Goal: Task Accomplishment & Management: Complete application form

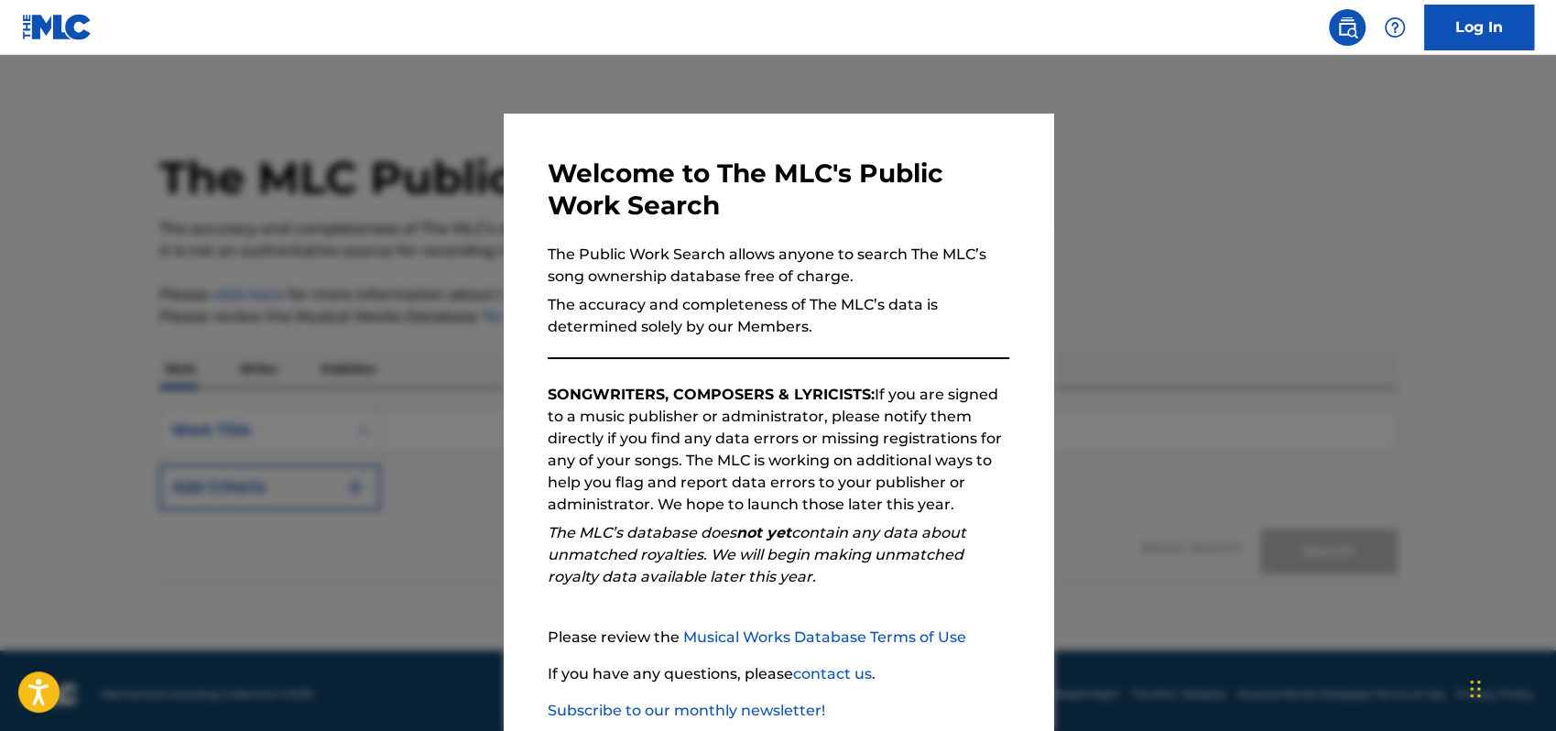
click at [1210, 361] on div at bounding box center [778, 420] width 1556 height 731
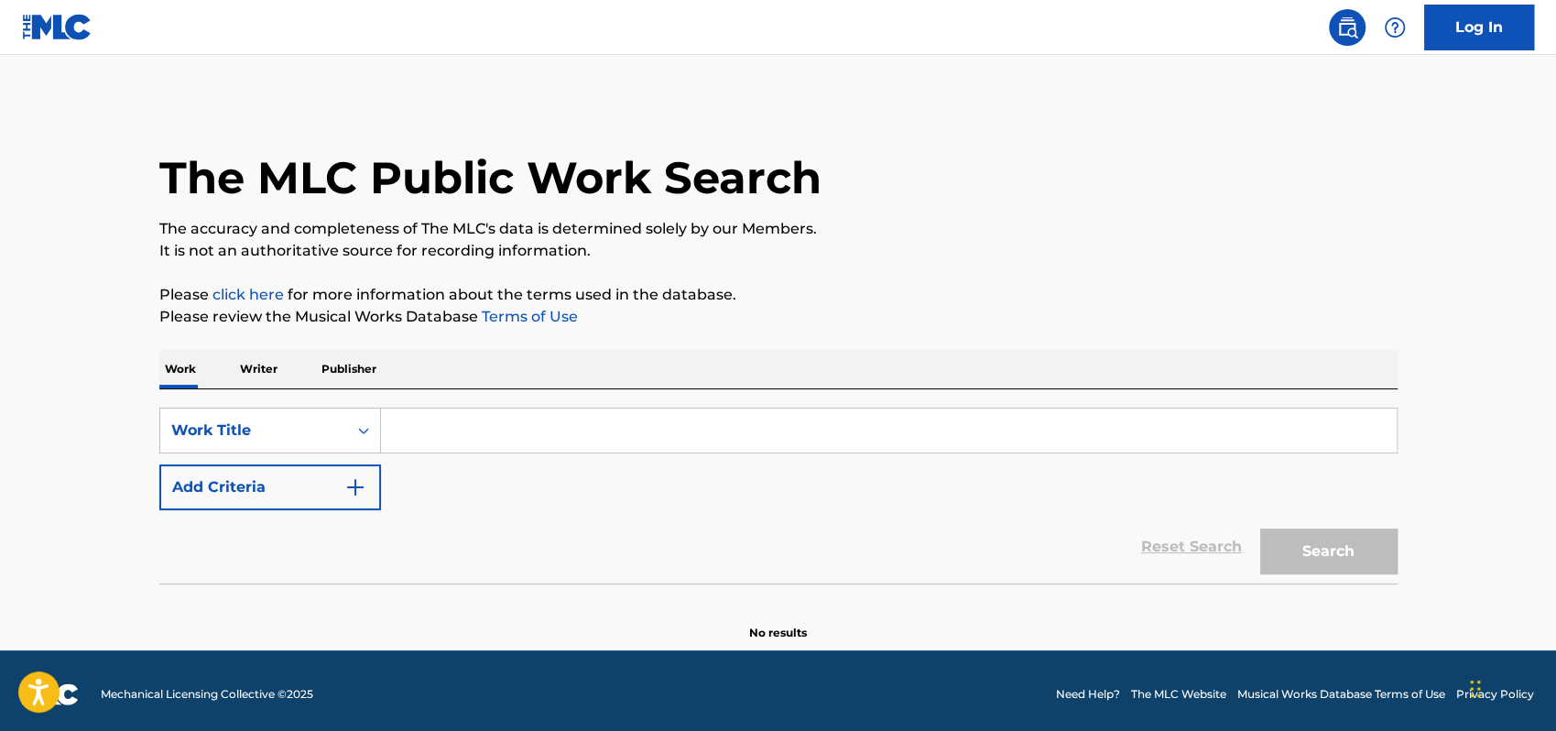
click at [429, 420] on input "Search Form" at bounding box center [889, 431] width 1016 height 44
type input "amado mio"
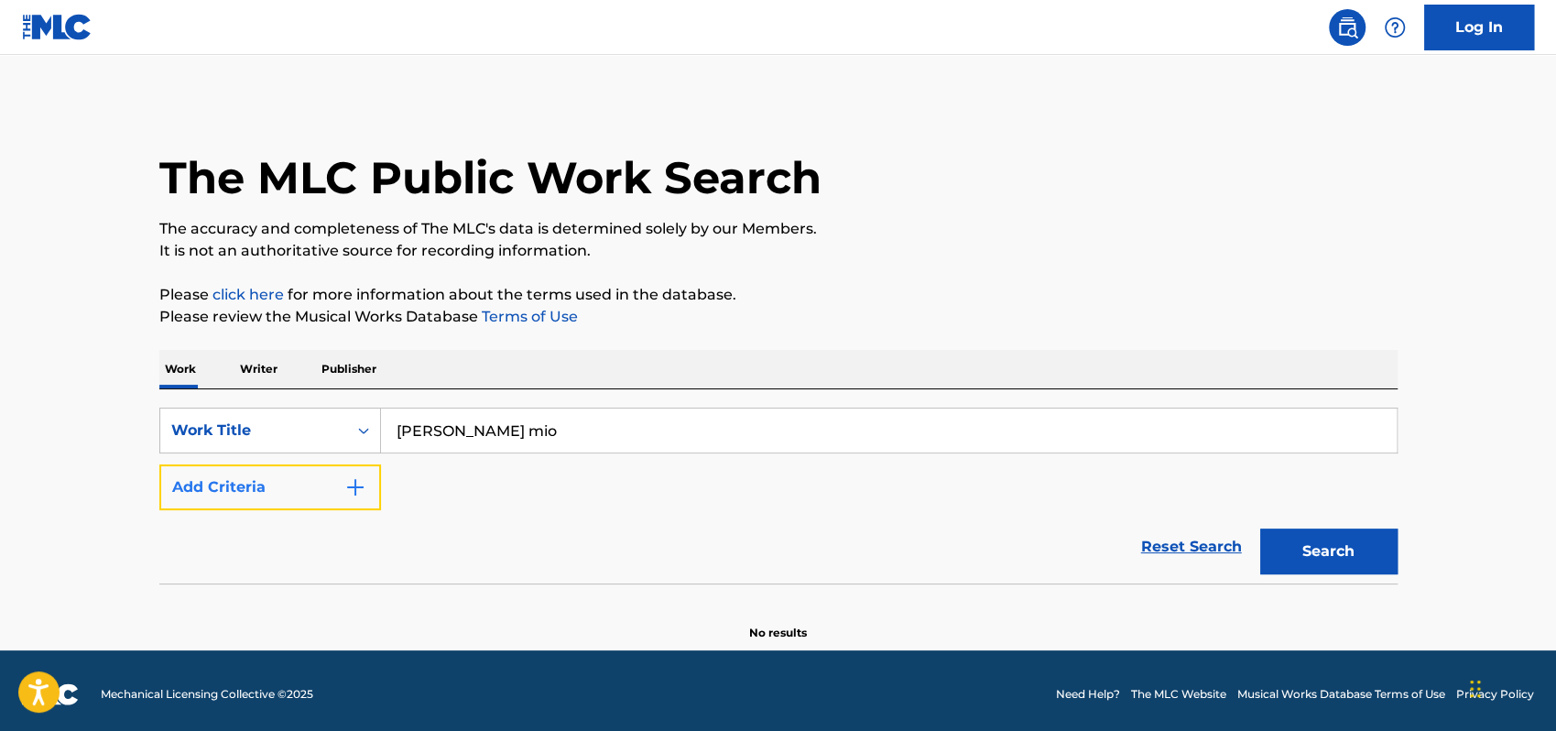
click at [363, 480] on img "Search Form" at bounding box center [355, 487] width 22 height 22
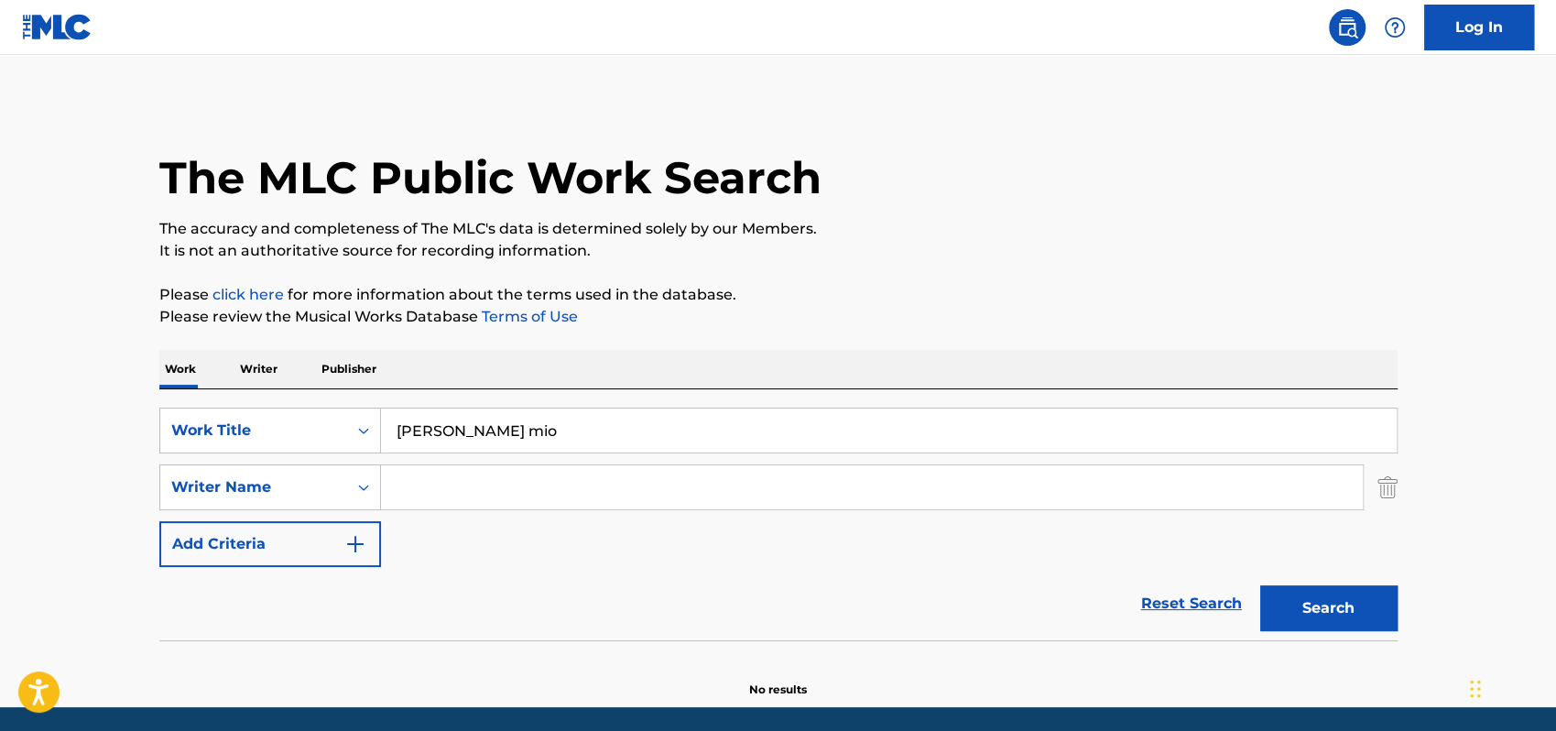
click at [419, 484] on input "Search Form" at bounding box center [872, 487] width 982 height 44
type input "rosa ferrer"
click at [1348, 599] on button "Search" at bounding box center [1329, 608] width 137 height 46
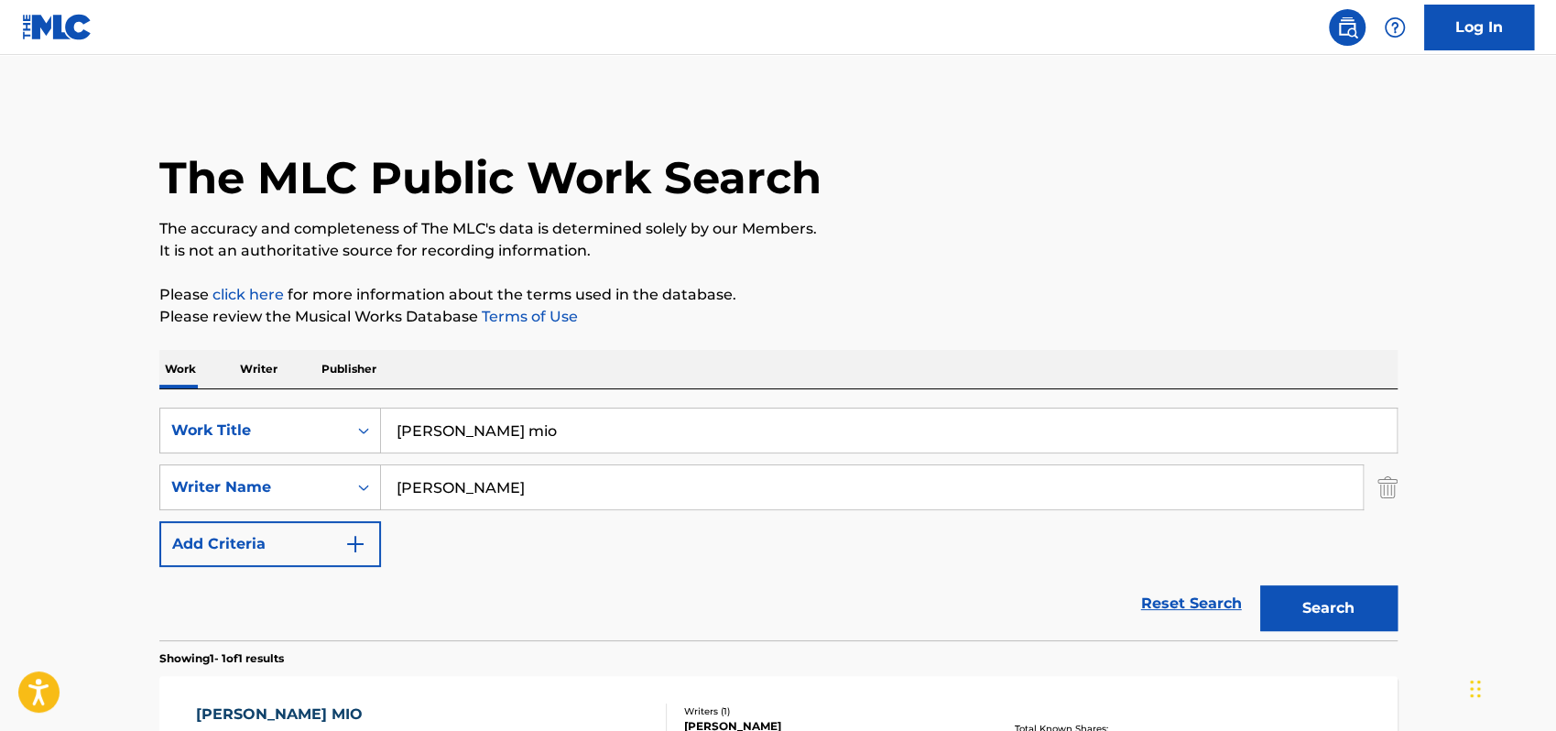
scroll to position [189, 0]
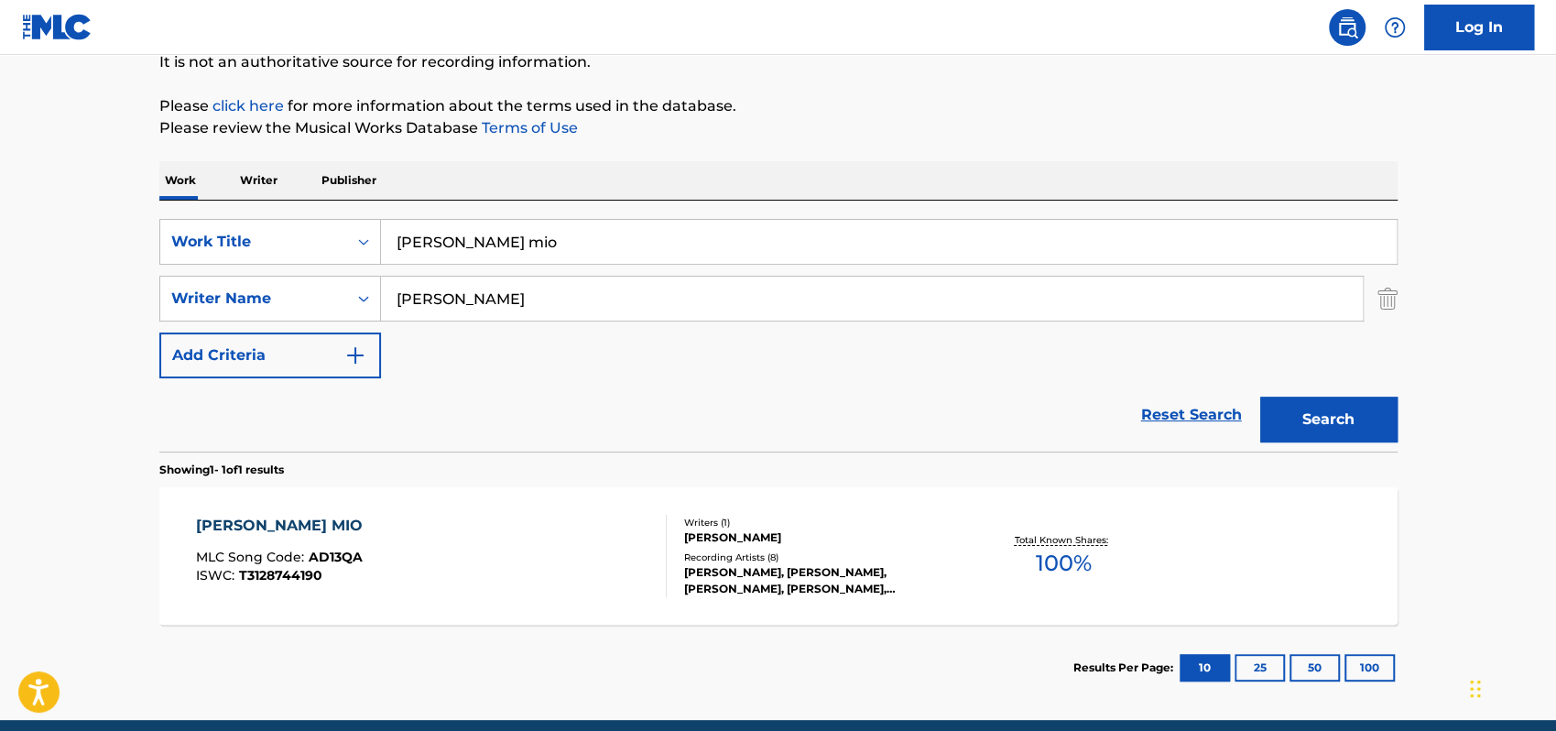
click at [238, 515] on div "AMADO MIO" at bounding box center [284, 526] width 176 height 22
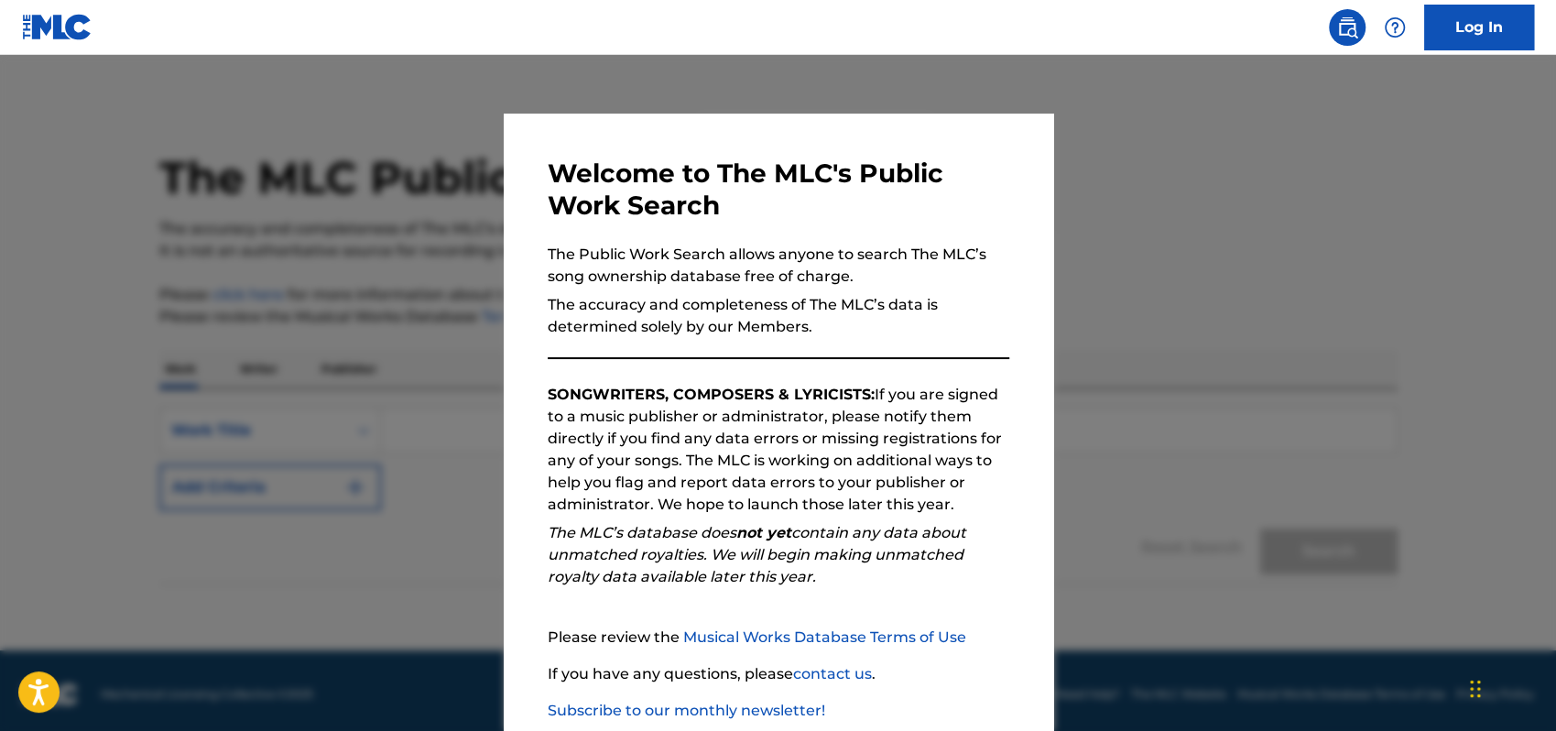
click at [1088, 452] on div at bounding box center [778, 420] width 1556 height 731
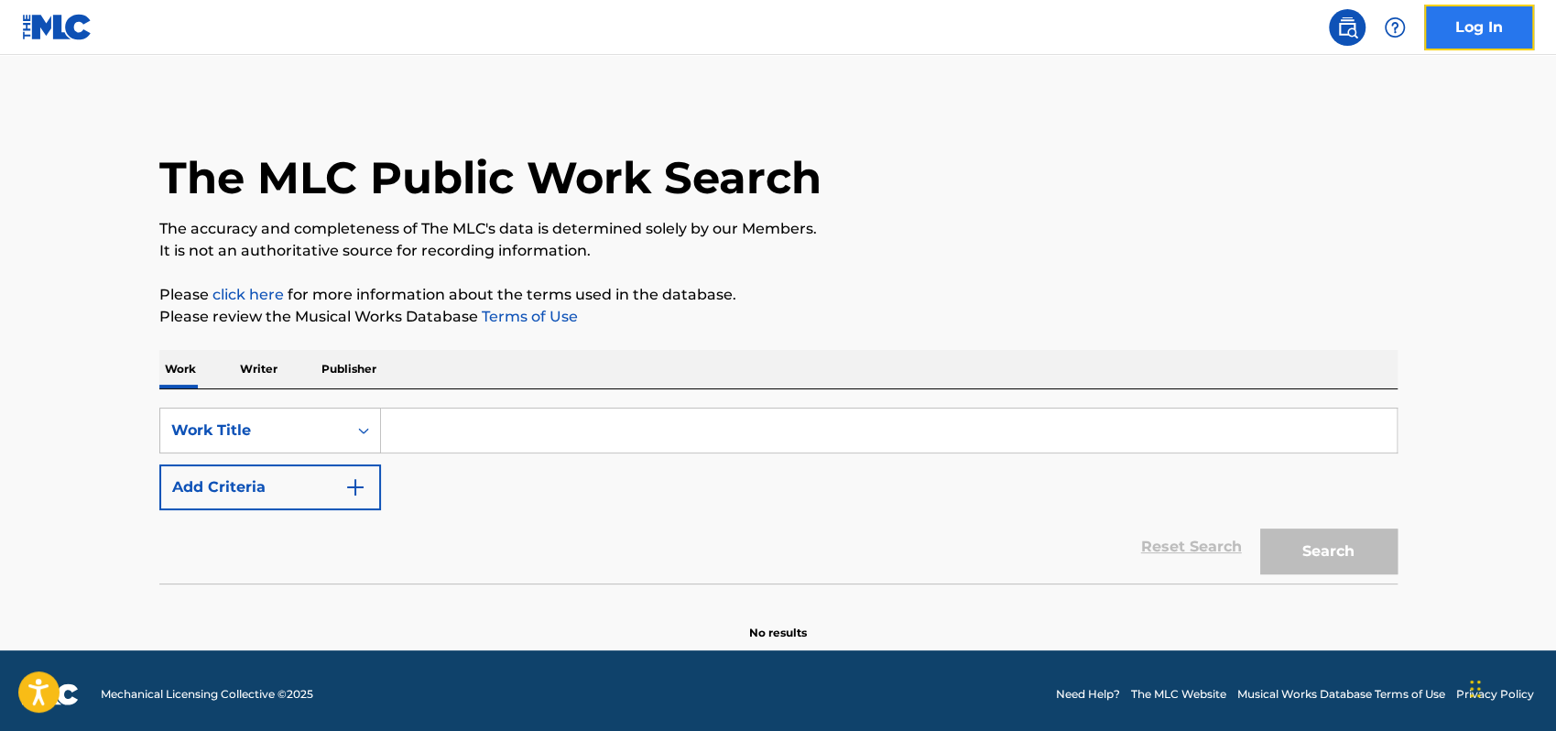
click at [1458, 31] on link "Log In" at bounding box center [1479, 28] width 110 height 46
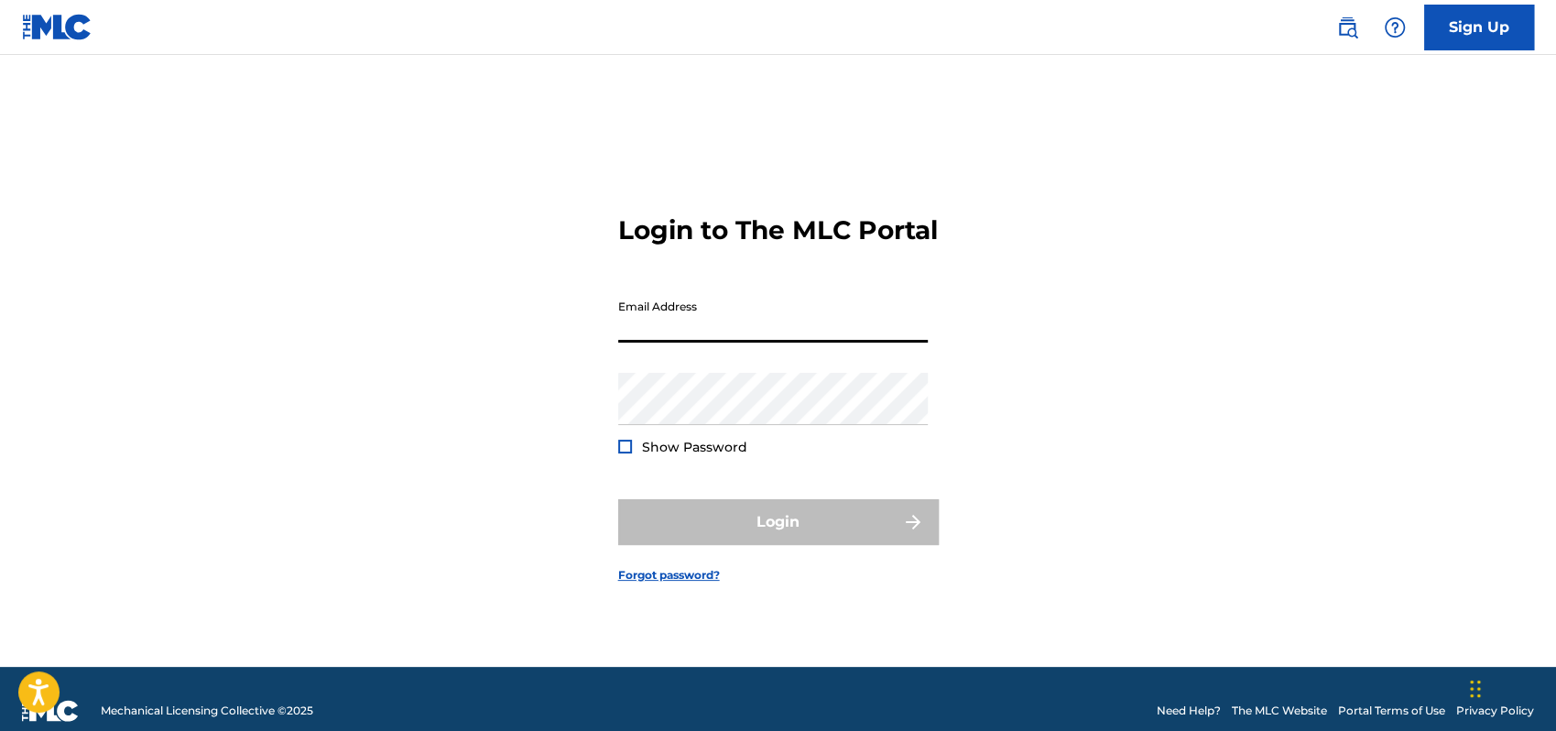
click at [669, 343] on input "Email Address" at bounding box center [773, 316] width 310 height 52
type input "[EMAIL_ADDRESS][DOMAIN_NAME]"
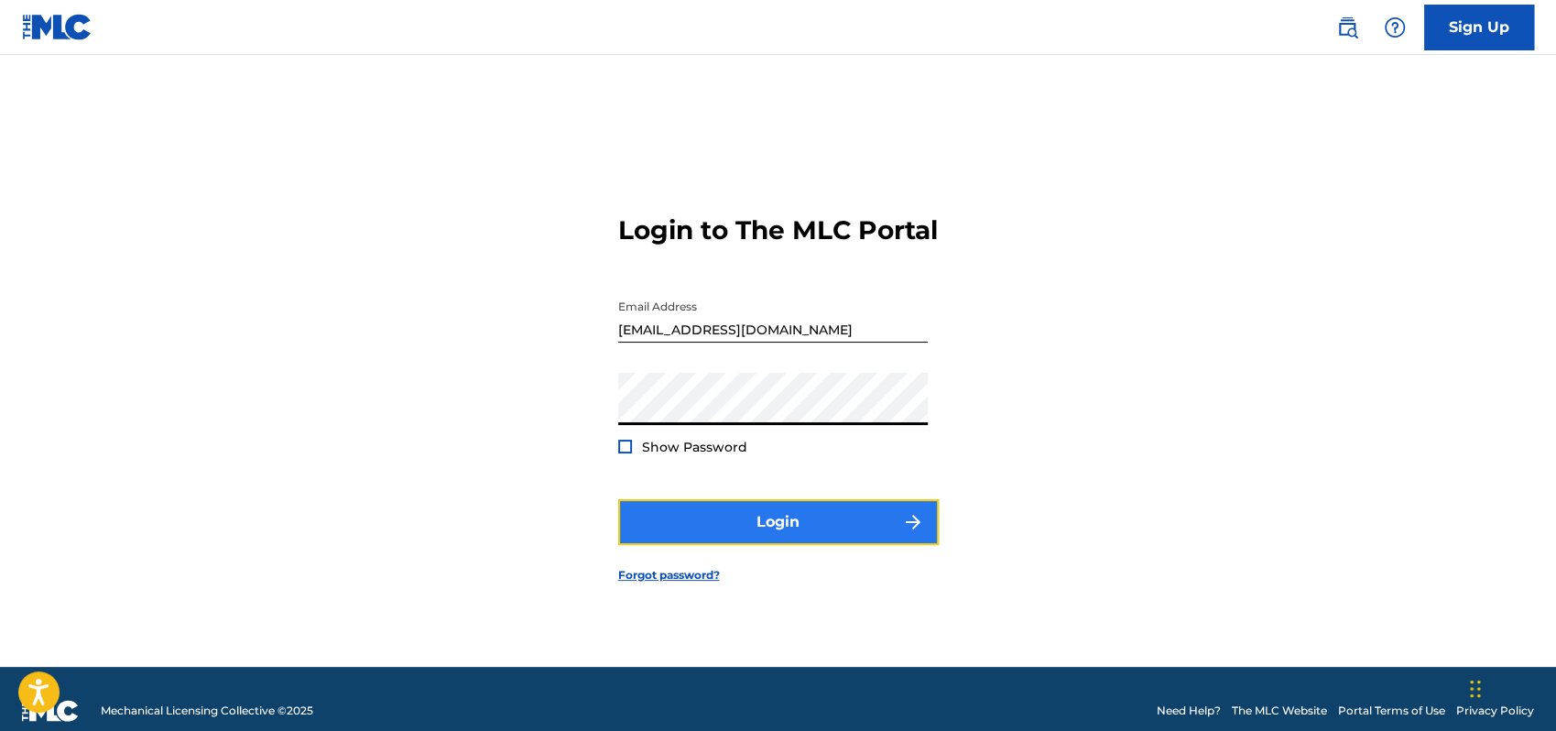
click at [757, 536] on button "Login" at bounding box center [778, 522] width 321 height 46
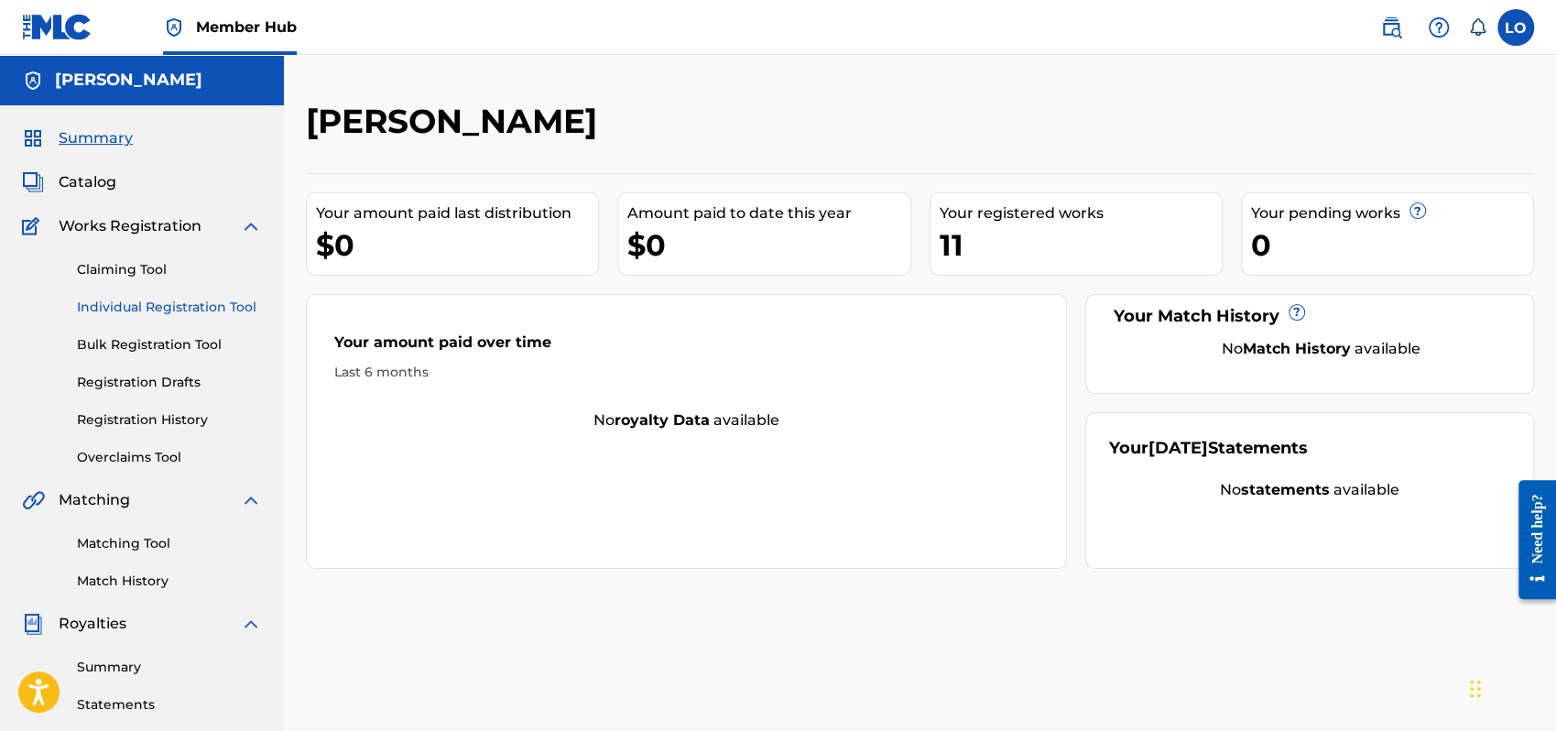
click at [163, 302] on link "Individual Registration Tool" at bounding box center [169, 307] width 185 height 19
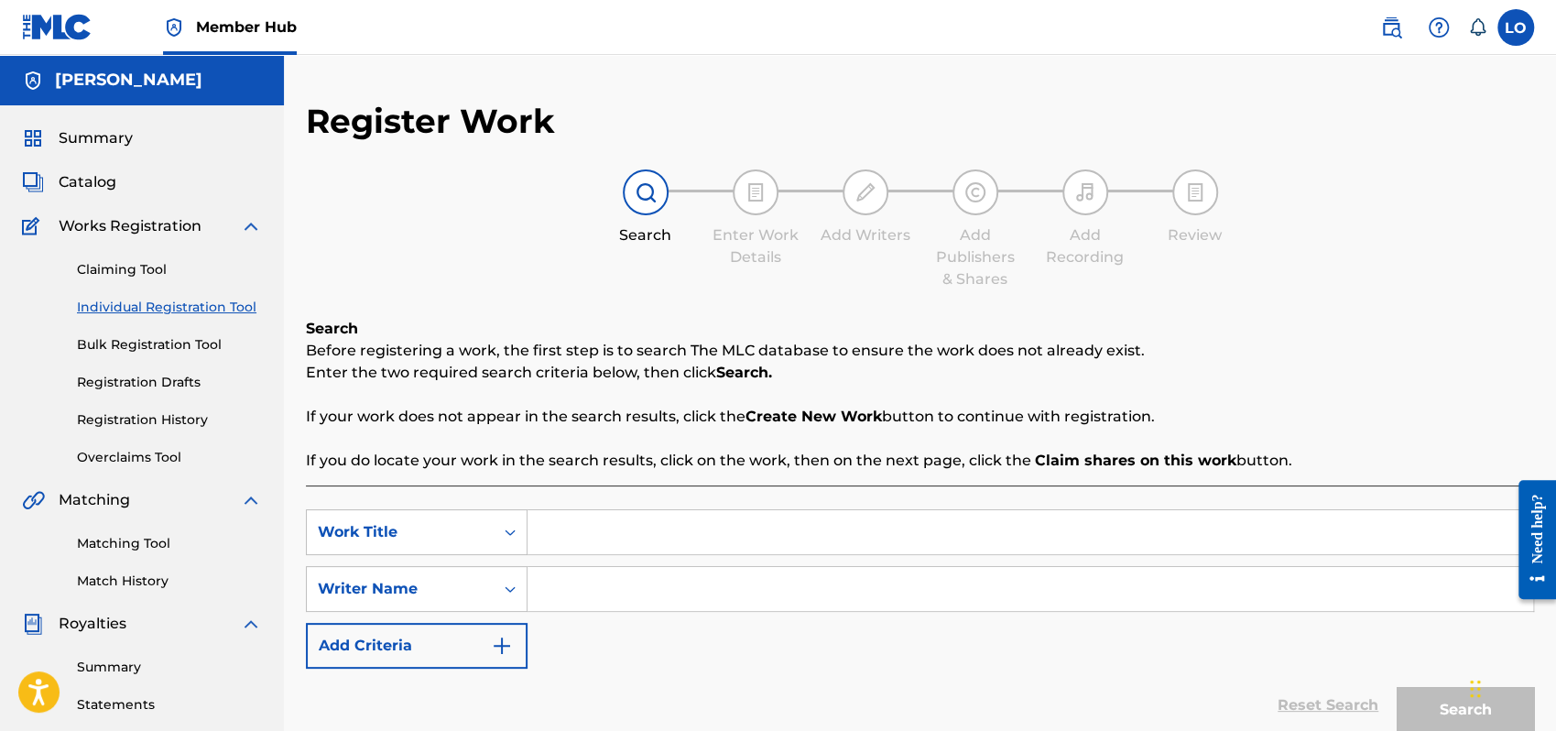
click at [570, 531] on input "Search Form" at bounding box center [1031, 532] width 1006 height 44
type input "ese fuego celestial"
click at [603, 593] on input "Search Form" at bounding box center [1031, 589] width 1006 height 44
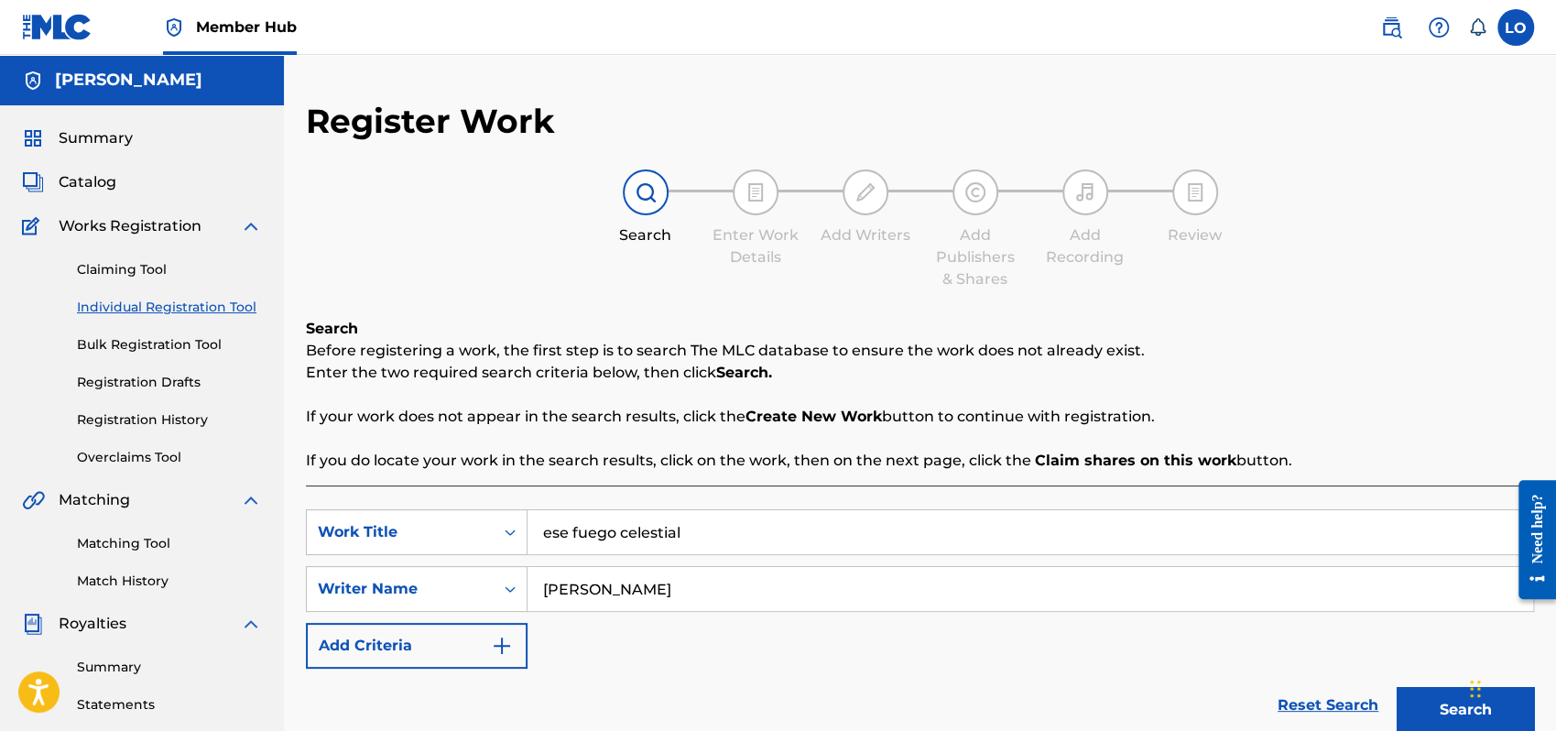
type input "[PERSON_NAME]"
drag, startPoint x: 1555, startPoint y: 409, endPoint x: 1559, endPoint y: 515, distance: 105.4
click at [1555, 515] on html "Accessibility Screen-Reader Guide, Feedback, and Issue Reporting | New window C…" at bounding box center [778, 365] width 1556 height 731
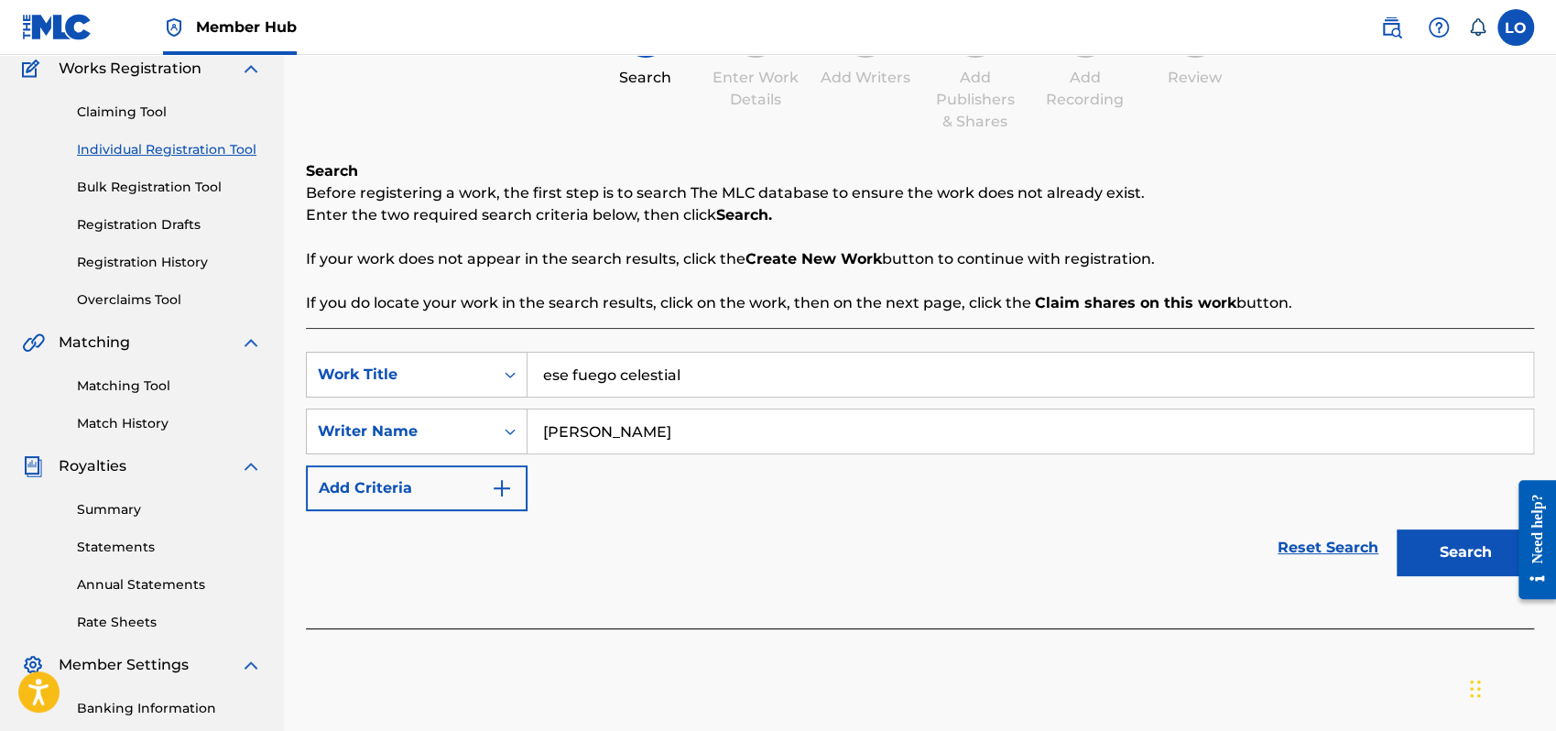
scroll to position [159, 0]
click at [966, 567] on div "Reset Search Search" at bounding box center [920, 545] width 1228 height 73
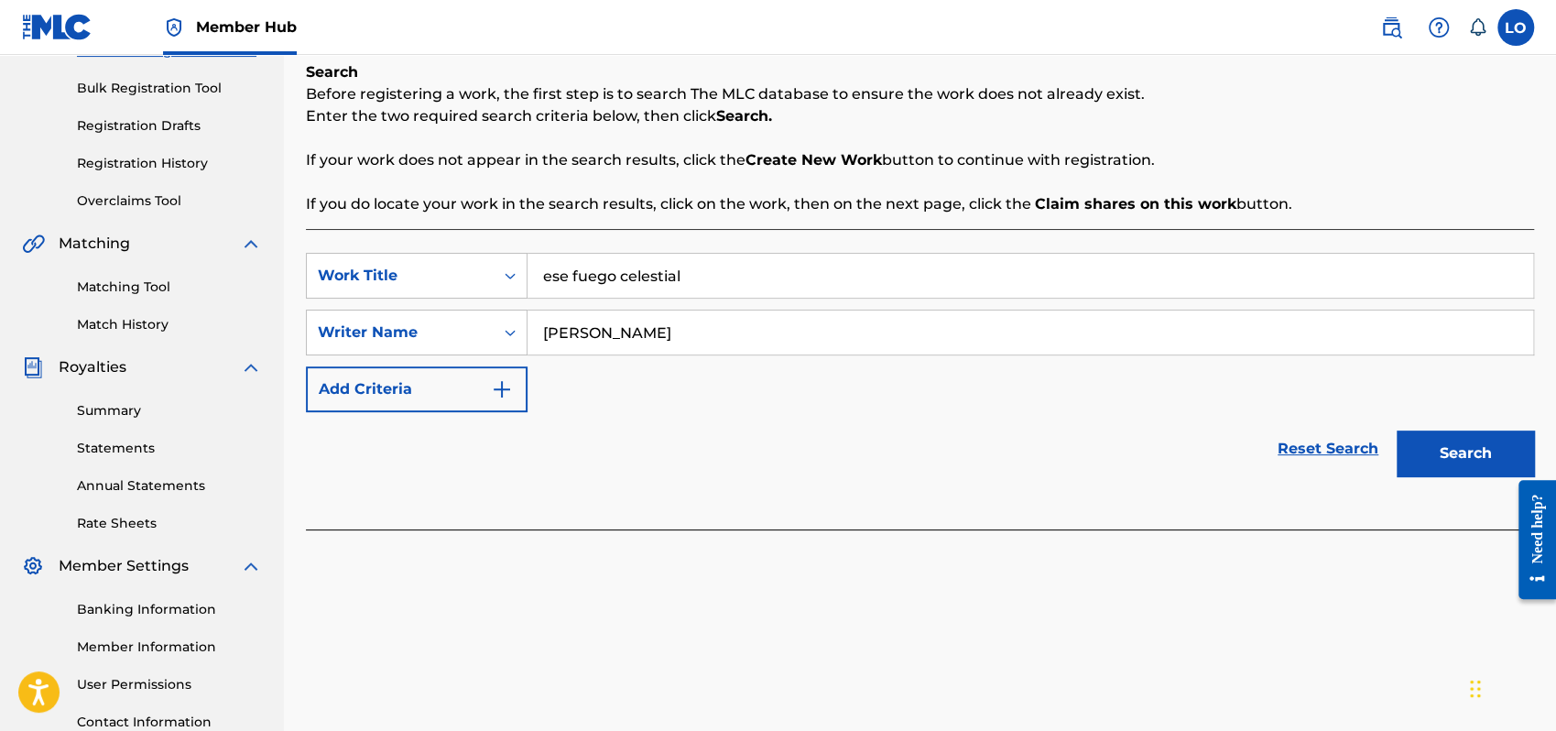
scroll to position [257, 0]
click at [1473, 449] on button "Search" at bounding box center [1465, 453] width 137 height 46
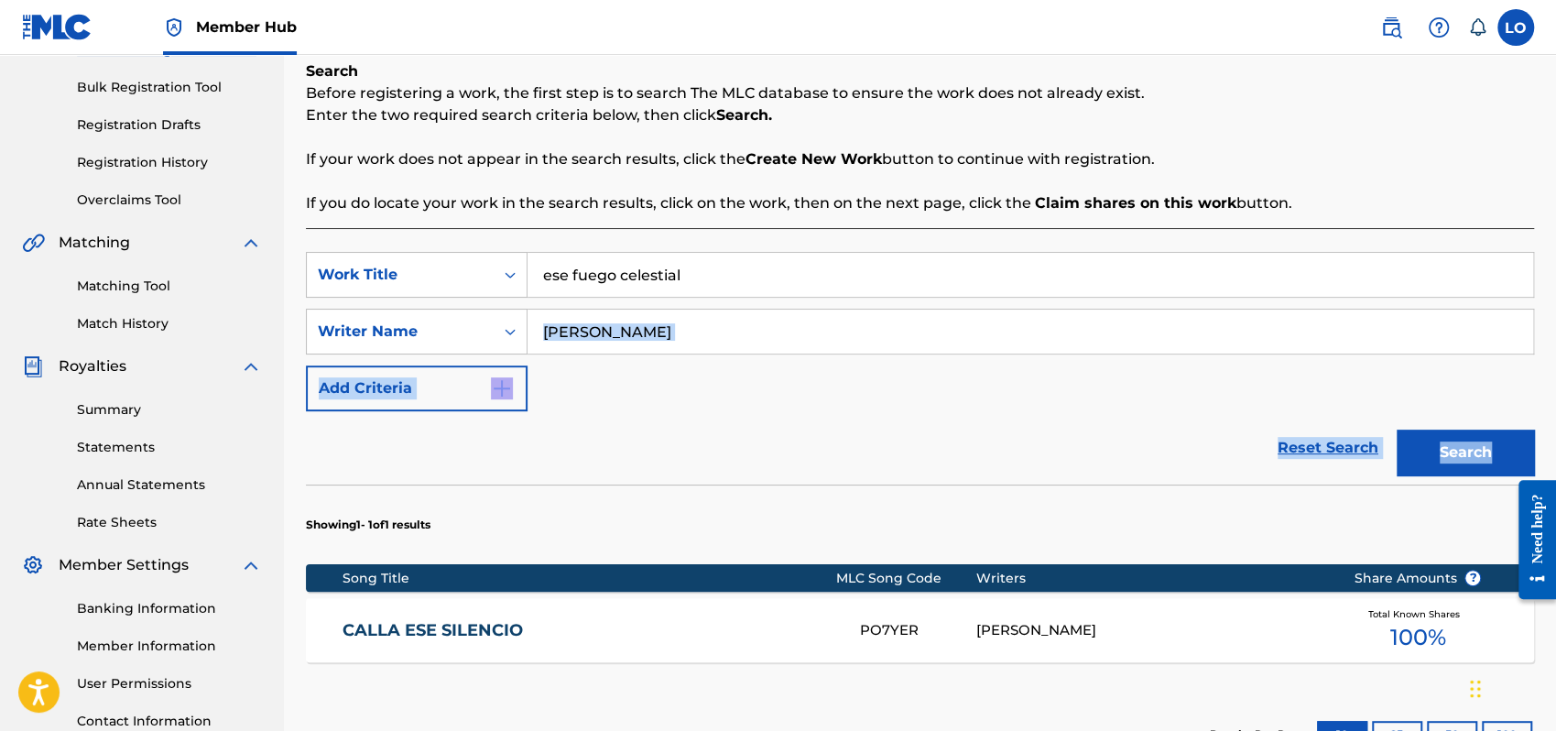
drag, startPoint x: 1554, startPoint y: 337, endPoint x: 1559, endPoint y: 445, distance: 108.2
click at [1555, 445] on html "Accessibility Screen-Reader Guide, Feedback, and Issue Reporting | New window C…" at bounding box center [778, 108] width 1556 height 731
click at [1349, 365] on div "SearchWithCriteria82bc4496-ebd6-437c-8947-dfab58ba8b75 Work Title ese fuego cel…" at bounding box center [920, 331] width 1228 height 159
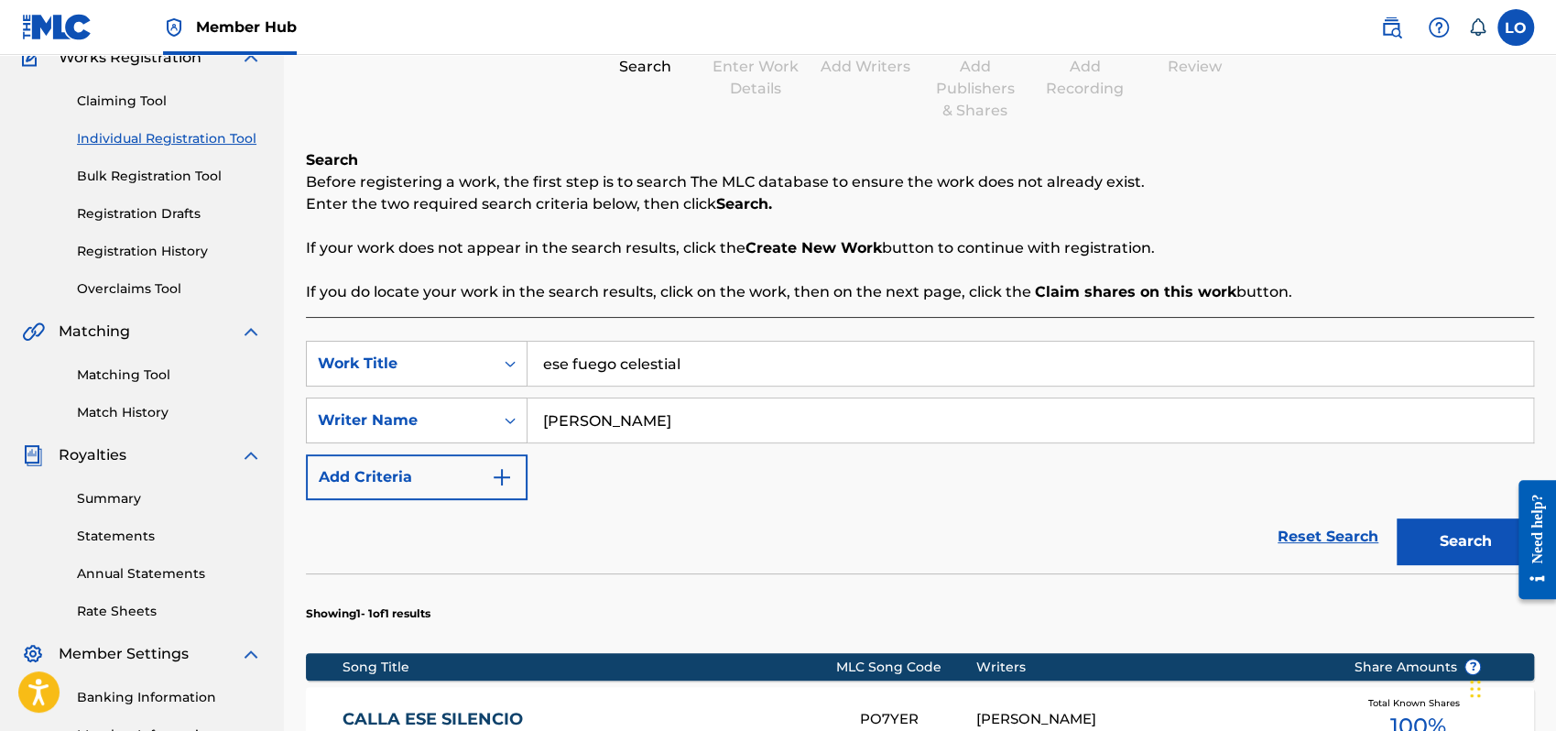
scroll to position [0, 0]
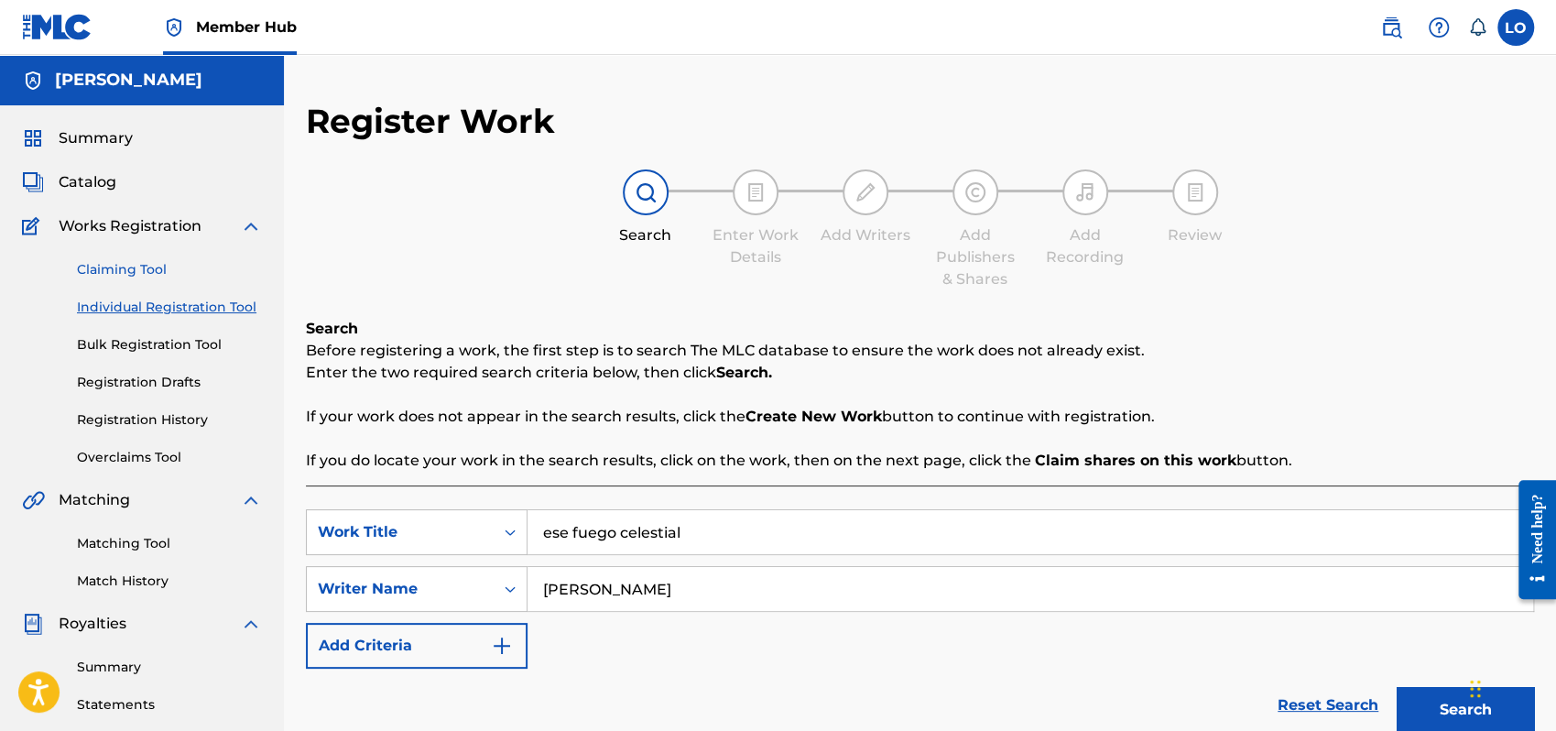
click at [106, 268] on link "Claiming Tool" at bounding box center [169, 269] width 185 height 19
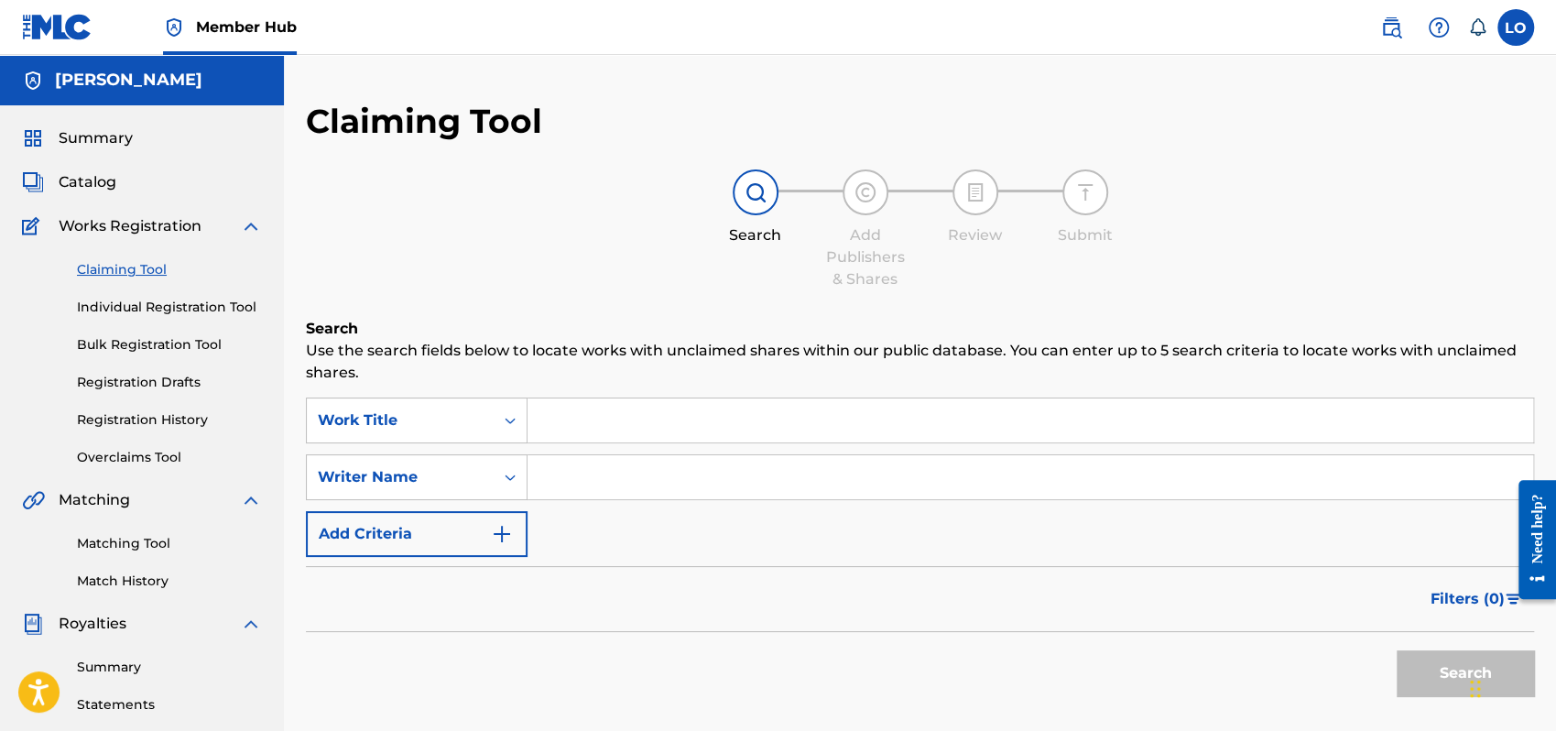
click at [580, 419] on input "Search Form" at bounding box center [1031, 420] width 1006 height 44
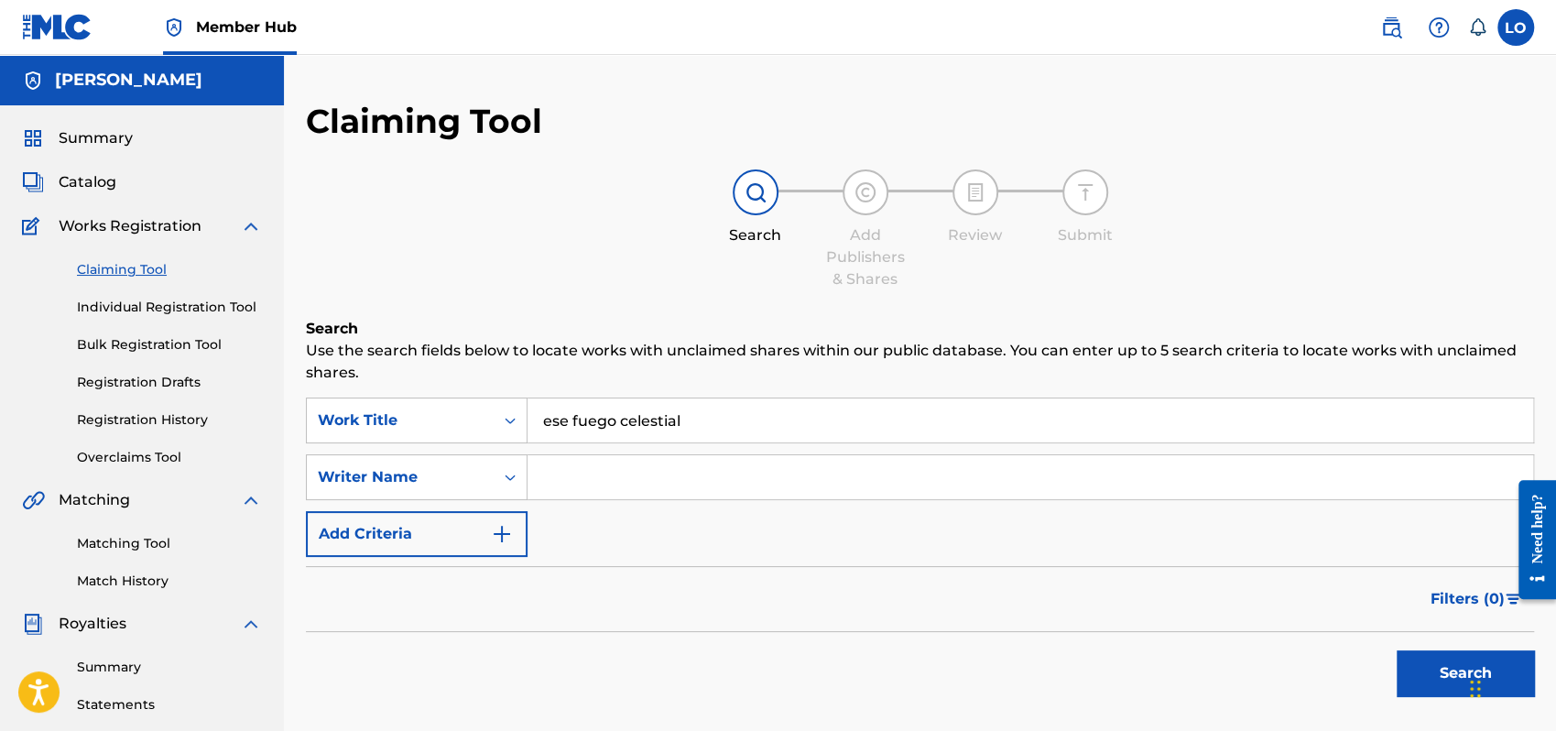
type input "ese fuego celestial"
click at [579, 480] on input "Search Form" at bounding box center [1031, 477] width 1006 height 44
type input "[PERSON_NAME]"
click at [1444, 683] on button "Search" at bounding box center [1465, 673] width 137 height 46
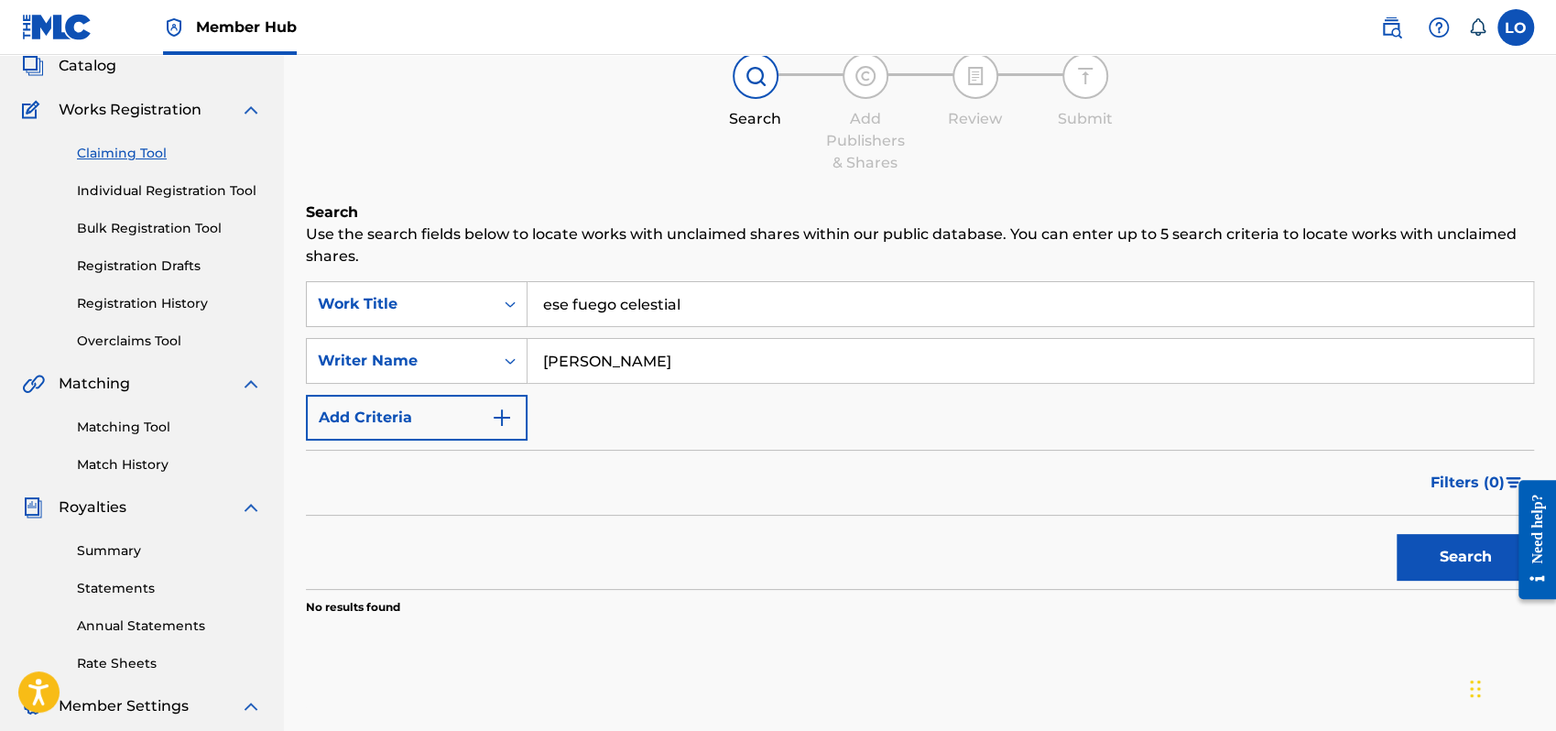
scroll to position [328, 0]
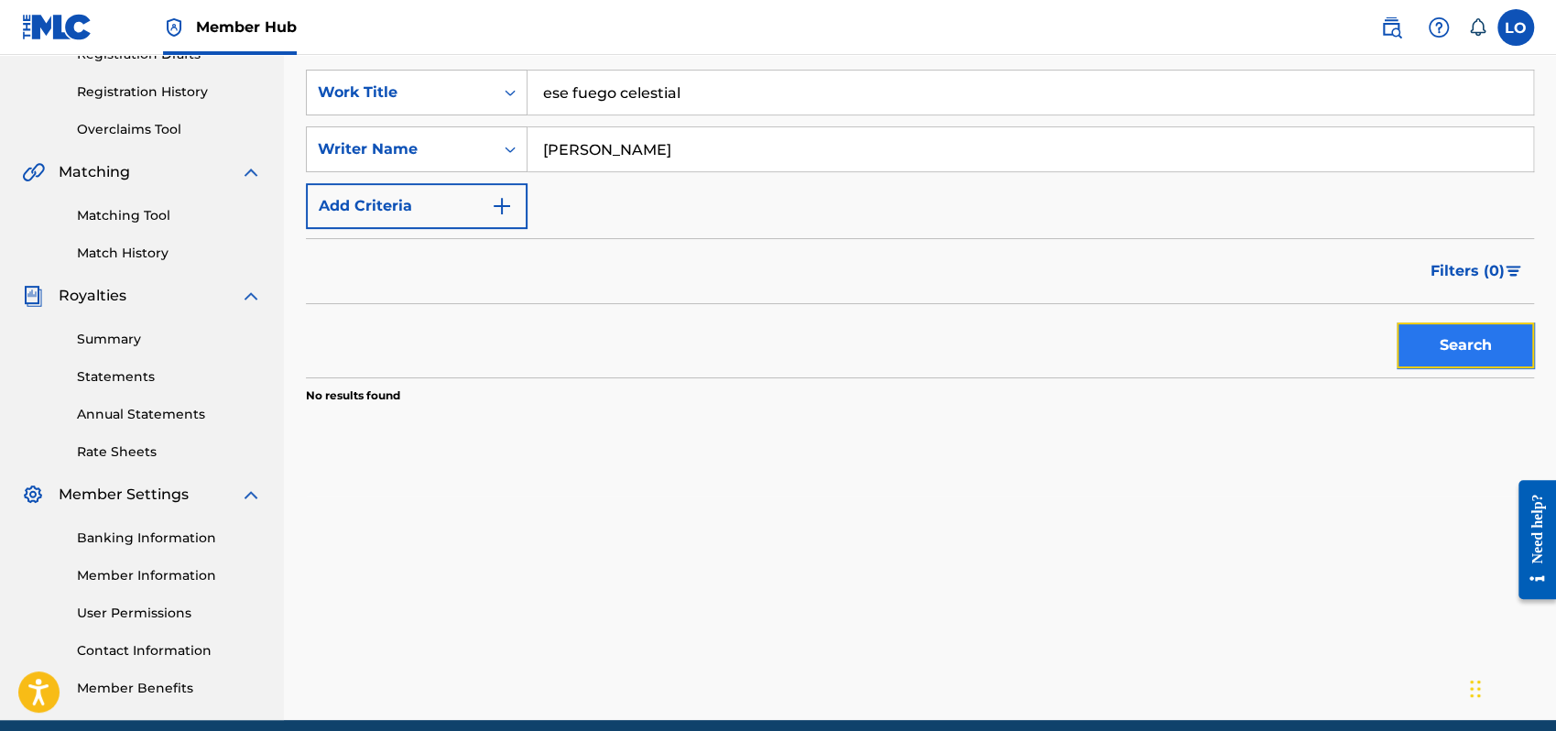
click at [1466, 344] on button "Search" at bounding box center [1465, 345] width 137 height 46
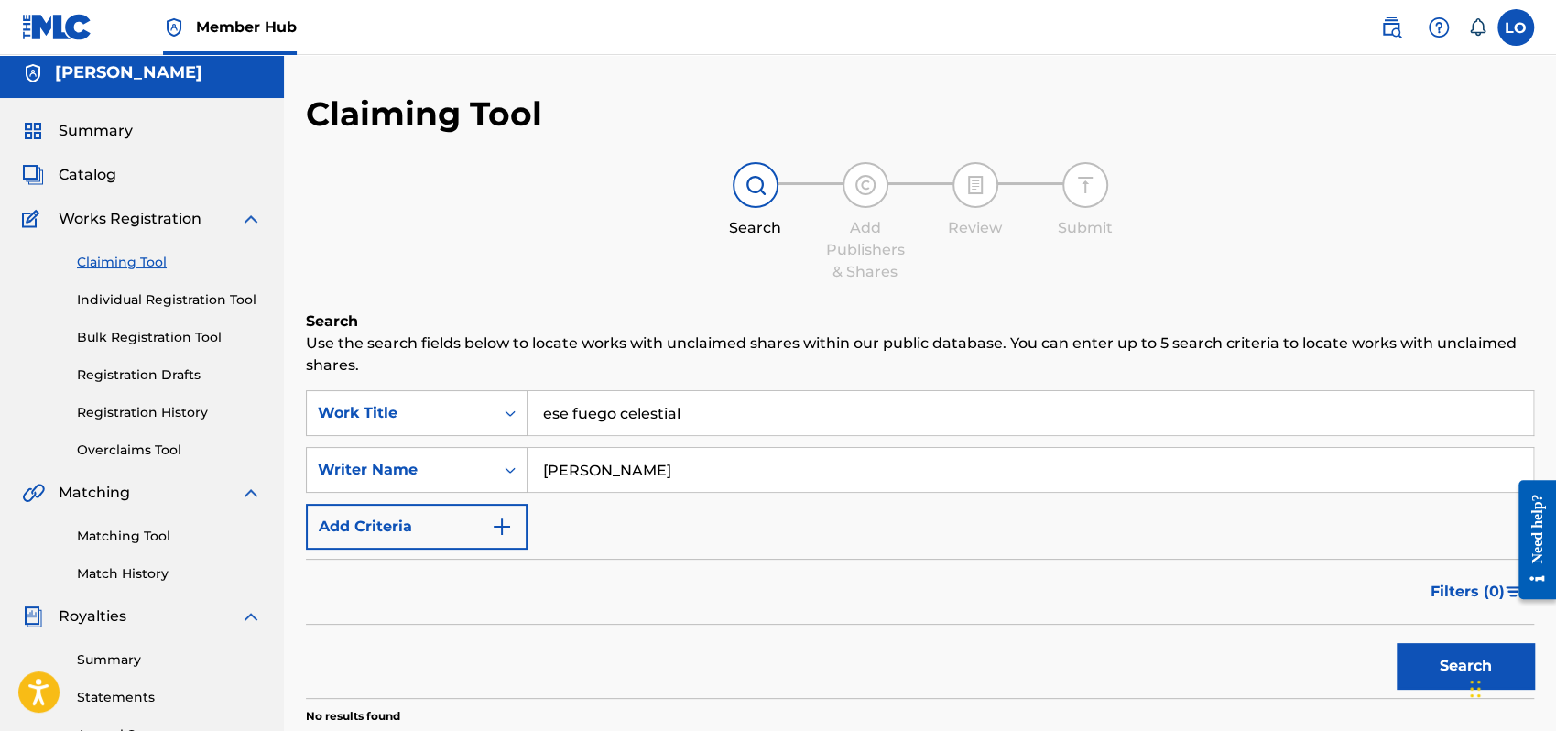
scroll to position [0, 0]
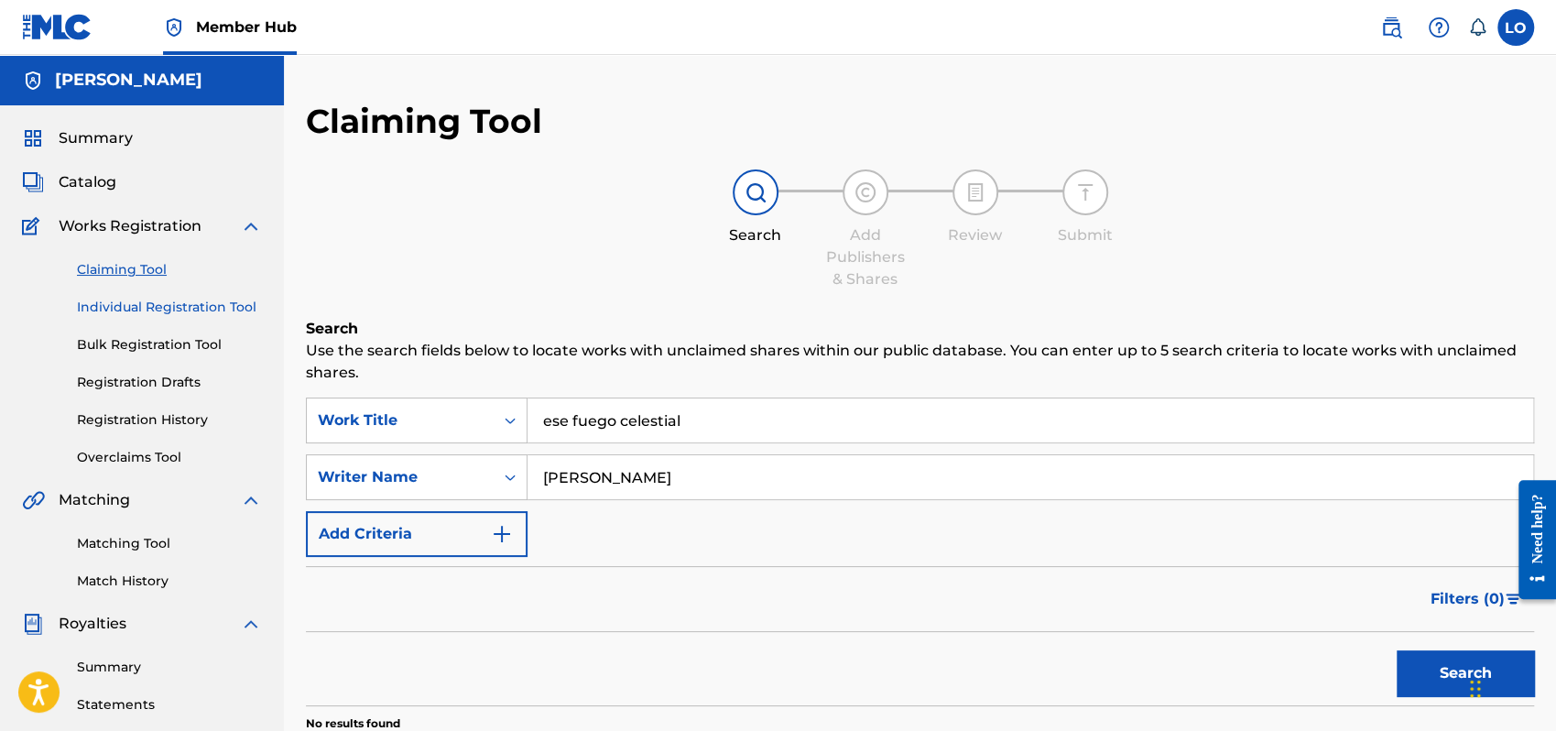
click at [161, 302] on link "Individual Registration Tool" at bounding box center [169, 307] width 185 height 19
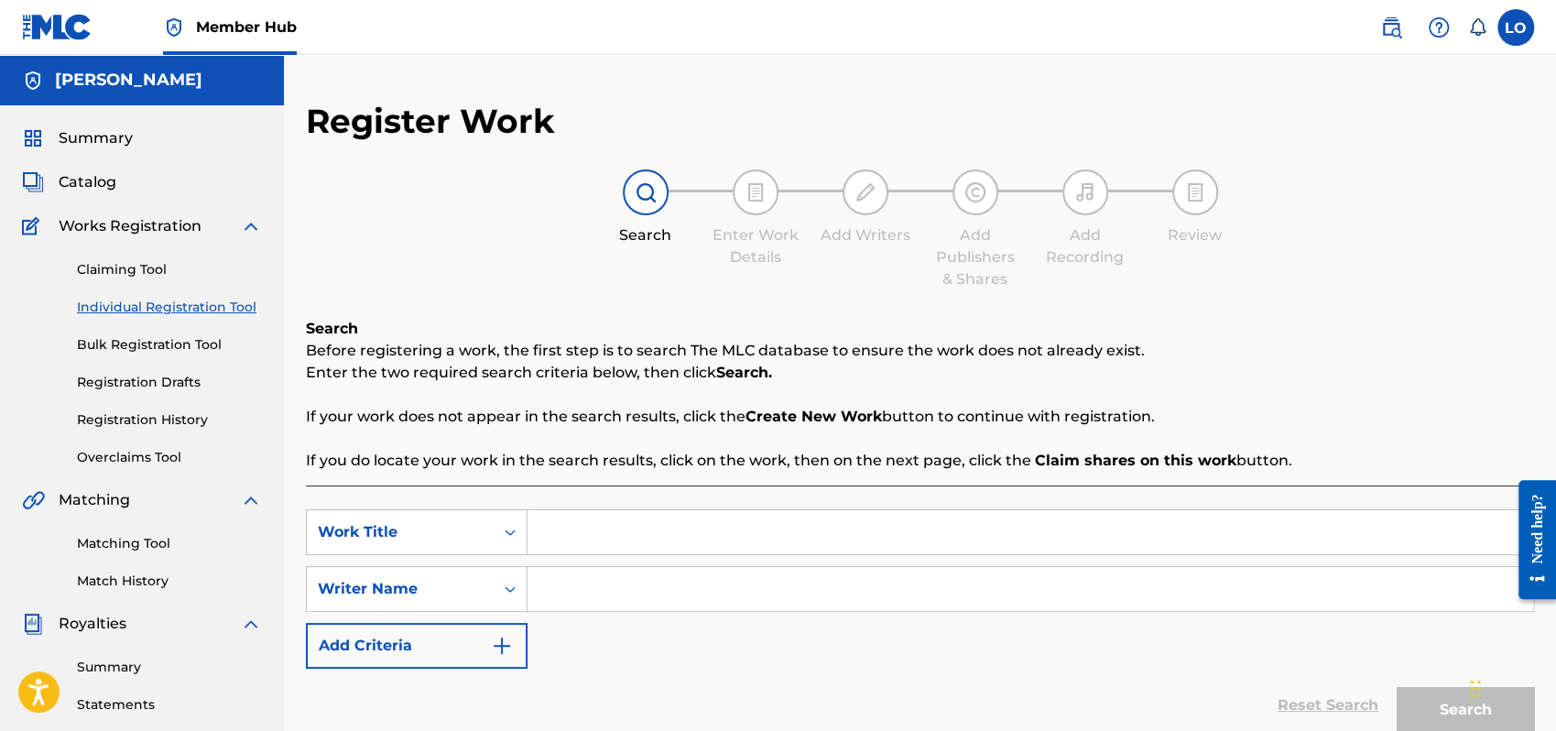
click at [562, 532] on input "Search Form" at bounding box center [1031, 532] width 1006 height 44
type input "ese fuego celestial"
click at [545, 598] on input "Search Form" at bounding box center [1031, 589] width 1006 height 44
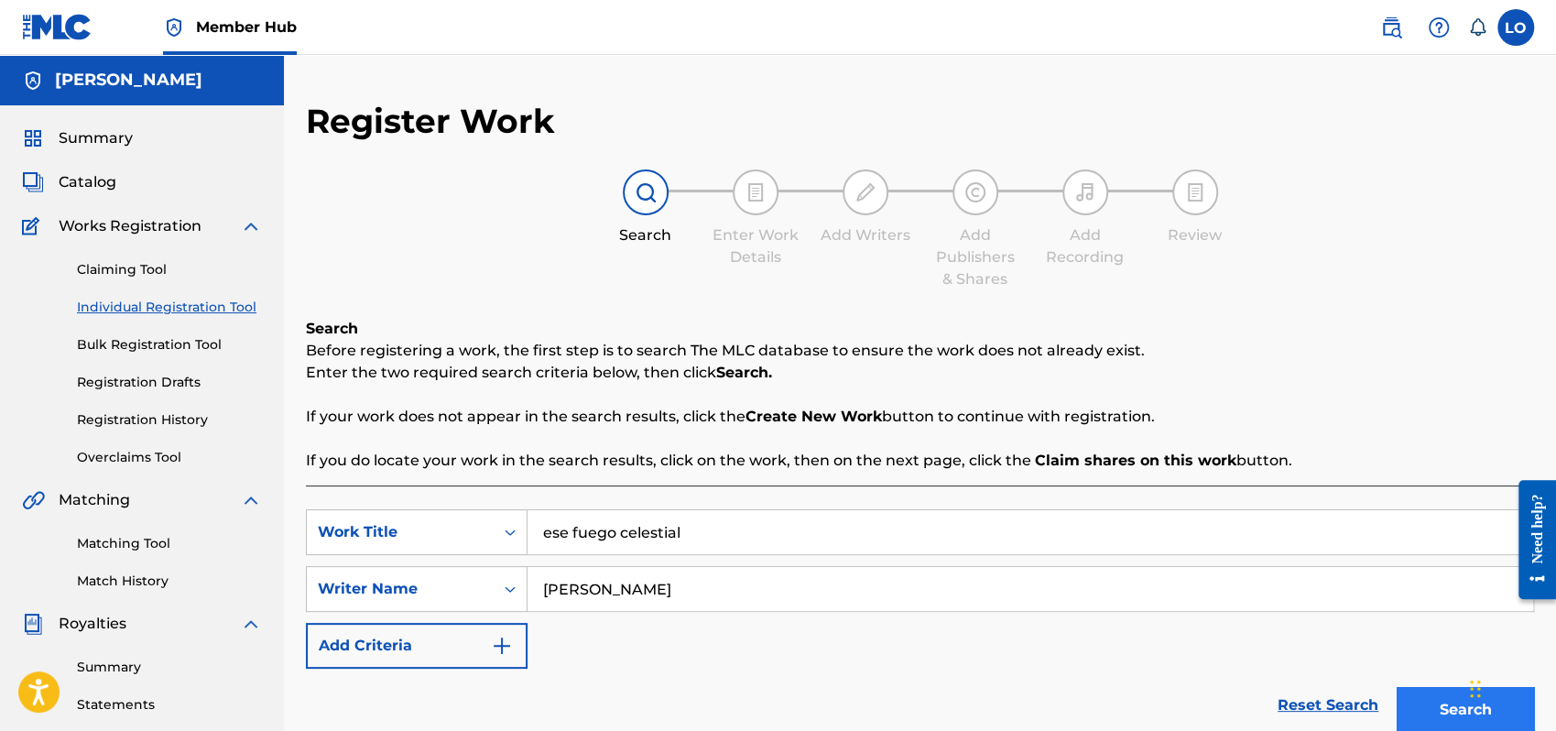
type input "[PERSON_NAME]"
click at [1414, 704] on button "Search" at bounding box center [1465, 710] width 137 height 46
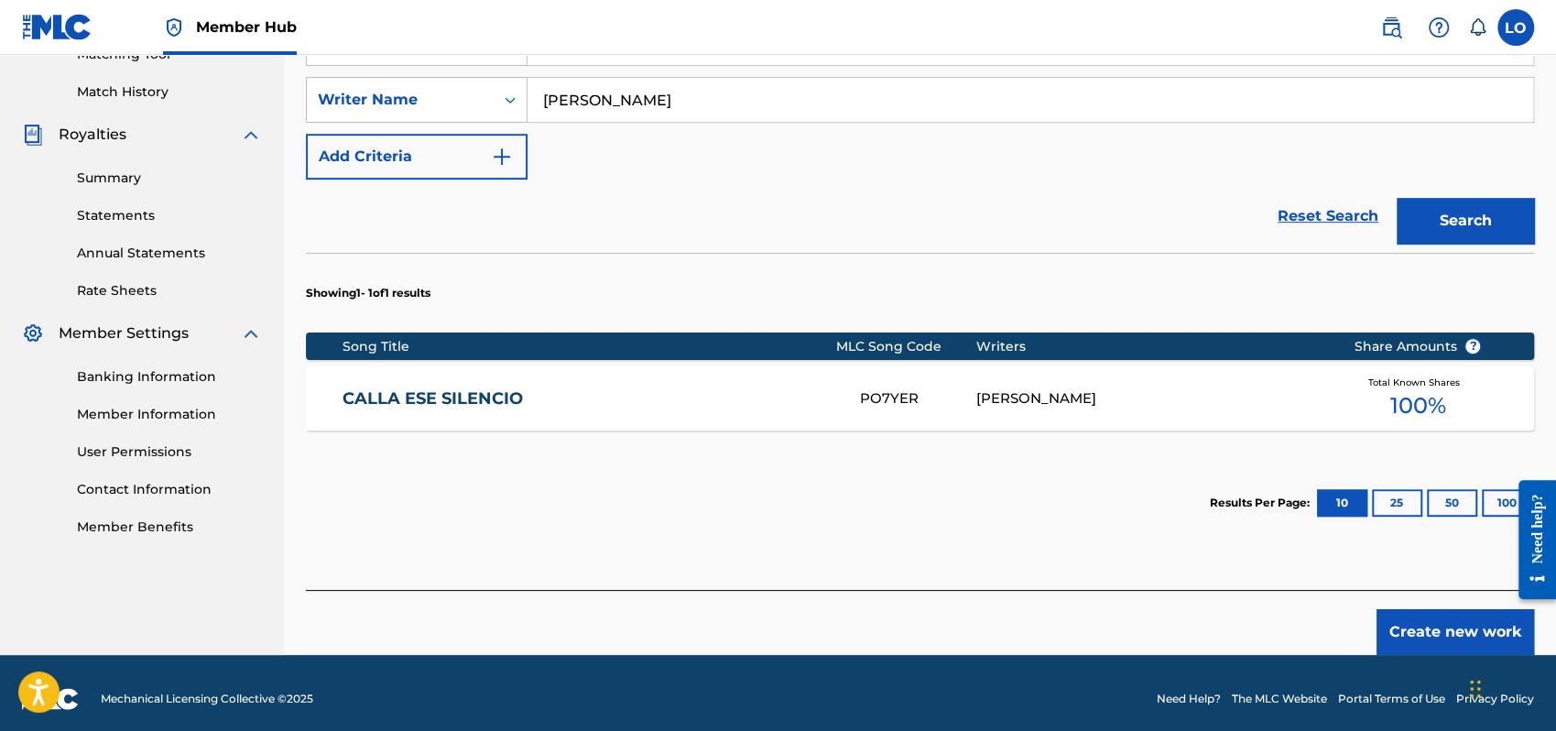
scroll to position [500, 0]
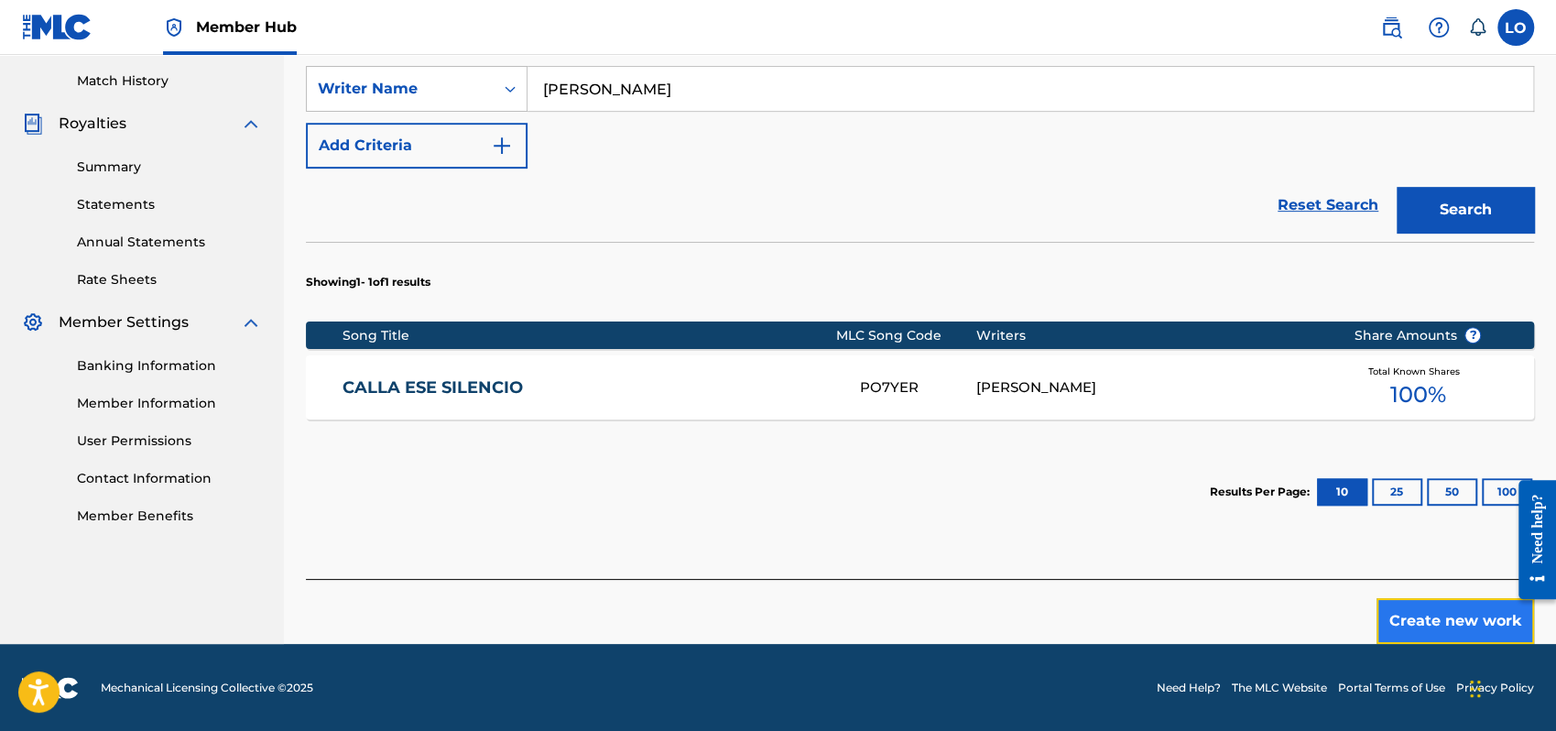
click at [1392, 616] on button "Create new work" at bounding box center [1456, 621] width 158 height 46
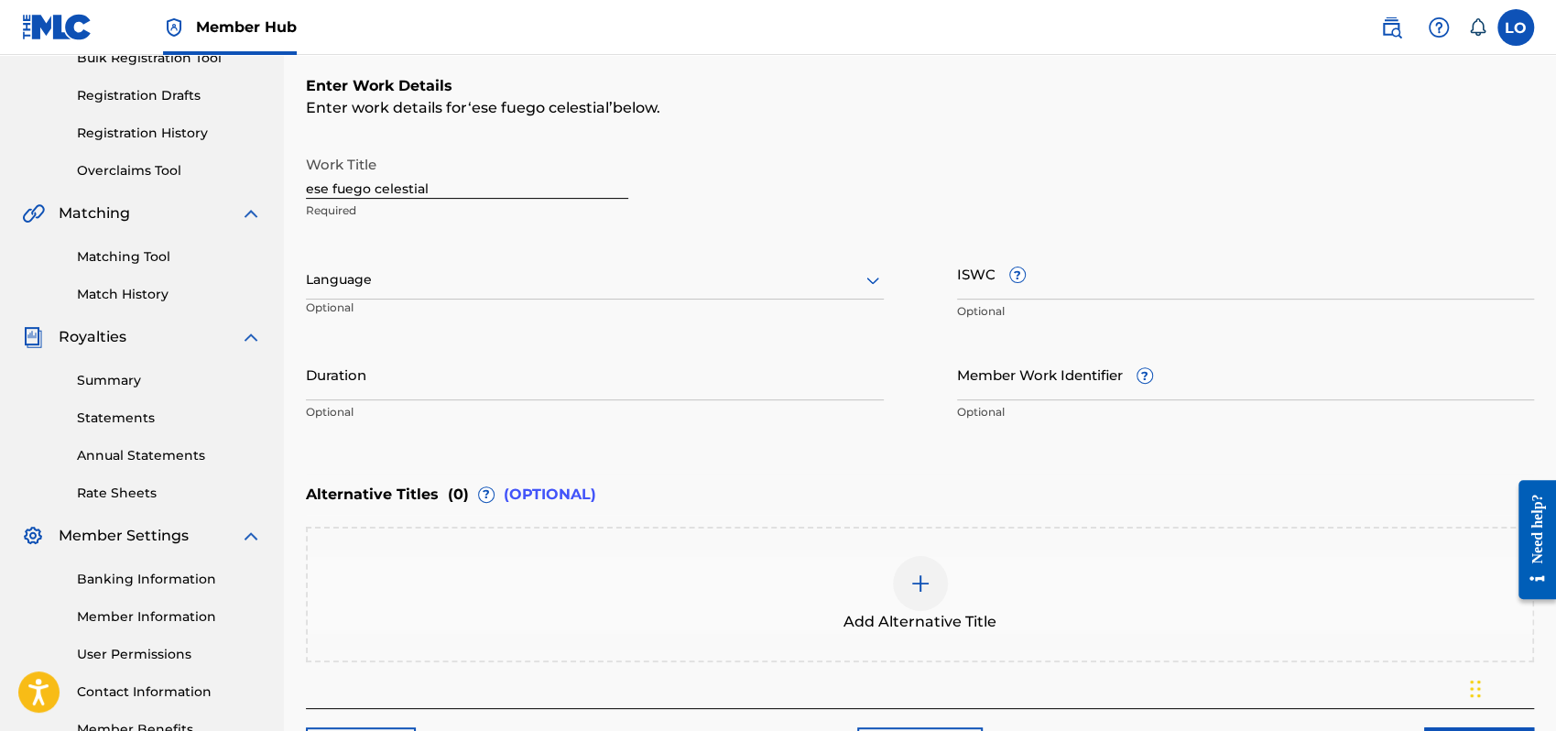
scroll to position [285, 0]
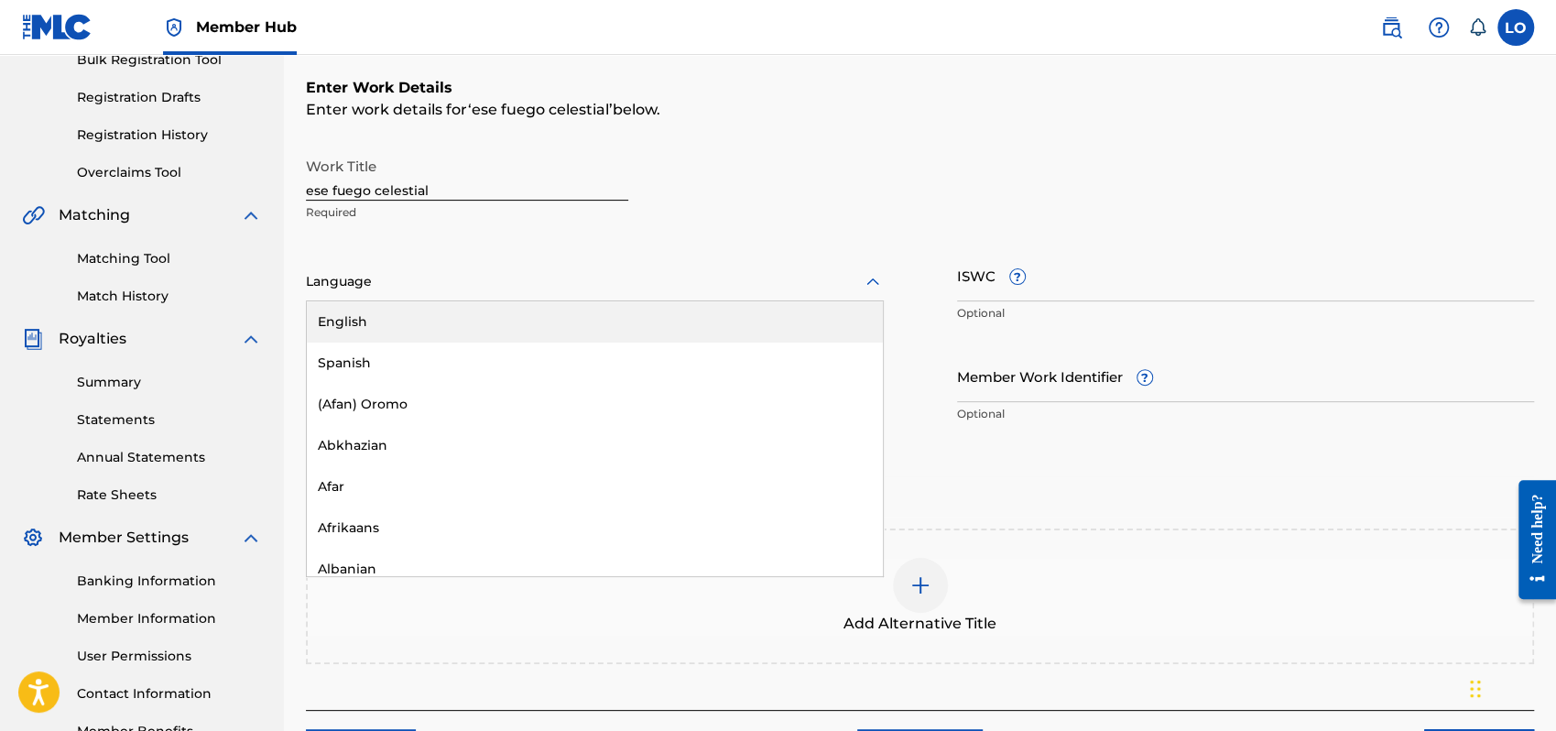
click at [877, 284] on icon at bounding box center [873, 282] width 22 height 22
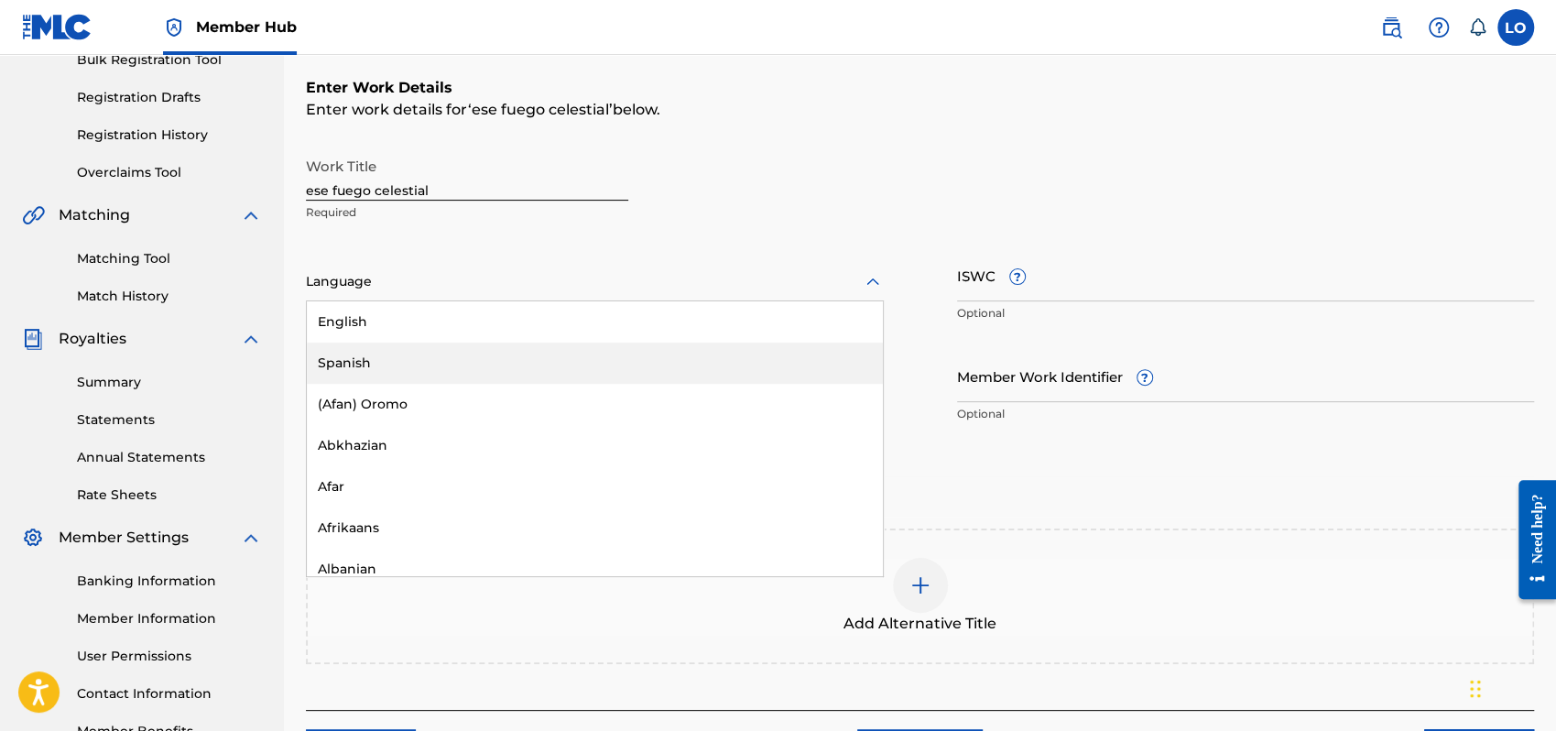
click at [392, 354] on div "Spanish" at bounding box center [595, 363] width 576 height 41
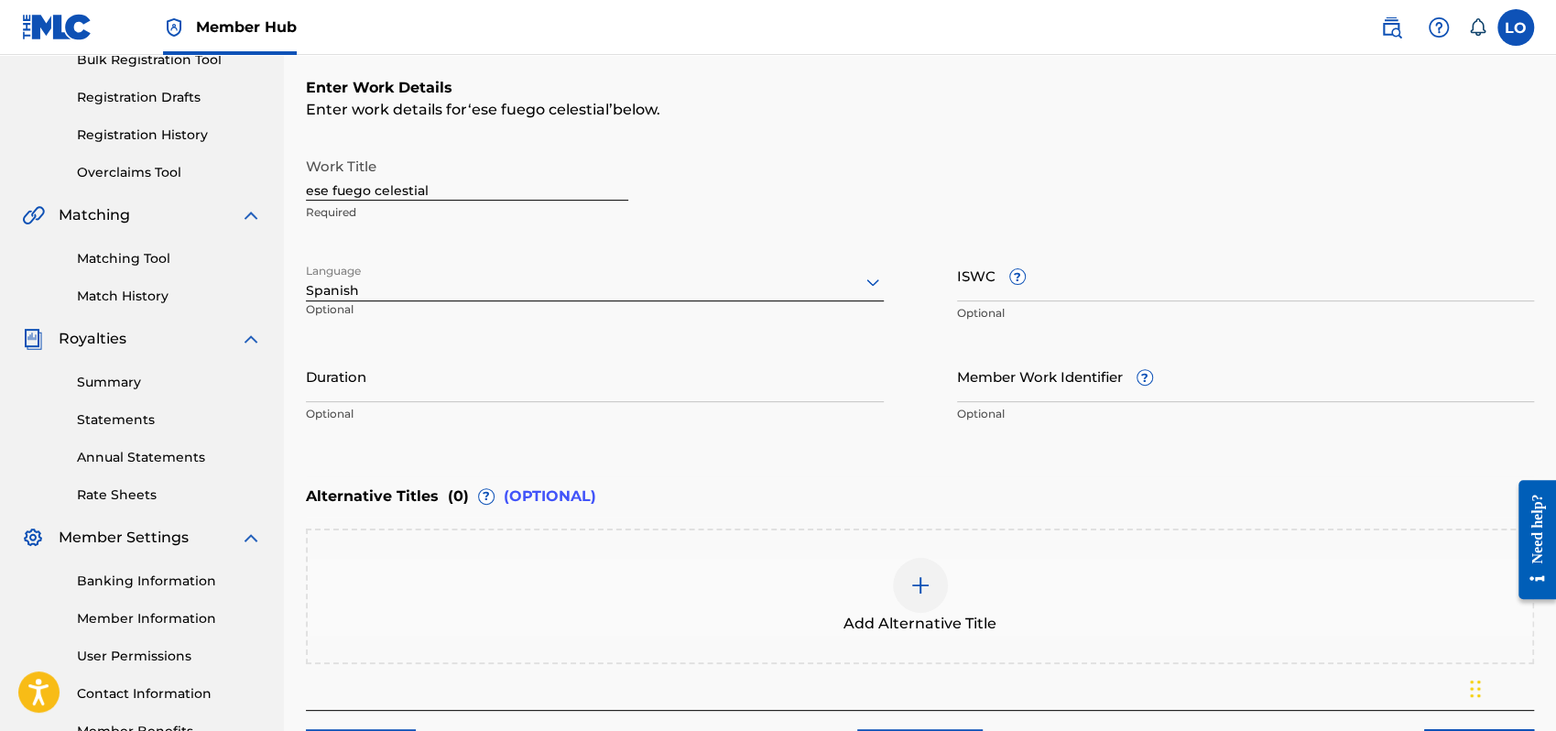
click at [925, 579] on img at bounding box center [921, 585] width 22 height 22
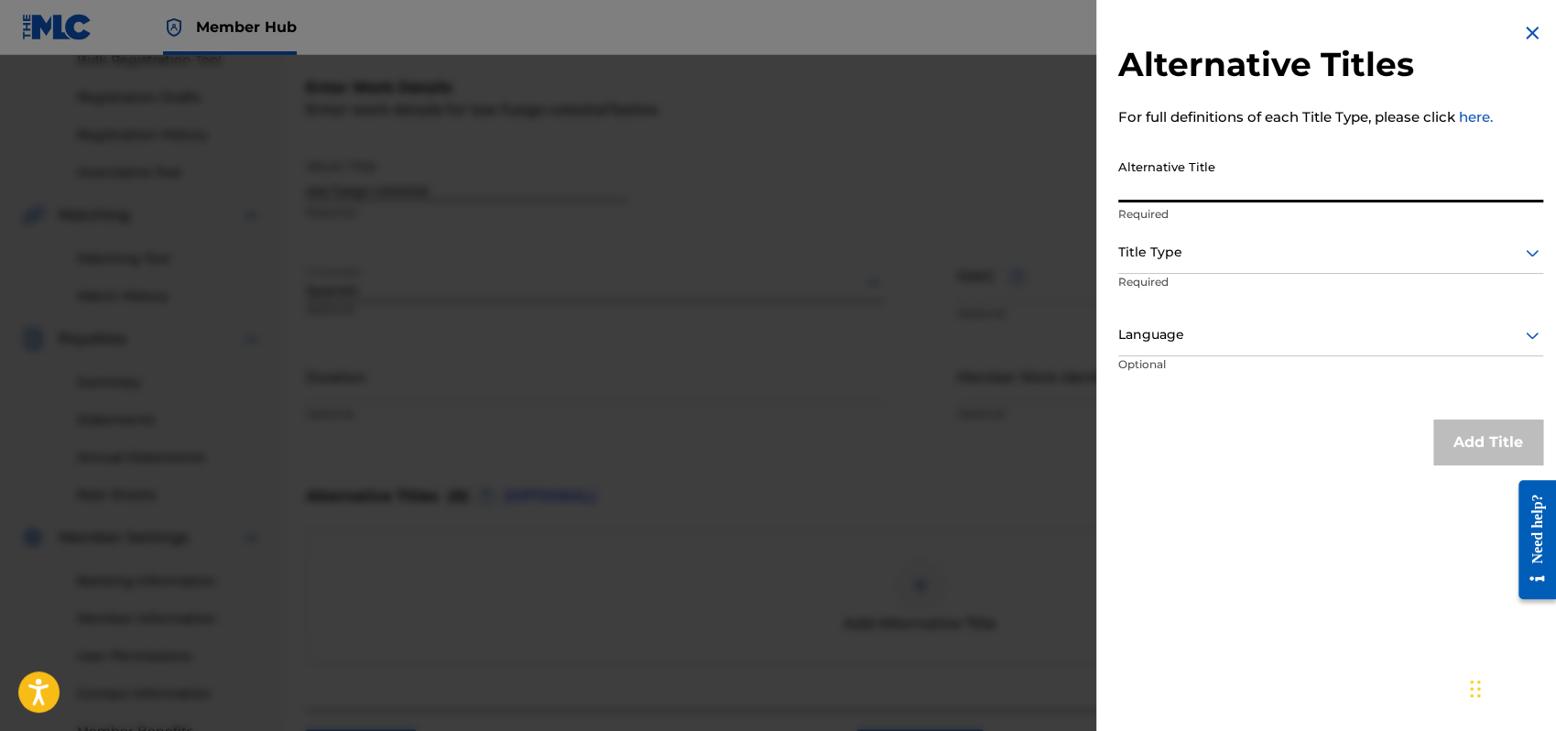
click at [1179, 189] on input "Alternative Title" at bounding box center [1331, 176] width 425 height 52
type input "F"
type input "FUEGO CELESTIAL"
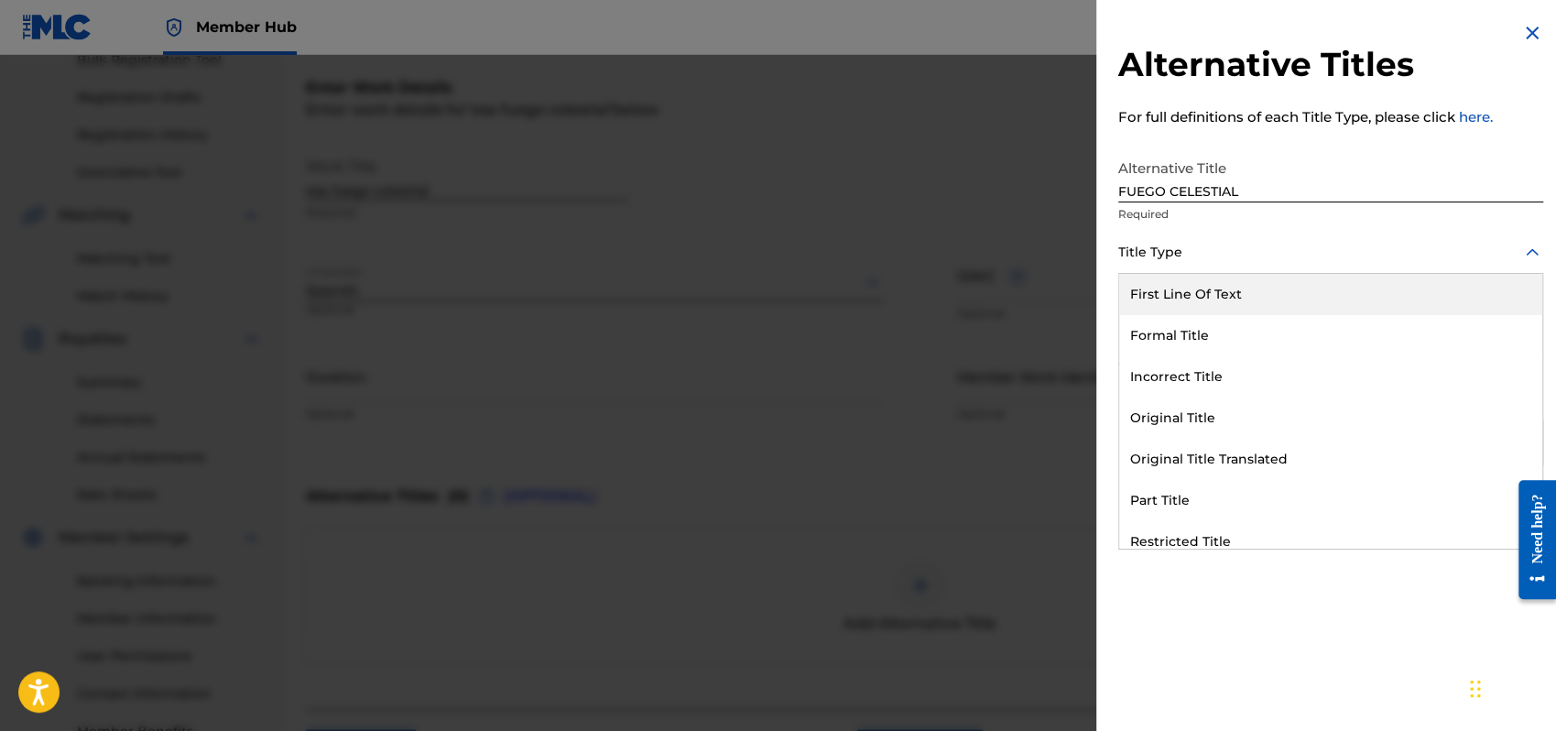
click at [1529, 245] on icon at bounding box center [1533, 253] width 22 height 22
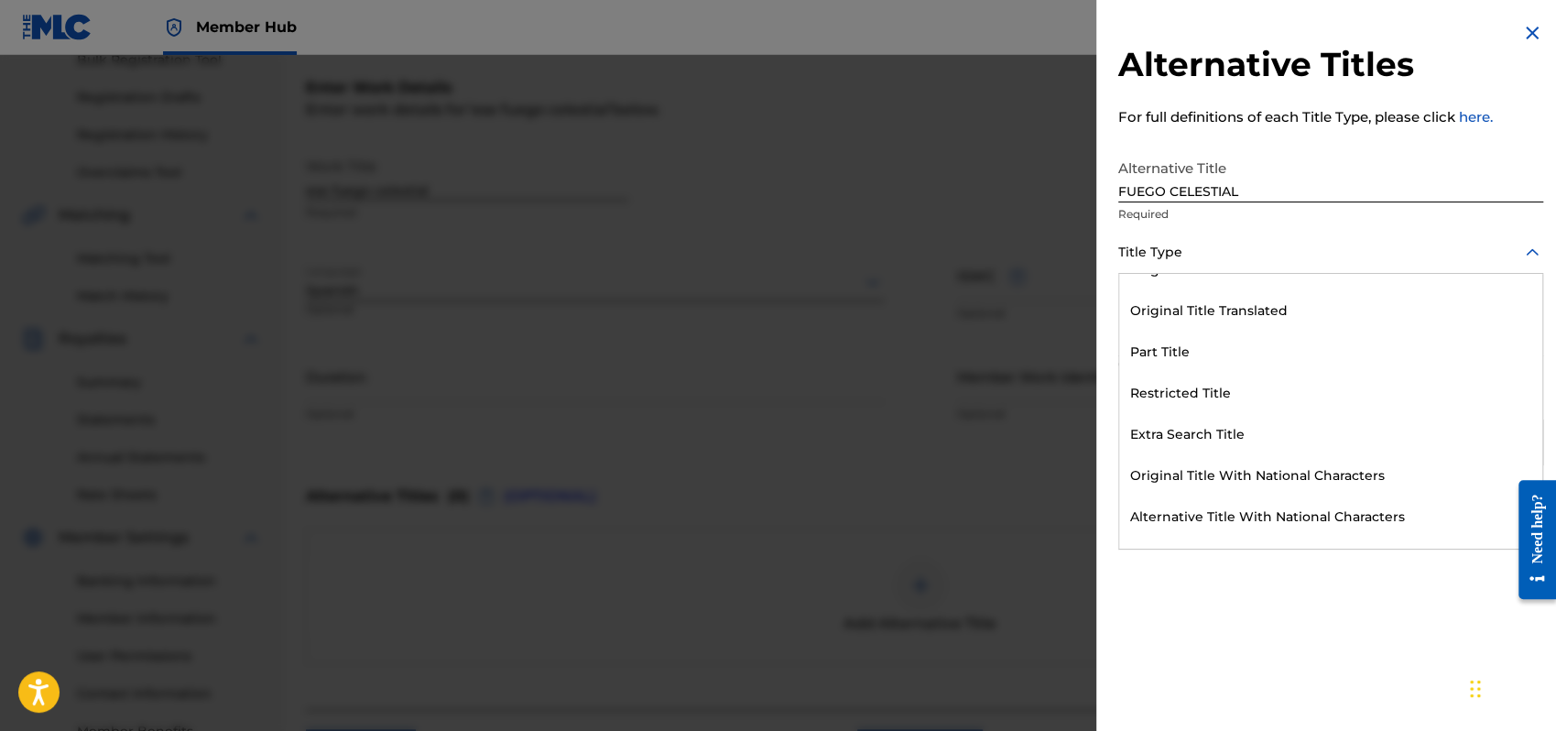
scroll to position [178, 0]
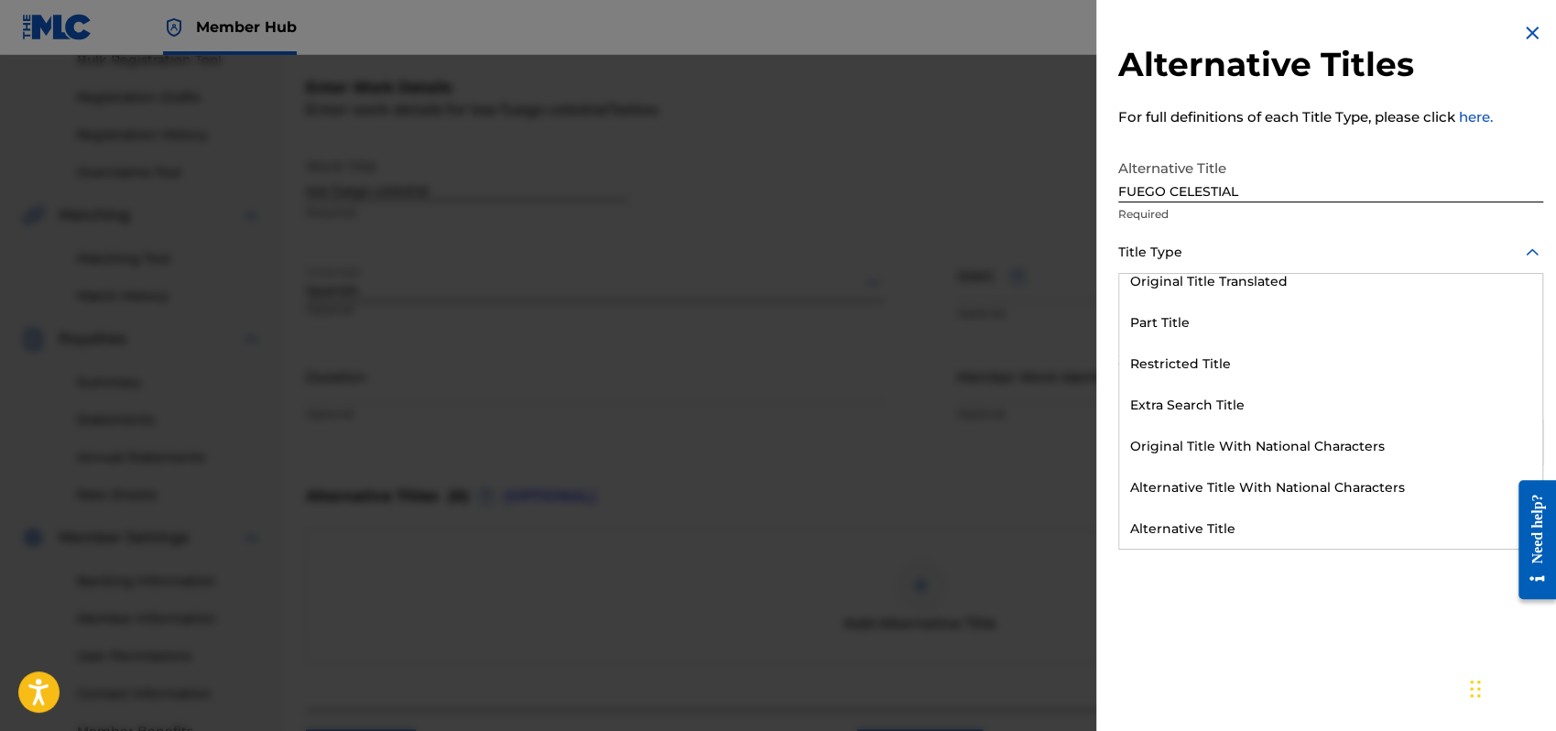
drag, startPoint x: 1530, startPoint y: 378, endPoint x: 19, endPoint y: 38, distance: 1548.5
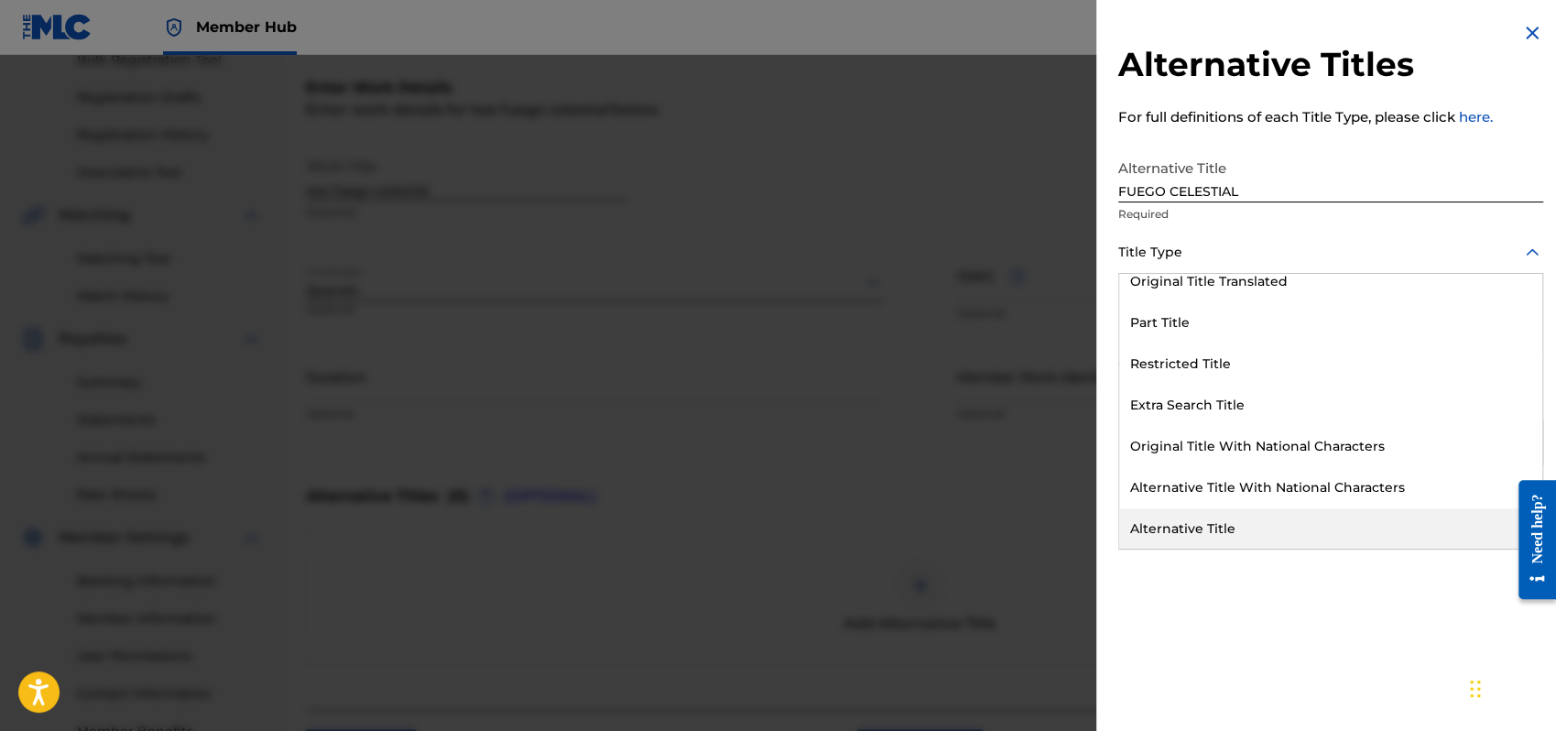
click at [1190, 518] on div "Alternative Title" at bounding box center [1330, 528] width 423 height 41
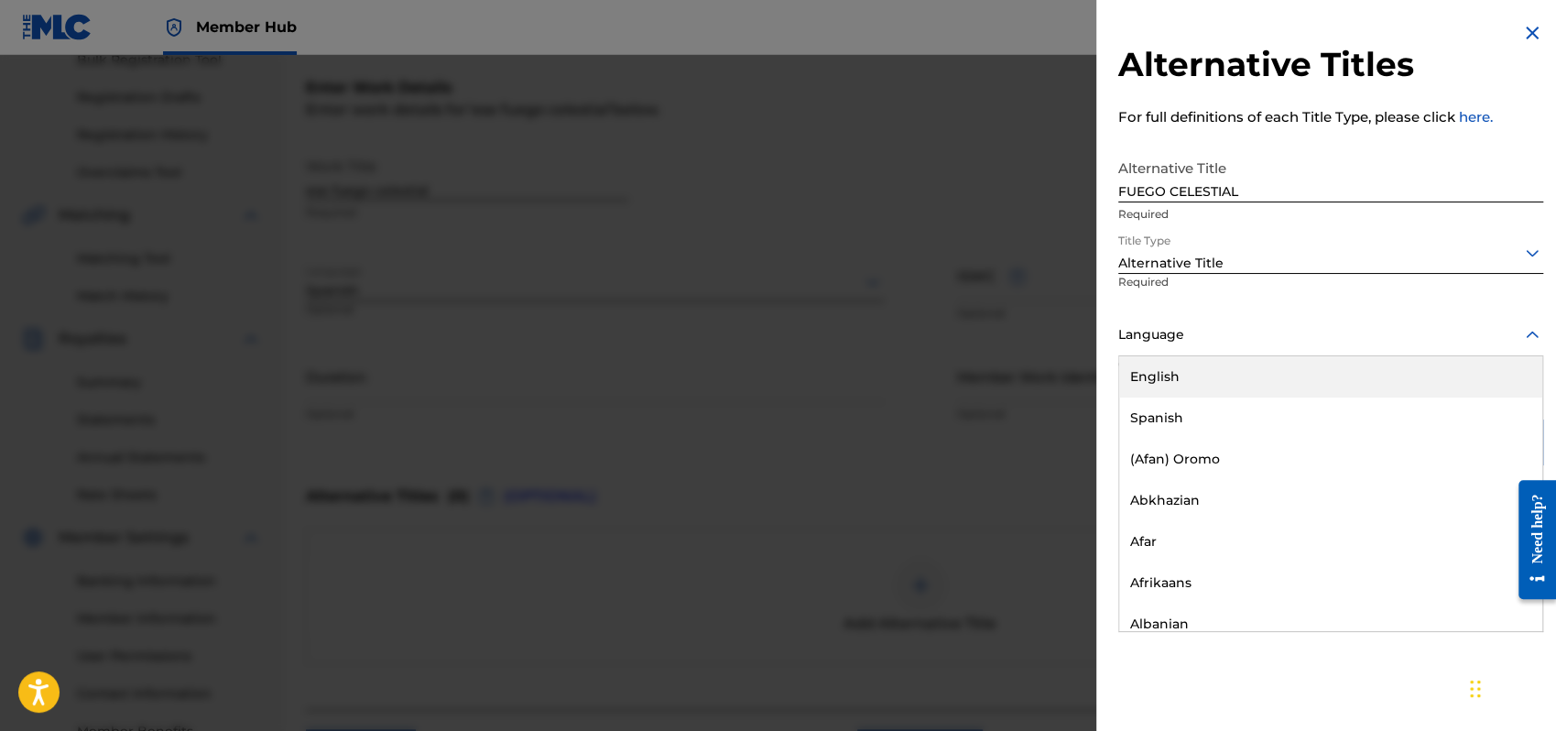
click at [1526, 328] on icon at bounding box center [1533, 335] width 22 height 22
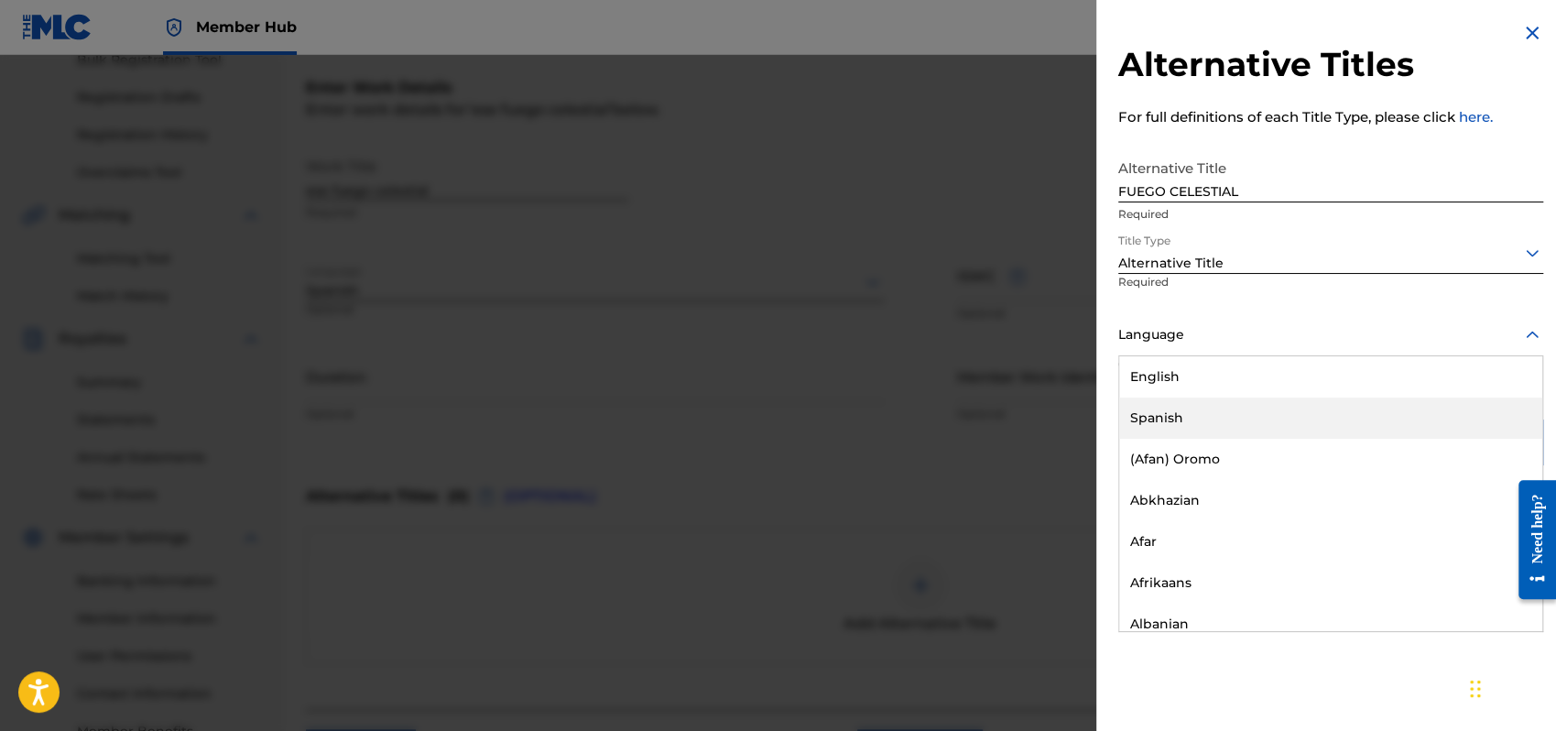
click at [1172, 412] on div "Spanish" at bounding box center [1330, 418] width 423 height 41
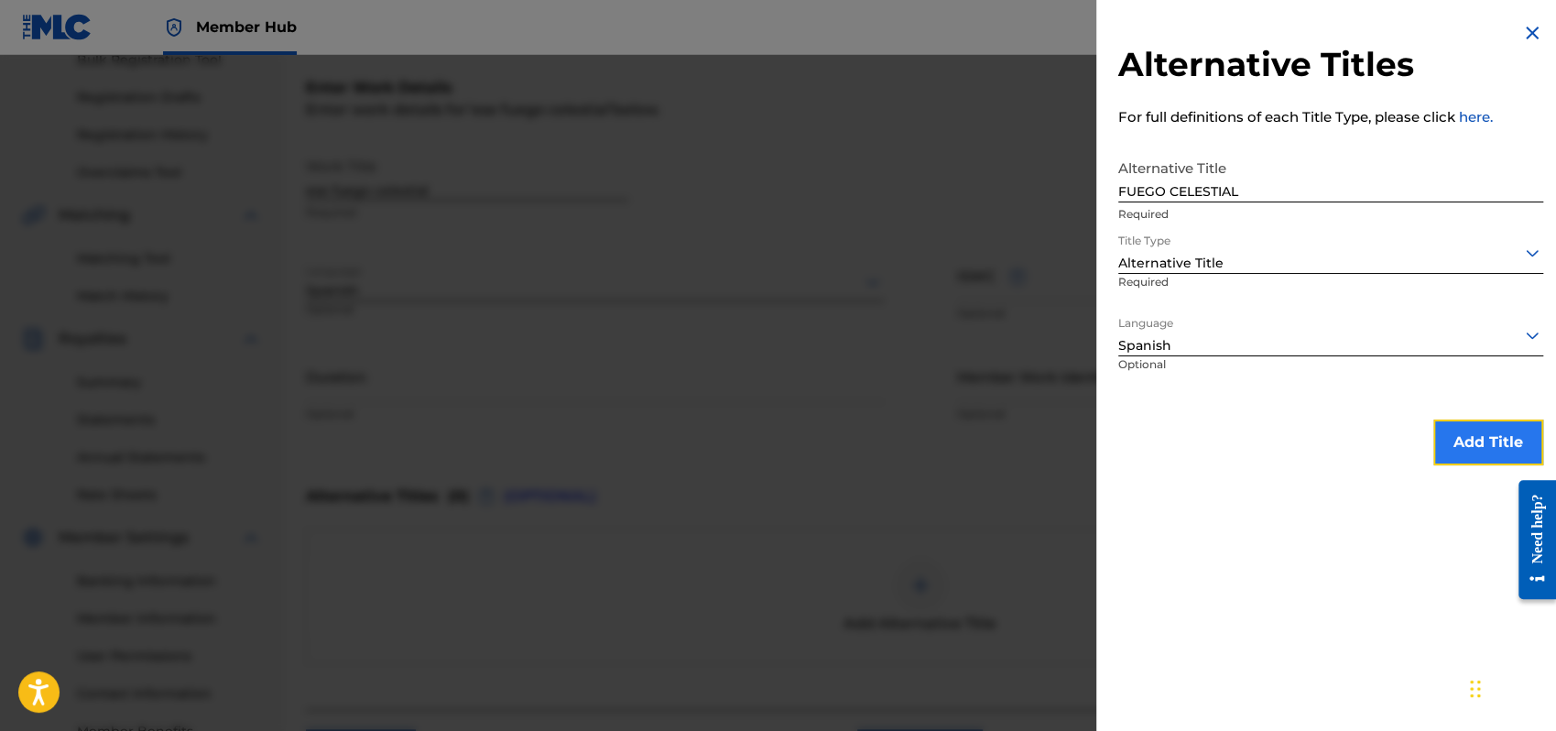
click at [1462, 430] on button "Add Title" at bounding box center [1489, 443] width 110 height 46
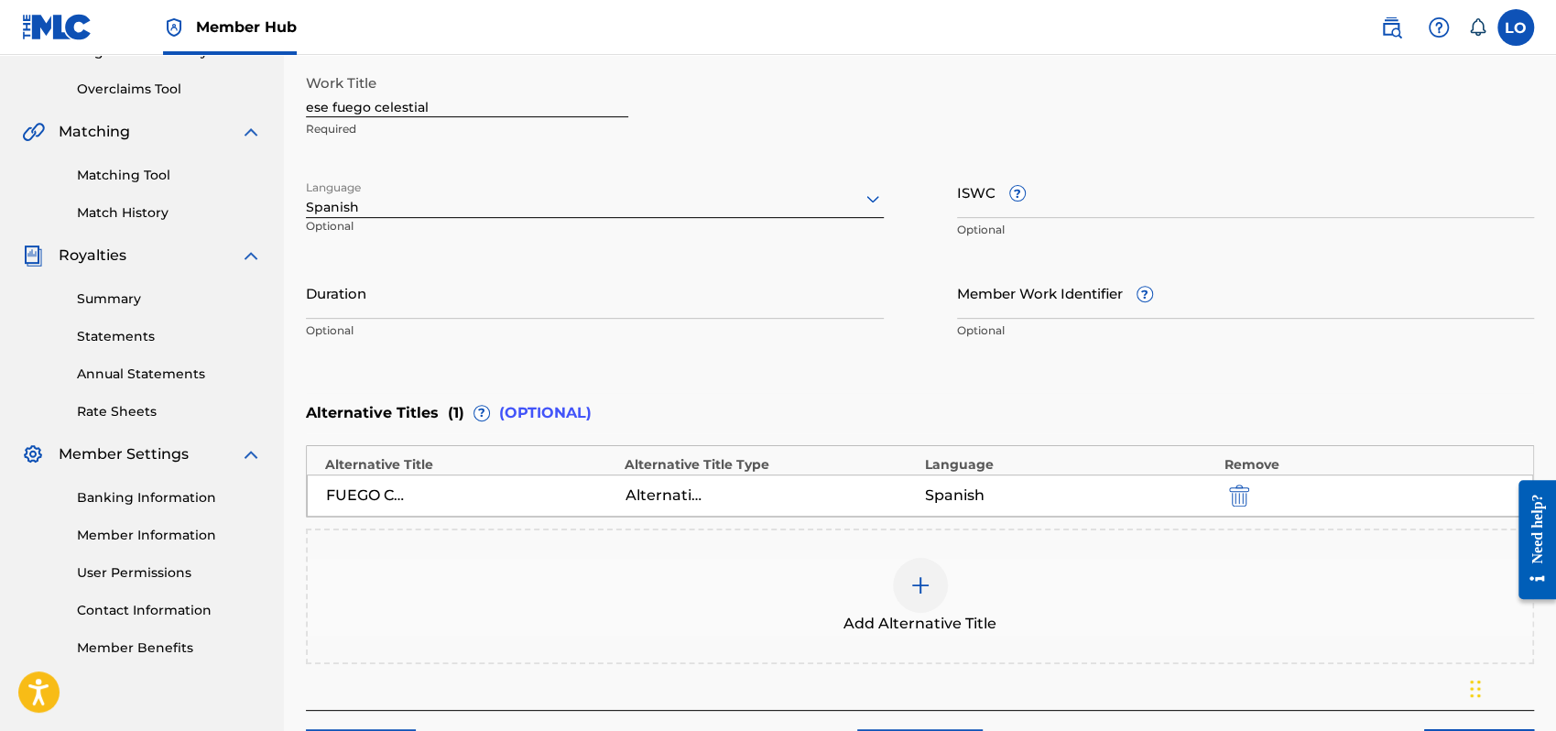
scroll to position [498, 0]
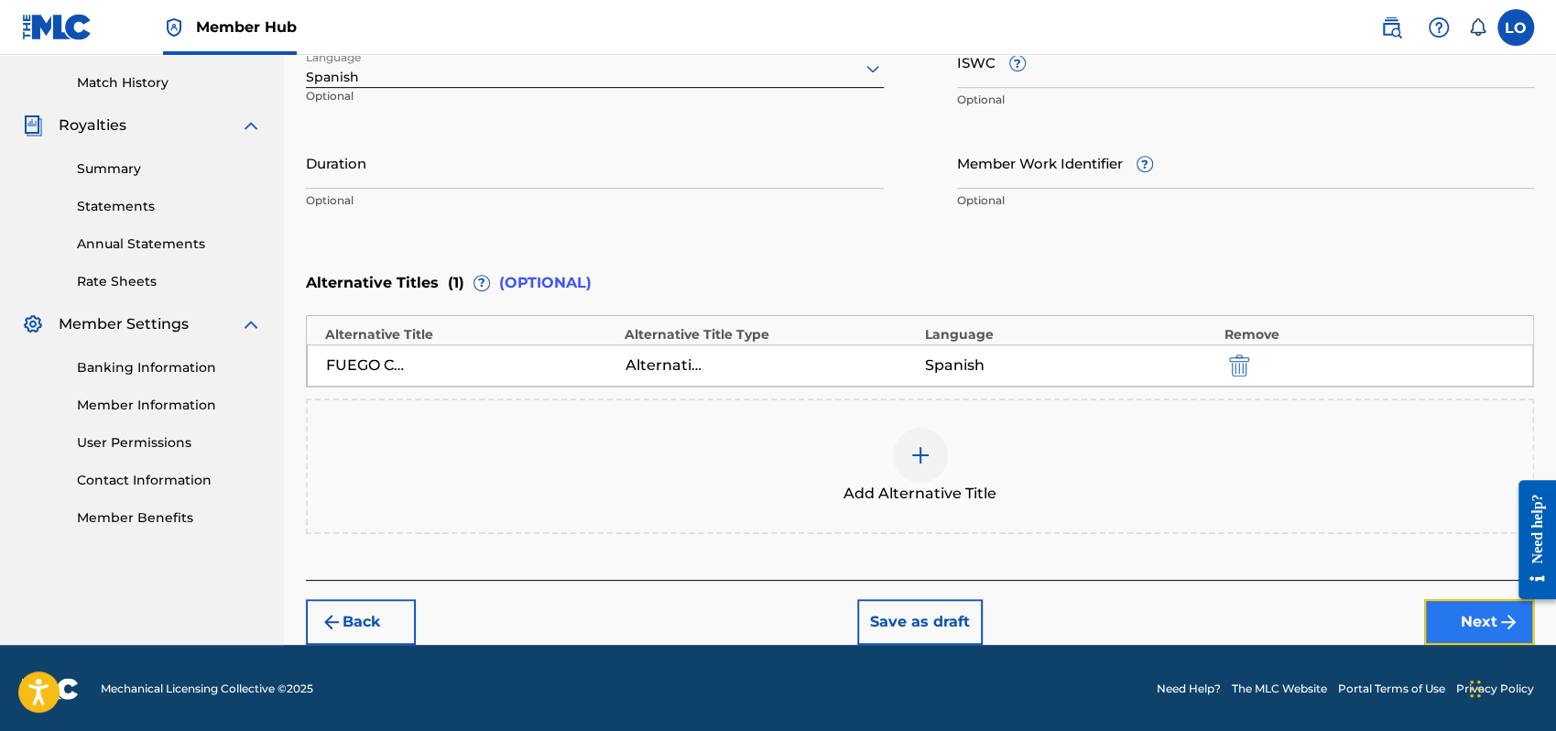
click at [1486, 625] on button "Next" at bounding box center [1479, 622] width 110 height 46
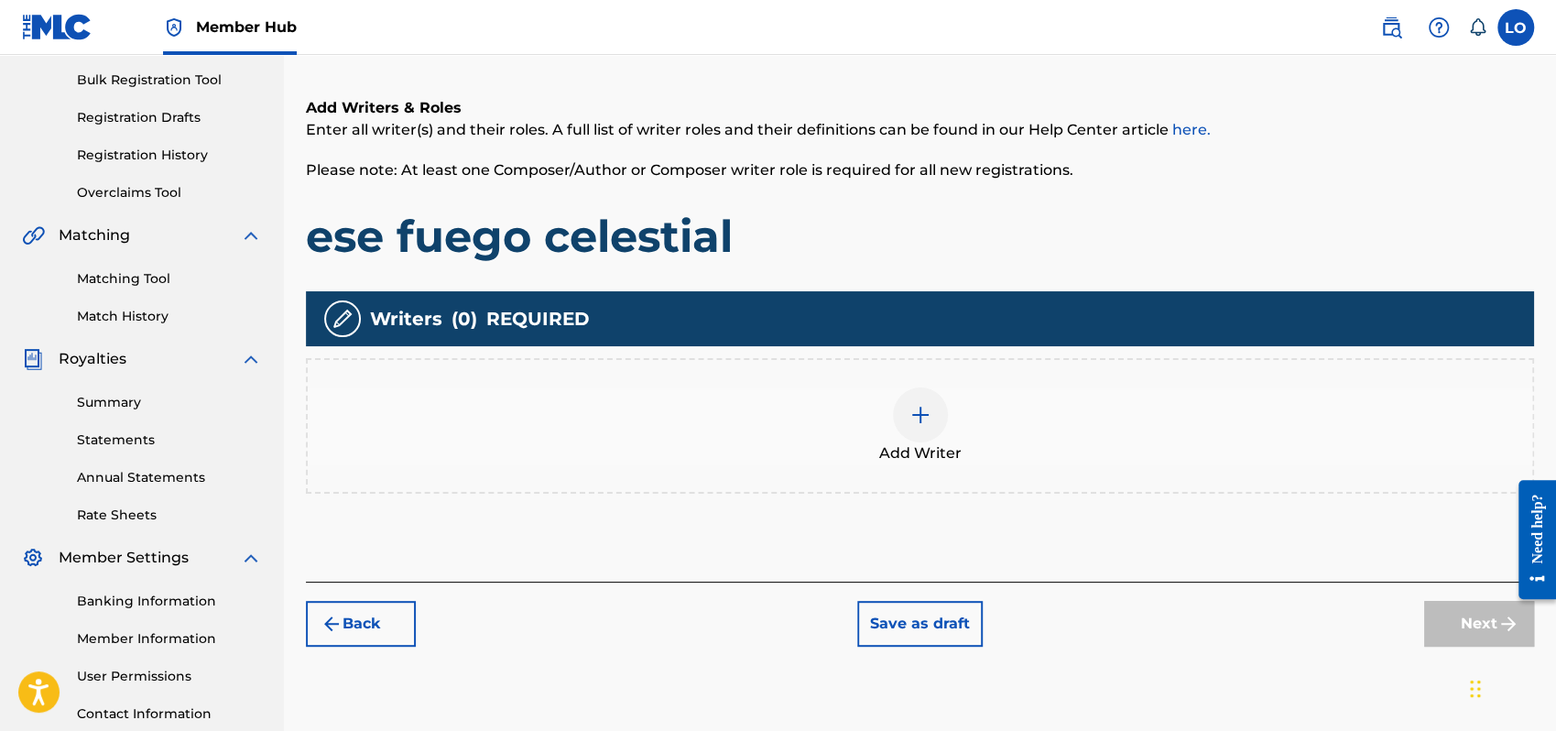
scroll to position [315, 0]
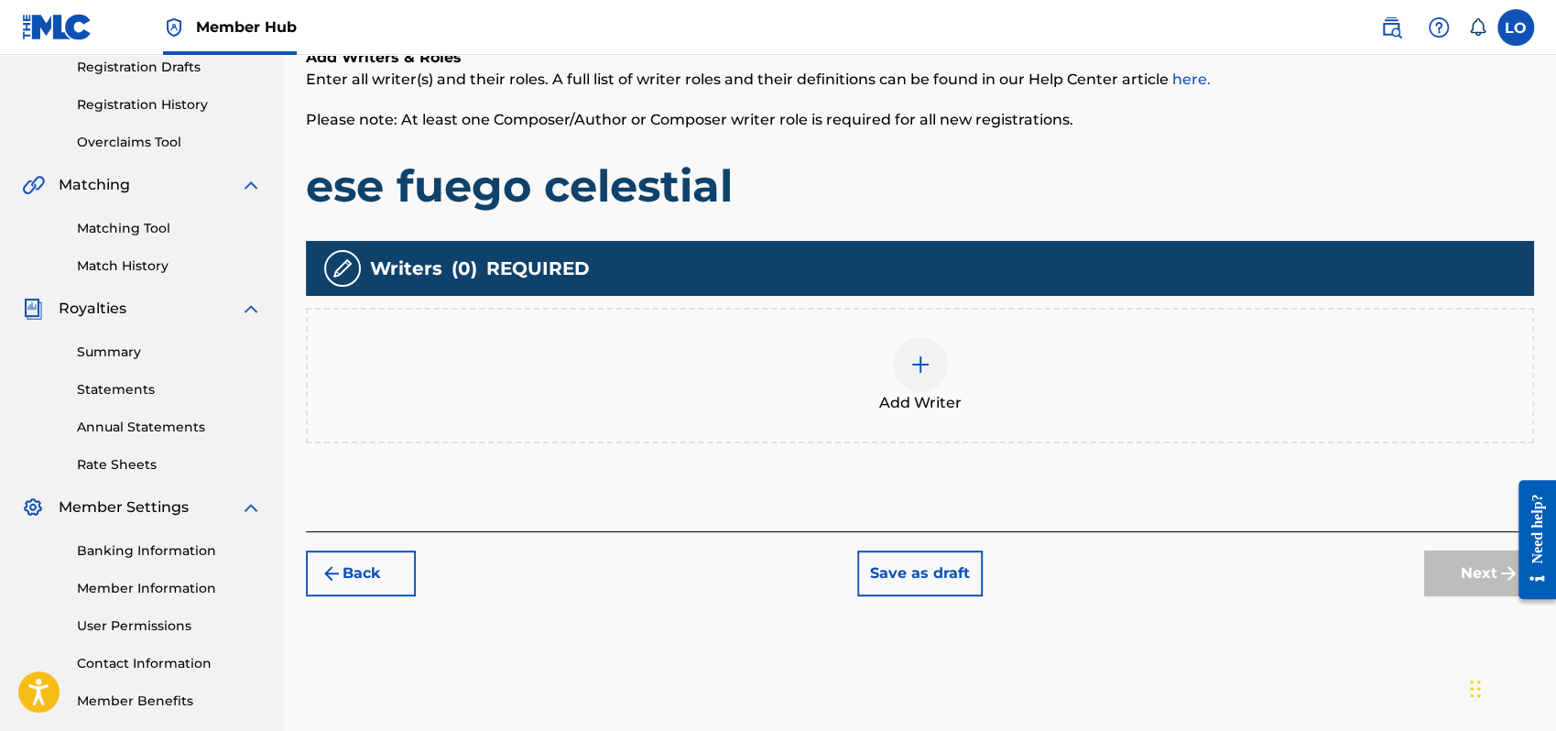
click at [921, 355] on img at bounding box center [921, 365] width 22 height 22
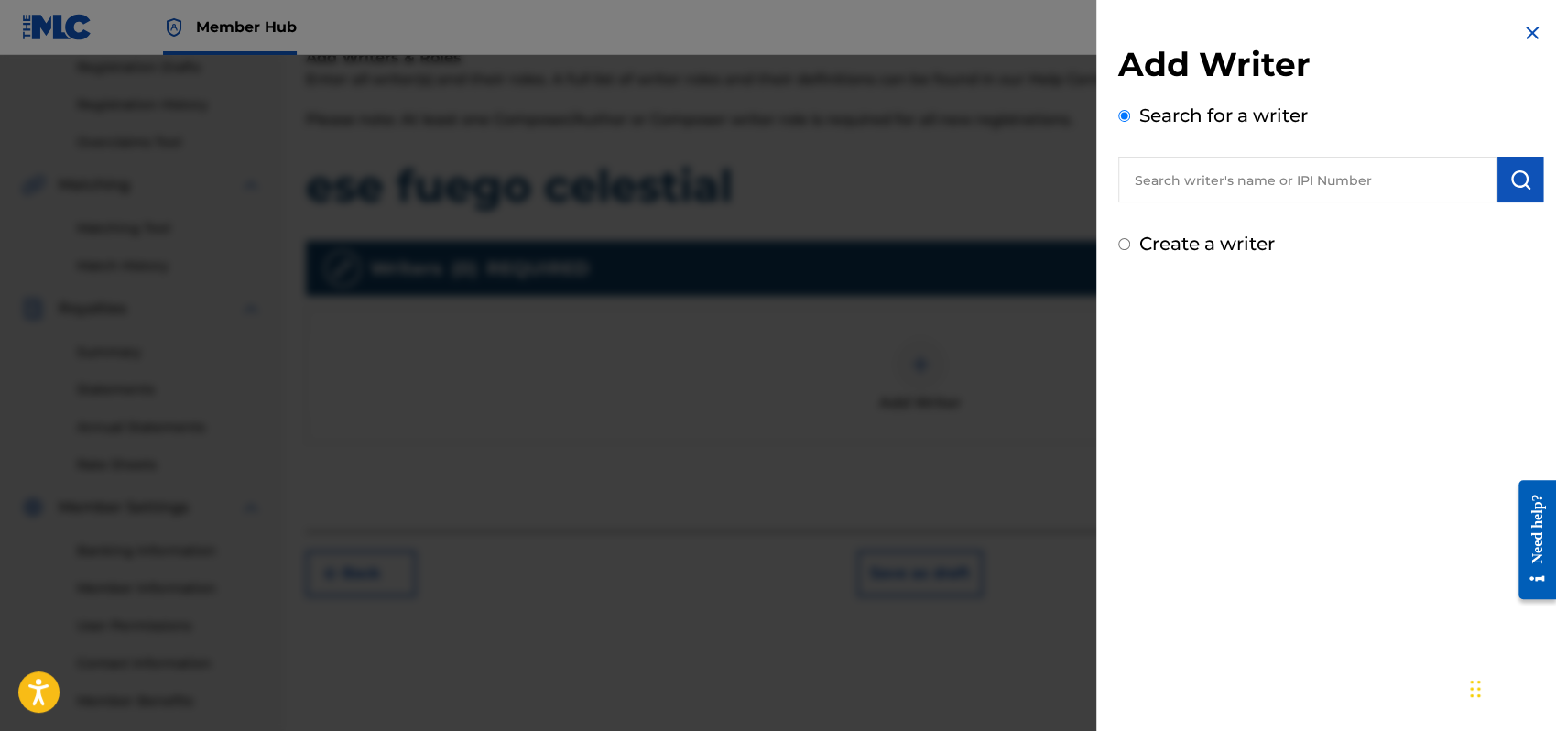
click at [1119, 243] on input "Create a writer" at bounding box center [1125, 244] width 12 height 12
radio input "false"
radio input "true"
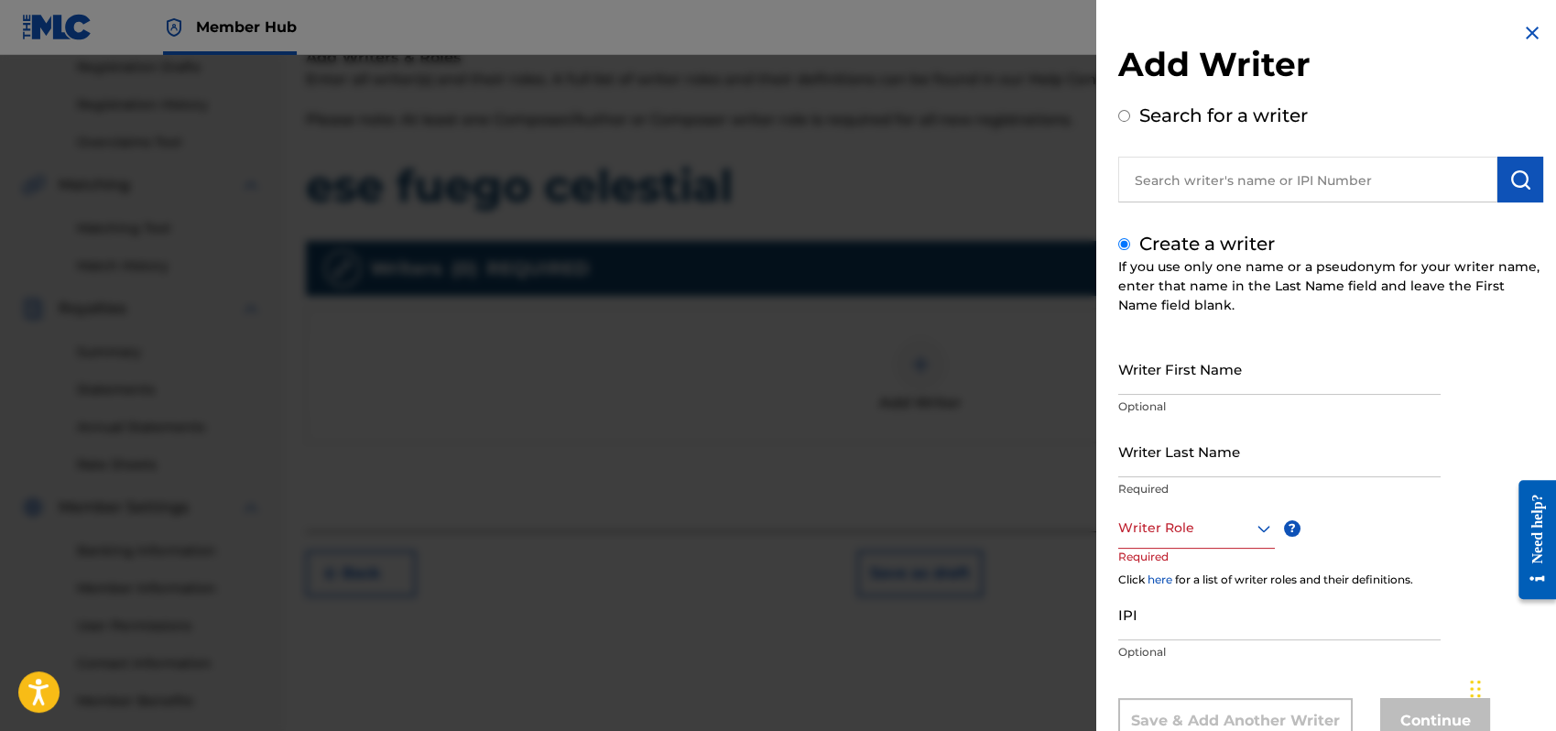
click at [1140, 177] on input "text" at bounding box center [1308, 180] width 379 height 46
radio input "true"
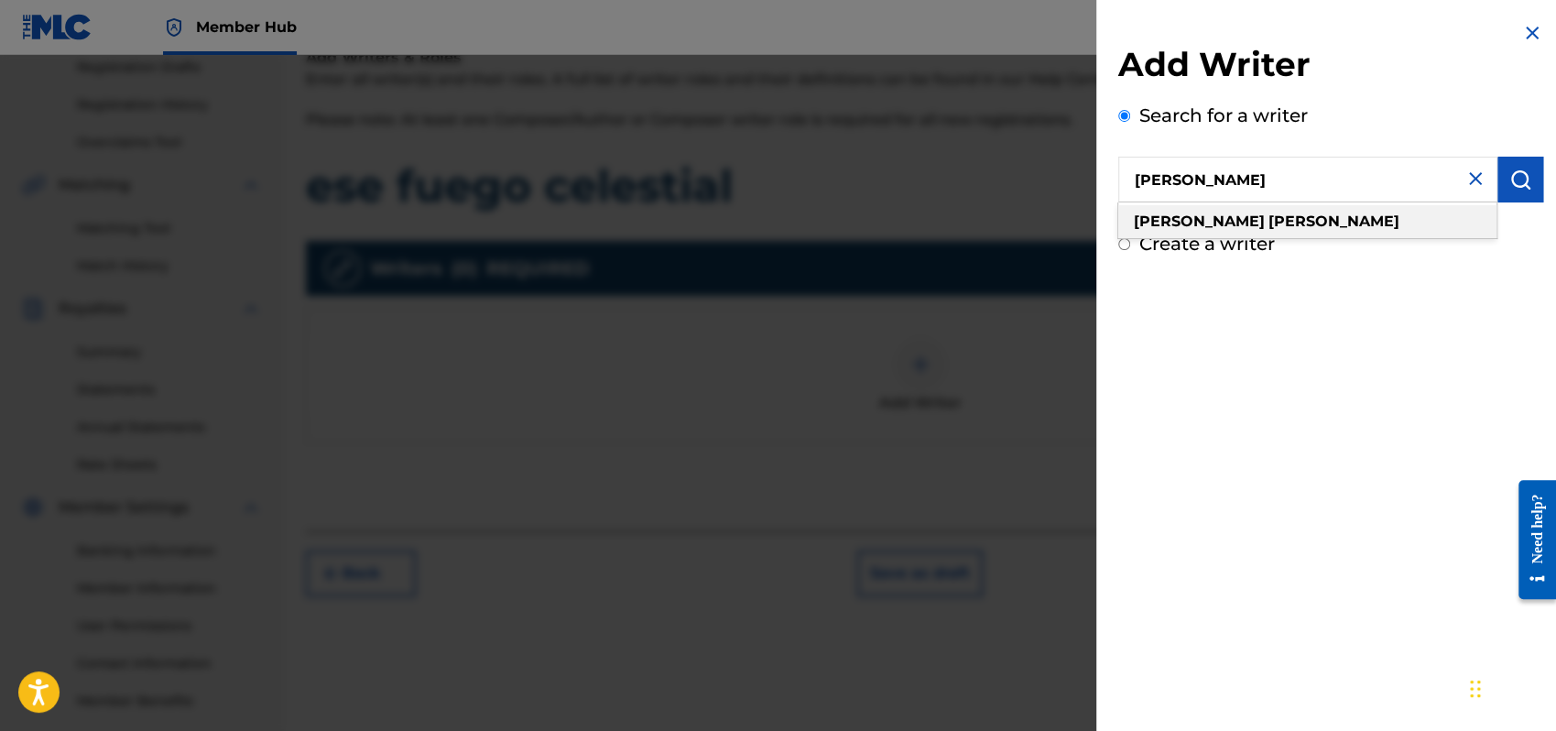
click at [1146, 214] on strong "[PERSON_NAME]" at bounding box center [1199, 221] width 131 height 17
type input "[PERSON_NAME]"
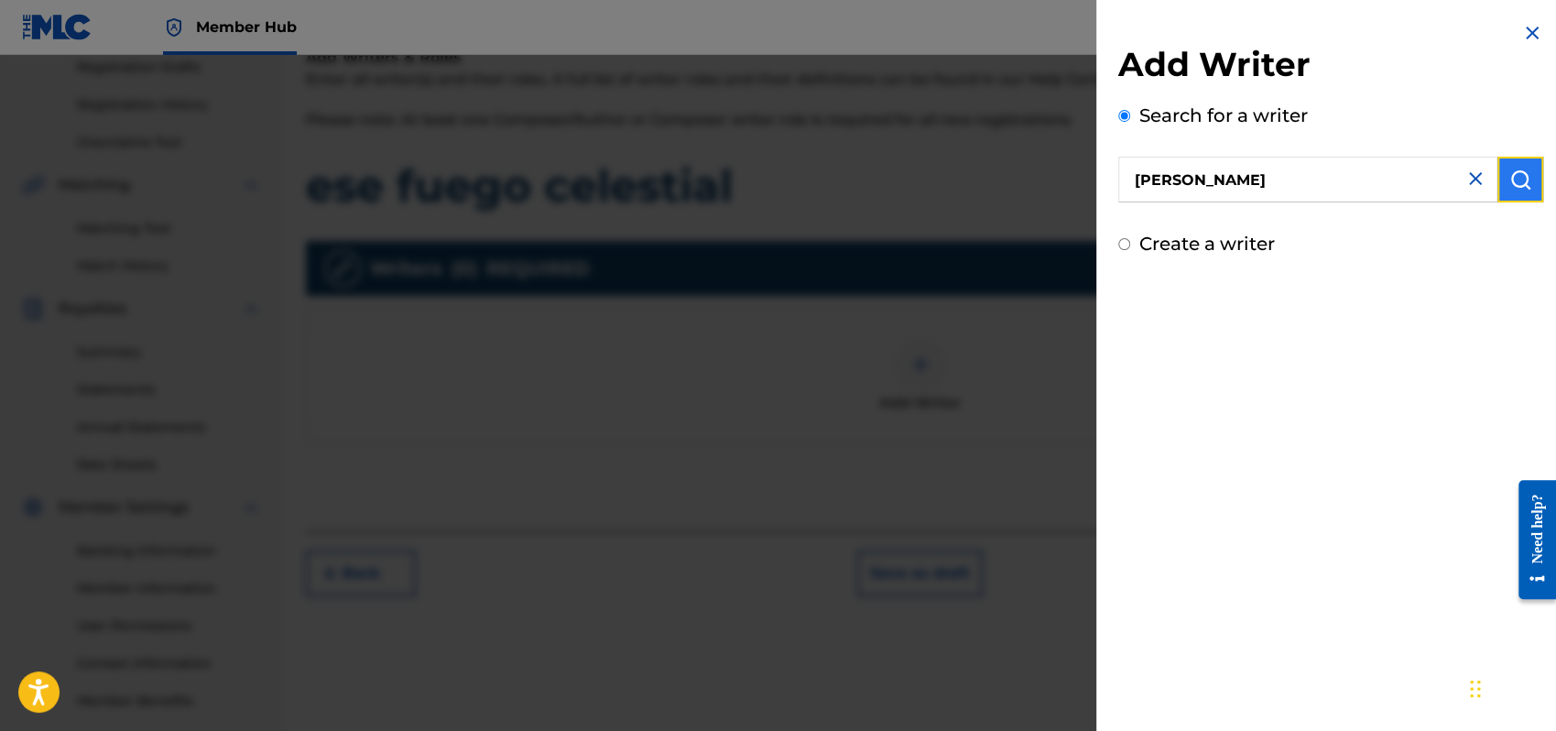
click at [1510, 179] on img "submit" at bounding box center [1521, 180] width 22 height 22
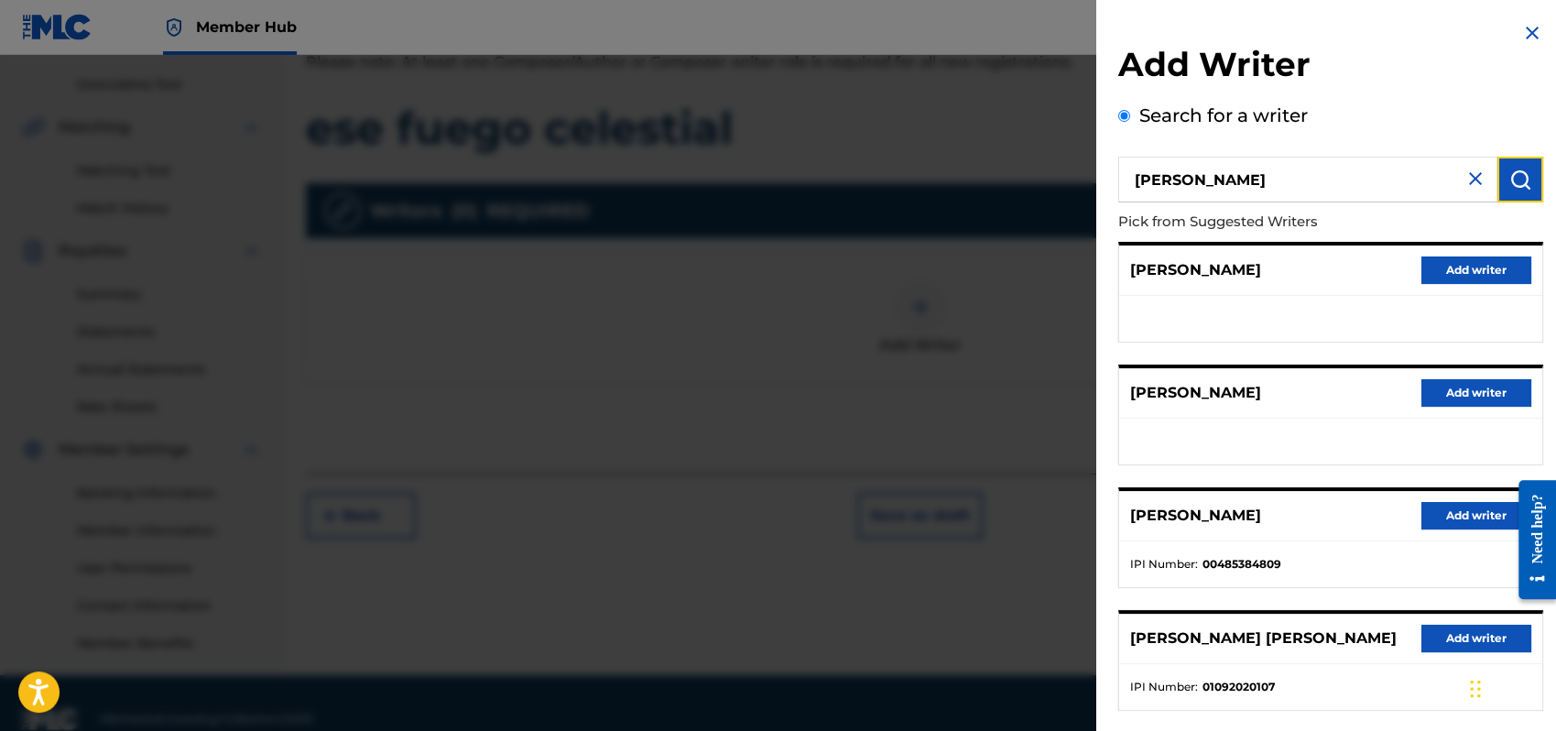
scroll to position [404, 0]
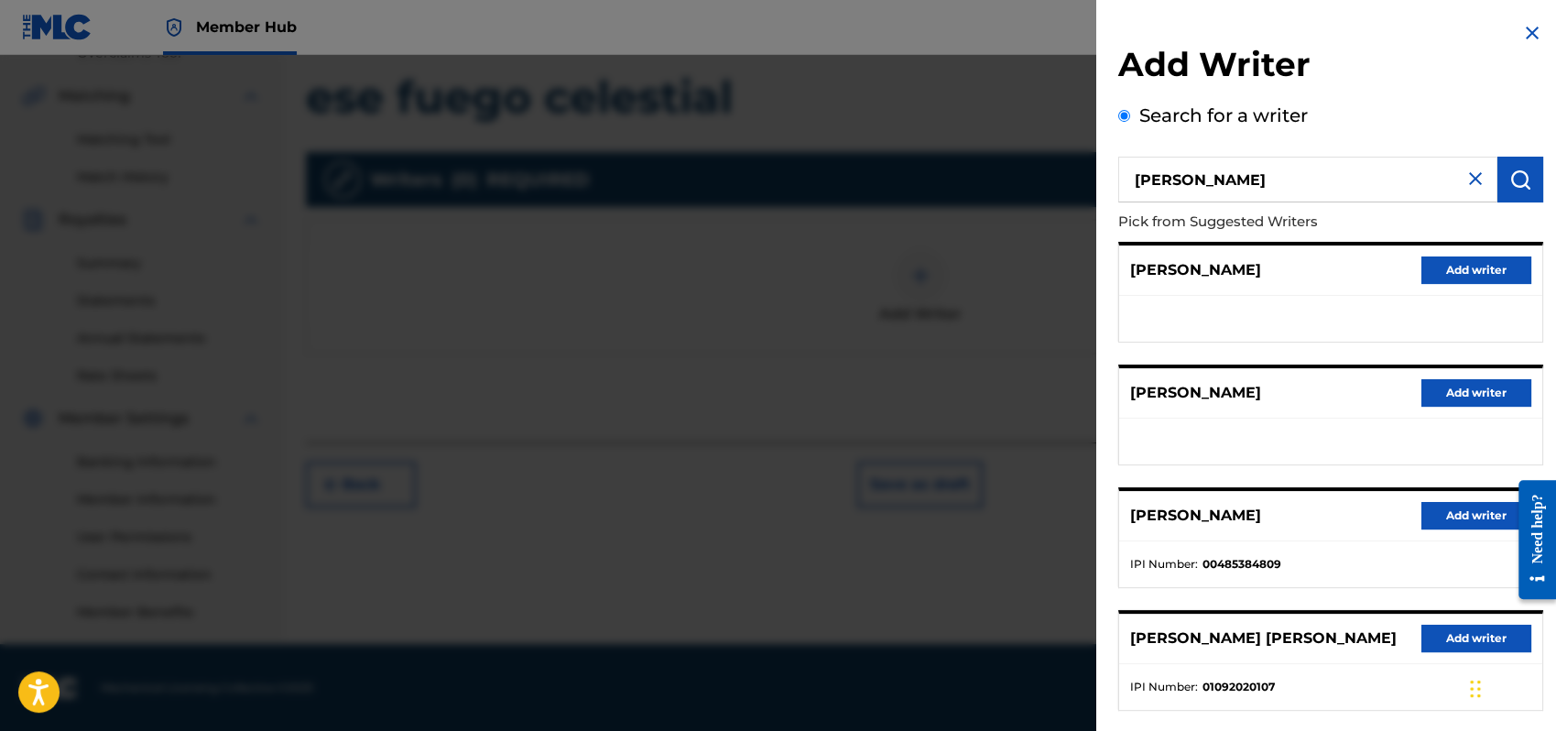
click at [1473, 177] on img at bounding box center [1476, 179] width 22 height 22
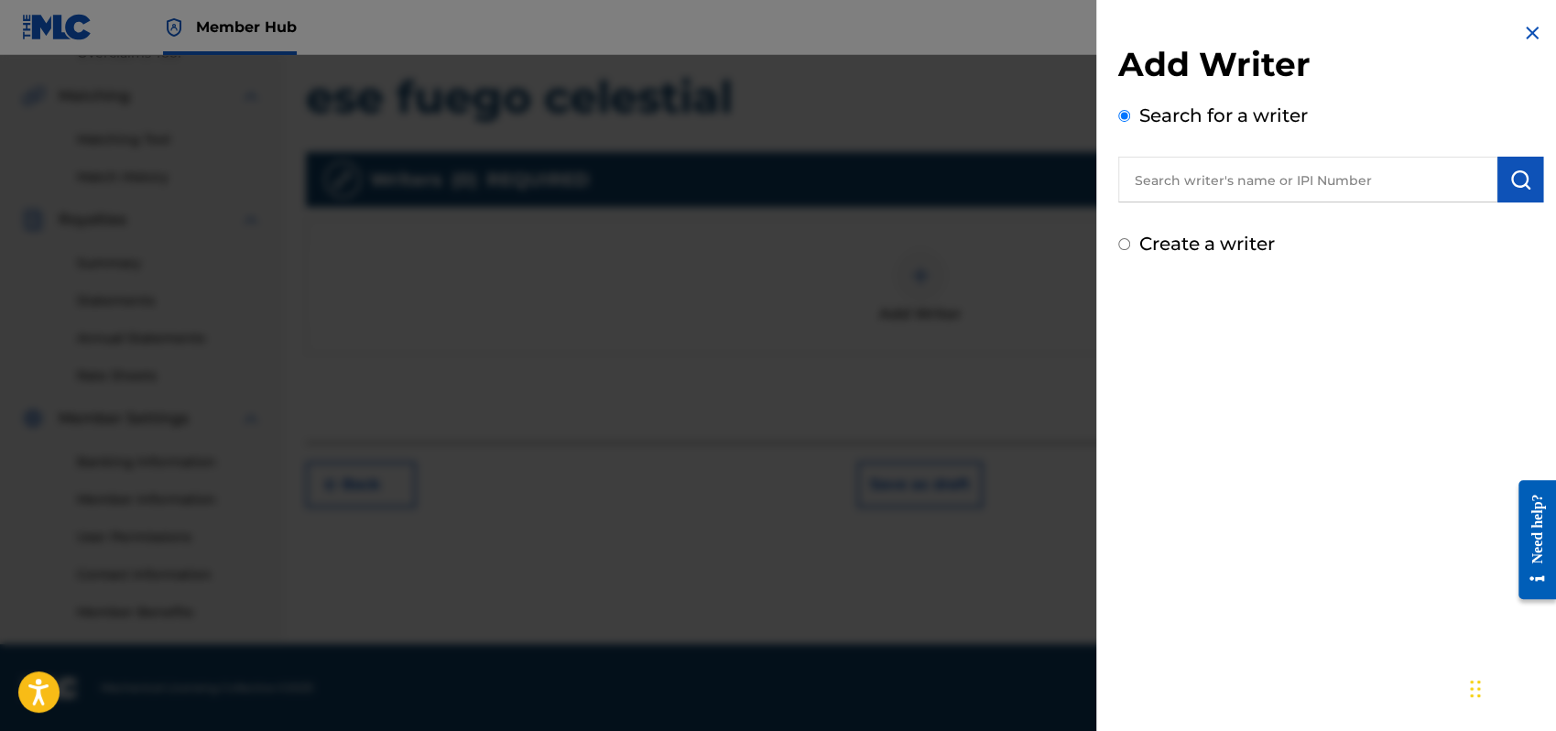
click at [1129, 246] on input "Create a writer" at bounding box center [1125, 244] width 12 height 12
radio input "false"
radio input "true"
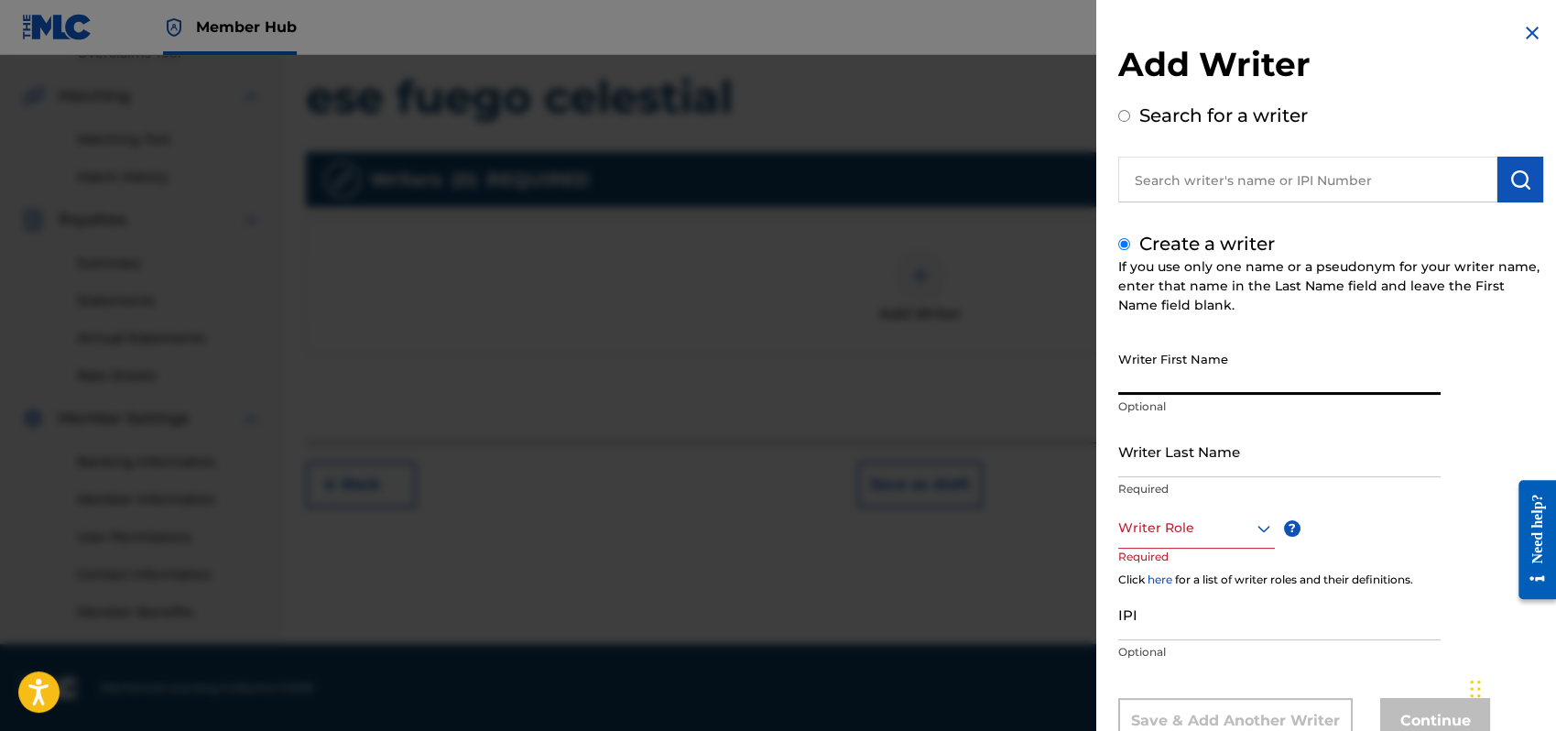
click at [1119, 383] on input "Writer First Name" at bounding box center [1280, 369] width 322 height 52
click at [1176, 379] on input "Writer First Name" at bounding box center [1280, 369] width 322 height 52
type input "[PERSON_NAME]"
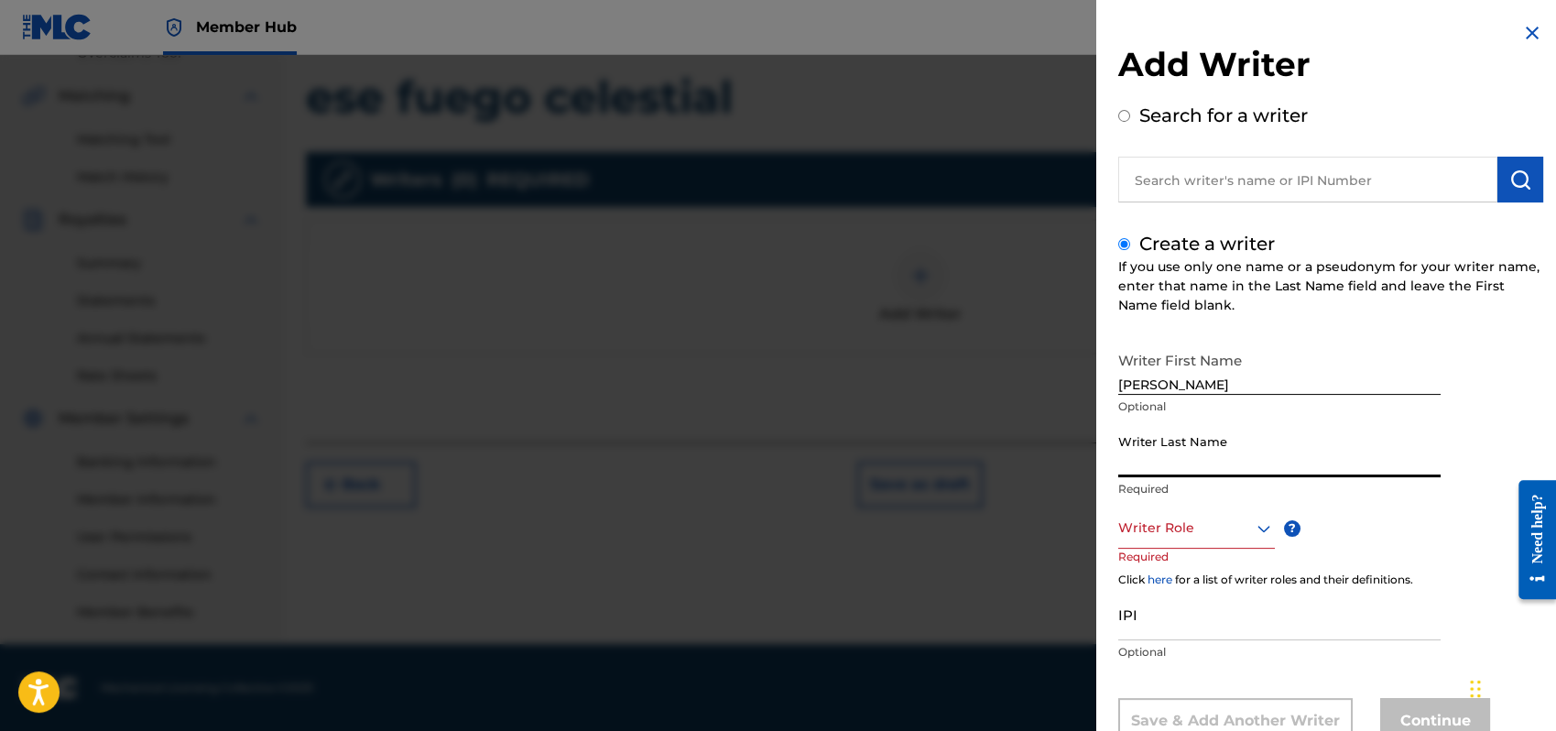
click at [1157, 445] on input "Writer Last Name" at bounding box center [1280, 451] width 322 height 52
type input "P"
type input "[PERSON_NAME]"
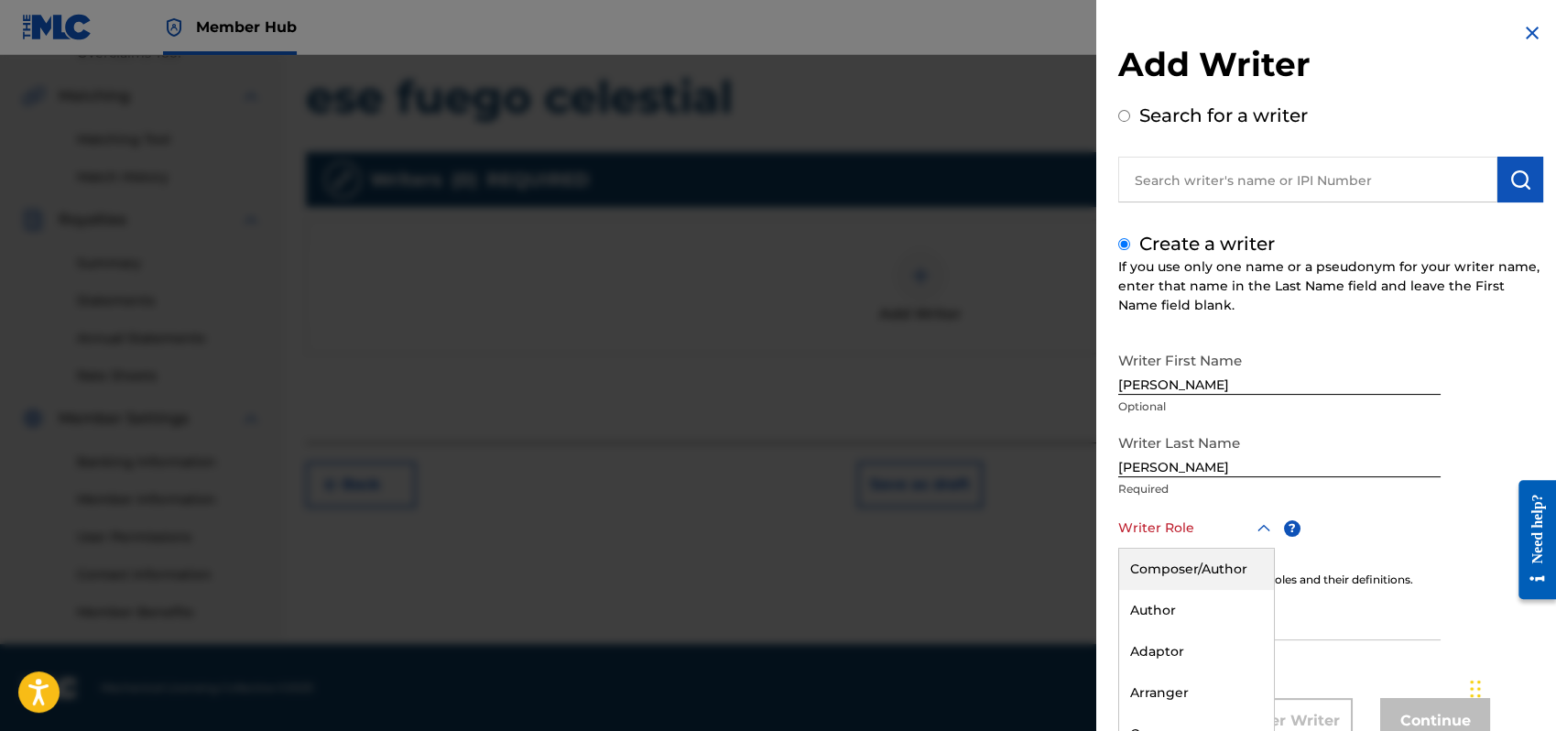
scroll to position [61, 0]
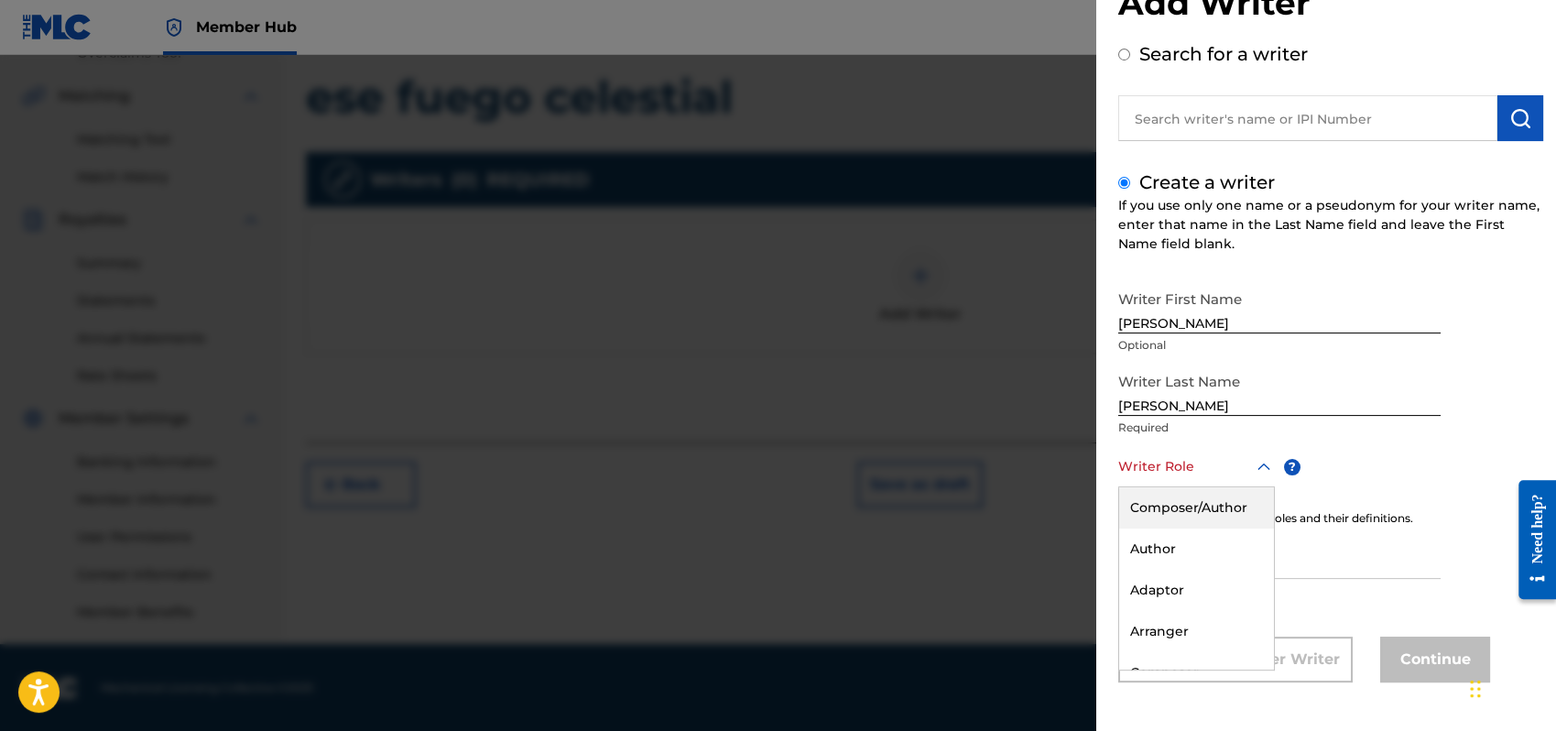
click at [1257, 487] on div "8 results available. Use Up and Down to choose options, press Enter to select t…" at bounding box center [1197, 466] width 157 height 41
click at [1195, 500] on div "Composer/Author" at bounding box center [1196, 507] width 155 height 41
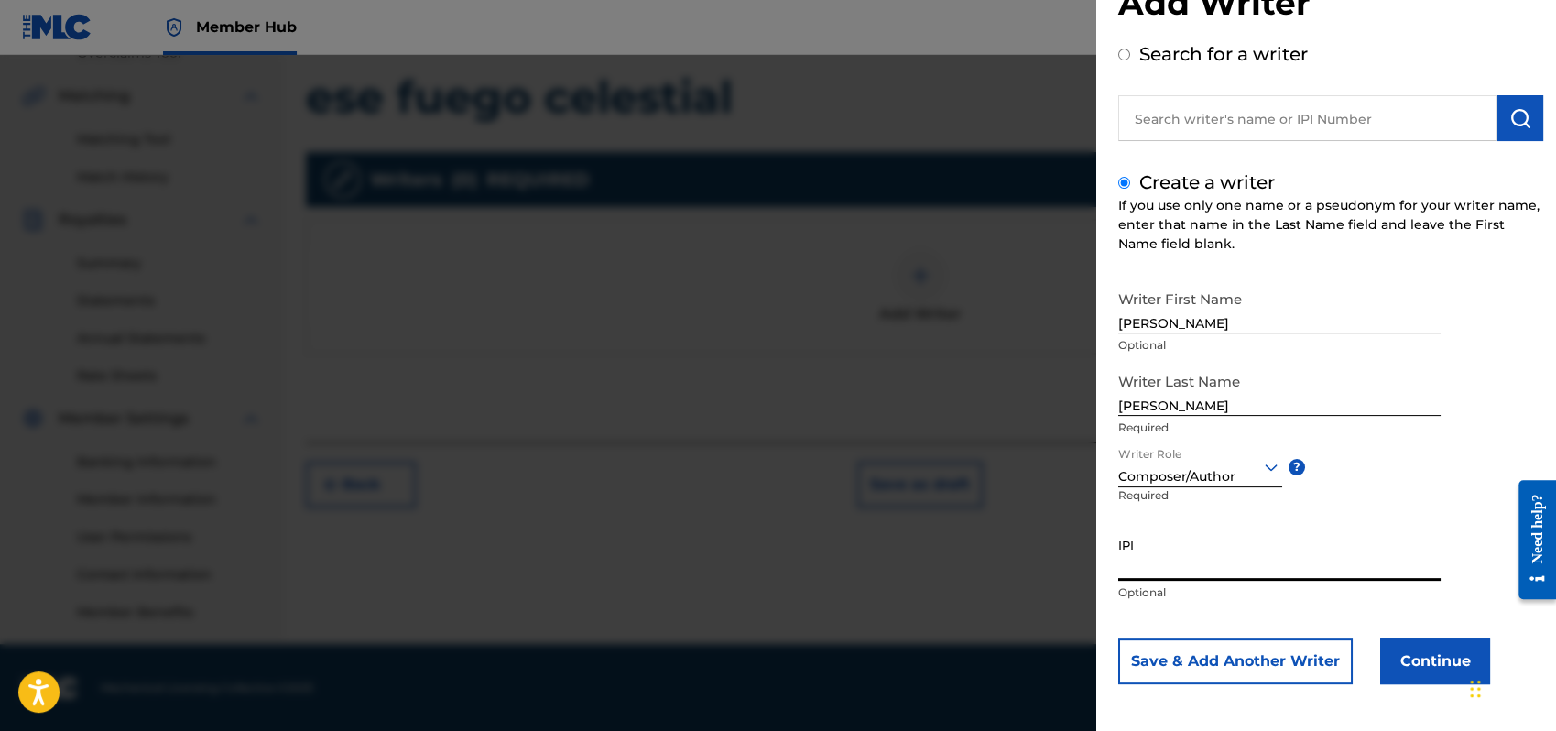
click at [1130, 559] on input "IPI" at bounding box center [1280, 555] width 322 height 52
type input "1162110609"
click at [1433, 658] on button "Continue" at bounding box center [1436, 661] width 110 height 46
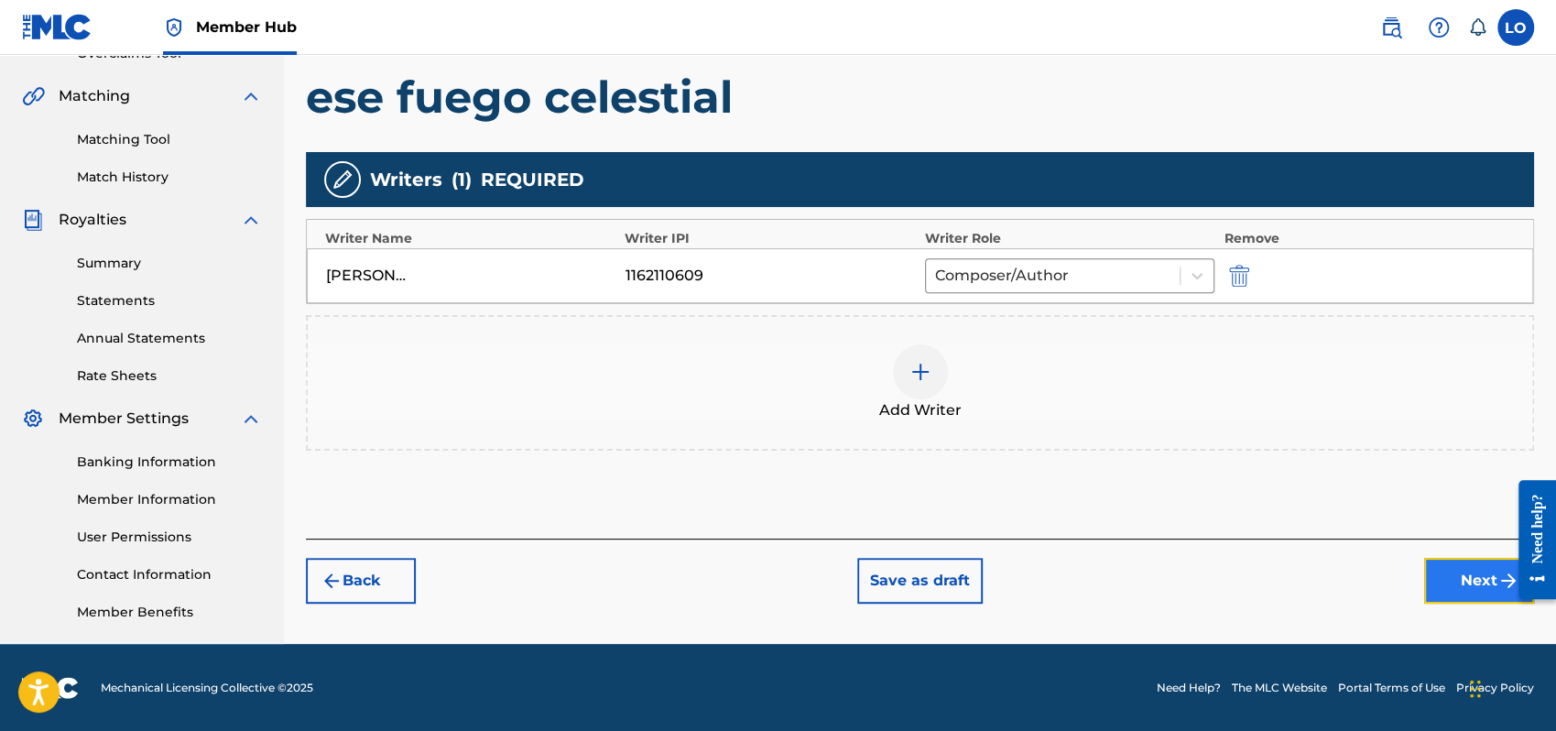
click at [1466, 571] on button "Next" at bounding box center [1479, 581] width 110 height 46
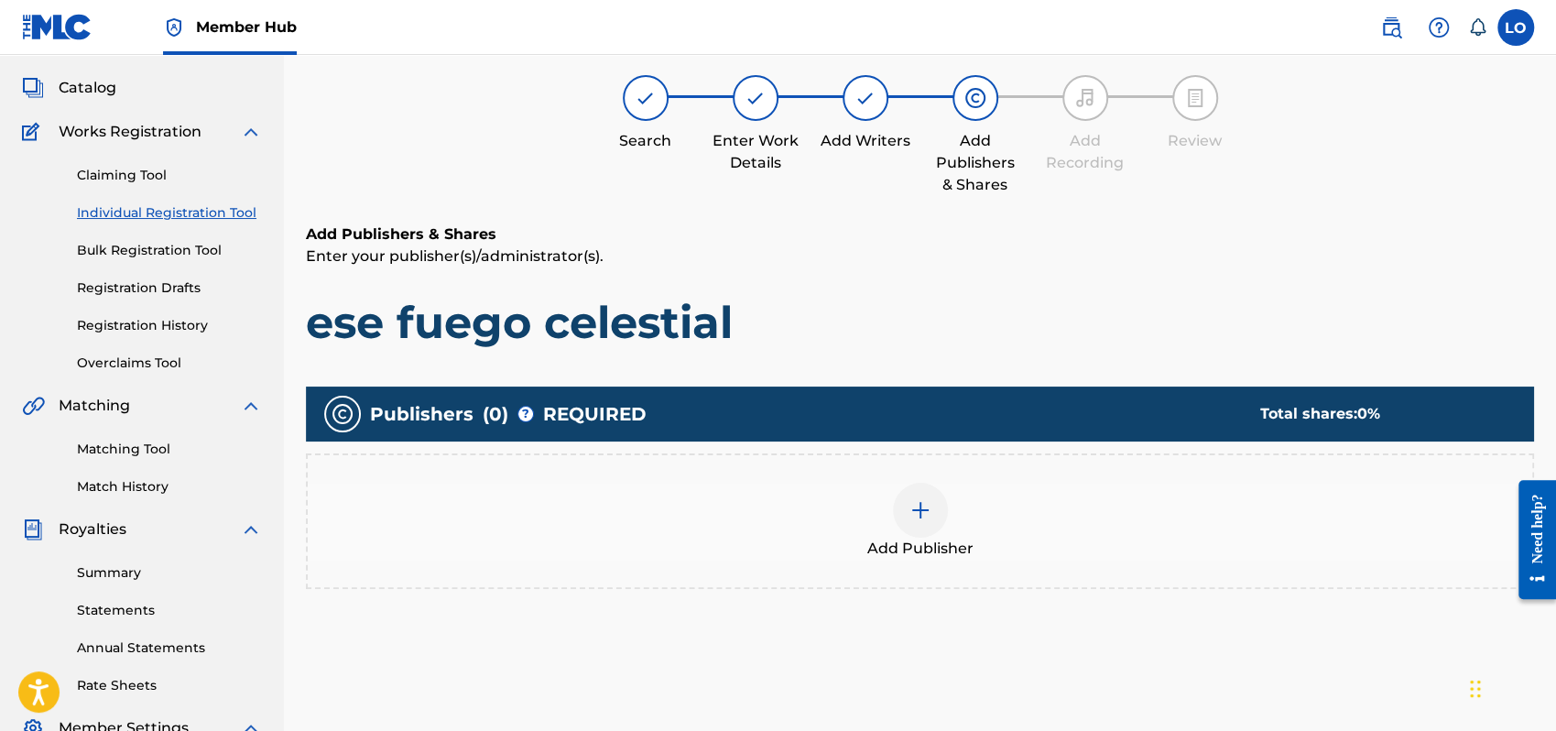
scroll to position [82, 0]
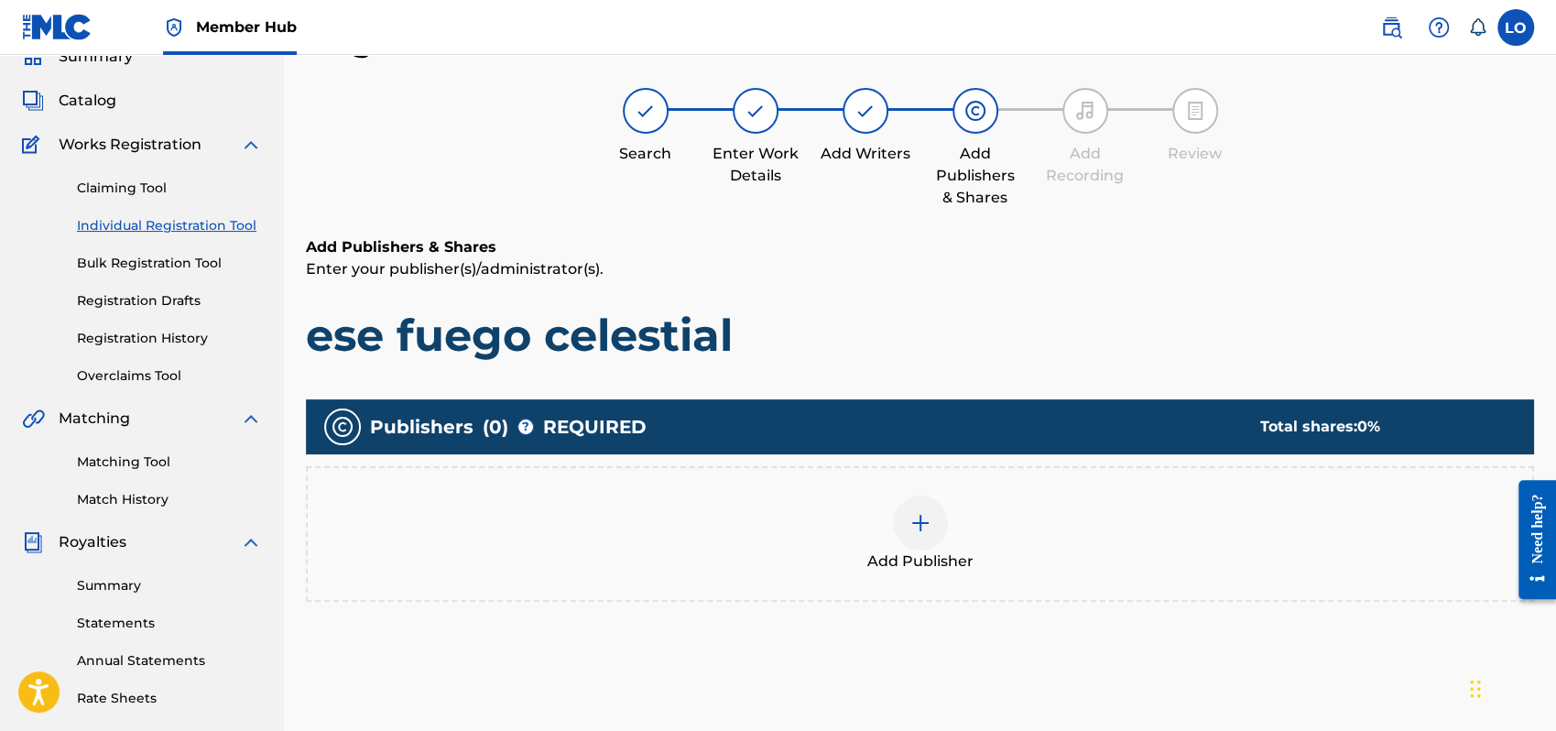
click at [936, 518] on div at bounding box center [920, 523] width 55 height 55
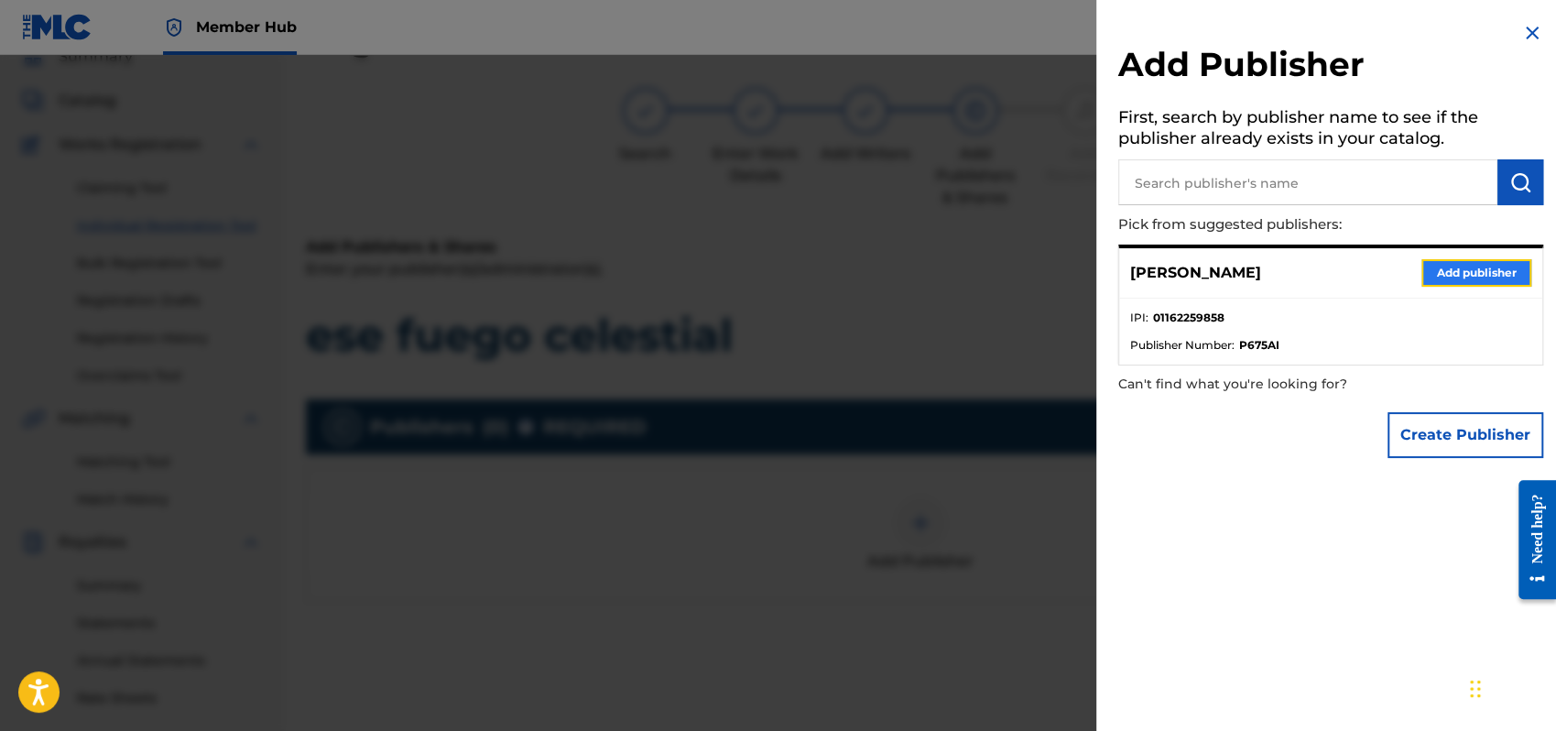
click at [1436, 276] on button "Add publisher" at bounding box center [1477, 272] width 110 height 27
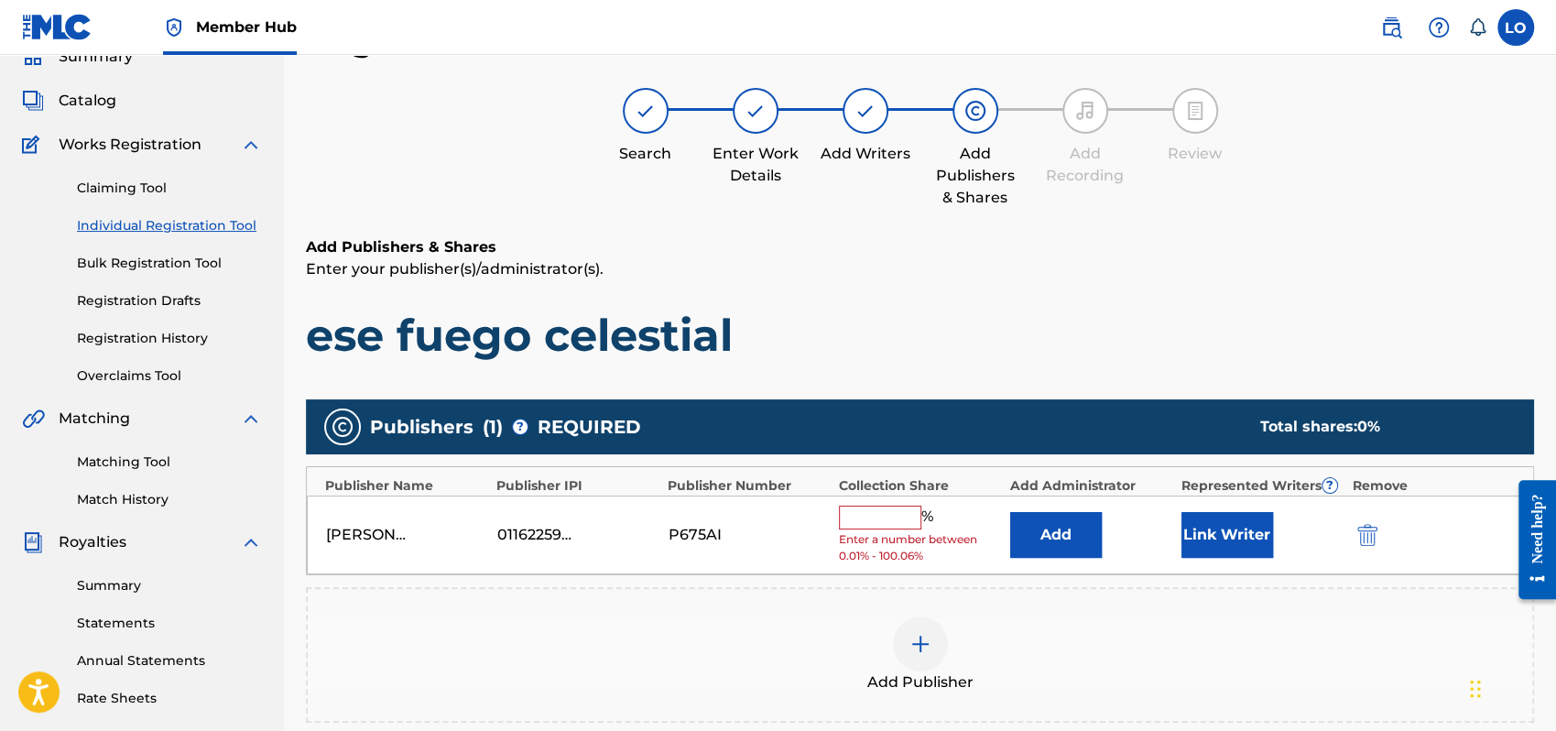
click at [854, 509] on input "text" at bounding box center [880, 518] width 82 height 24
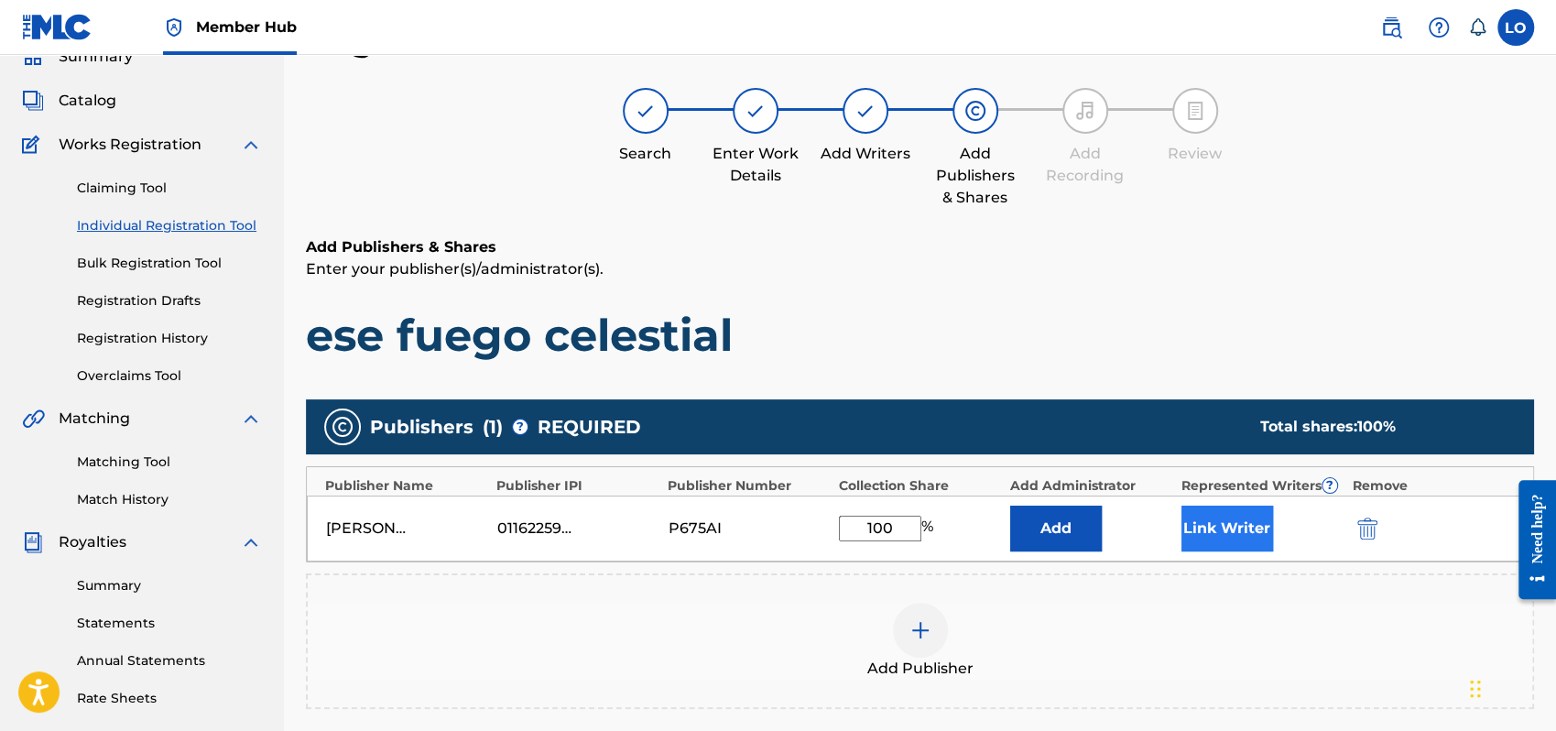
type input "100"
click at [1261, 529] on button "Link Writer" at bounding box center [1228, 529] width 92 height 46
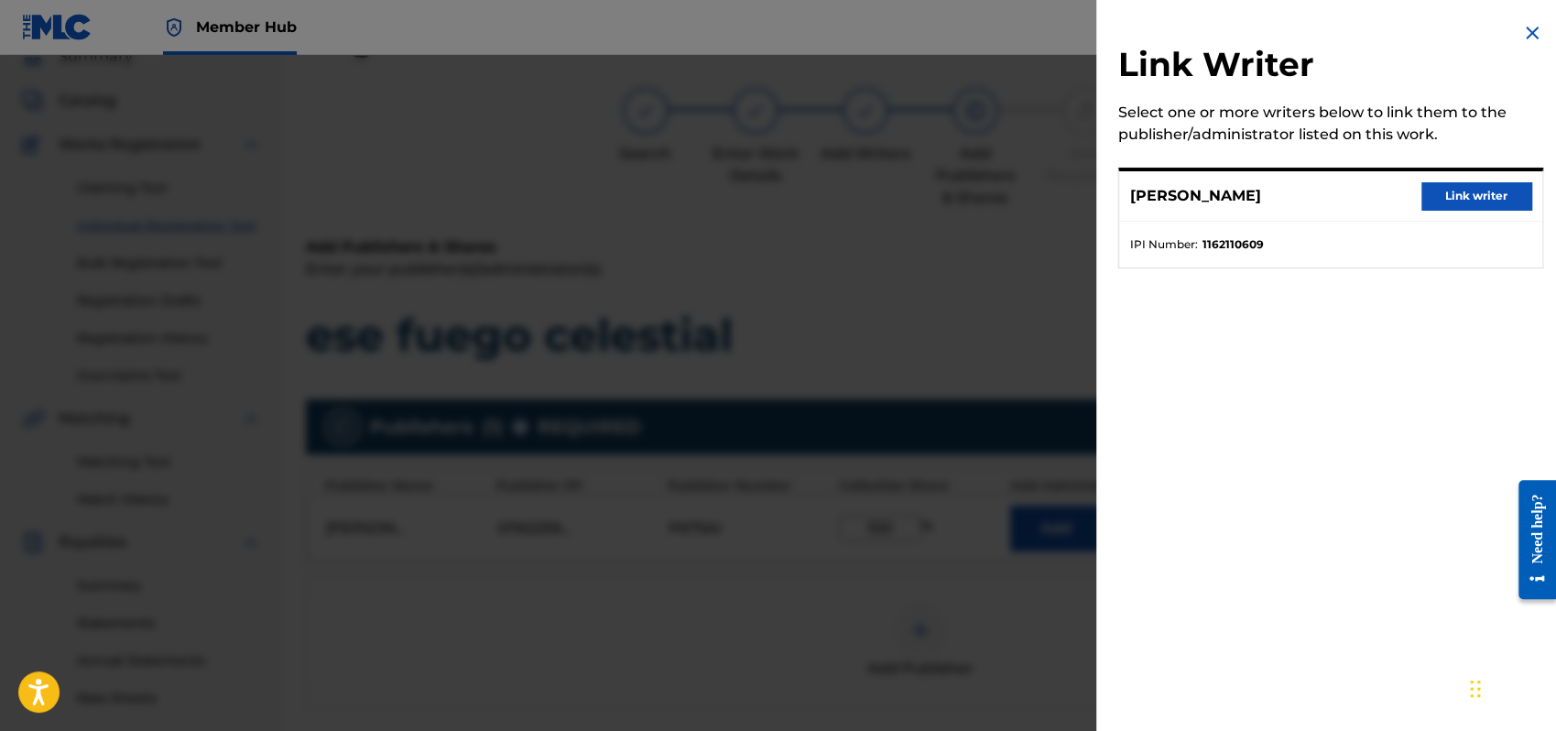
click at [1261, 529] on div "Link Writer Select one or more writers below to link them to the publisher/admi…" at bounding box center [1331, 365] width 469 height 731
click at [1475, 194] on button "Link writer" at bounding box center [1477, 195] width 110 height 27
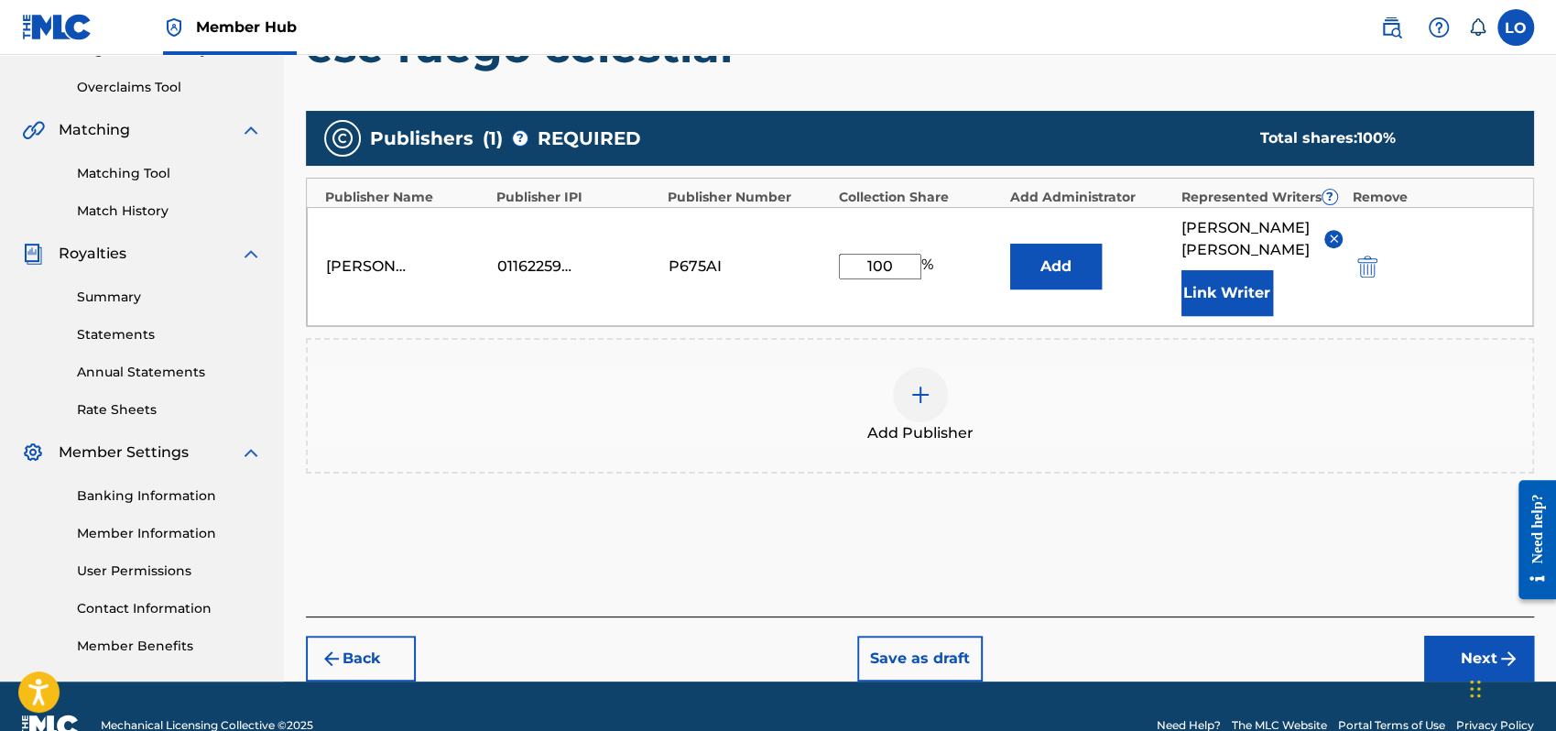
scroll to position [372, 0]
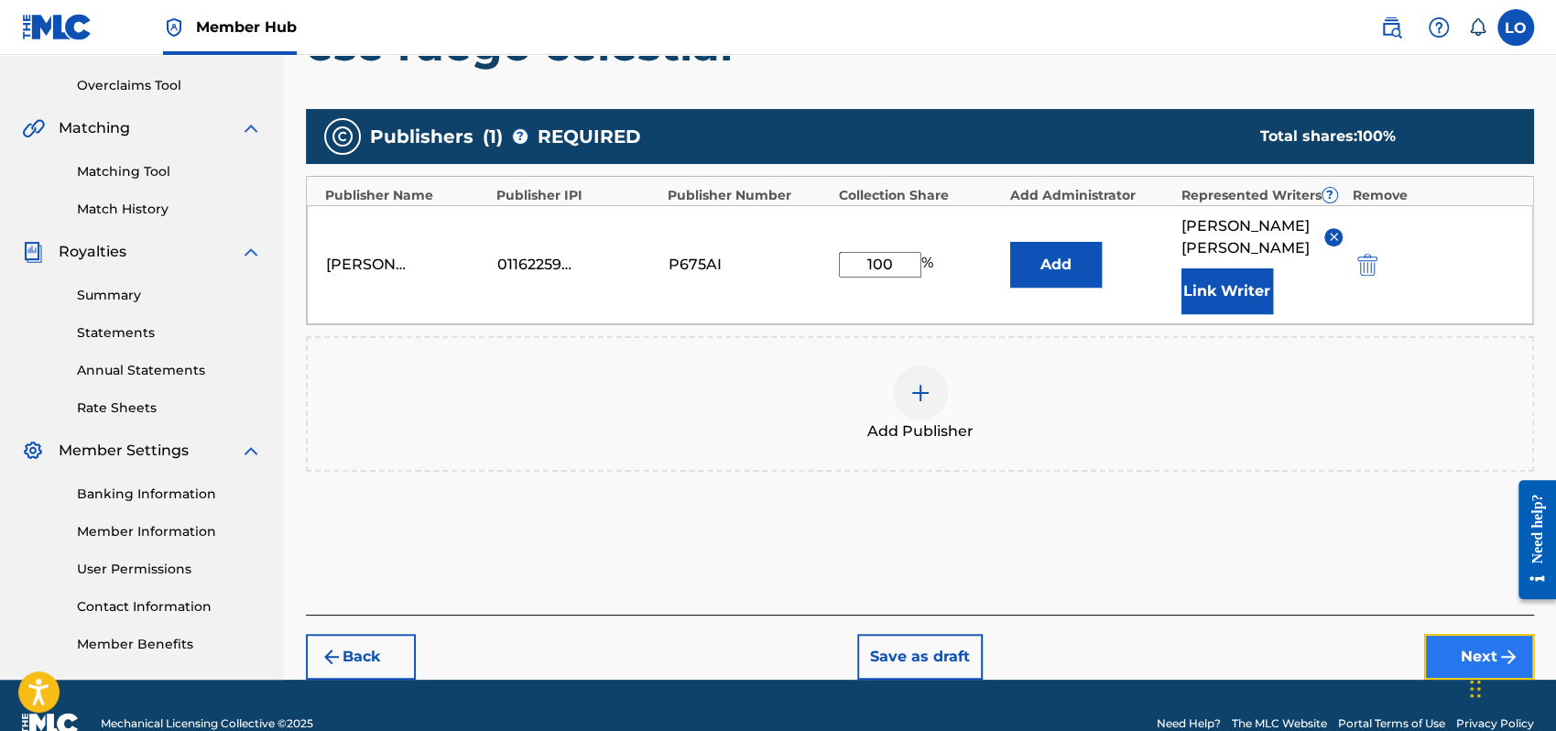
click at [1451, 645] on button "Next" at bounding box center [1479, 657] width 110 height 46
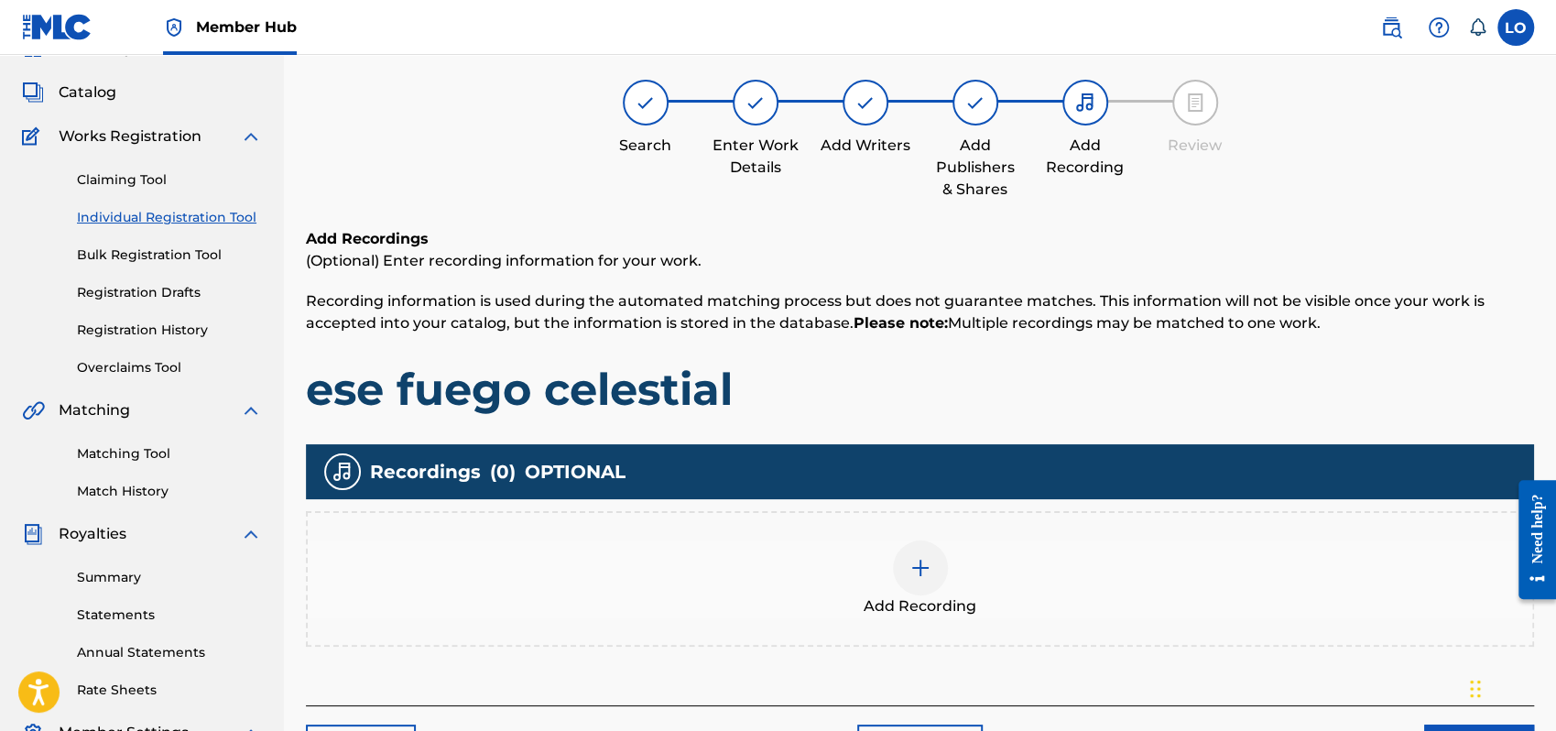
scroll to position [82, 0]
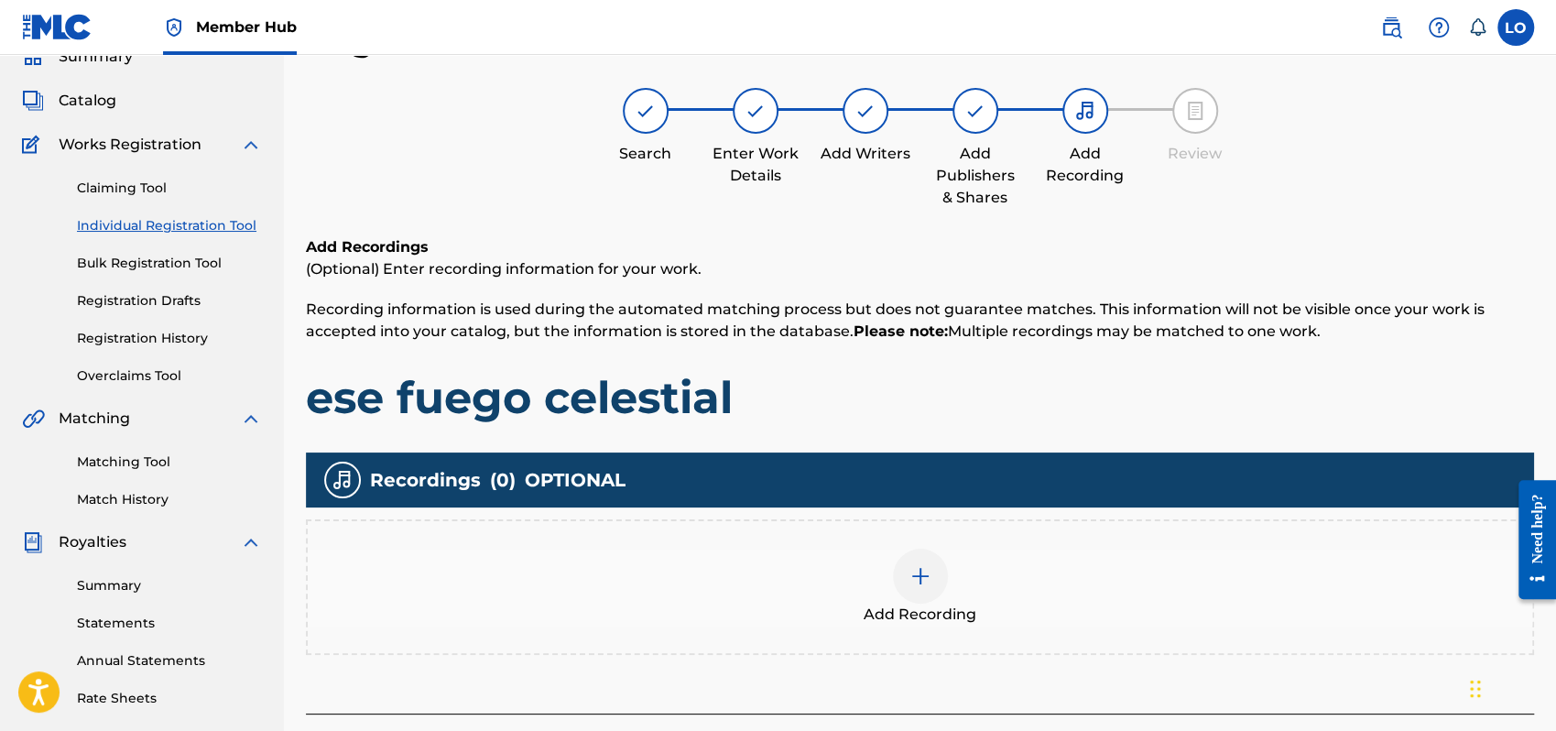
click at [915, 566] on img at bounding box center [921, 576] width 22 height 22
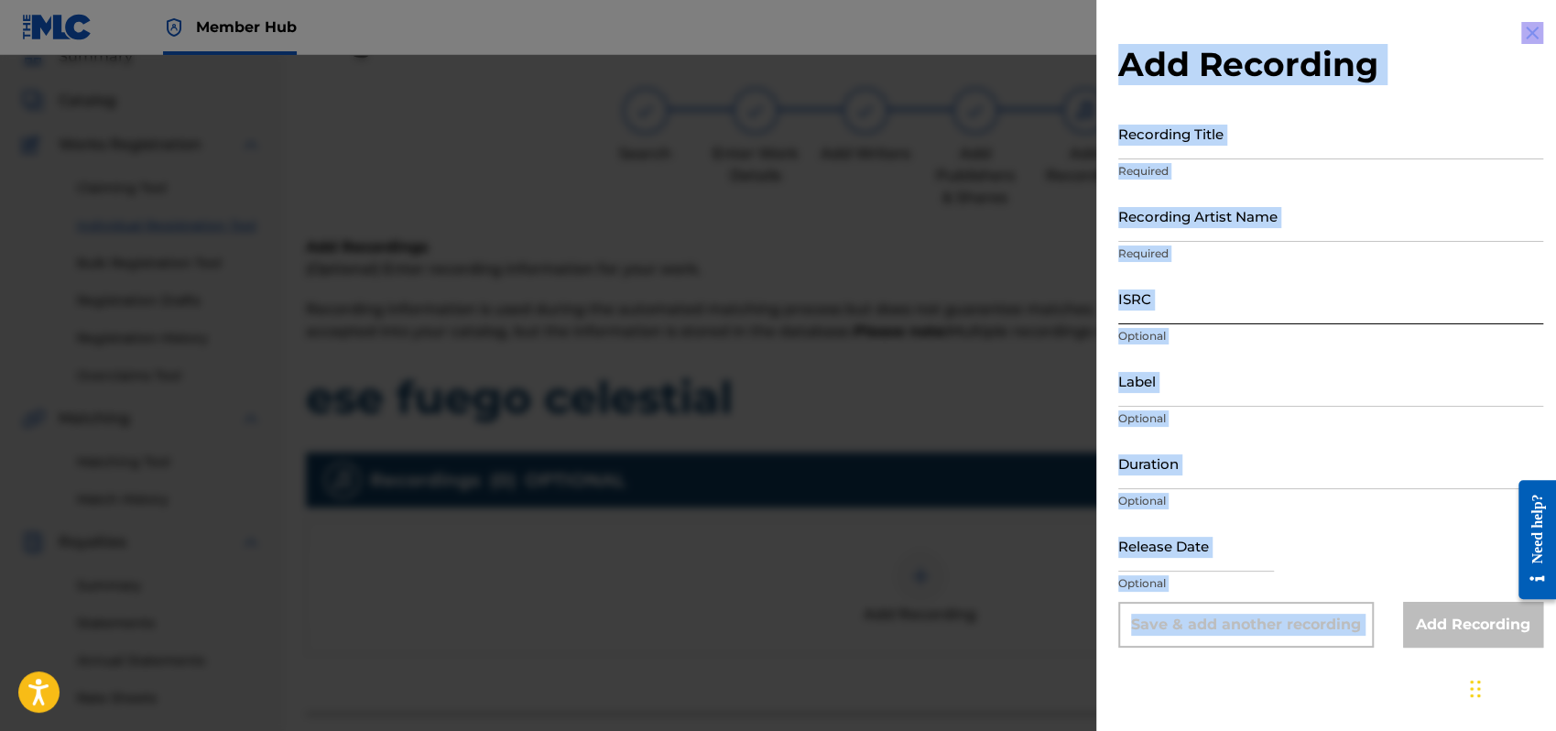
click at [1344, 303] on input "ISRC" at bounding box center [1331, 298] width 425 height 52
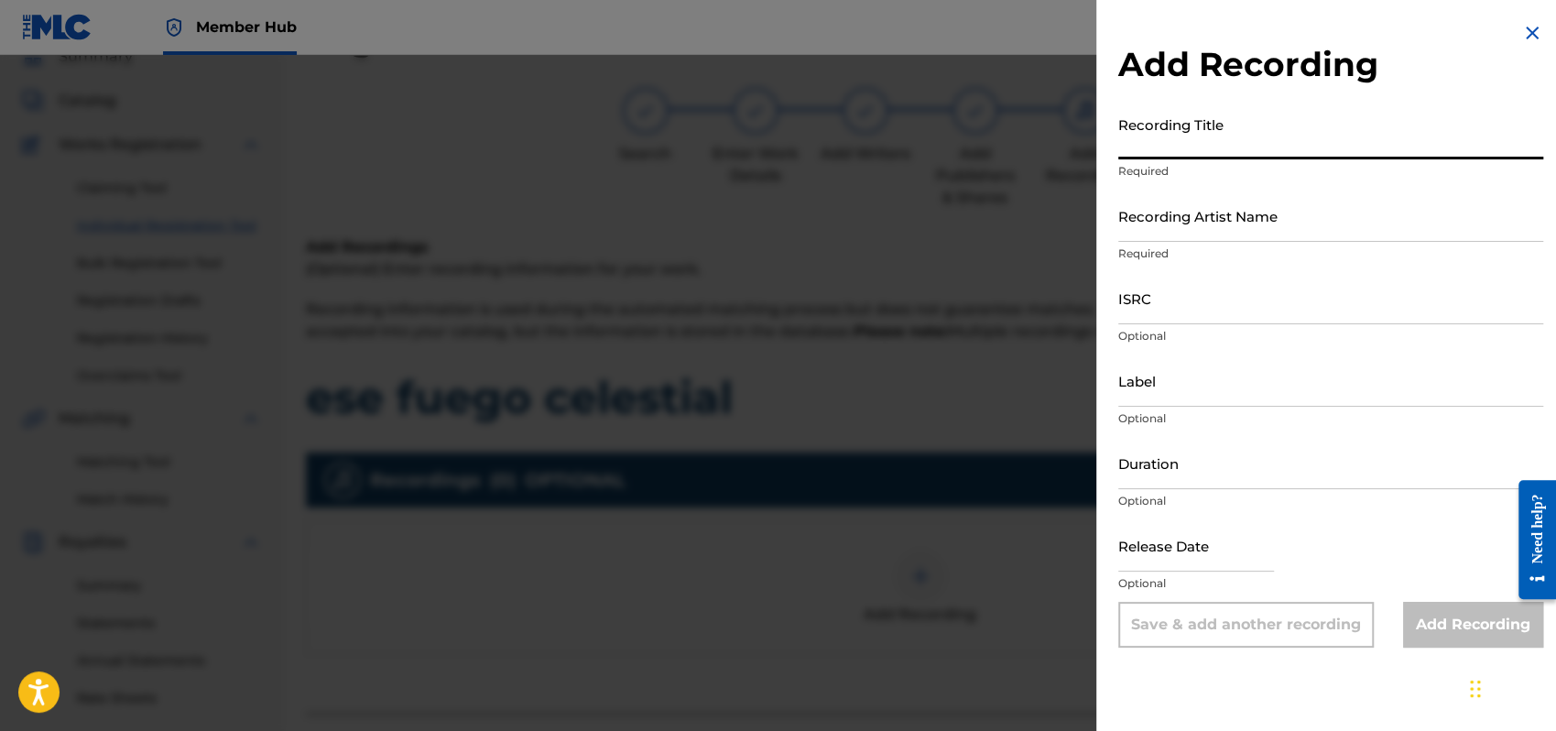
click at [1186, 137] on input "Recording Title" at bounding box center [1331, 133] width 425 height 52
type input "[DEMOGRAPHIC_DATA]"
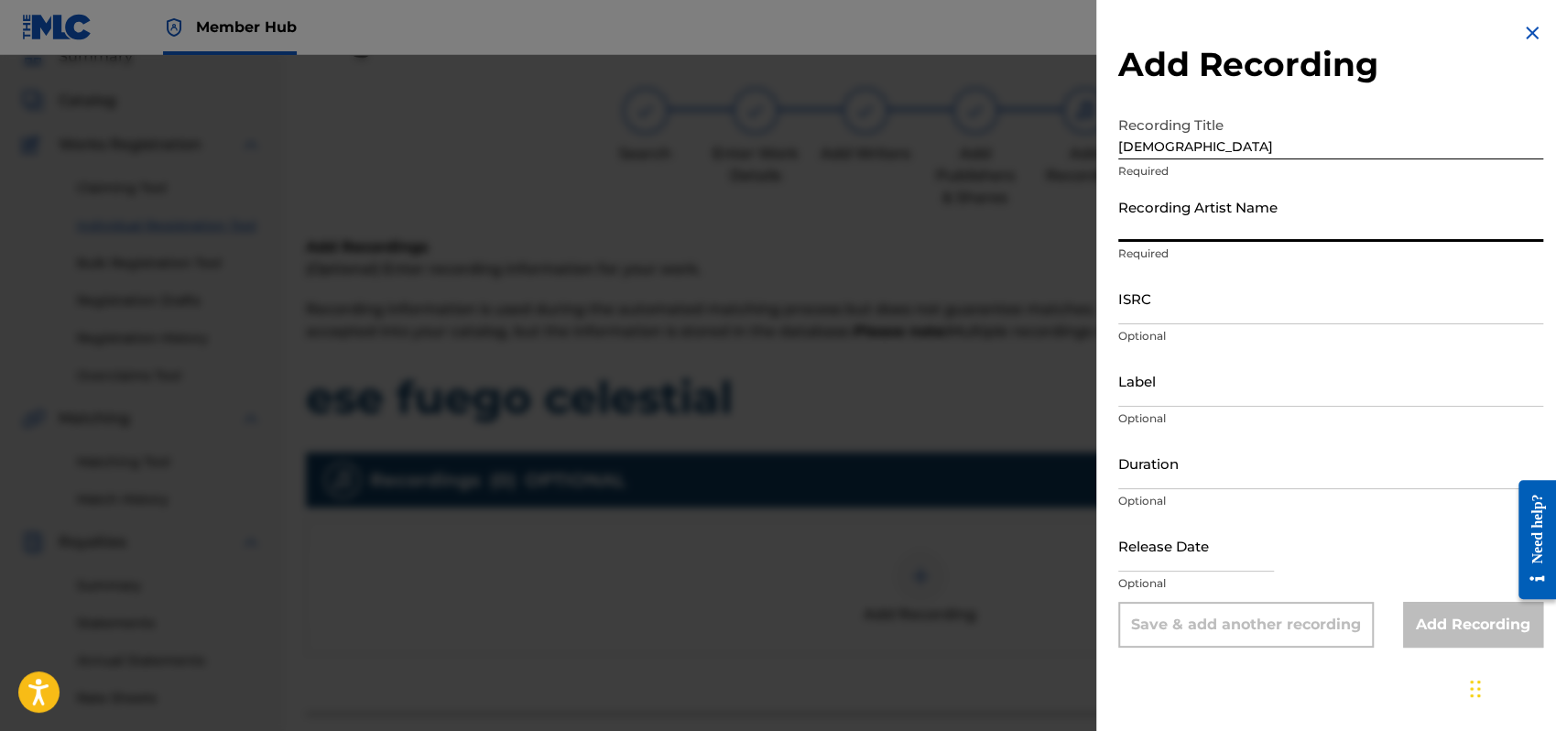
click at [1141, 214] on input "Recording Artist Name" at bounding box center [1331, 216] width 425 height 52
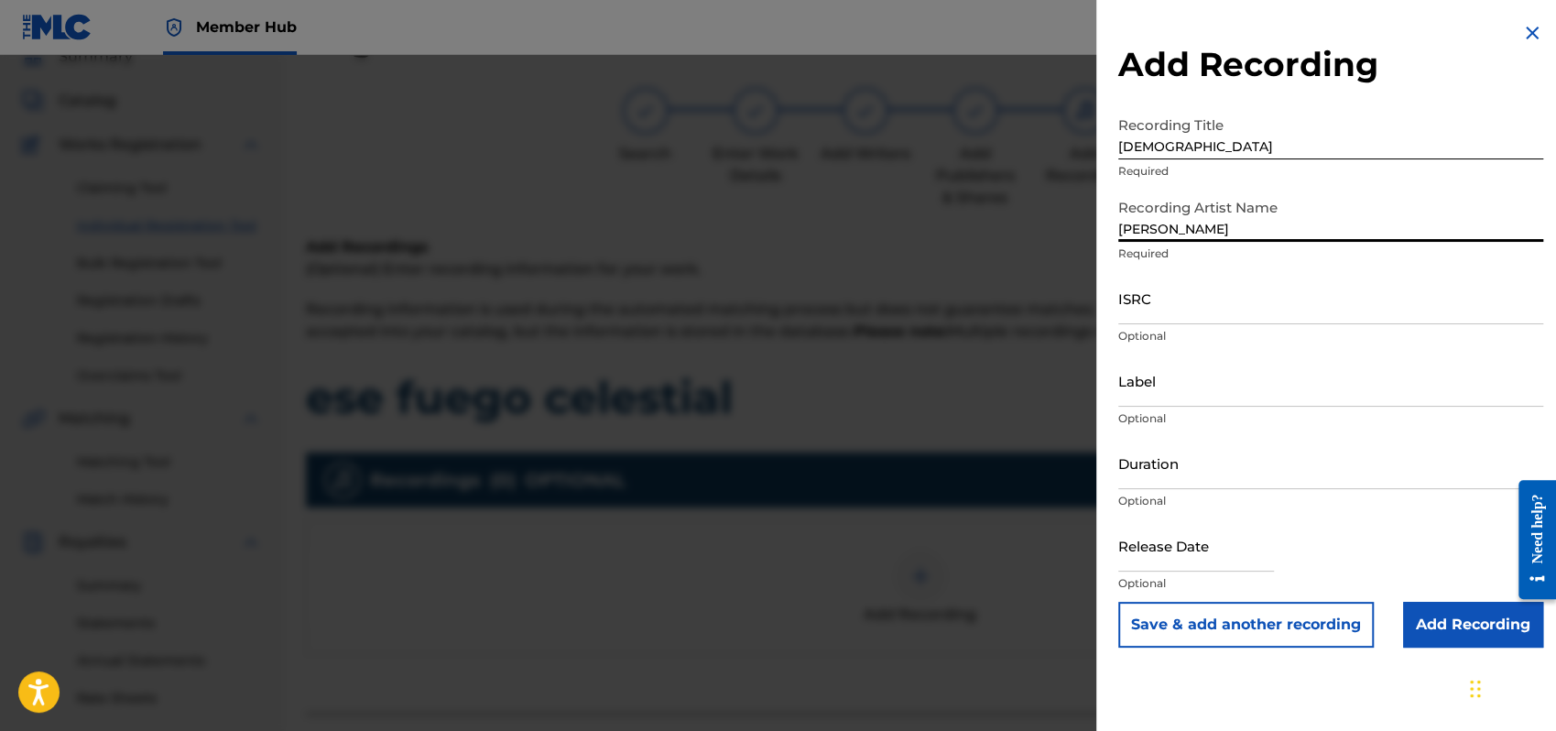
type input "[PERSON_NAME]"
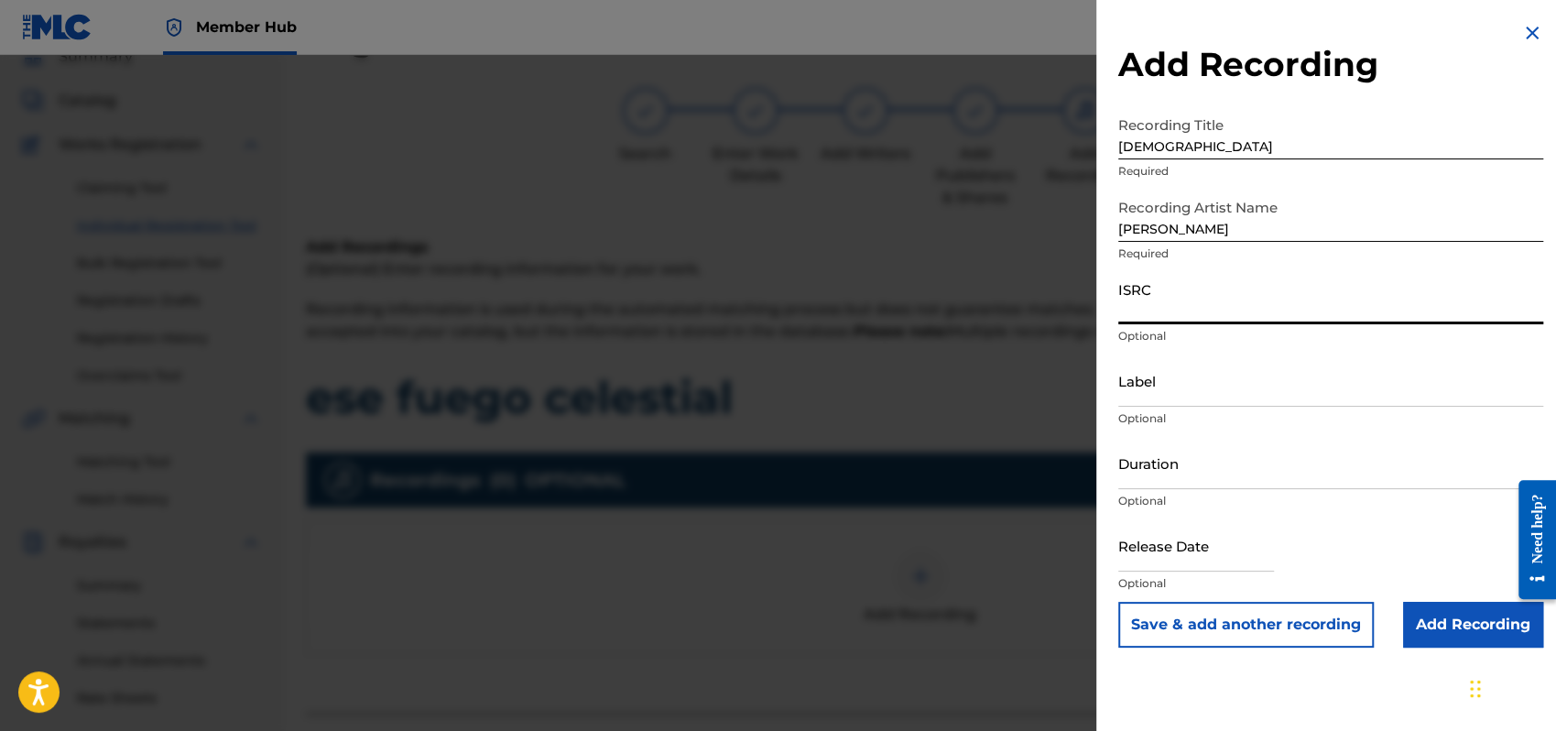
click at [1120, 305] on input "ISRC" at bounding box center [1331, 298] width 425 height 52
type input "QMEU32507358"
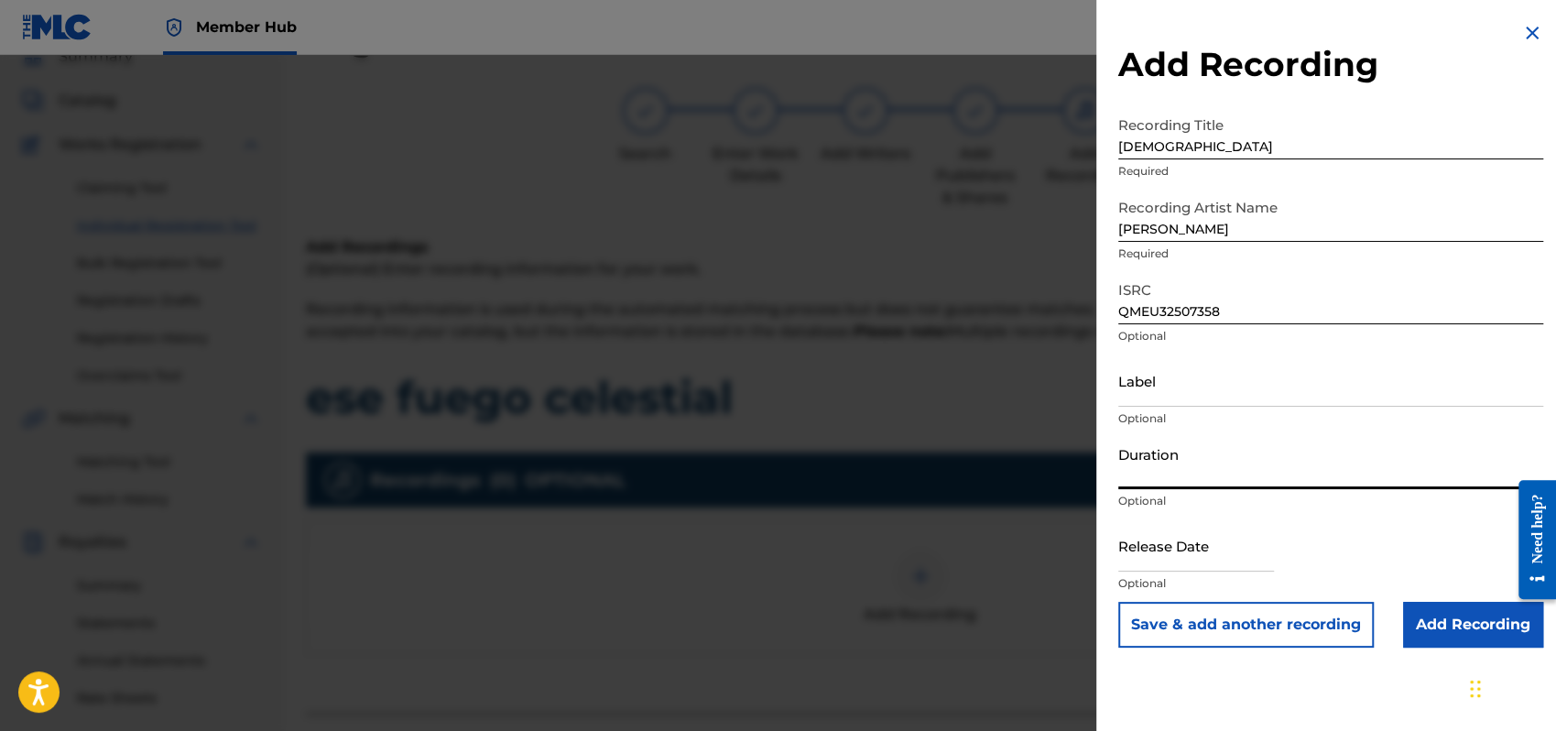
click at [1152, 466] on input "Duration" at bounding box center [1331, 463] width 425 height 52
type input "02:26"
select select "8"
select select "2025"
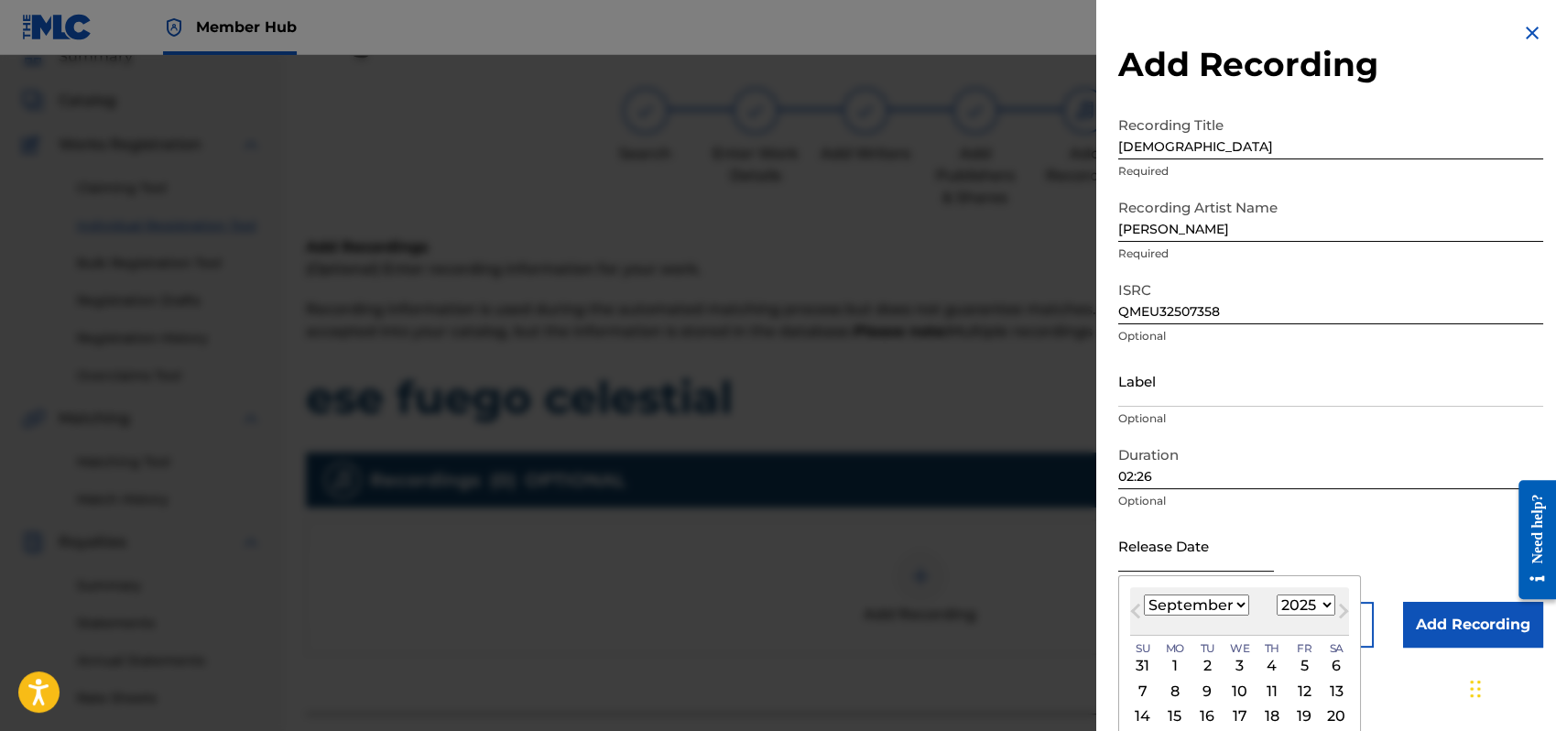
click at [1153, 556] on input "text" at bounding box center [1197, 545] width 156 height 52
click at [1239, 605] on select "January February March April May June July August September October November De…" at bounding box center [1196, 605] width 105 height 21
select select "10"
click at [1144, 595] on select "January February March April May June July August September October November De…" at bounding box center [1196, 605] width 105 height 21
click at [1335, 661] on div "1" at bounding box center [1337, 666] width 22 height 22
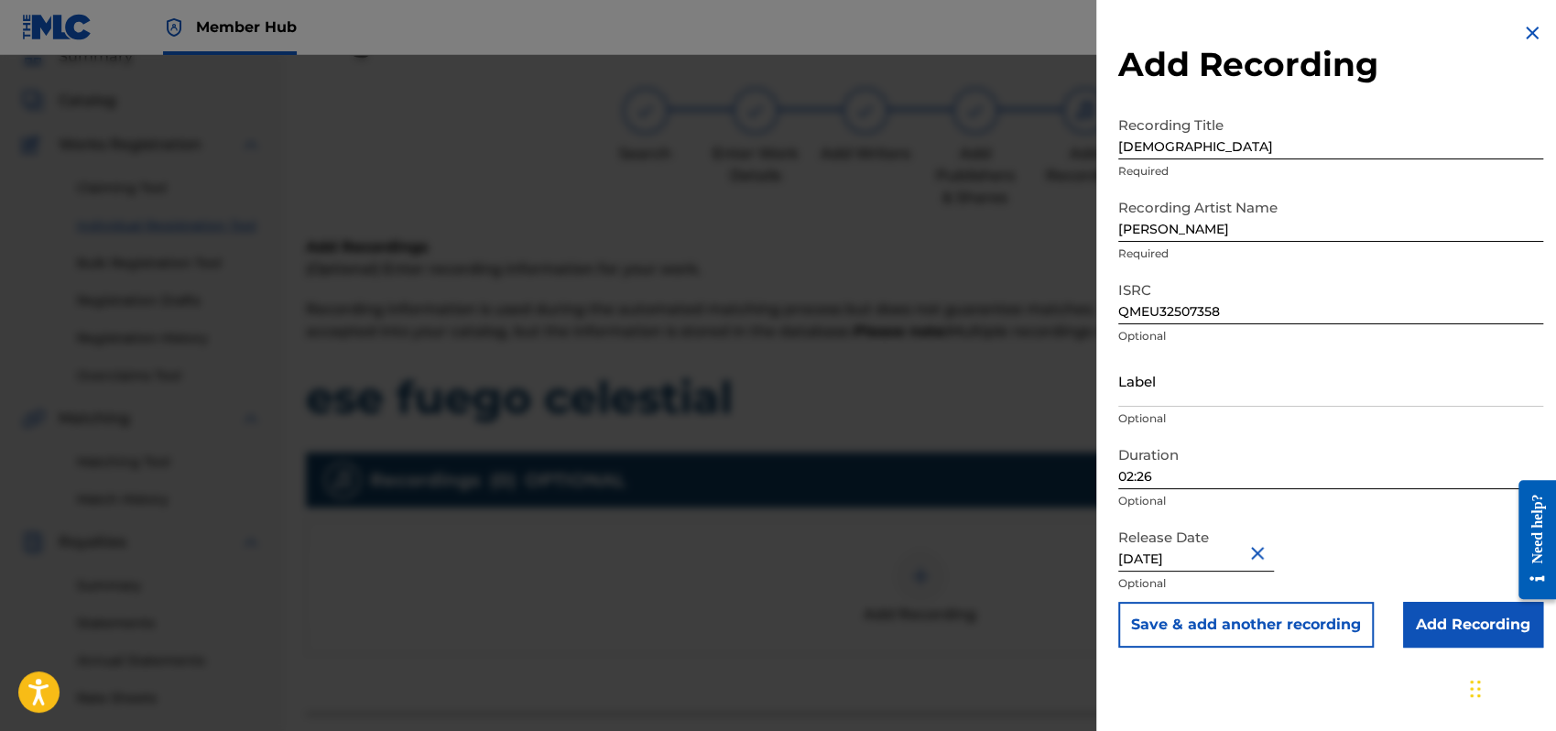
type input "[DATE]"
click at [1359, 536] on div "Release Date [DATE] Optional" at bounding box center [1331, 560] width 425 height 82
click at [1451, 625] on input "Add Recording" at bounding box center [1473, 625] width 140 height 46
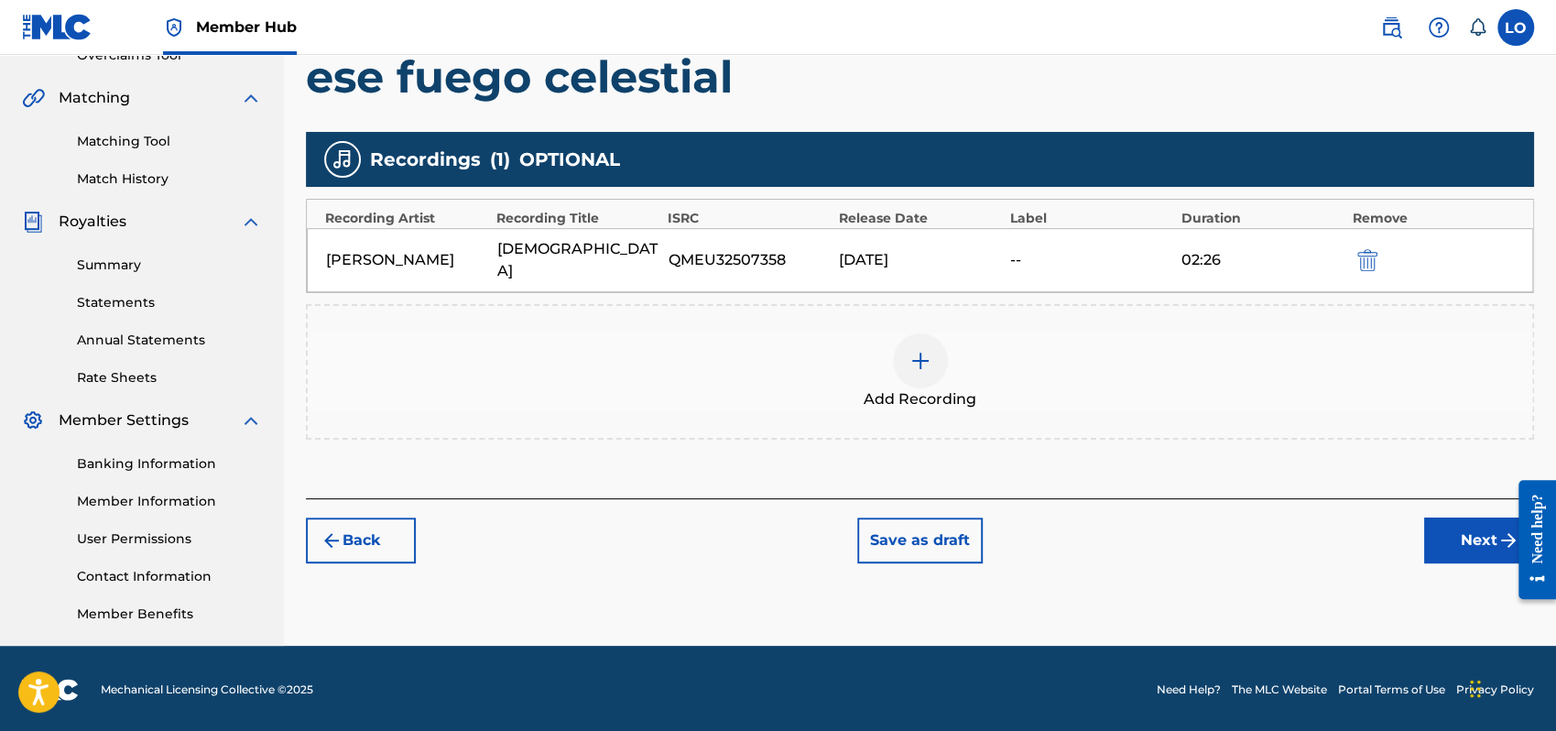
scroll to position [404, 0]
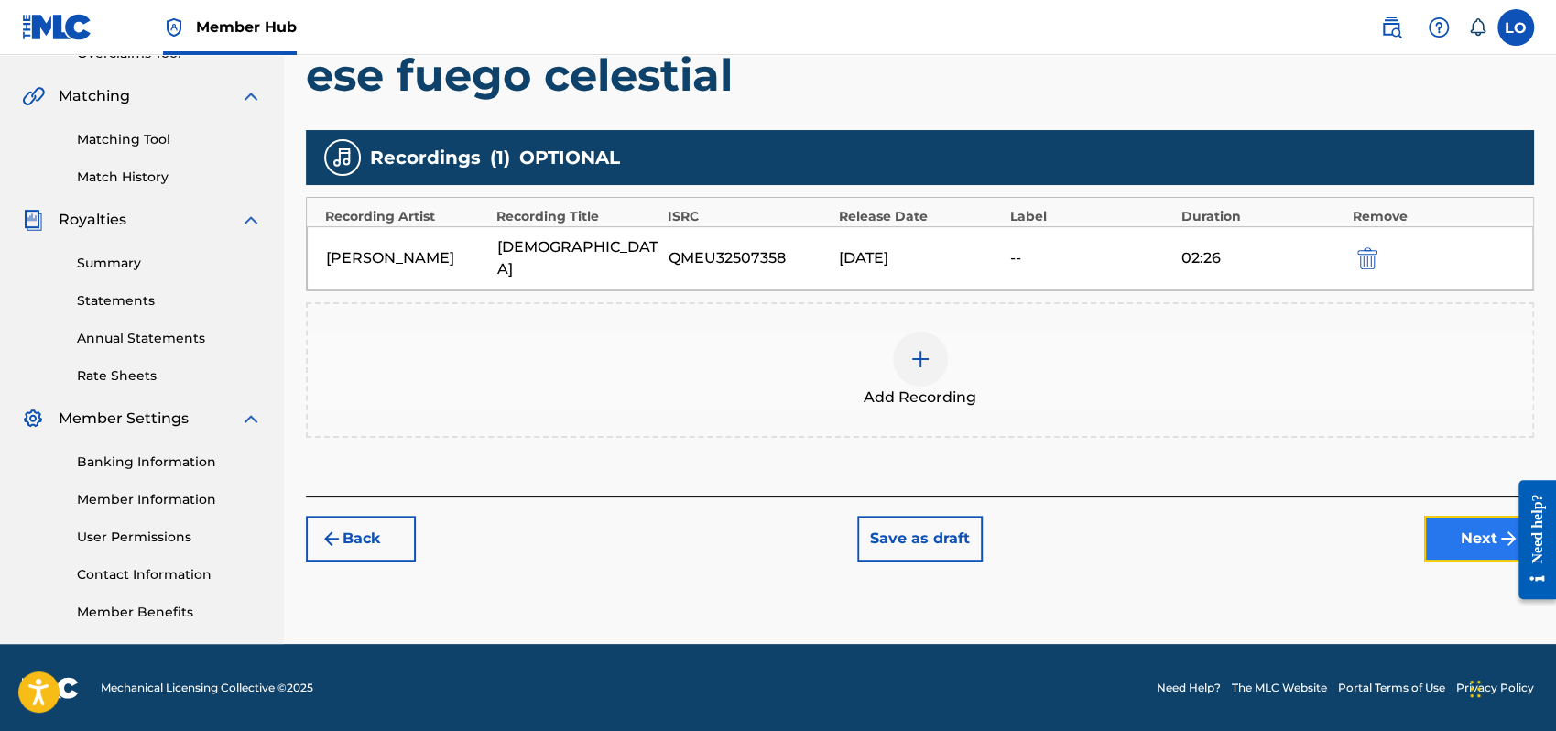
click at [1457, 516] on button "Next" at bounding box center [1479, 539] width 110 height 46
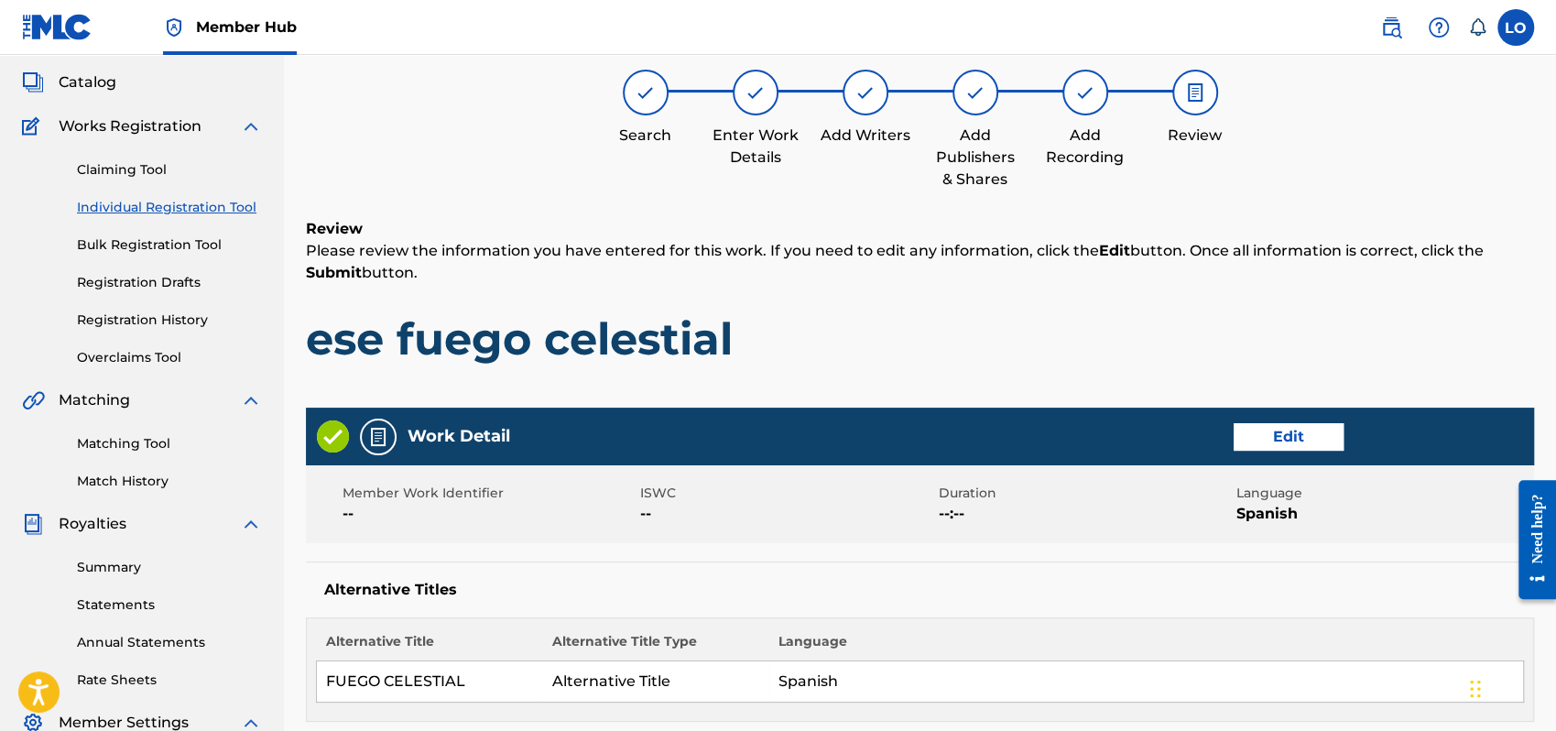
scroll to position [82, 0]
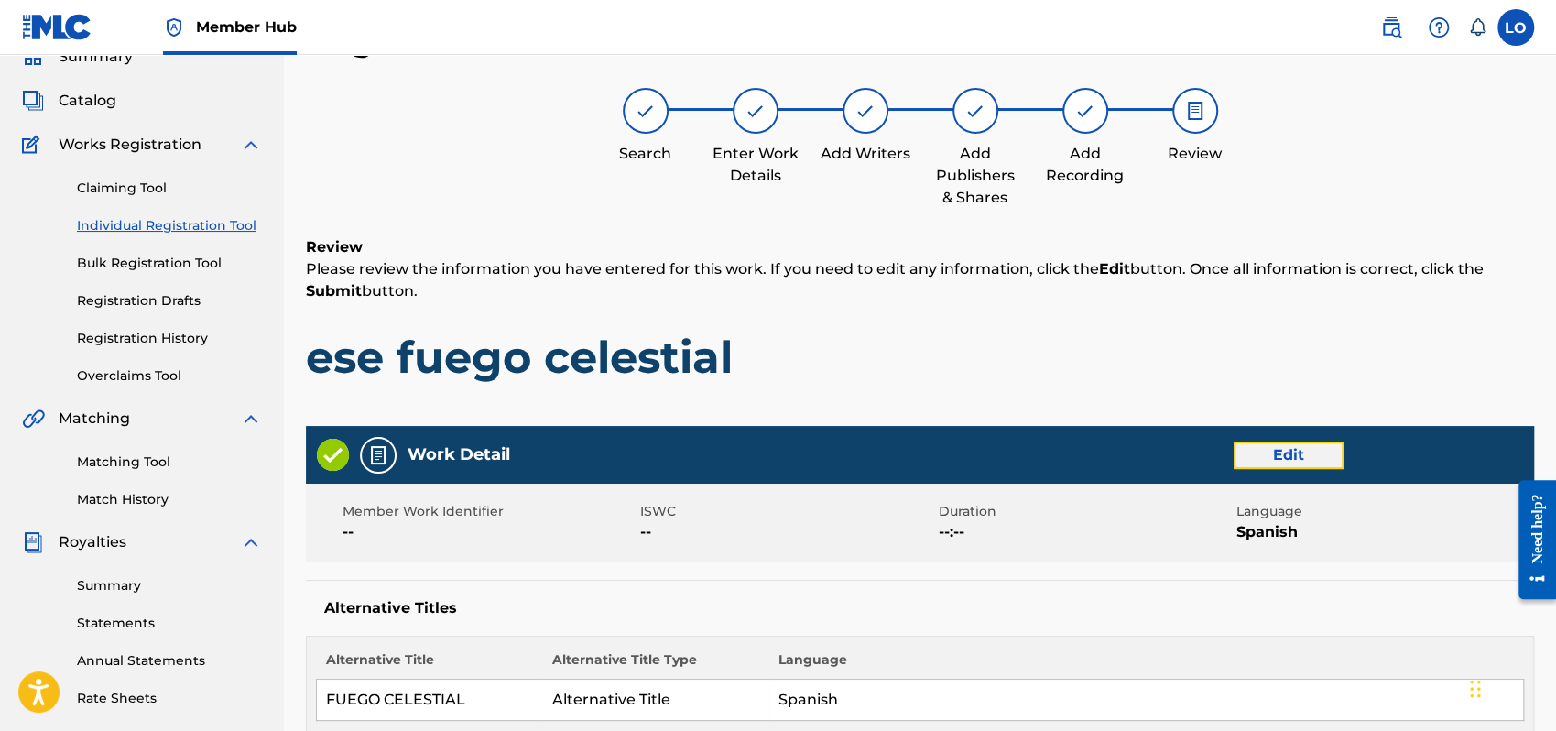
click at [1297, 449] on button "Edit" at bounding box center [1289, 455] width 110 height 27
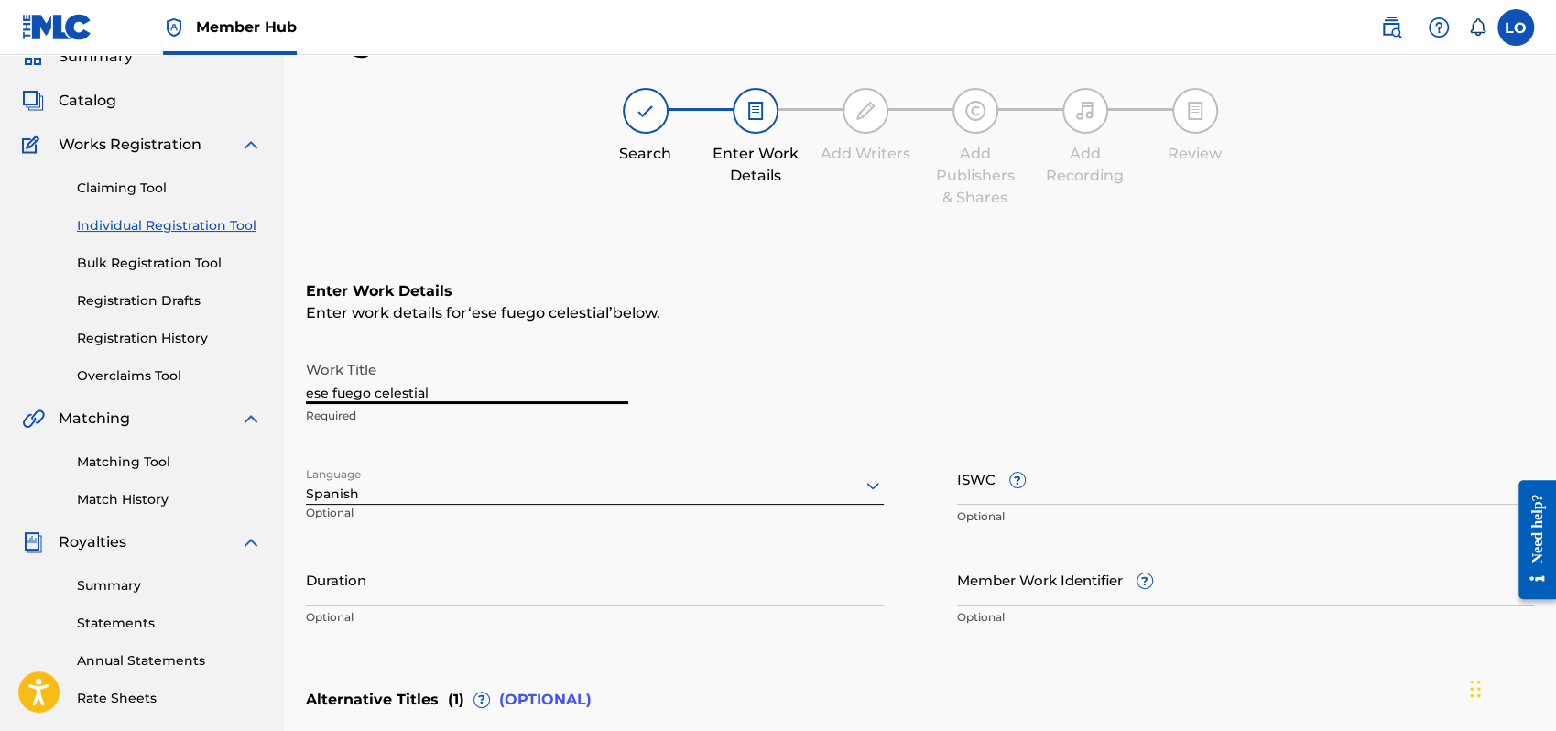
click at [445, 393] on input "ese fuego celestial" at bounding box center [467, 378] width 322 height 52
type input "e"
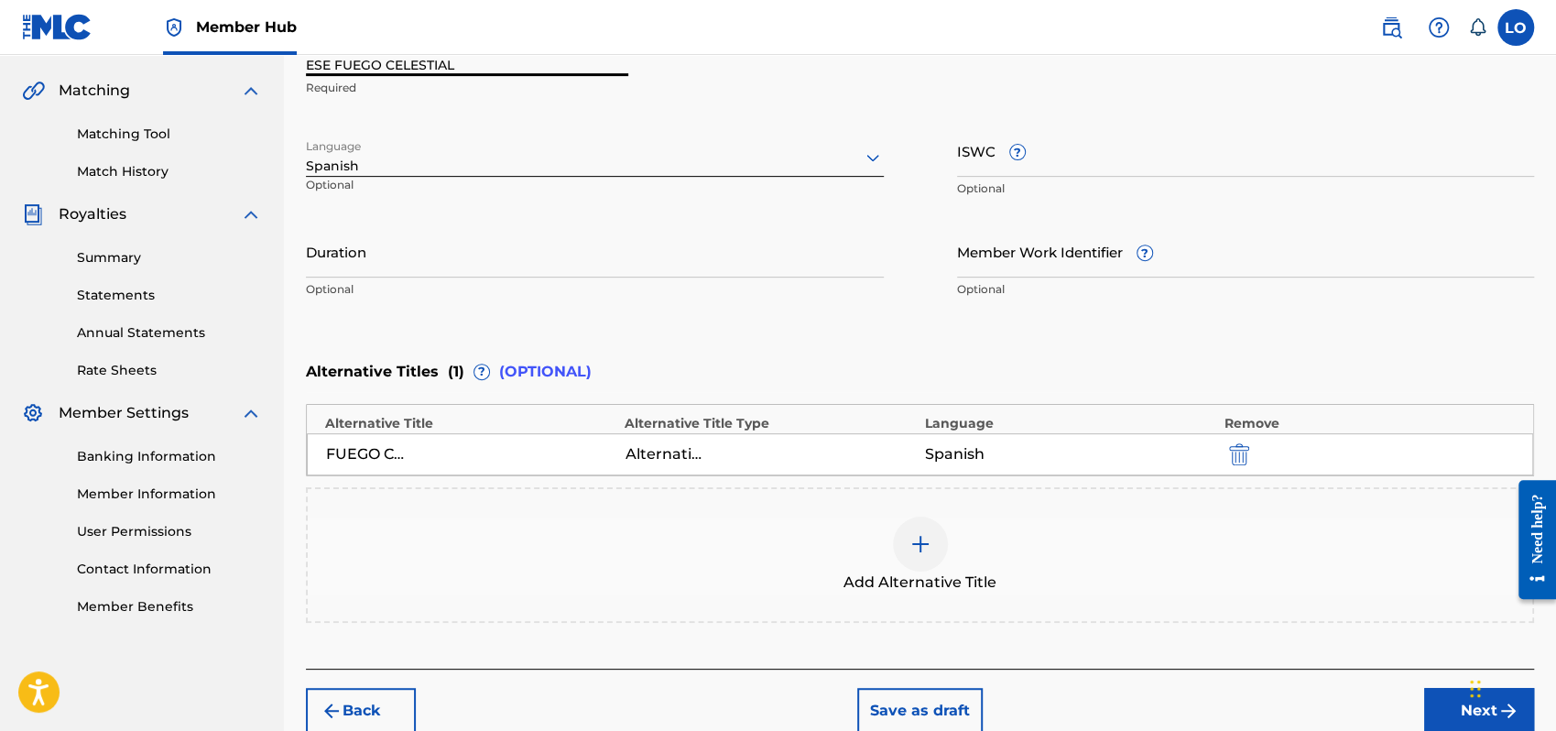
scroll to position [498, 0]
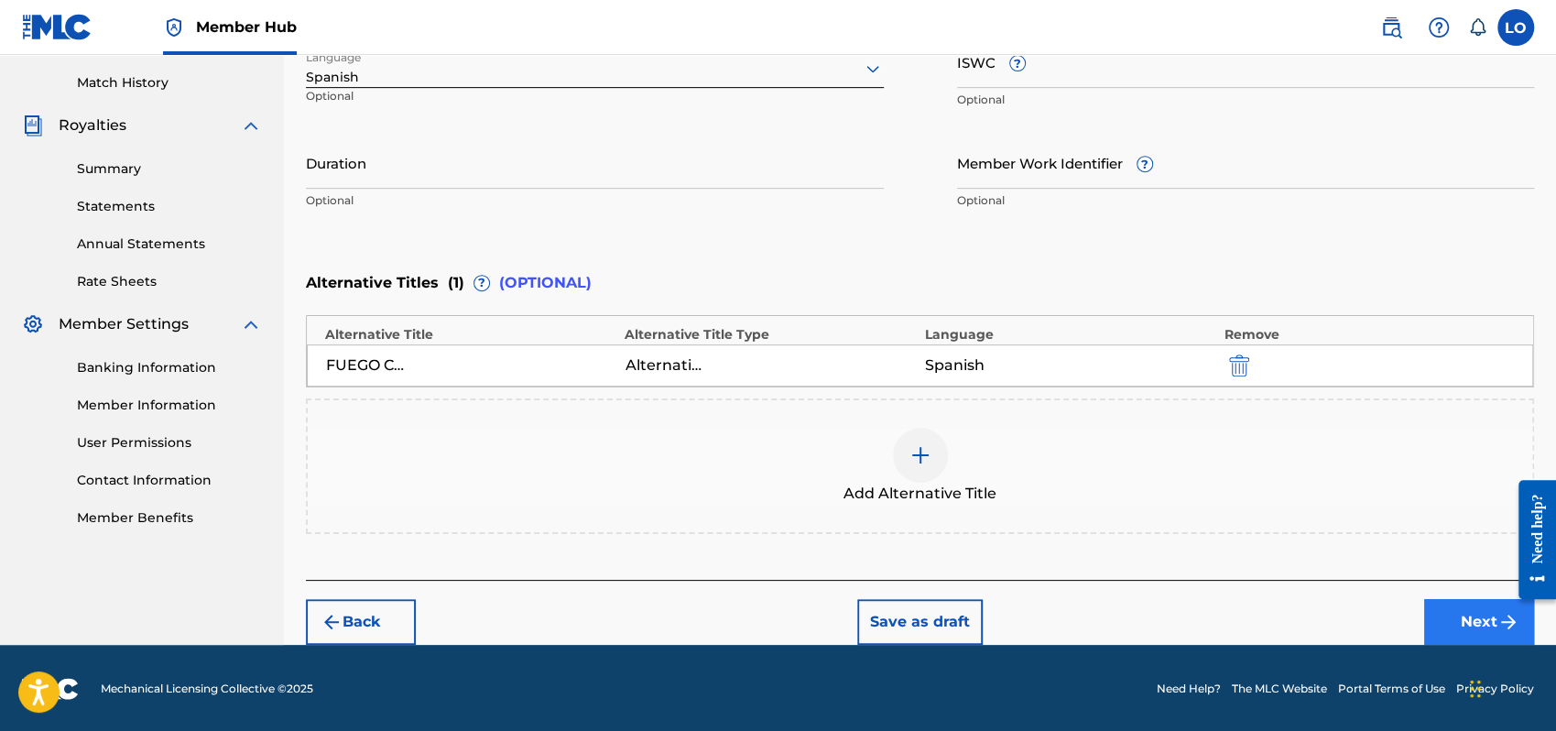
type input "ESE FUEGO CELESTIAL"
click at [1468, 619] on button "Next" at bounding box center [1479, 622] width 110 height 46
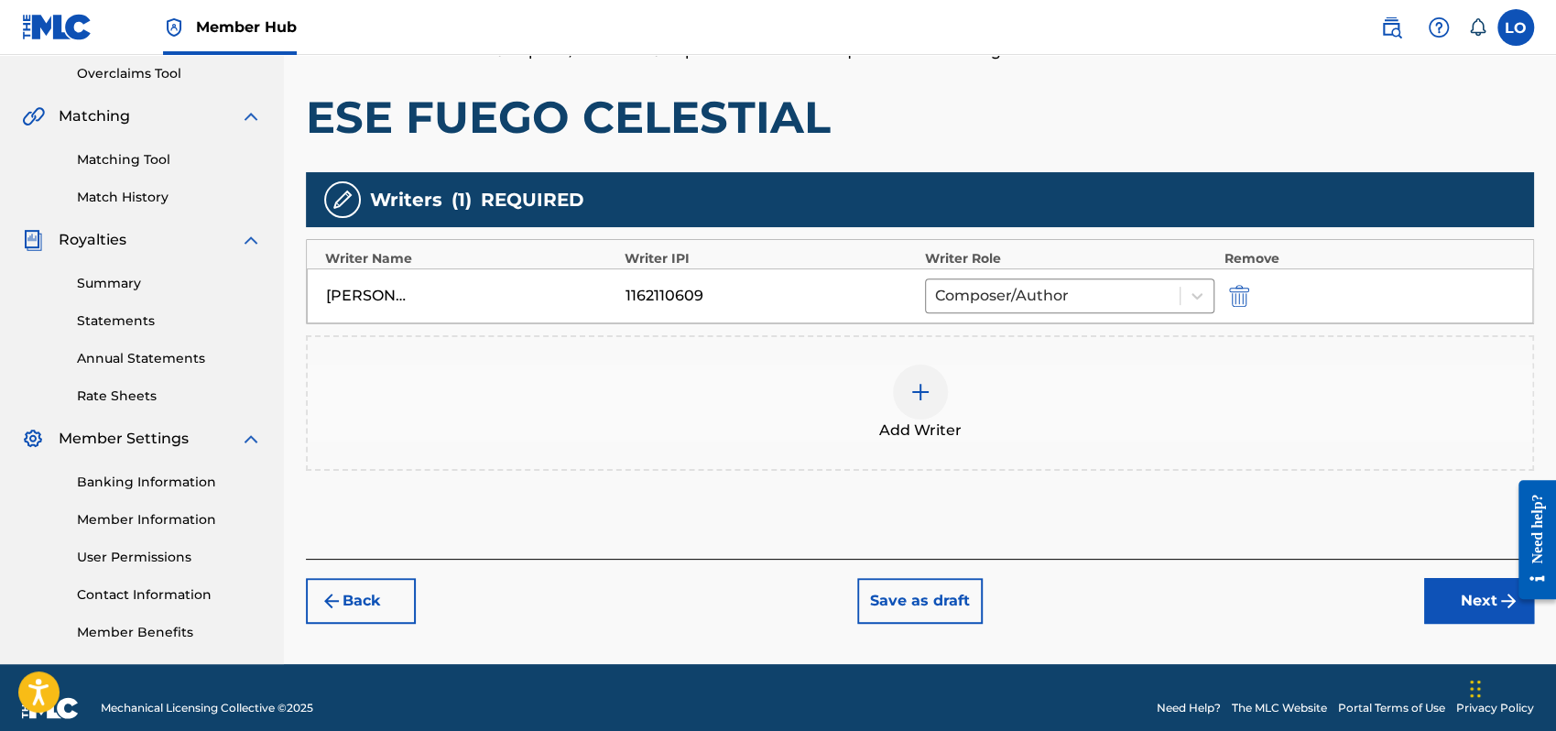
scroll to position [404, 0]
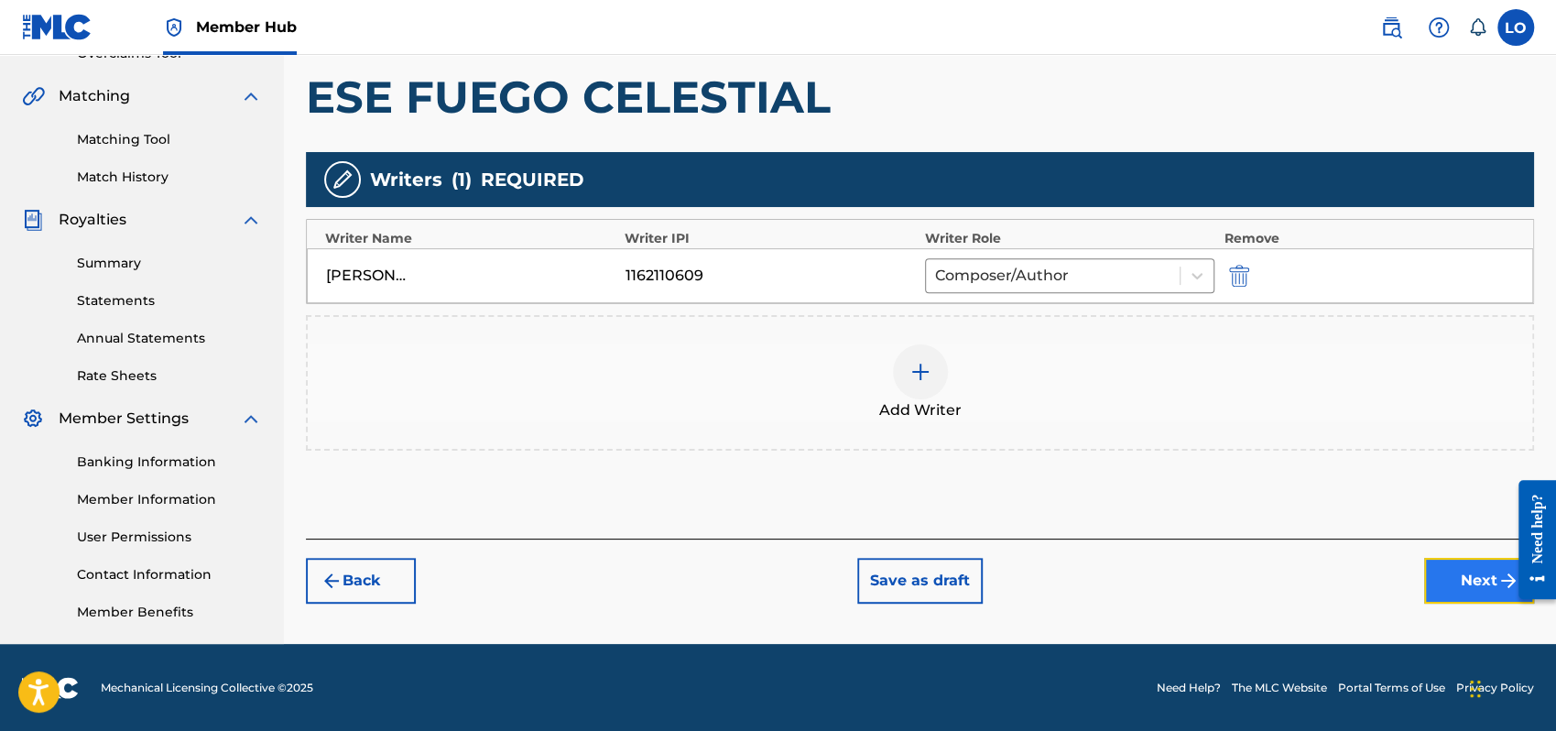
click at [1475, 589] on button "Next" at bounding box center [1479, 581] width 110 height 46
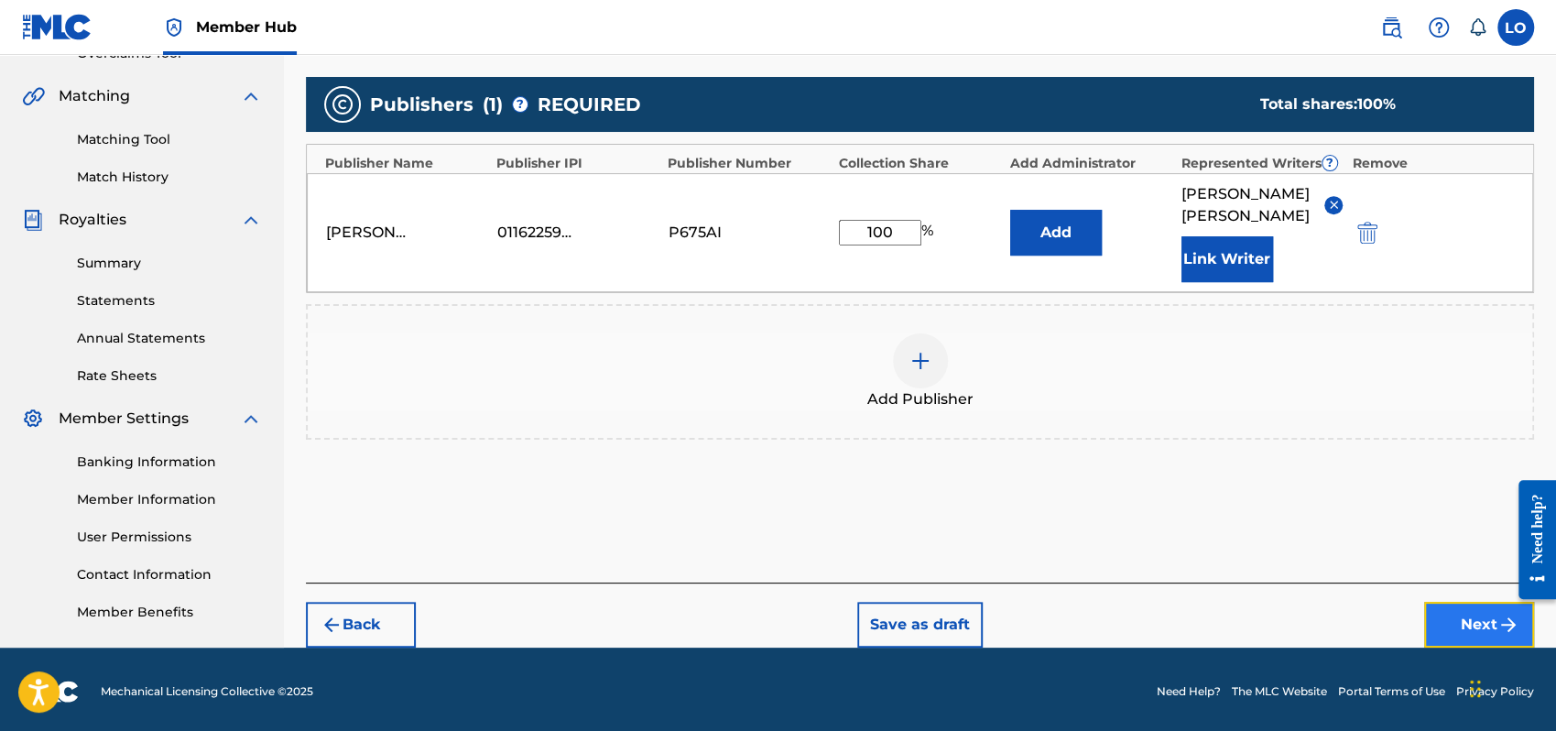
click at [1472, 602] on button "Next" at bounding box center [1479, 625] width 110 height 46
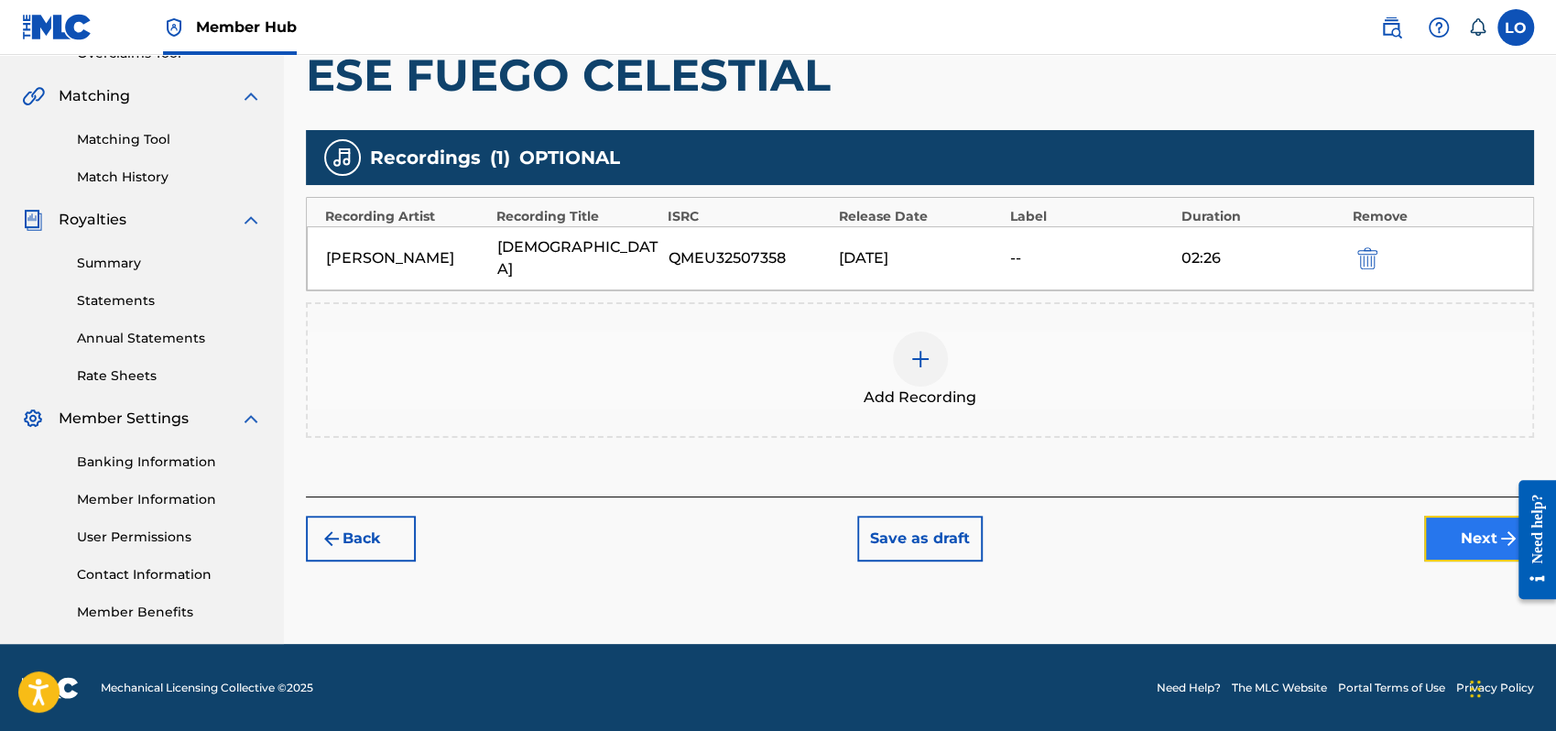
click at [1465, 516] on button "Next" at bounding box center [1479, 539] width 110 height 46
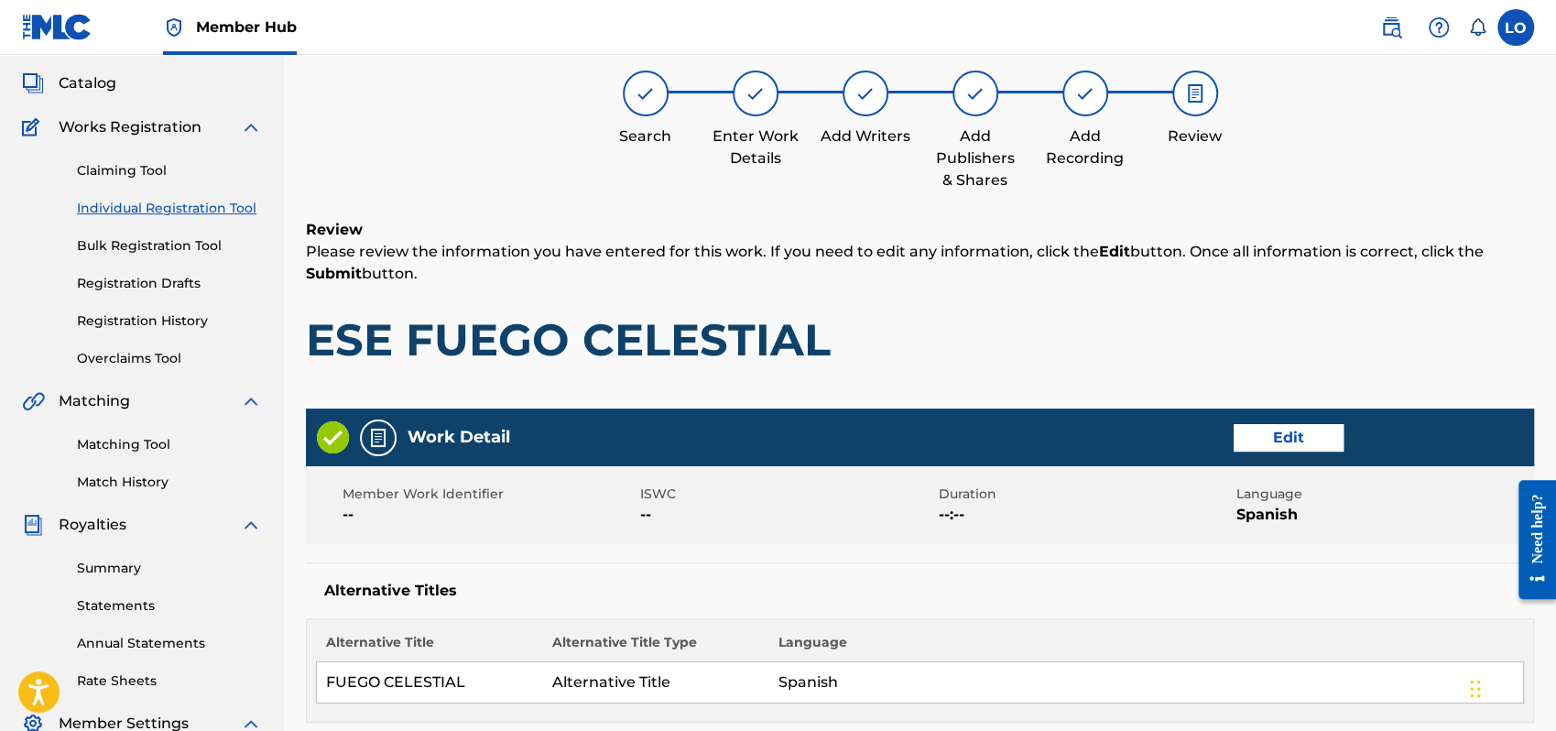
scroll to position [82, 0]
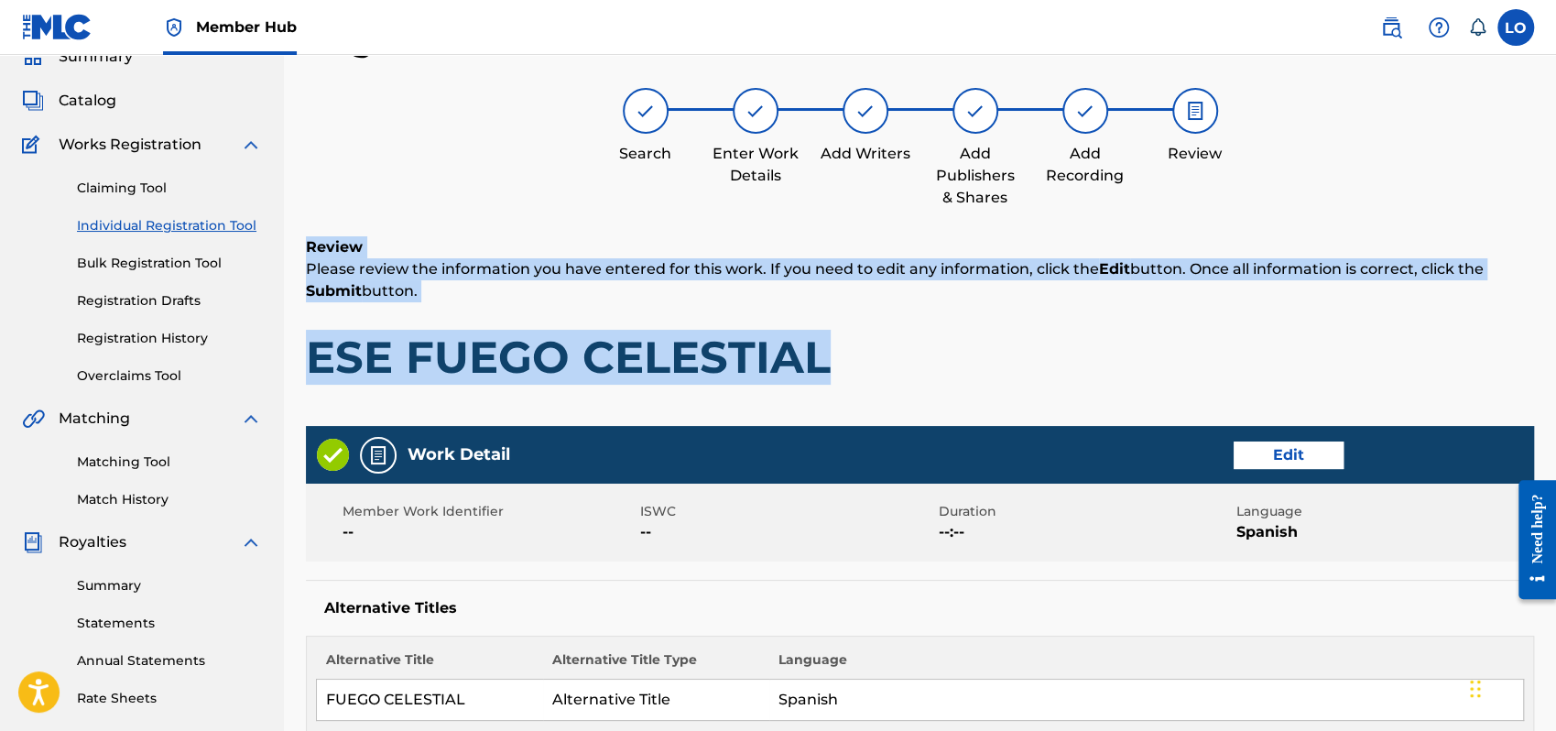
drag, startPoint x: 1555, startPoint y: 203, endPoint x: 1559, endPoint y: 322, distance: 118.3
click at [1555, 322] on html "Accessibility Screen-Reader Guide, Feedback, and Issue Reporting | New window C…" at bounding box center [778, 283] width 1556 height 731
click at [1476, 117] on div "Search Enter Work Details Add Writers Add Publishers & Shares Add Recording Rev…" at bounding box center [920, 148] width 1228 height 121
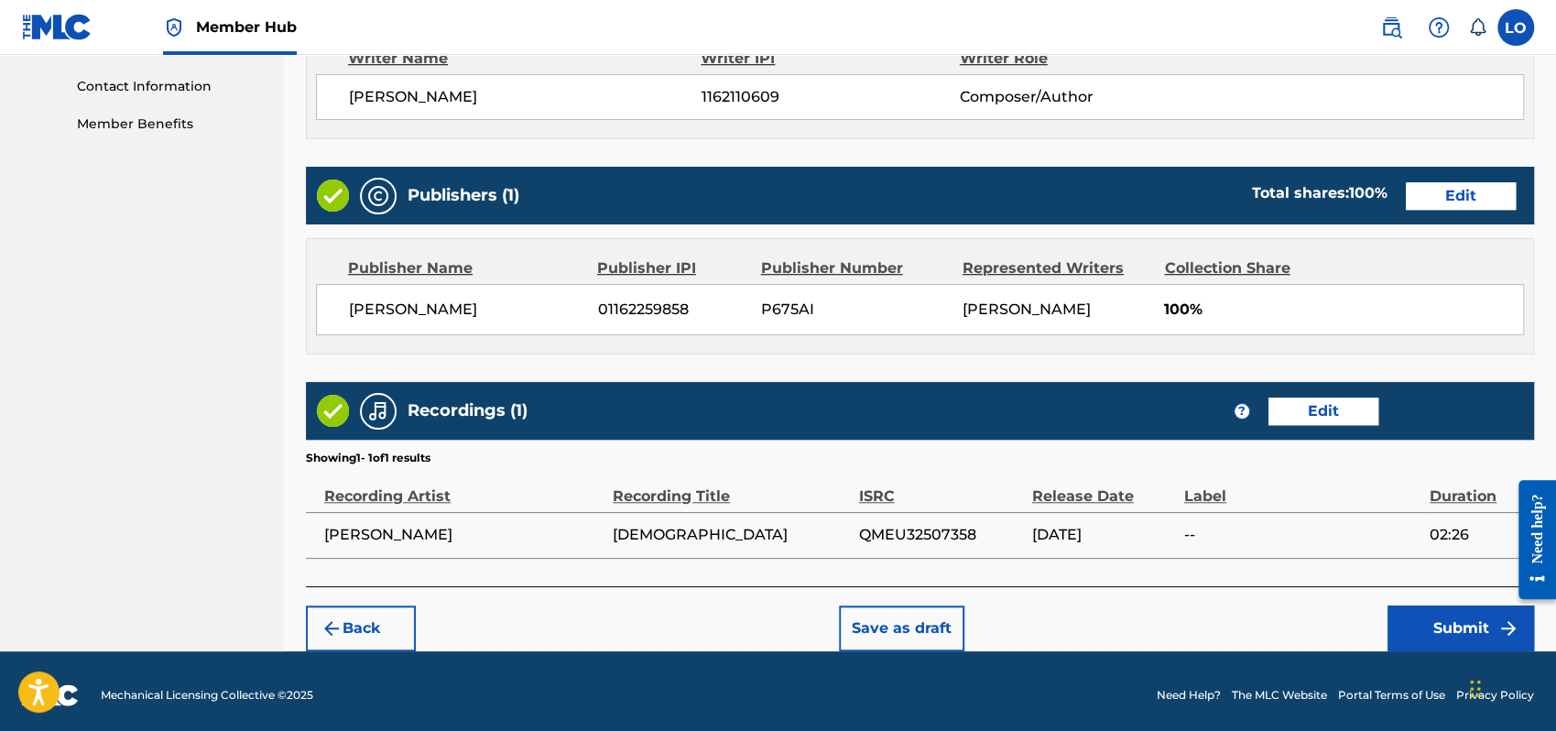
scroll to position [898, 0]
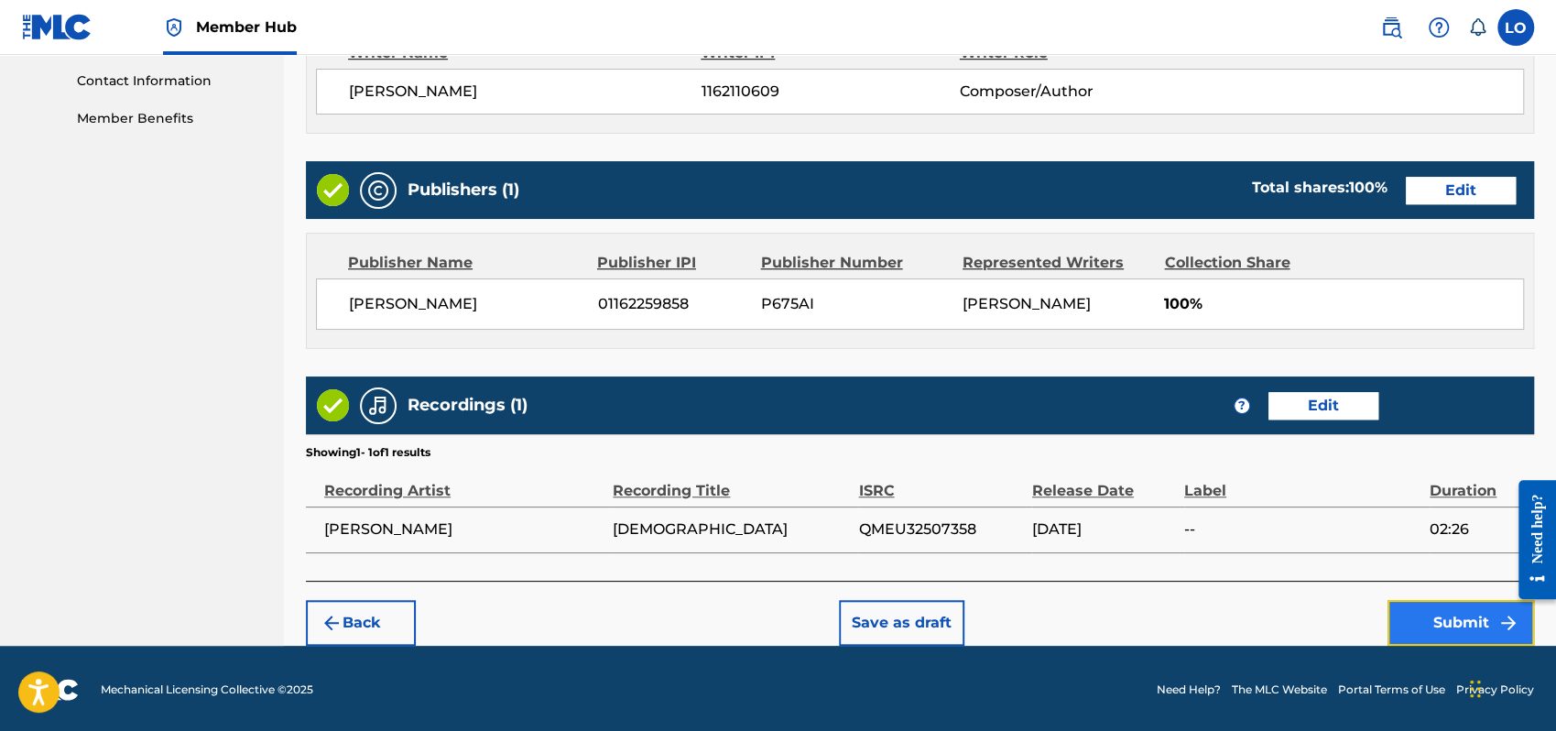
click at [1447, 615] on button "Submit" at bounding box center [1461, 623] width 147 height 46
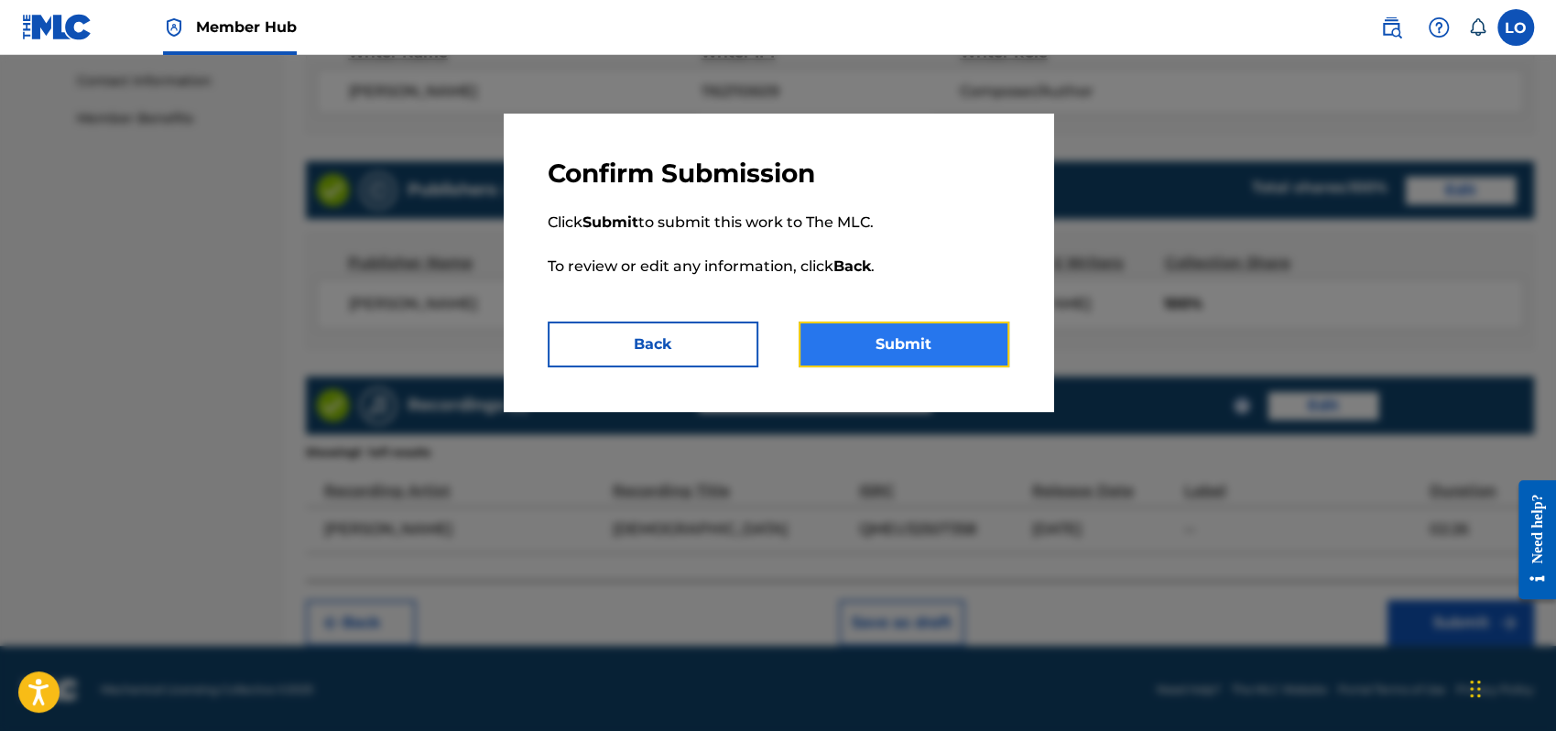
click at [901, 347] on button "Submit" at bounding box center [904, 345] width 211 height 46
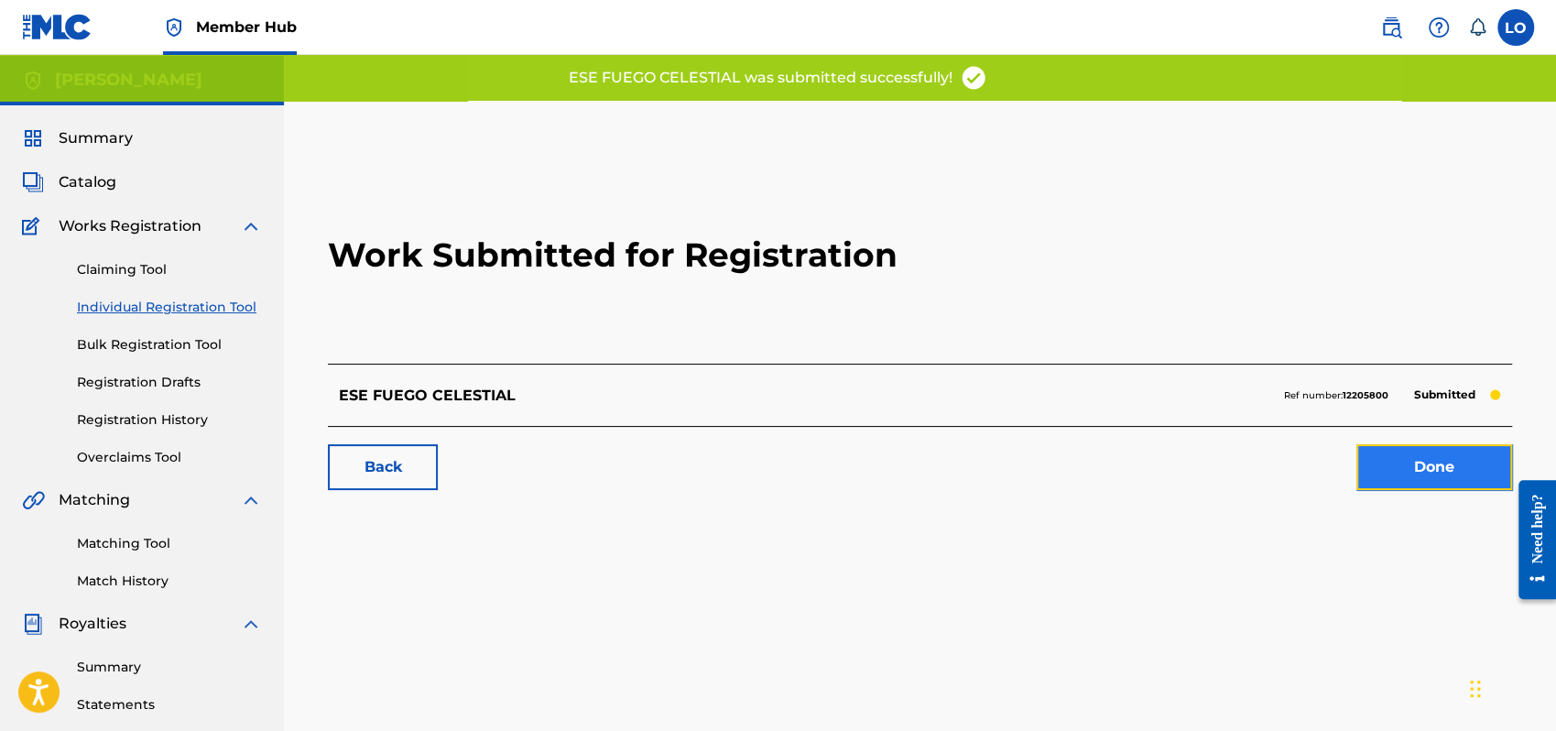
click at [1412, 463] on link "Done" at bounding box center [1435, 467] width 156 height 46
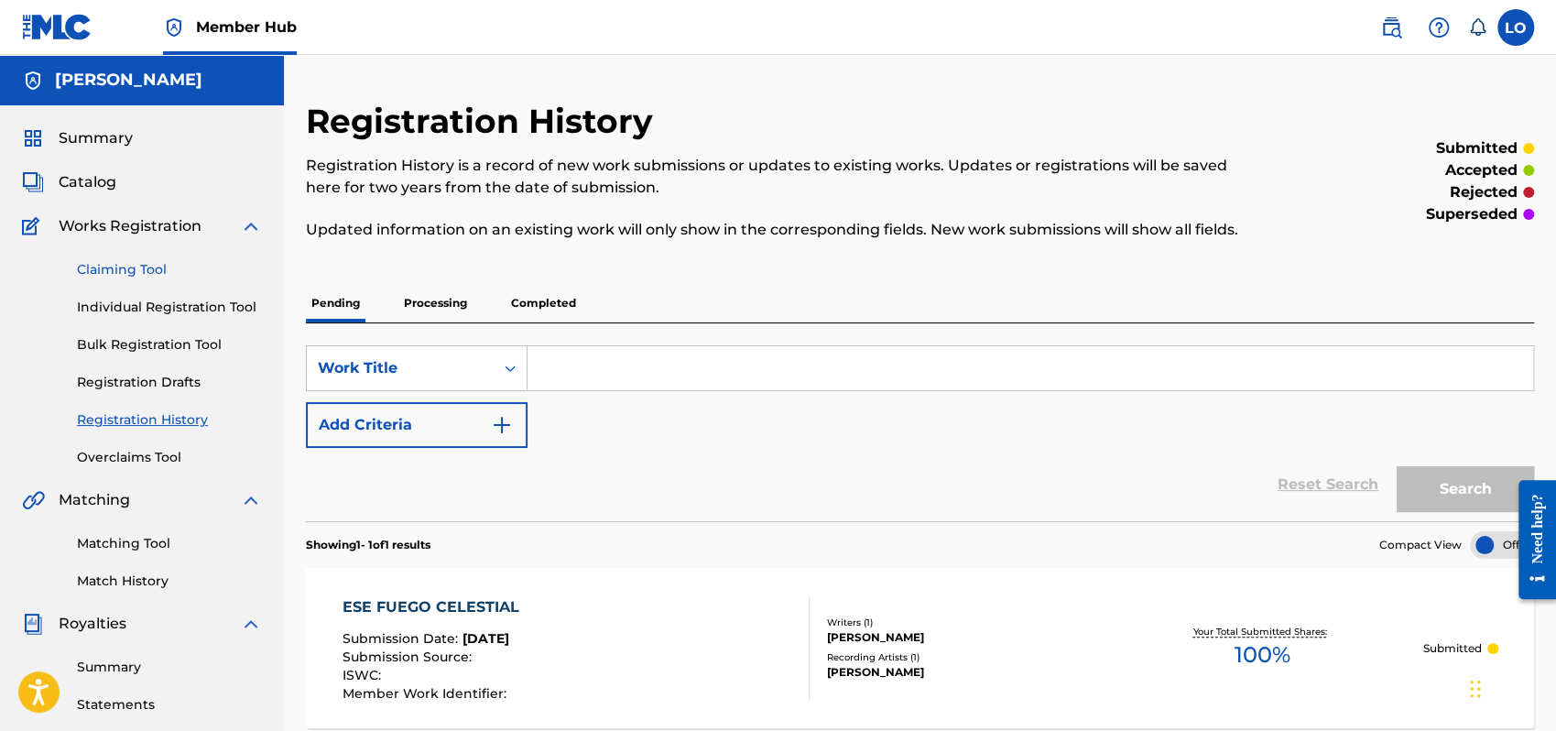
click at [125, 266] on link "Claiming Tool" at bounding box center [169, 269] width 185 height 19
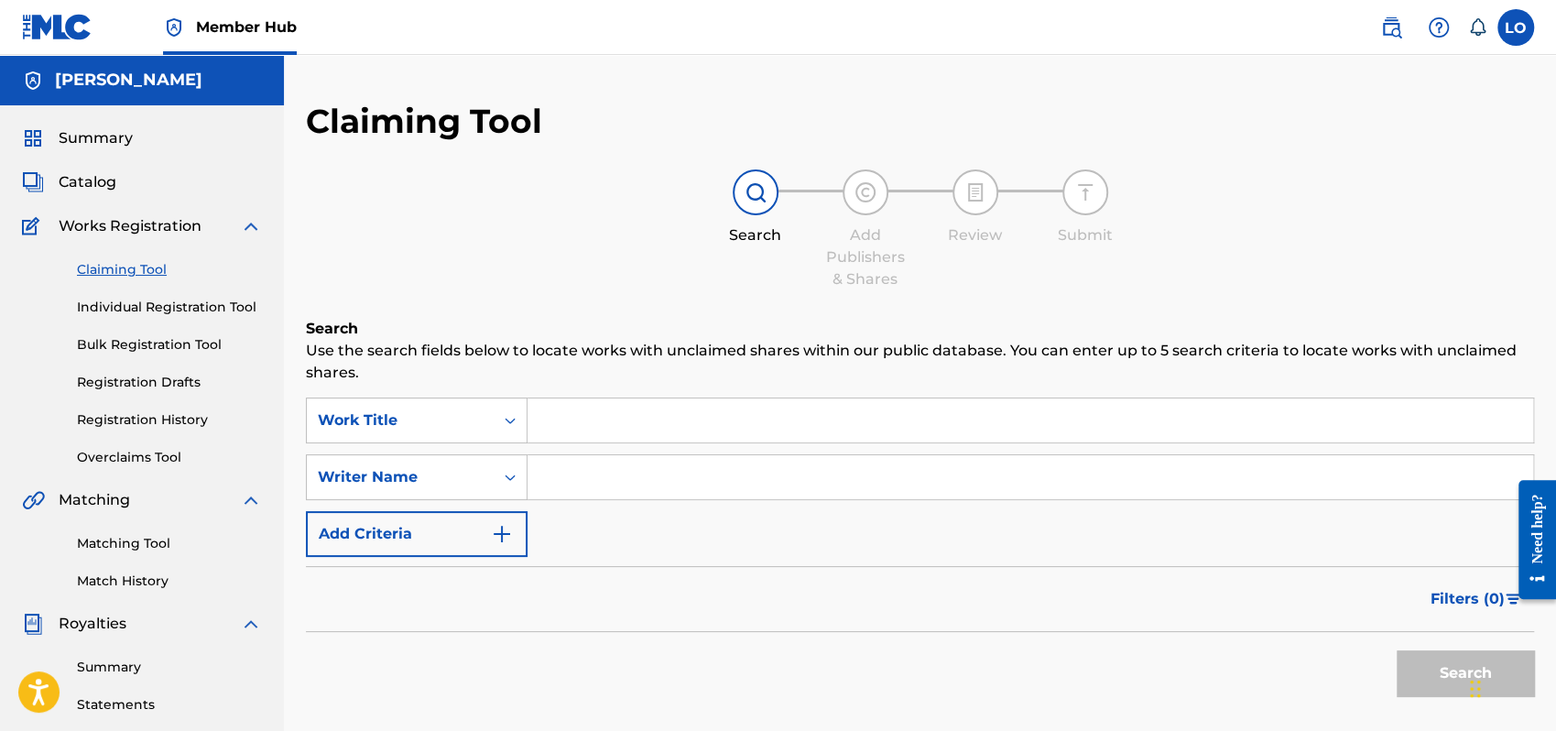
click at [585, 430] on input "Search Form" at bounding box center [1031, 420] width 1006 height 44
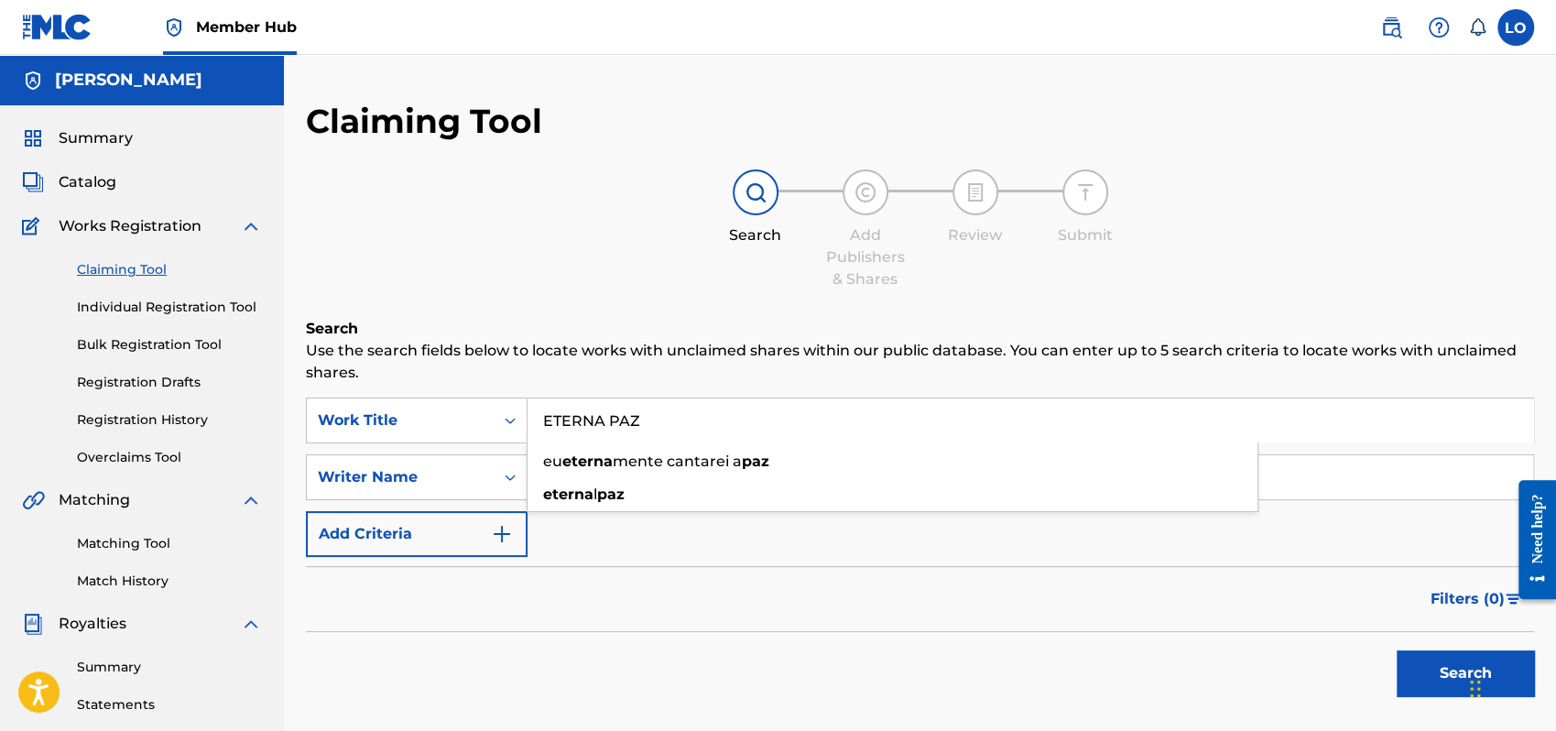
type input "ETERNA PAZ"
click at [620, 525] on div "SearchWithCriteria4648d9fd-b5f8-474c-b5f5-3a75ce9a0c4a Work Title ETERNA PAZ Se…" at bounding box center [920, 477] width 1228 height 159
click at [568, 484] on input "Search Form" at bounding box center [1031, 477] width 1006 height 44
type input "[PERSON_NAME]"
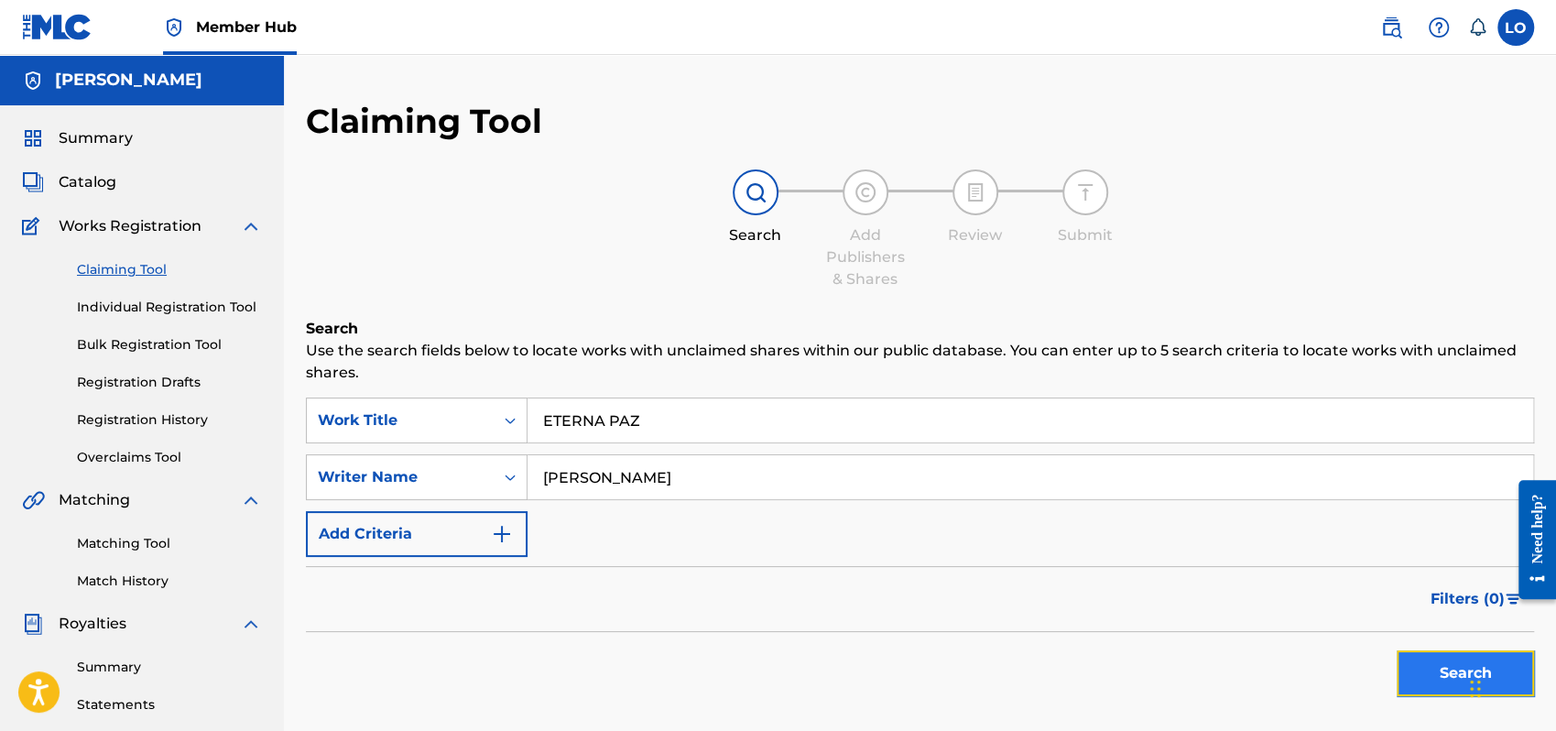
click at [1449, 666] on button "Search" at bounding box center [1465, 673] width 137 height 46
click at [96, 131] on span "Summary" at bounding box center [96, 138] width 74 height 22
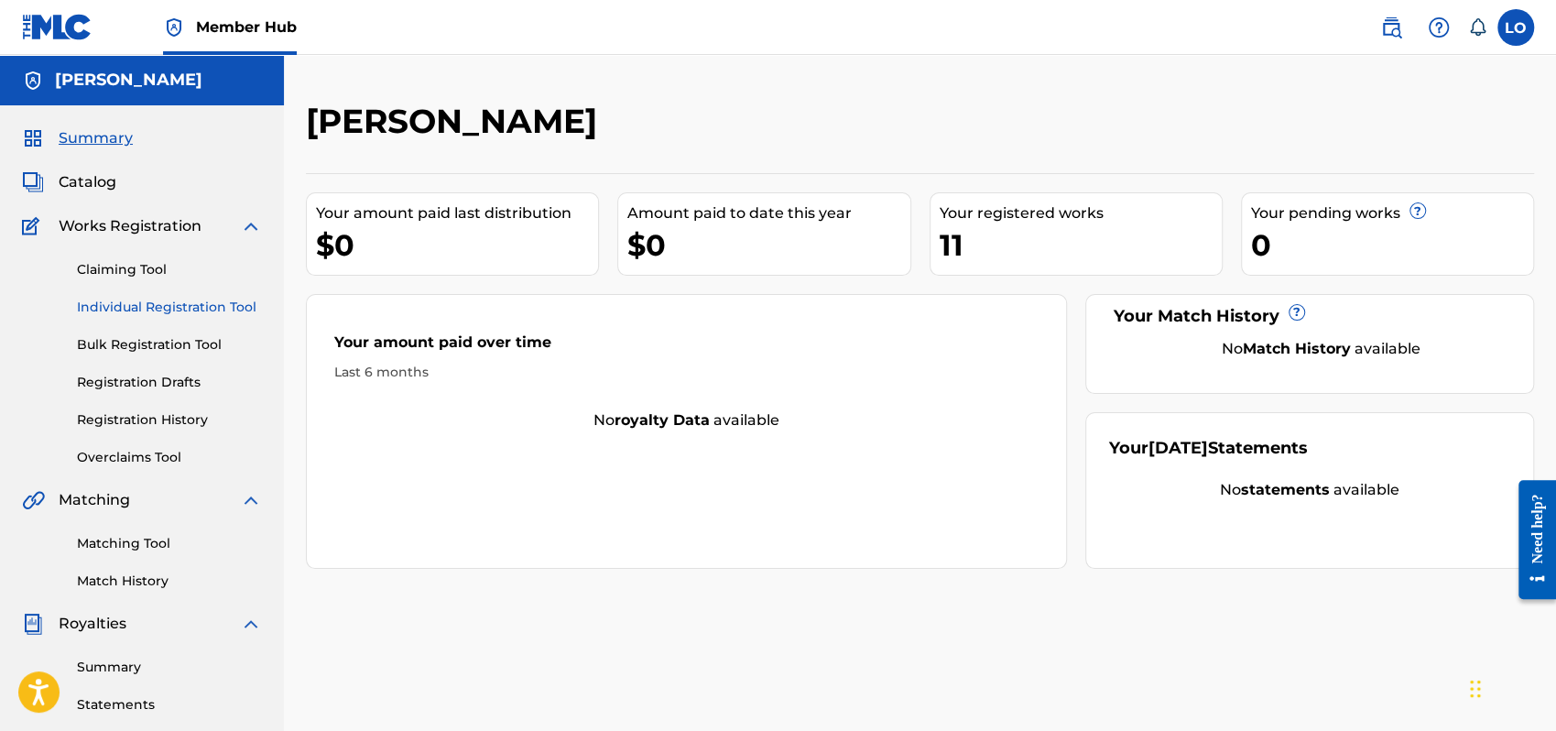
click at [157, 306] on link "Individual Registration Tool" at bounding box center [169, 307] width 185 height 19
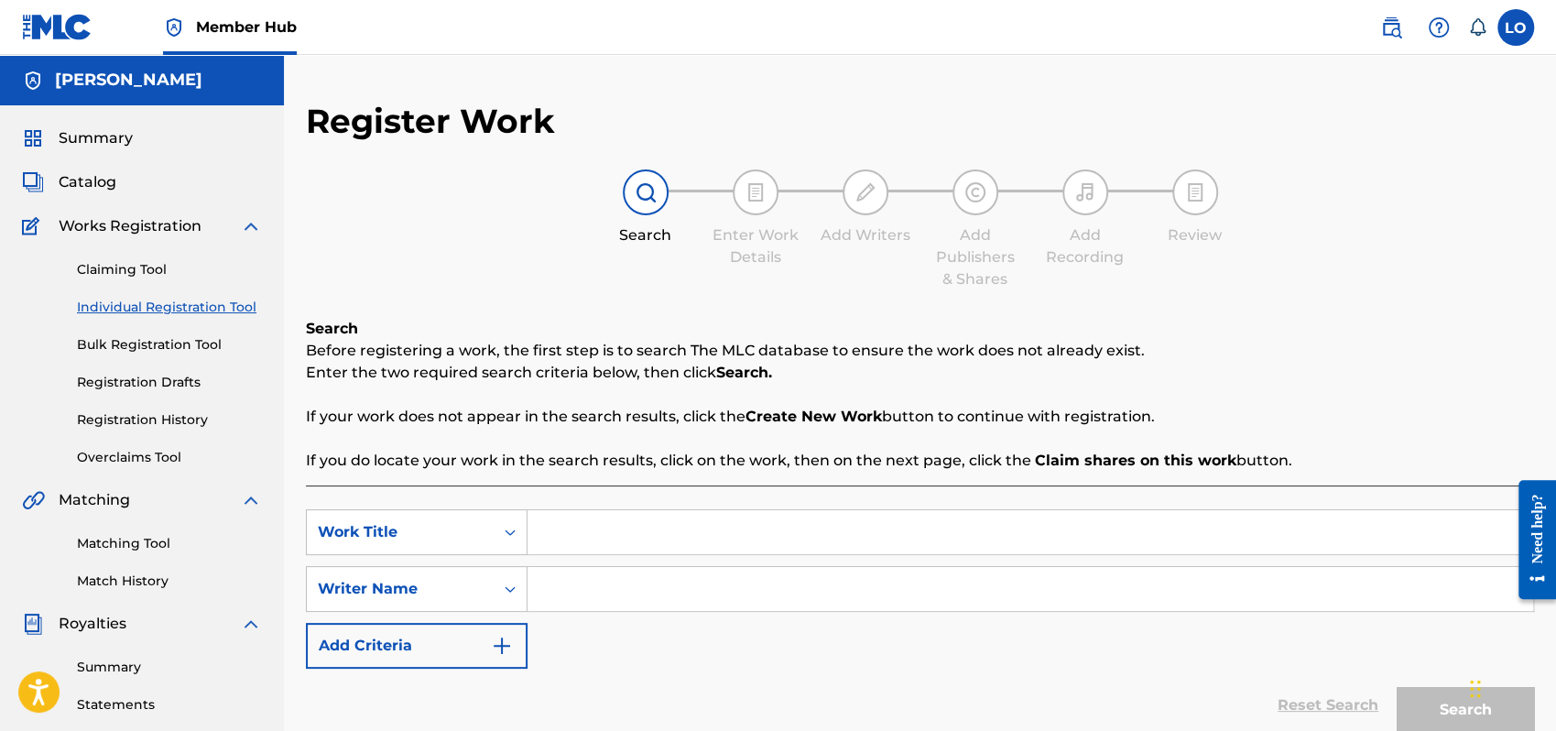
click at [593, 539] on input "Search Form" at bounding box center [1031, 532] width 1006 height 44
type input "ETERNA PAZ"
click at [600, 584] on input "Search Form" at bounding box center [1031, 589] width 1006 height 44
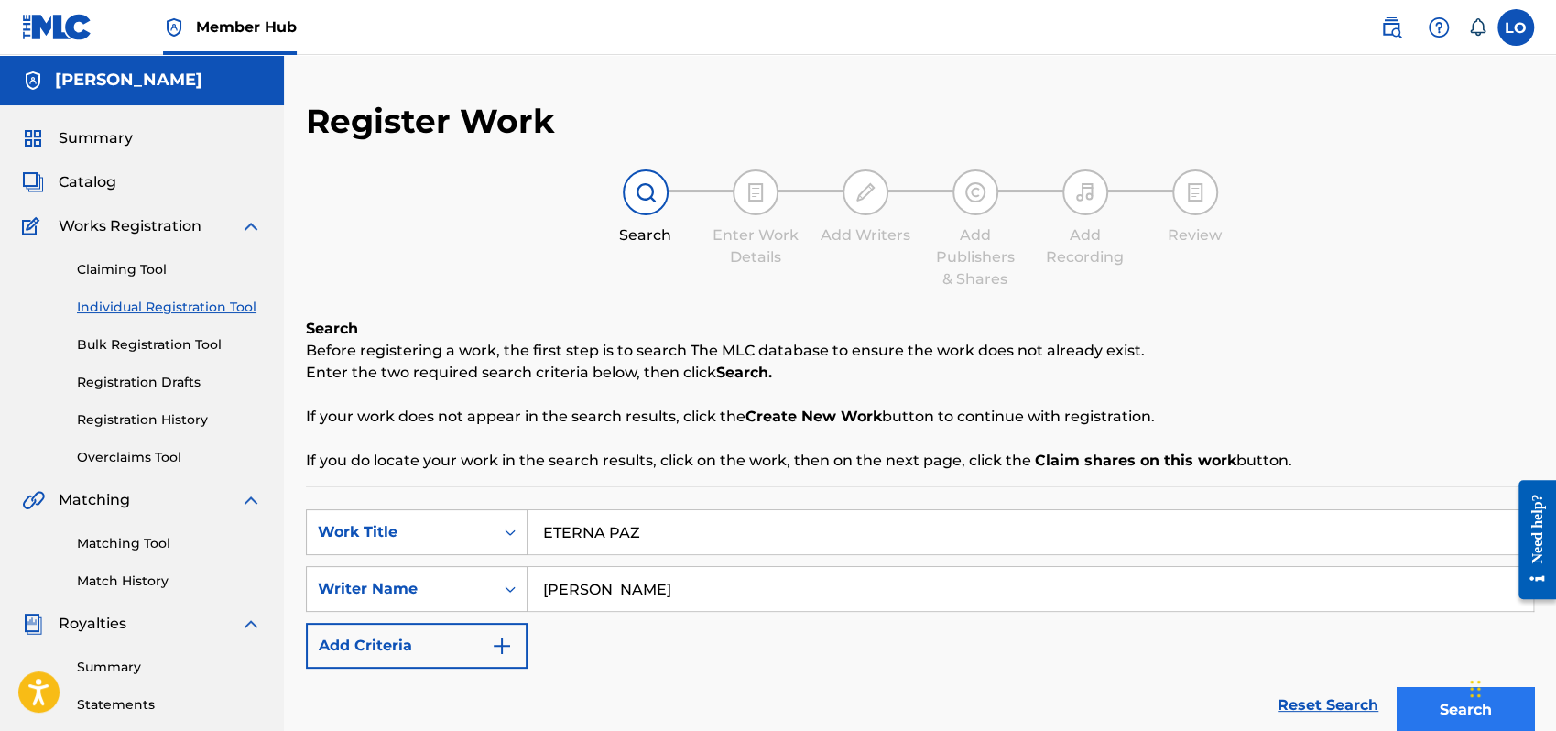
type input "[PERSON_NAME]"
click at [1463, 698] on button "Search" at bounding box center [1465, 710] width 137 height 46
click at [1463, 698] on div "Search" at bounding box center [1461, 705] width 147 height 73
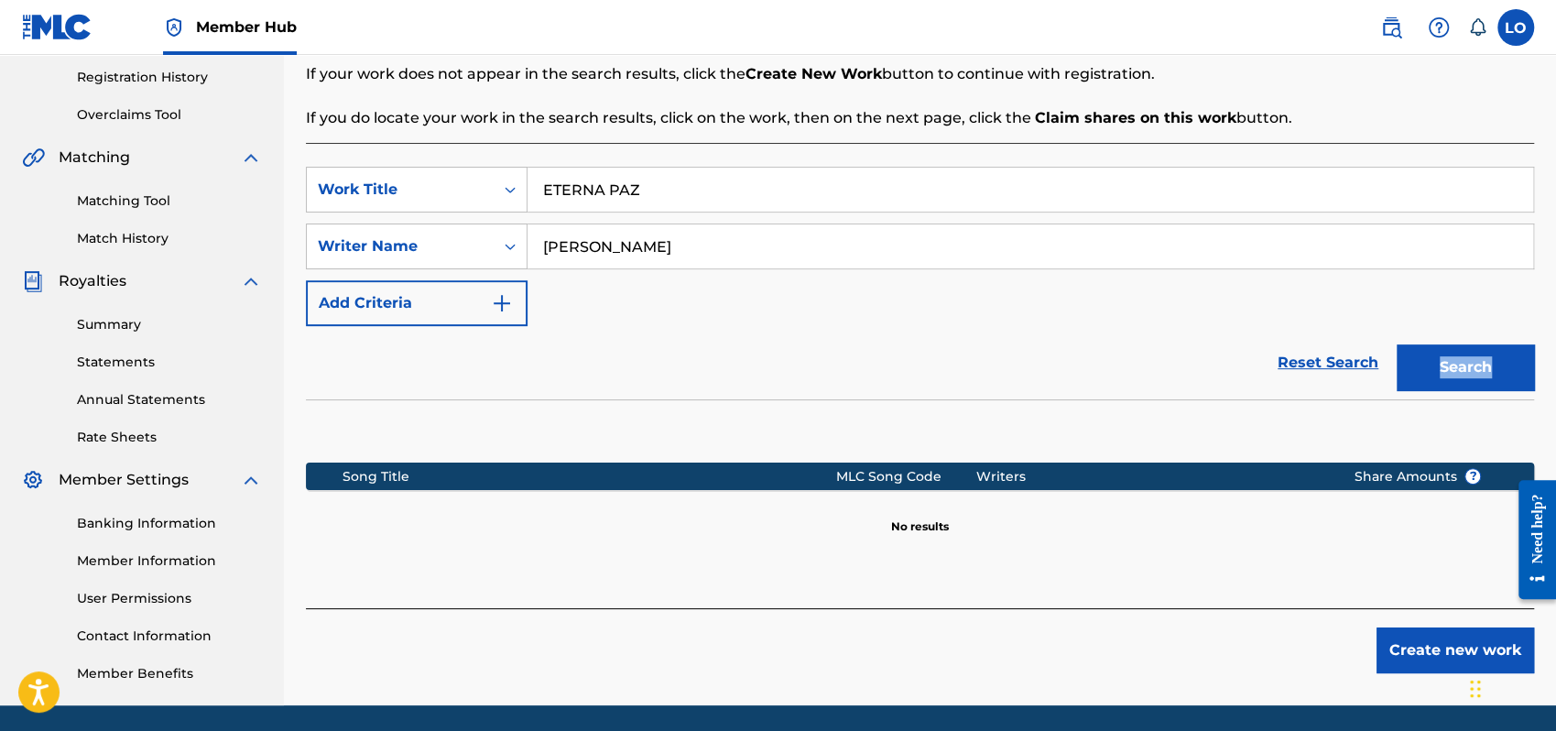
scroll to position [404, 0]
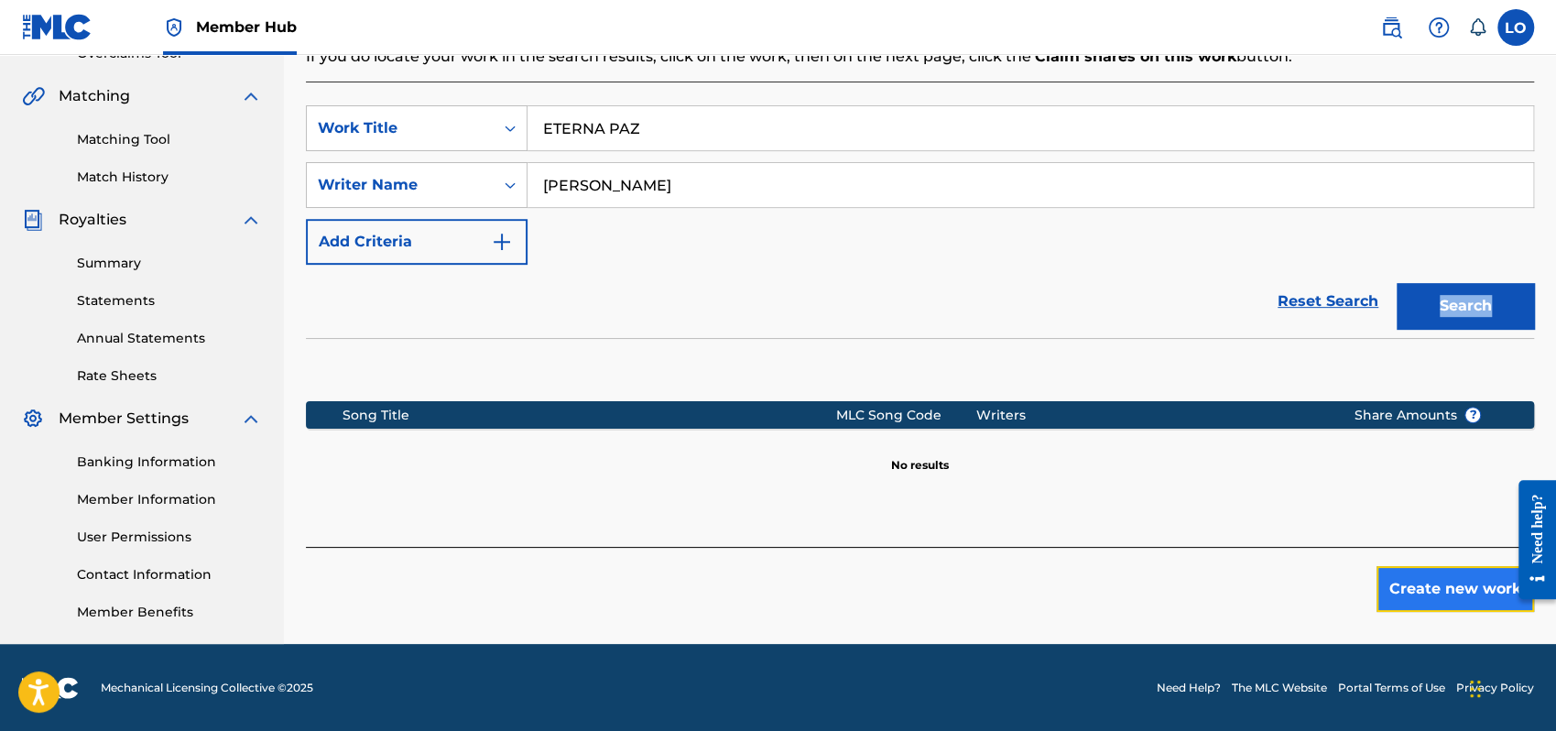
click at [1429, 588] on button "Create new work" at bounding box center [1456, 589] width 158 height 46
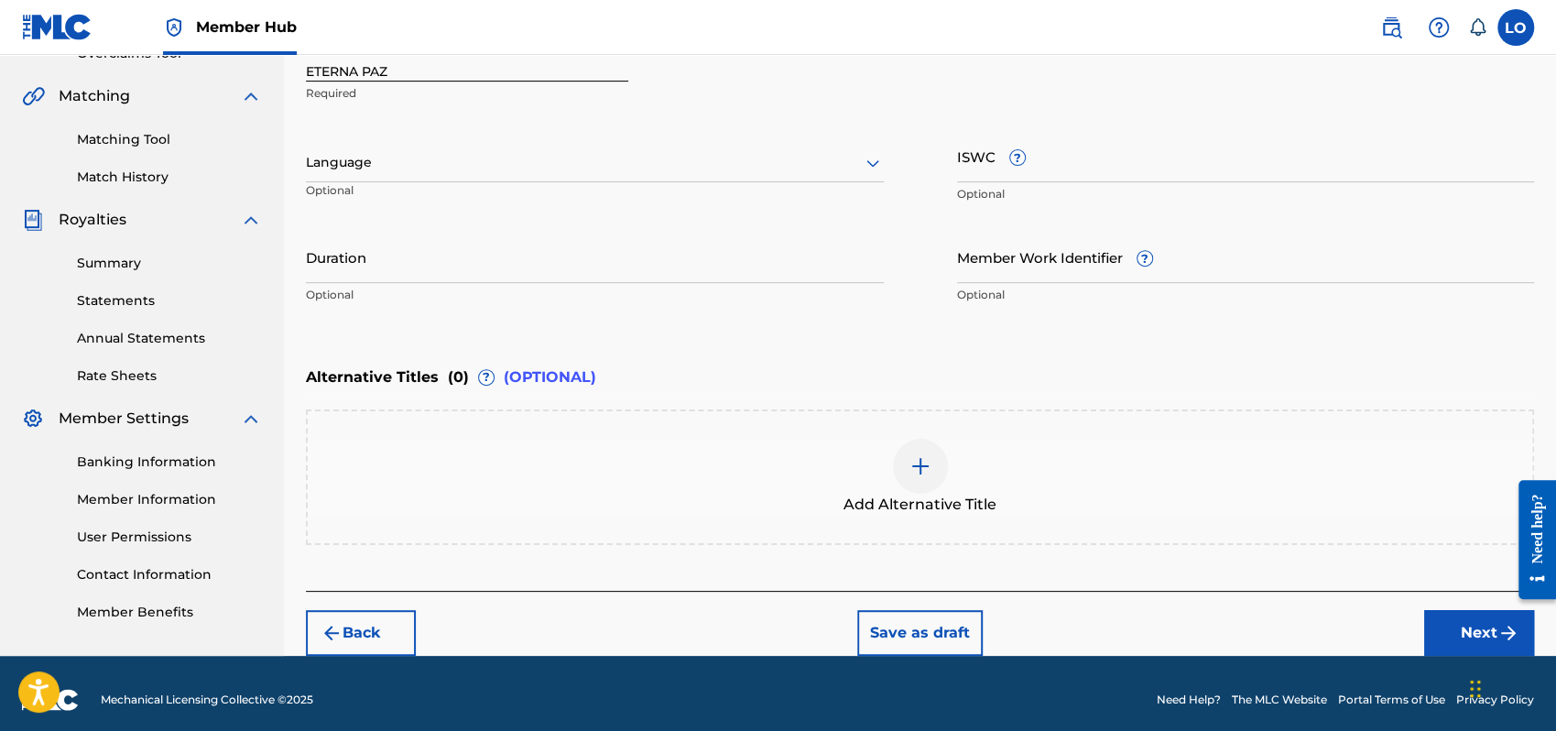
click at [544, 314] on div "Enter Work Details Enter work details for ‘ ETERNA PAZ ’ below. Work Title ETER…" at bounding box center [920, 135] width 1228 height 443
click at [872, 158] on icon at bounding box center [873, 163] width 22 height 22
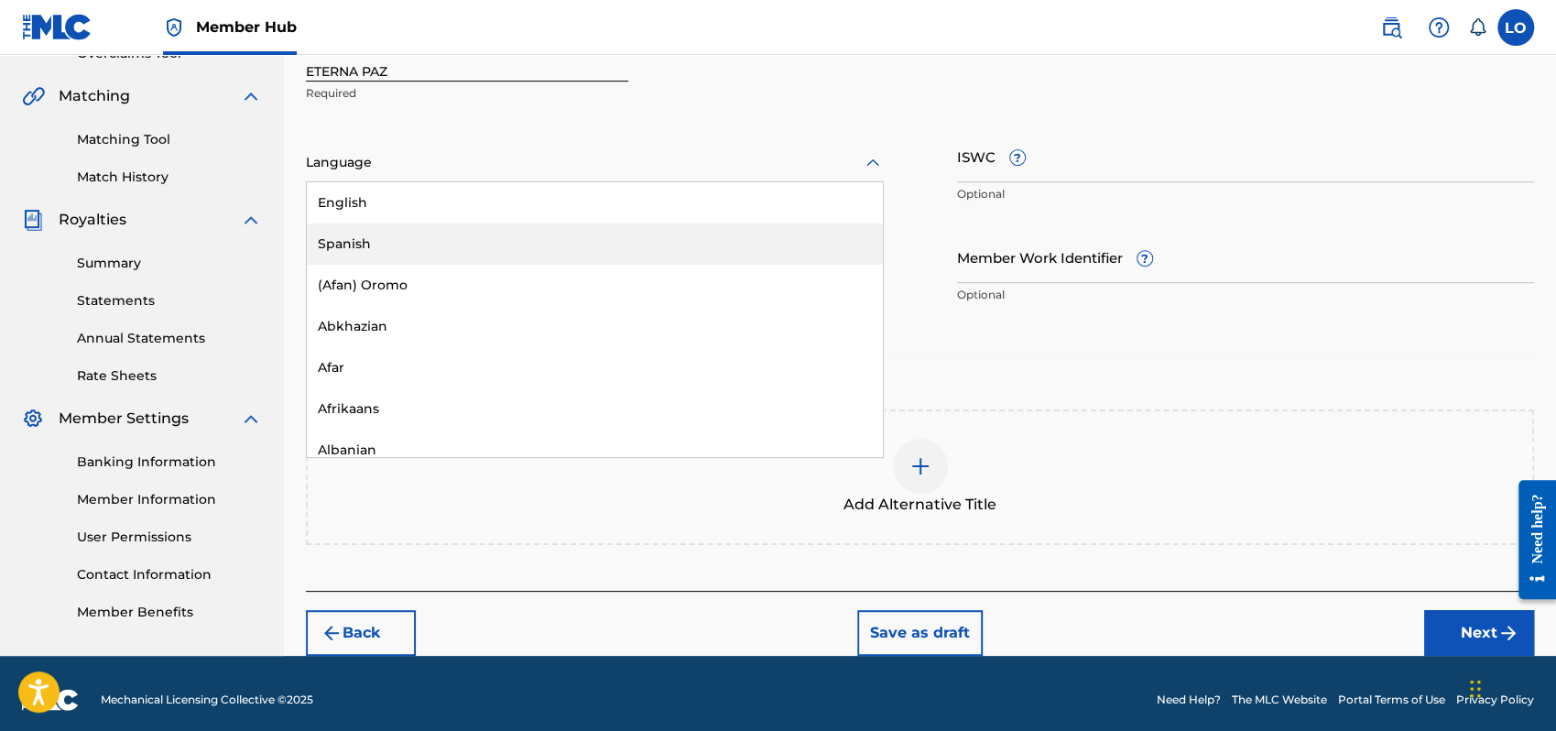
click at [327, 251] on div "Spanish" at bounding box center [595, 244] width 576 height 41
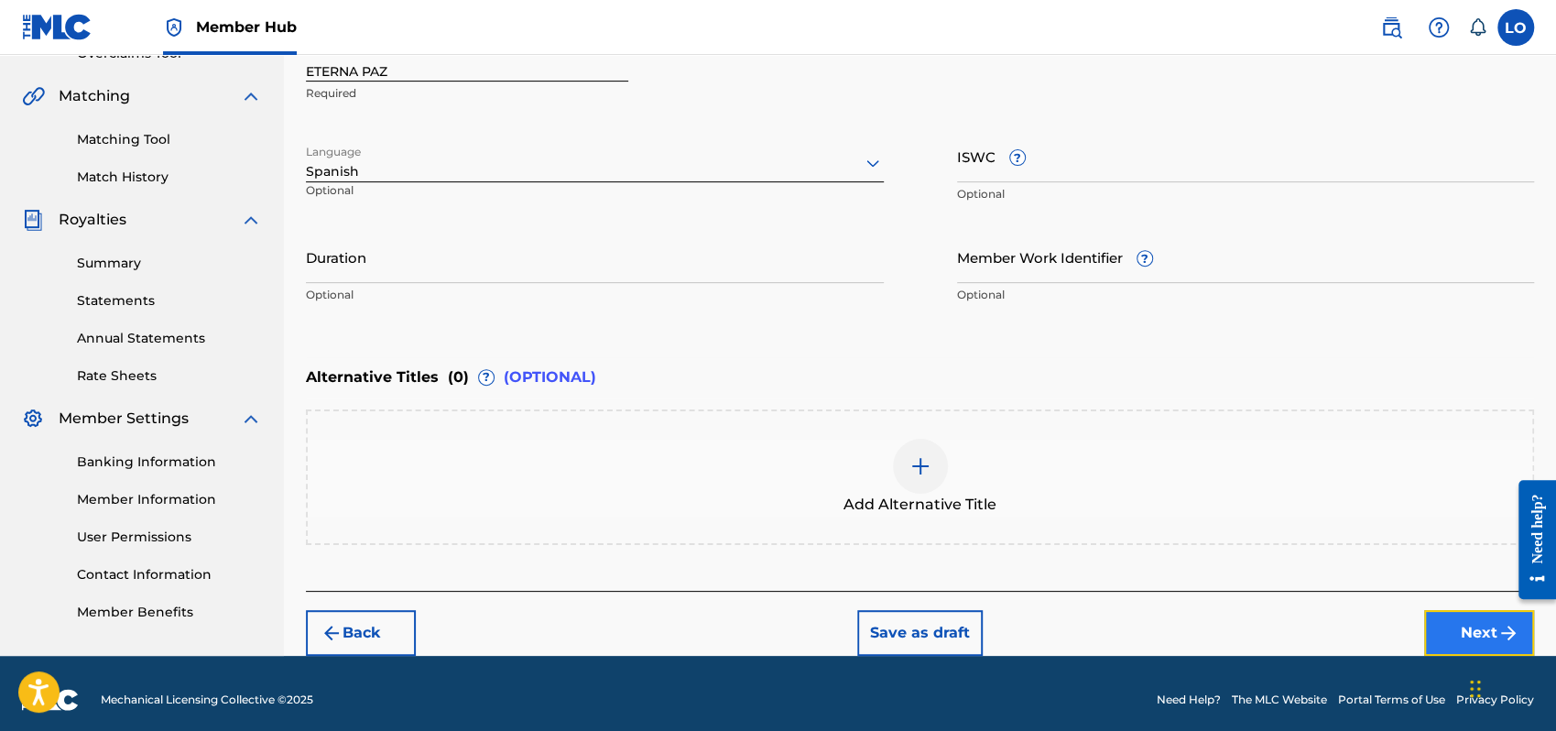
click at [1470, 640] on button "Next" at bounding box center [1479, 633] width 110 height 46
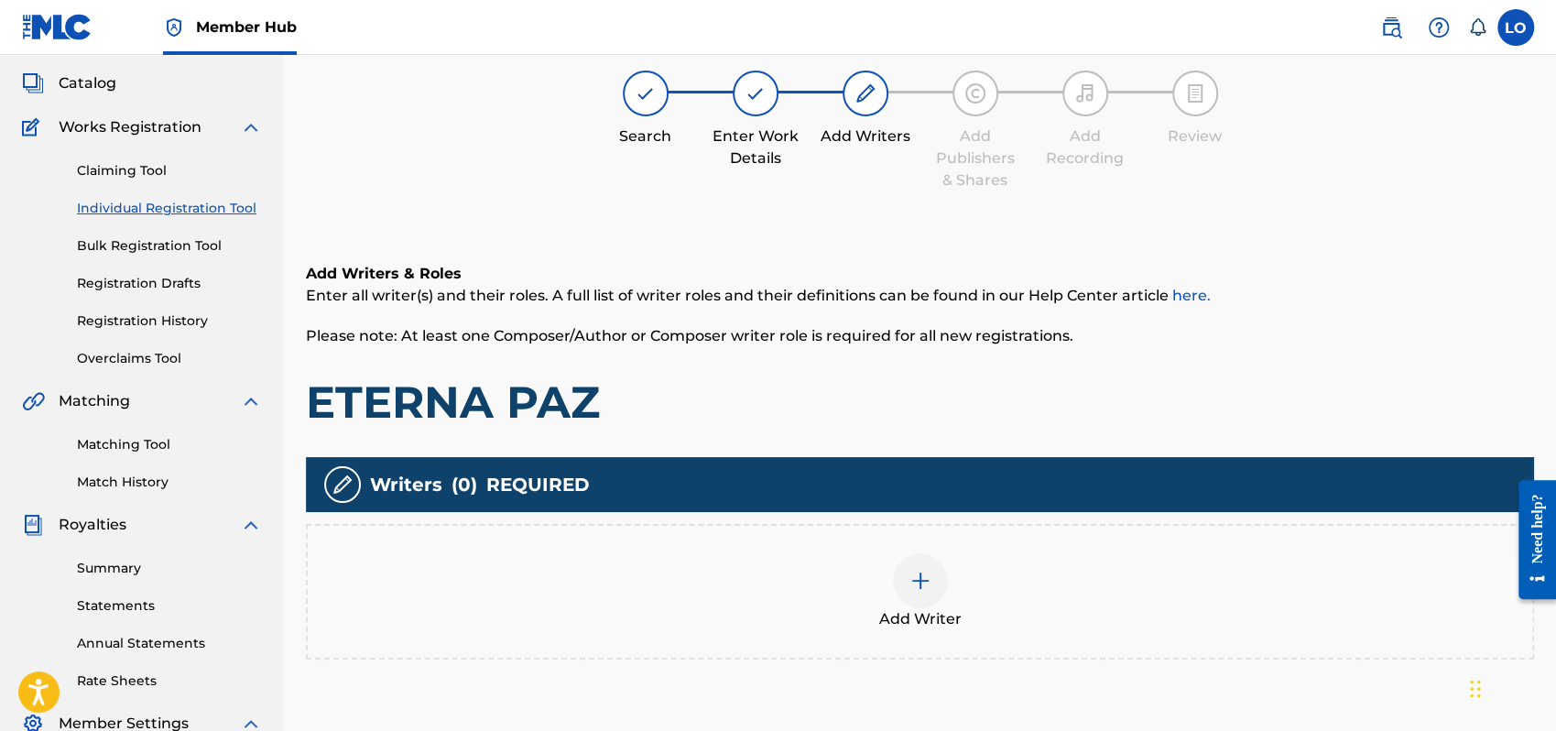
scroll to position [82, 0]
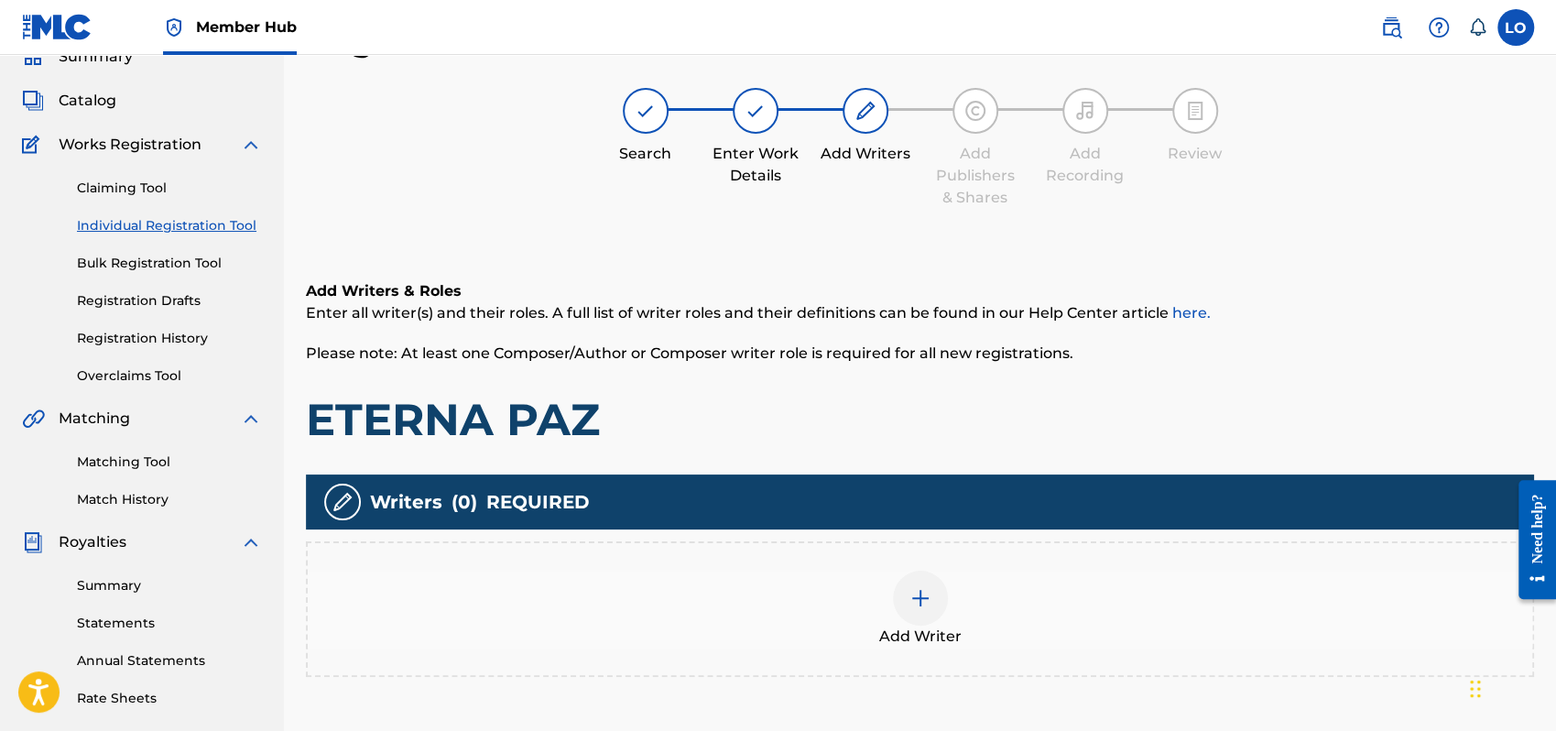
click at [917, 607] on img at bounding box center [921, 598] width 22 height 22
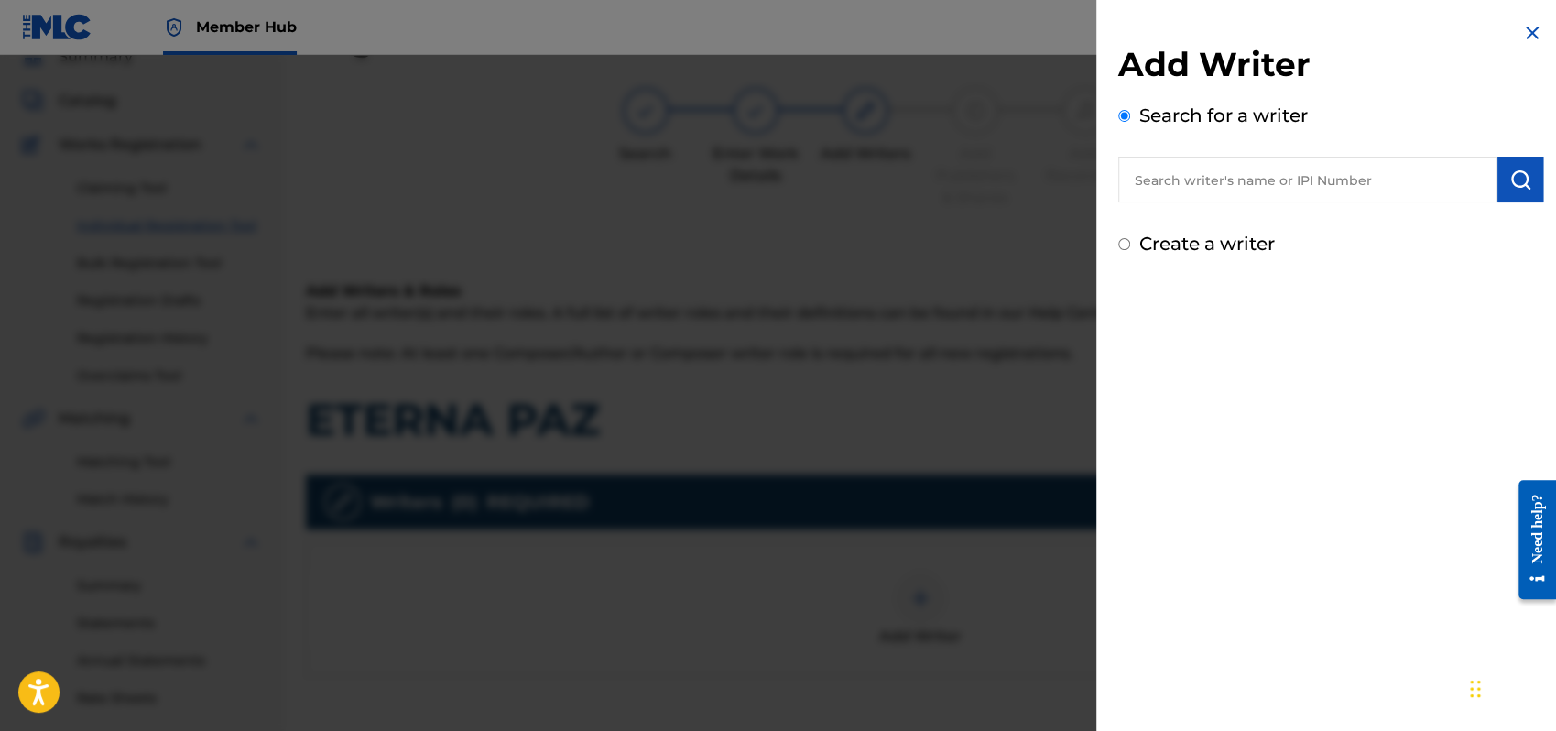
click at [1121, 244] on input "Create a writer" at bounding box center [1125, 244] width 12 height 12
radio input "false"
radio input "true"
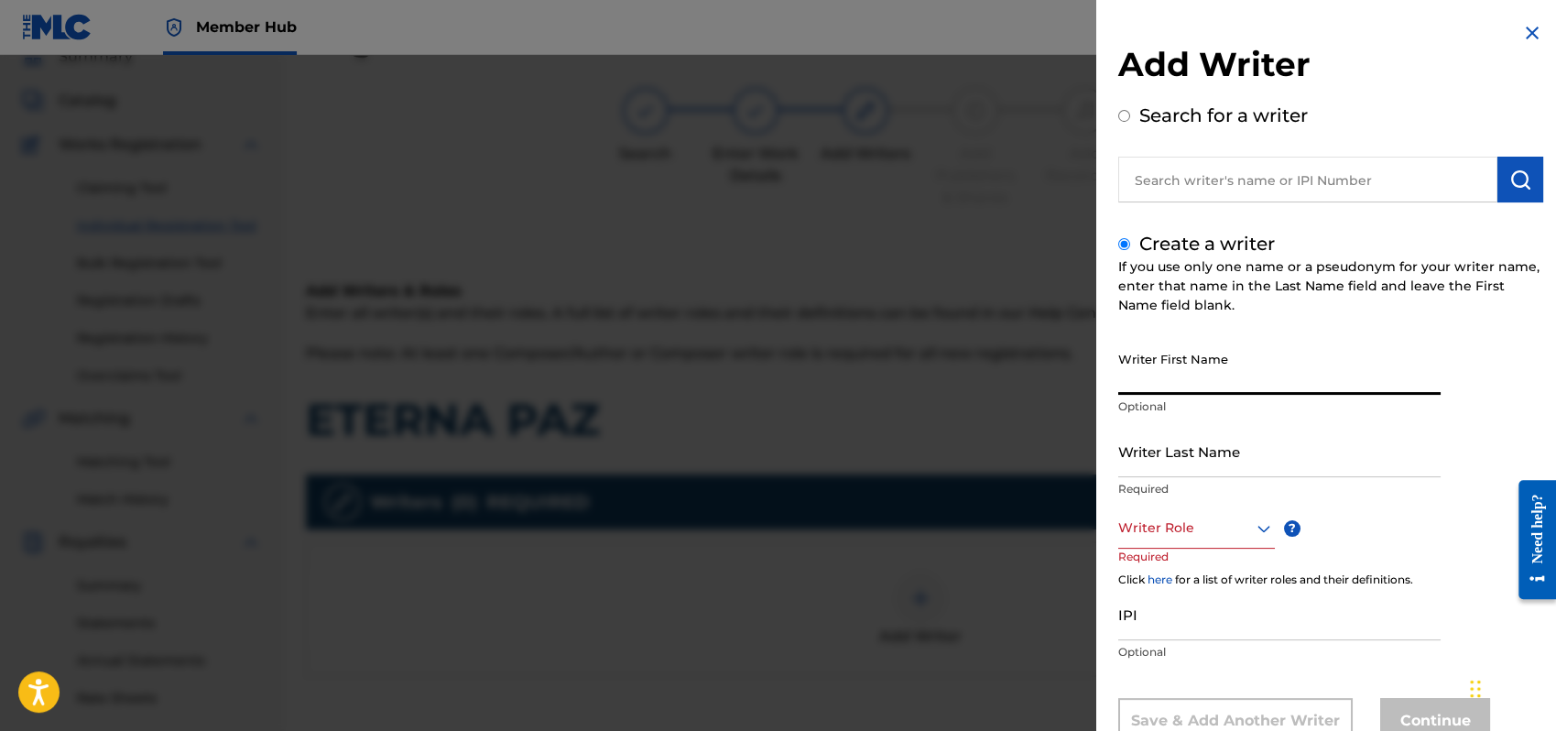
click at [1160, 374] on input "Writer First Name" at bounding box center [1280, 369] width 322 height 52
type input "[PERSON_NAME]"
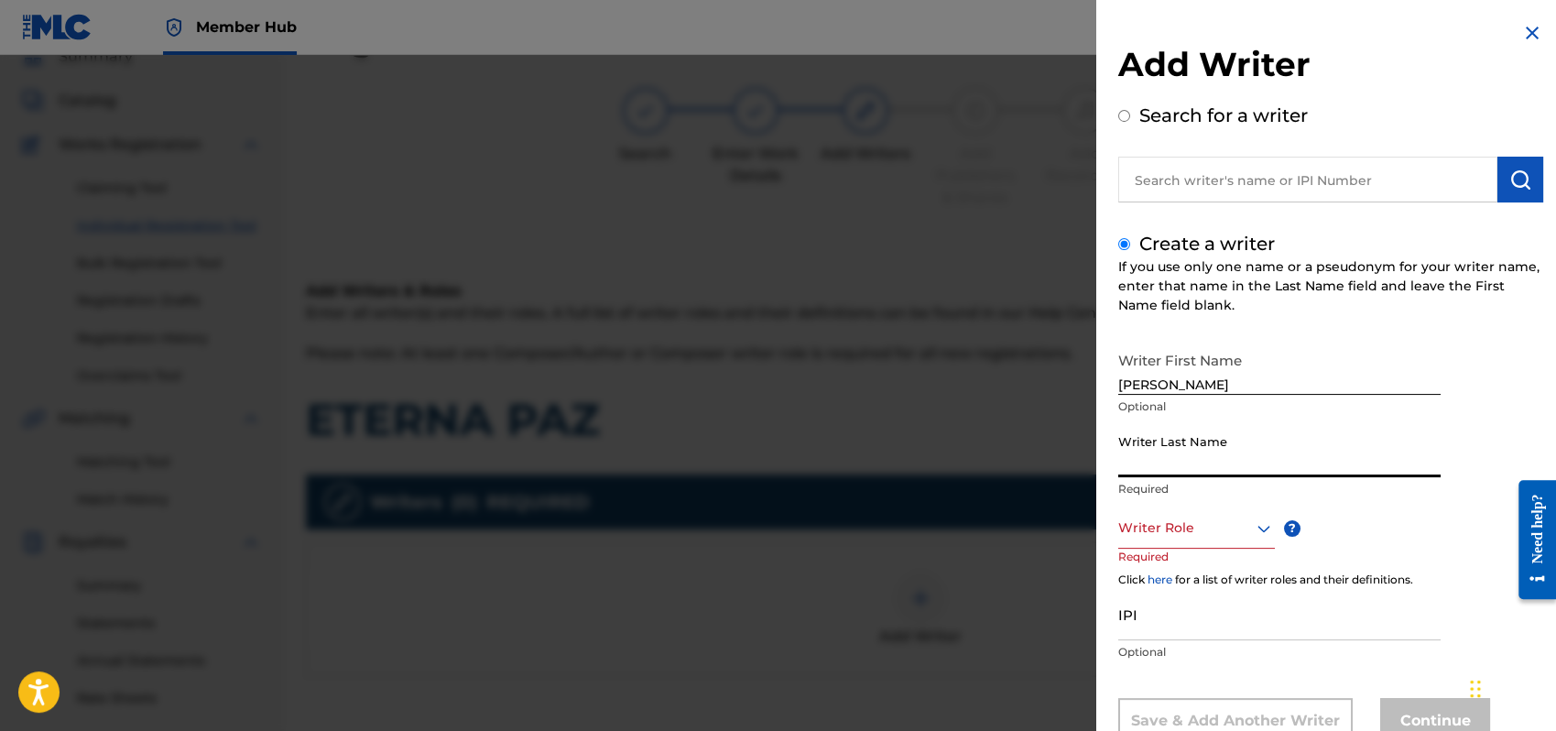
click at [1175, 464] on input "Writer Last Name" at bounding box center [1280, 451] width 322 height 52
type input "[PERSON_NAME]"
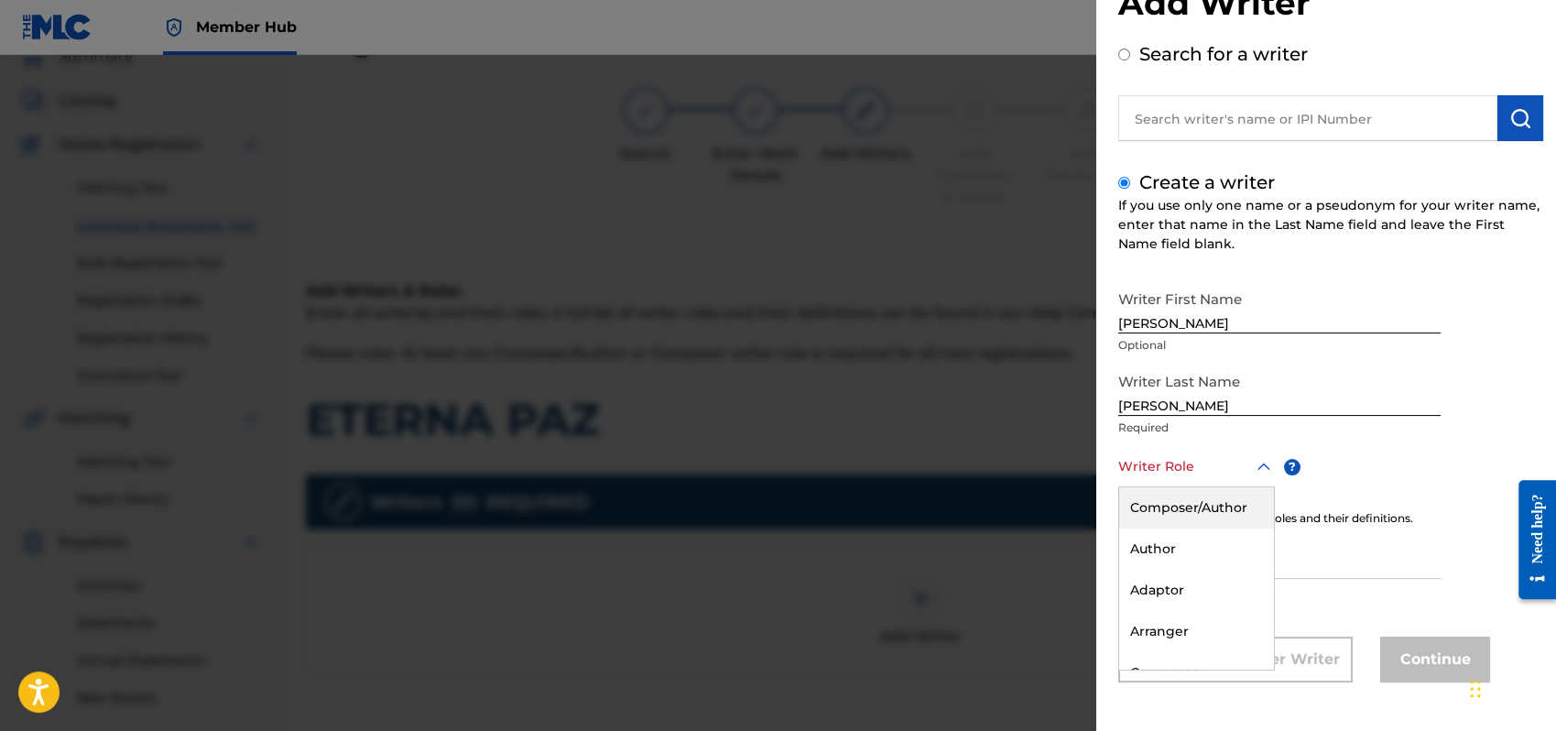
click at [1260, 487] on div "8 results available. Use Up and Down to choose options, press Enter to select t…" at bounding box center [1197, 466] width 157 height 41
click at [1171, 497] on div "Composer/Author" at bounding box center [1196, 507] width 155 height 41
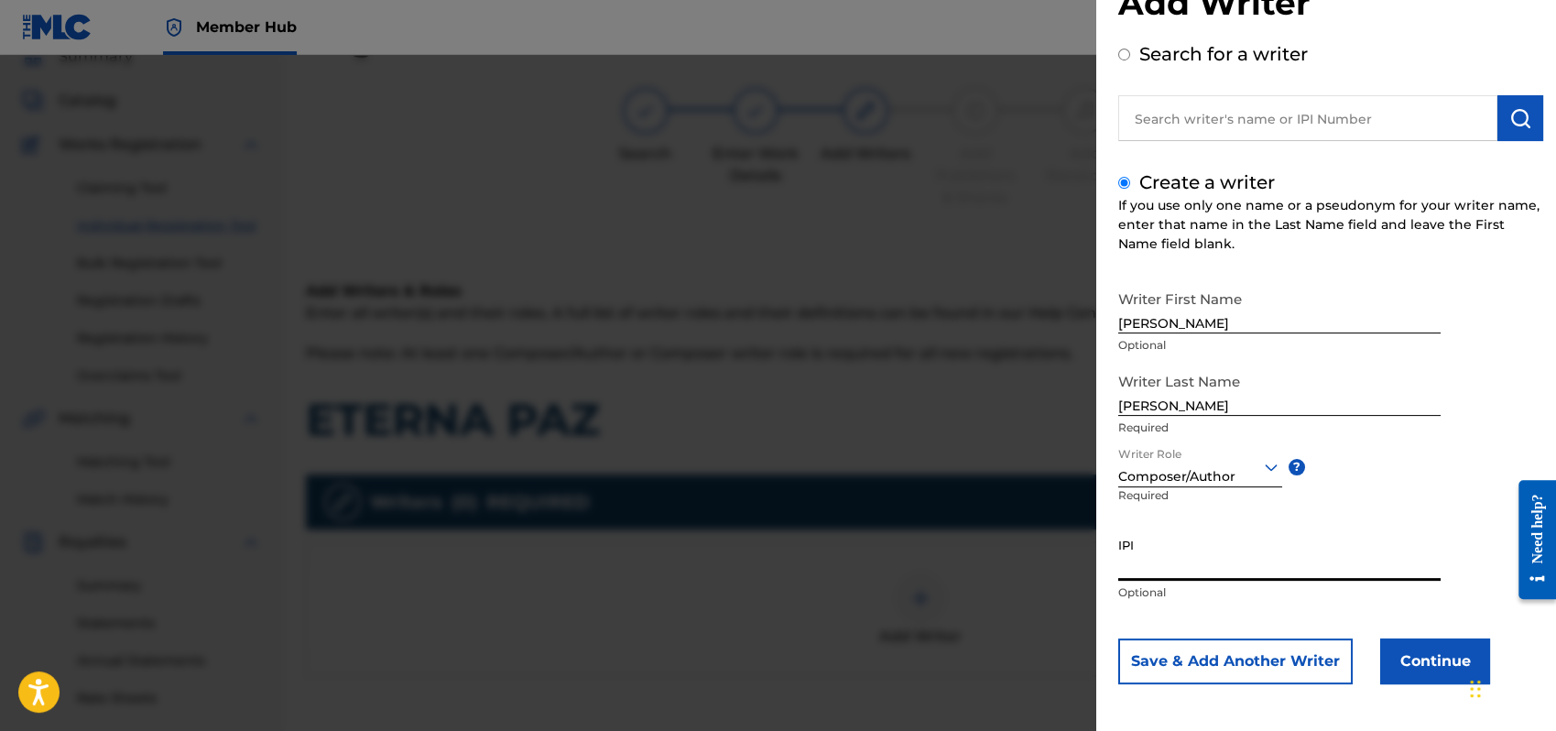
click at [1142, 561] on input "IPI" at bounding box center [1280, 555] width 322 height 52
type input "1162110609"
click at [1435, 654] on button "Continue" at bounding box center [1436, 661] width 110 height 46
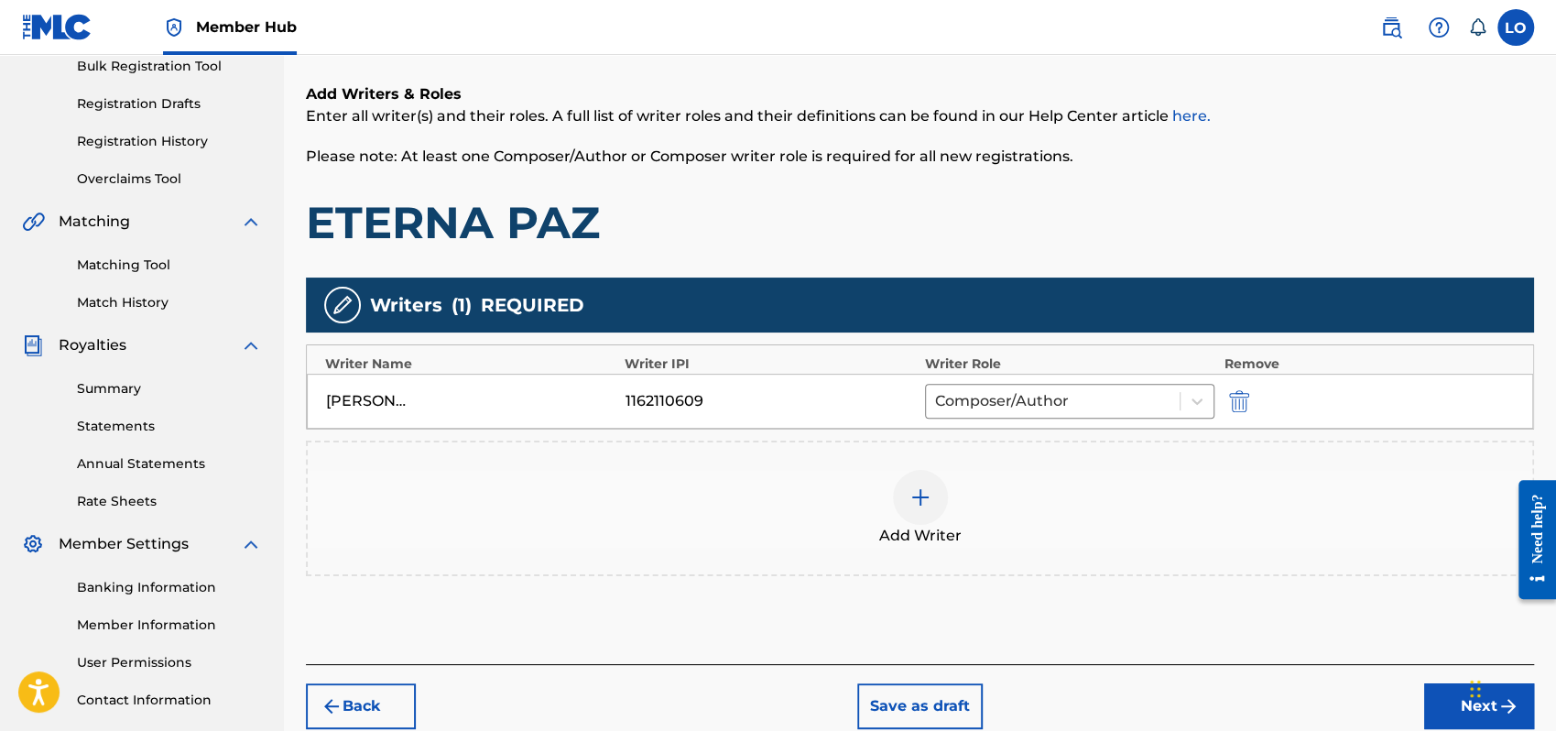
scroll to position [404, 0]
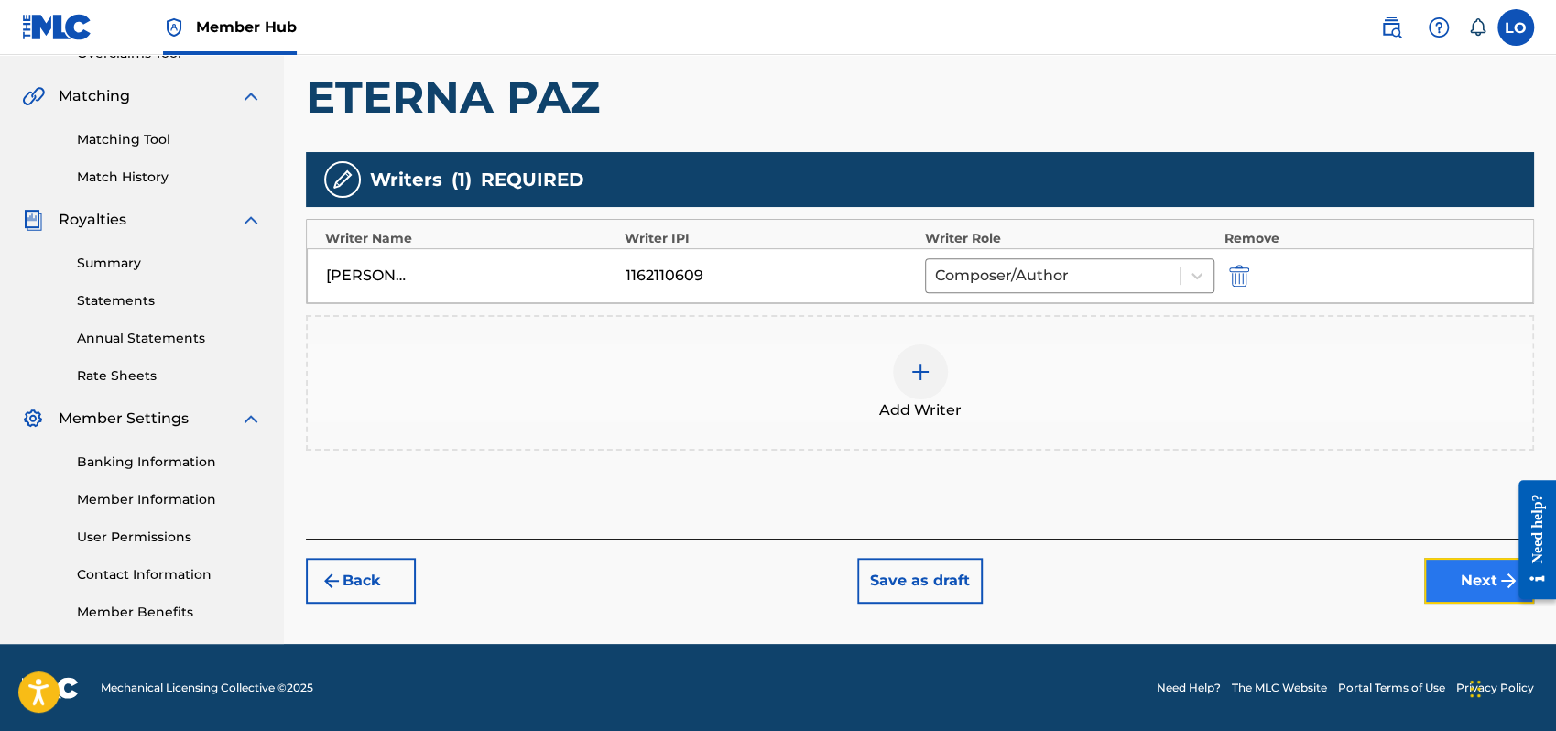
click at [1457, 575] on button "Next" at bounding box center [1479, 581] width 110 height 46
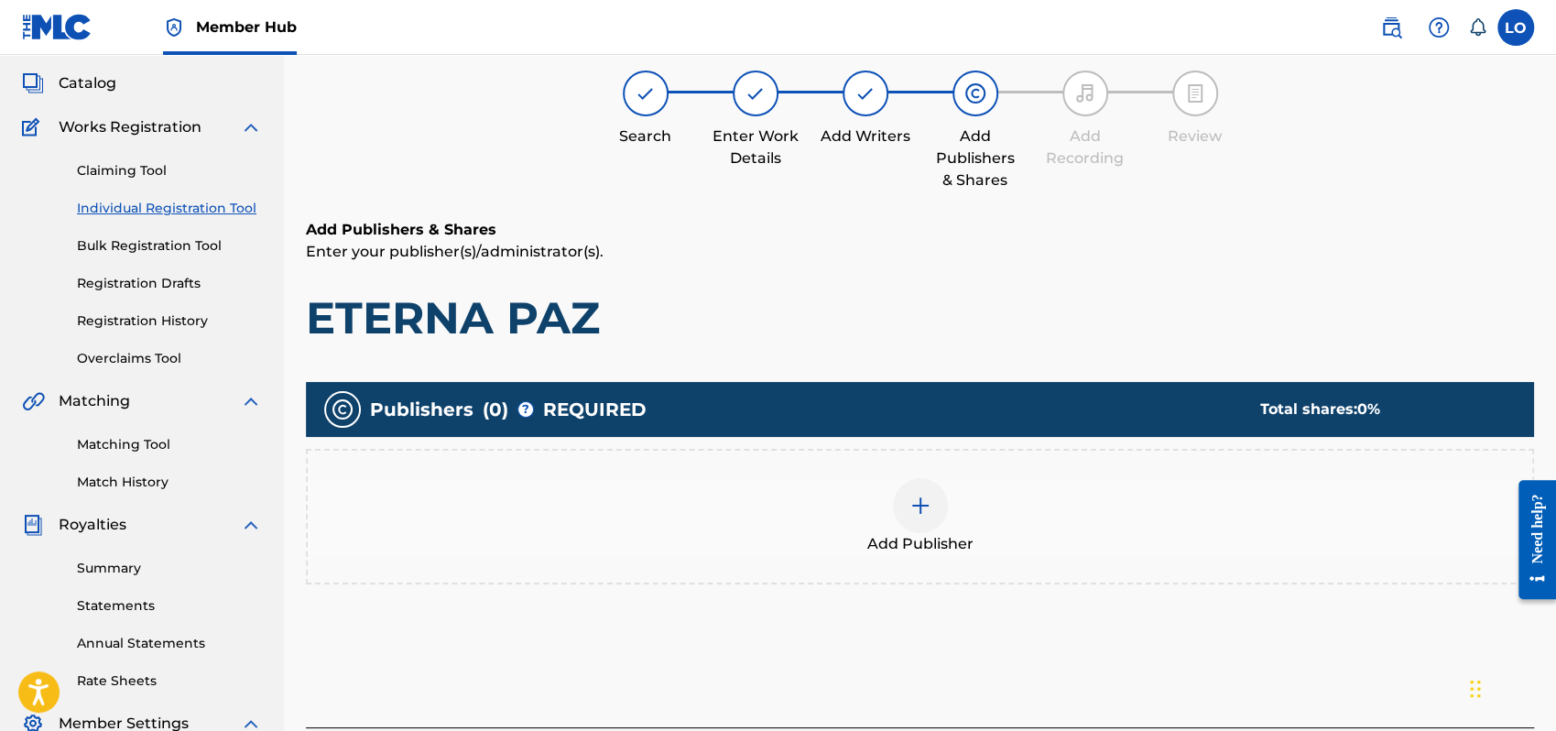
scroll to position [82, 0]
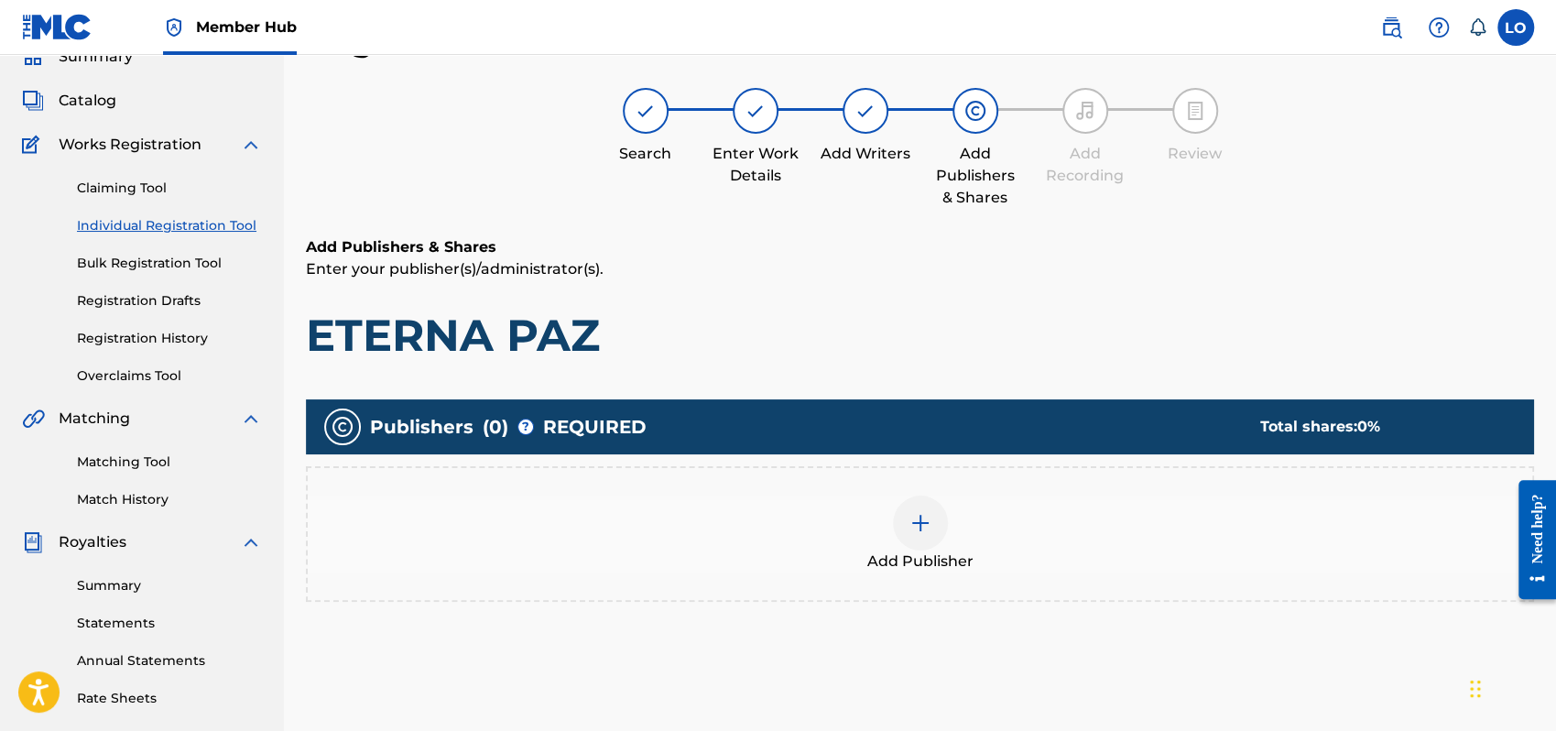
click at [916, 518] on img at bounding box center [921, 523] width 22 height 22
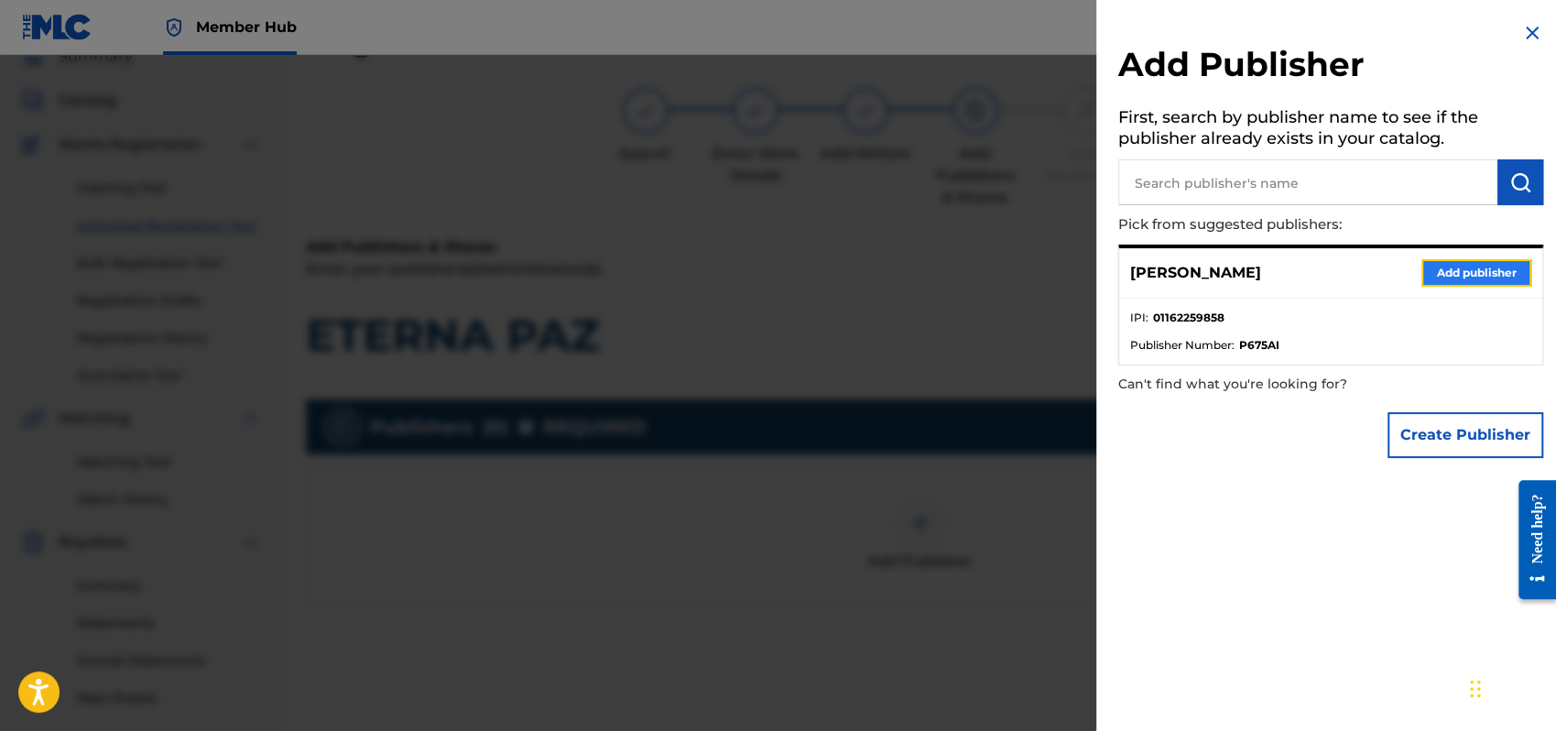
click at [1480, 264] on button "Add publisher" at bounding box center [1477, 272] width 110 height 27
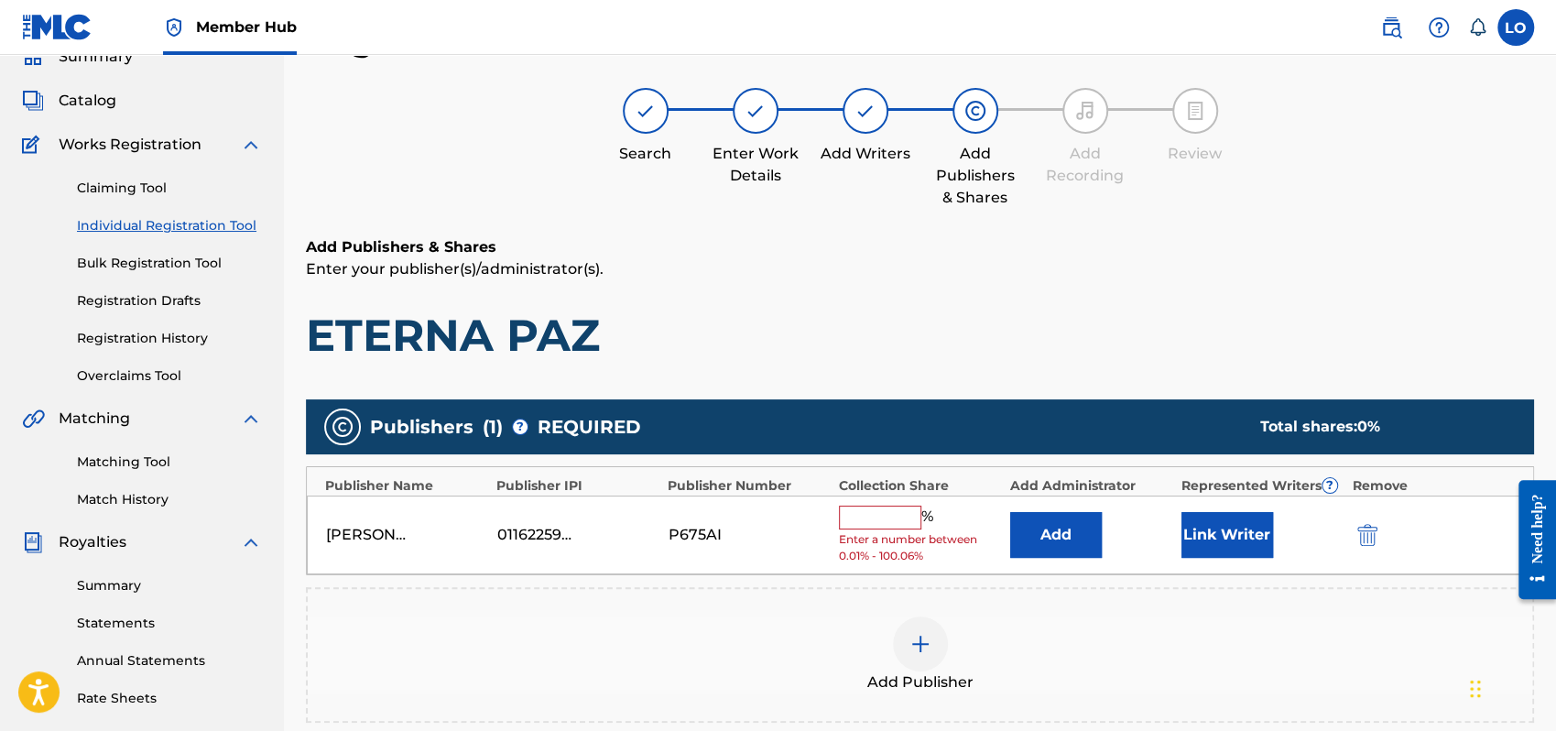
click at [876, 511] on input "text" at bounding box center [880, 518] width 82 height 24
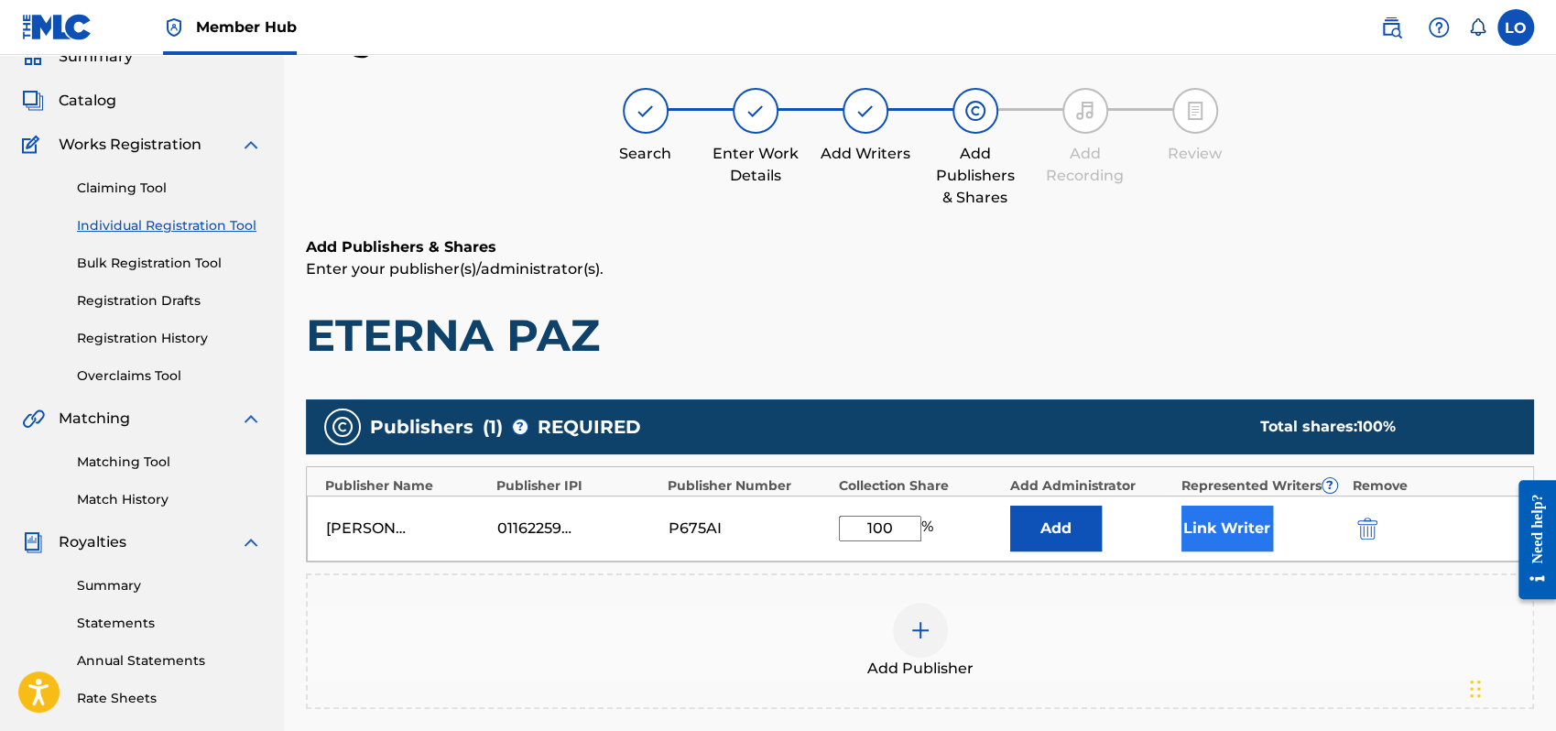
type input "100"
click at [1202, 524] on button "Link Writer" at bounding box center [1228, 529] width 92 height 46
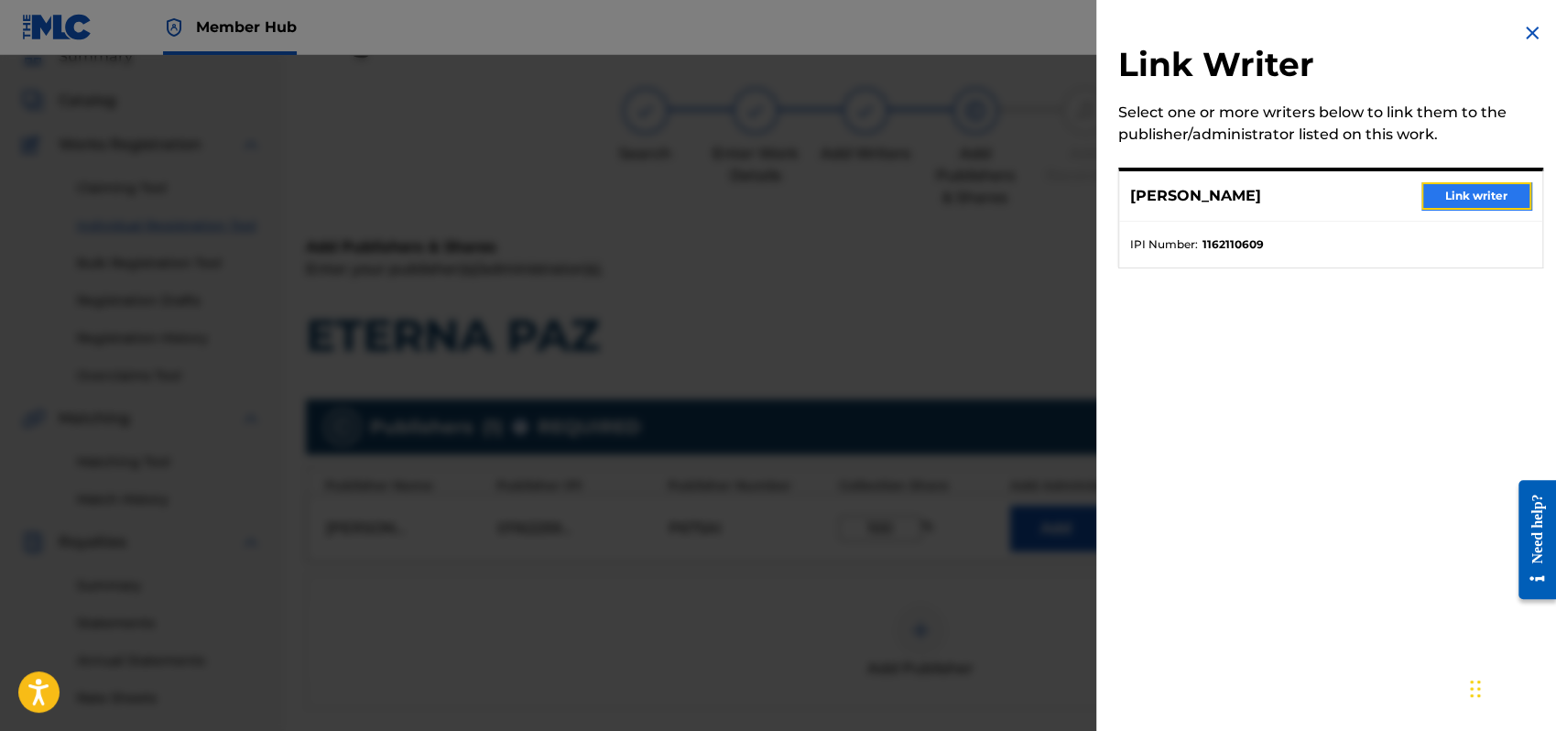
click at [1480, 191] on button "Link writer" at bounding box center [1477, 195] width 110 height 27
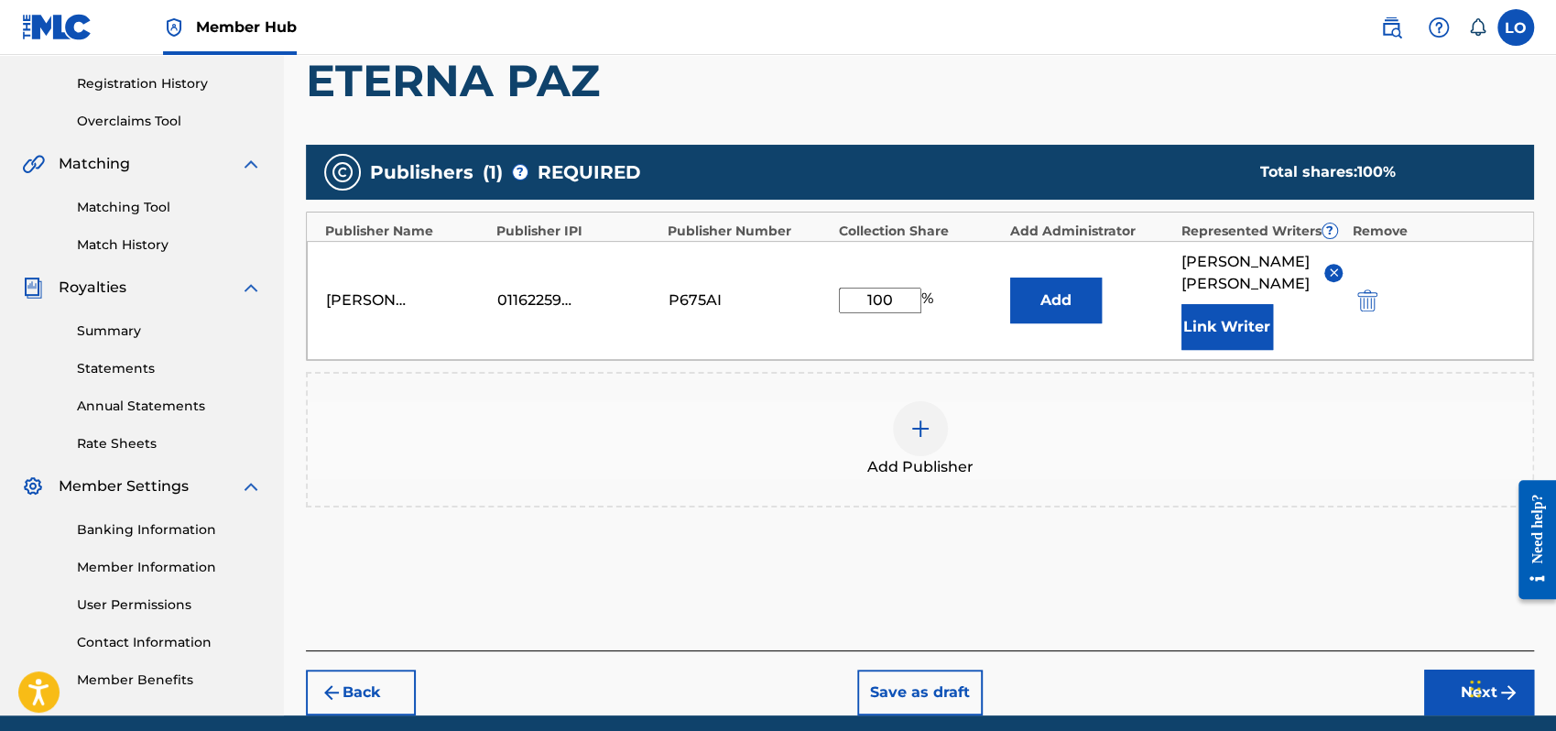
scroll to position [404, 0]
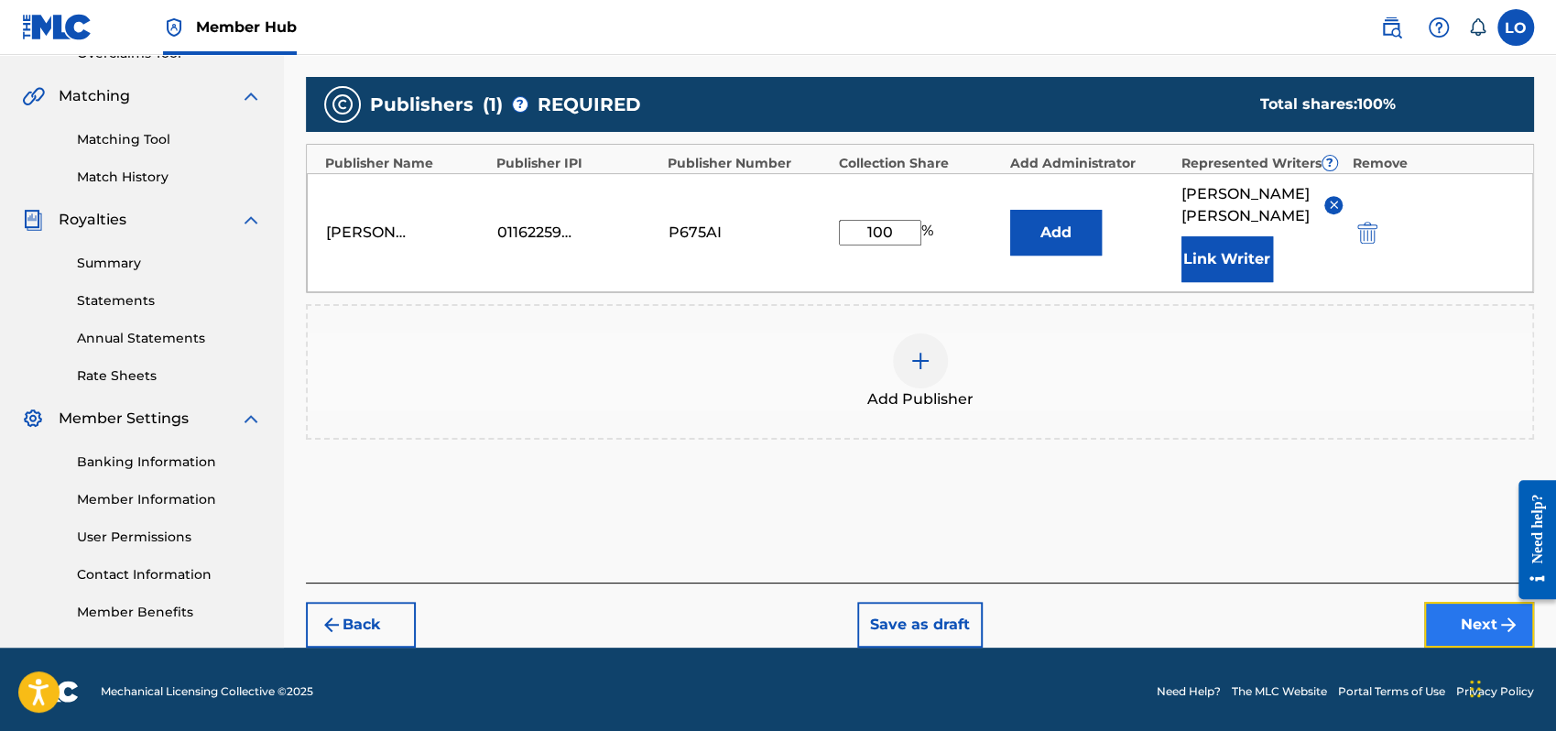
click at [1491, 602] on button "Next" at bounding box center [1479, 625] width 110 height 46
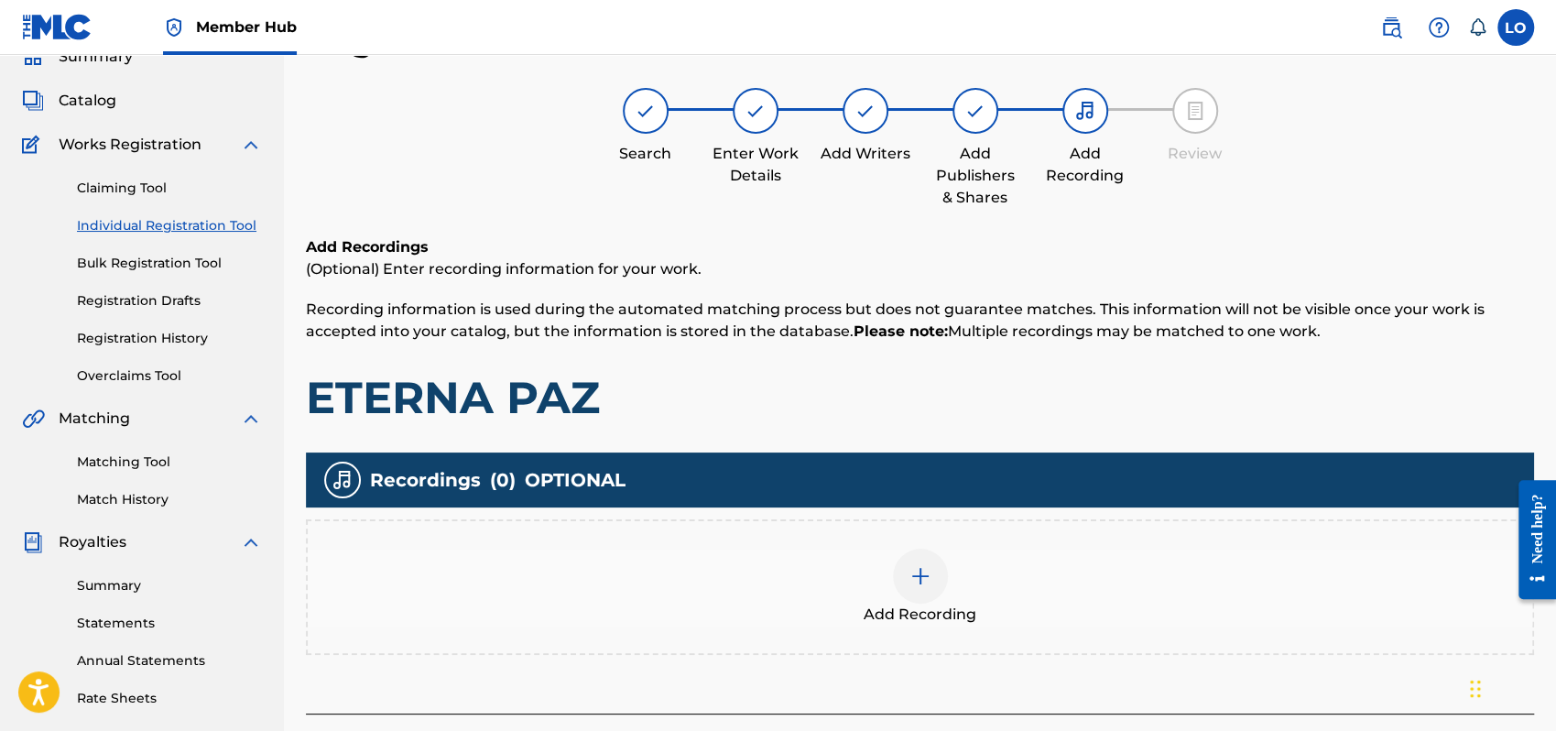
scroll to position [331, 0]
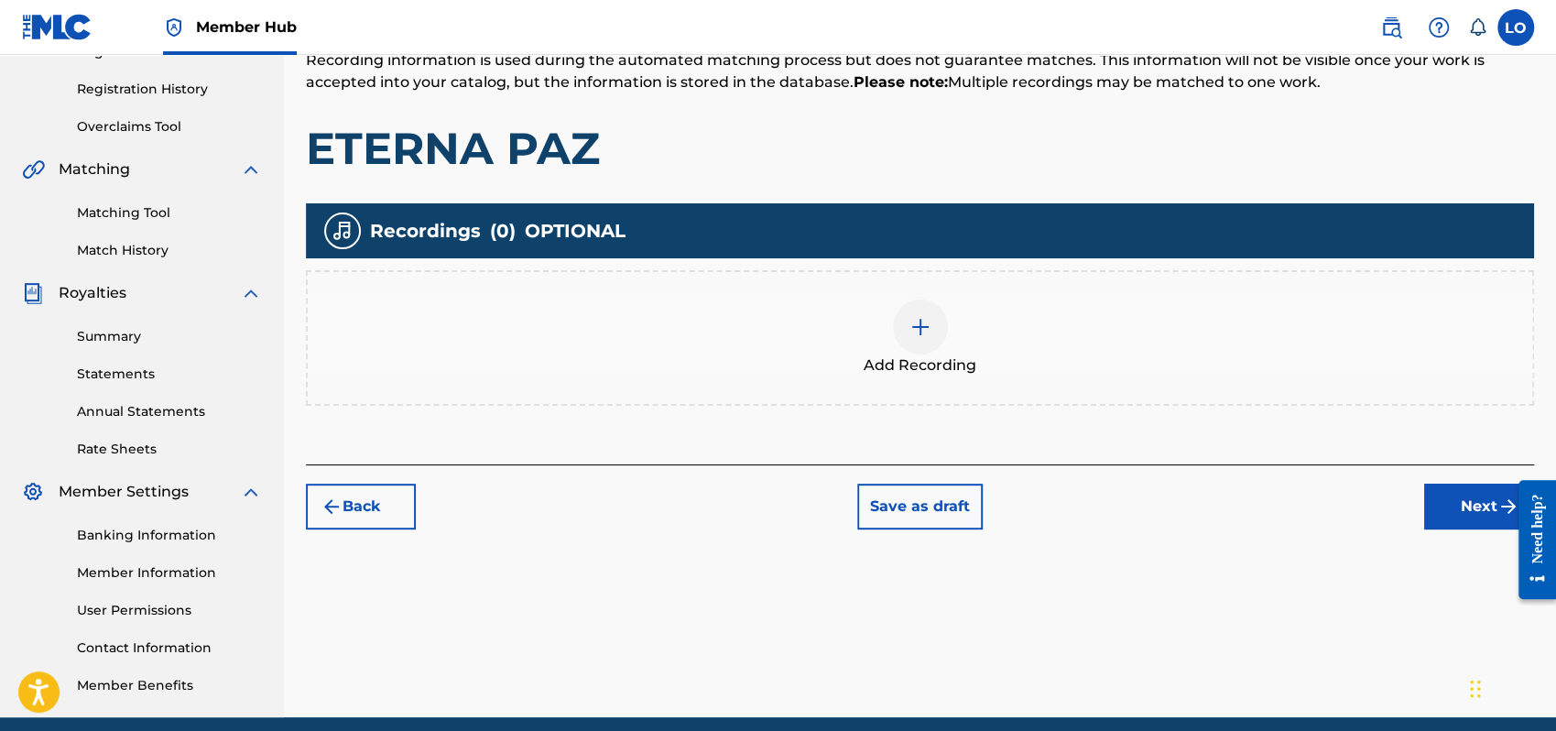
click at [904, 317] on div at bounding box center [920, 327] width 55 height 55
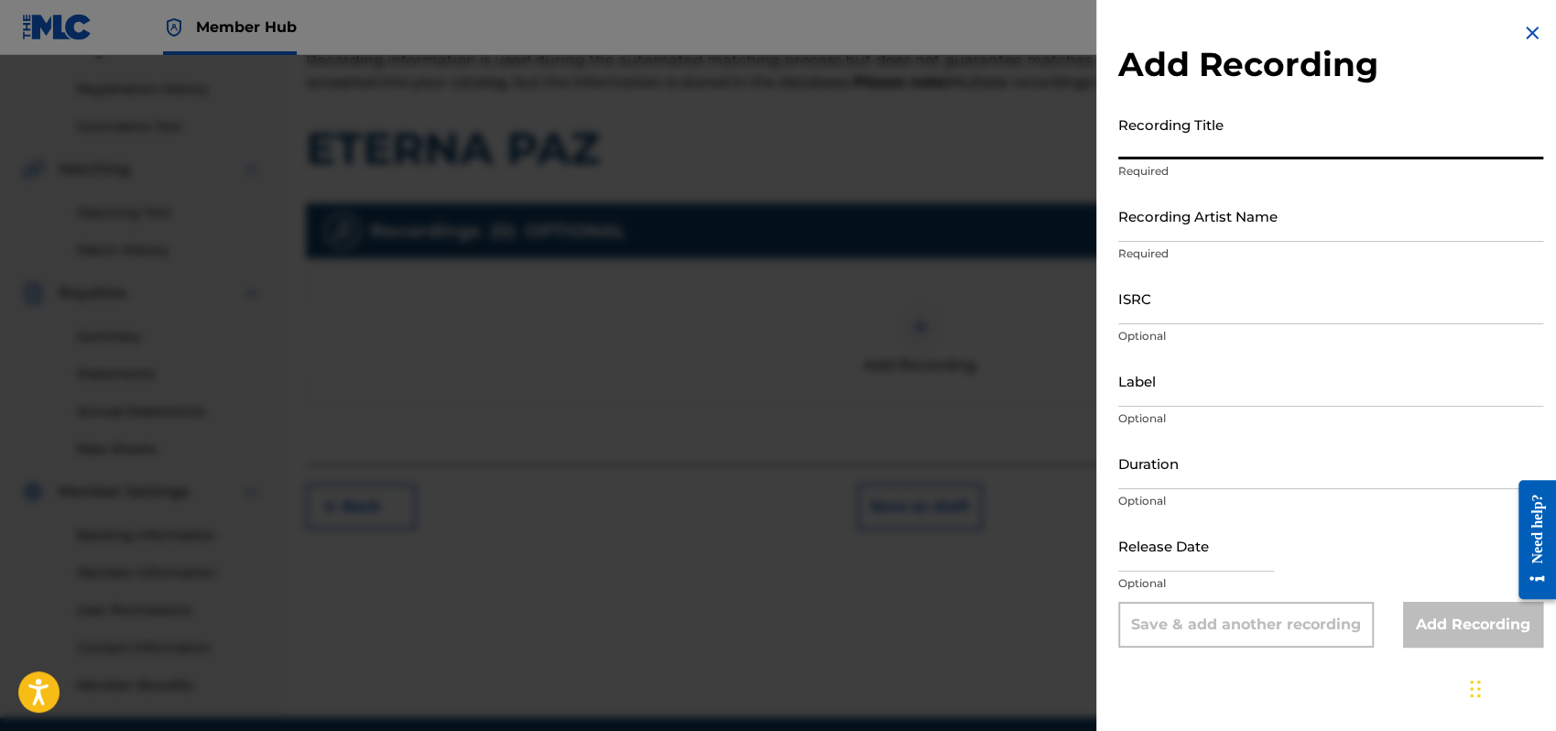
click at [1157, 144] on input "Recording Title" at bounding box center [1331, 133] width 425 height 52
type input "PARA TI SEÑOR"
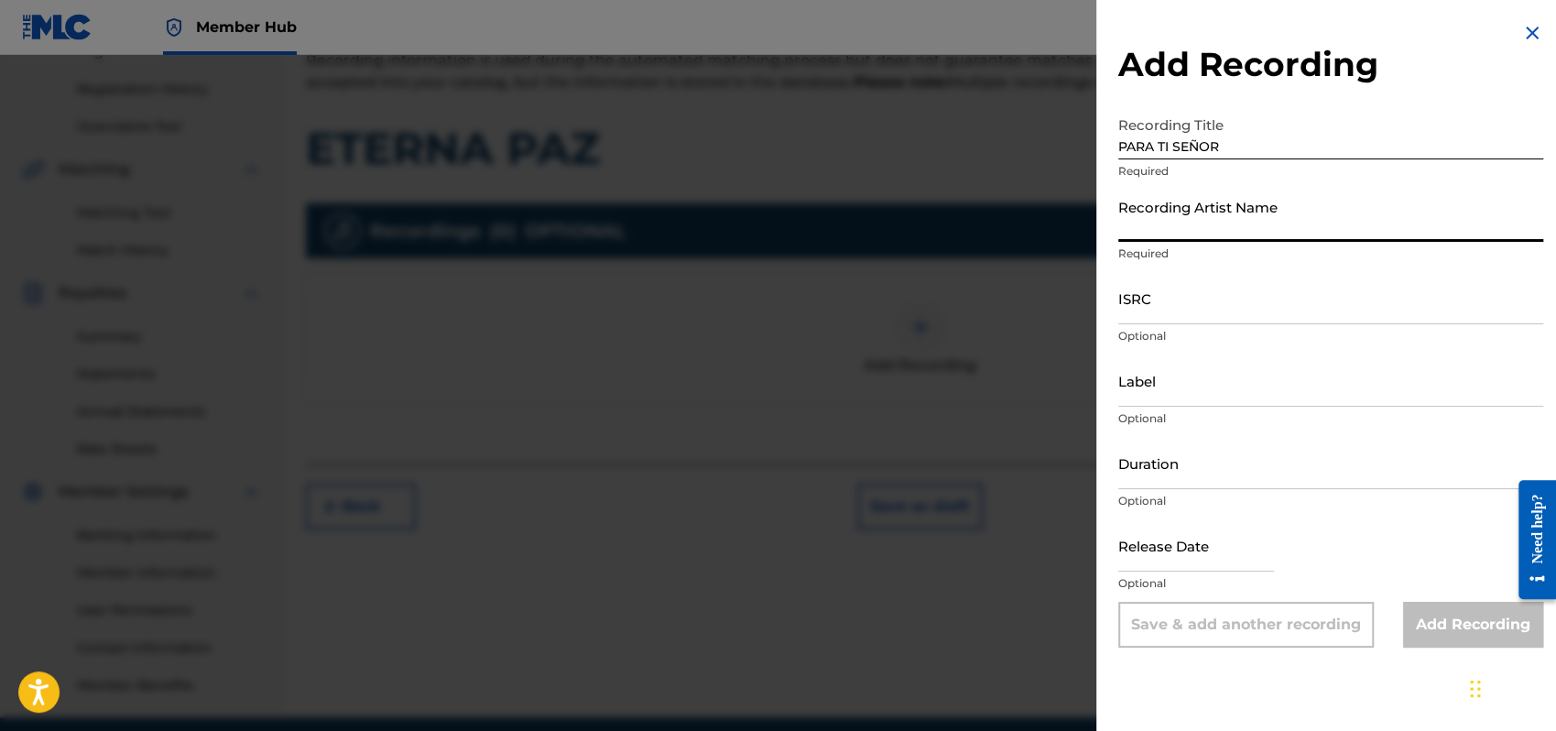
click at [1164, 225] on input "Recording Artist Name" at bounding box center [1331, 216] width 425 height 52
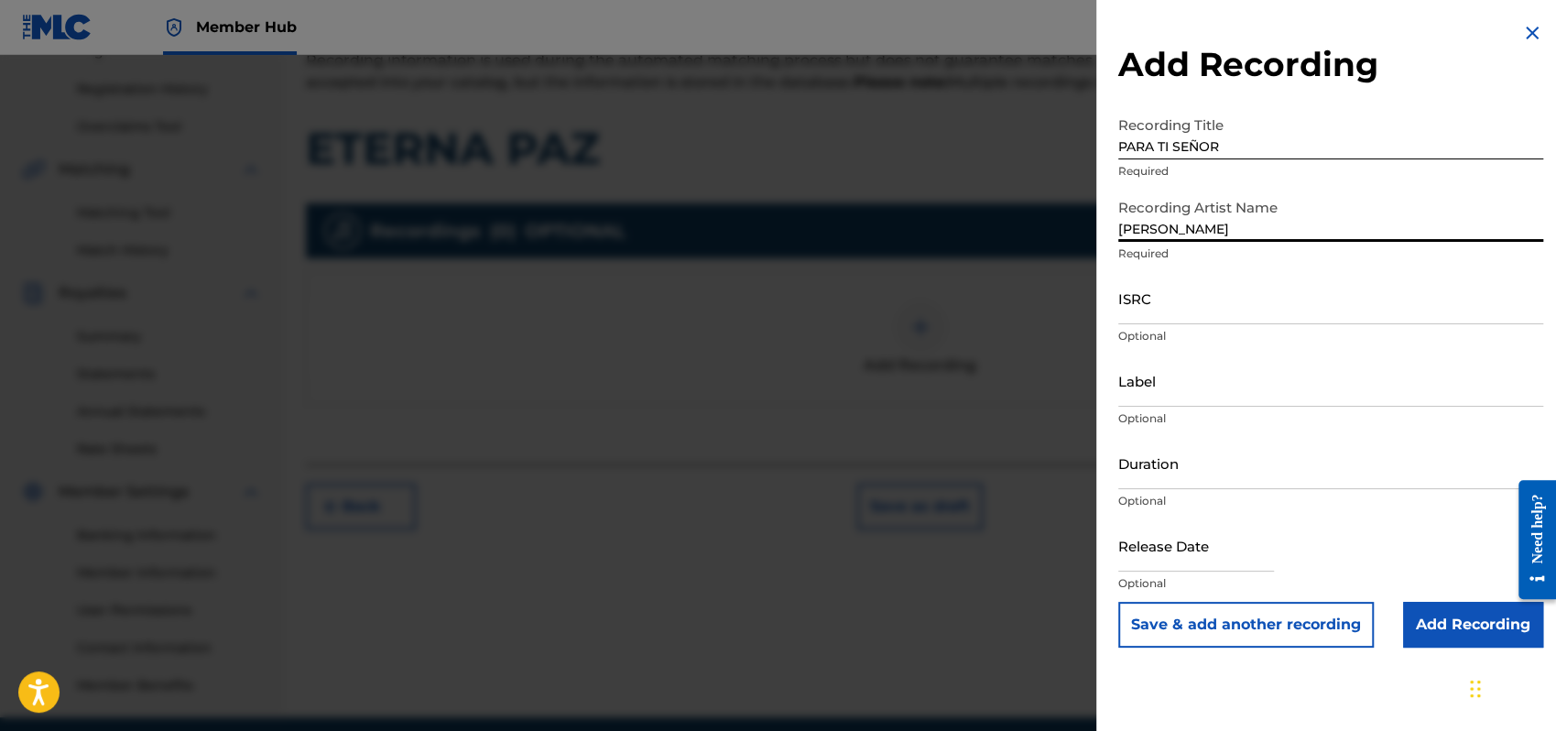
type input "[PERSON_NAME]"
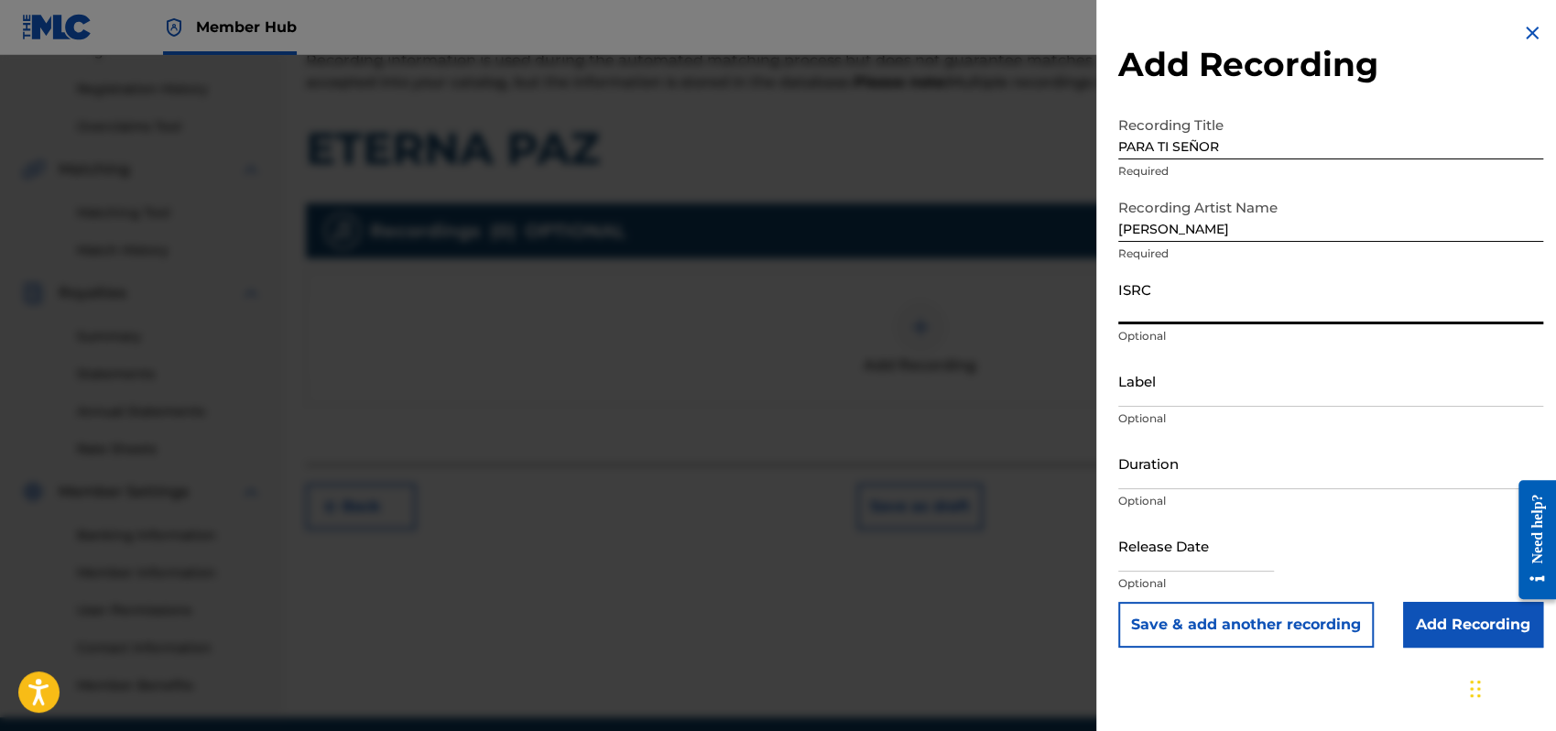
click at [1137, 313] on input "ISRC" at bounding box center [1331, 298] width 425 height 52
type input "QMEU32507367"
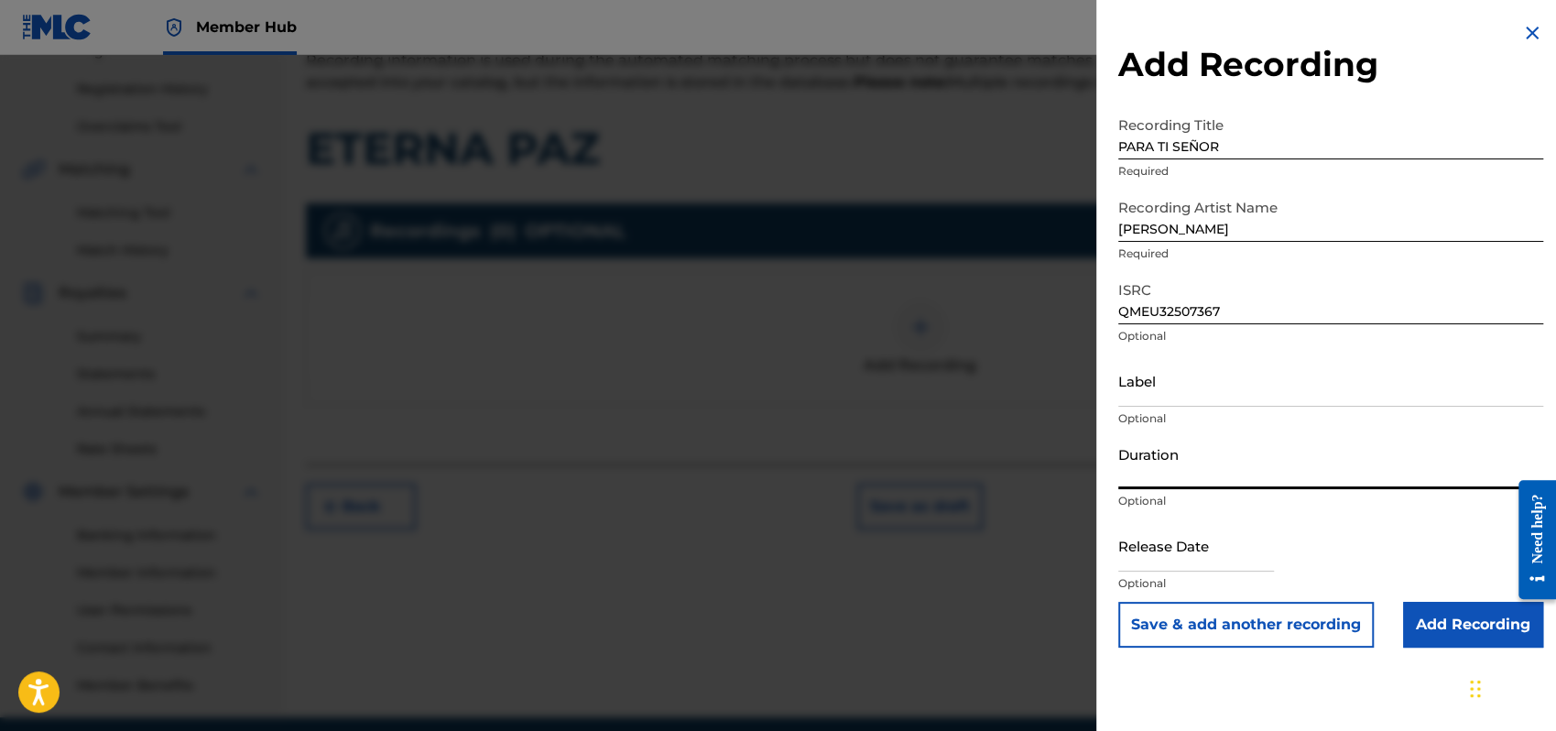
click at [1140, 466] on input "Duration" at bounding box center [1331, 463] width 425 height 52
type input "03:49"
select select "8"
select select "2025"
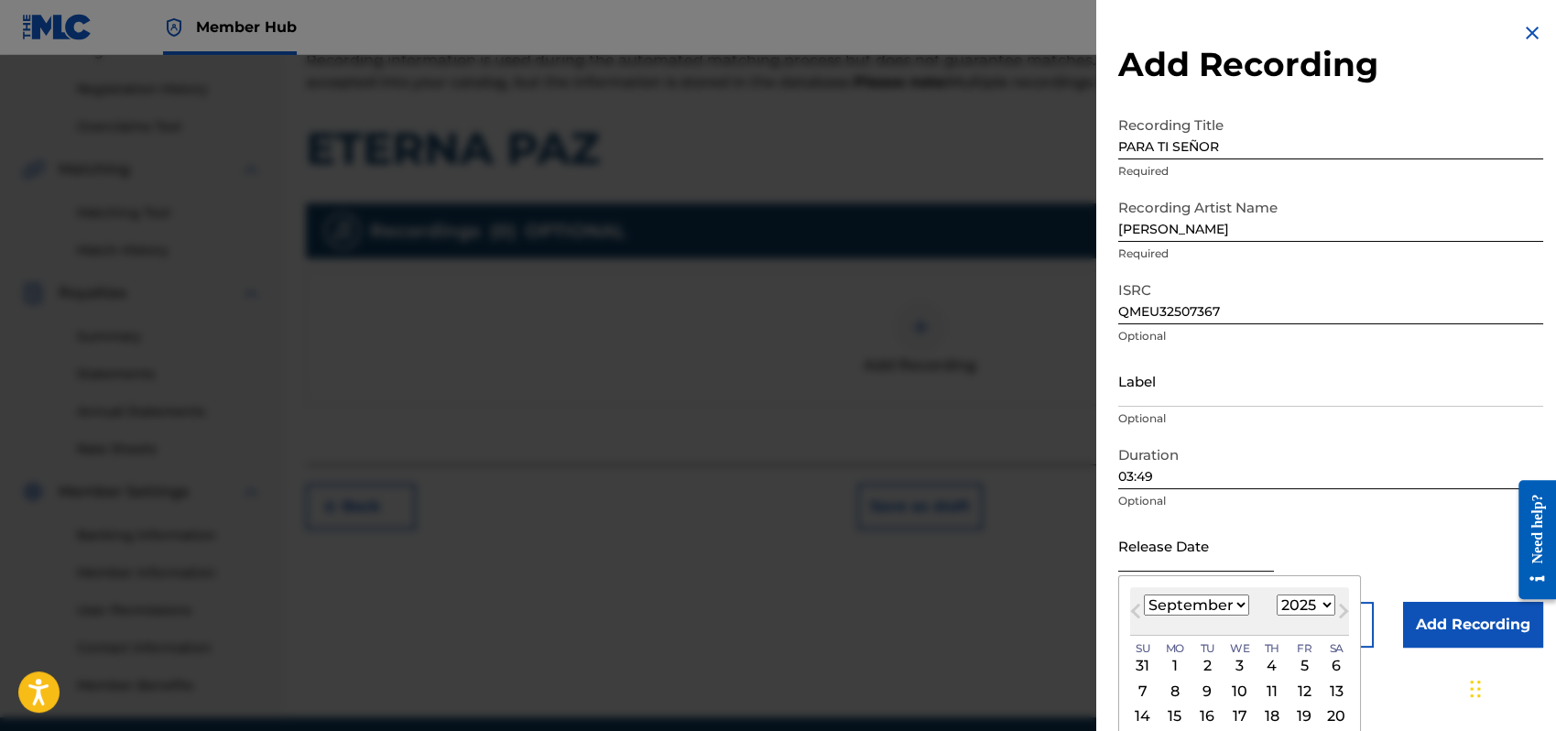
click at [1173, 548] on input "text" at bounding box center [1197, 545] width 156 height 52
type input "[DATE]"
select select "0"
select select "1998"
type input "[DATE]"
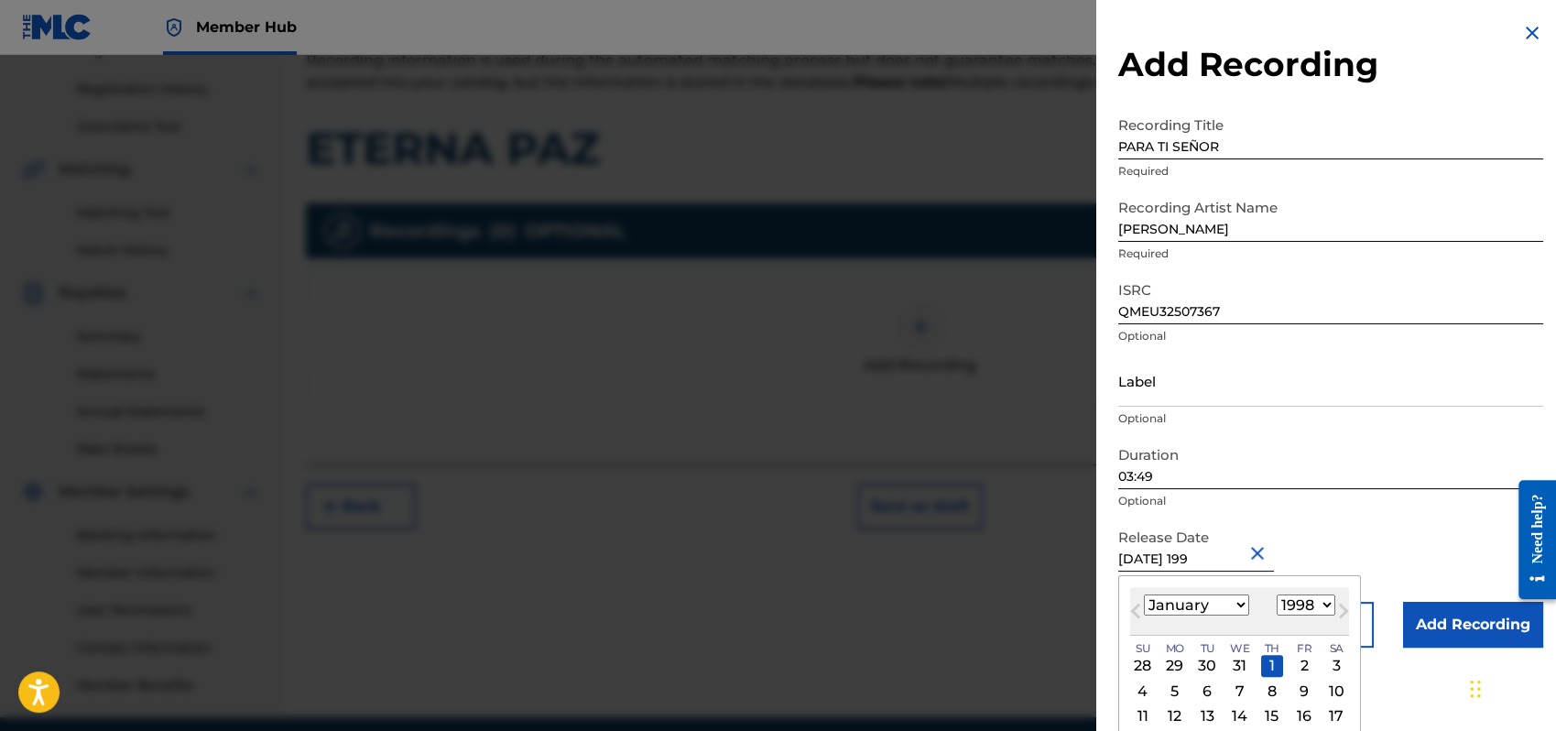
select select "1993"
type input "[DATE]"
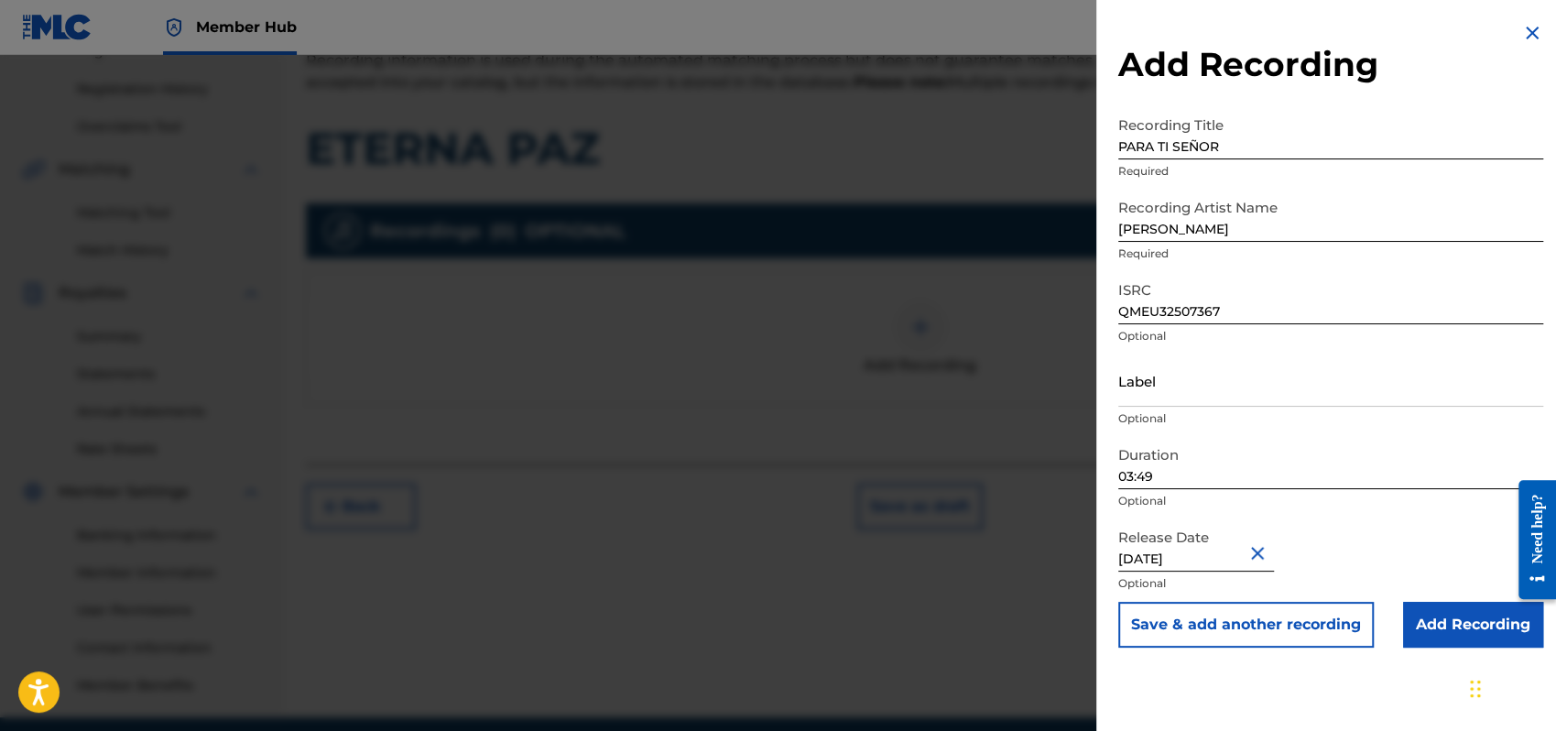
click at [1393, 520] on div "Release Date [DATE] Optional" at bounding box center [1331, 560] width 425 height 82
click at [1415, 622] on input "Add Recording" at bounding box center [1473, 625] width 140 height 46
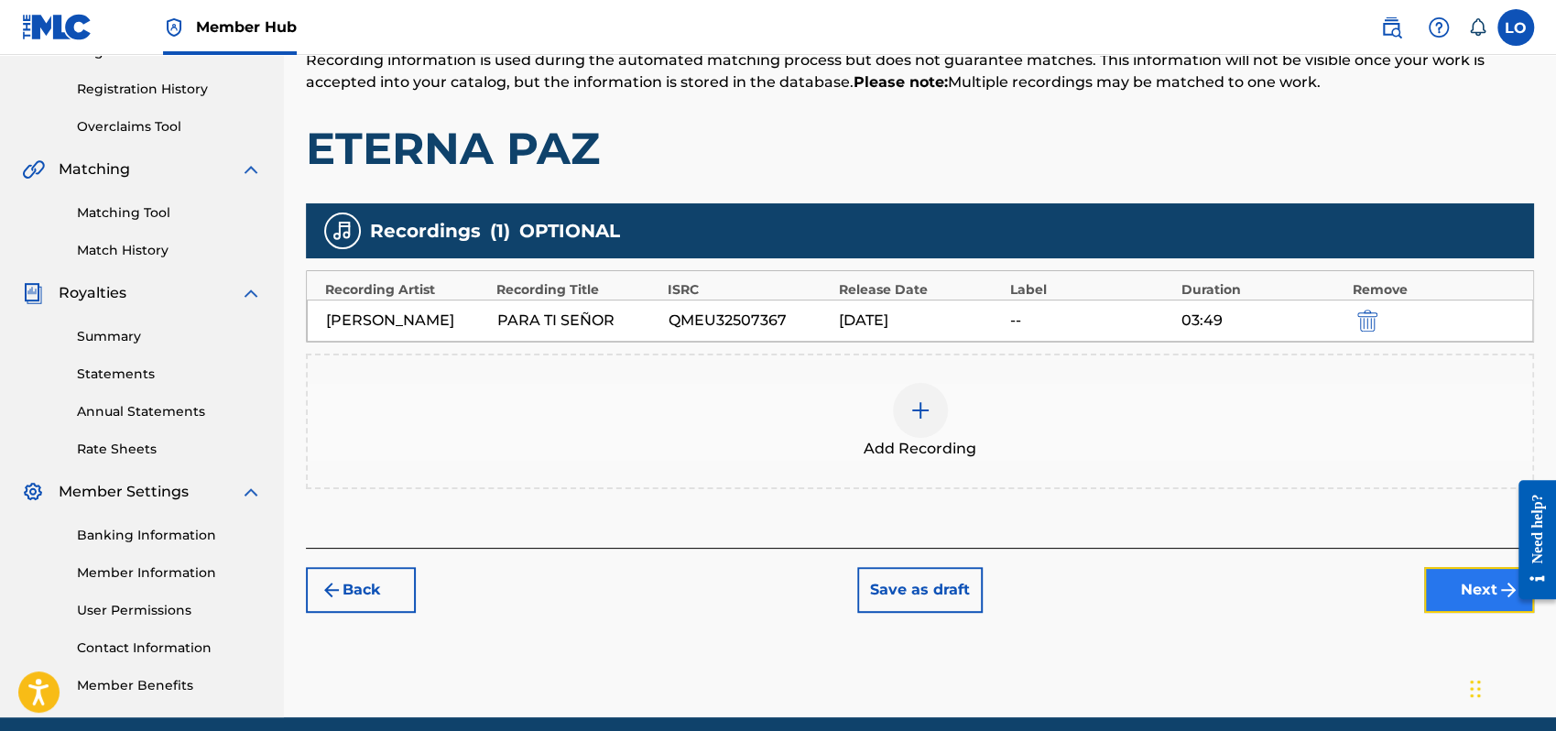
click at [1468, 586] on button "Next" at bounding box center [1479, 590] width 110 height 46
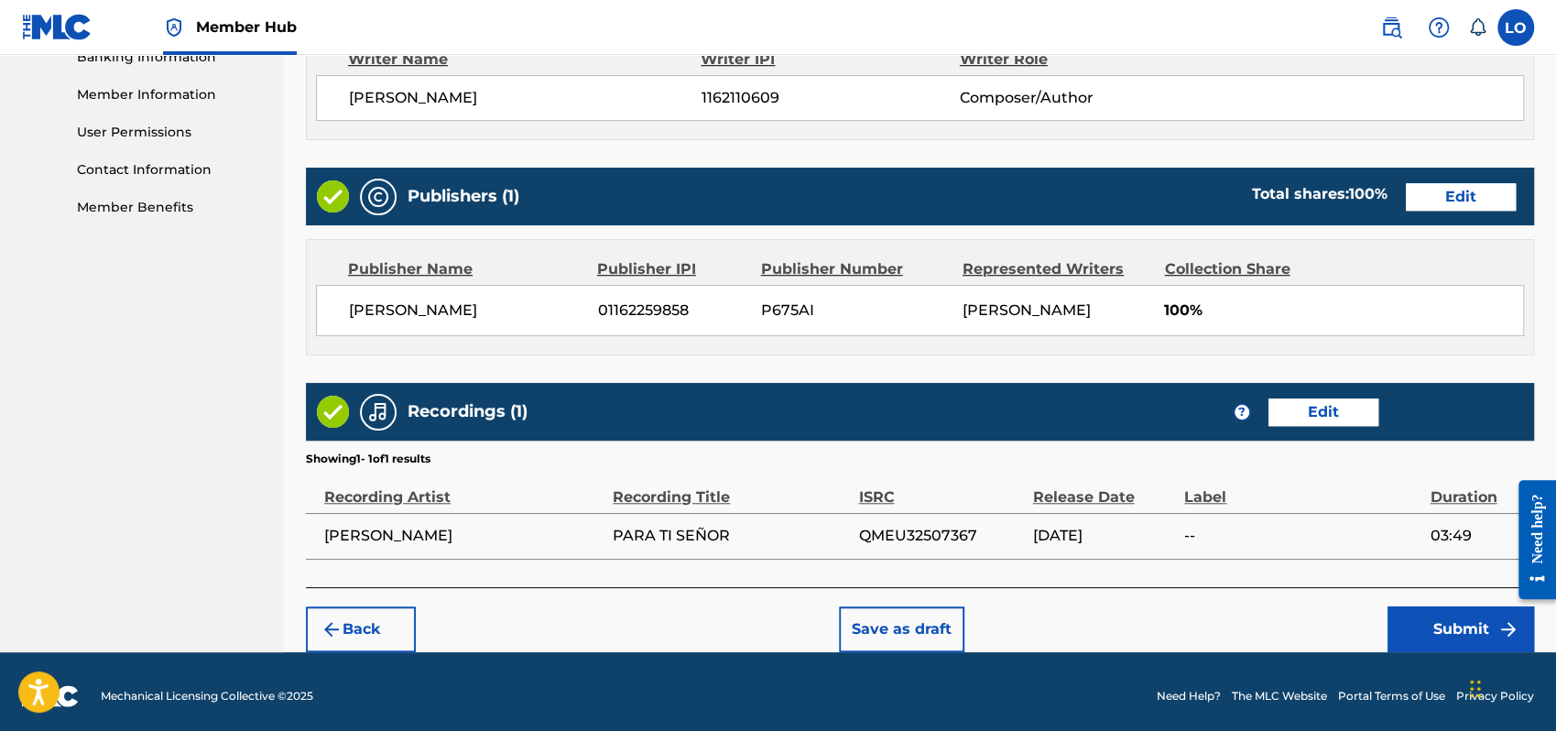
scroll to position [816, 0]
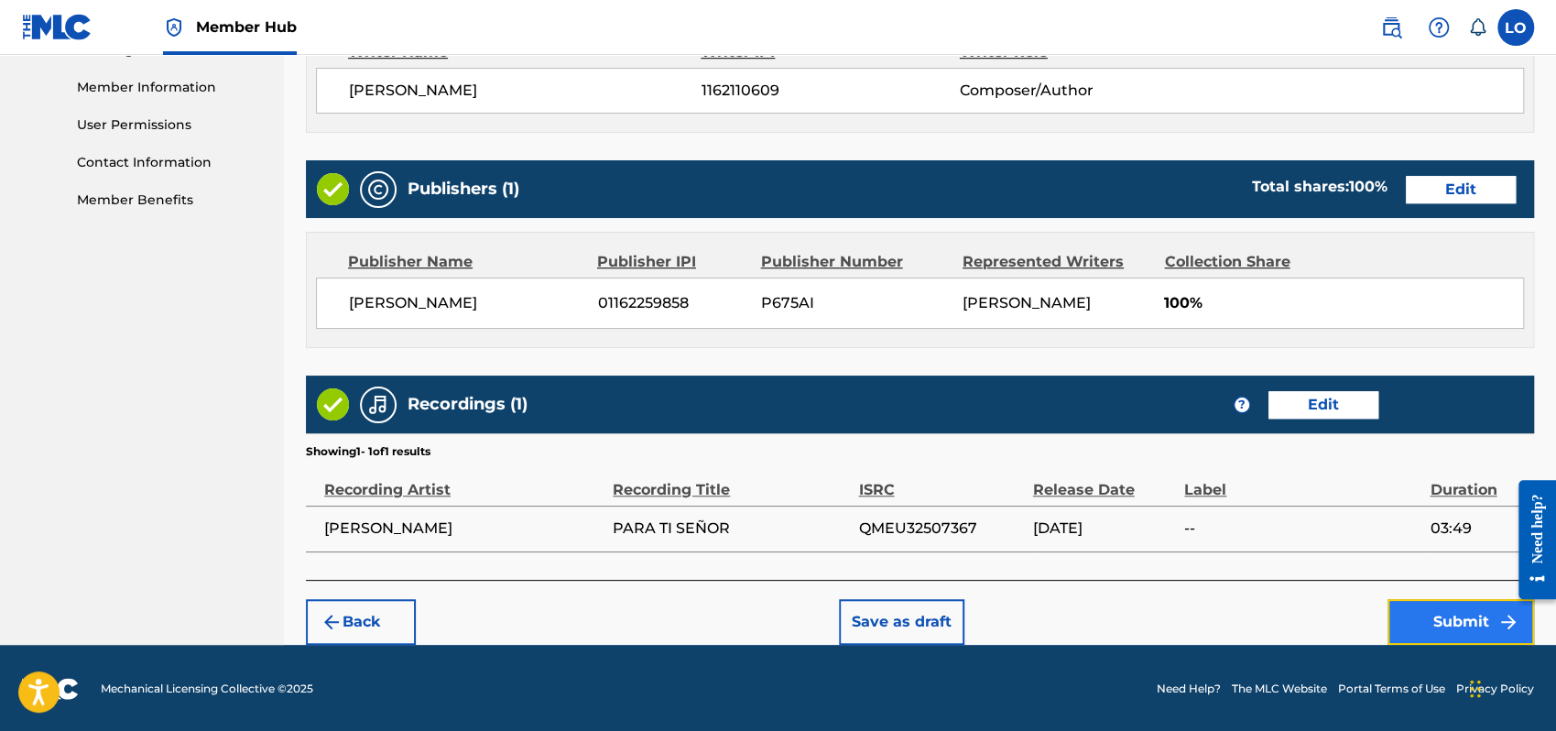
click at [1457, 618] on button "Submit" at bounding box center [1461, 622] width 147 height 46
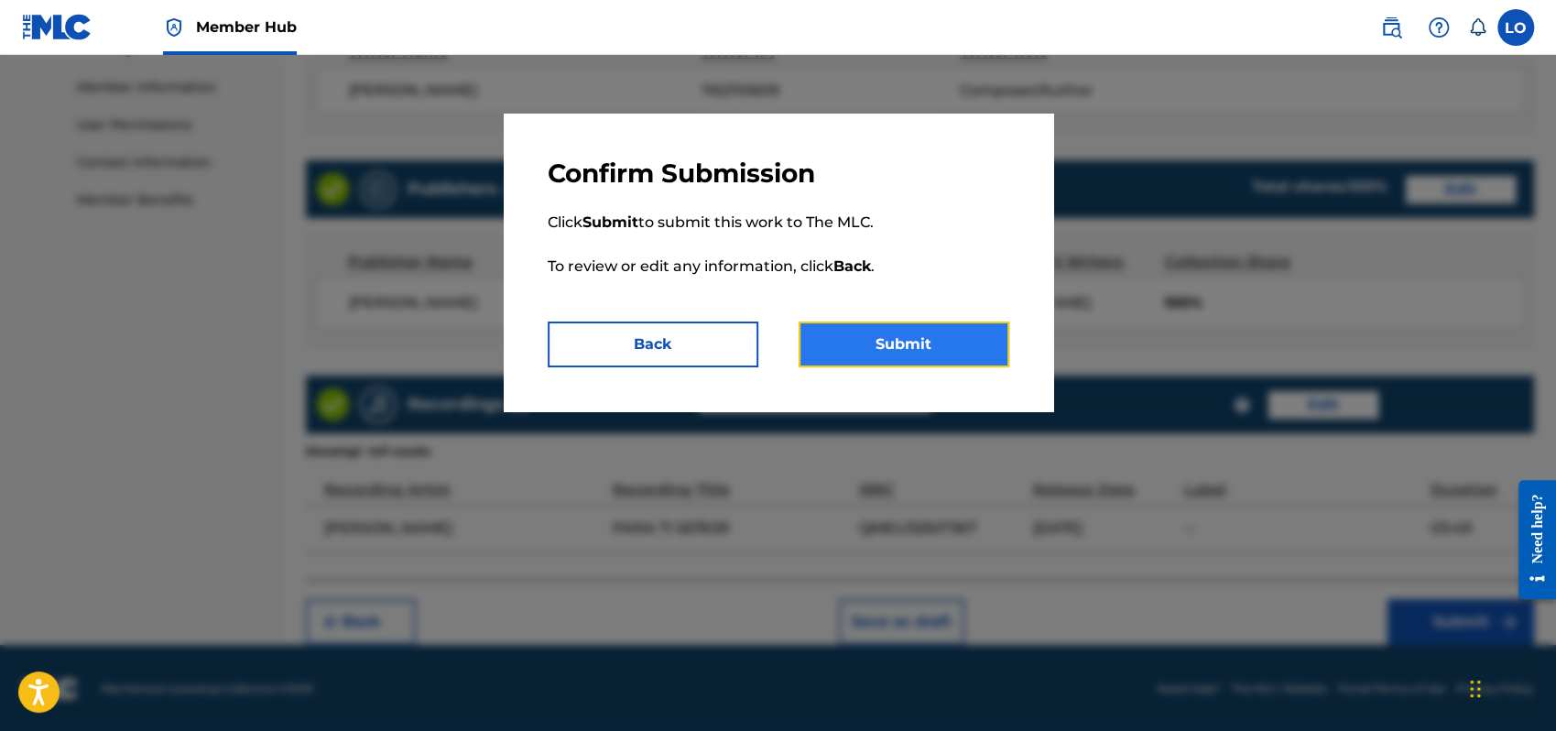
click at [929, 349] on button "Submit" at bounding box center [904, 345] width 211 height 46
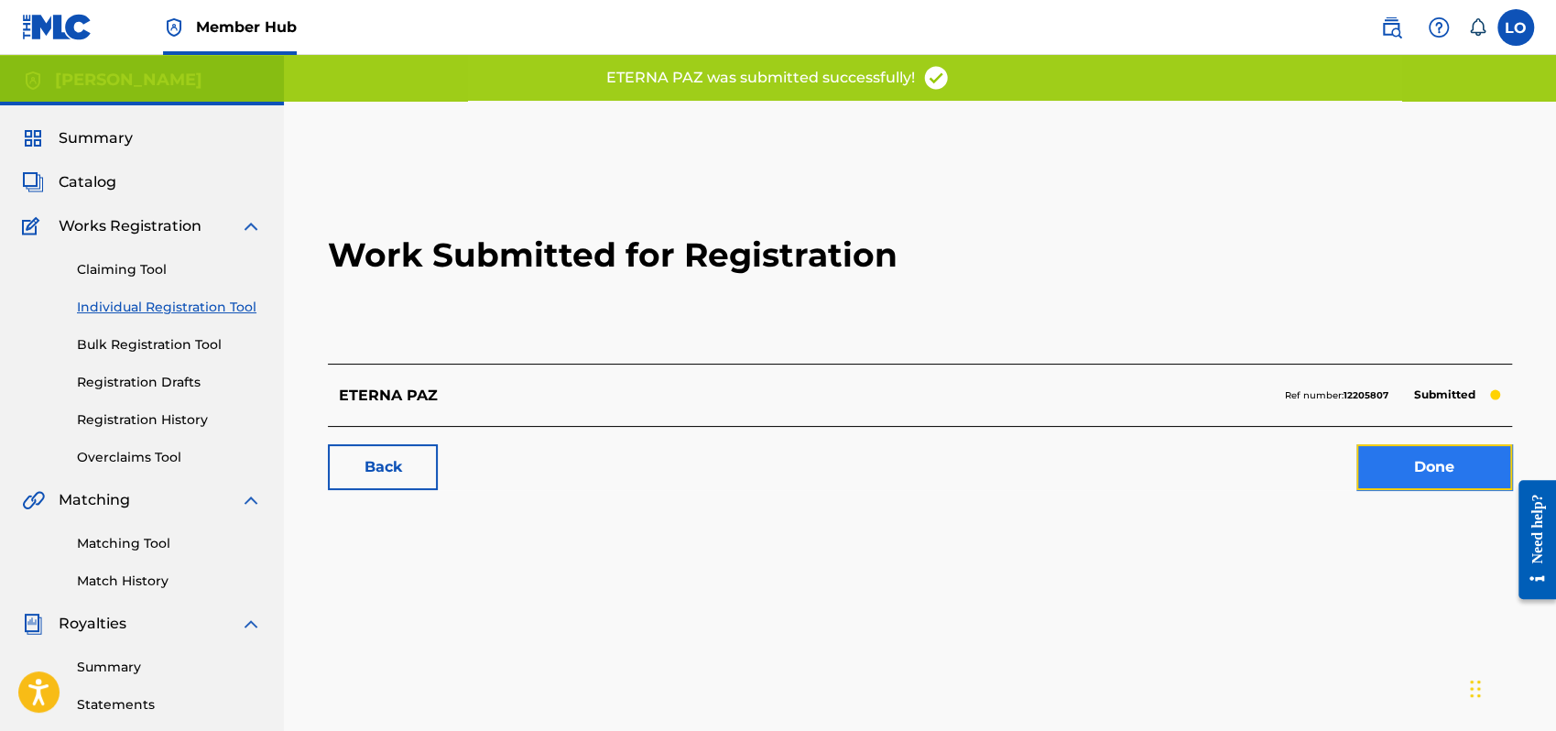
click at [1420, 470] on link "Done" at bounding box center [1435, 467] width 156 height 46
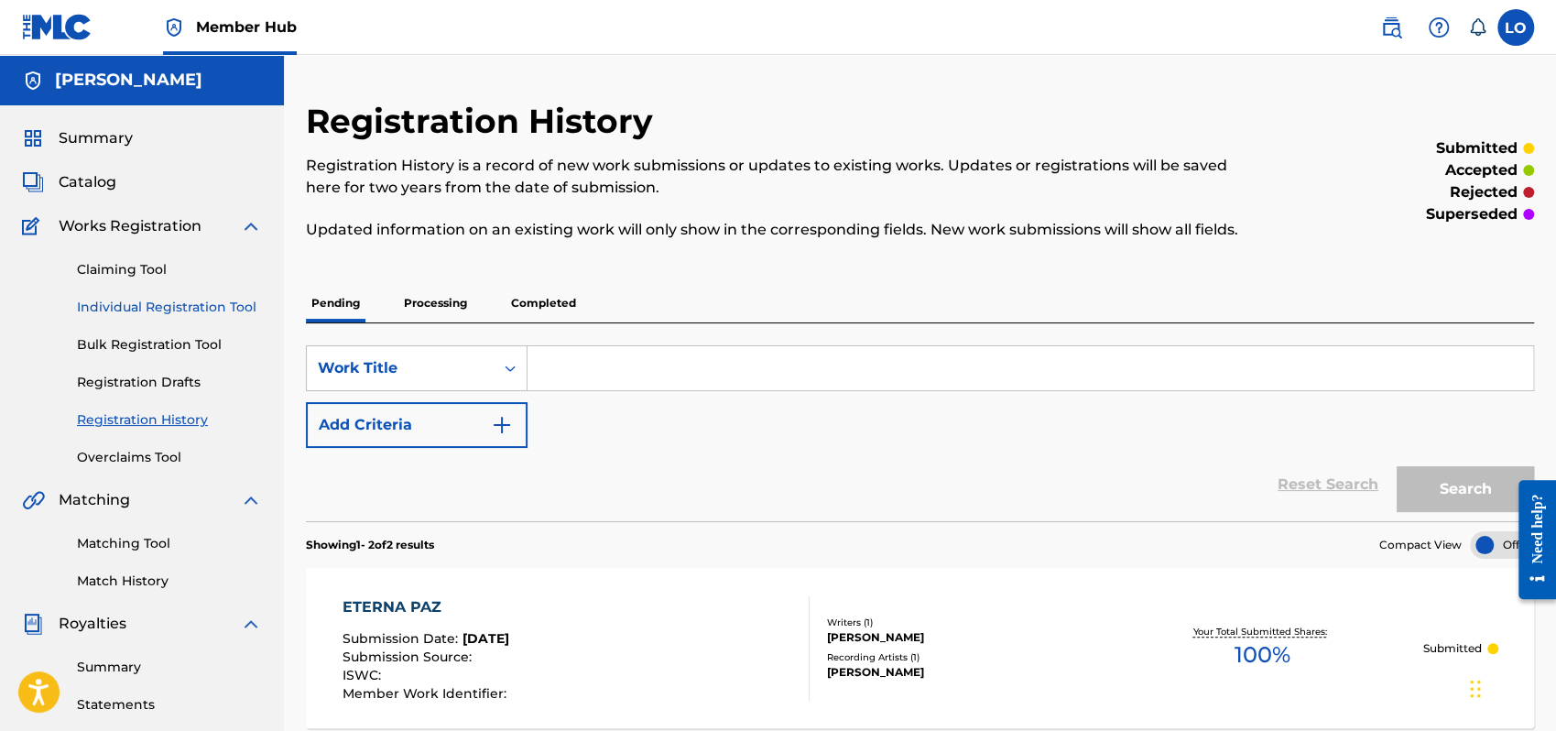
click at [140, 307] on link "Individual Registration Tool" at bounding box center [169, 307] width 185 height 19
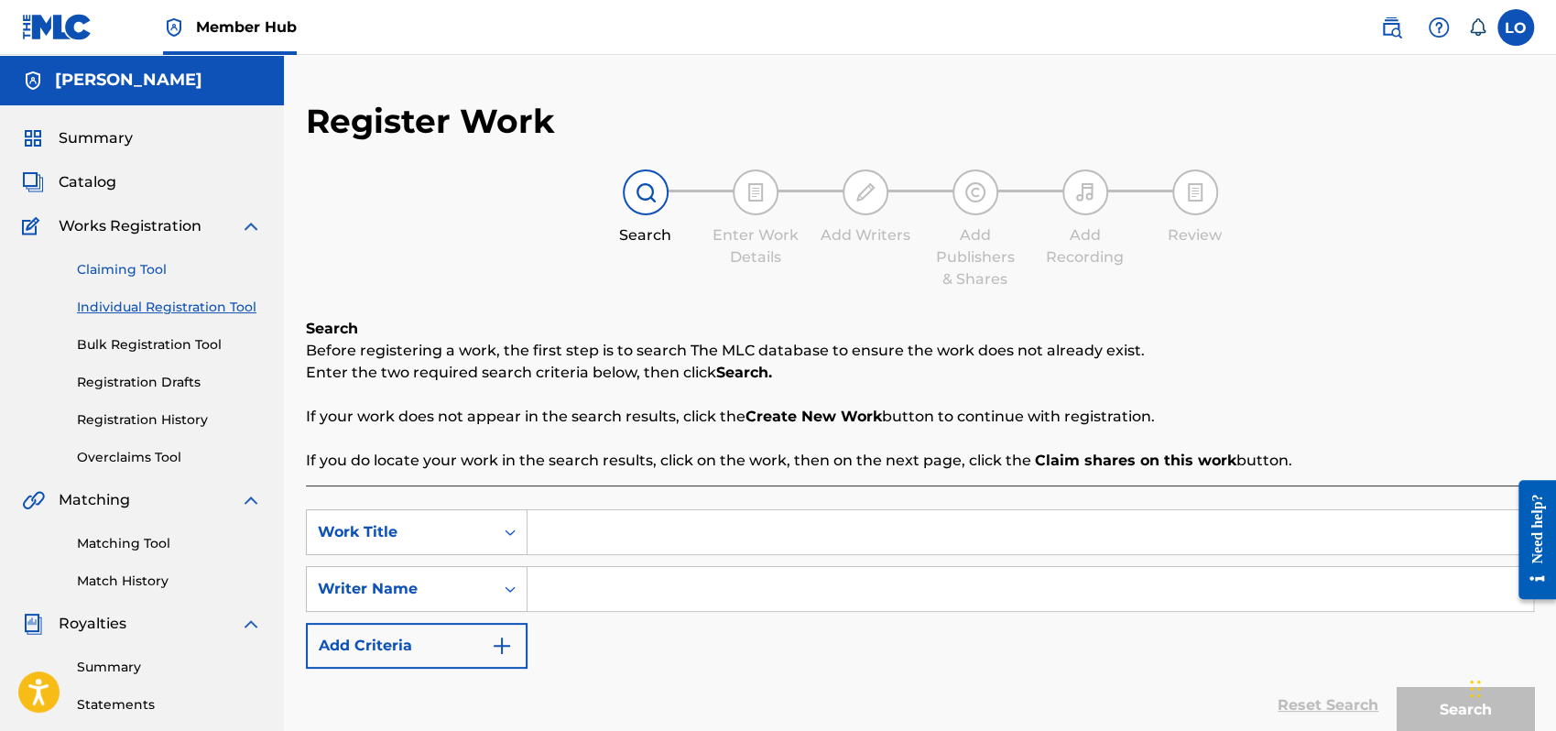
click at [117, 267] on link "Claiming Tool" at bounding box center [169, 269] width 185 height 19
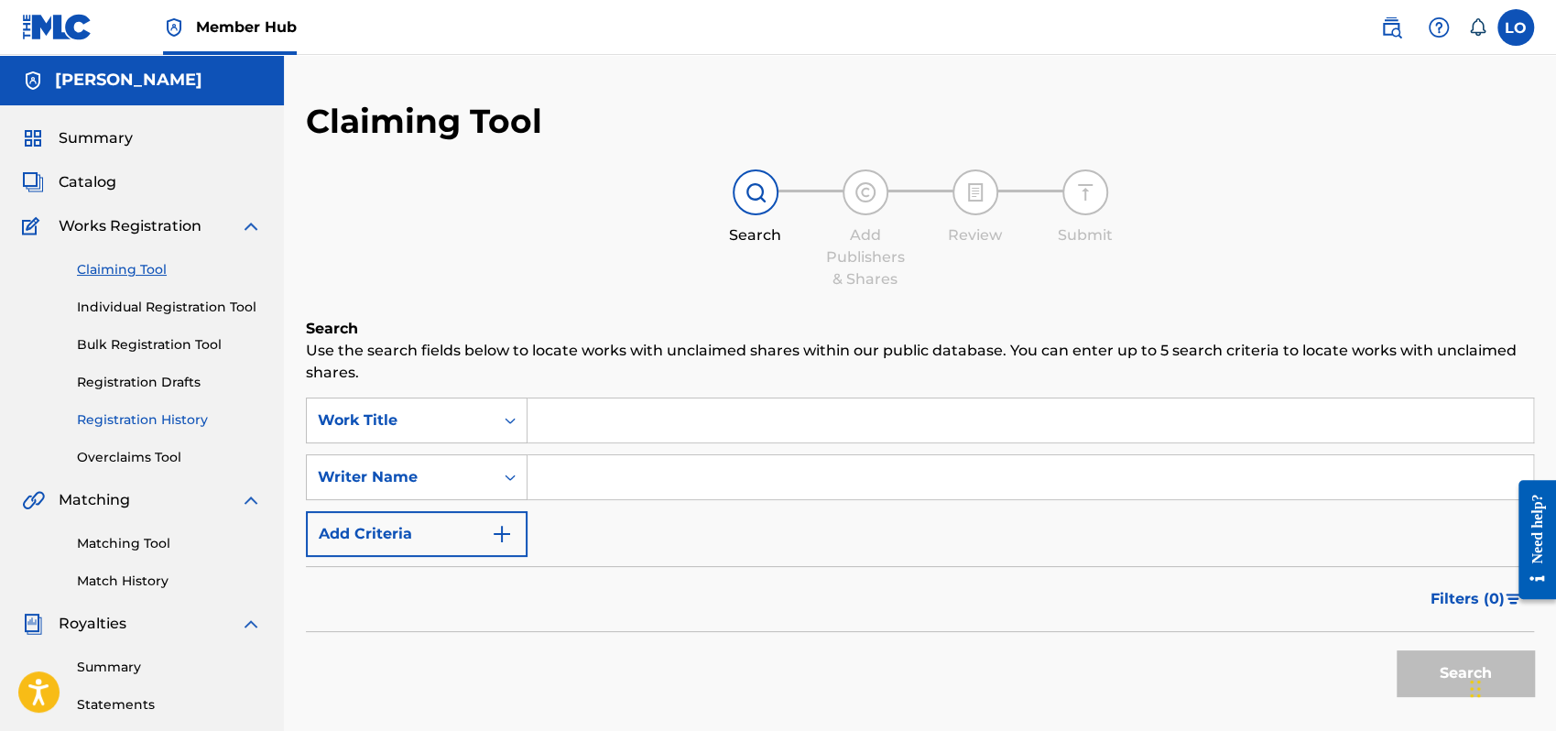
click at [139, 413] on link "Registration History" at bounding box center [169, 419] width 185 height 19
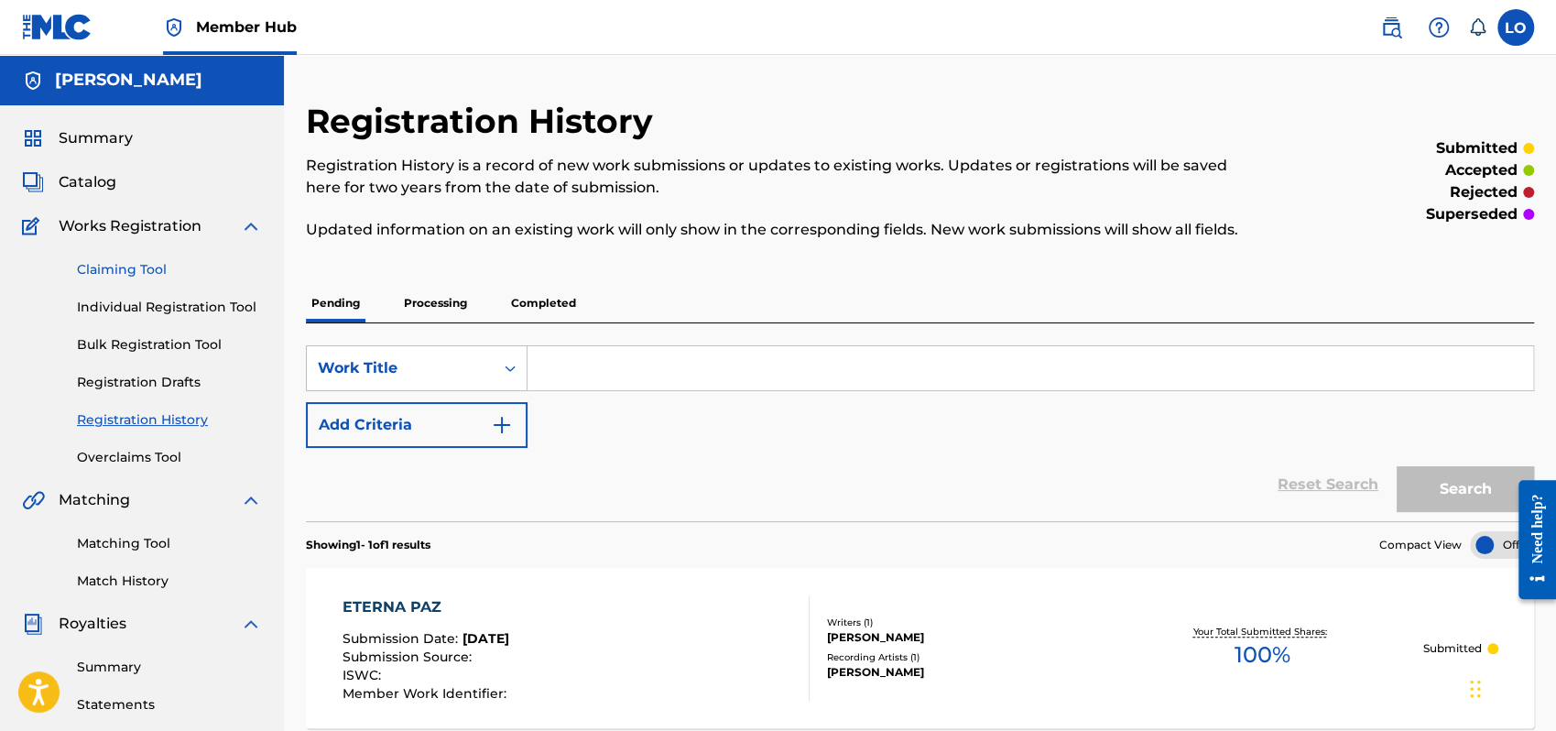
click at [121, 265] on link "Claiming Tool" at bounding box center [169, 269] width 185 height 19
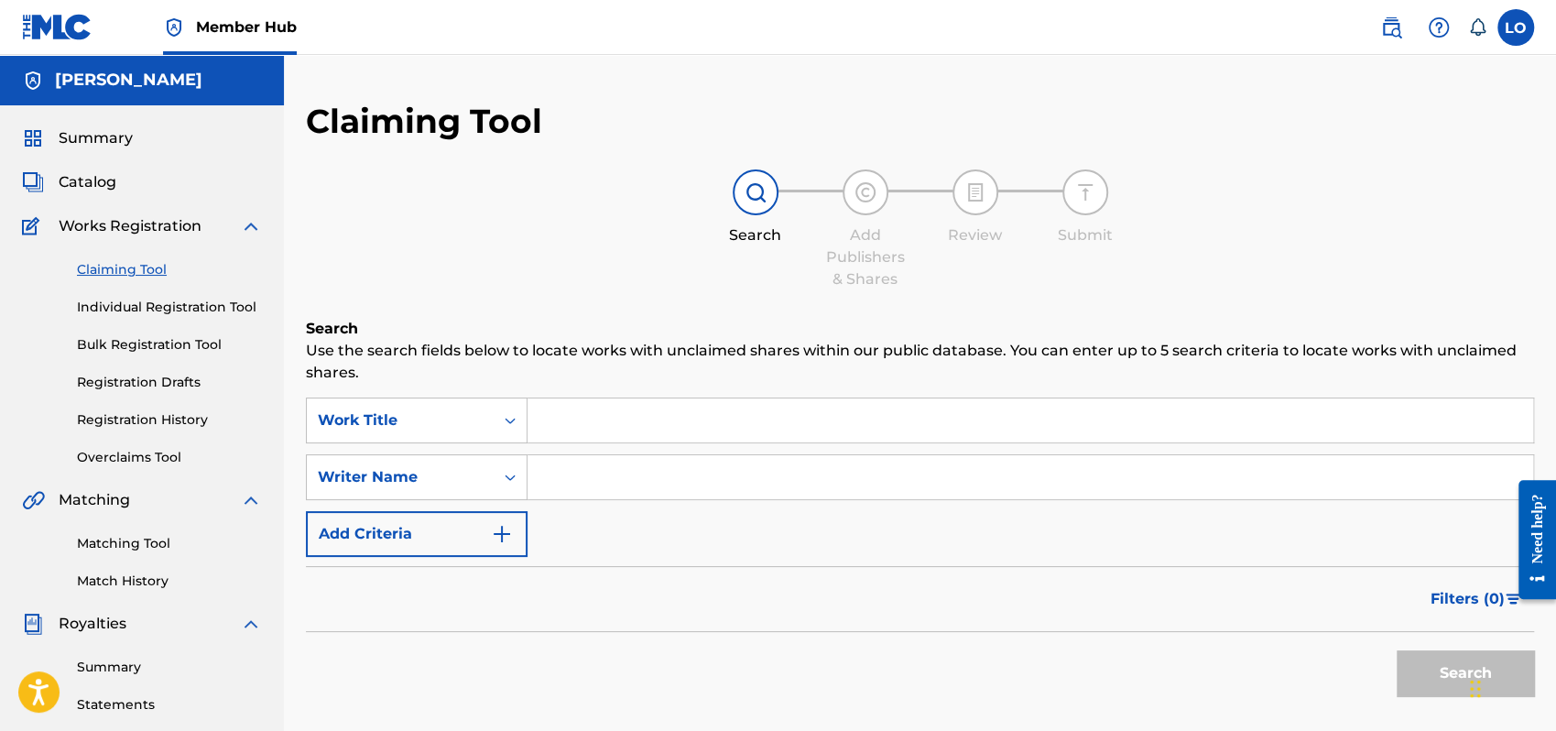
click at [571, 424] on input "Search Form" at bounding box center [1031, 420] width 1006 height 44
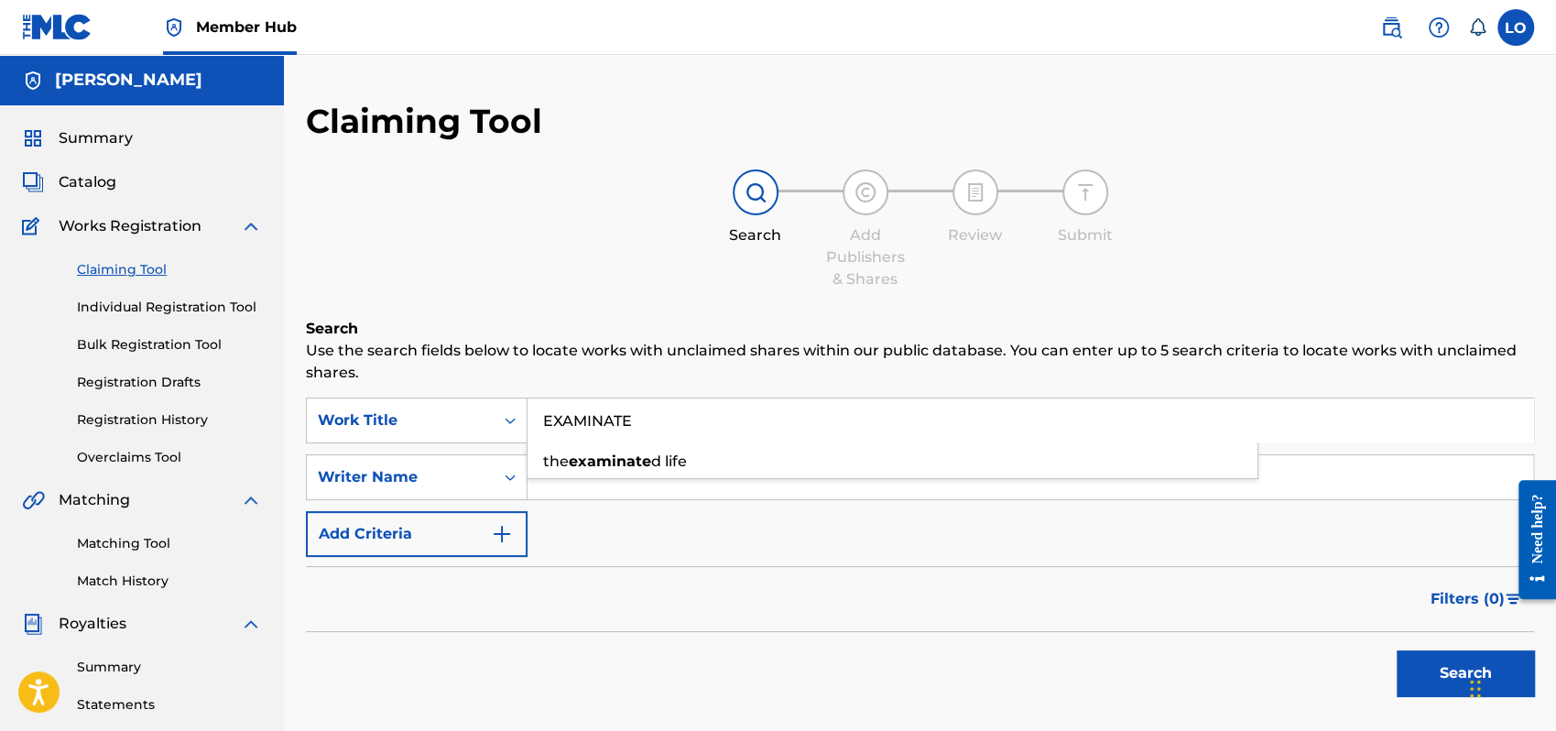
type input "EXAMINATE"
click at [636, 529] on div "SearchWithCriteria4648d9fd-b5f8-474c-b5f5-3a75ce9a0c4a Work Title EXAMINATE the…" at bounding box center [920, 477] width 1228 height 159
click at [554, 467] on input "Search Form" at bounding box center [1031, 477] width 1006 height 44
type input "L"
type input "[PERSON_NAME]"
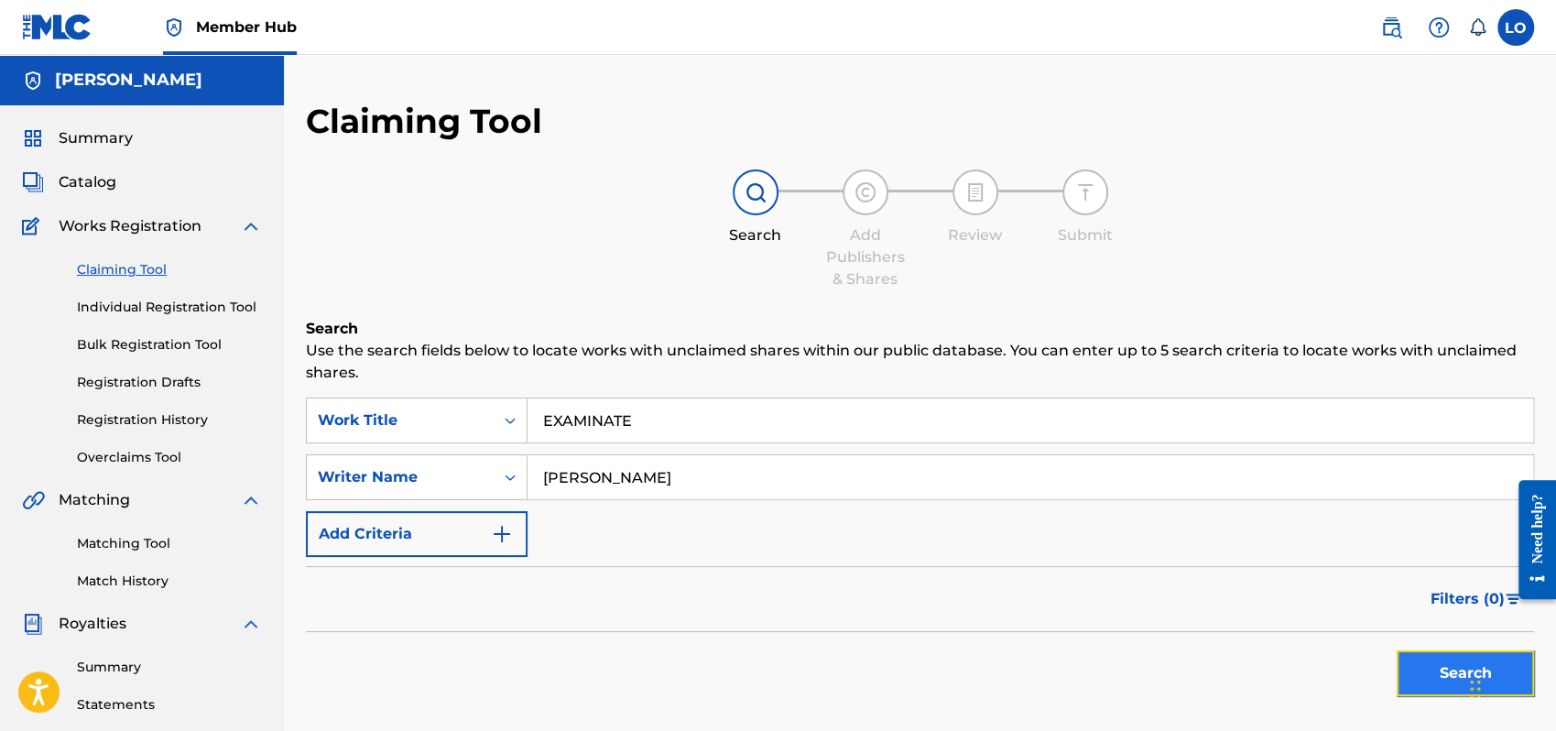
click at [1433, 670] on button "Search" at bounding box center [1465, 673] width 137 height 46
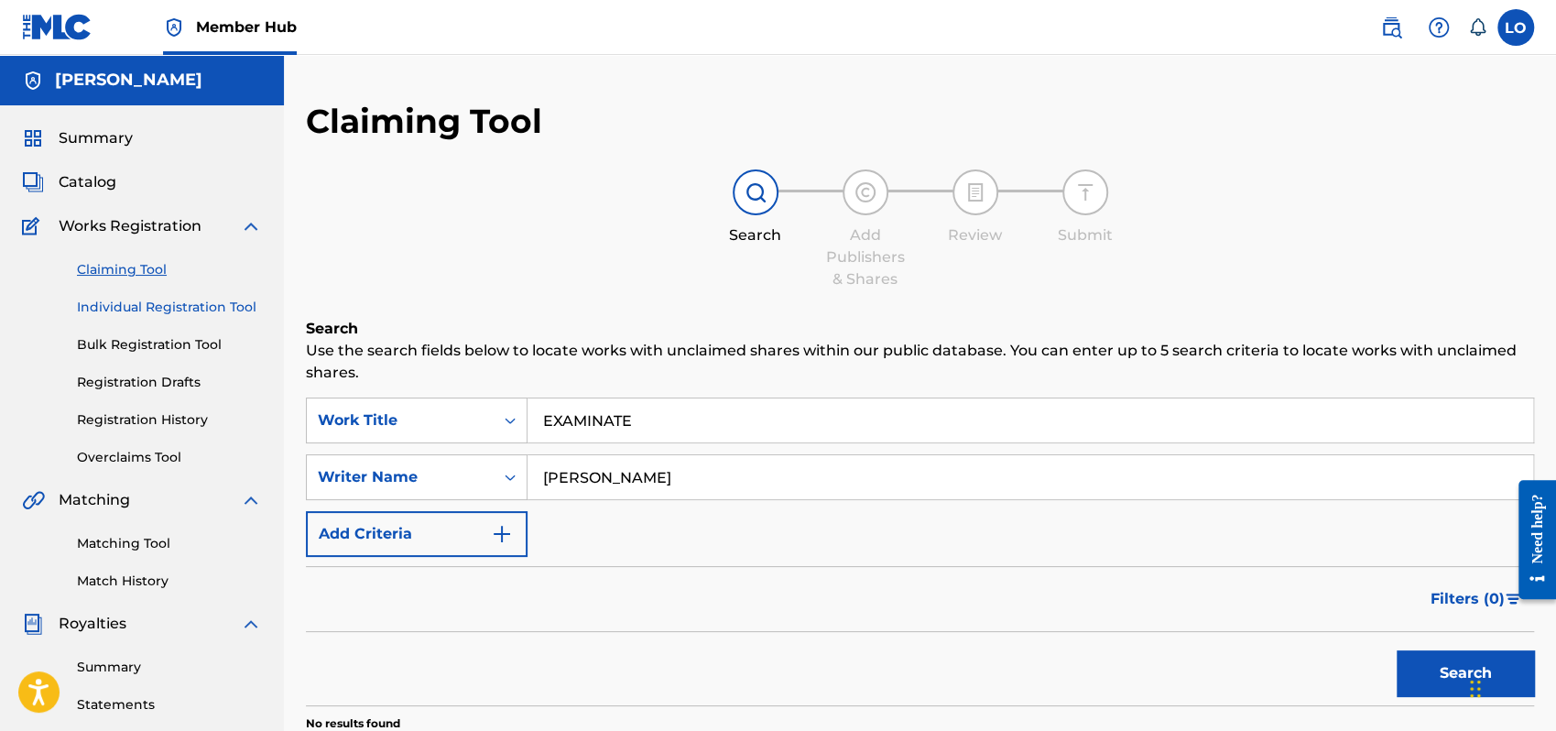
click at [166, 309] on link "Individual Registration Tool" at bounding box center [169, 307] width 185 height 19
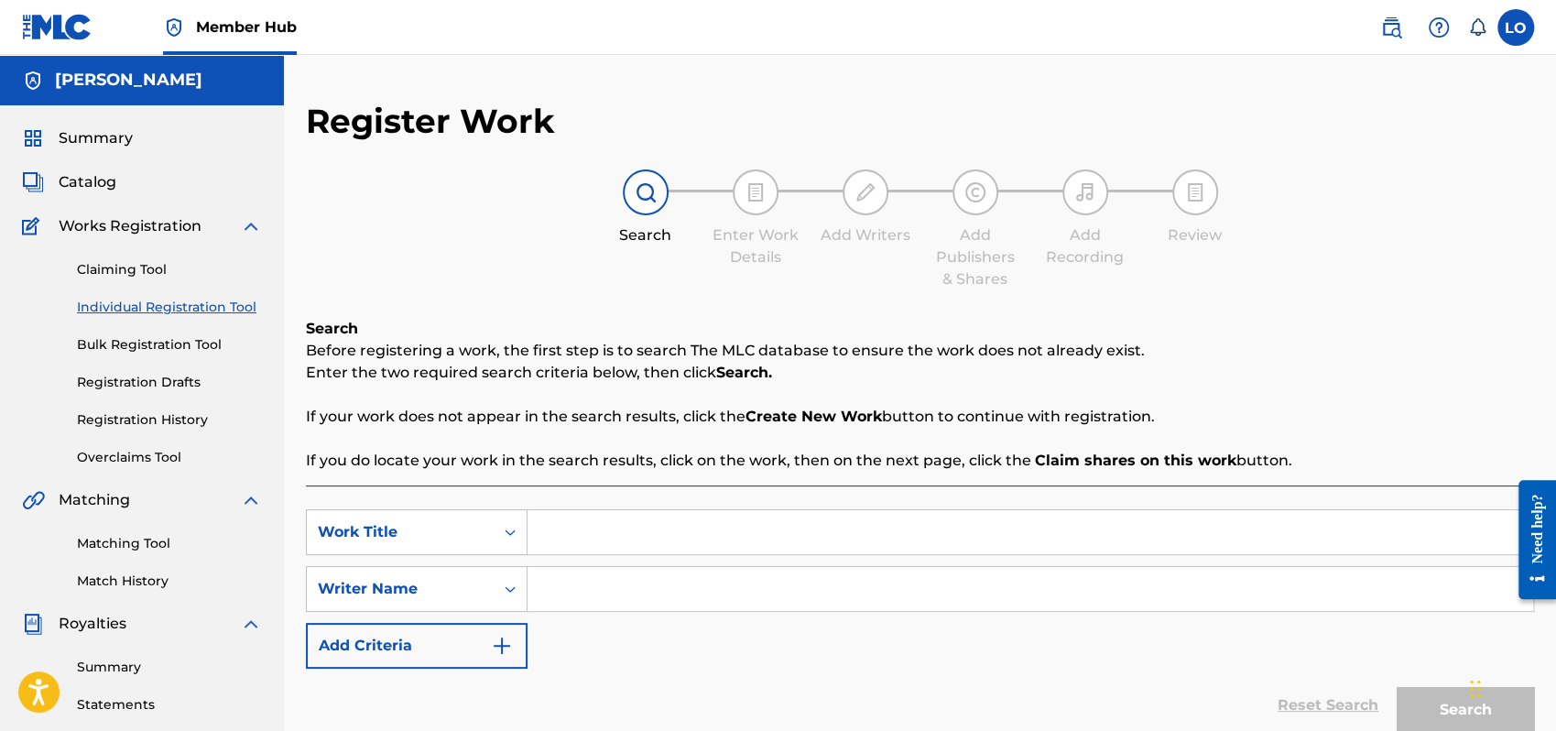
click at [586, 531] on input "Search Form" at bounding box center [1031, 532] width 1006 height 44
type input "EXAMINATE"
click at [570, 582] on input "Search Form" at bounding box center [1031, 589] width 1006 height 44
type input ";"
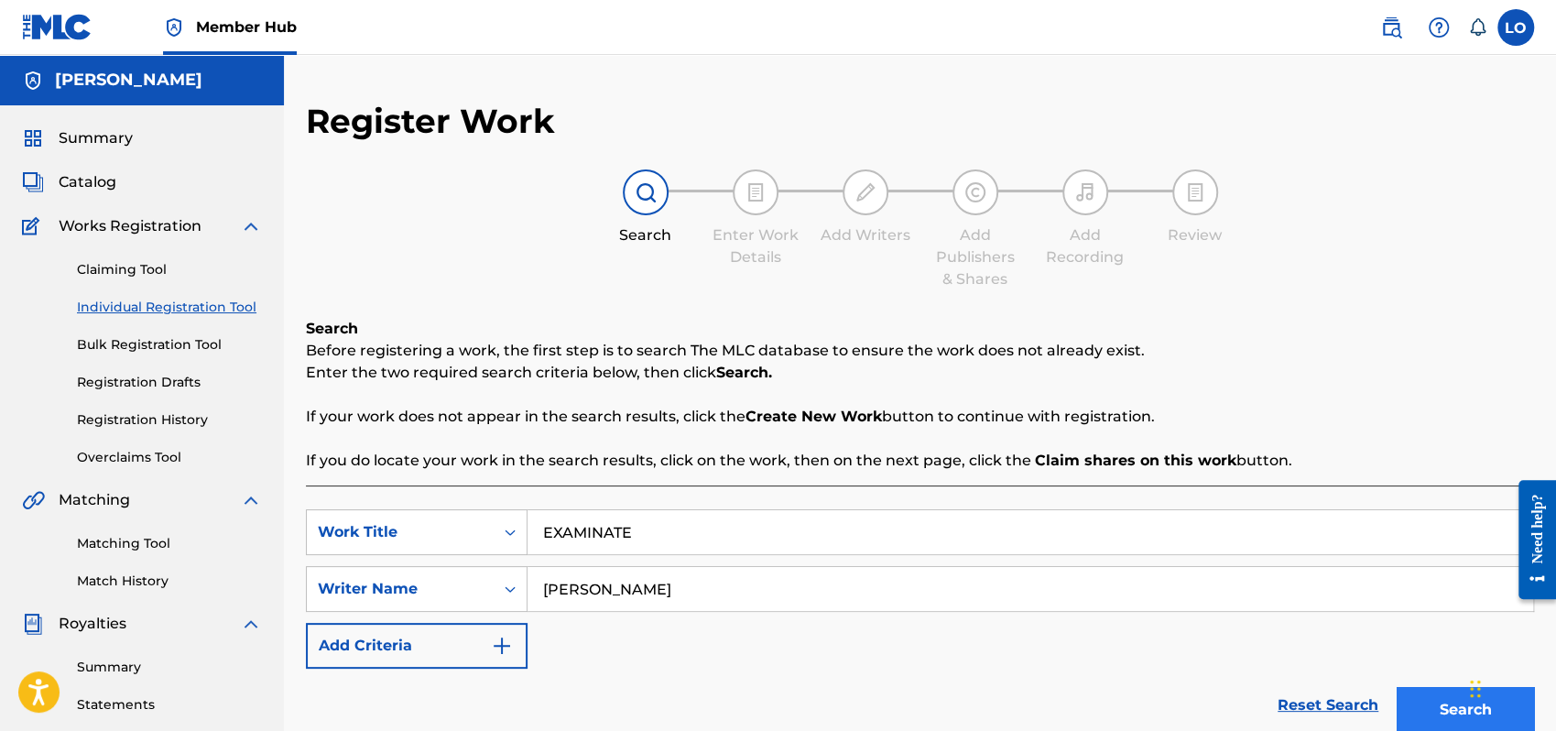
type input "[PERSON_NAME]"
click at [1432, 697] on button "Search" at bounding box center [1465, 710] width 137 height 46
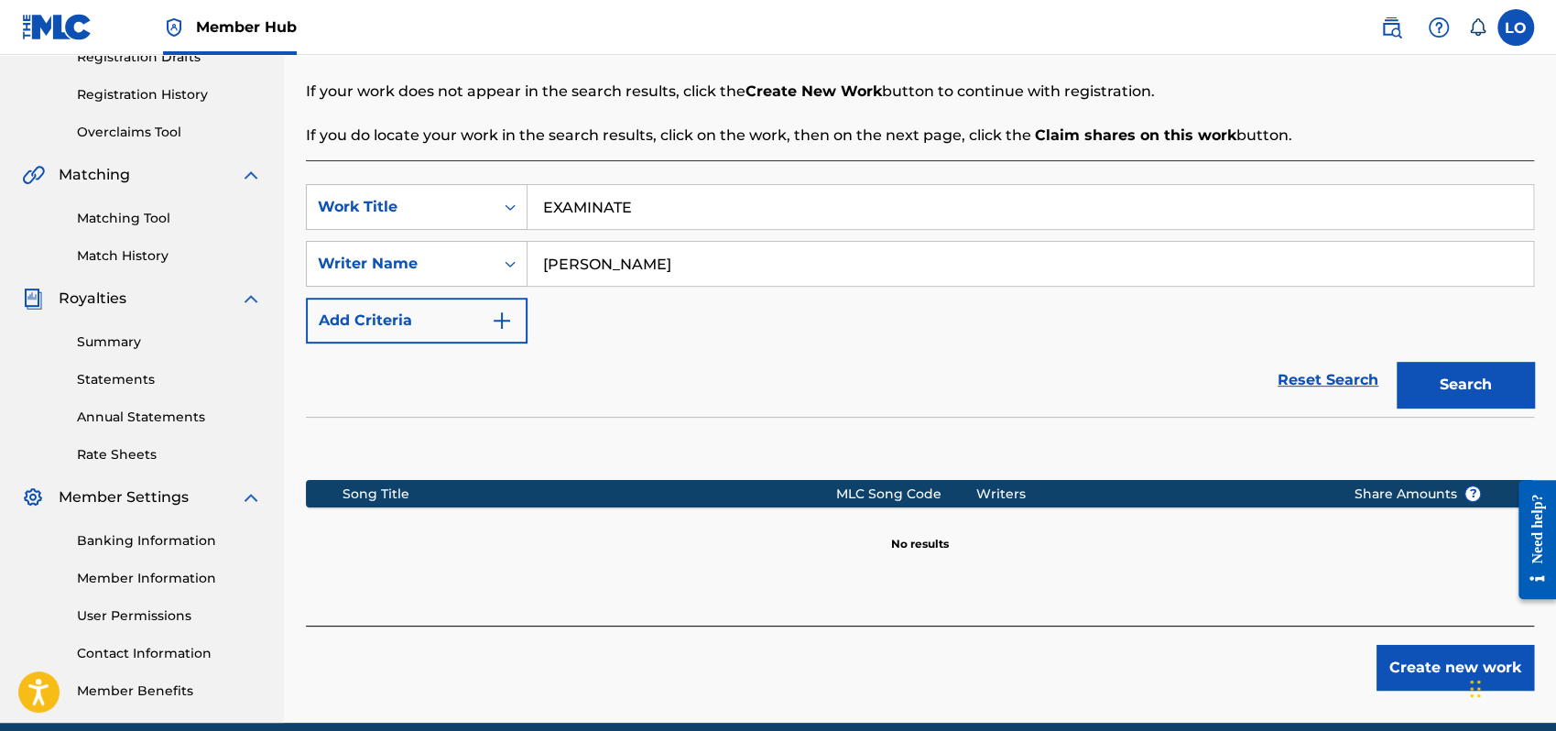
scroll to position [404, 0]
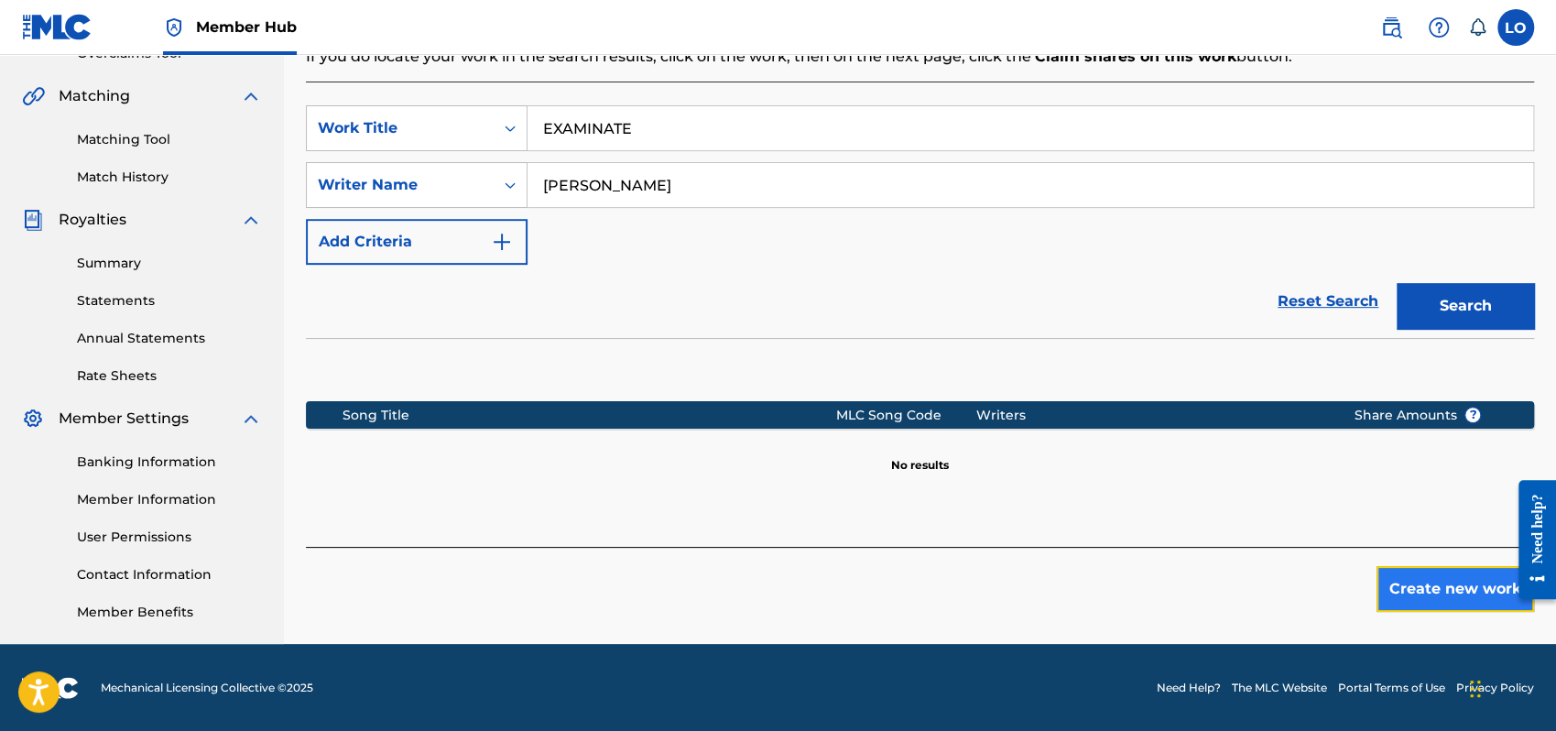
click at [1446, 587] on button "Create new work" at bounding box center [1456, 589] width 158 height 46
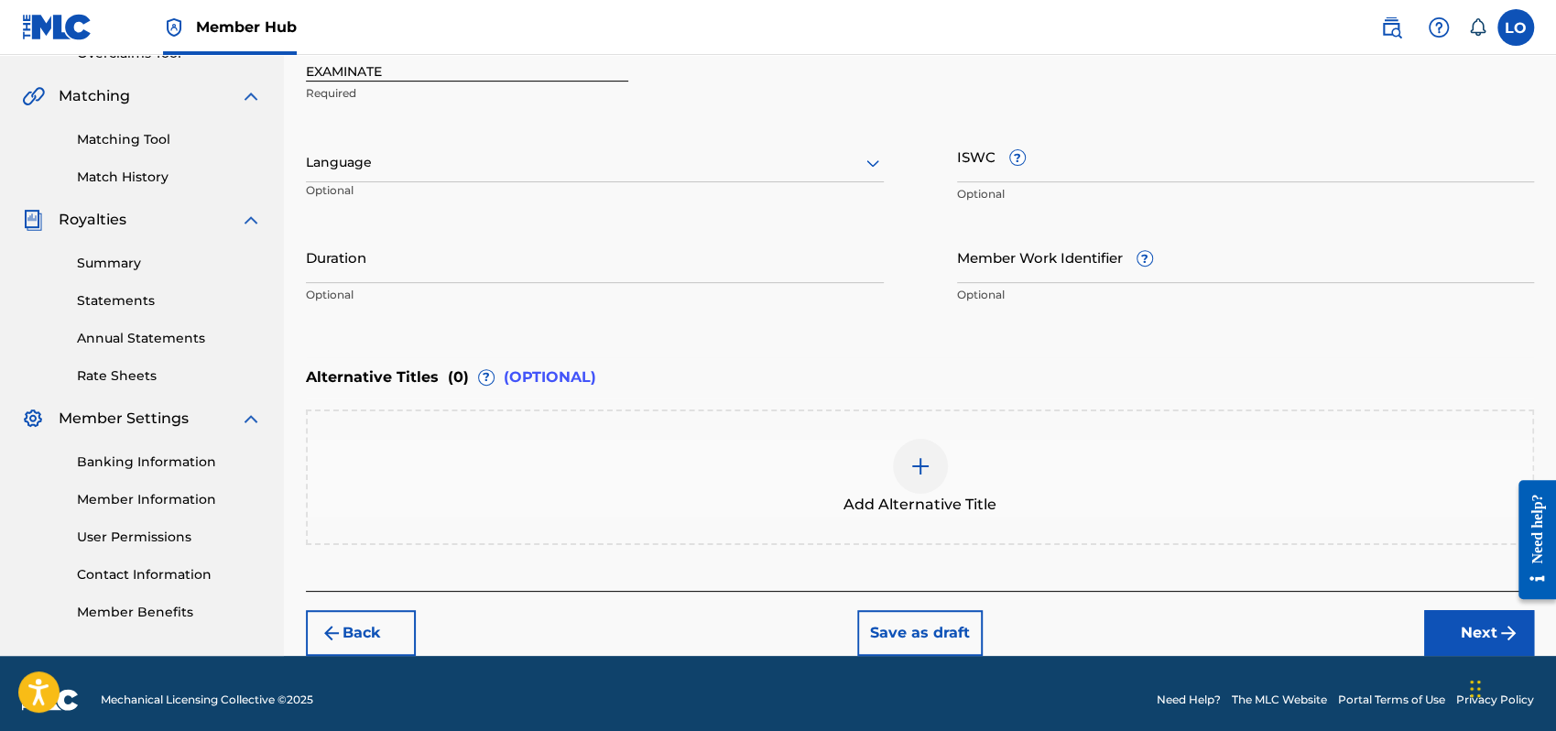
drag, startPoint x: 1446, startPoint y: 588, endPoint x: 1530, endPoint y: 334, distance: 267.4
click at [1530, 334] on div "Enter Work Details Enter work details for ‘ EXAMINATE ’ below. Work Title EXAMI…" at bounding box center [920, 135] width 1228 height 443
click at [1469, 626] on button "Next" at bounding box center [1479, 633] width 110 height 46
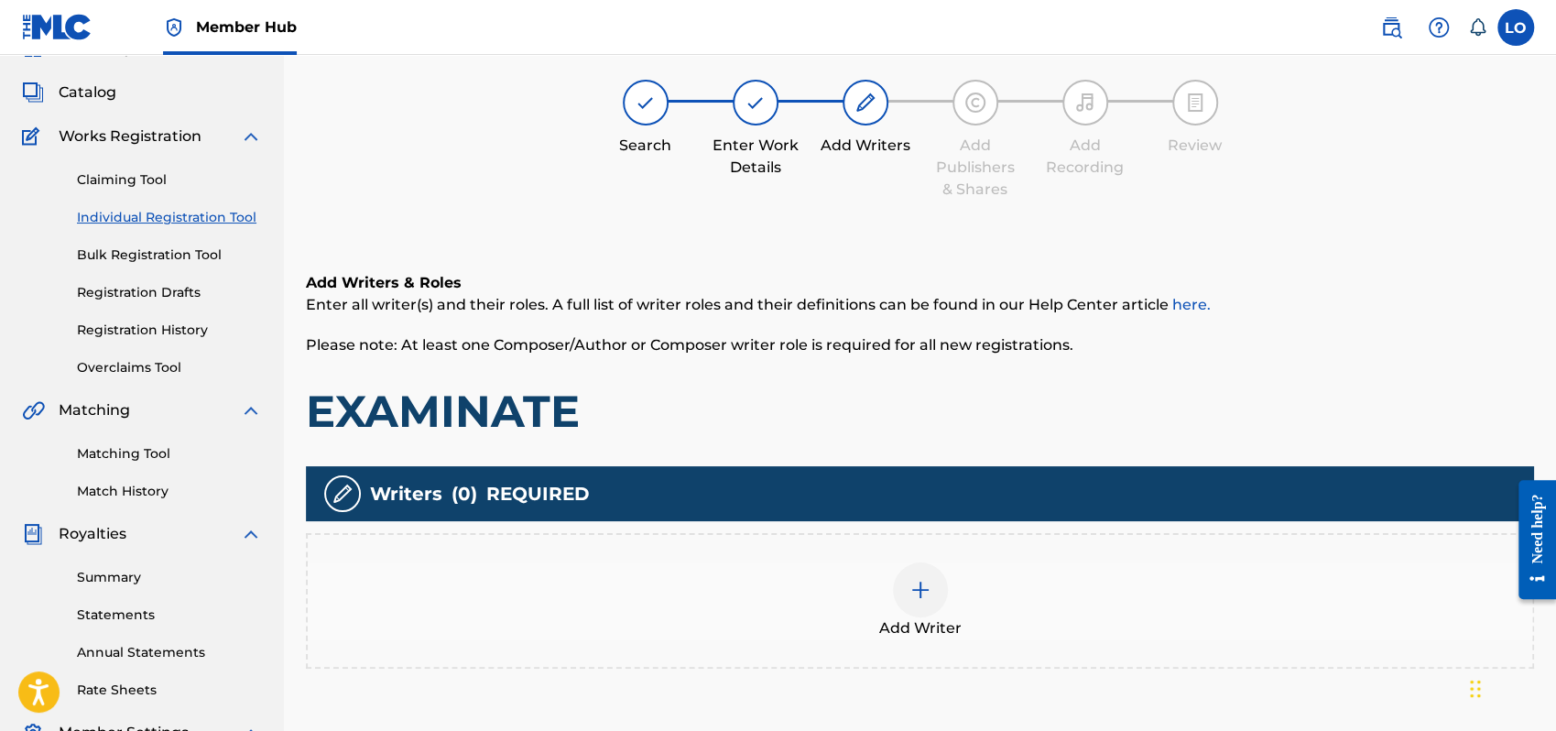
scroll to position [82, 0]
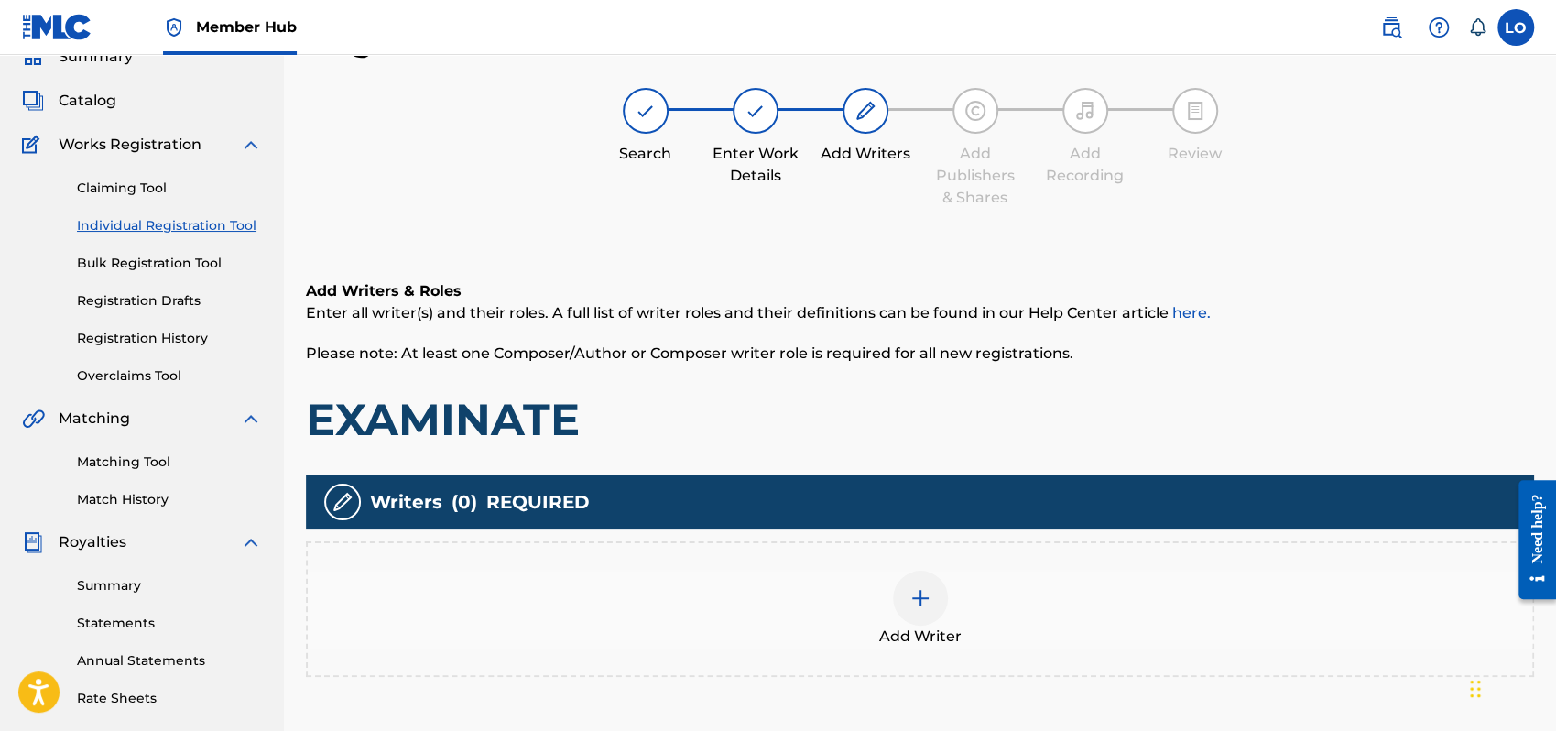
click at [916, 602] on img at bounding box center [921, 598] width 22 height 22
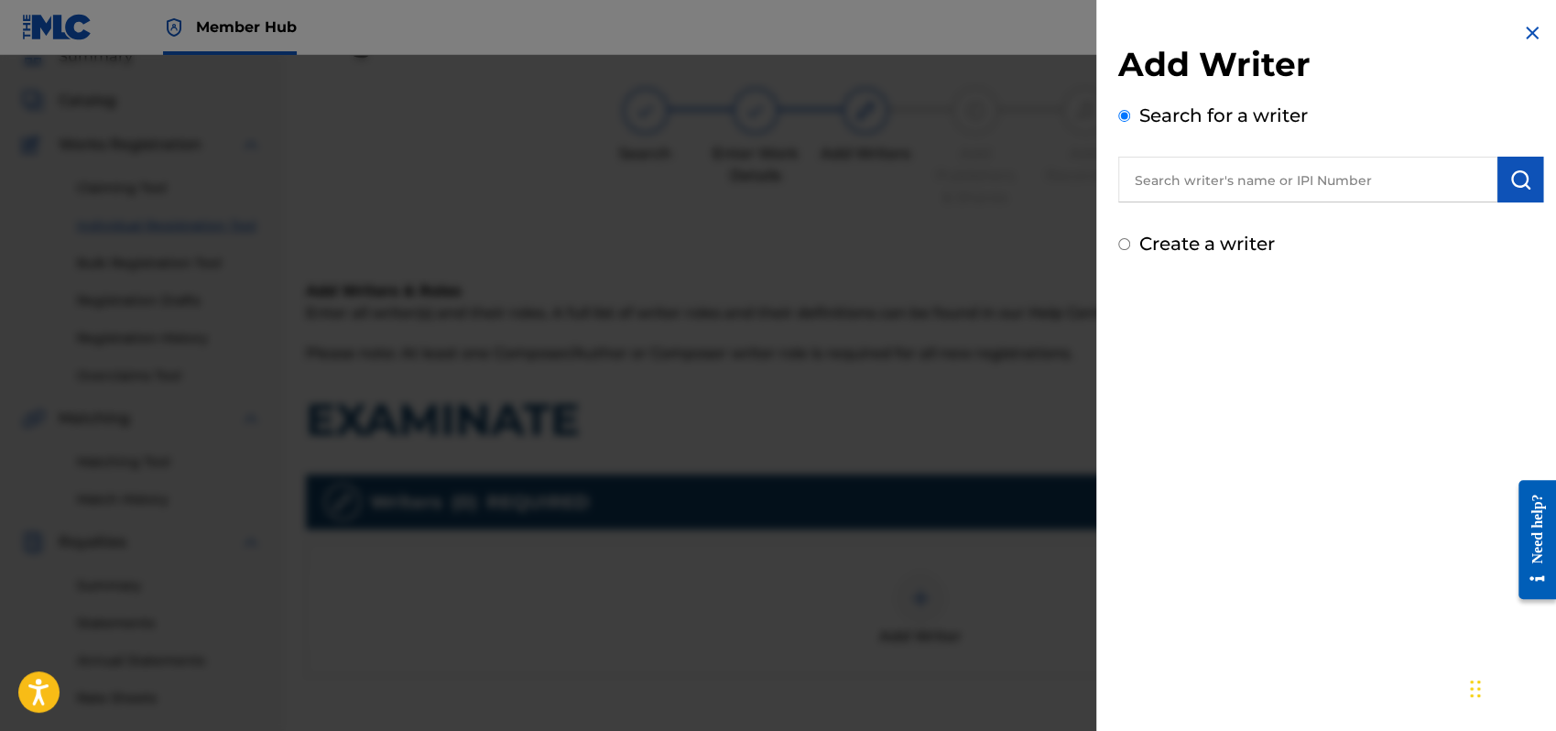
click at [1121, 250] on div "Create a writer" at bounding box center [1331, 243] width 425 height 27
click at [1123, 244] on input "Create a writer" at bounding box center [1125, 244] width 12 height 12
radio input "false"
radio input "true"
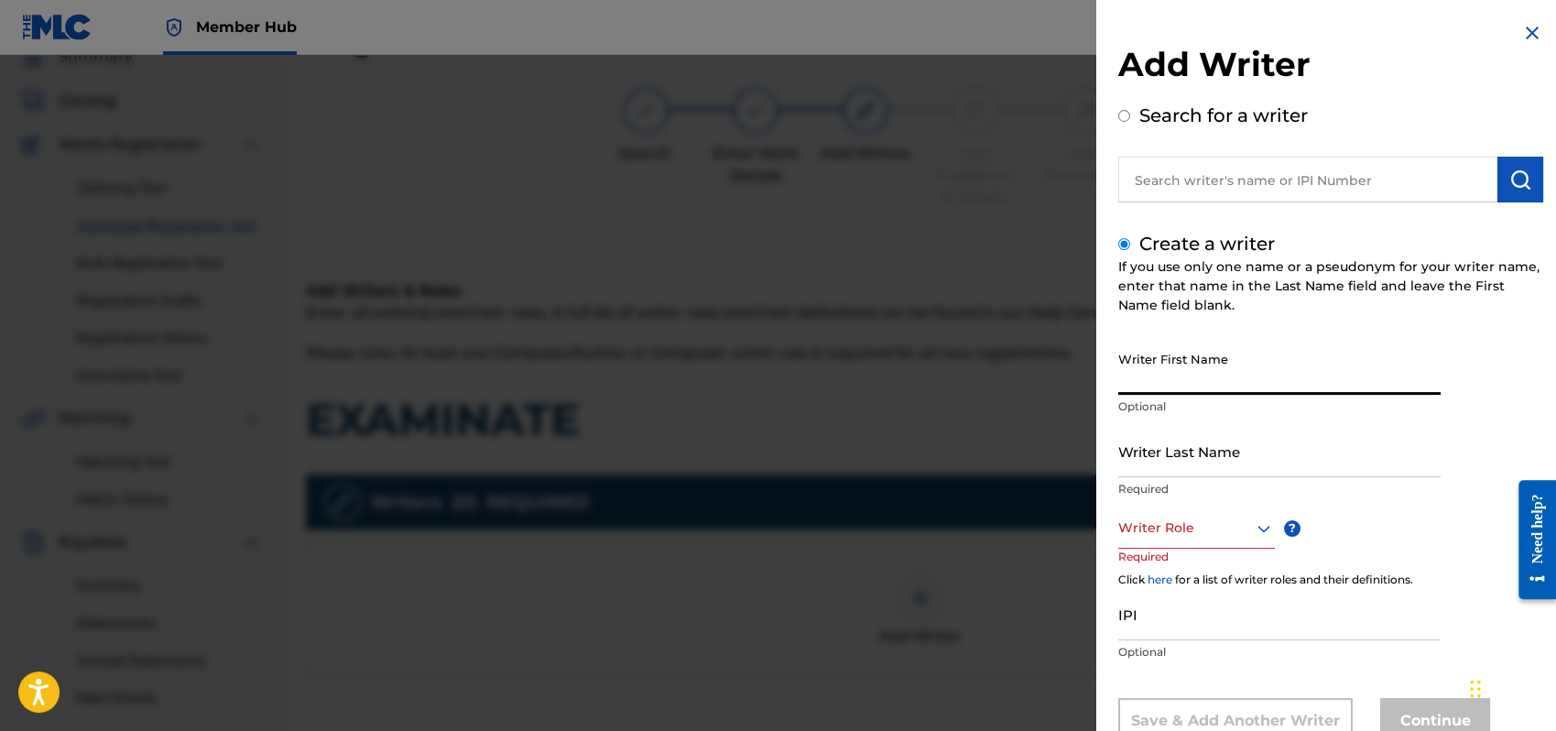
click at [1153, 373] on input "Writer First Name" at bounding box center [1280, 369] width 322 height 52
type input "[PERSON_NAME]"
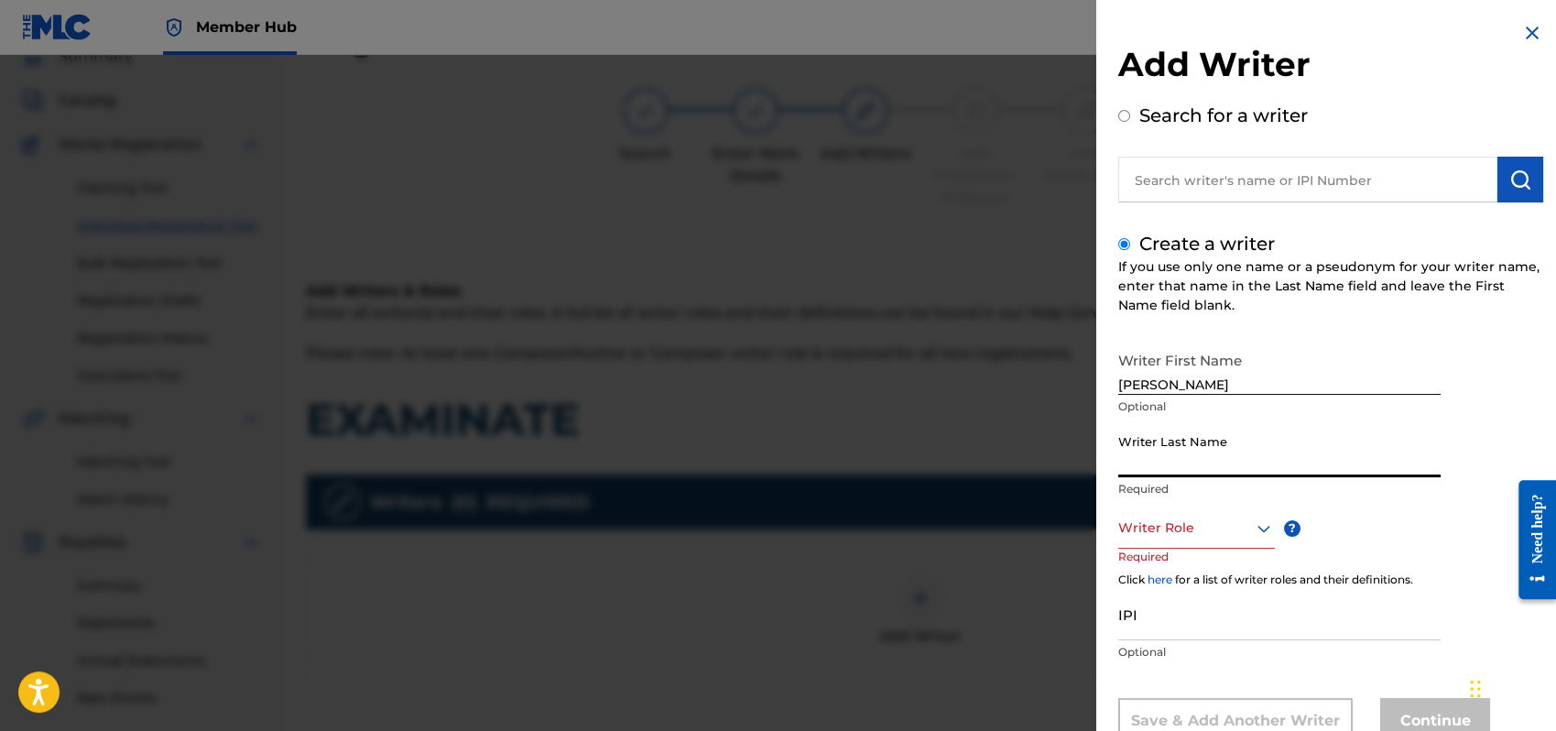
click at [1152, 447] on input "Writer Last Name" at bounding box center [1280, 451] width 322 height 52
type input "[PERSON_NAME]"
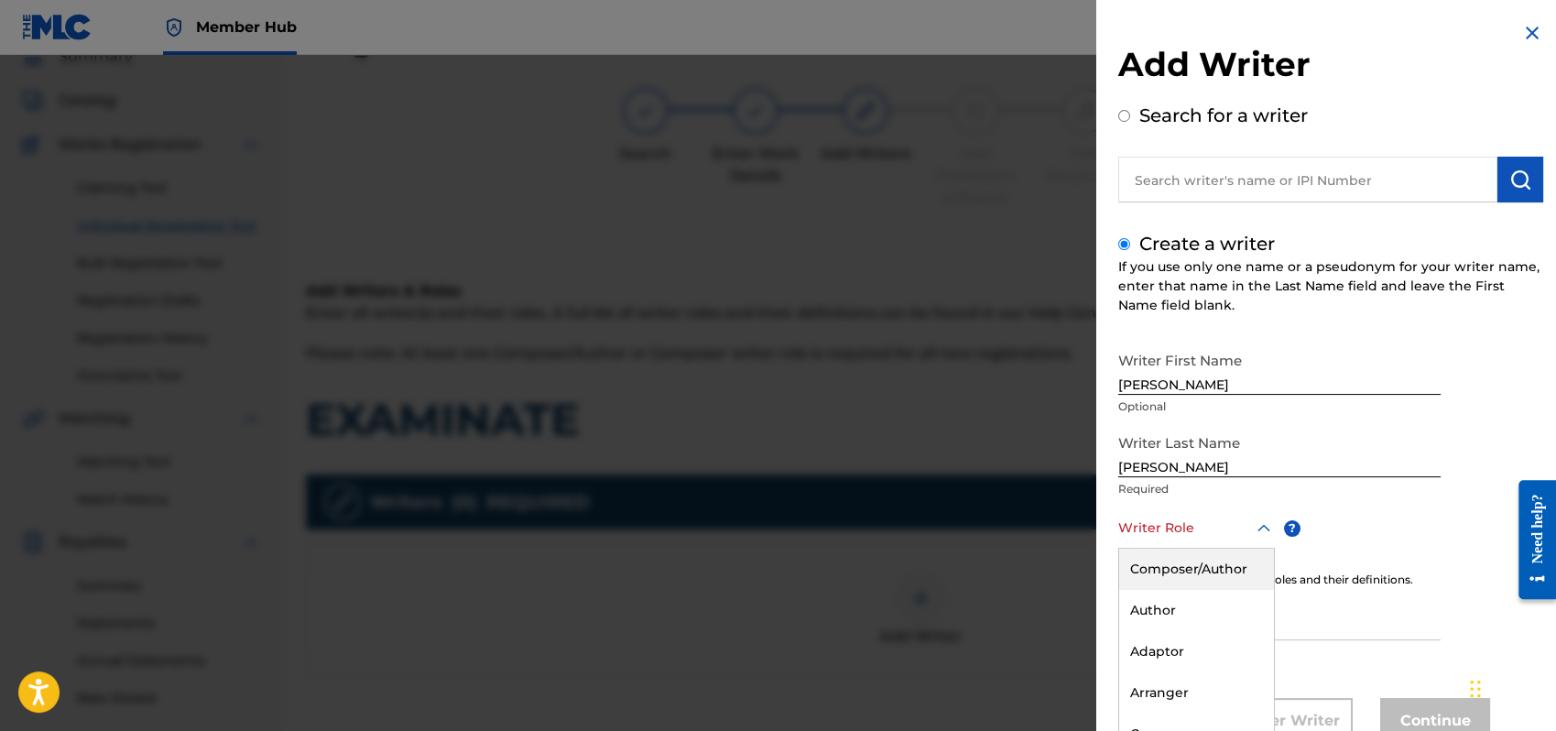
scroll to position [61, 0]
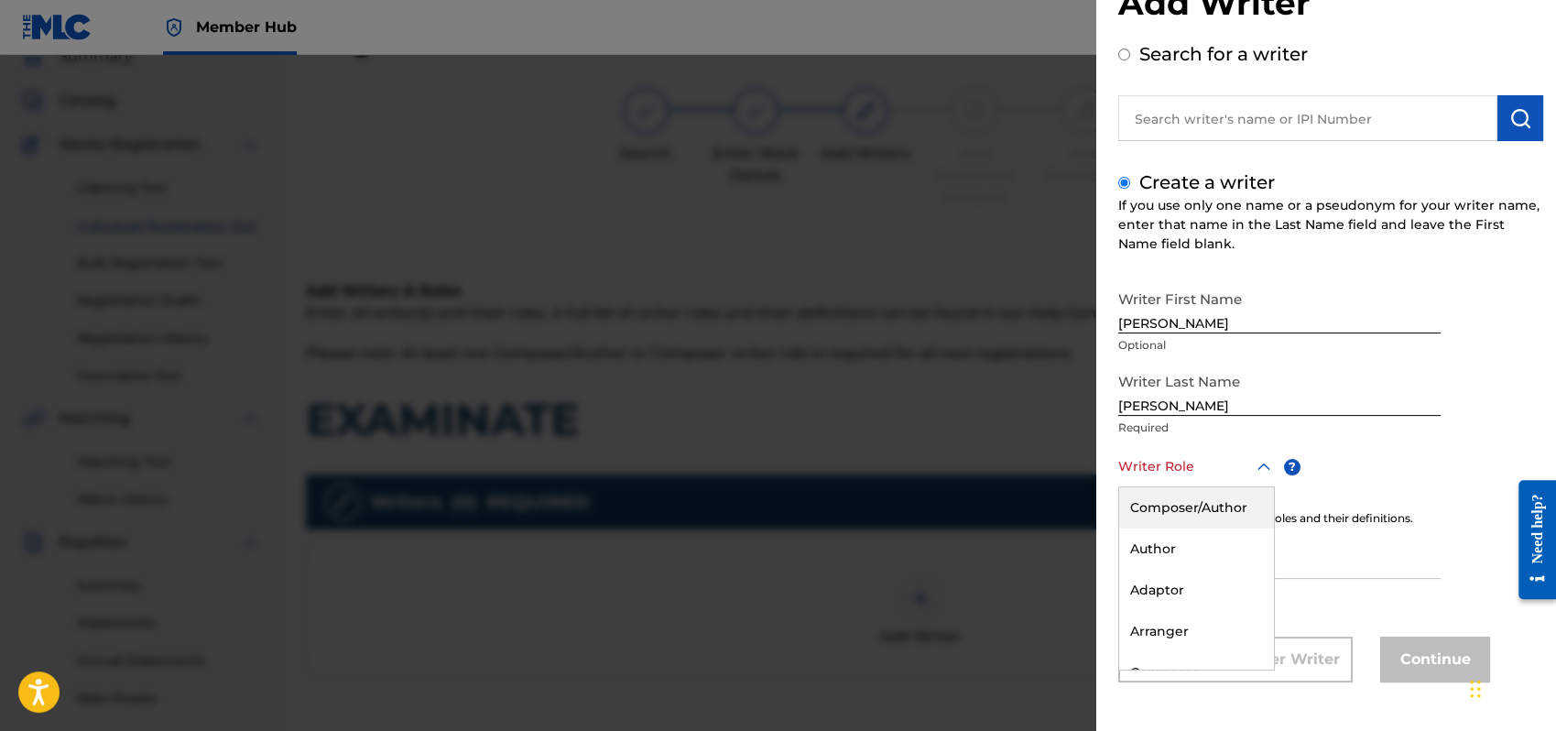
click at [1263, 487] on div "8 results available. Use Up and Down to choose options, press Enter to select t…" at bounding box center [1197, 466] width 157 height 41
click at [1148, 511] on div "Composer/Author" at bounding box center [1196, 507] width 155 height 41
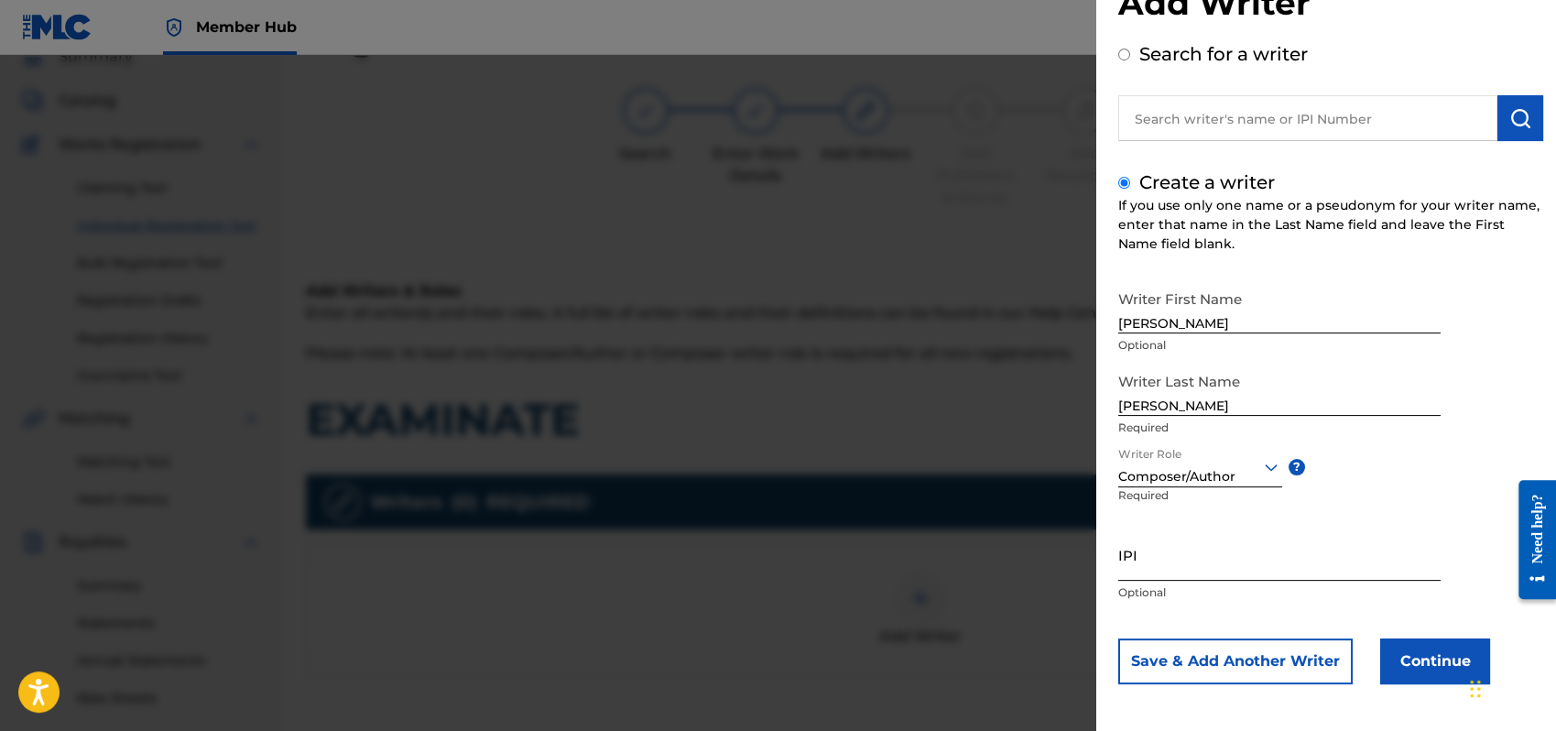
click at [1144, 562] on input "IPI" at bounding box center [1280, 555] width 322 height 52
type input "1162110609"
click at [1415, 646] on button "Continue" at bounding box center [1436, 661] width 110 height 46
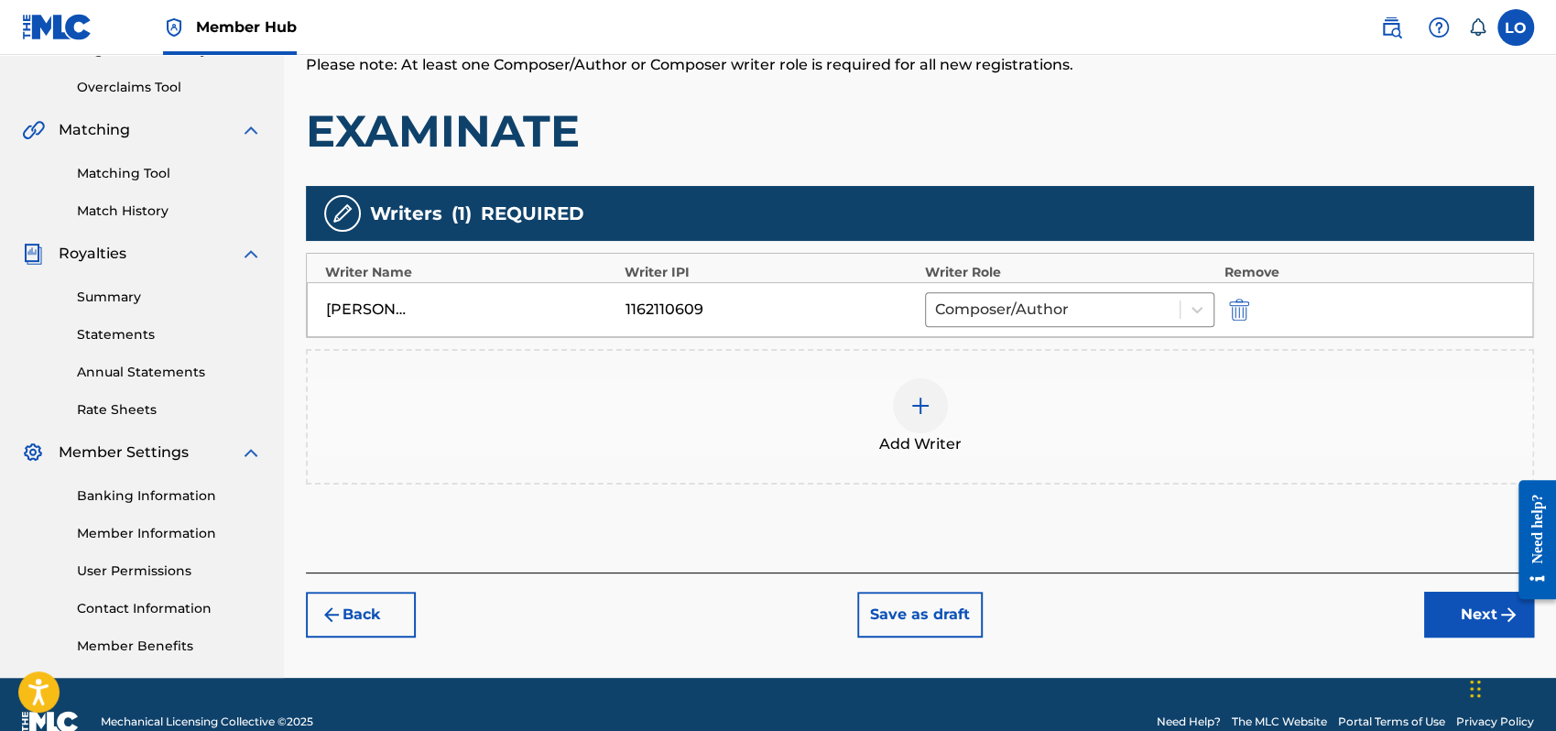
scroll to position [404, 0]
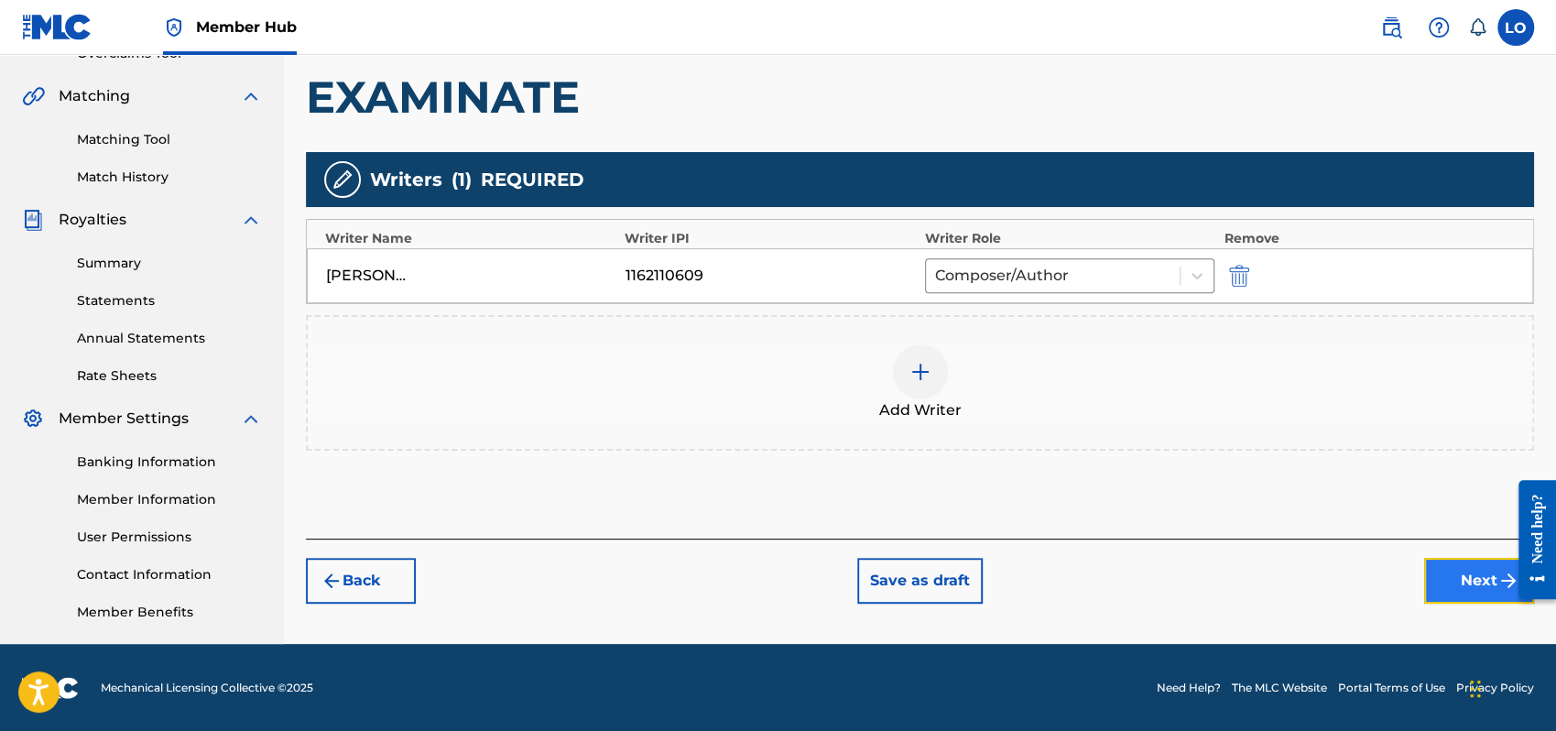
click at [1458, 569] on button "Next" at bounding box center [1479, 581] width 110 height 46
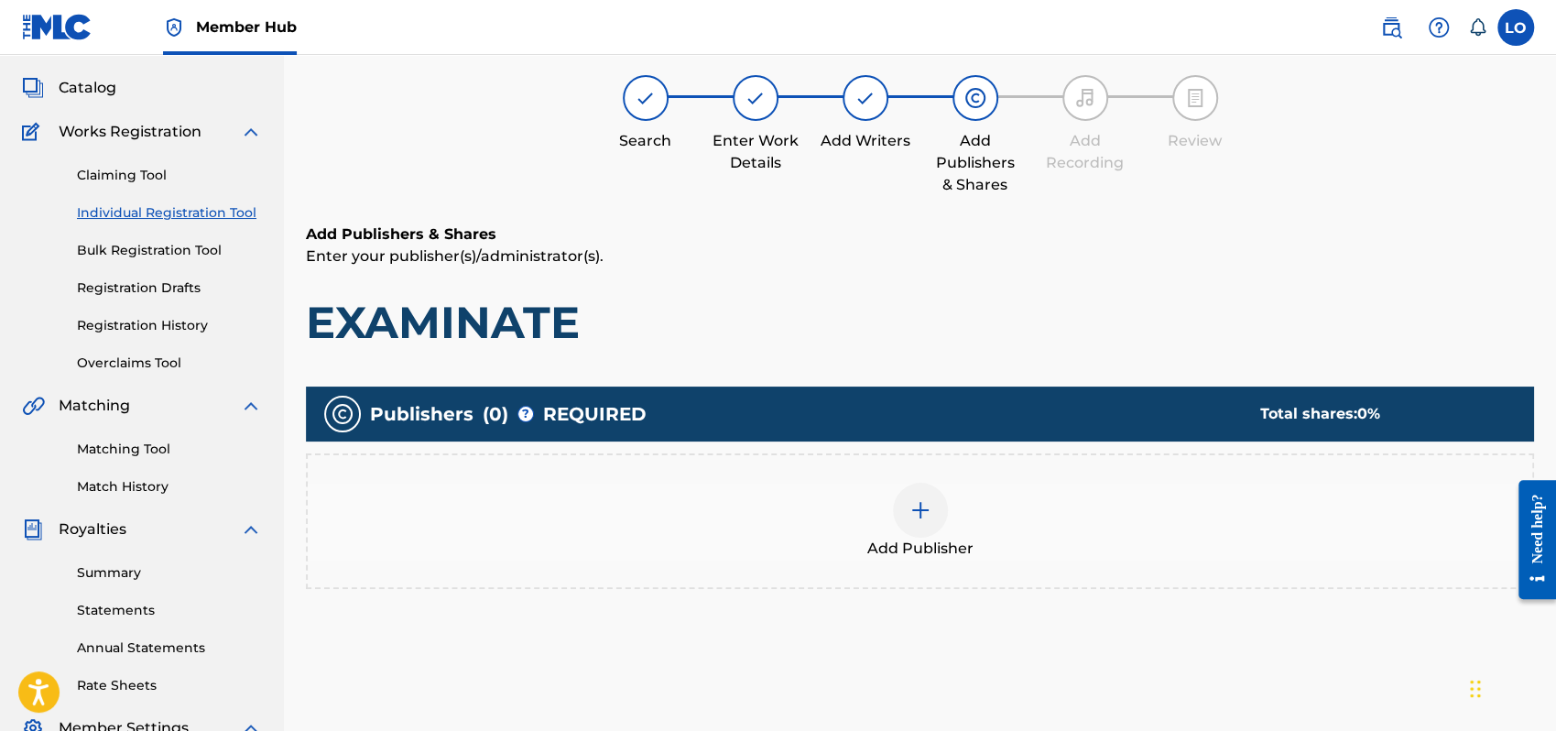
scroll to position [82, 0]
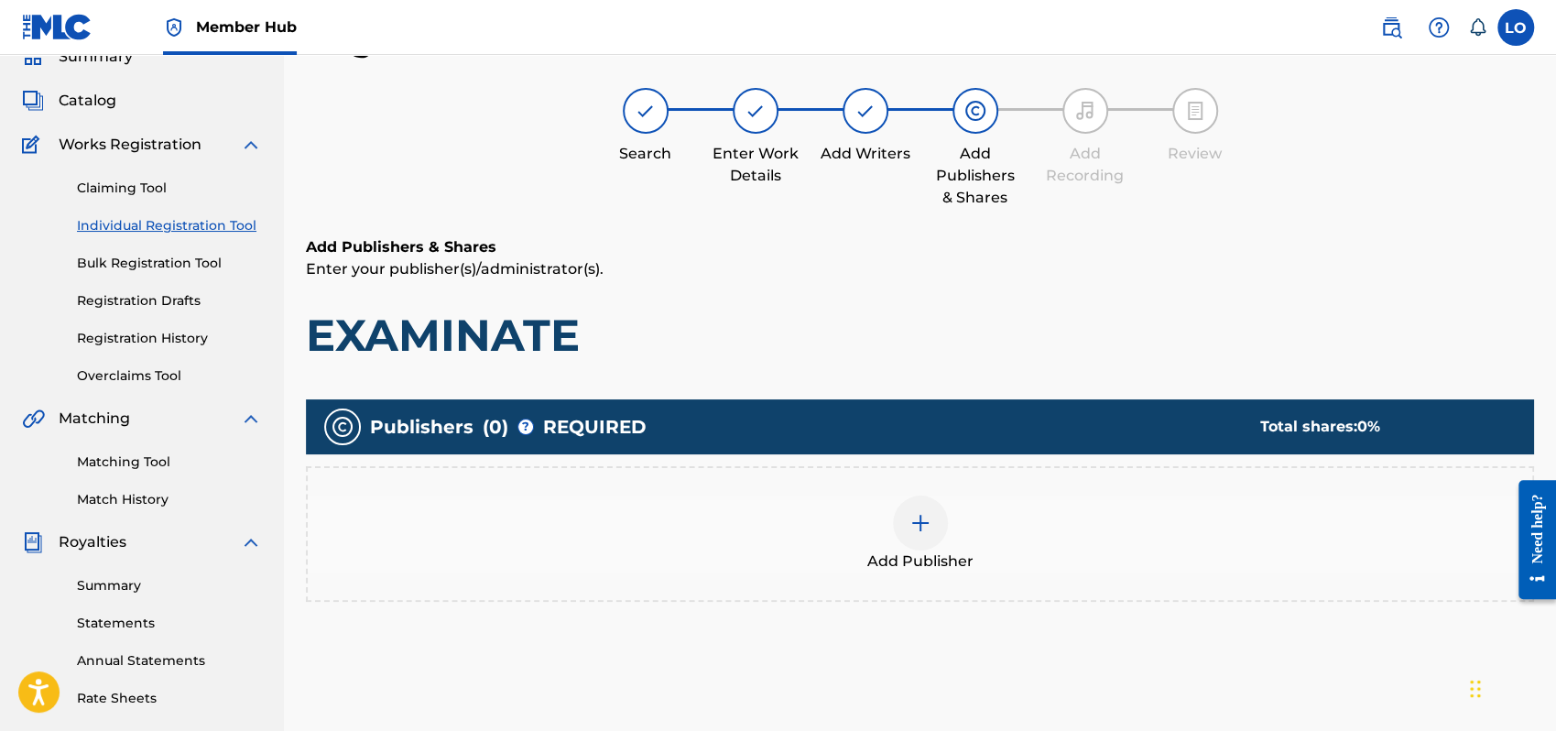
click at [920, 521] on img at bounding box center [921, 523] width 22 height 22
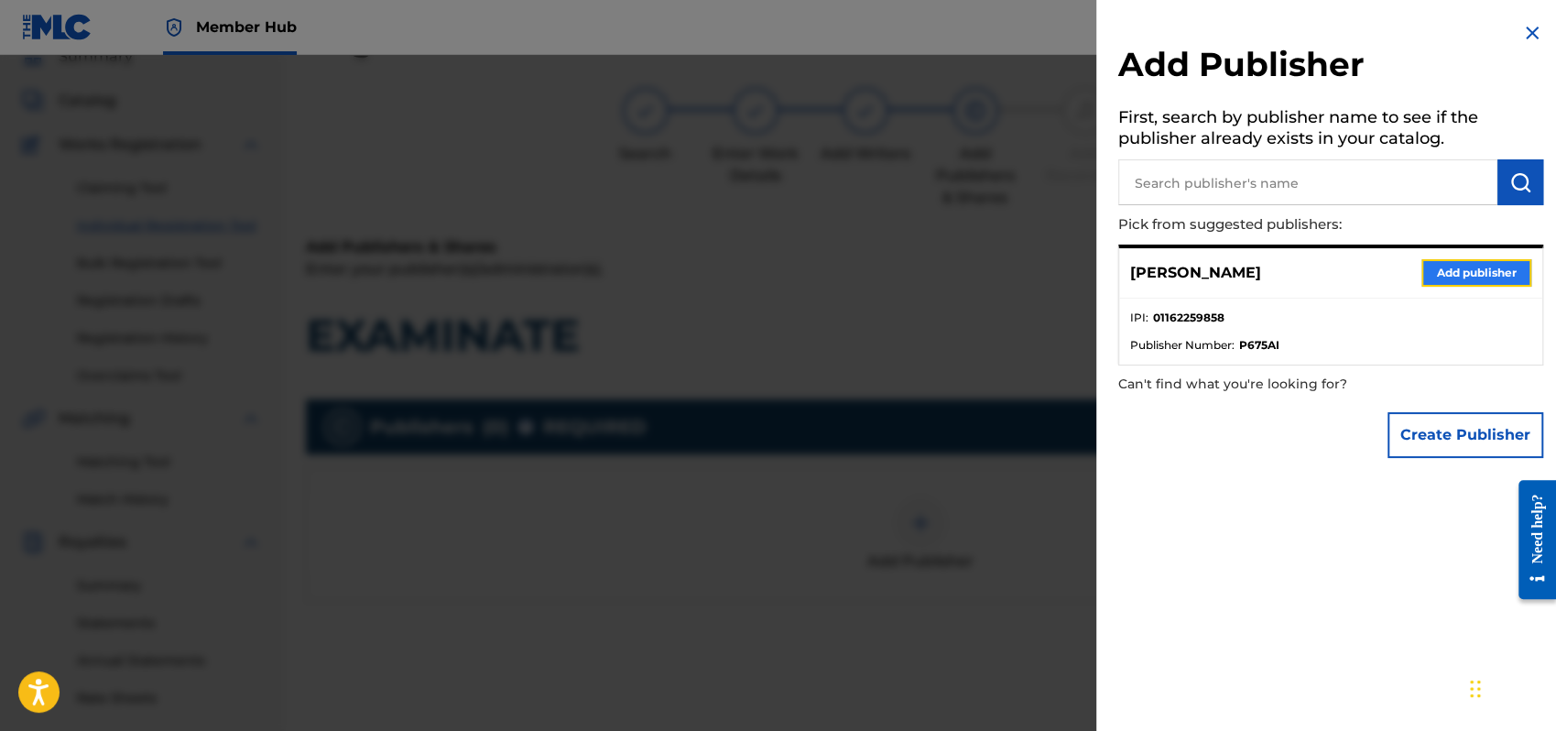
click at [1438, 262] on button "Add publisher" at bounding box center [1477, 272] width 110 height 27
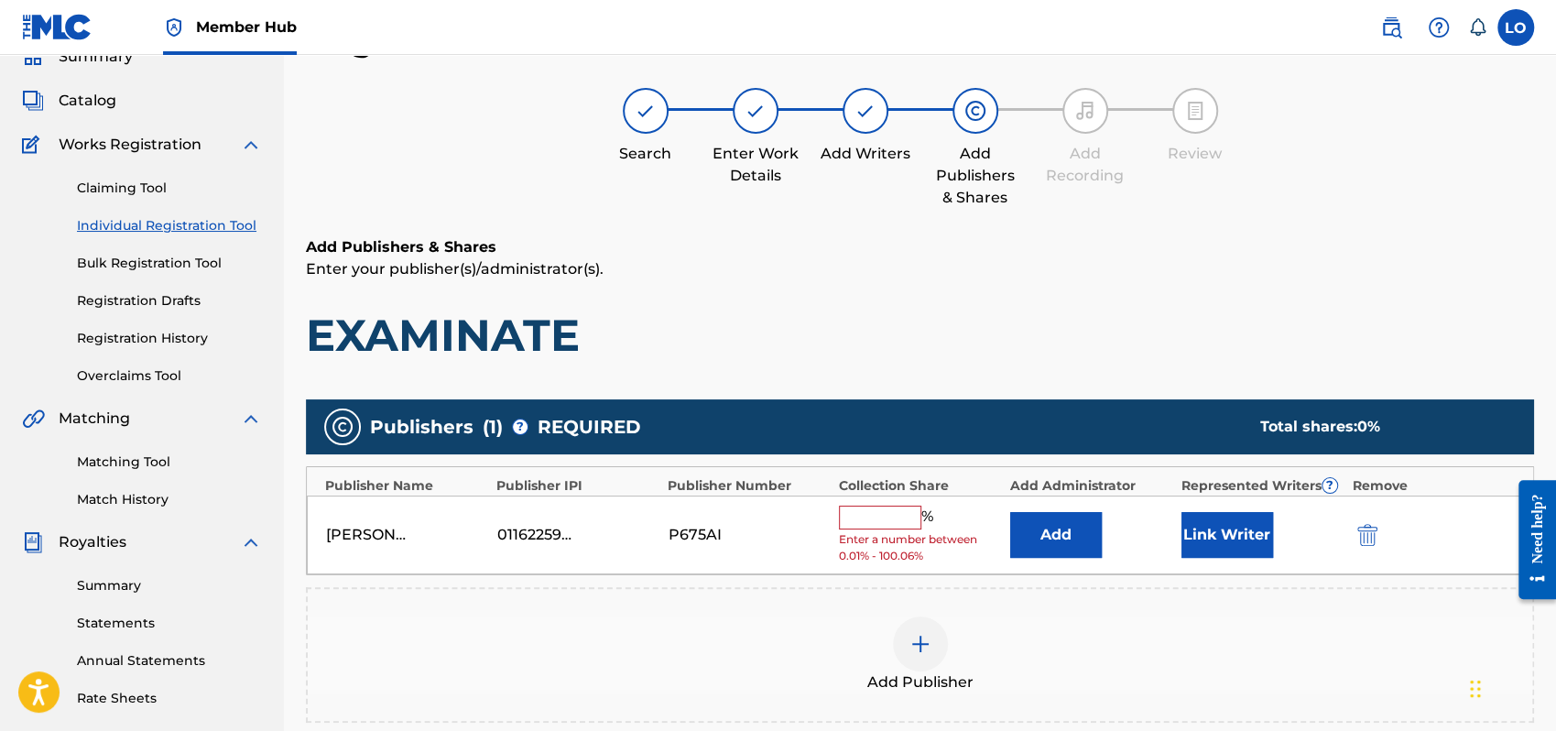
click at [867, 518] on input "text" at bounding box center [880, 518] width 82 height 24
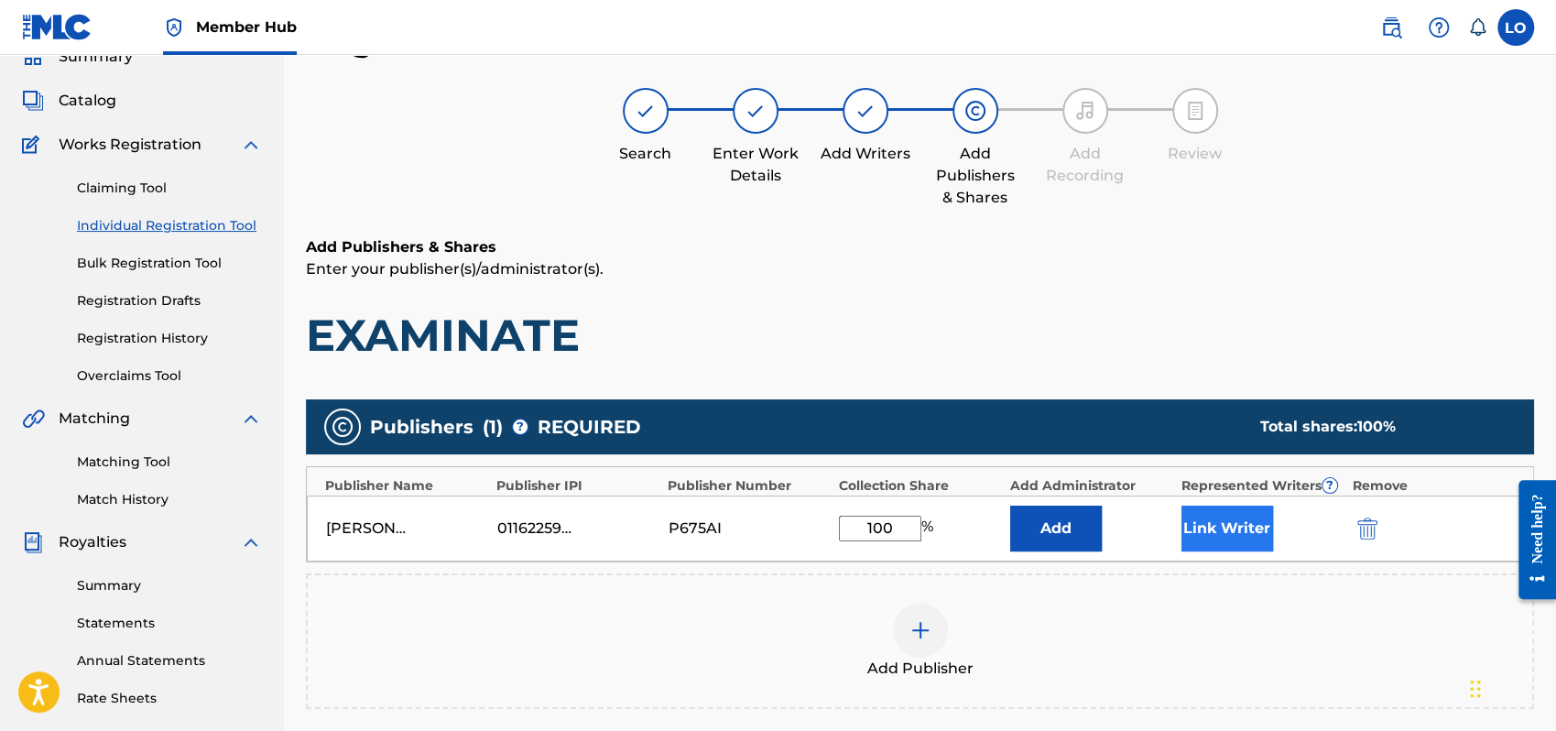
type input "100"
click at [1242, 529] on button "Link Writer" at bounding box center [1228, 529] width 92 height 46
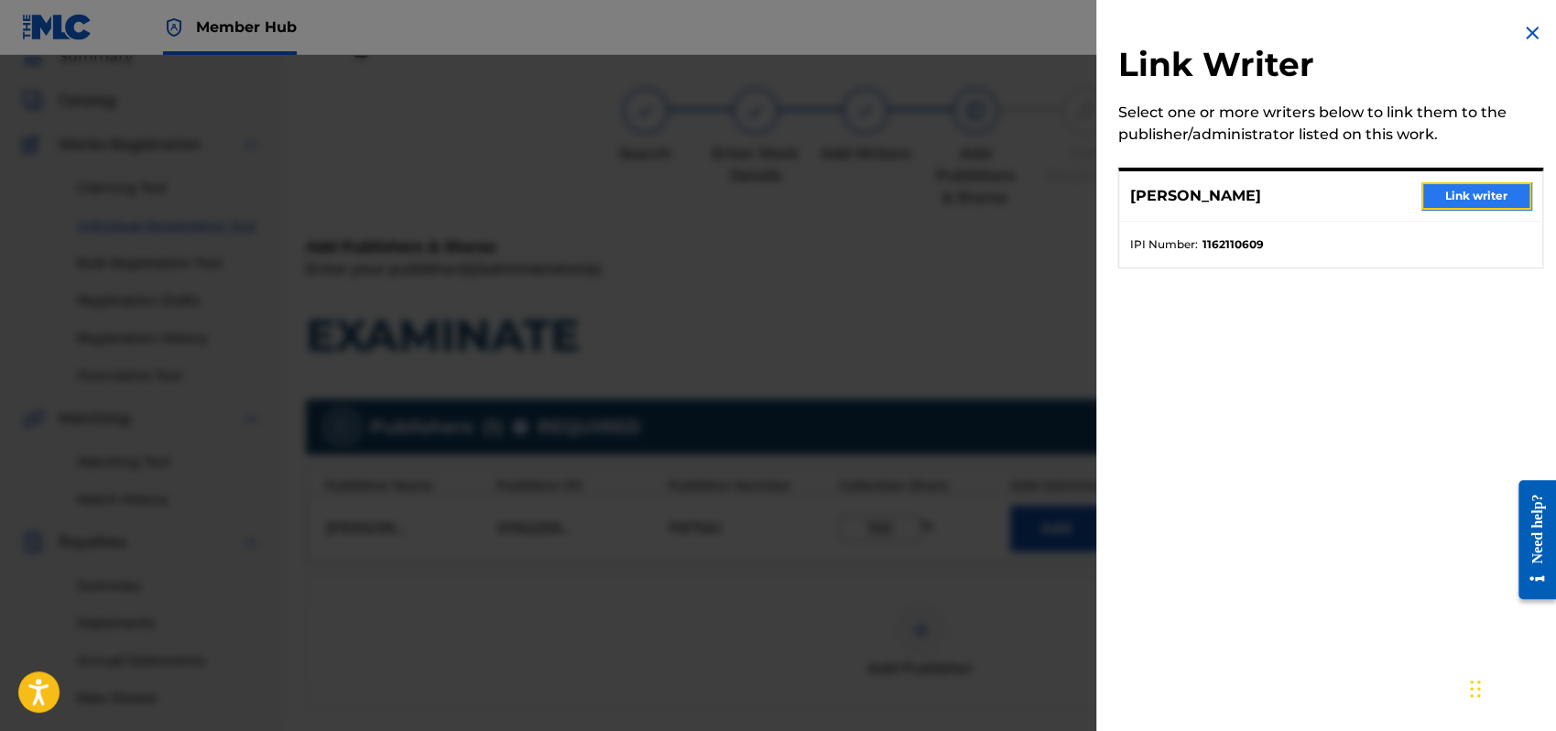
click at [1469, 188] on button "Link writer" at bounding box center [1477, 195] width 110 height 27
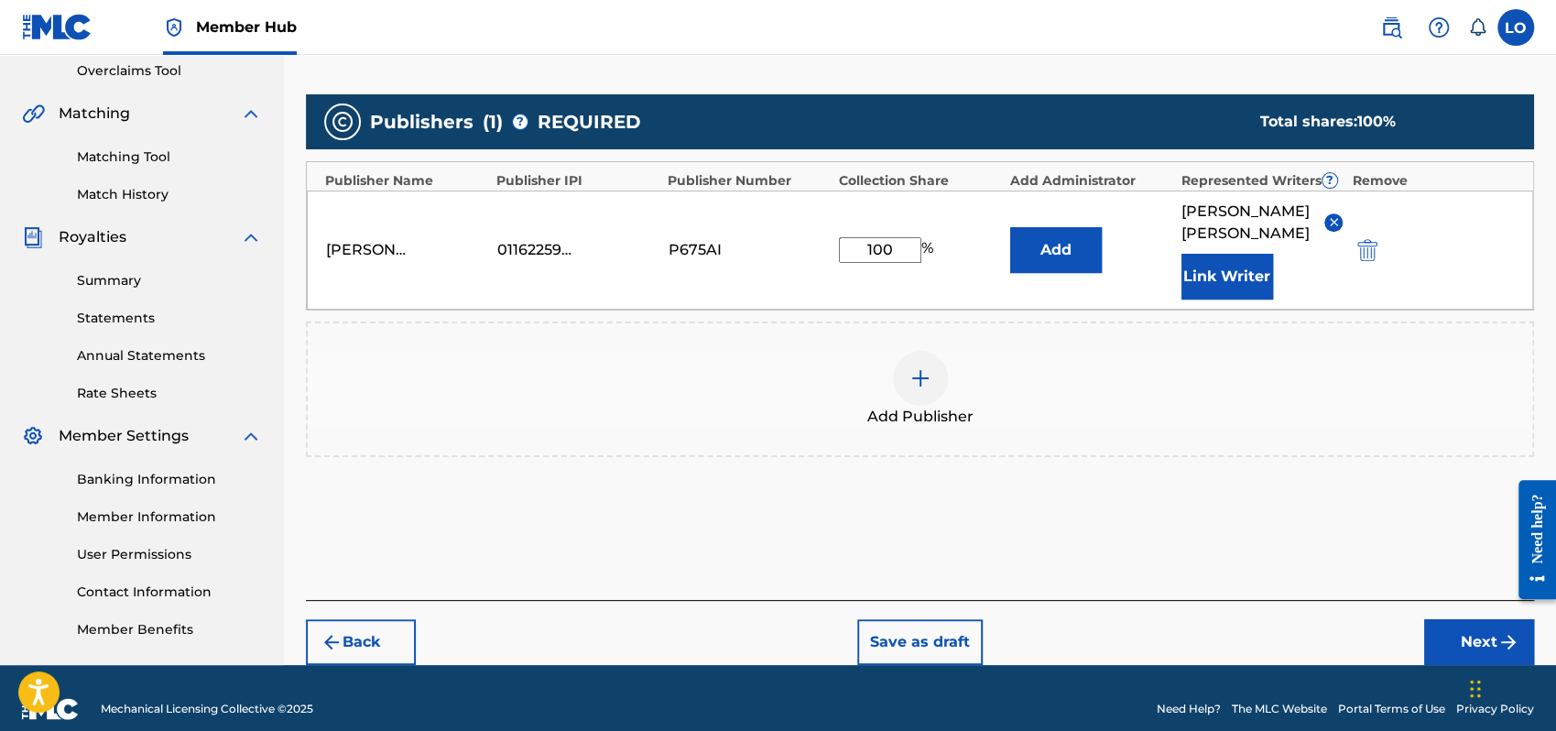
scroll to position [404, 0]
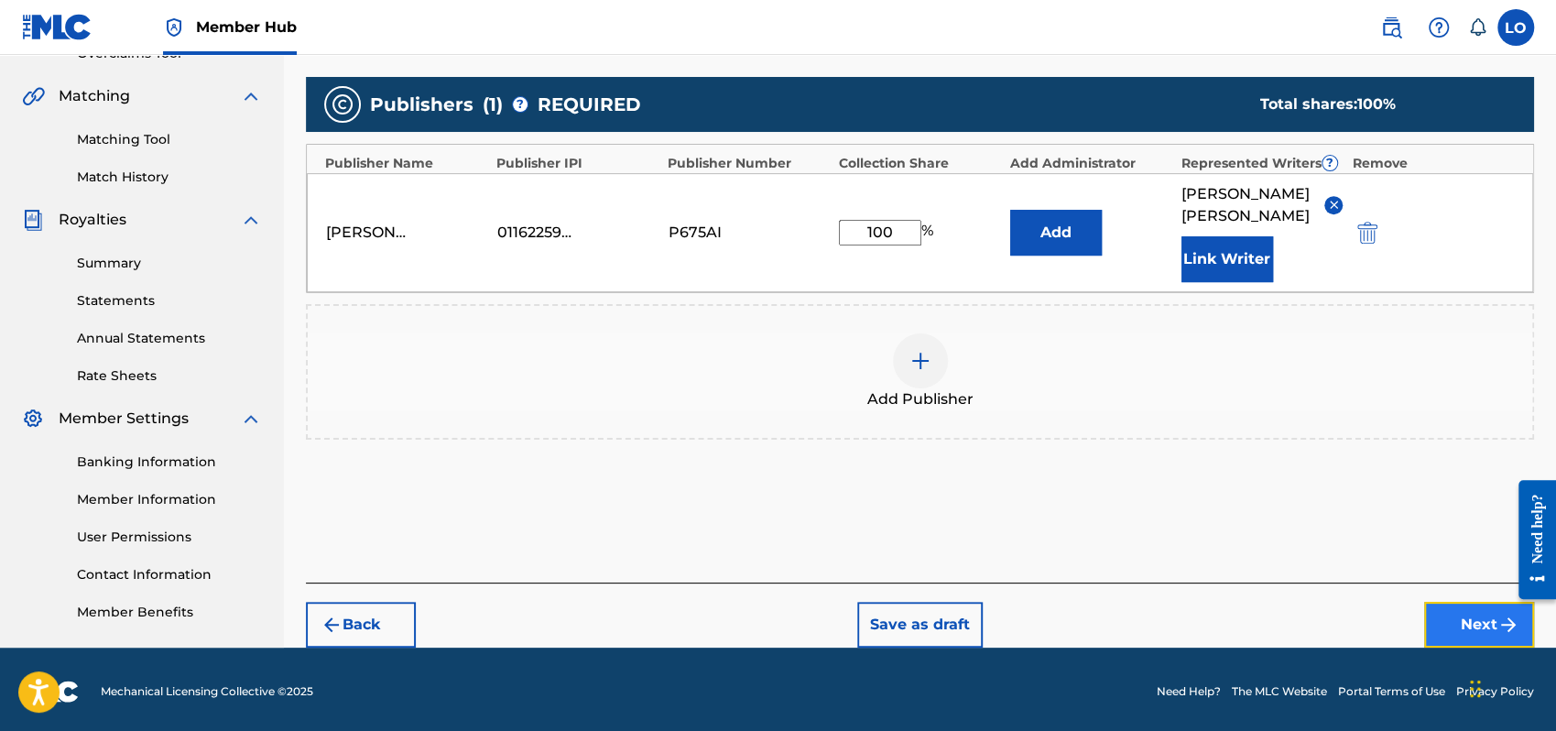
click at [1451, 606] on button "Next" at bounding box center [1479, 625] width 110 height 46
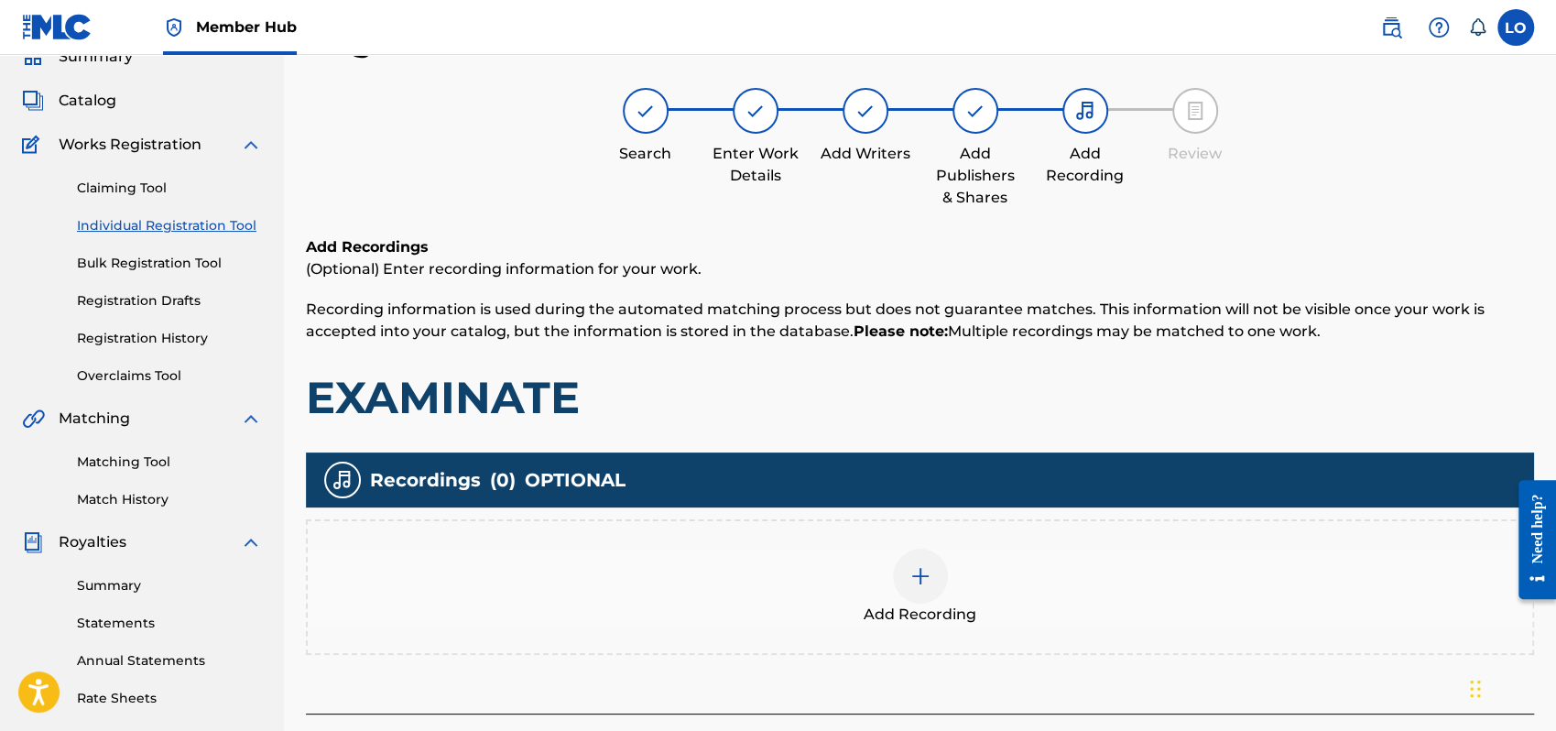
scroll to position [294, 0]
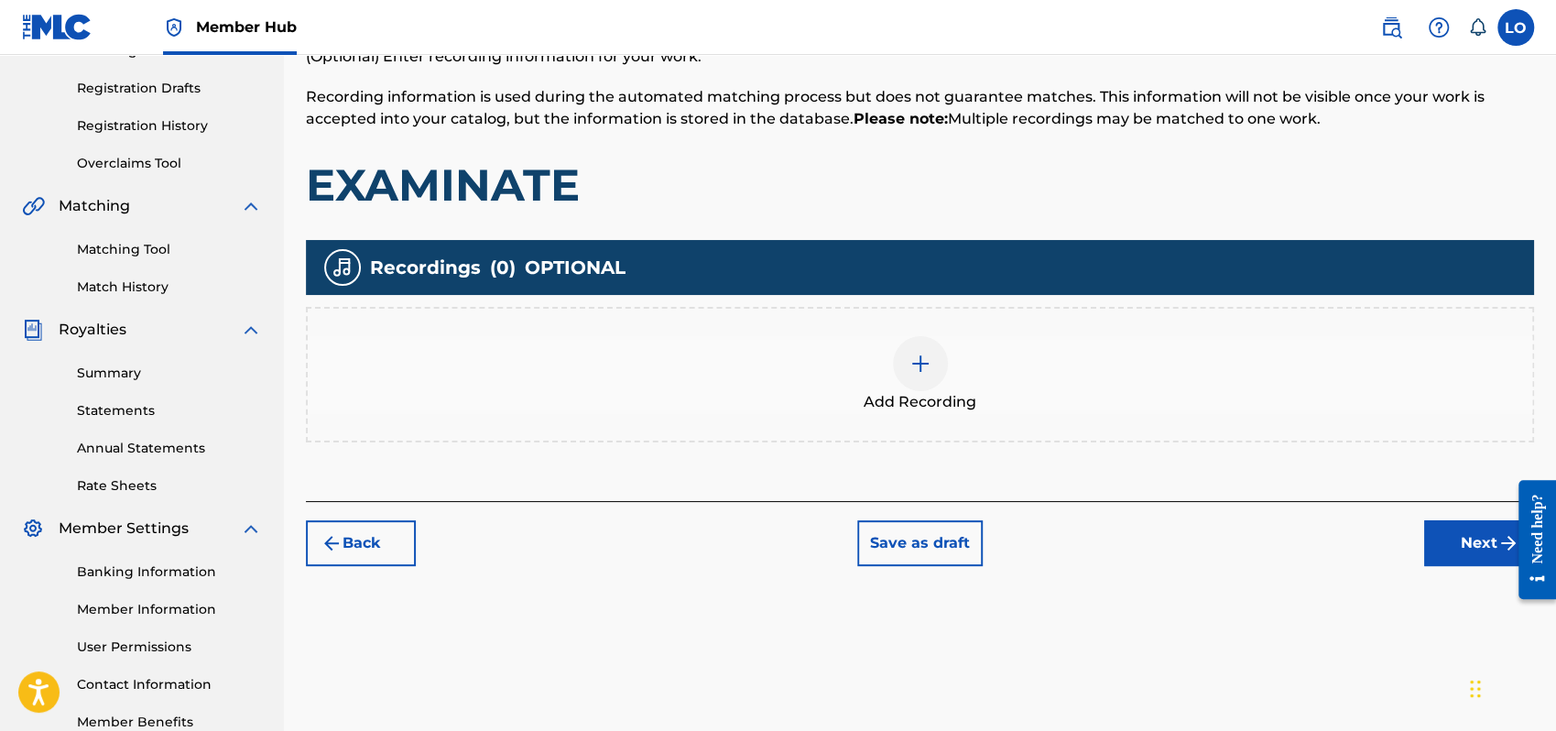
click at [914, 356] on img at bounding box center [921, 364] width 22 height 22
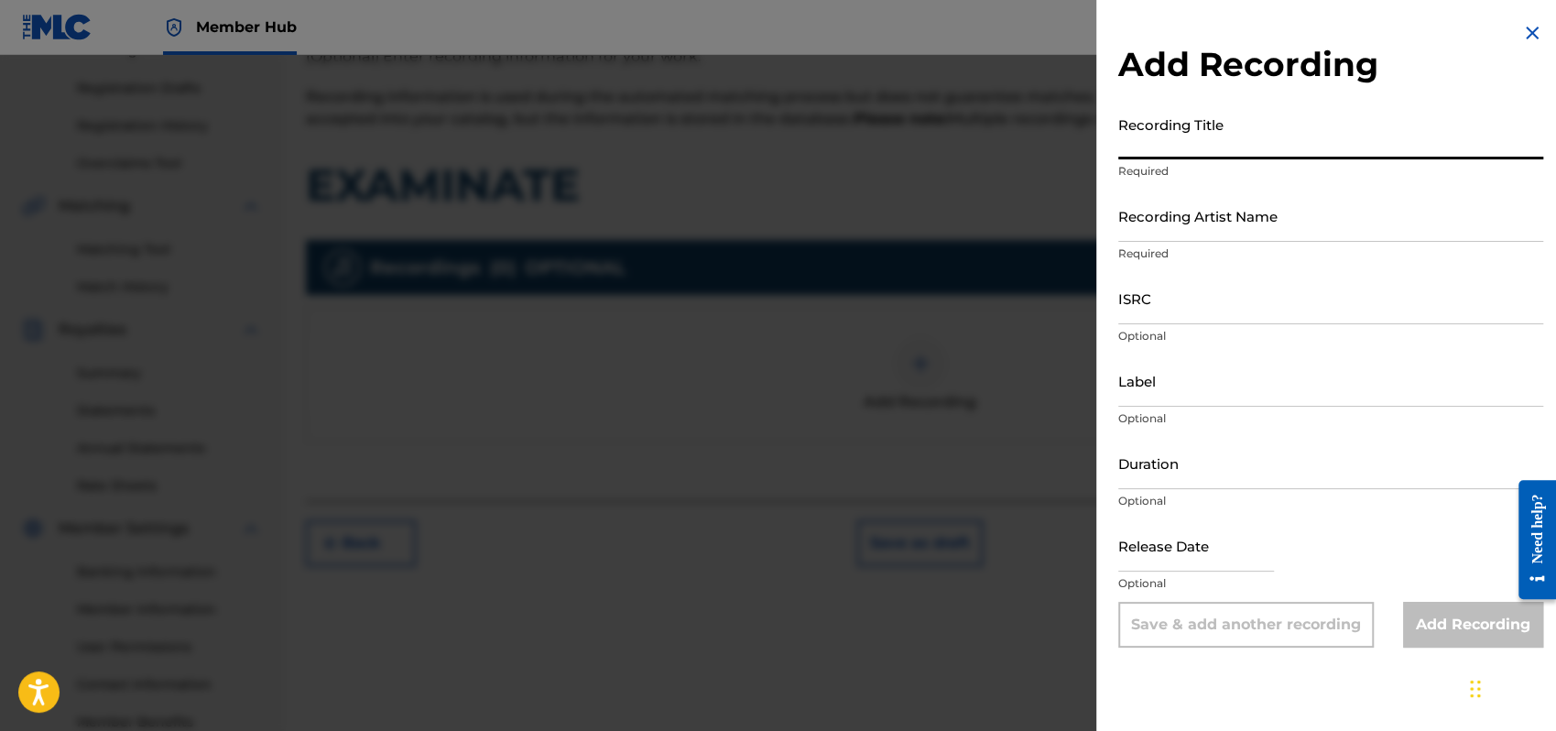
click at [1158, 141] on input "Recording Title" at bounding box center [1331, 133] width 425 height 52
type input "PRISIONERA DE LA VERDAD"
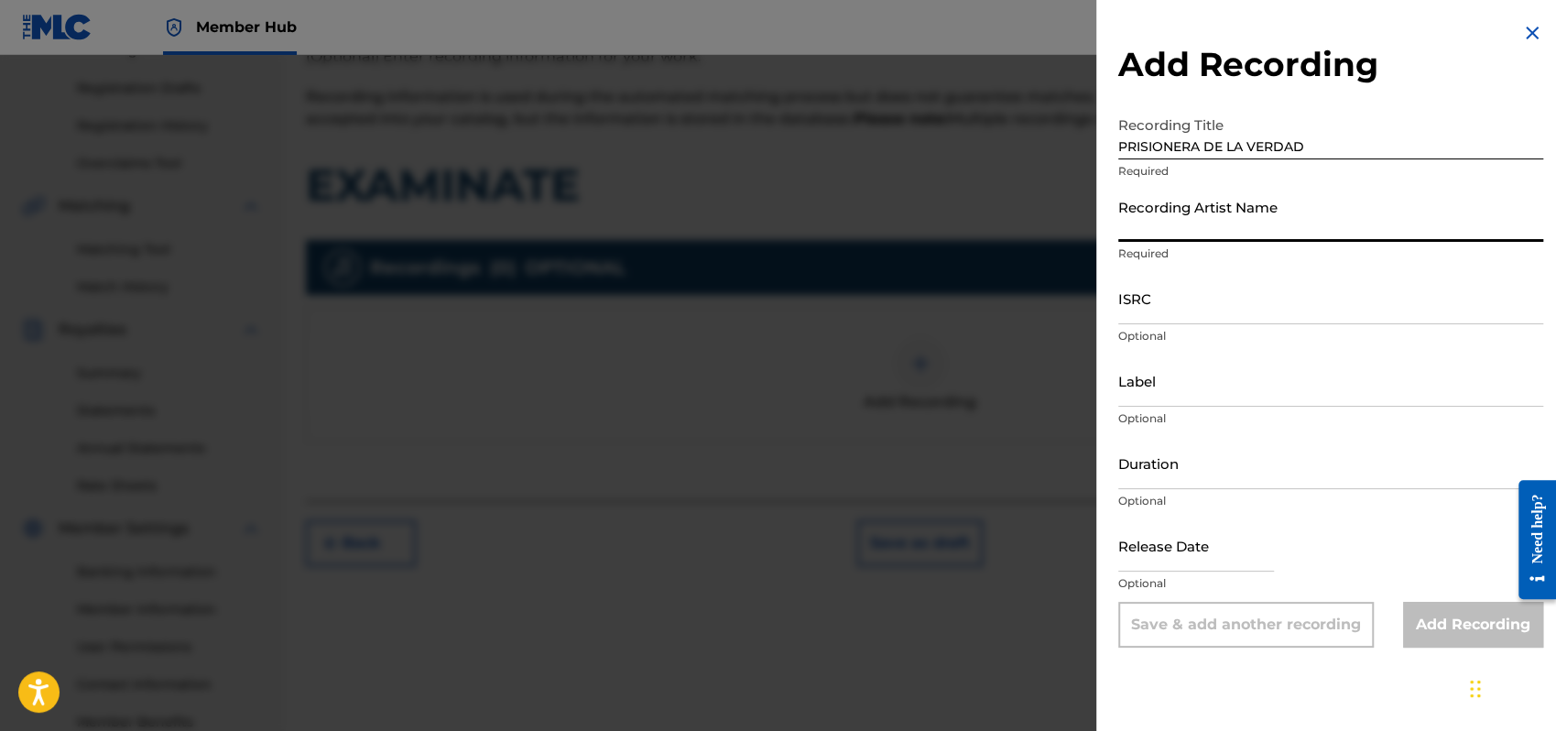
click at [1144, 220] on input "Recording Artist Name" at bounding box center [1331, 216] width 425 height 52
type input "[PERSON_NAME]"
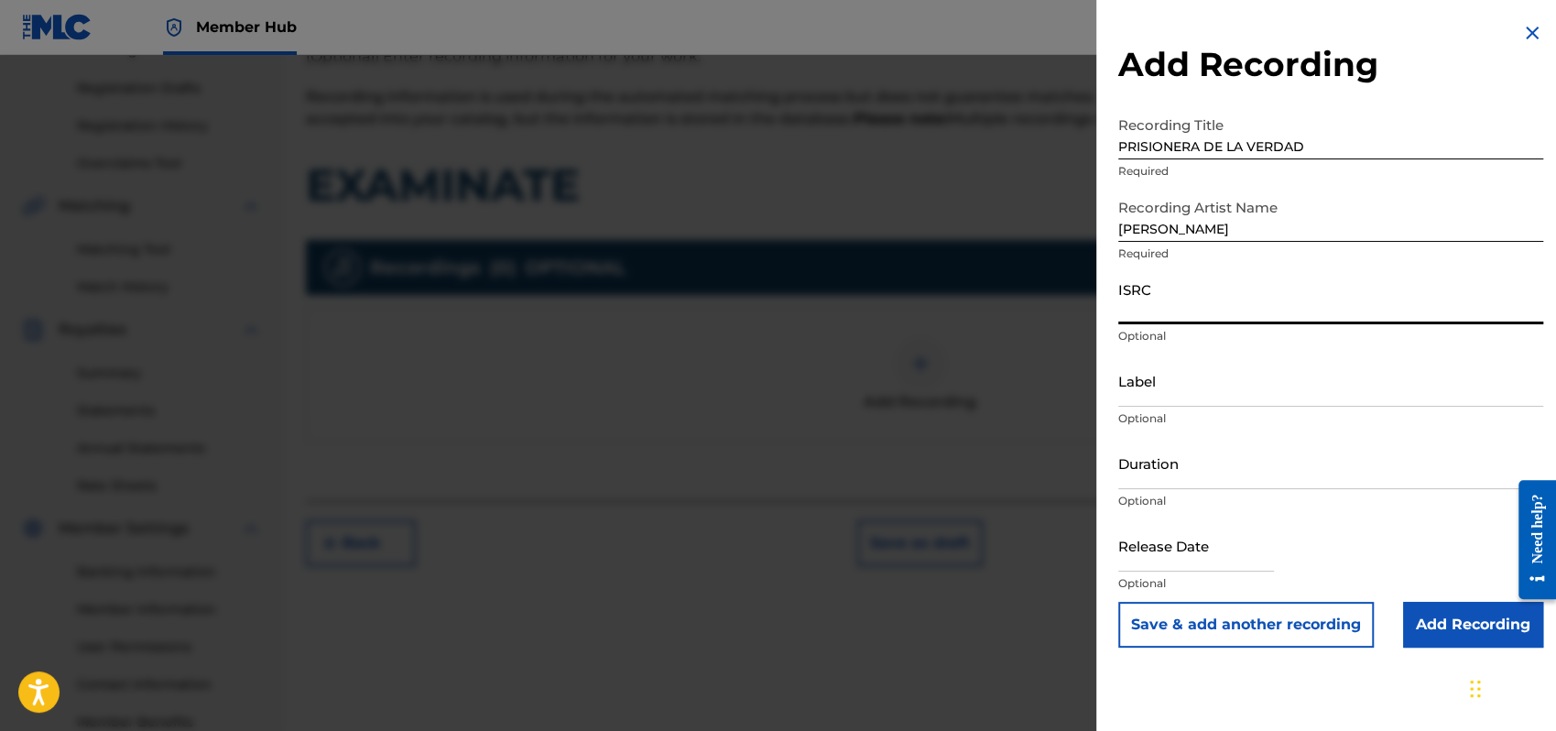
click at [1130, 312] on input "ISRC" at bounding box center [1331, 298] width 425 height 52
type input "QMEU32507321"
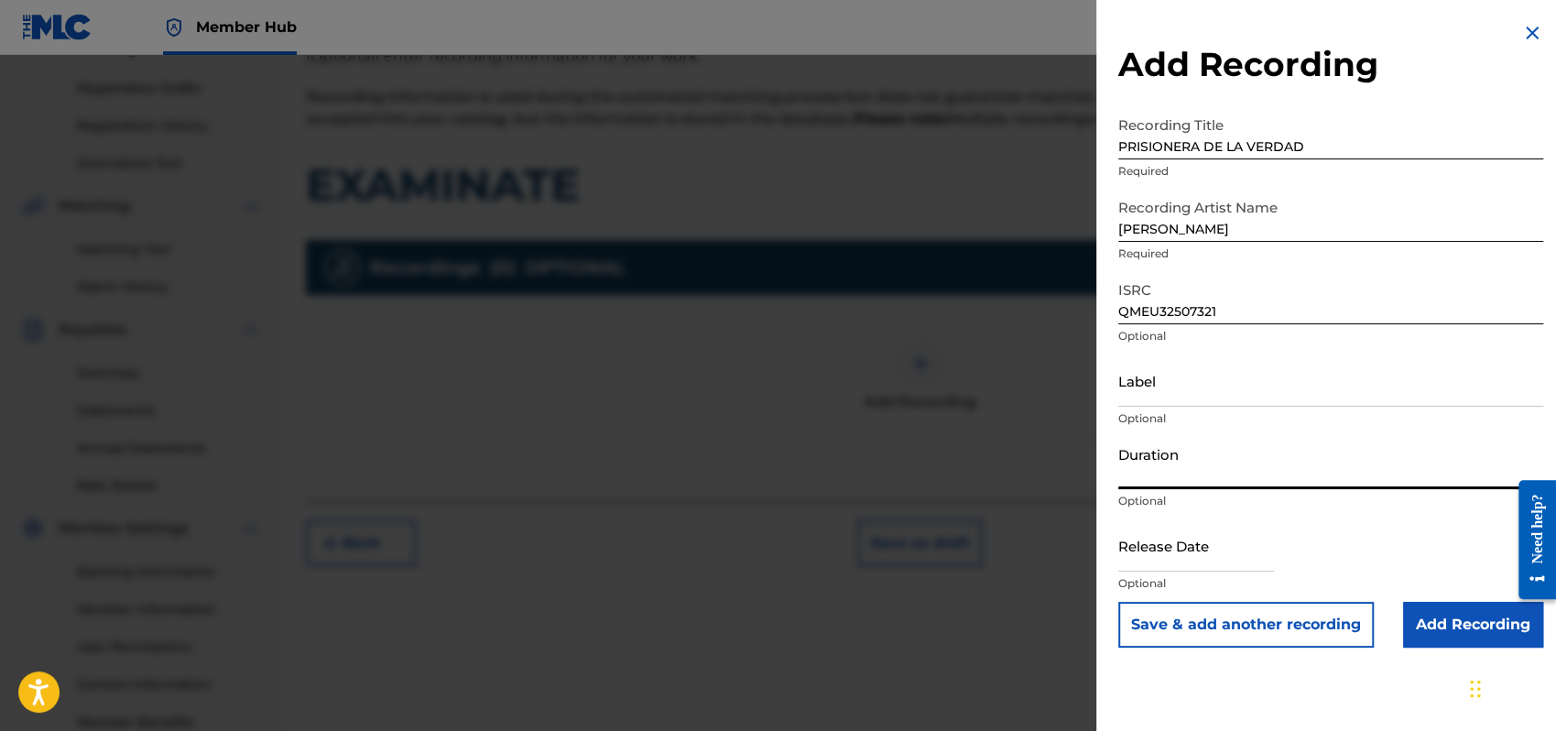
click at [1138, 467] on input "Duration" at bounding box center [1331, 463] width 425 height 52
type input "03:33"
select select "8"
select select "2025"
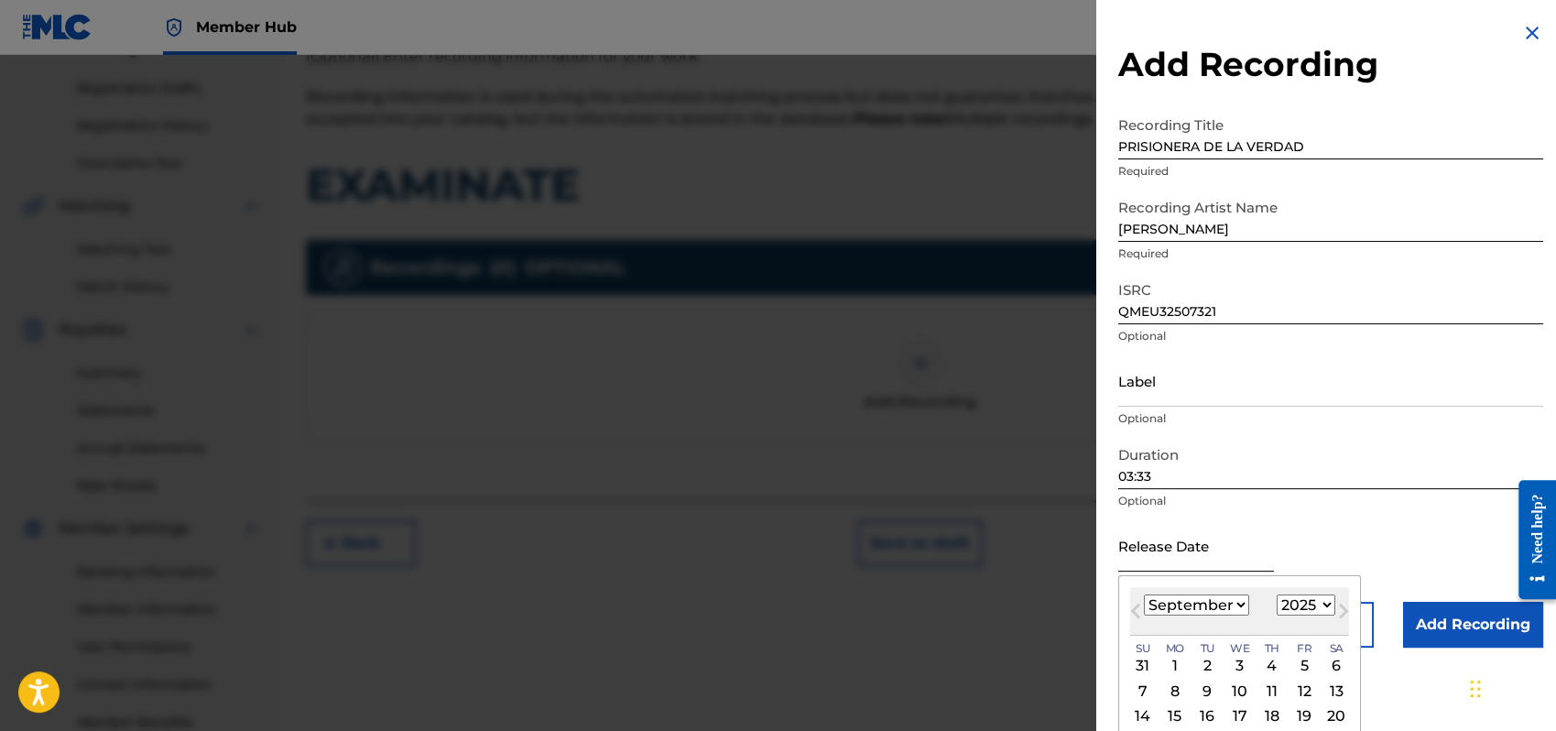
click at [1174, 547] on input "text" at bounding box center [1197, 545] width 156 height 52
type input "0"
click at [1239, 600] on select "January February March April May June July August September October November De…" at bounding box center [1196, 605] width 105 height 21
select select "0"
click at [1144, 595] on select "January February March April May June July August September October November De…" at bounding box center [1196, 605] width 105 height 21
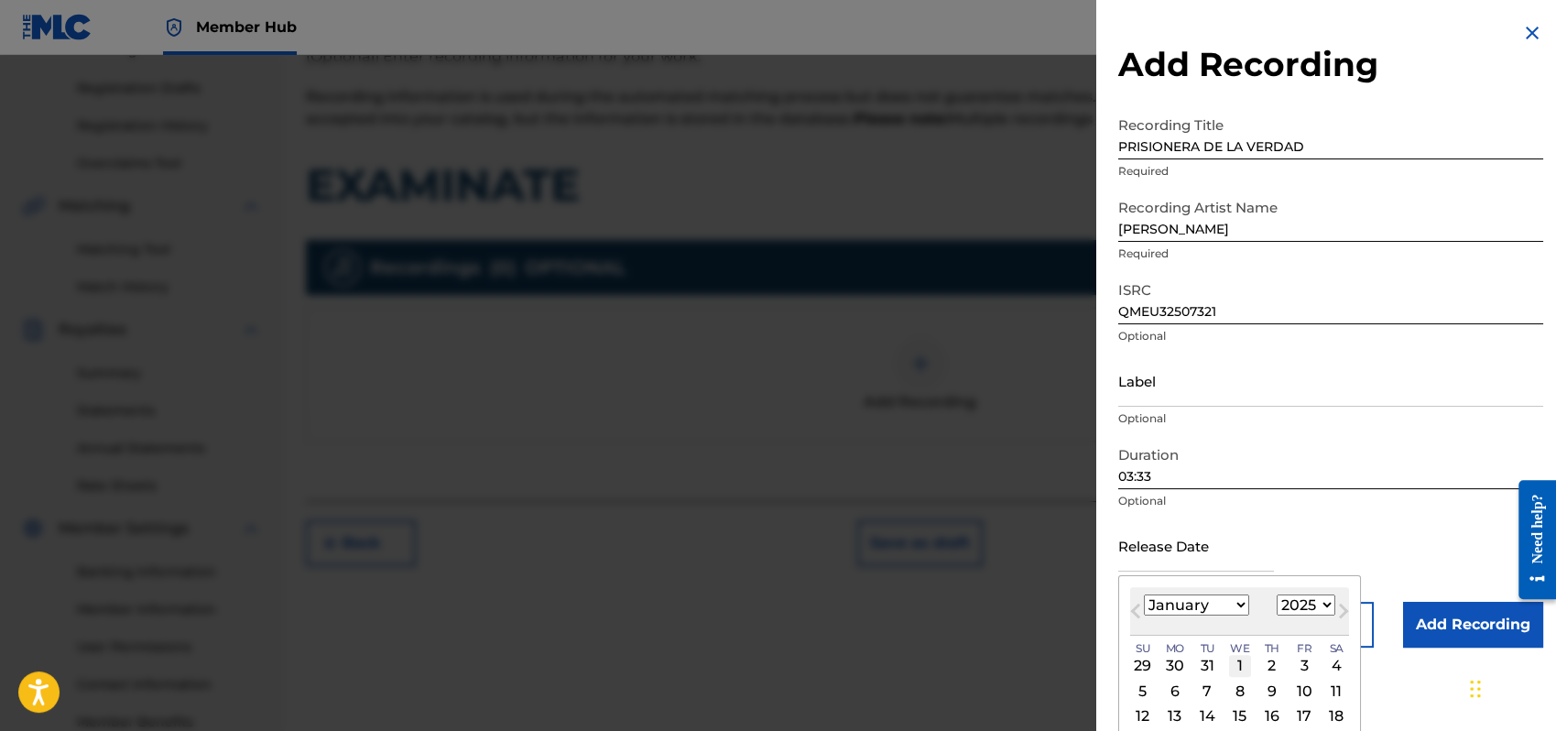
click at [1239, 665] on div "1" at bounding box center [1240, 666] width 22 height 22
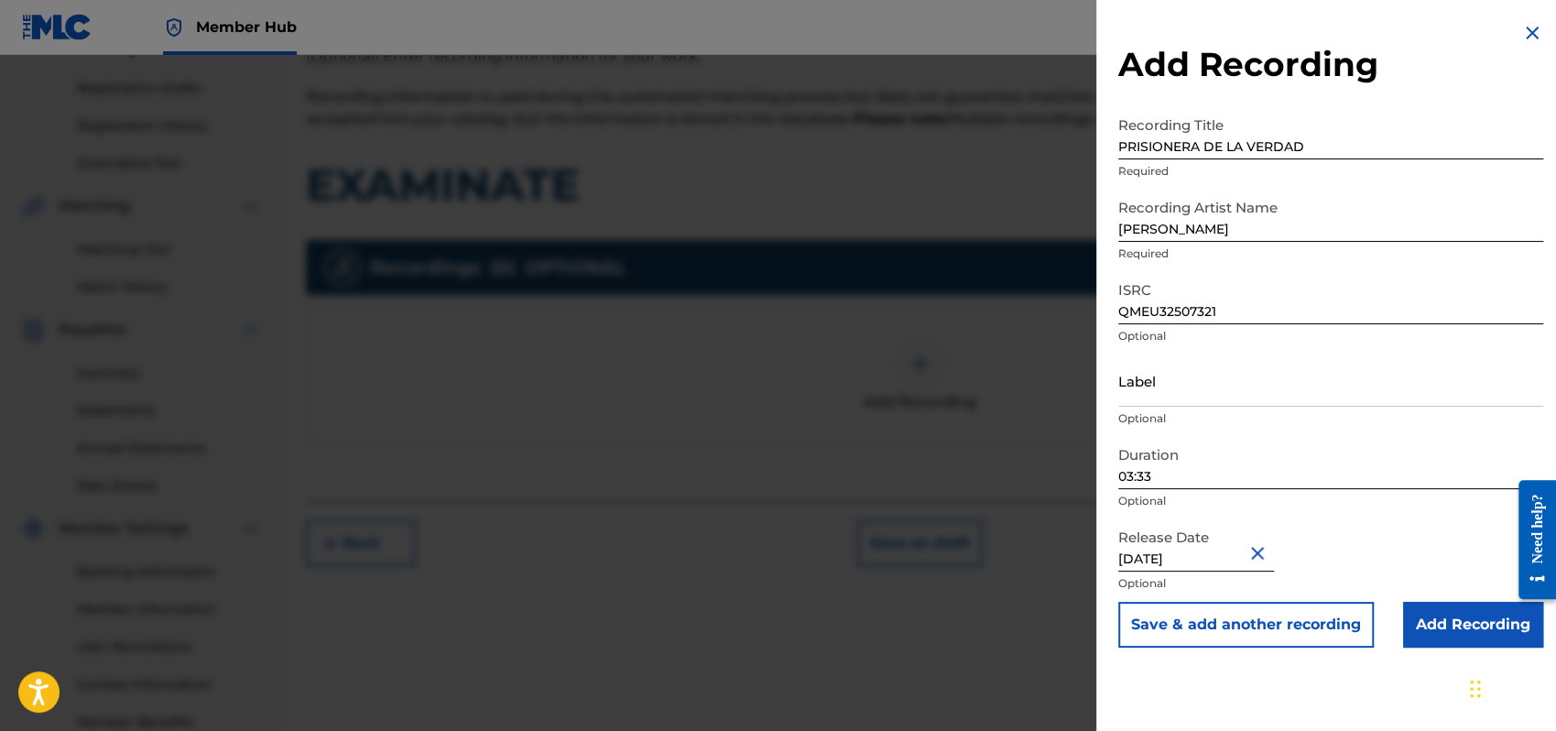
type input "[DATE]"
click at [1429, 545] on div "Release Date [DATE] Optional" at bounding box center [1331, 560] width 425 height 82
click at [1460, 617] on input "Add Recording" at bounding box center [1473, 625] width 140 height 46
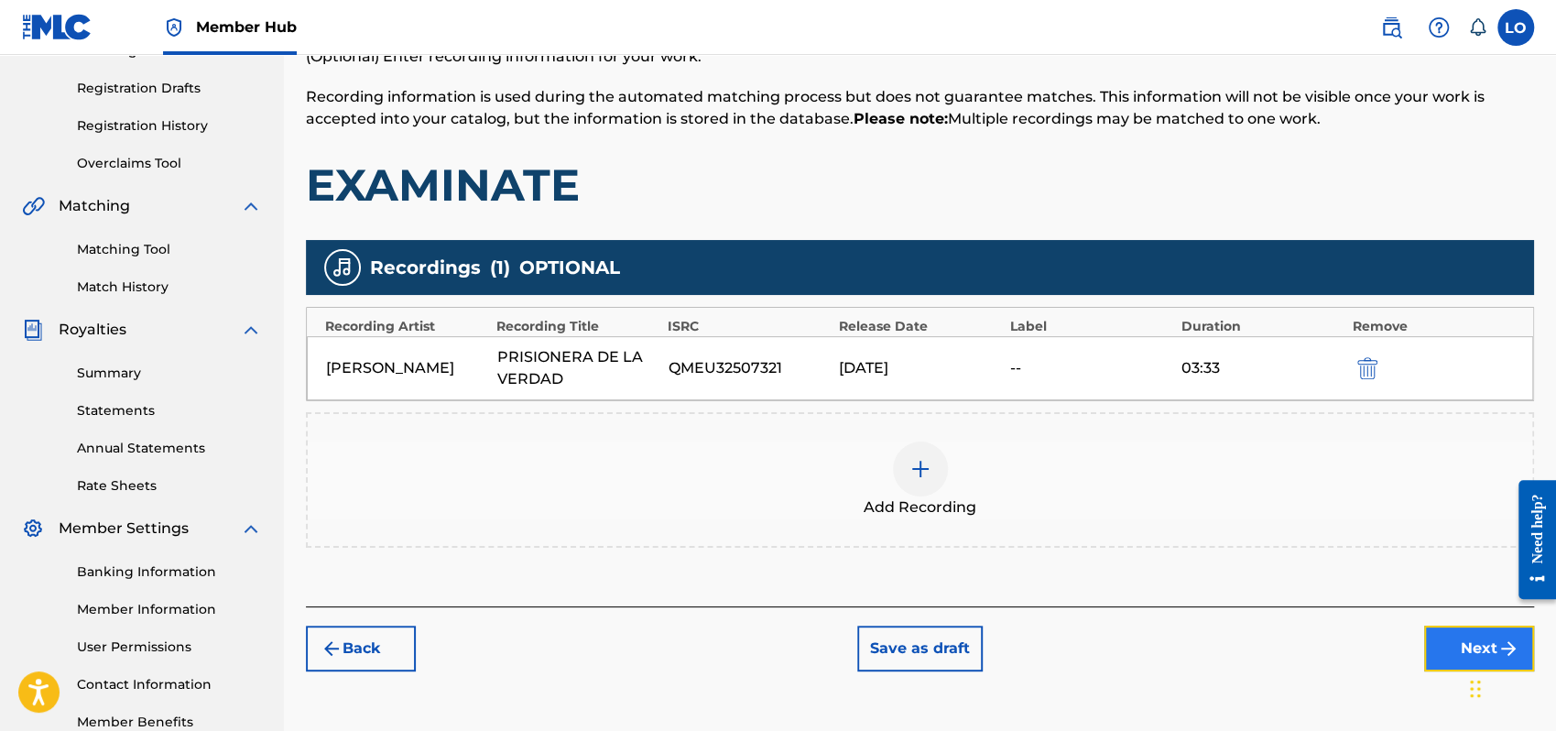
click at [1458, 646] on button "Next" at bounding box center [1479, 649] width 110 height 46
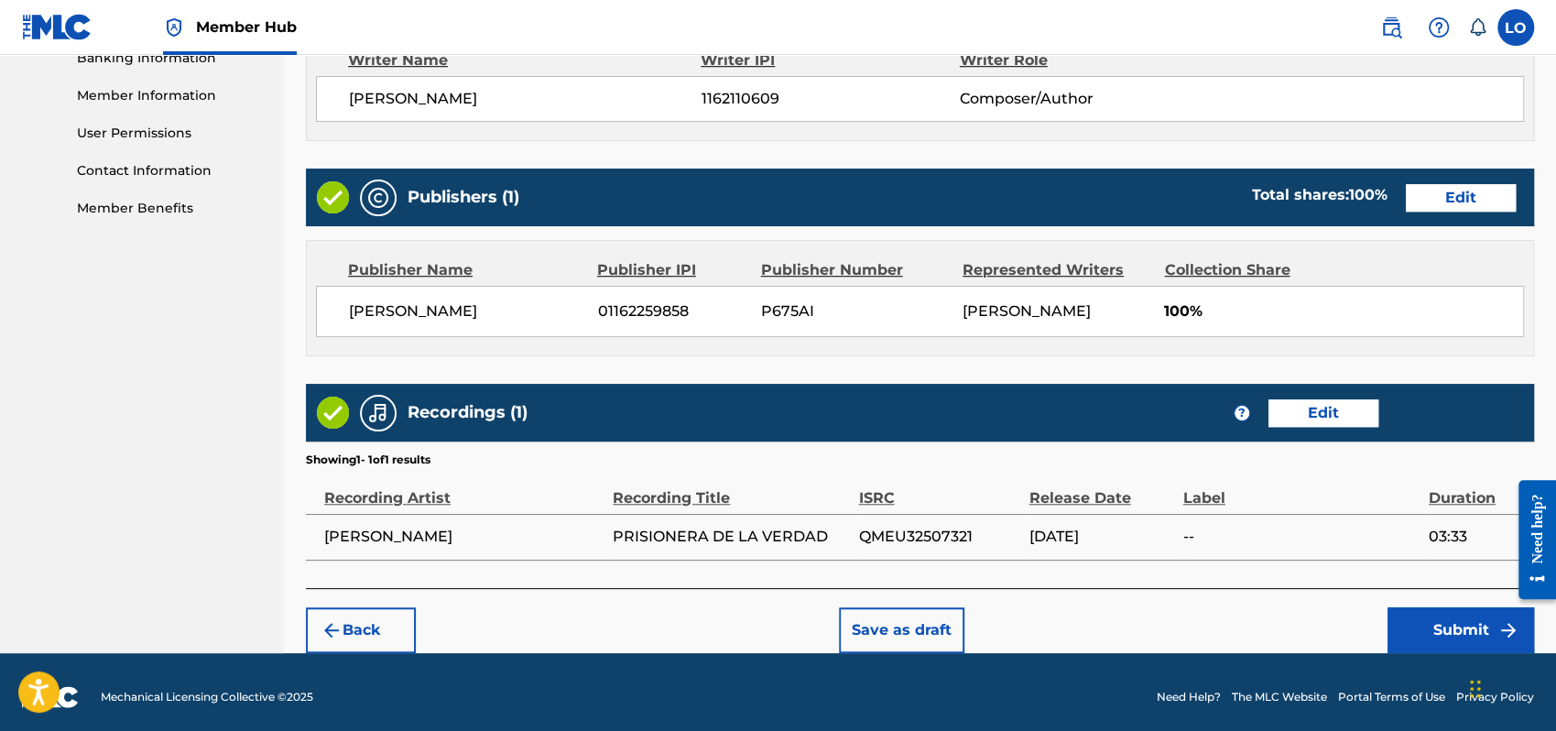
scroll to position [816, 0]
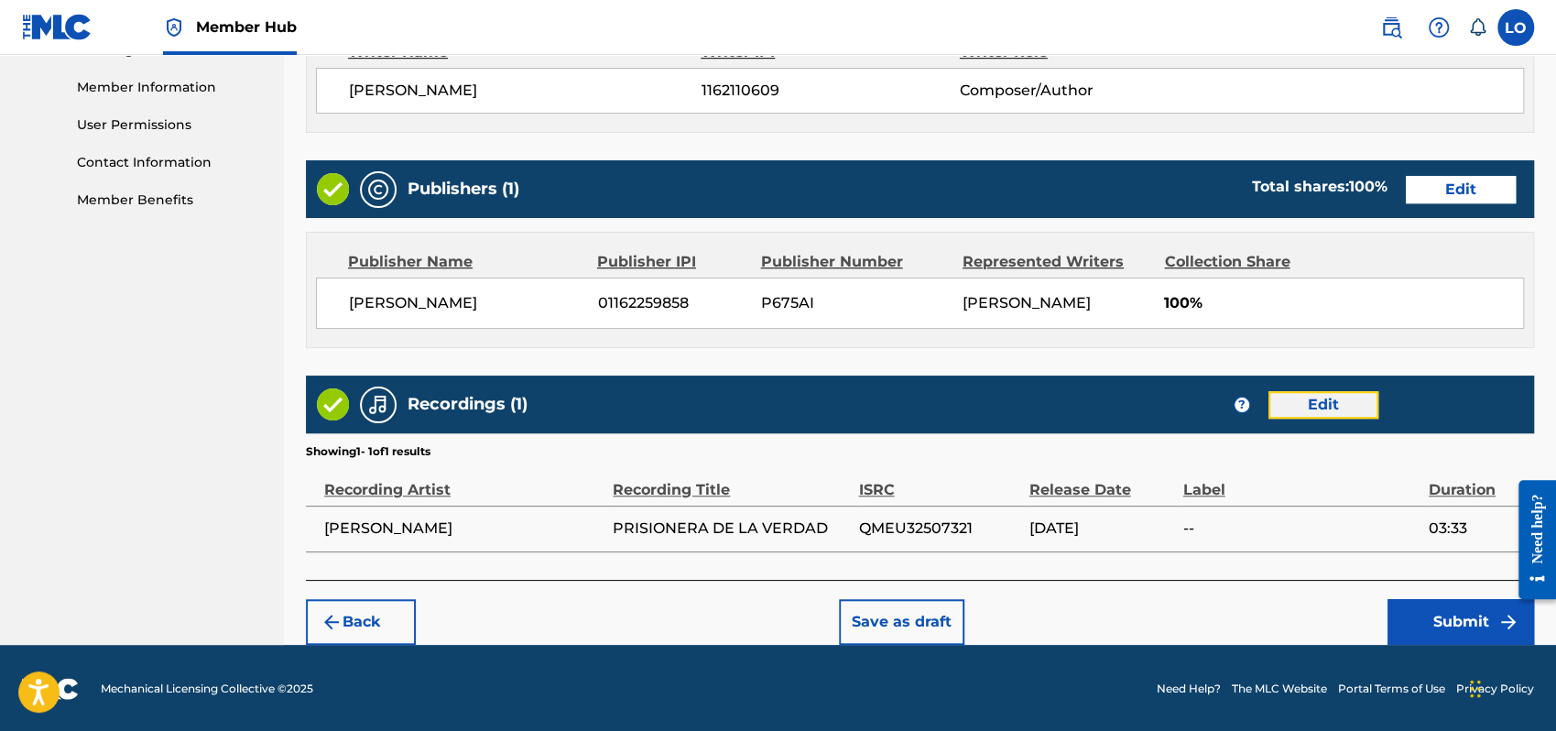
click at [1316, 407] on button "Edit" at bounding box center [1324, 404] width 110 height 27
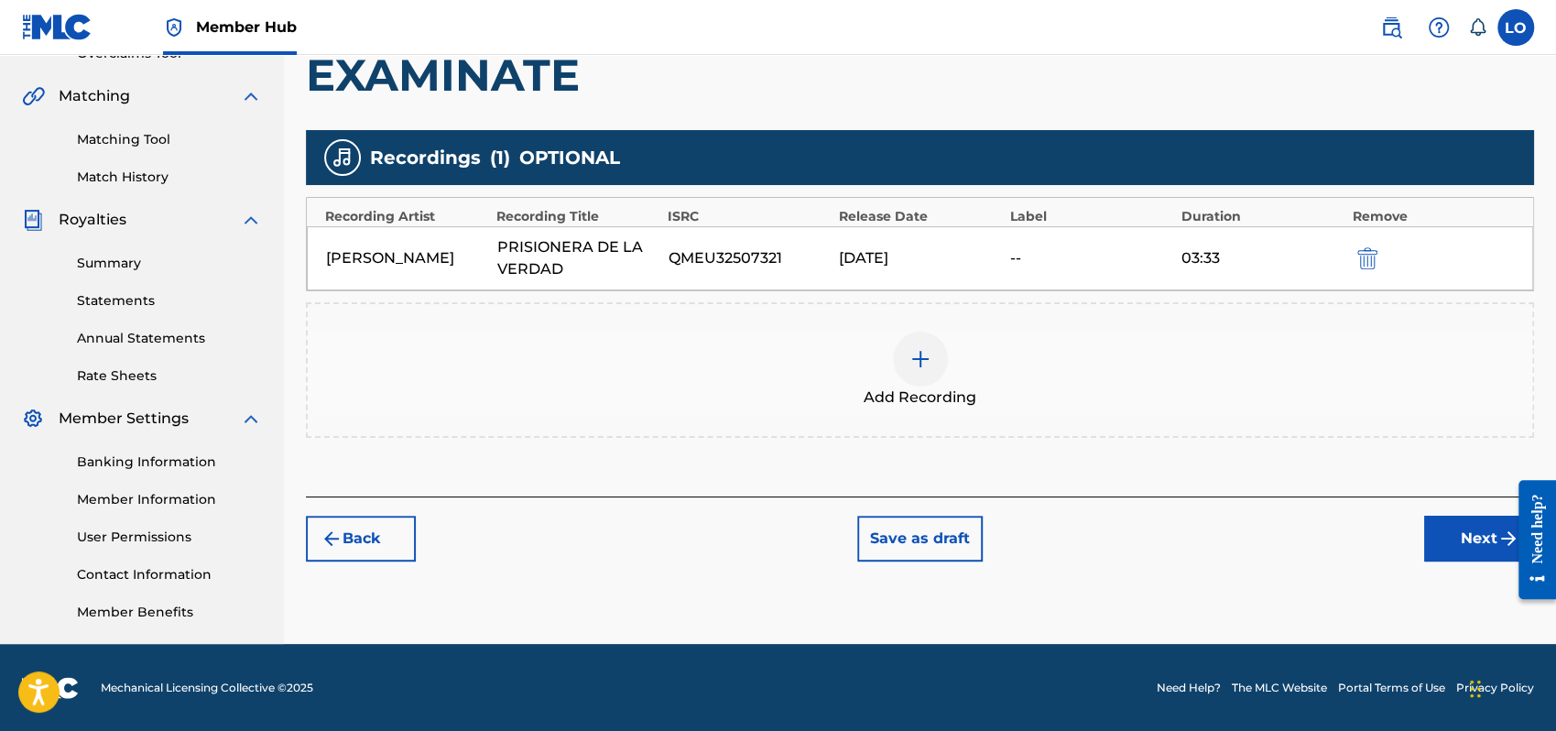
click at [922, 357] on img at bounding box center [921, 359] width 22 height 22
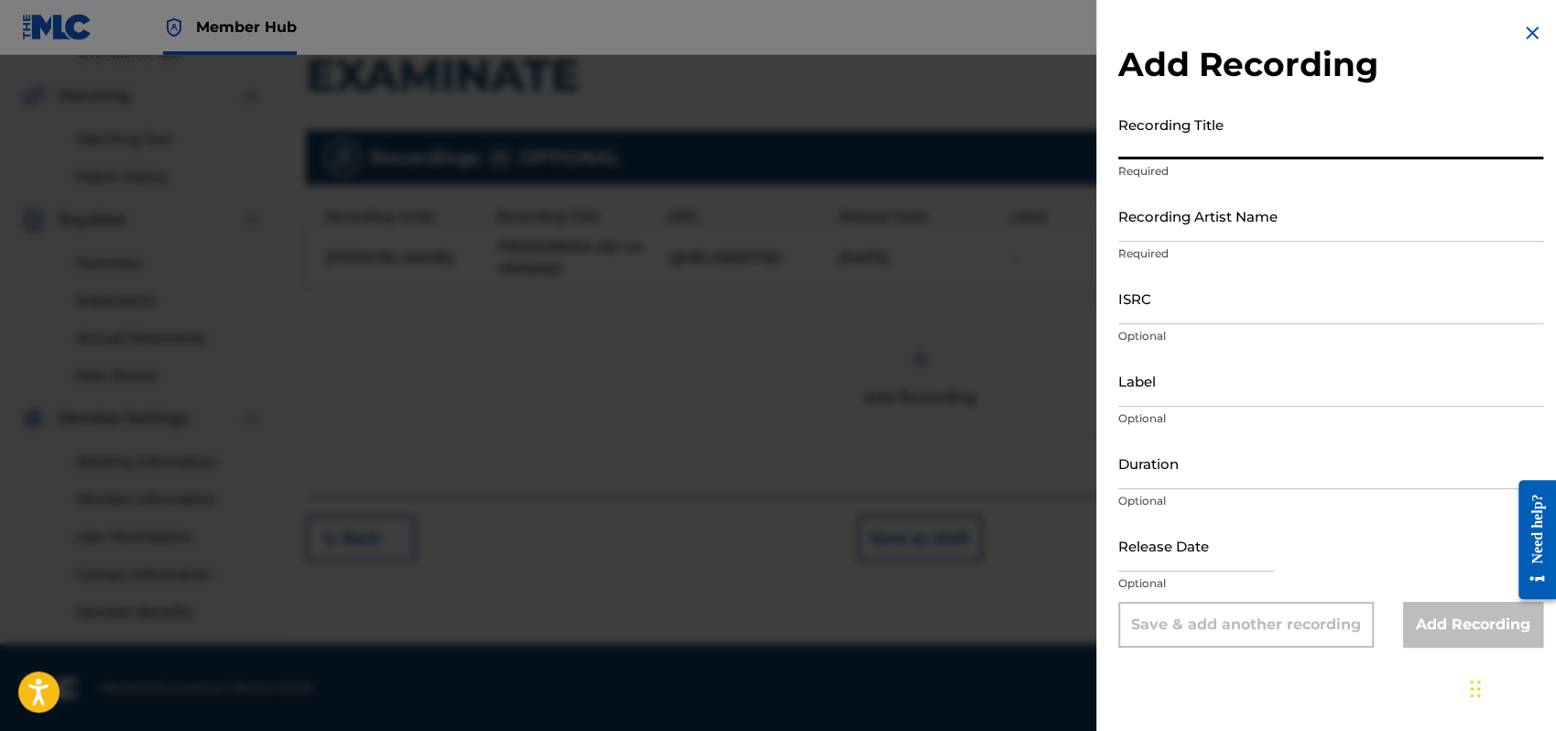
click at [1151, 136] on input "Recording Title" at bounding box center [1331, 133] width 425 height 52
type input "PRISIONERA DE LA VERDAD"
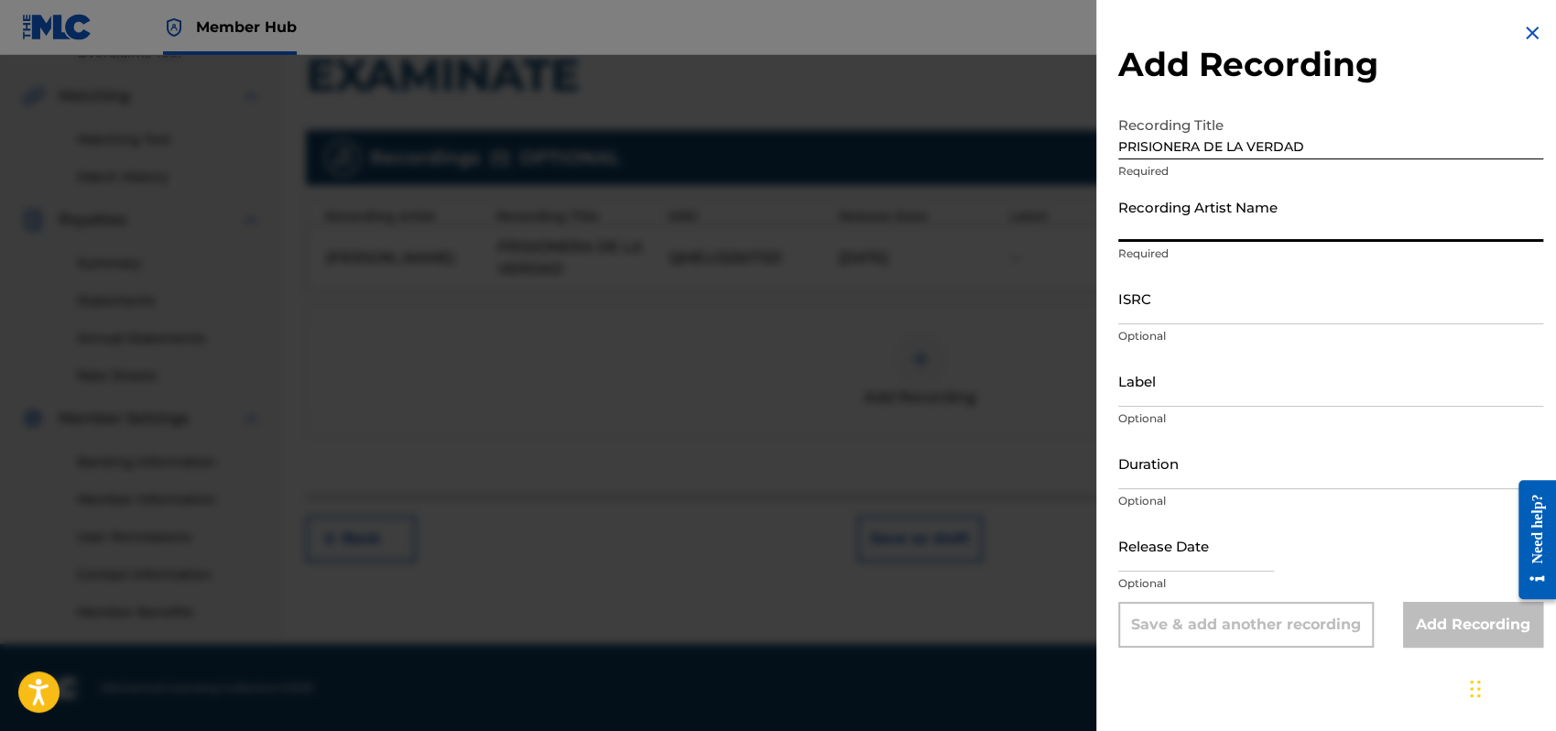
click at [1165, 224] on input "Recording Artist Name" at bounding box center [1331, 216] width 425 height 52
type input "[PERSON_NAME]"
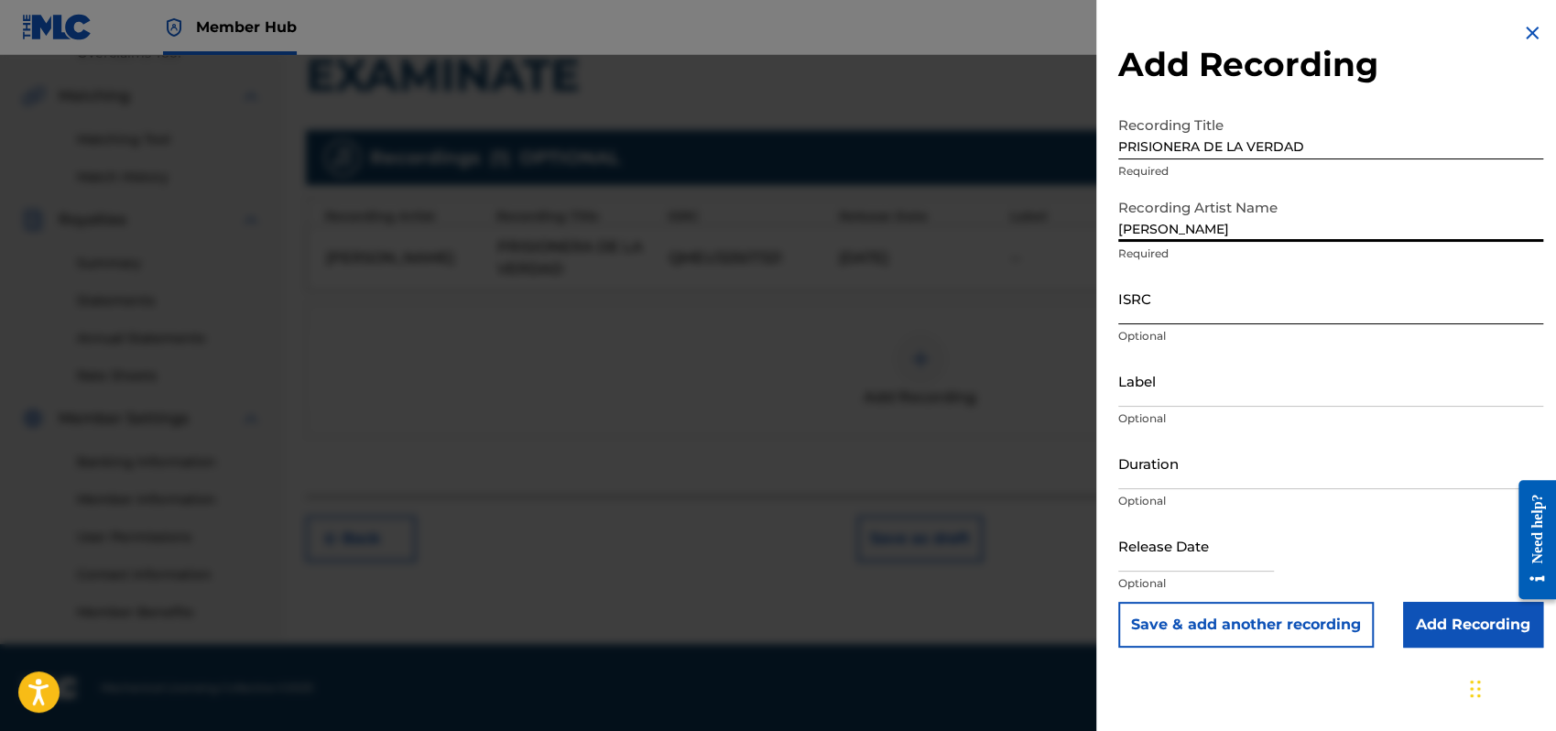
click at [1140, 311] on input "ISRC" at bounding box center [1331, 298] width 425 height 52
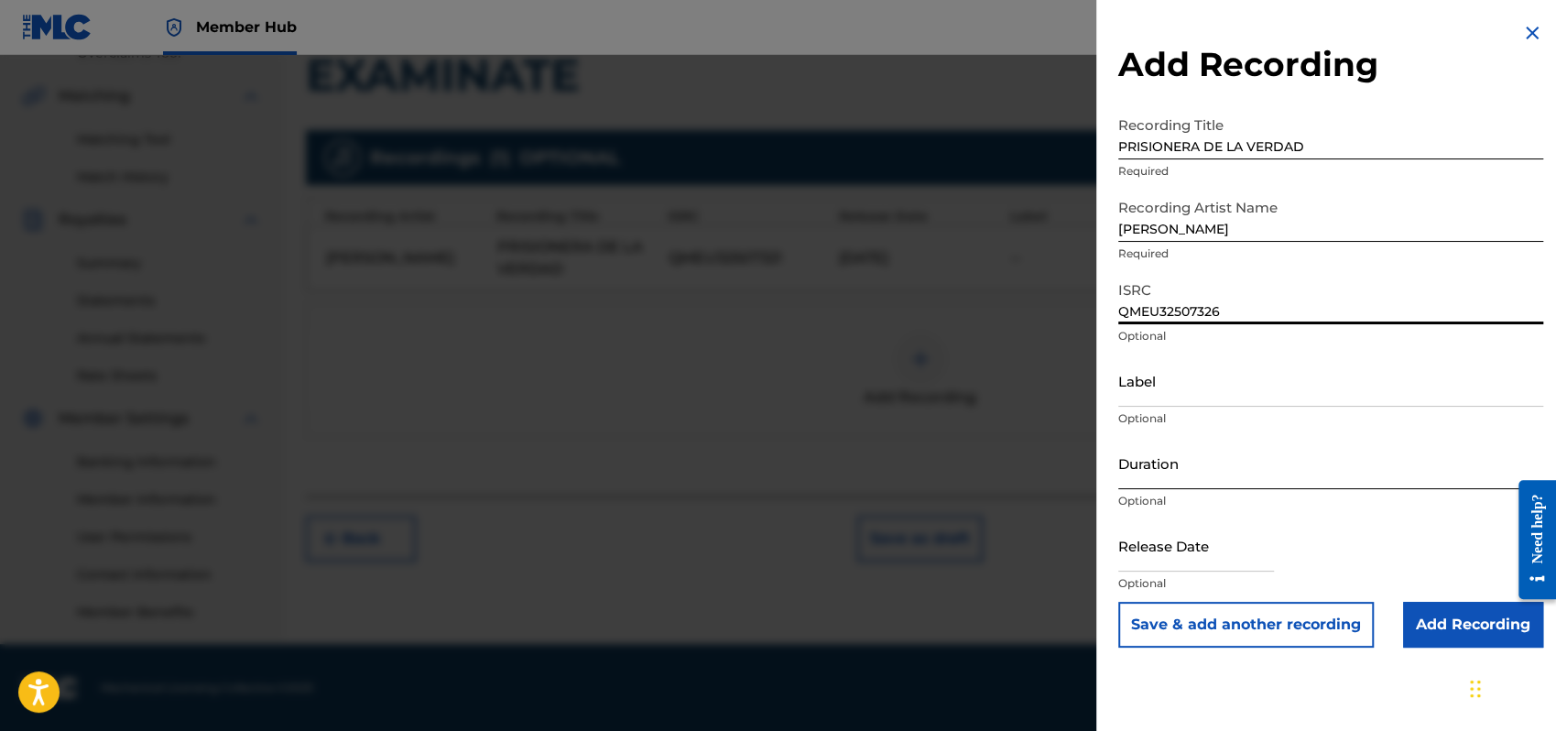
type input "QMEU32507326"
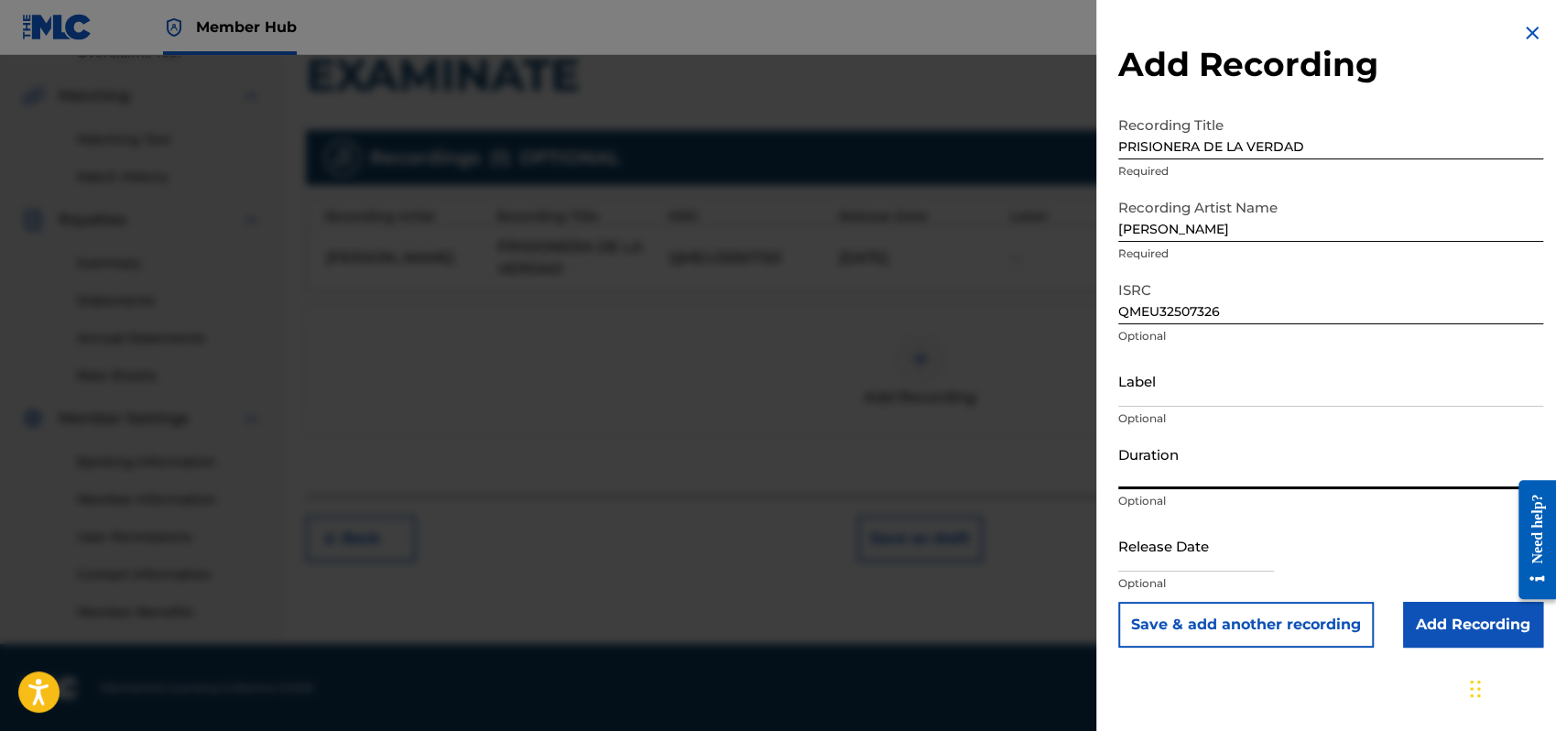
click at [1166, 473] on input "Duration" at bounding box center [1331, 463] width 425 height 52
type input "03:33"
select select "8"
select select "2025"
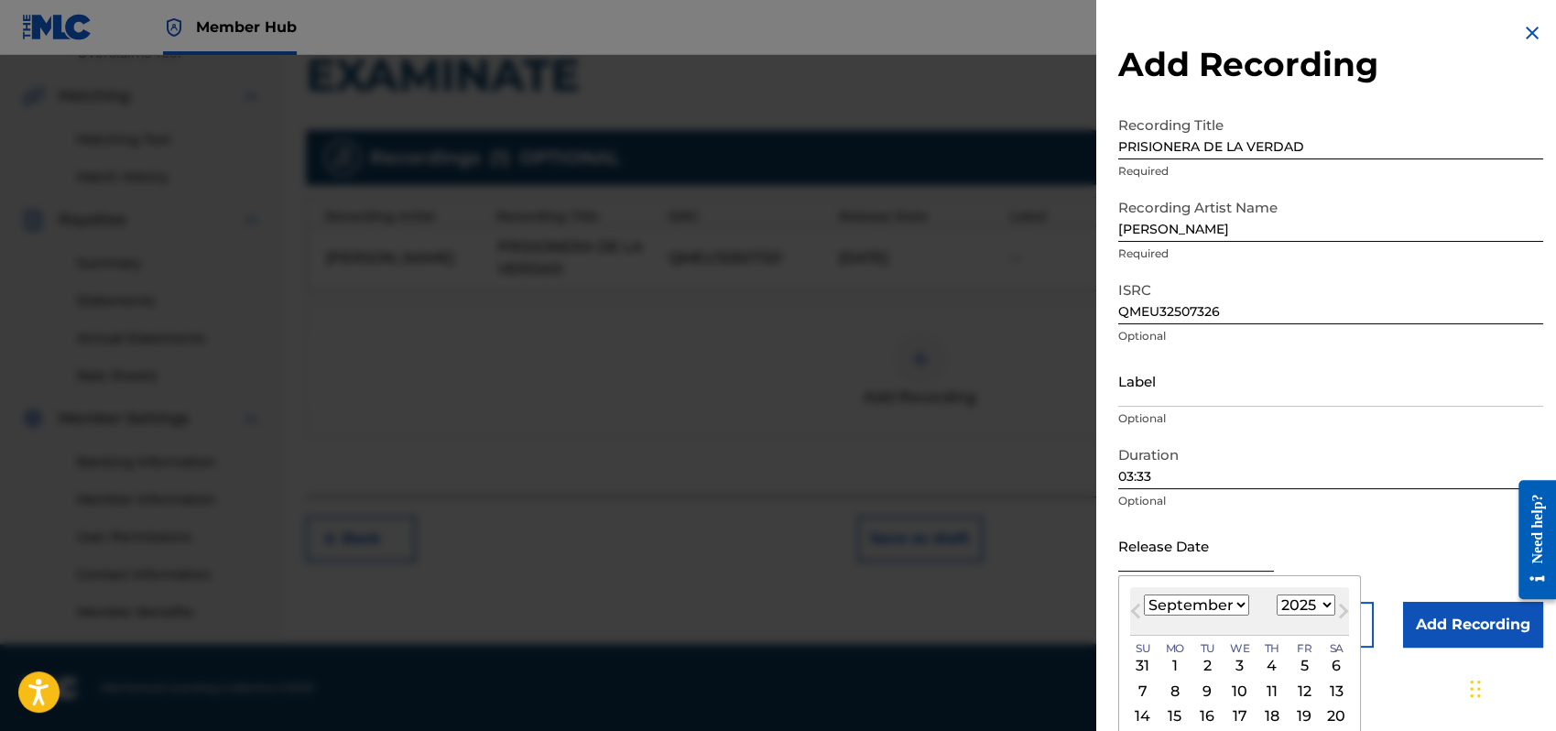
click at [1151, 554] on input "text" at bounding box center [1197, 545] width 156 height 52
type input "[DATE]"
select select "0"
select select "1998"
type input "[DATE]"
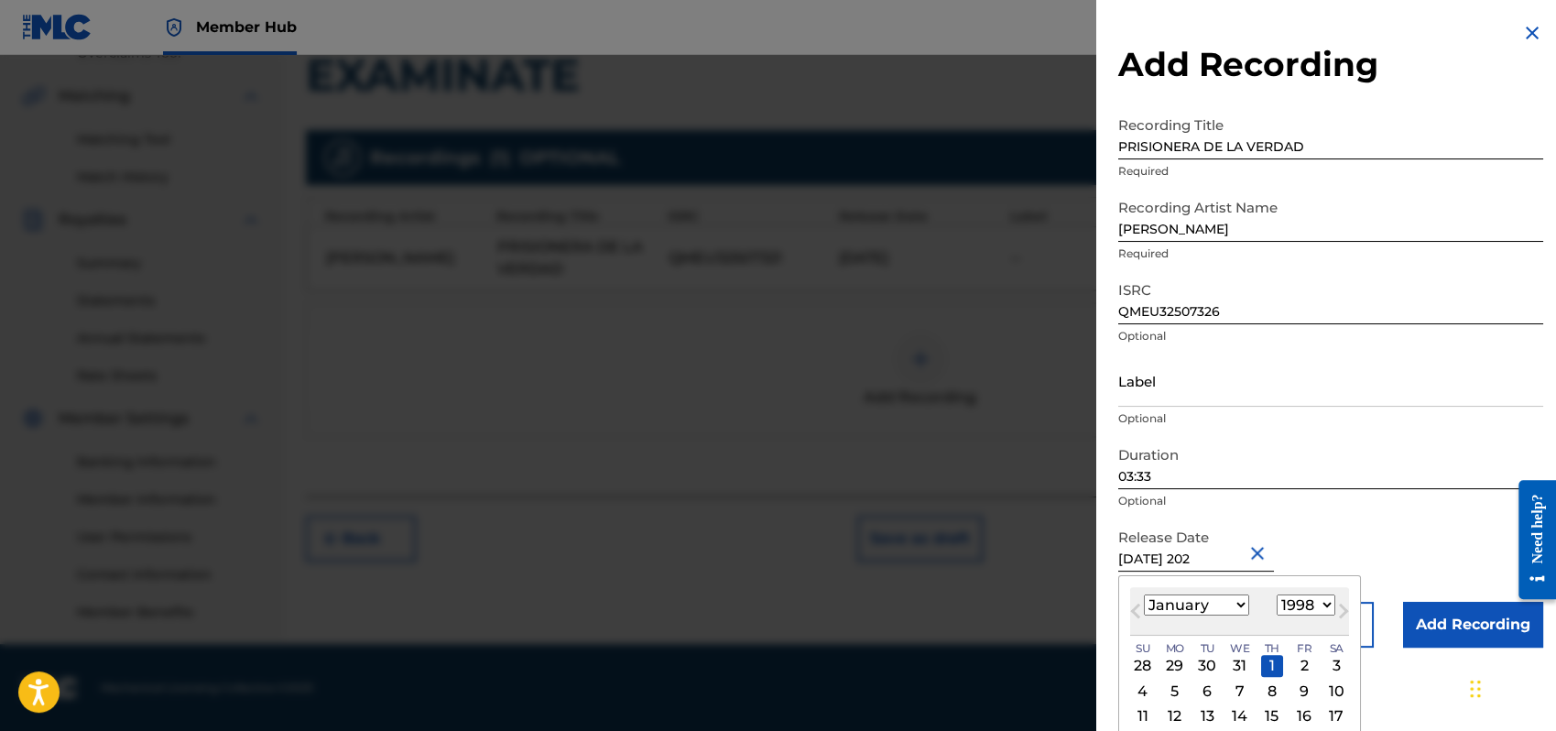
select select "2020"
type input "[DATE]"
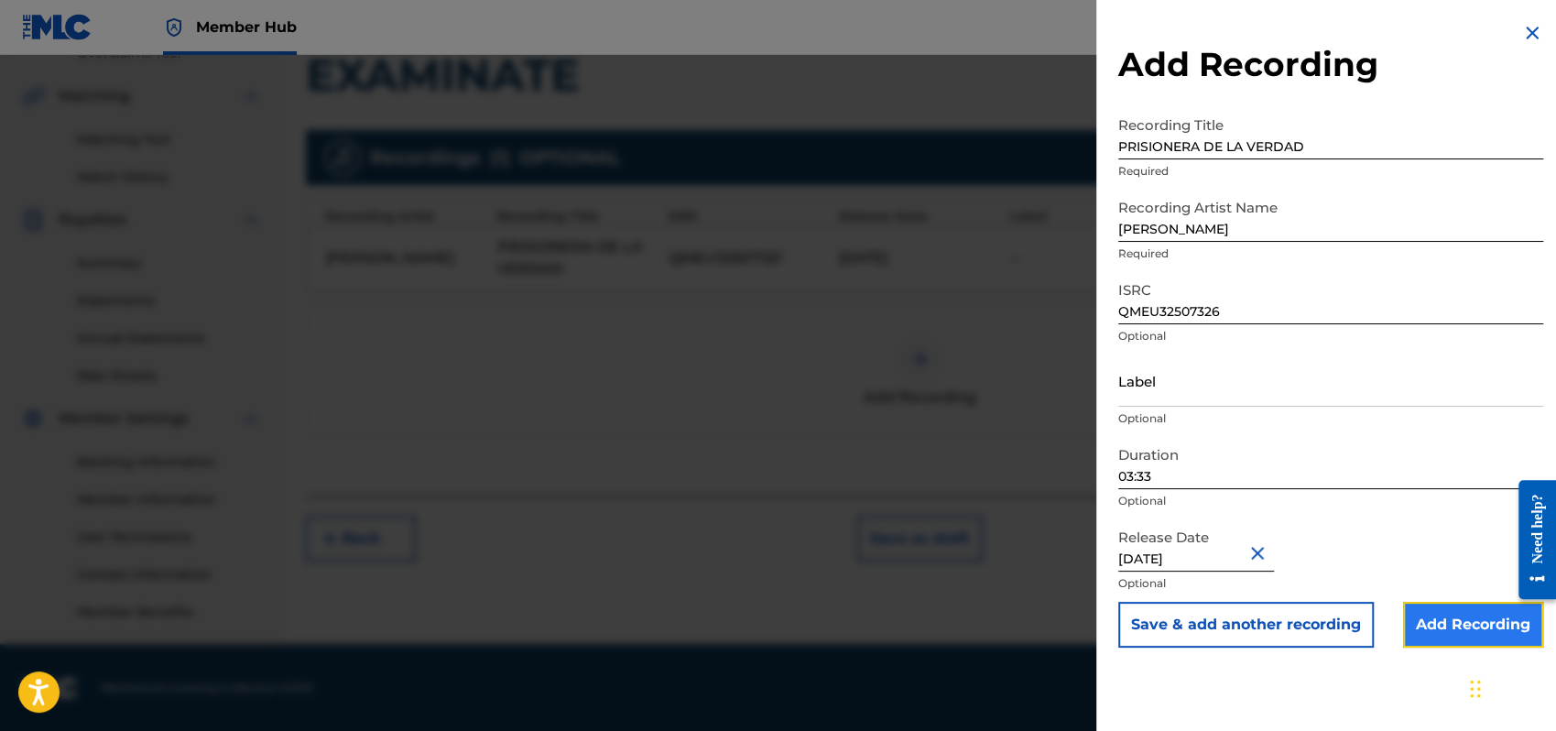
click at [1441, 628] on input "Add Recording" at bounding box center [1473, 625] width 140 height 46
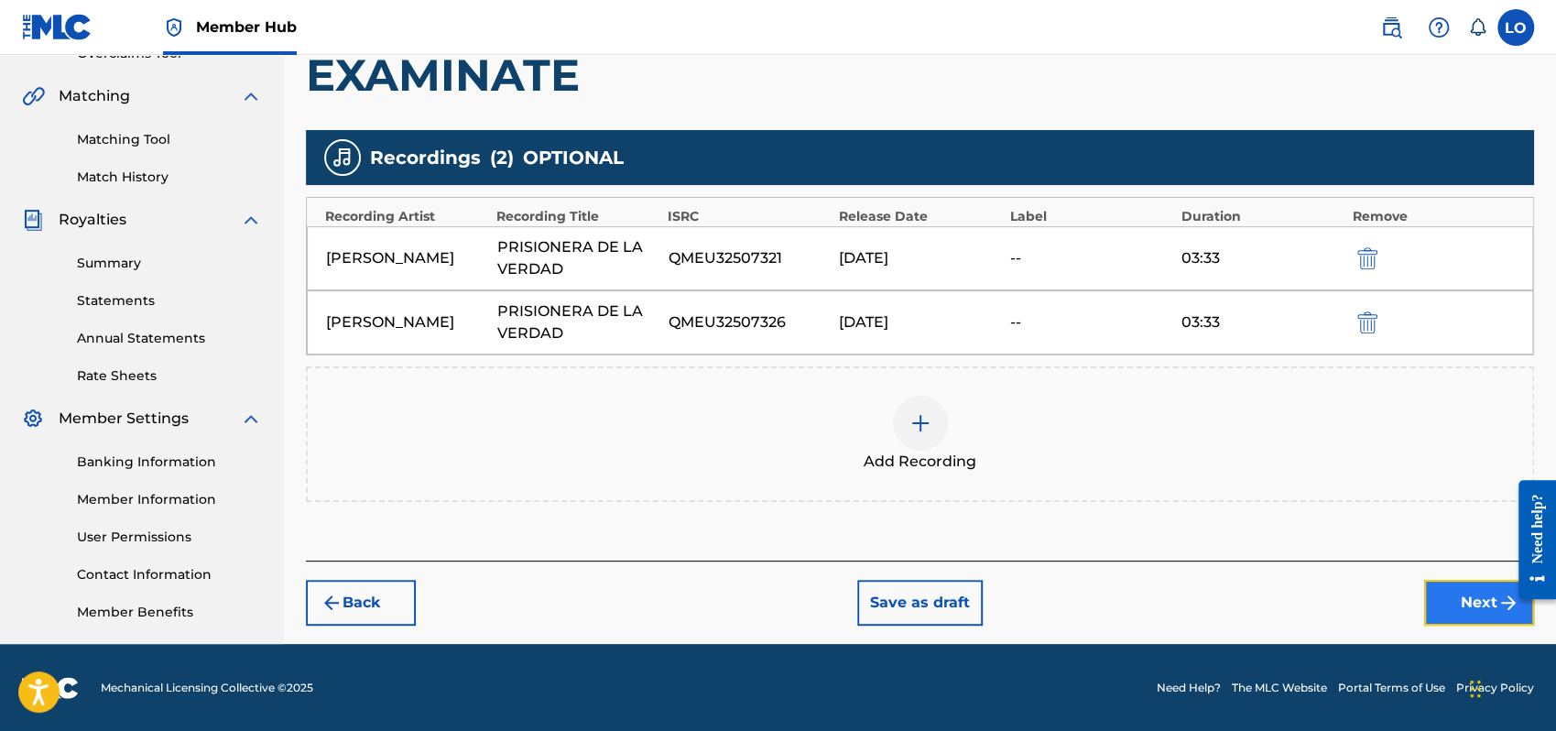
click at [1466, 588] on button "Next" at bounding box center [1479, 603] width 110 height 46
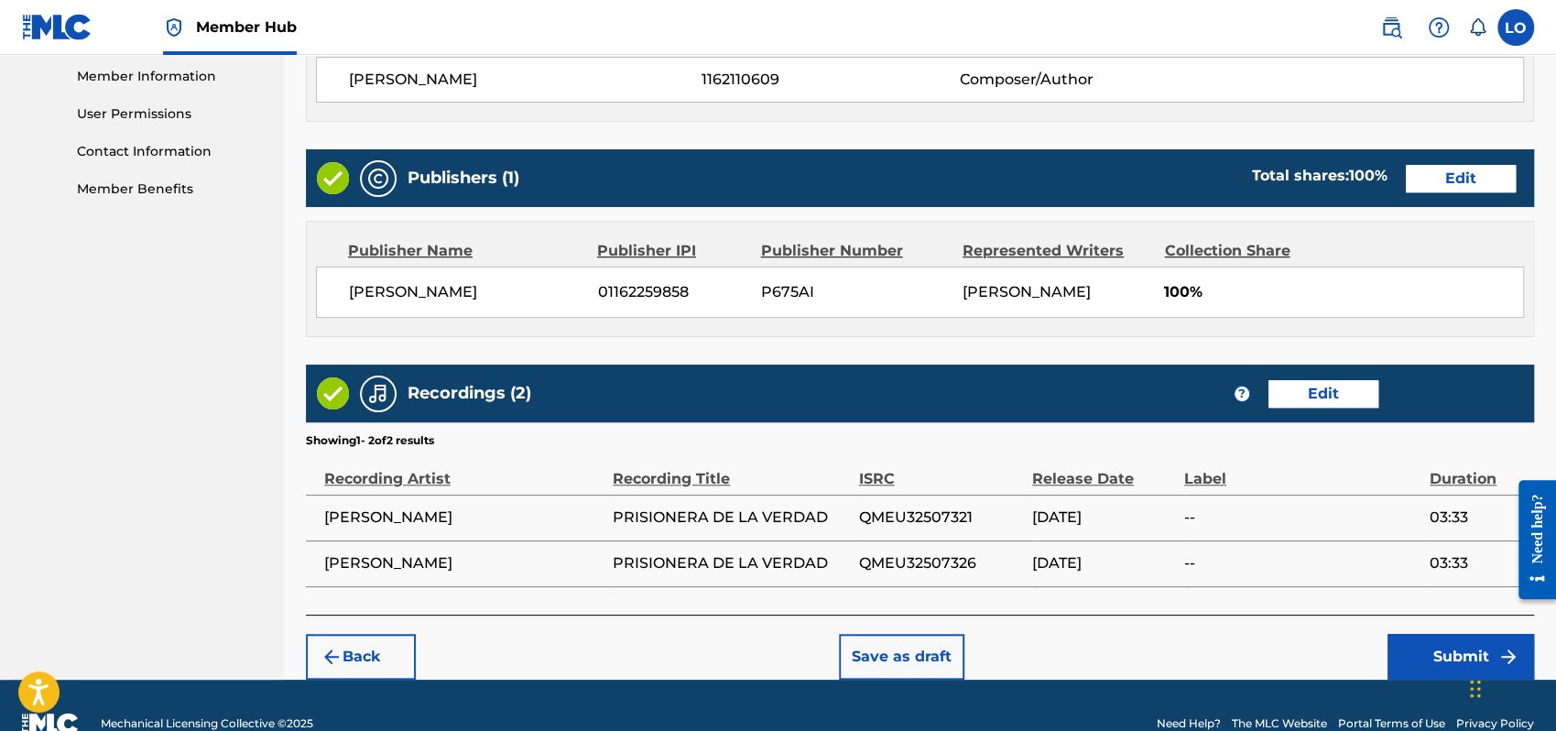
scroll to position [862, 0]
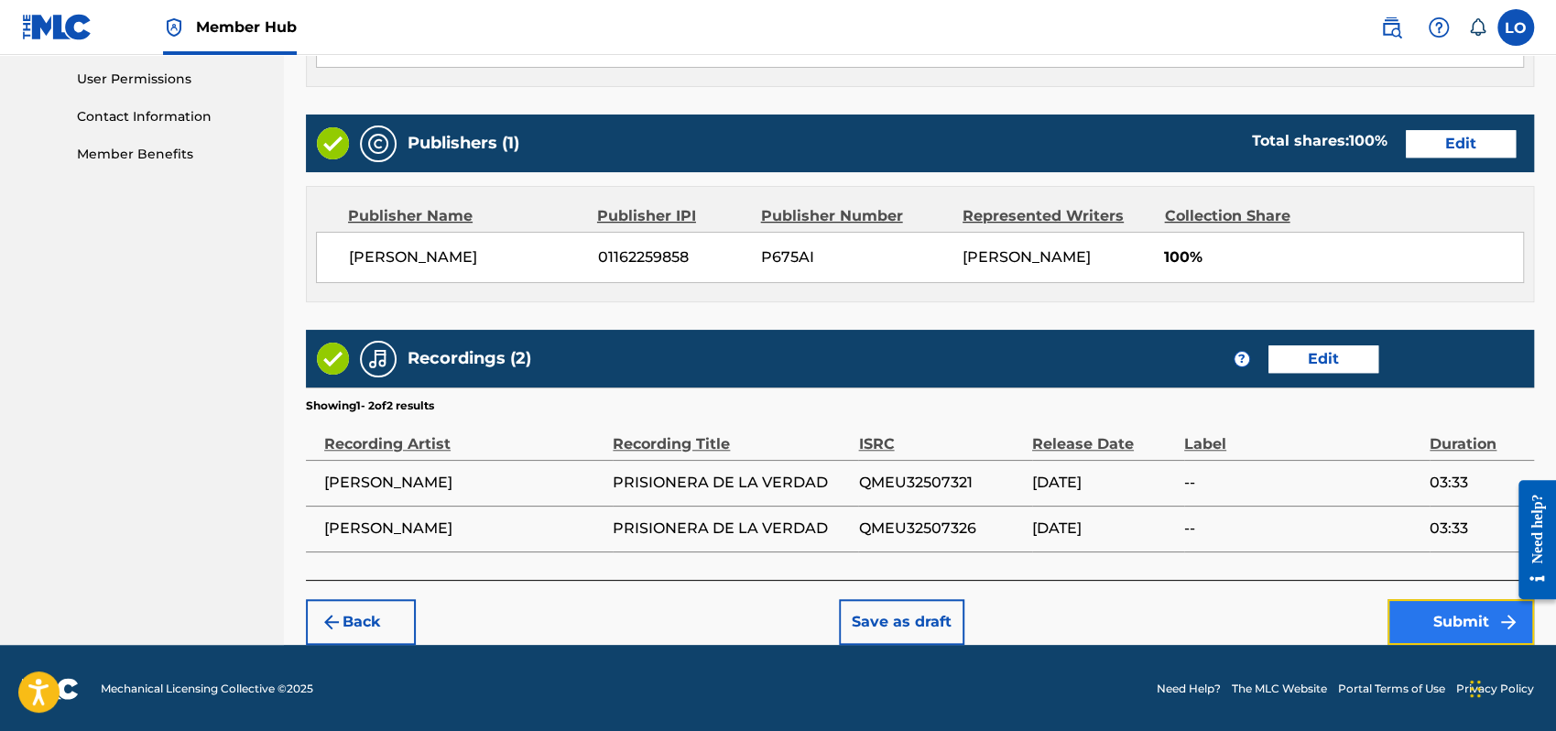
click at [1451, 630] on button "Submit" at bounding box center [1461, 622] width 147 height 46
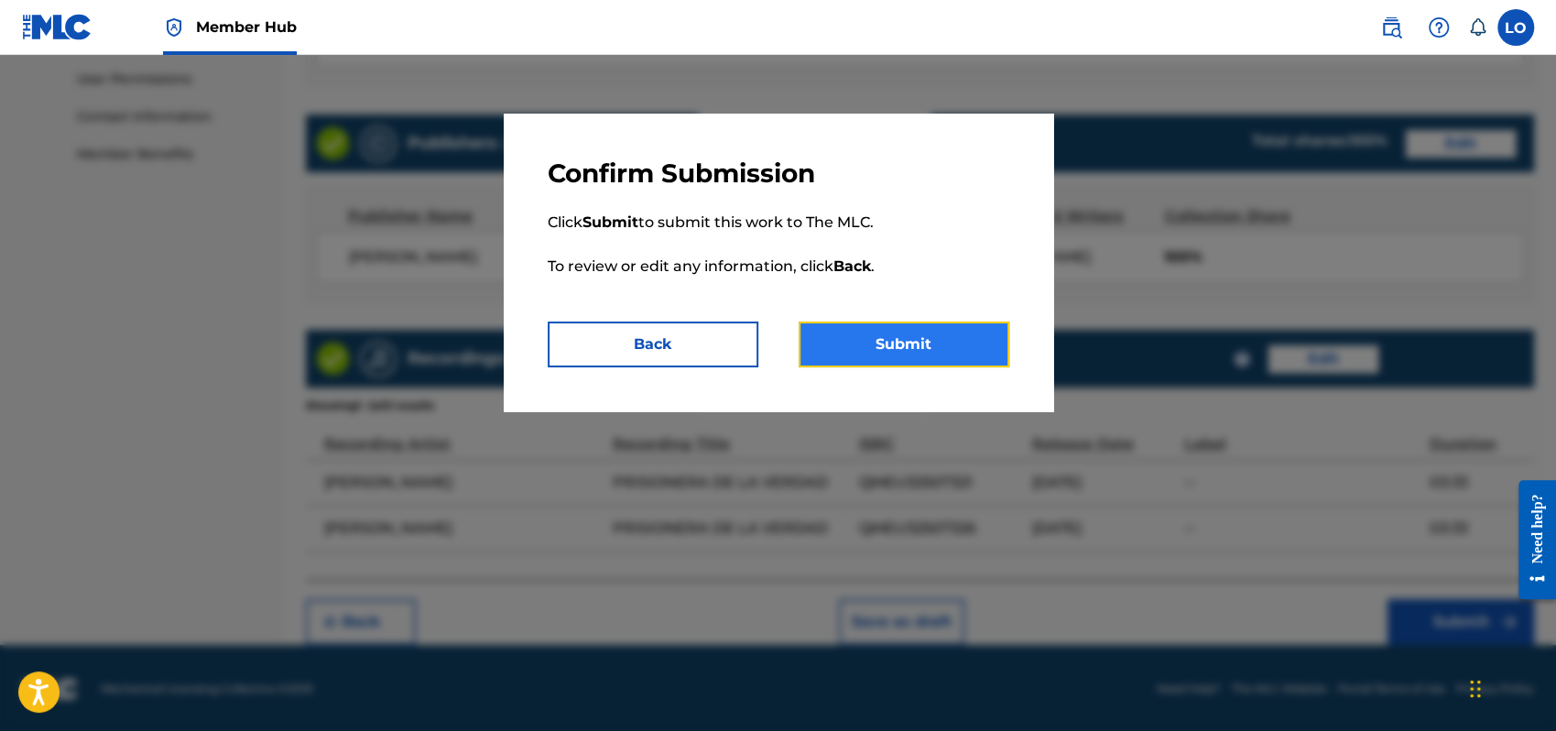
click at [906, 360] on button "Submit" at bounding box center [904, 345] width 211 height 46
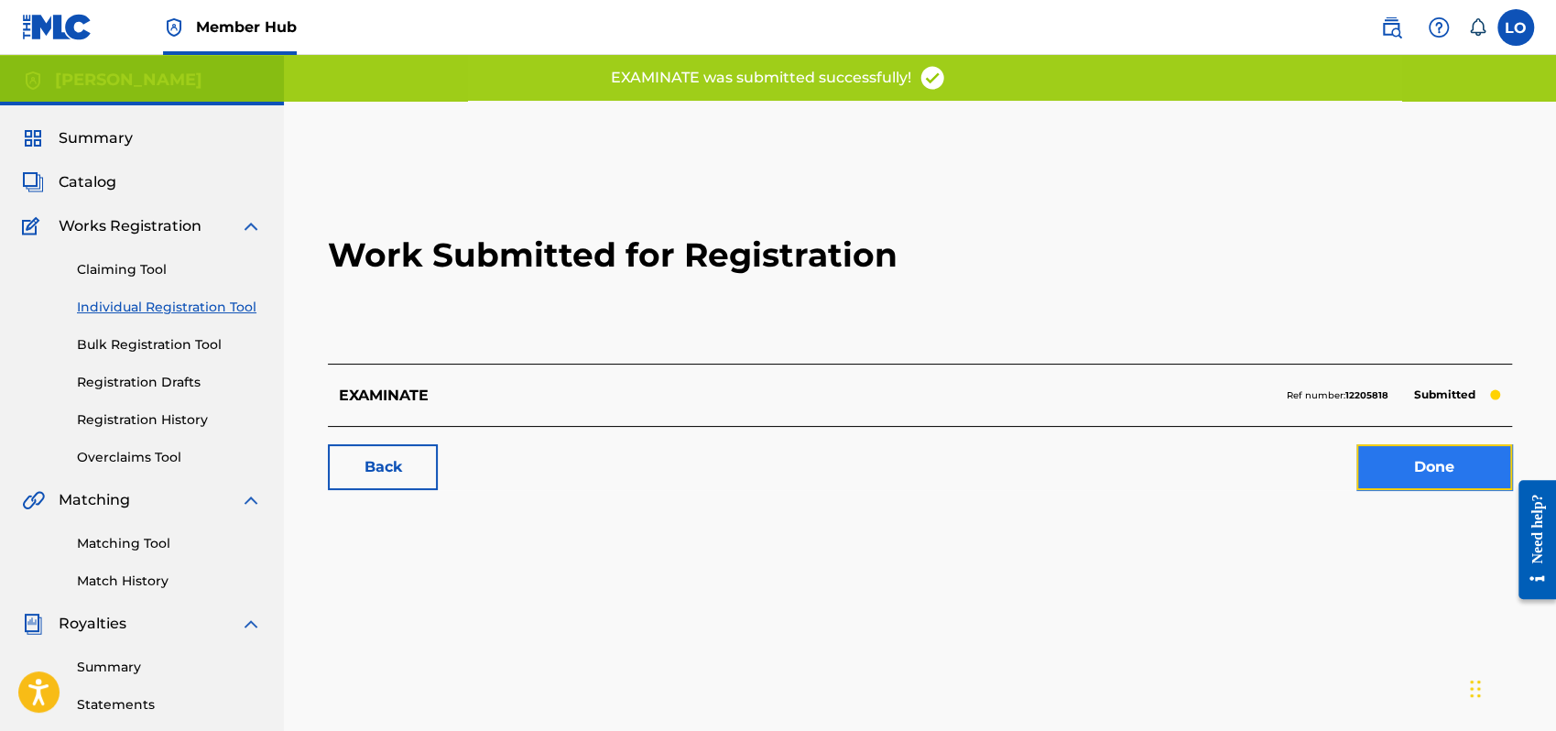
click at [1430, 466] on link "Done" at bounding box center [1435, 467] width 156 height 46
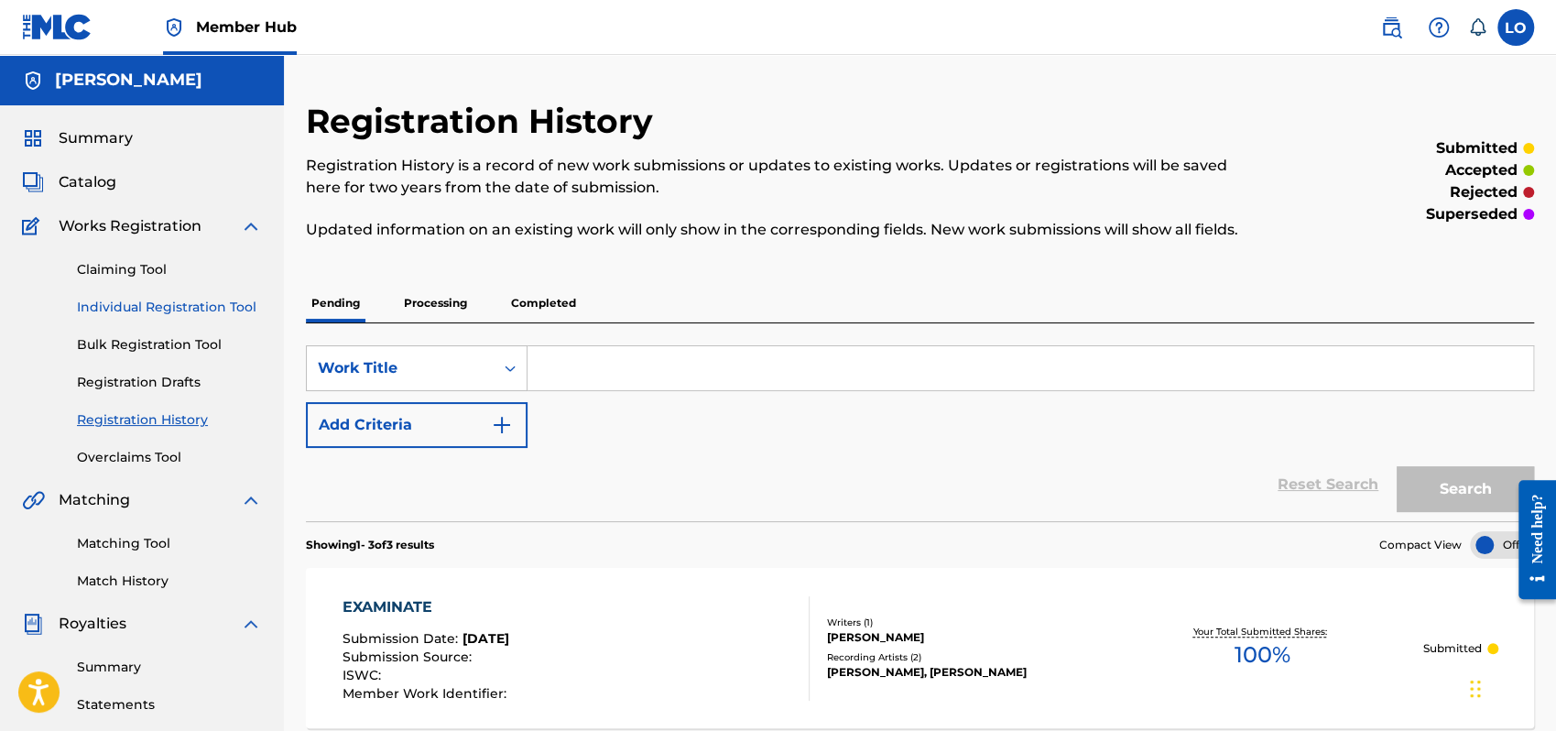
click at [154, 305] on link "Individual Registration Tool" at bounding box center [169, 307] width 185 height 19
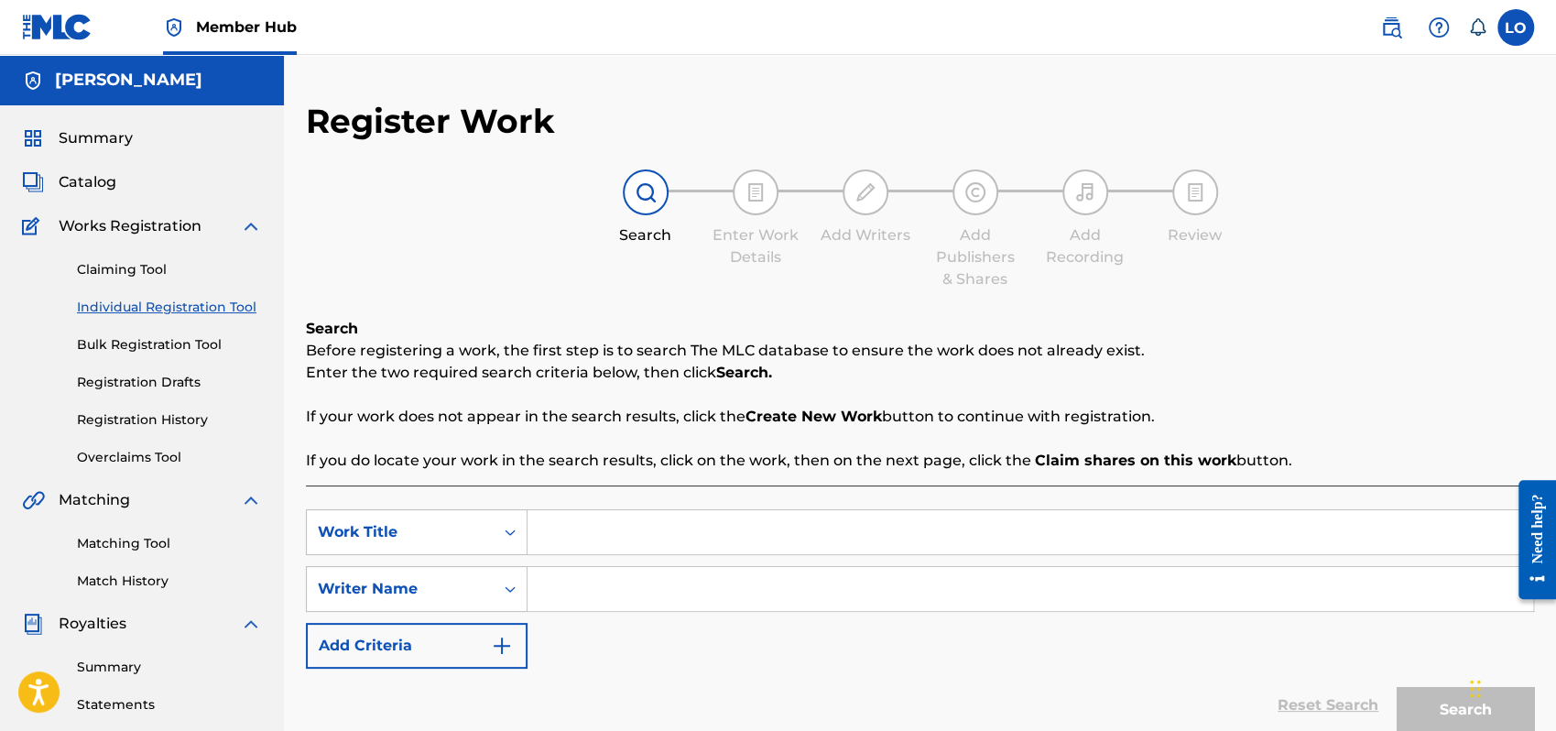
click at [571, 538] on input "Search Form" at bounding box center [1031, 532] width 1006 height 44
type input "FE"
click at [600, 595] on input "Search Form" at bounding box center [1031, 589] width 1006 height 44
type input "[PERSON_NAME]"
click at [1441, 694] on button "Search" at bounding box center [1465, 710] width 137 height 46
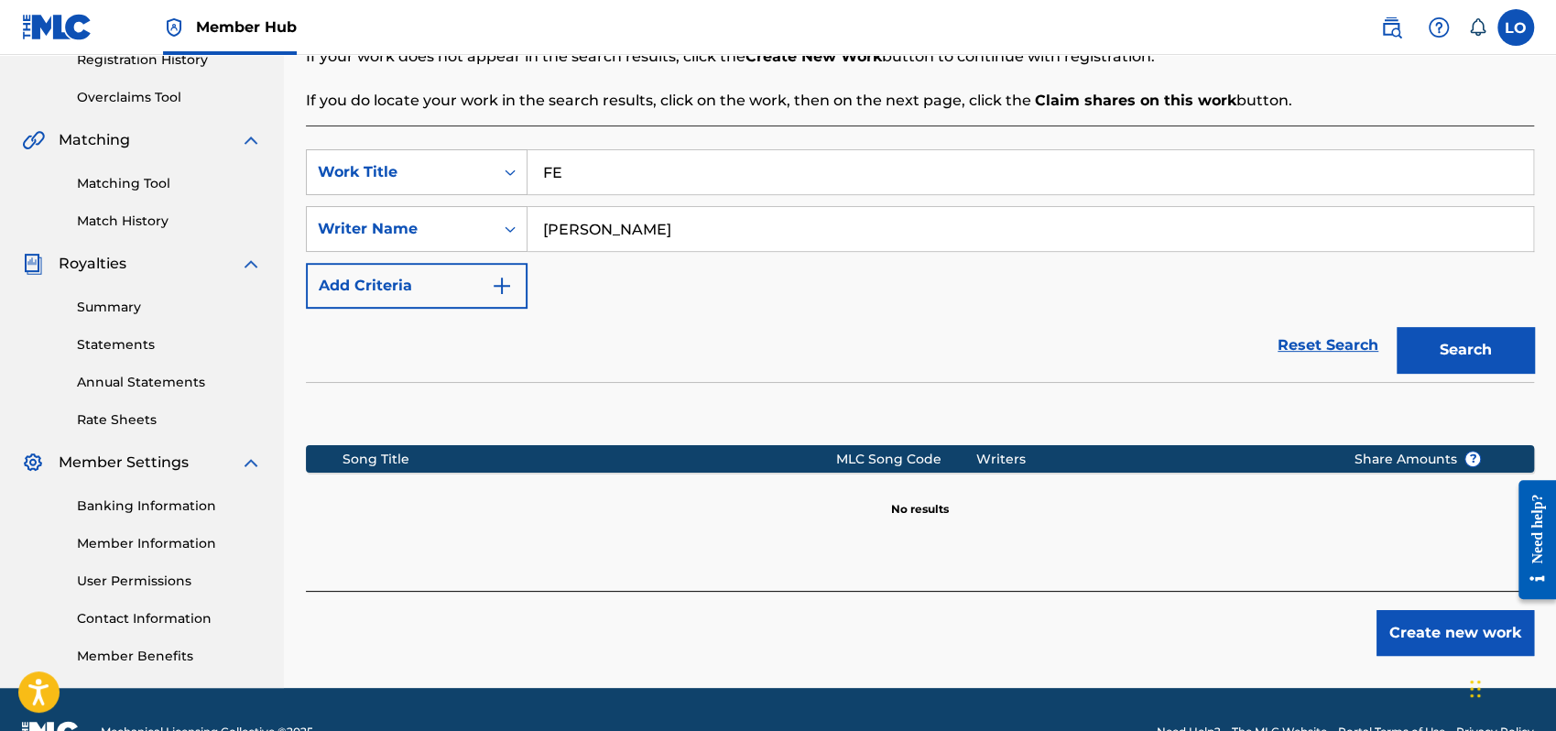
scroll to position [404, 0]
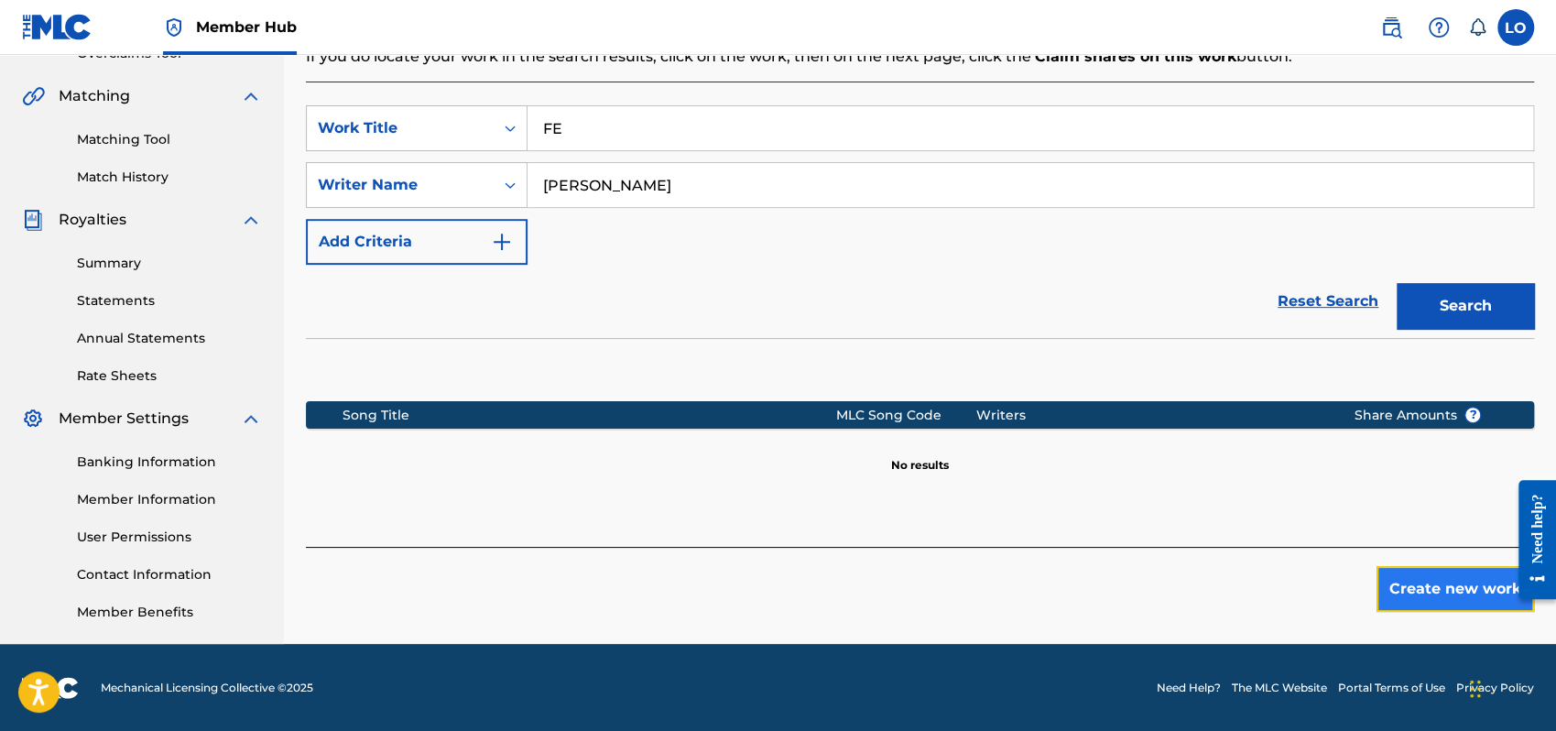
click at [1443, 586] on button "Create new work" at bounding box center [1456, 589] width 158 height 46
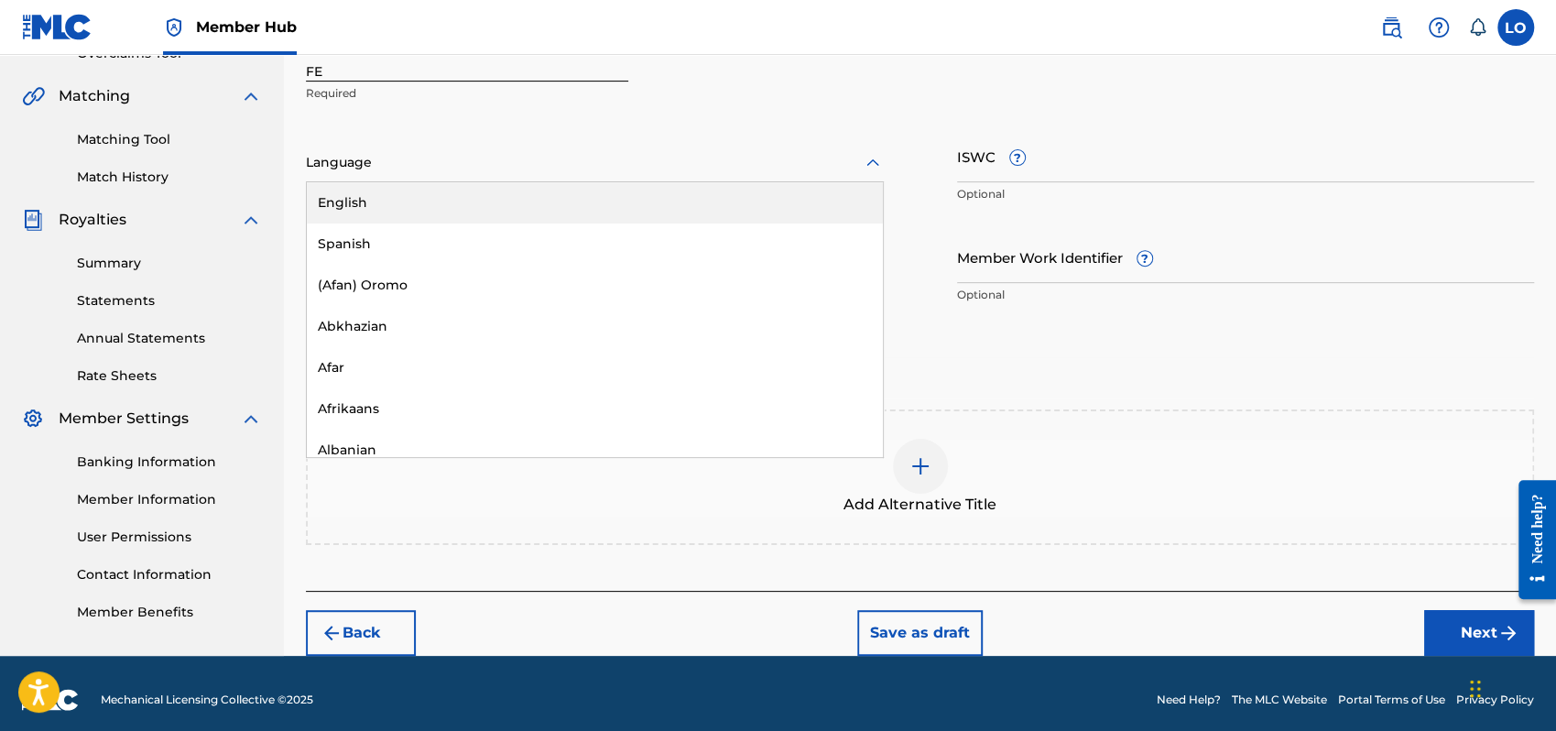
click at [875, 158] on icon at bounding box center [873, 163] width 22 height 22
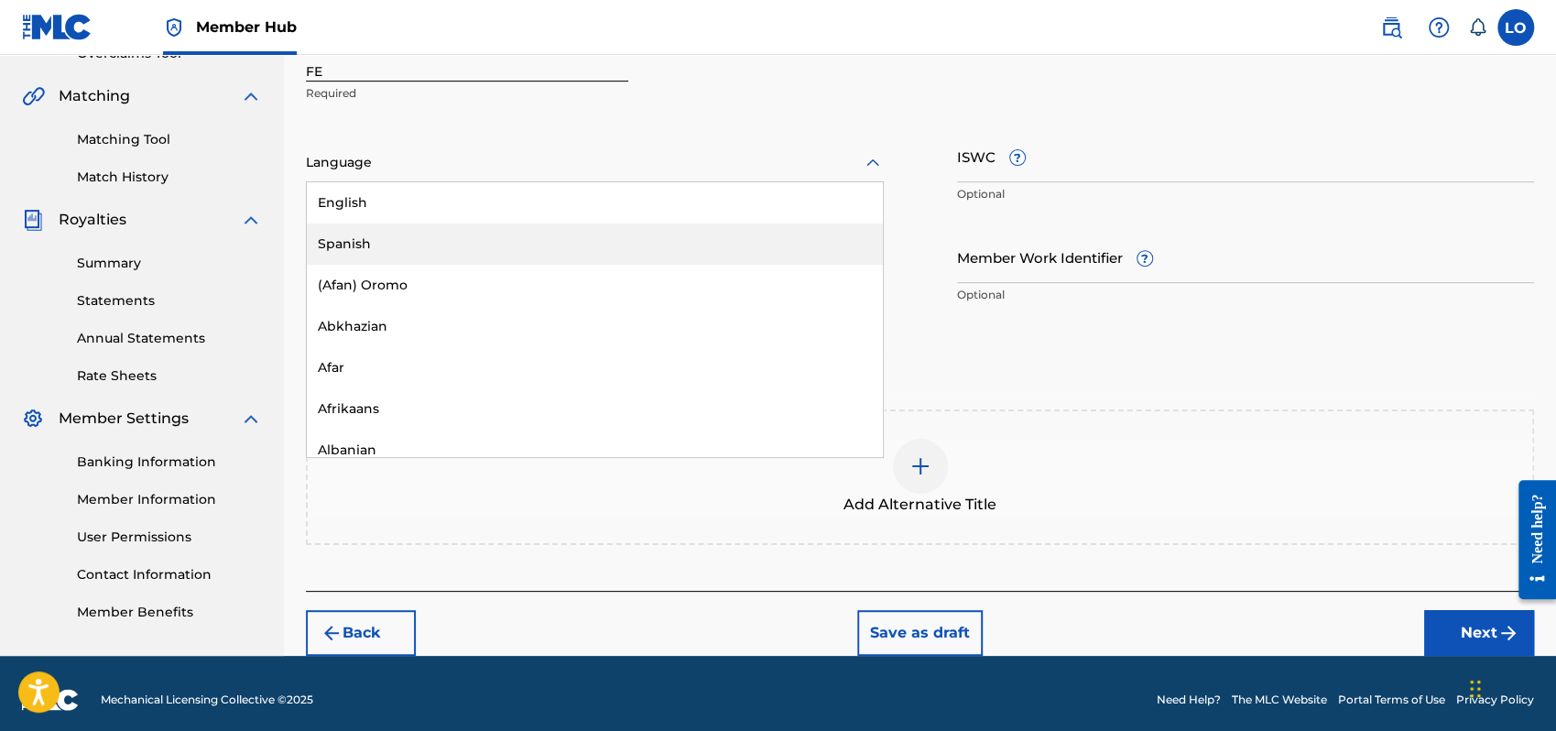
click at [433, 244] on div "Spanish" at bounding box center [595, 244] width 576 height 41
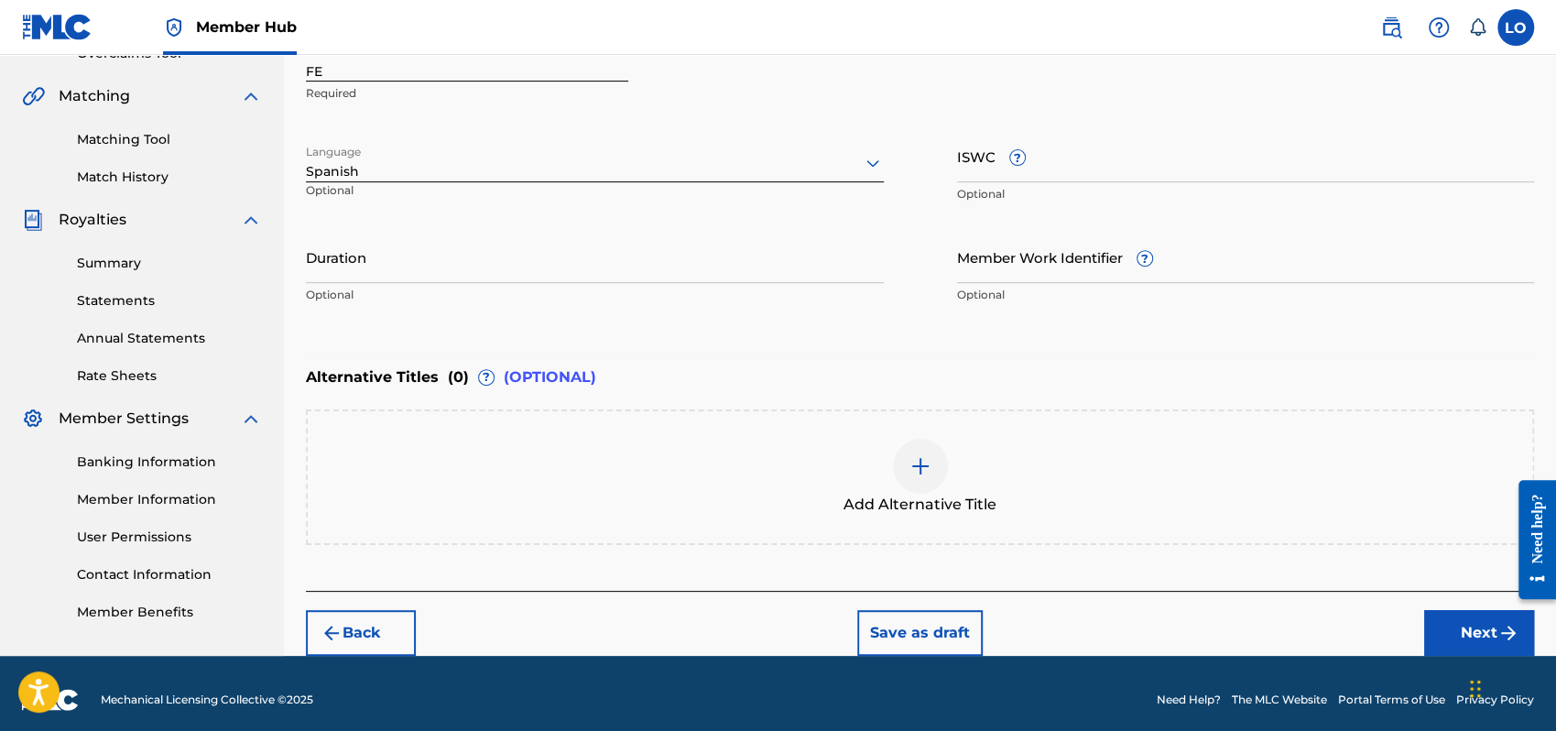
scroll to position [415, 0]
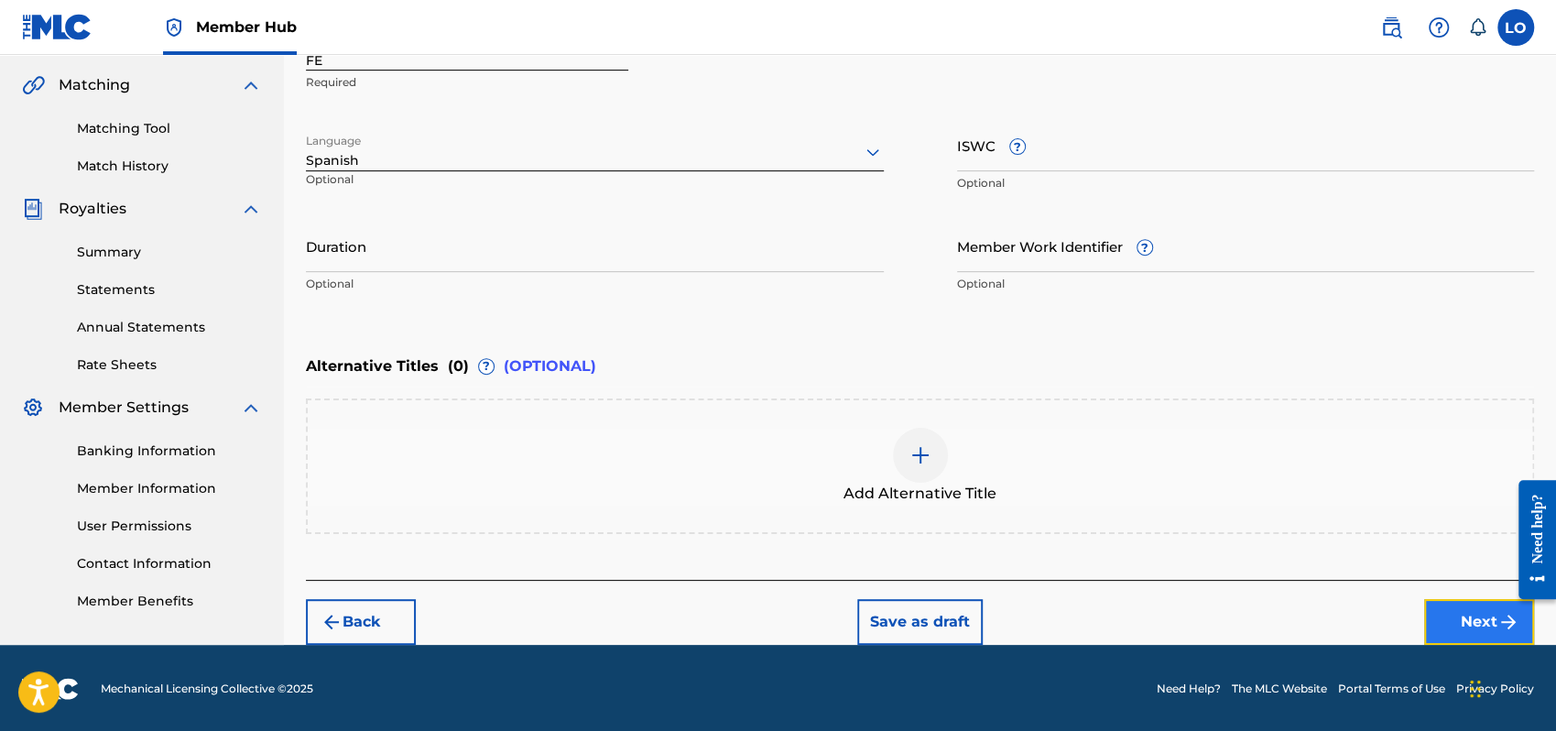
click at [1468, 615] on button "Next" at bounding box center [1479, 622] width 110 height 46
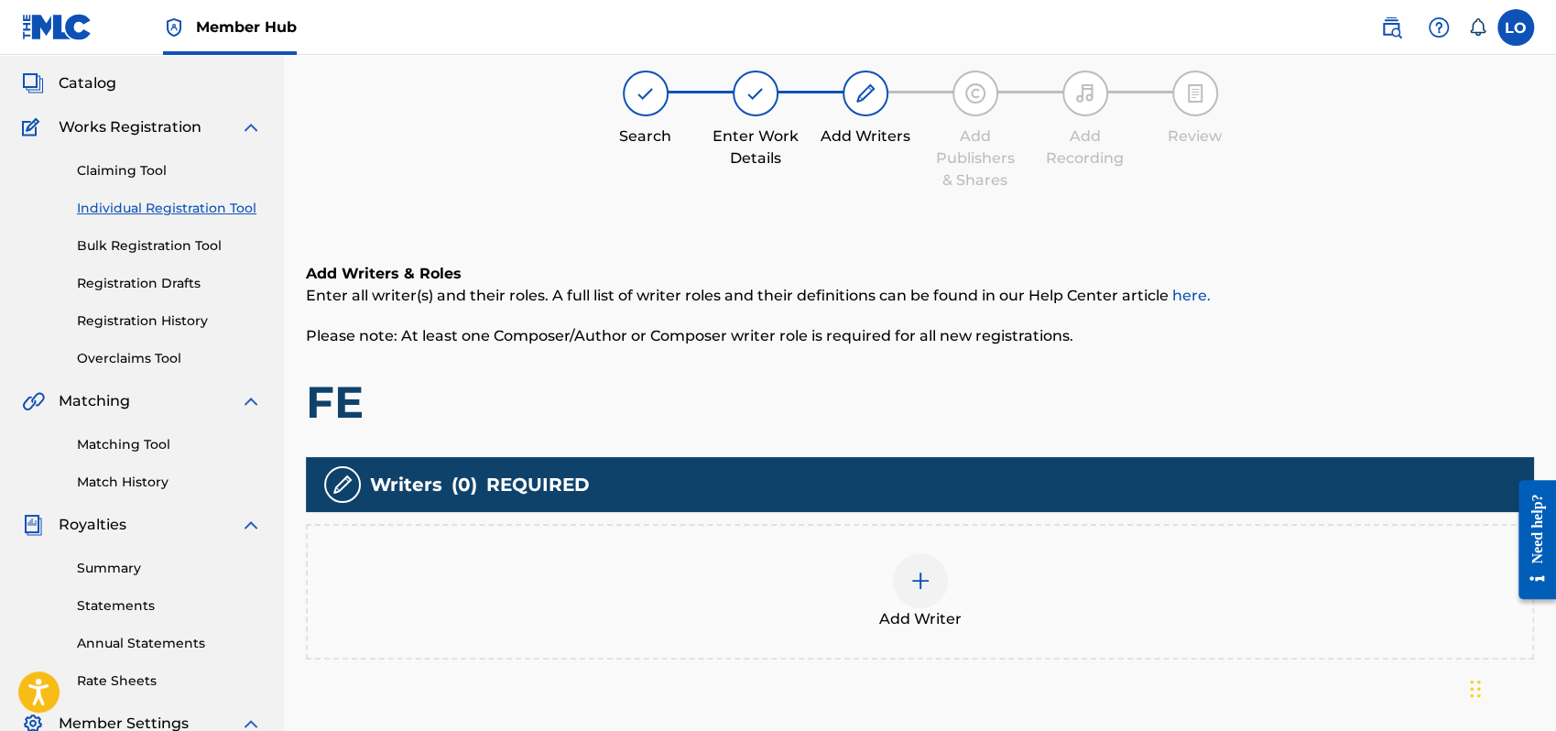
scroll to position [82, 0]
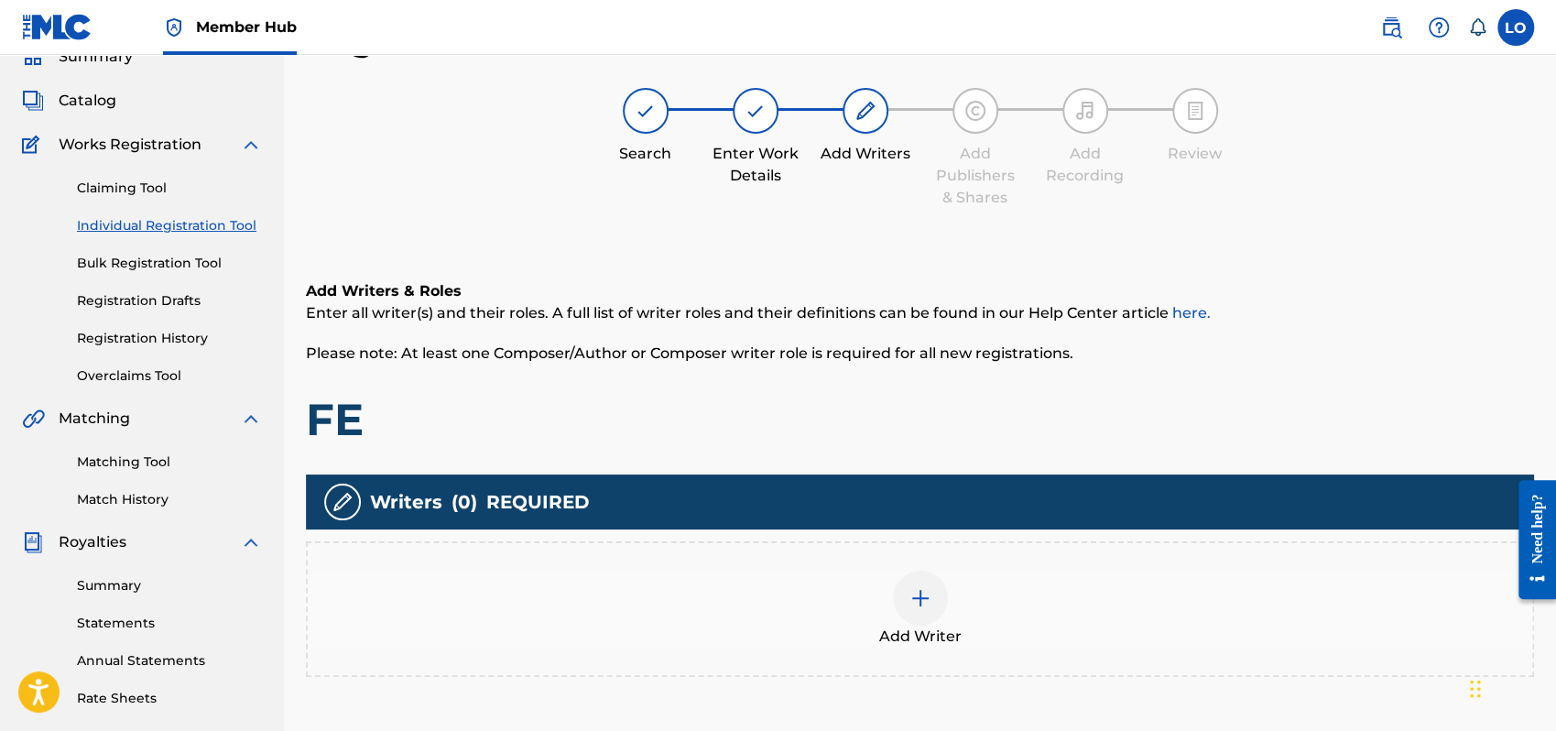
click at [916, 606] on img at bounding box center [921, 598] width 22 height 22
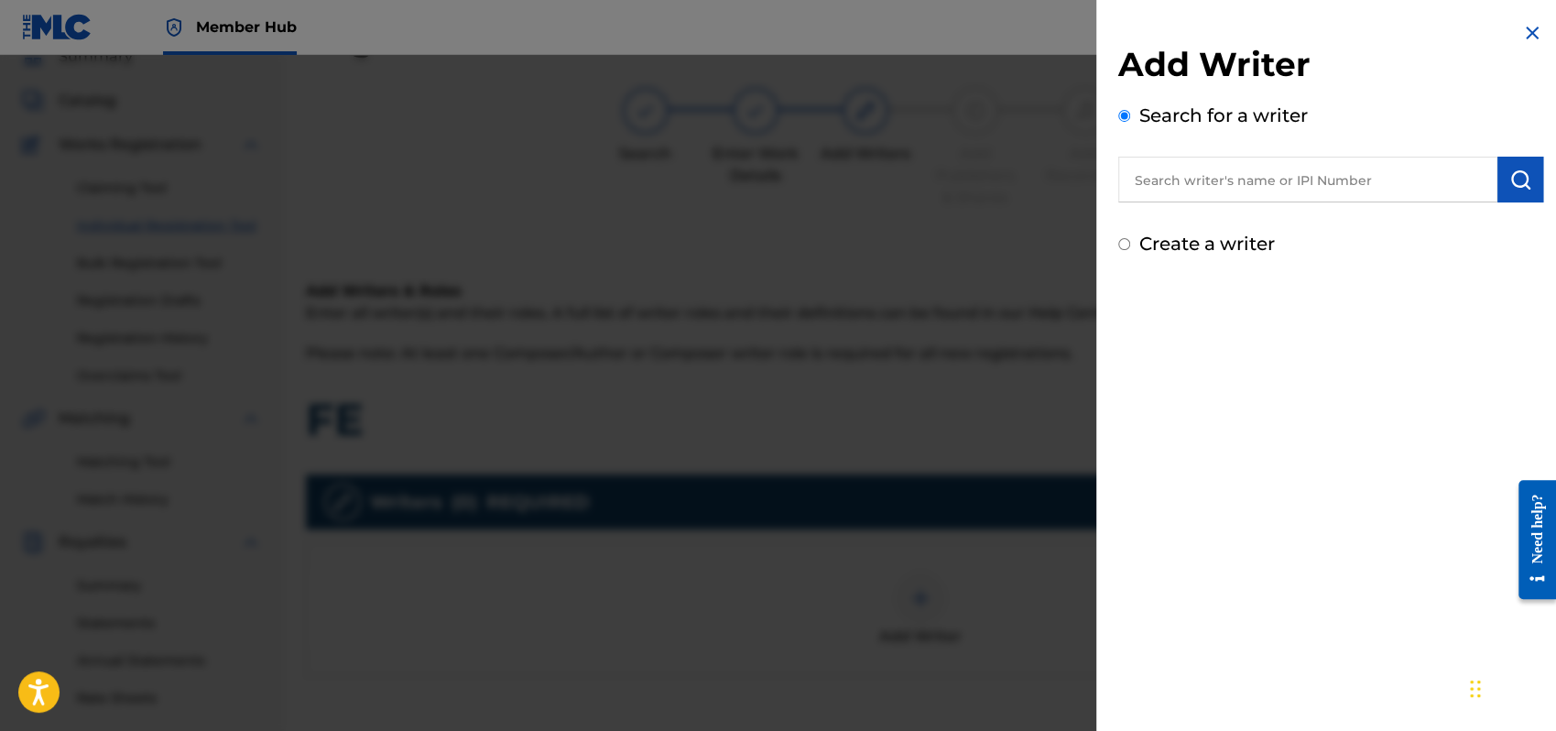
click at [1124, 240] on input "Create a writer" at bounding box center [1125, 244] width 12 height 12
radio input "false"
radio input "true"
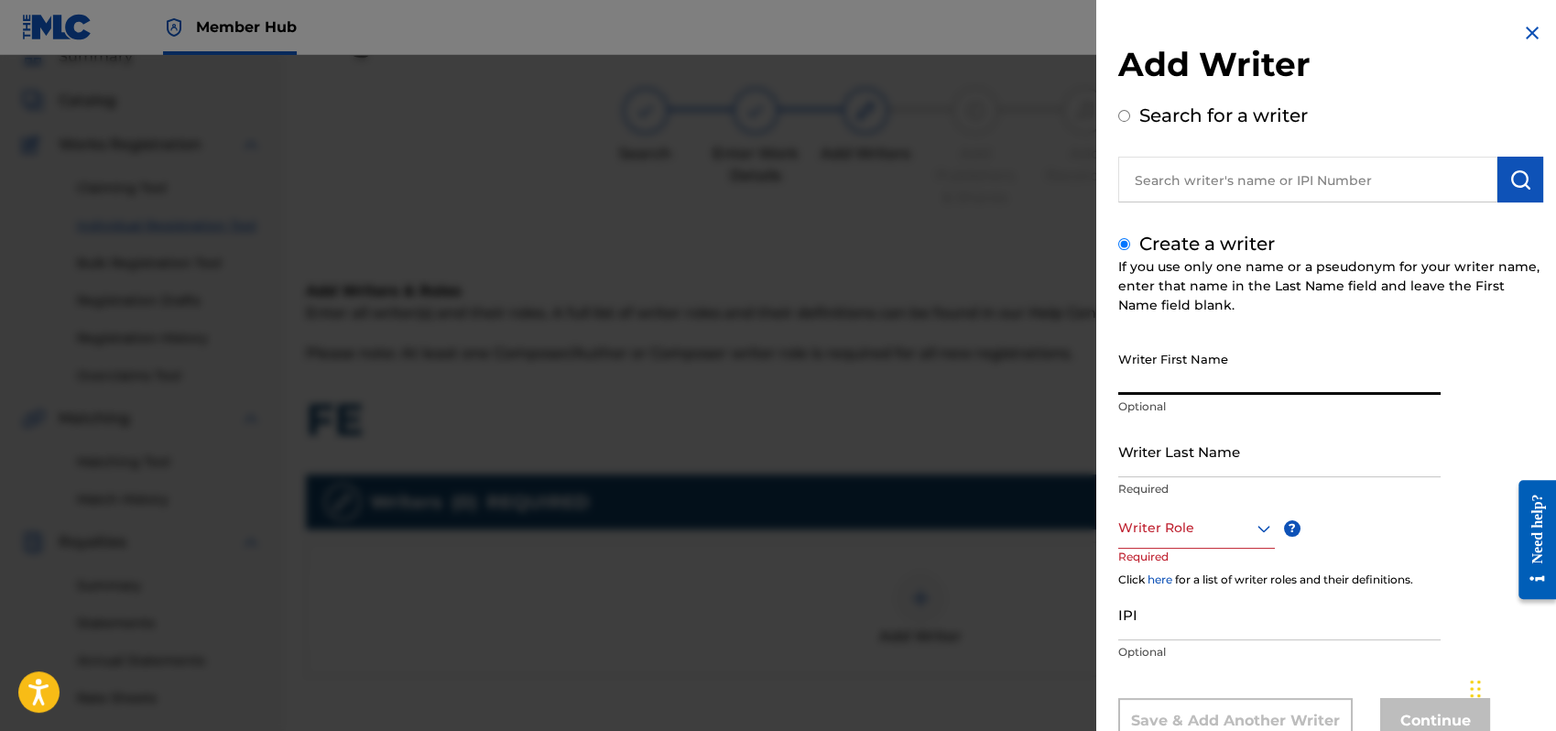
click at [1176, 374] on input "Writer First Name" at bounding box center [1280, 369] width 322 height 52
type input "[PERSON_NAME]"
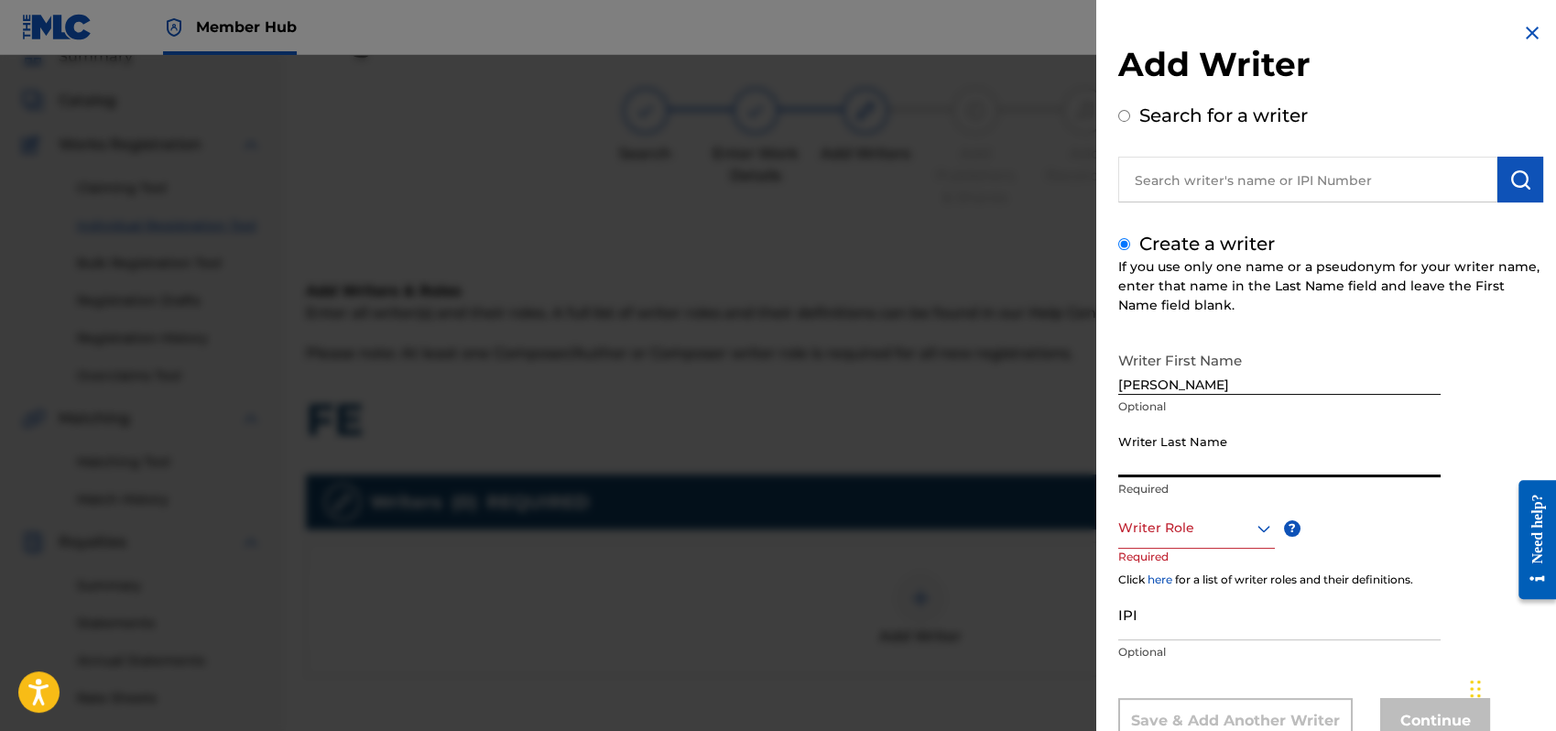
click at [1136, 469] on input "Writer Last Name" at bounding box center [1280, 451] width 322 height 52
type input "[PERSON_NAME]"
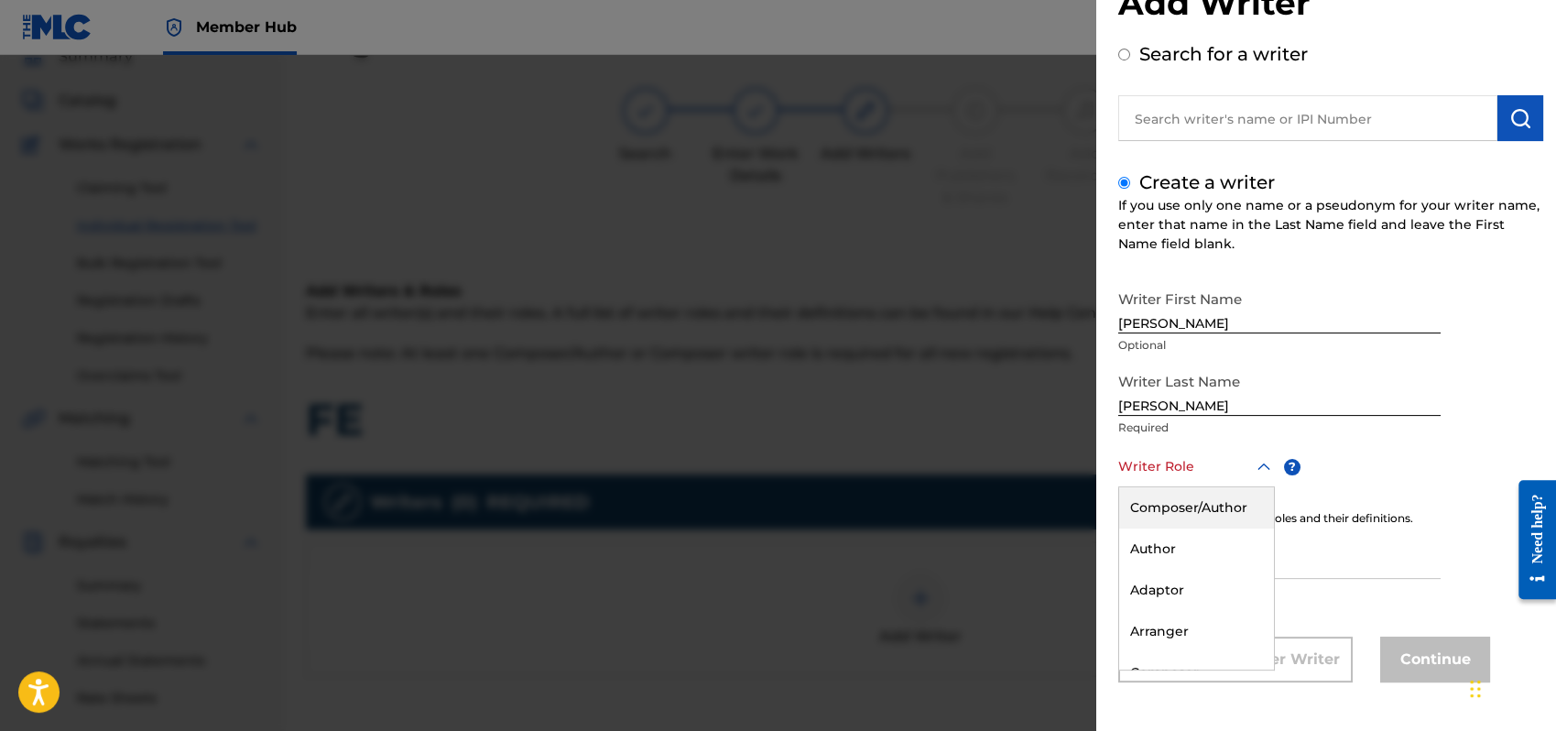
click at [1264, 487] on div "8 results available. Use Up and Down to choose options, press Enter to select t…" at bounding box center [1197, 466] width 157 height 41
click at [1157, 504] on div "Composer/Author" at bounding box center [1196, 507] width 155 height 41
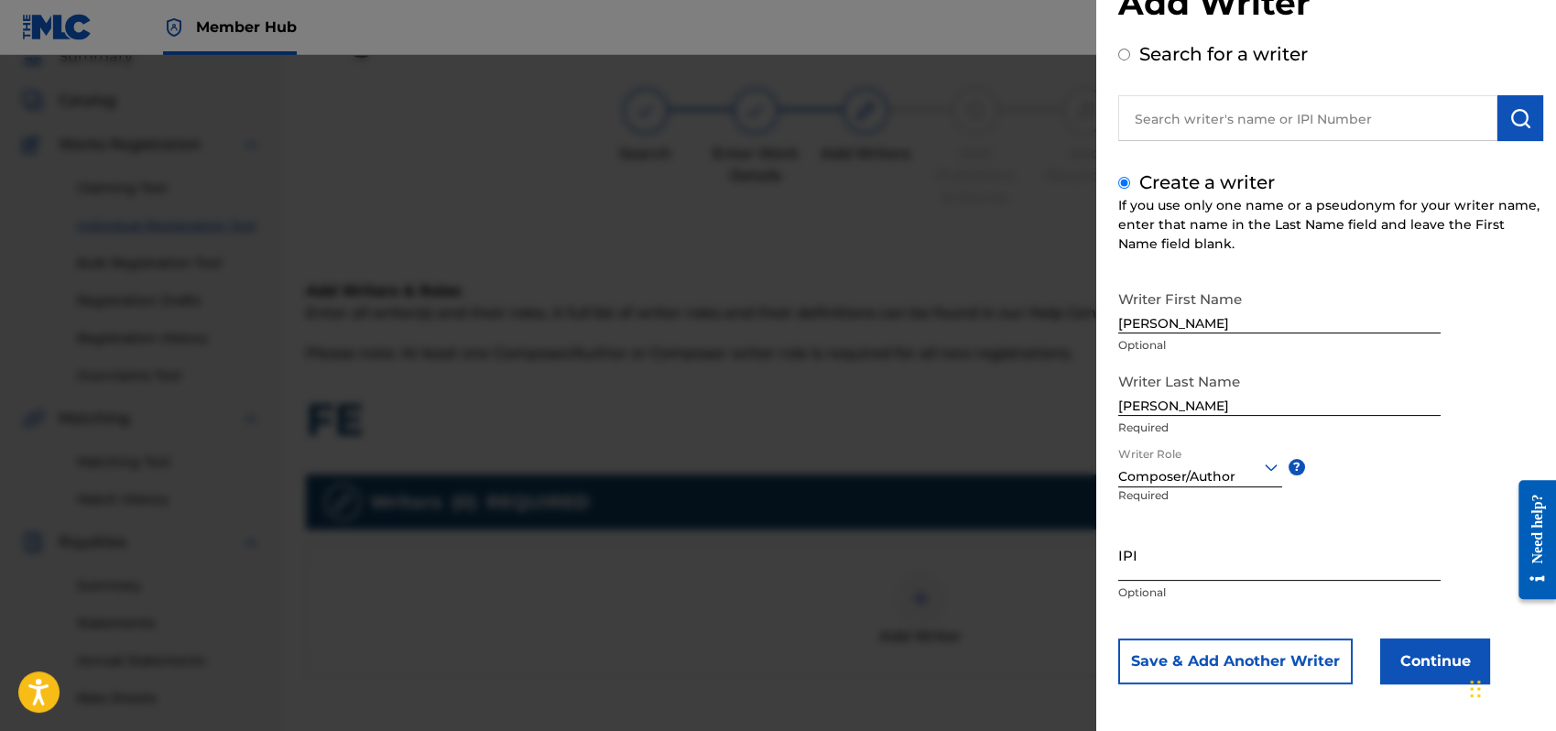
click at [1151, 564] on input "IPI" at bounding box center [1280, 555] width 322 height 52
type input "1162110609"
click at [1422, 660] on button "Continue" at bounding box center [1436, 661] width 110 height 46
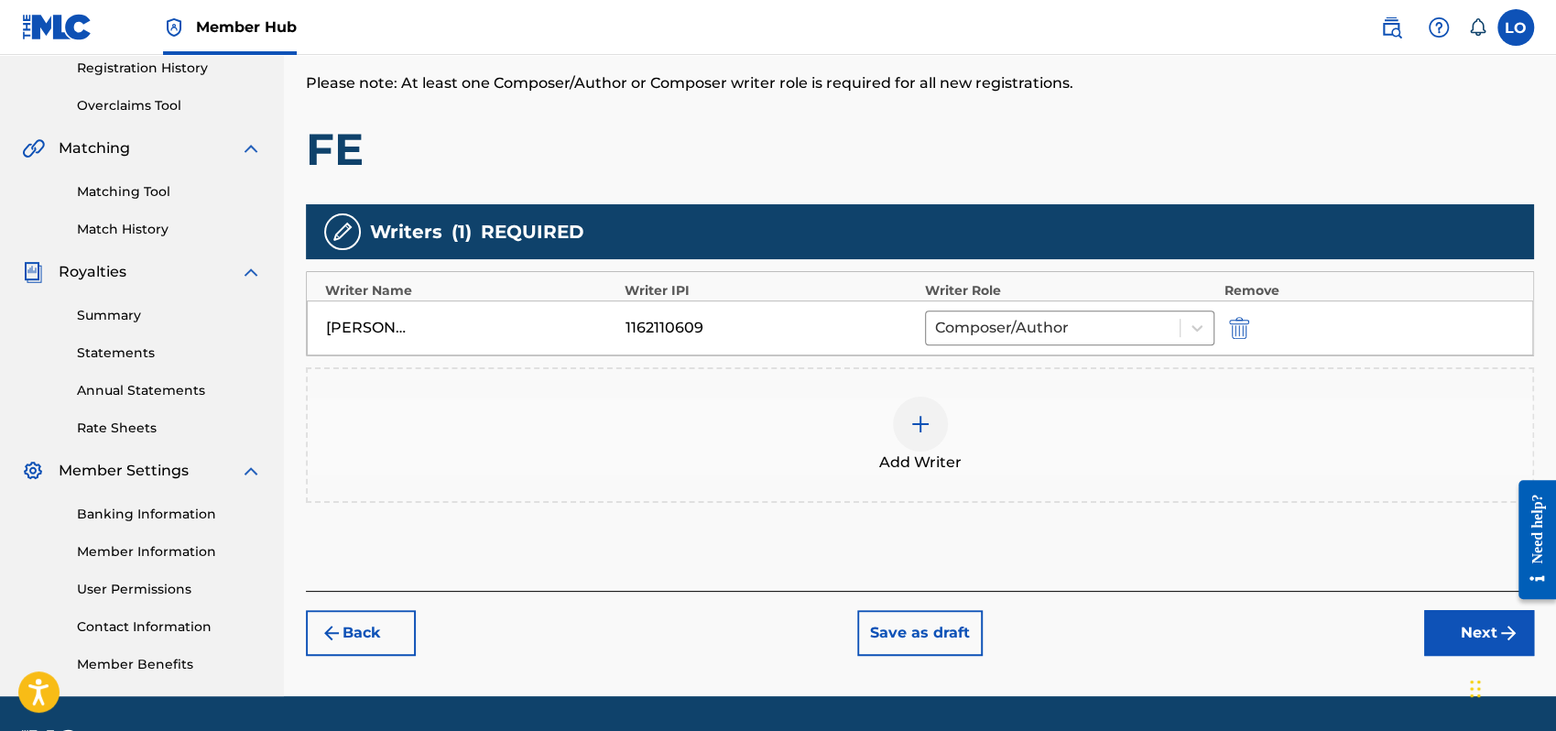
scroll to position [404, 0]
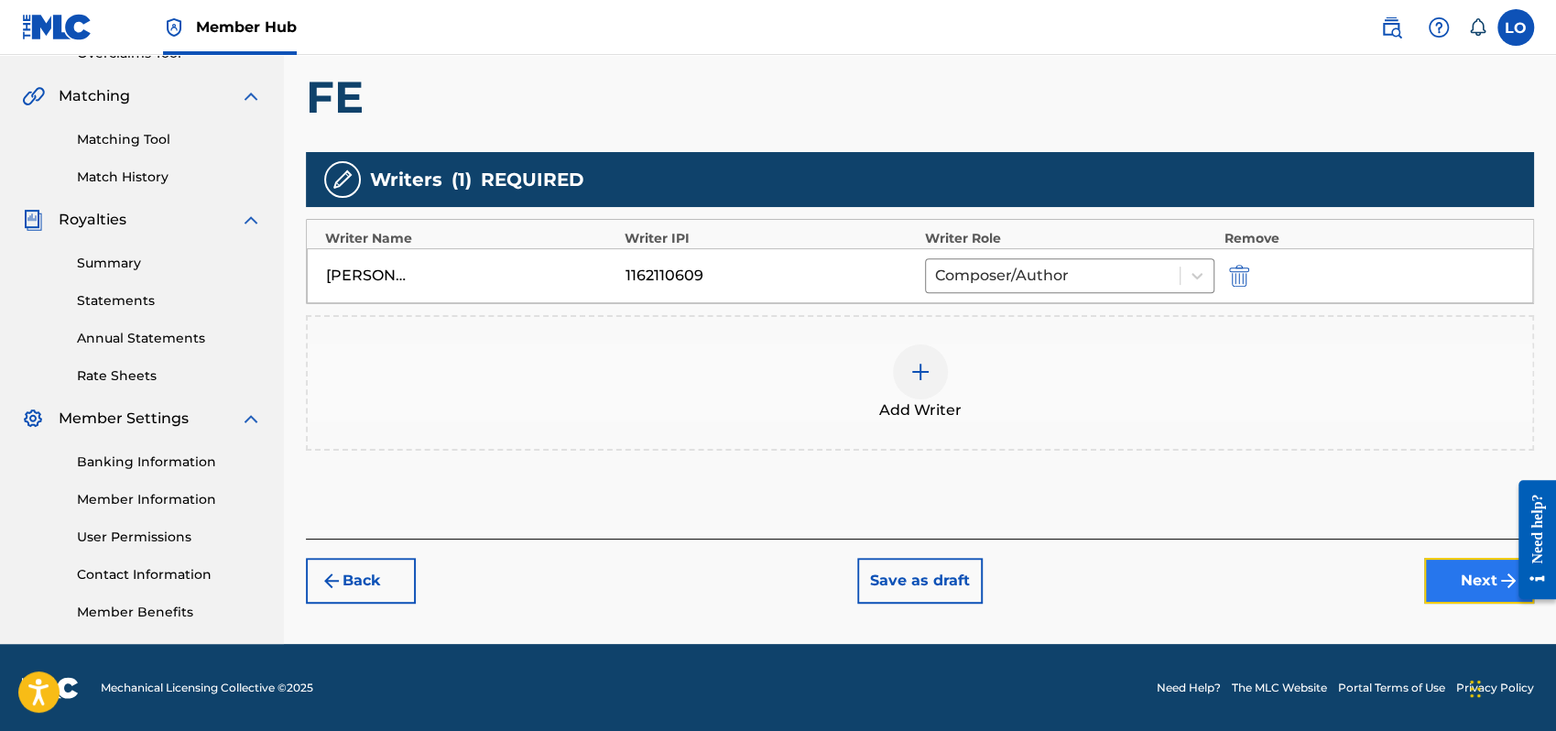
click at [1446, 581] on button "Next" at bounding box center [1479, 581] width 110 height 46
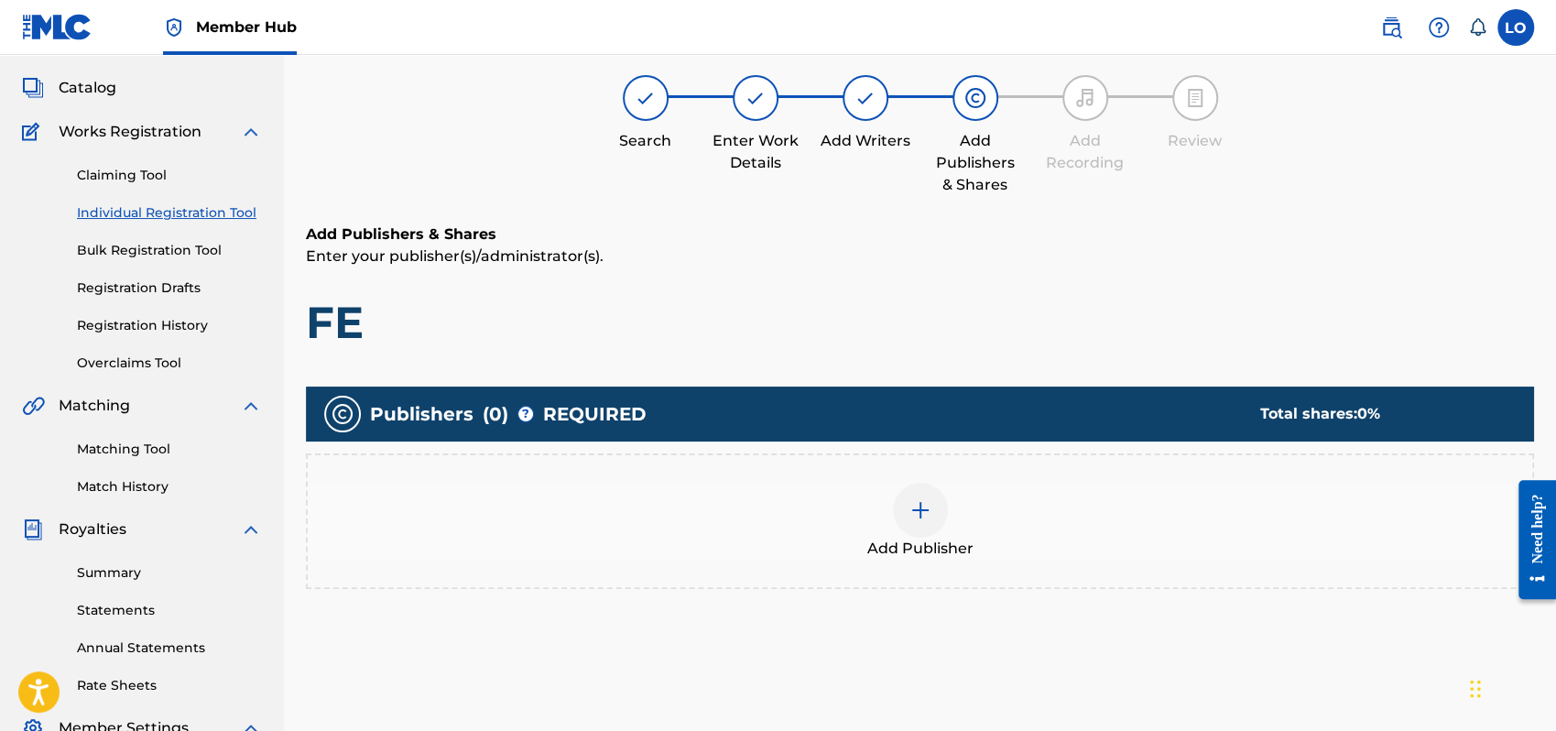
scroll to position [82, 0]
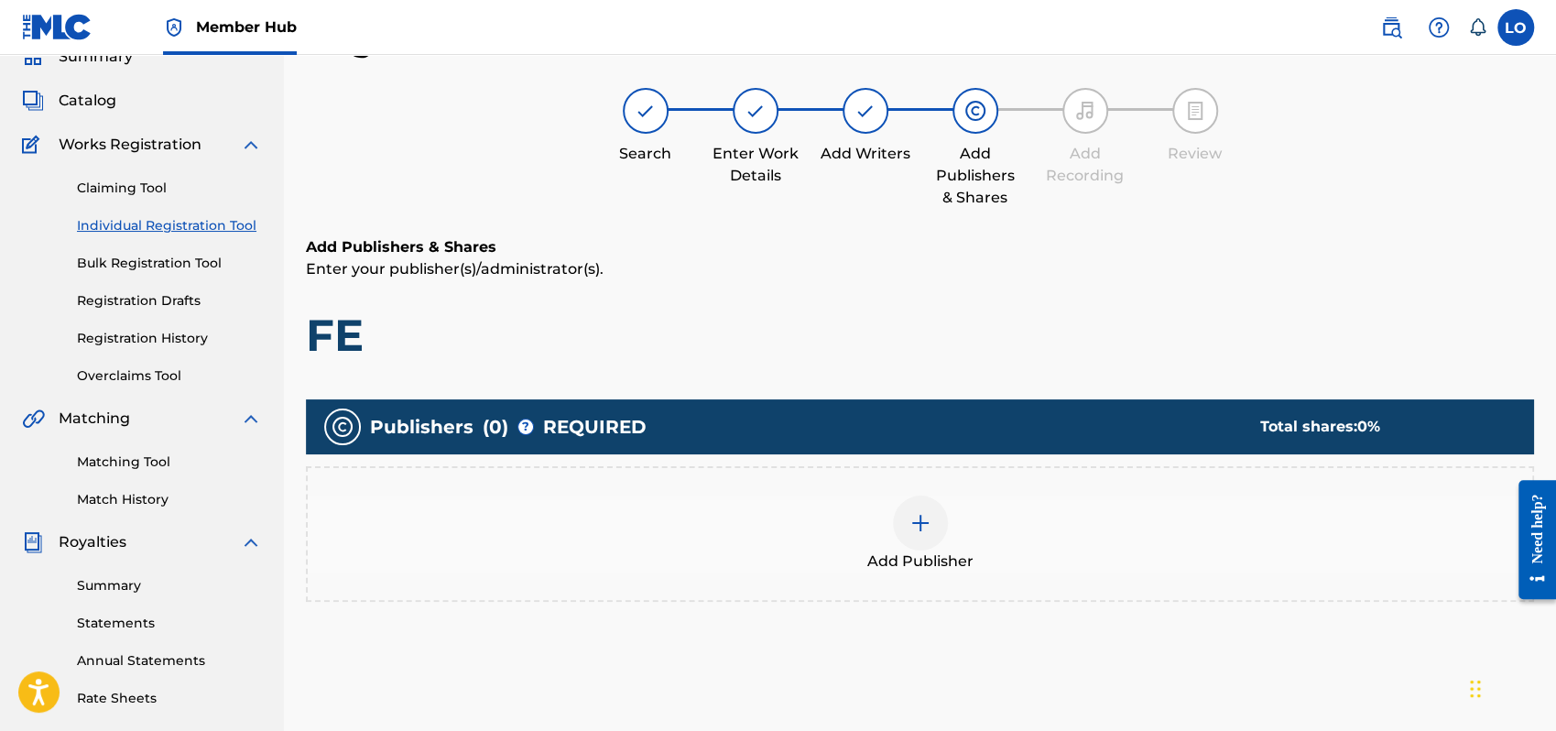
click at [927, 530] on img at bounding box center [921, 523] width 22 height 22
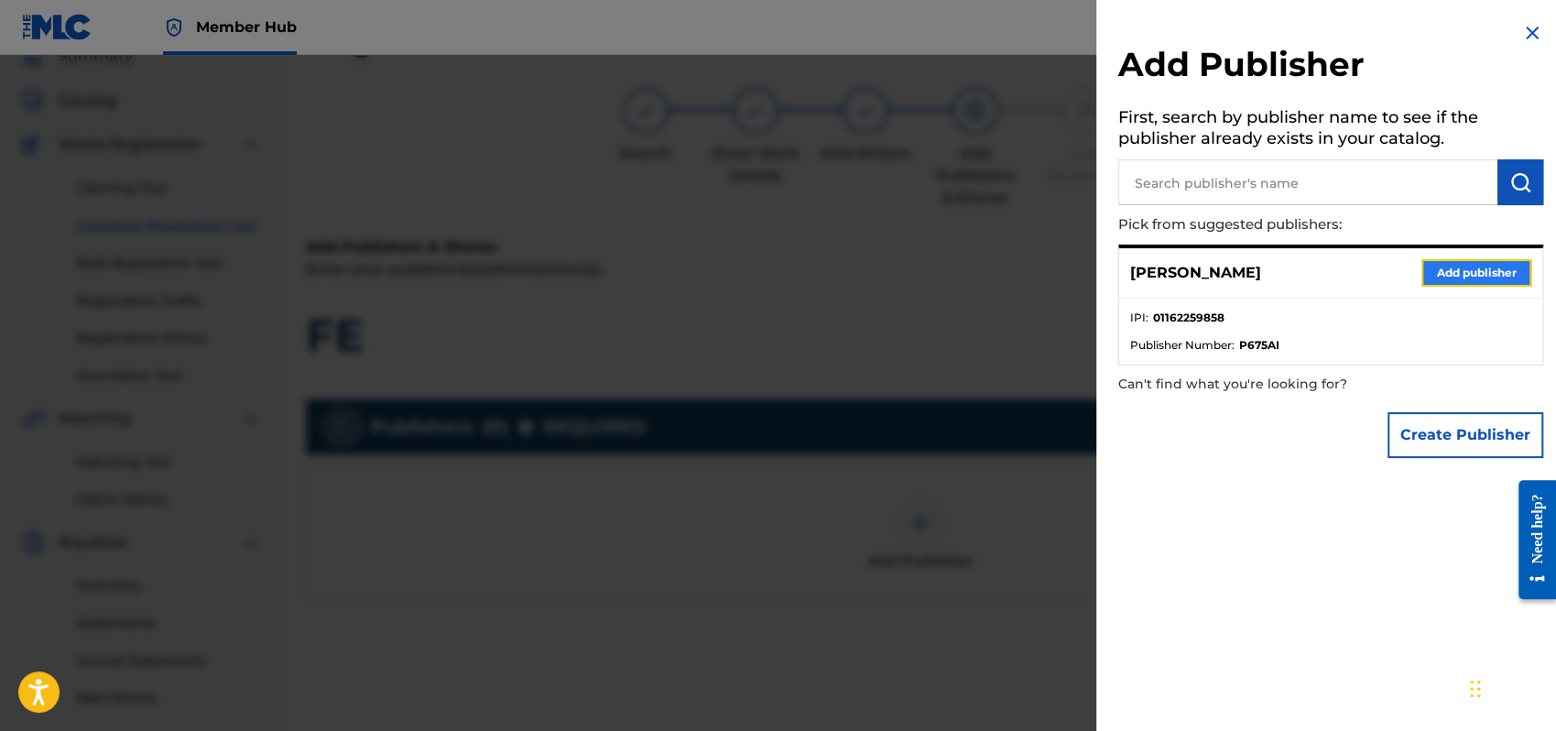
click at [1451, 266] on button "Add publisher" at bounding box center [1477, 272] width 110 height 27
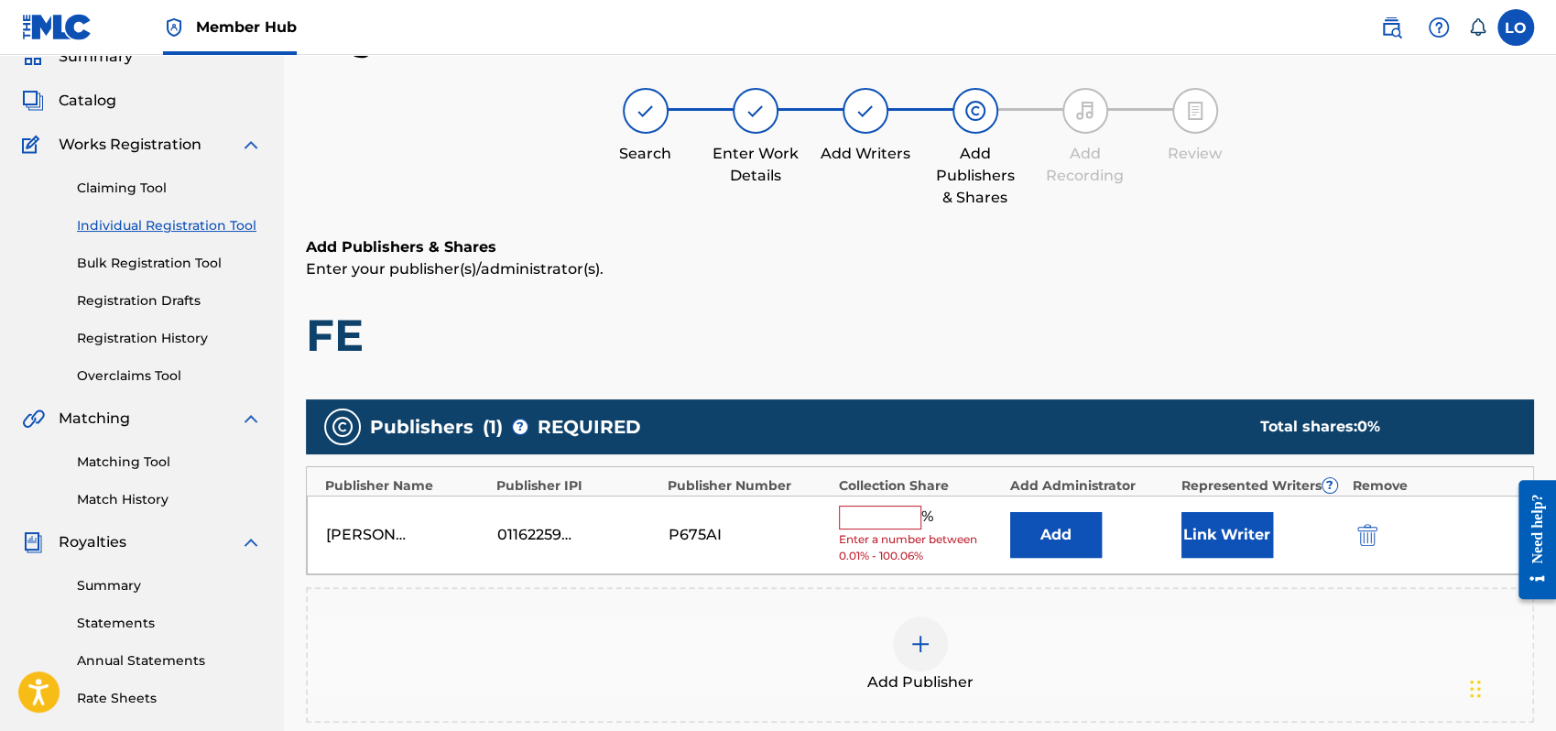
click at [865, 519] on input "text" at bounding box center [880, 518] width 82 height 24
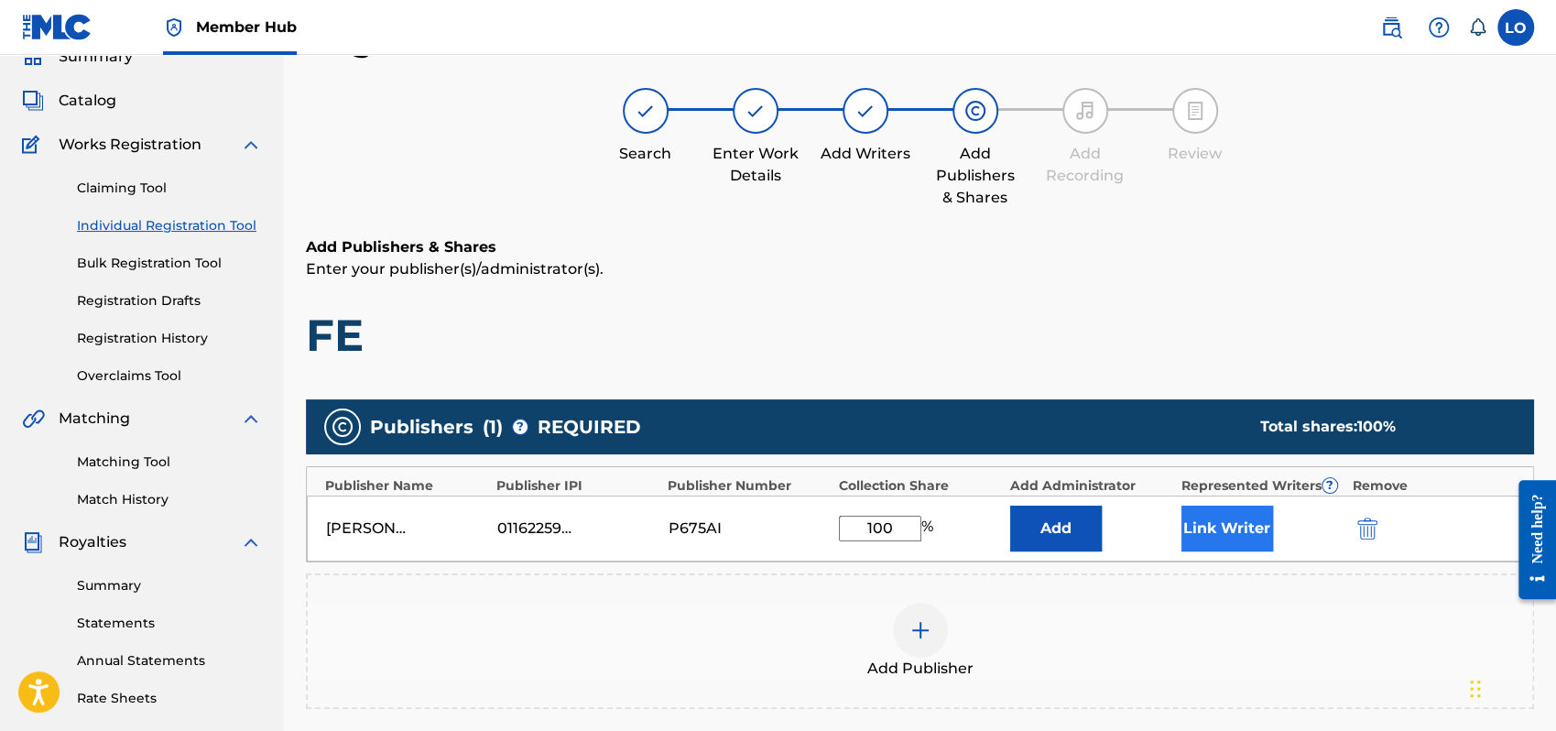
type input "100"
click at [1248, 506] on button "Link Writer" at bounding box center [1228, 529] width 92 height 46
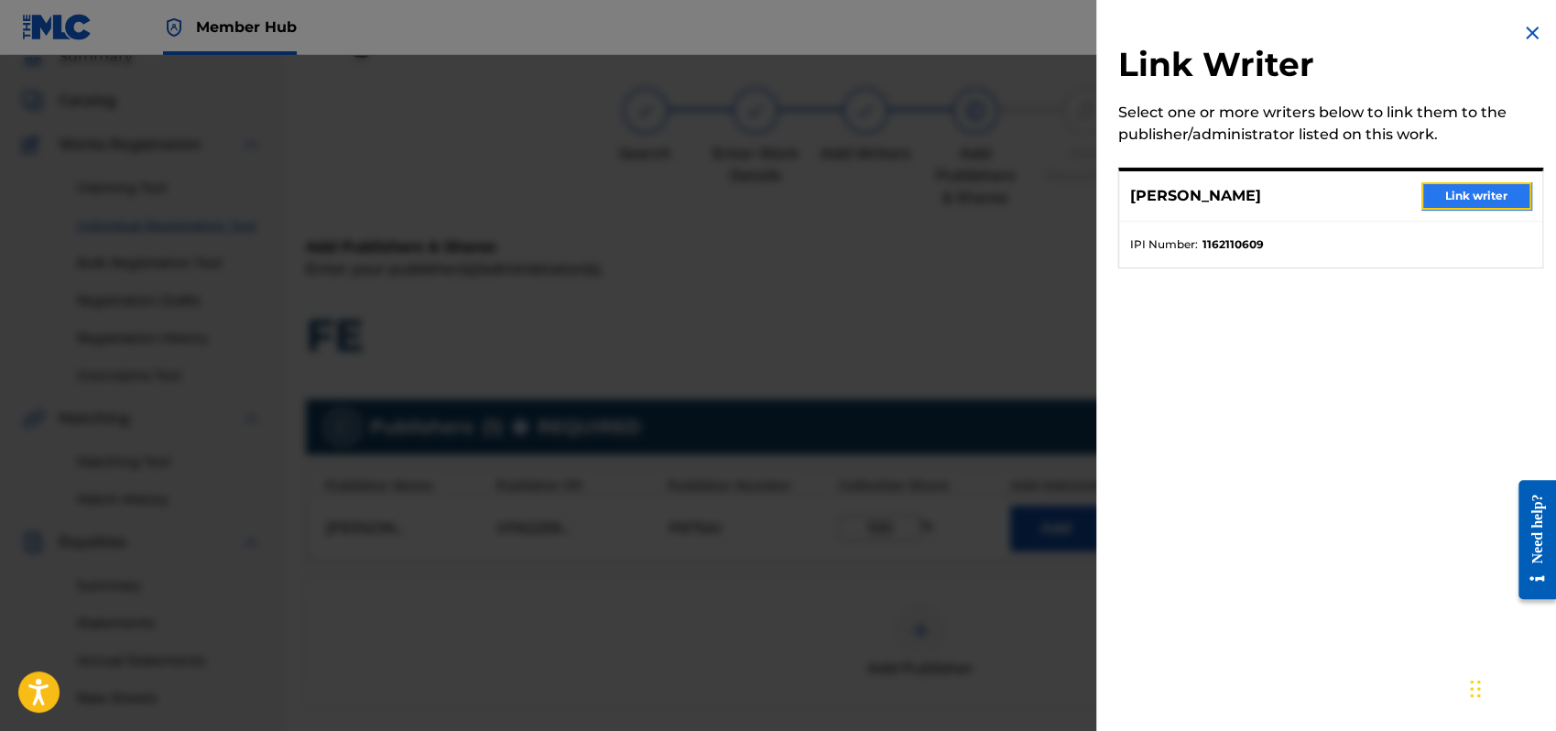
click at [1485, 192] on button "Link writer" at bounding box center [1477, 195] width 110 height 27
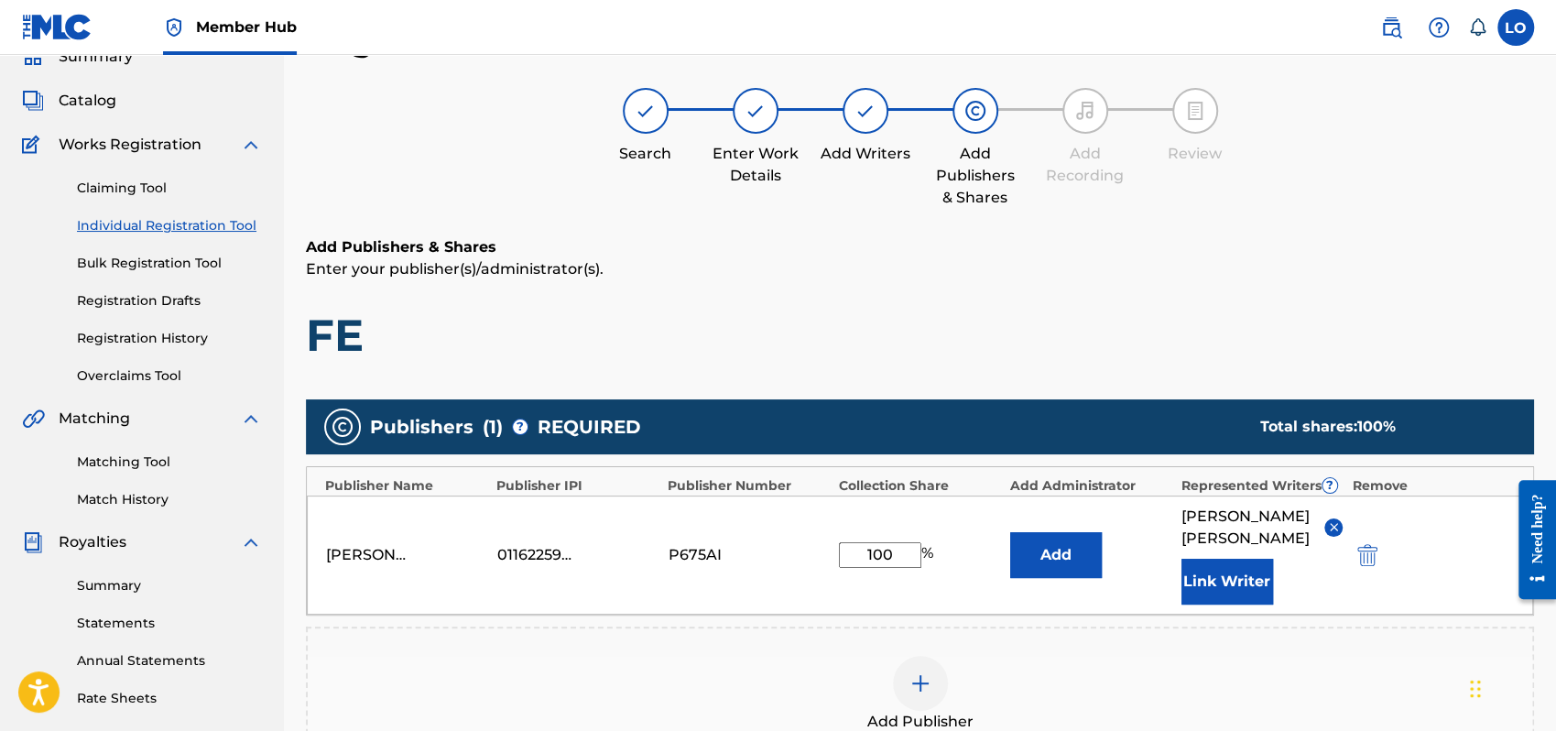
scroll to position [337, 0]
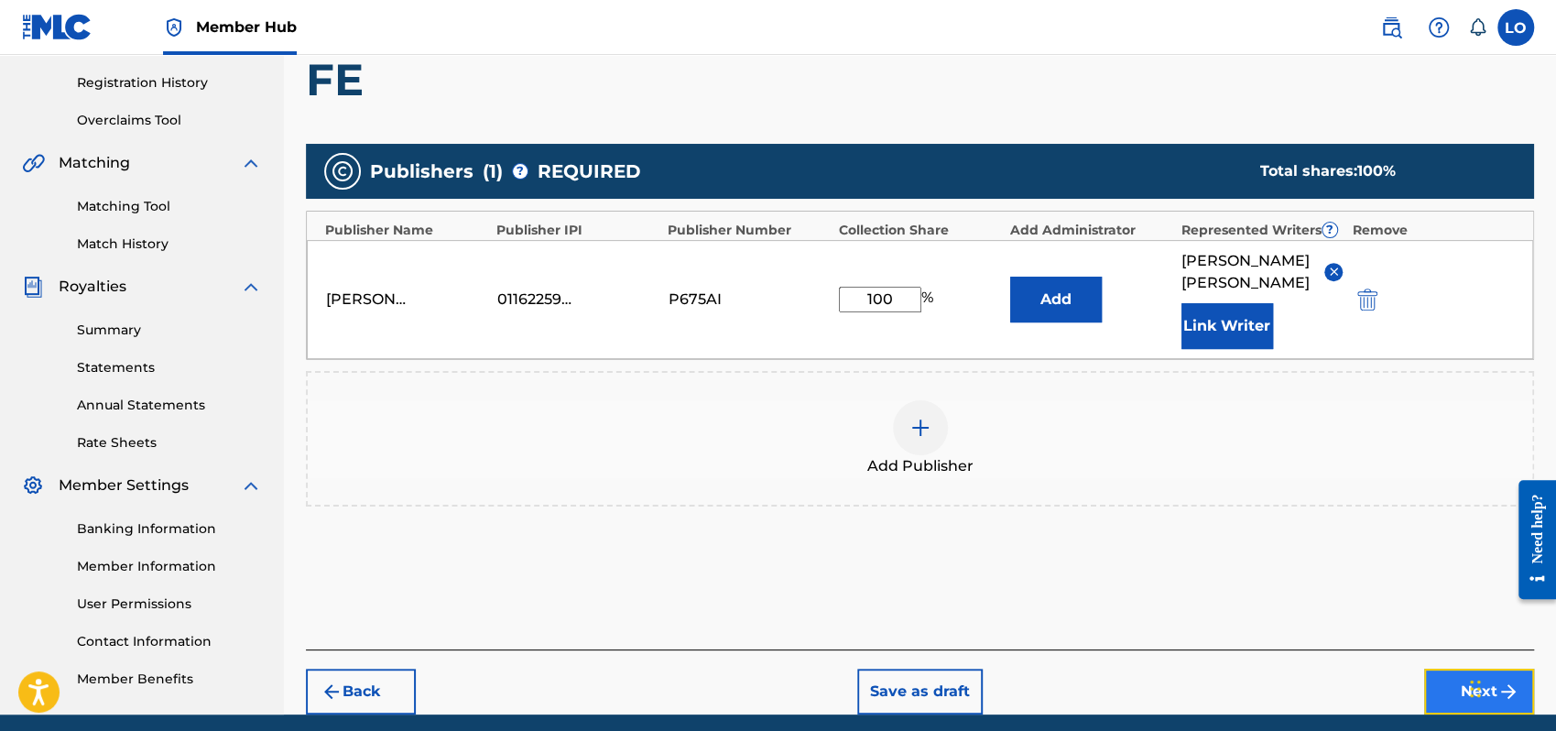
click at [1455, 669] on button "Next" at bounding box center [1479, 692] width 110 height 46
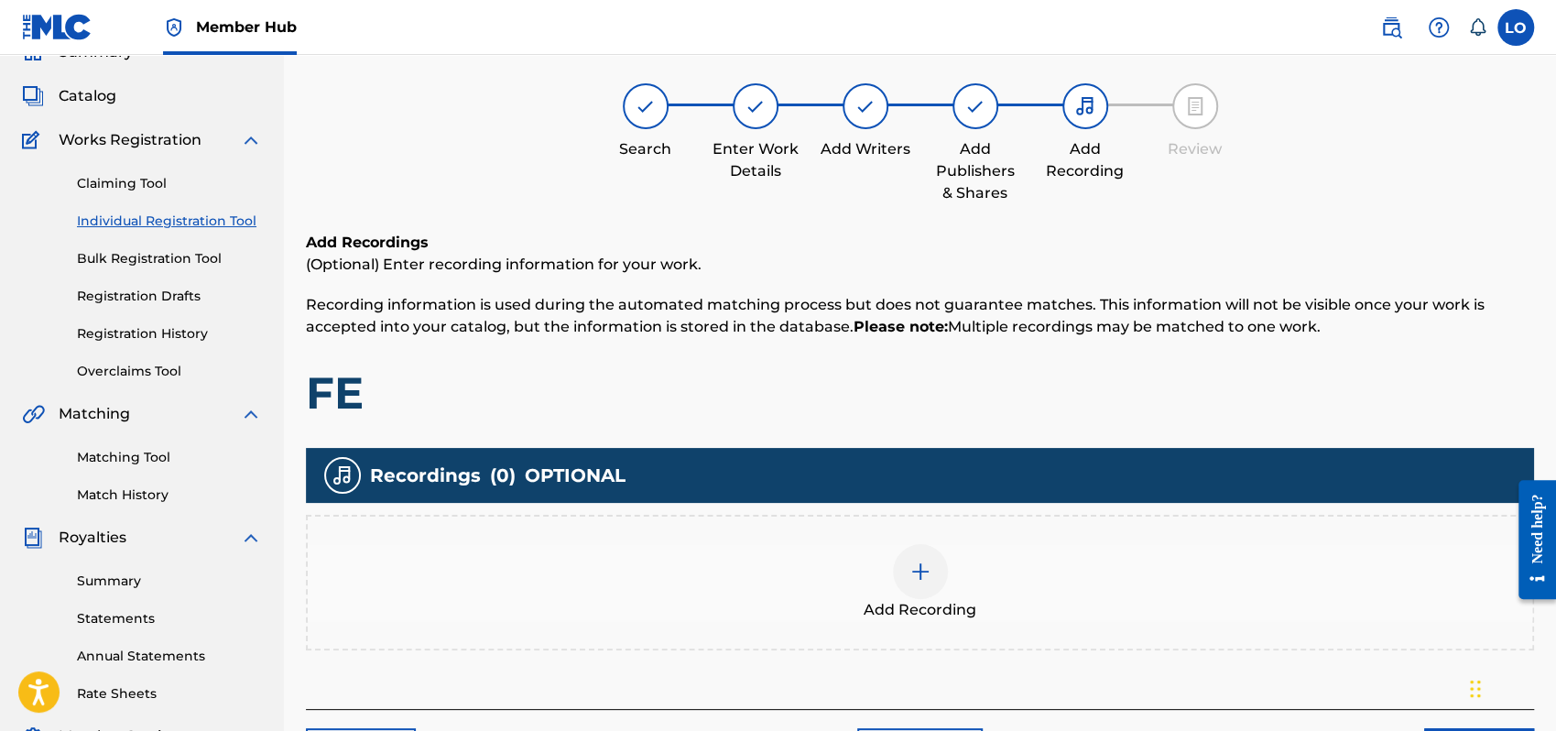
scroll to position [82, 0]
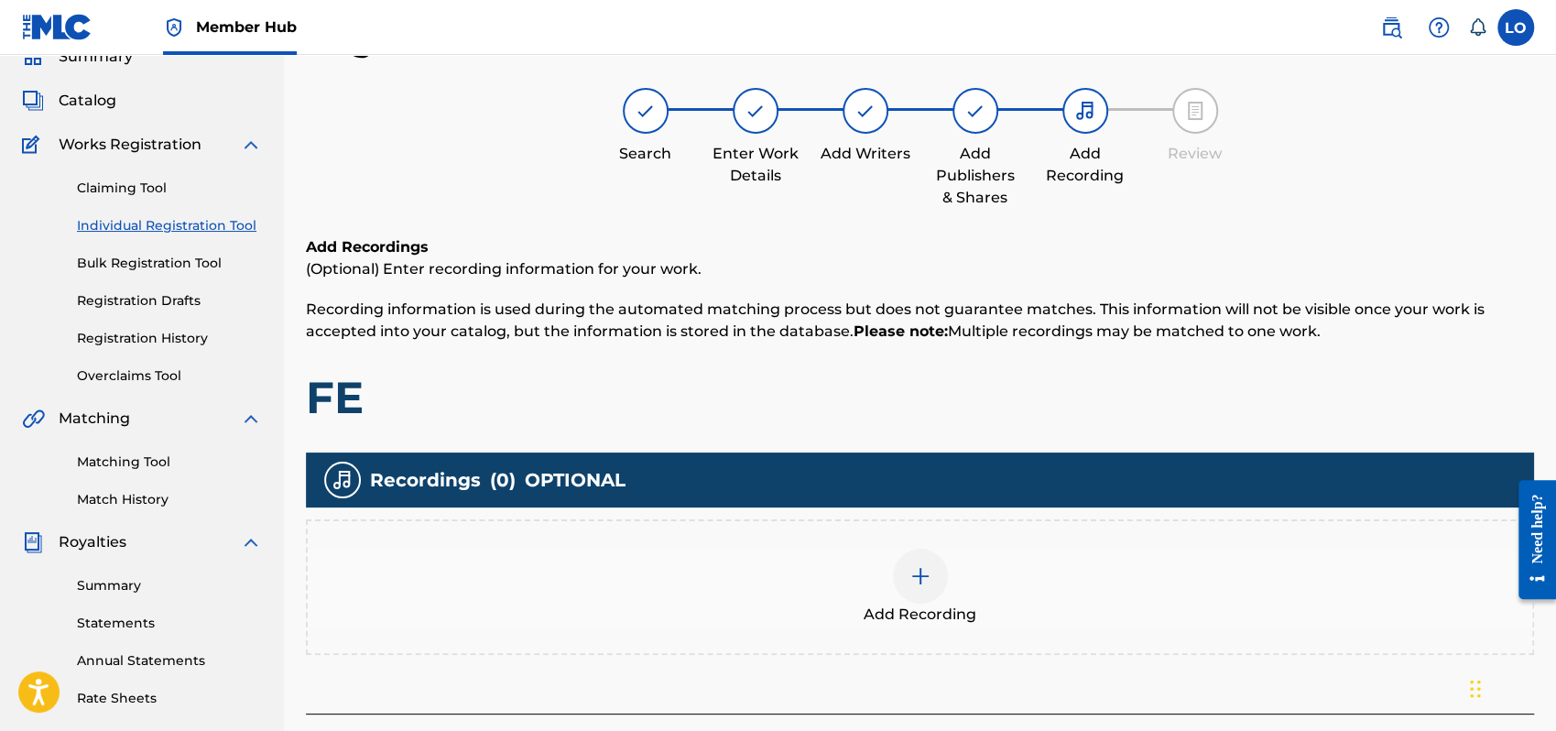
click at [931, 573] on img at bounding box center [921, 576] width 22 height 22
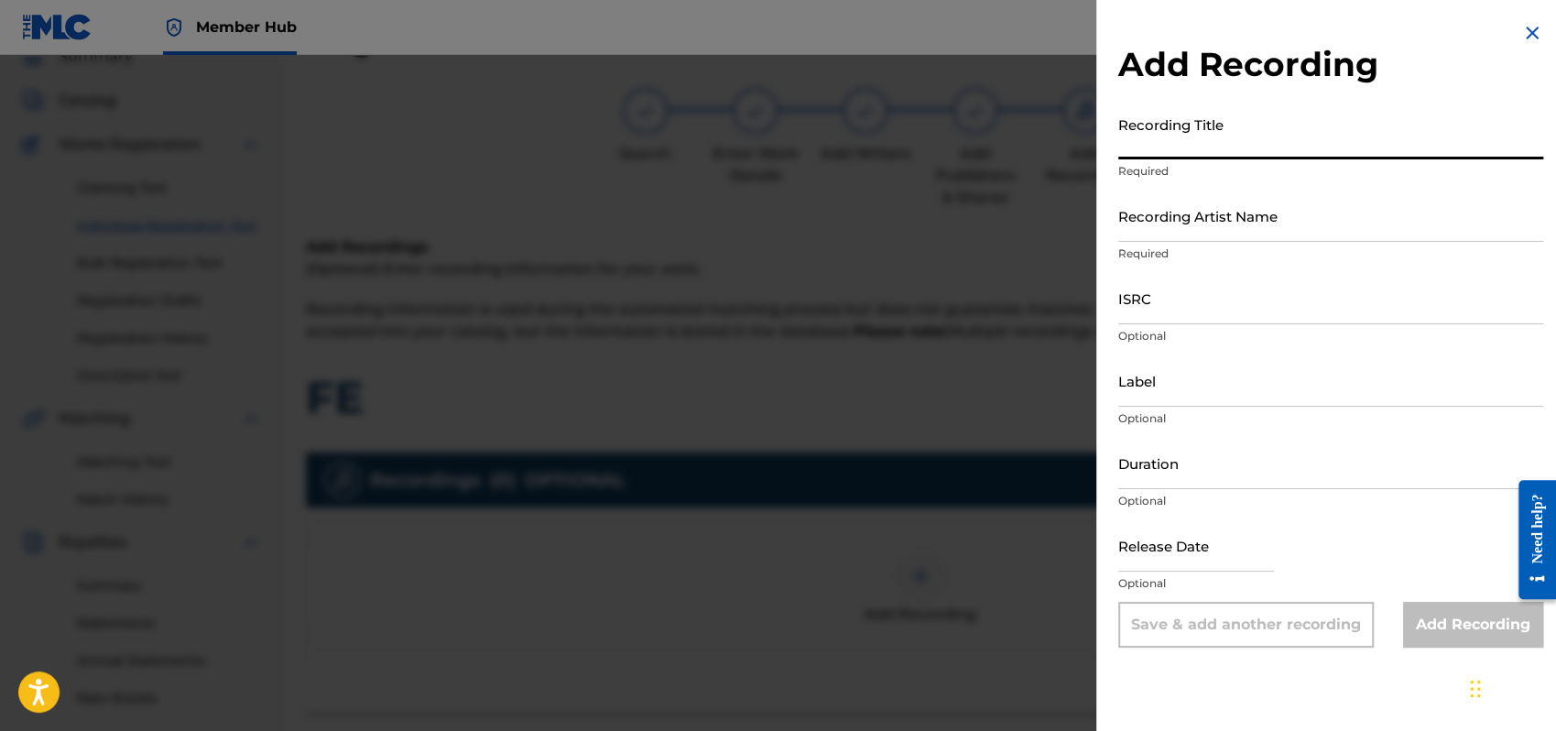
click at [1173, 136] on input "Recording Title" at bounding box center [1331, 133] width 425 height 52
type input "SEÑOR TU ERES MAS"
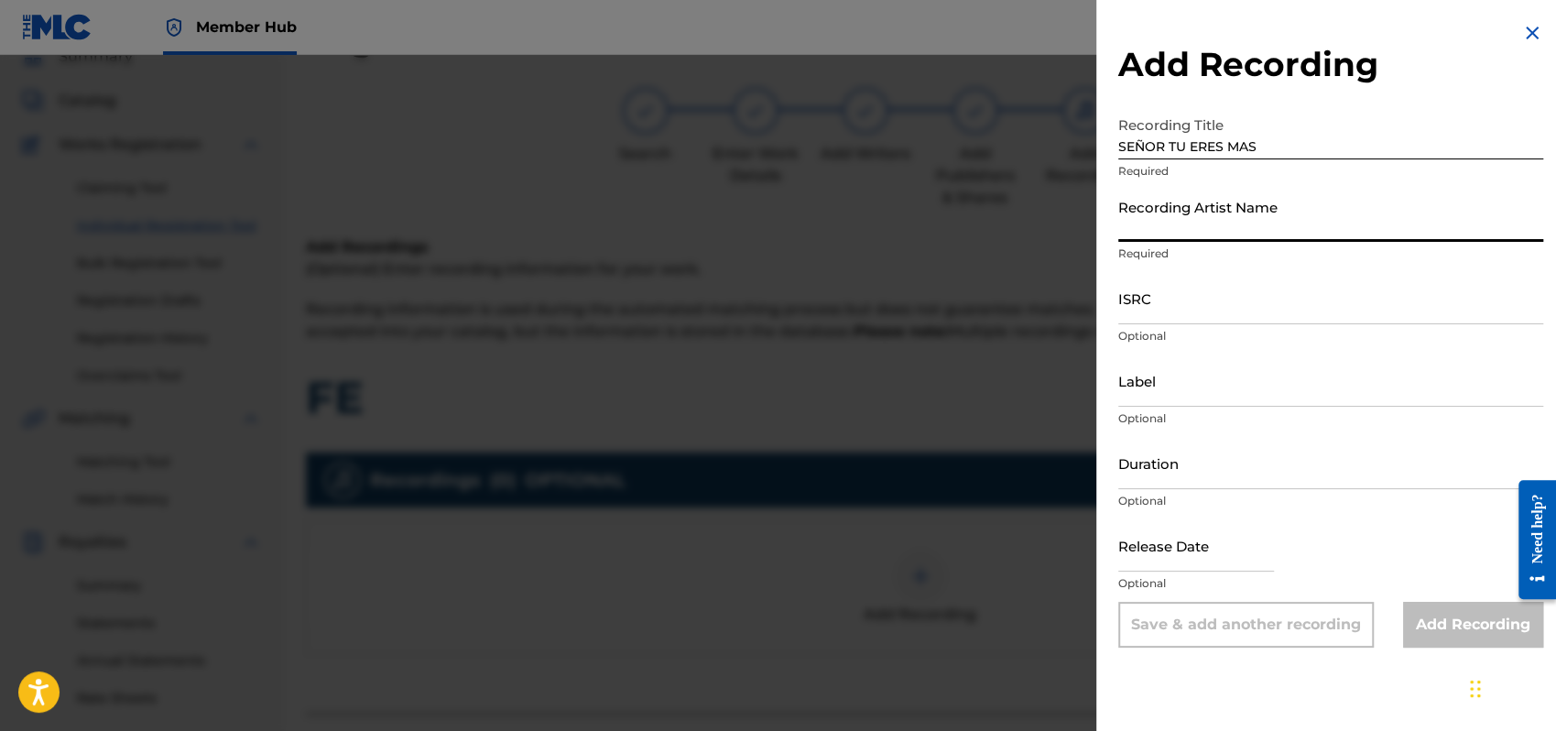
click at [1147, 233] on input "Recording Artist Name" at bounding box center [1331, 216] width 425 height 52
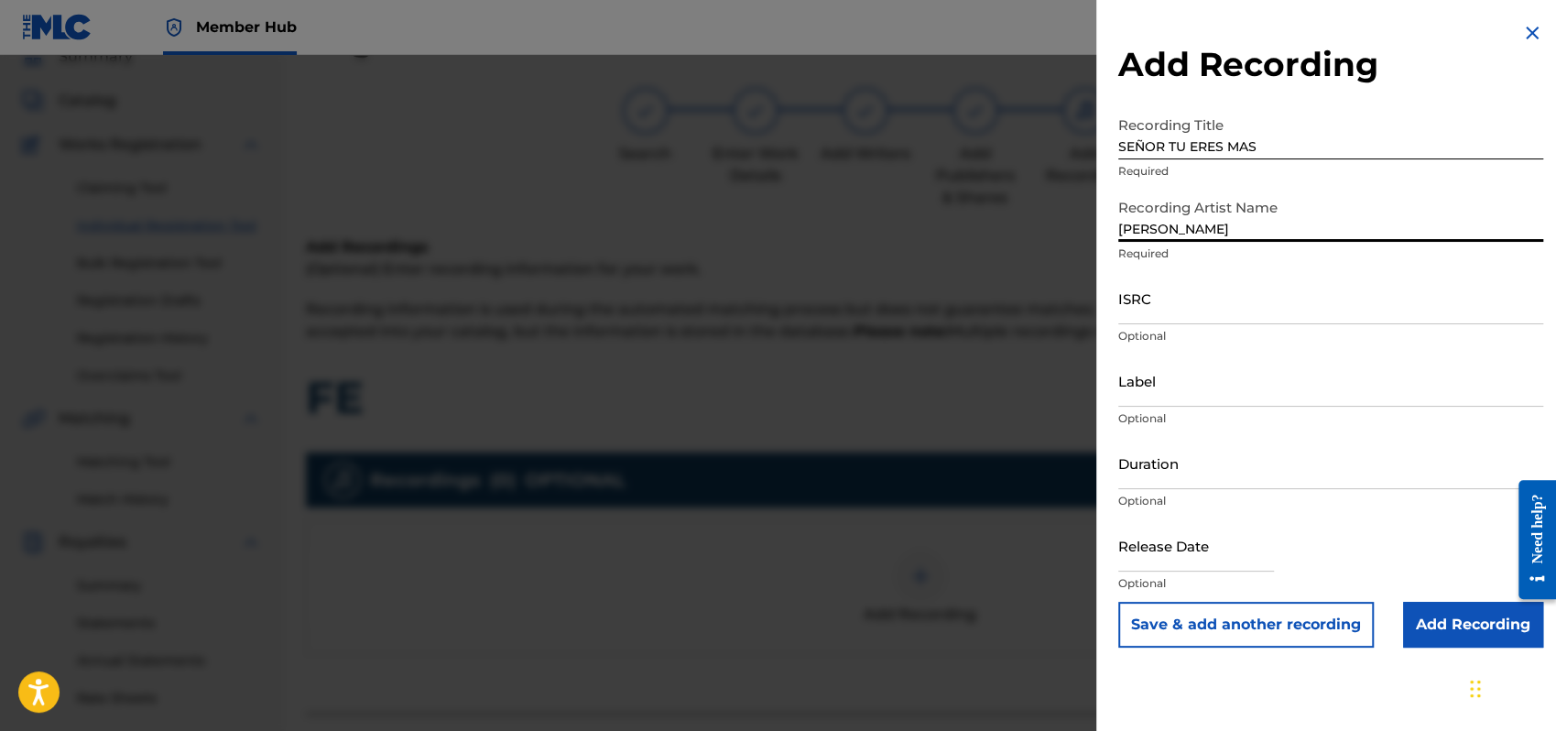
type input "[PERSON_NAME]"
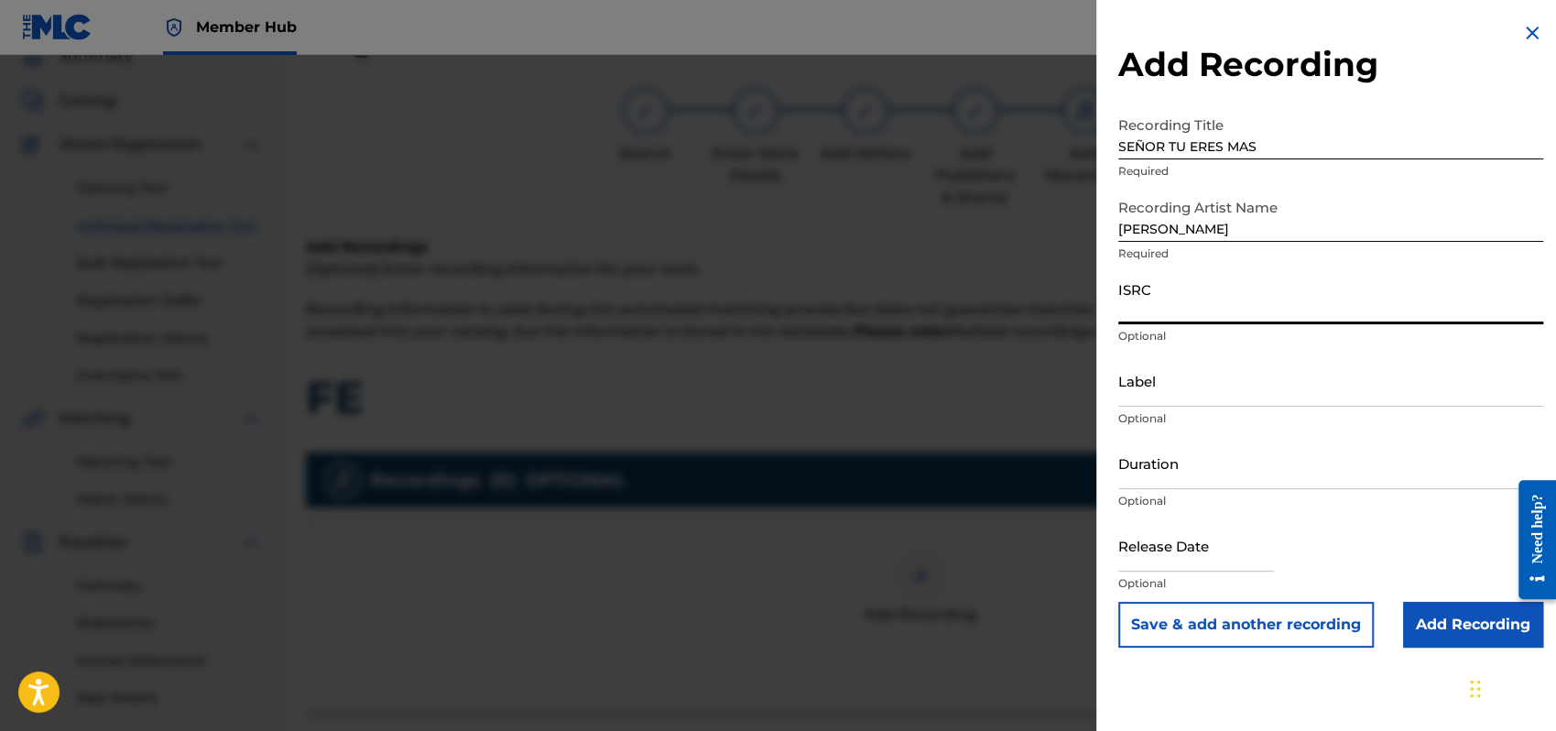
click at [1146, 300] on input "ISRC" at bounding box center [1331, 298] width 425 height 52
type input "QMEU32507318"
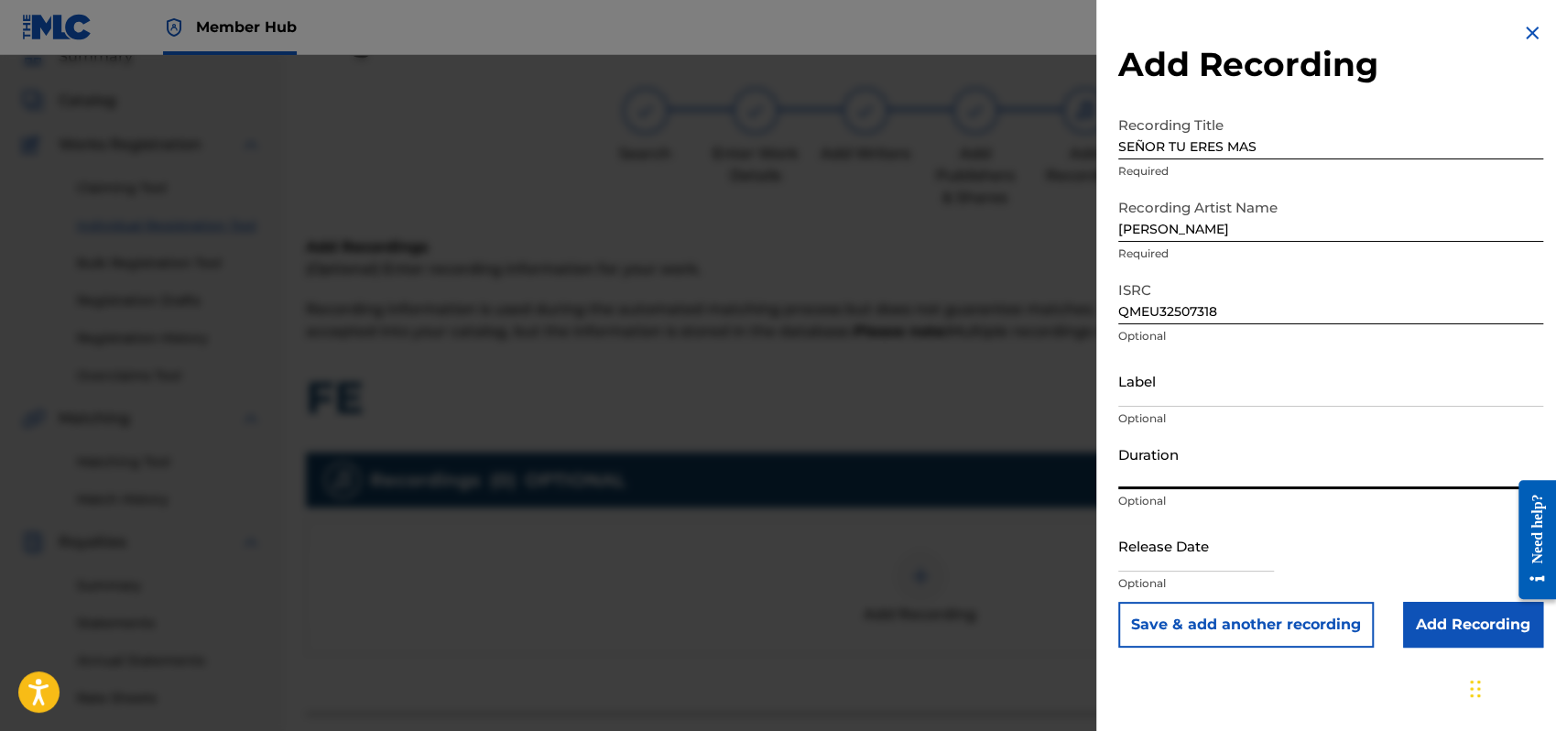
click at [1144, 461] on input "Duration" at bounding box center [1331, 463] width 425 height 52
type input "03:12"
select select "8"
select select "2025"
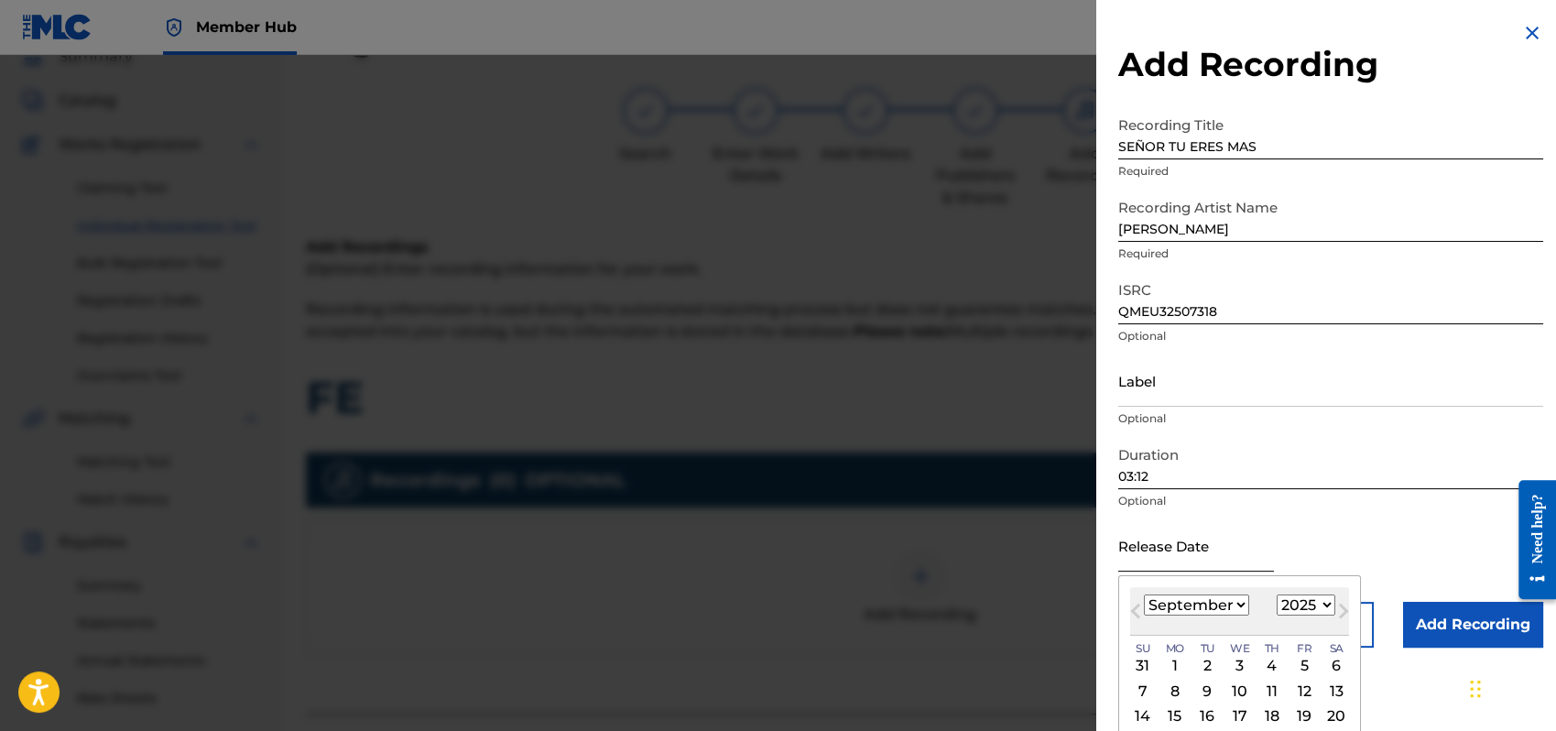
click at [1176, 559] on input "text" at bounding box center [1197, 545] width 156 height 52
click at [1243, 604] on select "January February March April May June July August September October November De…" at bounding box center [1196, 605] width 105 height 21
select select "0"
click at [1144, 595] on select "January February March April May June July August September October November De…" at bounding box center [1196, 605] width 105 height 21
click at [1244, 661] on div "1" at bounding box center [1240, 666] width 22 height 22
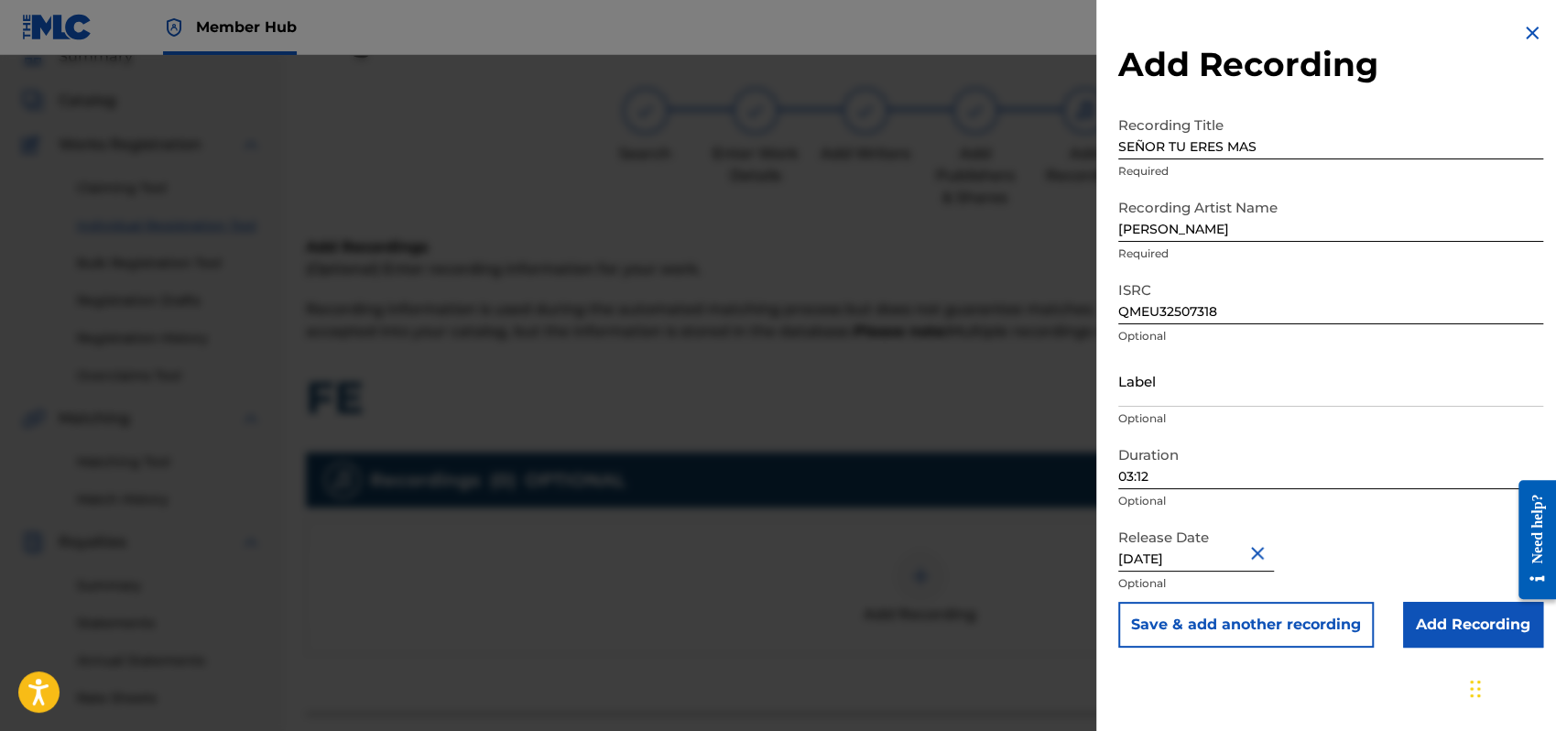
type input "[DATE]"
click at [1404, 540] on div "Release Date [DATE] Optional" at bounding box center [1331, 560] width 425 height 82
click at [1454, 613] on input "Add Recording" at bounding box center [1473, 625] width 140 height 46
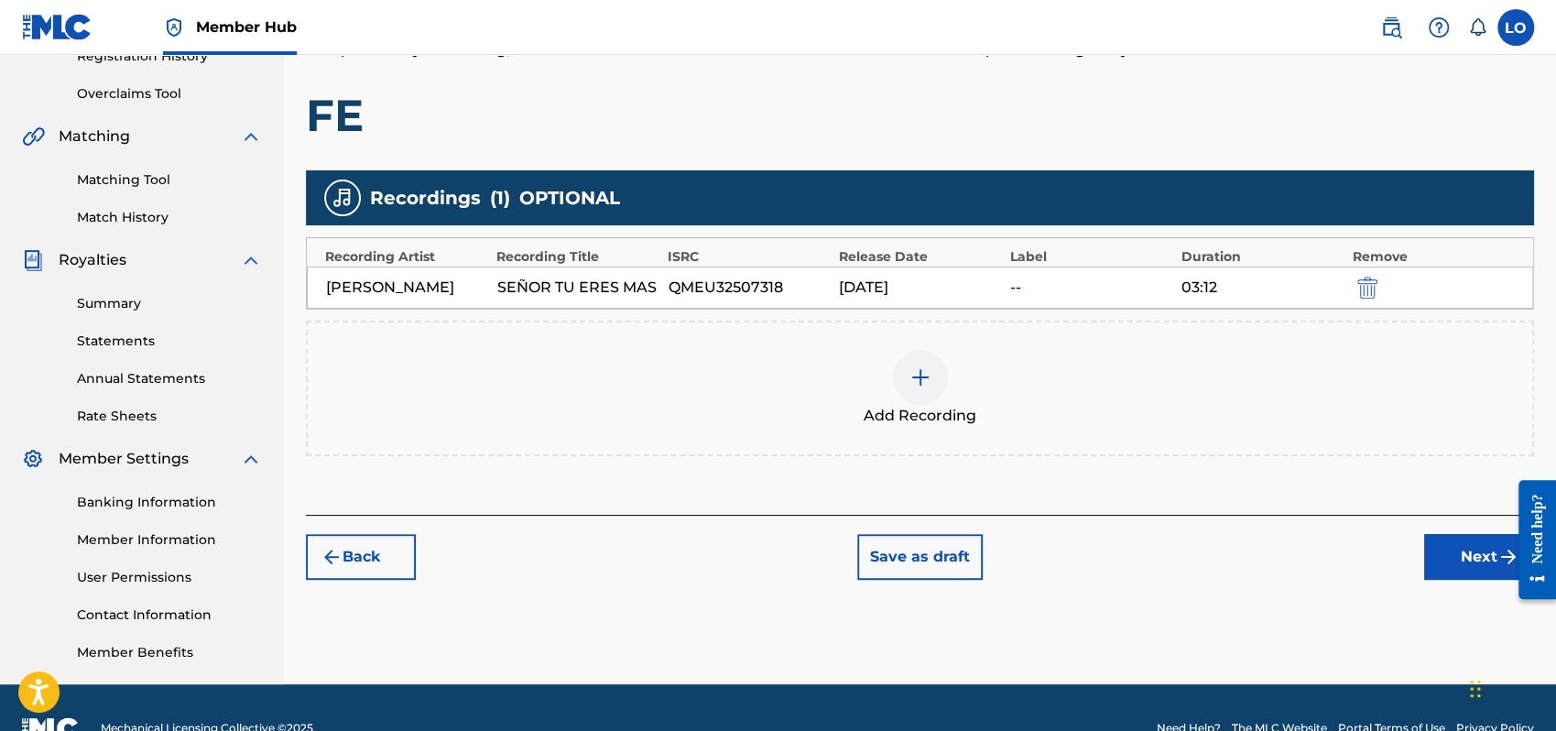
scroll to position [404, 0]
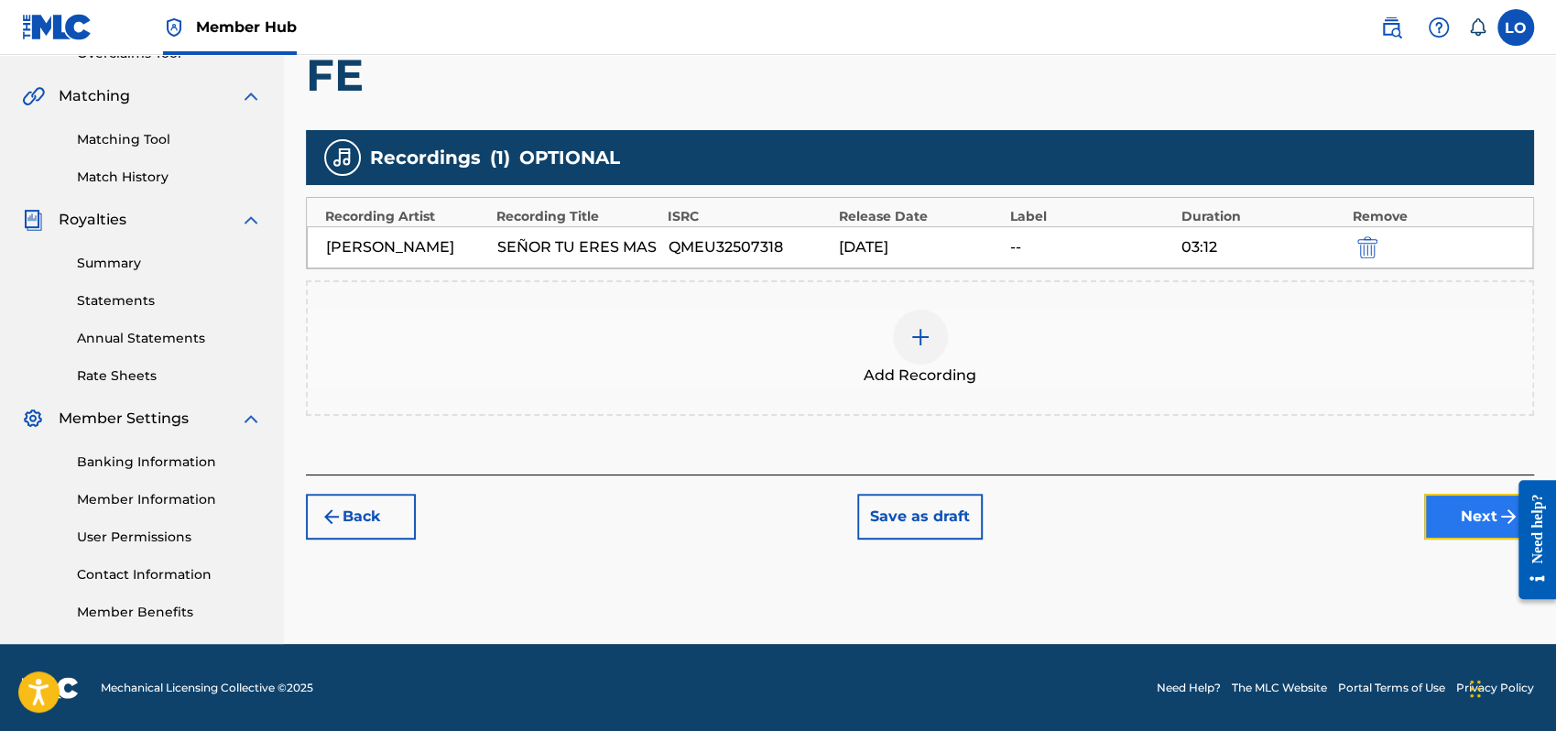
click at [1454, 506] on button "Next" at bounding box center [1479, 517] width 110 height 46
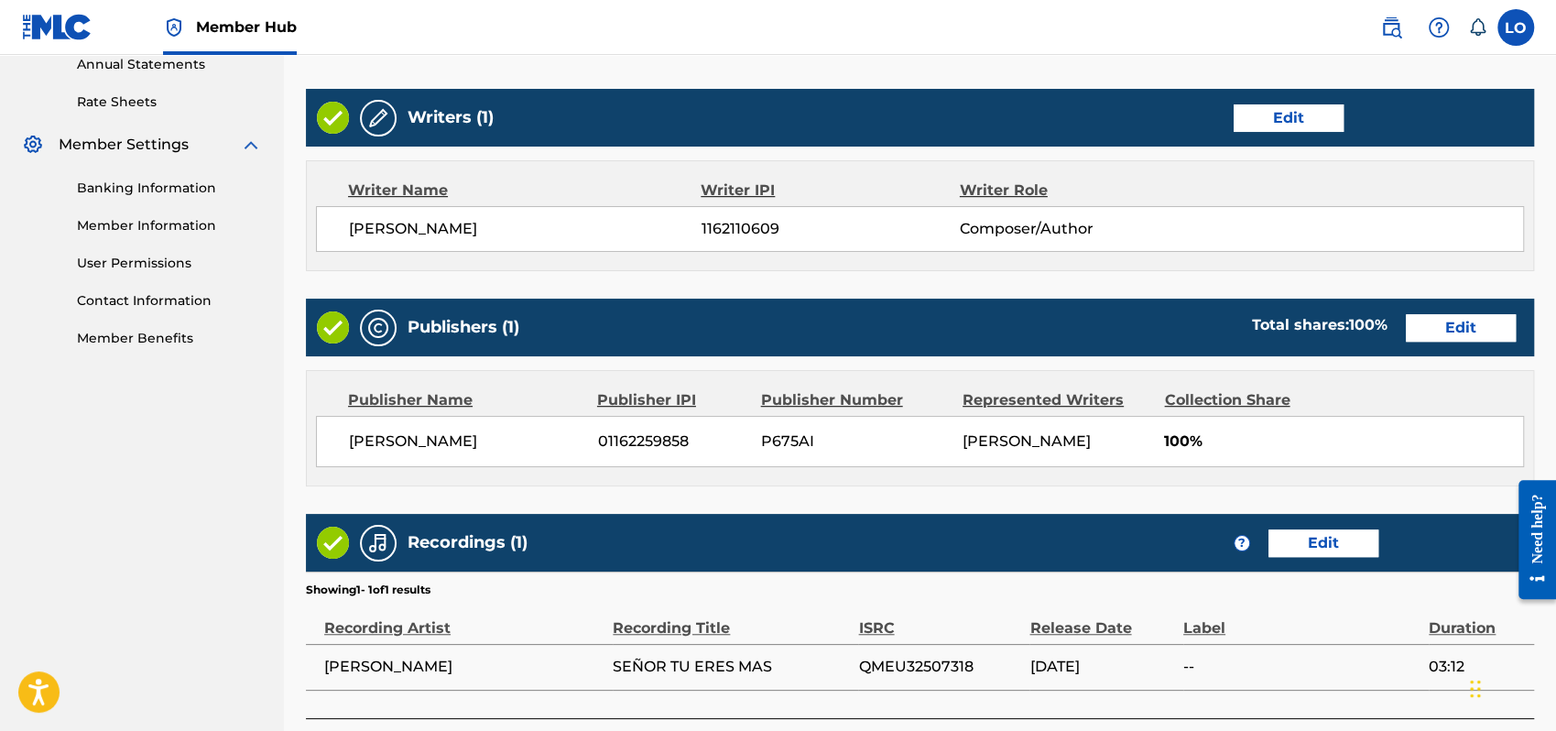
scroll to position [681, 0]
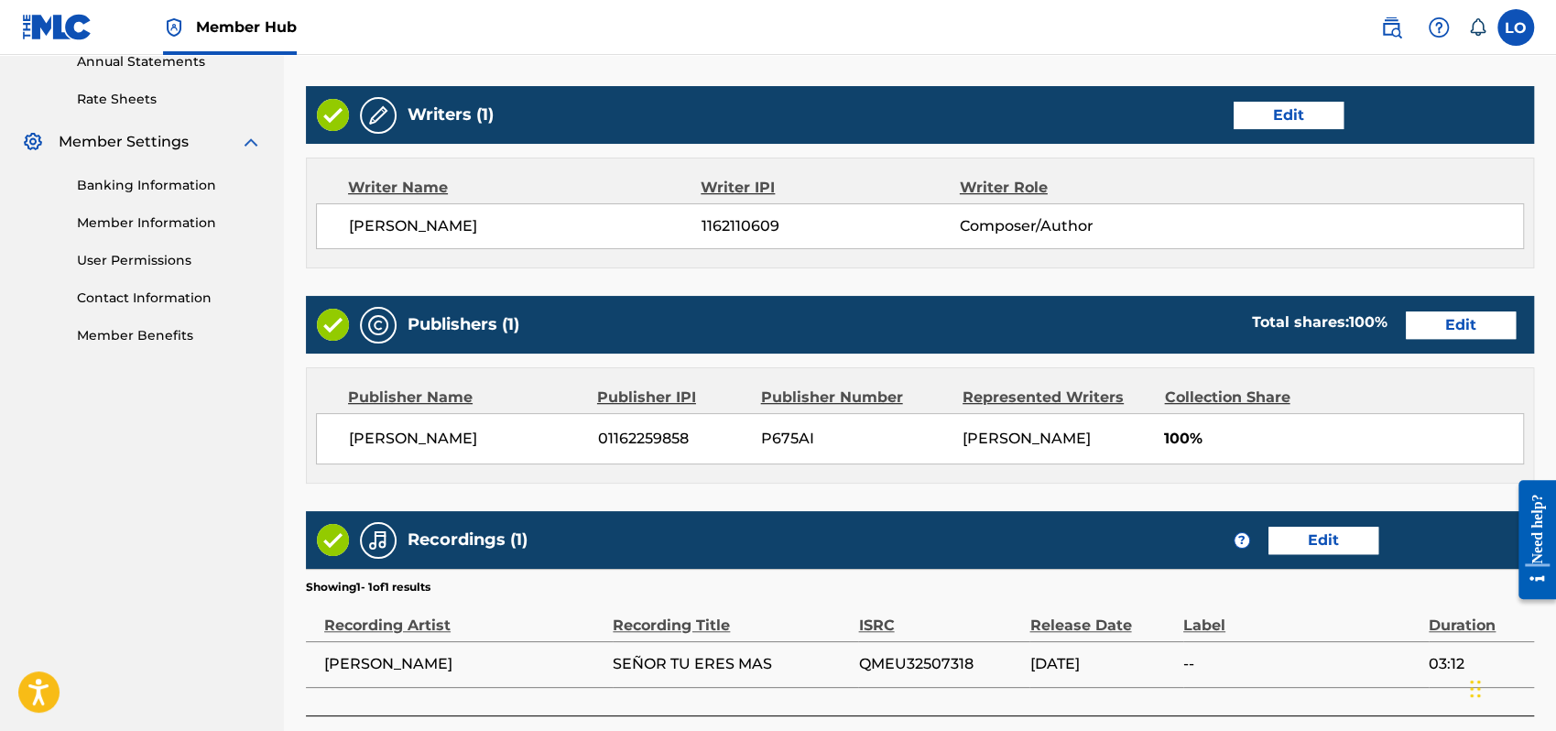
drag, startPoint x: 1551, startPoint y: 574, endPoint x: 1549, endPoint y: 638, distance: 63.2
click at [1549, 614] on html "Need help? Resource Center Help Get the help you need from our knowledge base N…" at bounding box center [1530, 539] width 51 height 147
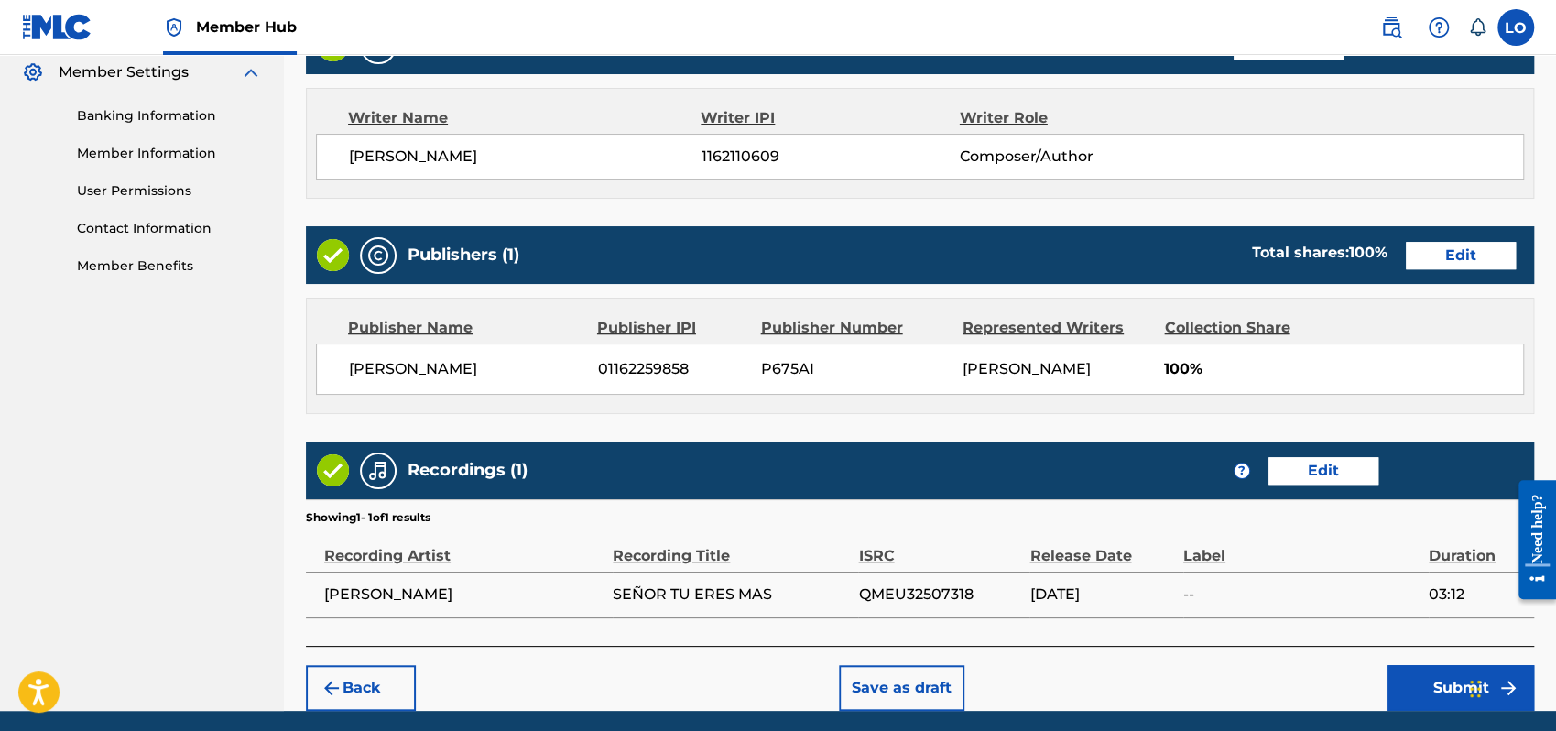
scroll to position [816, 0]
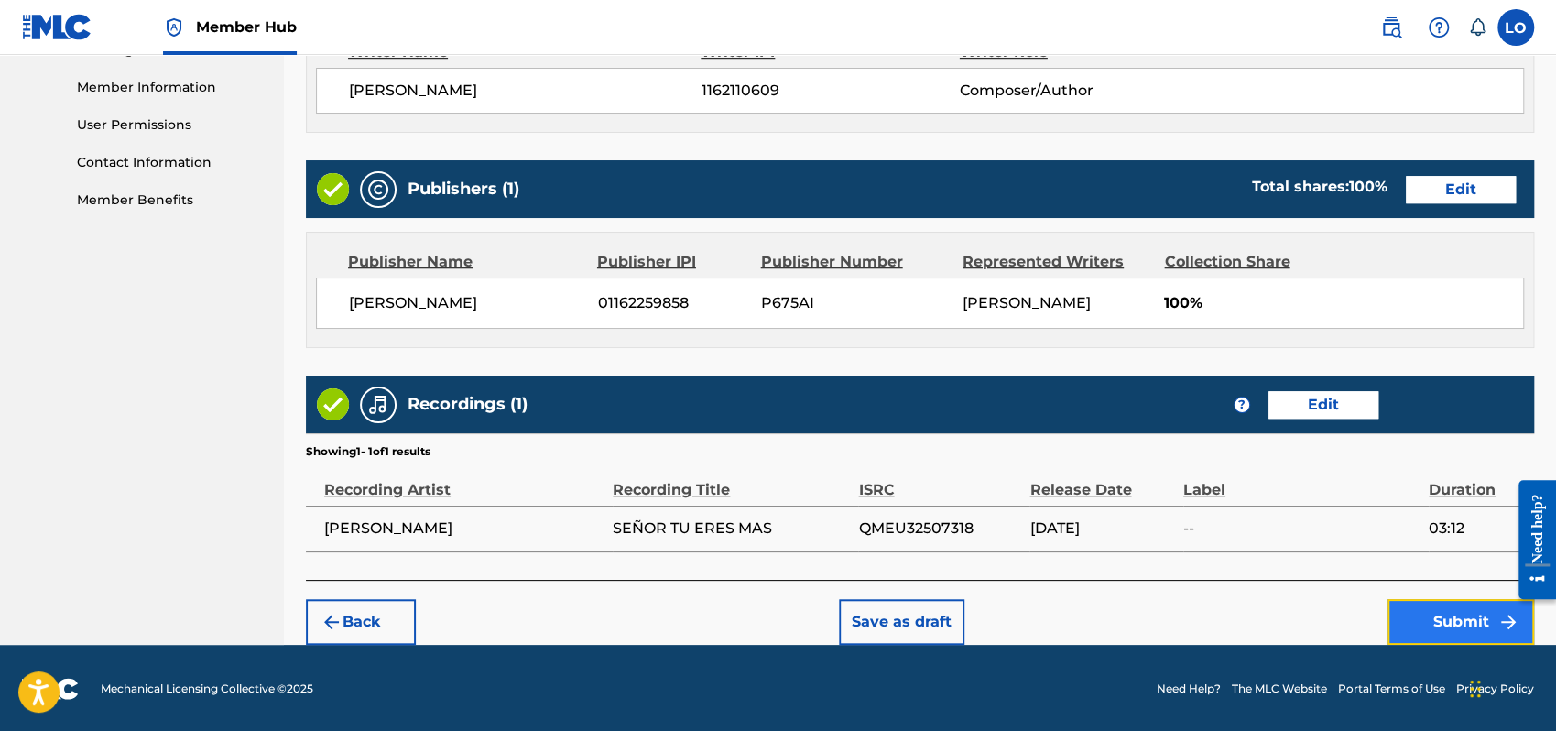
click at [1435, 601] on button "Submit" at bounding box center [1461, 622] width 147 height 46
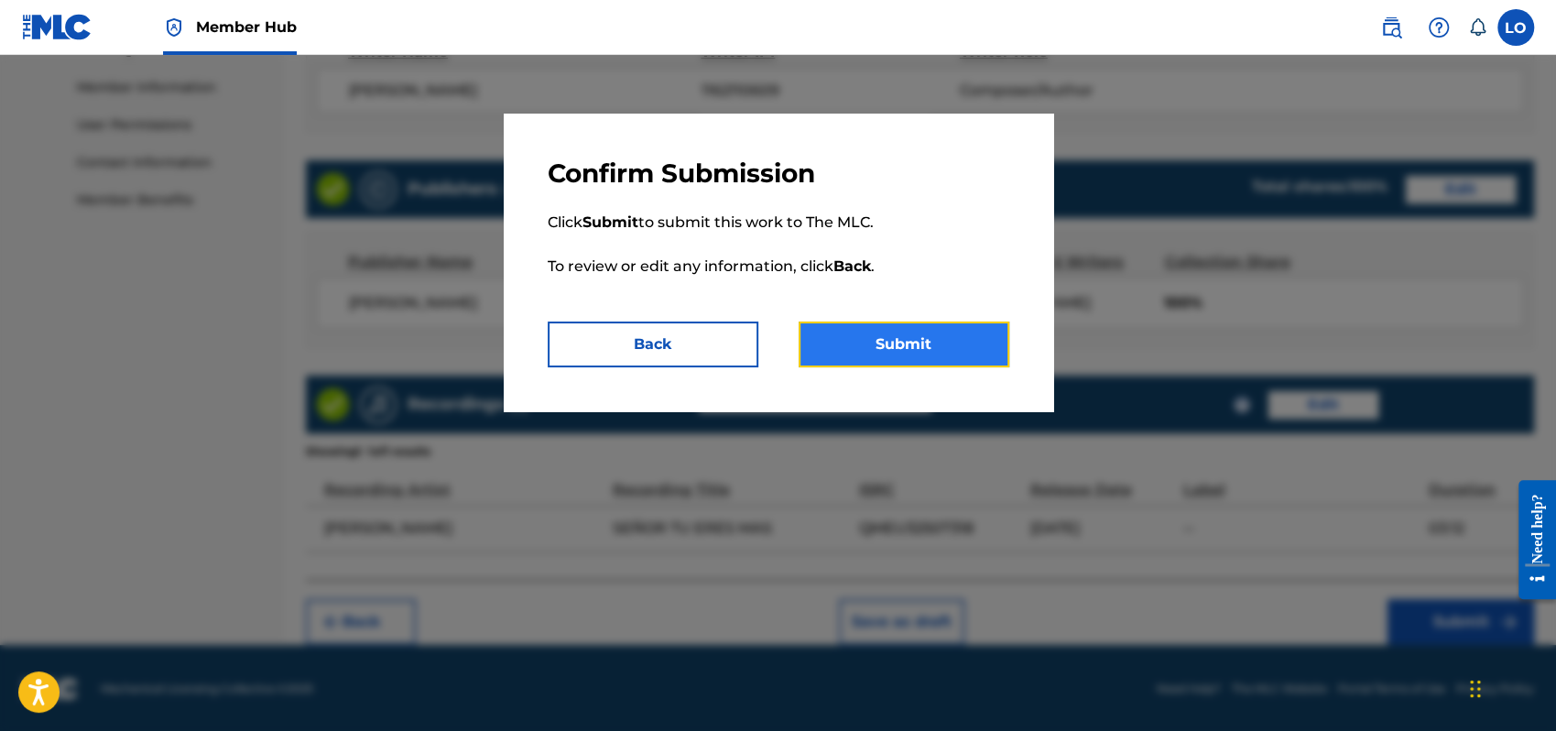
click at [971, 336] on button "Submit" at bounding box center [904, 345] width 211 height 46
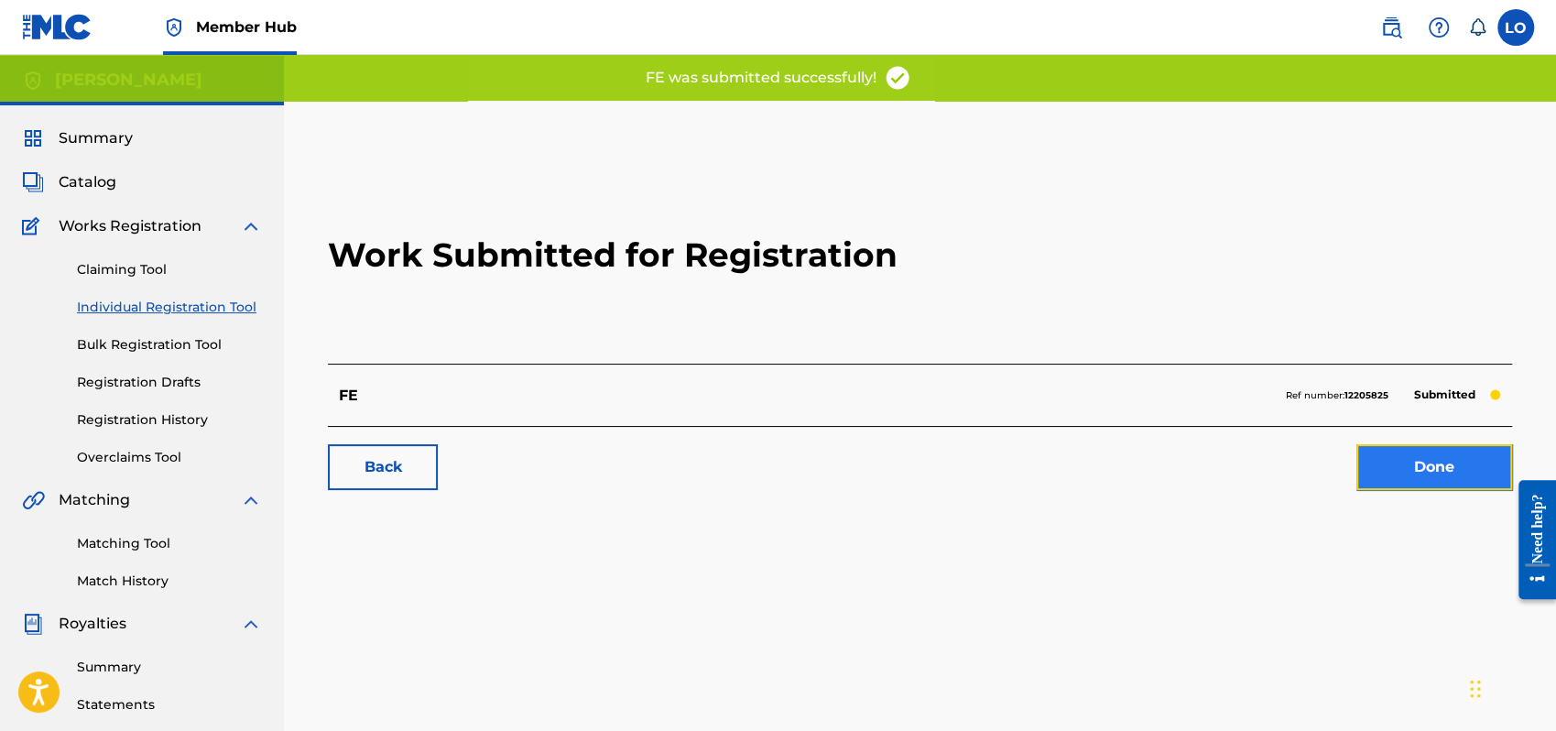
click at [1457, 456] on link "Done" at bounding box center [1435, 467] width 156 height 46
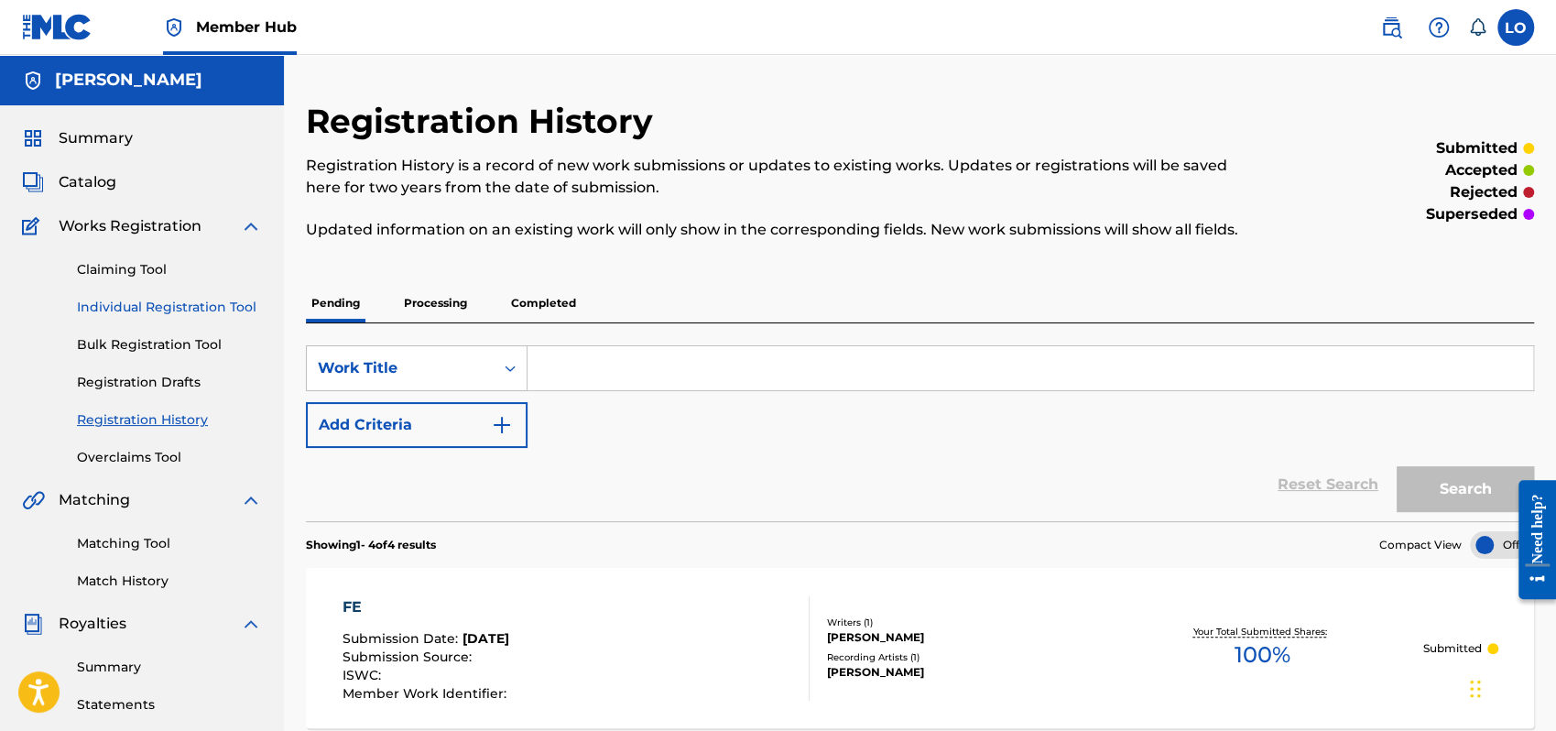
click at [164, 300] on link "Individual Registration Tool" at bounding box center [169, 307] width 185 height 19
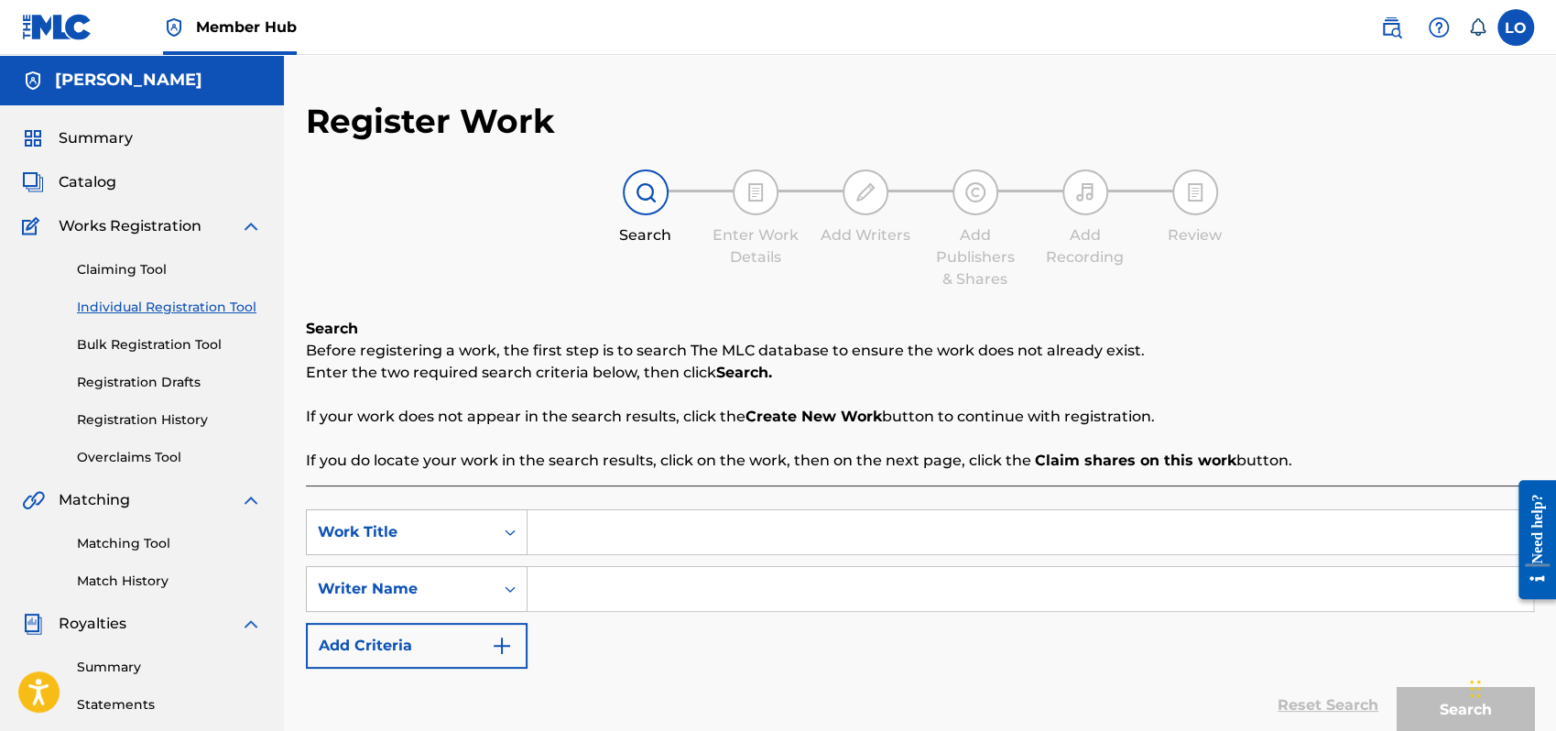
click at [599, 544] on input "Search Form" at bounding box center [1031, 532] width 1006 height 44
type input "FIESTA"
click at [567, 594] on input "Search Form" at bounding box center [1031, 589] width 1006 height 44
type input "[PERSON_NAME]"
click at [1440, 712] on button "Search" at bounding box center [1465, 710] width 137 height 46
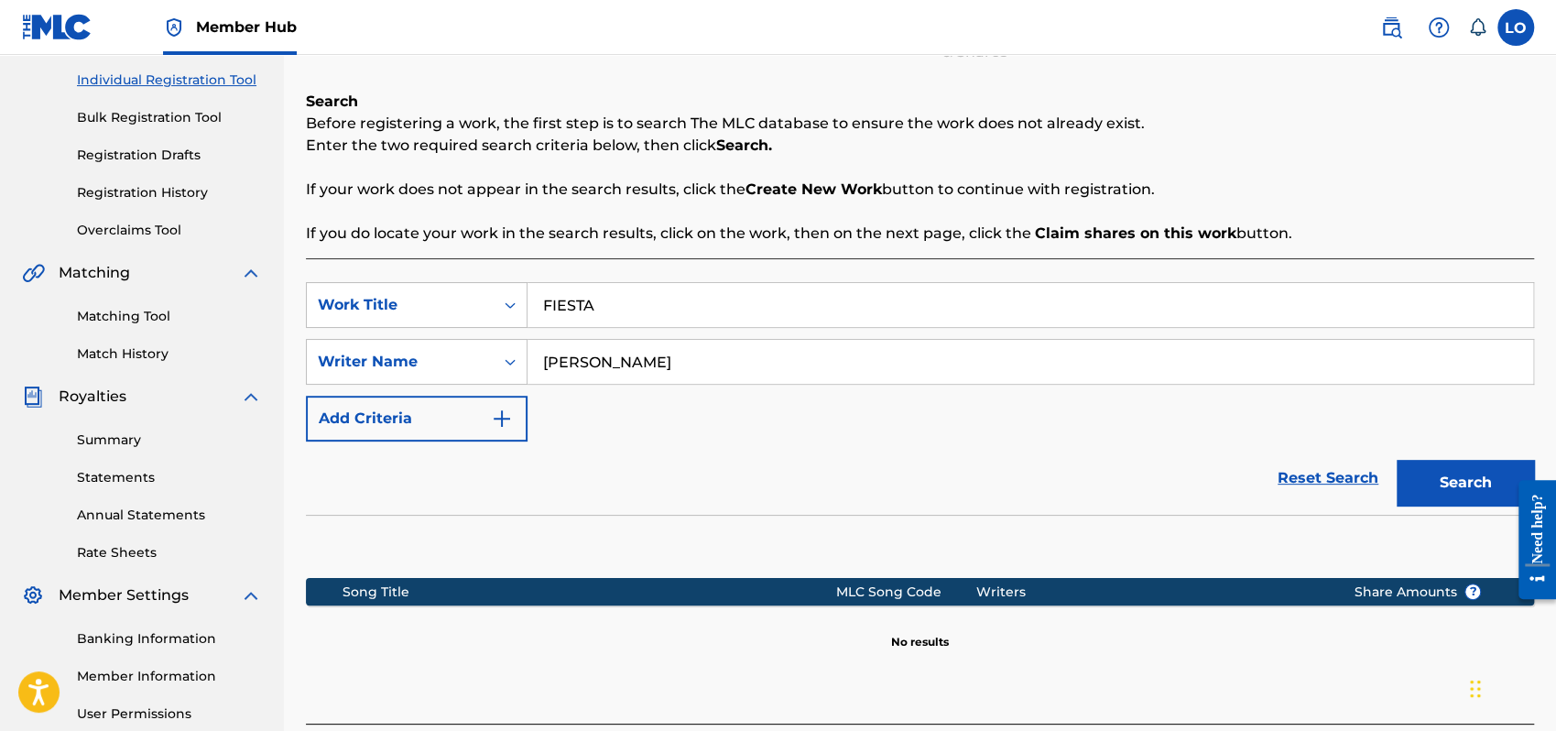
scroll to position [404, 0]
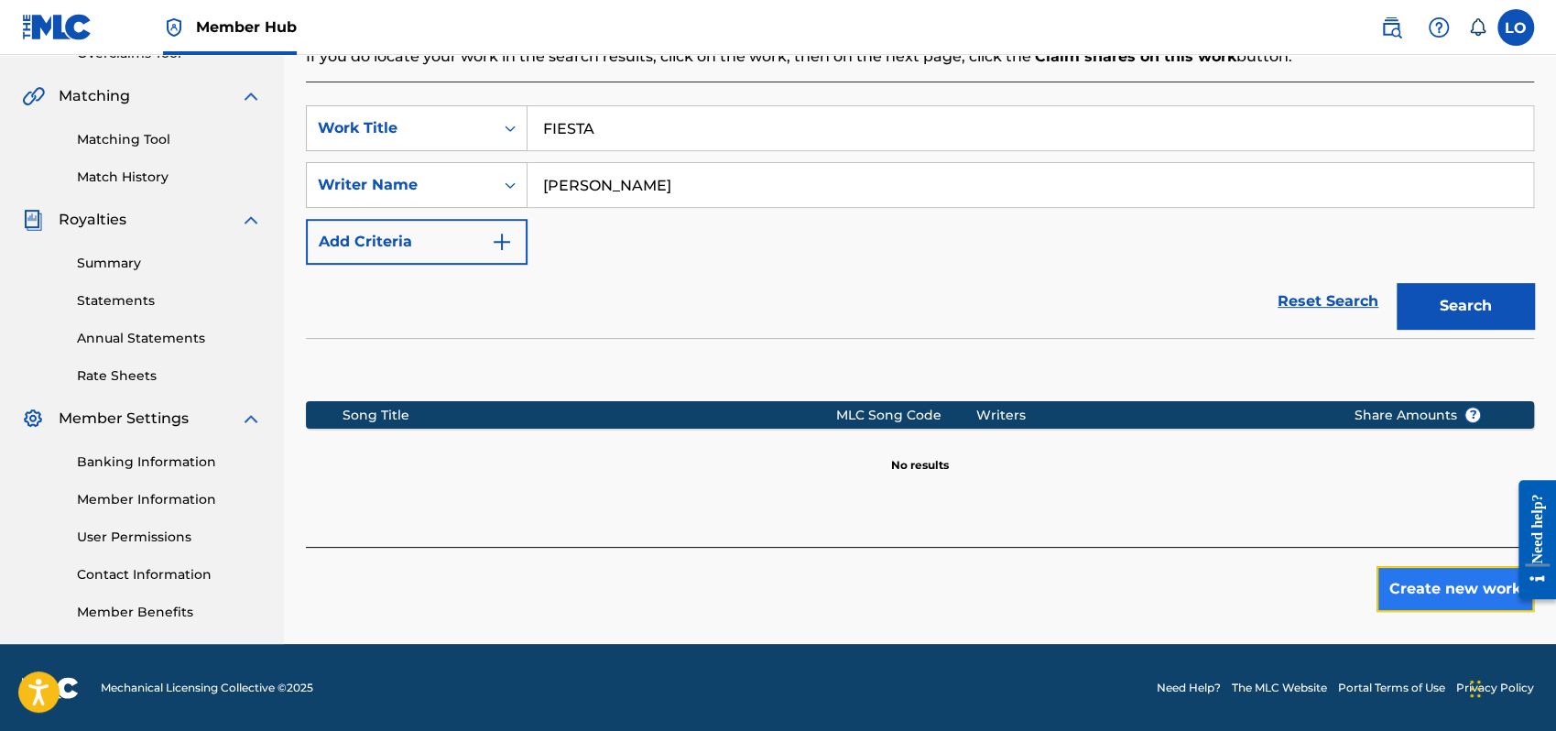
click at [1413, 584] on button "Create new work" at bounding box center [1456, 589] width 158 height 46
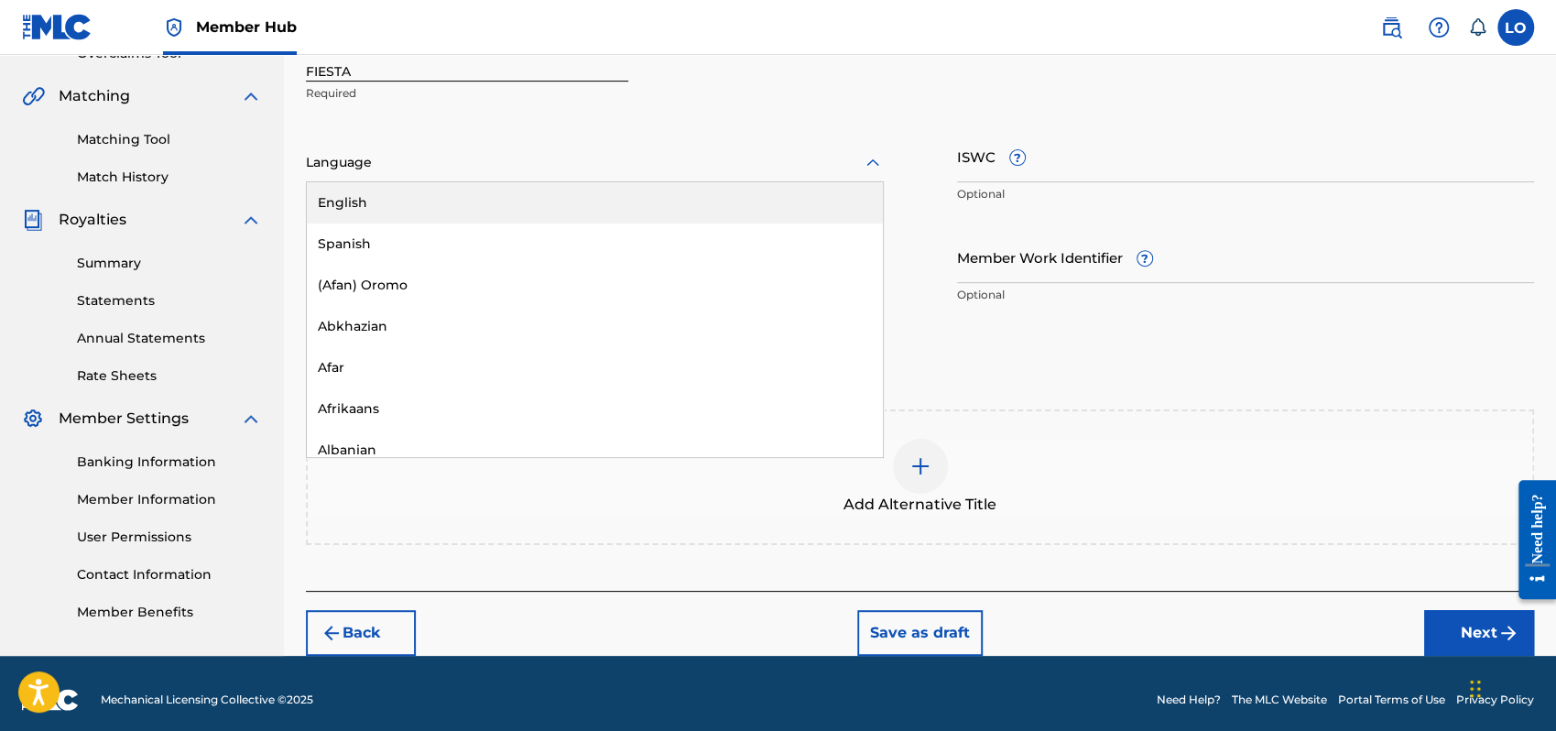
click at [876, 157] on icon at bounding box center [873, 163] width 22 height 22
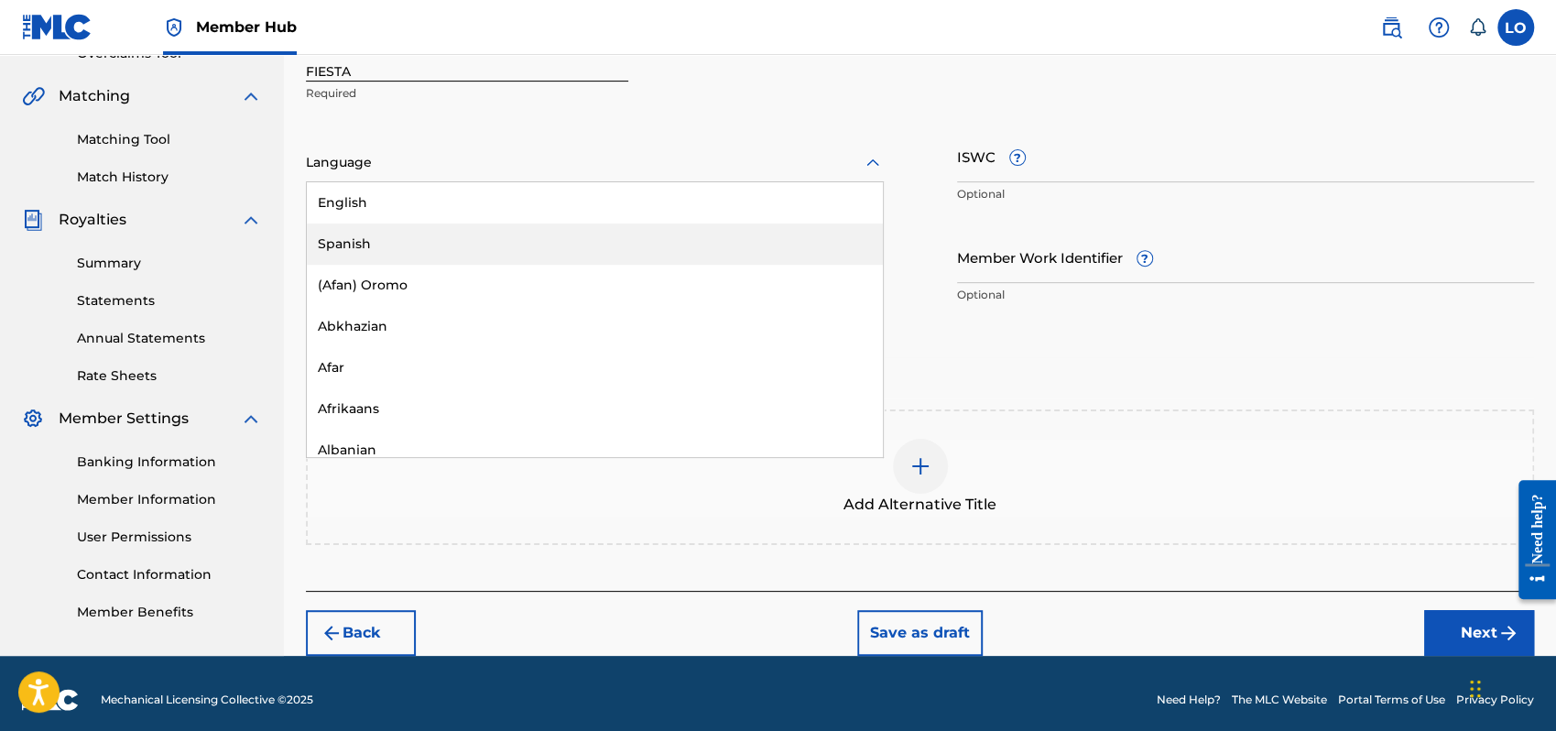
click at [364, 245] on div "Spanish" at bounding box center [595, 244] width 576 height 41
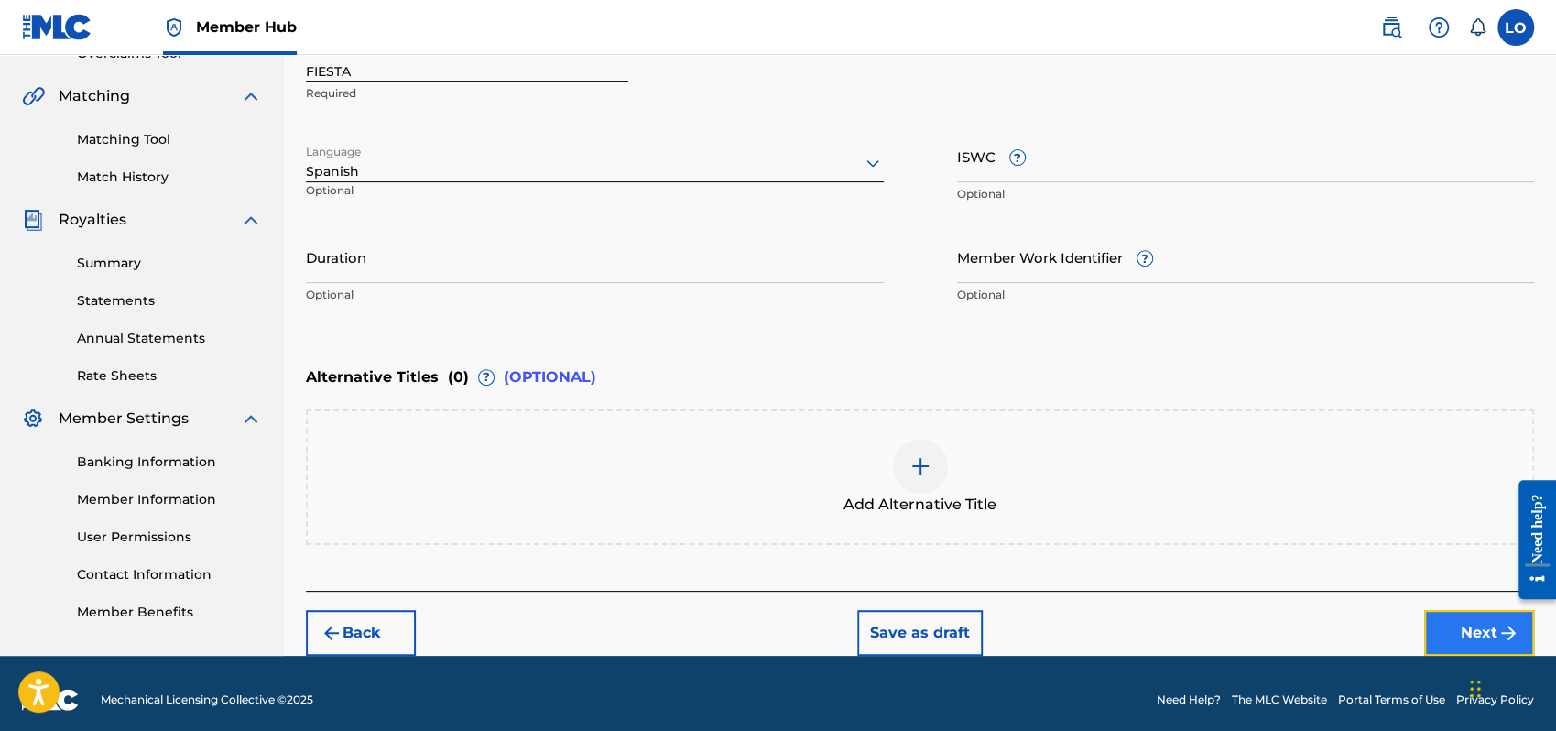
click at [1488, 618] on button "Next" at bounding box center [1479, 633] width 110 height 46
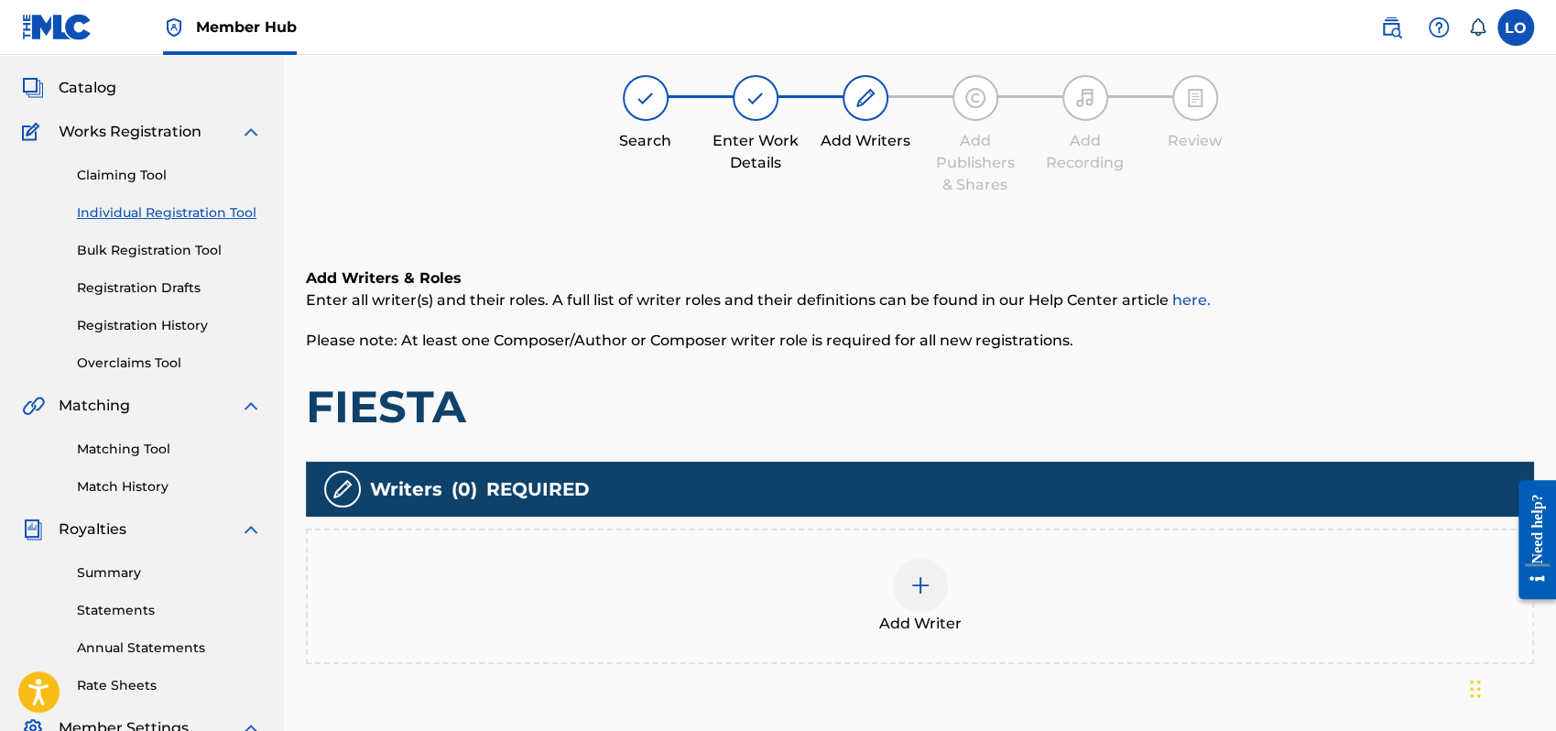
scroll to position [82, 0]
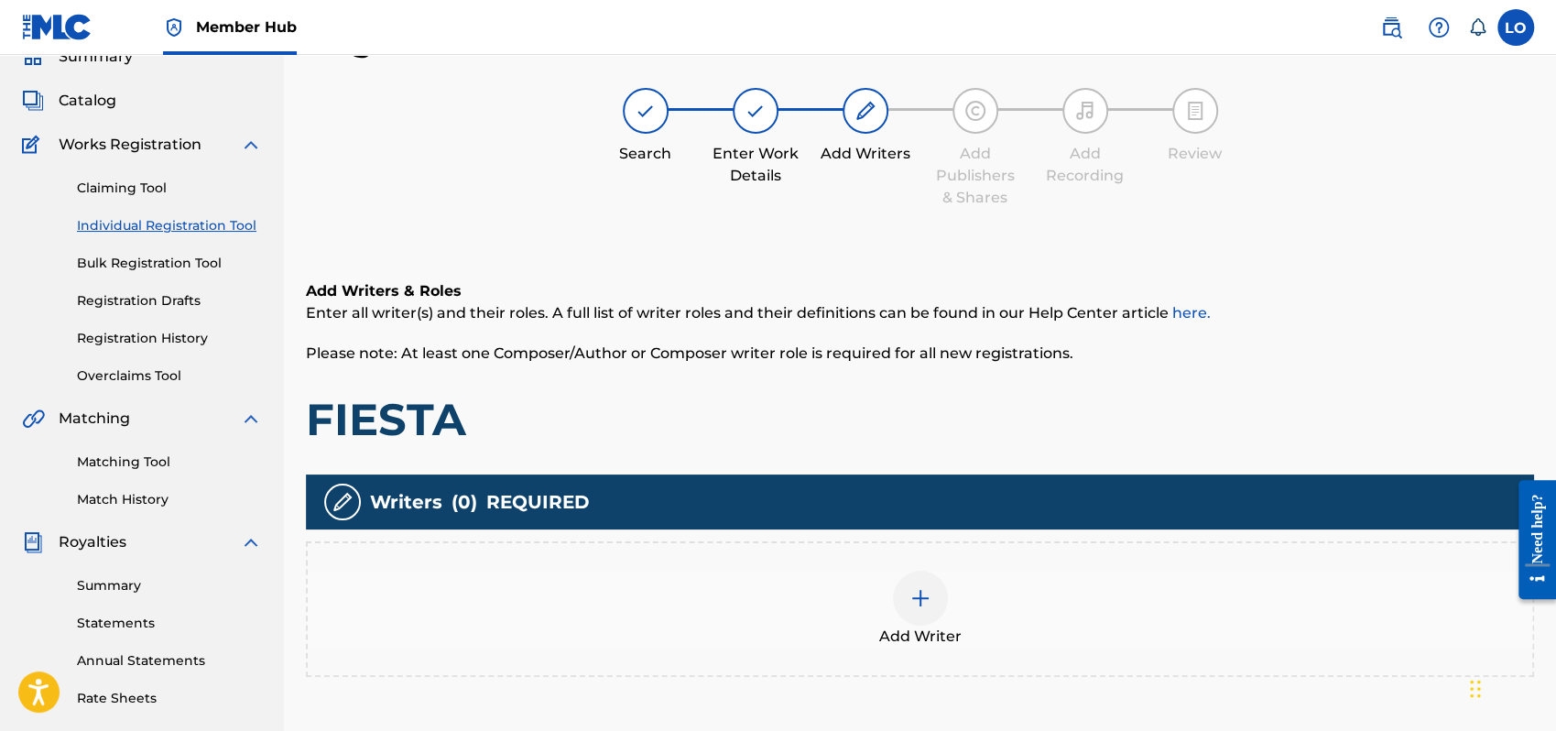
click at [928, 584] on div at bounding box center [920, 598] width 55 height 55
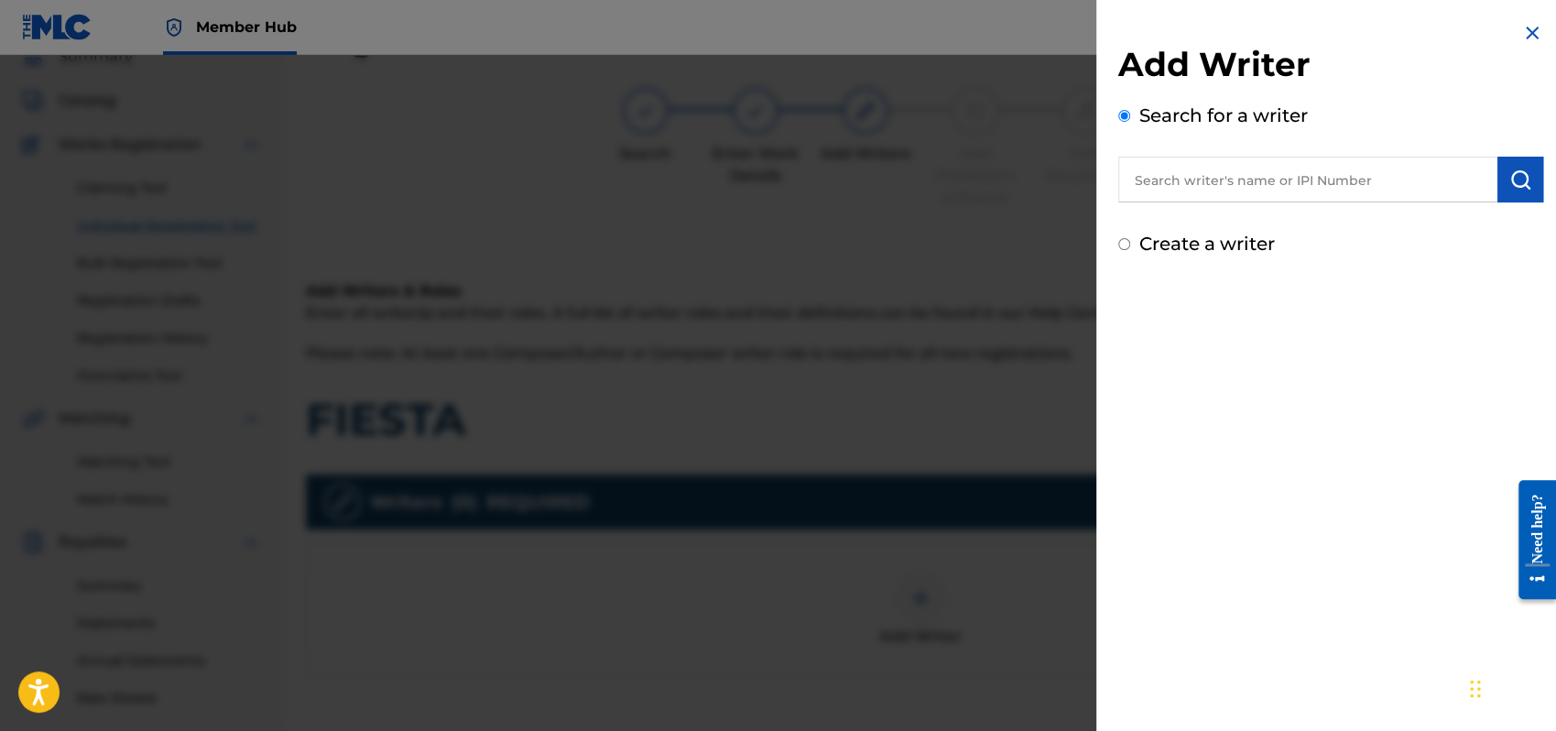
click at [1119, 243] on input "Create a writer" at bounding box center [1125, 244] width 12 height 12
radio input "false"
radio input "true"
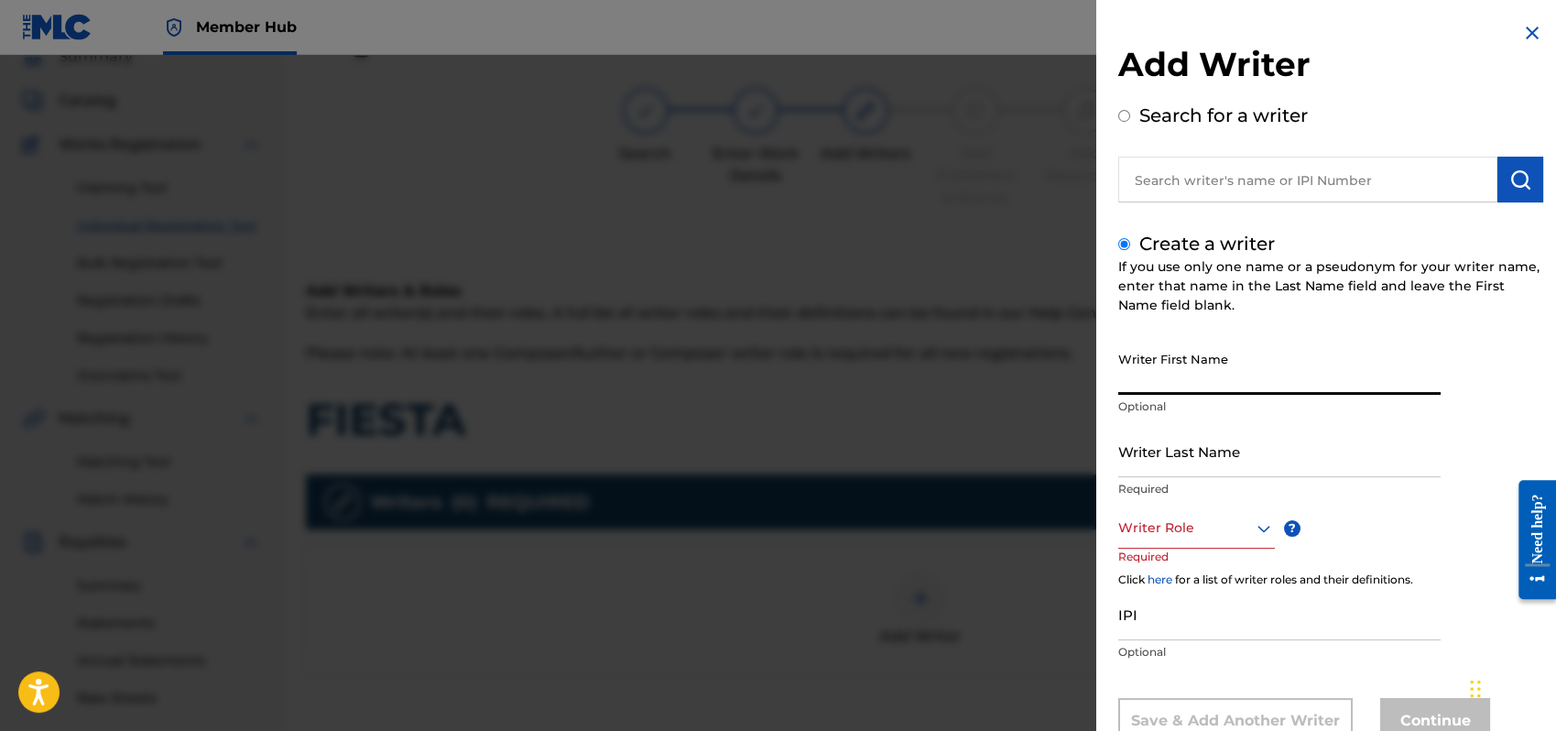
click at [1151, 380] on input "Writer First Name" at bounding box center [1280, 369] width 322 height 52
type input "[PERSON_NAME]"
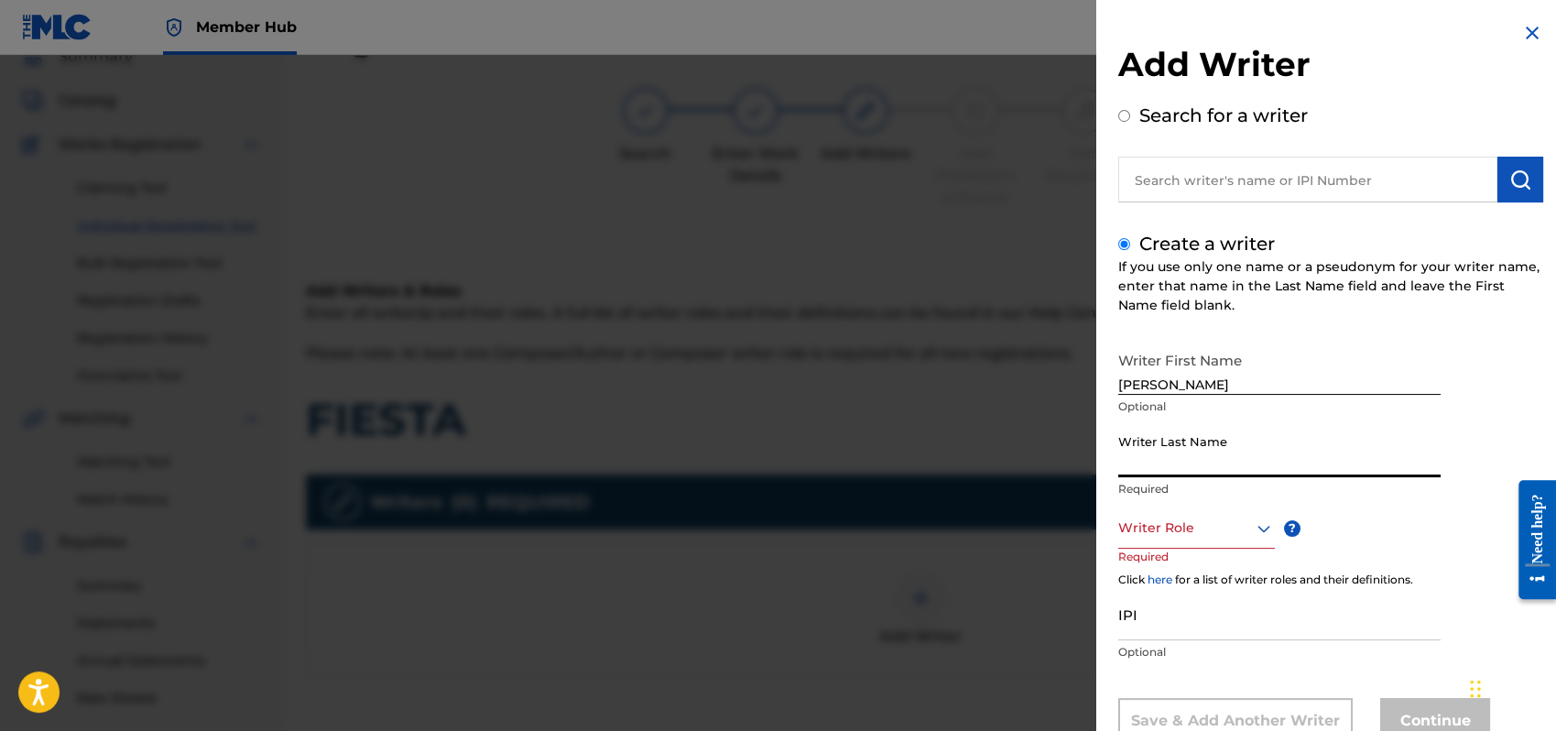
click at [1142, 454] on input "Writer Last Name" at bounding box center [1280, 451] width 322 height 52
type input "[PERSON_NAME]"
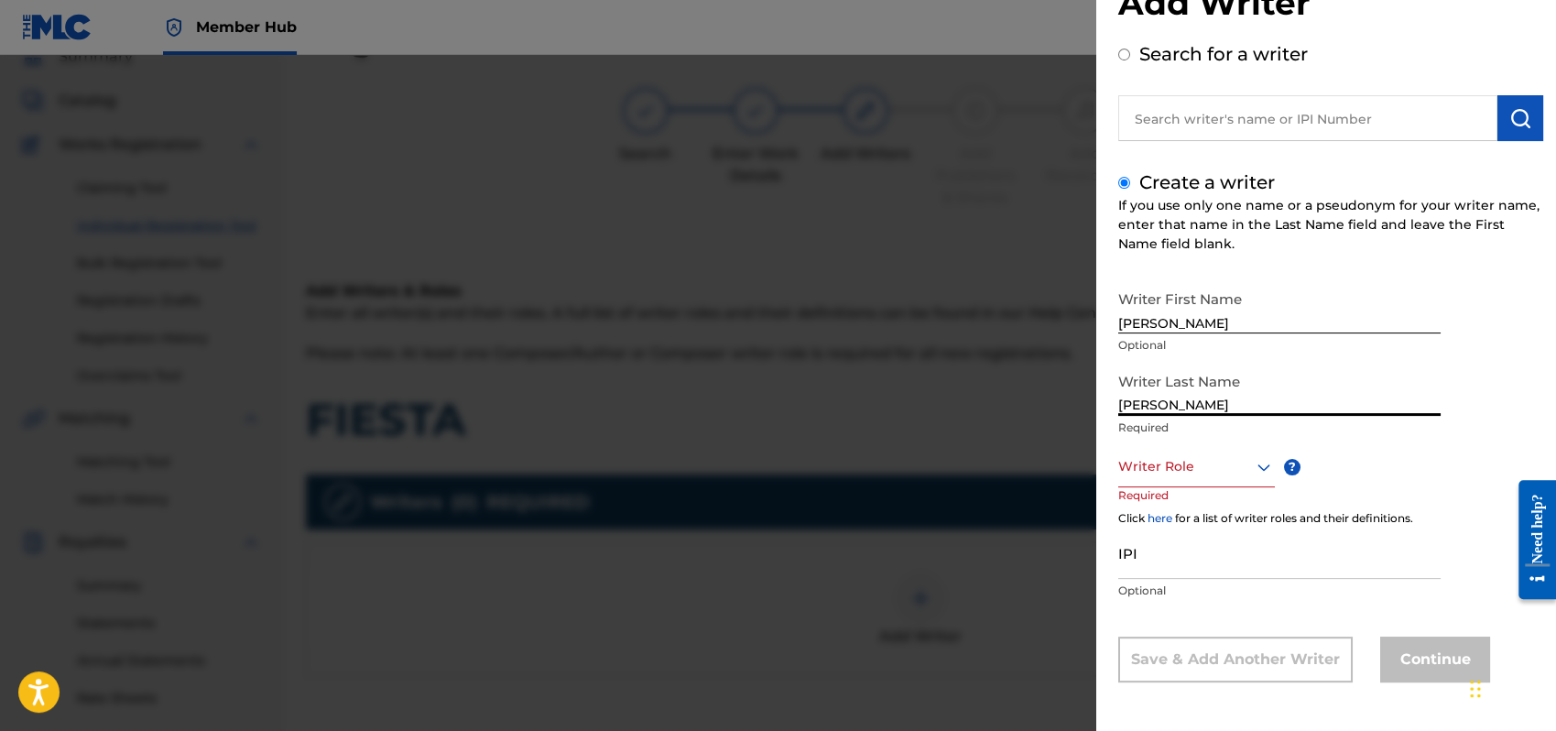
click at [1261, 487] on div "Writer Role" at bounding box center [1197, 466] width 157 height 41
click at [1166, 501] on div "Composer/Author" at bounding box center [1196, 507] width 155 height 41
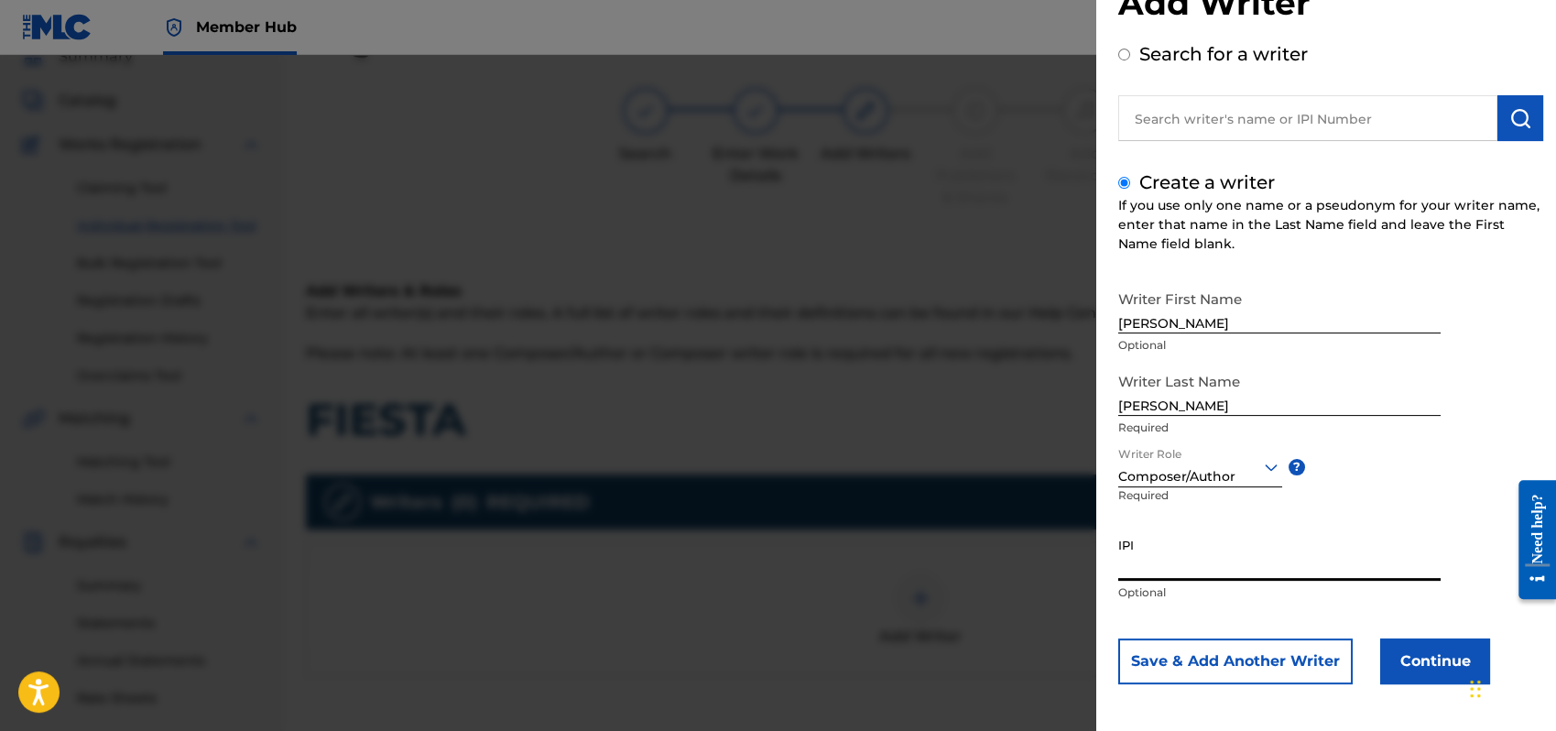
click at [1163, 568] on input "IPI" at bounding box center [1280, 555] width 322 height 52
type input "1162110609"
click at [1437, 657] on button "Continue" at bounding box center [1436, 661] width 110 height 46
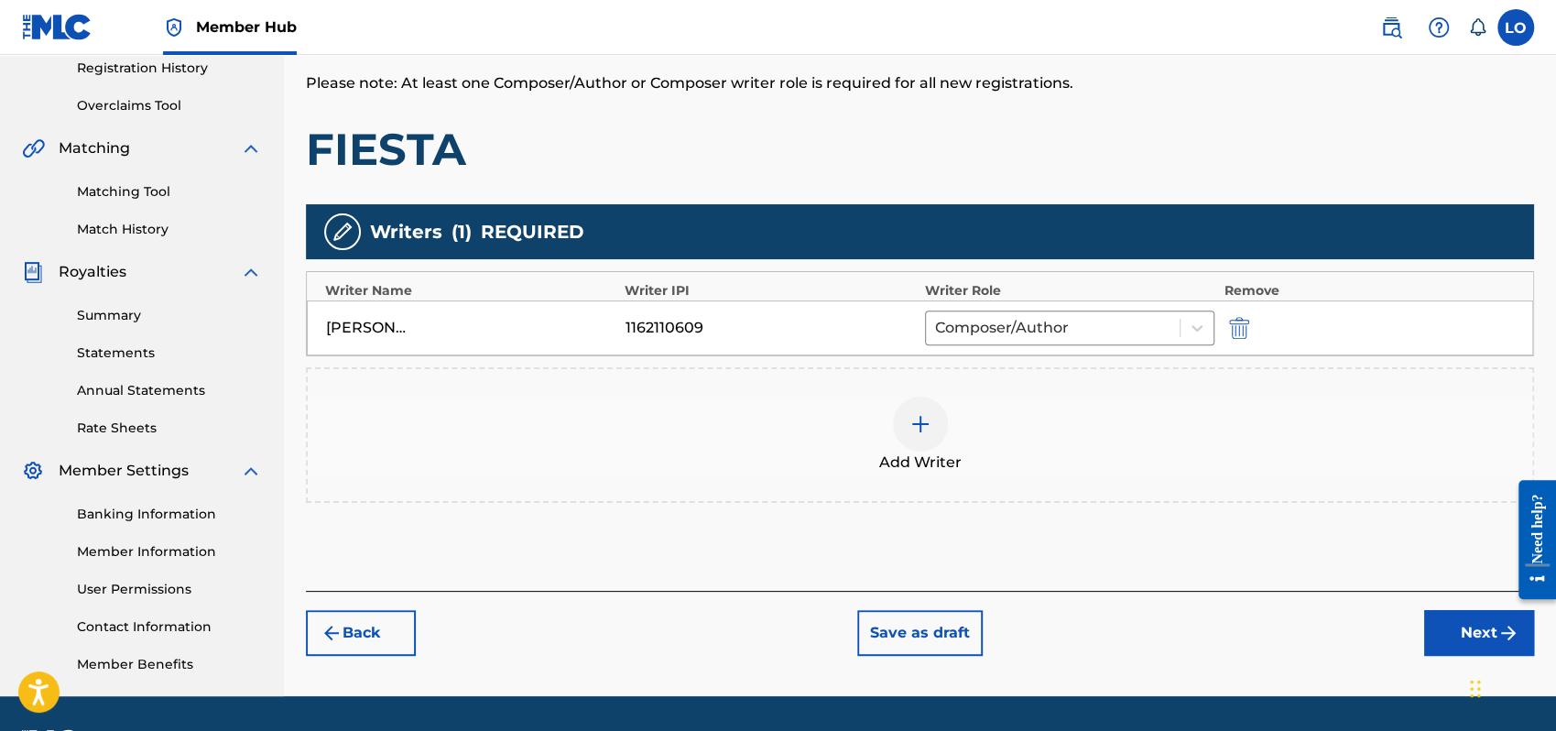
scroll to position [357, 0]
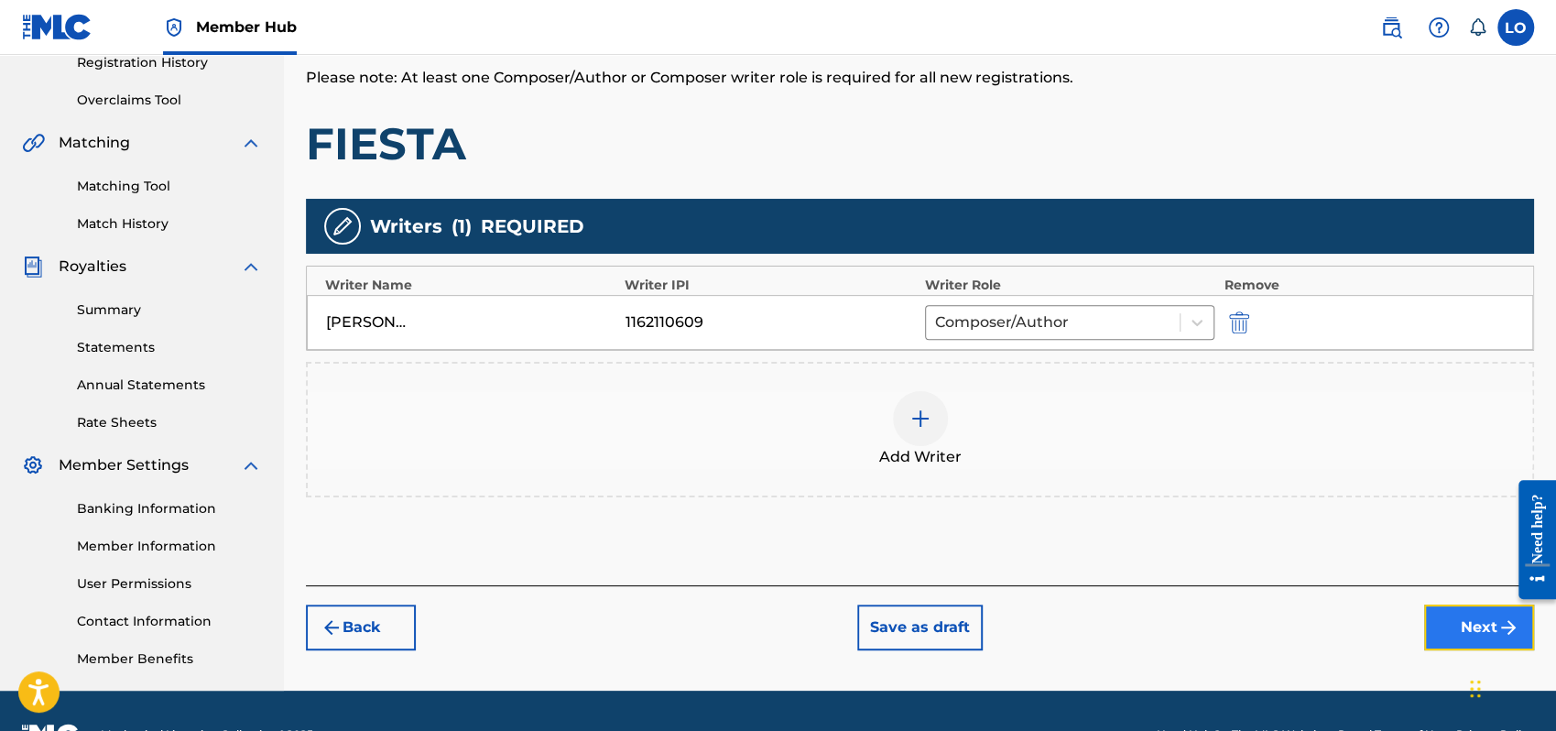
click at [1482, 613] on button "Next" at bounding box center [1479, 628] width 110 height 46
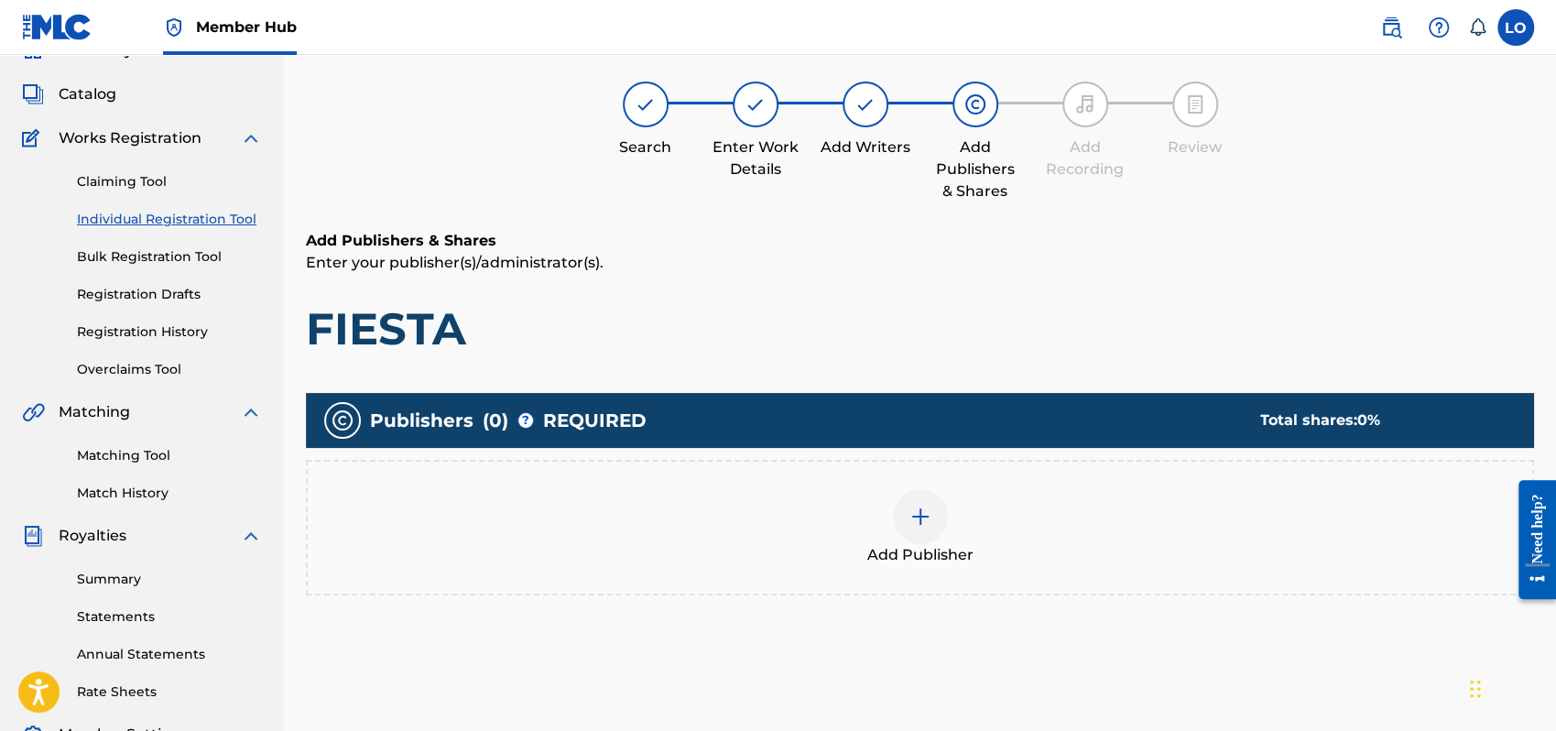
scroll to position [82, 0]
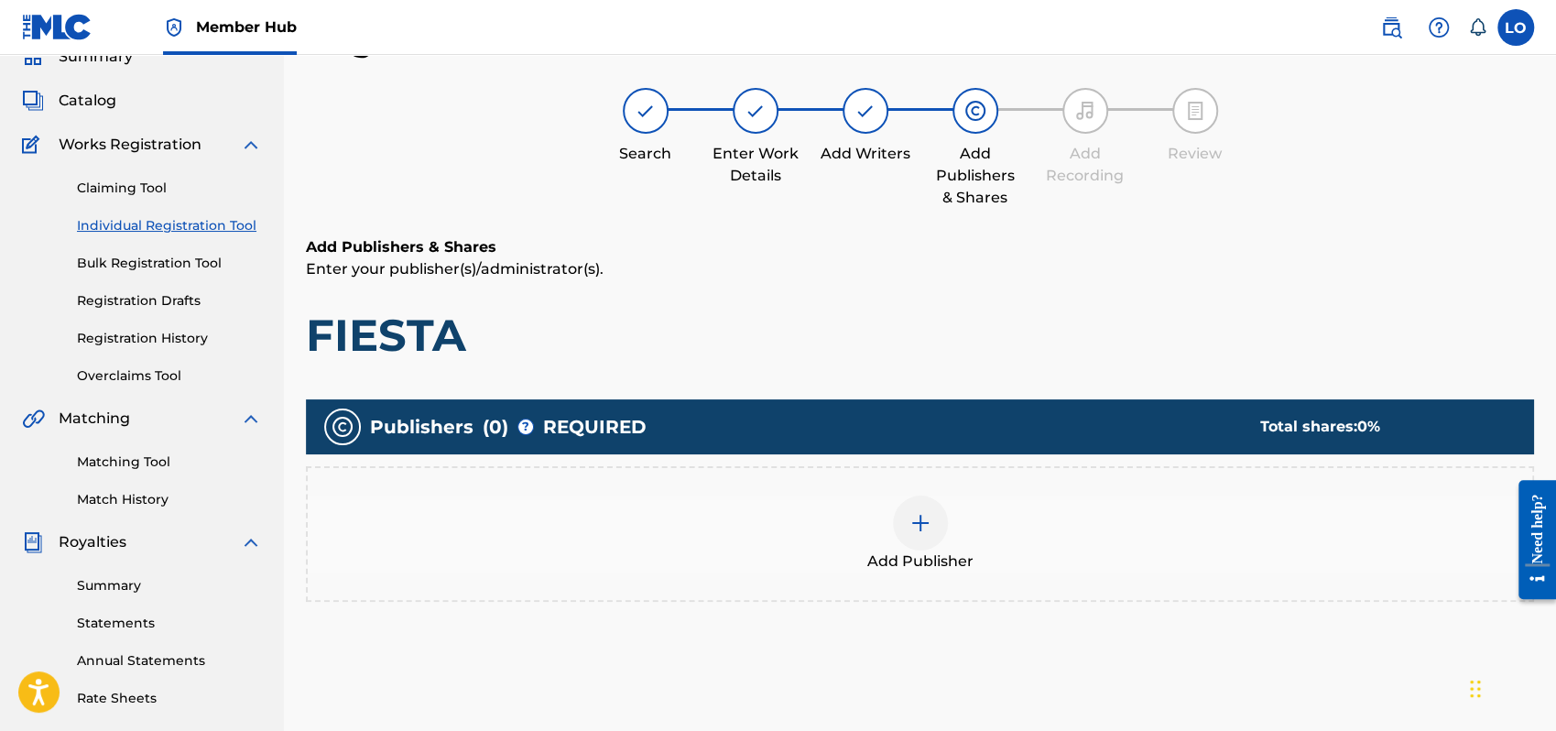
click at [919, 522] on img at bounding box center [921, 523] width 22 height 22
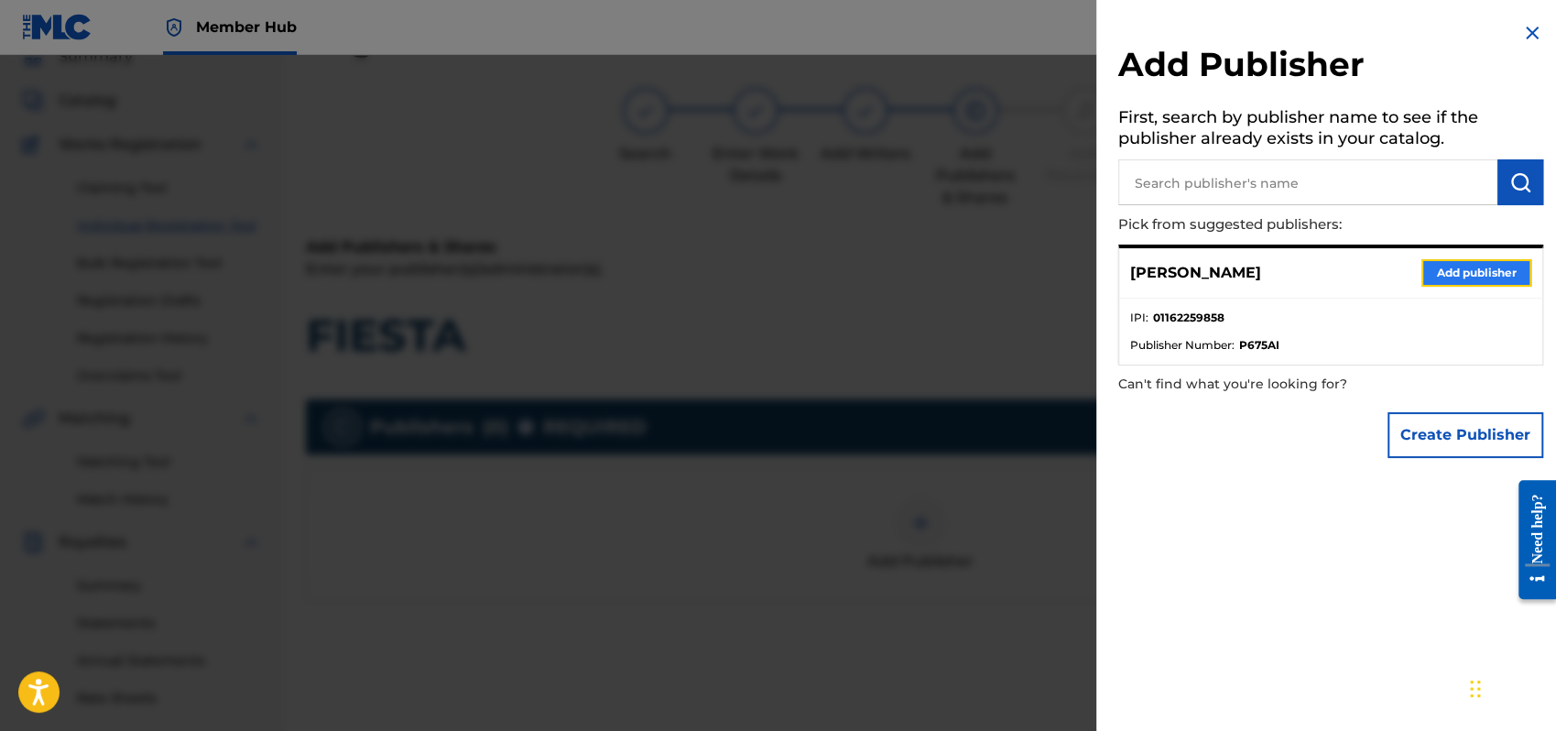
click at [1458, 270] on button "Add publisher" at bounding box center [1477, 272] width 110 height 27
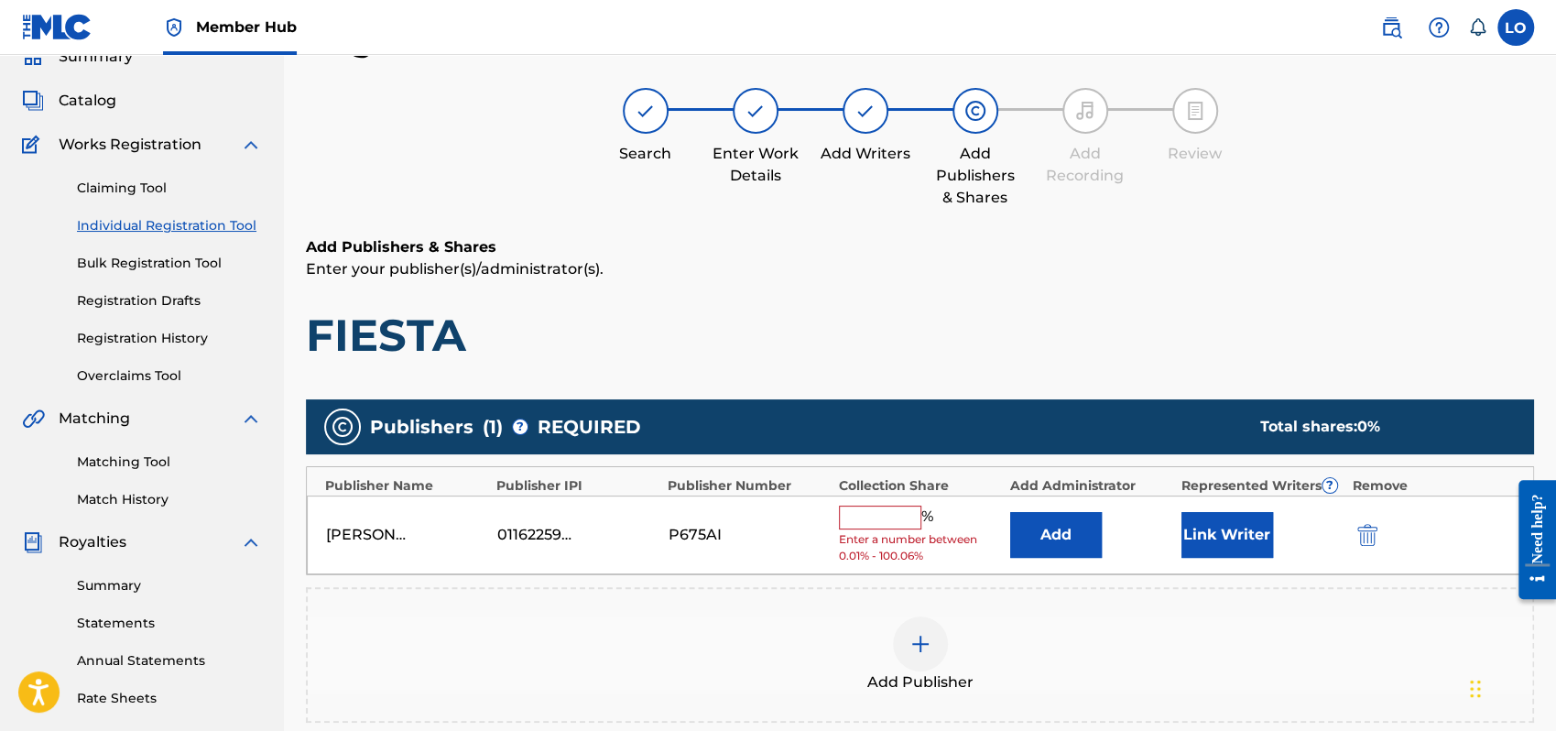
click at [864, 511] on input "text" at bounding box center [880, 518] width 82 height 24
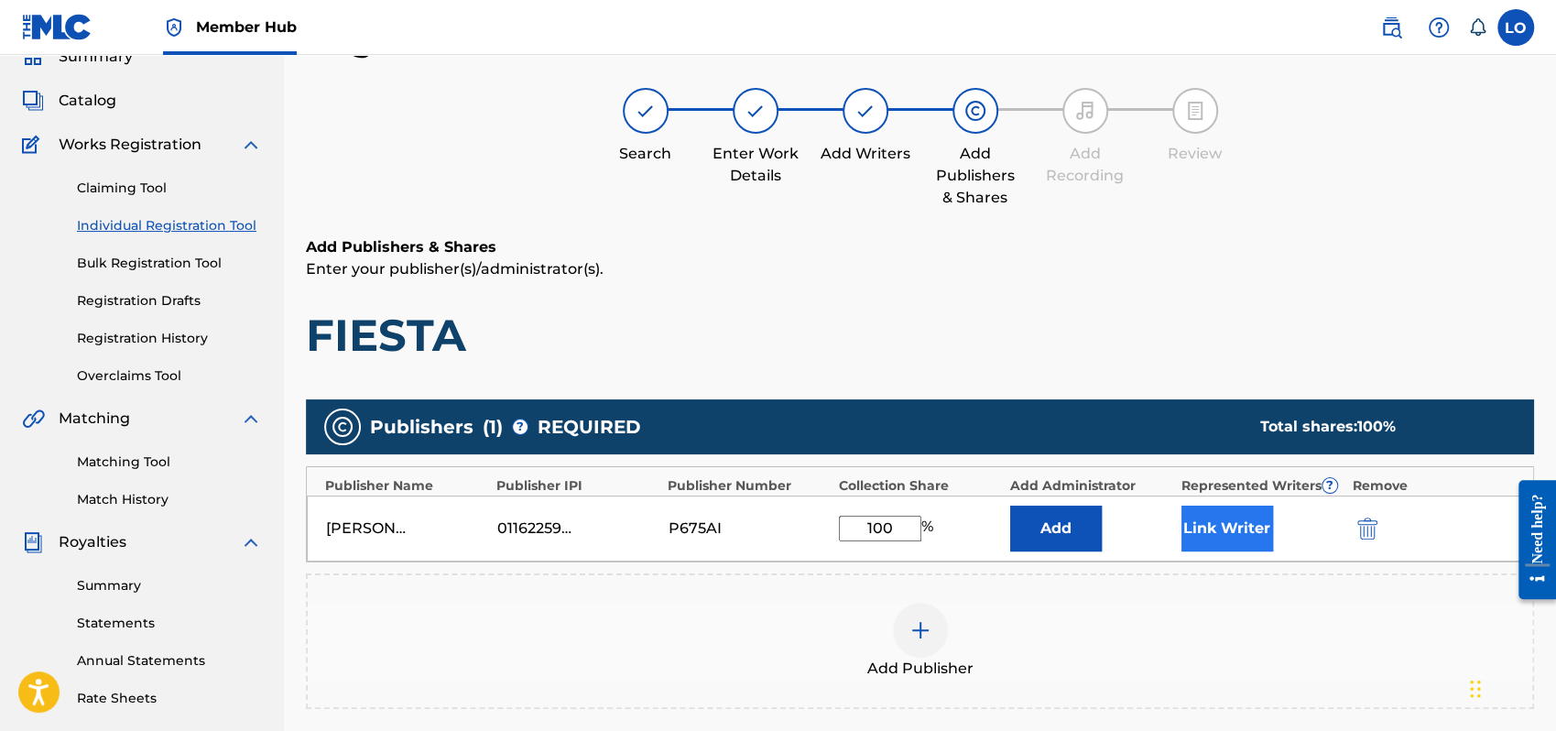
type input "100"
click at [1229, 526] on button "Link Writer" at bounding box center [1228, 529] width 92 height 46
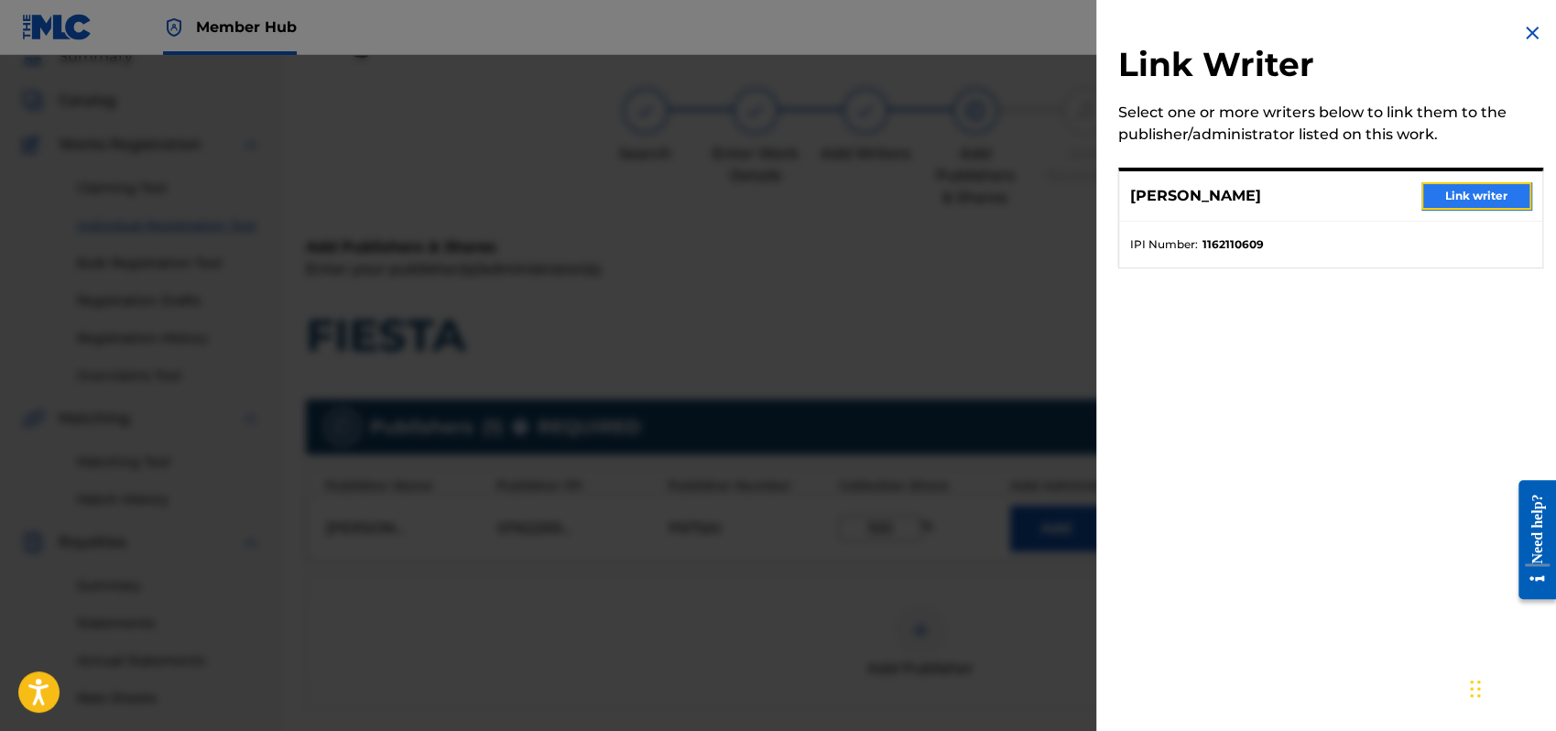
click at [1502, 196] on button "Link writer" at bounding box center [1477, 195] width 110 height 27
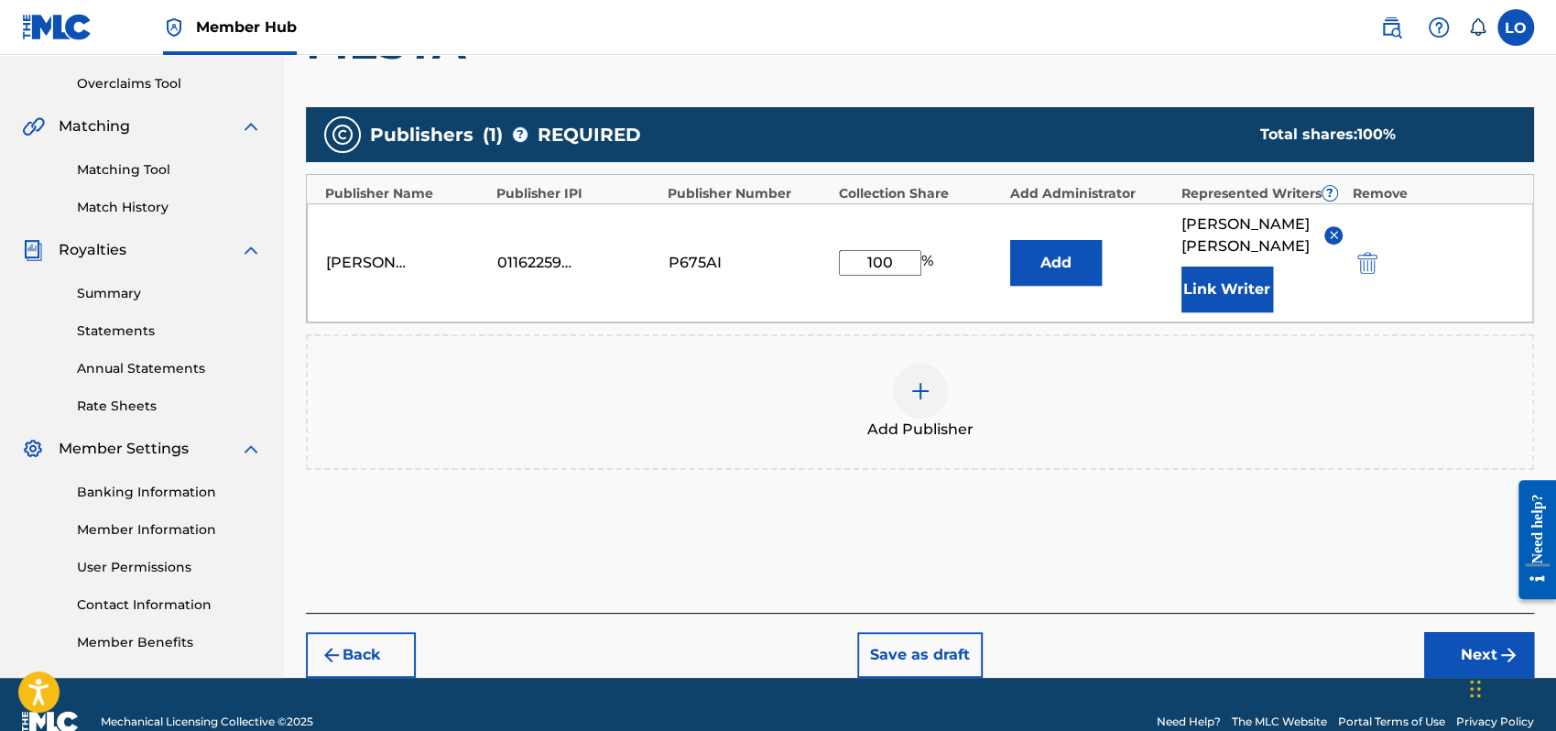
scroll to position [404, 0]
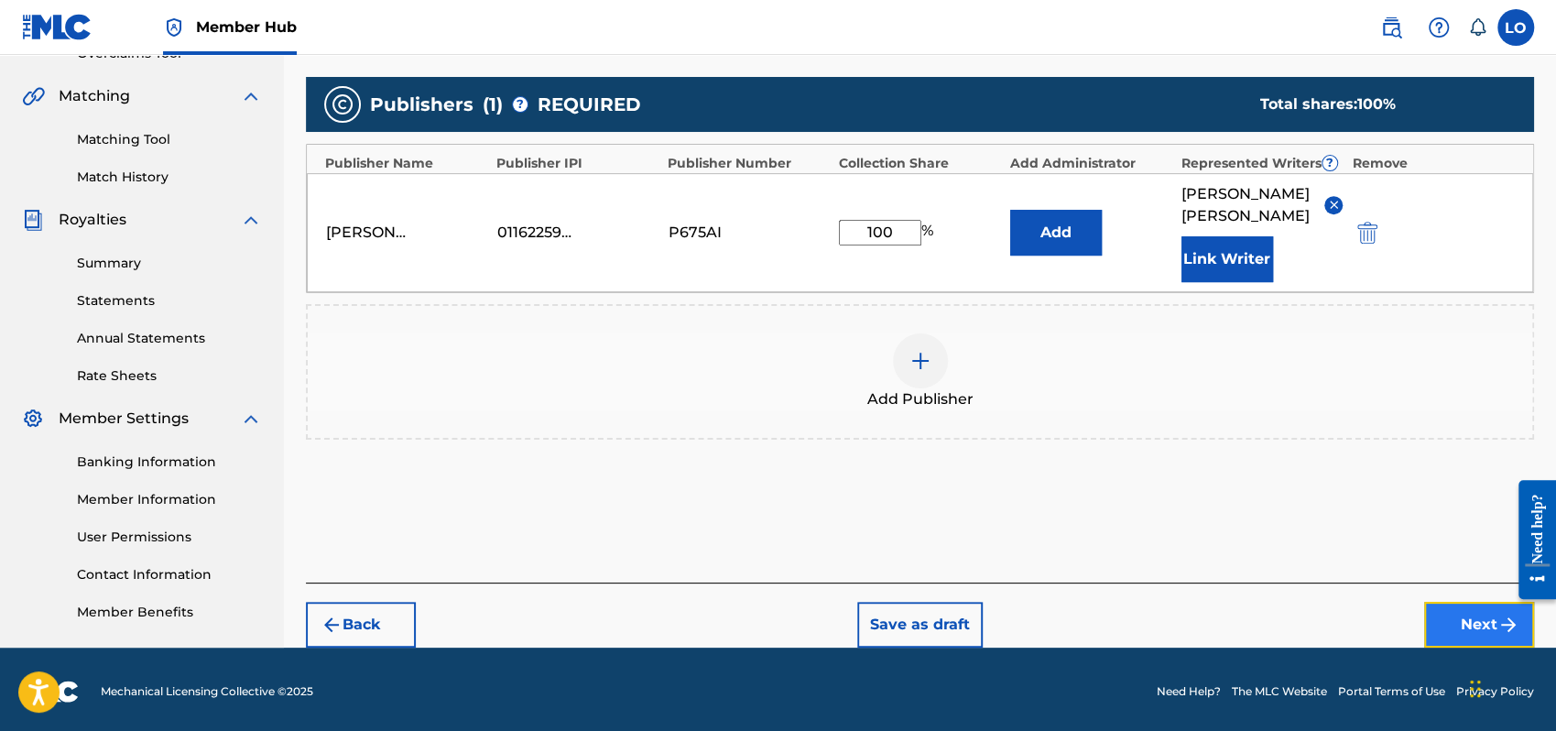
click at [1451, 602] on button "Next" at bounding box center [1479, 625] width 110 height 46
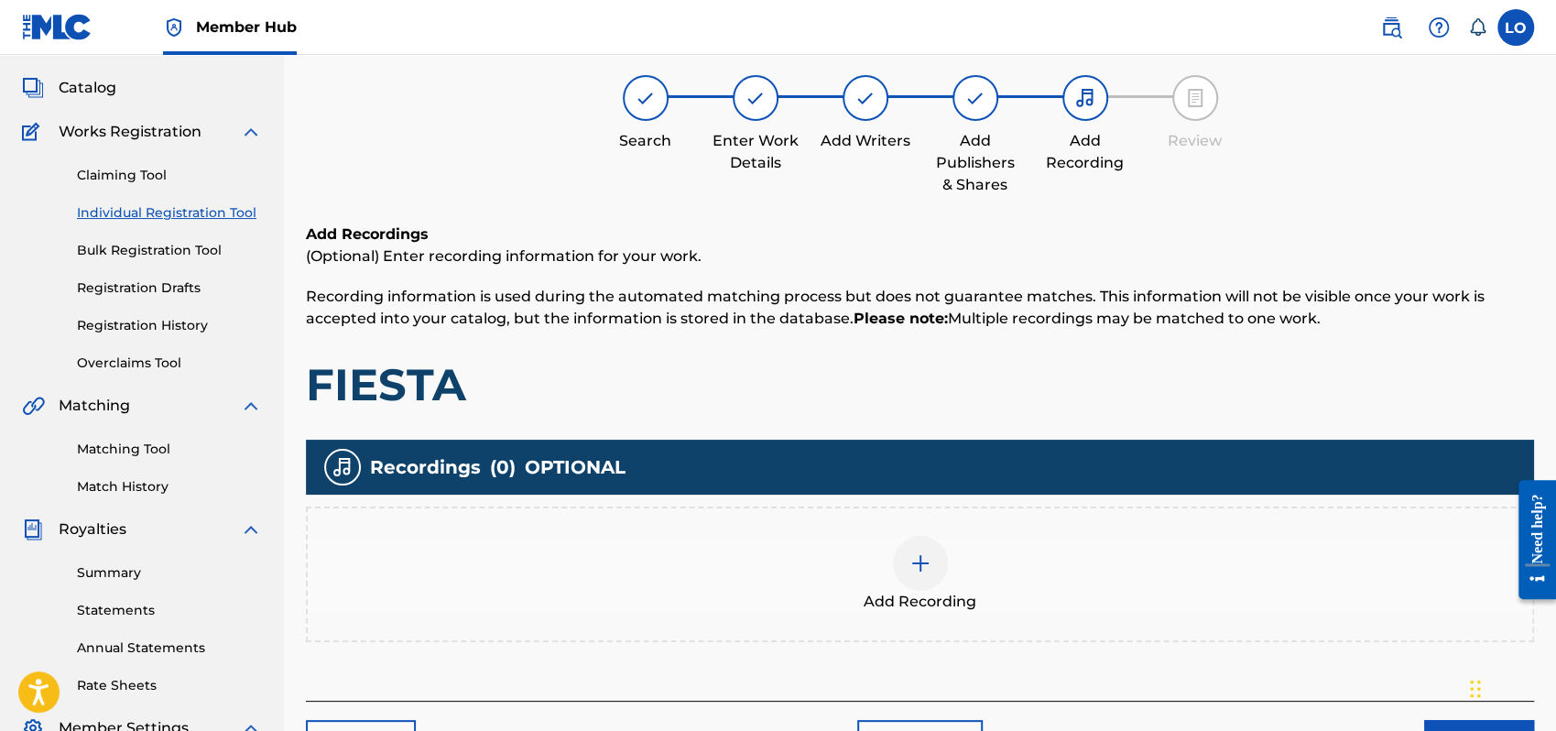
scroll to position [82, 0]
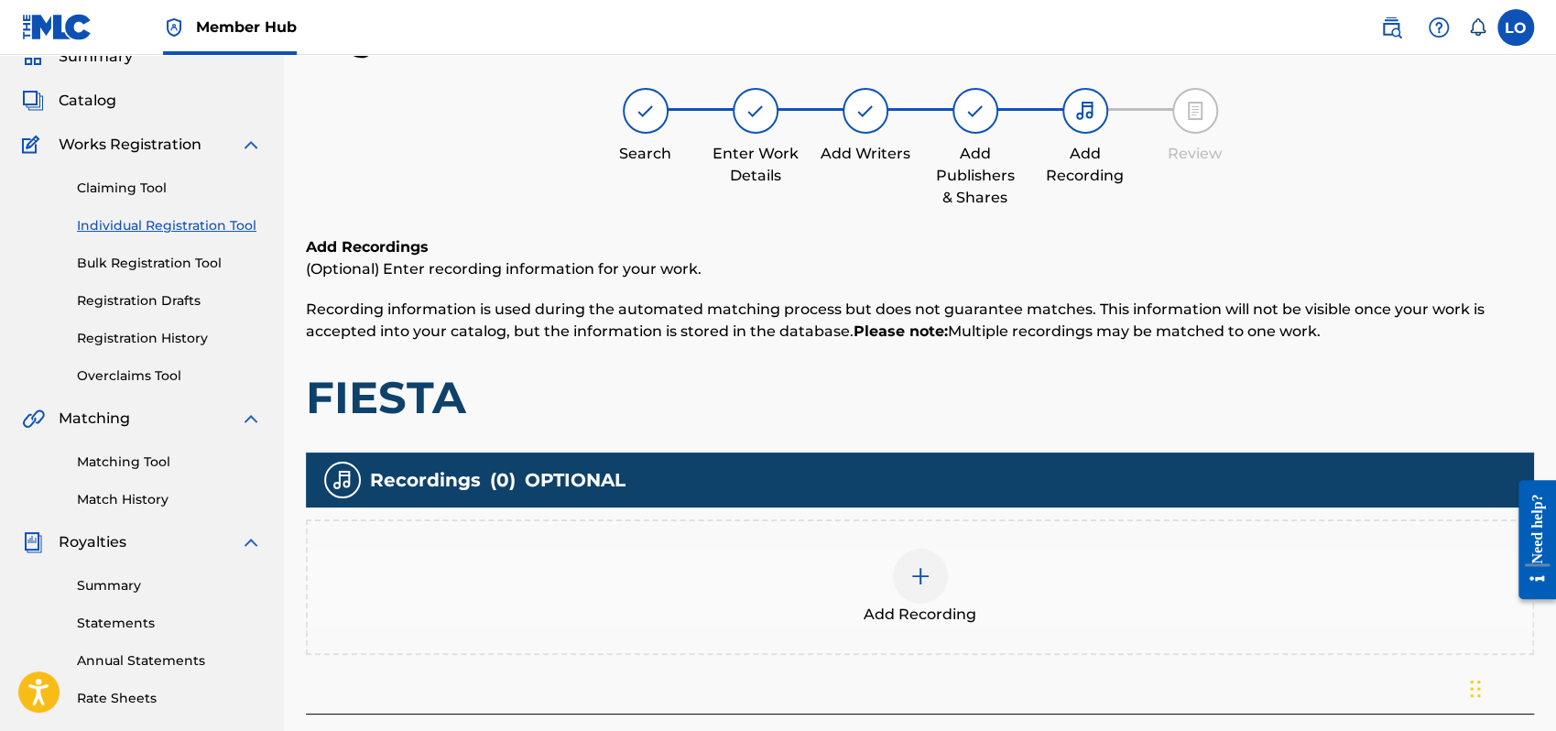
click at [920, 575] on img at bounding box center [921, 576] width 22 height 22
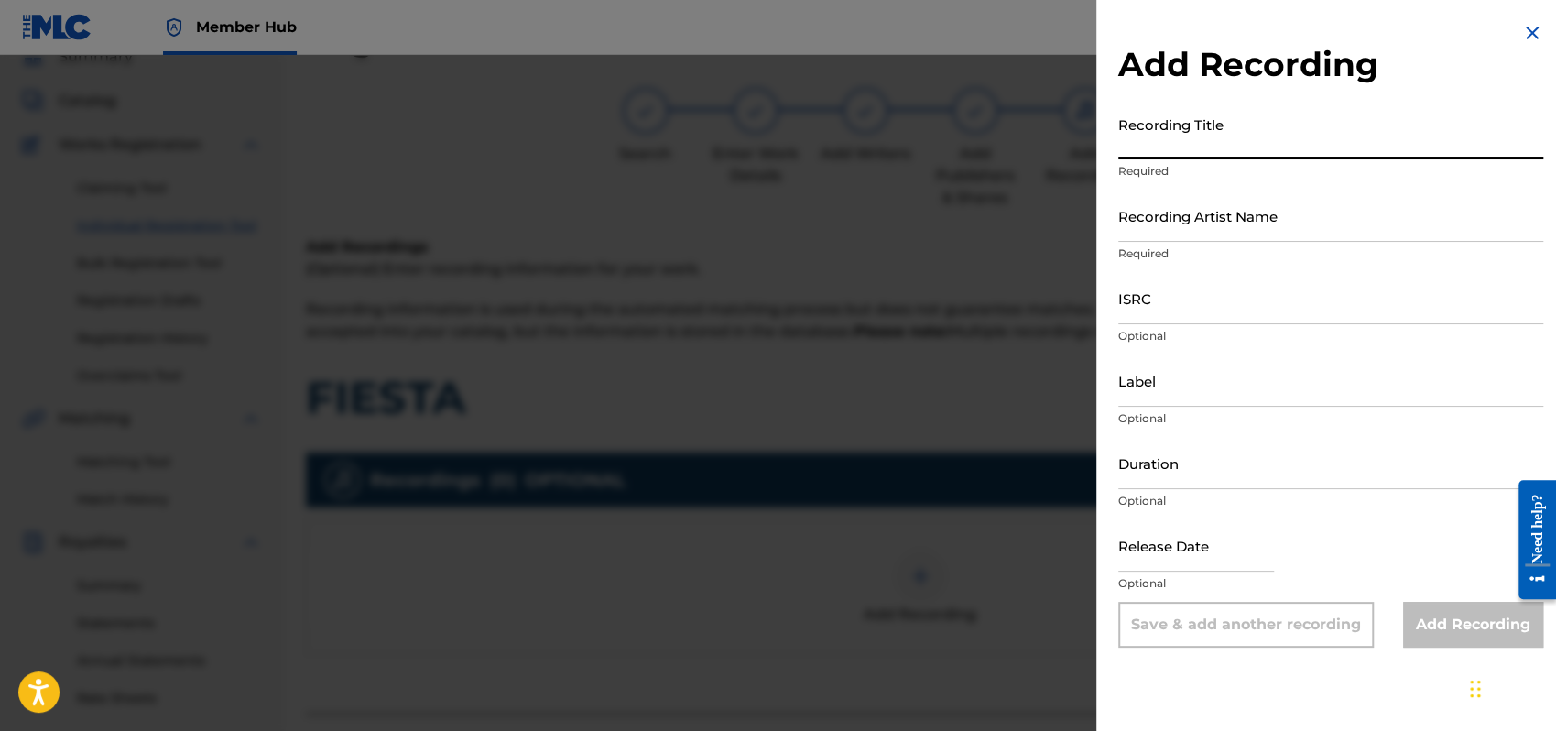
click at [1176, 133] on input "Recording Title" at bounding box center [1331, 133] width 425 height 52
type input "UN RUEGO A MI SEÑOR"
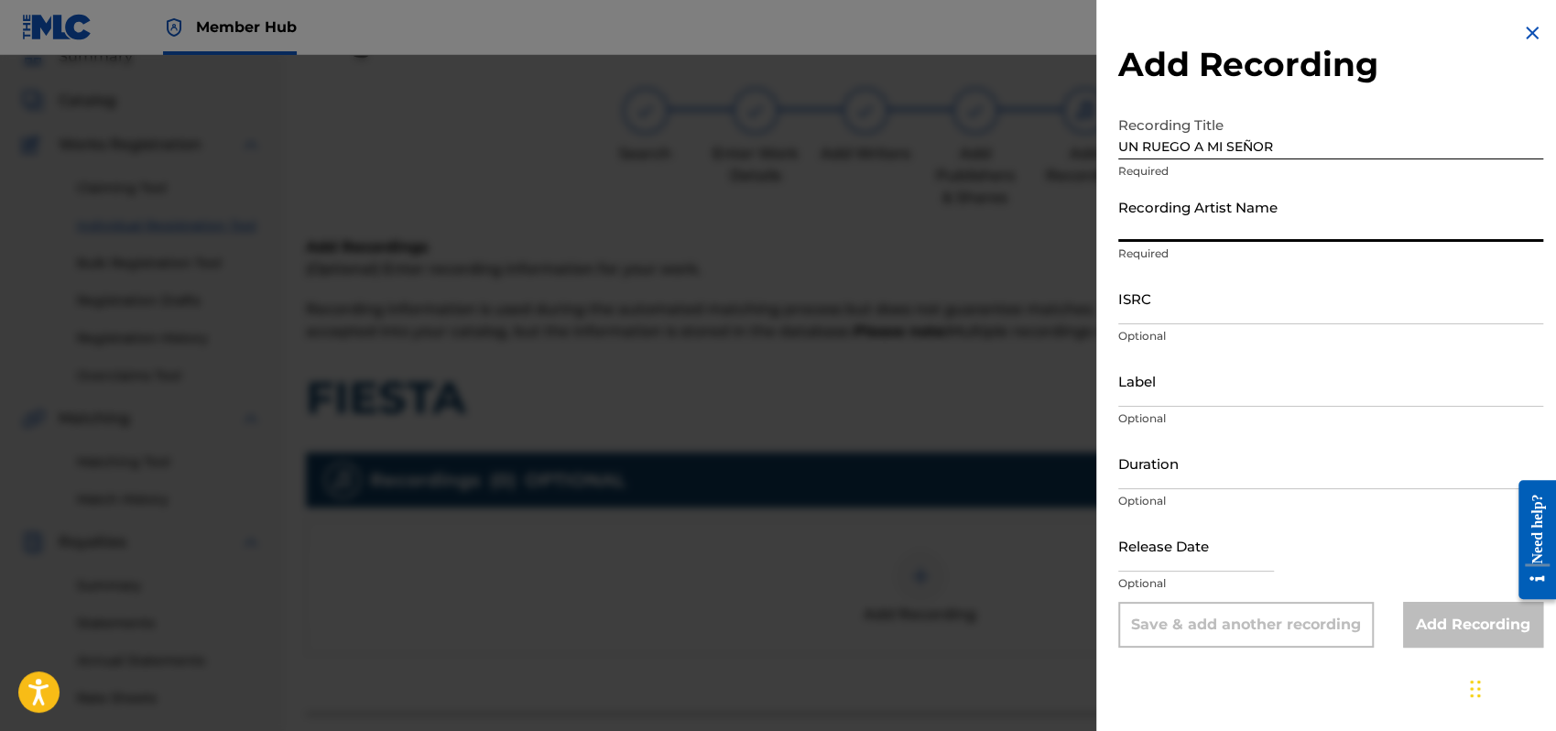
click at [1133, 215] on input "Recording Artist Name" at bounding box center [1331, 216] width 425 height 52
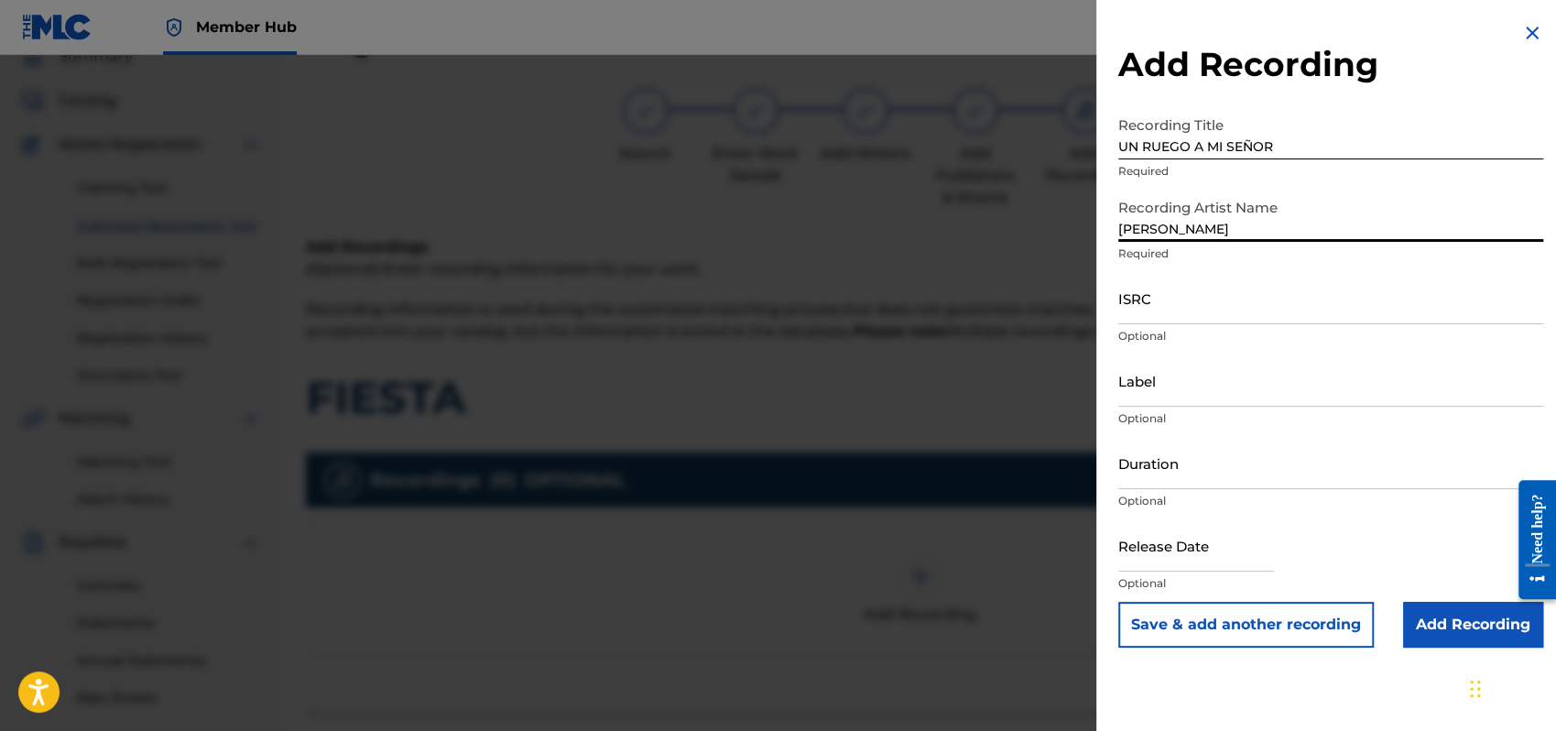
type input "[PERSON_NAME]"
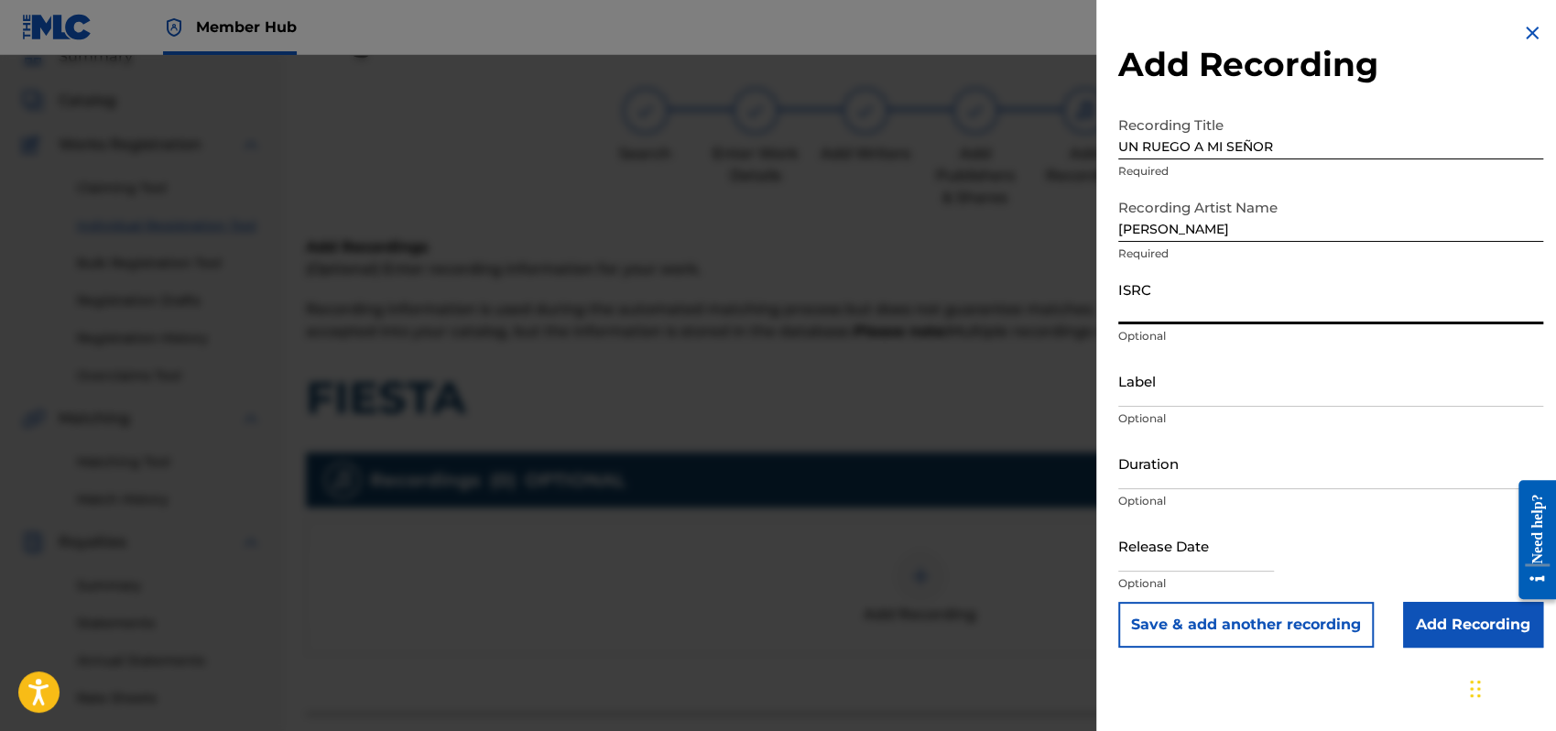
click at [1139, 310] on input "ISRC" at bounding box center [1331, 298] width 425 height 52
type input "QMEU32507349"
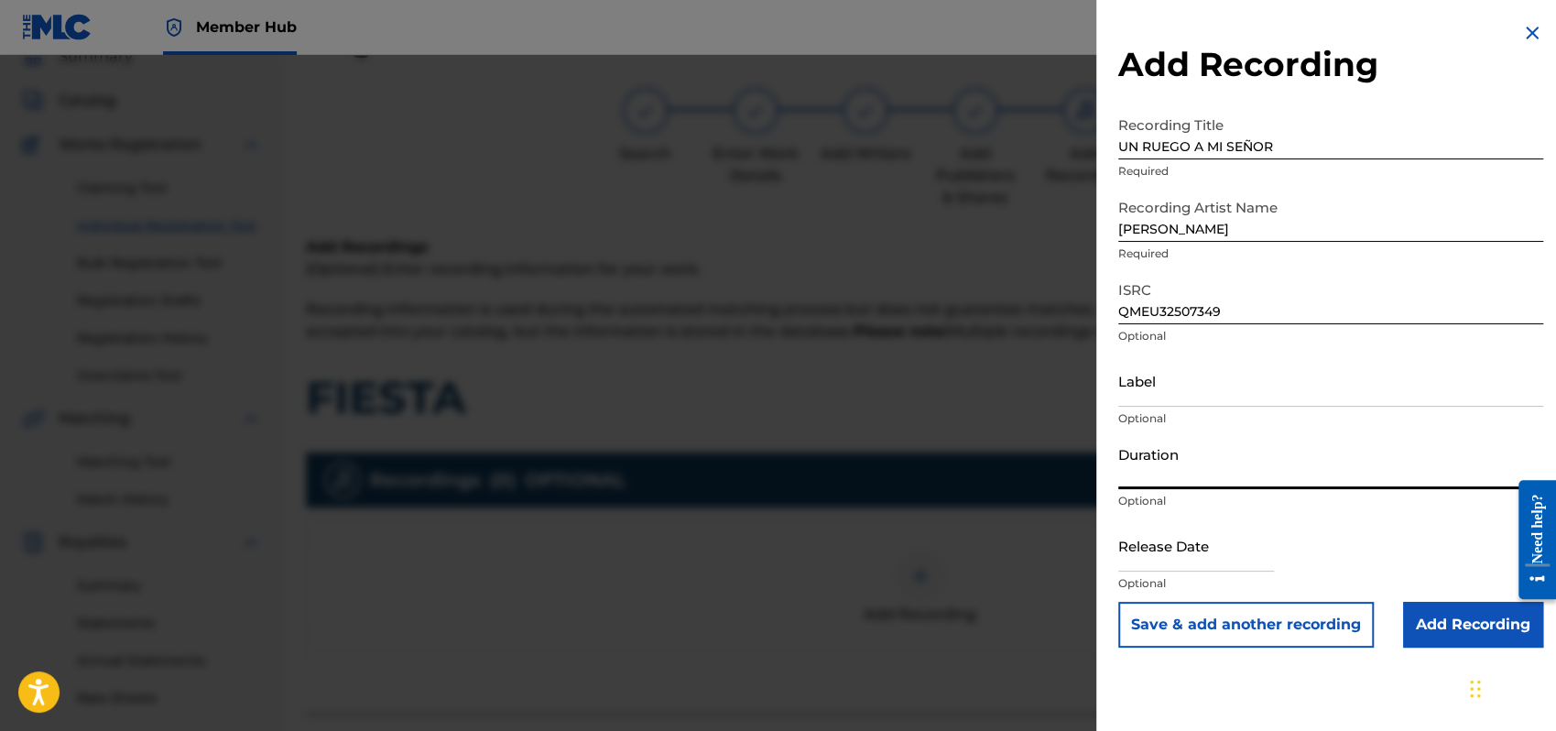
click at [1147, 470] on input "Duration" at bounding box center [1331, 463] width 425 height 52
type input "03:18"
click at [1366, 518] on div "Duration 03:18 Optional" at bounding box center [1331, 478] width 425 height 82
select select "8"
select select "2025"
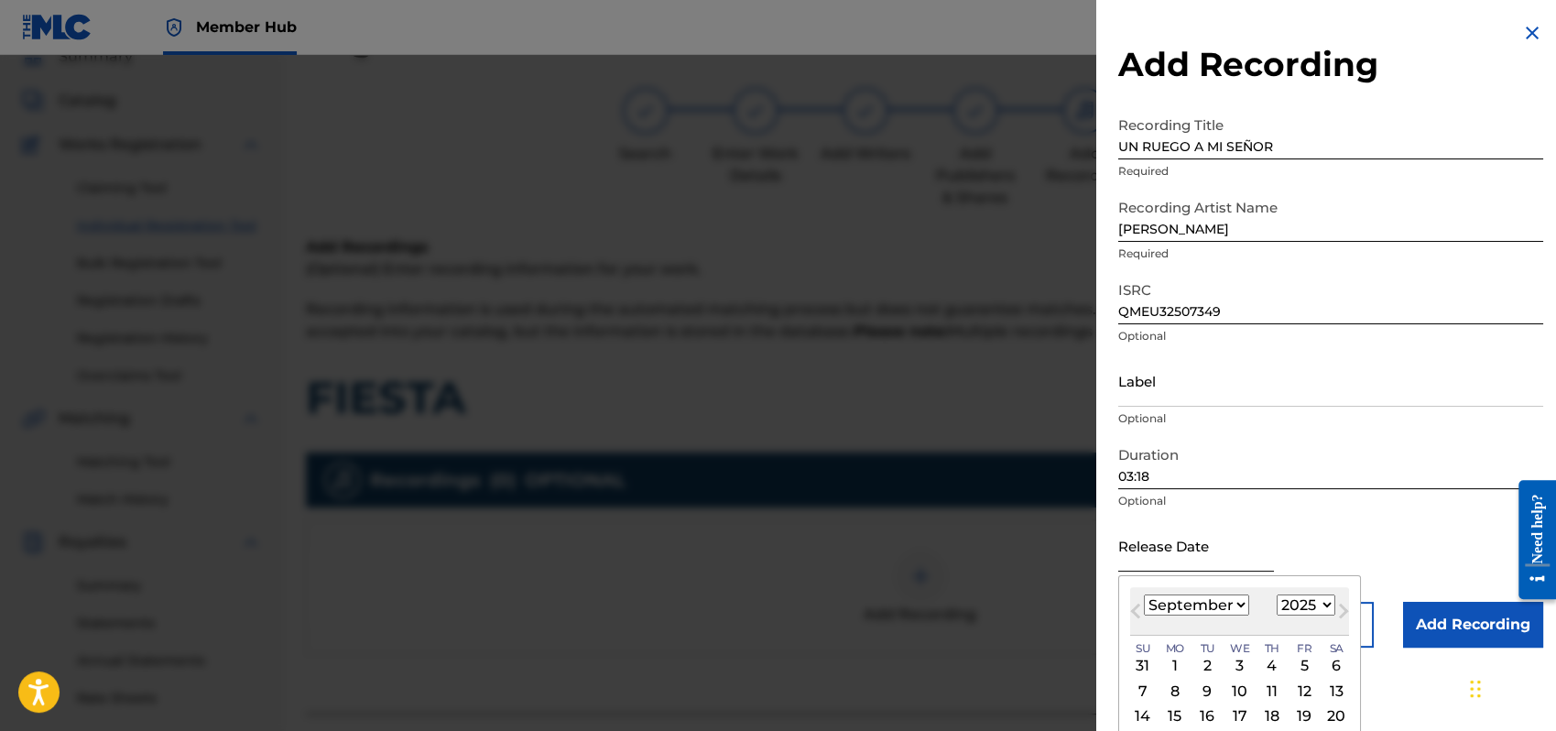
click at [1145, 553] on input "text" at bounding box center [1197, 545] width 156 height 52
click at [1240, 606] on select "January February March April May June July August September October November De…" at bounding box center [1196, 605] width 105 height 21
select select "0"
click at [1144, 595] on select "January February March April May June July August September October November De…" at bounding box center [1196, 605] width 105 height 21
click at [1242, 663] on div "1" at bounding box center [1240, 666] width 22 height 22
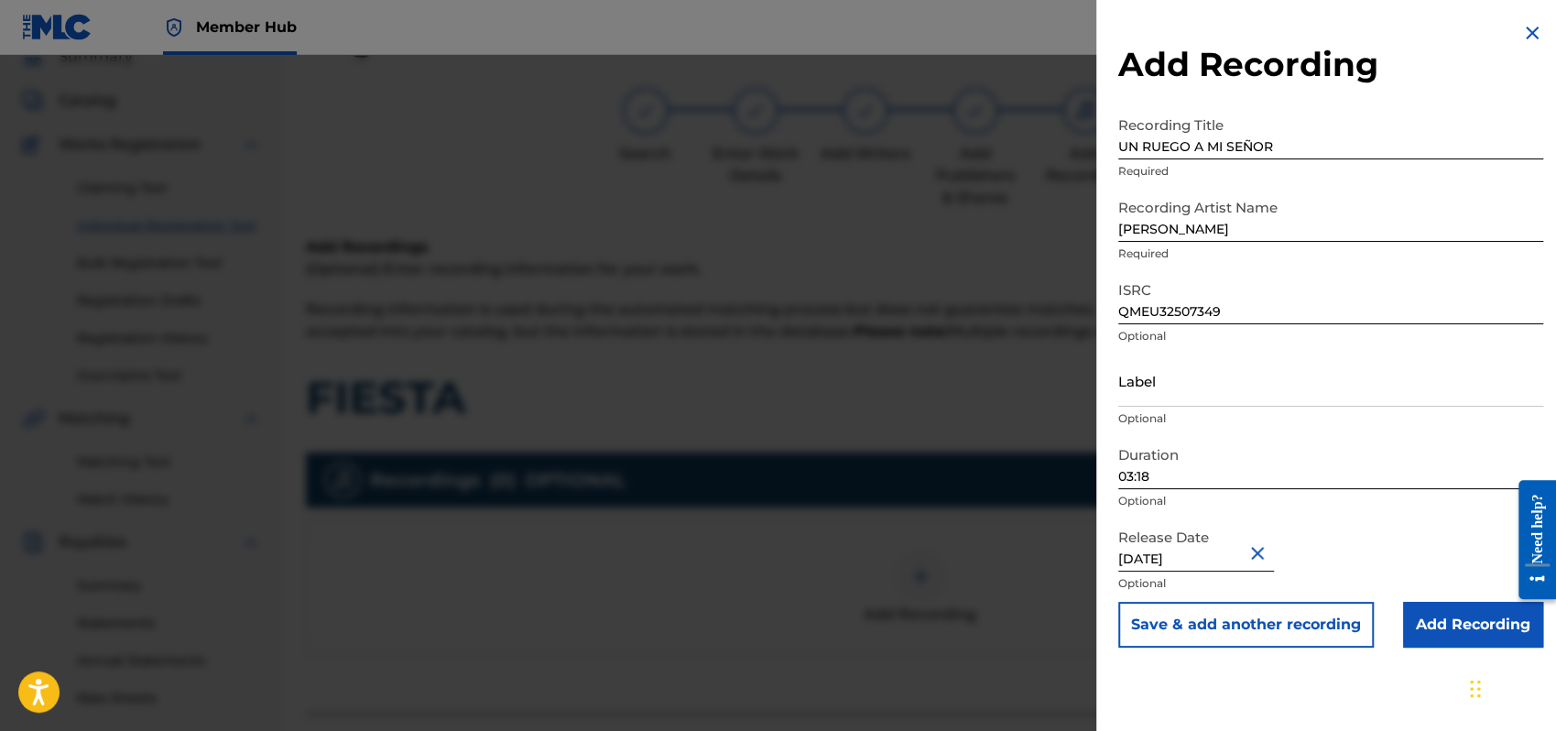
type input "[DATE]"
click at [1378, 547] on div "Release Date [DATE] Optional" at bounding box center [1331, 560] width 425 height 82
select select "1996"
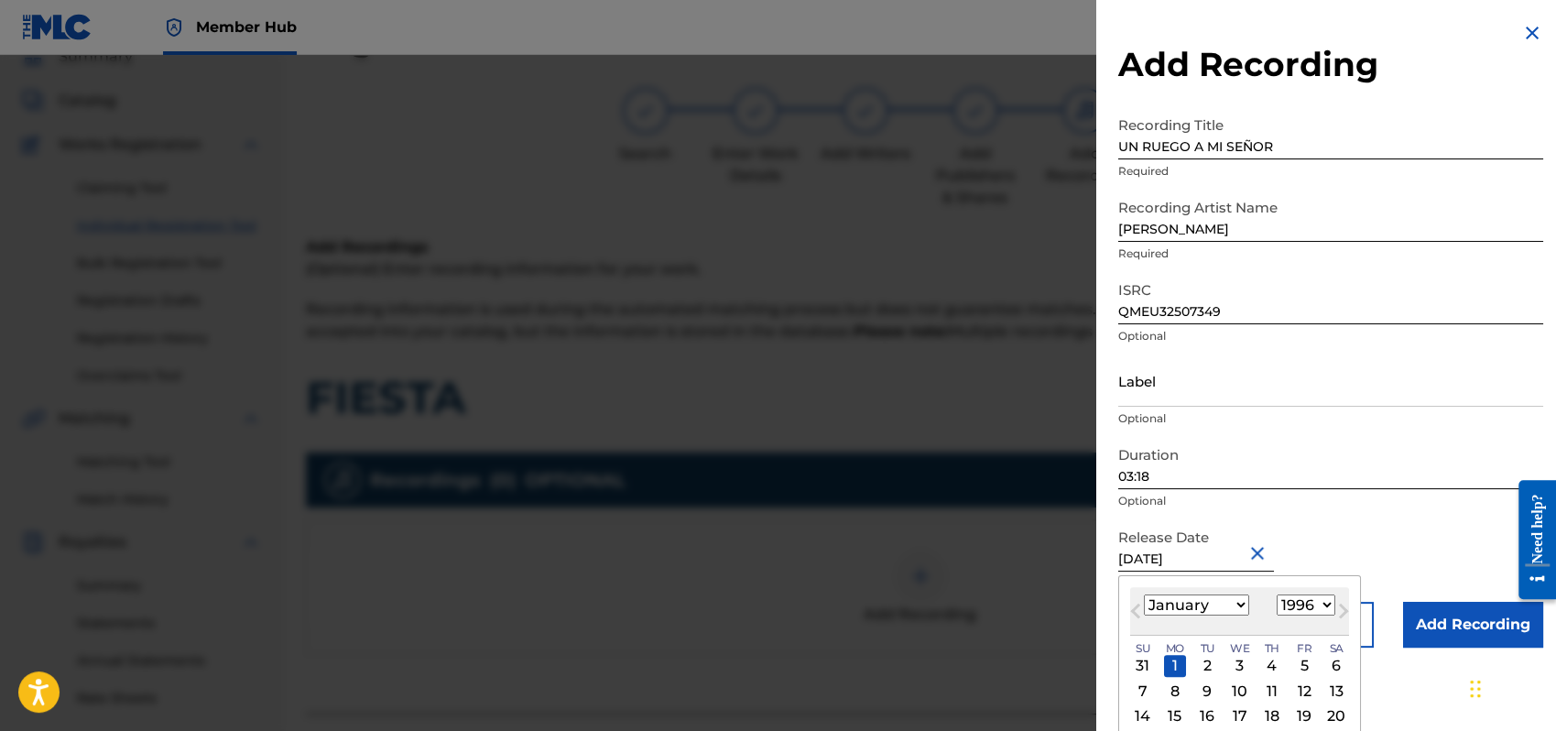
click at [1244, 560] on input "[DATE]" at bounding box center [1197, 545] width 156 height 52
type input "[DATE]"
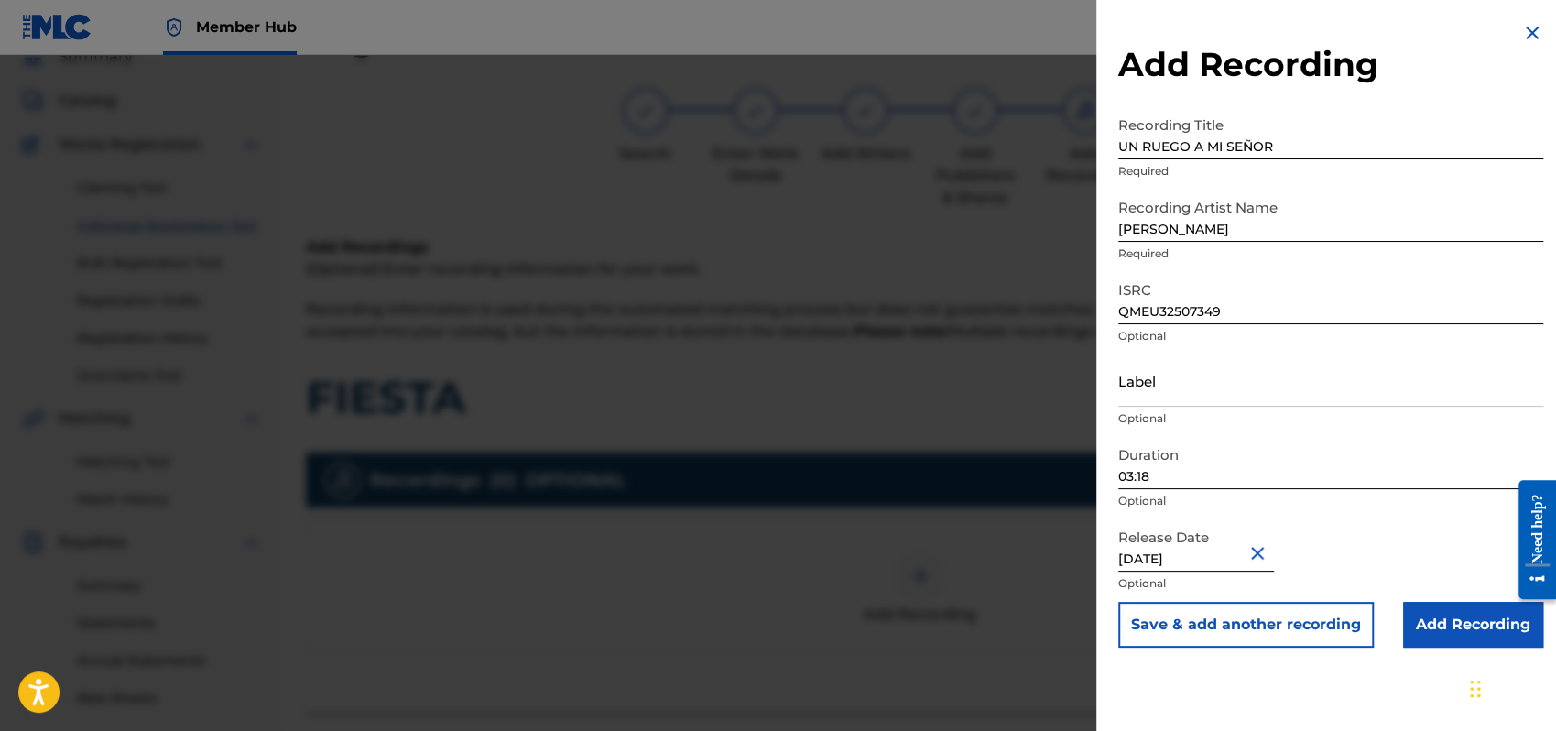
click at [1429, 541] on div "Release Date [DATE] Optional" at bounding box center [1331, 560] width 425 height 82
click at [1460, 610] on input "Add Recording" at bounding box center [1473, 625] width 140 height 46
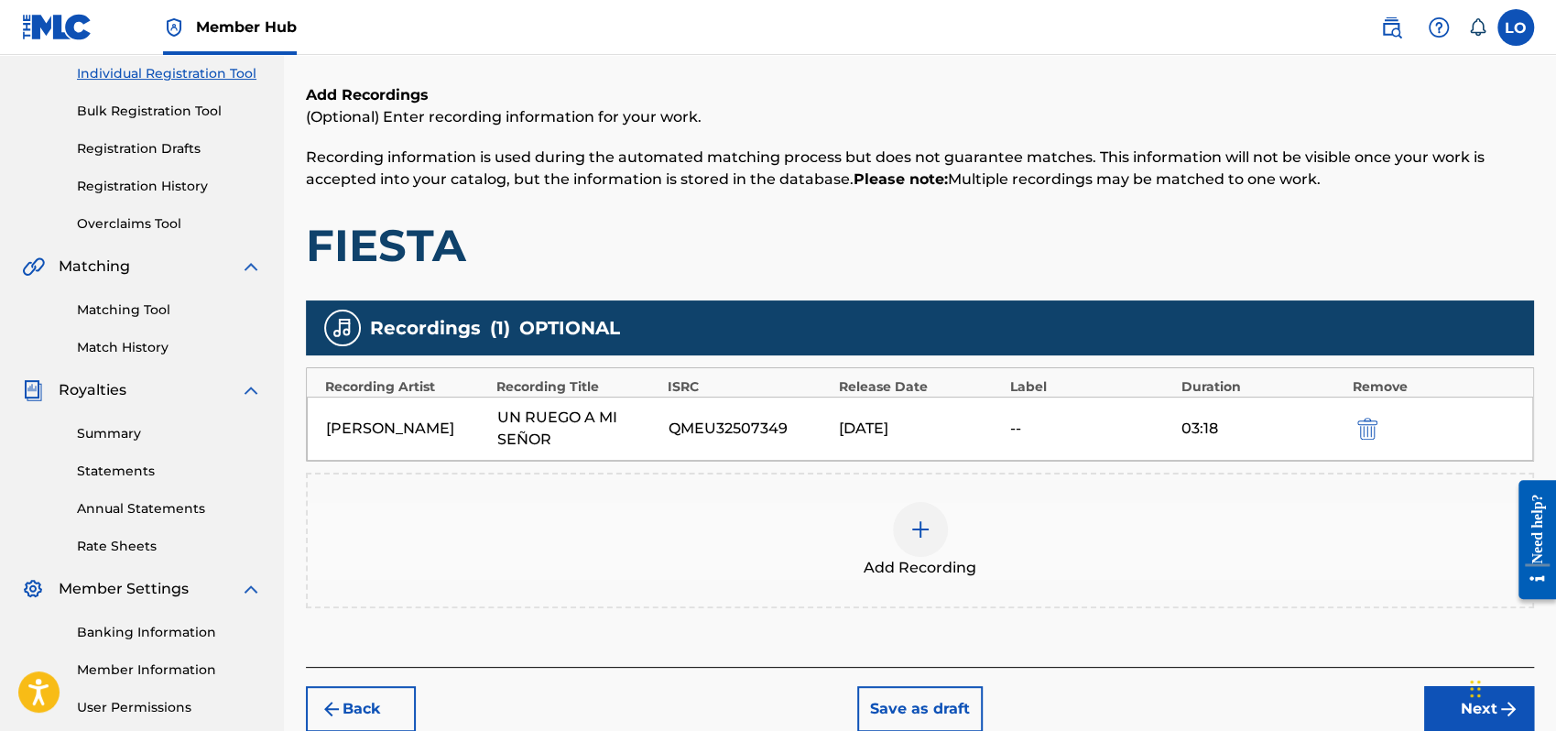
scroll to position [404, 0]
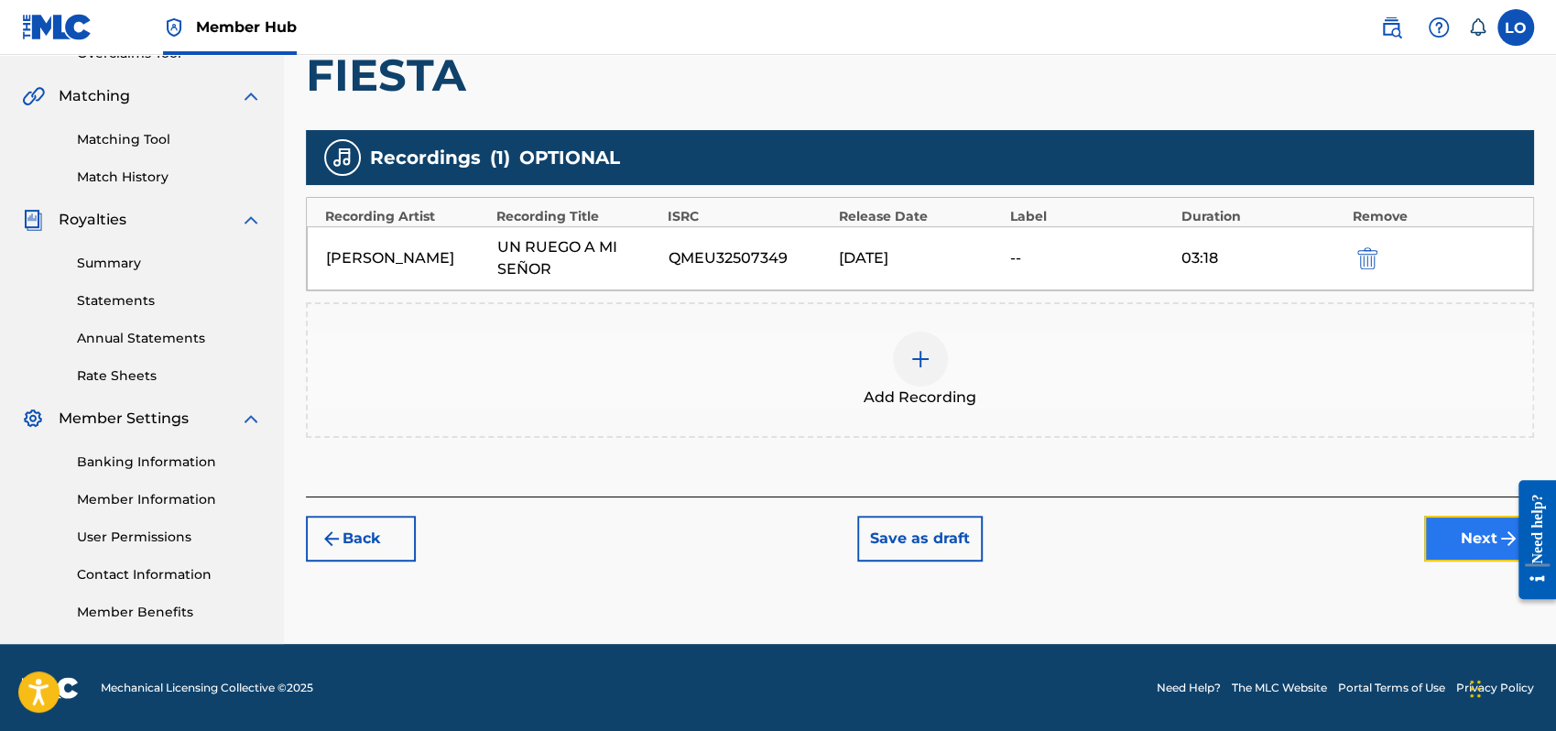
click at [1461, 544] on button "Next" at bounding box center [1479, 539] width 110 height 46
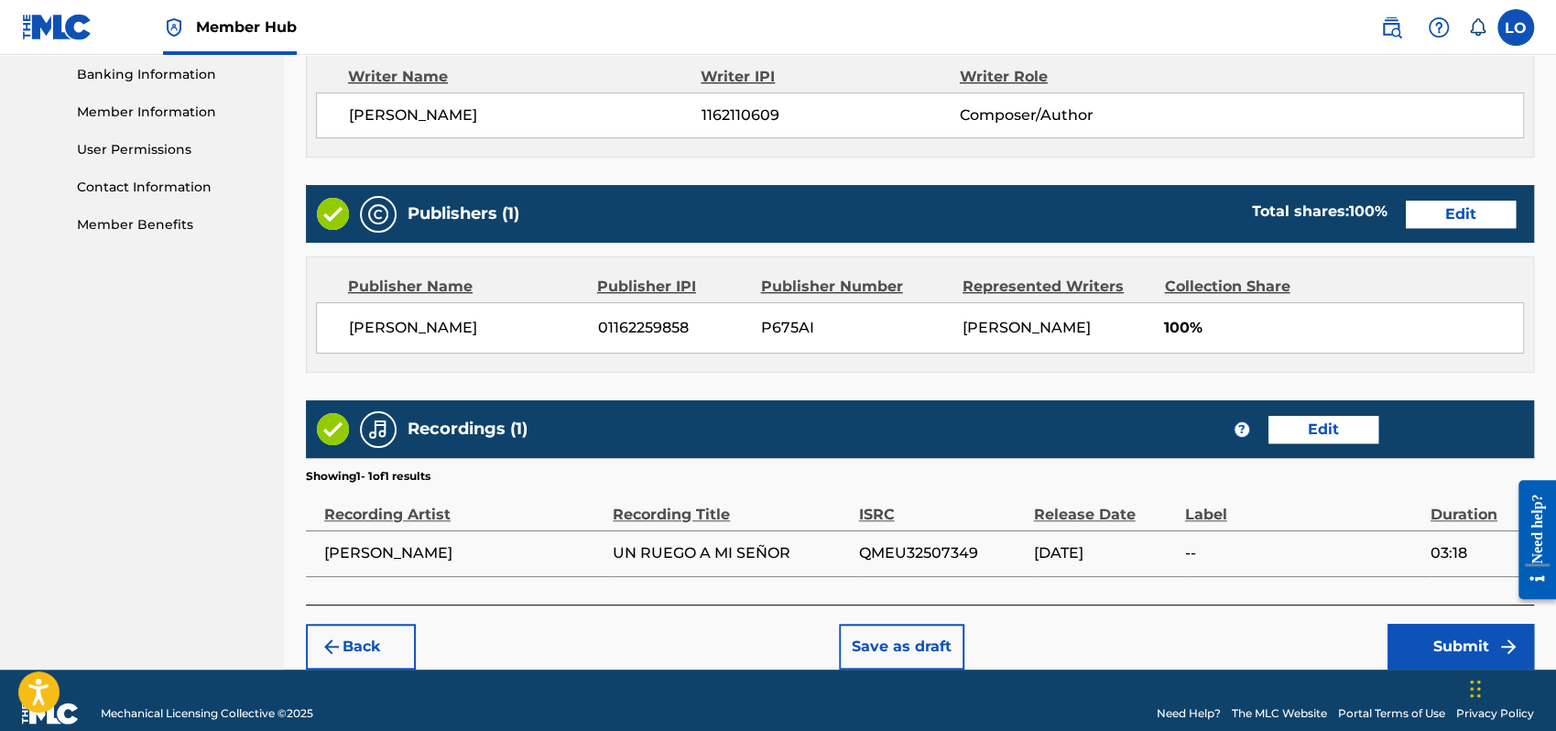
scroll to position [816, 0]
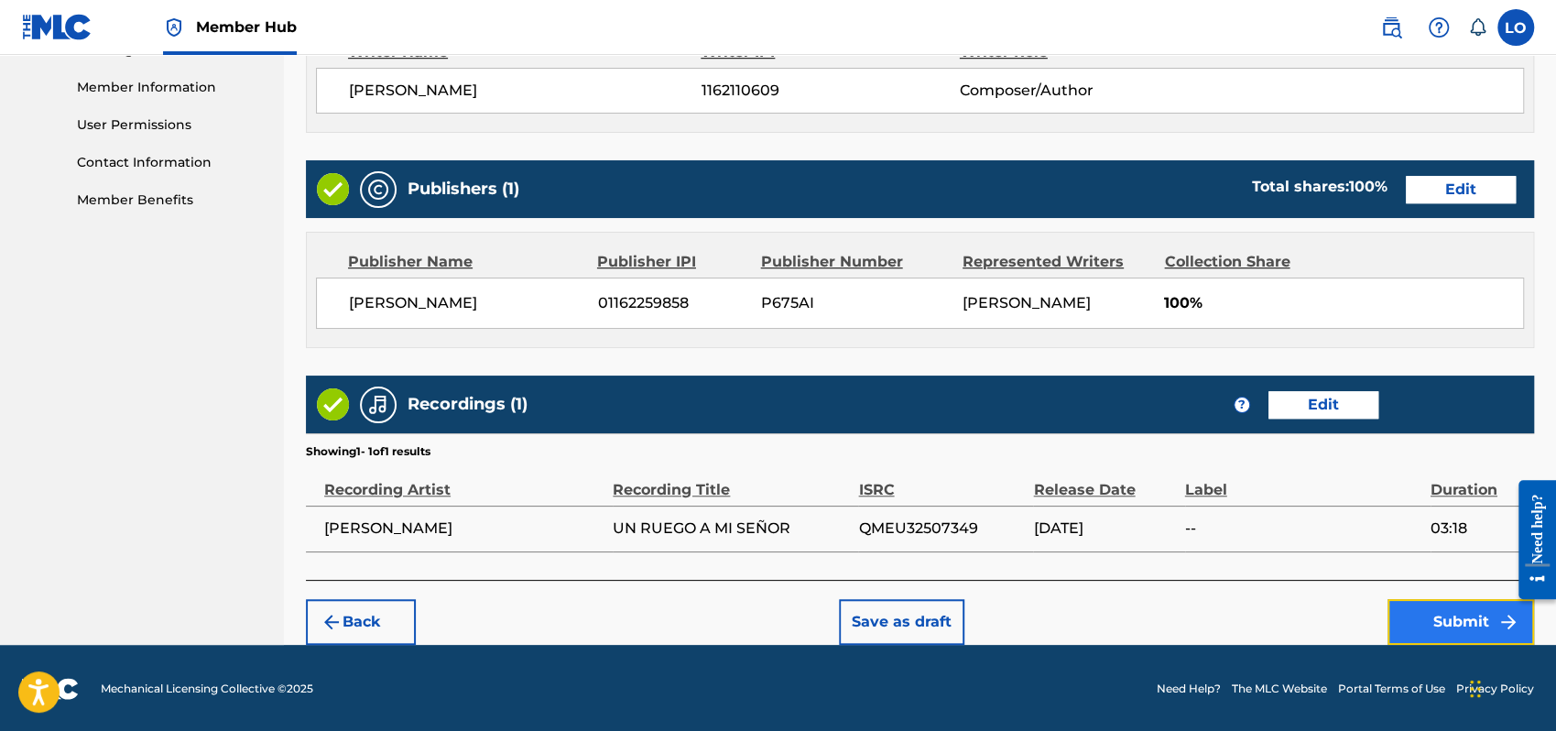
click at [1417, 621] on button "Submit" at bounding box center [1461, 622] width 147 height 46
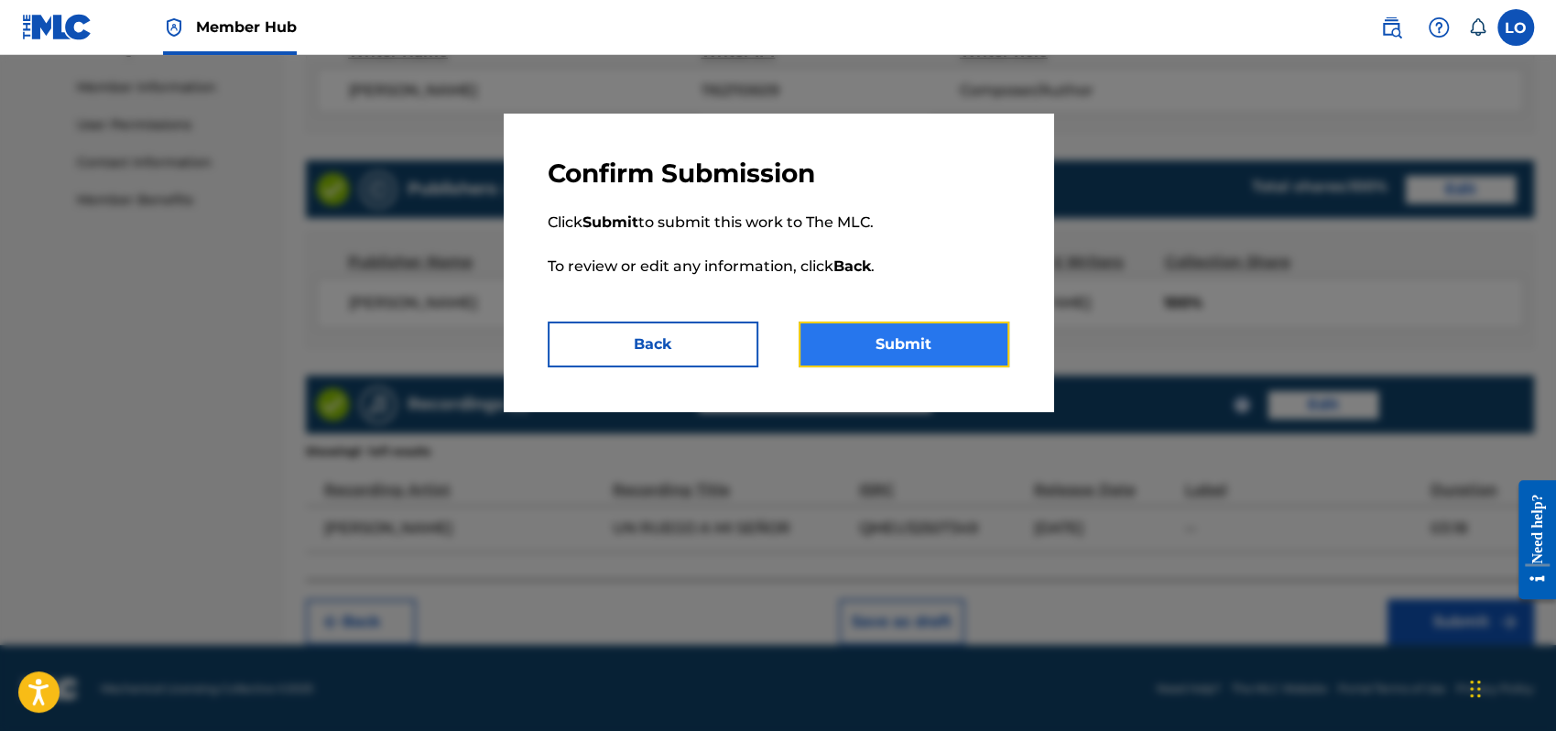
click at [879, 343] on button "Submit" at bounding box center [904, 345] width 211 height 46
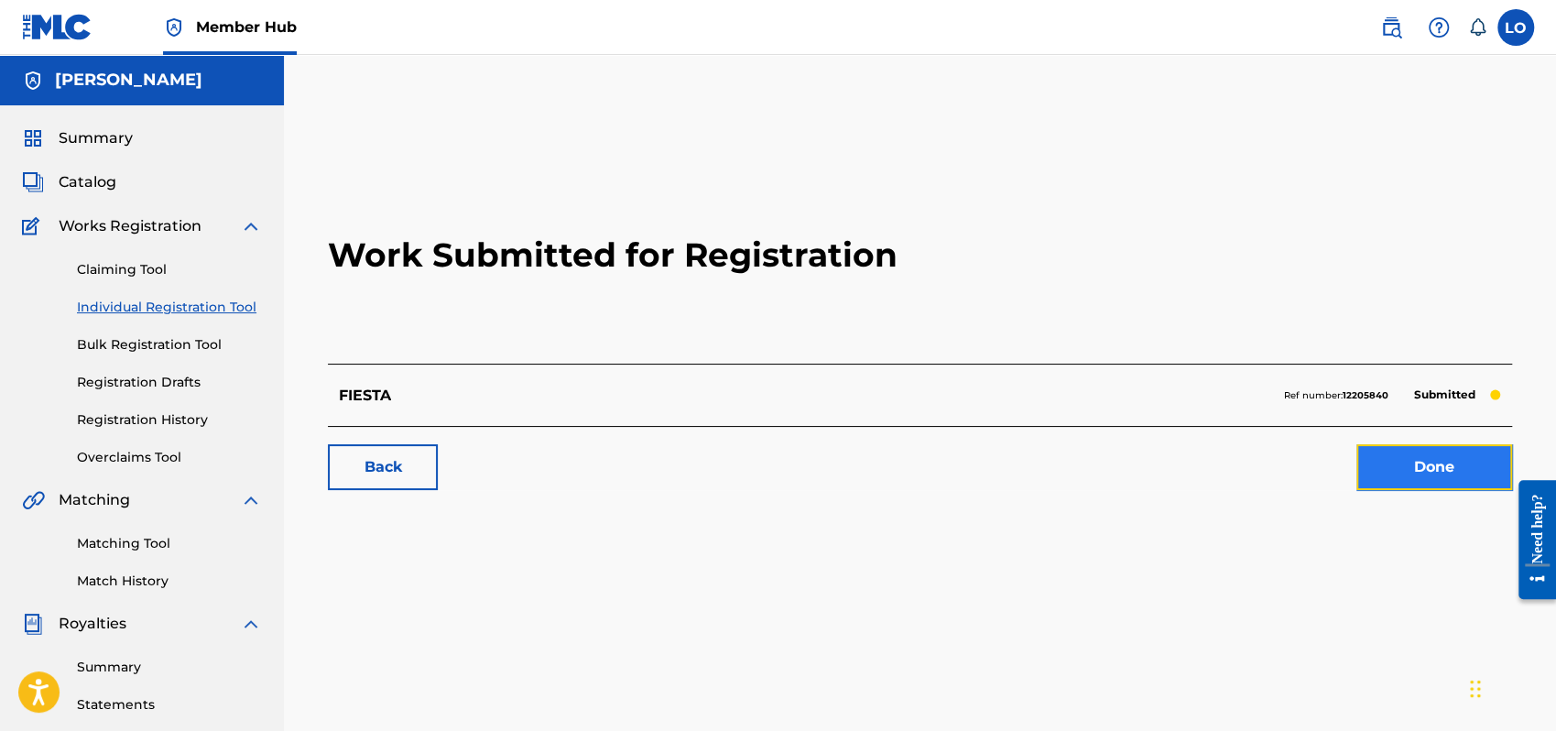
click at [1409, 465] on link "Done" at bounding box center [1435, 467] width 156 height 46
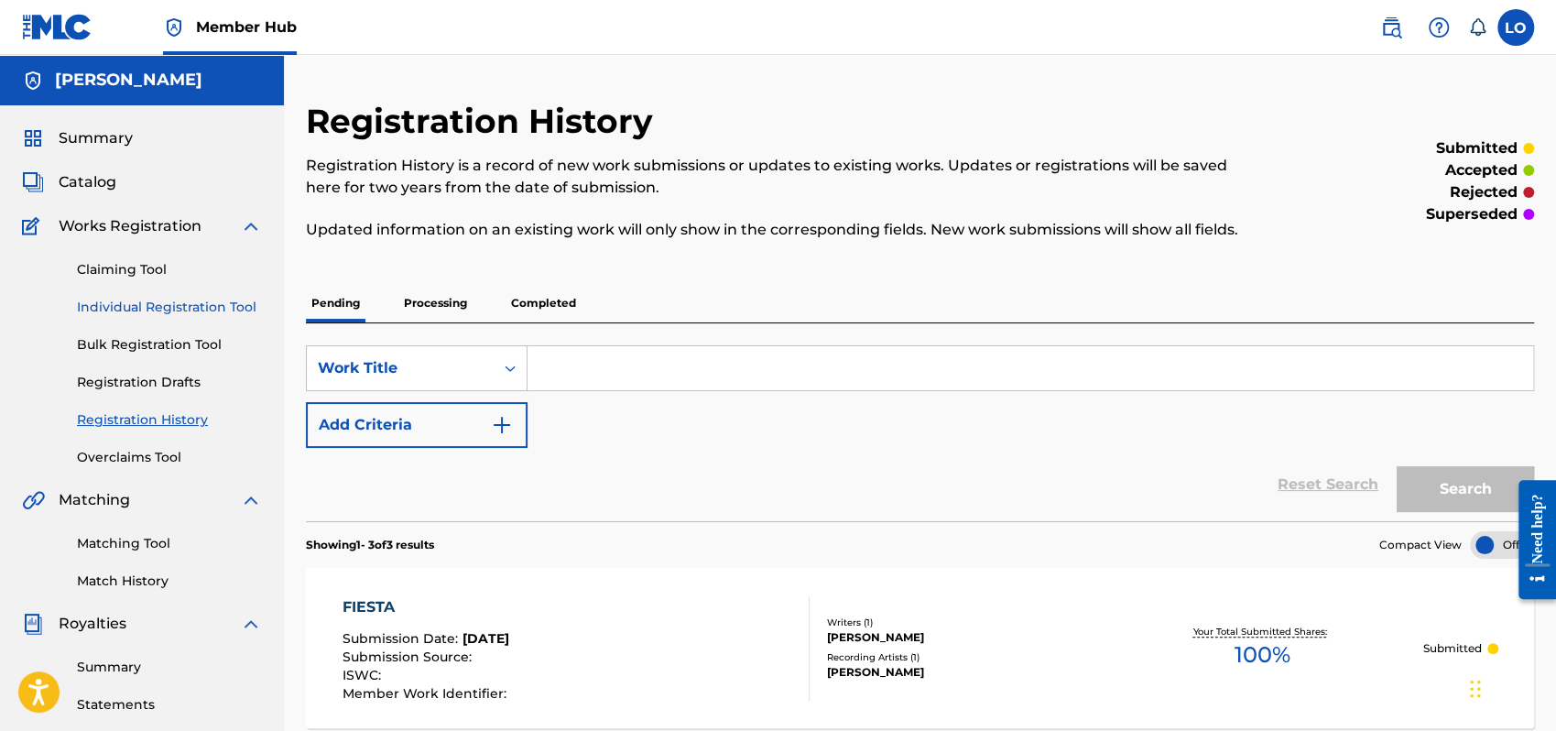
click at [177, 304] on link "Individual Registration Tool" at bounding box center [169, 307] width 185 height 19
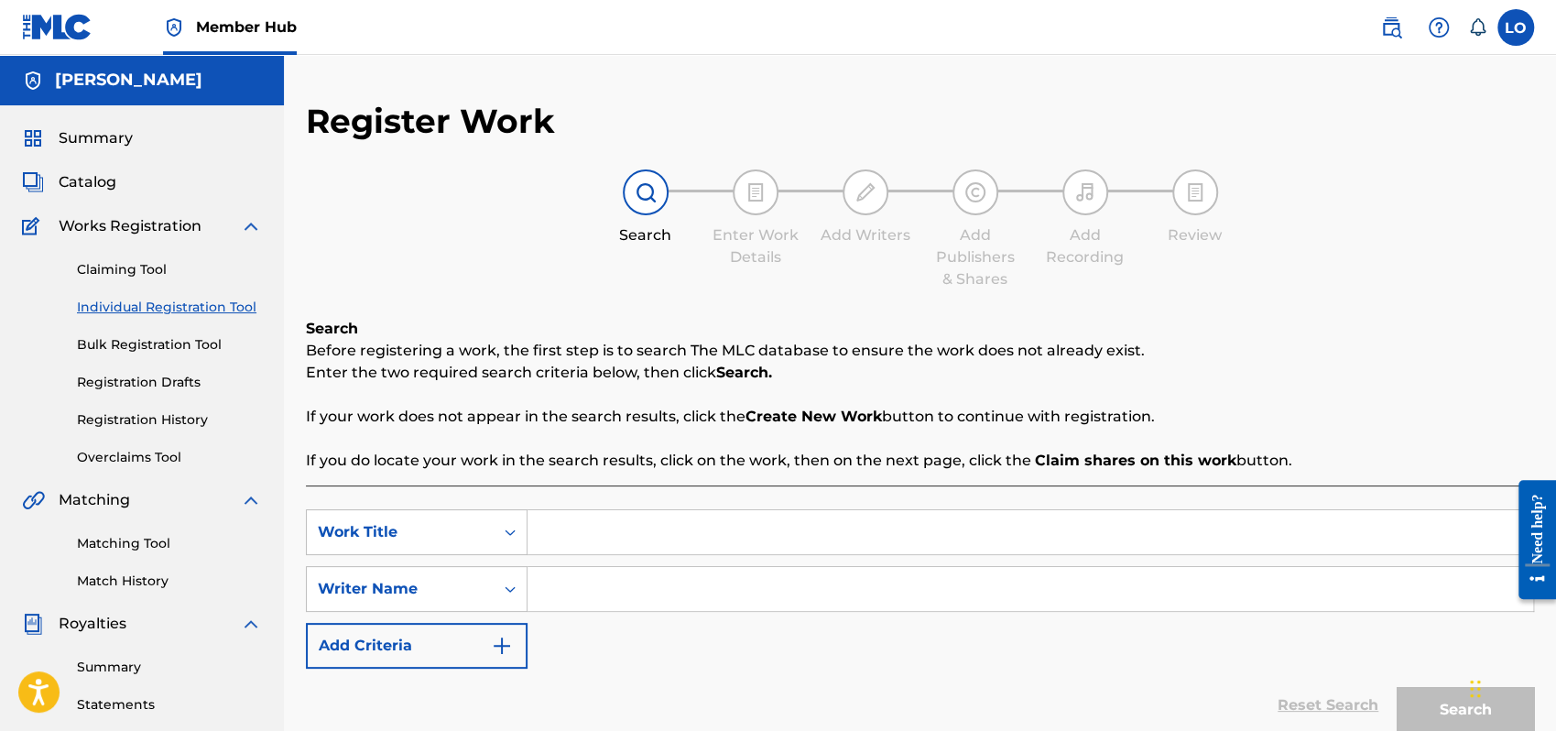
click at [577, 529] on input "Search Form" at bounding box center [1031, 532] width 1006 height 44
type input "FUE SU SANGRE"
click at [622, 588] on input "Search Form" at bounding box center [1031, 589] width 1006 height 44
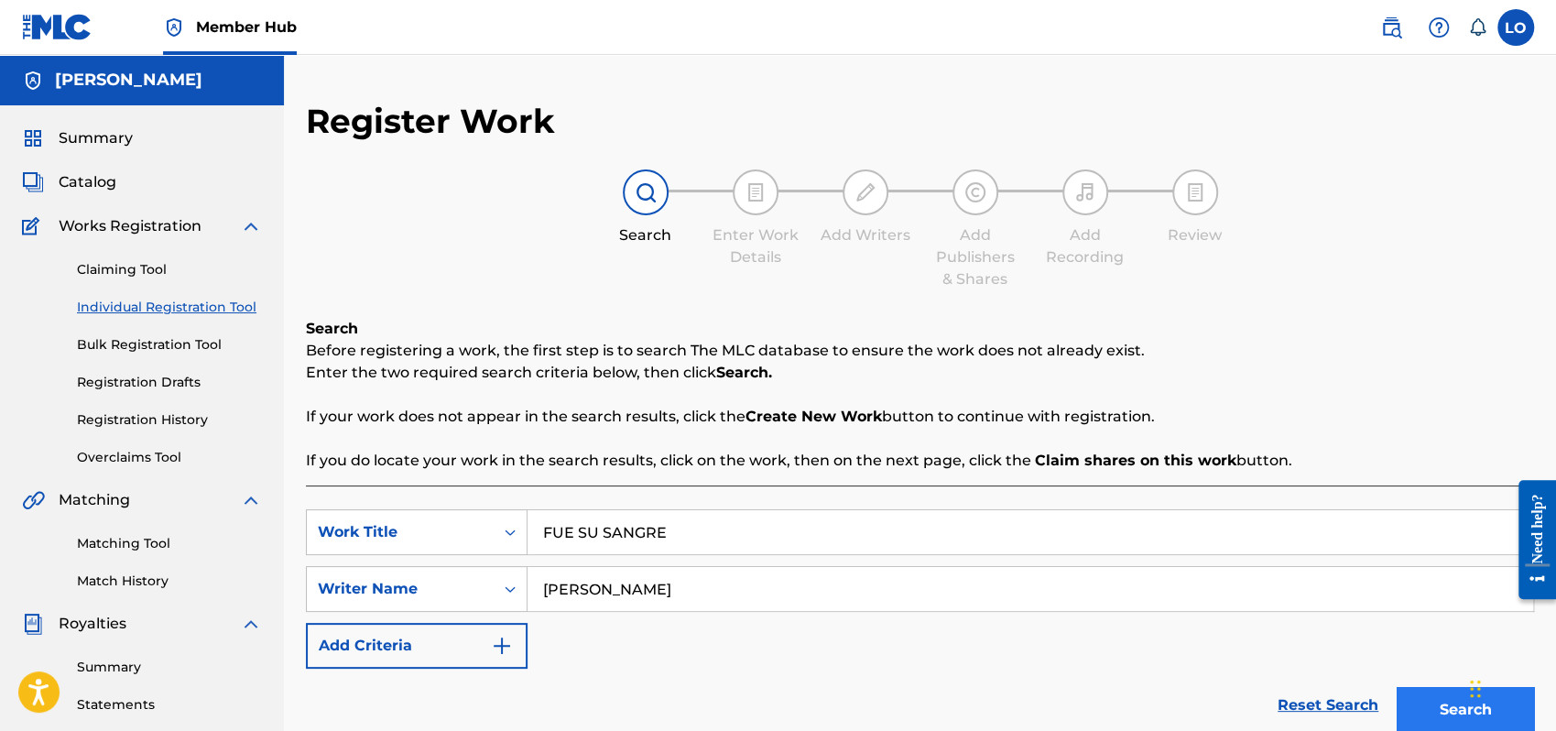
type input "[PERSON_NAME]"
click at [1458, 691] on button "Search" at bounding box center [1465, 710] width 137 height 46
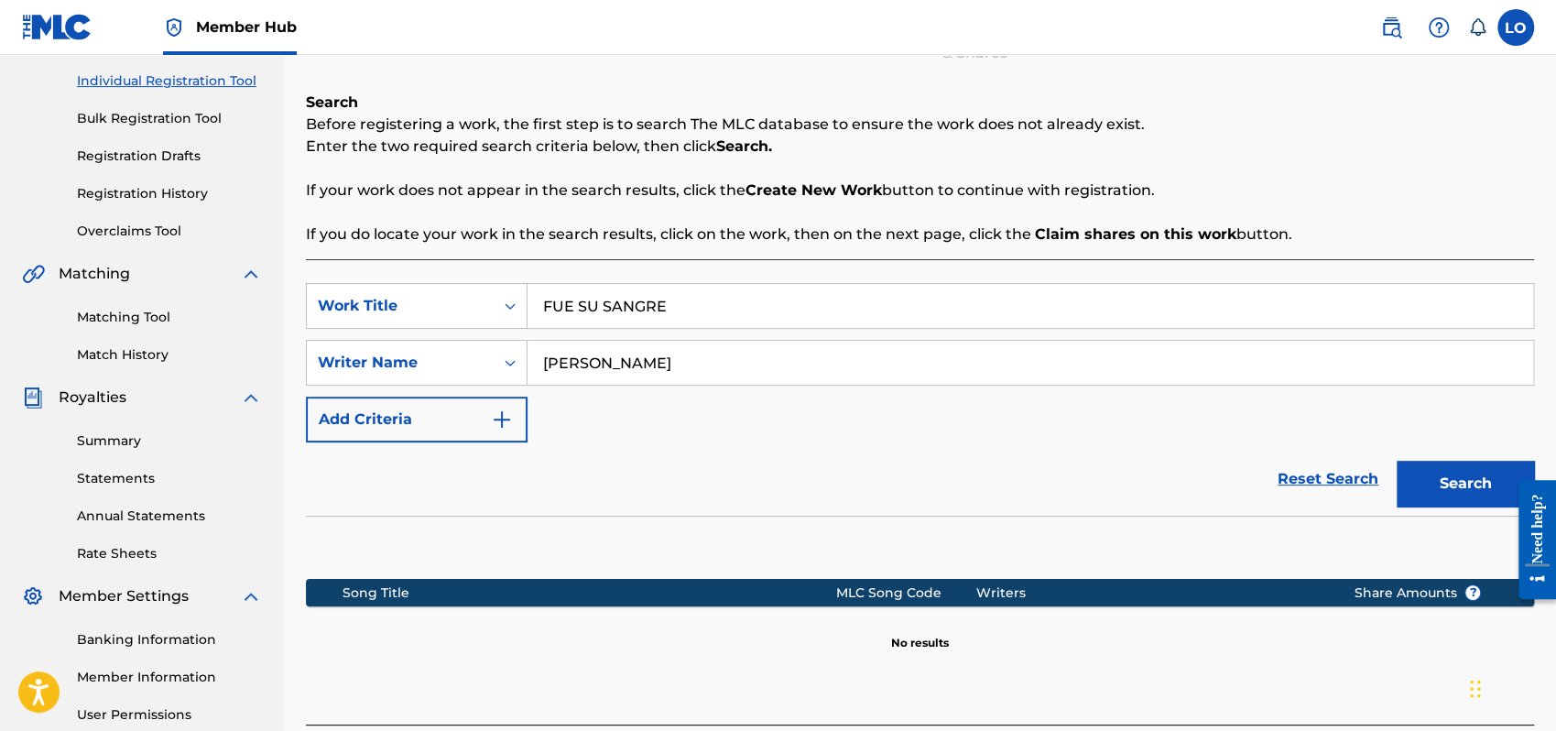
scroll to position [404, 0]
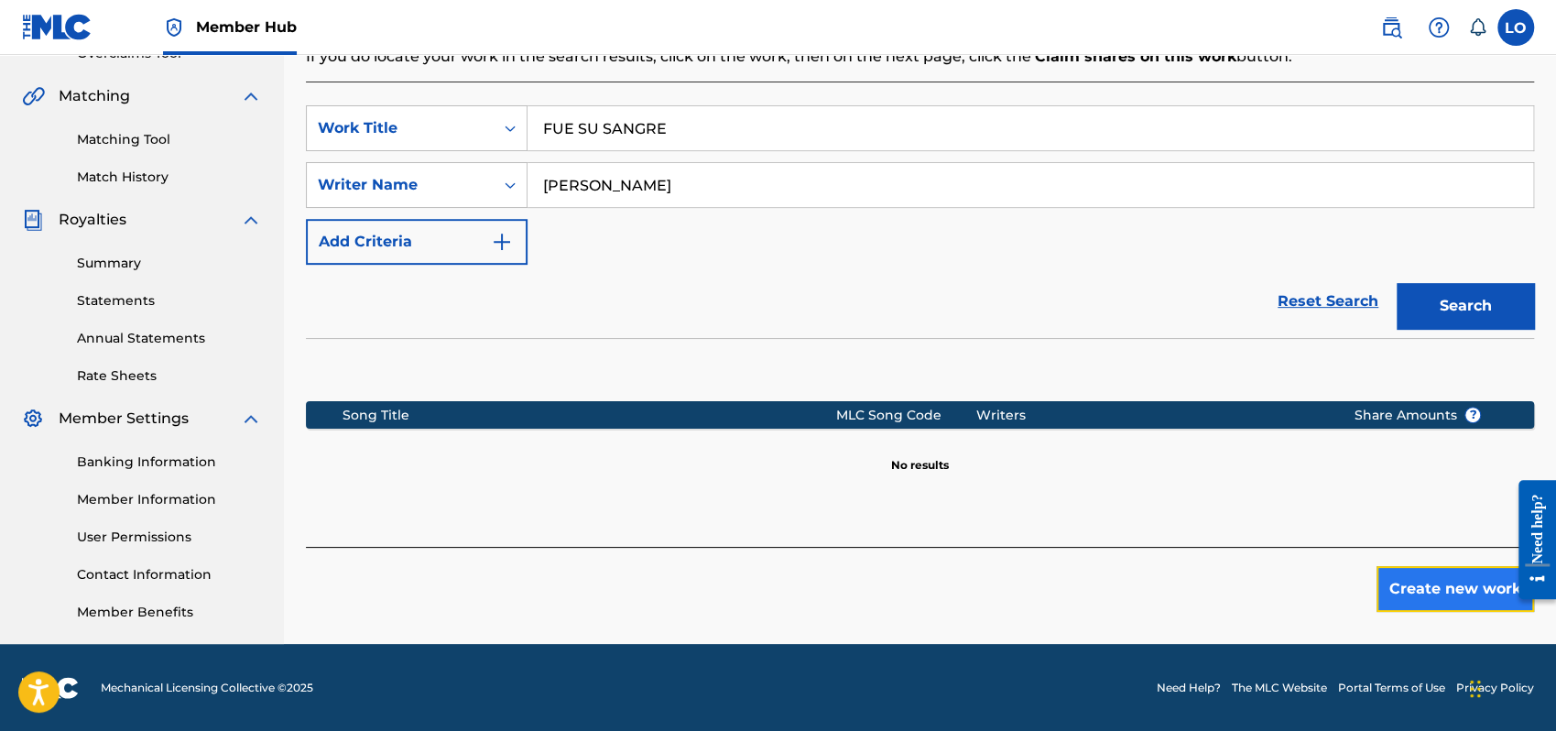
click at [1422, 584] on button "Create new work" at bounding box center [1456, 589] width 158 height 46
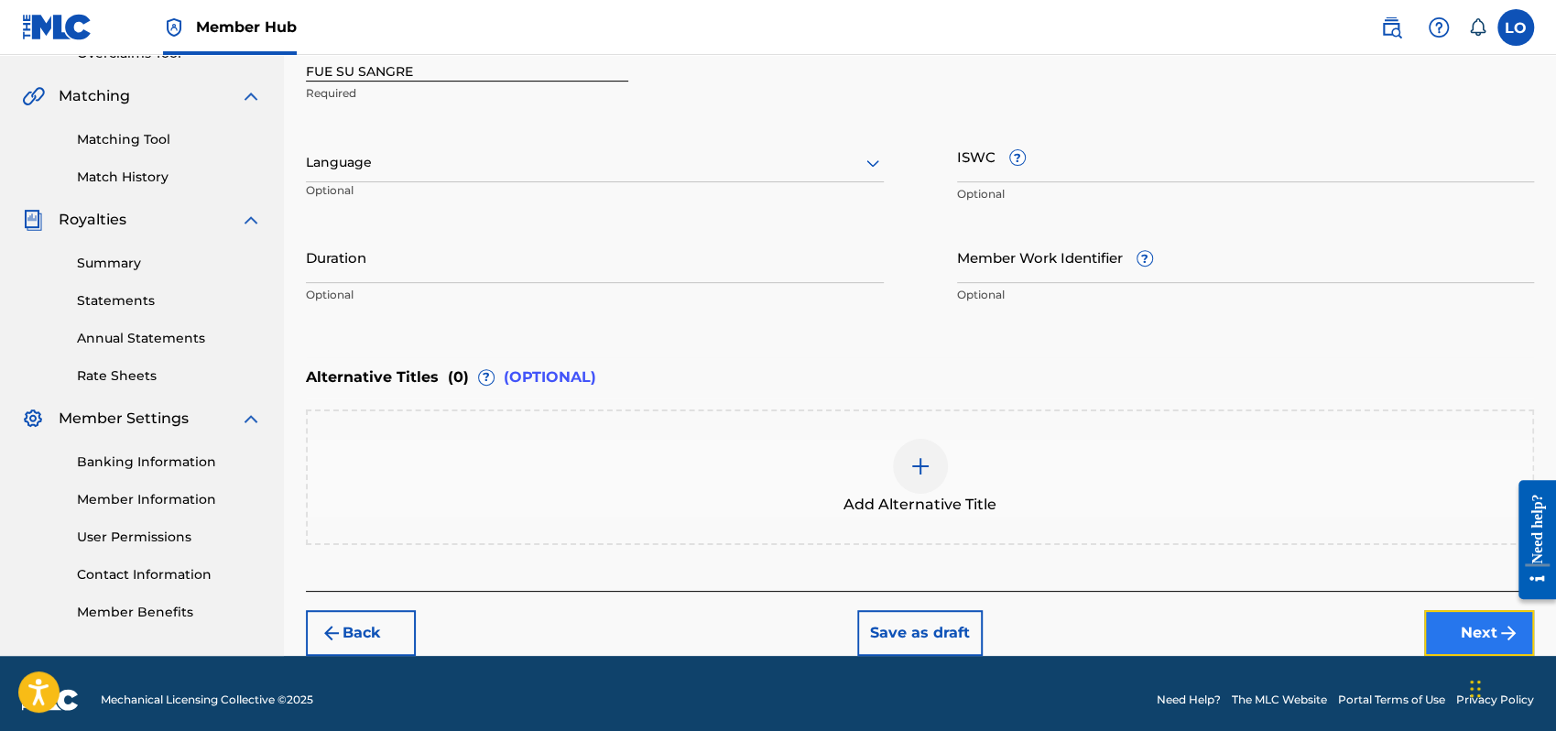
click at [1466, 618] on button "Next" at bounding box center [1479, 633] width 110 height 46
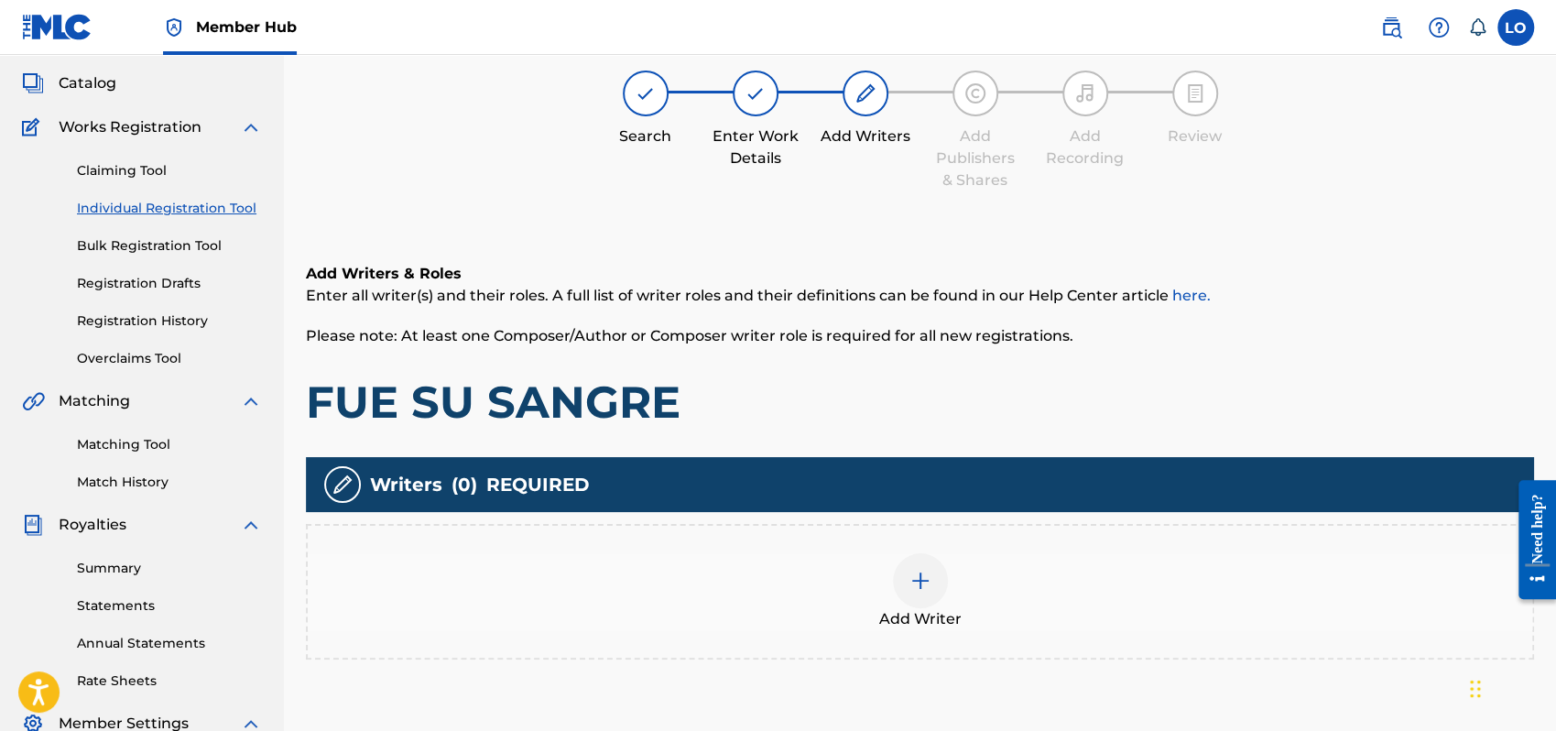
scroll to position [82, 0]
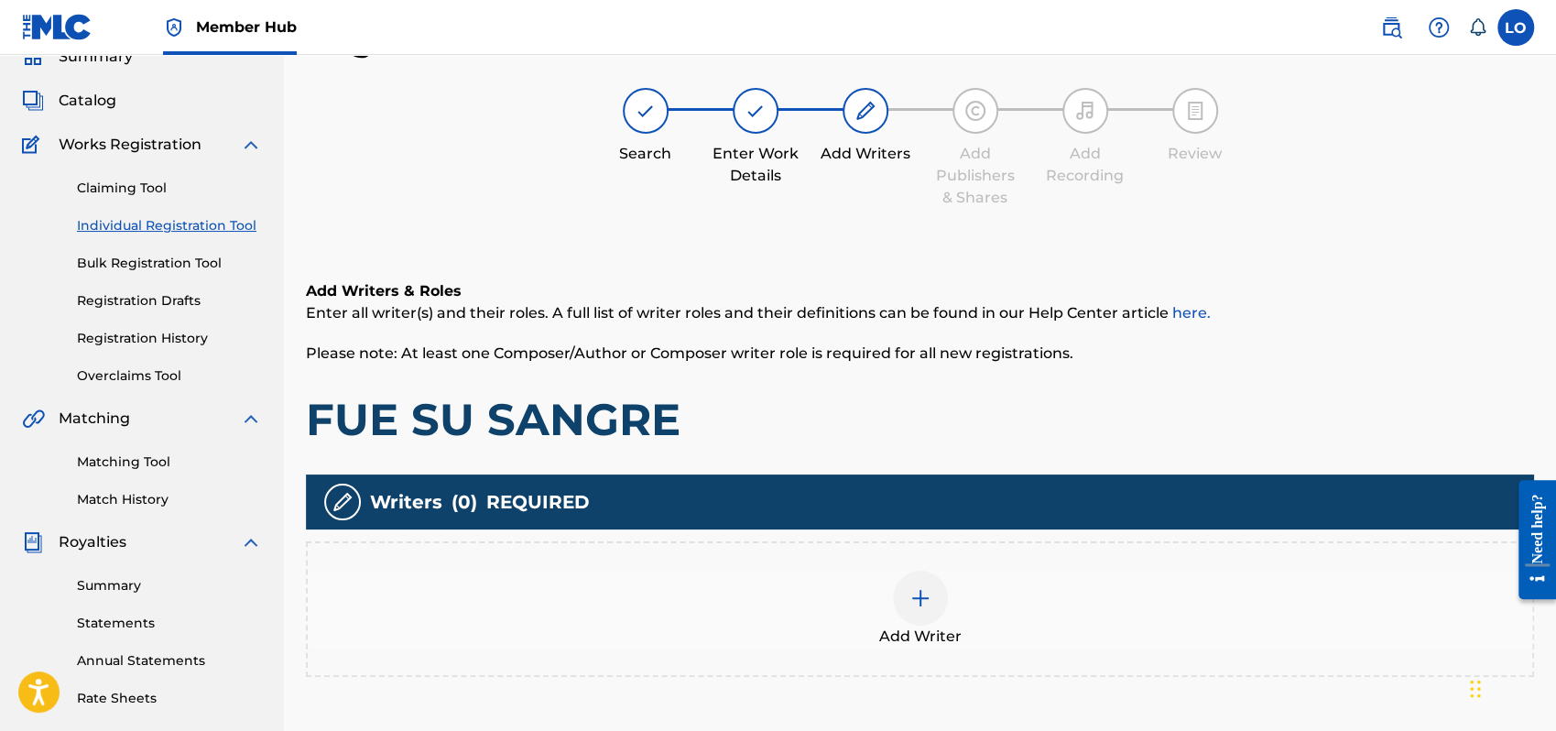
click at [928, 596] on img at bounding box center [921, 598] width 22 height 22
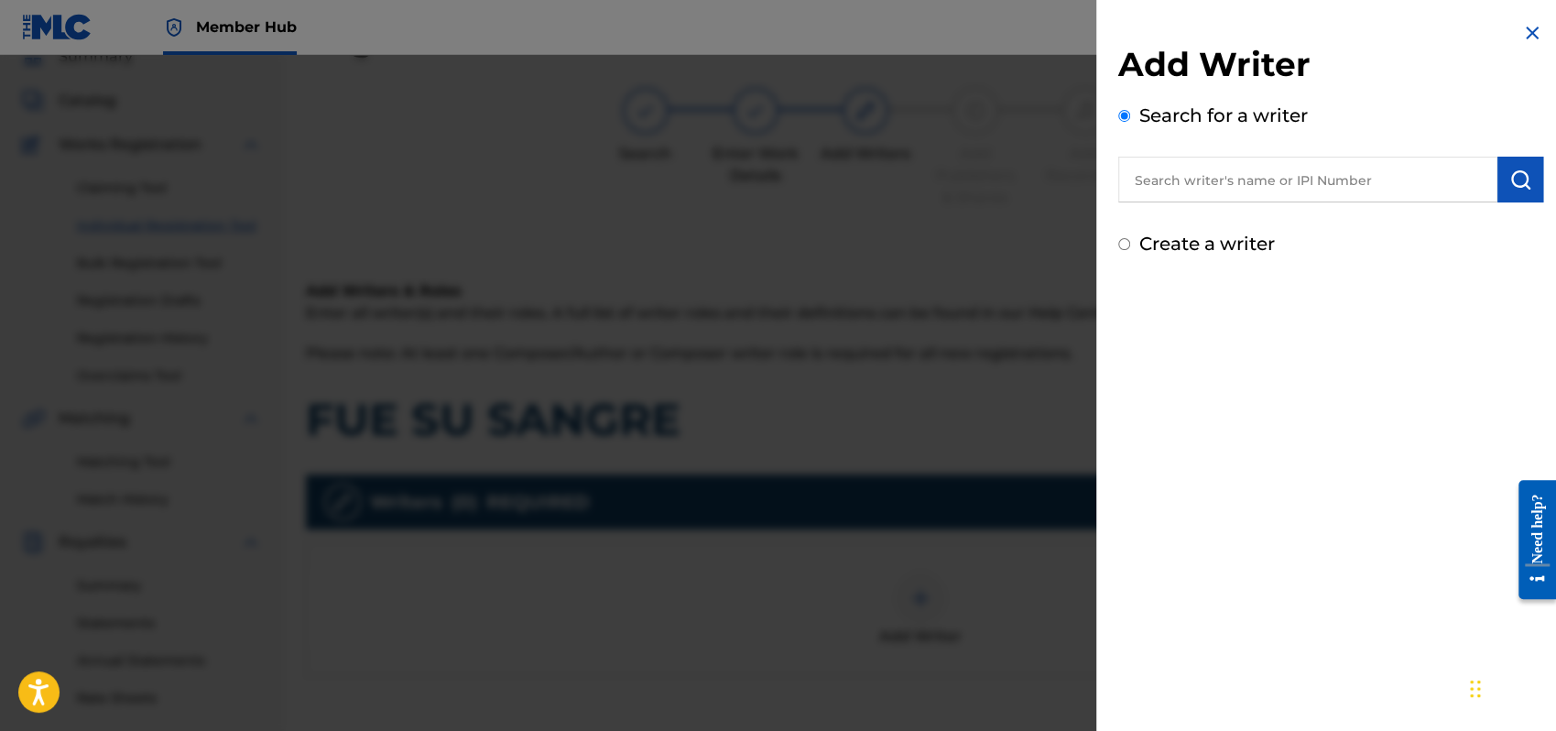
click at [1121, 243] on input "Create a writer" at bounding box center [1125, 244] width 12 height 12
radio input "false"
radio input "true"
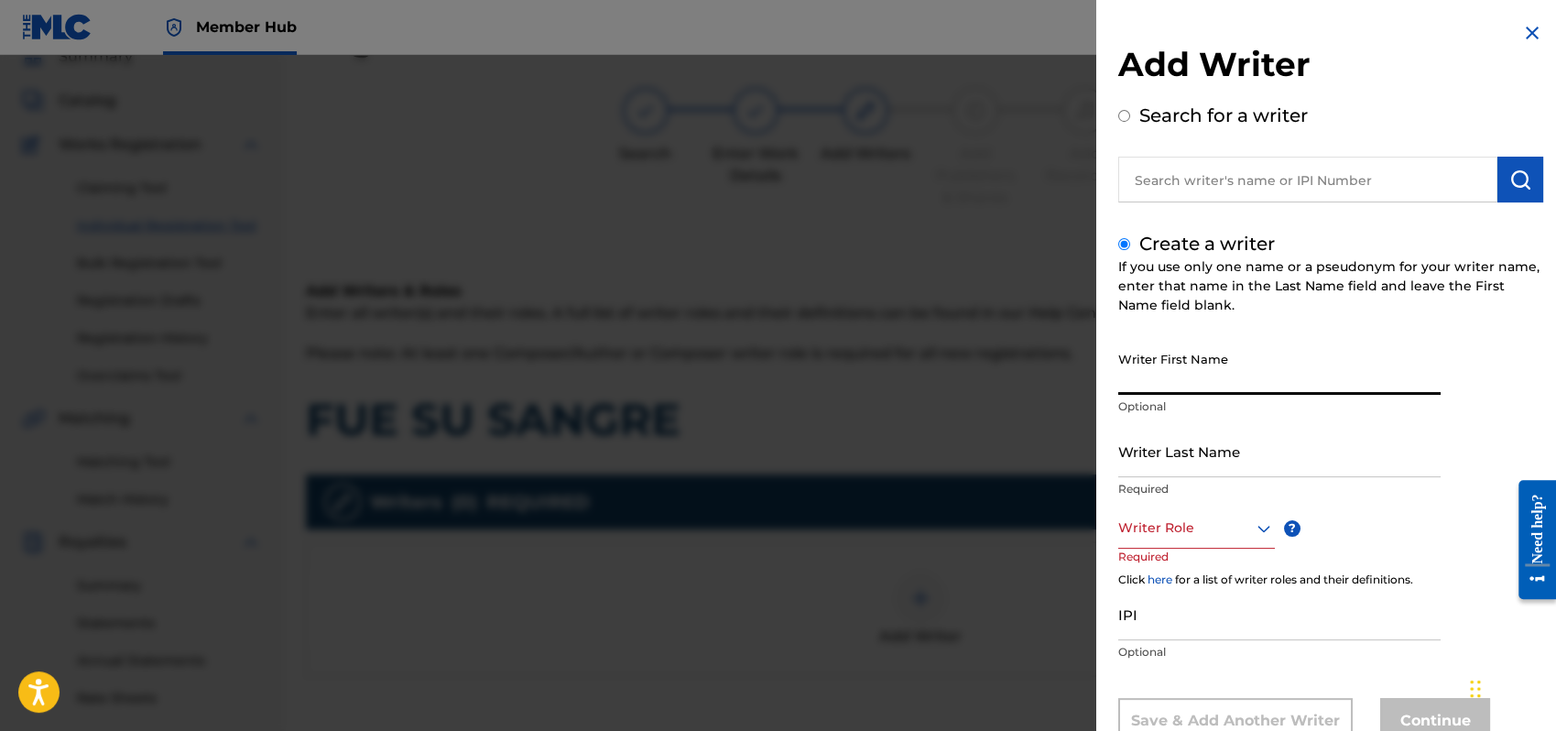
click at [1171, 369] on input "Writer First Name" at bounding box center [1280, 369] width 322 height 52
type input "[PERSON_NAME]"
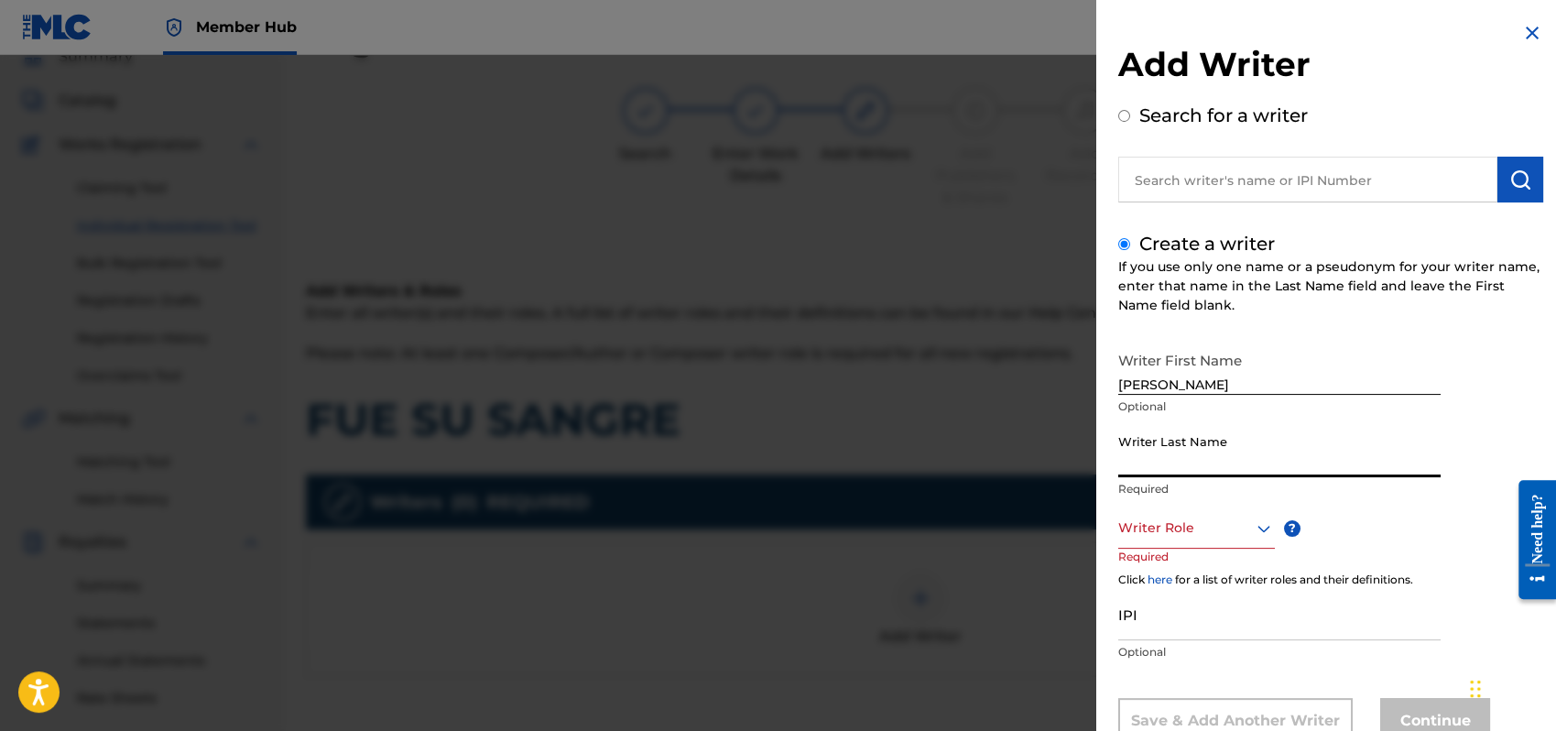
click at [1138, 464] on input "Writer Last Name" at bounding box center [1280, 451] width 322 height 52
type input "P"
type input "O"
type input "[PERSON_NAME]"
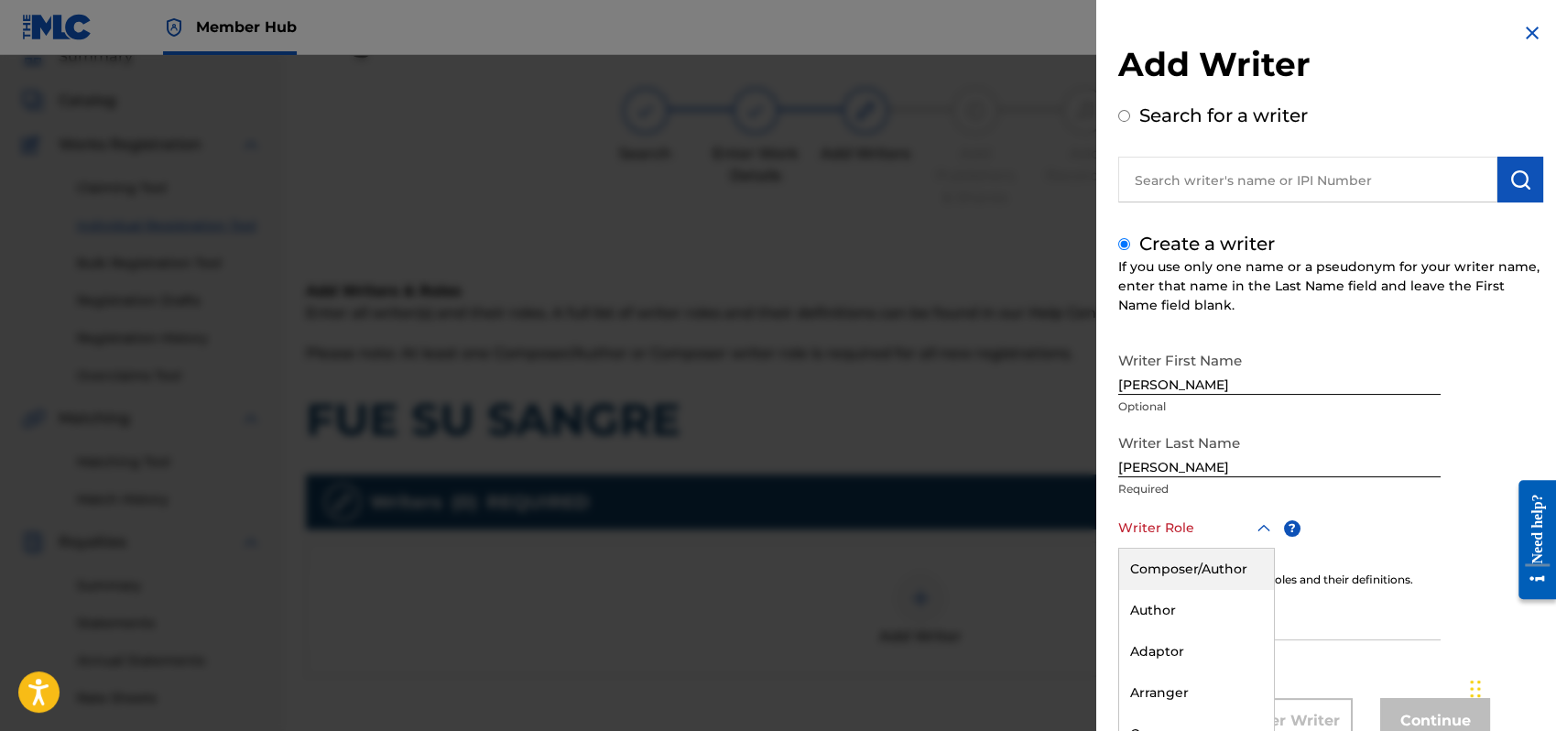
scroll to position [61, 0]
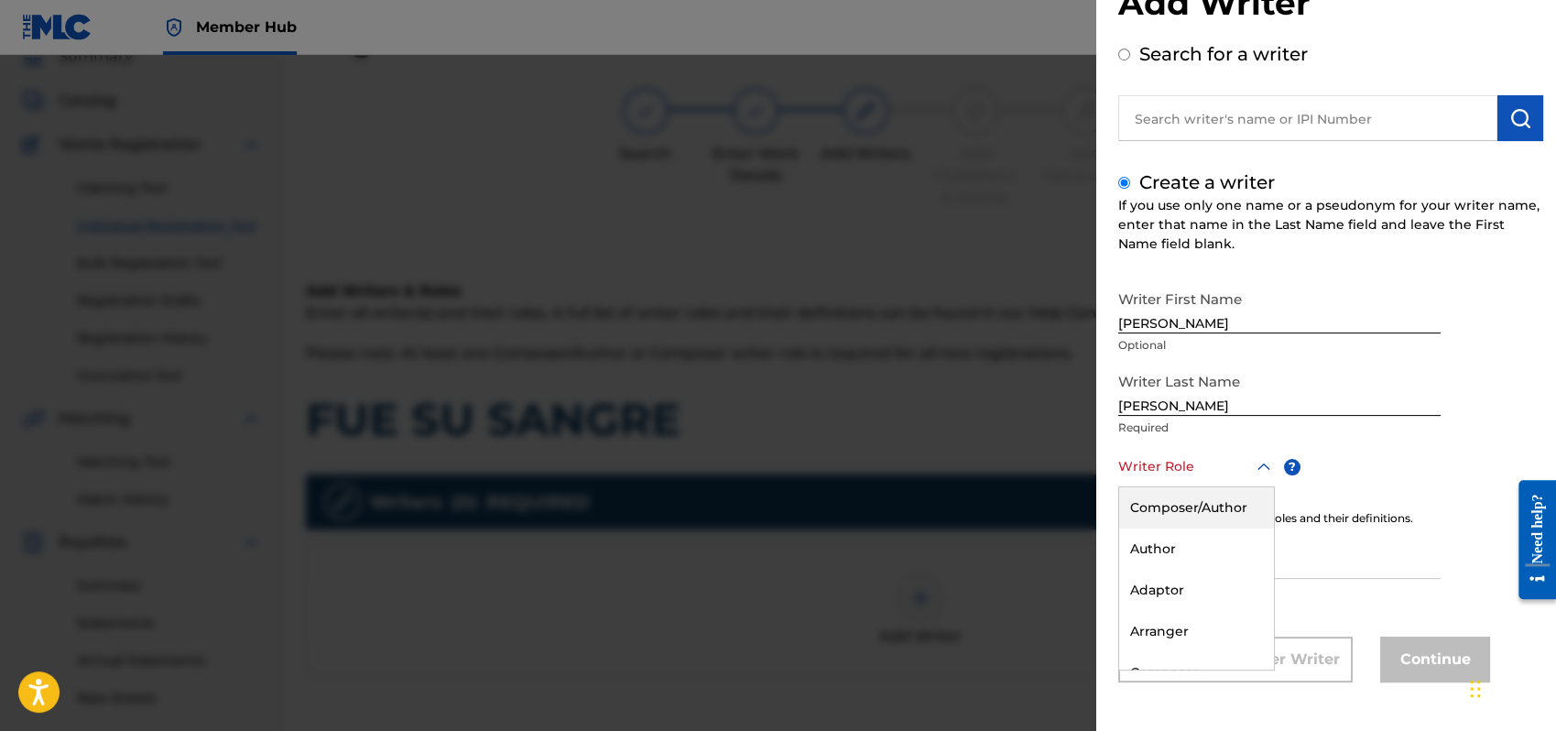
click at [1259, 487] on div "8 results available. Use Up and Down to choose options, press Enter to select t…" at bounding box center [1197, 466] width 157 height 41
click at [1139, 500] on div "Composer/Author" at bounding box center [1196, 507] width 155 height 41
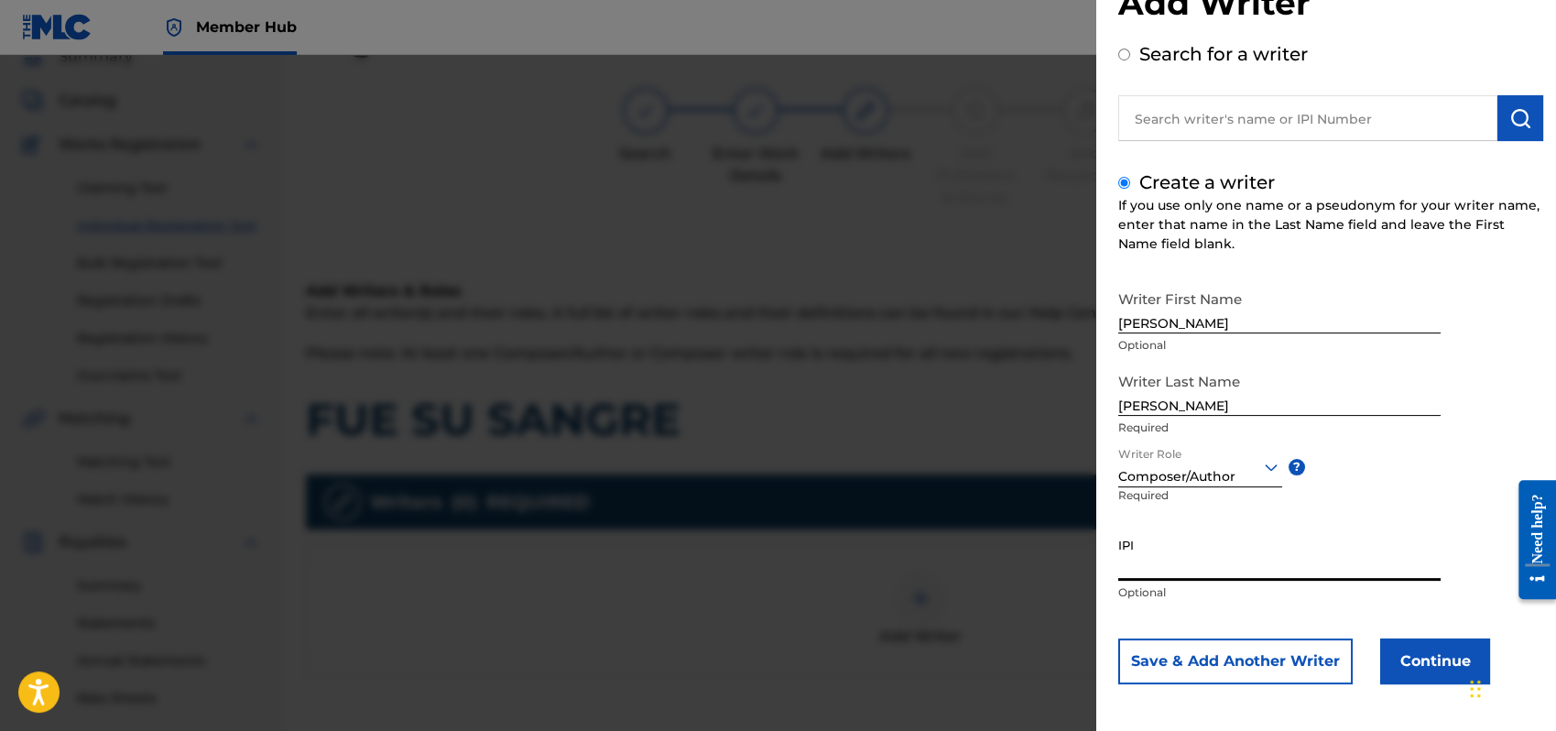
click at [1171, 562] on input "IPI" at bounding box center [1280, 555] width 322 height 52
type input "1162110609"
click at [1422, 651] on button "Continue" at bounding box center [1436, 661] width 110 height 46
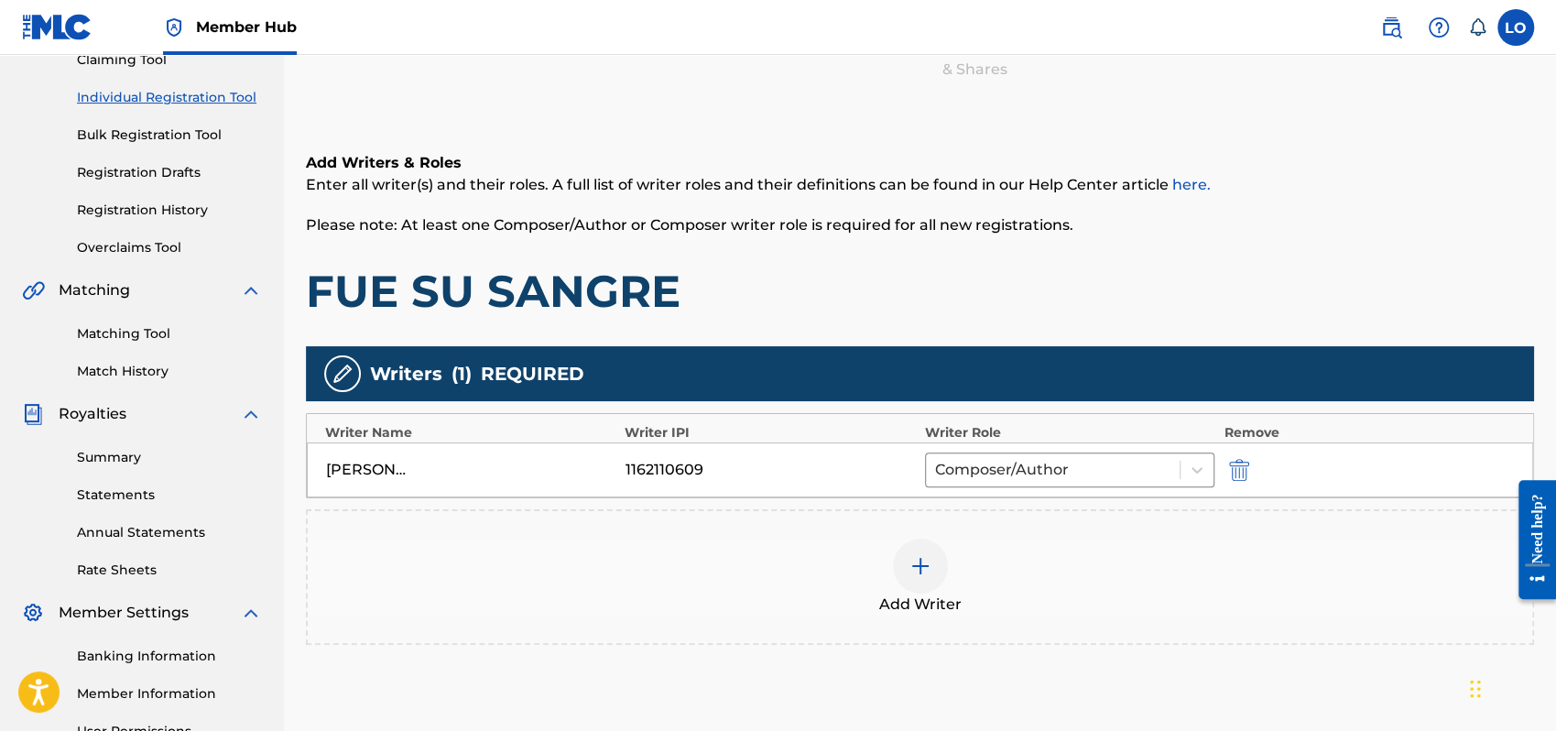
scroll to position [360, 0]
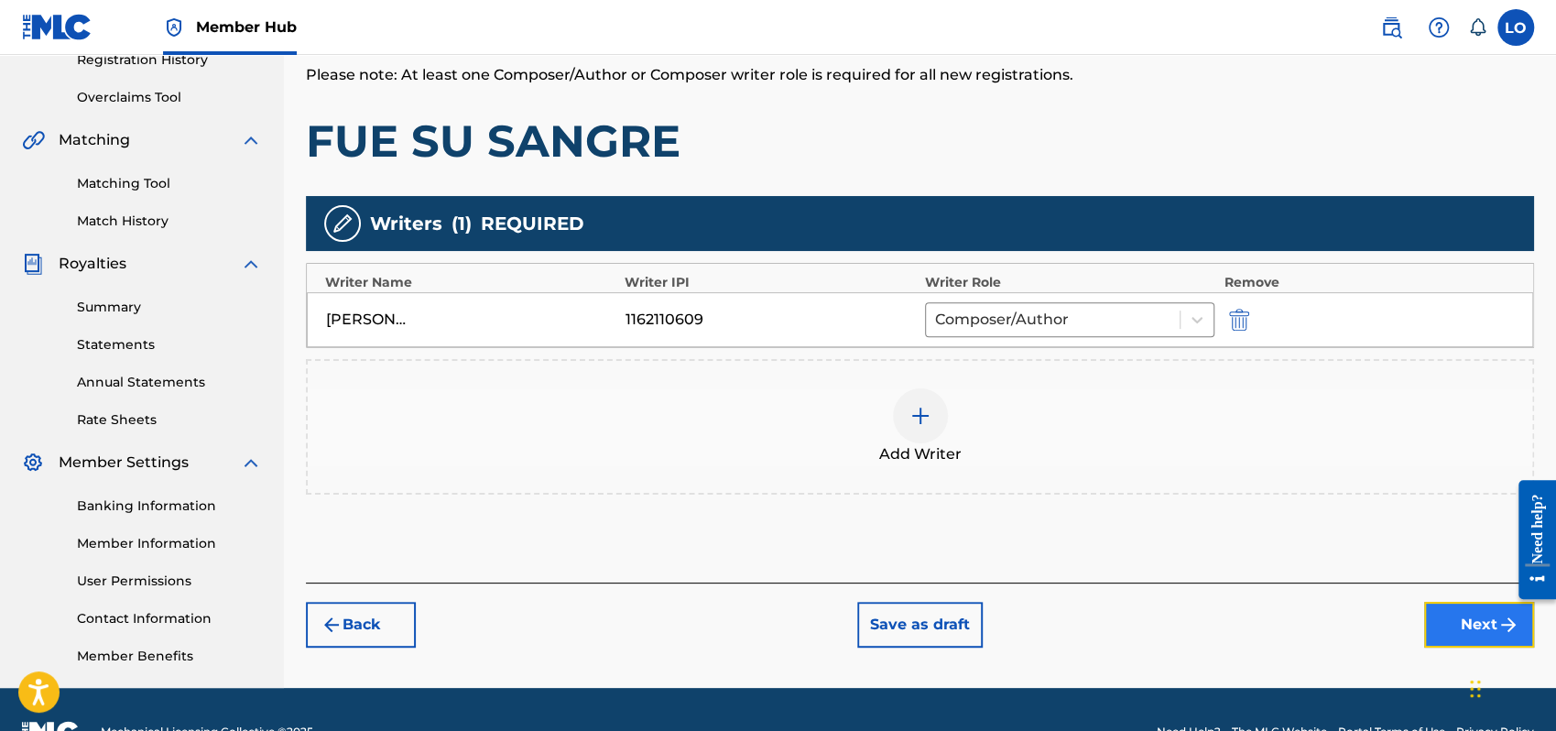
click at [1456, 614] on button "Next" at bounding box center [1479, 625] width 110 height 46
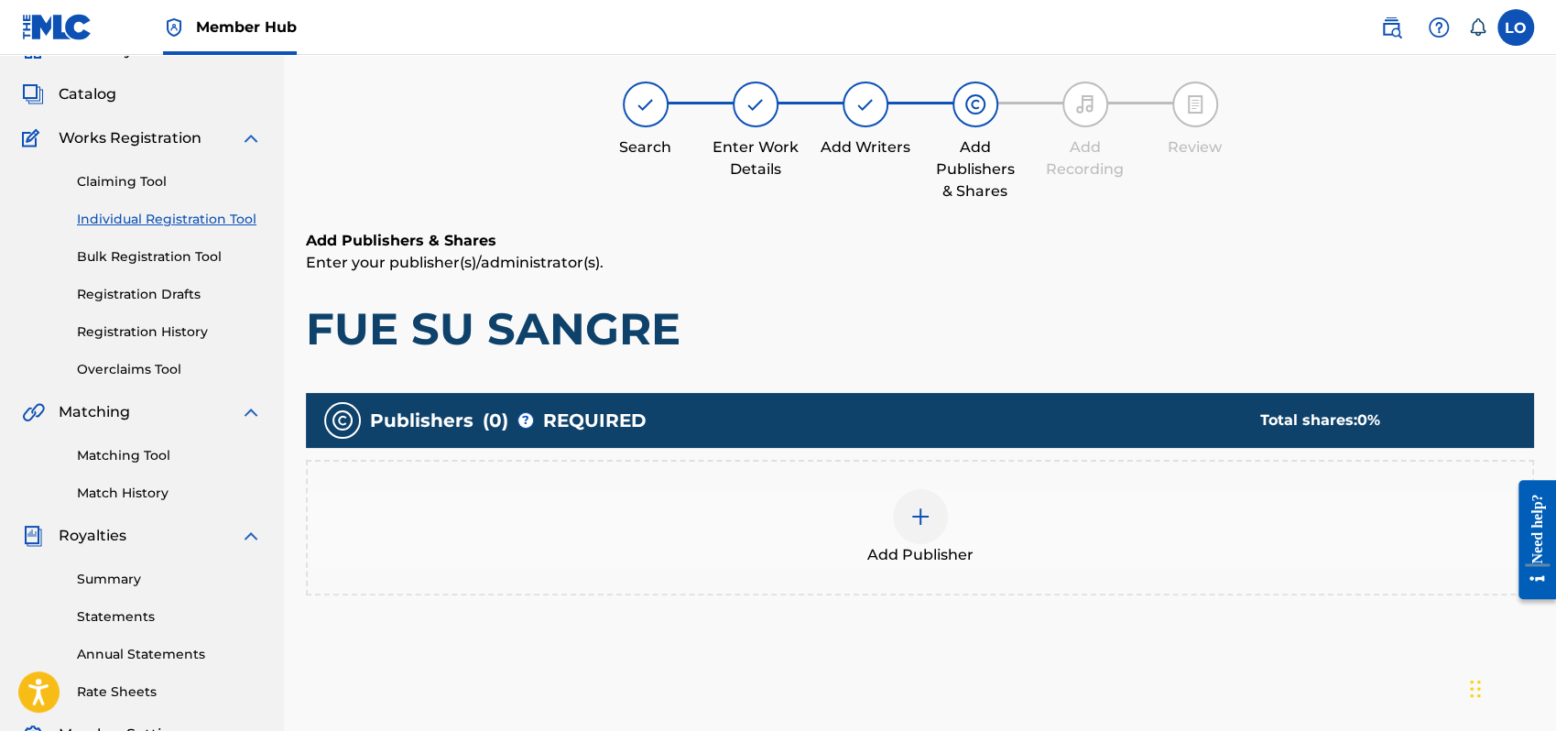
scroll to position [82, 0]
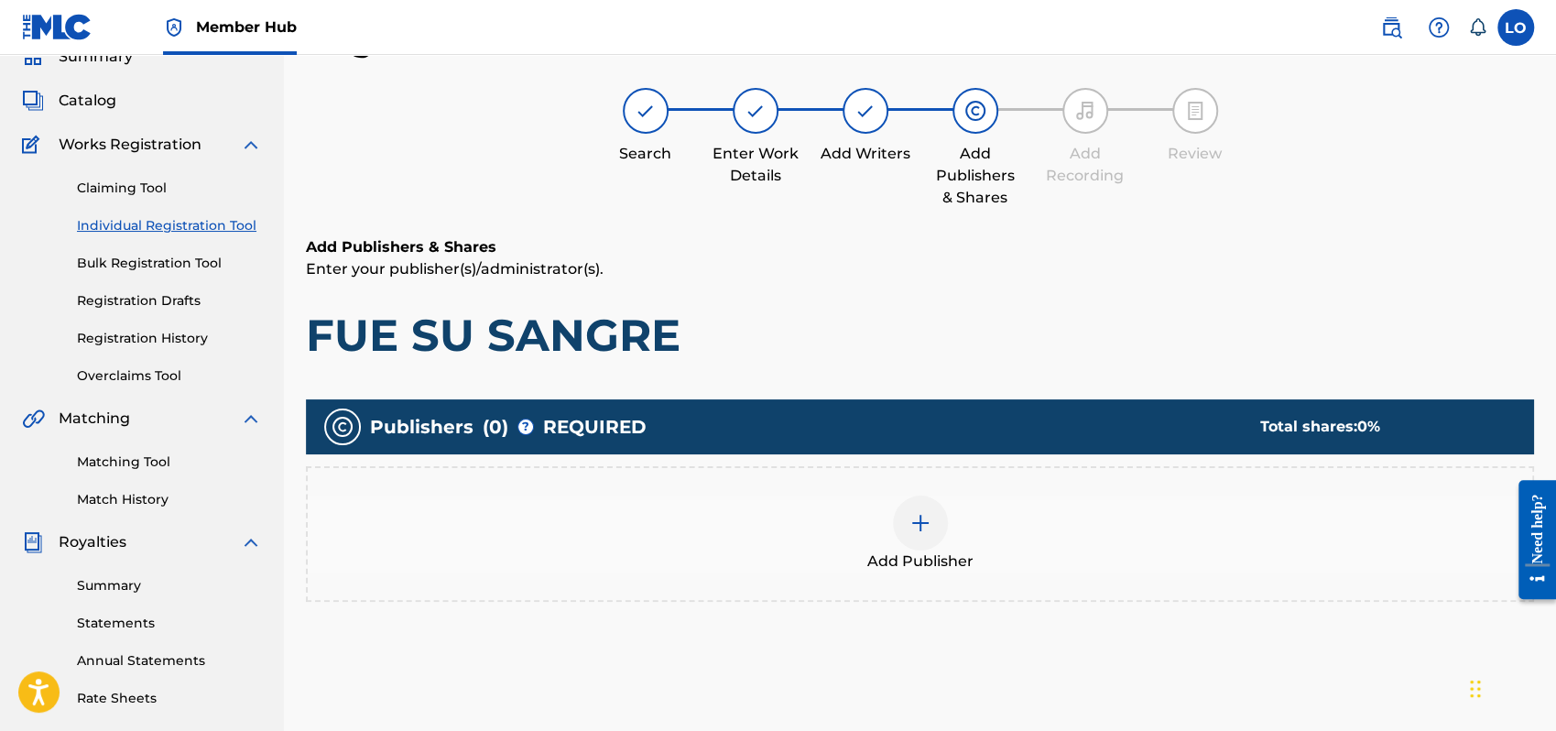
click at [924, 528] on img at bounding box center [921, 523] width 22 height 22
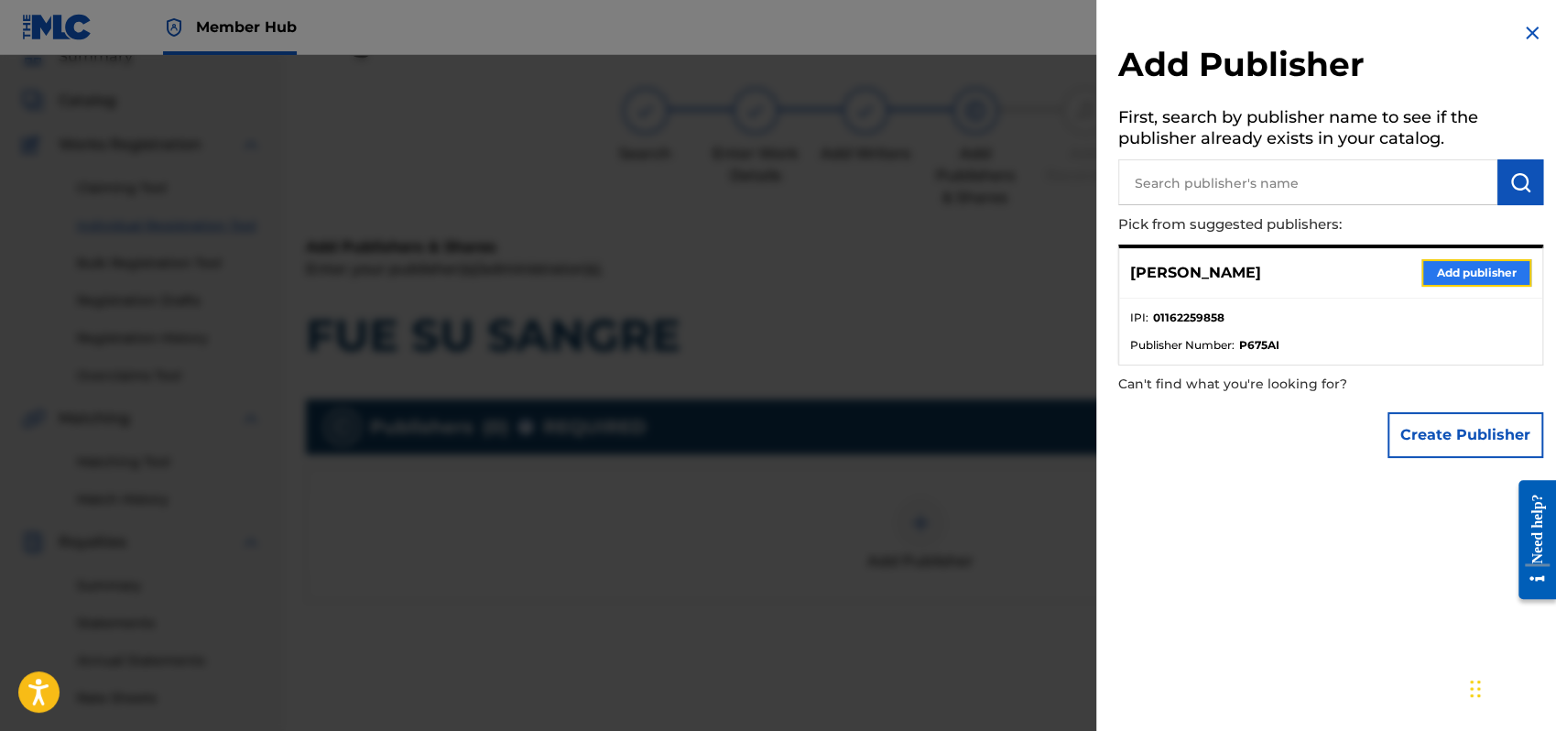
click at [1465, 274] on button "Add publisher" at bounding box center [1477, 272] width 110 height 27
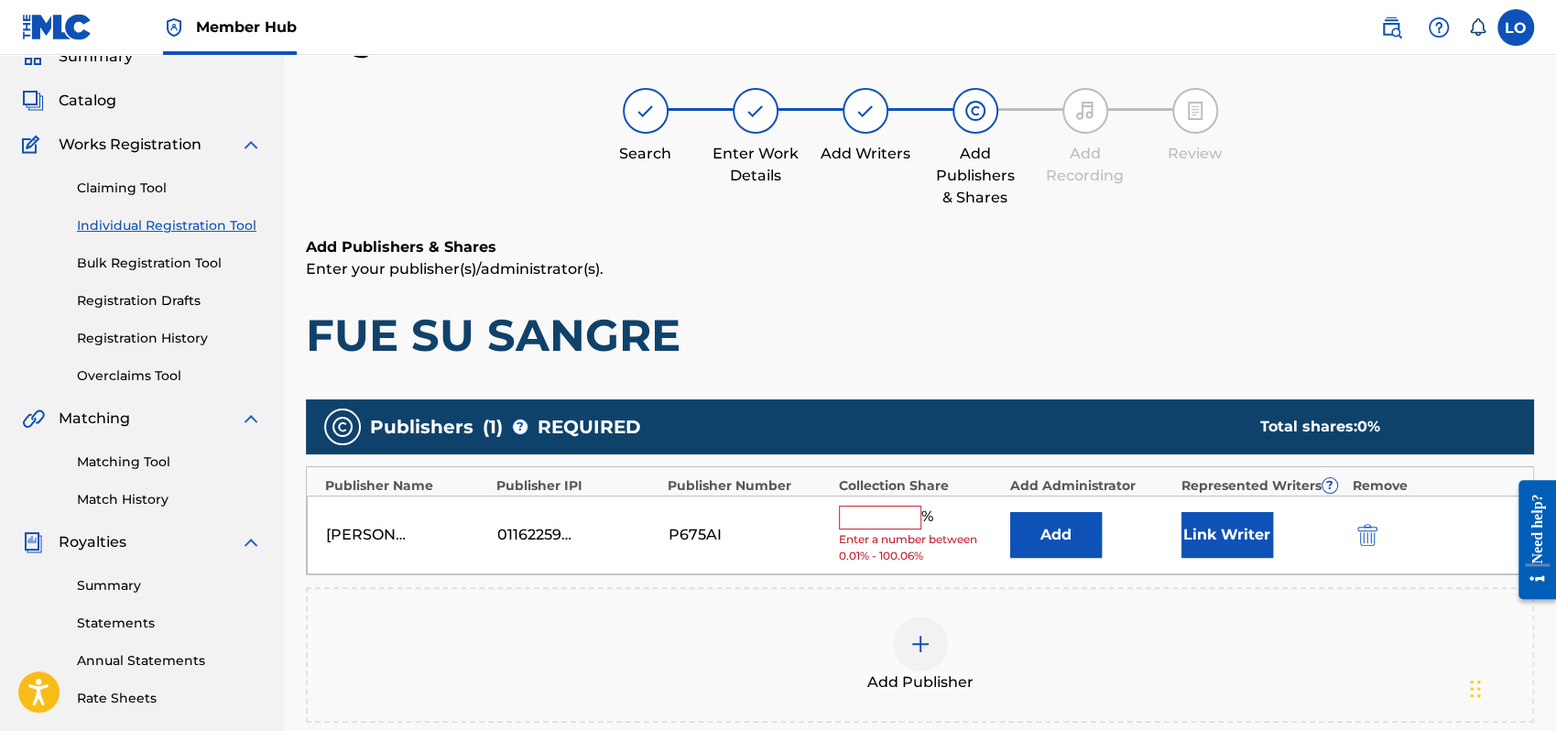
click at [857, 512] on input "text" at bounding box center [880, 518] width 82 height 24
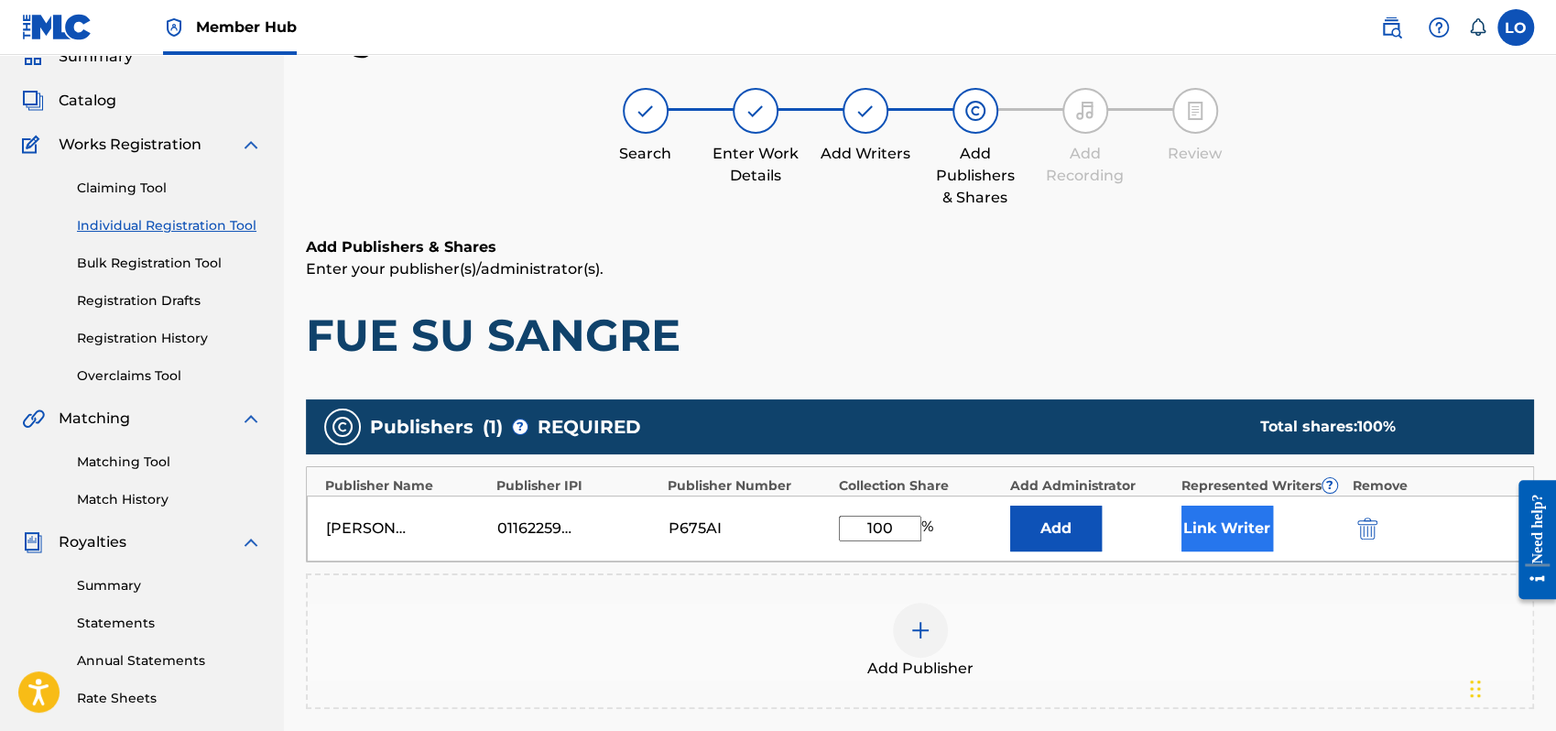
type input "100"
click at [1207, 519] on button "Link Writer" at bounding box center [1228, 529] width 92 height 46
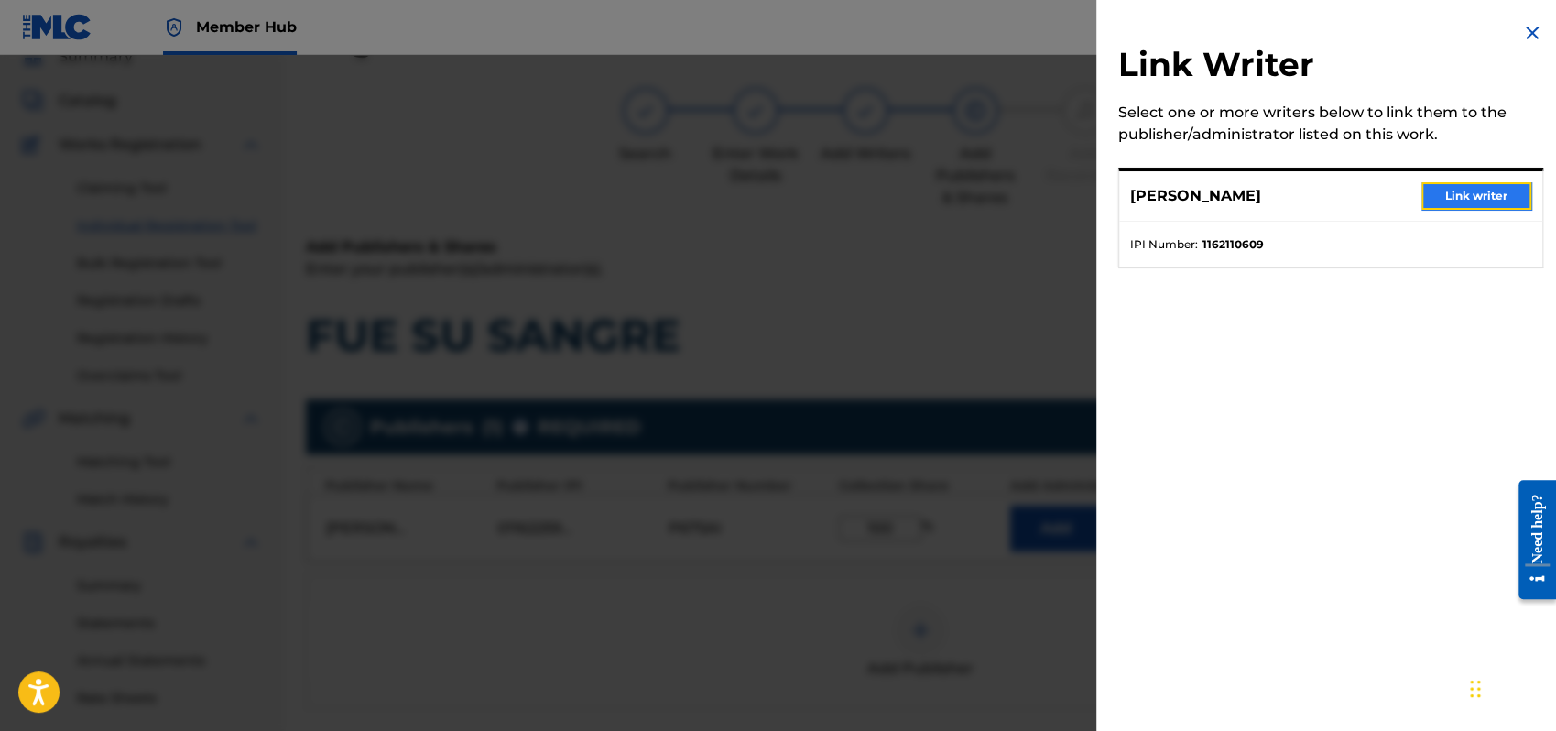
click at [1503, 192] on button "Link writer" at bounding box center [1477, 195] width 110 height 27
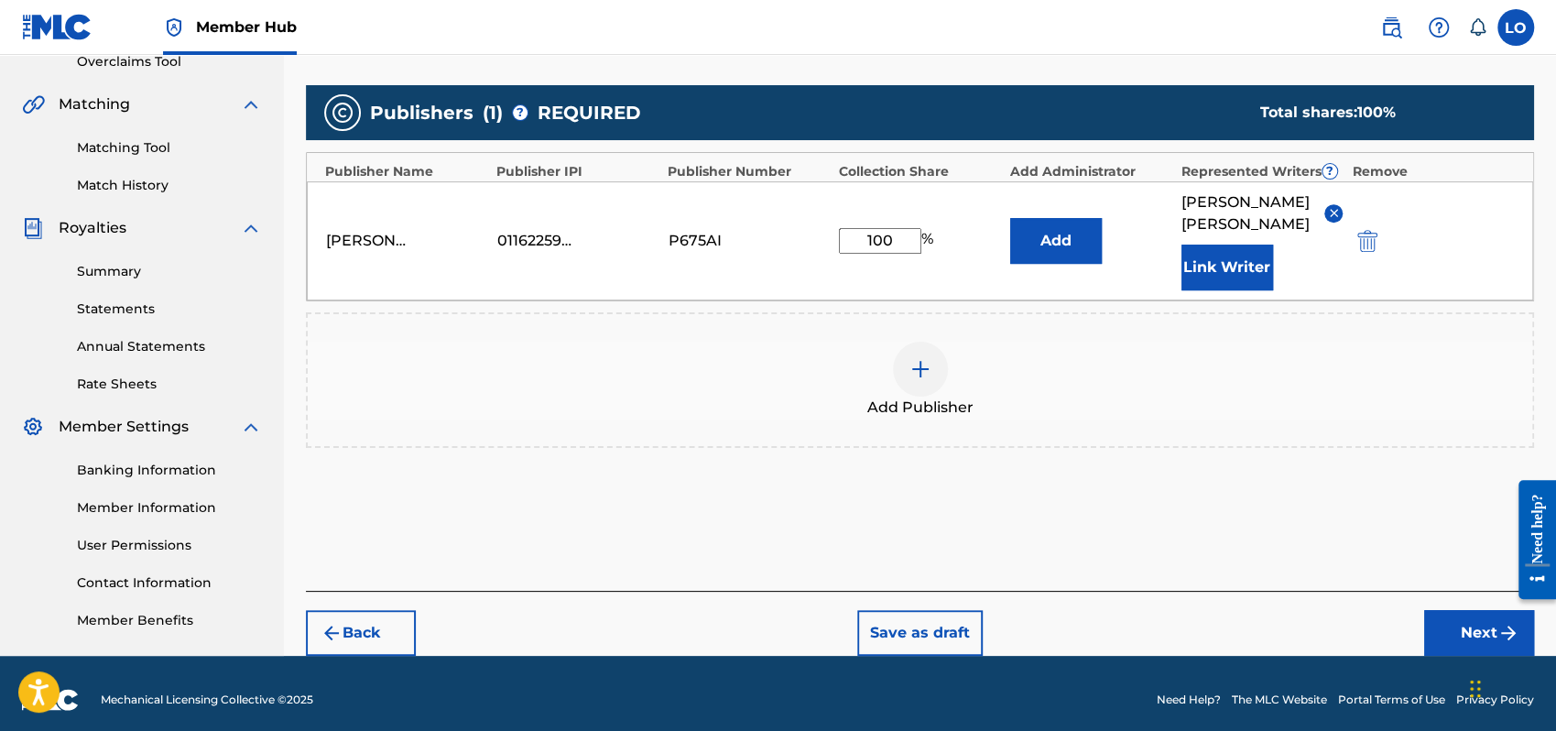
scroll to position [404, 0]
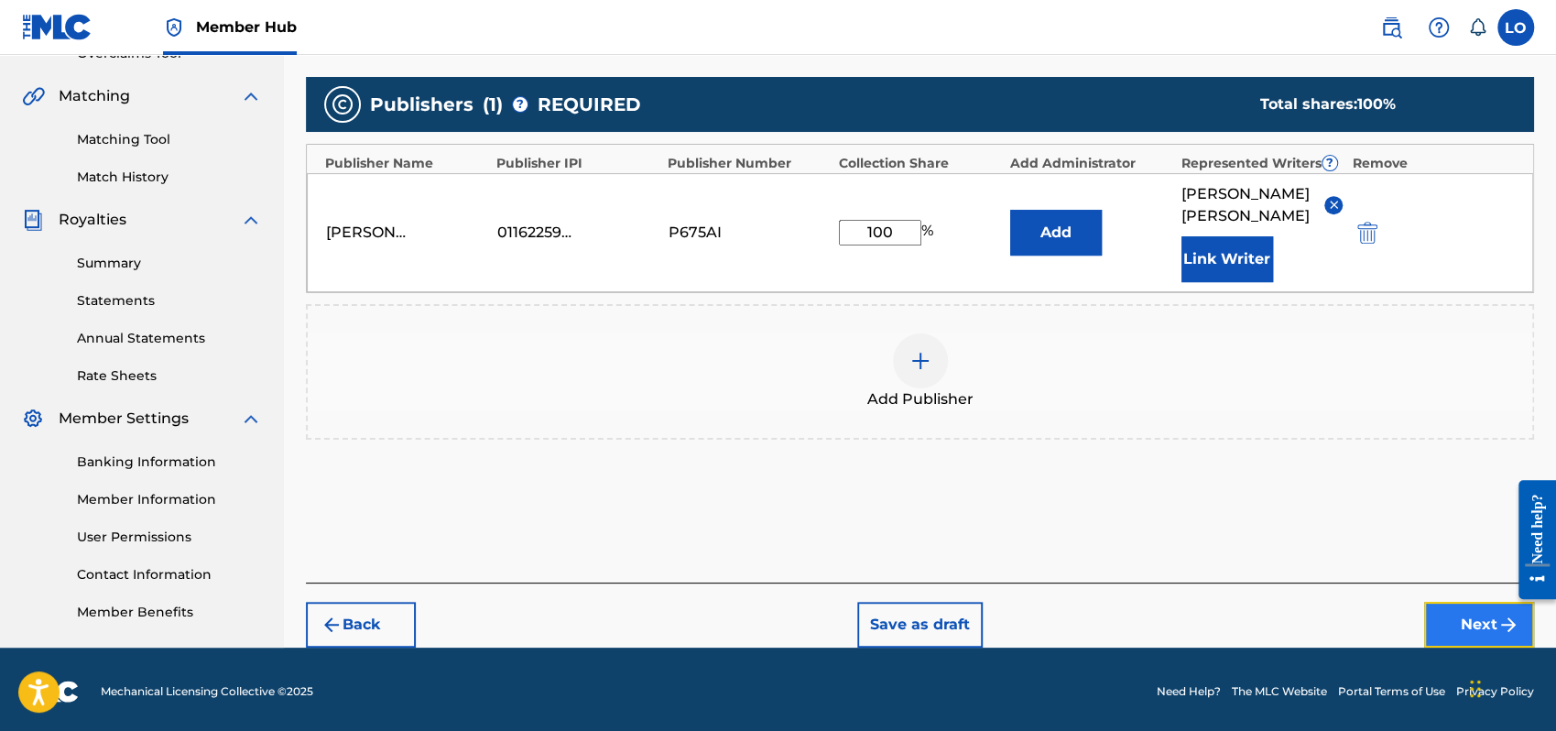
click at [1456, 602] on button "Next" at bounding box center [1479, 625] width 110 height 46
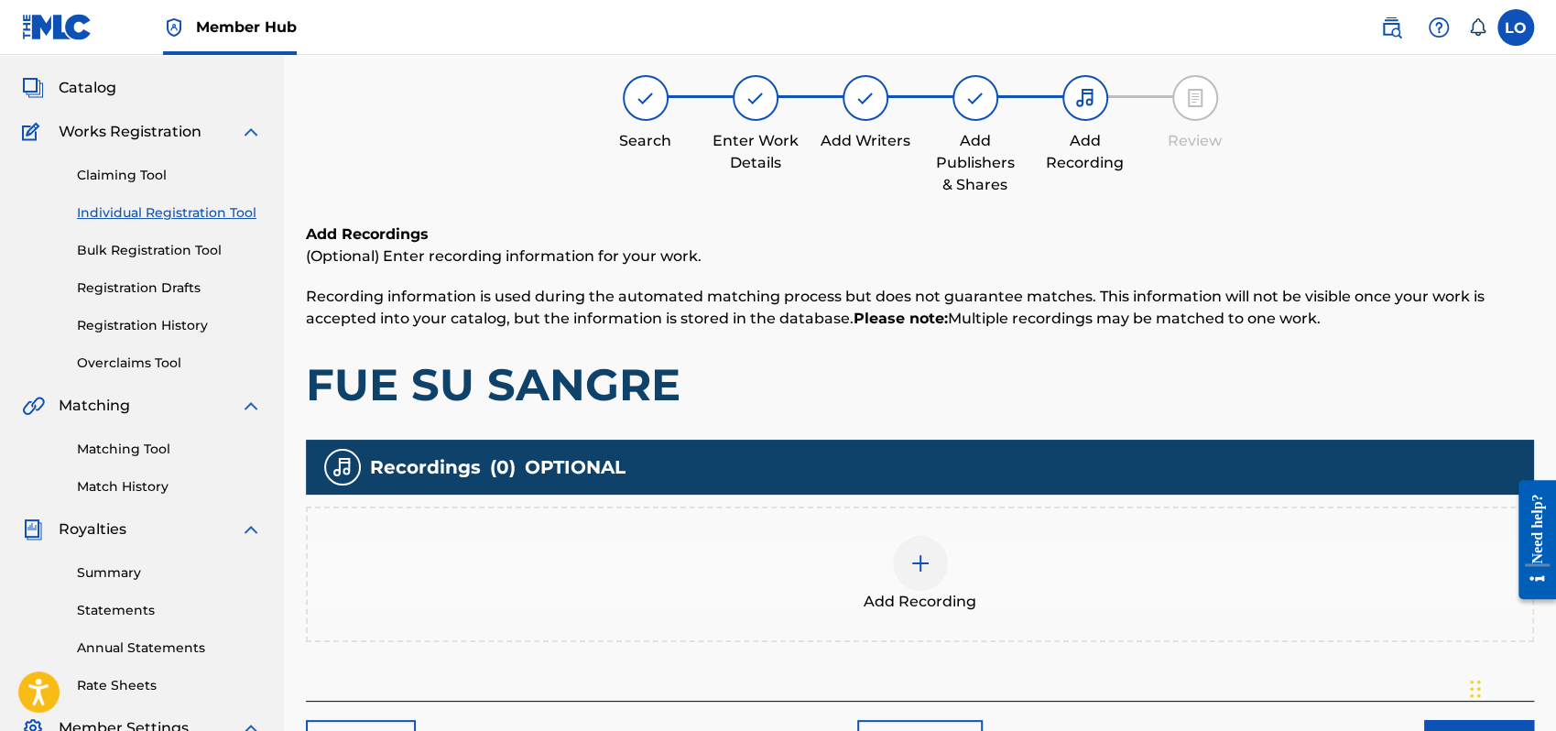
scroll to position [82, 0]
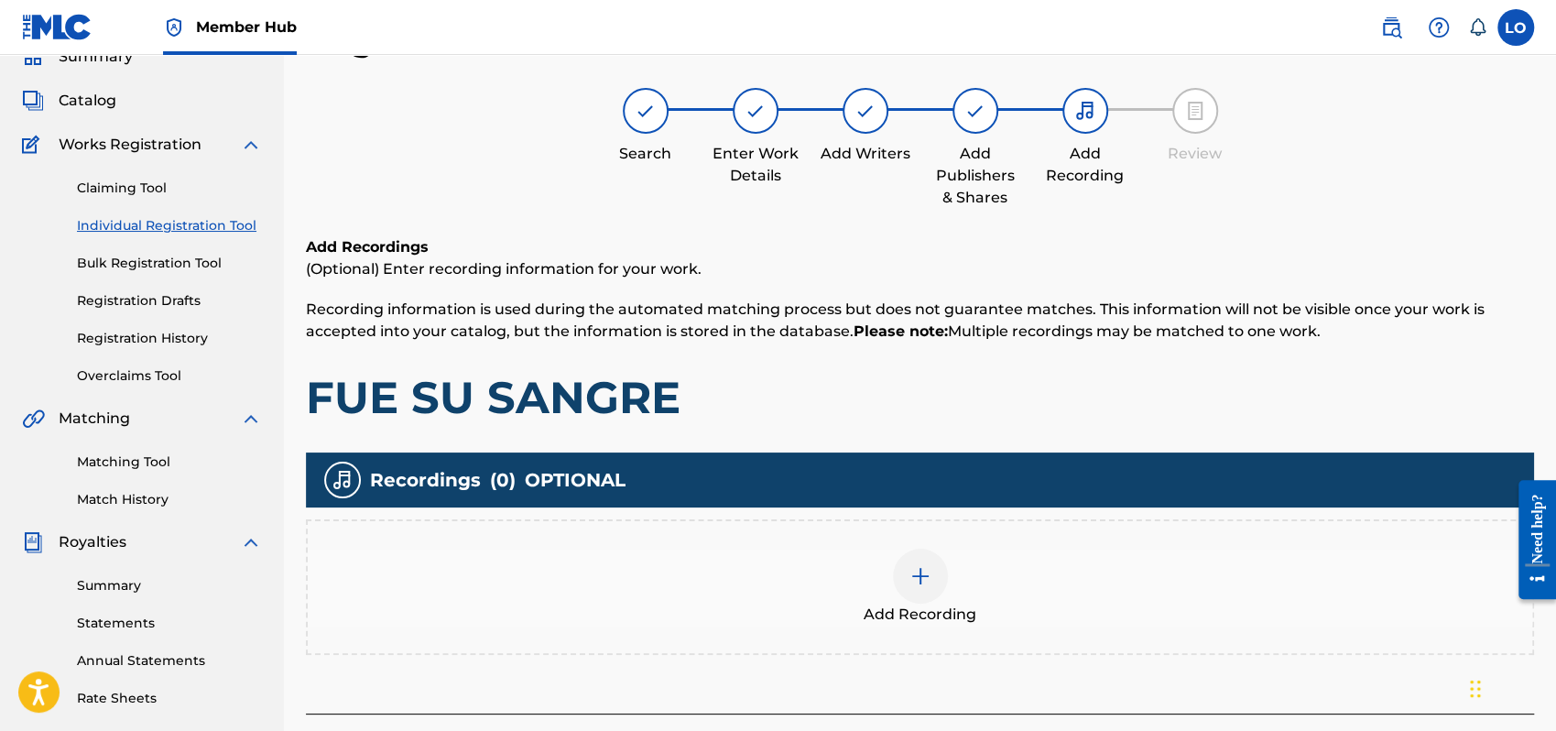
click at [928, 569] on img at bounding box center [921, 576] width 22 height 22
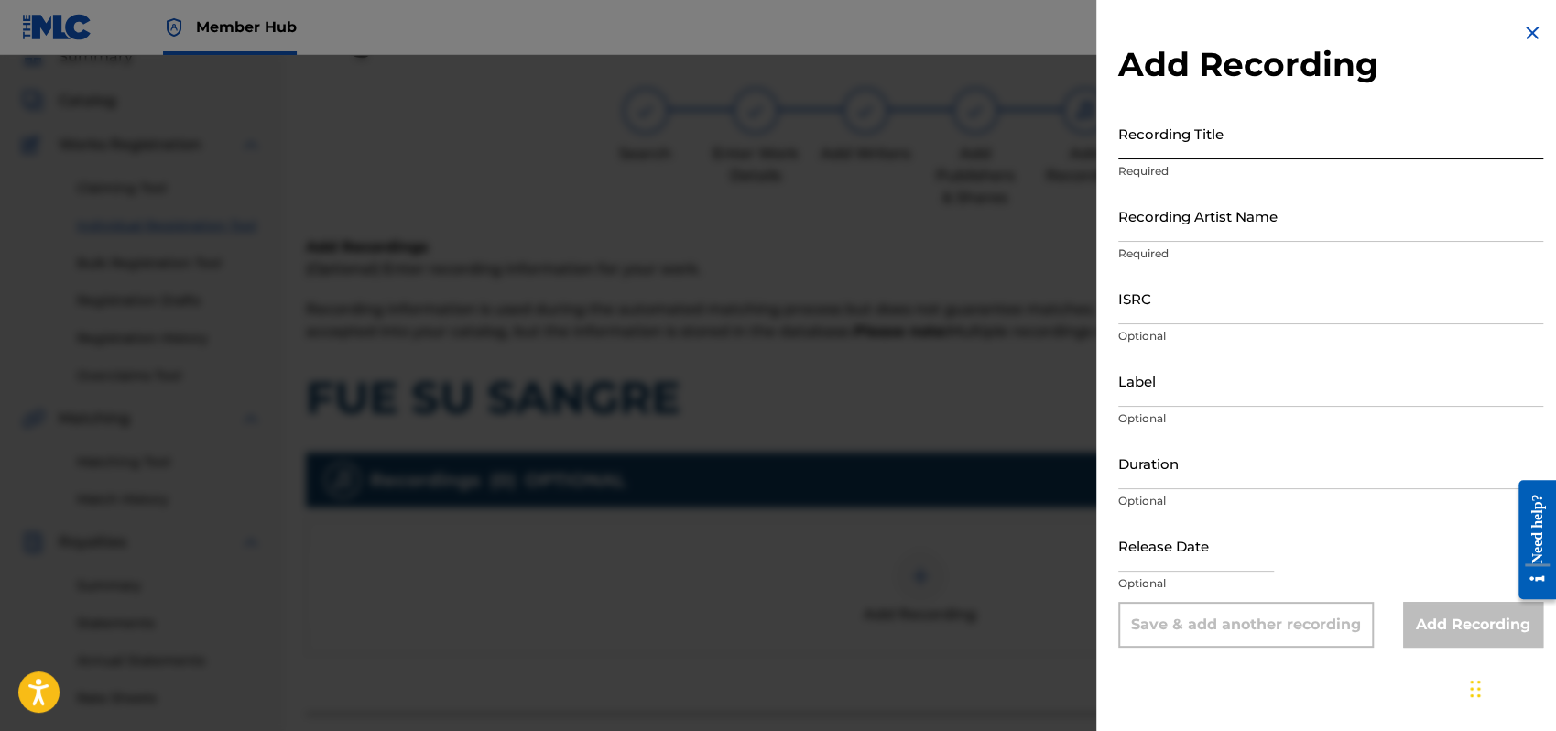
click at [1160, 152] on input "Recording Title" at bounding box center [1331, 133] width 425 height 52
type input "PARA QUE SEPAS DE MI"
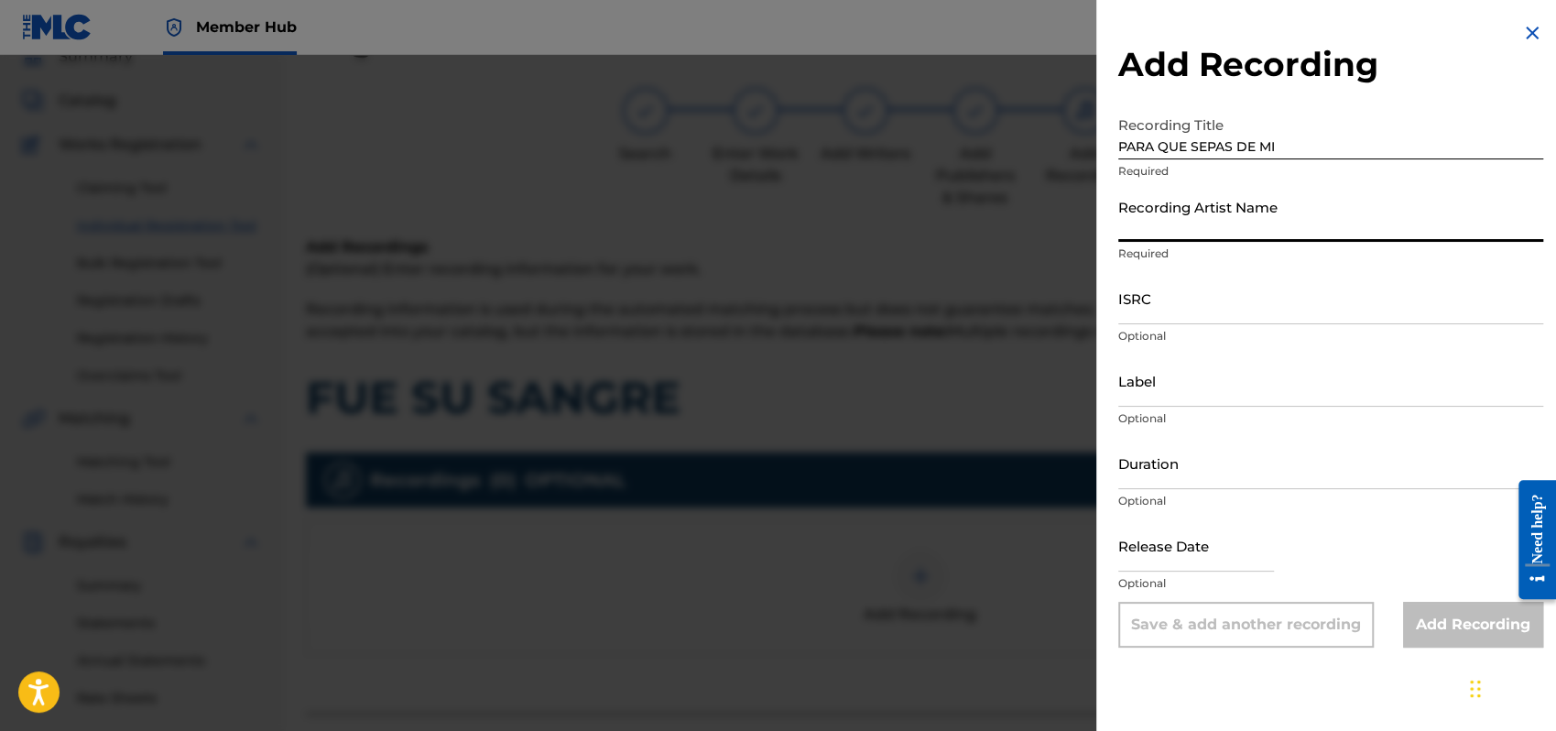
click at [1180, 224] on input "Recording Artist Name" at bounding box center [1331, 216] width 425 height 52
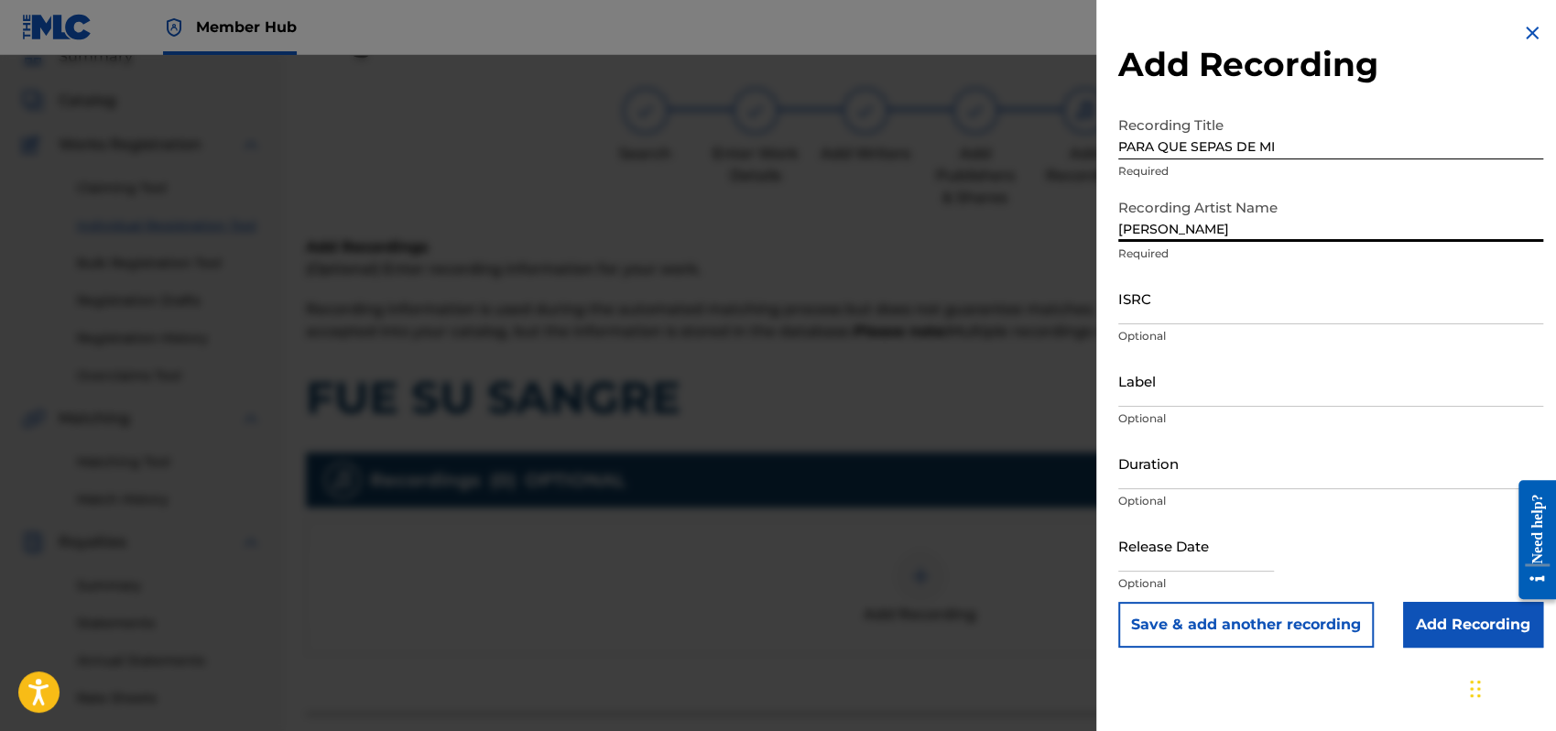
type input "[PERSON_NAME]"
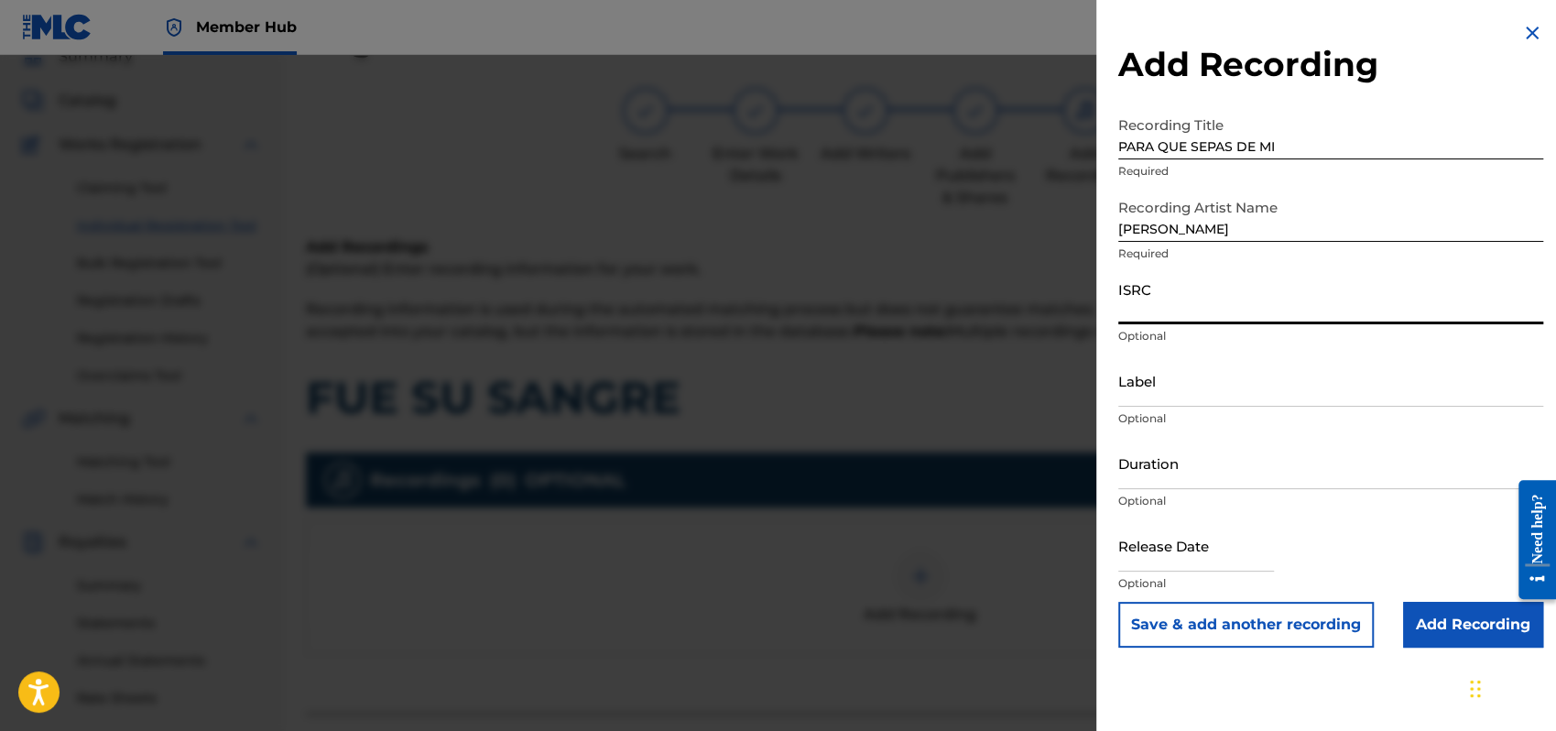
click at [1134, 310] on input "ISRC" at bounding box center [1331, 298] width 425 height 52
type input "QMEU32507337"
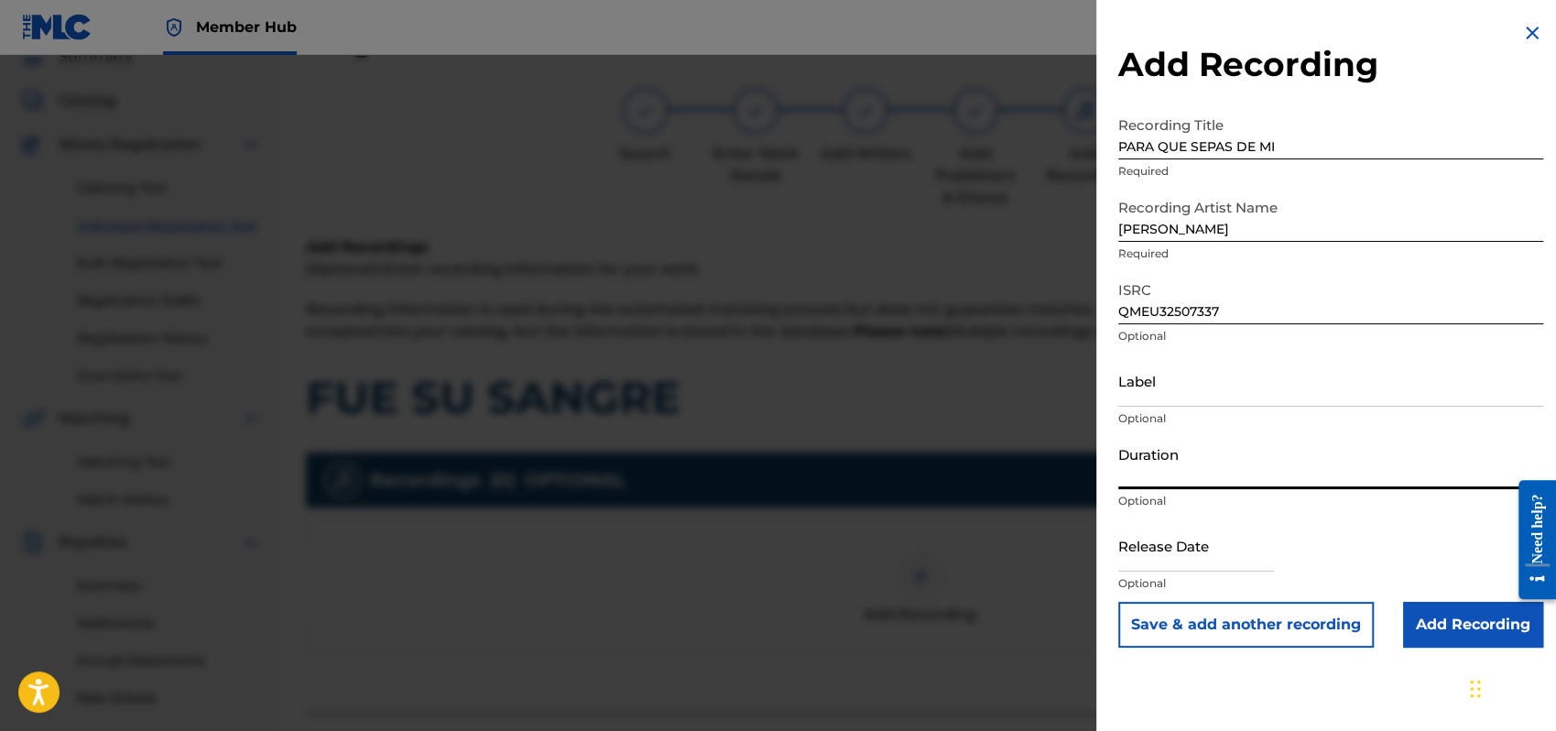
click at [1145, 475] on input "Duration" at bounding box center [1331, 463] width 425 height 52
type input "04:12"
select select "8"
select select "2025"
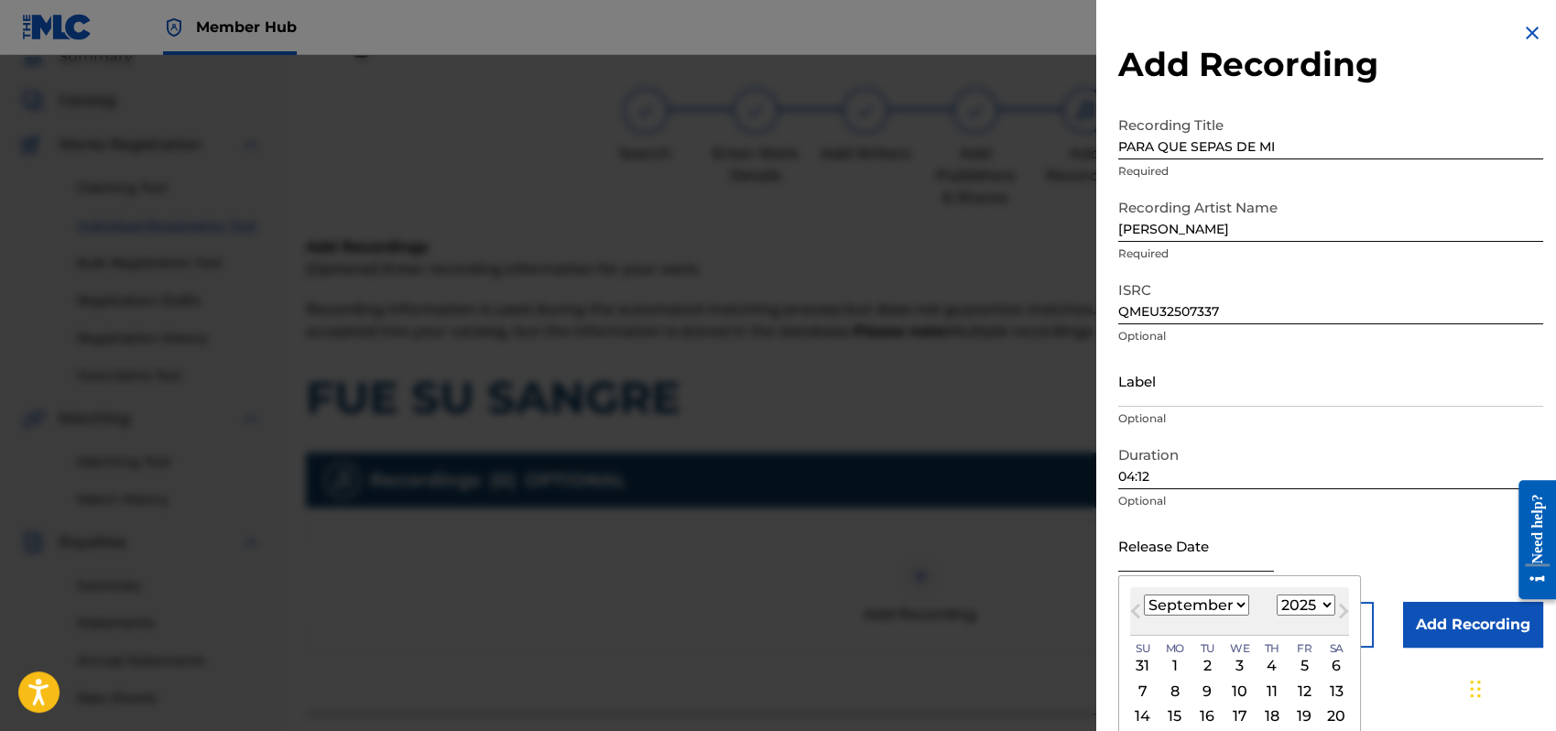
click at [1165, 544] on input "text" at bounding box center [1197, 545] width 156 height 52
click at [1233, 602] on select "January February March April May June July August September October November De…" at bounding box center [1196, 605] width 105 height 21
select select "0"
click at [1144, 595] on select "January February March April May June July August September October November De…" at bounding box center [1196, 605] width 105 height 21
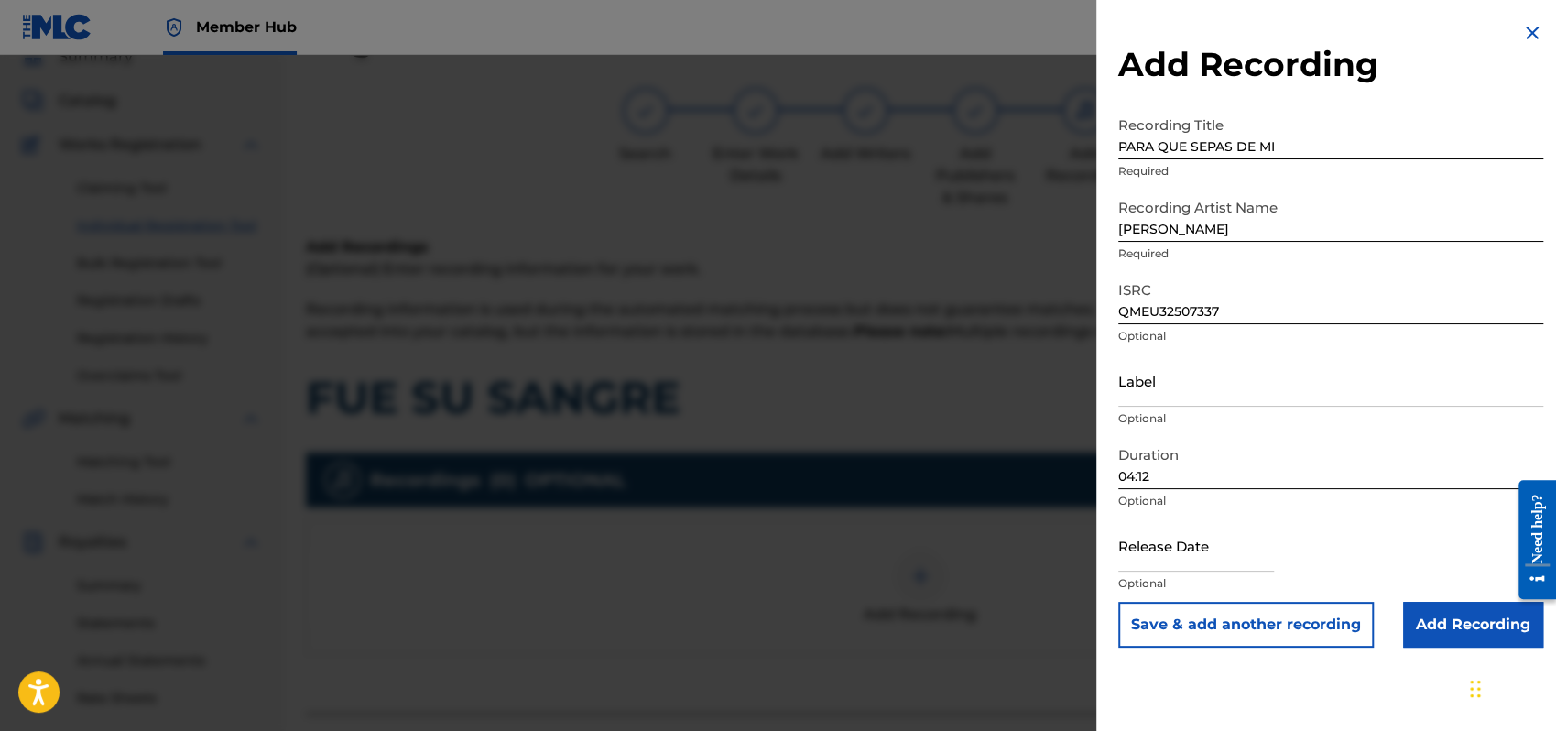
click at [1305, 539] on div "Release Date Optional" at bounding box center [1331, 560] width 425 height 82
select select "8"
select select "2025"
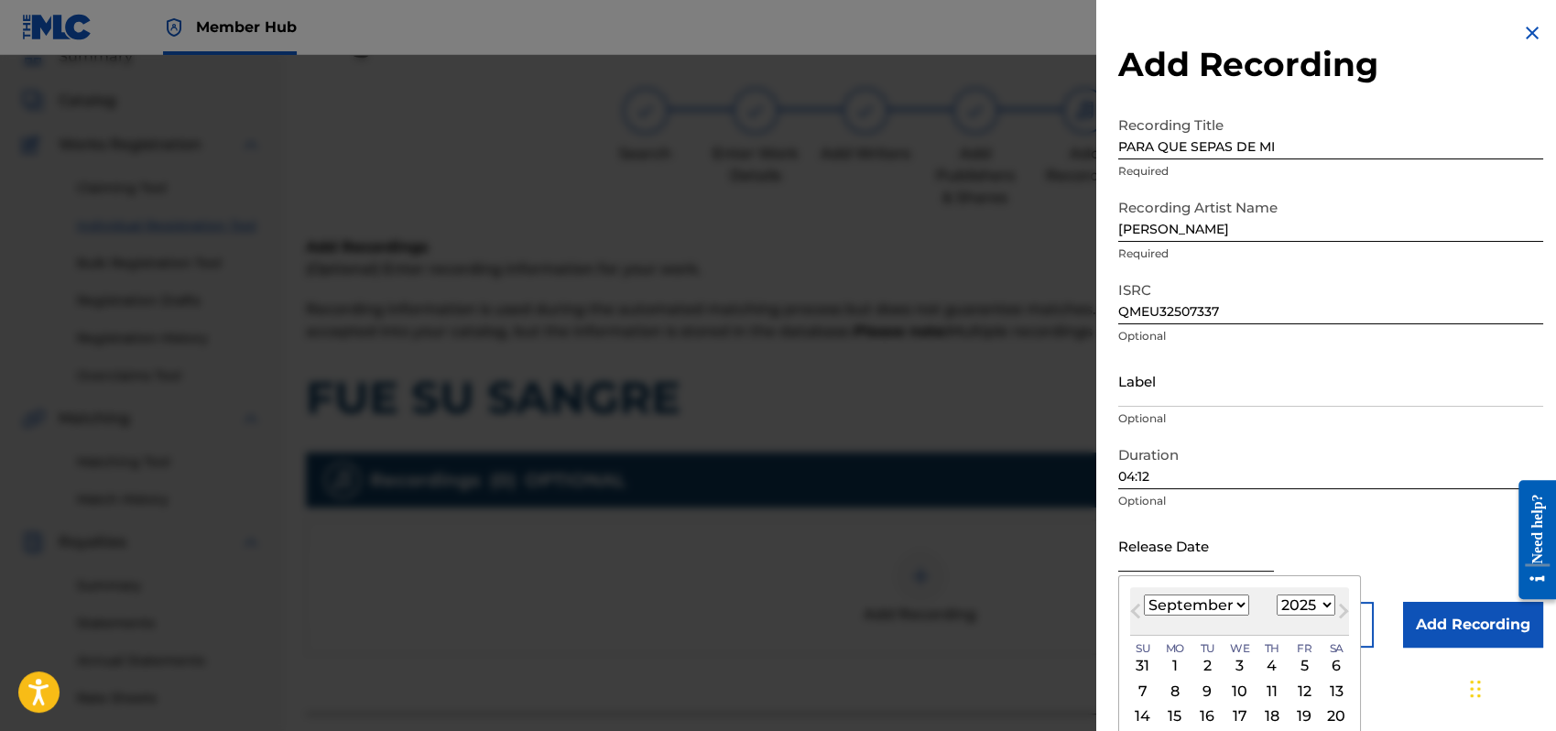
click at [1209, 552] on input "text" at bounding box center [1197, 545] width 156 height 52
type input "[DATE]"
select select "0"
select select "1996"
click at [1249, 557] on input "[DATE]" at bounding box center [1197, 545] width 156 height 52
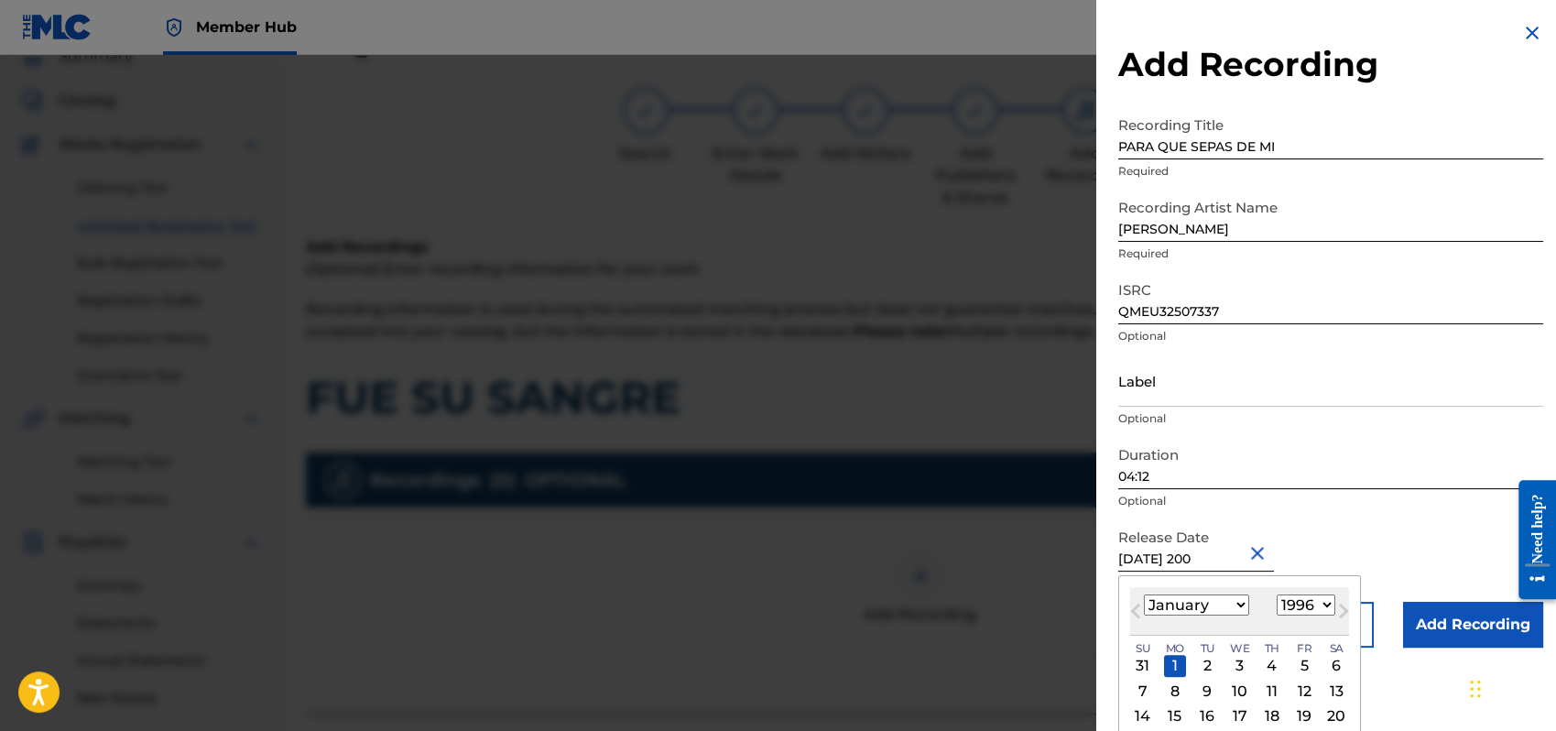
type input "[DATE]"
select select "2002"
type input "[DATE]"
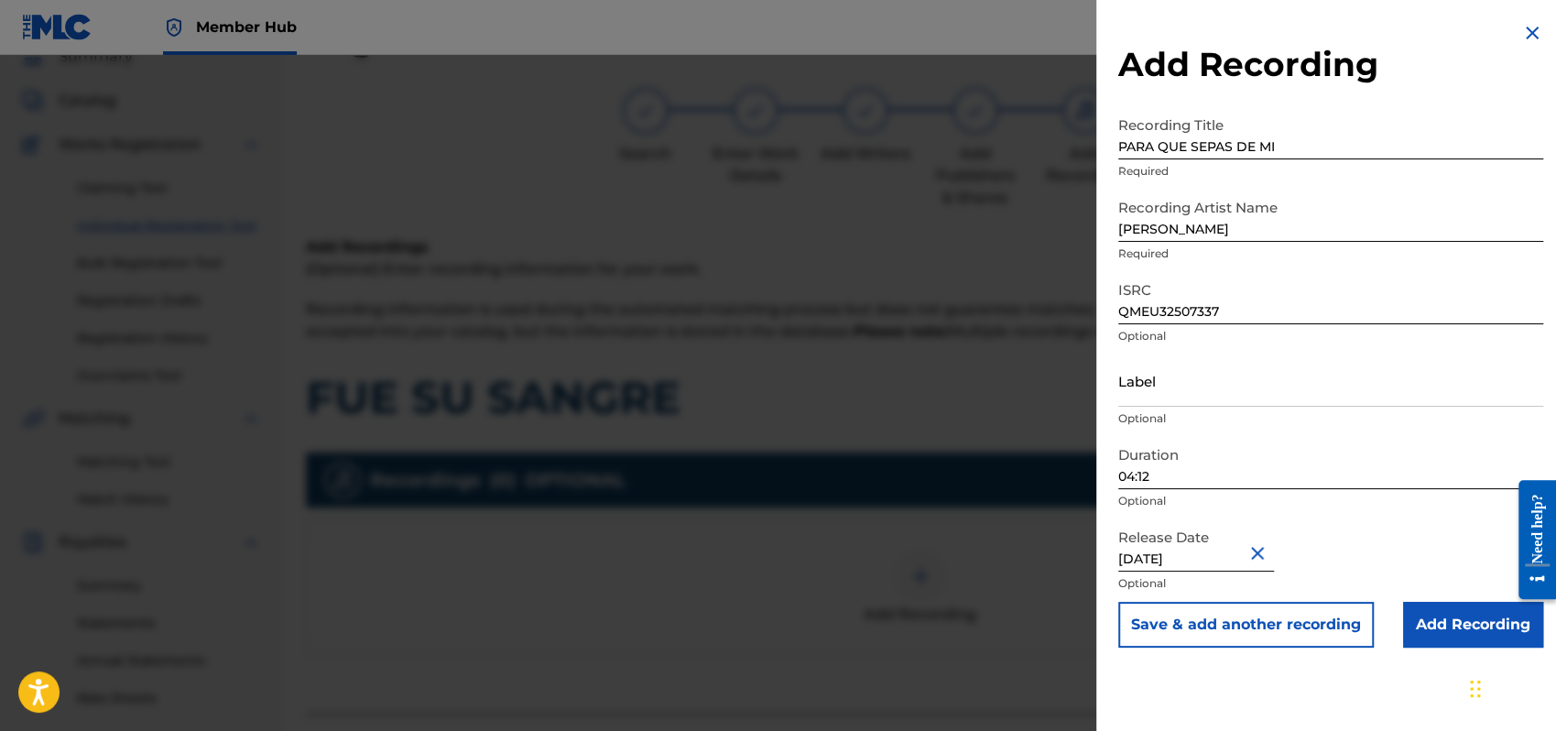
click at [1453, 516] on div "Duration 04:12 Optional" at bounding box center [1331, 478] width 425 height 82
click at [1479, 623] on input "Add Recording" at bounding box center [1473, 625] width 140 height 46
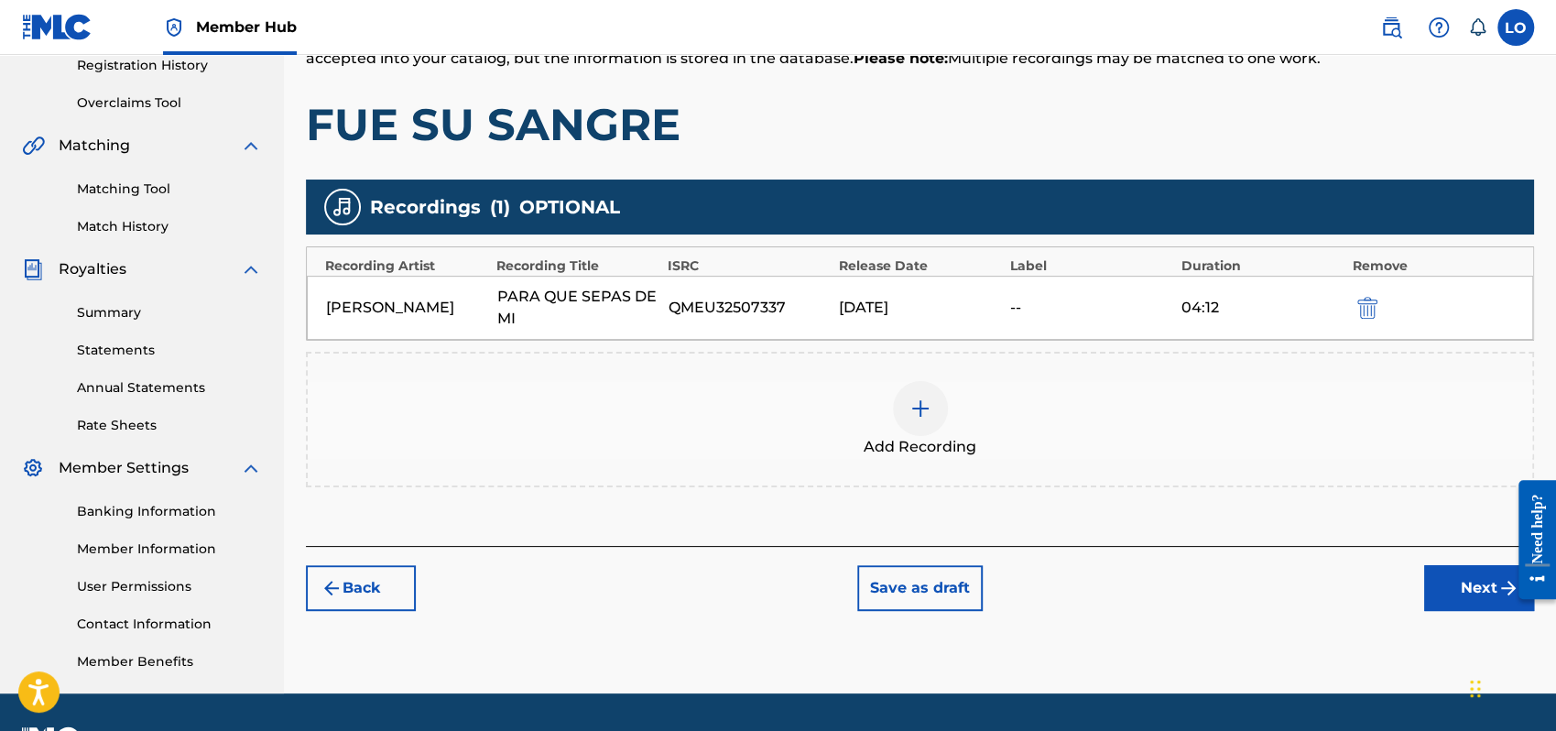
scroll to position [404, 0]
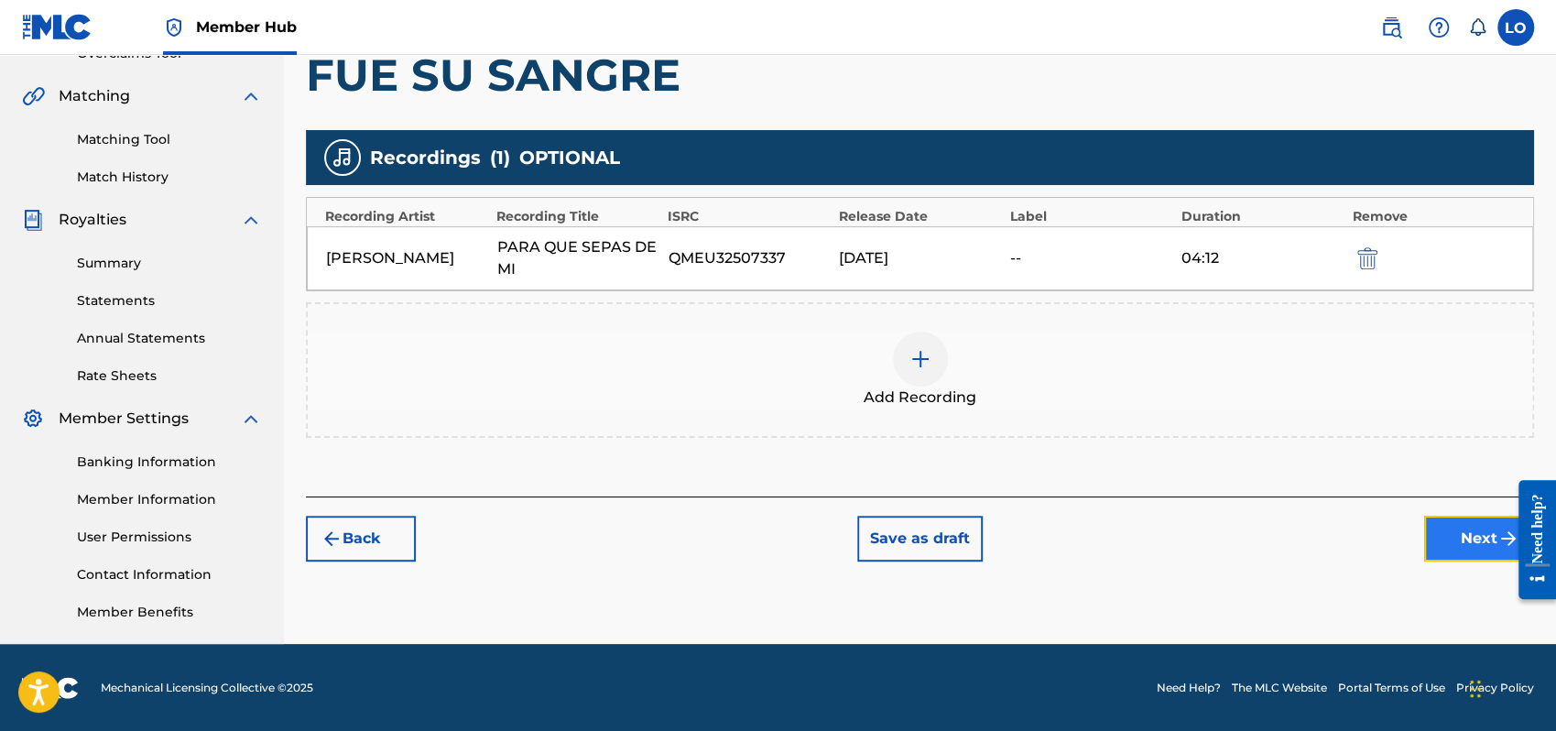
click at [1455, 541] on button "Next" at bounding box center [1479, 539] width 110 height 46
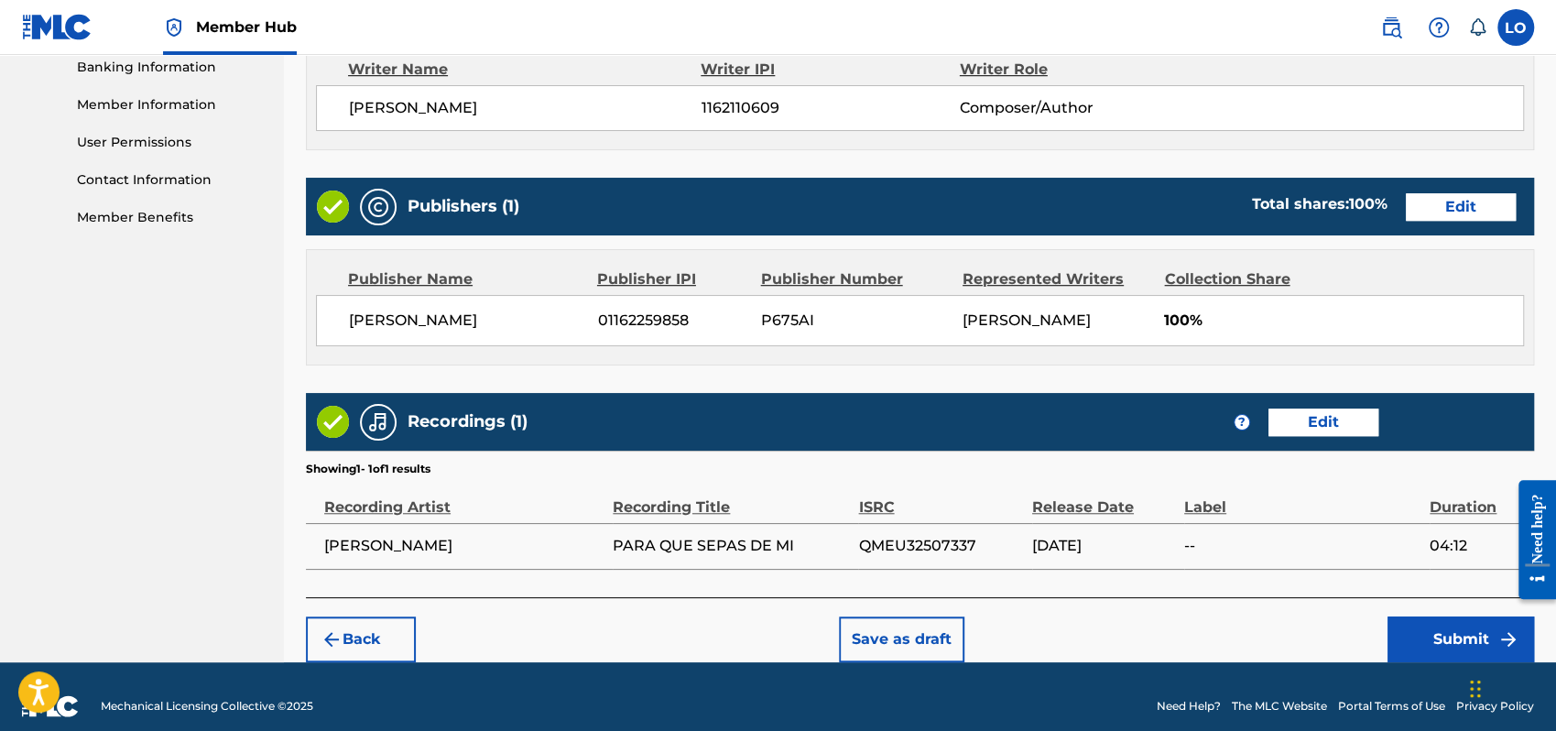
scroll to position [816, 0]
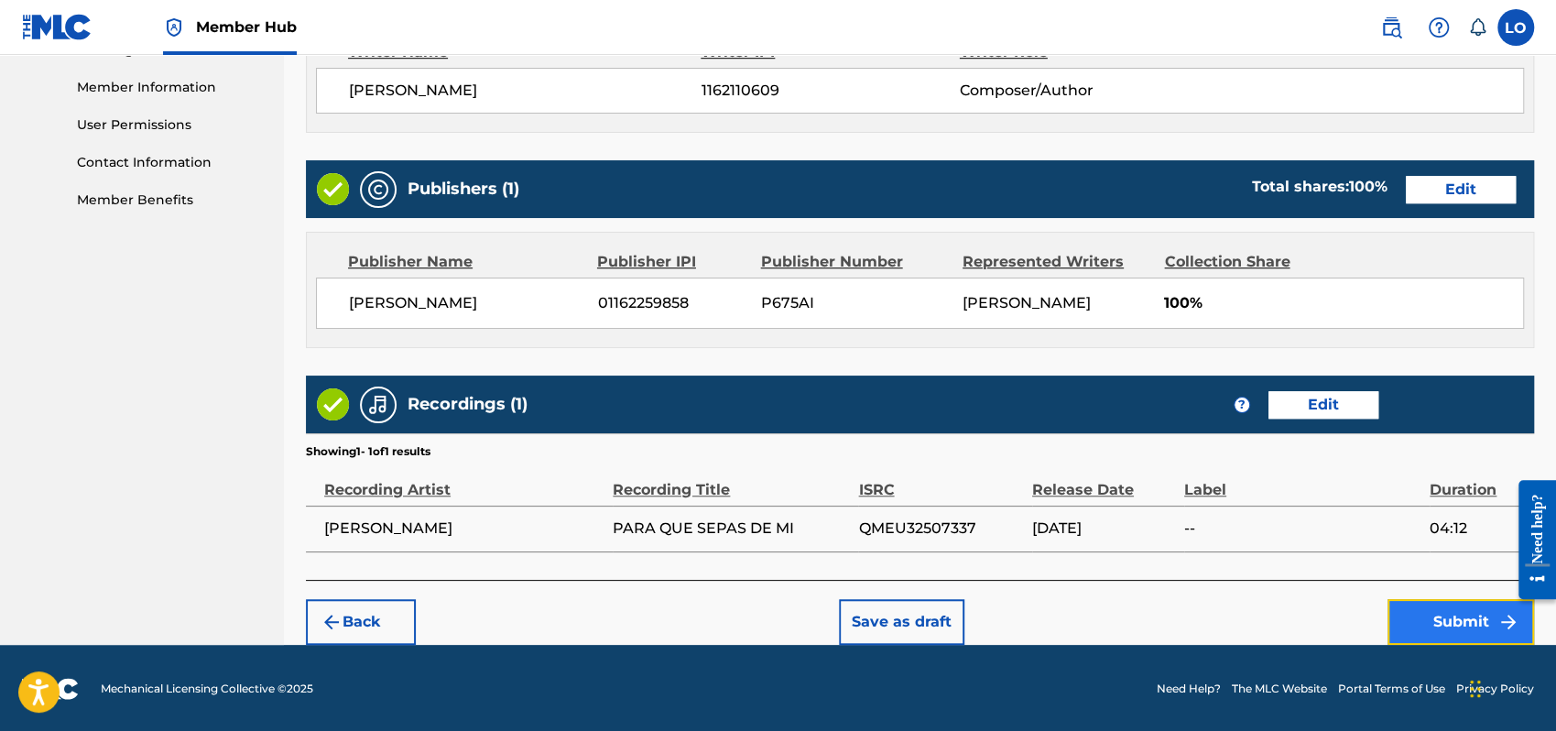
click at [1448, 626] on button "Submit" at bounding box center [1461, 622] width 147 height 46
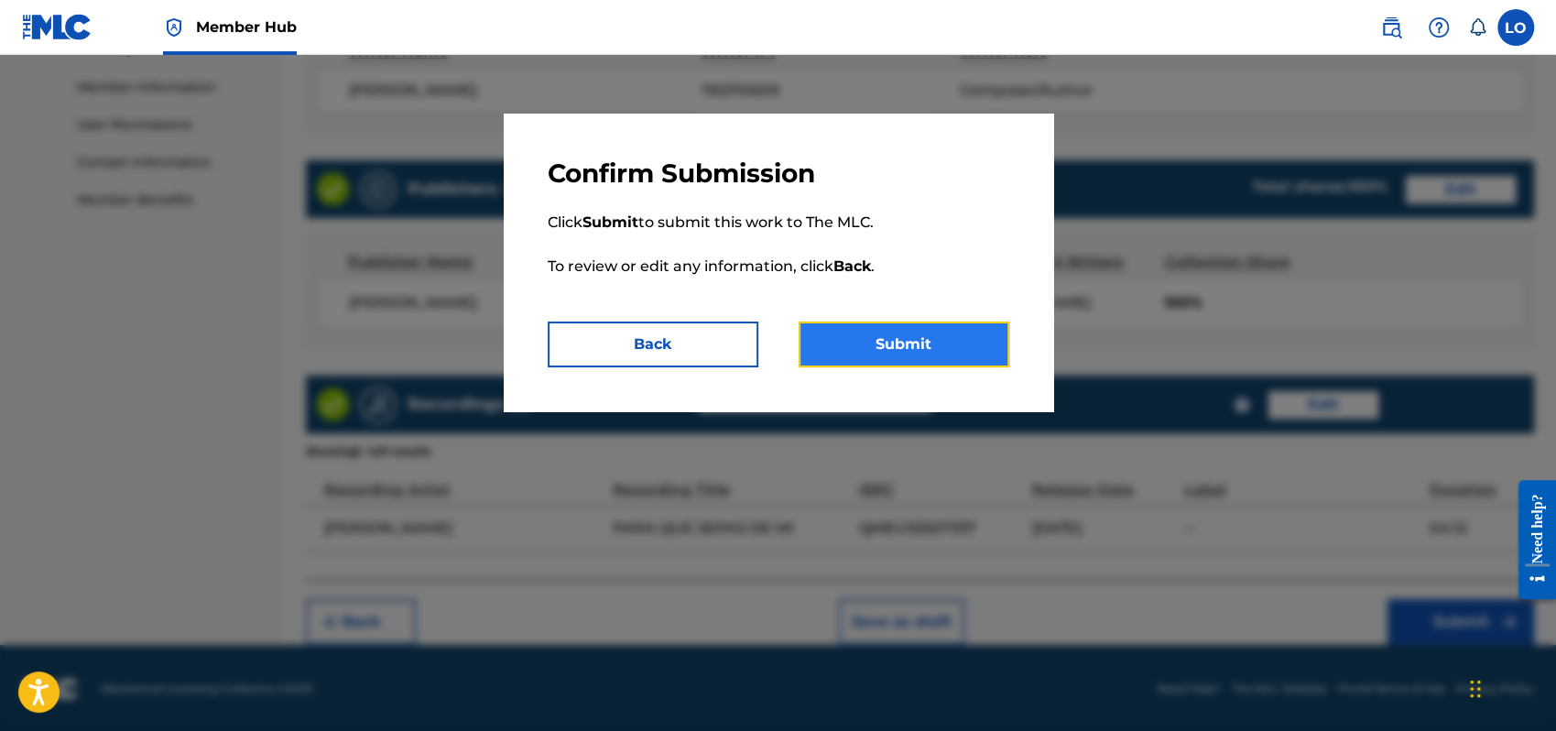
click at [929, 338] on button "Submit" at bounding box center [904, 345] width 211 height 46
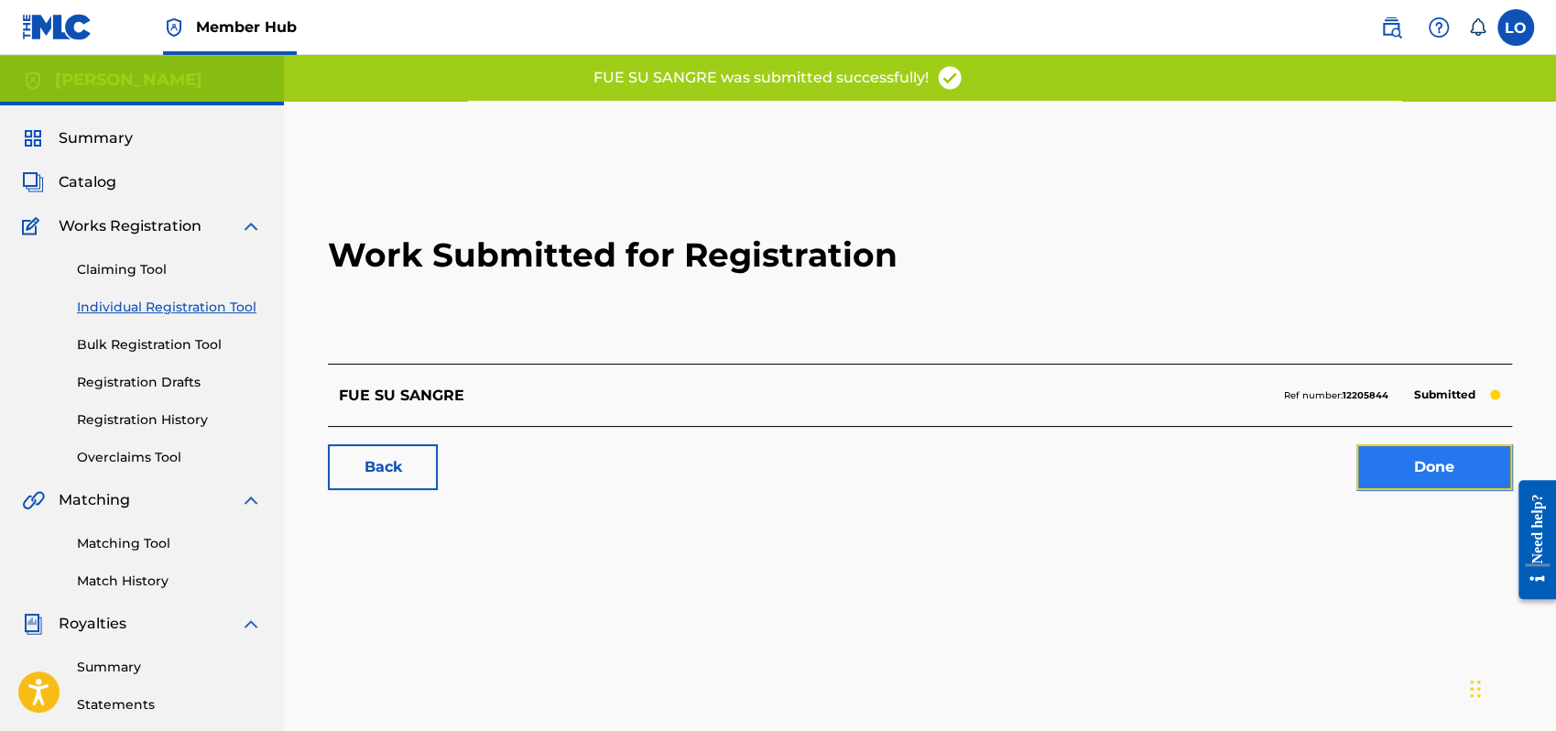
click at [1436, 458] on link "Done" at bounding box center [1435, 467] width 156 height 46
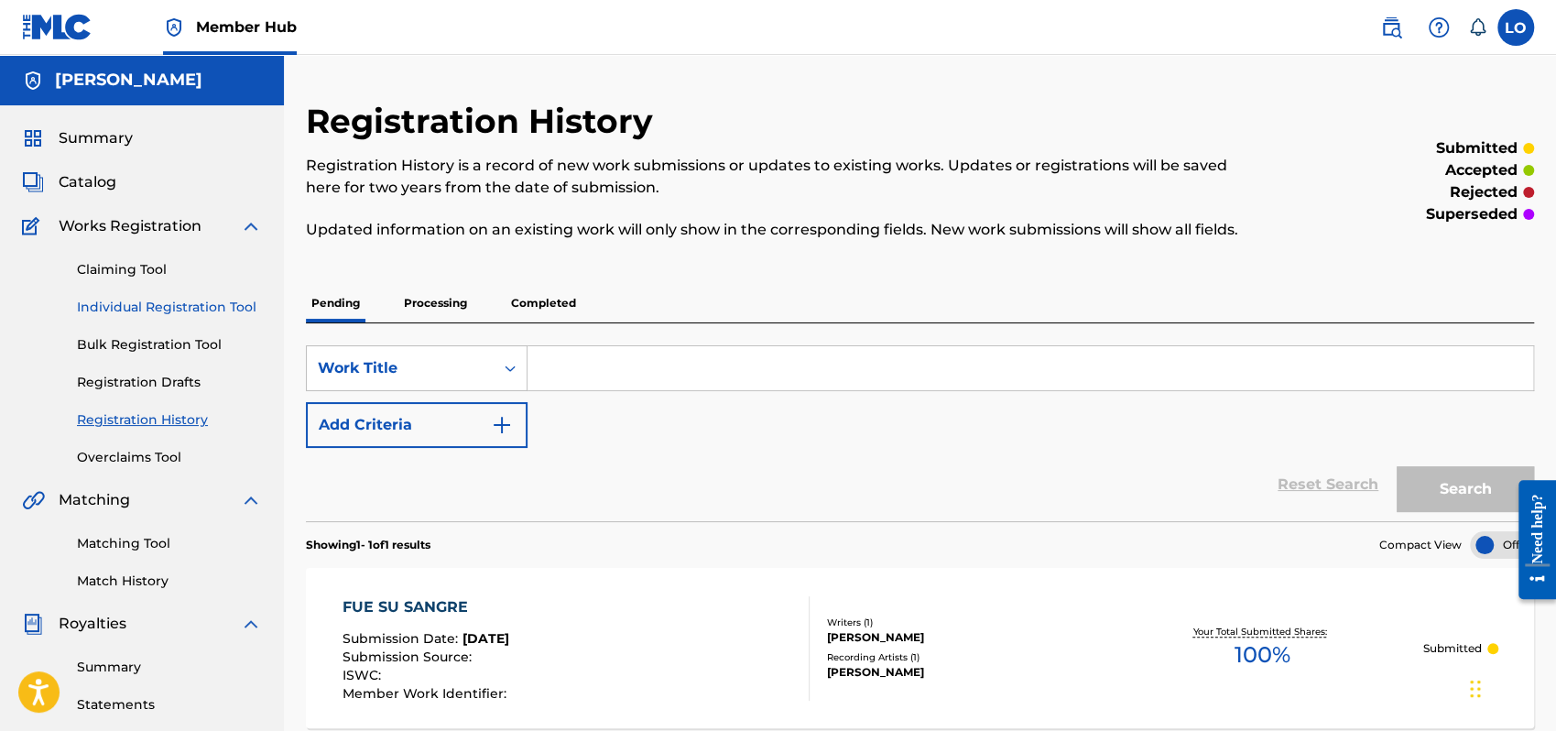
click at [160, 299] on link "Individual Registration Tool" at bounding box center [169, 307] width 185 height 19
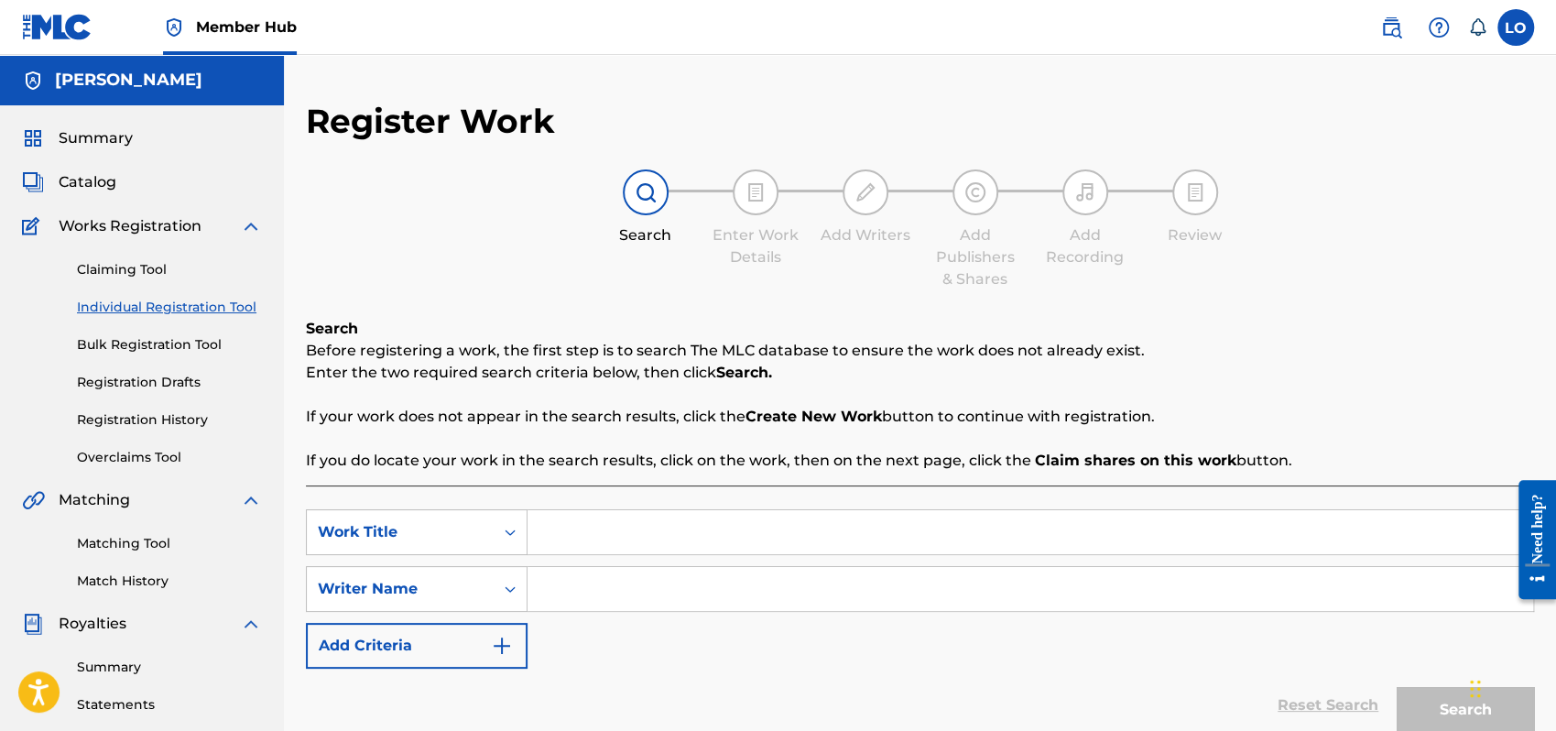
click at [604, 525] on input "Search Form" at bounding box center [1031, 532] width 1006 height 44
type input "HES THE ONLY WAY"
click at [601, 599] on input "Search Form" at bounding box center [1031, 589] width 1006 height 44
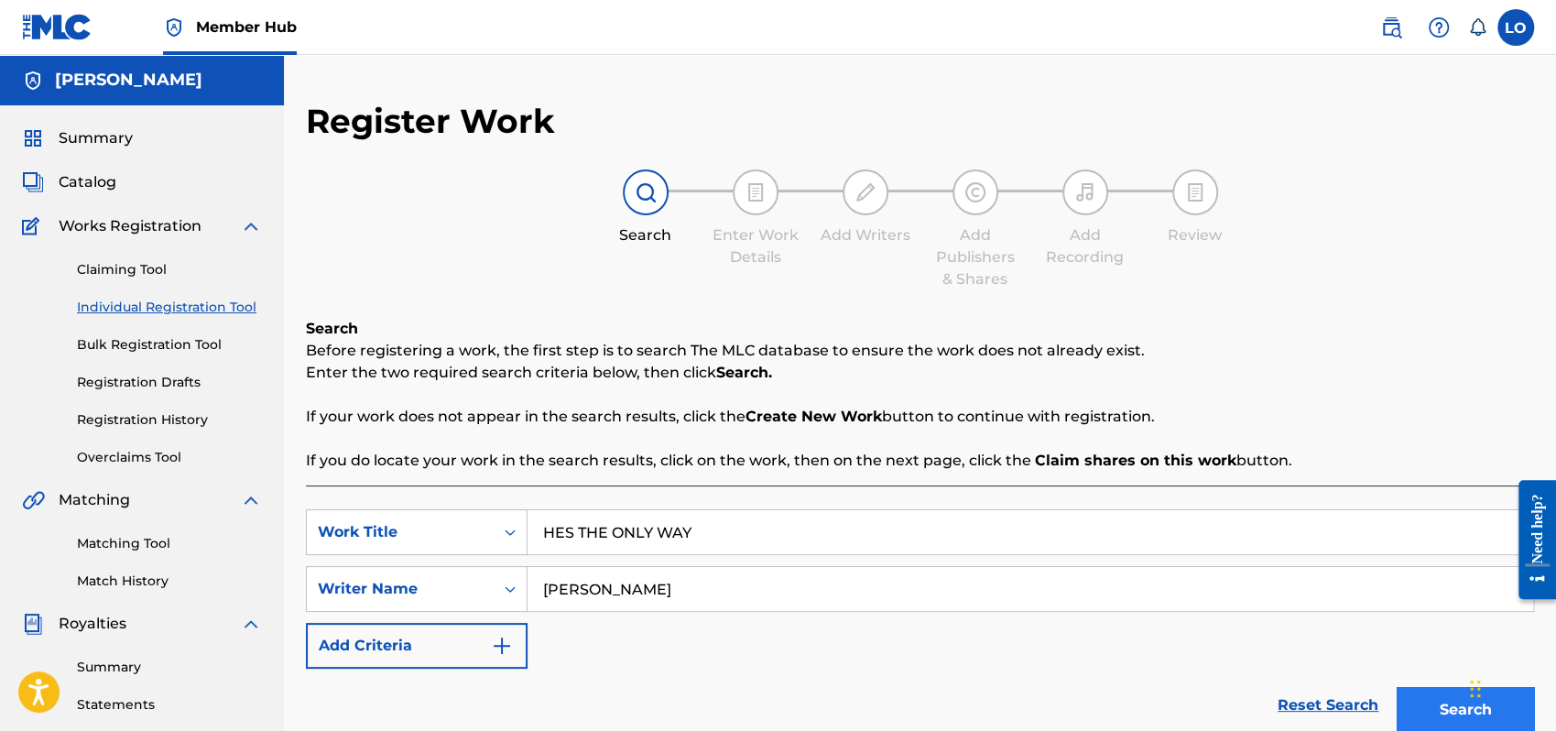
type input "[PERSON_NAME]"
click at [1419, 697] on button "Search" at bounding box center [1465, 710] width 137 height 46
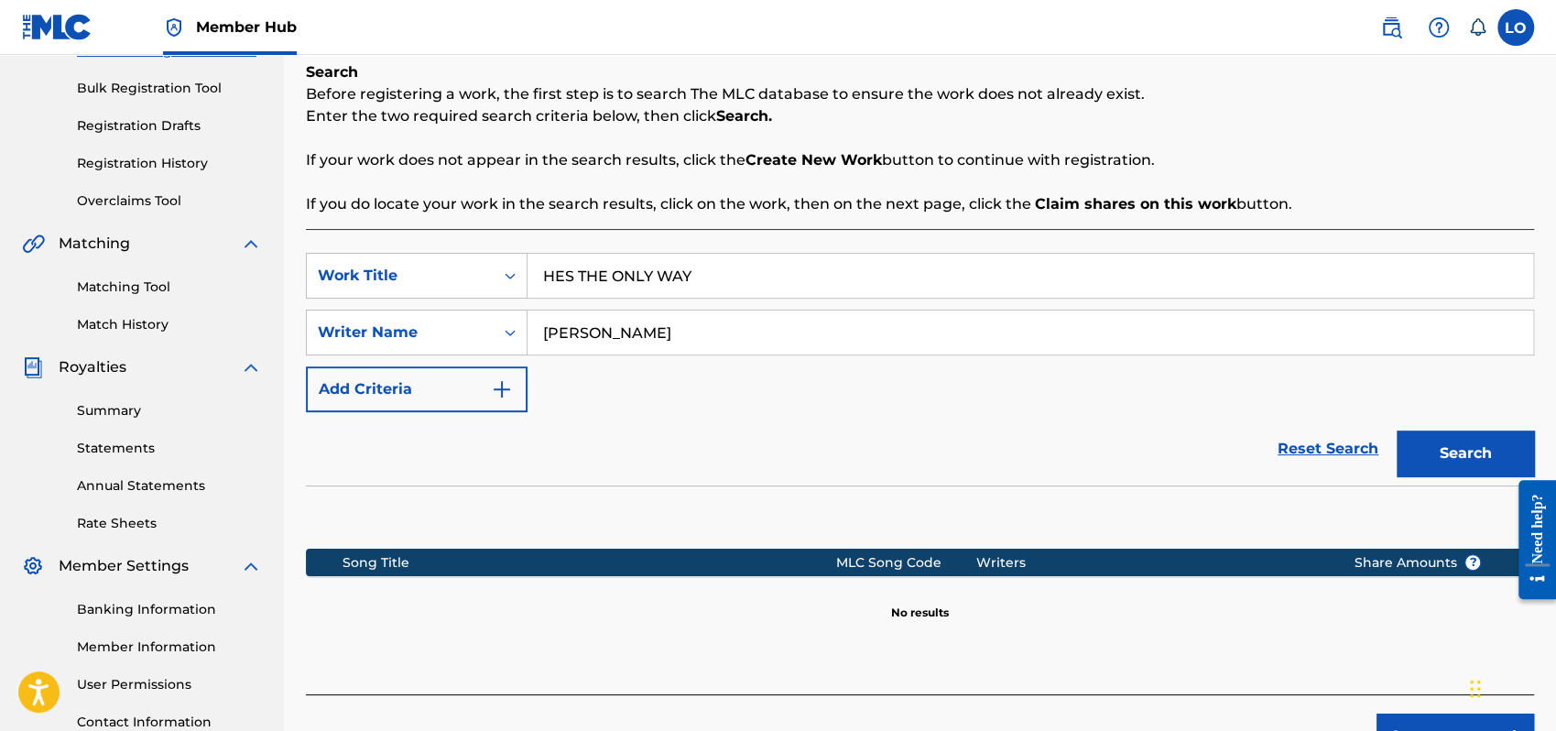
scroll to position [404, 0]
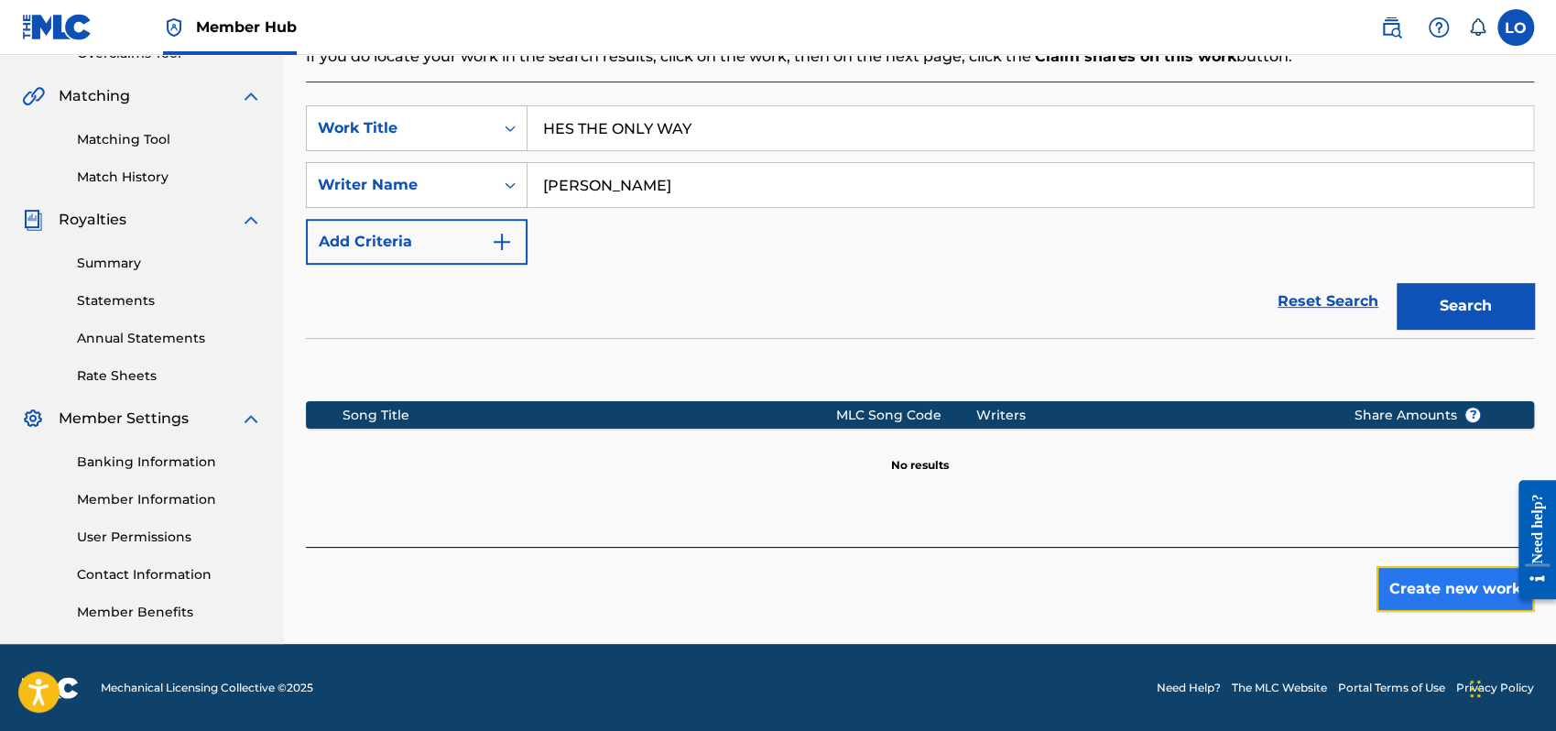
click at [1427, 589] on button "Create new work" at bounding box center [1456, 589] width 158 height 46
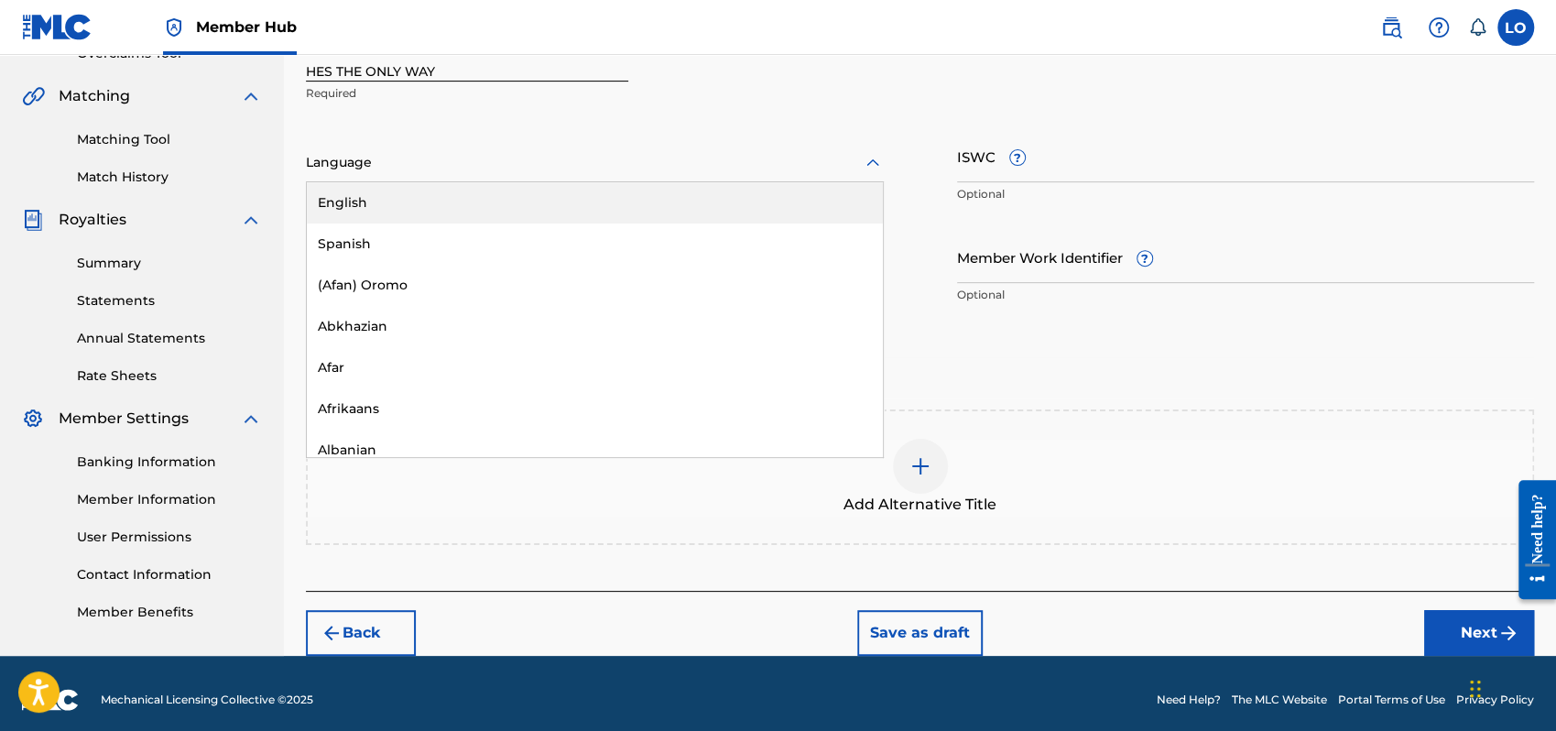
click at [873, 160] on icon at bounding box center [873, 163] width 22 height 22
click at [360, 205] on div "English" at bounding box center [595, 202] width 576 height 41
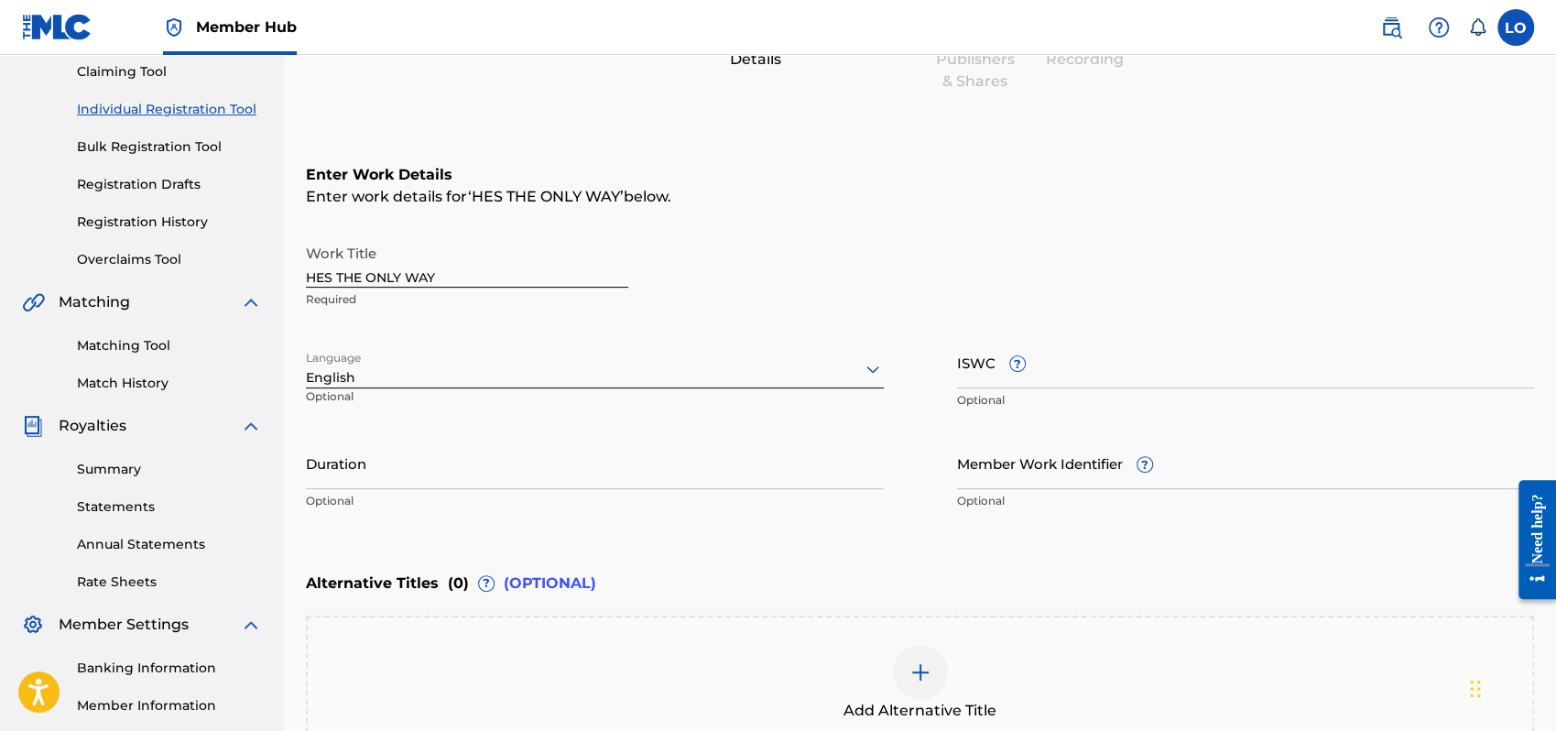
scroll to position [192, 0]
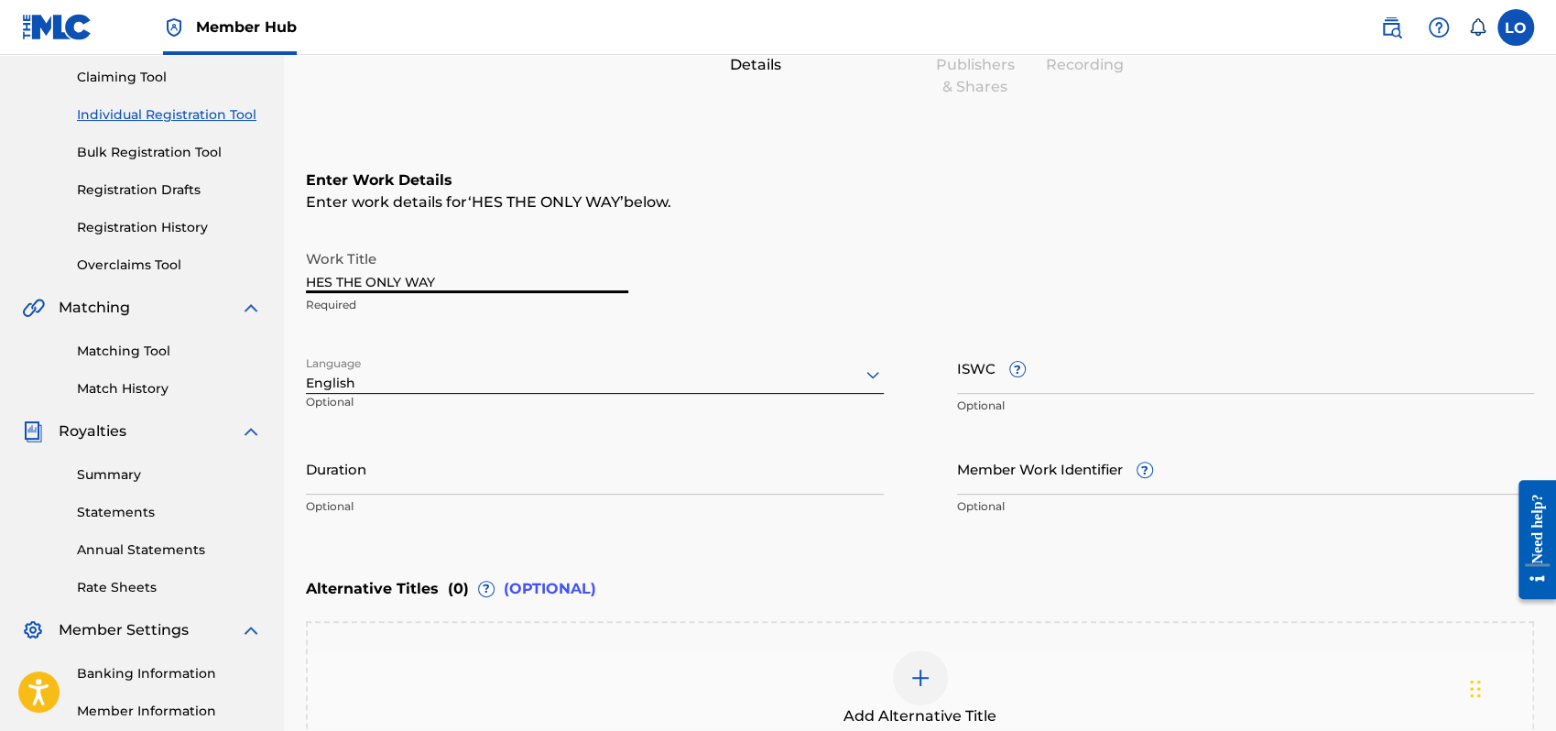
click at [337, 277] on input "HES THE ONLY WAY" at bounding box center [467, 267] width 322 height 52
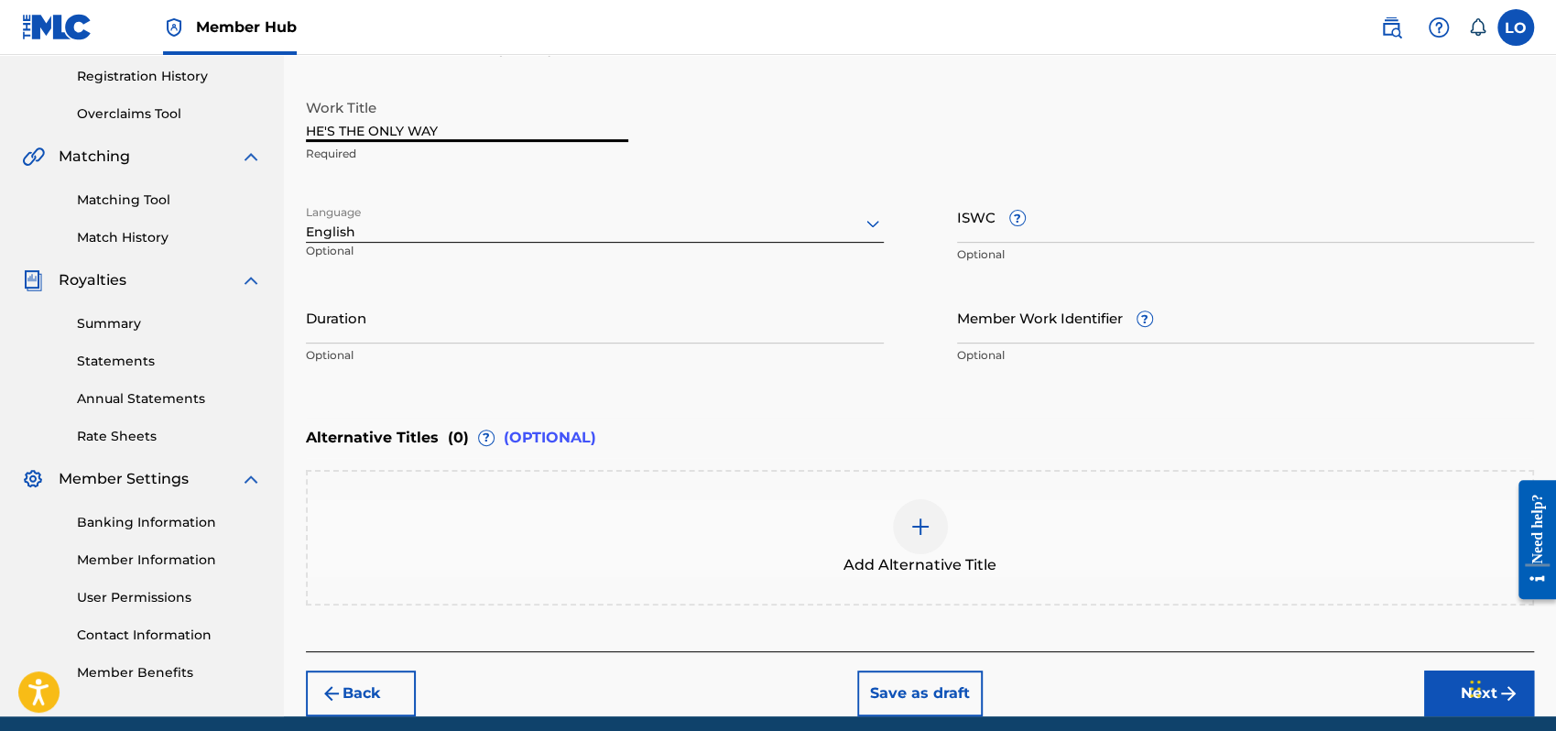
scroll to position [415, 0]
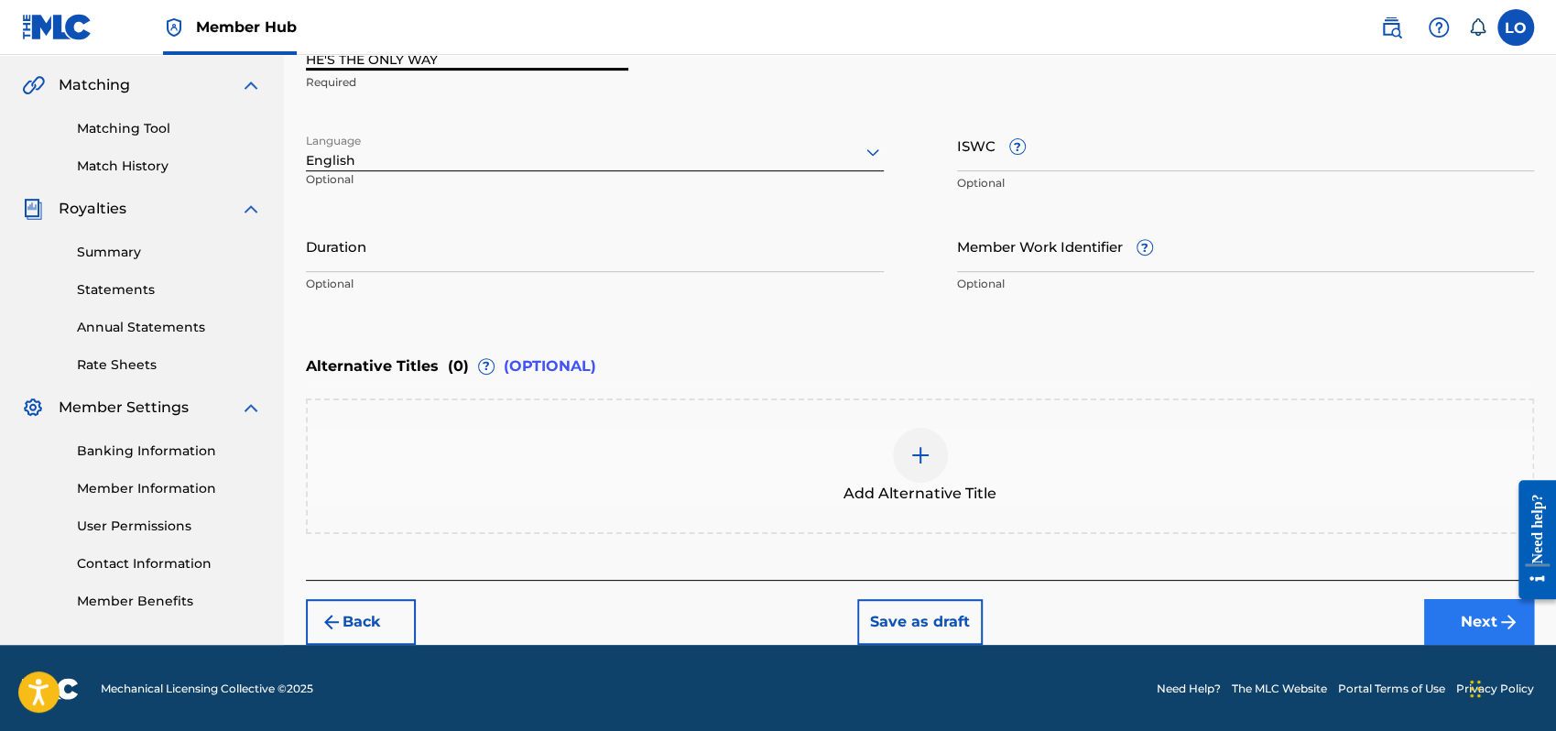
type input "HE'S THE ONLY WAY"
click at [1458, 617] on button "Next" at bounding box center [1479, 622] width 110 height 46
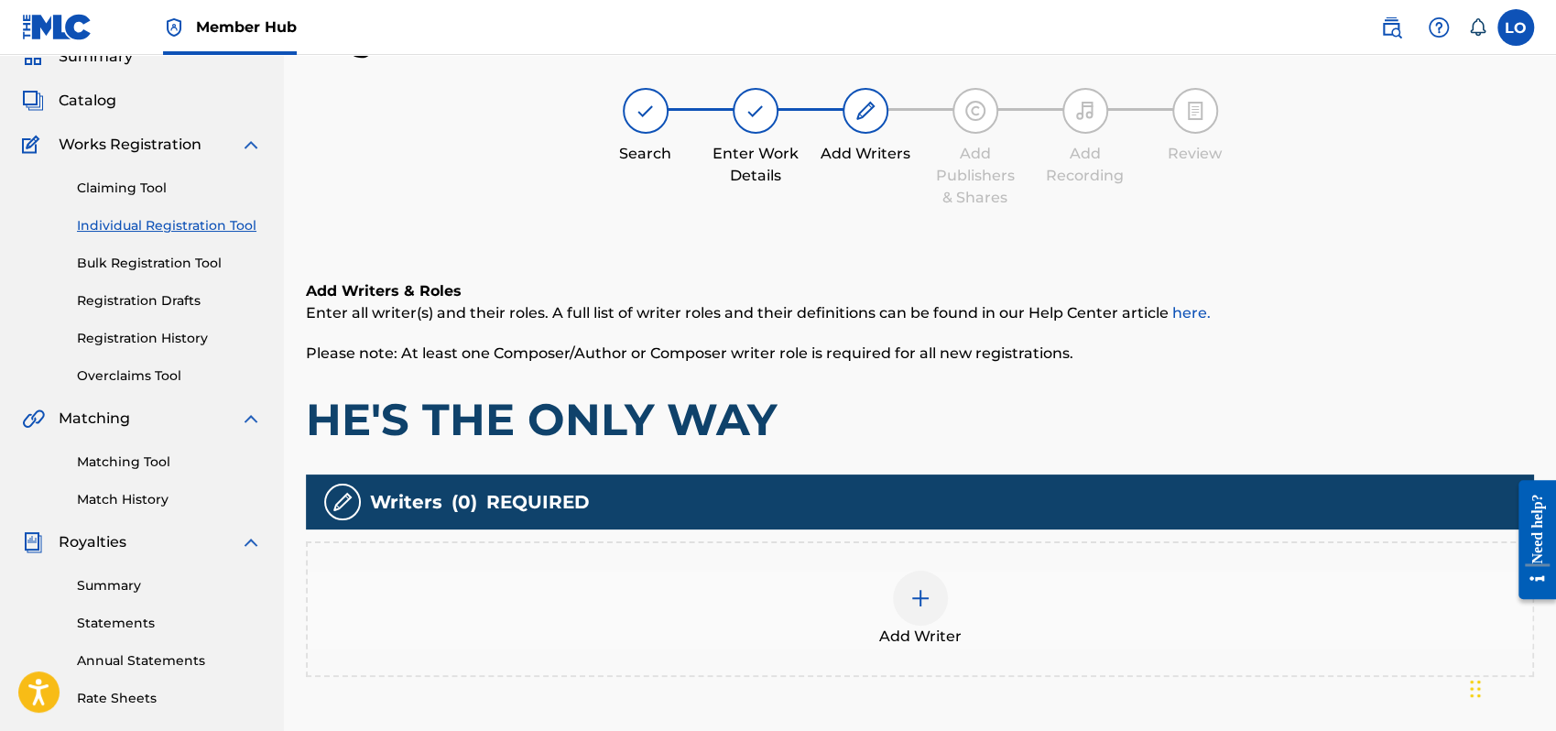
scroll to position [333, 0]
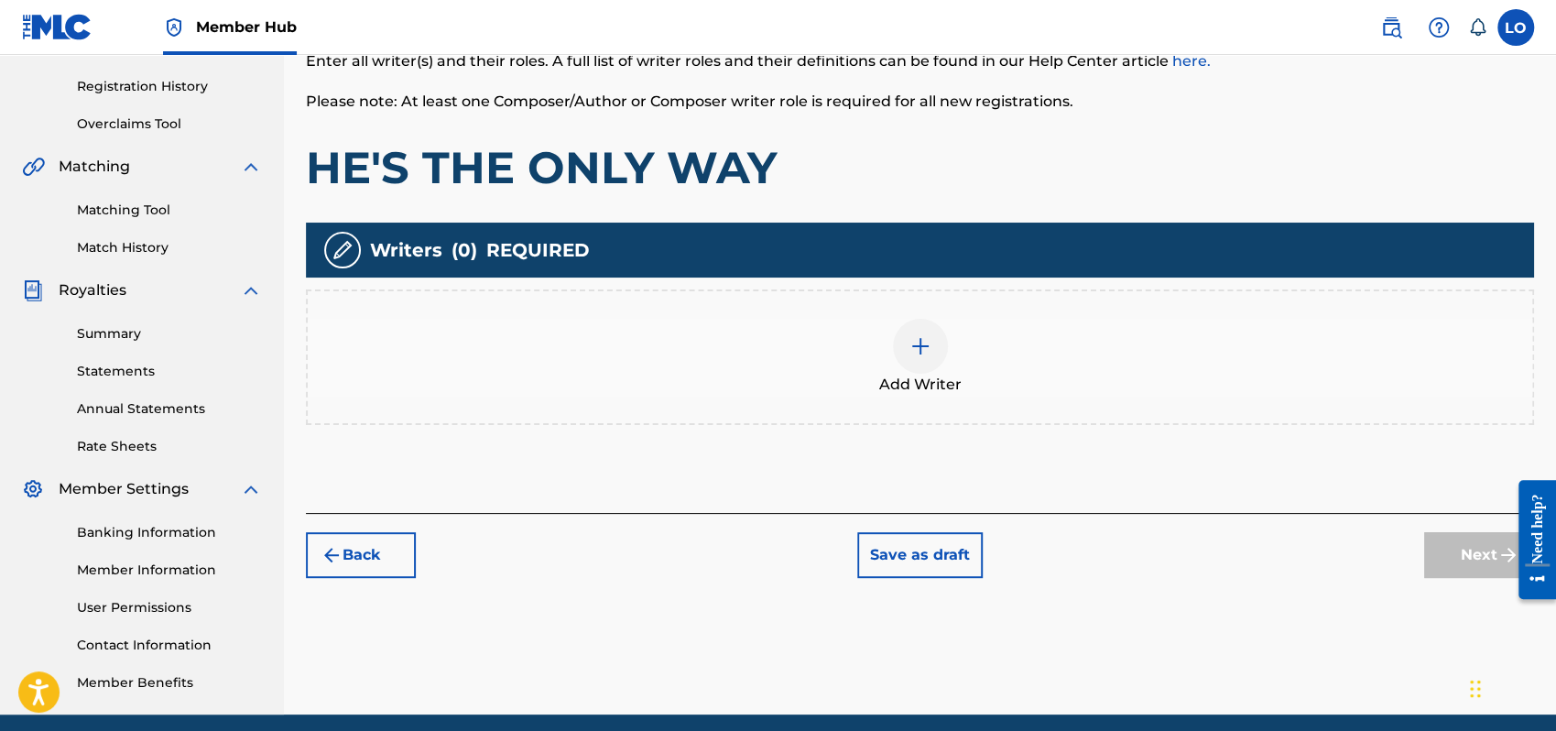
click at [913, 356] on div at bounding box center [920, 346] width 55 height 55
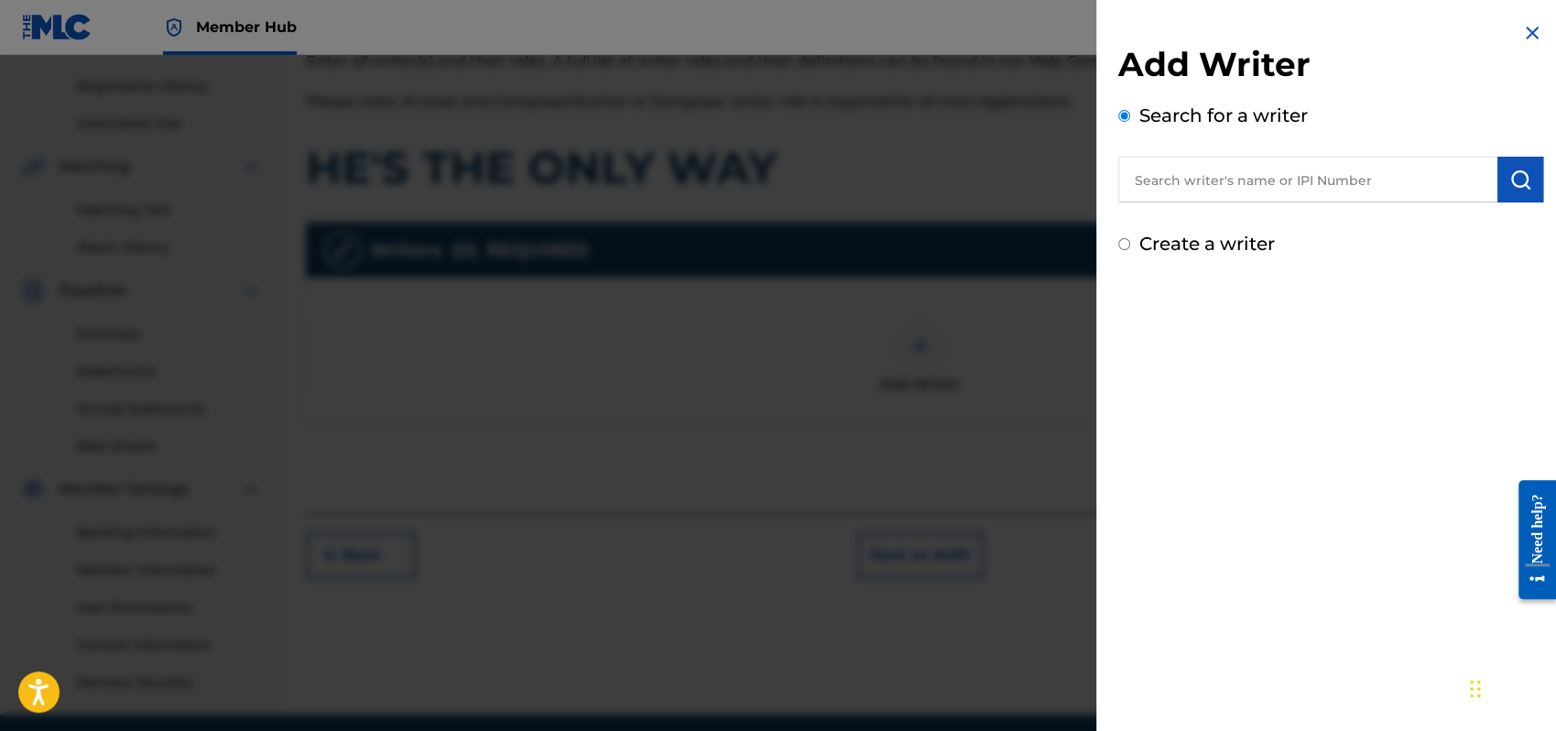
click at [1128, 244] on input "Create a writer" at bounding box center [1125, 244] width 12 height 12
radio input "false"
radio input "true"
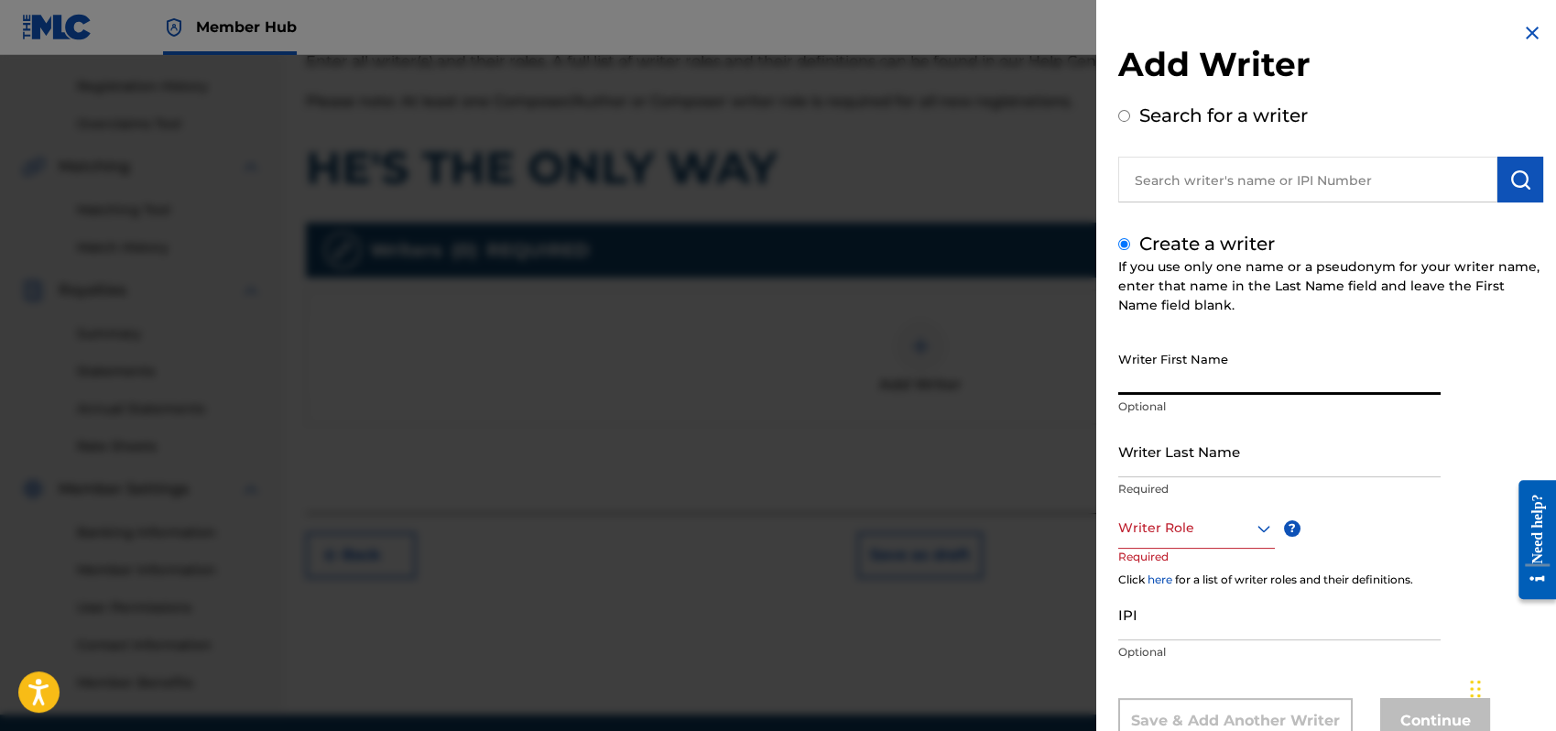
click at [1168, 380] on input "Writer First Name" at bounding box center [1280, 369] width 322 height 52
type input "[PERSON_NAME]"
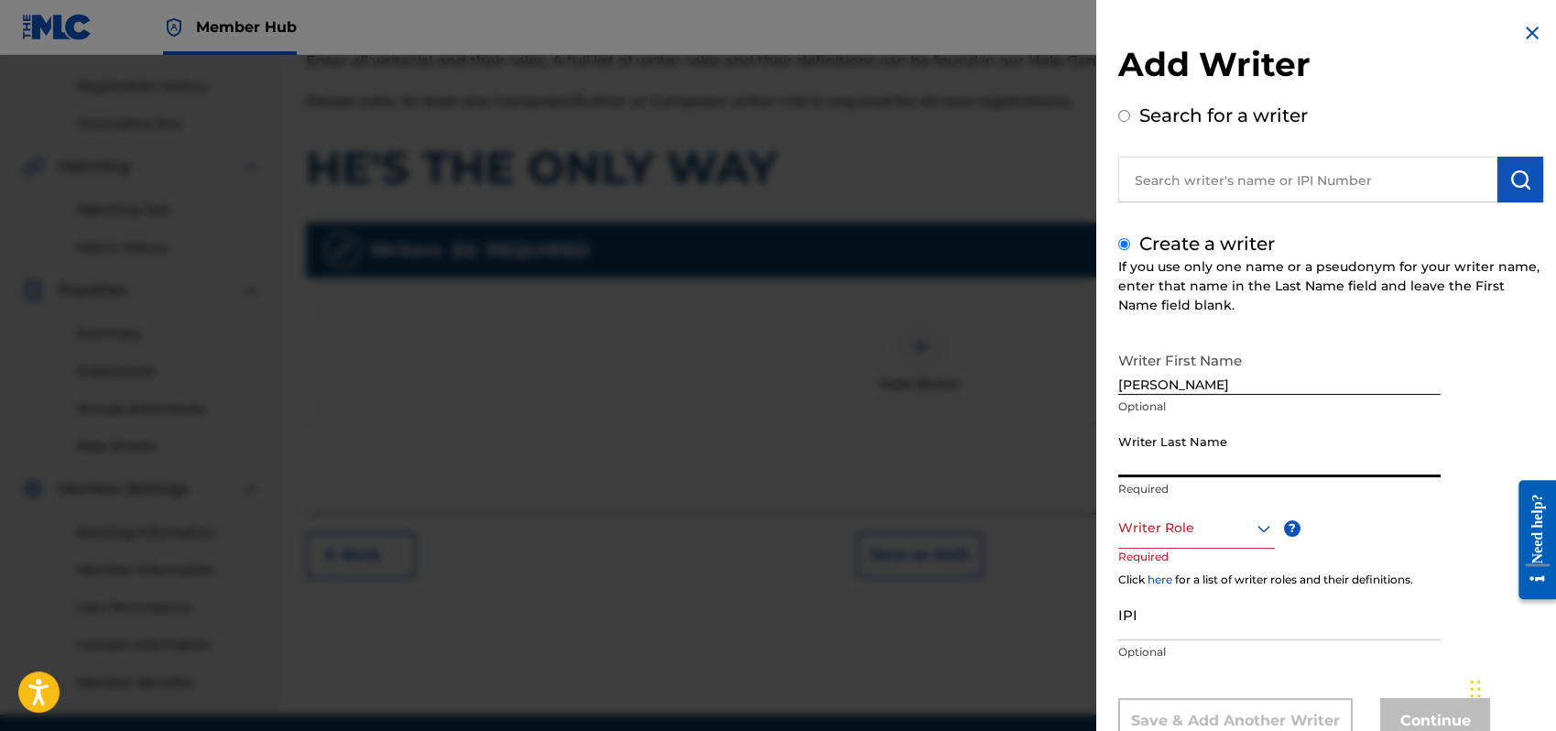
click at [1137, 460] on input "Writer Last Name" at bounding box center [1280, 451] width 322 height 52
type input "[PERSON_NAME]"
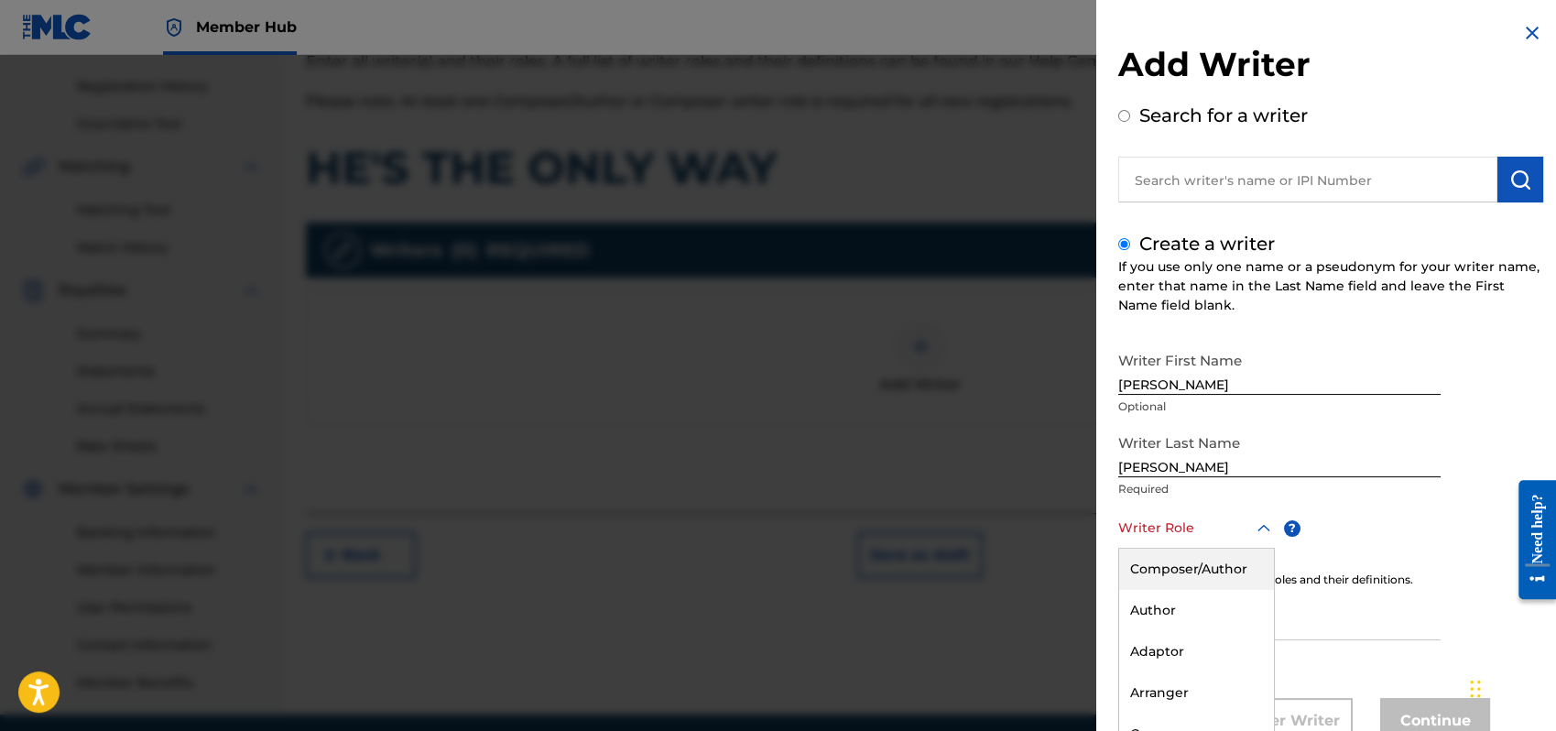
scroll to position [61, 0]
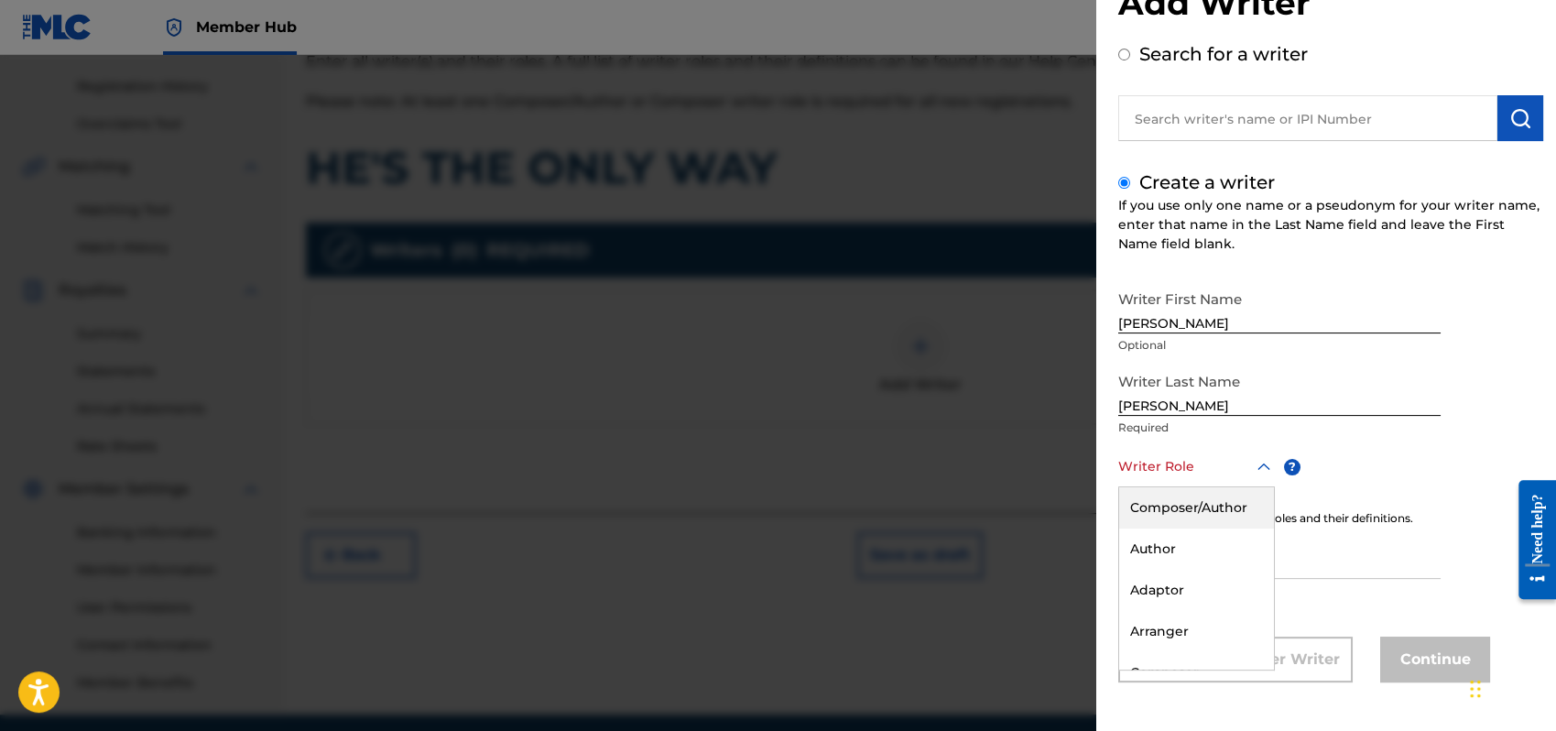
click at [1262, 487] on div "8 results available. Use Up and Down to choose options, press Enter to select t…" at bounding box center [1197, 466] width 157 height 41
click at [1165, 500] on div "Composer/Author" at bounding box center [1196, 507] width 155 height 41
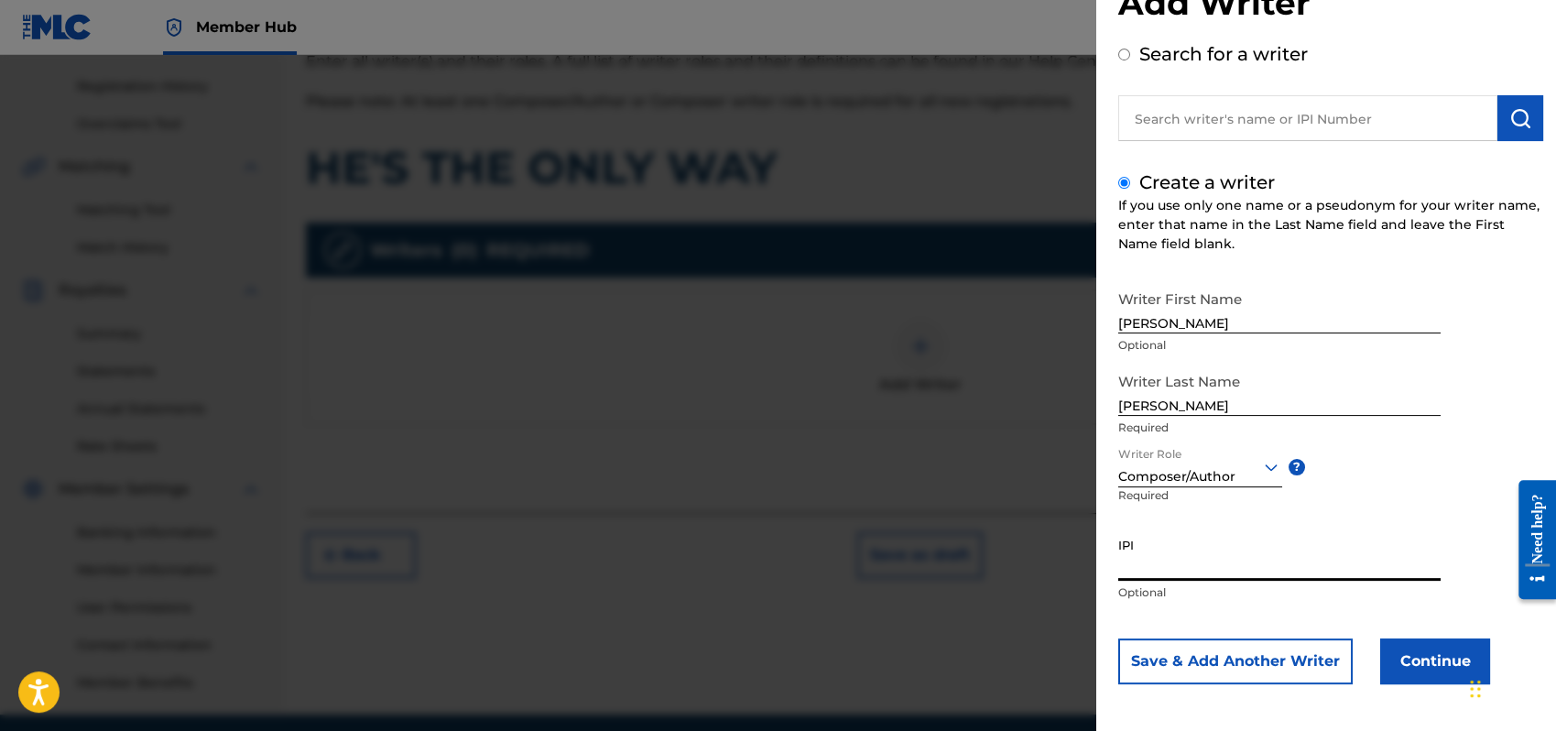
click at [1153, 566] on input "IPI" at bounding box center [1280, 555] width 322 height 52
type input "1162110609"
click at [1439, 664] on button "Continue" at bounding box center [1436, 661] width 110 height 46
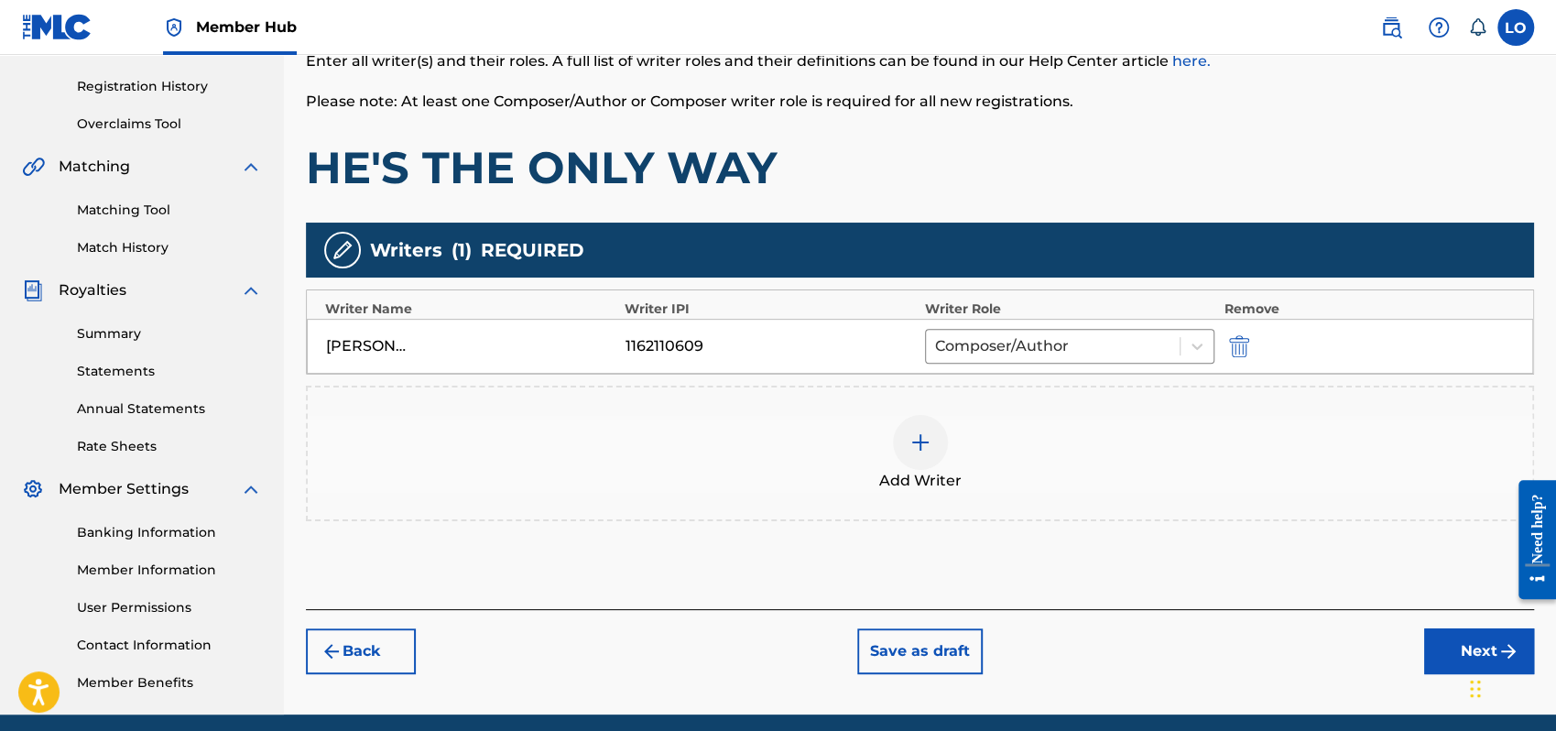
scroll to position [404, 0]
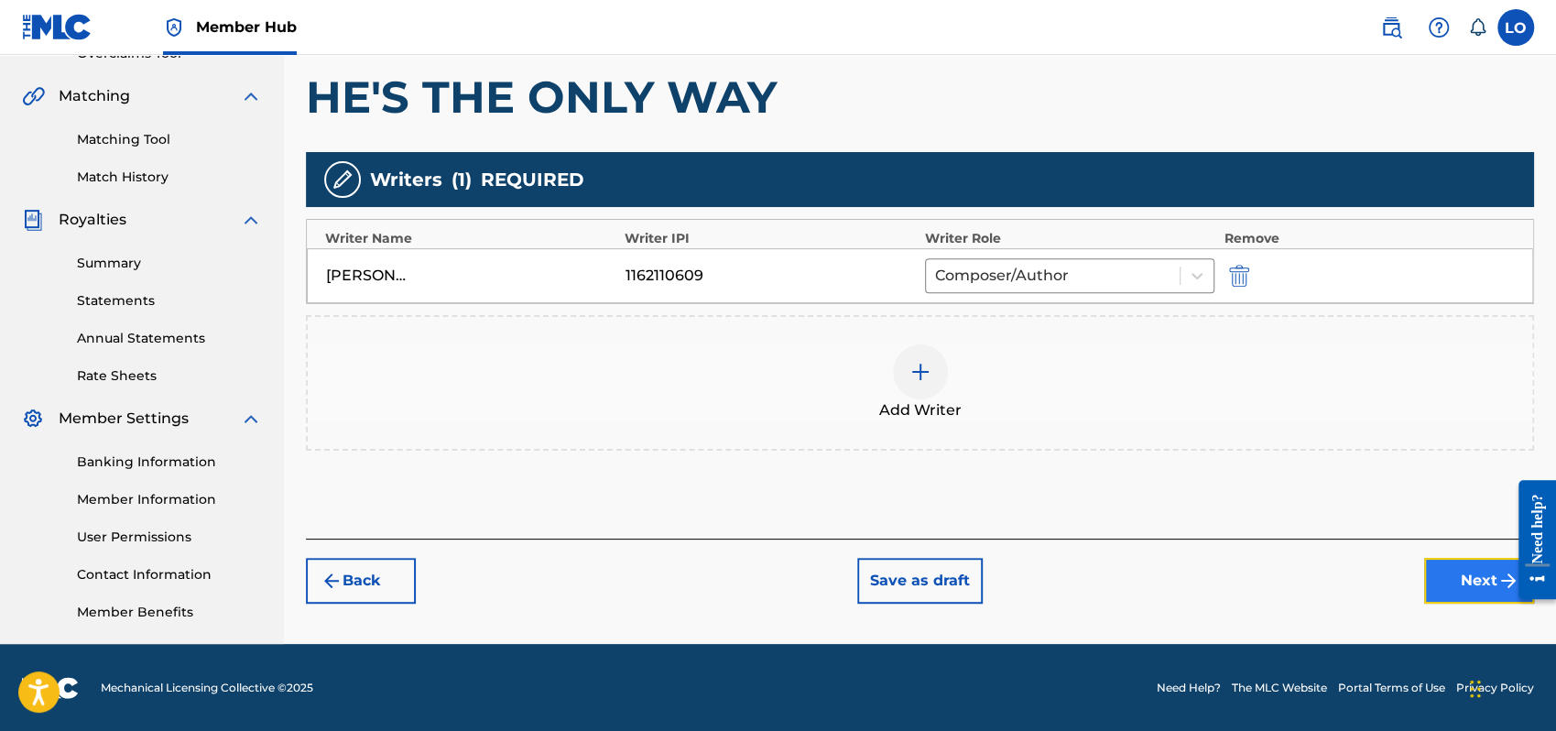
click at [1451, 568] on button "Next" at bounding box center [1479, 581] width 110 height 46
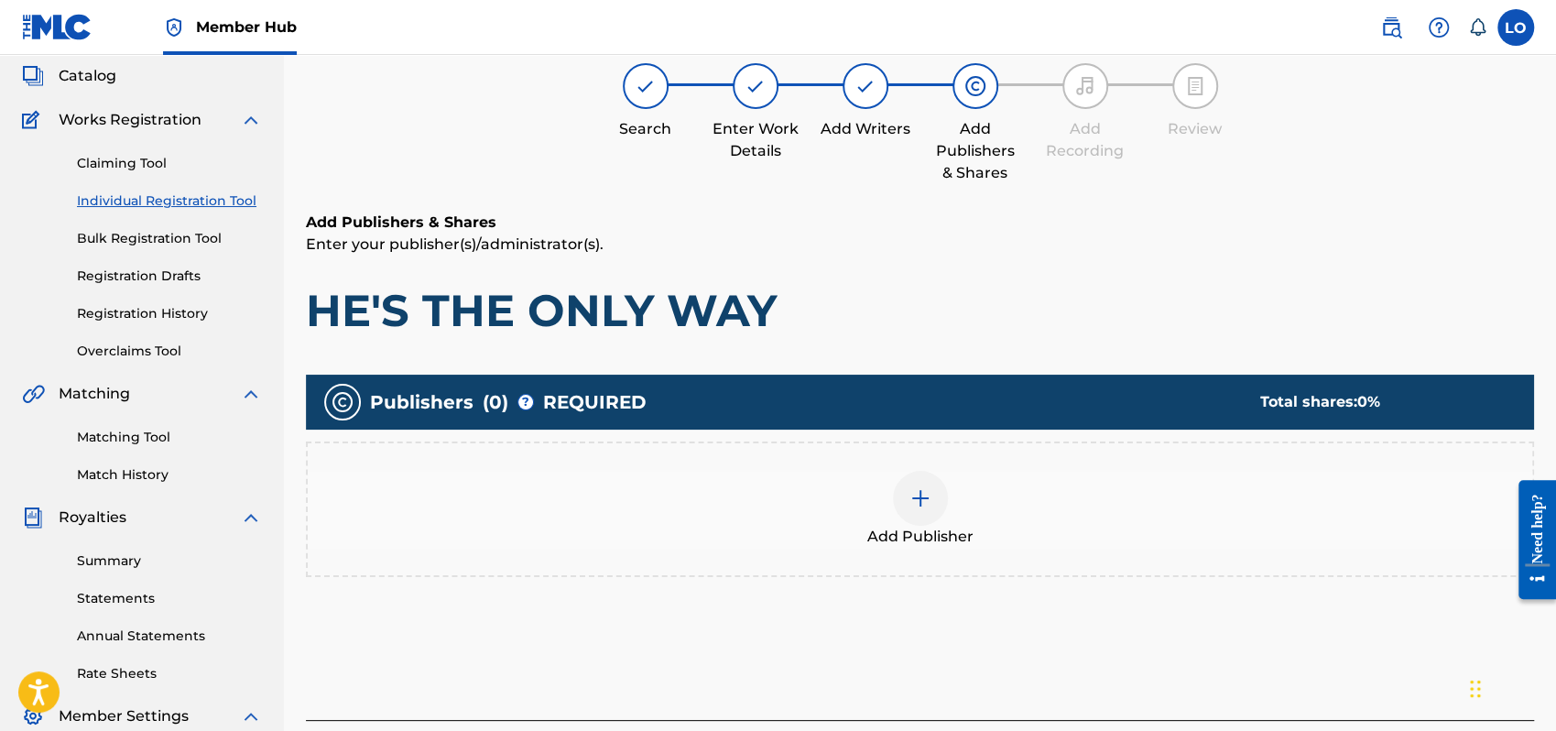
scroll to position [82, 0]
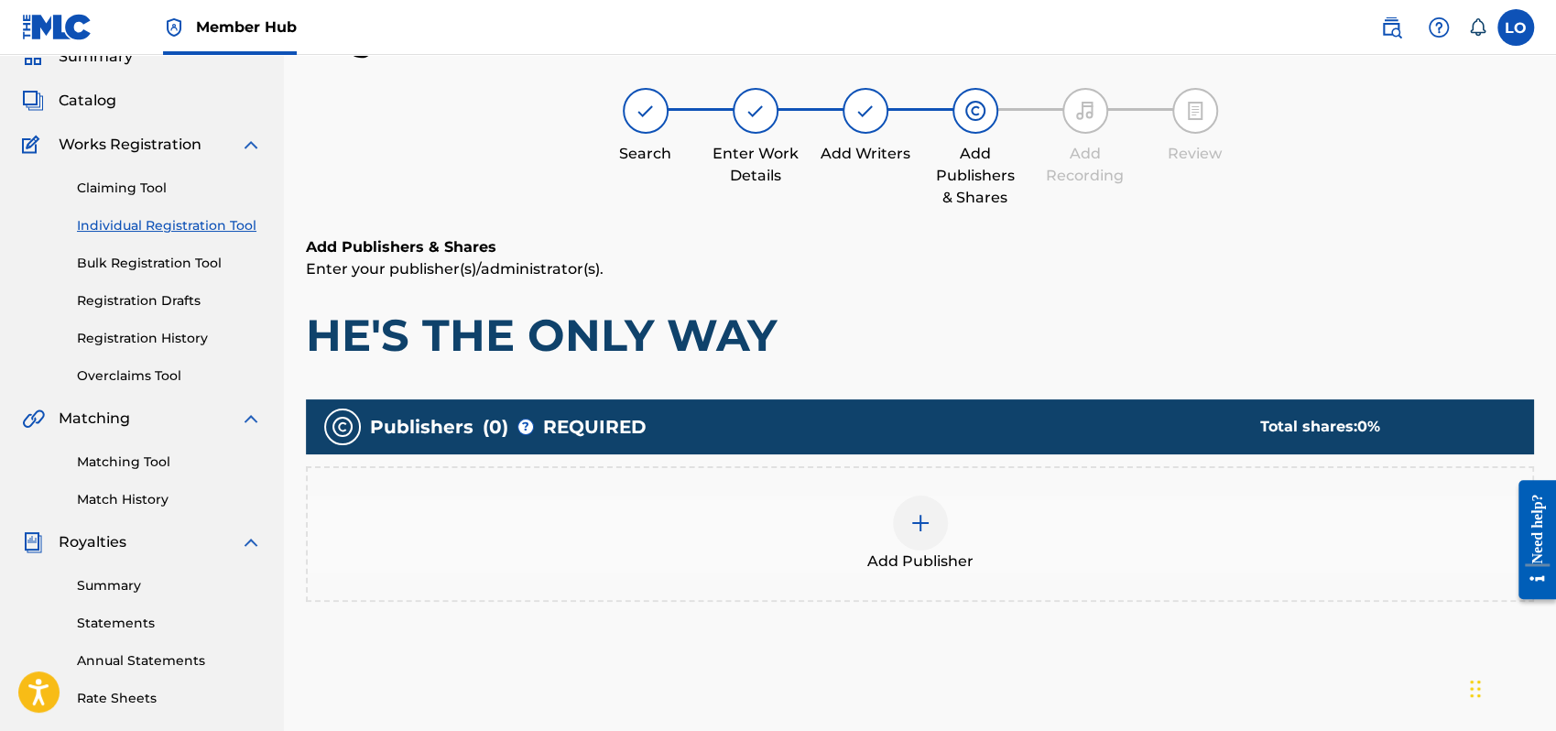
click at [911, 512] on img at bounding box center [921, 523] width 22 height 22
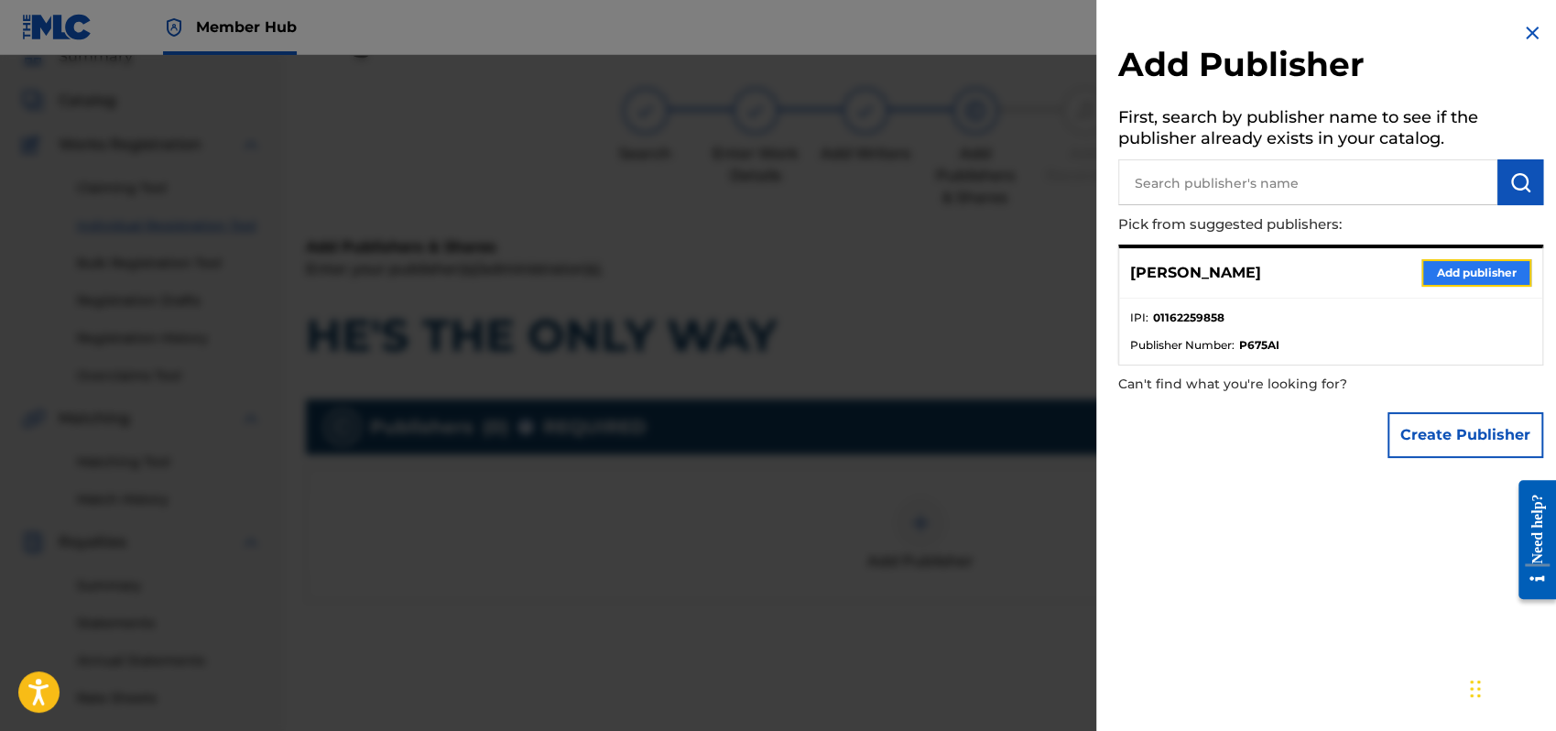
click at [1450, 274] on button "Add publisher" at bounding box center [1477, 272] width 110 height 27
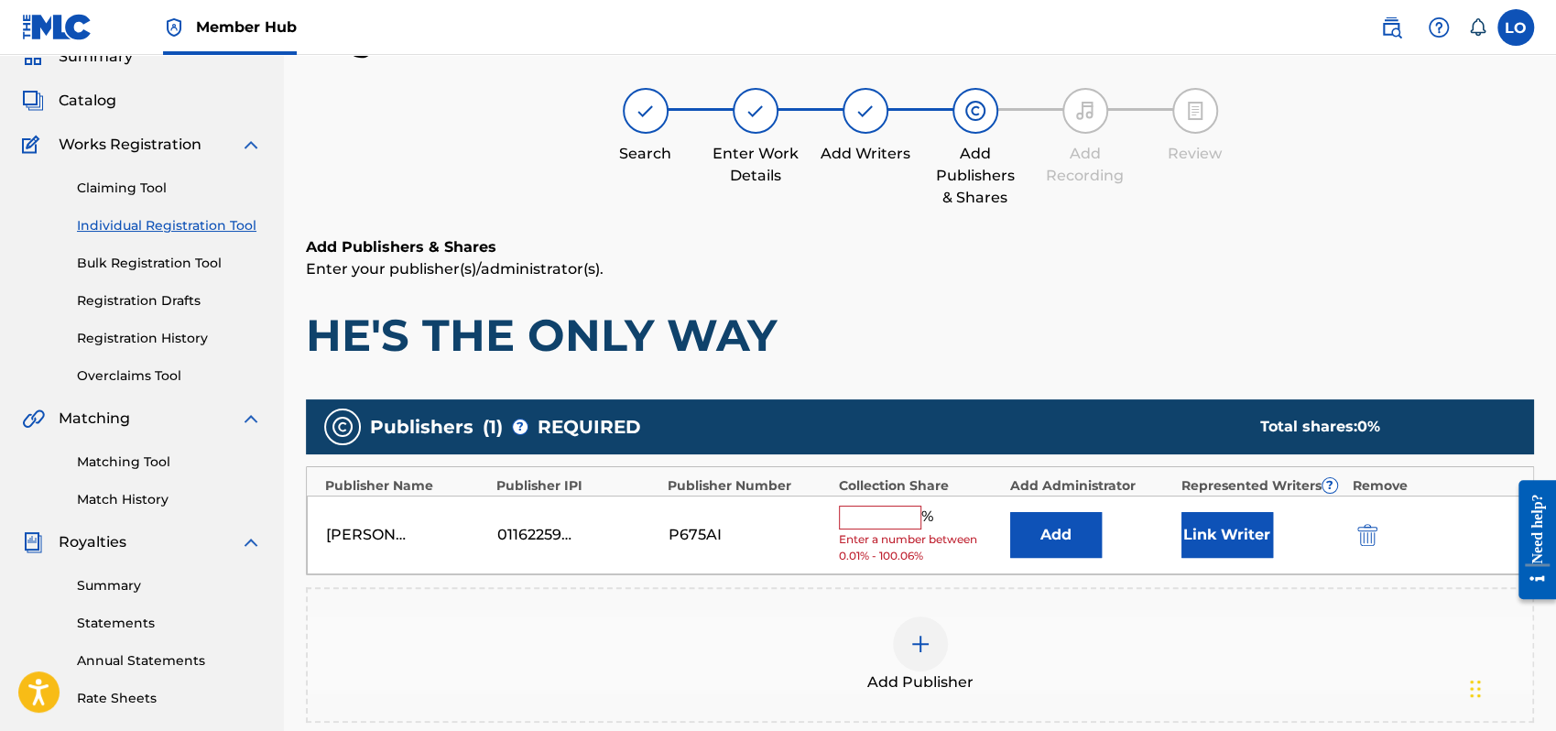
click at [886, 513] on input "text" at bounding box center [880, 518] width 82 height 24
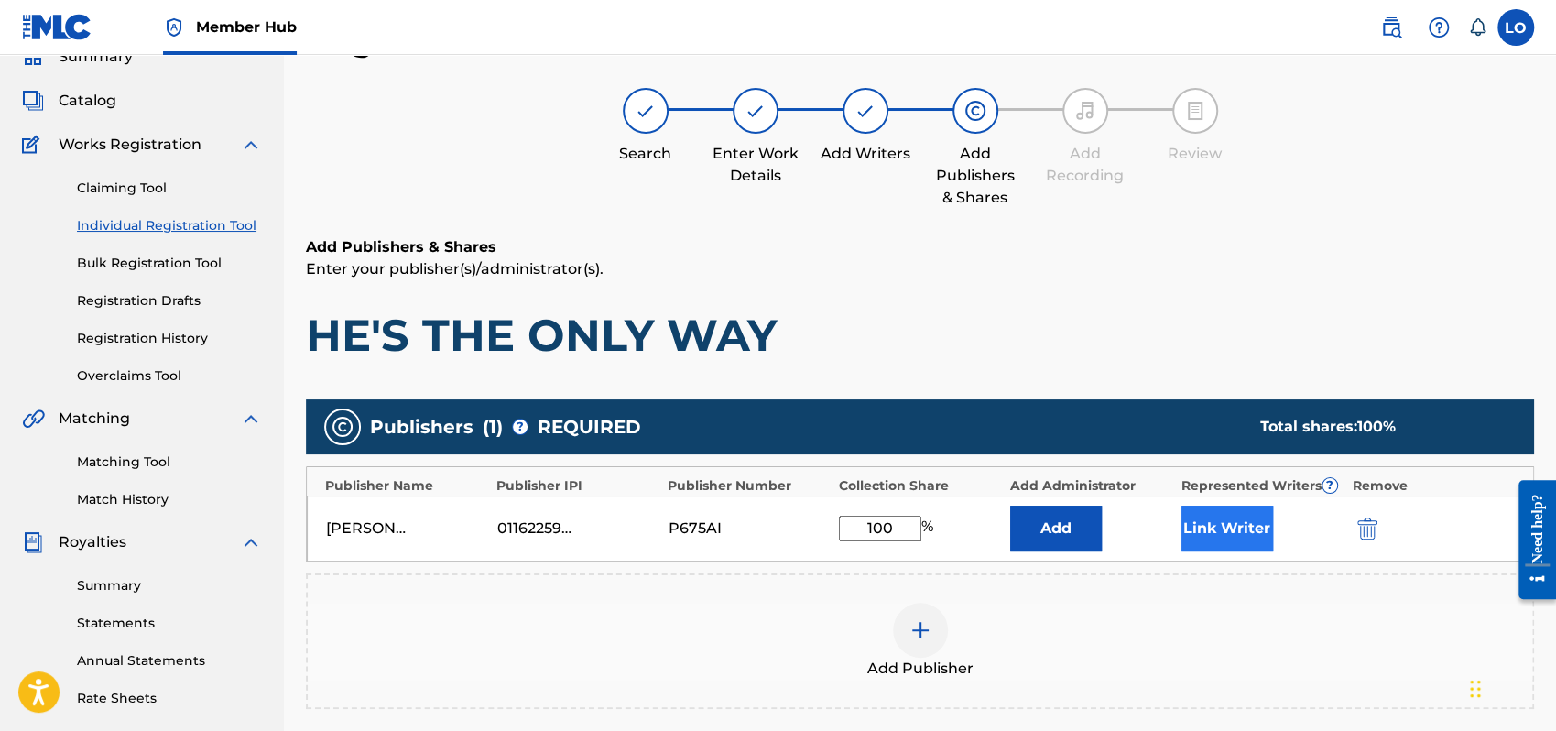
type input "100"
click at [1216, 534] on button "Link Writer" at bounding box center [1228, 529] width 92 height 46
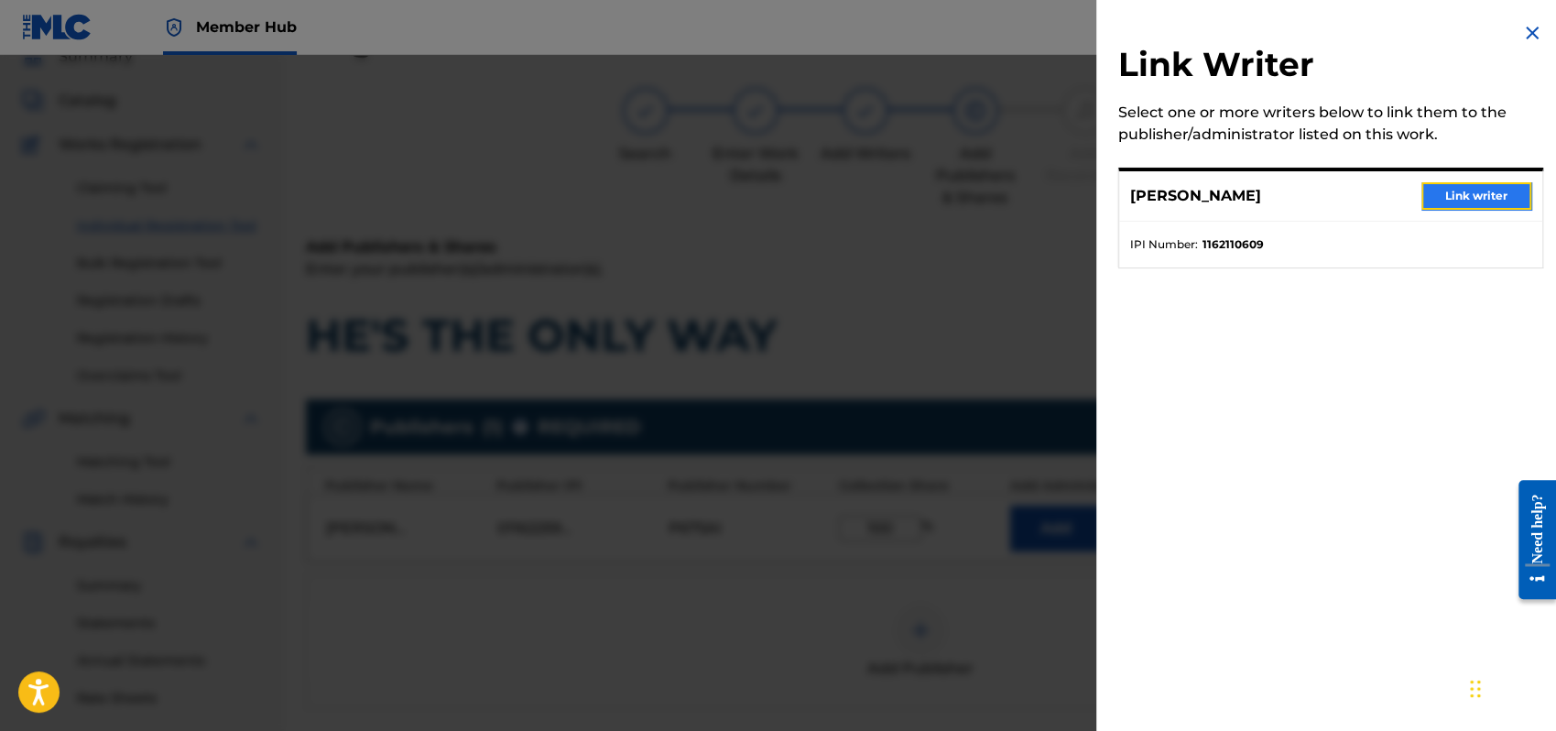
click at [1466, 192] on button "Link writer" at bounding box center [1477, 195] width 110 height 27
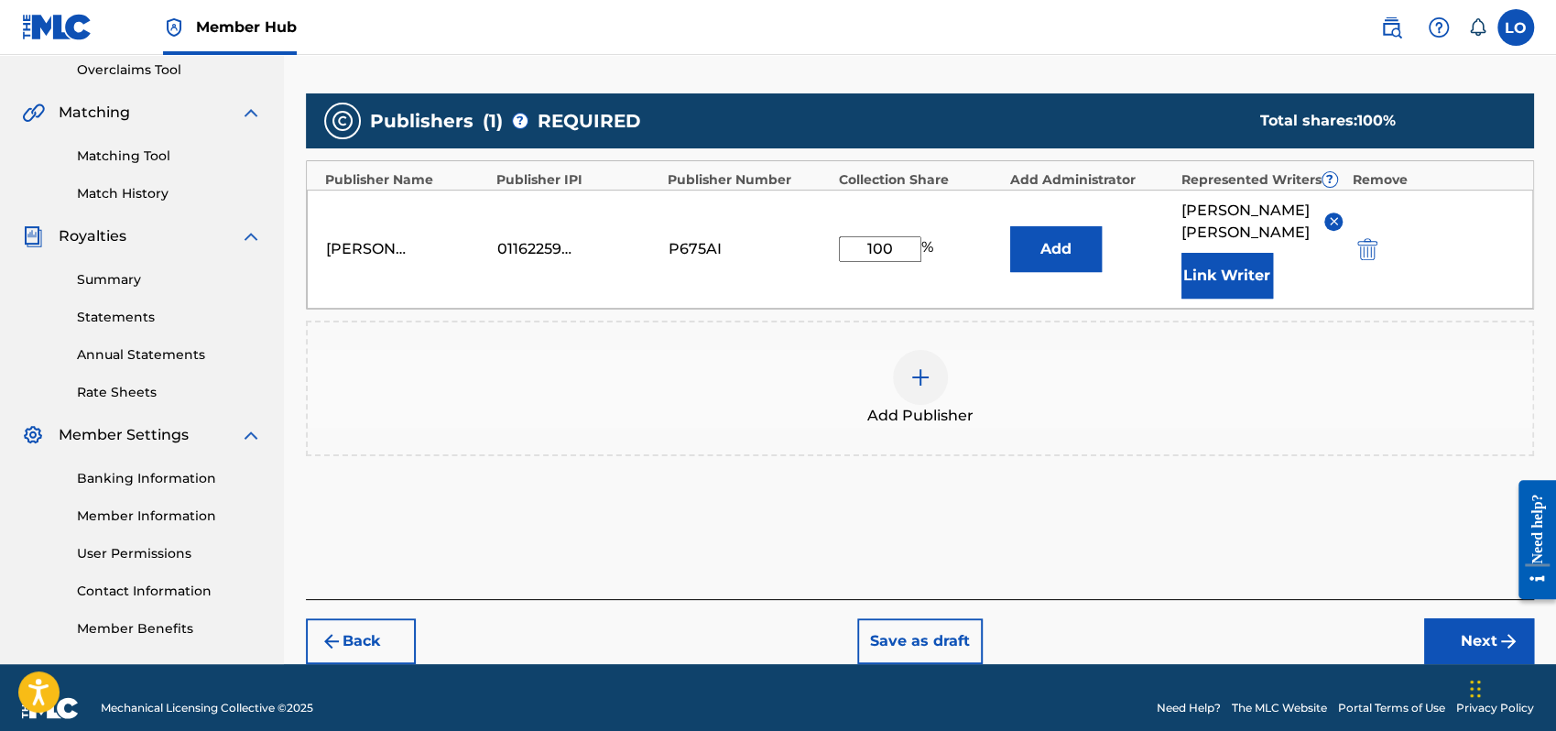
scroll to position [394, 0]
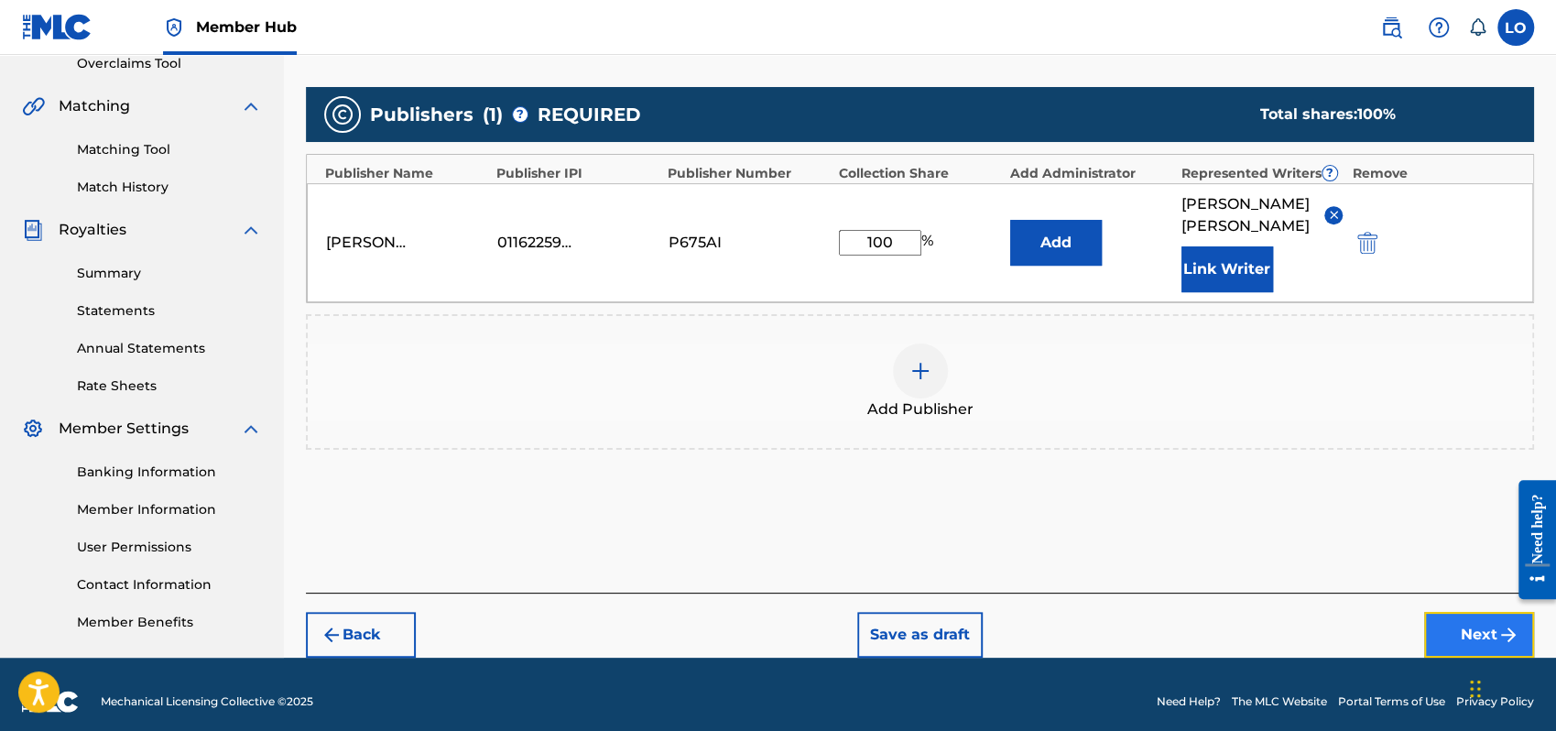
click at [1475, 612] on button "Next" at bounding box center [1479, 635] width 110 height 46
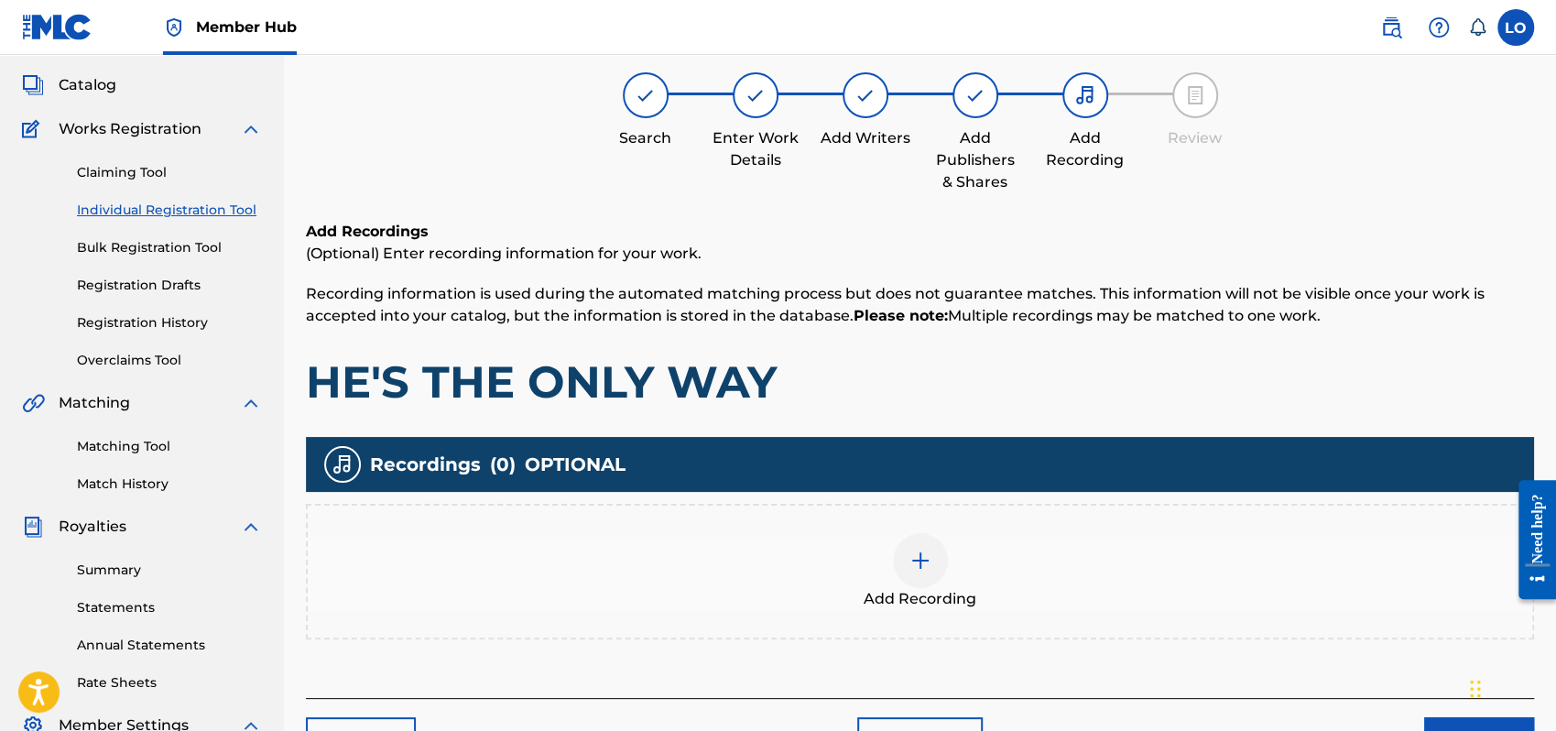
scroll to position [82, 0]
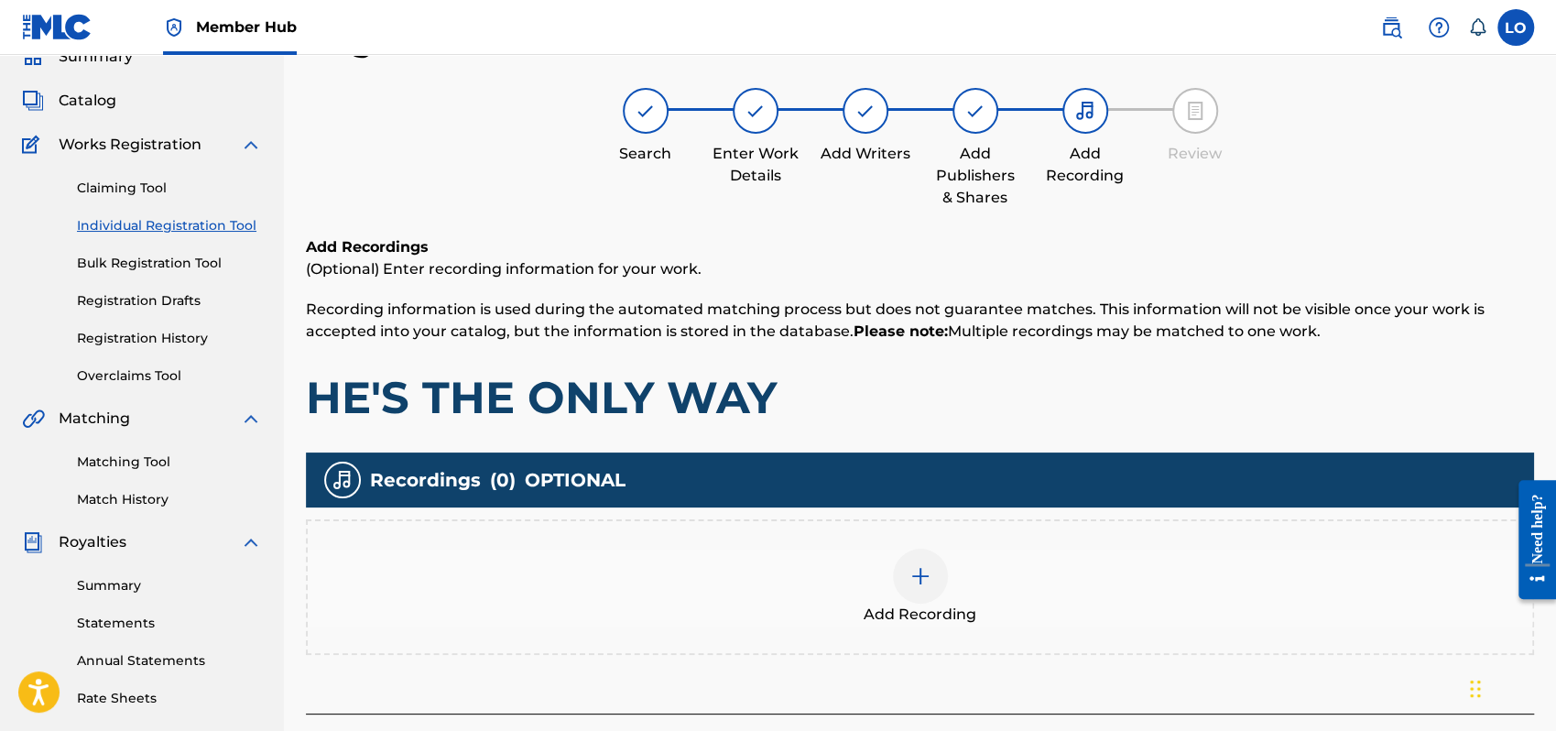
click at [904, 569] on div at bounding box center [920, 576] width 55 height 55
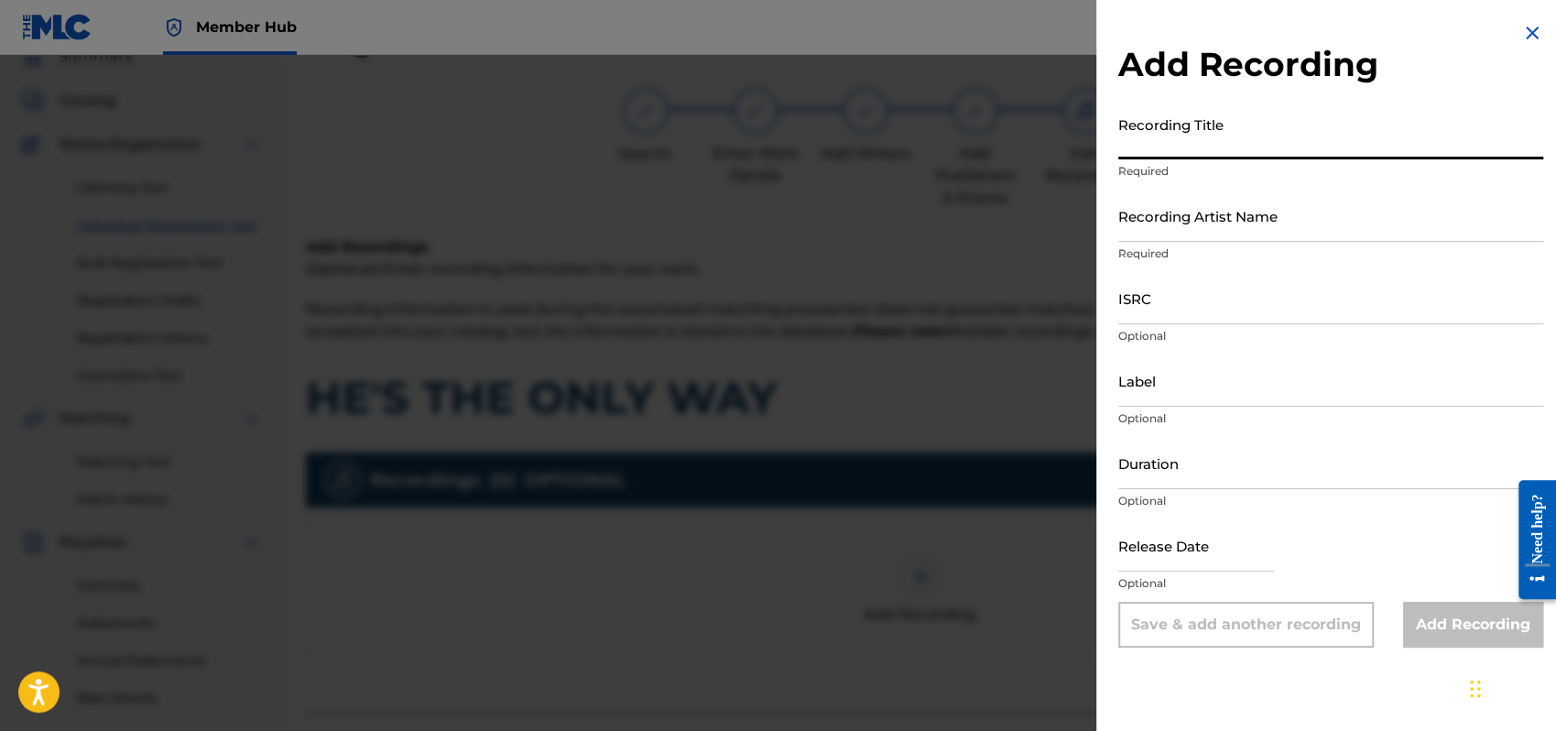
click at [1131, 145] on input "Recording Title" at bounding box center [1331, 133] width 425 height 52
type input "SEGUNDA [PERSON_NAME]"
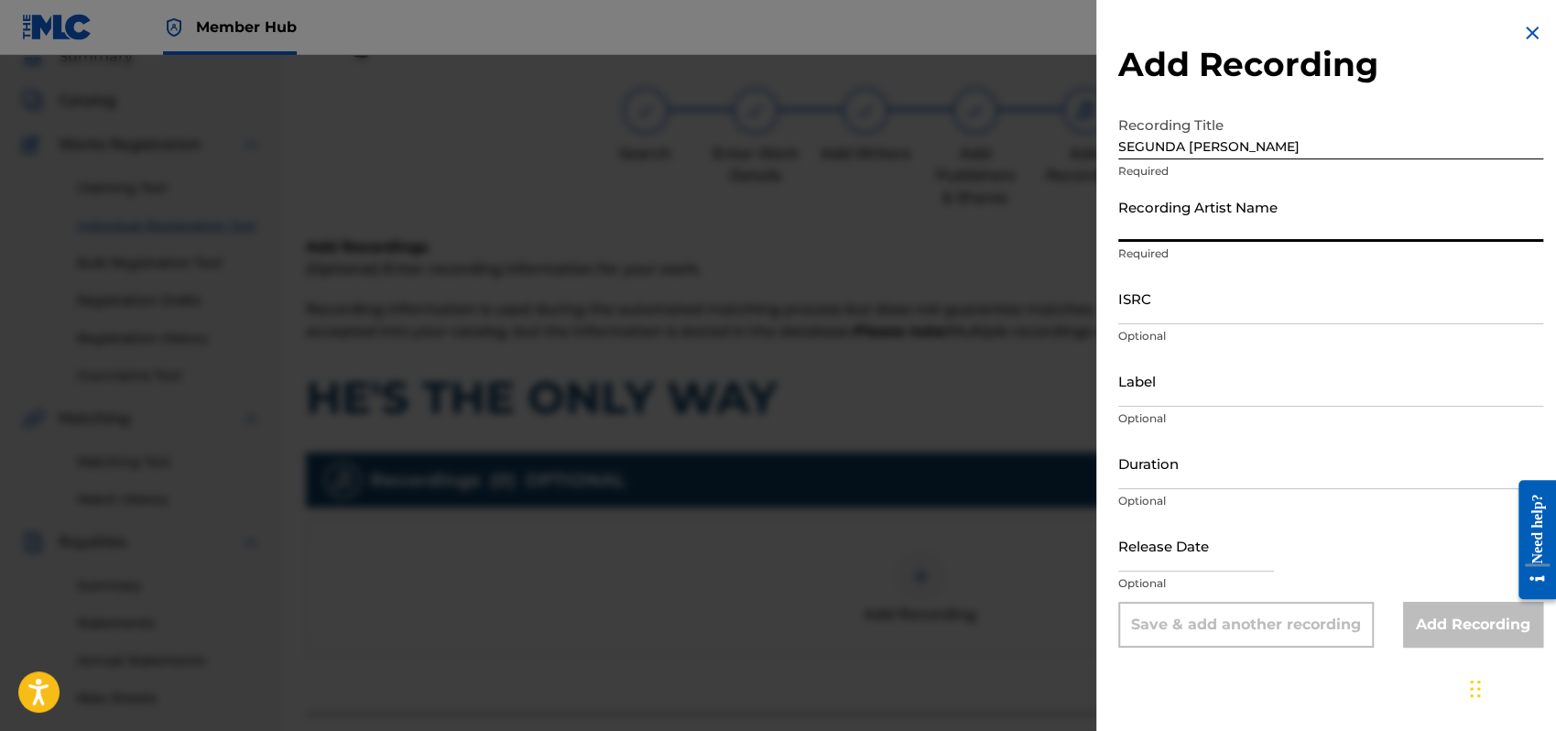
click at [1168, 231] on input "Recording Artist Name" at bounding box center [1331, 216] width 425 height 52
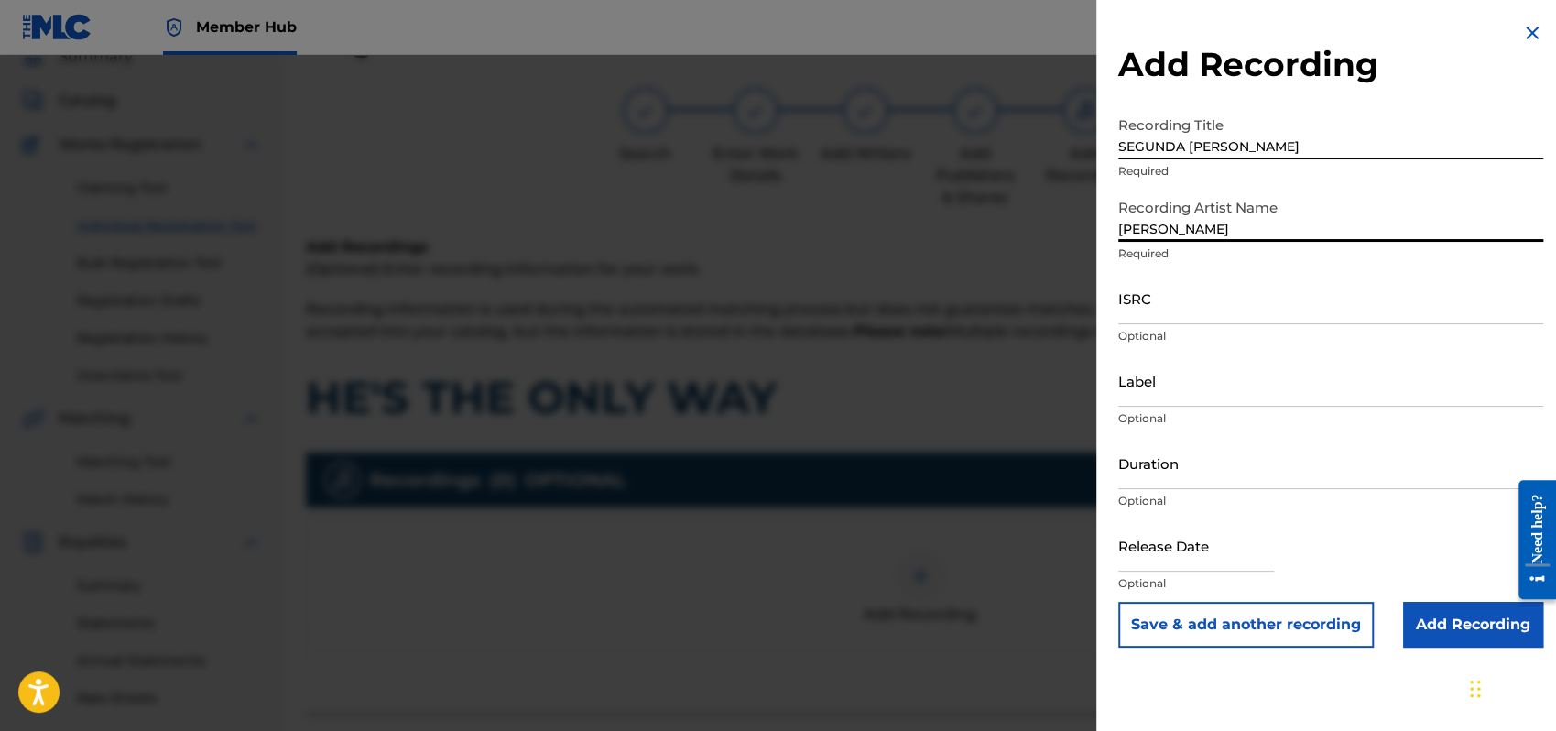
type input "[PERSON_NAME]"
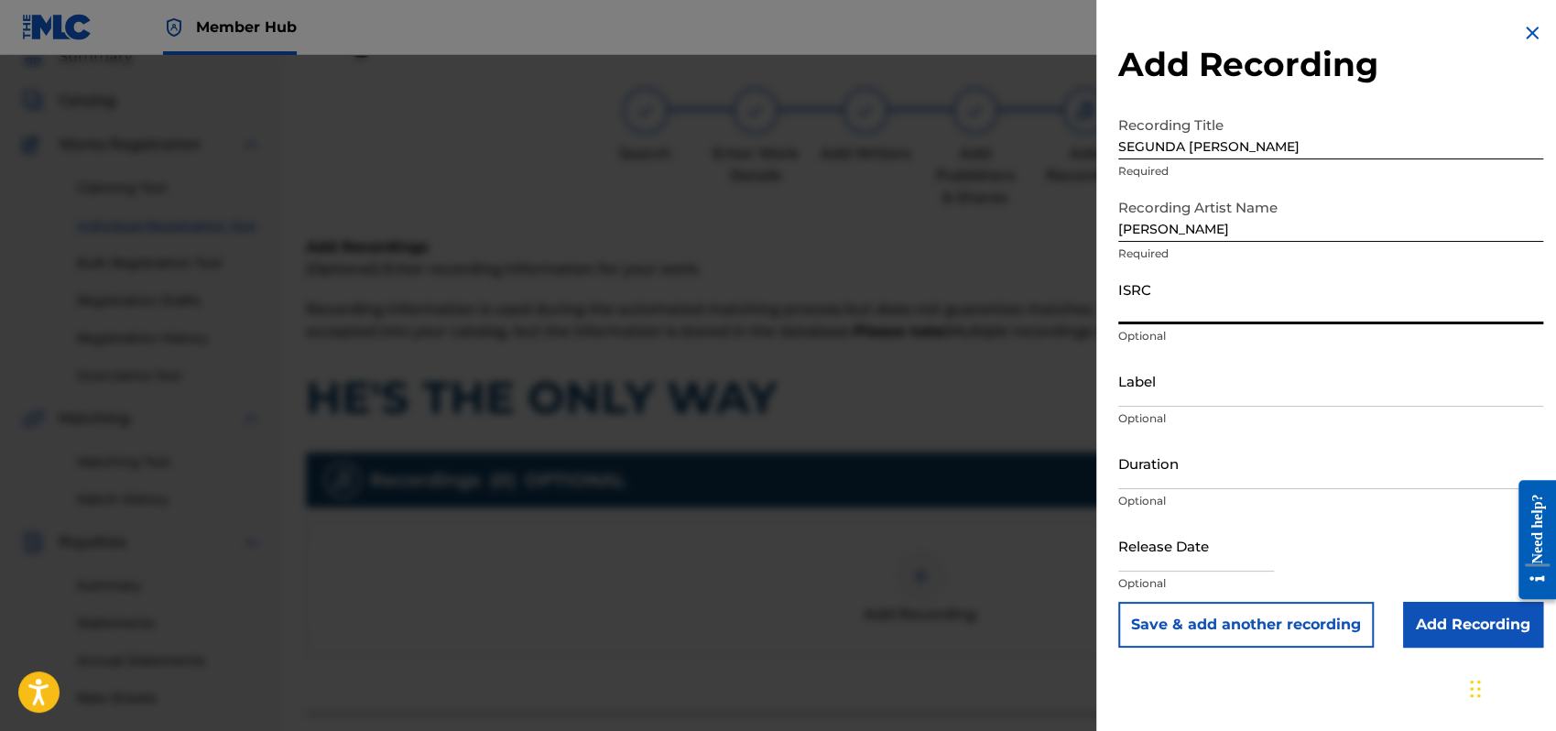
click at [1147, 316] on input "ISRC" at bounding box center [1331, 298] width 425 height 52
type input "QMEU32508283"
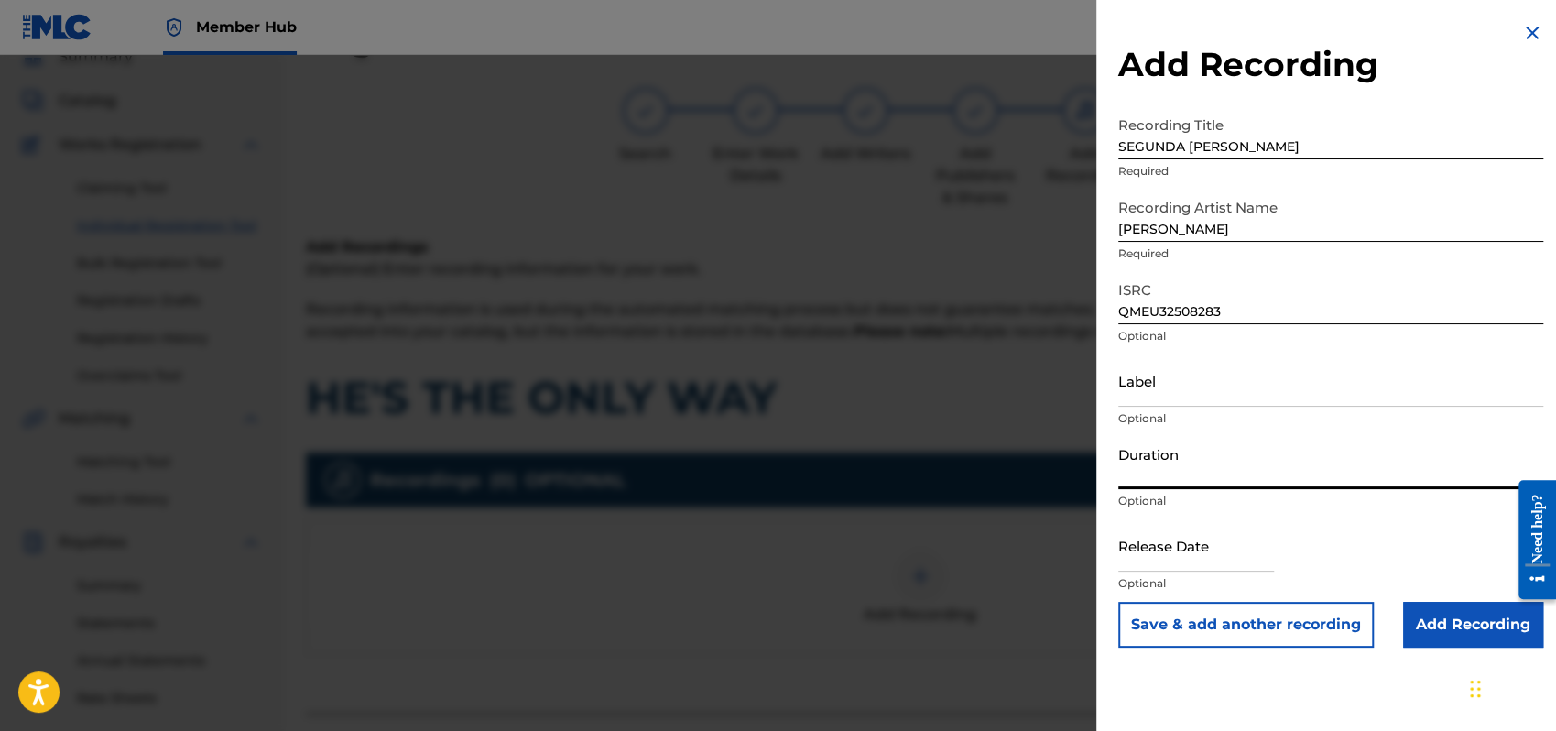
click at [1151, 467] on input "Duration" at bounding box center [1331, 463] width 425 height 52
type input "05:06"
select select "8"
select select "2025"
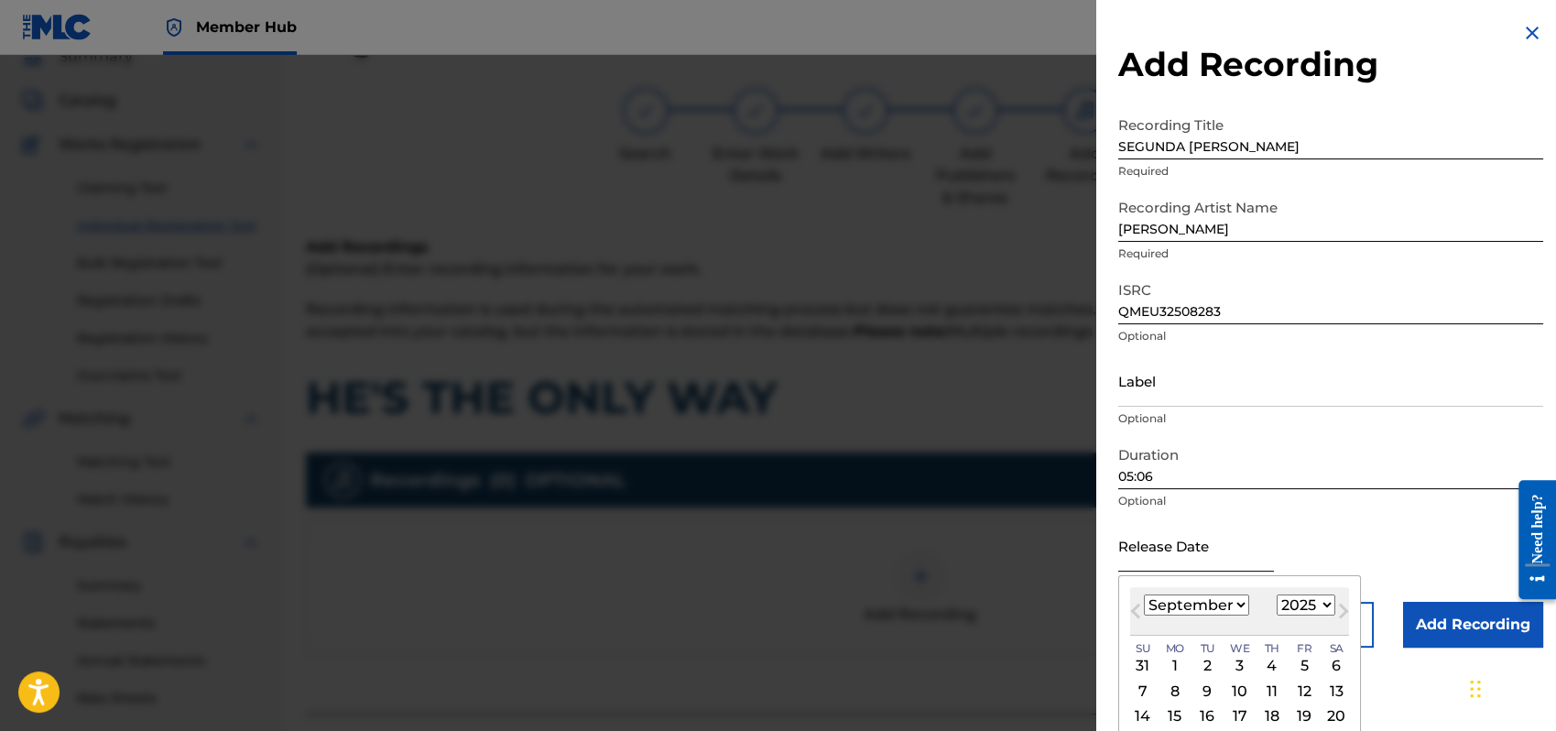
click at [1133, 553] on input "text" at bounding box center [1197, 545] width 156 height 52
type input "06"
click at [1237, 600] on select "January February March April May June July August September October November De…" at bounding box center [1196, 605] width 105 height 21
select select "5"
click at [1144, 595] on select "January February March April May June July August September October November De…" at bounding box center [1196, 605] width 105 height 21
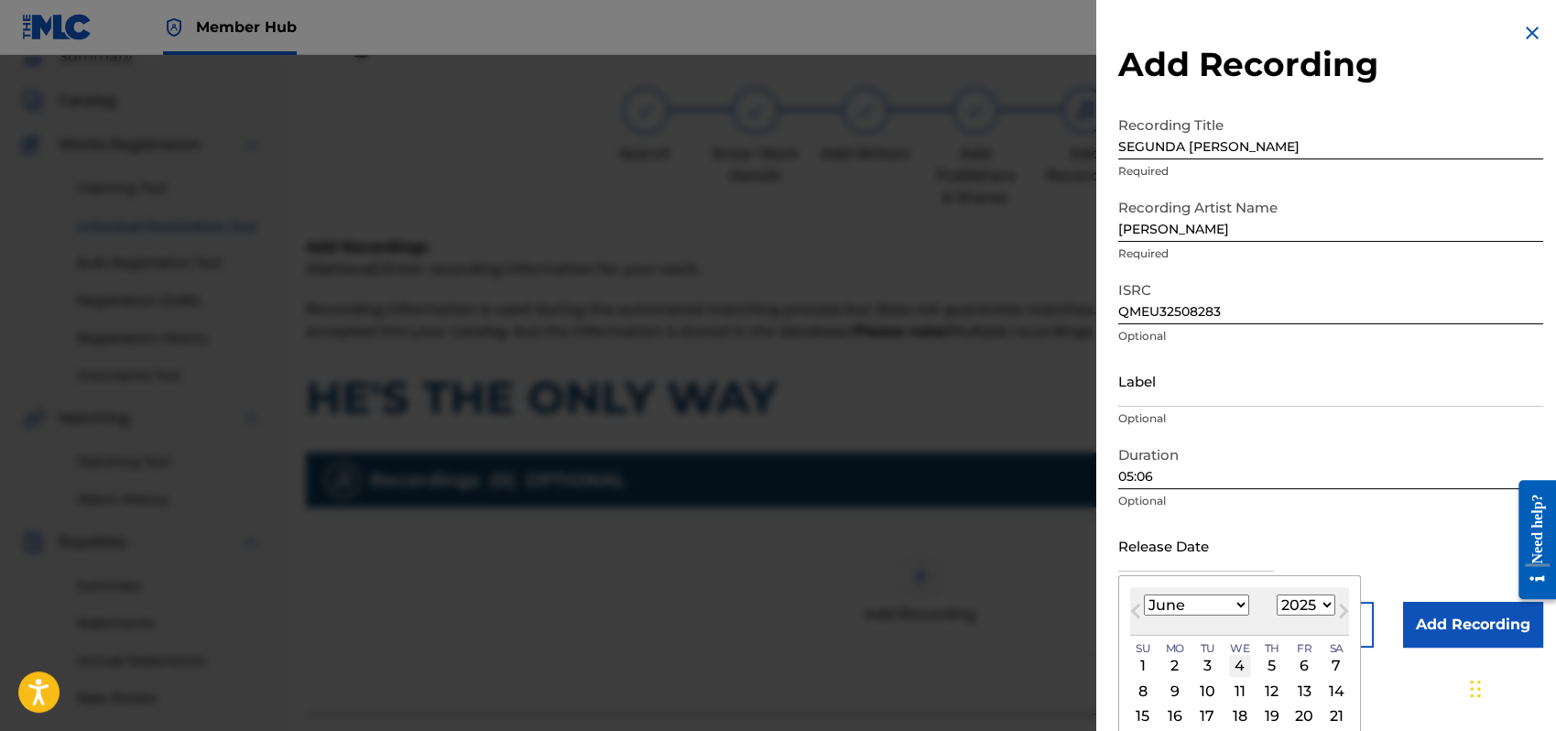
click at [1243, 665] on div "4" at bounding box center [1240, 666] width 22 height 22
type input "[DATE]"
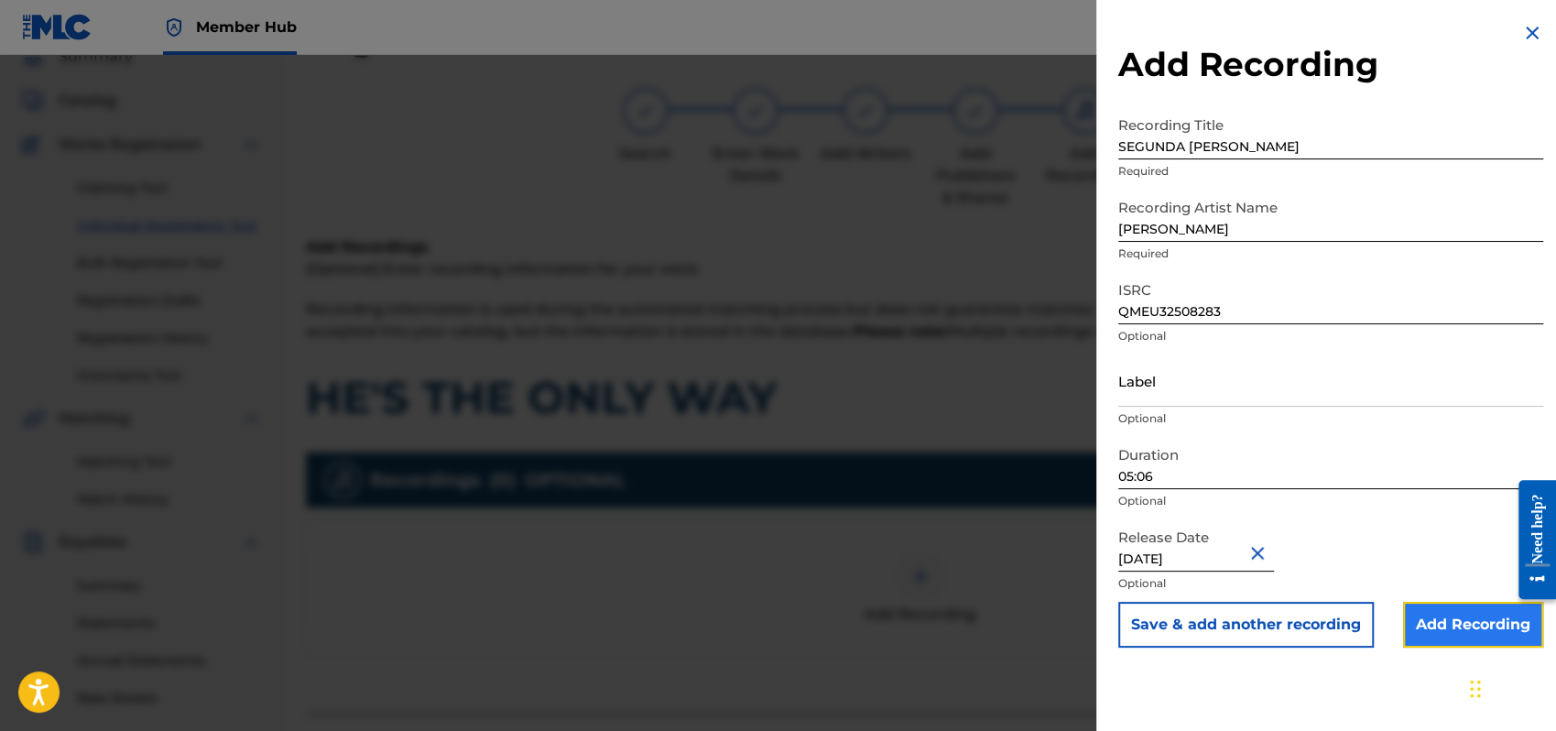
click at [1469, 622] on input "Add Recording" at bounding box center [1473, 625] width 140 height 46
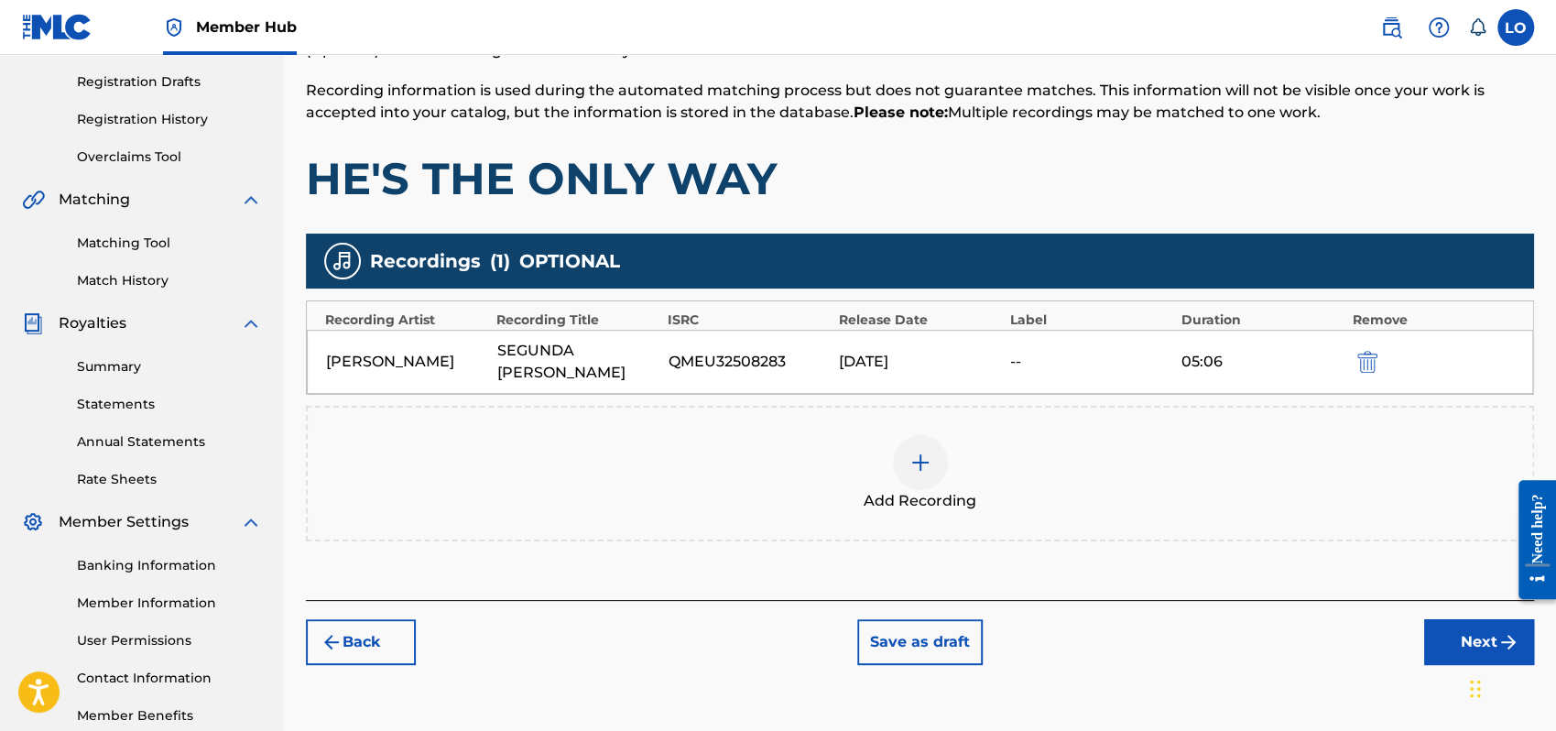
scroll to position [404, 0]
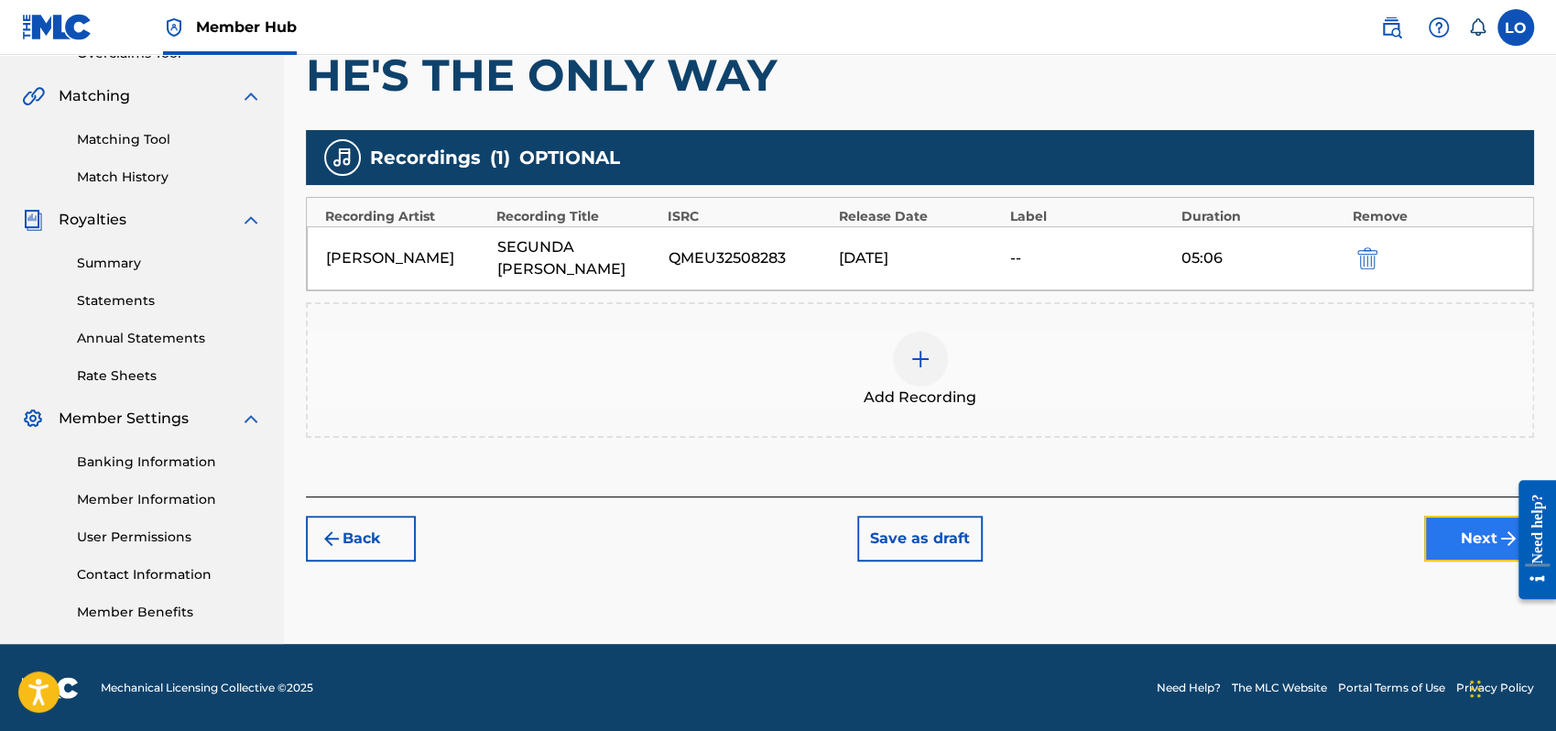
click at [1477, 516] on button "Next" at bounding box center [1479, 539] width 110 height 46
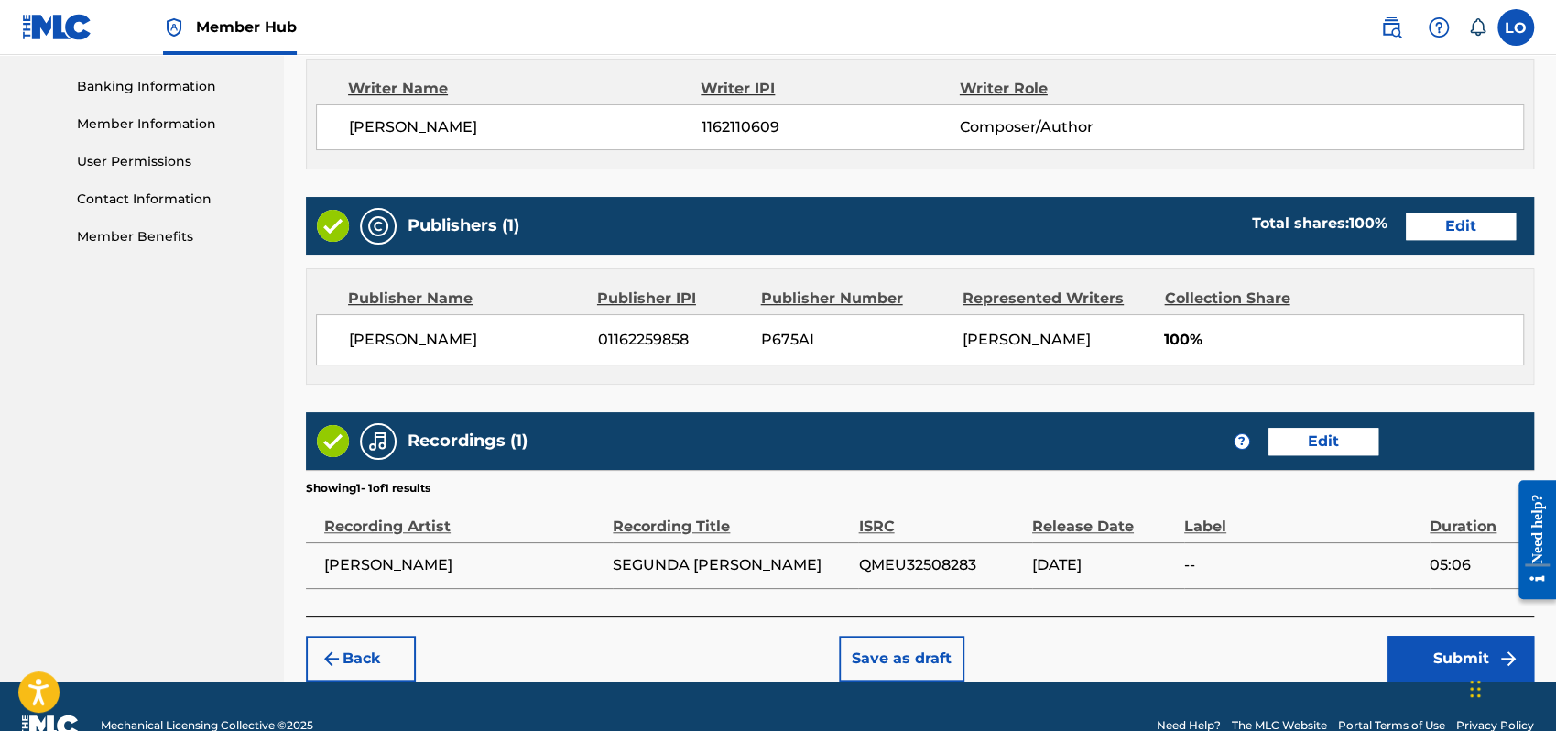
scroll to position [816, 0]
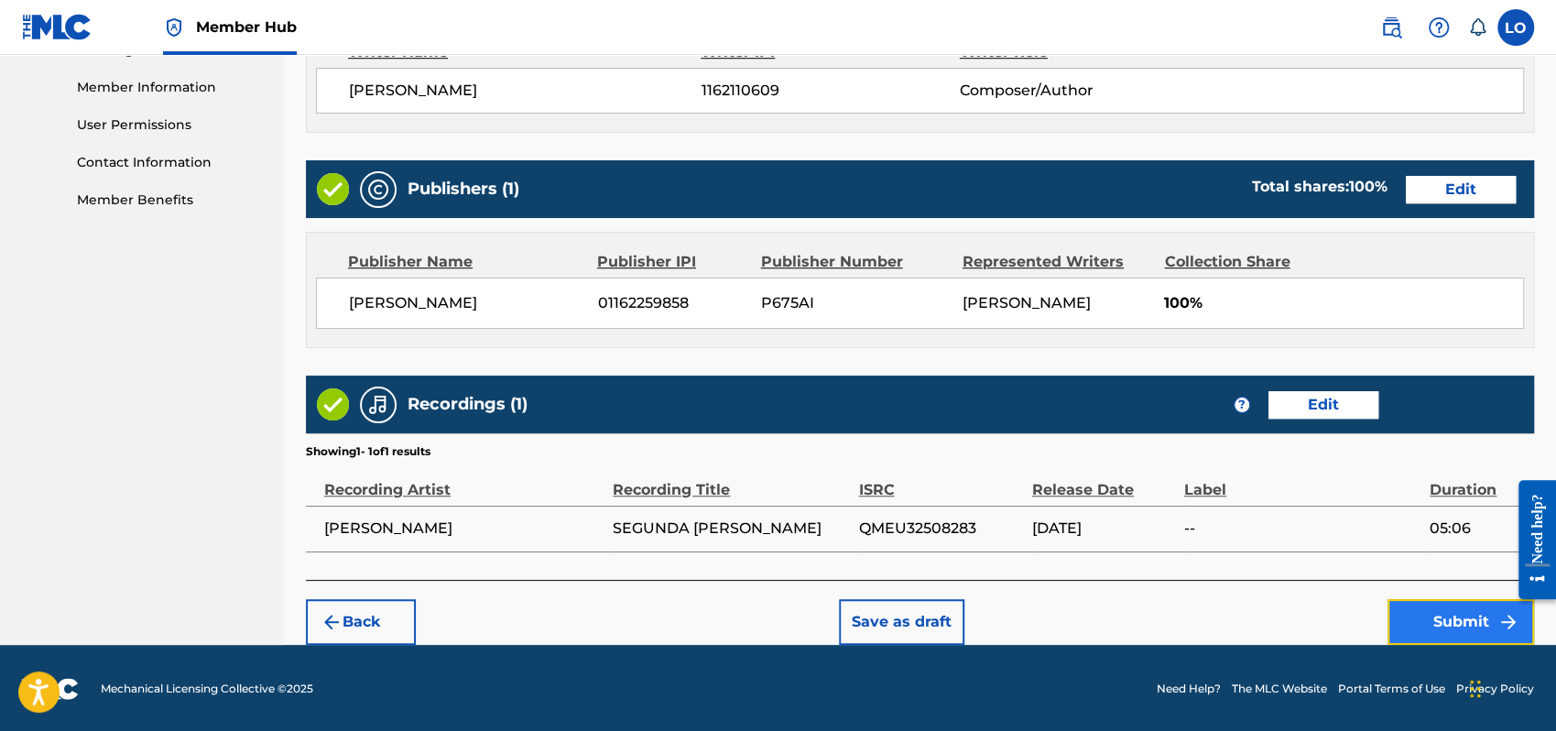
click at [1457, 606] on button "Submit" at bounding box center [1461, 622] width 147 height 46
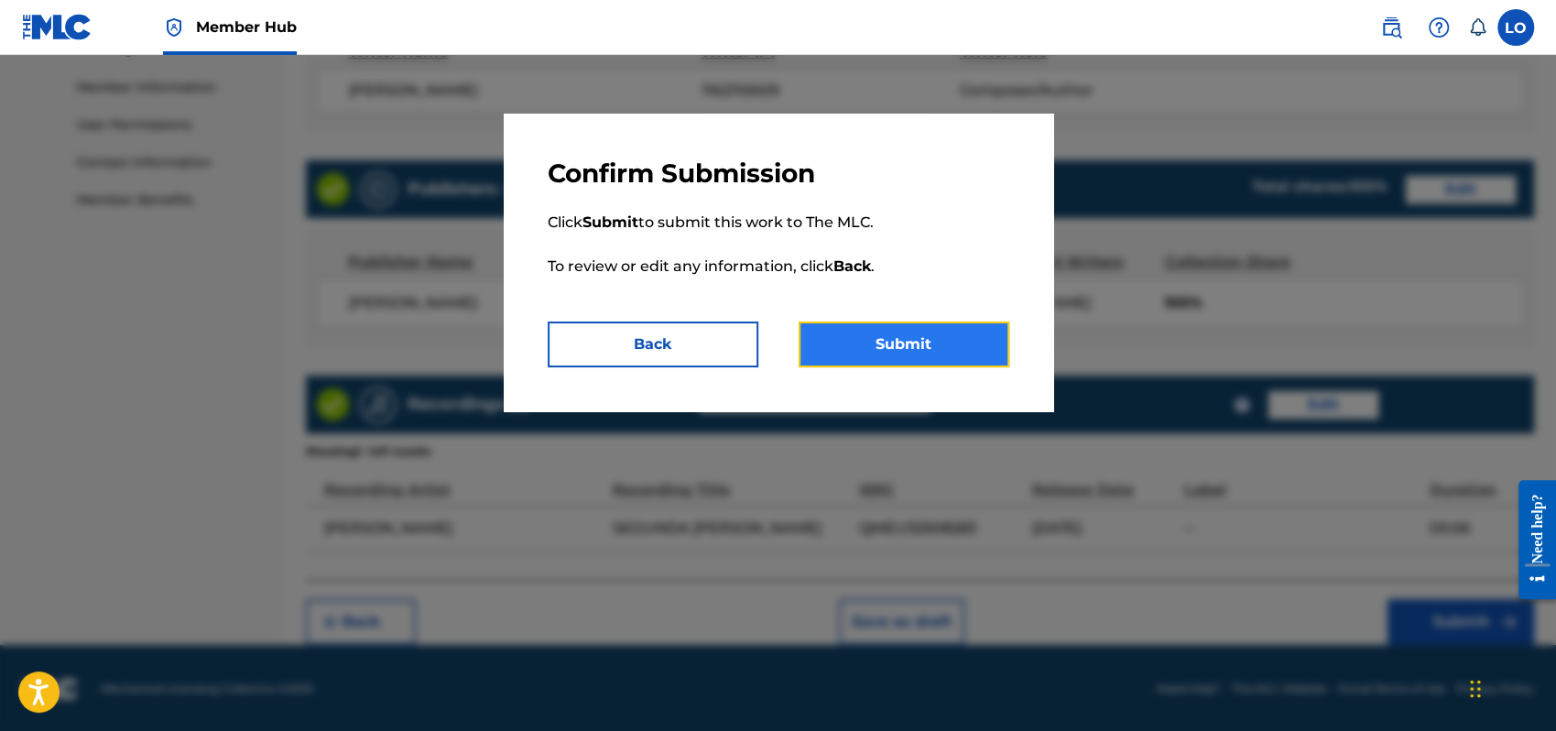
click at [915, 332] on button "Submit" at bounding box center [904, 345] width 211 height 46
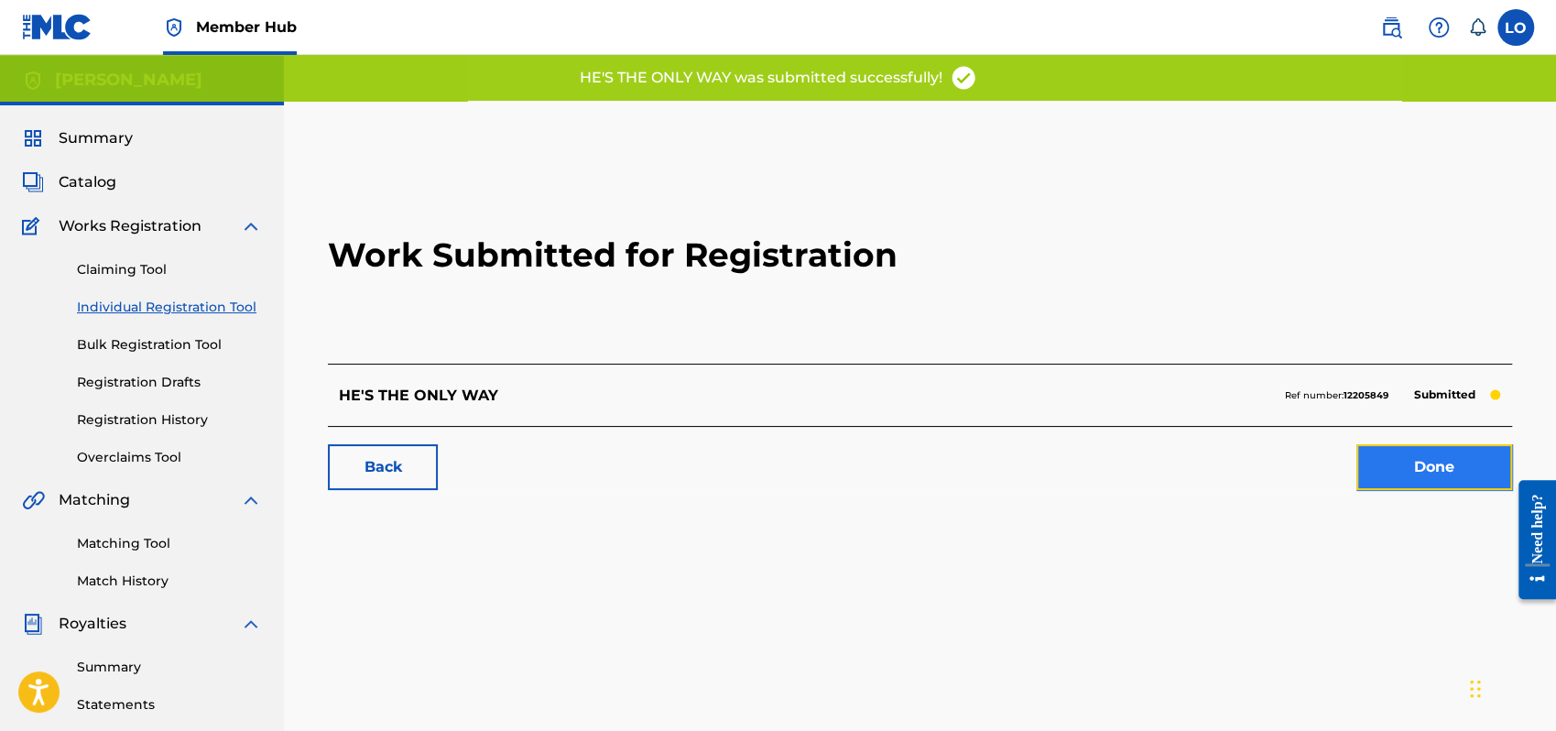
click at [1407, 456] on link "Done" at bounding box center [1435, 467] width 156 height 46
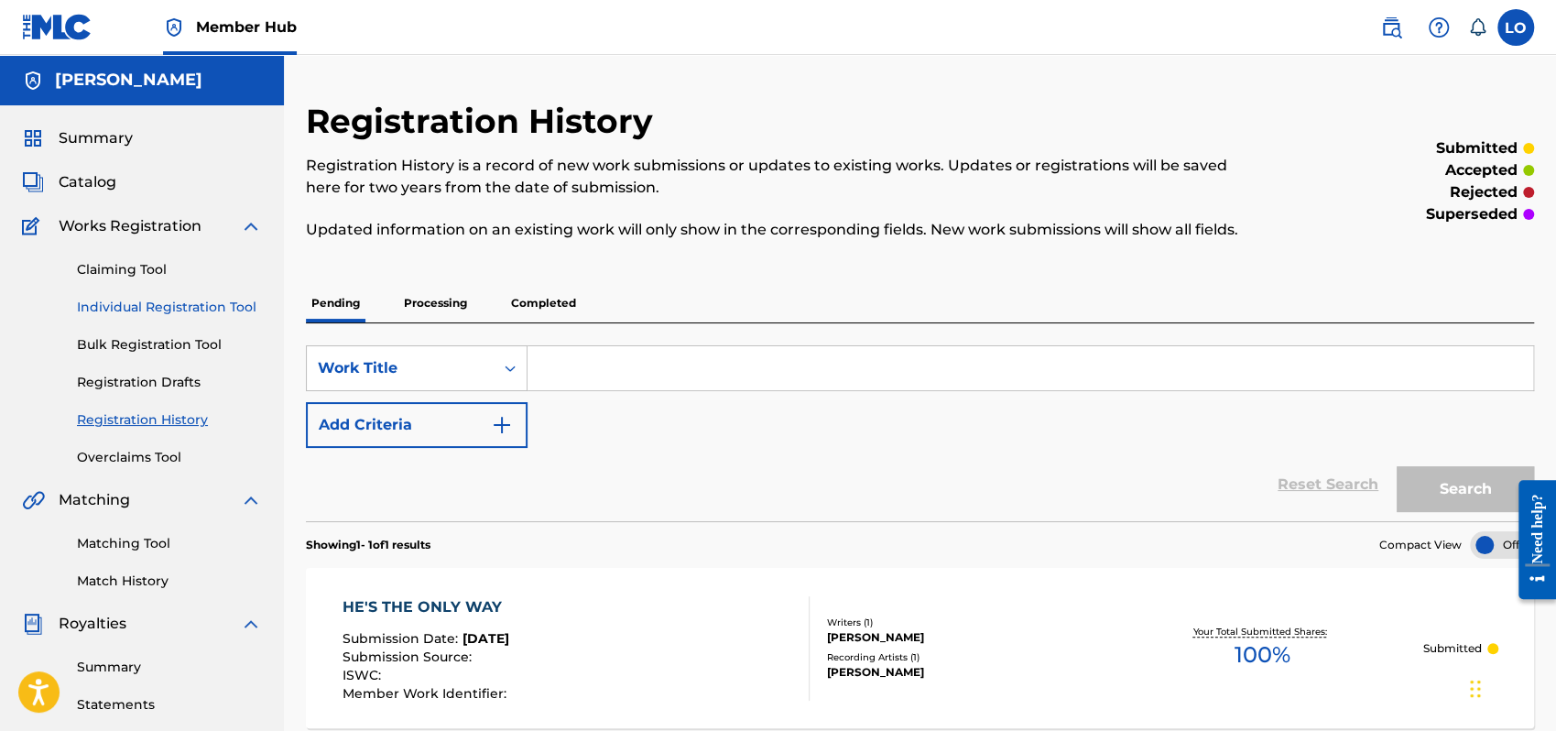
click at [179, 300] on link "Individual Registration Tool" at bounding box center [169, 307] width 185 height 19
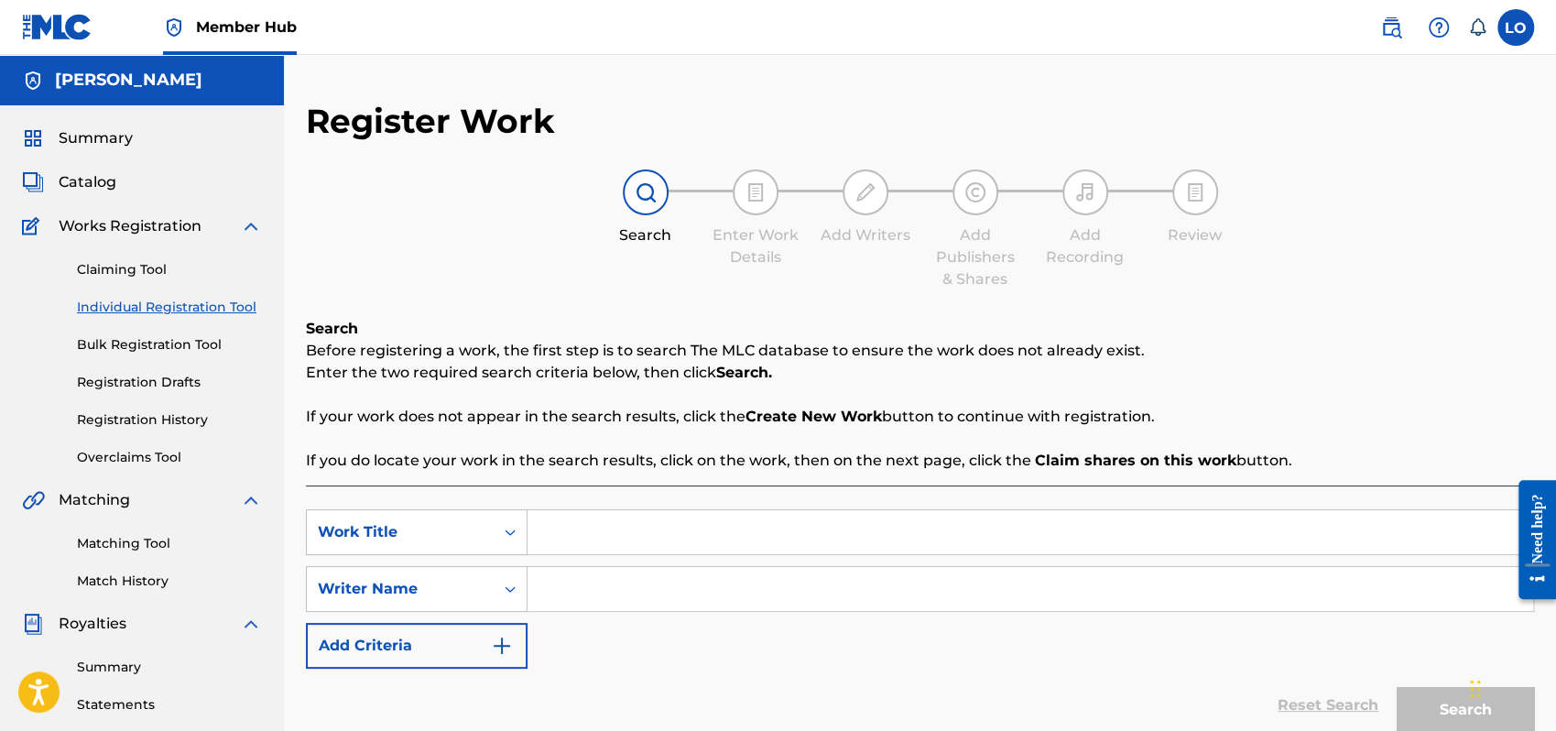
click at [598, 534] on input "Search Form" at bounding box center [1031, 532] width 1006 height 44
type input "[DEMOGRAPHIC_DATA]"
click at [576, 589] on input "Search Form" at bounding box center [1031, 589] width 1006 height 44
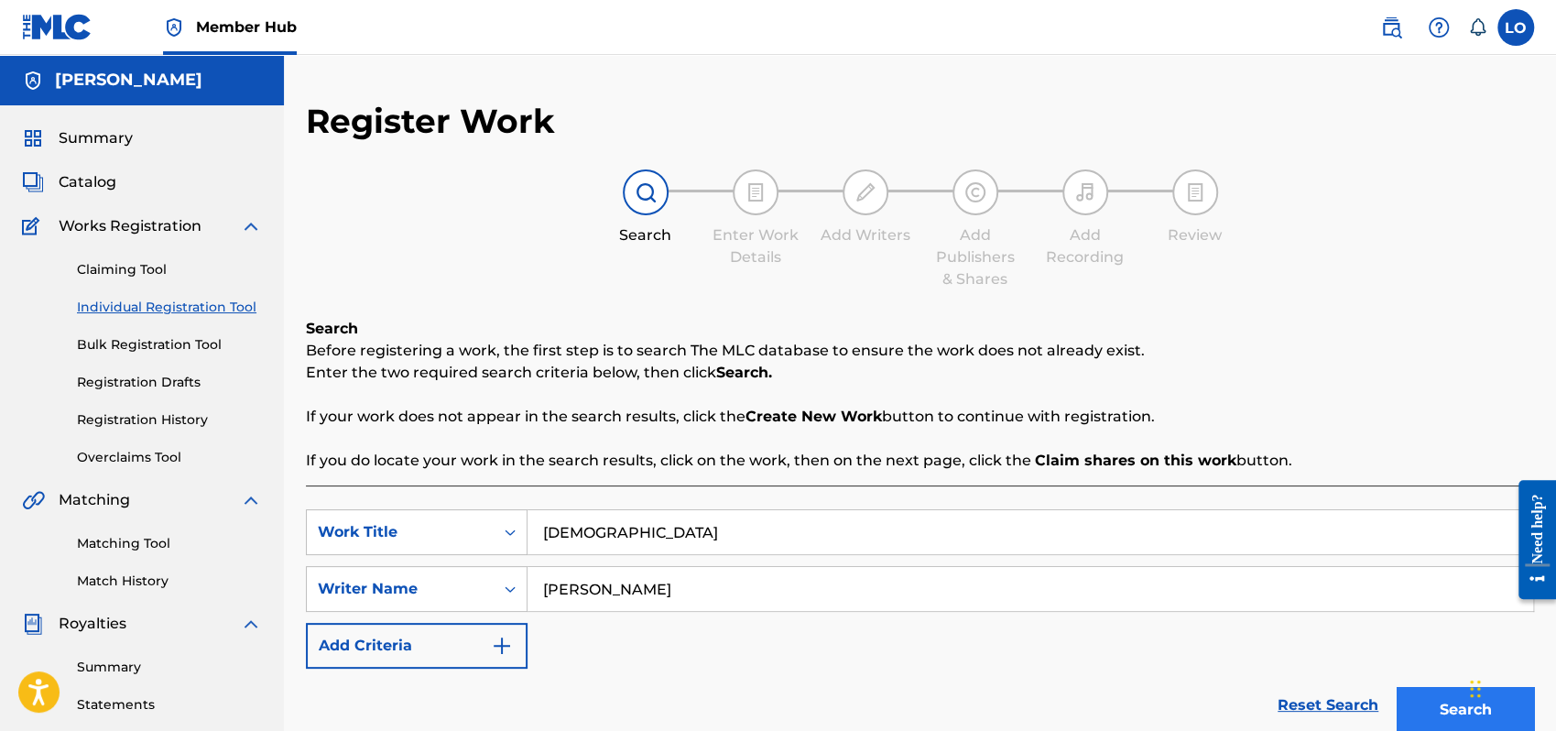
type input "[PERSON_NAME]"
click at [1419, 701] on button "Search" at bounding box center [1465, 710] width 137 height 46
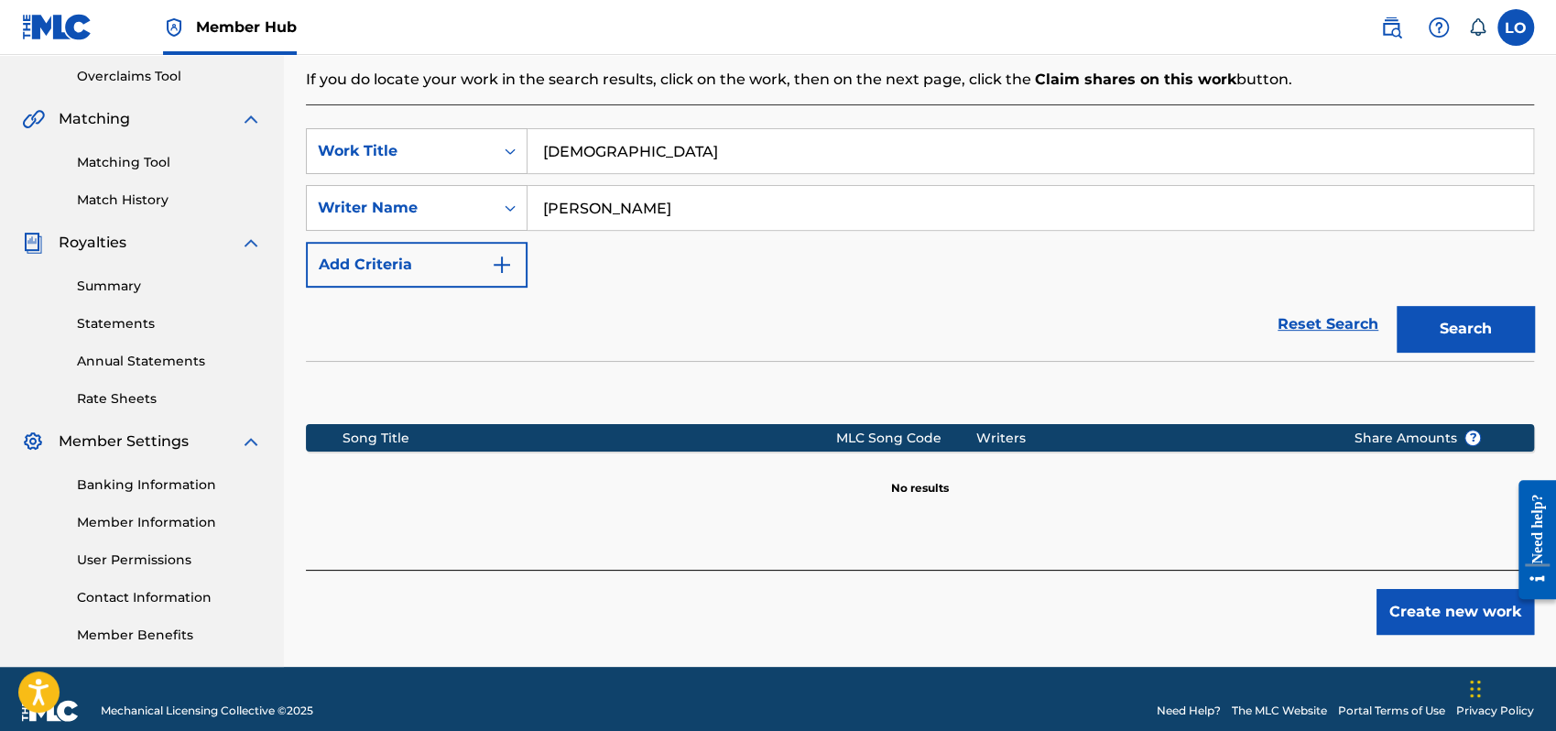
scroll to position [381, 0]
click at [1448, 599] on button "Create new work" at bounding box center [1456, 612] width 158 height 46
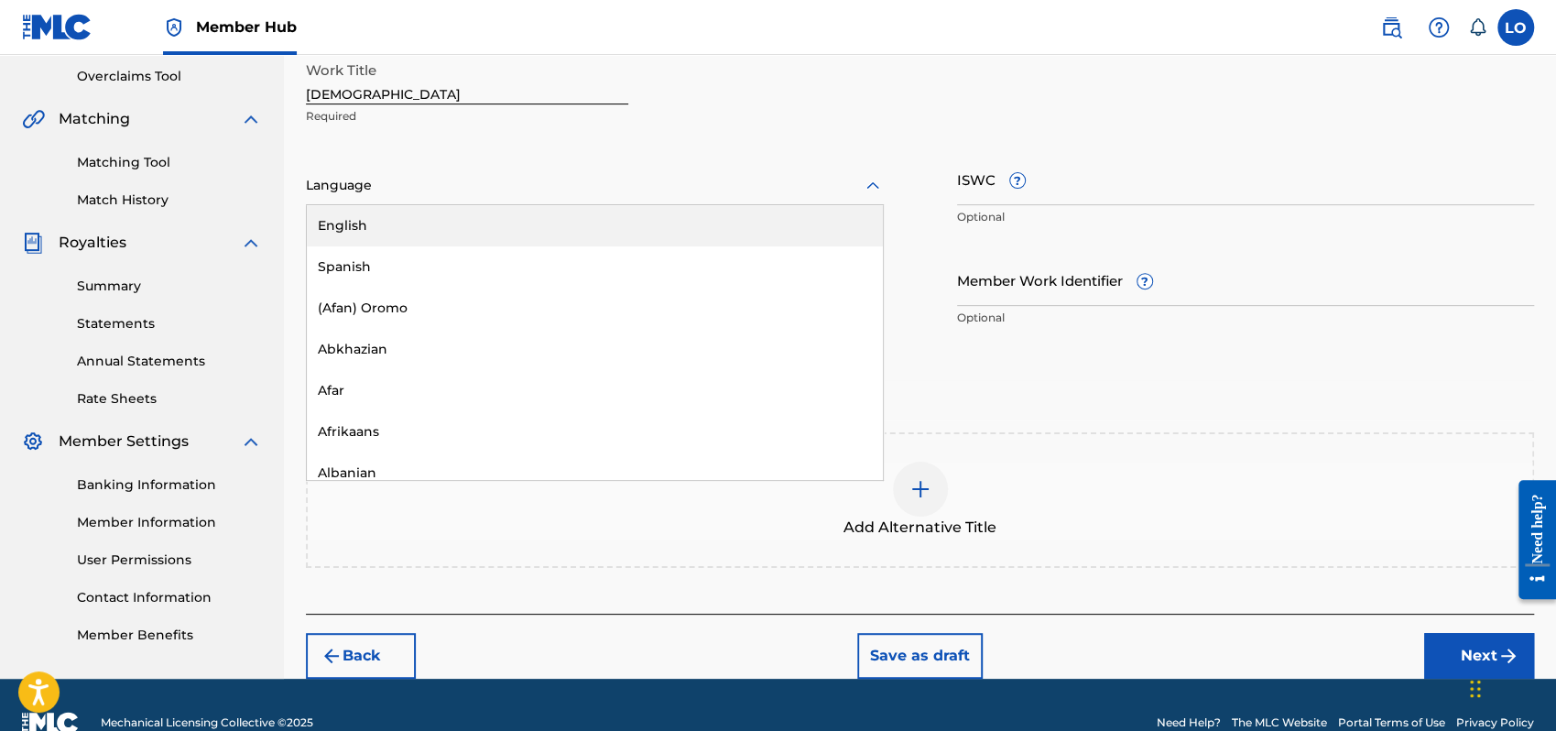
click at [876, 182] on icon at bounding box center [873, 186] width 22 height 22
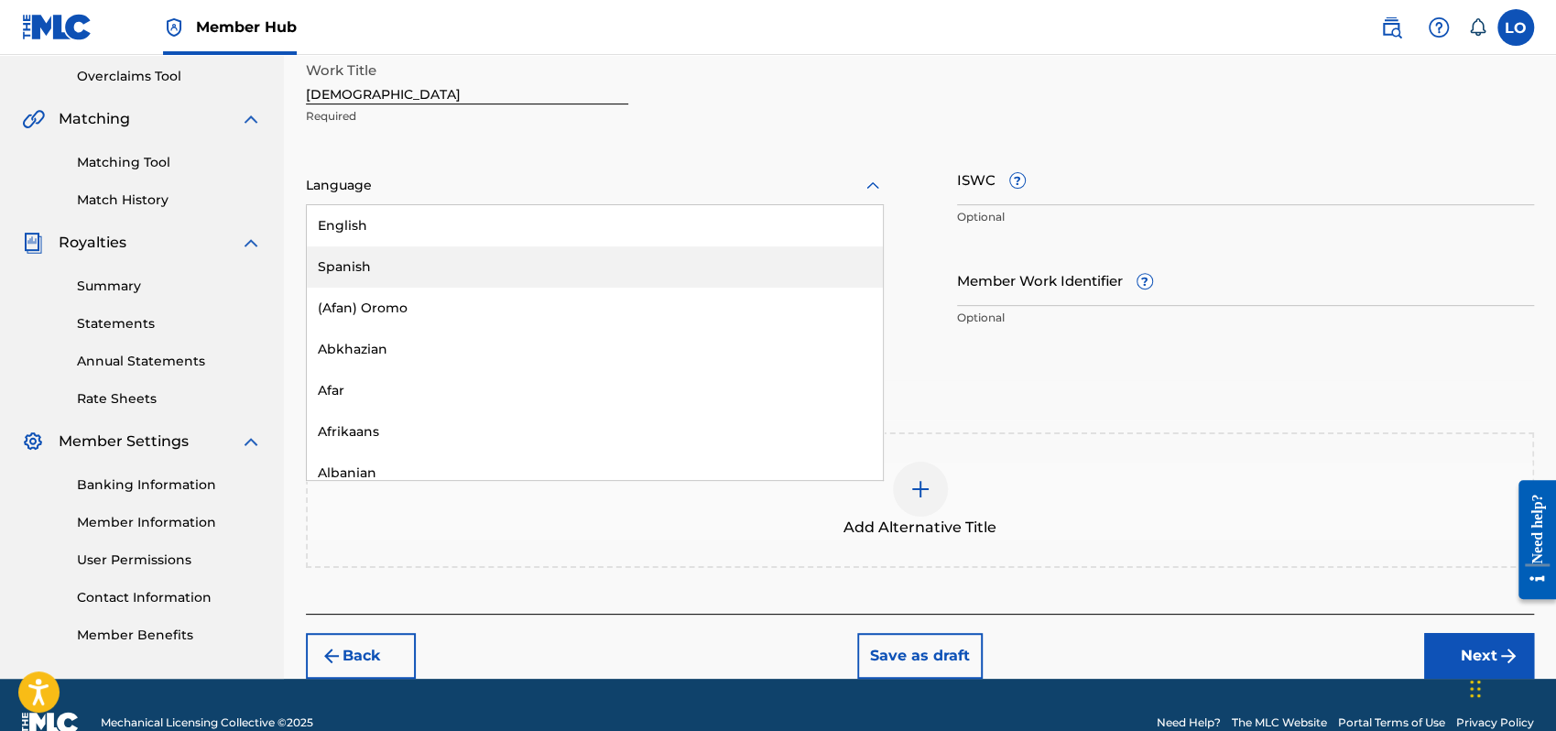
click at [381, 268] on div "Spanish" at bounding box center [595, 266] width 576 height 41
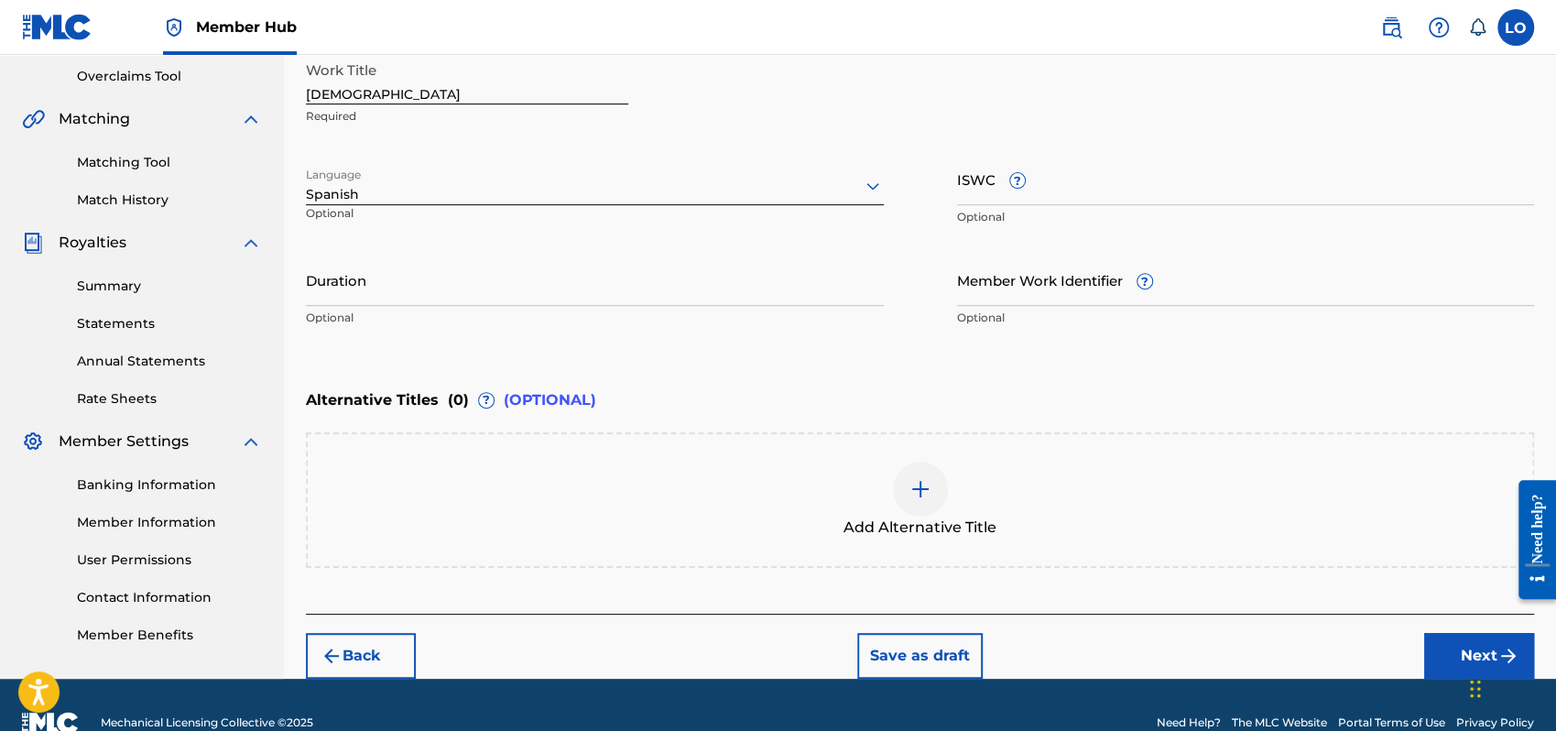
scroll to position [415, 0]
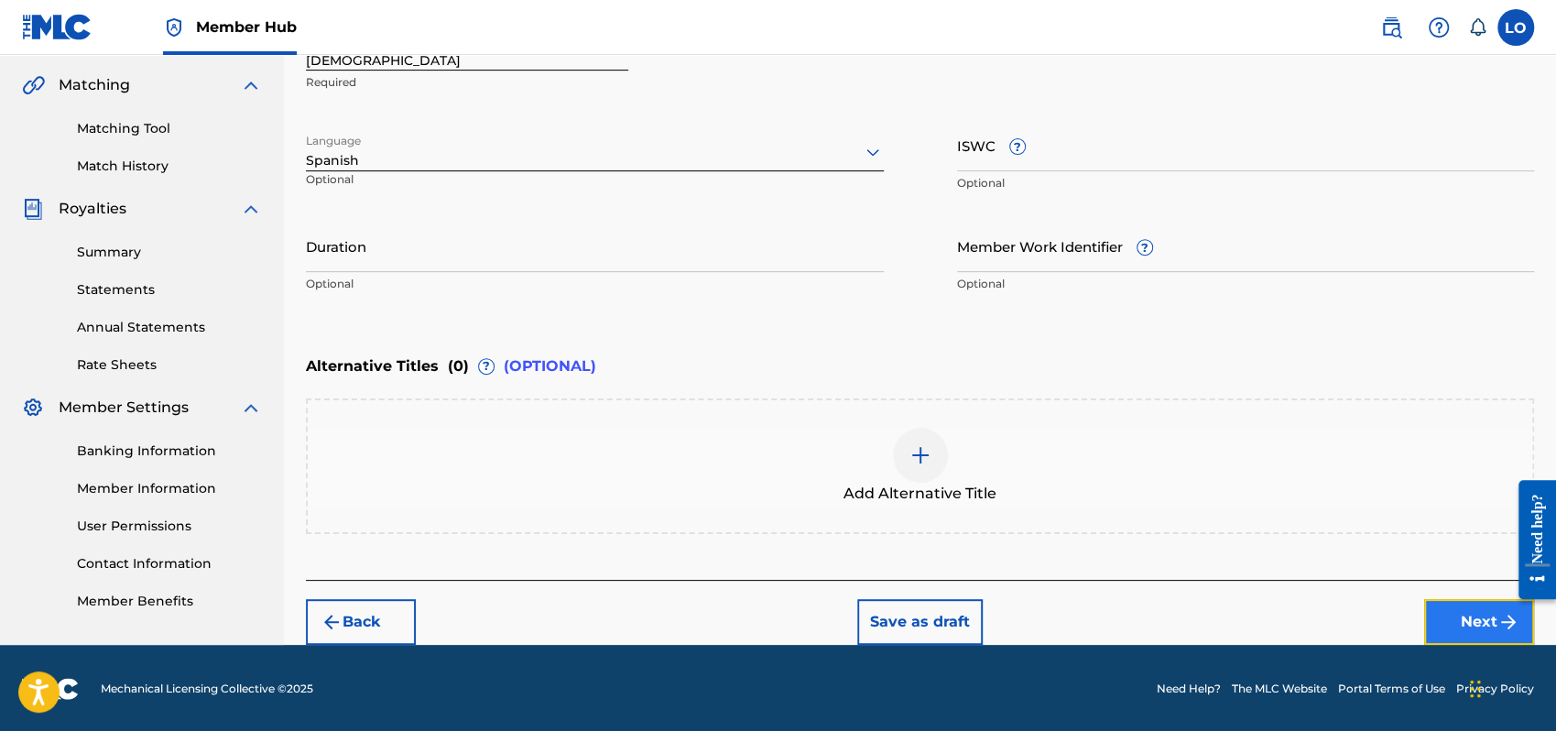
click at [1469, 612] on button "Next" at bounding box center [1479, 622] width 110 height 46
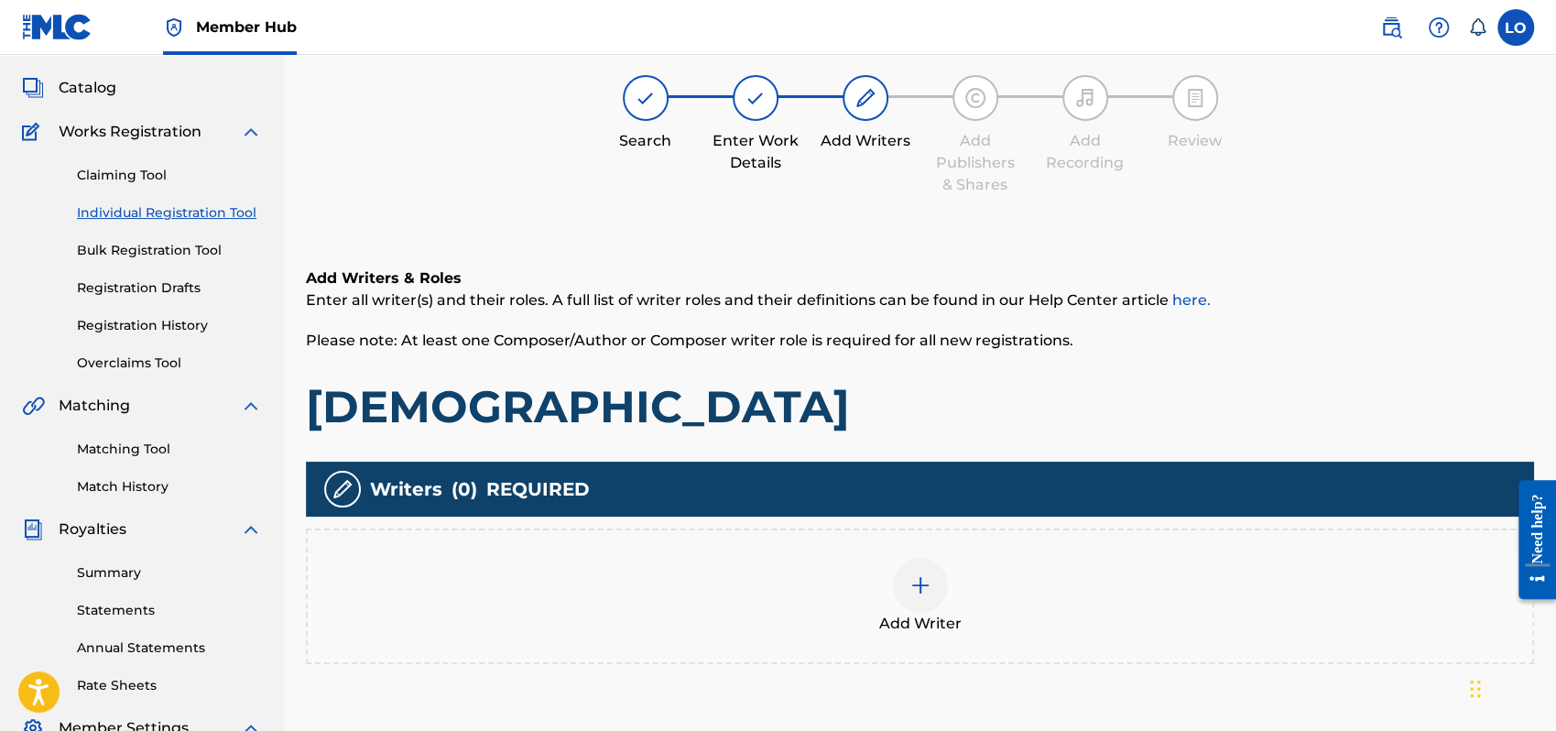
scroll to position [82, 0]
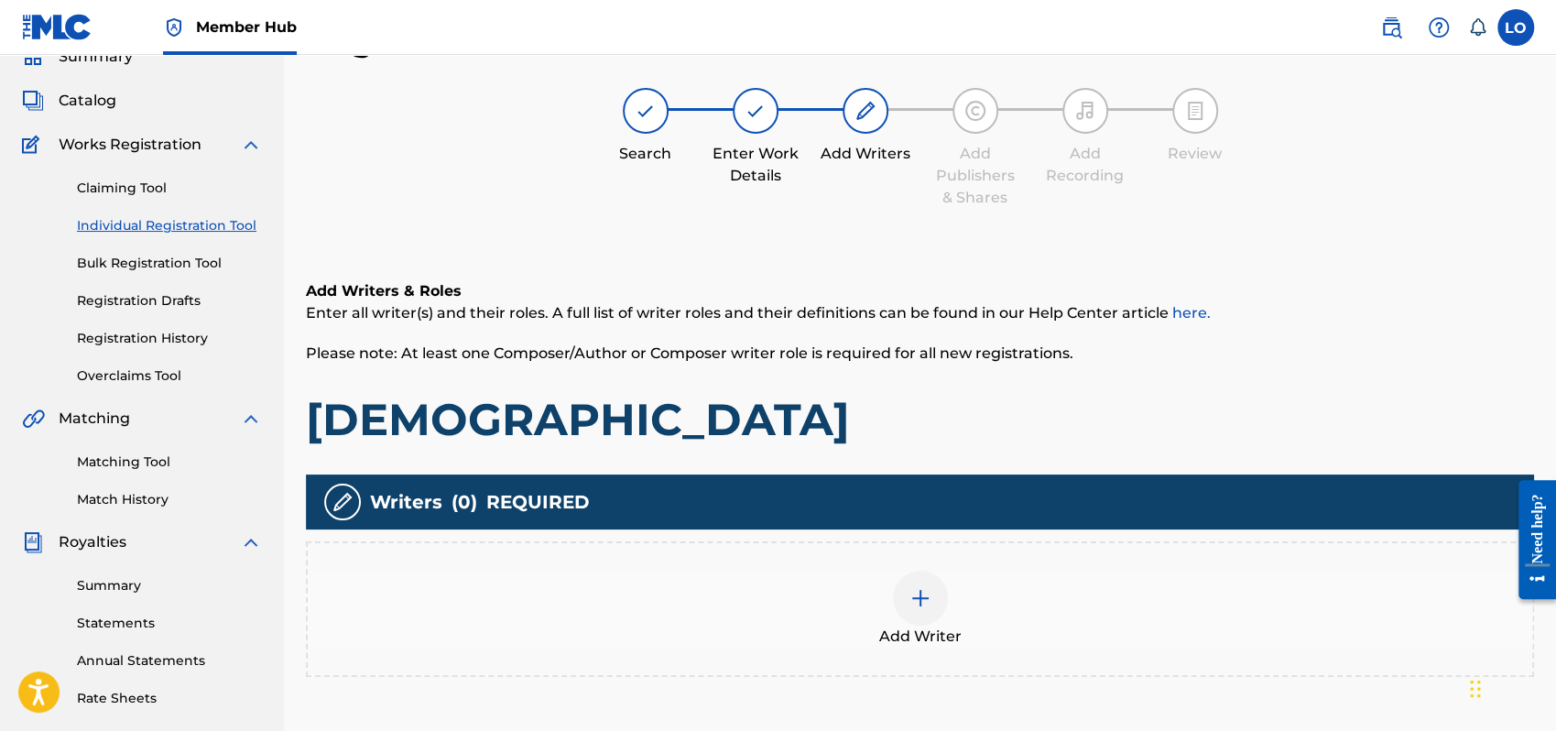
click at [938, 595] on div at bounding box center [920, 598] width 55 height 55
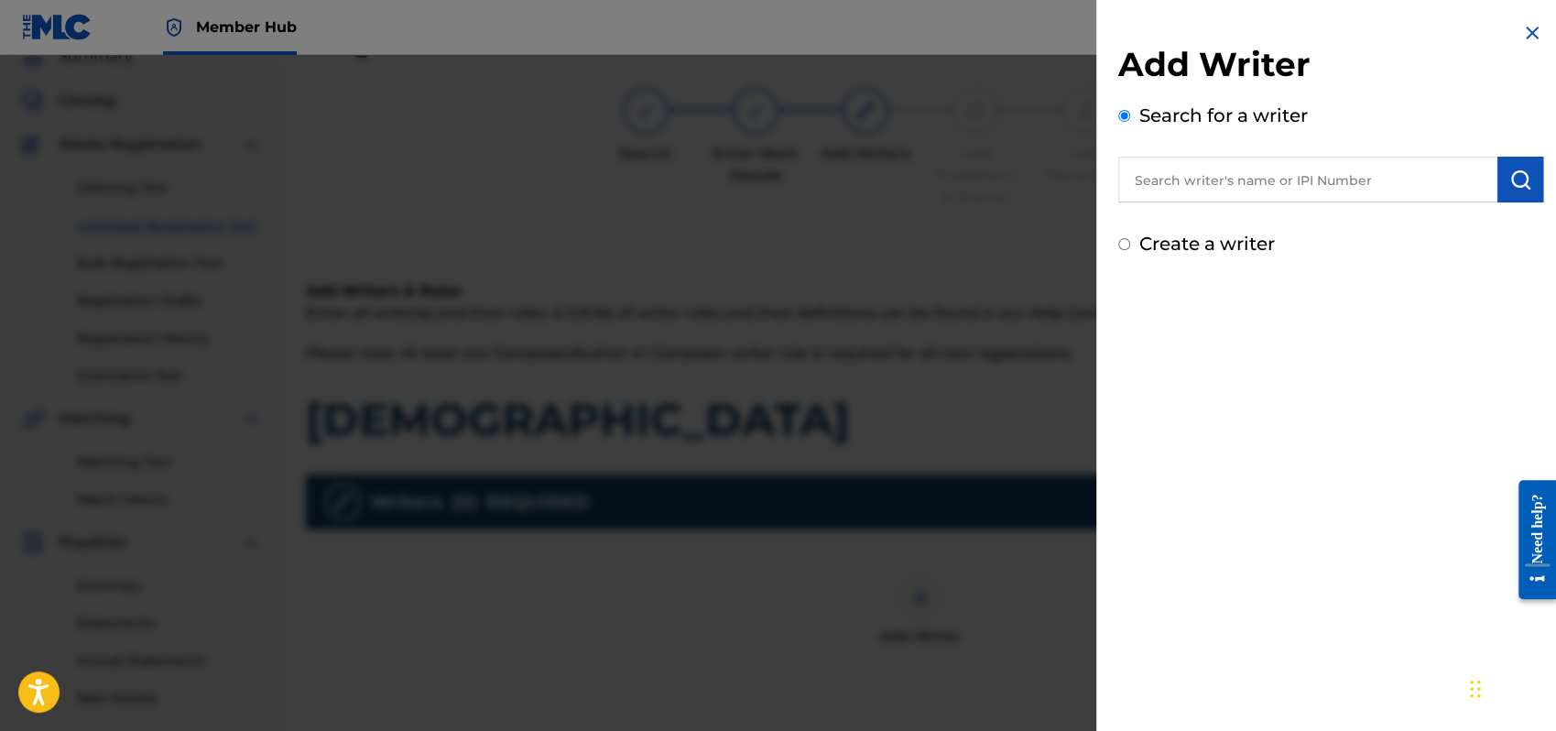
click at [1126, 241] on input "Create a writer" at bounding box center [1125, 244] width 12 height 12
radio input "false"
radio input "true"
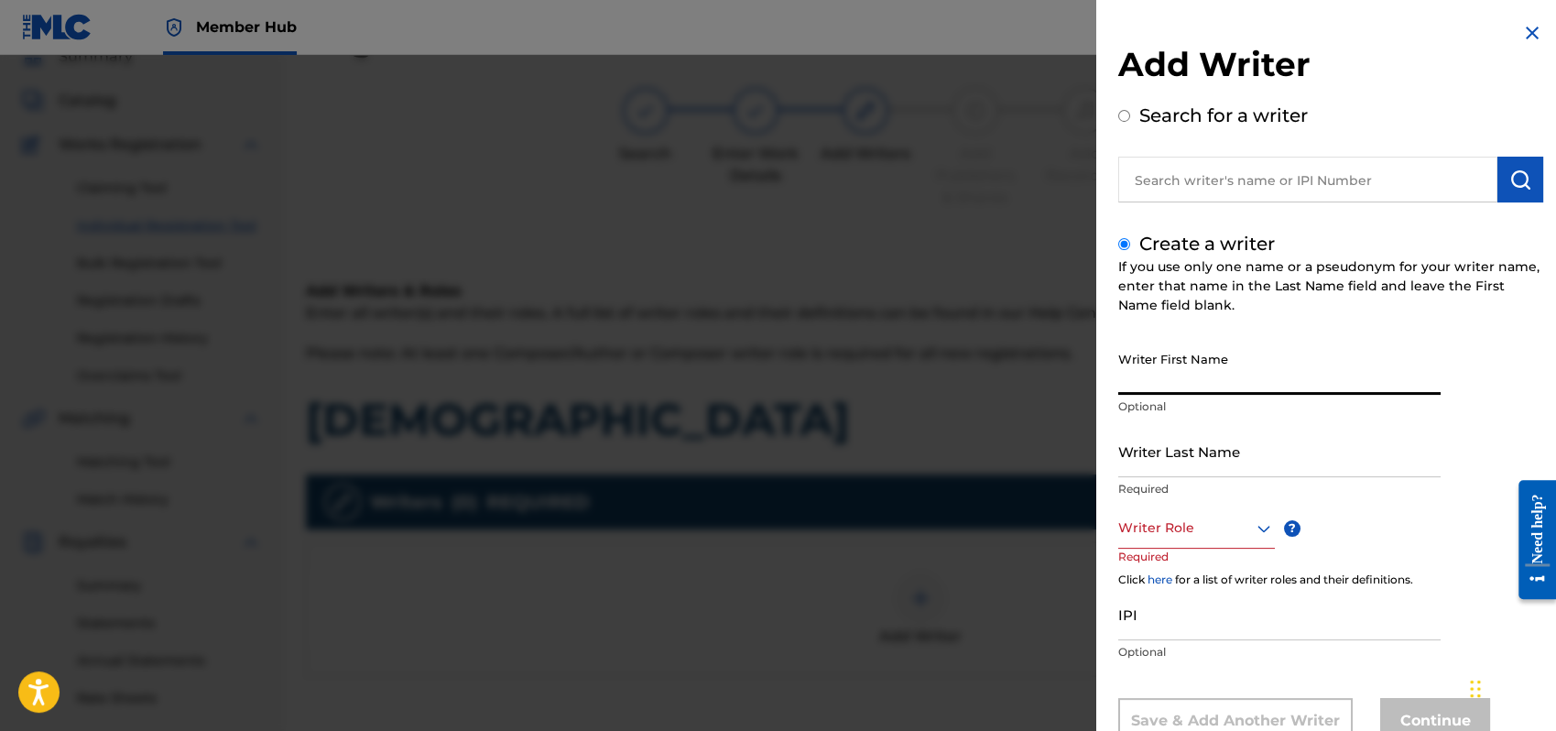
click at [1159, 375] on input "Writer First Name" at bounding box center [1280, 369] width 322 height 52
type input "[PERSON_NAME]"
click at [1151, 460] on input "Writer Last Name" at bounding box center [1280, 451] width 322 height 52
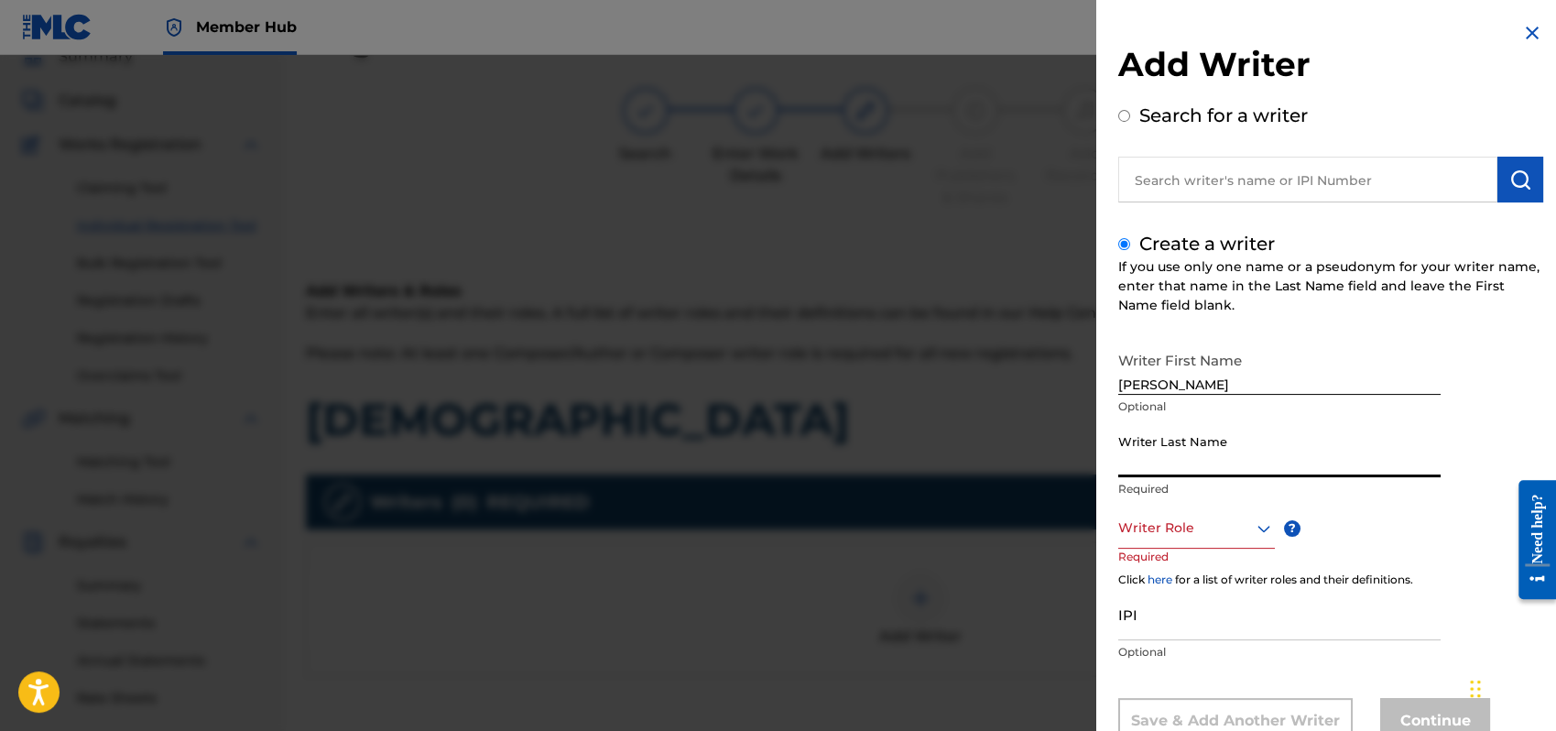
type input "P"
type input "[PERSON_NAME]"
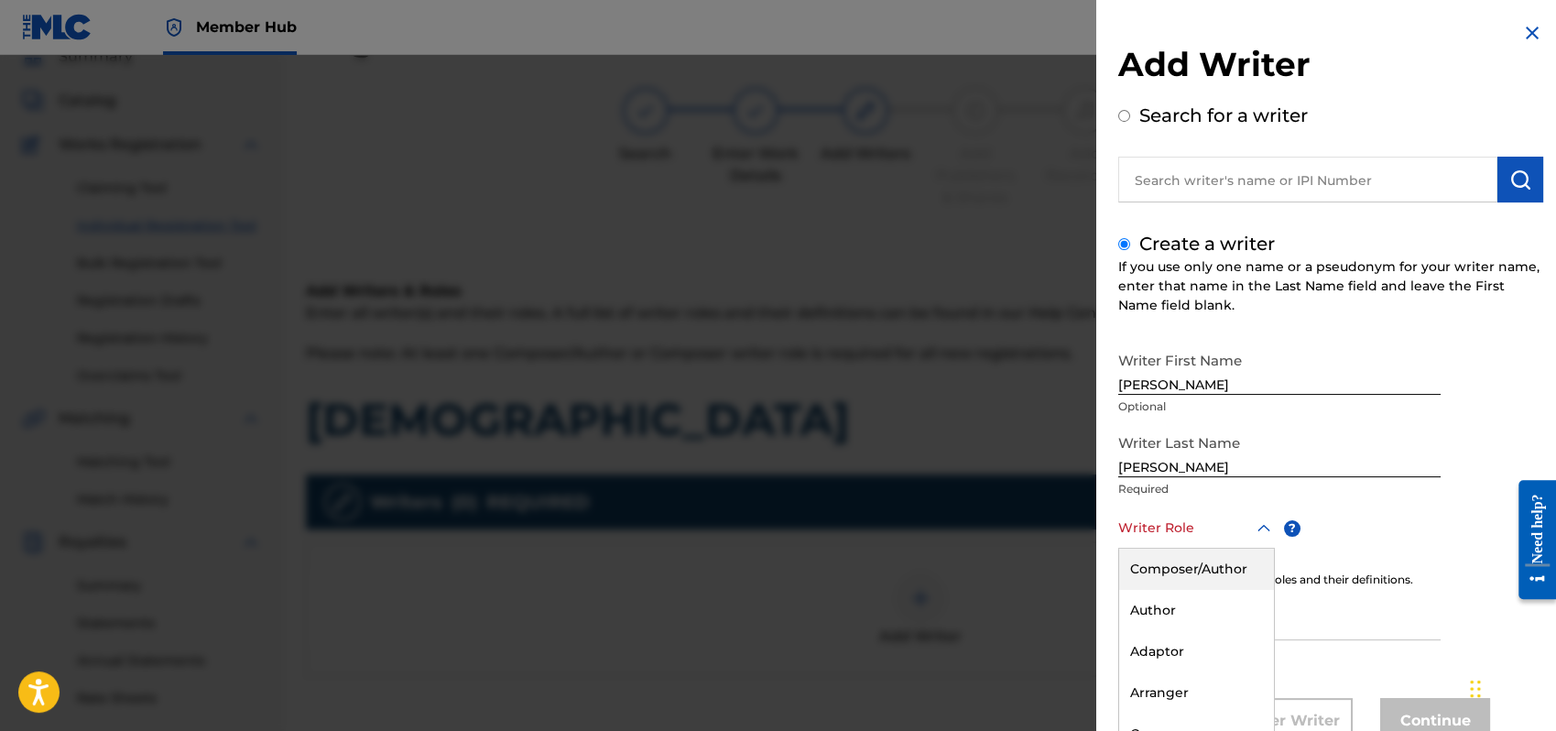
scroll to position [61, 0]
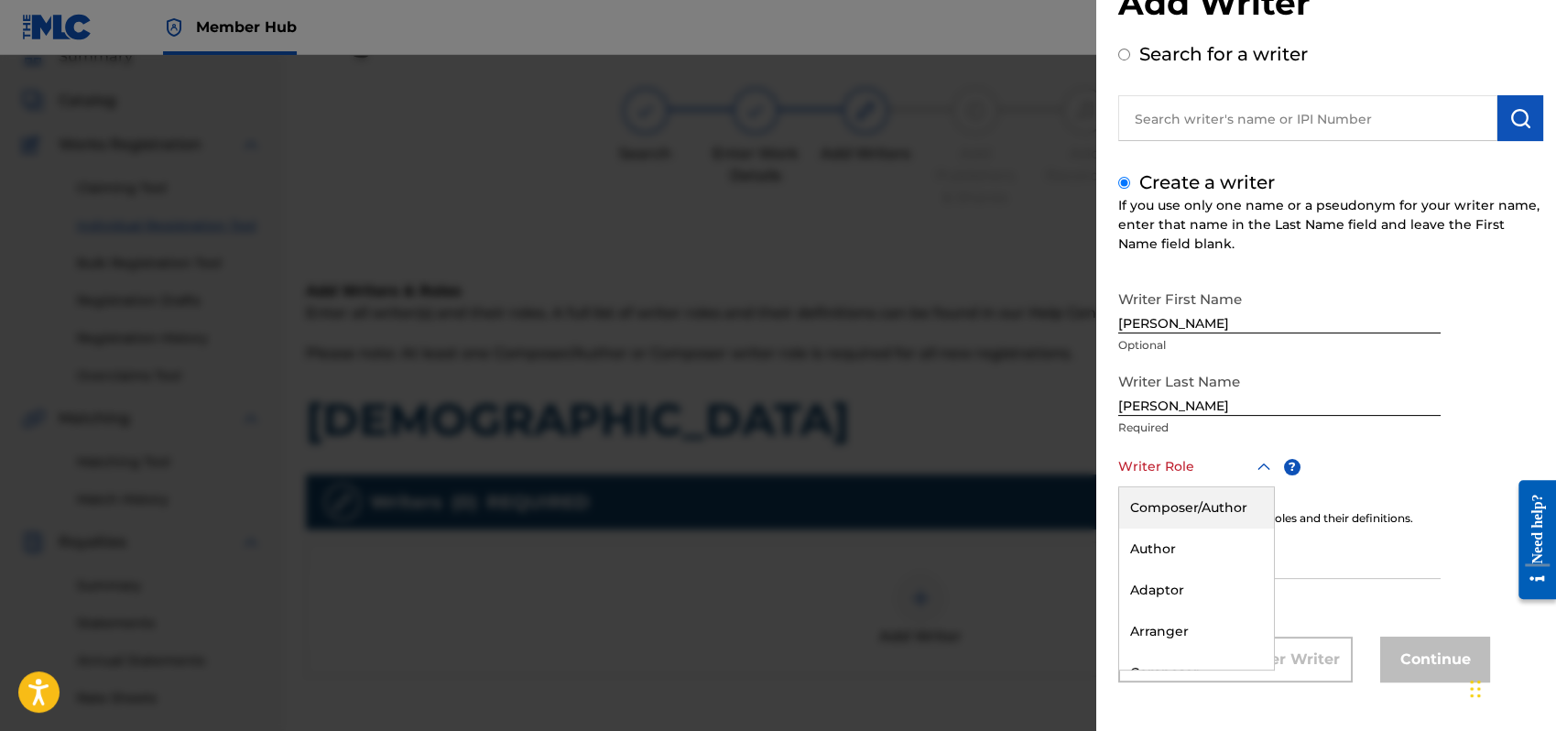
click at [1262, 487] on div "8 results available. Use Up and Down to choose options, press Enter to select t…" at bounding box center [1197, 466] width 157 height 41
click at [1173, 506] on div "Composer/Author" at bounding box center [1196, 507] width 155 height 41
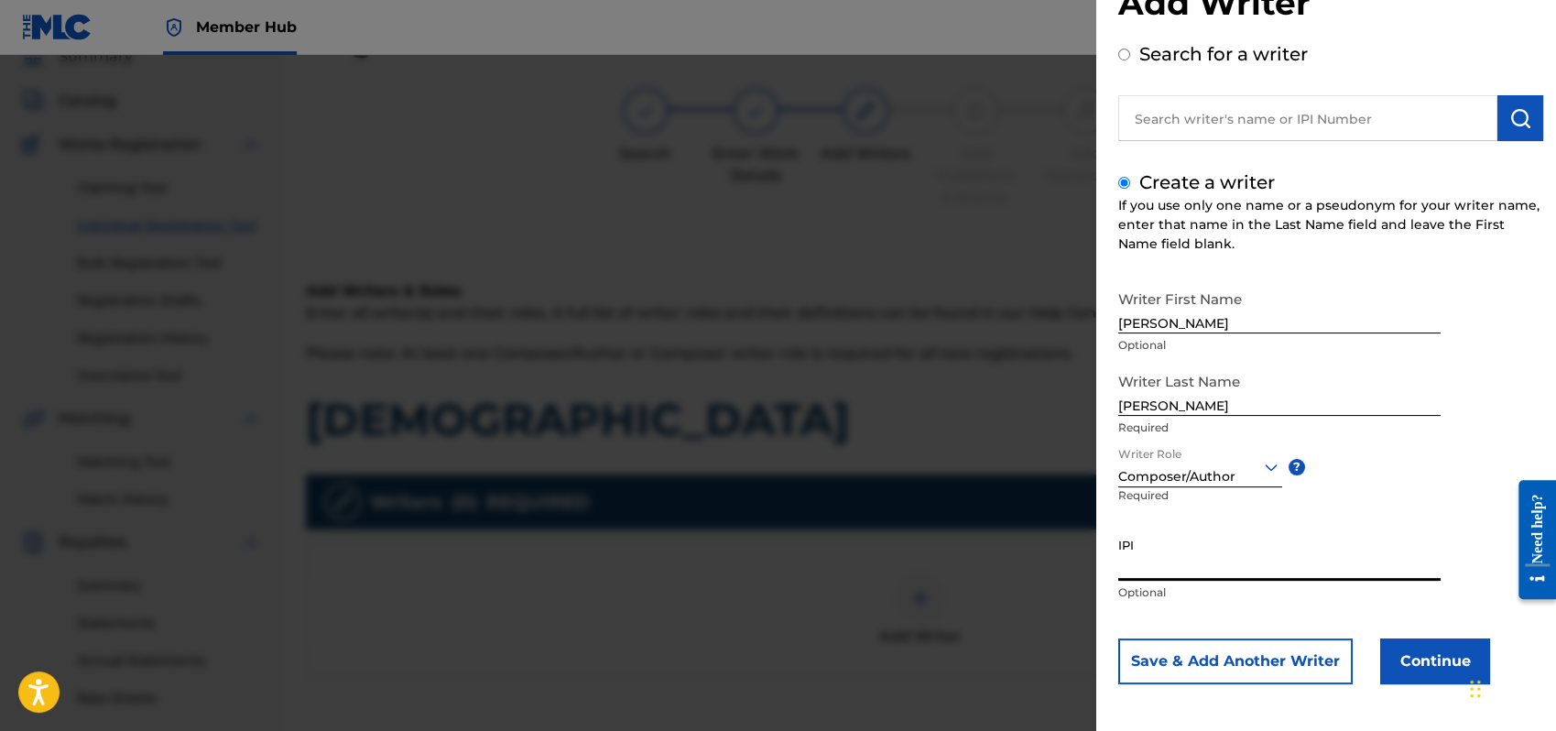
click at [1147, 554] on input "IPI" at bounding box center [1280, 555] width 322 height 52
type input "1162110609"
click at [1431, 660] on button "Continue" at bounding box center [1436, 661] width 110 height 46
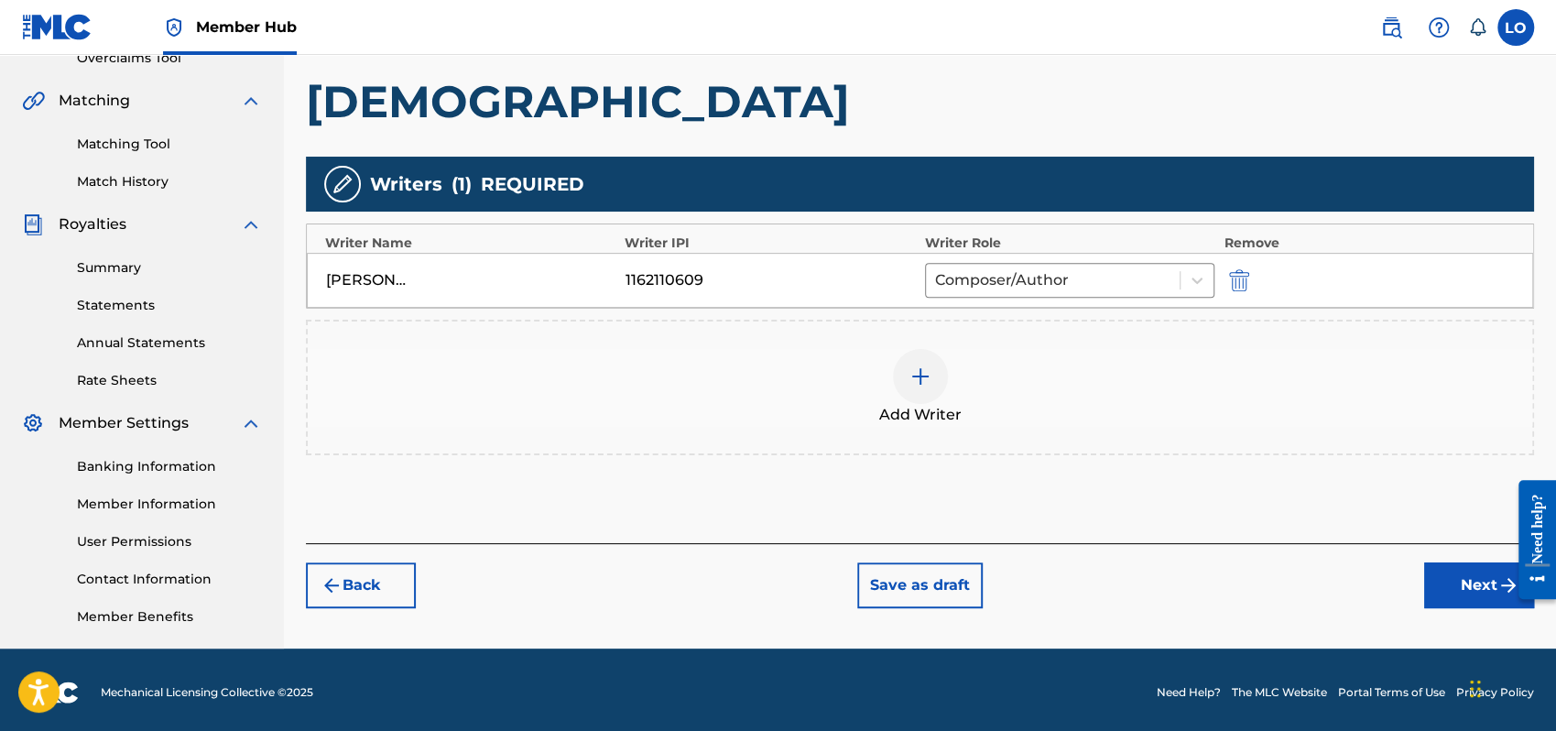
scroll to position [404, 0]
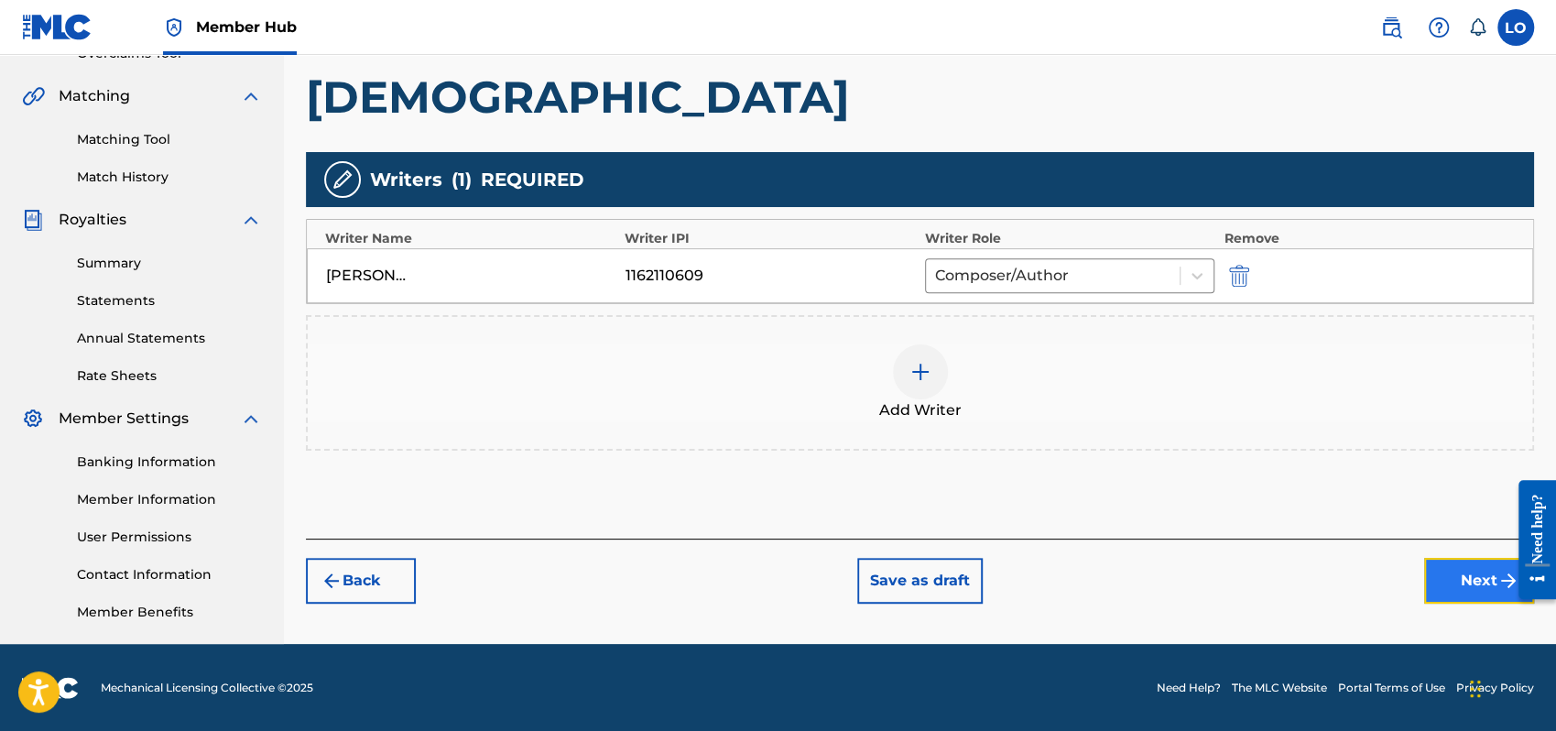
click at [1466, 586] on button "Next" at bounding box center [1479, 581] width 110 height 46
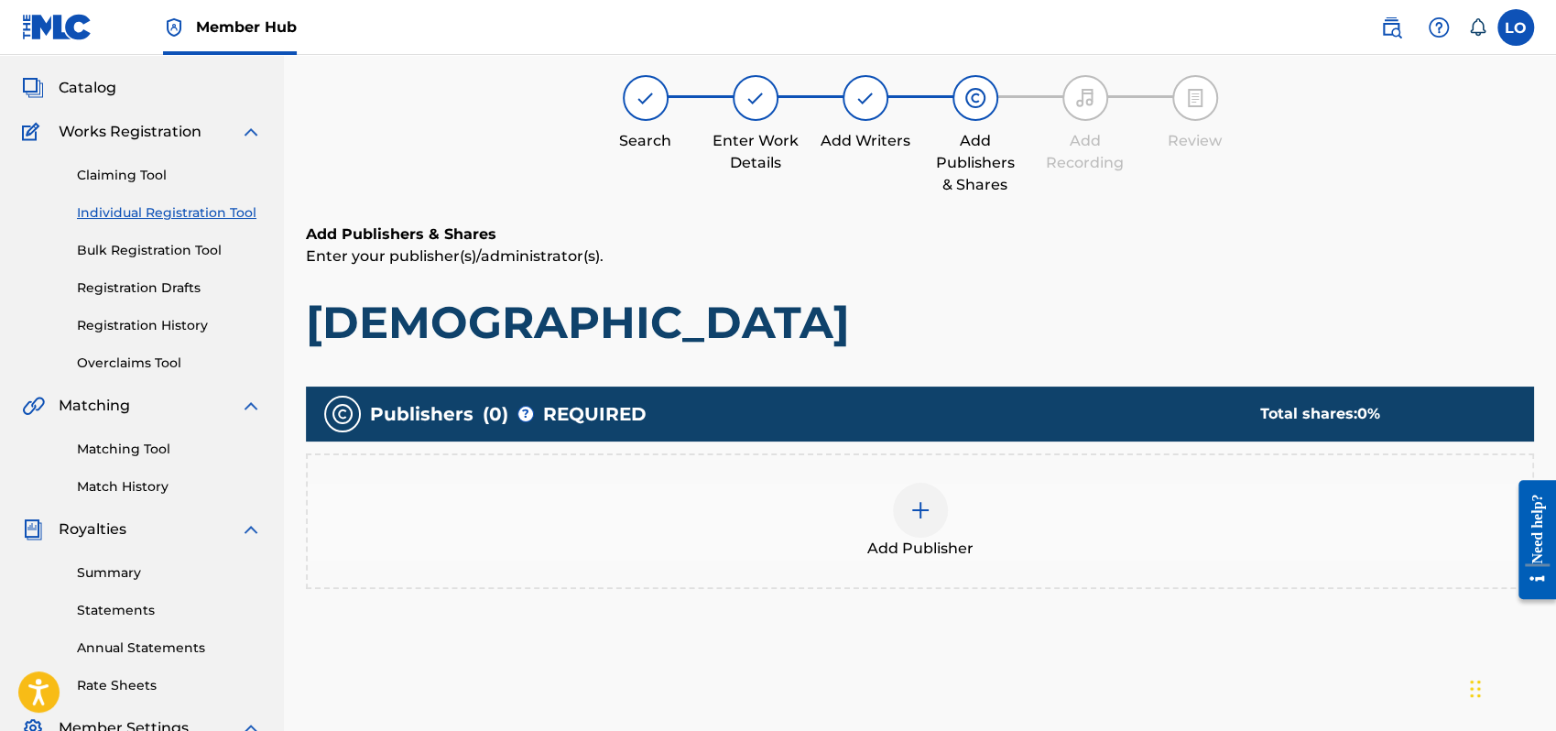
scroll to position [82, 0]
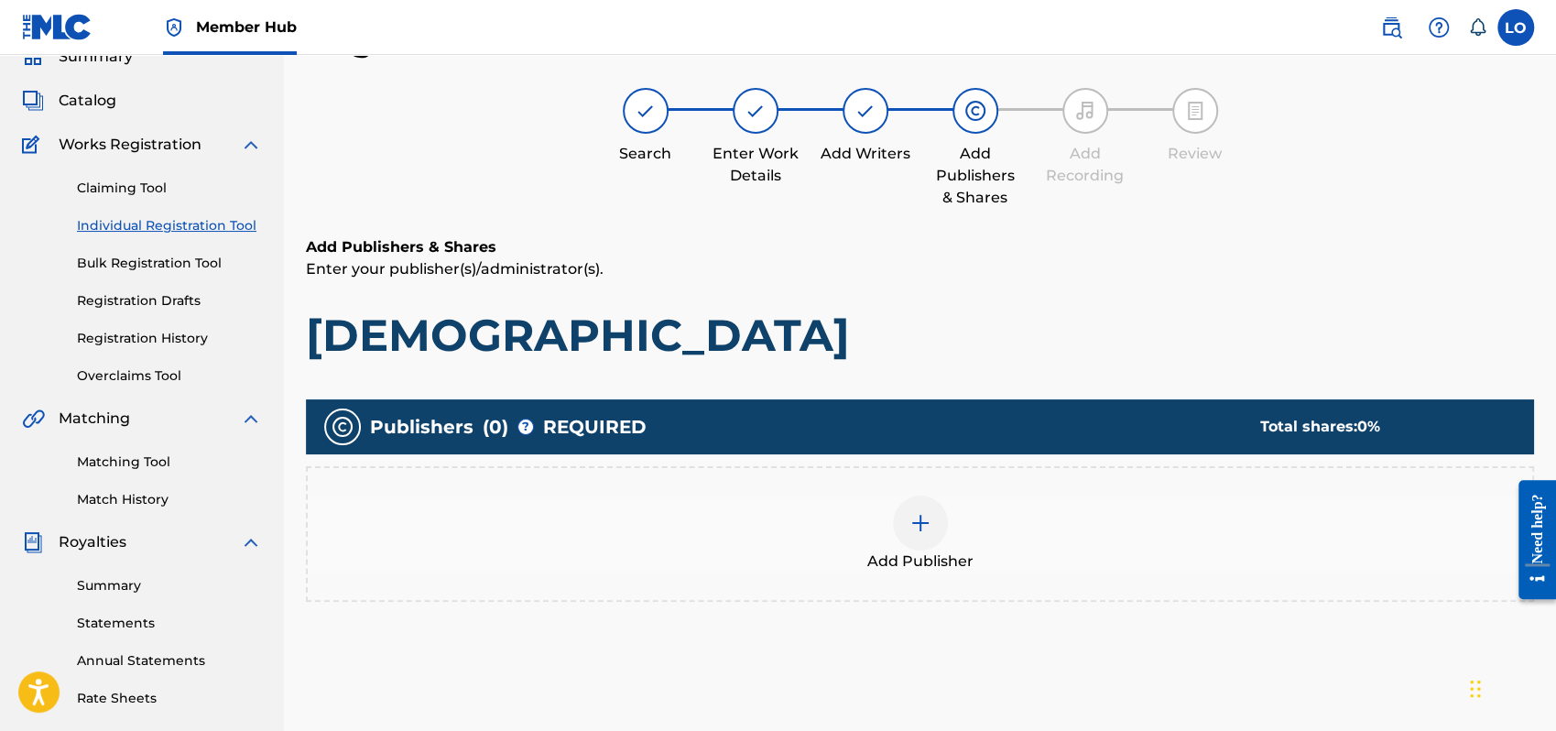
click at [933, 521] on div at bounding box center [920, 523] width 55 height 55
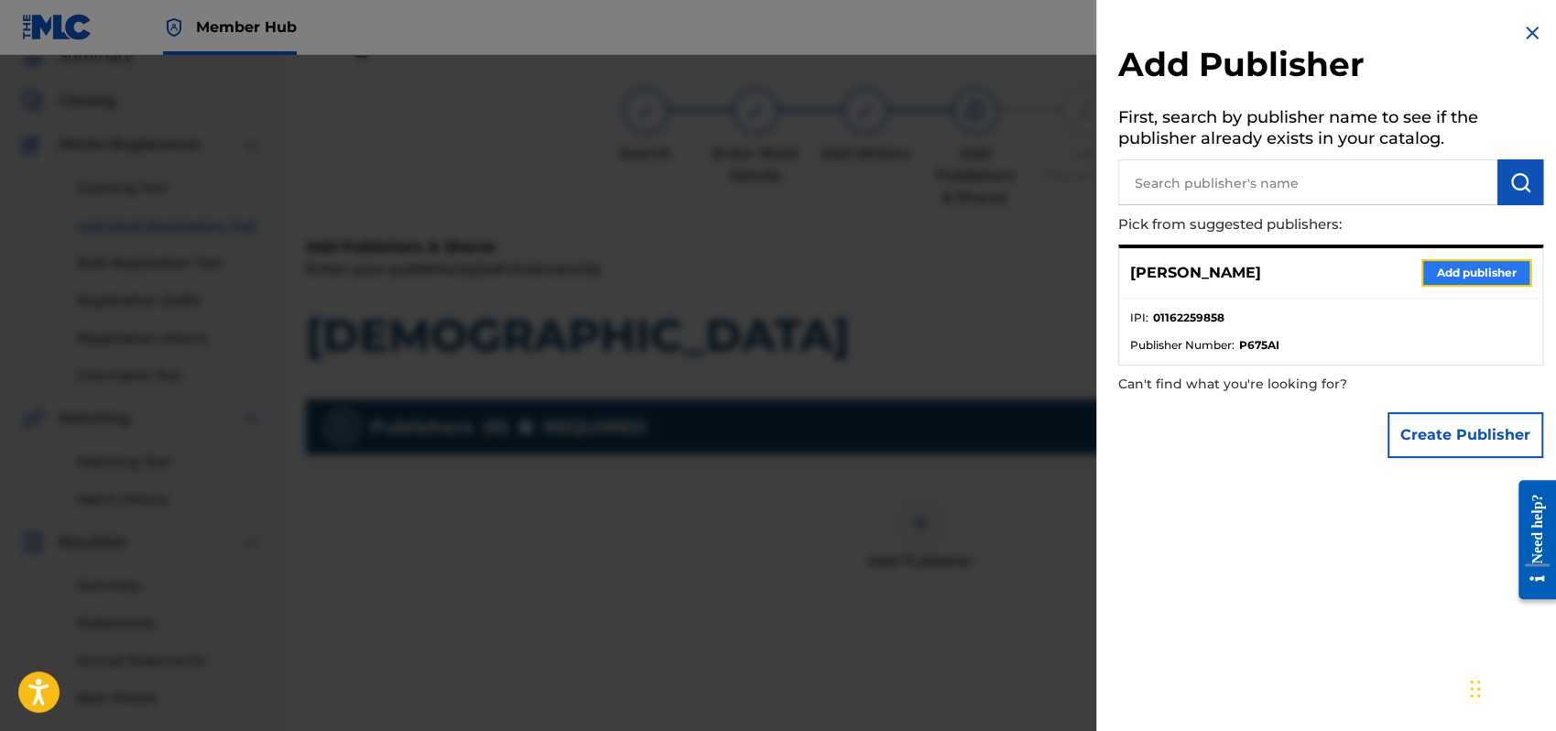
click at [1438, 271] on button "Add publisher" at bounding box center [1477, 272] width 110 height 27
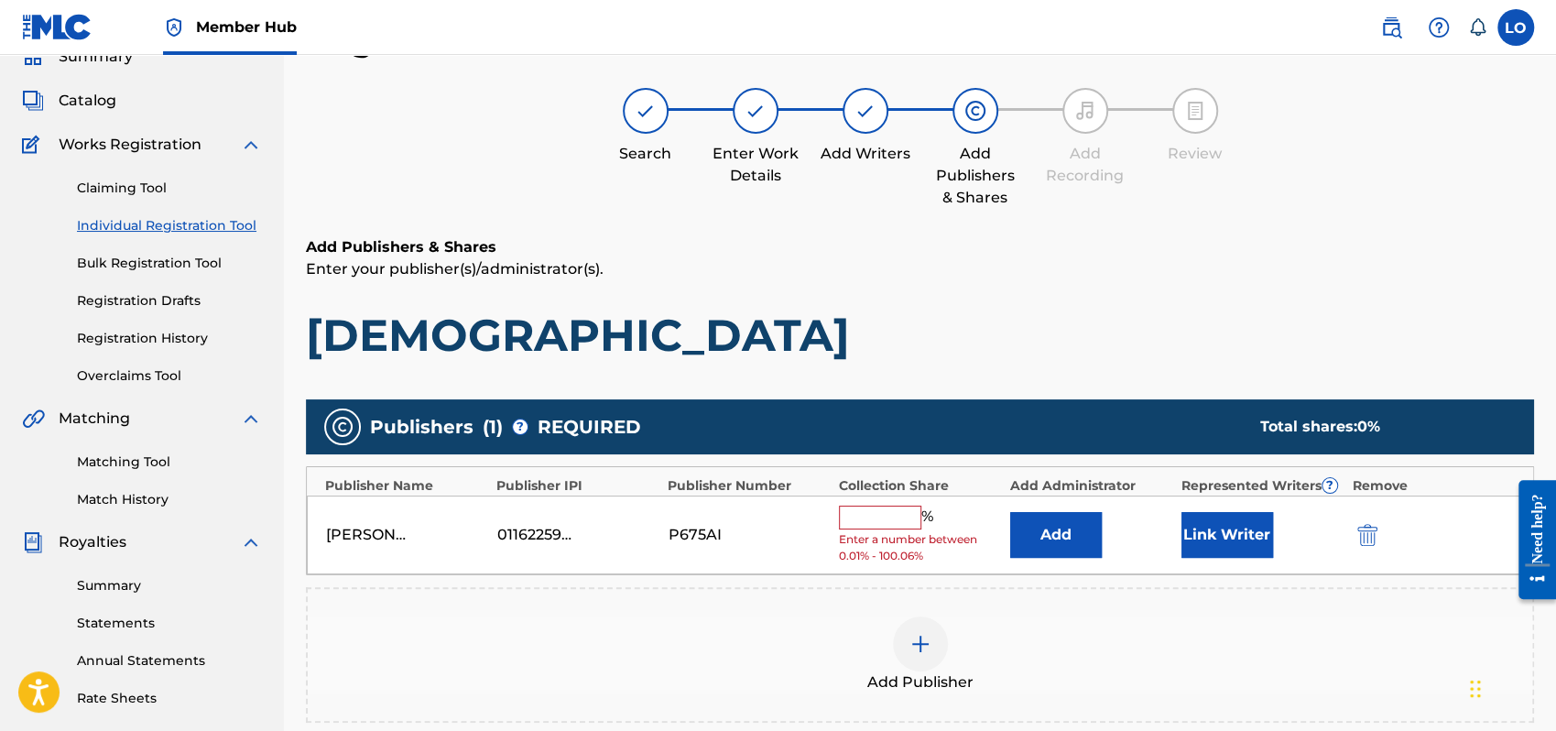
click at [859, 516] on input "text" at bounding box center [880, 518] width 82 height 24
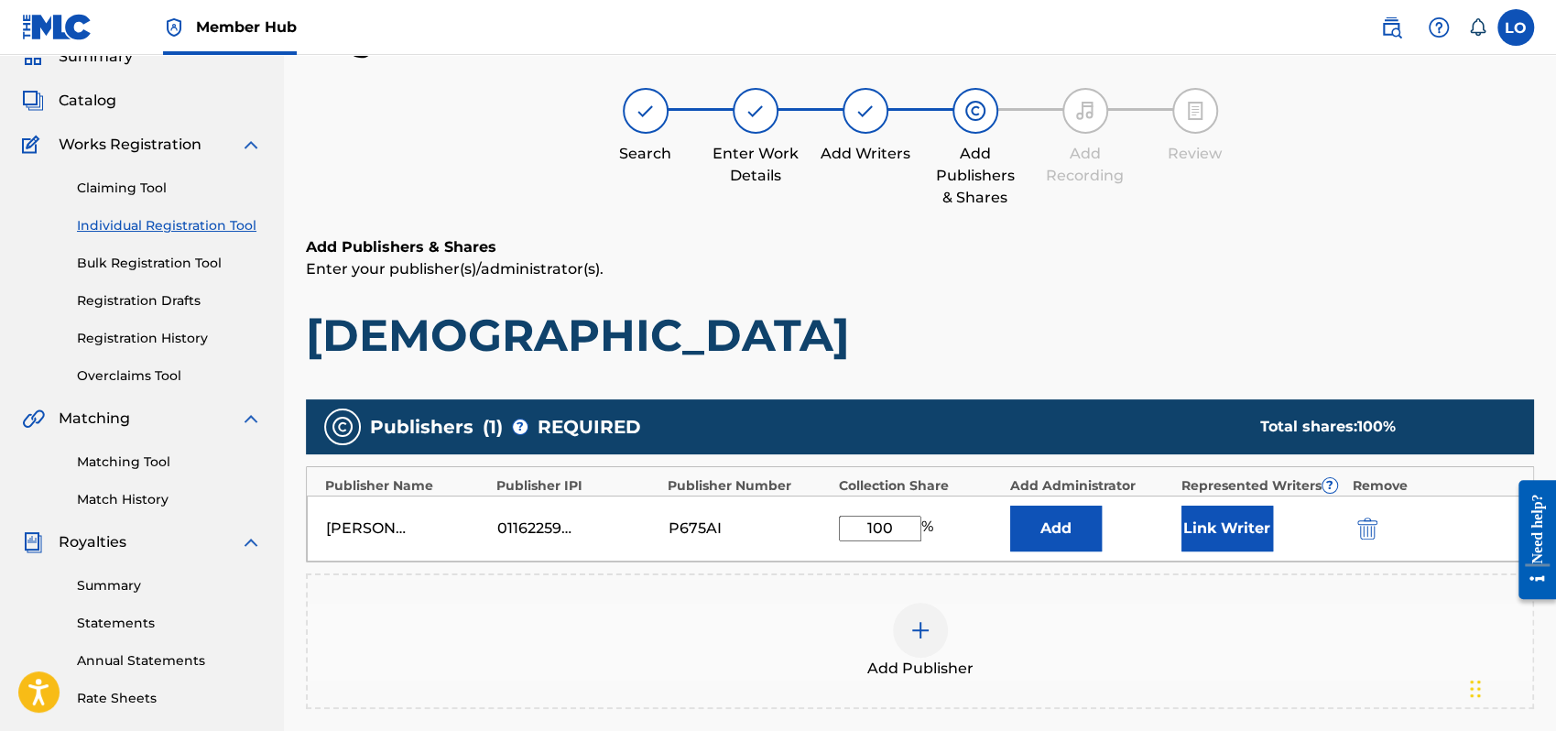
type input "100"
click at [1323, 612] on div "Add Publisher" at bounding box center [920, 641] width 1225 height 77
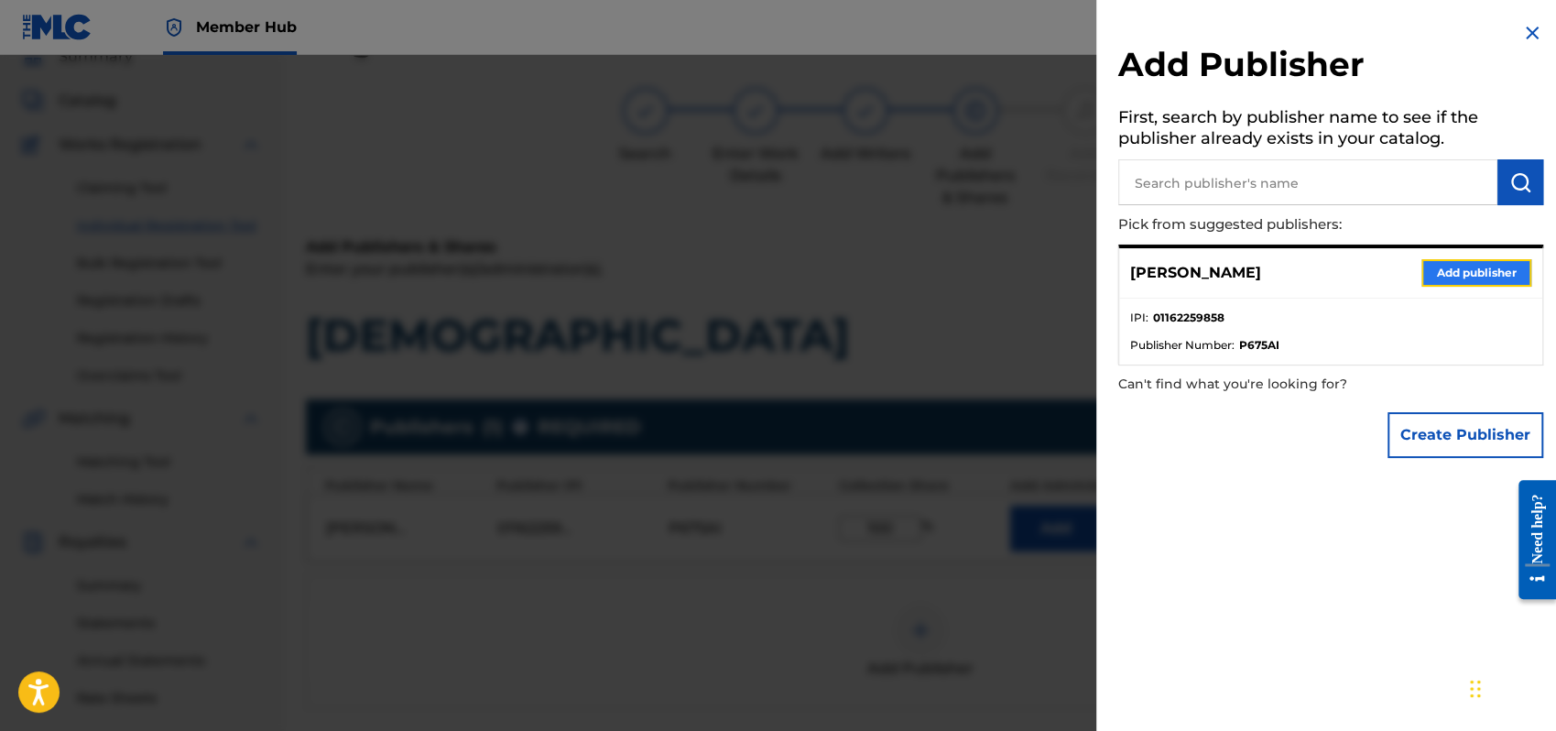
click at [1464, 273] on button "Add publisher" at bounding box center [1477, 272] width 110 height 27
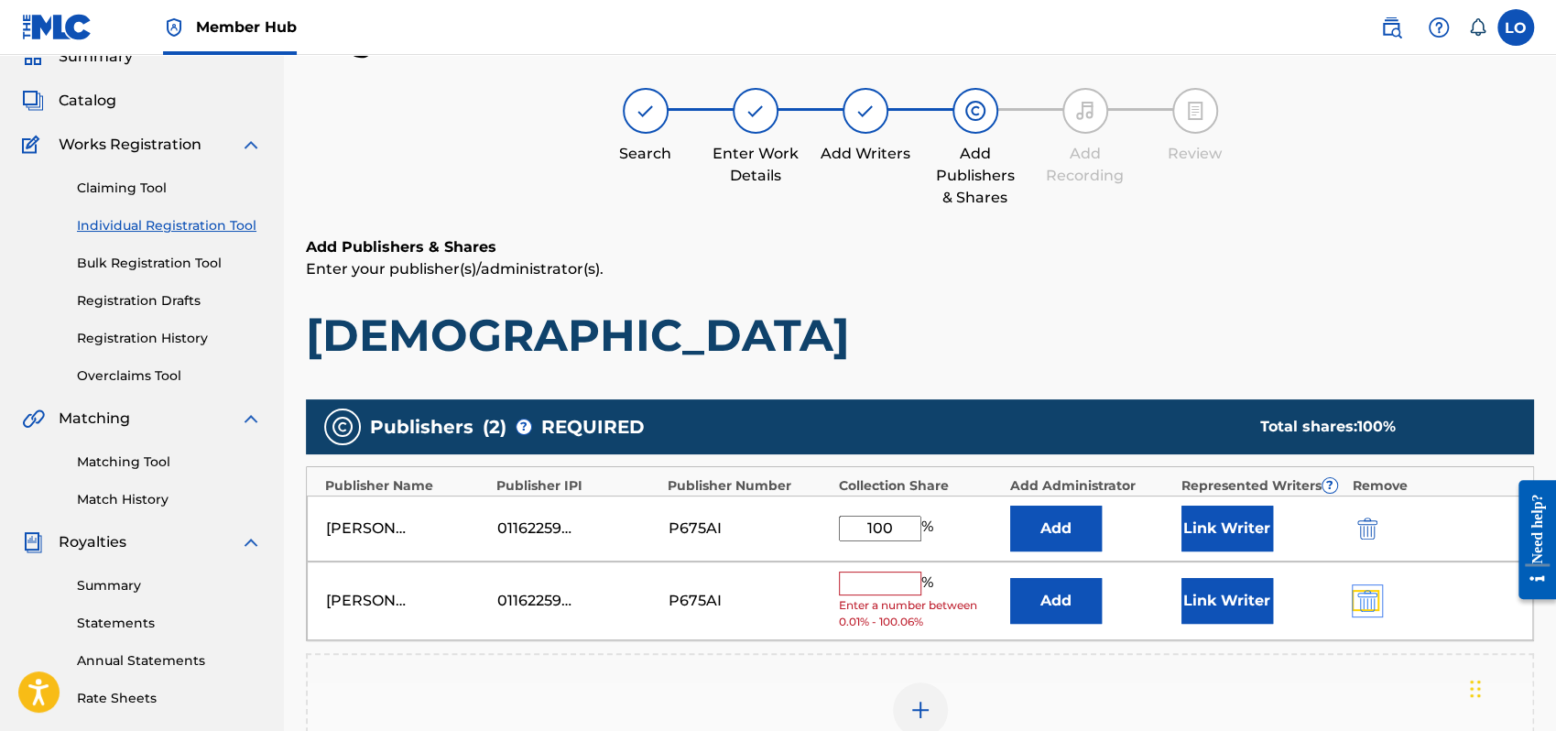
click at [1369, 593] on img "submit" at bounding box center [1368, 601] width 20 height 22
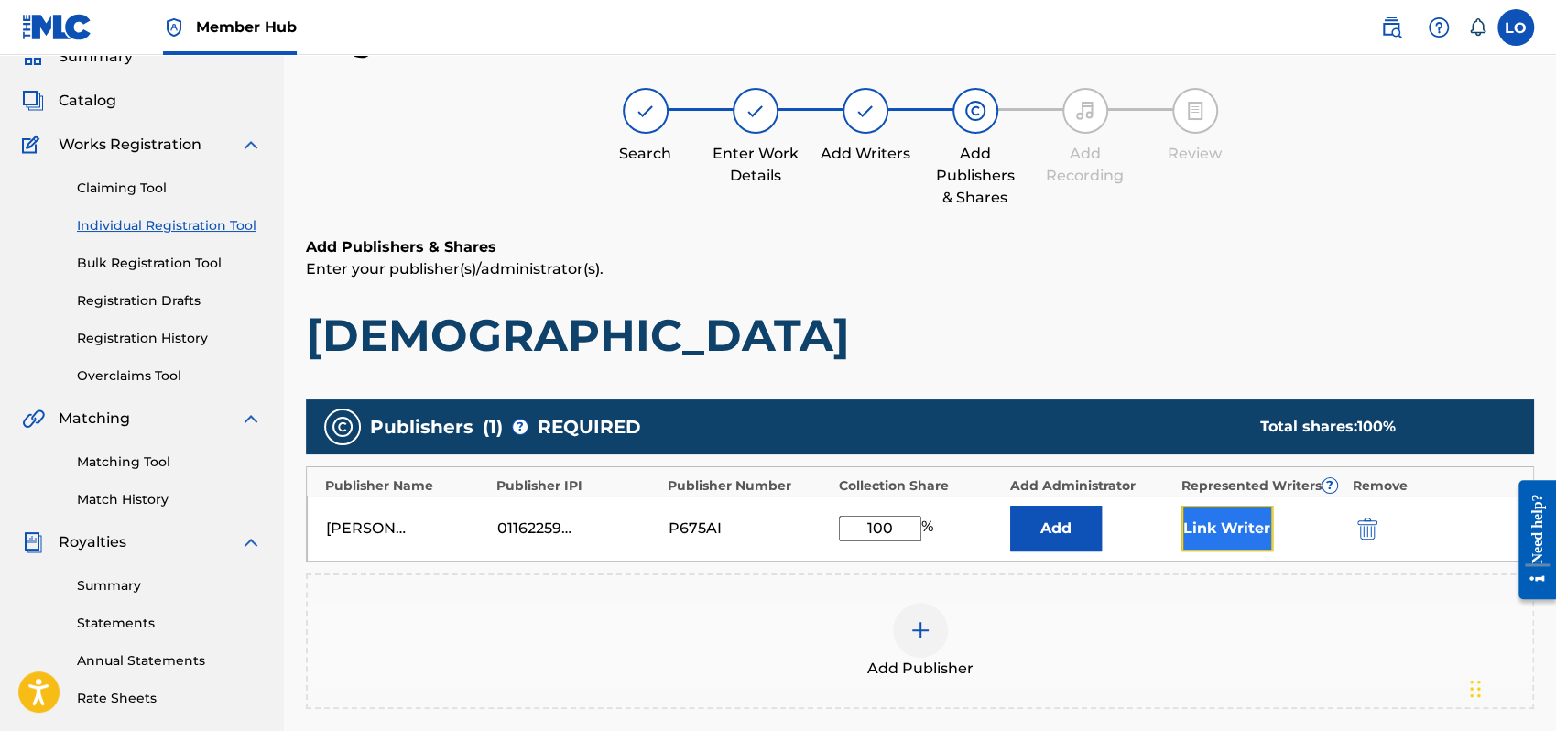
click at [1263, 527] on button "Link Writer" at bounding box center [1228, 529] width 92 height 46
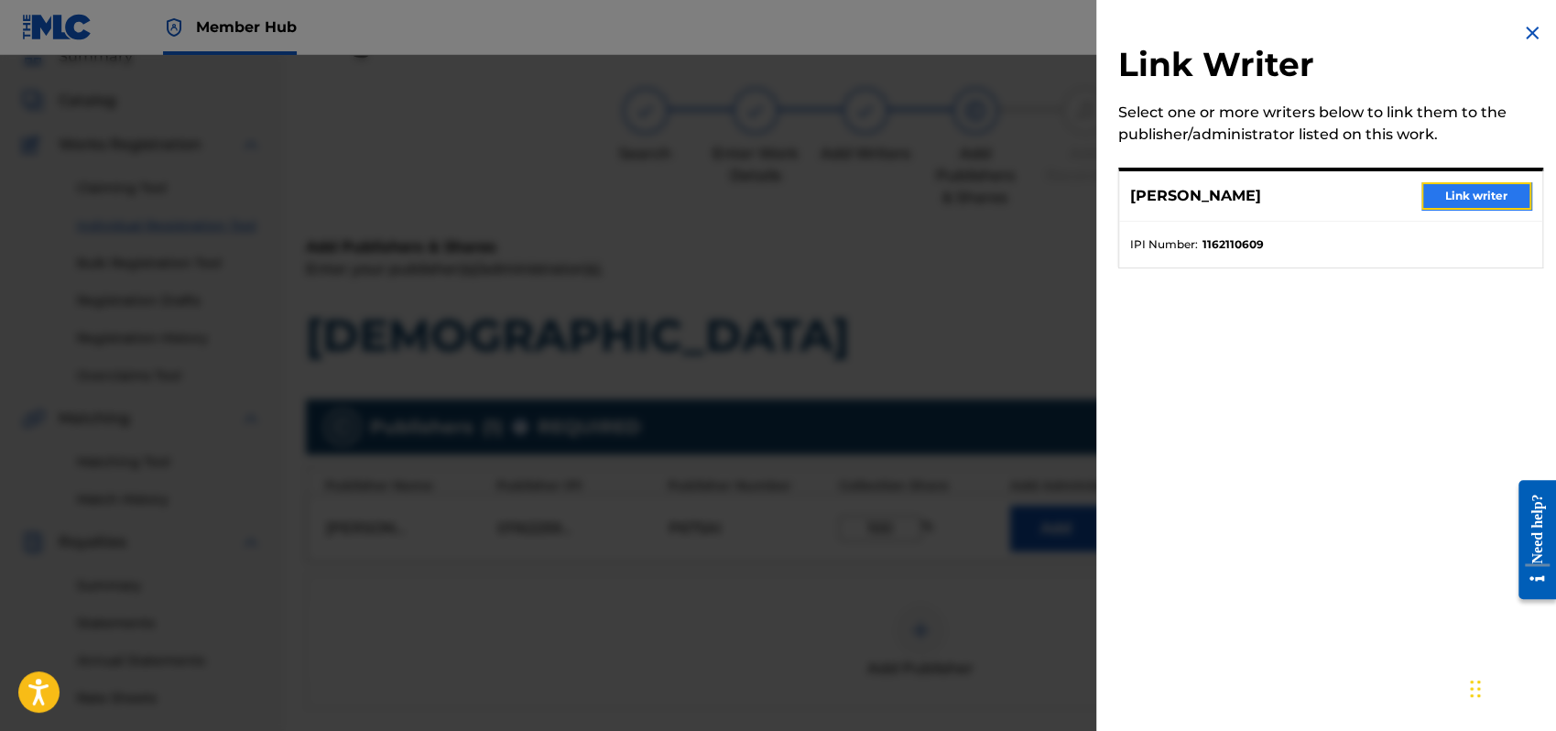
click at [1500, 192] on button "Link writer" at bounding box center [1477, 195] width 110 height 27
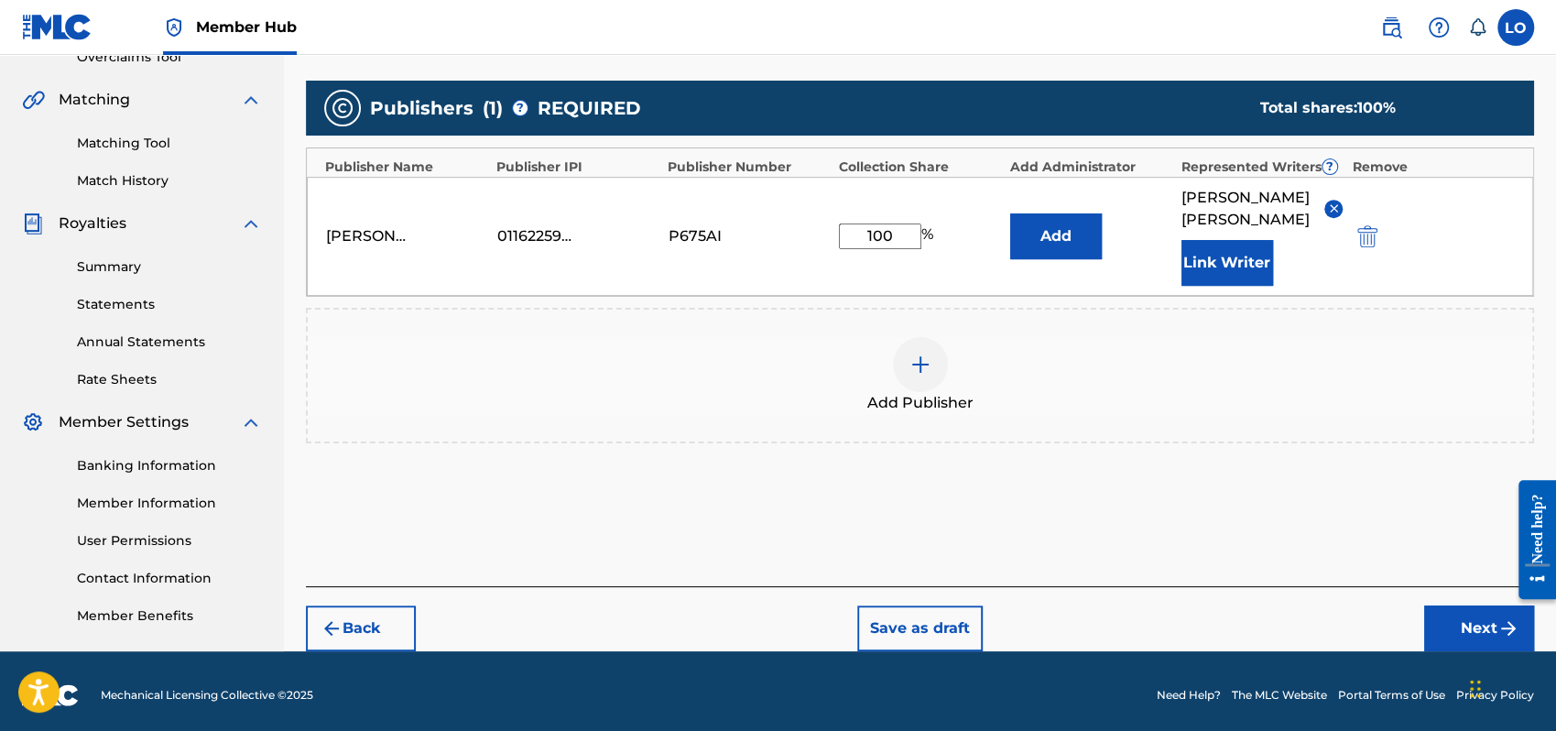
scroll to position [404, 0]
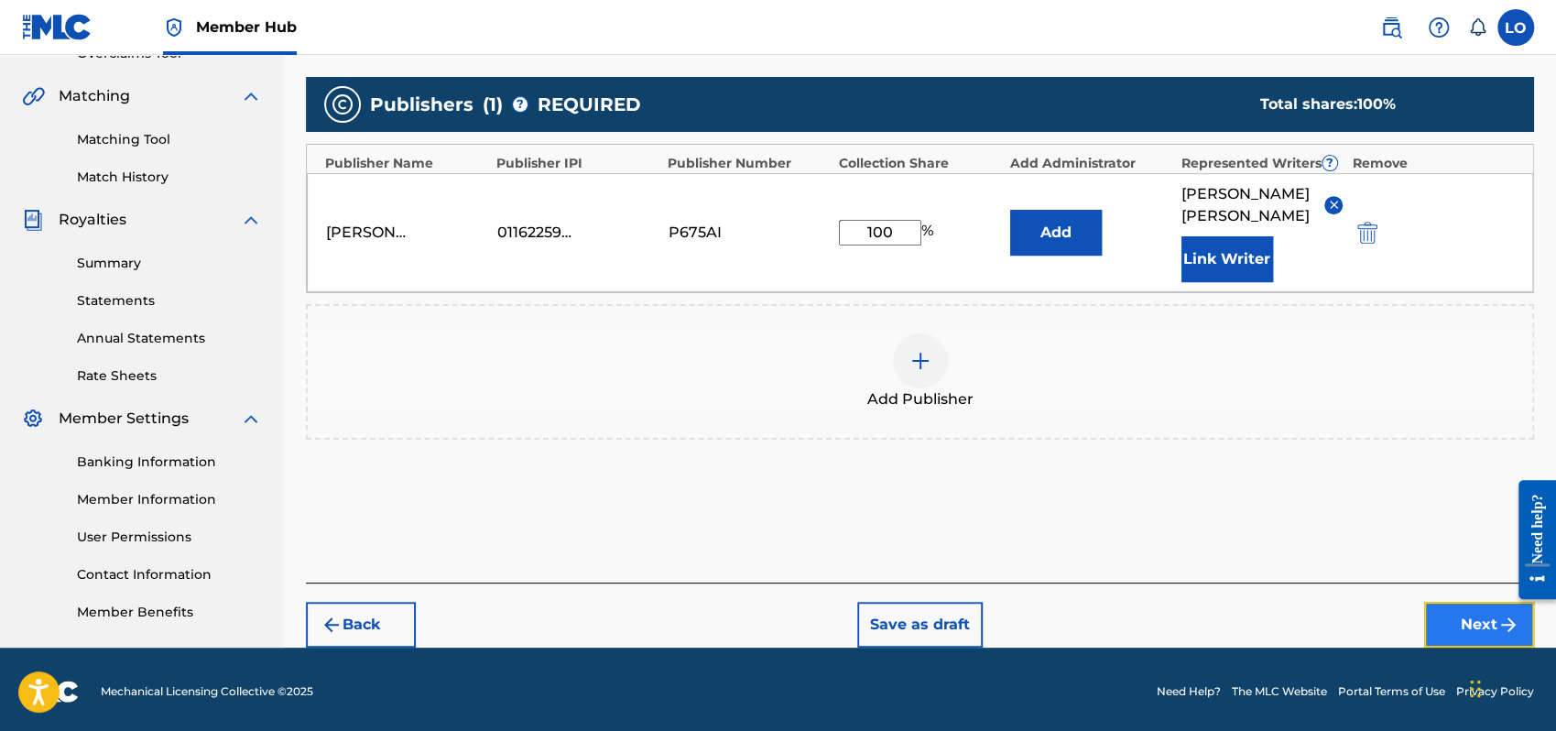
click at [1457, 602] on button "Next" at bounding box center [1479, 625] width 110 height 46
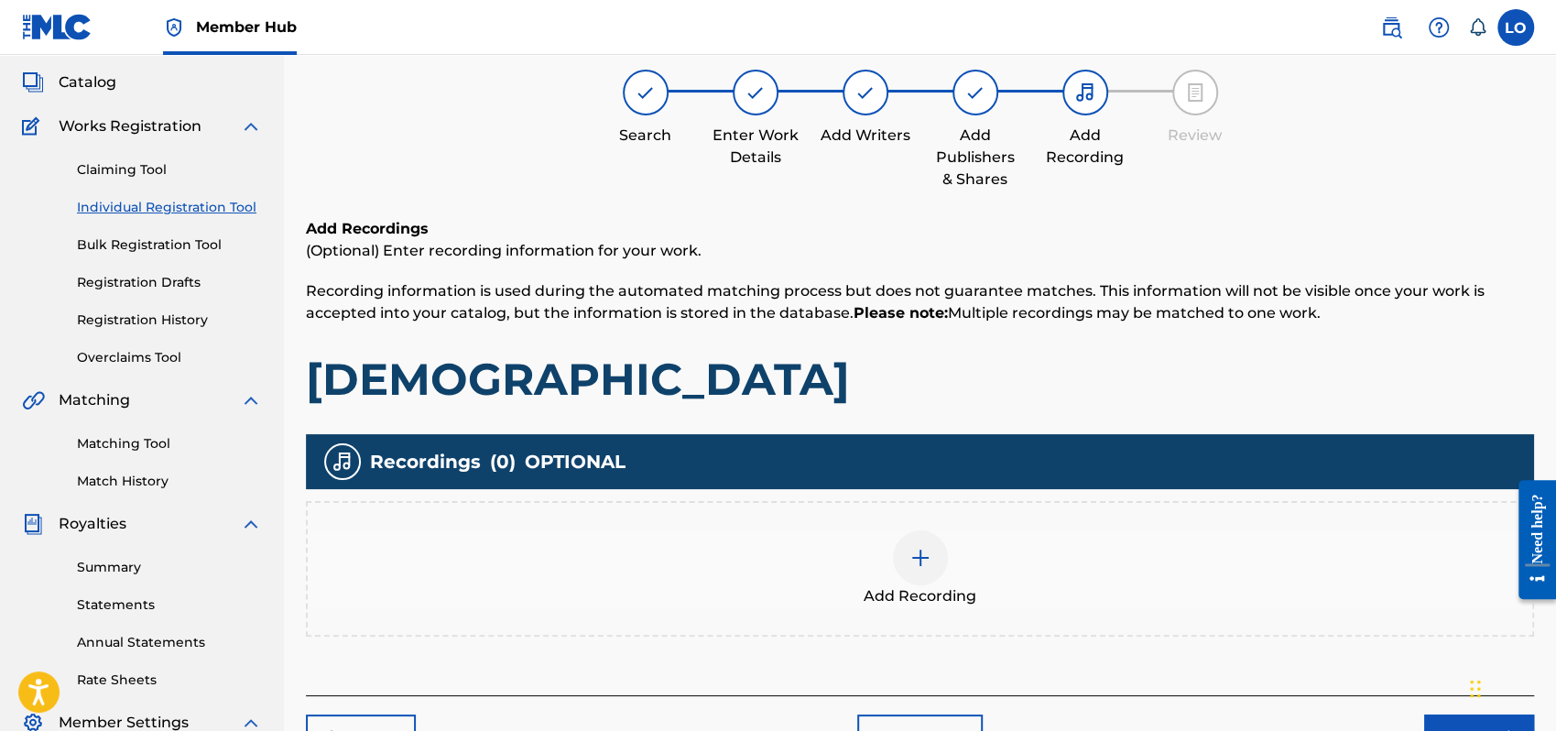
scroll to position [82, 0]
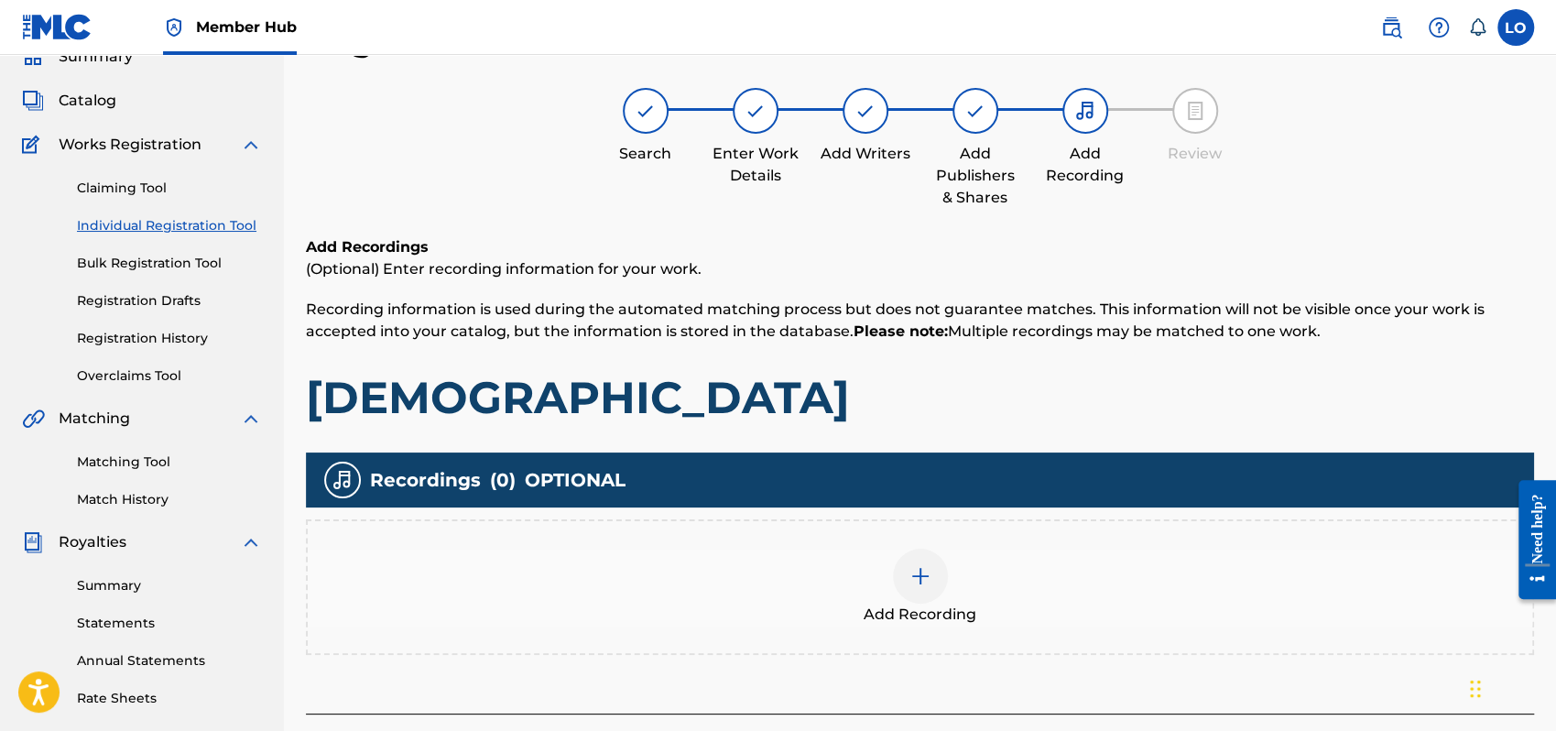
click at [930, 570] on img at bounding box center [921, 576] width 22 height 22
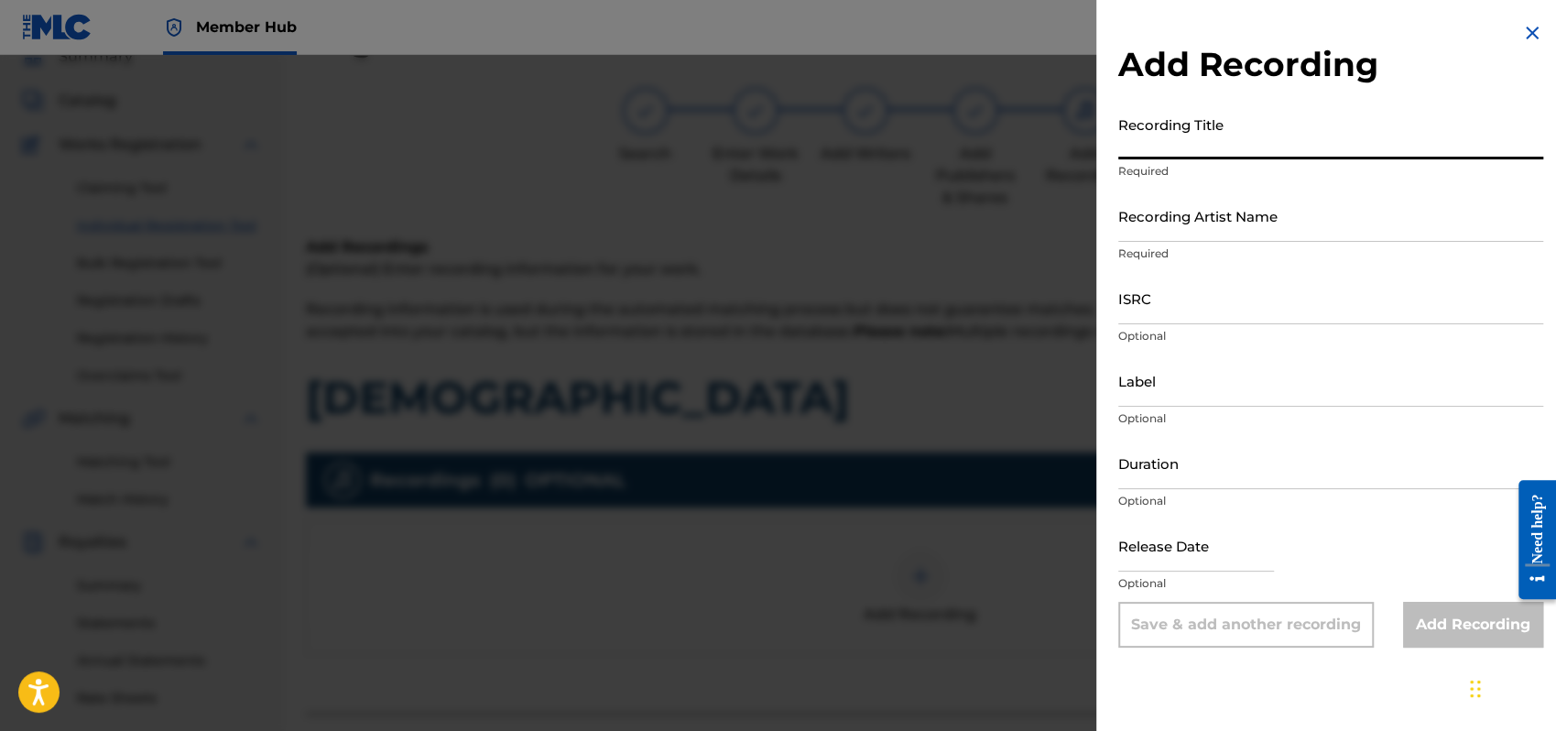
click at [1132, 140] on input "Recording Title" at bounding box center [1331, 133] width 425 height 52
type input "[DEMOGRAPHIC_DATA]"
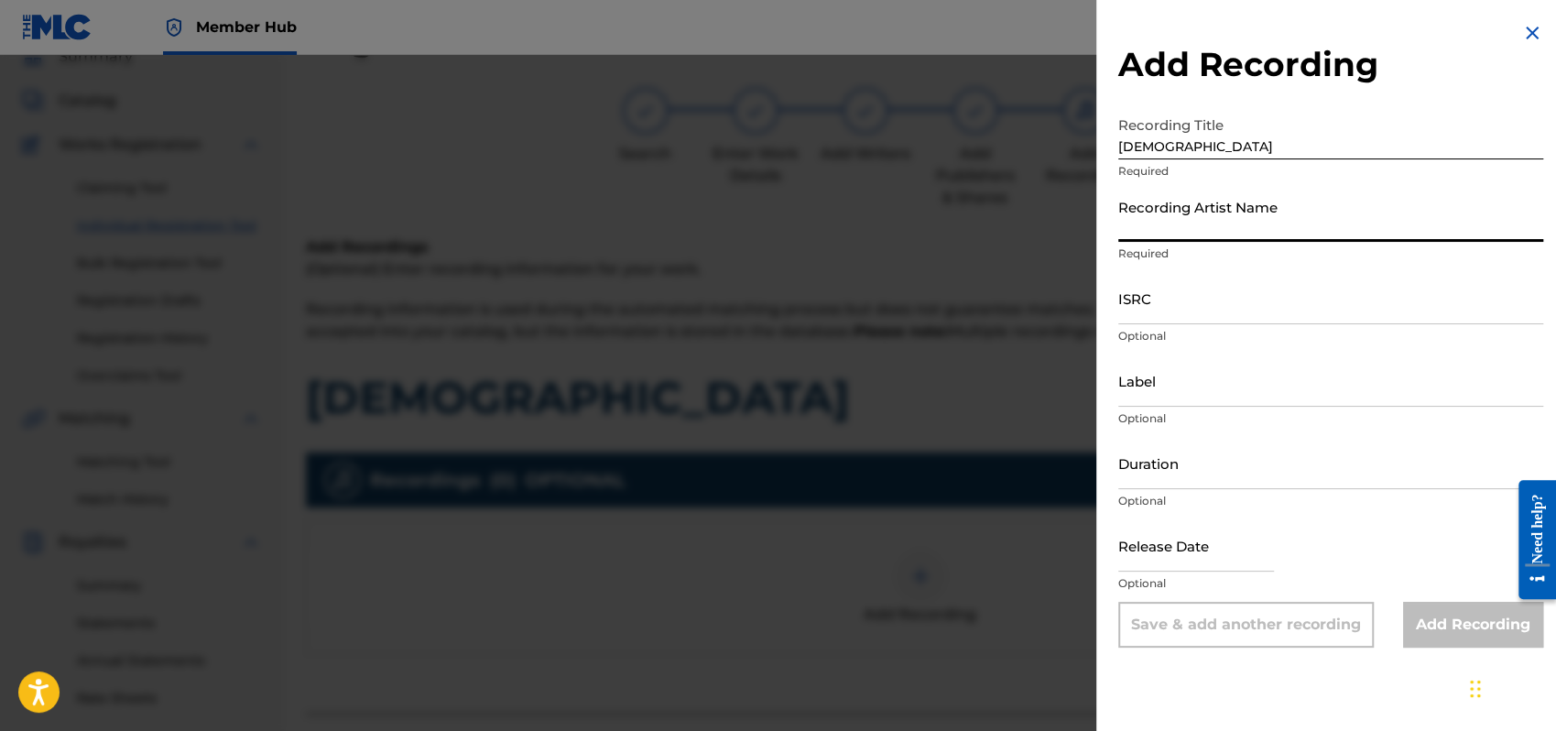
click at [1170, 220] on input "Recording Artist Name" at bounding box center [1331, 216] width 425 height 52
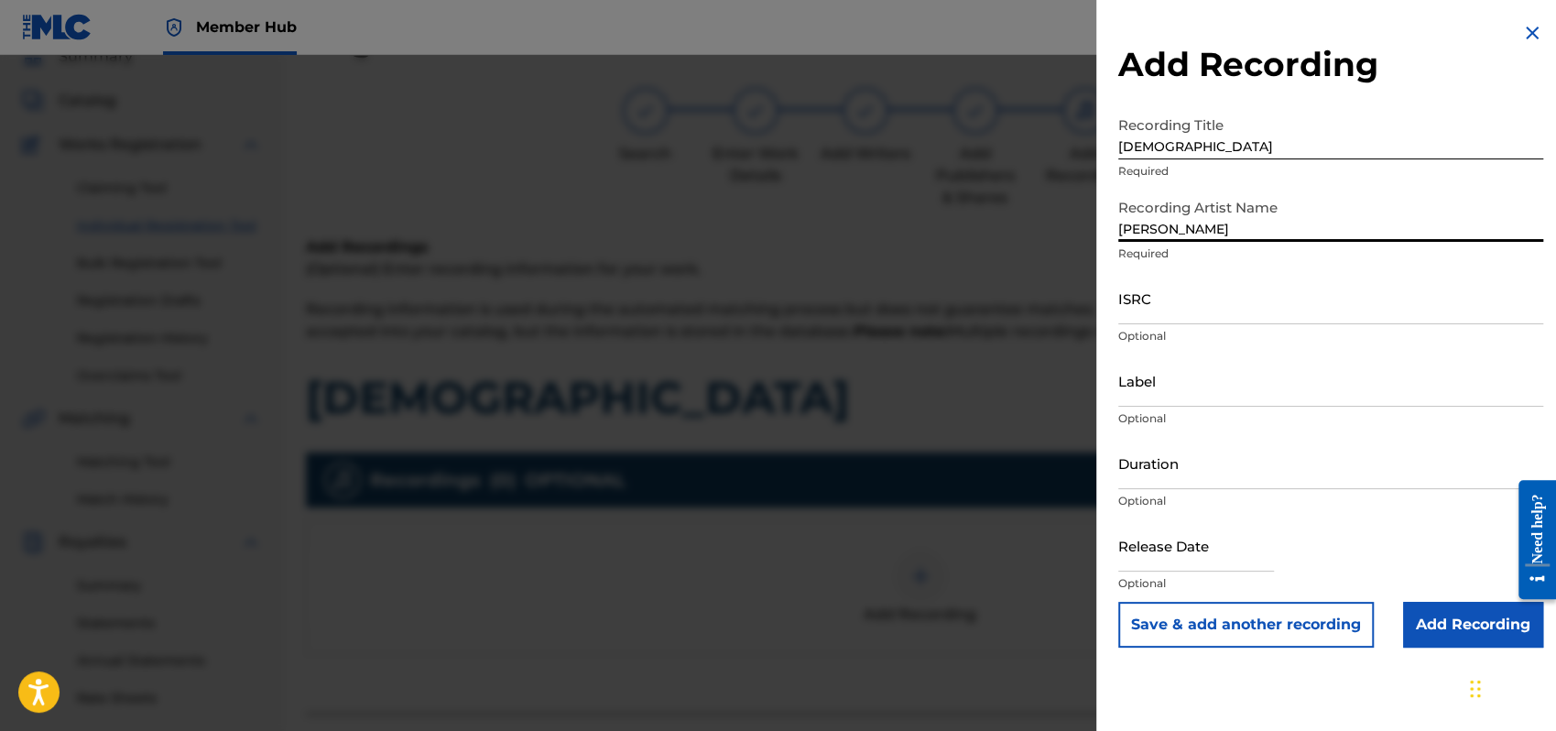
type input "[PERSON_NAME]"
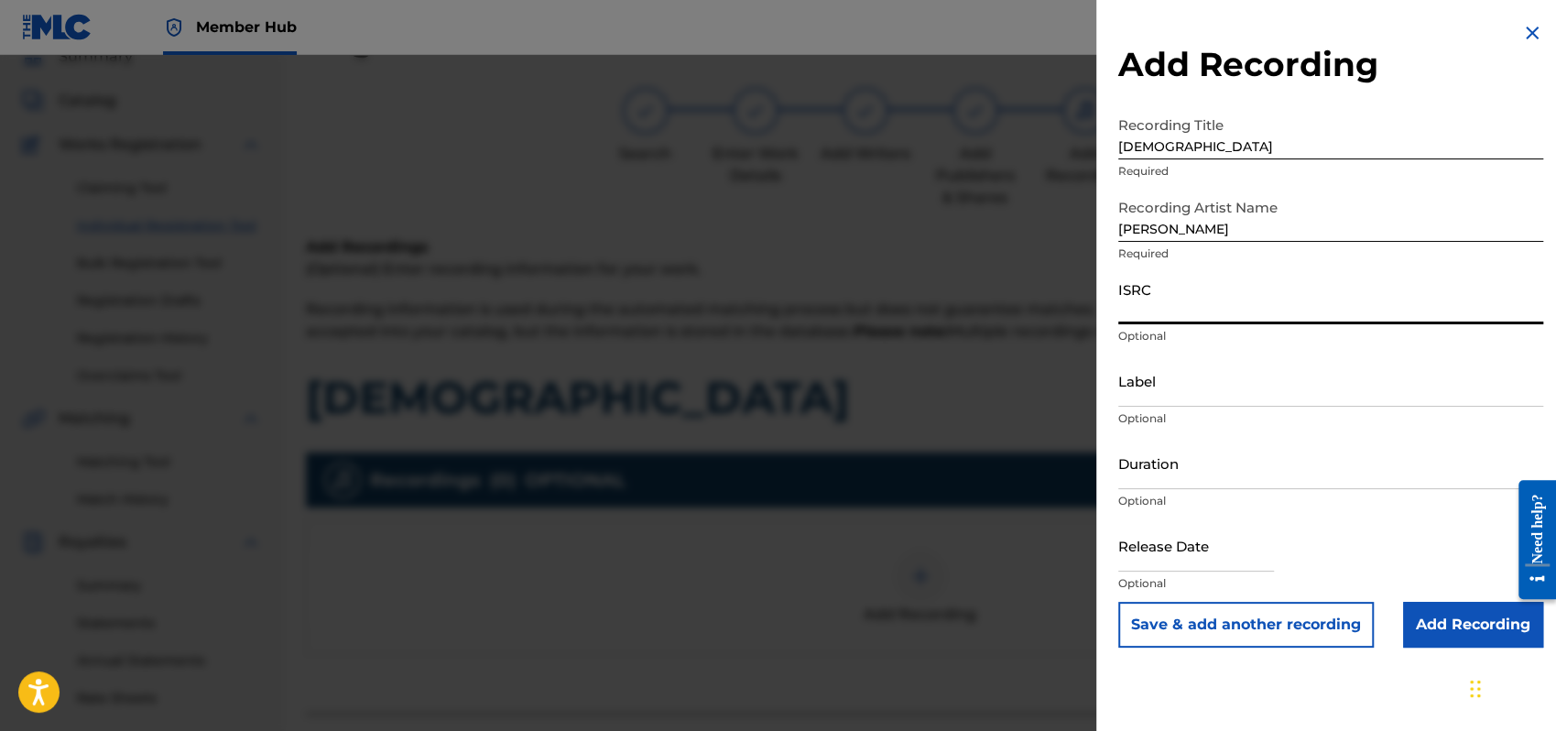
click at [1125, 311] on input "ISRC" at bounding box center [1331, 298] width 425 height 52
type input "QMEU32507351"
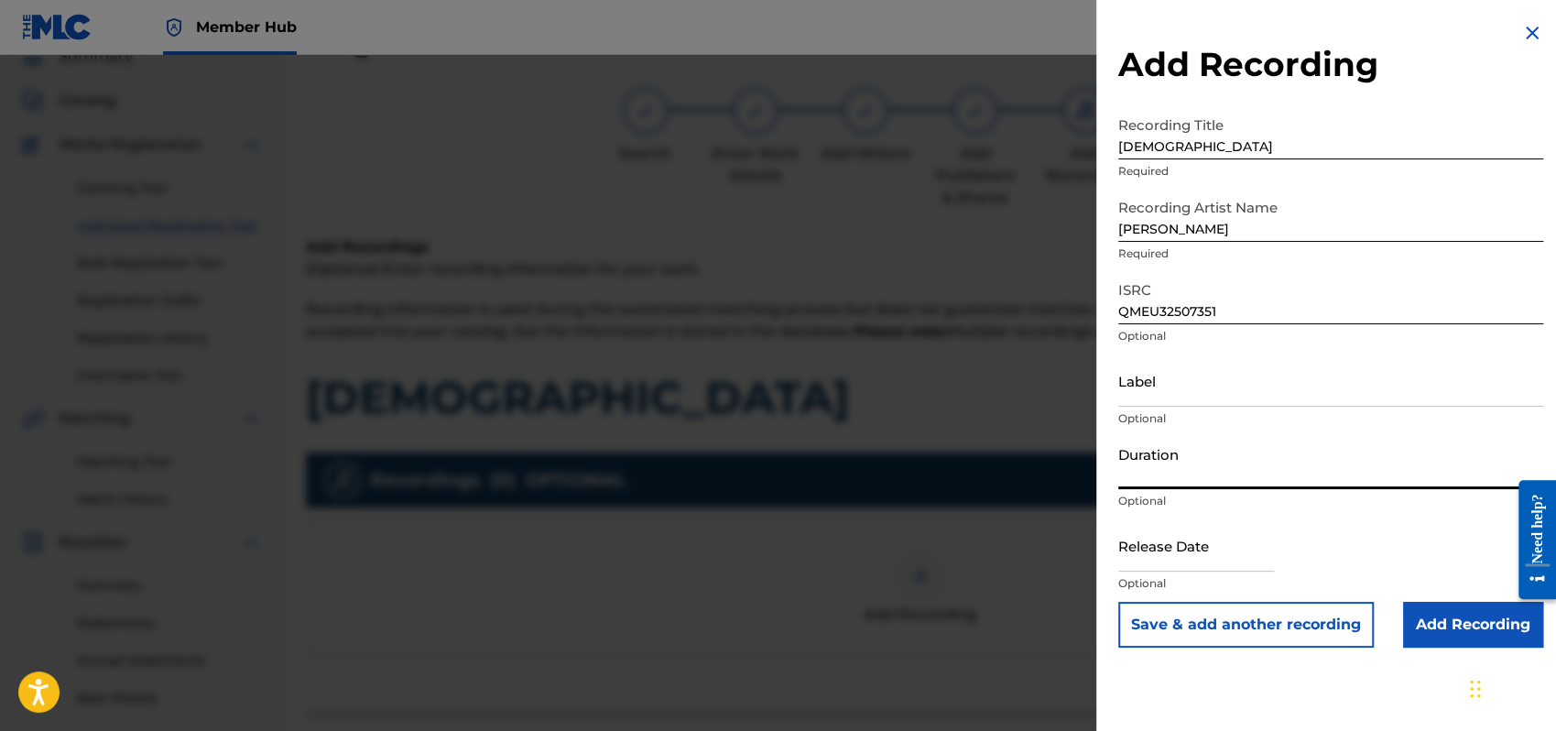
click at [1169, 466] on input "Duration" at bounding box center [1331, 463] width 425 height 52
type input "03:53"
select select "8"
select select "2025"
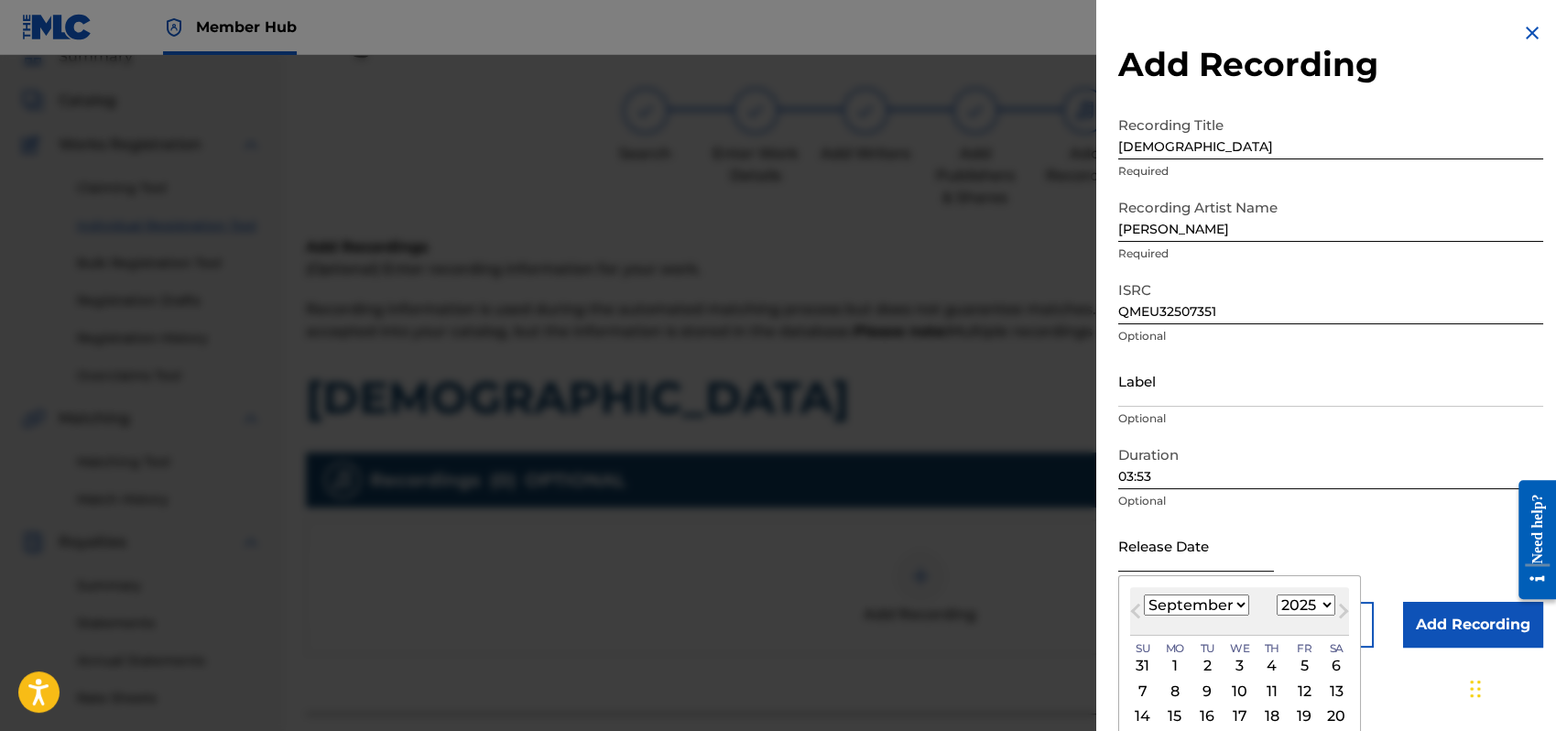
click at [1140, 544] on input "text" at bounding box center [1197, 545] width 156 height 52
click at [1242, 603] on select "January February March April May June July August September October November De…" at bounding box center [1196, 605] width 105 height 21
select select "10"
click at [1144, 595] on select "January February March April May June July August September October November De…" at bounding box center [1196, 605] width 105 height 21
click at [1337, 666] on div "1" at bounding box center [1337, 666] width 22 height 22
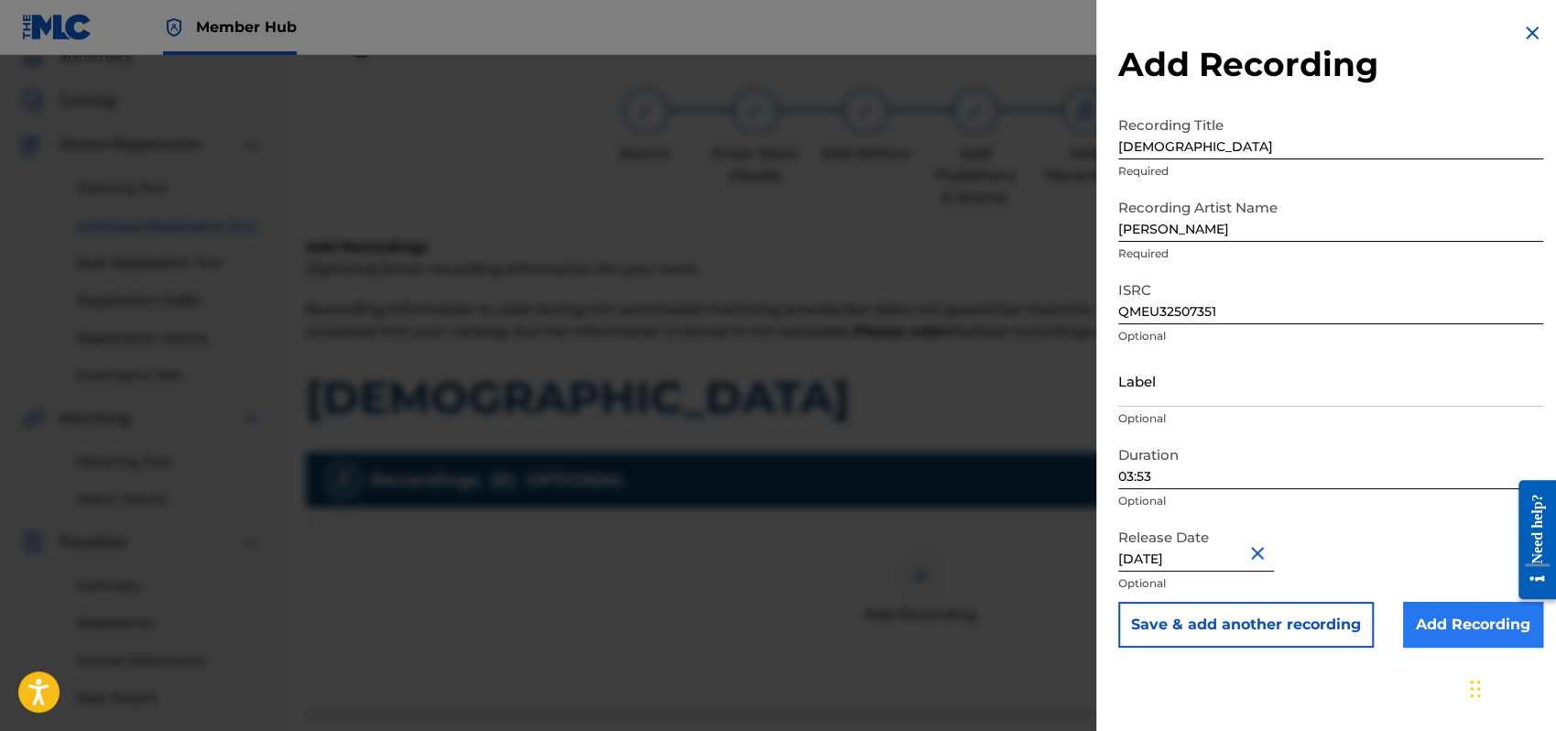
type input "[DATE]"
click at [1466, 617] on input "Add Recording" at bounding box center [1473, 625] width 140 height 46
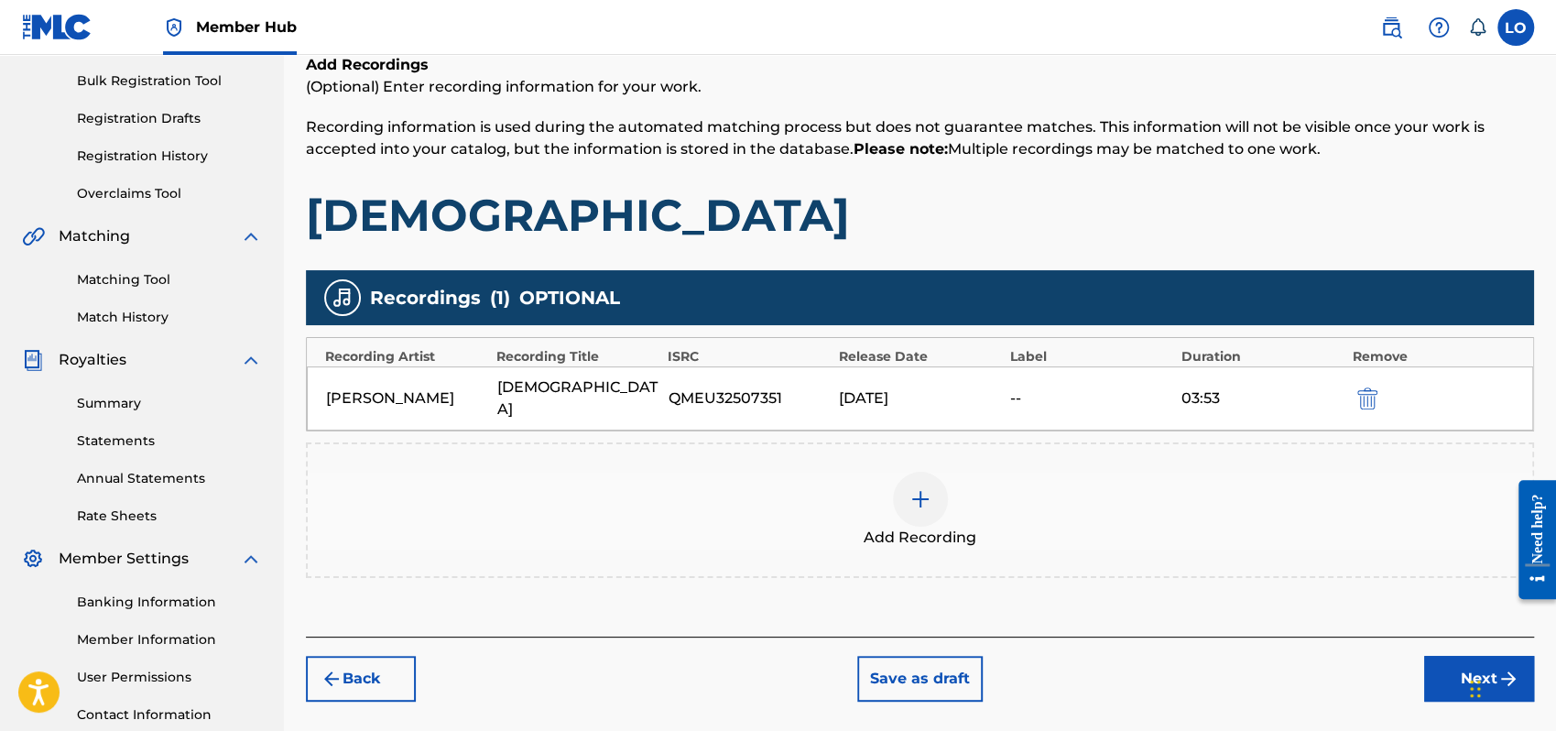
scroll to position [404, 0]
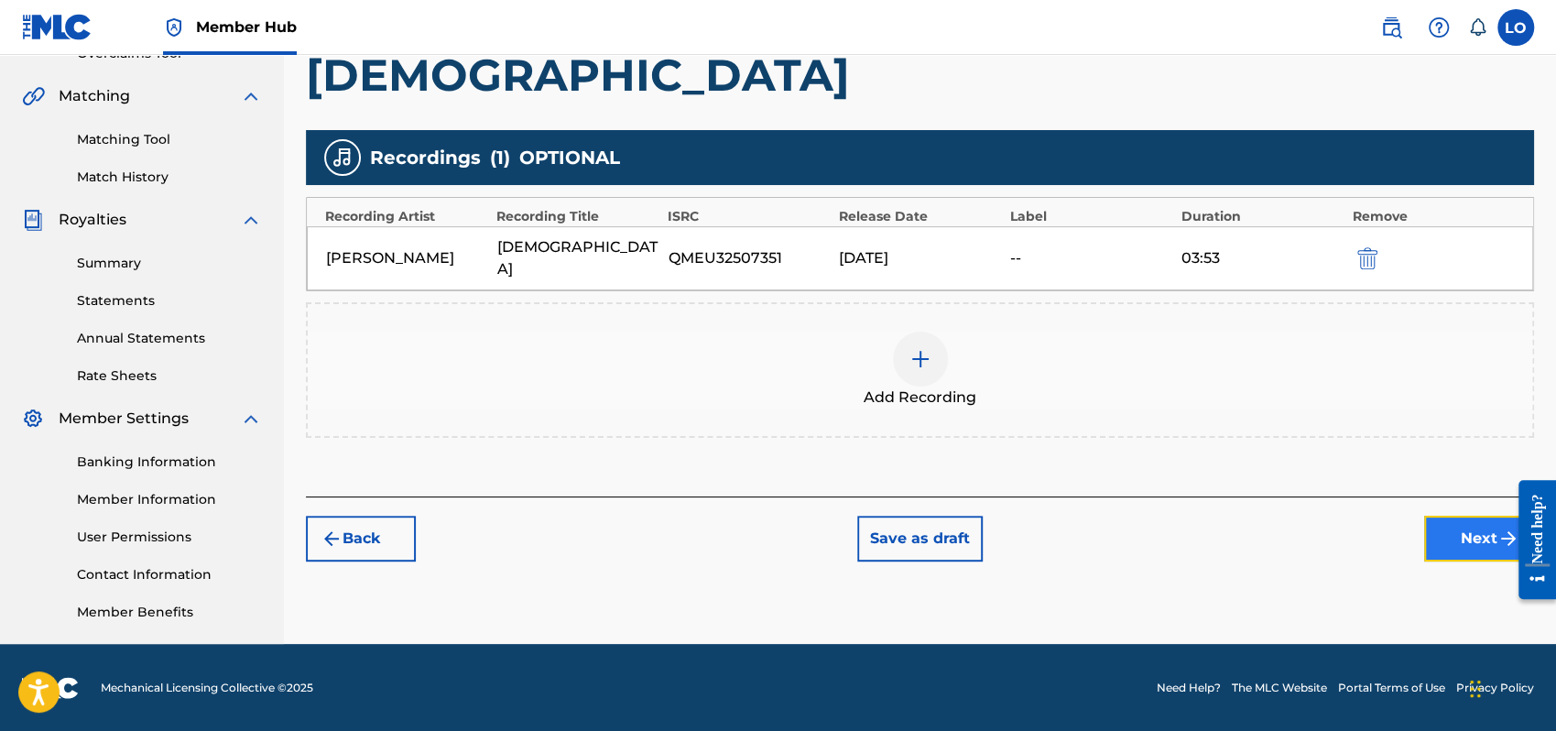
click at [1438, 518] on button "Next" at bounding box center [1479, 539] width 110 height 46
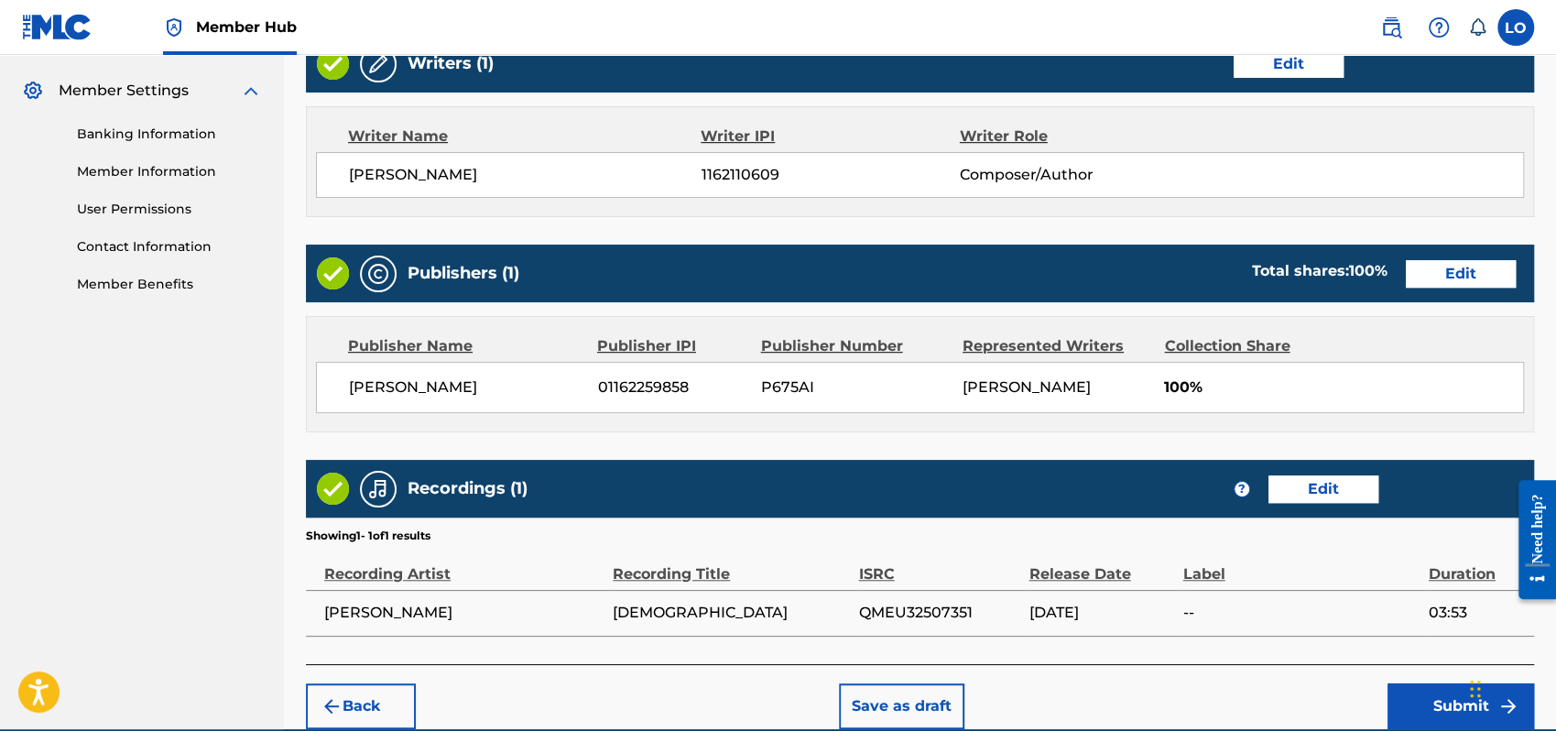
scroll to position [816, 0]
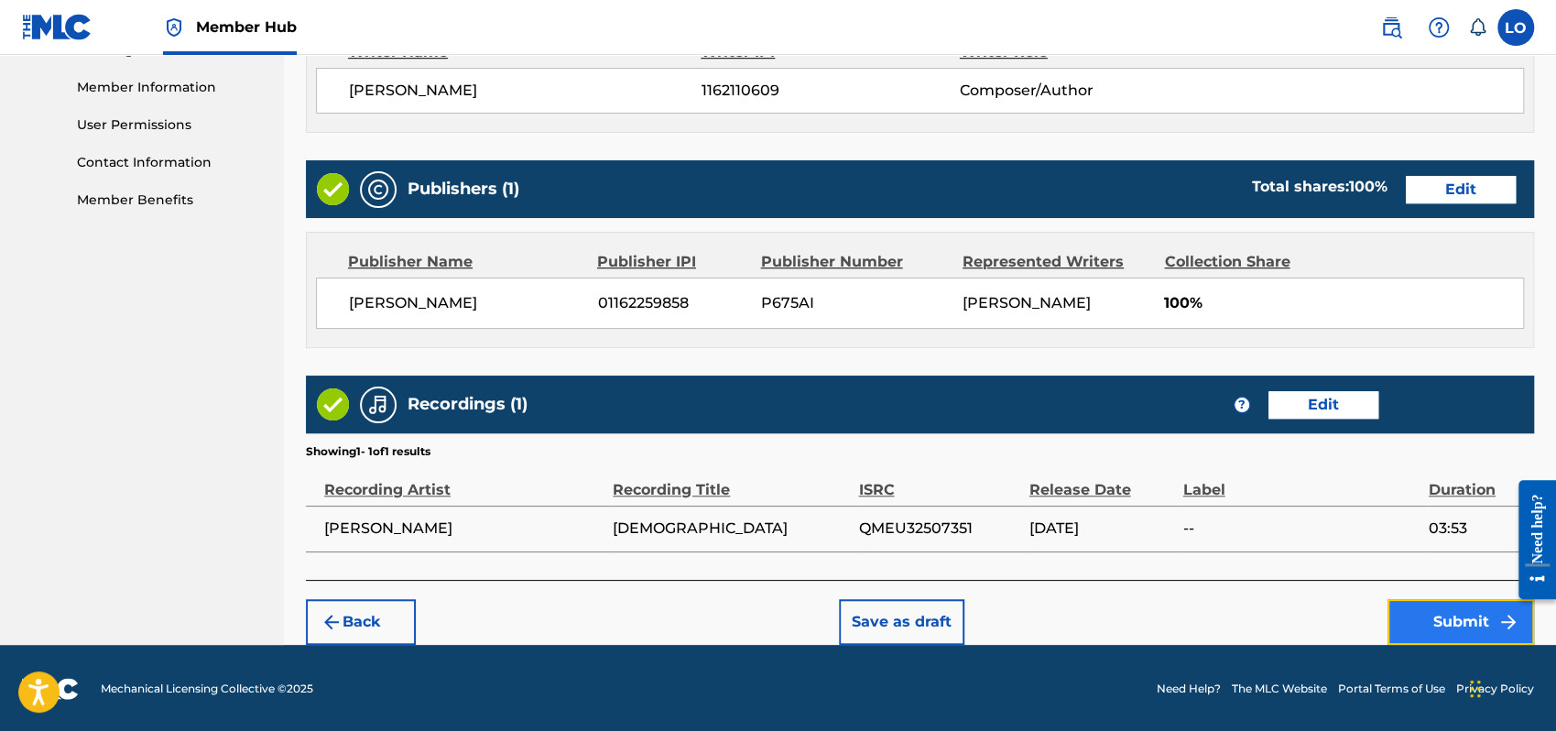
click at [1427, 625] on button "Submit" at bounding box center [1461, 622] width 147 height 46
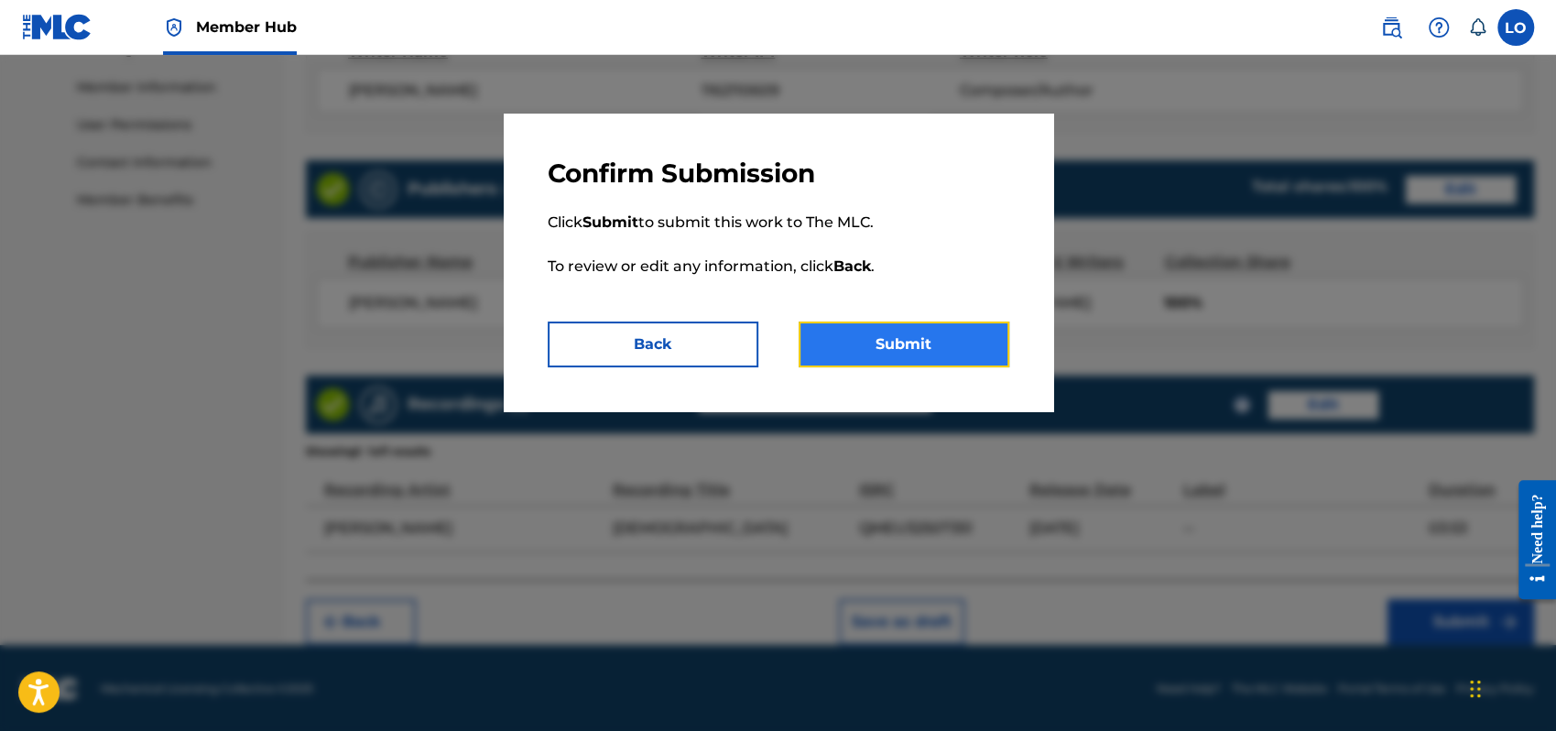
click at [896, 332] on button "Submit" at bounding box center [904, 345] width 211 height 46
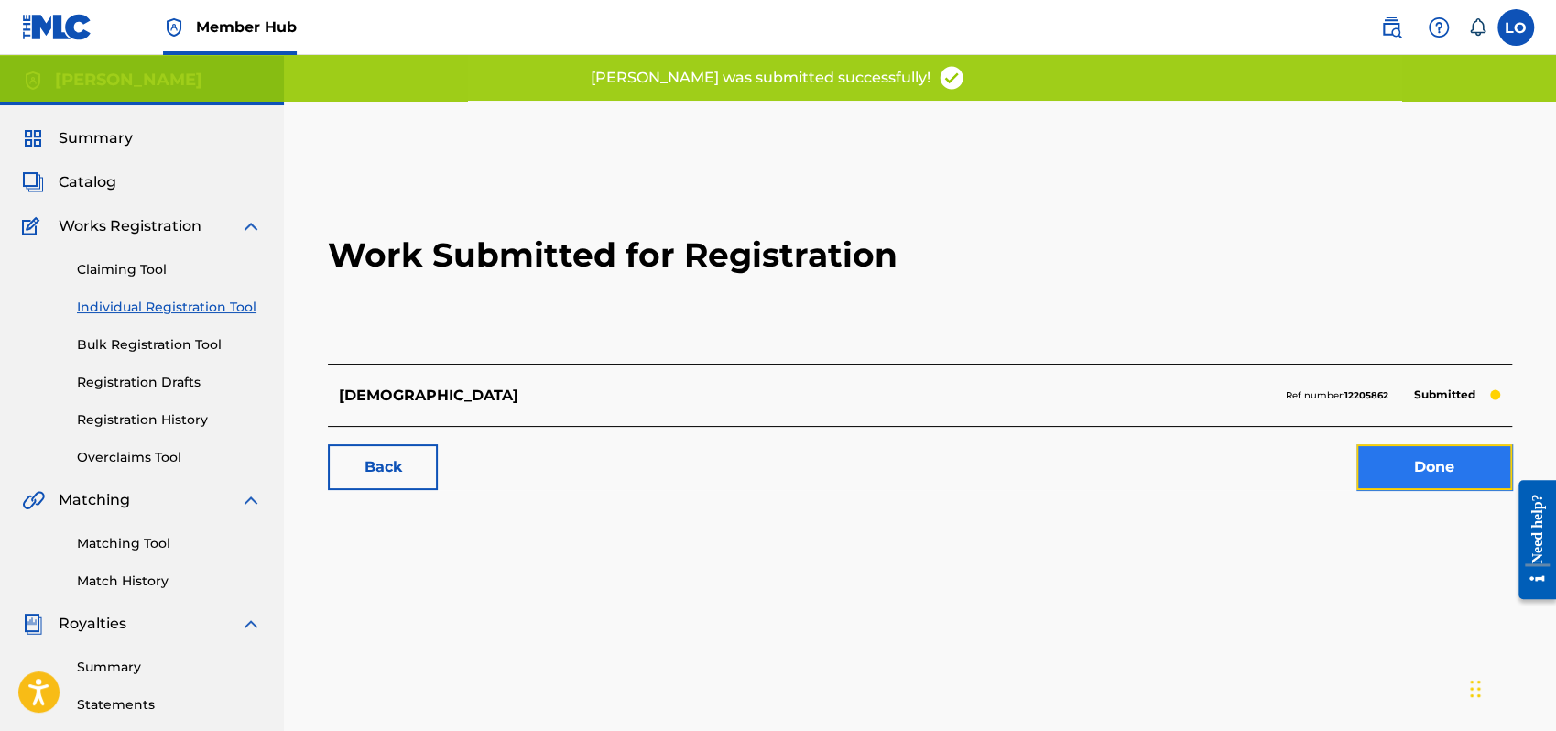
click at [1452, 463] on link "Done" at bounding box center [1435, 467] width 156 height 46
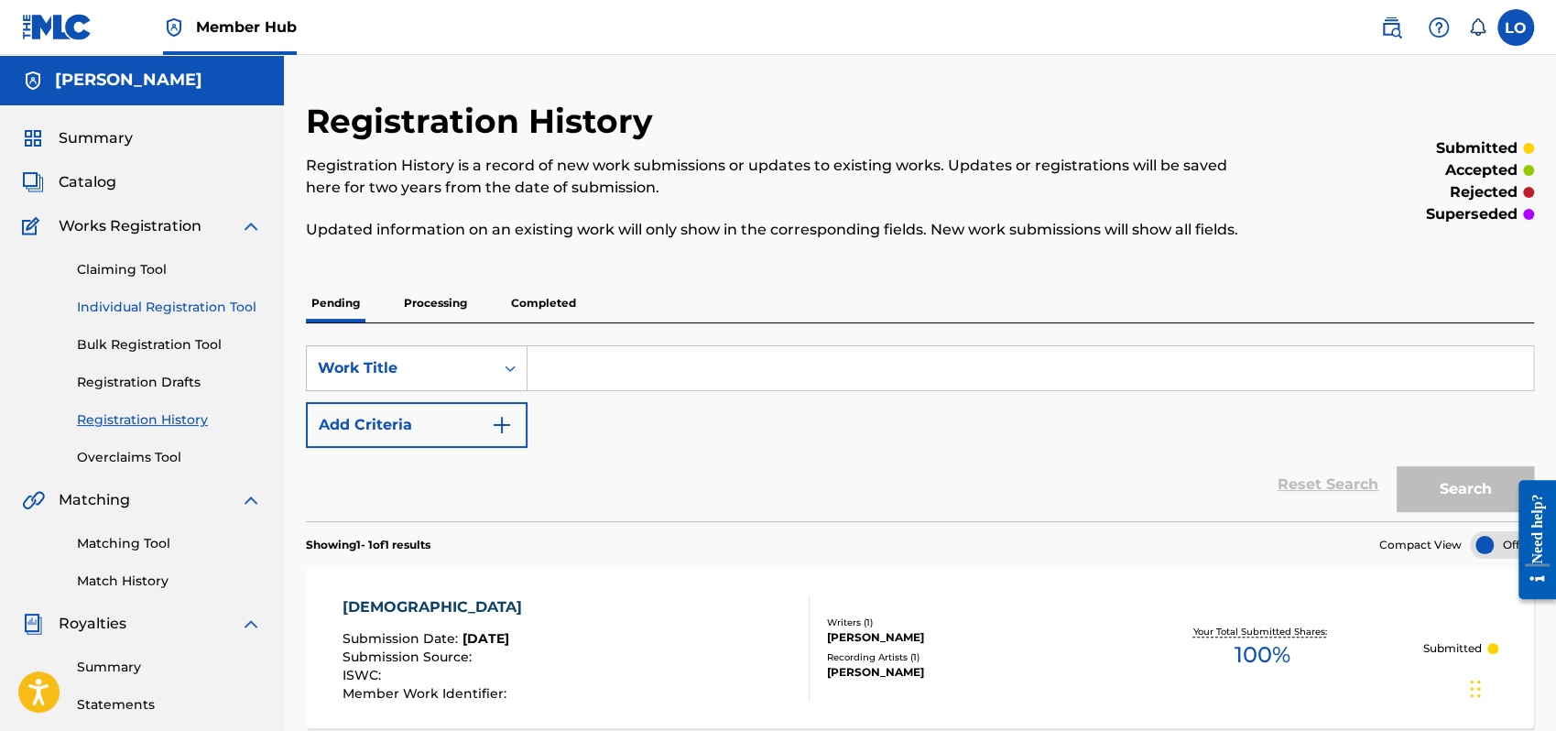
click at [177, 300] on link "Individual Registration Tool" at bounding box center [169, 307] width 185 height 19
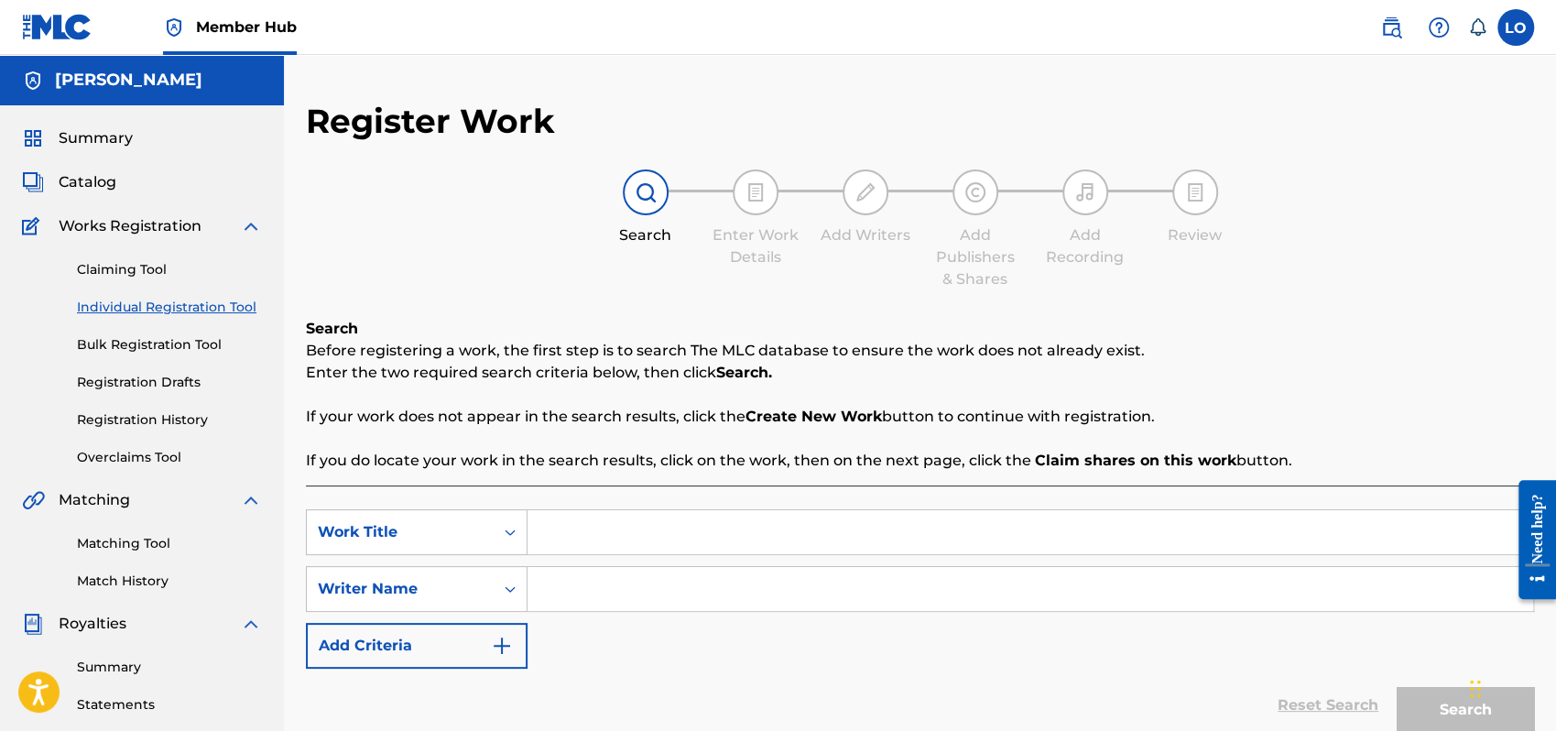
click at [580, 518] on input "Search Form" at bounding box center [1031, 532] width 1006 height 44
type input "LA CUIDAD DE [DEMOGRAPHIC_DATA]"
click at [573, 582] on input "Search Form" at bounding box center [1031, 589] width 1006 height 44
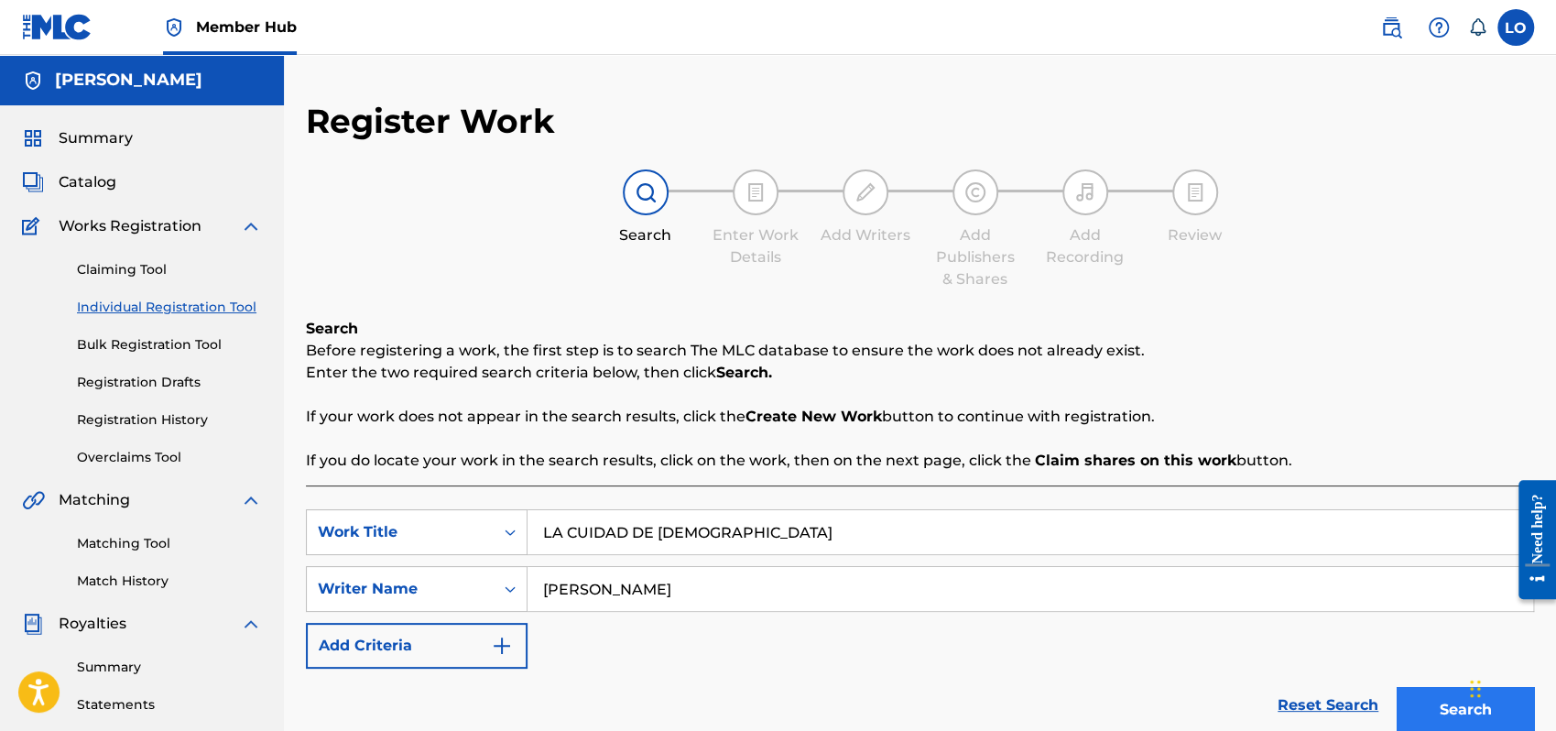
type input "[PERSON_NAME]"
click at [1448, 699] on button "Search" at bounding box center [1465, 710] width 137 height 46
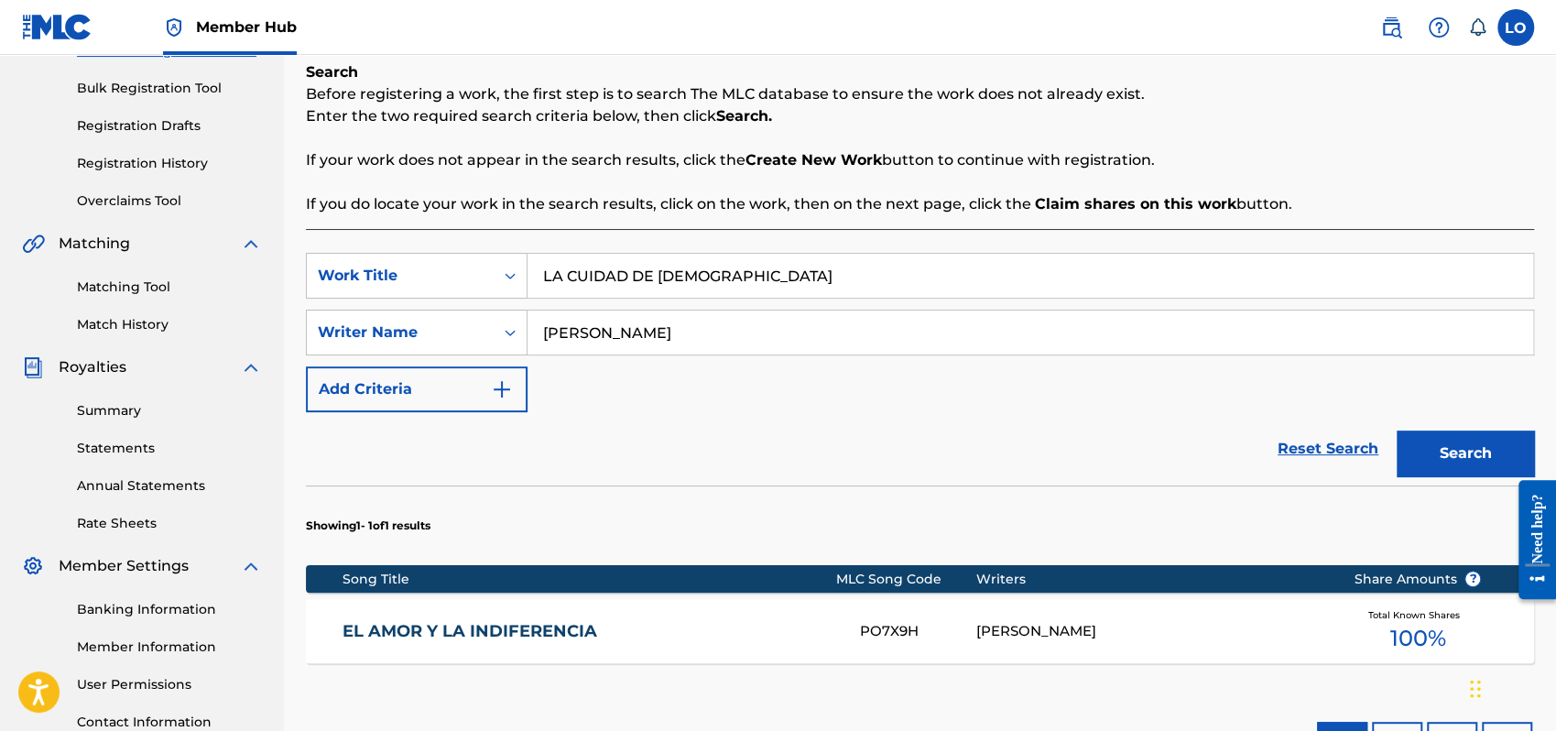
scroll to position [494, 0]
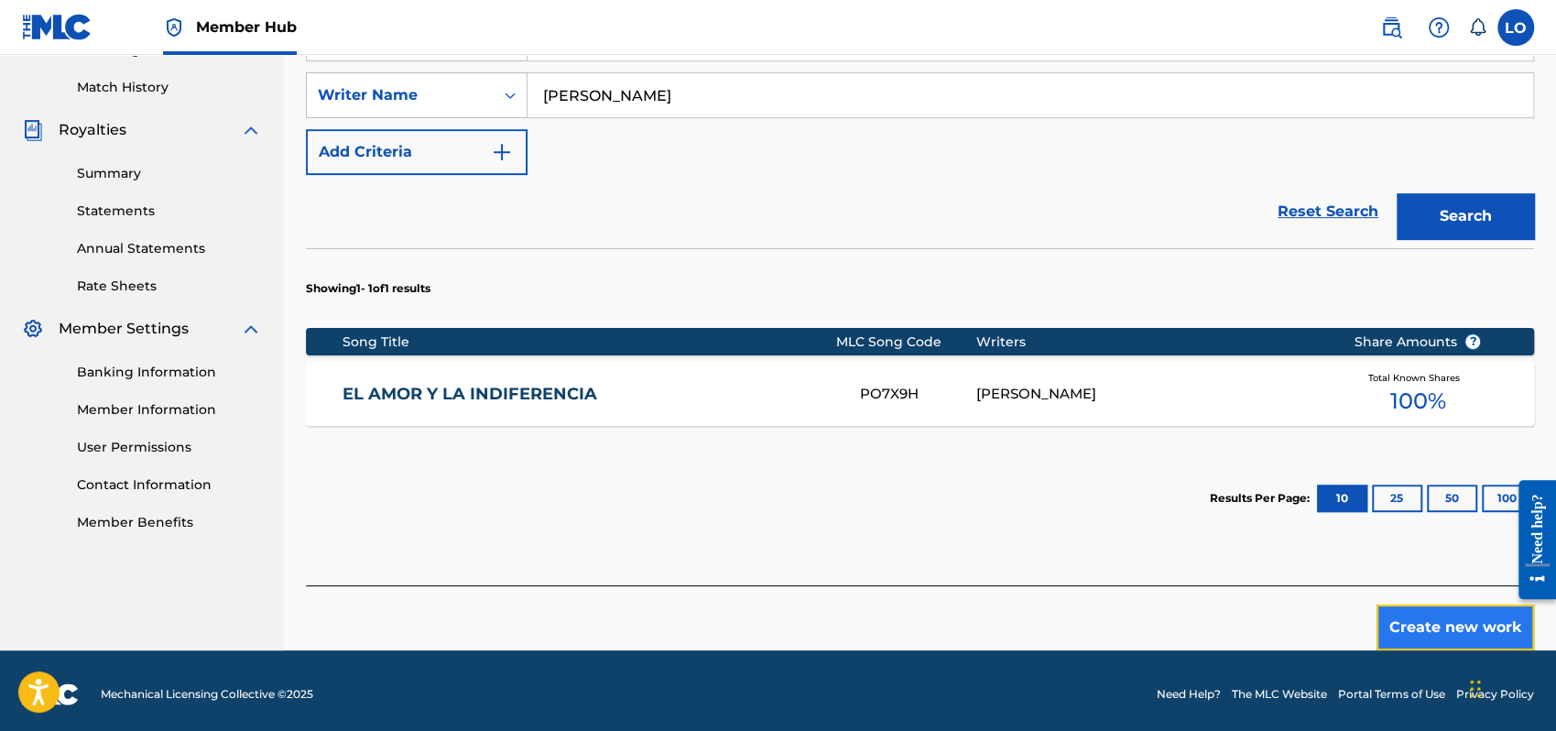
click at [1478, 606] on button "Create new work" at bounding box center [1456, 628] width 158 height 46
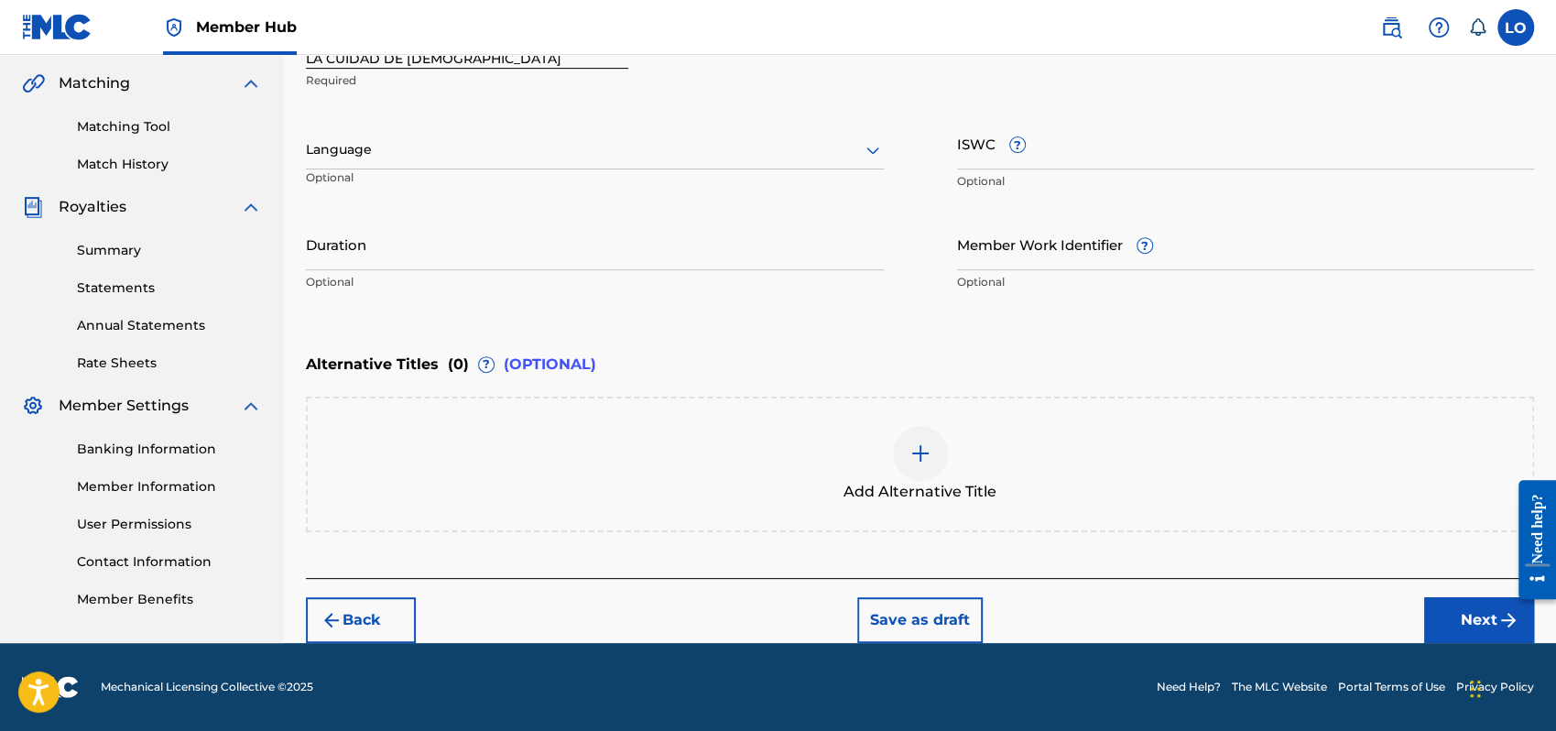
scroll to position [415, 0]
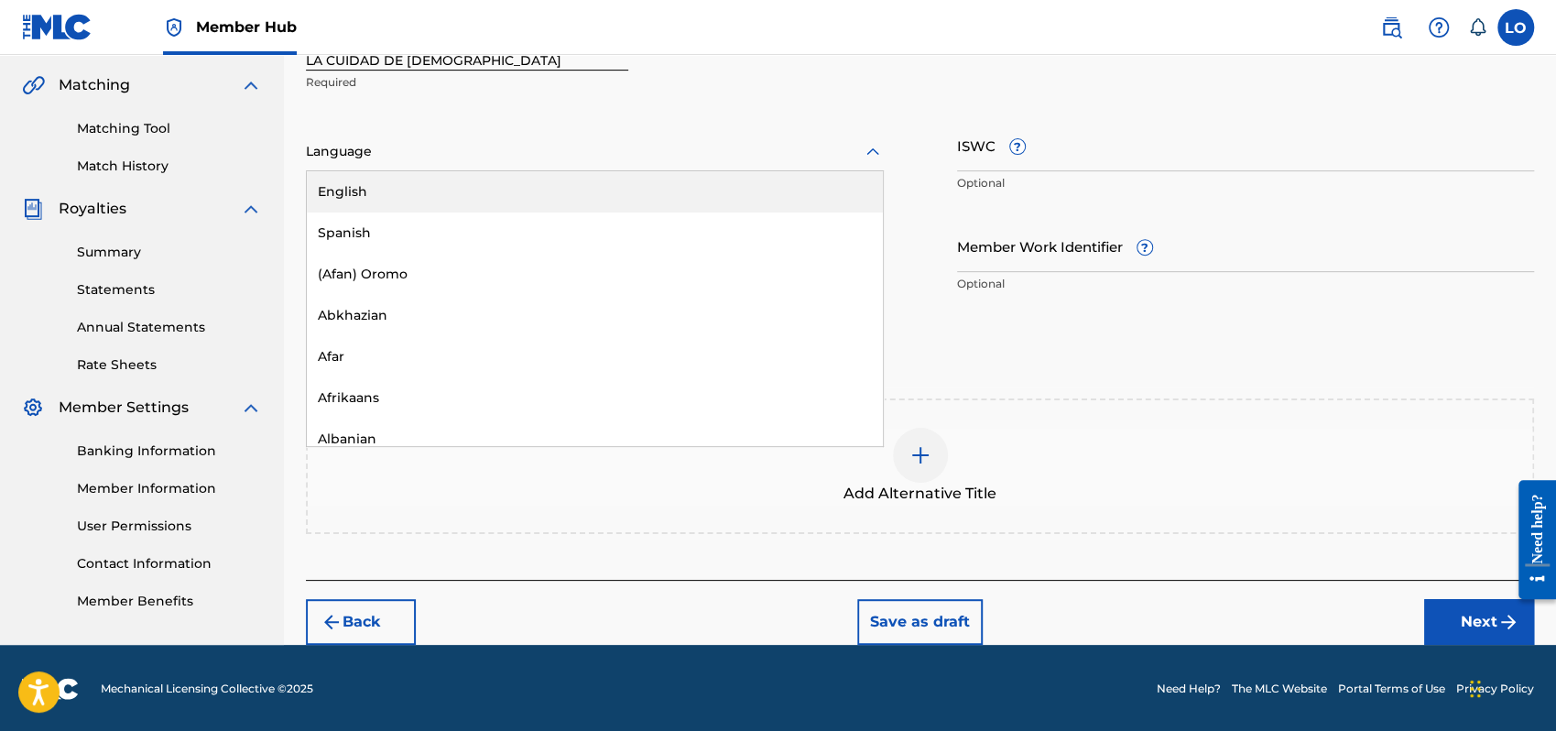
click at [872, 151] on icon at bounding box center [873, 152] width 22 height 22
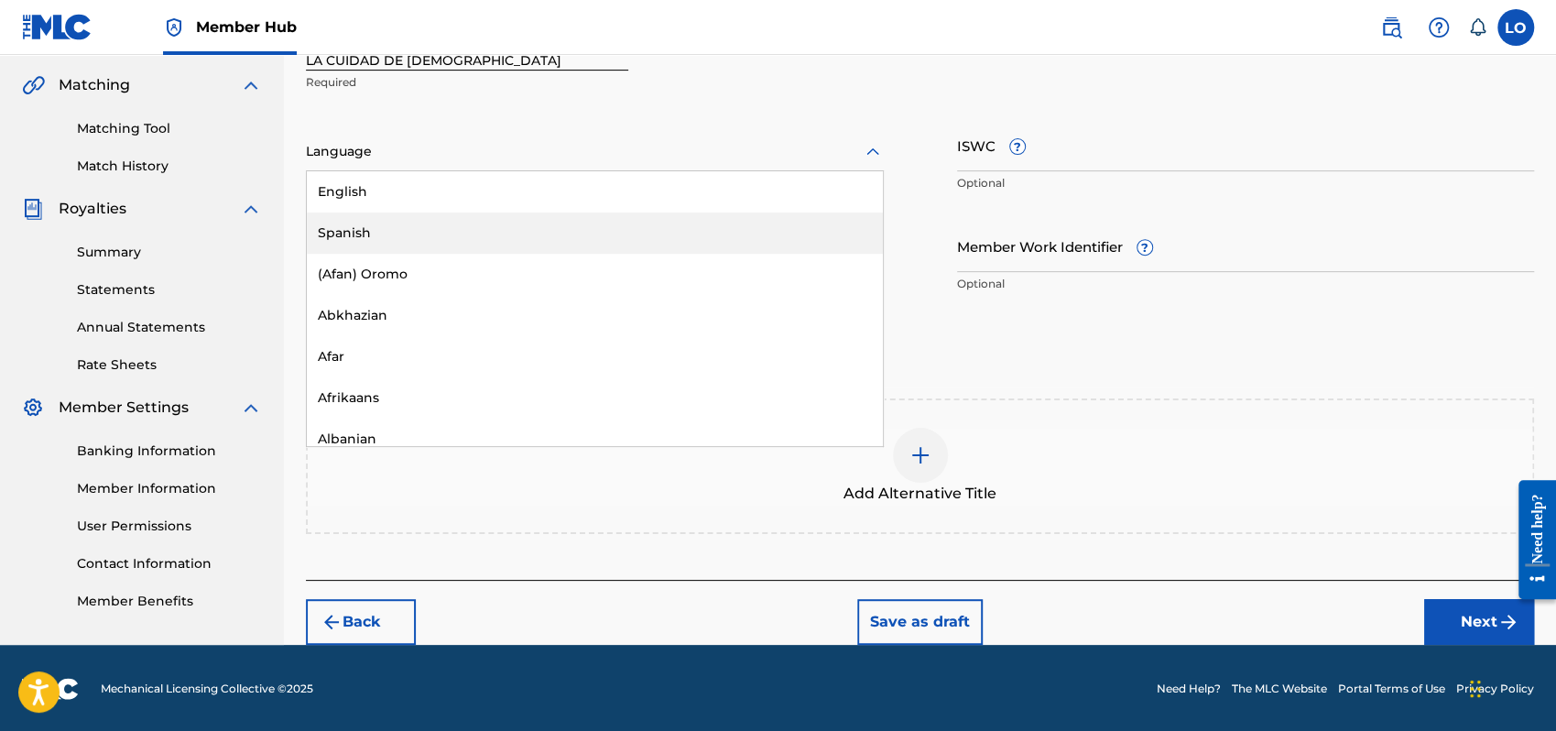
click at [448, 224] on div "Spanish" at bounding box center [595, 233] width 576 height 41
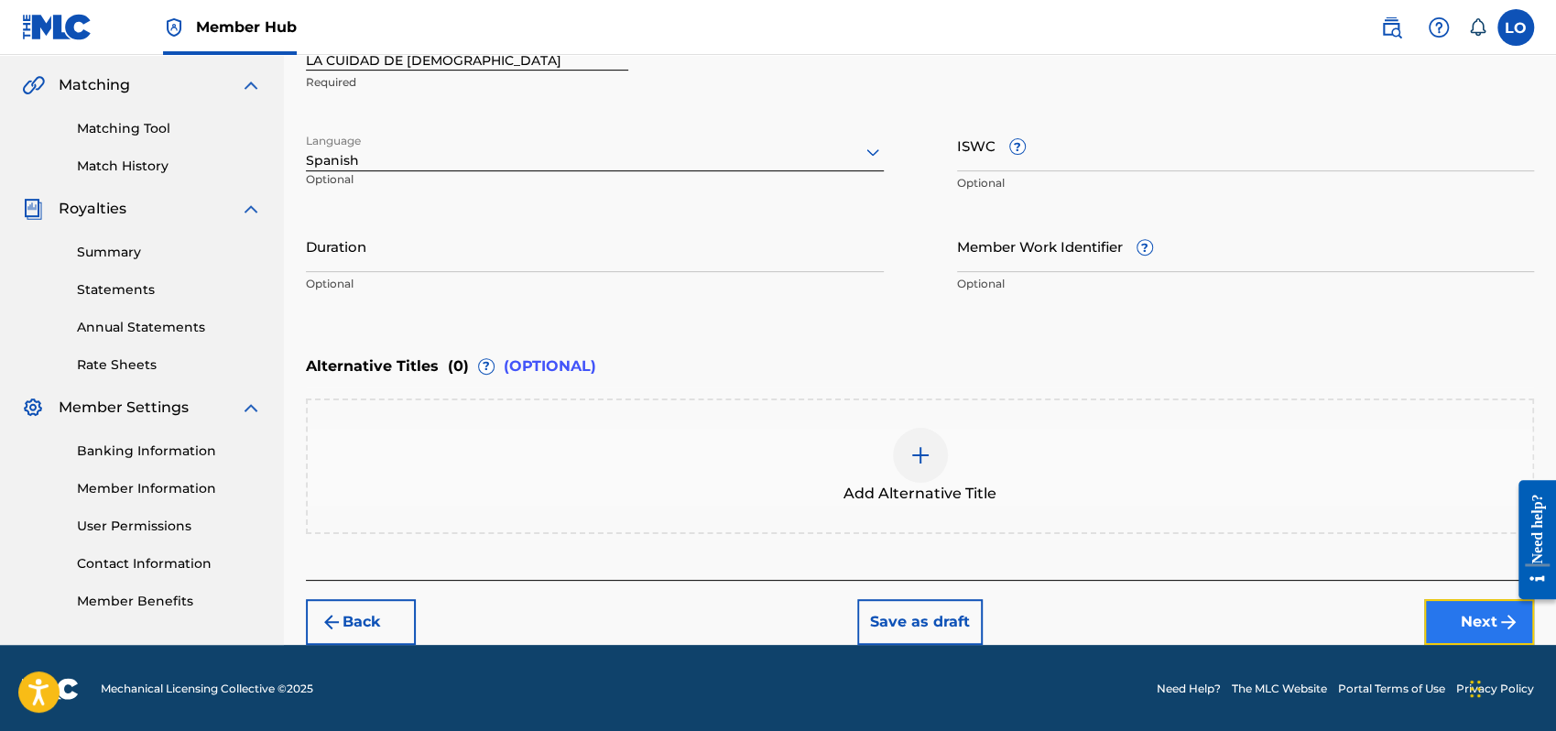
click at [1446, 610] on button "Next" at bounding box center [1479, 622] width 110 height 46
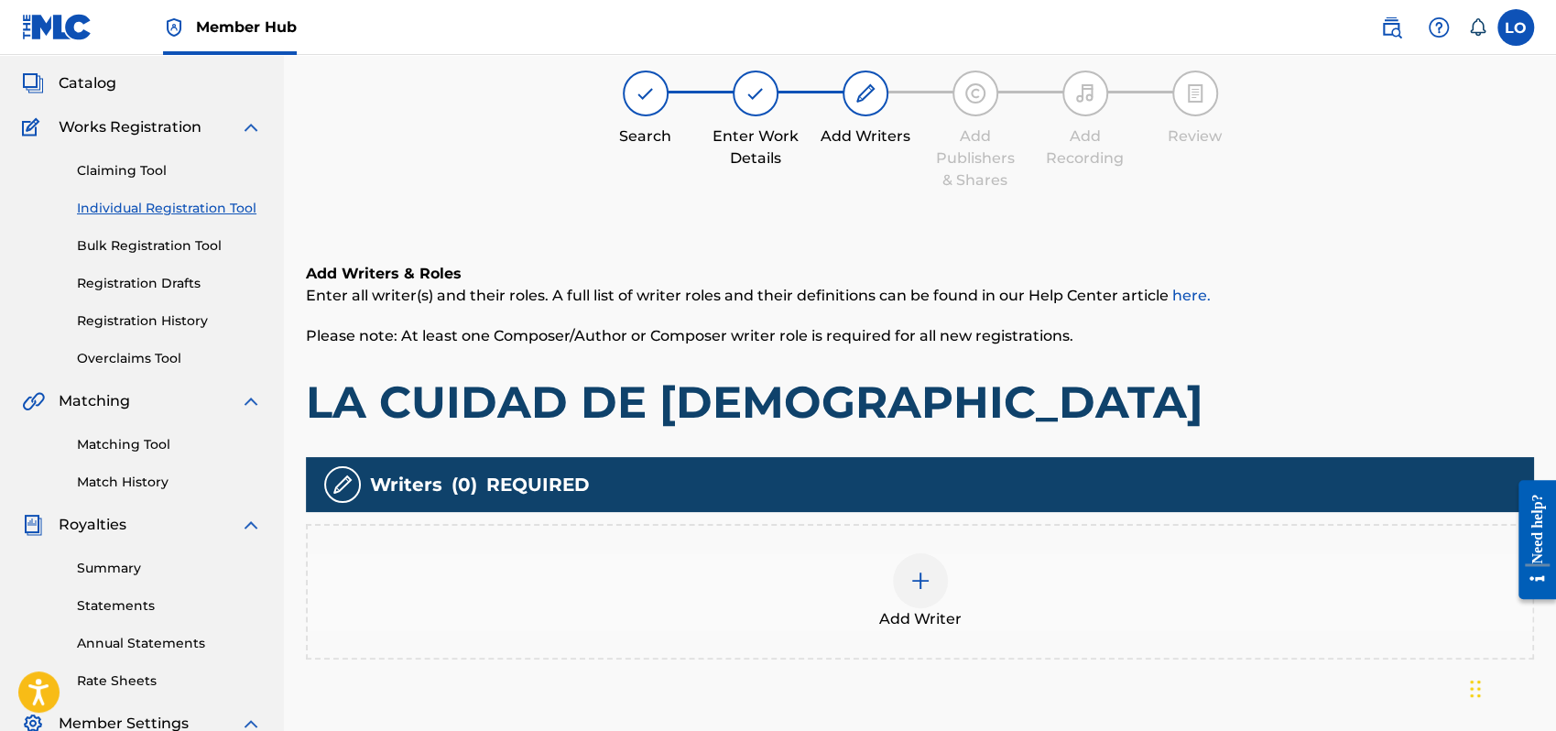
scroll to position [82, 0]
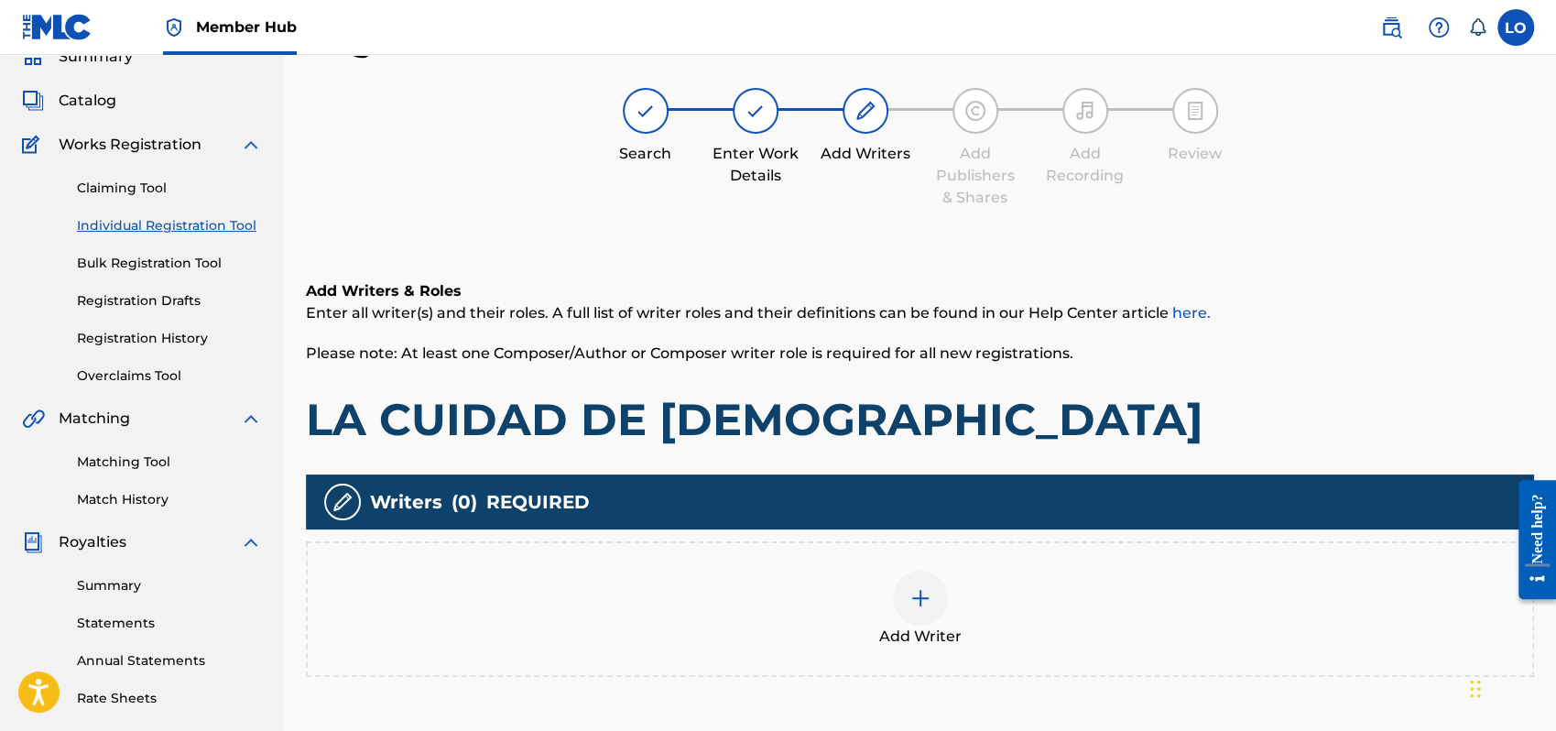
click at [923, 594] on img at bounding box center [921, 598] width 22 height 22
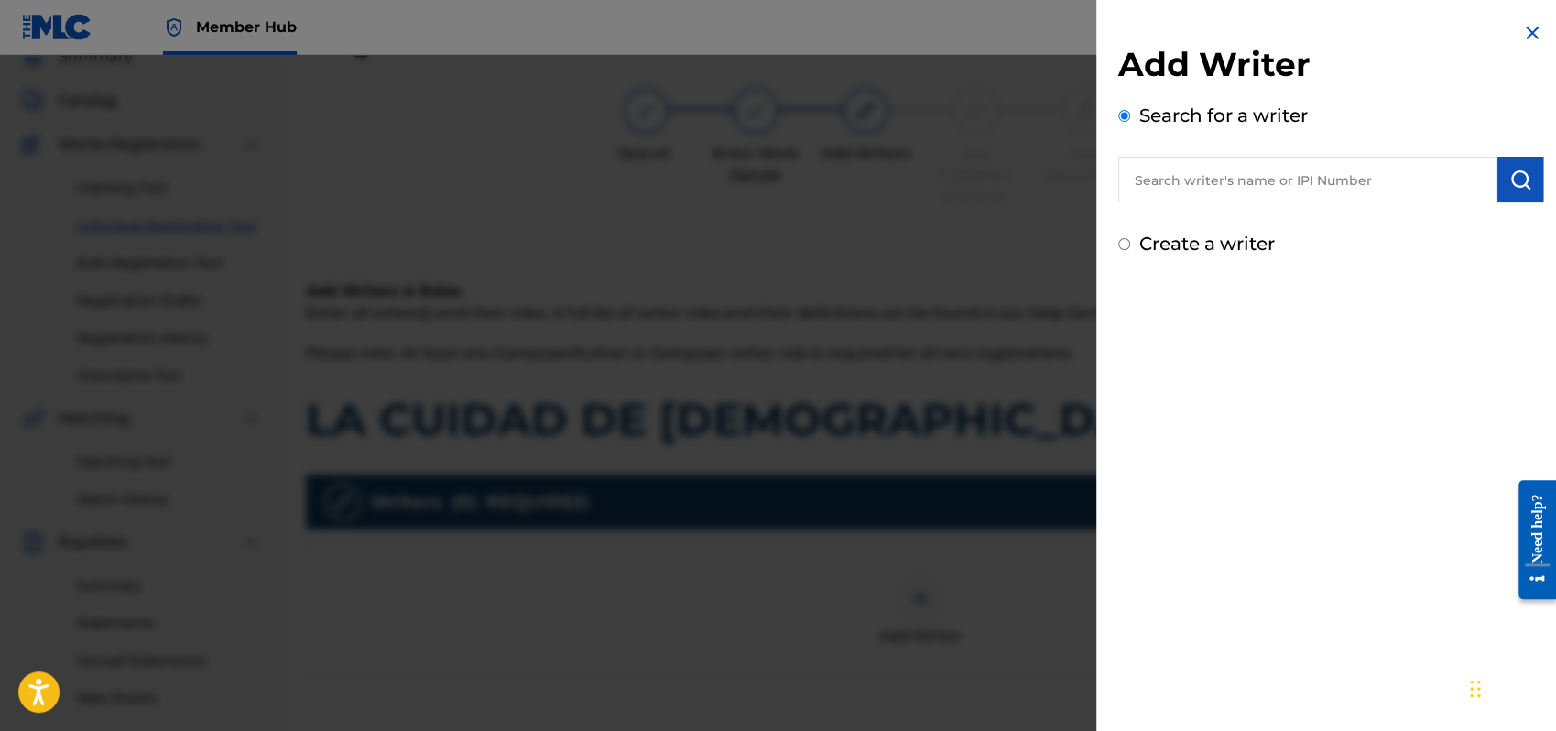
click at [1123, 245] on input "Create a writer" at bounding box center [1125, 244] width 12 height 12
radio input "false"
radio input "true"
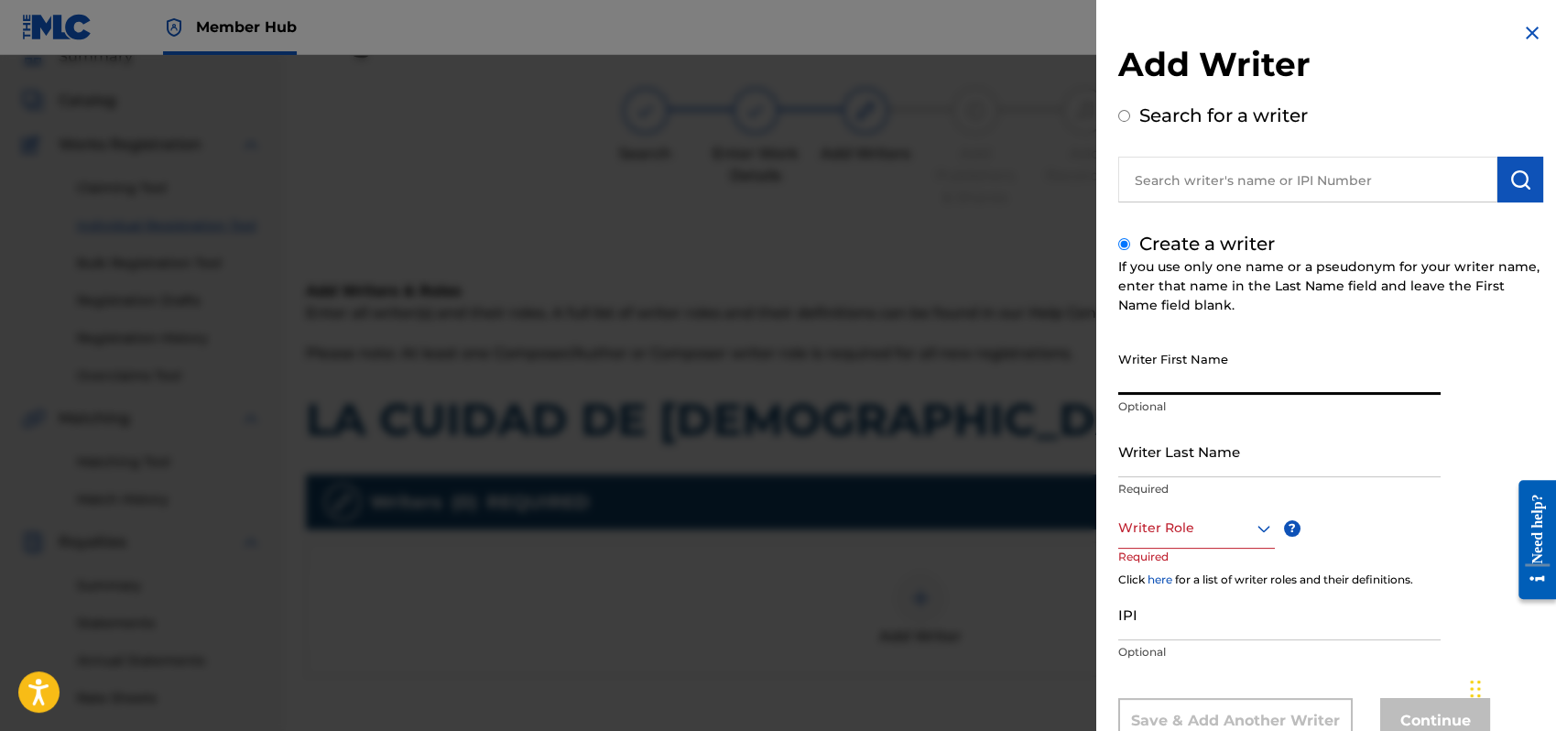
click at [1145, 380] on input "Writer First Name" at bounding box center [1280, 369] width 322 height 52
type input "[PERSON_NAME]"
click at [1174, 458] on input "Writer Last Name" at bounding box center [1280, 451] width 322 height 52
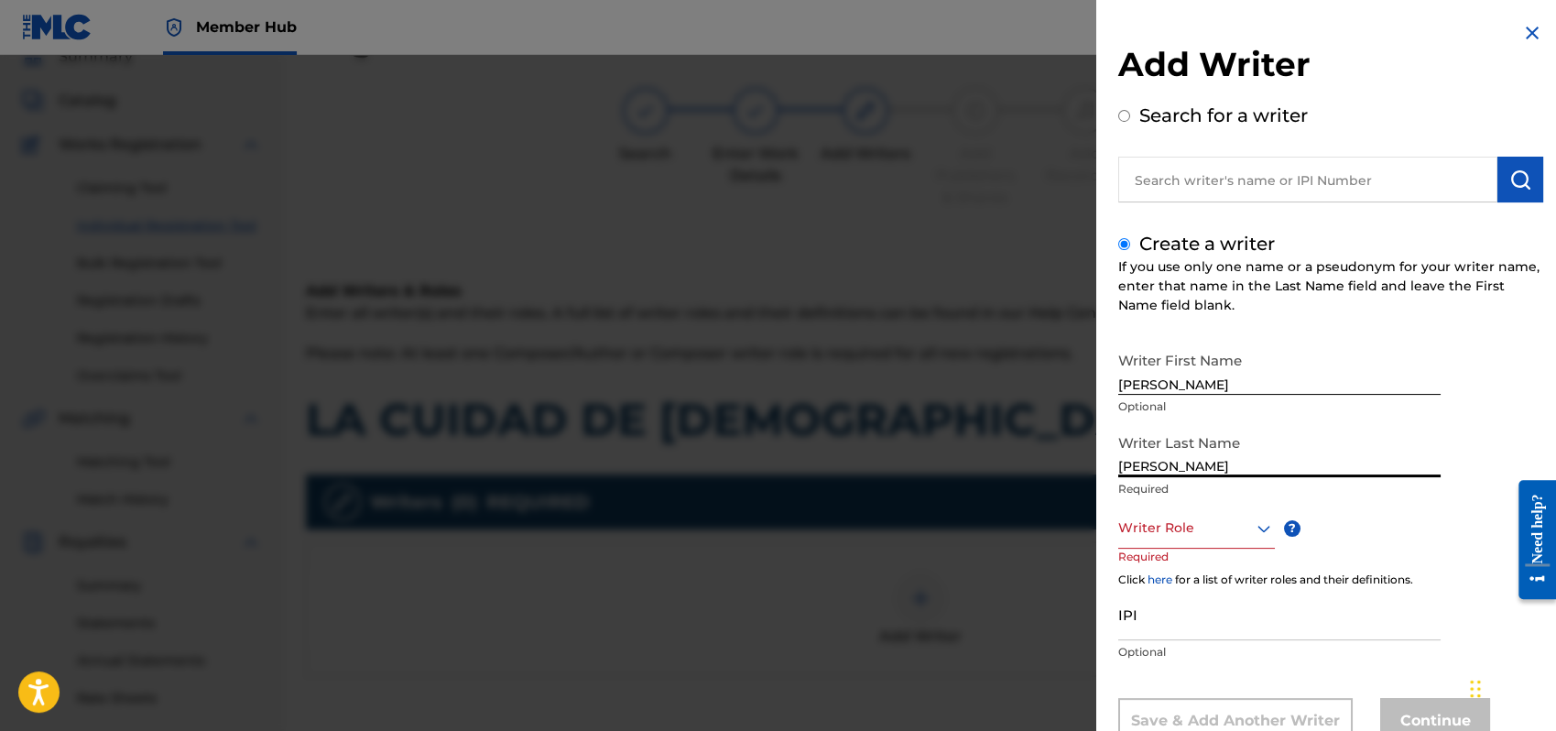
type input "[PERSON_NAME]"
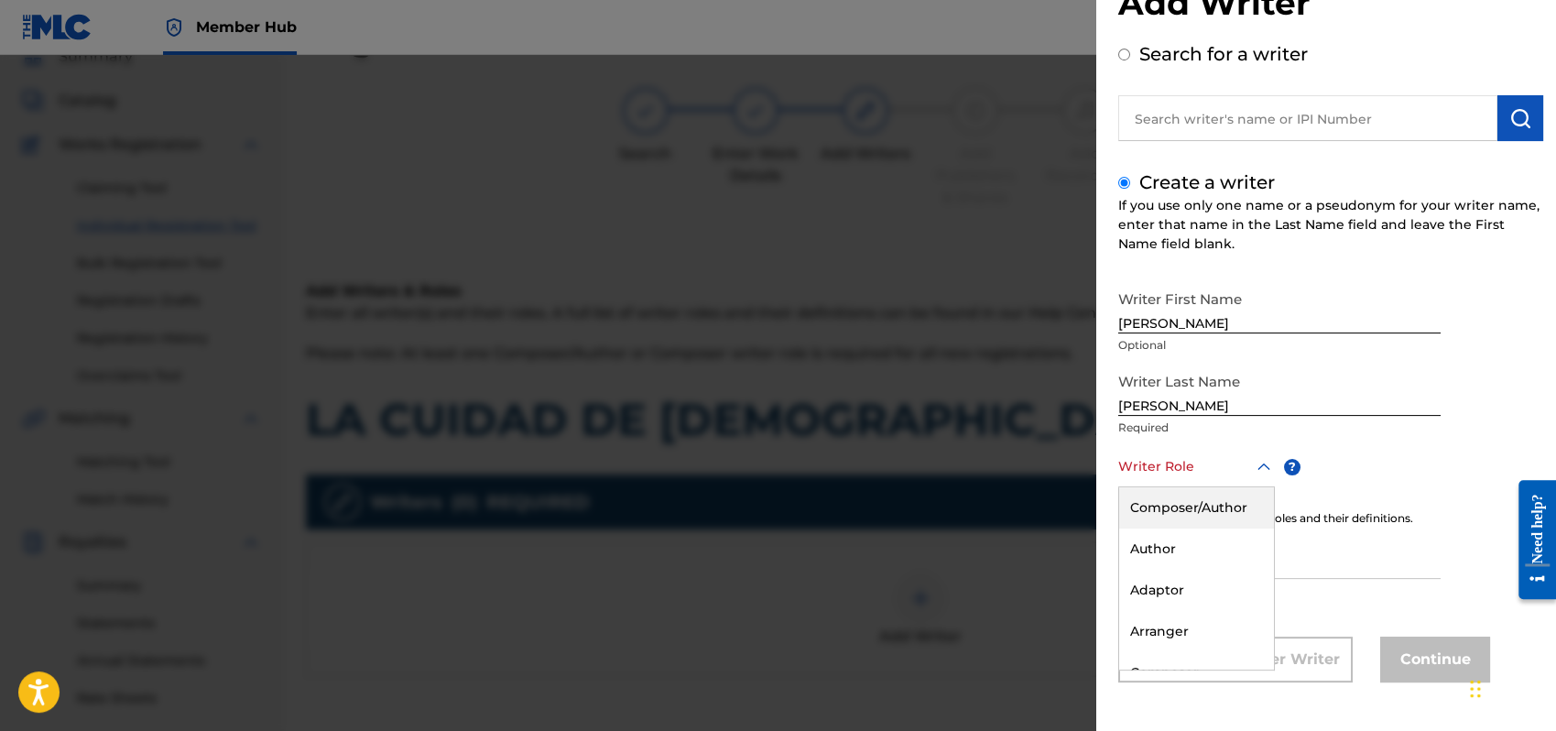
click at [1263, 487] on div "8 results available. Use Up and Down to choose options, press Enter to select t…" at bounding box center [1197, 466] width 157 height 41
click at [1156, 493] on div "Composer/Author" at bounding box center [1196, 507] width 155 height 41
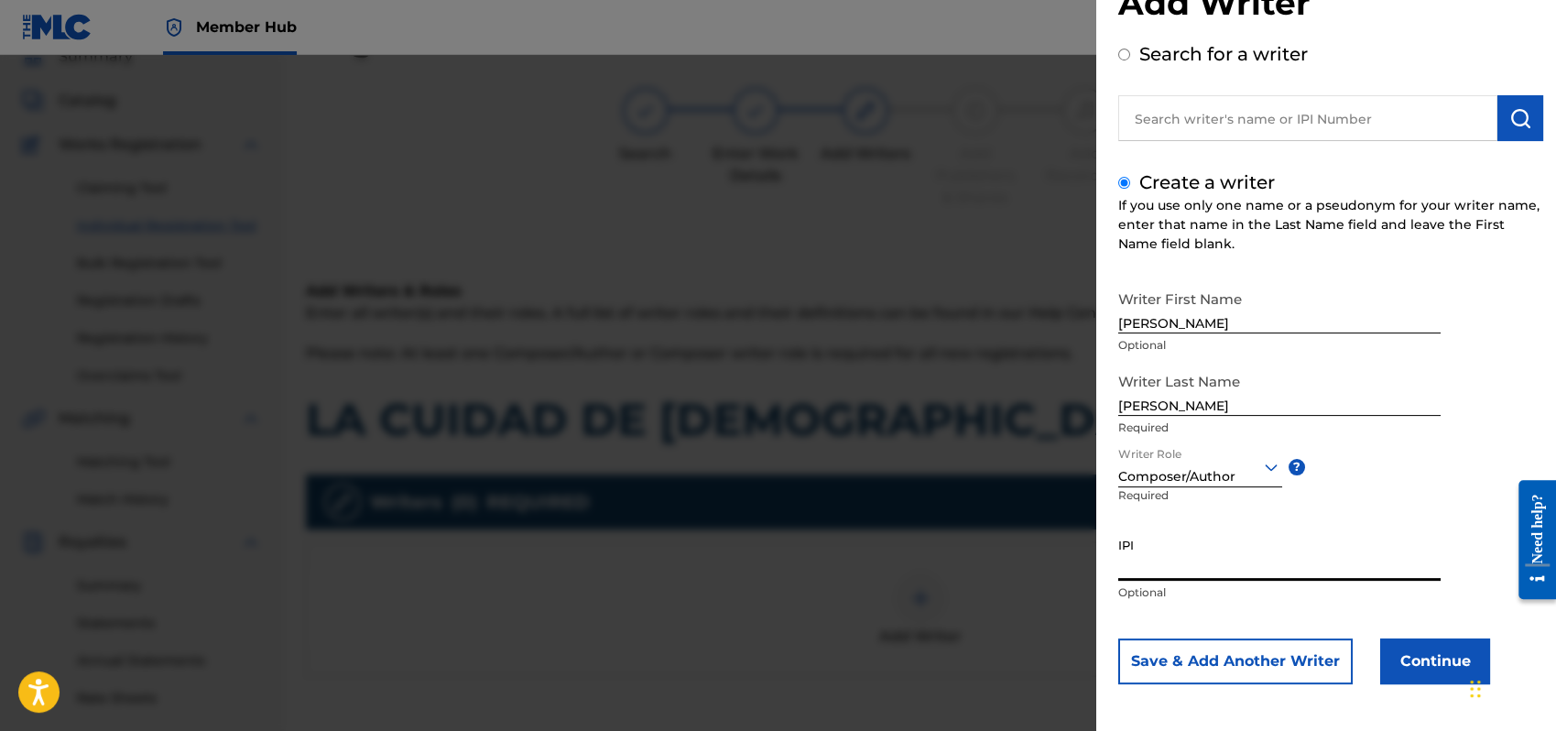
click at [1165, 570] on input "IPI" at bounding box center [1280, 555] width 322 height 52
type input "1162110609"
click at [1425, 661] on button "Continue" at bounding box center [1436, 661] width 110 height 46
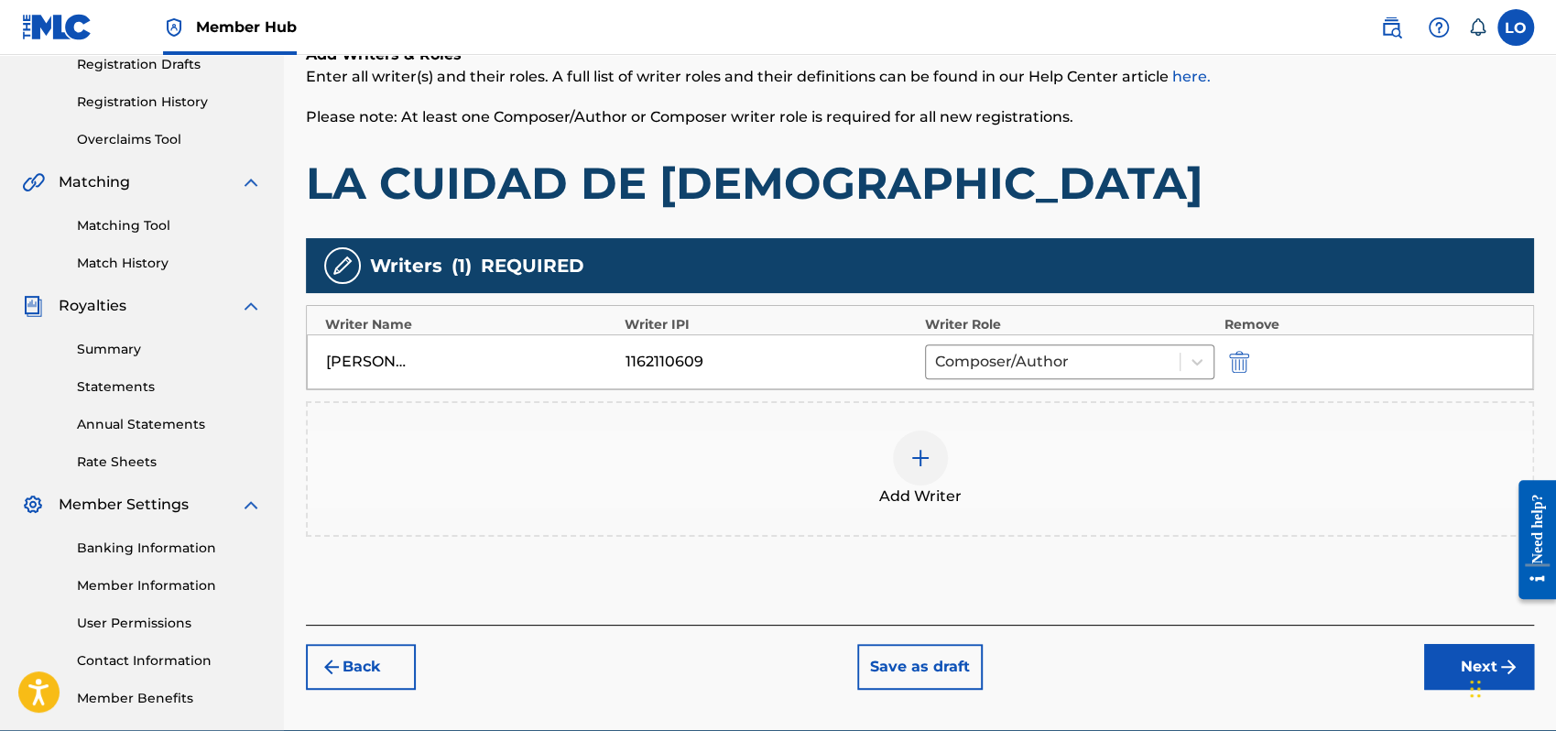
scroll to position [404, 0]
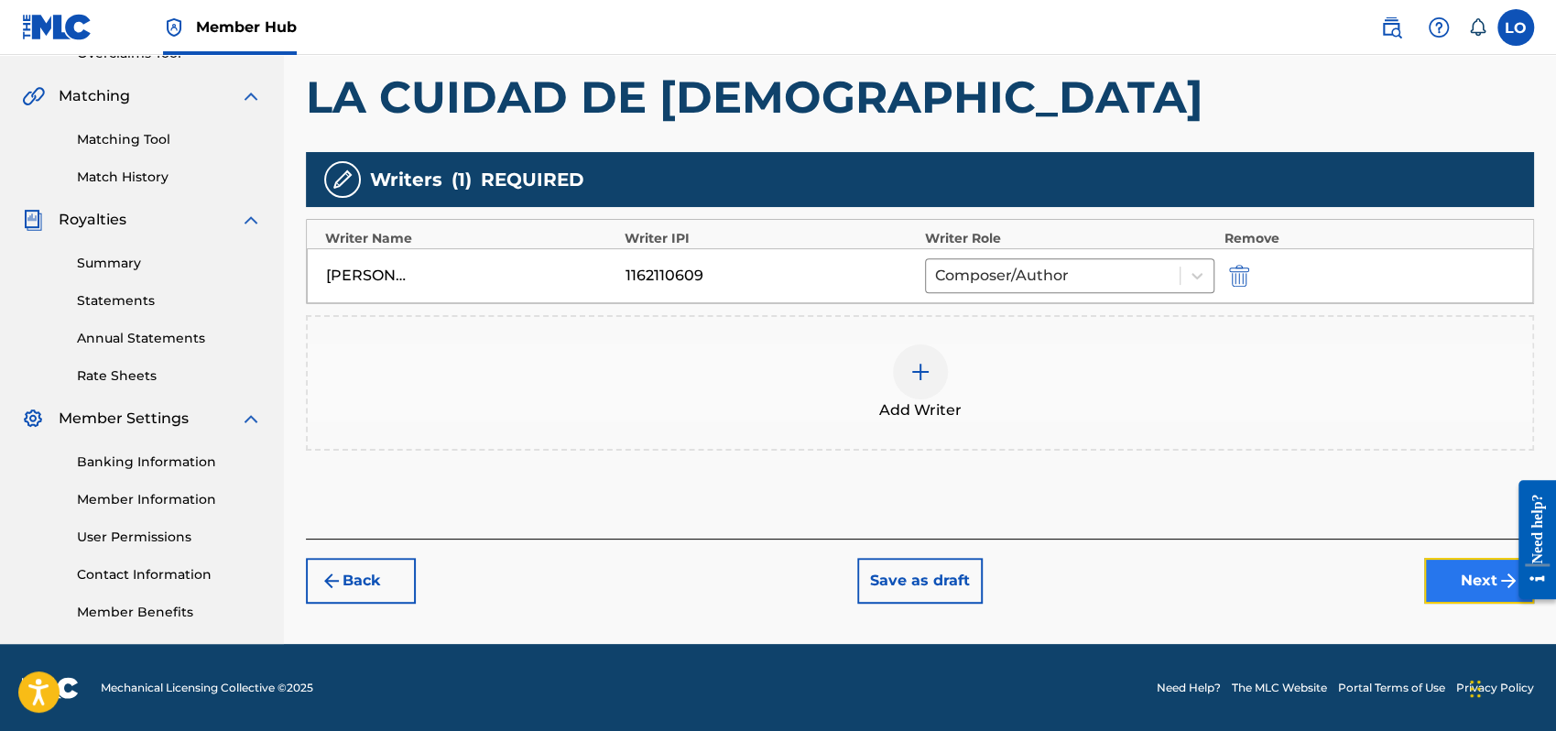
click at [1477, 562] on button "Next" at bounding box center [1479, 581] width 110 height 46
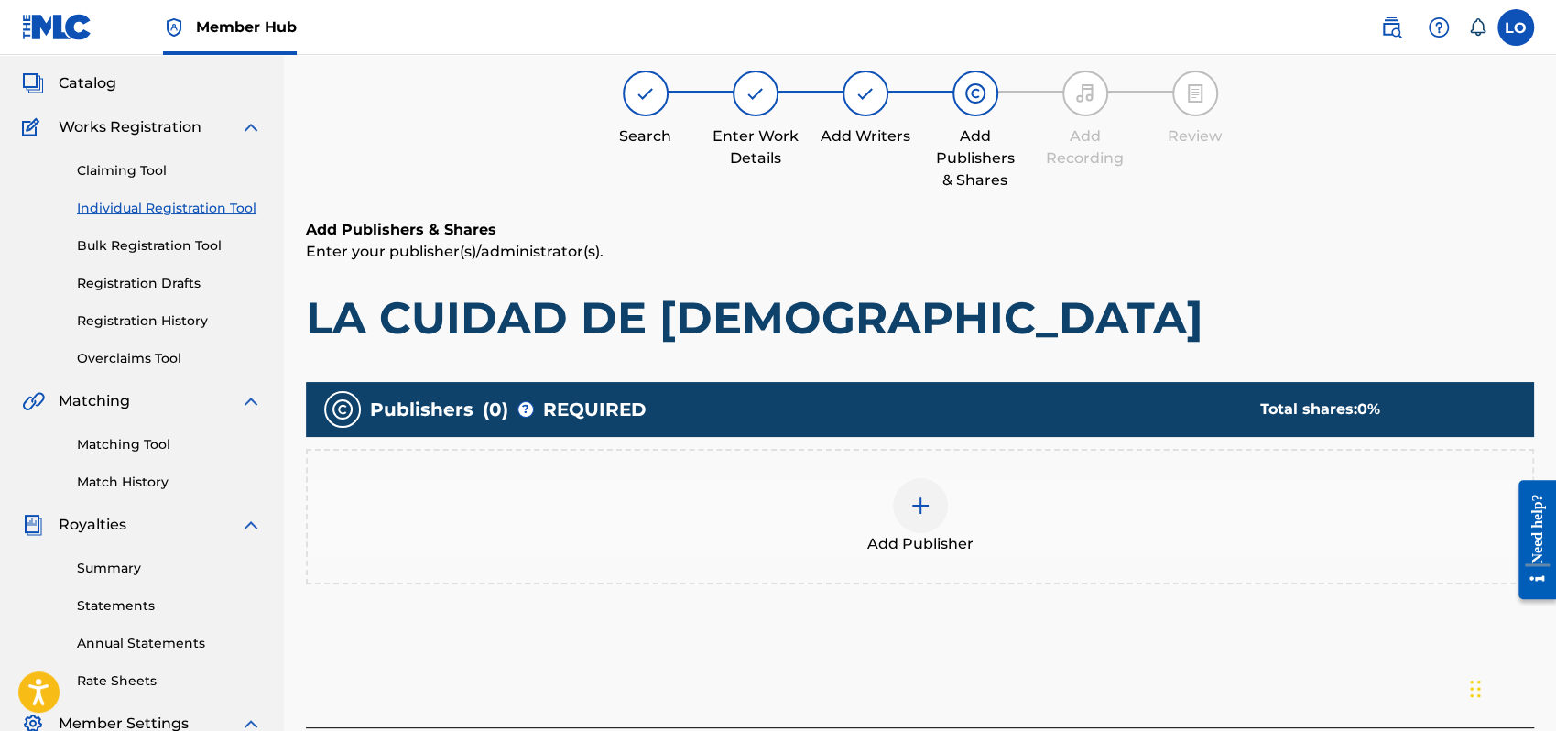
scroll to position [82, 0]
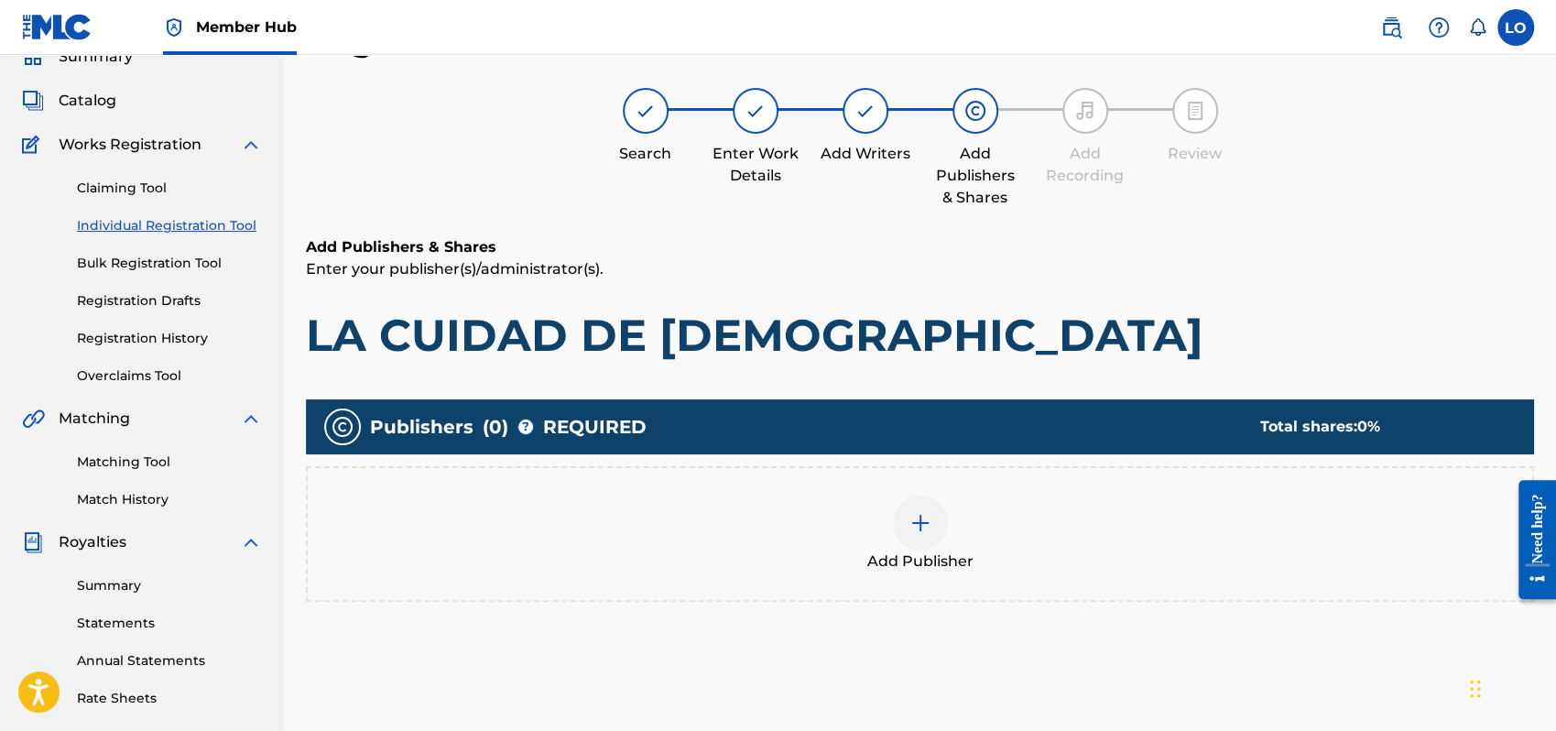
click at [916, 522] on img at bounding box center [921, 523] width 22 height 22
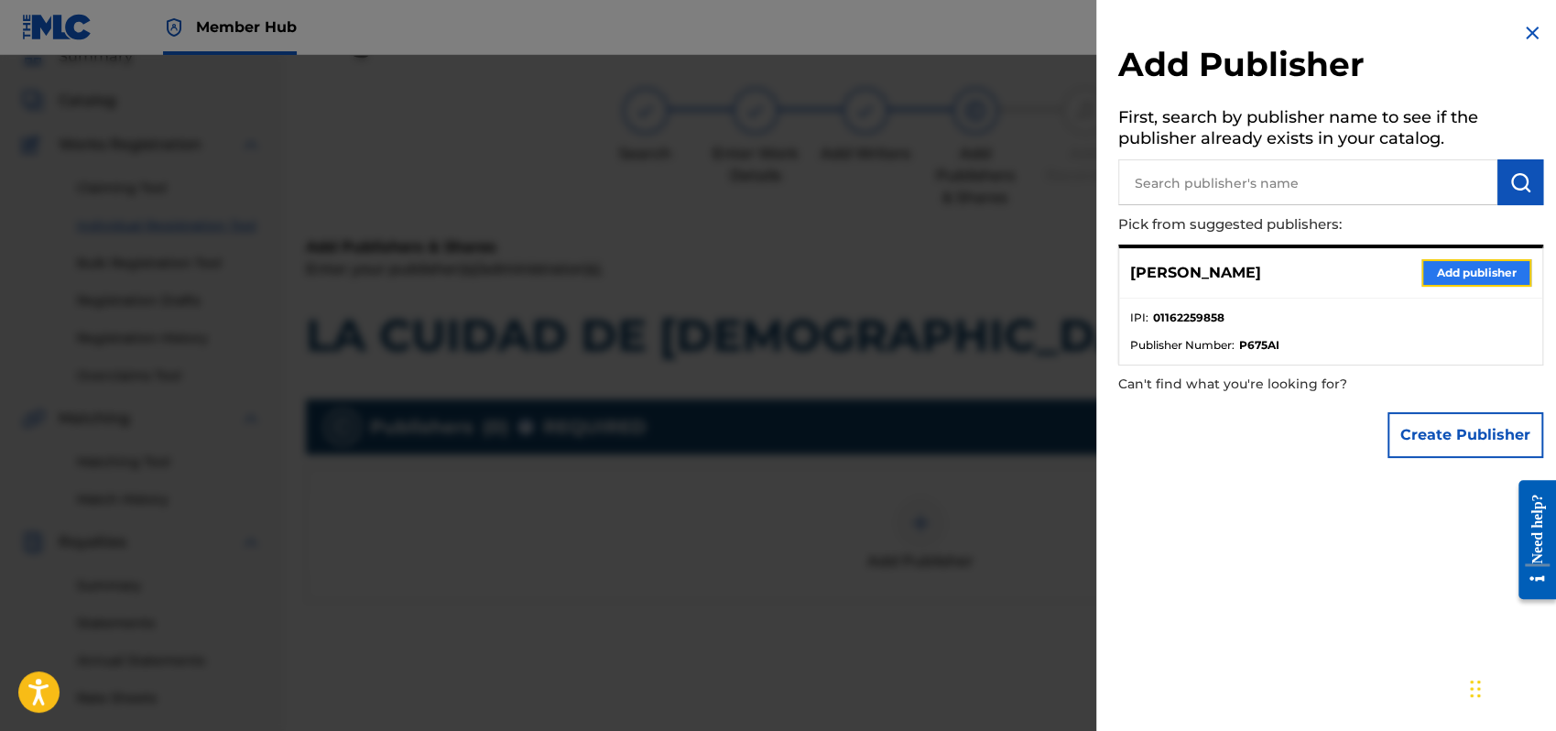
click at [1480, 276] on button "Add publisher" at bounding box center [1477, 272] width 110 height 27
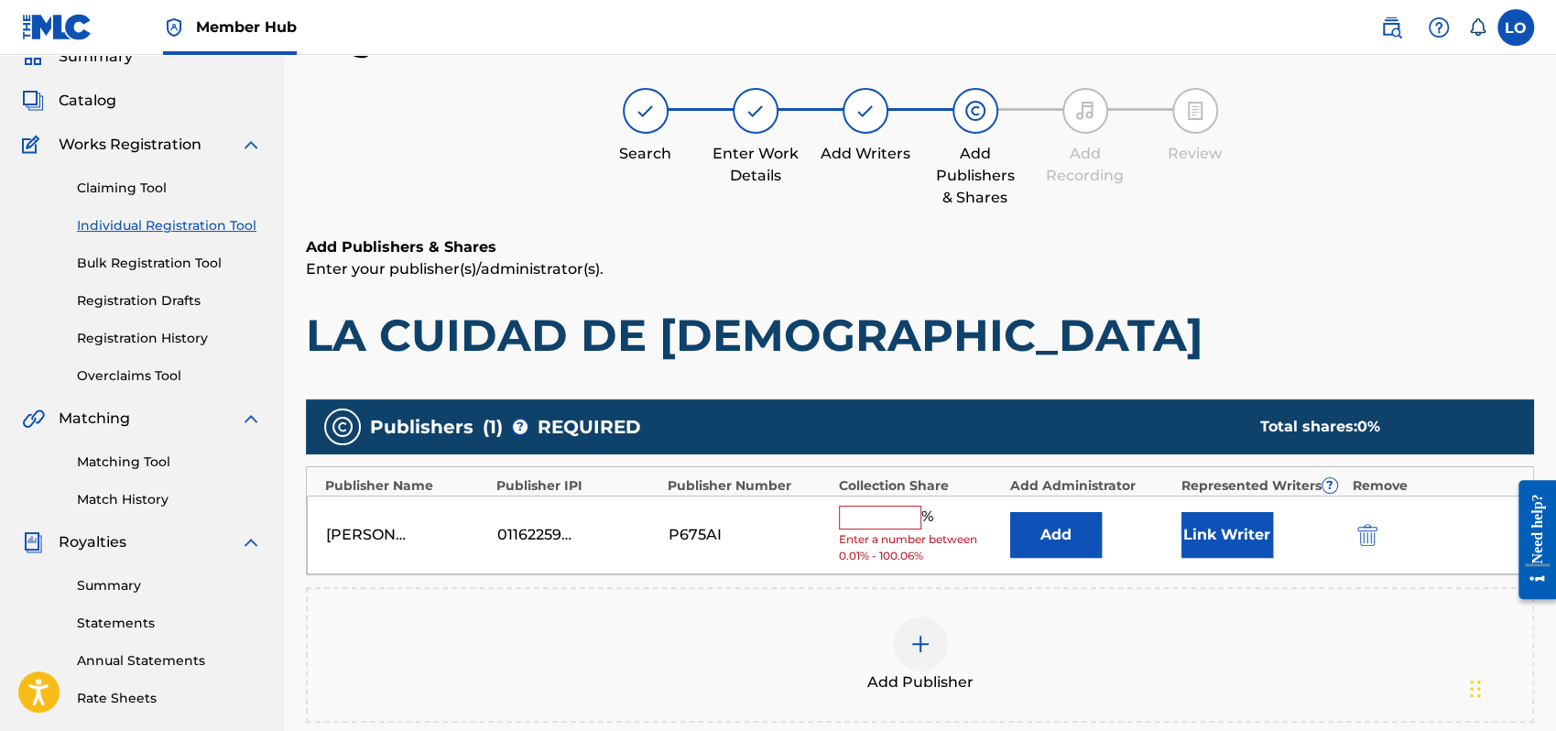
click at [864, 516] on input "text" at bounding box center [880, 518] width 82 height 24
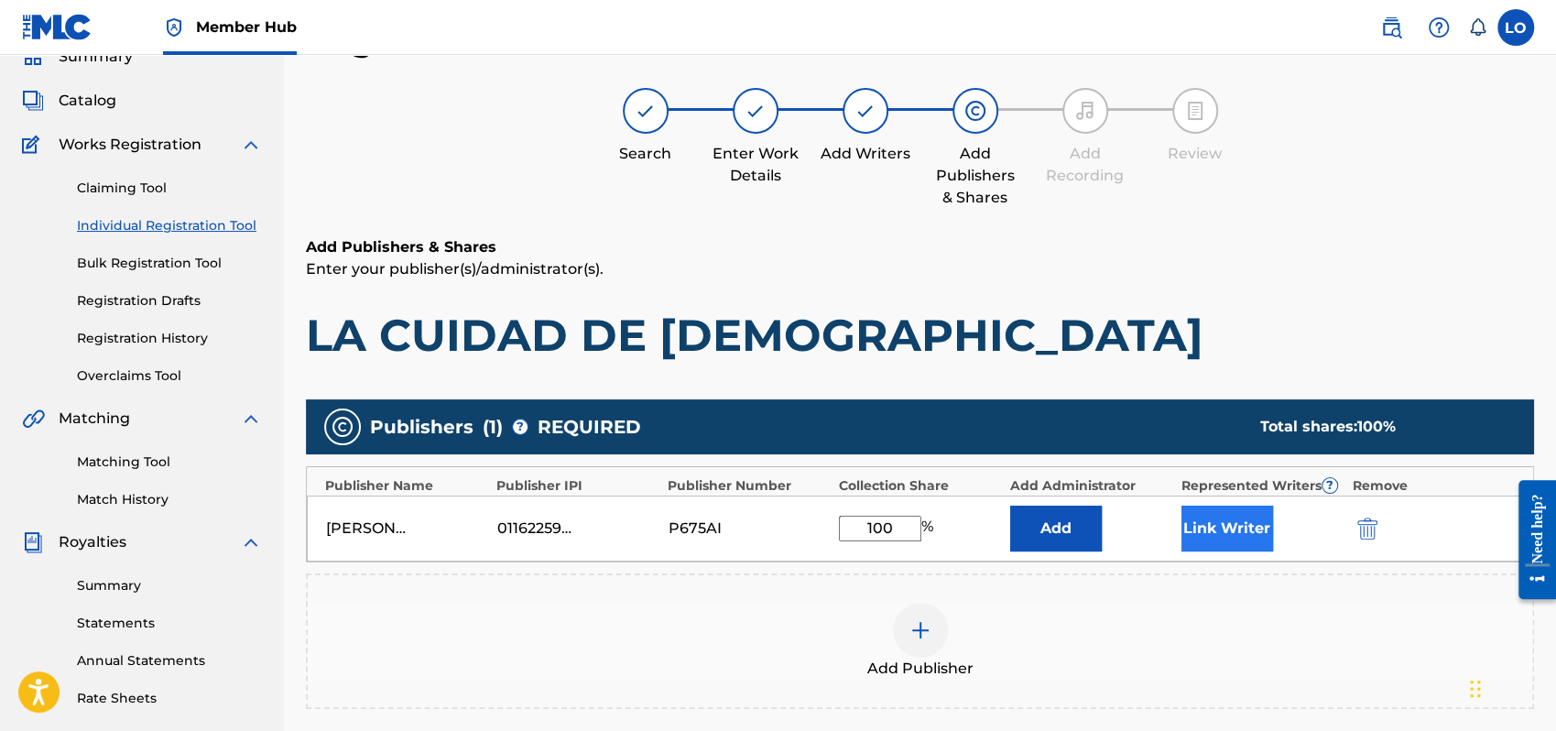
type input "100"
click at [1255, 524] on button "Link Writer" at bounding box center [1228, 529] width 92 height 46
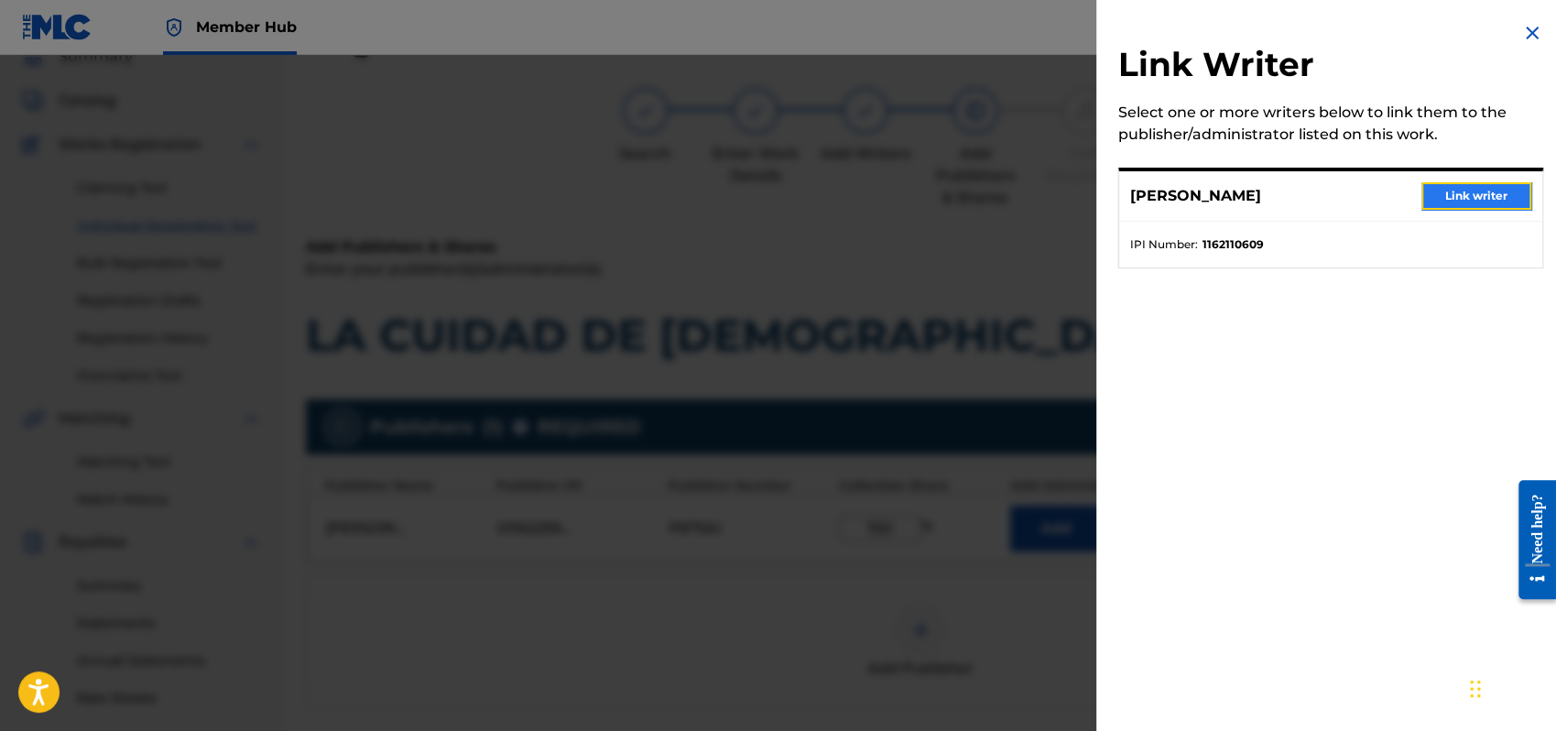
click at [1476, 191] on button "Link writer" at bounding box center [1477, 195] width 110 height 27
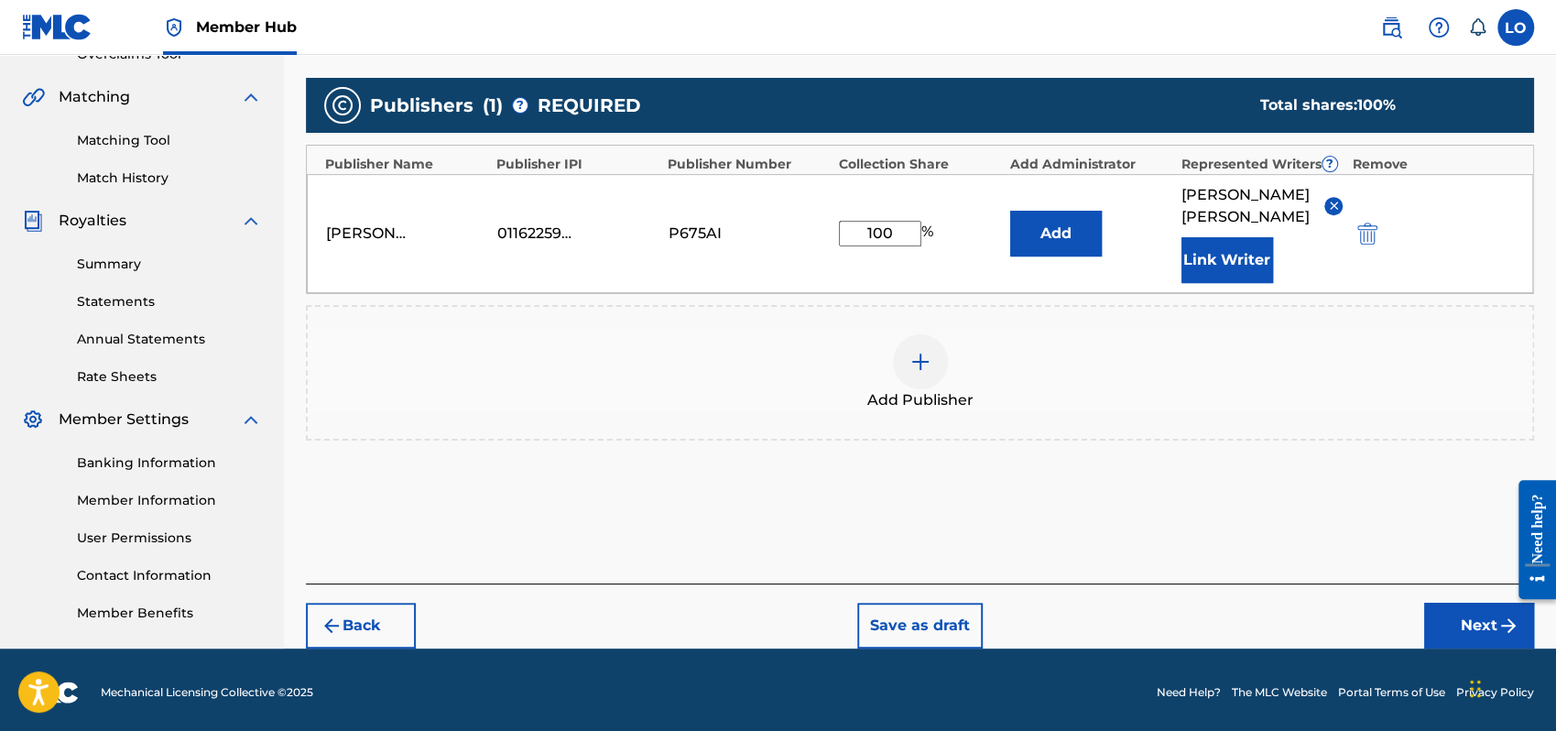
scroll to position [404, 0]
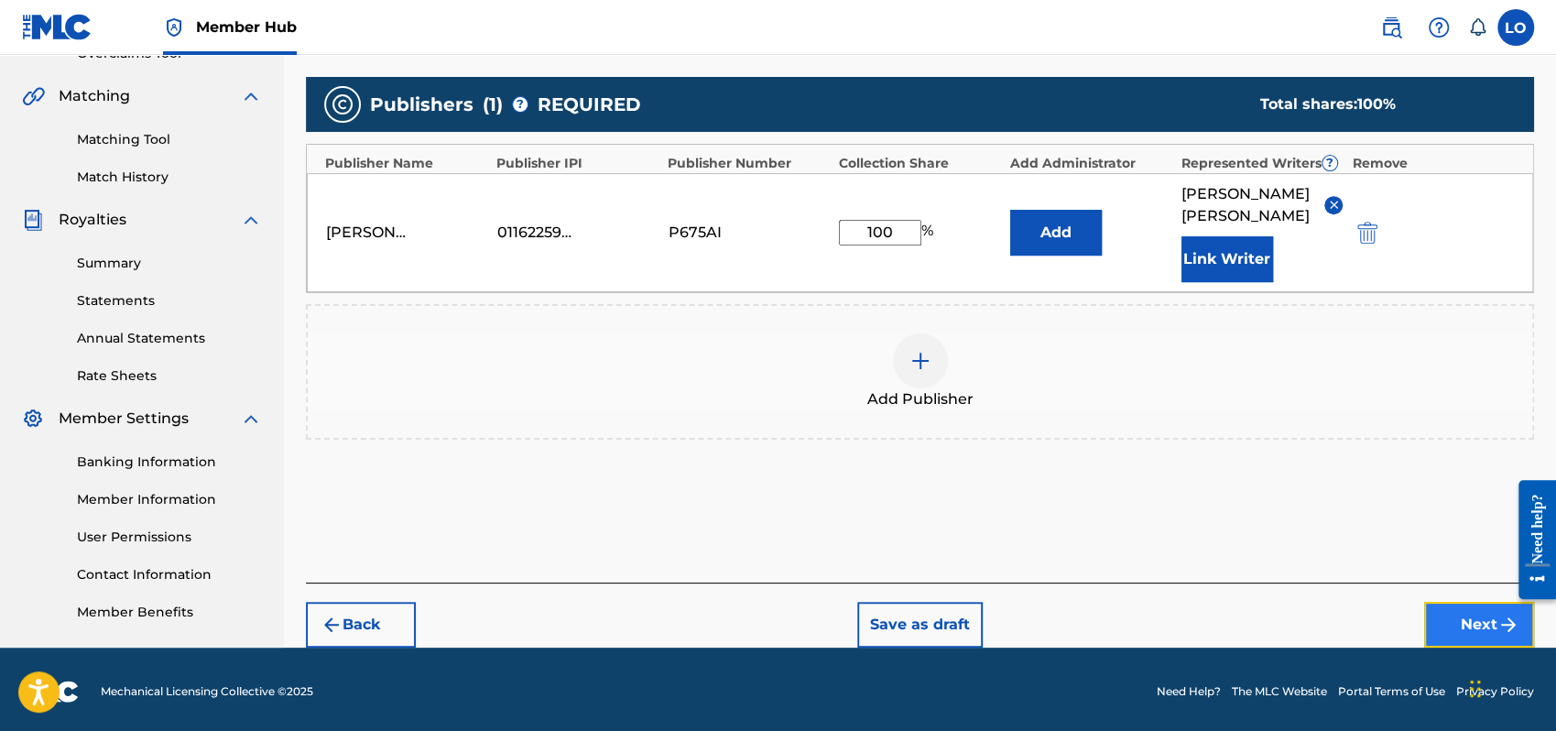
click at [1482, 612] on button "Next" at bounding box center [1479, 625] width 110 height 46
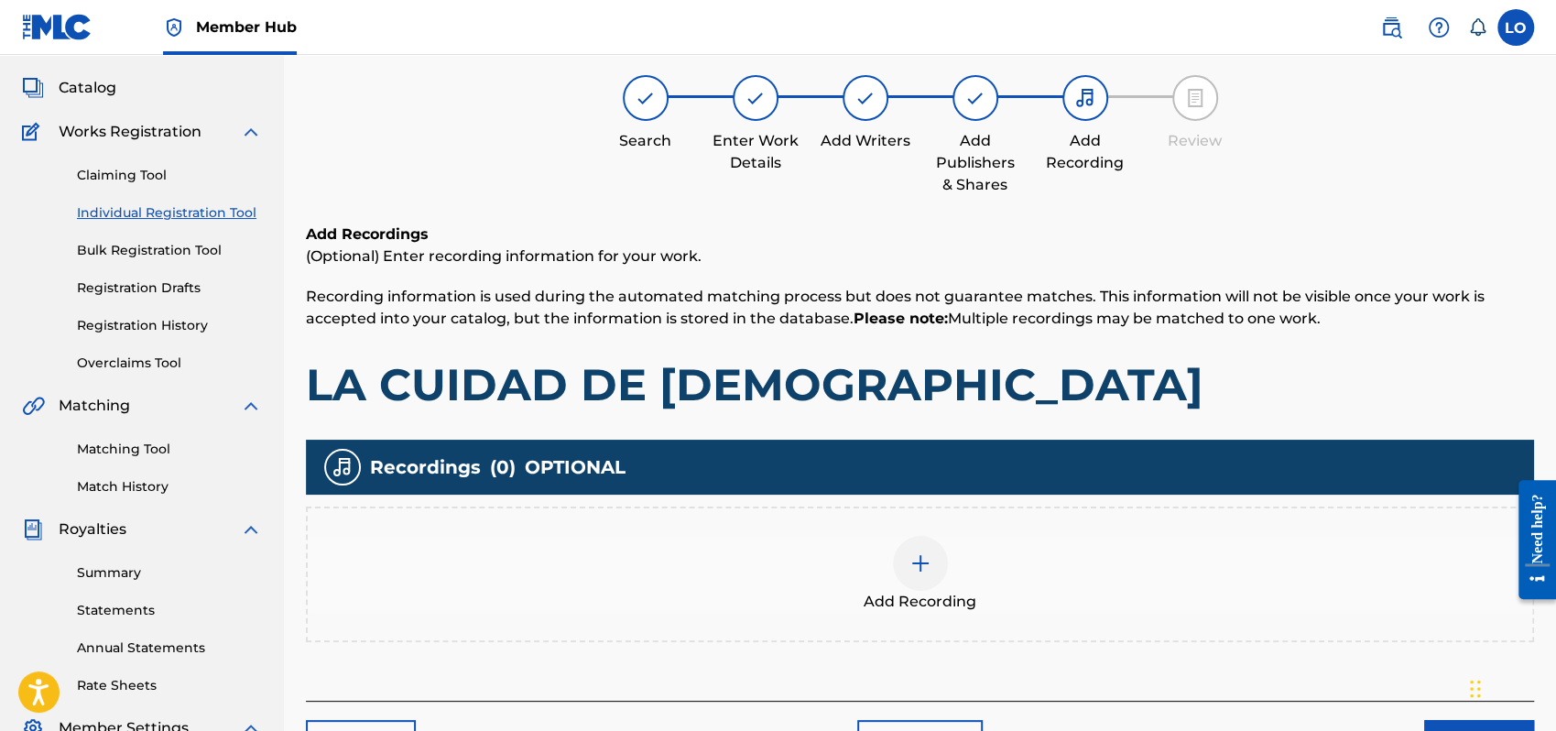
scroll to position [82, 0]
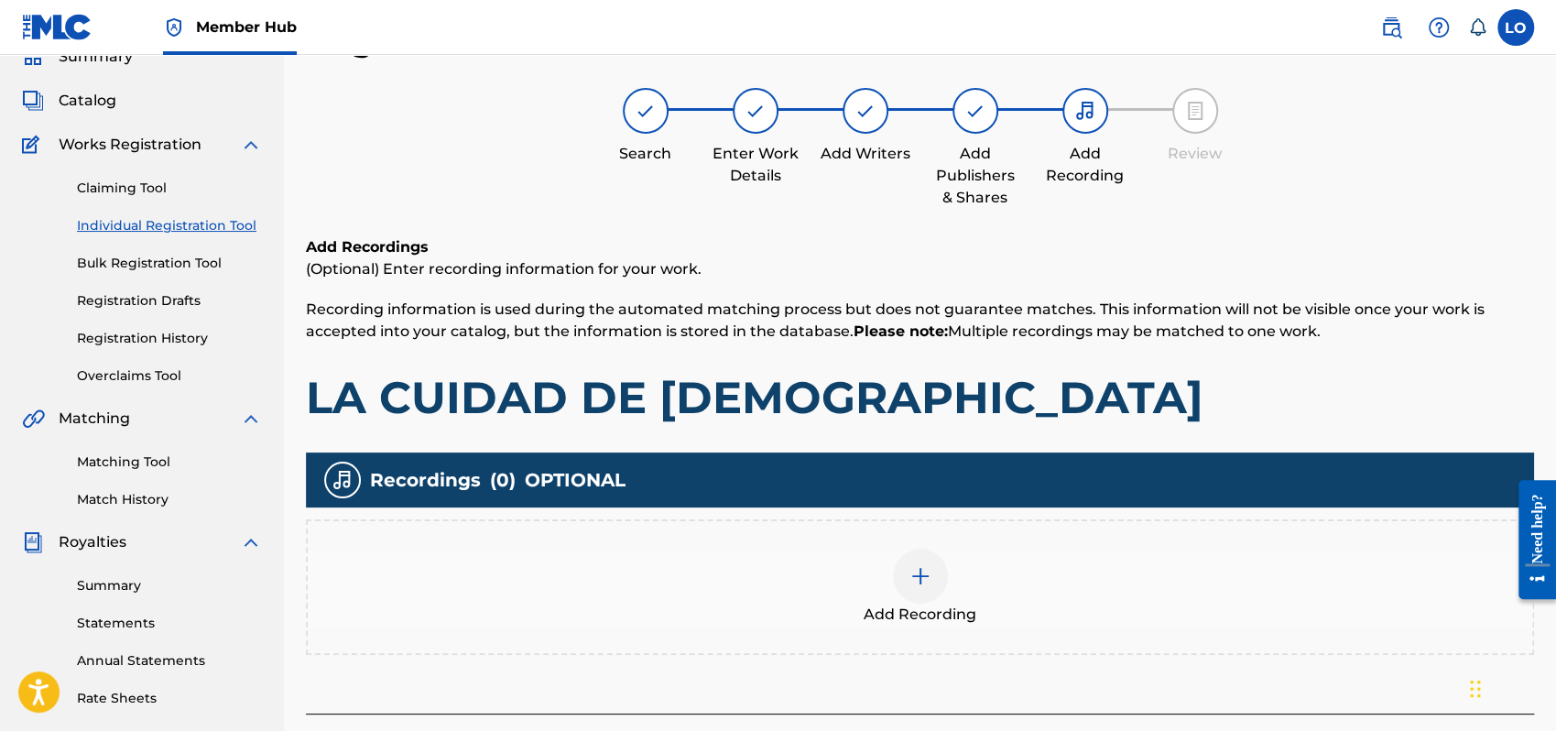
click at [909, 561] on div at bounding box center [920, 576] width 55 height 55
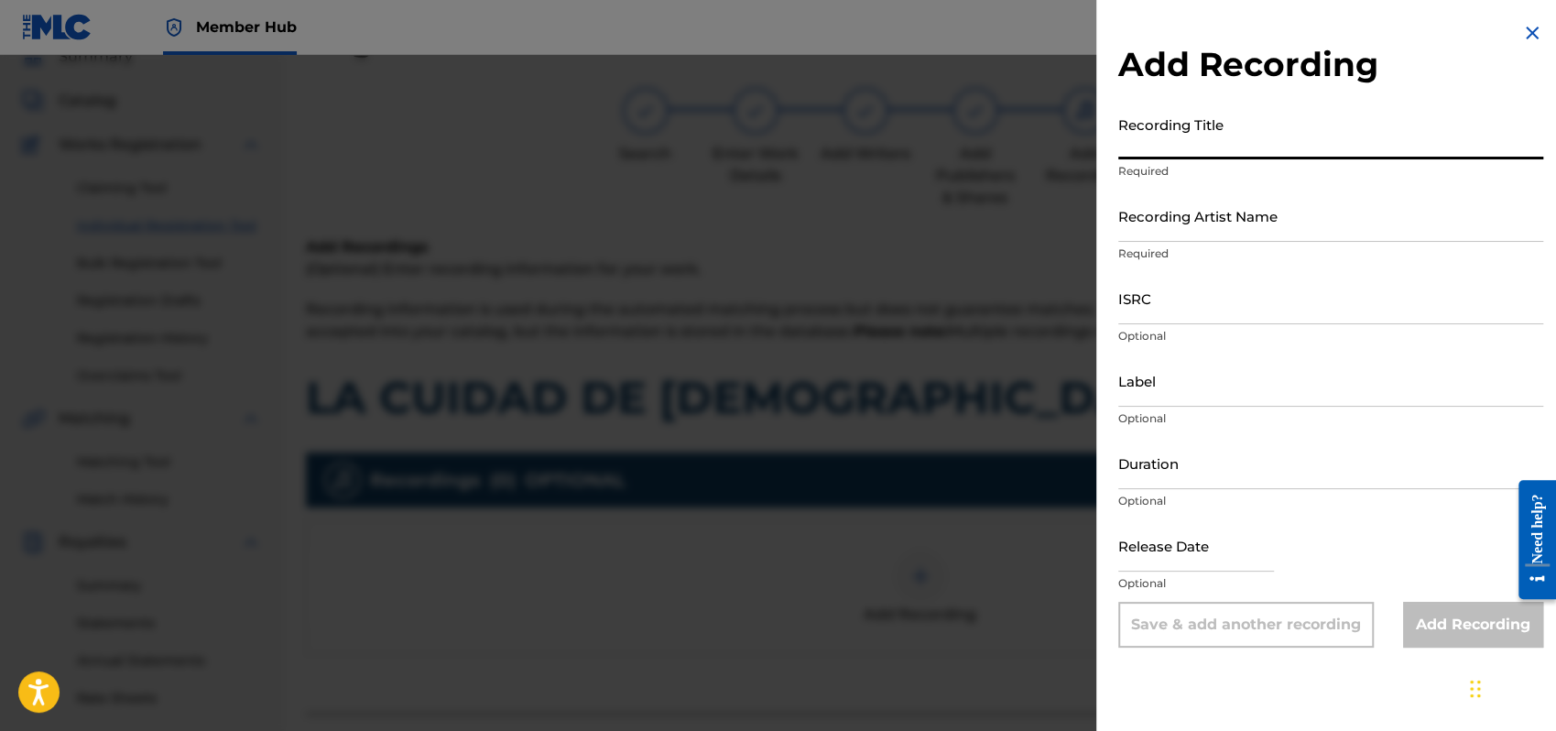
click at [1173, 130] on input "Recording Title" at bounding box center [1331, 133] width 425 height 52
type input "SEÑOR TU ERES MAS"
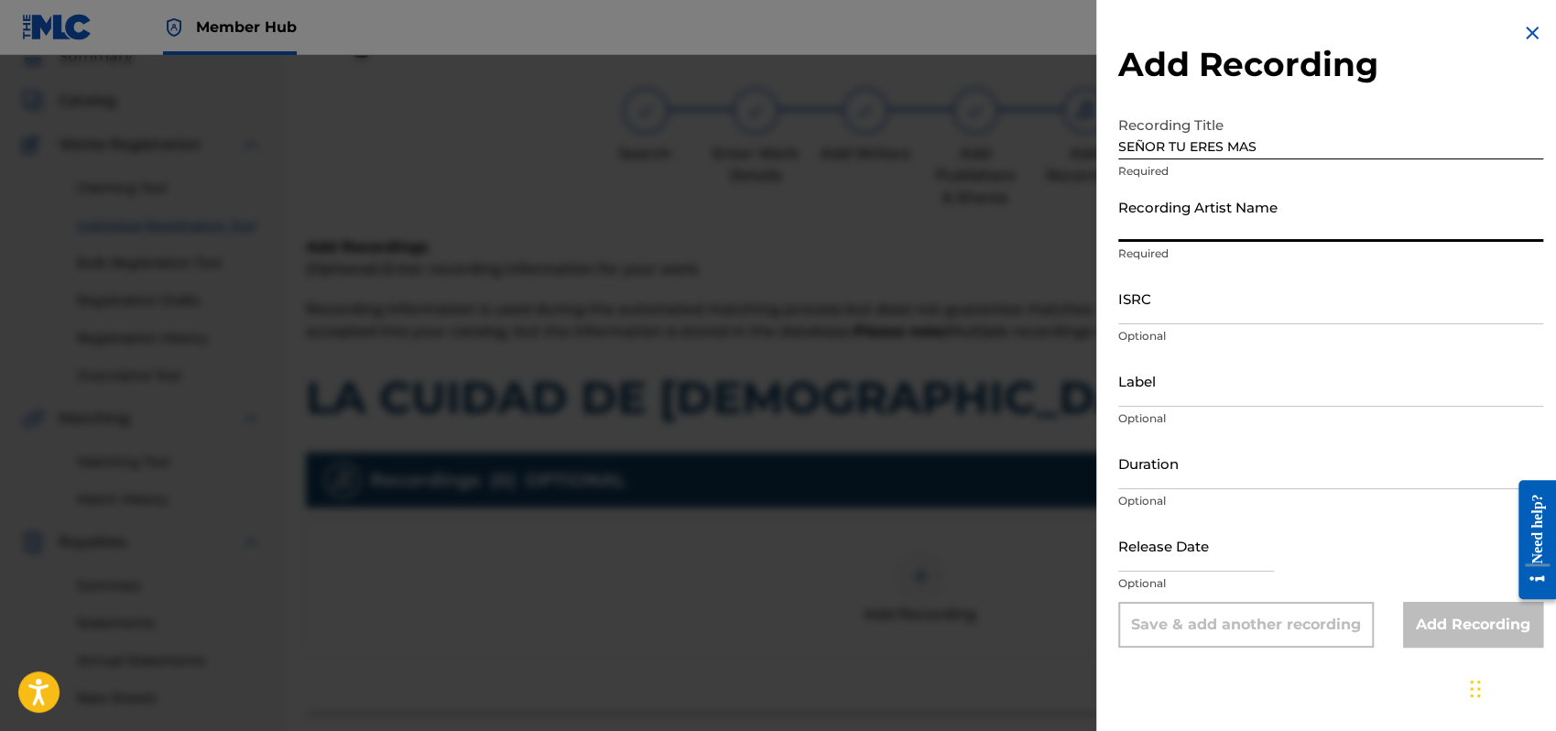
click at [1162, 215] on input "Recording Artist Name" at bounding box center [1331, 216] width 425 height 52
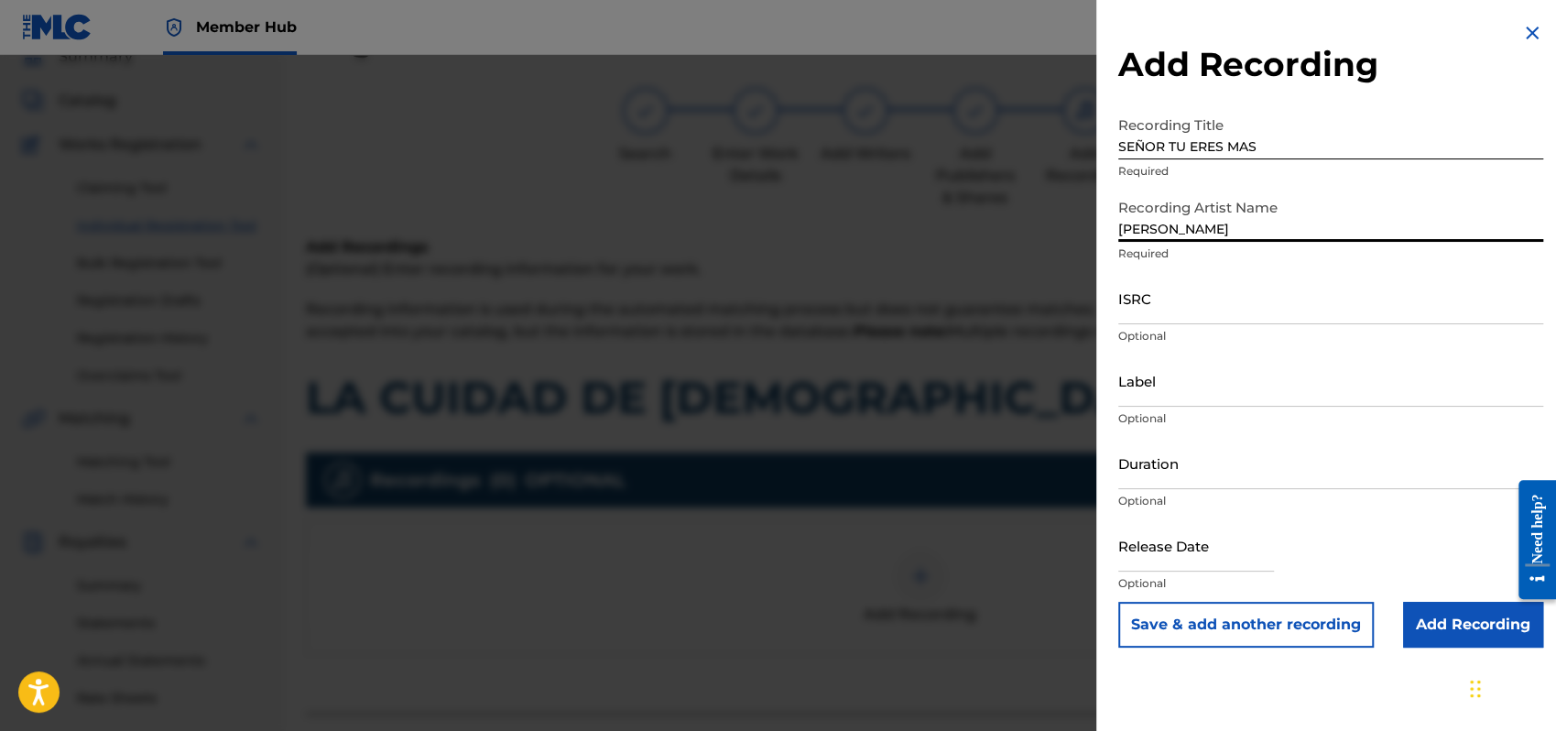
type input "[PERSON_NAME]"
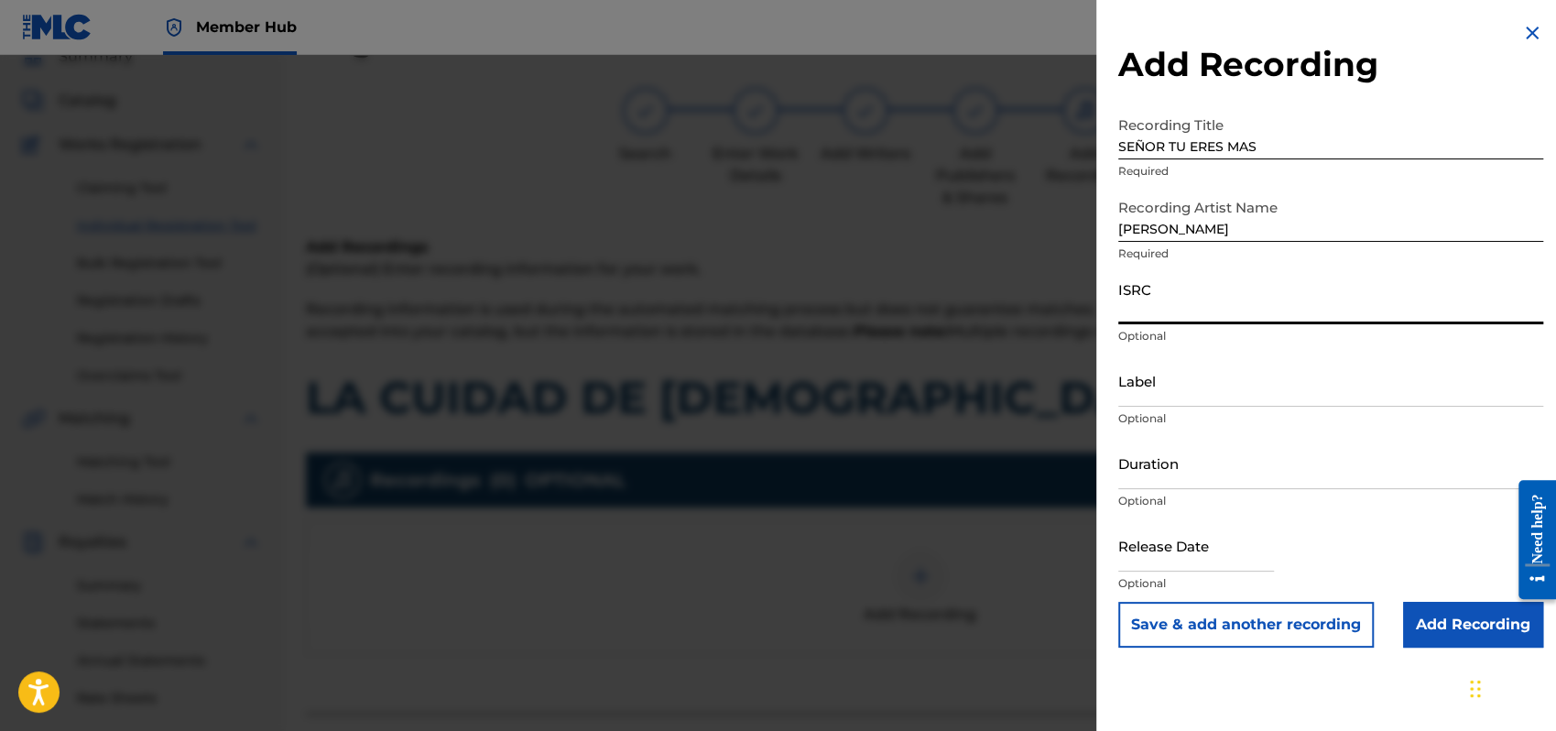
click at [1136, 299] on input "ISRC" at bounding box center [1331, 298] width 425 height 52
type input "QMEU32507319"
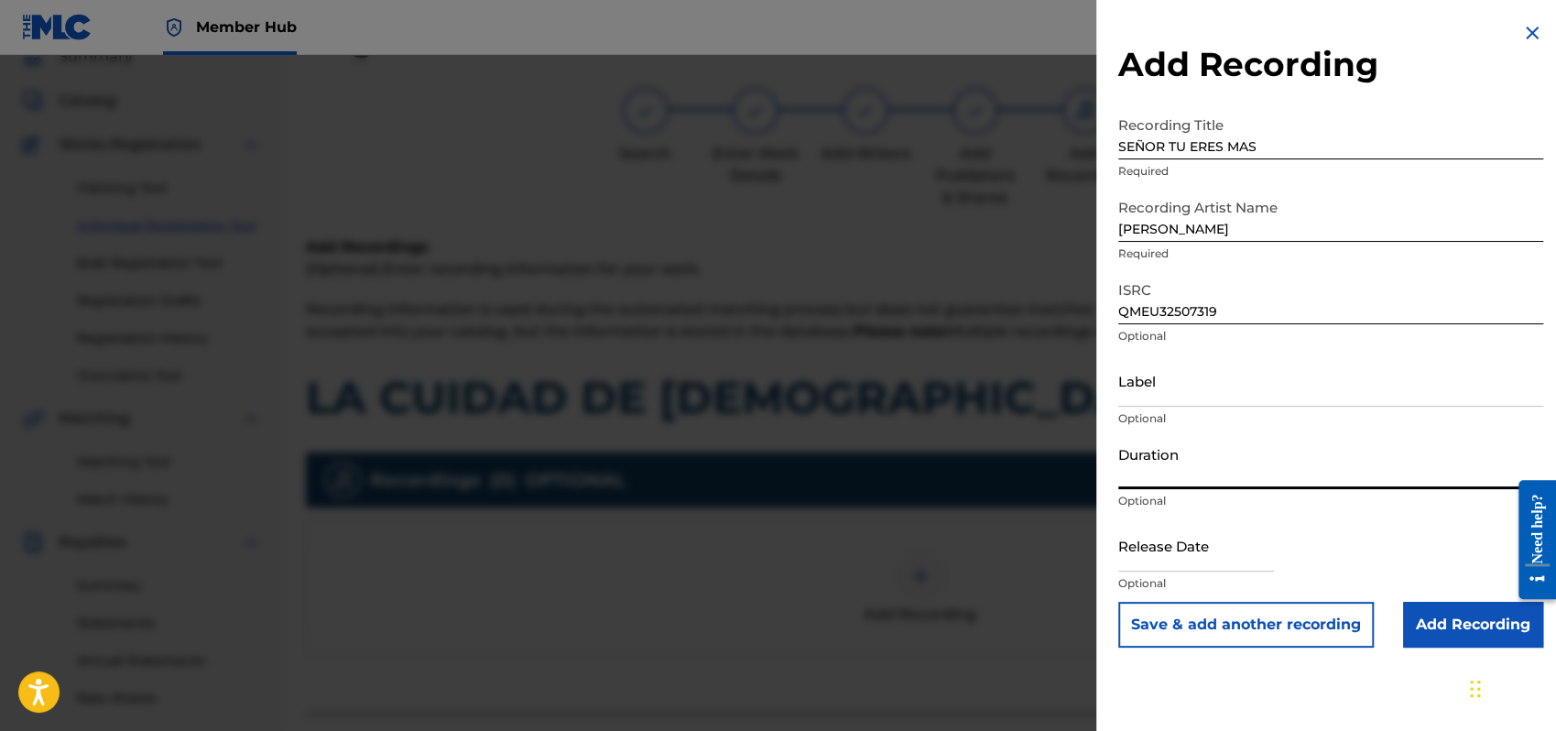
click at [1149, 464] on input "Duration" at bounding box center [1331, 463] width 425 height 52
type input "04:40"
click at [1153, 557] on input "text" at bounding box center [1197, 545] width 156 height 52
select select "8"
select select "2025"
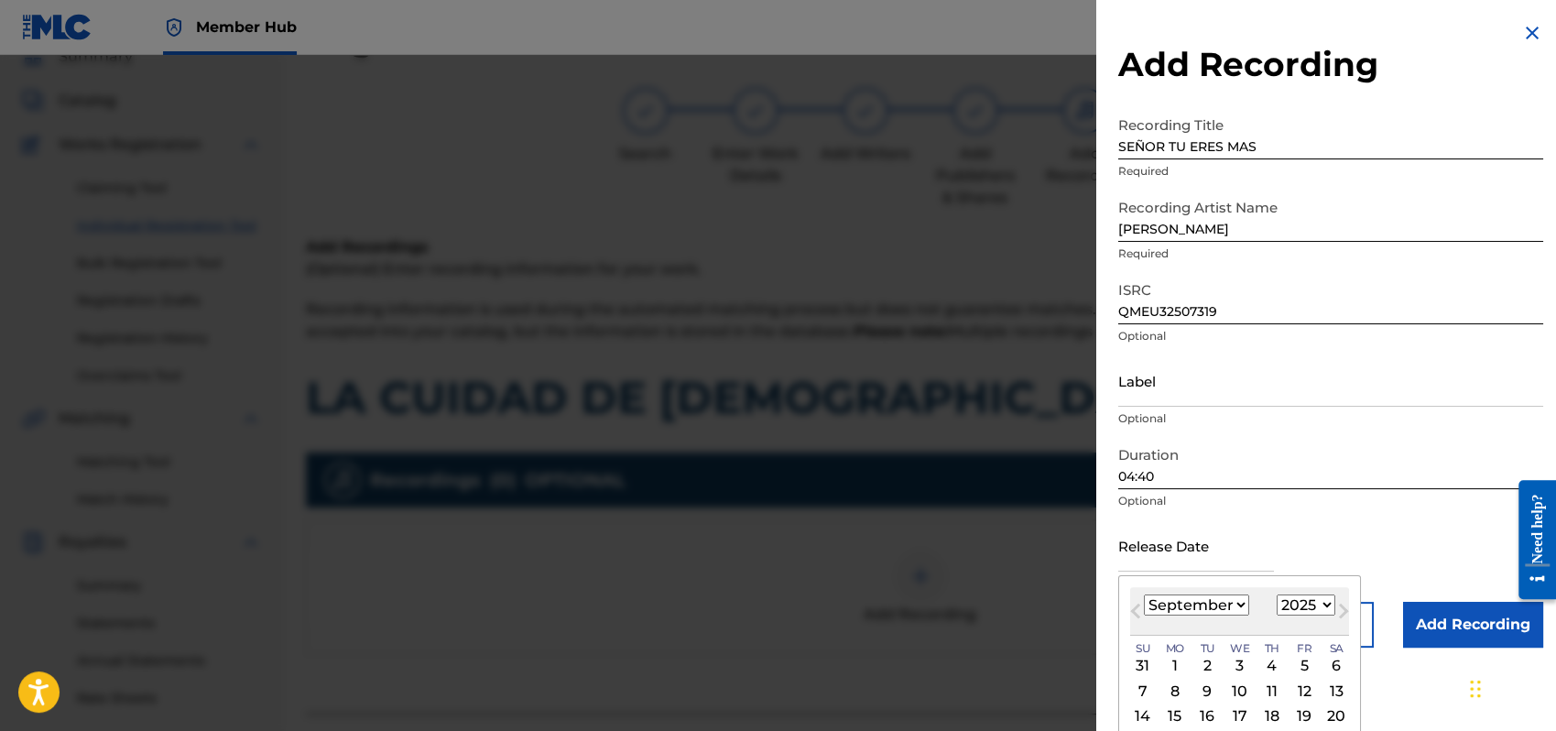
click at [1246, 605] on select "January February March April May June July August September October November De…" at bounding box center [1196, 605] width 105 height 21
select select "0"
click at [1144, 595] on select "January February March April May June July August September October November De…" at bounding box center [1196, 605] width 105 height 21
click at [1243, 662] on div "1" at bounding box center [1240, 666] width 22 height 22
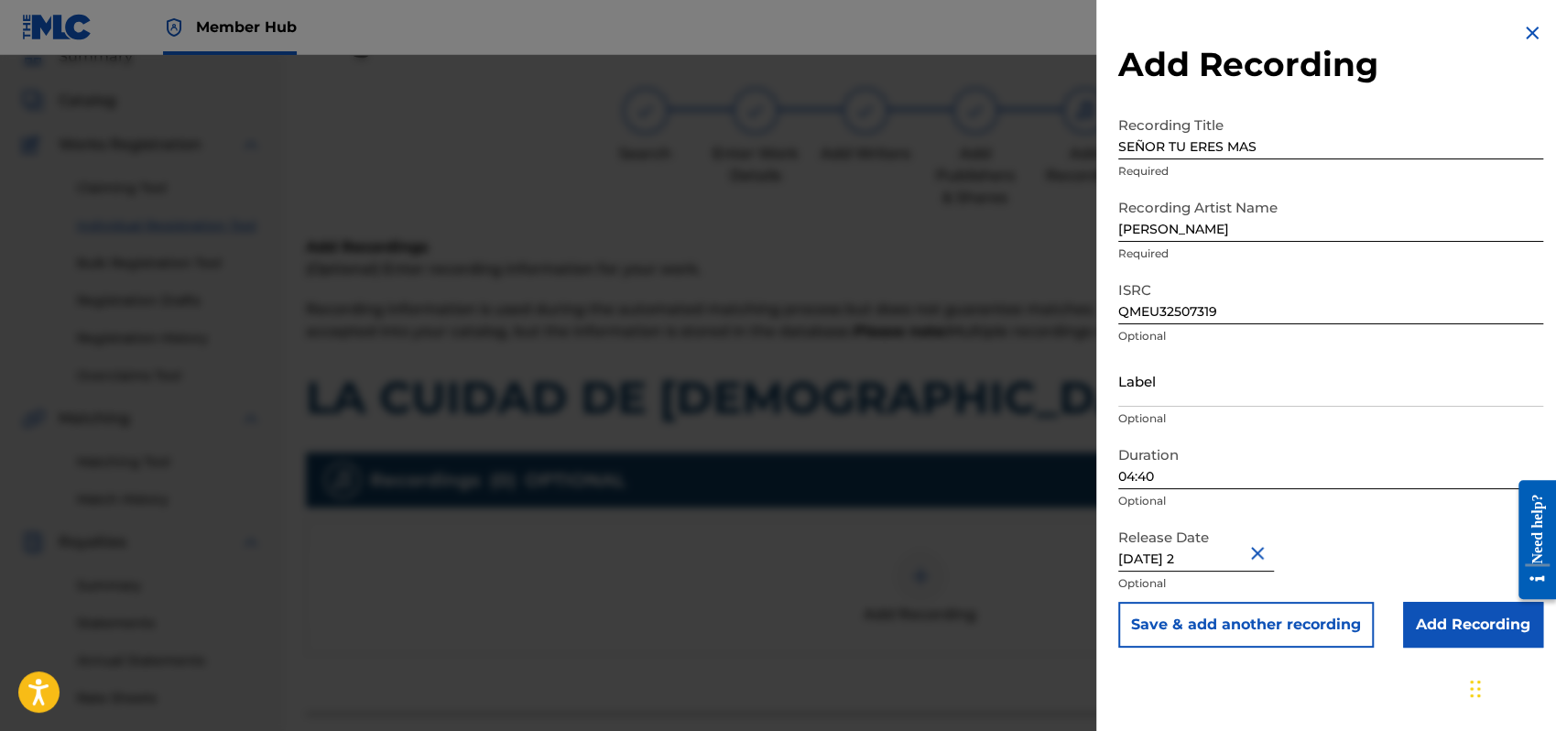
type input "[DATE]"
click at [1369, 540] on div "Release Date [DATE] Optional" at bounding box center [1331, 560] width 425 height 82
click at [1447, 623] on input "Add Recording" at bounding box center [1473, 625] width 140 height 46
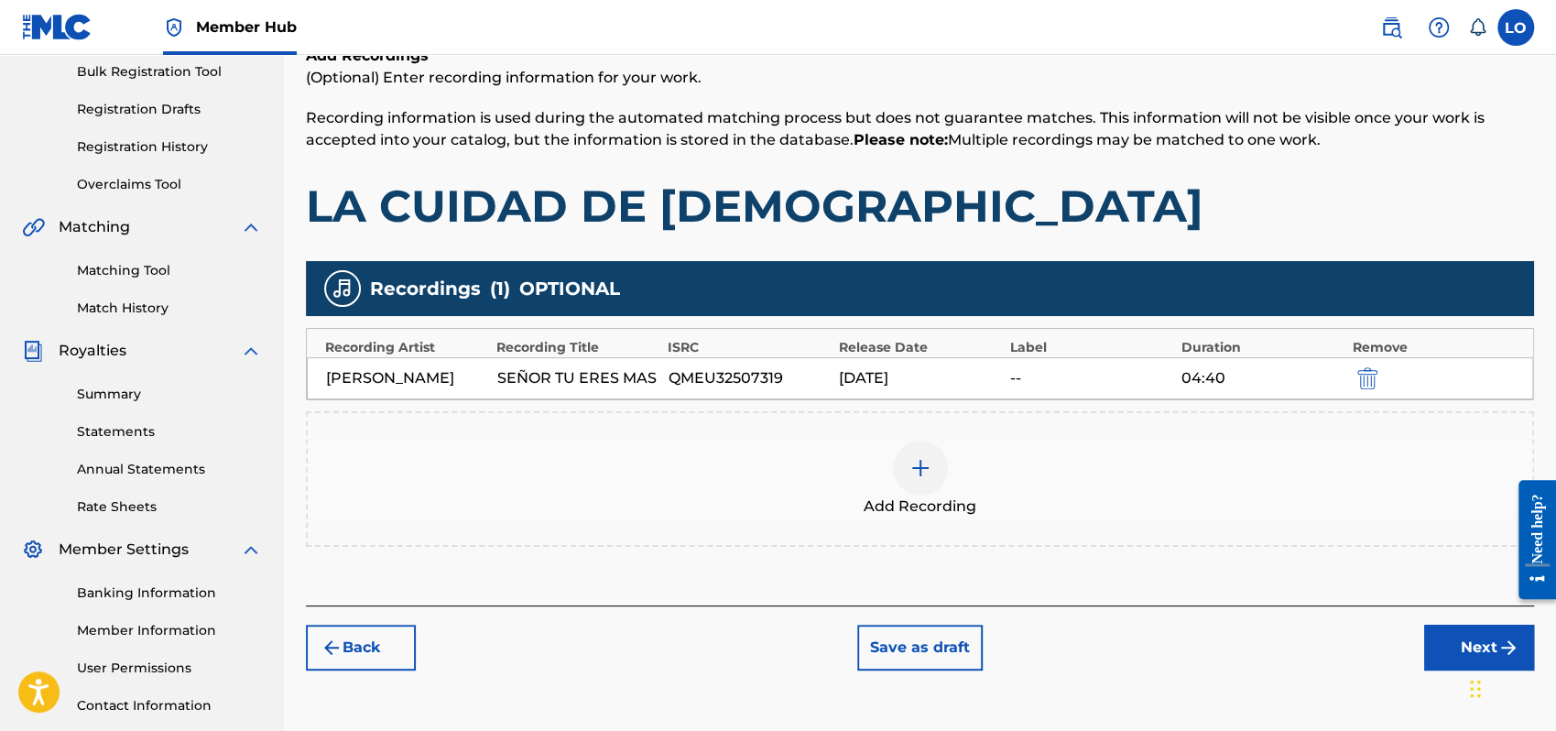
scroll to position [404, 0]
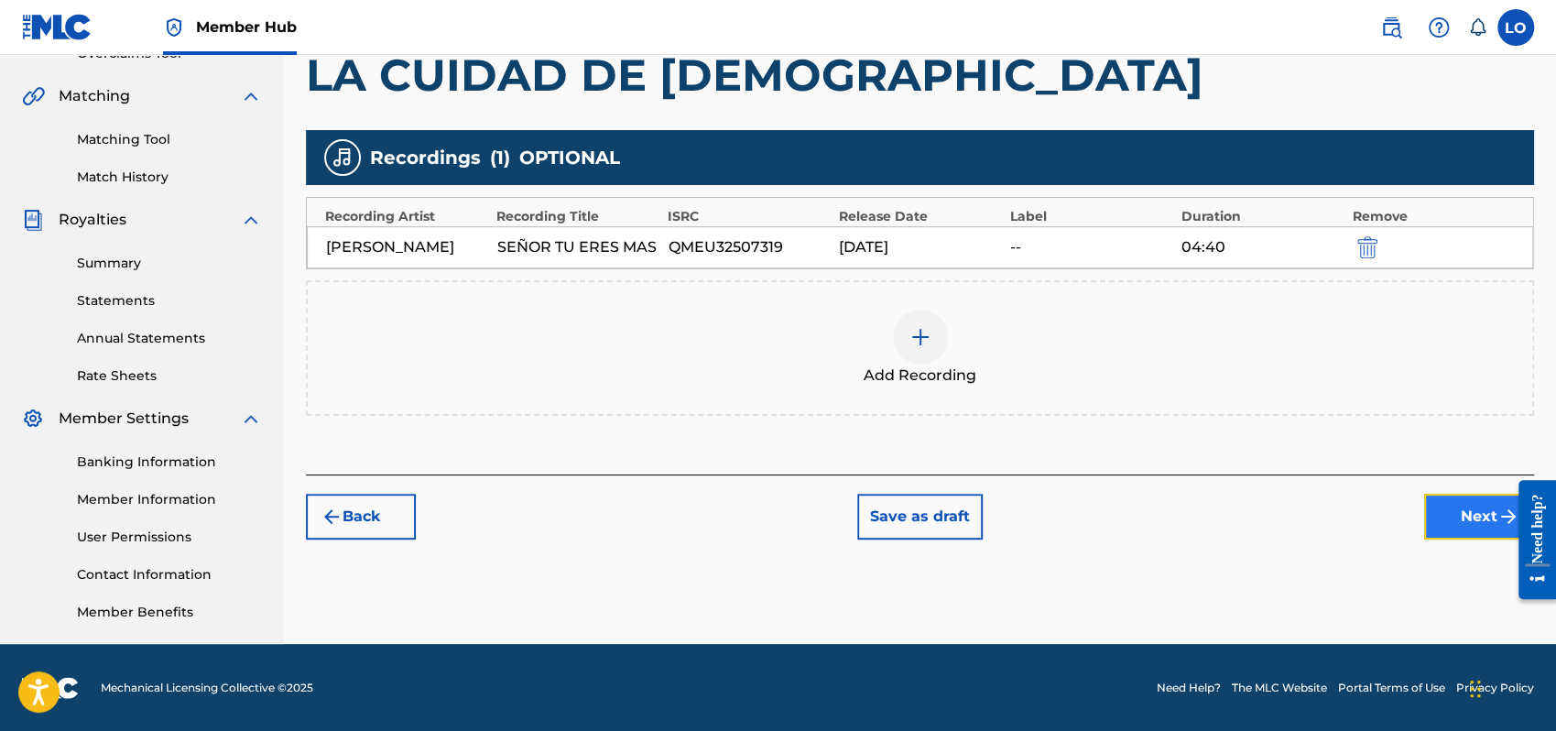
click at [1485, 518] on button "Next" at bounding box center [1479, 517] width 110 height 46
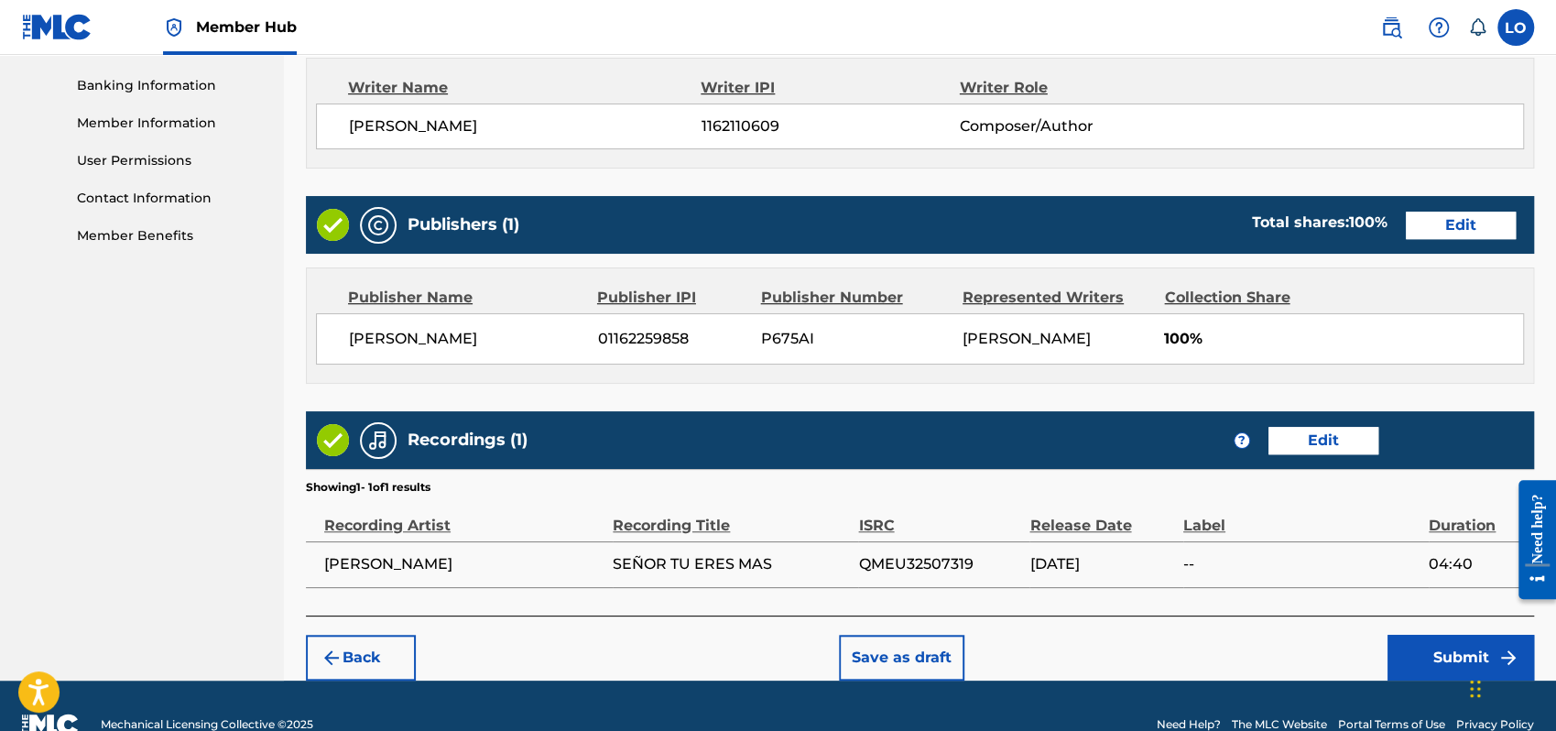
scroll to position [816, 0]
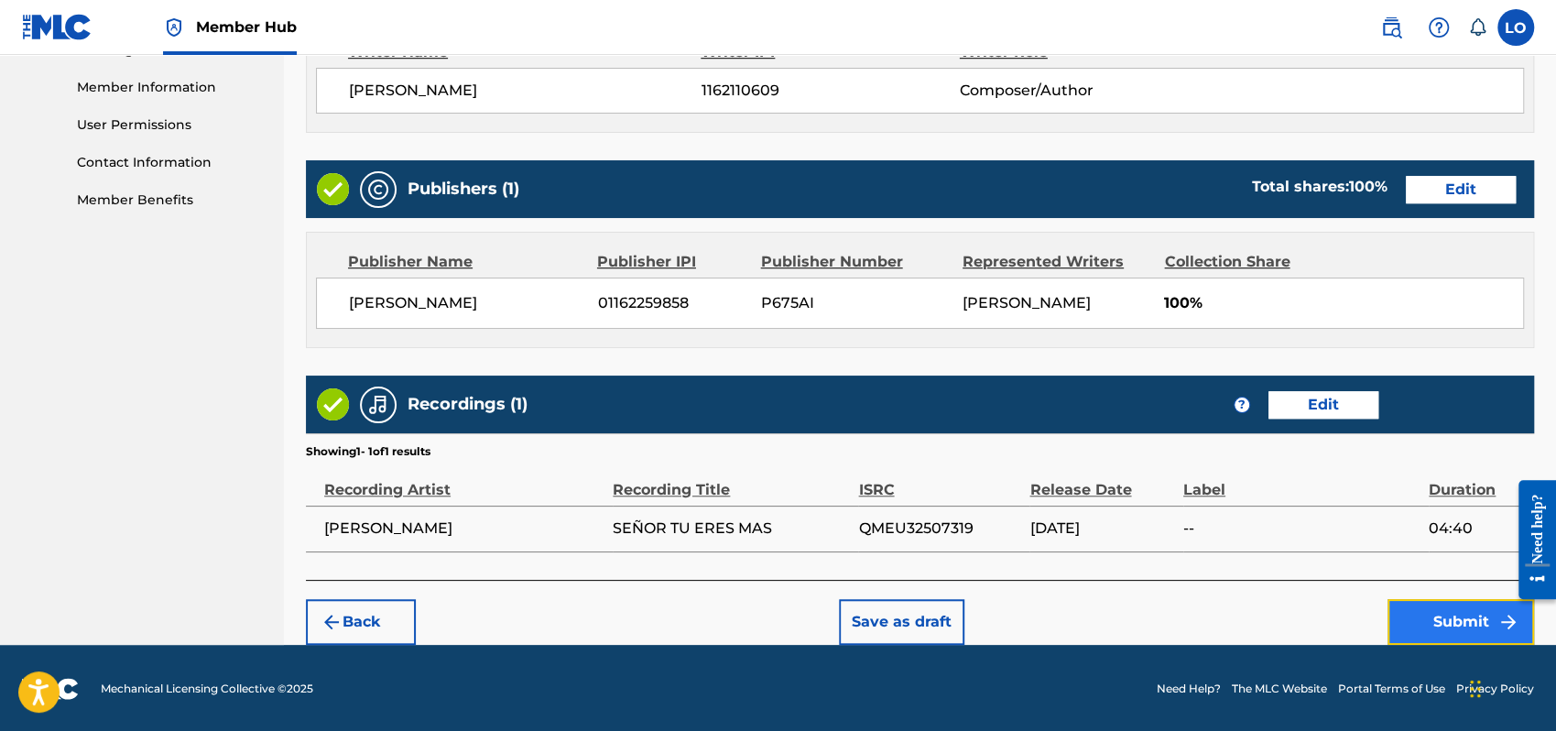
click at [1432, 625] on button "Submit" at bounding box center [1461, 622] width 147 height 46
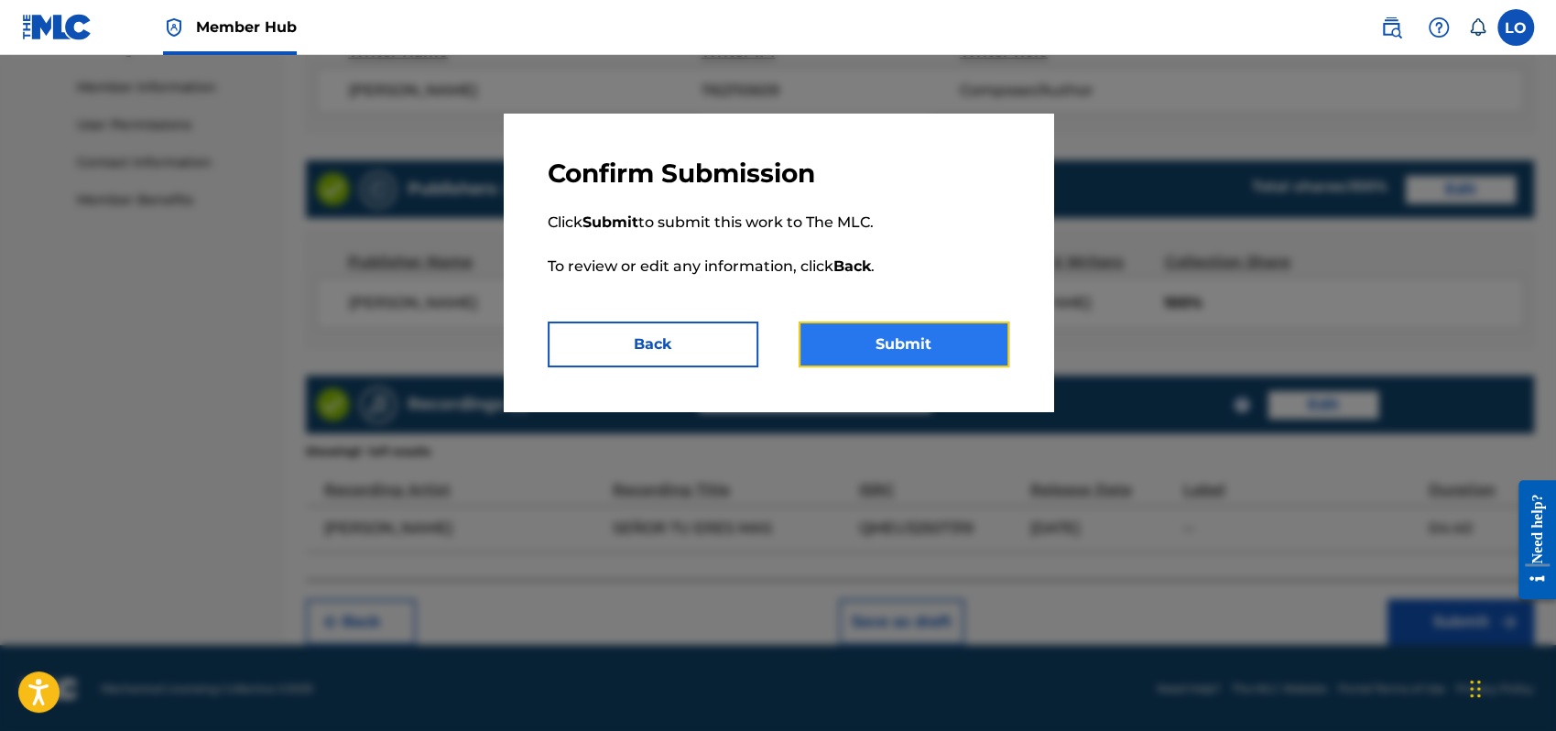
click at [908, 340] on button "Submit" at bounding box center [904, 345] width 211 height 46
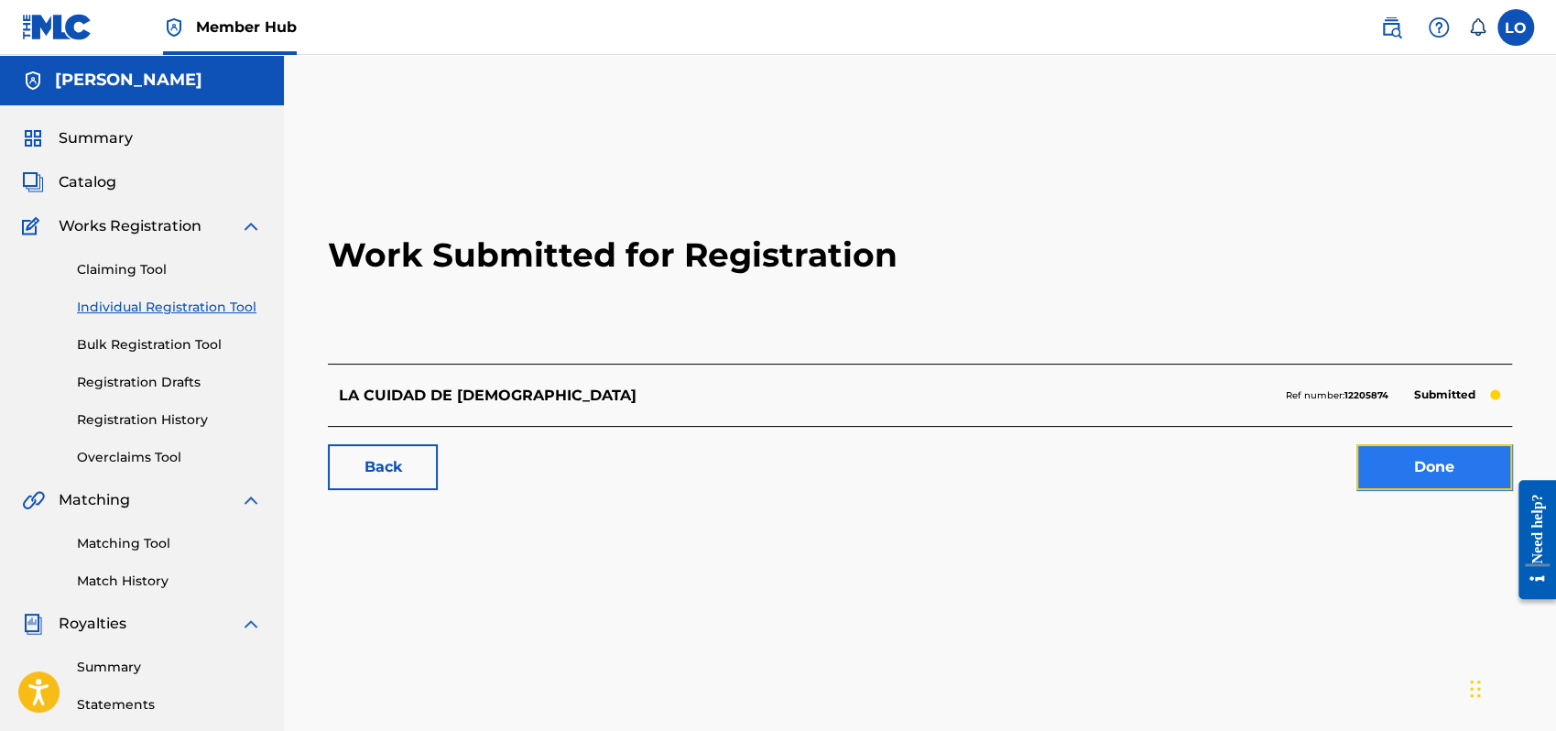
click at [1431, 459] on link "Done" at bounding box center [1435, 467] width 156 height 46
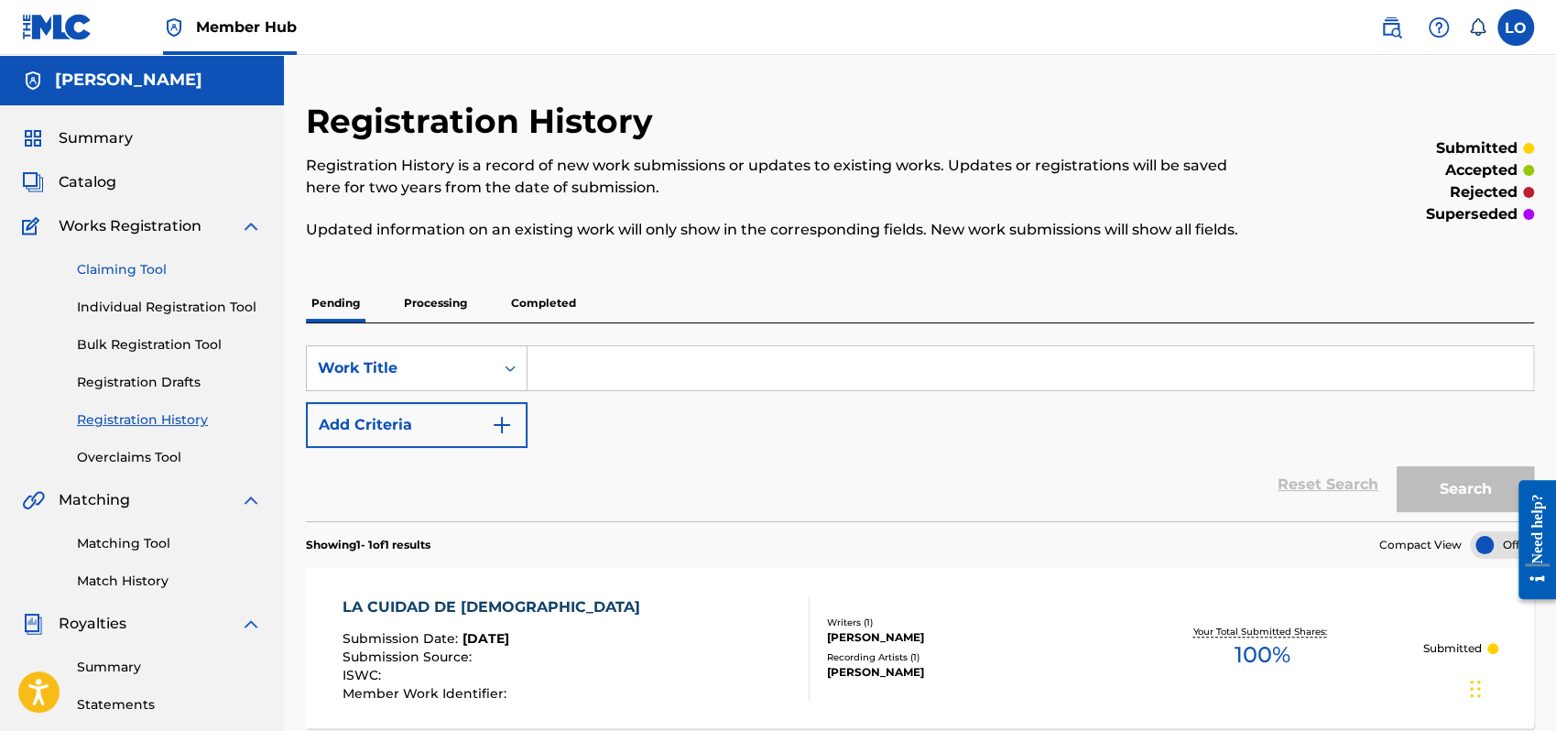
click at [116, 269] on link "Claiming Tool" at bounding box center [169, 269] width 185 height 19
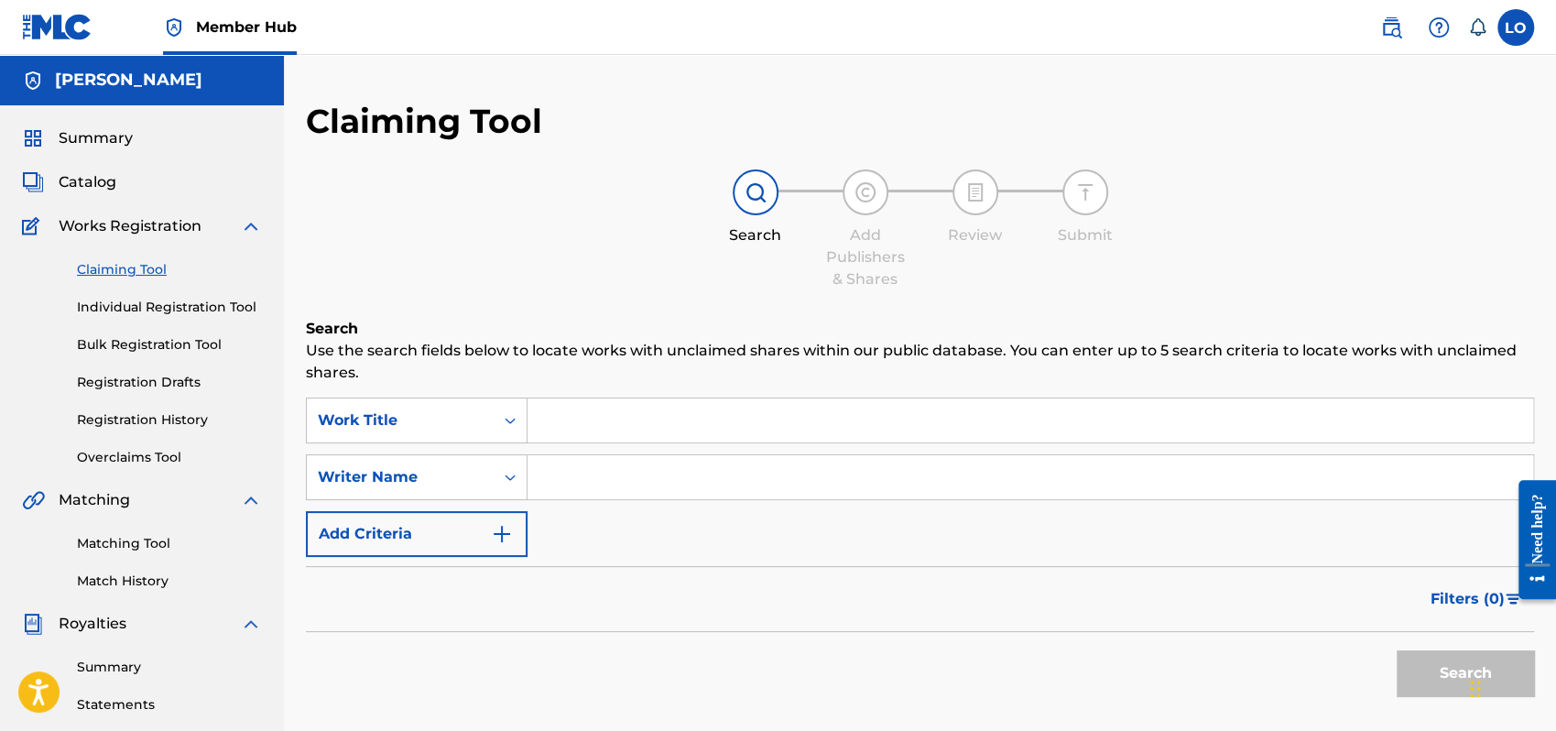
click at [556, 416] on input "Search Form" at bounding box center [1031, 420] width 1006 height 44
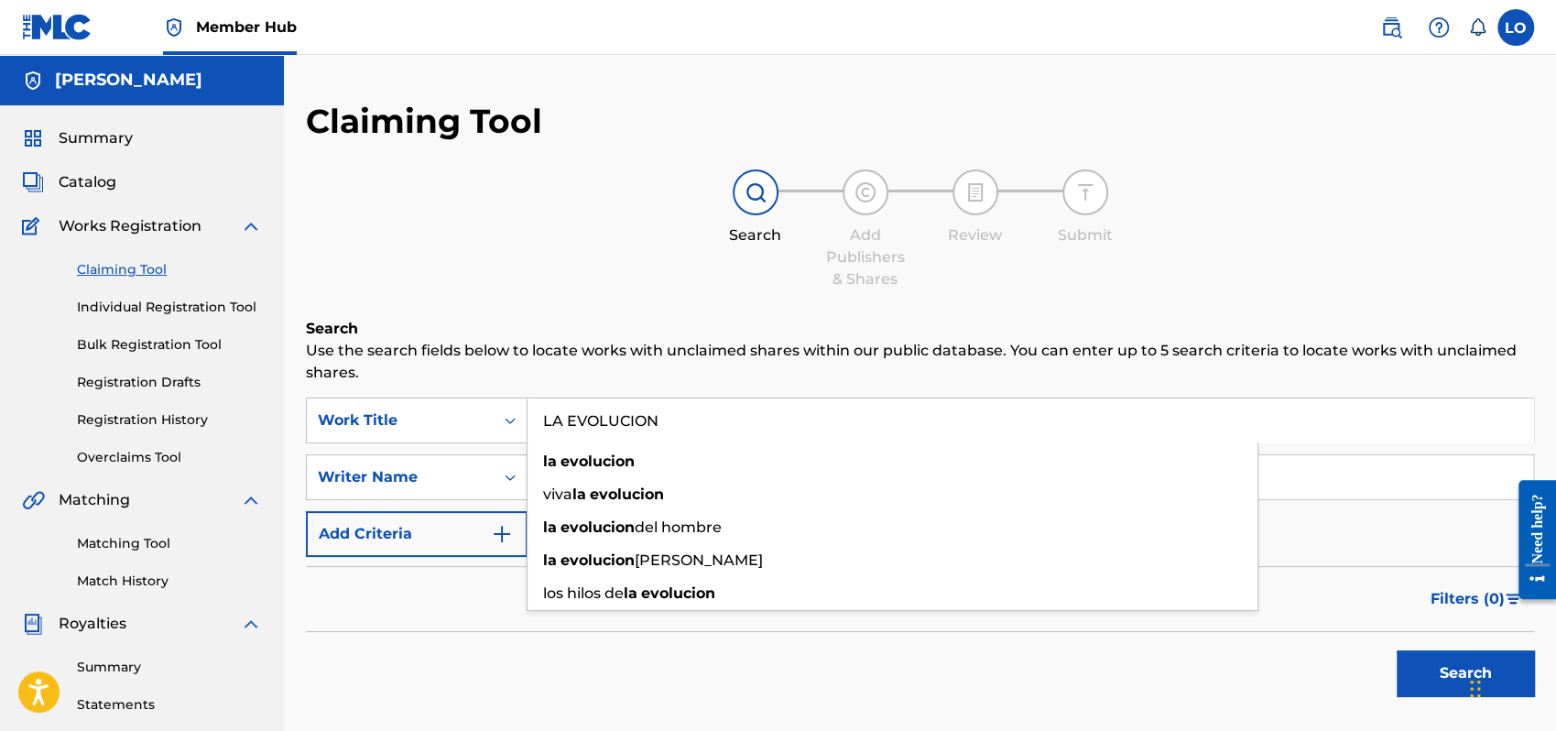
type input "LA EVOLUCION"
click at [416, 611] on div "Filters ( 0 )" at bounding box center [920, 599] width 1228 height 66
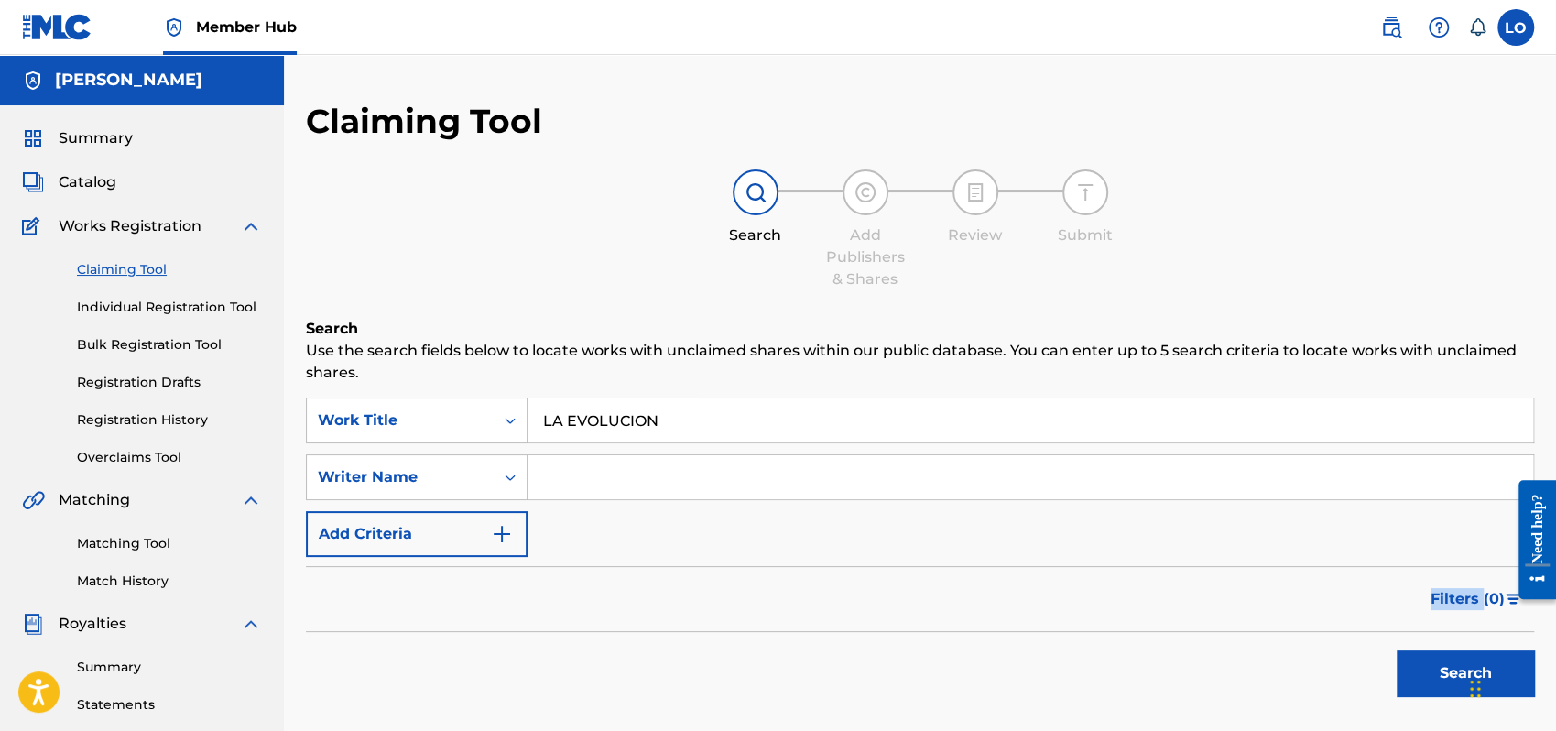
click at [416, 611] on div "Filters ( 0 )" at bounding box center [920, 599] width 1228 height 66
click at [576, 490] on input "Search Form" at bounding box center [1031, 477] width 1006 height 44
type input "[PERSON_NAME]"
click at [1460, 669] on button "Search" at bounding box center [1465, 673] width 137 height 46
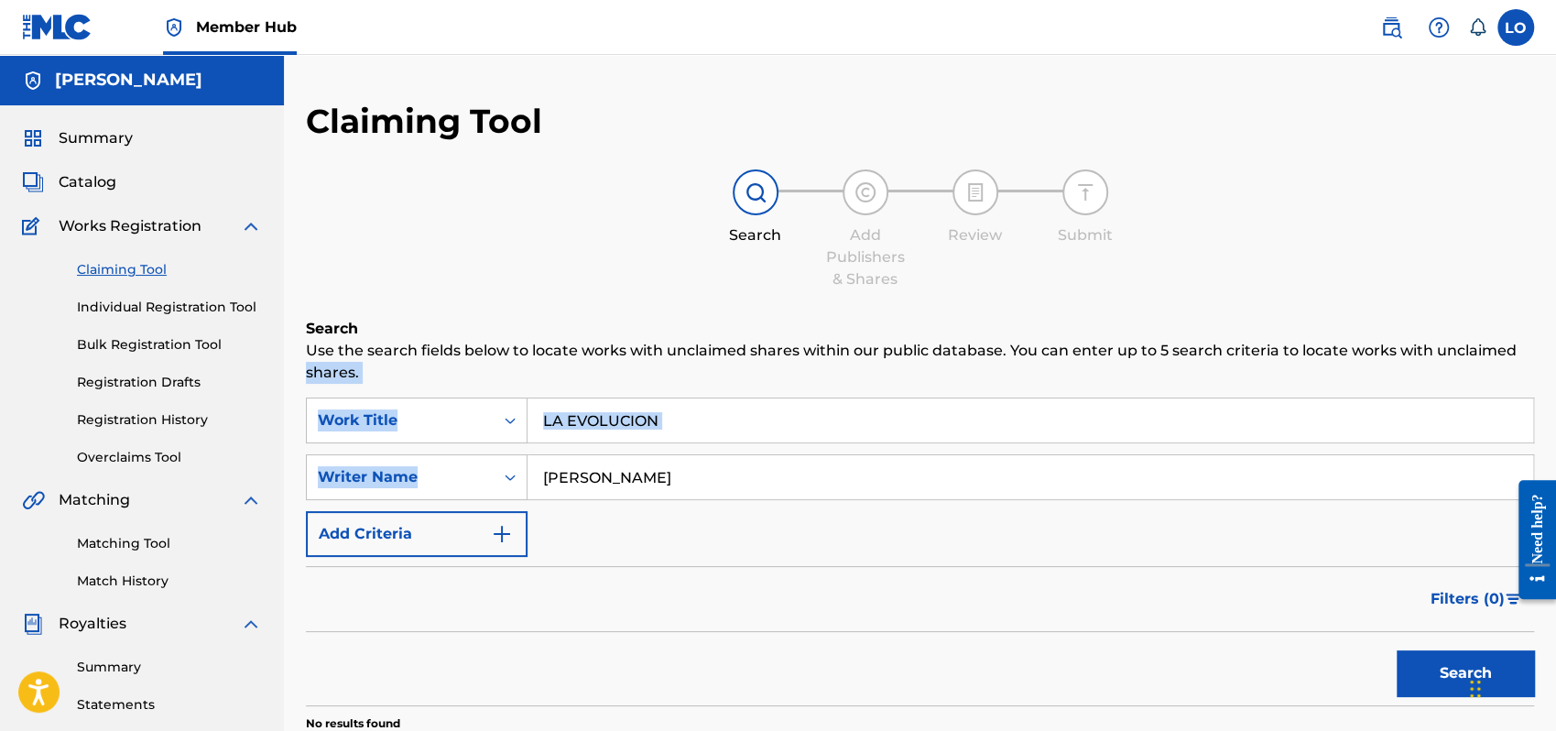
drag, startPoint x: 1555, startPoint y: 361, endPoint x: 1559, endPoint y: 477, distance: 116.4
click at [1555, 477] on html "Accessibility Screen-Reader Guide, Feedback, and Issue Reporting | New window C…" at bounding box center [778, 365] width 1556 height 731
click at [1204, 230] on div "Search Add Publishers & Shares Review Submit" at bounding box center [920, 229] width 1228 height 121
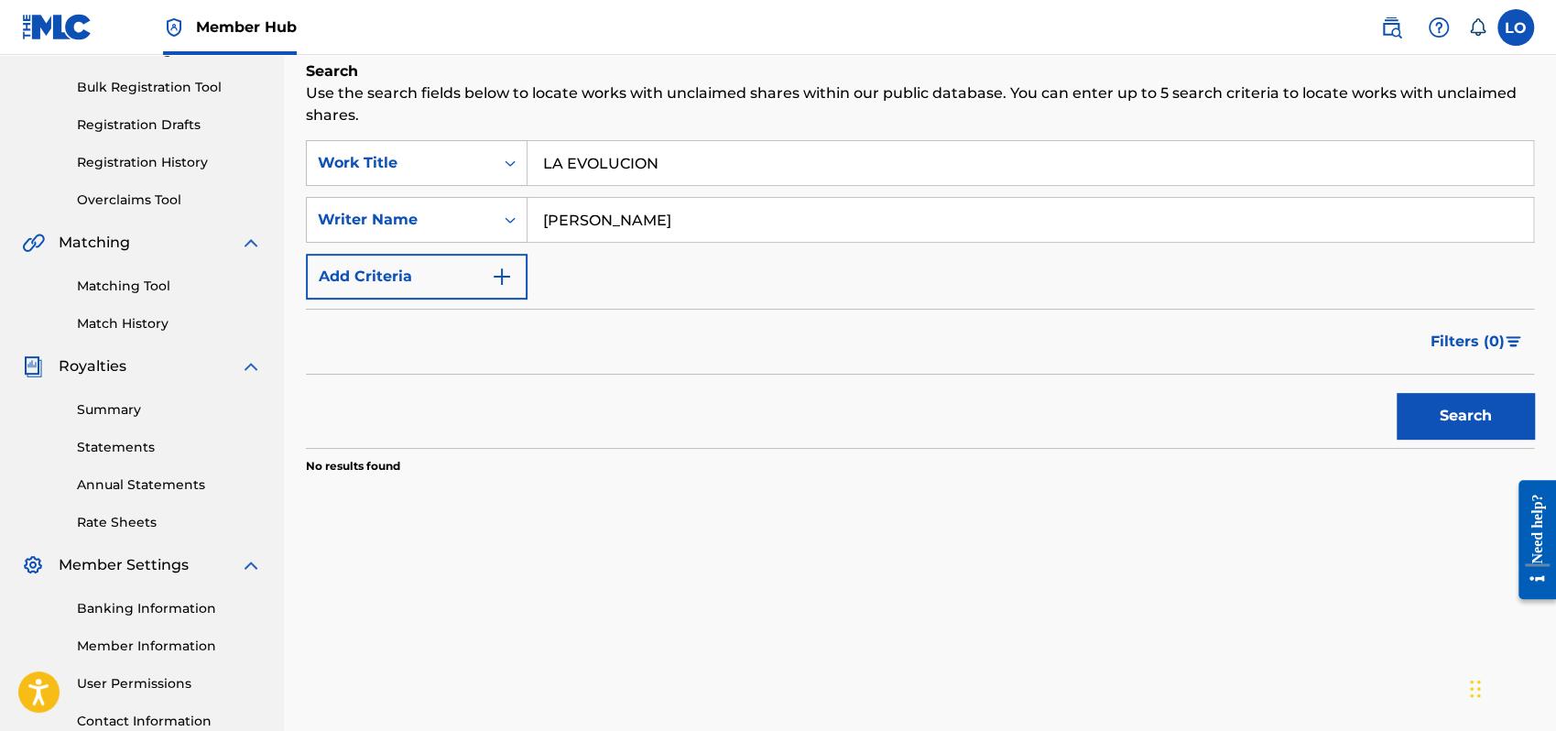
scroll to position [251, 0]
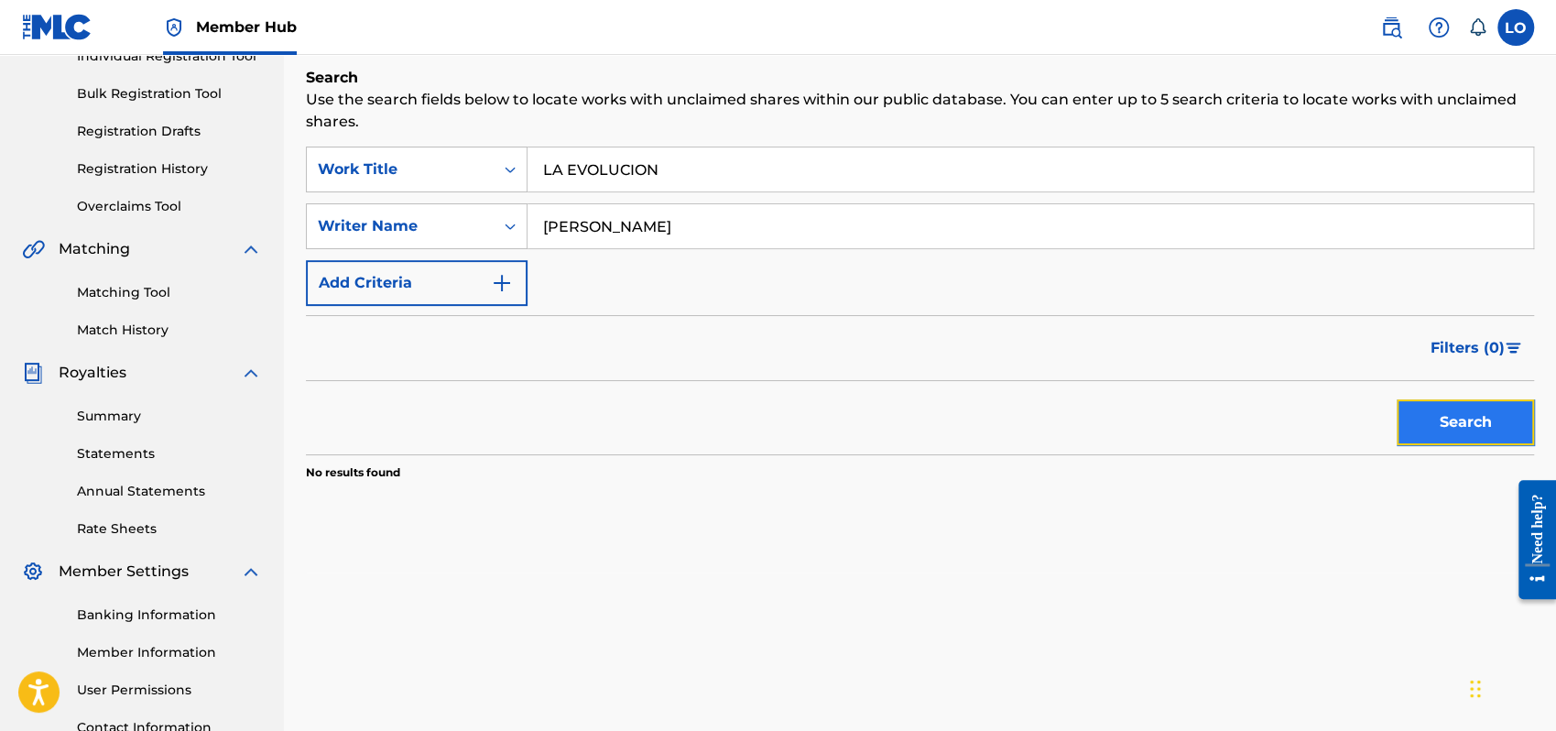
click at [1461, 430] on button "Search" at bounding box center [1465, 422] width 137 height 46
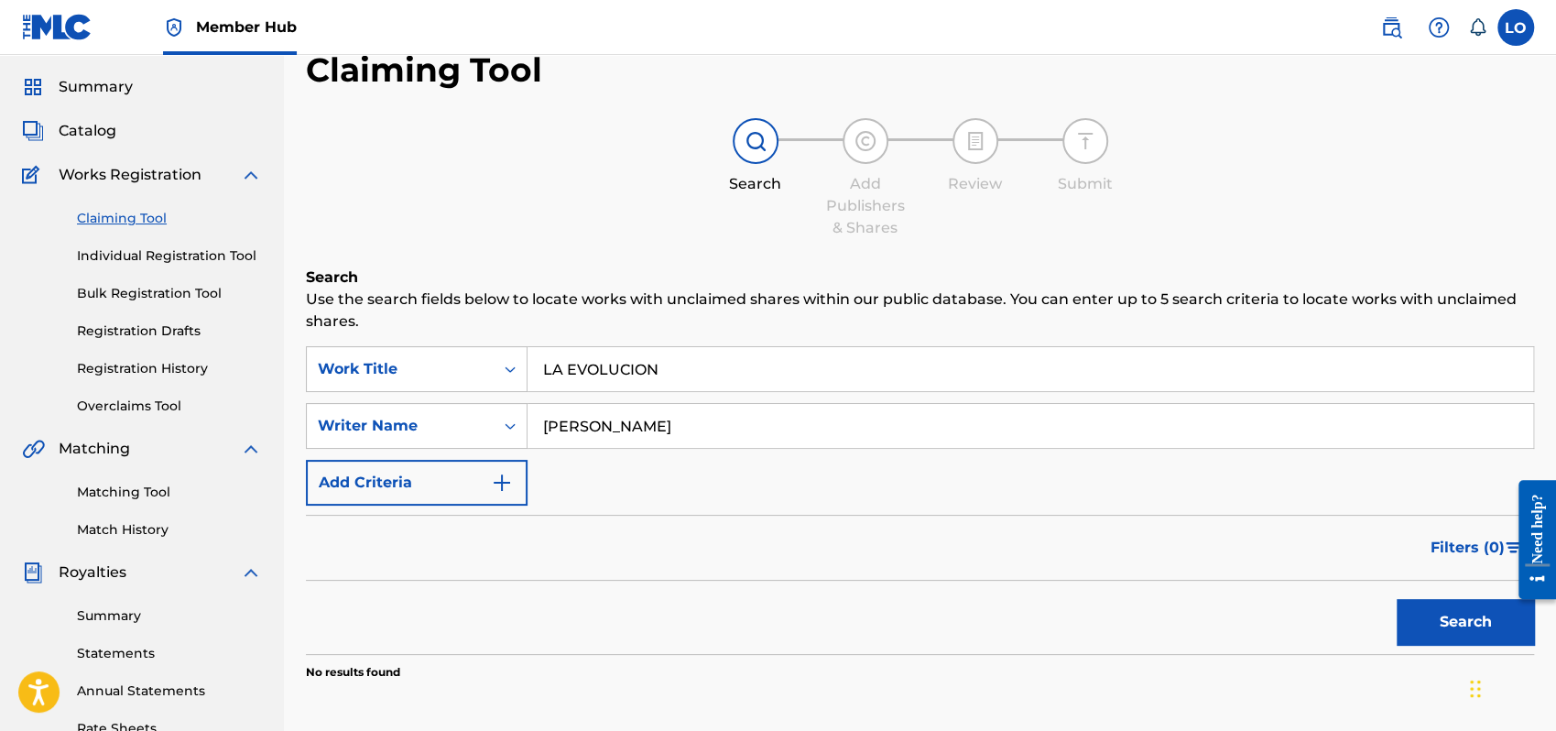
scroll to position [0, 0]
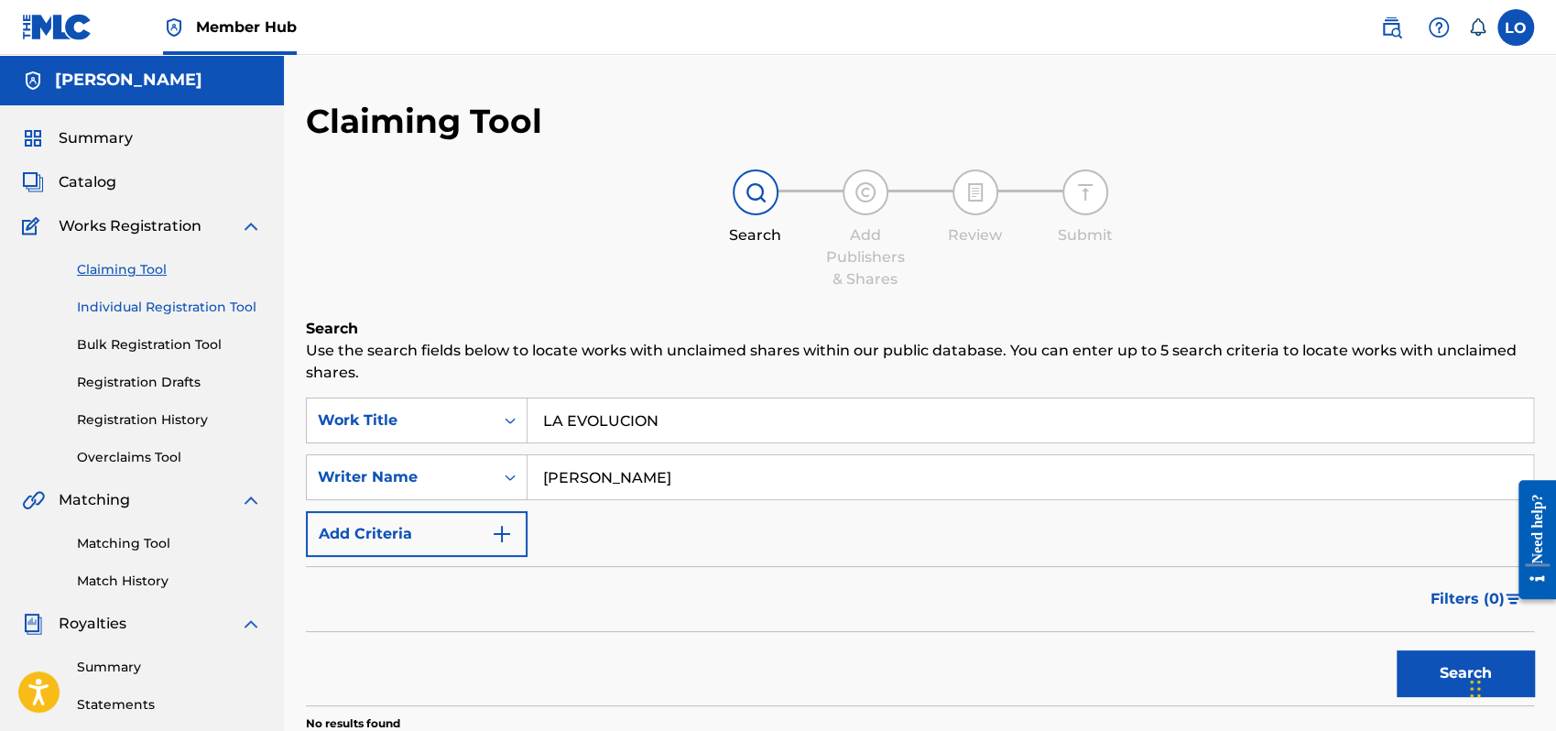
click at [183, 300] on link "Individual Registration Tool" at bounding box center [169, 307] width 185 height 19
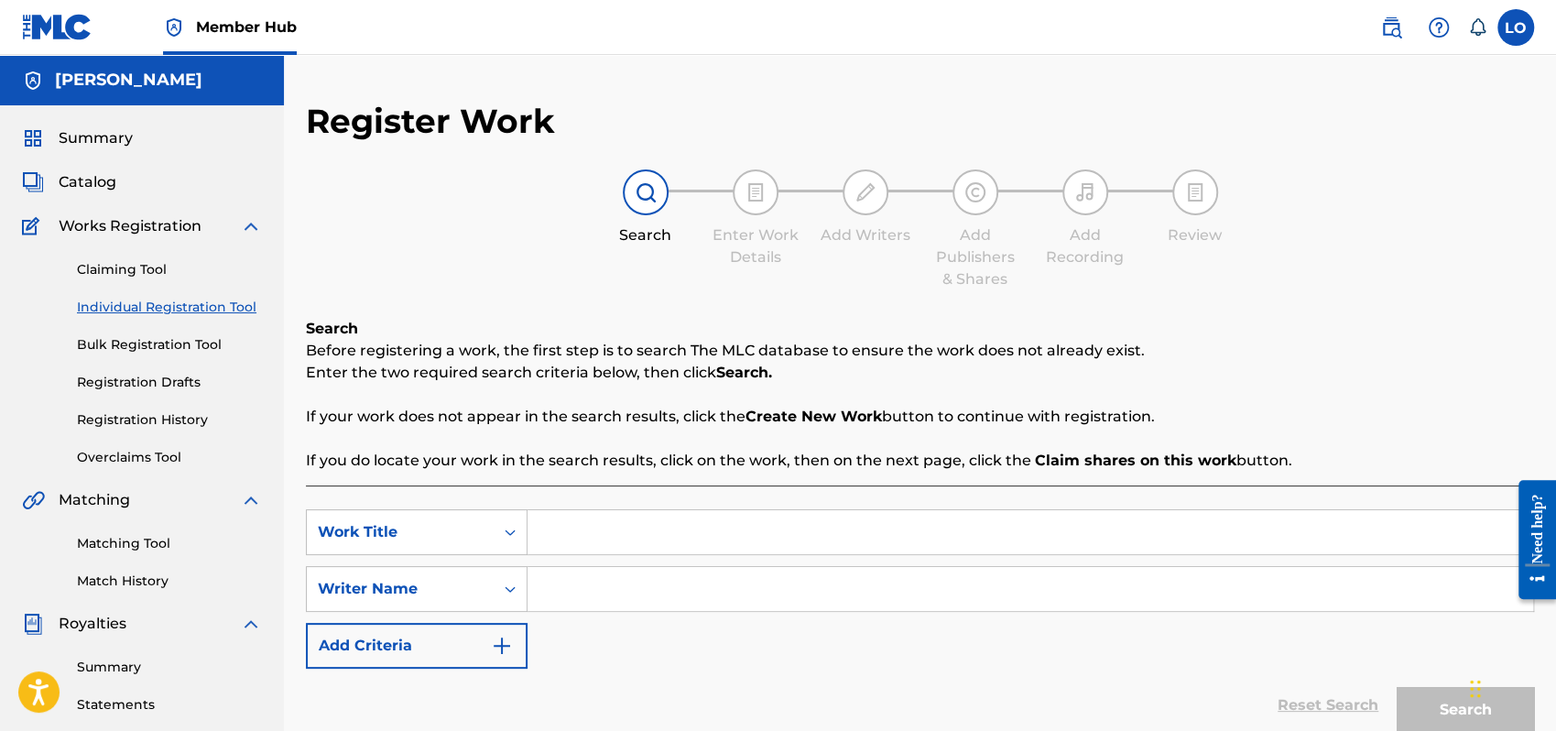
click at [590, 541] on input "Search Form" at bounding box center [1031, 532] width 1006 height 44
click at [587, 596] on input "Search Form" at bounding box center [1031, 589] width 1006 height 44
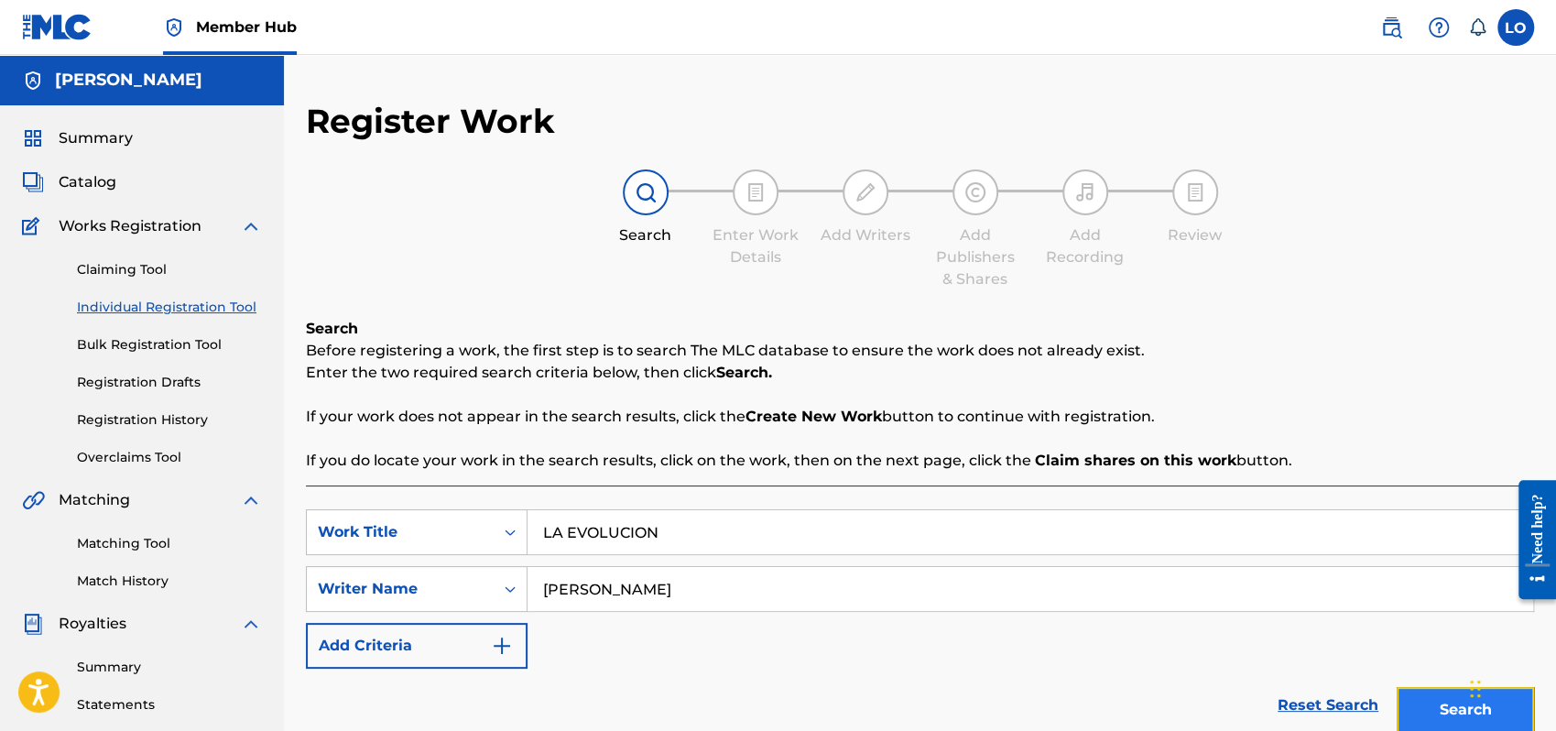
click at [1453, 715] on button "Search" at bounding box center [1465, 710] width 137 height 46
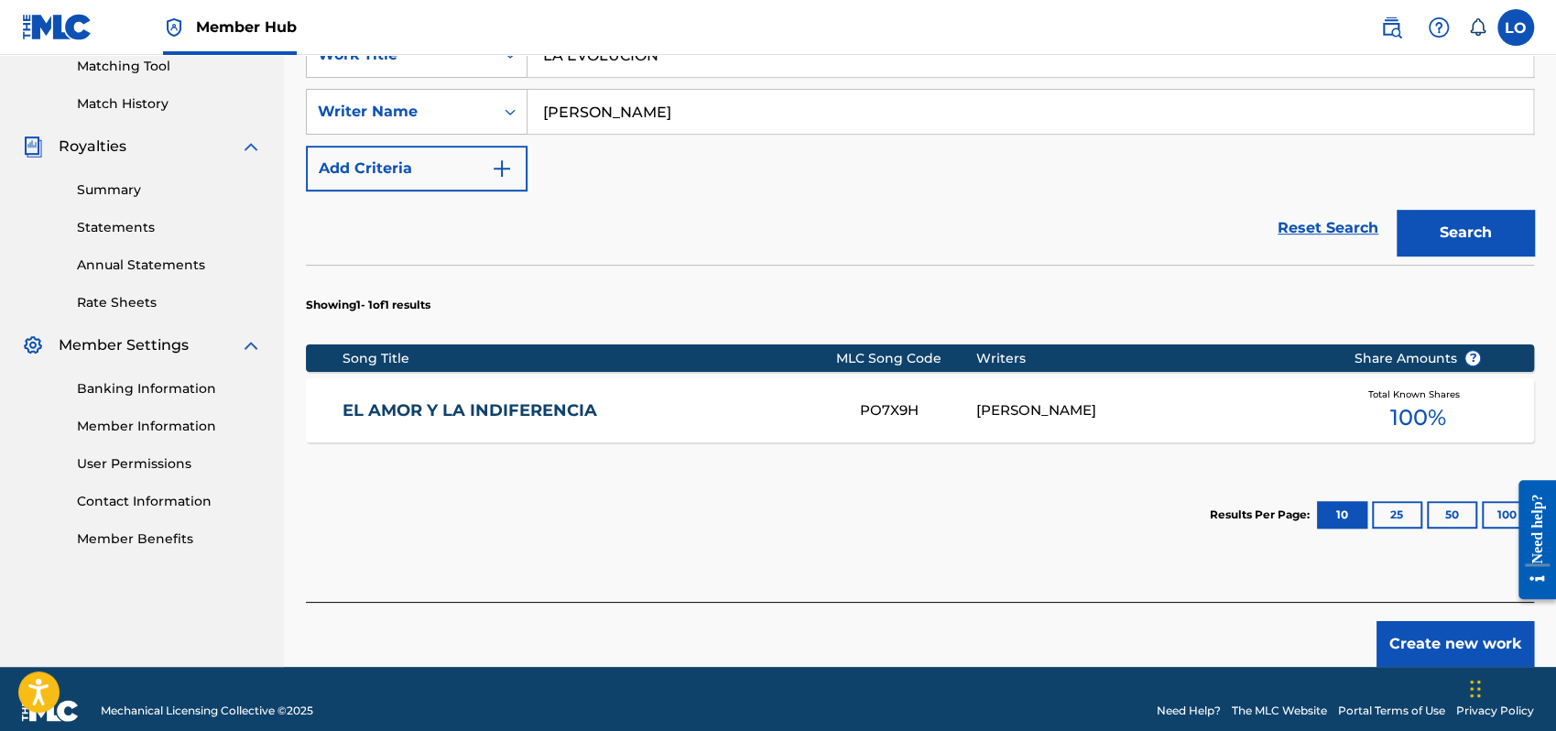
scroll to position [479, 0]
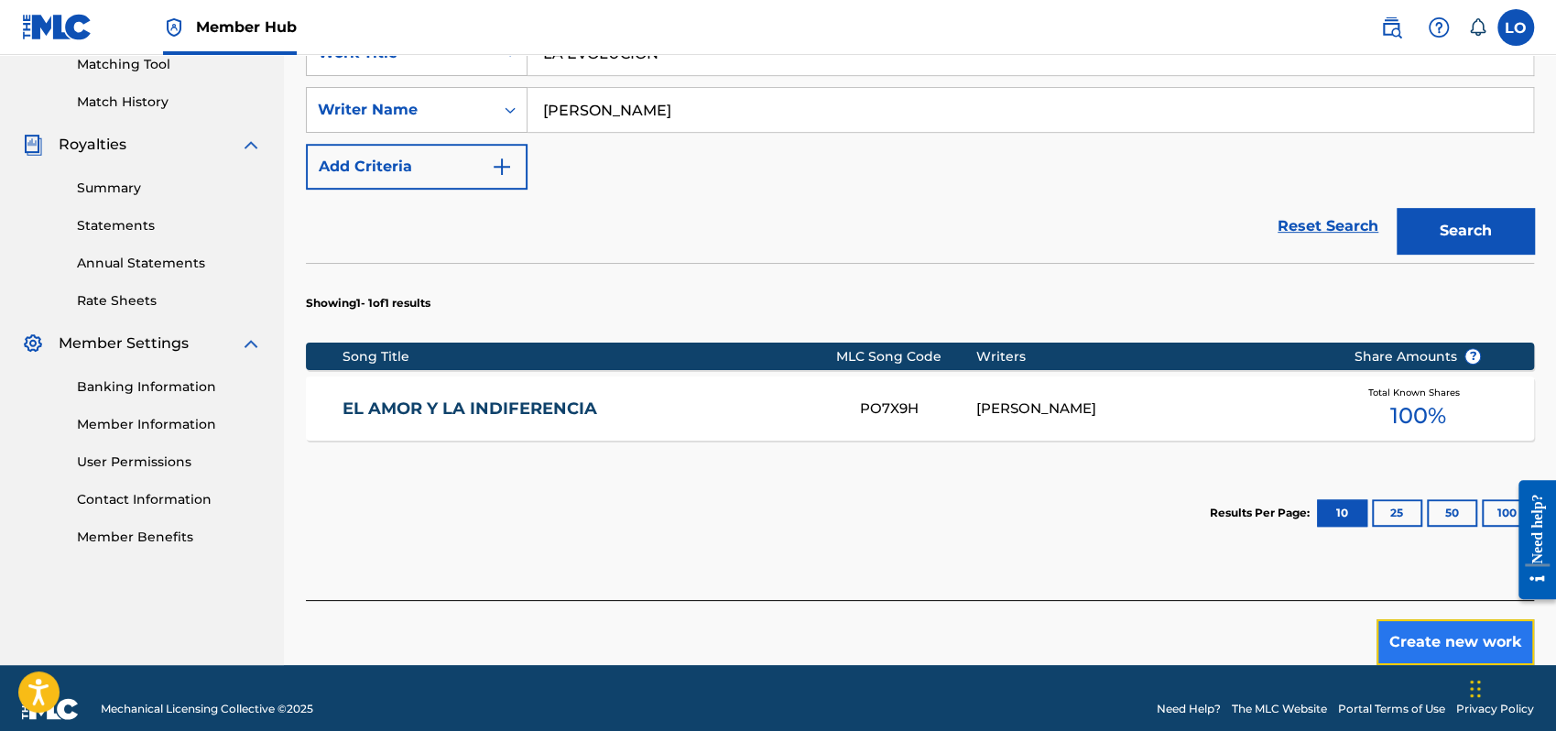
click at [1433, 635] on button "Create new work" at bounding box center [1456, 642] width 158 height 46
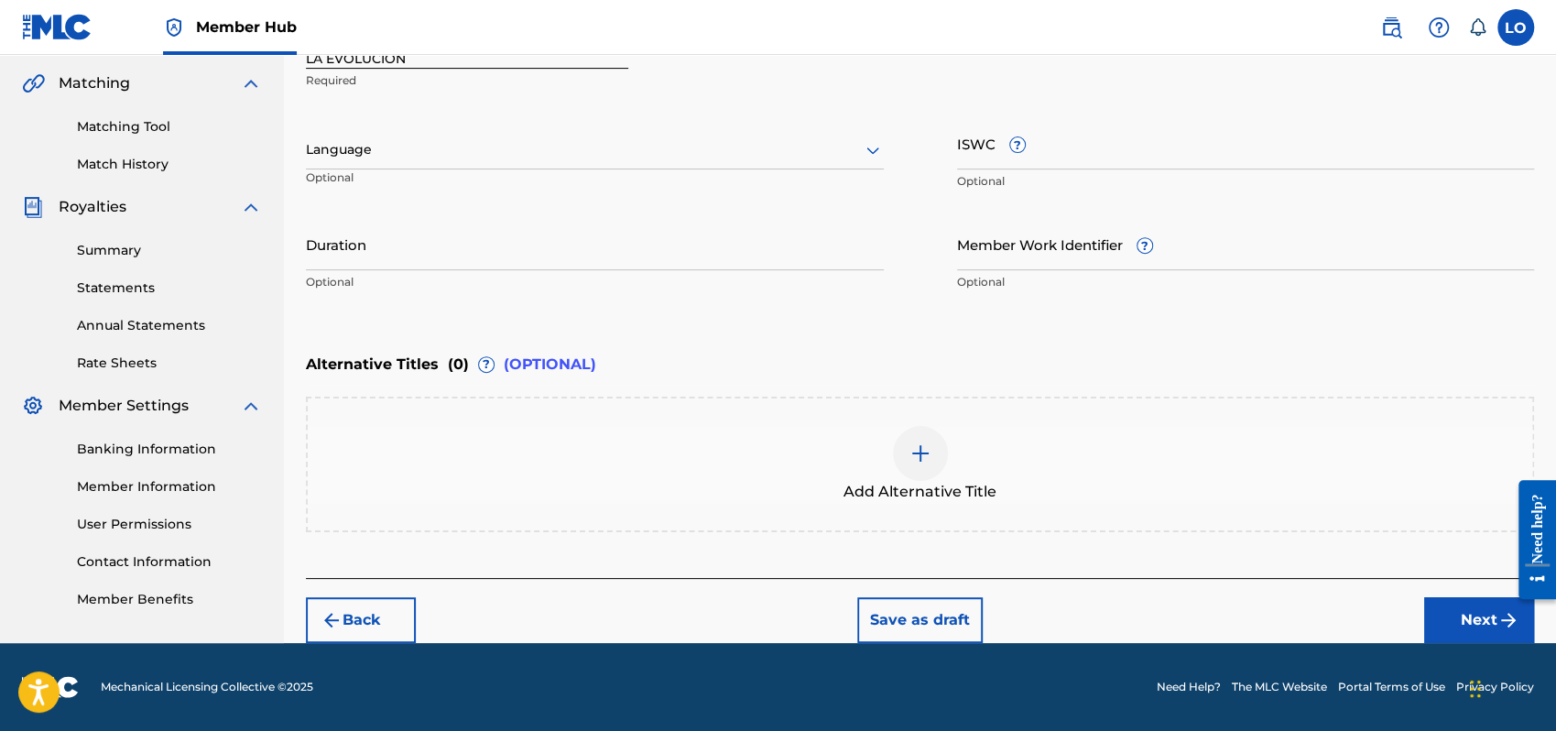
scroll to position [415, 0]
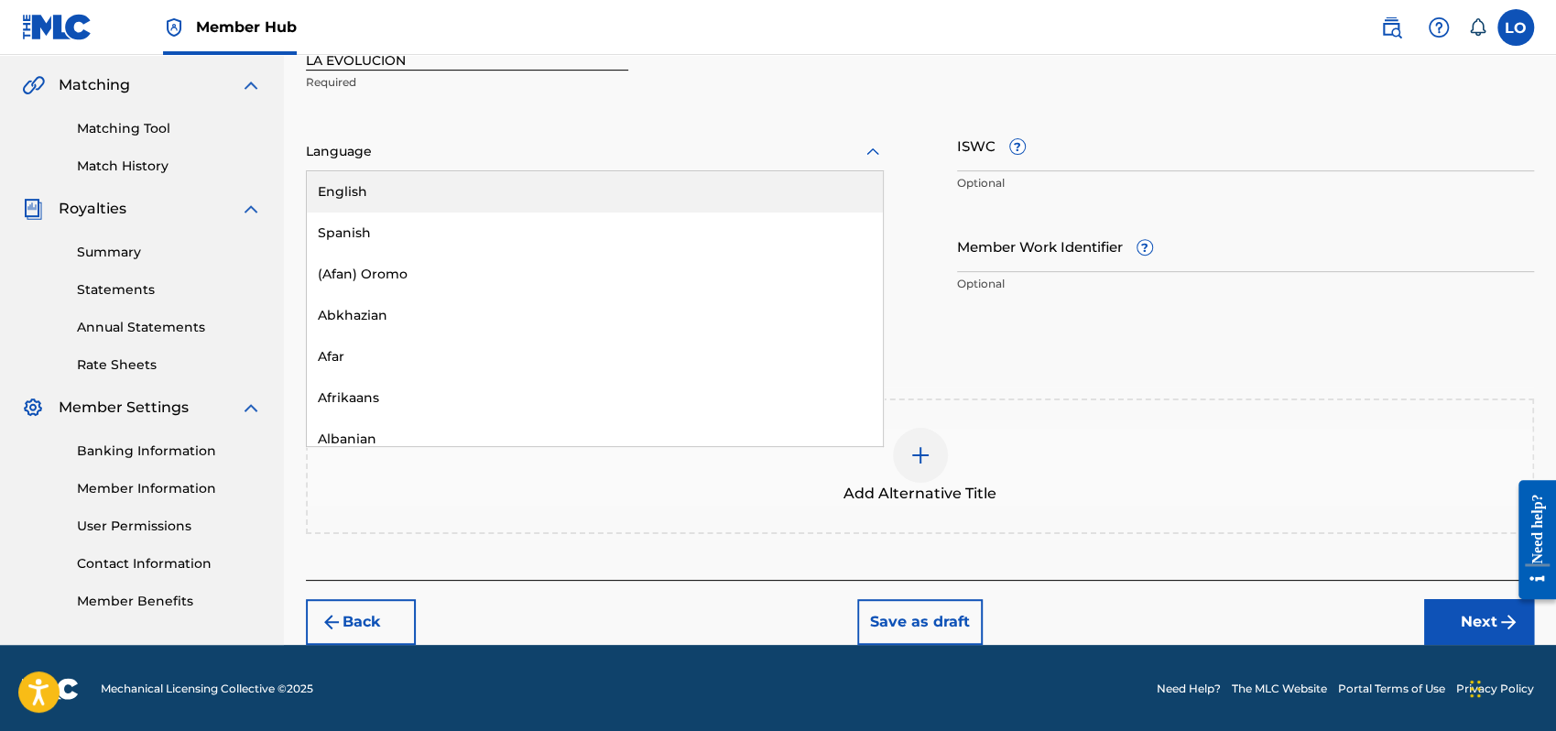
click at [866, 146] on icon at bounding box center [873, 152] width 22 height 22
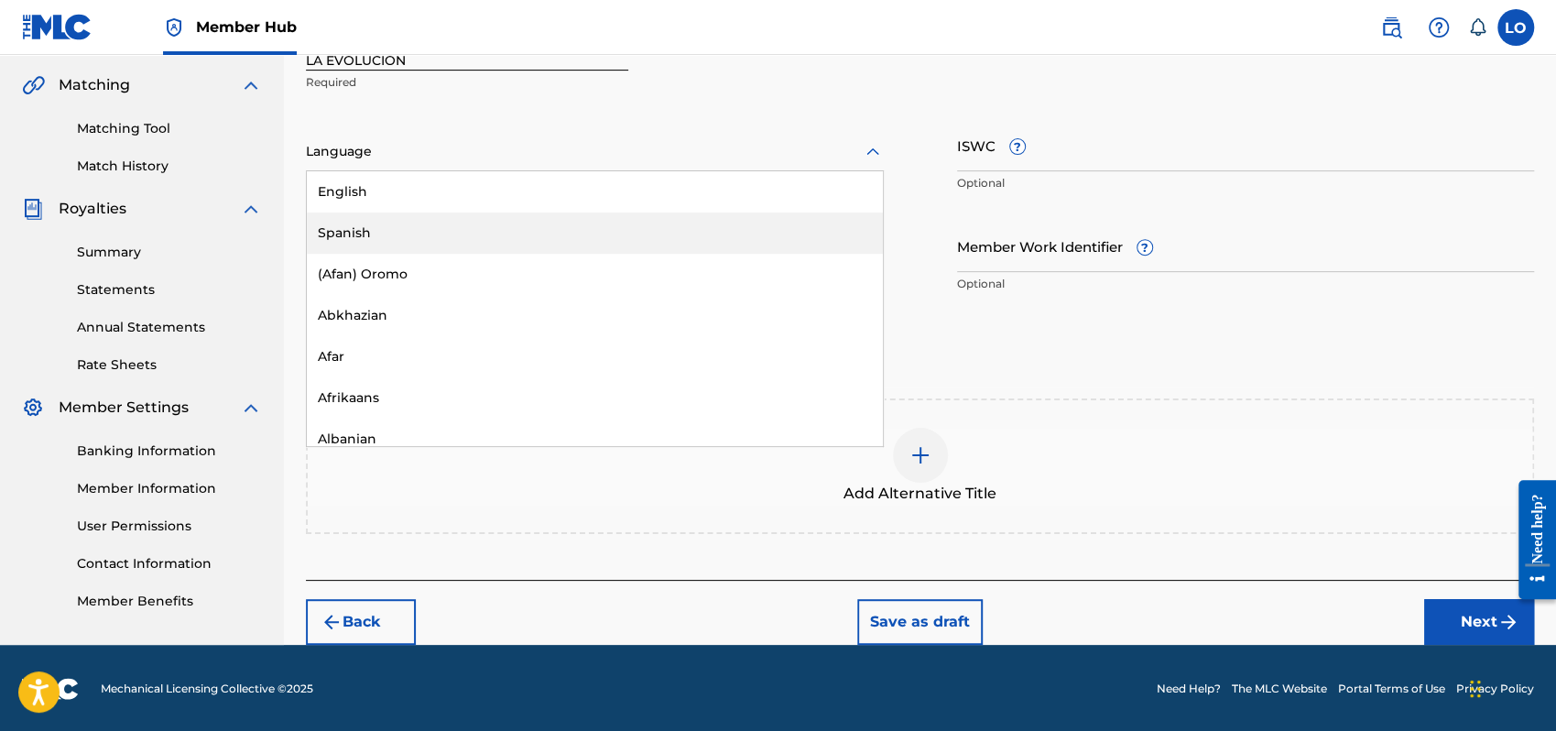
click at [367, 236] on div "Spanish" at bounding box center [595, 233] width 576 height 41
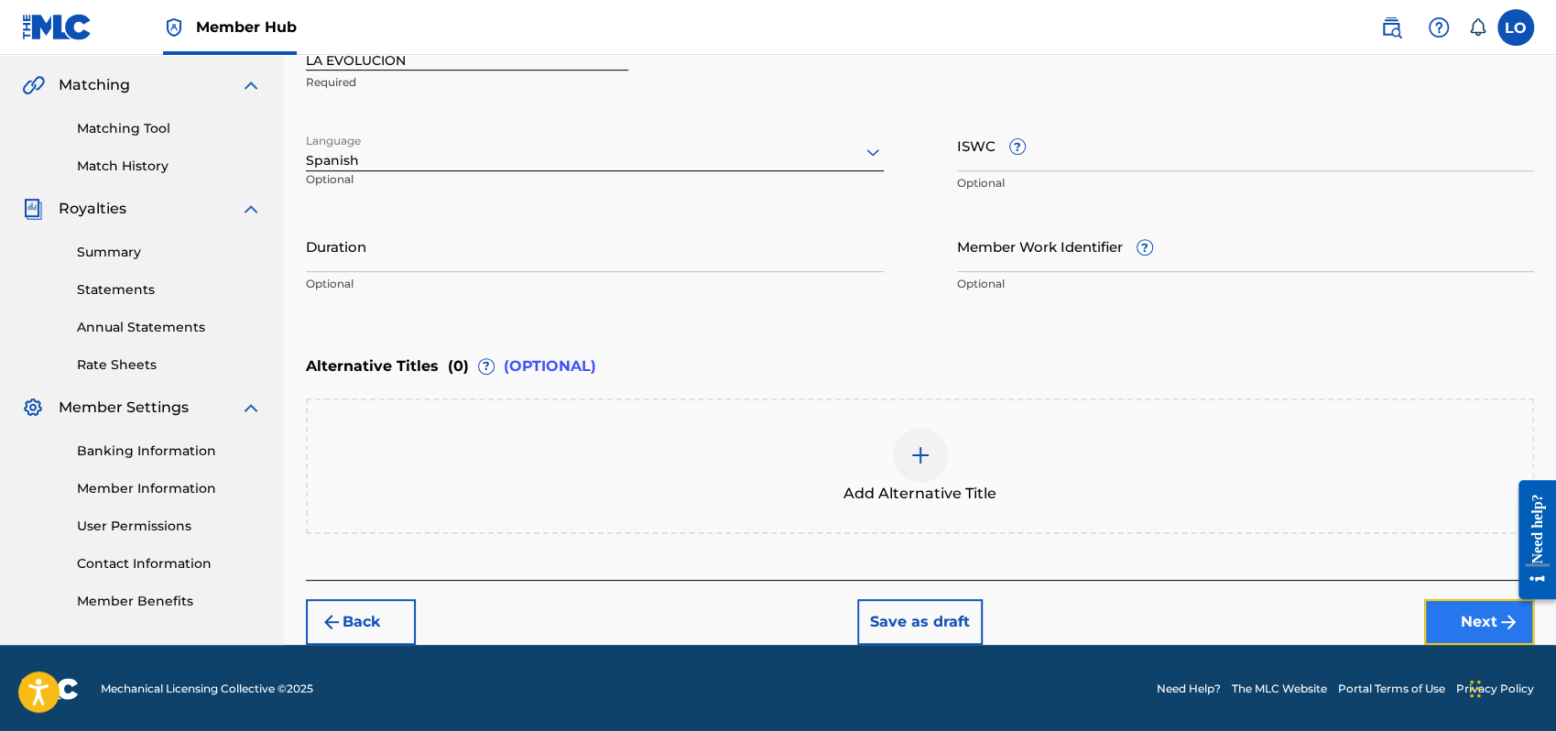
click at [1470, 616] on button "Next" at bounding box center [1479, 622] width 110 height 46
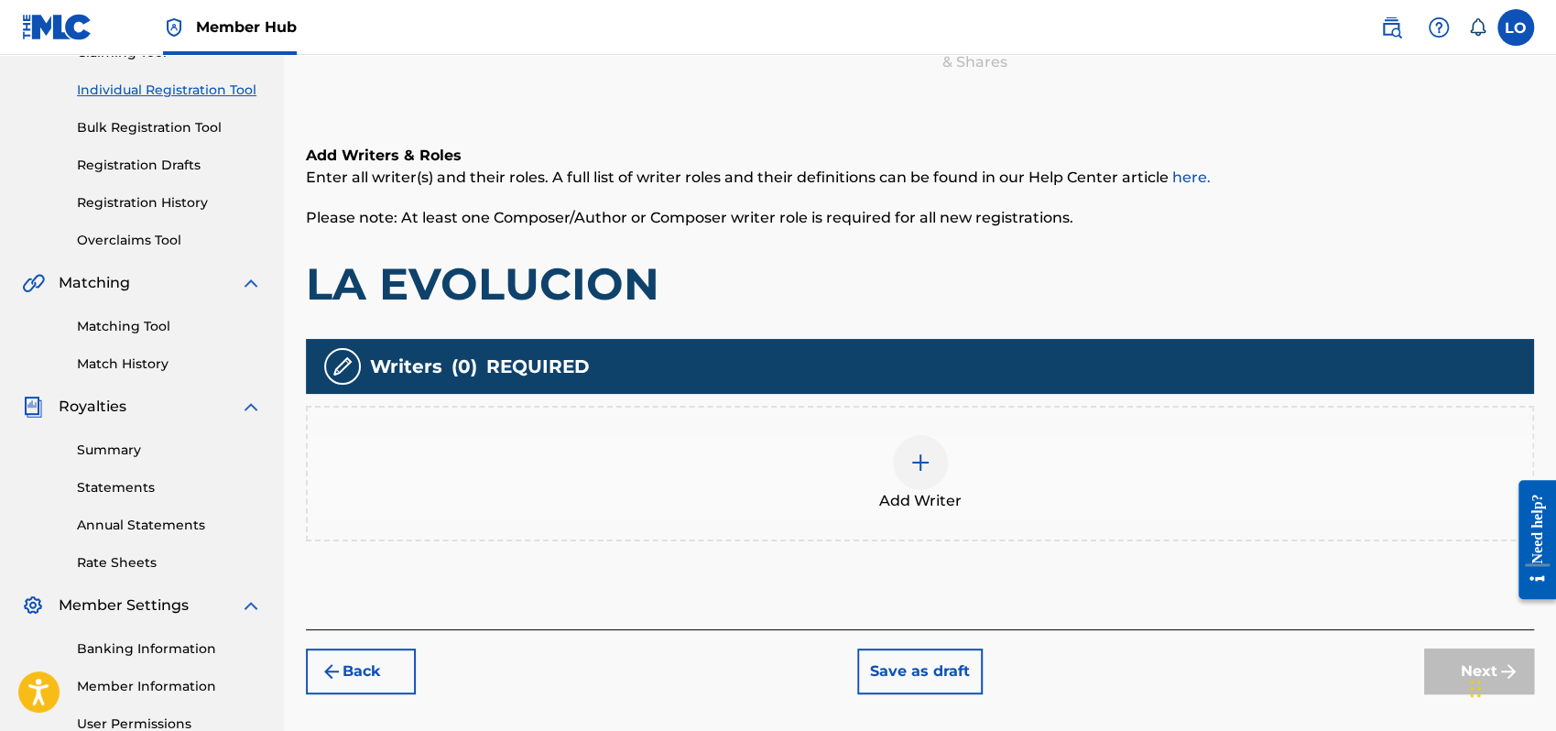
scroll to position [82, 0]
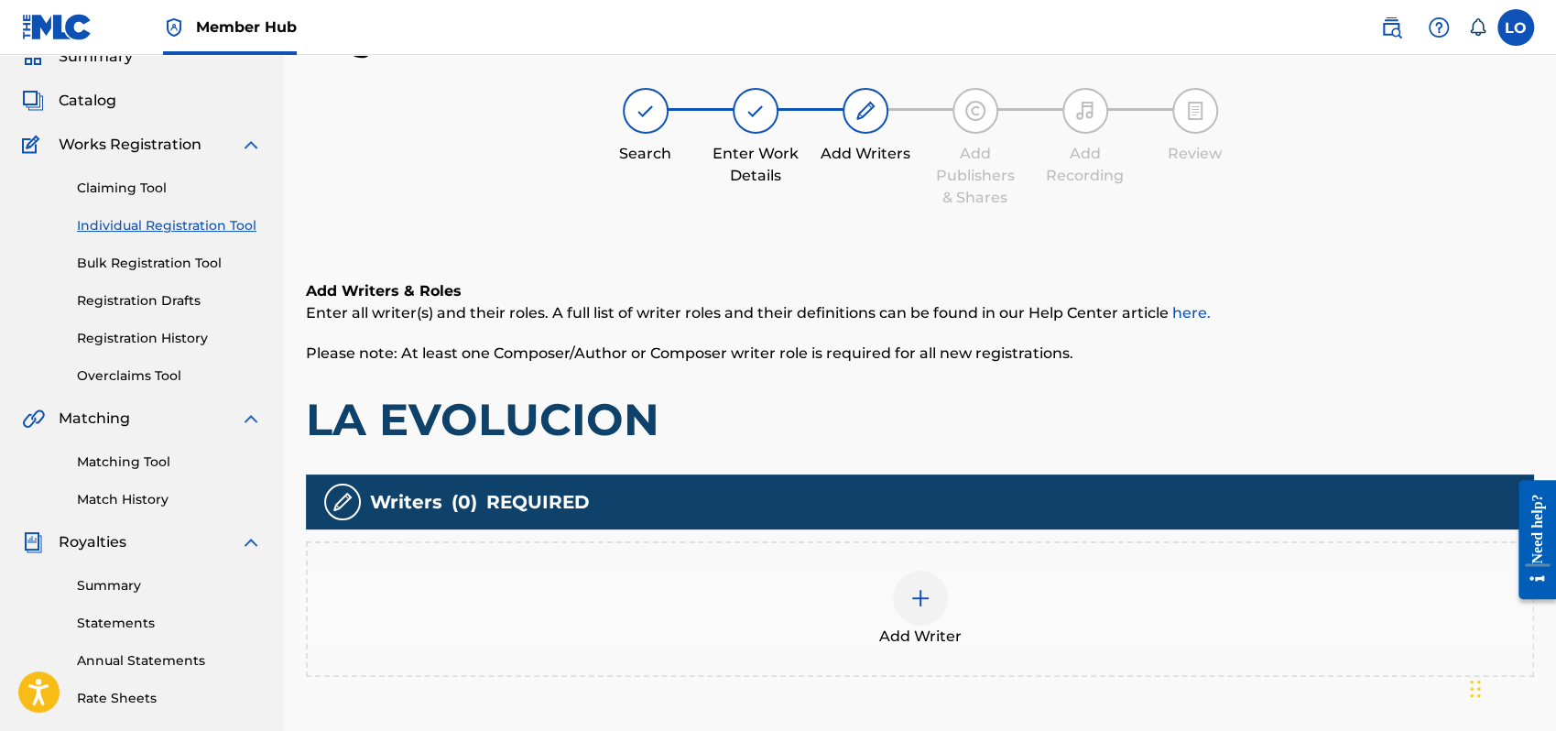
click at [920, 594] on img at bounding box center [921, 598] width 22 height 22
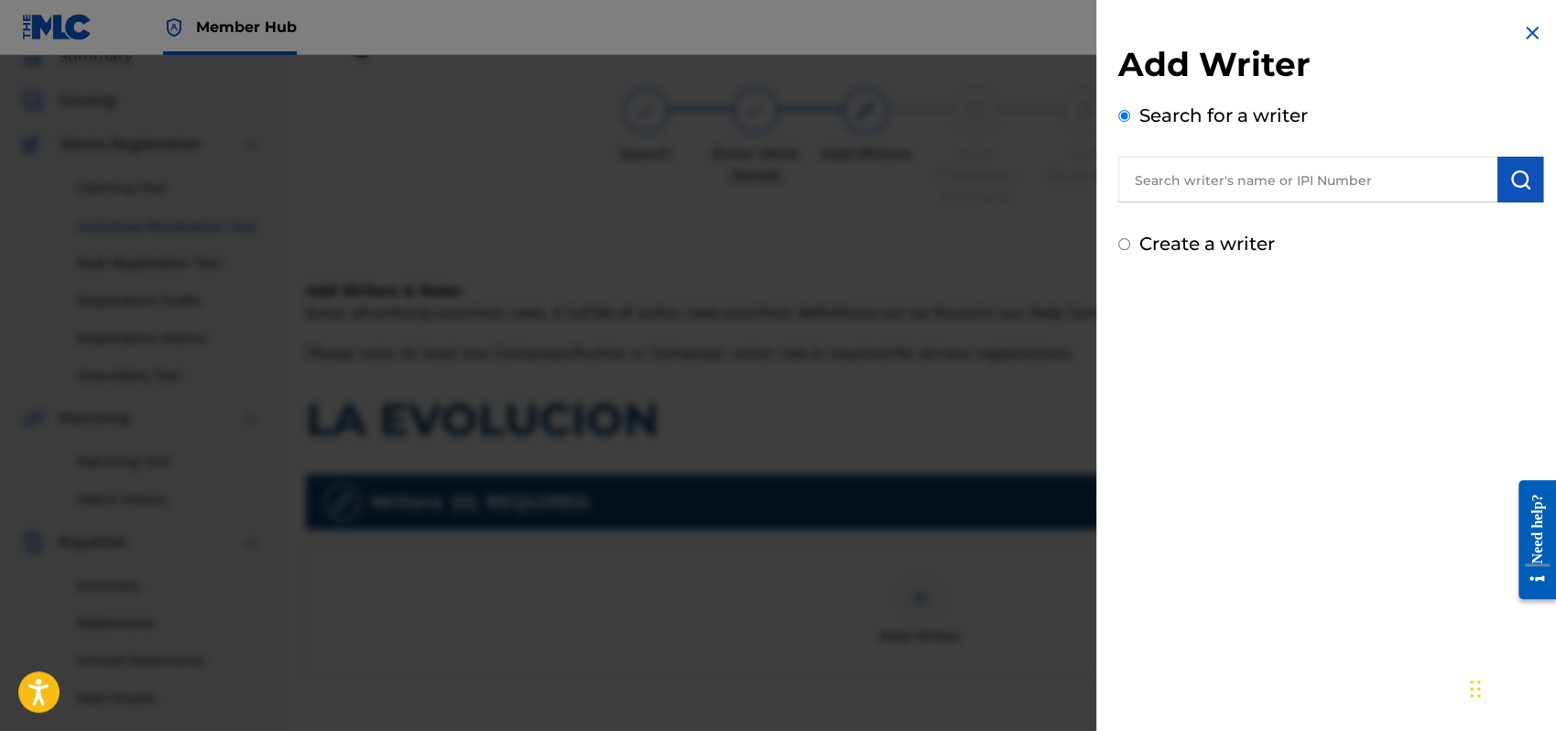
click at [1121, 244] on input "Create a writer" at bounding box center [1125, 244] width 12 height 12
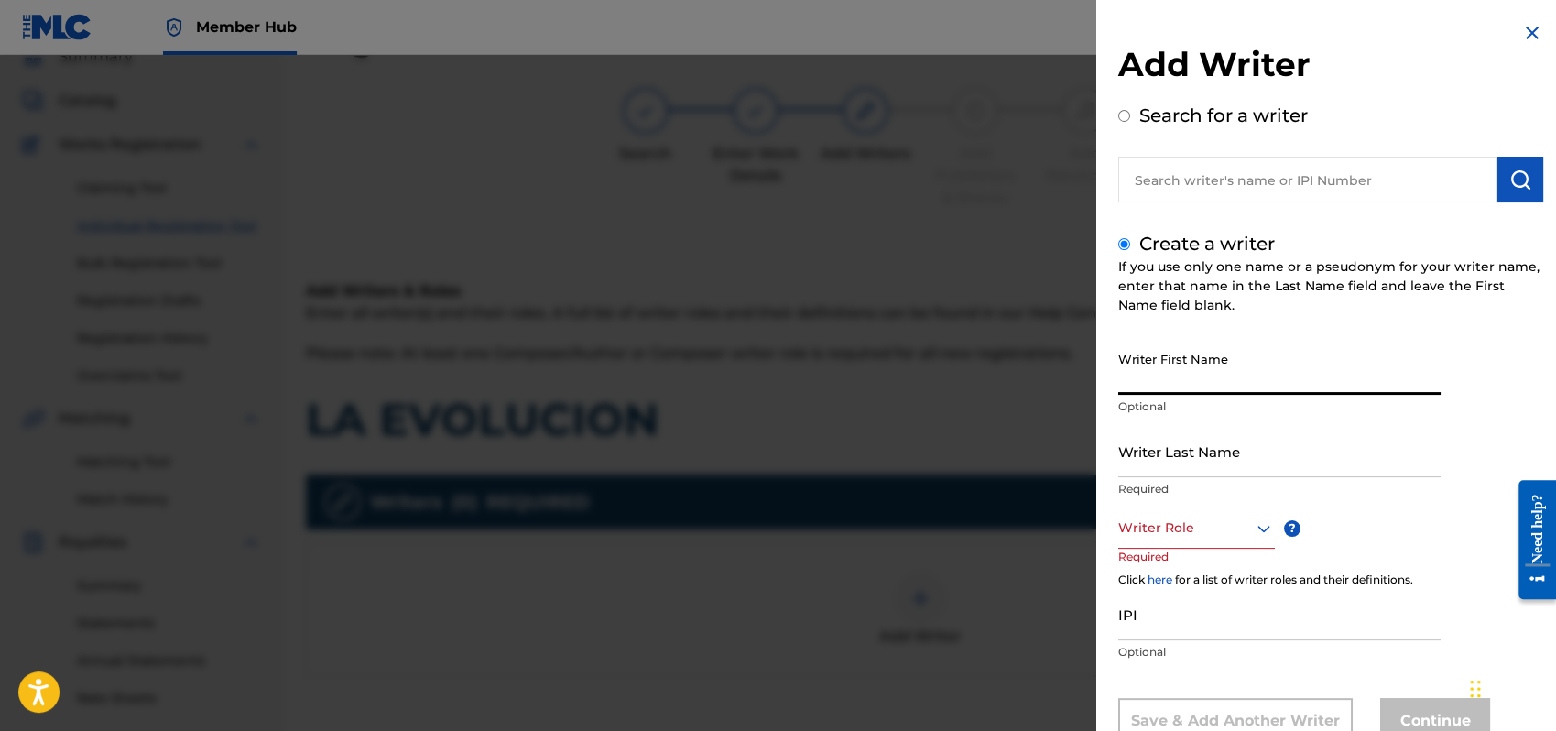
click at [1145, 384] on input "Writer First Name" at bounding box center [1280, 369] width 322 height 52
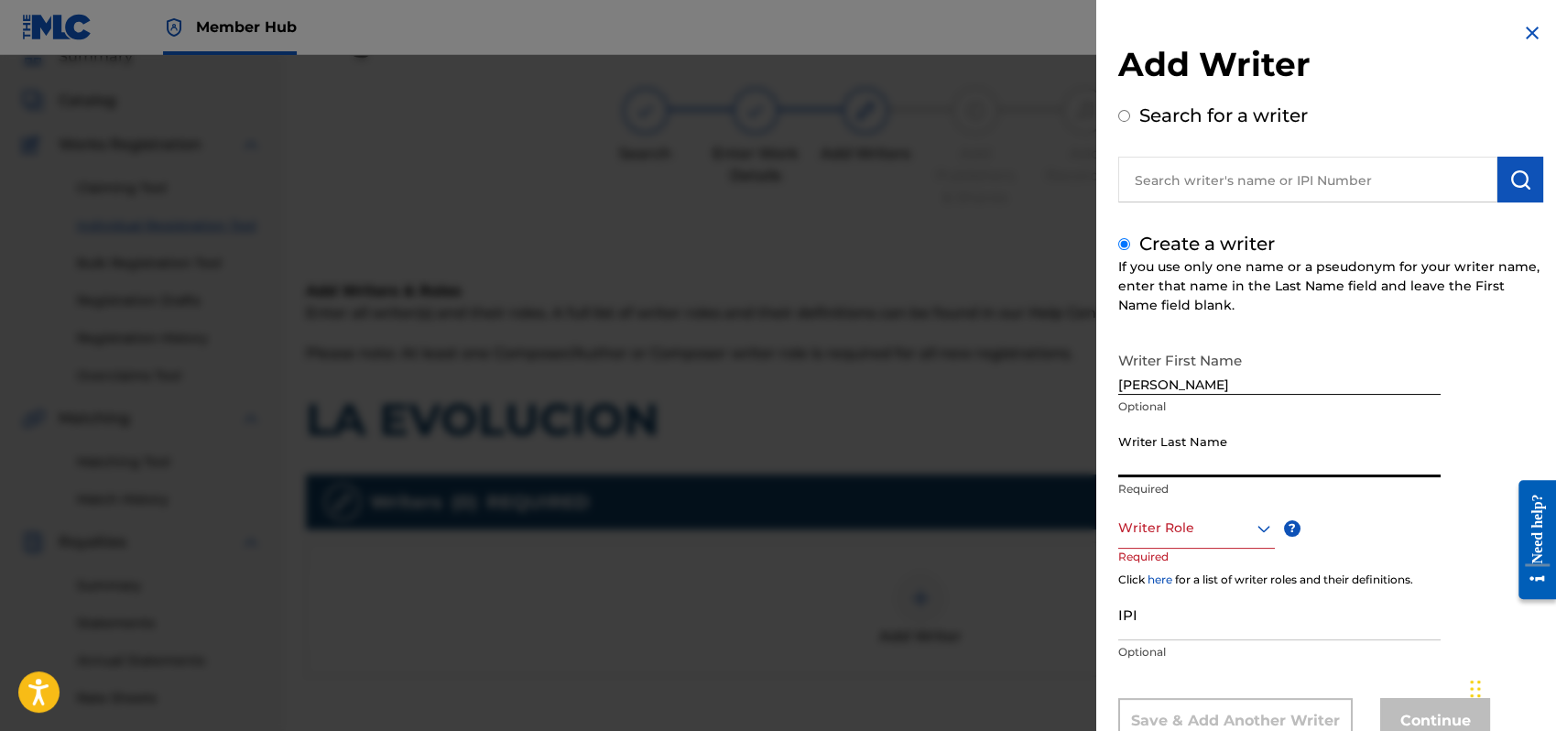
click at [1164, 449] on input "Writer Last Name" at bounding box center [1280, 451] width 322 height 52
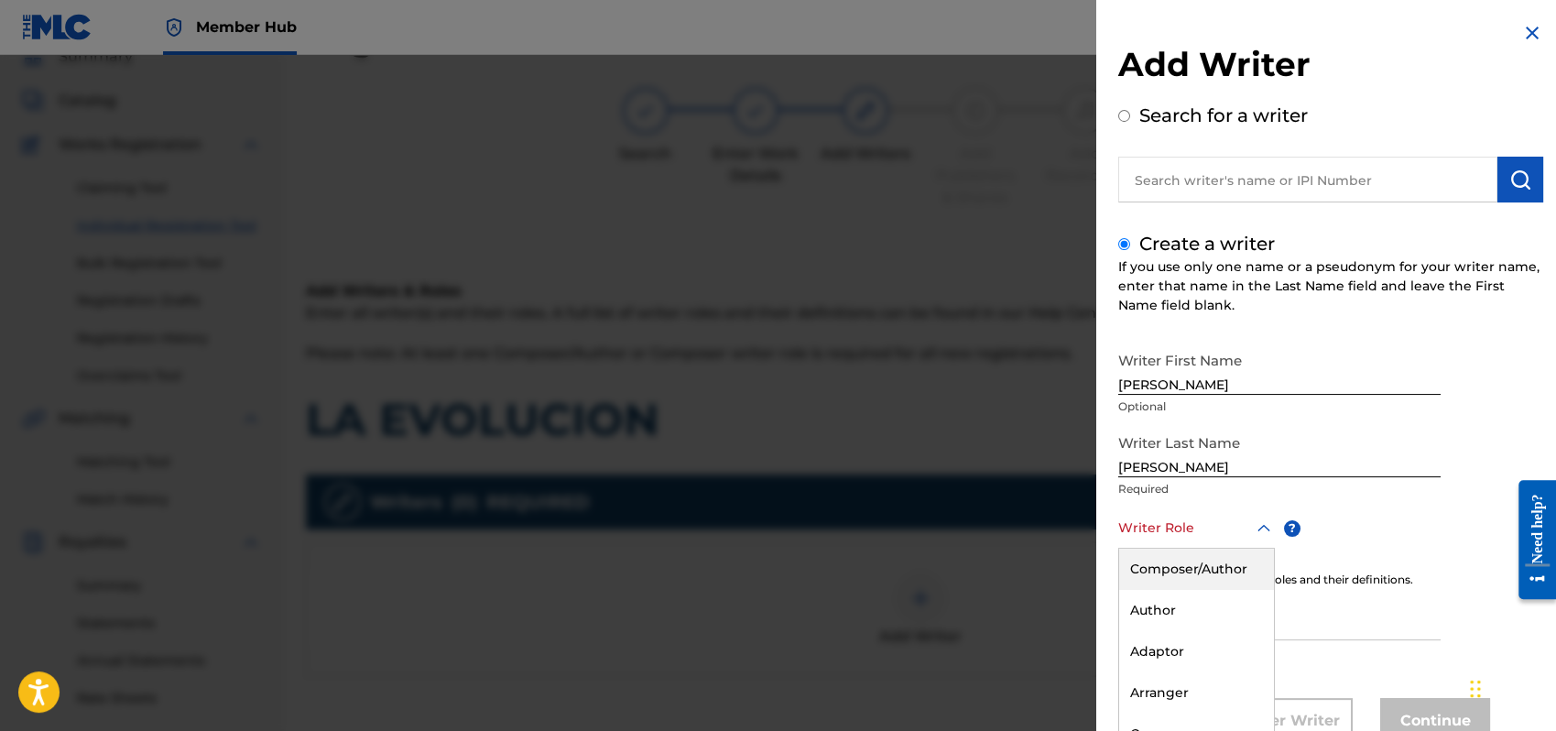
scroll to position [61, 0]
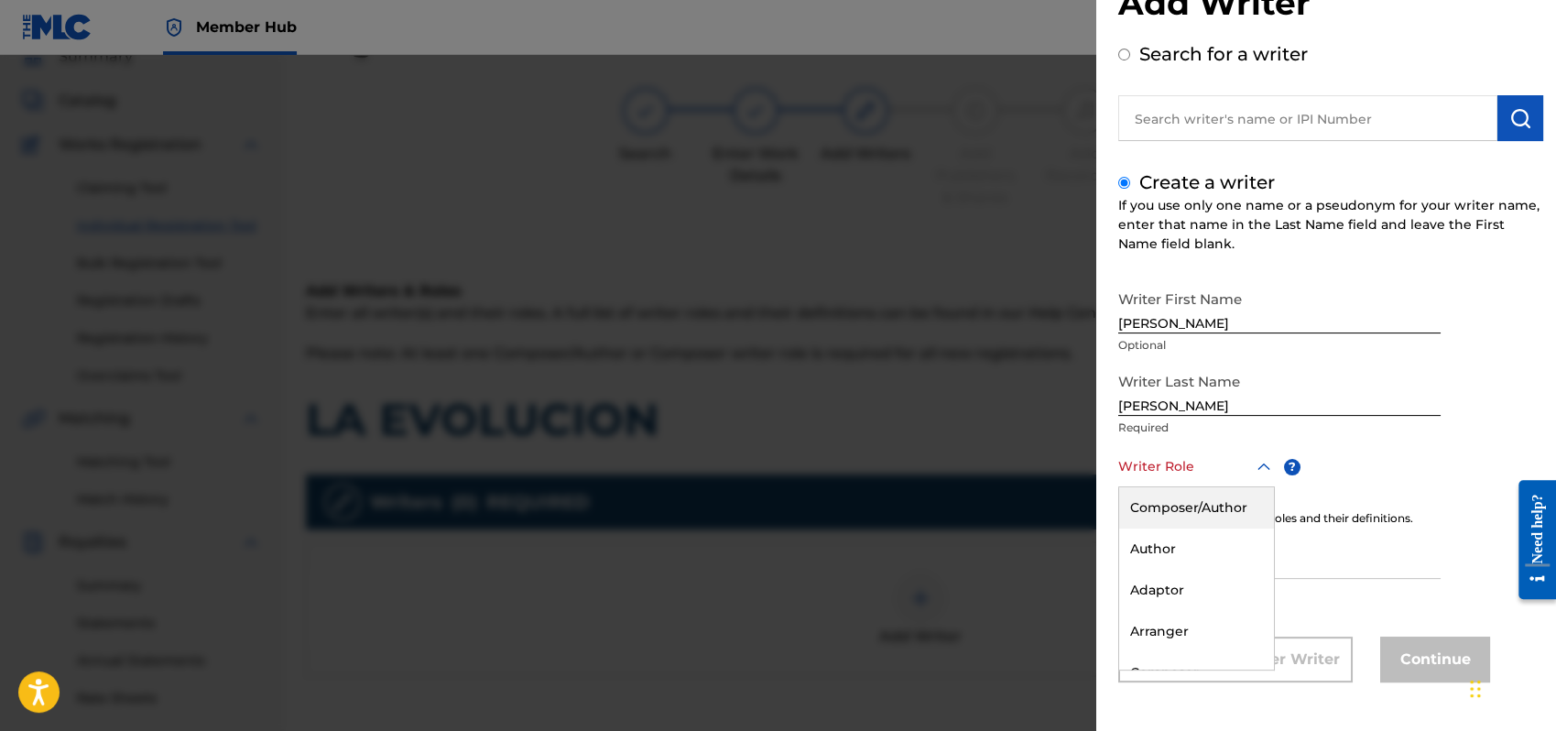
click at [1264, 487] on div "8 results available. Use Up and Down to choose options, press Enter to select t…" at bounding box center [1197, 466] width 157 height 41
click at [1160, 512] on div "Composer/Author" at bounding box center [1196, 507] width 155 height 41
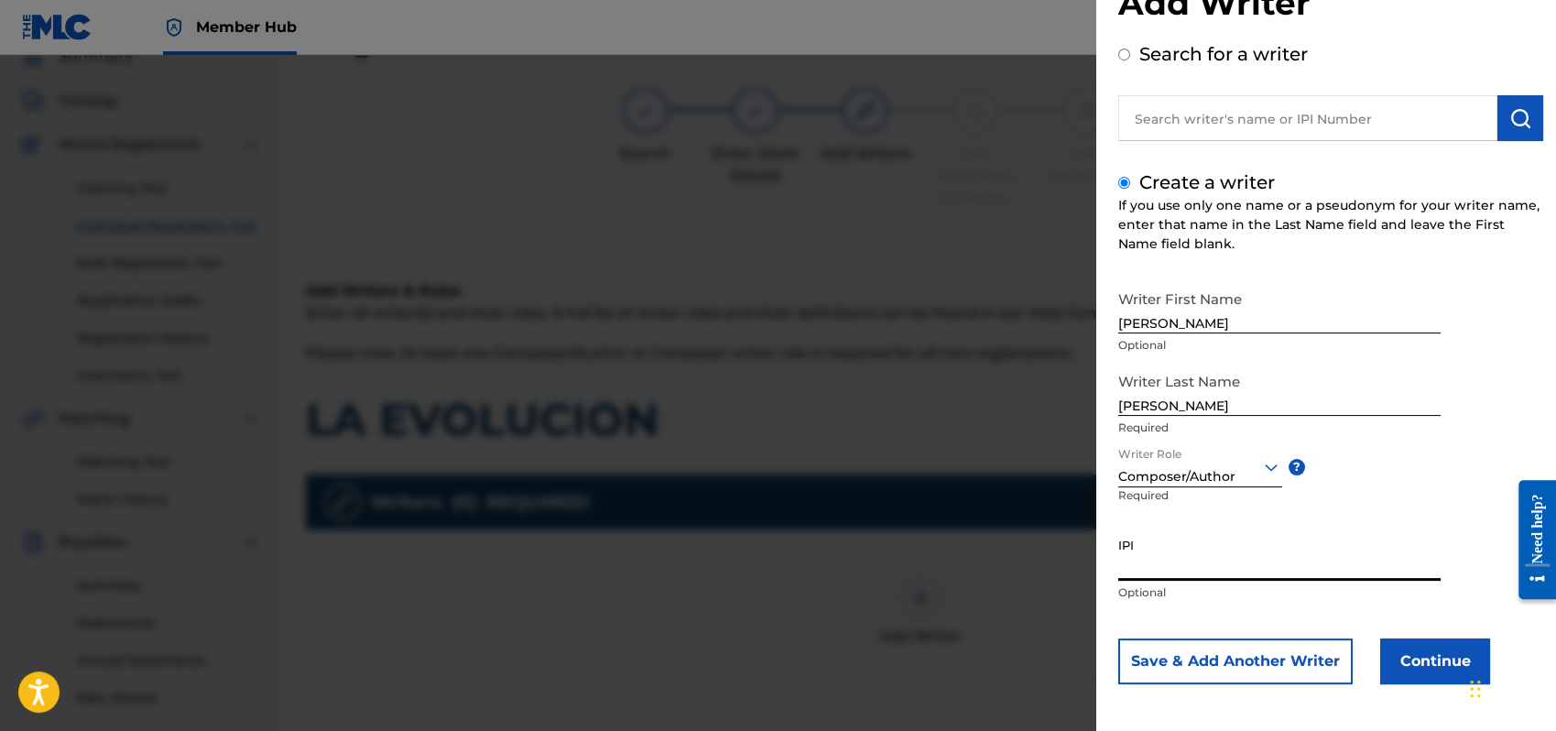
click at [1151, 561] on input "IPI" at bounding box center [1280, 555] width 322 height 52
click at [1418, 642] on button "Continue" at bounding box center [1436, 661] width 110 height 46
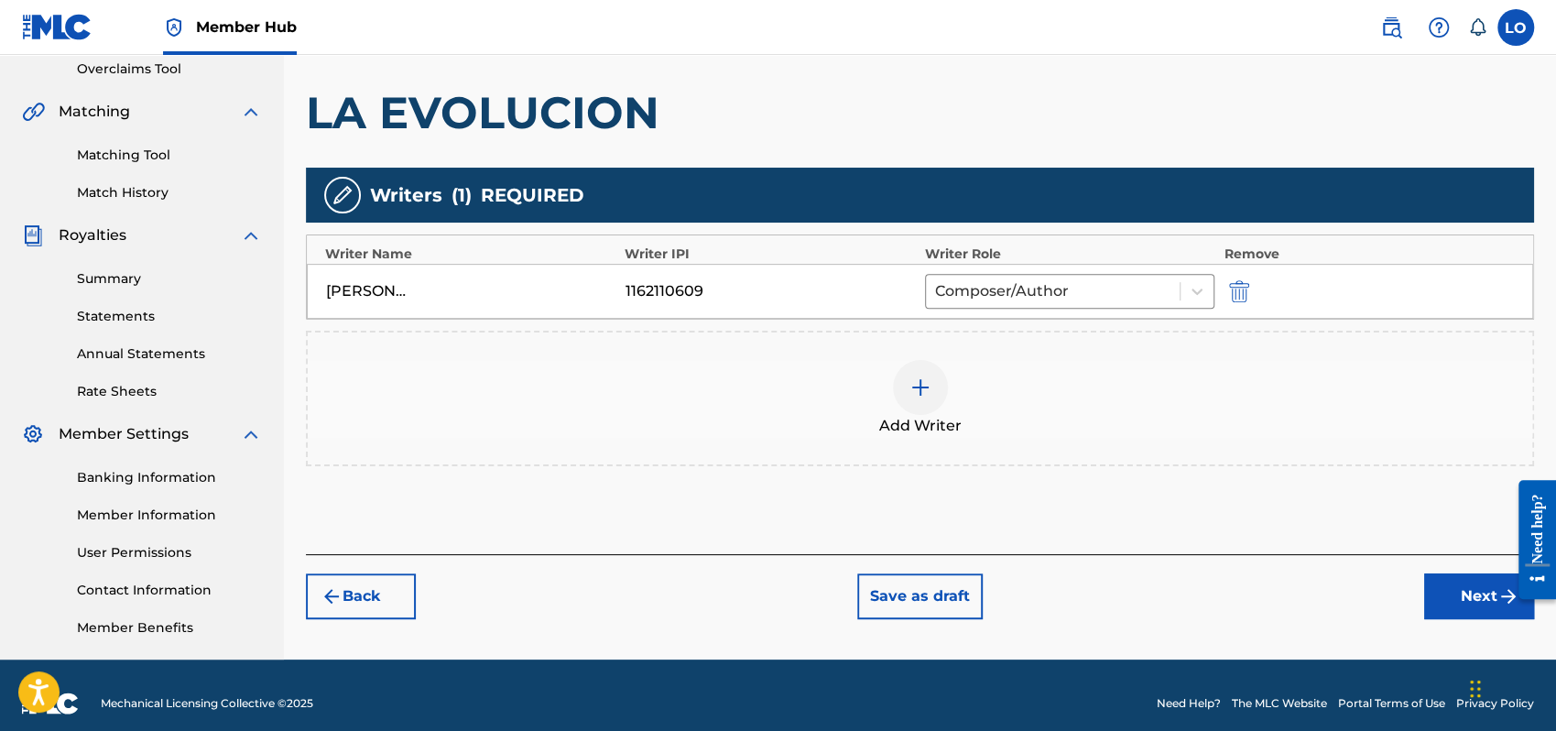
scroll to position [404, 0]
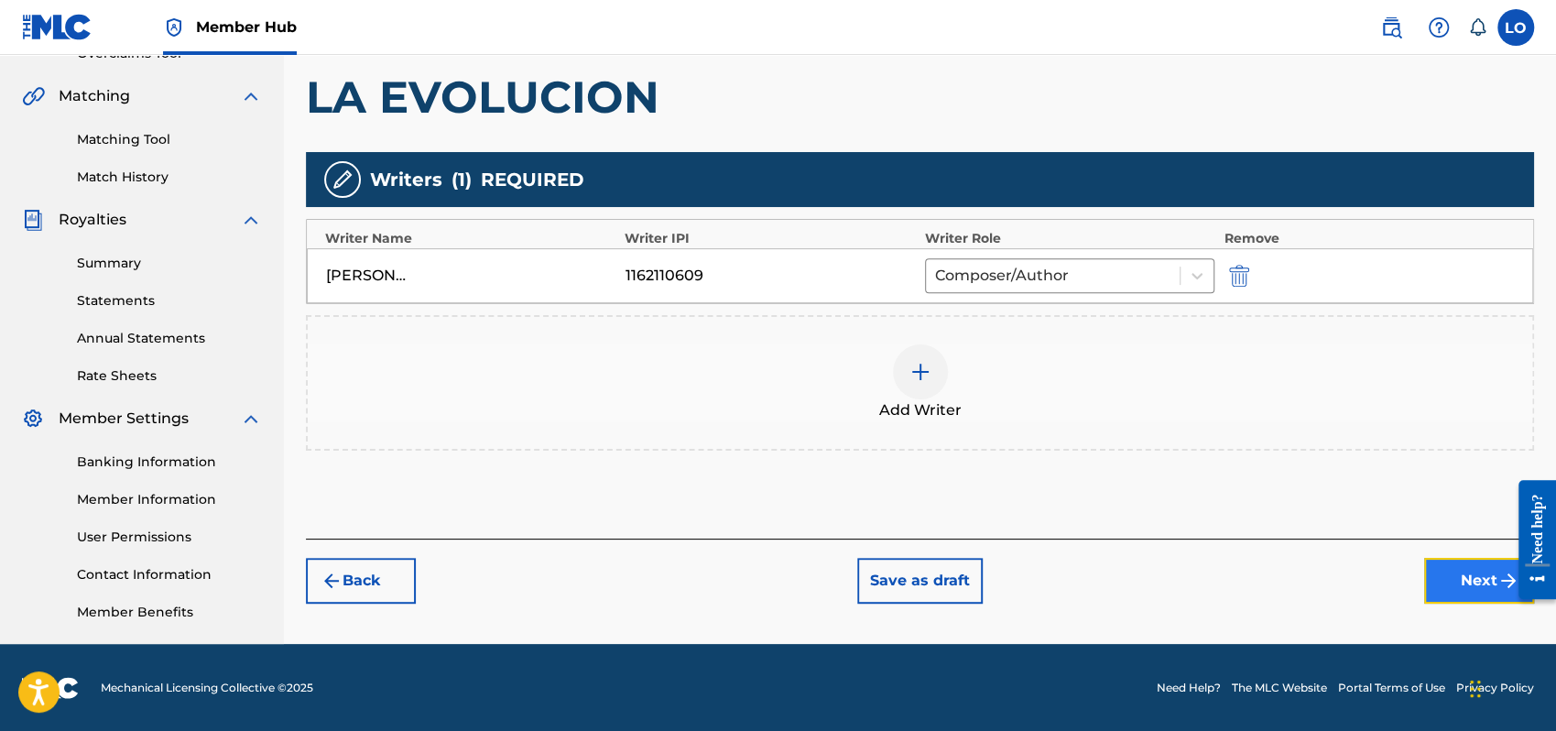
click at [1478, 571] on button "Next" at bounding box center [1479, 581] width 110 height 46
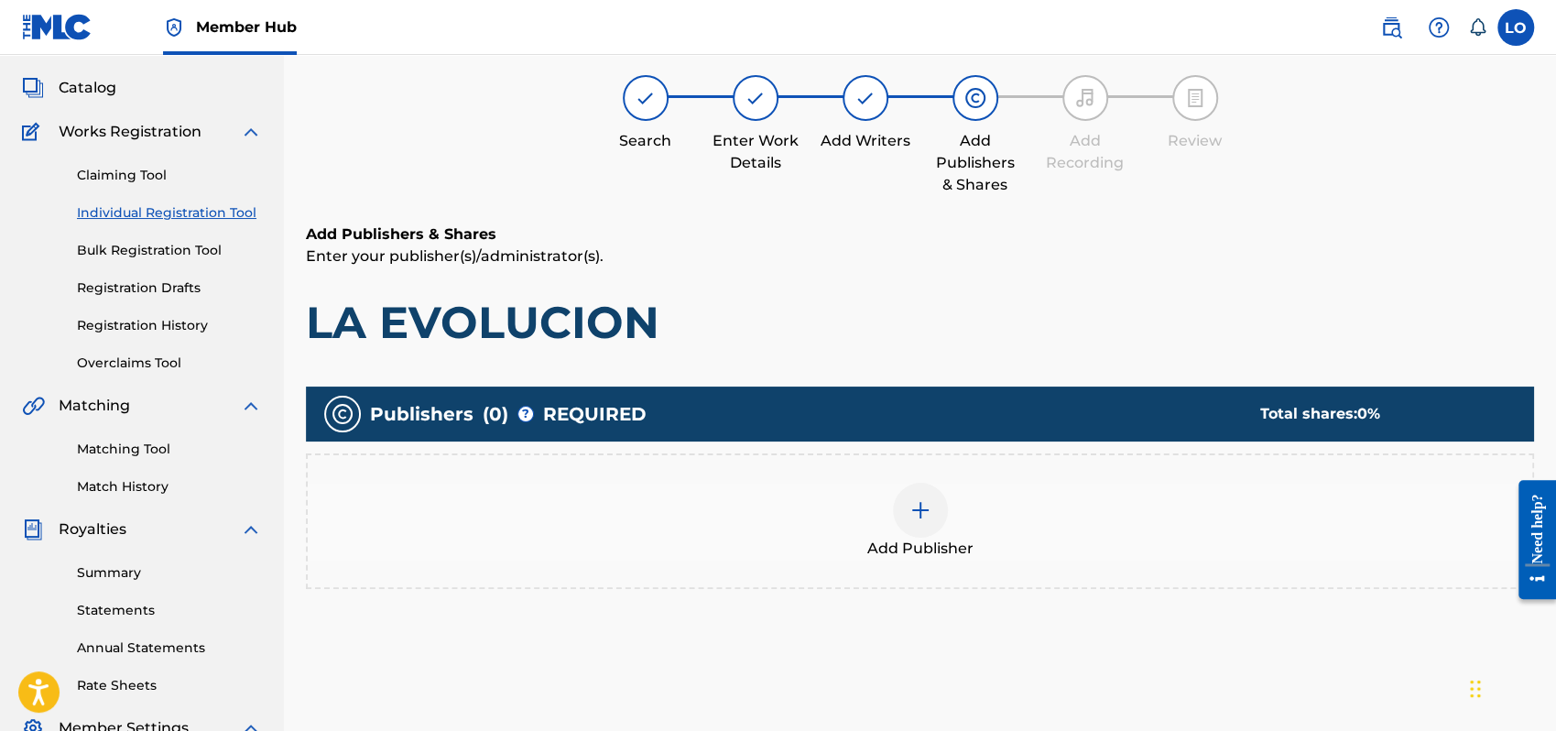
scroll to position [82, 0]
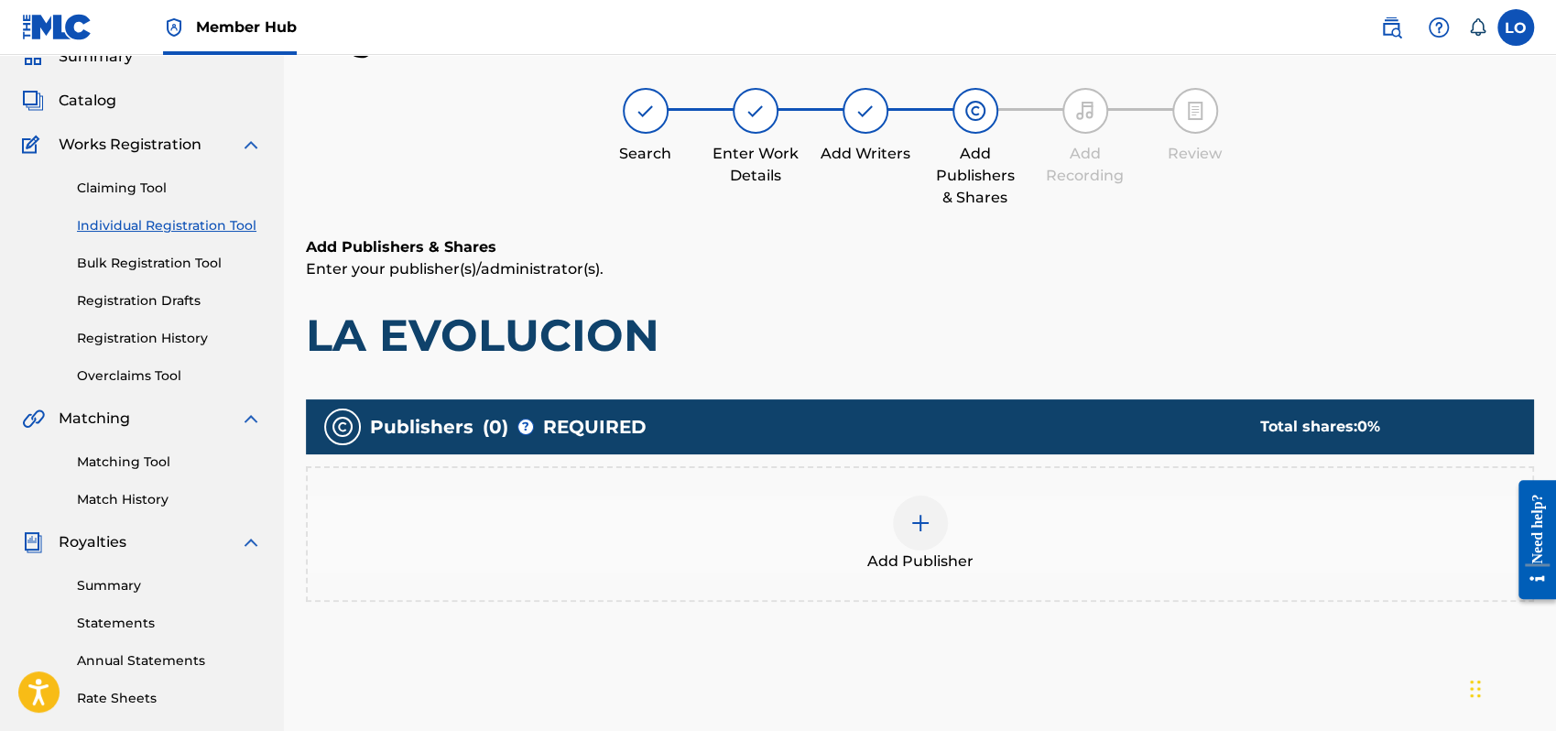
click at [907, 519] on div at bounding box center [920, 523] width 55 height 55
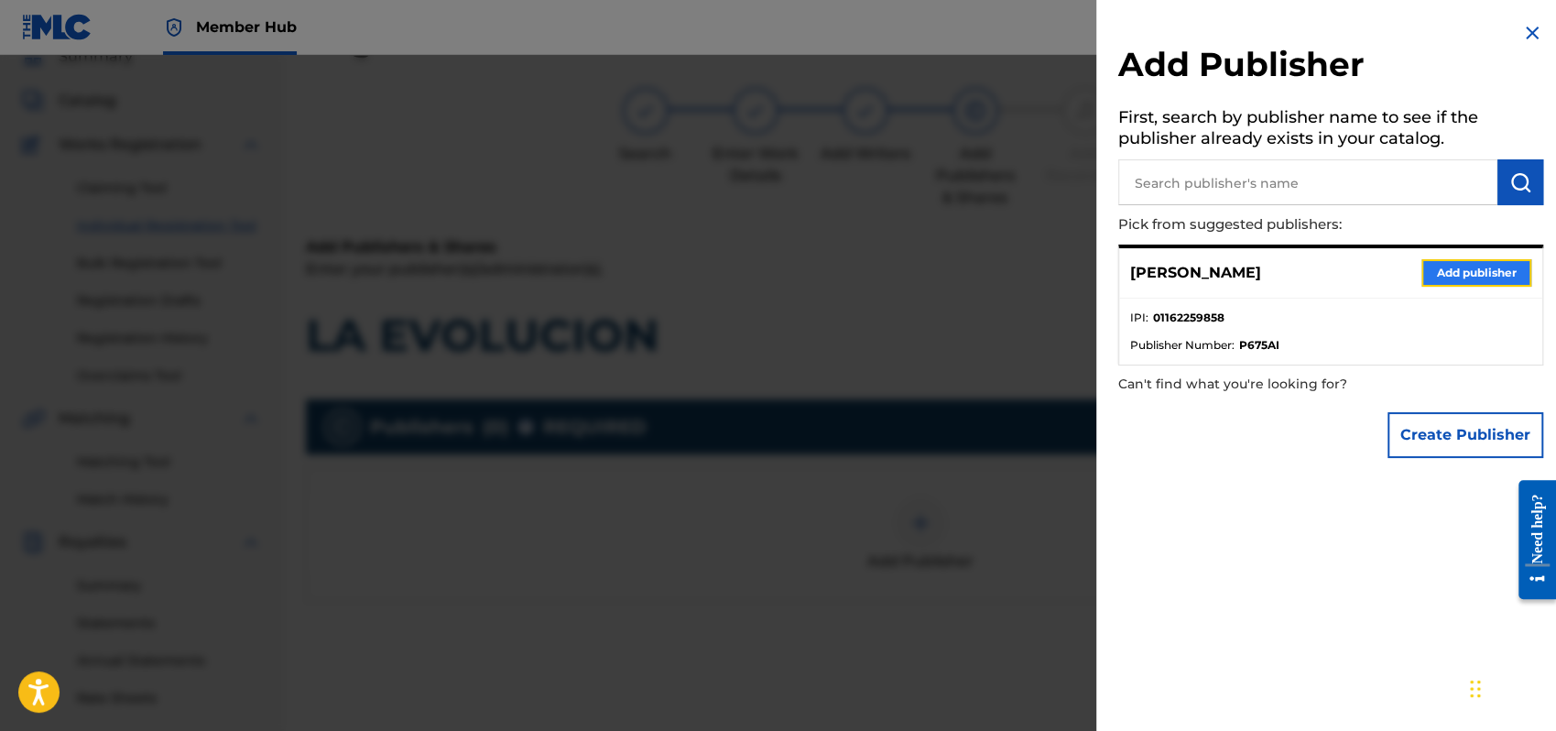
click at [1472, 263] on button "Add publisher" at bounding box center [1477, 272] width 110 height 27
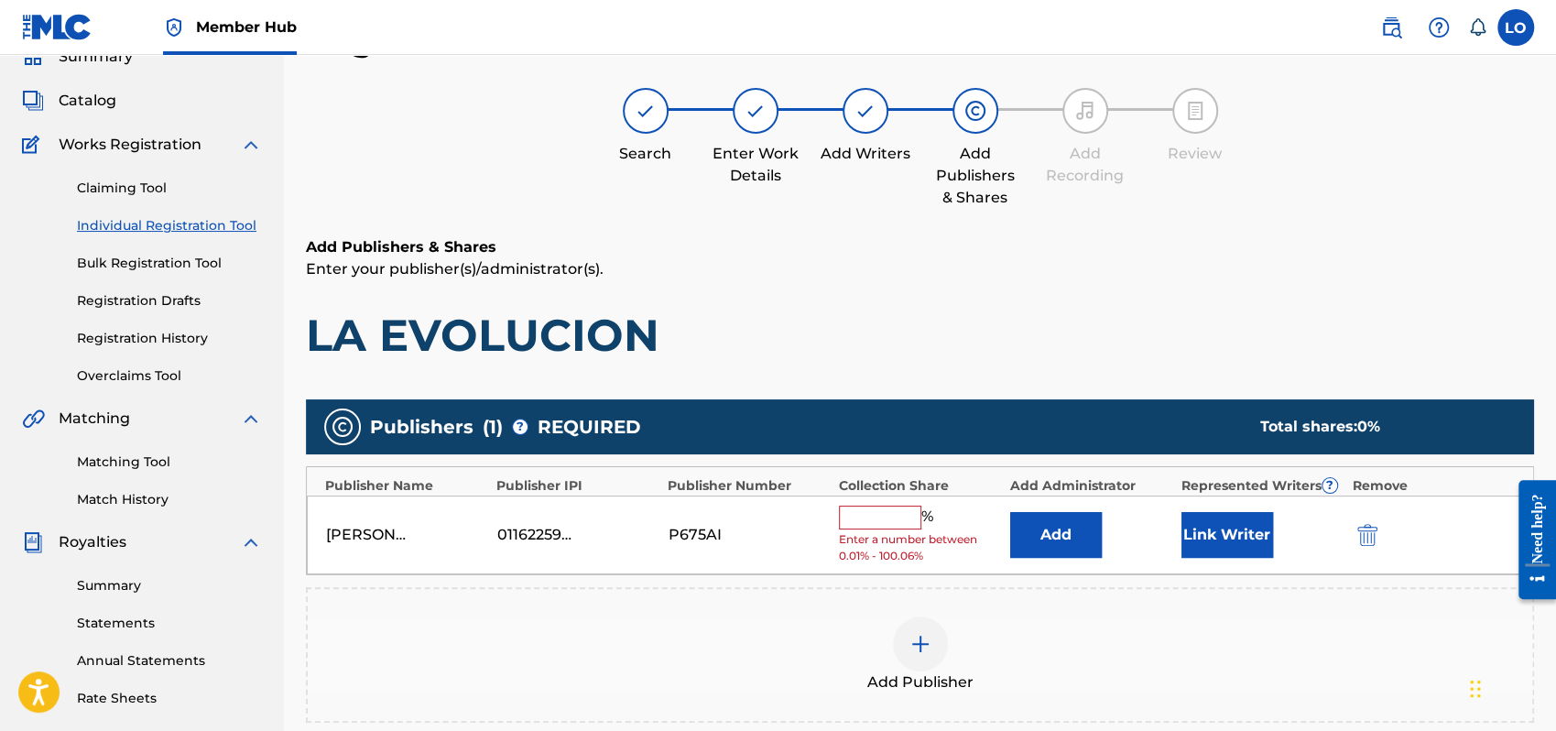
click at [875, 518] on input "text" at bounding box center [880, 518] width 82 height 24
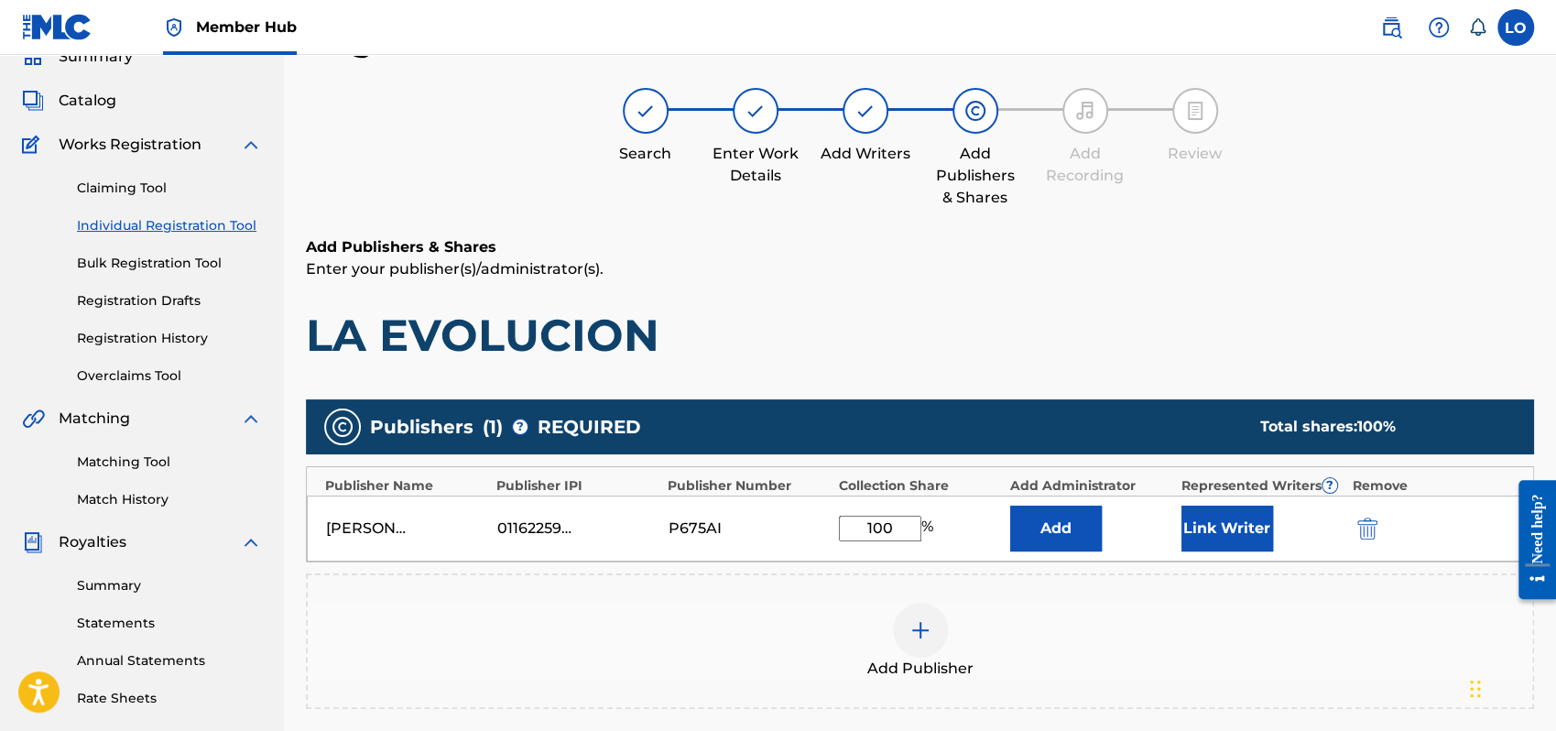
click at [1195, 605] on div "Add Publisher" at bounding box center [920, 641] width 1225 height 77
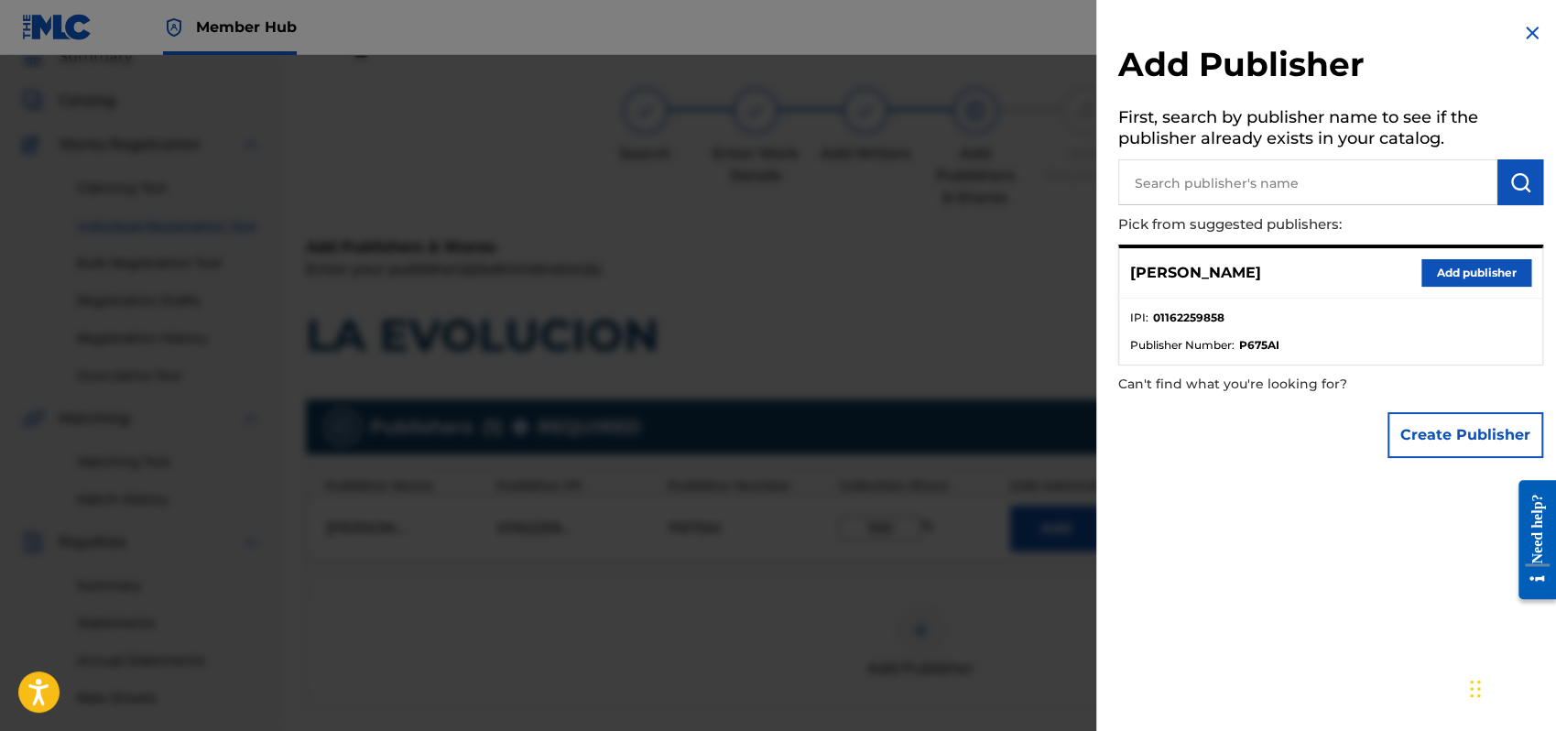
click at [1534, 28] on img at bounding box center [1533, 33] width 22 height 22
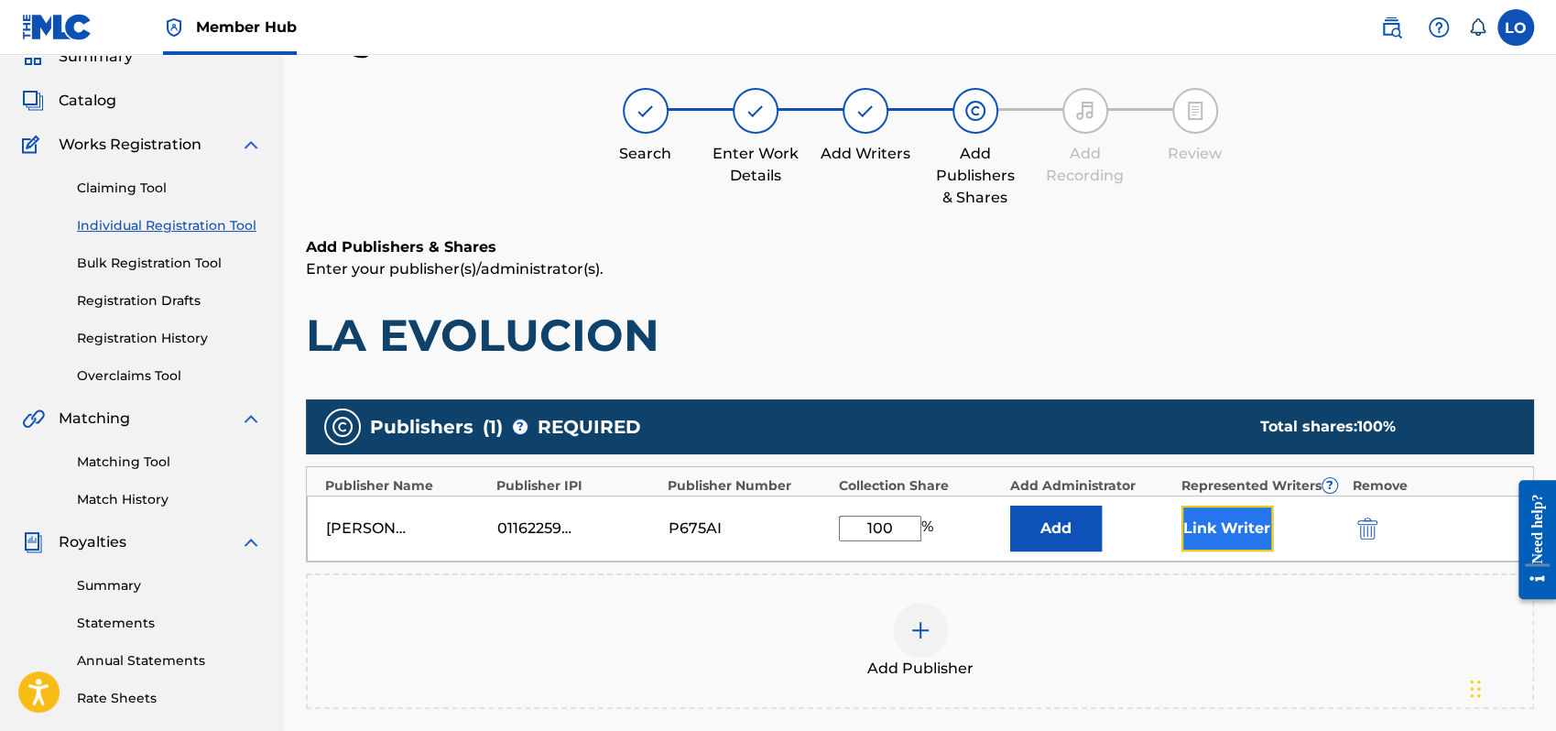
click at [1234, 524] on button "Link Writer" at bounding box center [1228, 529] width 92 height 46
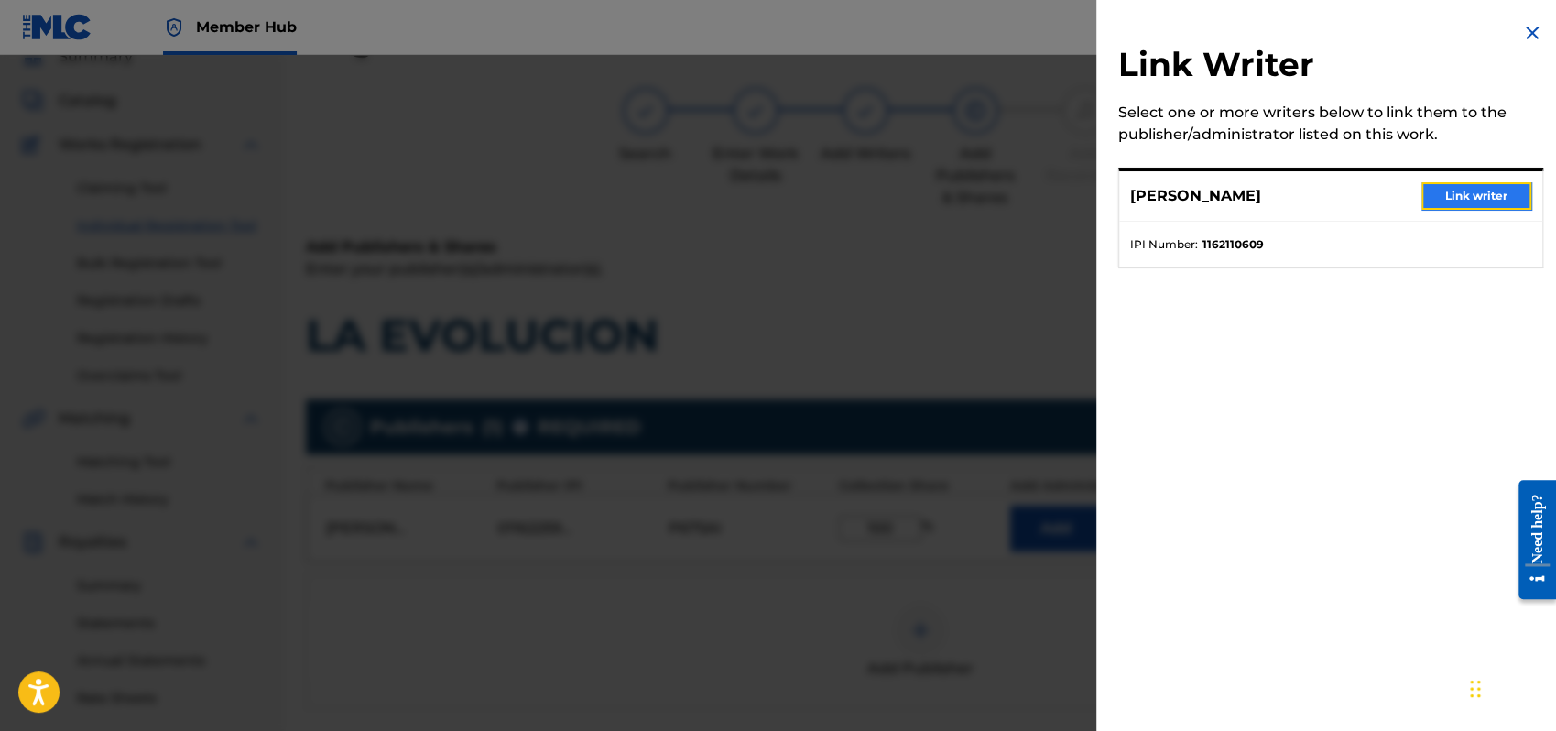
click at [1468, 184] on button "Link writer" at bounding box center [1477, 195] width 110 height 27
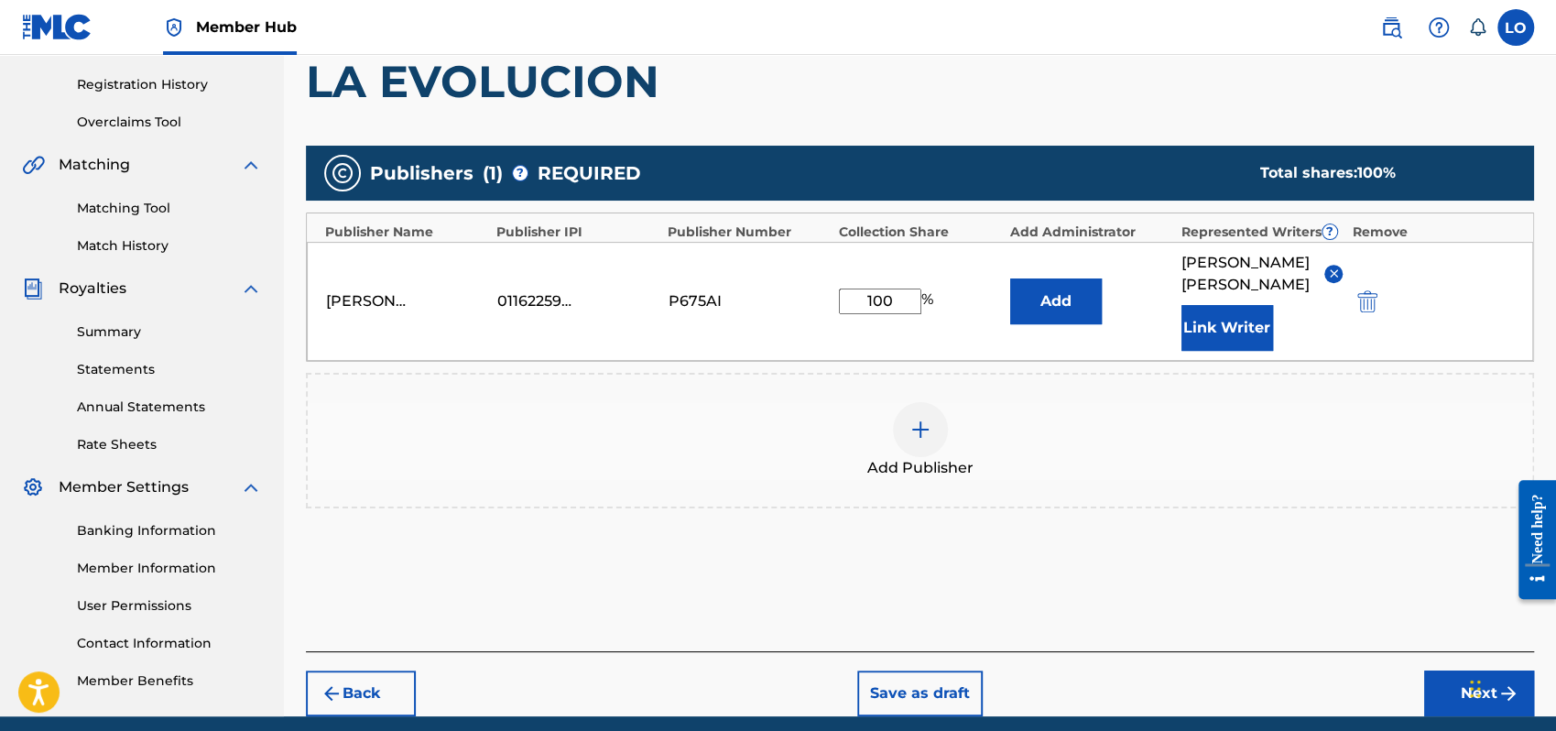
scroll to position [404, 0]
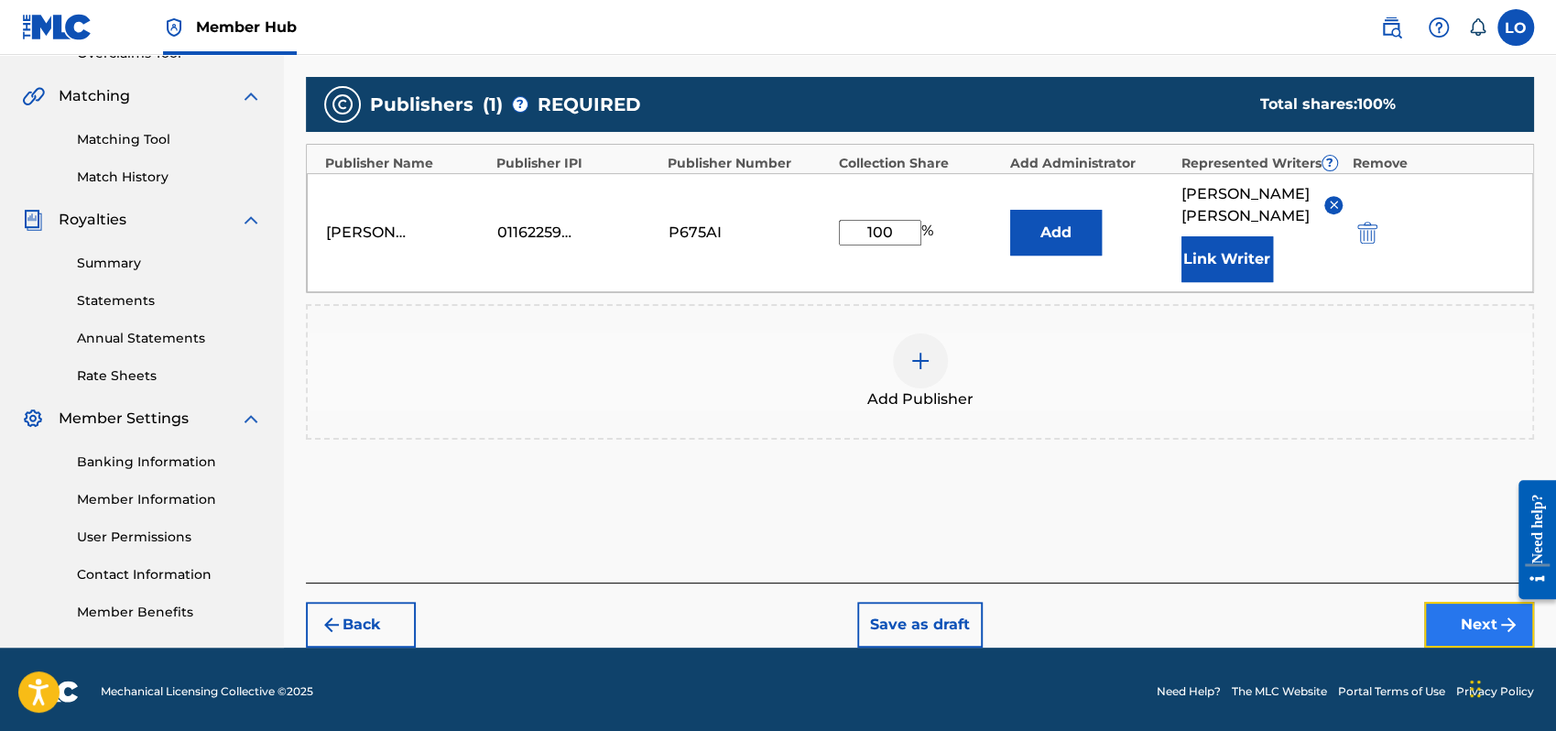
click at [1457, 602] on button "Next" at bounding box center [1479, 625] width 110 height 46
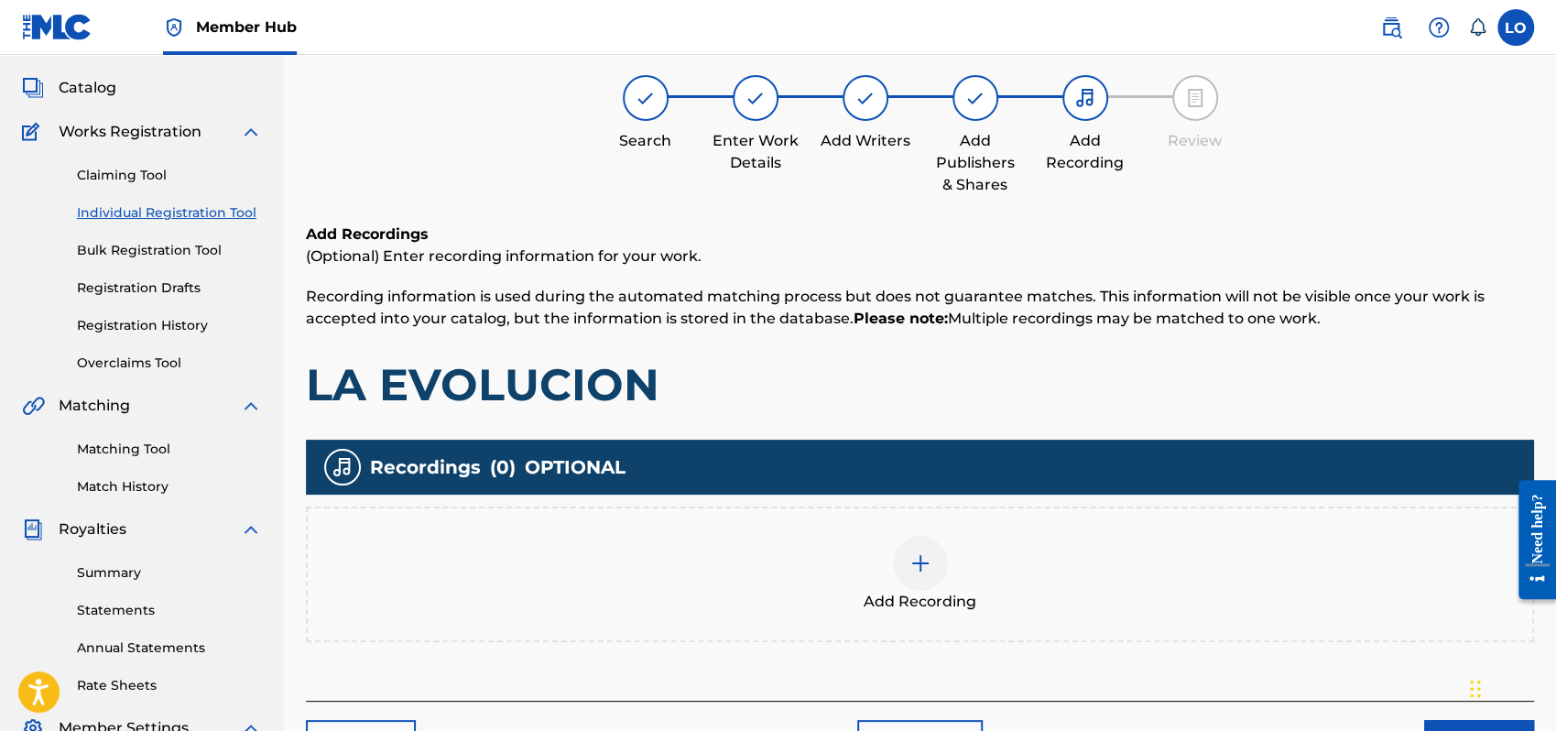
scroll to position [82, 0]
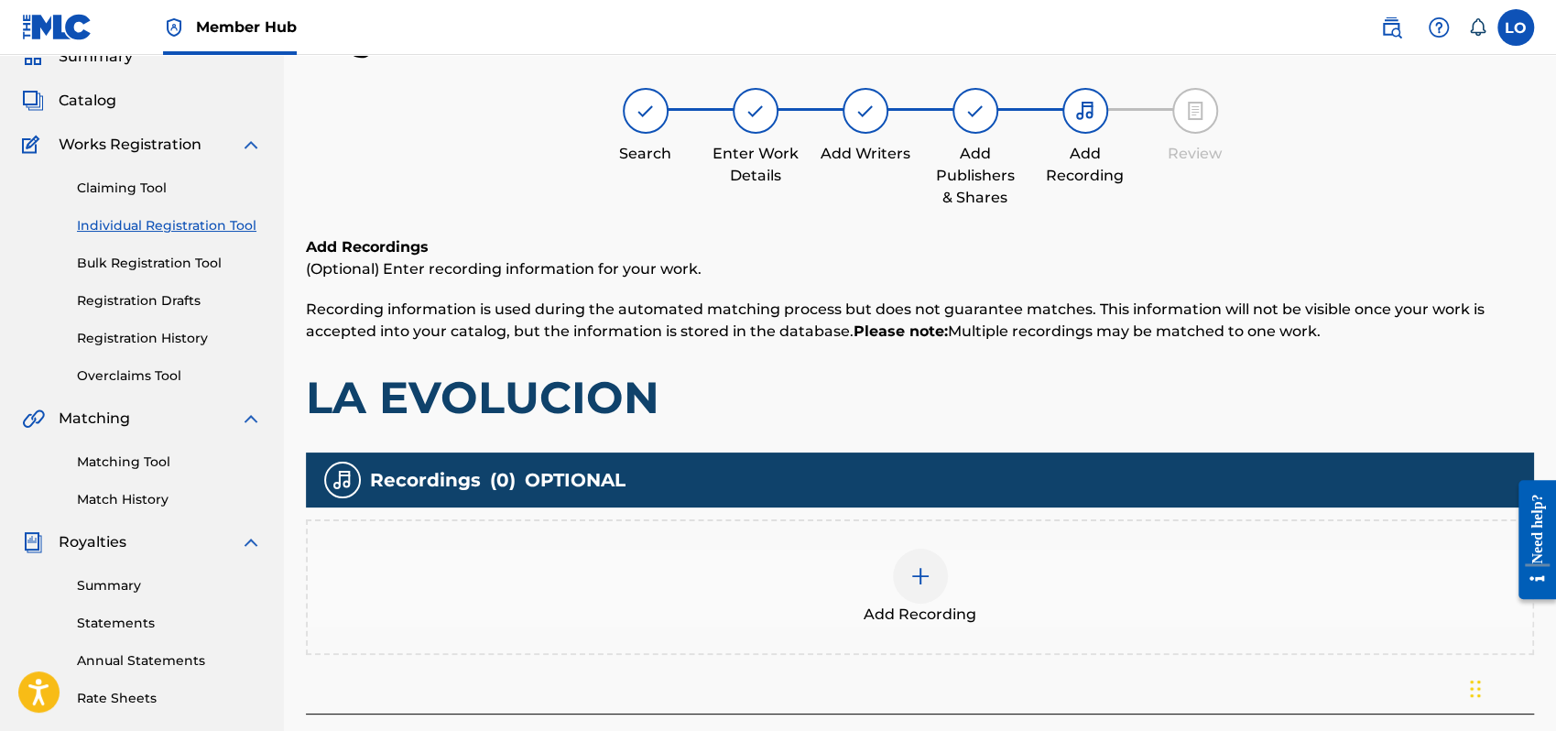
click at [906, 585] on div at bounding box center [920, 576] width 55 height 55
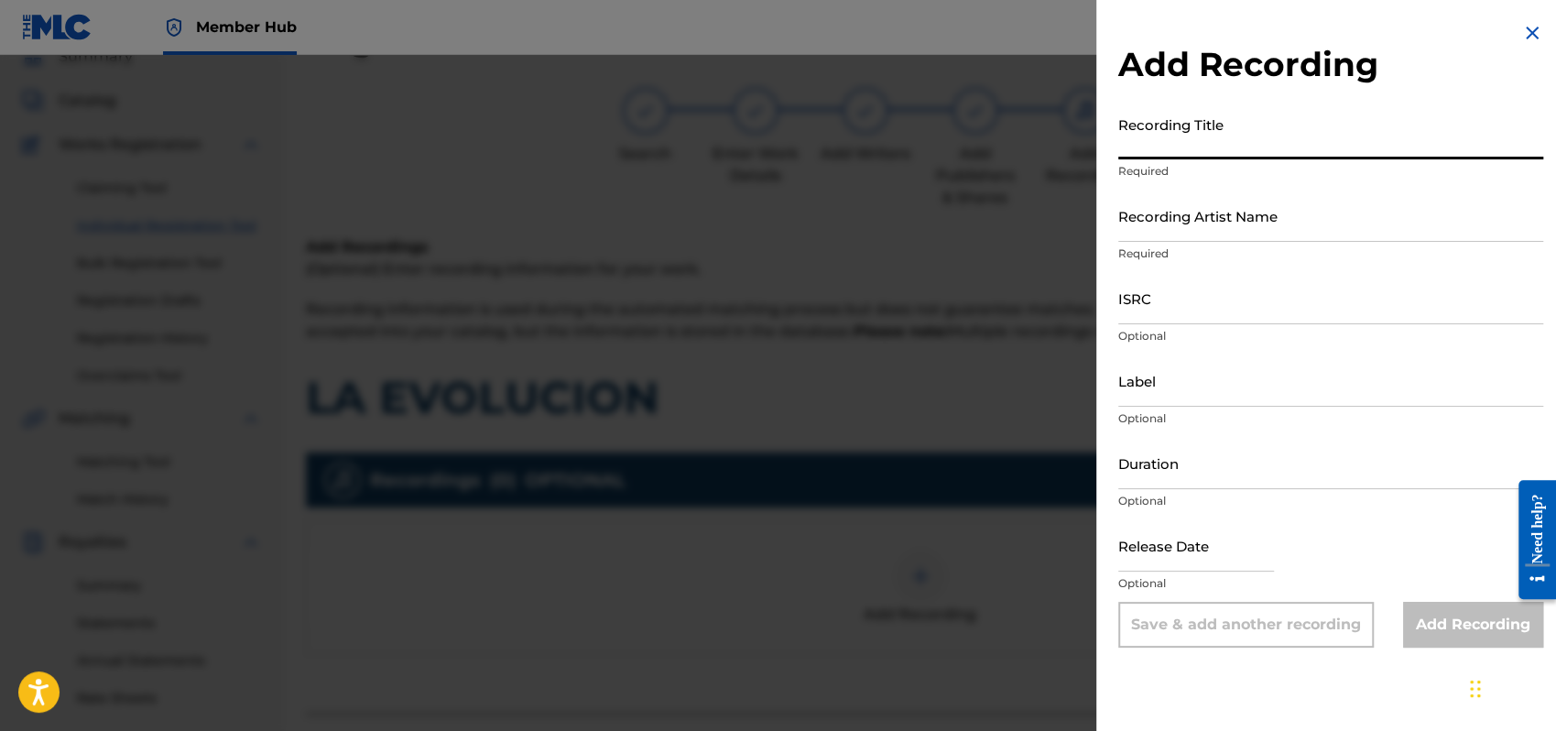
click at [1159, 144] on input "Recording Title" at bounding box center [1331, 133] width 425 height 52
click at [1160, 218] on input "Recording Artist Name" at bounding box center [1331, 216] width 425 height 52
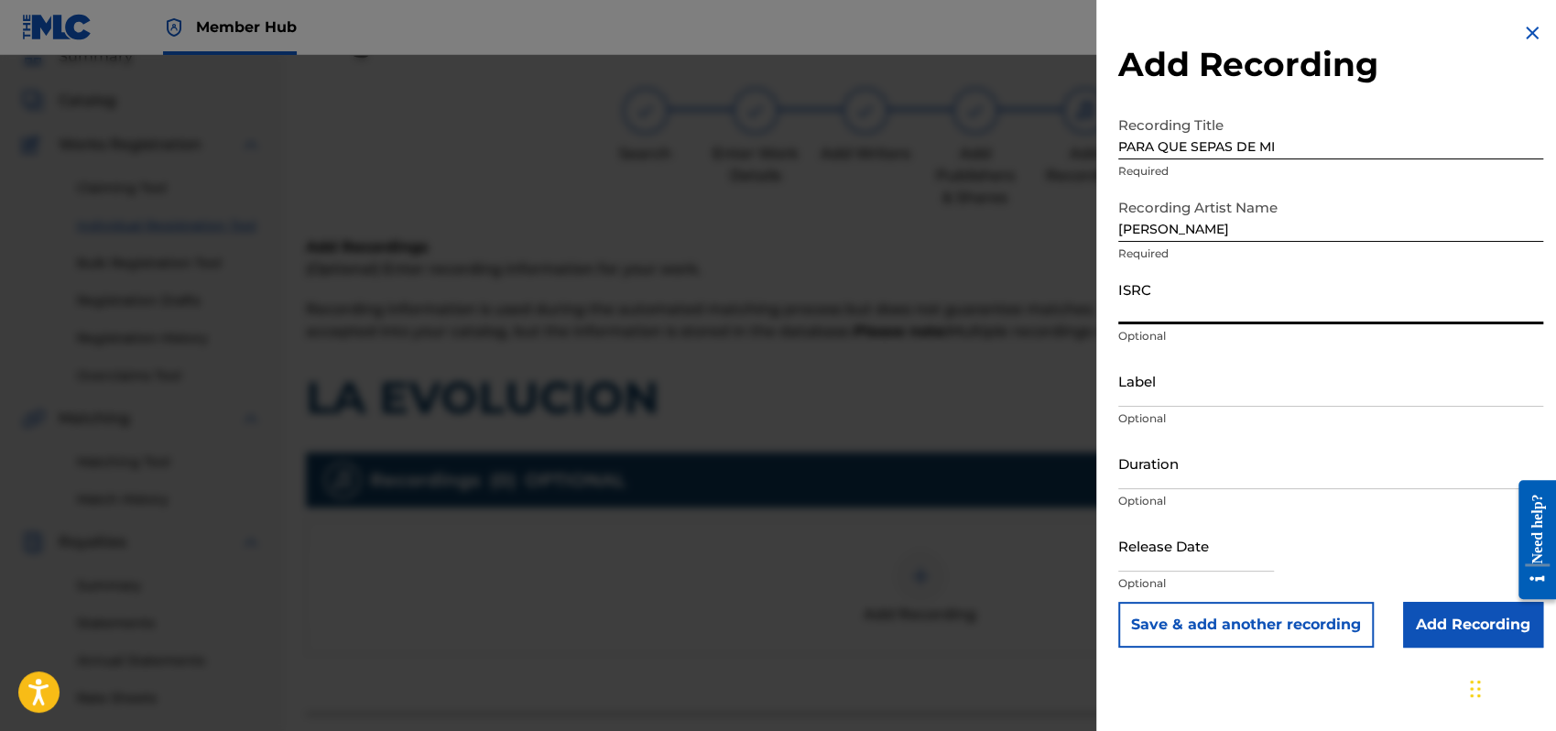
click at [1155, 307] on input "ISRC" at bounding box center [1331, 298] width 425 height 52
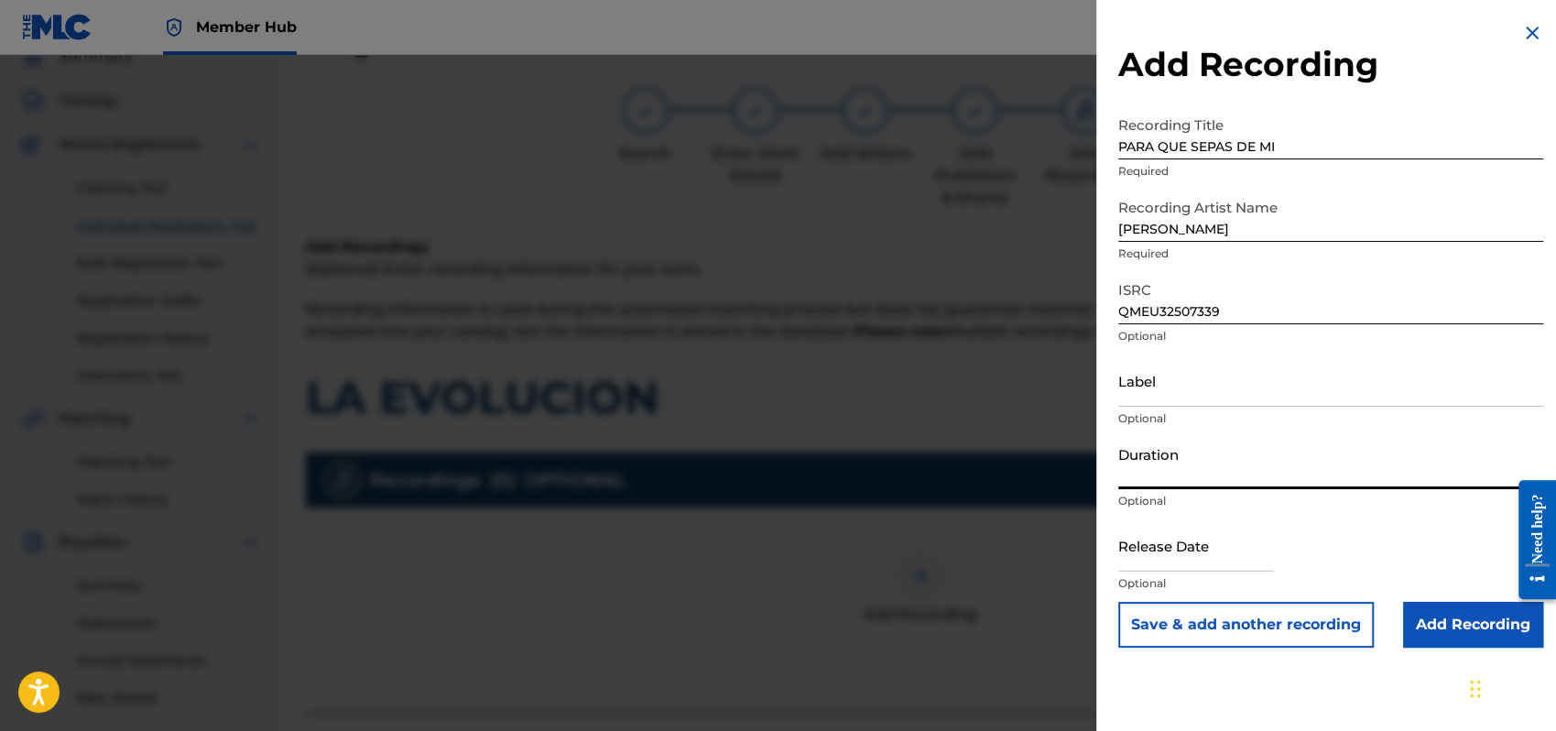
click at [1156, 474] on input "Duration" at bounding box center [1331, 463] width 425 height 52
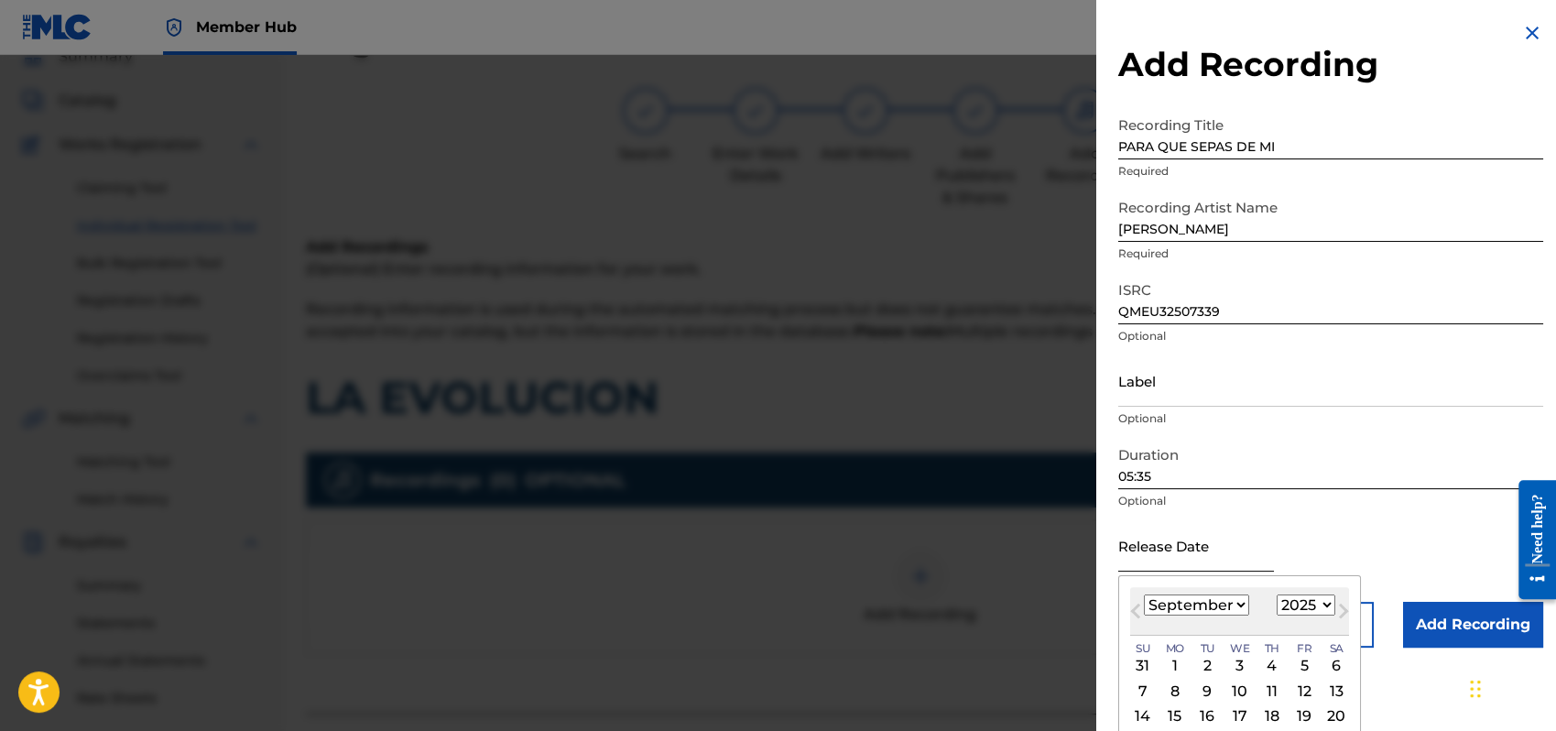
click at [1133, 540] on input "text" at bounding box center [1197, 545] width 156 height 52
click at [1242, 609] on select "January February March April May June July August September October November De…" at bounding box center [1196, 605] width 105 height 21
click at [1144, 595] on select "January February March April May June July August September October November De…" at bounding box center [1196, 605] width 105 height 21
click at [1239, 664] on div "1" at bounding box center [1240, 666] width 22 height 22
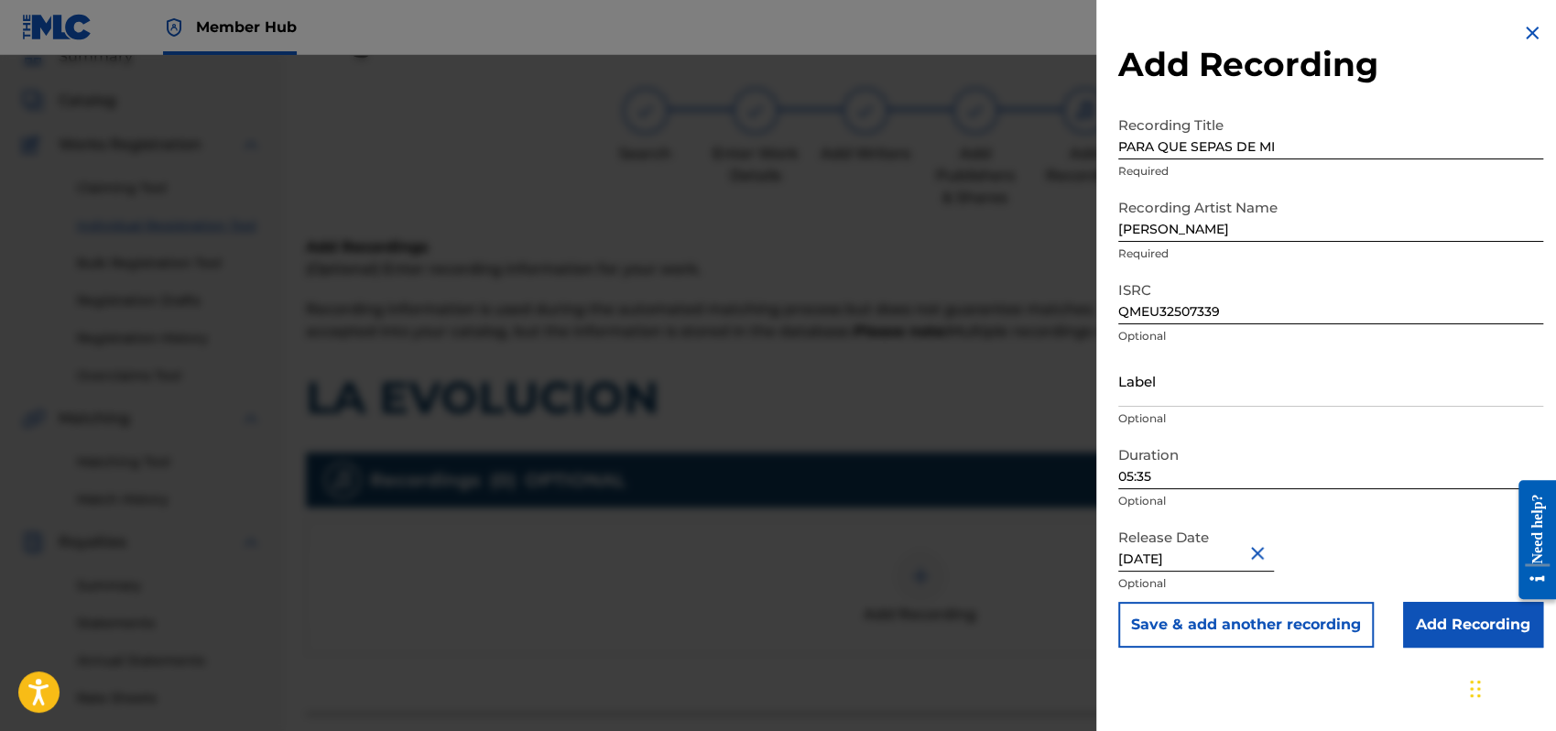
click at [1402, 545] on div "Release Date [DATE] Optional" at bounding box center [1331, 560] width 425 height 82
click at [1424, 615] on input "Add Recording" at bounding box center [1473, 625] width 140 height 46
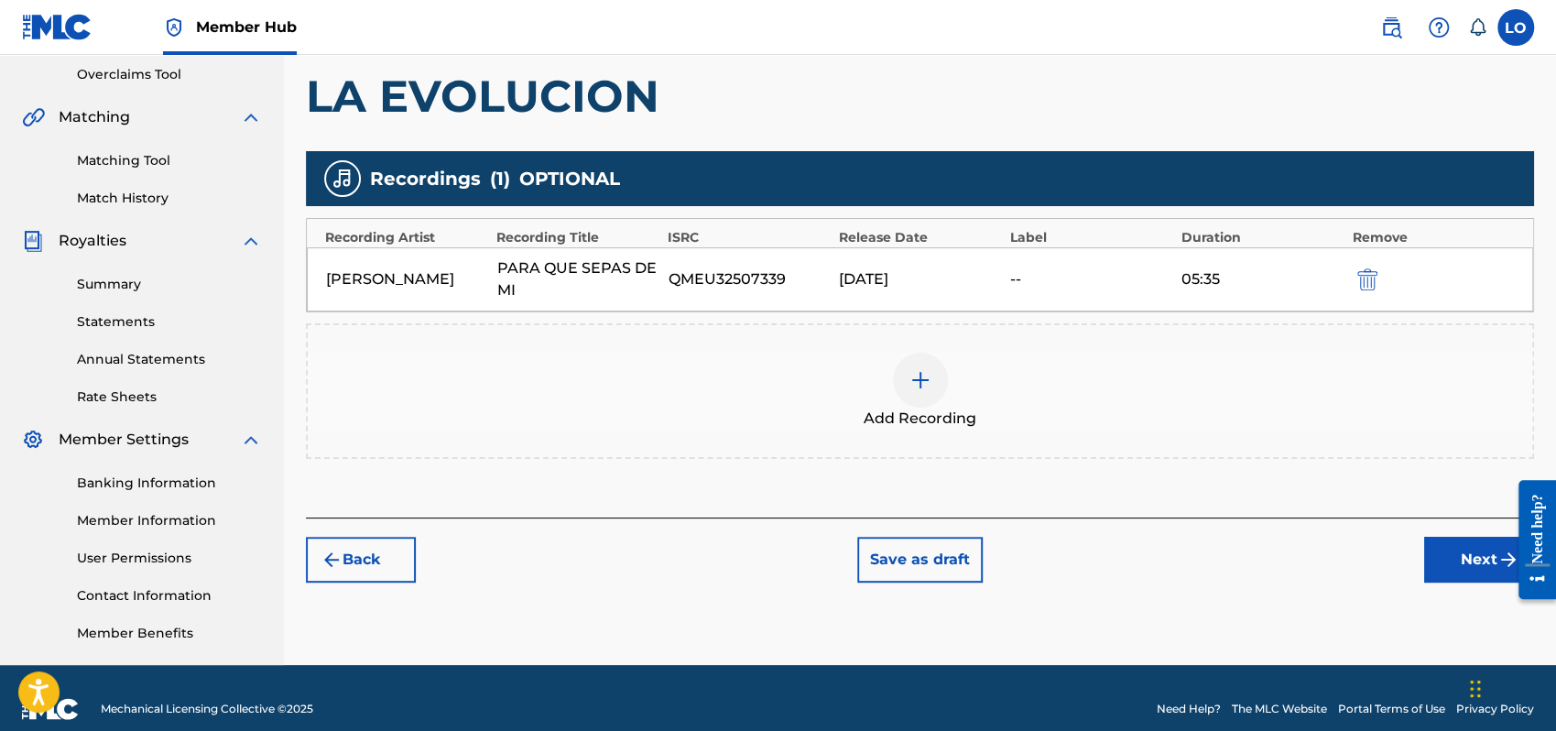
scroll to position [404, 0]
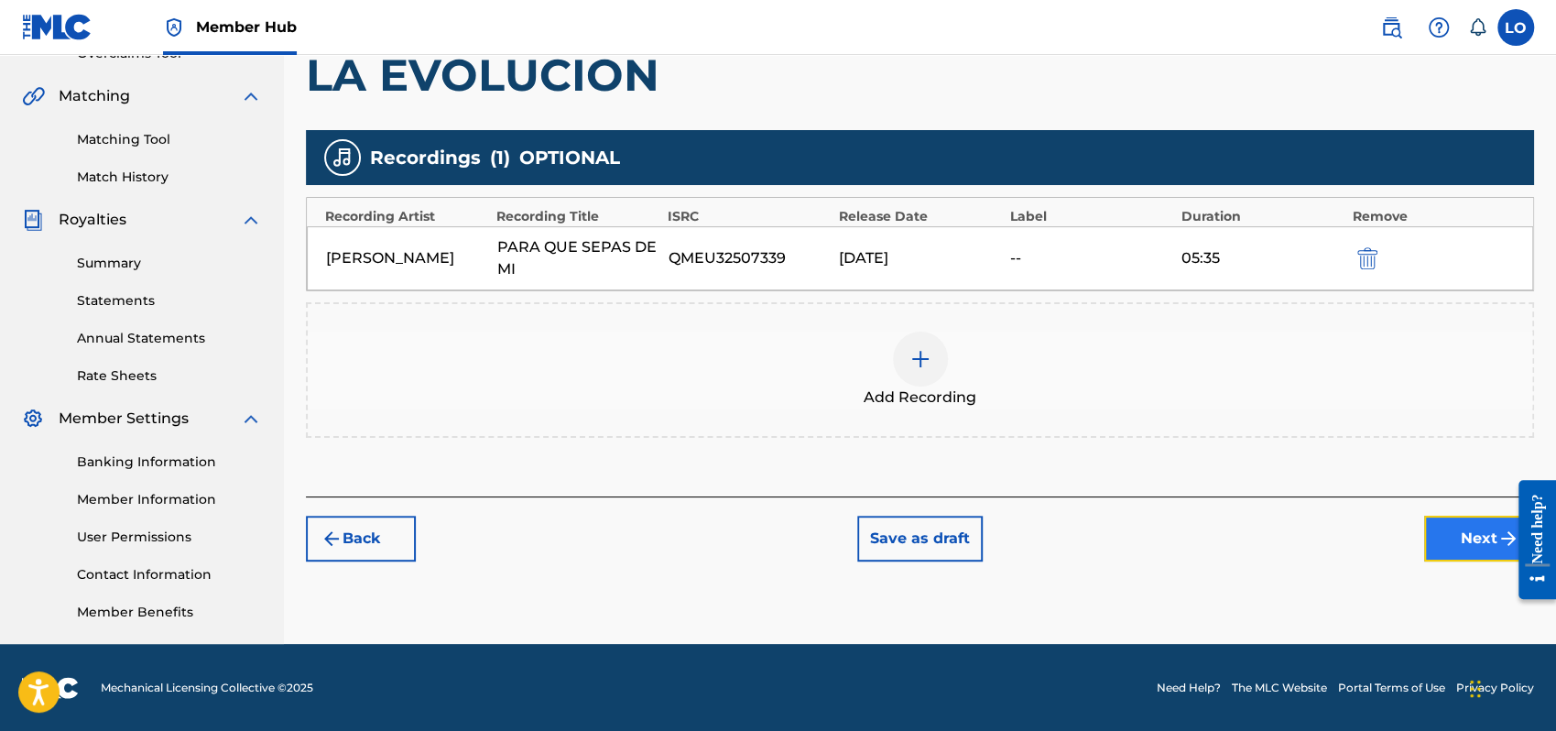
click at [1466, 521] on button "Next" at bounding box center [1479, 539] width 110 height 46
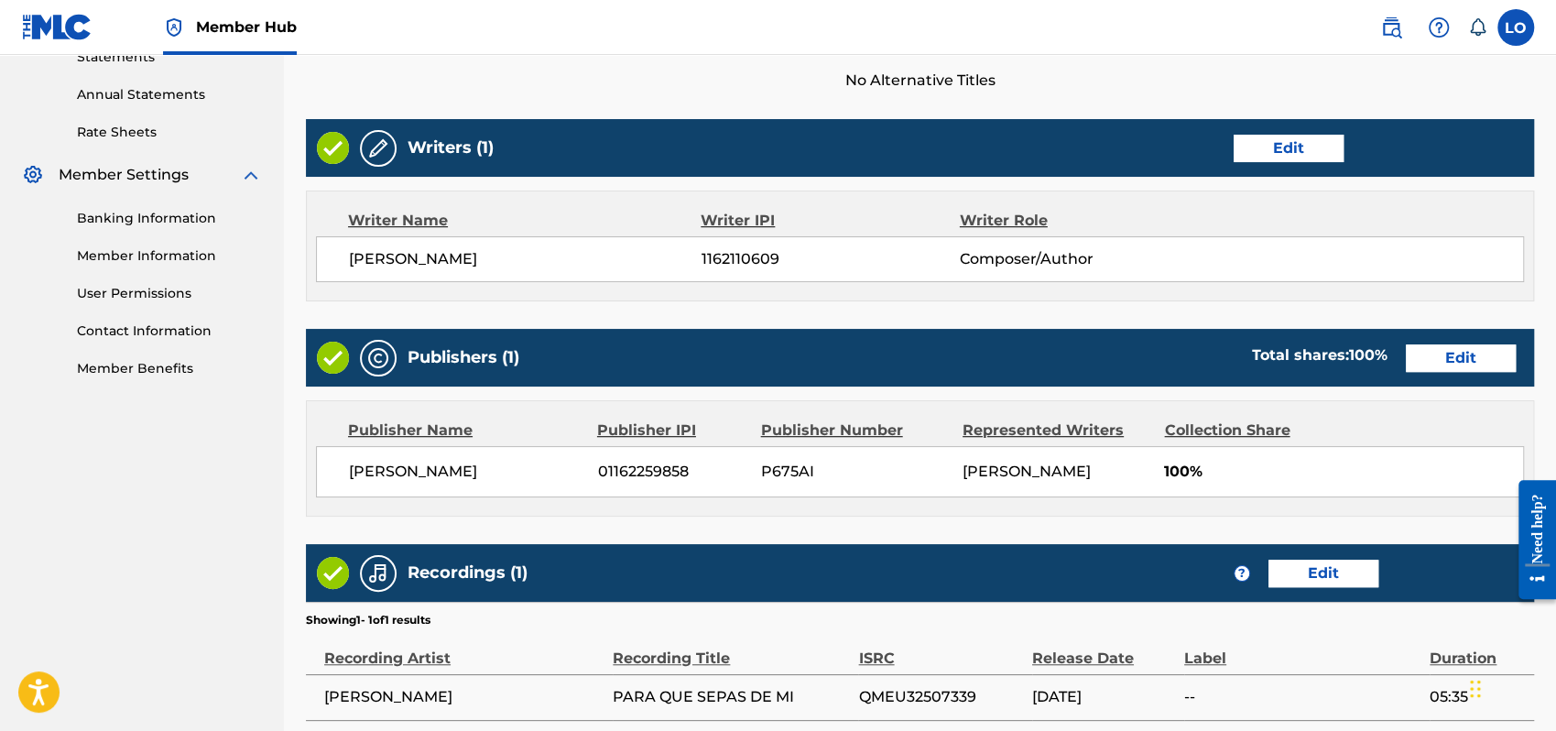
scroll to position [816, 0]
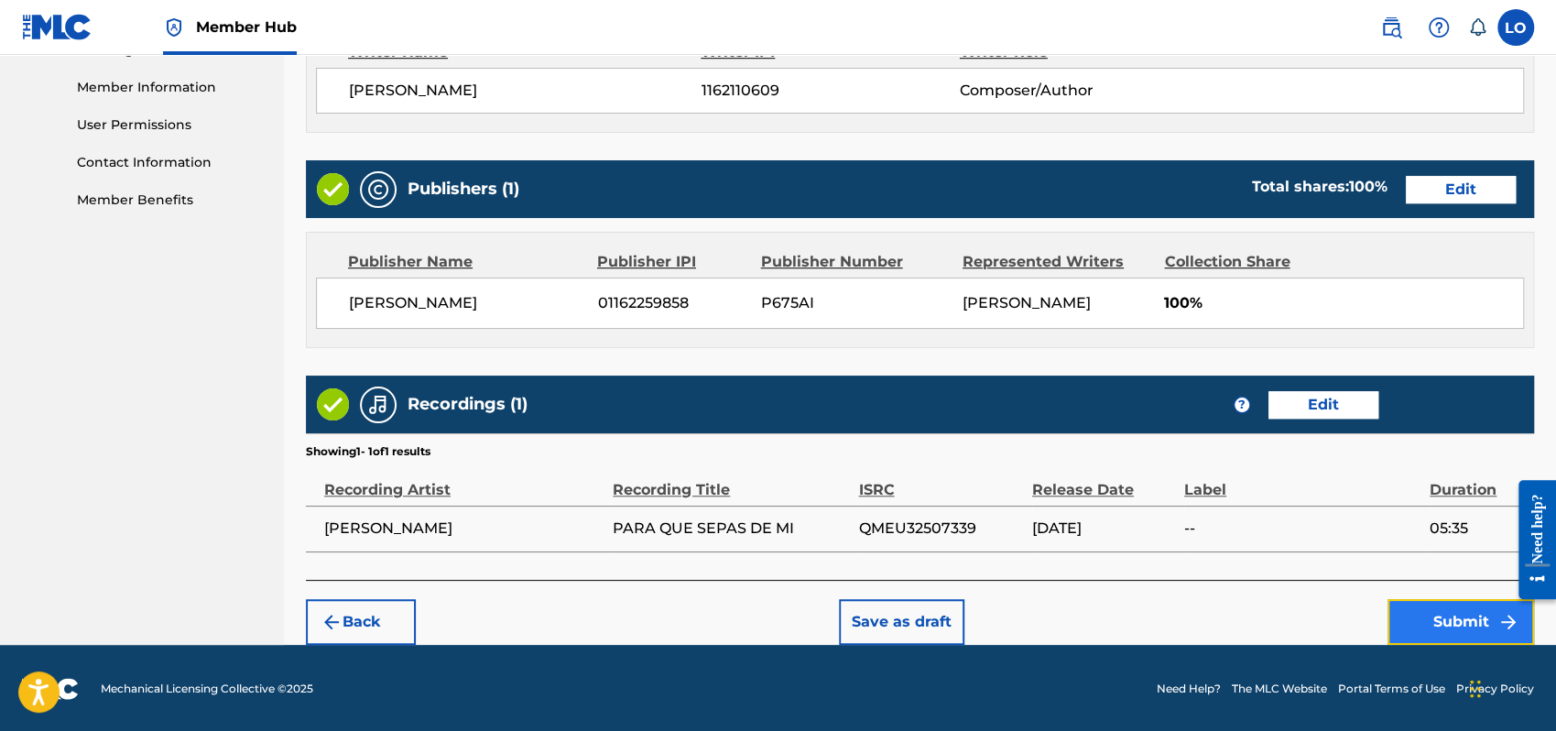
click at [1440, 619] on button "Submit" at bounding box center [1461, 622] width 147 height 46
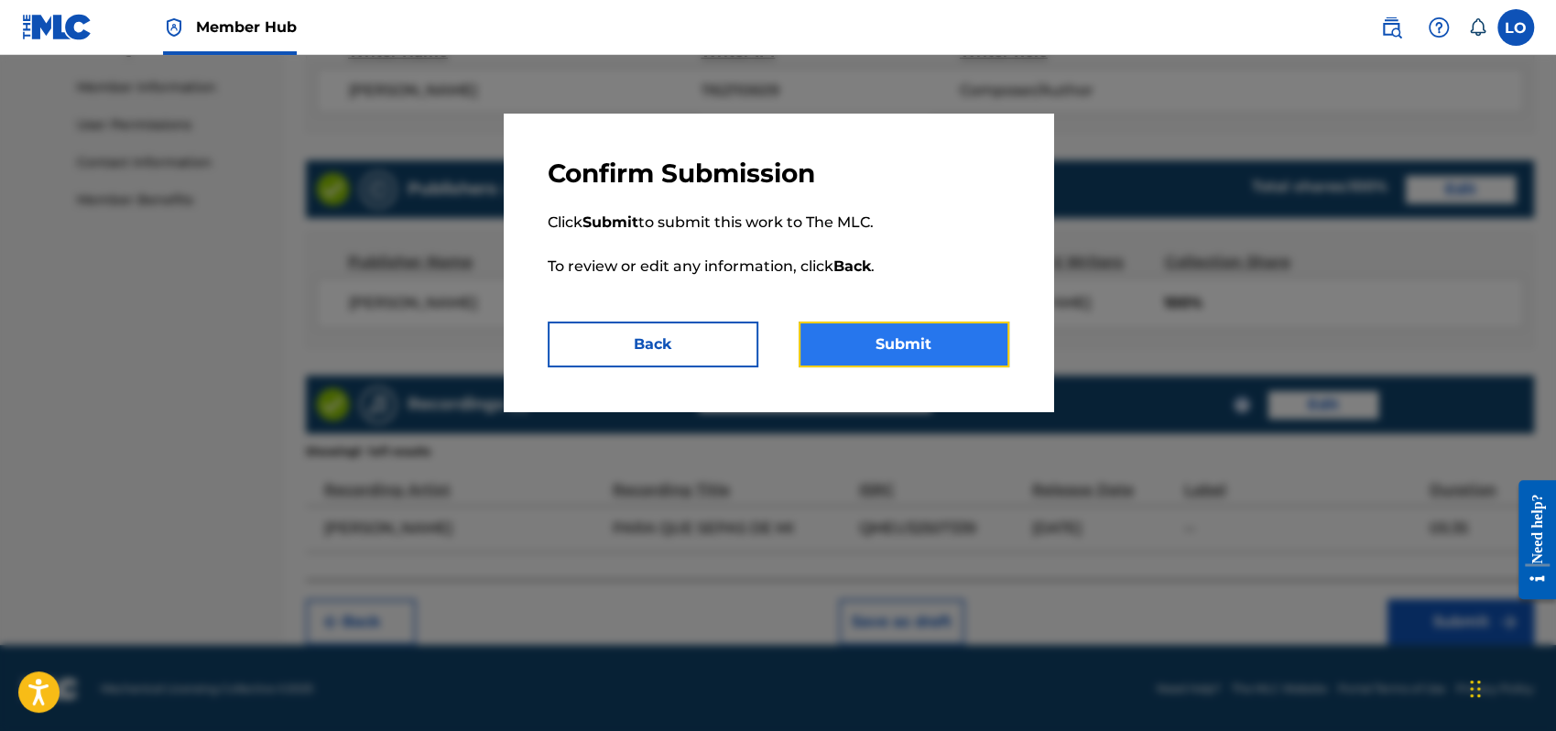
click at [928, 338] on button "Submit" at bounding box center [904, 345] width 211 height 46
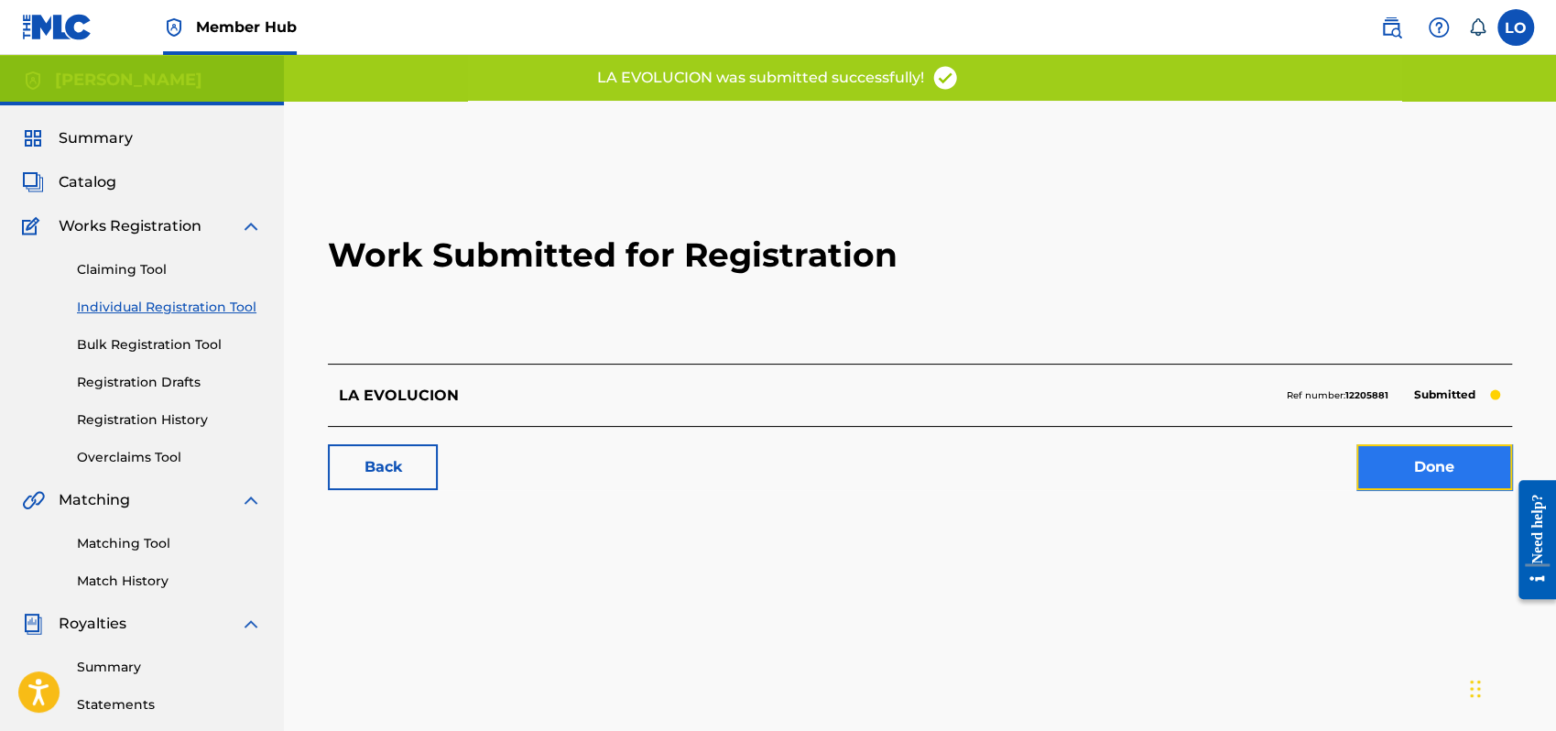
click at [1422, 460] on link "Done" at bounding box center [1435, 467] width 156 height 46
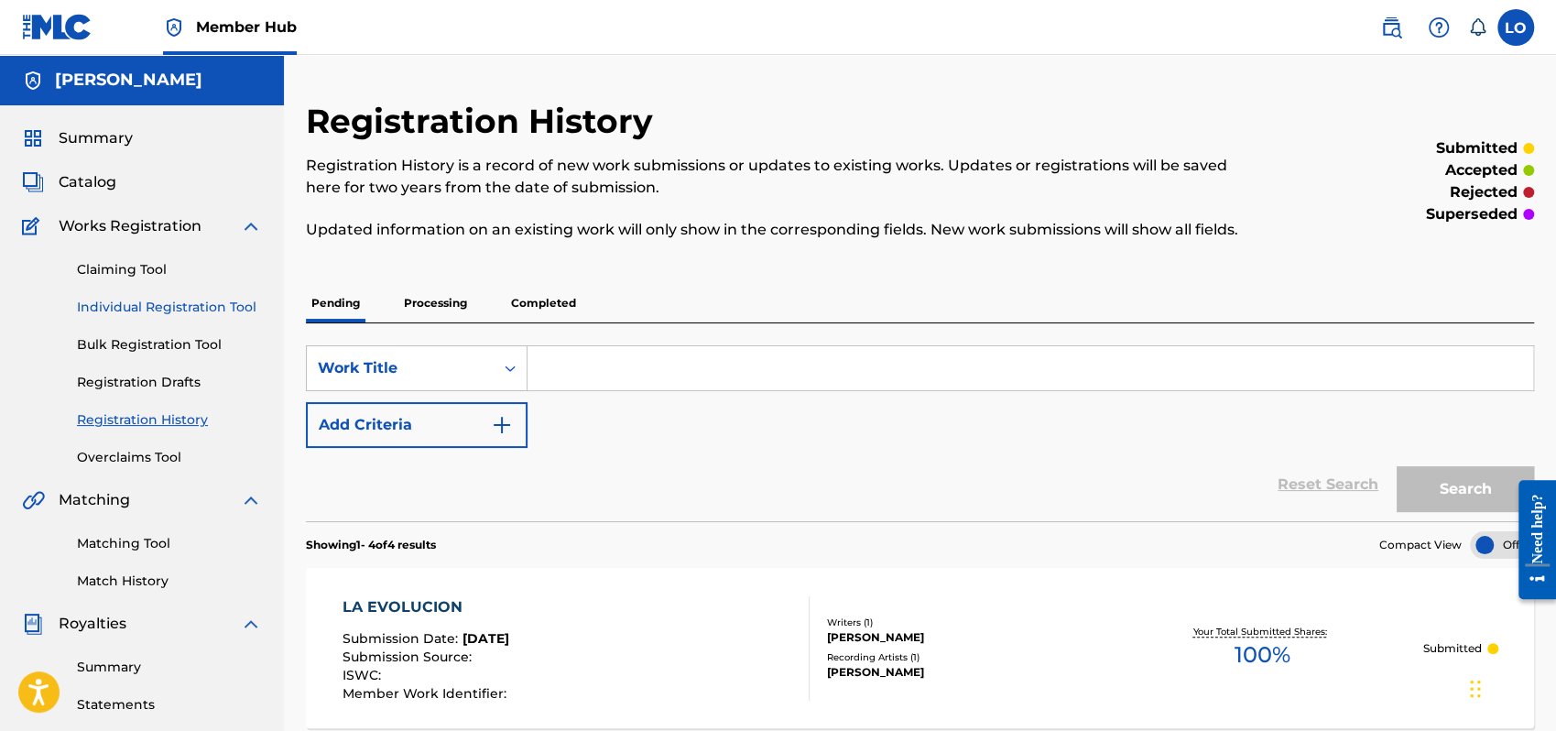
click at [139, 300] on link "Individual Registration Tool" at bounding box center [169, 307] width 185 height 19
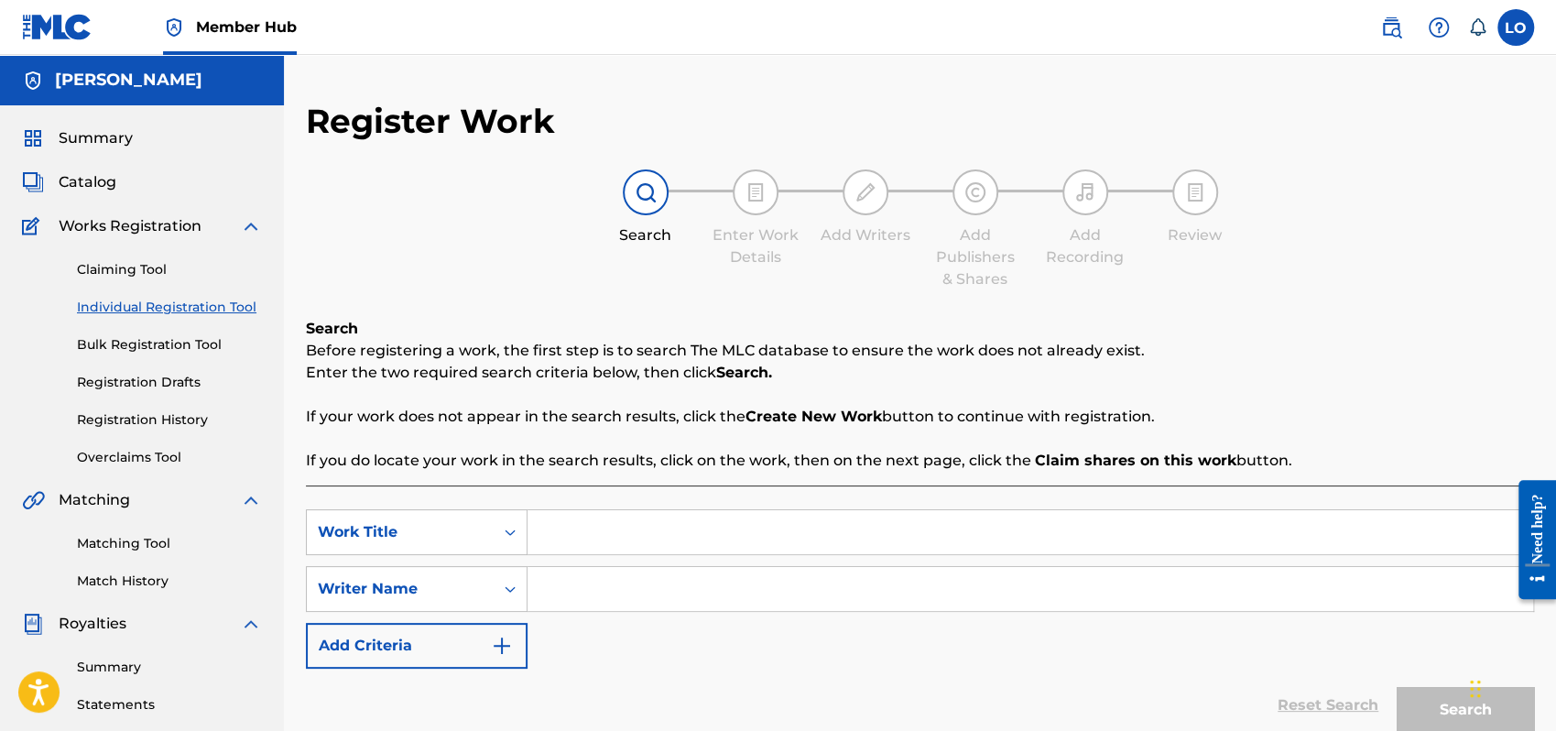
click at [584, 537] on input "Search Form" at bounding box center [1031, 532] width 1006 height 44
click at [570, 584] on input "Search Form" at bounding box center [1031, 589] width 1006 height 44
click at [1447, 701] on button "Search" at bounding box center [1465, 710] width 137 height 46
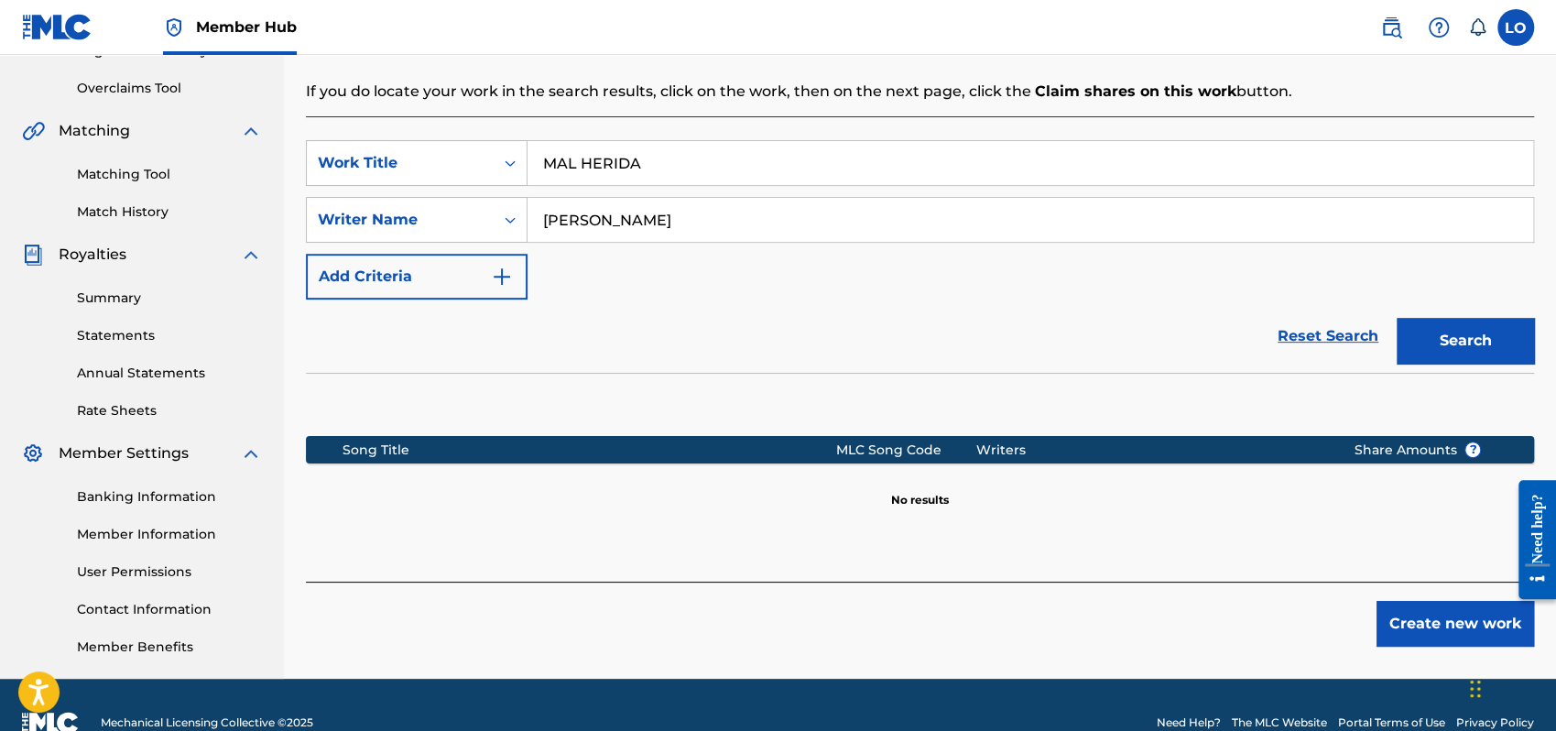
scroll to position [404, 0]
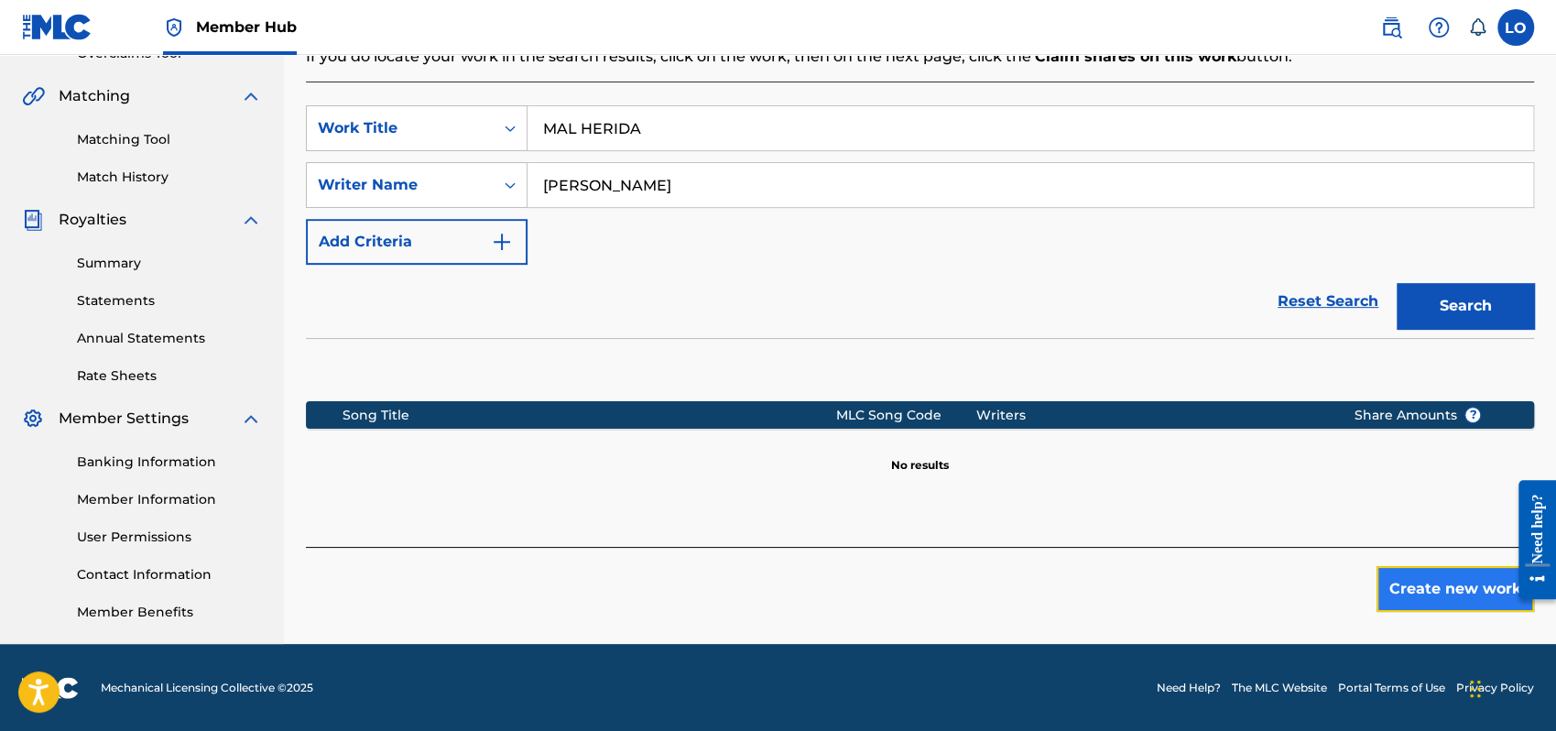
click at [1421, 594] on button "Create new work" at bounding box center [1456, 589] width 158 height 46
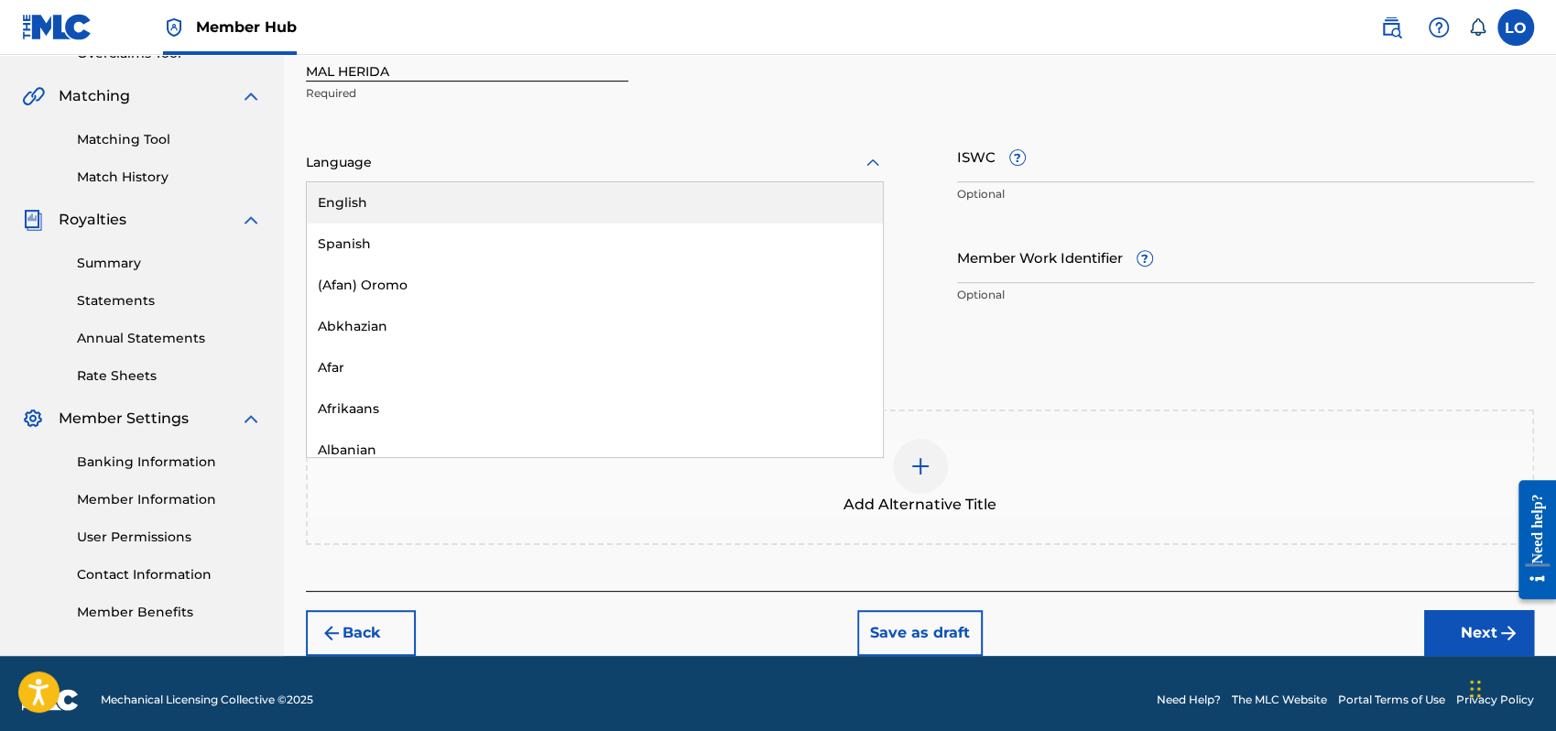
click at [879, 157] on icon at bounding box center [873, 163] width 22 height 22
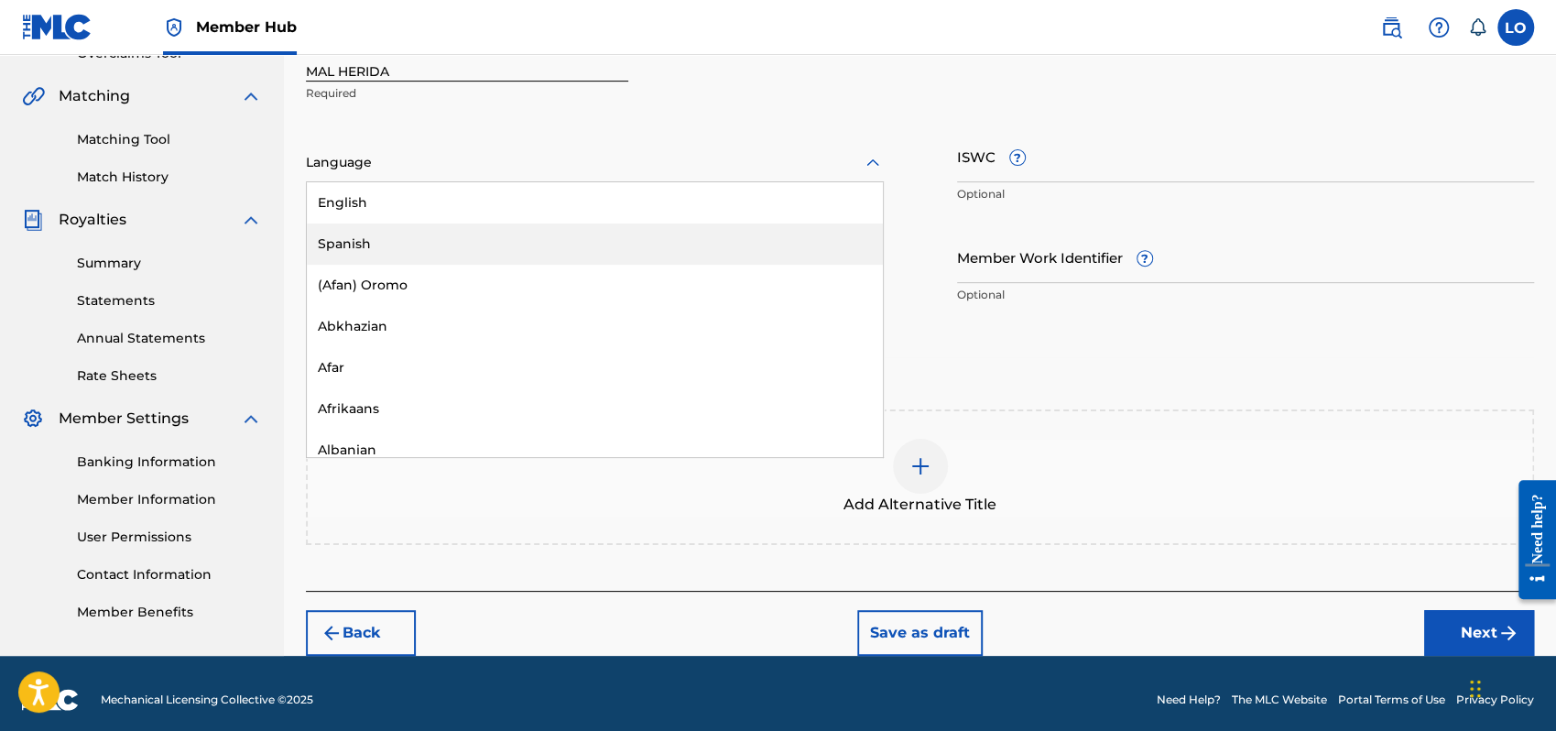
click at [378, 243] on div "Spanish" at bounding box center [595, 244] width 576 height 41
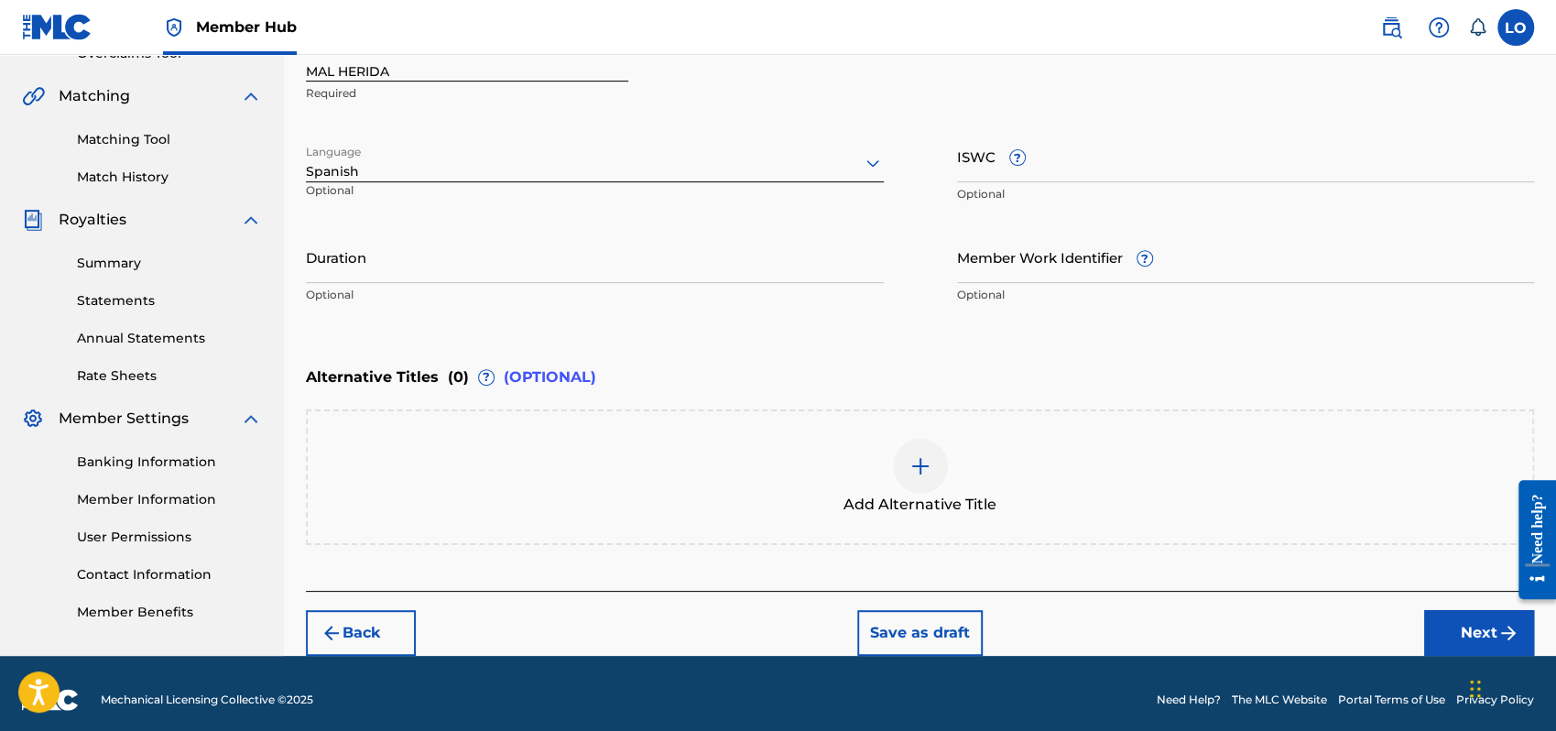
scroll to position [415, 0]
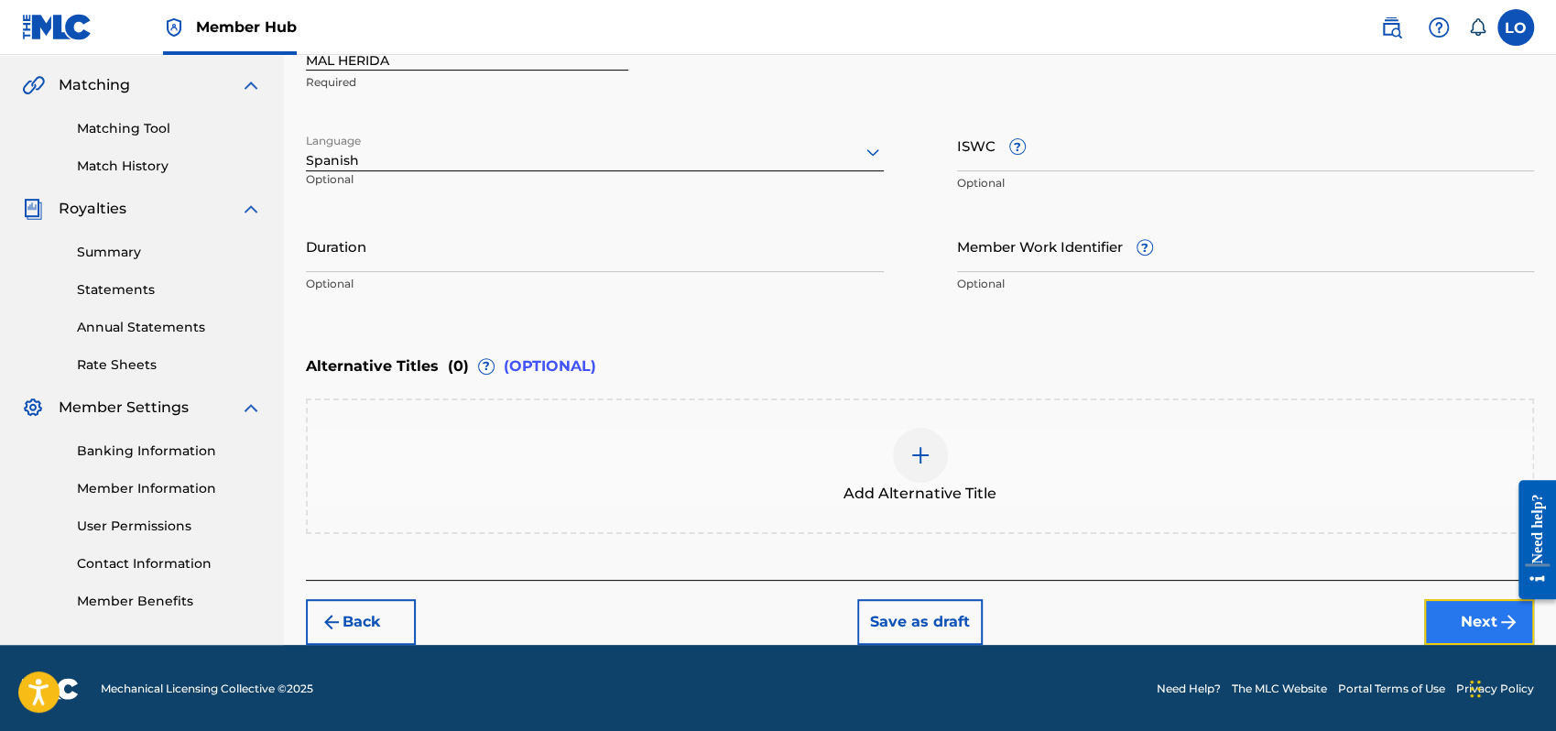
click at [1469, 610] on button "Next" at bounding box center [1479, 622] width 110 height 46
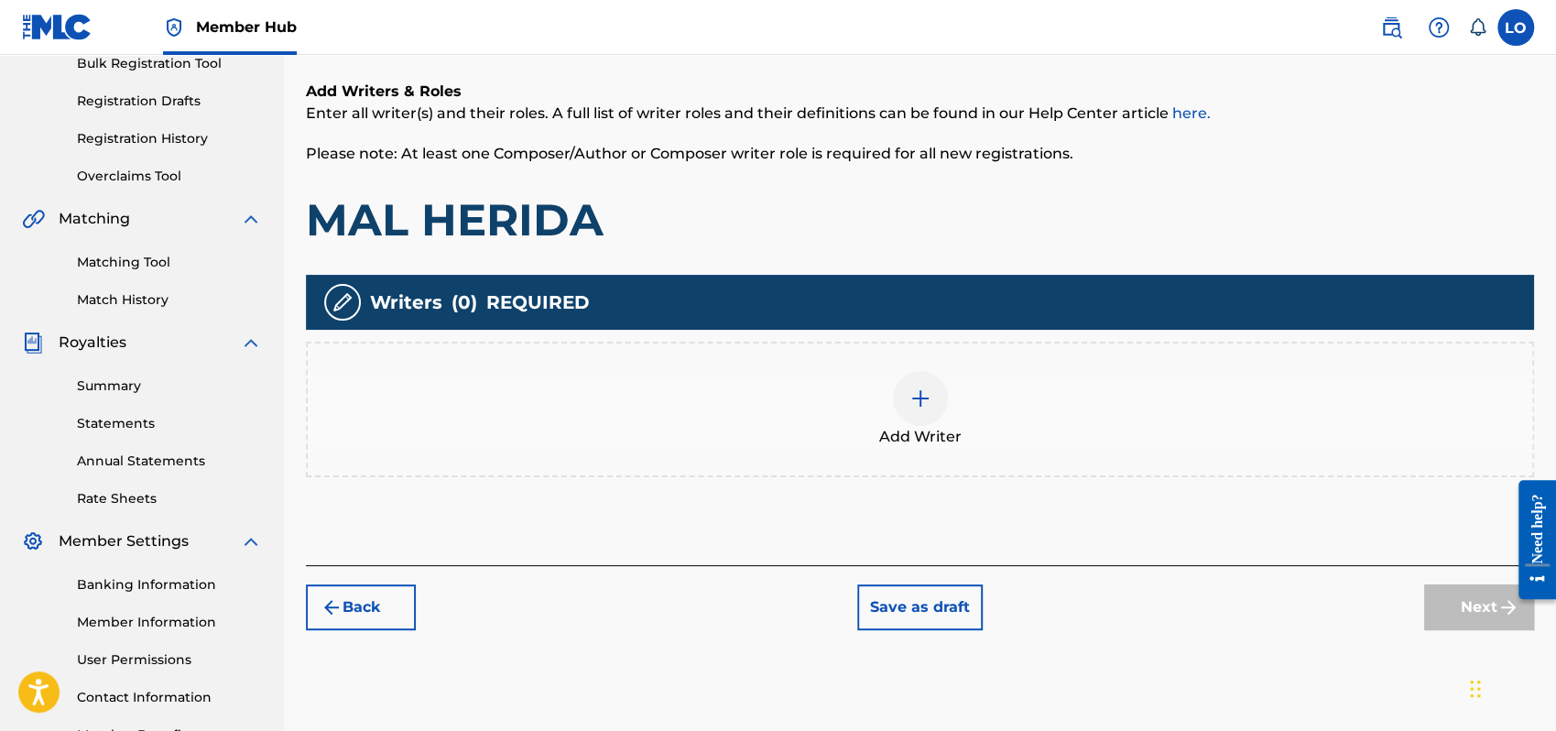
scroll to position [404, 0]
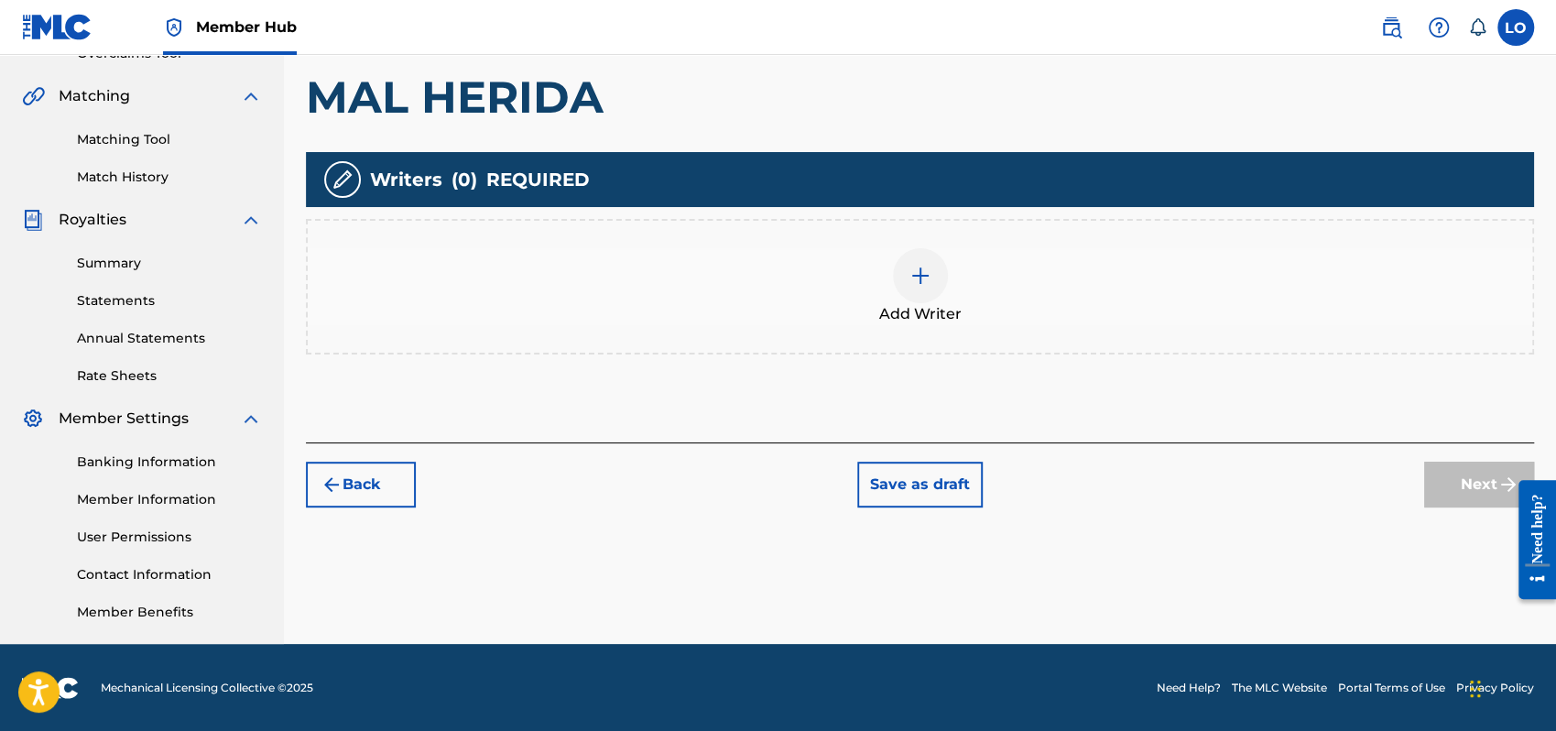
click at [924, 280] on img at bounding box center [921, 276] width 22 height 22
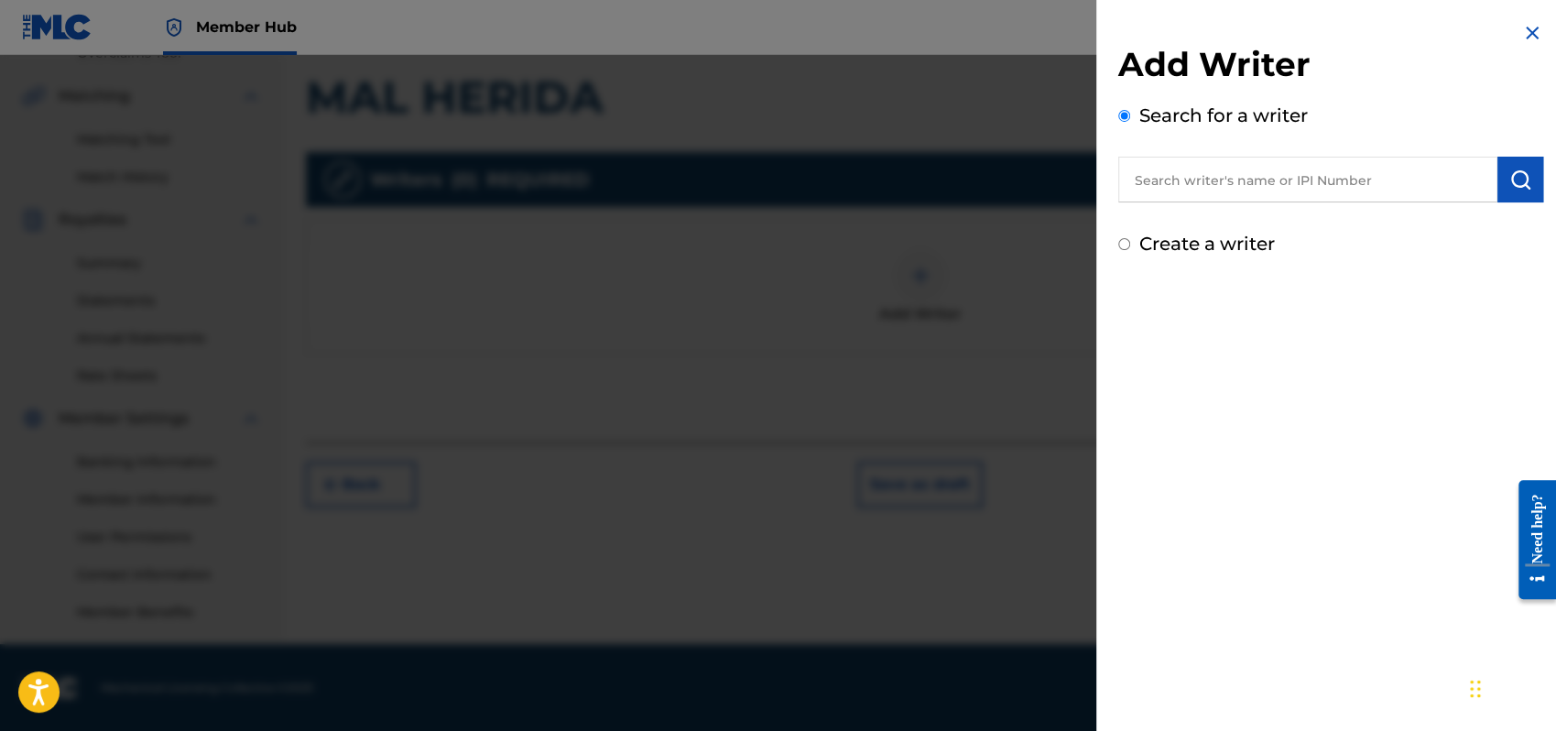
click at [1126, 243] on input "Create a writer" at bounding box center [1125, 244] width 12 height 12
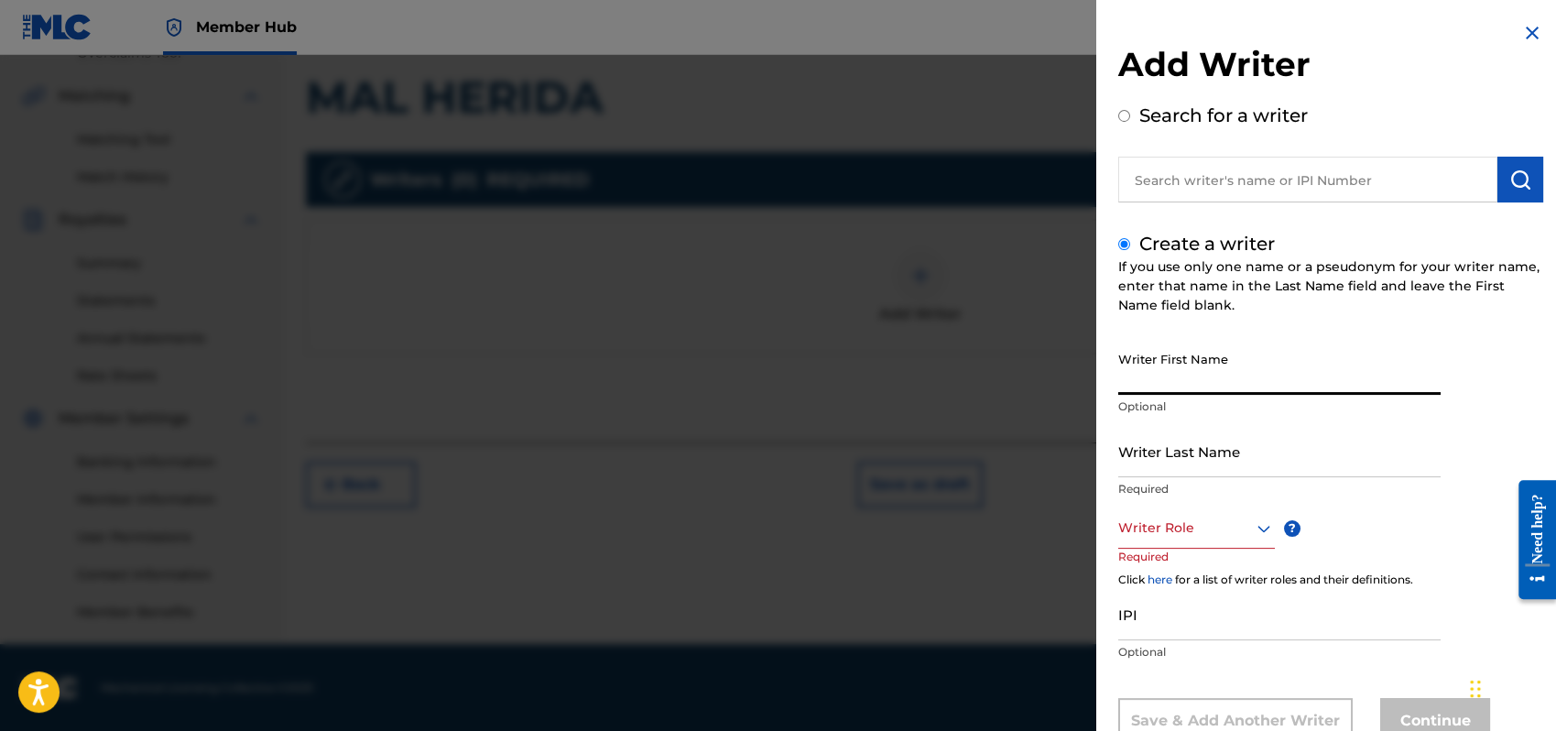
click at [1186, 386] on input "Writer First Name" at bounding box center [1280, 369] width 322 height 52
click at [1153, 467] on input "Writer Last Name" at bounding box center [1280, 451] width 322 height 52
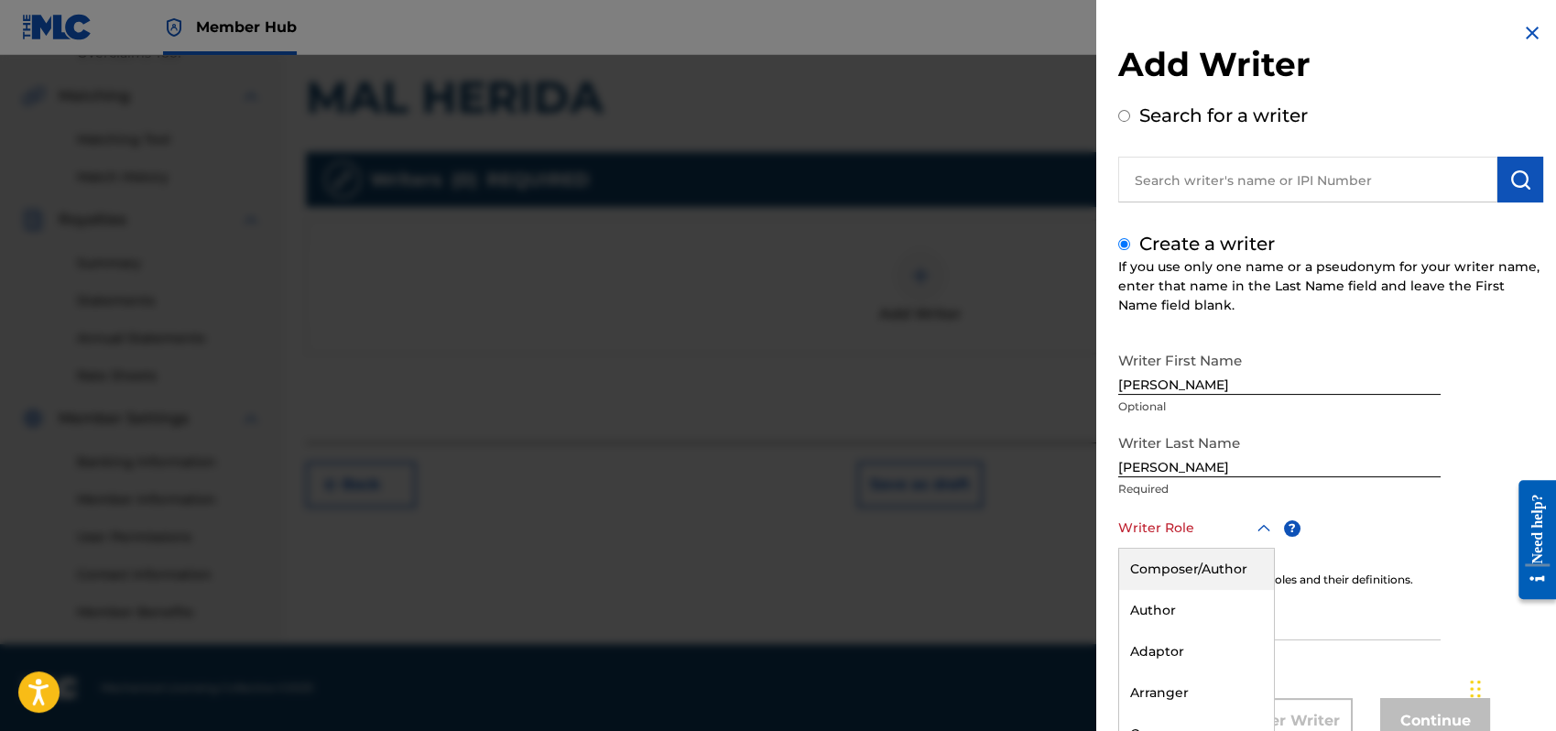
scroll to position [61, 0]
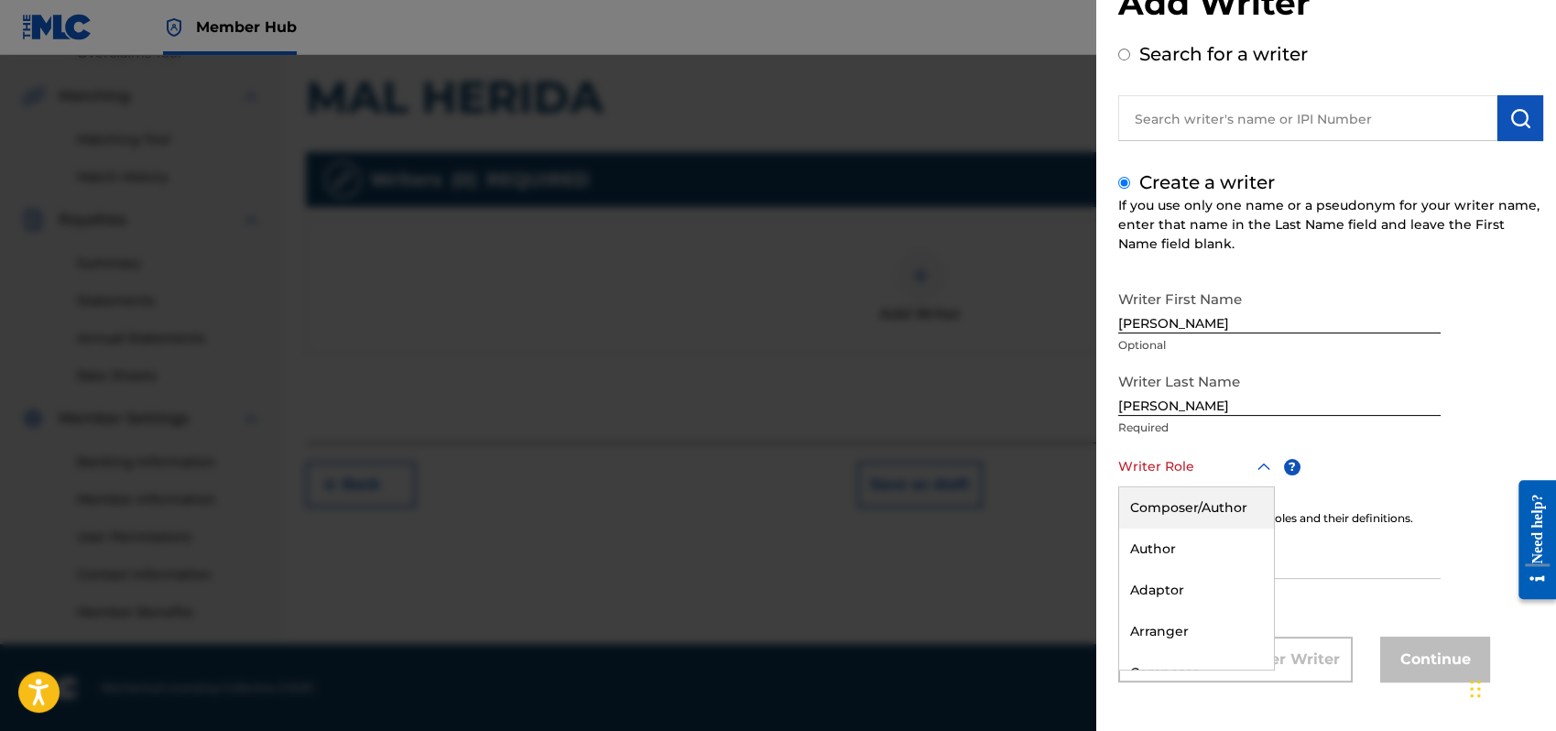
click at [1264, 487] on div "8 results available. Use Up and Down to choose options, press Enter to select t…" at bounding box center [1197, 466] width 157 height 41
click at [1169, 513] on div "Composer/Author" at bounding box center [1196, 507] width 155 height 41
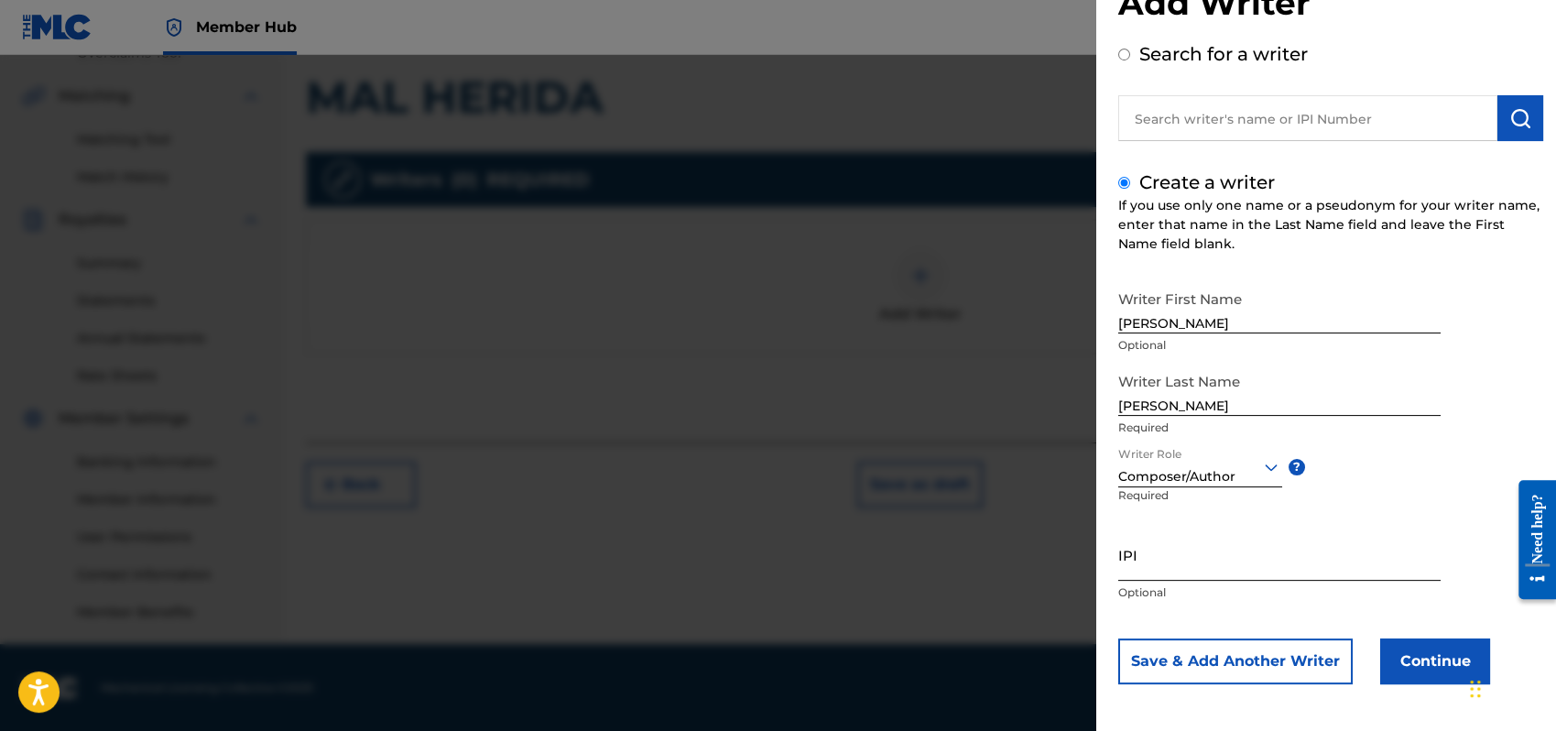
click at [1126, 559] on input "IPI" at bounding box center [1280, 555] width 322 height 52
click at [1400, 662] on button "Continue" at bounding box center [1436, 661] width 110 height 46
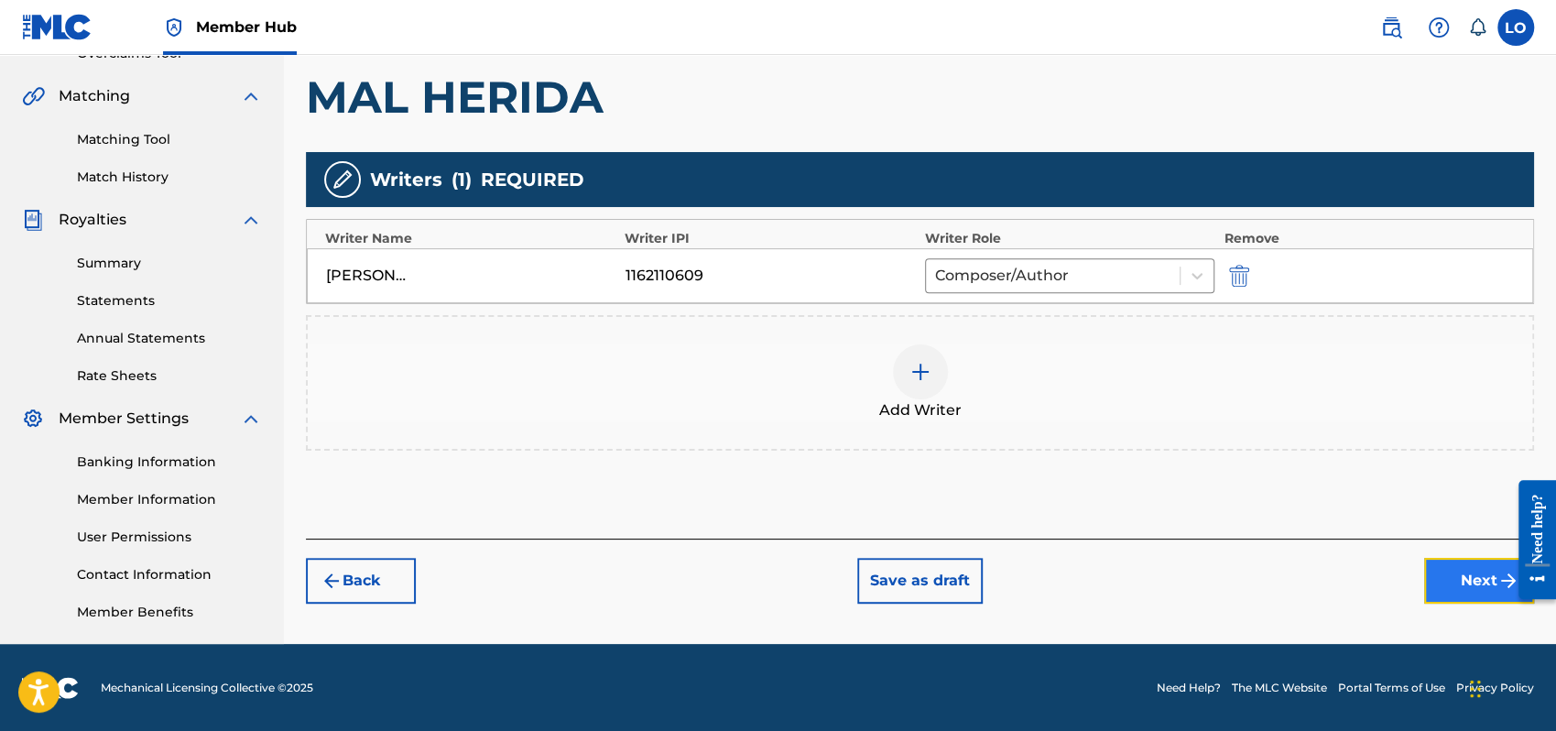
click at [1457, 577] on button "Next" at bounding box center [1479, 581] width 110 height 46
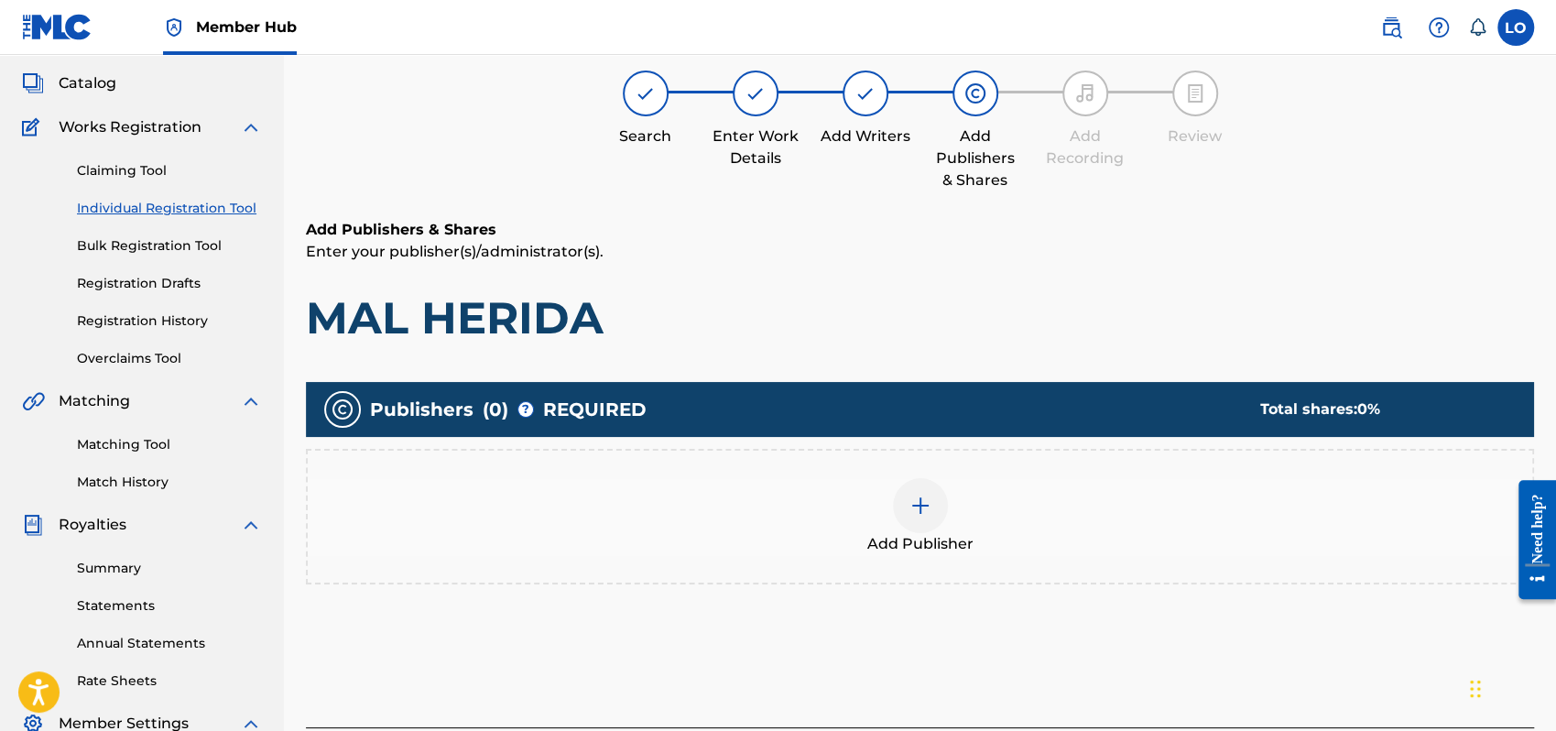
scroll to position [82, 0]
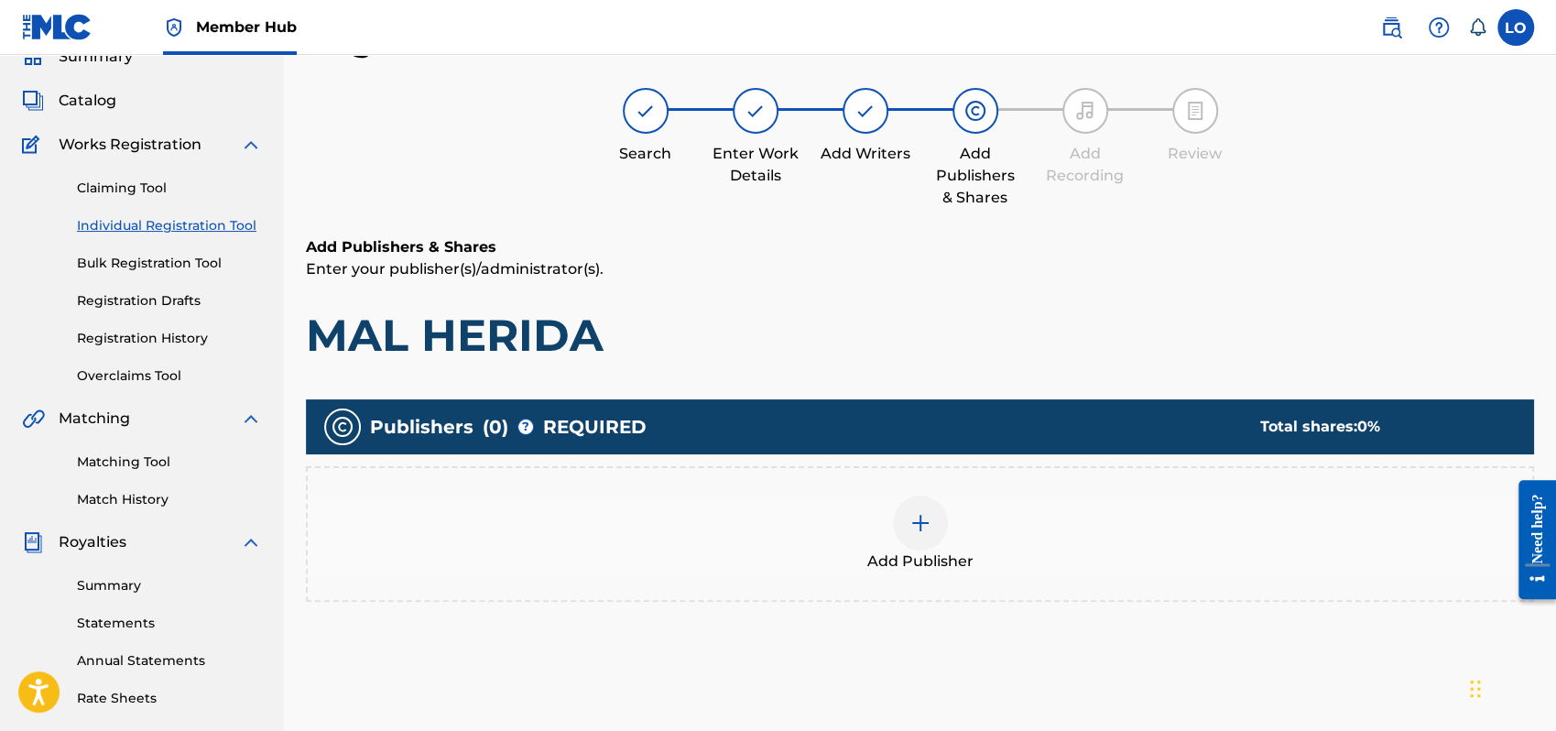
click at [932, 522] on div at bounding box center [920, 523] width 55 height 55
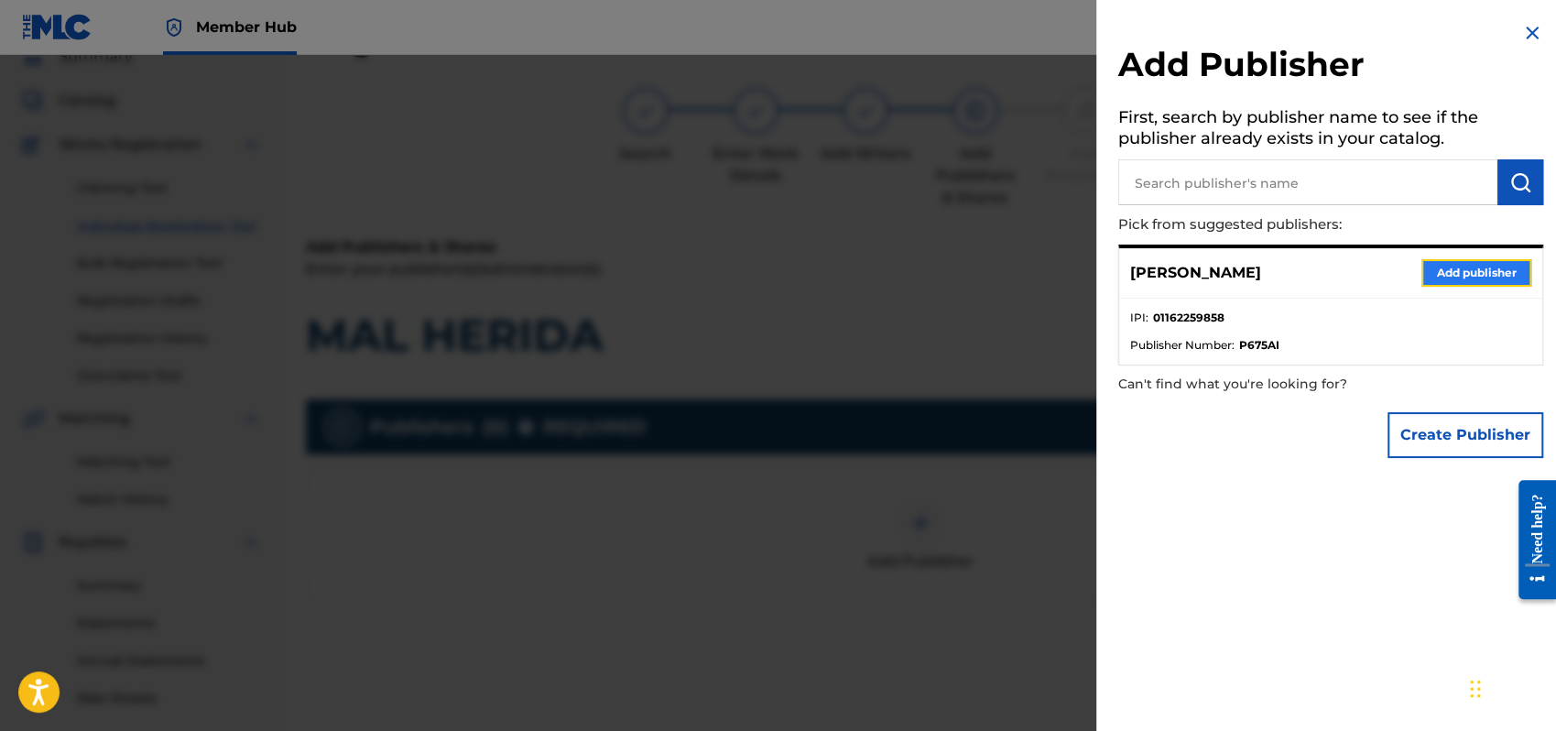
click at [1459, 259] on button "Add publisher" at bounding box center [1477, 272] width 110 height 27
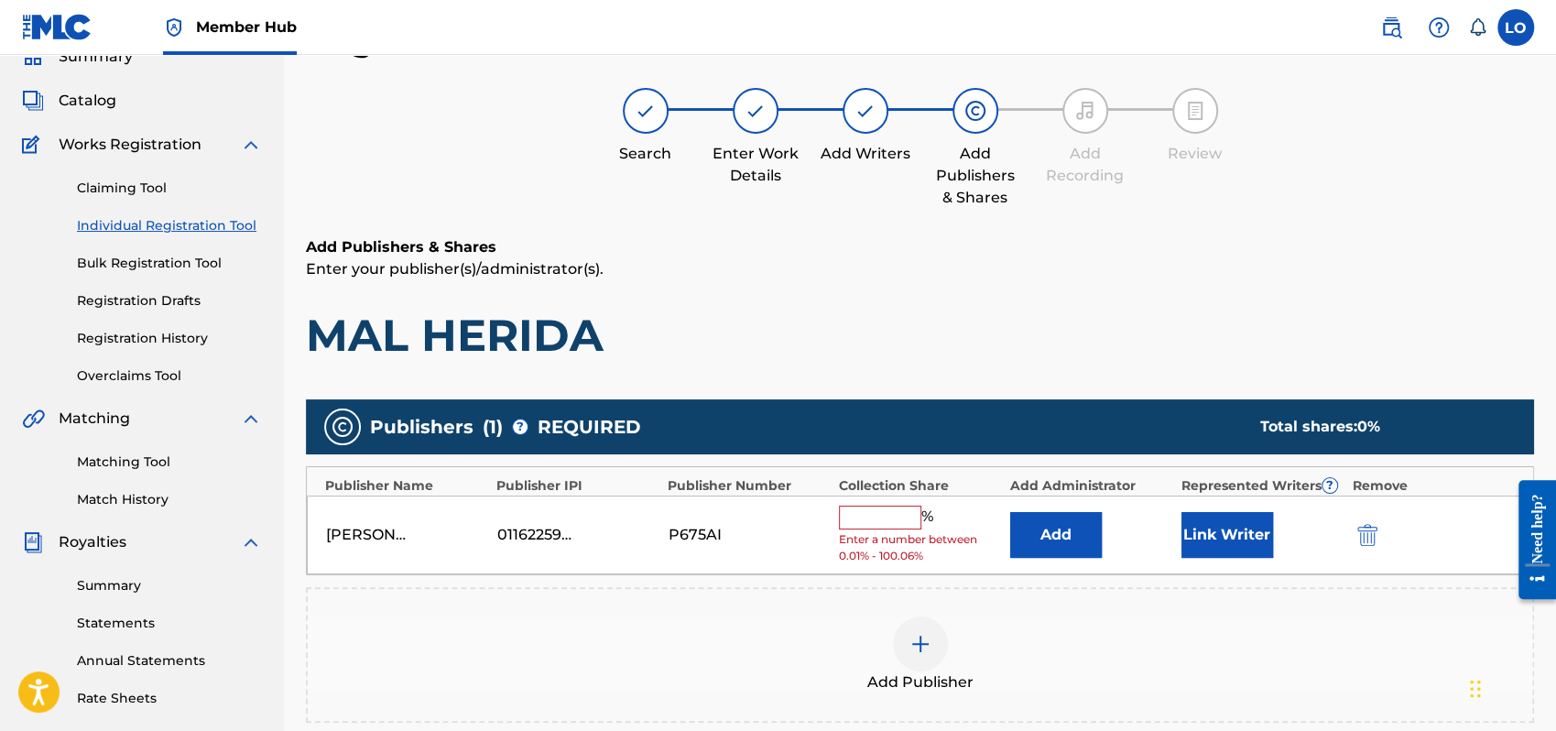
click at [870, 522] on input "text" at bounding box center [880, 518] width 82 height 24
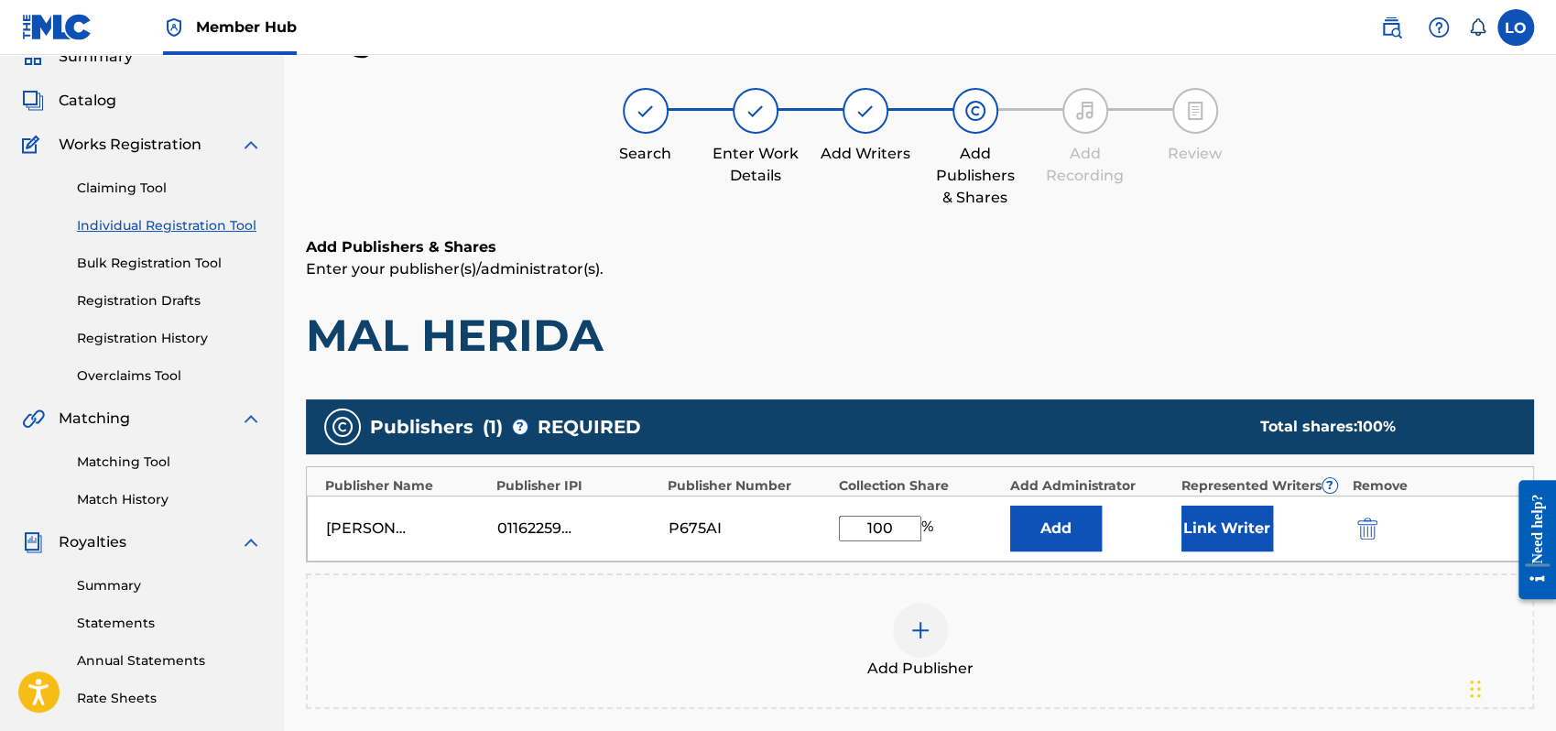
click at [1064, 606] on div "Add Publisher" at bounding box center [920, 641] width 1225 height 77
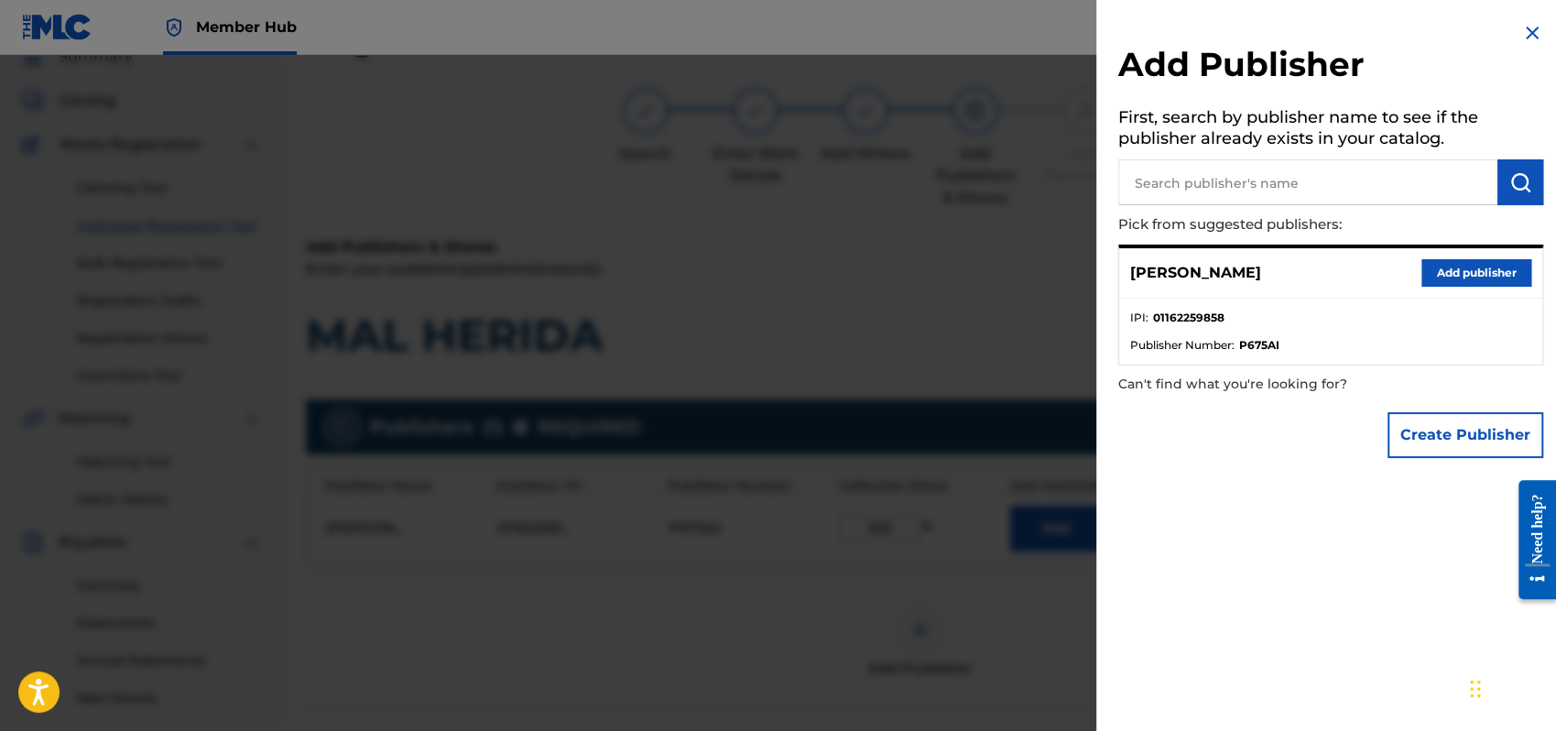
click at [989, 288] on div at bounding box center [778, 420] width 1556 height 731
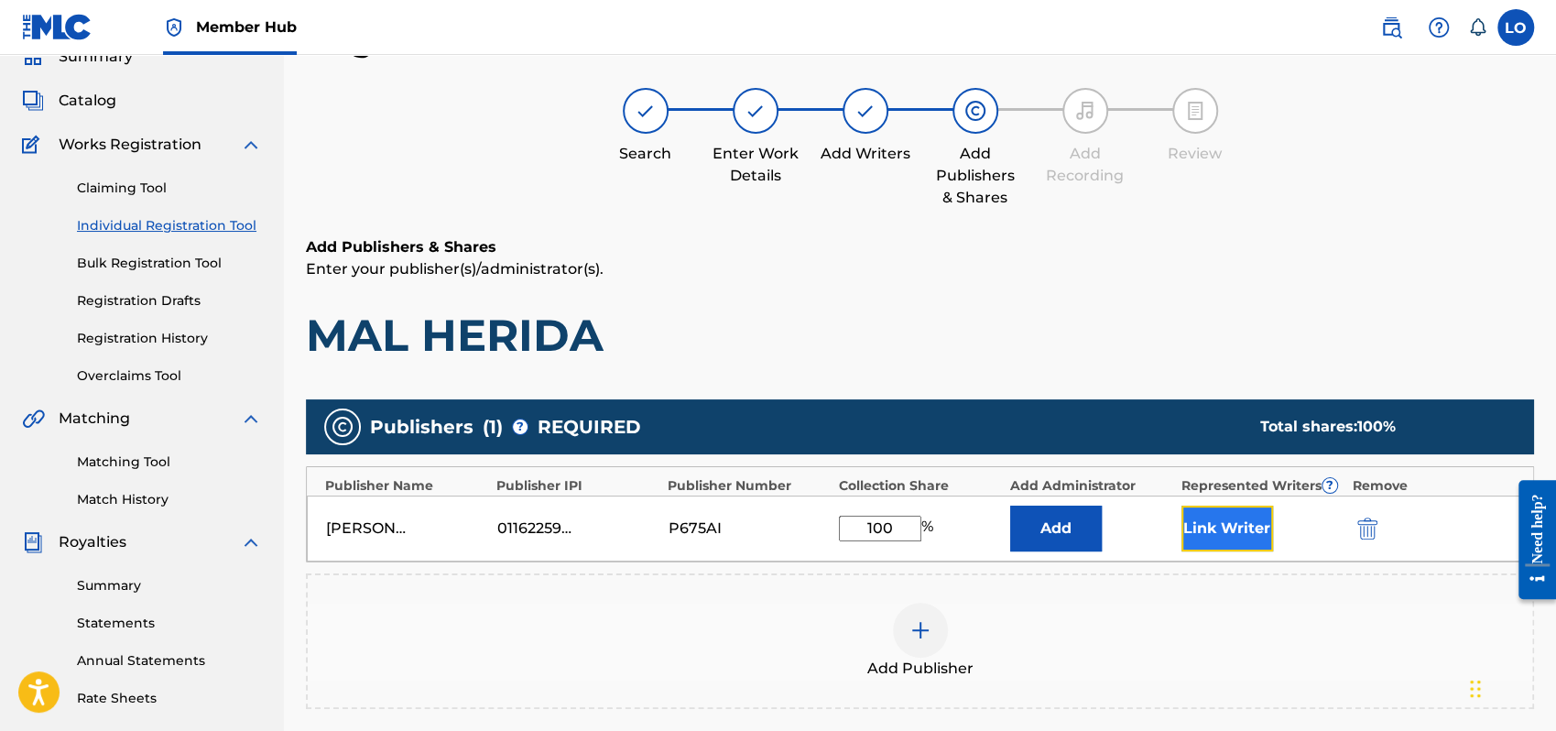
click at [1253, 514] on button "Link Writer" at bounding box center [1228, 529] width 92 height 46
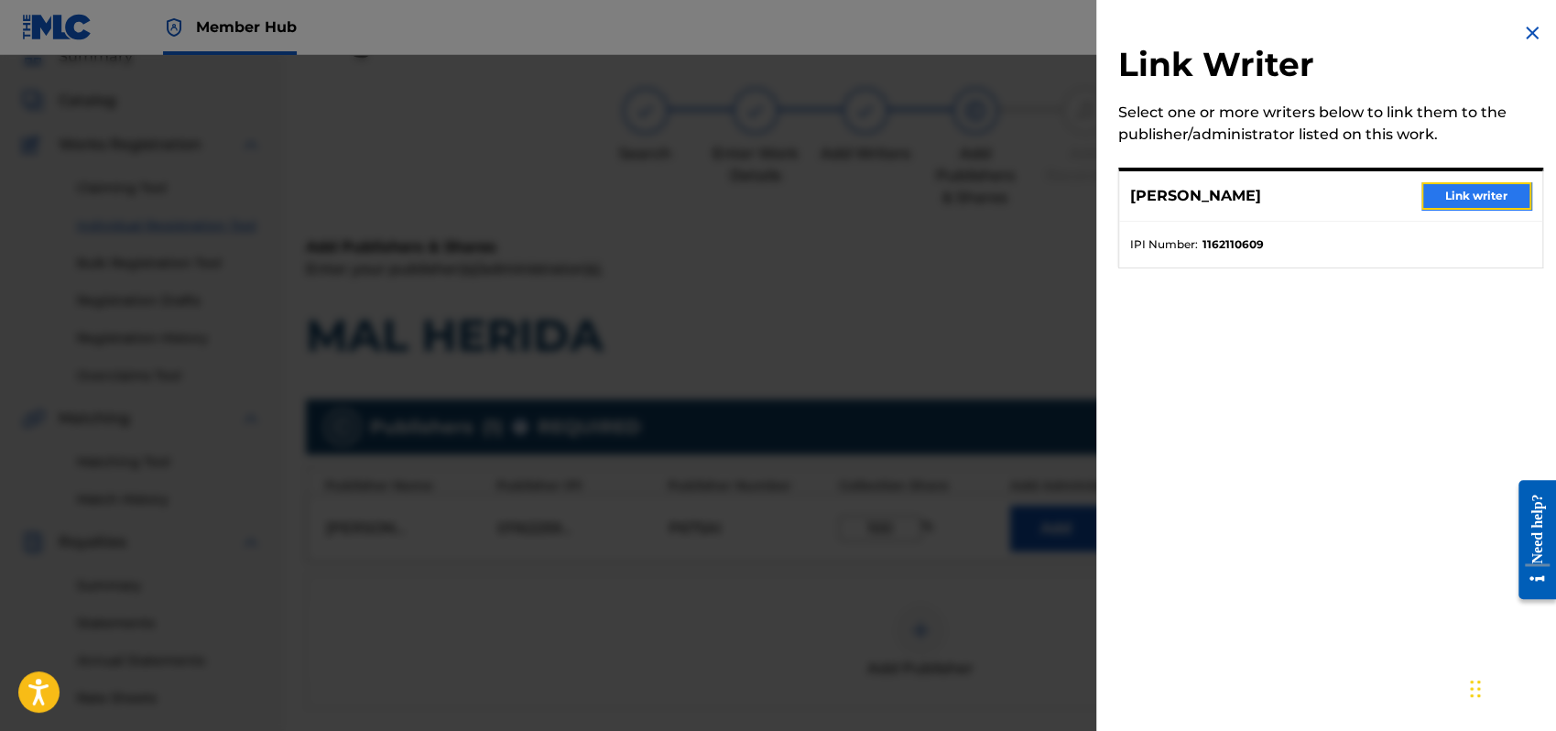
click at [1467, 194] on button "Link writer" at bounding box center [1477, 195] width 110 height 27
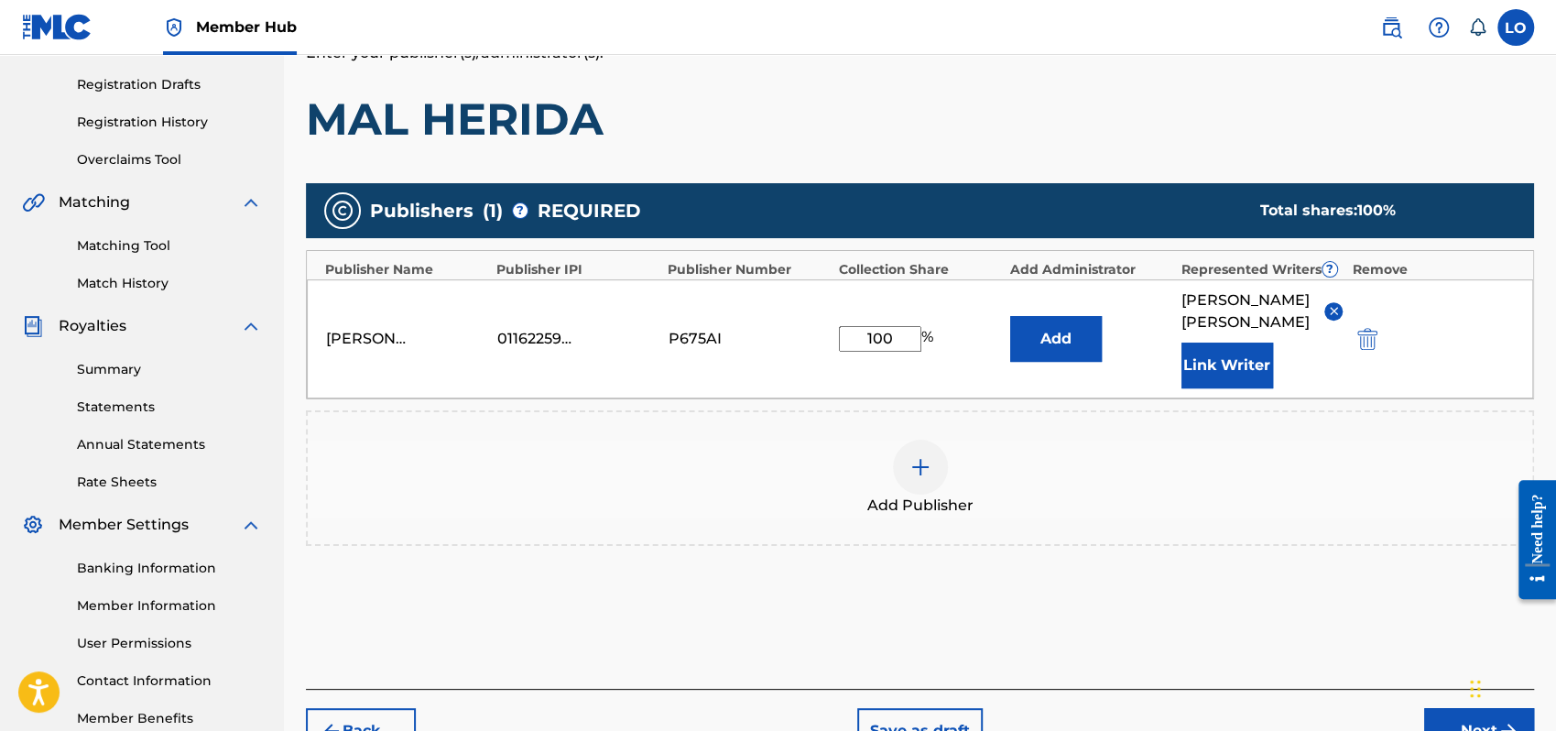
scroll to position [404, 0]
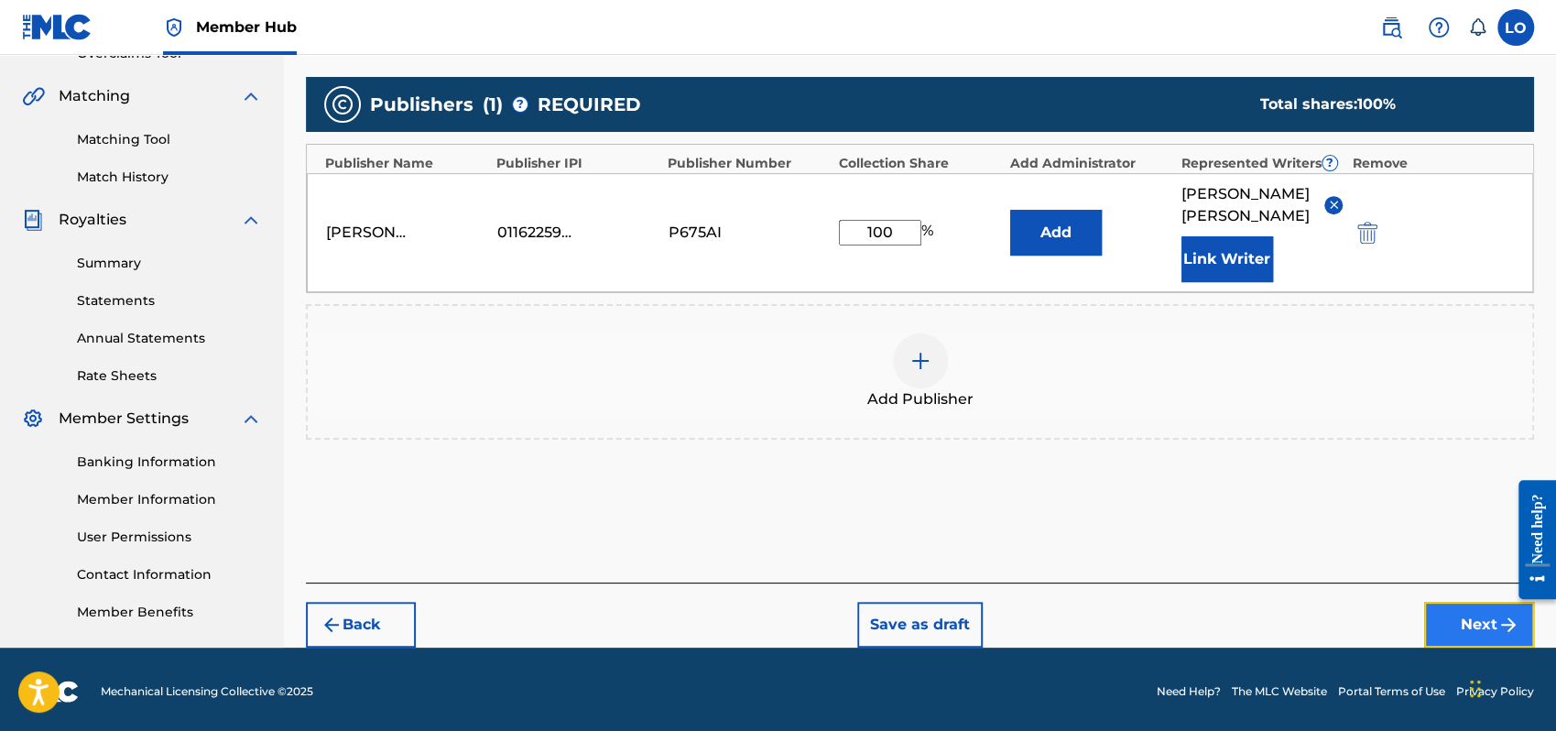
click at [1453, 607] on button "Next" at bounding box center [1479, 625] width 110 height 46
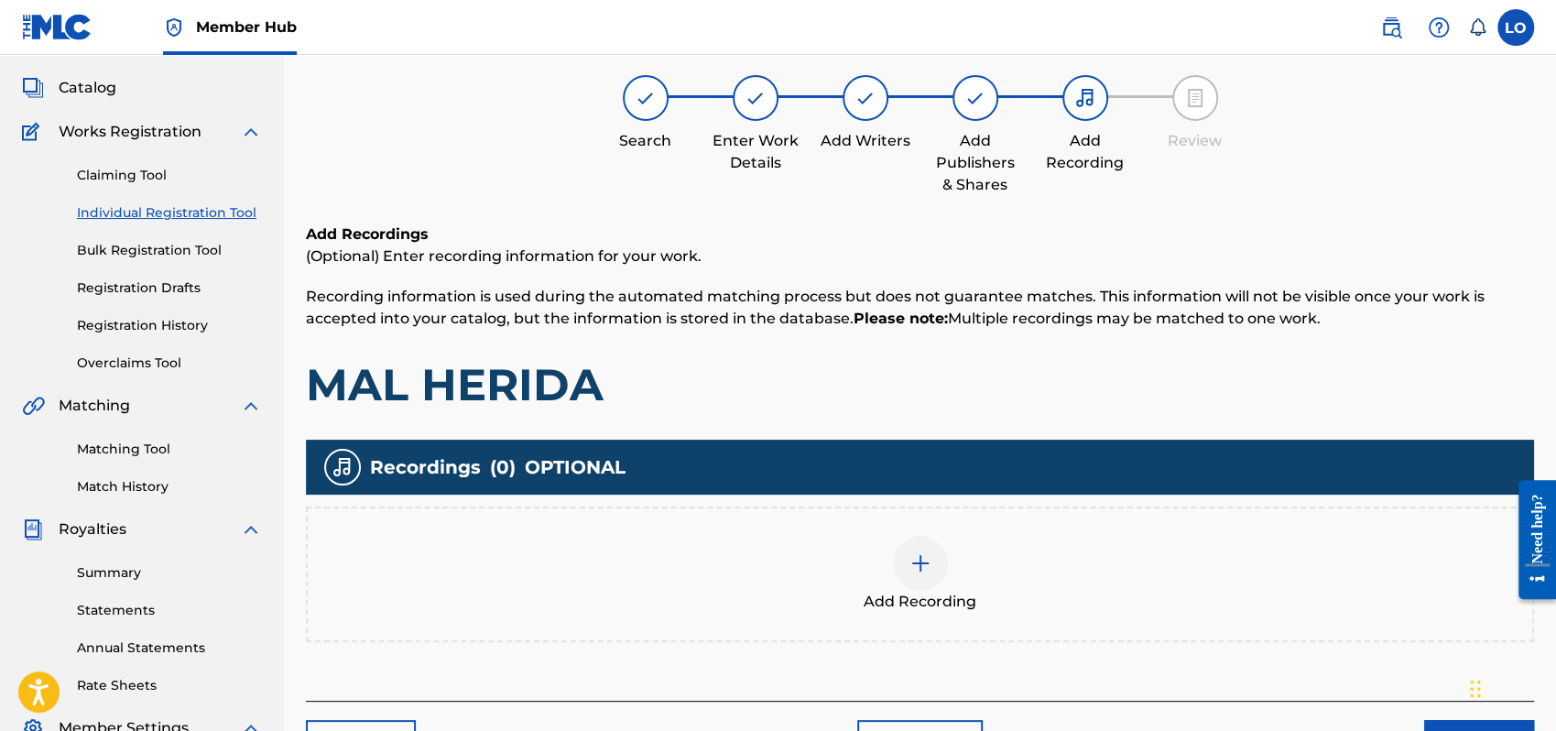
scroll to position [82, 0]
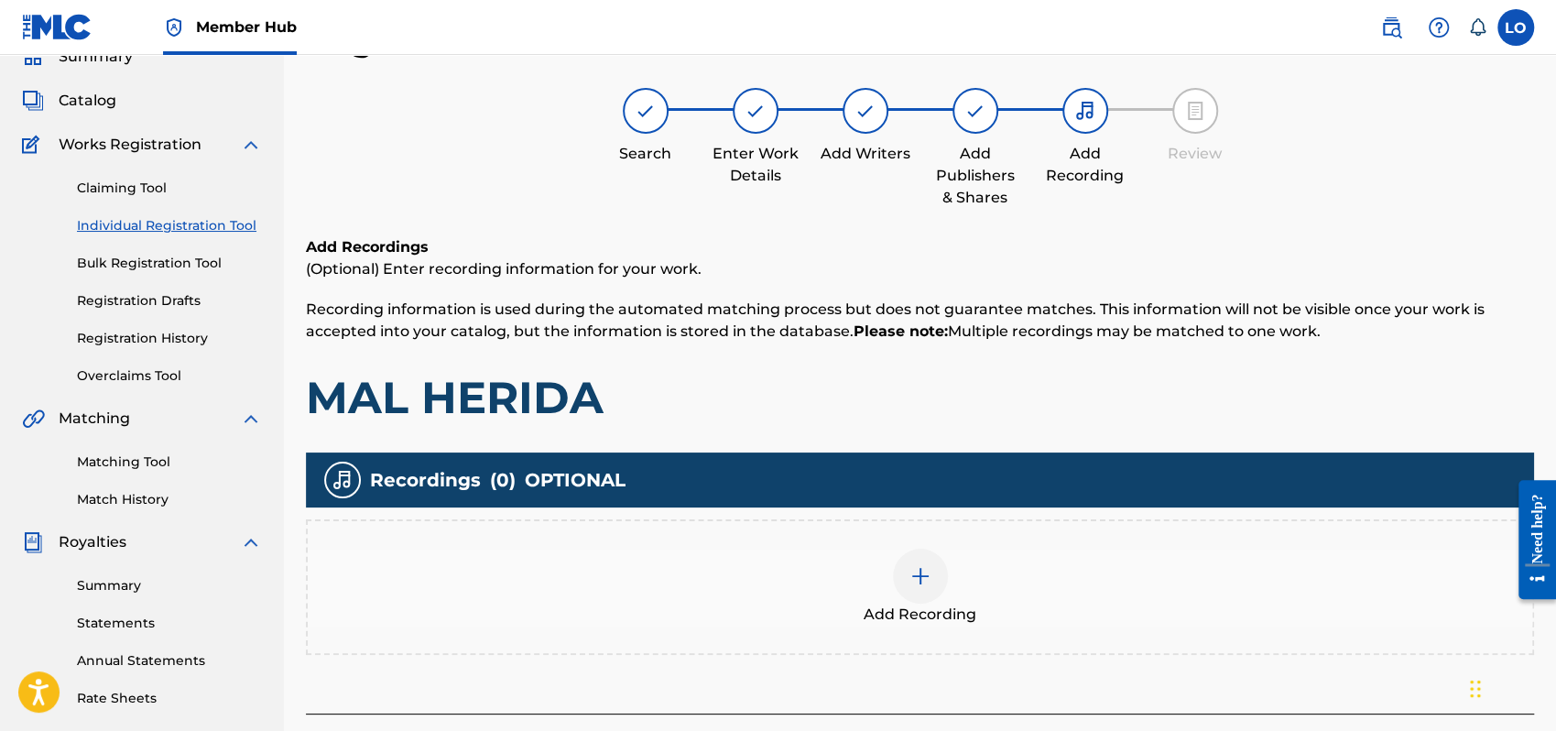
click at [918, 571] on img at bounding box center [921, 576] width 22 height 22
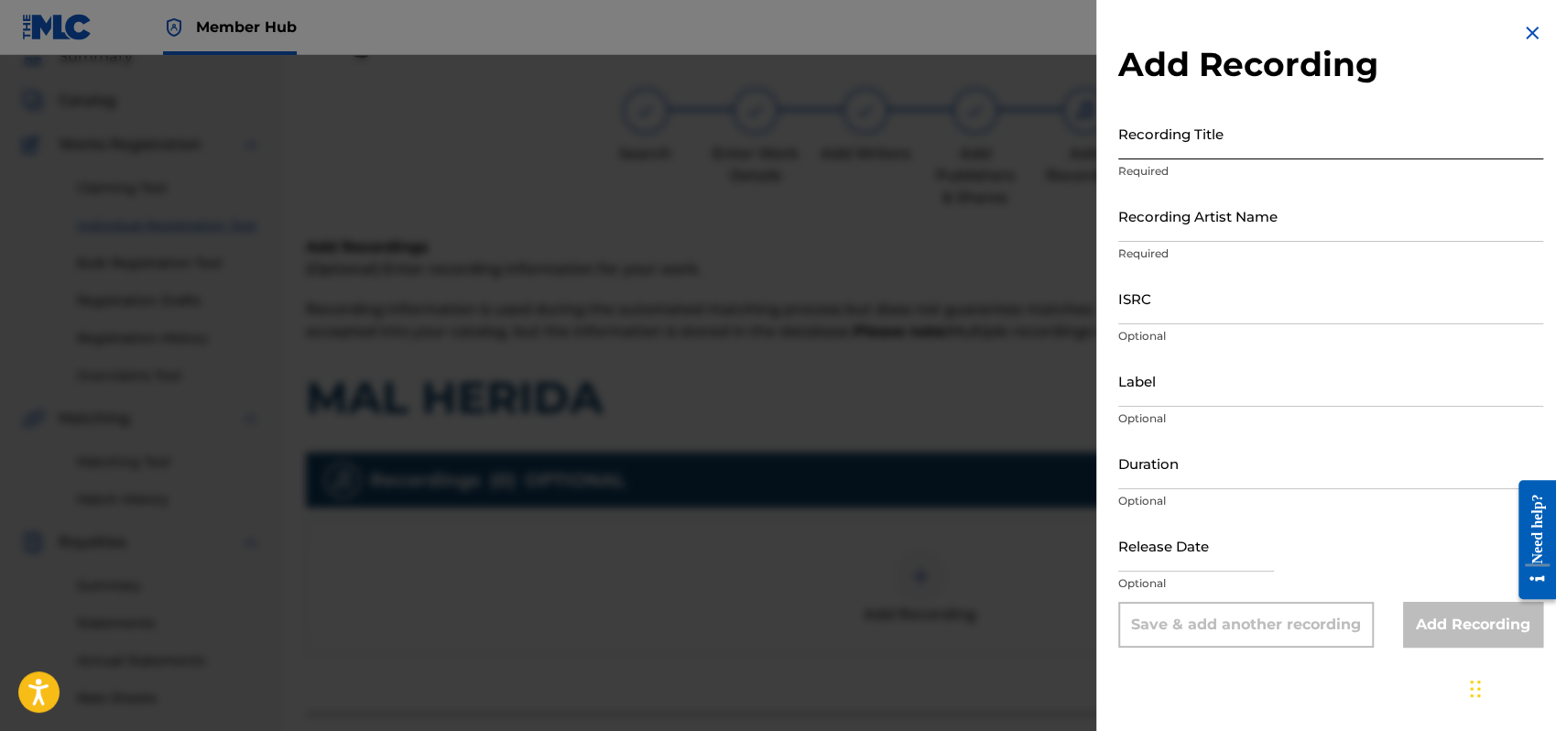
click at [1157, 143] on input "Recording Title" at bounding box center [1331, 133] width 425 height 52
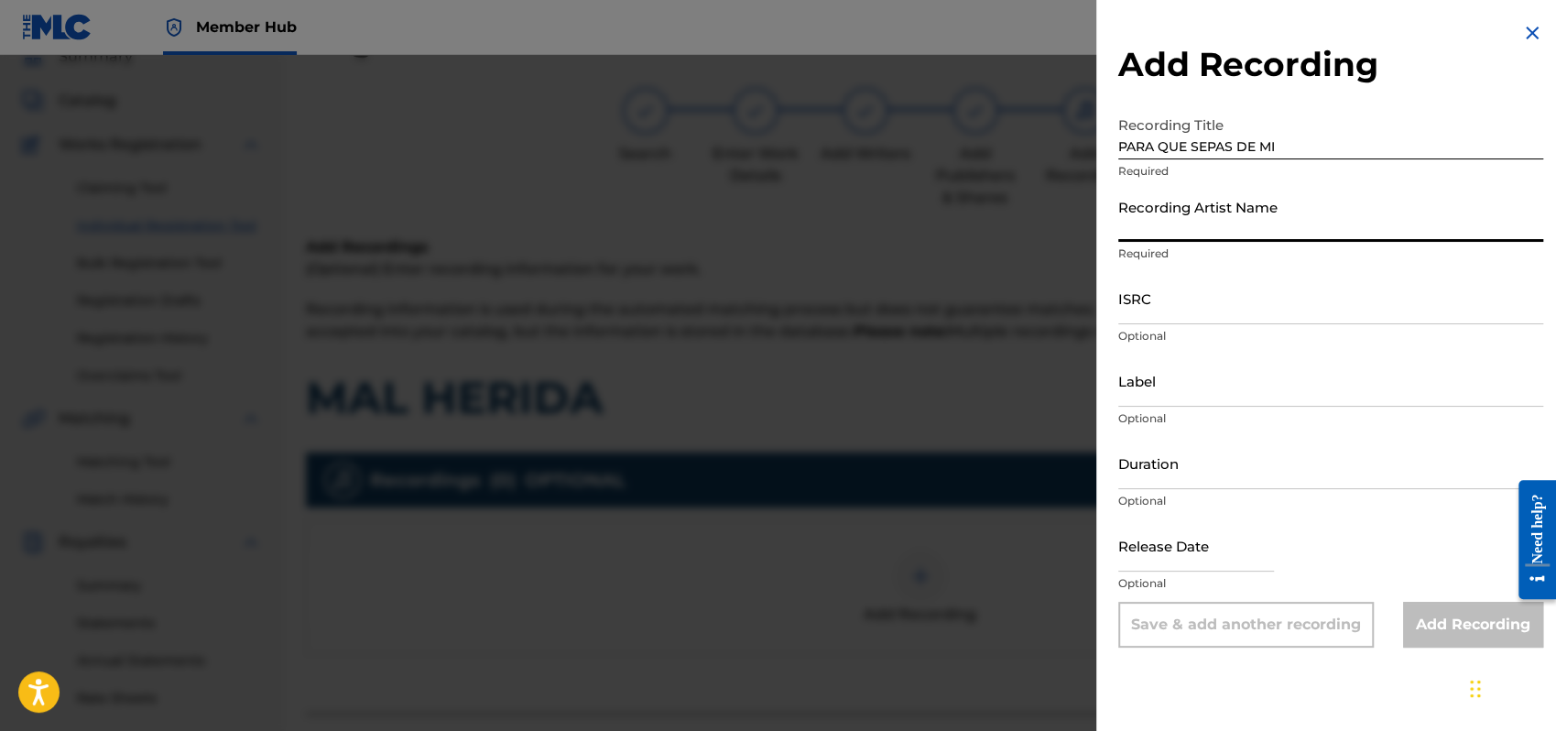
click at [1143, 224] on input "Recording Artist Name" at bounding box center [1331, 216] width 425 height 52
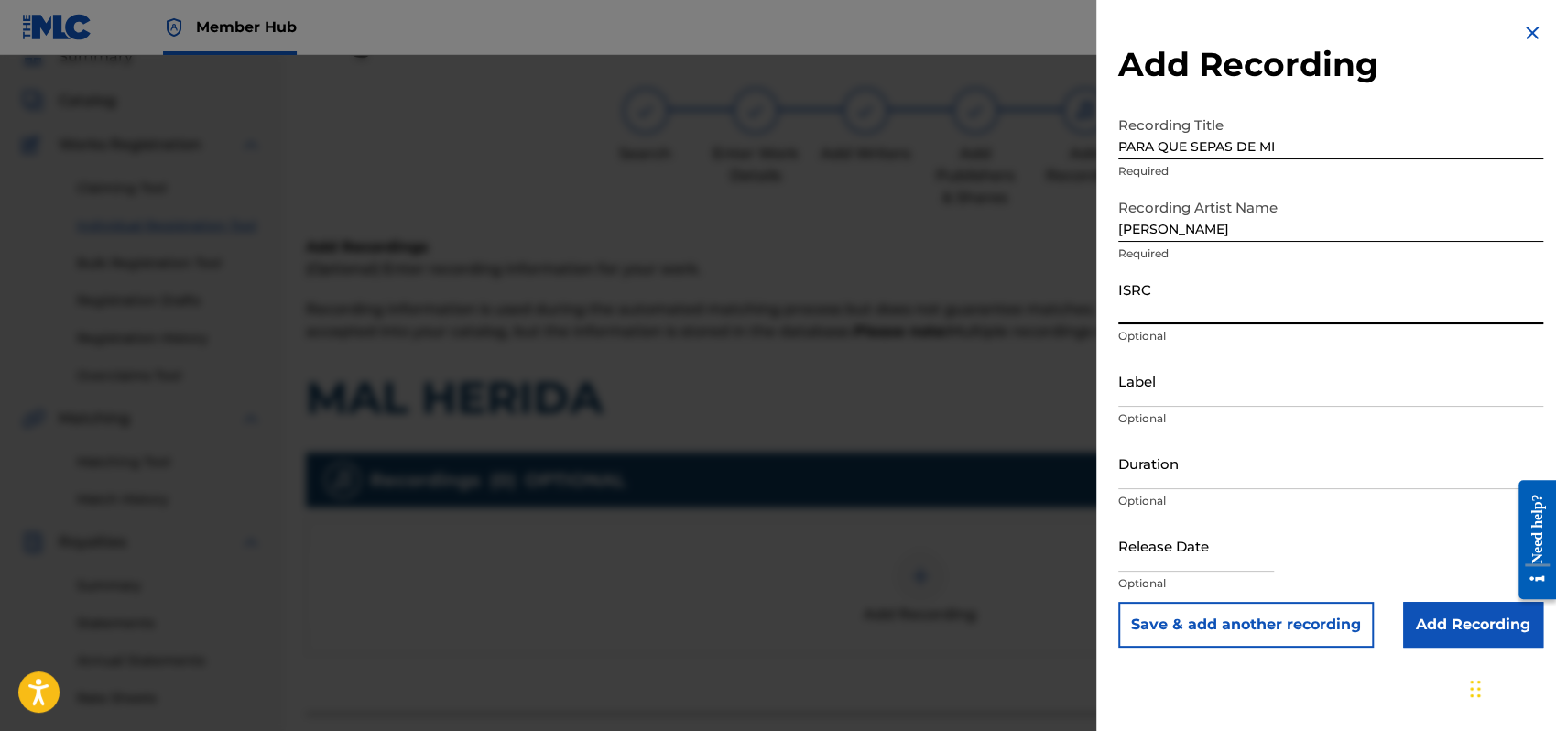
click at [1123, 314] on input "ISRC" at bounding box center [1331, 298] width 425 height 52
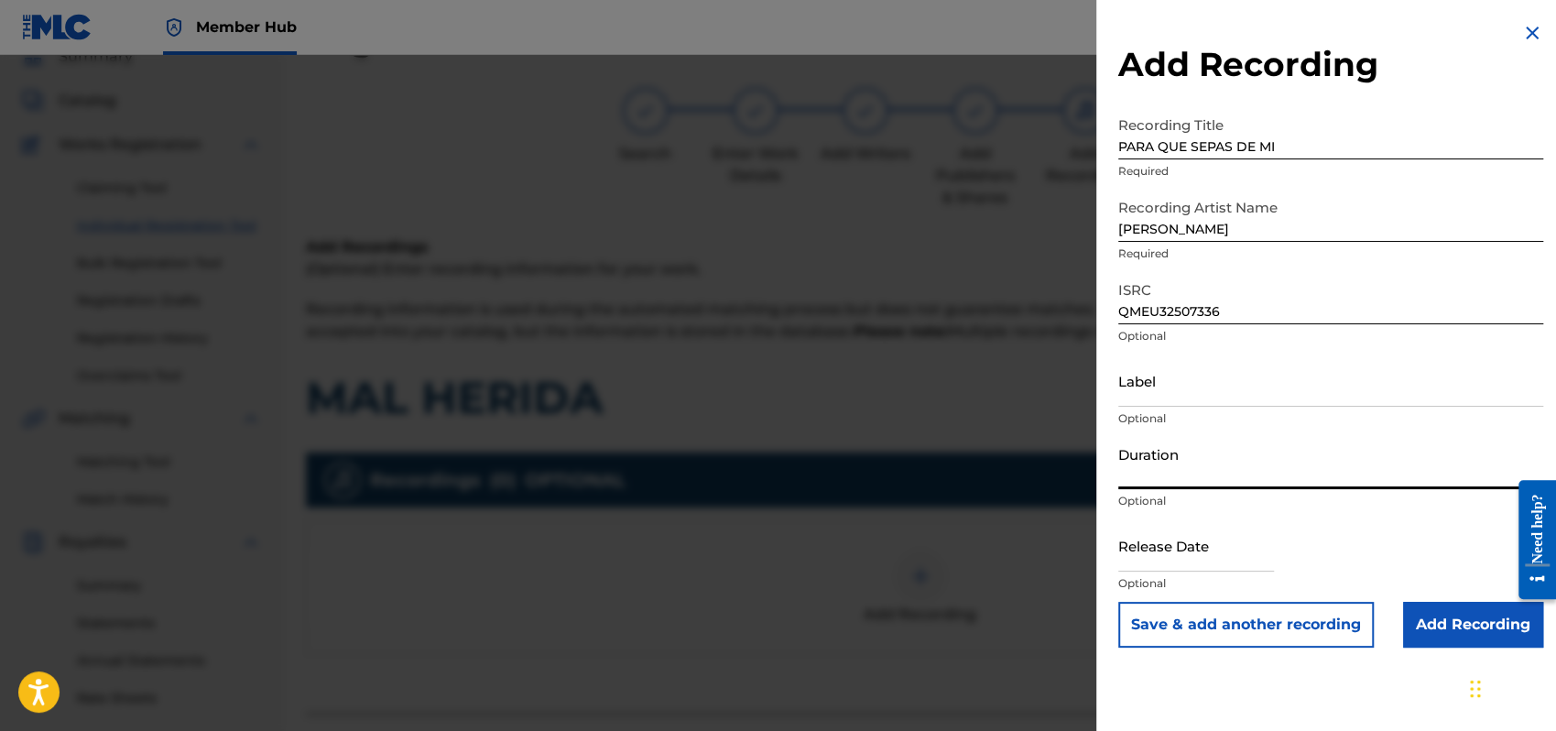
click at [1161, 478] on input "Duration" at bounding box center [1331, 463] width 425 height 52
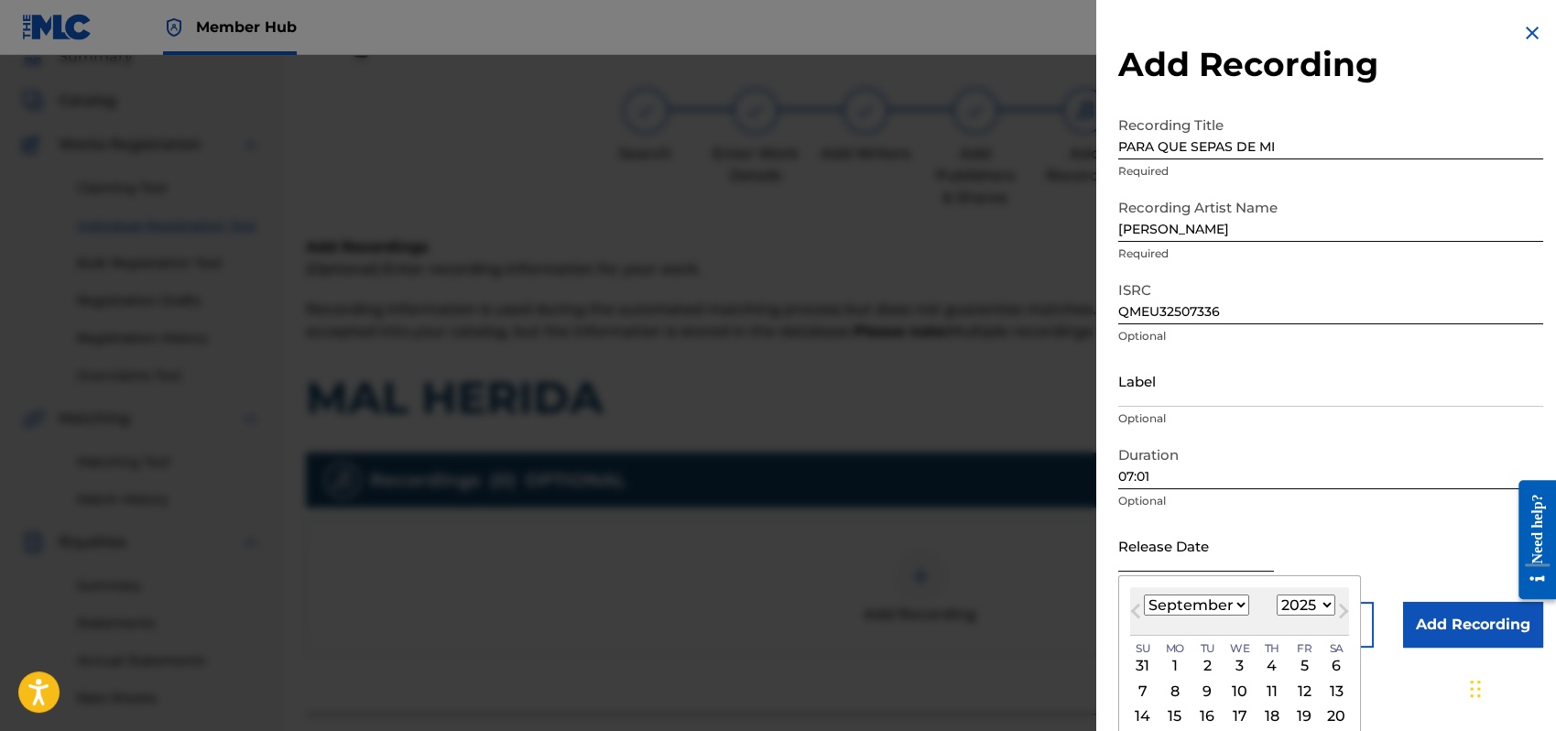
click at [1168, 549] on input "text" at bounding box center [1197, 545] width 156 height 52
click at [1239, 604] on select "January February March April May June July August September October November De…" at bounding box center [1196, 605] width 105 height 21
click at [1144, 595] on select "January February March April May June July August September October November De…" at bounding box center [1196, 605] width 105 height 21
click at [1241, 660] on div "1" at bounding box center [1240, 666] width 22 height 22
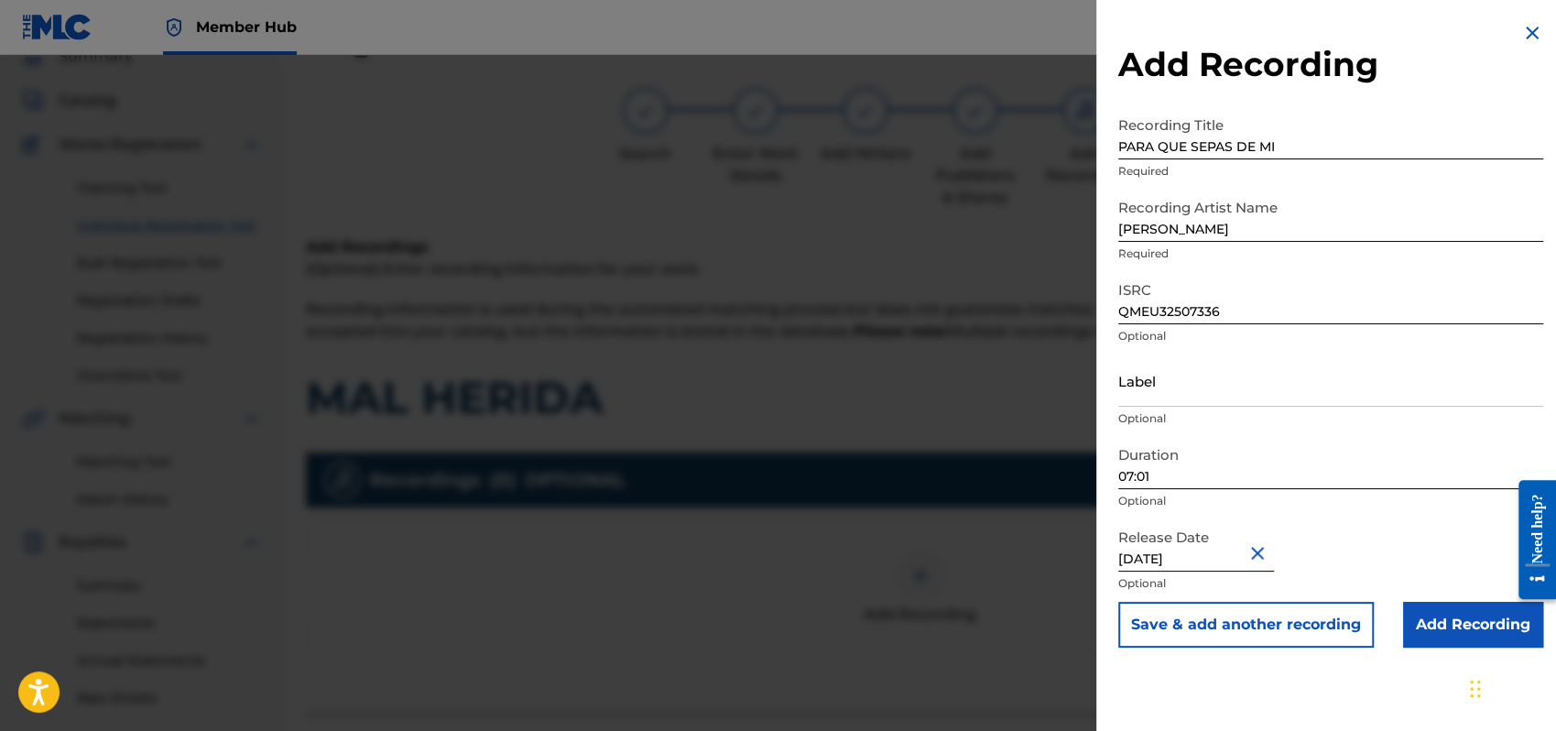
click at [1457, 519] on div "Release Date [DATE] Optional" at bounding box center [1331, 560] width 425 height 82
click at [1476, 611] on input "Add Recording" at bounding box center [1473, 625] width 140 height 46
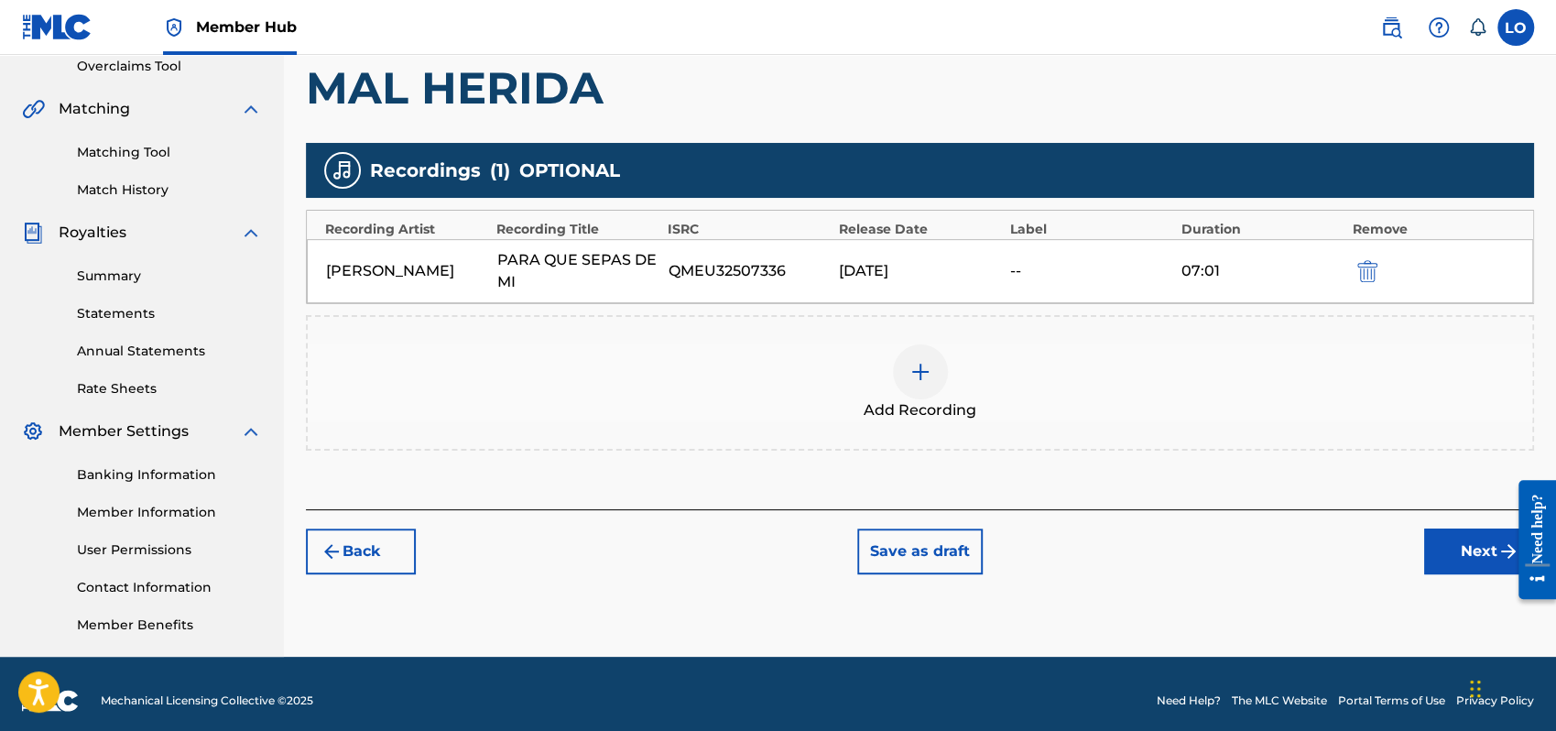
scroll to position [404, 0]
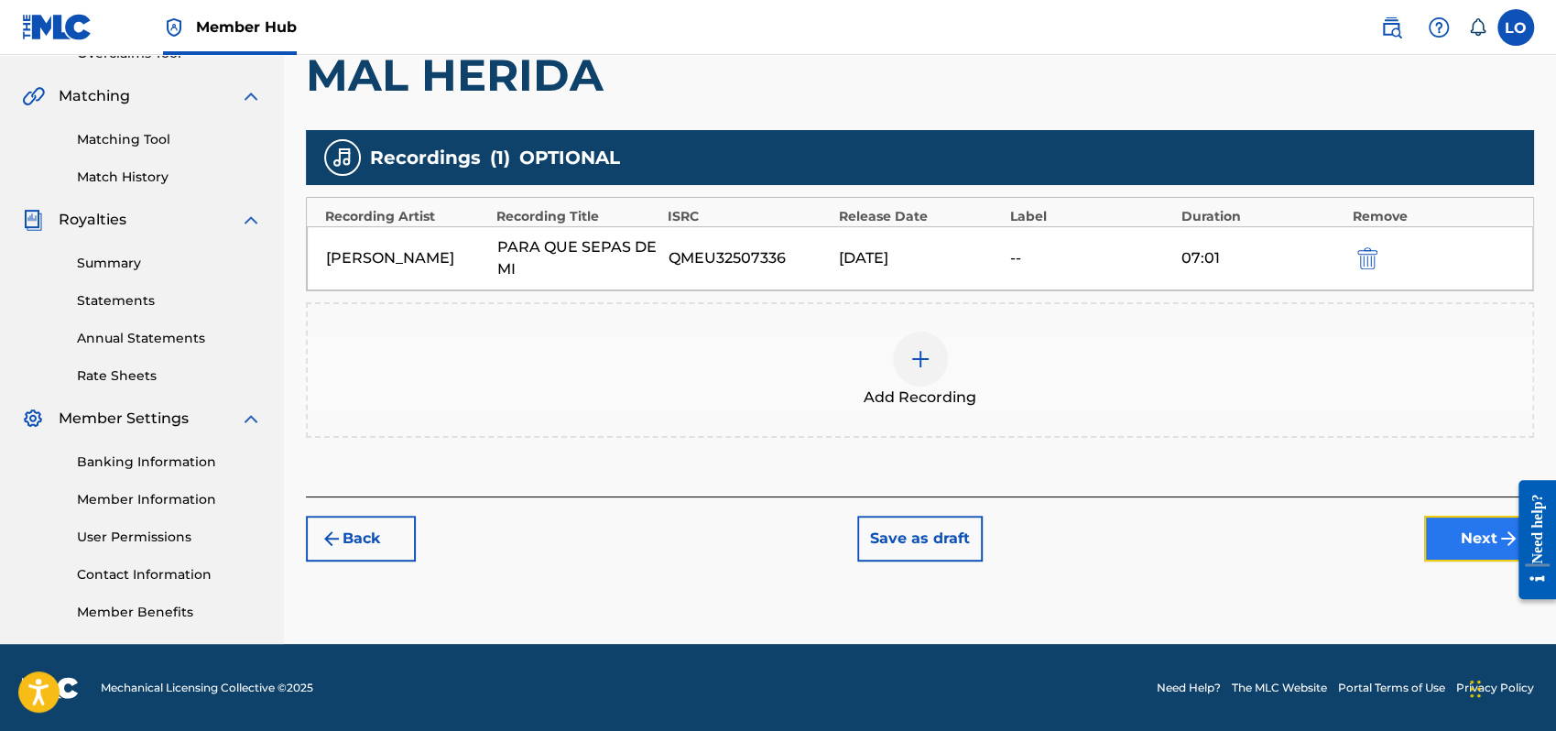
click at [1466, 544] on button "Next" at bounding box center [1479, 539] width 110 height 46
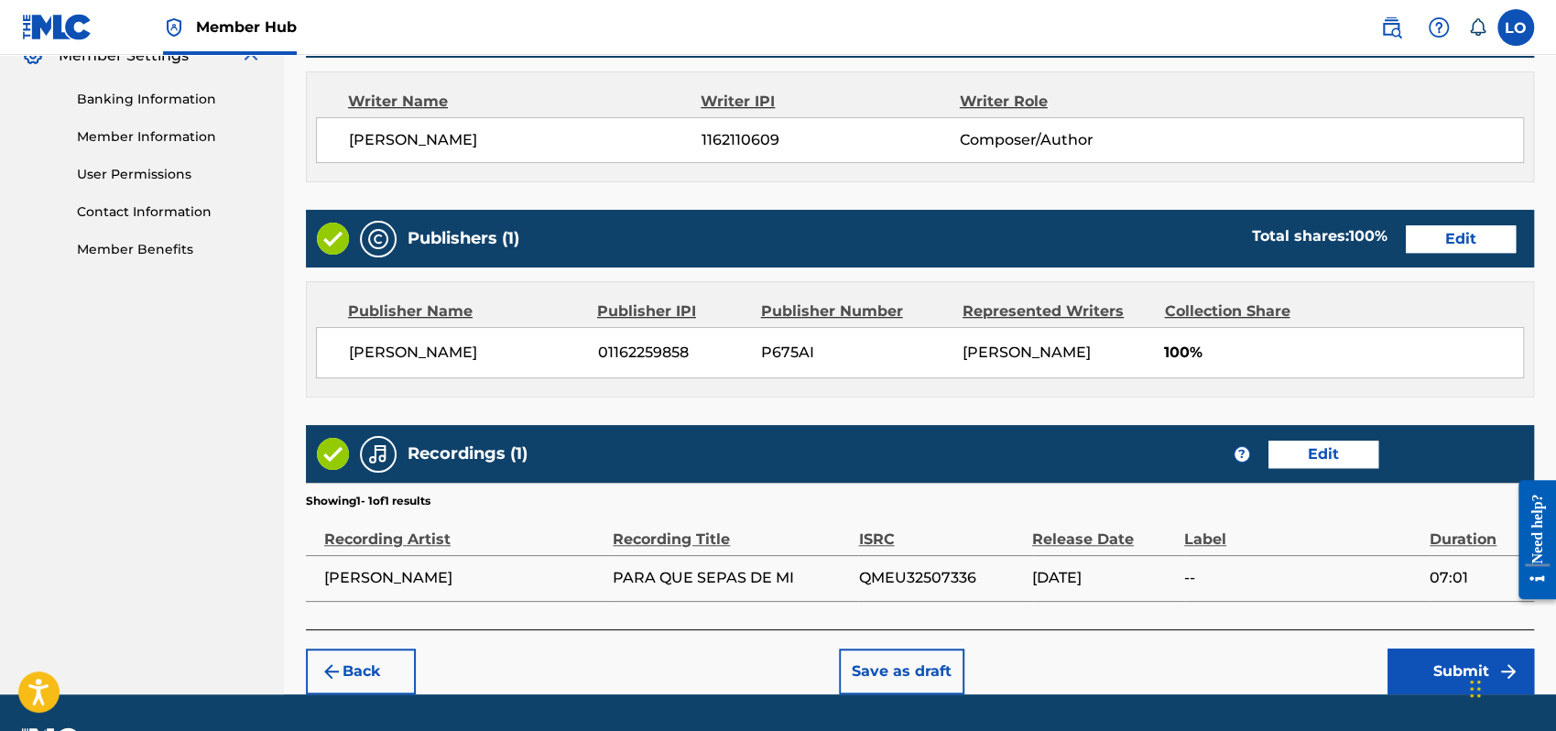
scroll to position [816, 0]
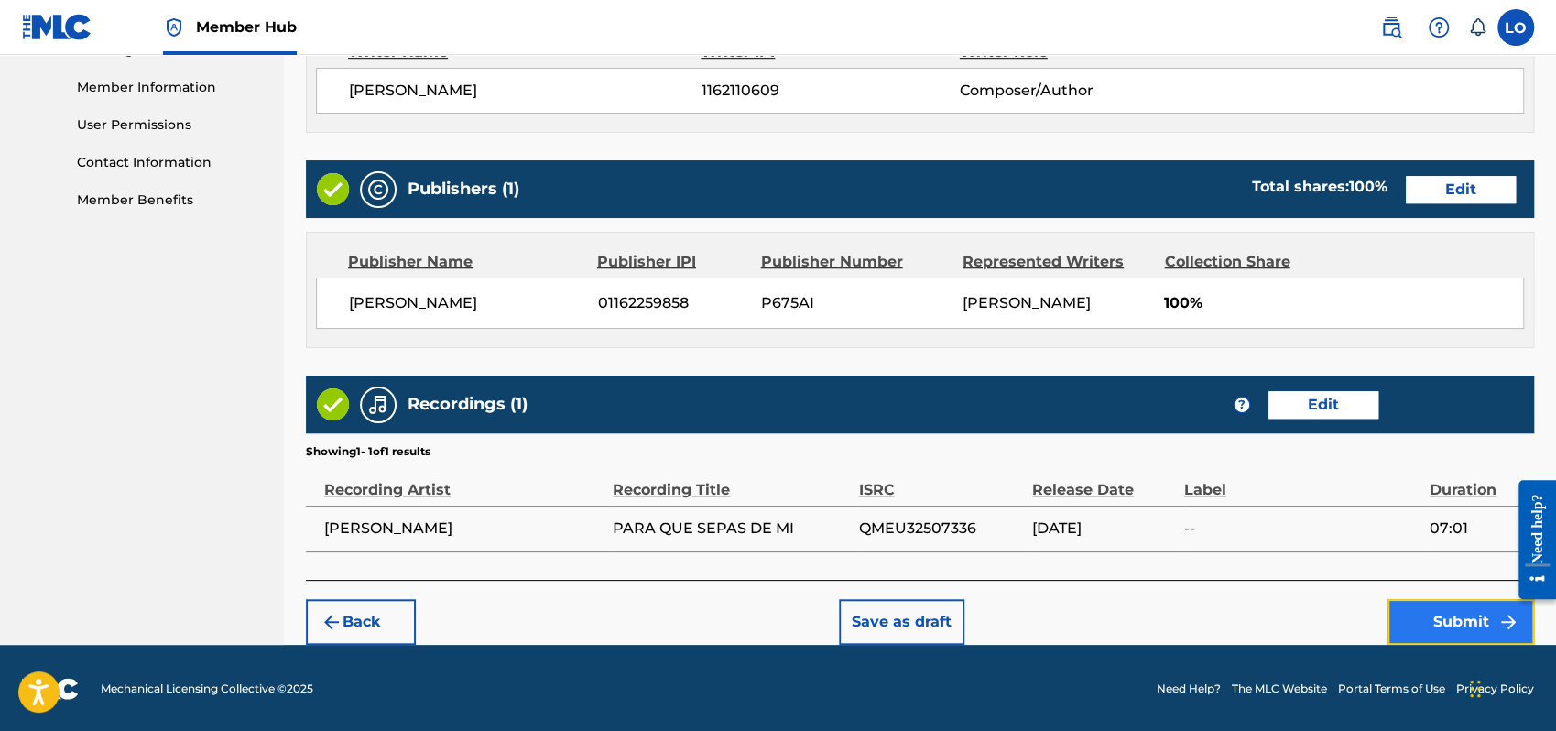
click at [1420, 621] on button "Submit" at bounding box center [1461, 622] width 147 height 46
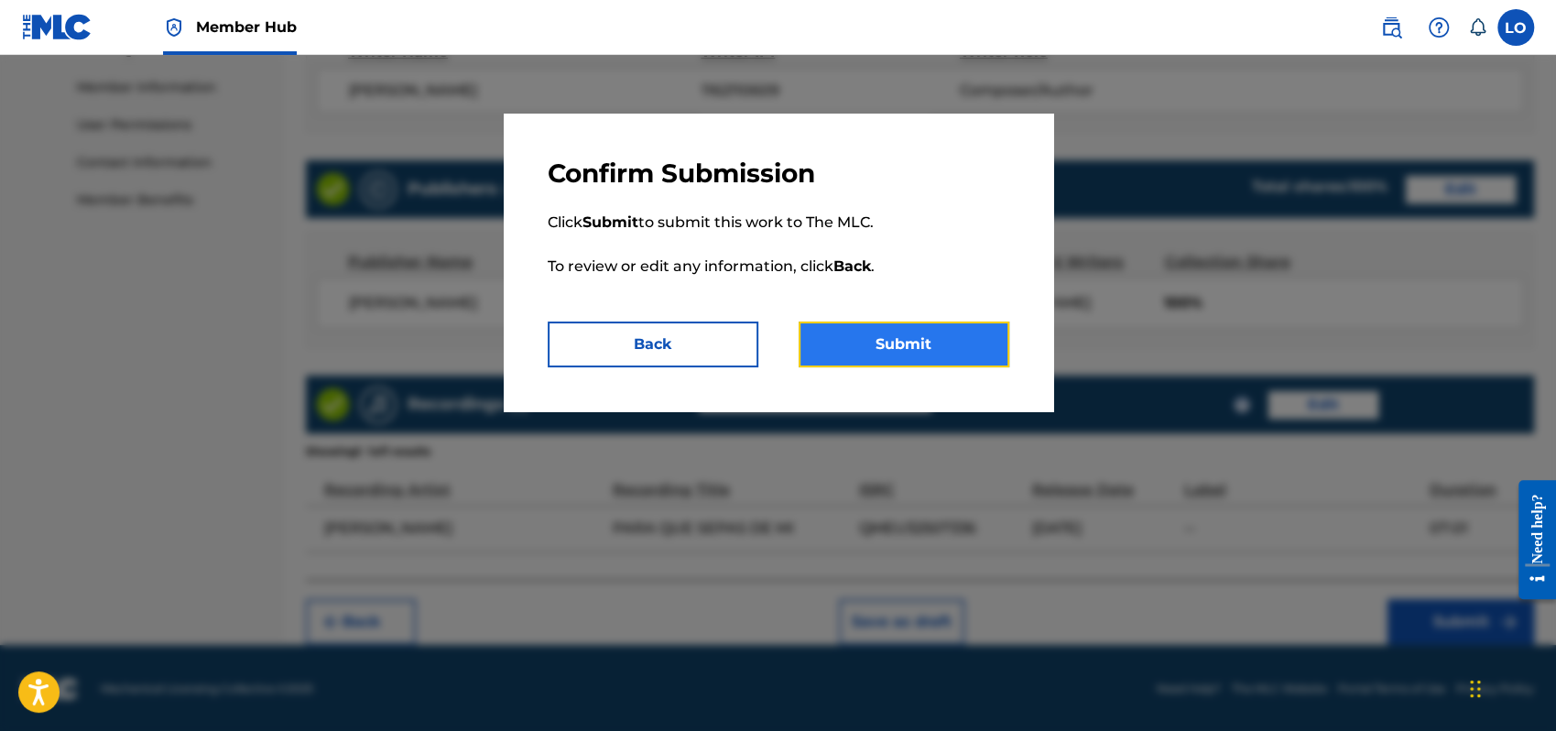
click at [889, 352] on button "Submit" at bounding box center [904, 345] width 211 height 46
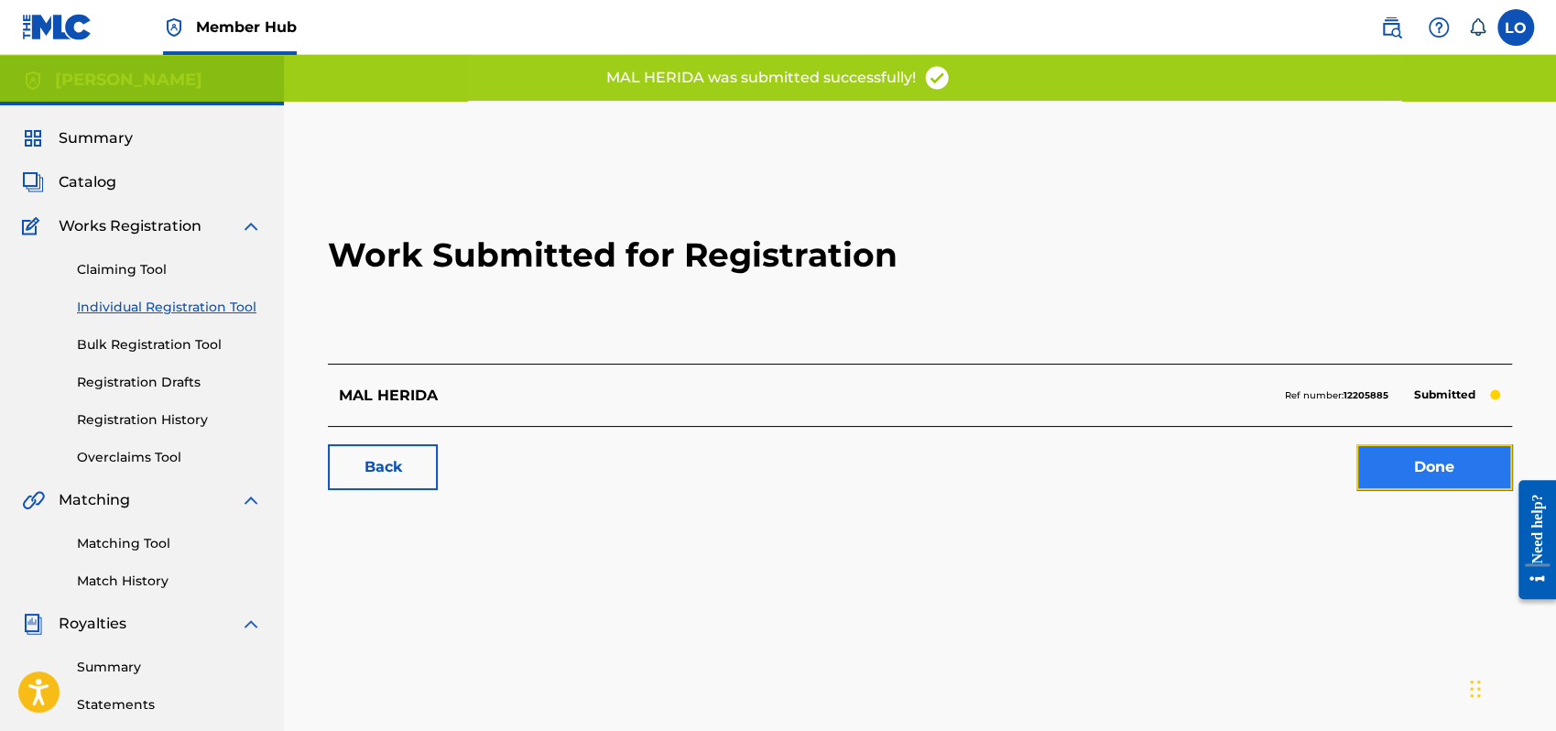
click at [1406, 465] on link "Done" at bounding box center [1435, 467] width 156 height 46
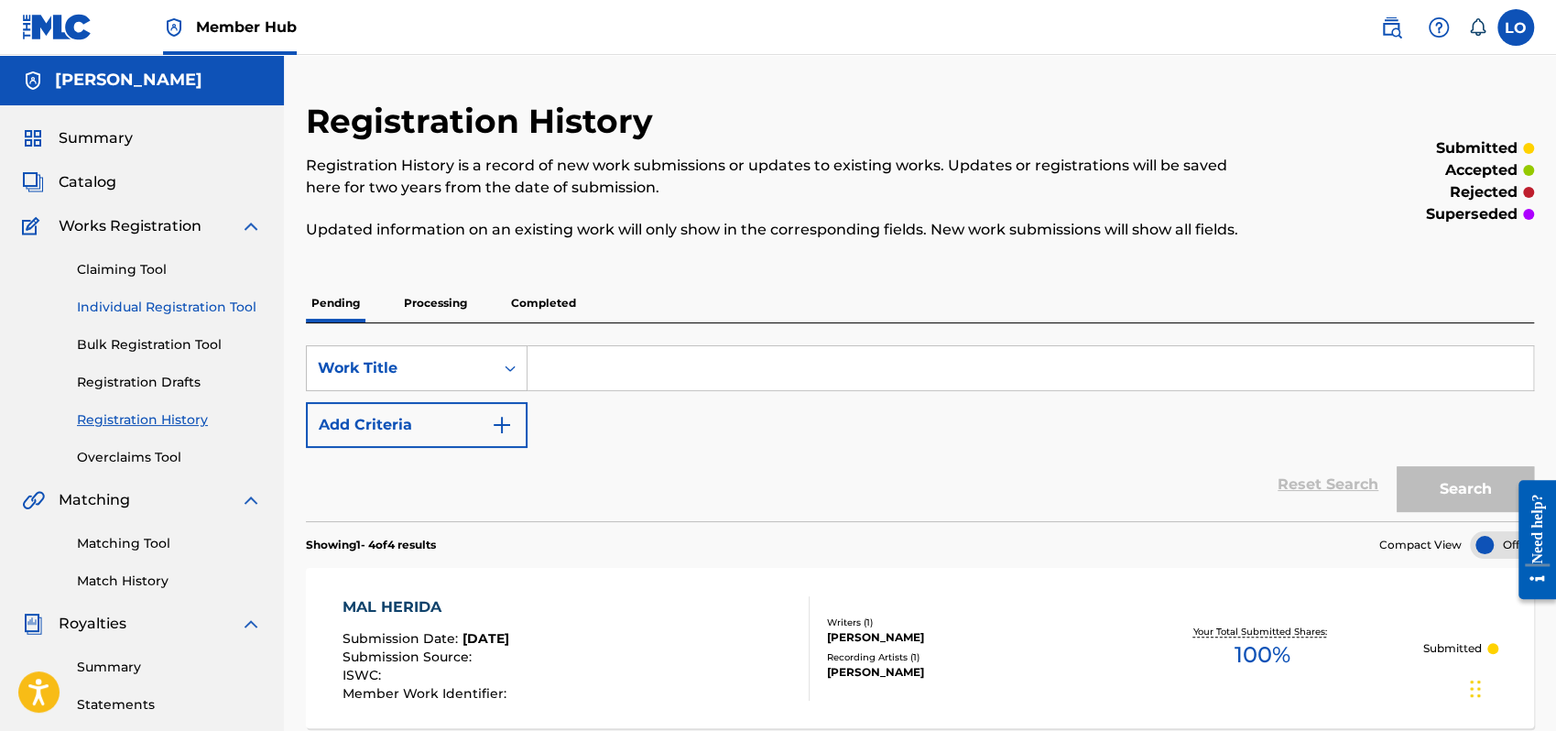
click at [123, 300] on link "Individual Registration Tool" at bounding box center [169, 307] width 185 height 19
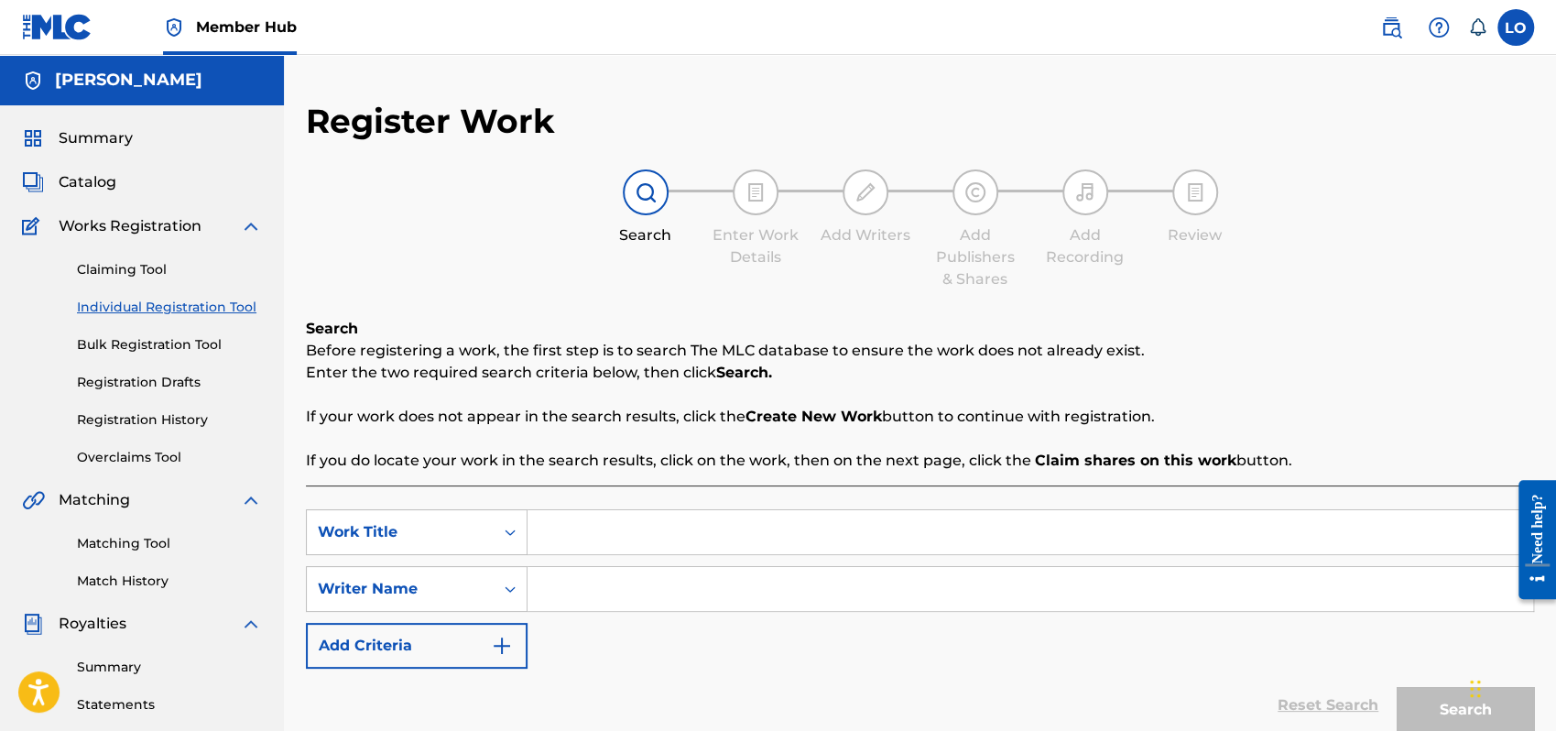
click at [595, 537] on input "Search Form" at bounding box center [1031, 532] width 1006 height 44
click at [568, 585] on input "Search Form" at bounding box center [1031, 589] width 1006 height 44
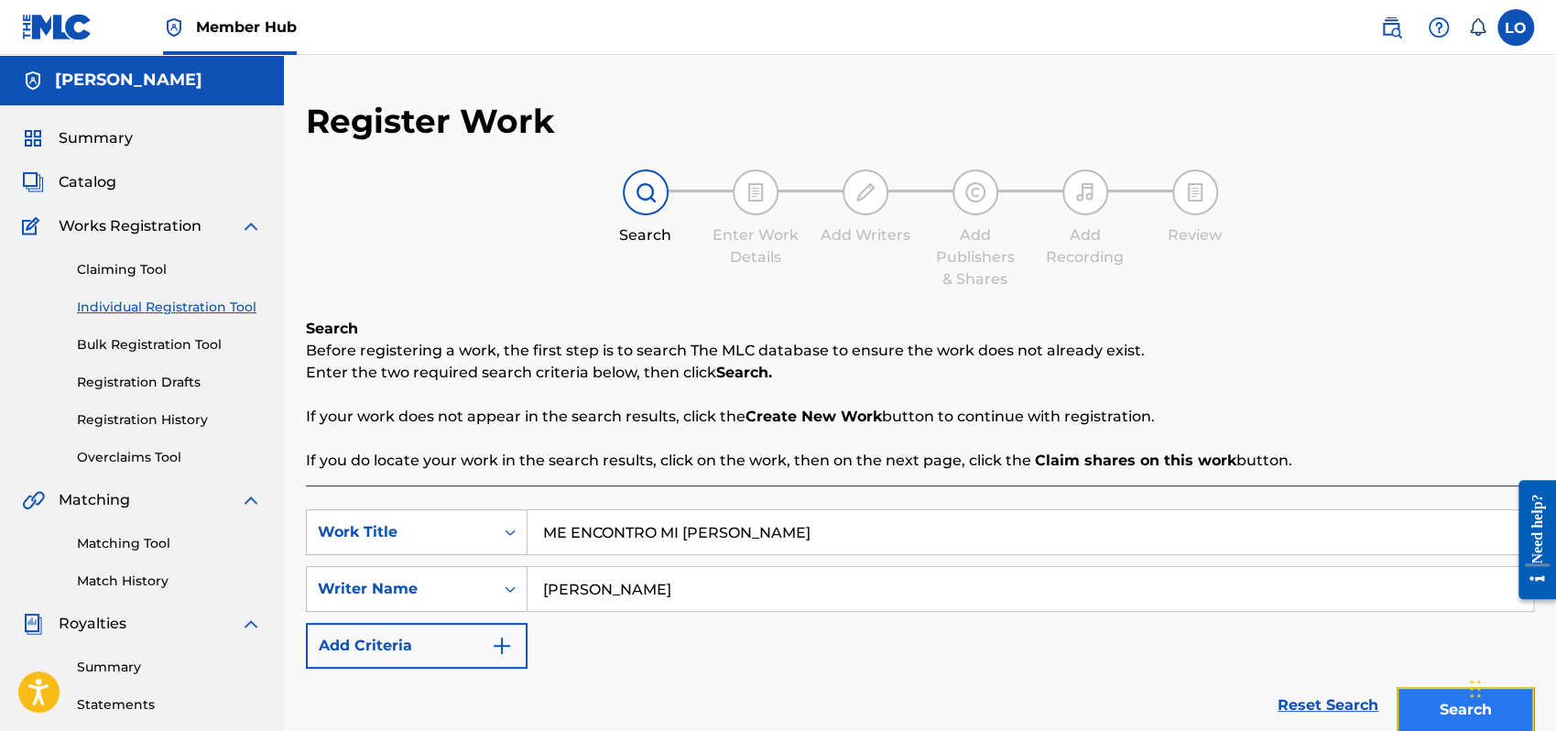
click at [1435, 704] on button "Search" at bounding box center [1465, 710] width 137 height 46
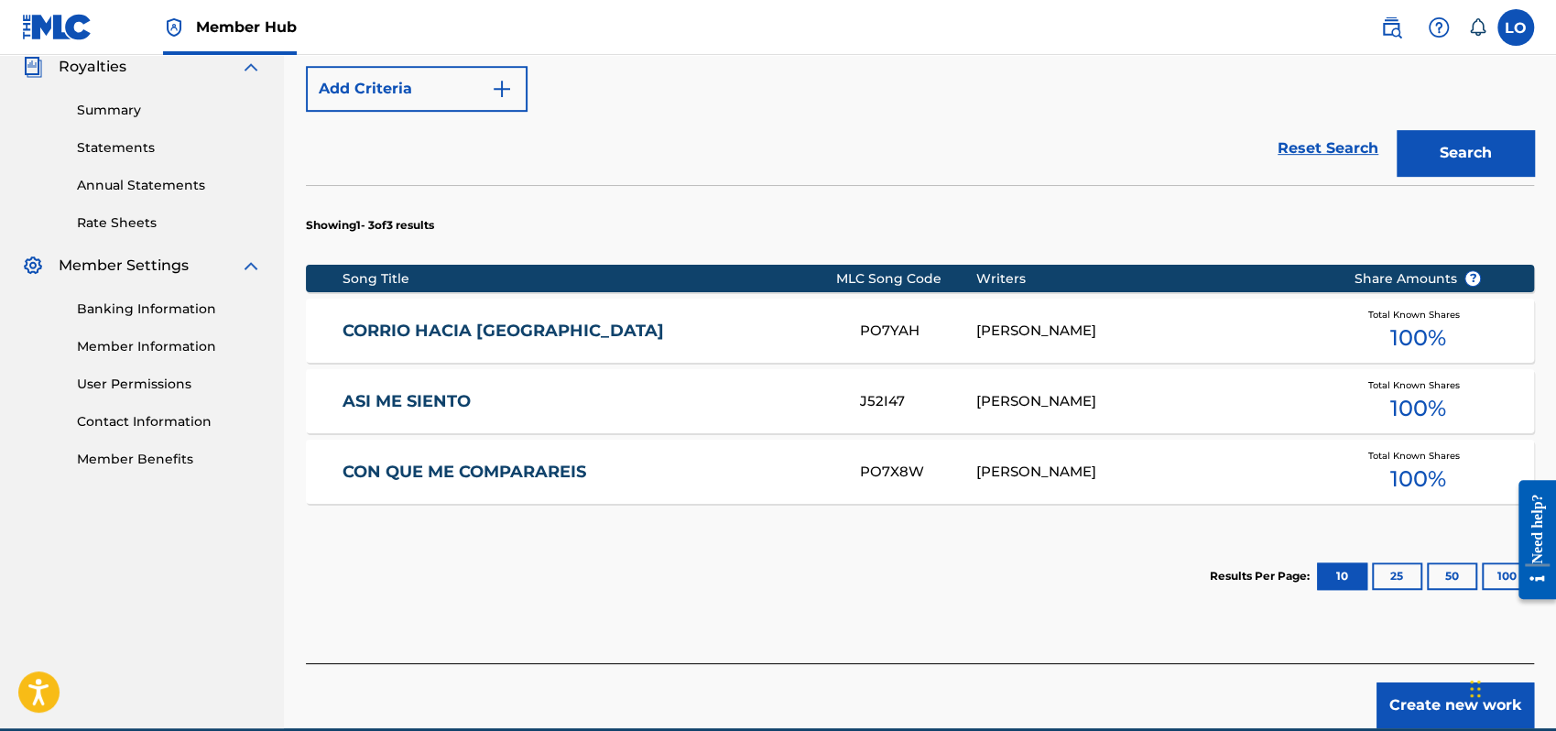
scroll to position [641, 0]
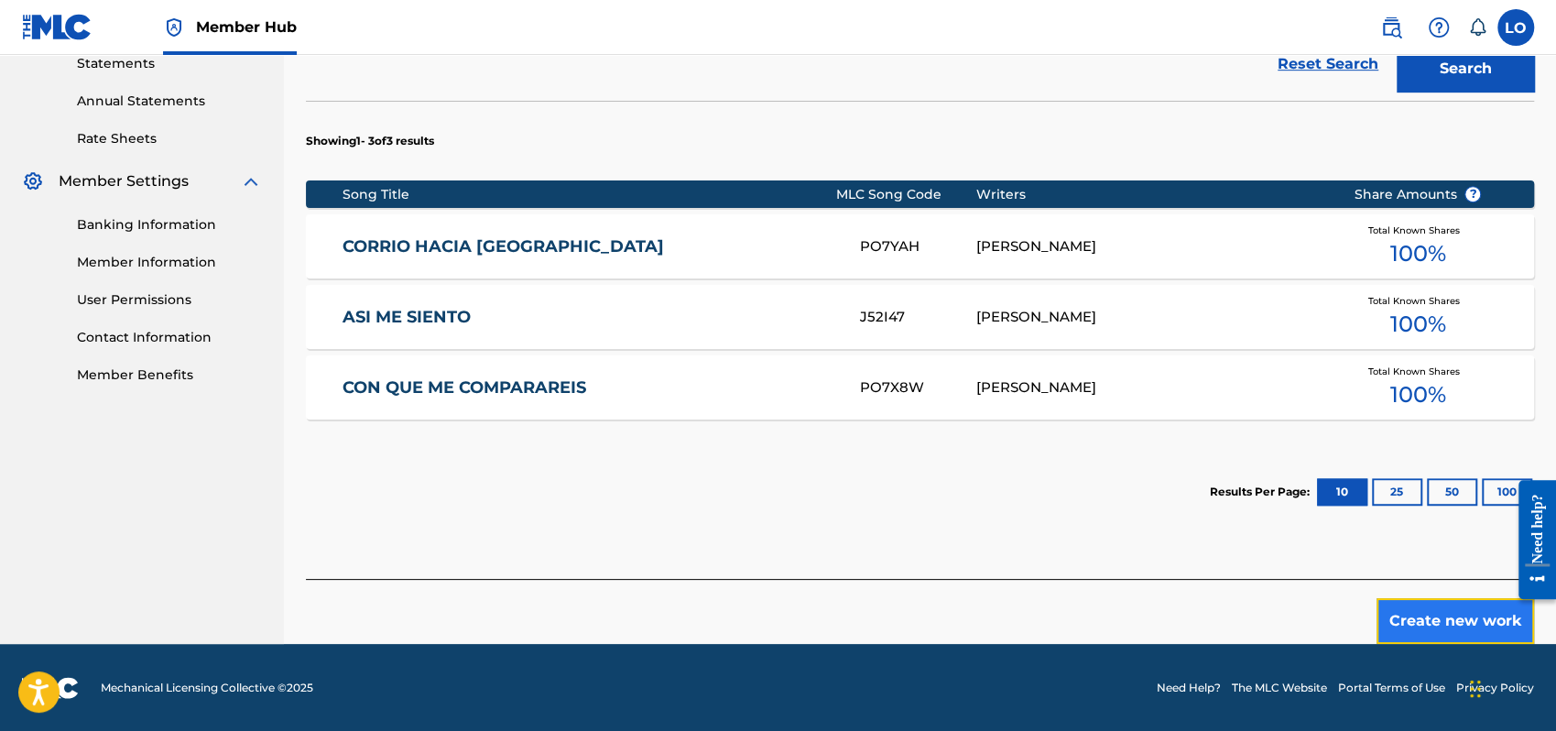
click at [1446, 612] on button "Create new work" at bounding box center [1456, 621] width 158 height 46
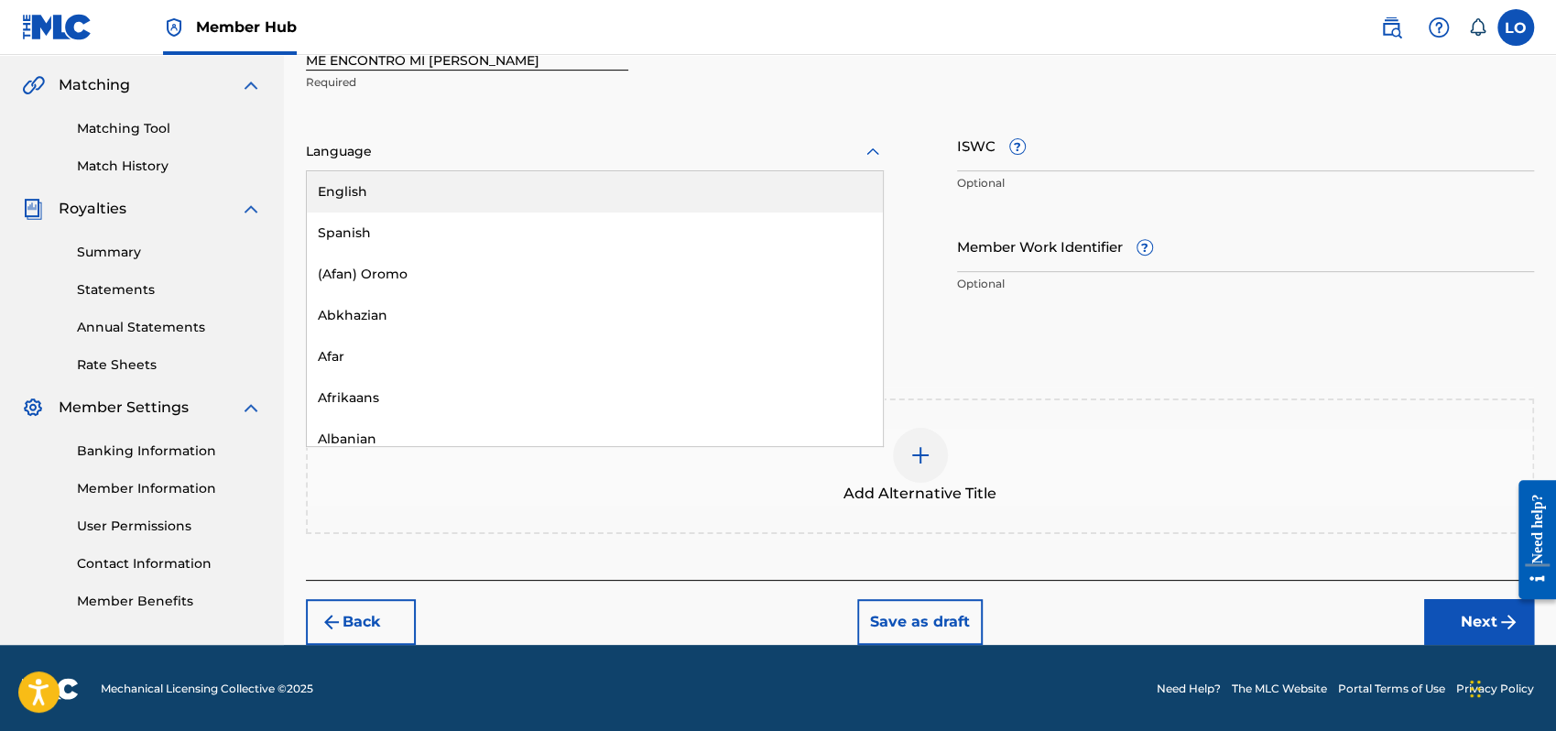
click at [877, 147] on icon at bounding box center [873, 152] width 22 height 22
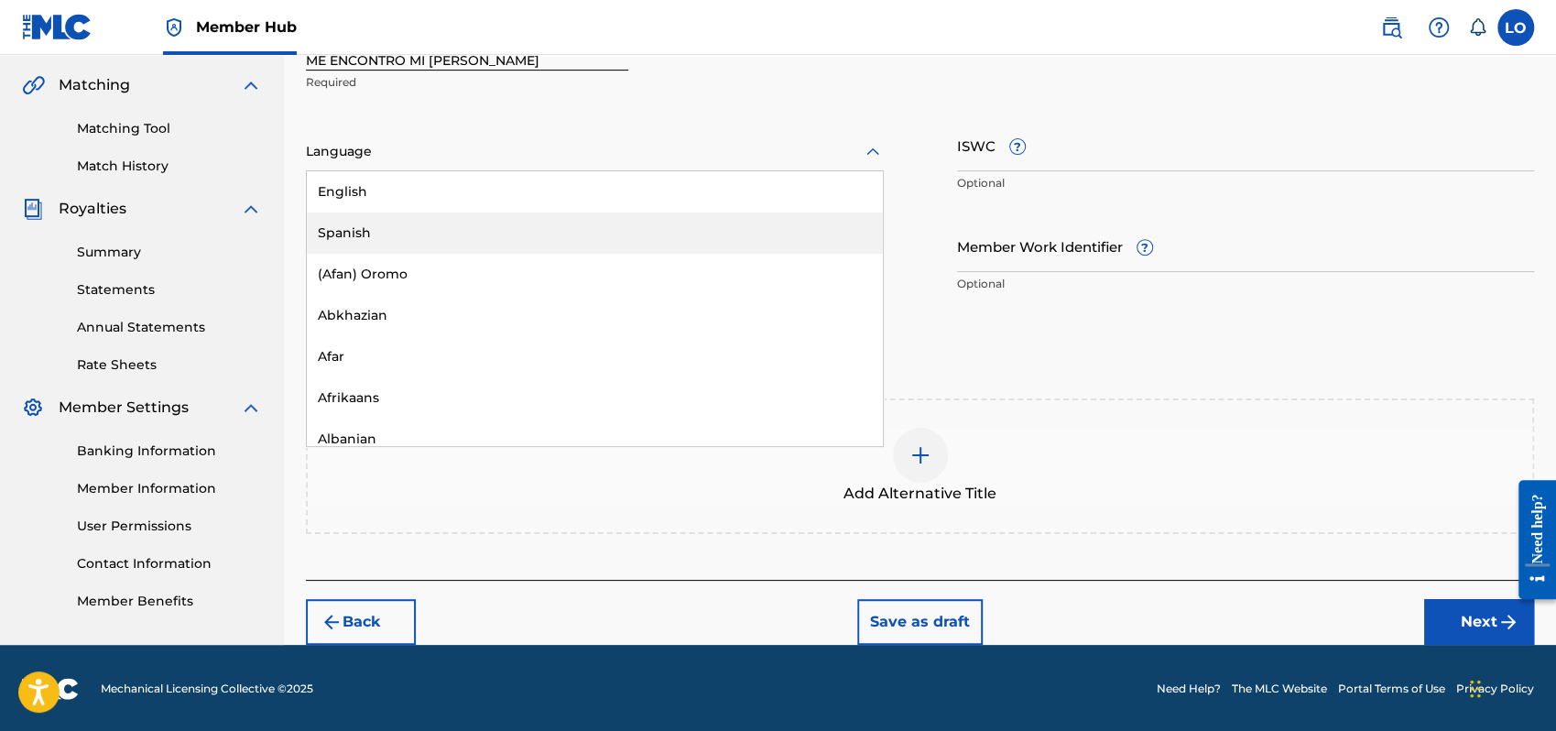
click at [344, 224] on div "Spanish" at bounding box center [595, 233] width 576 height 41
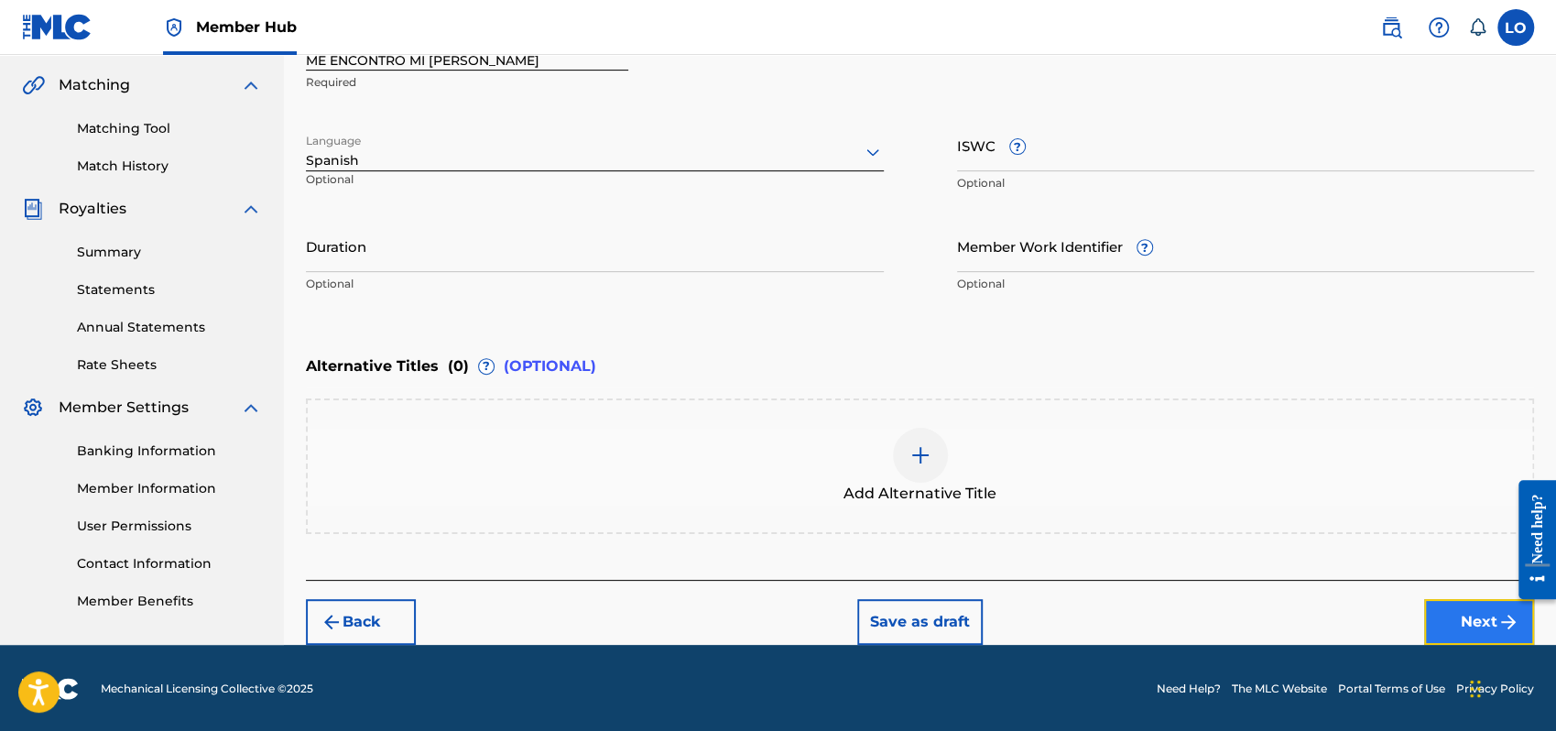
click at [1464, 601] on button "Next" at bounding box center [1479, 622] width 110 height 46
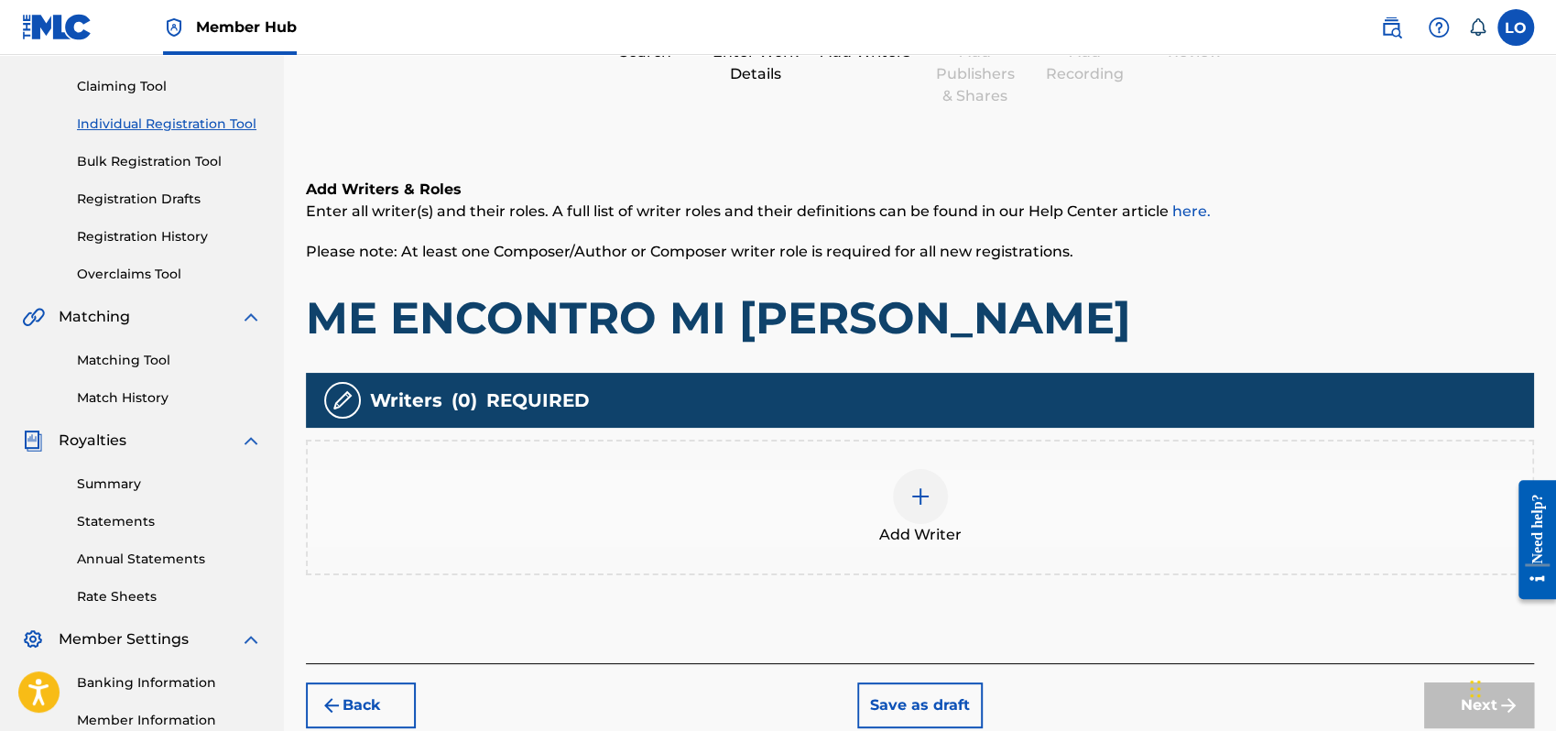
scroll to position [82, 0]
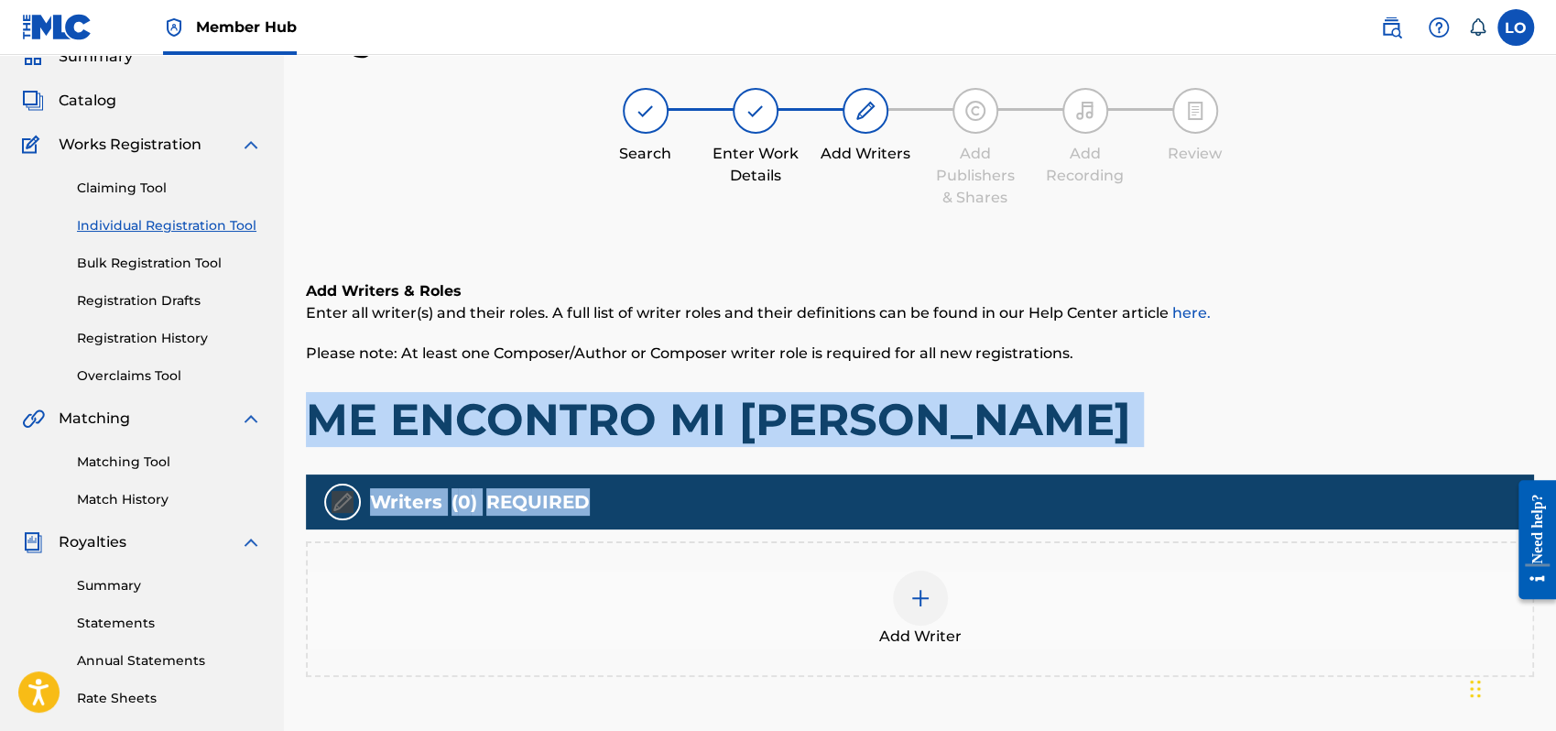
drag, startPoint x: 1555, startPoint y: 355, endPoint x: 1559, endPoint y: 471, distance: 115.5
click at [1555, 471] on html "Accessibility Screen-Reader Guide, Feedback, and Issue Reporting | New window C…" at bounding box center [778, 283] width 1556 height 731
click at [910, 602] on img at bounding box center [921, 598] width 22 height 22
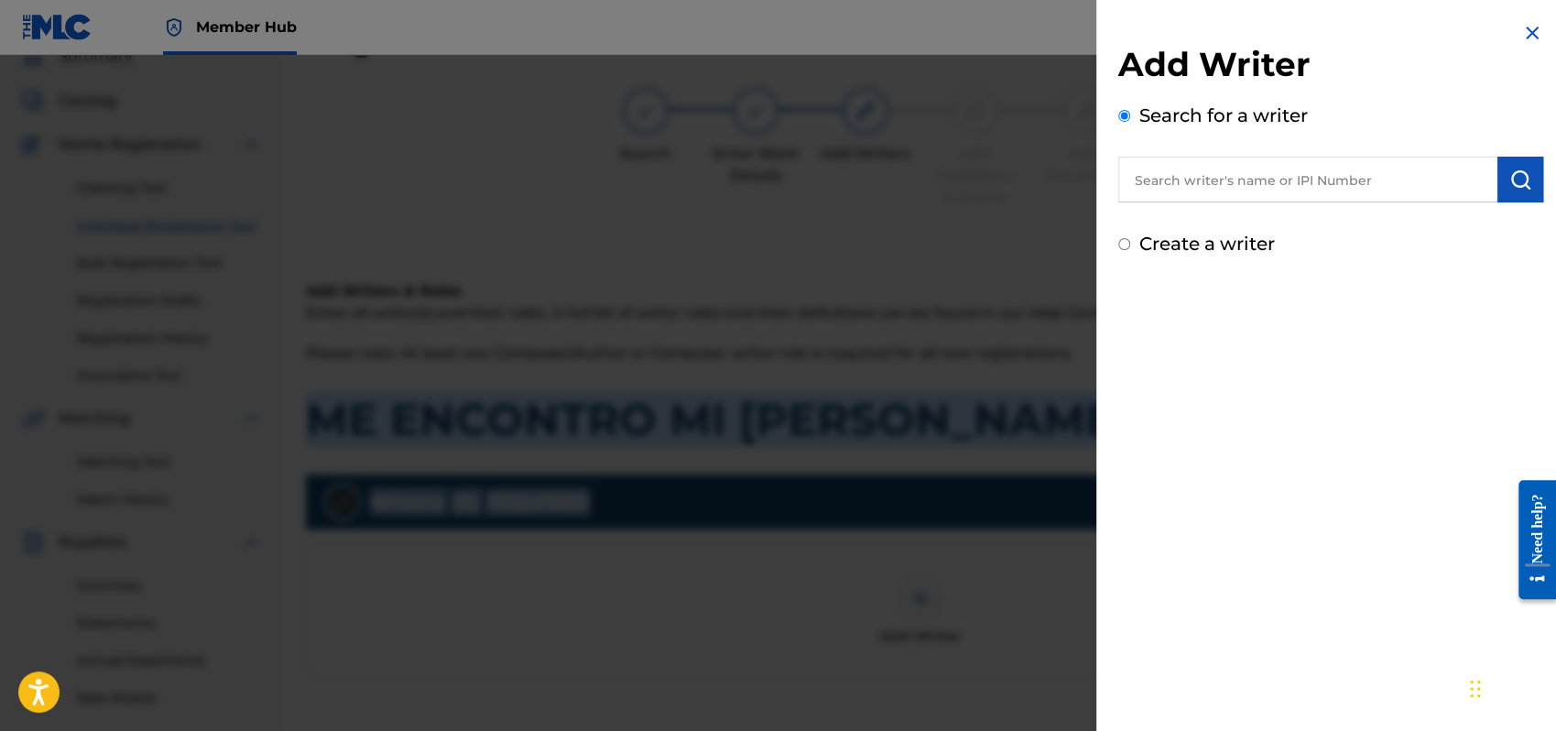
click at [1122, 246] on input "Create a writer" at bounding box center [1125, 244] width 12 height 12
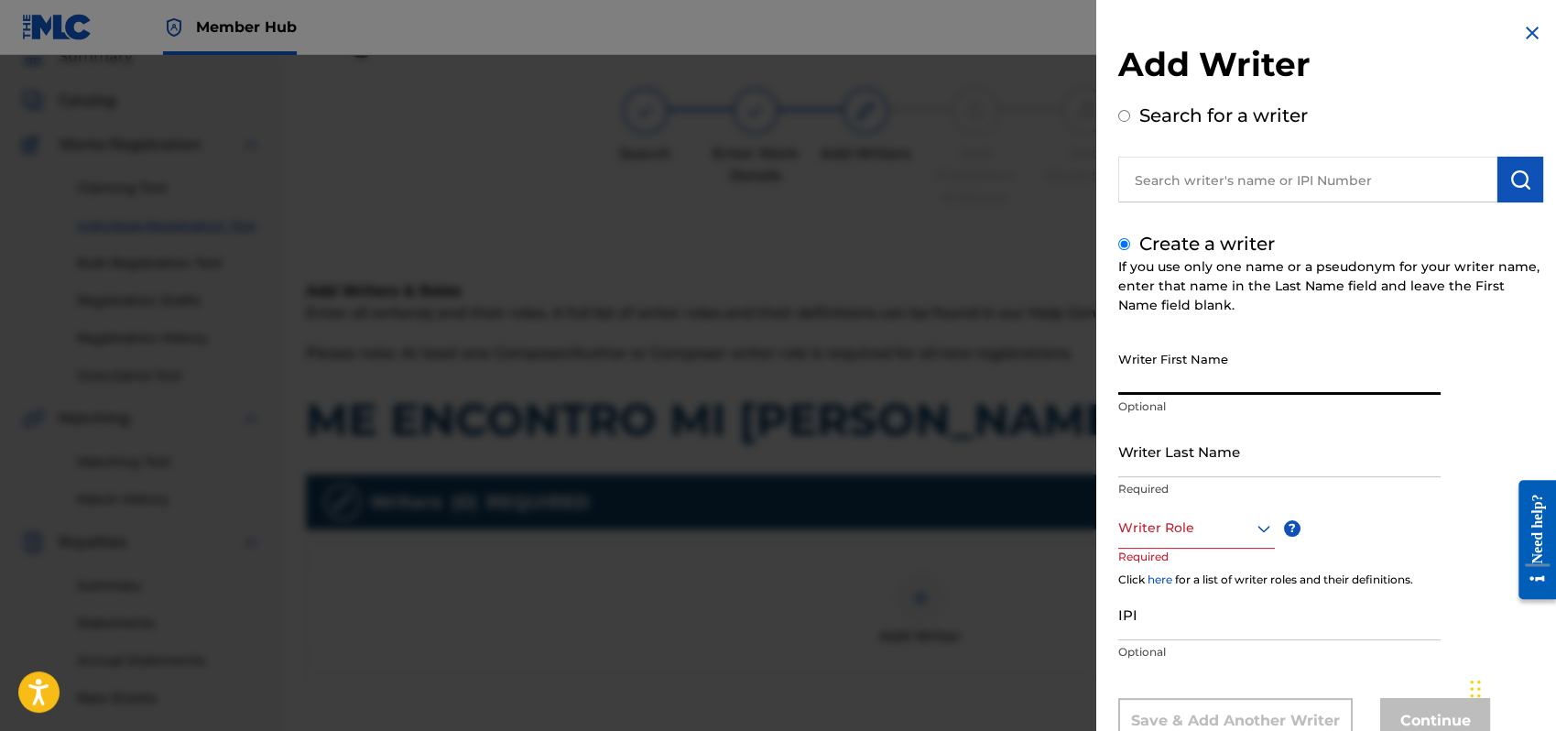
click at [1147, 376] on input "Writer First Name" at bounding box center [1280, 369] width 322 height 52
click at [1148, 464] on input "Writer Last Name" at bounding box center [1280, 451] width 322 height 52
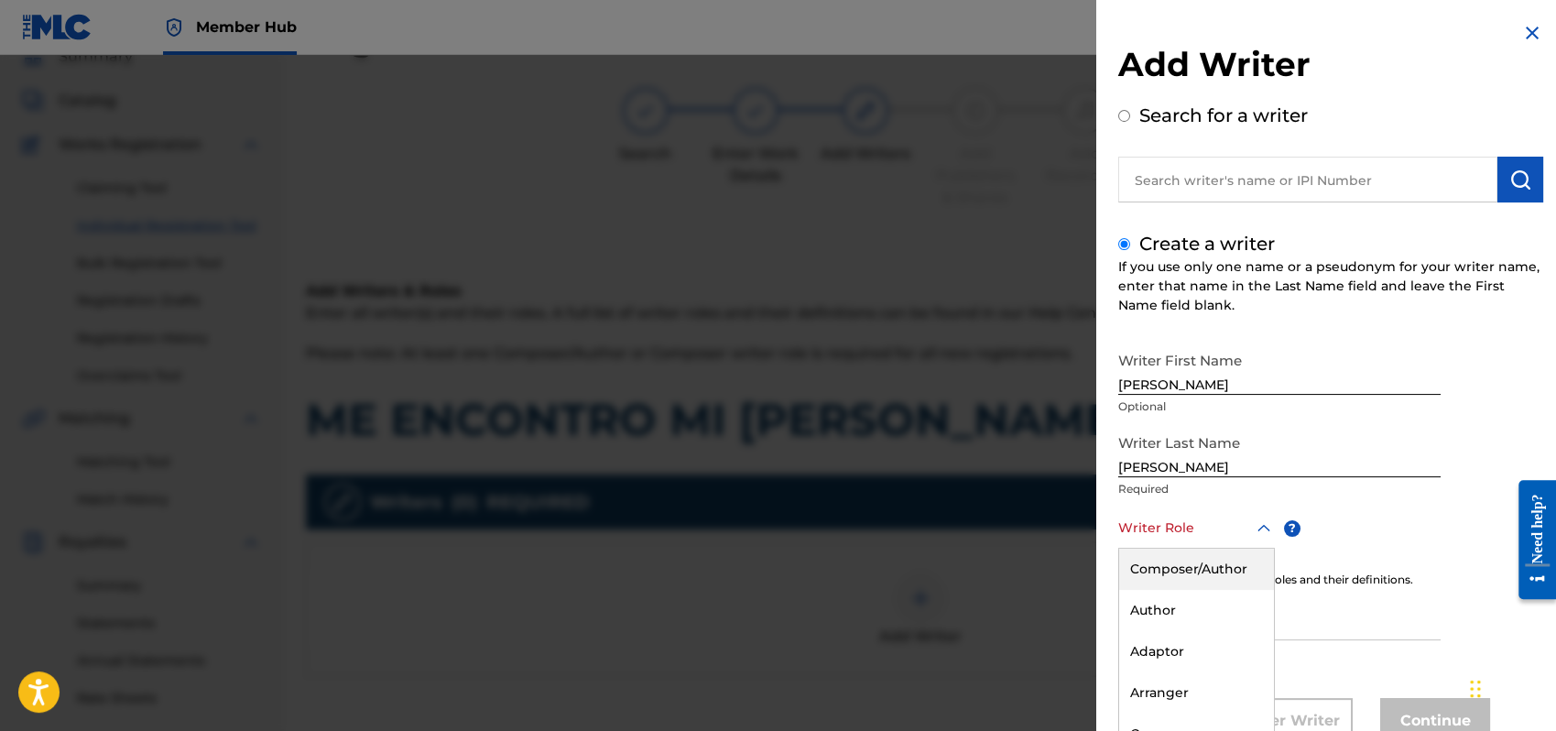
scroll to position [61, 0]
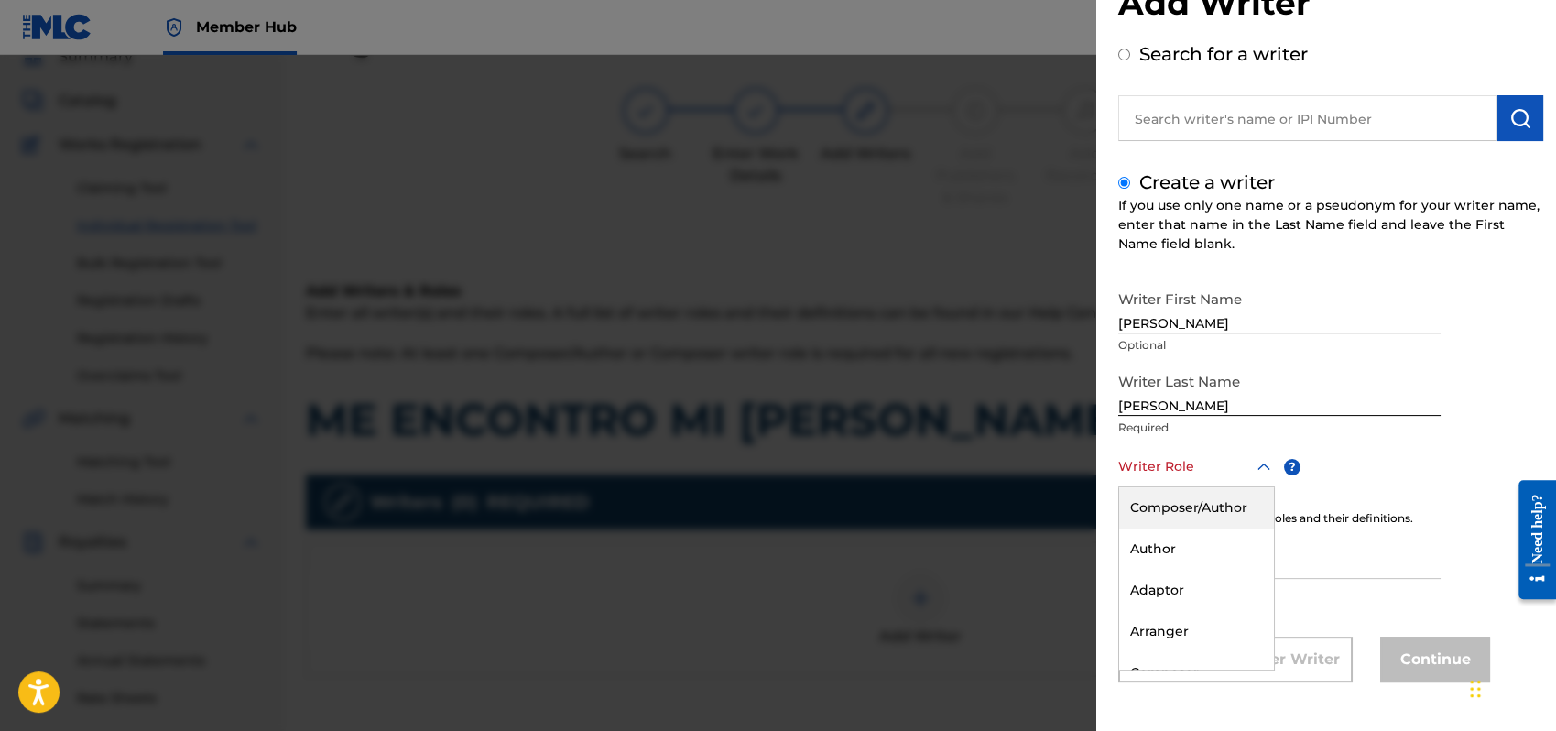
click at [1265, 487] on div "8 results available. Use Up and Down to choose options, press Enter to select t…" at bounding box center [1197, 466] width 157 height 41
click at [1158, 507] on div "Composer/Author" at bounding box center [1196, 507] width 155 height 41
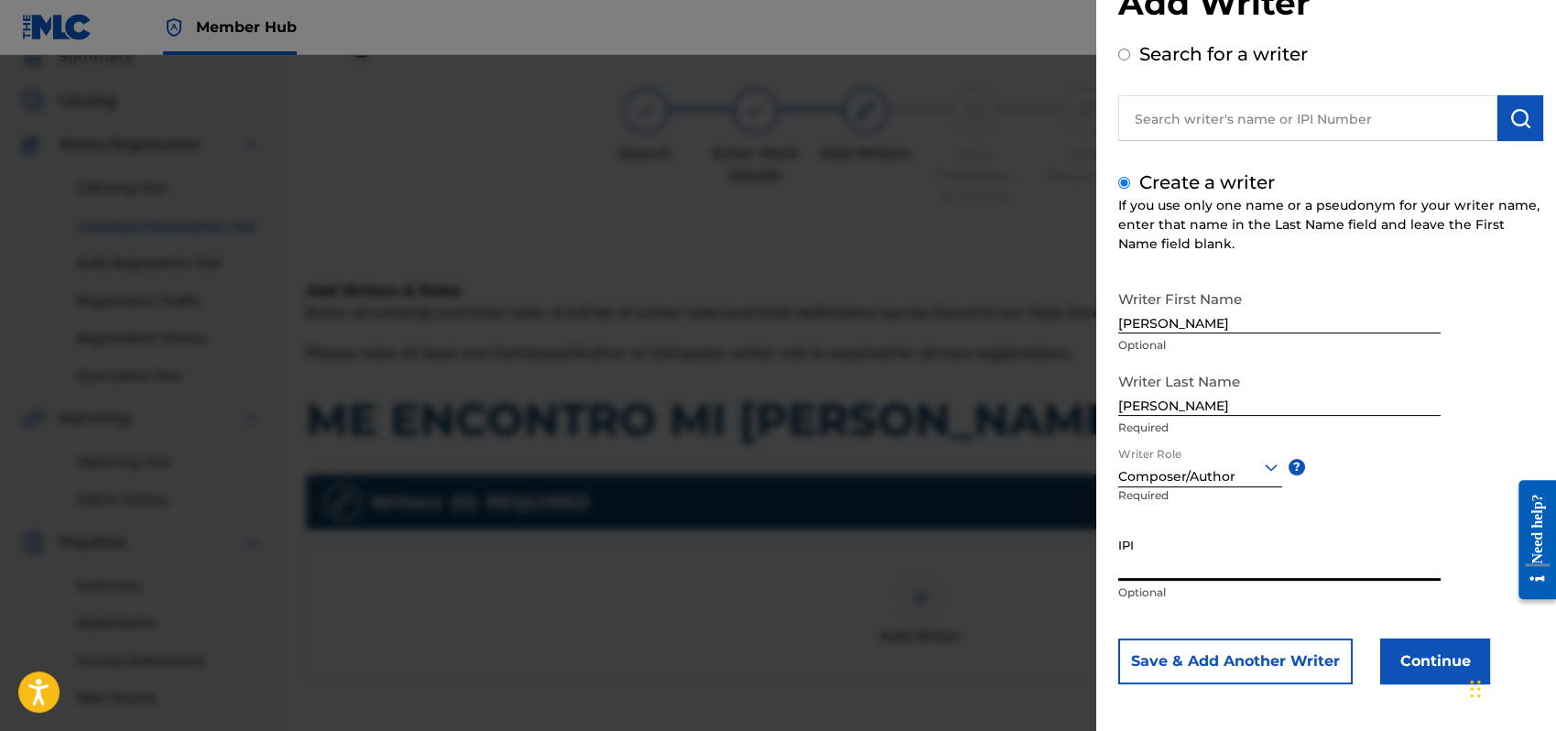
click at [1153, 564] on input "IPI" at bounding box center [1280, 555] width 322 height 52
click at [1430, 659] on button "Continue" at bounding box center [1436, 661] width 110 height 46
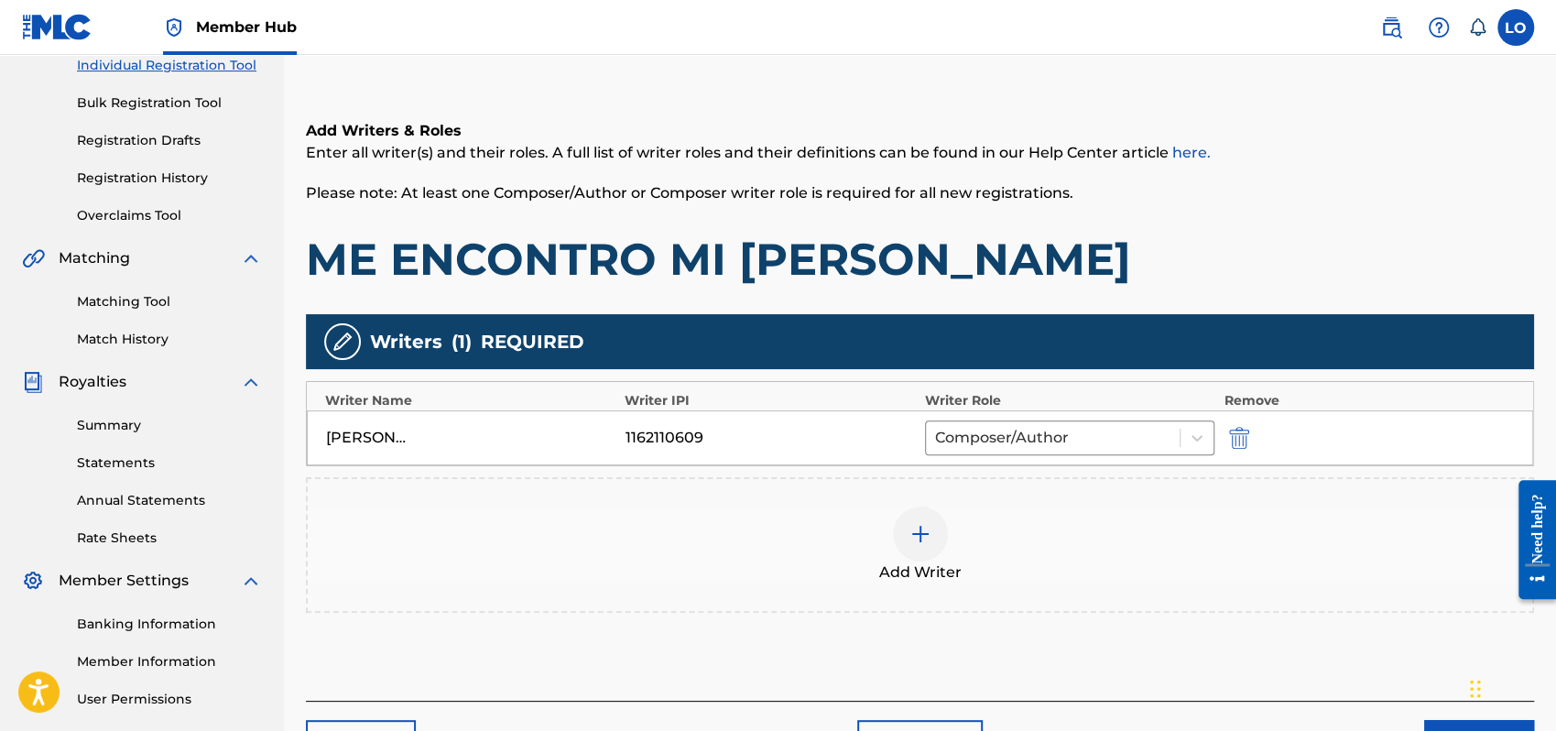
scroll to position [404, 0]
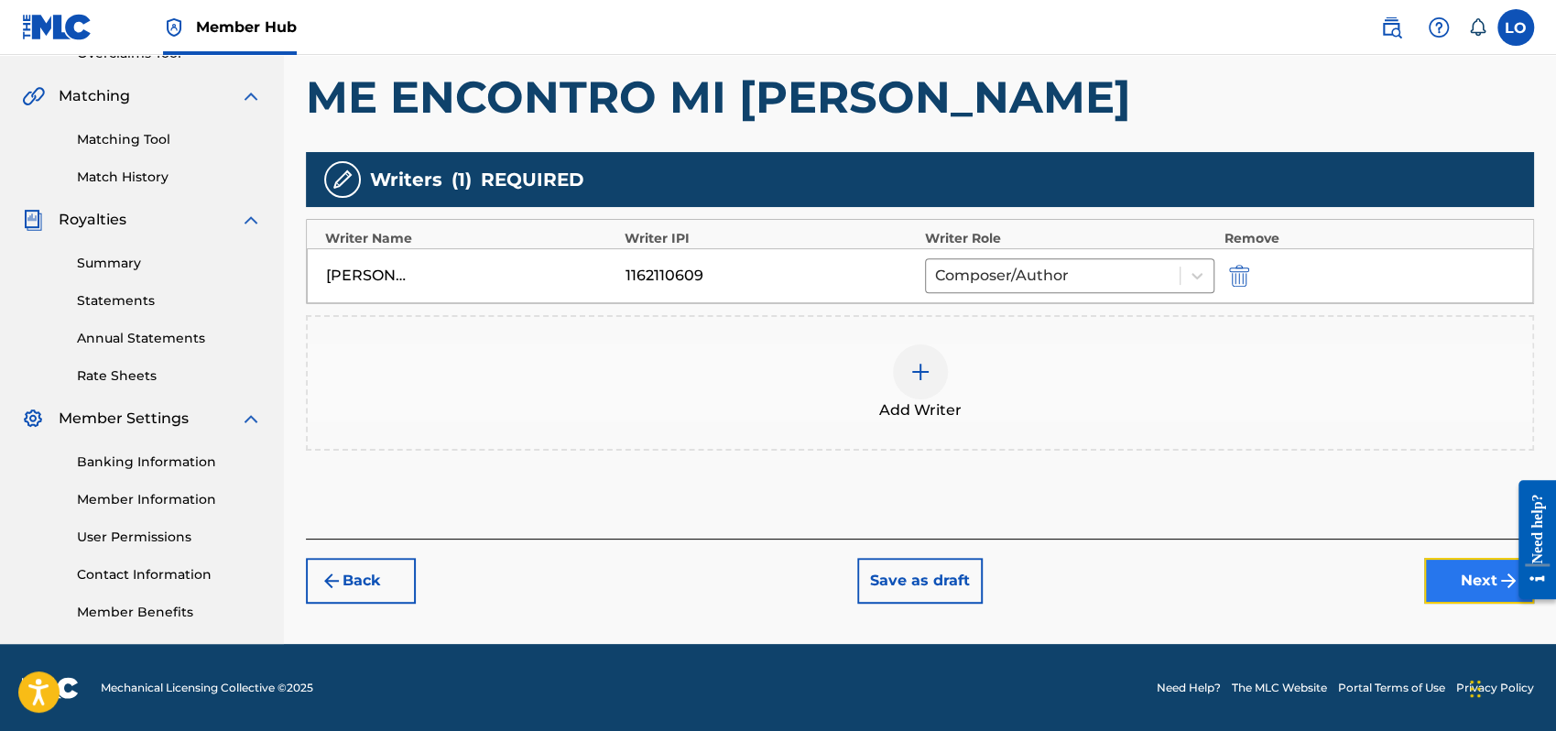
click at [1468, 584] on button "Next" at bounding box center [1479, 581] width 110 height 46
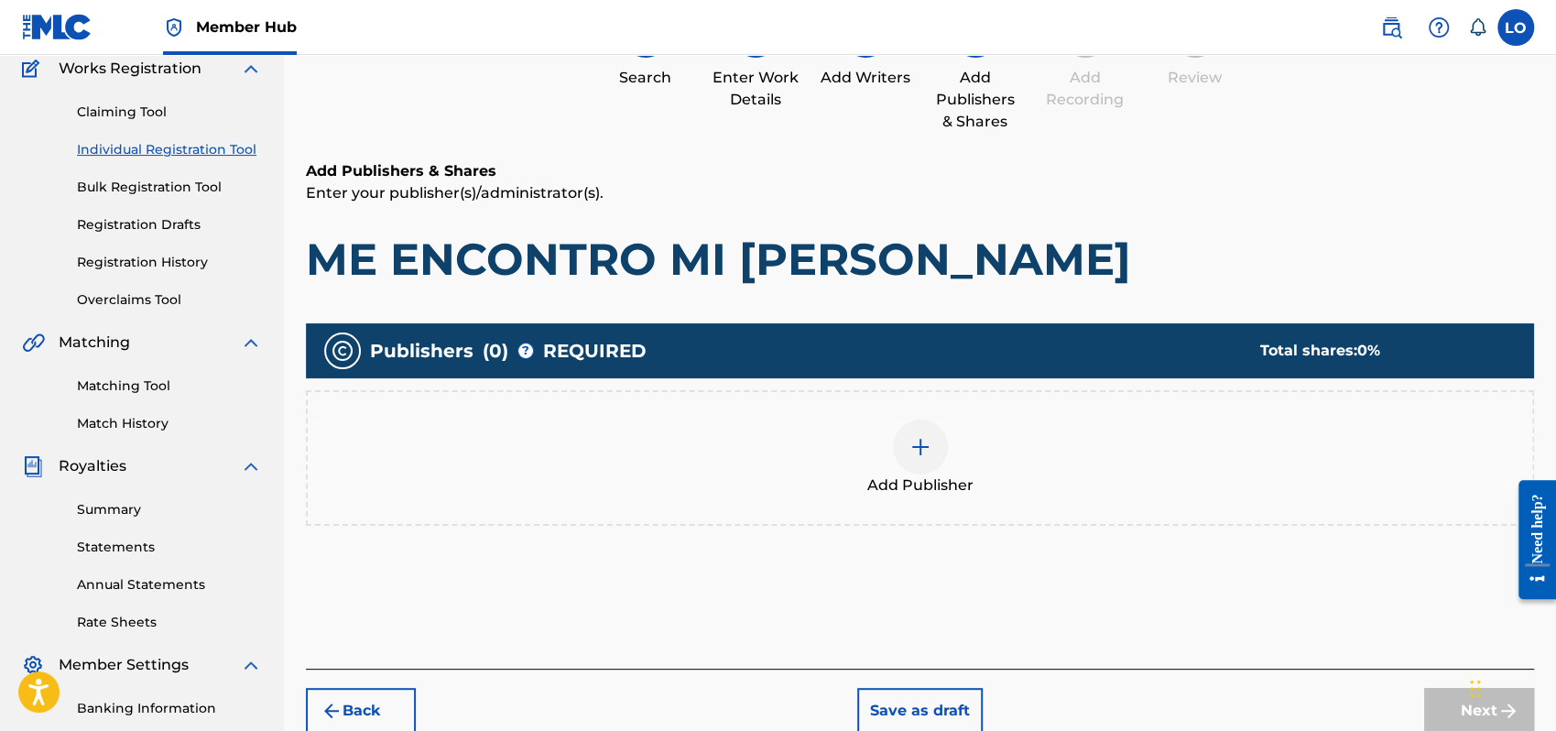
scroll to position [82, 0]
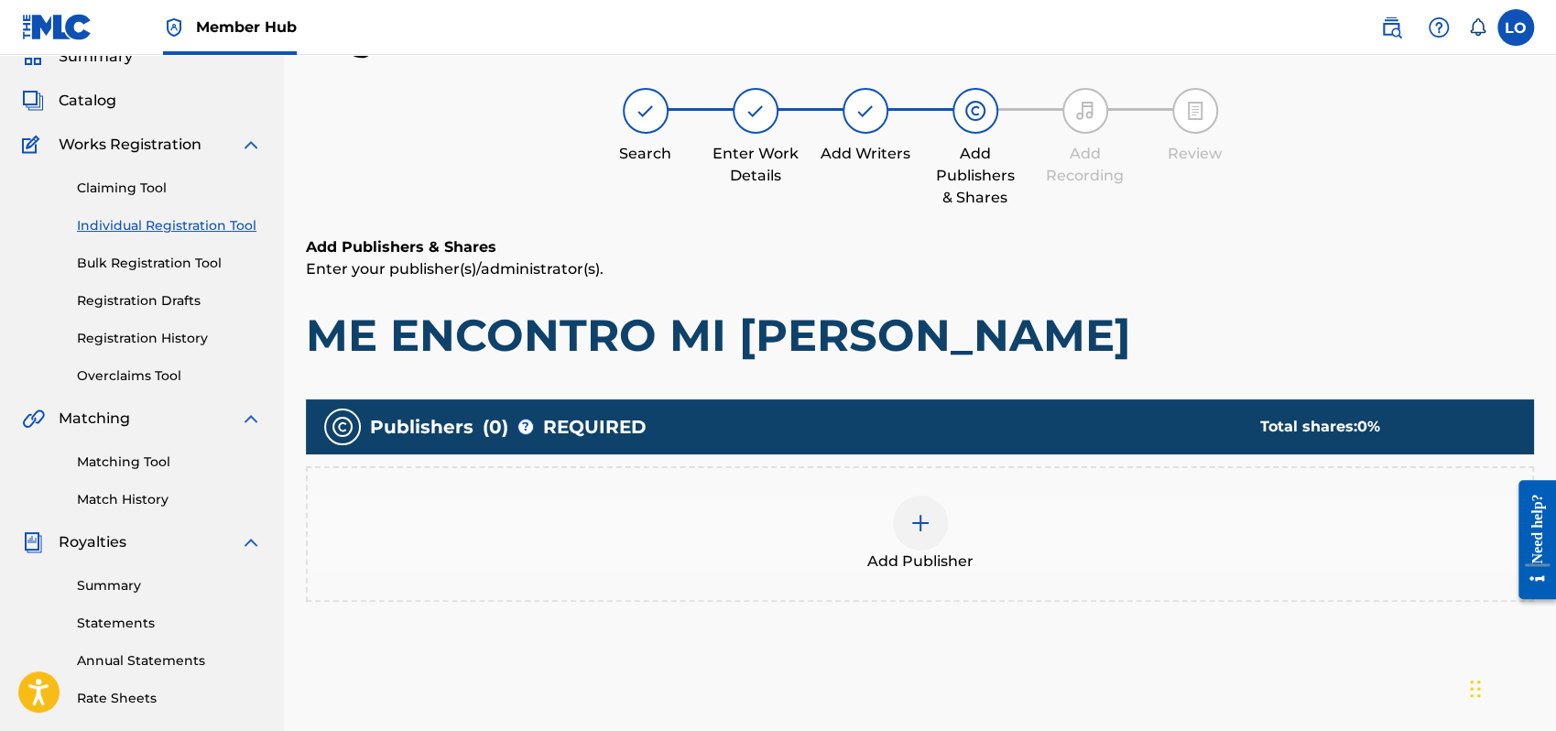
click at [931, 522] on img at bounding box center [921, 523] width 22 height 22
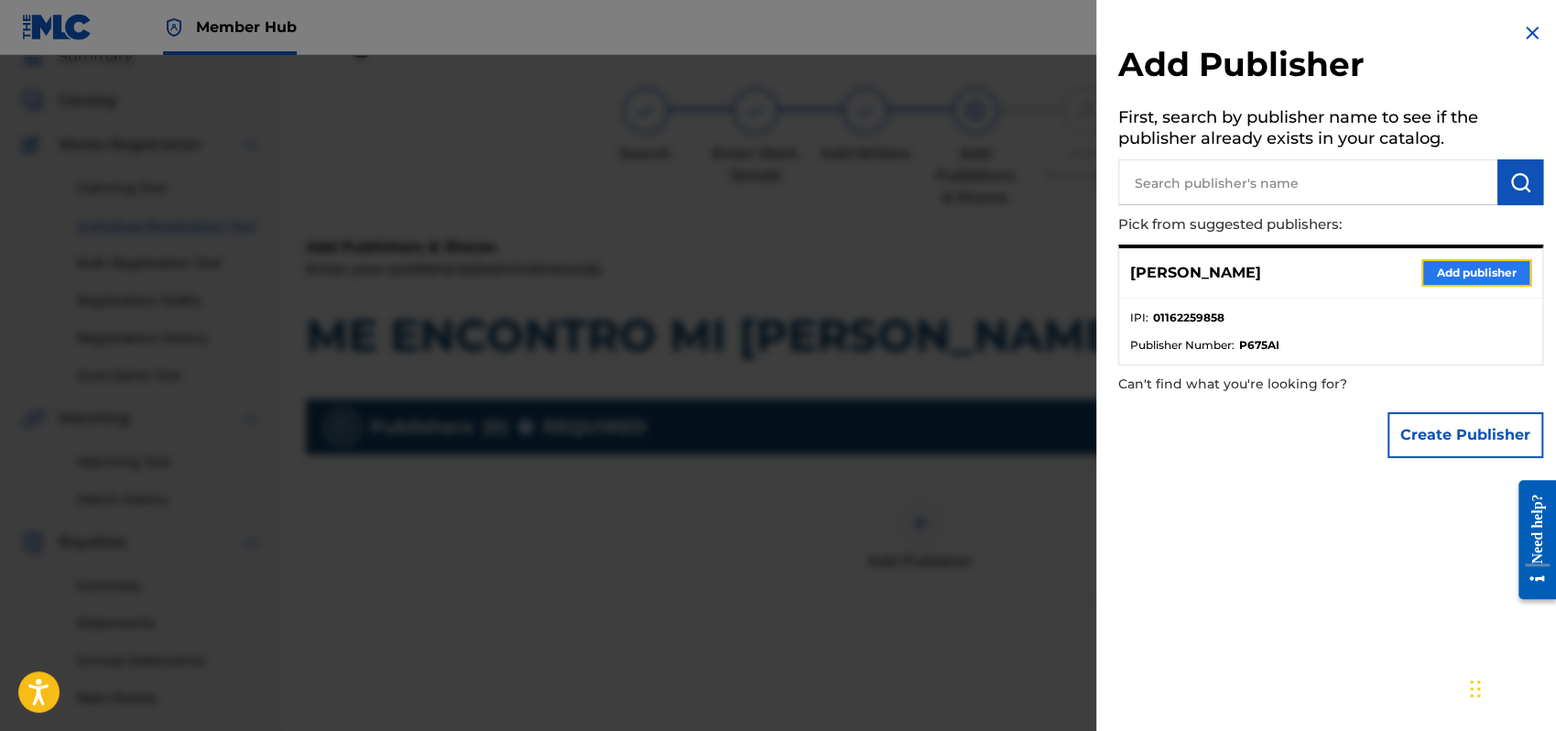
click at [1443, 262] on button "Add publisher" at bounding box center [1477, 272] width 110 height 27
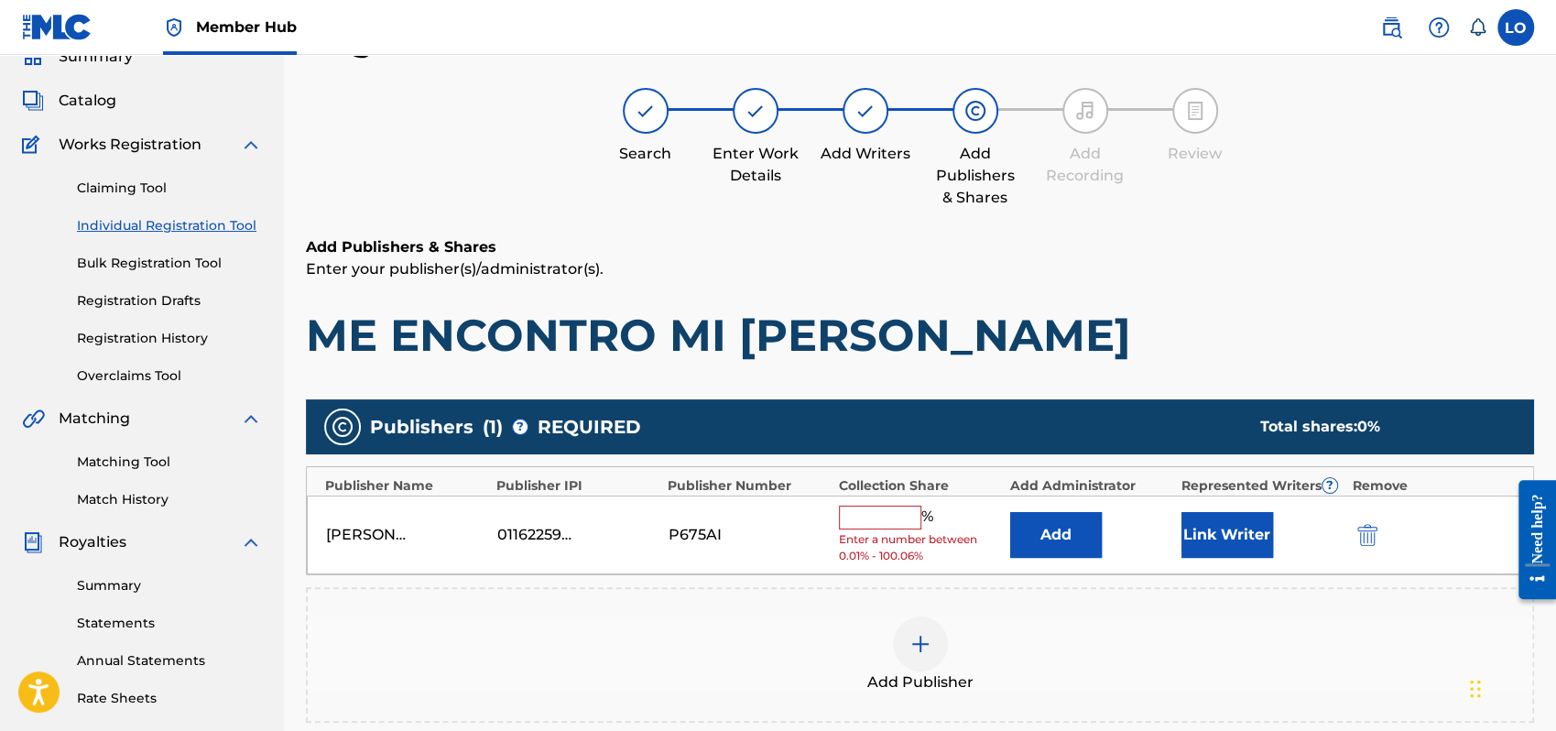
click at [871, 521] on input "text" at bounding box center [880, 518] width 82 height 24
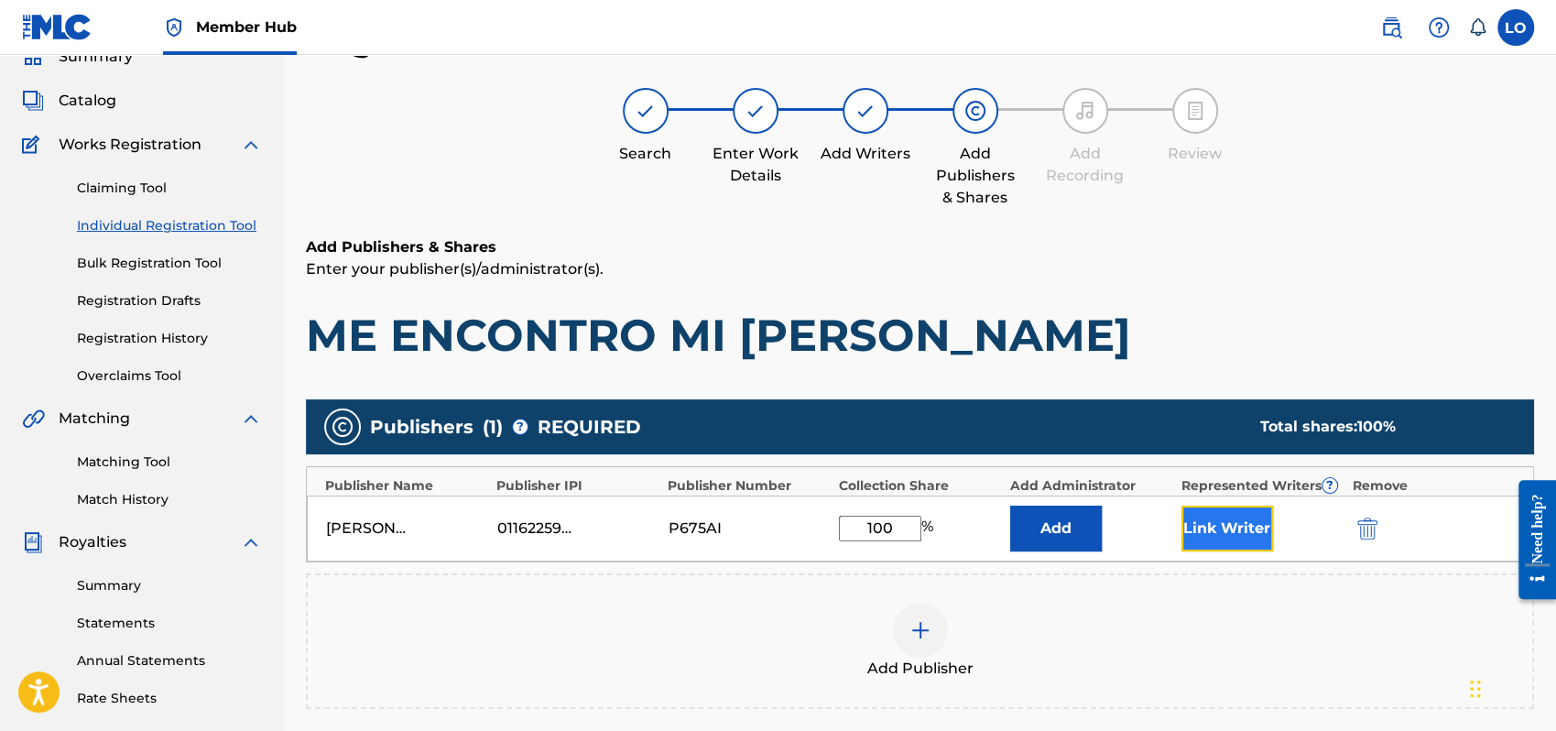
click at [1249, 528] on button "Link Writer" at bounding box center [1228, 529] width 92 height 46
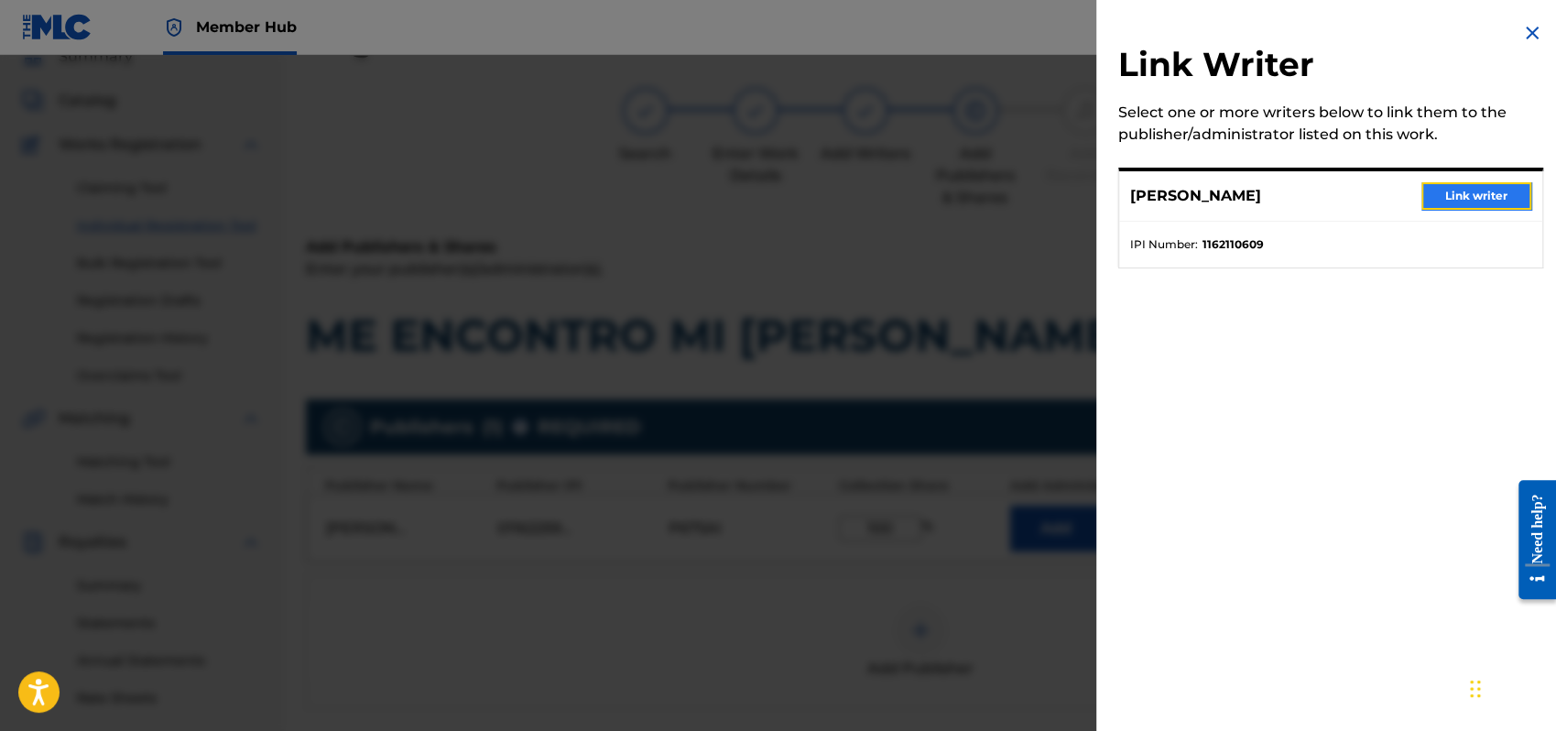
click at [1480, 188] on button "Link writer" at bounding box center [1477, 195] width 110 height 27
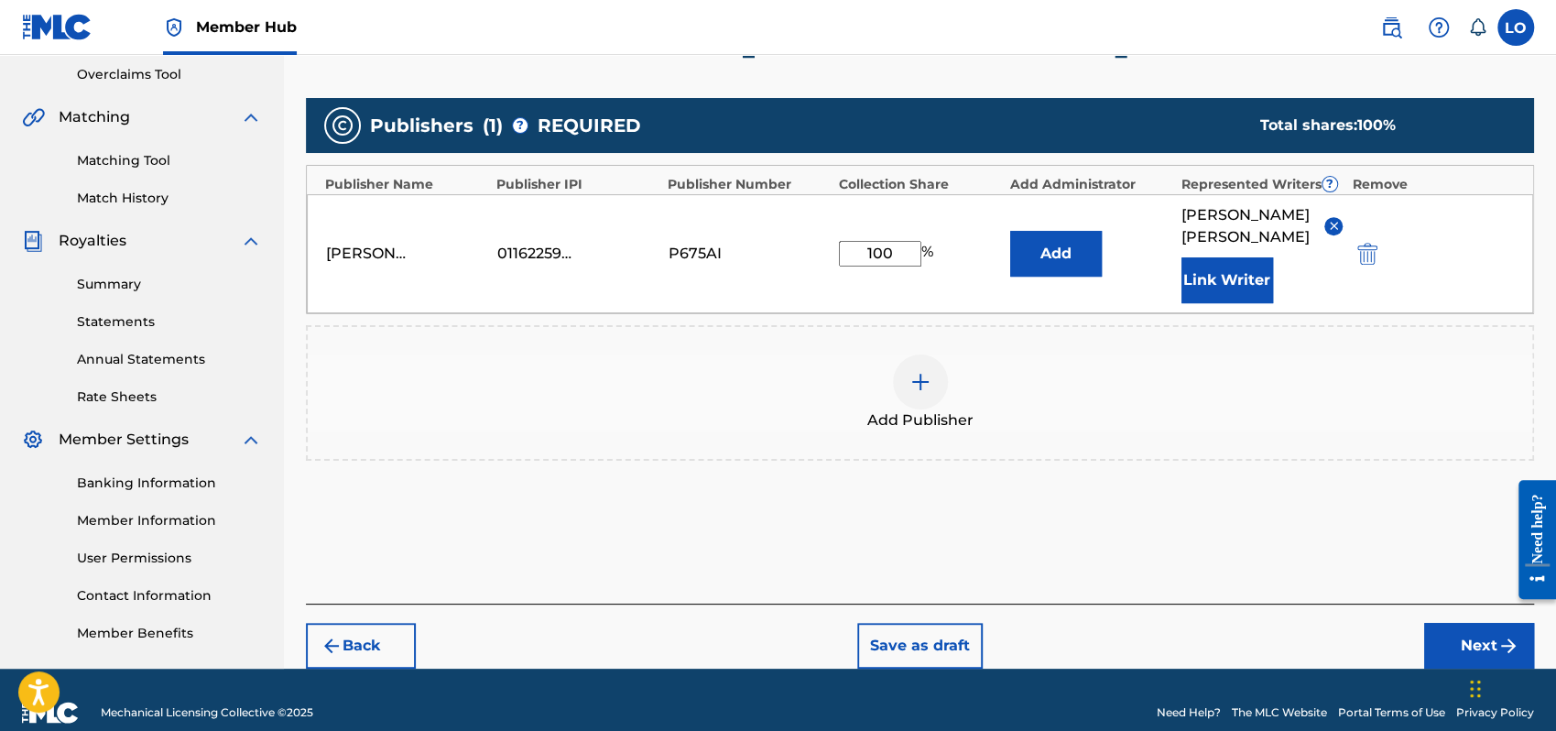
scroll to position [404, 0]
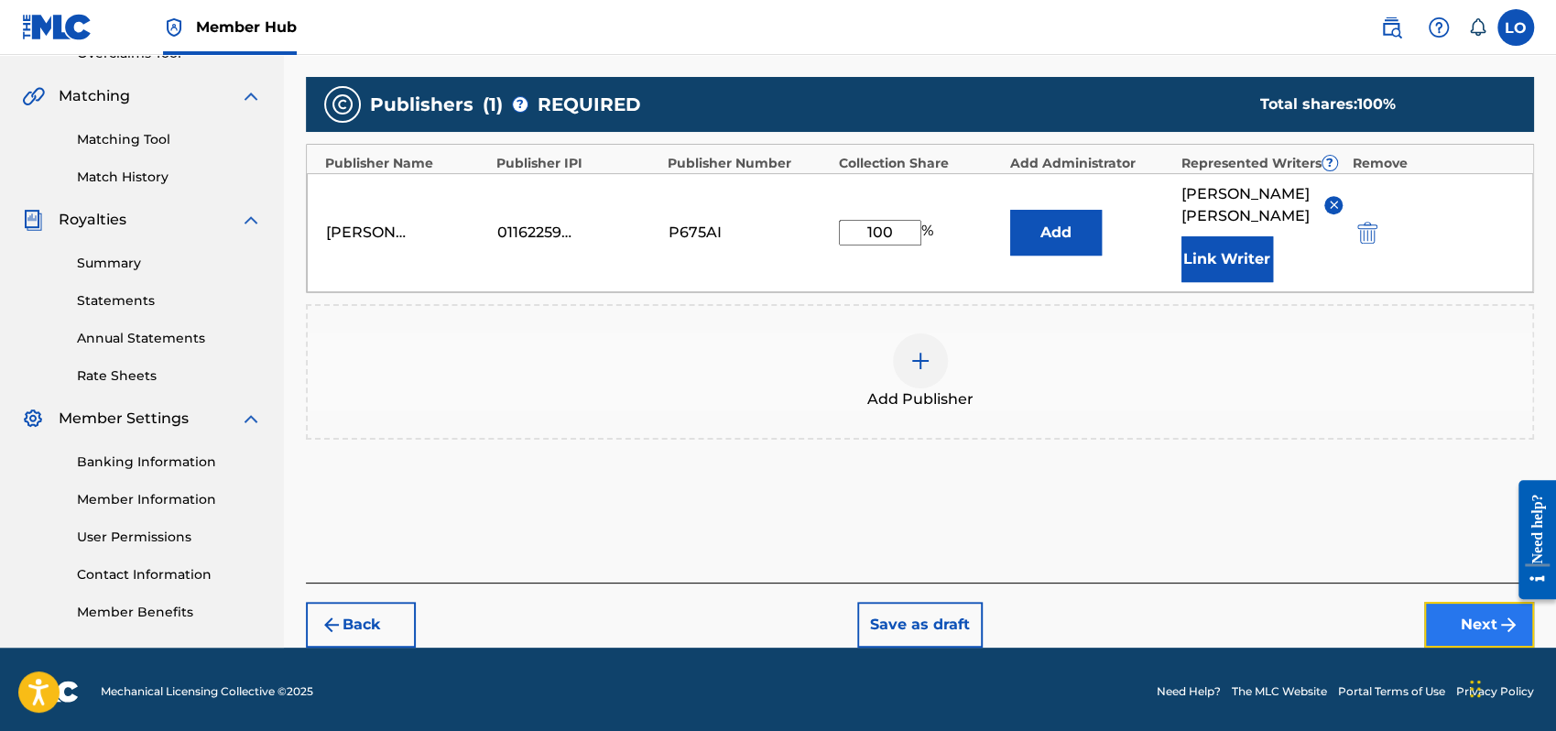
click at [1457, 607] on button "Next" at bounding box center [1479, 625] width 110 height 46
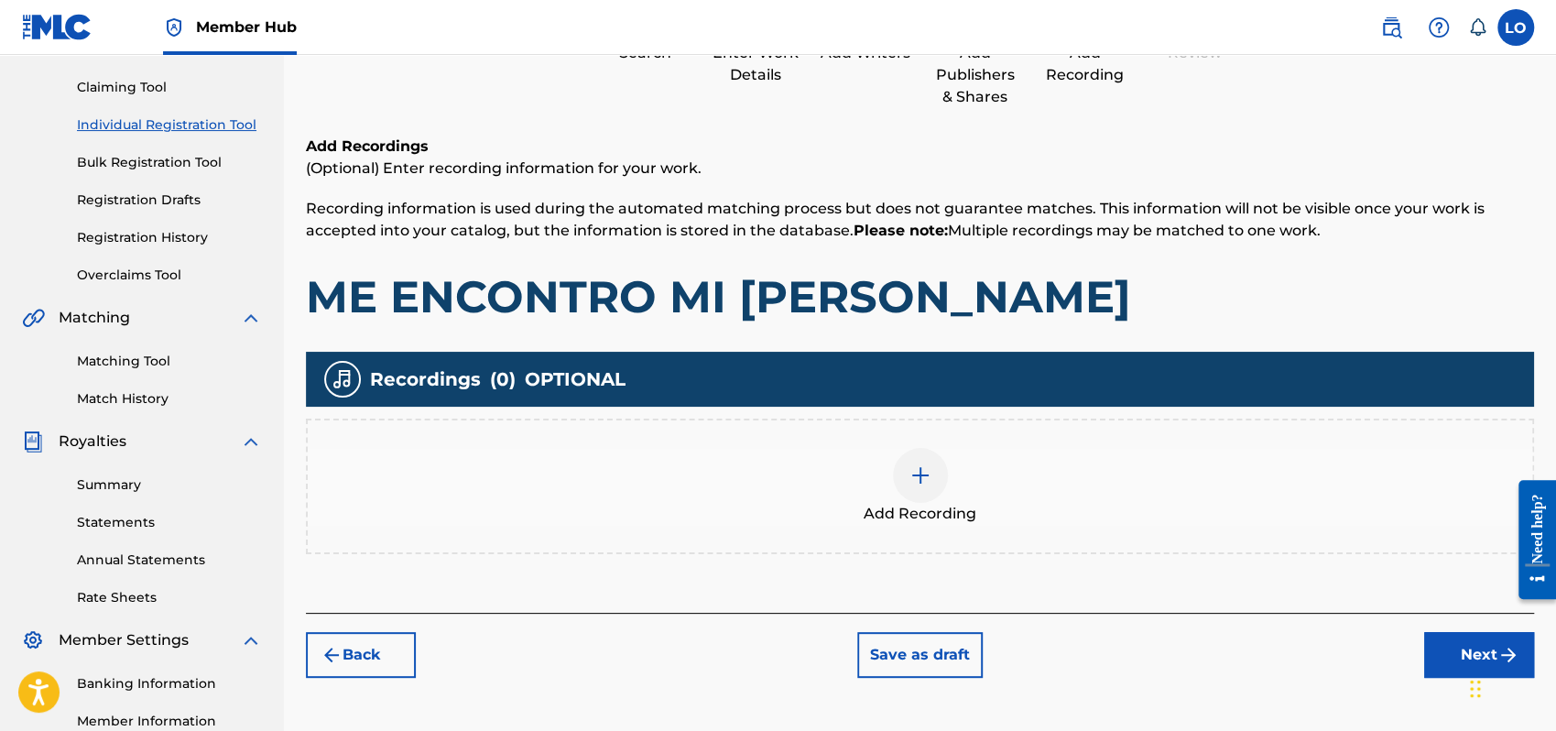
scroll to position [82, 0]
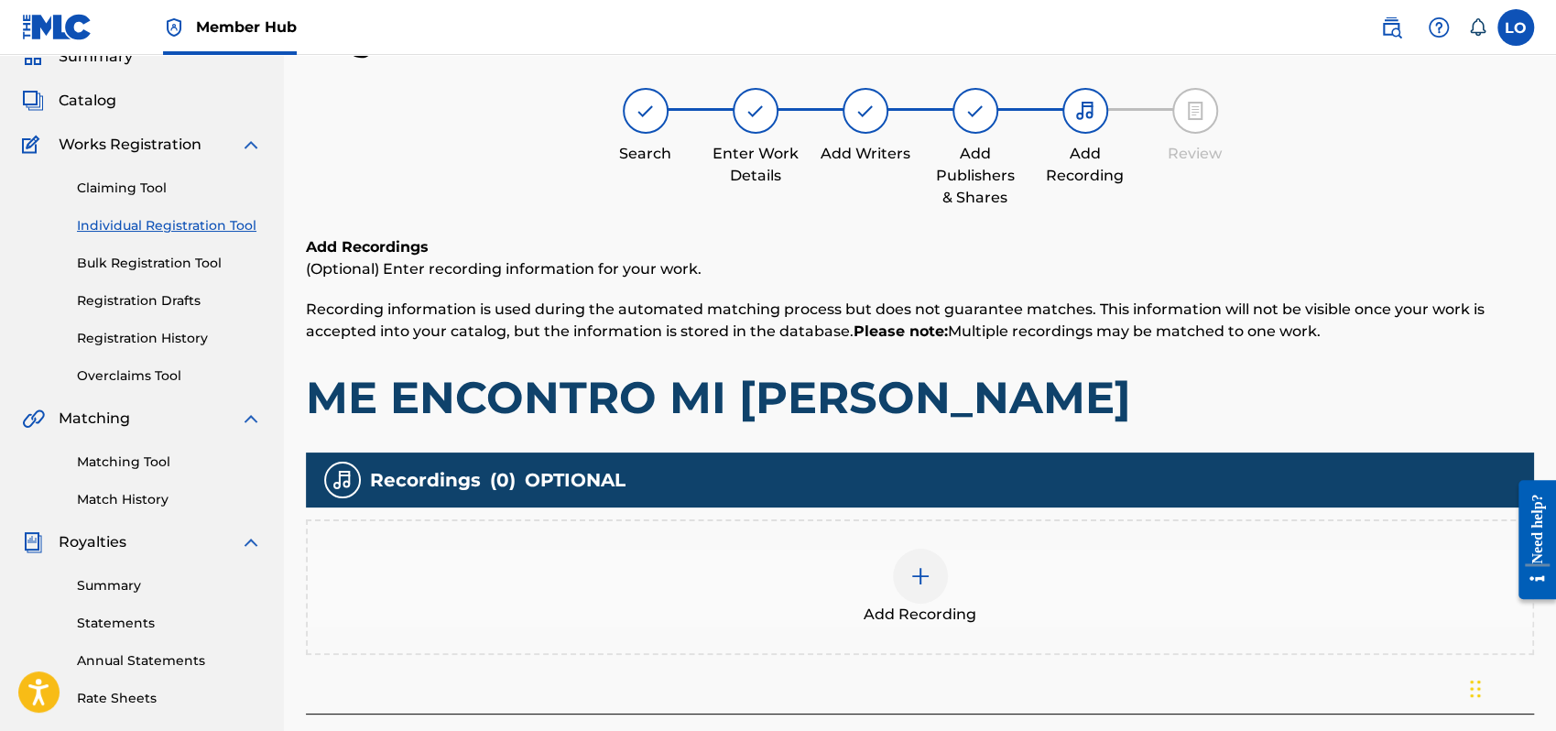
click at [923, 573] on img at bounding box center [921, 576] width 22 height 22
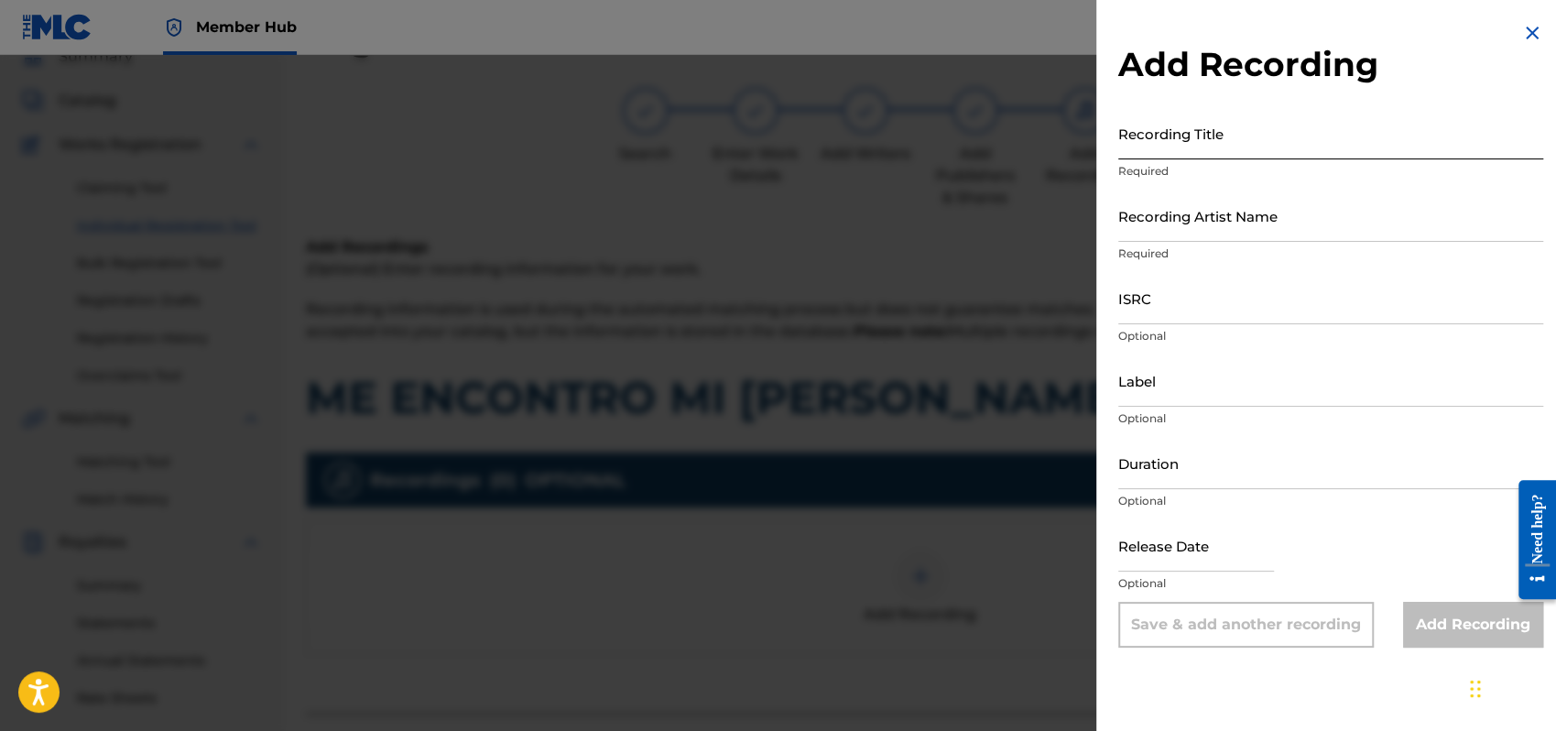
click at [1146, 150] on input "Recording Title" at bounding box center [1331, 133] width 425 height 52
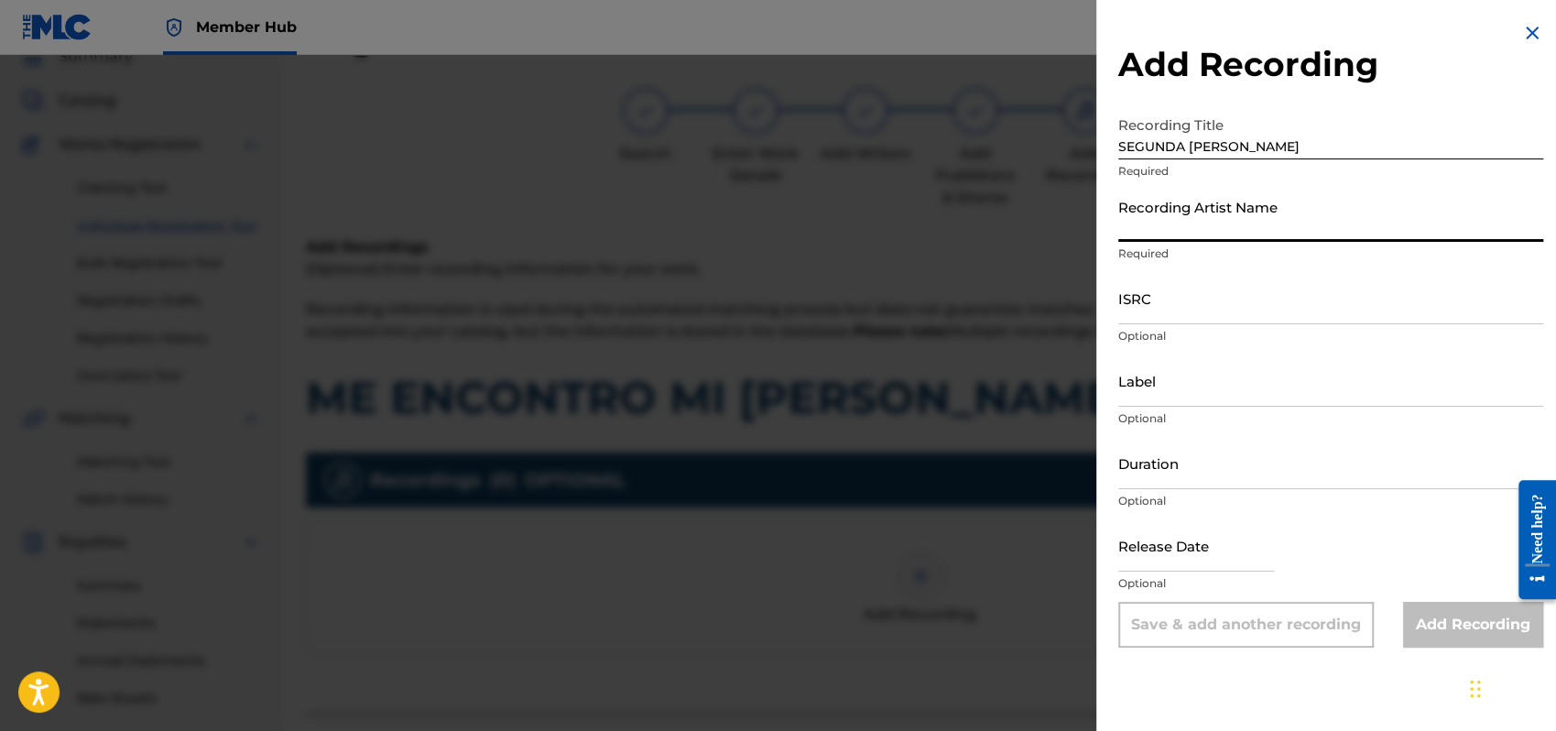
click at [1138, 229] on input "Recording Artist Name" at bounding box center [1331, 216] width 425 height 52
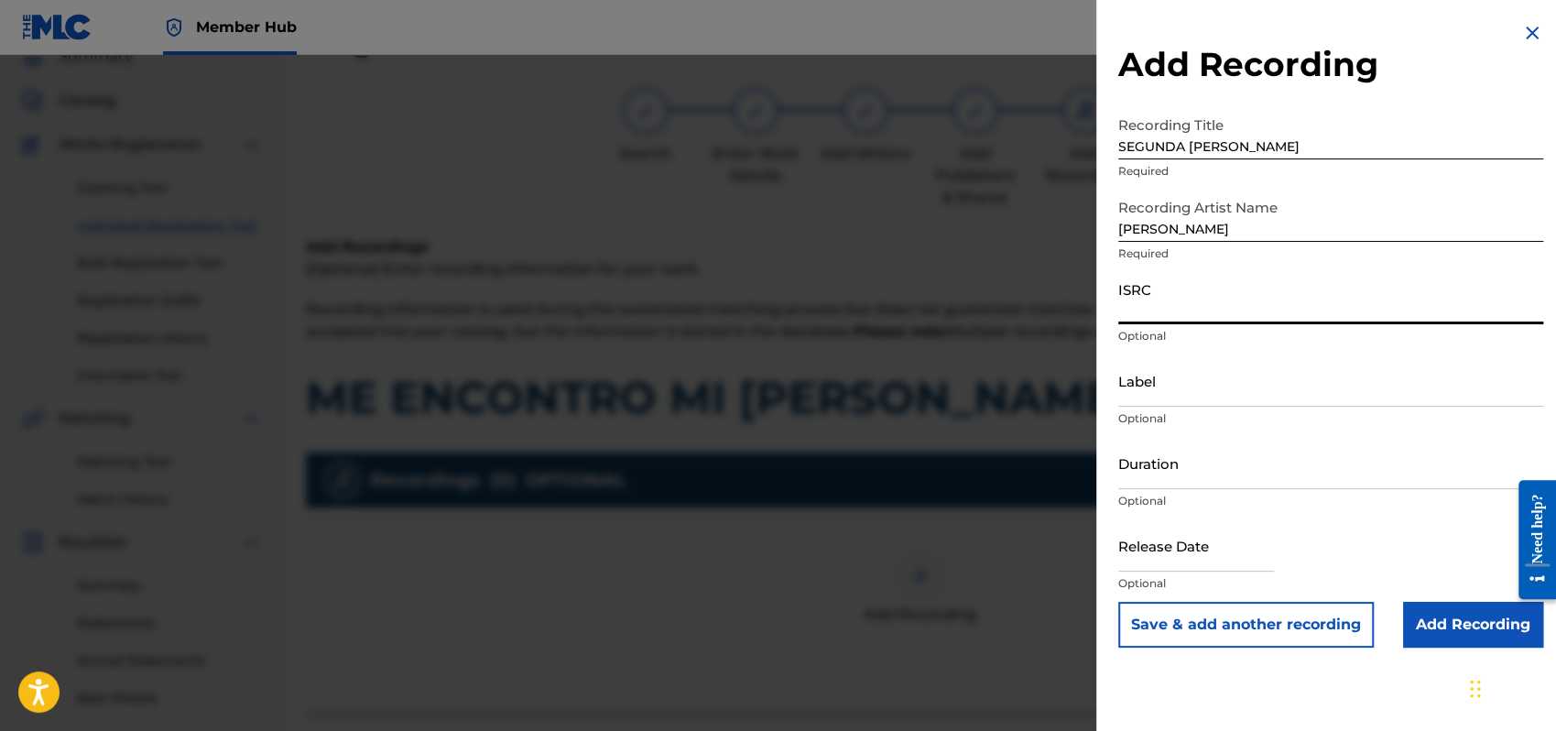
click at [1132, 301] on input "ISRC" at bounding box center [1331, 298] width 425 height 52
click at [1142, 456] on input "Duration" at bounding box center [1331, 463] width 425 height 52
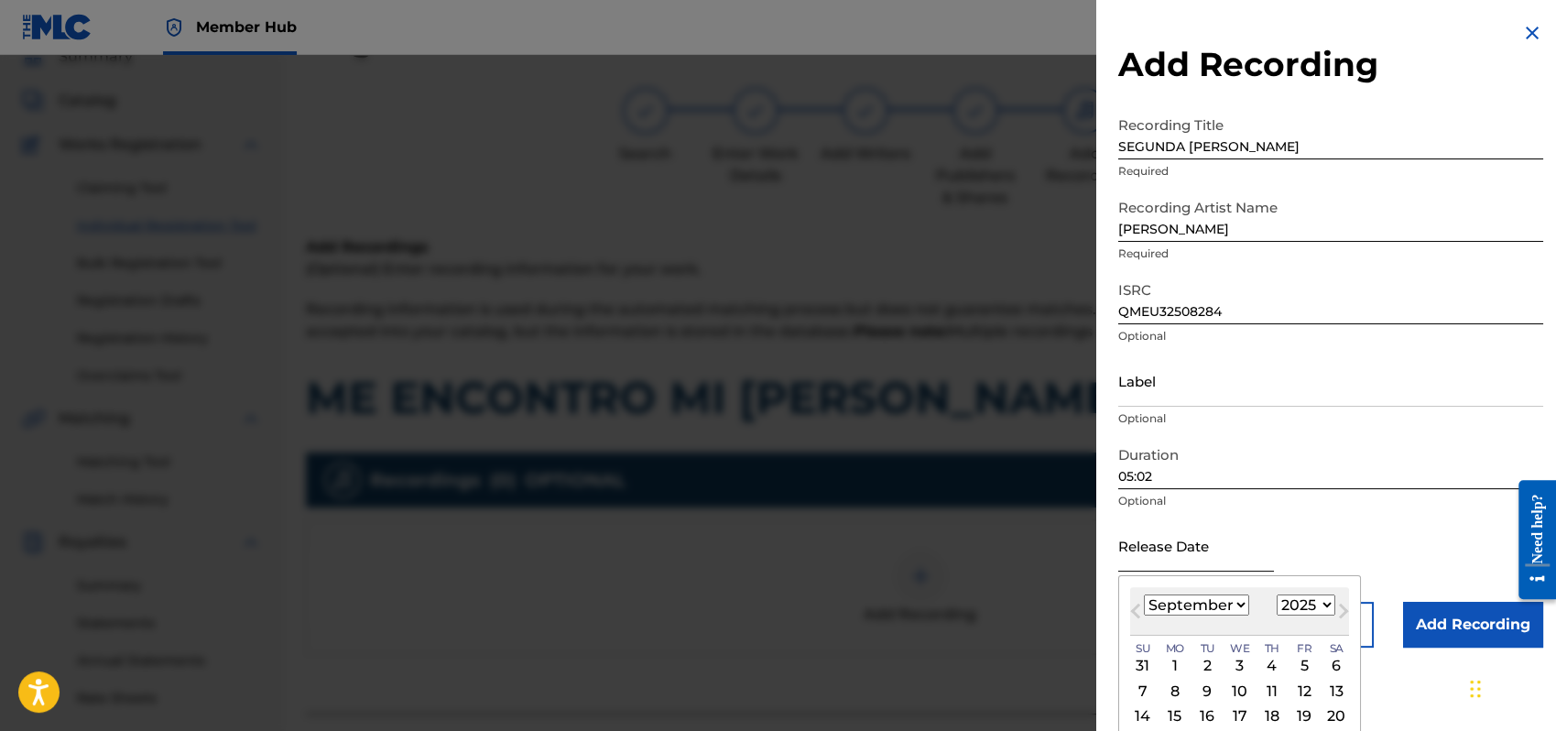
click at [1145, 544] on input "text" at bounding box center [1197, 545] width 156 height 52
click at [1243, 606] on select "January February March April May June July August September October November De…" at bounding box center [1196, 605] width 105 height 21
click at [1144, 595] on select "January February March April May June July August September October November De…" at bounding box center [1196, 605] width 105 height 21
click at [1247, 666] on div "4" at bounding box center [1240, 666] width 22 height 22
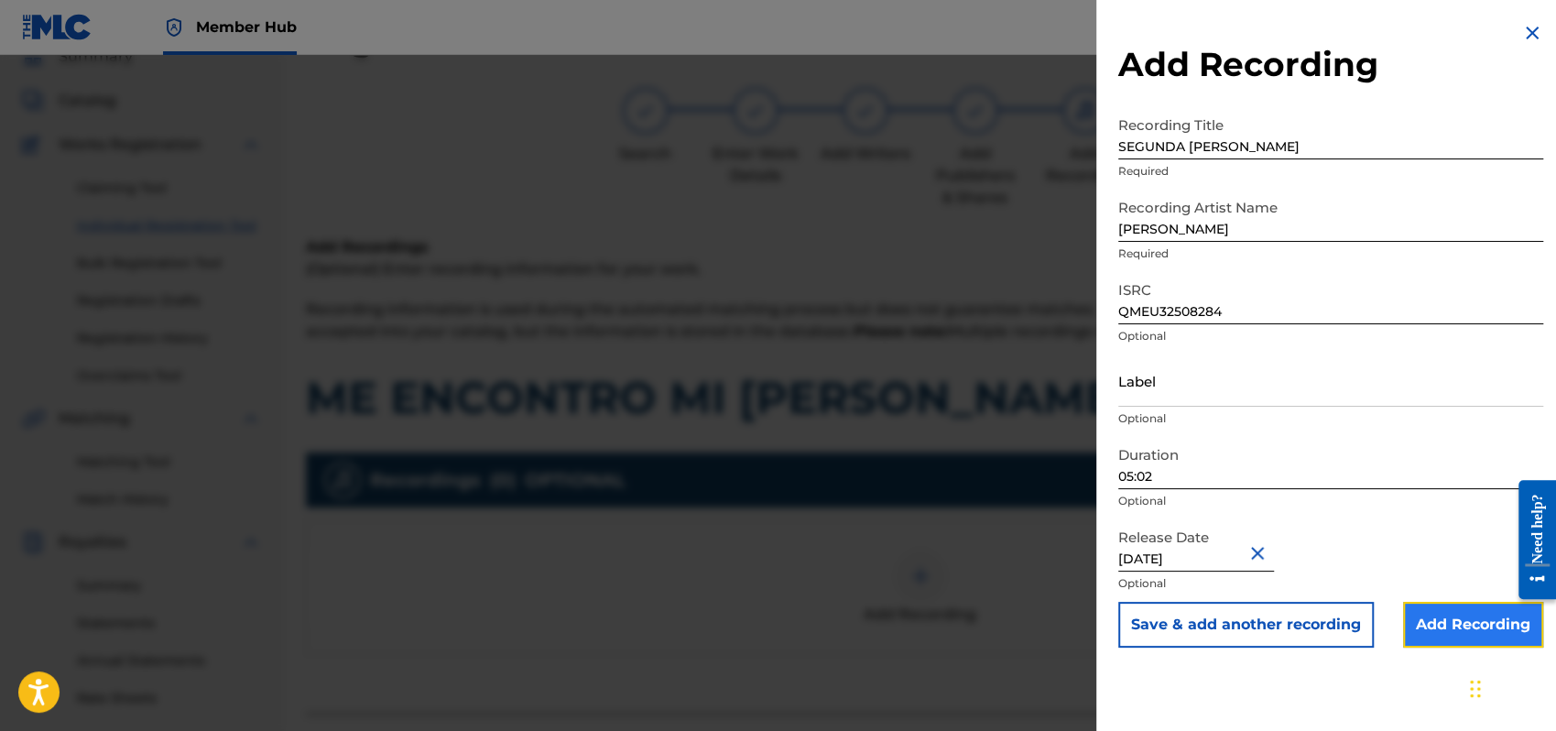
click at [1427, 620] on input "Add Recording" at bounding box center [1473, 625] width 140 height 46
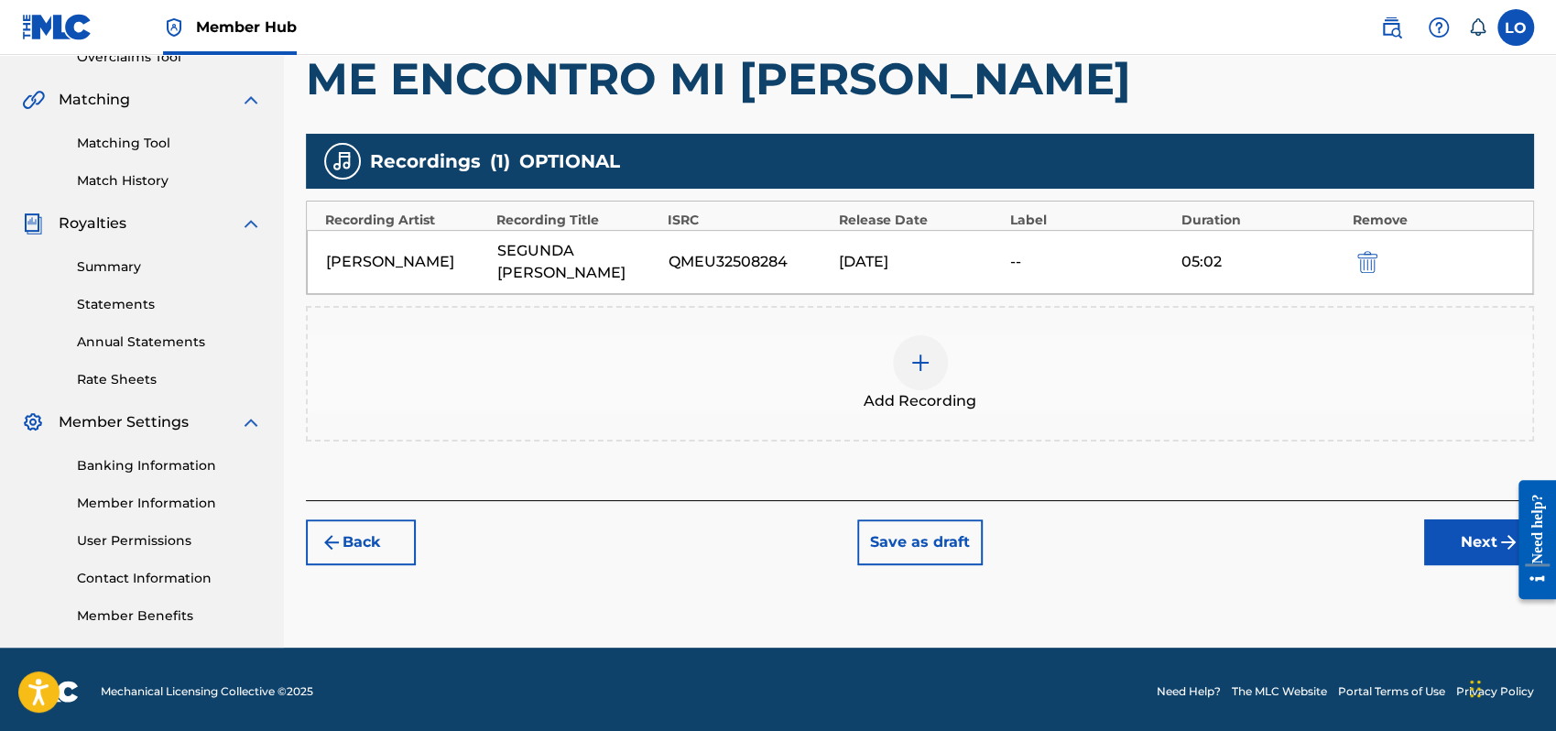
scroll to position [404, 0]
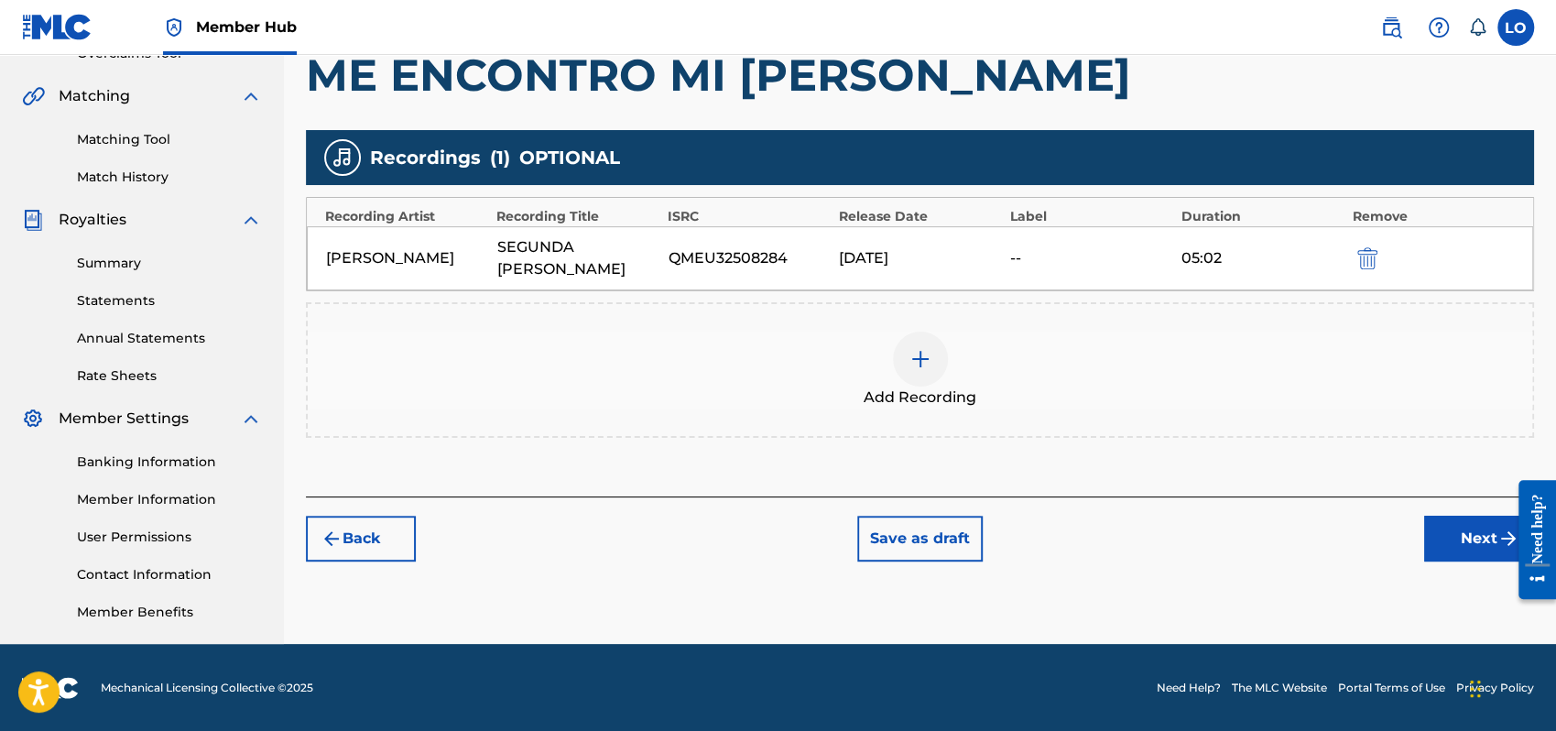
drag, startPoint x: 1559, startPoint y: 270, endPoint x: 50, endPoint y: 74, distance: 1521.4
click at [1471, 516] on button "Next" at bounding box center [1479, 539] width 110 height 46
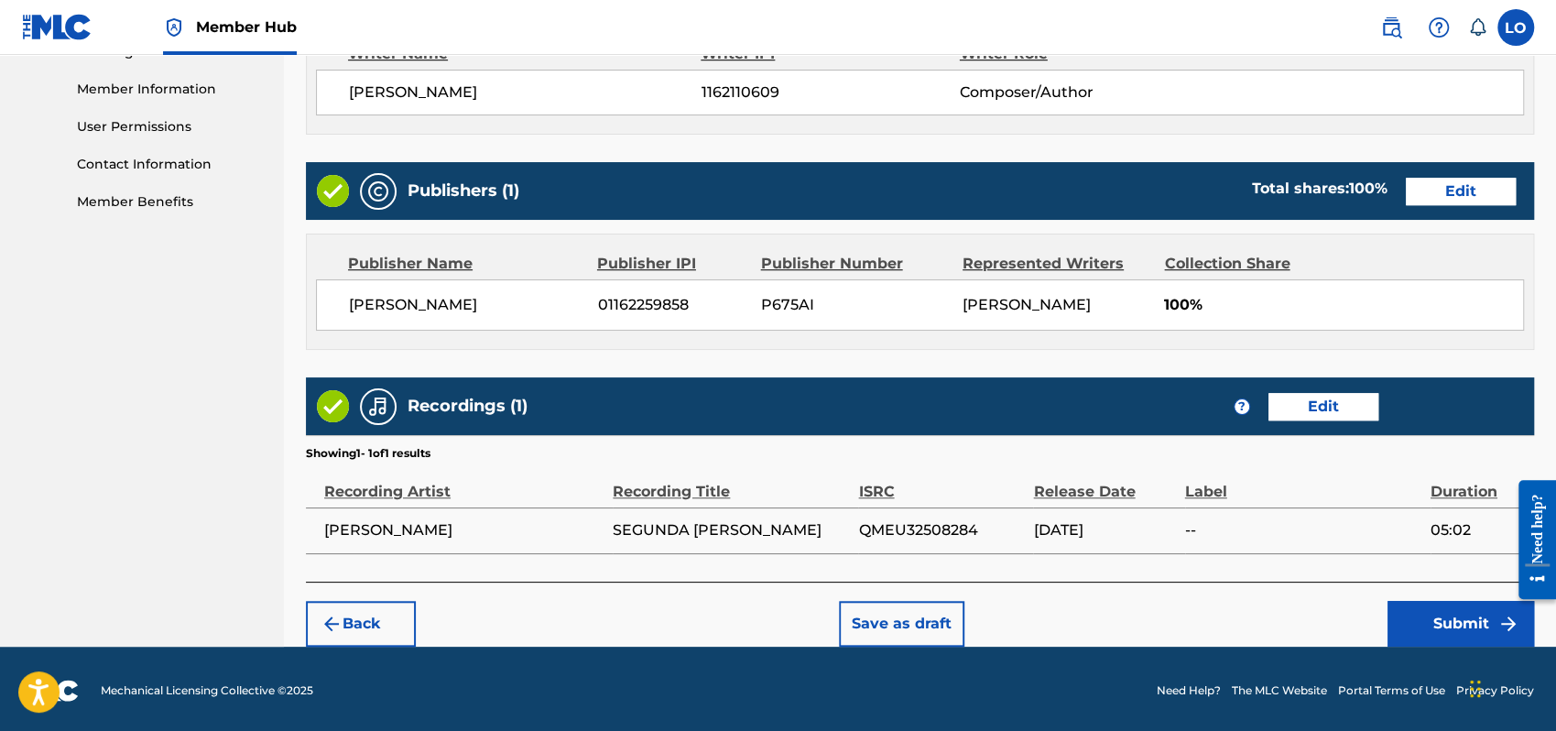
scroll to position [816, 0]
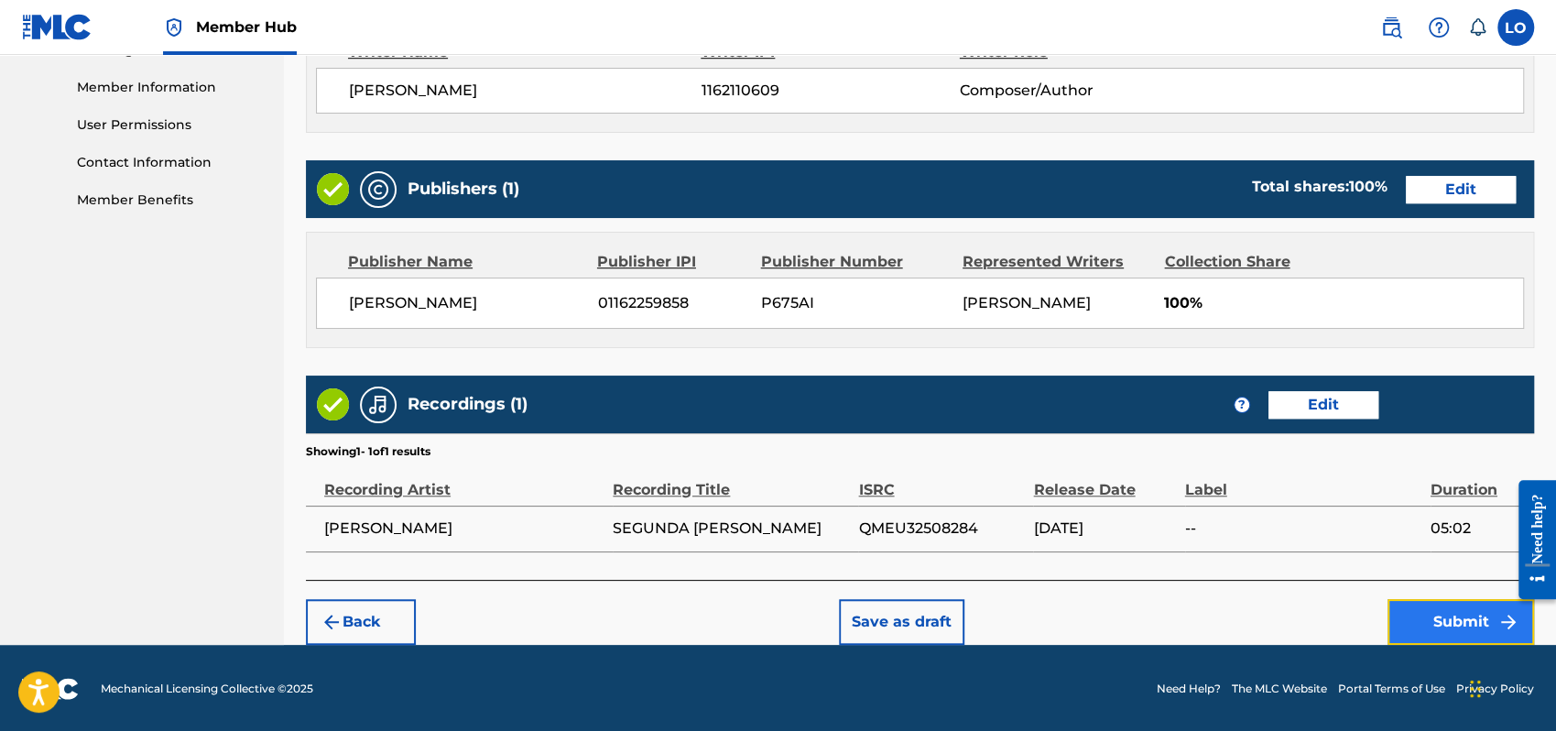
click at [1469, 625] on button "Submit" at bounding box center [1461, 622] width 147 height 46
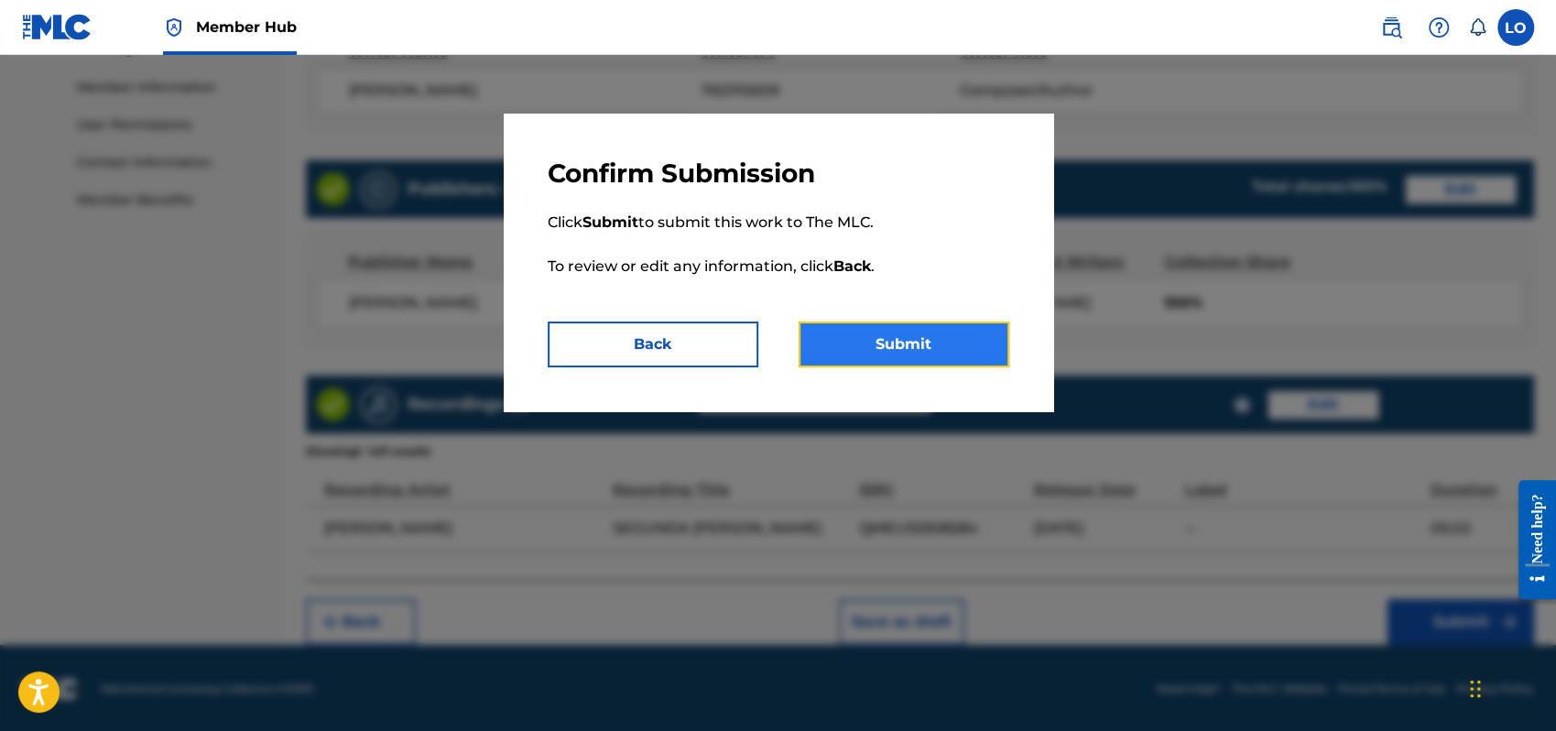
click at [897, 341] on button "Submit" at bounding box center [904, 345] width 211 height 46
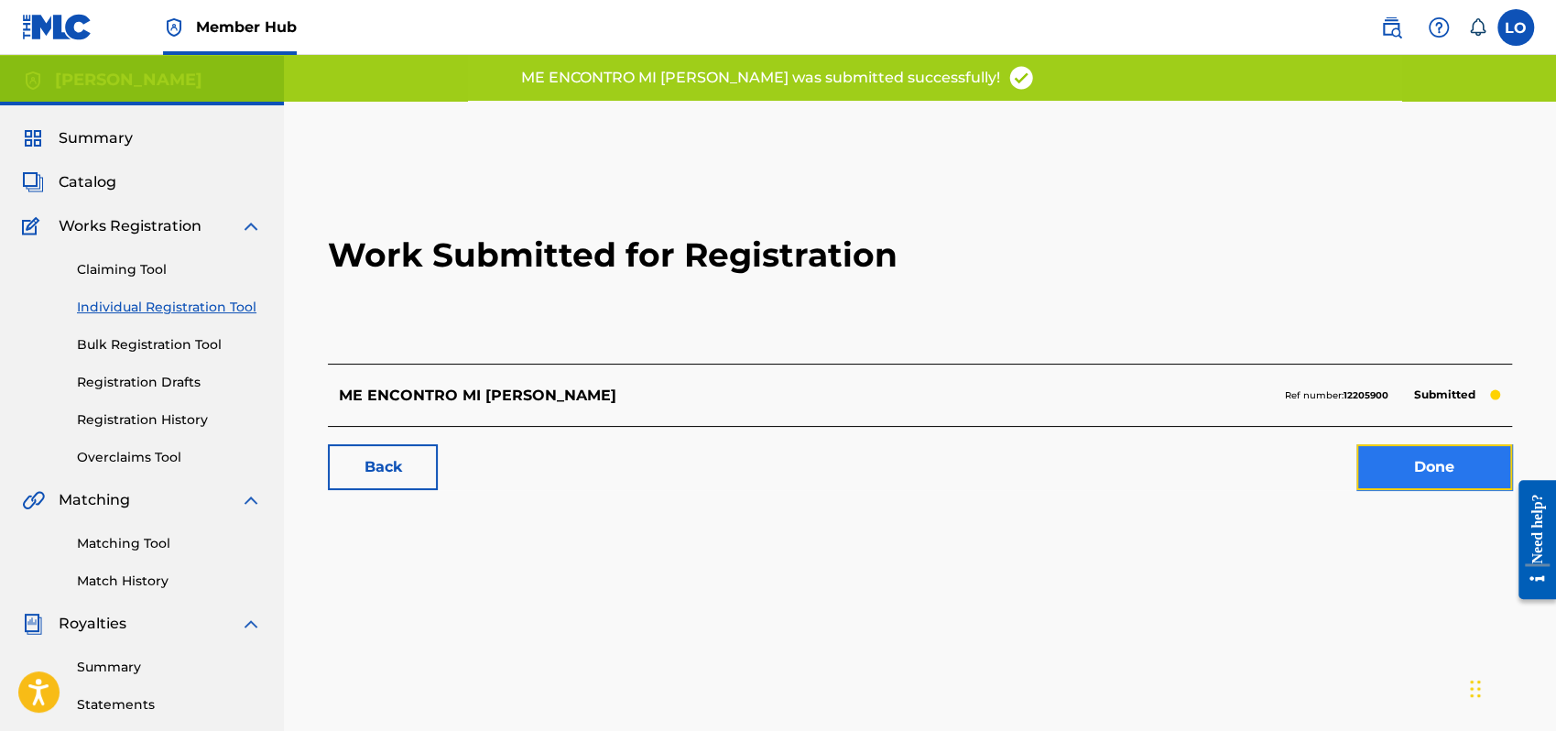
click at [1432, 465] on link "Done" at bounding box center [1435, 467] width 156 height 46
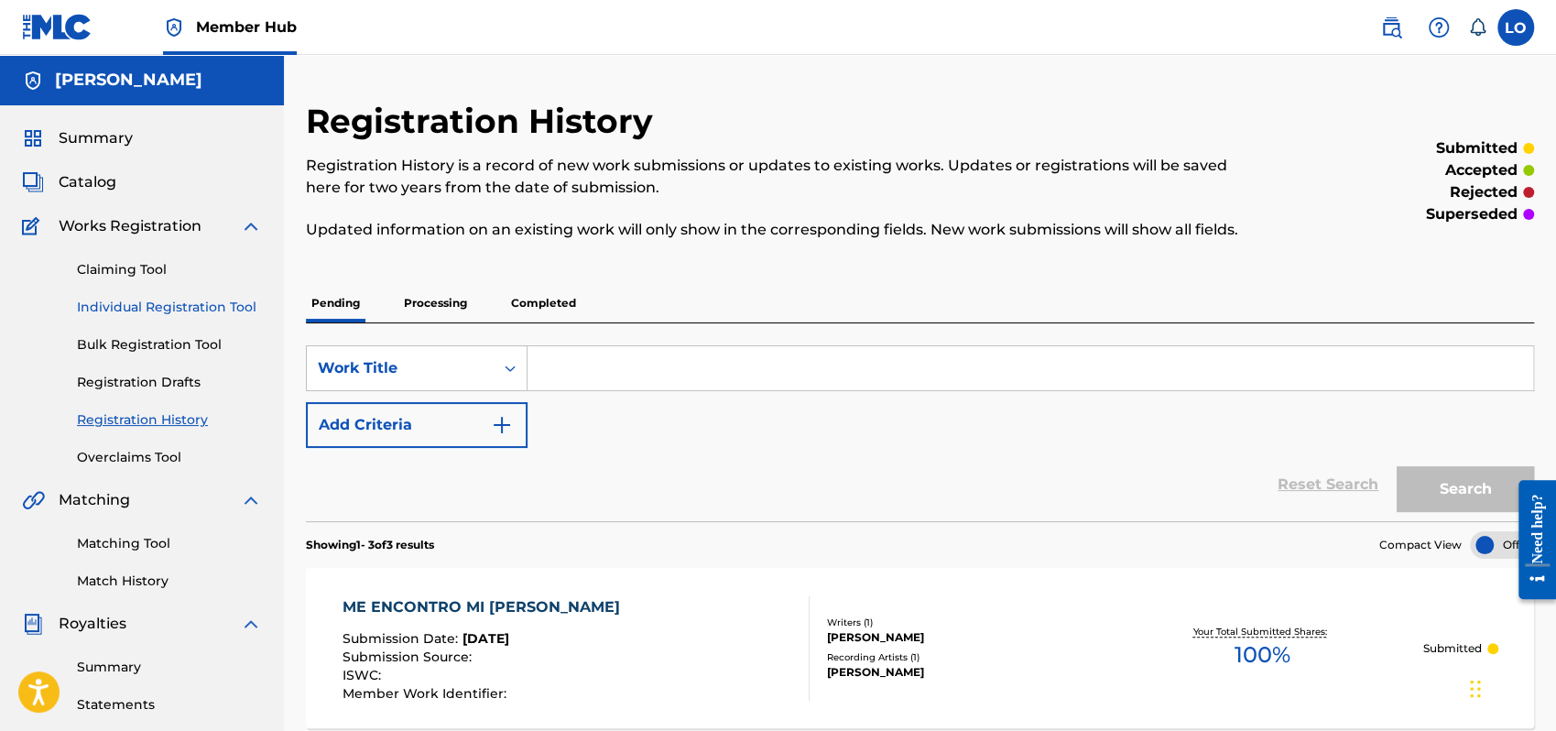
click at [149, 302] on link "Individual Registration Tool" at bounding box center [169, 307] width 185 height 19
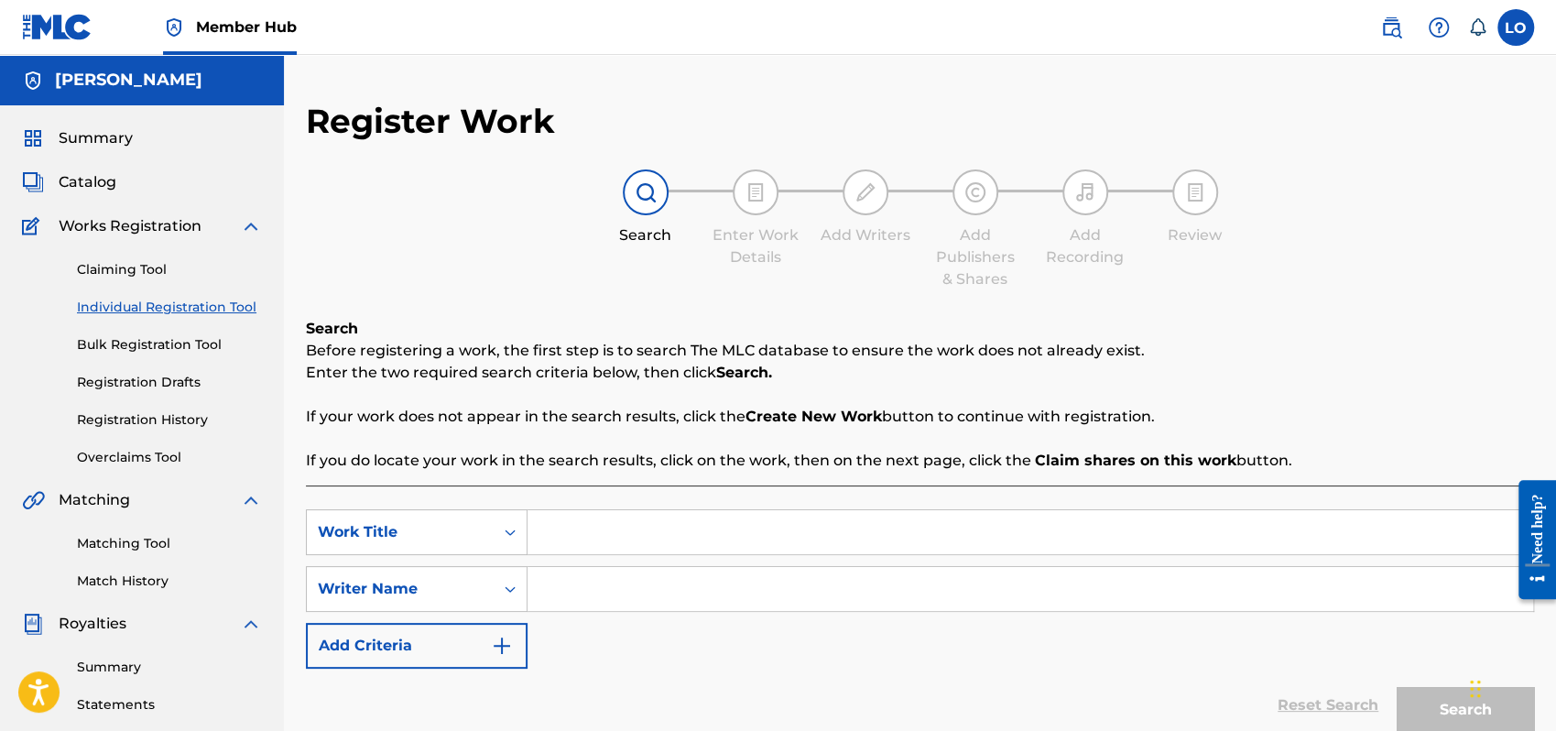
click at [543, 528] on input "Search Form" at bounding box center [1031, 532] width 1006 height 44
click at [565, 591] on input "Search Form" at bounding box center [1031, 589] width 1006 height 44
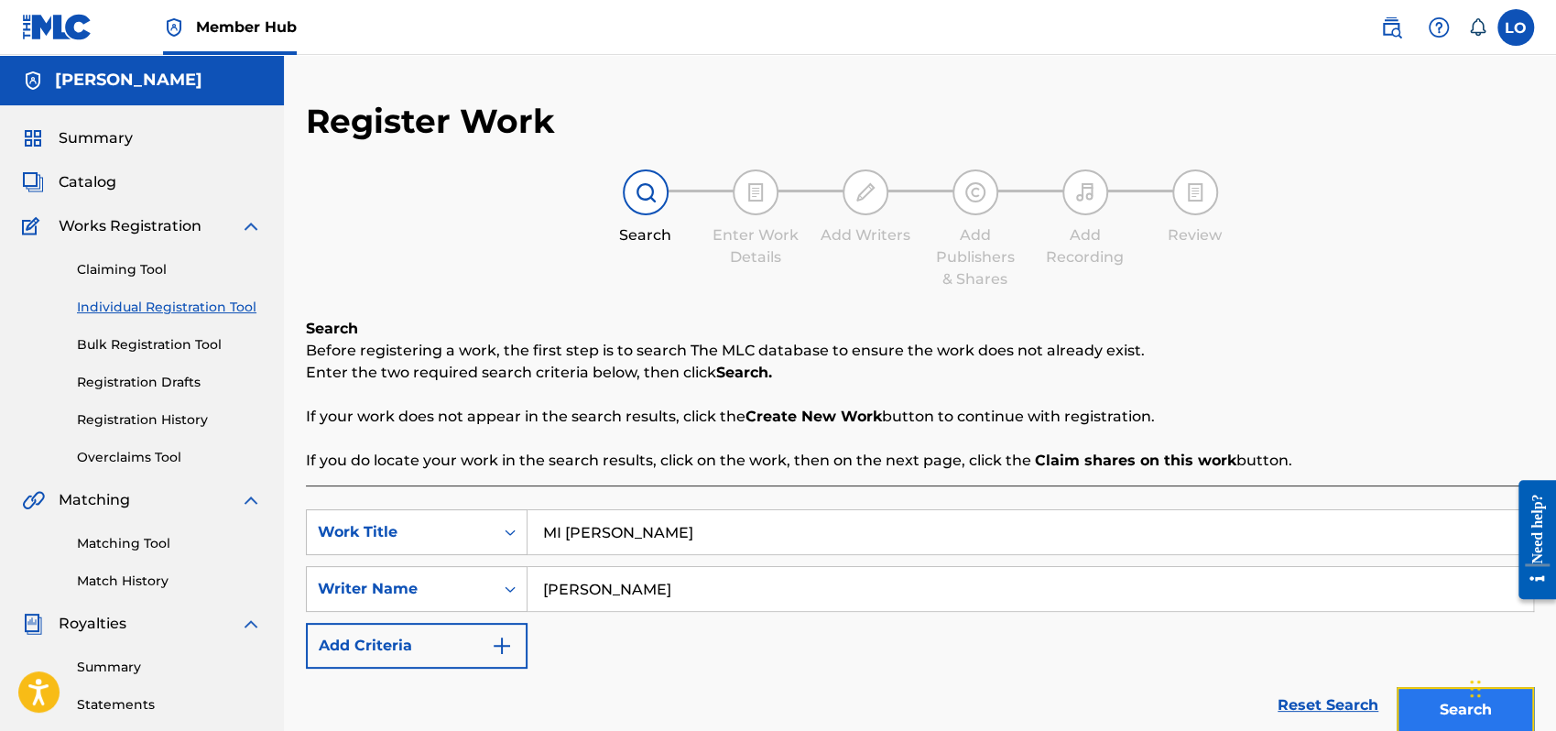
click at [1419, 699] on button "Search" at bounding box center [1465, 710] width 137 height 46
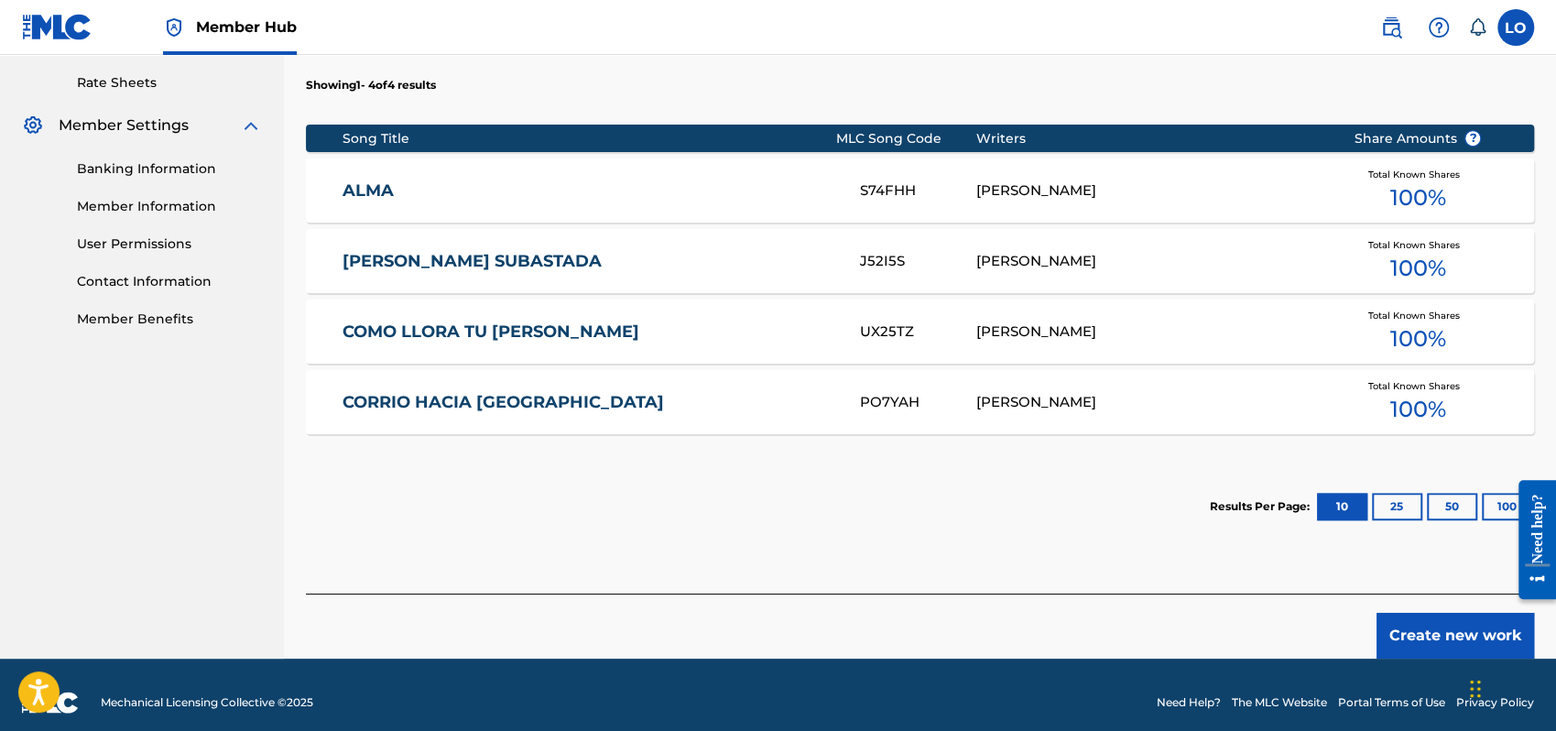
scroll to position [712, 0]
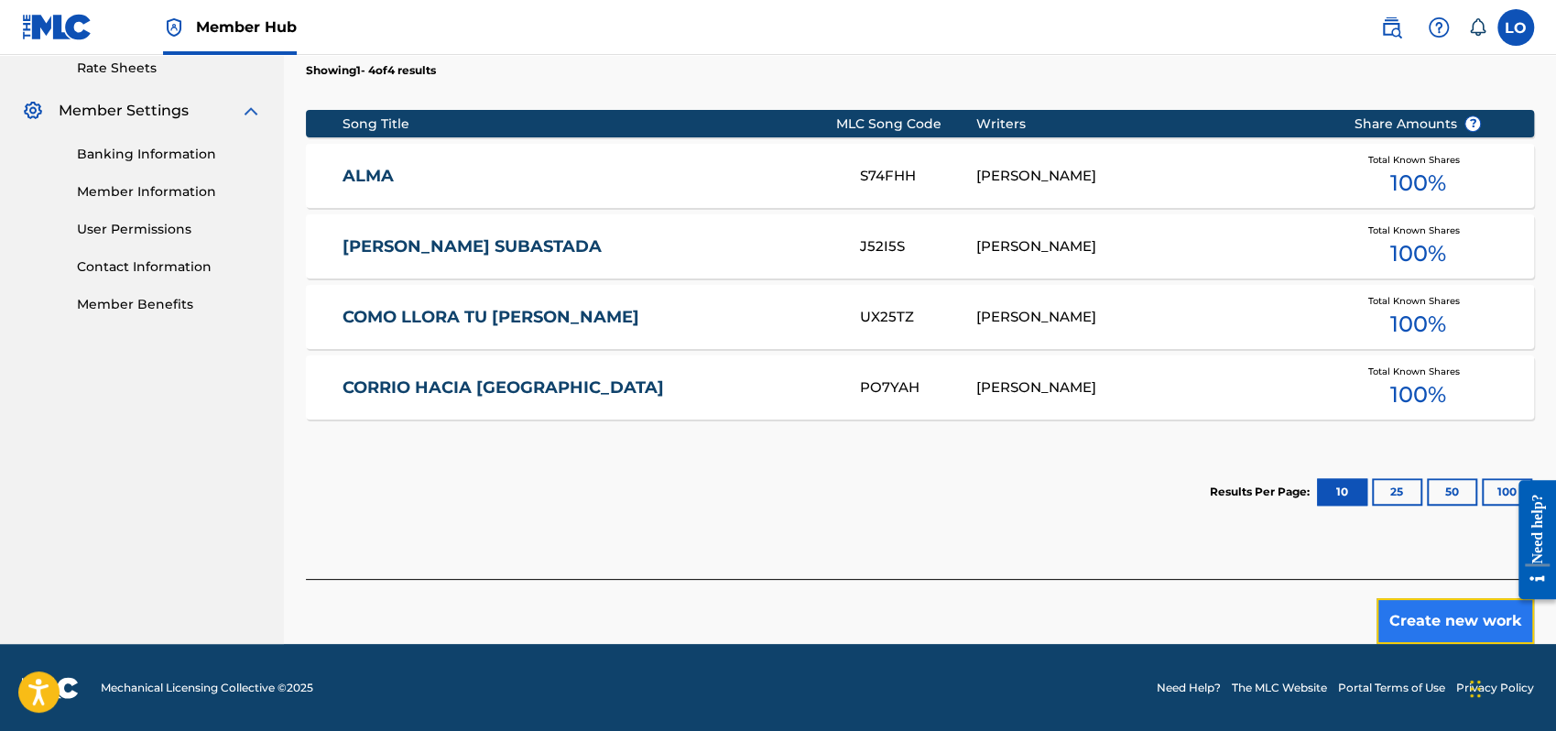
click at [1427, 609] on button "Create new work" at bounding box center [1456, 621] width 158 height 46
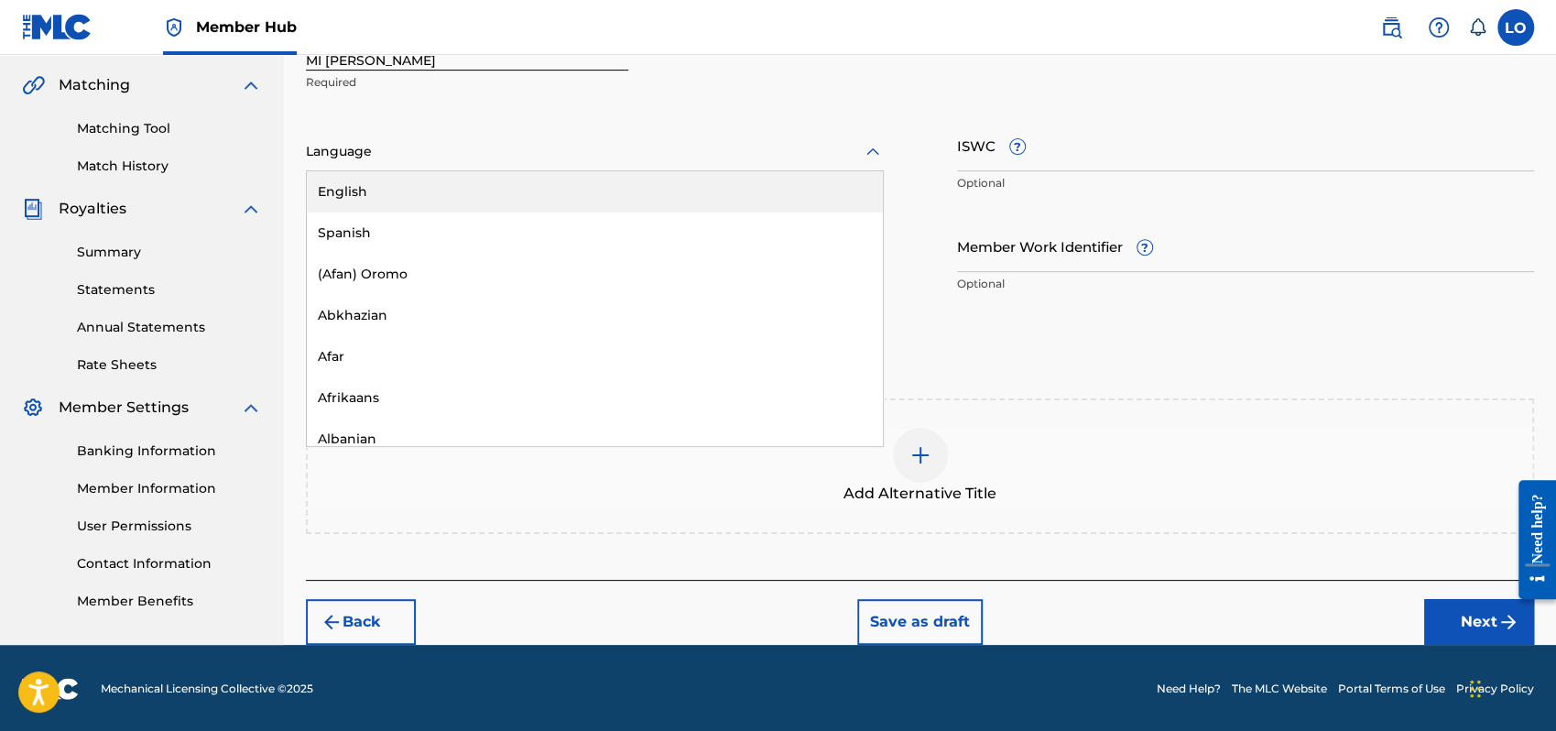
click at [874, 146] on icon at bounding box center [873, 152] width 22 height 22
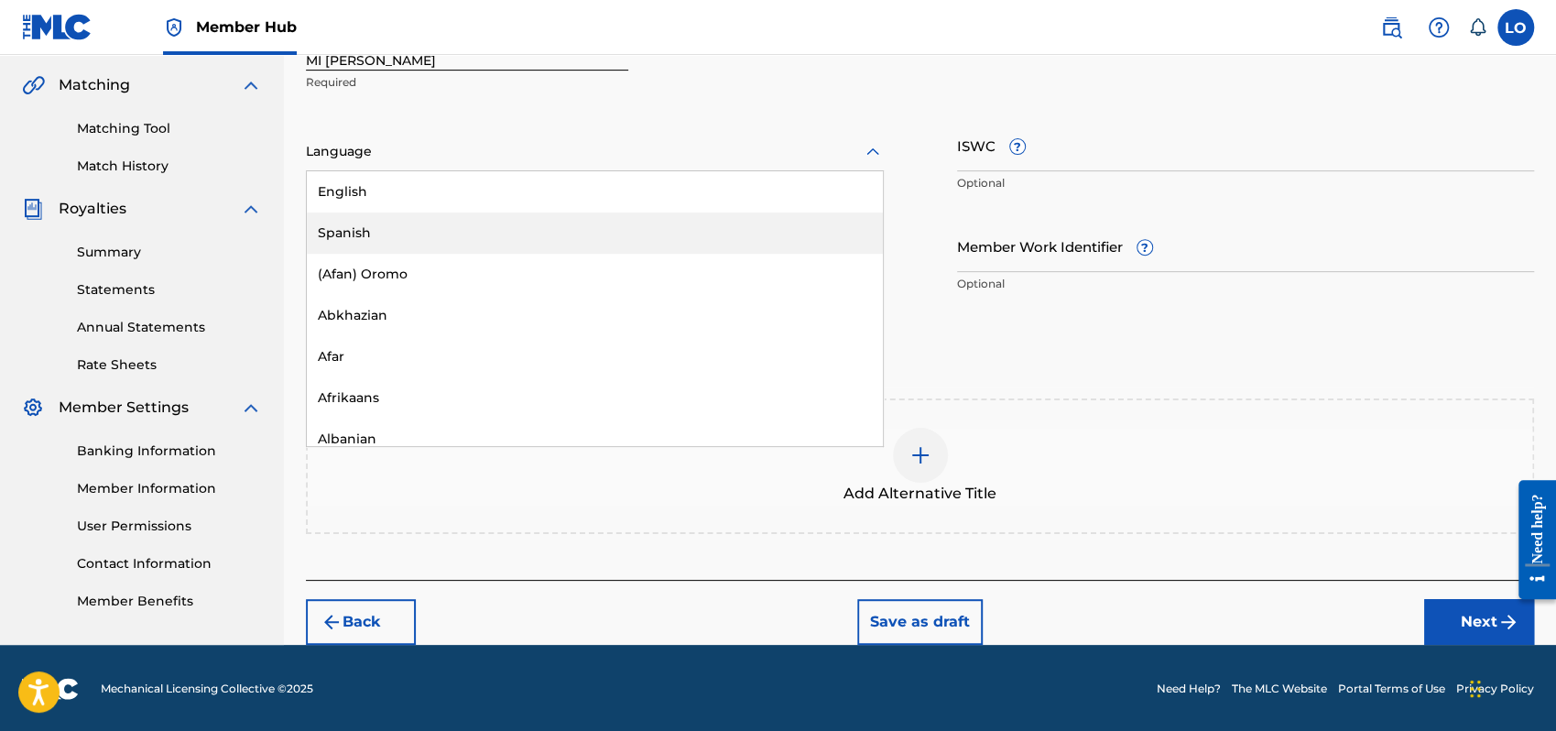
click at [347, 234] on div "Spanish" at bounding box center [595, 233] width 576 height 41
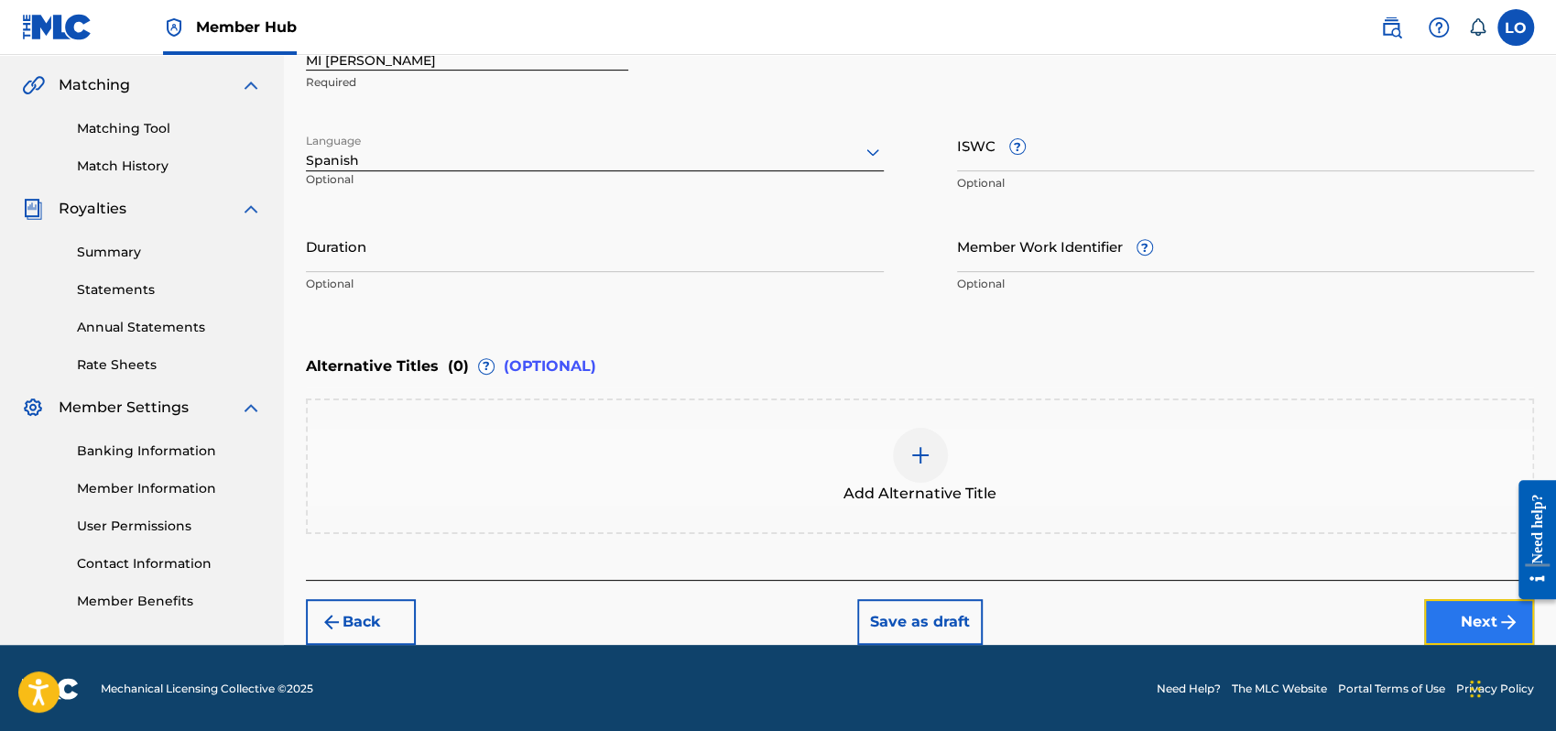
click at [1473, 621] on button "Next" at bounding box center [1479, 622] width 110 height 46
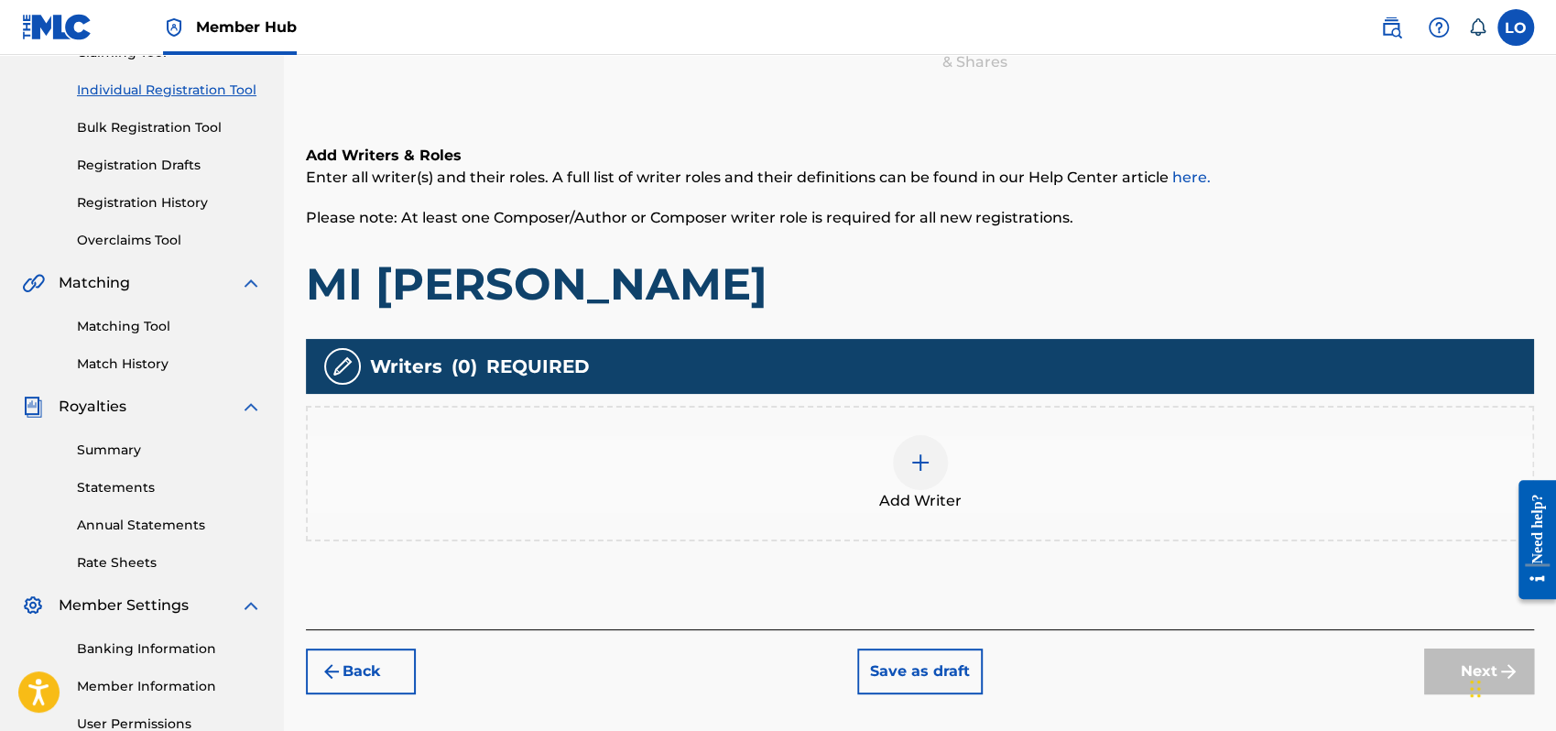
scroll to position [82, 0]
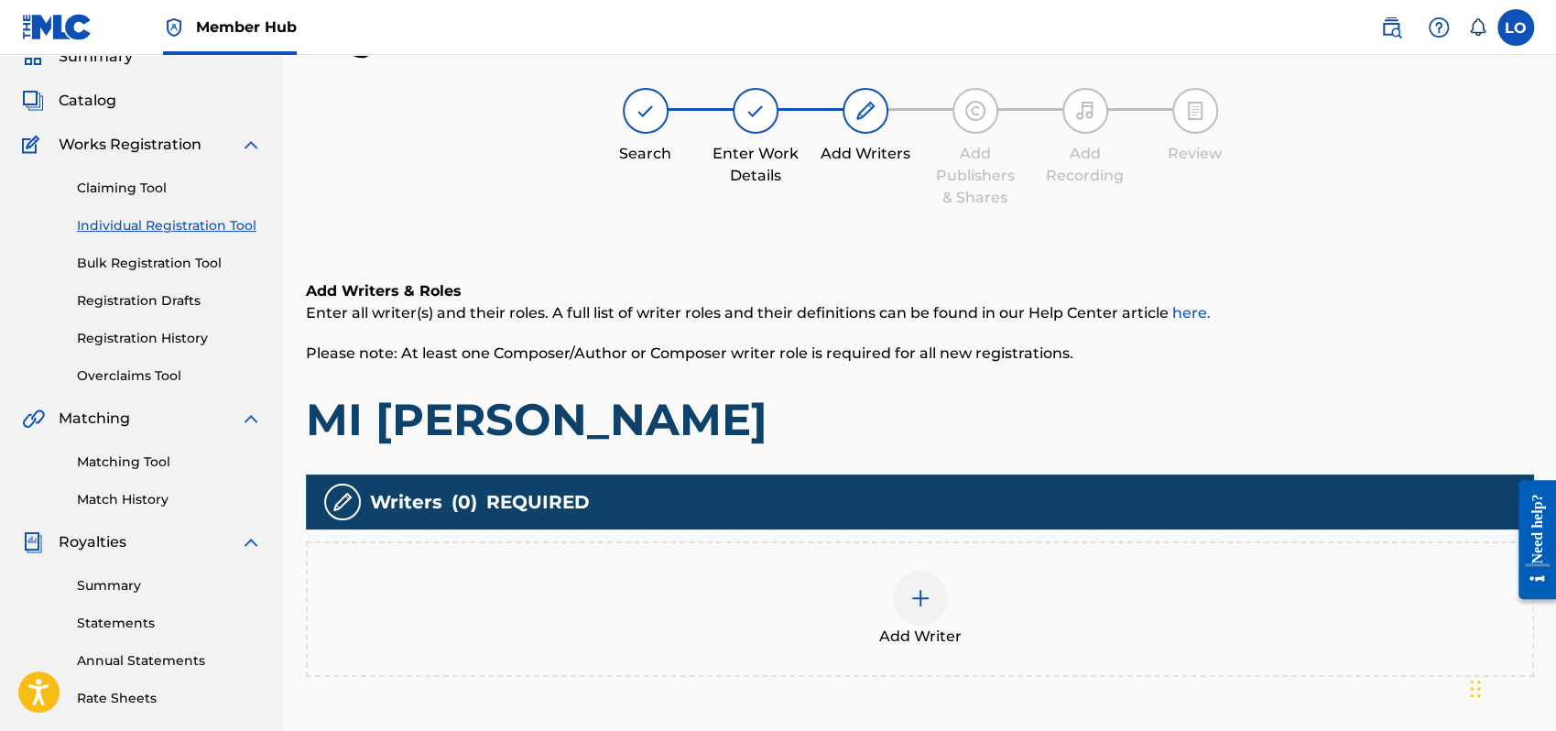
click at [919, 595] on img at bounding box center [921, 598] width 22 height 22
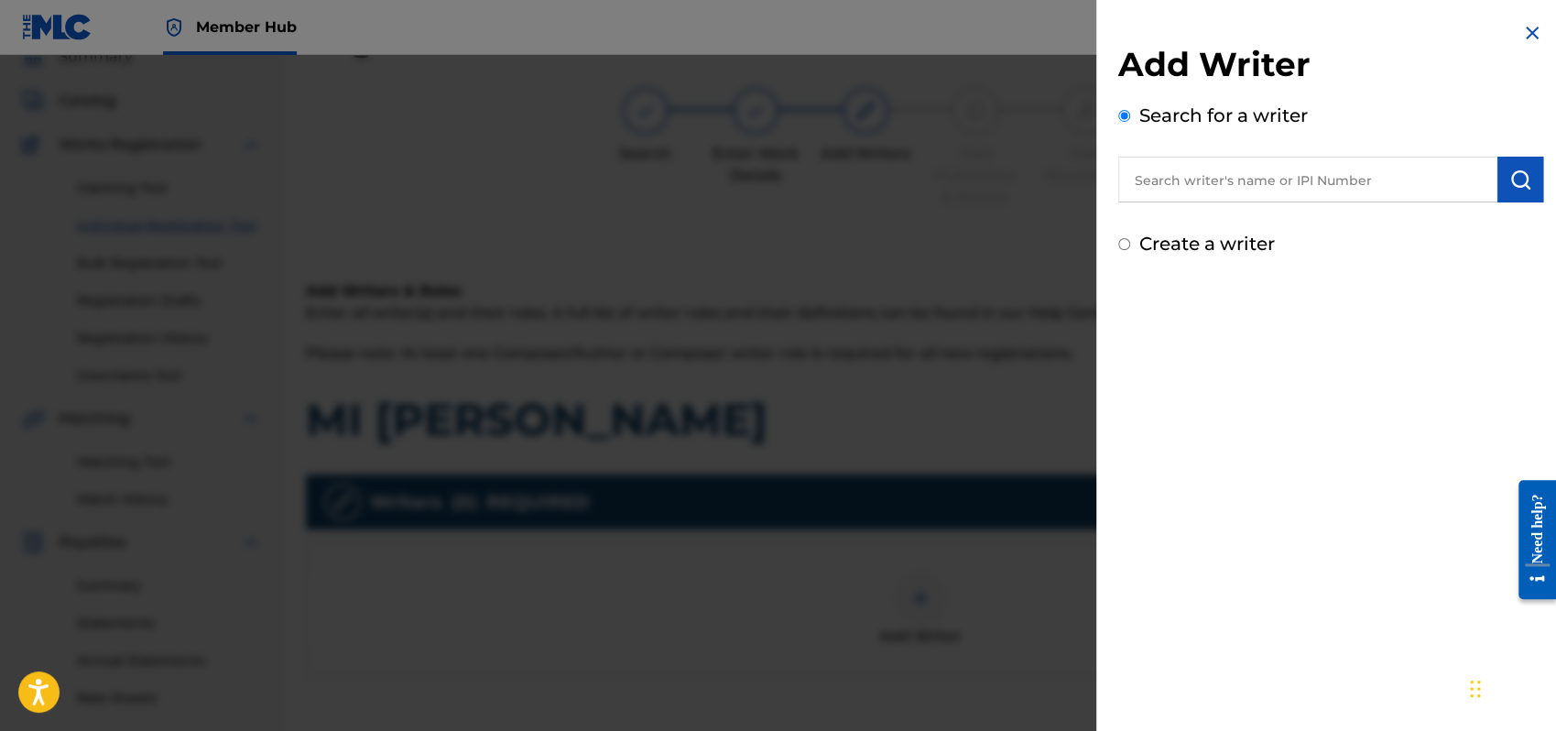
click at [1125, 241] on input "Create a writer" at bounding box center [1125, 244] width 12 height 12
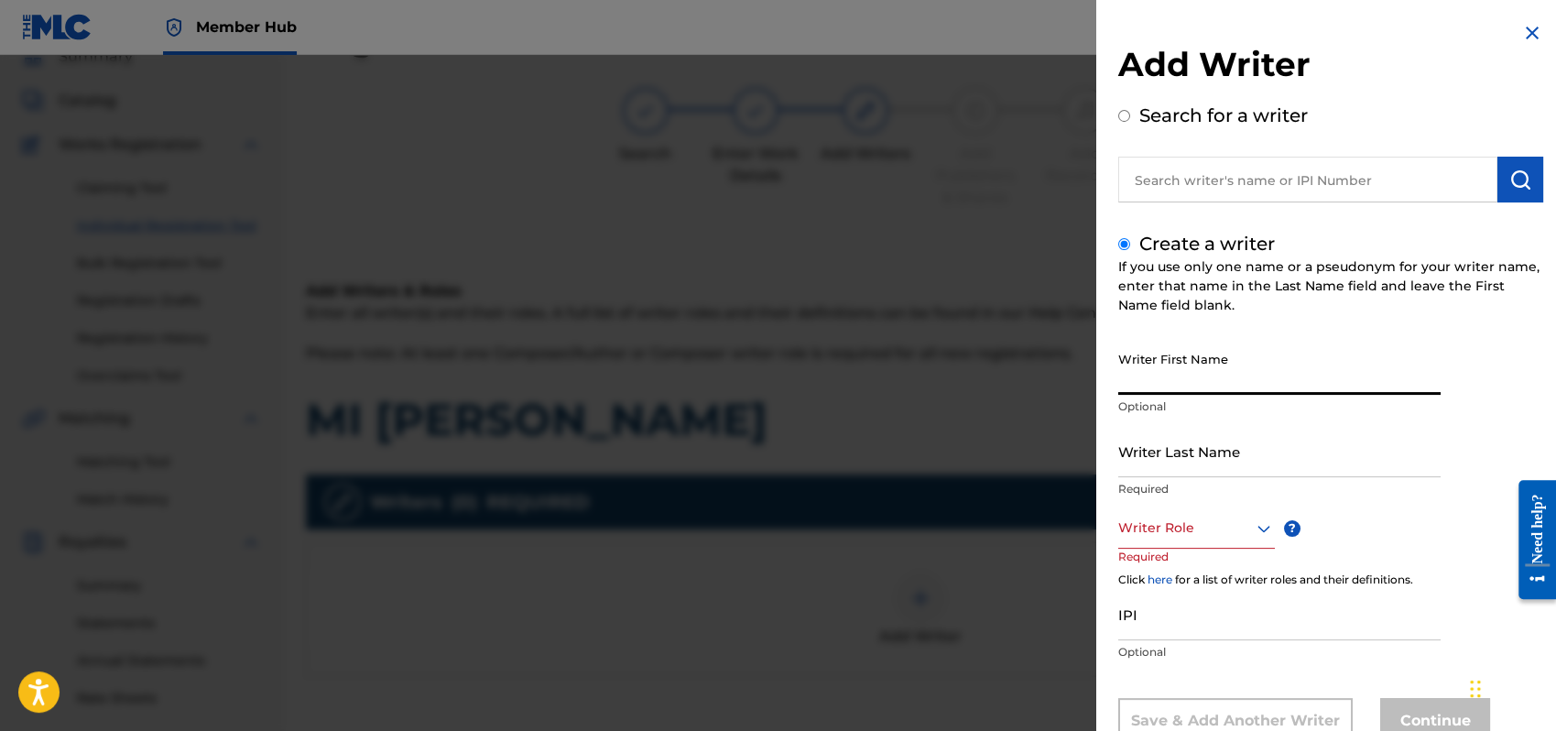
click at [1156, 376] on input "Writer First Name" at bounding box center [1280, 369] width 322 height 52
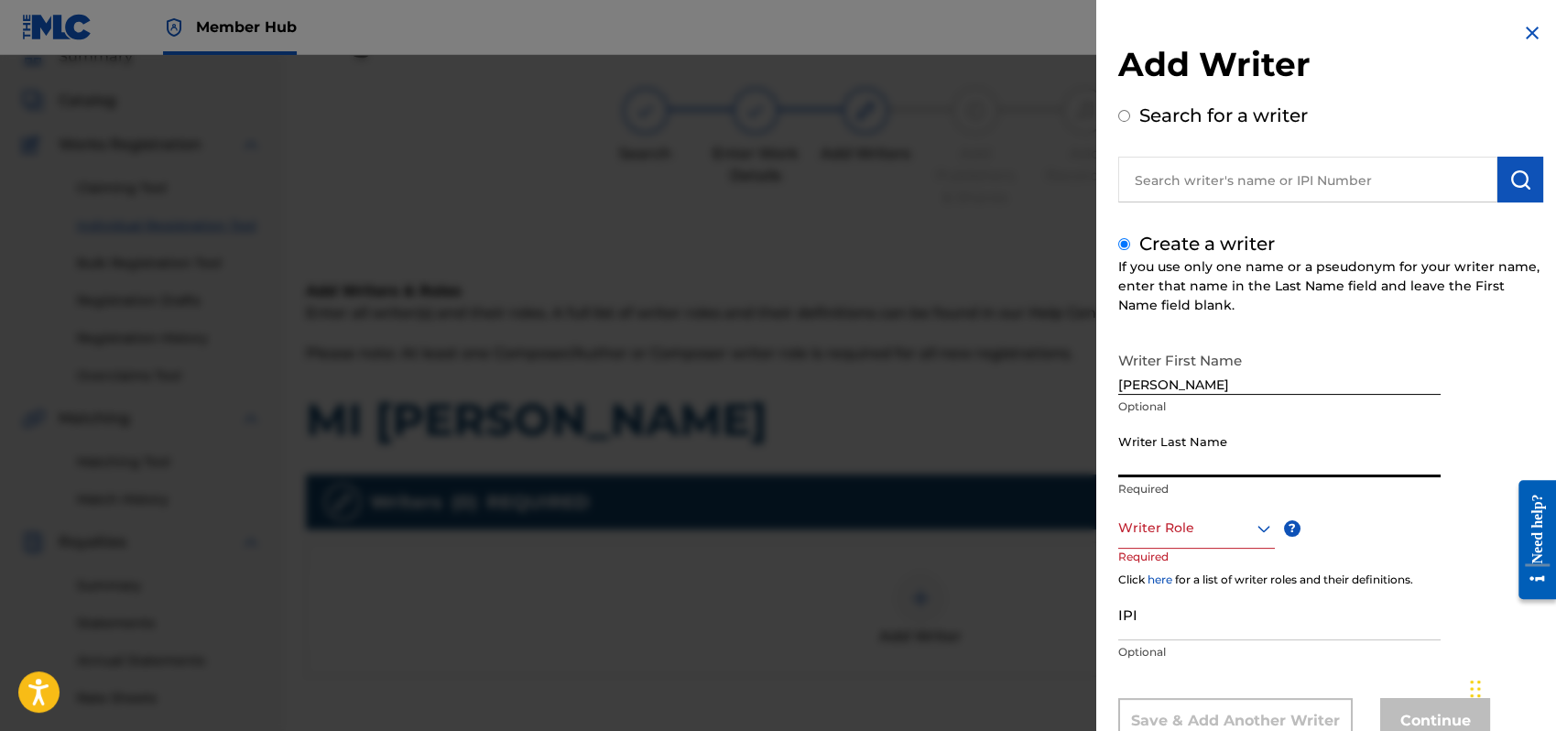
click at [1134, 466] on input "Writer Last Name" at bounding box center [1280, 451] width 322 height 52
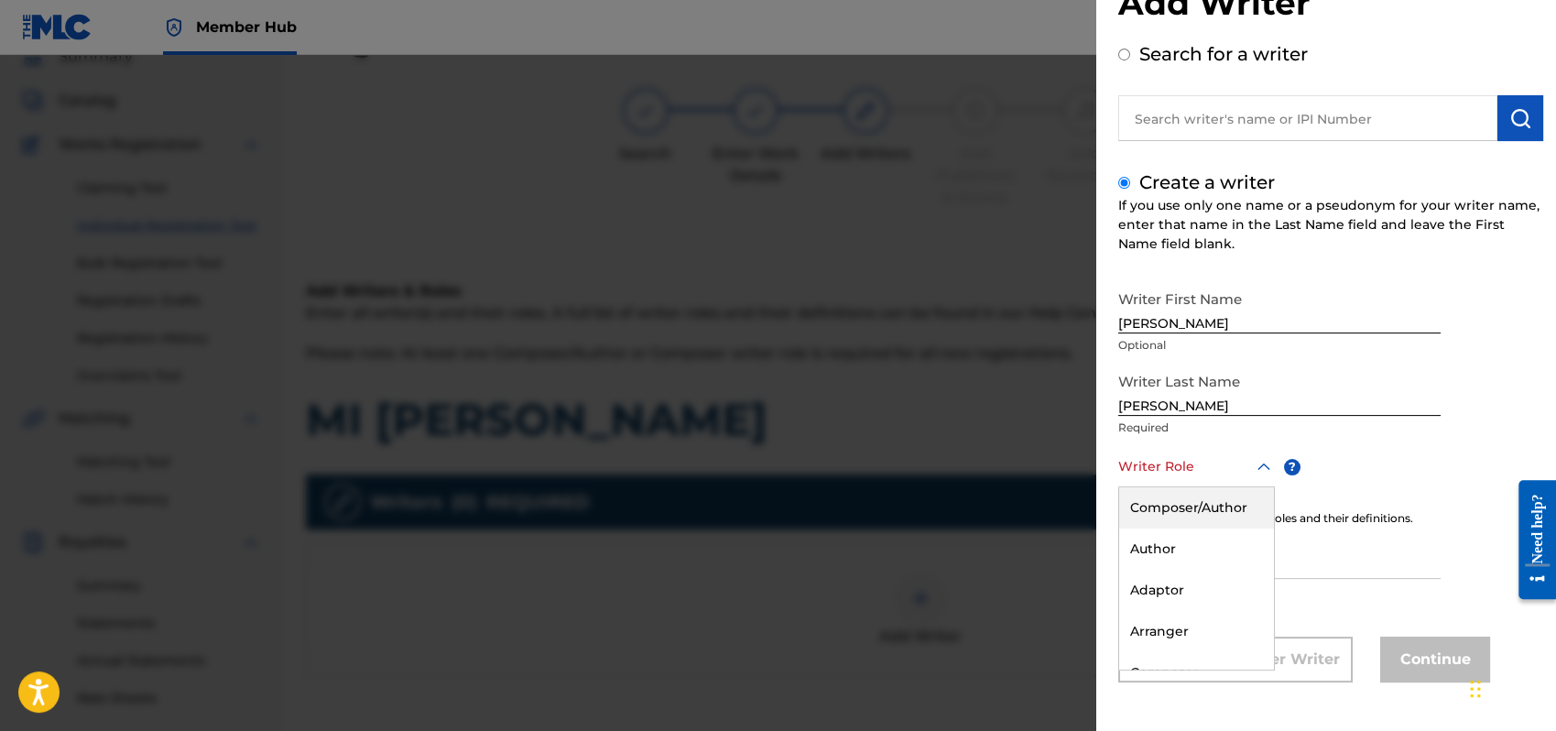
click at [1265, 487] on div "8 results available. Use Up and Down to choose options, press Enter to select t…" at bounding box center [1197, 466] width 157 height 41
click at [1169, 504] on div "Composer/Author" at bounding box center [1196, 507] width 155 height 41
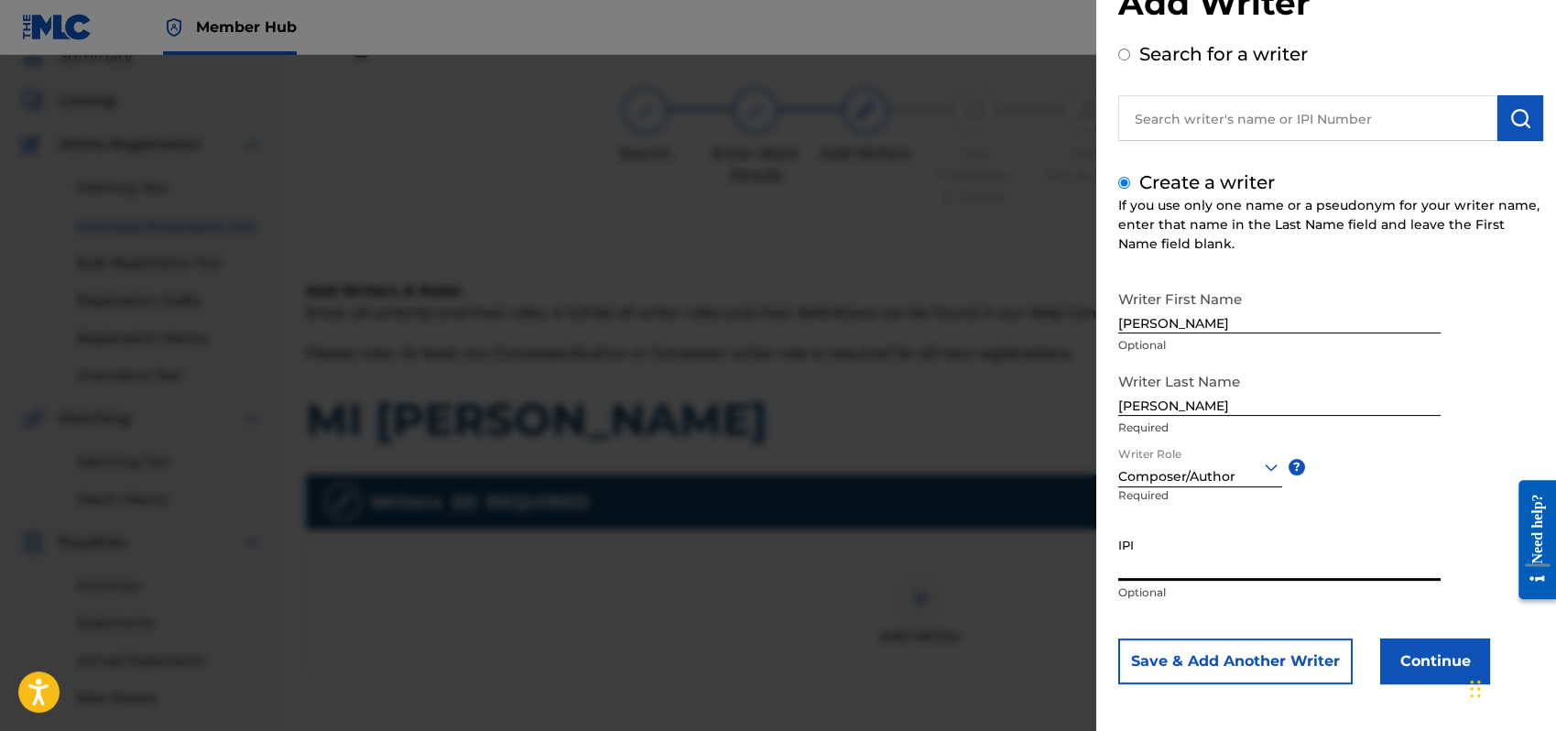
click at [1151, 570] on input "IPI" at bounding box center [1280, 555] width 322 height 52
click at [1444, 666] on button "Continue" at bounding box center [1436, 661] width 110 height 46
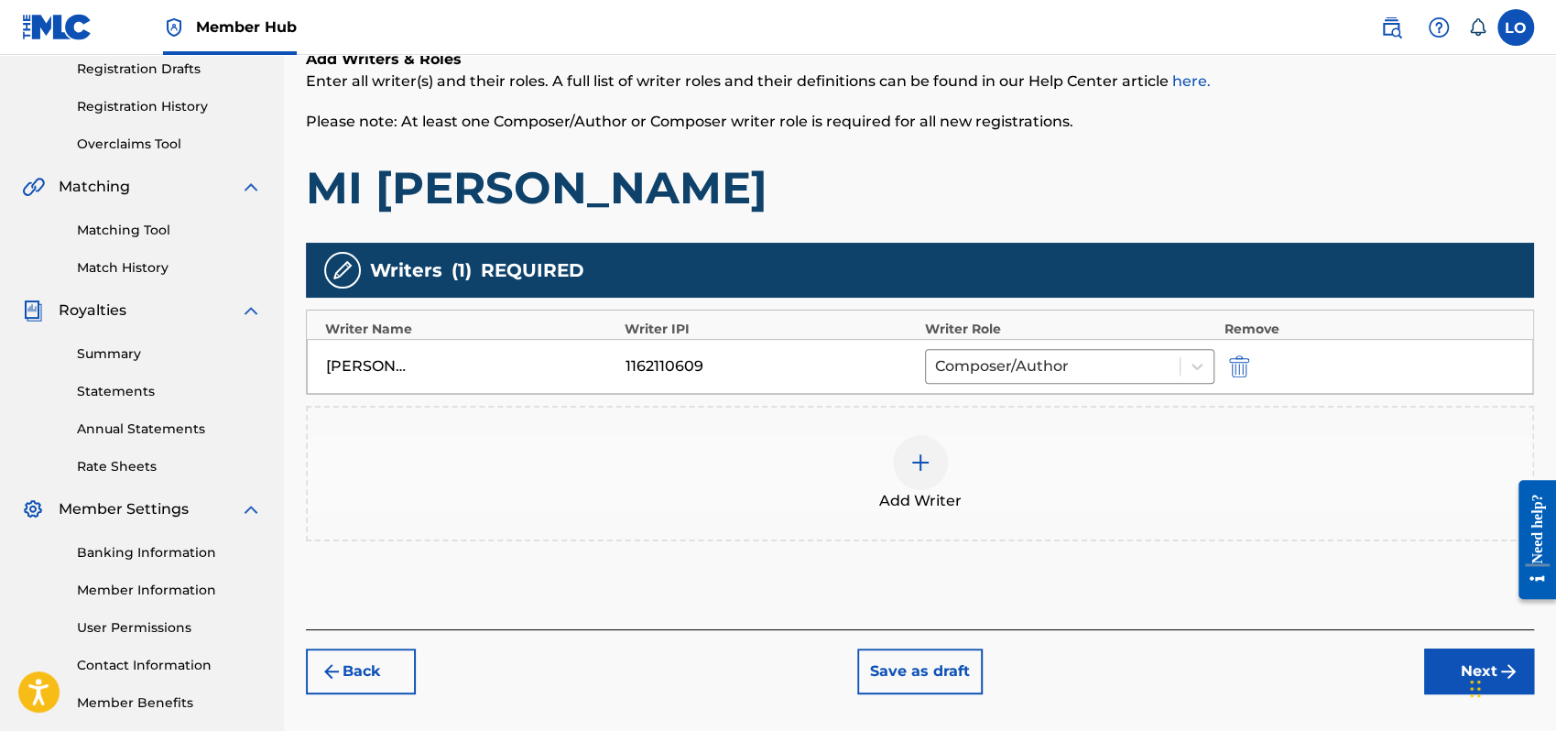
scroll to position [404, 0]
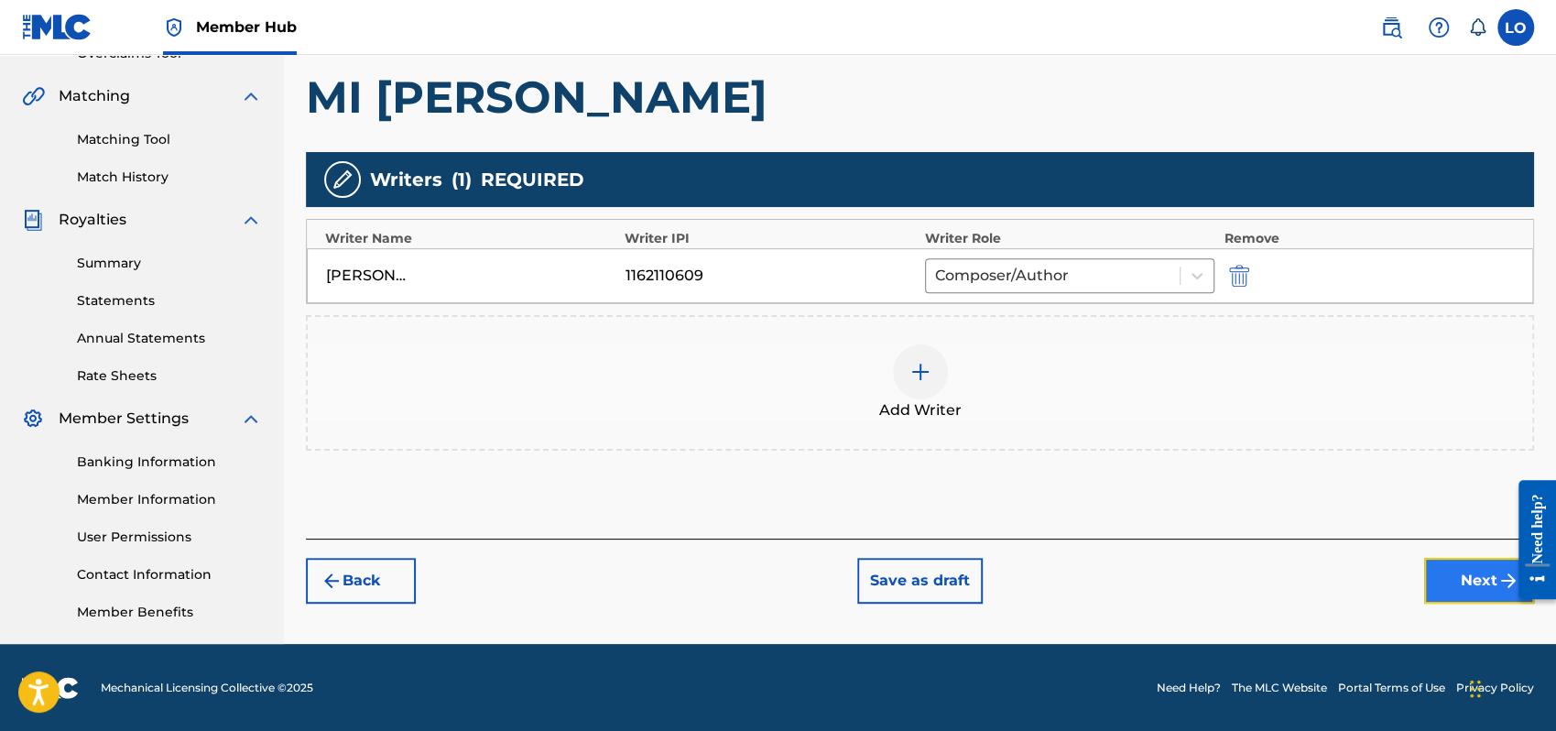
click at [1439, 574] on button "Next" at bounding box center [1479, 581] width 110 height 46
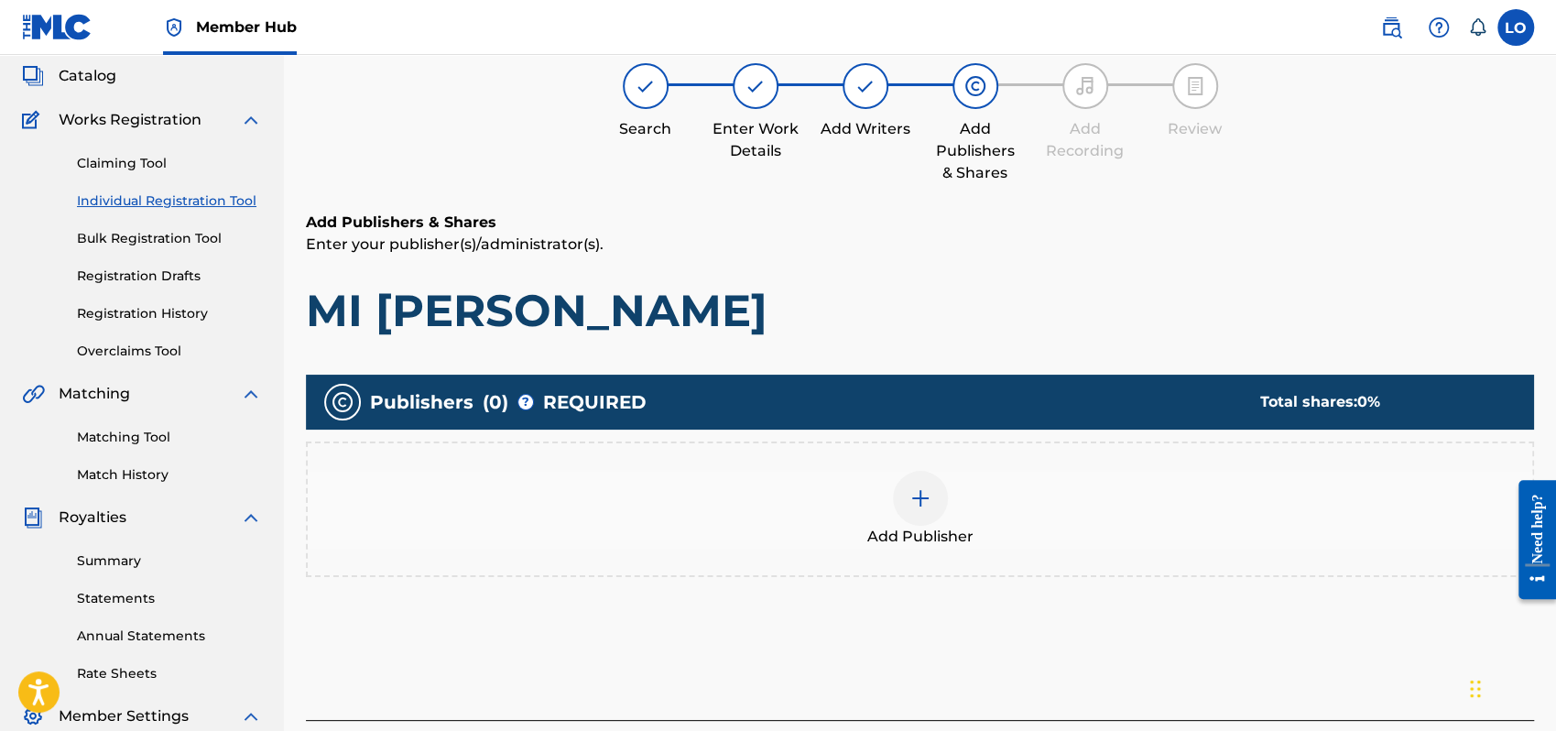
scroll to position [82, 0]
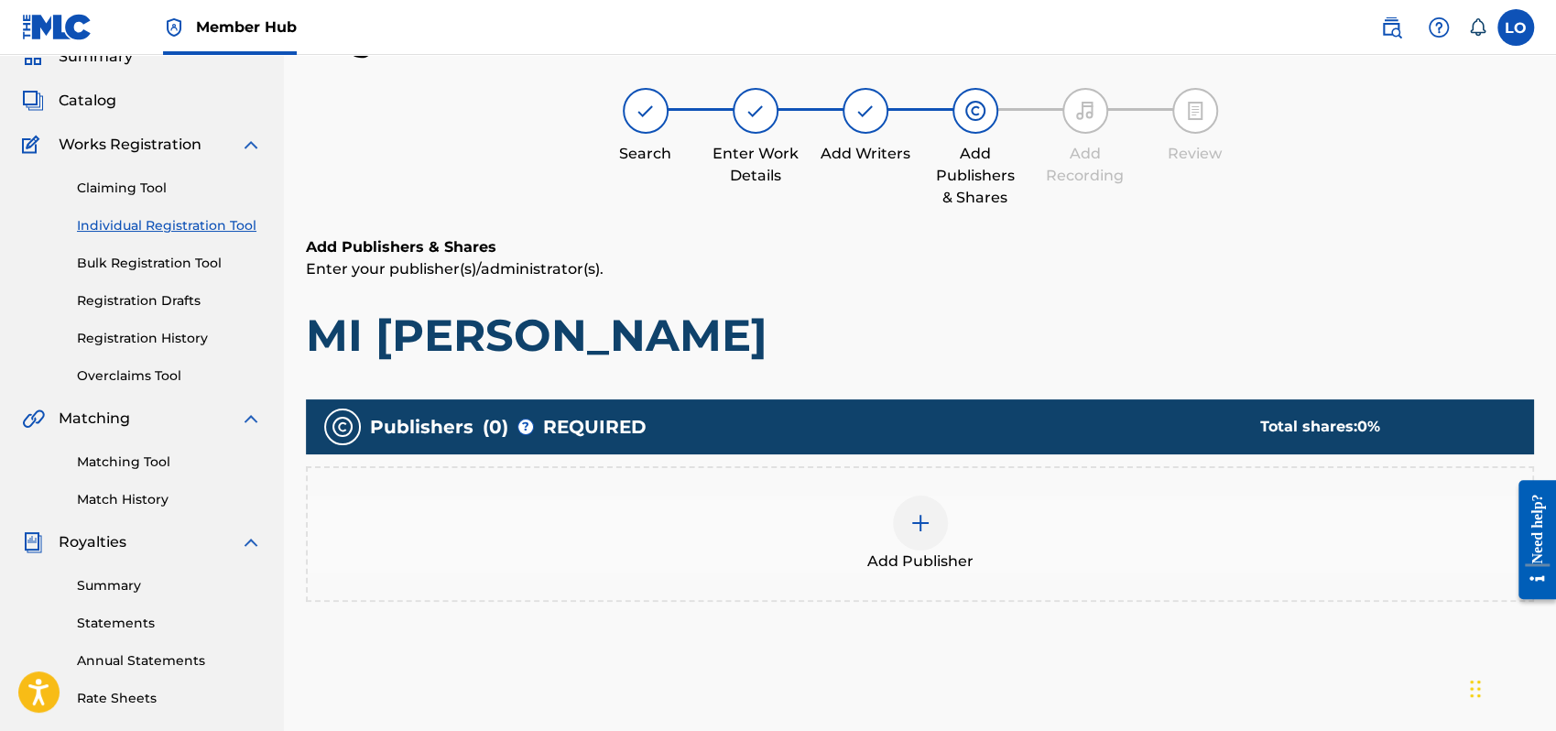
click at [934, 522] on div at bounding box center [920, 523] width 55 height 55
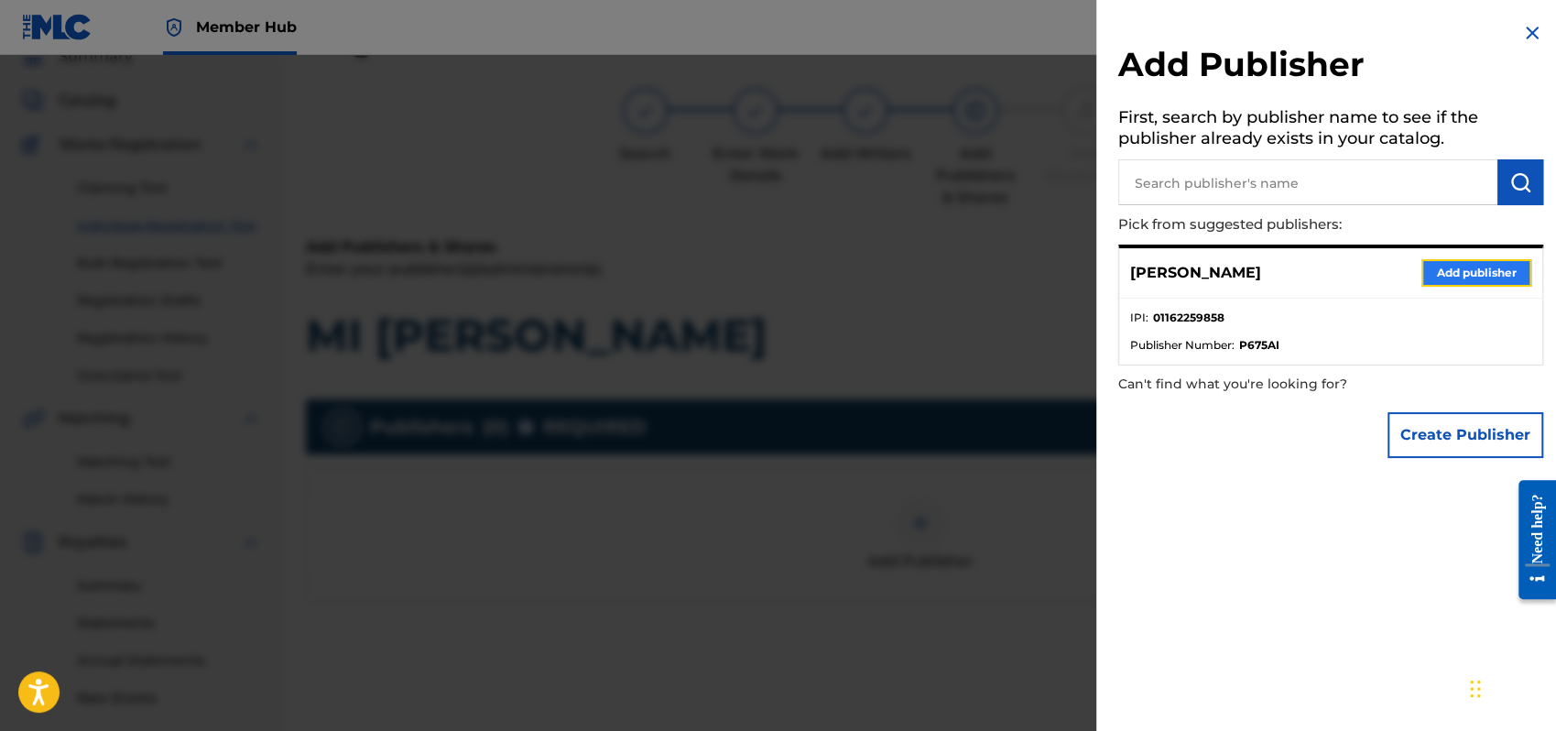
click at [1465, 268] on button "Add publisher" at bounding box center [1477, 272] width 110 height 27
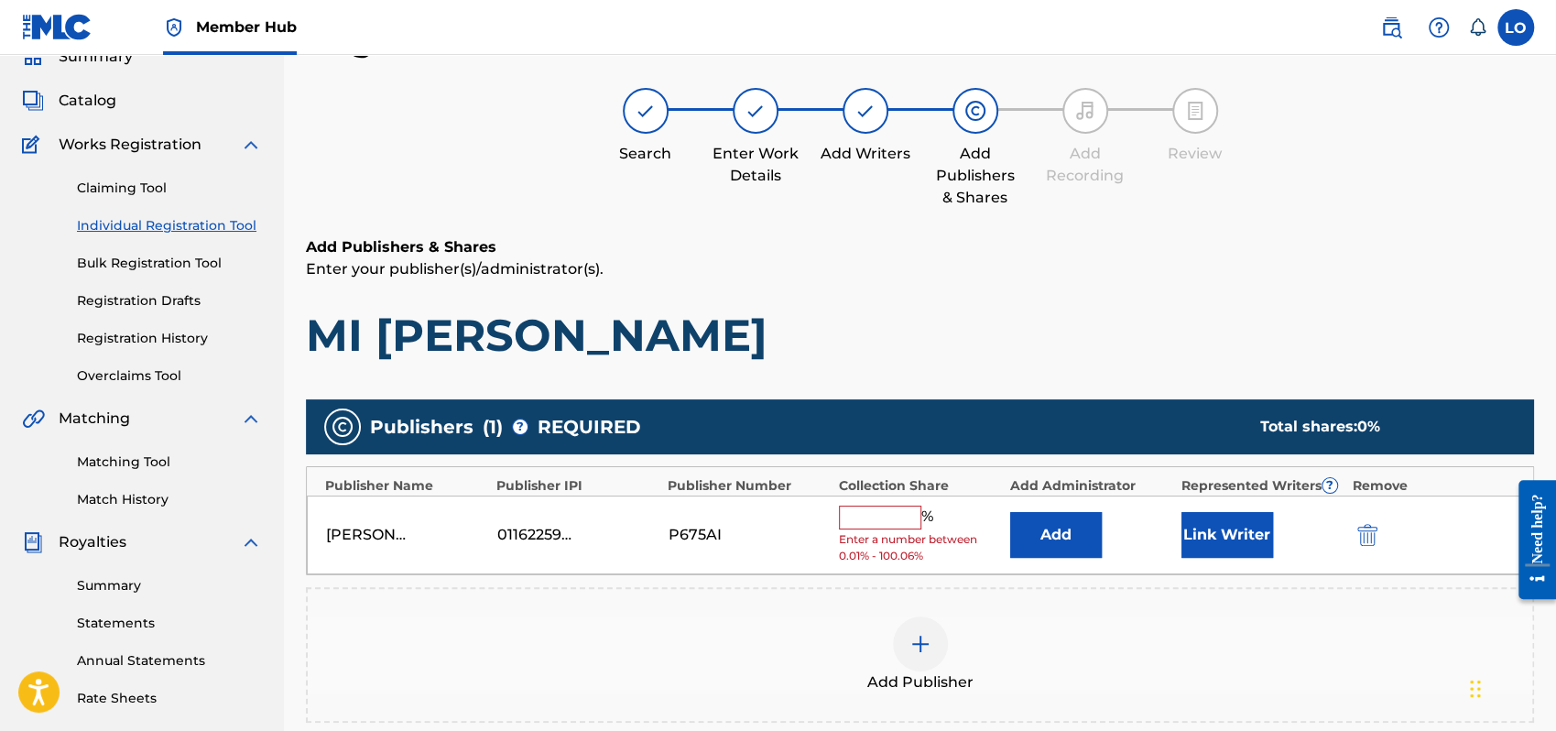
click at [879, 520] on input "text" at bounding box center [880, 518] width 82 height 24
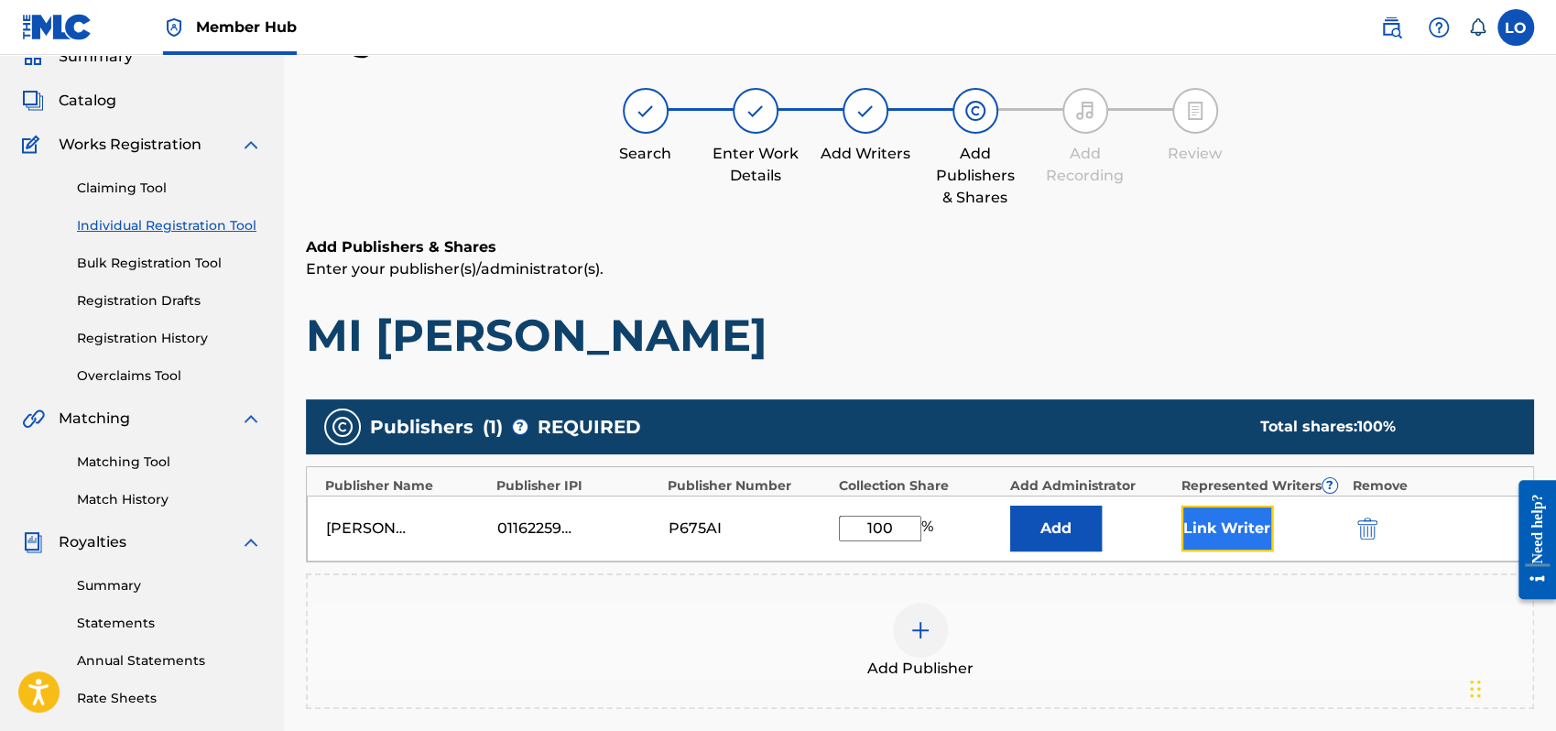
click at [1246, 523] on button "Link Writer" at bounding box center [1228, 529] width 92 height 46
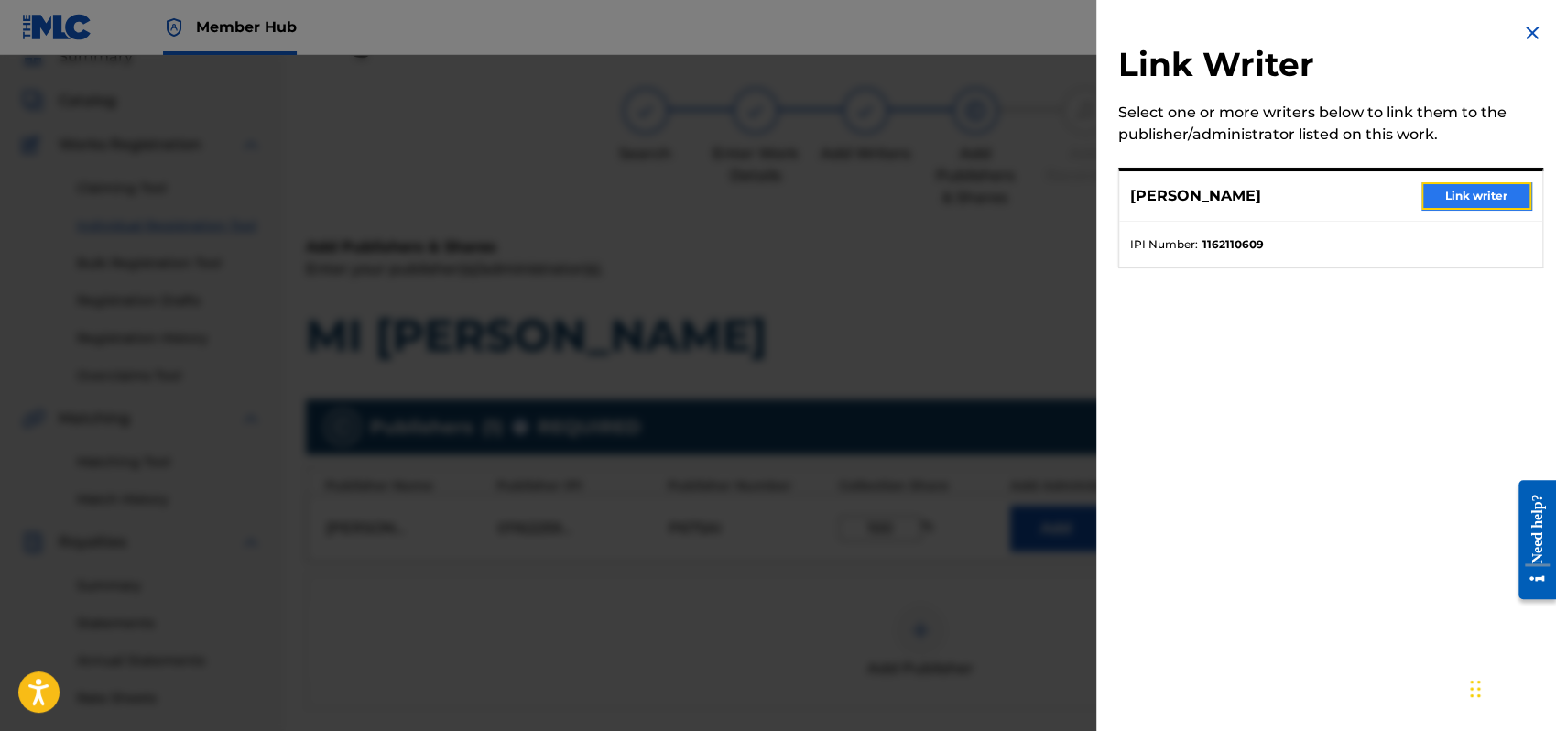
click at [1475, 195] on button "Link writer" at bounding box center [1477, 195] width 110 height 27
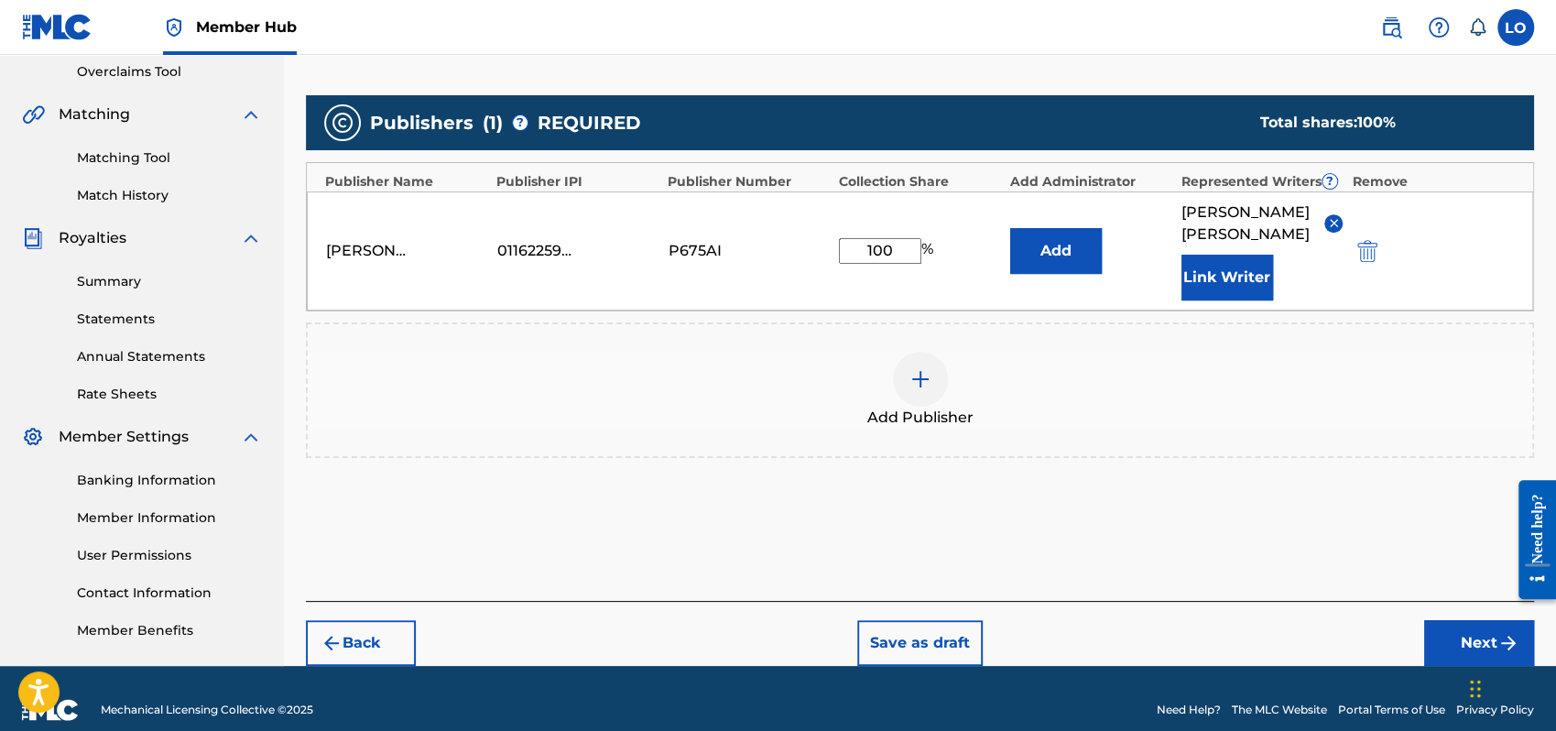
scroll to position [404, 0]
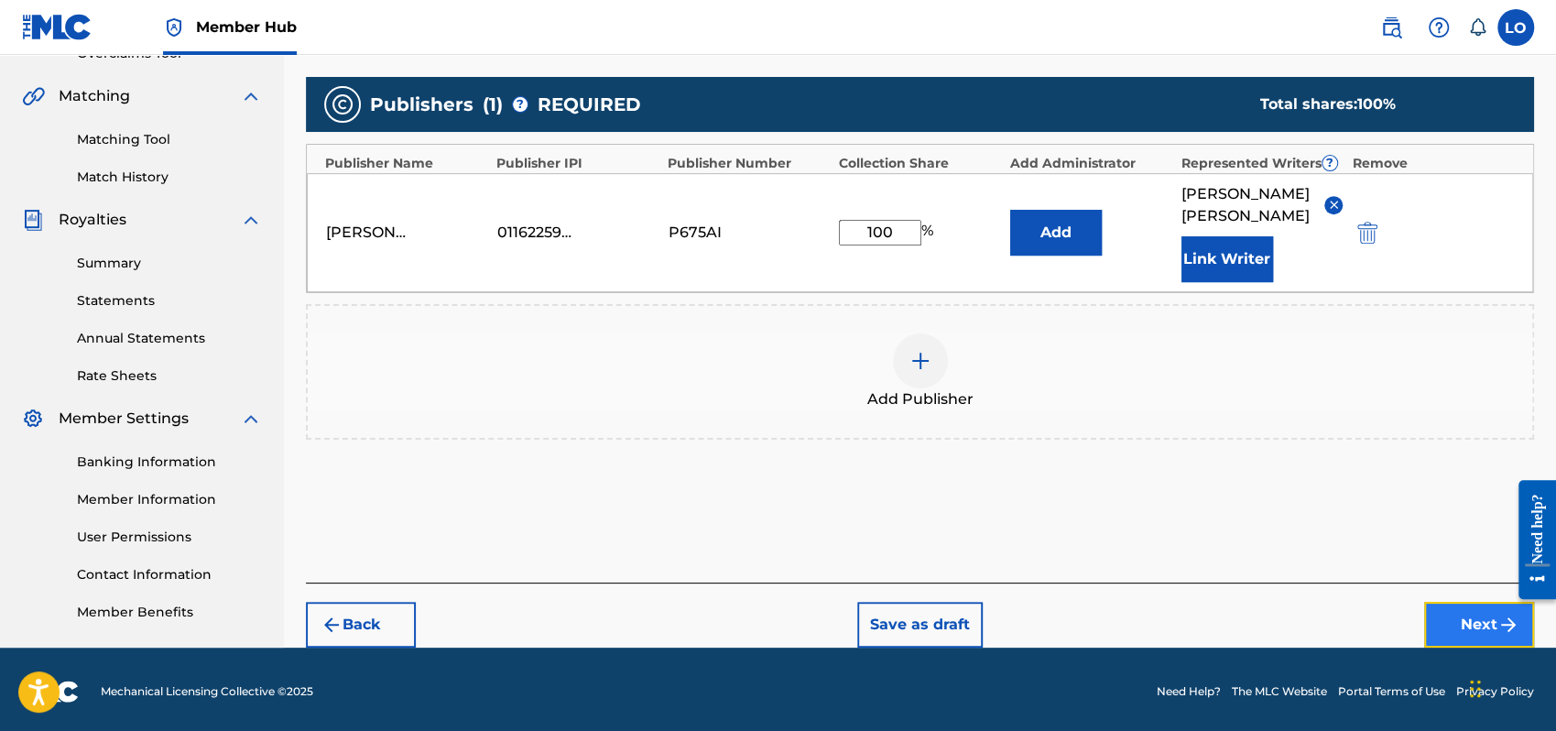
click at [1486, 602] on button "Next" at bounding box center [1479, 625] width 110 height 46
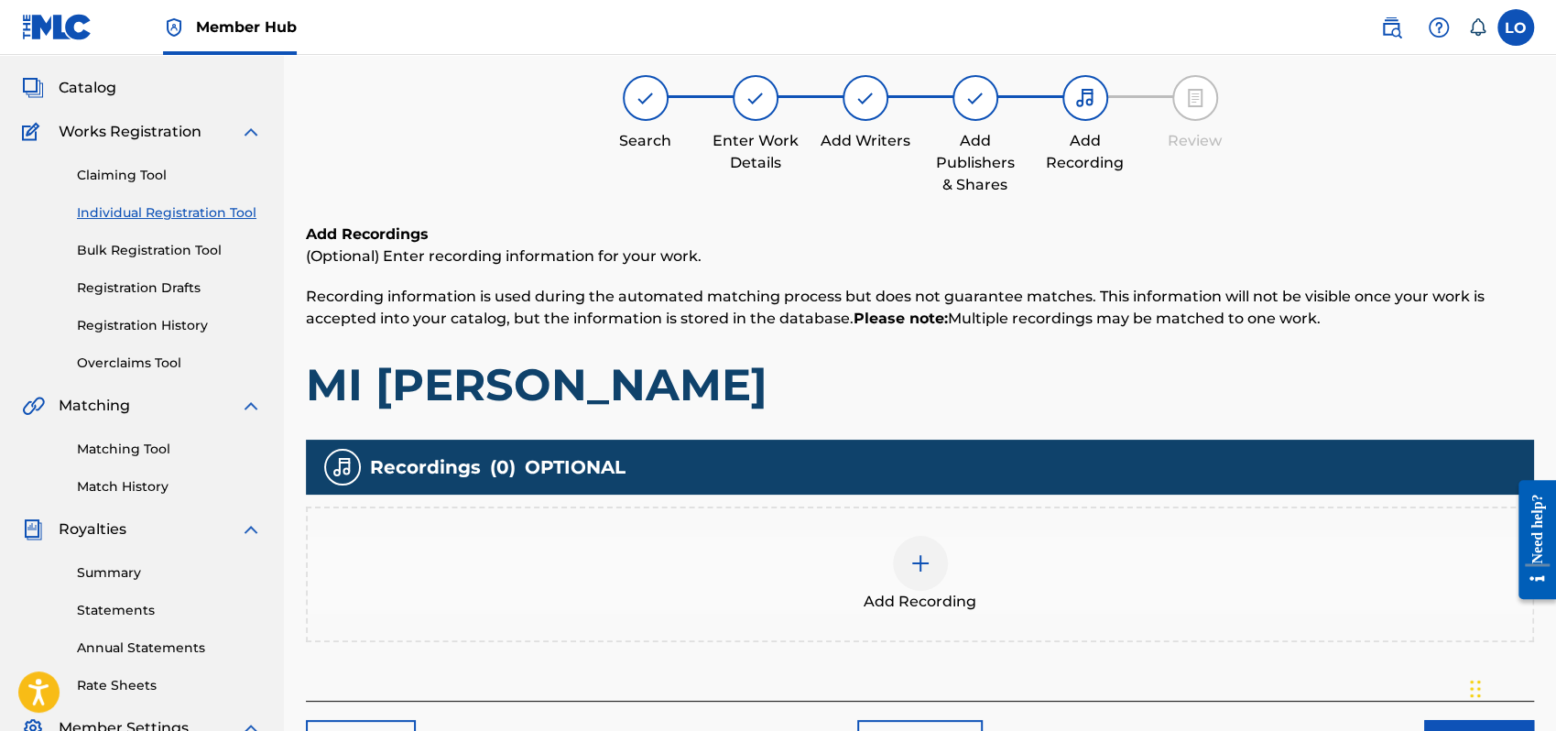
scroll to position [82, 0]
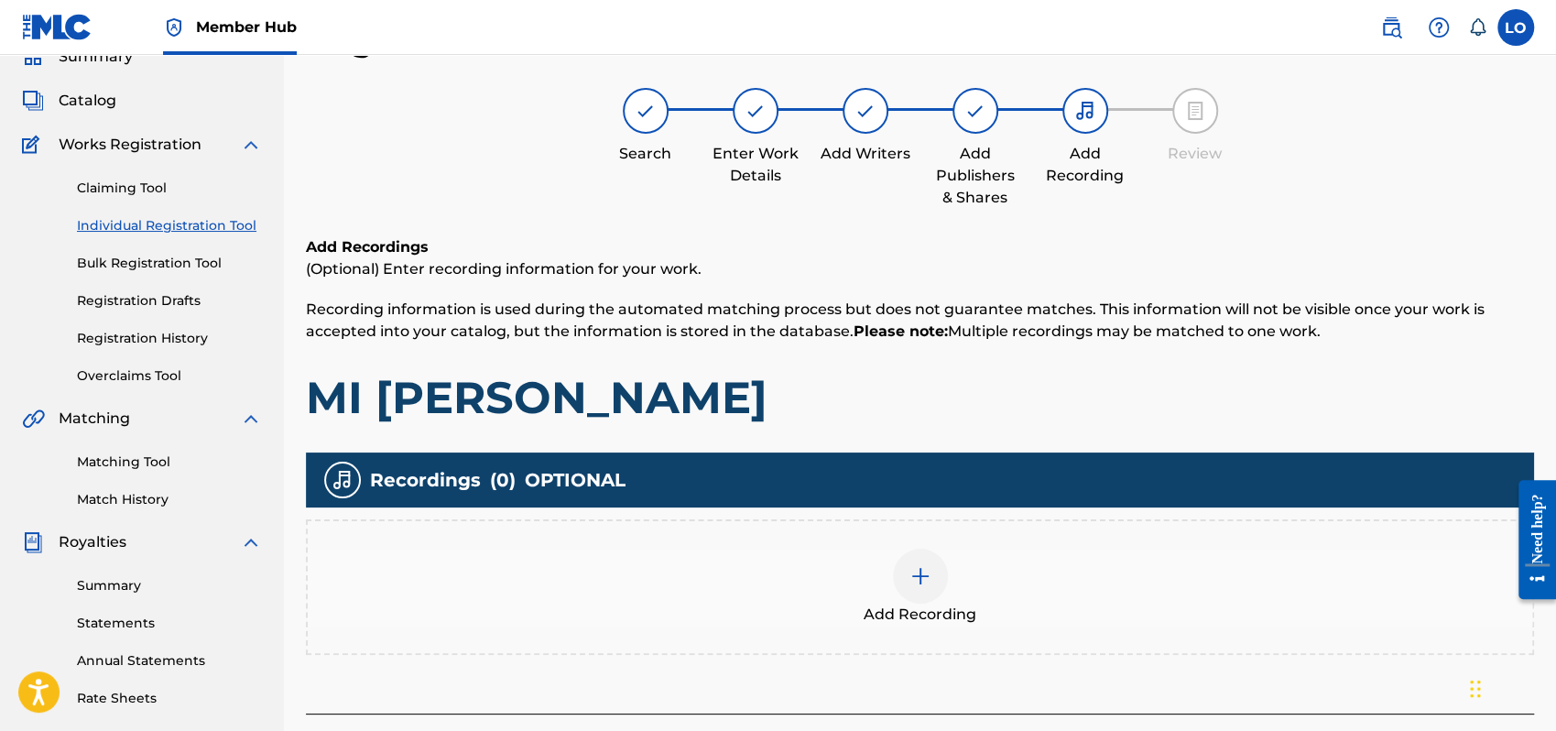
click at [916, 573] on img at bounding box center [921, 576] width 22 height 22
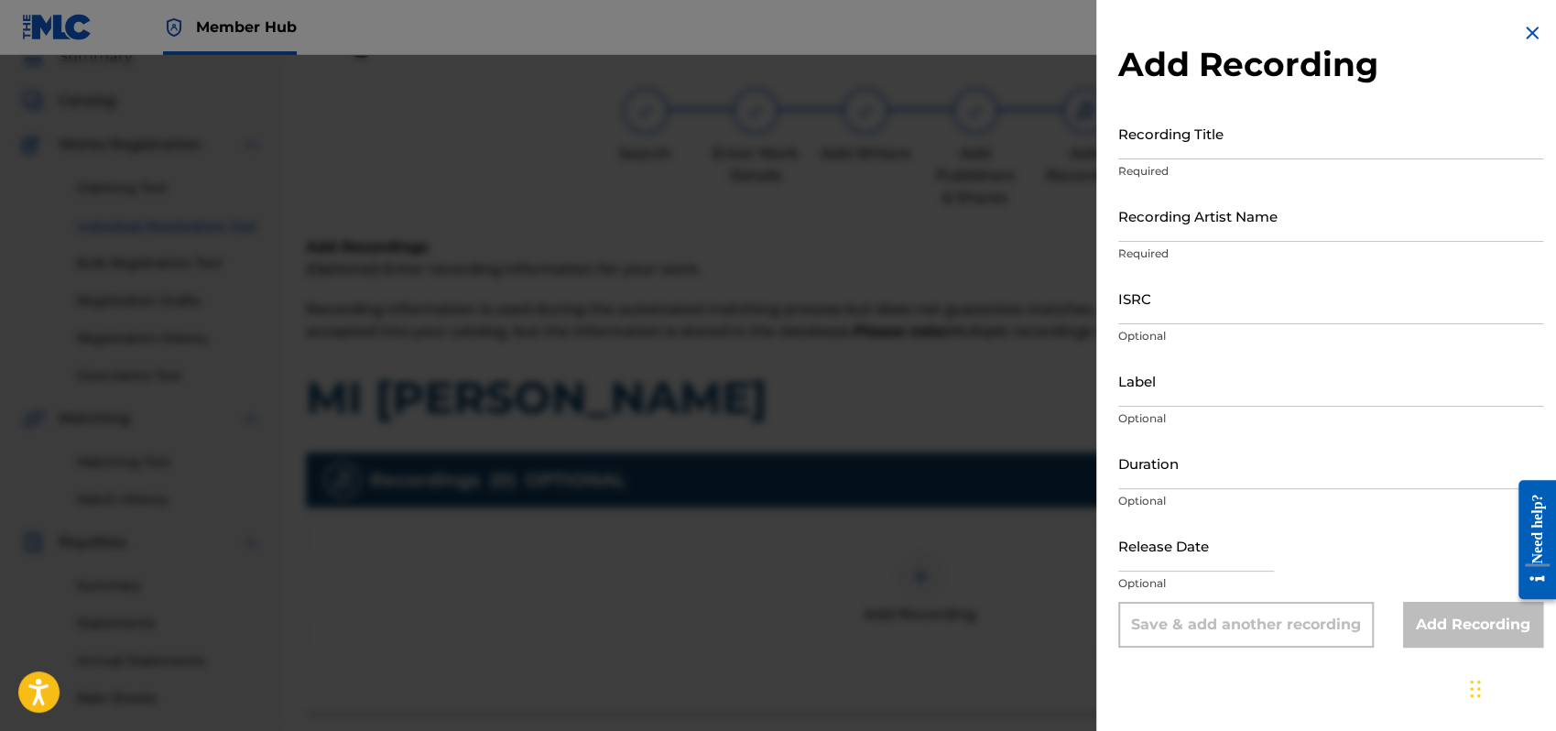
click at [1522, 38] on img at bounding box center [1533, 33] width 22 height 22
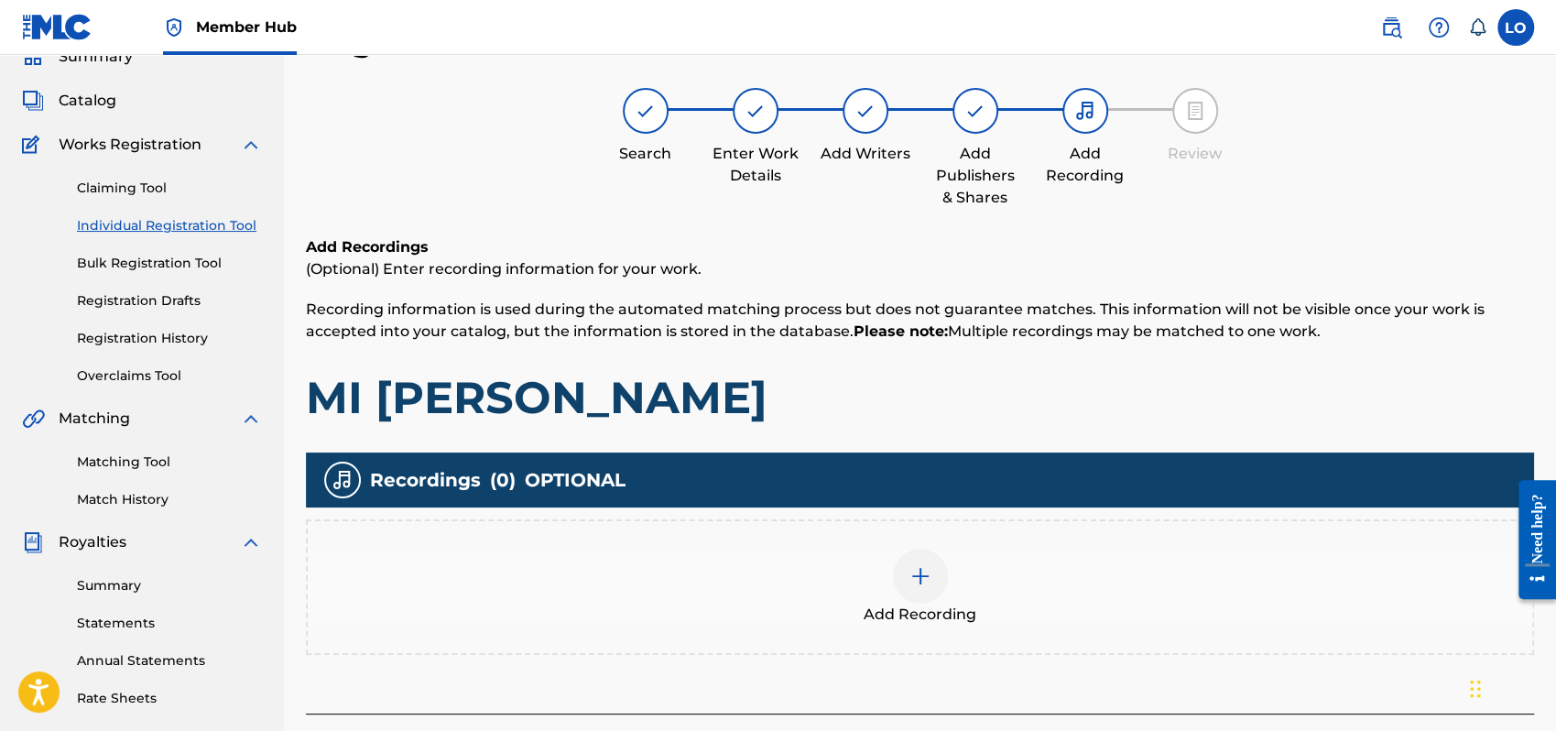
click at [910, 579] on img at bounding box center [921, 576] width 22 height 22
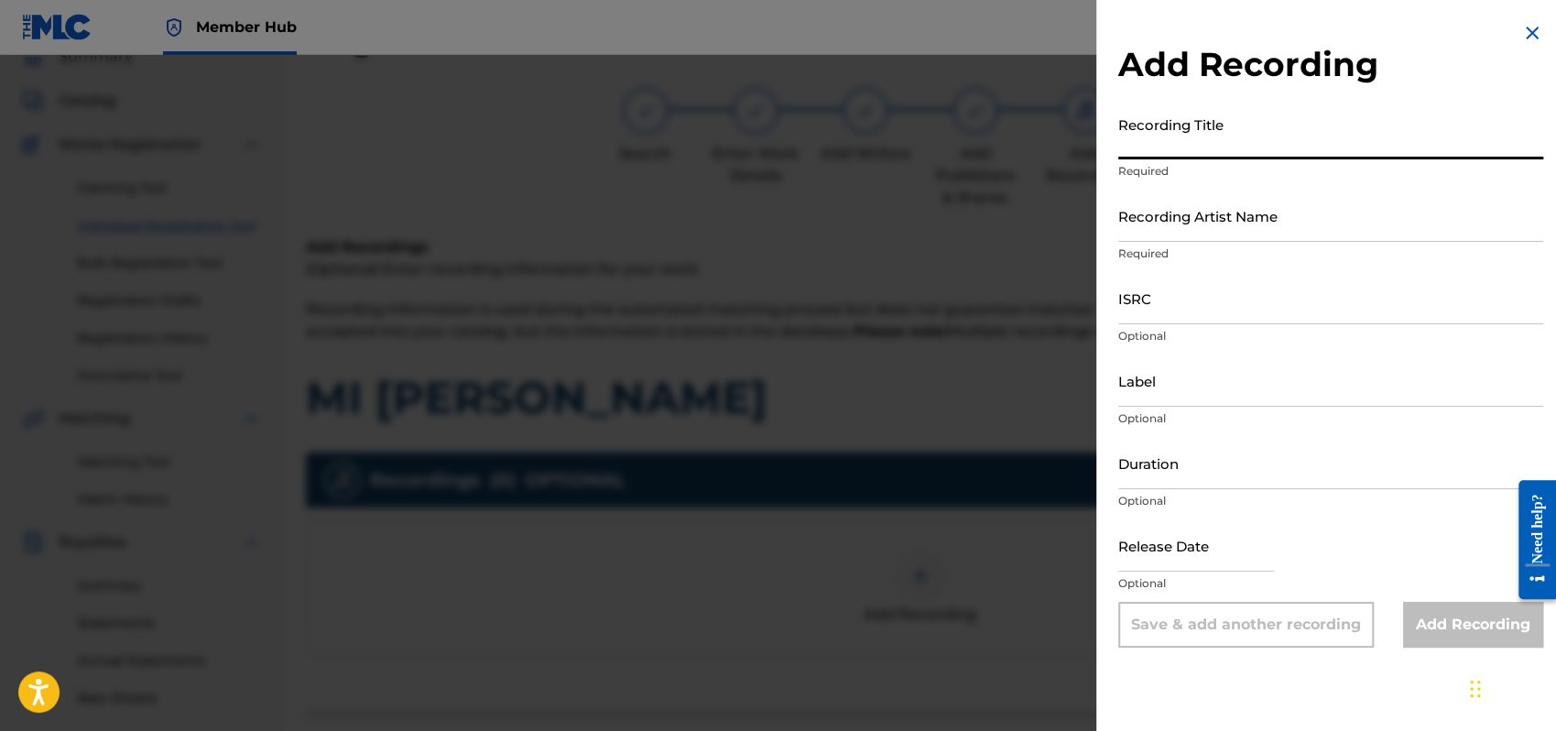
click at [1169, 145] on input "Recording Title" at bounding box center [1331, 133] width 425 height 52
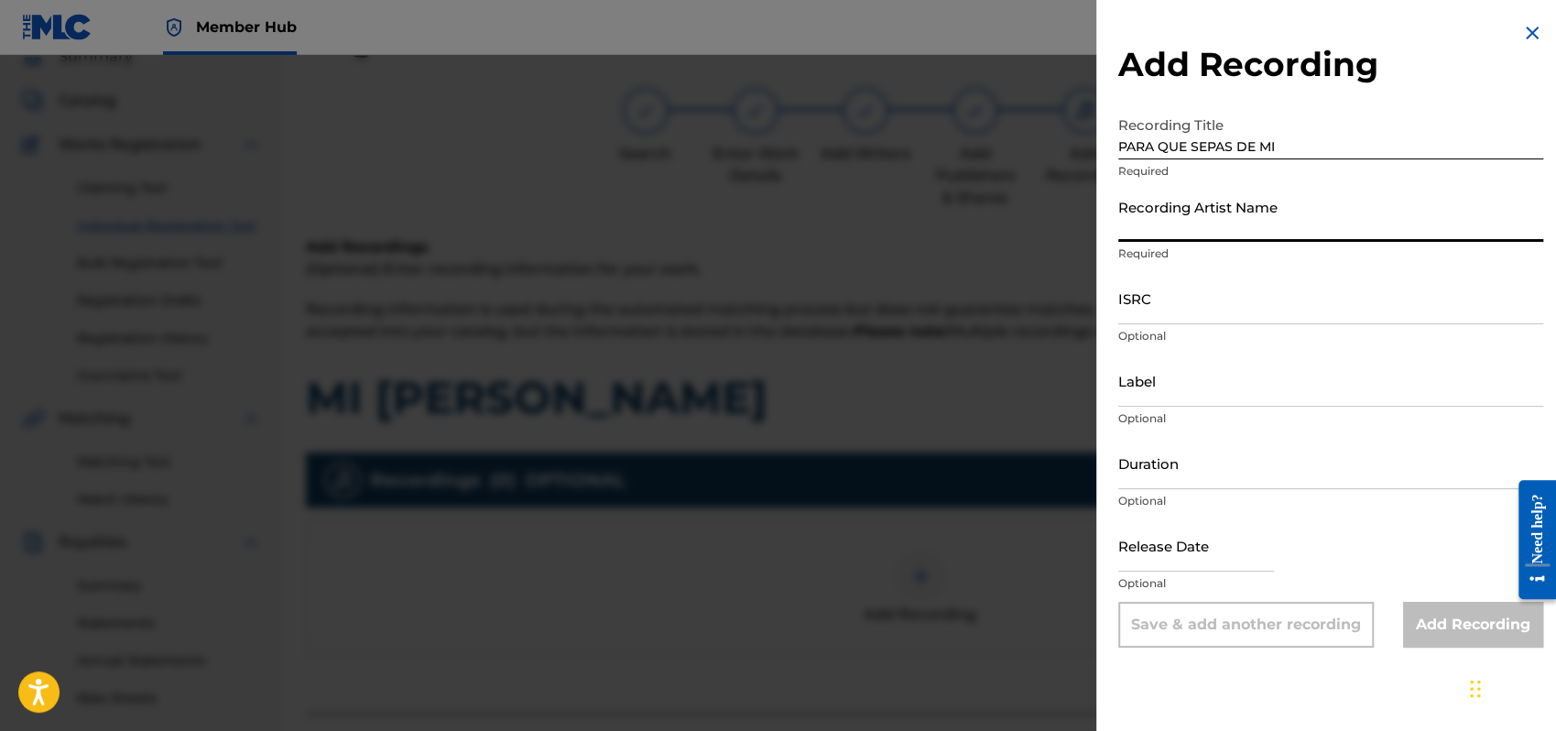
click at [1160, 223] on input "Recording Artist Name" at bounding box center [1331, 216] width 425 height 52
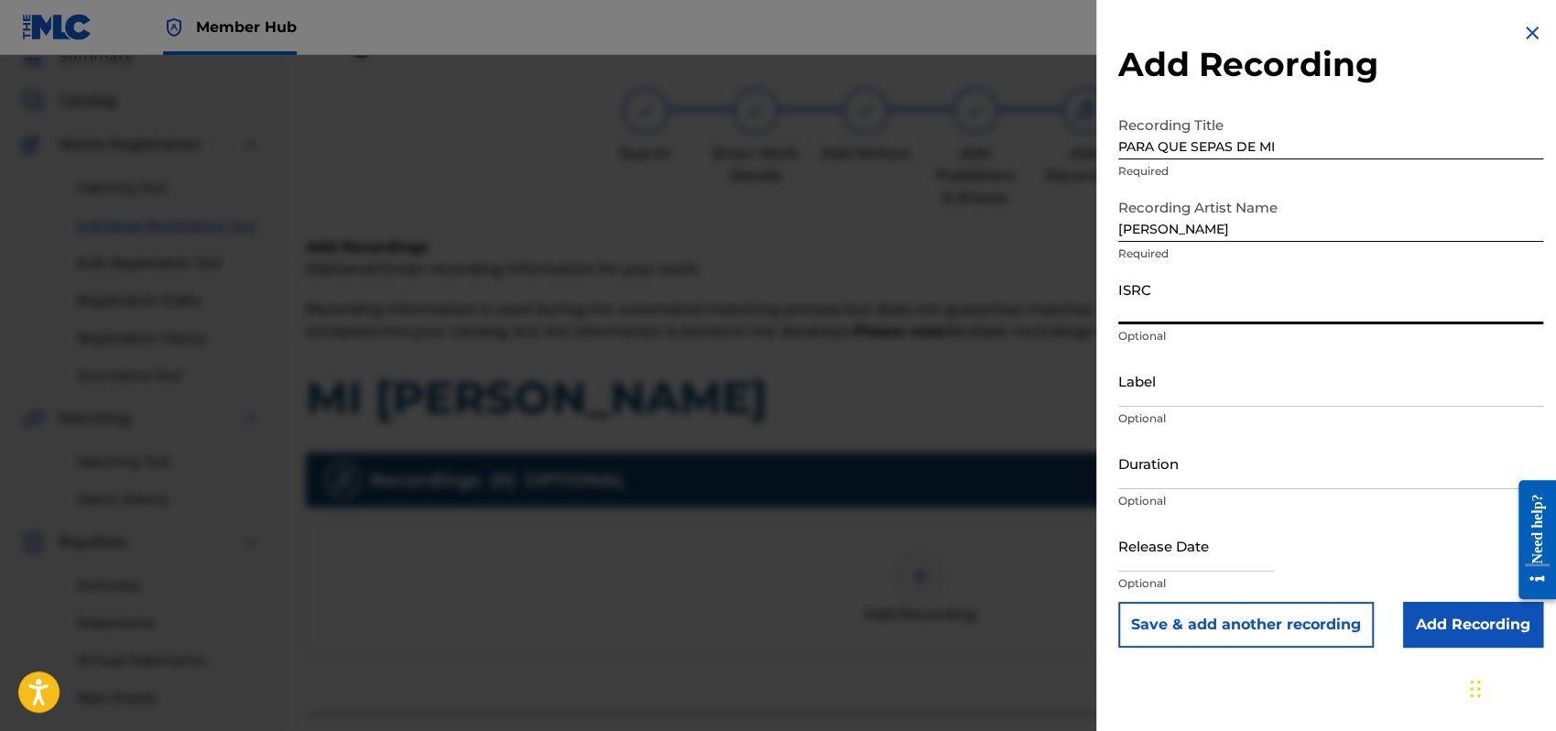
click at [1140, 301] on input "ISRC" at bounding box center [1331, 298] width 425 height 52
click at [1135, 463] on input "Duration" at bounding box center [1331, 463] width 425 height 52
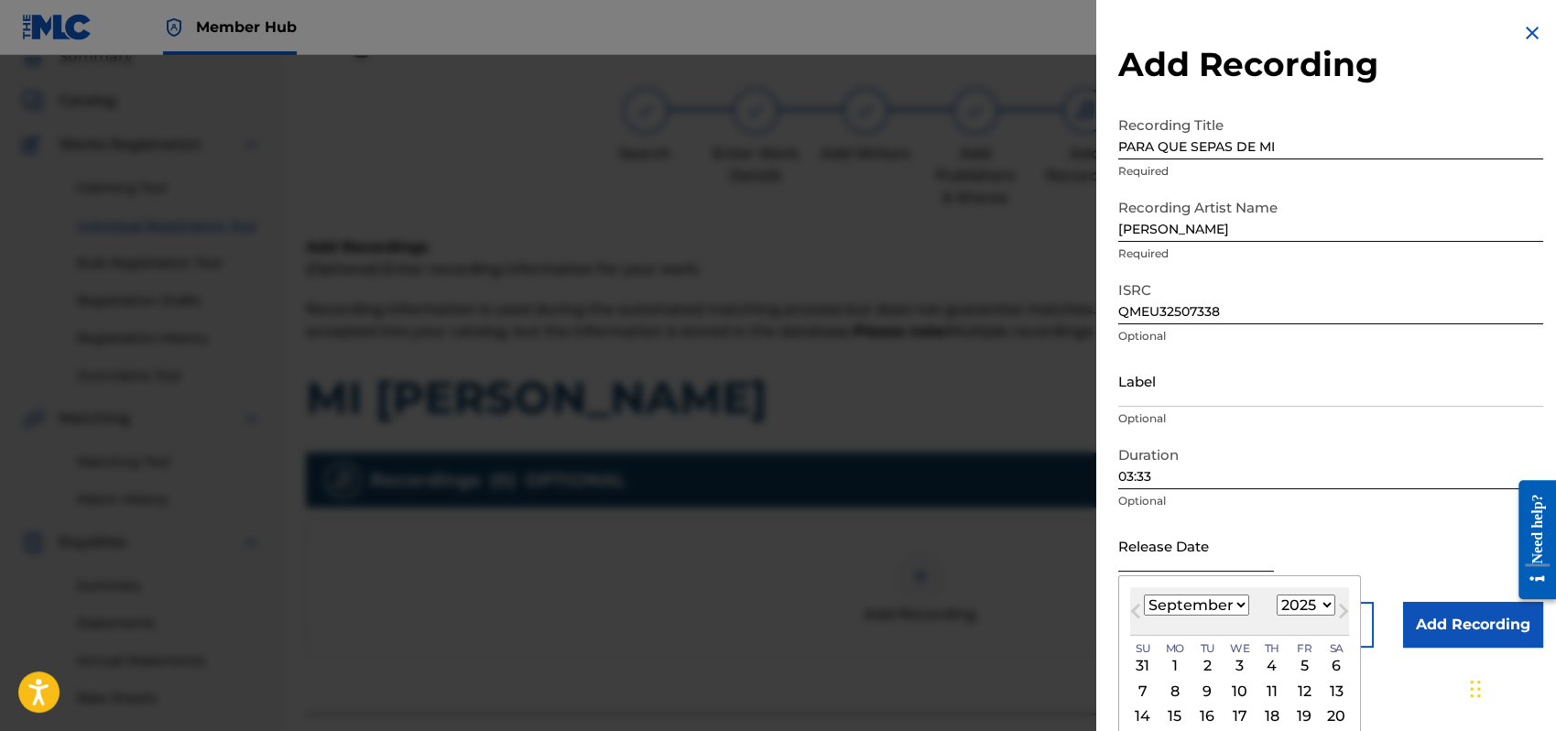
click at [1178, 551] on input "text" at bounding box center [1197, 545] width 156 height 52
click at [1240, 604] on select "January February March April May June July August September October November De…" at bounding box center [1196, 605] width 105 height 21
click at [1144, 595] on select "January February March April May June July August September October November De…" at bounding box center [1196, 605] width 105 height 21
click at [1239, 662] on div "1" at bounding box center [1240, 666] width 22 height 22
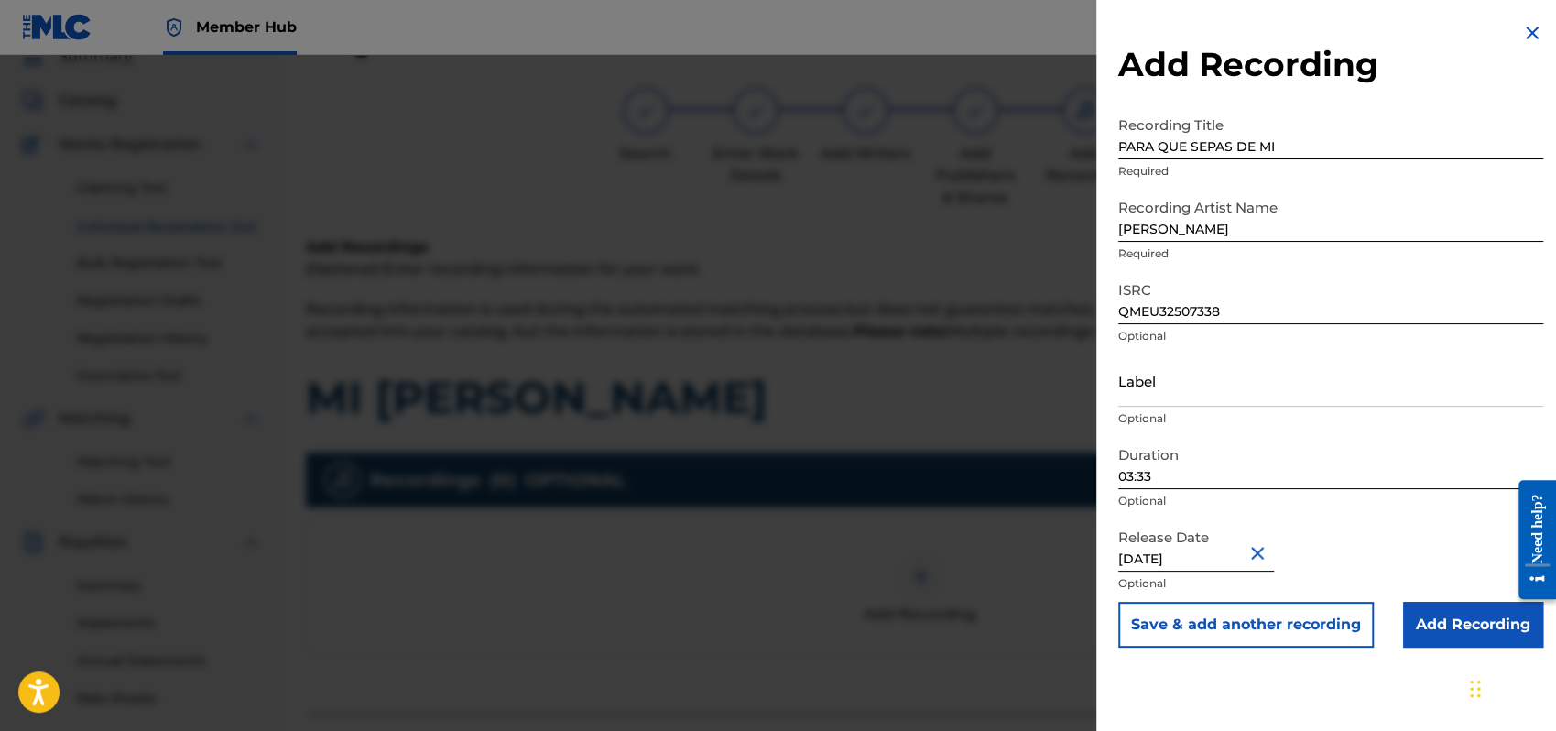
click at [1402, 534] on div "Release Date [DATE] Optional" at bounding box center [1331, 560] width 425 height 82
click at [1423, 616] on input "Add Recording" at bounding box center [1473, 625] width 140 height 46
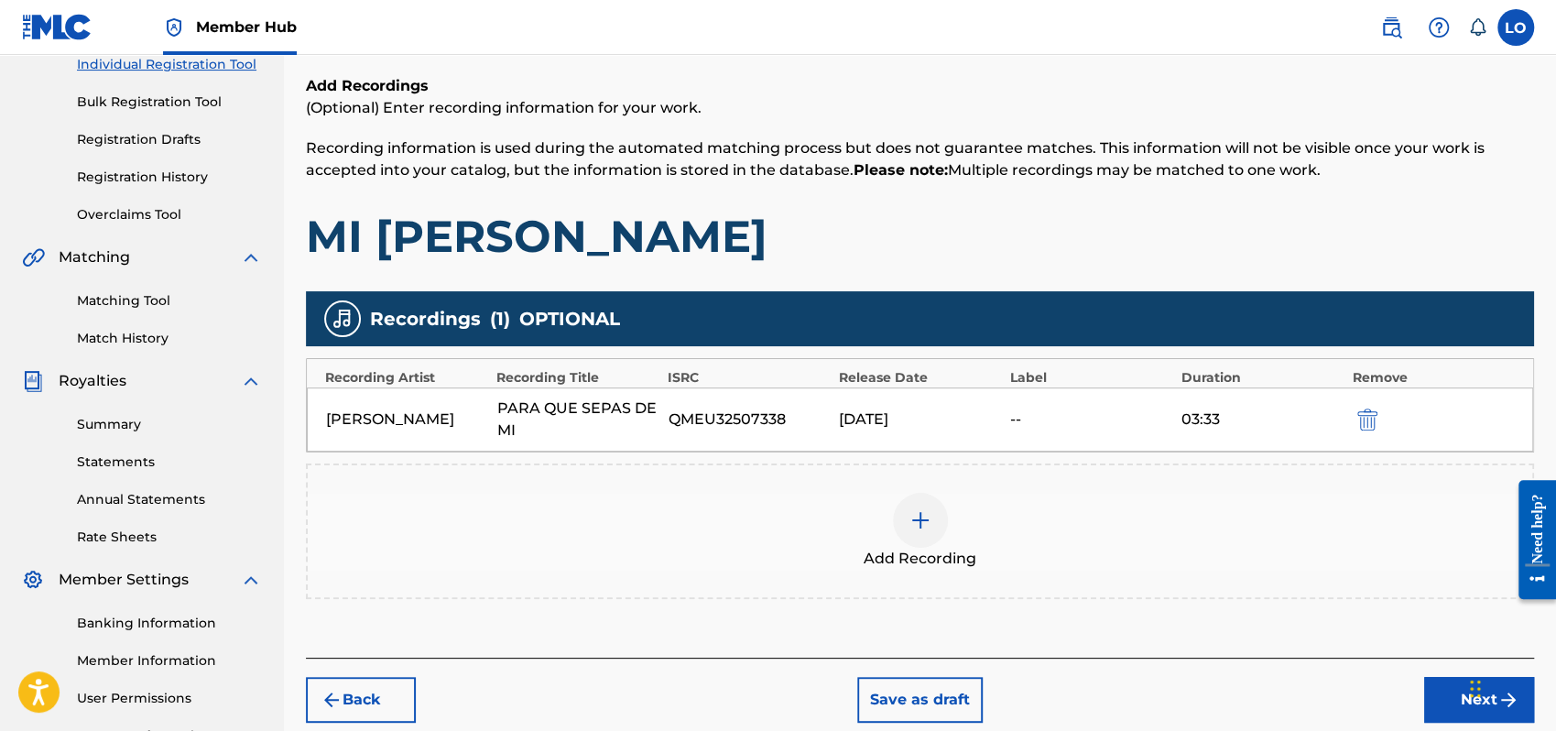
scroll to position [404, 0]
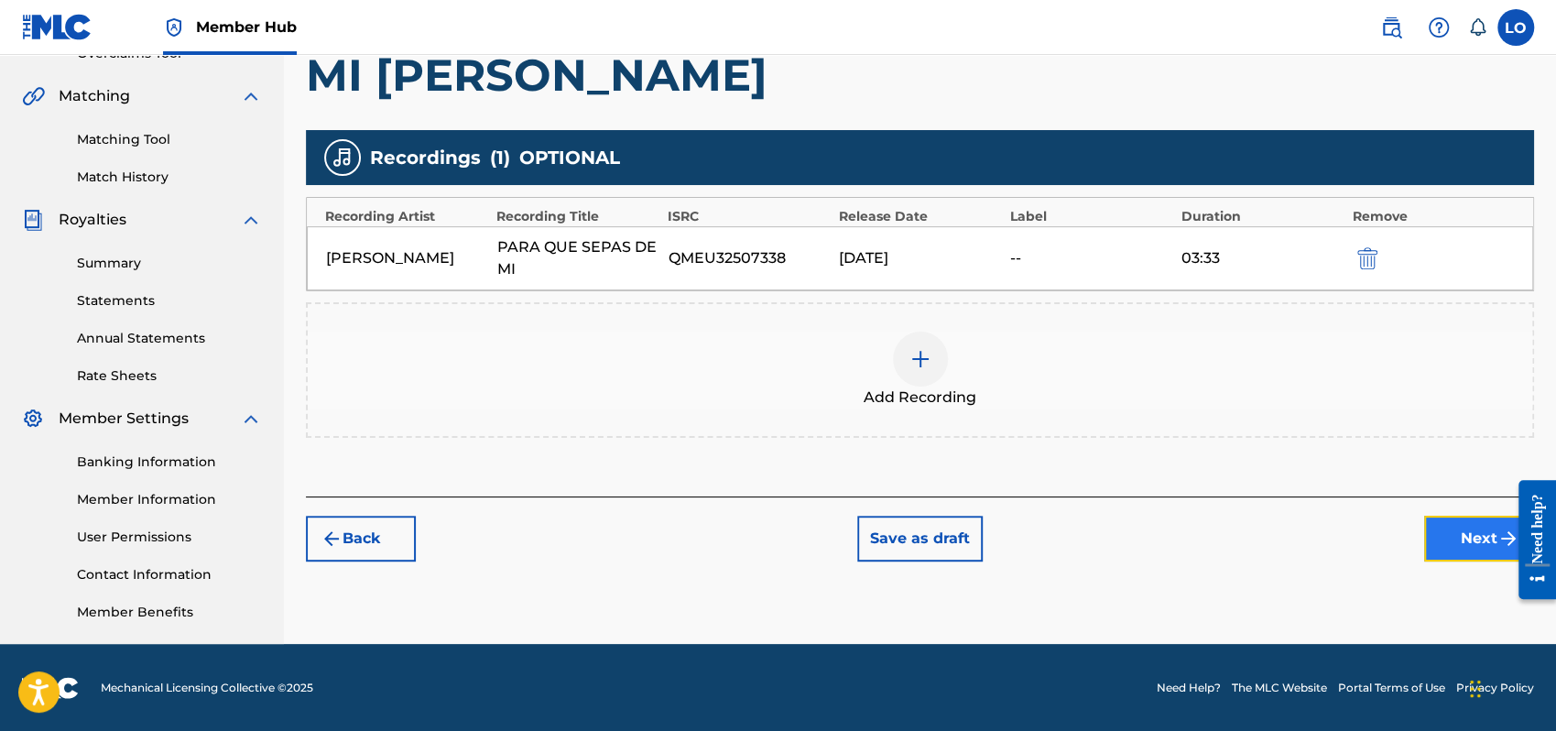
click at [1468, 527] on button "Next" at bounding box center [1479, 539] width 110 height 46
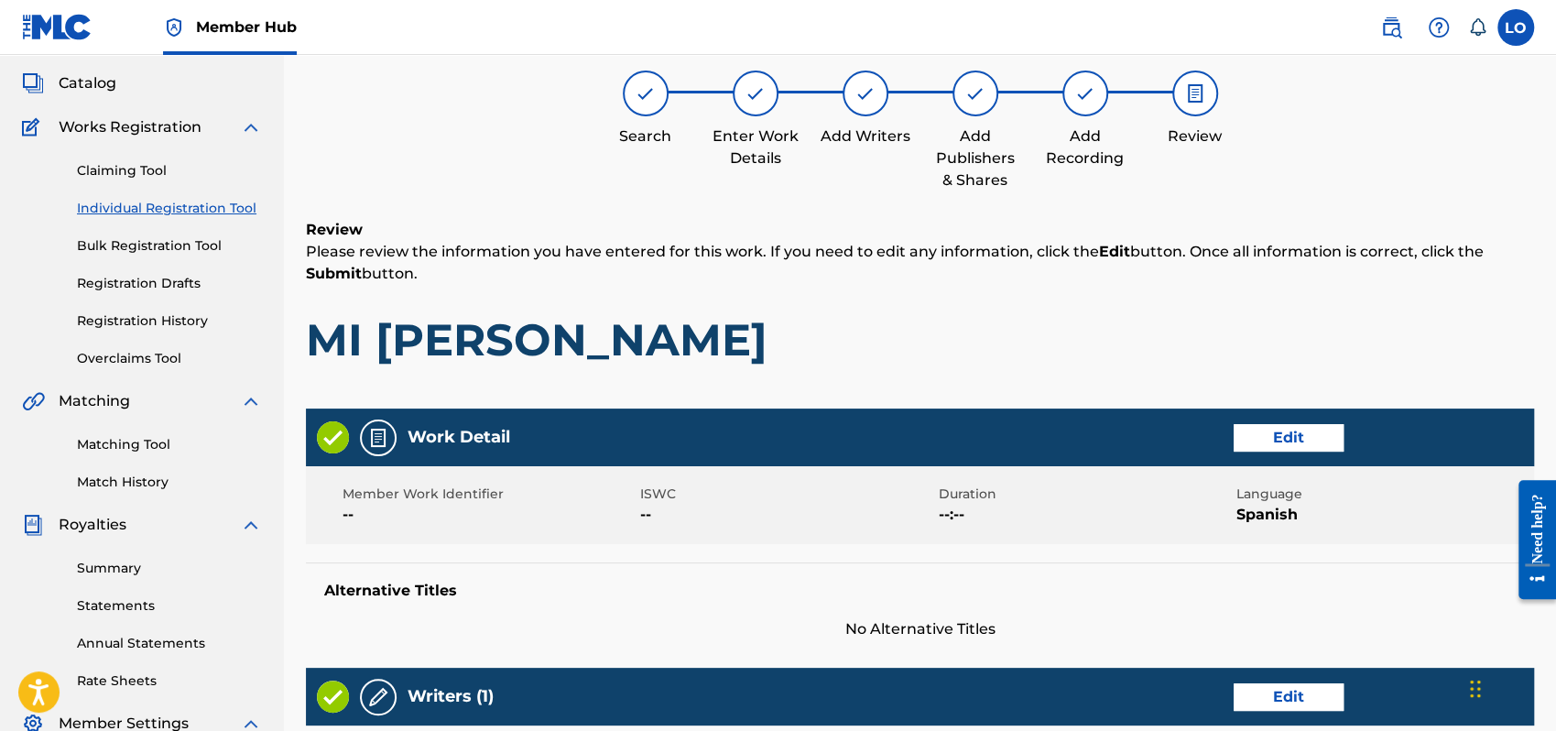
scroll to position [82, 0]
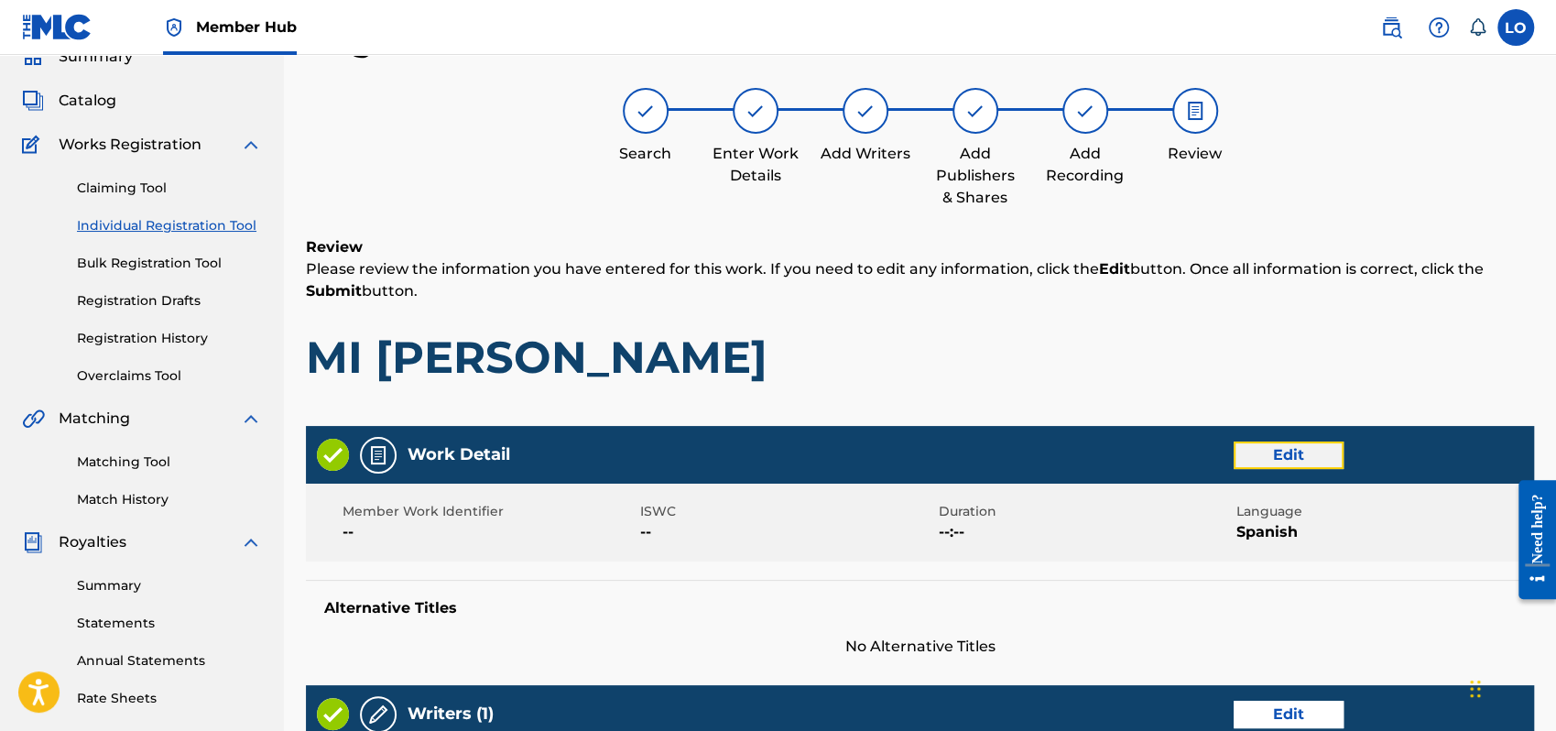
click at [1271, 450] on button "Edit" at bounding box center [1289, 455] width 110 height 27
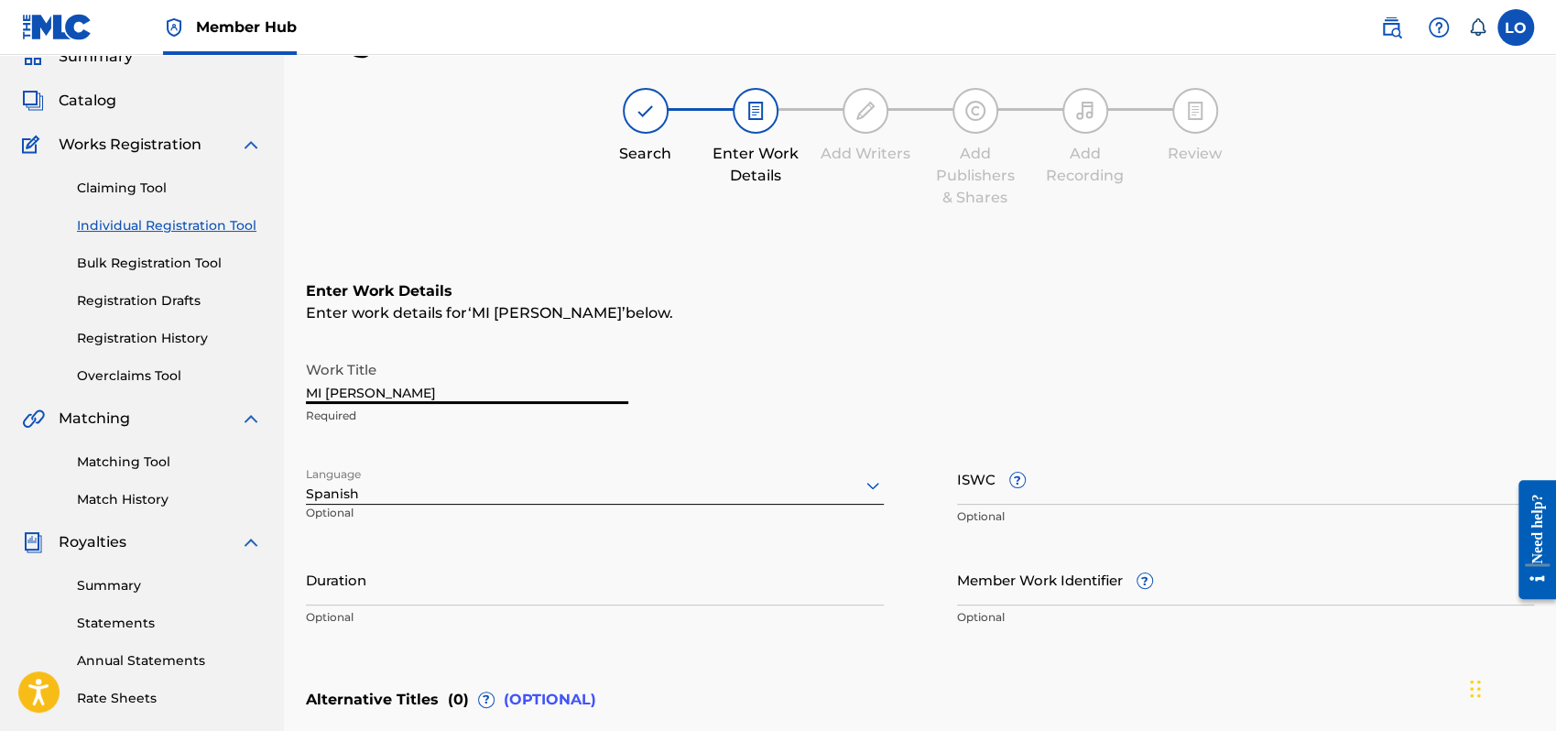
click at [389, 391] on input "MI [PERSON_NAME]" at bounding box center [467, 378] width 322 height 52
click at [473, 391] on input "MI [PERSON_NAME] ADORARADA" at bounding box center [467, 378] width 322 height 52
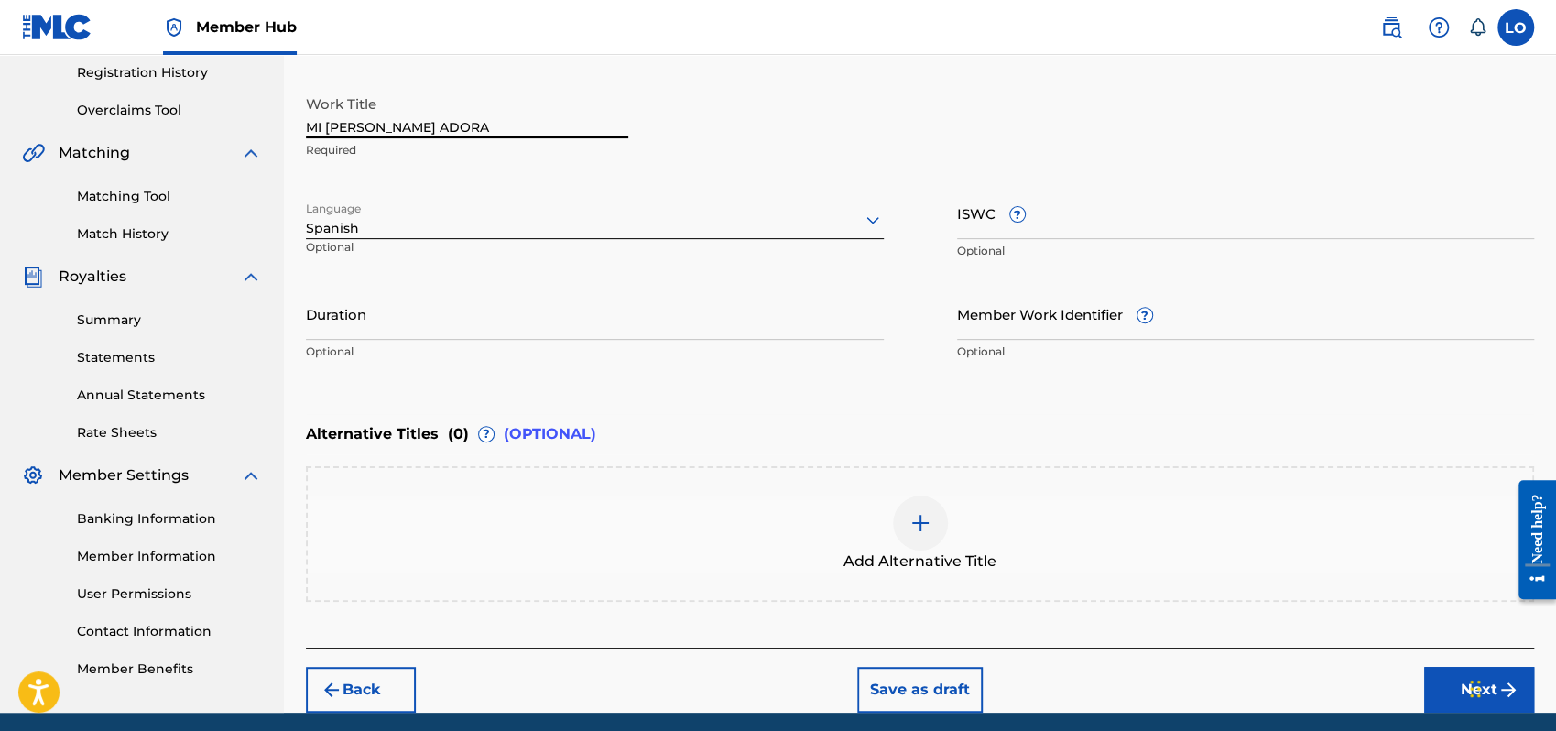
scroll to position [415, 0]
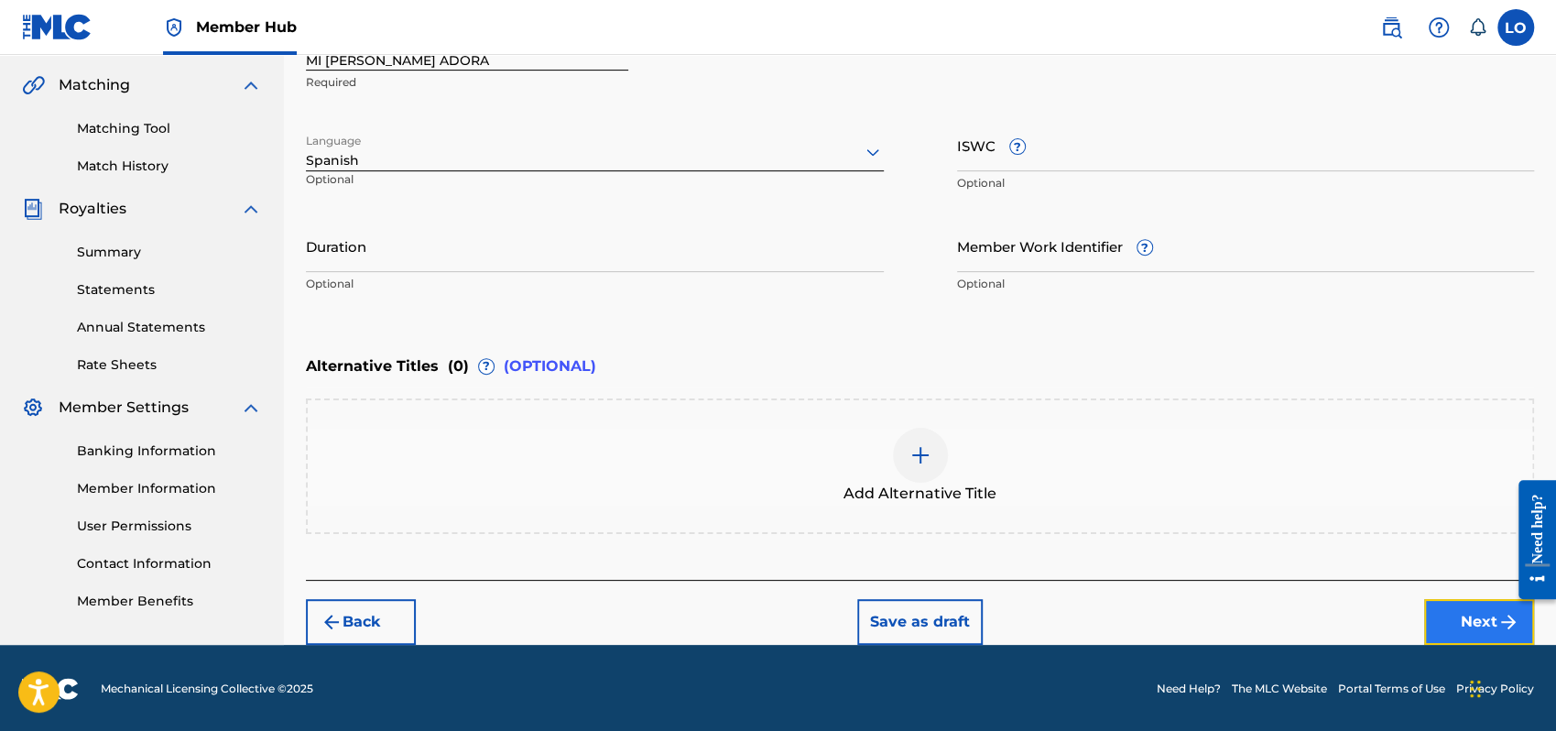
click at [1444, 617] on button "Next" at bounding box center [1479, 622] width 110 height 46
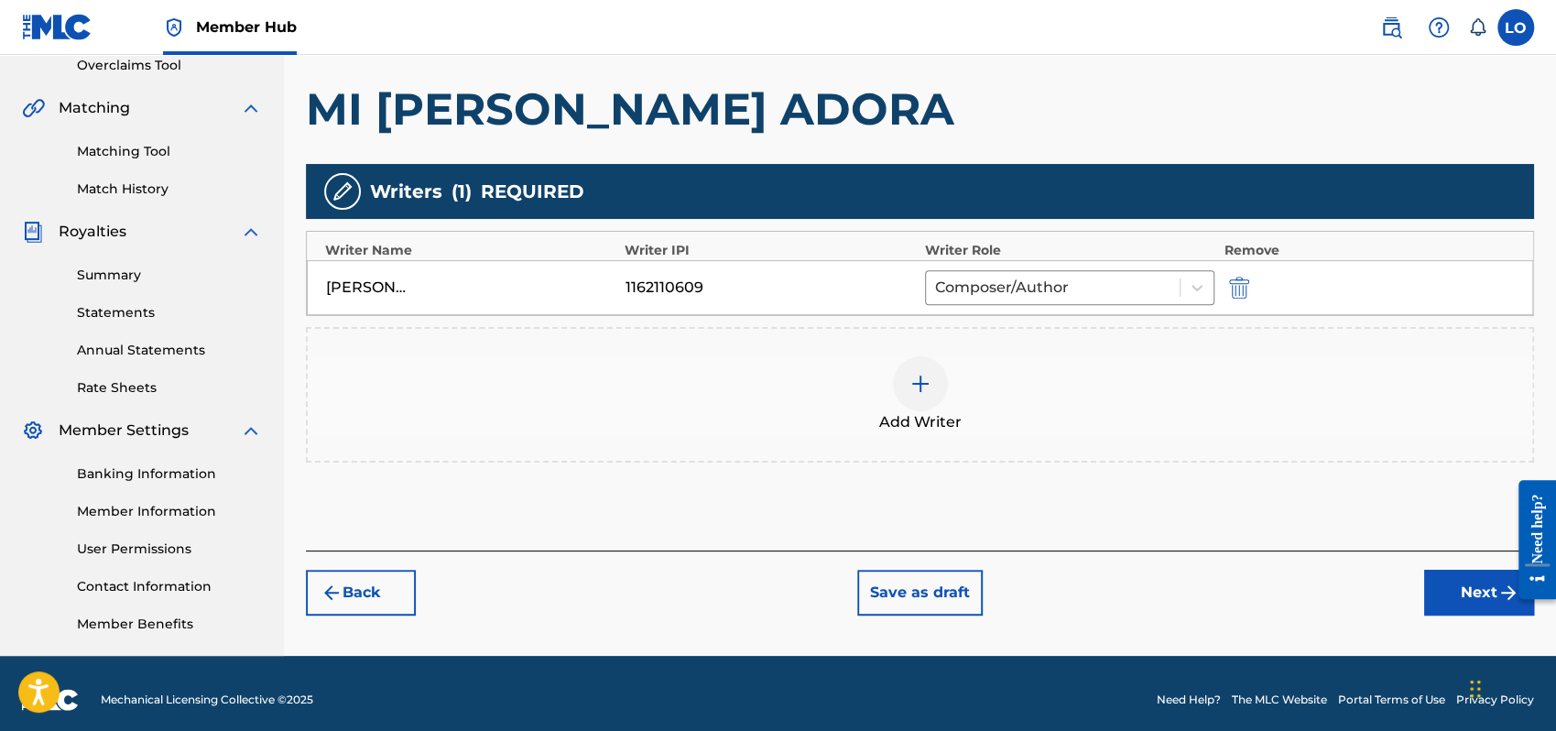
scroll to position [404, 0]
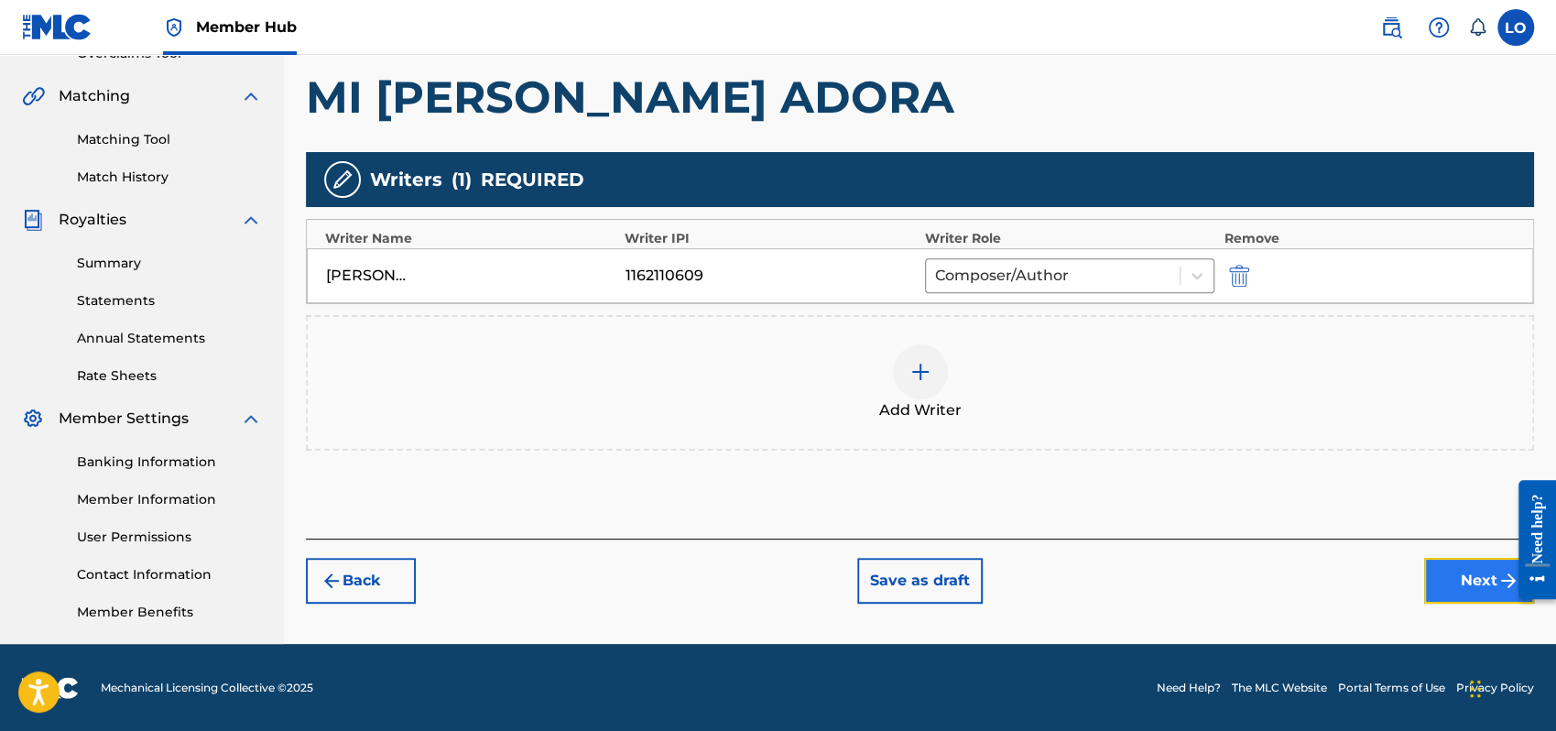
click at [1458, 585] on button "Next" at bounding box center [1479, 581] width 110 height 46
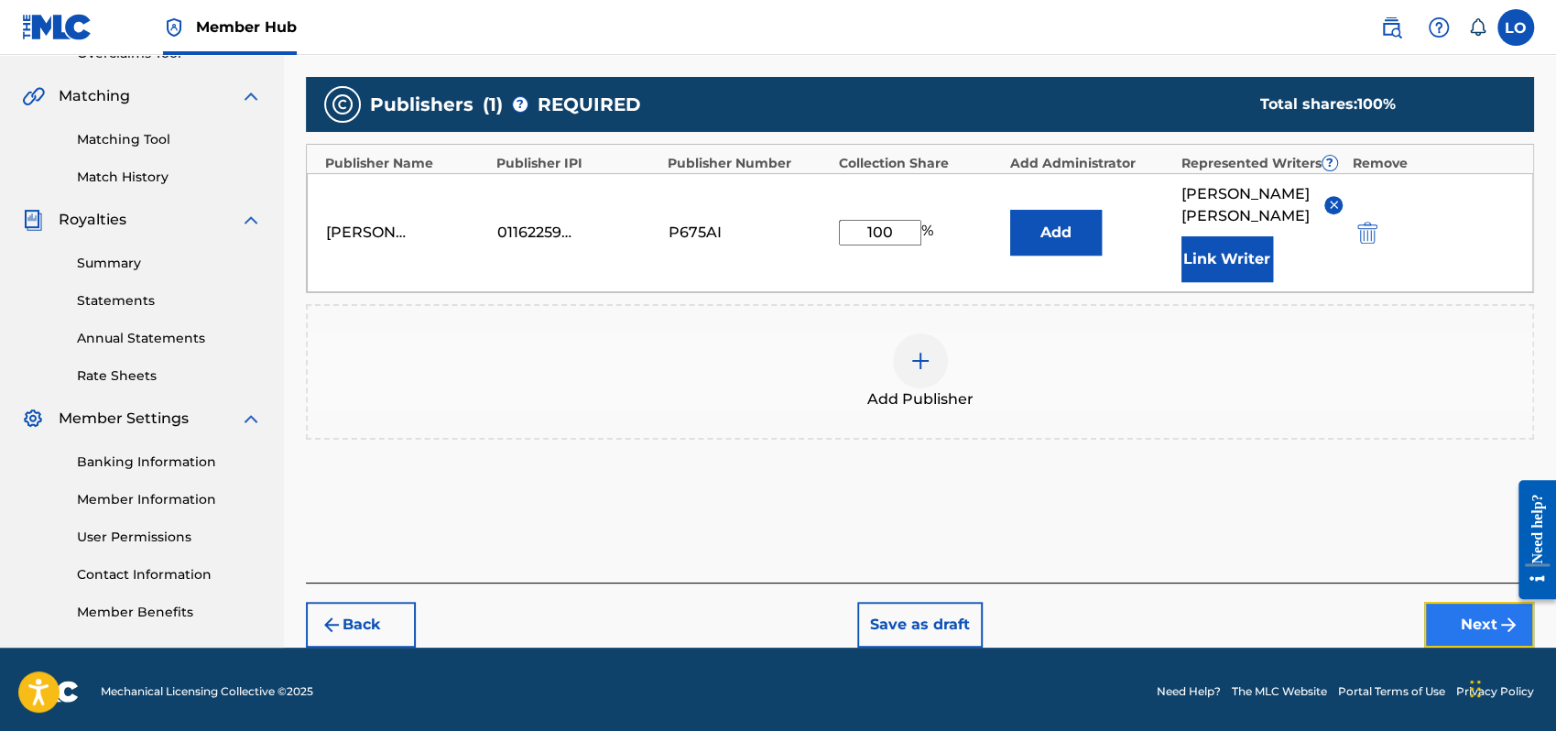
click at [1471, 602] on button "Next" at bounding box center [1479, 625] width 110 height 46
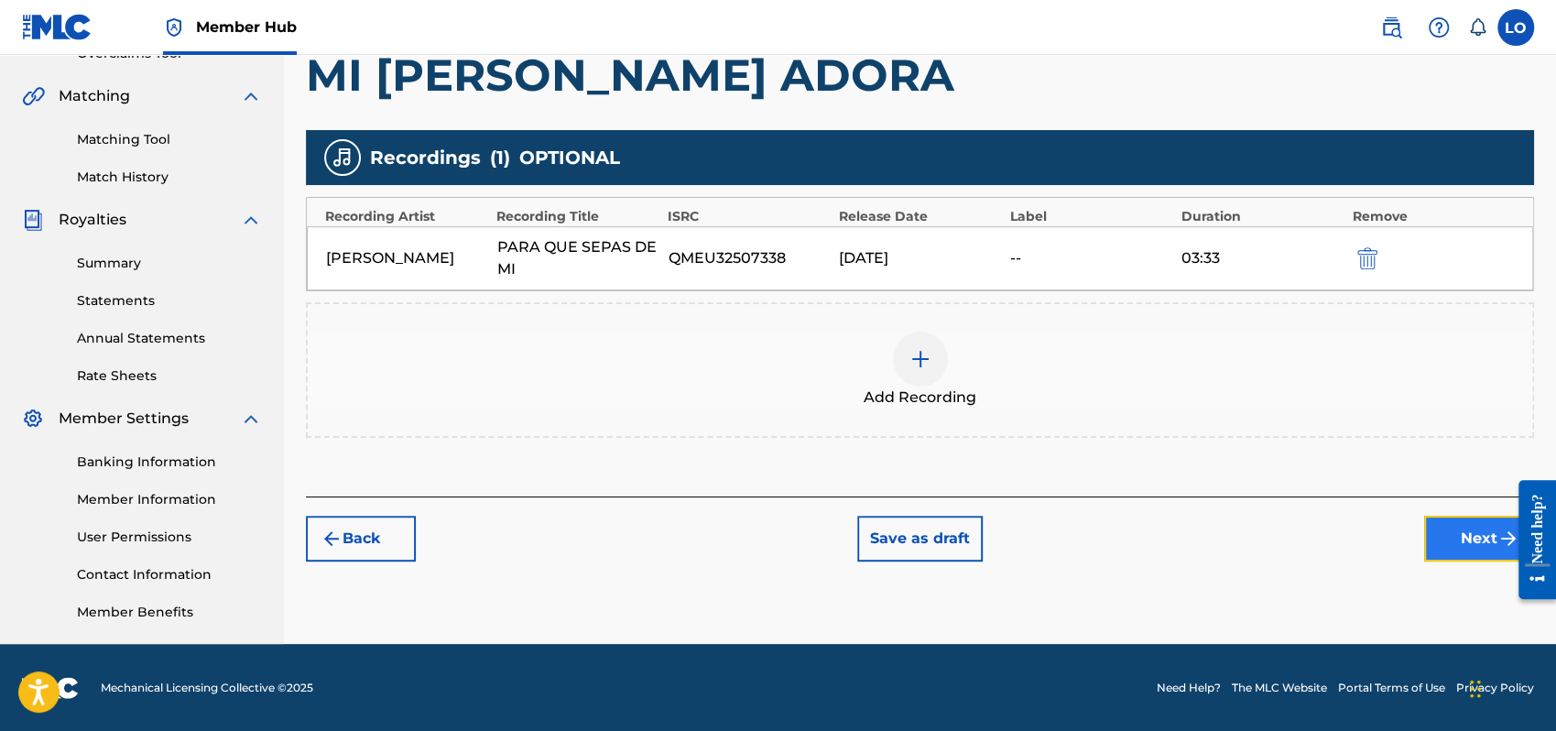
click at [1485, 533] on button "Next" at bounding box center [1479, 539] width 110 height 46
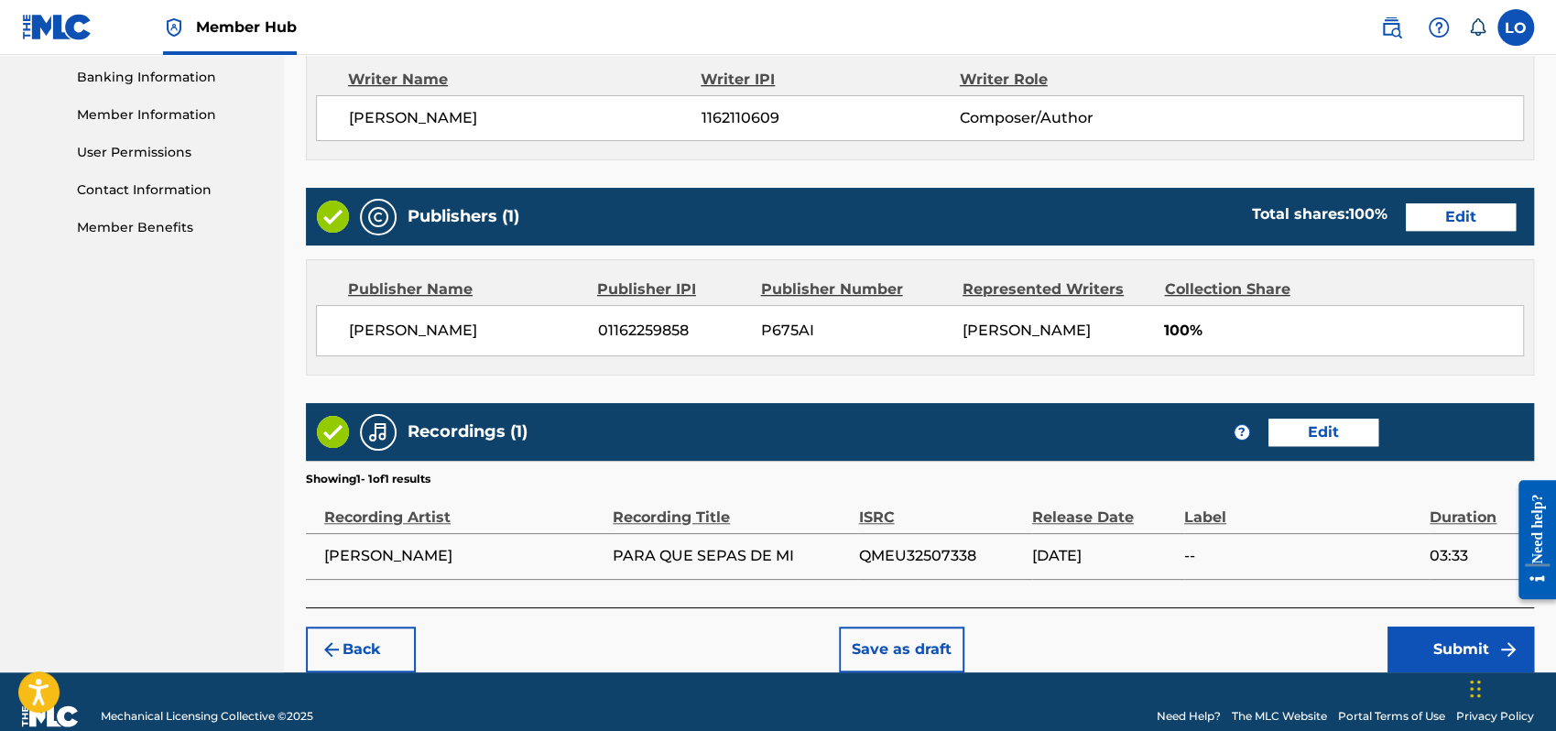
scroll to position [816, 0]
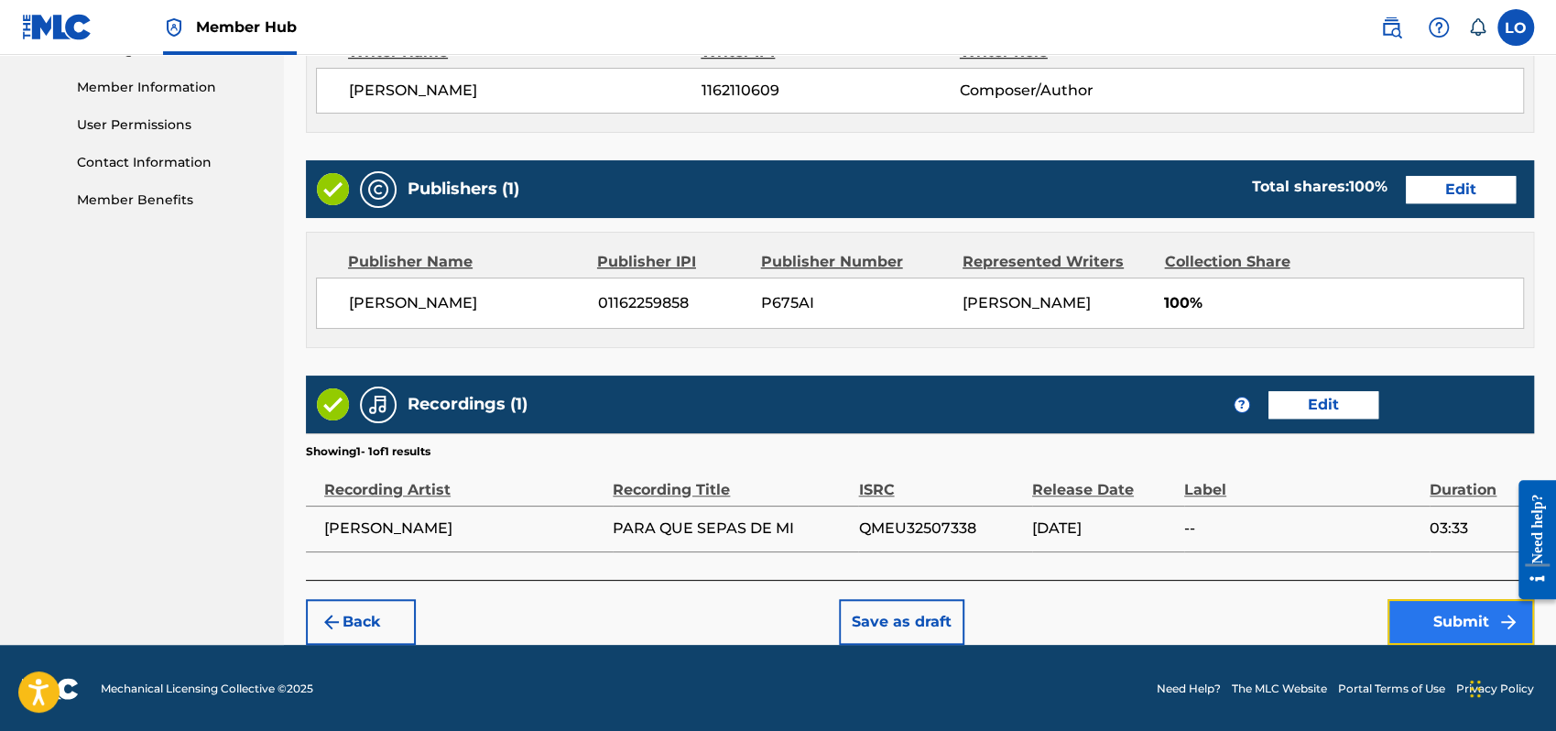
click at [1448, 623] on button "Submit" at bounding box center [1461, 622] width 147 height 46
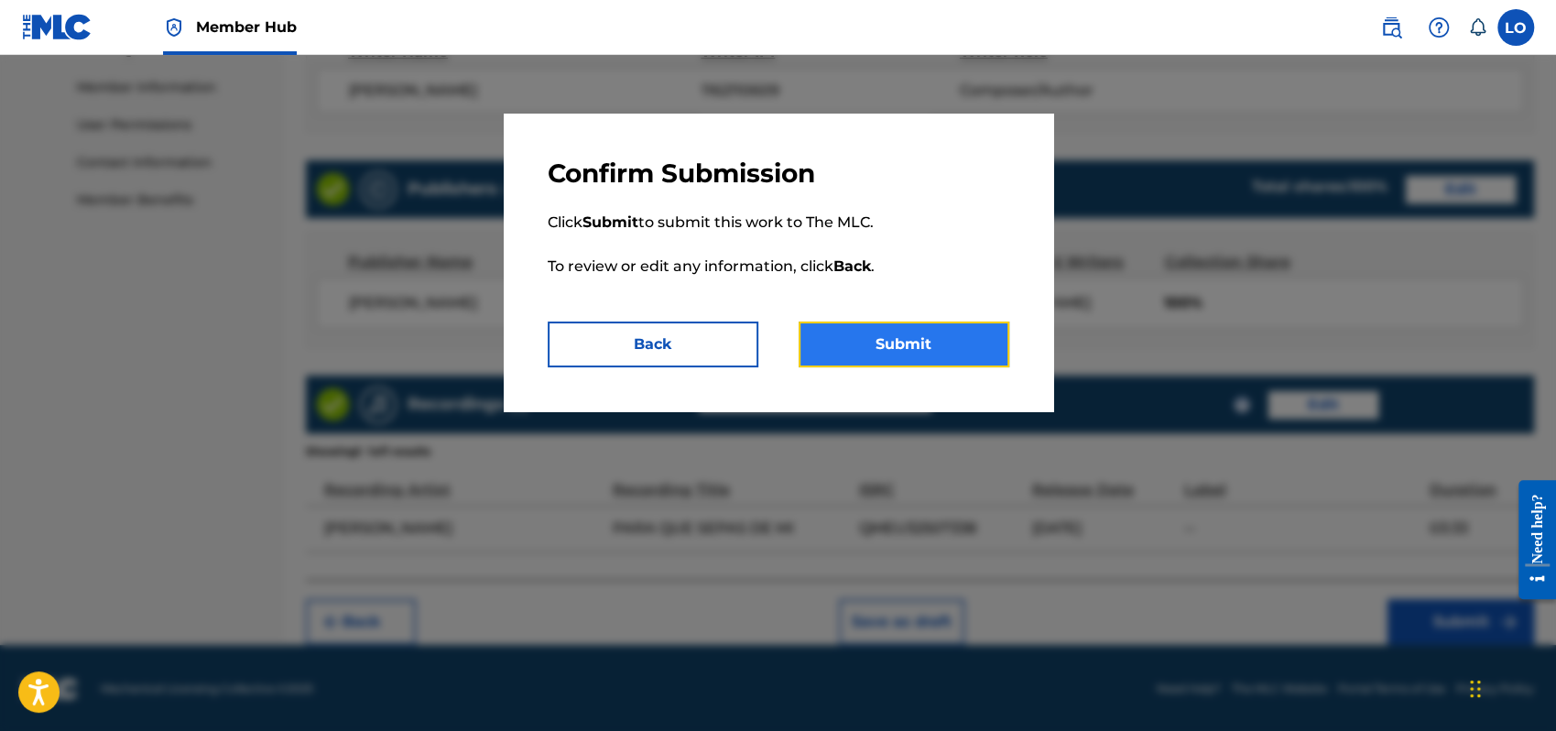
click at [925, 339] on button "Submit" at bounding box center [904, 345] width 211 height 46
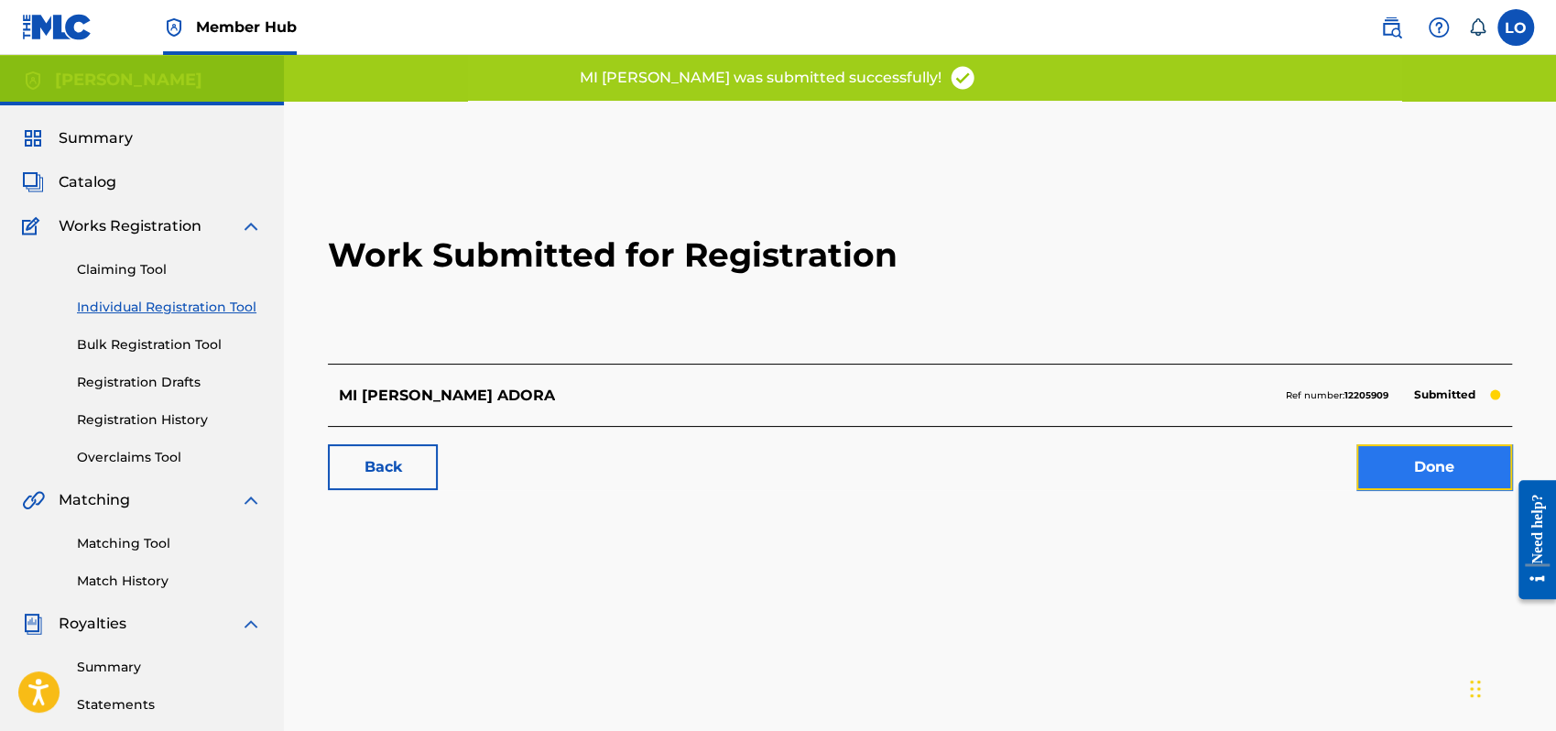
click at [1456, 457] on link "Done" at bounding box center [1435, 467] width 156 height 46
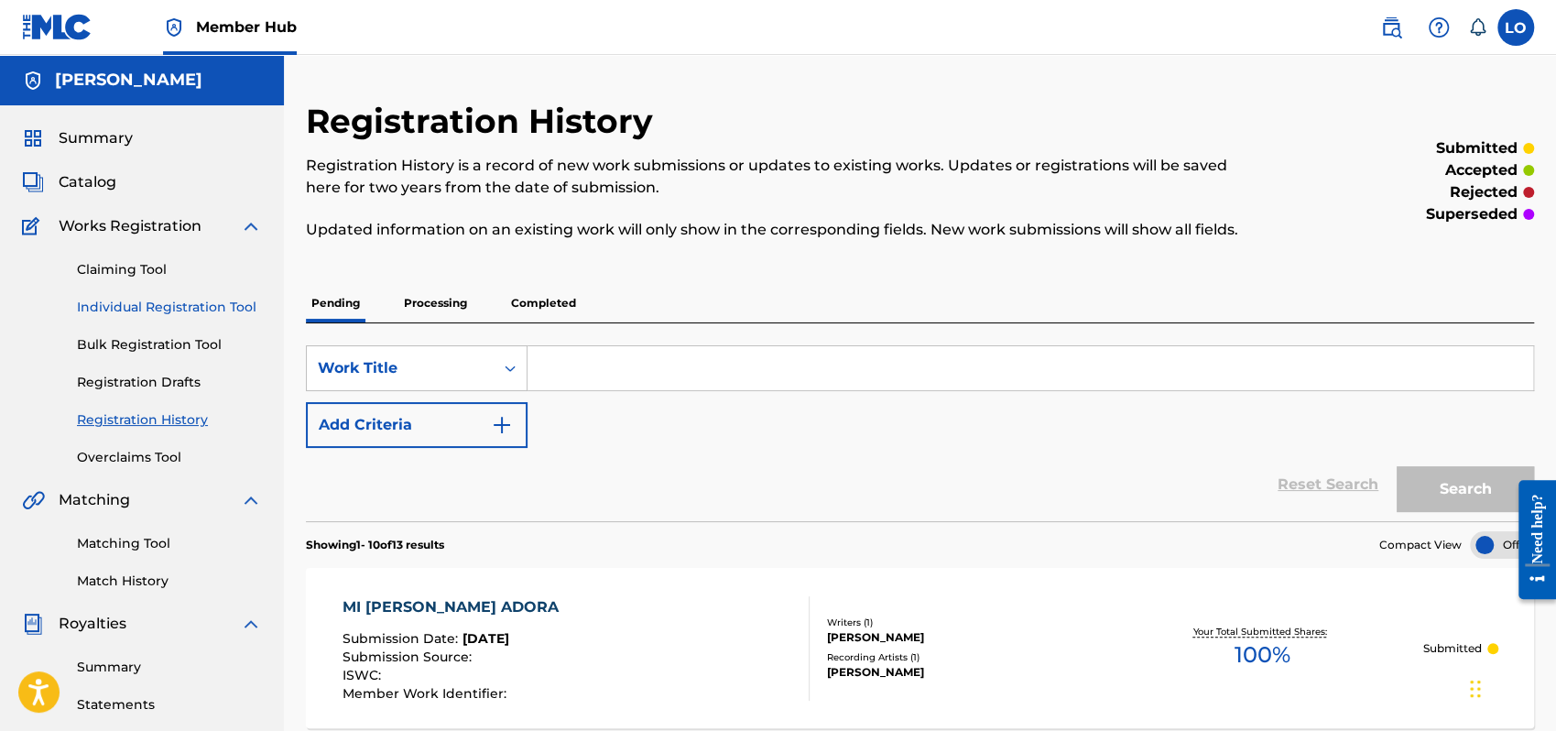
click at [158, 306] on link "Individual Registration Tool" at bounding box center [169, 307] width 185 height 19
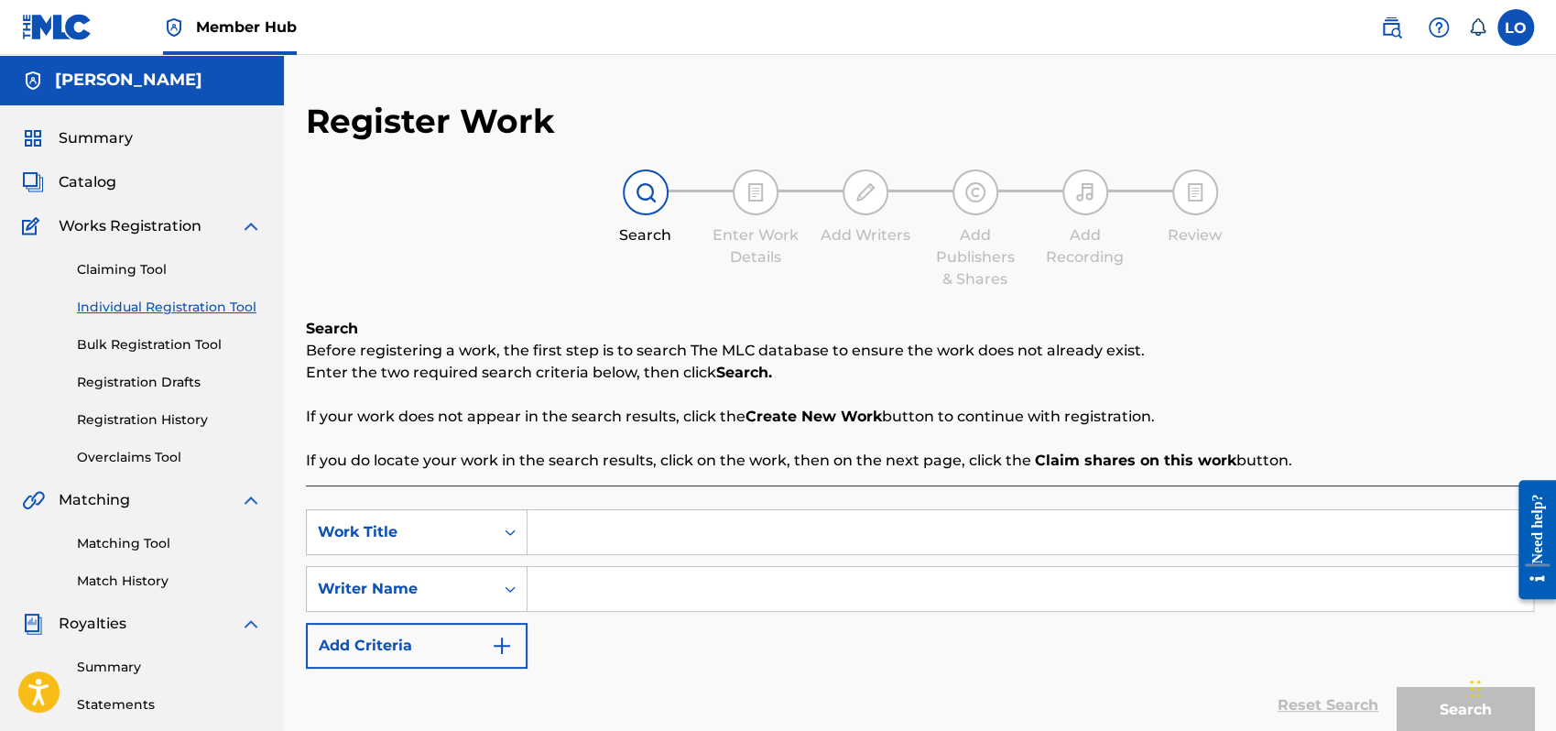
click at [562, 532] on input "Search Form" at bounding box center [1031, 532] width 1006 height 44
click at [595, 595] on input "Search Form" at bounding box center [1031, 589] width 1006 height 44
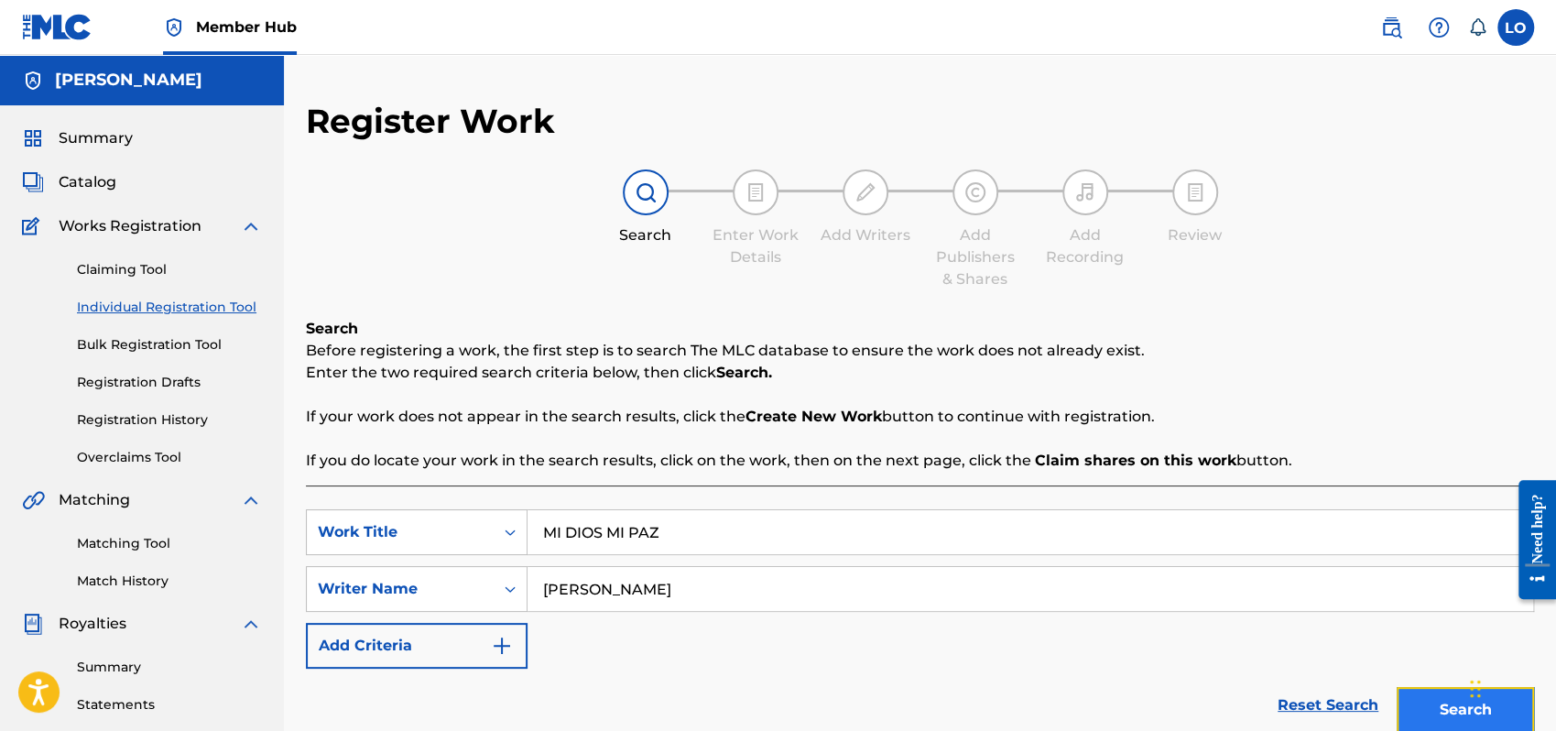
click at [1442, 700] on button "Search" at bounding box center [1465, 710] width 137 height 46
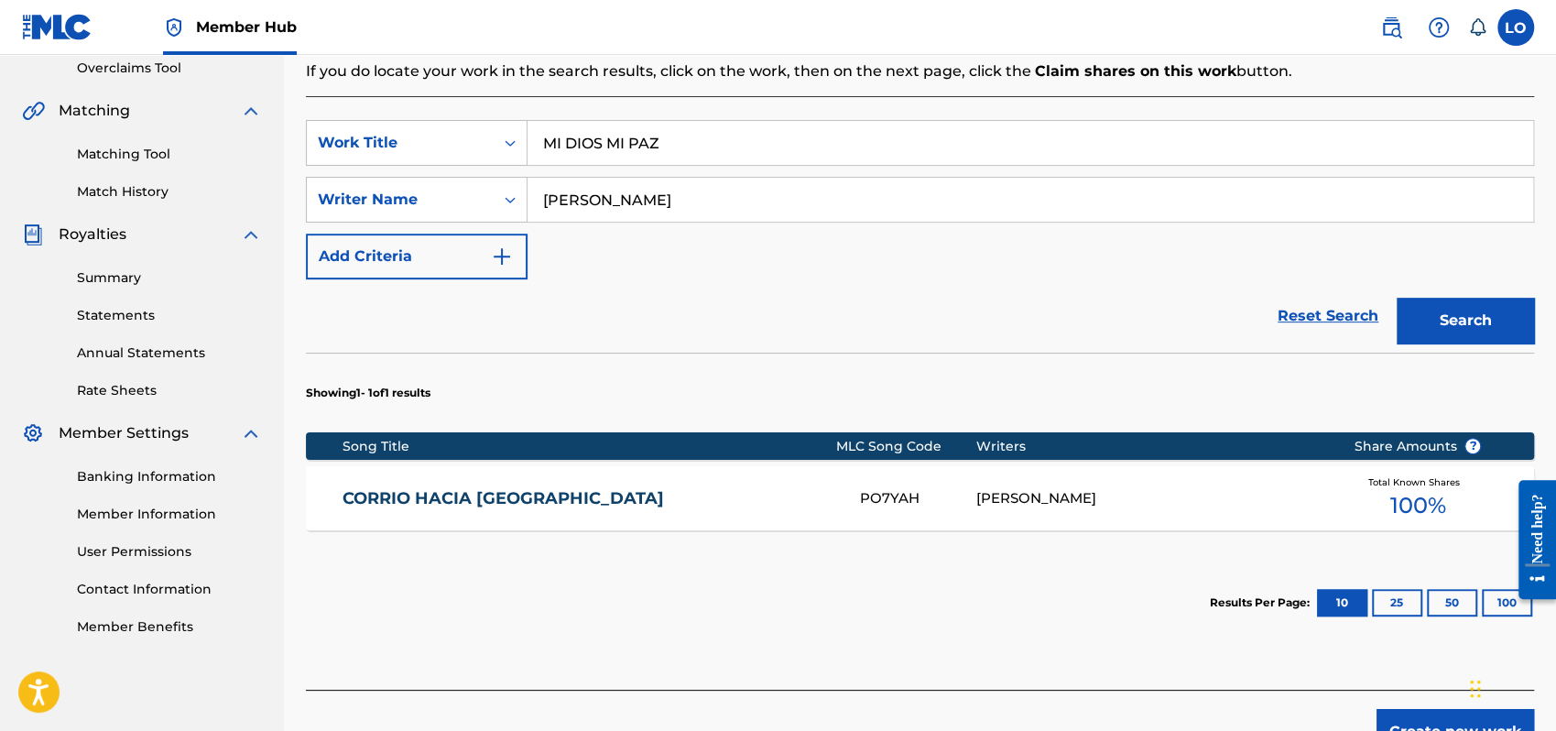
scroll to position [500, 0]
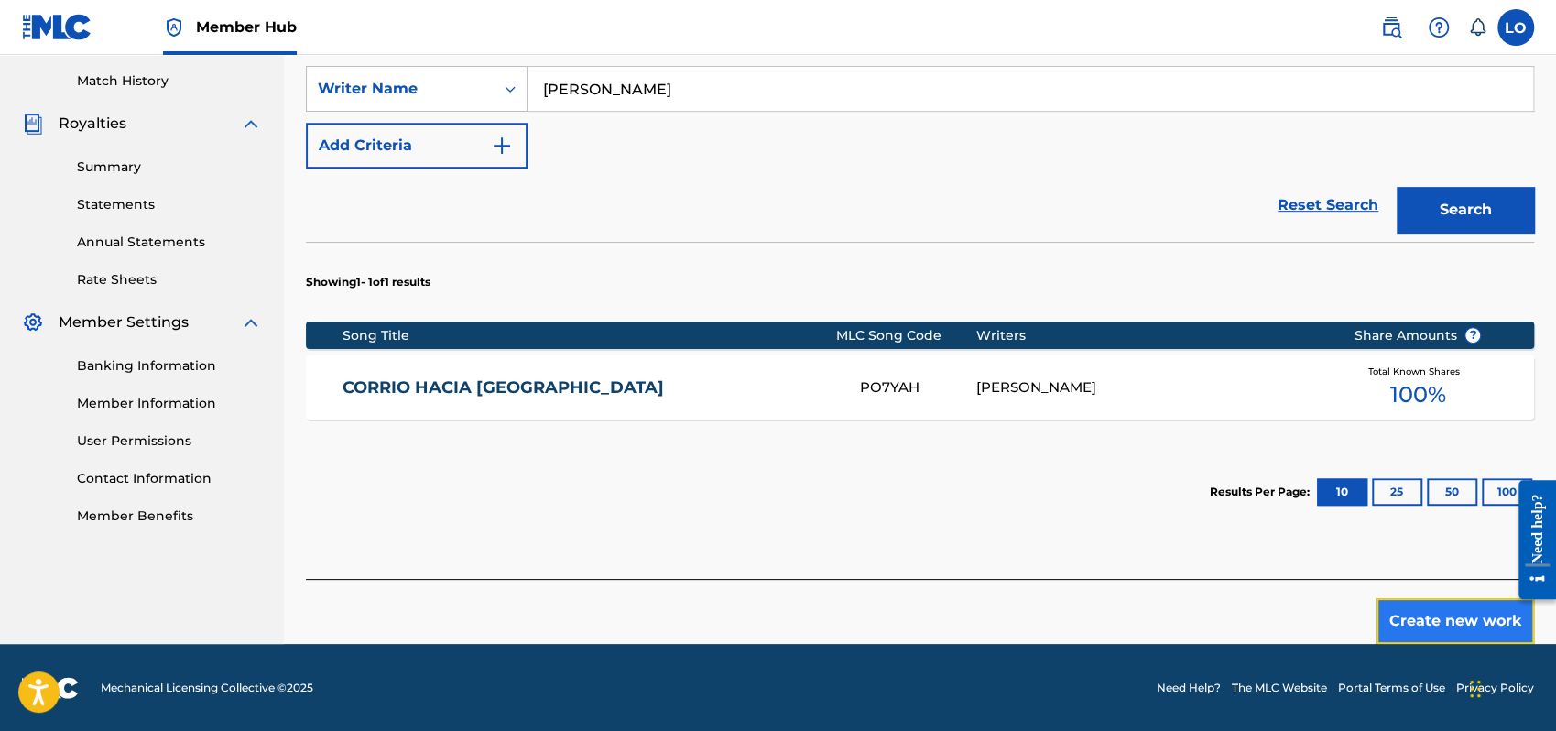
click at [1451, 609] on button "Create new work" at bounding box center [1456, 621] width 158 height 46
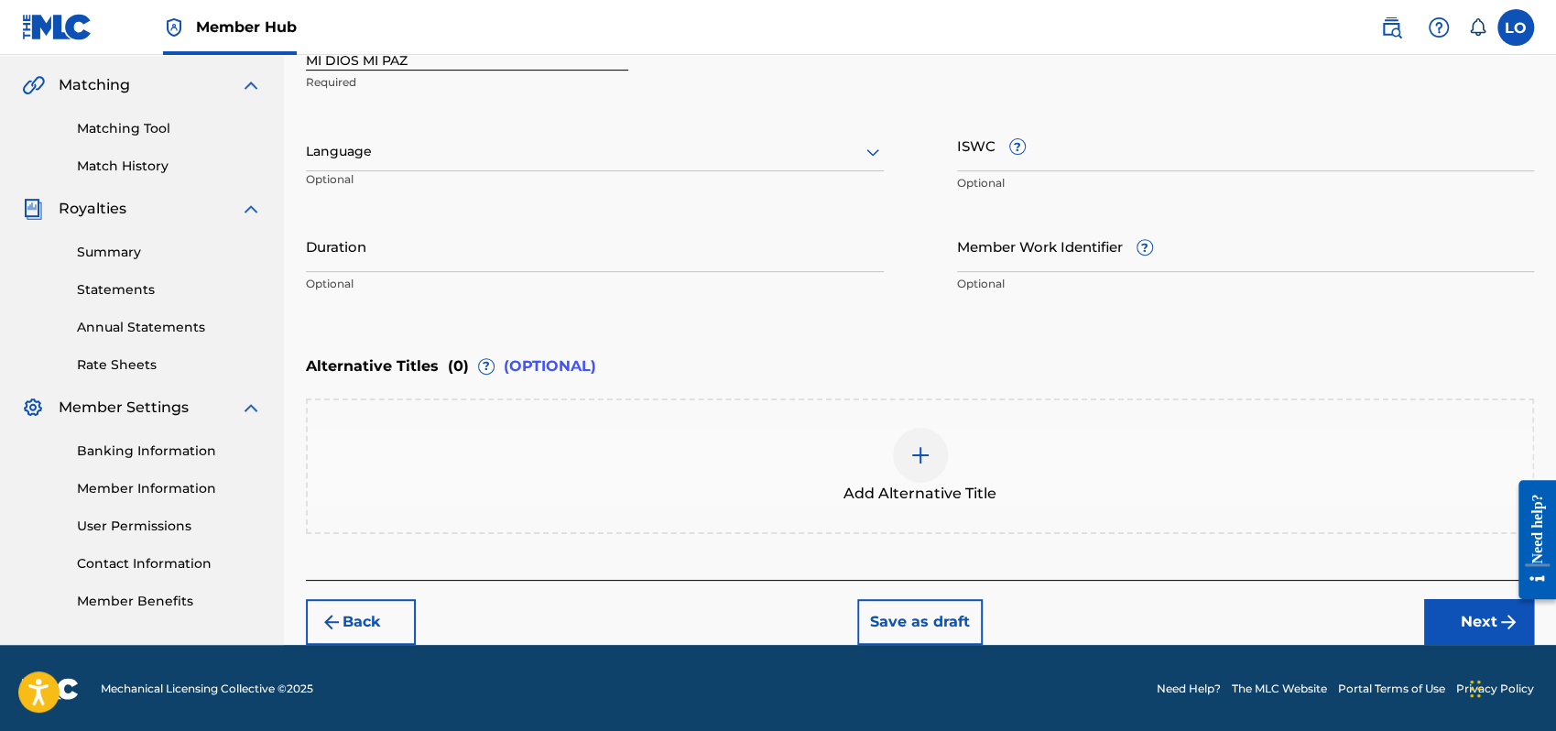
click at [871, 149] on icon at bounding box center [873, 152] width 22 height 22
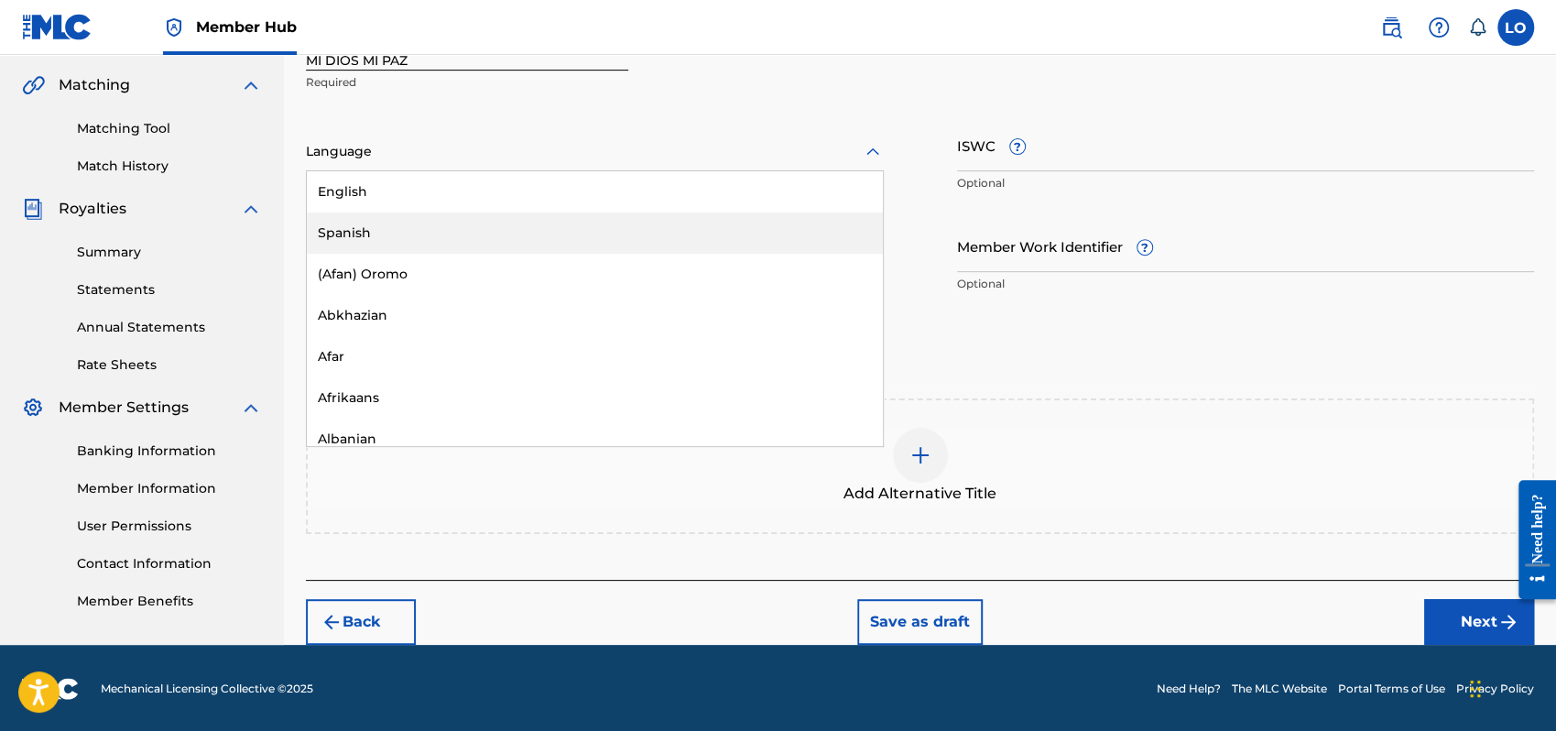
click at [349, 225] on div "Spanish" at bounding box center [595, 233] width 576 height 41
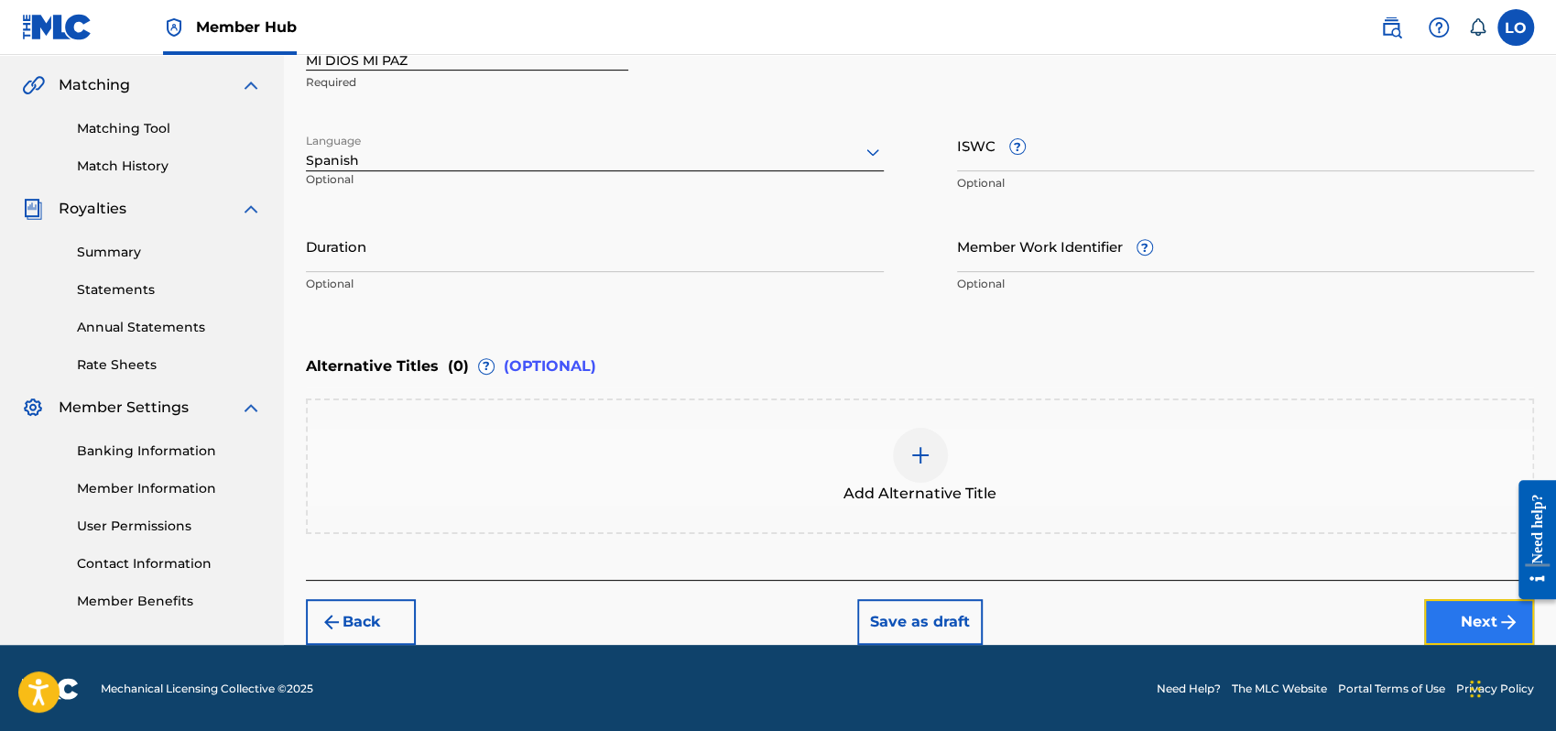
click at [1473, 617] on button "Next" at bounding box center [1479, 622] width 110 height 46
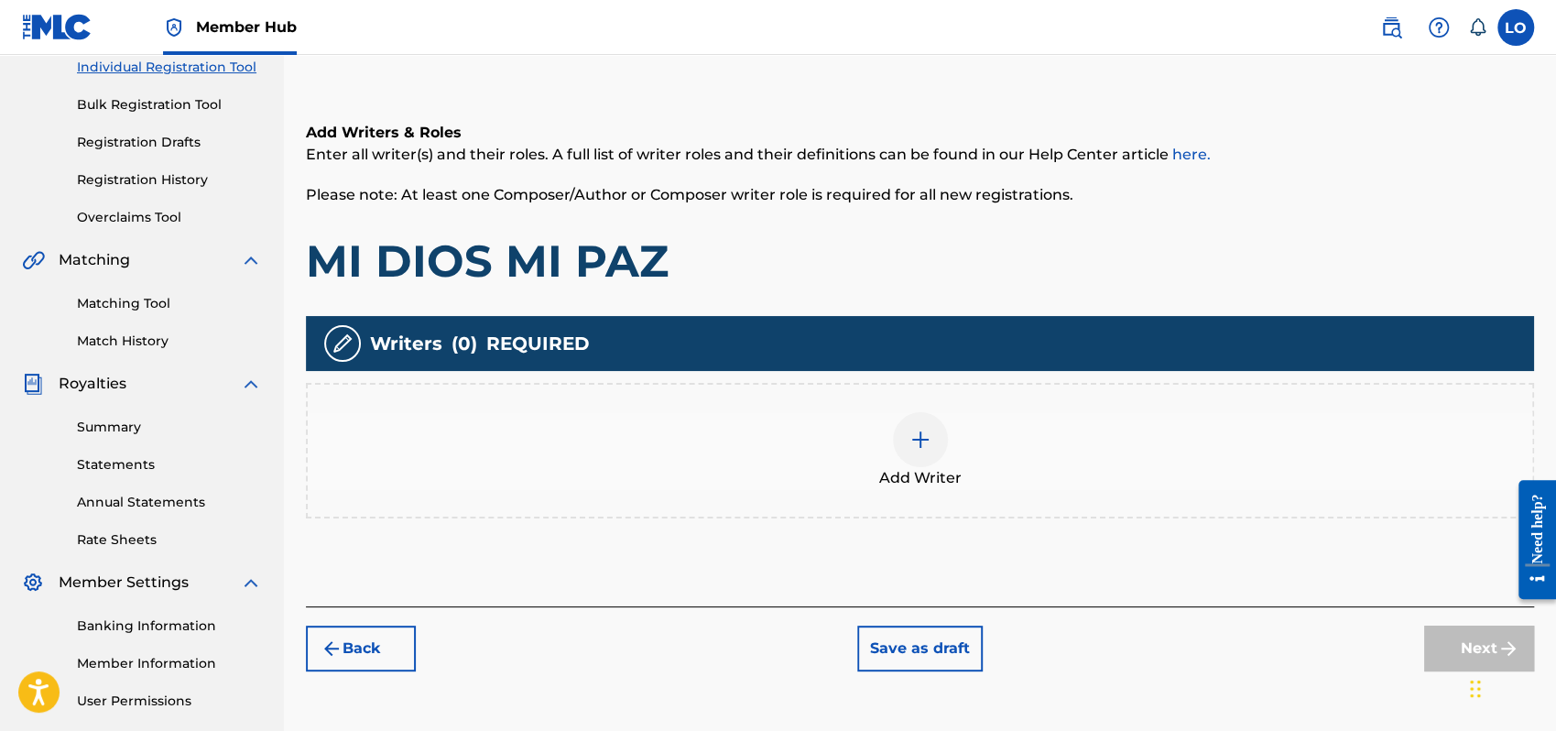
scroll to position [237, 0]
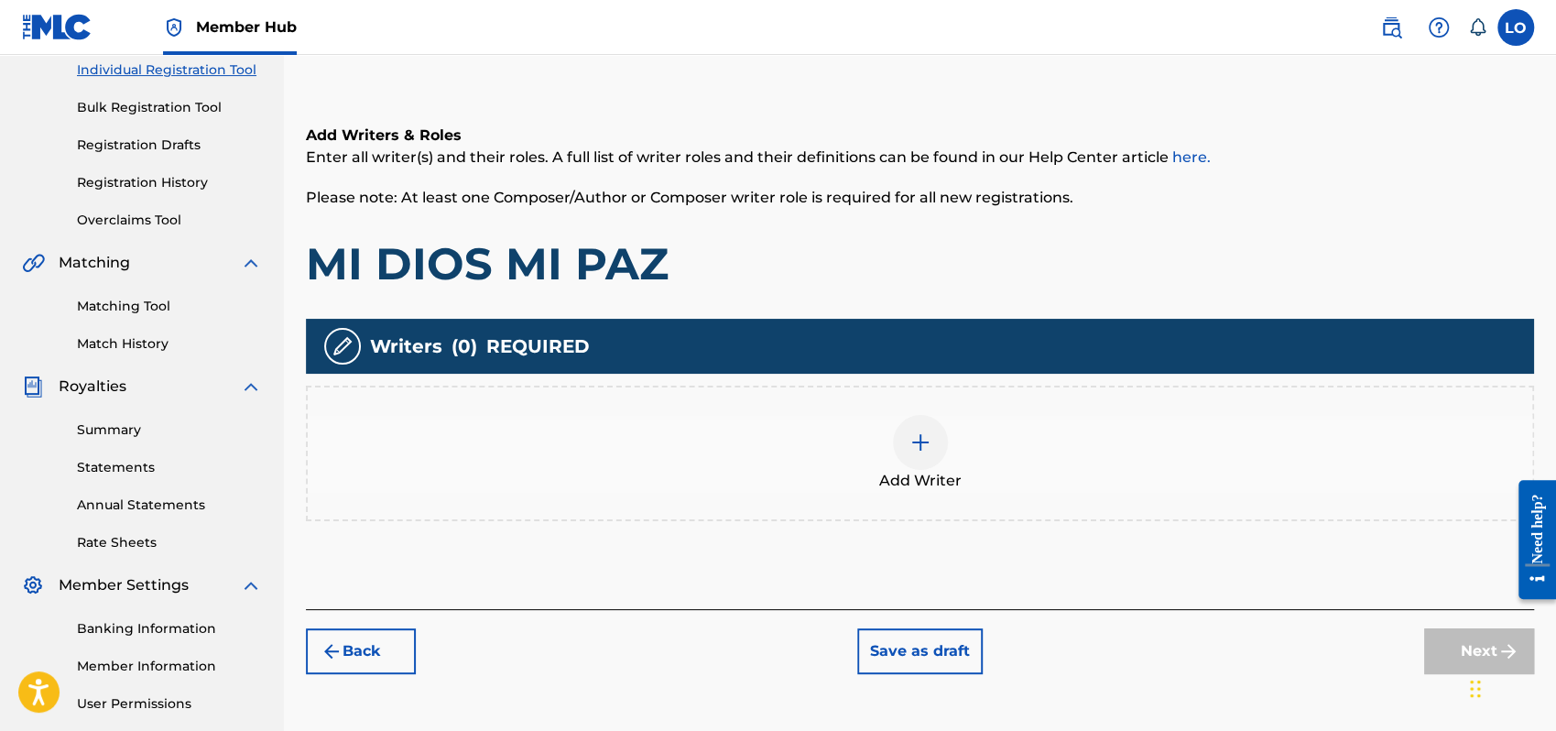
click at [922, 447] on img at bounding box center [921, 442] width 22 height 22
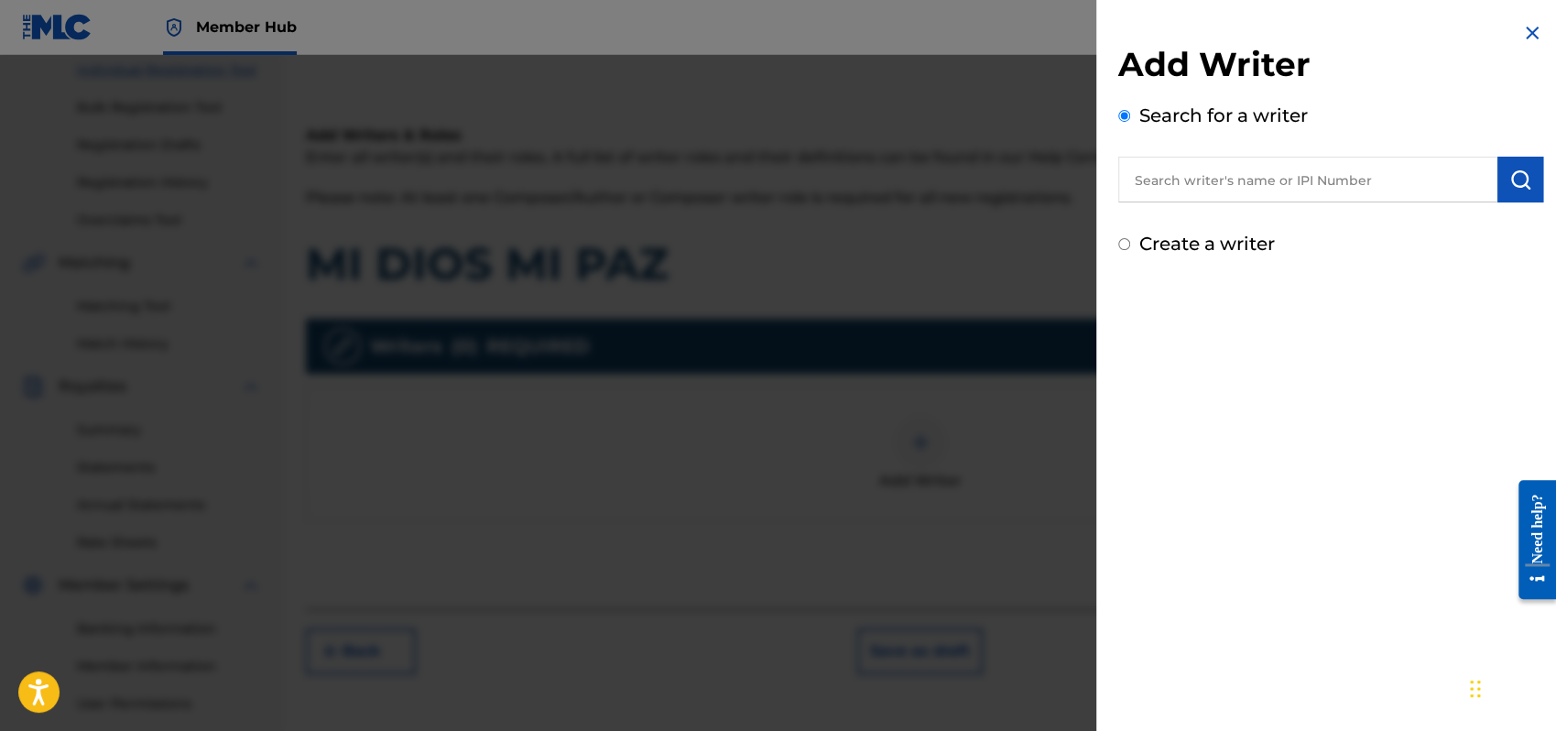
click at [1164, 178] on input "text" at bounding box center [1308, 180] width 379 height 46
click at [1512, 169] on img "submit" at bounding box center [1521, 180] width 22 height 22
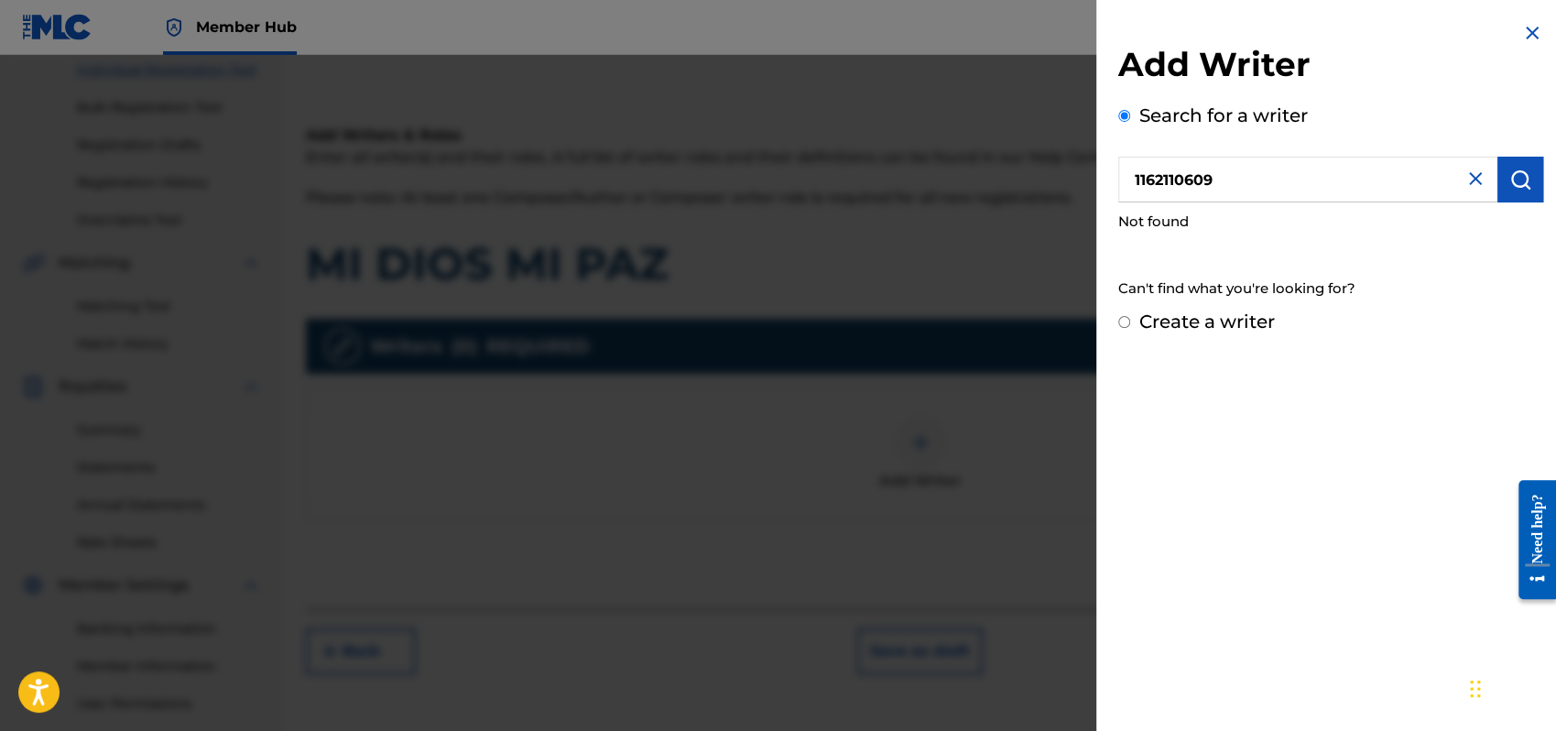
click at [1230, 169] on input "1162110609" at bounding box center [1308, 180] width 379 height 46
click at [1516, 178] on img "submit" at bounding box center [1521, 180] width 22 height 22
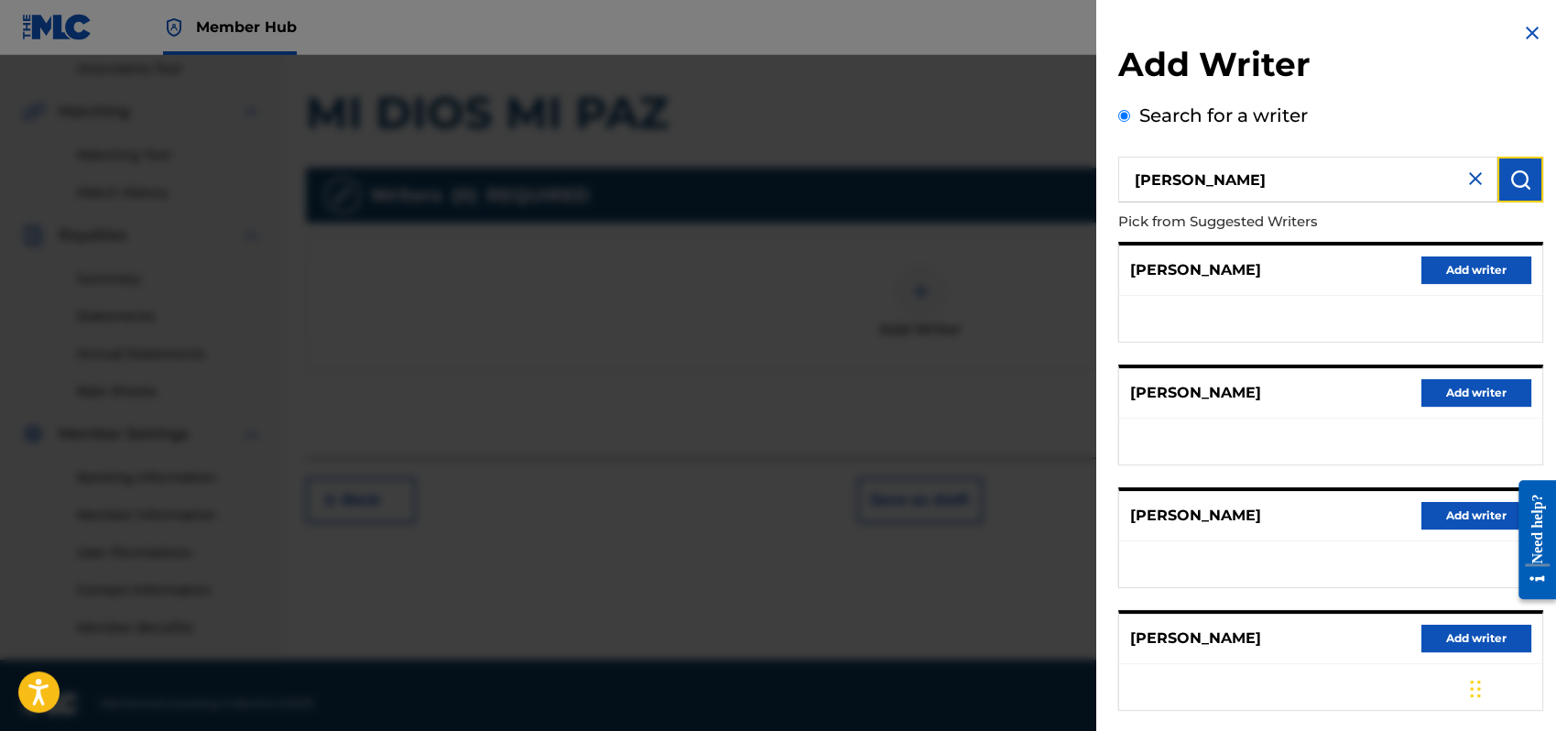
scroll to position [404, 0]
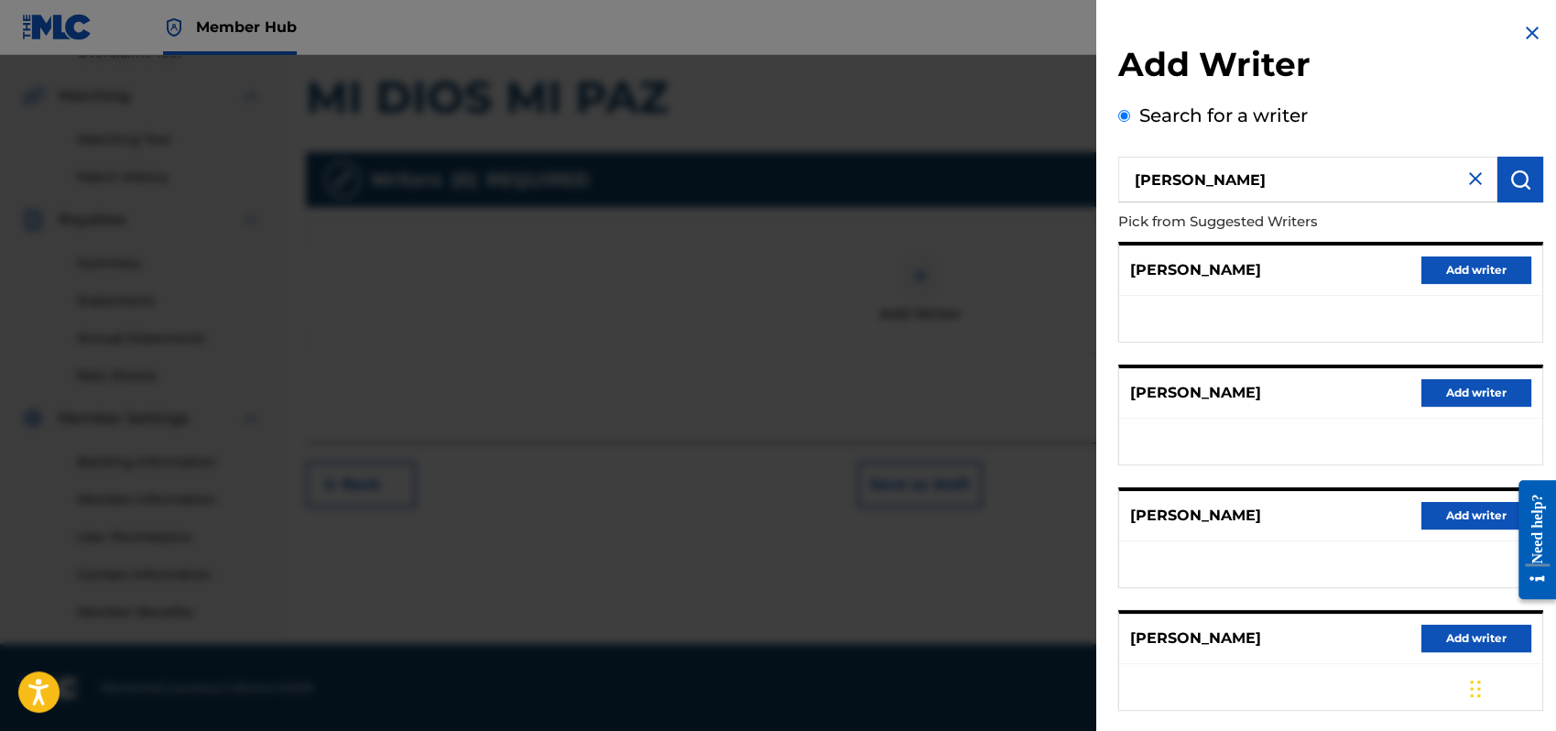
click at [1473, 175] on img at bounding box center [1476, 179] width 22 height 22
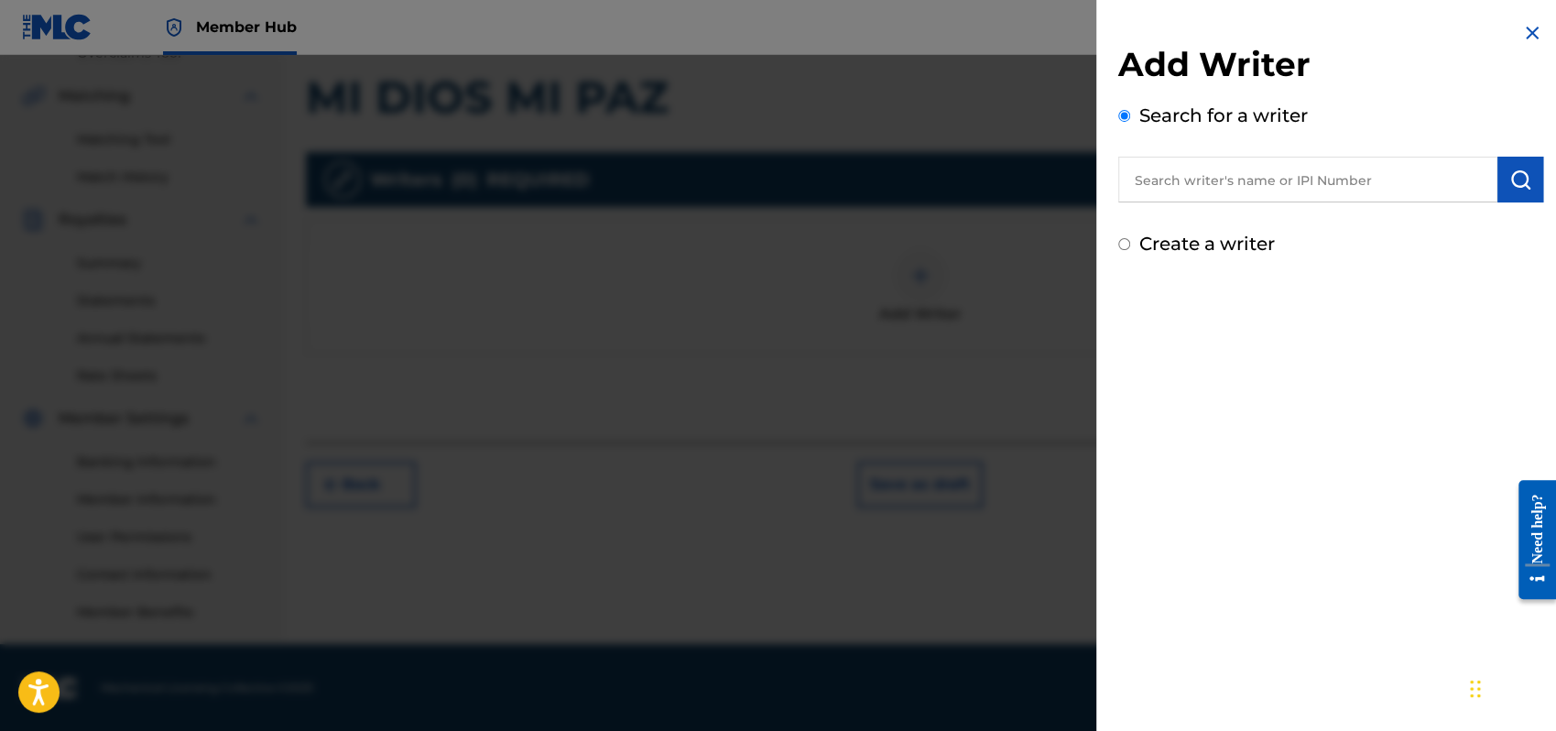
click at [1123, 238] on input "Create a writer" at bounding box center [1125, 244] width 12 height 12
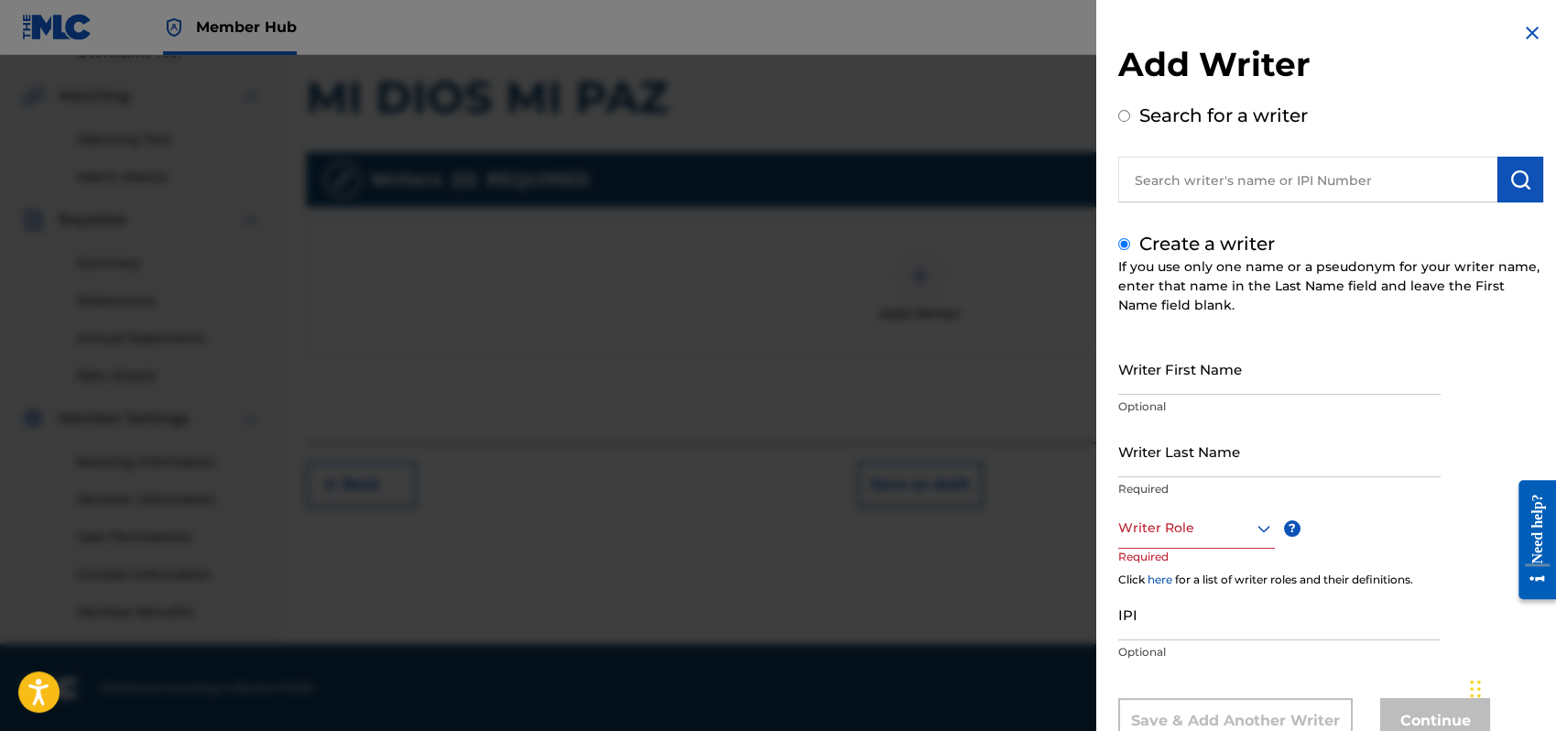
click at [1162, 579] on link "here" at bounding box center [1160, 580] width 25 height 14
click at [1143, 623] on input "IPI" at bounding box center [1280, 614] width 322 height 52
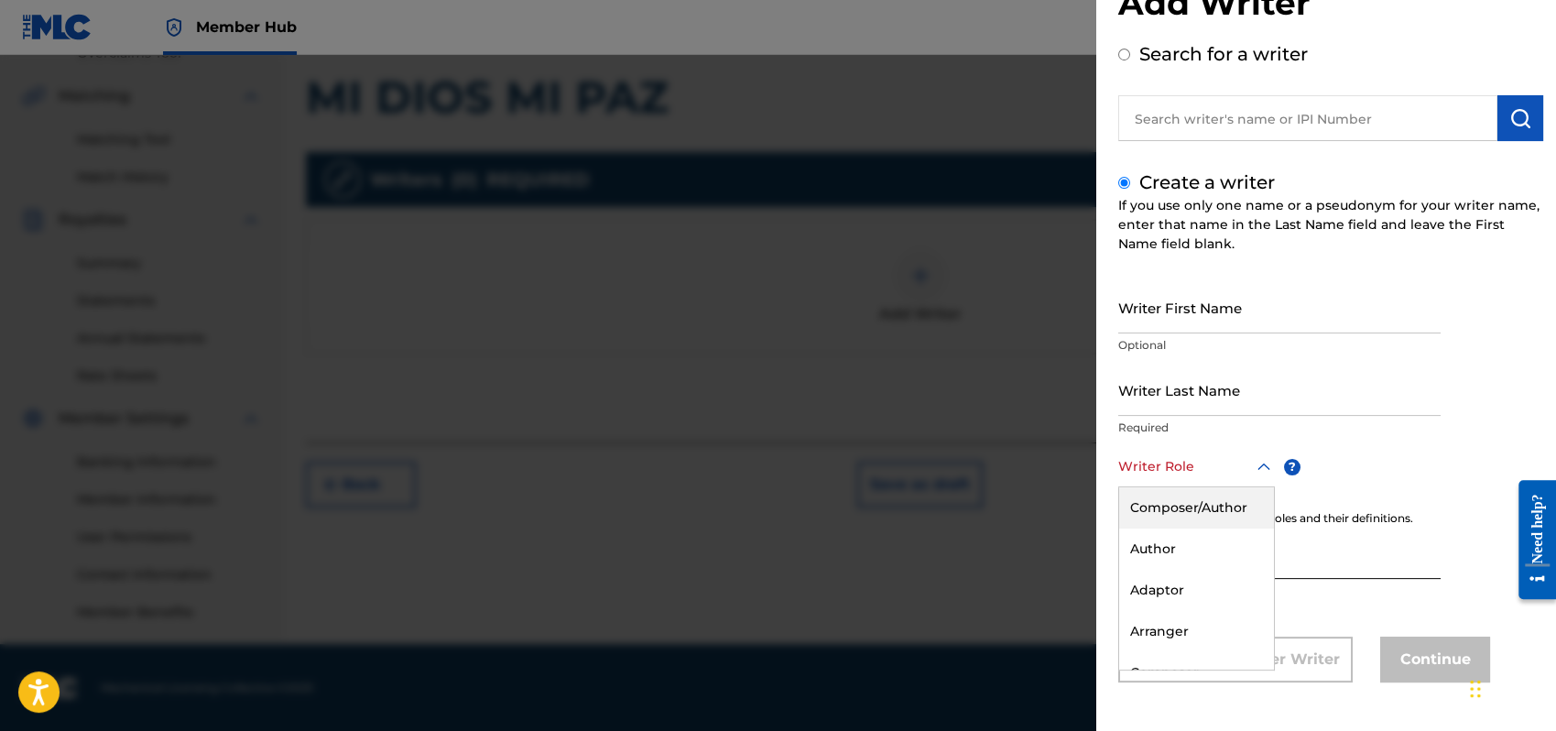
click at [1258, 487] on div "8 results available. Use Up and Down to choose options, press Enter to select t…" at bounding box center [1197, 466] width 157 height 41
click at [1149, 503] on div "Composer/Author" at bounding box center [1196, 507] width 155 height 41
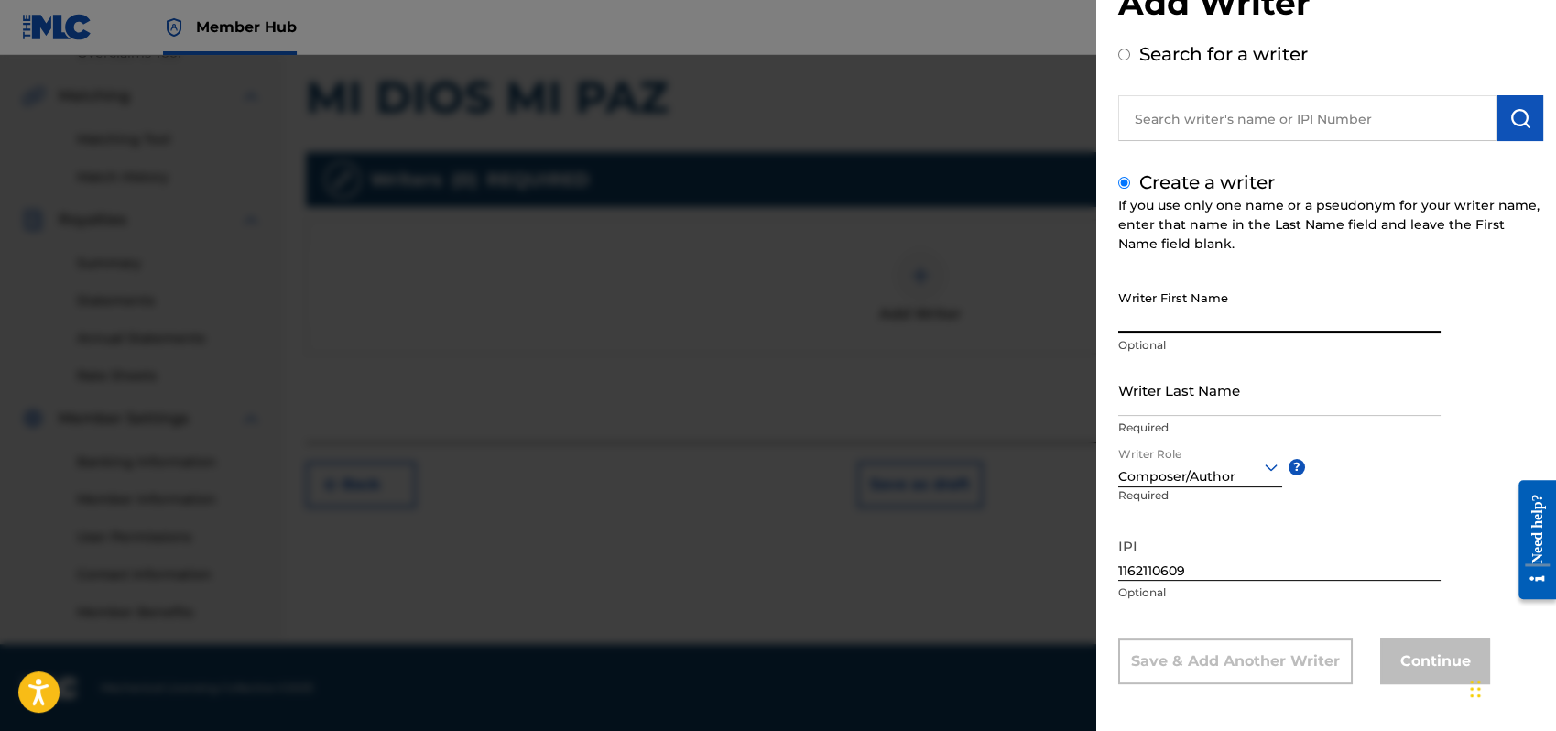
click at [1126, 317] on input "Writer First Name" at bounding box center [1280, 307] width 322 height 52
click at [1138, 398] on input "Writer Last Name" at bounding box center [1280, 390] width 322 height 52
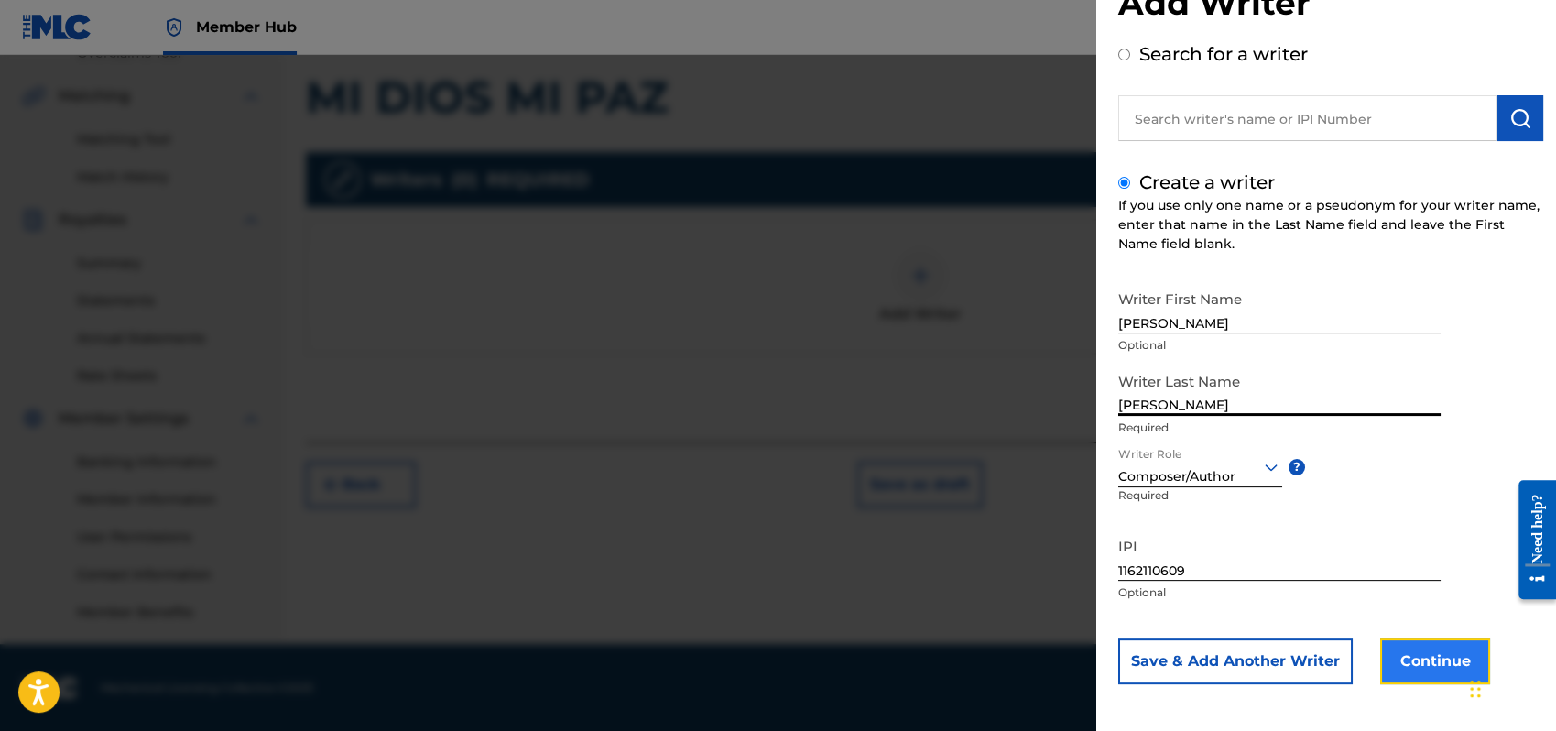
click at [1451, 661] on button "Continue" at bounding box center [1436, 661] width 110 height 46
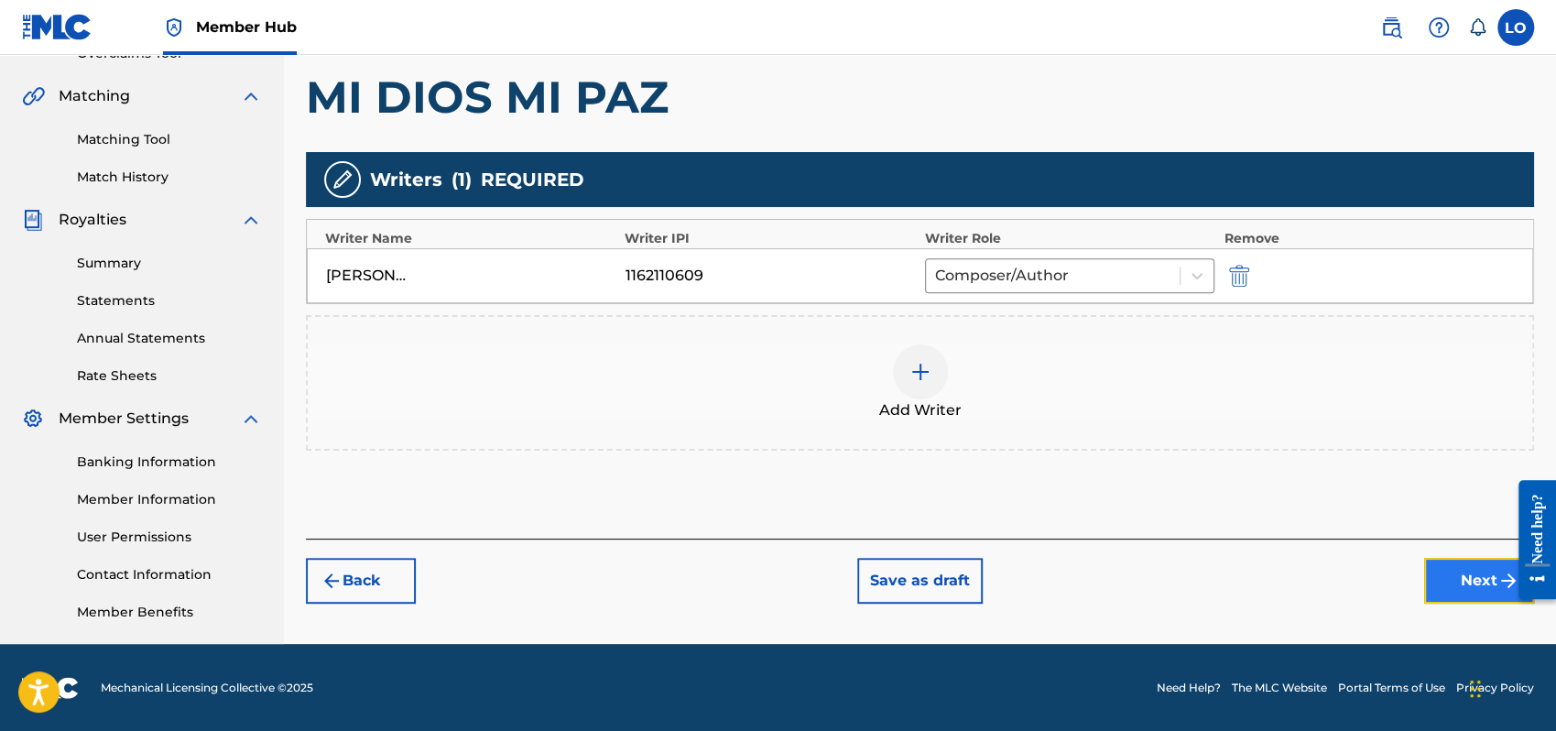
click at [1480, 584] on button "Next" at bounding box center [1479, 581] width 110 height 46
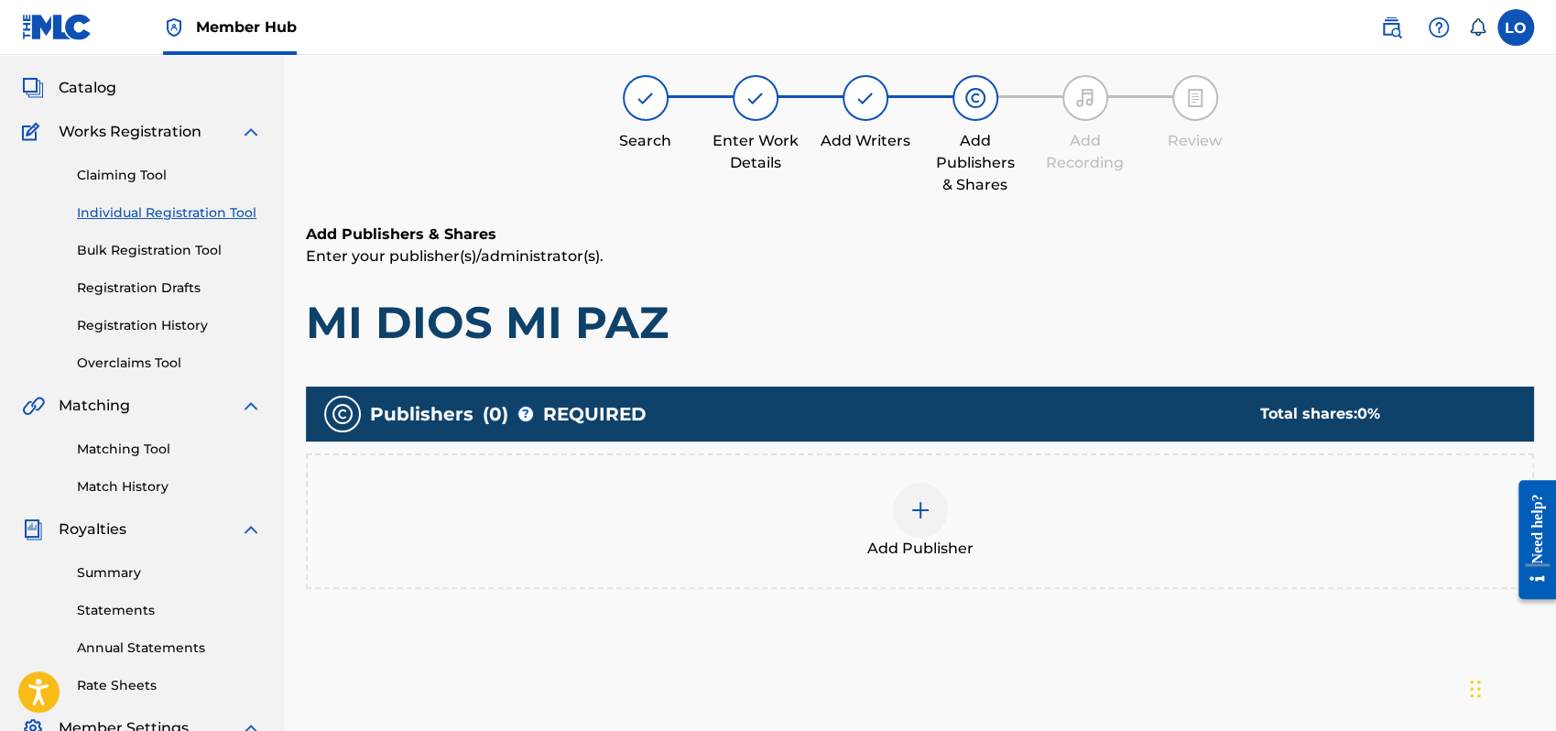
scroll to position [82, 0]
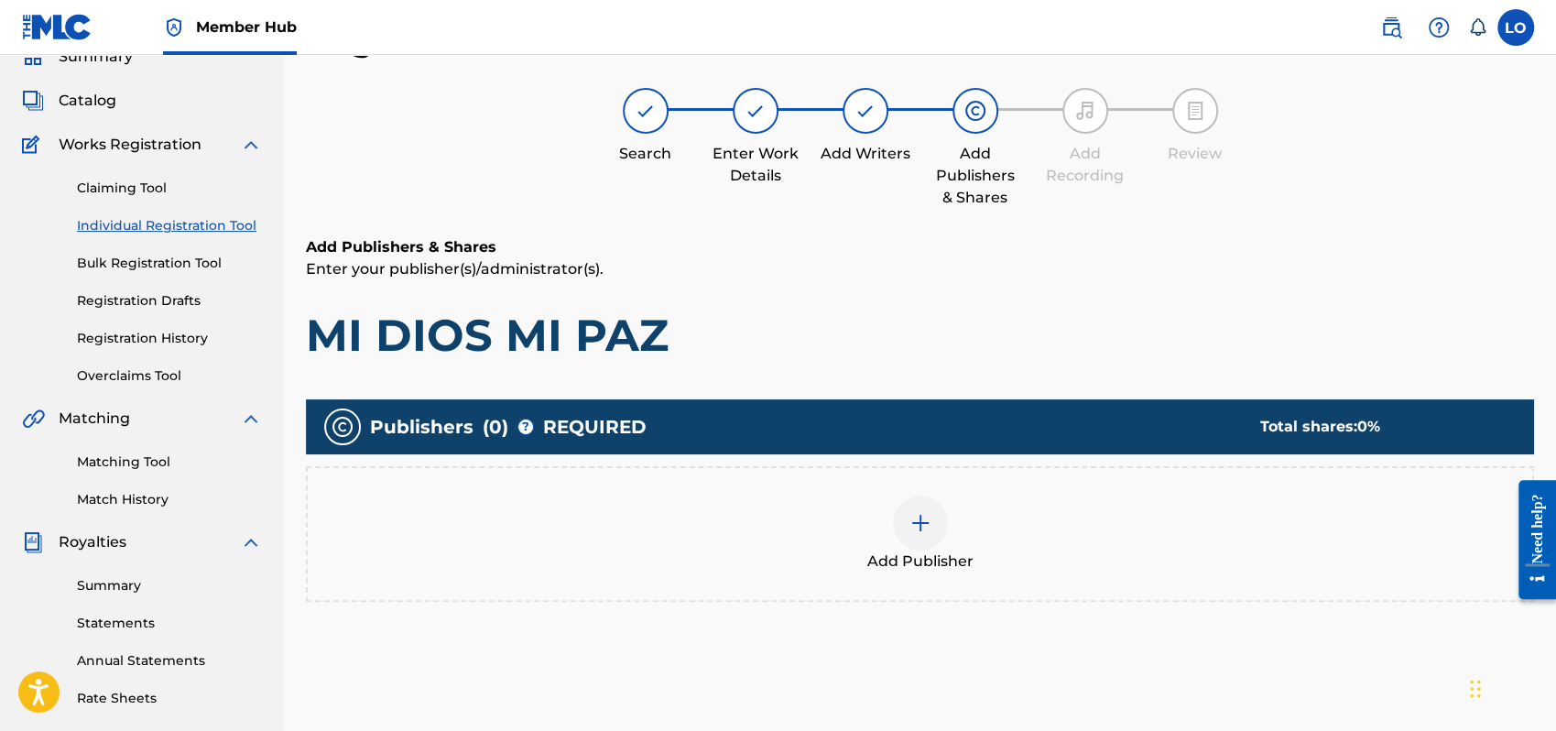
click at [915, 519] on img at bounding box center [921, 523] width 22 height 22
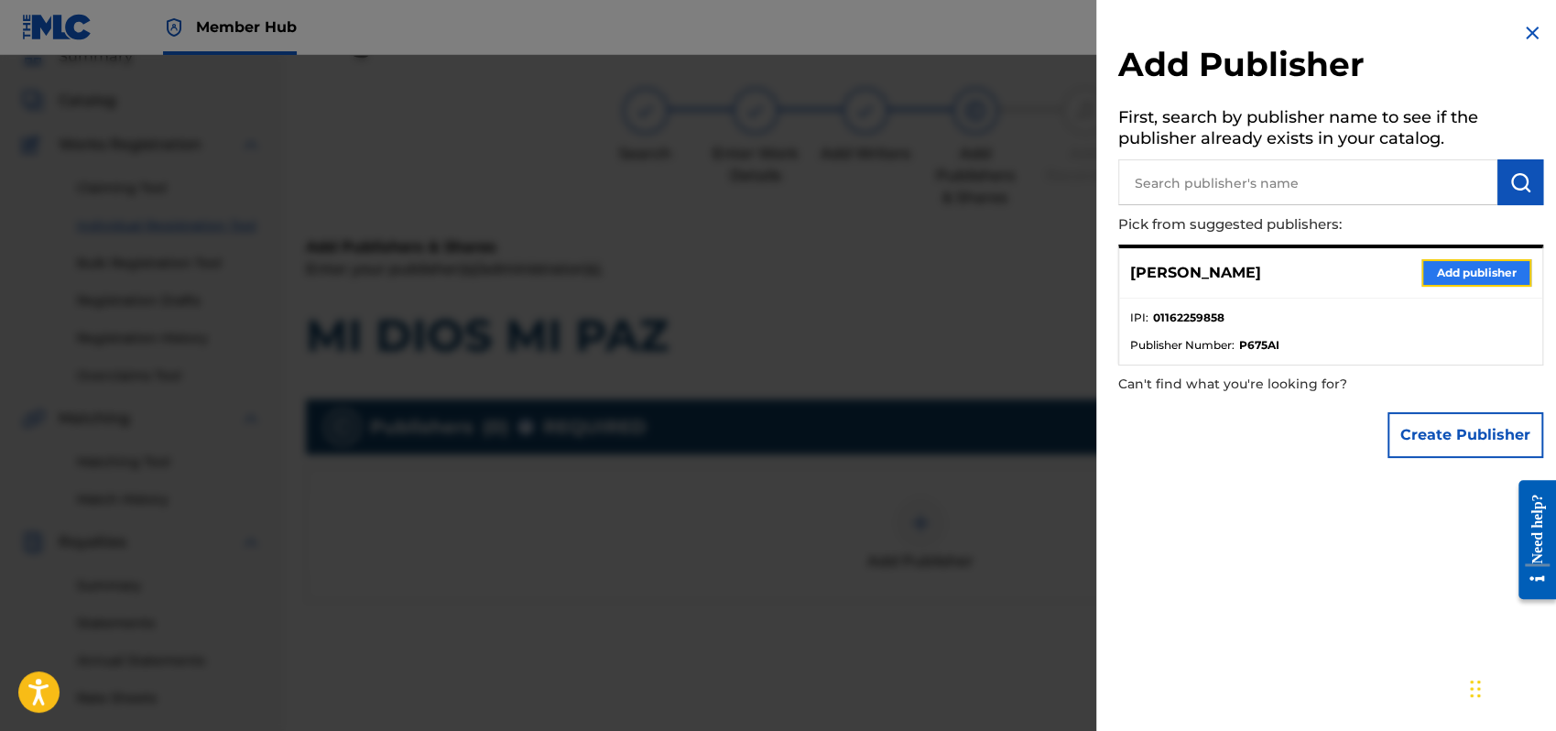
click at [1455, 273] on button "Add publisher" at bounding box center [1477, 272] width 110 height 27
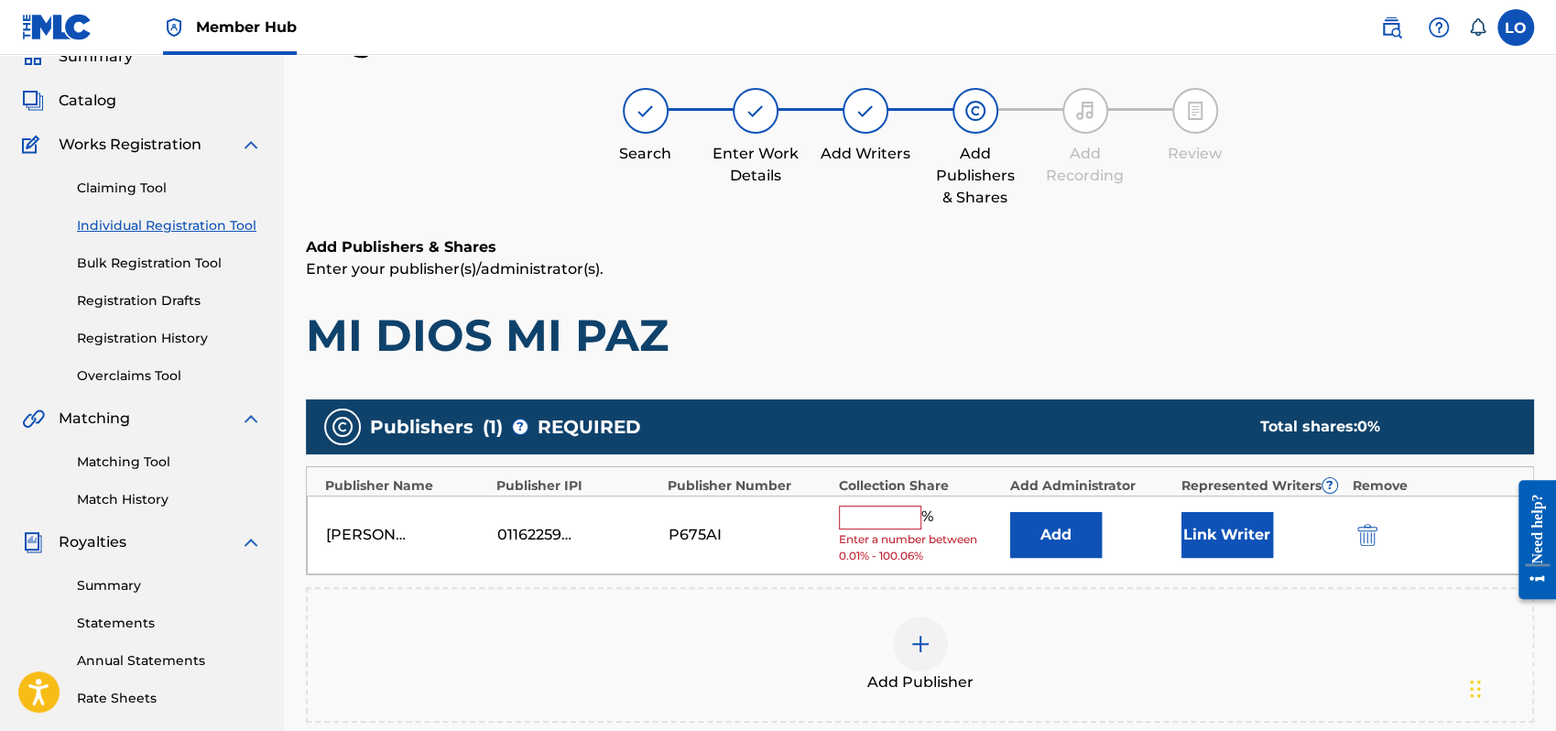
click at [865, 521] on input "text" at bounding box center [880, 518] width 82 height 24
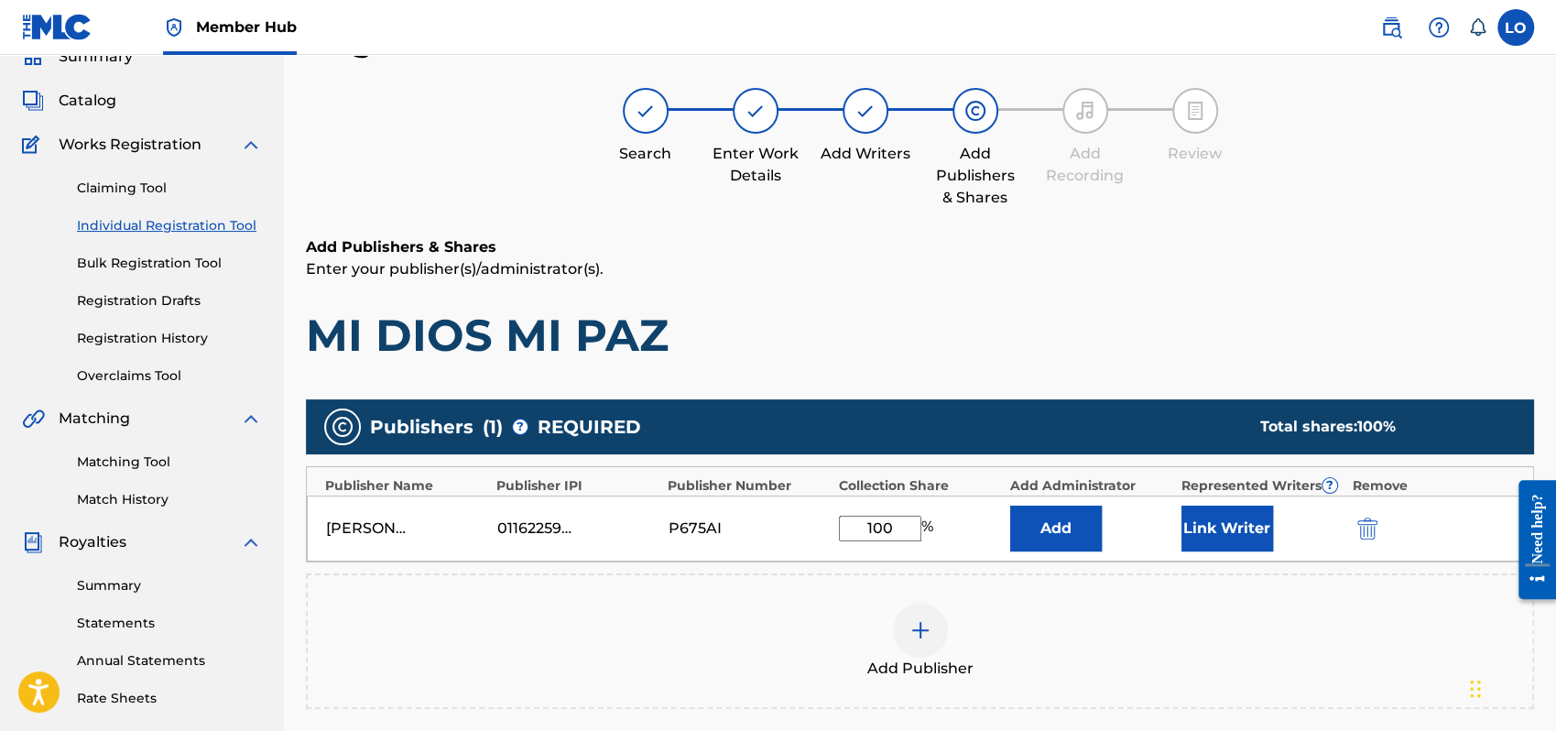
click at [1245, 606] on div "Add Publisher" at bounding box center [920, 641] width 1225 height 77
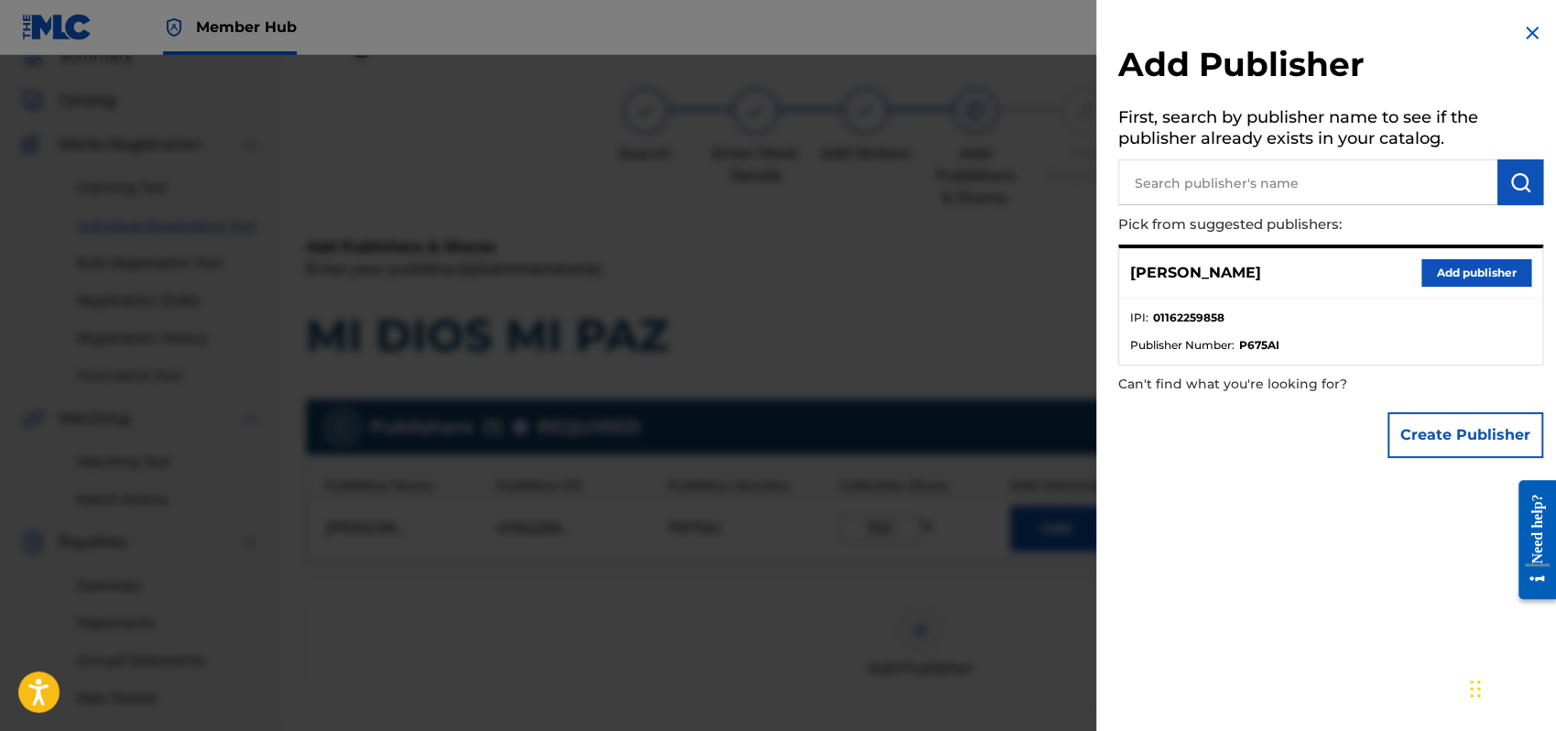
click at [1532, 30] on img at bounding box center [1533, 33] width 22 height 22
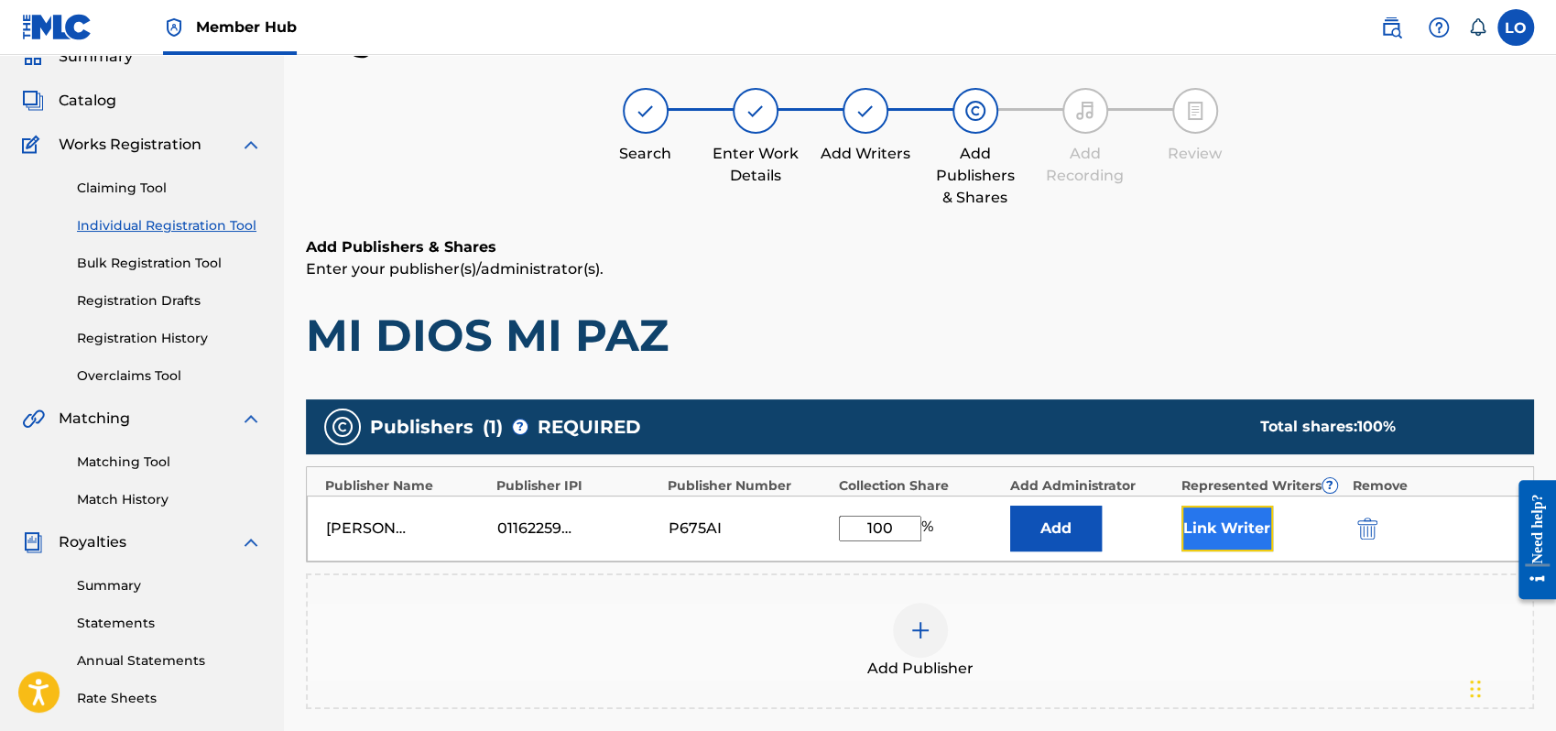
click at [1199, 520] on button "Link Writer" at bounding box center [1228, 529] width 92 height 46
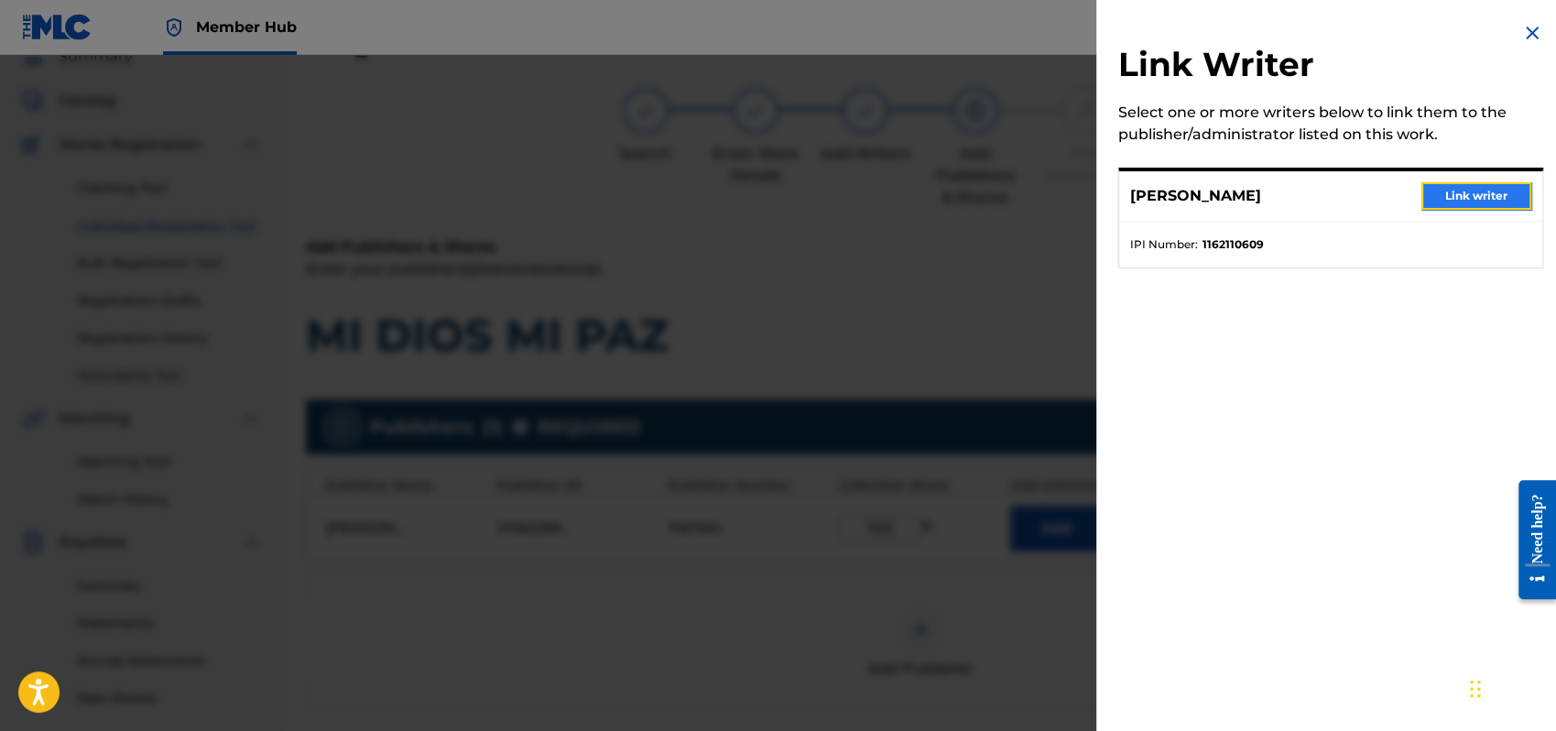
click at [1464, 191] on button "Link writer" at bounding box center [1477, 195] width 110 height 27
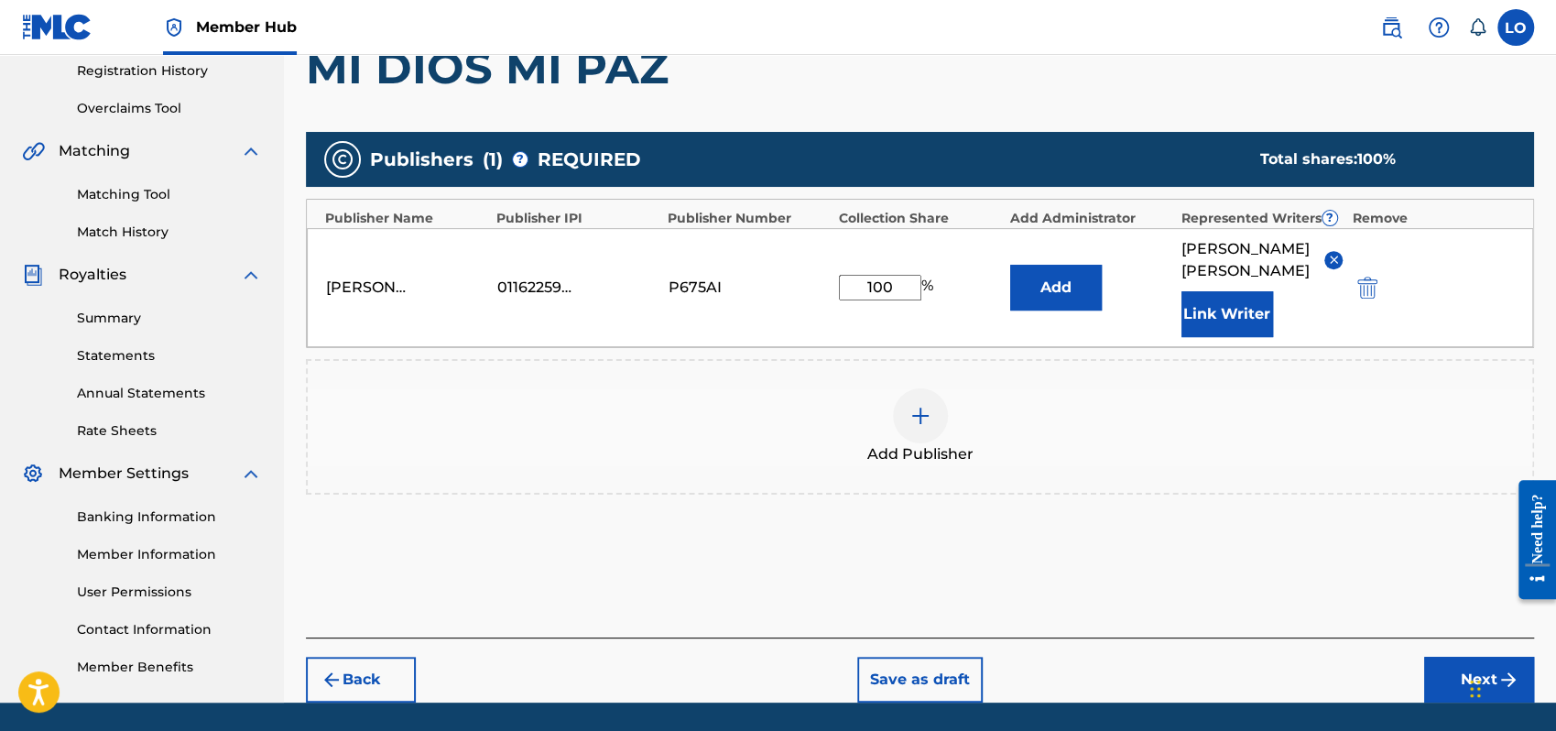
scroll to position [404, 0]
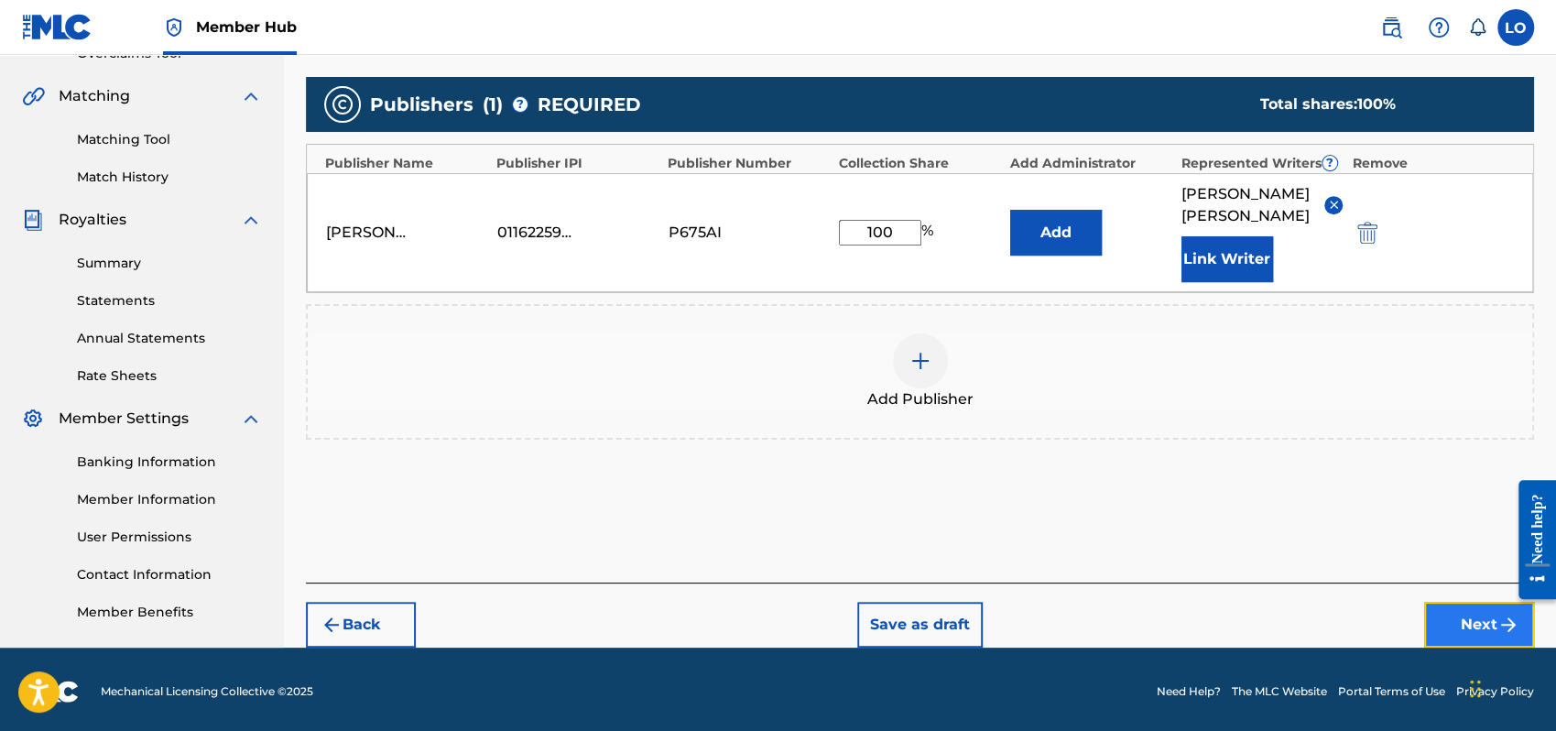
click at [1464, 602] on button "Next" at bounding box center [1479, 625] width 110 height 46
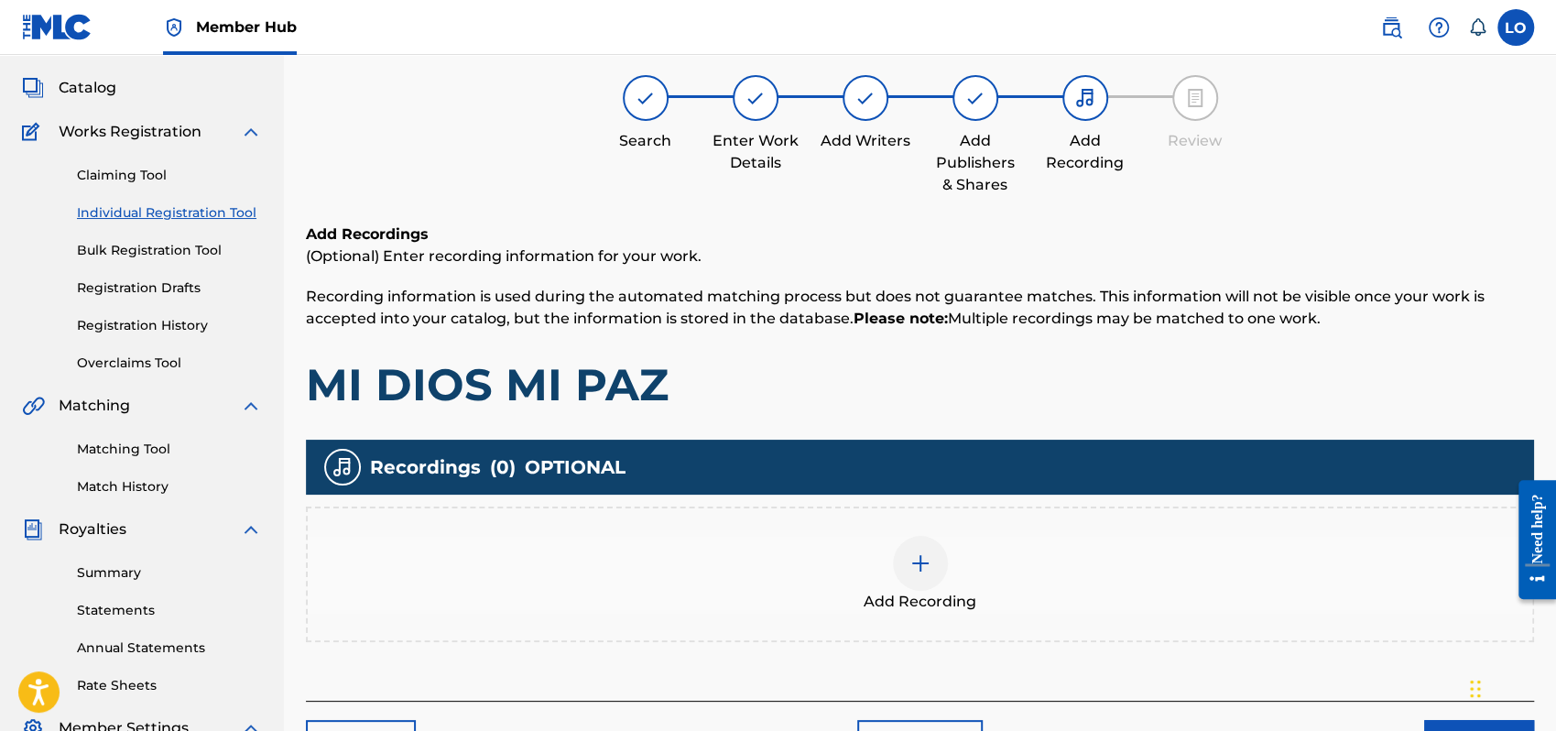
scroll to position [82, 0]
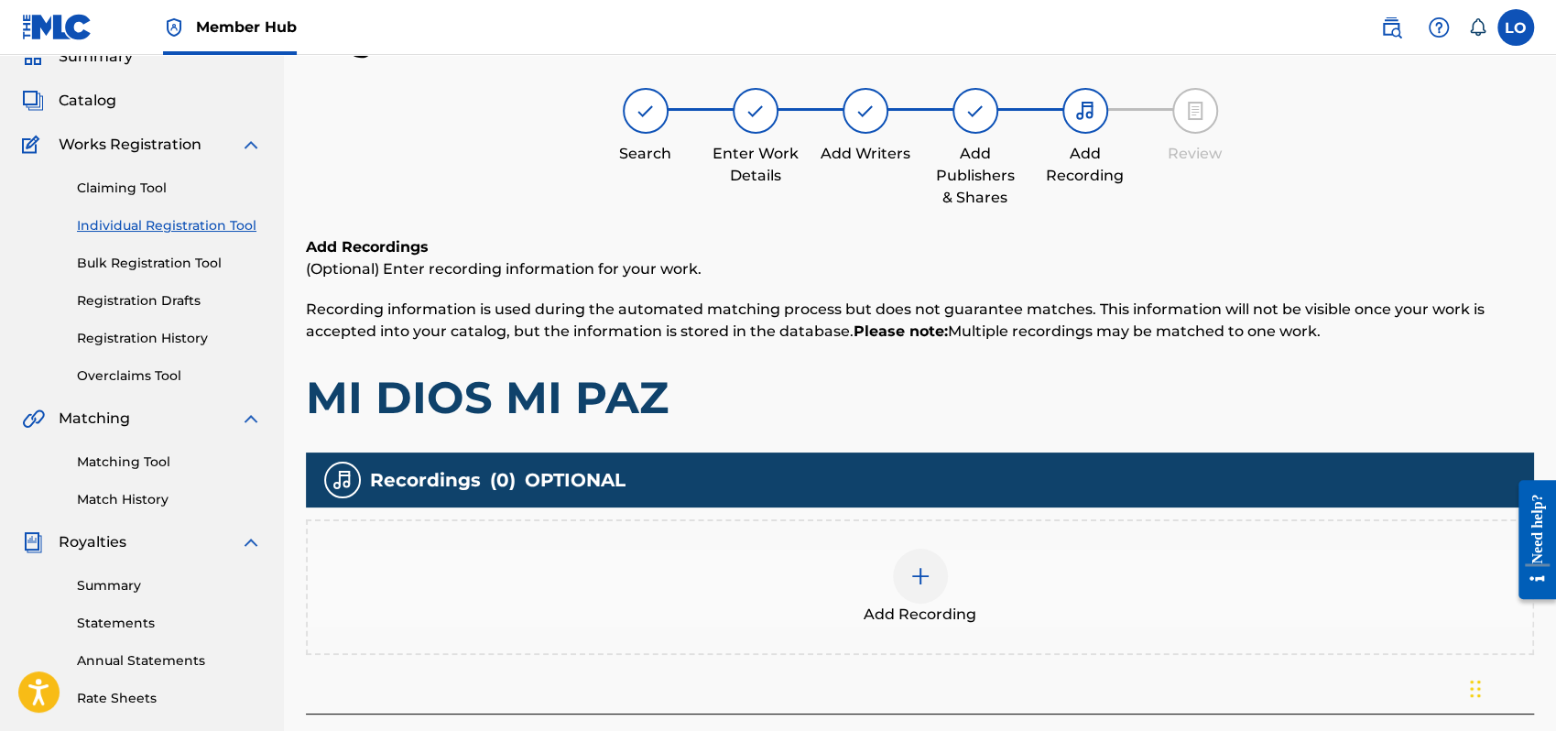
click at [905, 575] on div at bounding box center [920, 576] width 55 height 55
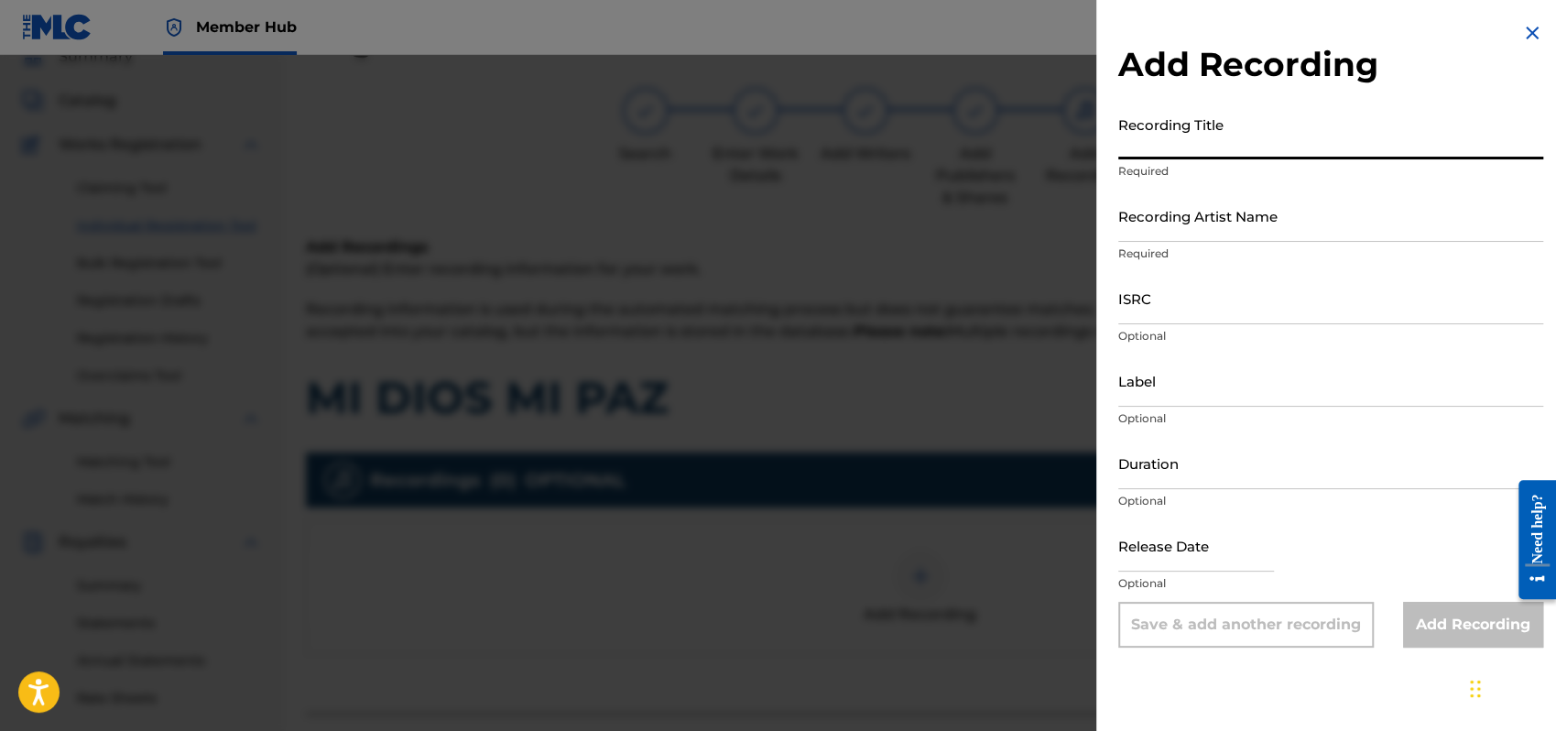
click at [1167, 140] on input "Recording Title" at bounding box center [1331, 133] width 425 height 52
drag, startPoint x: 1120, startPoint y: 144, endPoint x: 1332, endPoint y: 147, distance: 211.6
click at [1332, 147] on input "PRISIONERA DE LA VERDAD" at bounding box center [1331, 133] width 425 height 52
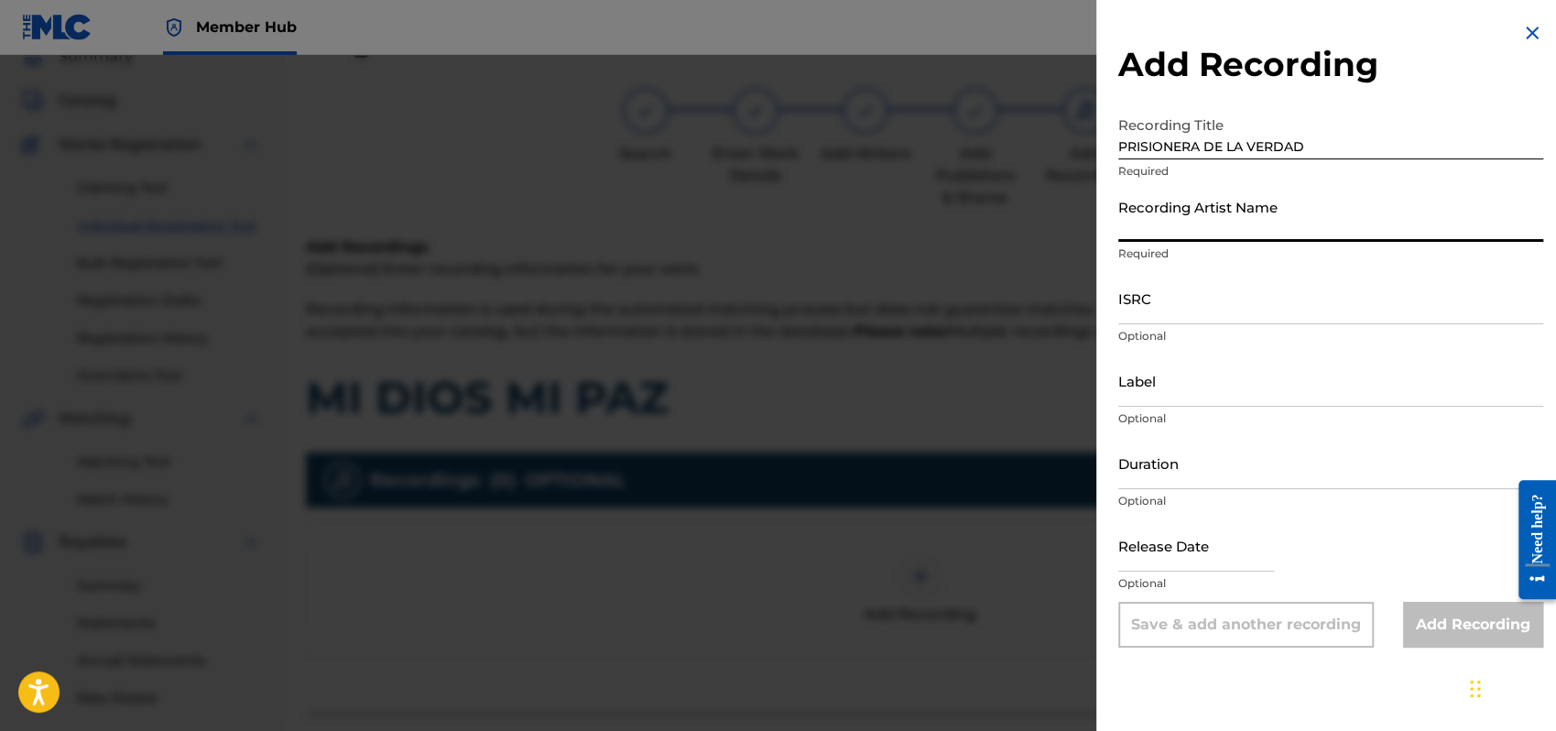
click at [1165, 224] on input "Recording Artist Name" at bounding box center [1331, 216] width 425 height 52
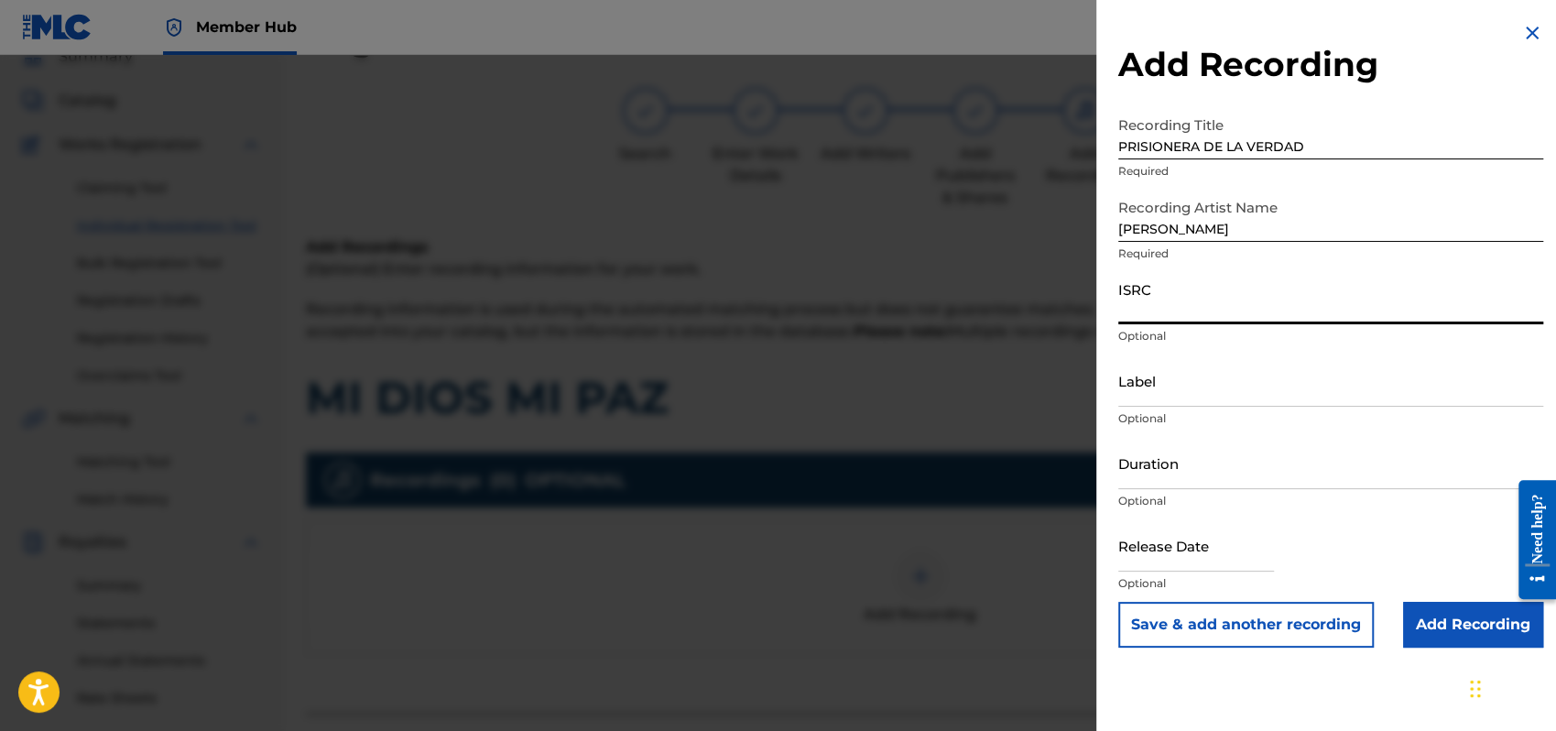
click at [1136, 311] on input "ISRC" at bounding box center [1331, 298] width 425 height 52
click at [1145, 468] on input "Duration" at bounding box center [1331, 463] width 425 height 52
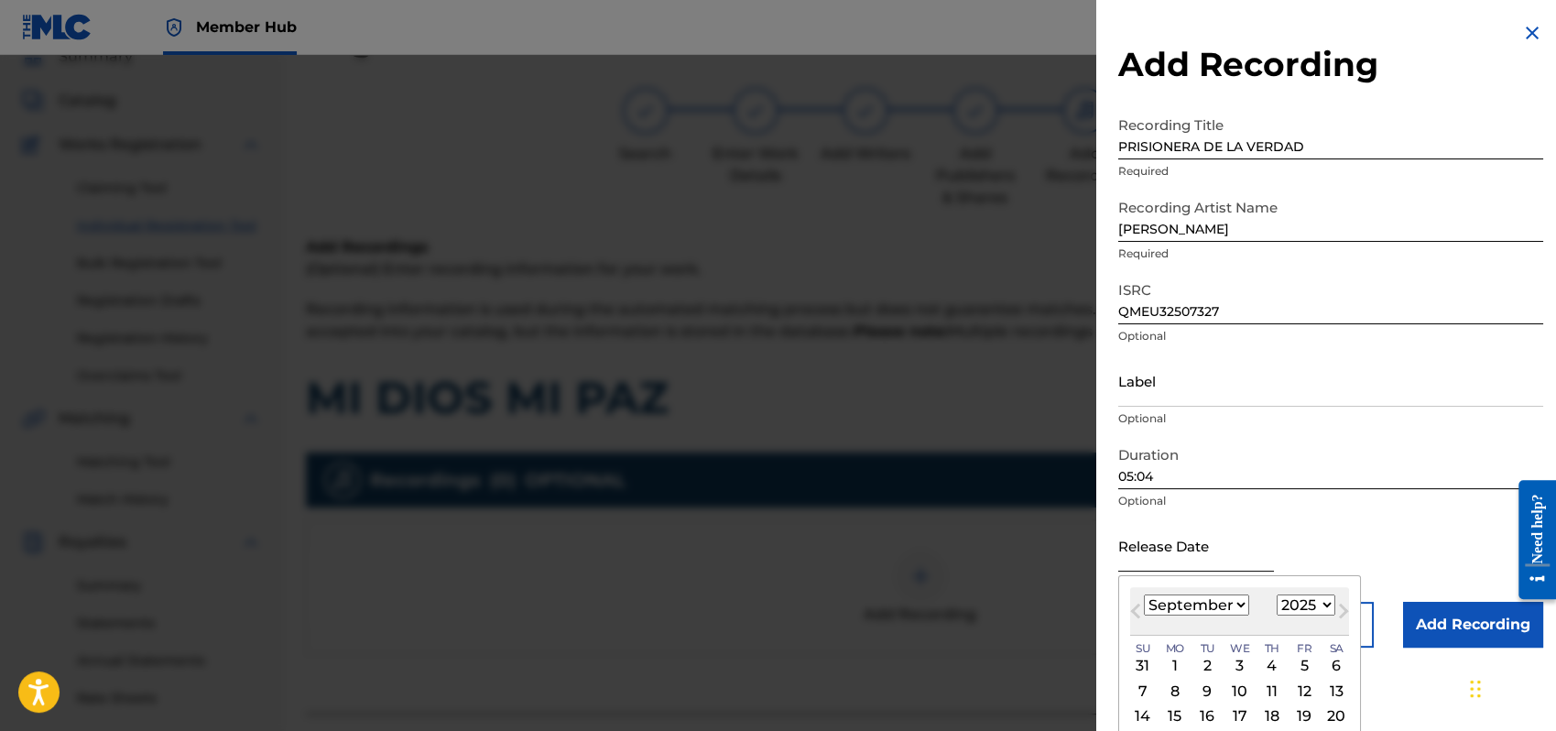
click at [1166, 551] on input "text" at bounding box center [1197, 545] width 156 height 52
click at [1239, 603] on select "January February March April May June July August September October November De…" at bounding box center [1196, 605] width 105 height 21
click at [1144, 595] on select "January February March April May June July August September October November De…" at bounding box center [1196, 605] width 105 height 21
click at [1237, 658] on div "1" at bounding box center [1240, 666] width 22 height 22
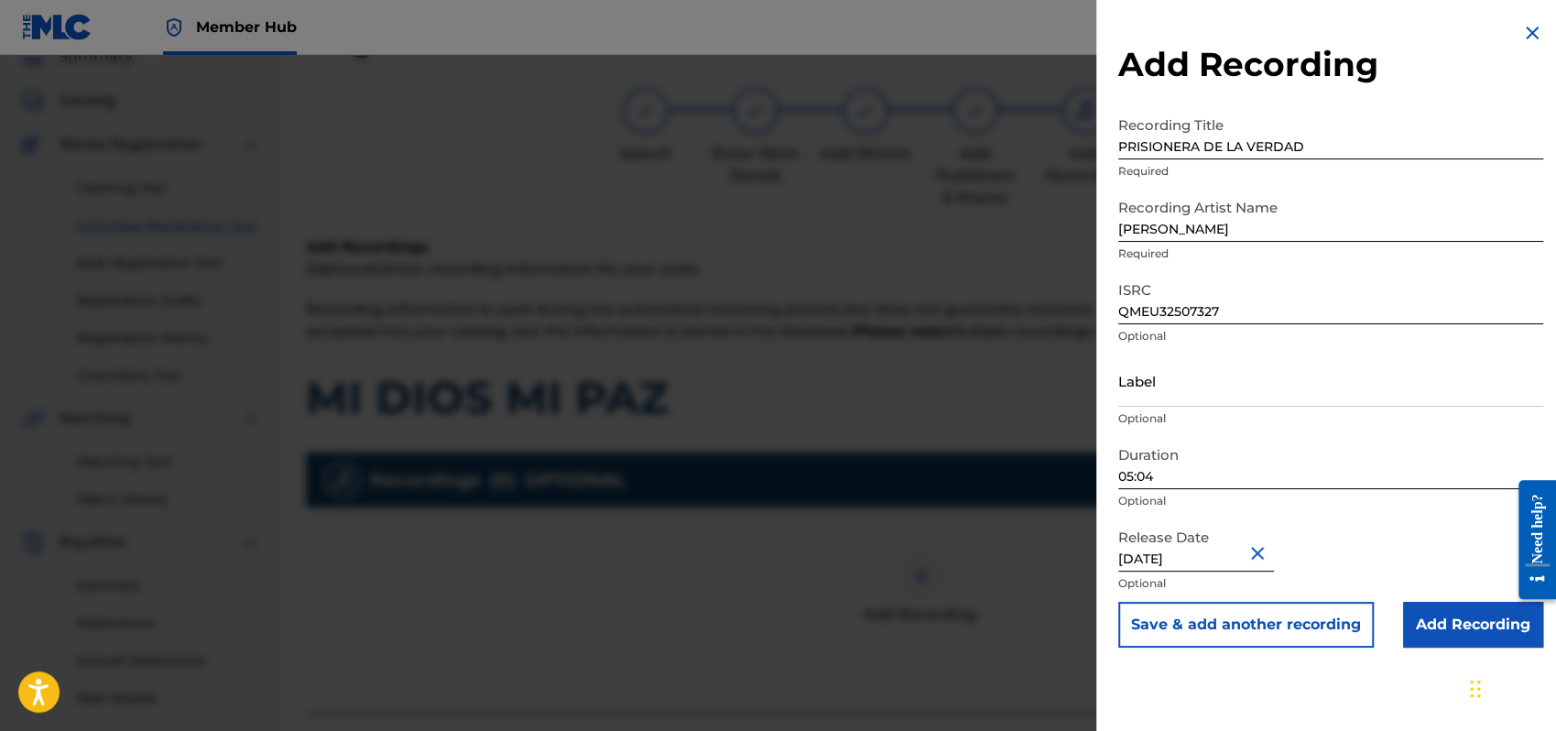
click at [1376, 553] on div "Release Date [DATE] Optional" at bounding box center [1331, 560] width 425 height 82
click at [1463, 613] on input "Add Recording" at bounding box center [1473, 625] width 140 height 46
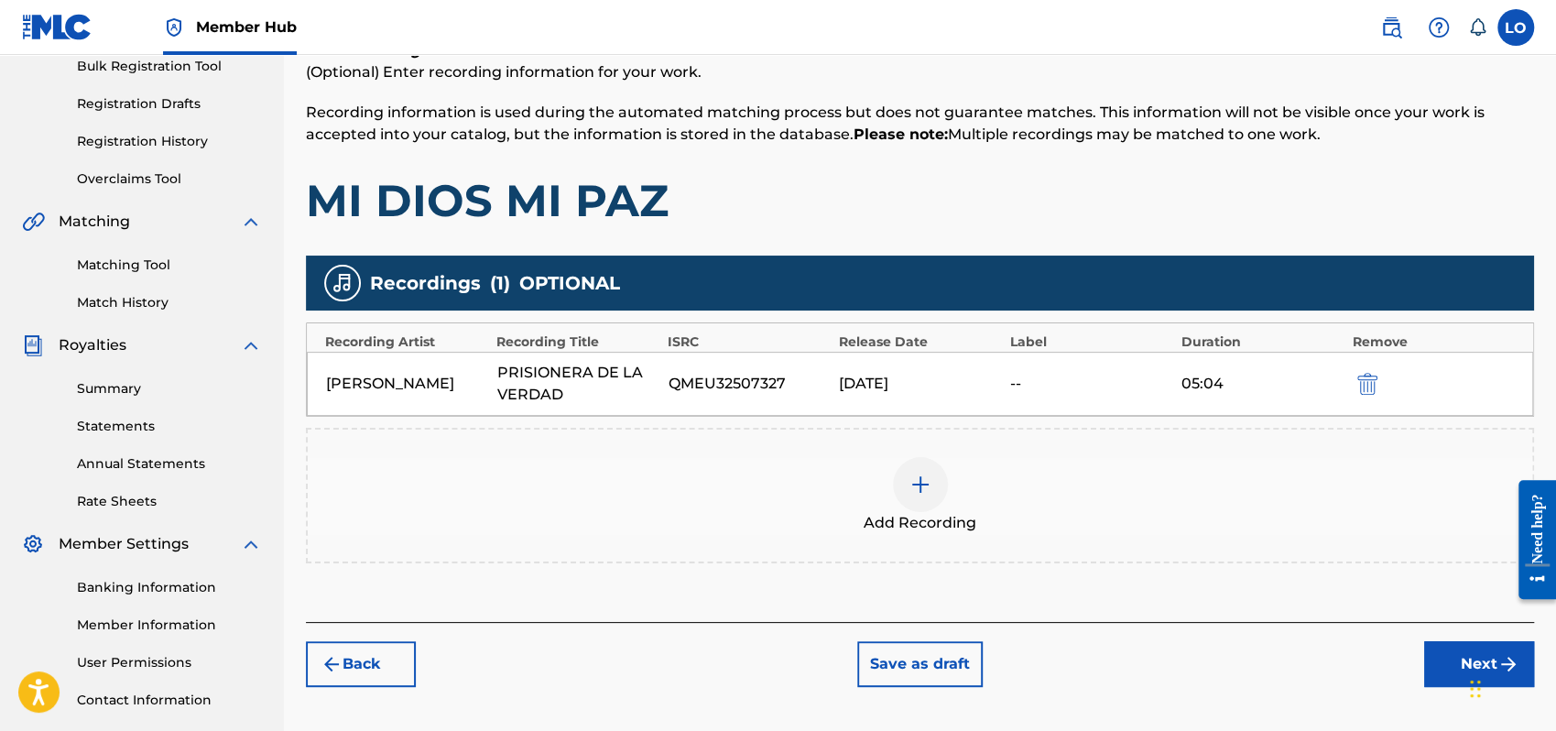
scroll to position [280, 0]
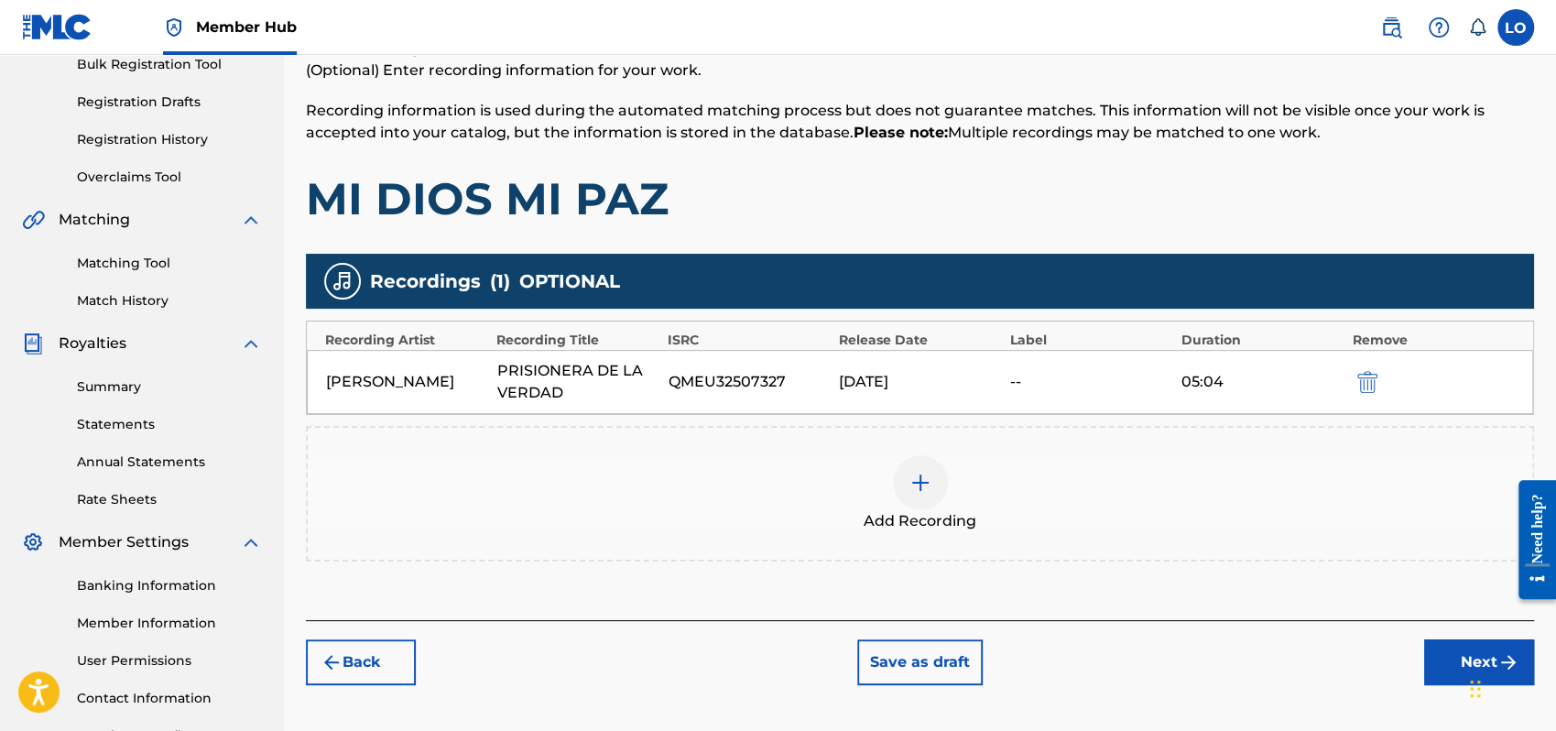
click at [915, 490] on img at bounding box center [921, 483] width 22 height 22
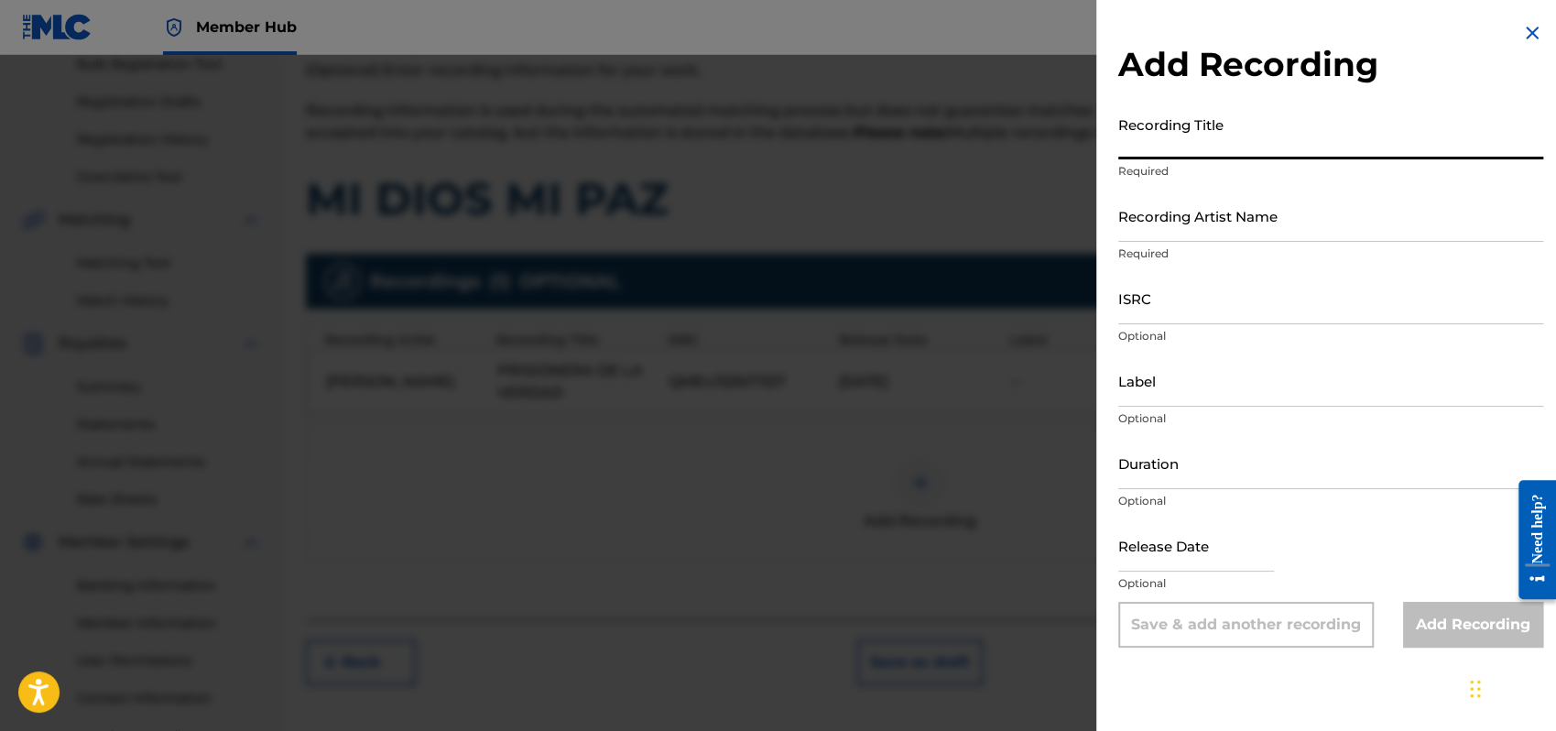
click at [1172, 135] on input "Recording Title" at bounding box center [1331, 133] width 425 height 52
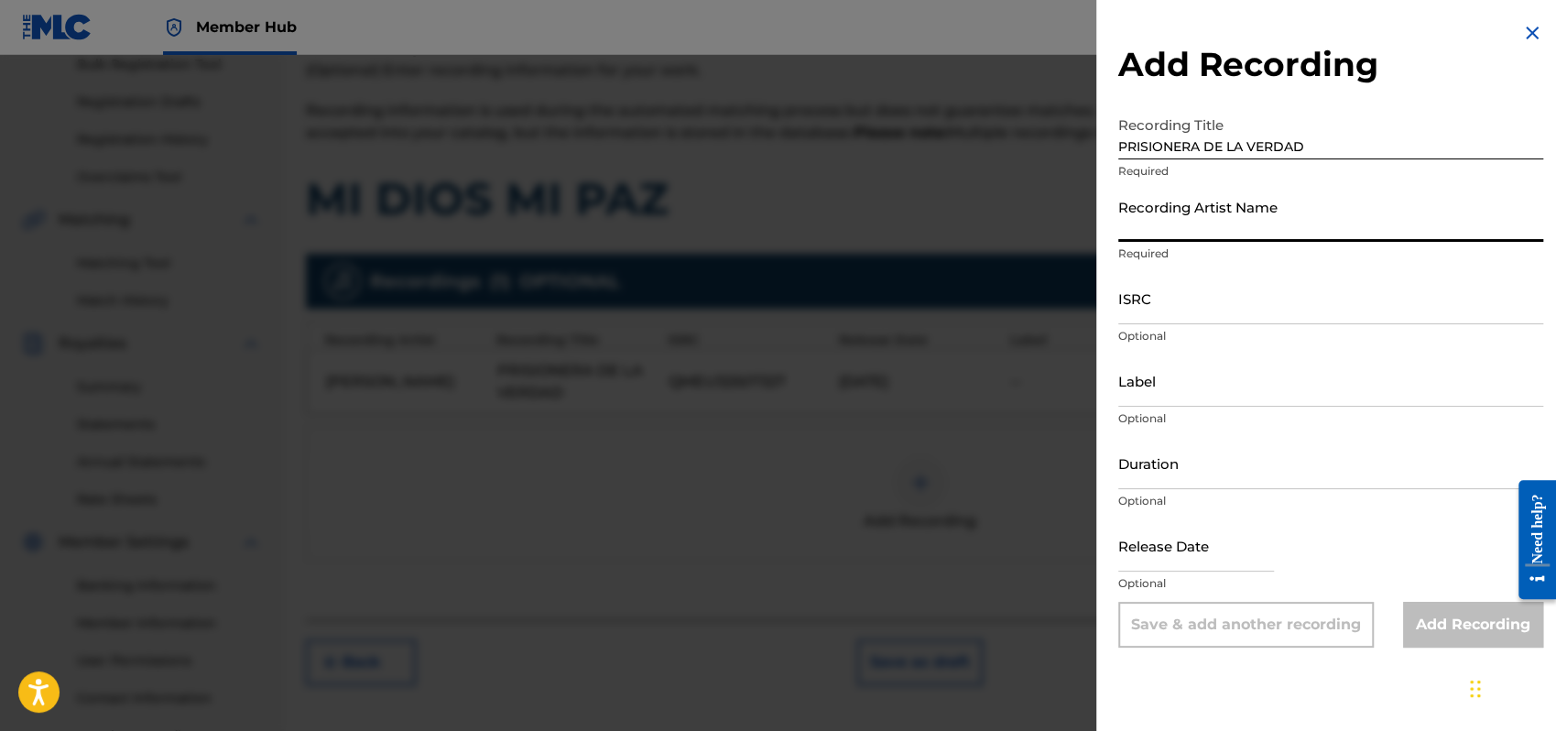
click at [1146, 226] on input "Recording Artist Name" at bounding box center [1331, 216] width 425 height 52
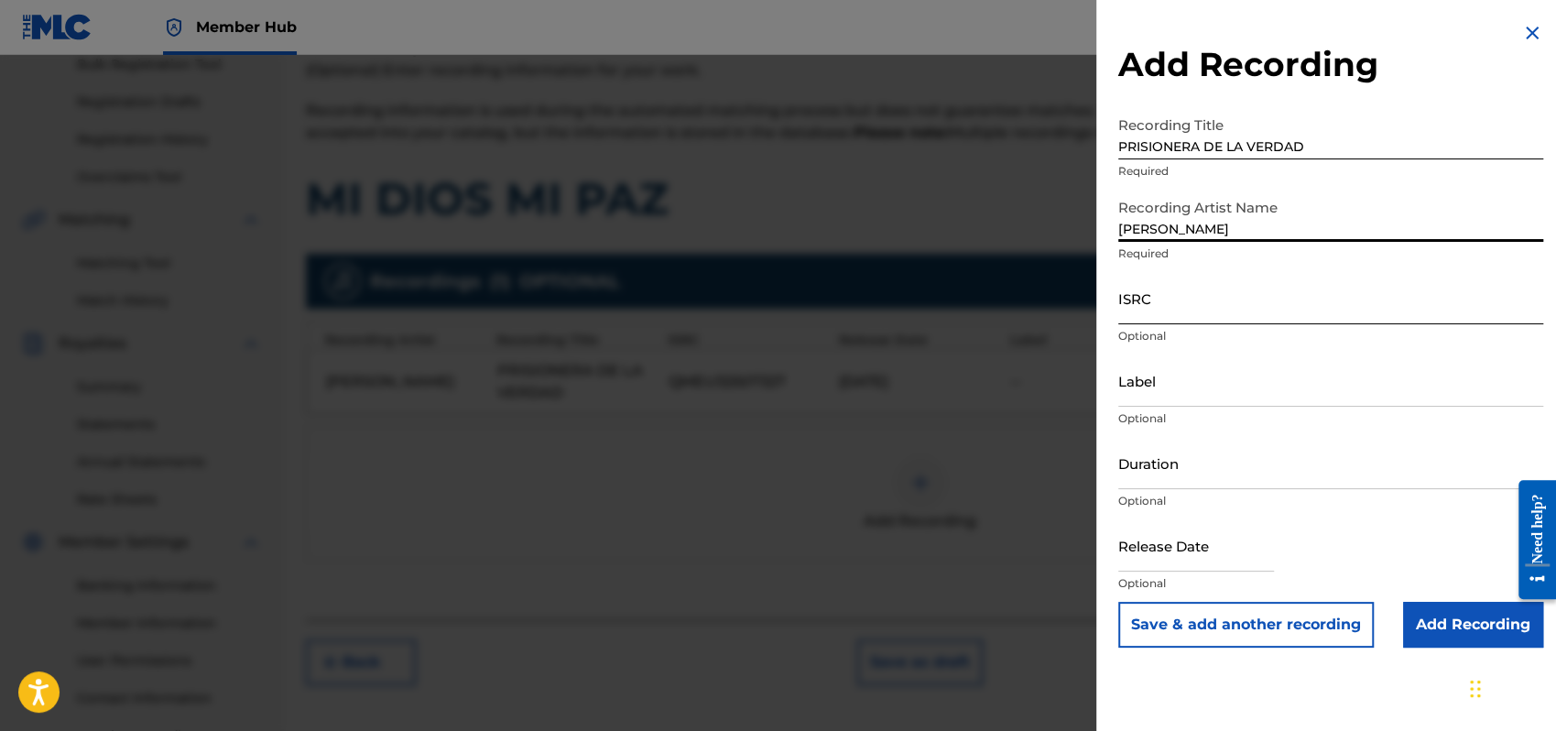
click at [1162, 310] on input "ISRC" at bounding box center [1331, 298] width 425 height 52
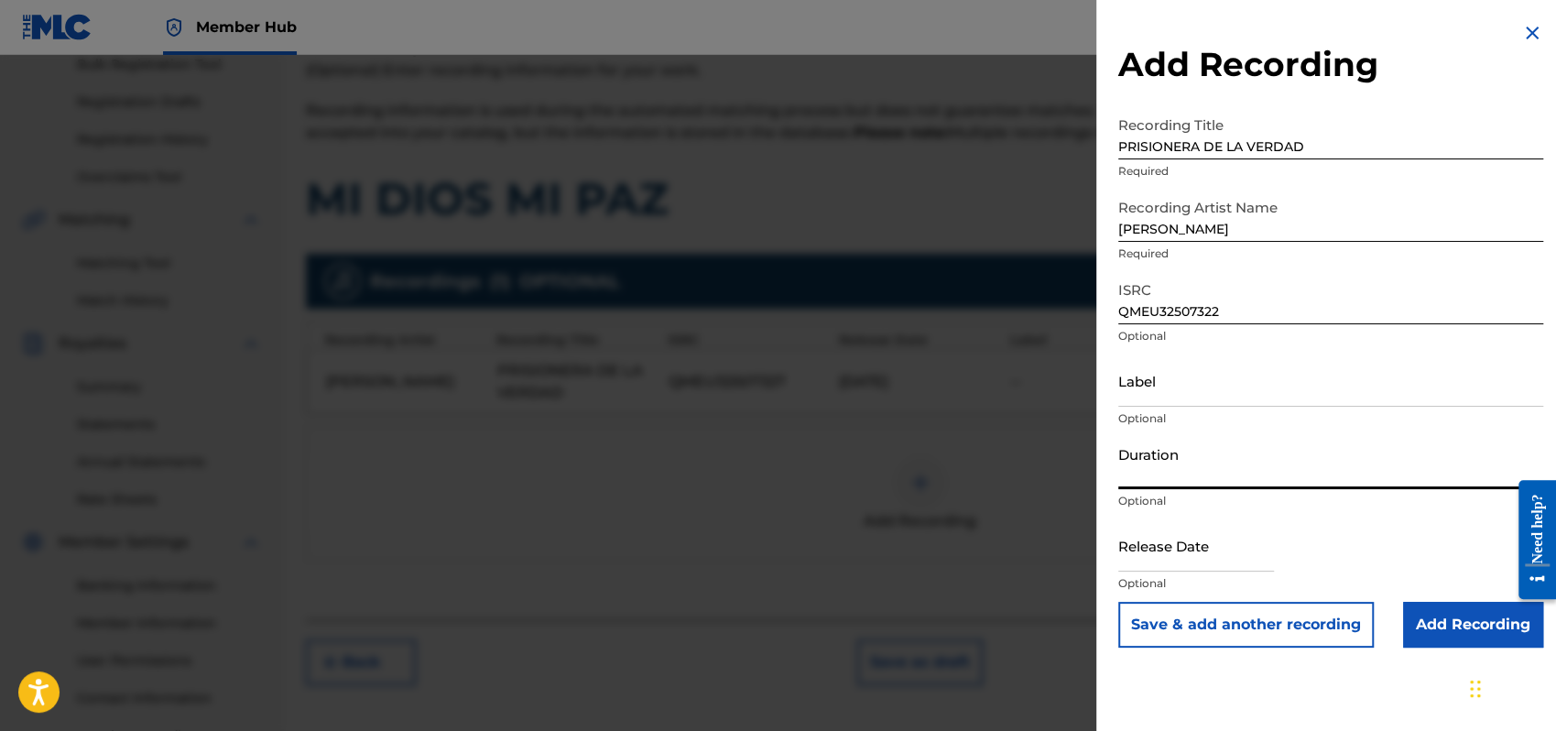
click at [1119, 465] on input "Duration" at bounding box center [1331, 463] width 425 height 52
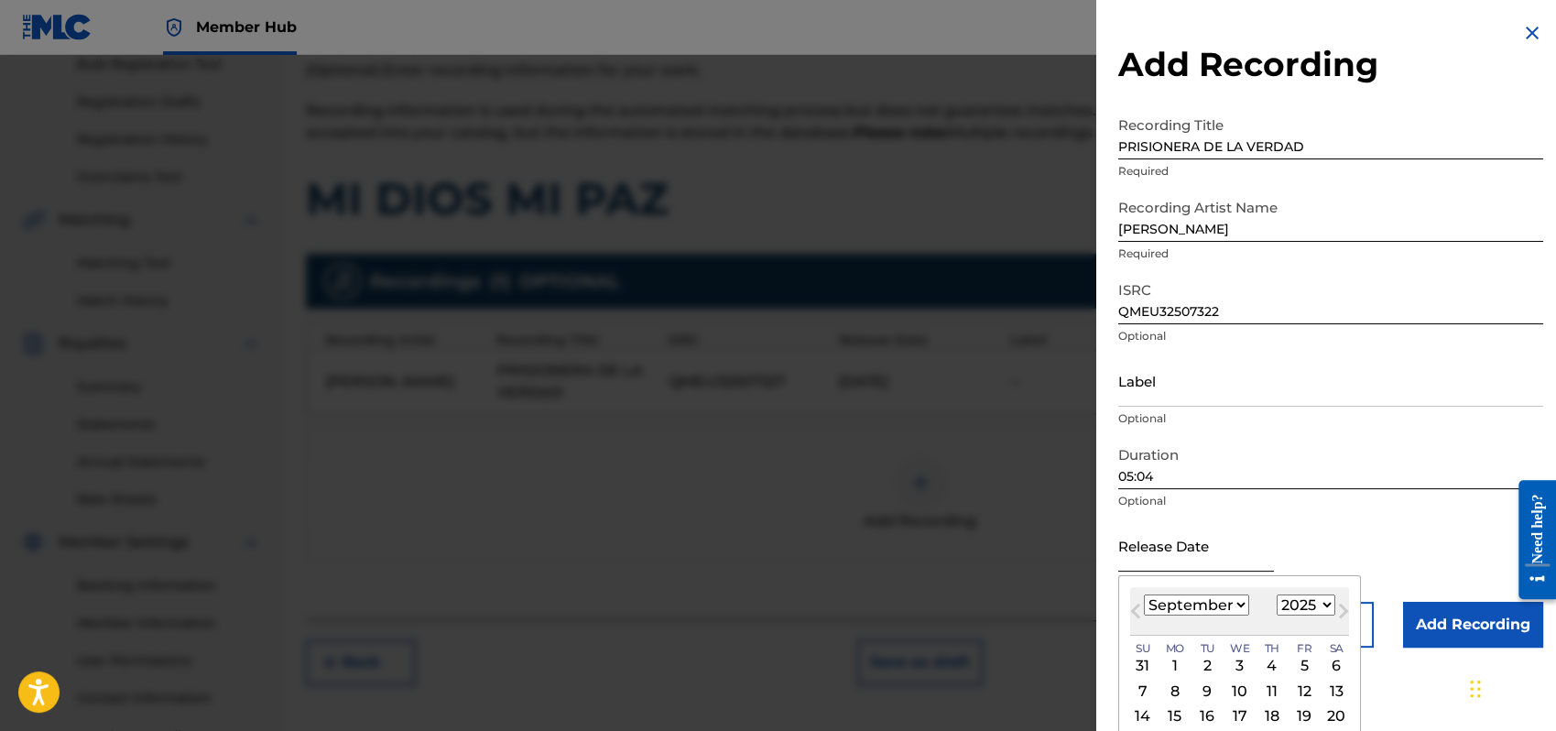
click at [1163, 560] on input "text" at bounding box center [1197, 545] width 156 height 52
click at [1242, 603] on select "January February March April May June July August September October November De…" at bounding box center [1196, 605] width 105 height 21
click at [1144, 595] on select "January February March April May June July August September October November De…" at bounding box center [1196, 605] width 105 height 21
click at [1239, 662] on div "1" at bounding box center [1240, 666] width 22 height 22
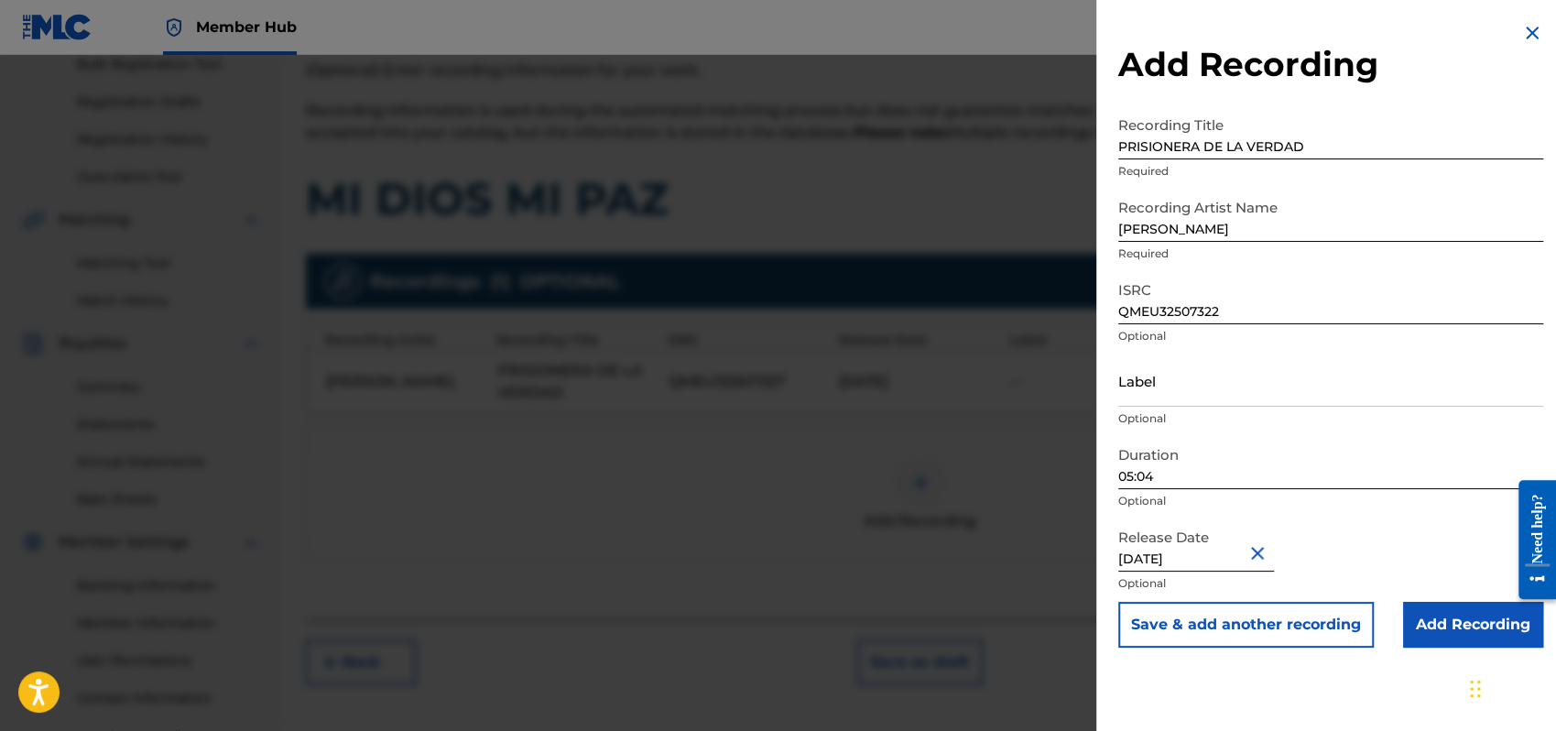
click at [1445, 524] on div "Release Date [DATE] Optional" at bounding box center [1331, 560] width 425 height 82
click at [1472, 631] on input "Add Recording" at bounding box center [1473, 625] width 140 height 46
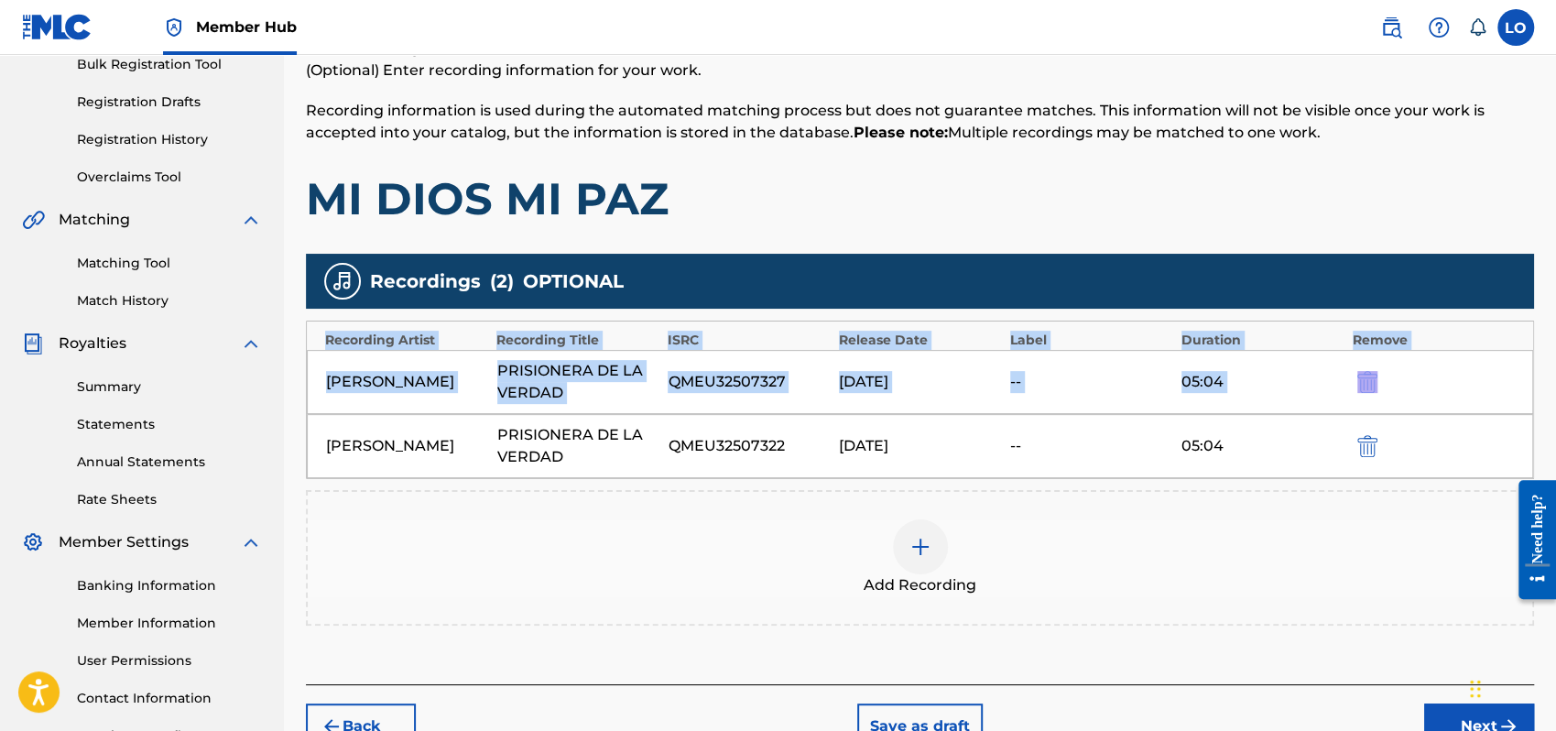
drag, startPoint x: 1554, startPoint y: 254, endPoint x: 1558, endPoint y: 355, distance: 101.8
click at [1555, 355] on html "Accessibility Screen-Reader Guide, Feedback, and Issue Reporting | New window C…" at bounding box center [778, 85] width 1556 height 731
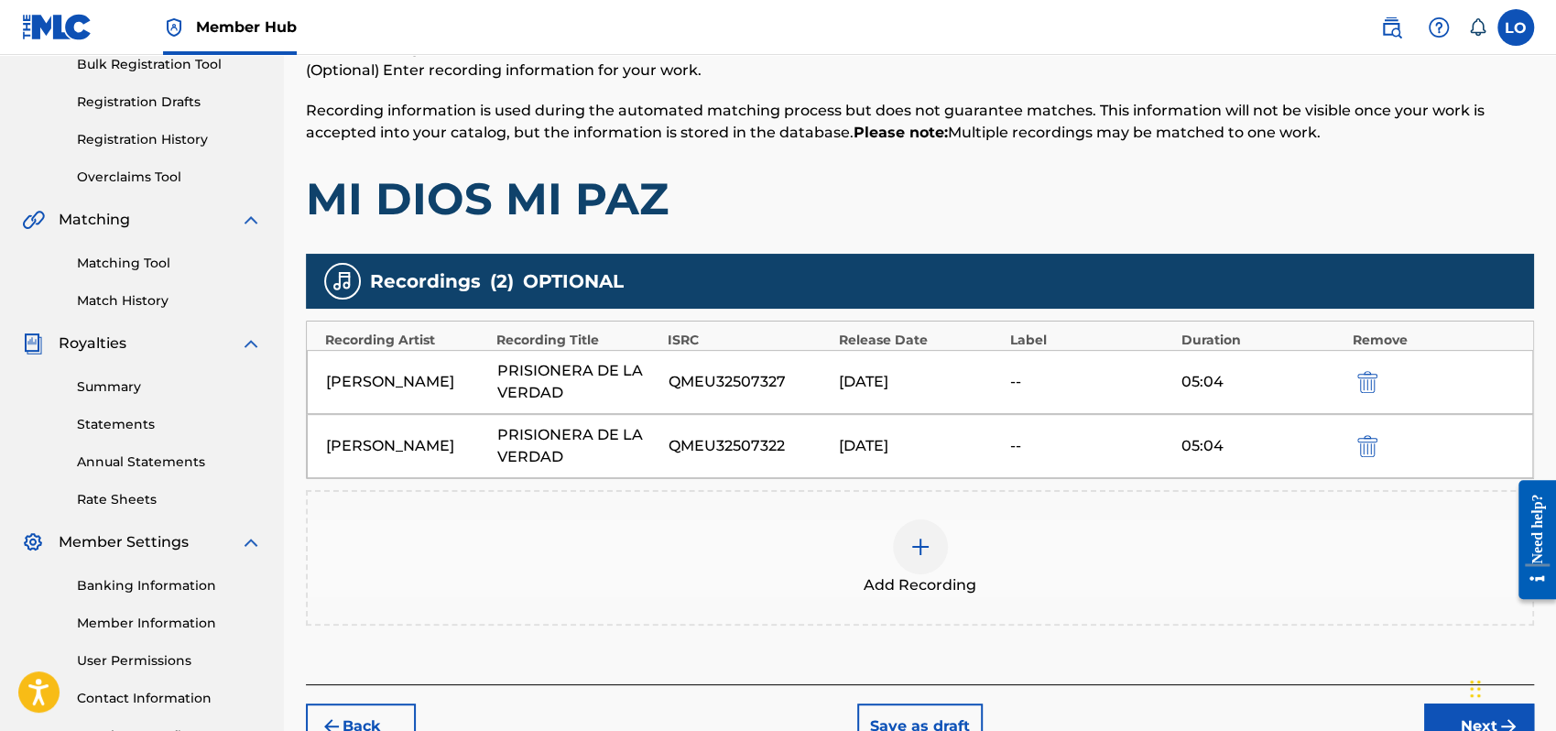
click at [1173, 573] on div "Add Recording" at bounding box center [920, 557] width 1225 height 77
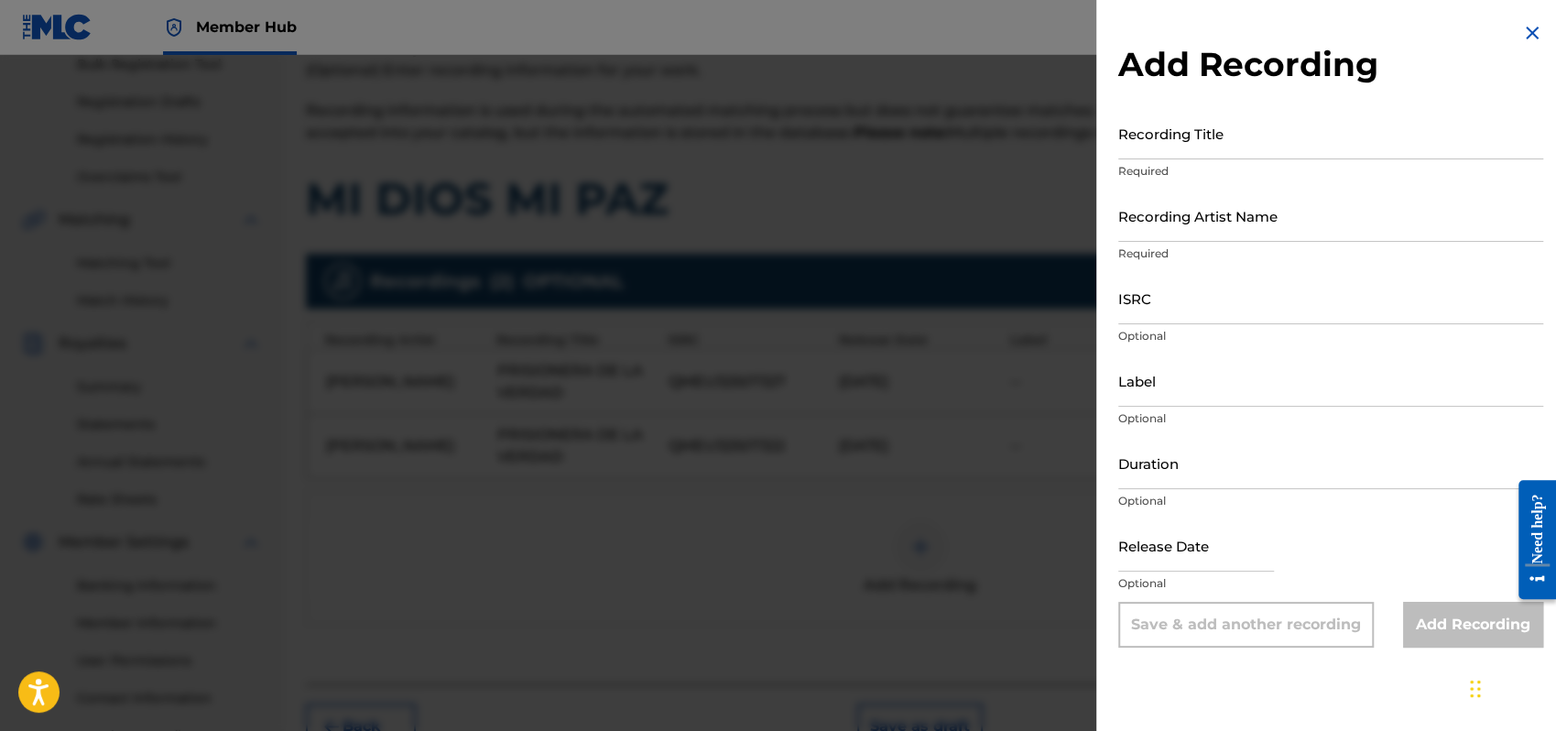
click at [1531, 28] on img at bounding box center [1533, 33] width 22 height 22
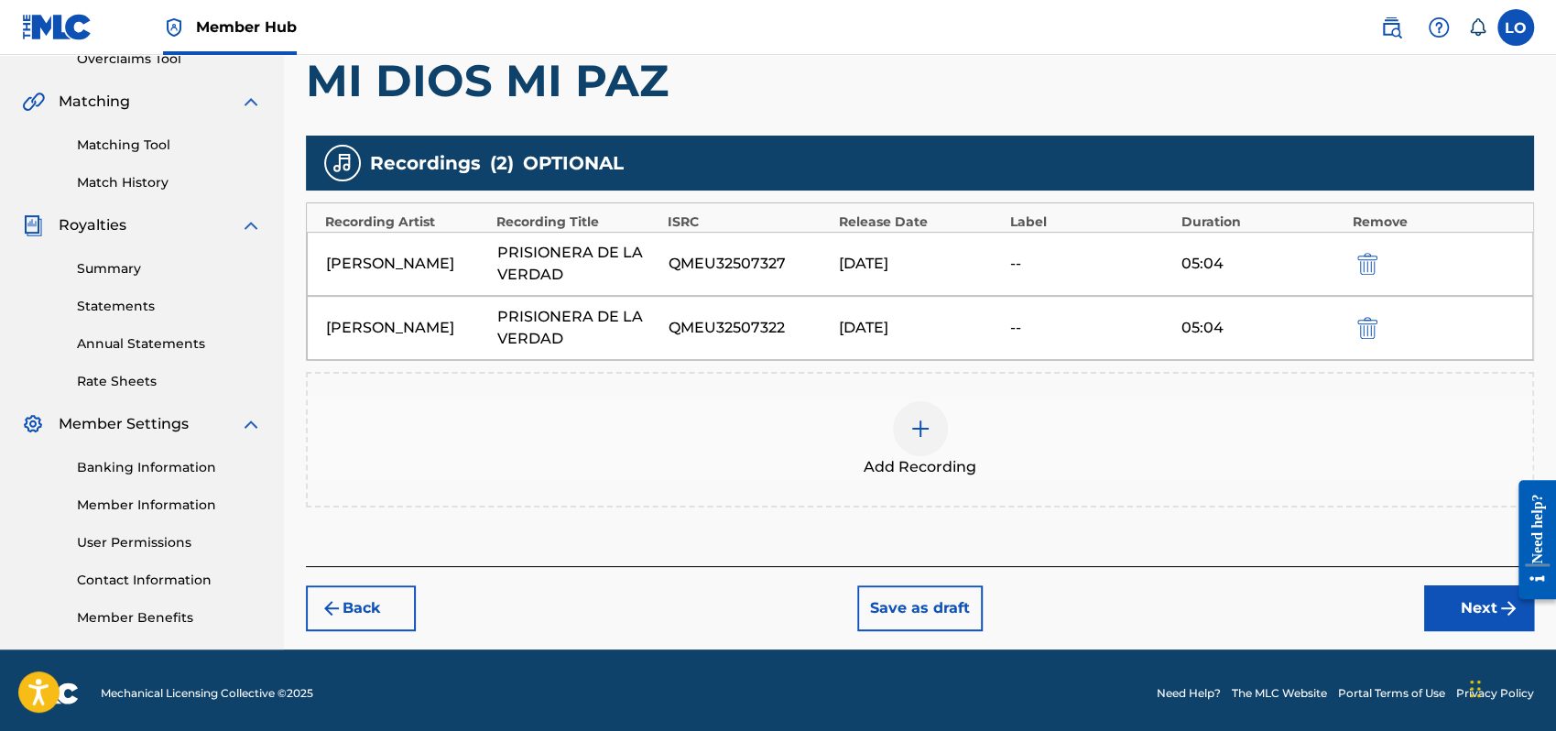
scroll to position [404, 0]
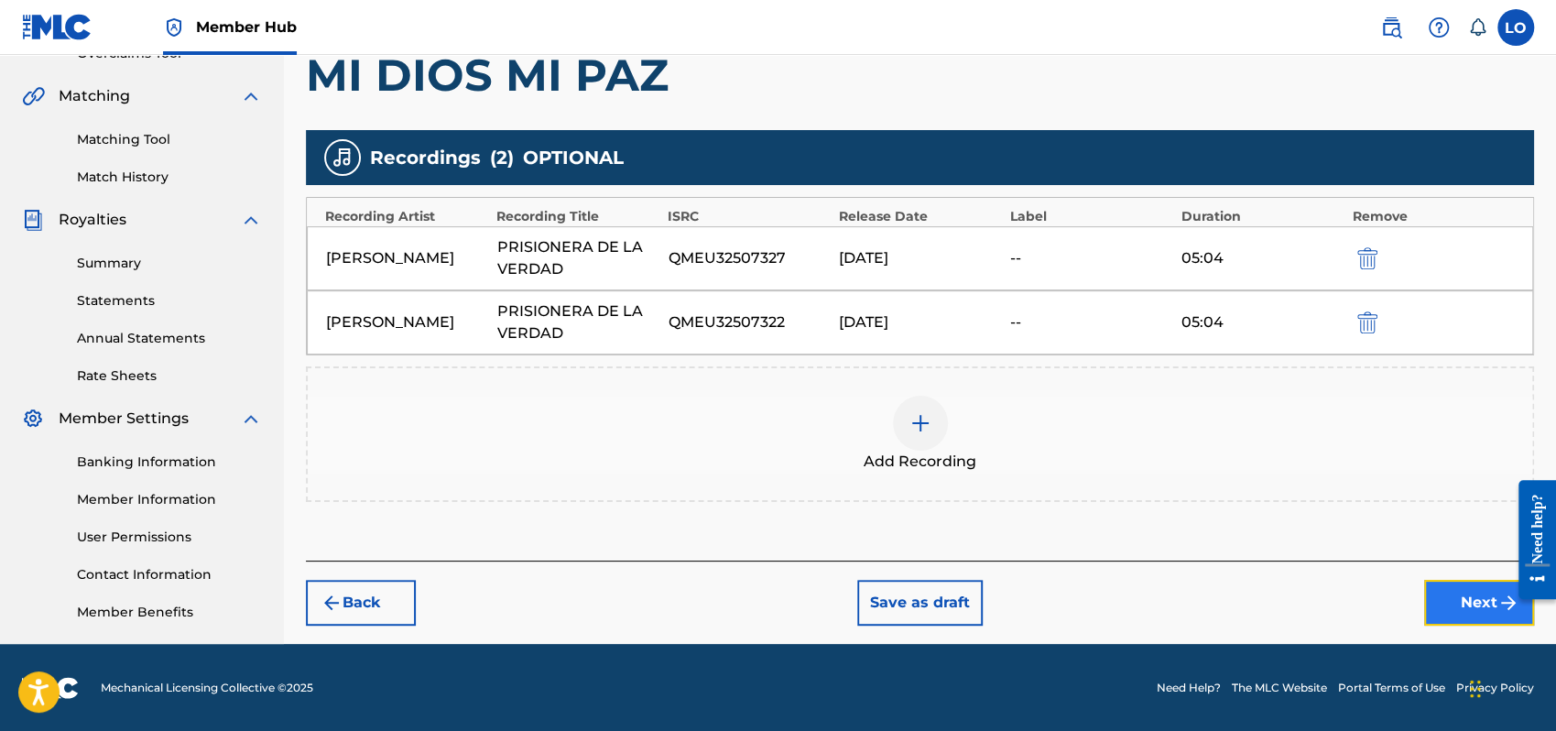
click at [1456, 606] on button "Next" at bounding box center [1479, 603] width 110 height 46
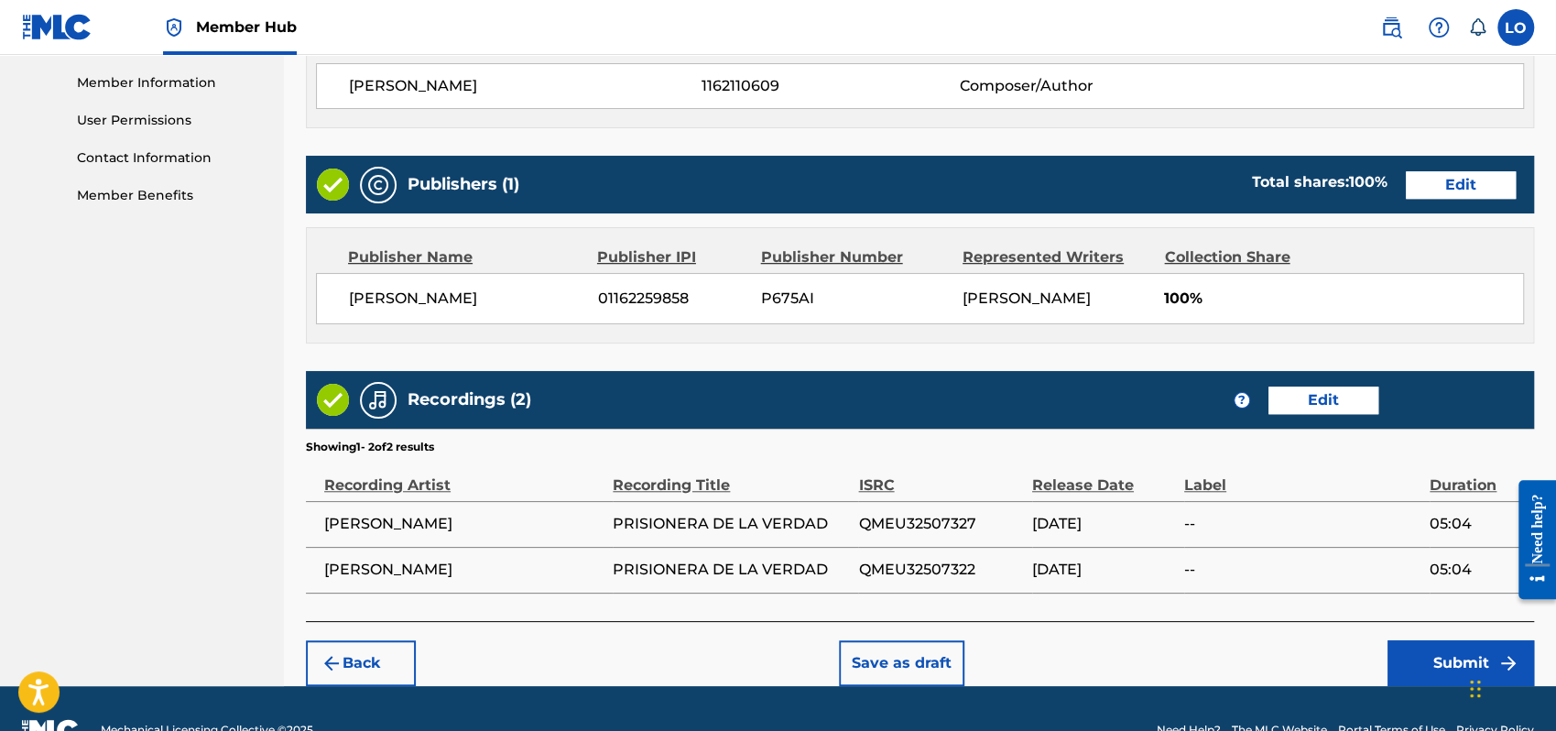
scroll to position [862, 0]
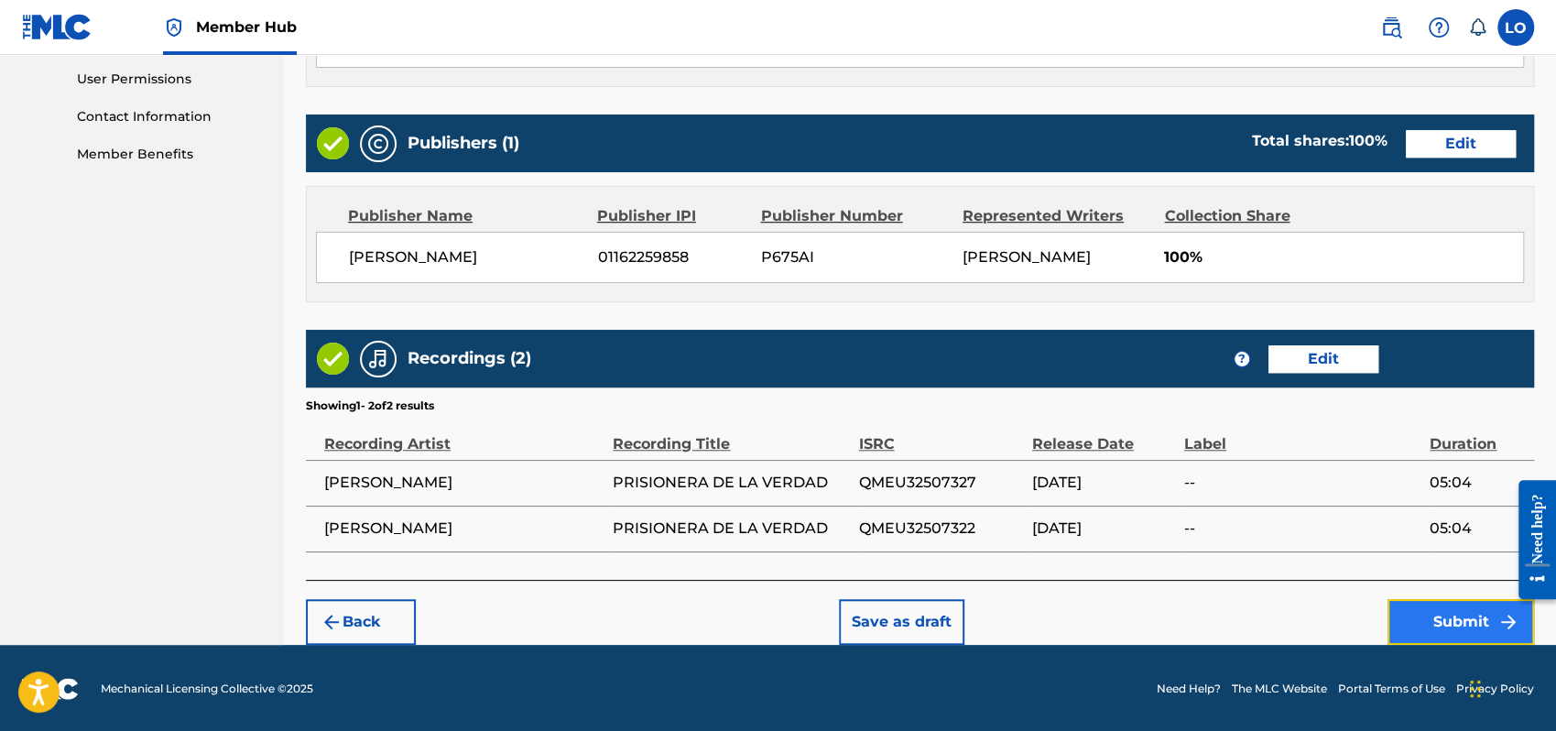
click at [1453, 611] on button "Submit" at bounding box center [1461, 622] width 147 height 46
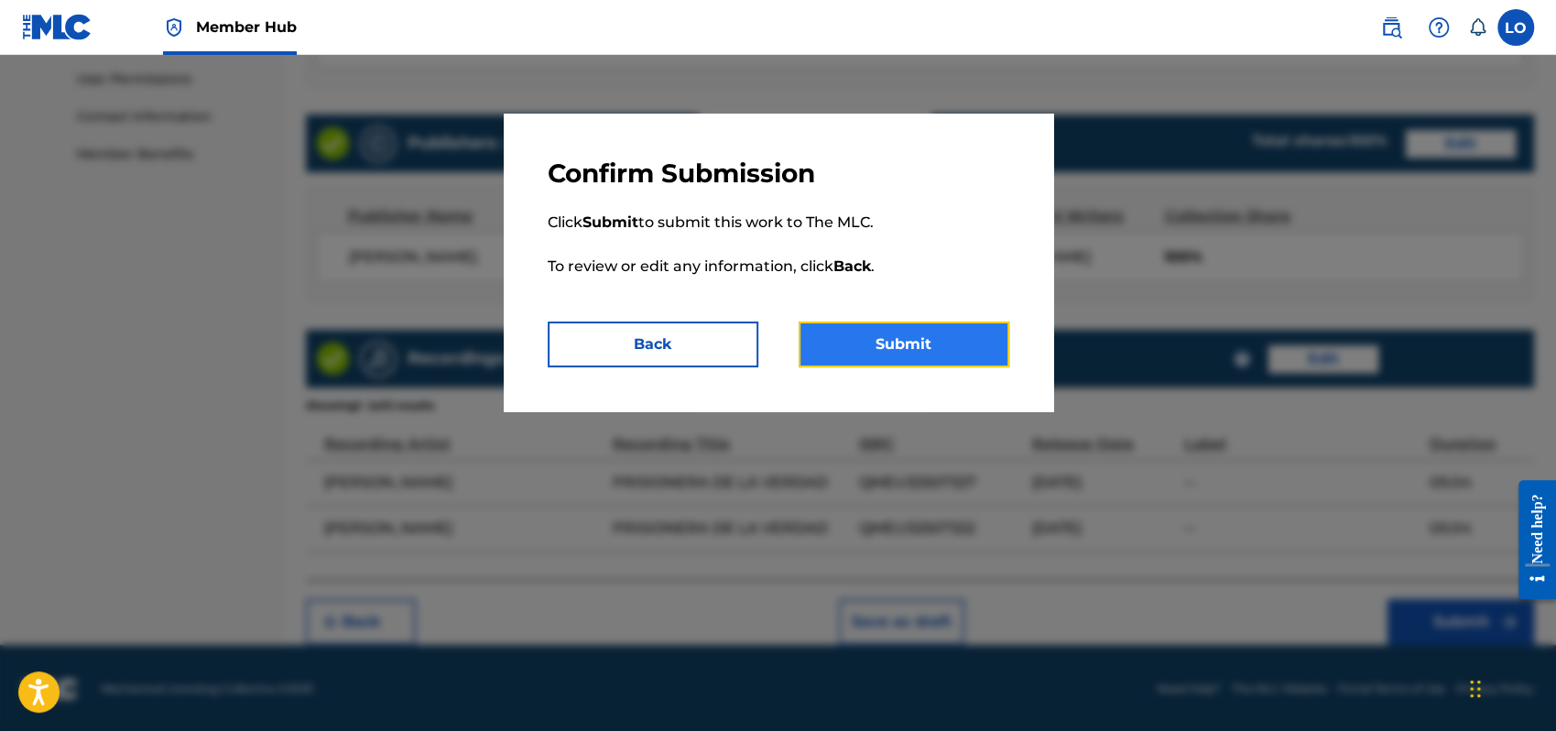
click at [911, 351] on button "Submit" at bounding box center [904, 345] width 211 height 46
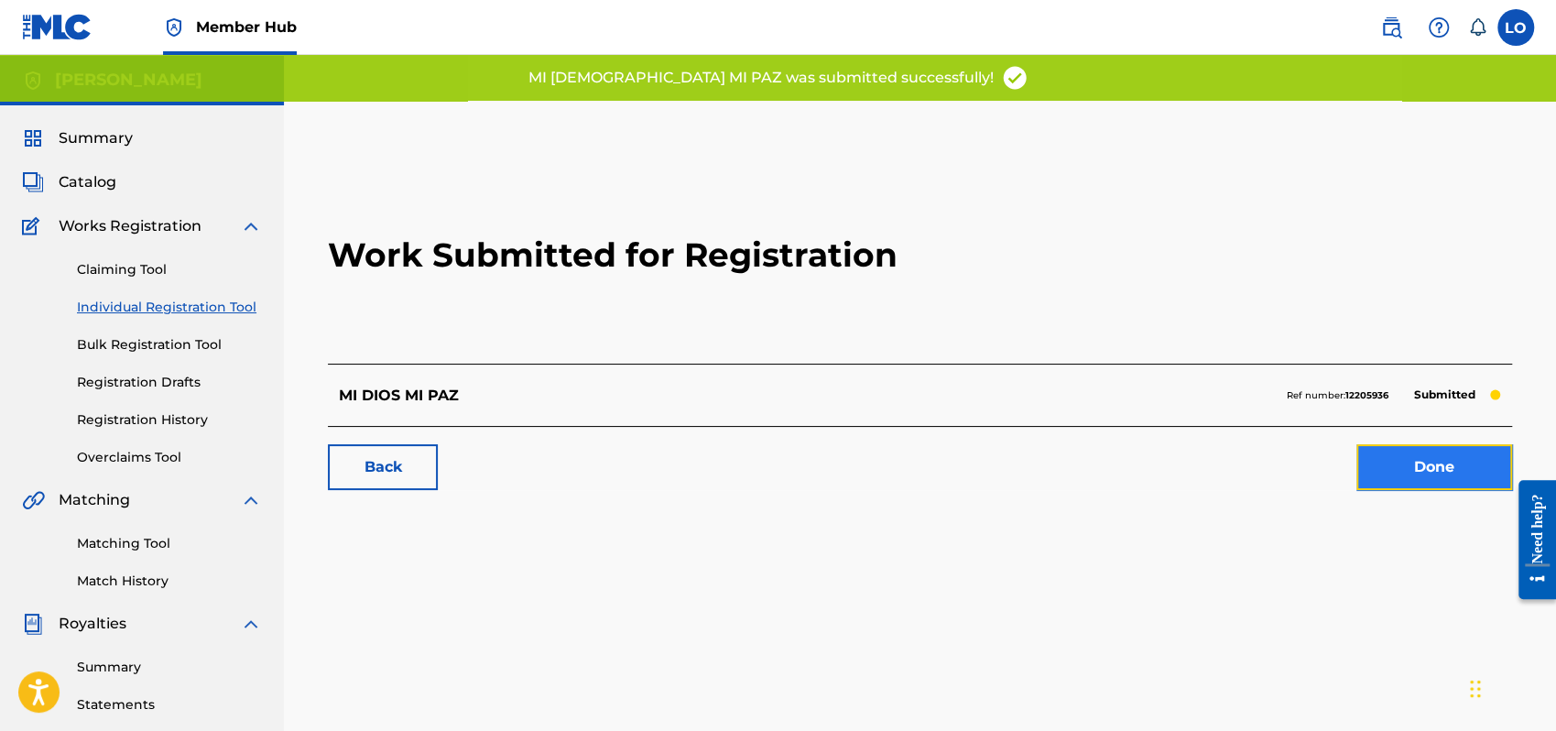
click at [1402, 467] on link "Done" at bounding box center [1435, 467] width 156 height 46
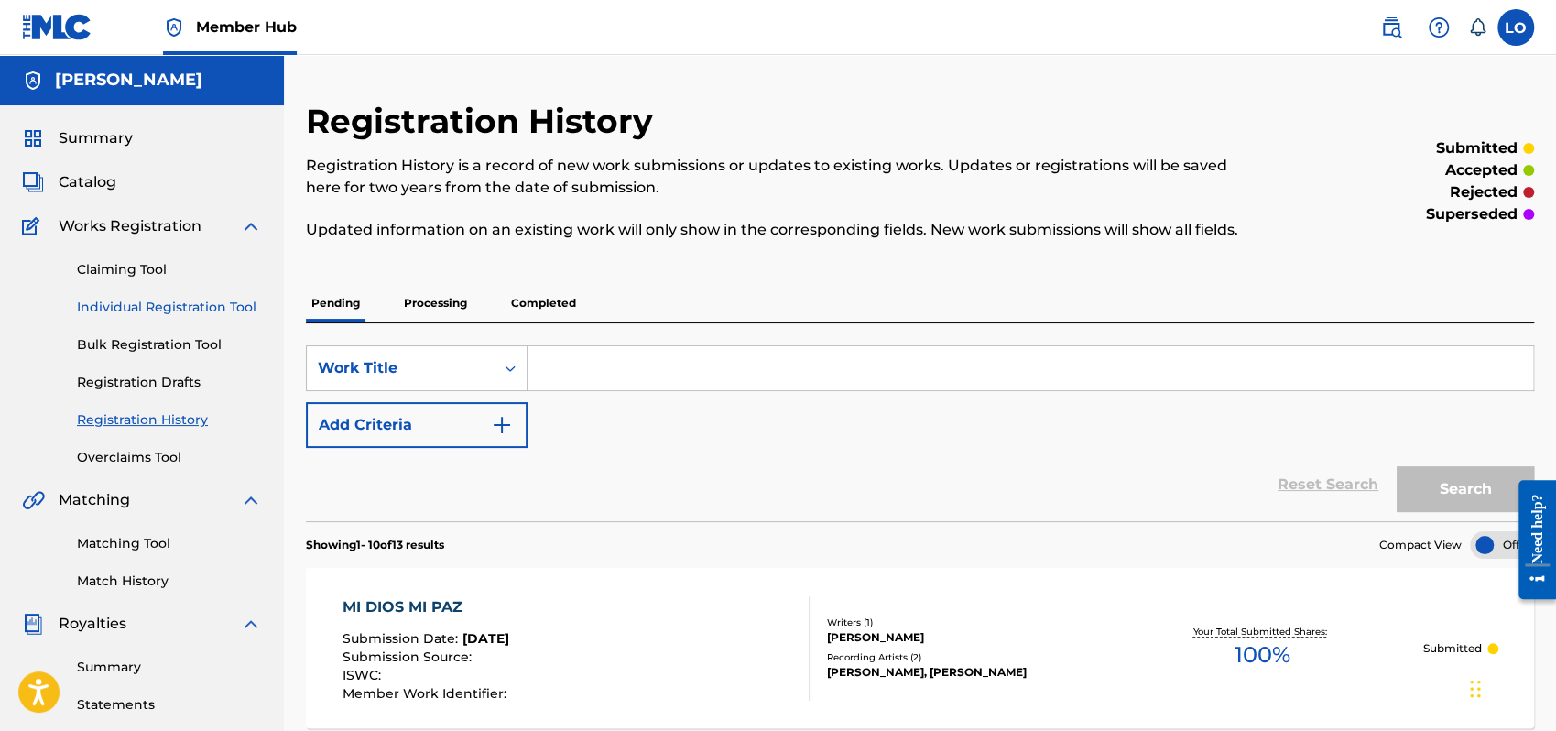
click at [161, 302] on link "Individual Registration Tool" at bounding box center [169, 307] width 185 height 19
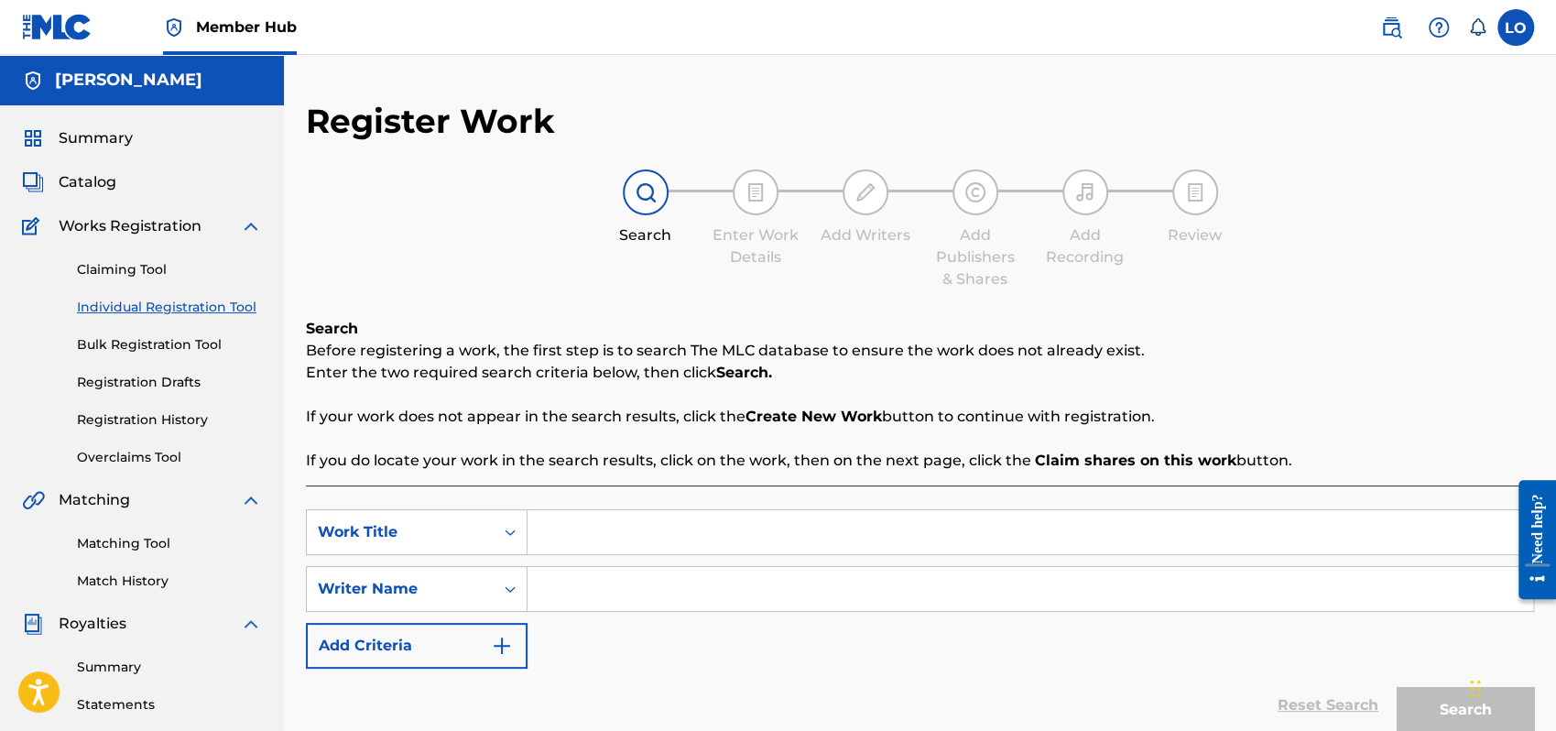
click at [555, 529] on input "Search Form" at bounding box center [1031, 532] width 1006 height 44
click at [550, 599] on input "Search Form" at bounding box center [1031, 589] width 1006 height 44
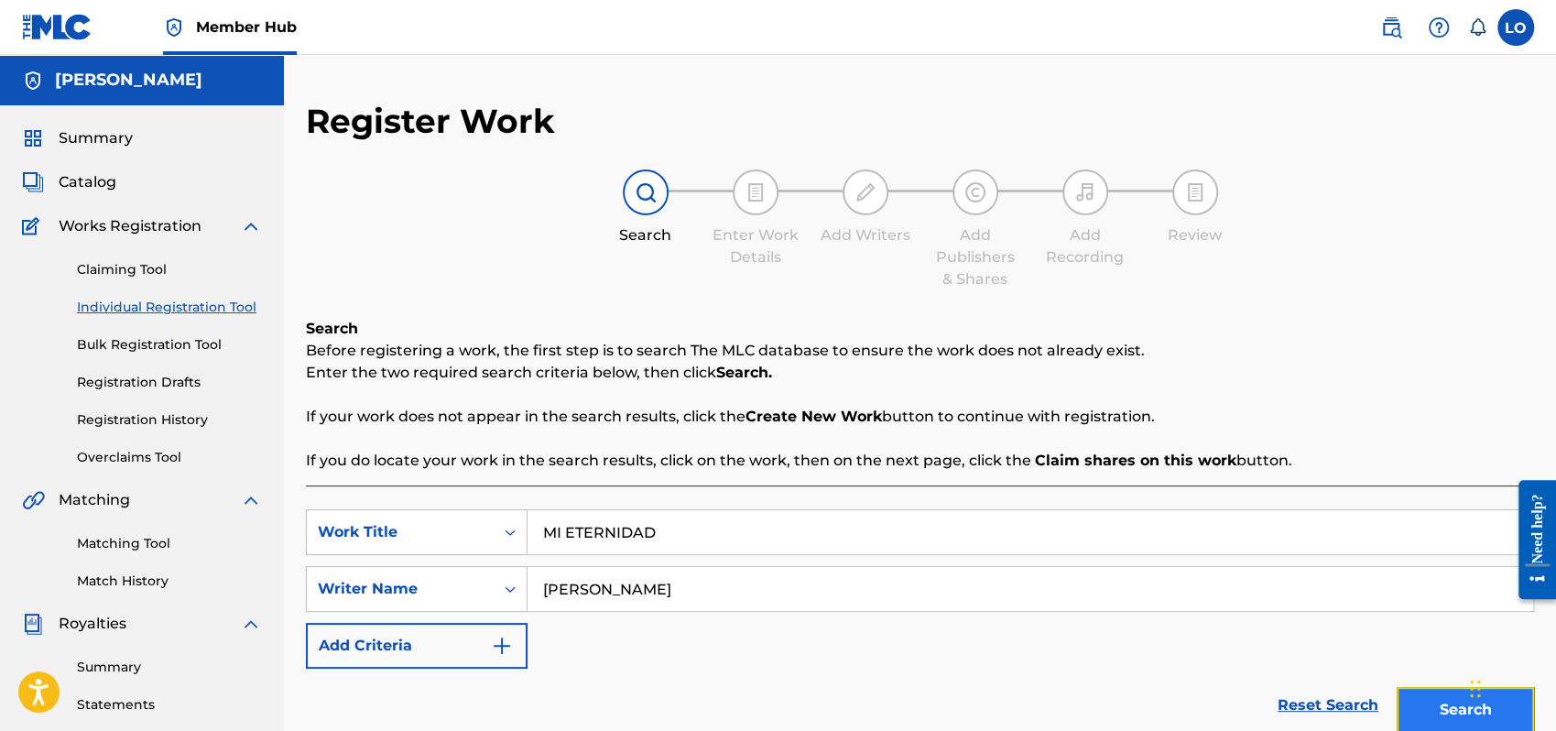
click at [1453, 701] on button "Search" at bounding box center [1465, 710] width 137 height 46
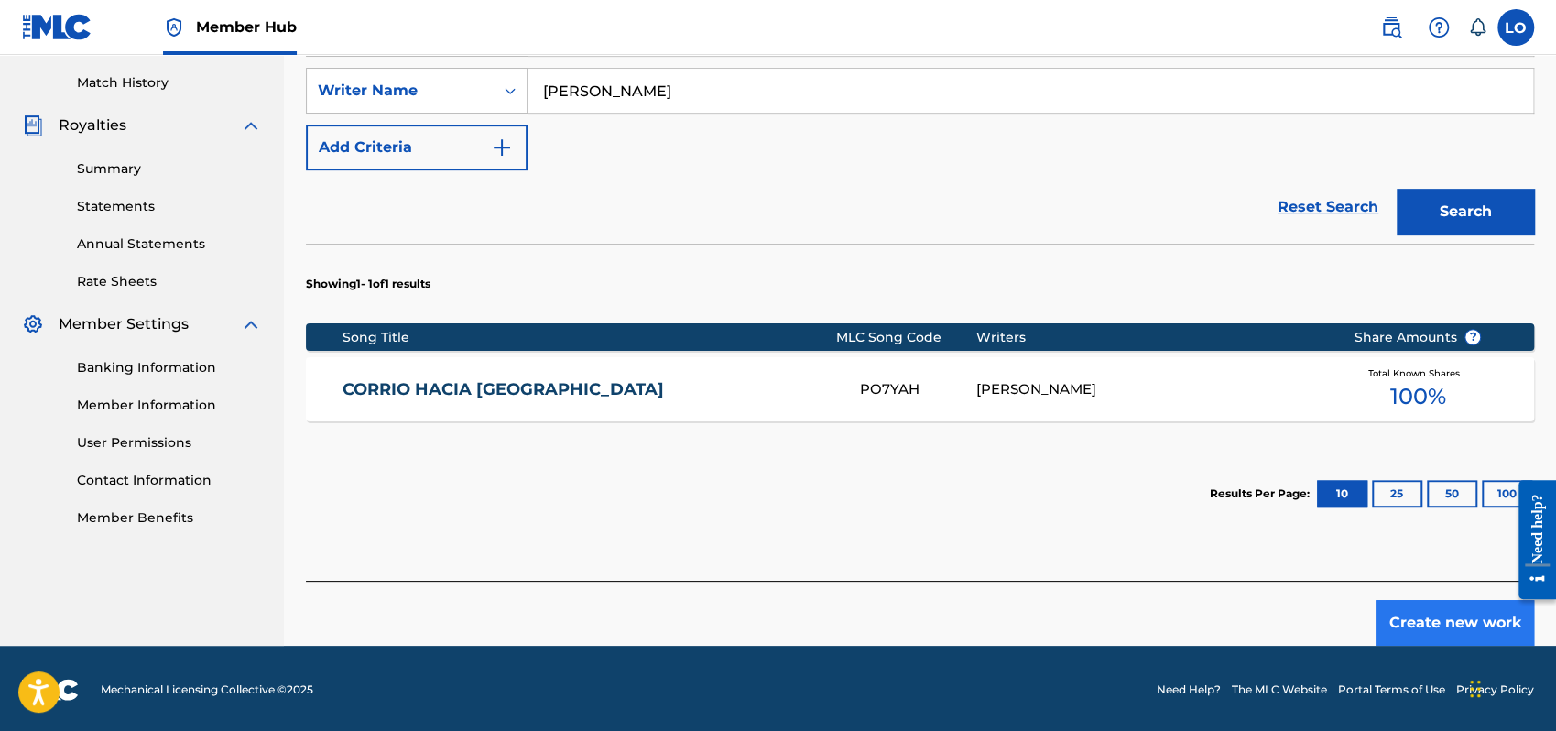
scroll to position [498, 0]
click at [1442, 615] on button "Create new work" at bounding box center [1456, 623] width 158 height 46
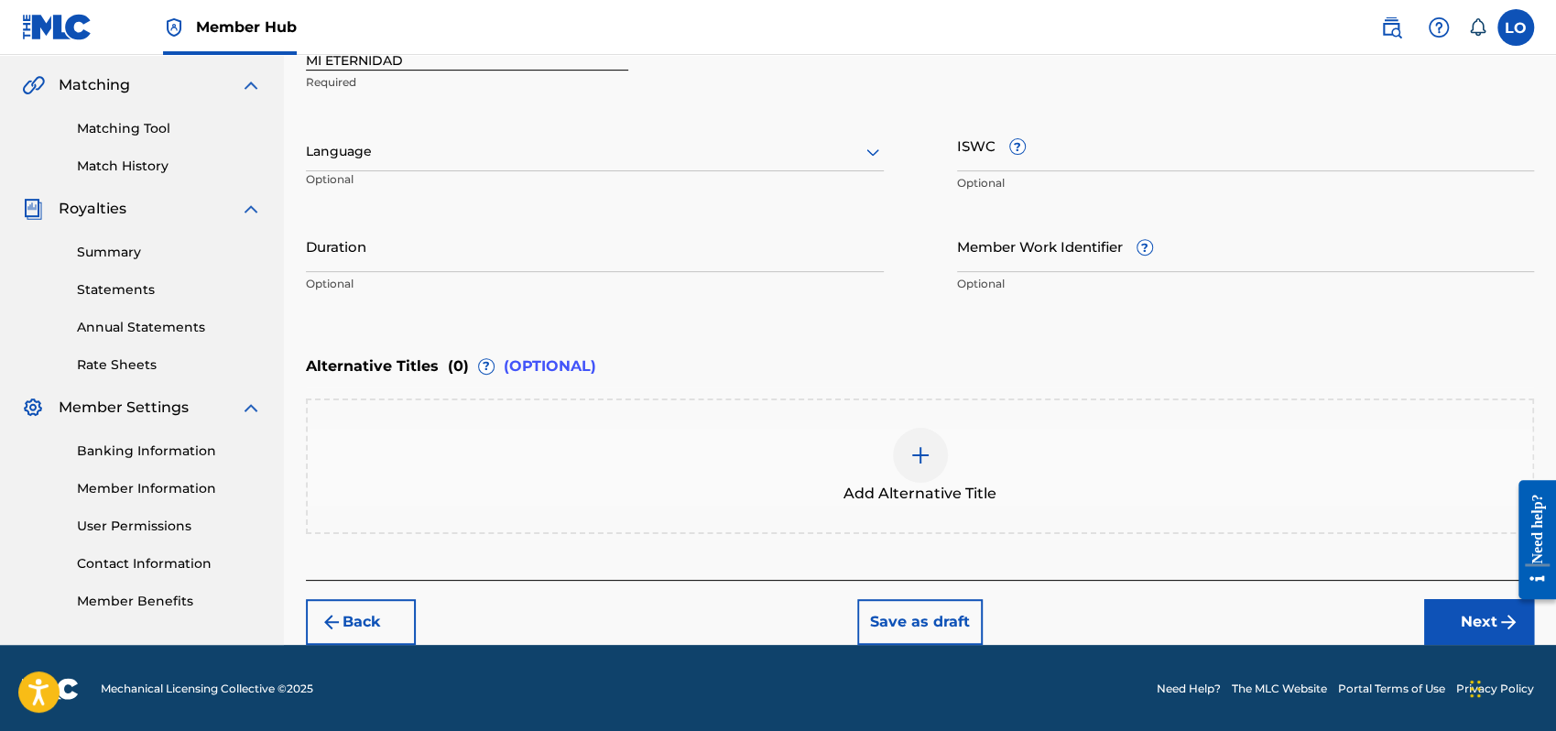
click at [874, 147] on icon at bounding box center [873, 152] width 22 height 22
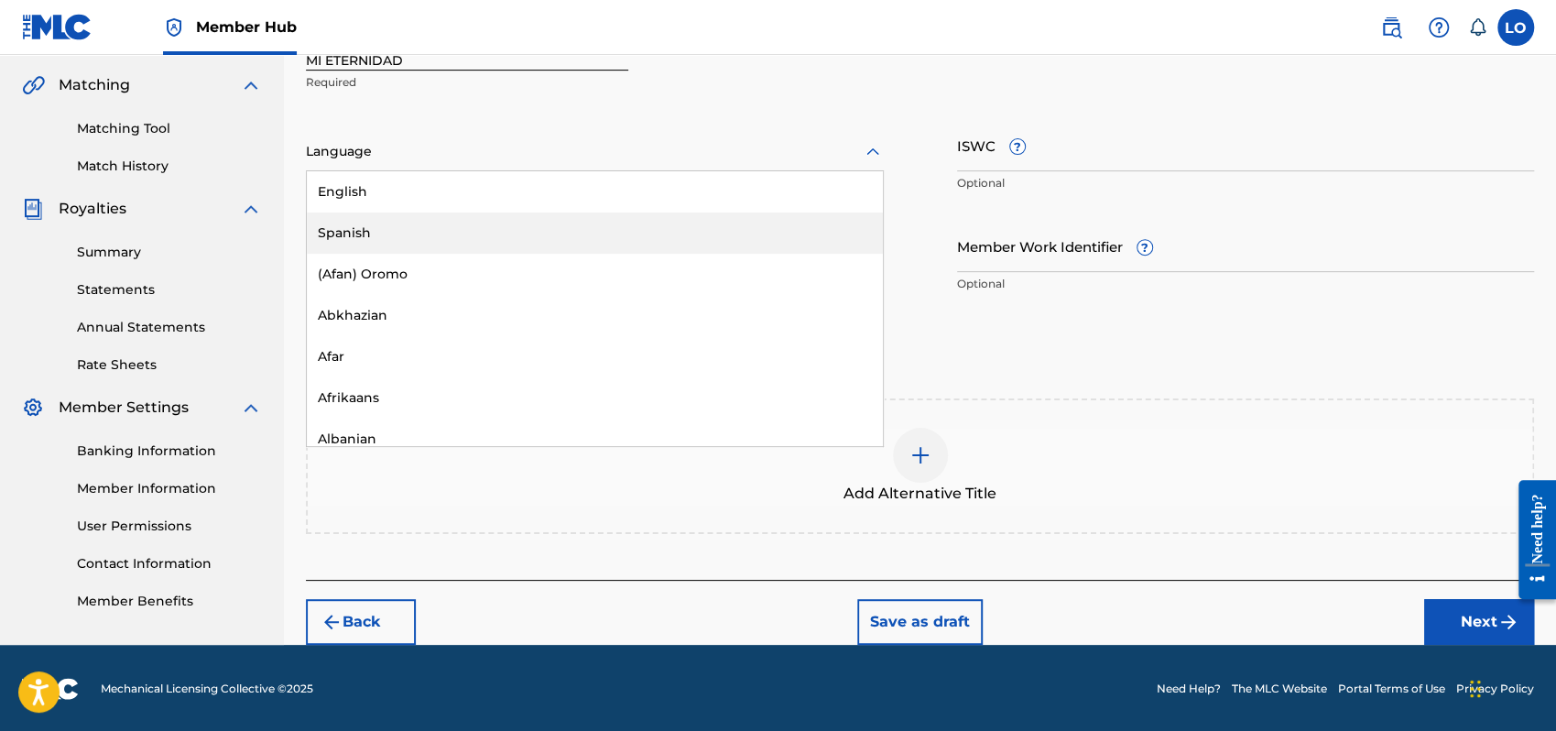
click at [383, 222] on div "Spanish" at bounding box center [595, 233] width 576 height 41
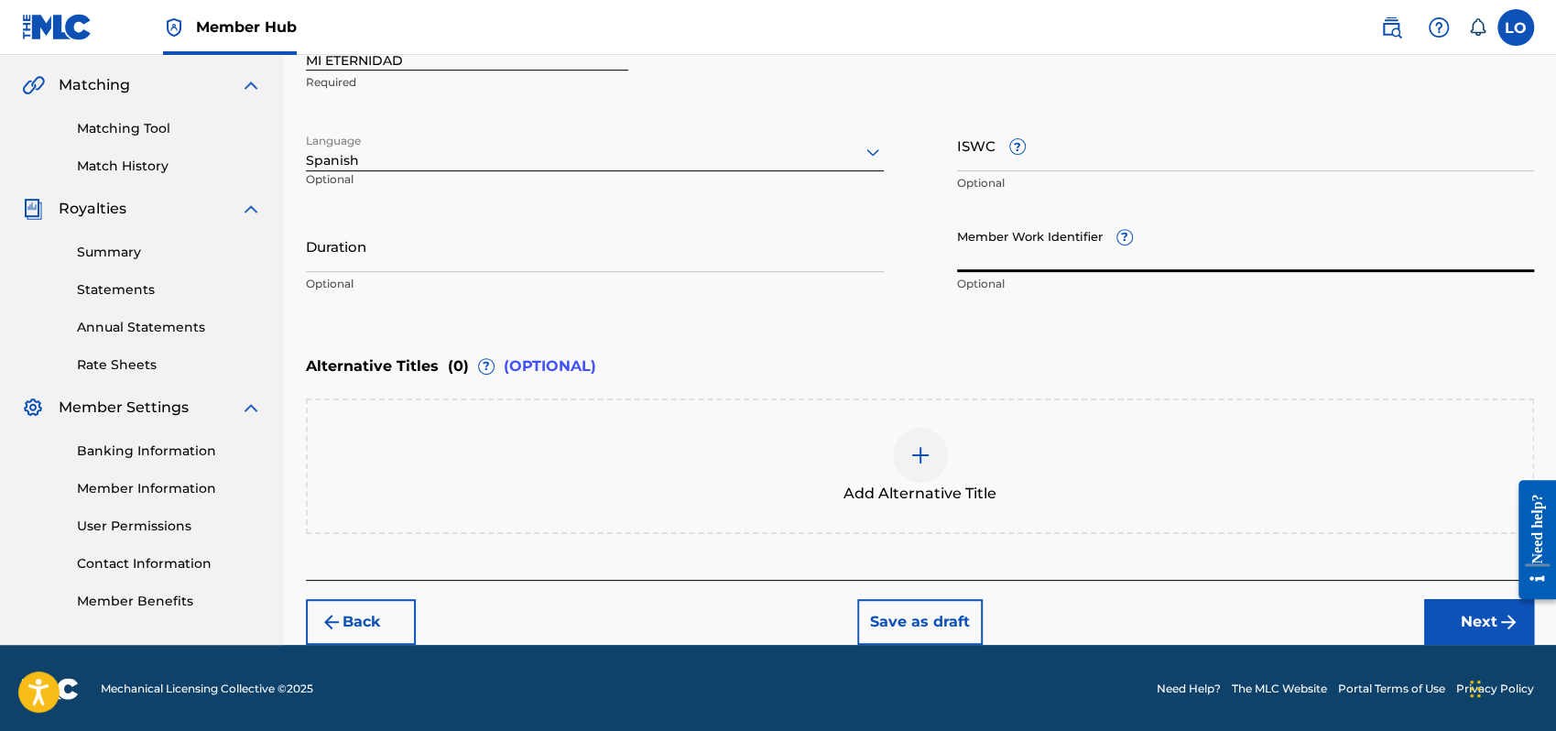
click at [988, 257] on input "Member Work Identifier ?" at bounding box center [1246, 246] width 578 height 52
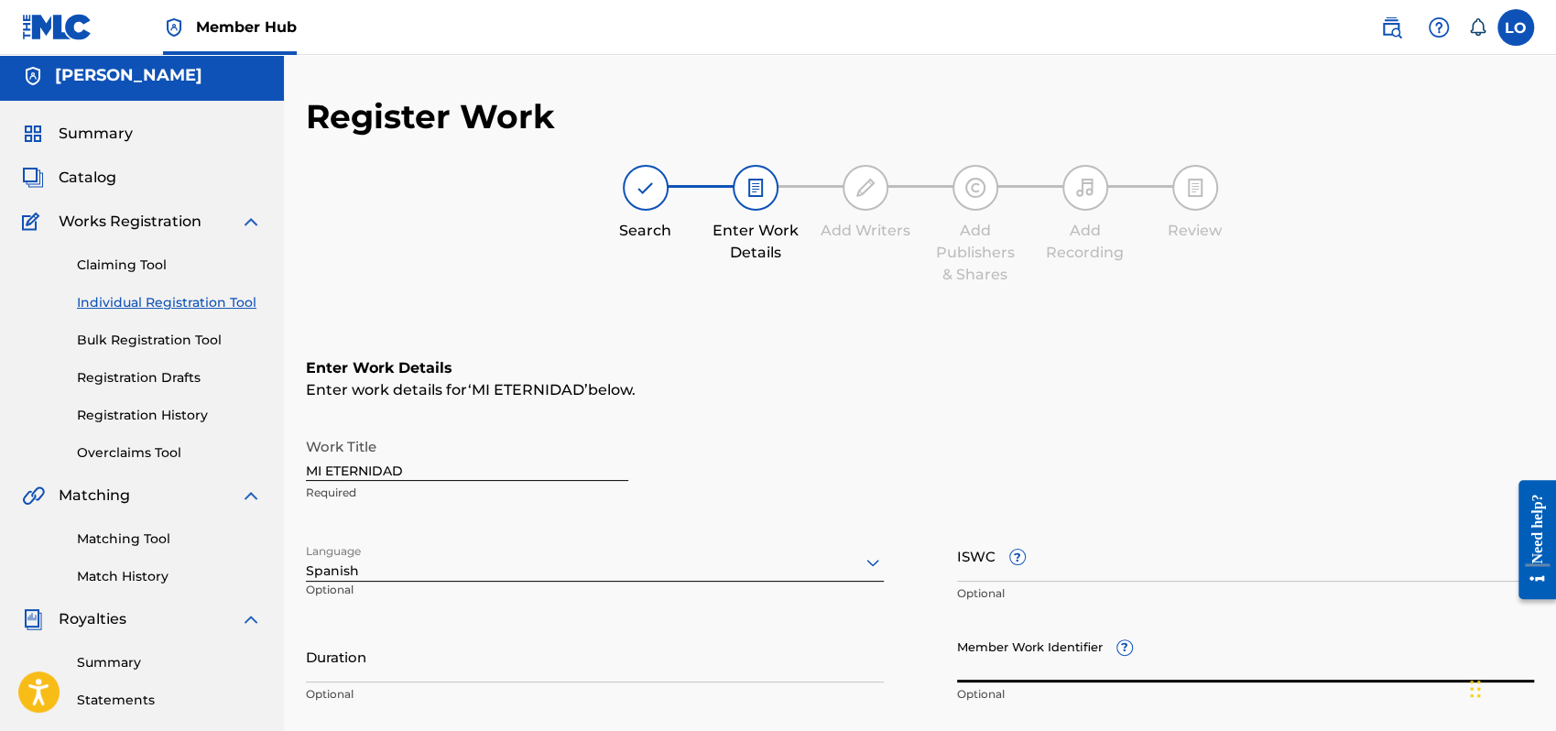
scroll to position [0, 0]
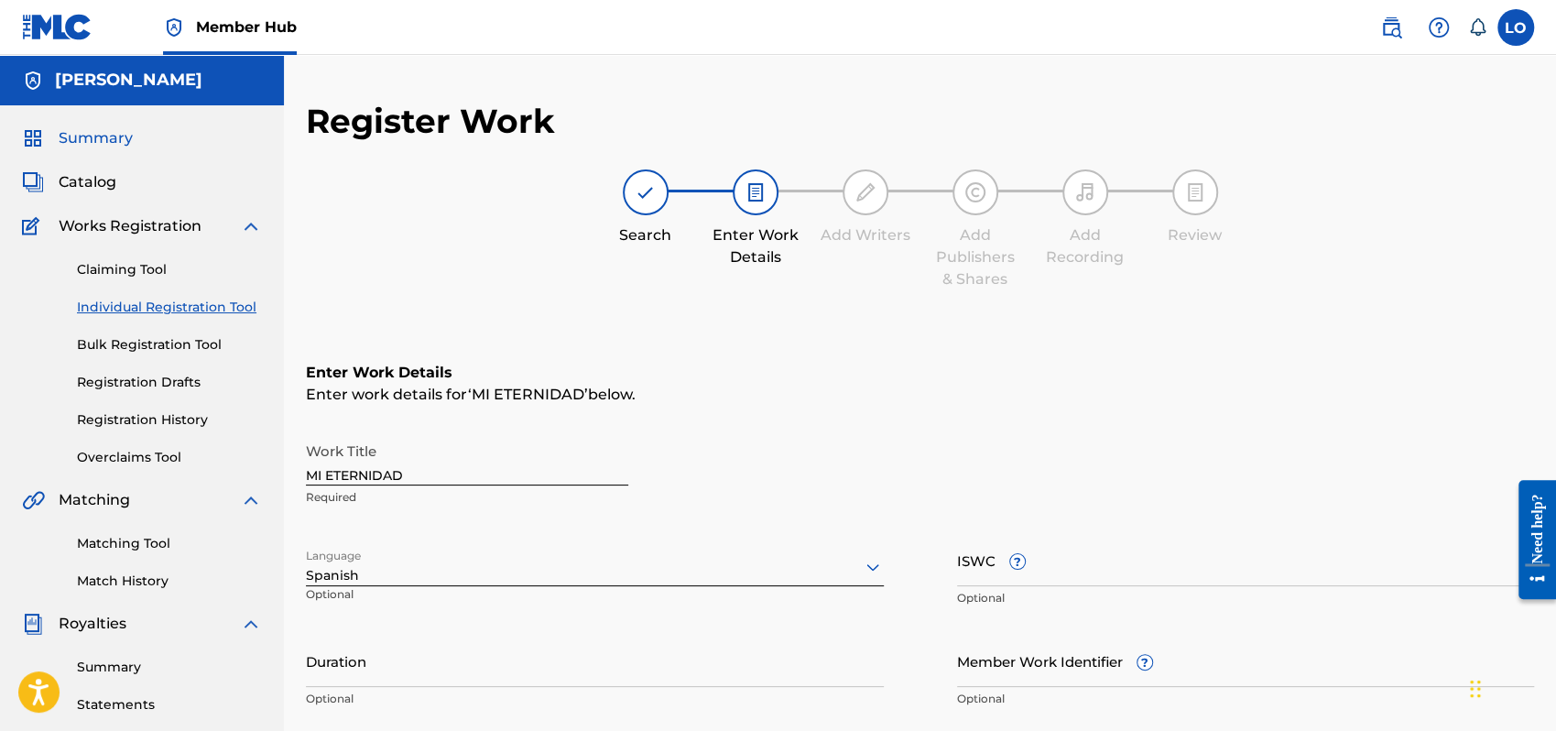
click at [112, 131] on span "Summary" at bounding box center [96, 138] width 74 height 22
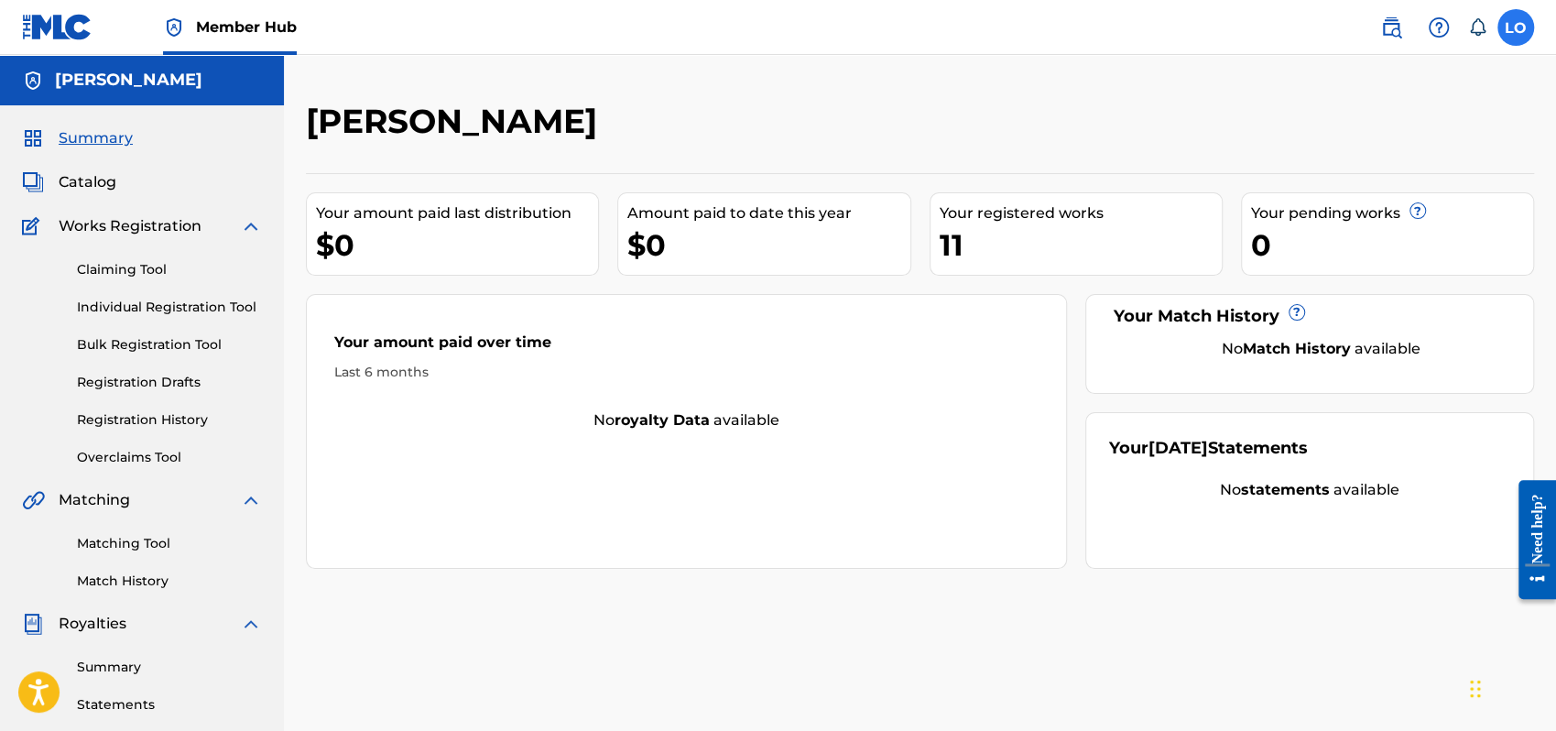
click at [1519, 31] on label at bounding box center [1516, 27] width 37 height 37
click at [1516, 27] on input "LO [PERSON_NAME] [PERSON_NAME] [EMAIL_ADDRESS][DOMAIN_NAME] Notification Prefer…" at bounding box center [1516, 27] width 0 height 0
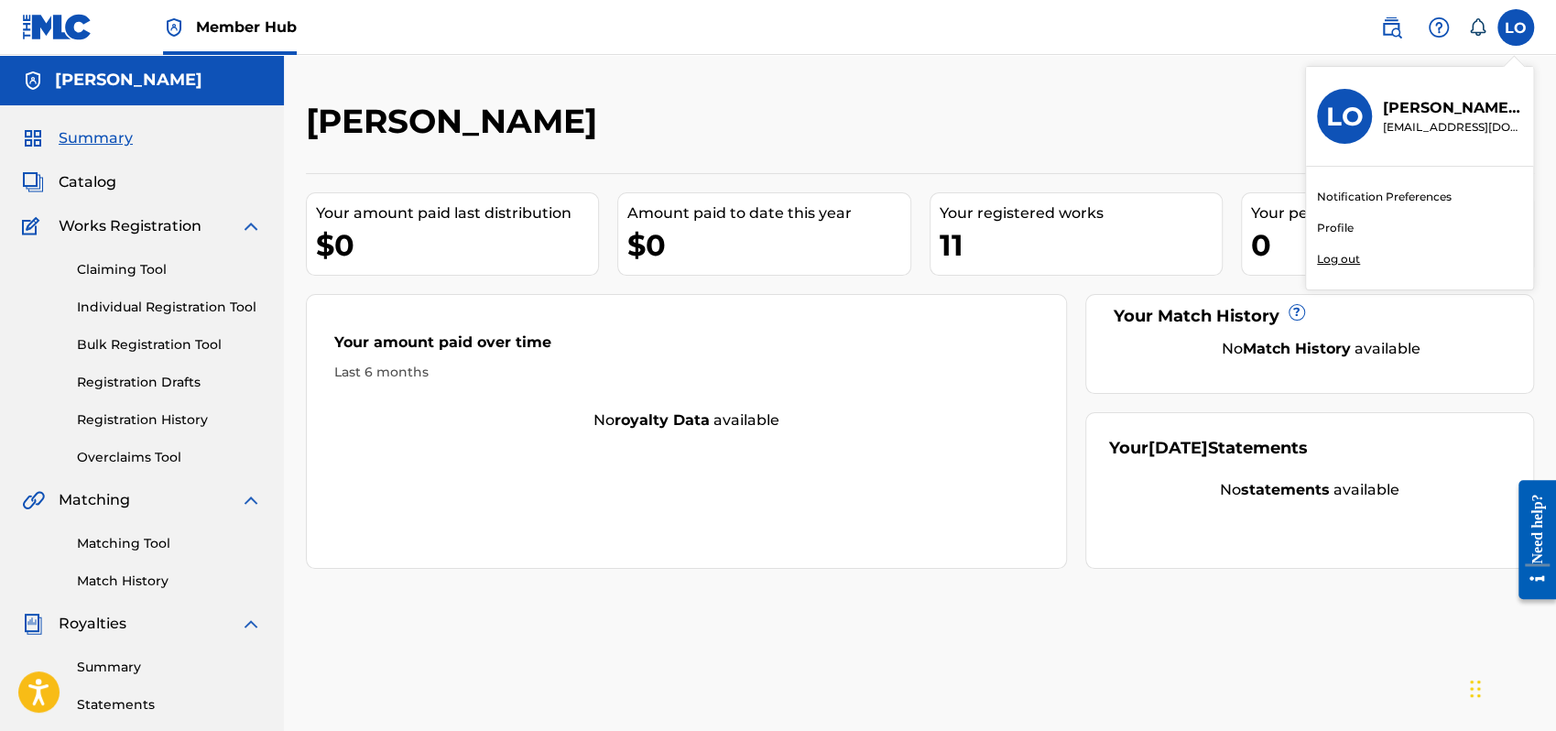
click at [1338, 224] on link "Profile" at bounding box center [1335, 228] width 37 height 16
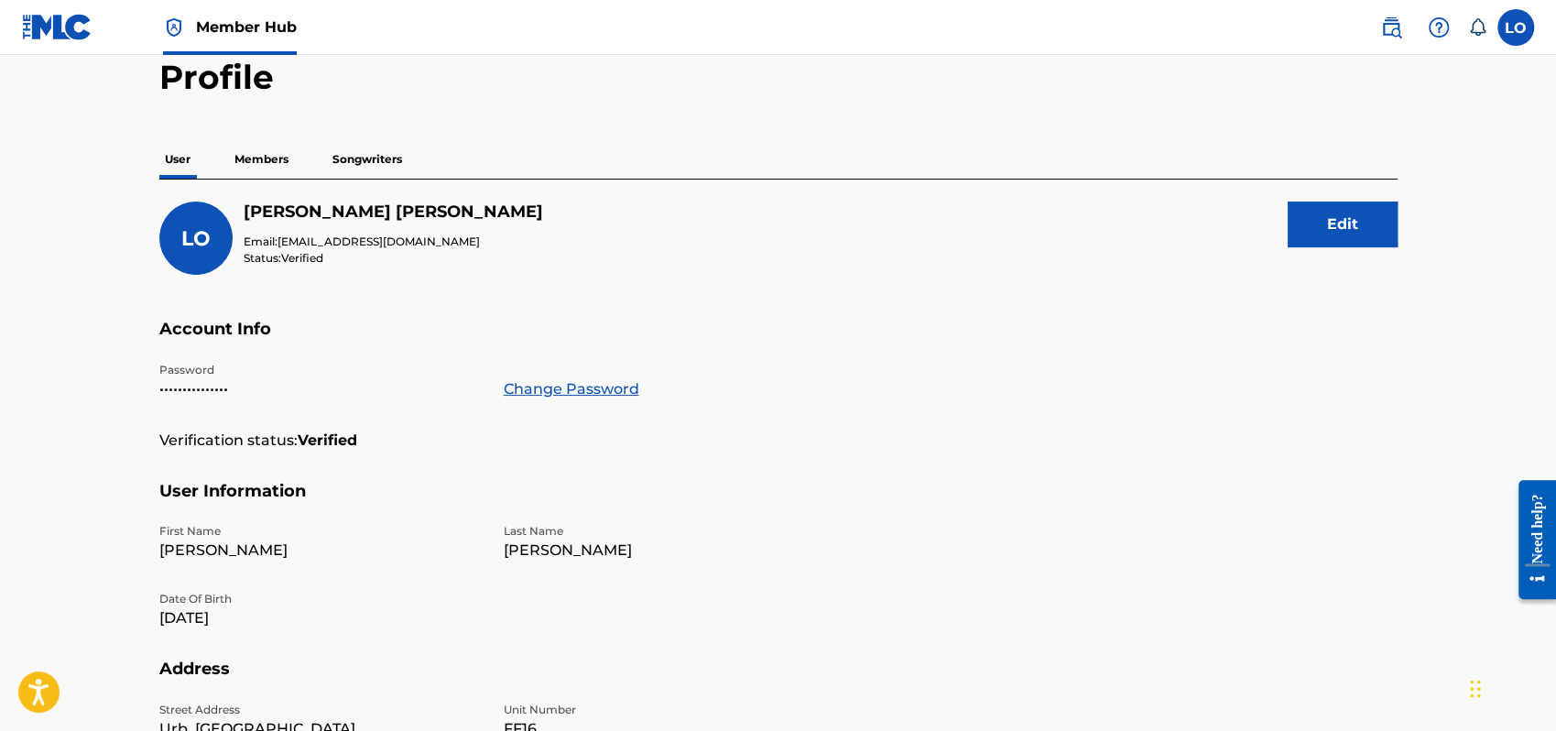
scroll to position [31, 0]
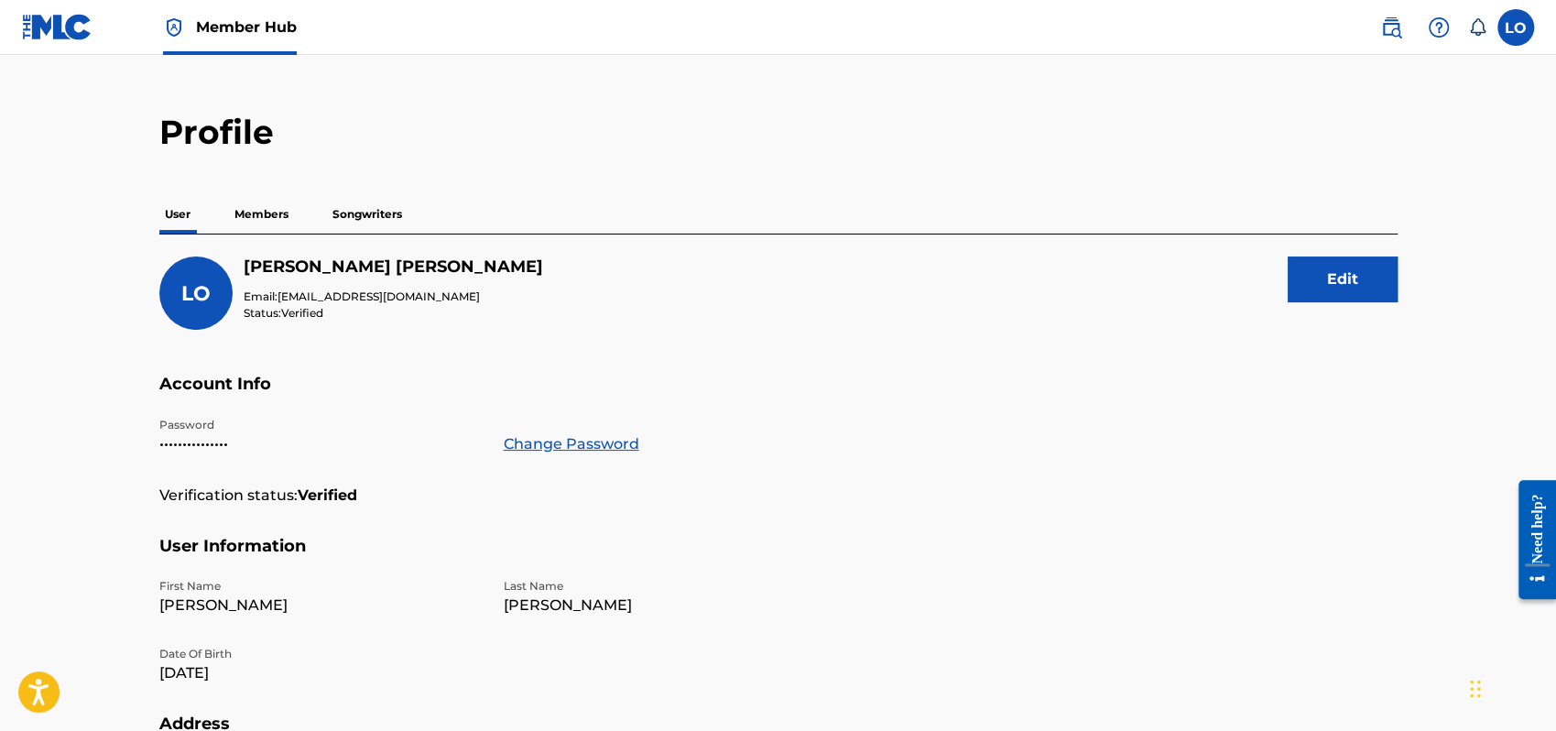
click at [267, 207] on p "Members" at bounding box center [261, 214] width 65 height 38
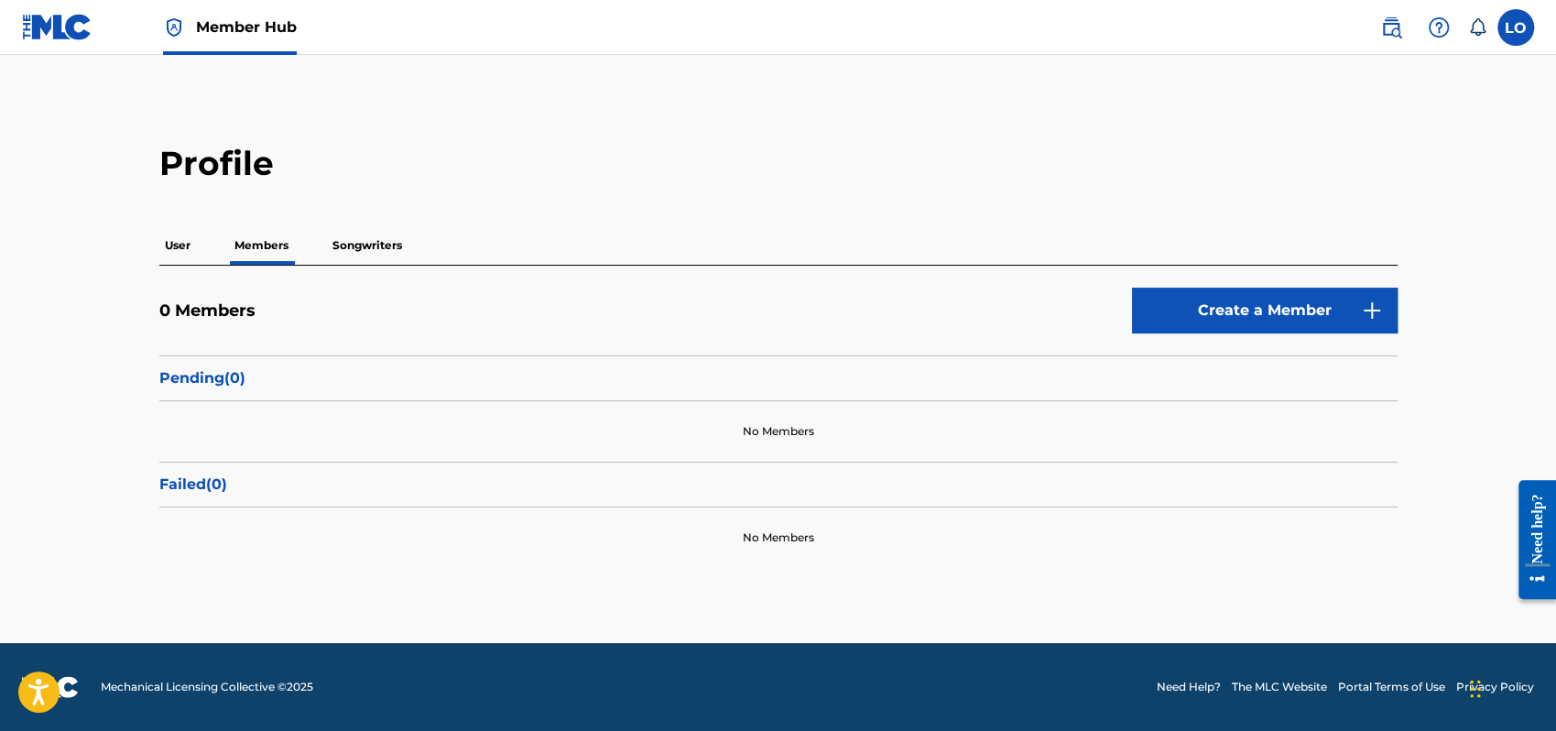
click at [366, 240] on p "Songwriters" at bounding box center [367, 245] width 81 height 38
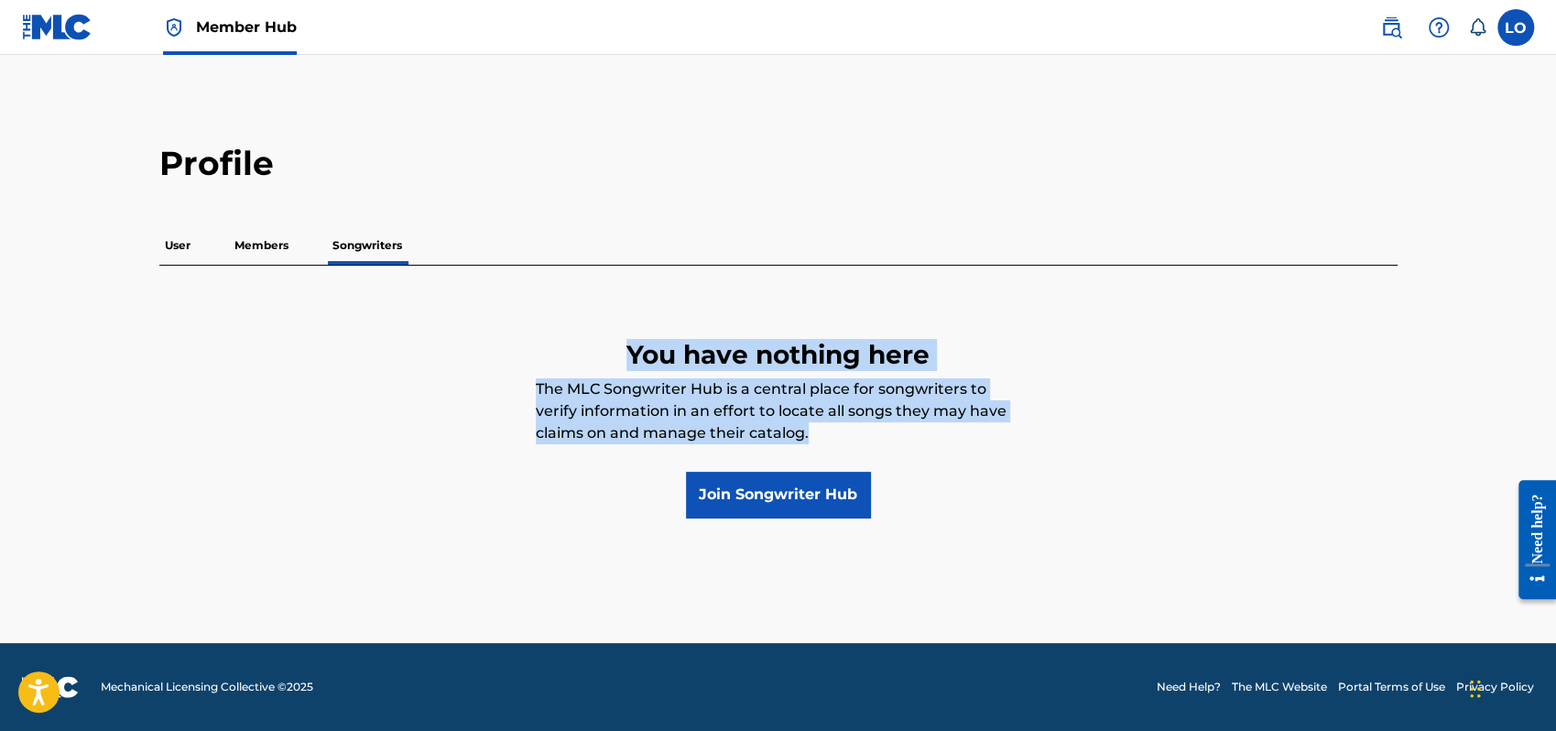
drag, startPoint x: 630, startPoint y: 347, endPoint x: 954, endPoint y: 556, distance: 385.0
click at [954, 556] on main "Profile User Members Songwriters You have nothing here The MLC Songwriter Hub i…" at bounding box center [778, 349] width 1556 height 588
copy div "You have nothing here The MLC Songwriter Hub is a central place for songwriters…"
click at [988, 552] on main "Profile User Members Songwriters You have nothing here The MLC Songwriter Hub i…" at bounding box center [778, 349] width 1556 height 588
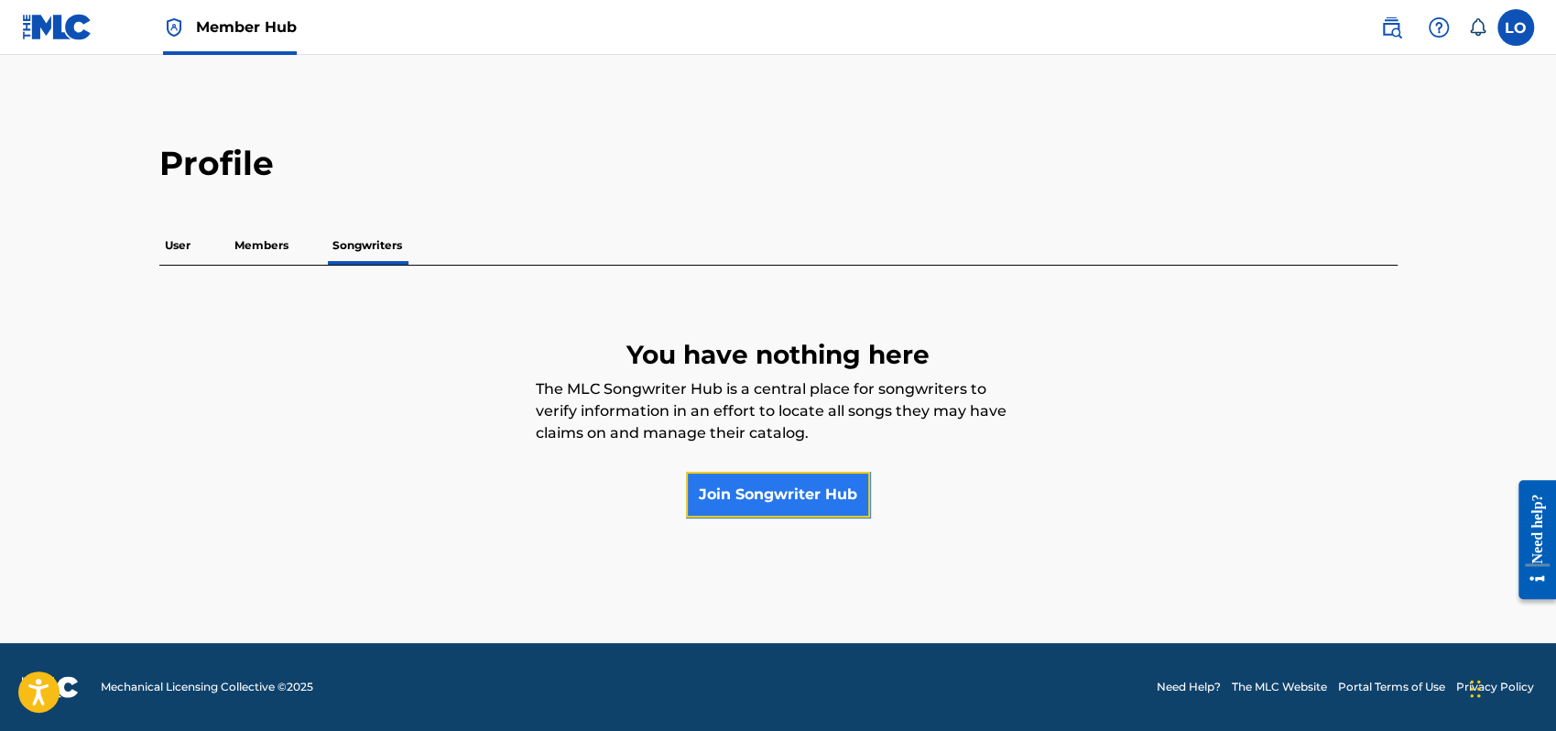
click at [828, 491] on link "Join Songwriter Hub" at bounding box center [778, 495] width 184 height 46
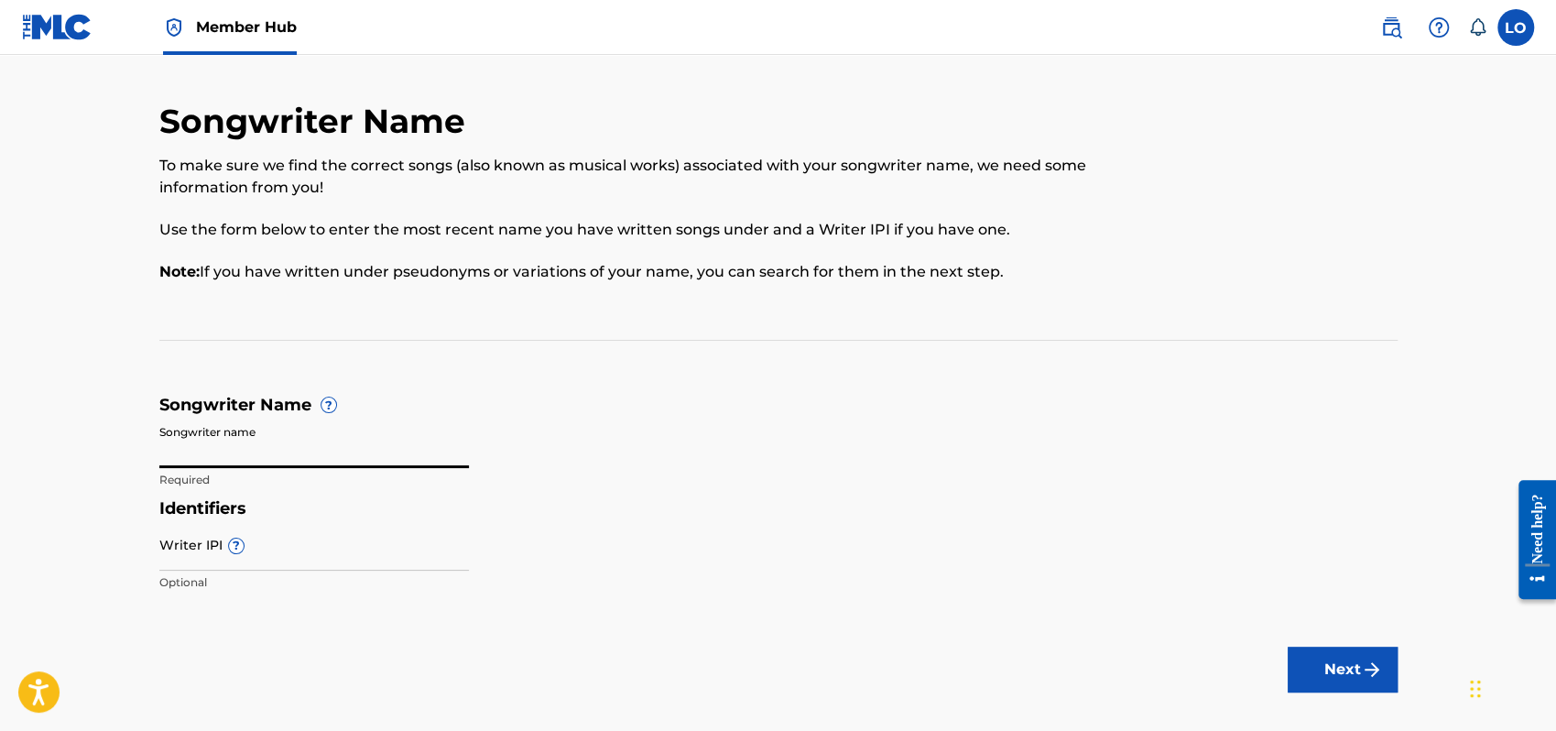
click at [221, 446] on input "Songwriter name" at bounding box center [314, 442] width 310 height 52
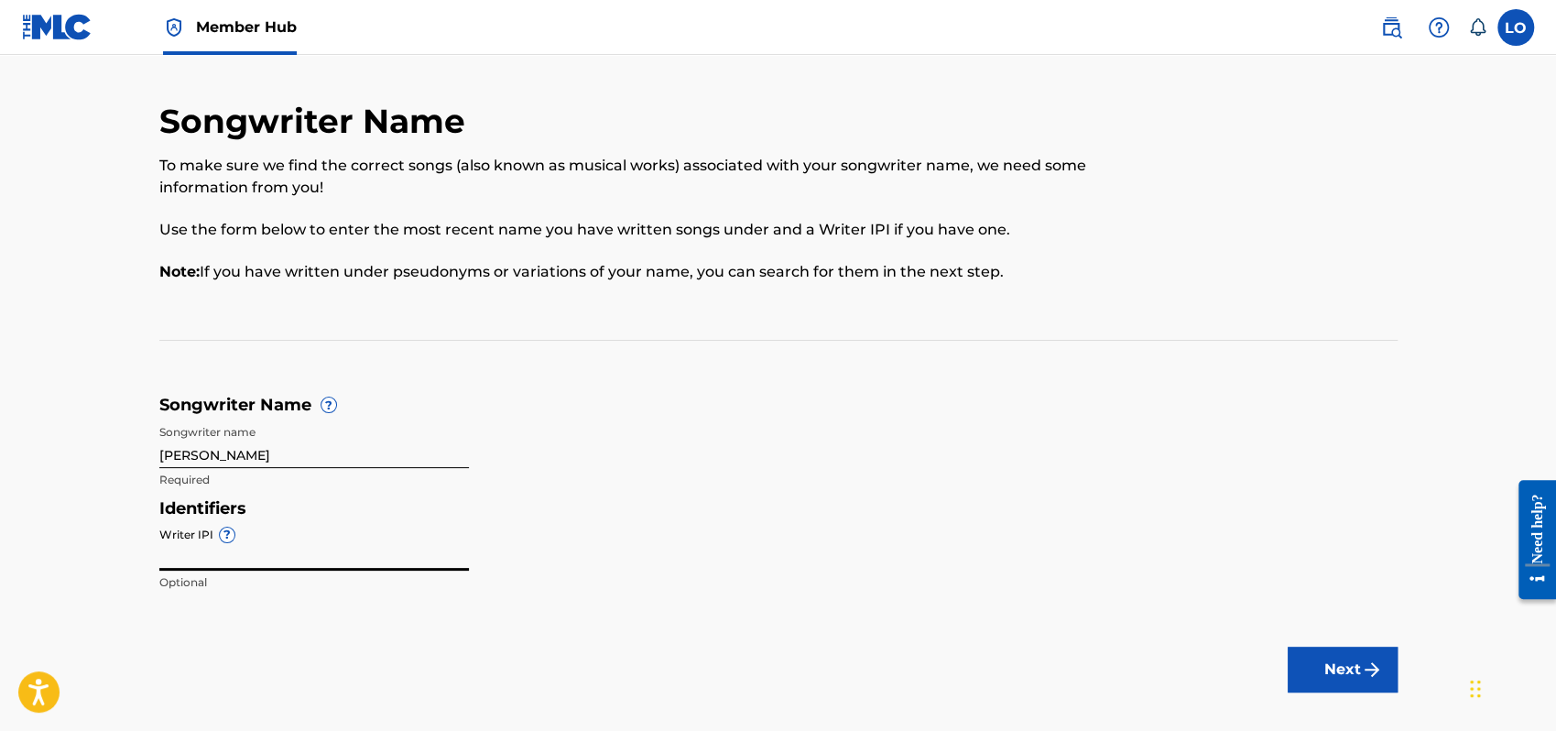
click at [281, 554] on input "Writer IPI ?" at bounding box center [314, 544] width 310 height 52
click at [1315, 661] on button "Next" at bounding box center [1343, 670] width 110 height 46
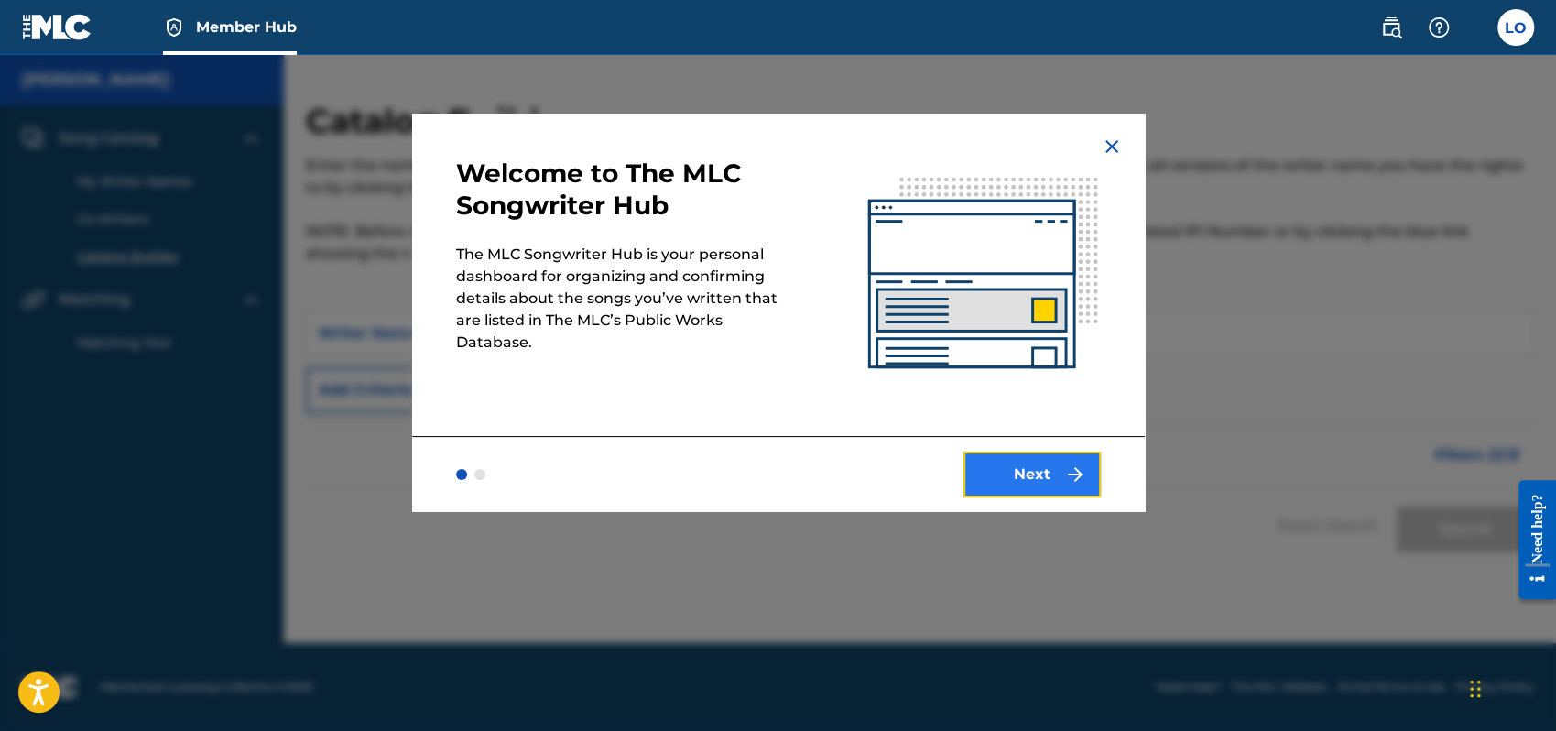
click at [1042, 486] on button "Next" at bounding box center [1032, 475] width 137 height 46
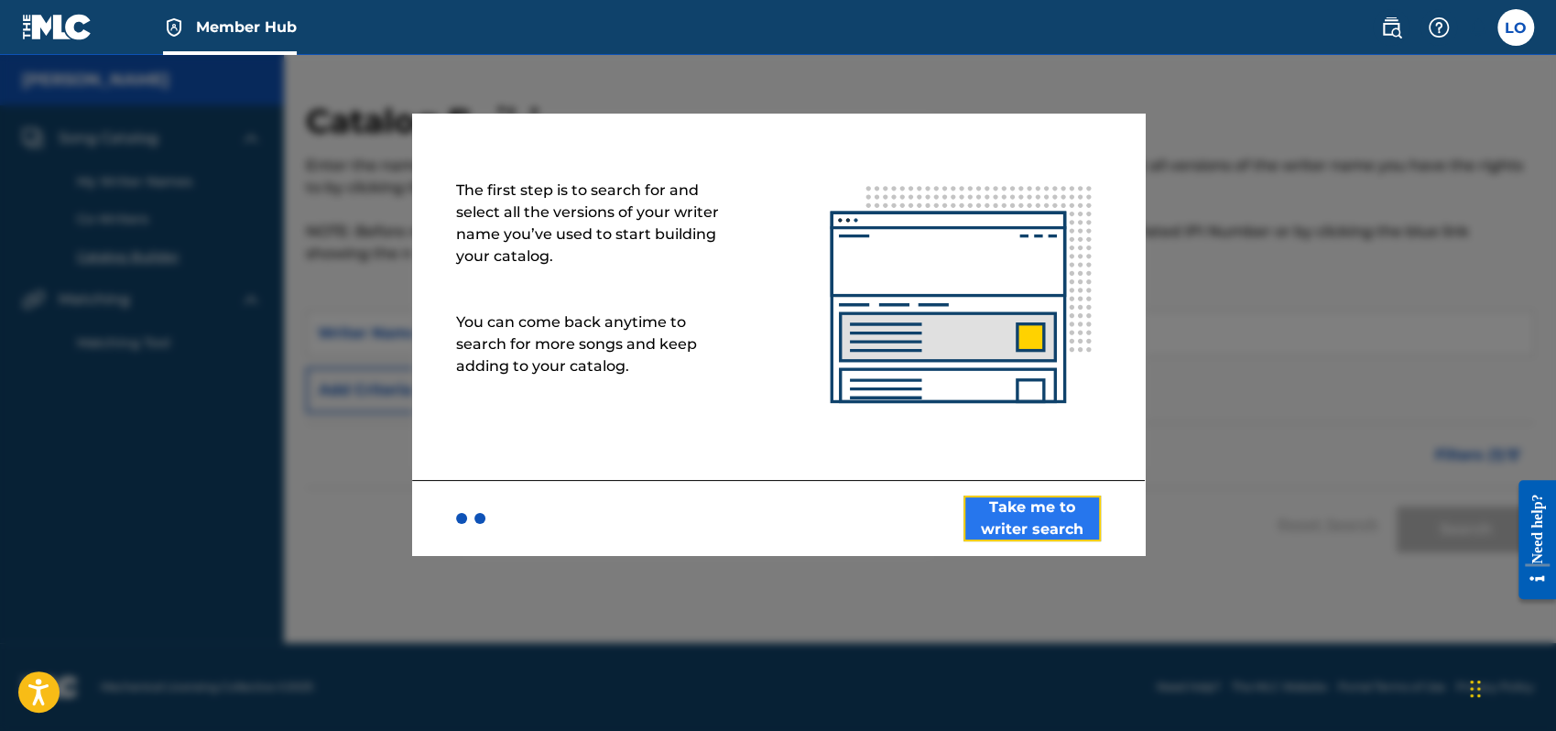
click at [1040, 515] on button "Take me to writer search" at bounding box center [1032, 519] width 137 height 46
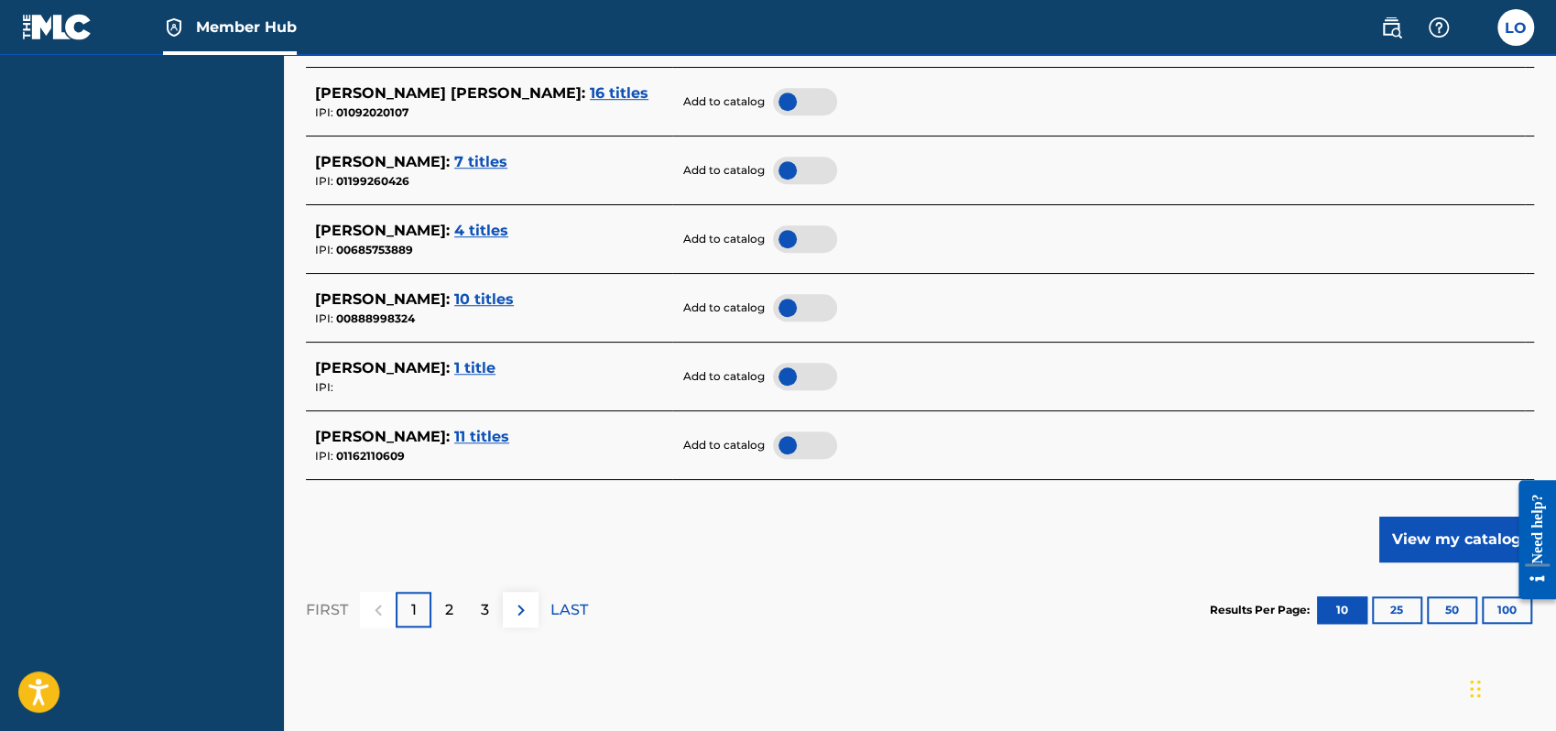
scroll to position [831, 0]
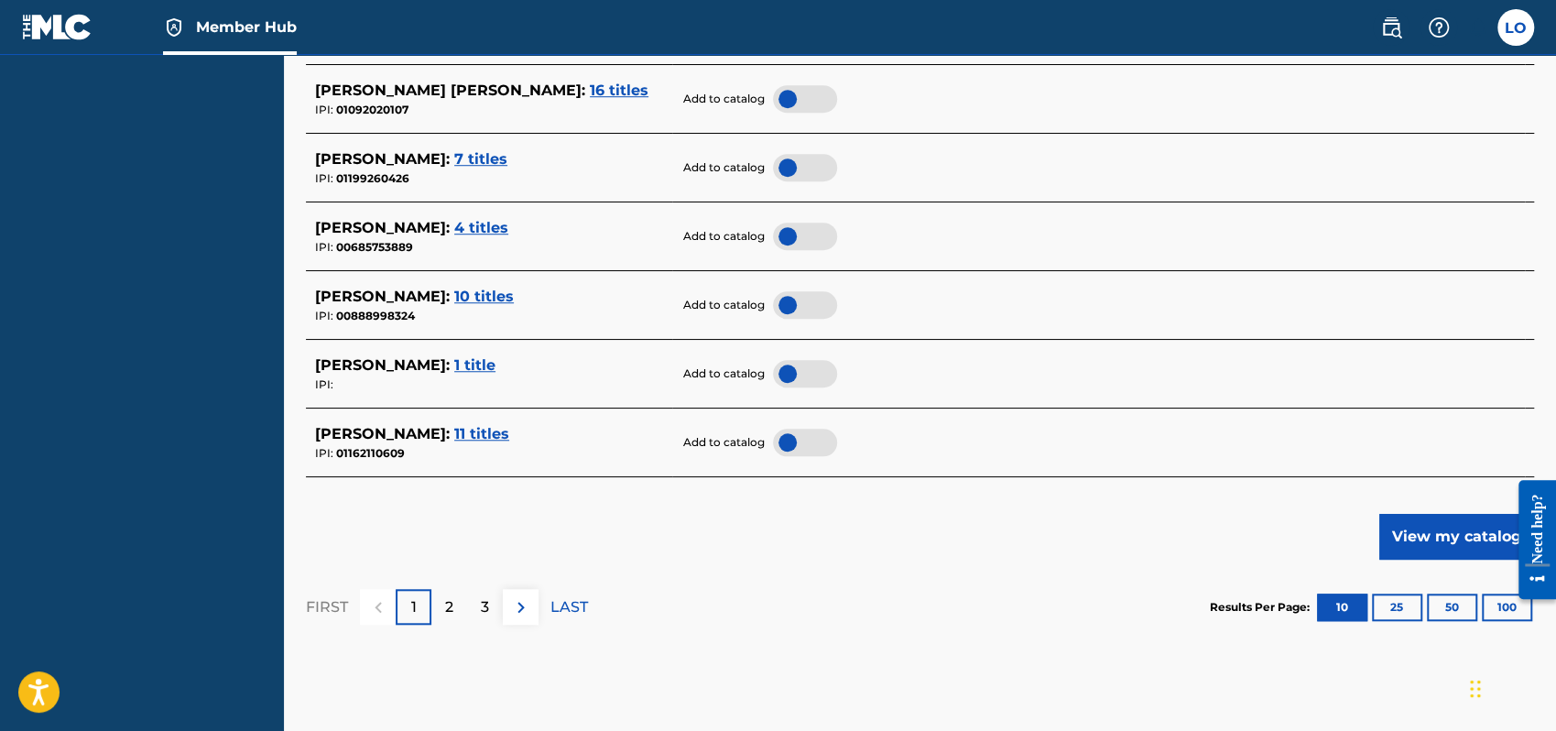
click at [791, 442] on div at bounding box center [805, 442] width 64 height 27
click at [1442, 532] on button "View my catalog" at bounding box center [1457, 537] width 155 height 46
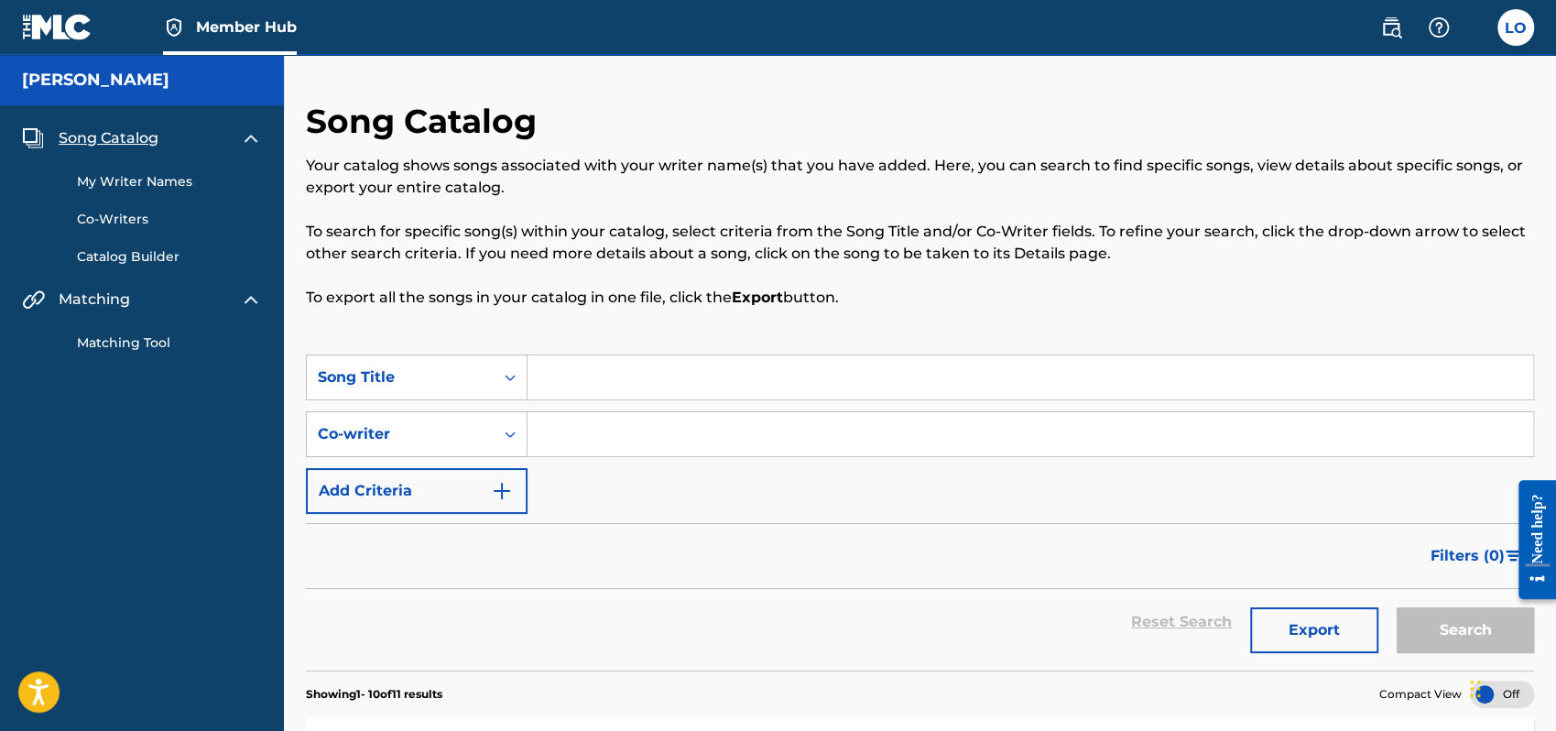
click at [135, 177] on link "My Writer Names" at bounding box center [169, 181] width 185 height 19
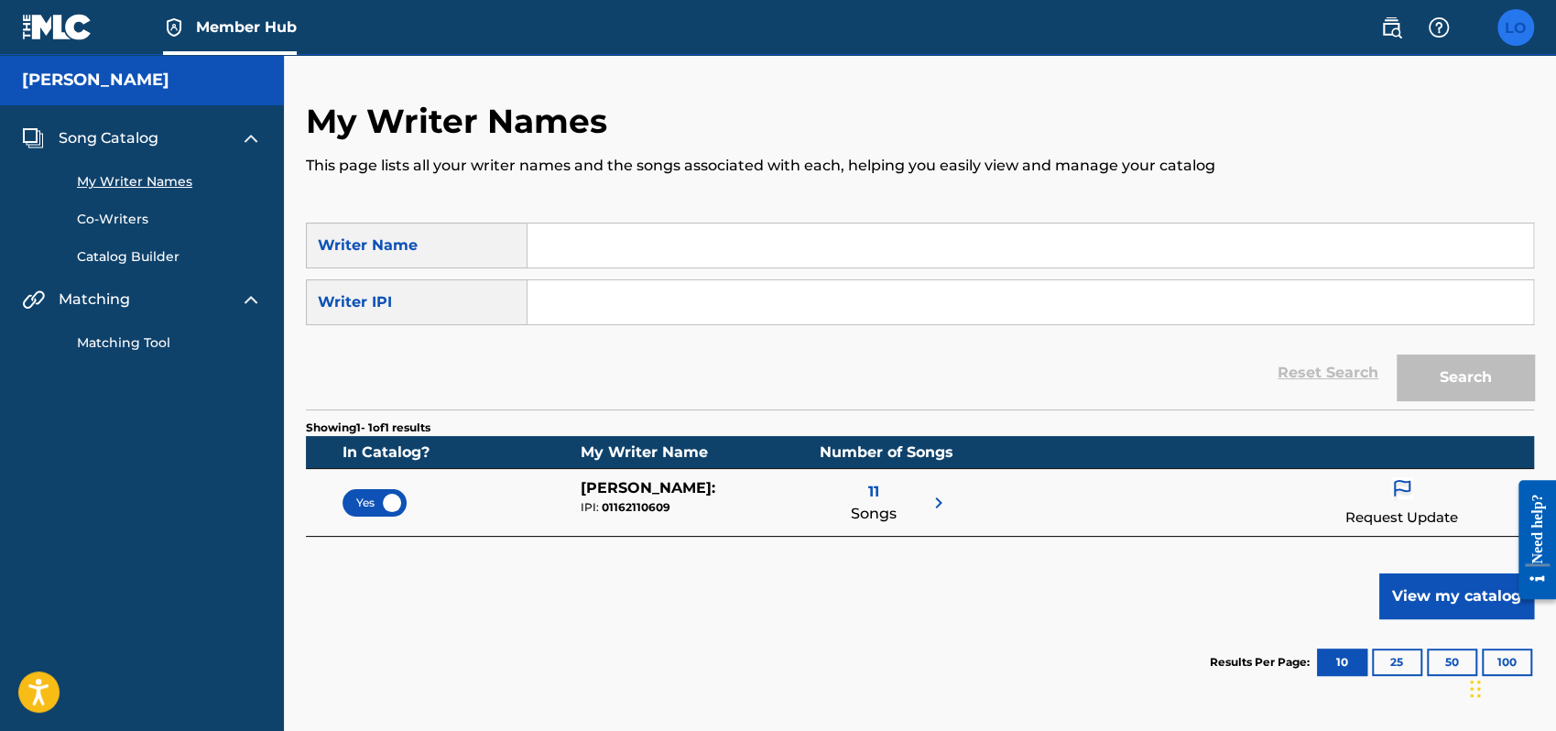
click at [1515, 31] on label at bounding box center [1516, 27] width 37 height 37
click at [1516, 27] on input "LO [PERSON_NAME] [PERSON_NAME] [EMAIL_ADDRESS][DOMAIN_NAME] Notification Prefer…" at bounding box center [1516, 27] width 0 height 0
click at [791, 106] on div "My Writer Names This page lists all your writer names and the songs associated …" at bounding box center [920, 162] width 1228 height 122
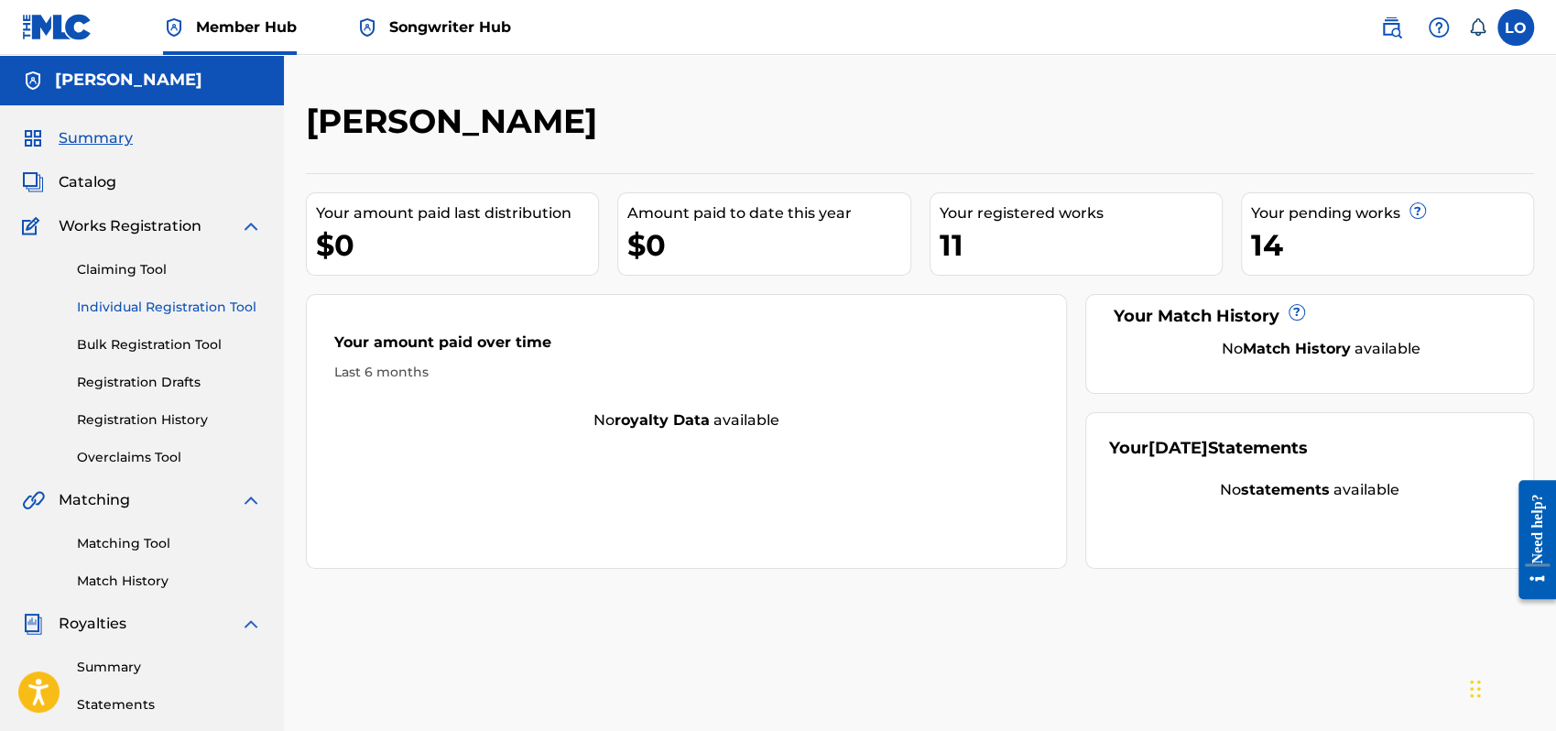
click at [147, 304] on link "Individual Registration Tool" at bounding box center [169, 307] width 185 height 19
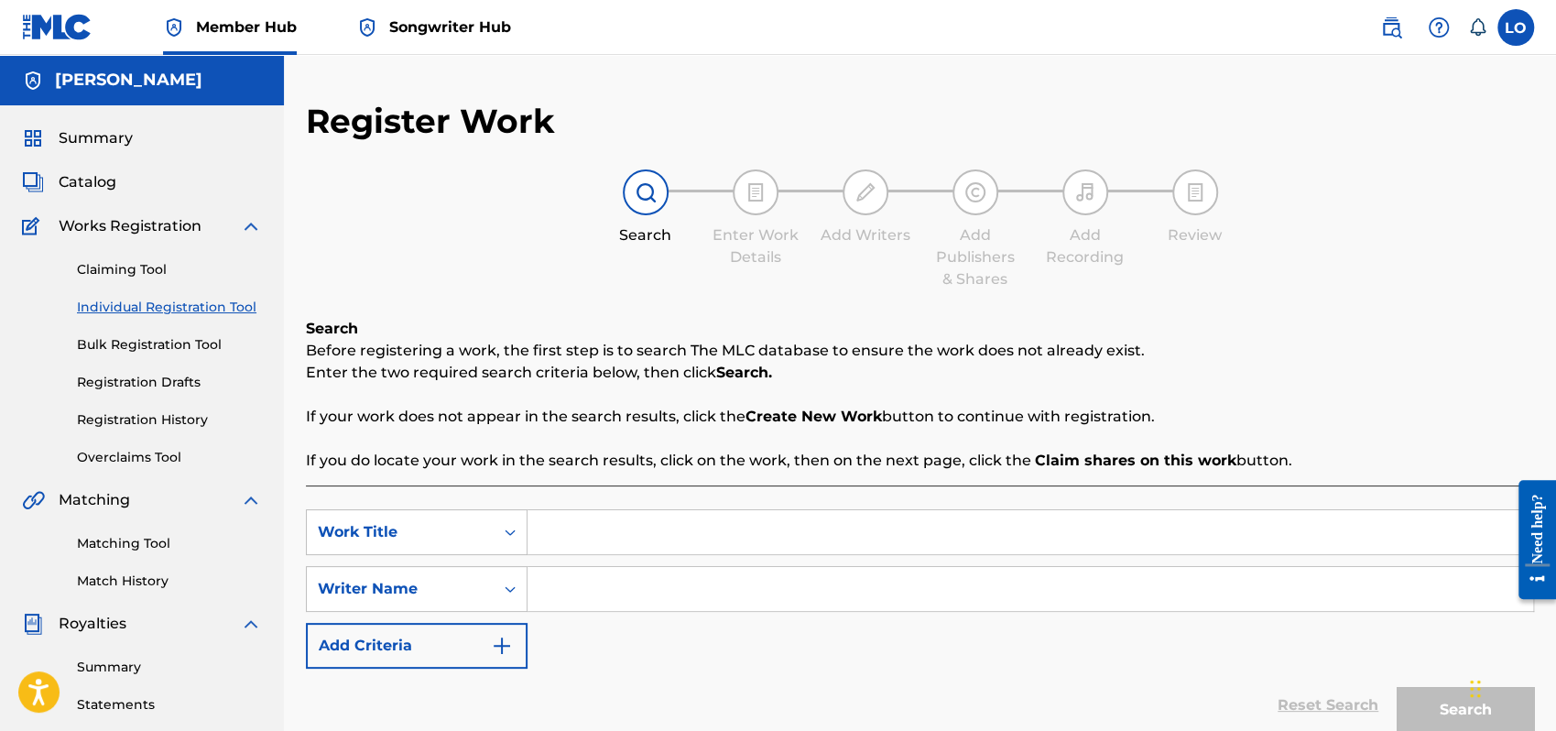
click at [594, 523] on input "Search Form" at bounding box center [1031, 532] width 1006 height 44
click at [165, 414] on link "Registration History" at bounding box center [169, 419] width 185 height 19
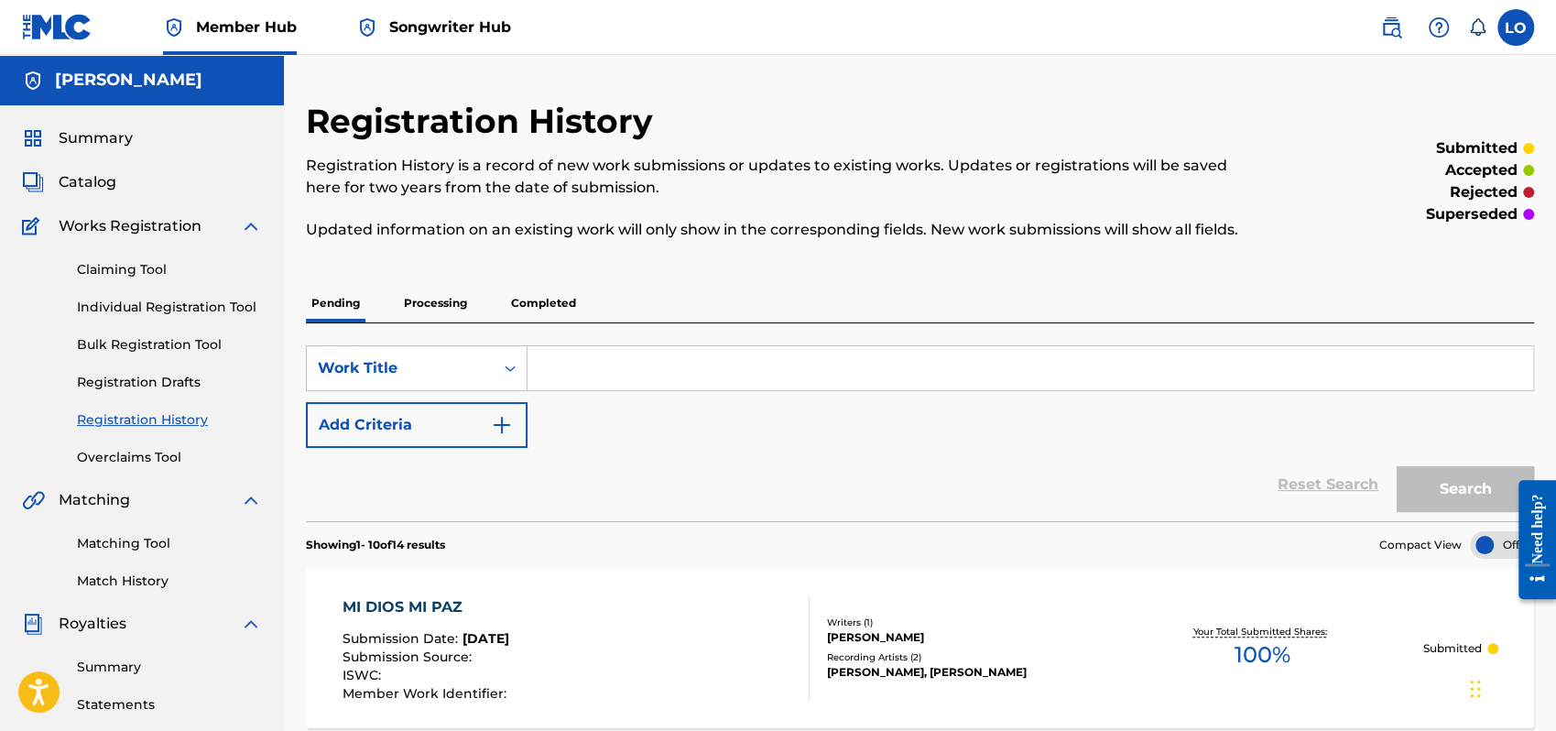
click at [438, 302] on p "Processing" at bounding box center [435, 303] width 74 height 38
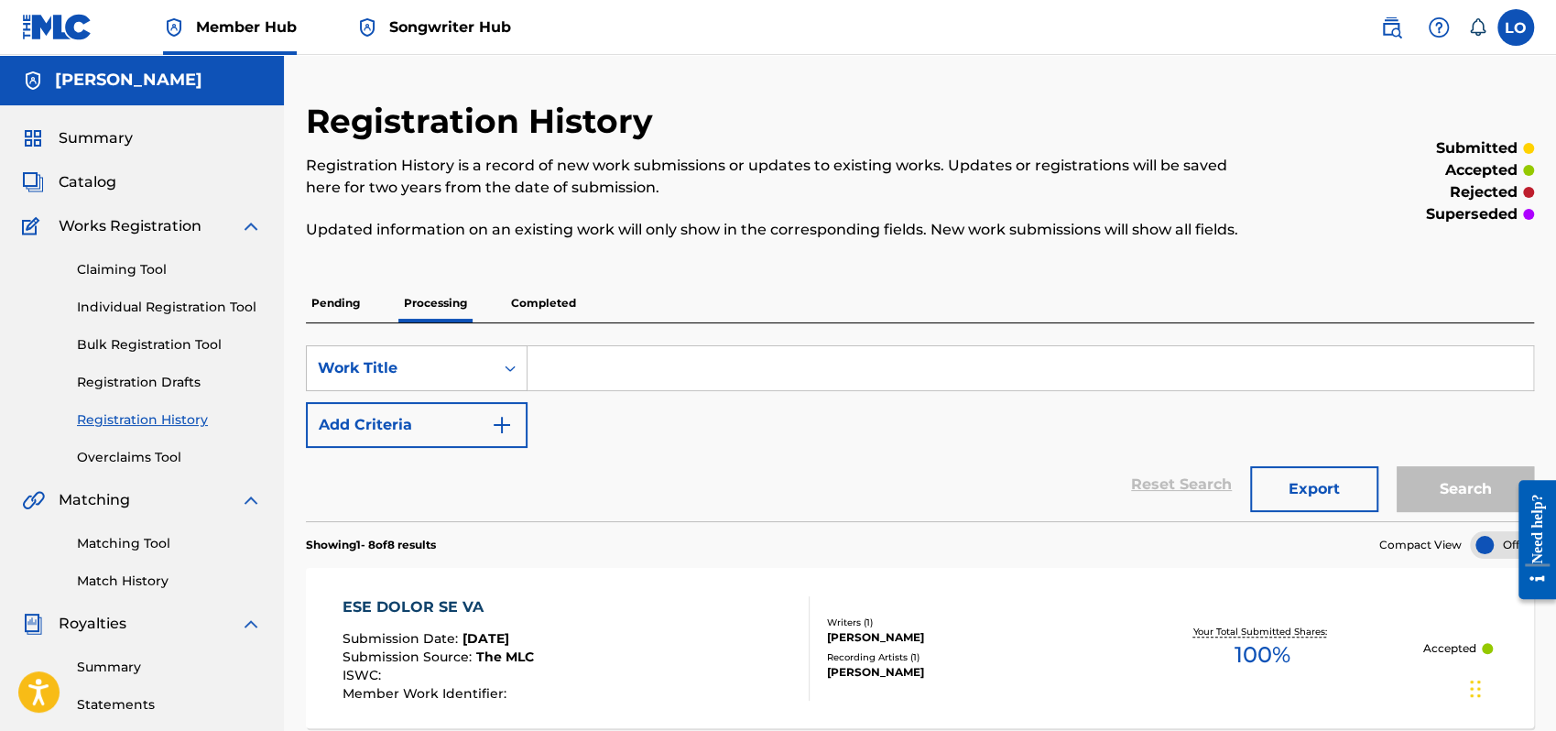
click at [342, 298] on p "Pending" at bounding box center [336, 303] width 60 height 38
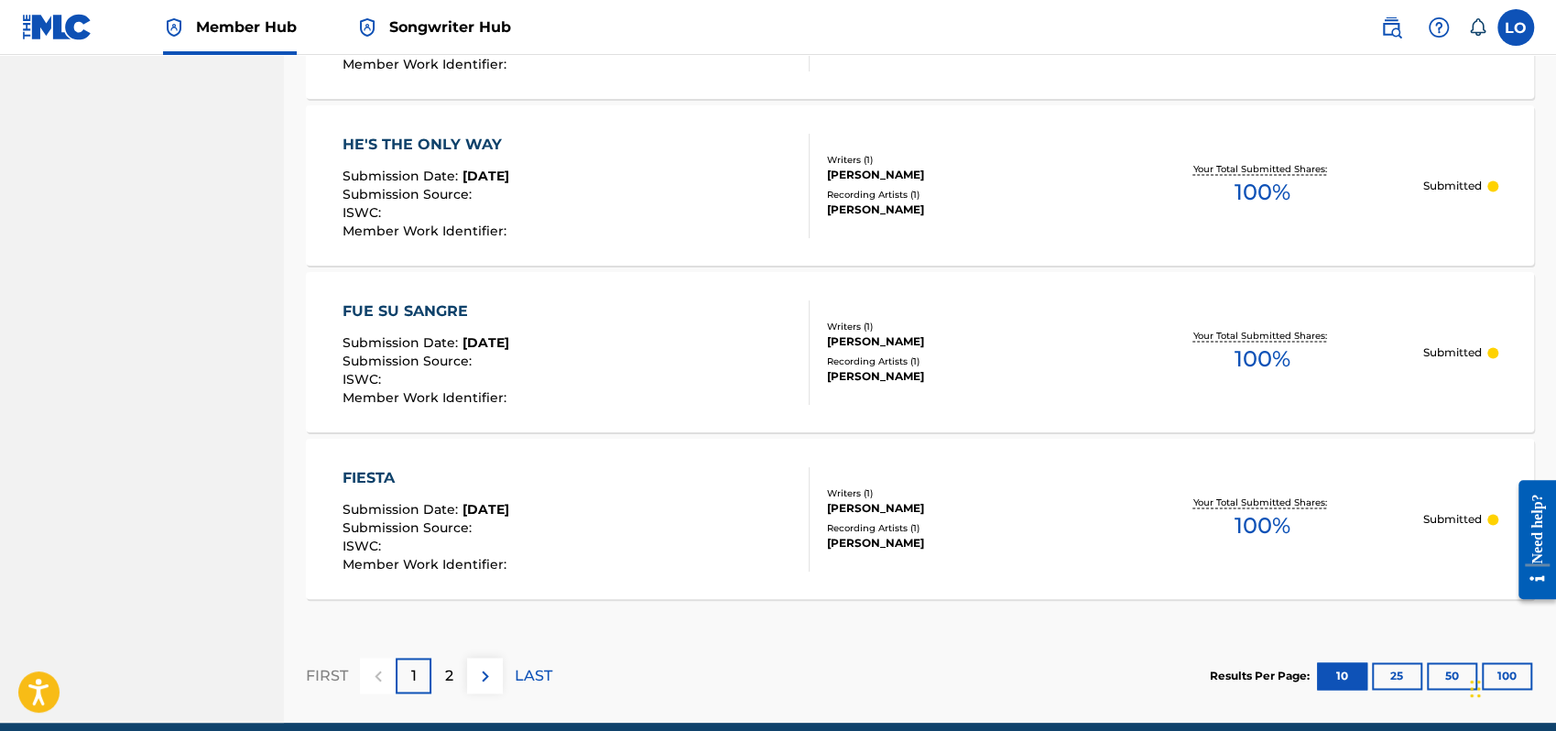
scroll to position [1708, 0]
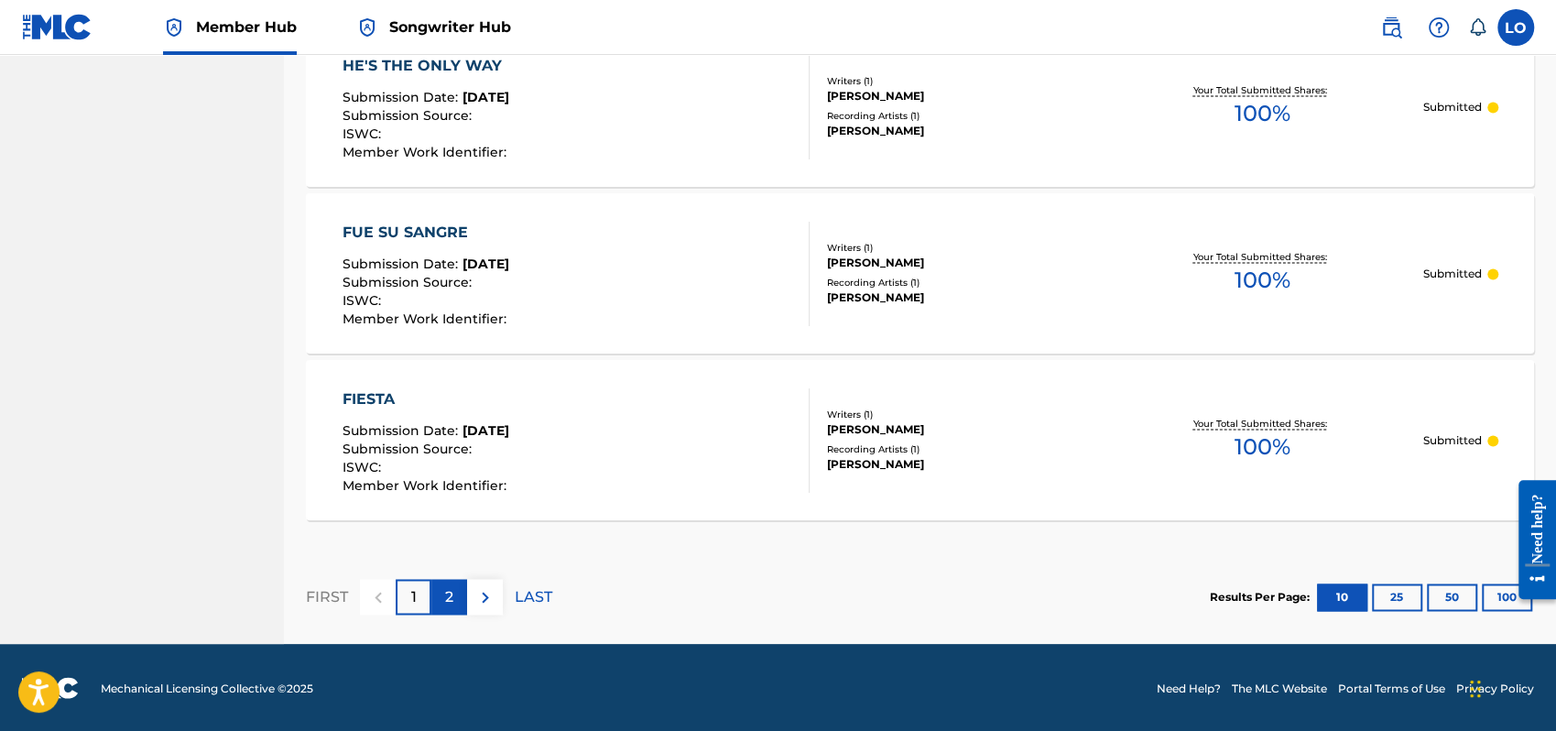
click at [453, 596] on div "2" at bounding box center [449, 597] width 36 height 36
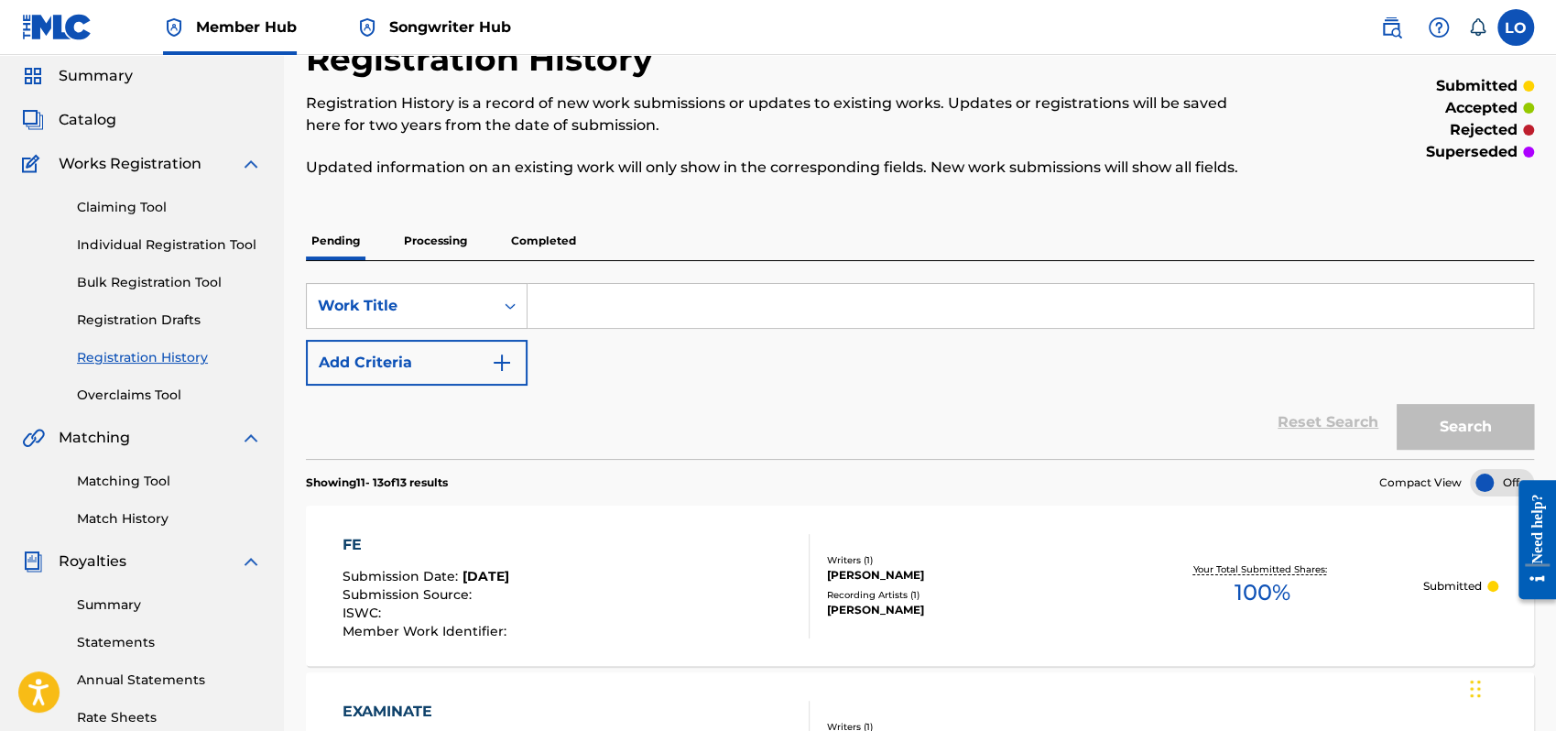
scroll to position [0, 0]
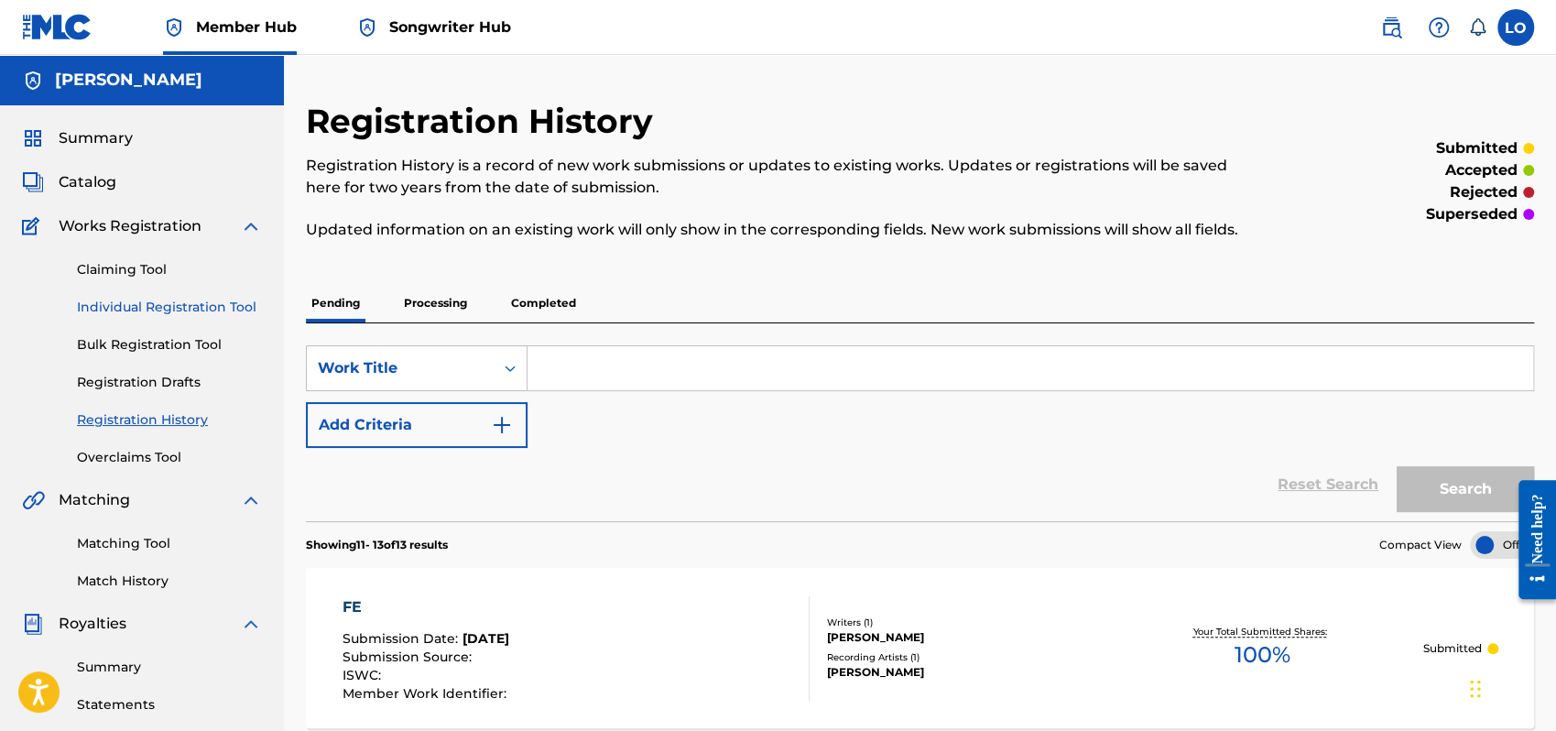
click at [147, 306] on link "Individual Registration Tool" at bounding box center [169, 307] width 185 height 19
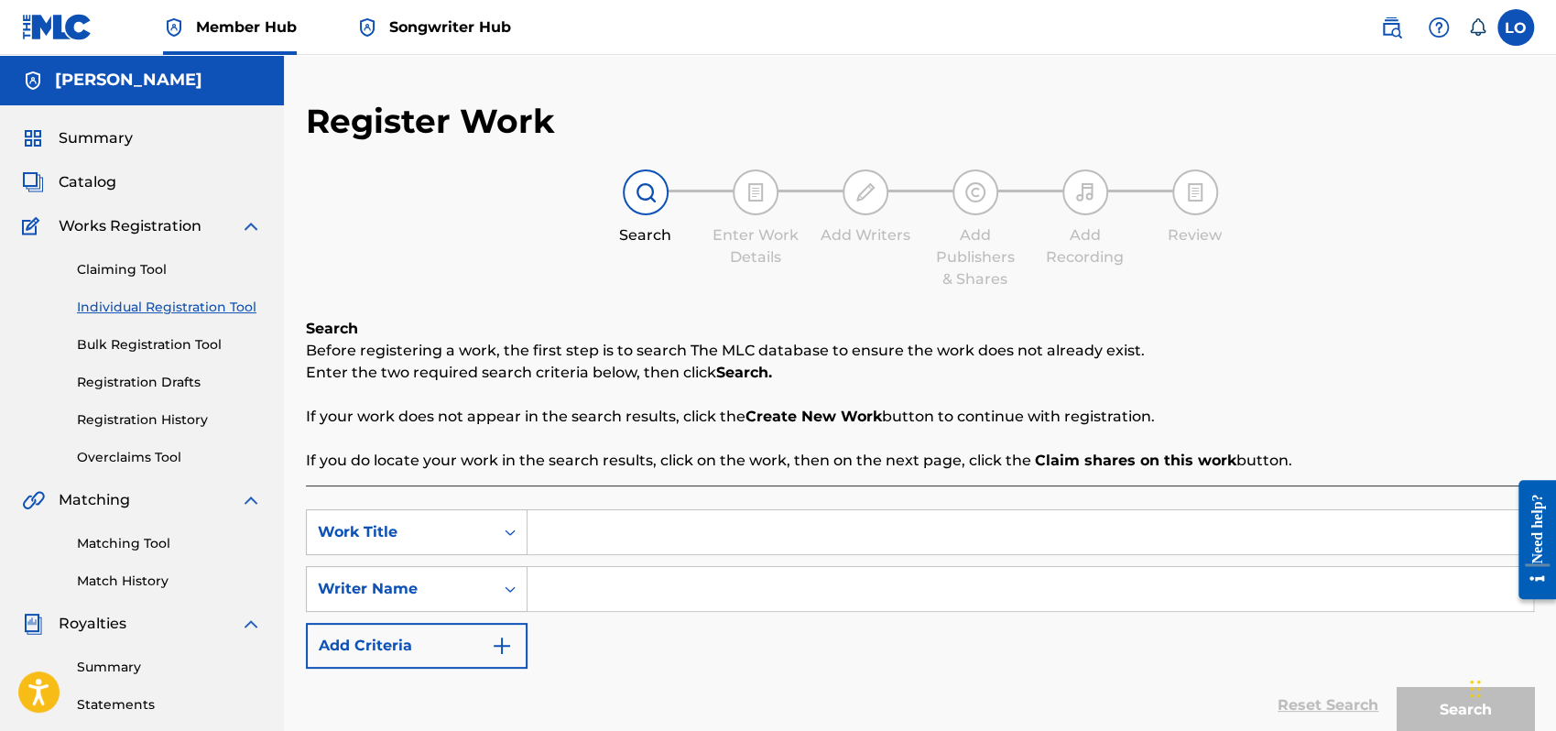
click at [576, 533] on input "Search Form" at bounding box center [1031, 532] width 1006 height 44
click at [594, 607] on input "Search Form" at bounding box center [1031, 589] width 1006 height 44
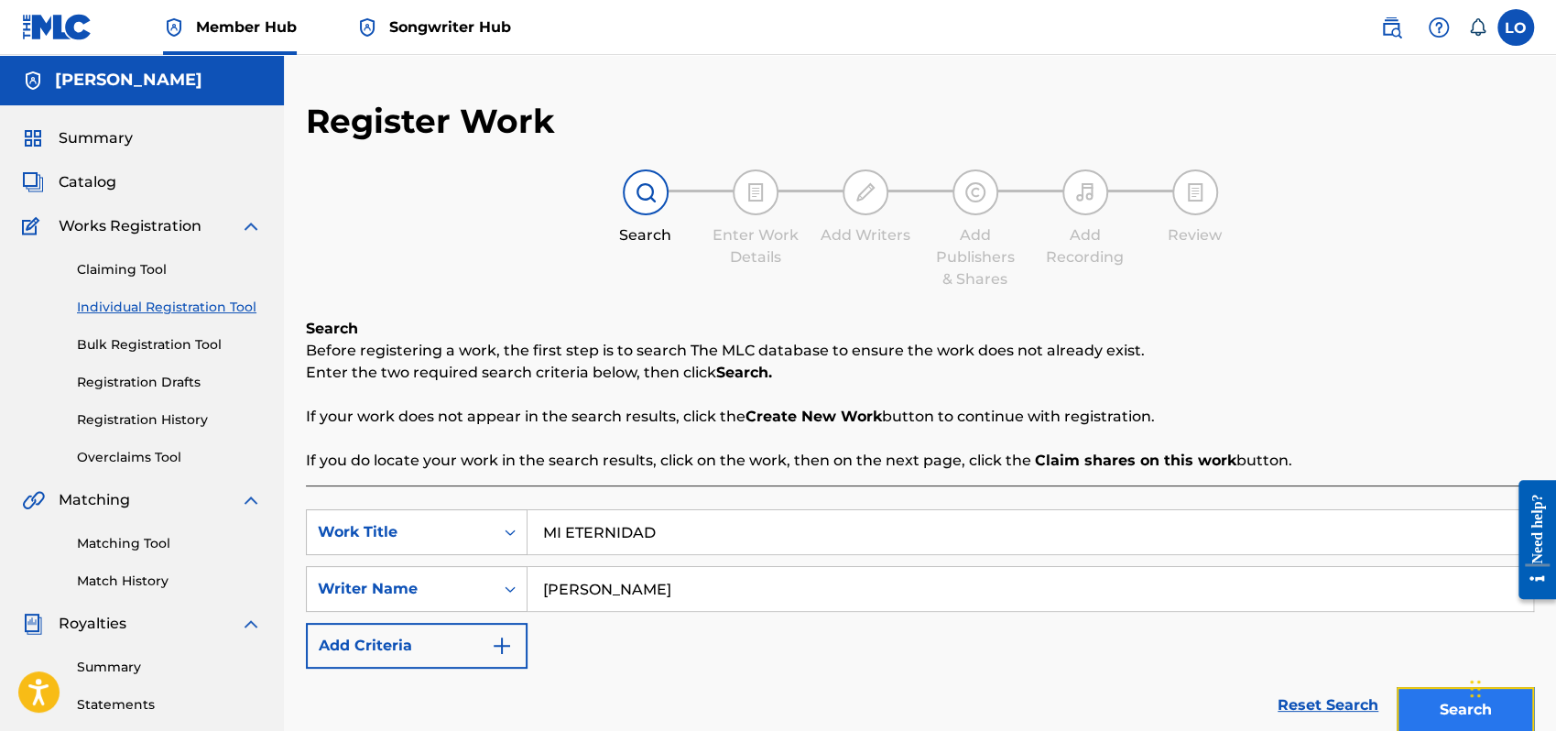
click at [1436, 688] on button "Search" at bounding box center [1465, 710] width 137 height 46
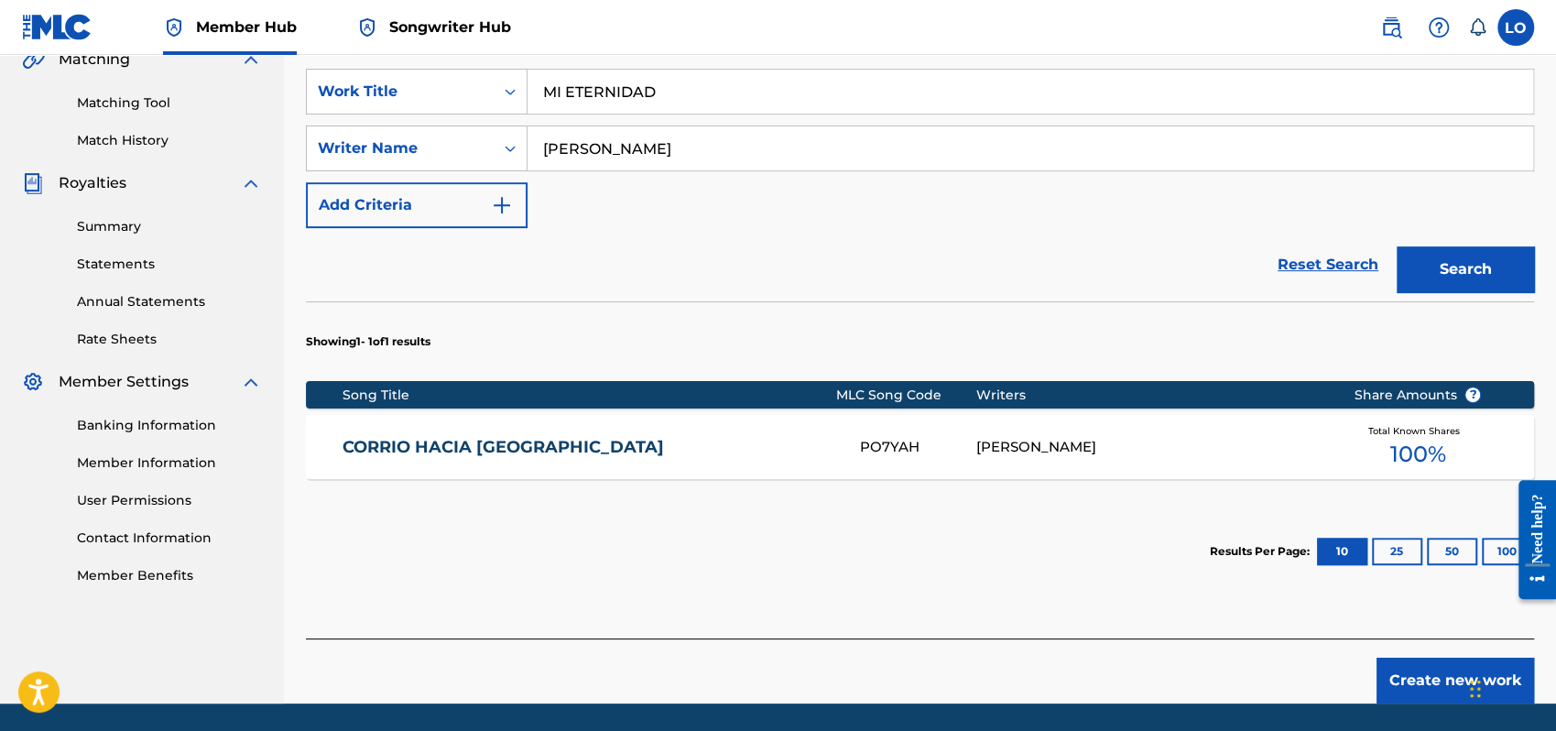
scroll to position [500, 0]
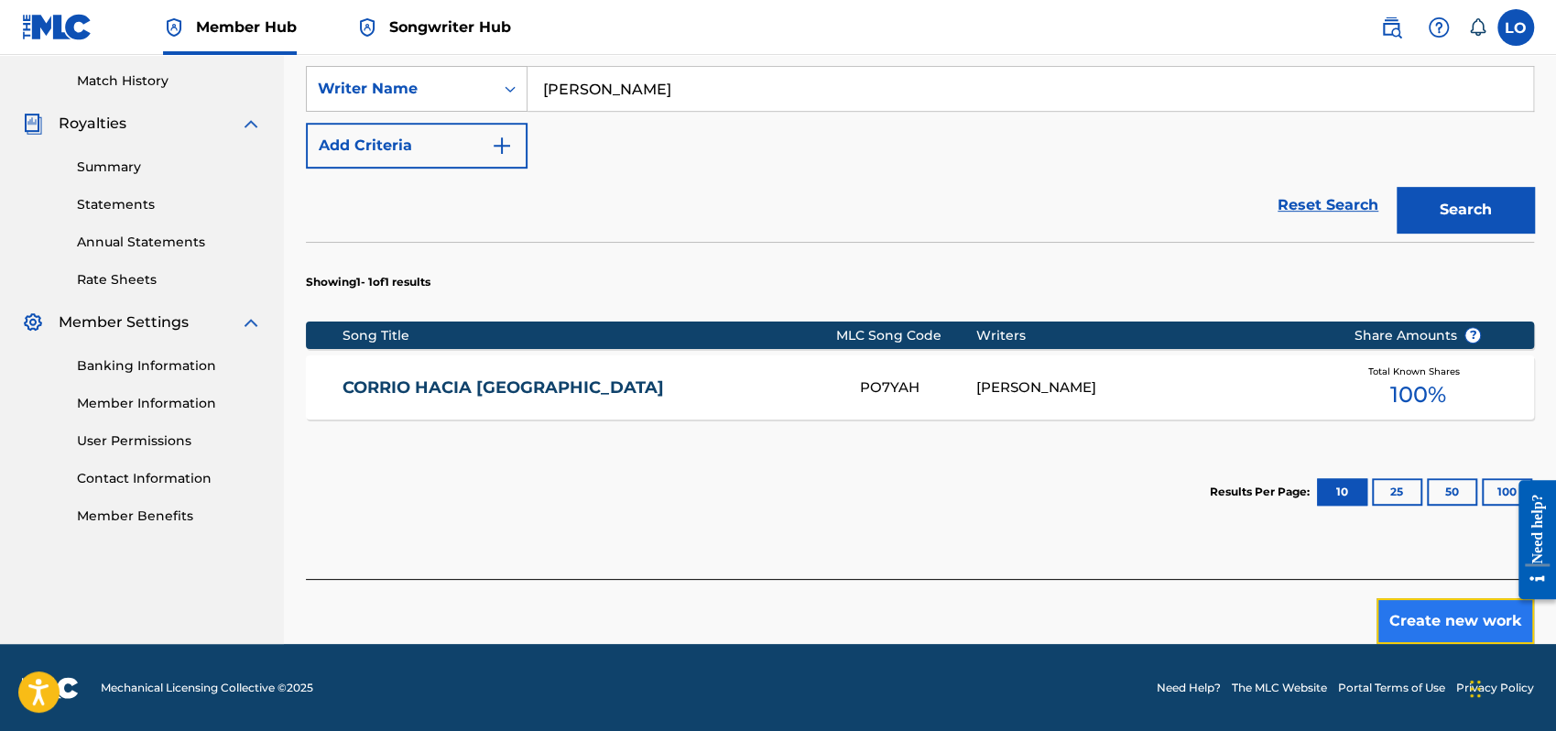
click at [1449, 617] on button "Create new work" at bounding box center [1456, 621] width 158 height 46
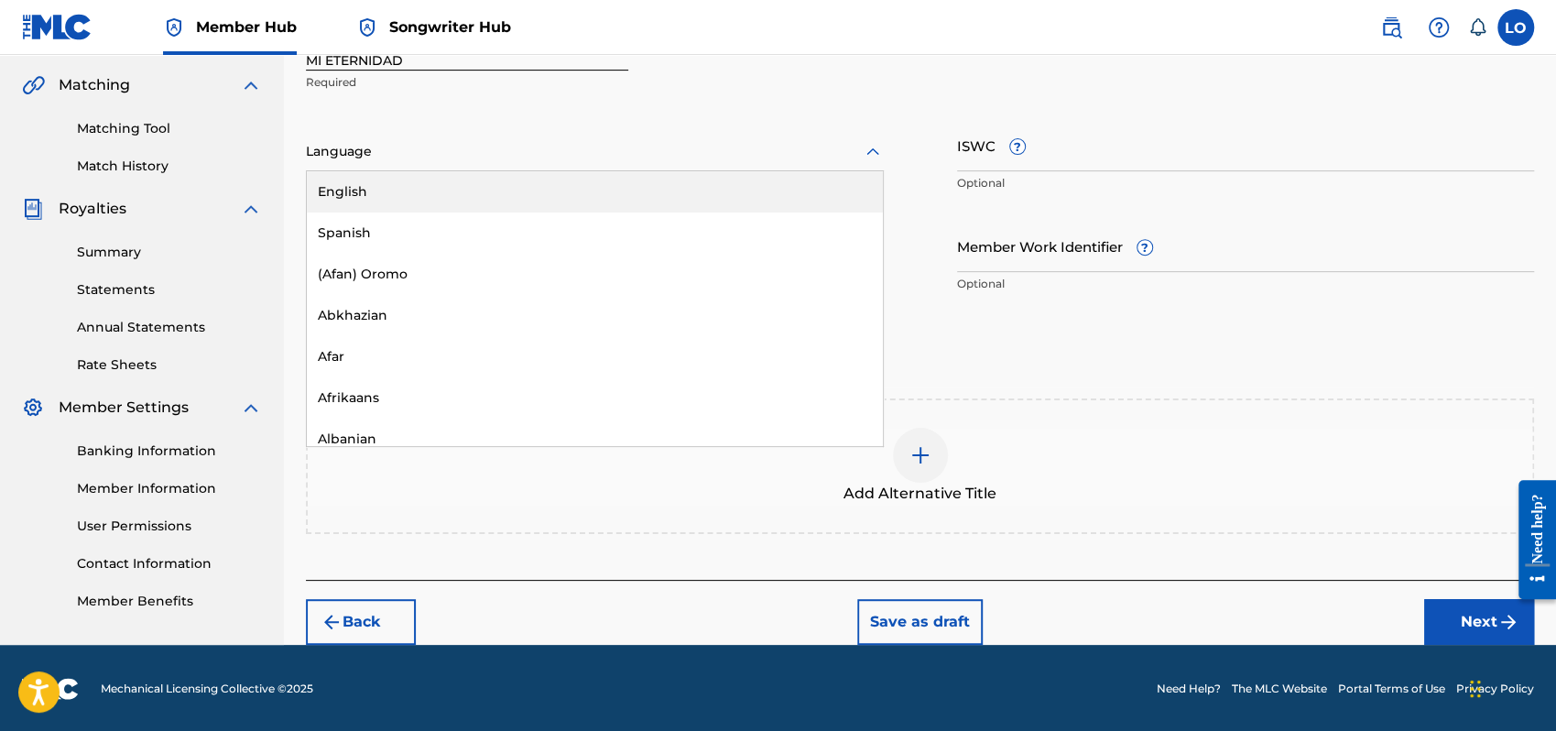
click at [873, 149] on icon at bounding box center [873, 152] width 22 height 22
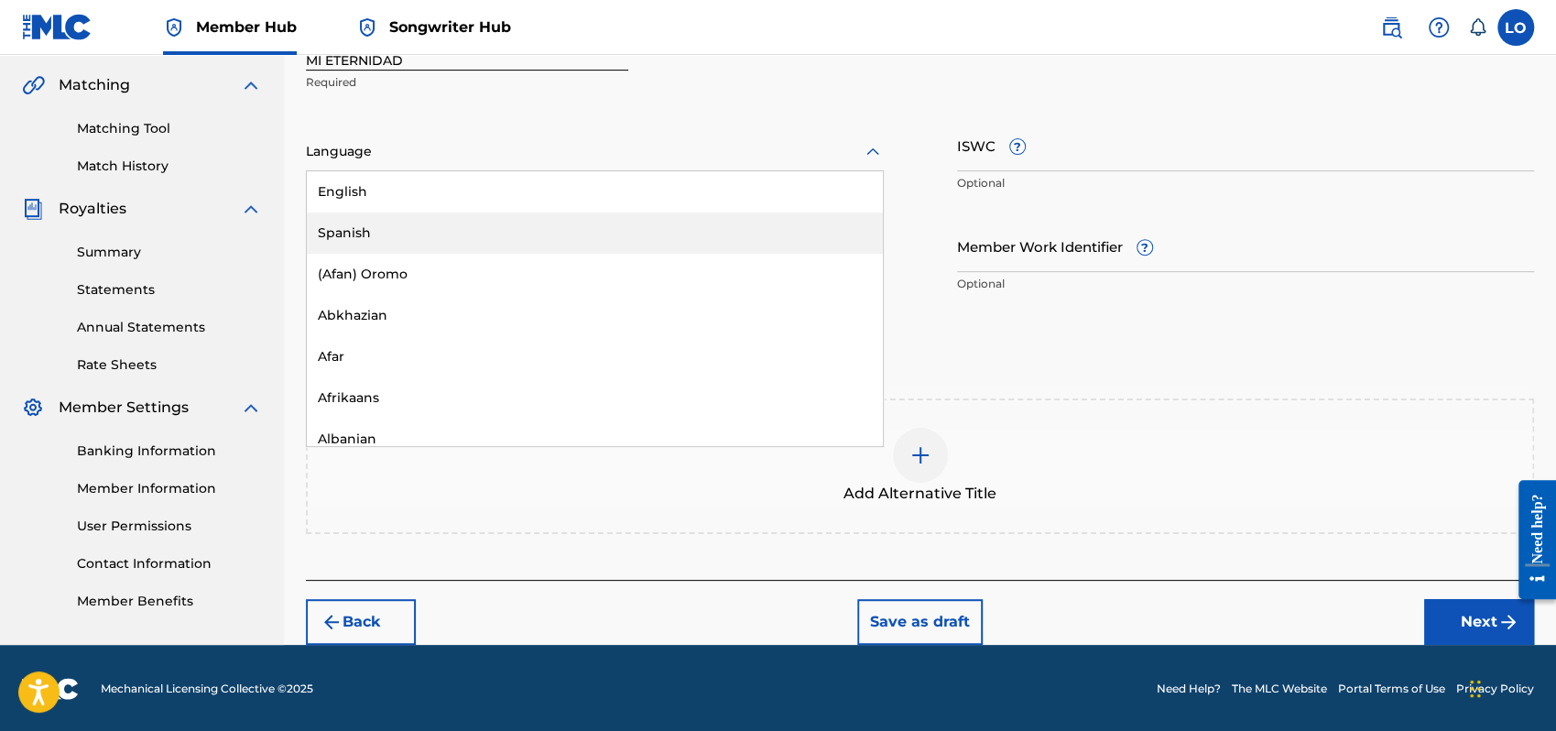
click at [403, 222] on div "Spanish" at bounding box center [595, 233] width 576 height 41
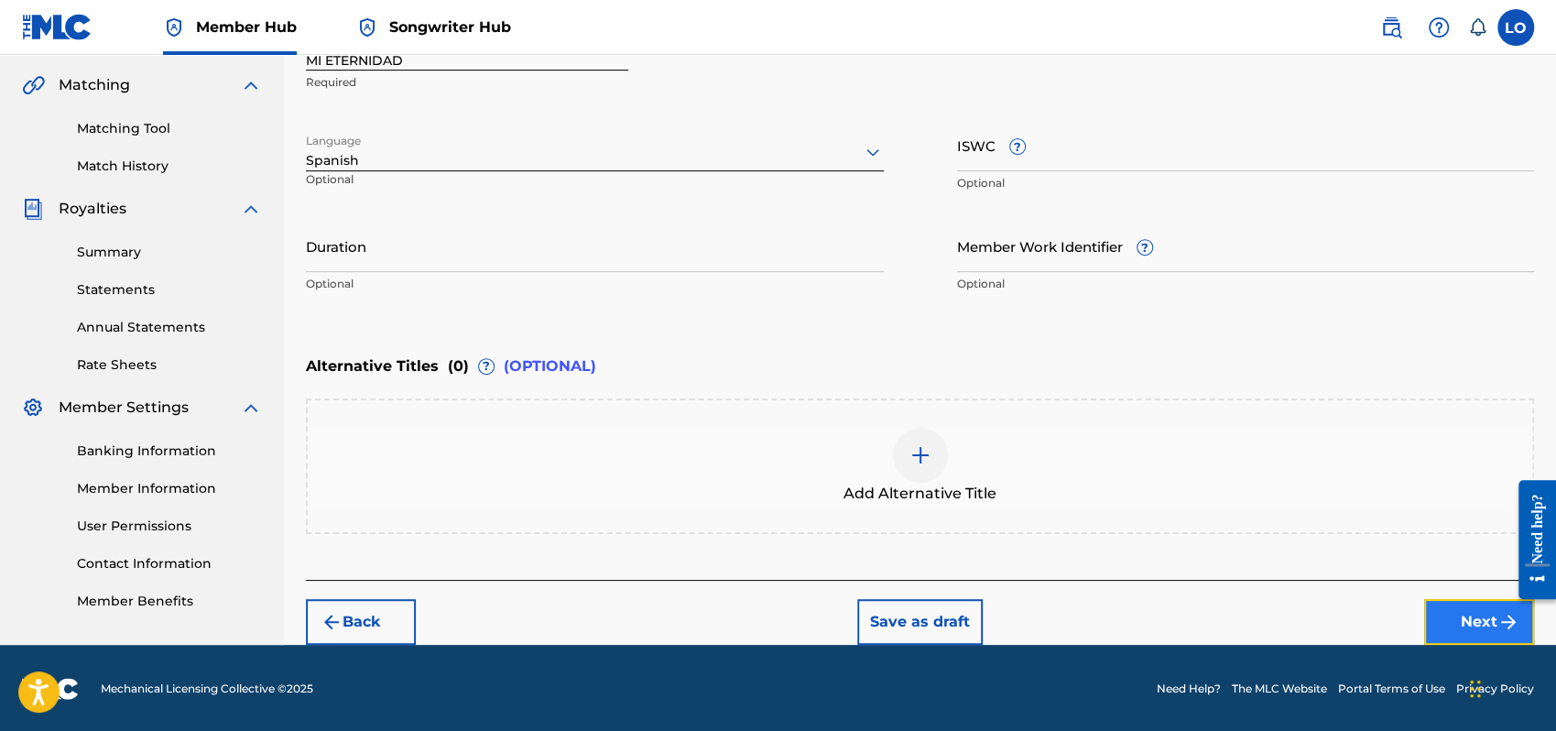
click at [1449, 602] on button "Next" at bounding box center [1479, 622] width 110 height 46
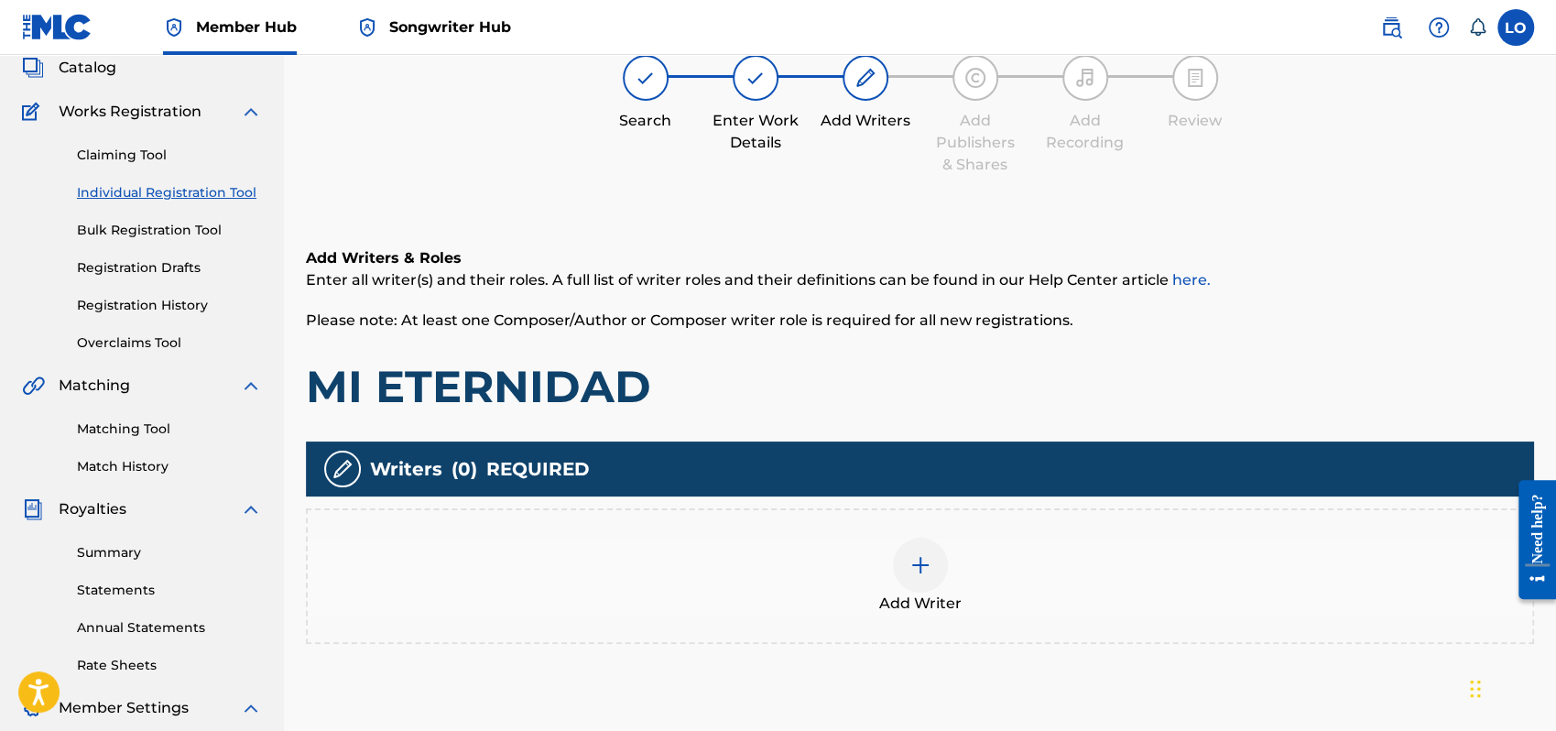
scroll to position [82, 0]
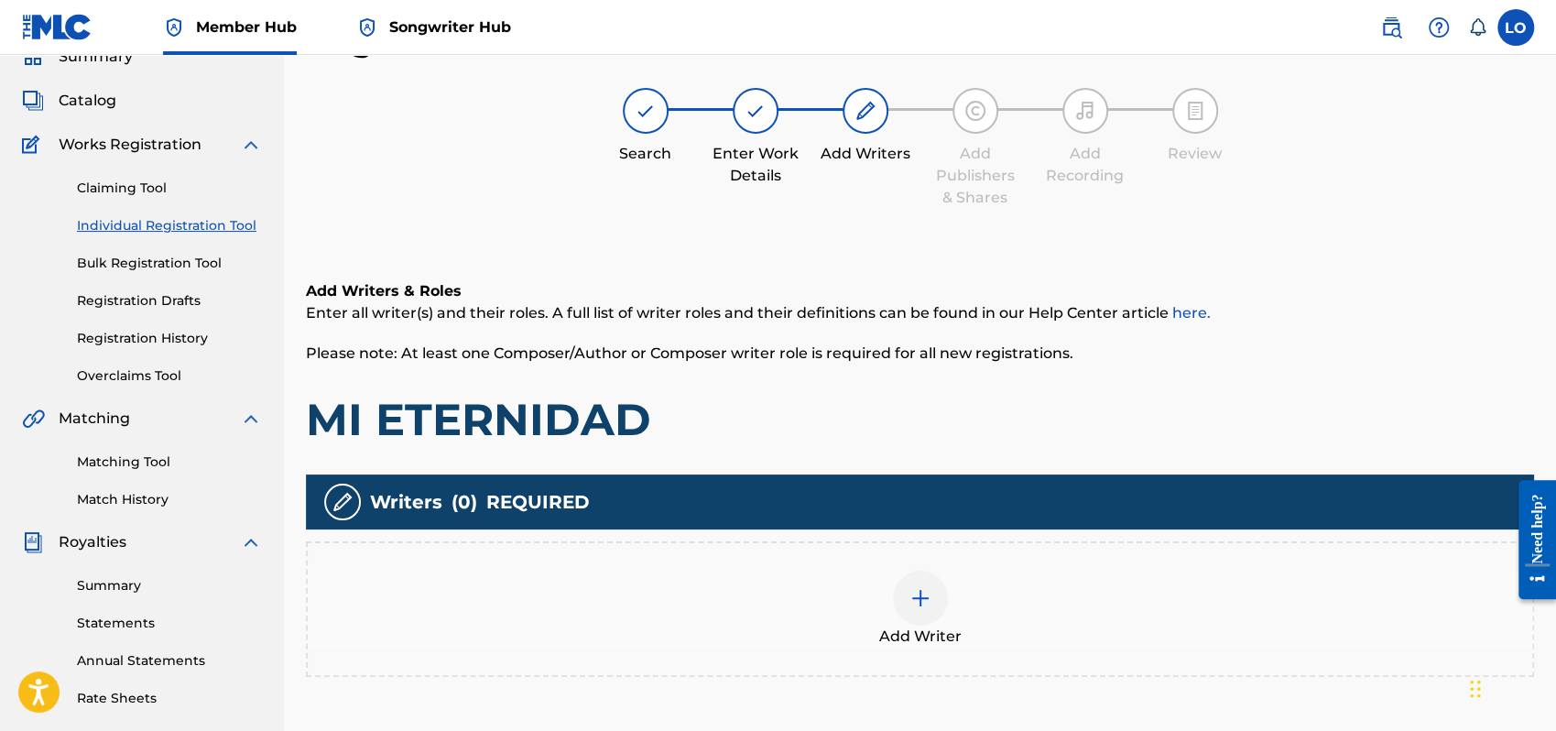
click at [920, 596] on img at bounding box center [921, 598] width 22 height 22
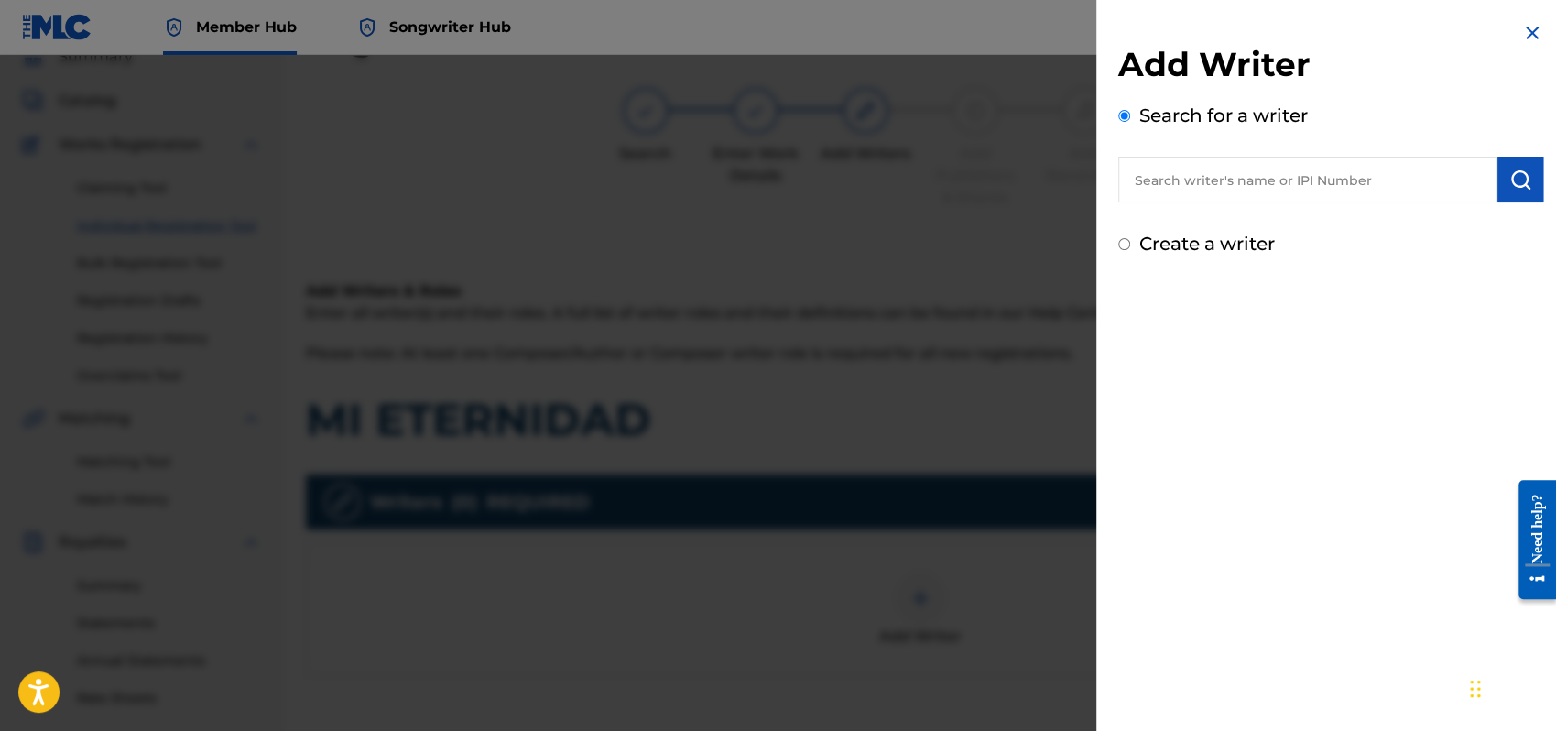
click at [1155, 183] on input "text" at bounding box center [1308, 180] width 379 height 46
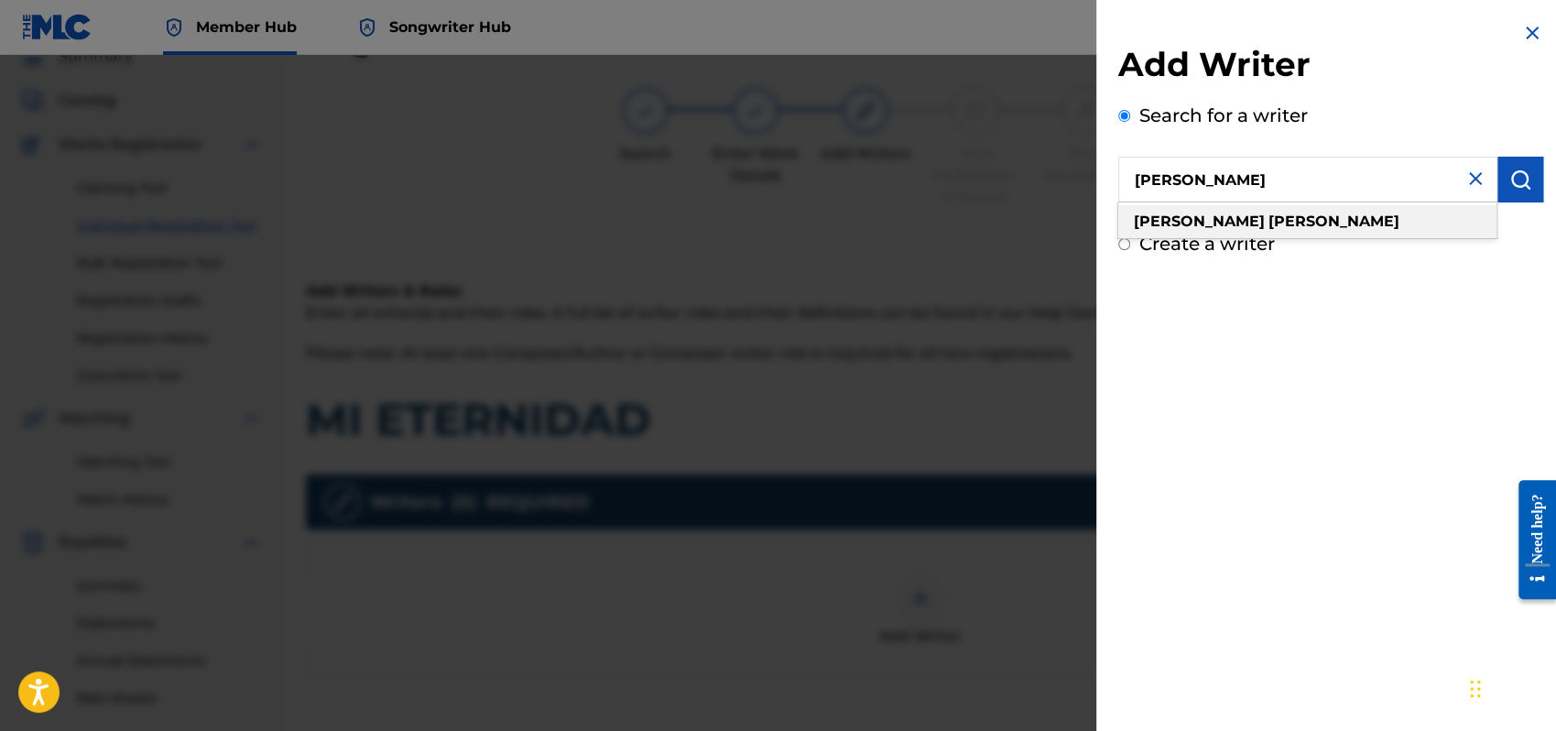
click at [1269, 213] on strong "[PERSON_NAME]" at bounding box center [1334, 221] width 131 height 17
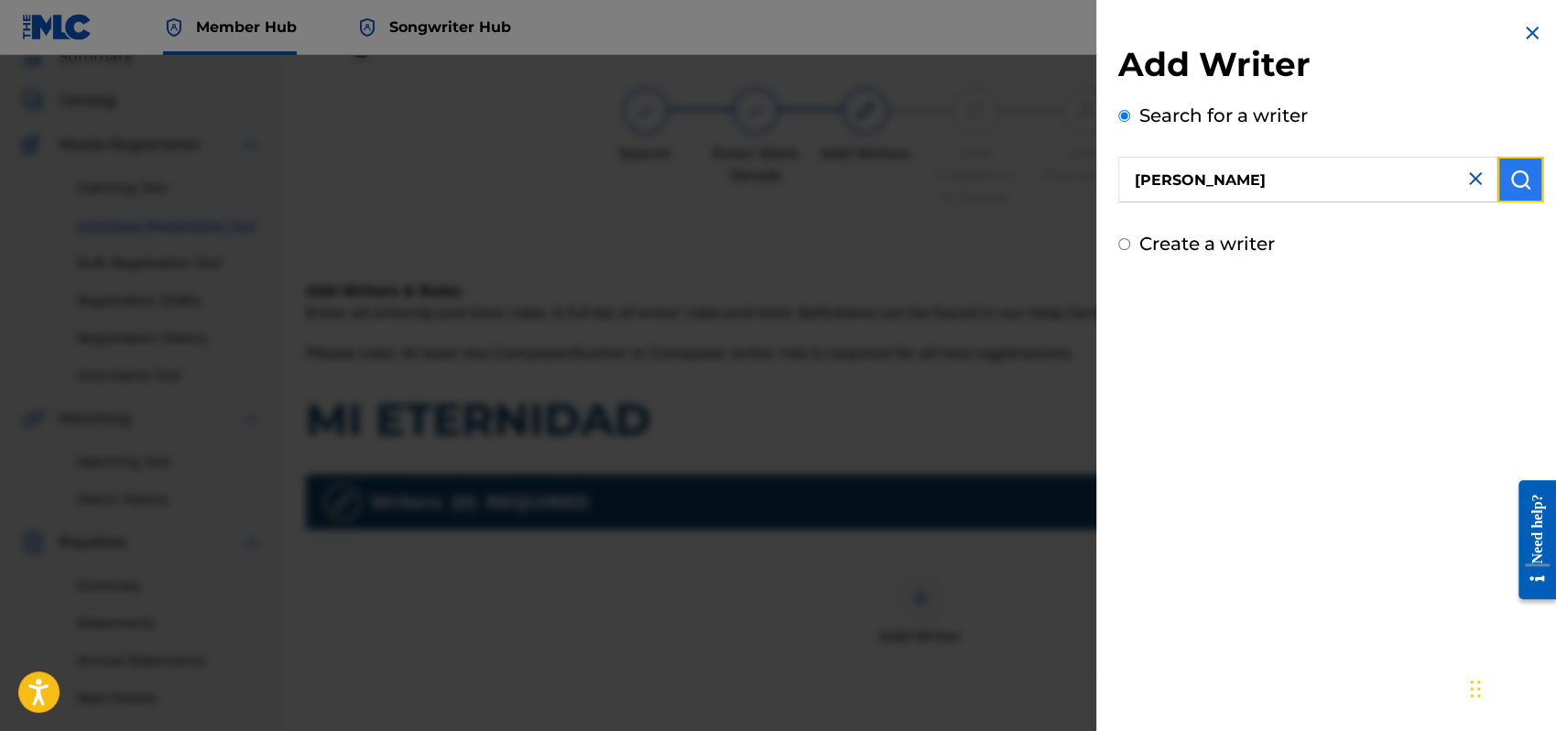
click at [1521, 184] on img "submit" at bounding box center [1521, 180] width 22 height 22
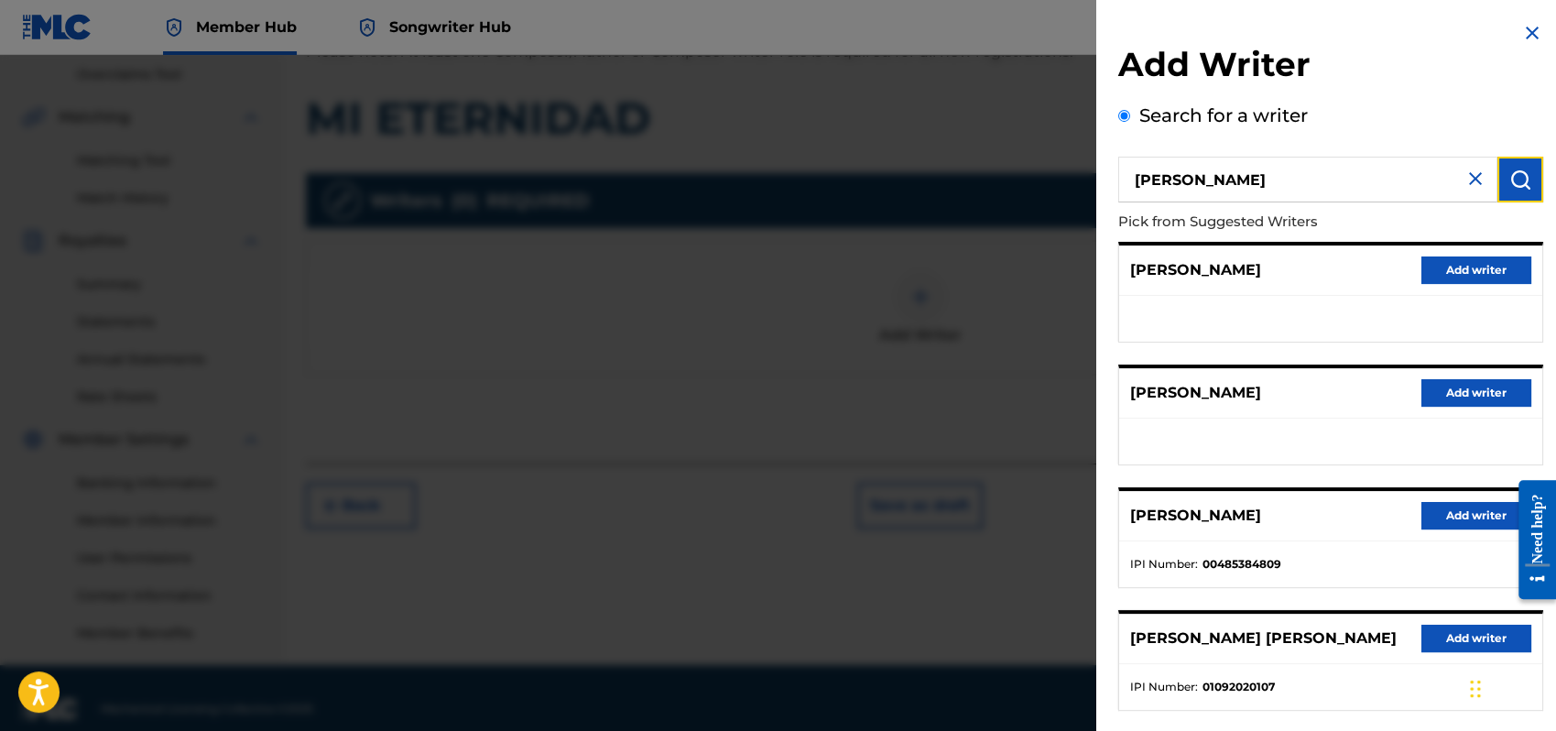
scroll to position [404, 0]
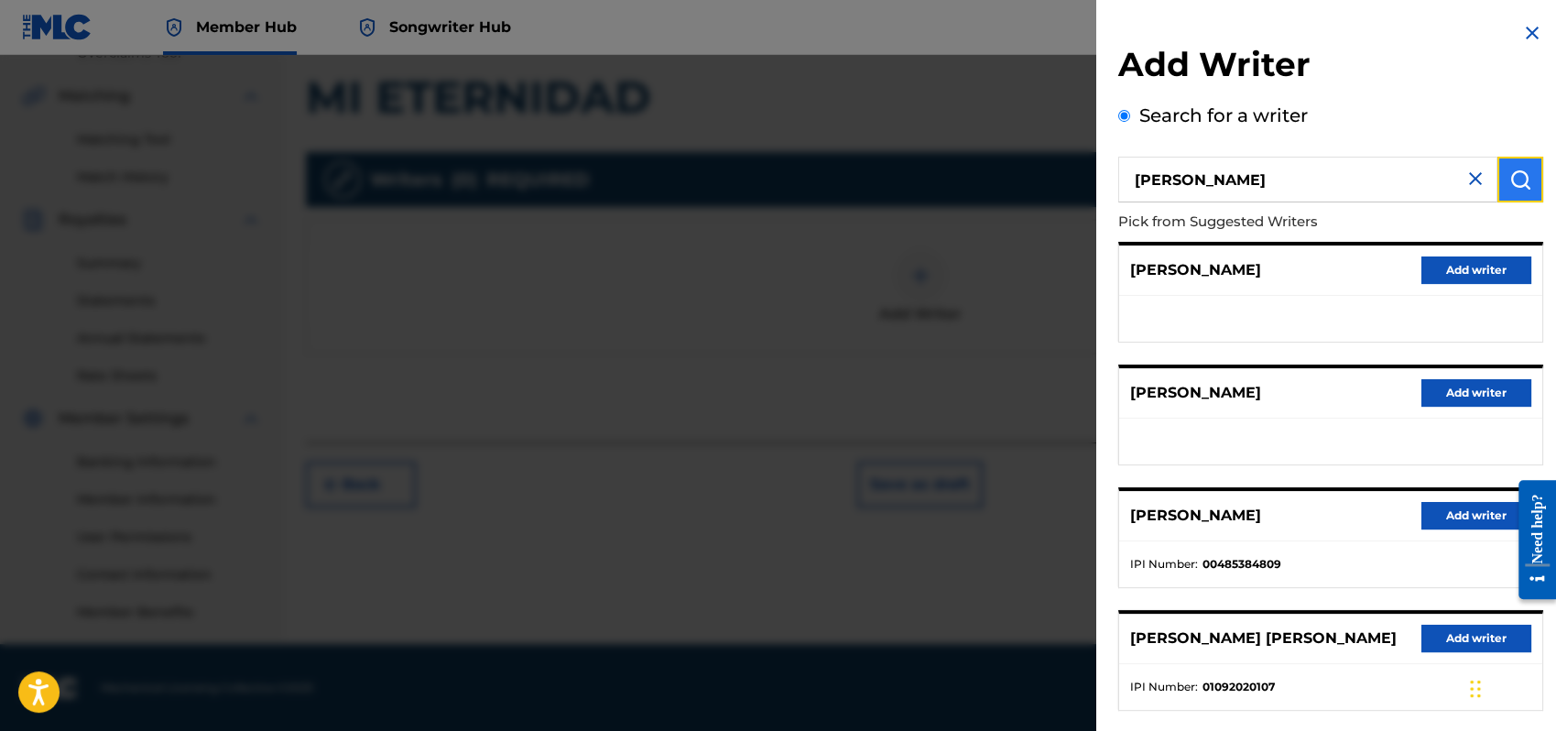
click at [1498, 177] on button "submit" at bounding box center [1521, 180] width 46 height 46
click at [1466, 180] on img at bounding box center [1476, 179] width 22 height 22
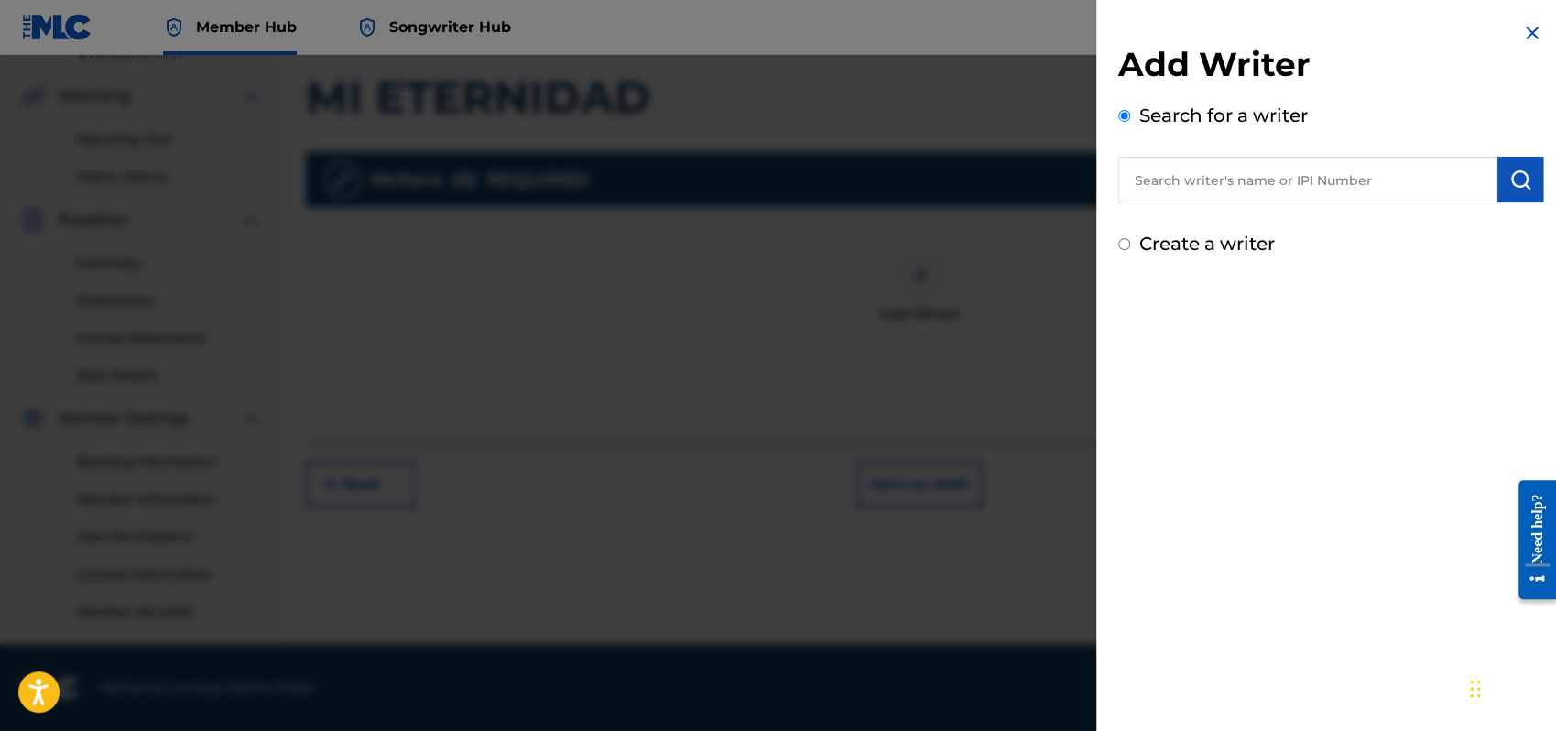
click at [1119, 248] on input "Create a writer" at bounding box center [1125, 244] width 12 height 12
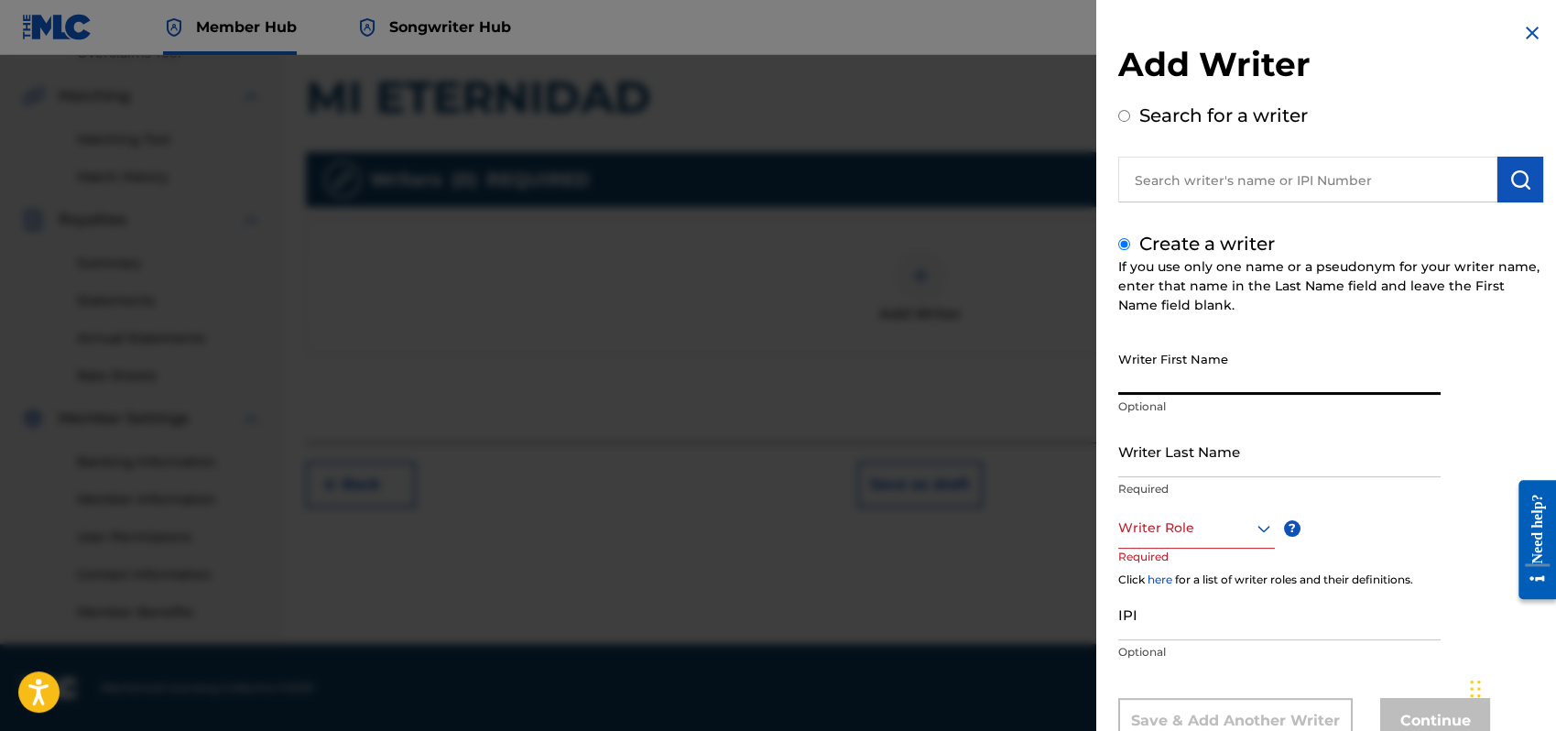
click at [1169, 380] on input "Writer First Name" at bounding box center [1280, 369] width 322 height 52
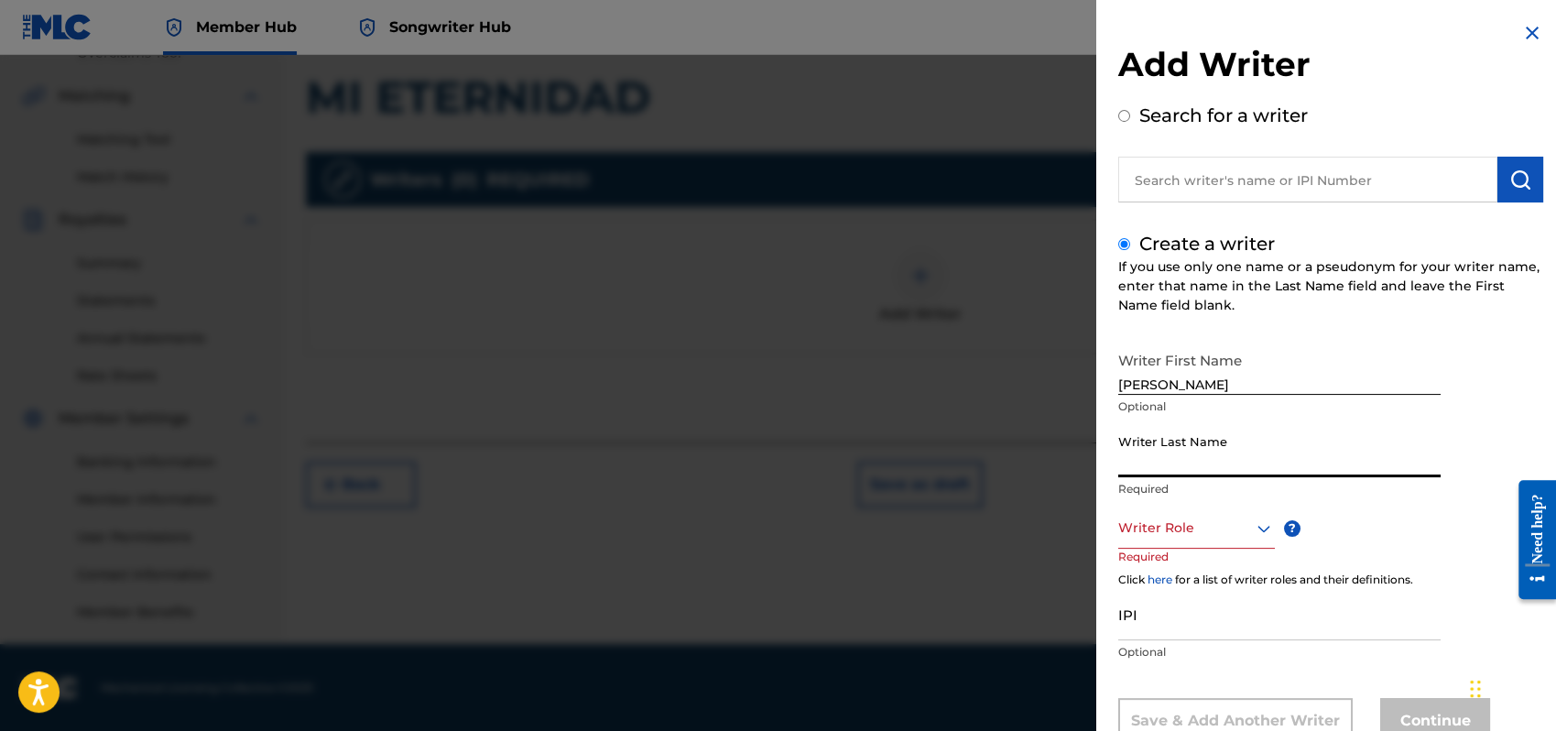
click at [1186, 449] on input "Writer Last Name" at bounding box center [1280, 451] width 322 height 52
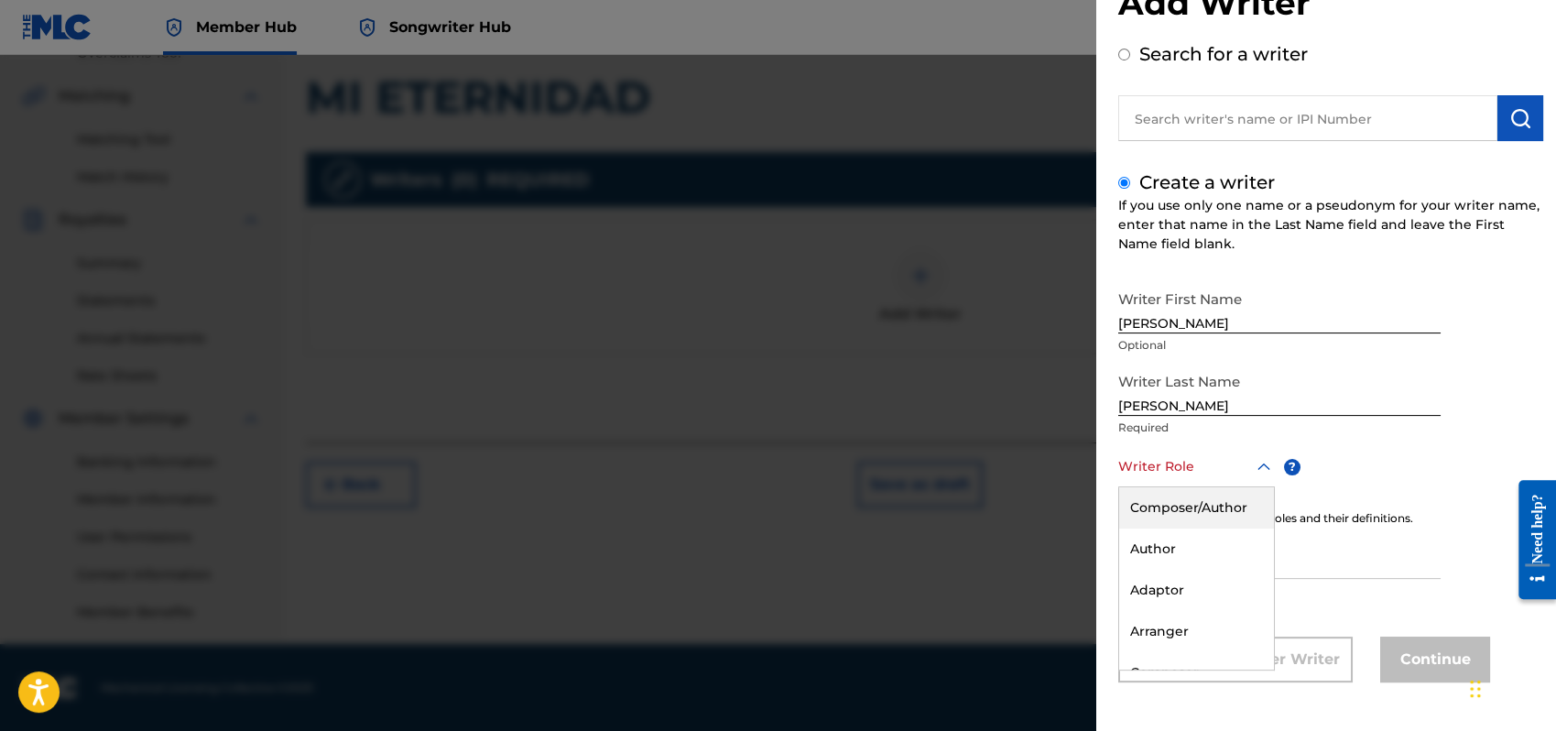
click at [1261, 487] on div "8 results available. Use Up and Down to choose options, press Enter to select t…" at bounding box center [1197, 466] width 157 height 41
click at [1153, 505] on div "Composer/Author" at bounding box center [1196, 507] width 155 height 41
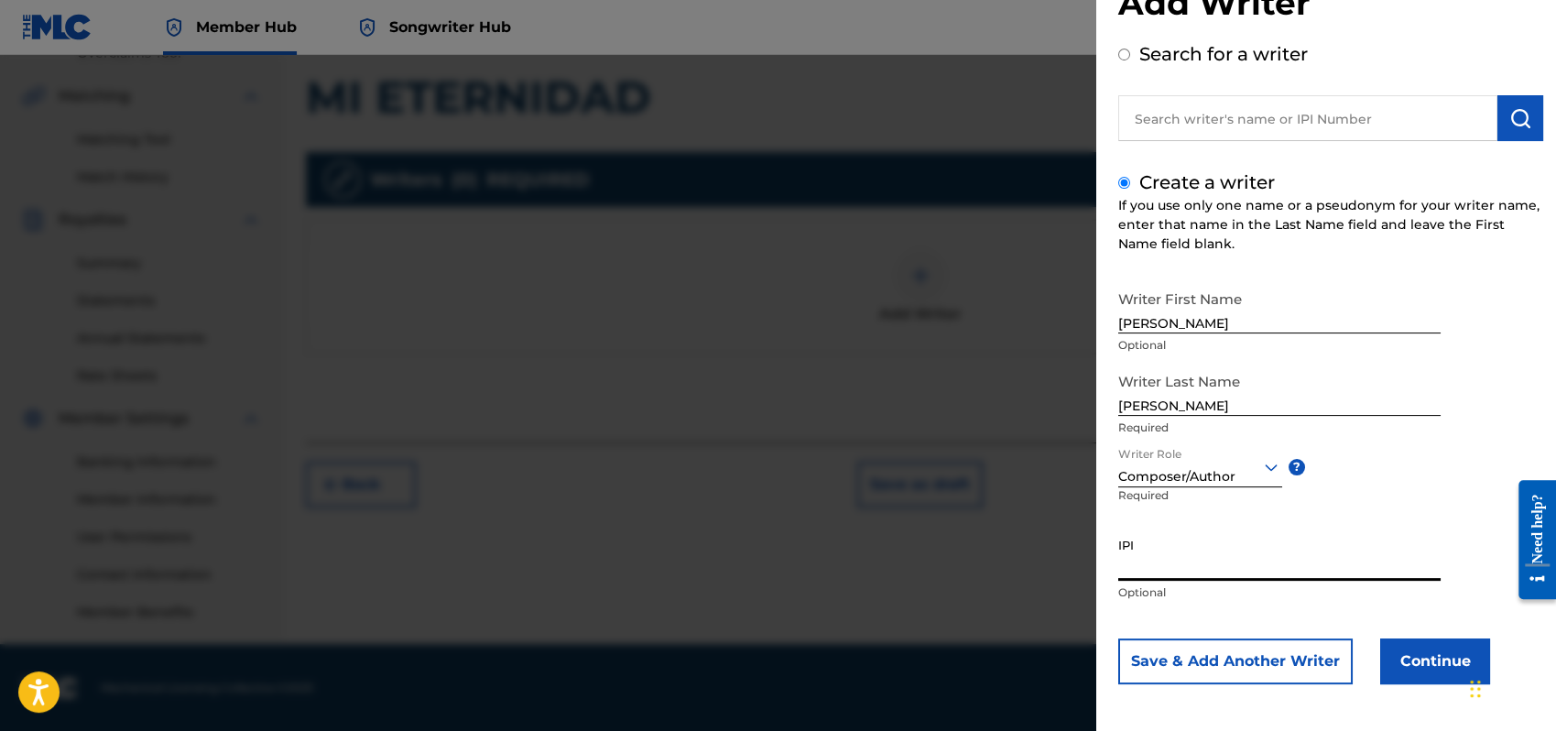
click at [1151, 566] on input "IPI" at bounding box center [1280, 555] width 322 height 52
click at [1417, 661] on button "Continue" at bounding box center [1436, 661] width 110 height 46
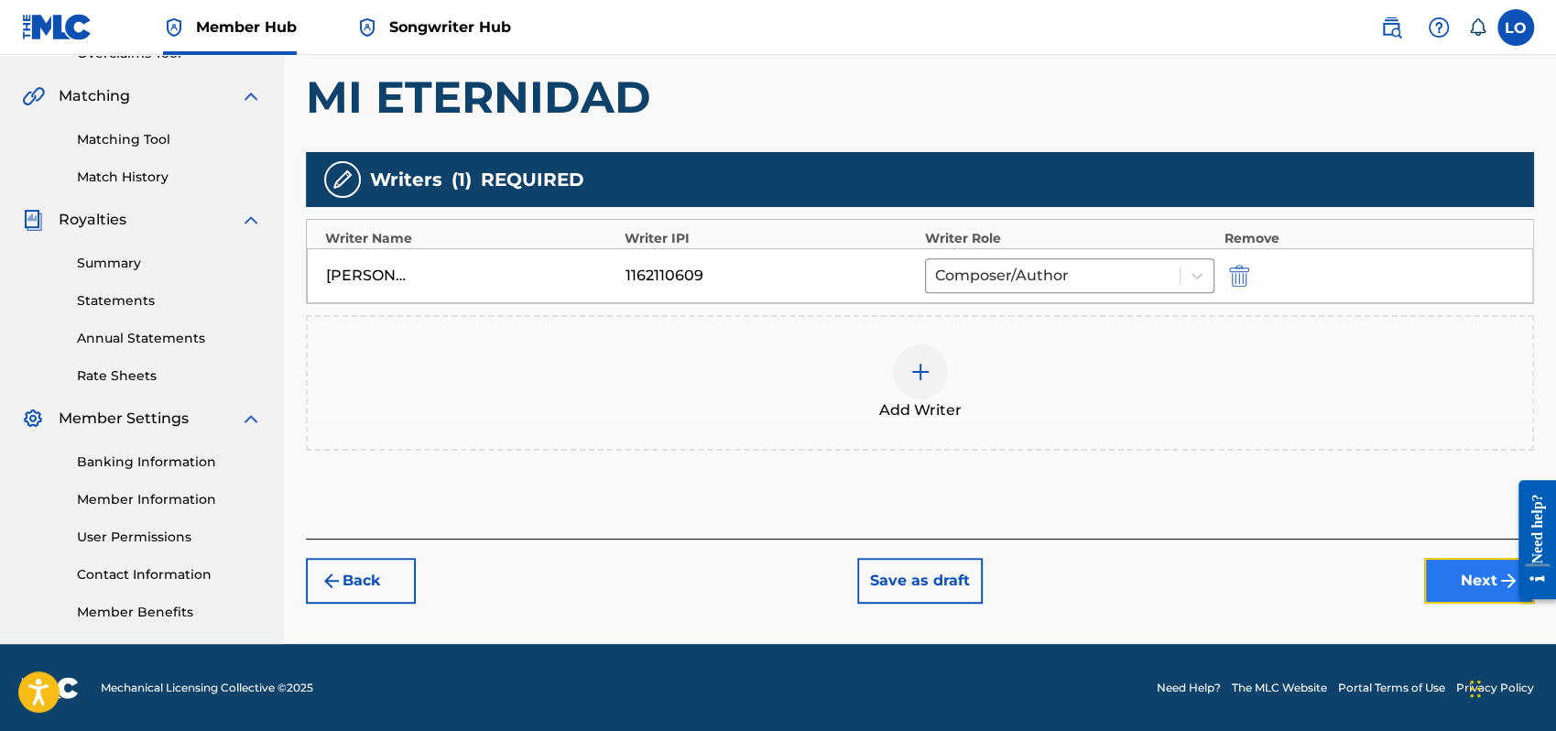
click at [1446, 574] on button "Next" at bounding box center [1479, 581] width 110 height 46
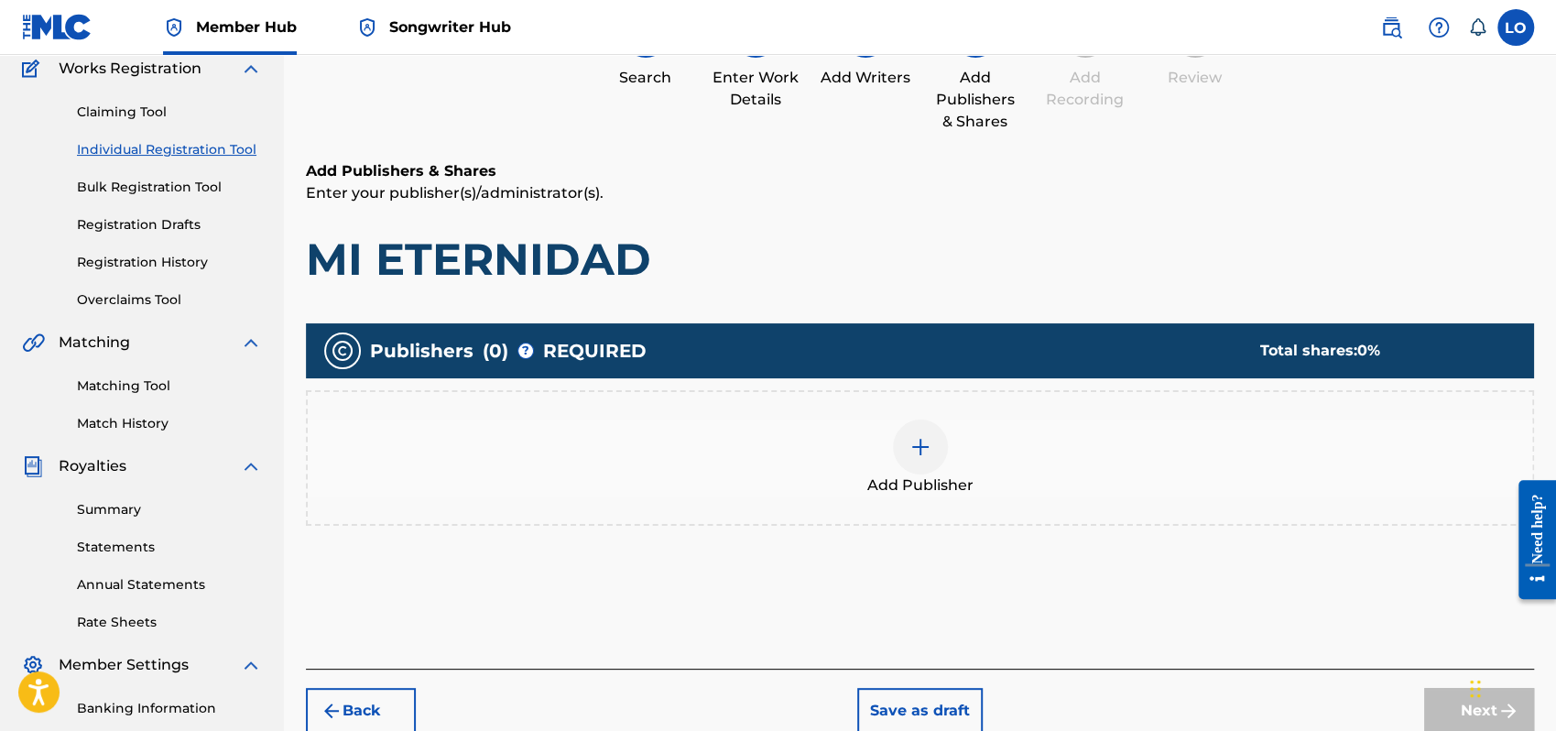
scroll to position [82, 0]
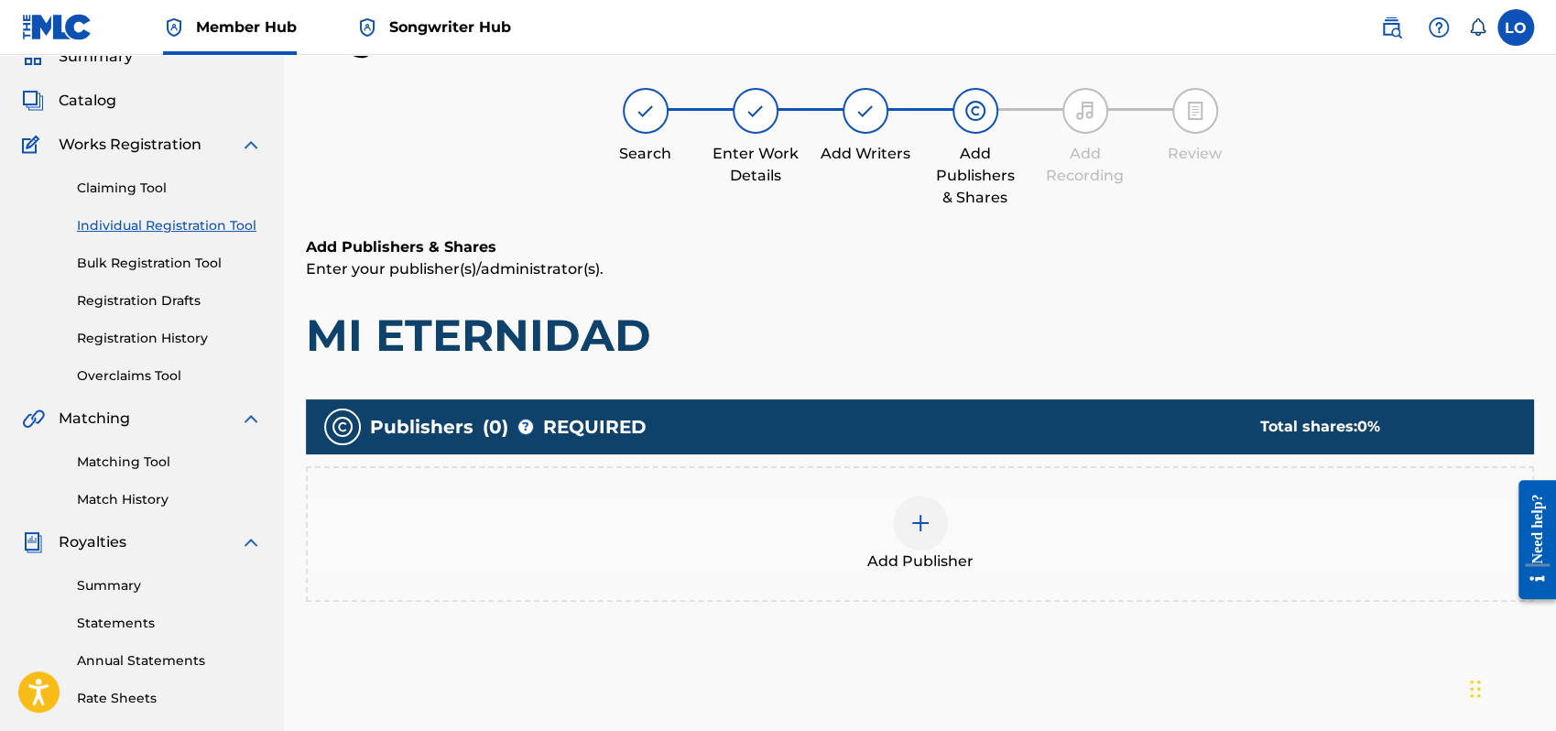
click at [923, 537] on div at bounding box center [920, 523] width 55 height 55
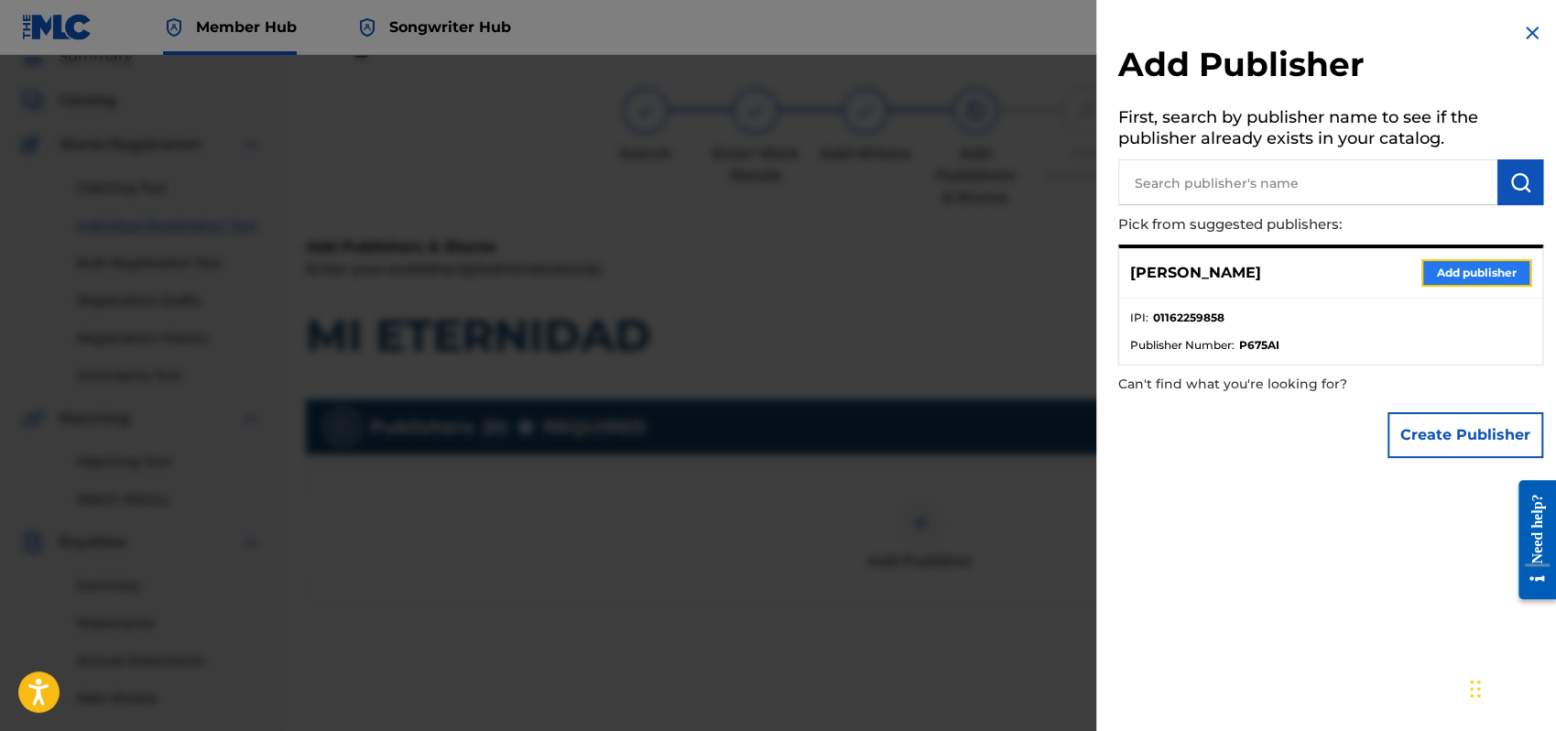
click at [1465, 264] on button "Add publisher" at bounding box center [1477, 272] width 110 height 27
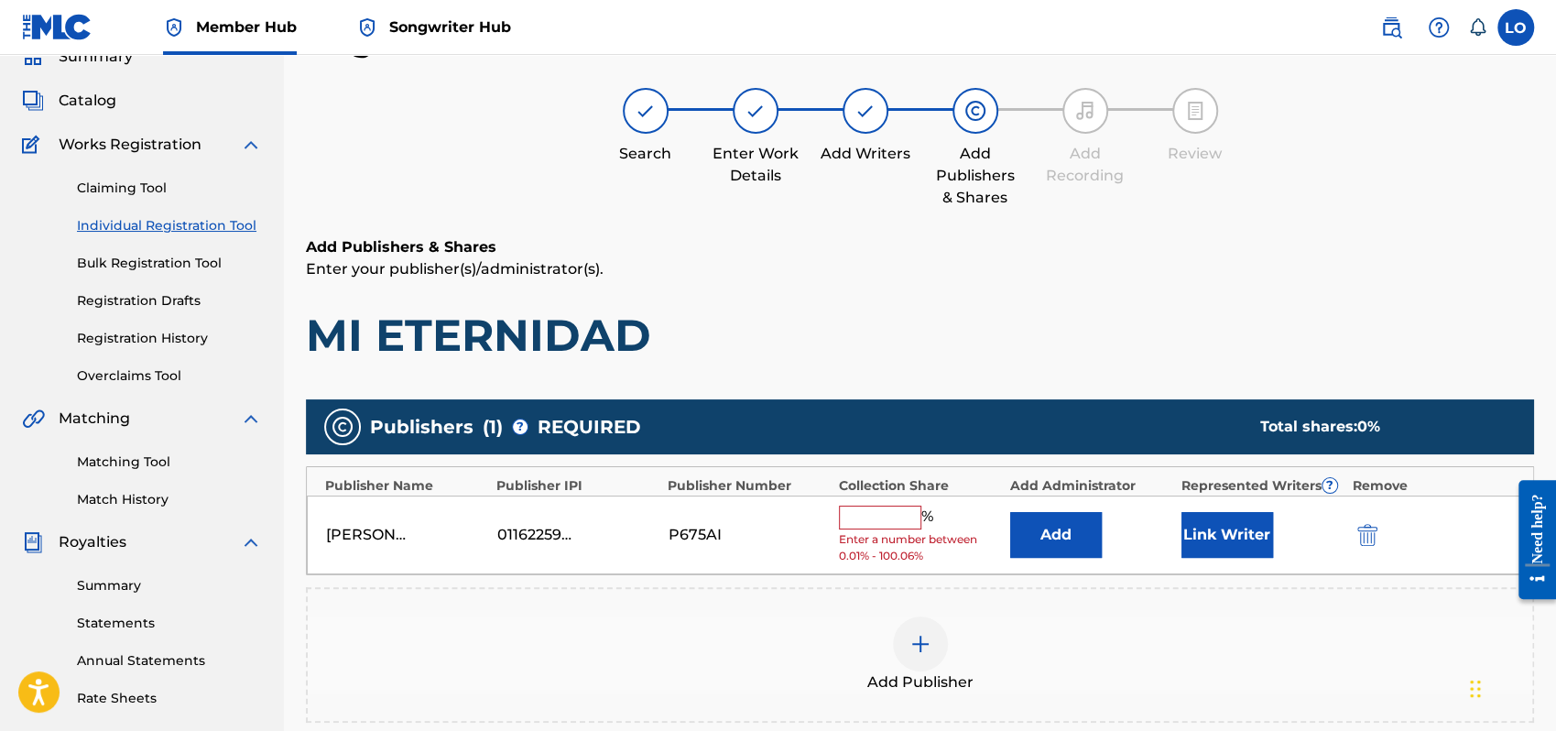
click at [886, 520] on input "text" at bounding box center [880, 518] width 82 height 24
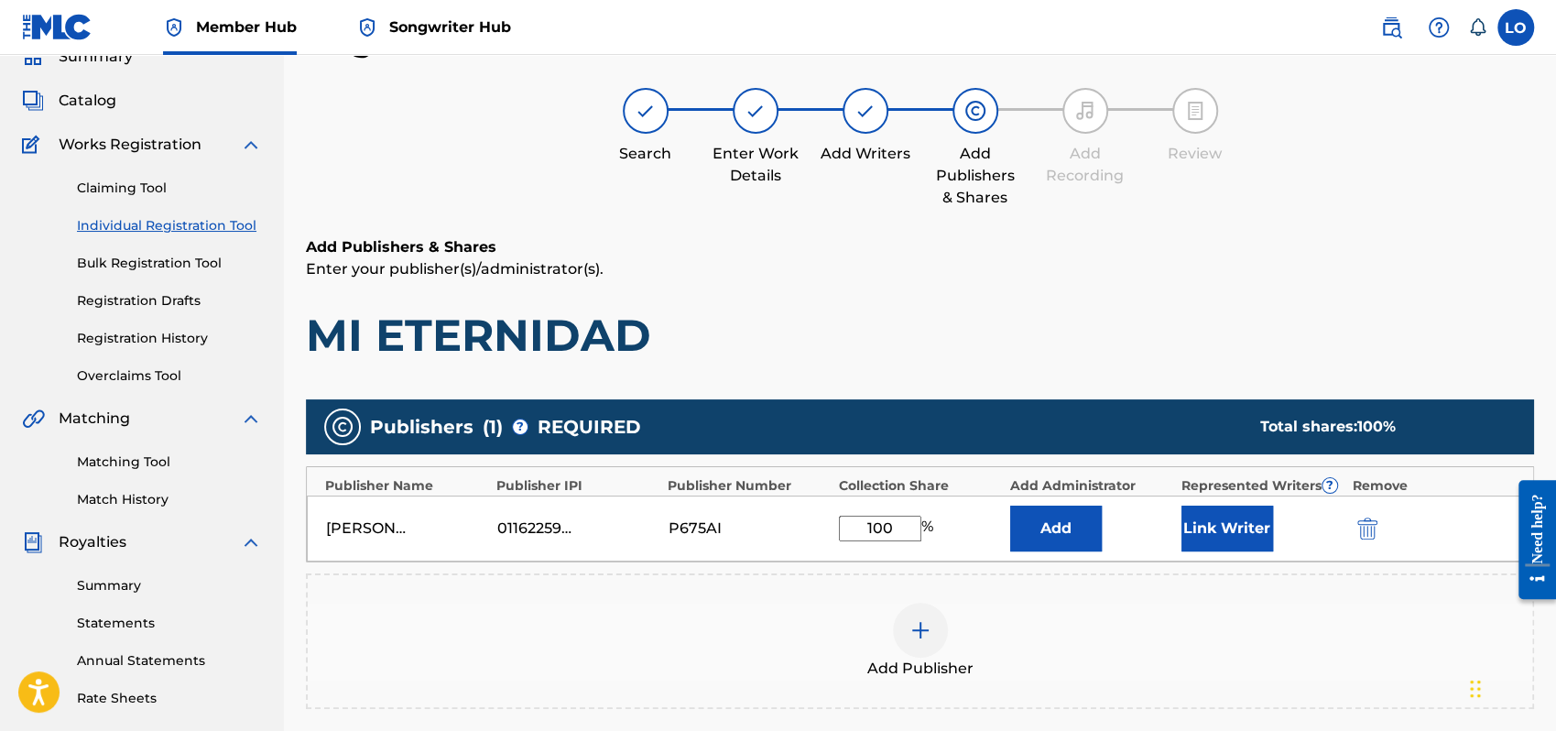
click at [1129, 615] on div "Add Publisher" at bounding box center [920, 641] width 1225 height 77
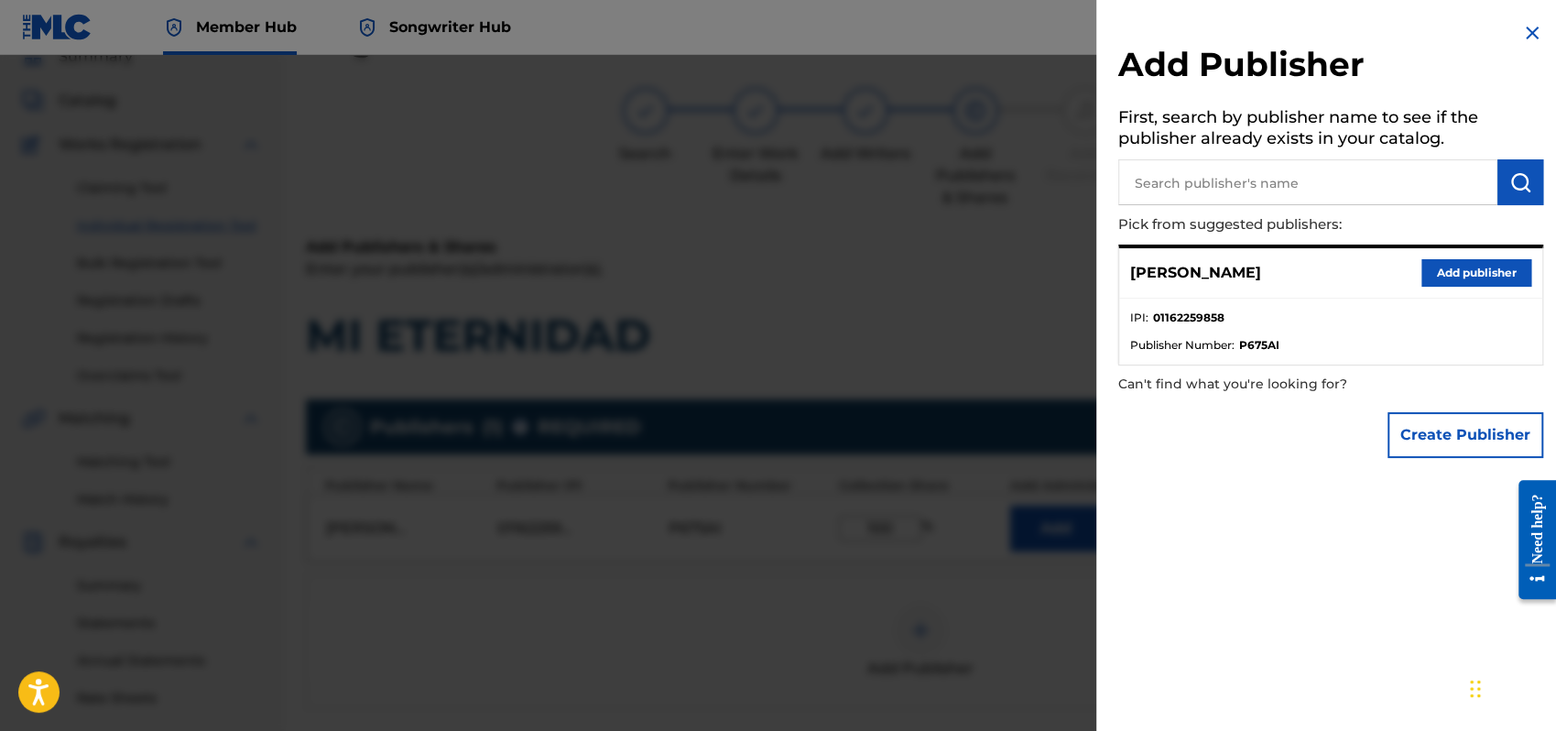
click at [1531, 33] on img at bounding box center [1533, 33] width 22 height 22
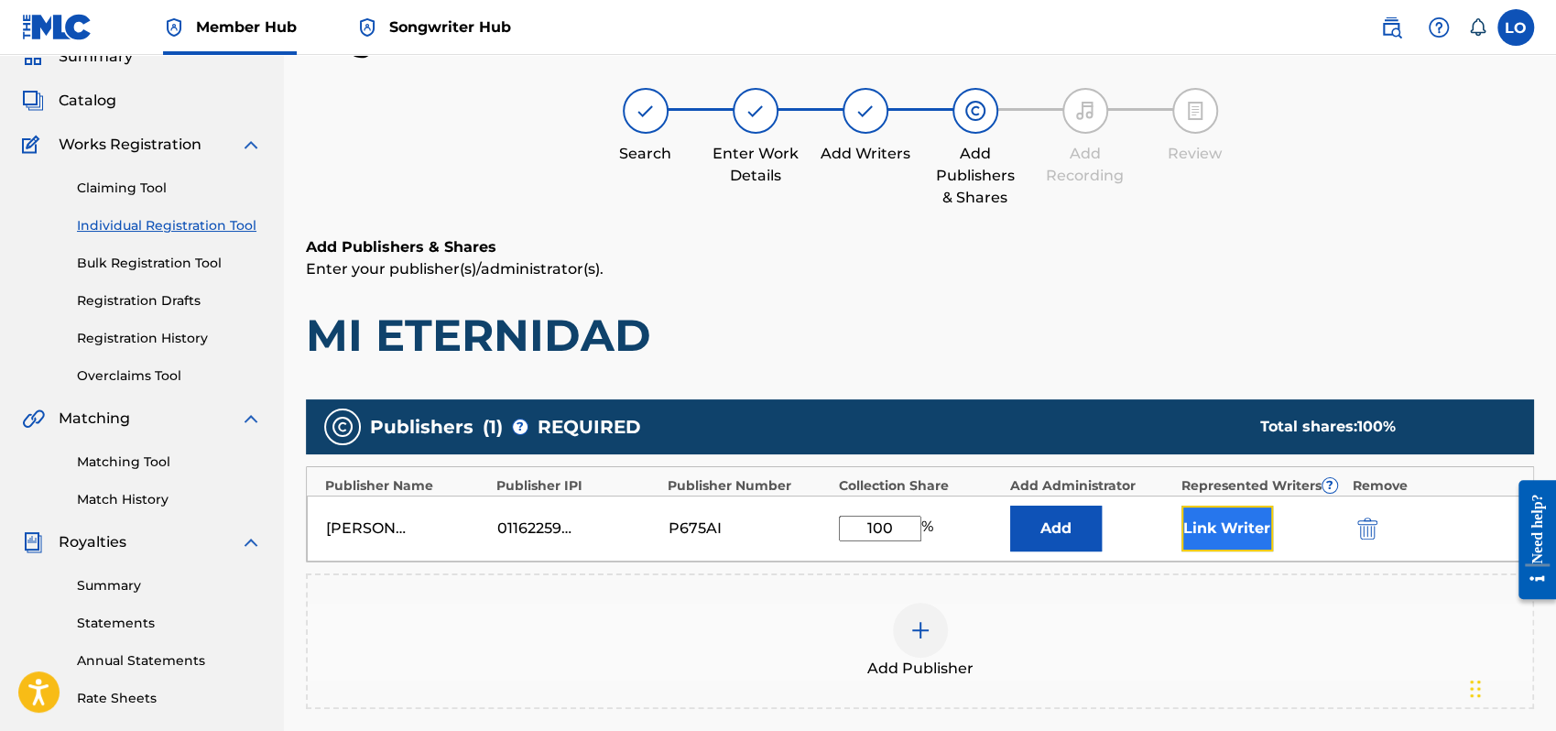
click at [1204, 529] on button "Link Writer" at bounding box center [1228, 529] width 92 height 46
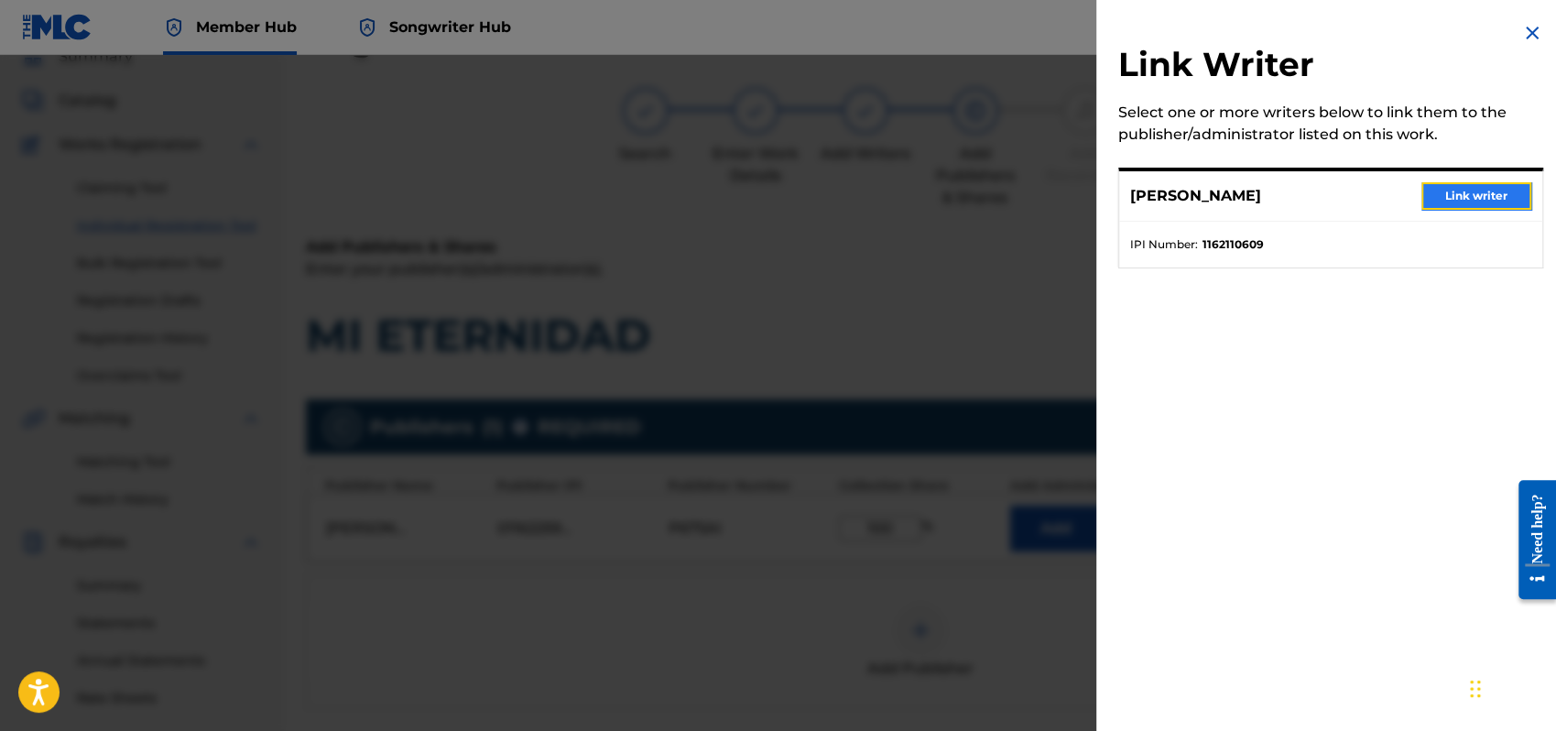
click at [1462, 190] on button "Link writer" at bounding box center [1477, 195] width 110 height 27
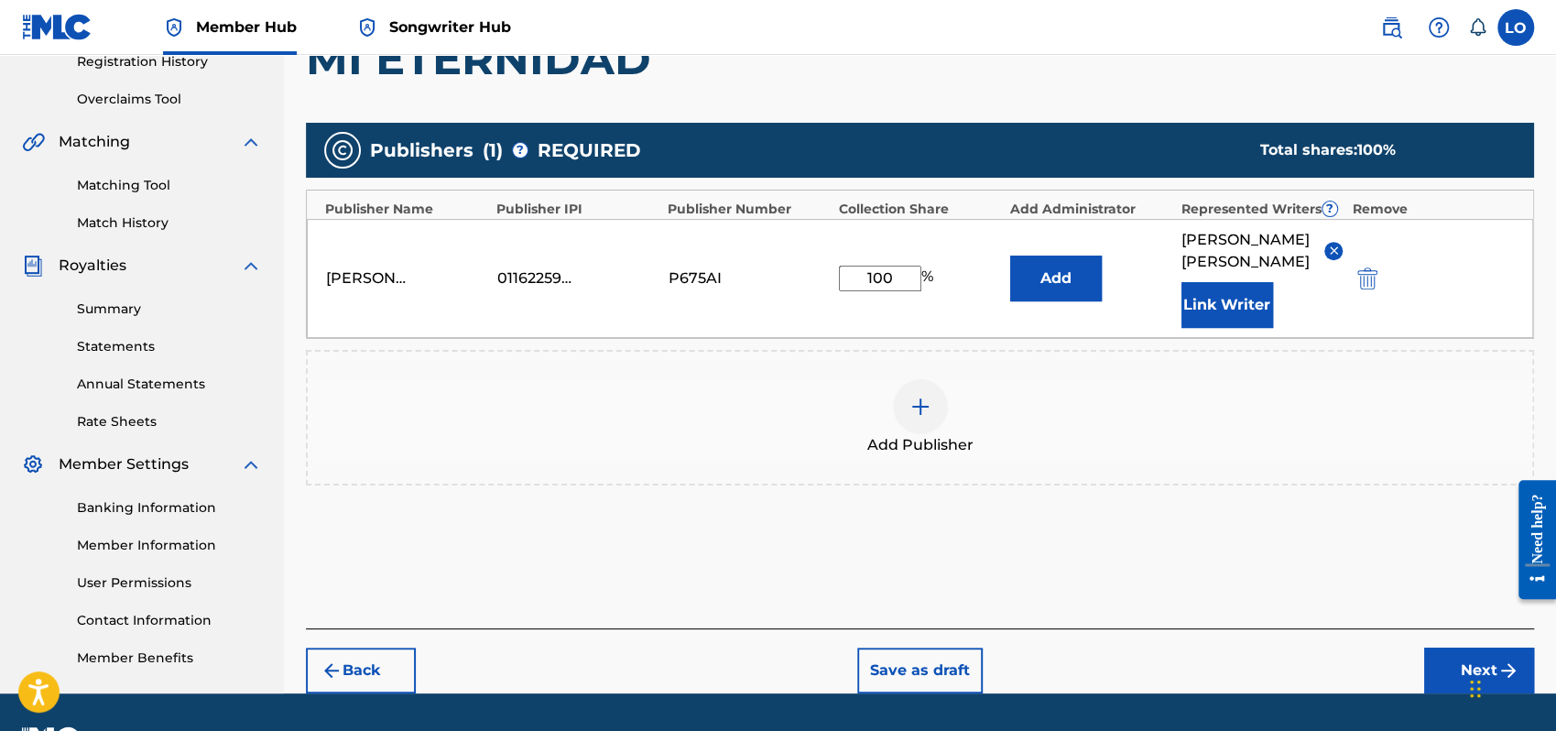
scroll to position [404, 0]
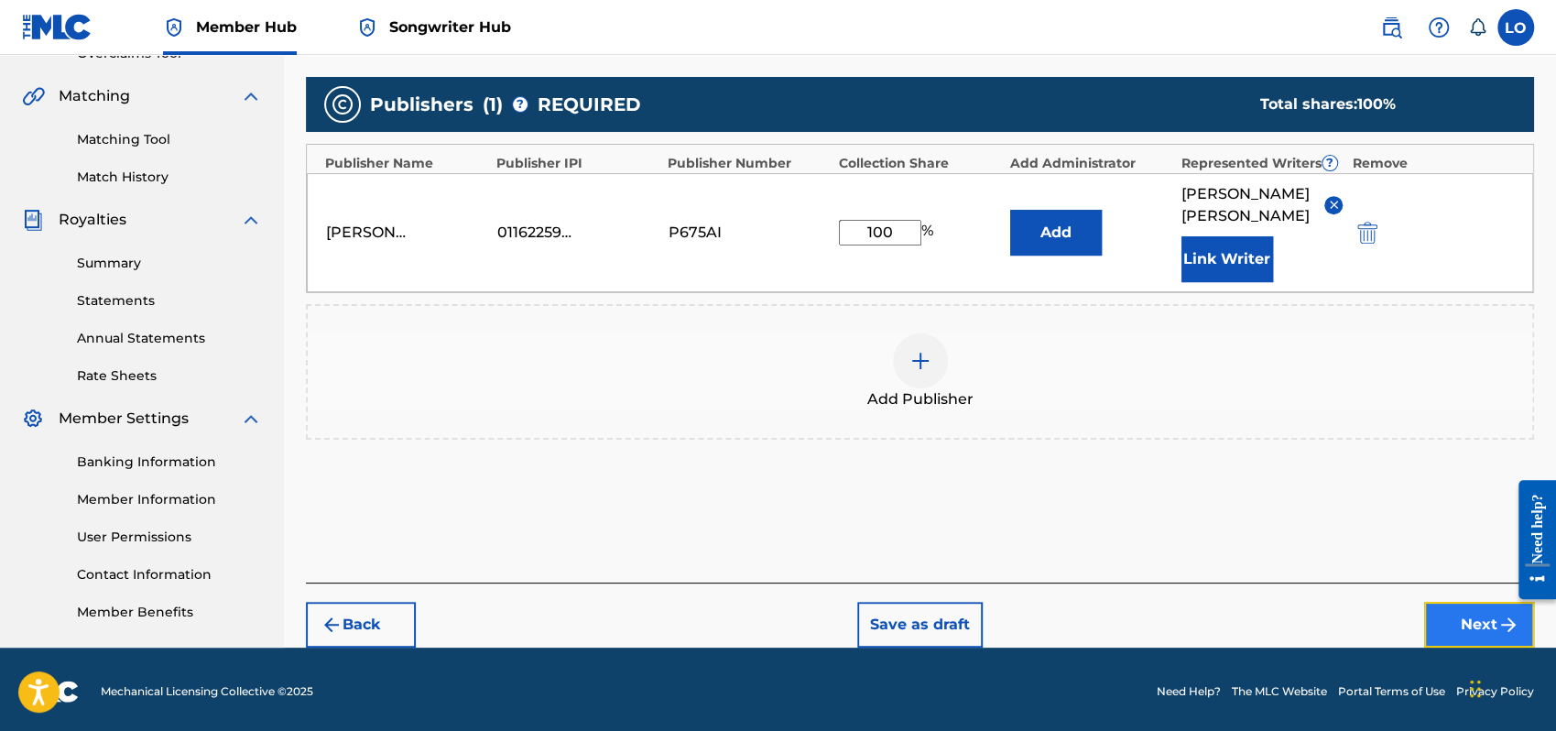
click at [1463, 609] on button "Next" at bounding box center [1479, 625] width 110 height 46
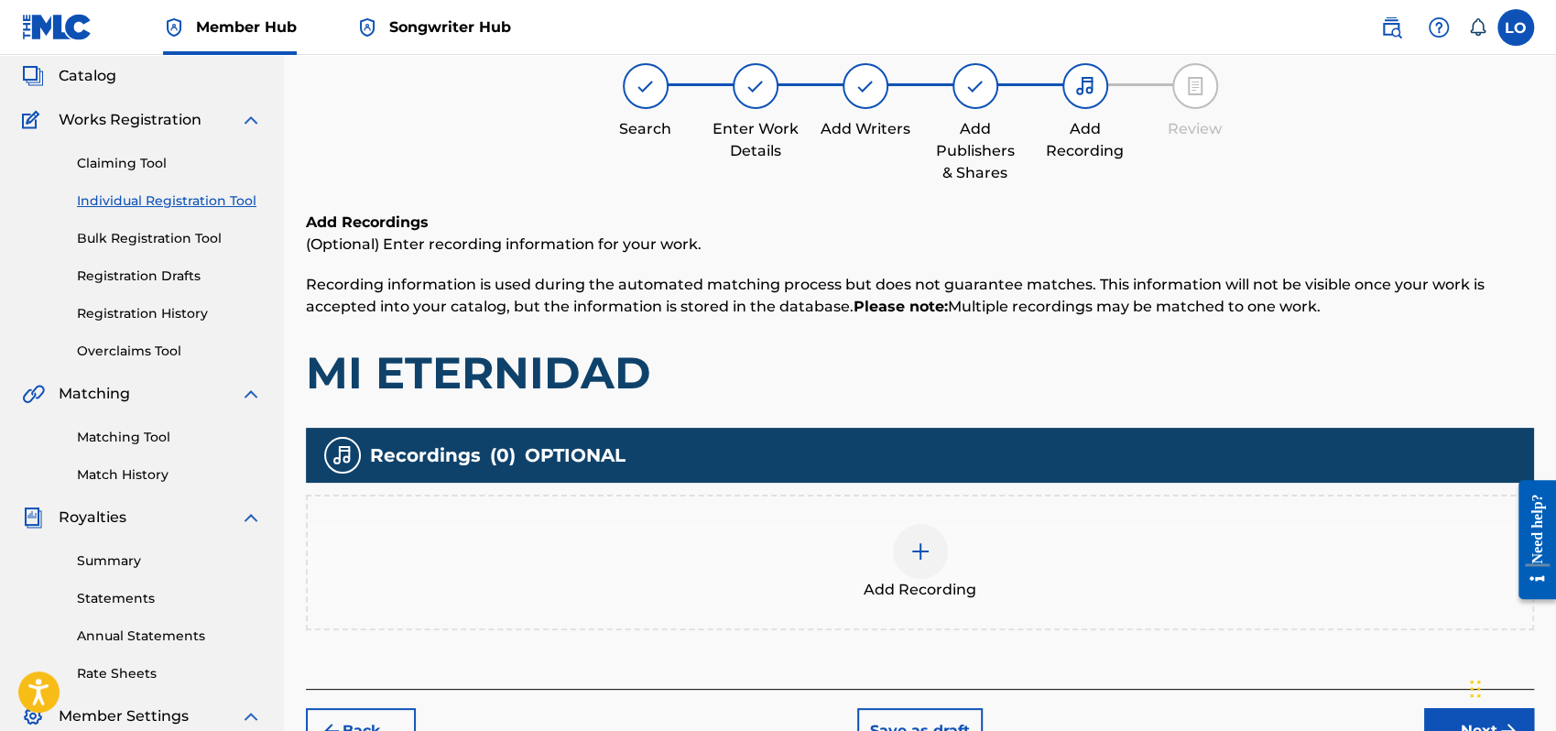
scroll to position [82, 0]
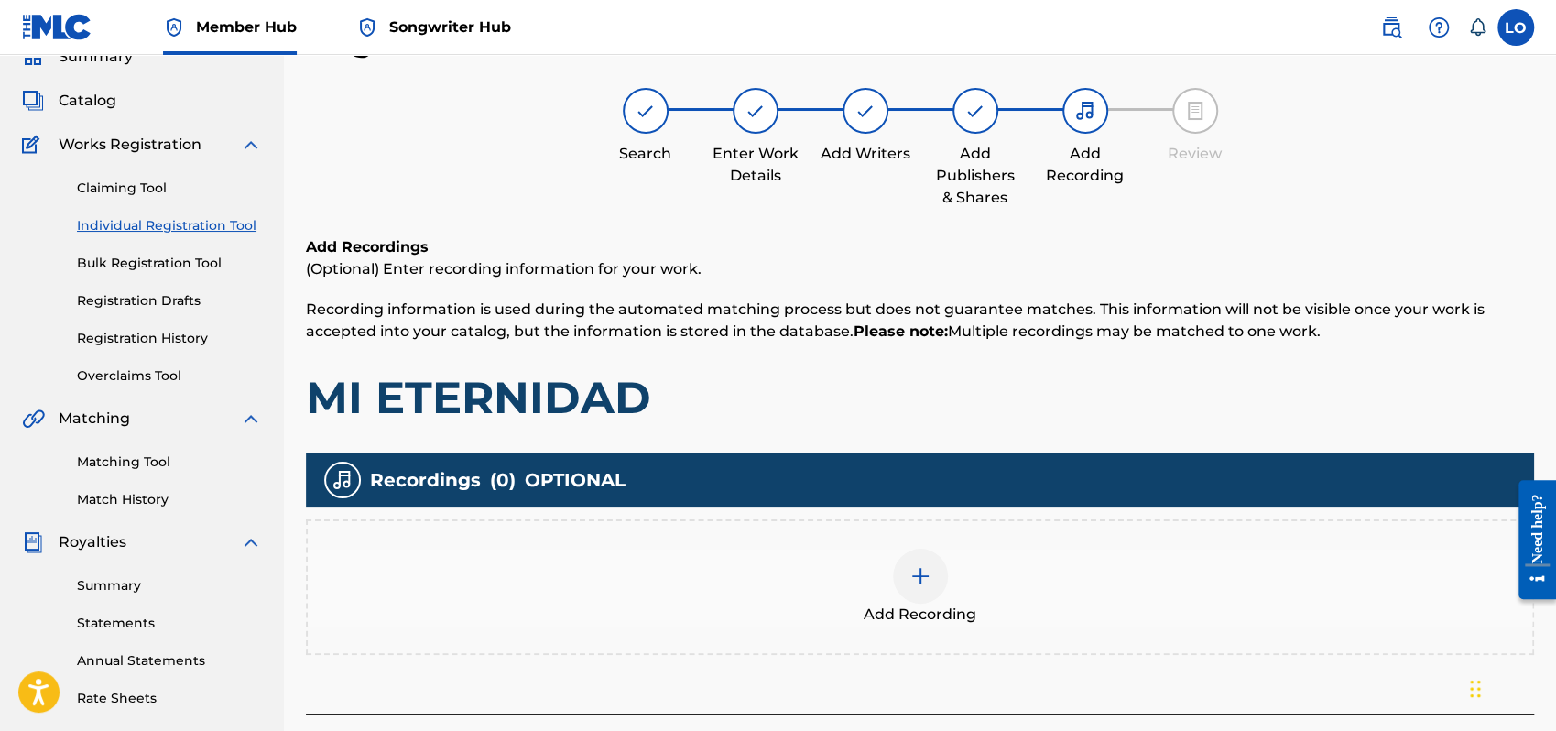
click at [911, 566] on img at bounding box center [921, 576] width 22 height 22
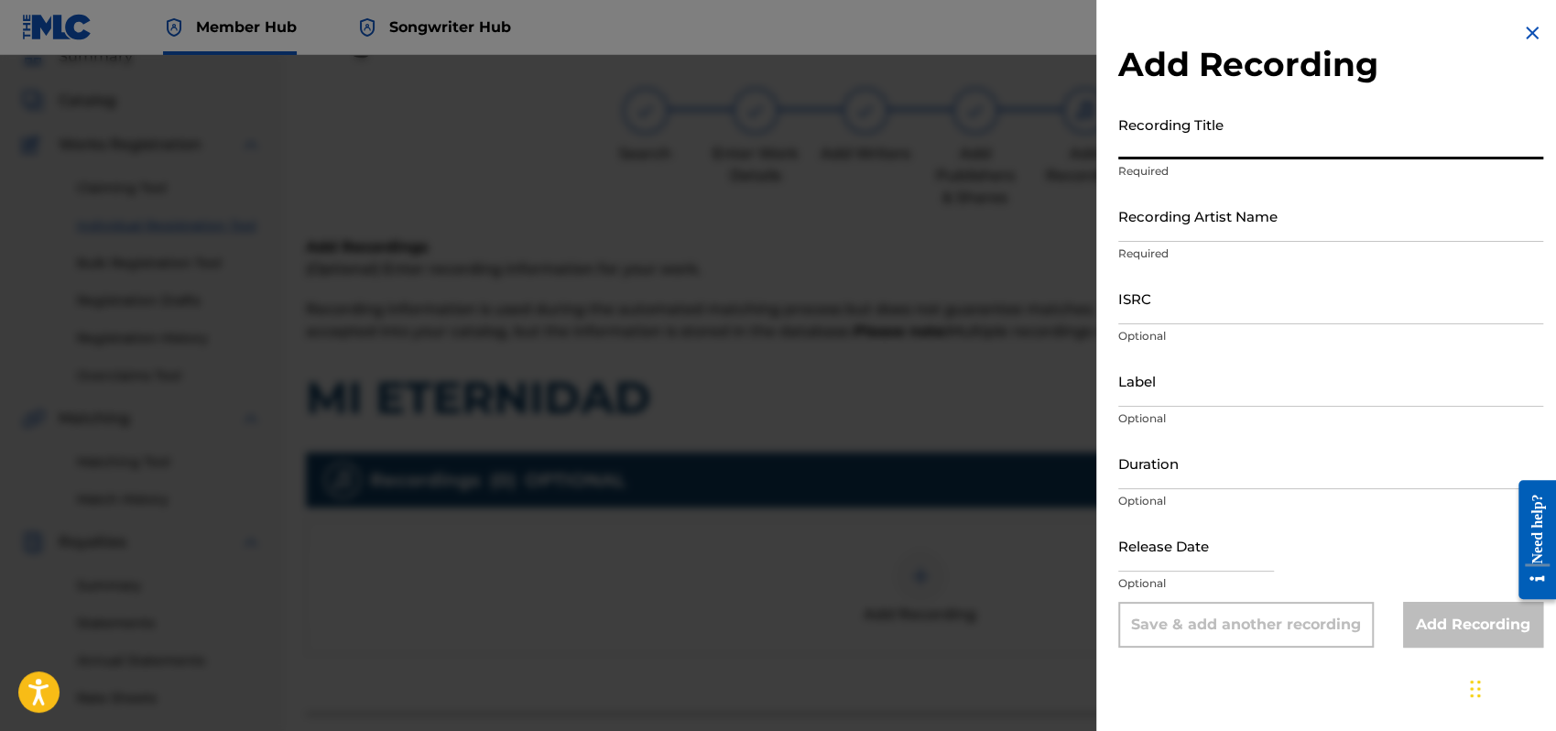
click at [1145, 144] on input "Recording Title" at bounding box center [1331, 133] width 425 height 52
click at [1143, 229] on input "Recording Artist Name" at bounding box center [1331, 216] width 425 height 52
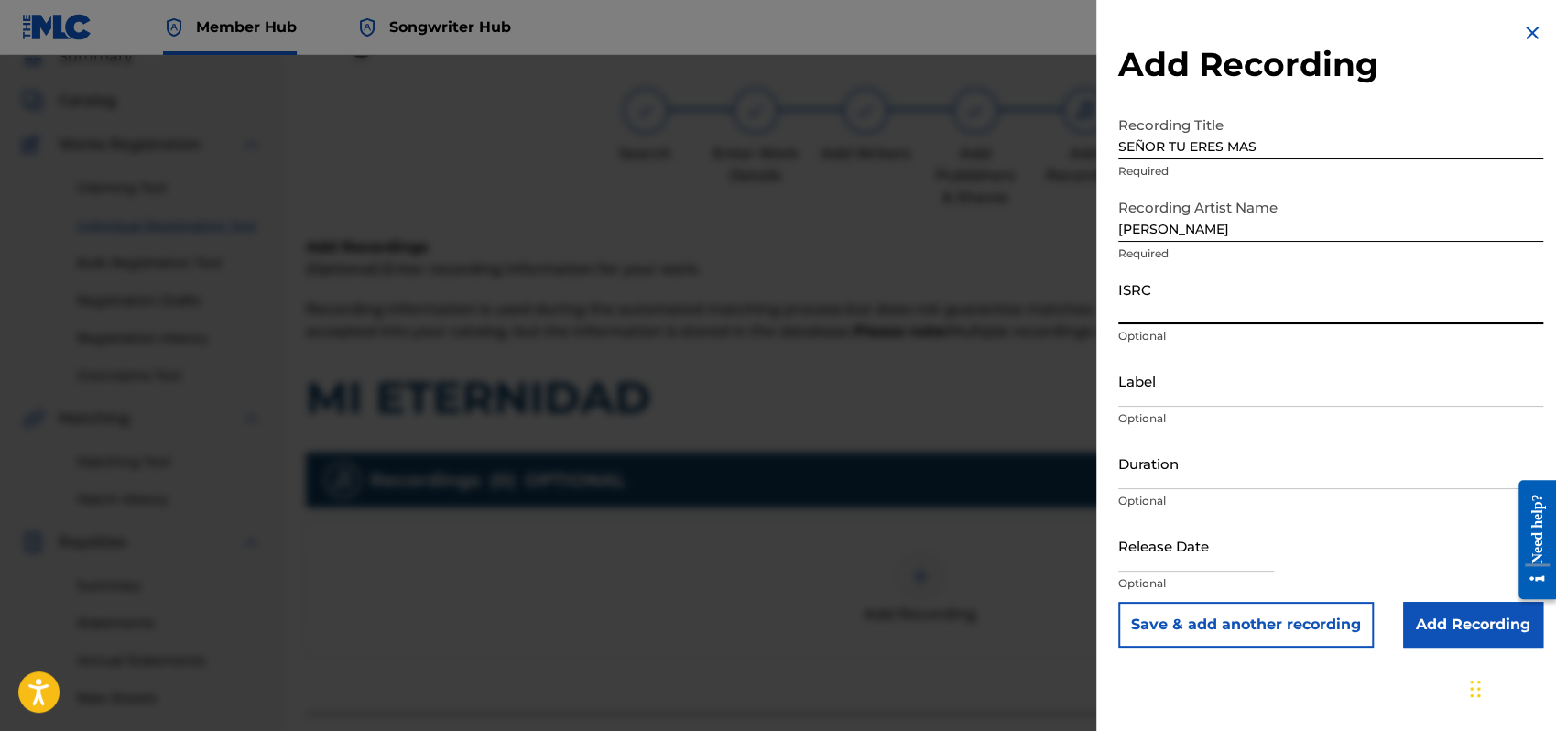
click at [1141, 310] on input "ISRC" at bounding box center [1331, 298] width 425 height 52
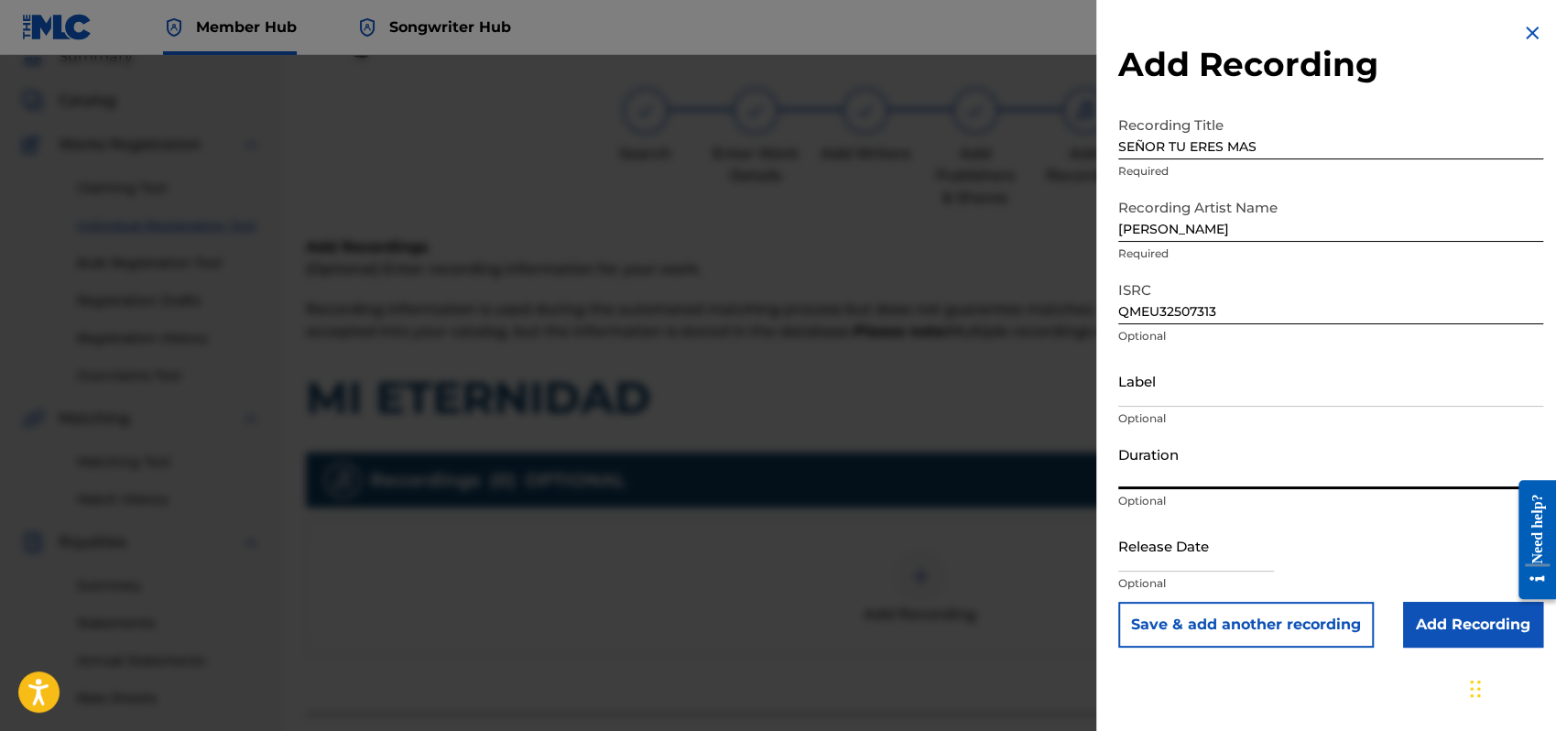
click at [1137, 464] on input "Duration" at bounding box center [1331, 463] width 425 height 52
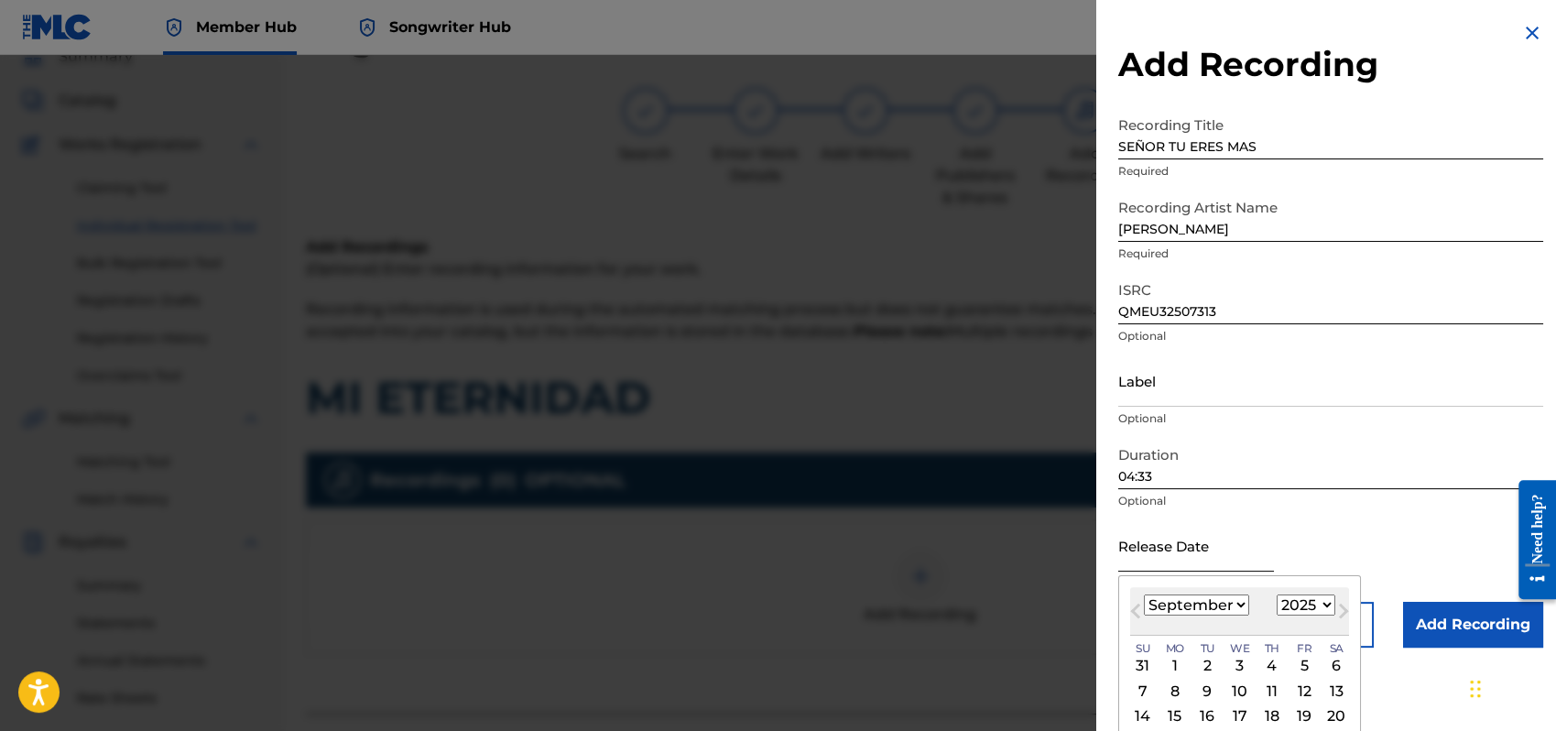
click at [1165, 542] on input "text" at bounding box center [1197, 545] width 156 height 52
click at [1239, 603] on select "January February March April May June July August September October November De…" at bounding box center [1196, 605] width 105 height 21
click at [1144, 595] on select "January February March April May June July August September October November De…" at bounding box center [1196, 605] width 105 height 21
click at [1236, 665] on div "1" at bounding box center [1240, 666] width 22 height 22
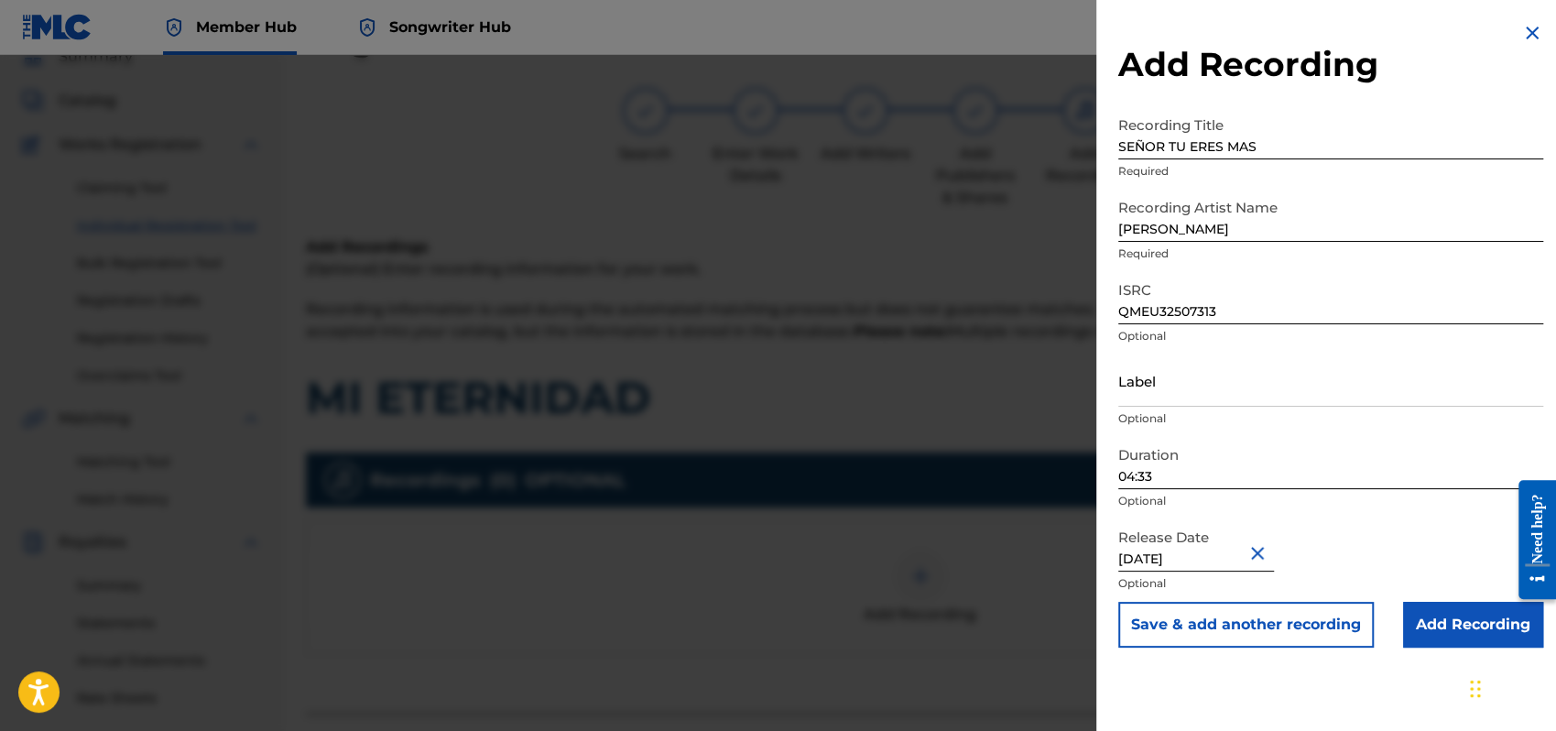
click at [1438, 517] on div "Duration 04:33 Optional" at bounding box center [1331, 478] width 425 height 82
click at [1437, 530] on div "Release Date [DATE] Optional" at bounding box center [1331, 560] width 425 height 82
click at [1430, 615] on input "Add Recording" at bounding box center [1473, 625] width 140 height 46
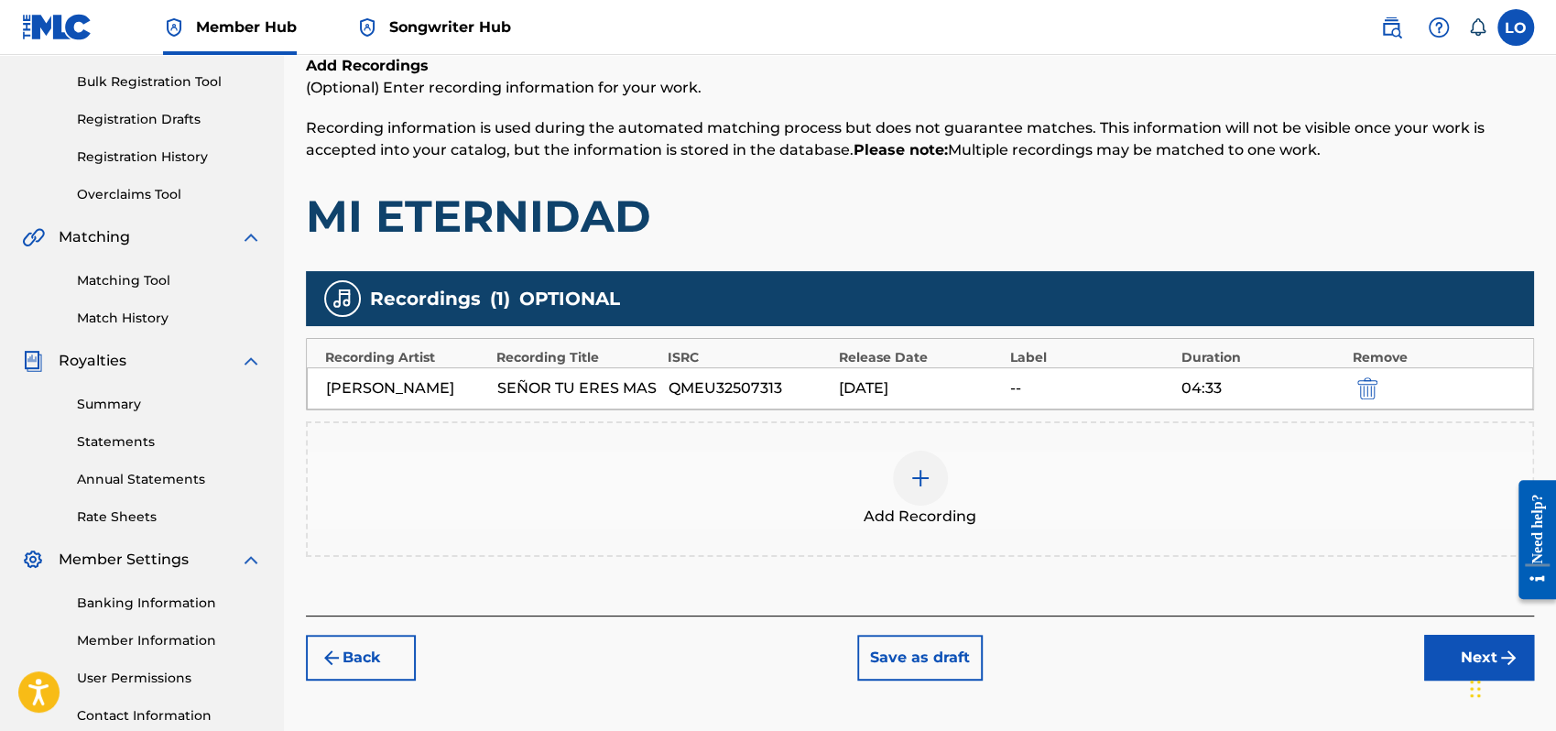
scroll to position [404, 0]
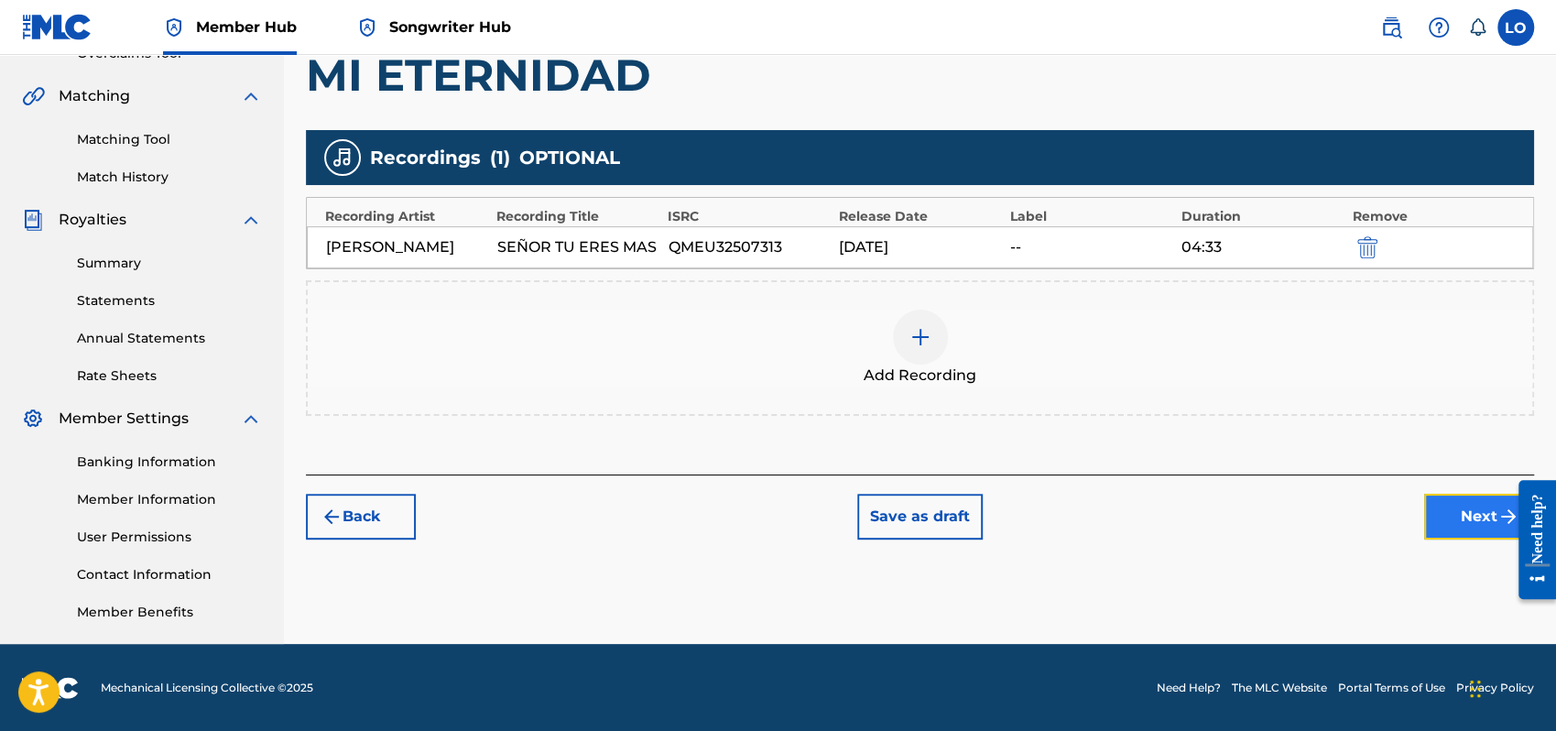
click at [1463, 514] on button "Next" at bounding box center [1479, 517] width 110 height 46
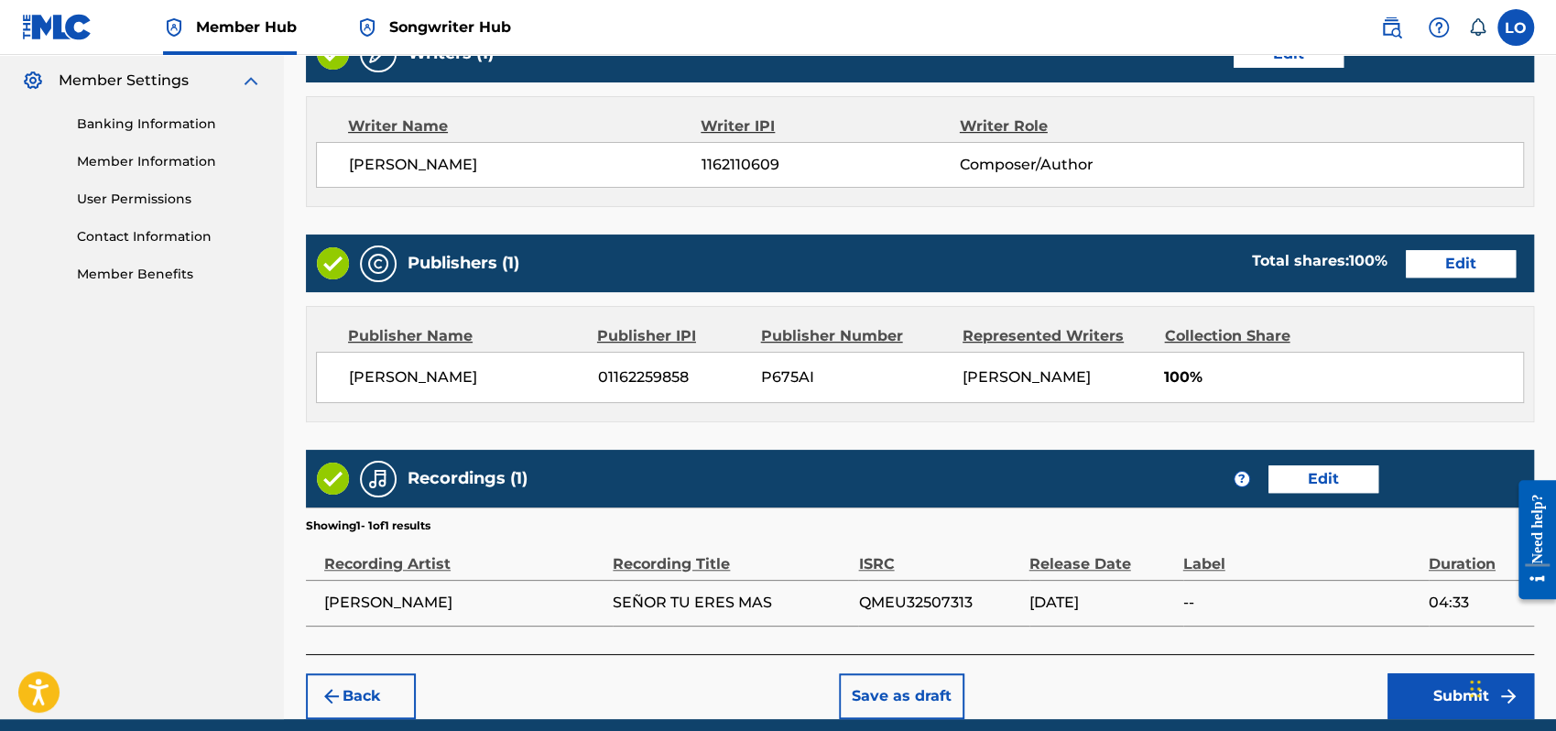
scroll to position [816, 0]
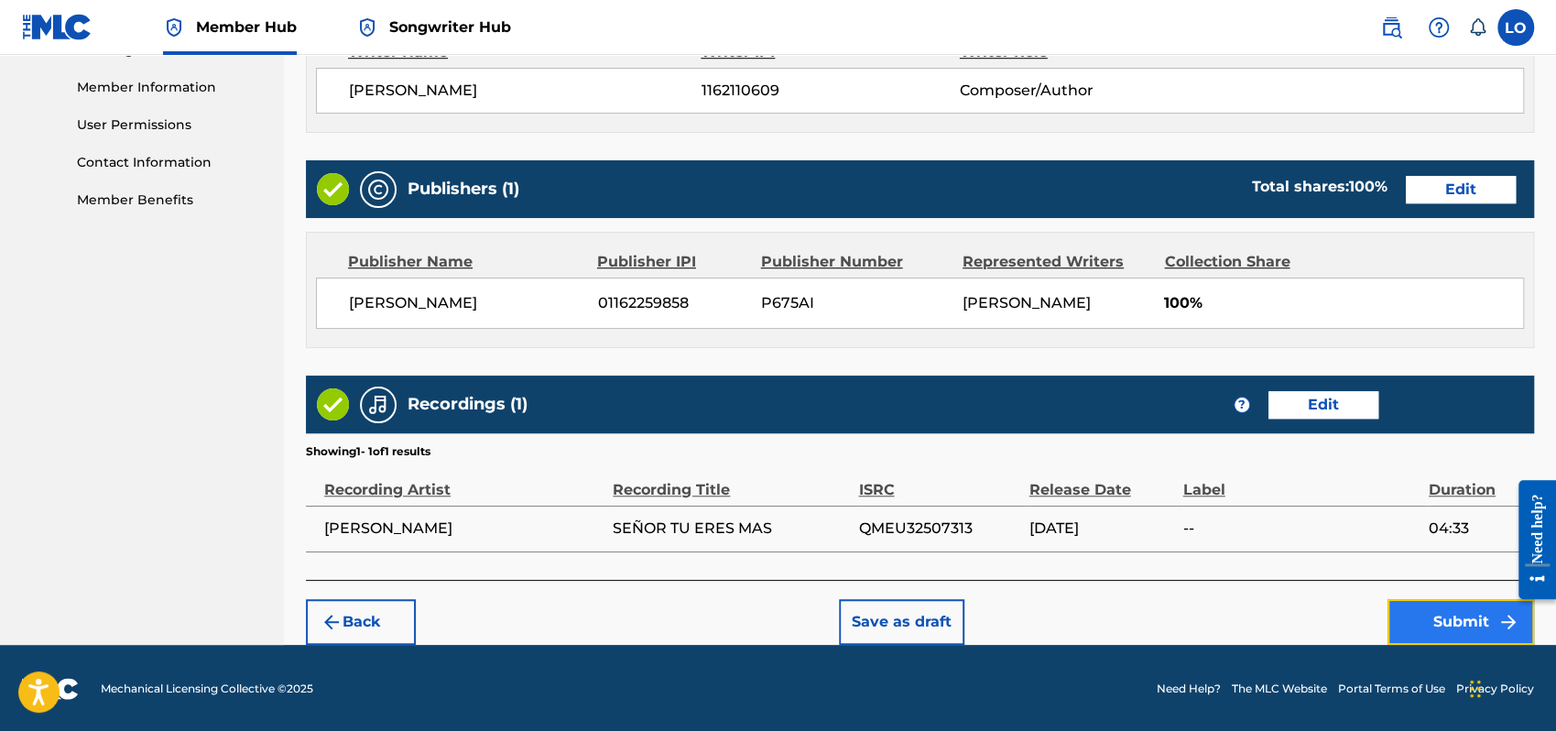
click at [1417, 614] on button "Submit" at bounding box center [1461, 622] width 147 height 46
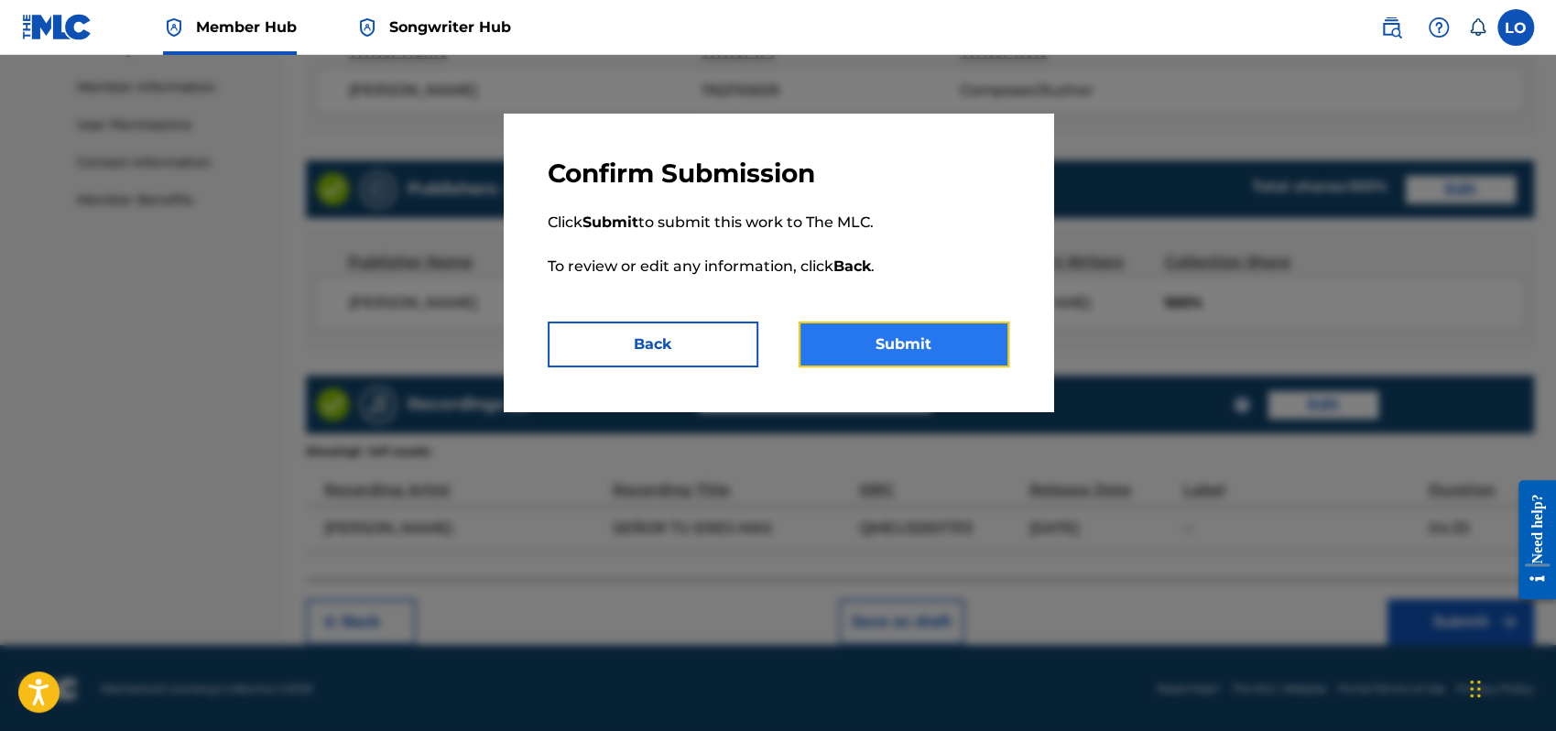
click at [858, 336] on button "Submit" at bounding box center [904, 345] width 211 height 46
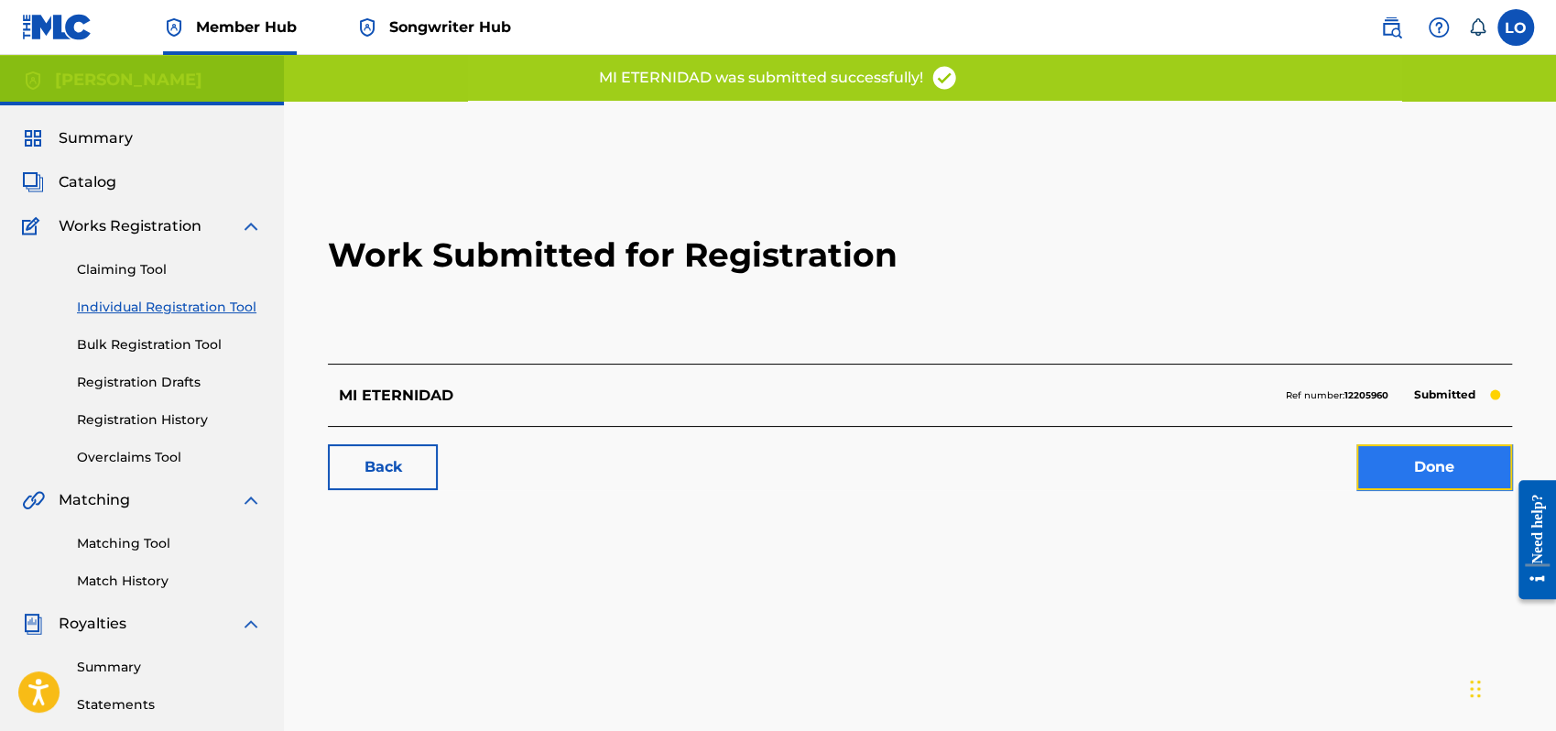
click at [1413, 471] on link "Done" at bounding box center [1435, 467] width 156 height 46
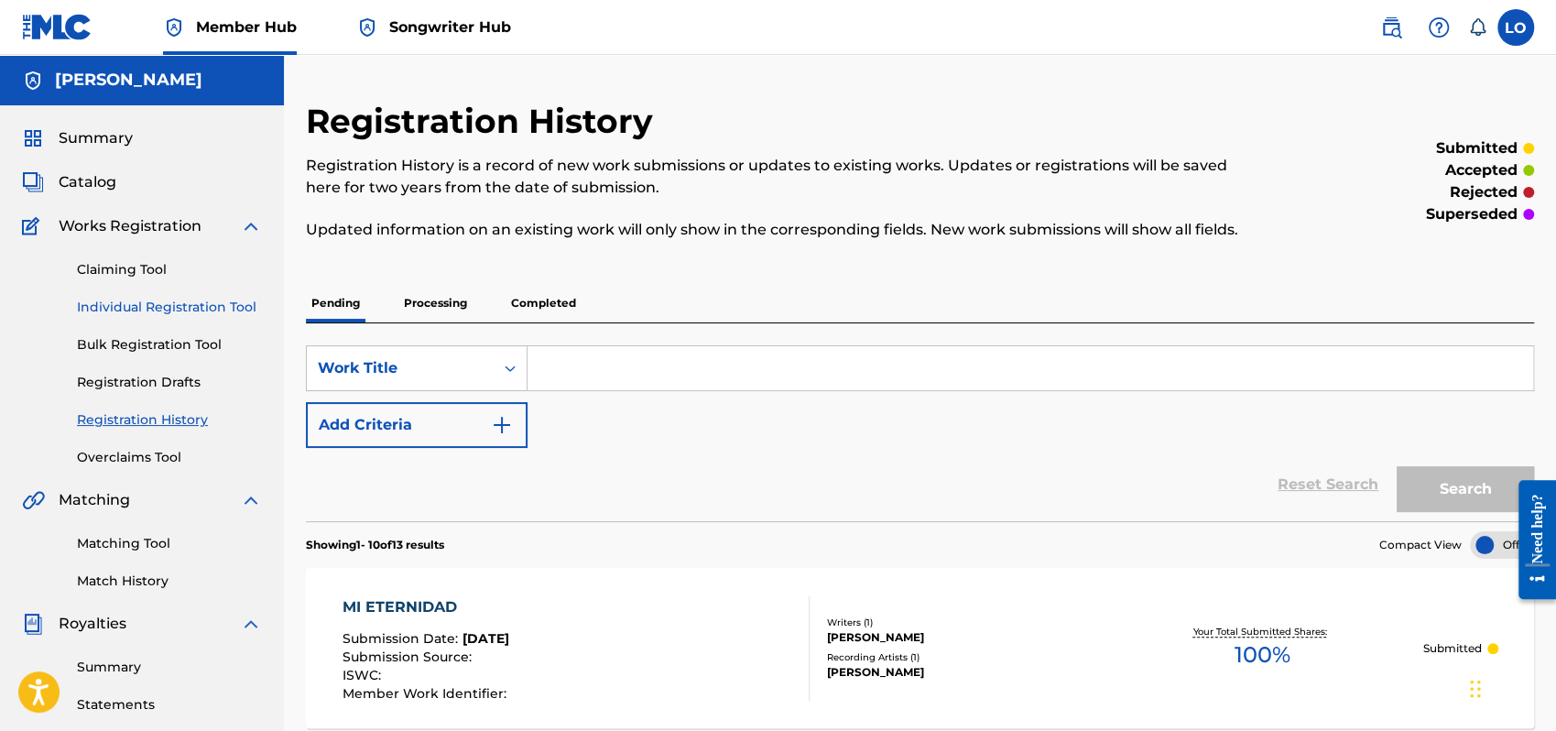
click at [145, 300] on link "Individual Registration Tool" at bounding box center [169, 307] width 185 height 19
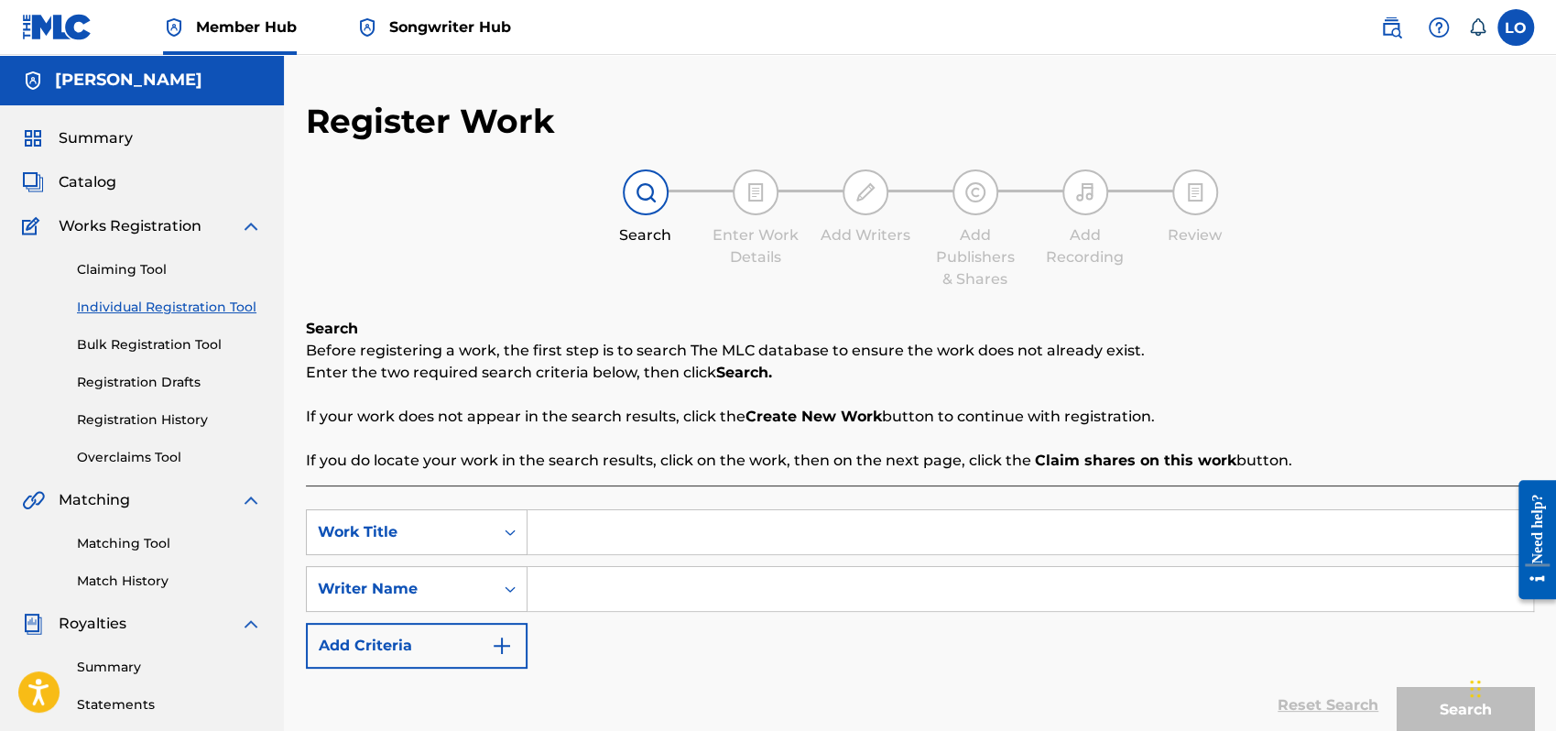
click at [589, 528] on input "Search Form" at bounding box center [1031, 532] width 1006 height 44
click at [579, 590] on input "Search Form" at bounding box center [1031, 589] width 1006 height 44
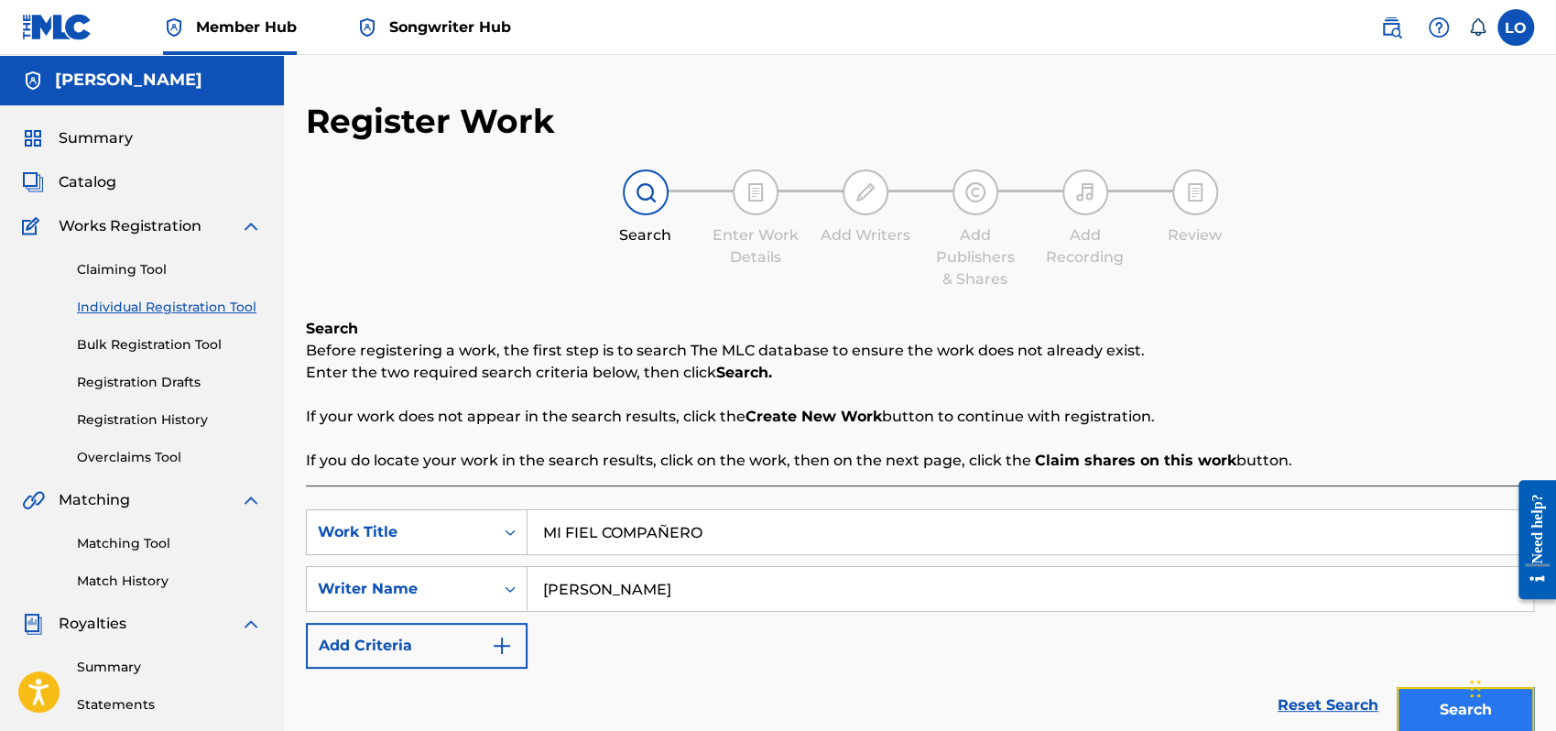
click at [1446, 706] on button "Search" at bounding box center [1465, 710] width 137 height 46
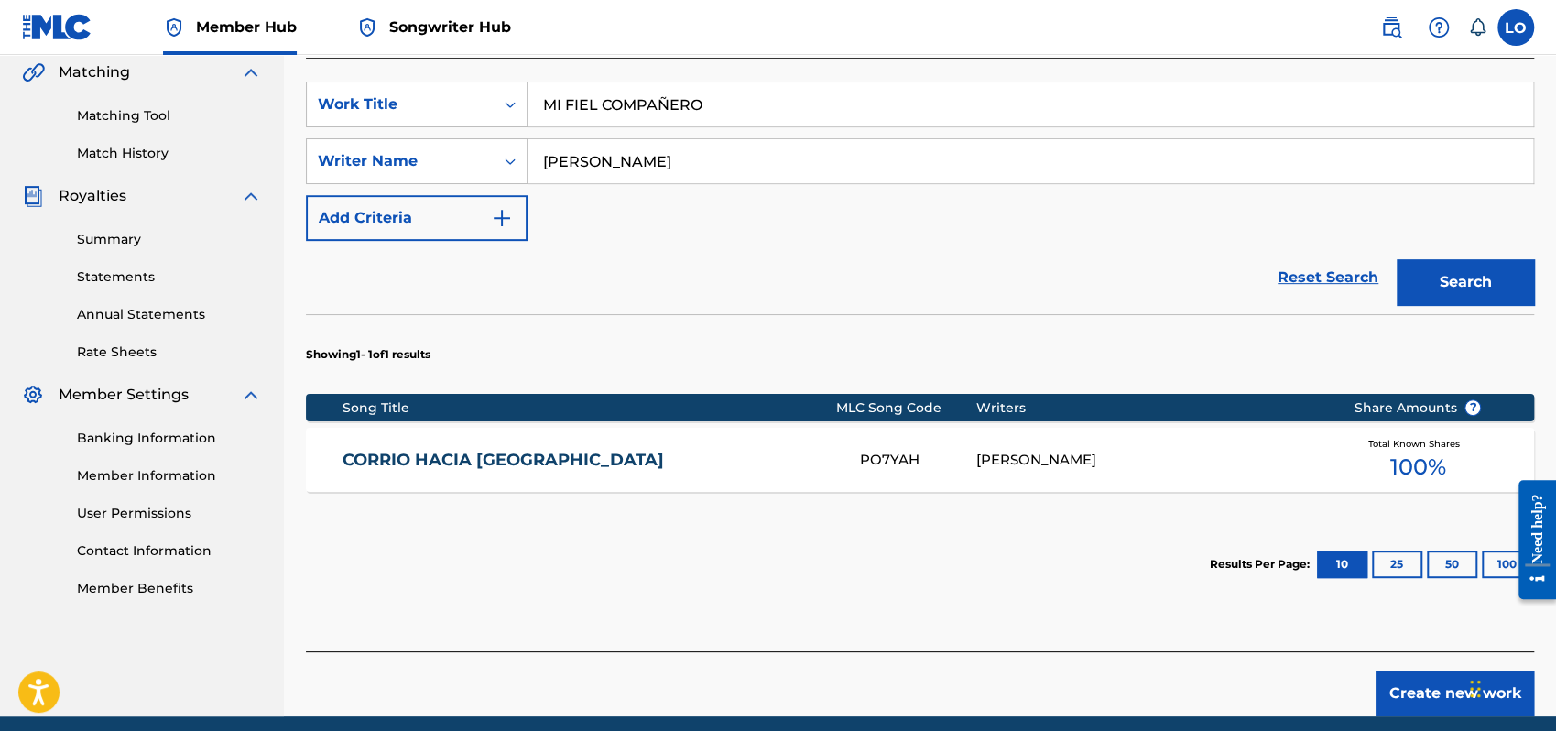
scroll to position [429, 0]
click at [1402, 679] on button "Create new work" at bounding box center [1456, 693] width 158 height 46
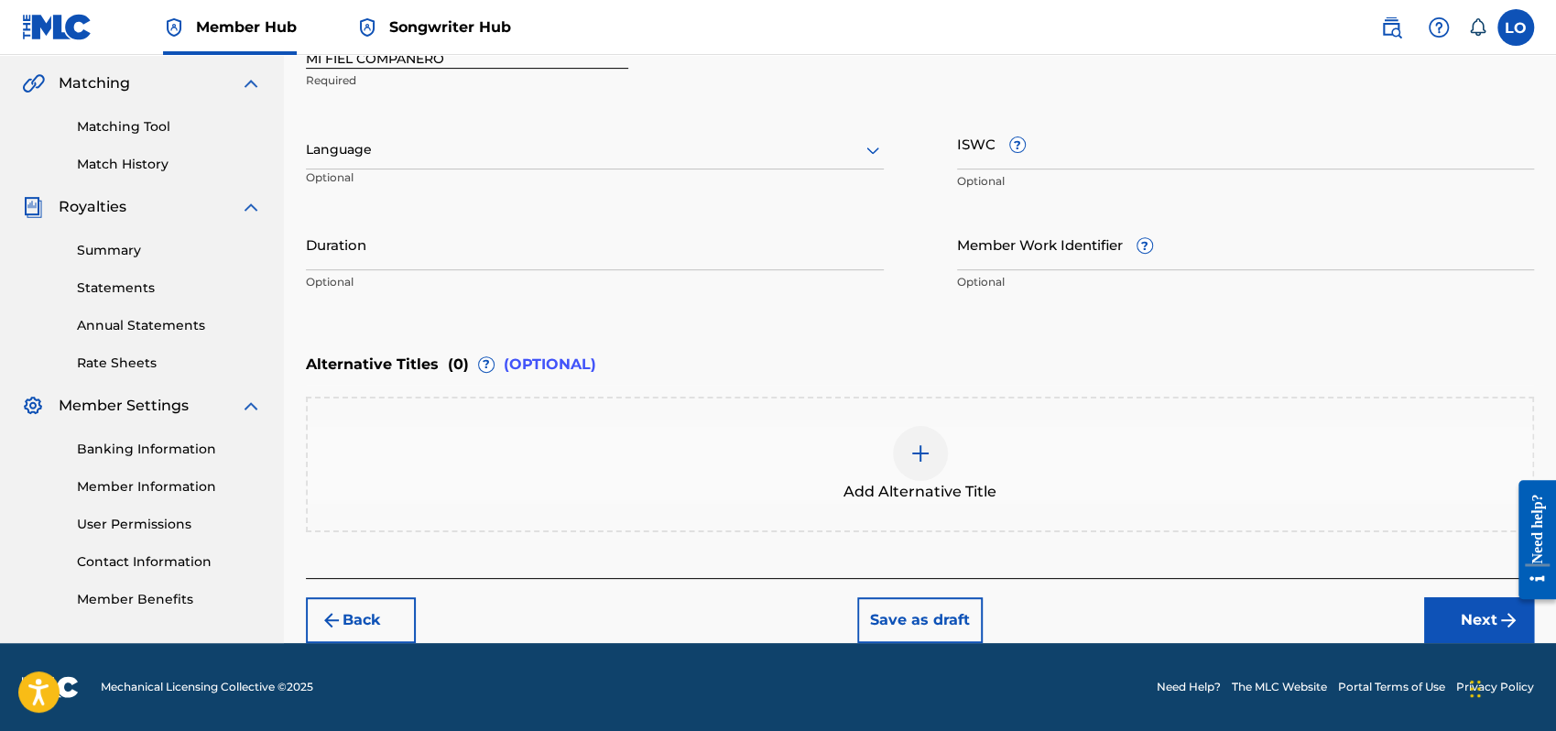
scroll to position [415, 0]
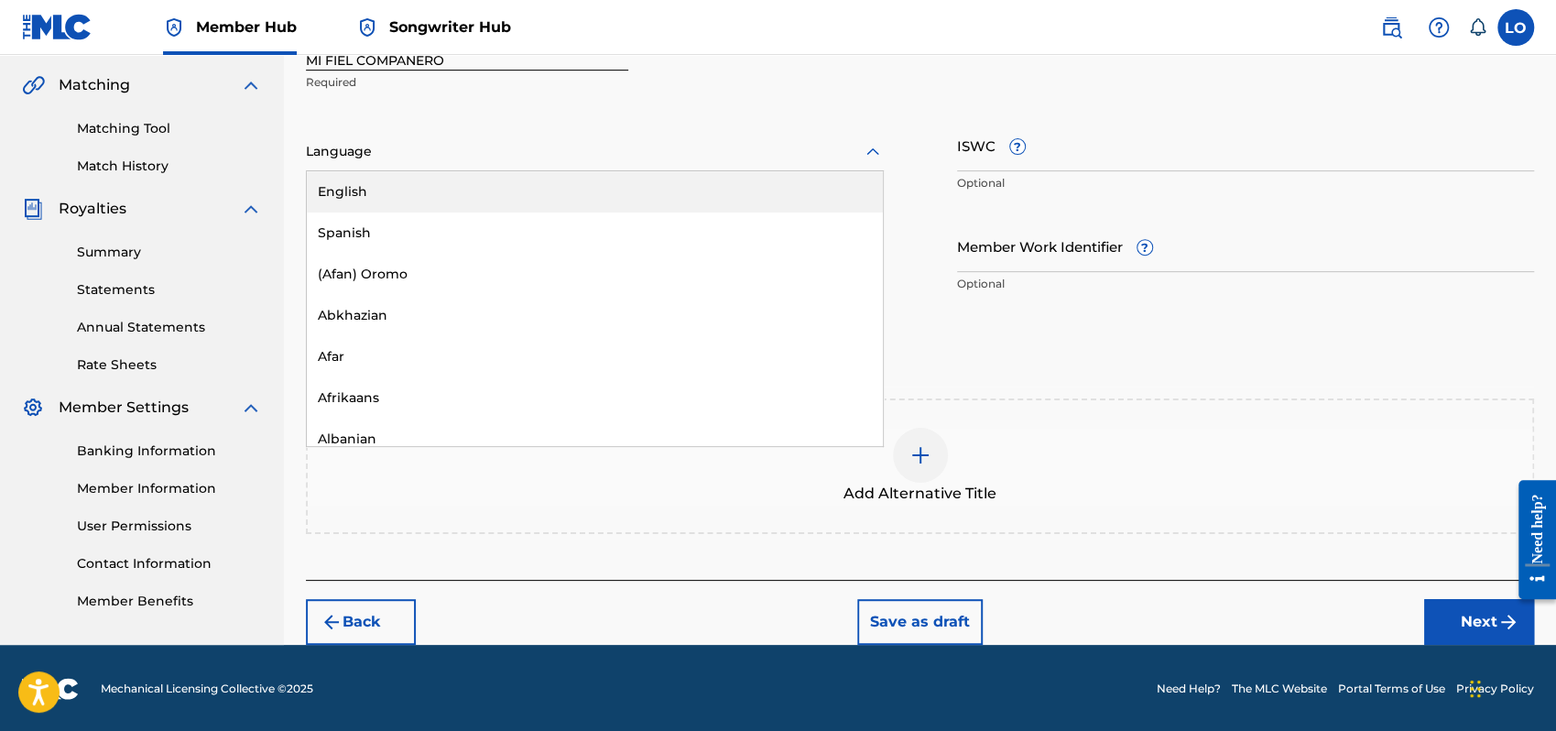
click at [877, 149] on icon at bounding box center [873, 152] width 22 height 22
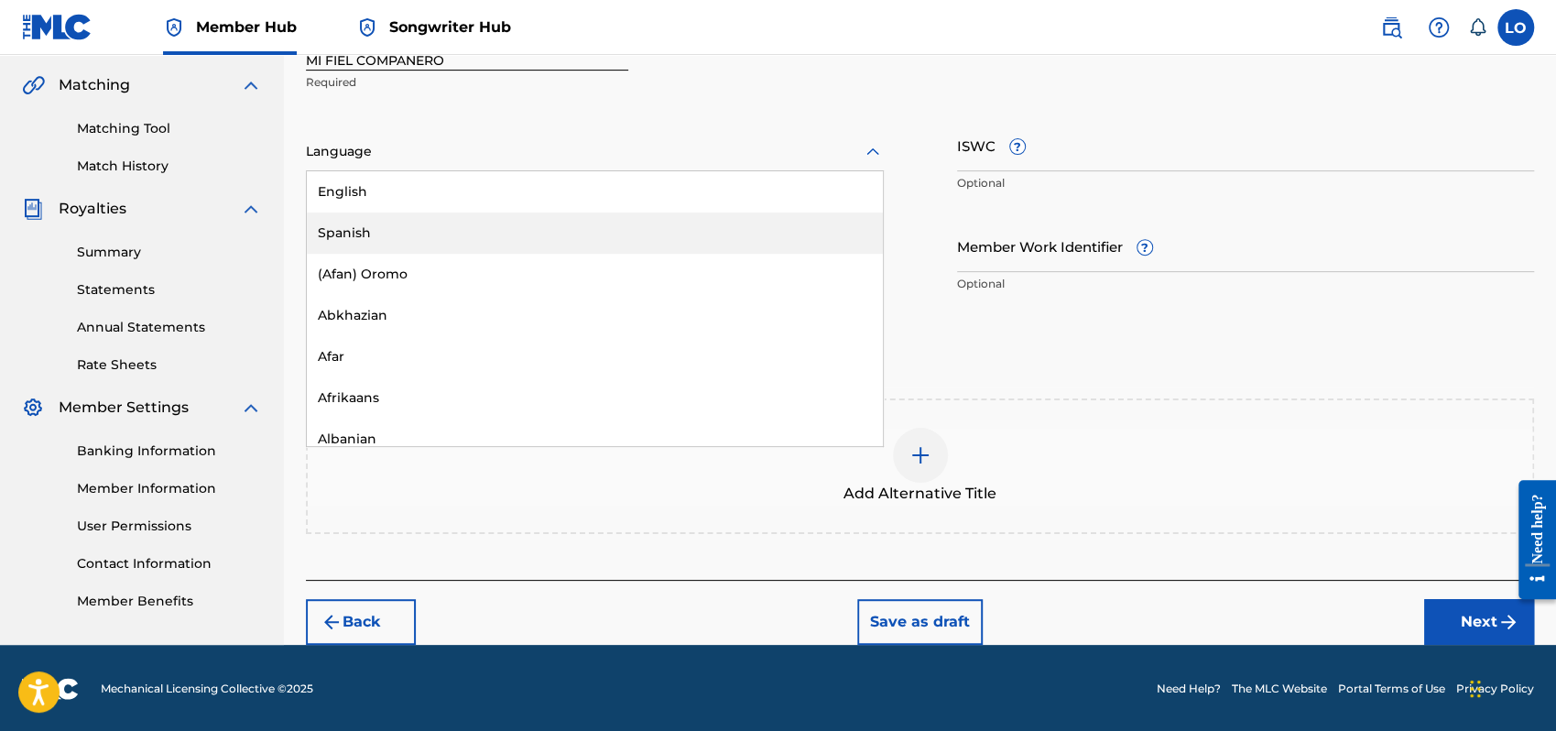
click at [394, 223] on div "Spanish" at bounding box center [595, 233] width 576 height 41
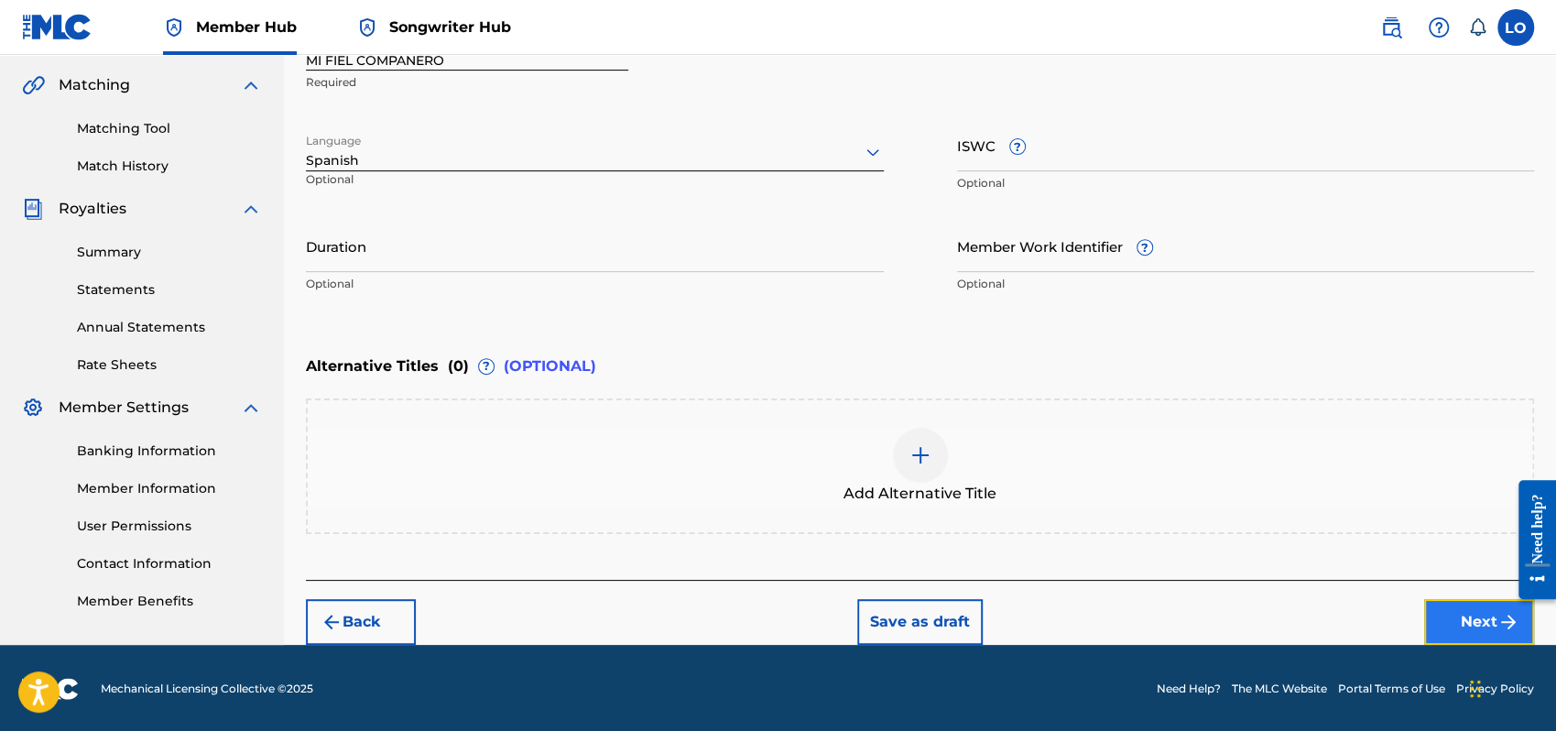
click at [1479, 606] on button "Next" at bounding box center [1479, 622] width 110 height 46
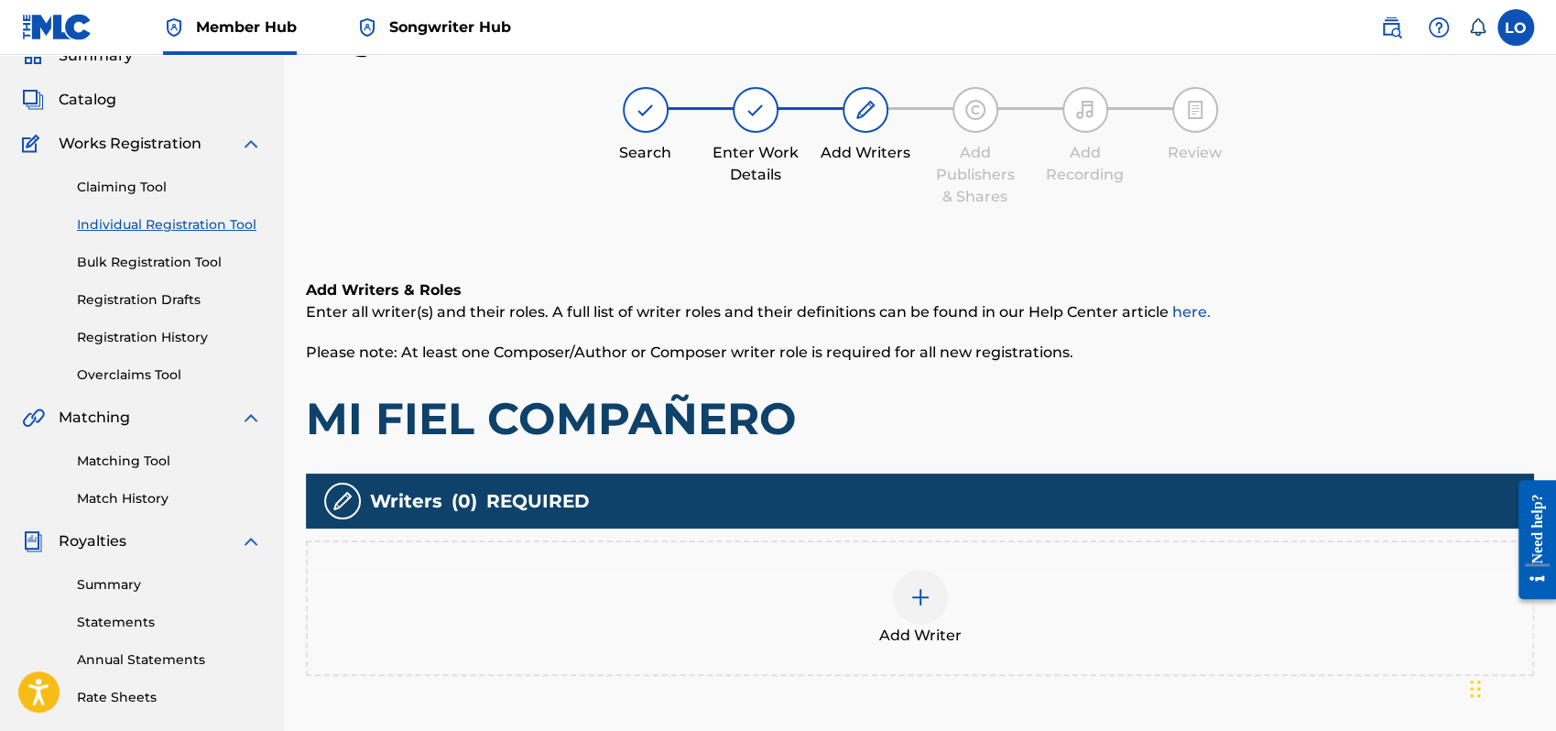
scroll to position [82, 0]
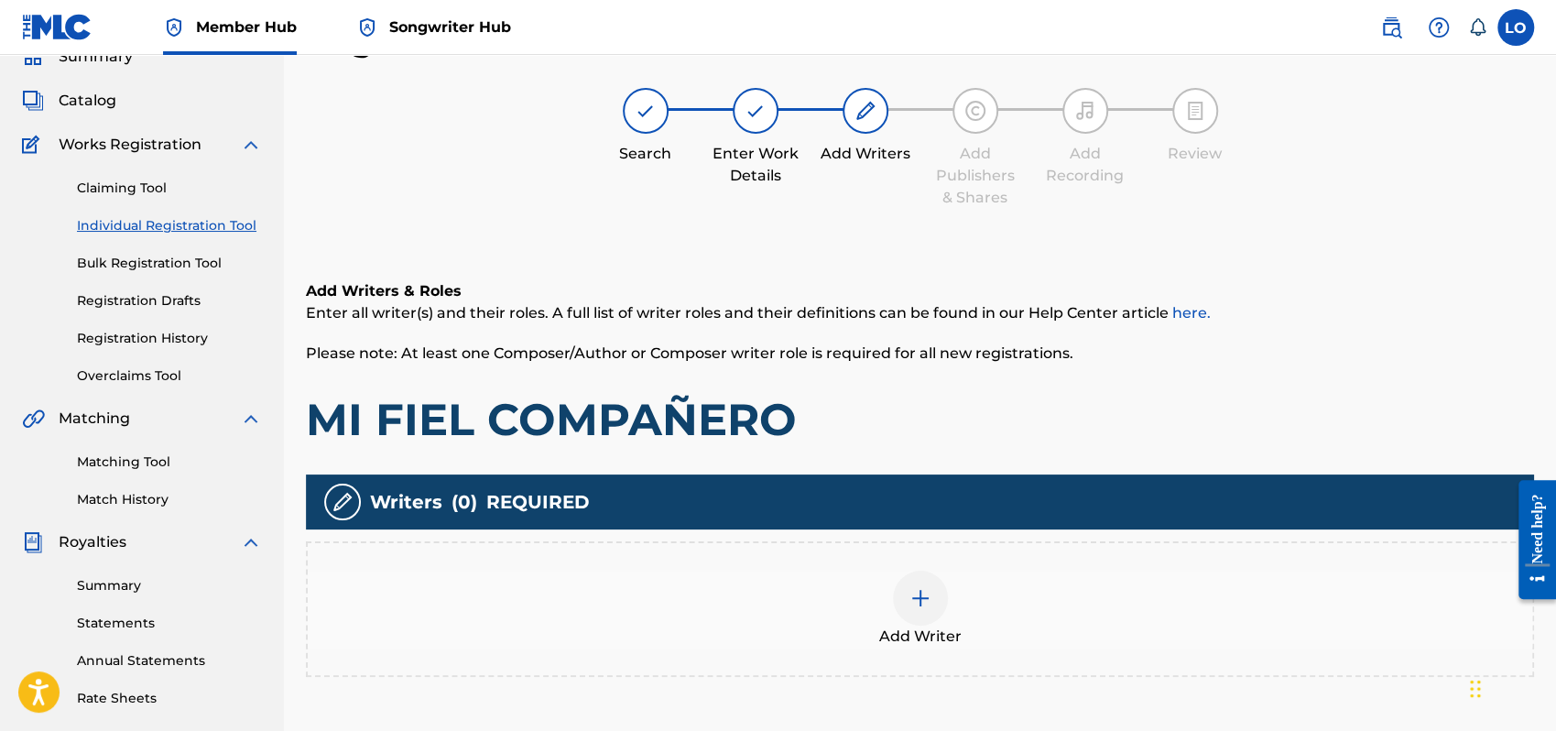
click at [924, 594] on img at bounding box center [921, 598] width 22 height 22
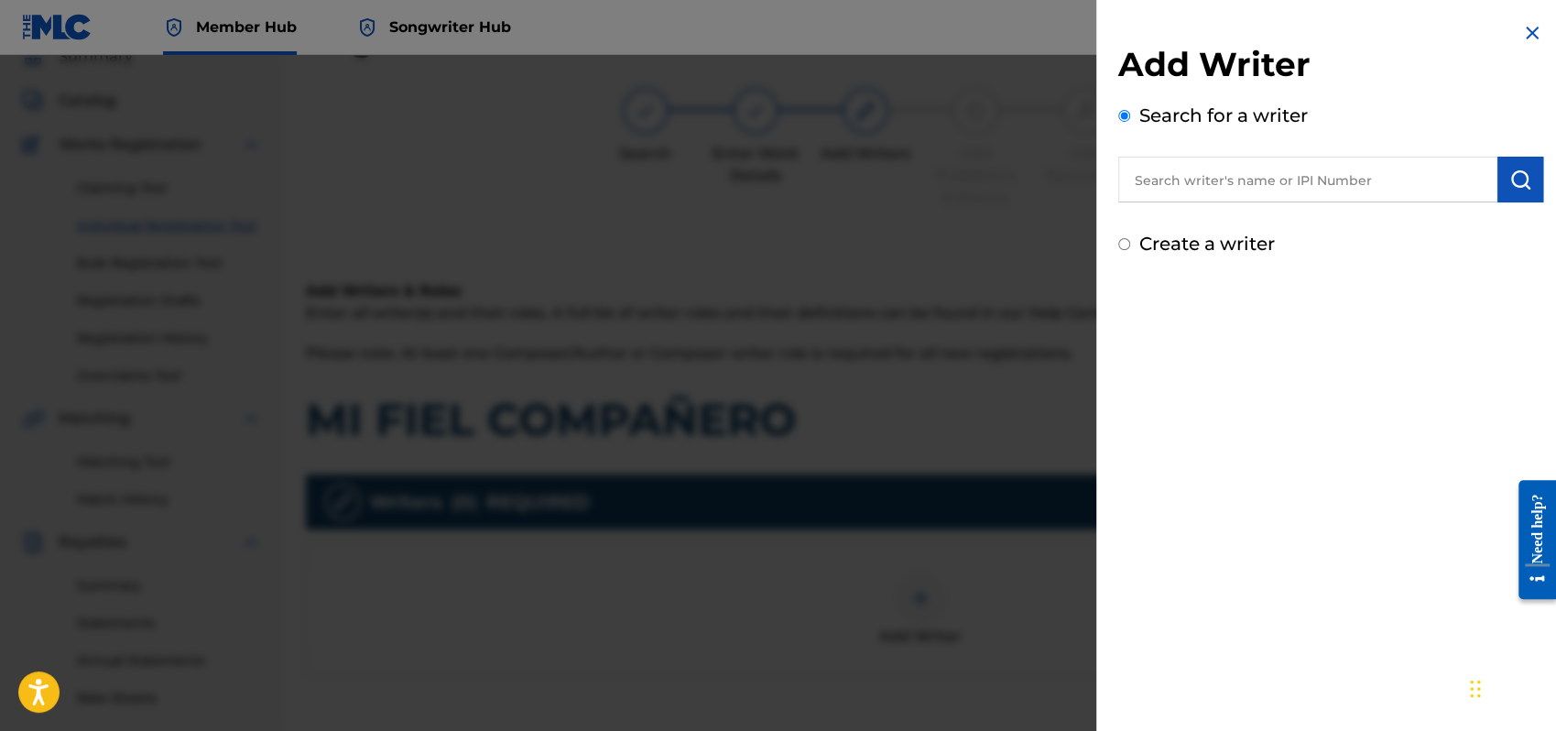
click at [1215, 178] on input "text" at bounding box center [1308, 180] width 379 height 46
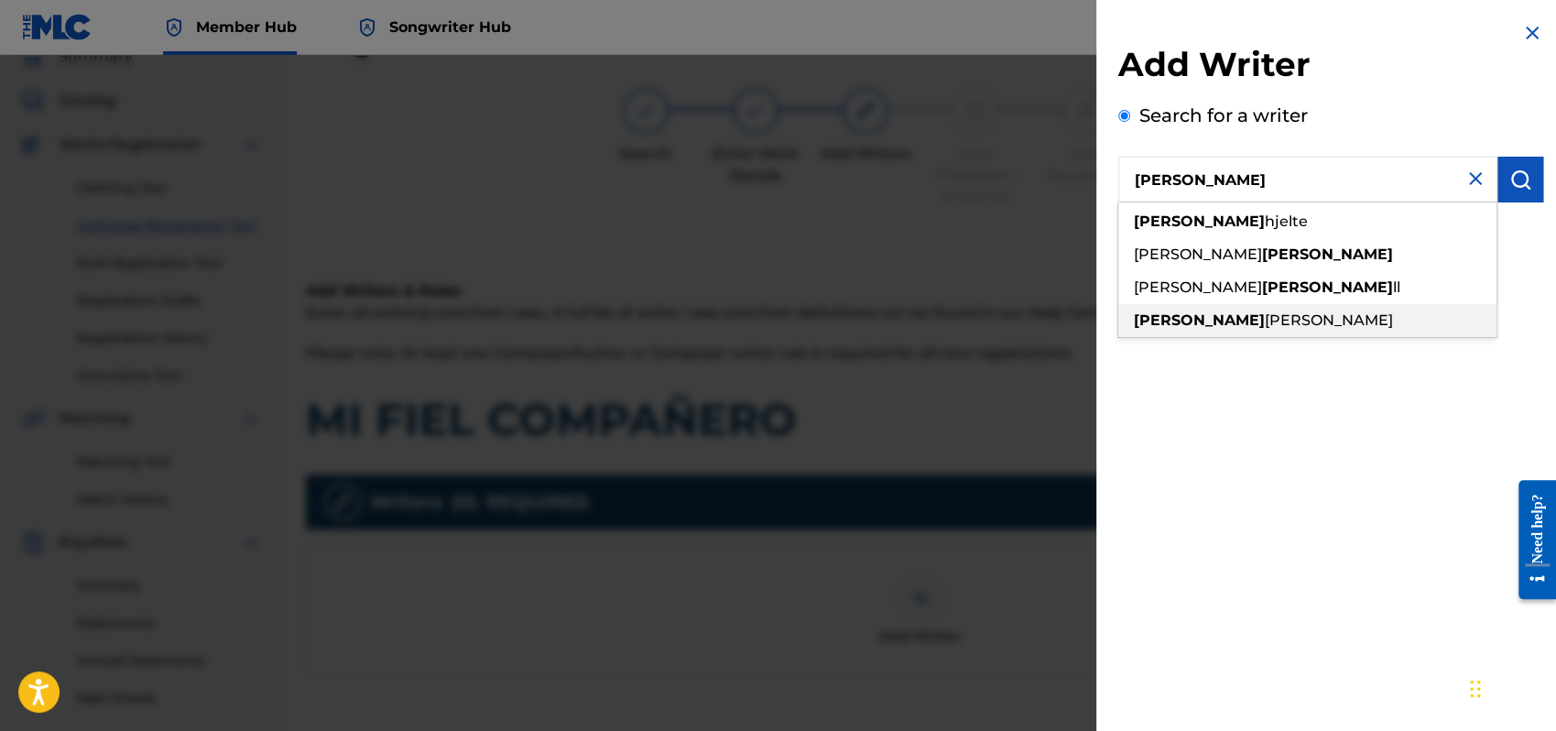
click at [1265, 317] on span "[PERSON_NAME]" at bounding box center [1329, 319] width 128 height 17
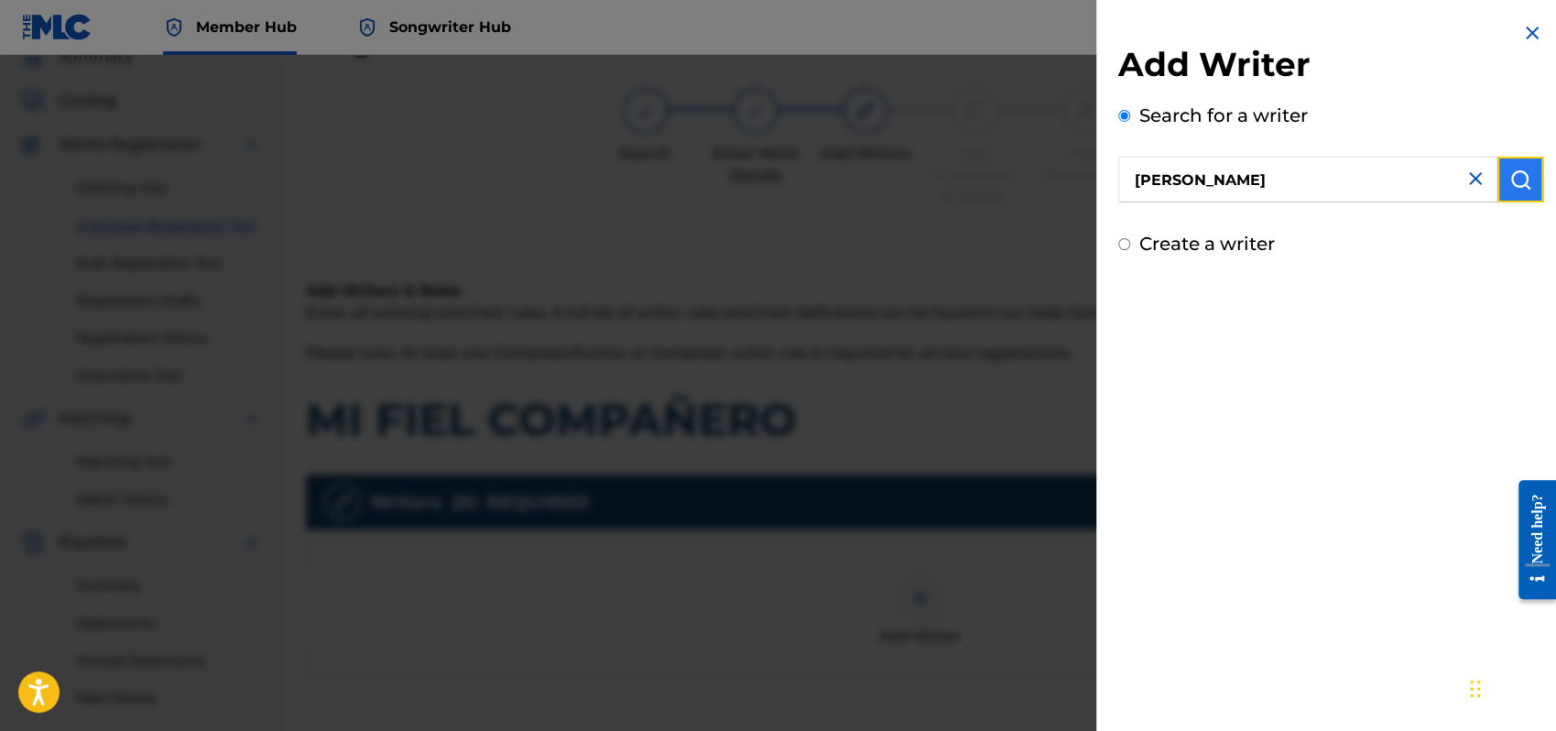
click at [1524, 178] on img "submit" at bounding box center [1521, 180] width 22 height 22
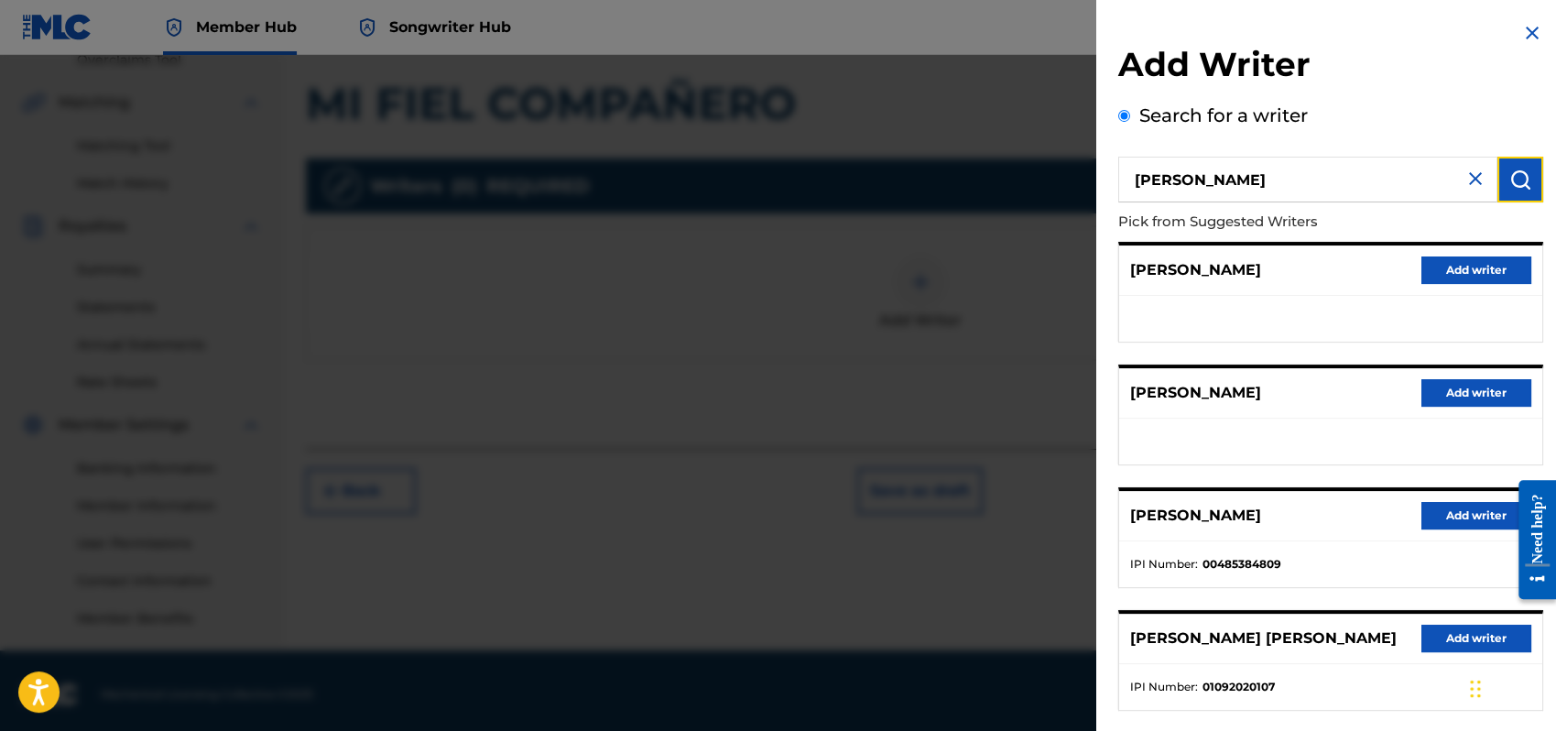
scroll to position [404, 0]
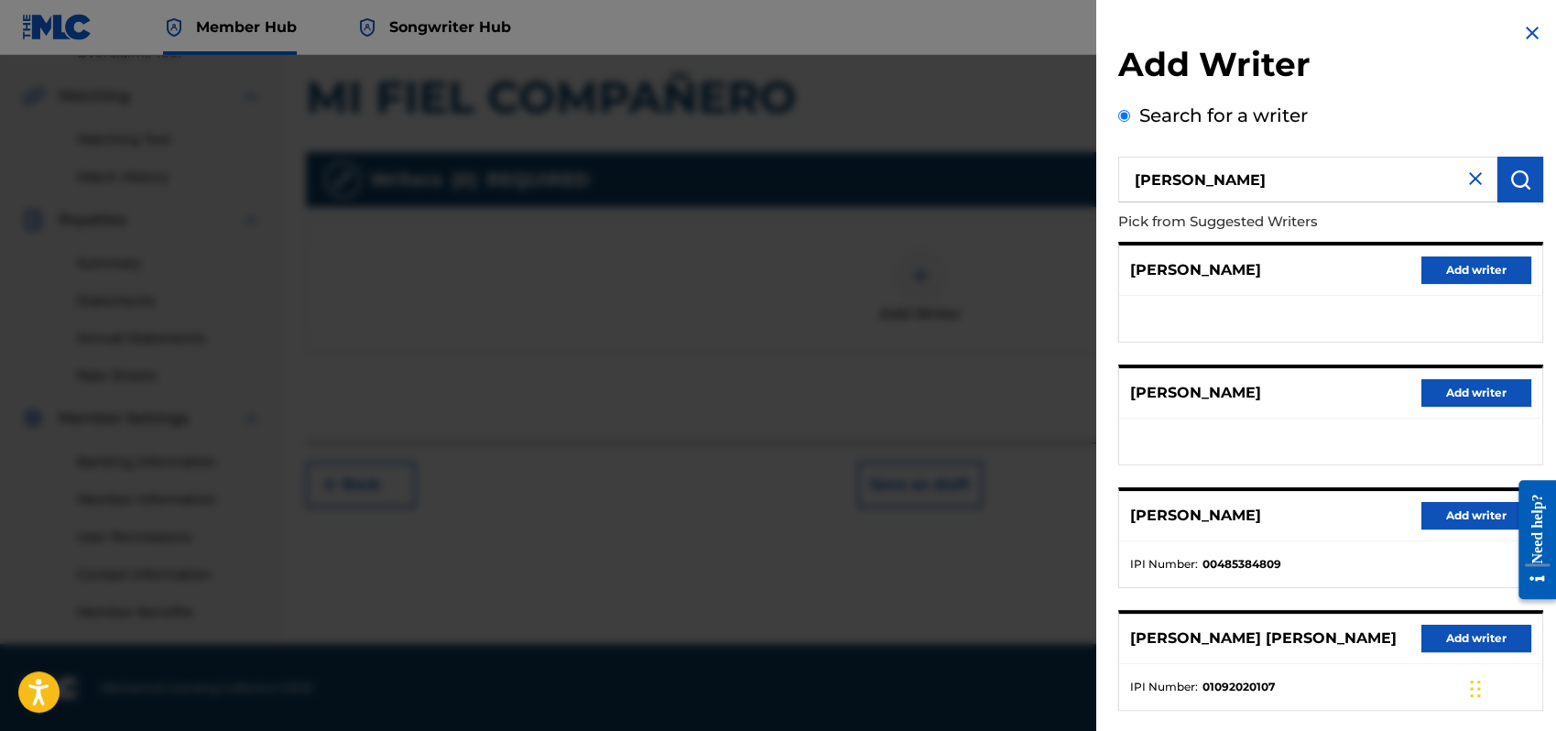
click at [1354, 173] on input "[PERSON_NAME]" at bounding box center [1308, 180] width 379 height 46
click at [1510, 178] on img "submit" at bounding box center [1521, 180] width 22 height 22
click at [1463, 273] on button "Add writer" at bounding box center [1477, 269] width 110 height 27
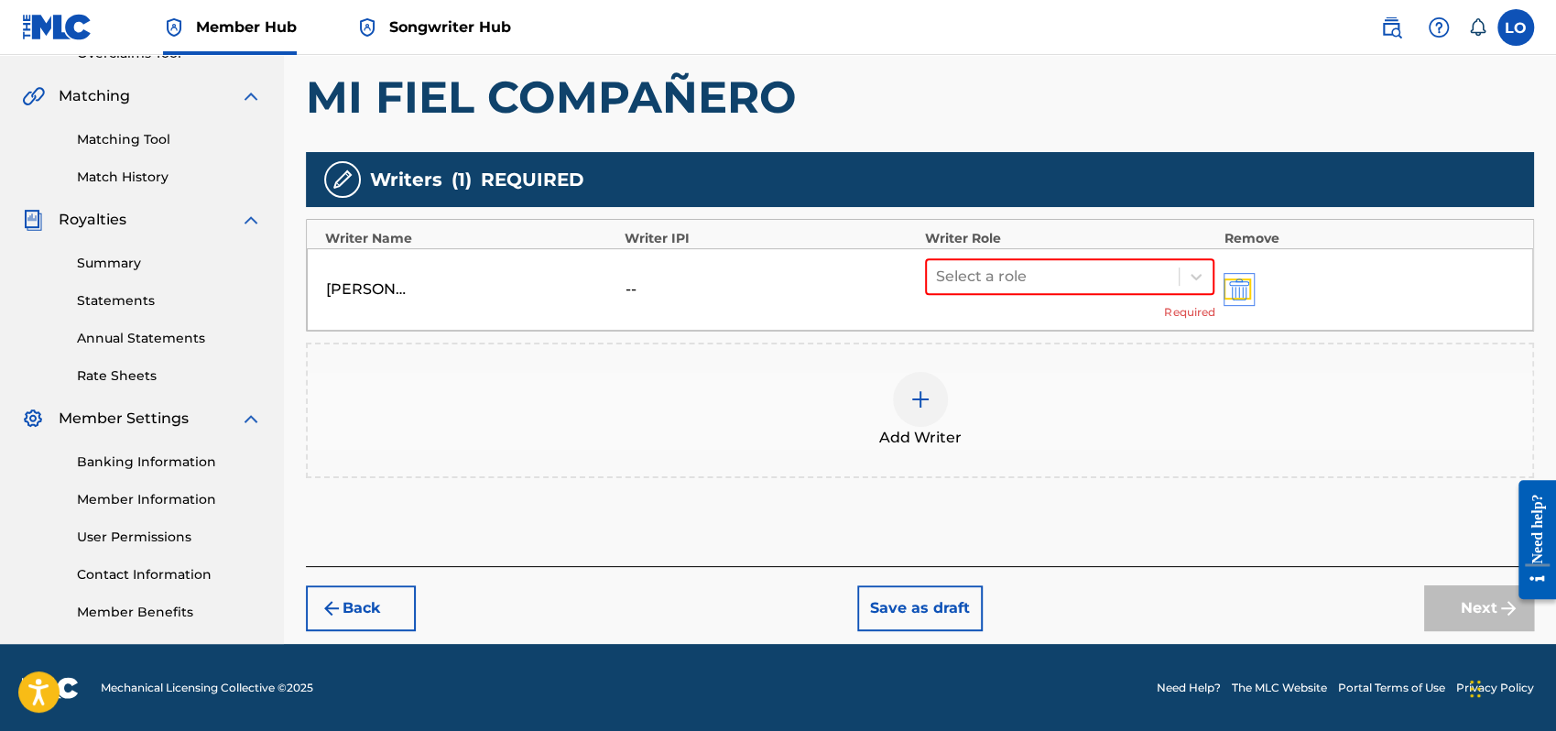
click at [1240, 283] on img "submit" at bounding box center [1239, 289] width 20 height 22
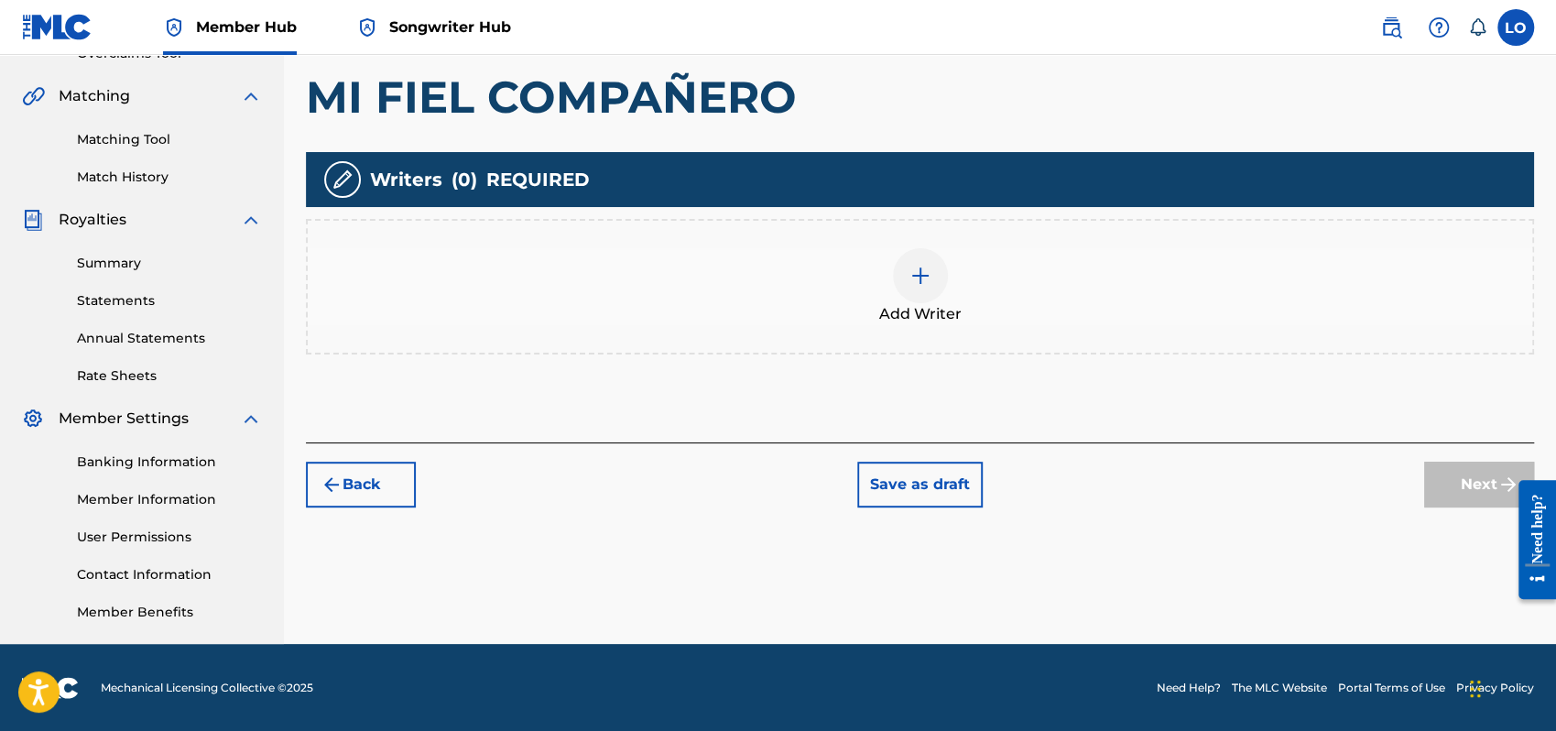
click at [932, 277] on div at bounding box center [920, 275] width 55 height 55
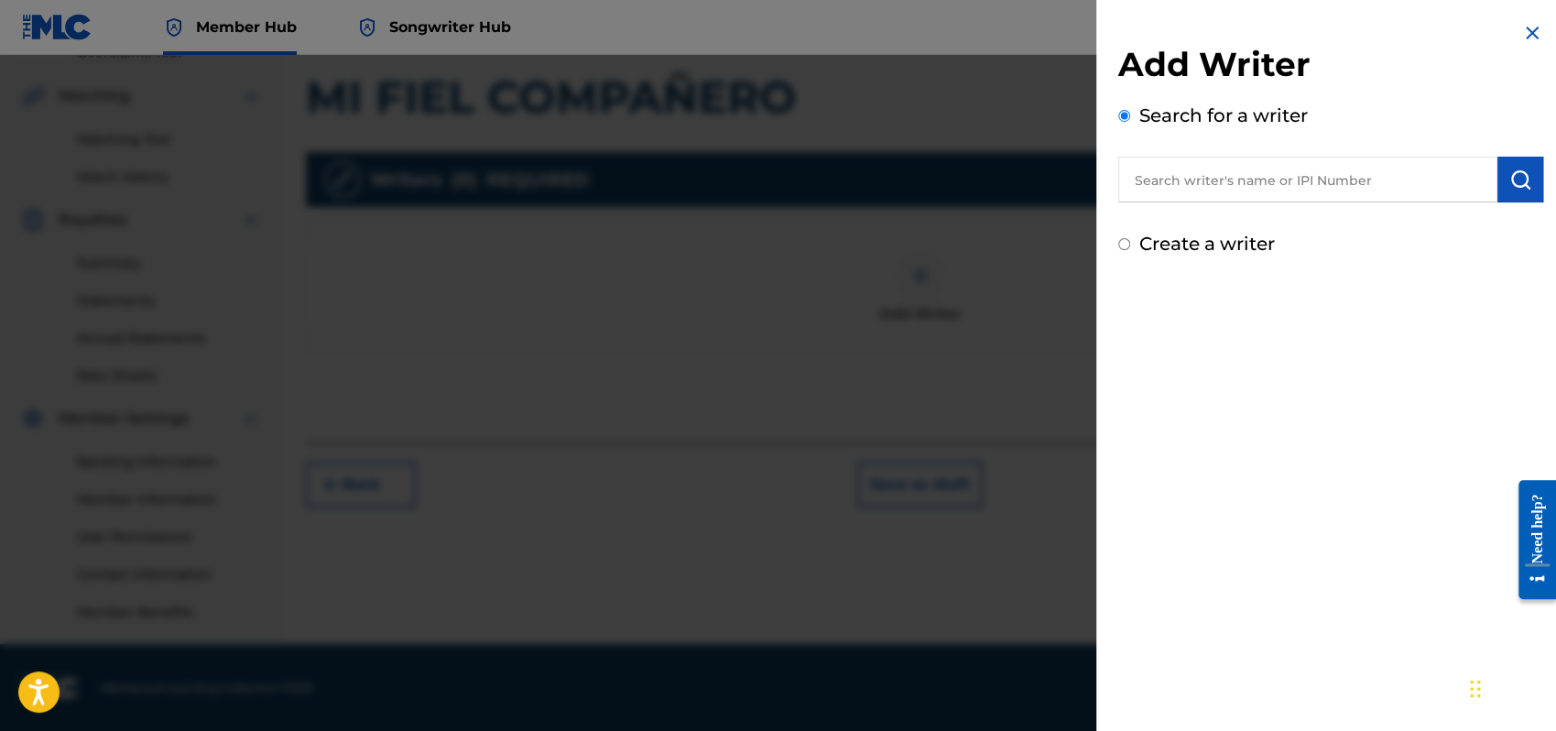
click at [1187, 182] on input "text" at bounding box center [1308, 180] width 379 height 46
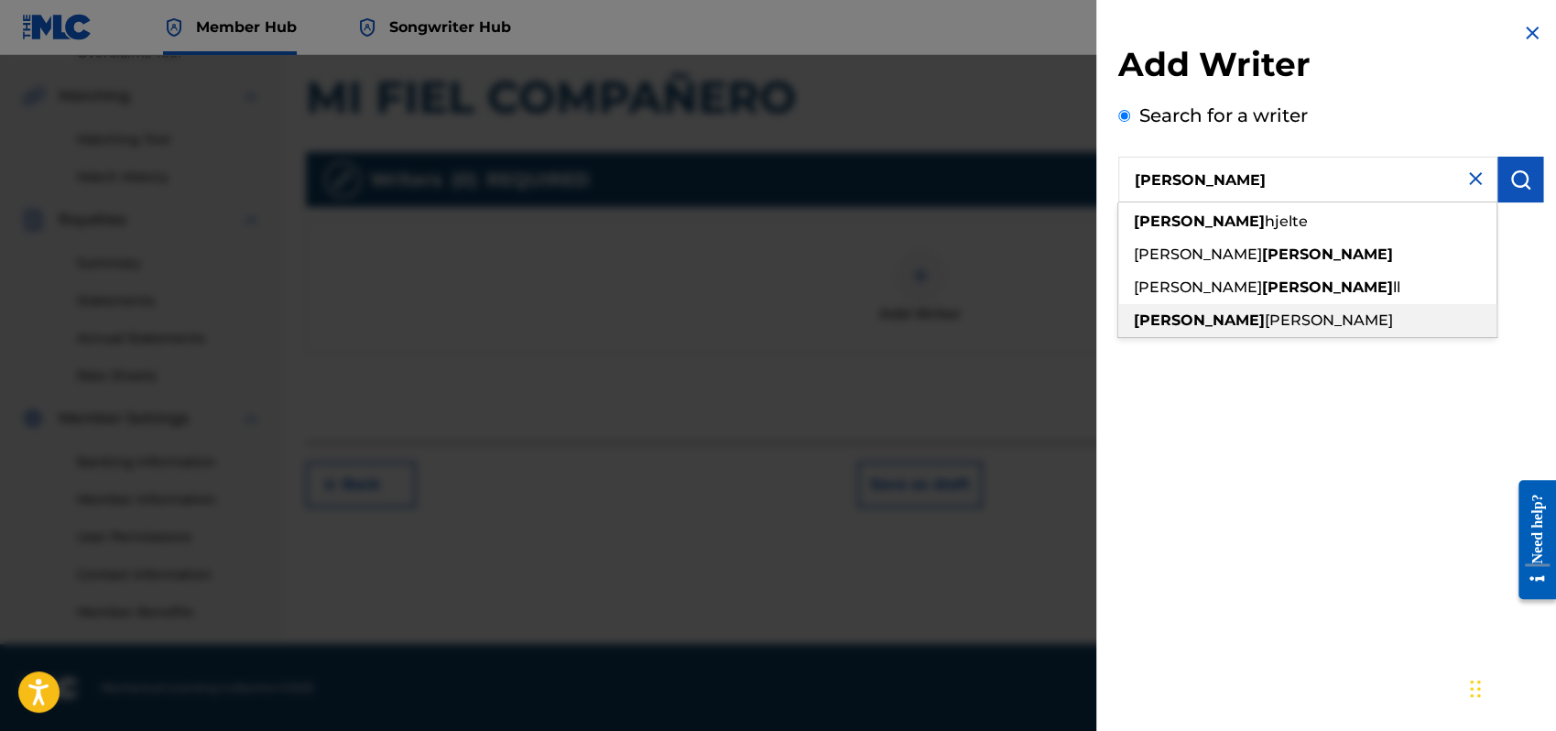
click at [1265, 317] on span "[PERSON_NAME]" at bounding box center [1329, 319] width 128 height 17
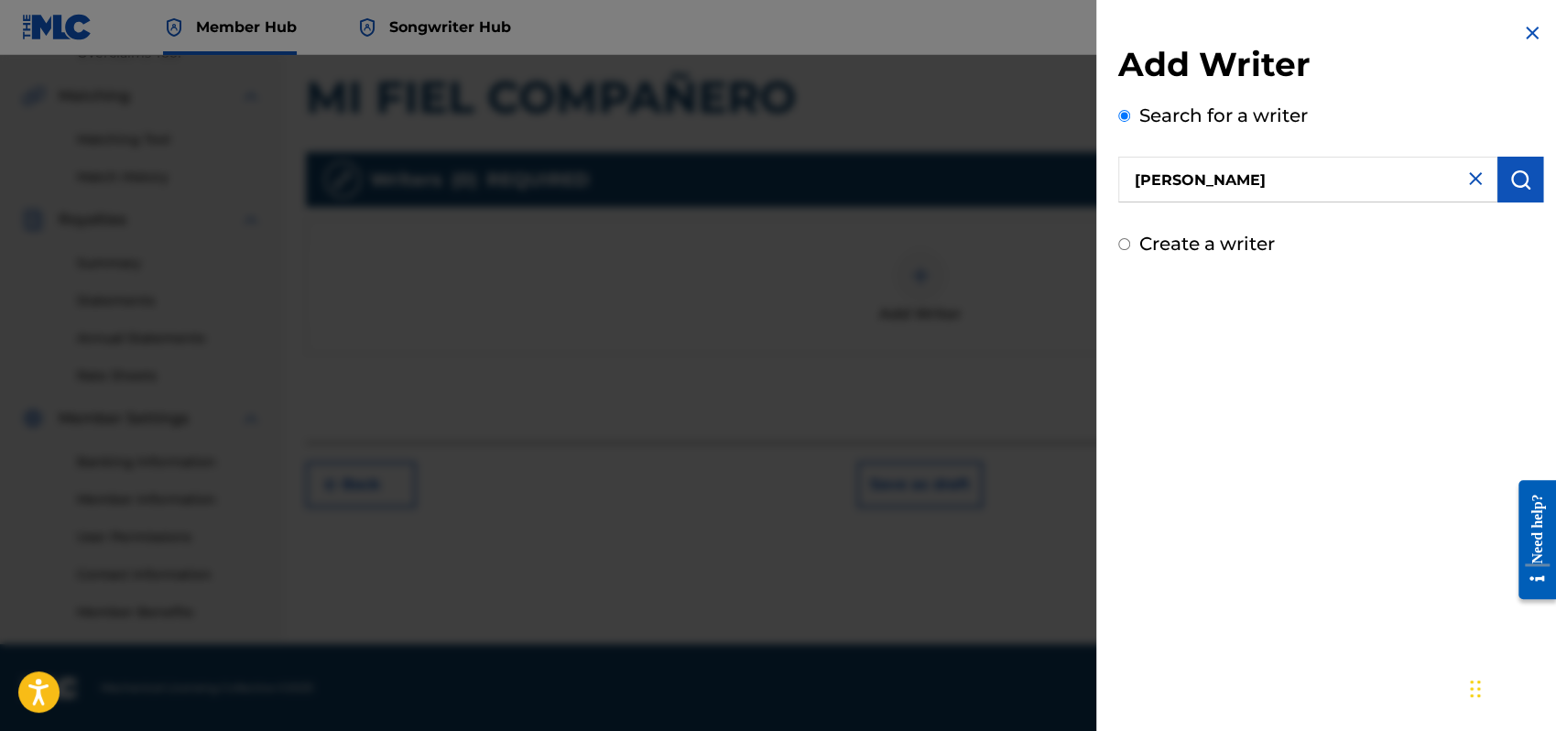
click at [1122, 238] on input "Create a writer" at bounding box center [1125, 244] width 12 height 12
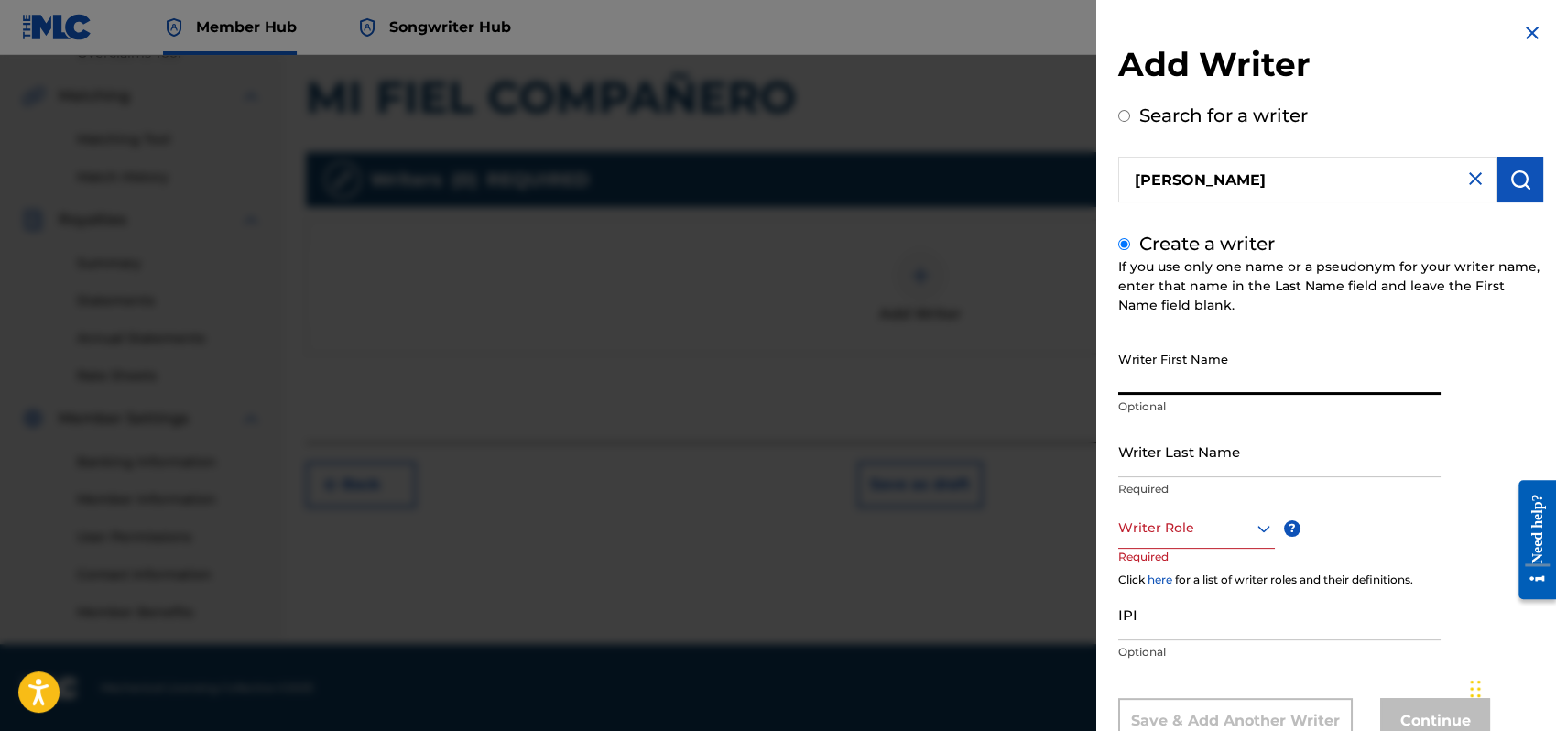
click at [1180, 368] on input "Writer First Name" at bounding box center [1280, 369] width 322 height 52
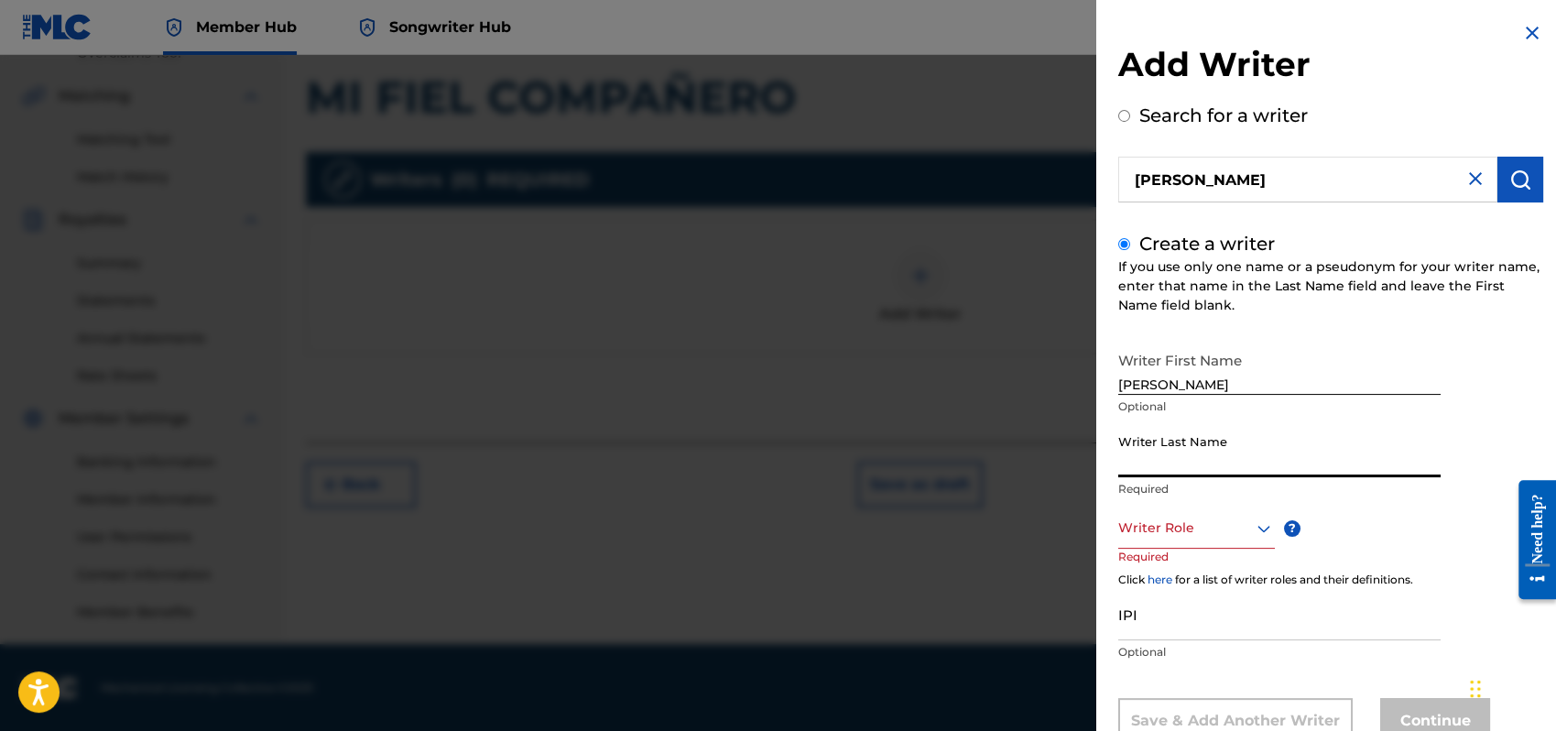
click at [1157, 438] on input "Writer Last Name" at bounding box center [1280, 451] width 322 height 52
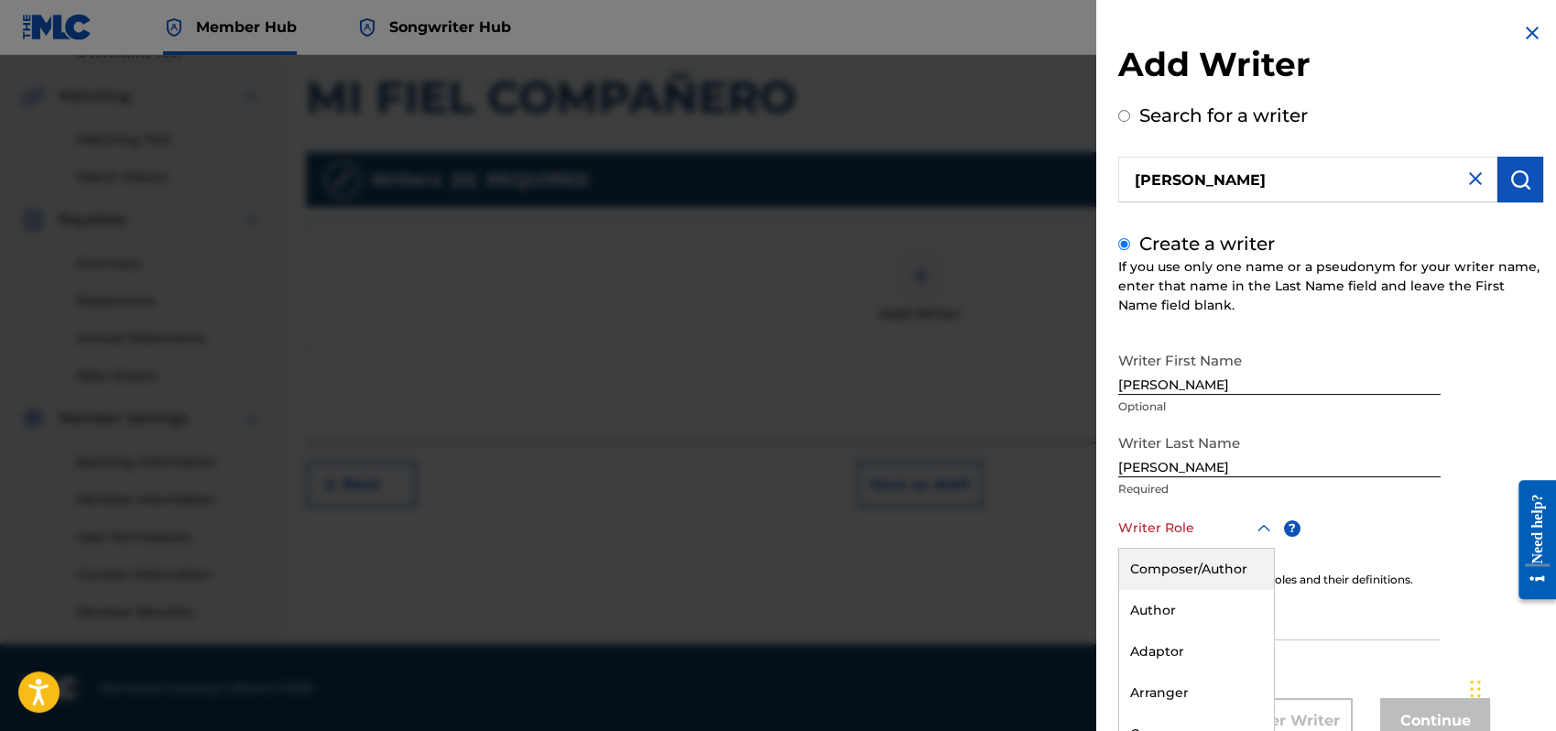
scroll to position [61, 0]
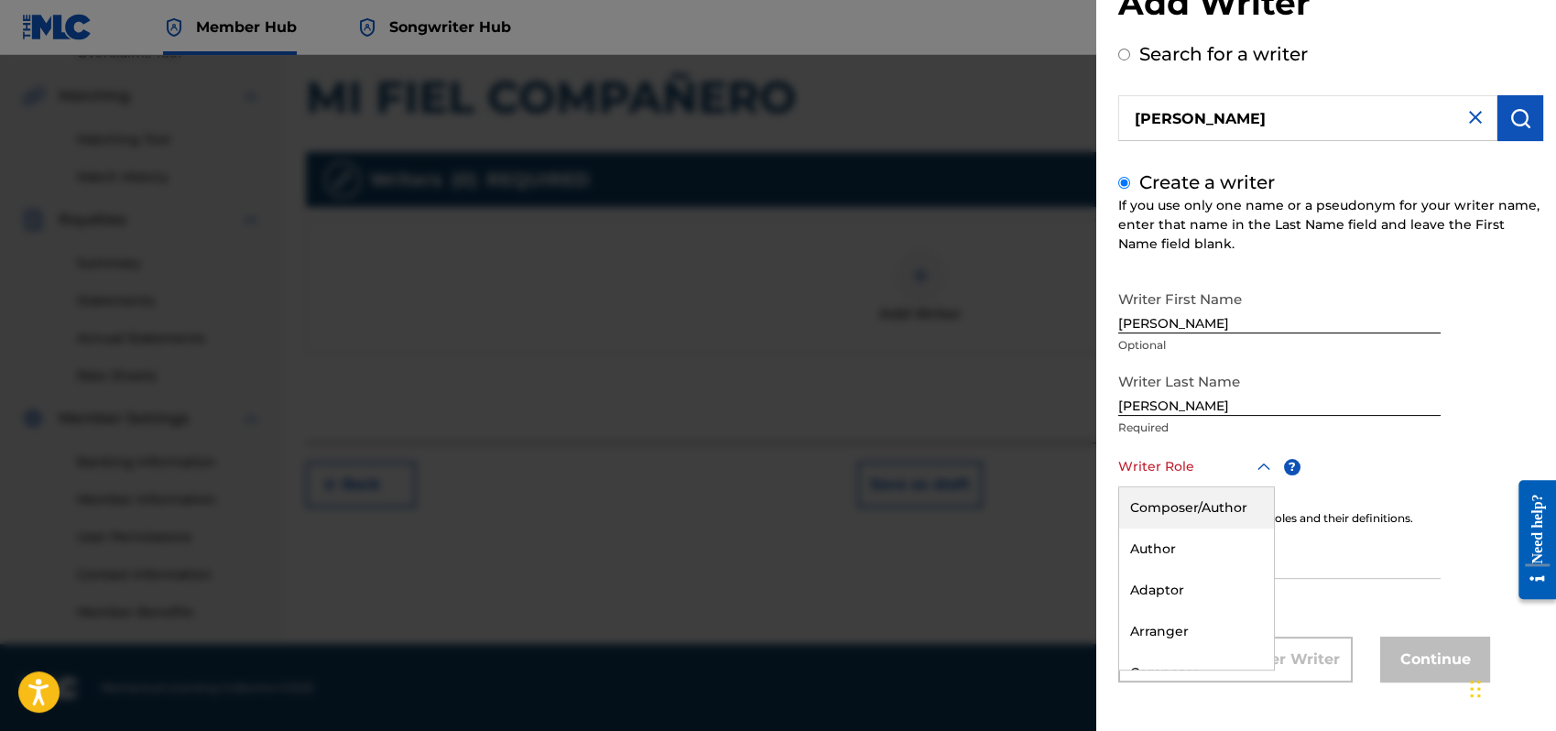
click at [1261, 487] on div "8 results available. Use Up and Down to choose options, press Enter to select t…" at bounding box center [1197, 466] width 157 height 41
click at [1164, 496] on div "Composer/Author" at bounding box center [1196, 507] width 155 height 41
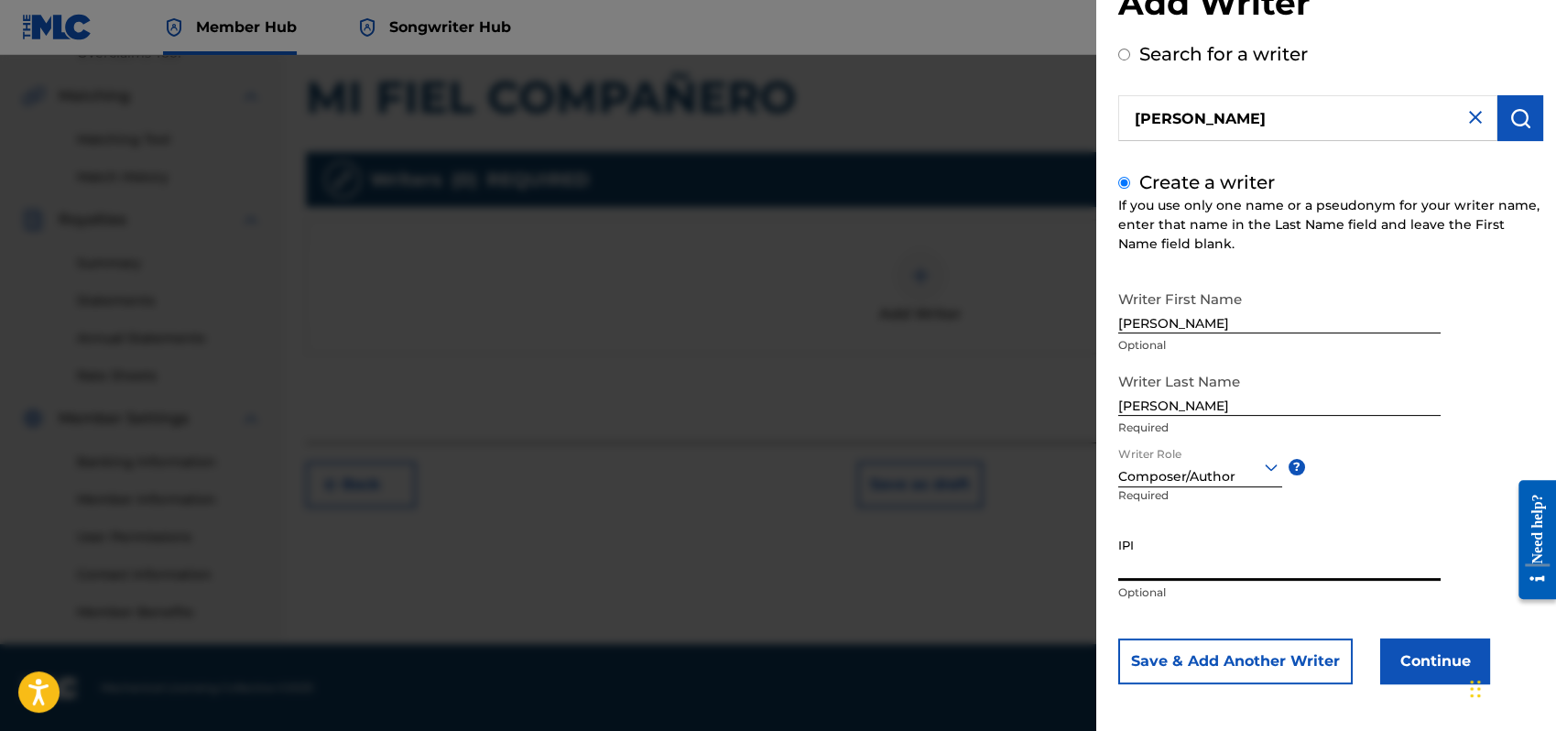
click at [1162, 567] on input "IPI" at bounding box center [1280, 555] width 322 height 52
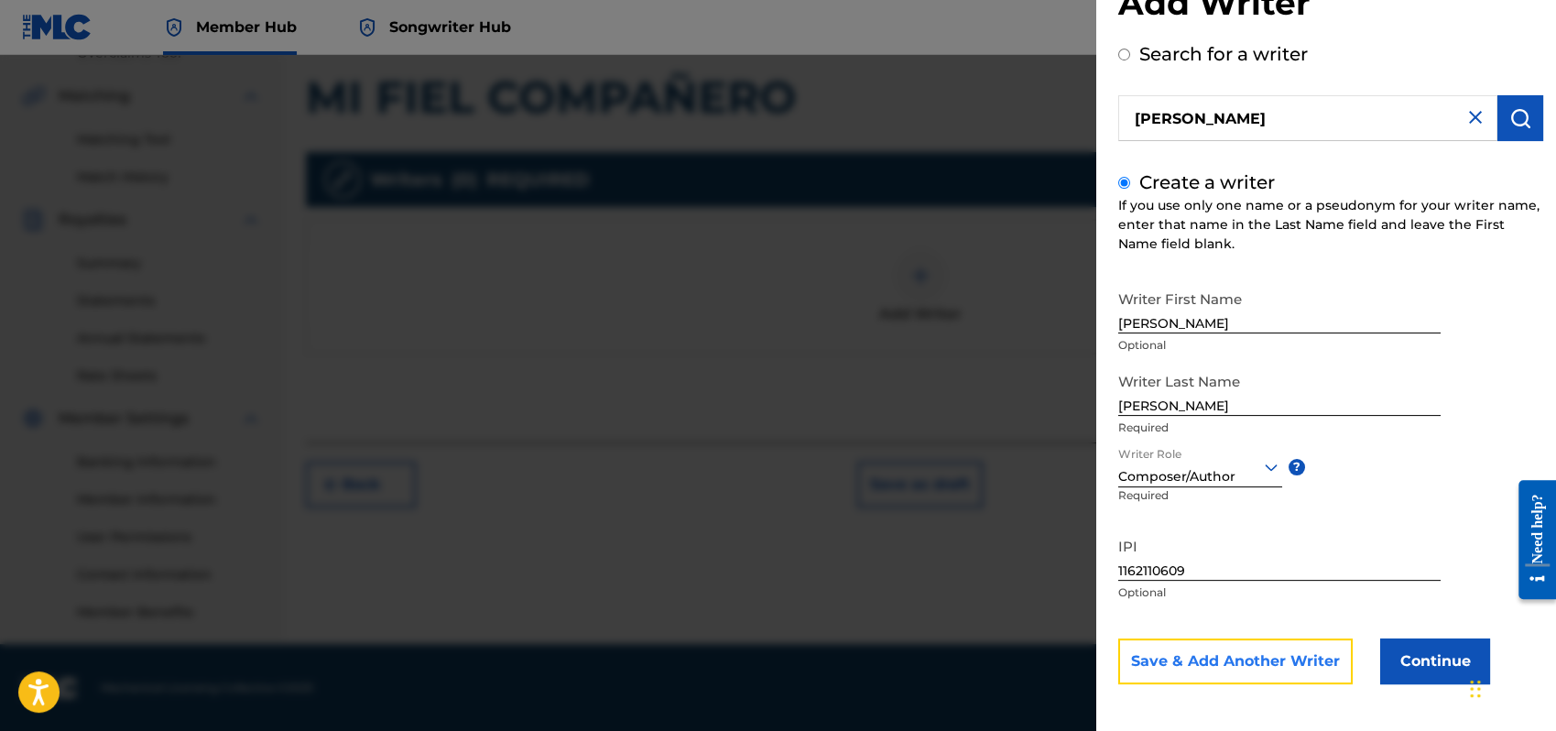
click at [1315, 650] on button "Save & Add Another Writer" at bounding box center [1236, 661] width 235 height 46
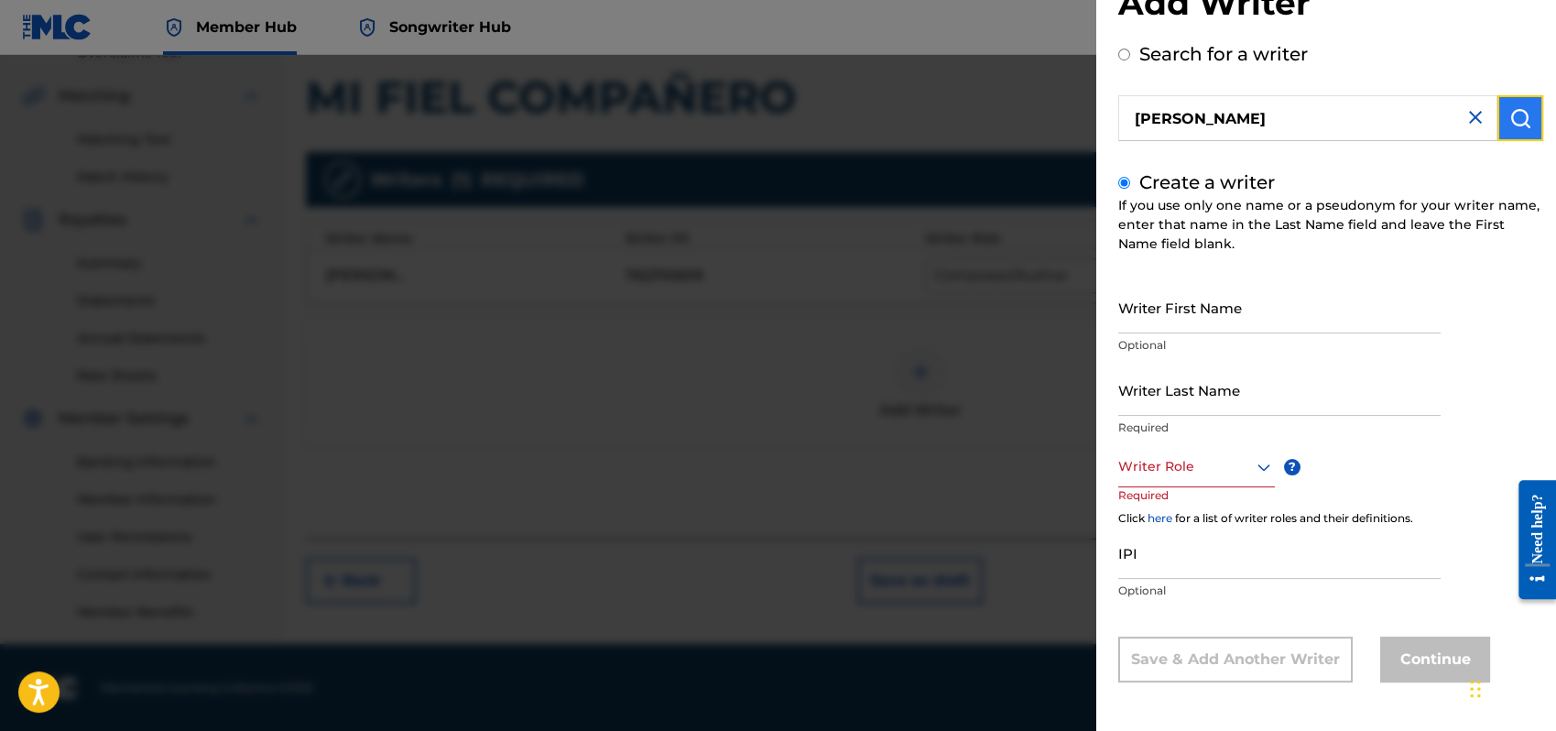
click at [1510, 112] on img "submit" at bounding box center [1521, 118] width 22 height 22
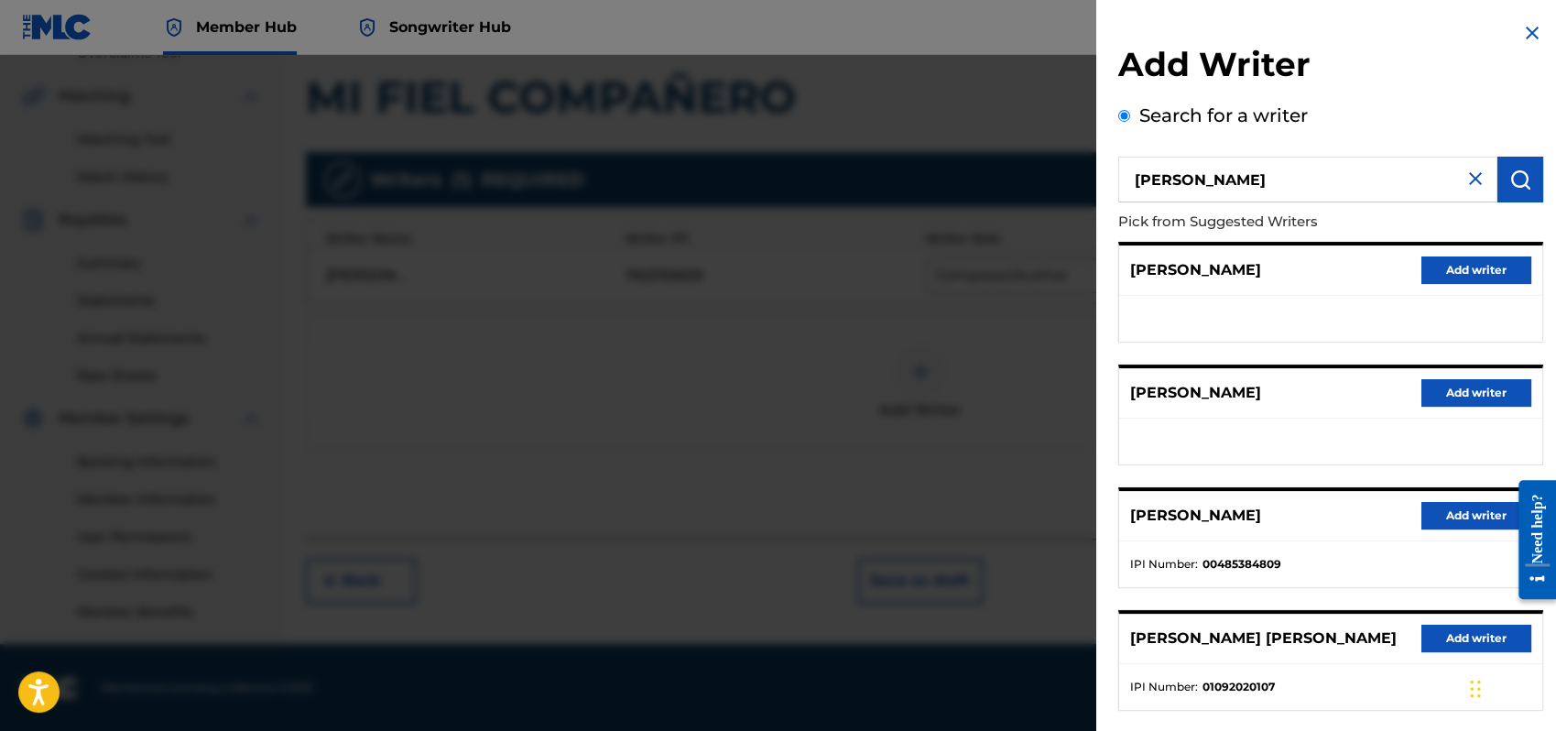
click at [1522, 33] on img at bounding box center [1533, 33] width 22 height 22
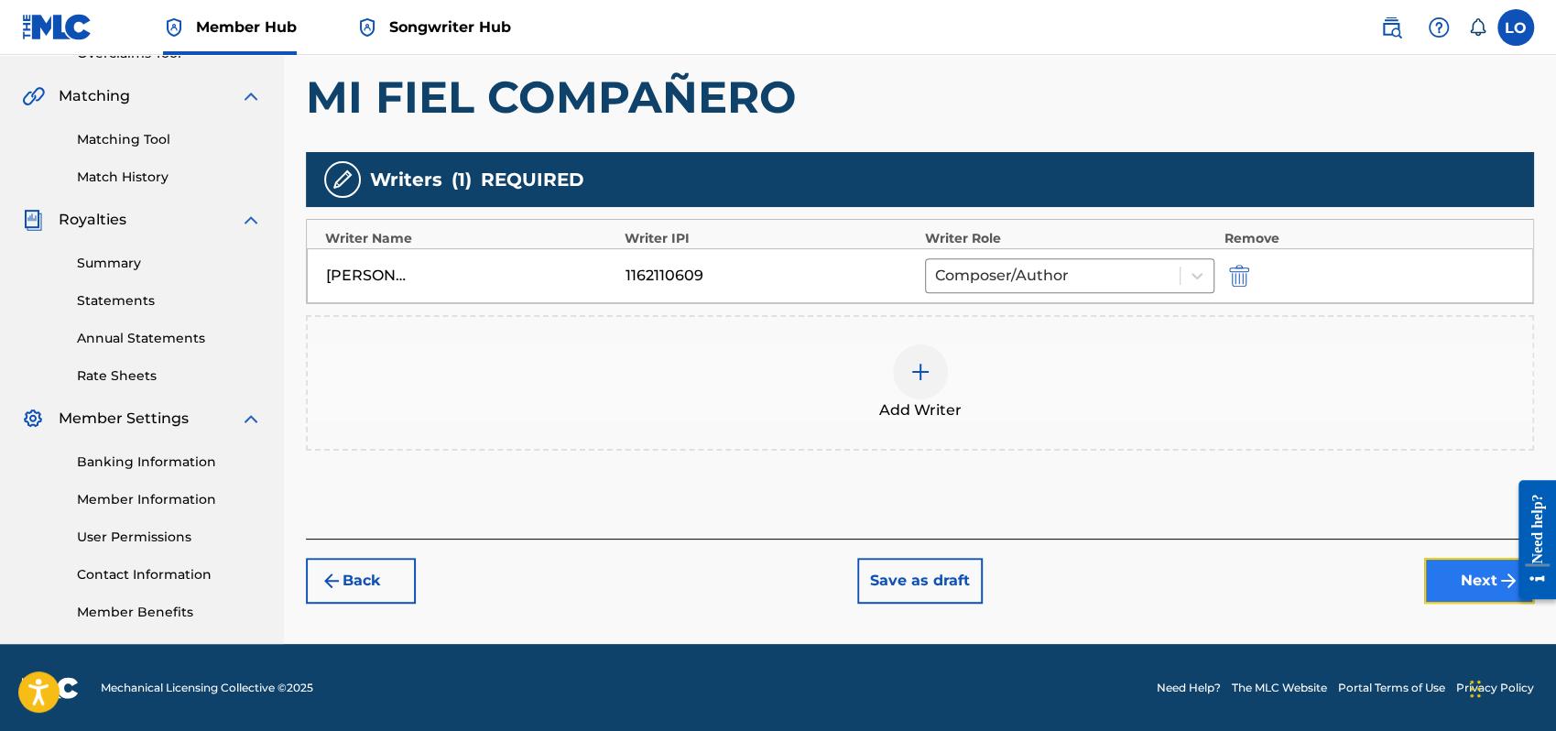
click at [1460, 578] on button "Next" at bounding box center [1479, 581] width 110 height 46
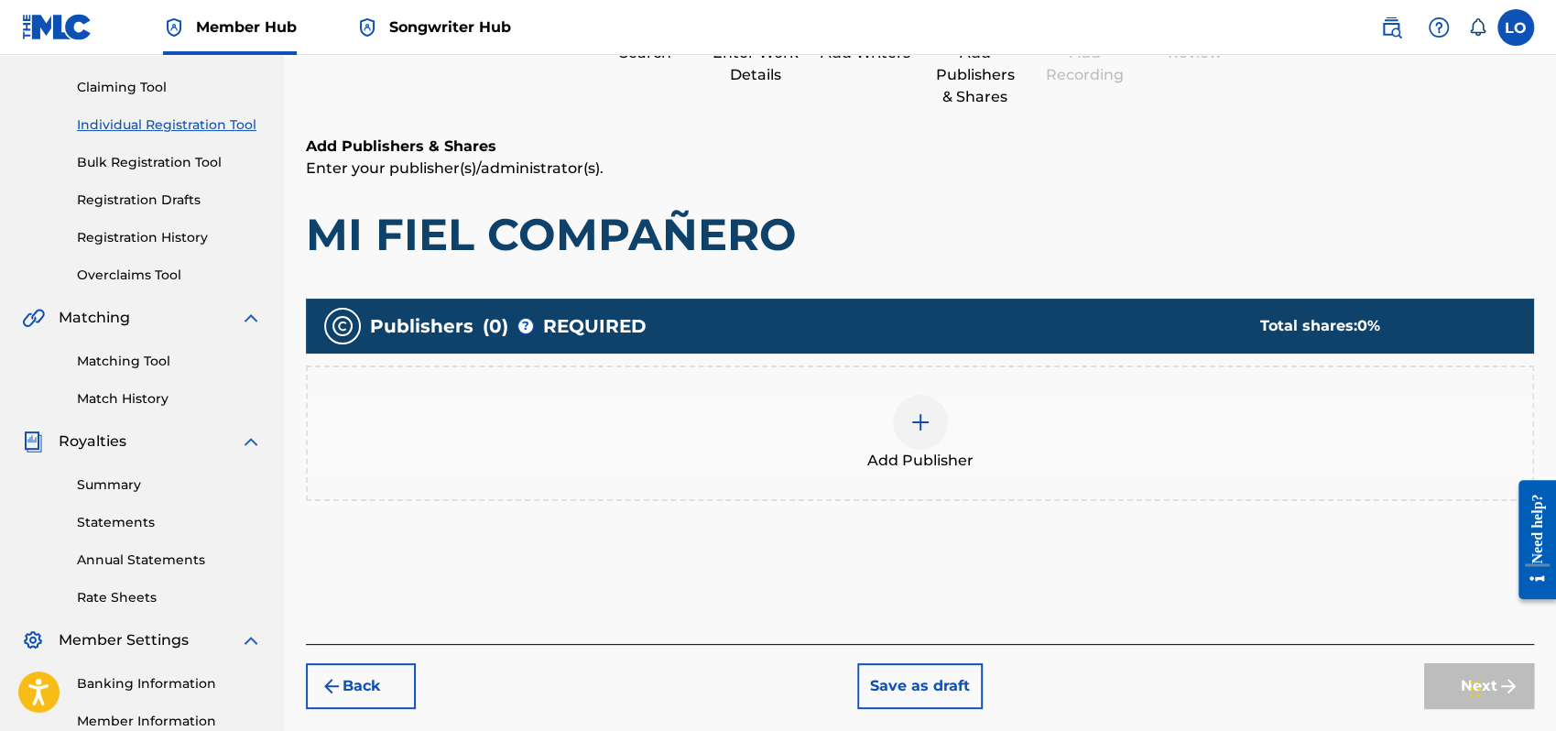
scroll to position [82, 0]
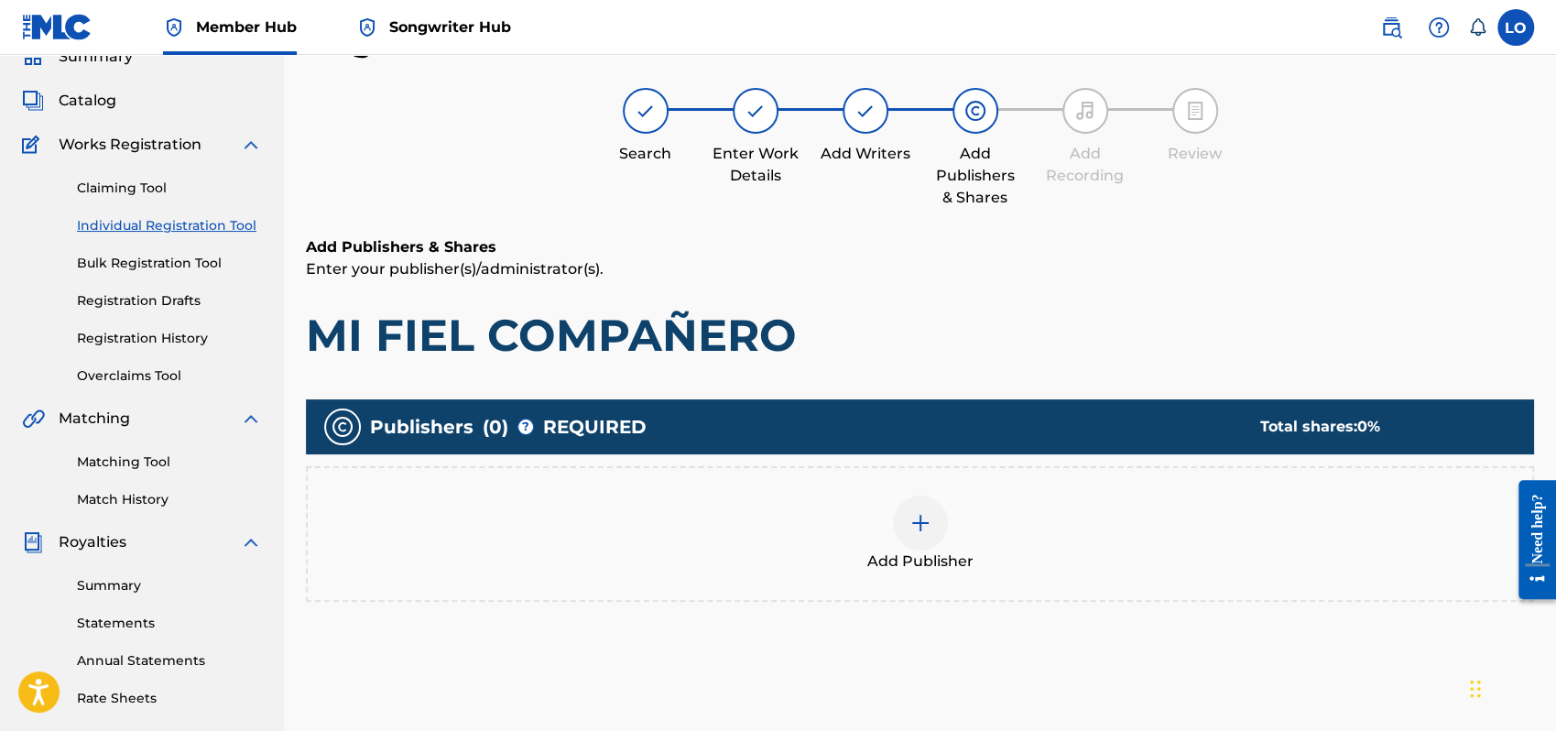
click at [926, 525] on img at bounding box center [921, 523] width 22 height 22
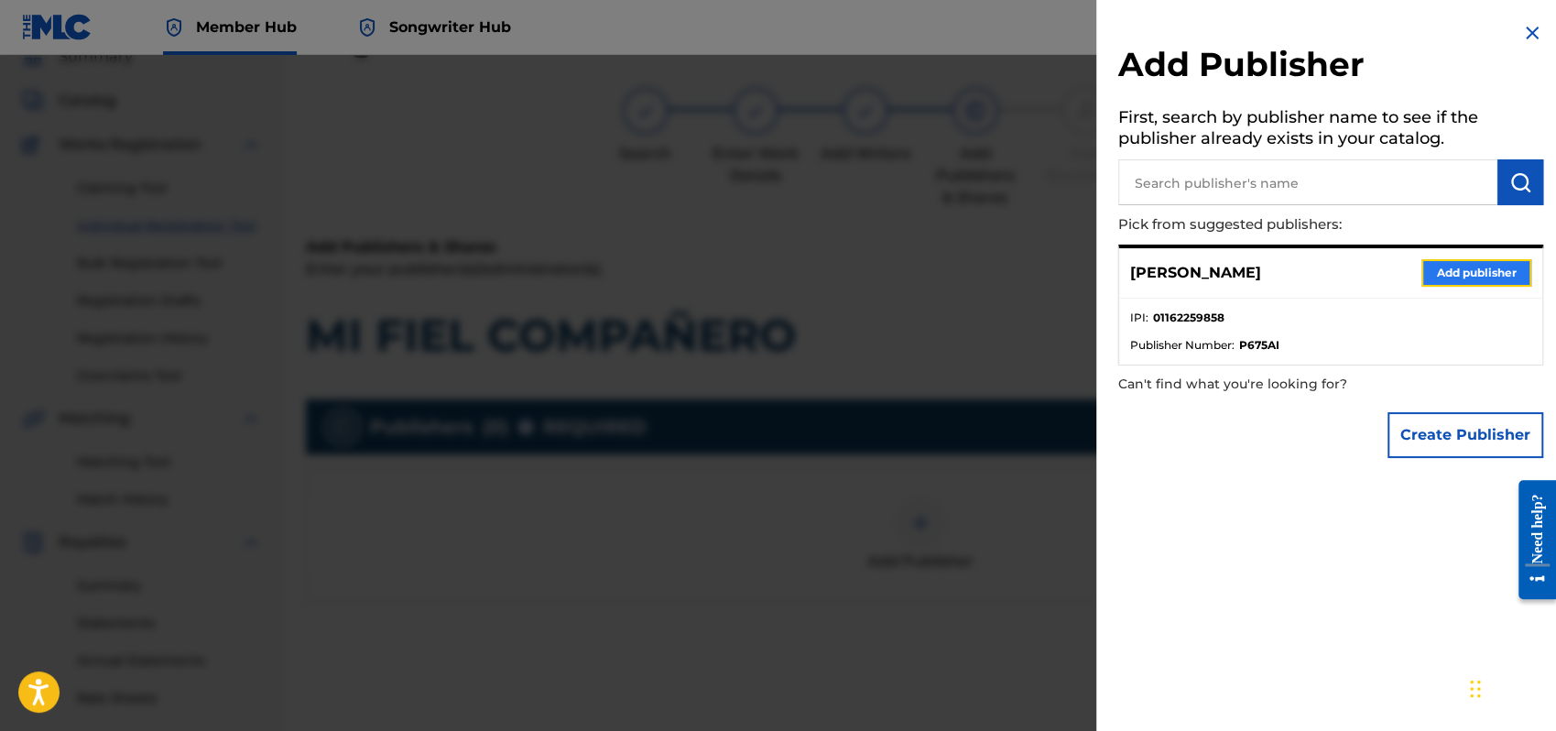
click at [1435, 274] on button "Add publisher" at bounding box center [1477, 272] width 110 height 27
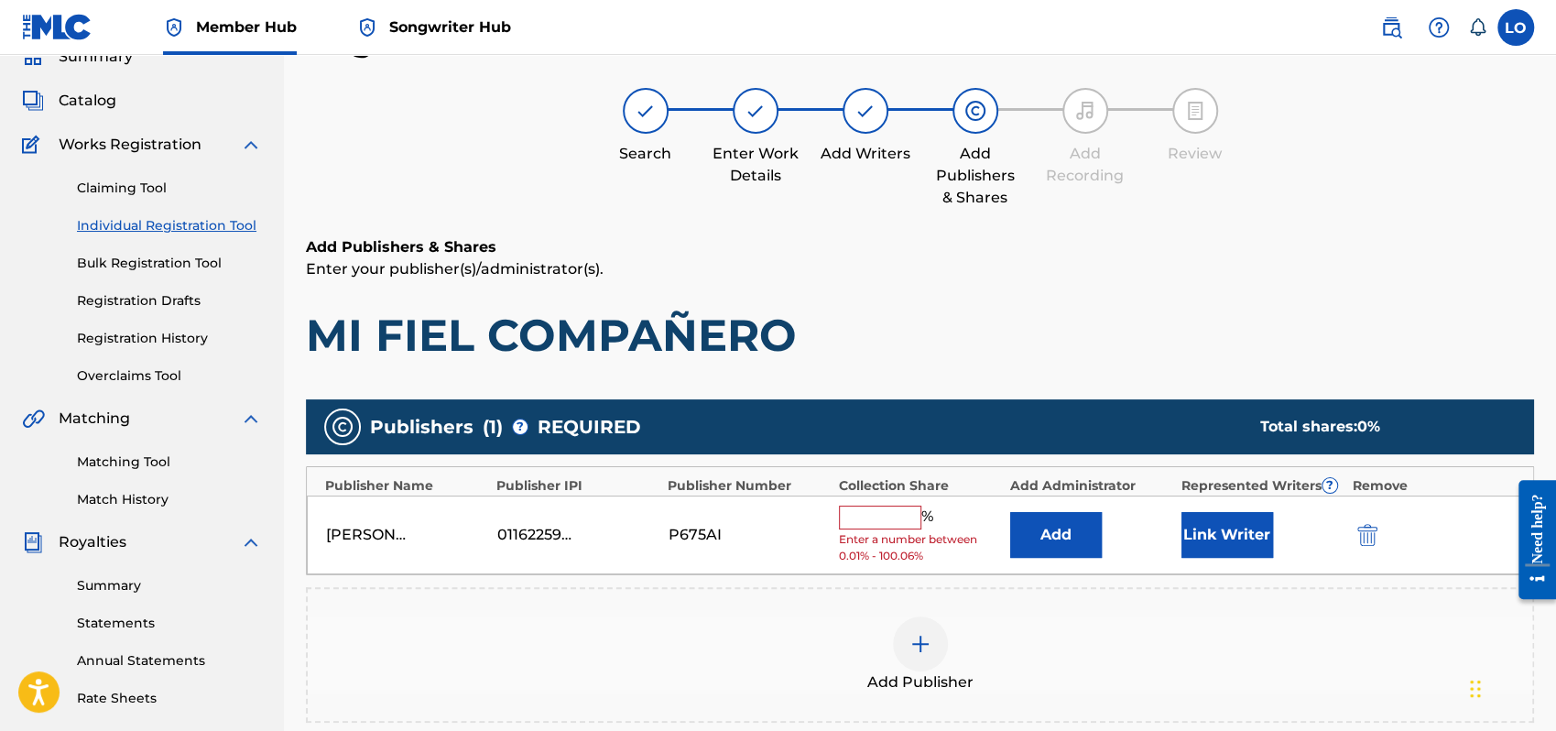
click at [871, 516] on input "text" at bounding box center [880, 518] width 82 height 24
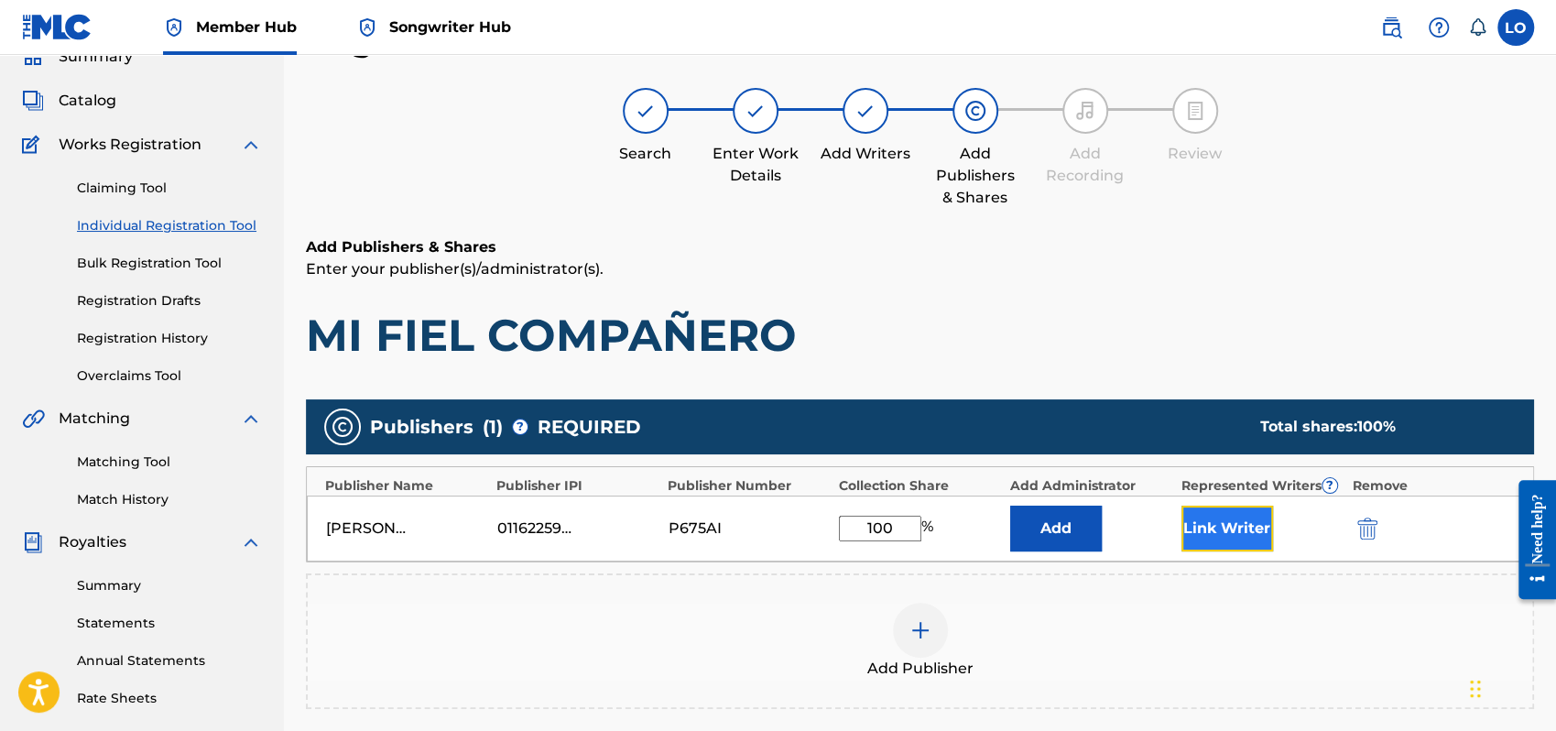
click at [1191, 519] on button "Link Writer" at bounding box center [1228, 529] width 92 height 46
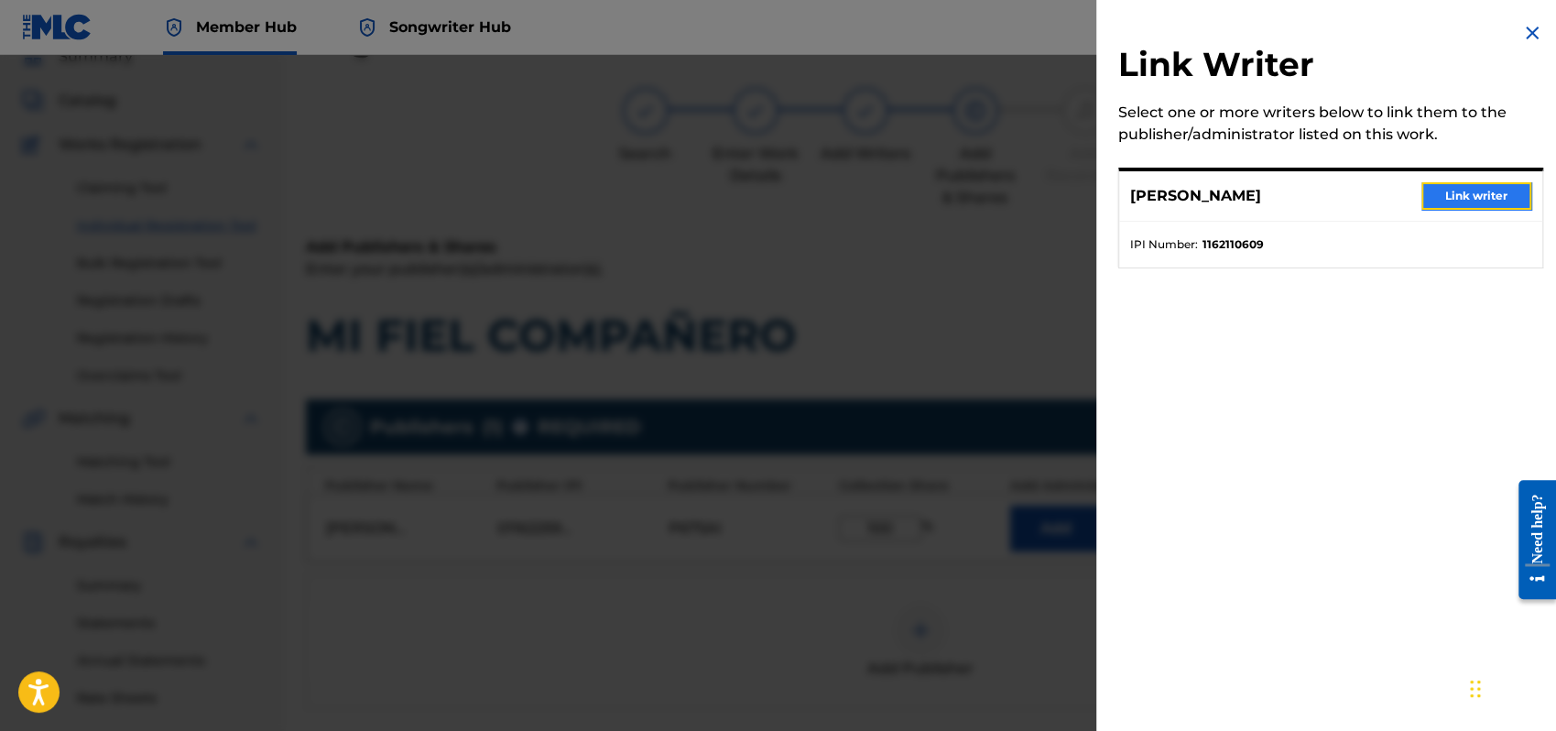
click at [1489, 192] on button "Link writer" at bounding box center [1477, 195] width 110 height 27
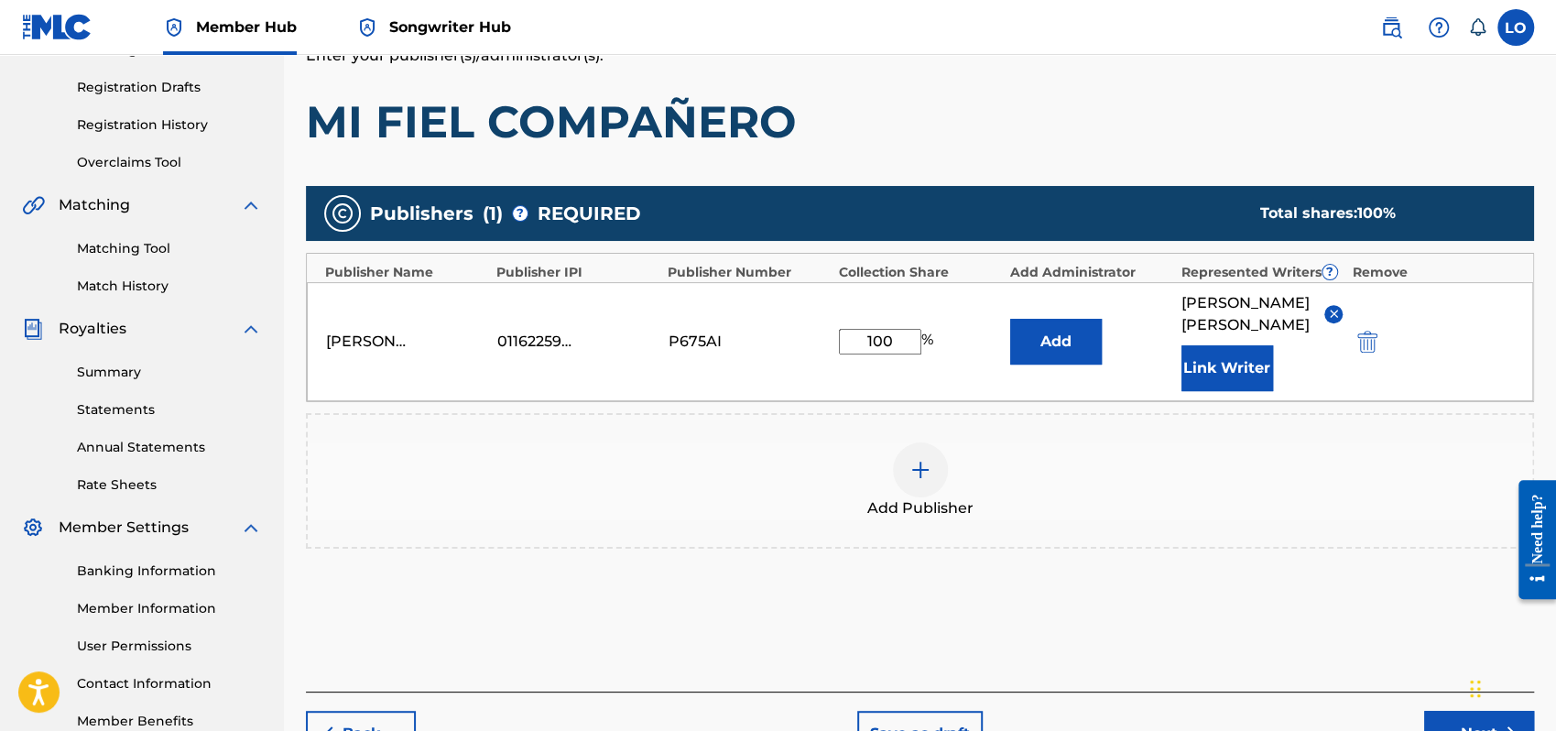
scroll to position [404, 0]
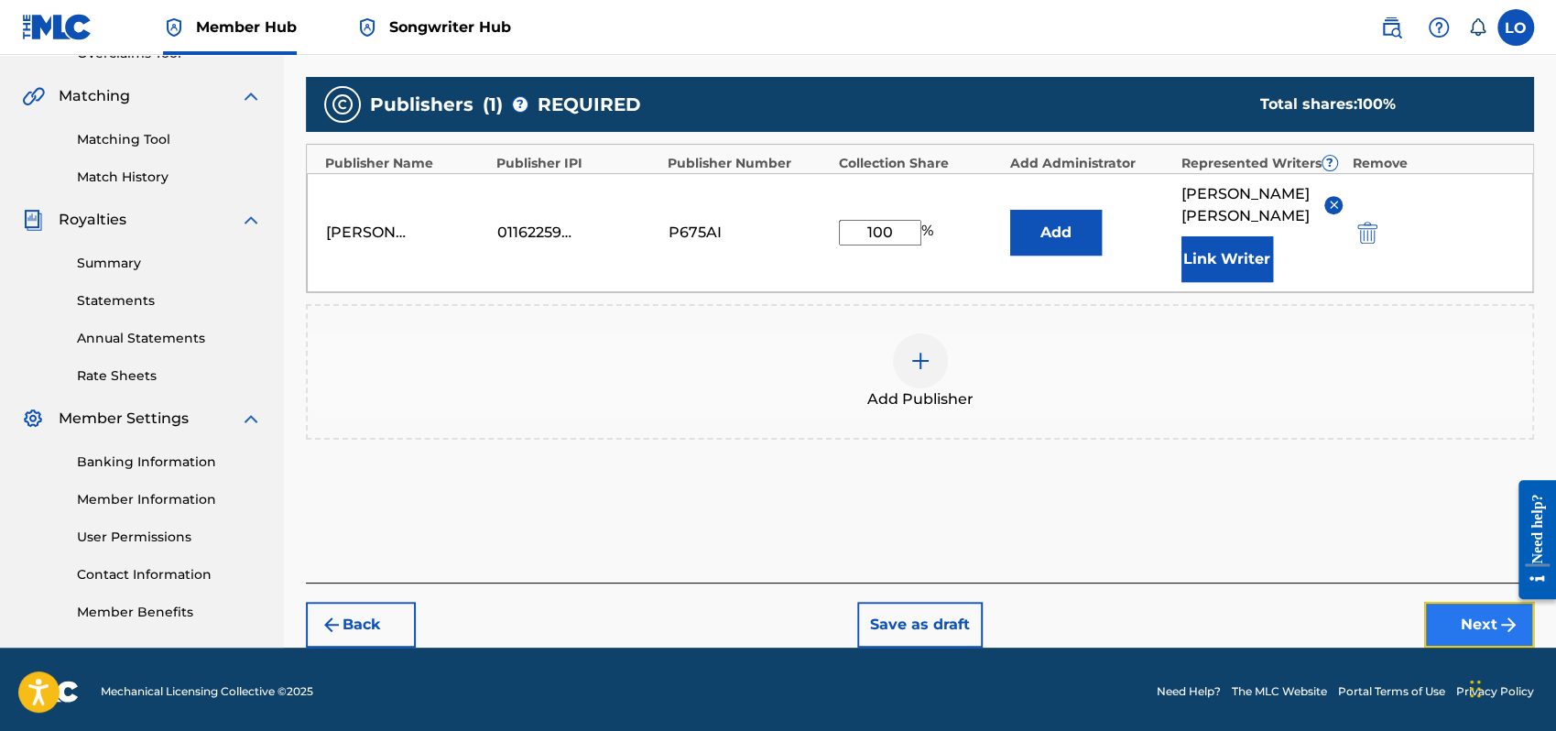
click at [1463, 607] on button "Next" at bounding box center [1479, 625] width 110 height 46
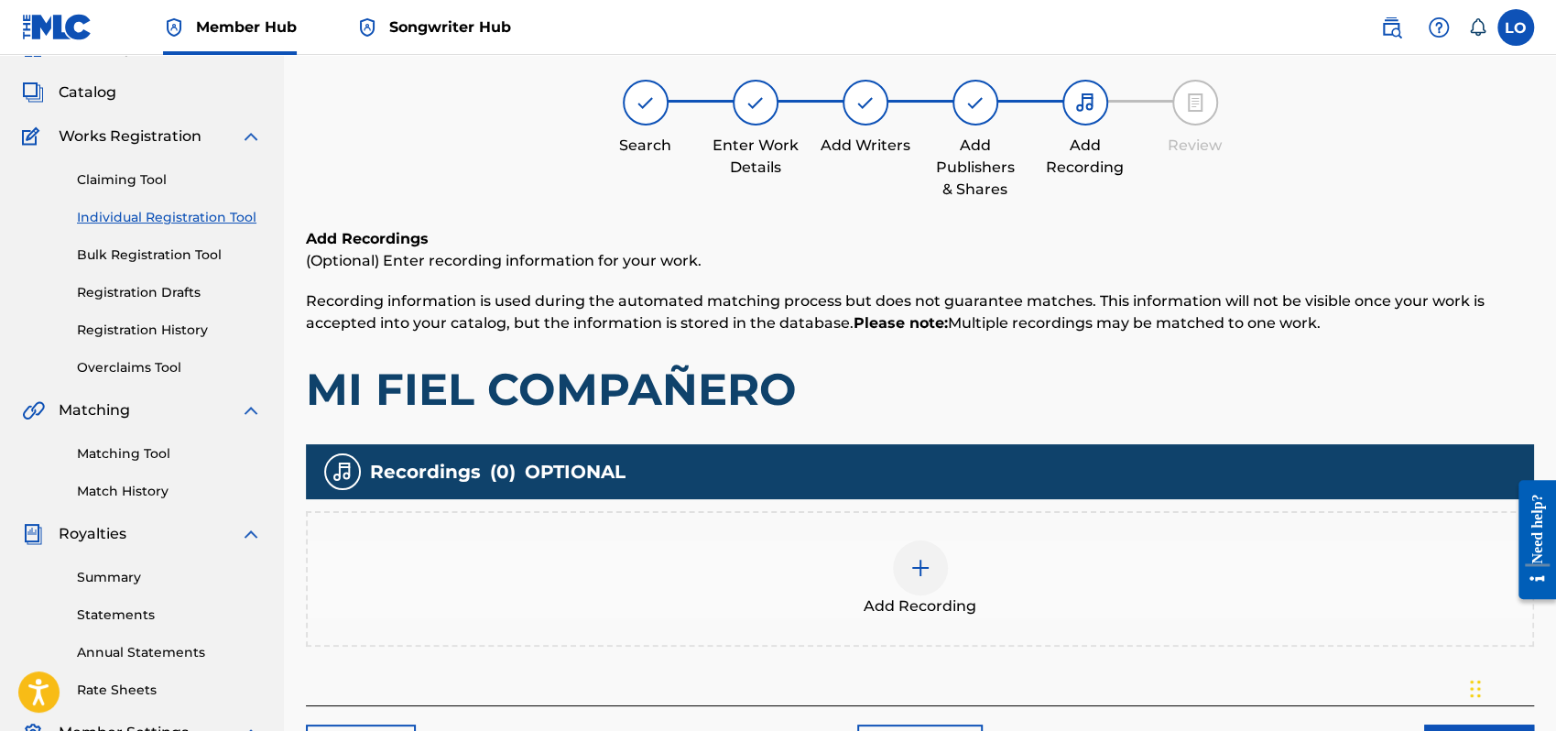
scroll to position [82, 0]
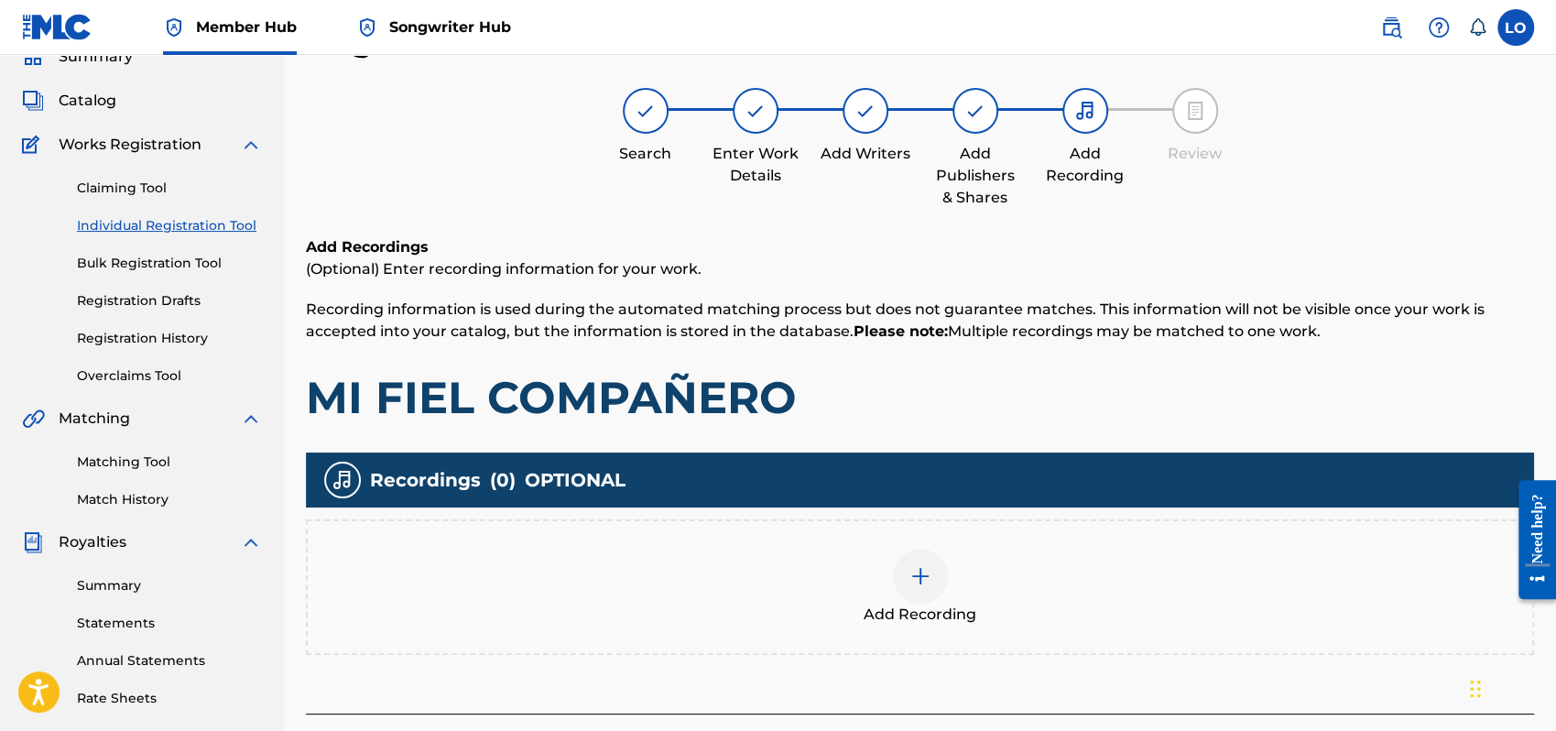
click at [921, 581] on img at bounding box center [921, 576] width 22 height 22
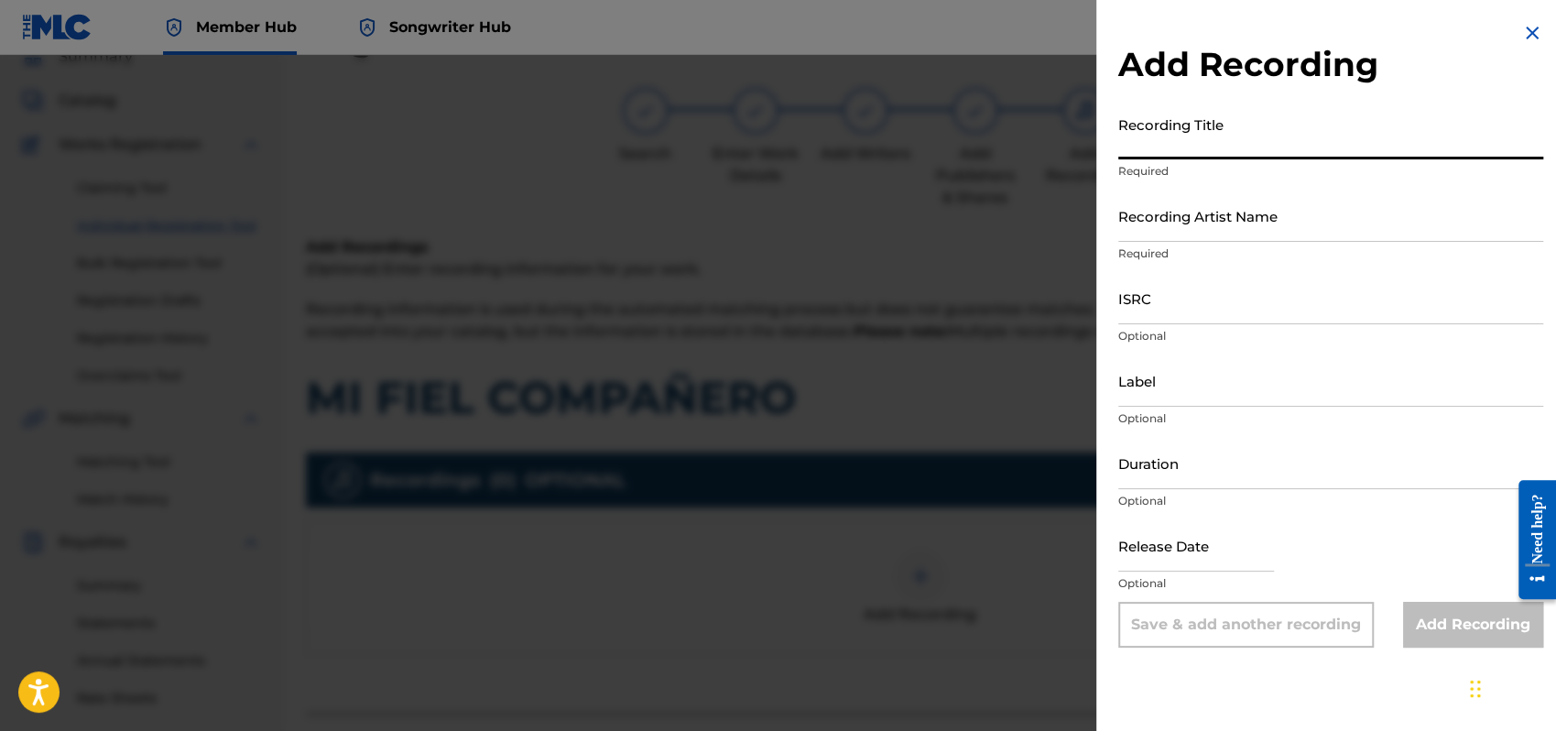
click at [1160, 137] on input "Recording Title" at bounding box center [1331, 133] width 425 height 52
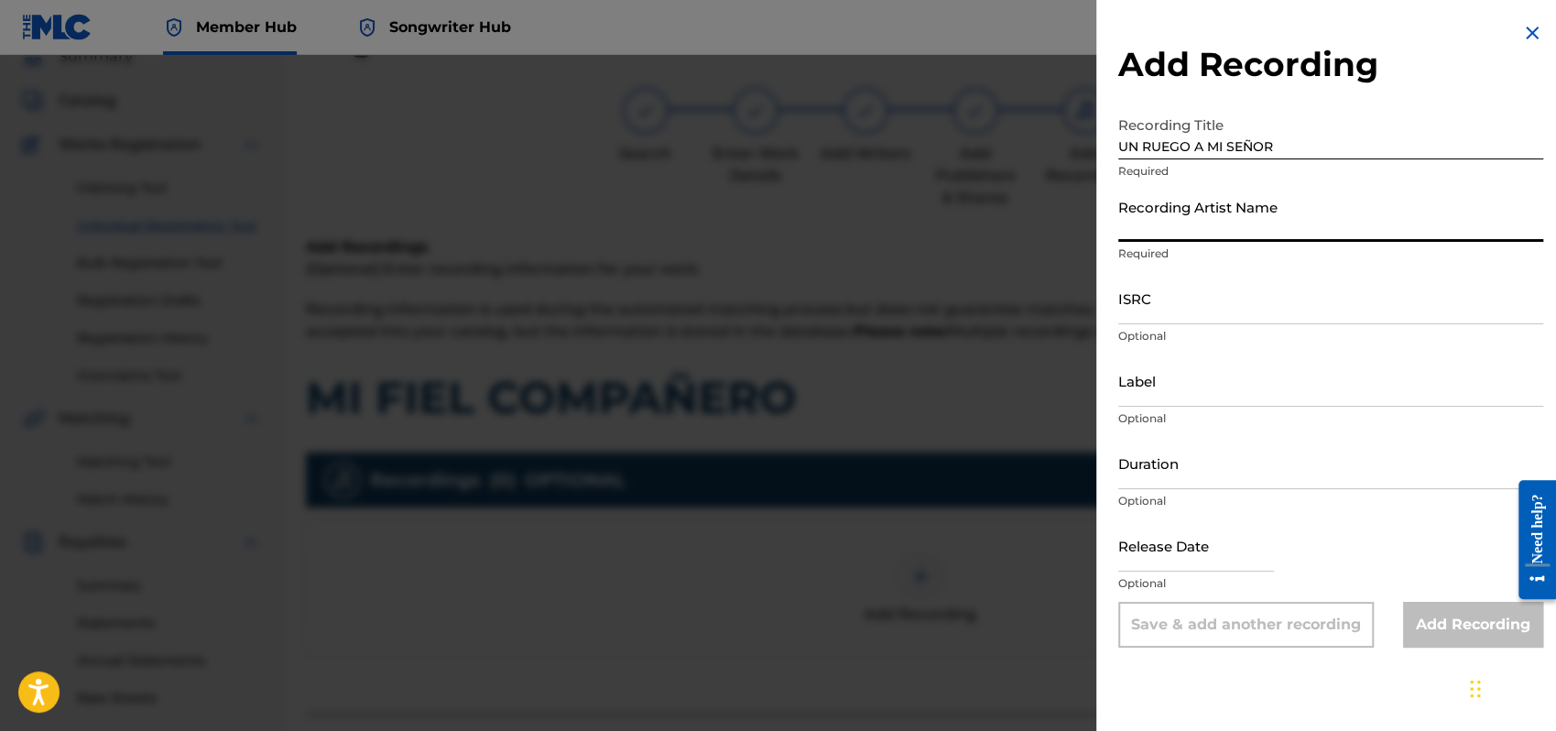
click at [1181, 219] on input "Recording Artist Name" at bounding box center [1331, 216] width 425 height 52
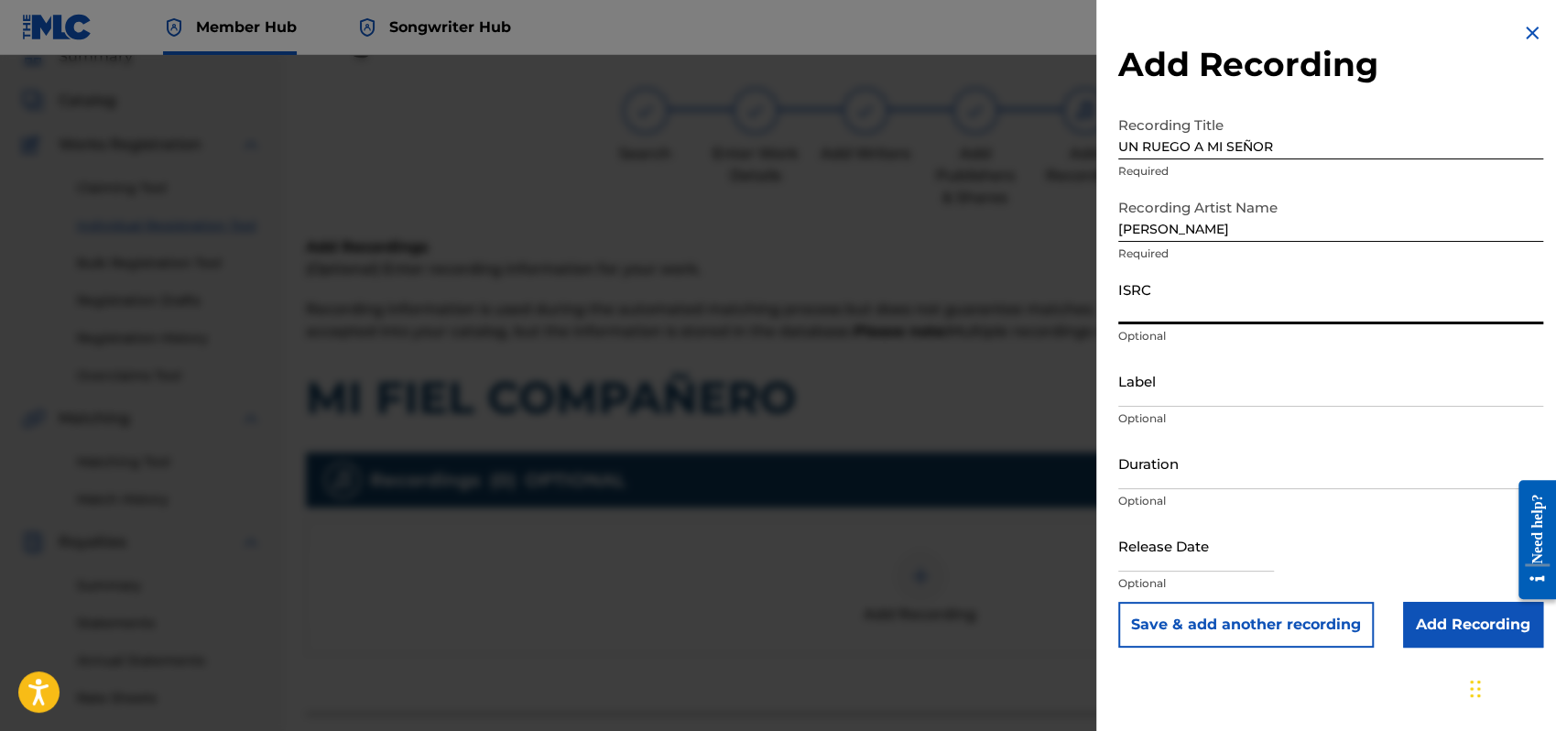
click at [1140, 302] on input "ISRC" at bounding box center [1331, 298] width 425 height 52
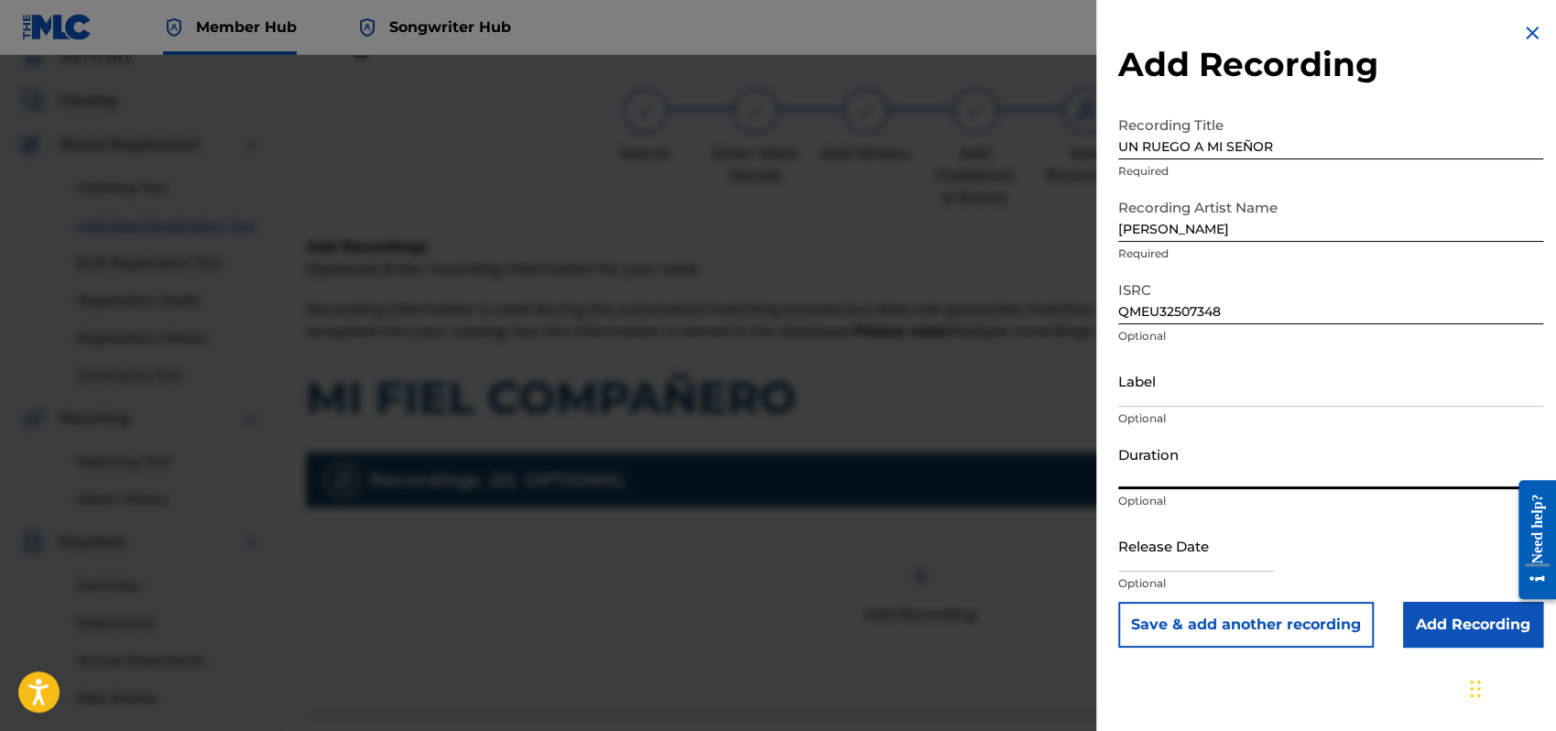
click at [1140, 470] on input "Duration" at bounding box center [1331, 463] width 425 height 52
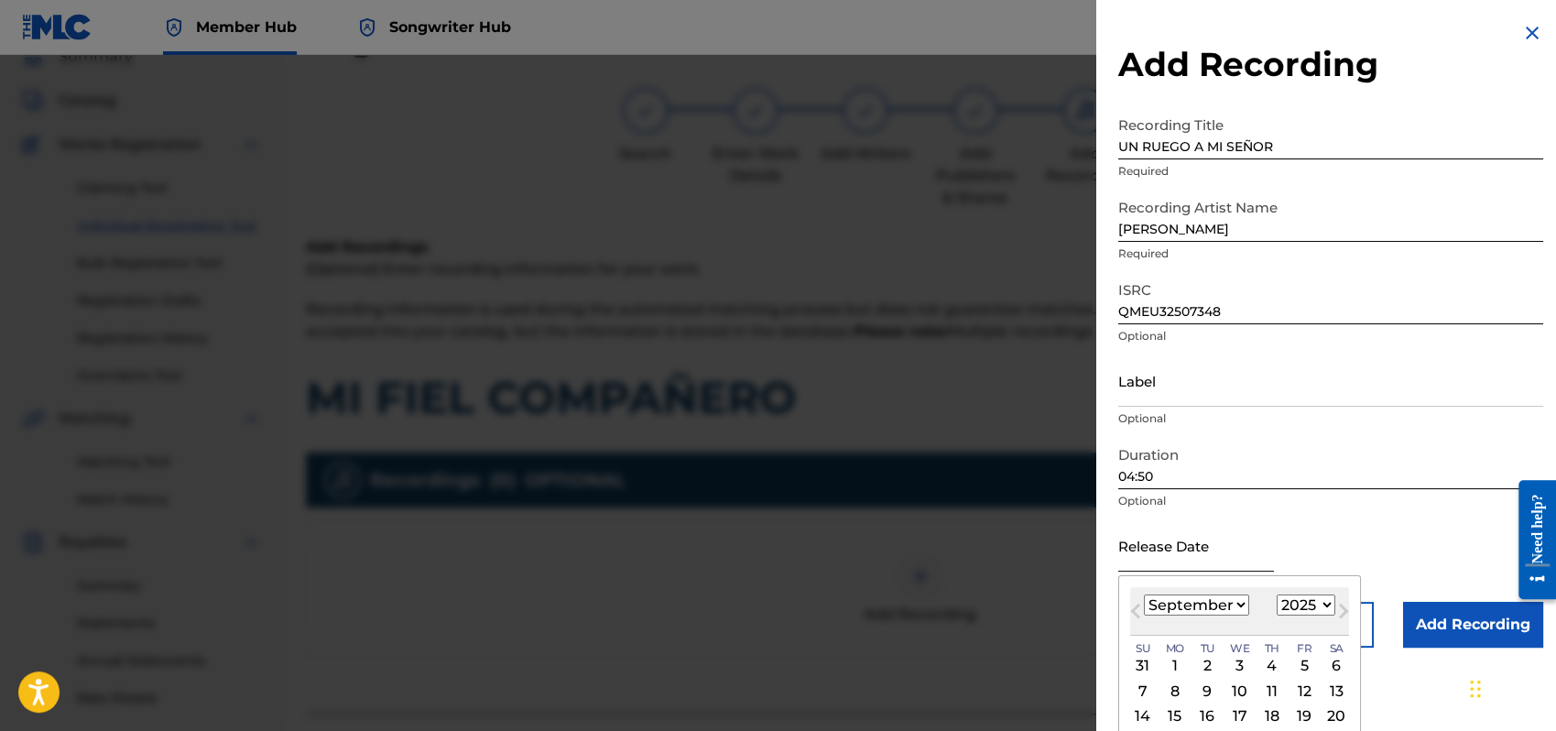
click at [1182, 549] on input "text" at bounding box center [1197, 545] width 156 height 52
click at [1239, 606] on select "January February March April May June July August September October November De…" at bounding box center [1196, 605] width 105 height 21
click at [1144, 595] on select "January February March April May June July August September October November De…" at bounding box center [1196, 605] width 105 height 21
click at [1238, 664] on div "1" at bounding box center [1240, 666] width 22 height 22
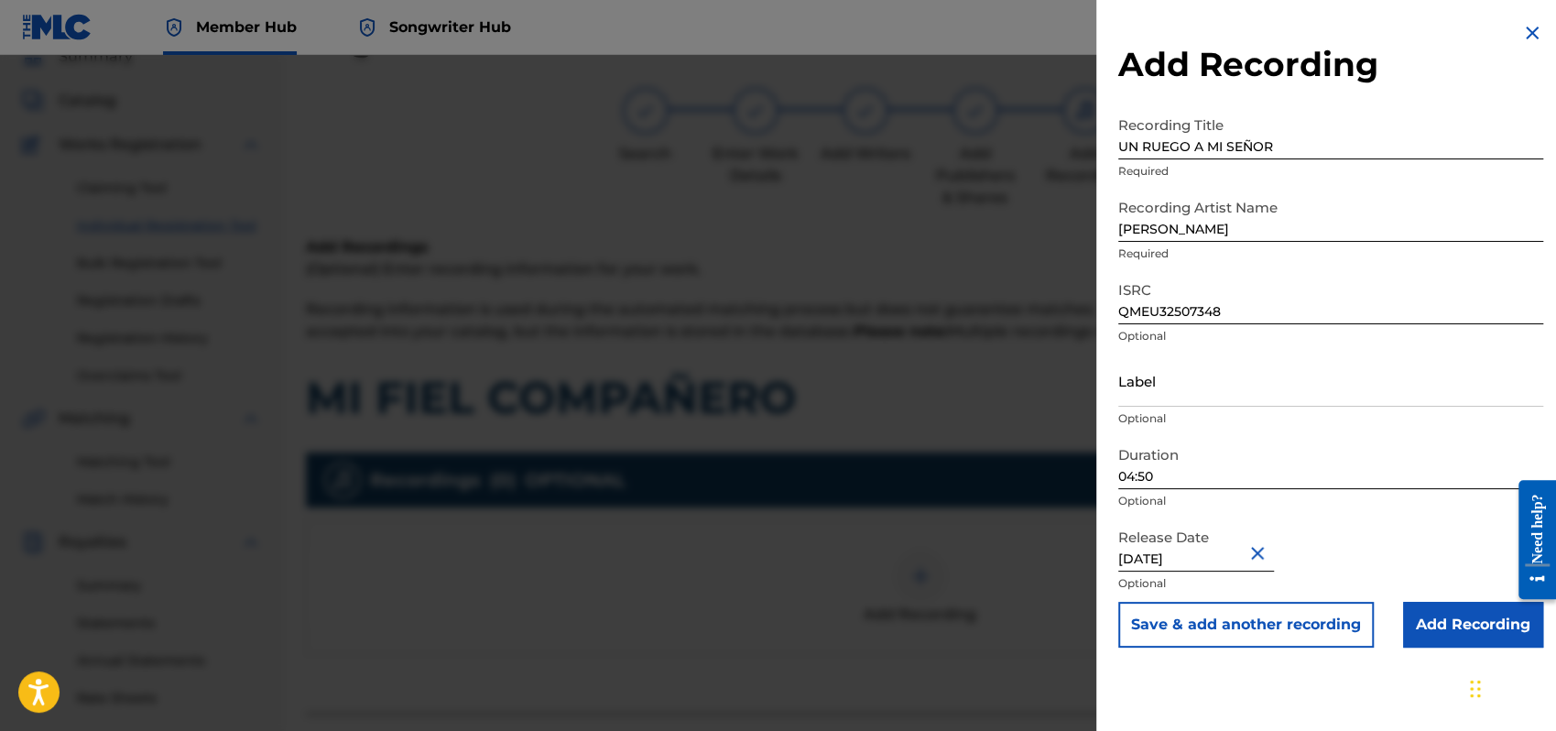
click at [1388, 551] on div "Release Date [DATE] Optional" at bounding box center [1331, 560] width 425 height 82
click at [1451, 621] on input "Add Recording" at bounding box center [1473, 625] width 140 height 46
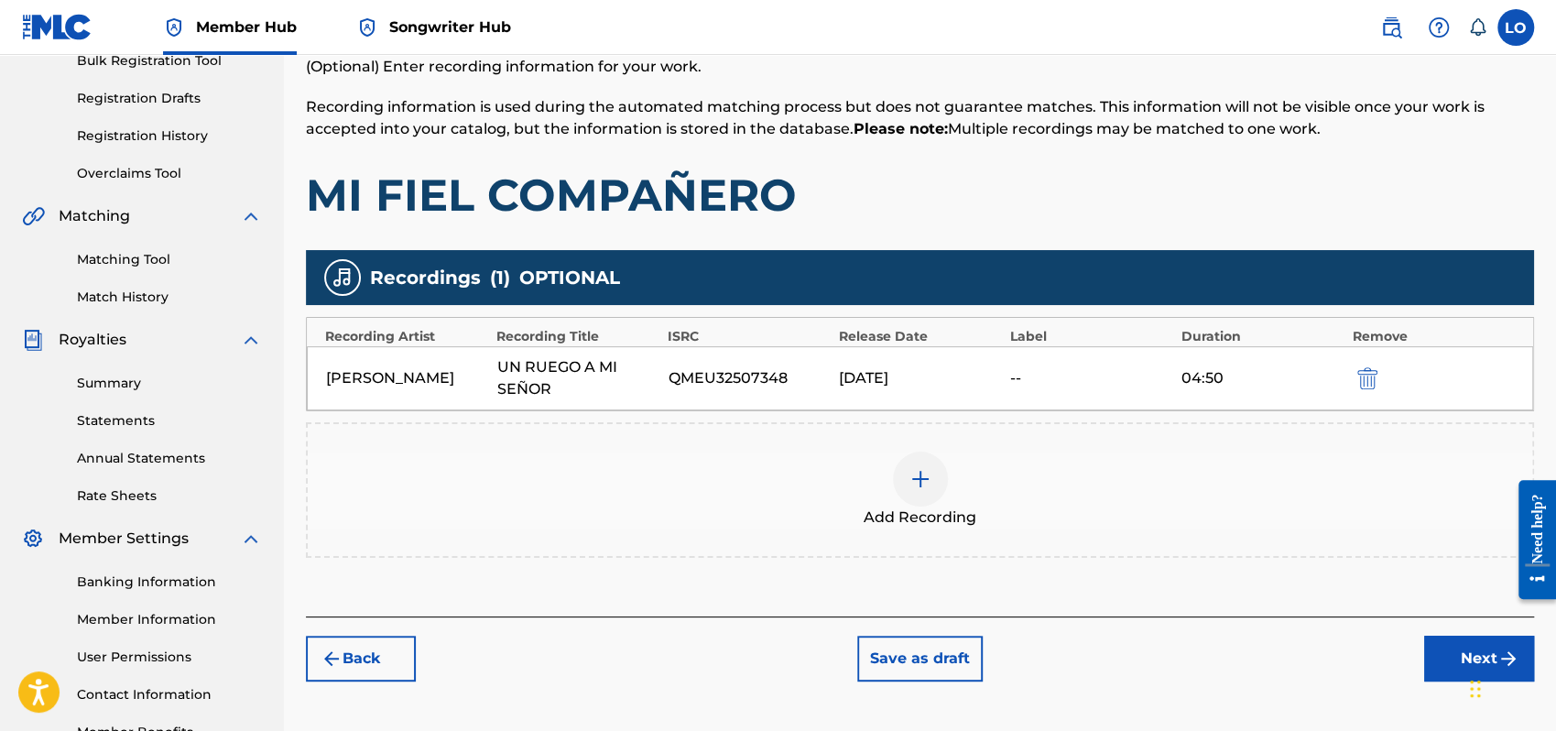
scroll to position [404, 0]
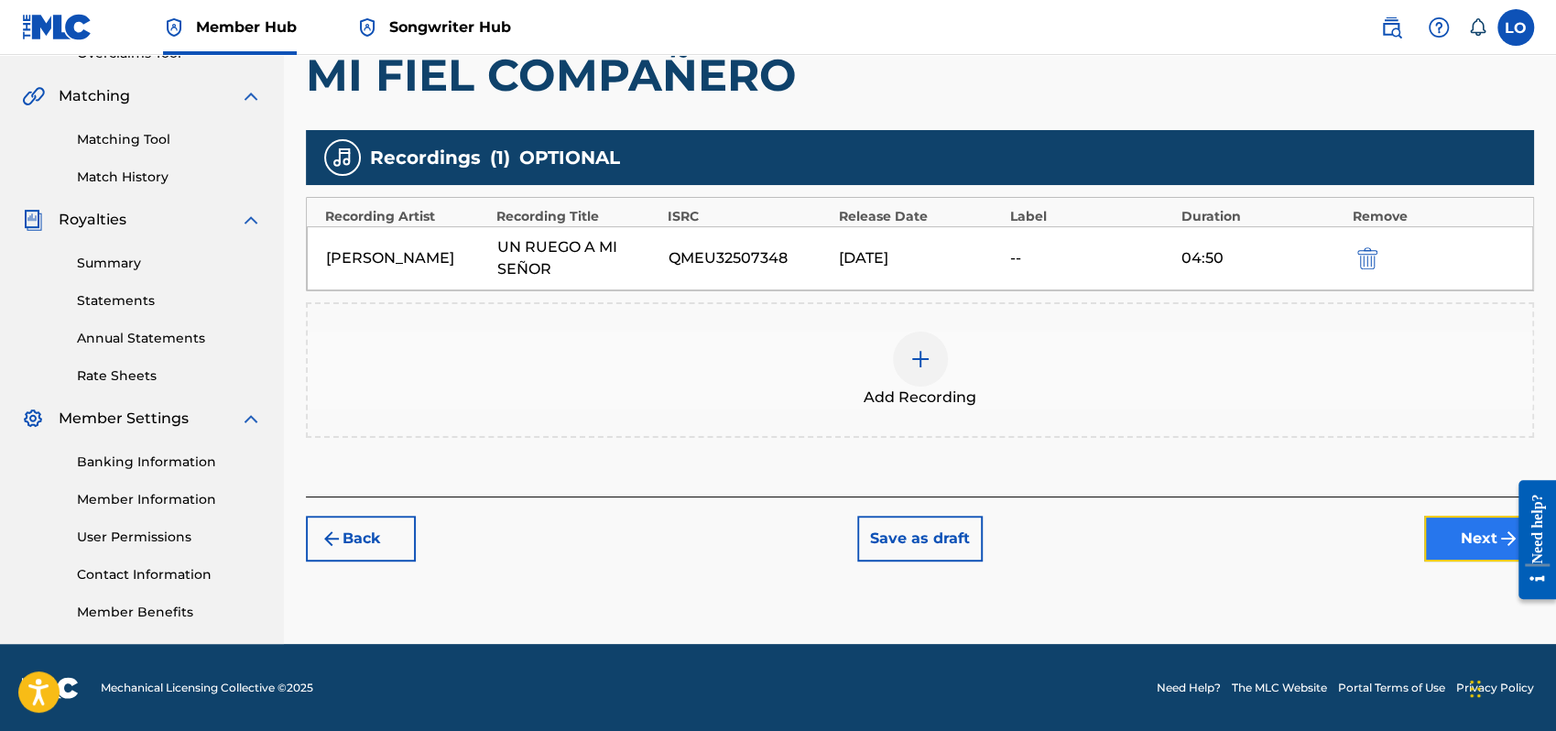
click at [1463, 539] on button "Next" at bounding box center [1479, 539] width 110 height 46
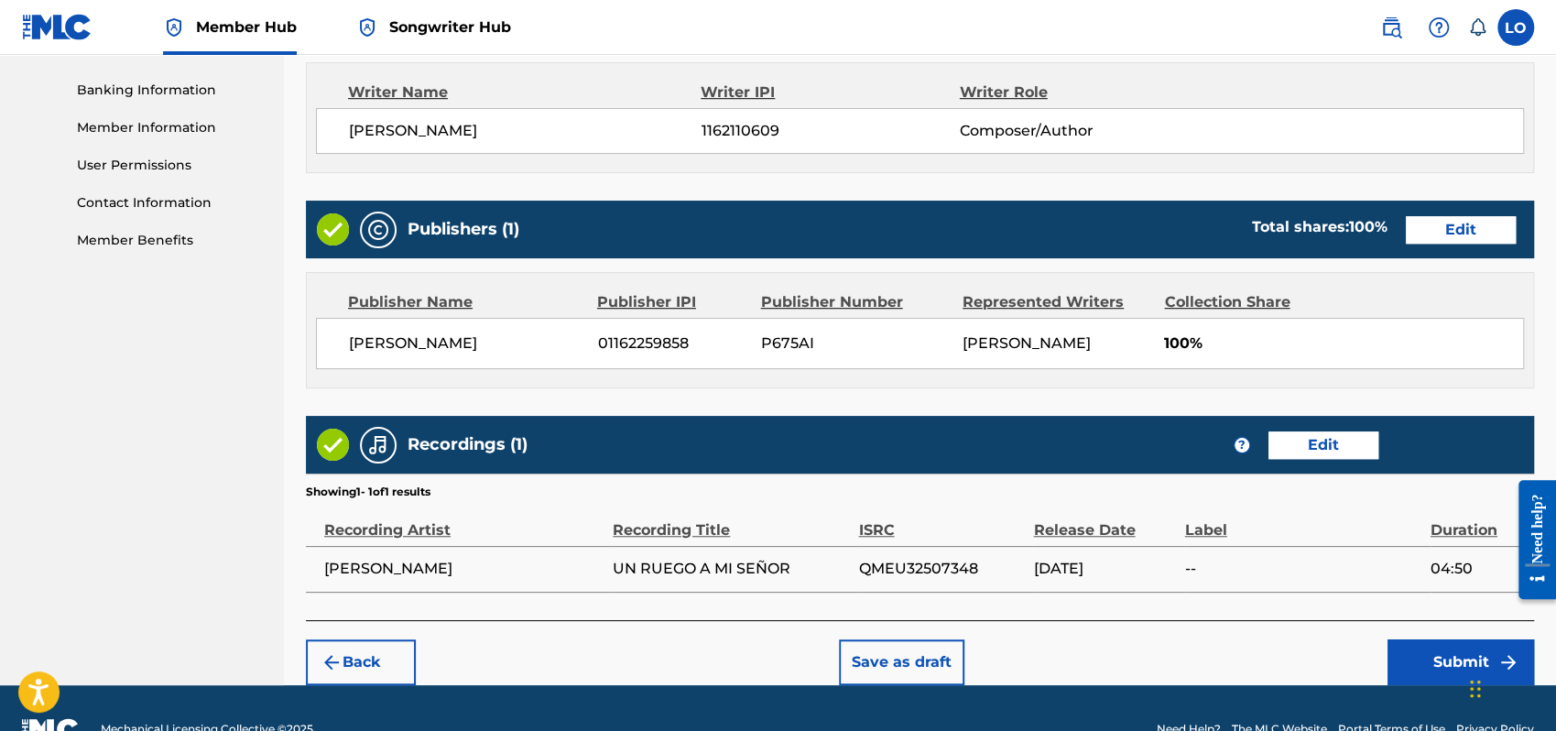
scroll to position [816, 0]
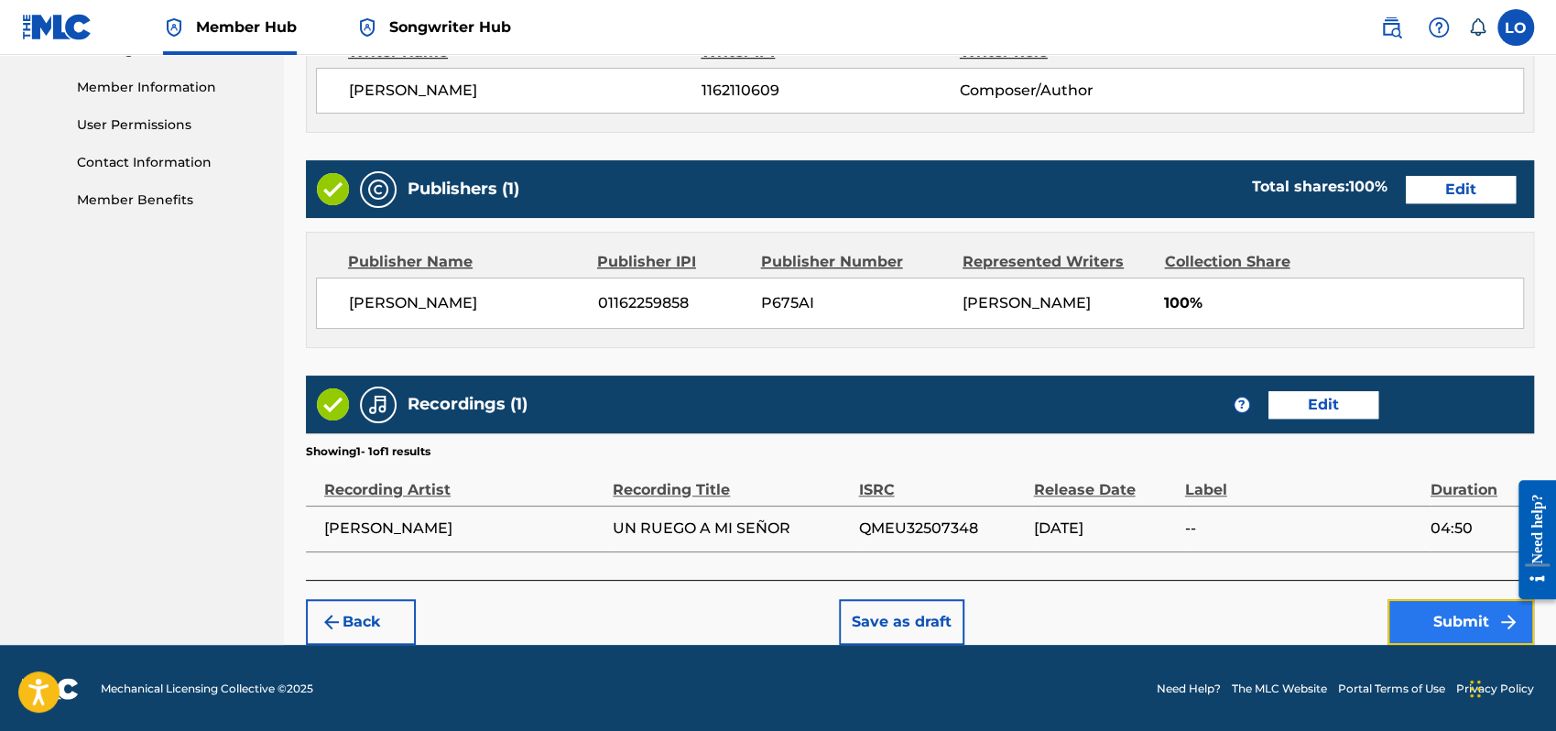
click at [1470, 617] on button "Submit" at bounding box center [1461, 622] width 147 height 46
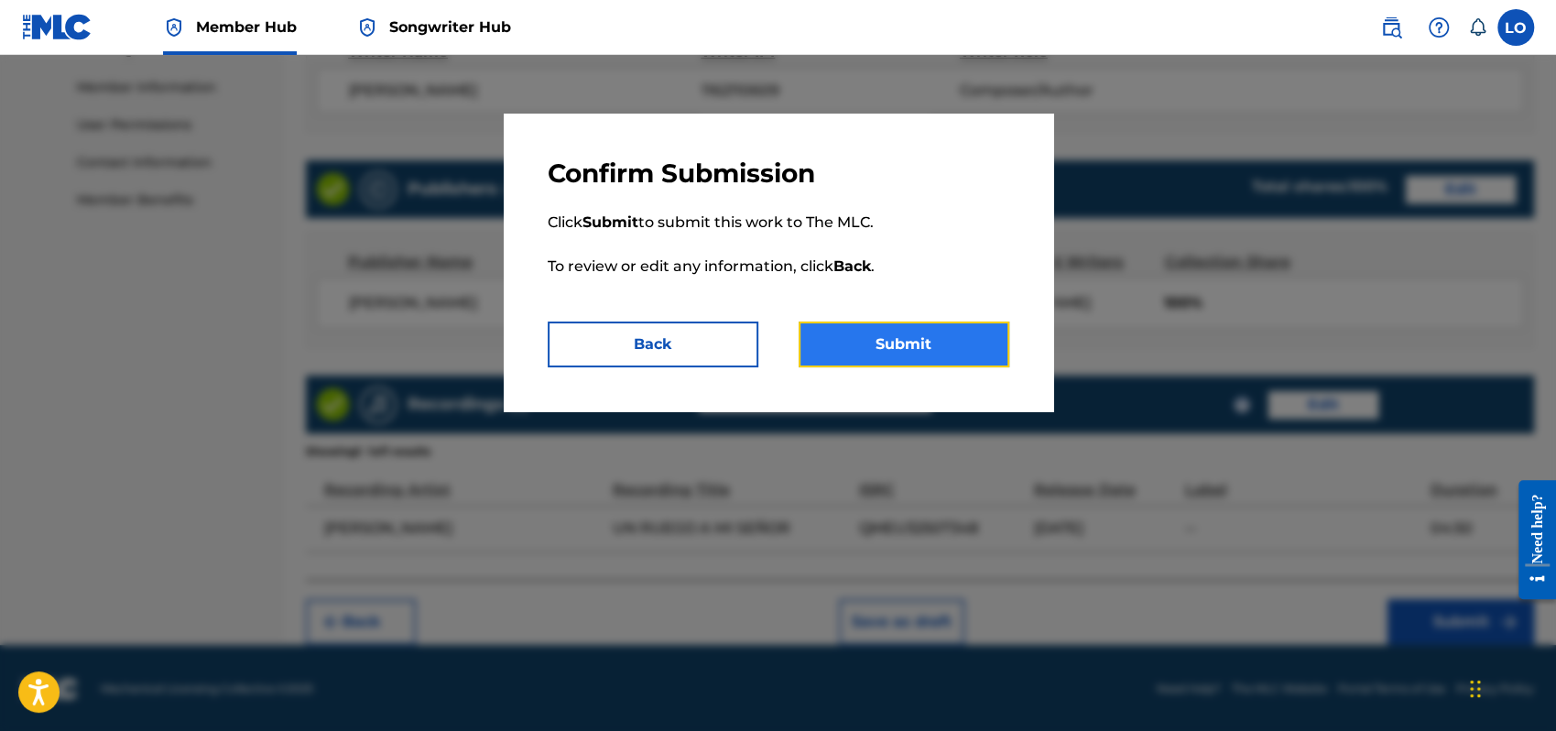
click at [904, 334] on button "Submit" at bounding box center [904, 345] width 211 height 46
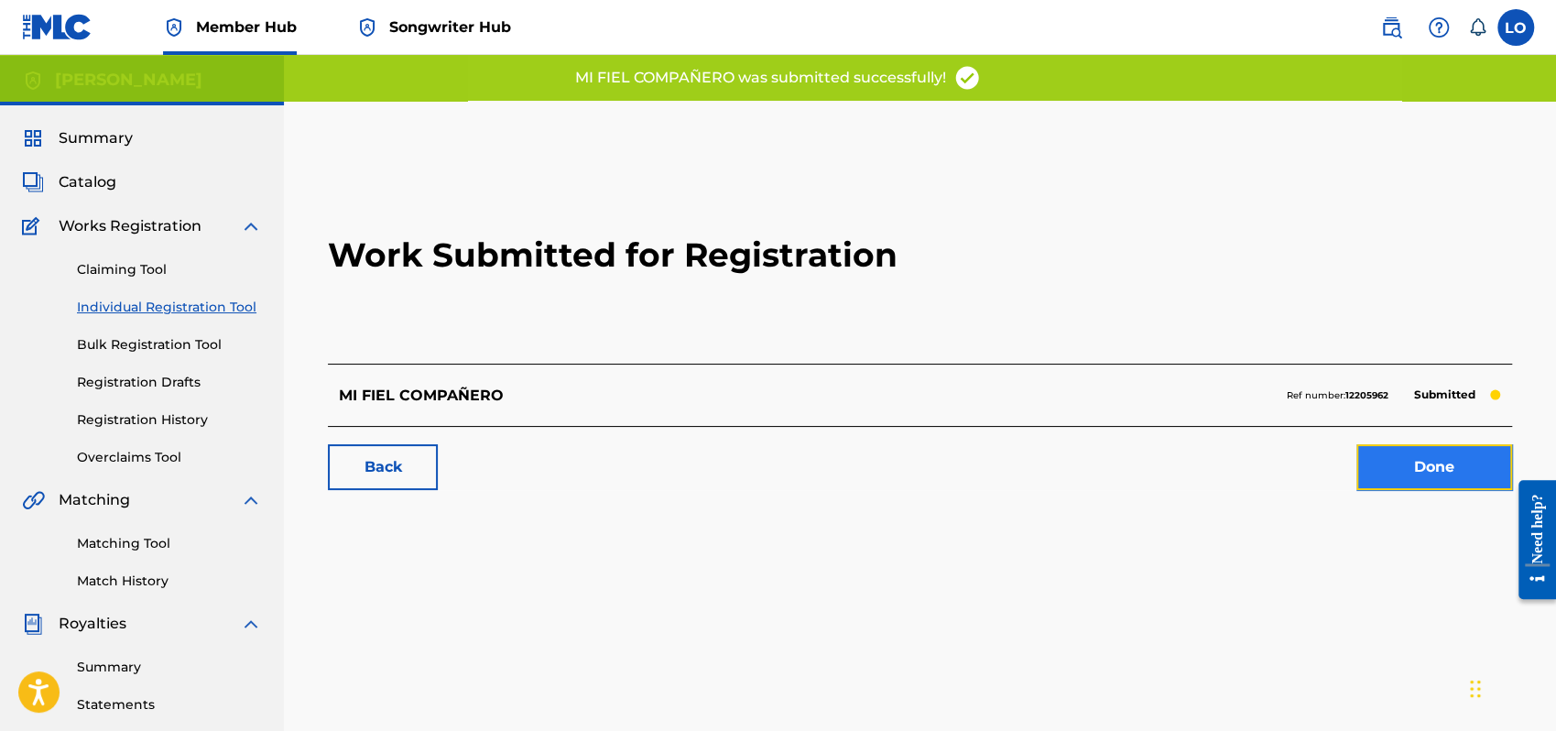
click at [1449, 465] on link "Done" at bounding box center [1435, 467] width 156 height 46
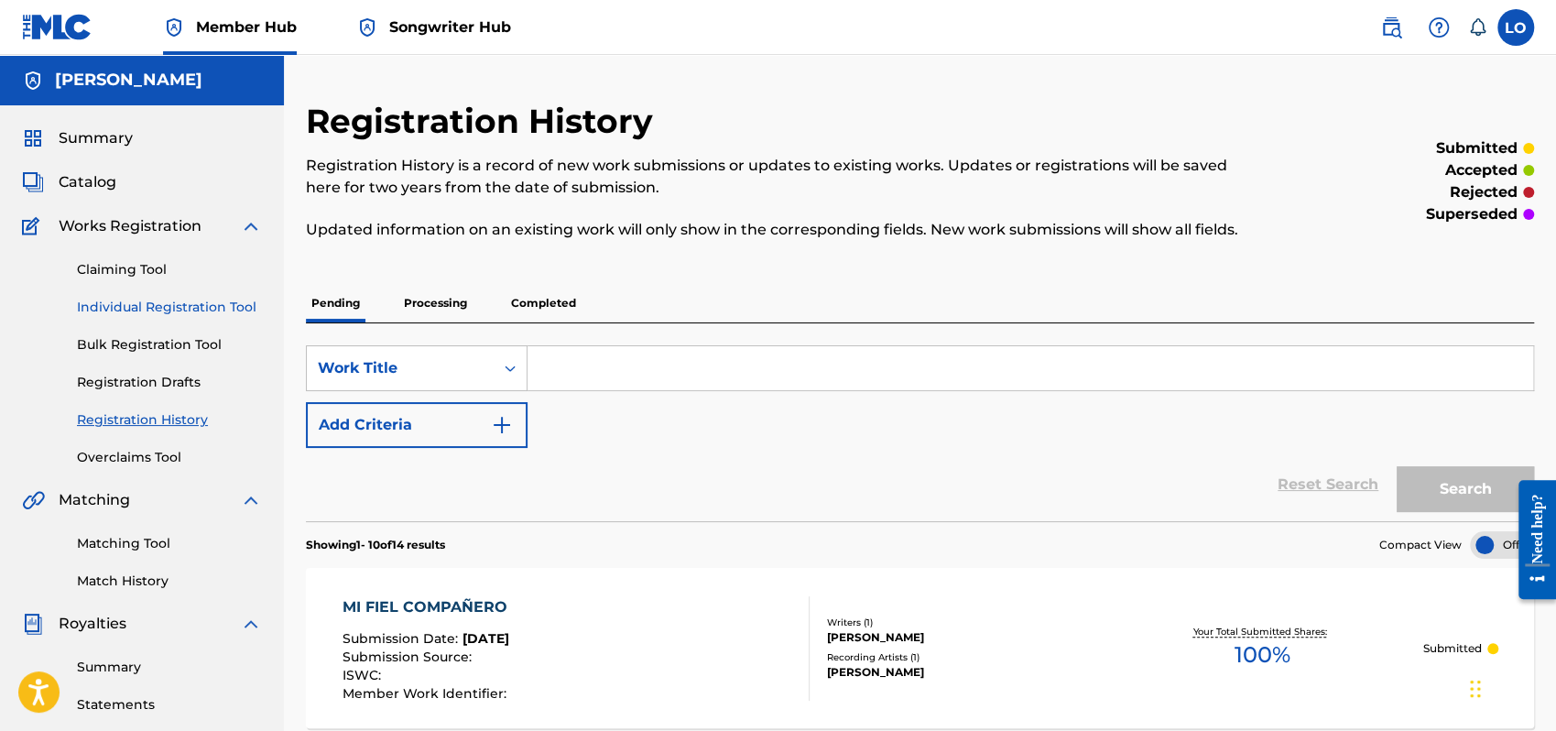
click at [118, 303] on link "Individual Registration Tool" at bounding box center [169, 307] width 185 height 19
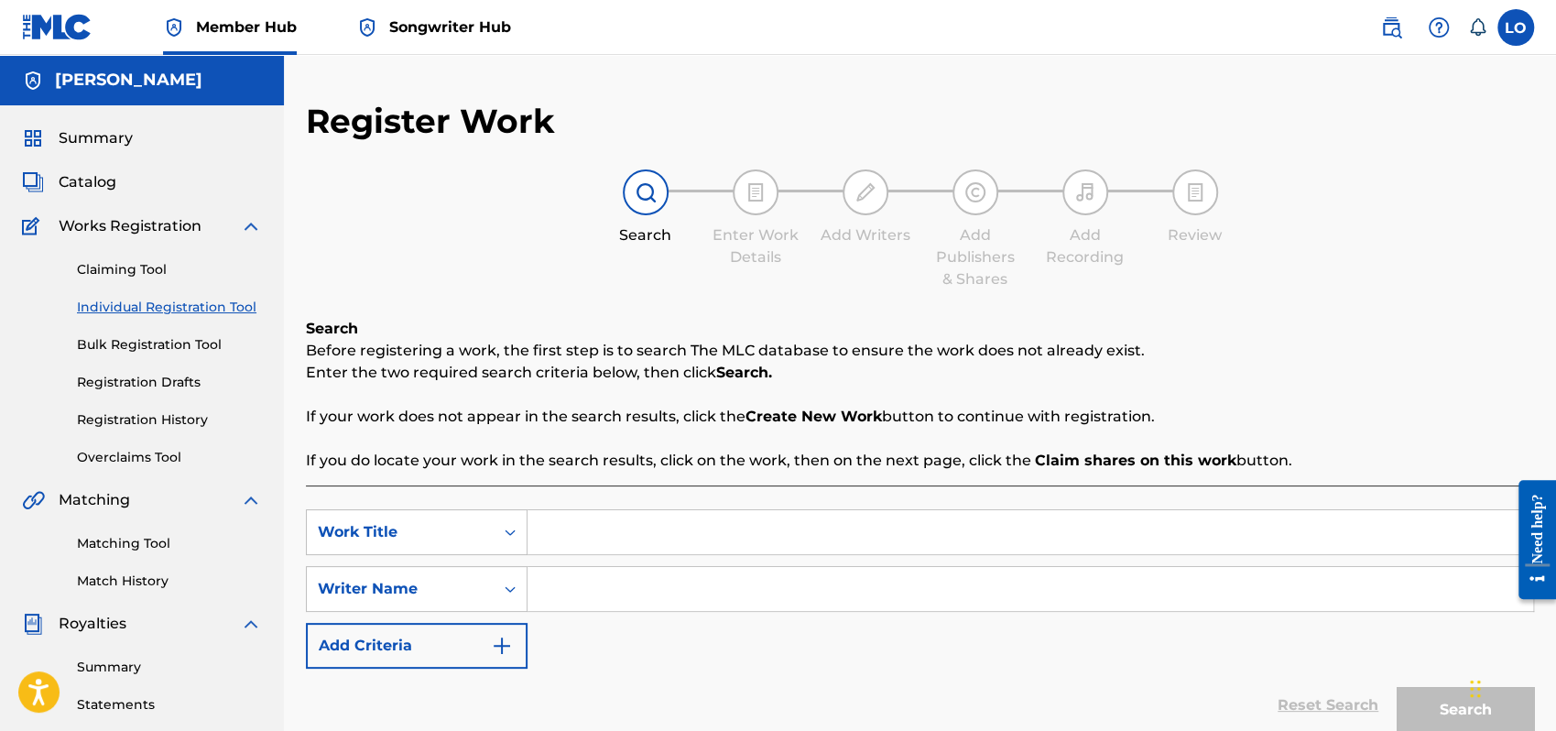
click at [454, 13] on link "Songwriter Hub" at bounding box center [433, 27] width 155 height 54
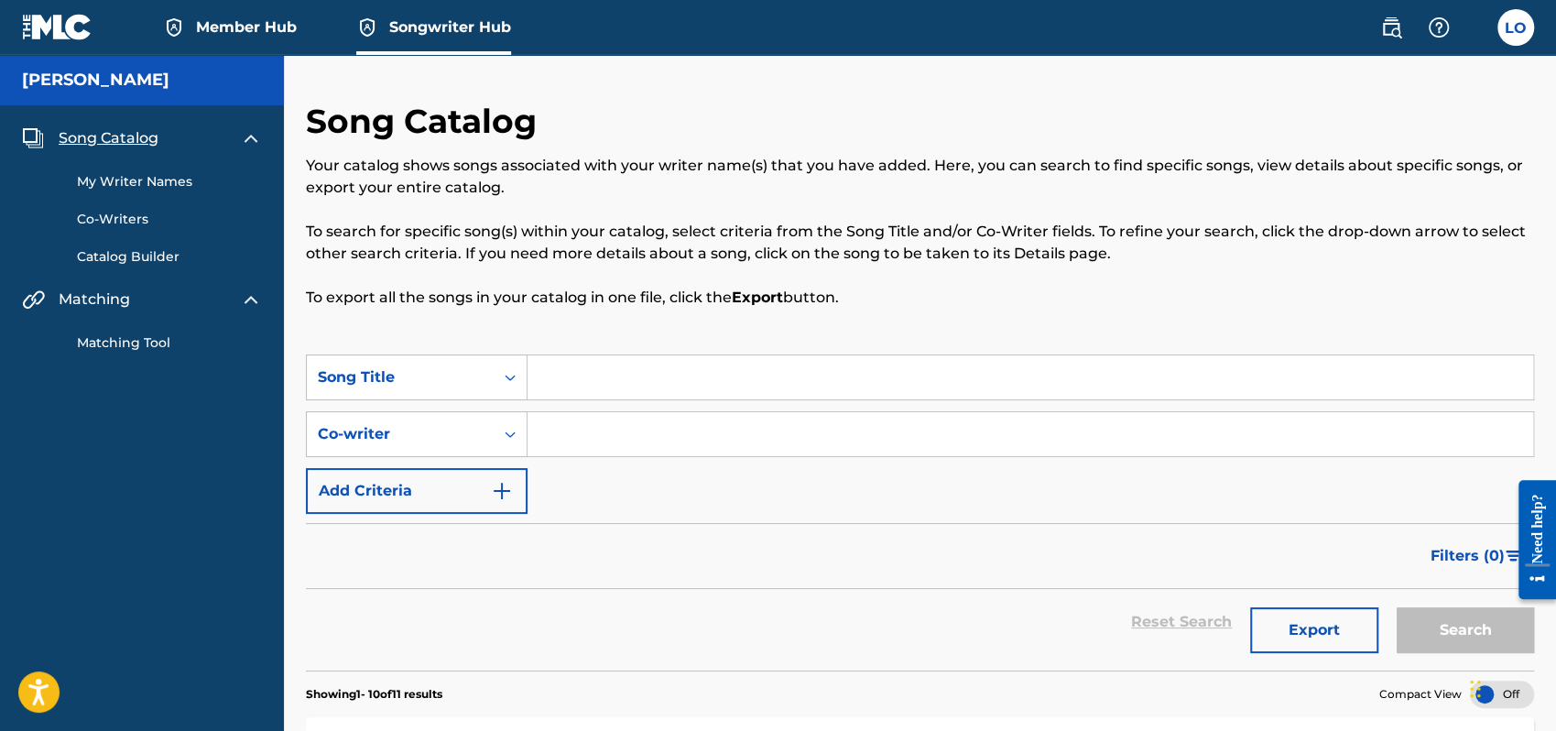
click at [584, 364] on input "Search Form" at bounding box center [1031, 377] width 1006 height 44
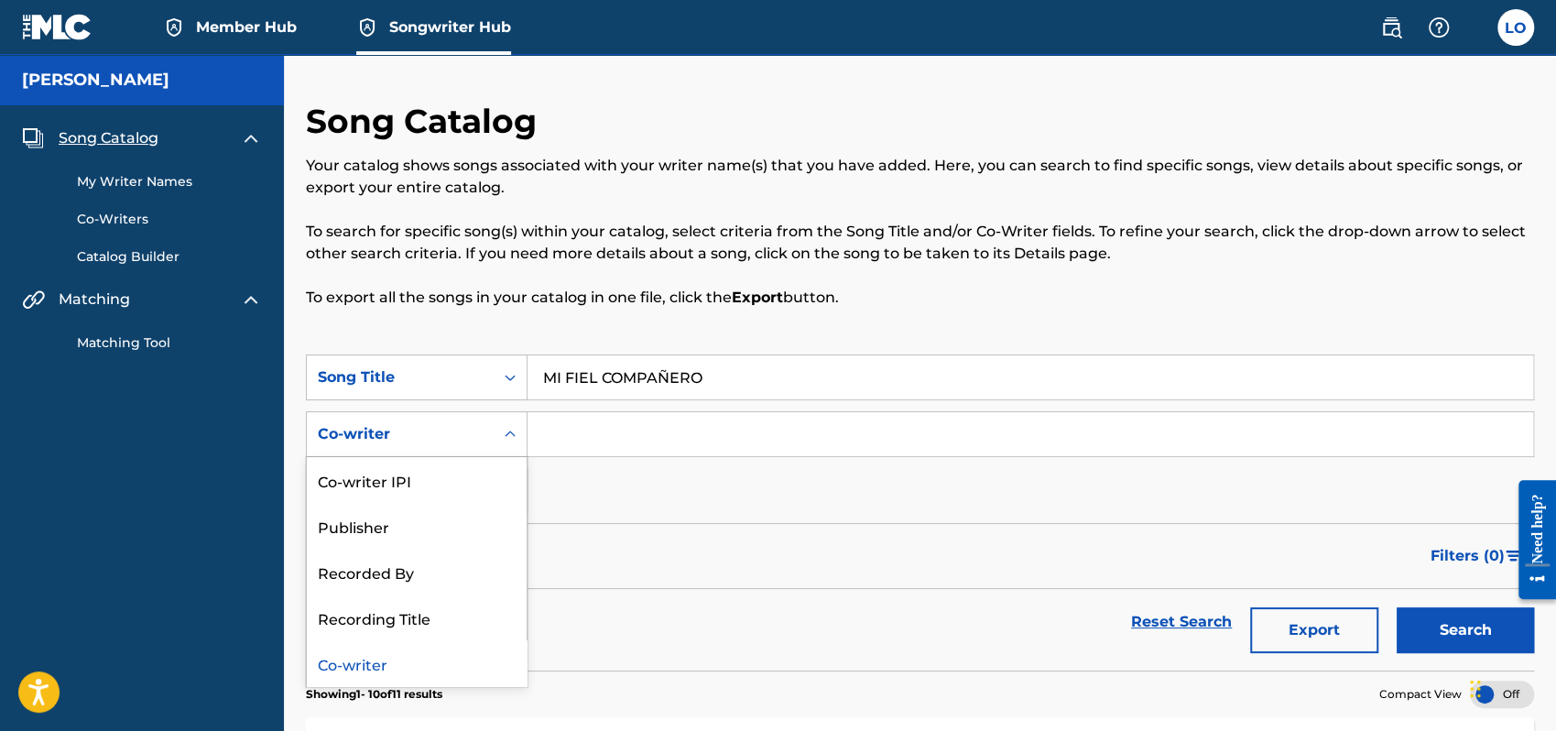
click at [509, 427] on icon "Search Form" at bounding box center [510, 434] width 18 height 18
click at [661, 481] on div "SearchWithCriteriaf5f17943-26f6-478f-a3fe-cd5ce84fd93e Song Title MI FIEL COMPA…" at bounding box center [920, 434] width 1228 height 159
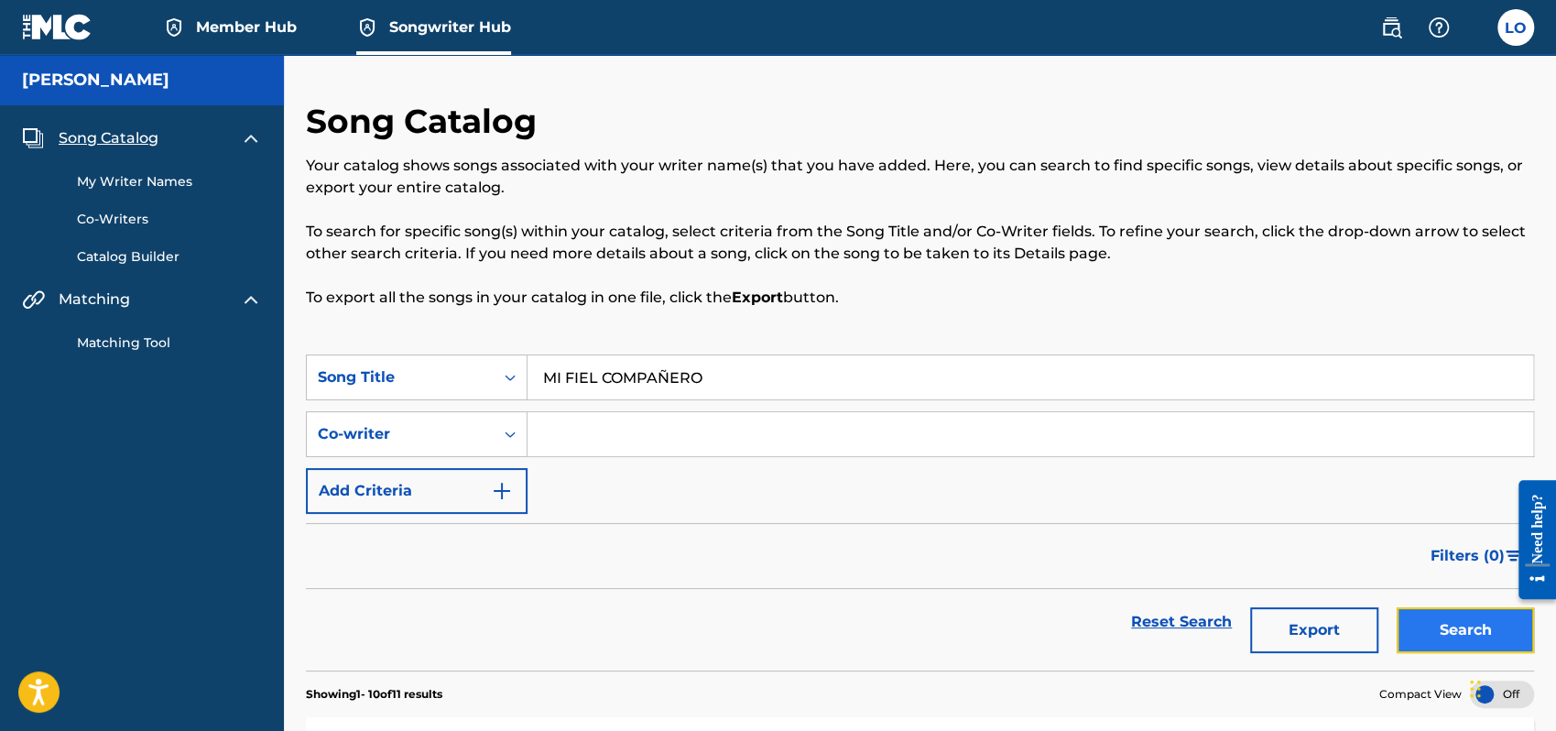
click at [1459, 639] on button "Search" at bounding box center [1465, 630] width 137 height 46
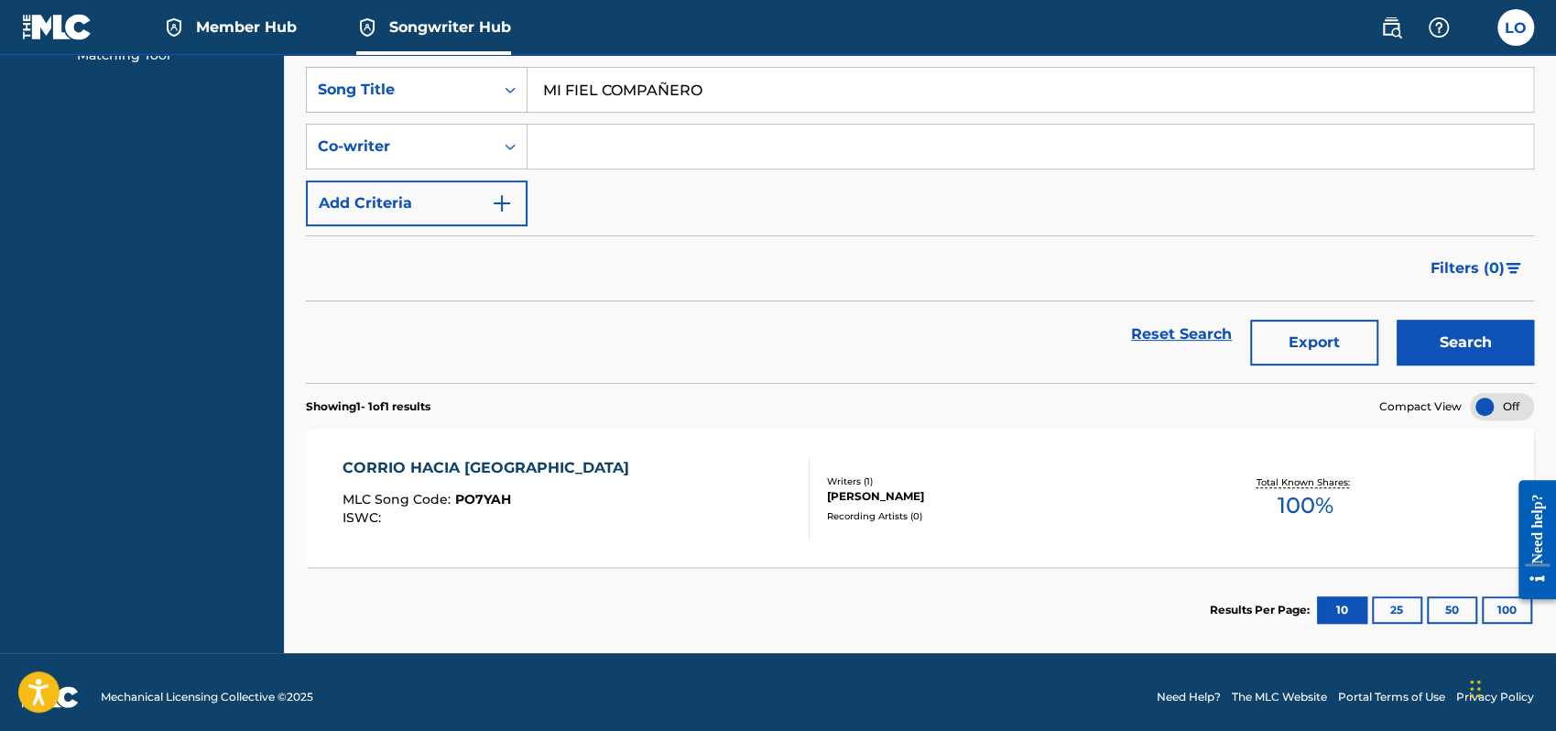
scroll to position [297, 0]
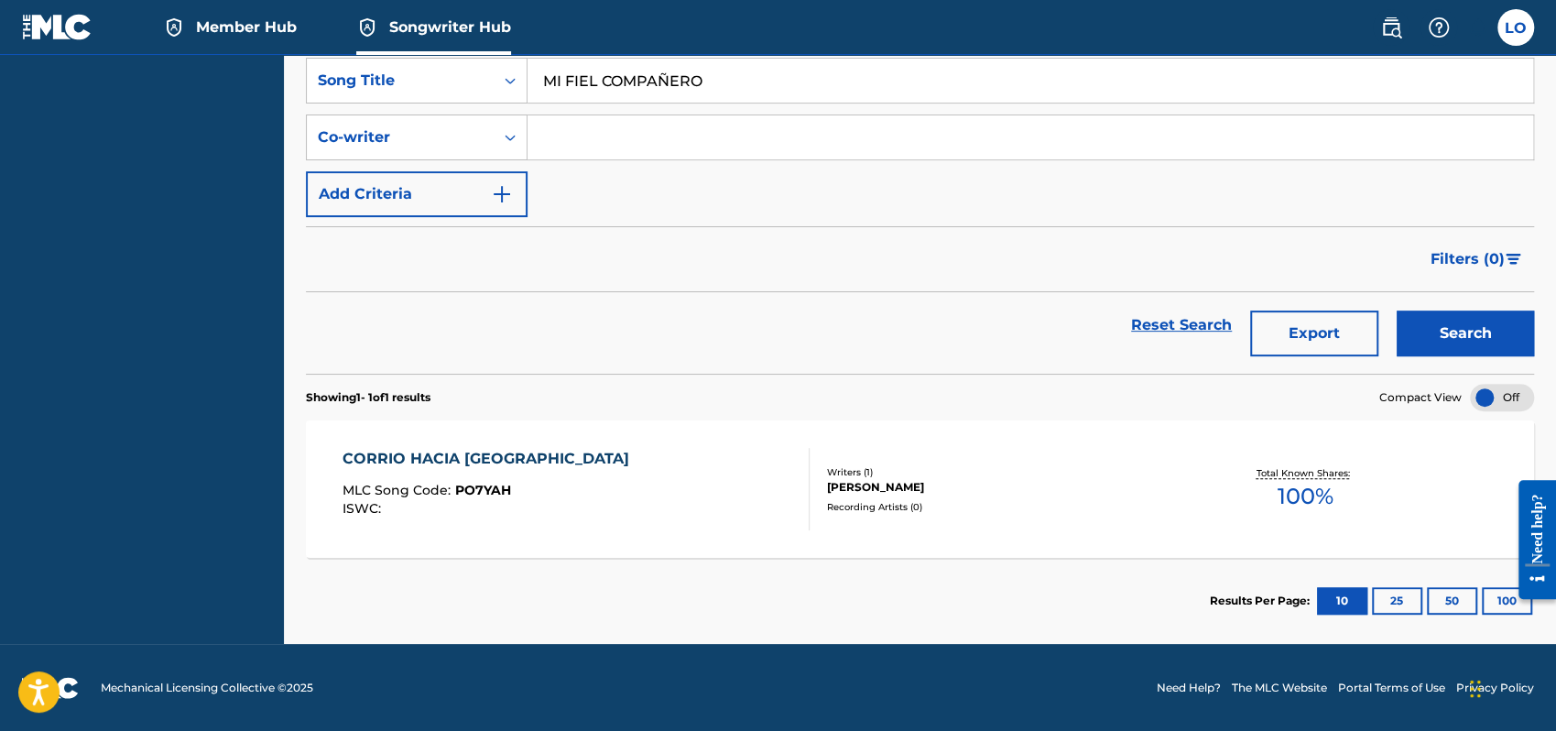
click at [442, 455] on div "CORRIO HACIA [GEOGRAPHIC_DATA]" at bounding box center [491, 459] width 296 height 22
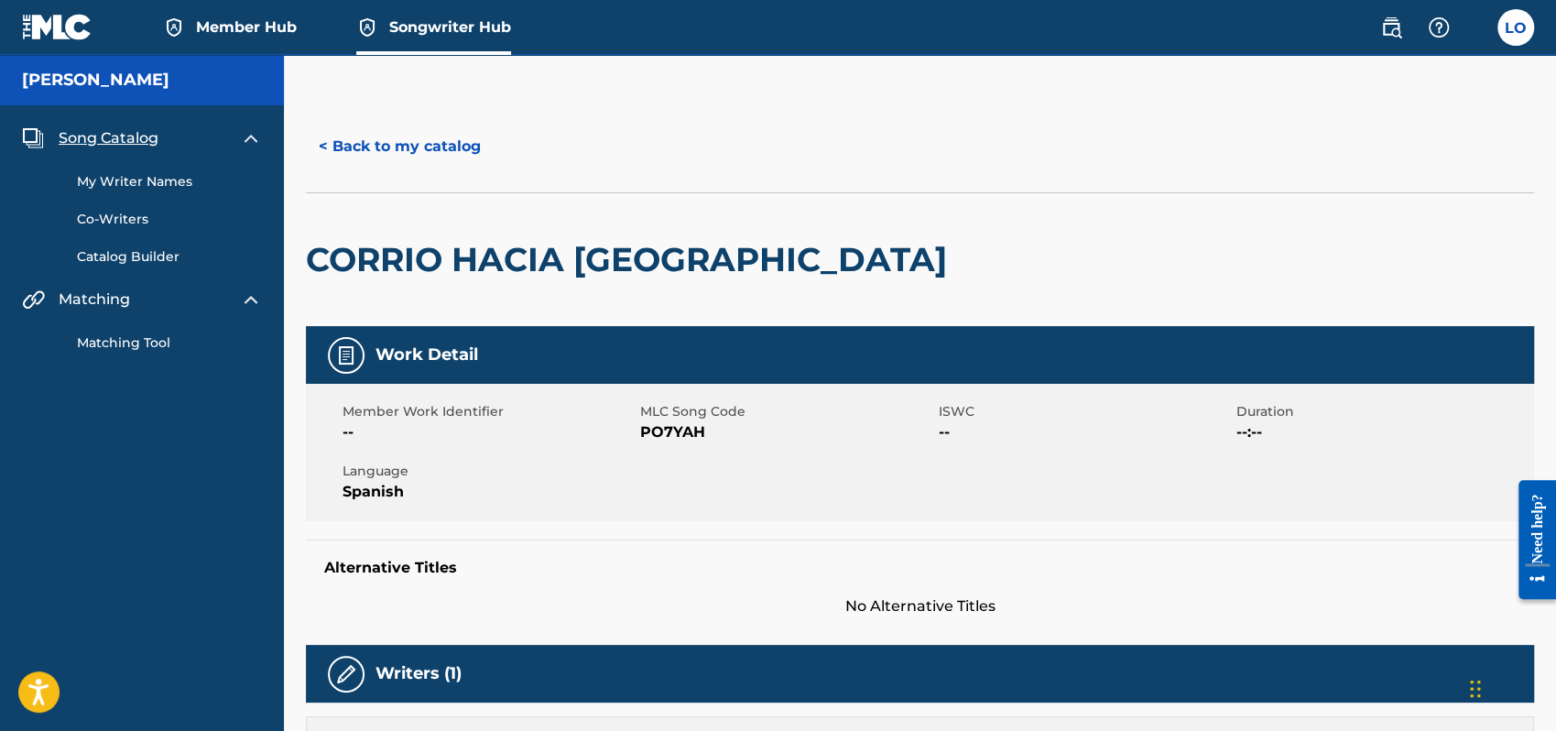
click at [235, 24] on span "Member Hub" at bounding box center [246, 26] width 101 height 21
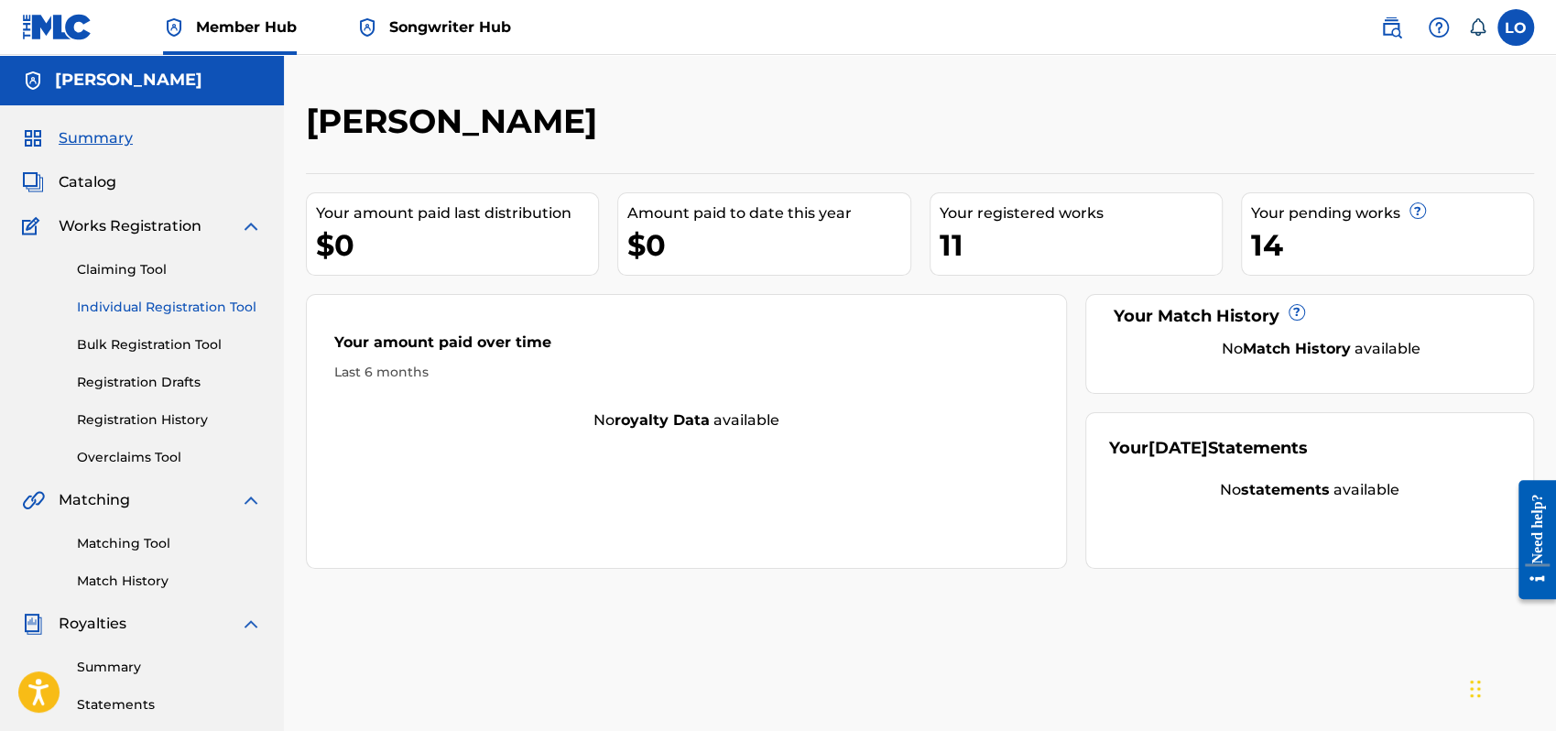
click at [143, 300] on link "Individual Registration Tool" at bounding box center [169, 307] width 185 height 19
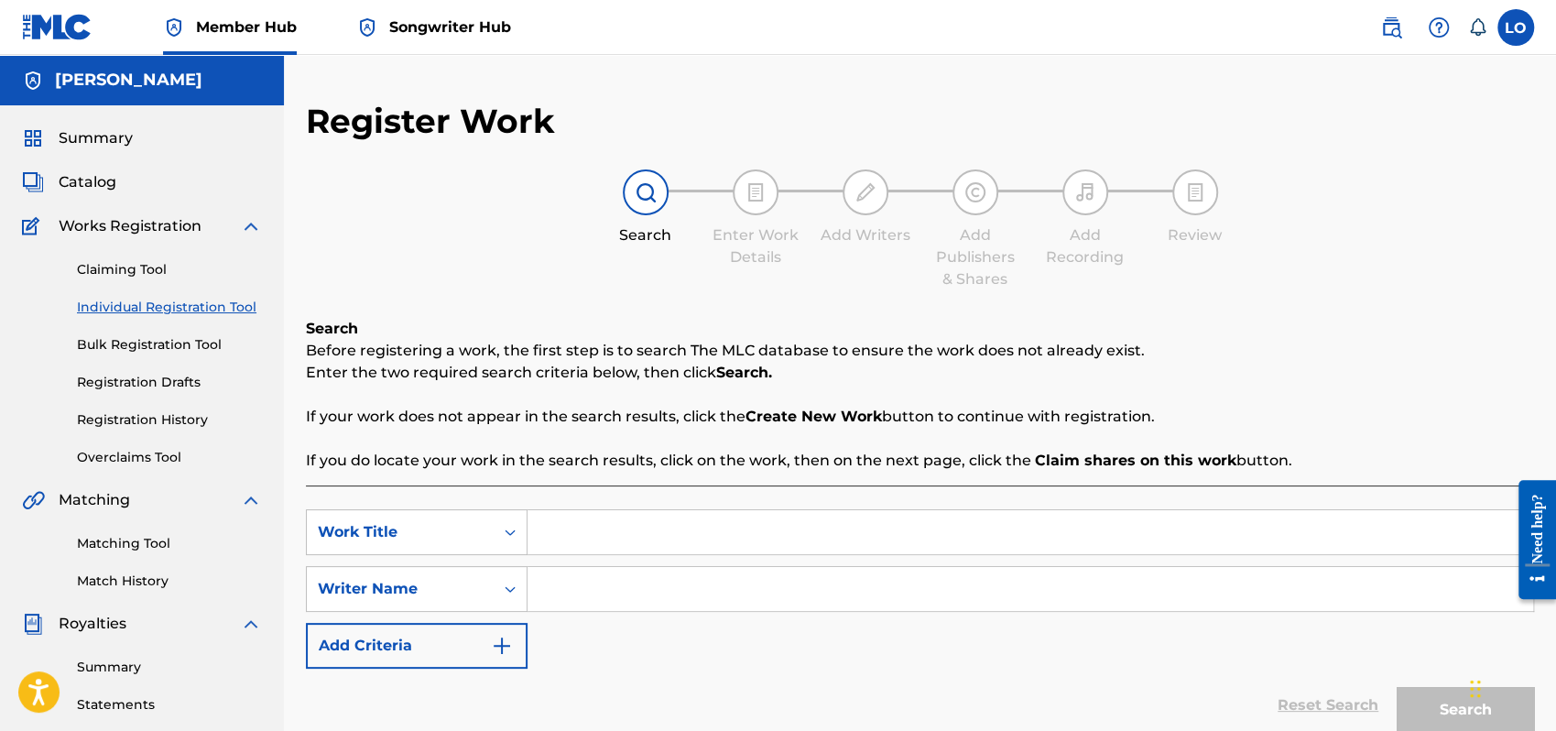
click at [587, 531] on input "Search Form" at bounding box center [1031, 532] width 1006 height 44
click at [550, 602] on input "Search Form" at bounding box center [1031, 589] width 1006 height 44
click at [1445, 698] on button "Search" at bounding box center [1465, 710] width 137 height 46
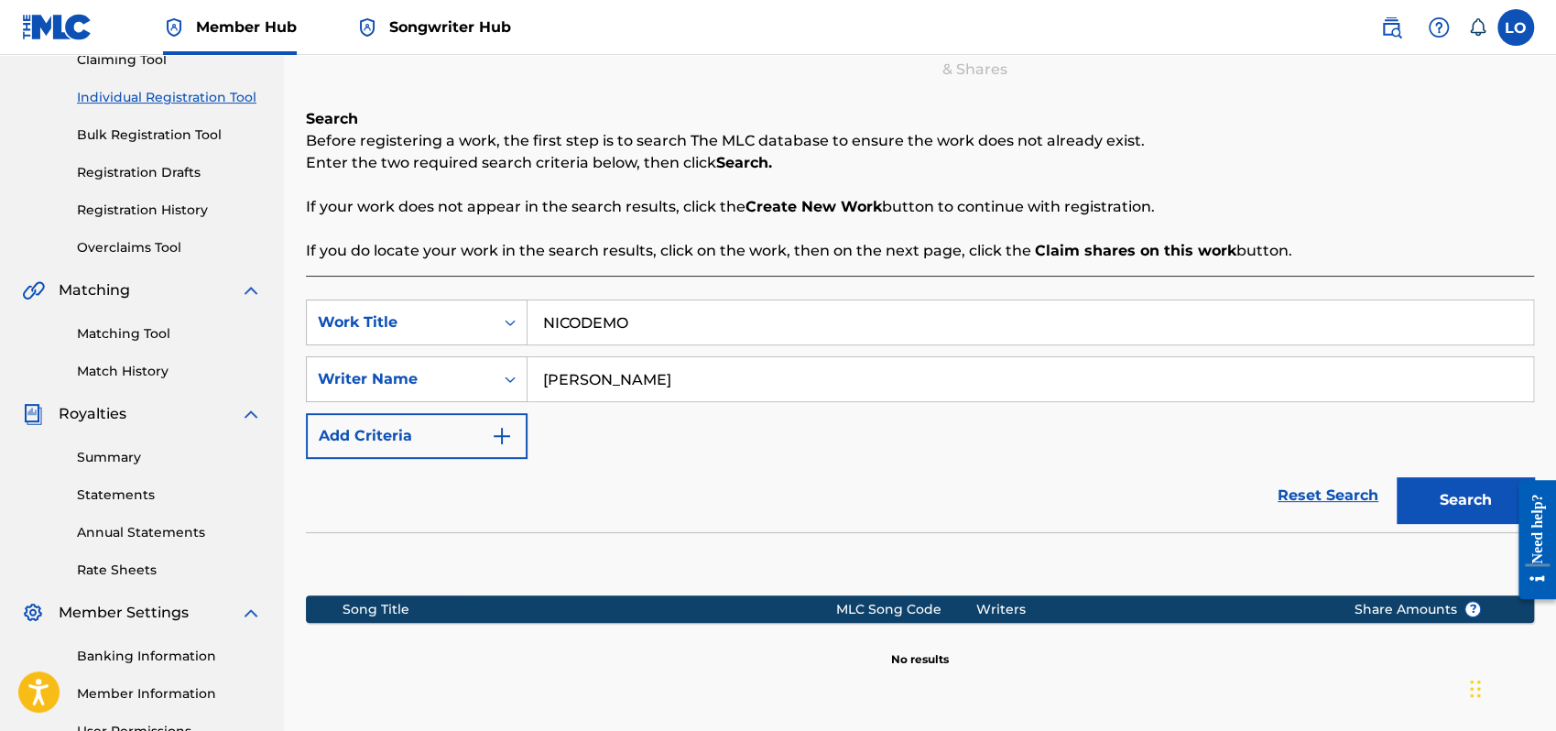
scroll to position [347, 0]
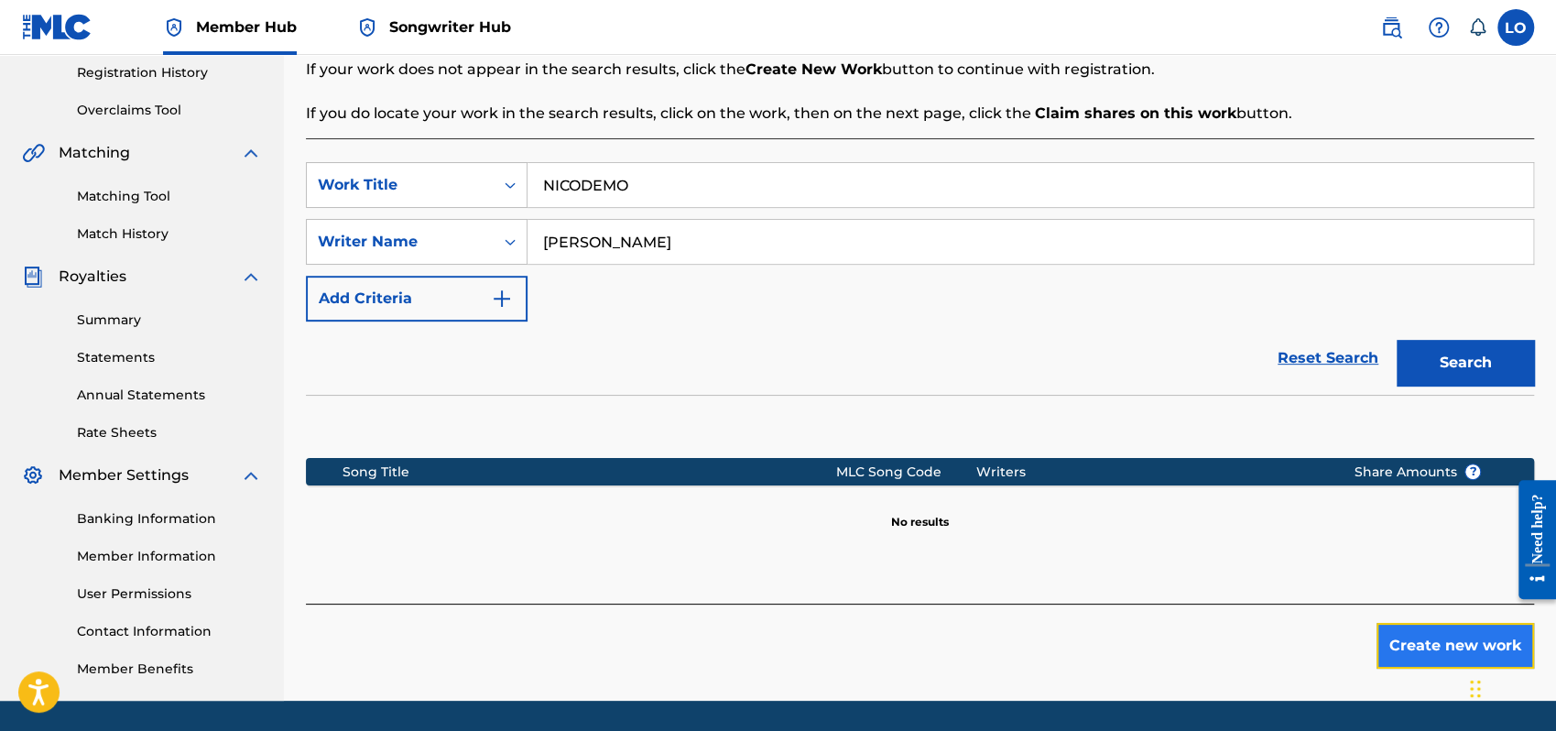
click at [1436, 642] on button "Create new work" at bounding box center [1456, 646] width 158 height 46
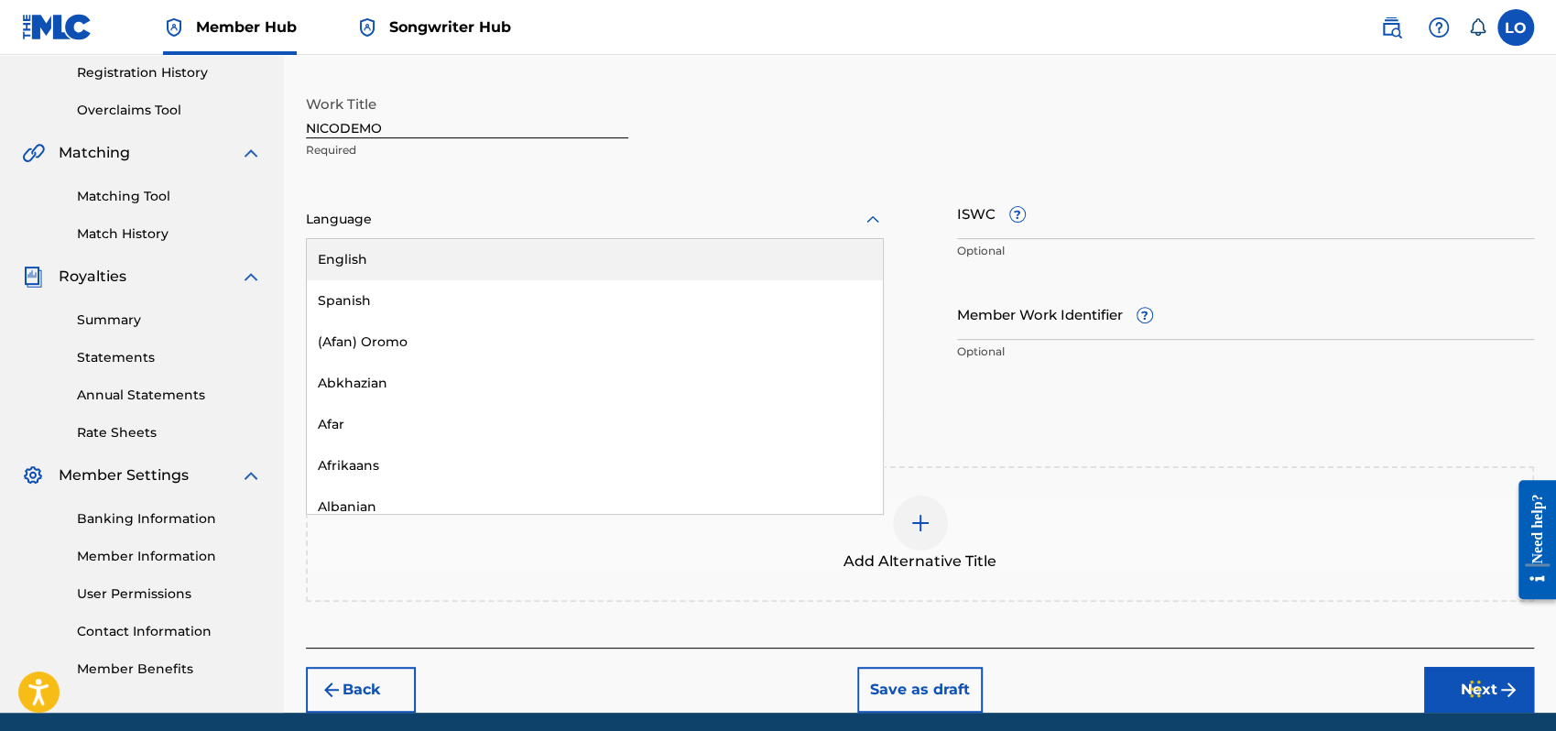
click at [873, 218] on icon at bounding box center [873, 220] width 22 height 22
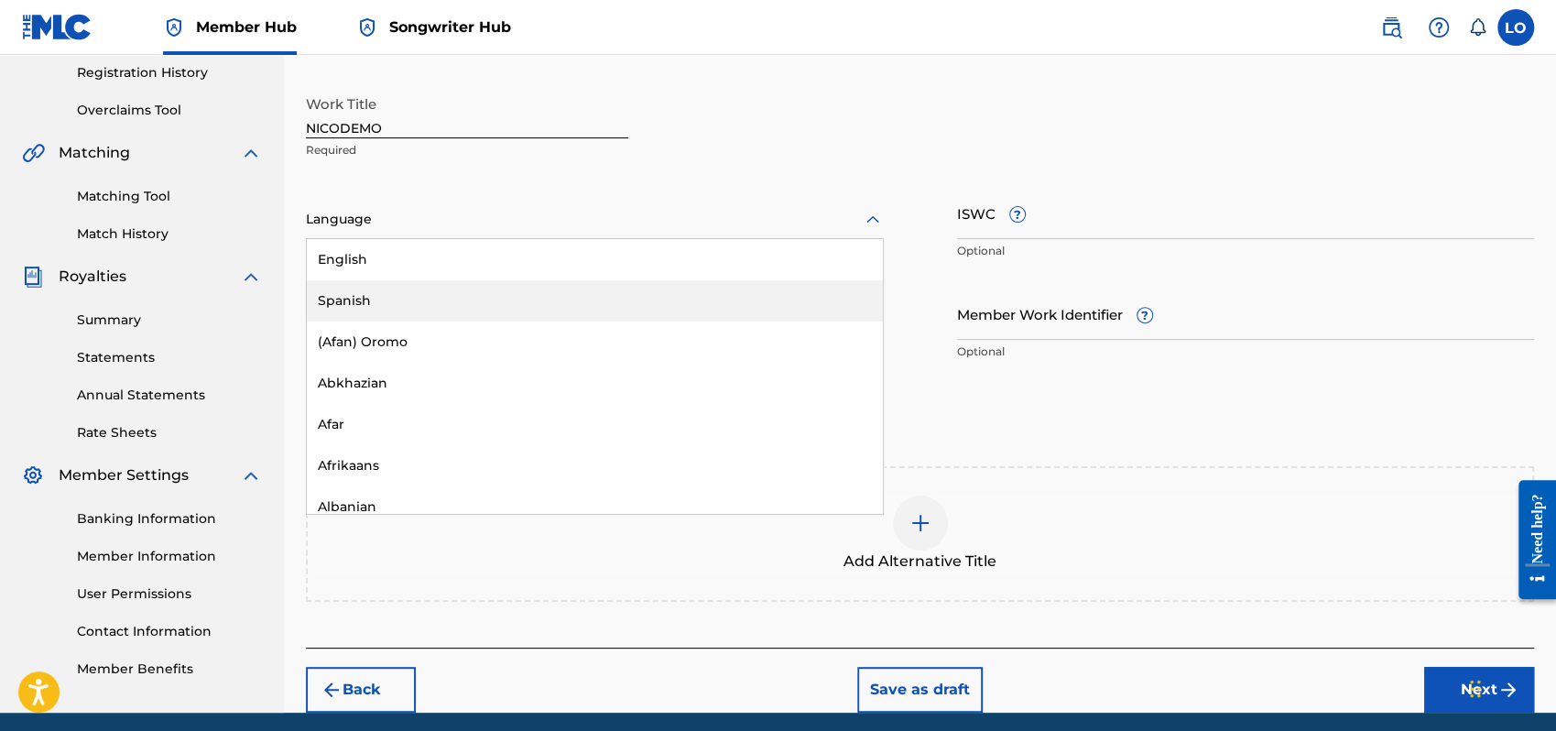
click at [401, 287] on div "Spanish" at bounding box center [595, 300] width 576 height 41
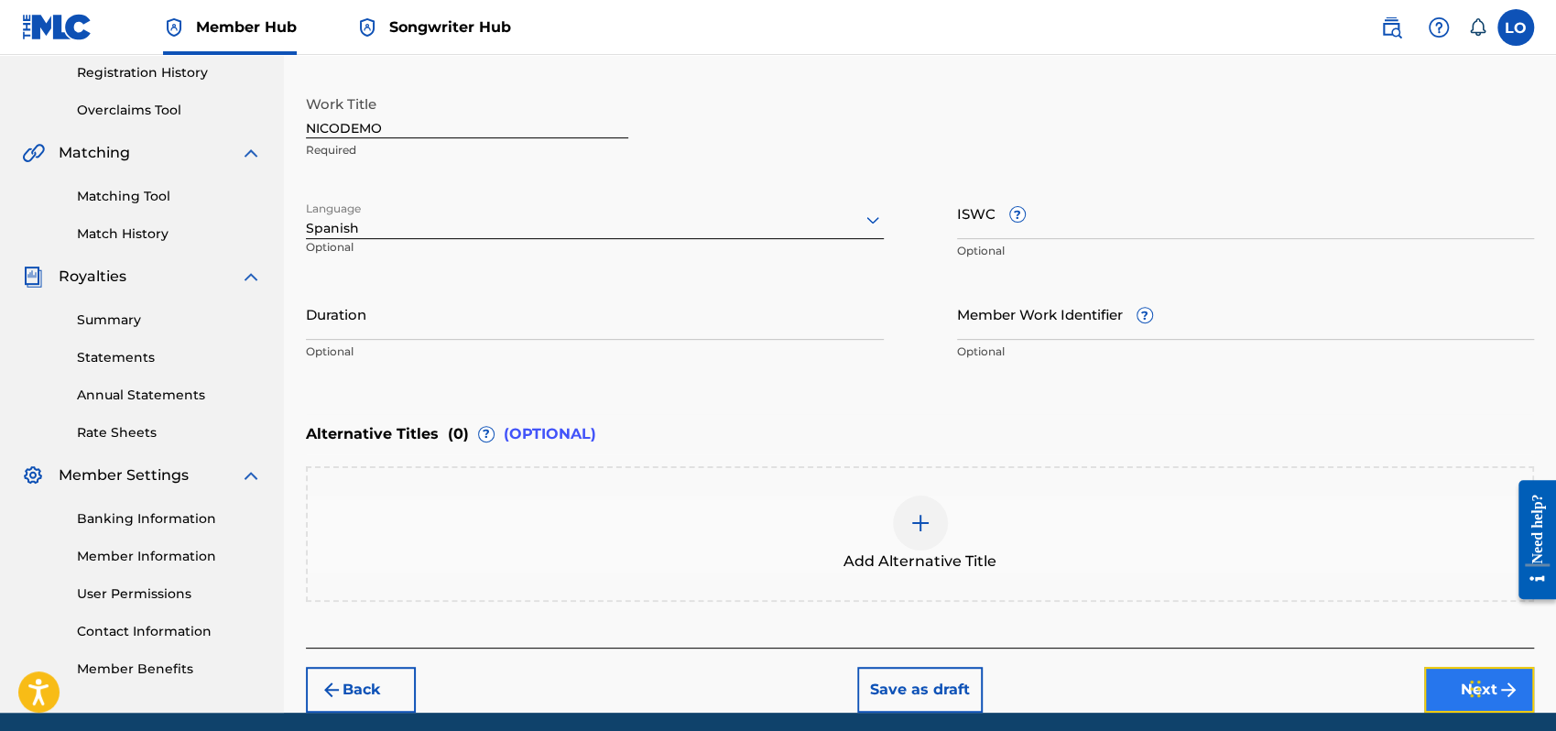
click at [1454, 677] on button "Next" at bounding box center [1479, 690] width 110 height 46
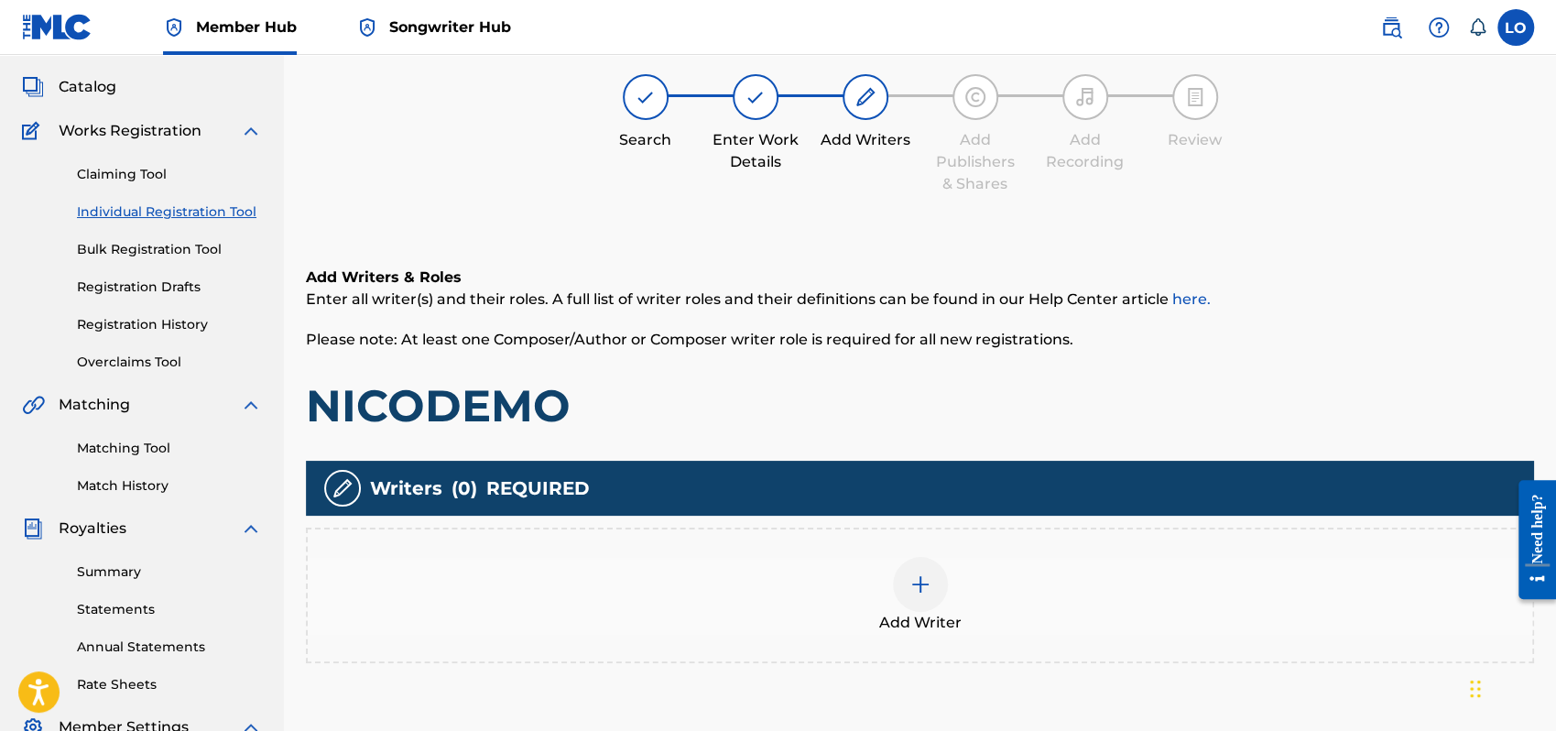
scroll to position [82, 0]
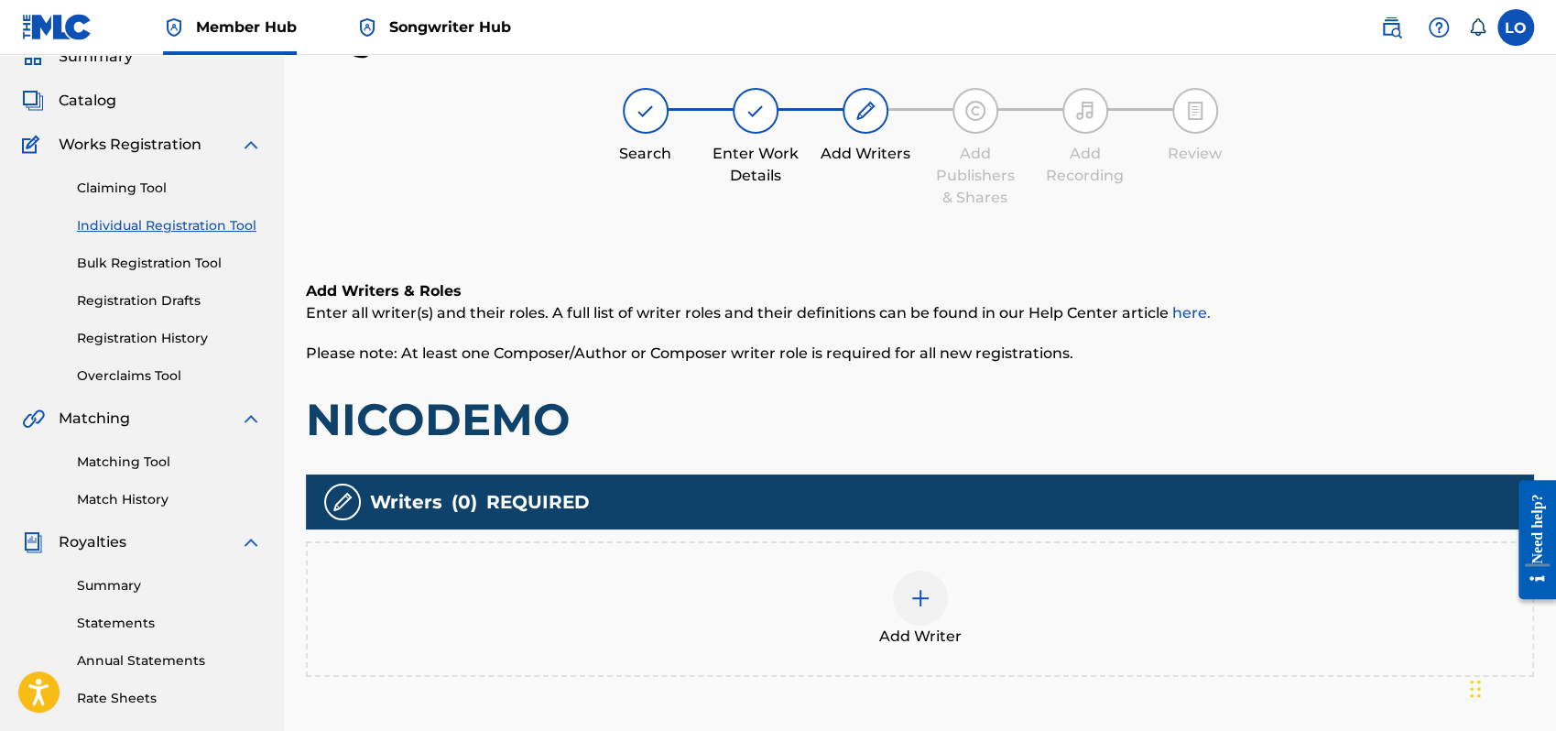
click at [932, 602] on div at bounding box center [920, 598] width 55 height 55
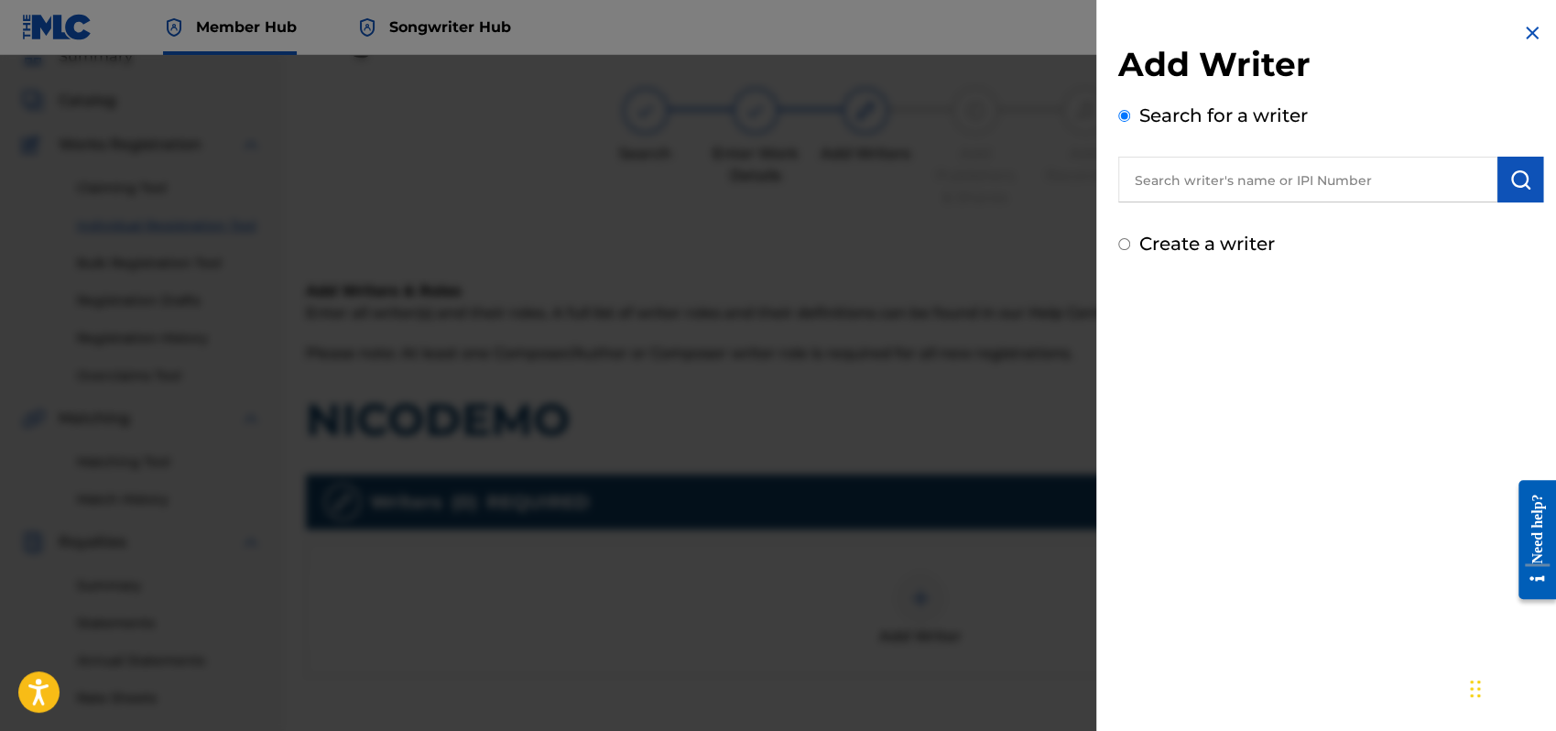
click at [1156, 186] on input "text" at bounding box center [1308, 180] width 379 height 46
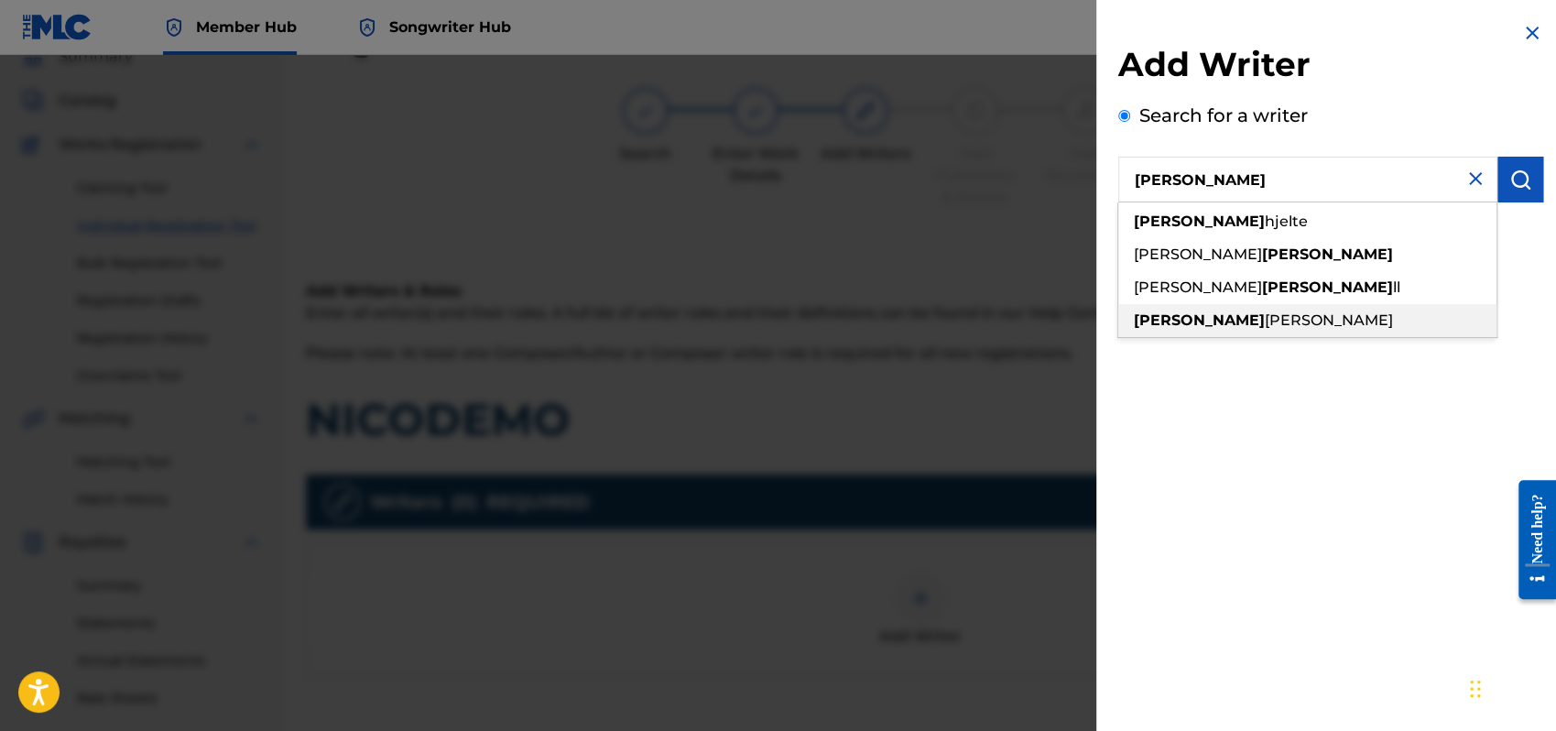
click at [1265, 319] on span "[PERSON_NAME]" at bounding box center [1329, 319] width 128 height 17
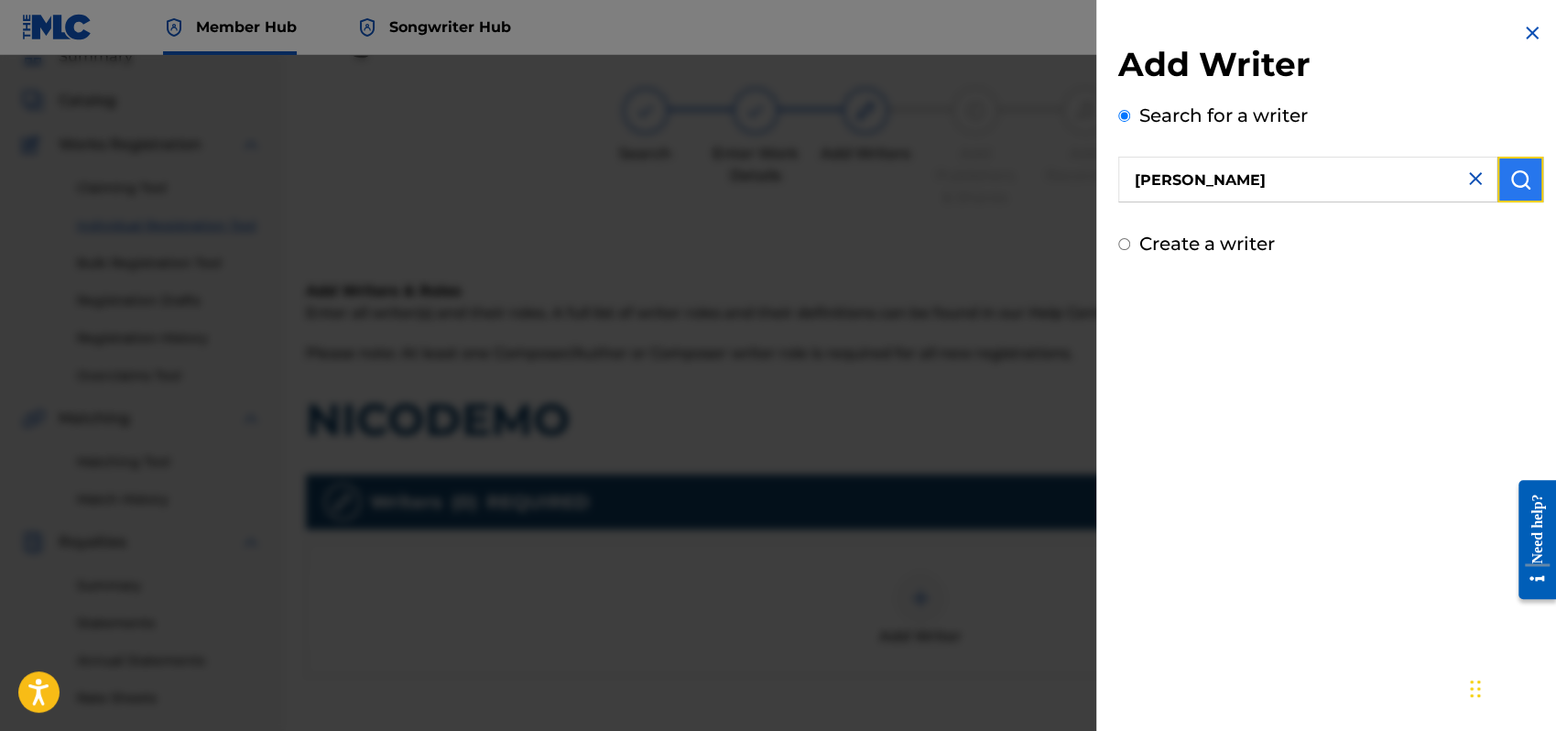
click at [1523, 170] on img "submit" at bounding box center [1521, 180] width 22 height 22
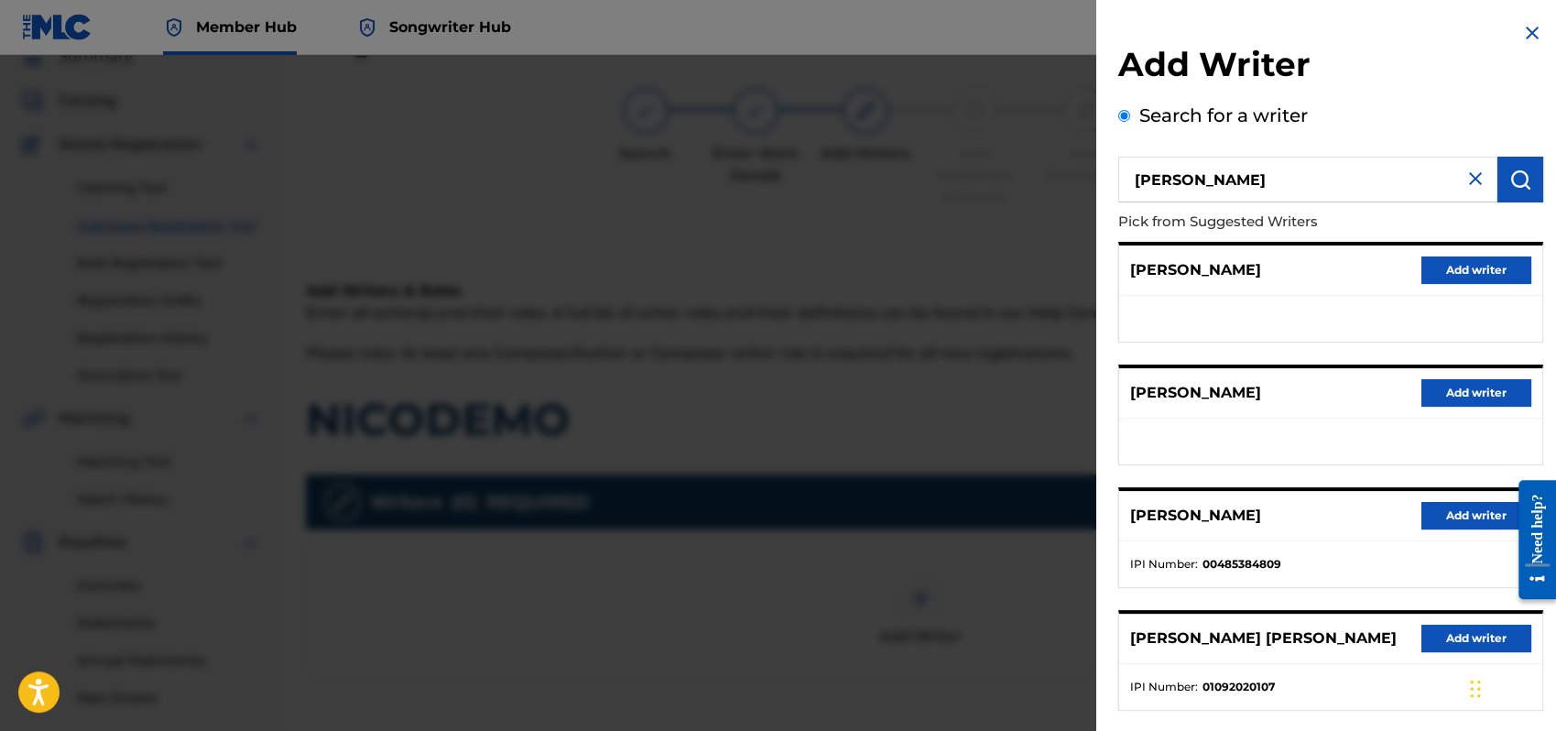
click at [1475, 178] on img at bounding box center [1476, 179] width 22 height 22
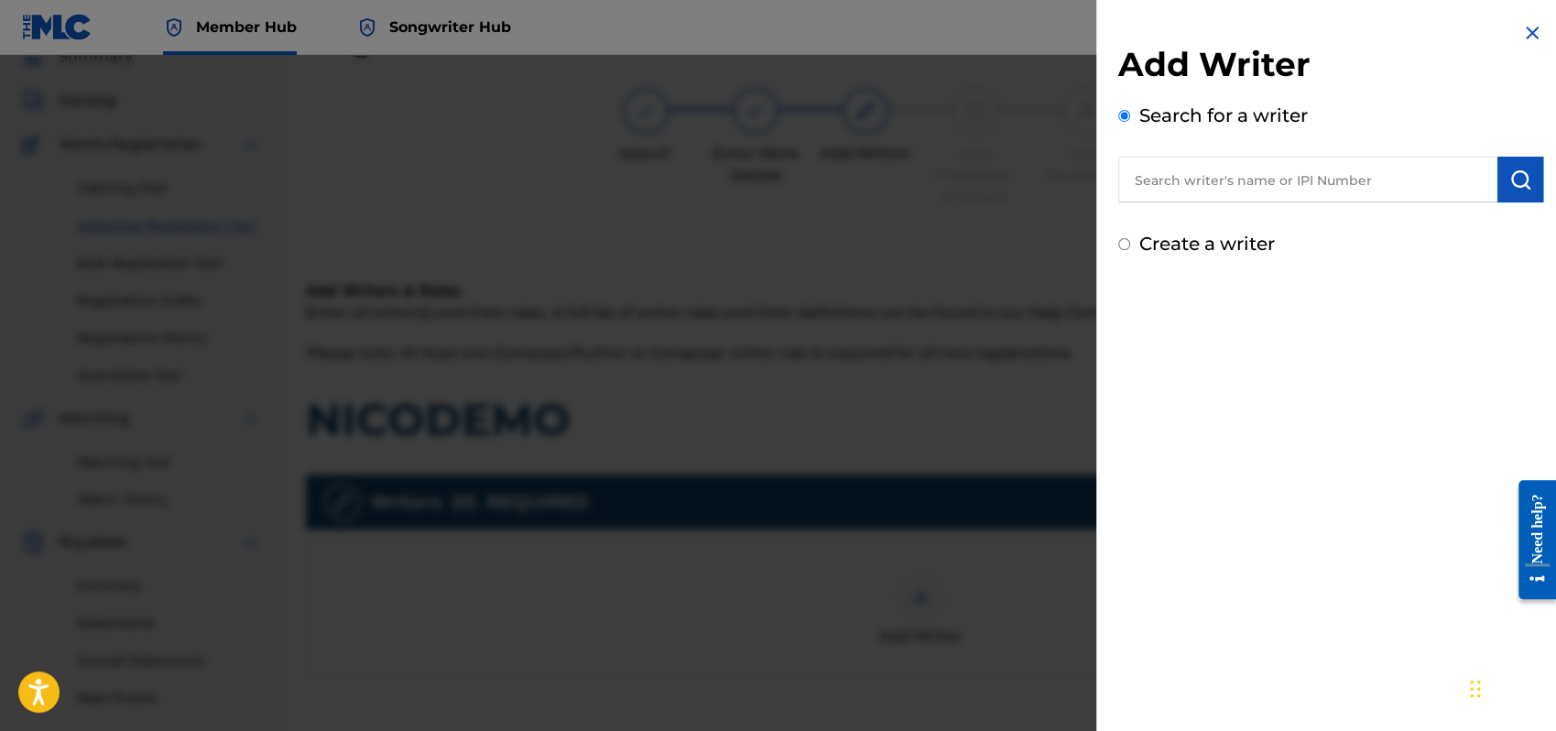
click at [1124, 248] on input "Create a writer" at bounding box center [1125, 244] width 12 height 12
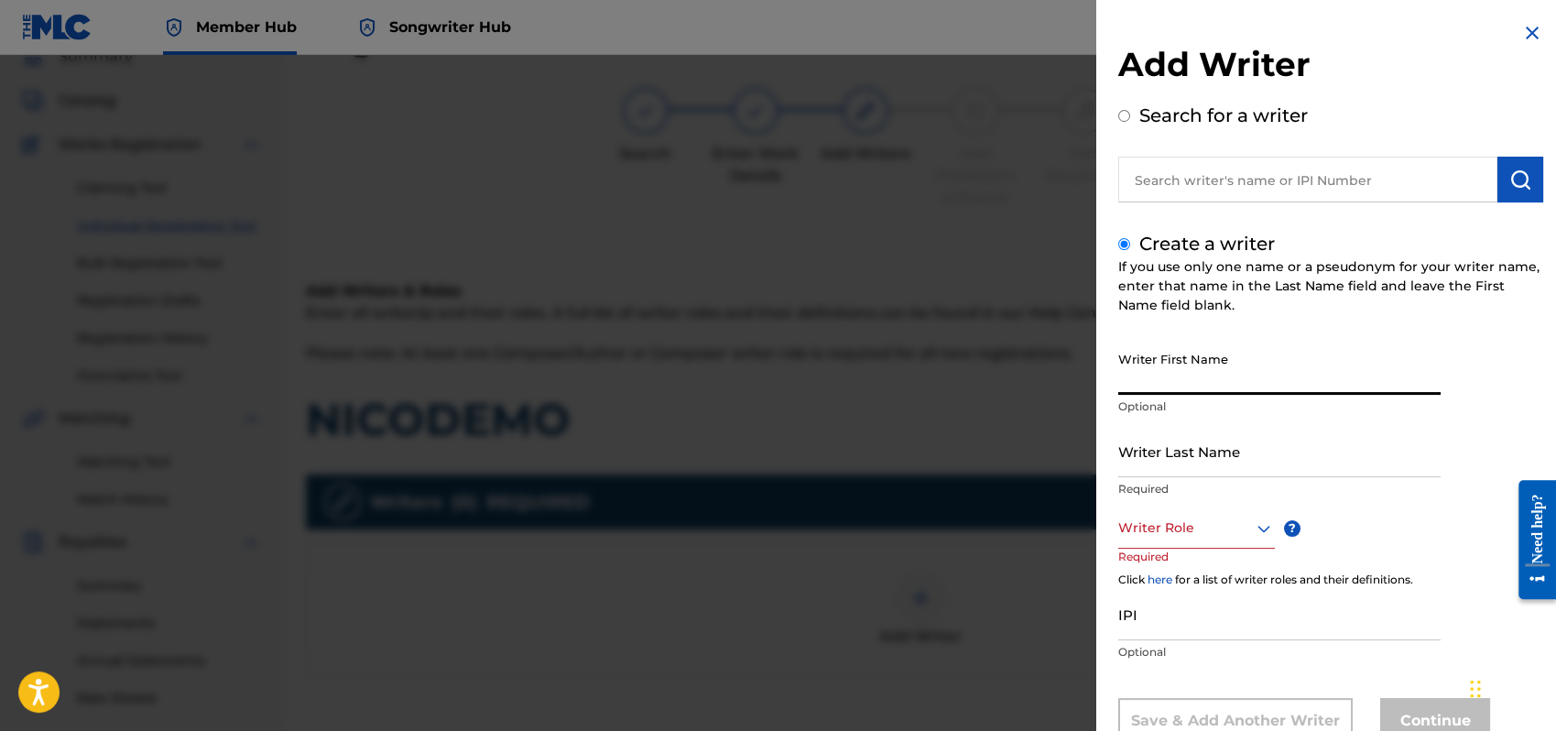
click at [1182, 385] on input "Writer First Name" at bounding box center [1280, 369] width 322 height 52
click at [1163, 171] on input "text" at bounding box center [1308, 180] width 379 height 46
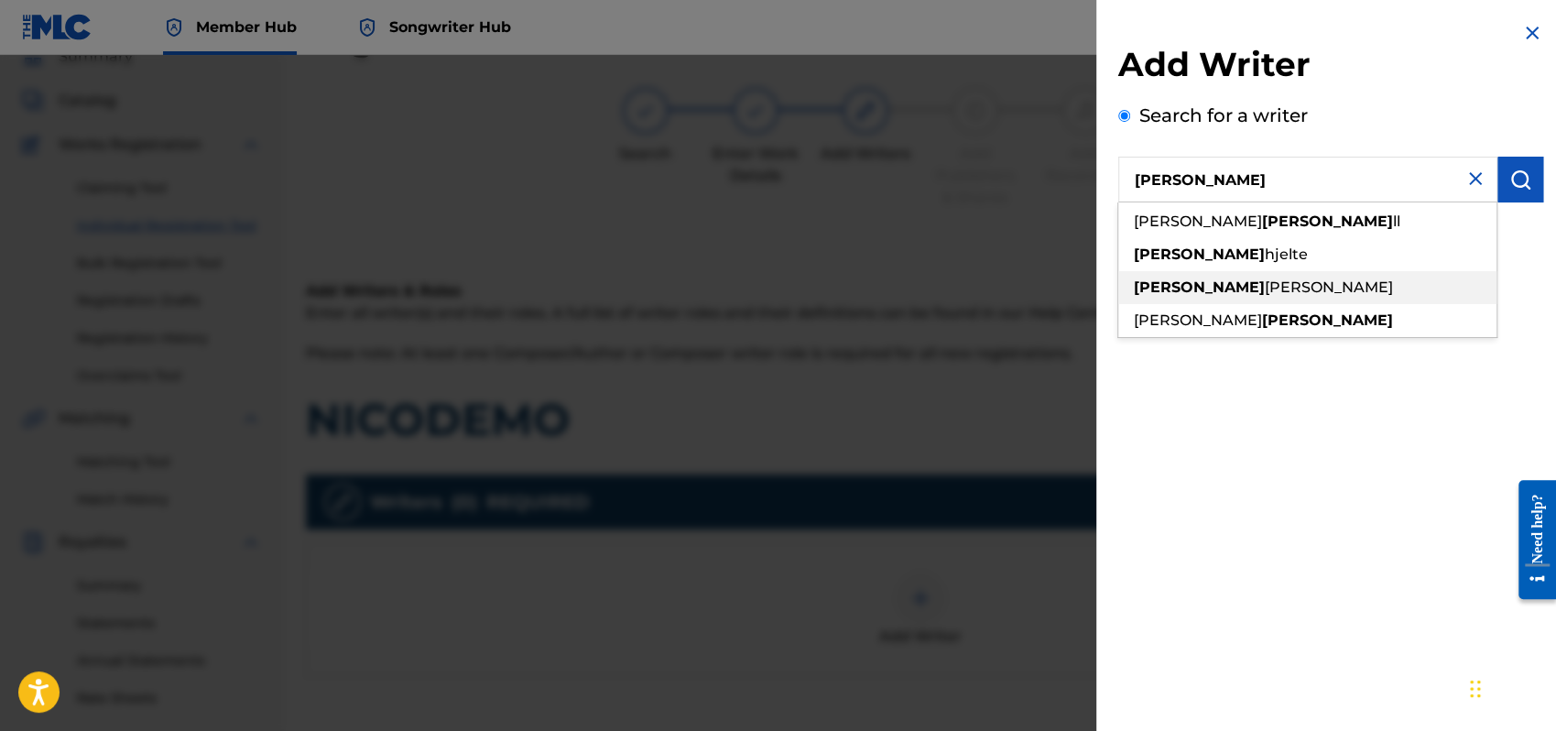
click at [1168, 279] on strong "[PERSON_NAME]" at bounding box center [1199, 286] width 131 height 17
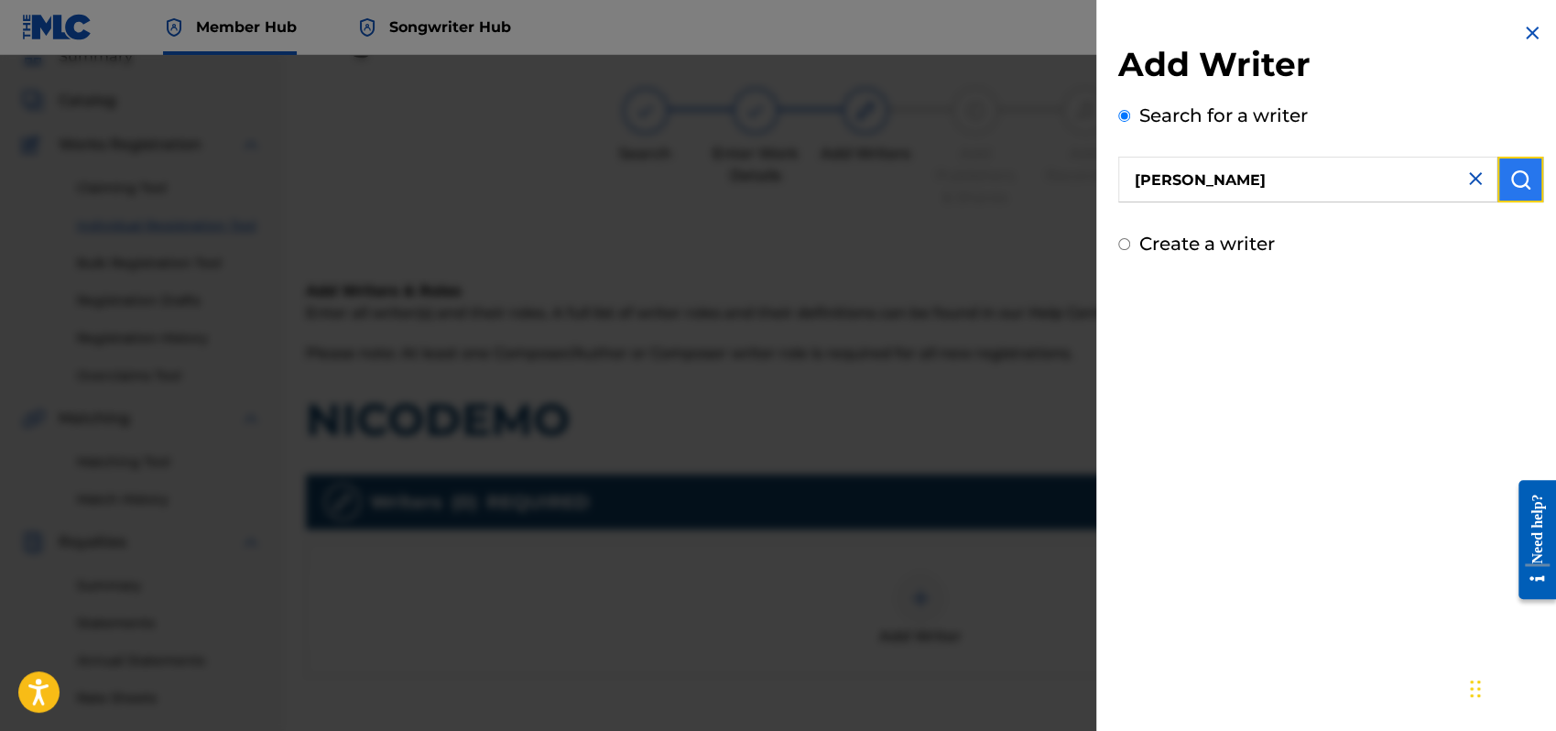
click at [1514, 182] on img "submit" at bounding box center [1521, 180] width 22 height 22
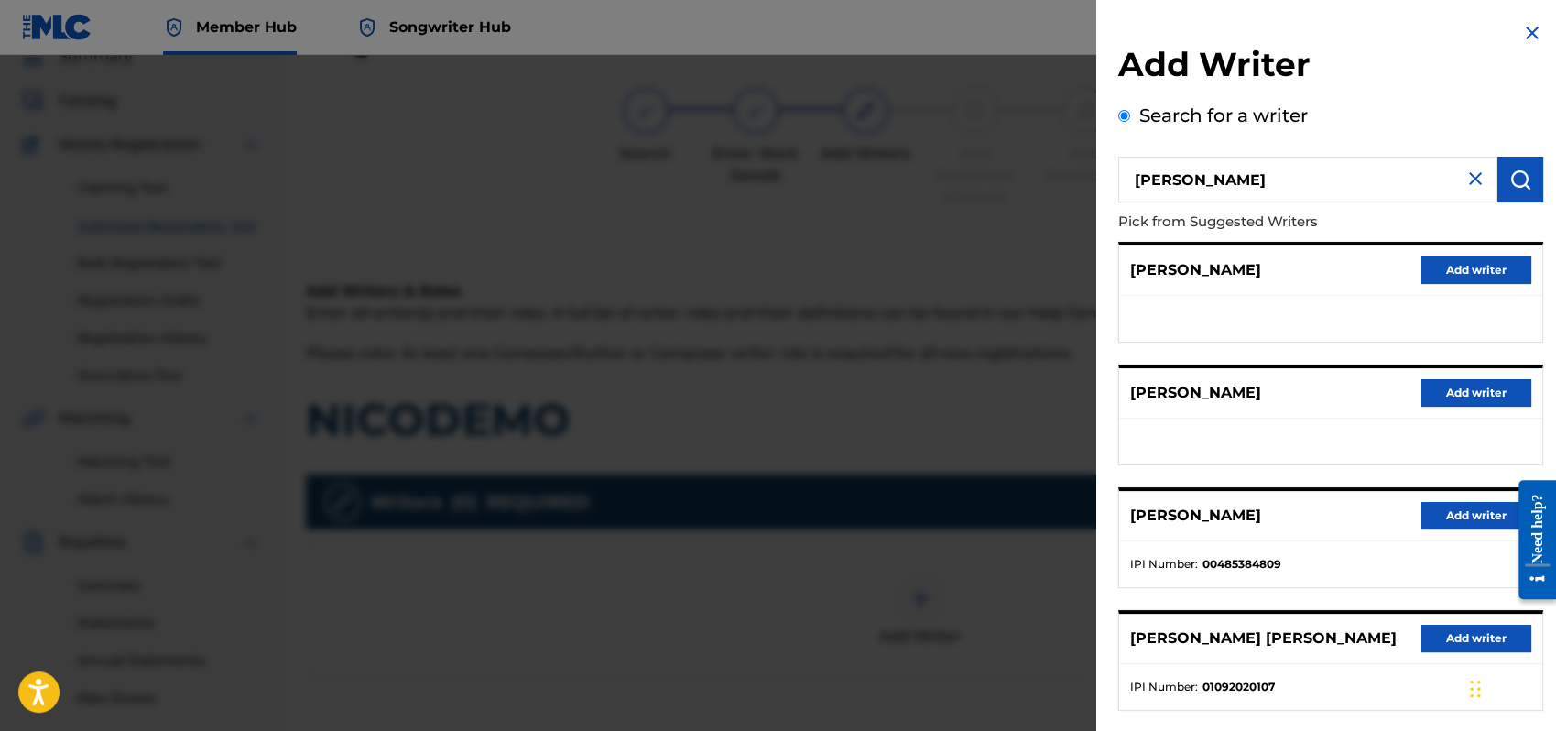
click at [868, 203] on div at bounding box center [778, 420] width 1556 height 731
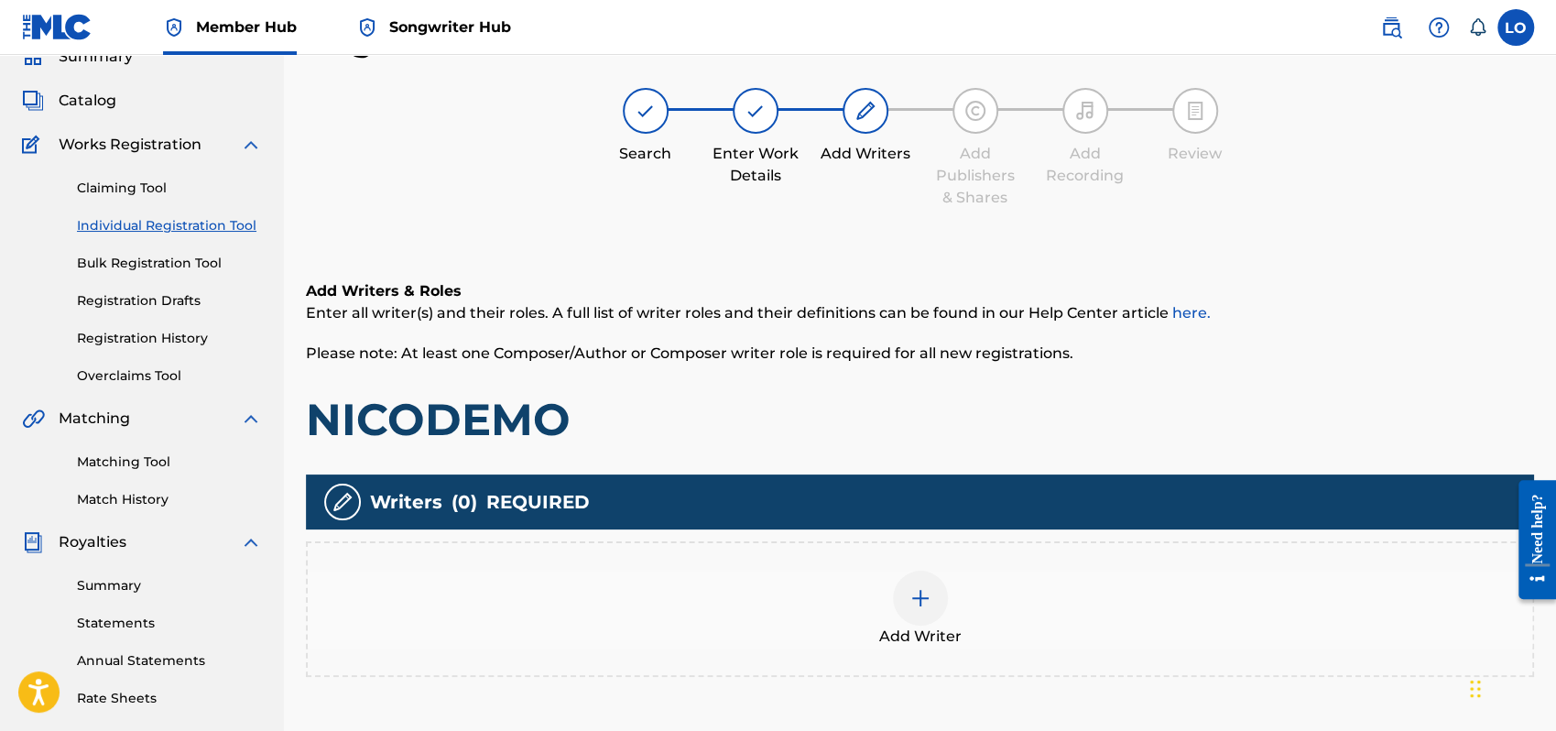
click at [922, 596] on img at bounding box center [921, 598] width 22 height 22
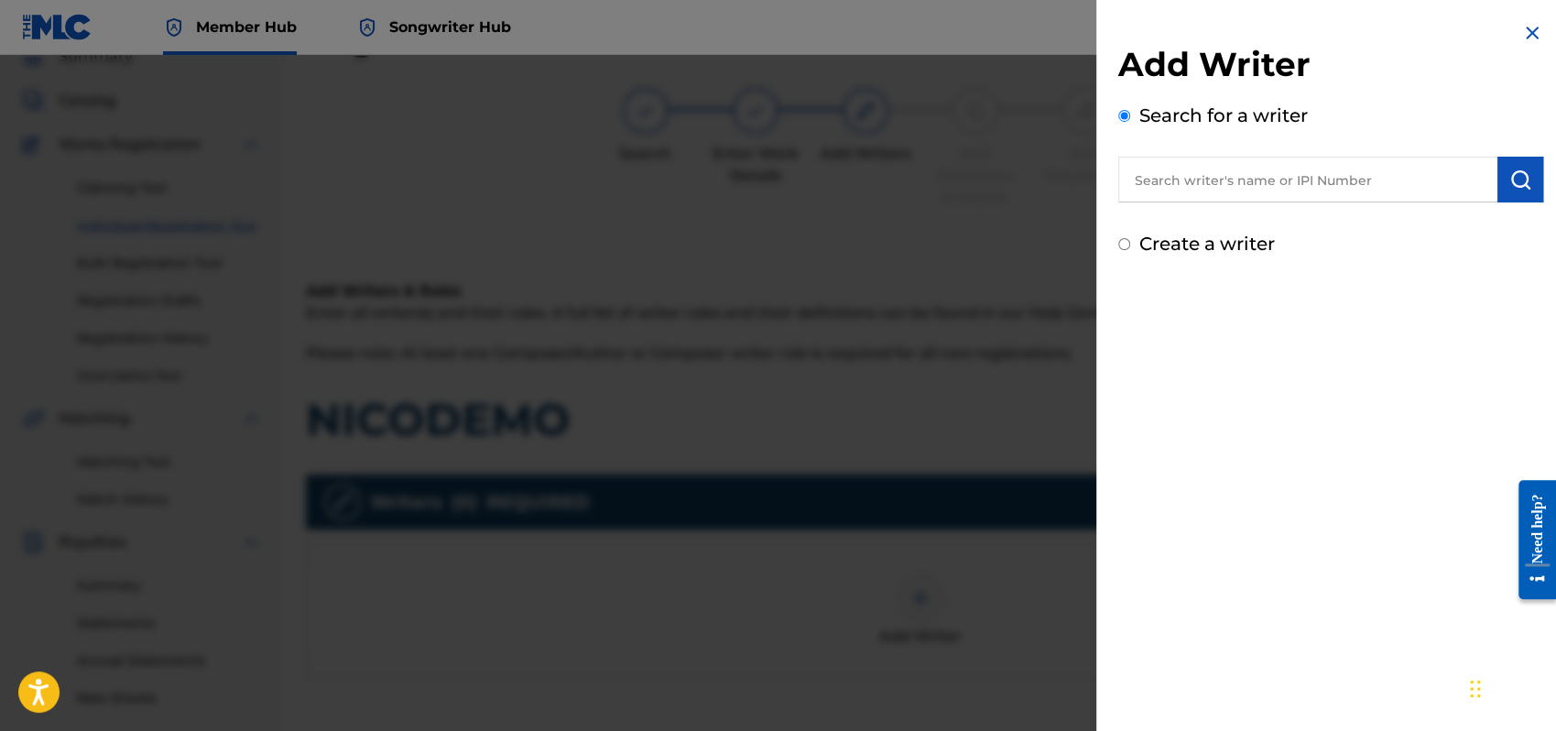
click at [1121, 242] on input "Create a writer" at bounding box center [1125, 244] width 12 height 12
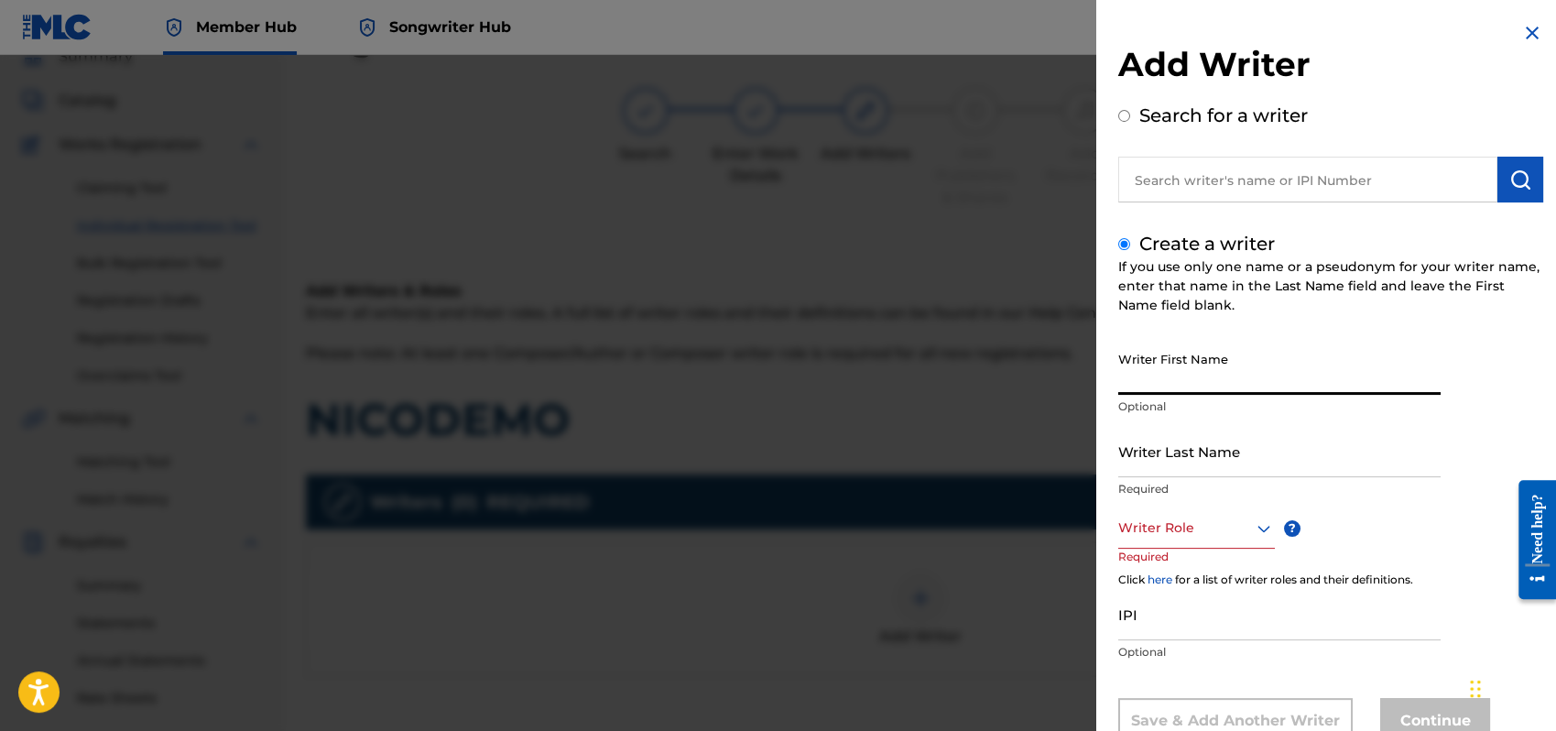
click at [1151, 372] on input "Writer First Name" at bounding box center [1280, 369] width 322 height 52
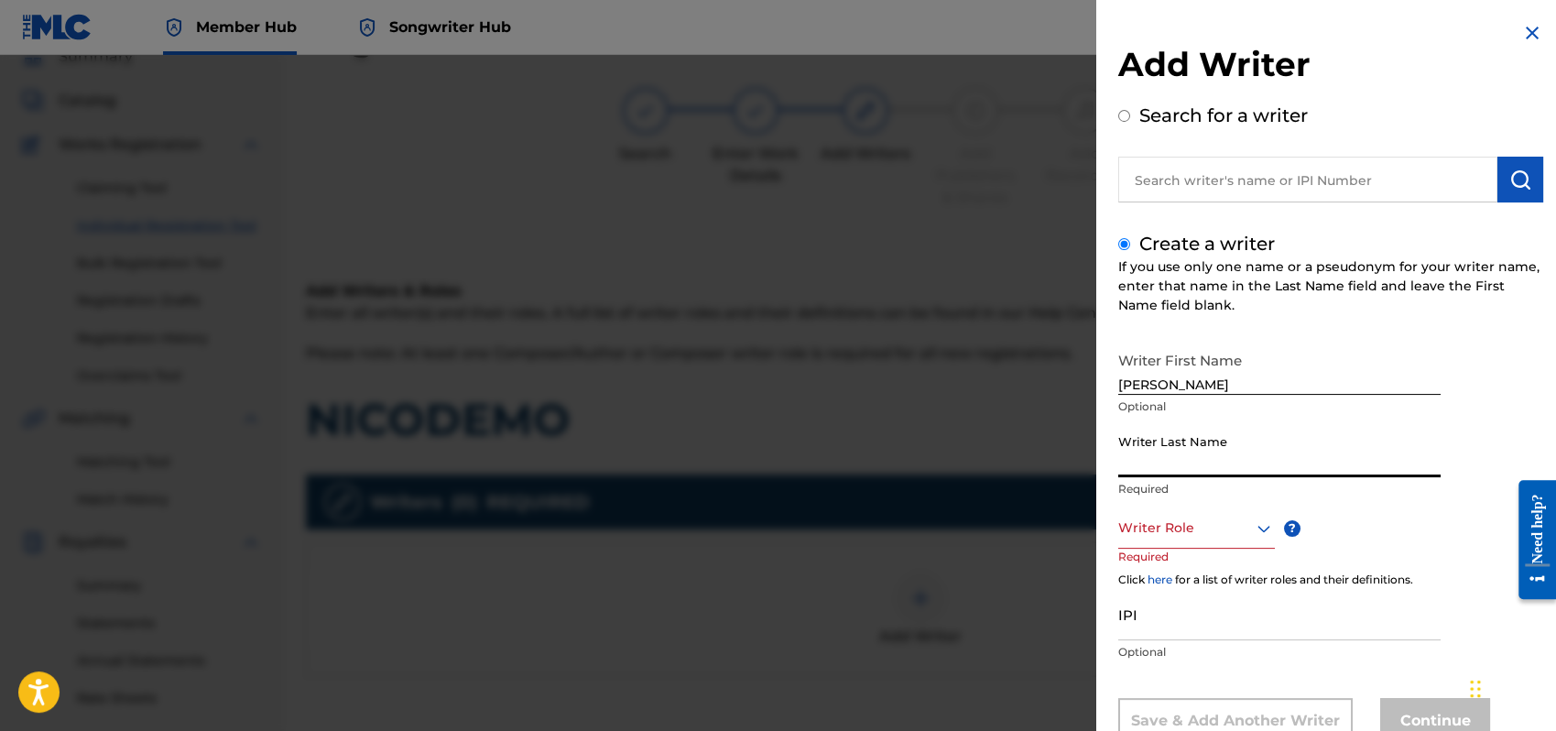
click at [1138, 466] on input "Writer Last Name" at bounding box center [1280, 451] width 322 height 52
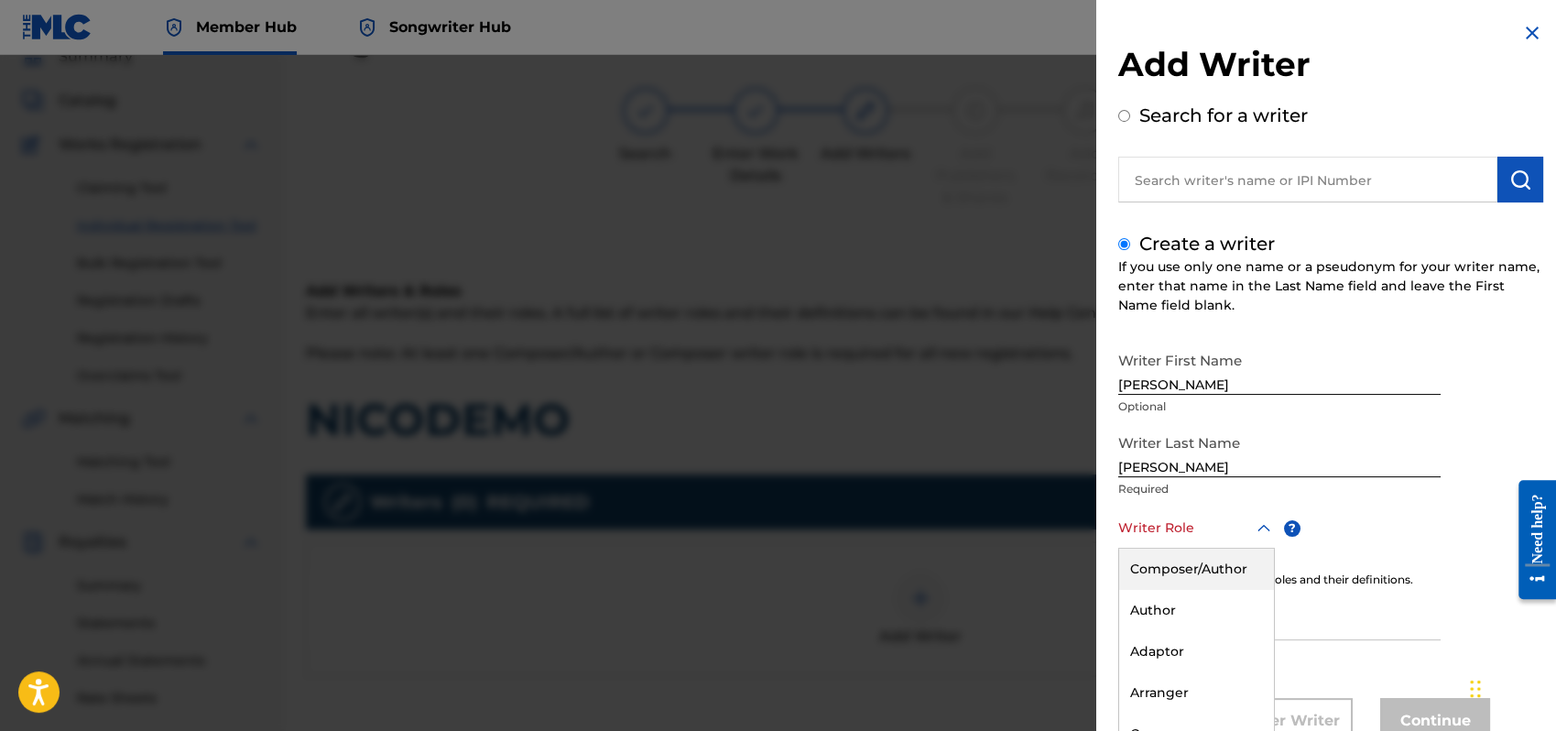
scroll to position [61, 0]
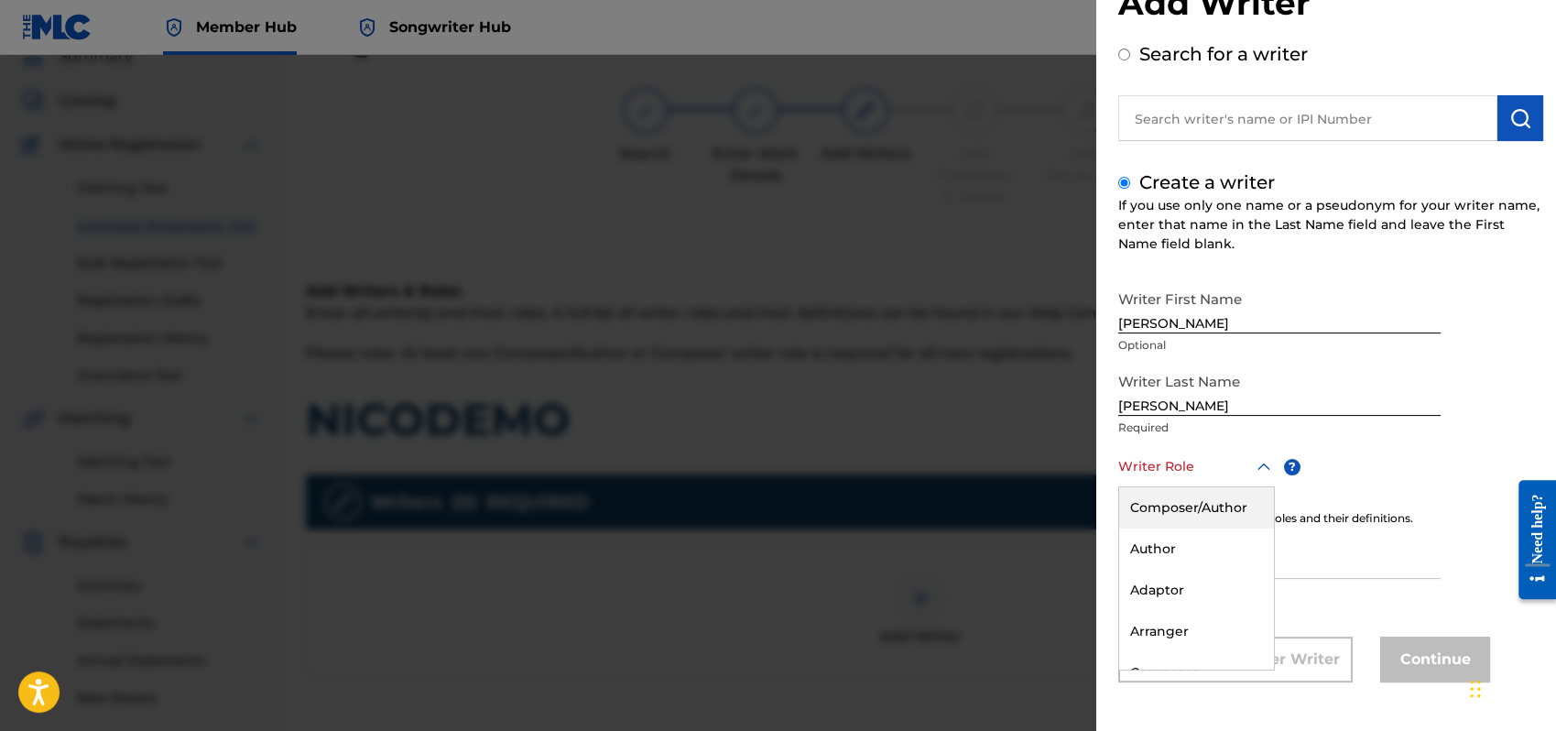
click at [1262, 487] on div "8 results available. Use Up and Down to choose options, press Enter to select t…" at bounding box center [1197, 466] width 157 height 41
click at [1158, 496] on div "Composer/Author" at bounding box center [1196, 507] width 155 height 41
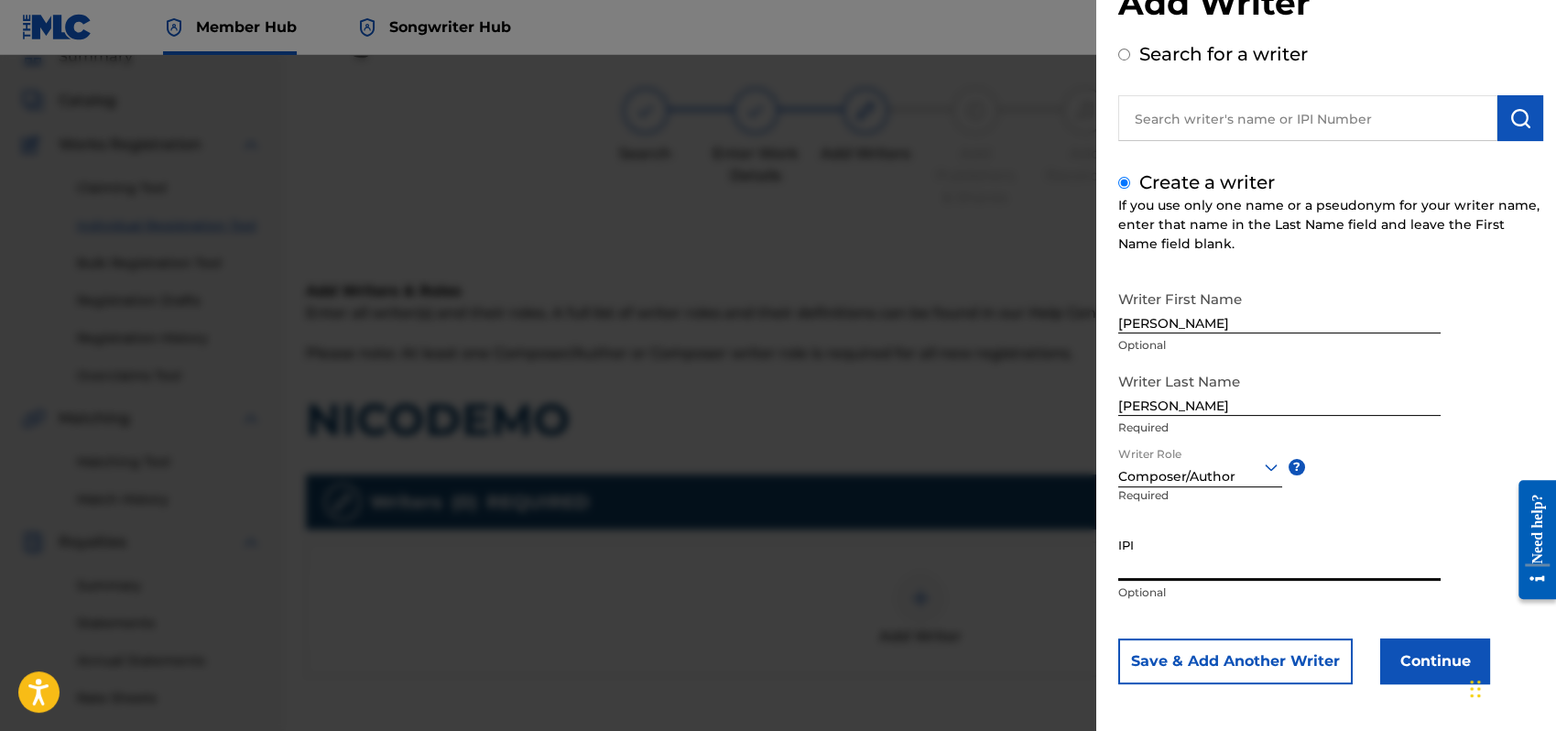
click at [1143, 572] on input "IPI" at bounding box center [1280, 555] width 322 height 52
click at [1417, 647] on button "Continue" at bounding box center [1436, 661] width 110 height 46
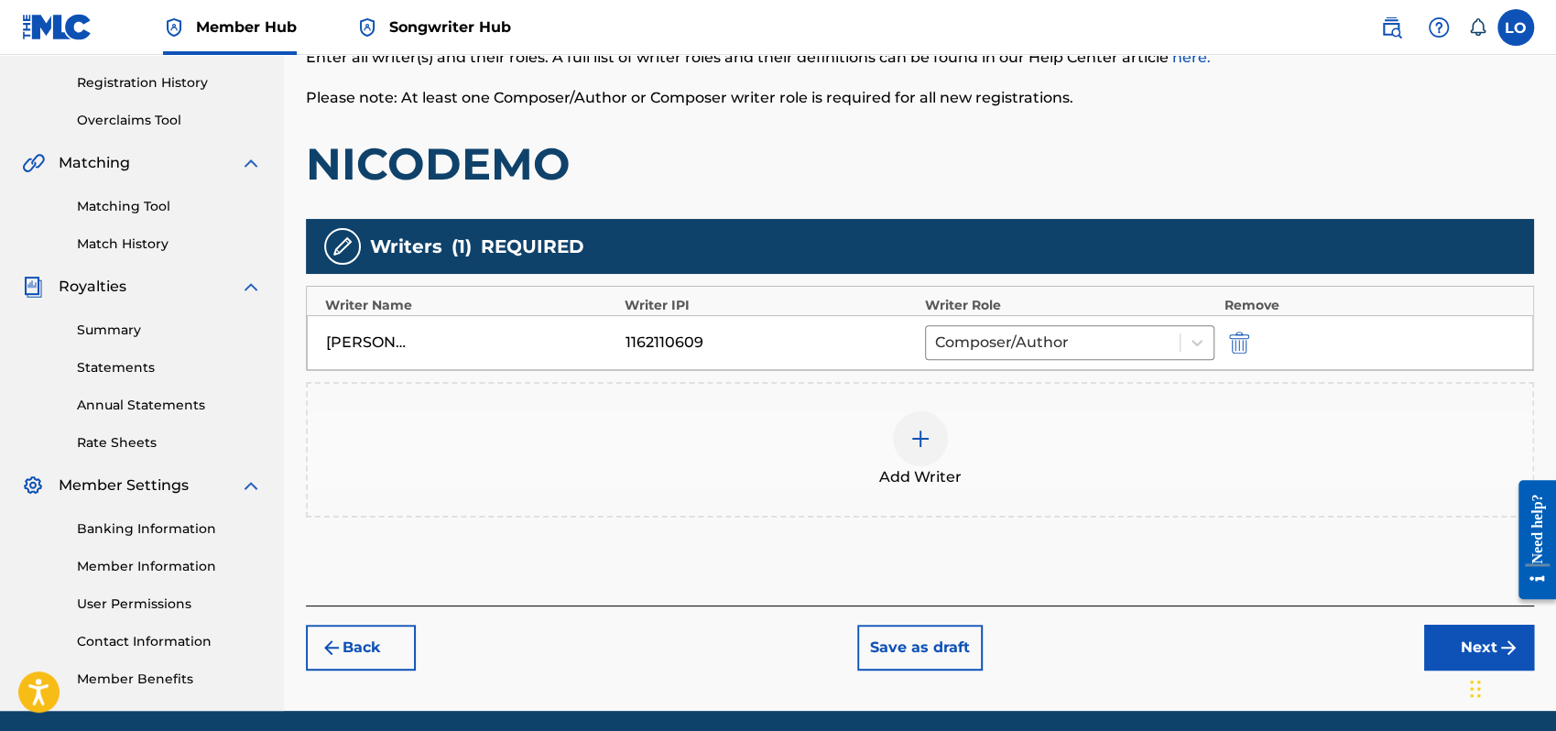
scroll to position [404, 0]
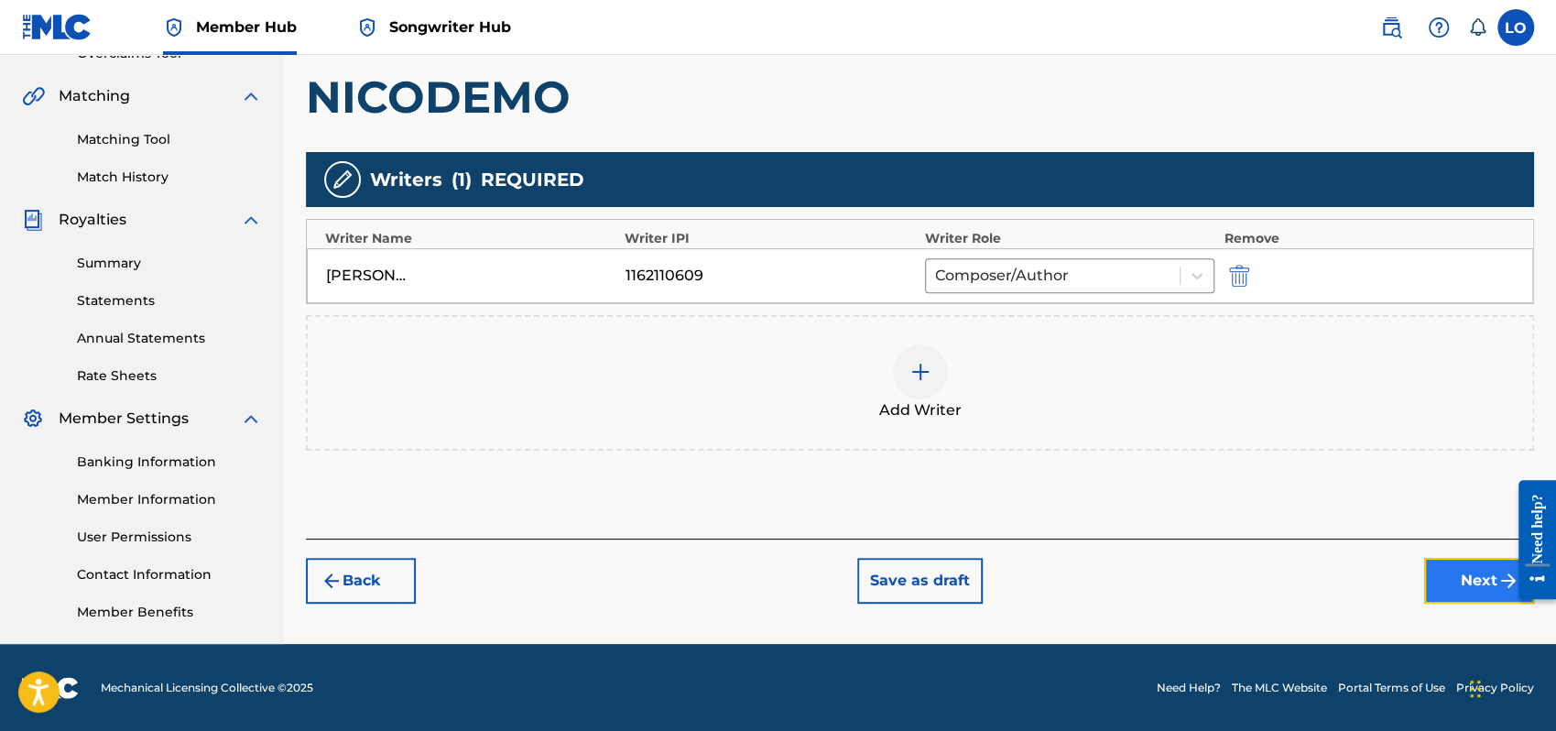
click at [1462, 588] on button "Next" at bounding box center [1479, 581] width 110 height 46
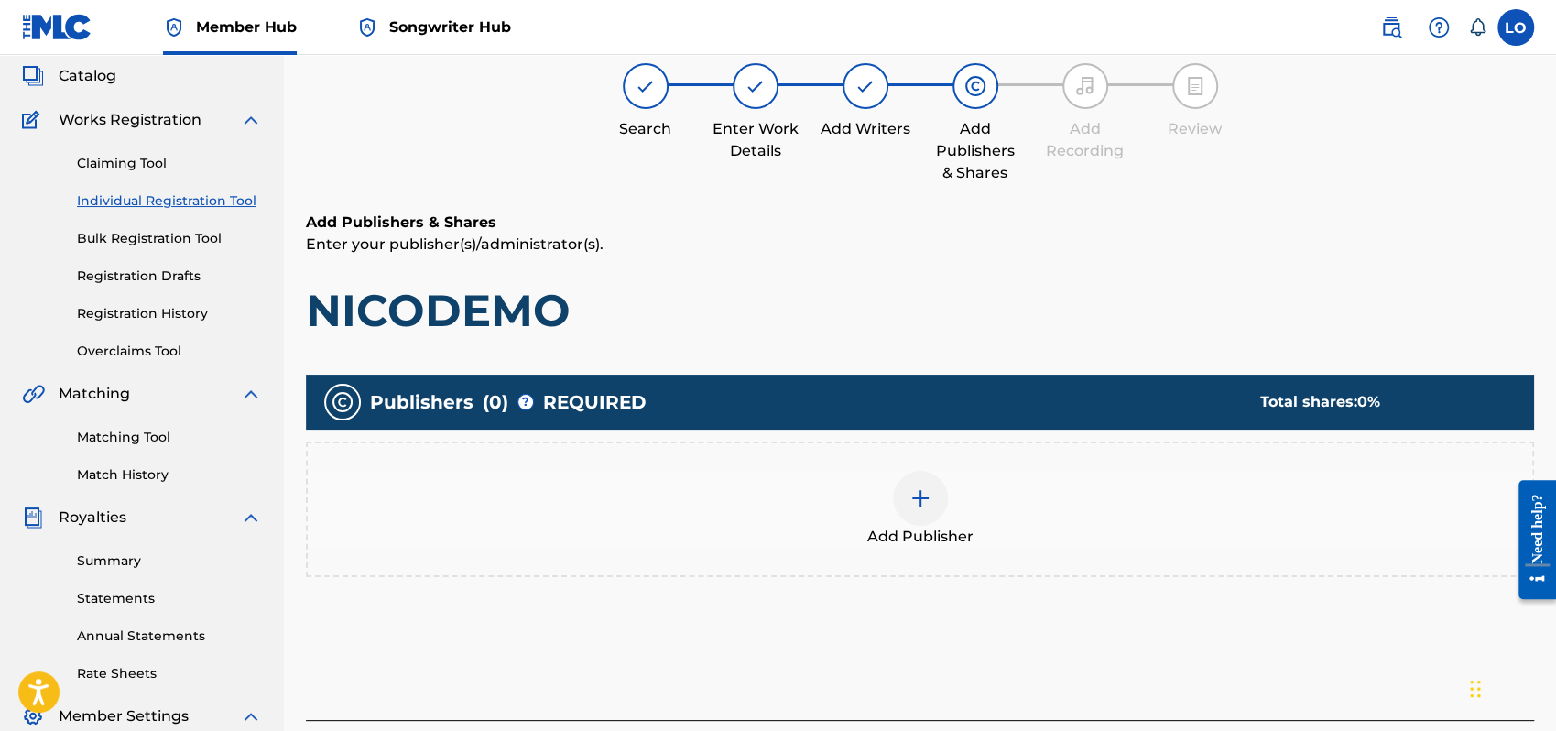
scroll to position [82, 0]
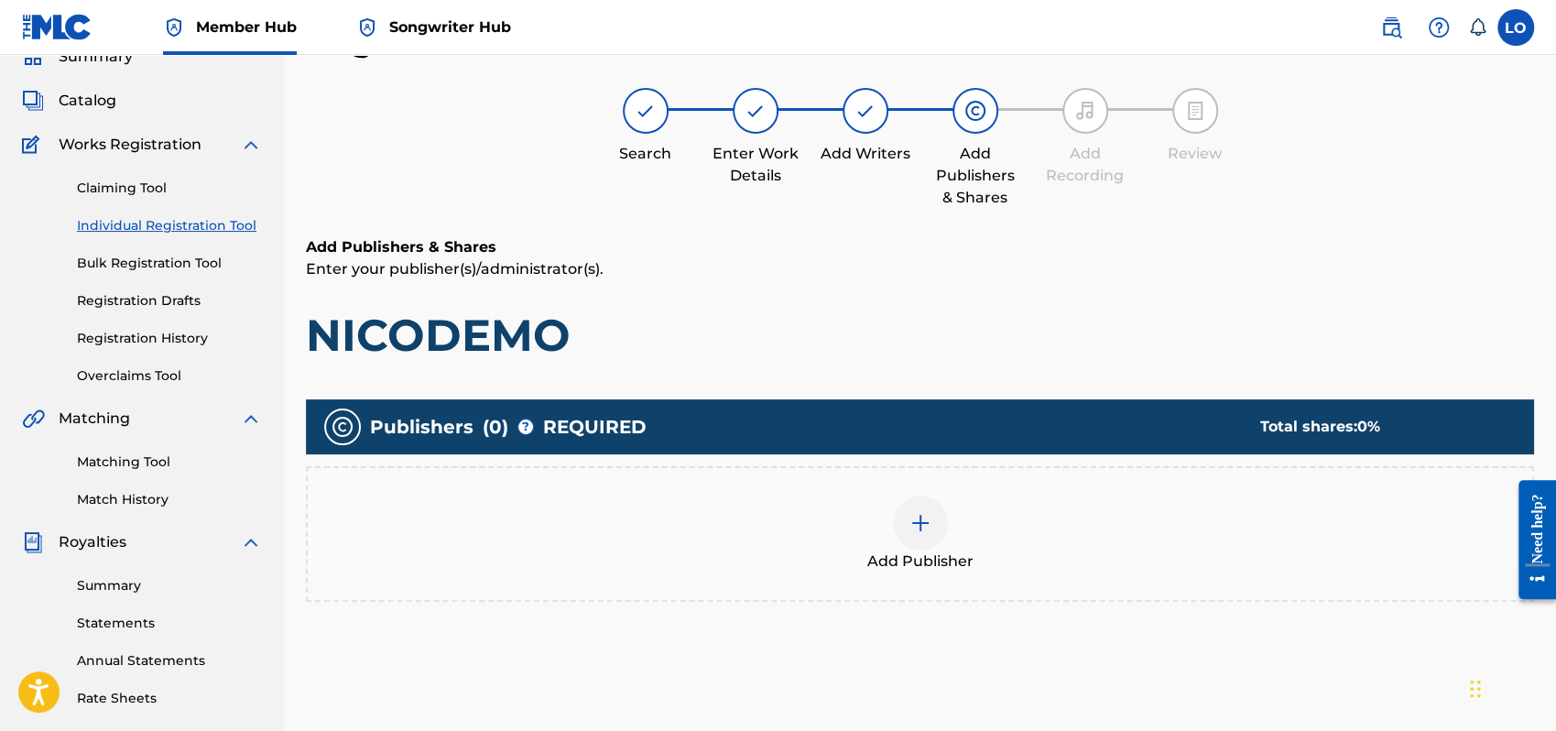
click at [910, 522] on img at bounding box center [921, 523] width 22 height 22
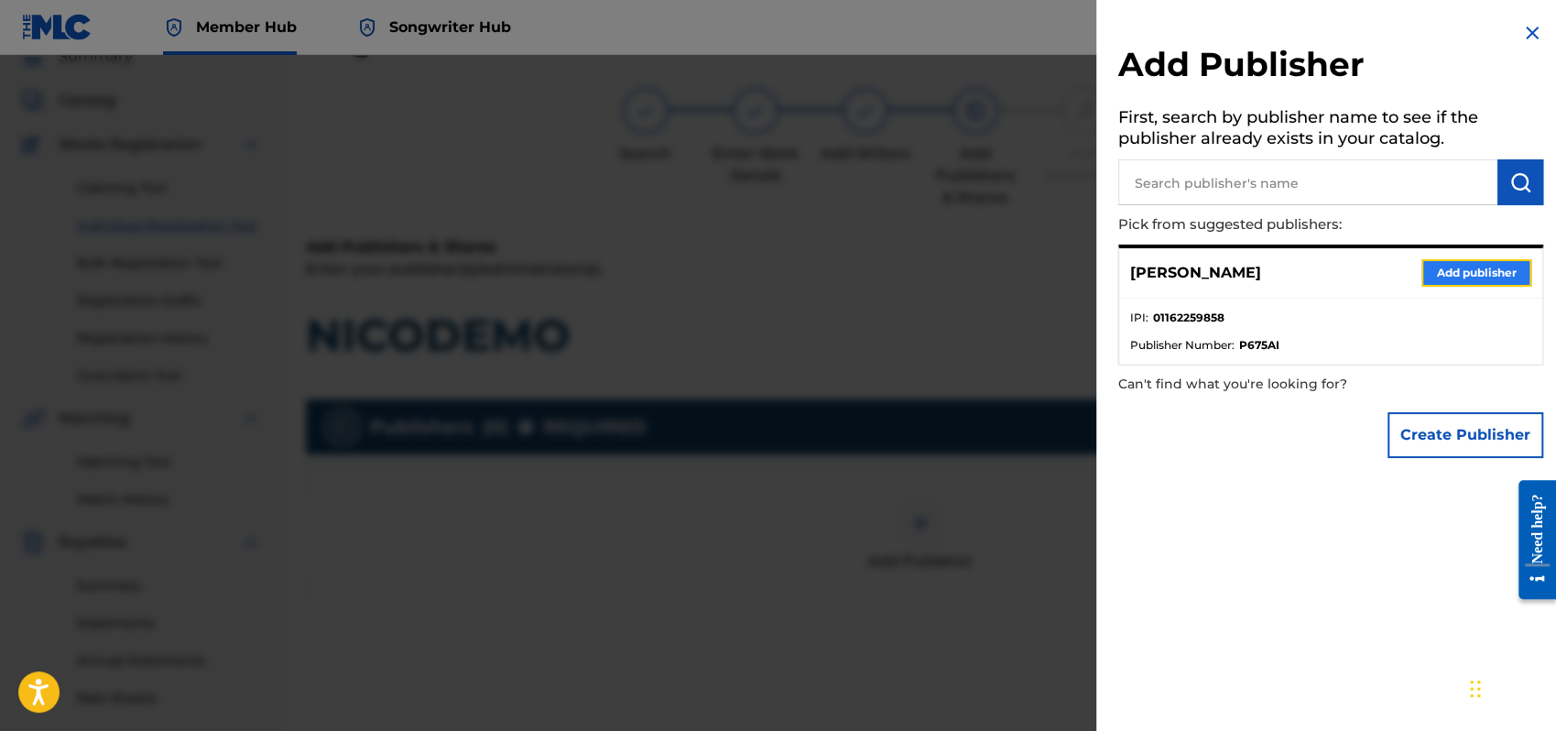
click at [1469, 265] on button "Add publisher" at bounding box center [1477, 272] width 110 height 27
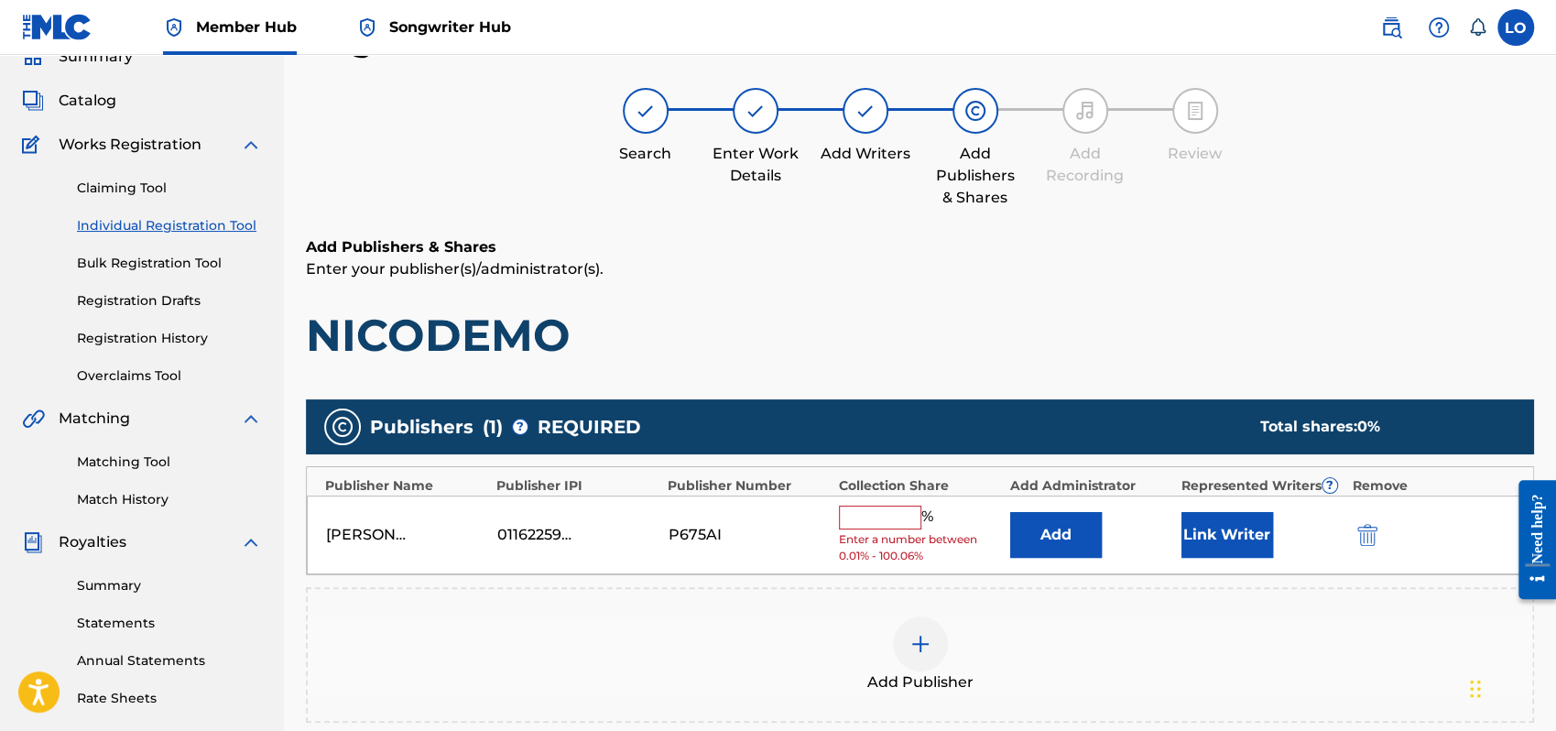
click at [846, 515] on input "text" at bounding box center [880, 518] width 82 height 24
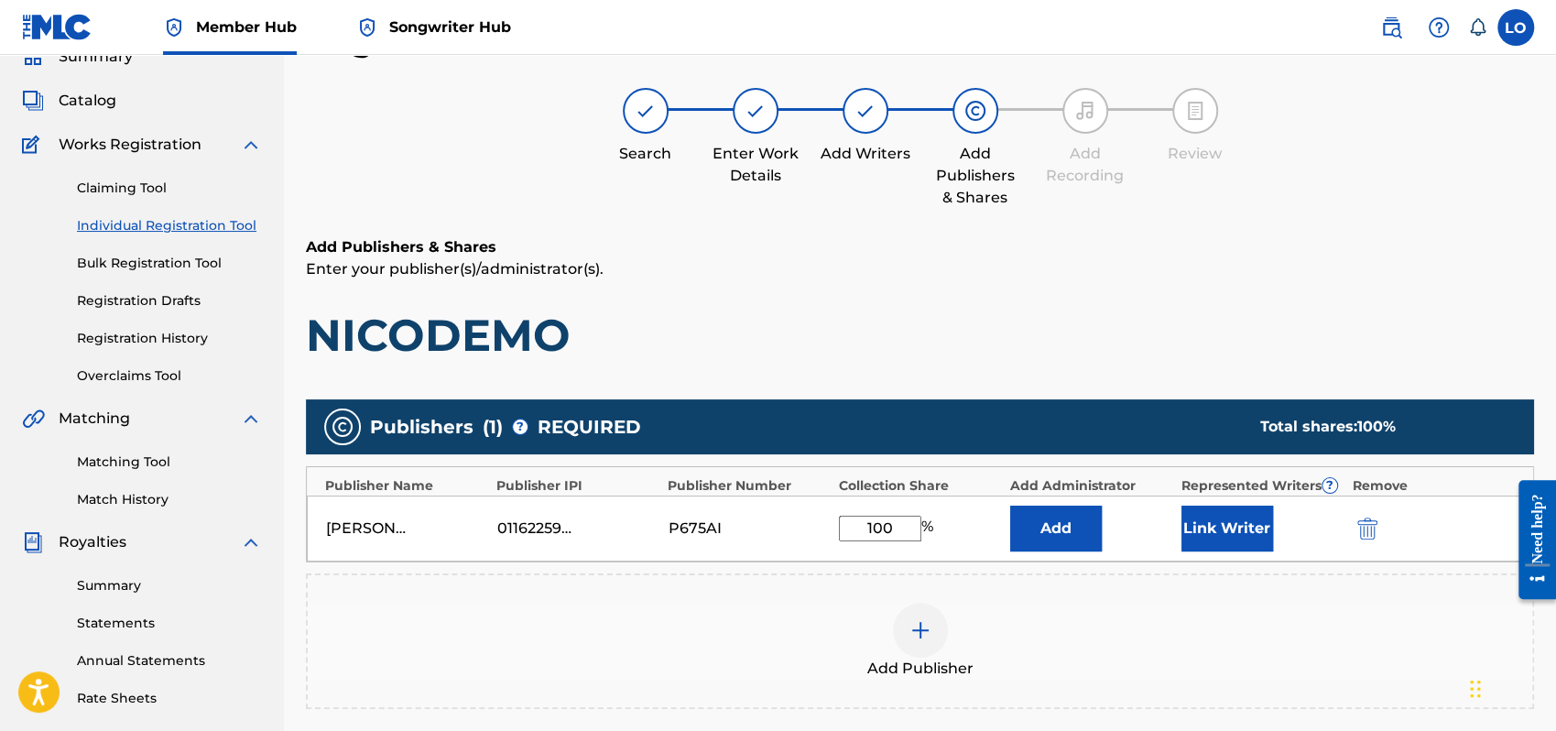
click at [1191, 620] on div "Add Publisher" at bounding box center [920, 641] width 1225 height 77
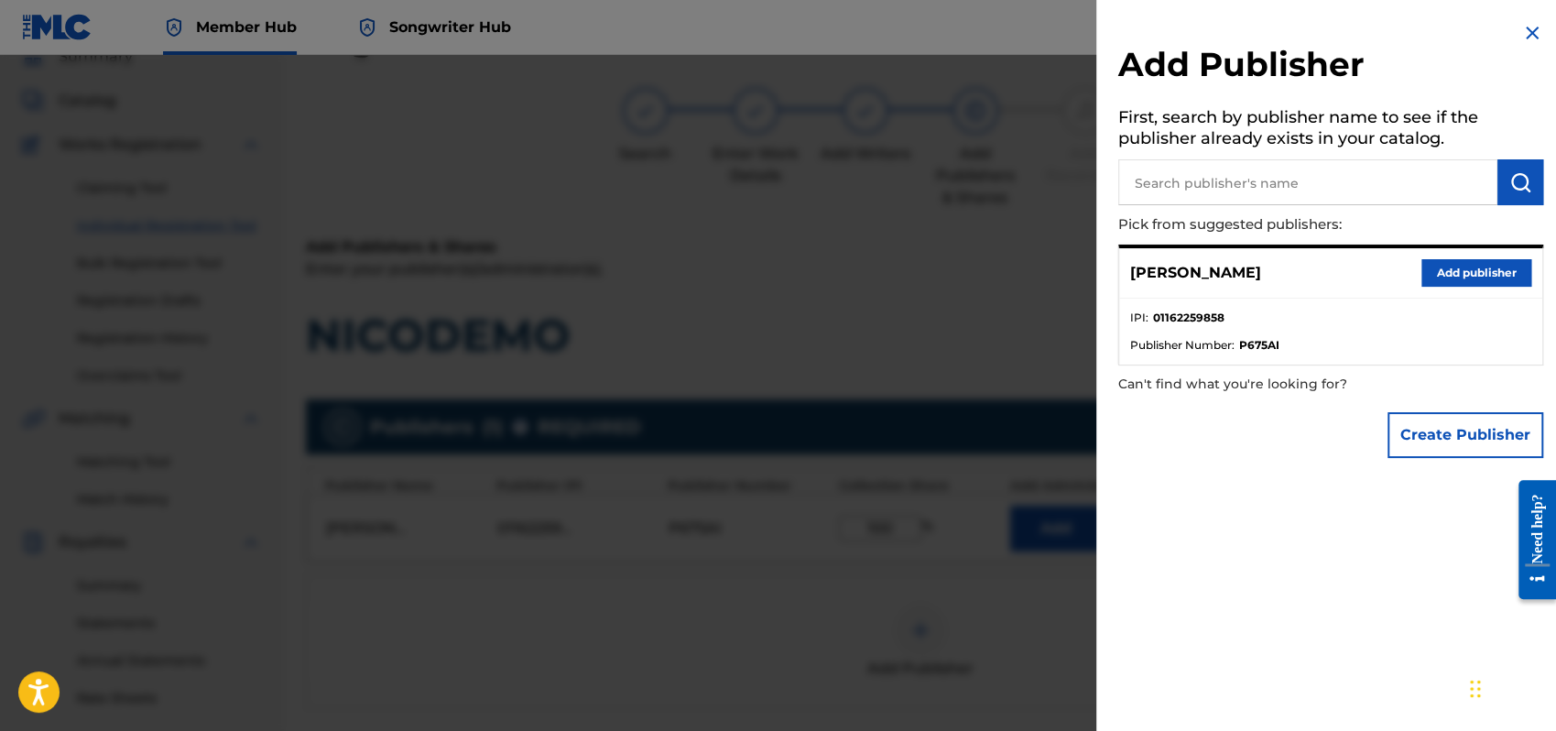
click at [1529, 39] on img at bounding box center [1533, 33] width 22 height 22
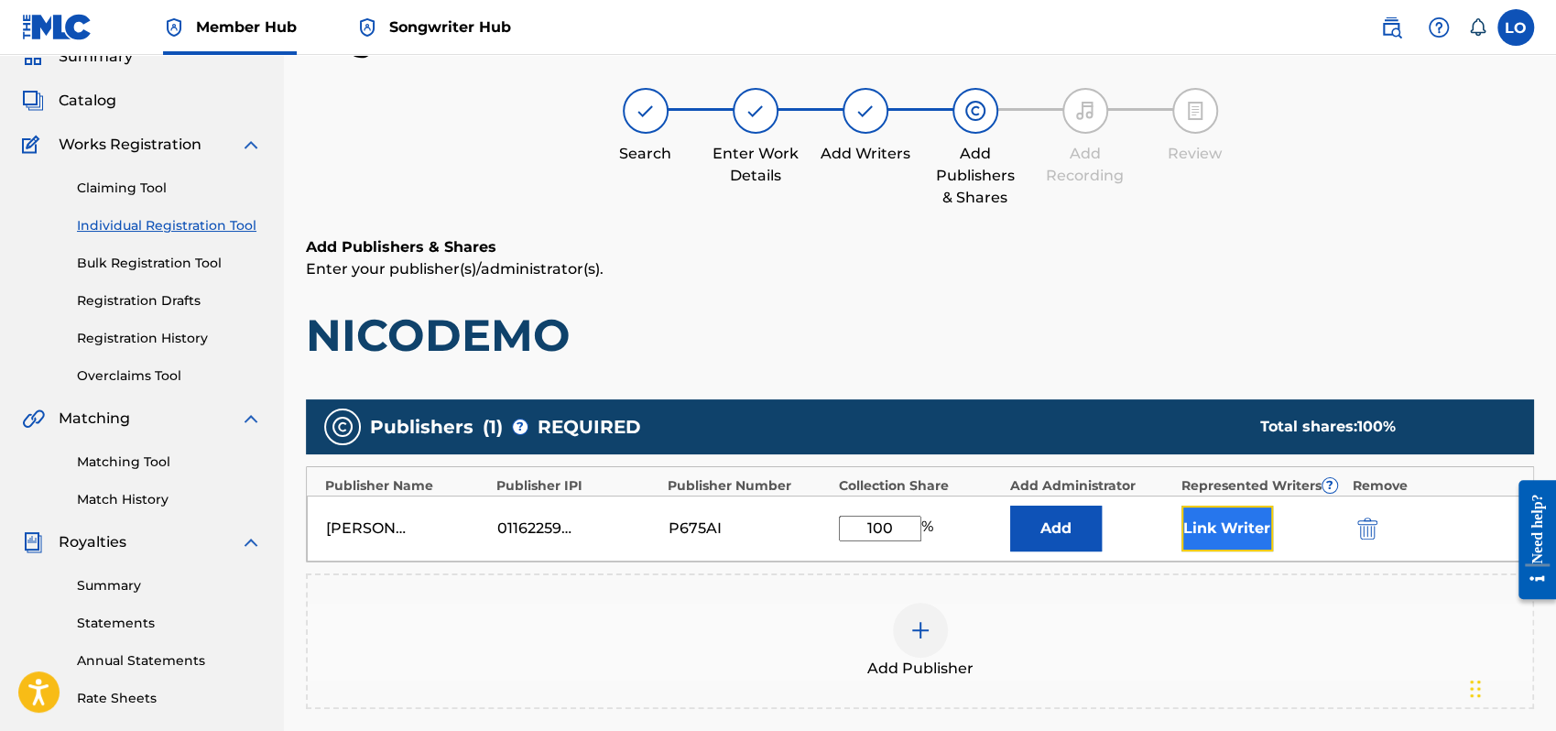
click at [1225, 515] on button "Link Writer" at bounding box center [1228, 529] width 92 height 46
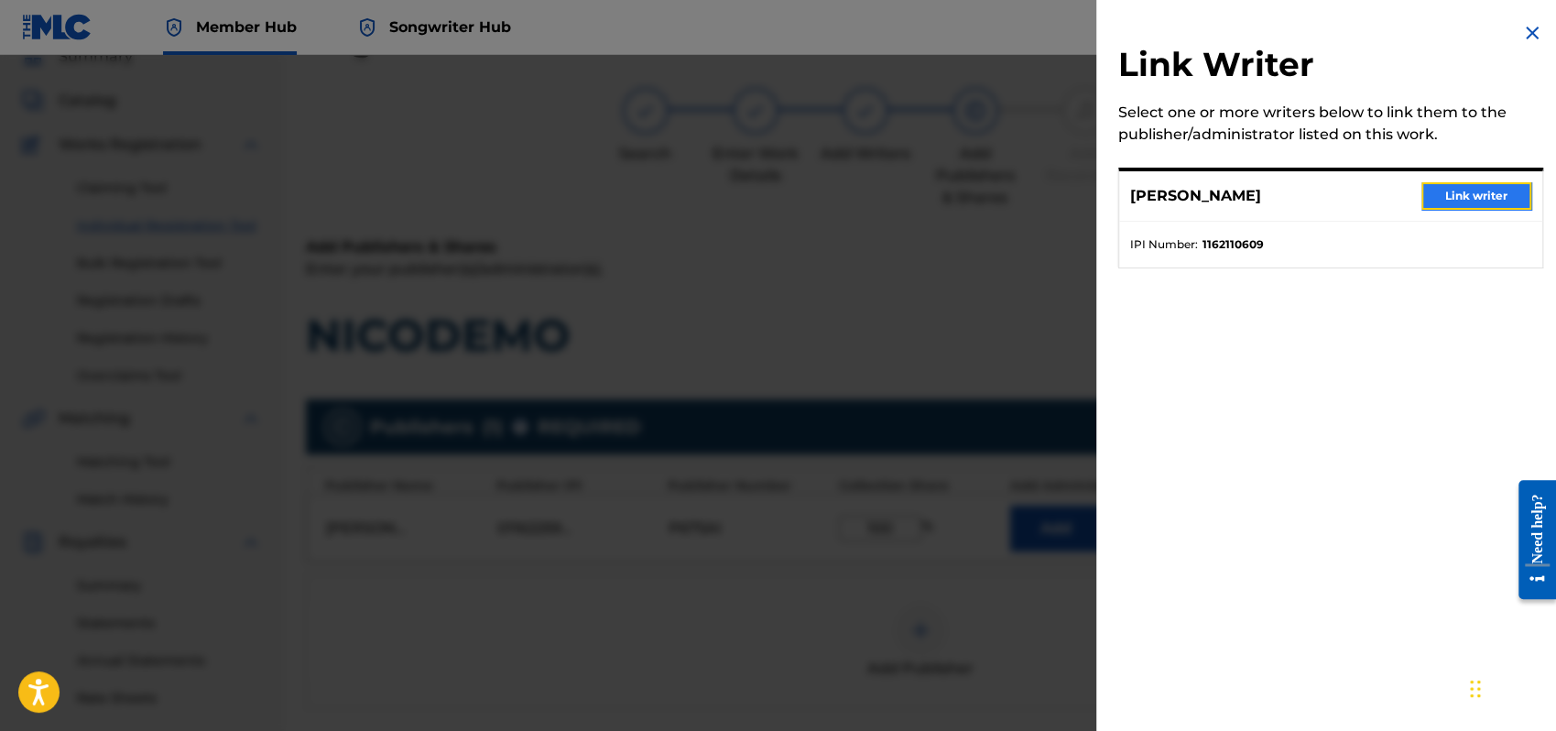
click at [1497, 197] on button "Link writer" at bounding box center [1477, 195] width 110 height 27
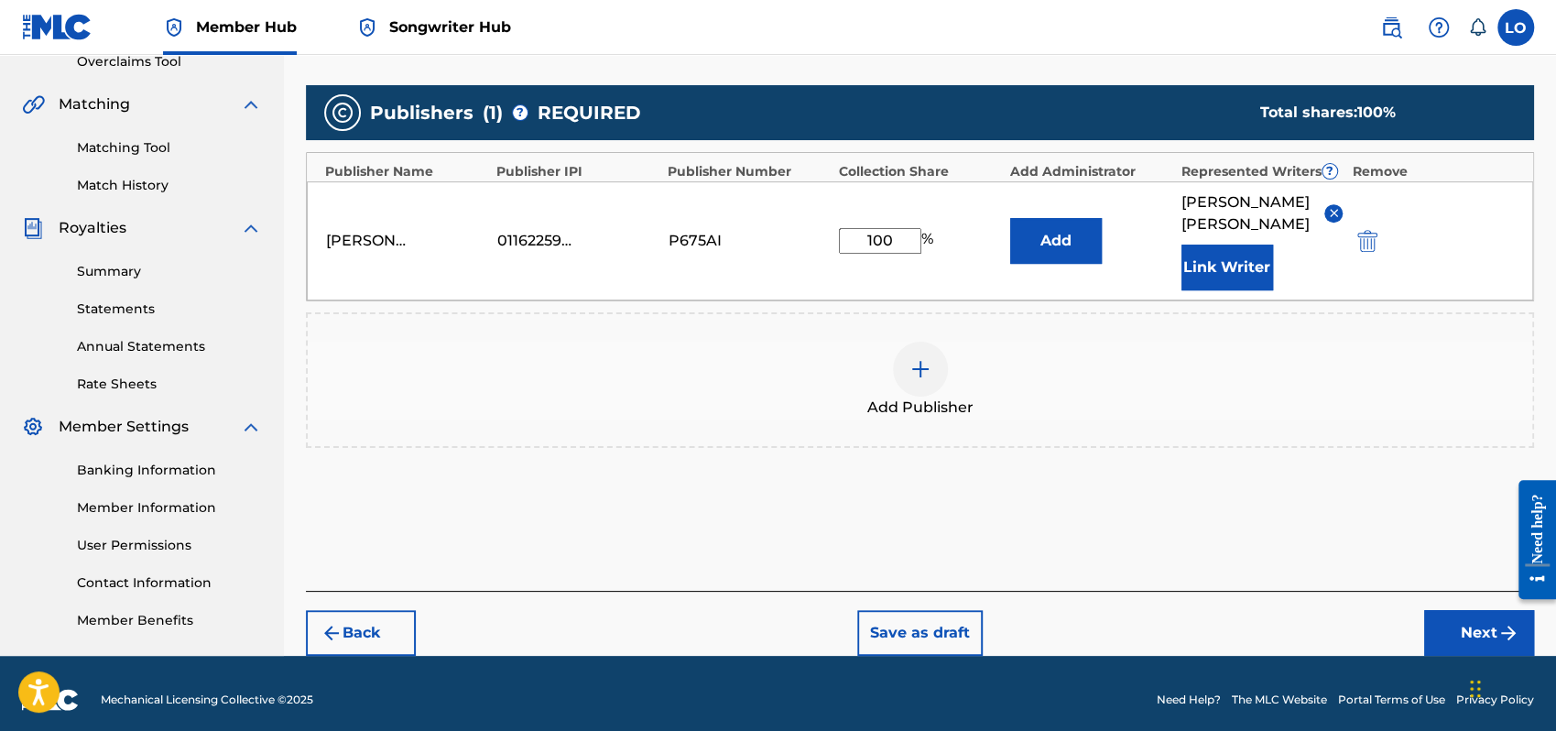
scroll to position [404, 0]
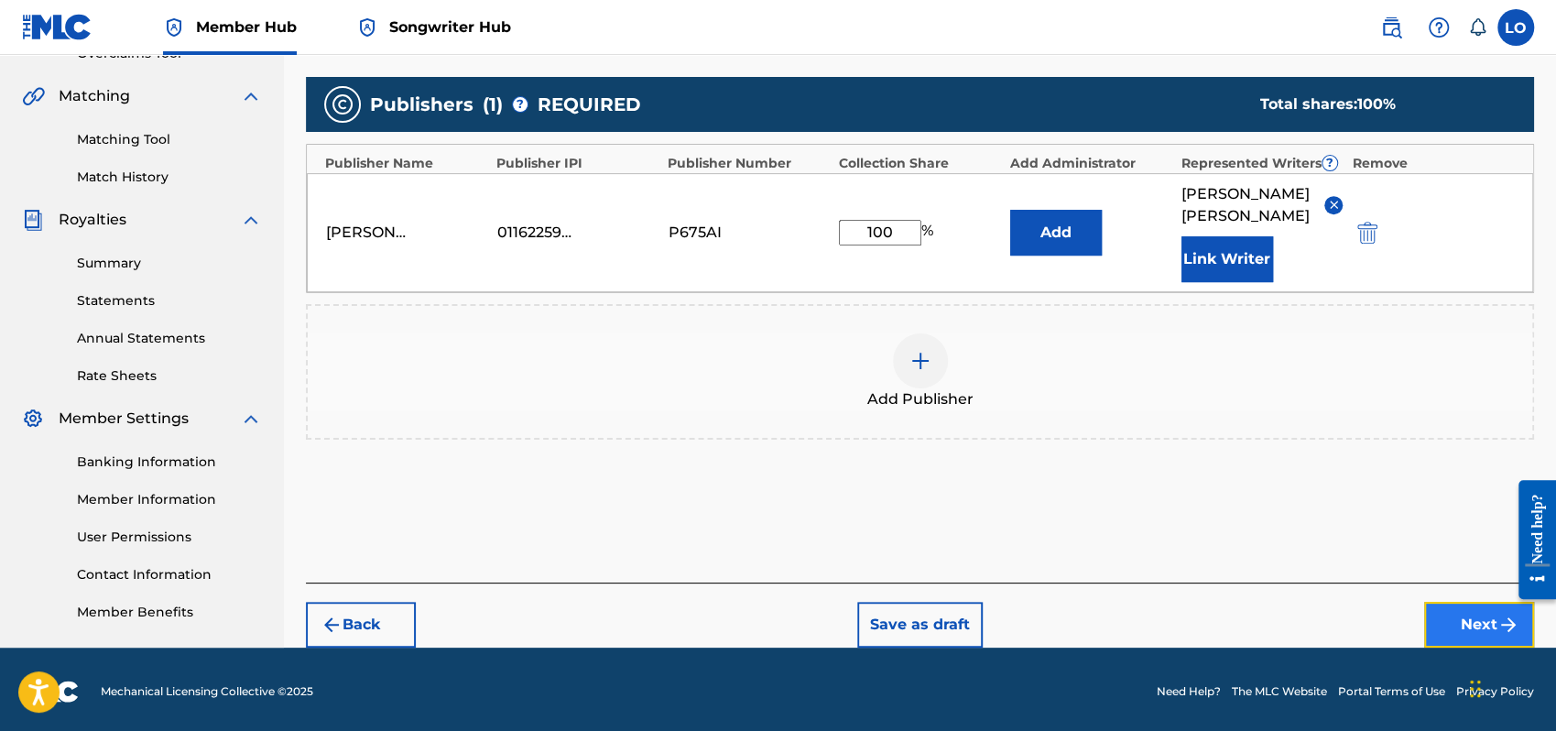
click at [1473, 602] on button "Next" at bounding box center [1479, 625] width 110 height 46
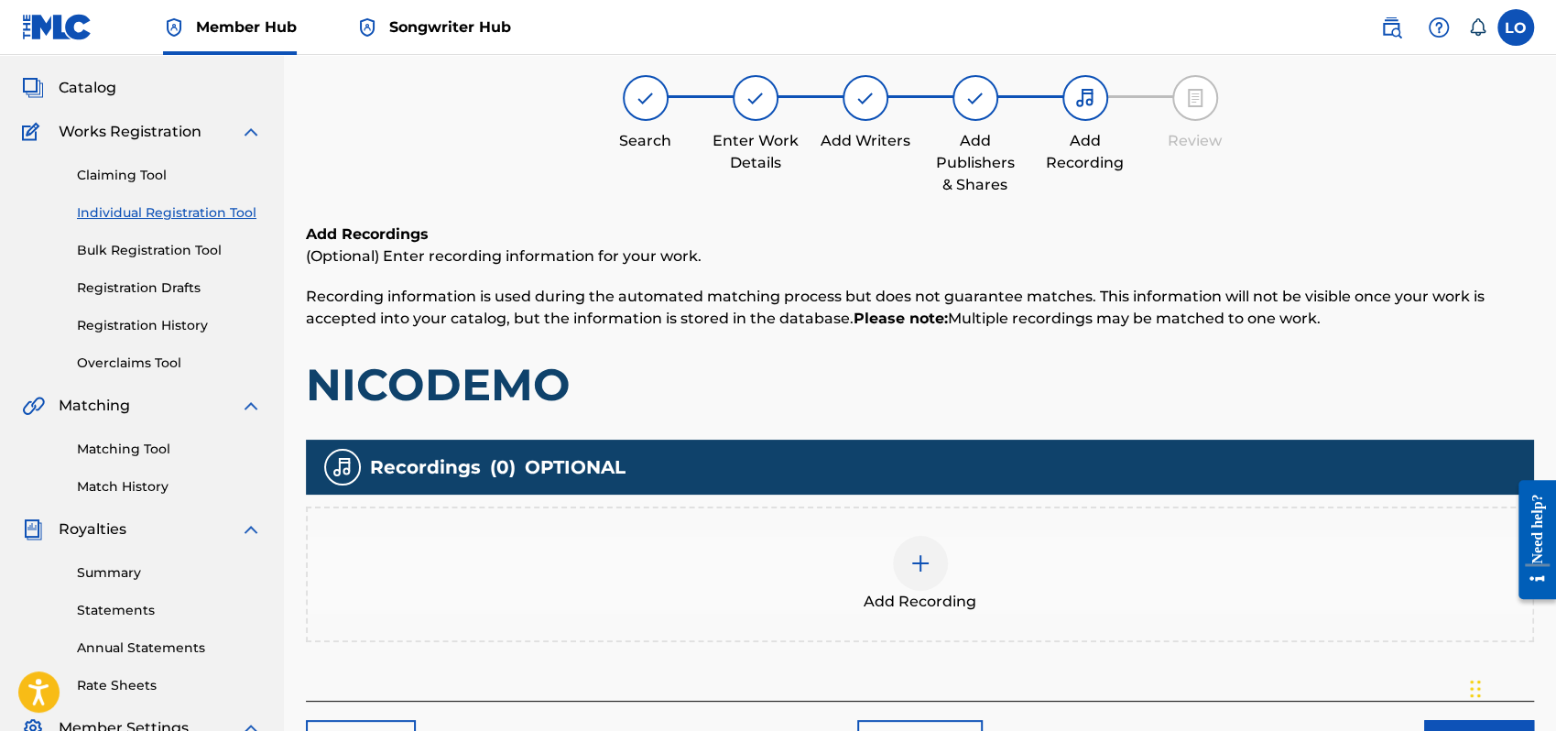
scroll to position [82, 0]
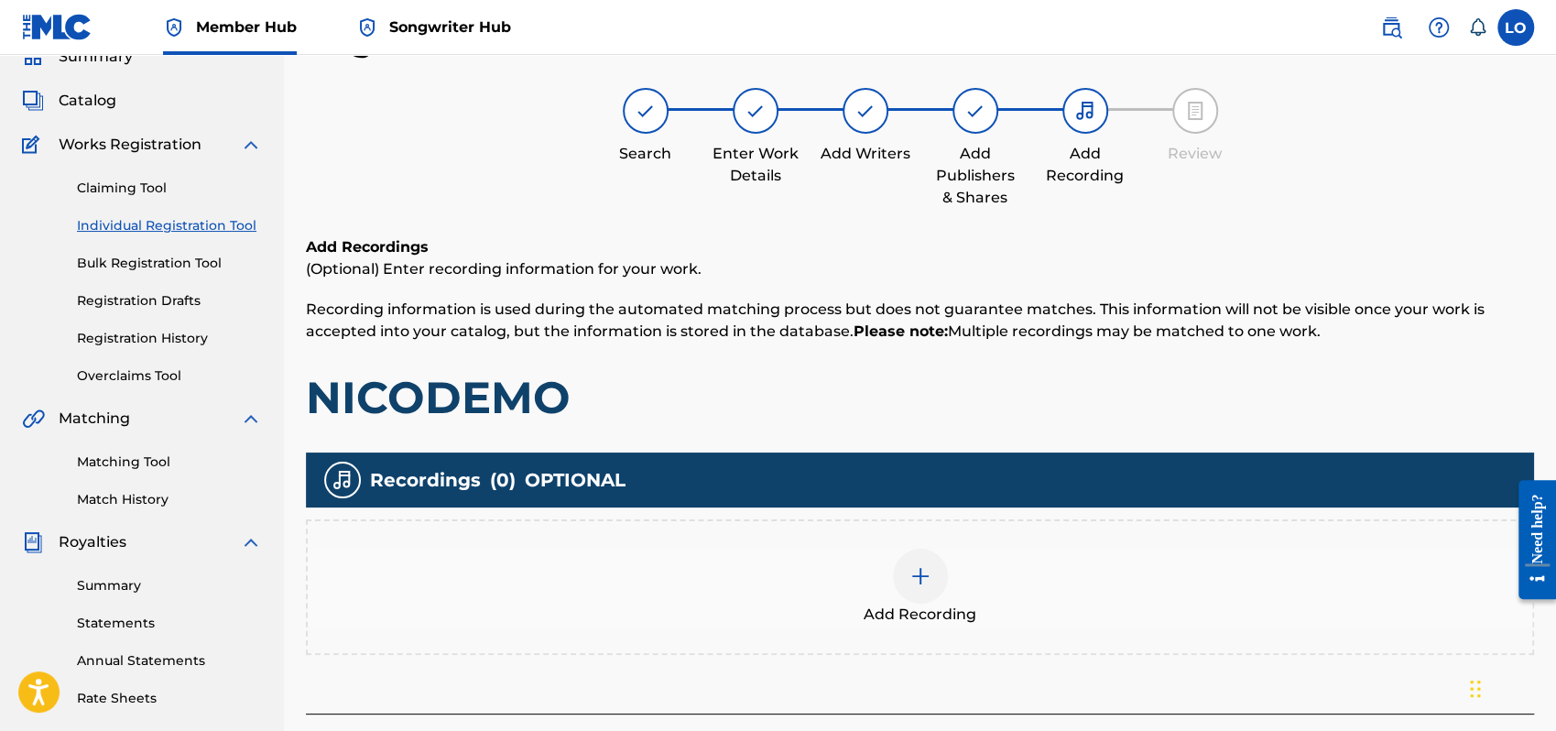
click at [916, 574] on img at bounding box center [921, 576] width 22 height 22
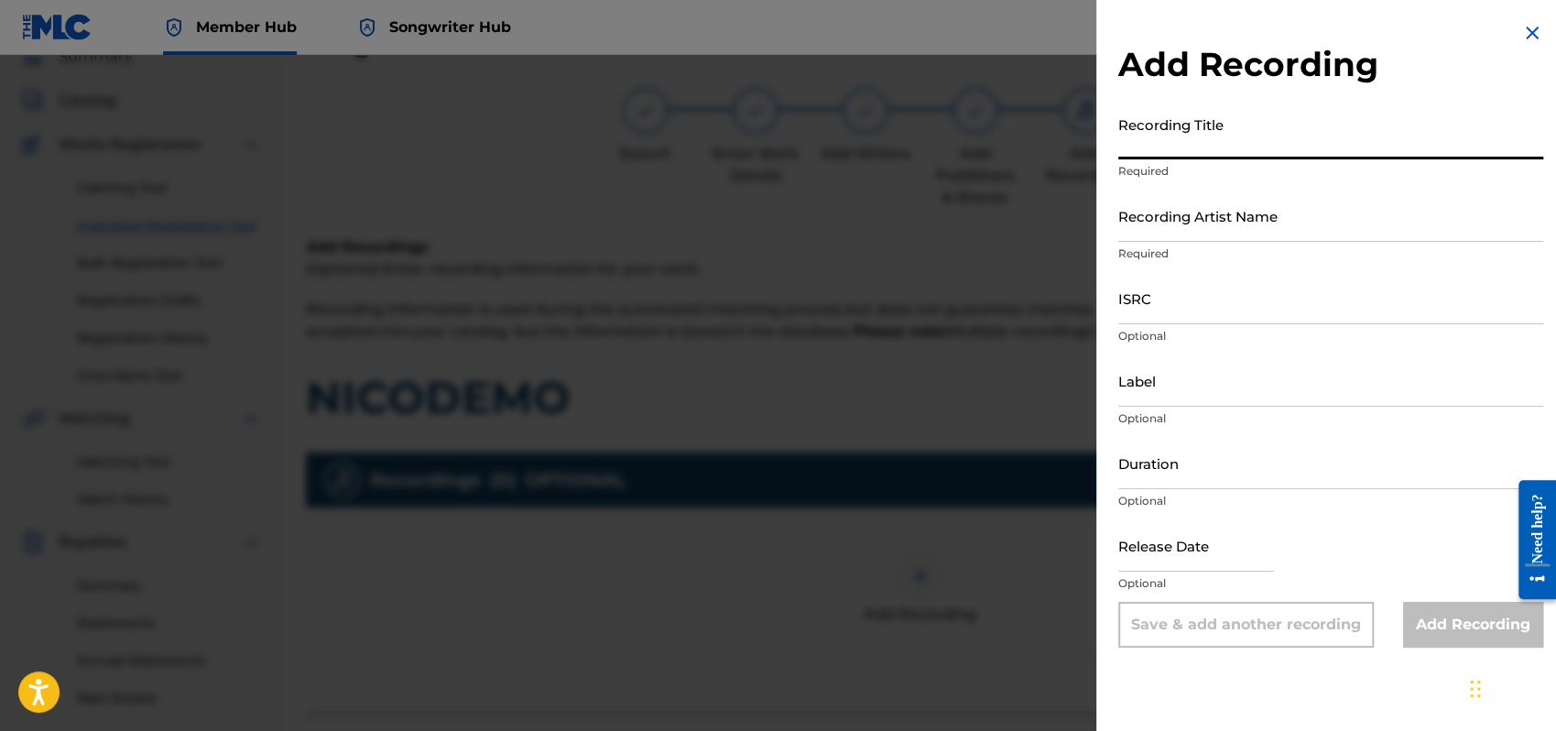
click at [1177, 143] on input "Recording Title" at bounding box center [1331, 133] width 425 height 52
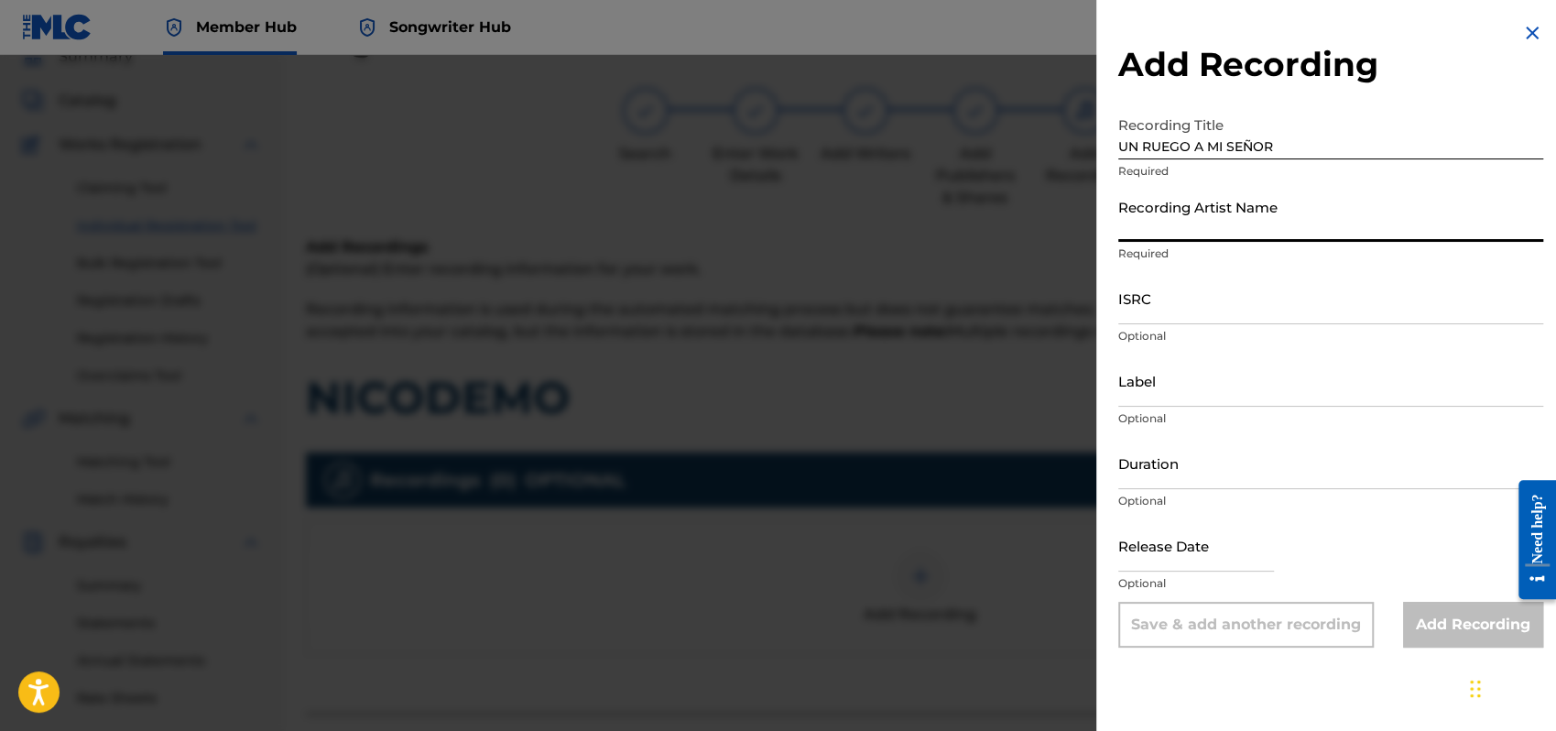
click at [1150, 237] on input "Recording Artist Name" at bounding box center [1331, 216] width 425 height 52
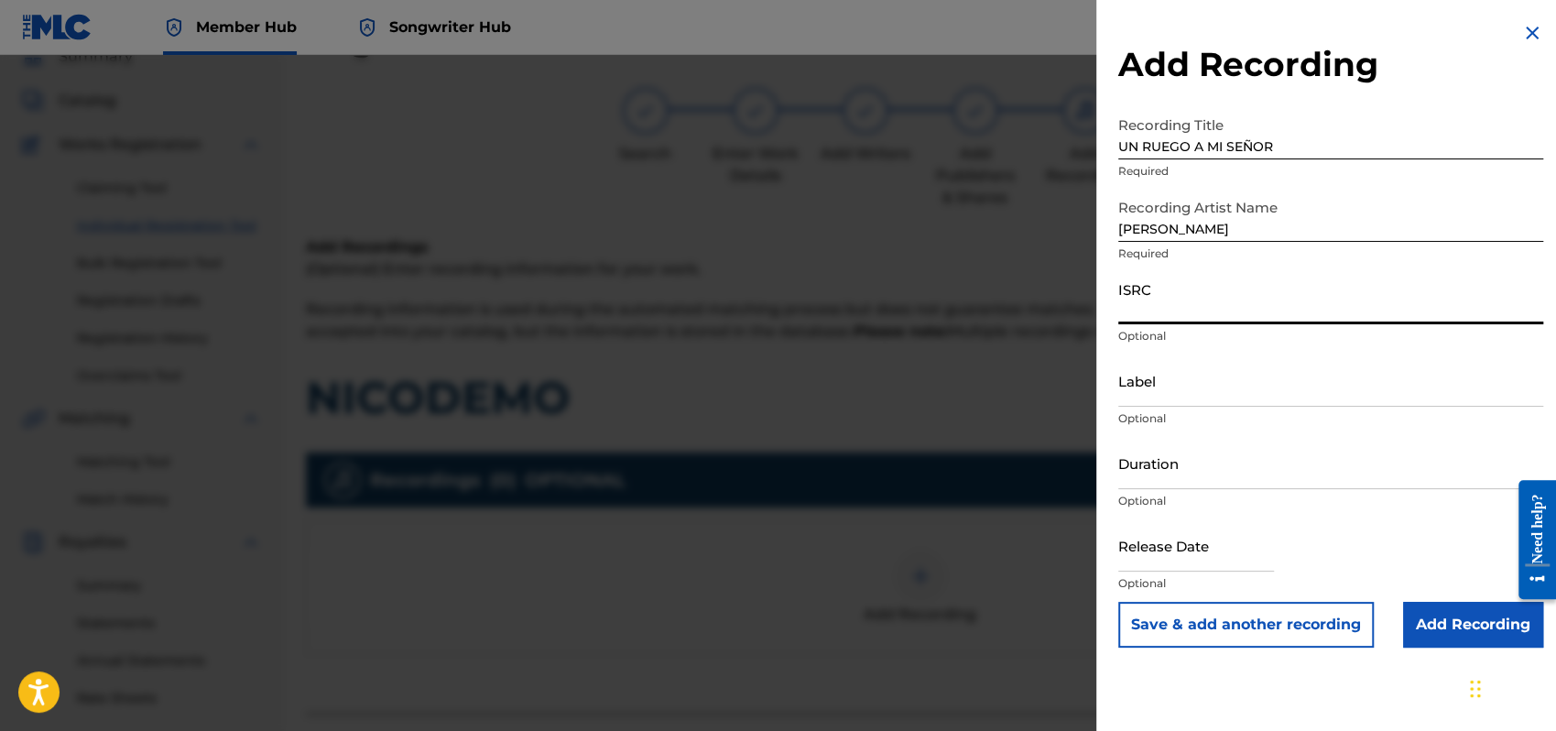
click at [1140, 306] on input "ISRC" at bounding box center [1331, 298] width 425 height 52
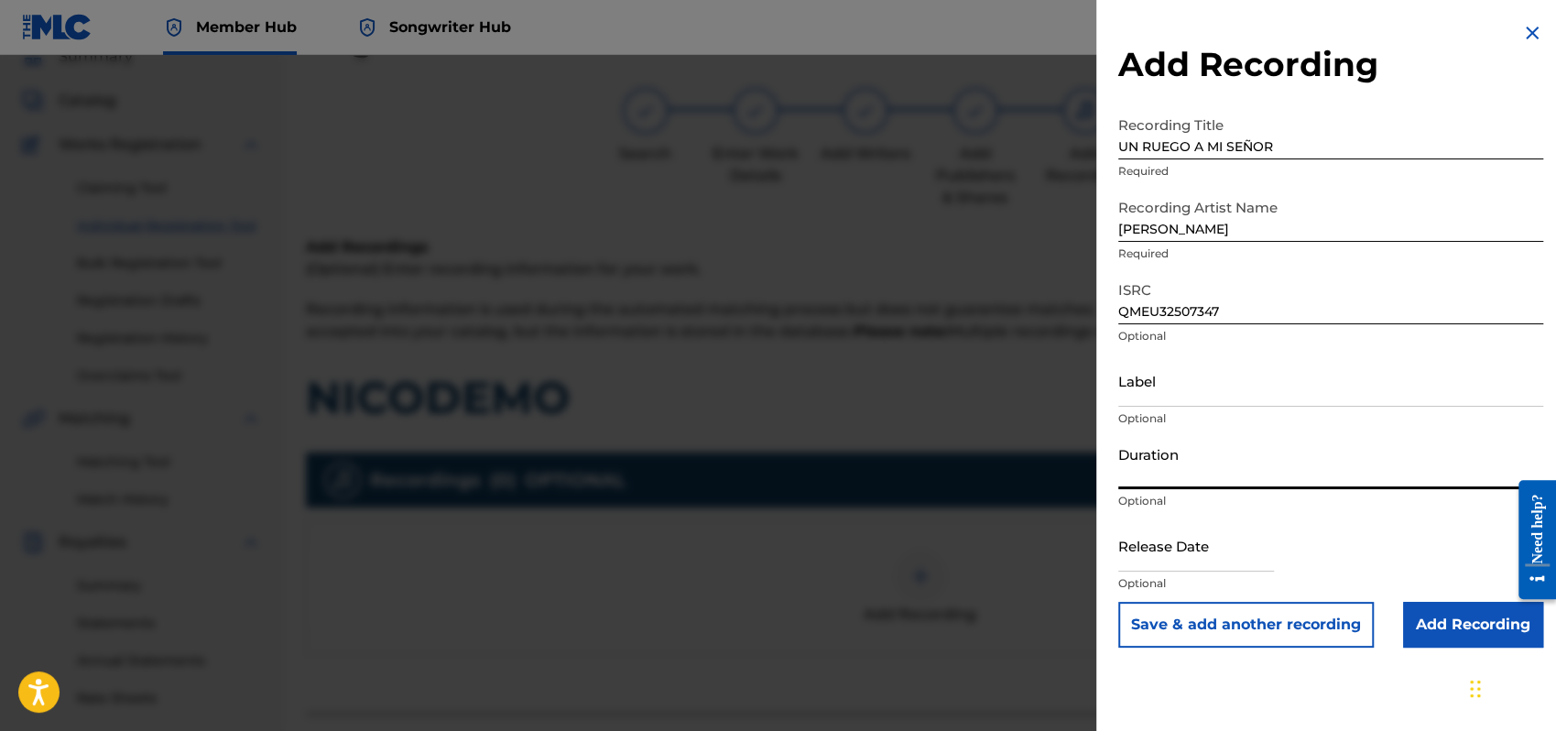
click at [1147, 475] on input "Duration" at bounding box center [1331, 463] width 425 height 52
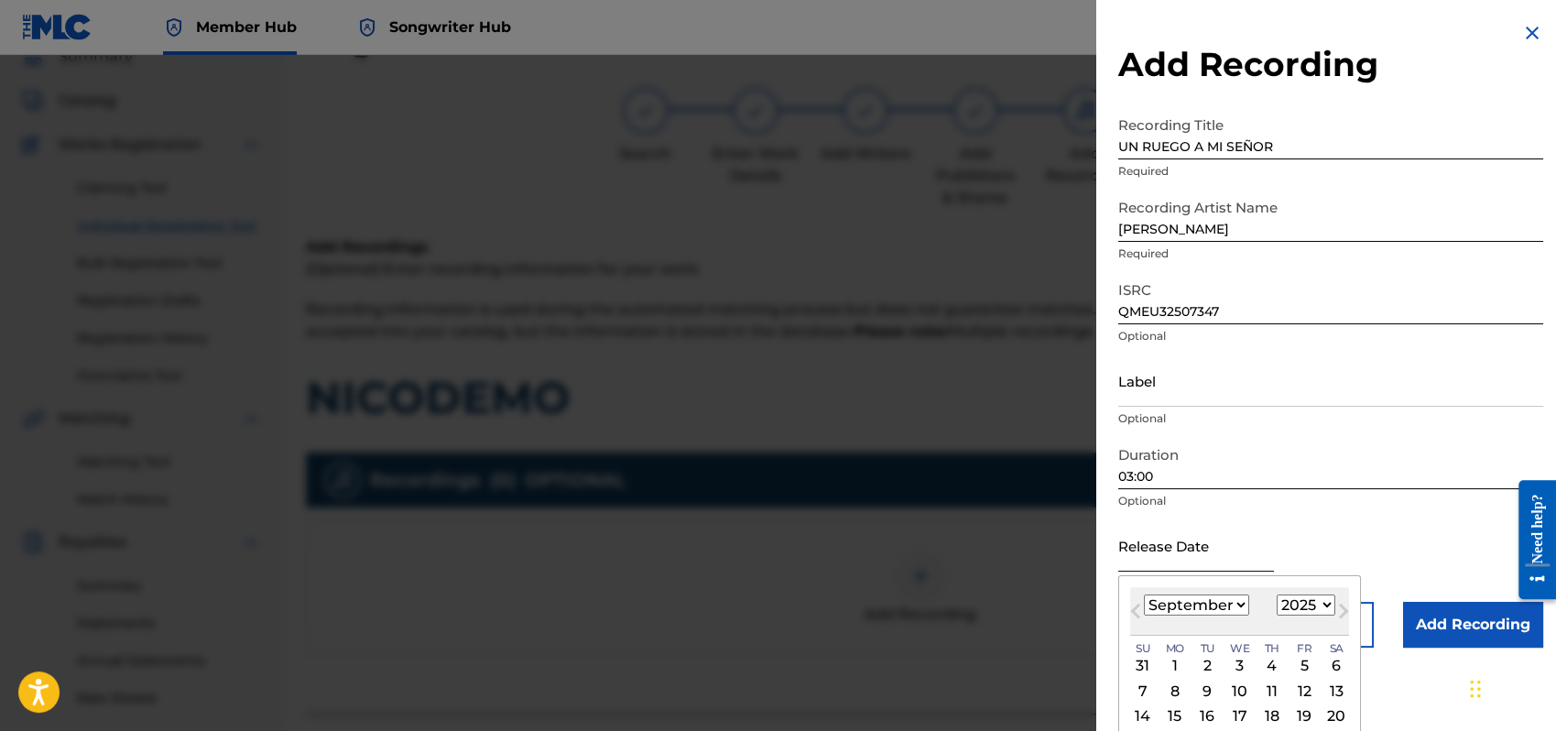
click at [1195, 552] on input "text" at bounding box center [1197, 545] width 156 height 52
click at [1234, 606] on select "January February March April May June July August September October November De…" at bounding box center [1196, 605] width 105 height 21
click at [1144, 595] on select "January February March April May June July August September October November De…" at bounding box center [1196, 605] width 105 height 21
click at [1238, 661] on div "1" at bounding box center [1240, 666] width 22 height 22
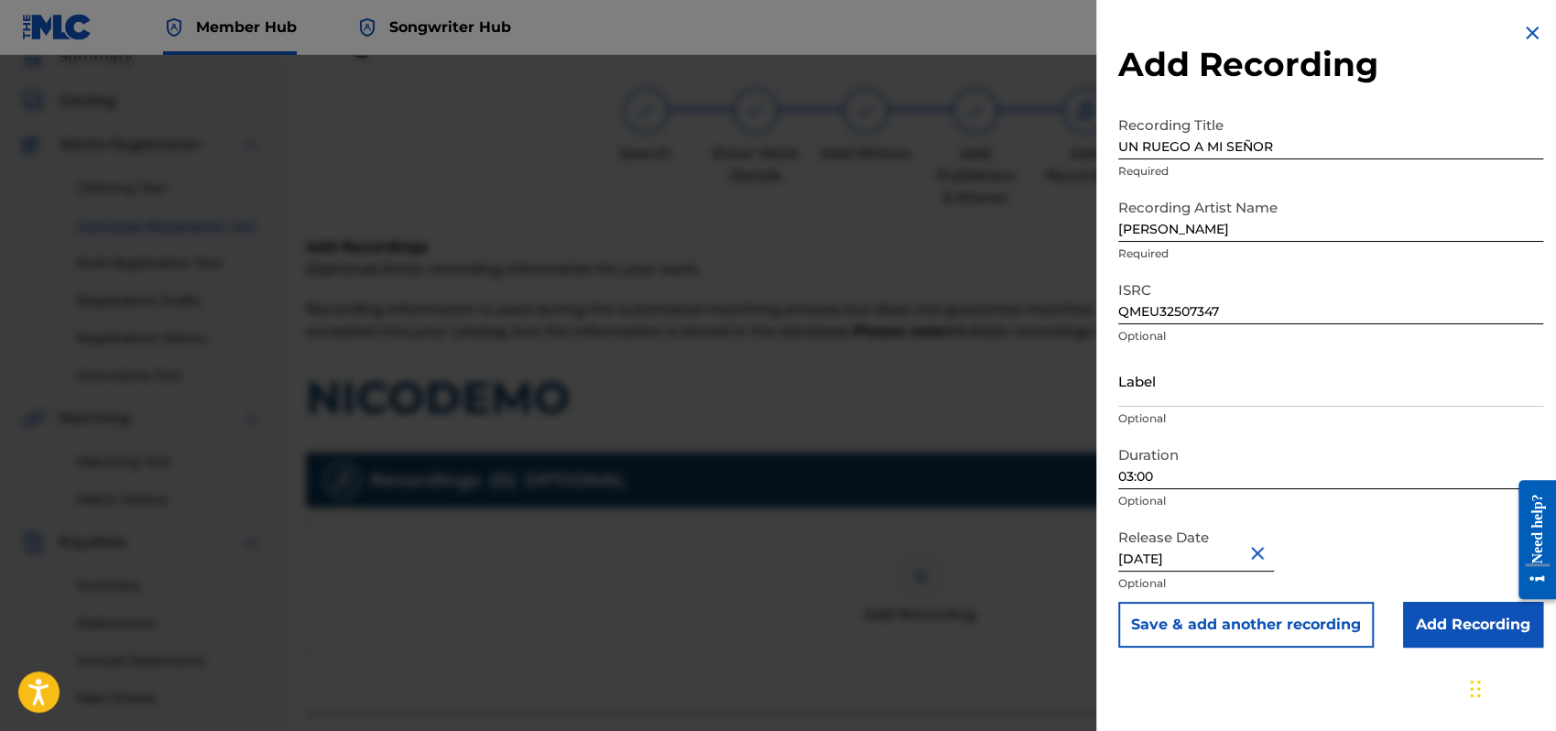
click at [1366, 550] on div "Release Date [DATE] Optional" at bounding box center [1331, 560] width 425 height 82
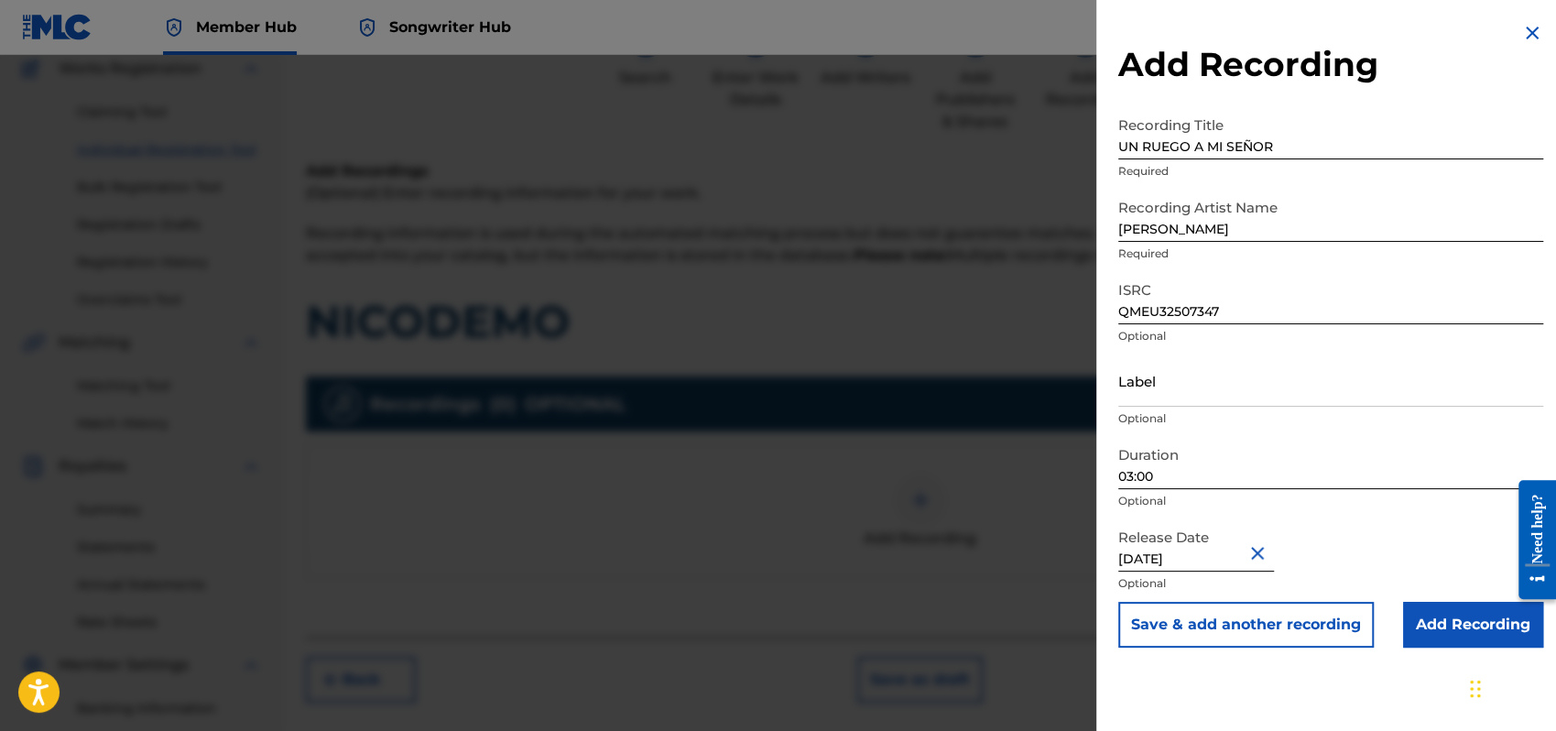
scroll to position [166, 0]
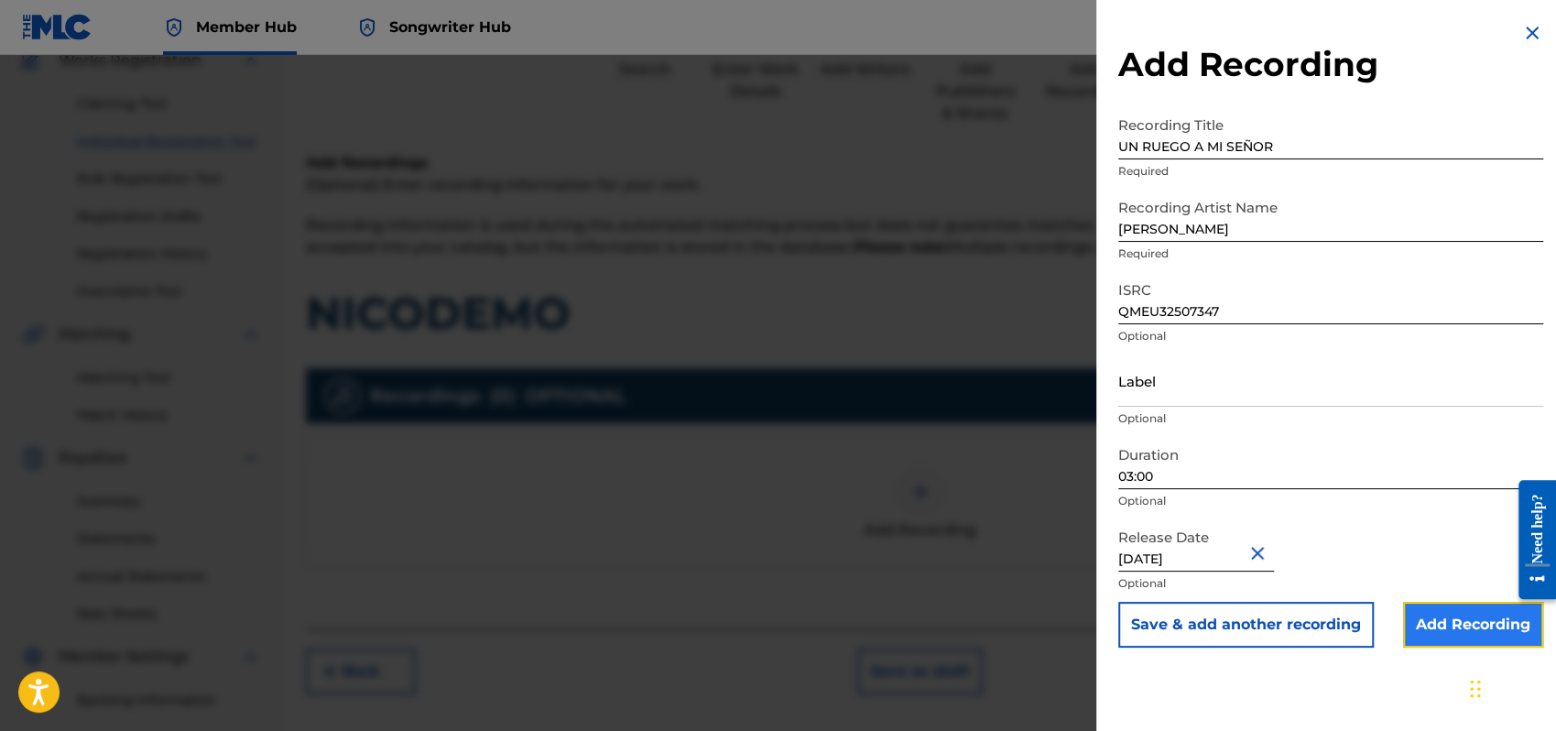
click at [1448, 625] on input "Add Recording" at bounding box center [1473, 625] width 140 height 46
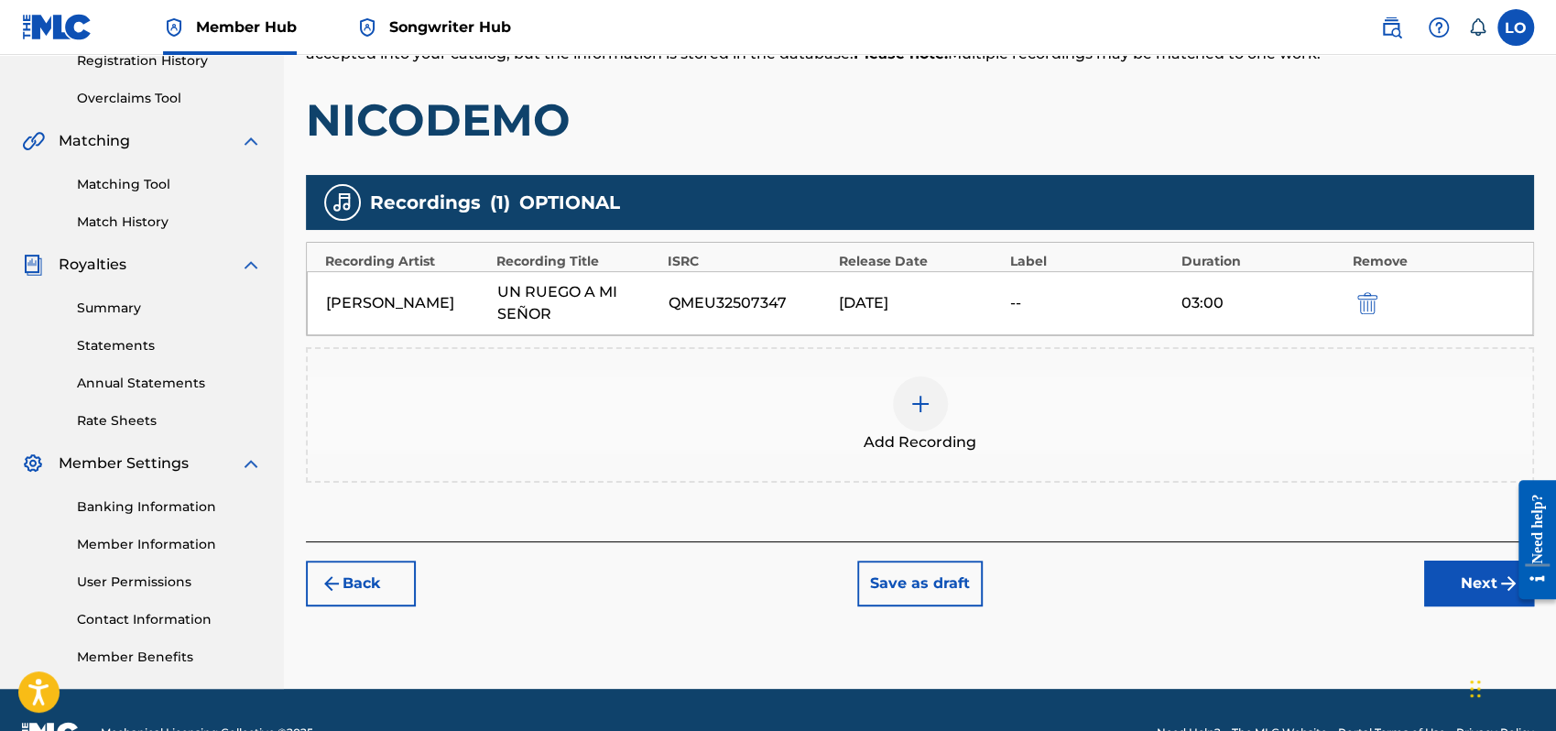
scroll to position [362, 0]
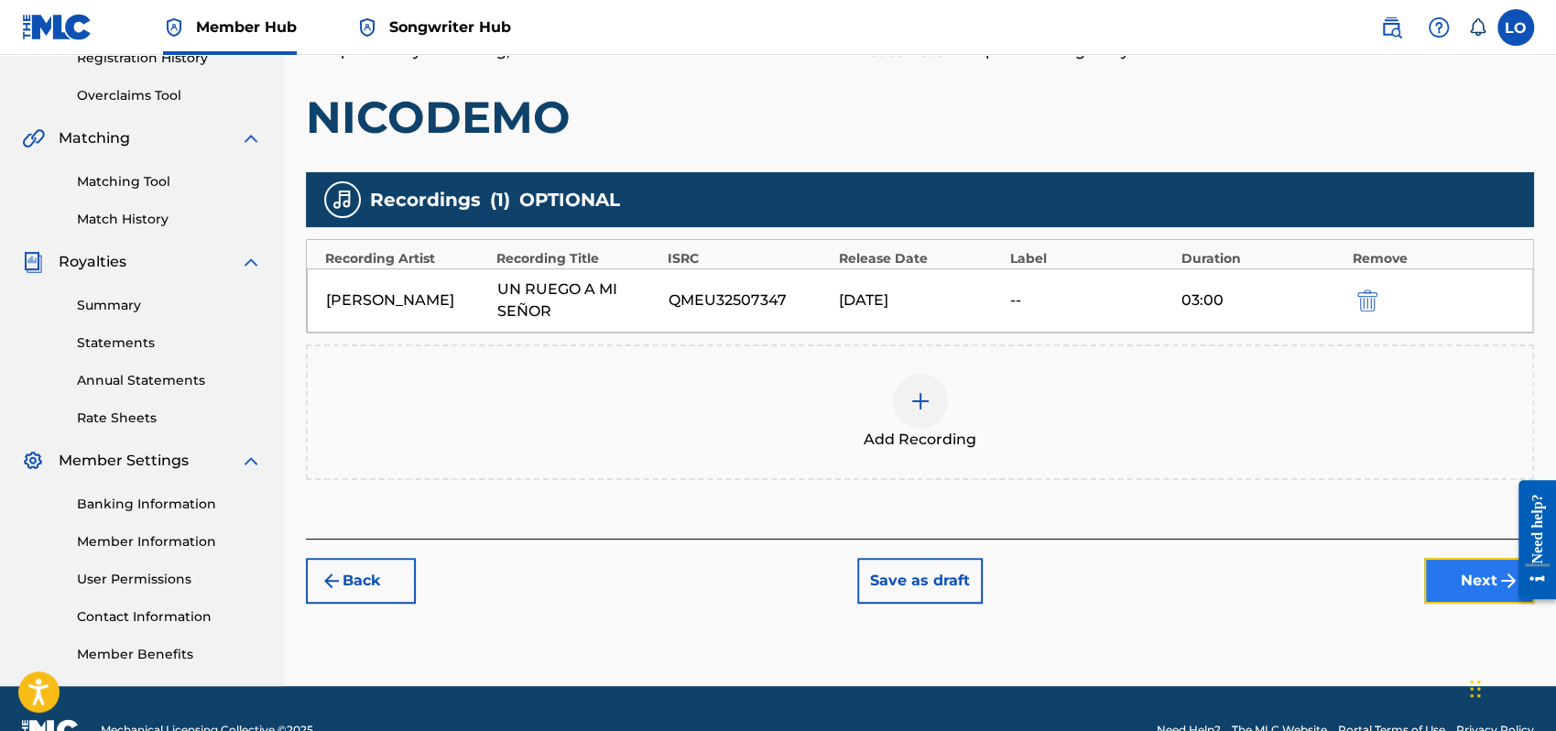
click at [1435, 567] on button "Next" at bounding box center [1479, 581] width 110 height 46
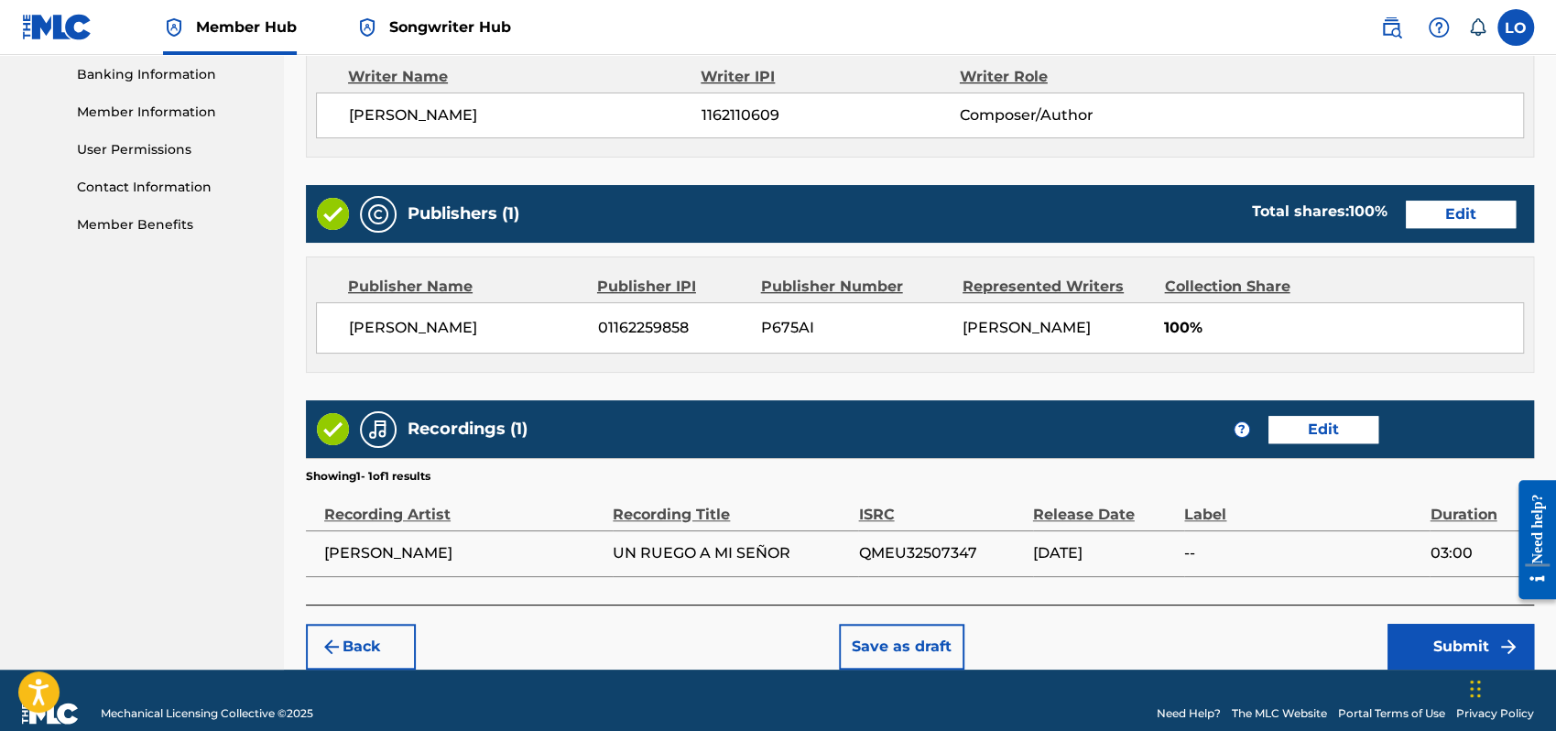
scroll to position [816, 0]
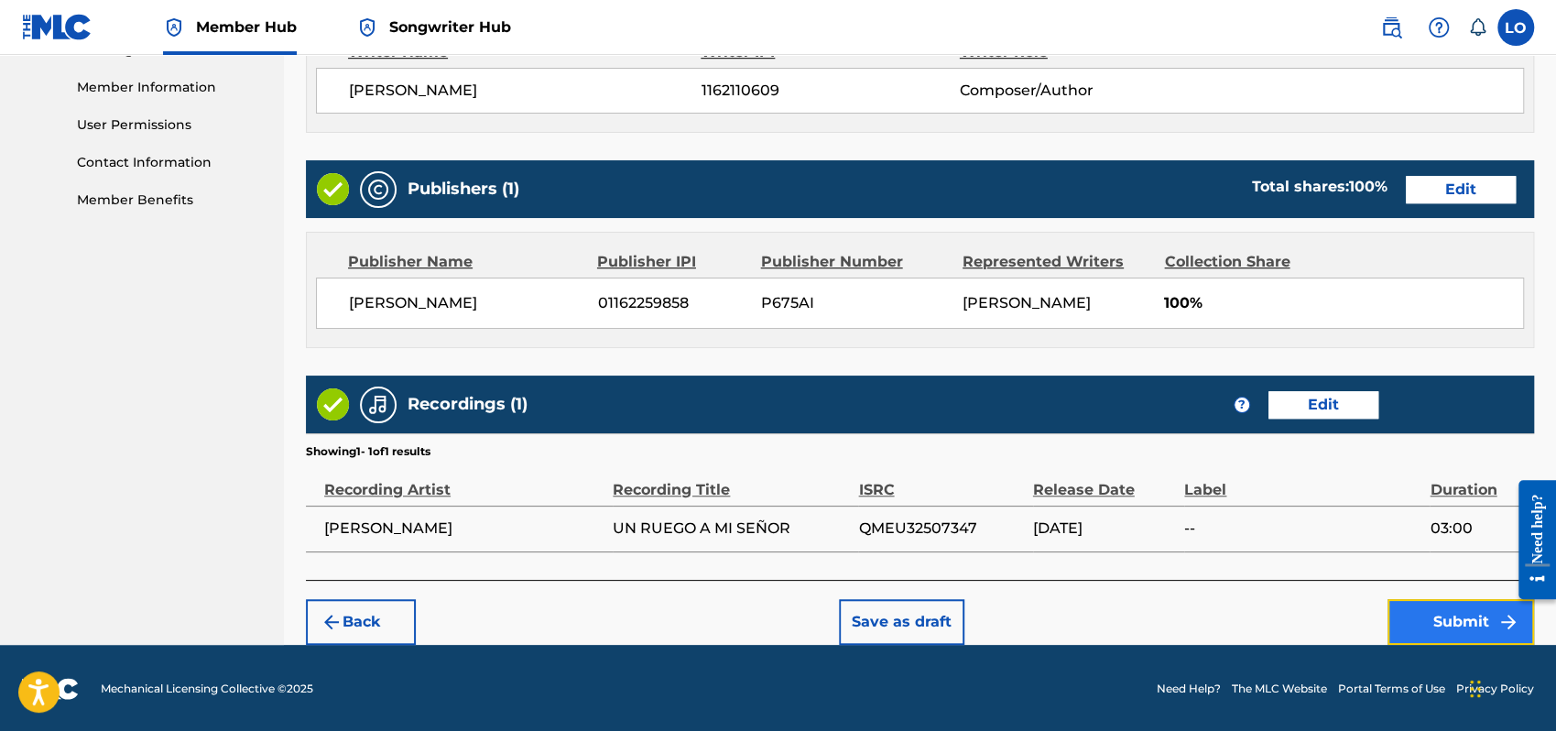
click at [1422, 614] on button "Submit" at bounding box center [1461, 622] width 147 height 46
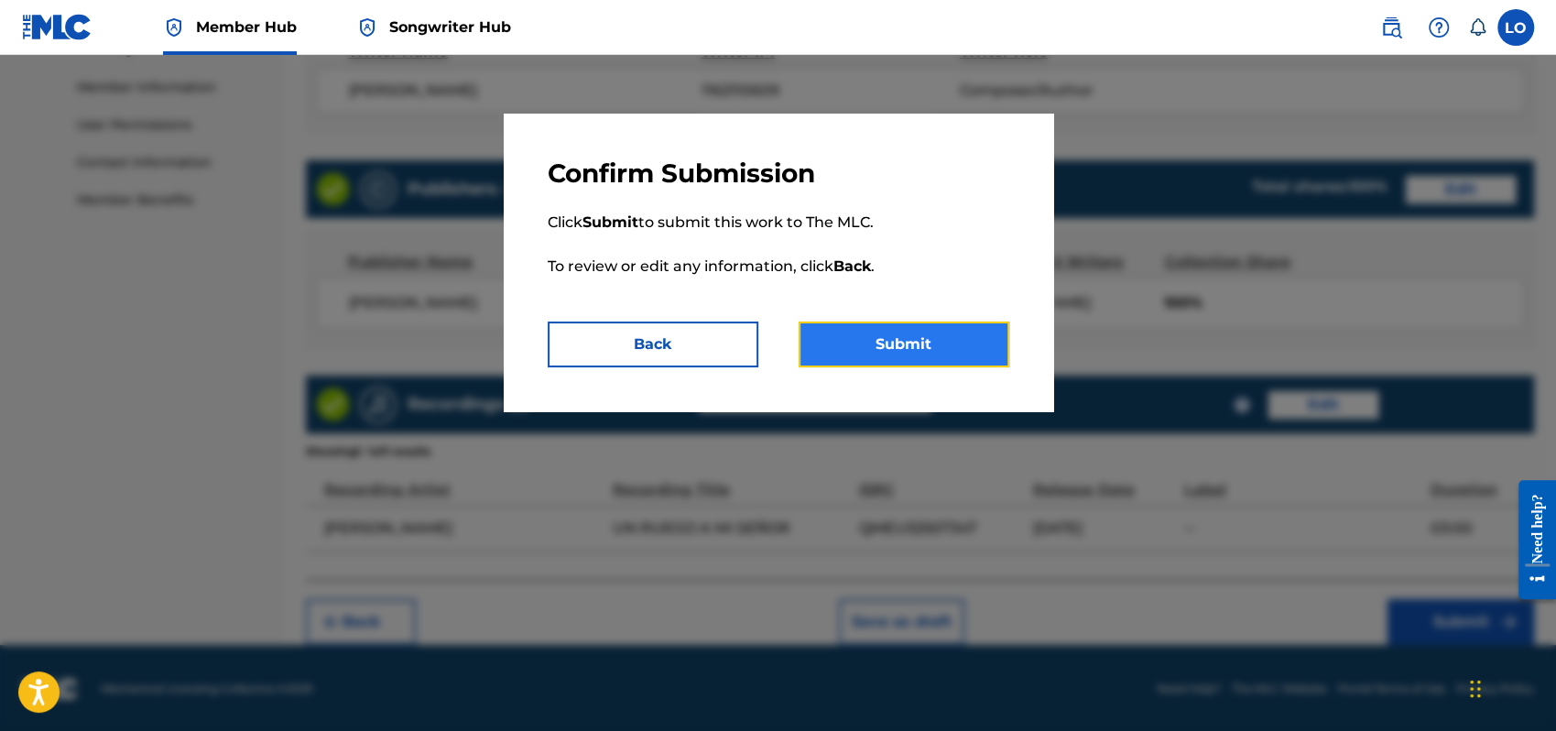
click at [899, 336] on button "Submit" at bounding box center [904, 345] width 211 height 46
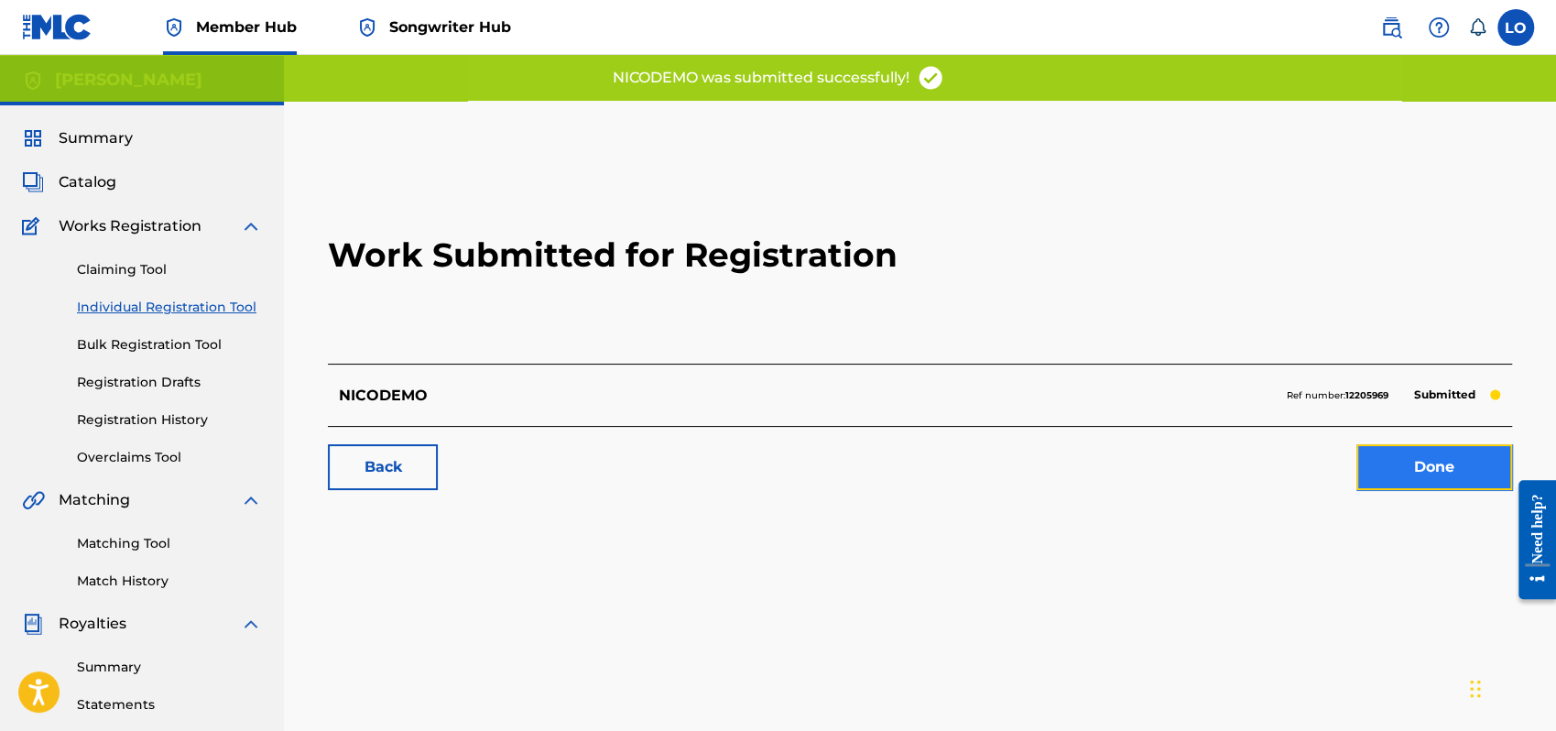
click at [1428, 470] on link "Done" at bounding box center [1435, 467] width 156 height 46
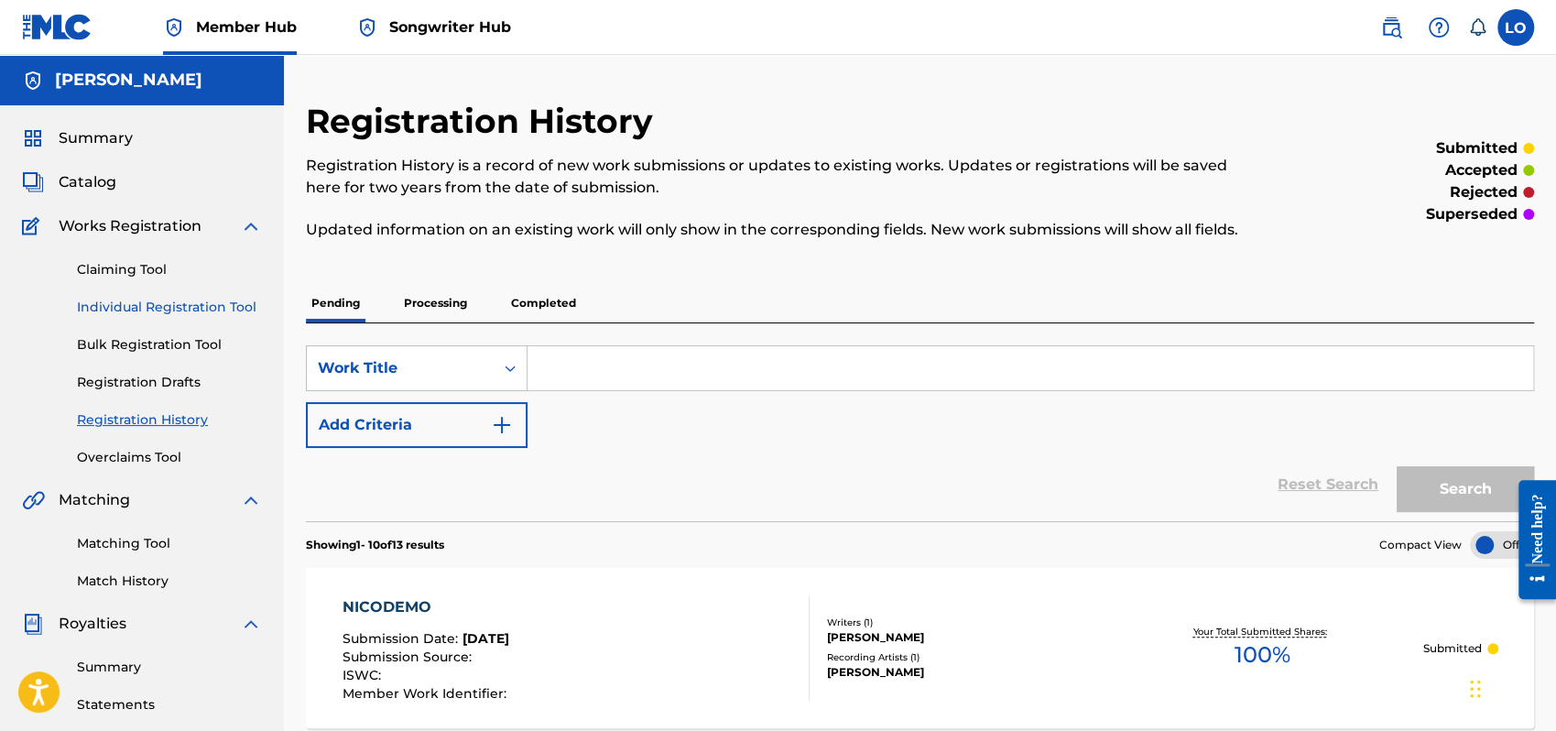
click at [156, 298] on link "Individual Registration Tool" at bounding box center [169, 307] width 185 height 19
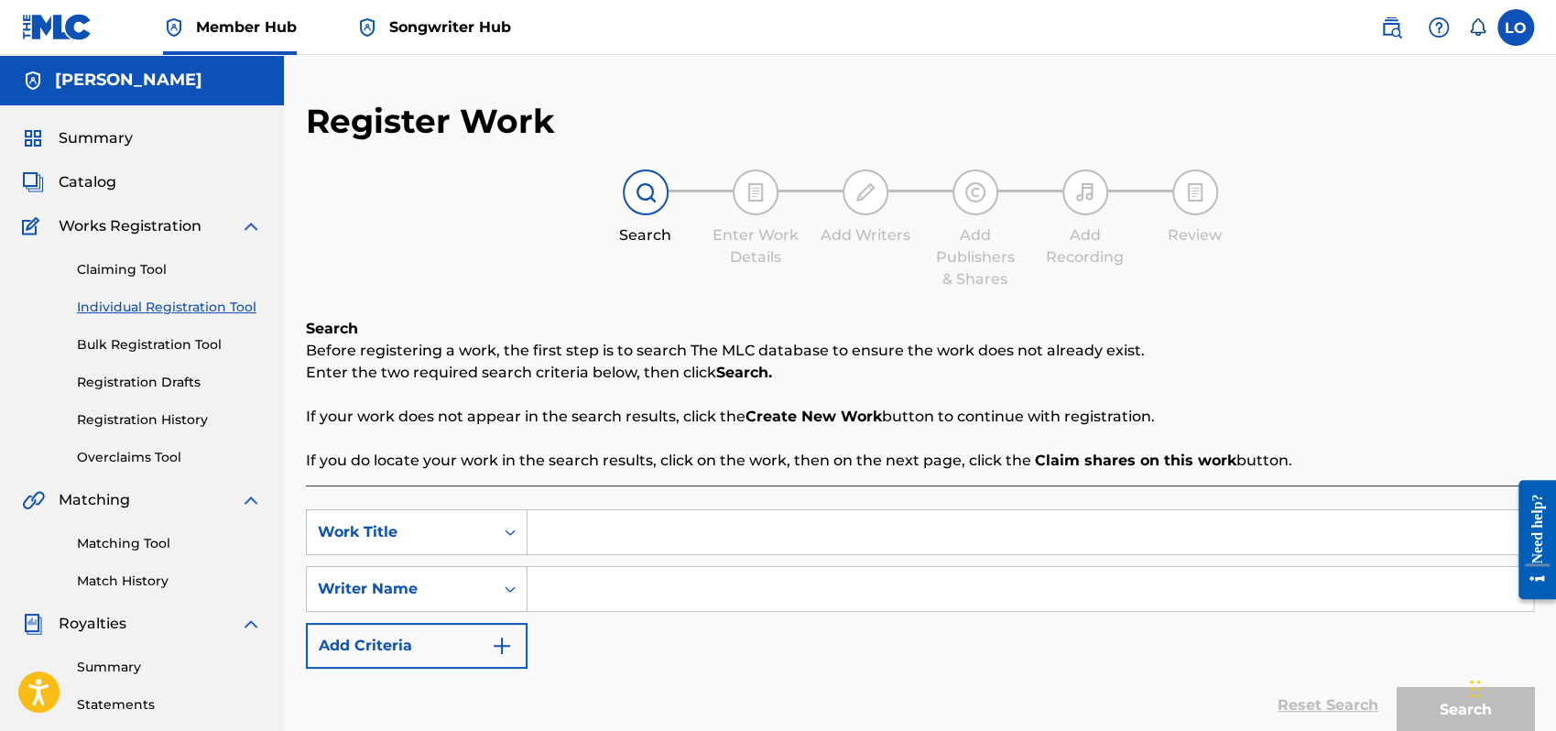
click at [588, 530] on input "Search Form" at bounding box center [1031, 532] width 1006 height 44
click at [552, 590] on input "Search Form" at bounding box center [1031, 589] width 1006 height 44
click at [1442, 698] on button "Search" at bounding box center [1465, 710] width 137 height 46
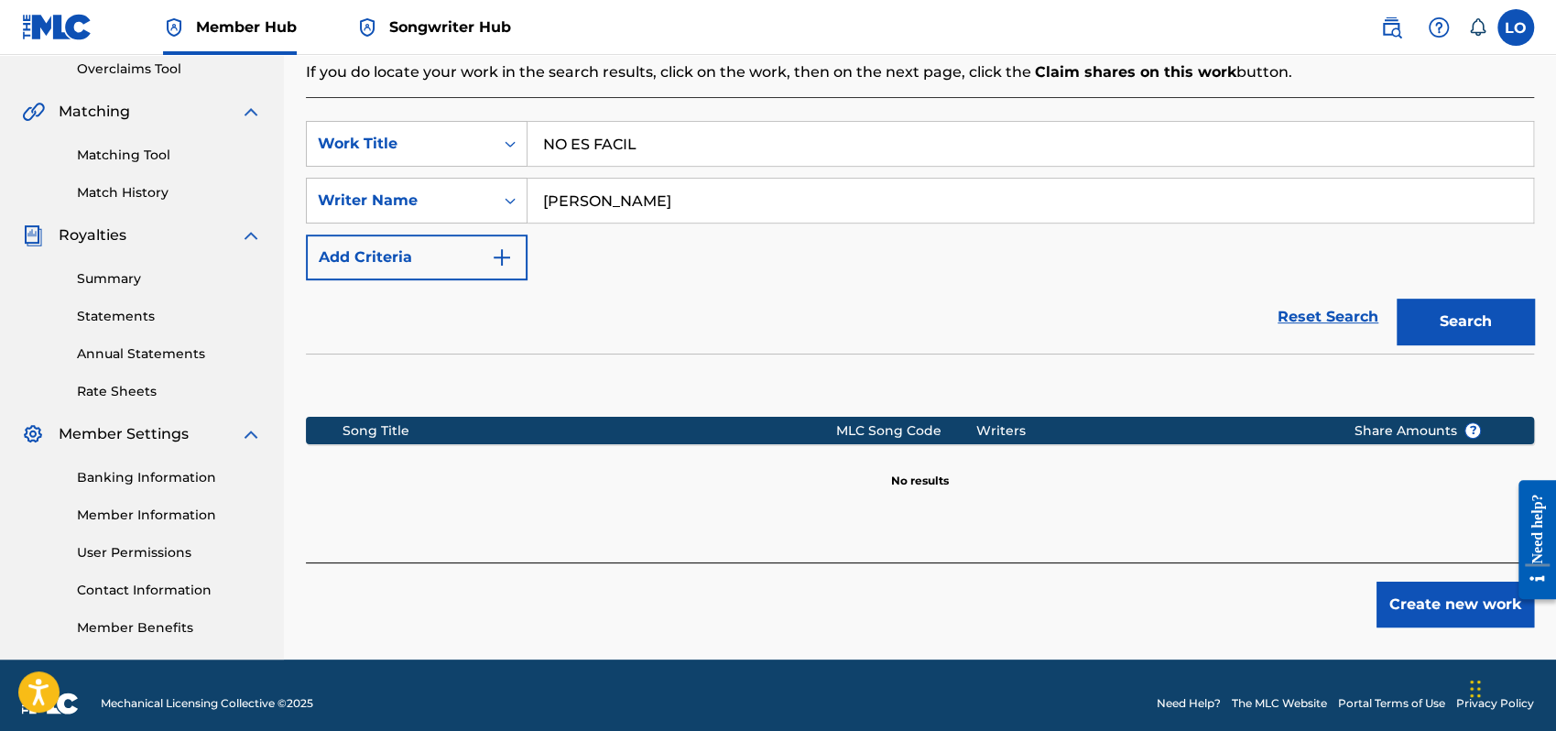
scroll to position [390, 0]
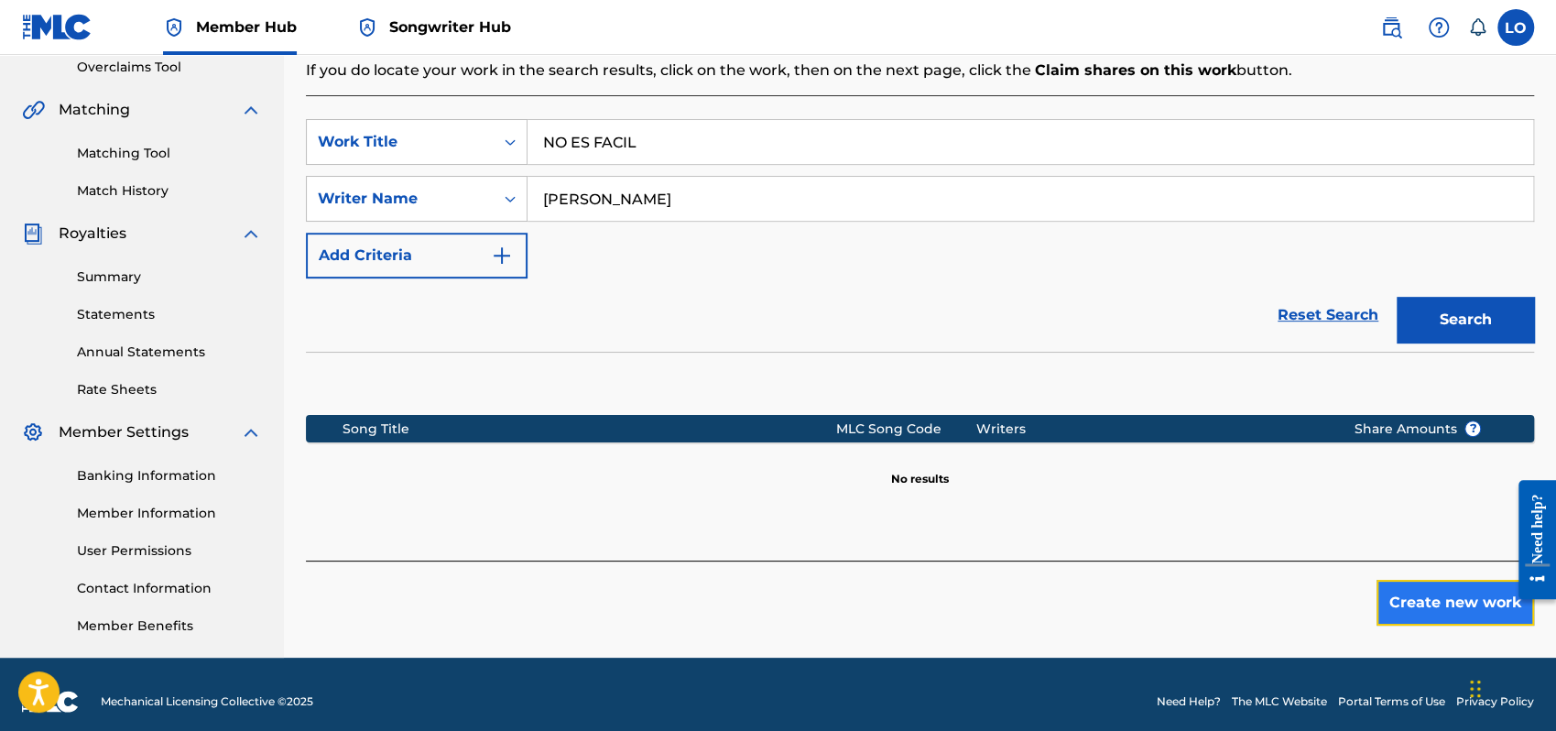
click at [1444, 608] on button "Create new work" at bounding box center [1456, 603] width 158 height 46
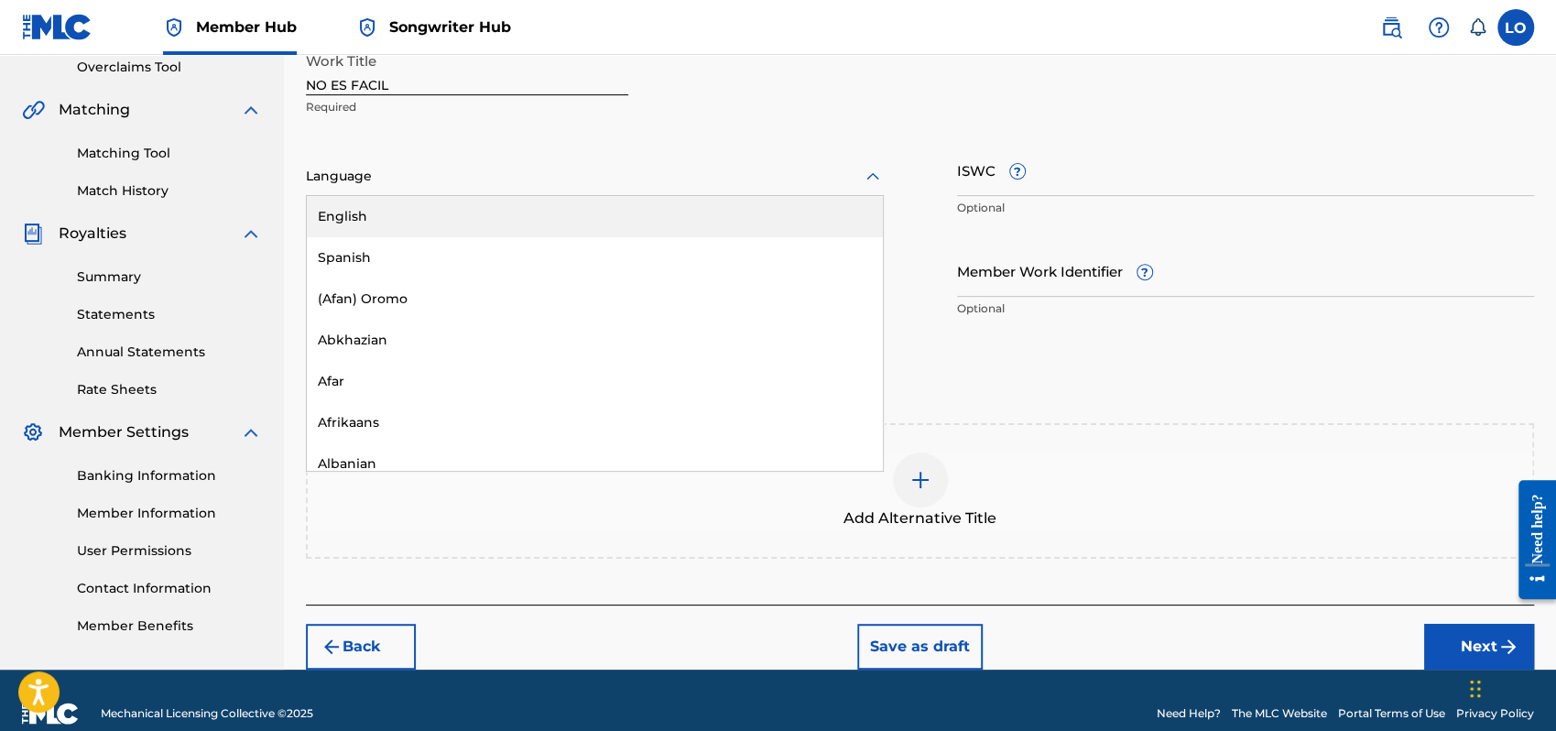
click at [873, 170] on icon at bounding box center [873, 177] width 22 height 22
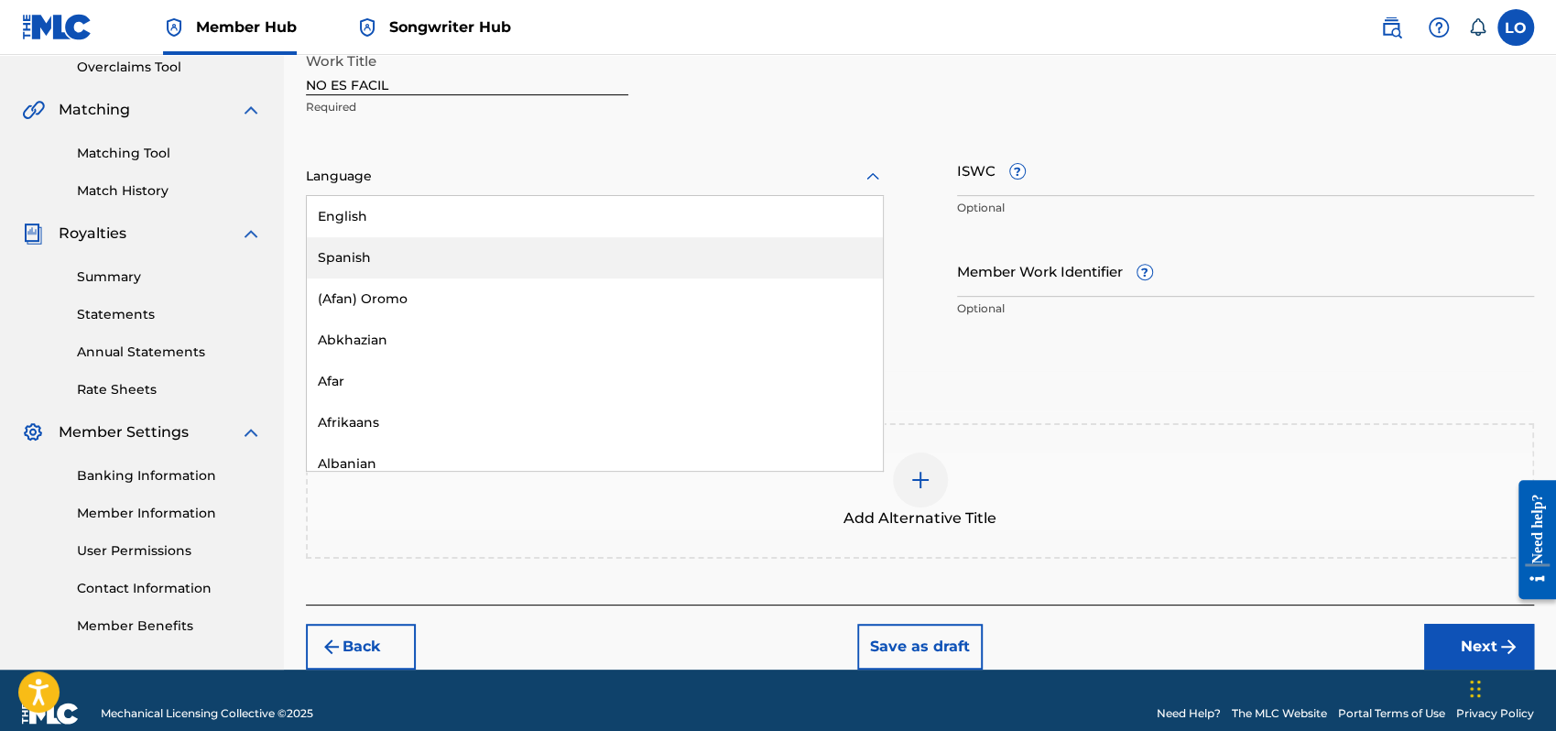
click at [421, 254] on div "Spanish" at bounding box center [595, 257] width 576 height 41
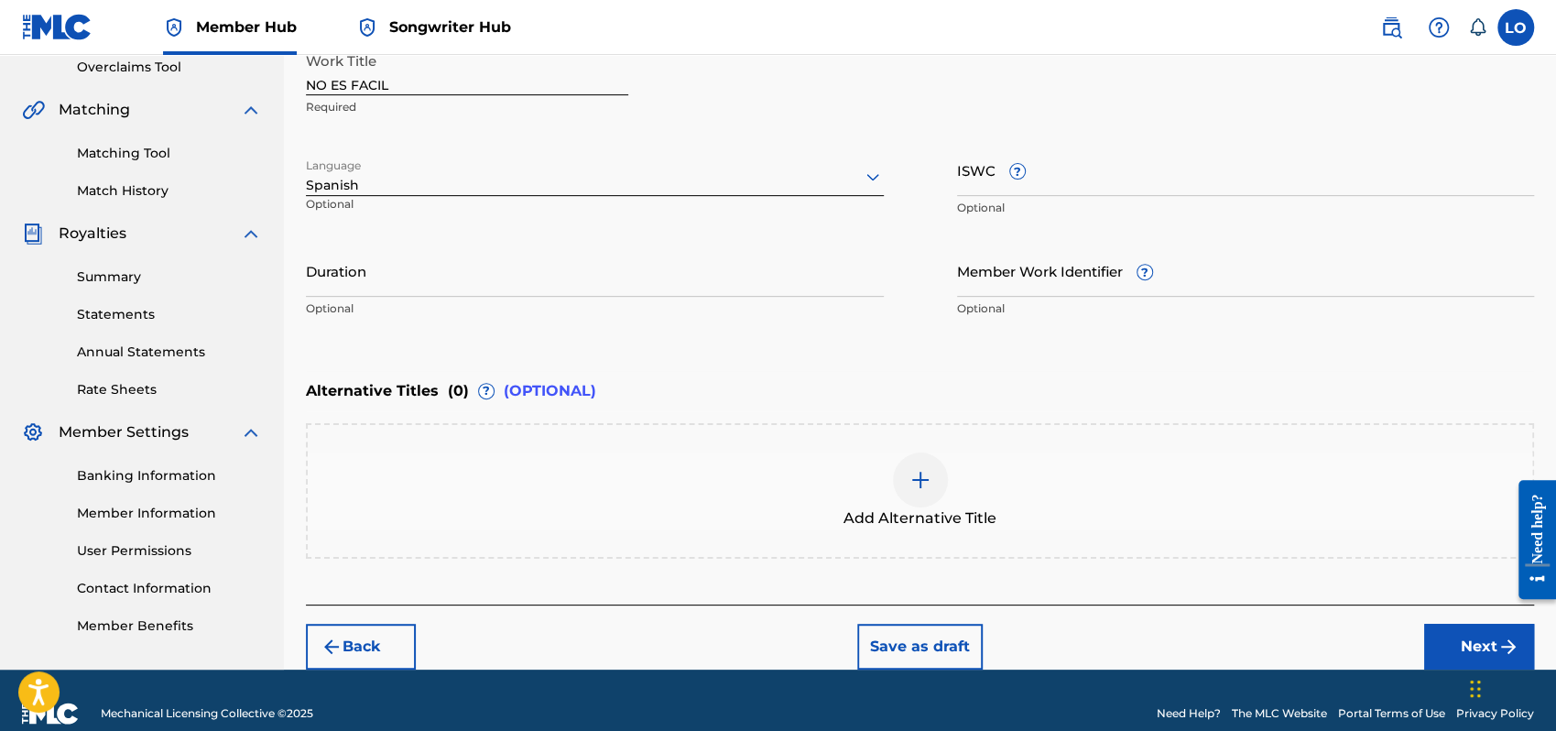
scroll to position [415, 0]
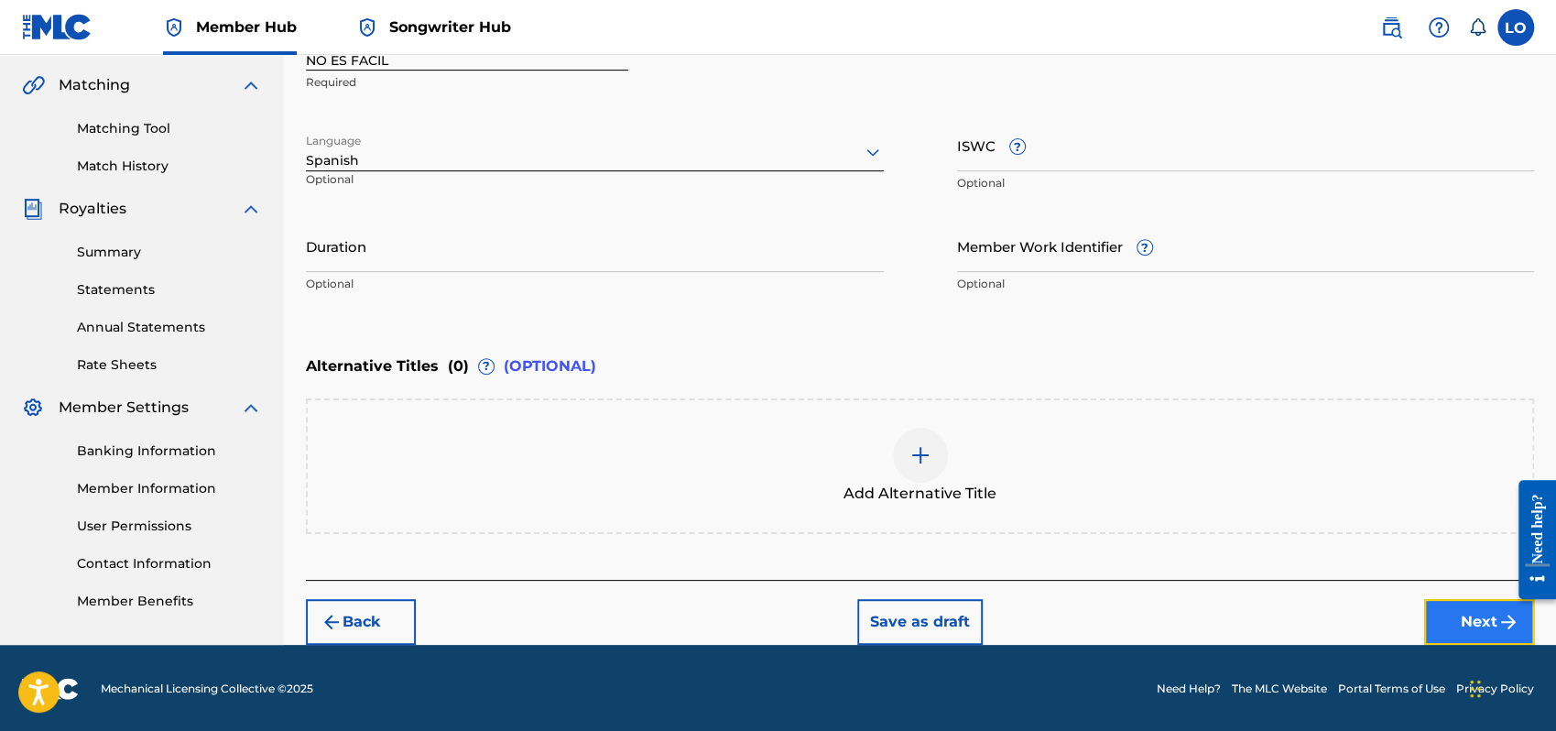
click at [1474, 605] on button "Next" at bounding box center [1479, 622] width 110 height 46
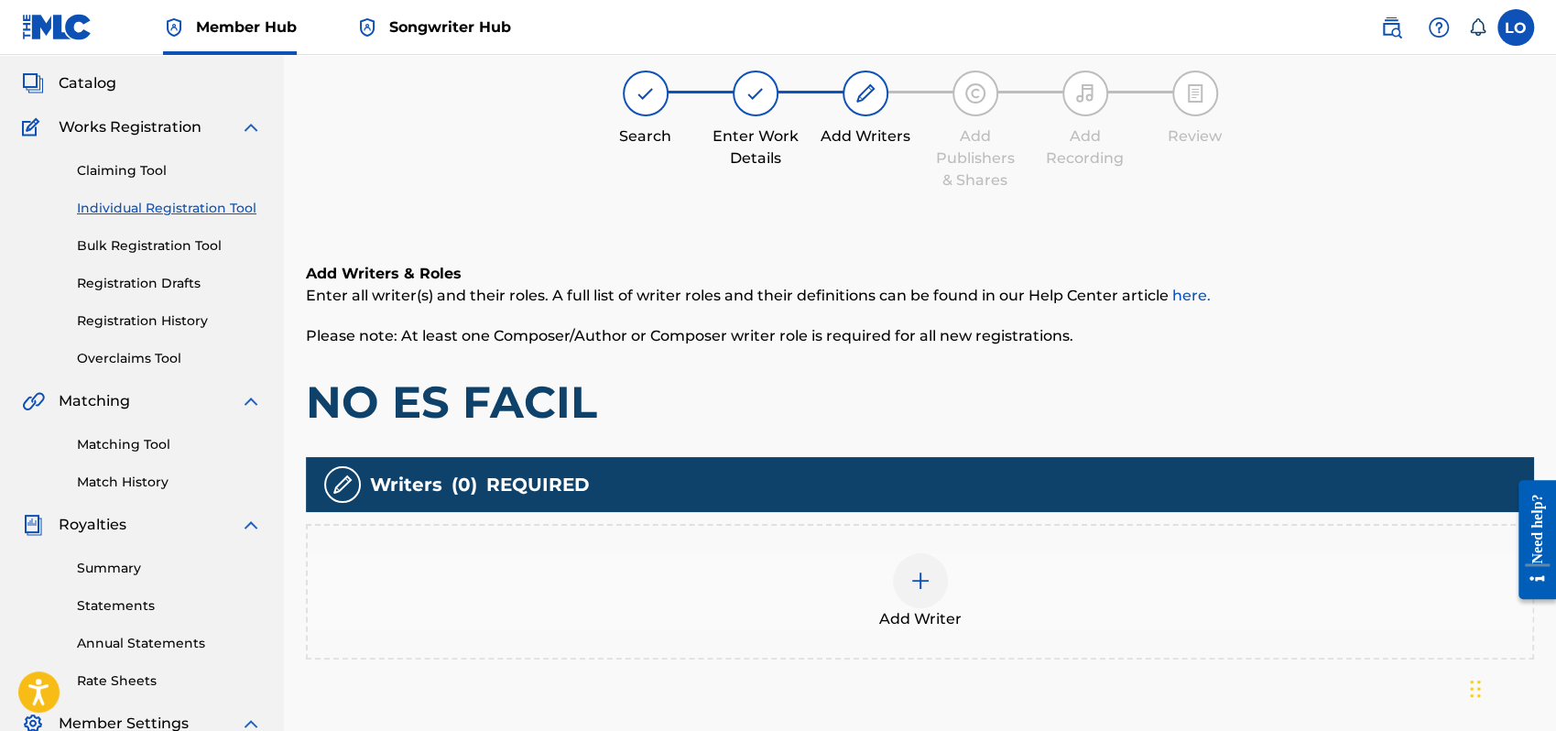
scroll to position [82, 0]
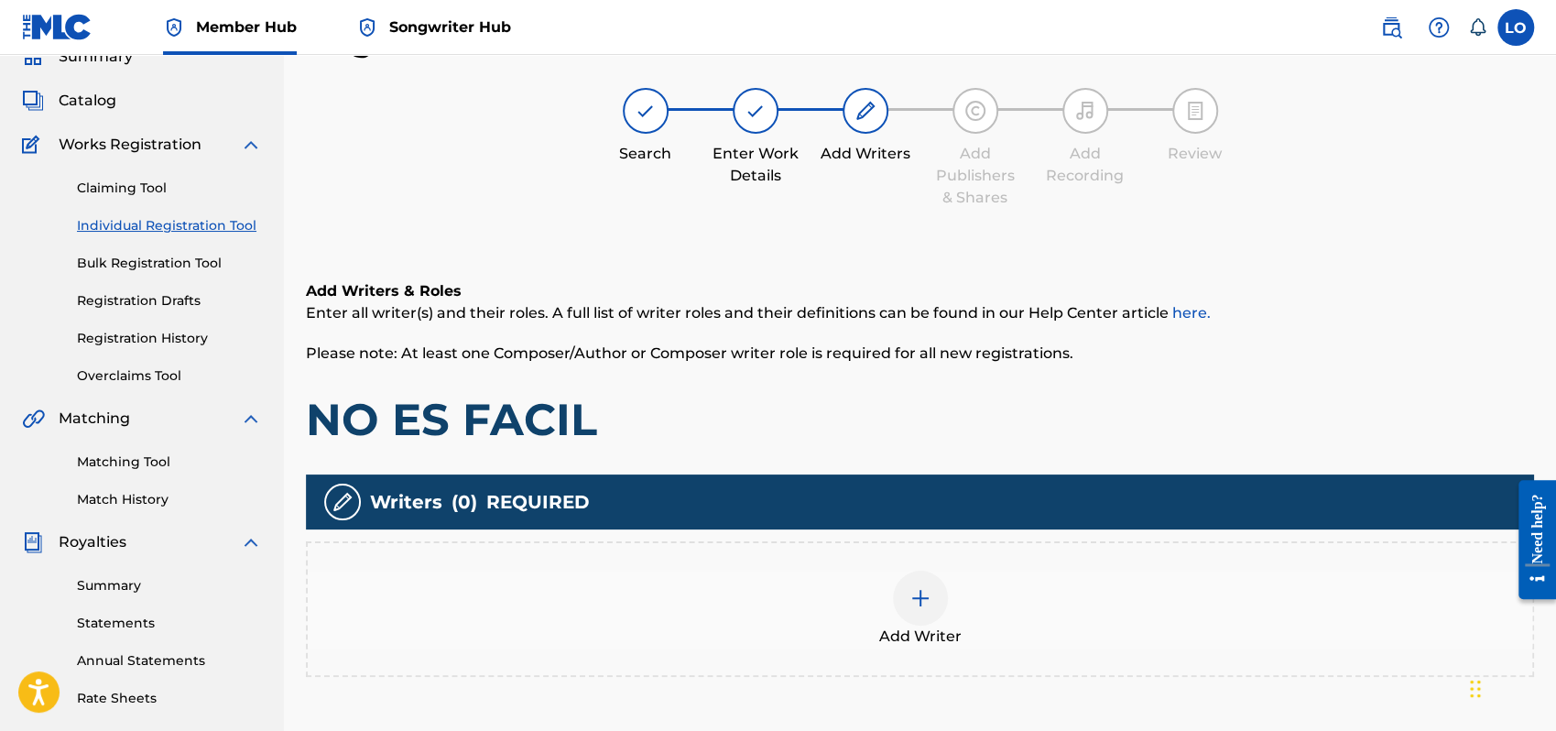
click at [925, 588] on img at bounding box center [921, 598] width 22 height 22
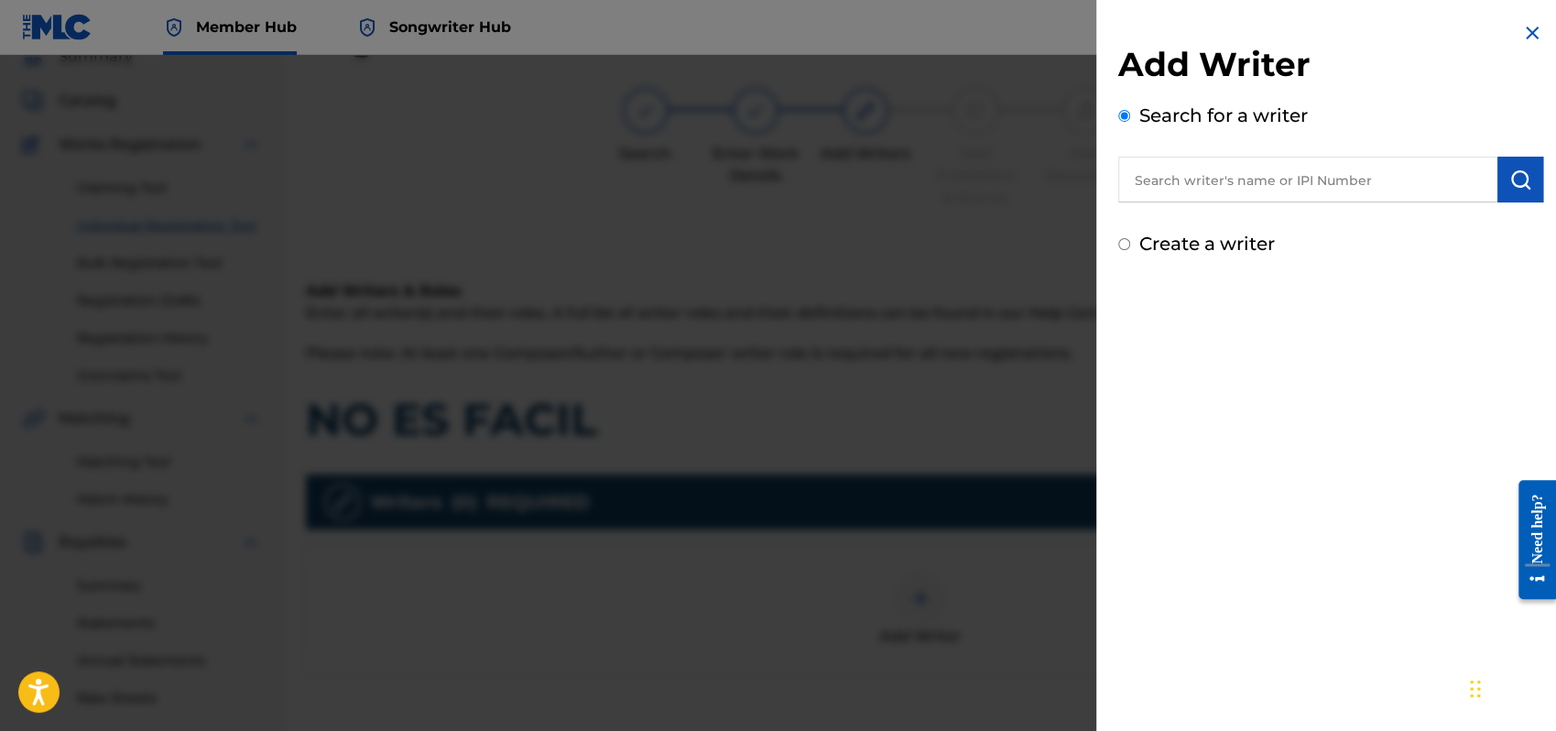
click at [1124, 246] on input "Create a writer" at bounding box center [1125, 244] width 12 height 12
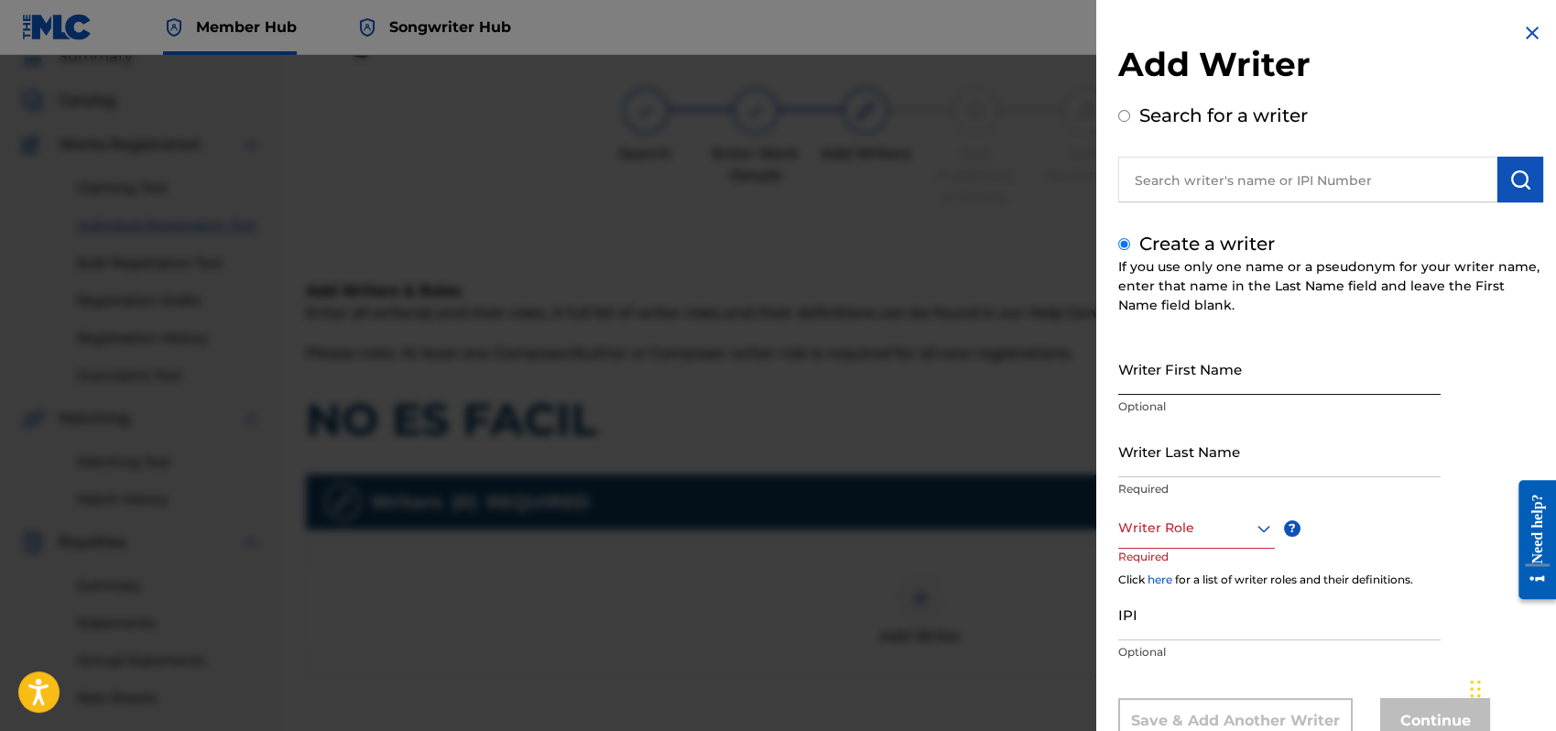
click at [1167, 375] on input "Writer First Name" at bounding box center [1280, 369] width 322 height 52
click at [1161, 449] on input "Writer Last Name" at bounding box center [1280, 451] width 322 height 52
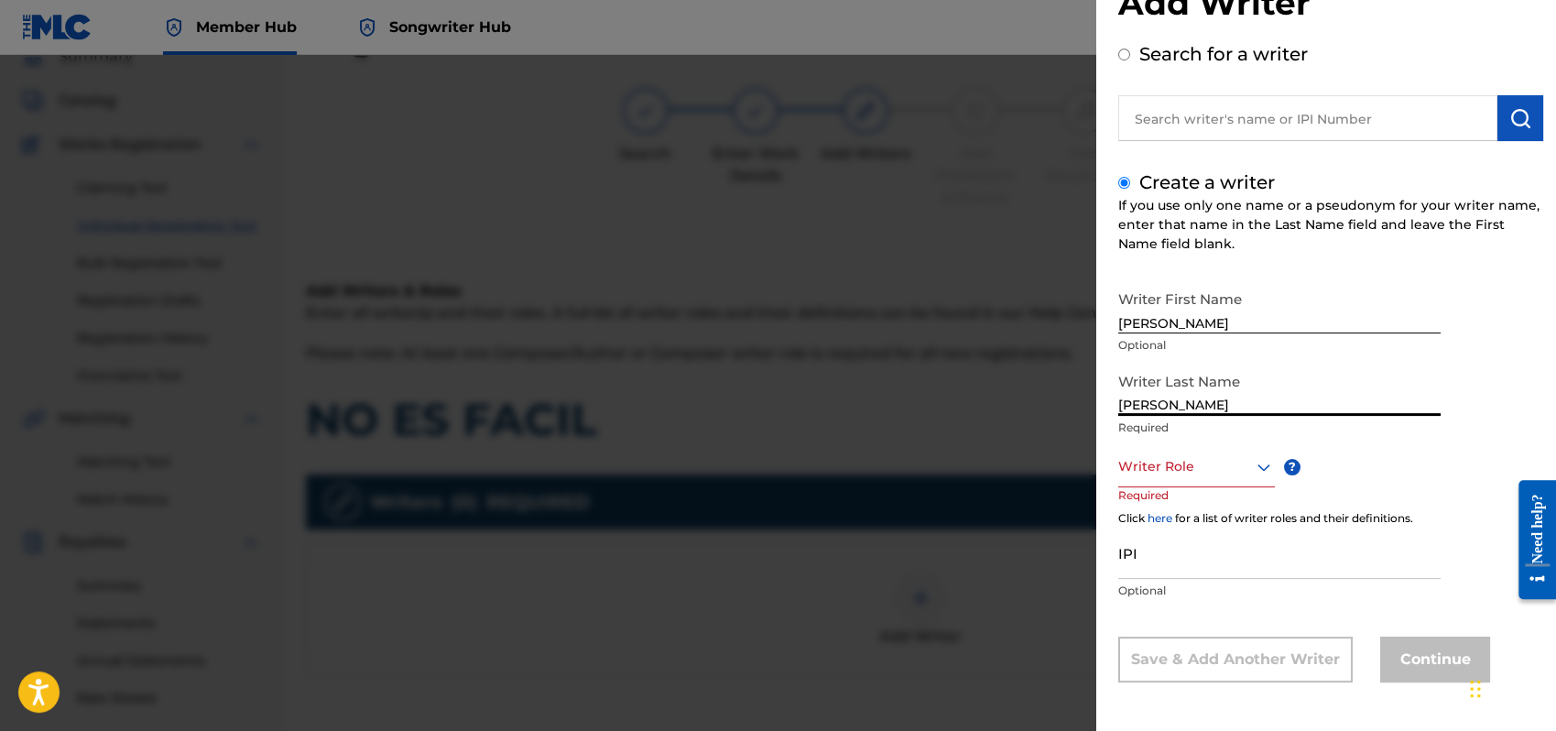
click at [1268, 487] on div "Writer Role" at bounding box center [1197, 466] width 157 height 41
click at [1160, 508] on div "Composer/Author" at bounding box center [1196, 507] width 155 height 41
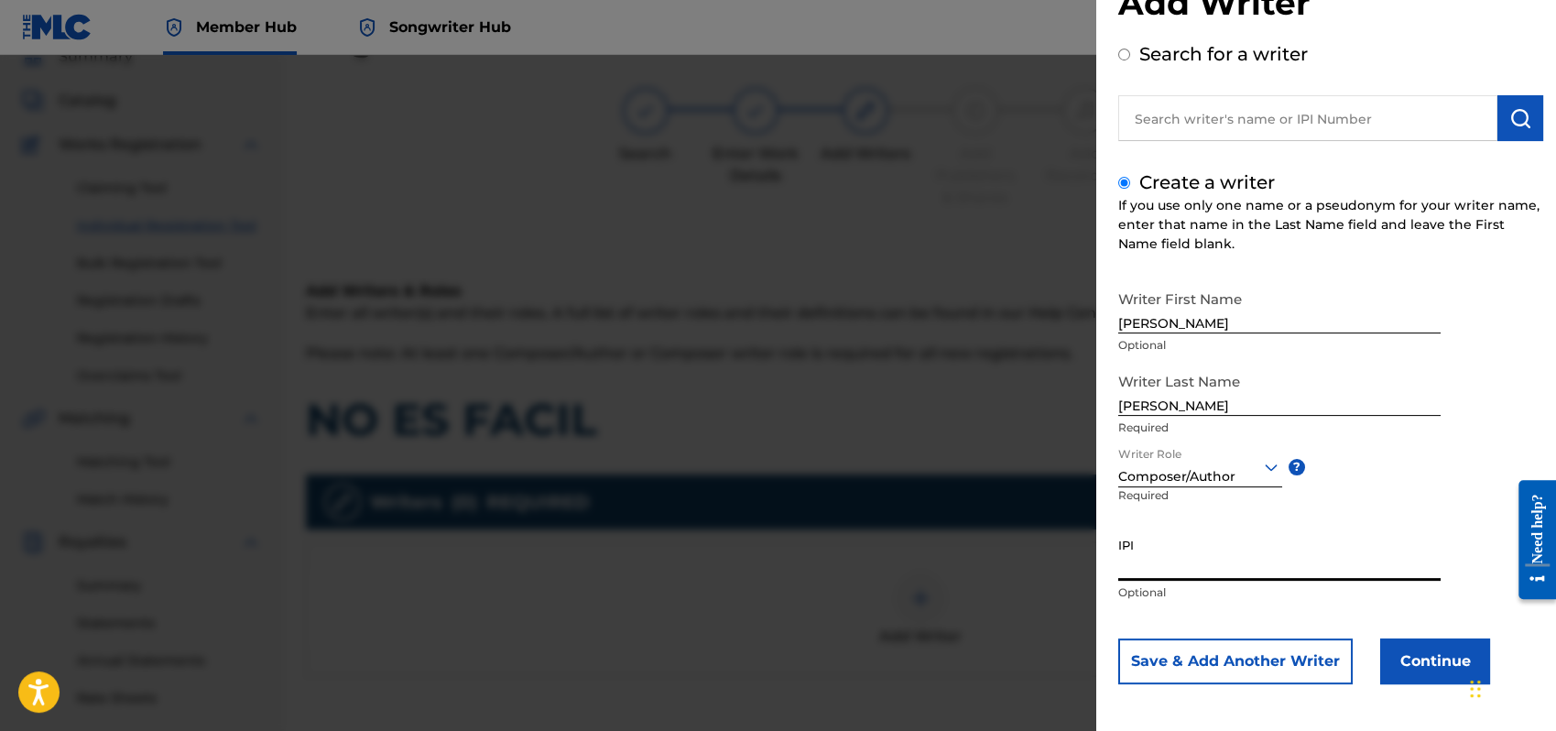
click at [1136, 571] on input "IPI" at bounding box center [1280, 555] width 322 height 52
click at [1395, 661] on button "Continue" at bounding box center [1436, 661] width 110 height 46
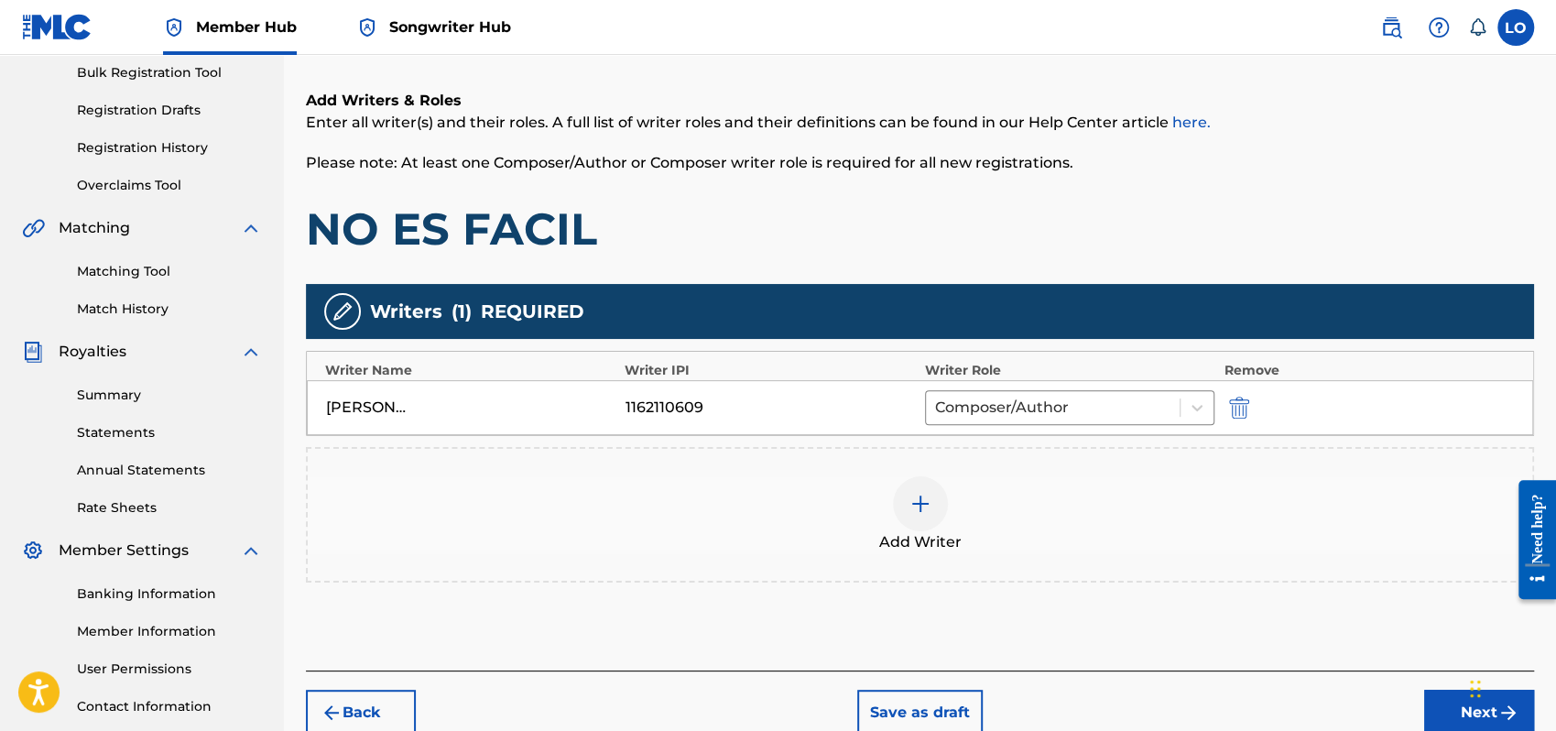
scroll to position [274, 0]
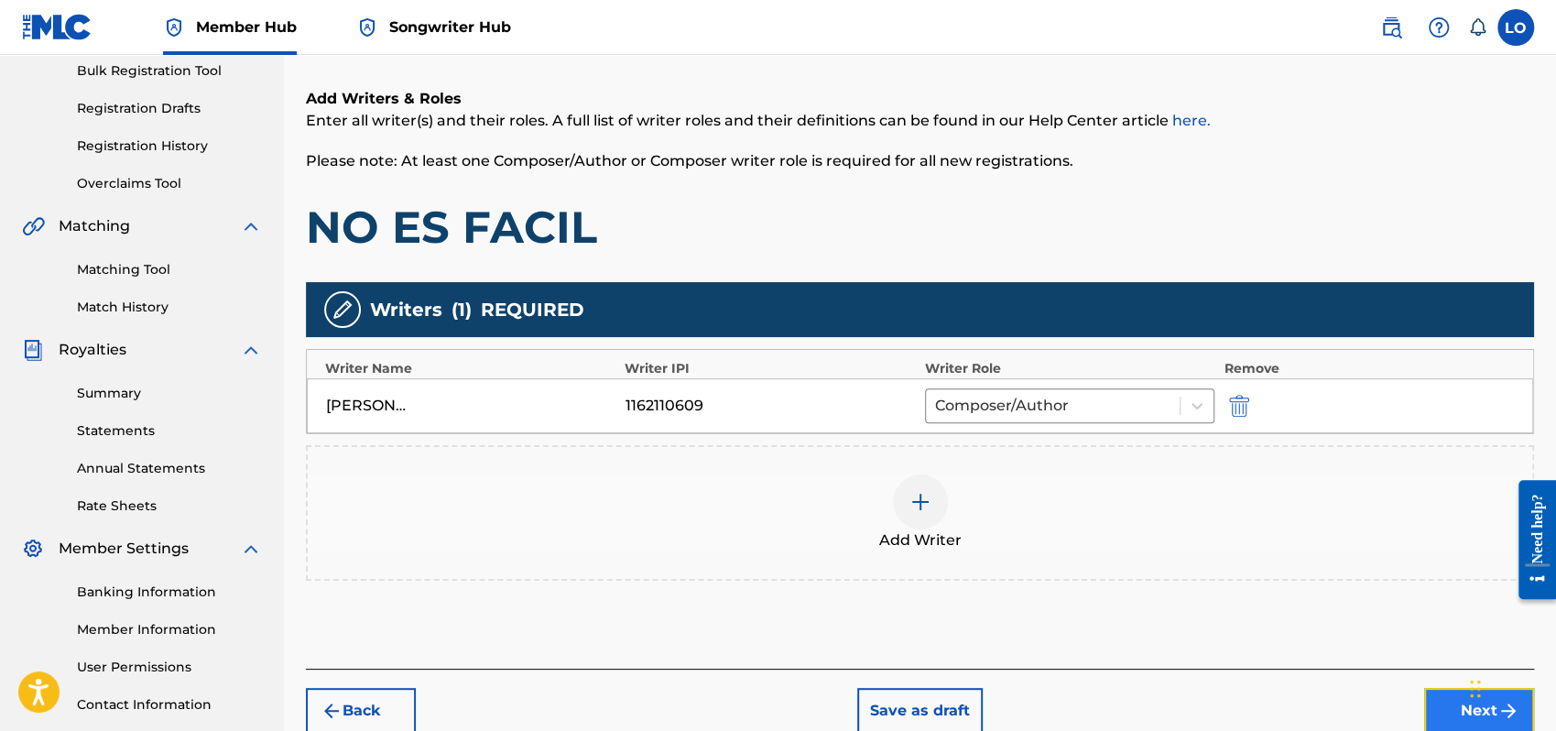
click at [1443, 704] on button "Next" at bounding box center [1479, 711] width 110 height 46
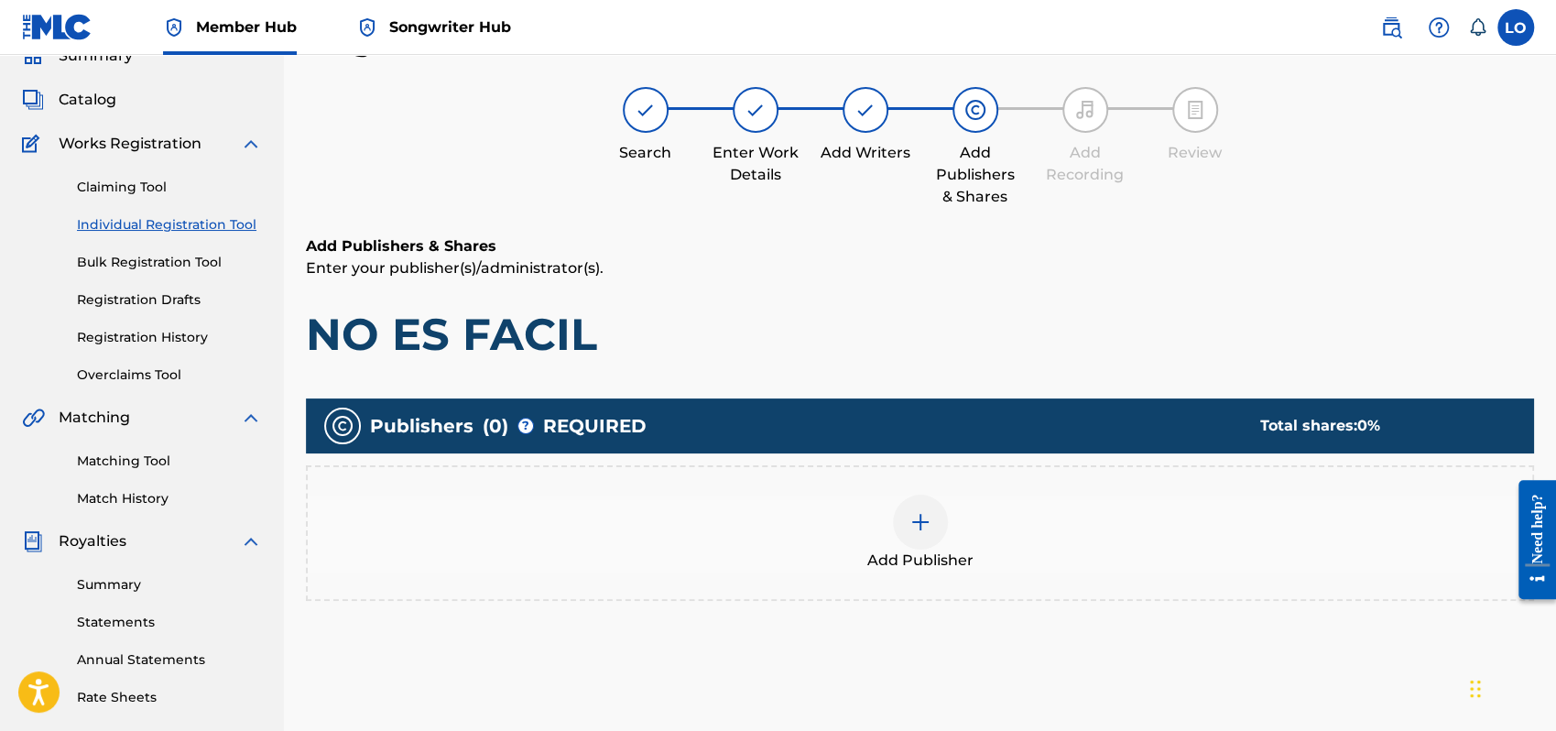
scroll to position [82, 0]
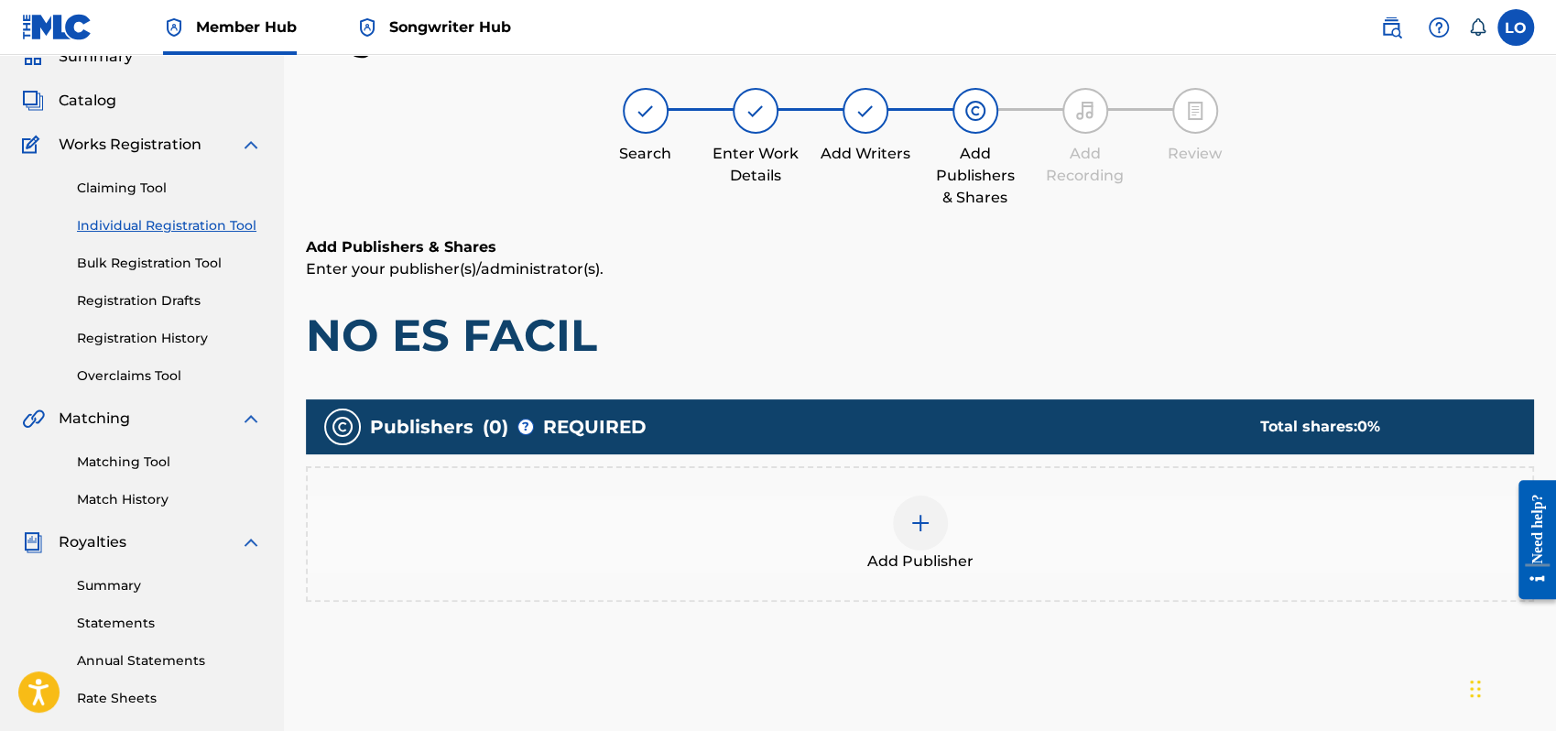
click at [919, 515] on img at bounding box center [921, 523] width 22 height 22
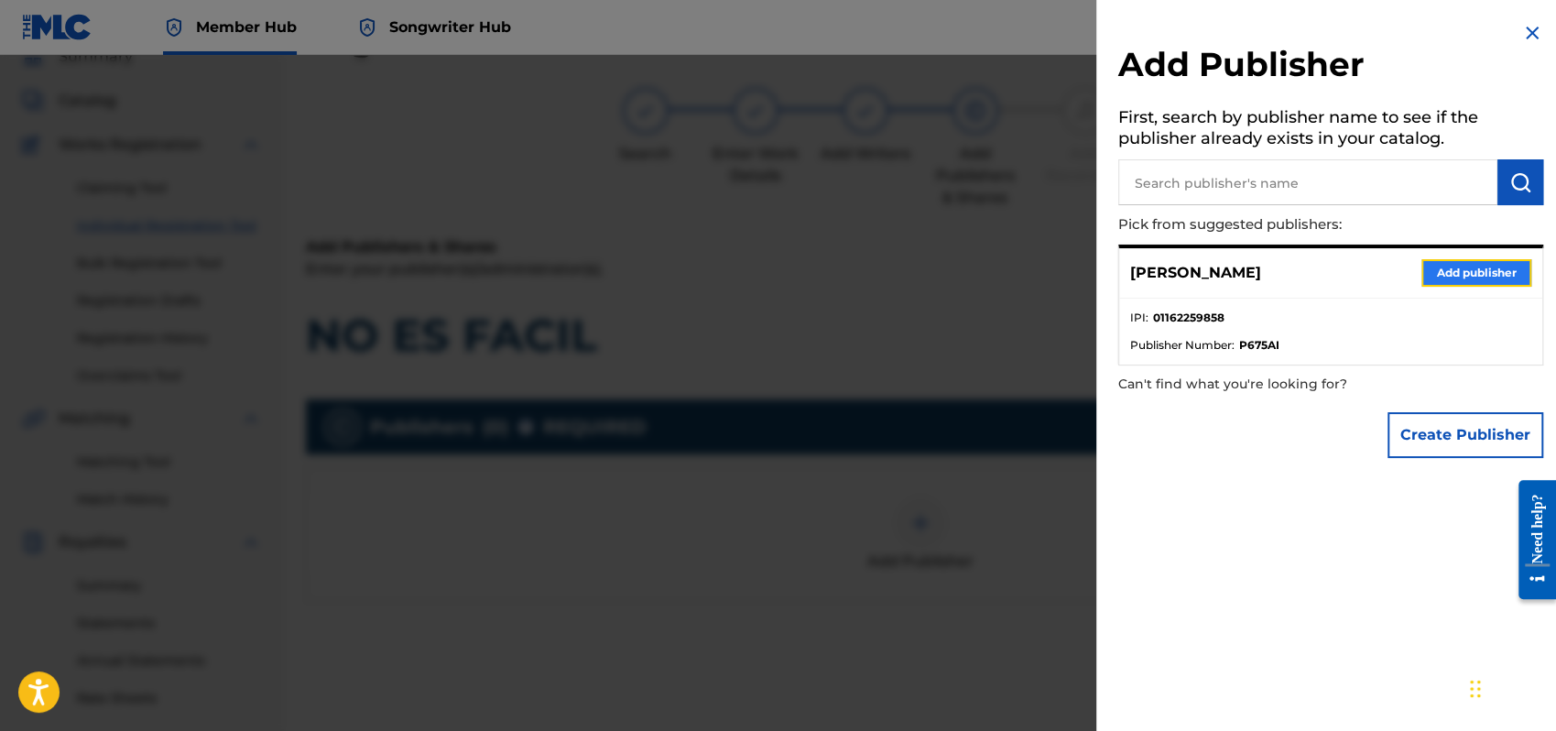
click at [1453, 268] on button "Add publisher" at bounding box center [1477, 272] width 110 height 27
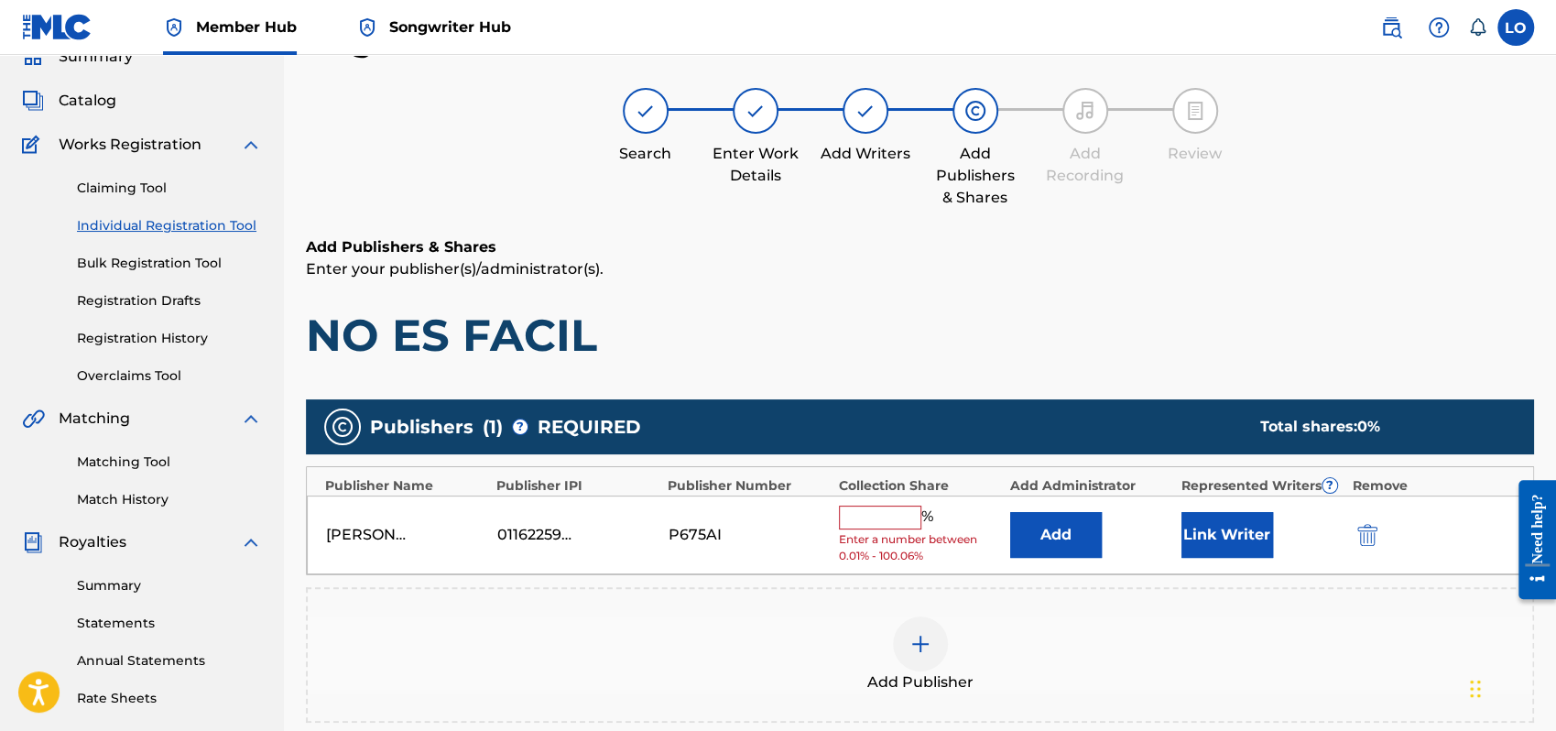
click at [889, 515] on input "text" at bounding box center [880, 518] width 82 height 24
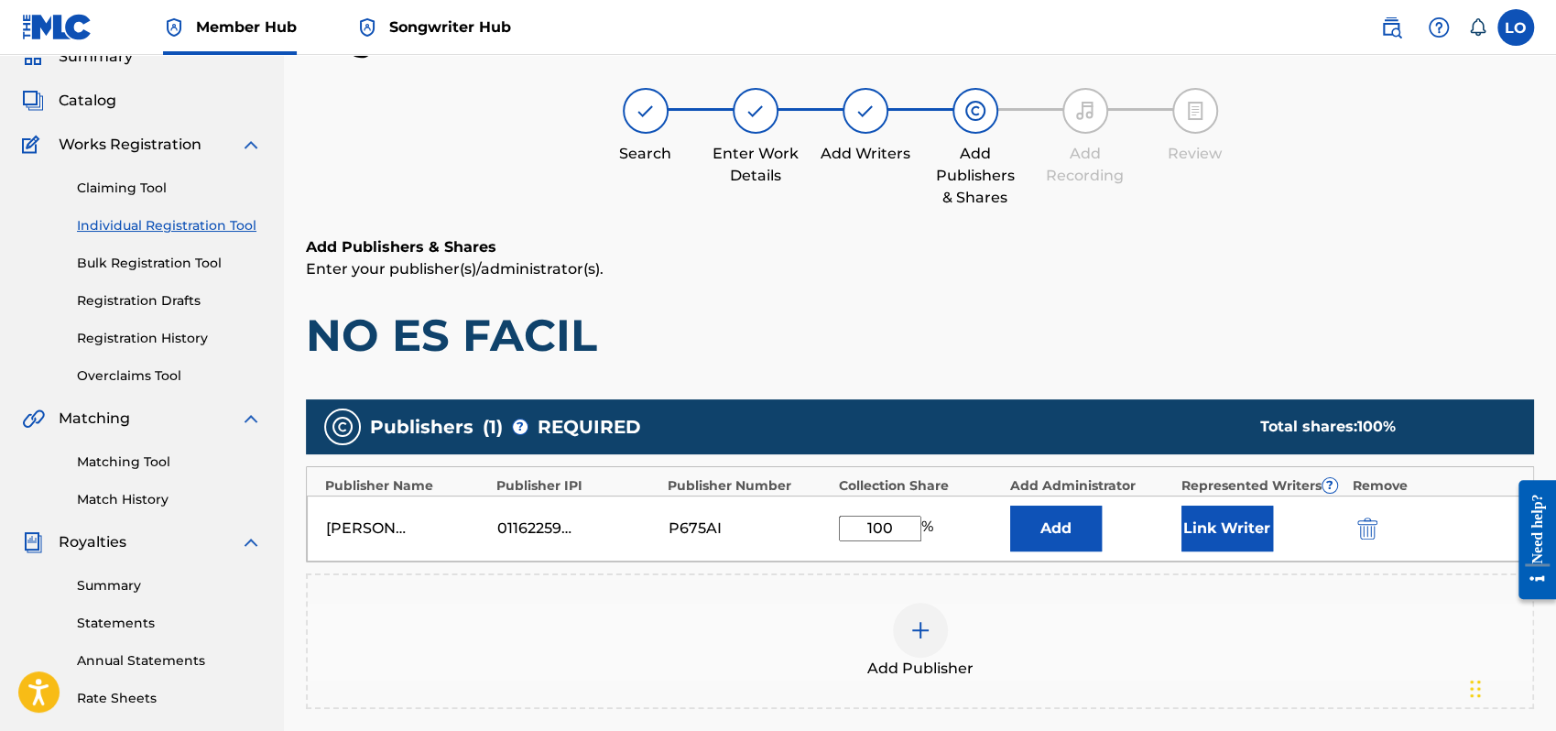
click at [1136, 628] on div "Add Publisher" at bounding box center [920, 641] width 1225 height 77
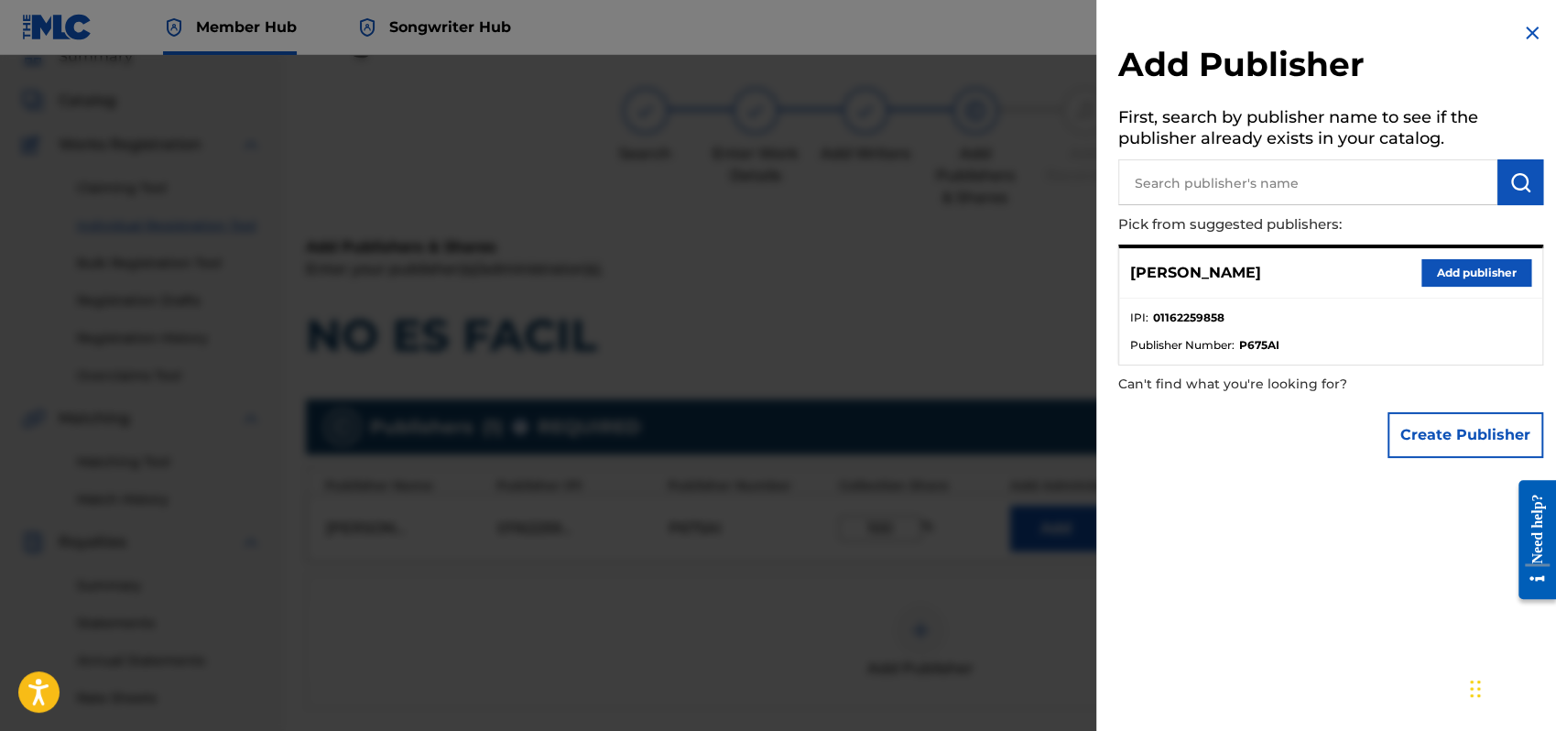
click at [1527, 27] on img at bounding box center [1533, 33] width 22 height 22
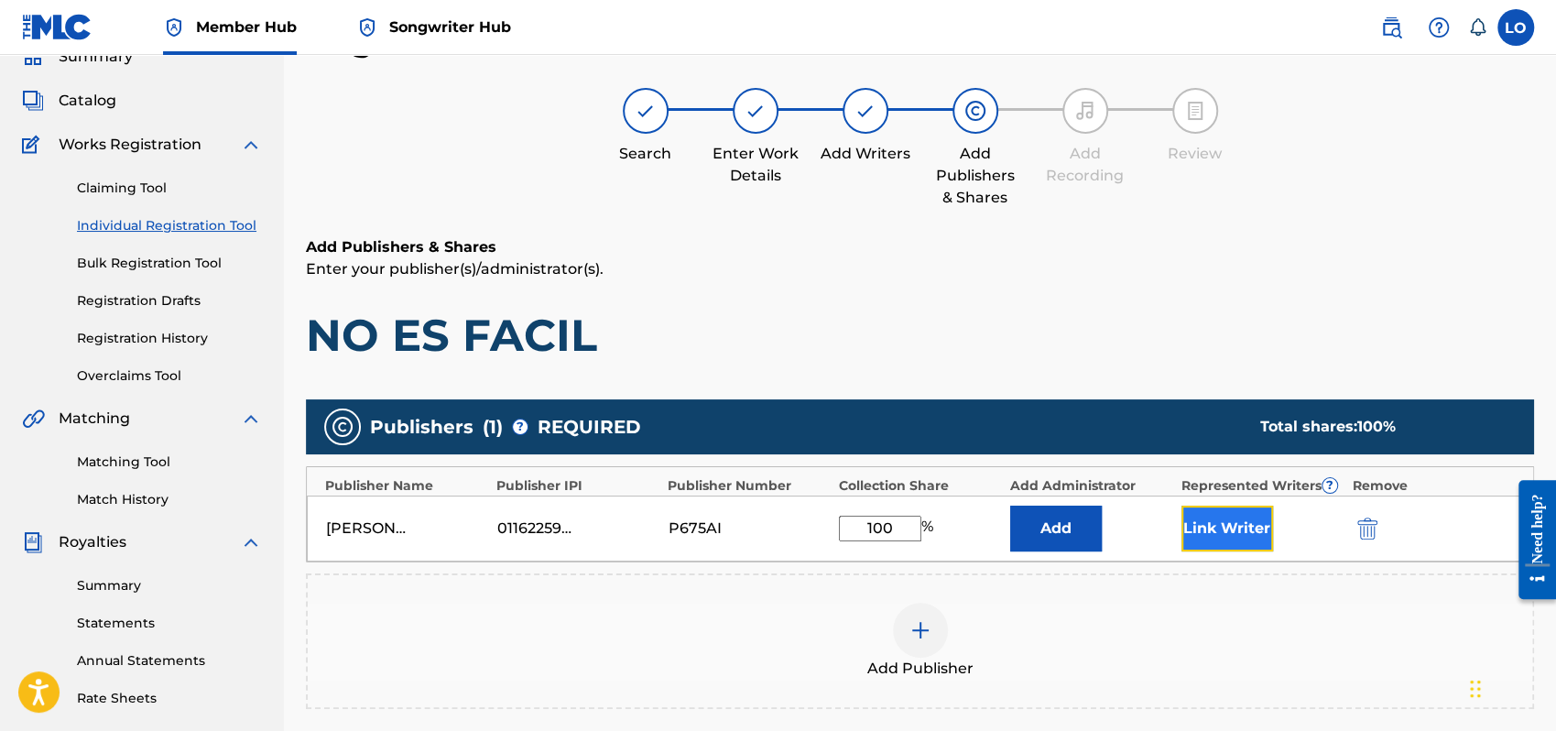
click at [1224, 529] on button "Link Writer" at bounding box center [1228, 529] width 92 height 46
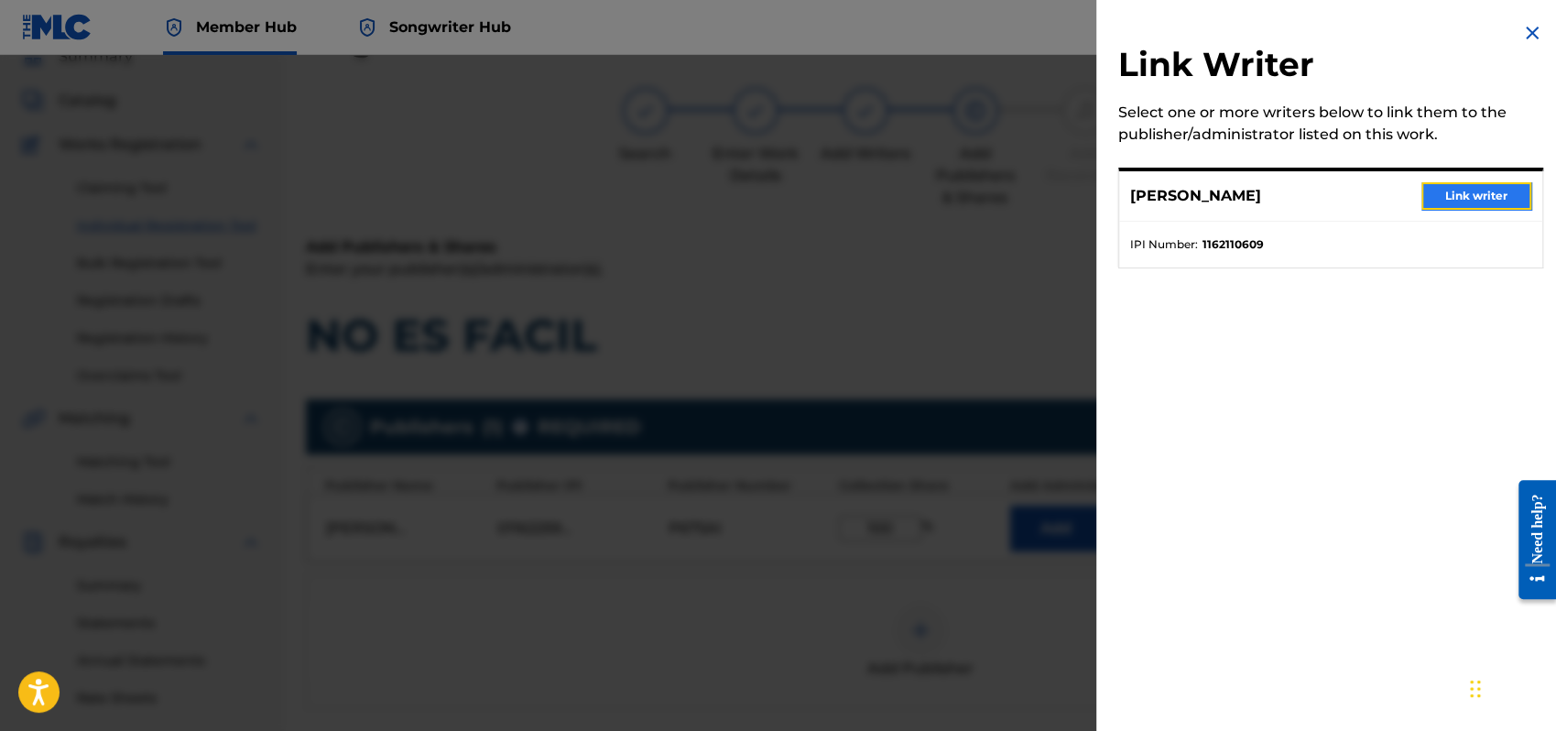
click at [1482, 188] on button "Link writer" at bounding box center [1477, 195] width 110 height 27
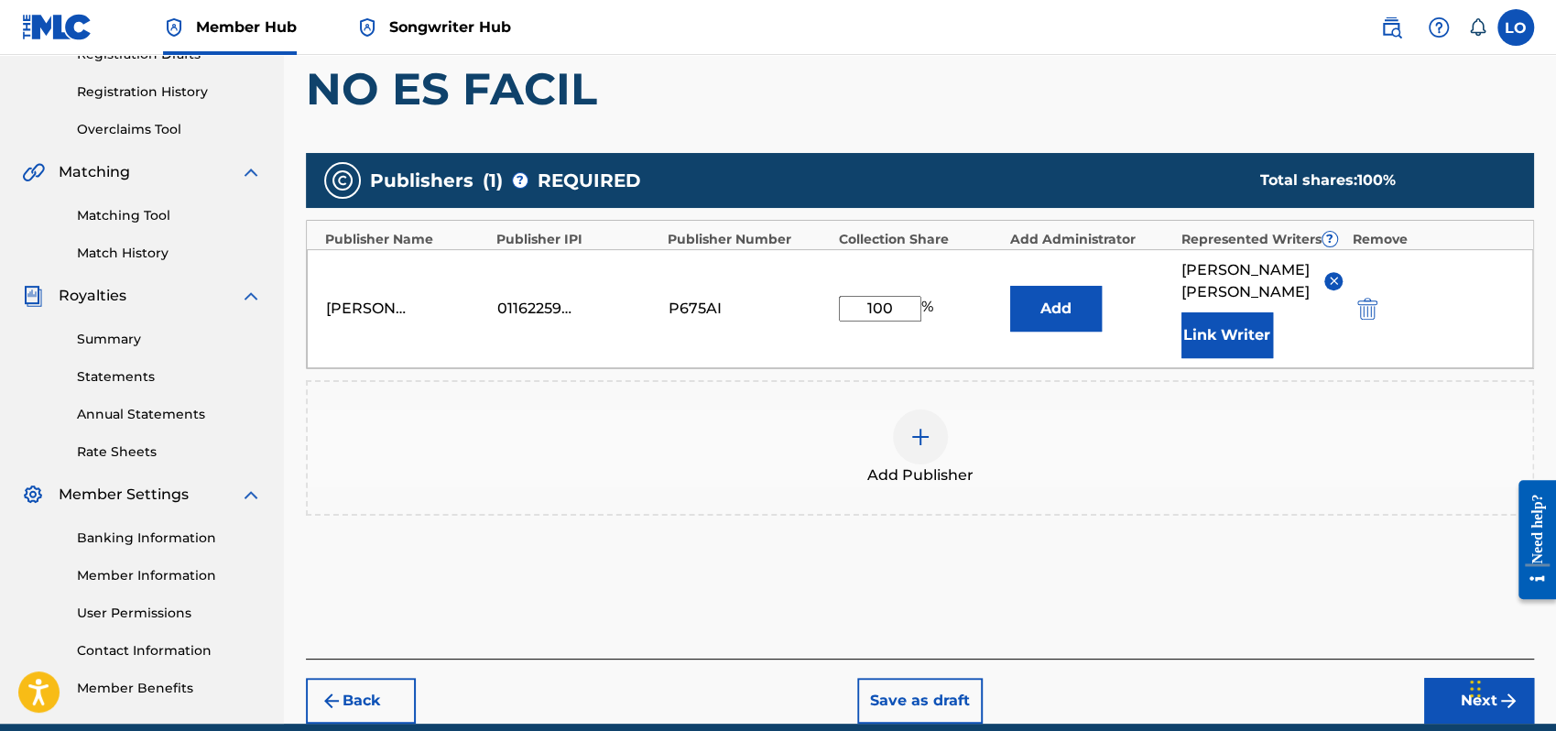
scroll to position [404, 0]
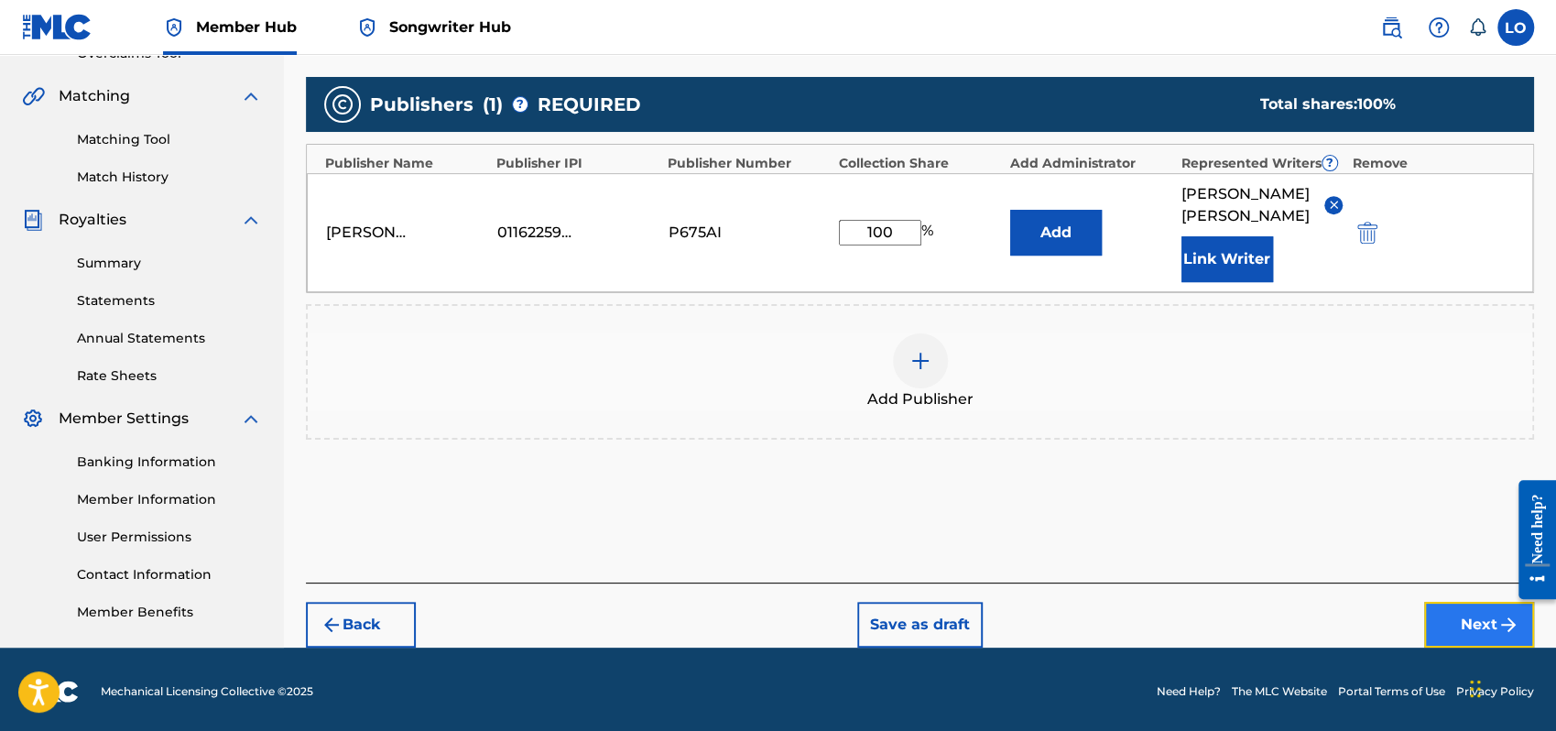
click at [1442, 602] on button "Next" at bounding box center [1479, 625] width 110 height 46
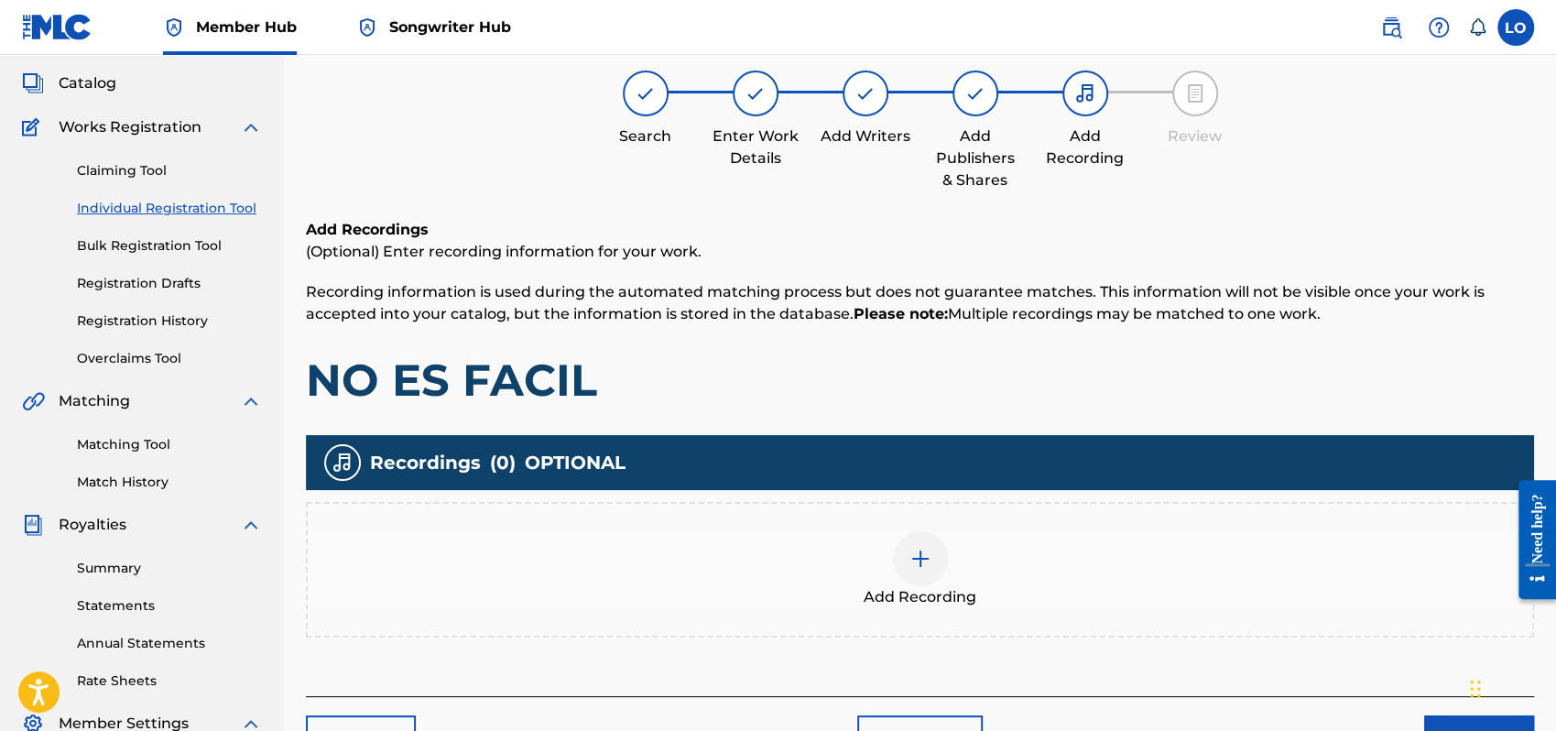
scroll to position [82, 0]
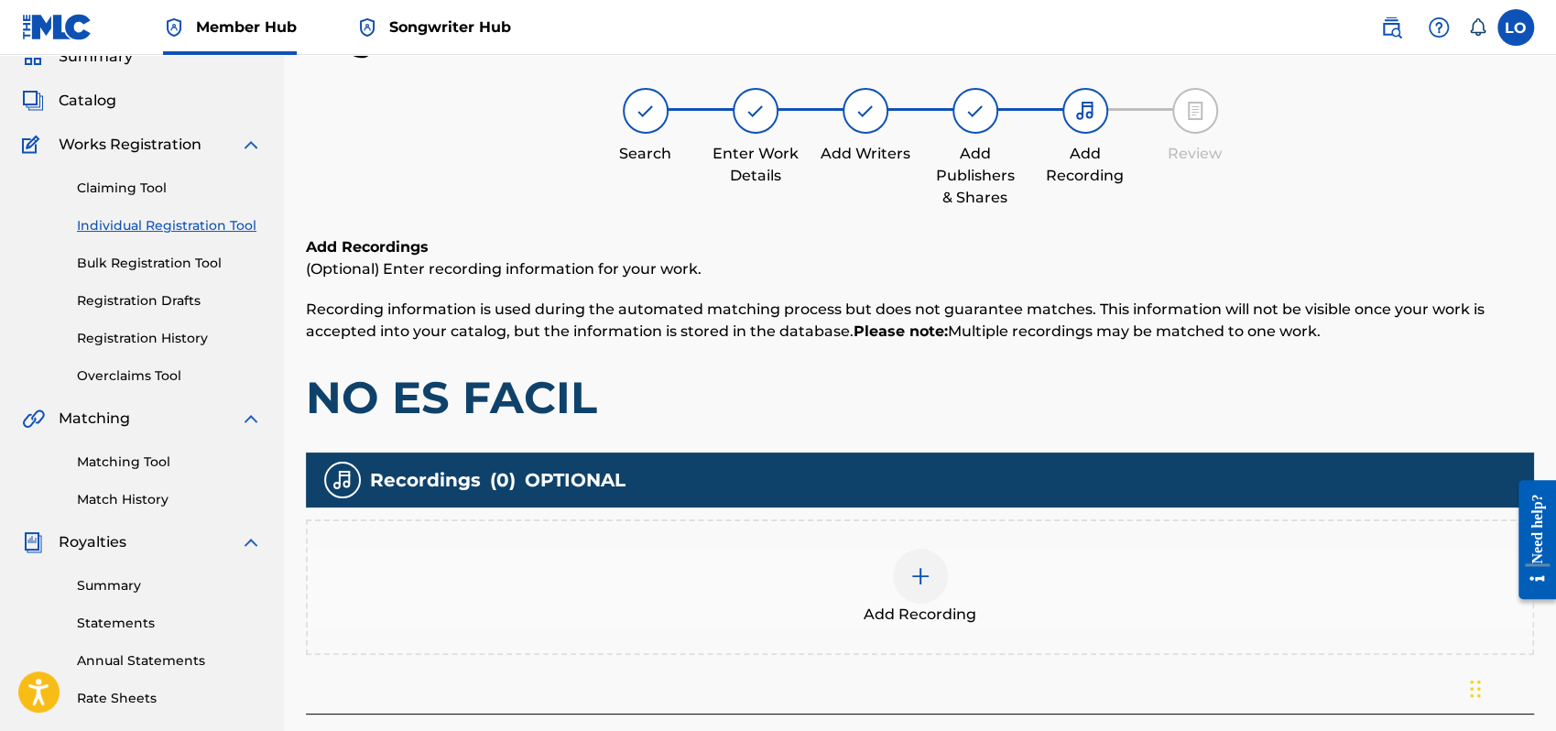
click at [933, 583] on div at bounding box center [920, 576] width 55 height 55
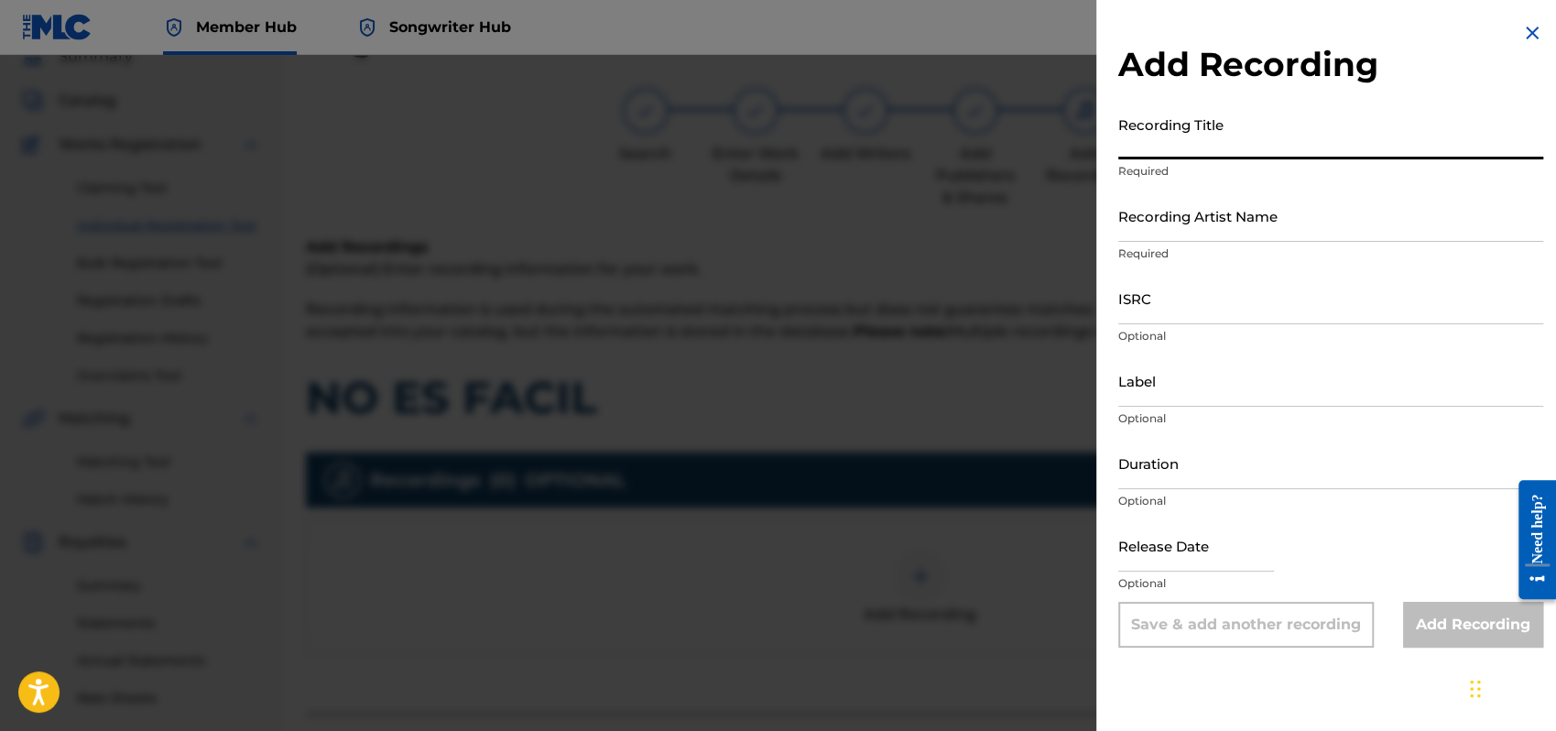
click at [1142, 139] on input "Recording Title" at bounding box center [1331, 133] width 425 height 52
click at [1142, 139] on input "UN RUEGO A MI SEÑ" at bounding box center [1331, 133] width 425 height 52
click at [1316, 148] on input "UN OR RUEGO A MI SEÑ" at bounding box center [1331, 133] width 425 height 52
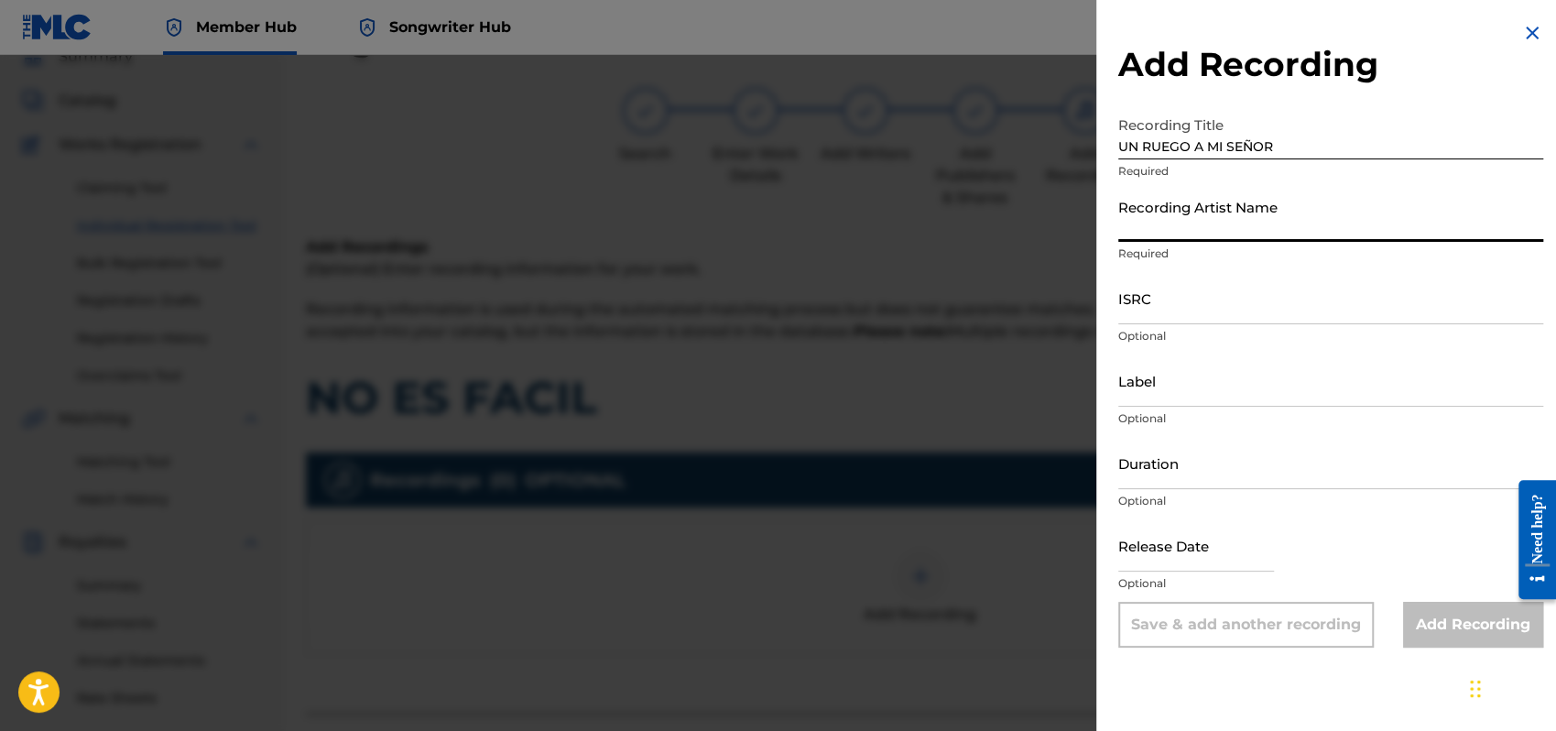
click at [1239, 216] on input "Recording Artist Name" at bounding box center [1331, 216] width 425 height 52
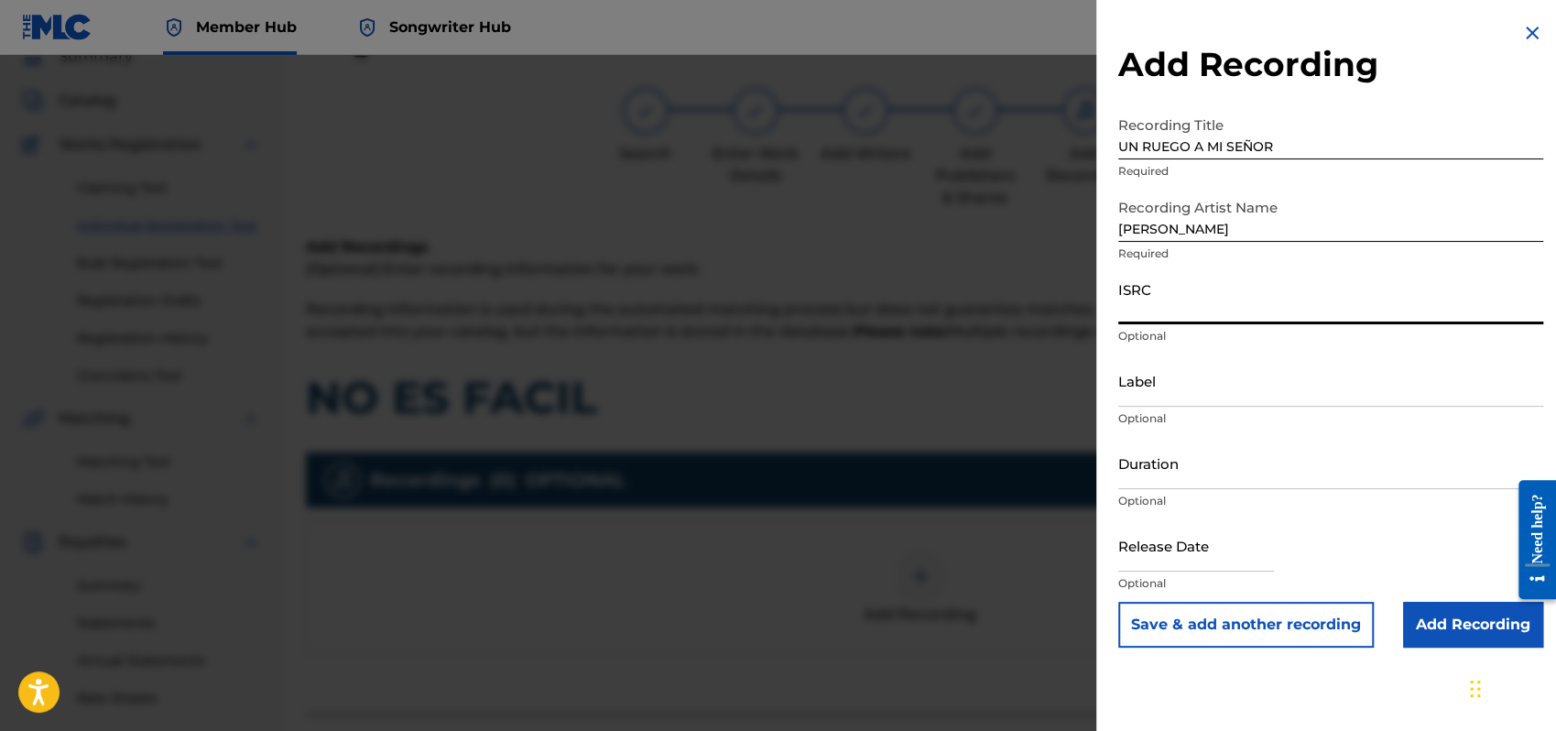
click at [1149, 306] on input "ISRC" at bounding box center [1331, 298] width 425 height 52
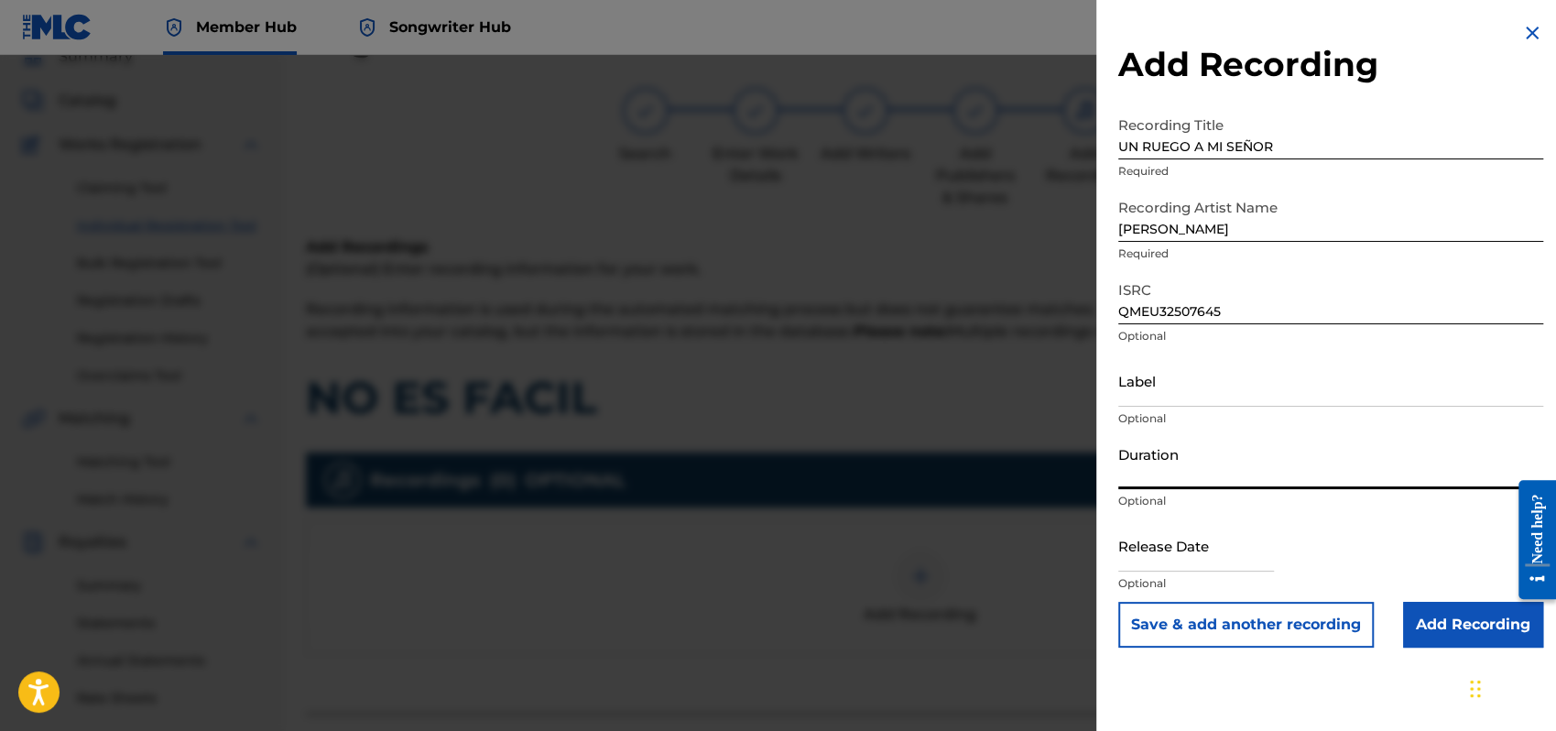
click at [1126, 475] on input "Duration" at bounding box center [1331, 463] width 425 height 52
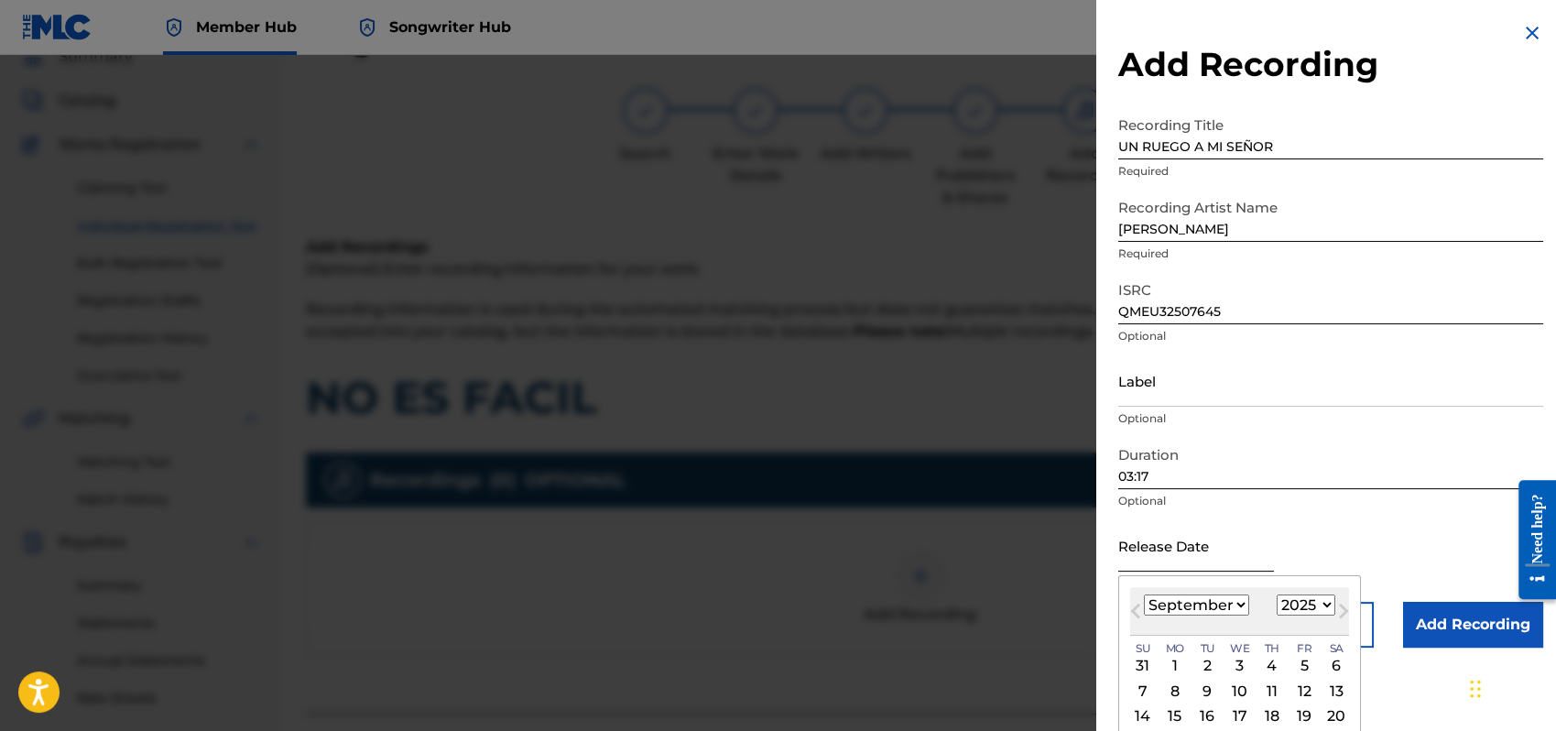
click at [1173, 552] on input "text" at bounding box center [1197, 545] width 156 height 52
click at [1247, 606] on select "January February March April May June July August September October November De…" at bounding box center [1196, 605] width 105 height 21
click at [1144, 595] on select "January February March April May June July August September October November De…" at bounding box center [1196, 605] width 105 height 21
click at [1246, 660] on div "1" at bounding box center [1240, 666] width 22 height 22
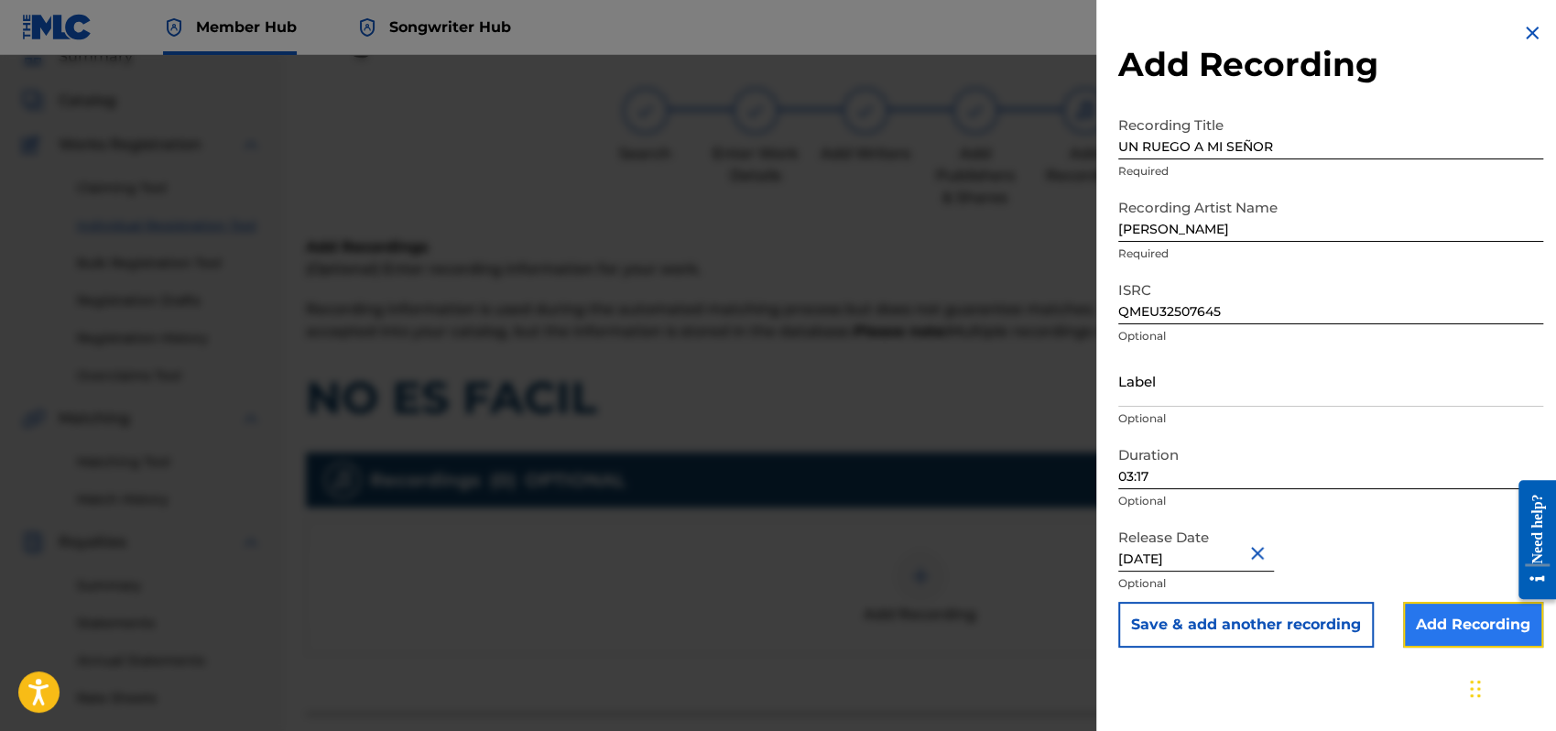
click at [1457, 624] on input "Add Recording" at bounding box center [1473, 625] width 140 height 46
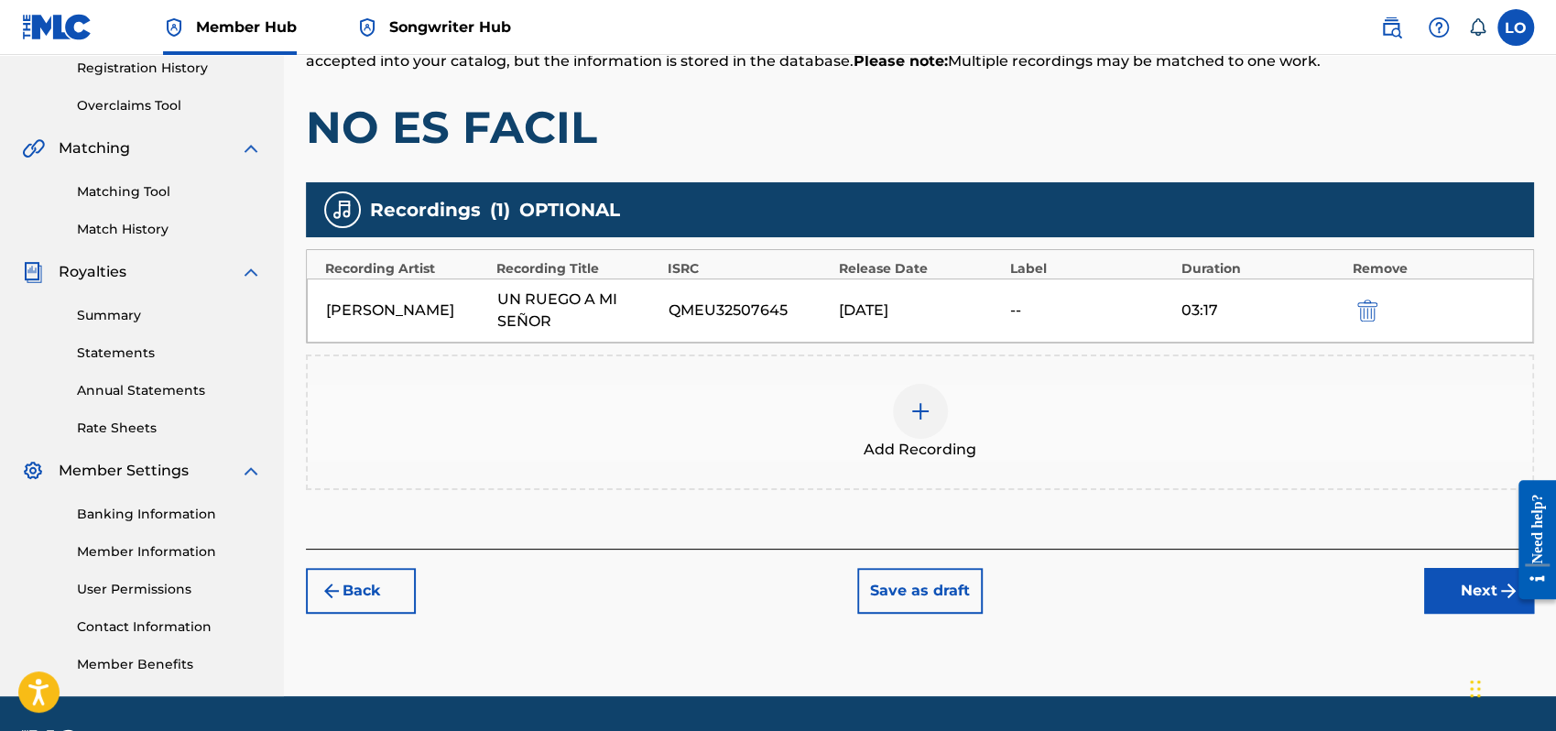
scroll to position [404, 0]
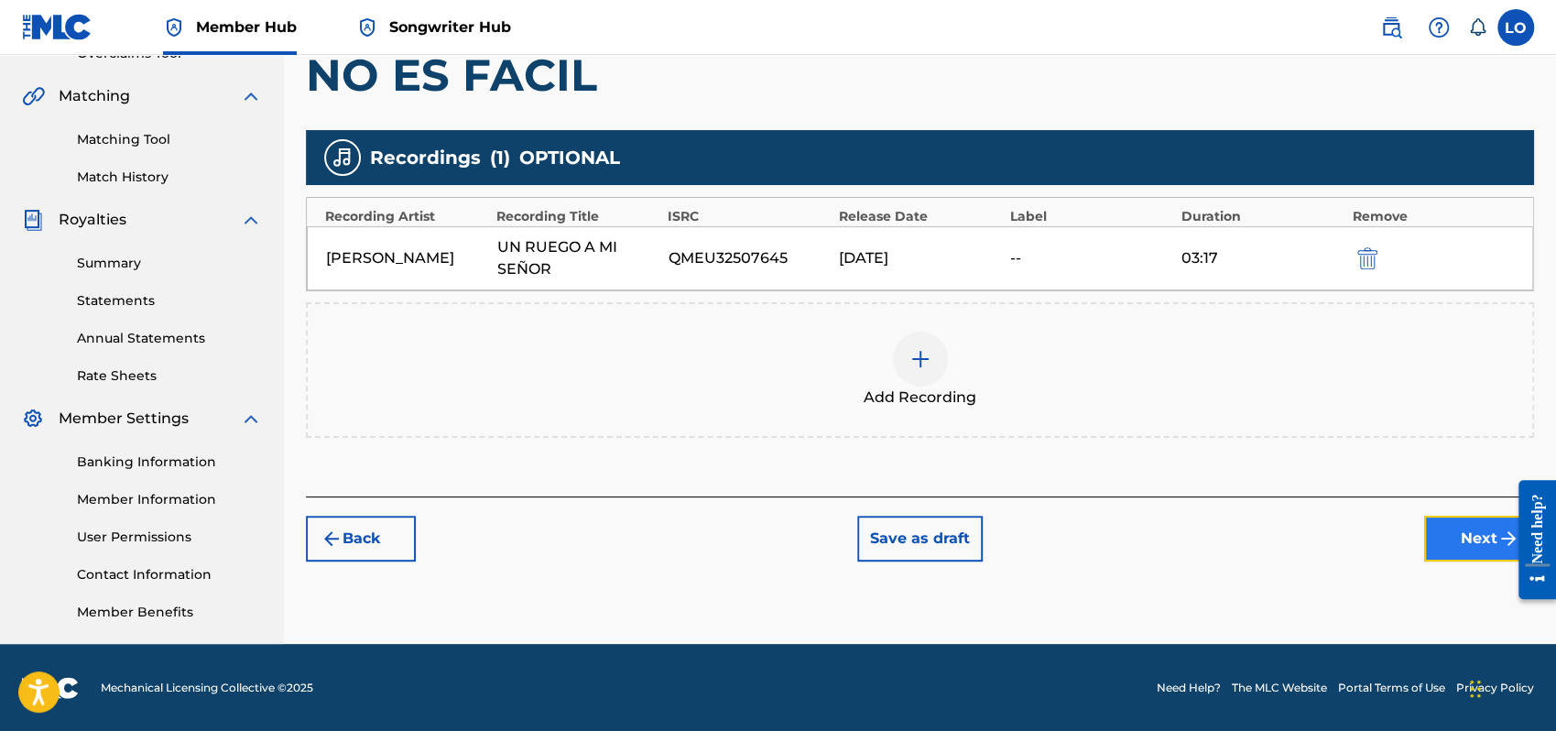
click at [1486, 534] on button "Next" at bounding box center [1479, 539] width 110 height 46
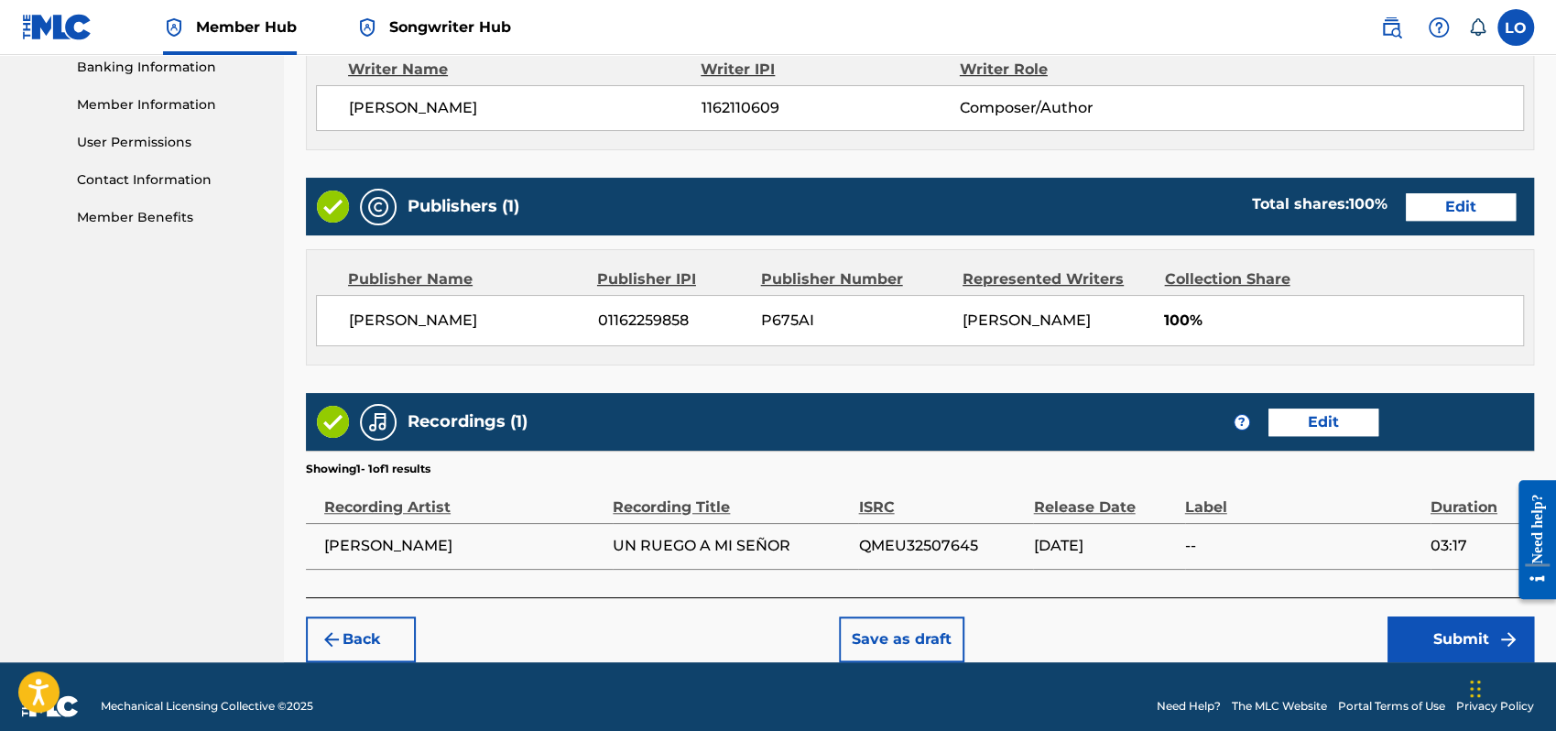
scroll to position [816, 0]
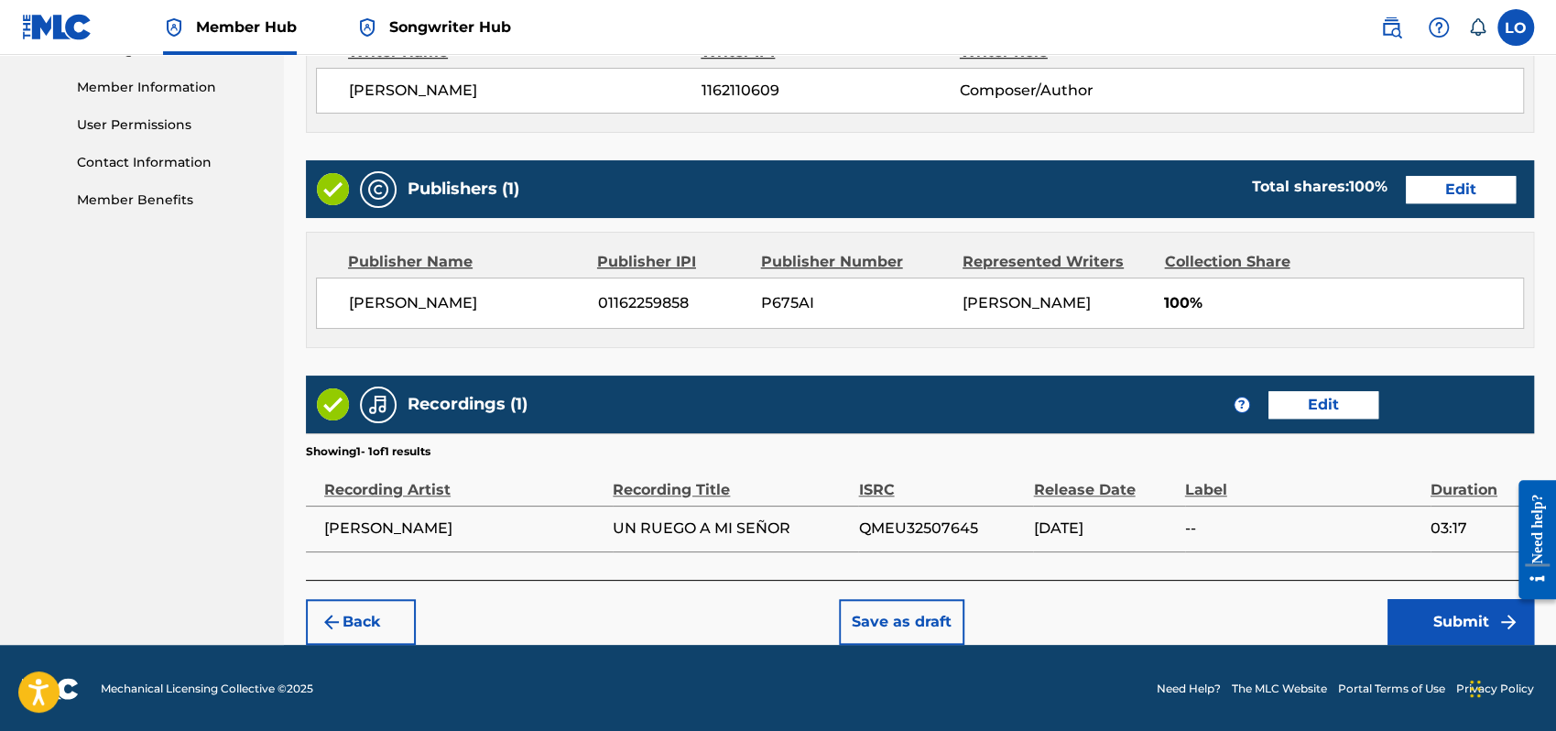
drag, startPoint x: 1557, startPoint y: 144, endPoint x: 23, endPoint y: 75, distance: 1535.9
click at [1436, 607] on button "Submit" at bounding box center [1461, 622] width 147 height 46
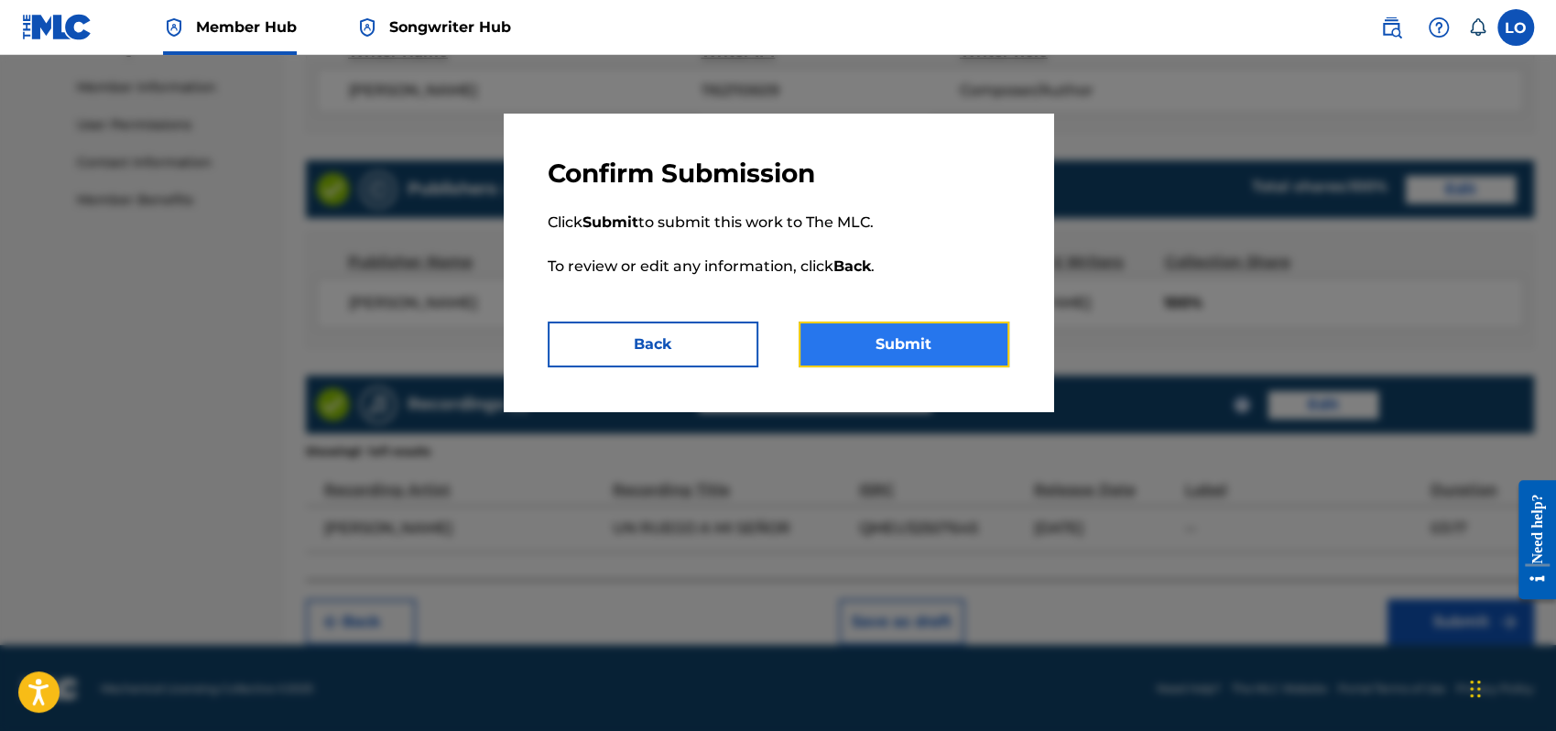
click at [885, 334] on button "Submit" at bounding box center [904, 345] width 211 height 46
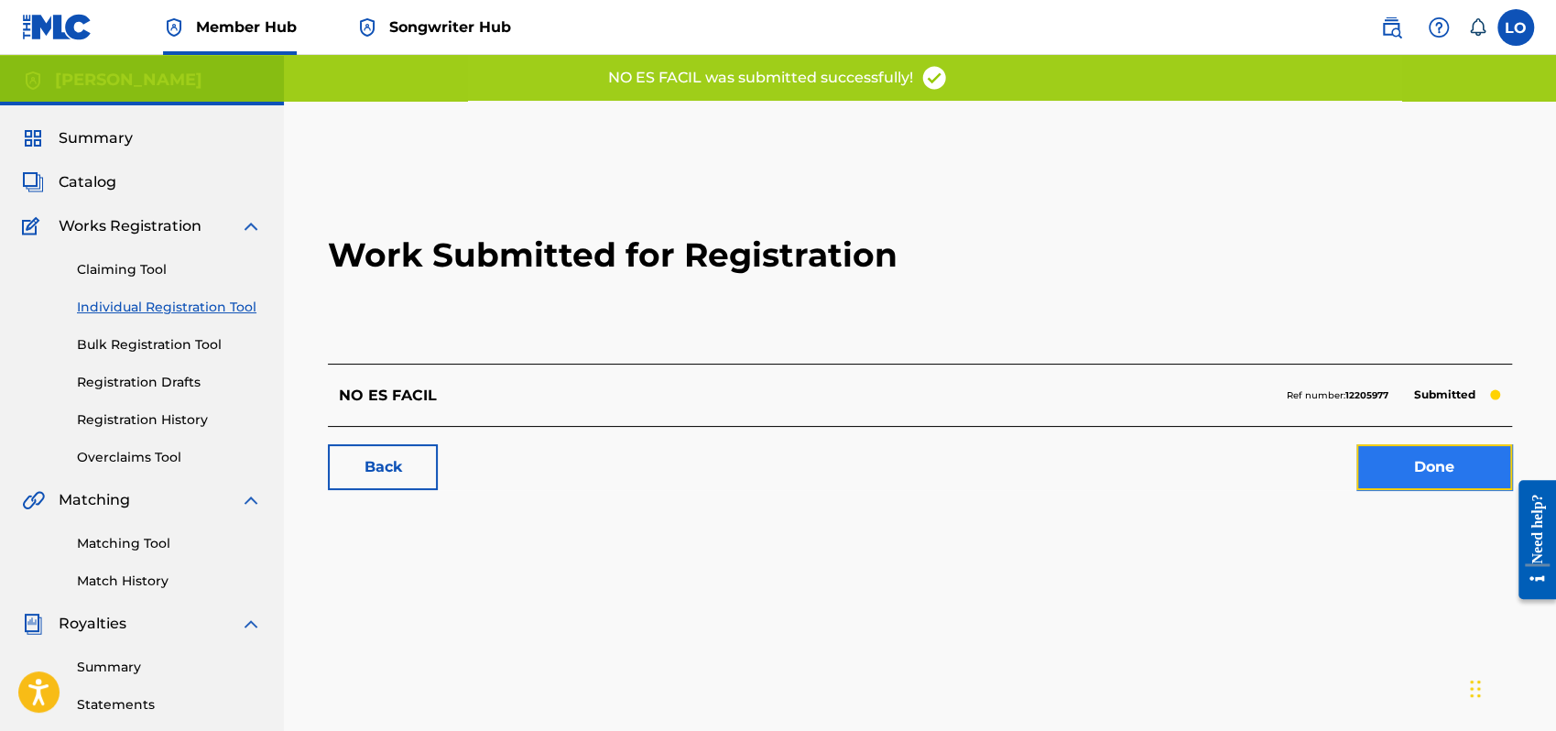
click at [1408, 467] on link "Done" at bounding box center [1435, 467] width 156 height 46
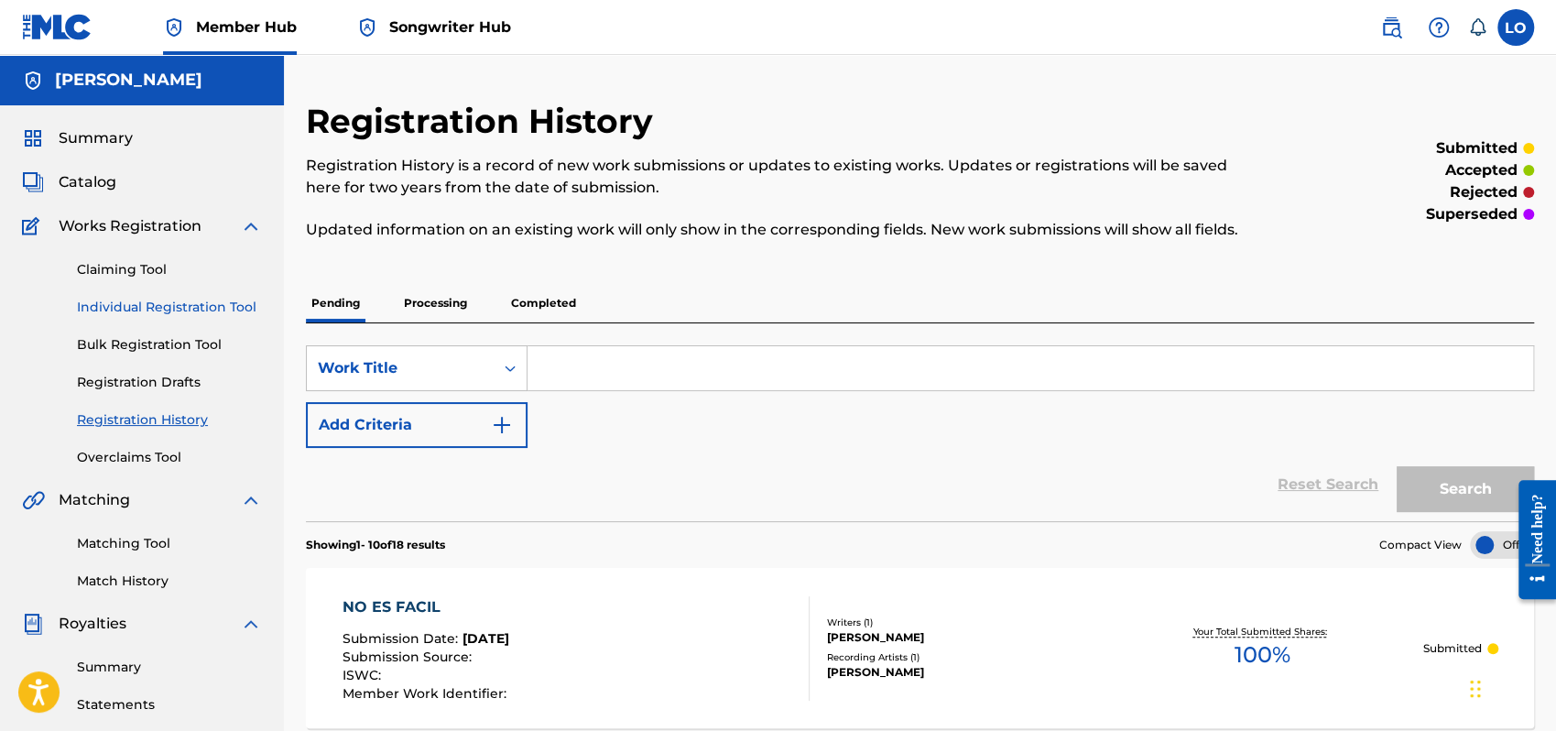
click at [178, 305] on link "Individual Registration Tool" at bounding box center [169, 307] width 185 height 19
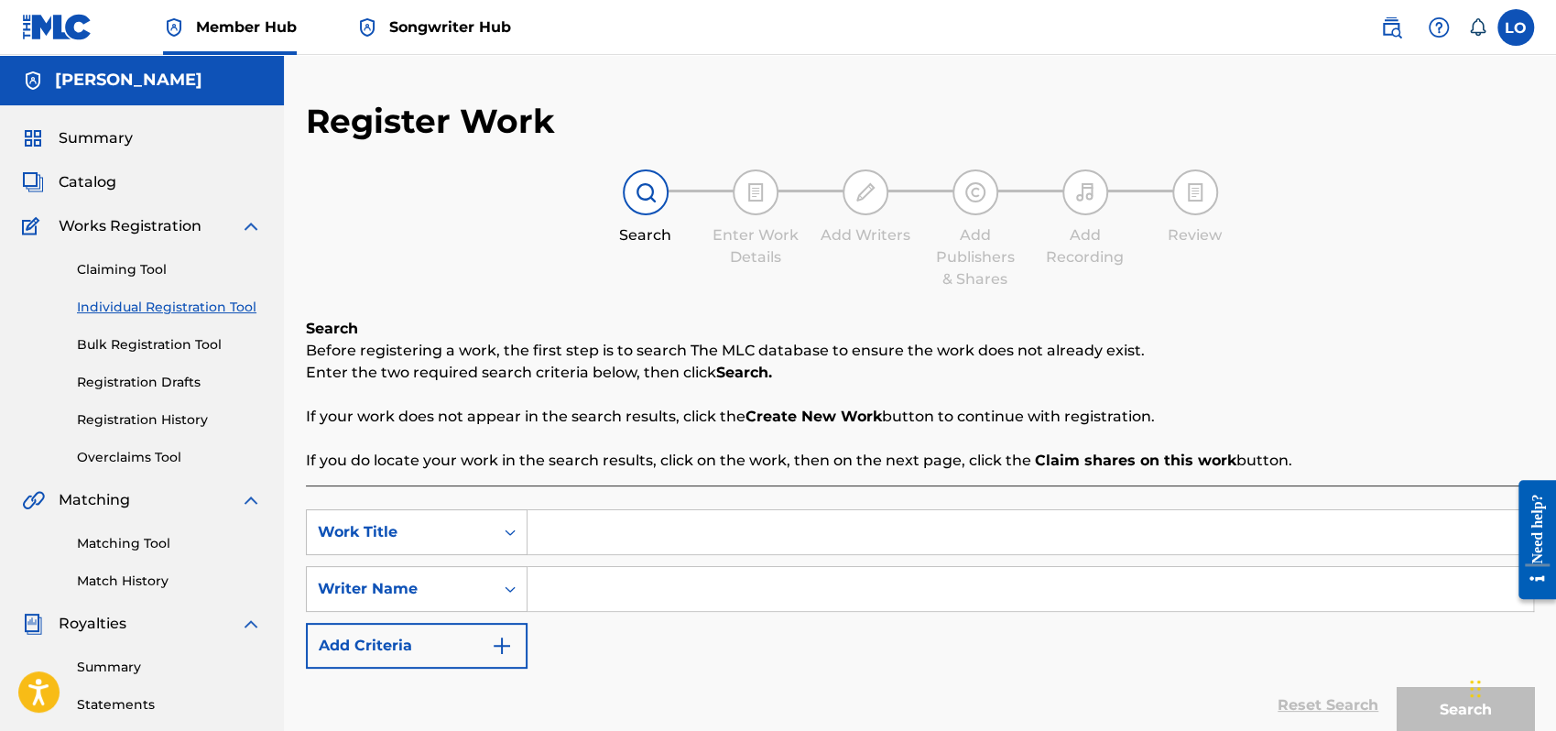
click at [575, 522] on input "Search Form" at bounding box center [1031, 532] width 1006 height 44
click at [579, 593] on input "Search Form" at bounding box center [1031, 589] width 1006 height 44
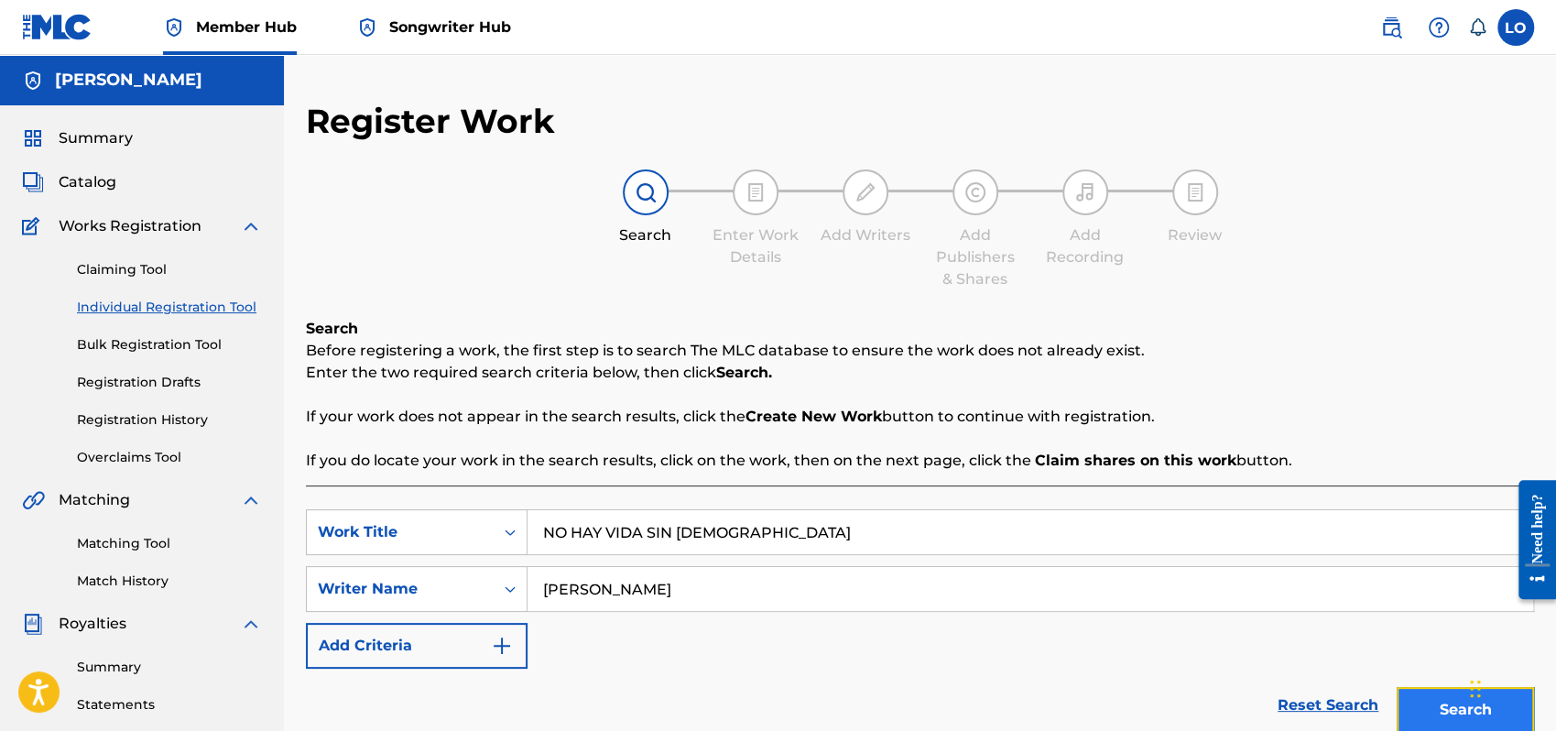
click at [1446, 704] on button "Search" at bounding box center [1465, 710] width 137 height 46
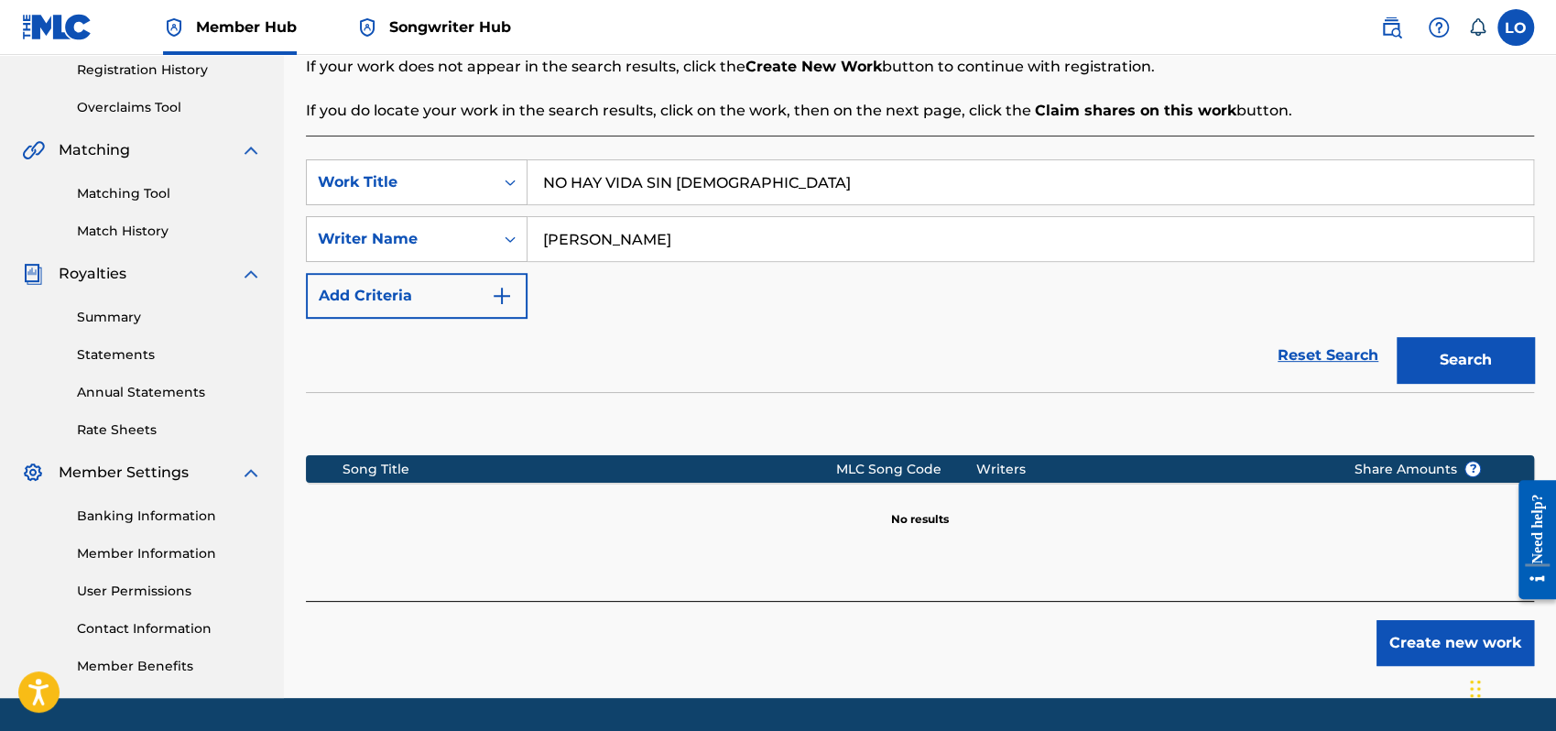
scroll to position [404, 0]
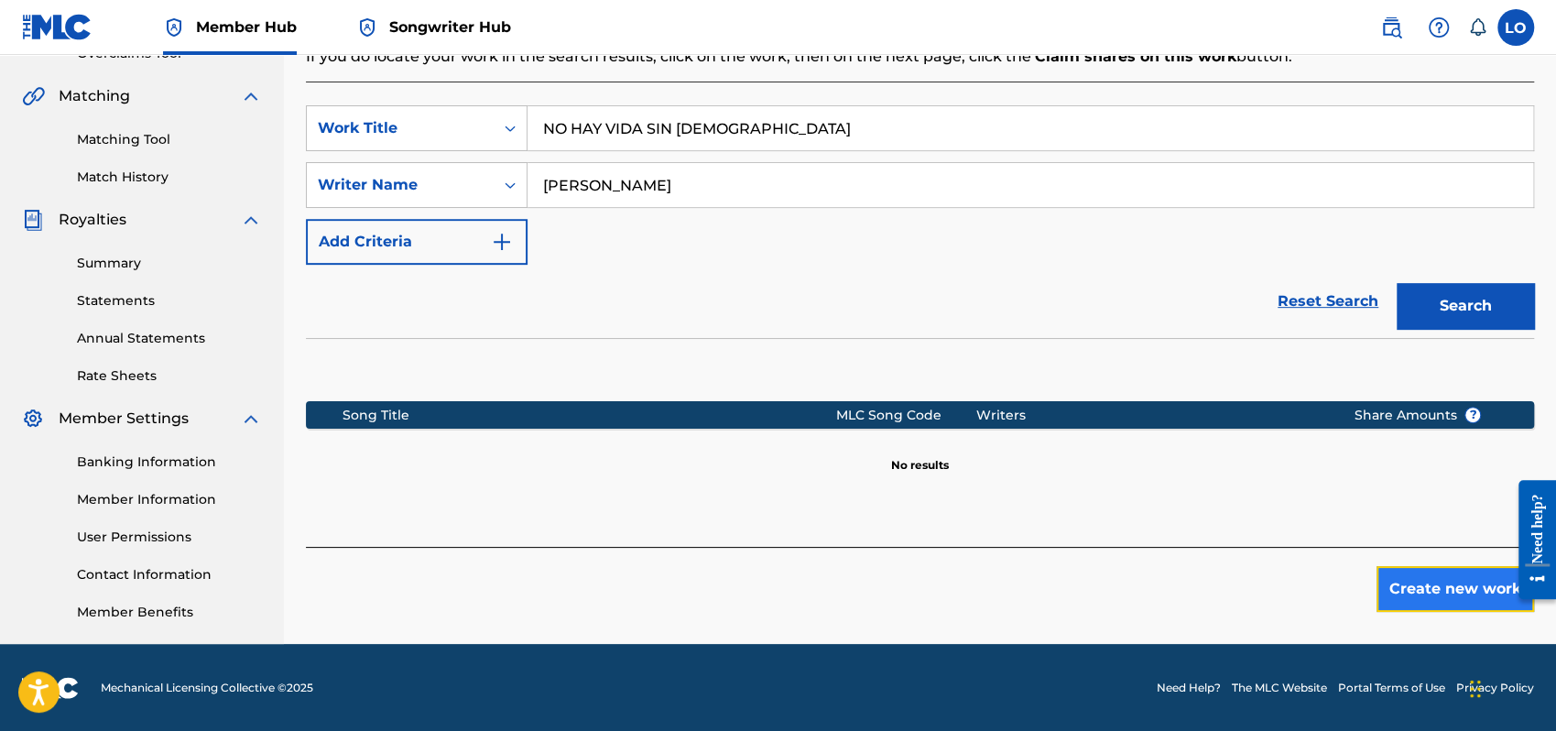
click at [1447, 598] on button "Create new work" at bounding box center [1456, 589] width 158 height 46
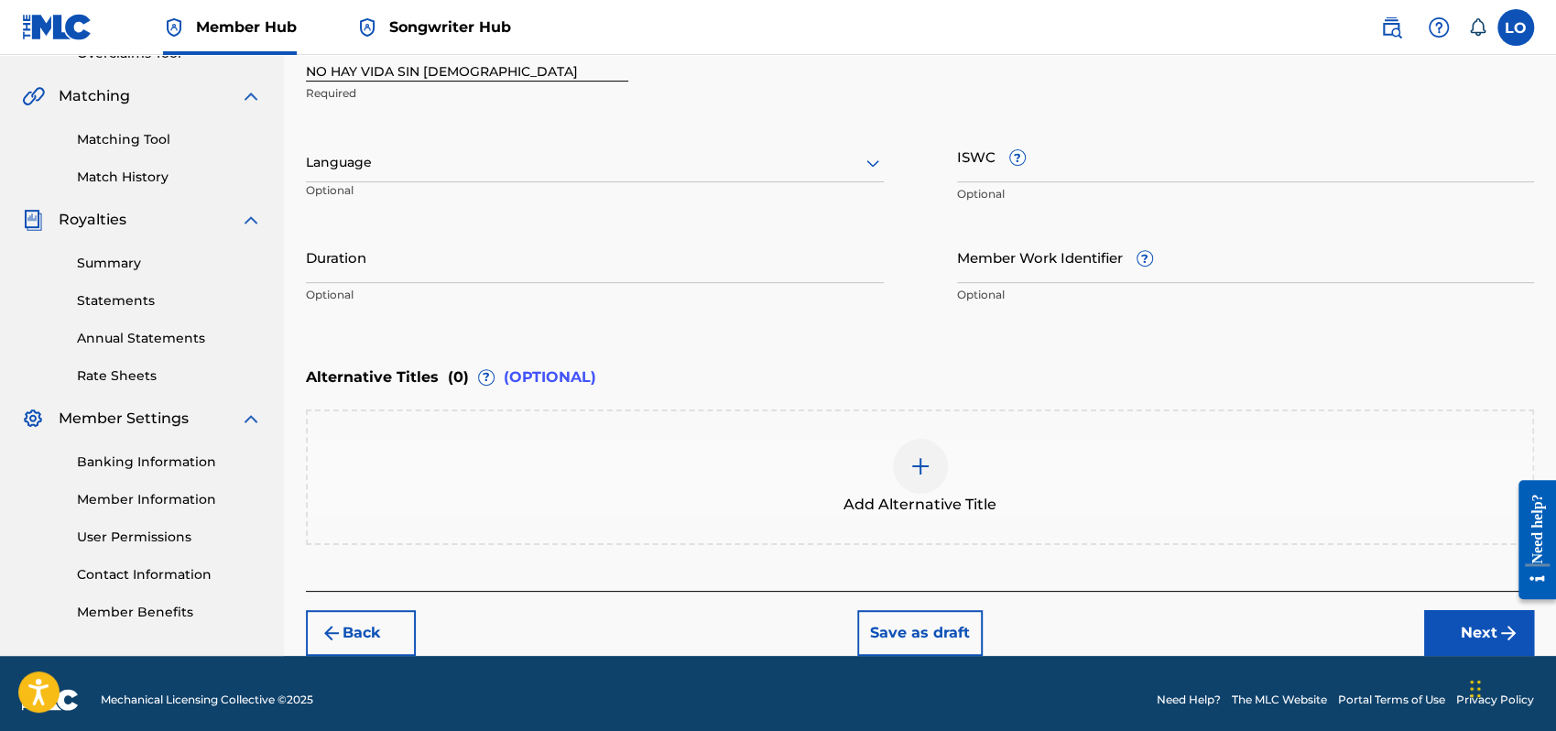
click at [874, 158] on icon at bounding box center [873, 163] width 22 height 22
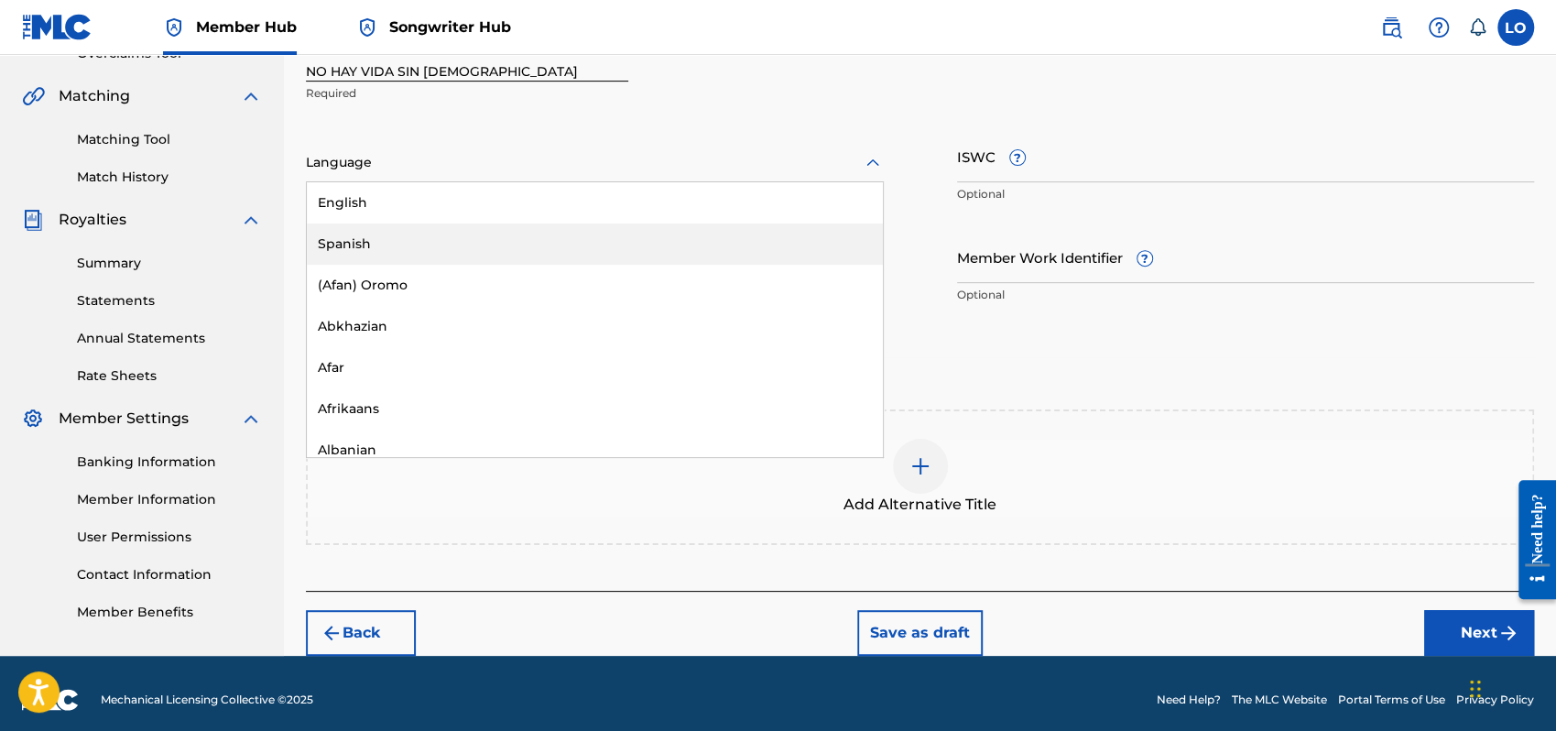
click at [447, 235] on div "Spanish" at bounding box center [595, 244] width 576 height 41
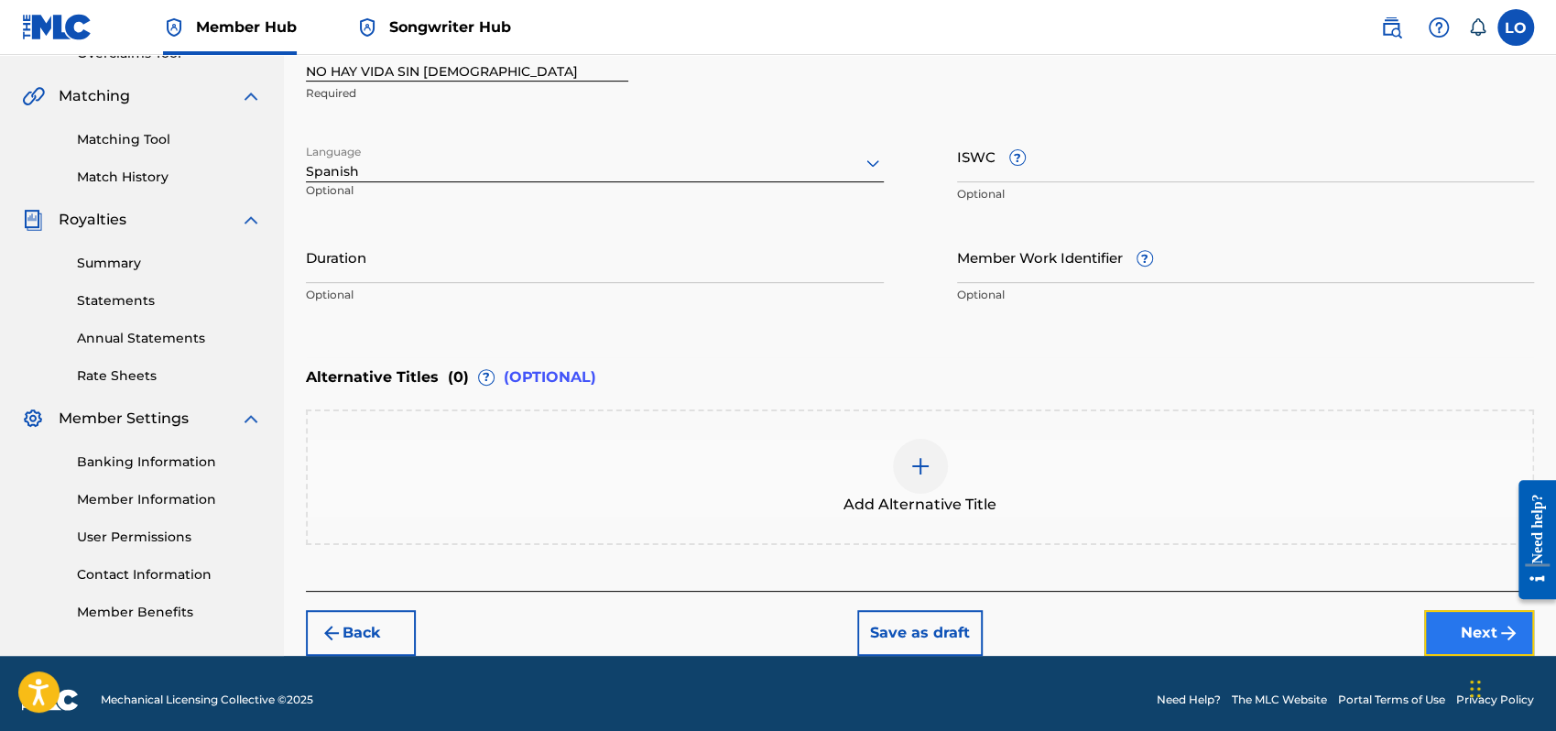
click at [1433, 618] on button "Next" at bounding box center [1479, 633] width 110 height 46
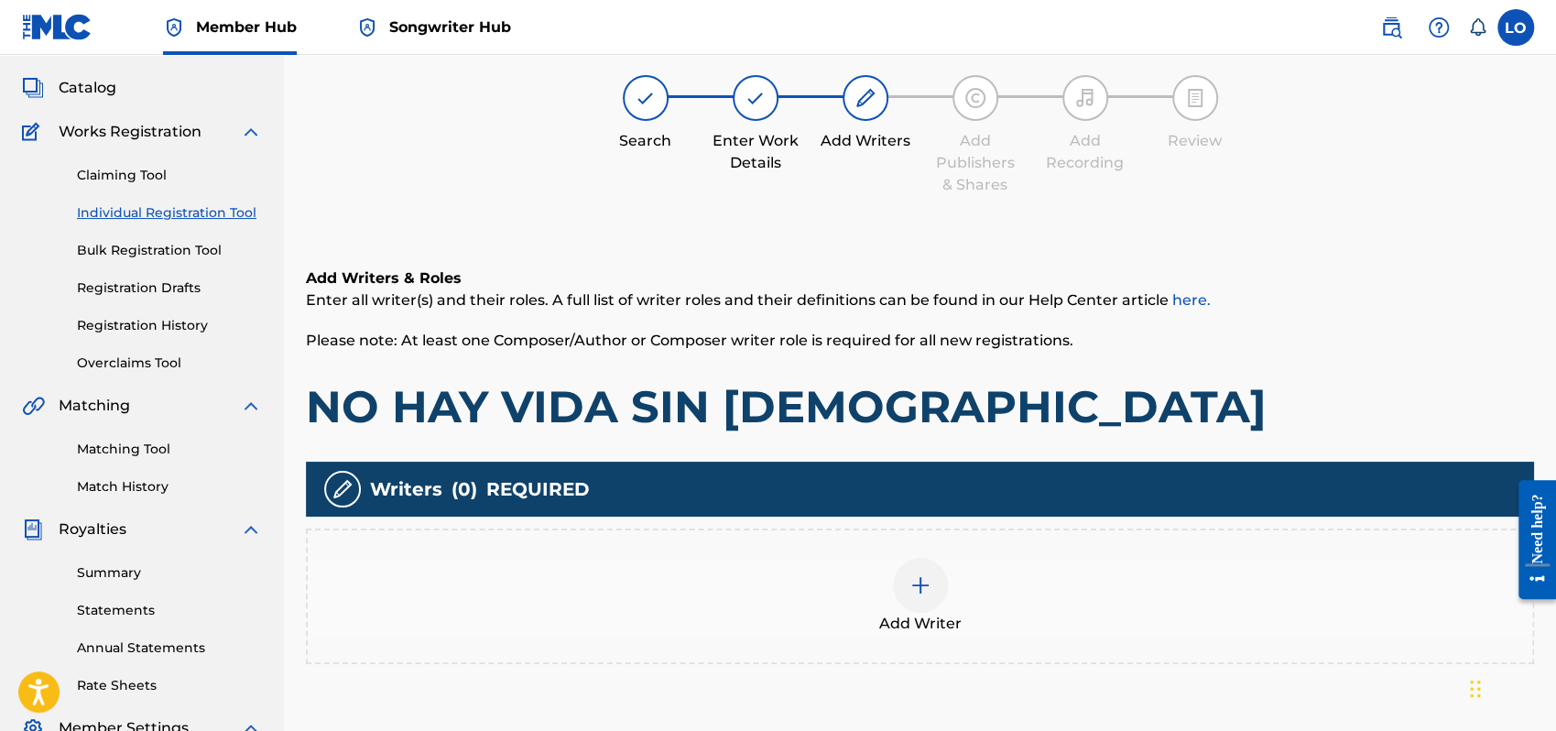
scroll to position [82, 0]
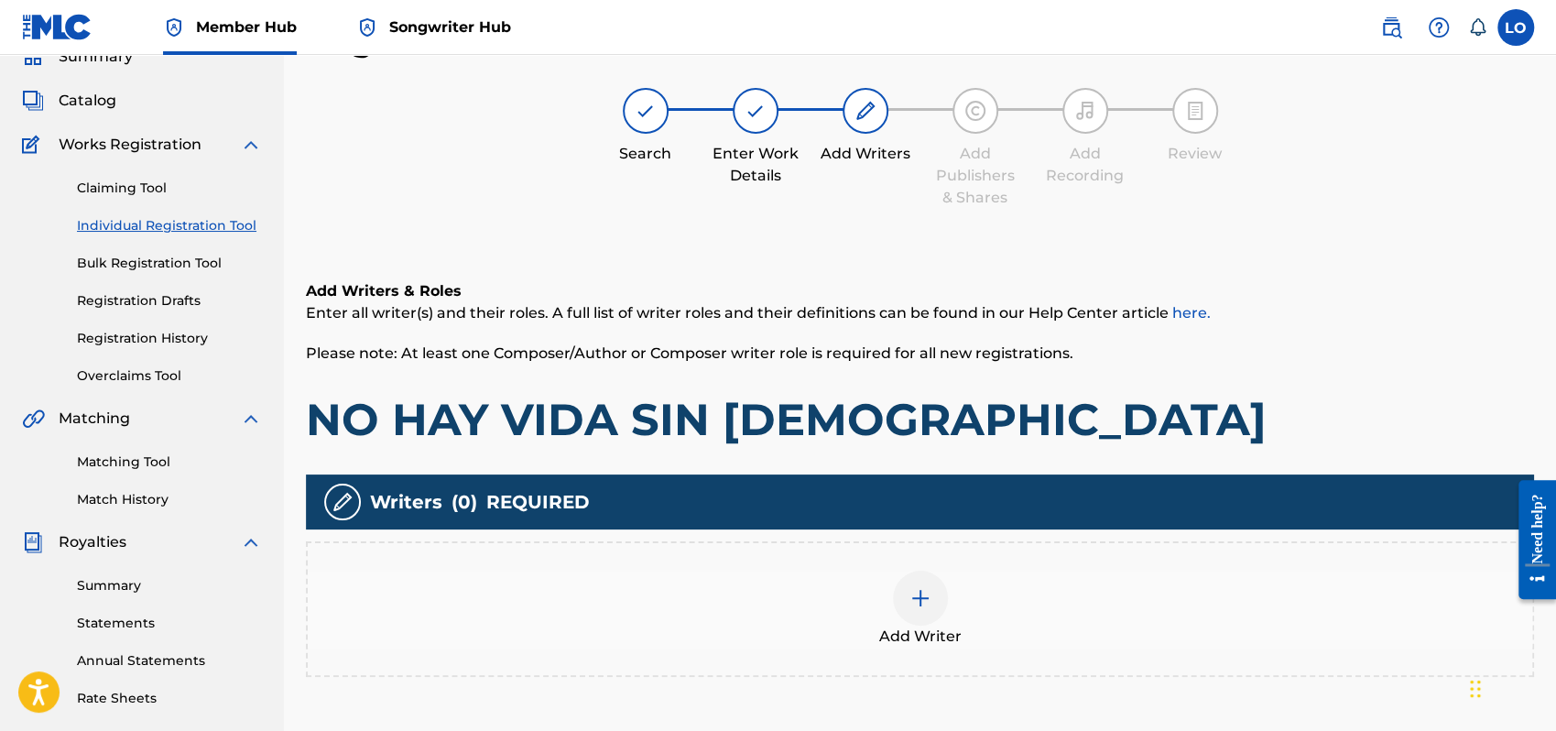
click at [919, 603] on img at bounding box center [921, 598] width 22 height 22
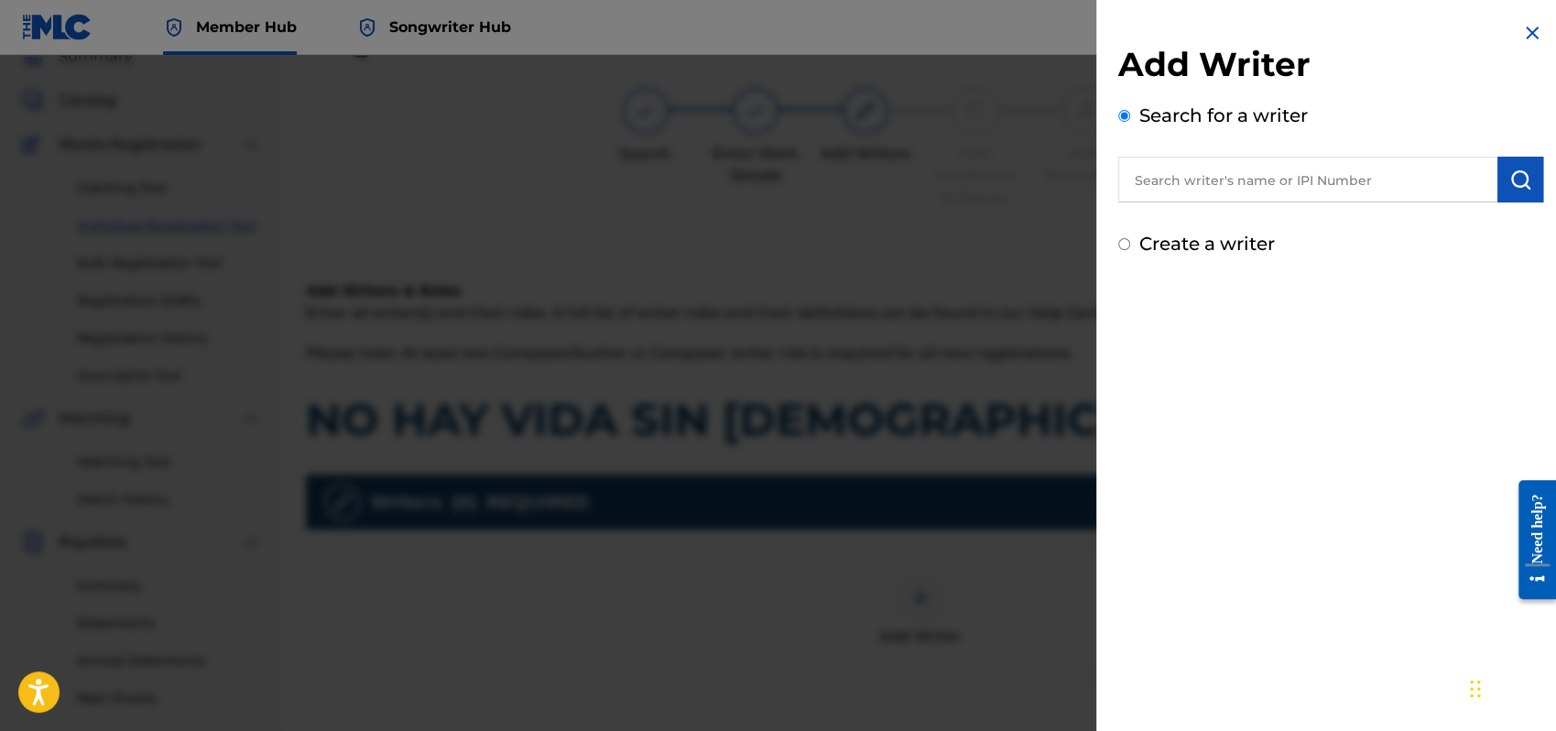
click at [1124, 242] on input "Create a writer" at bounding box center [1125, 244] width 12 height 12
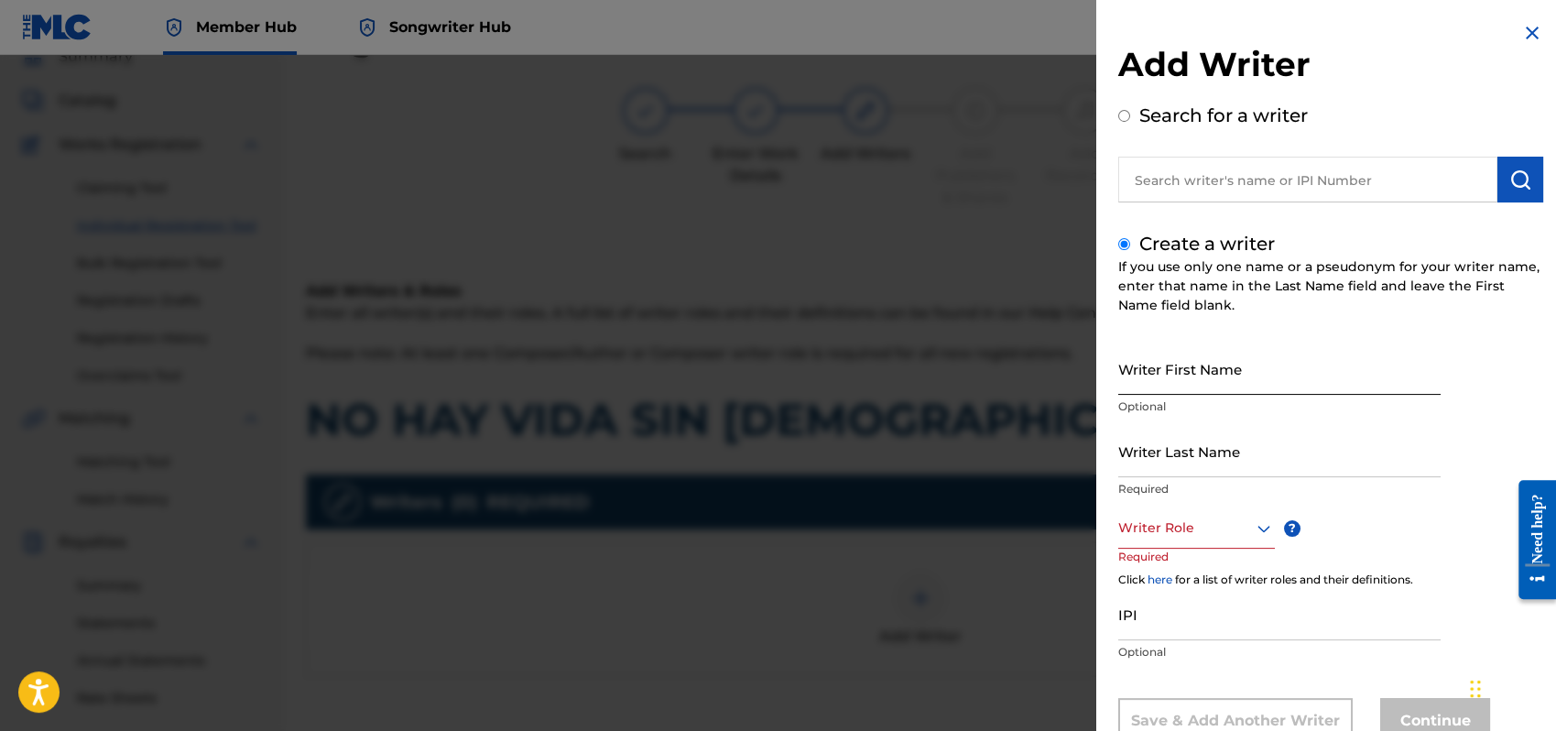
click at [1156, 373] on input "Writer First Name" at bounding box center [1280, 369] width 322 height 52
click at [1195, 450] on input "Writer Last Name" at bounding box center [1280, 451] width 322 height 52
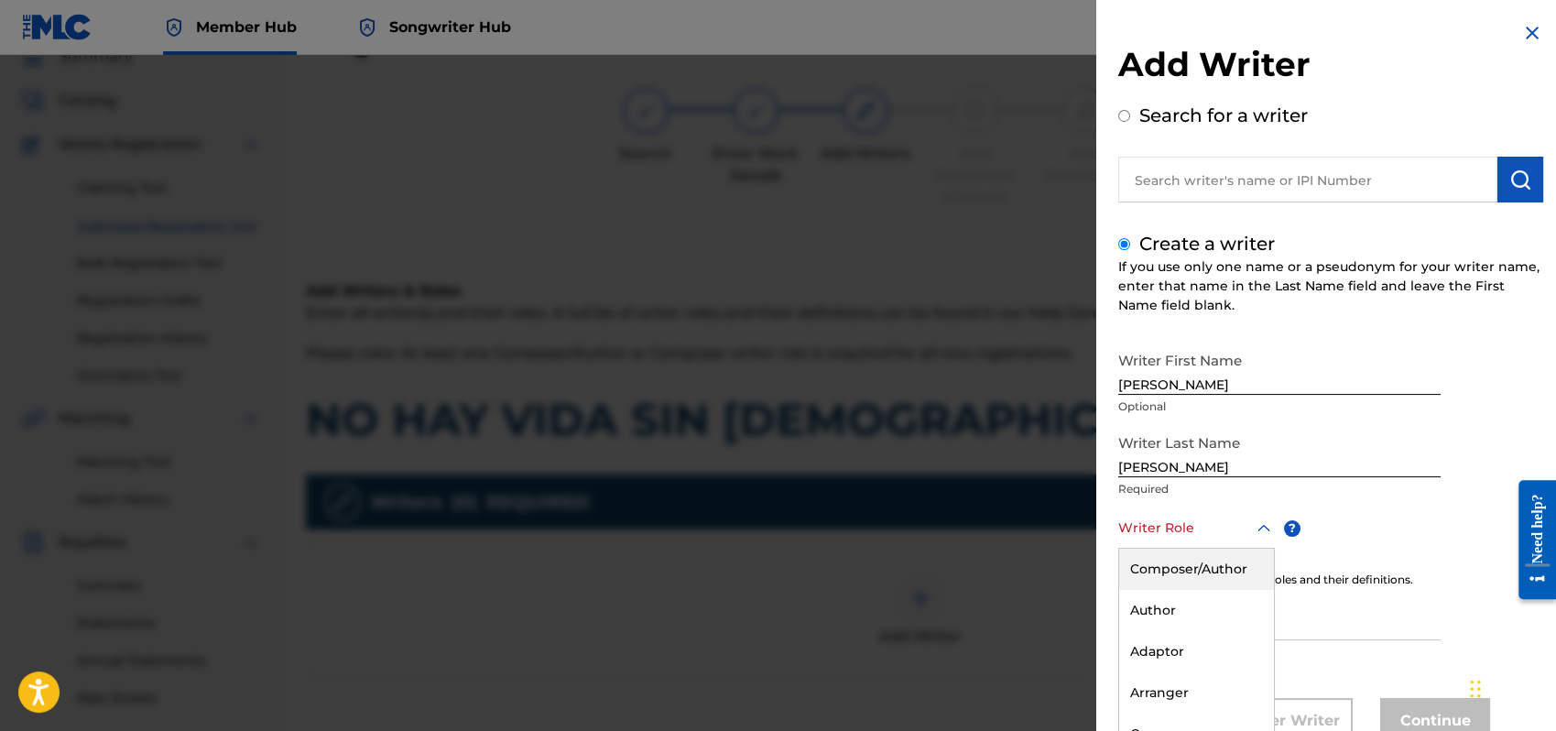
scroll to position [61, 0]
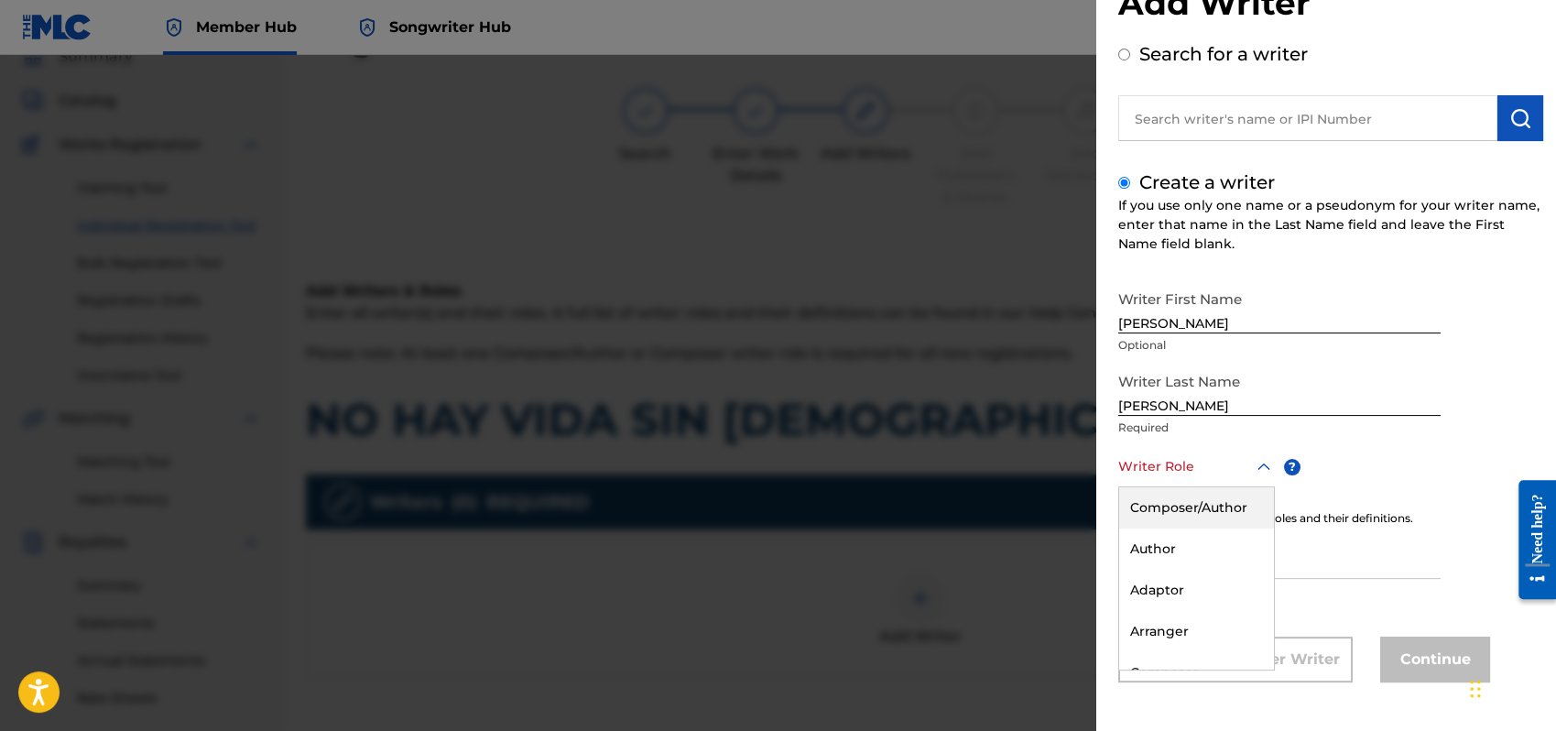
click at [1261, 487] on div "8 results available. Use Up and Down to choose options, press Enter to select t…" at bounding box center [1197, 466] width 157 height 41
click at [1151, 507] on div "Composer/Author" at bounding box center [1196, 507] width 155 height 41
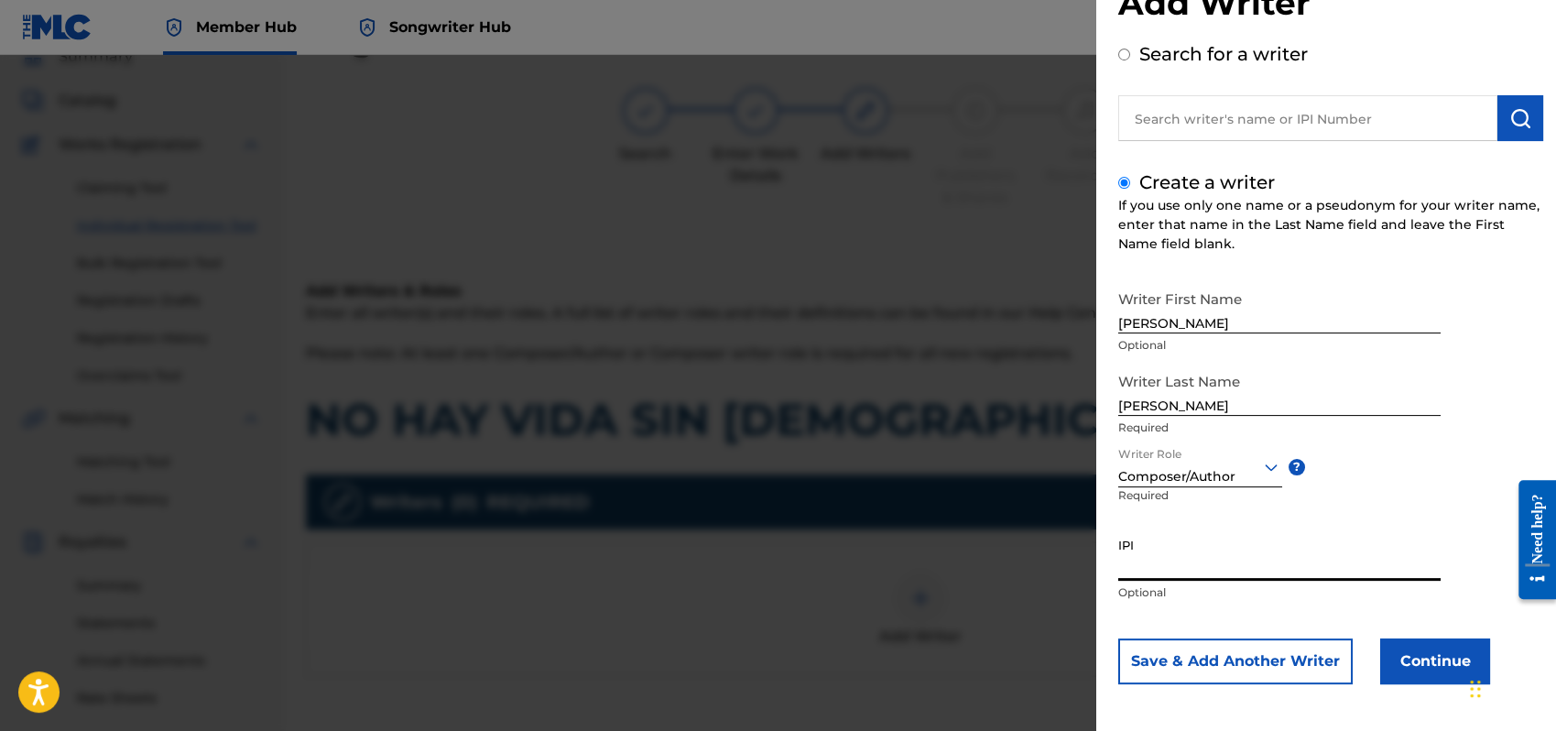
click at [1154, 571] on input "IPI" at bounding box center [1280, 555] width 322 height 52
click at [1429, 655] on button "Continue" at bounding box center [1436, 661] width 110 height 46
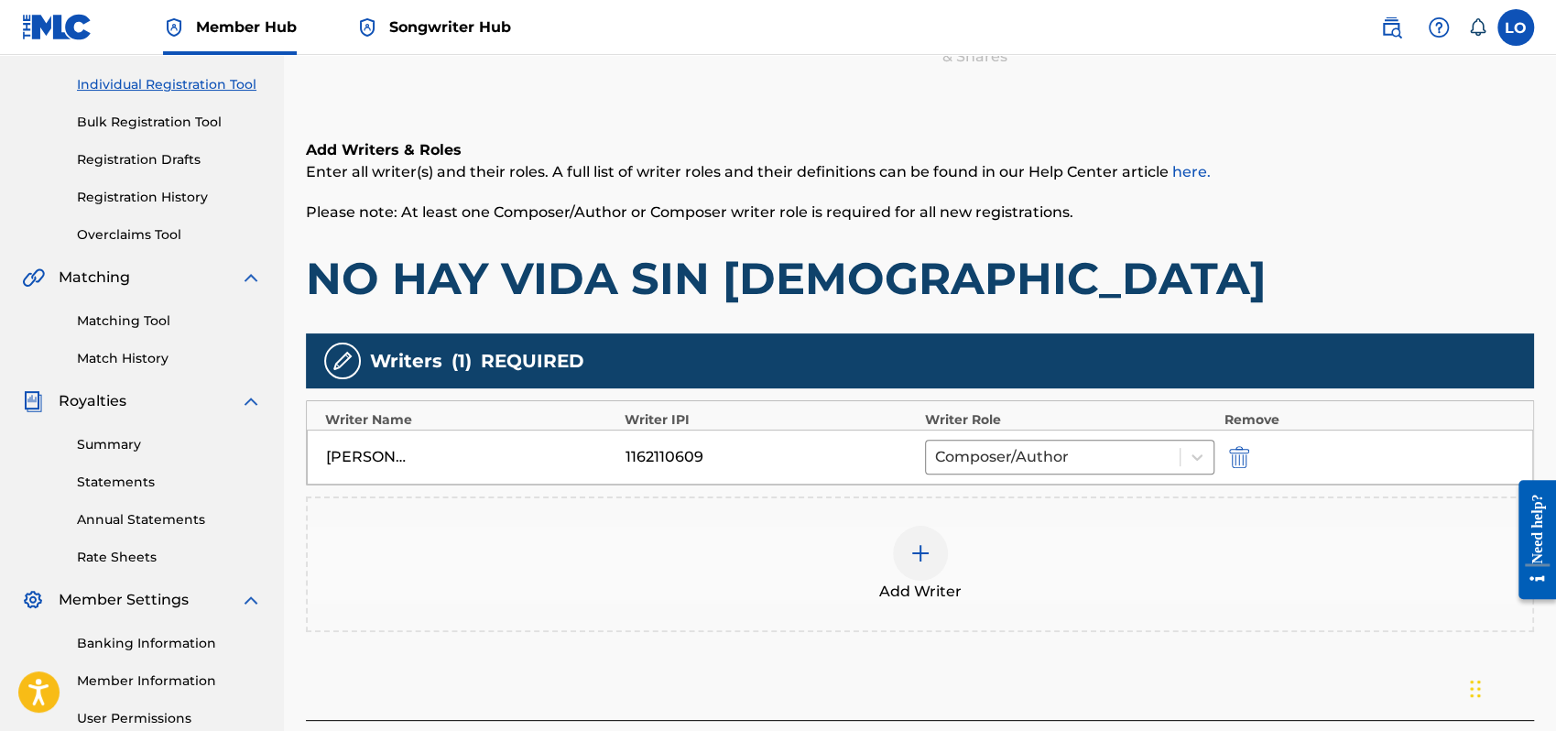
scroll to position [341, 0]
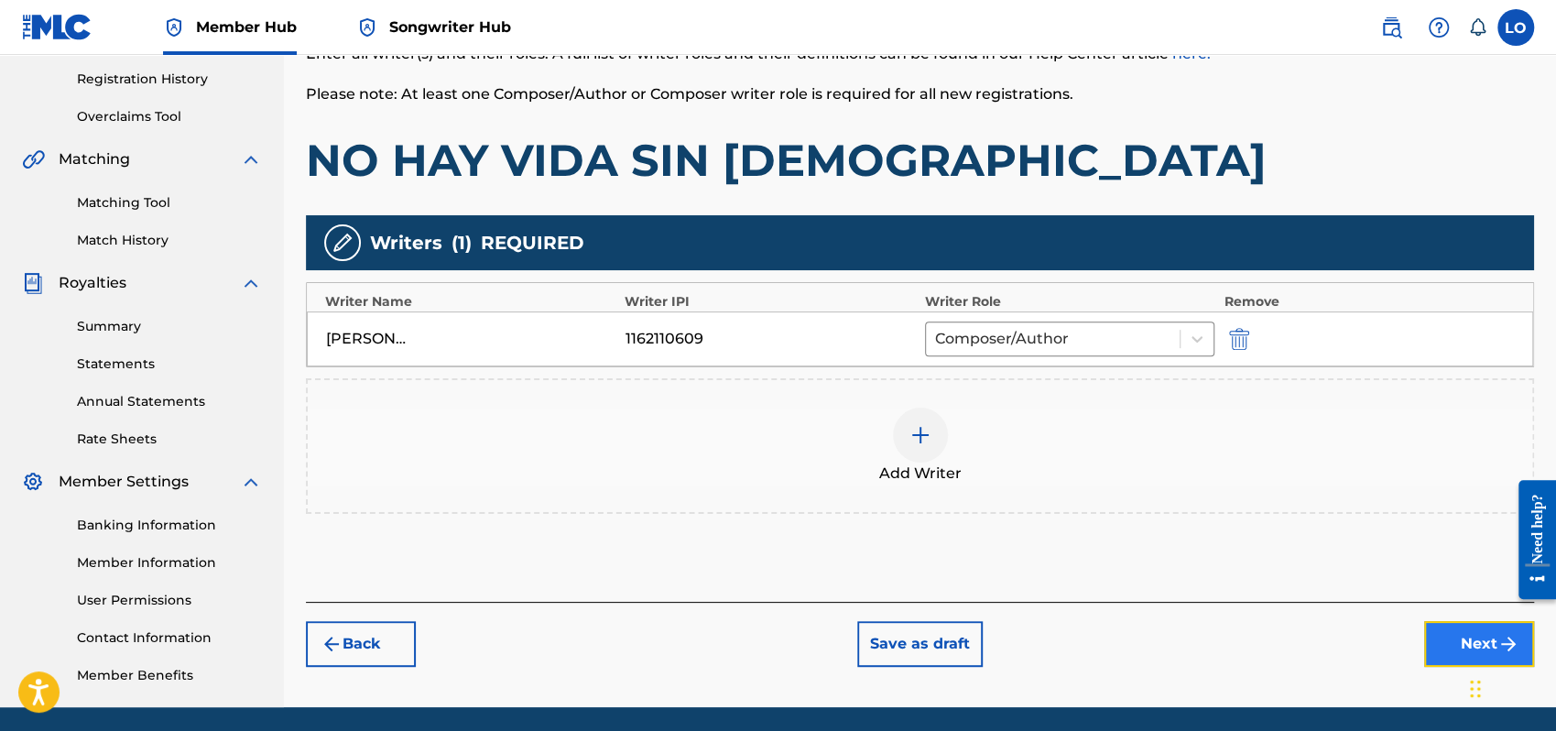
click at [1488, 631] on button "Next" at bounding box center [1479, 644] width 110 height 46
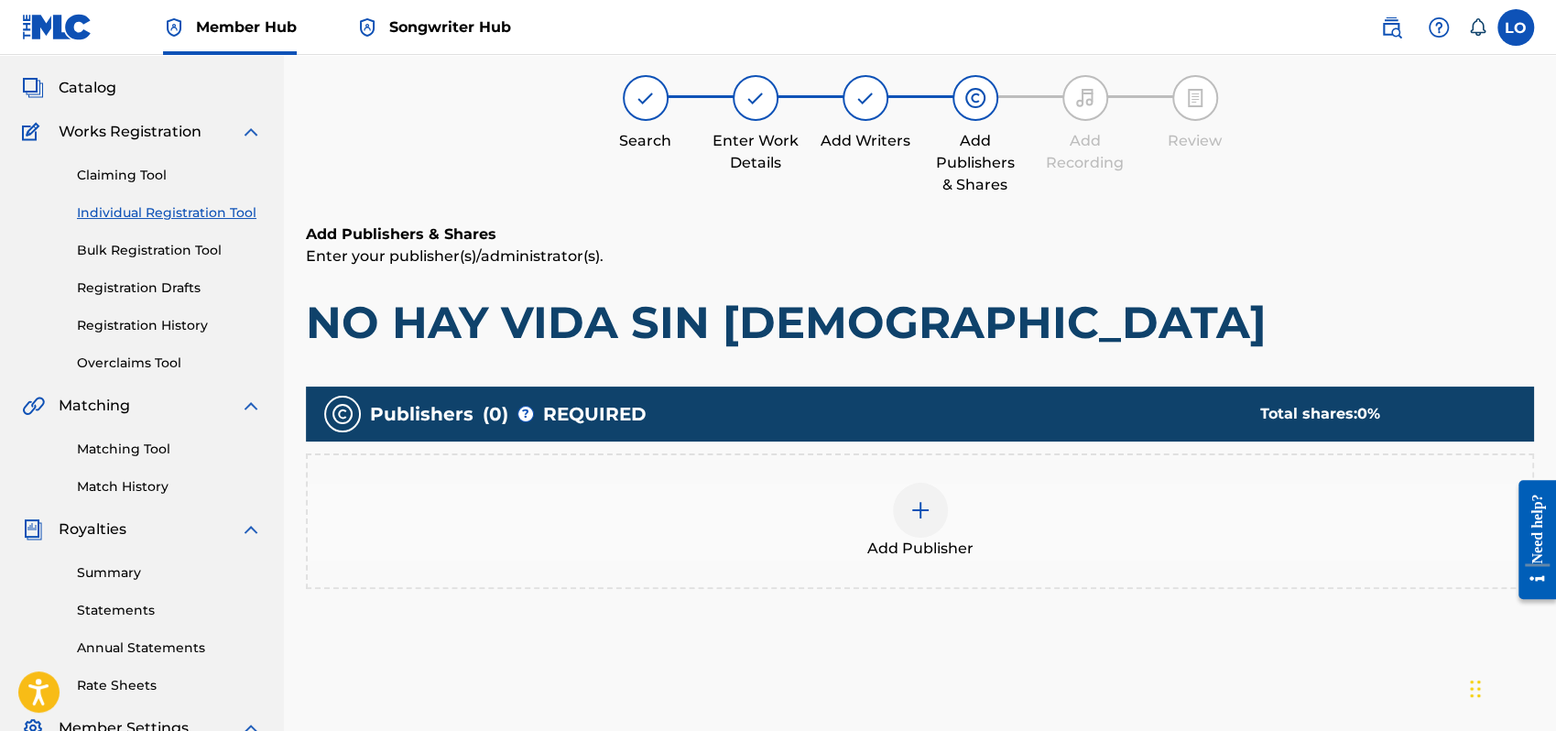
scroll to position [82, 0]
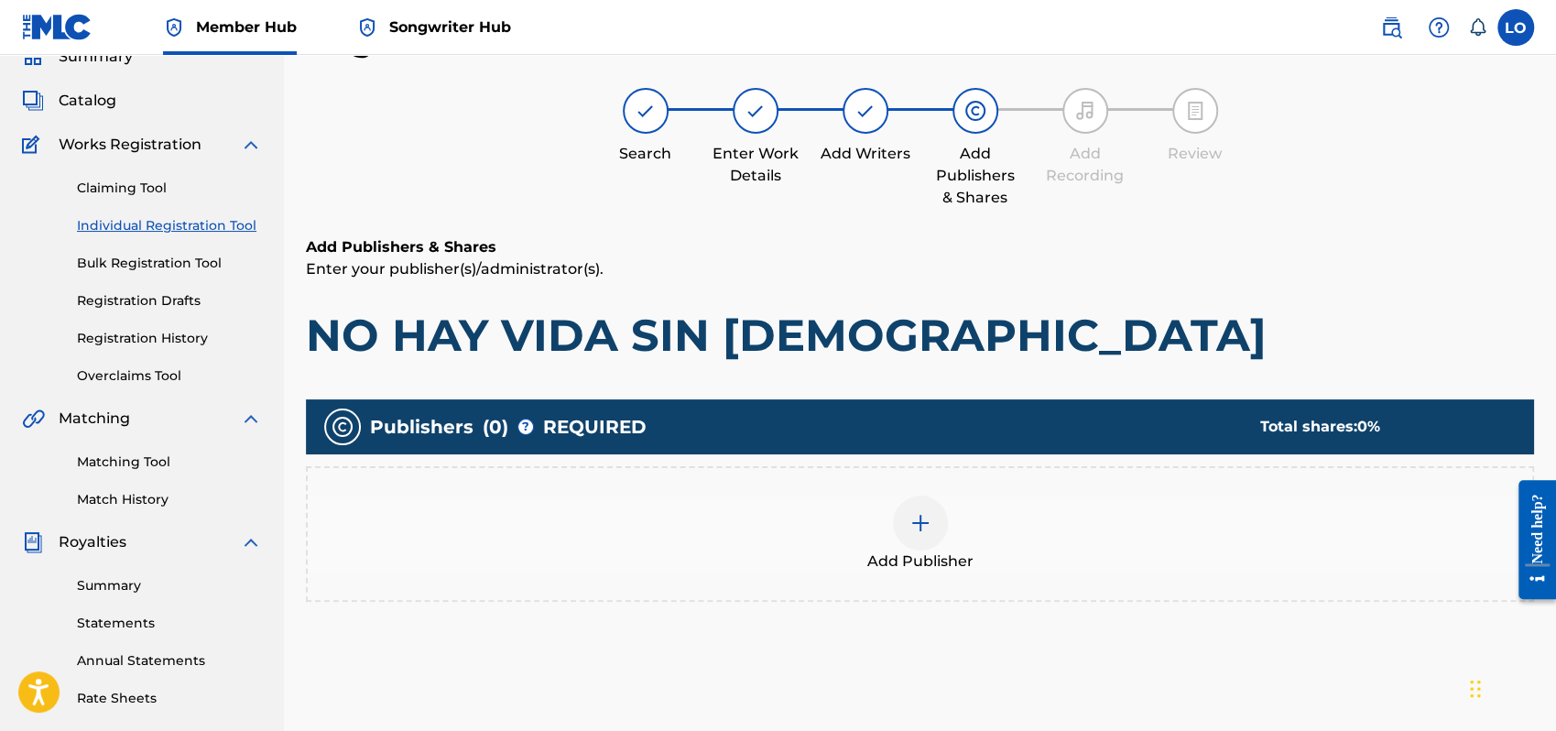
click at [919, 508] on div at bounding box center [920, 523] width 55 height 55
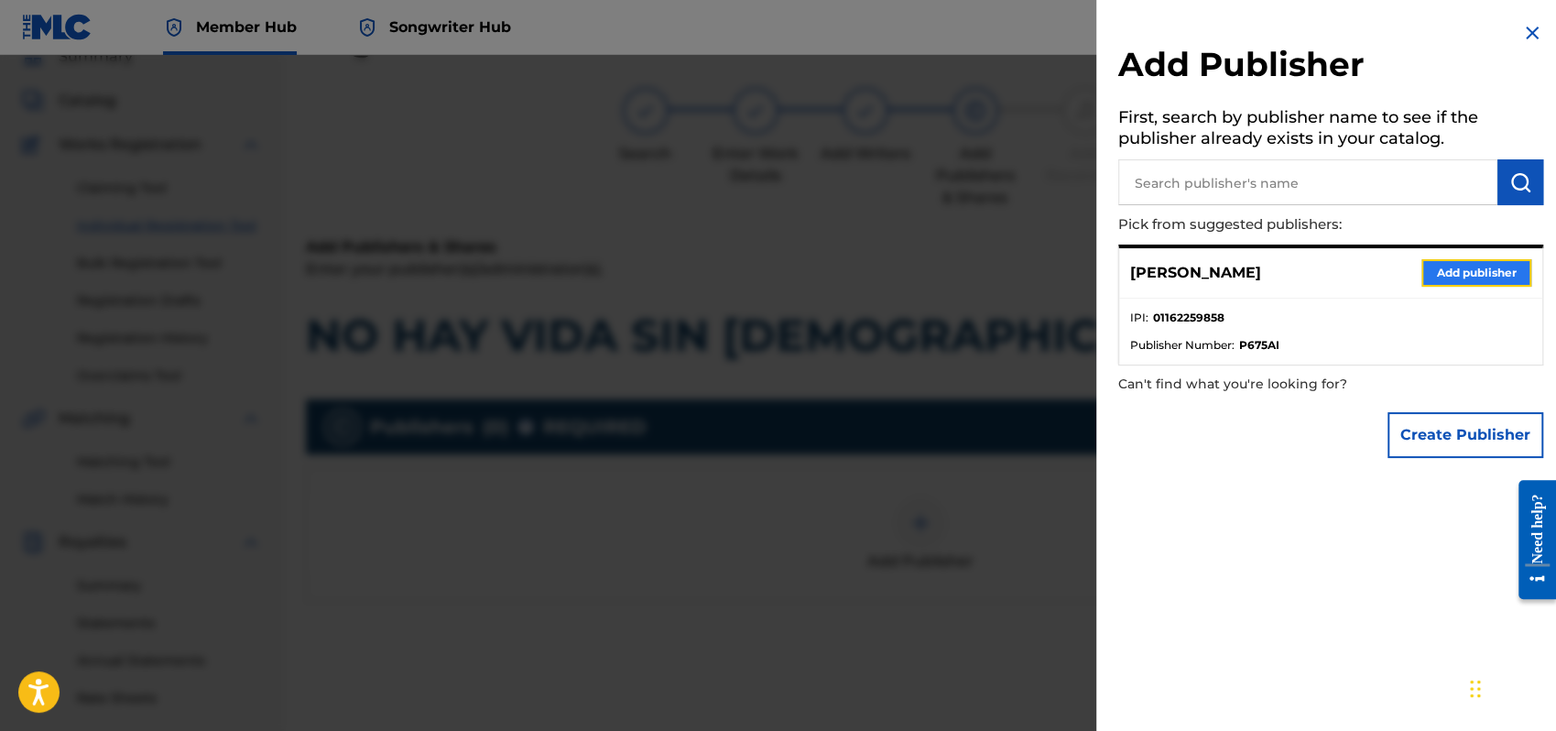
click at [1453, 267] on button "Add publisher" at bounding box center [1477, 272] width 110 height 27
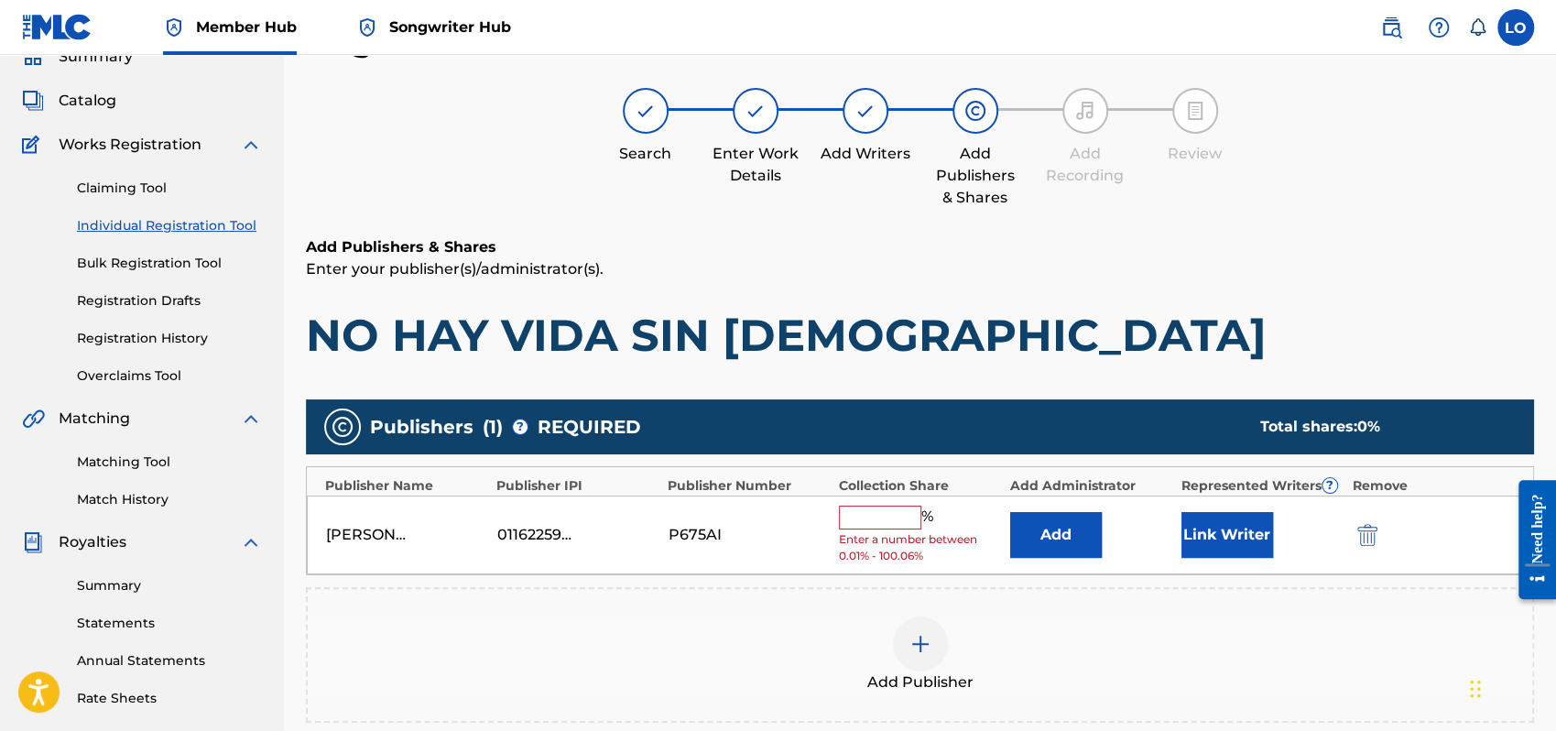
click at [880, 513] on input "text" at bounding box center [880, 518] width 82 height 24
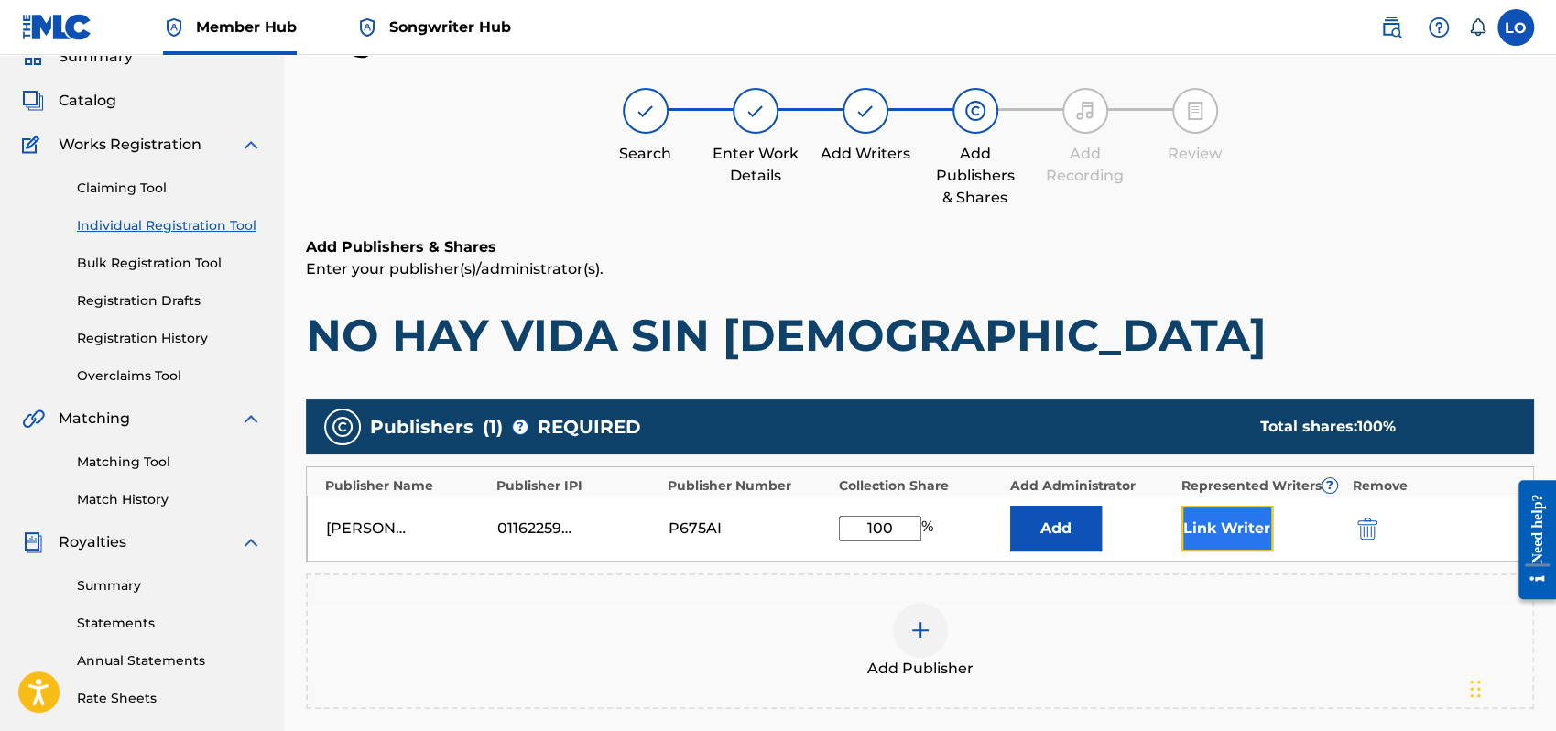
click at [1233, 543] on button "Link Writer" at bounding box center [1228, 529] width 92 height 46
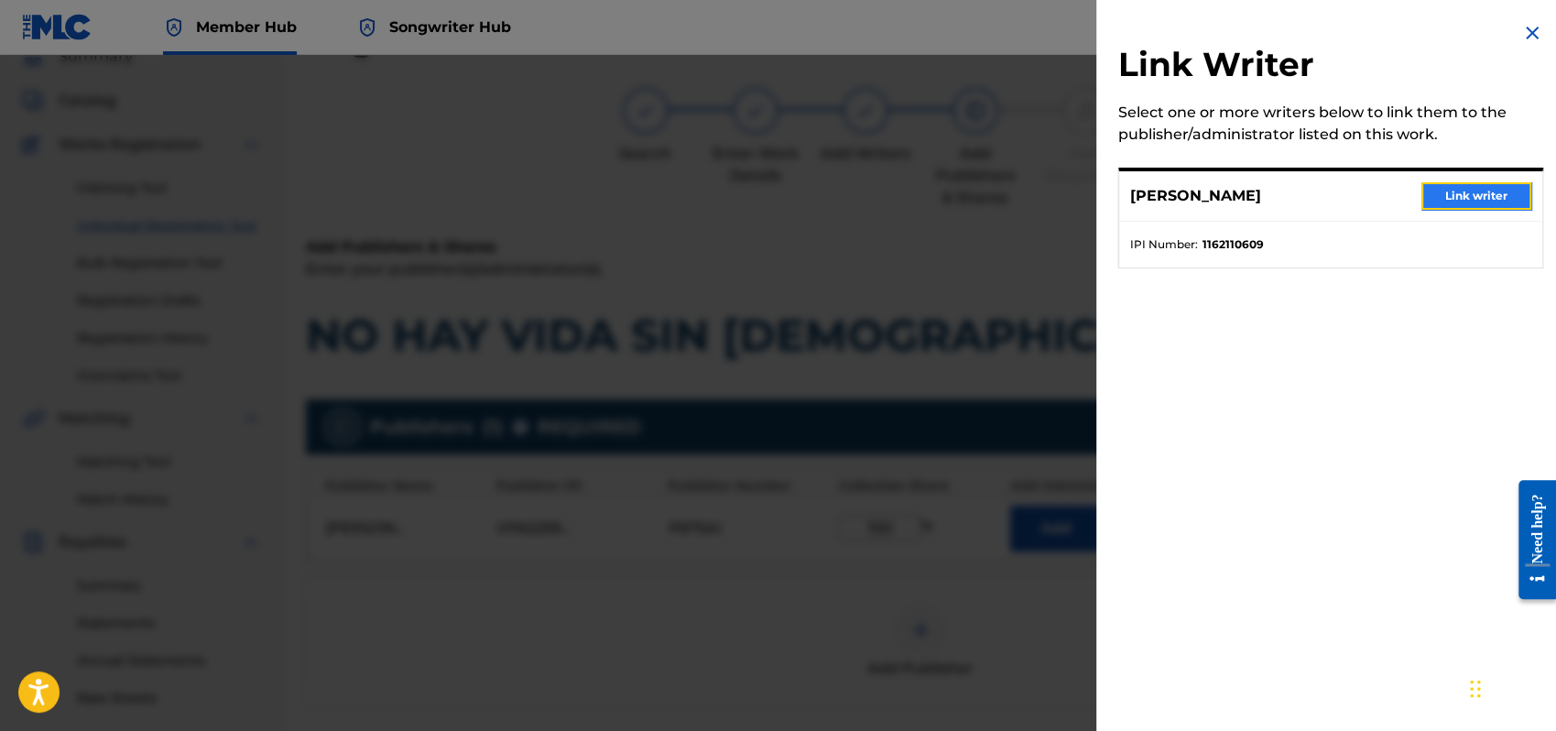
click at [1452, 196] on button "Link writer" at bounding box center [1477, 195] width 110 height 27
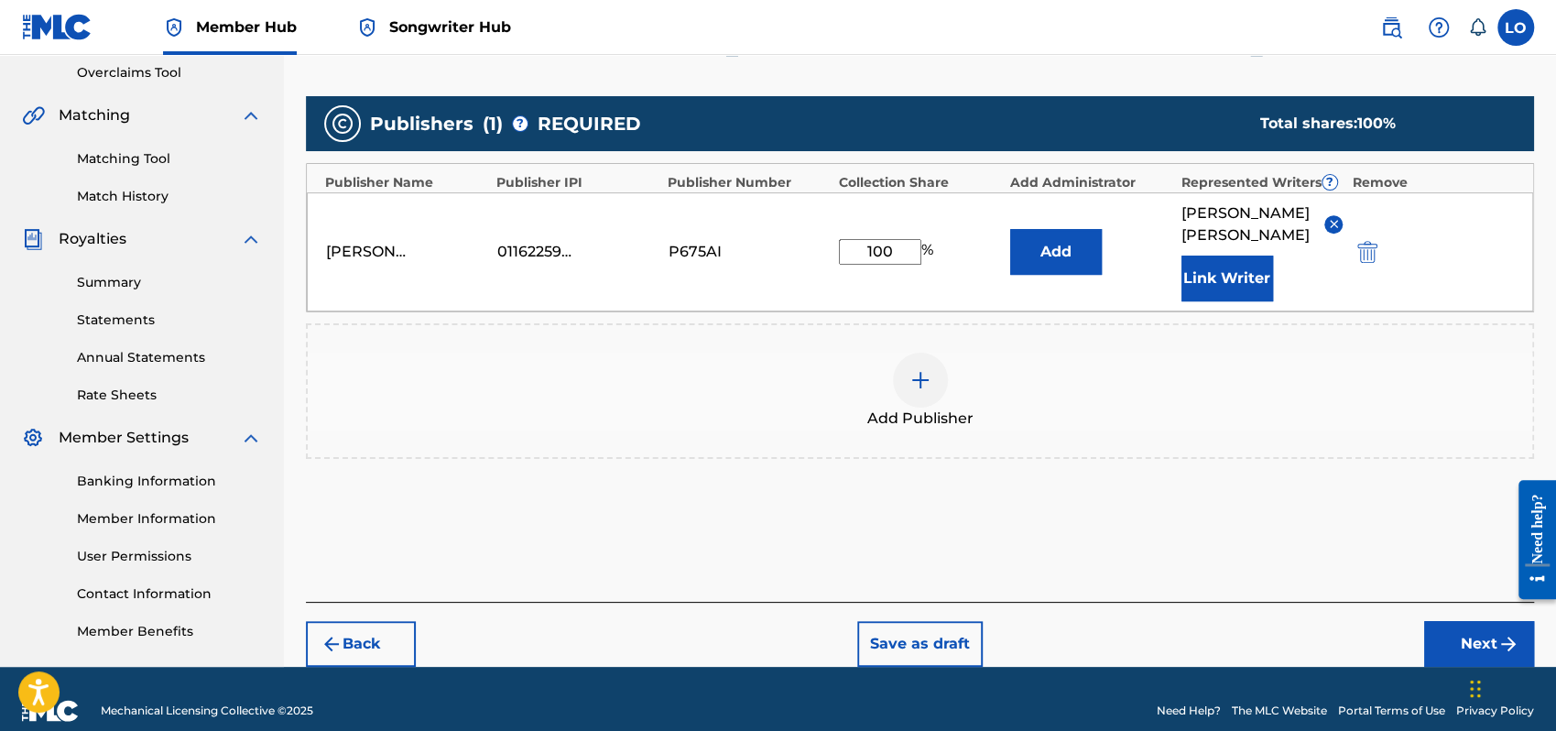
scroll to position [404, 0]
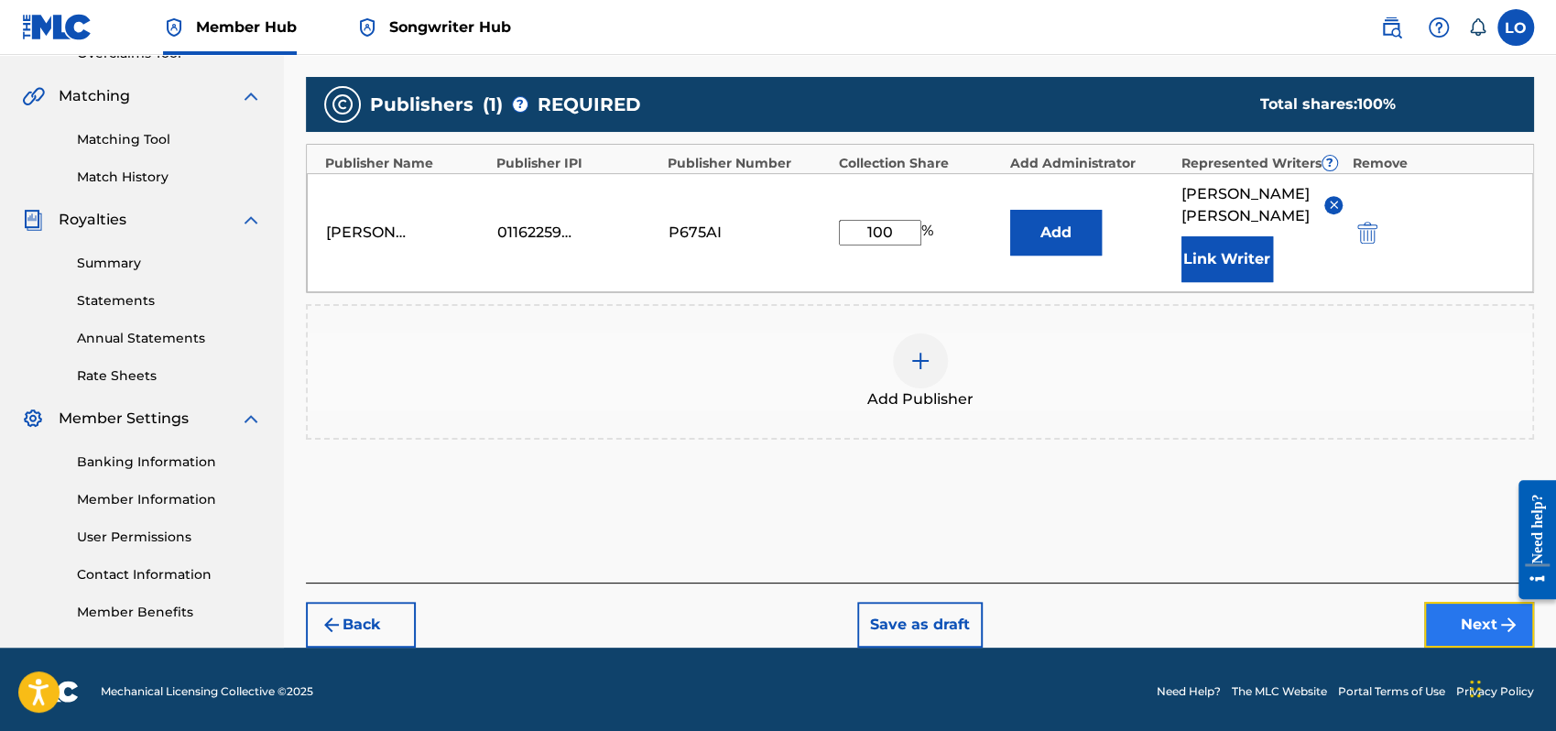
click at [1449, 602] on button "Next" at bounding box center [1479, 625] width 110 height 46
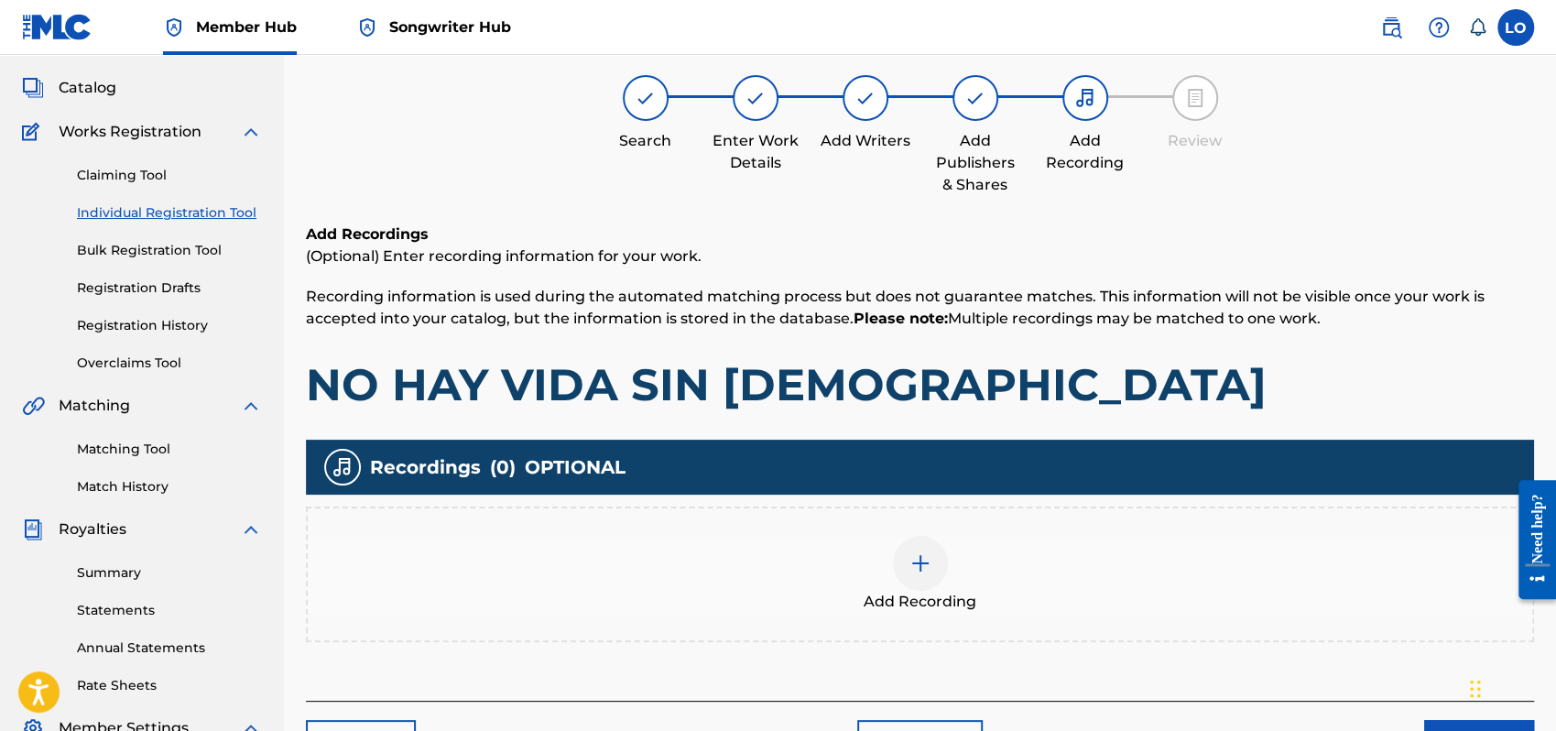
scroll to position [82, 0]
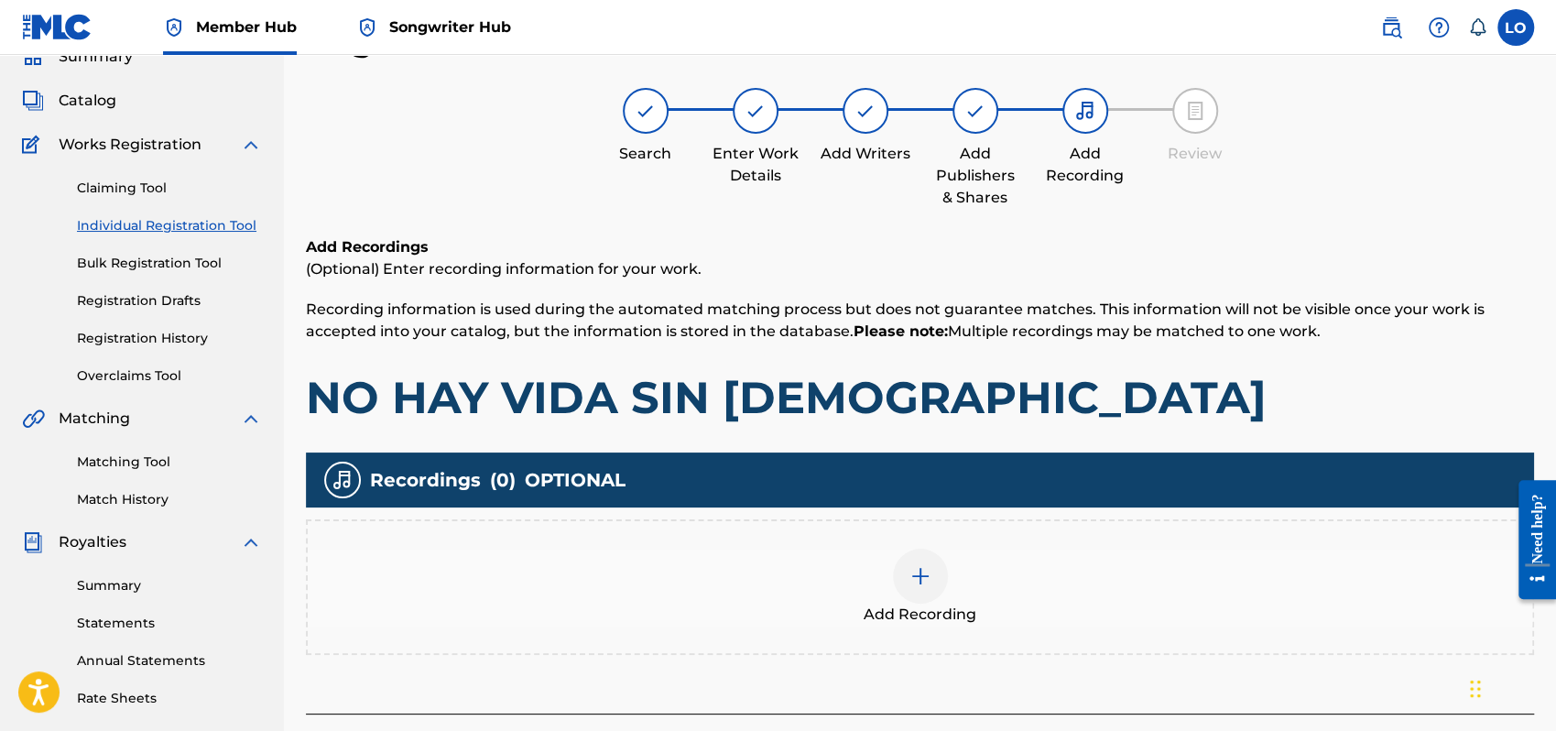
click at [930, 565] on img at bounding box center [921, 576] width 22 height 22
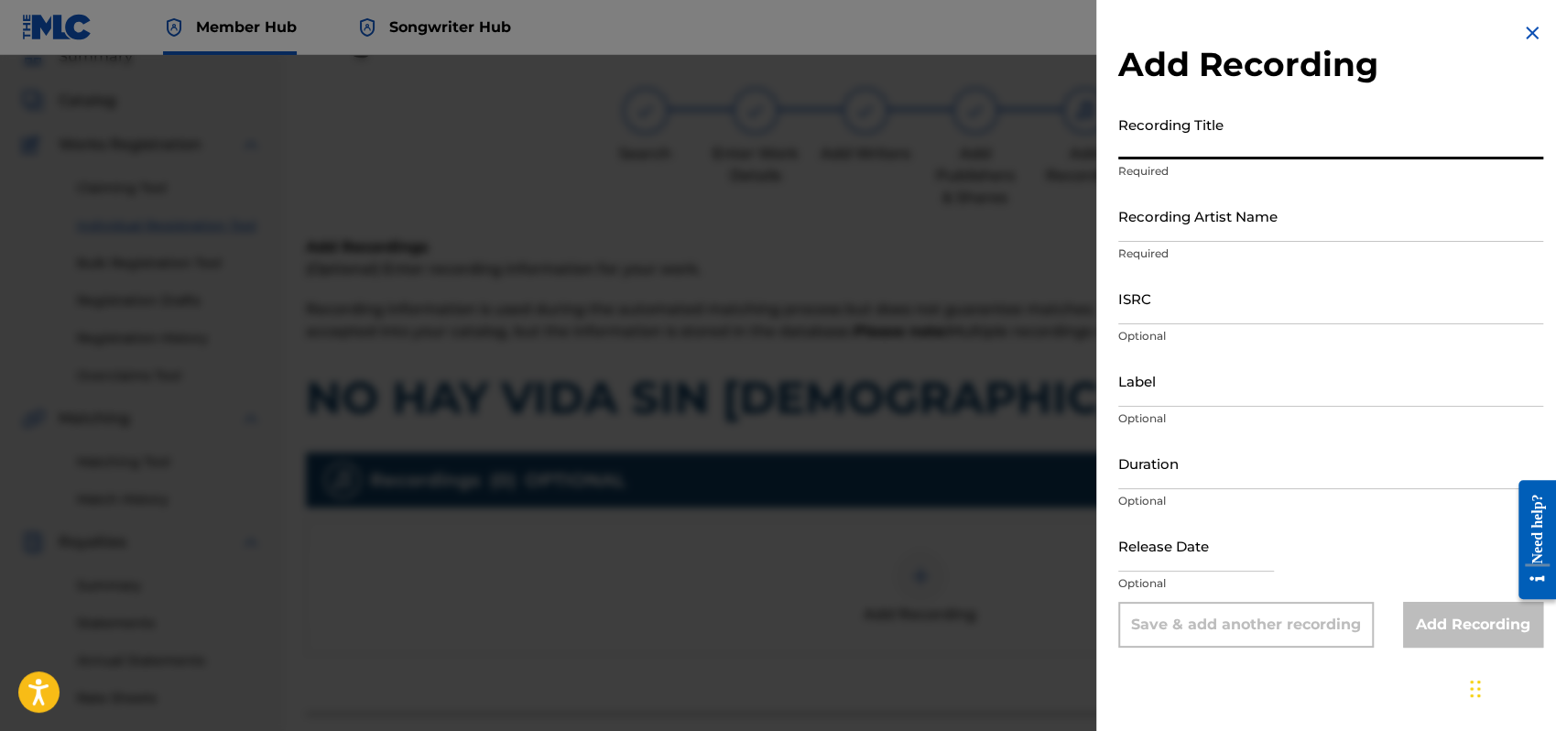
click at [1152, 147] on input "Recording Title" at bounding box center [1331, 133] width 425 height 52
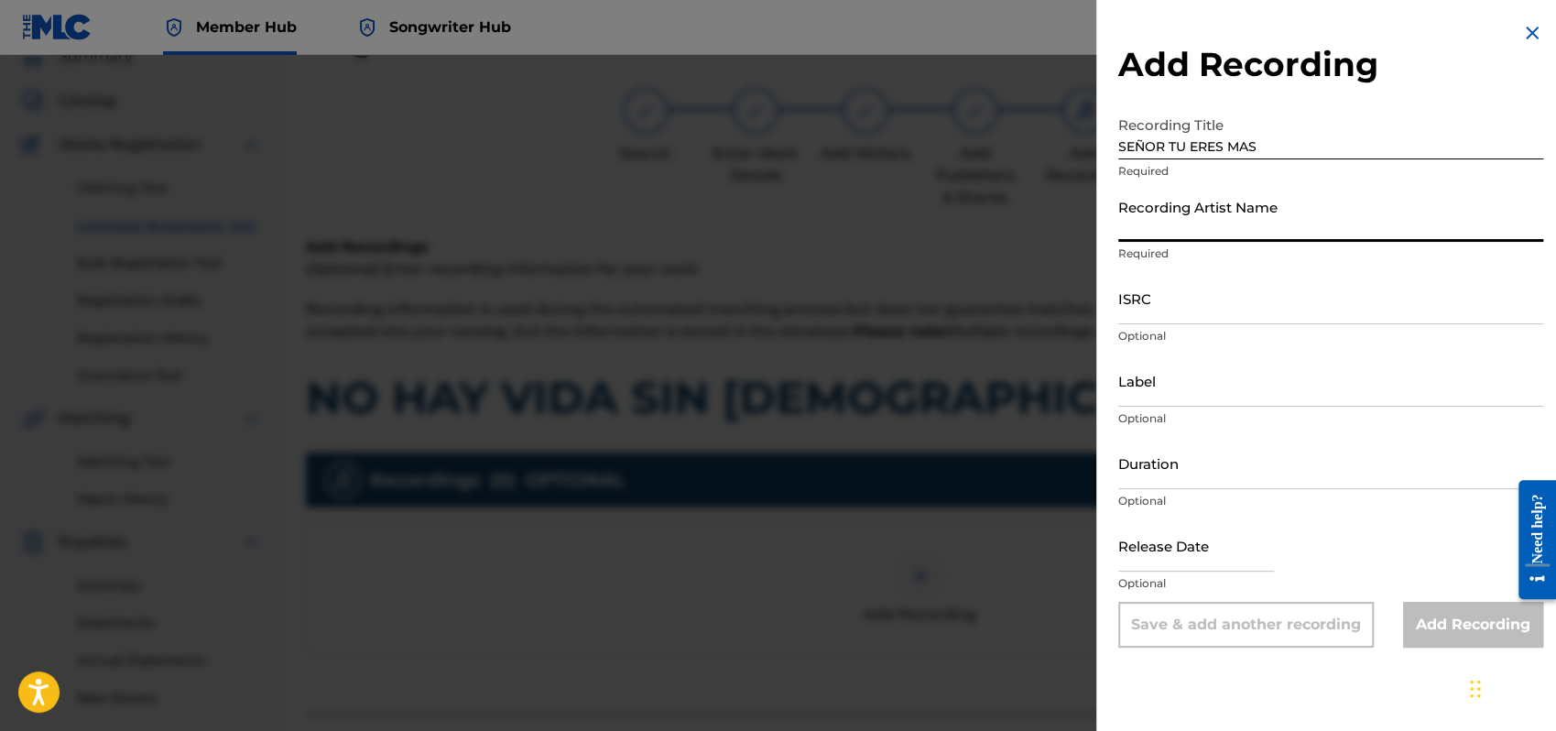
click at [1130, 220] on input "Recording Artist Name" at bounding box center [1331, 216] width 425 height 52
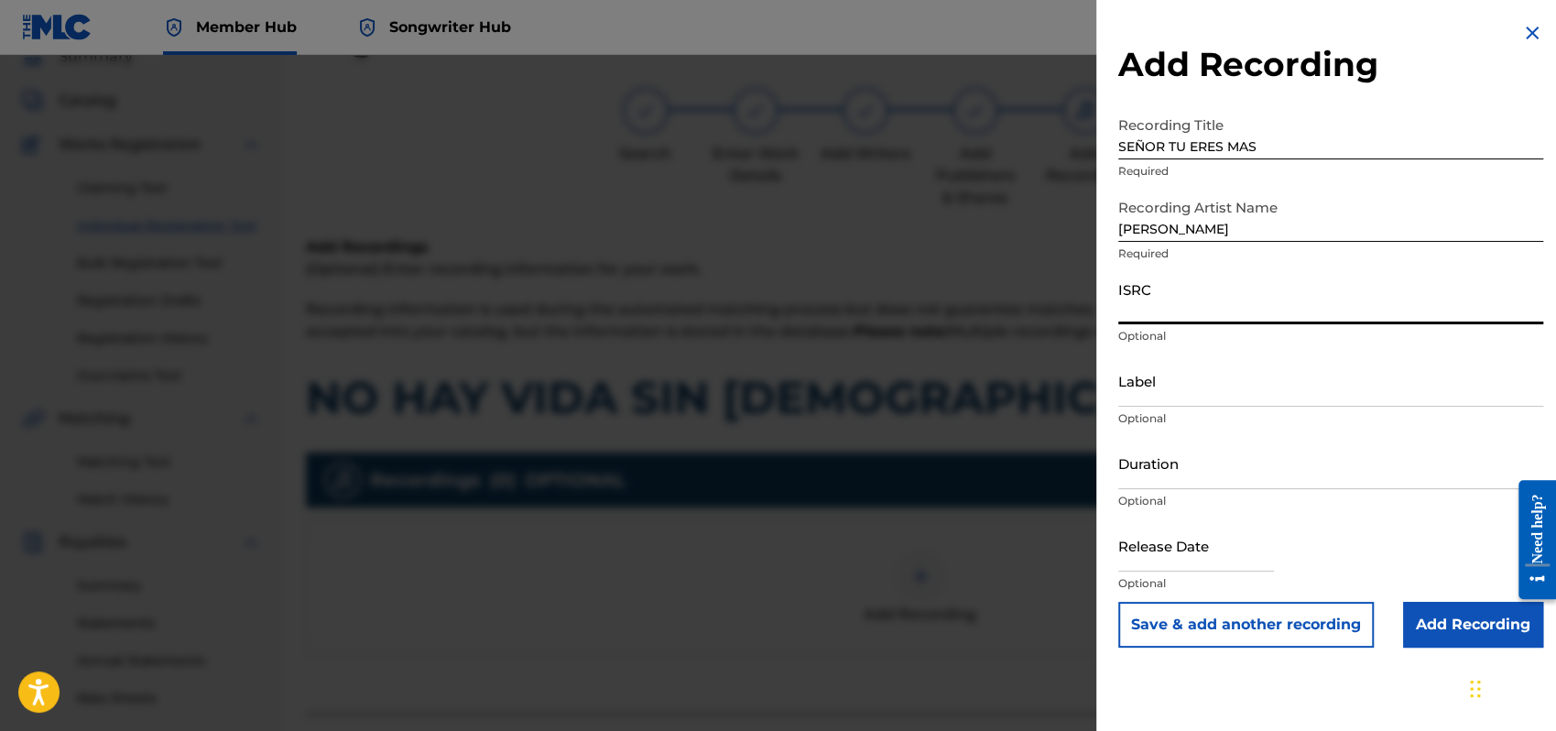
click at [1129, 307] on input "ISRC" at bounding box center [1331, 298] width 425 height 52
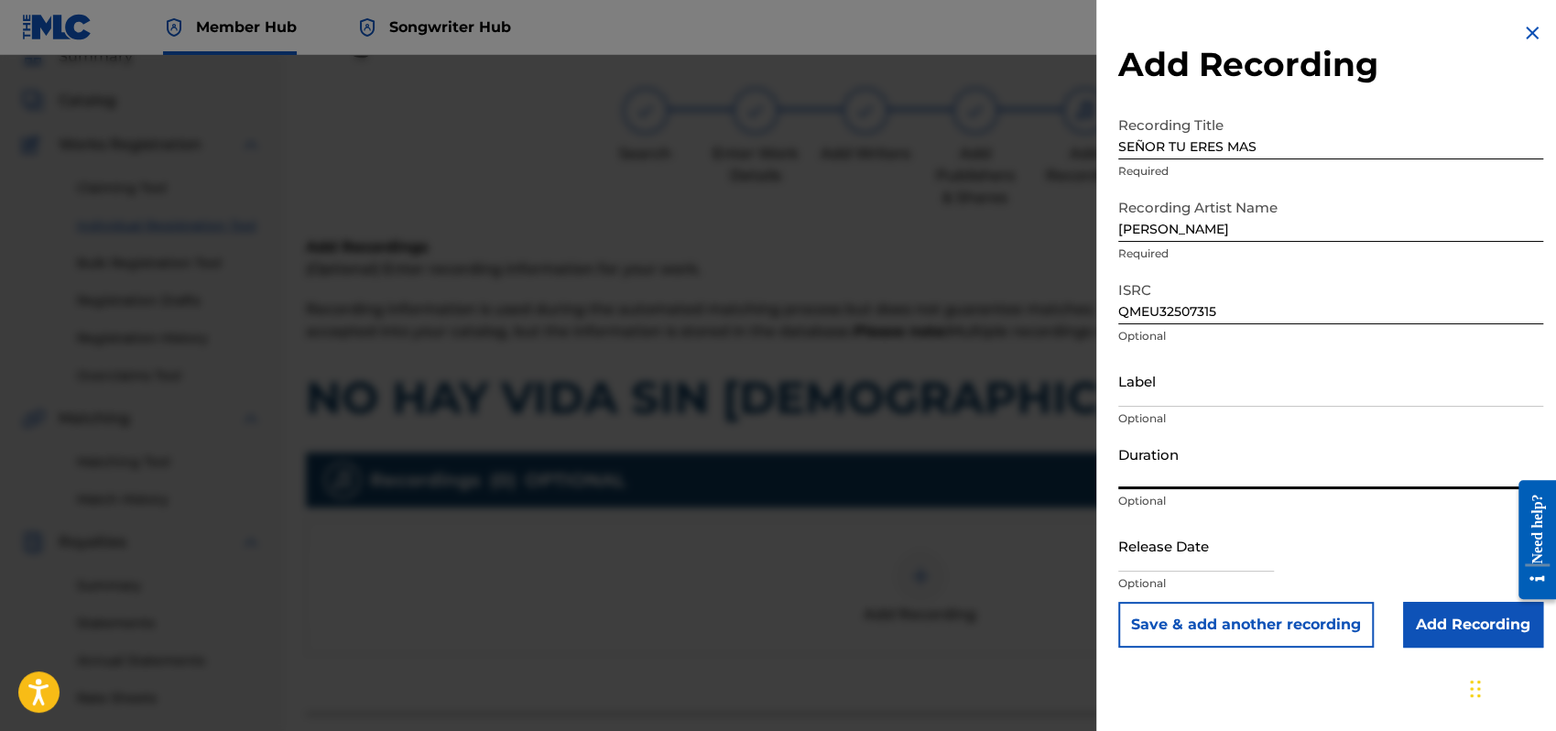
click at [1140, 467] on input "Duration" at bounding box center [1331, 463] width 425 height 52
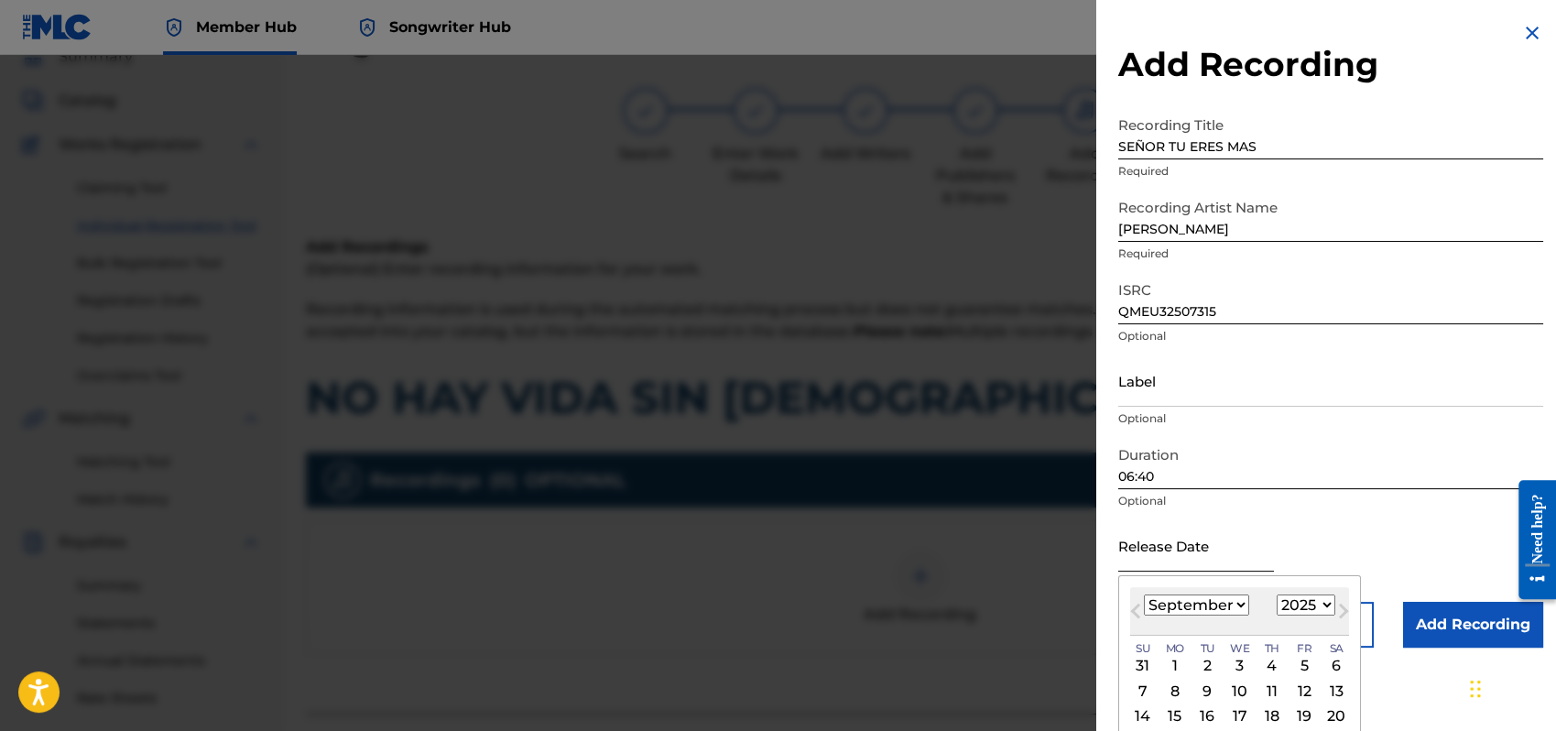
click at [1156, 542] on input "text" at bounding box center [1197, 545] width 156 height 52
click at [1239, 608] on select "January February March April May June July August September October November De…" at bounding box center [1196, 605] width 105 height 21
click at [1144, 595] on select "January February March April May June July August September October November De…" at bounding box center [1196, 605] width 105 height 21
click at [1238, 662] on div "1" at bounding box center [1240, 666] width 22 height 22
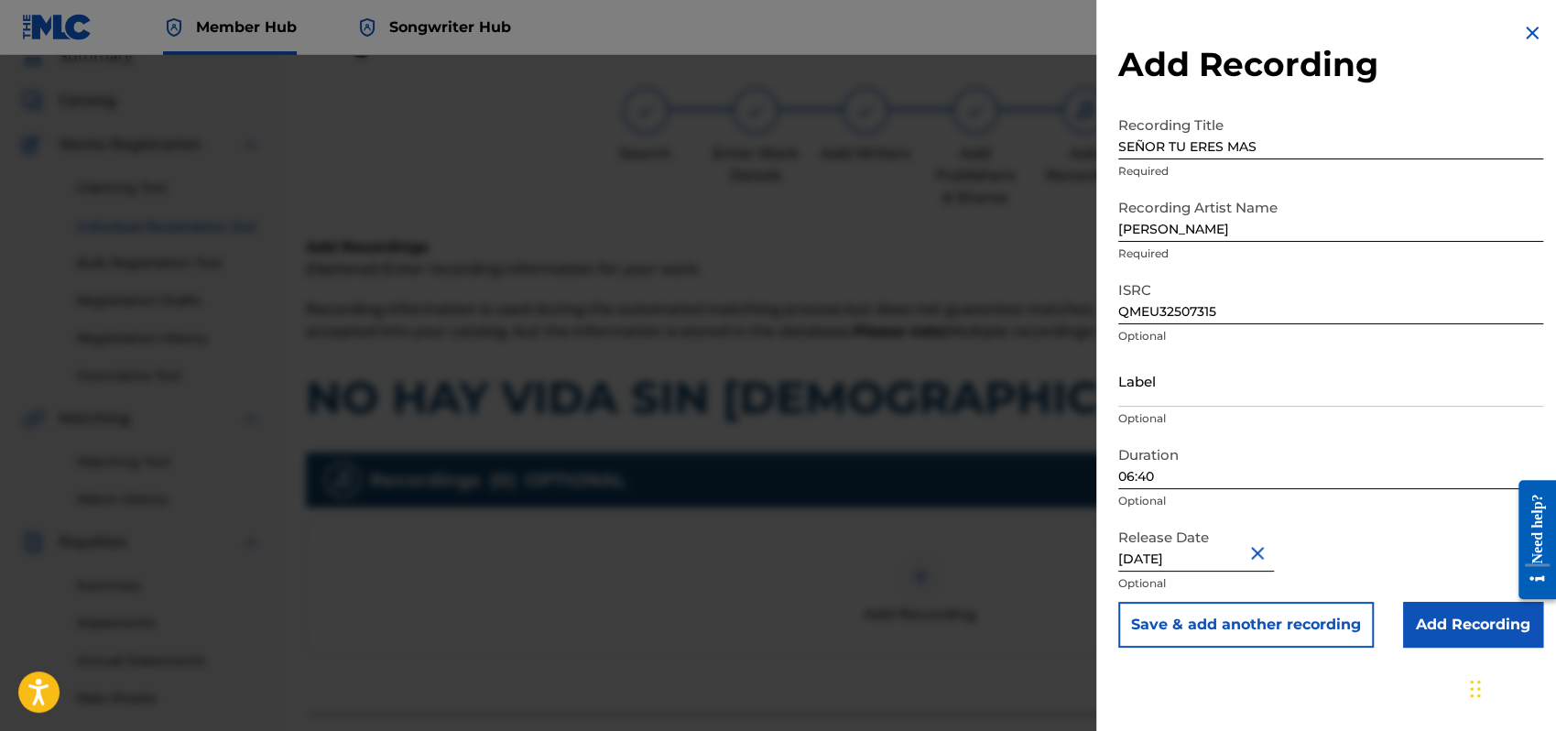
click at [1365, 545] on div "Release Date [DATE] Optional" at bounding box center [1331, 560] width 425 height 82
click at [1447, 609] on input "Add Recording" at bounding box center [1473, 625] width 140 height 46
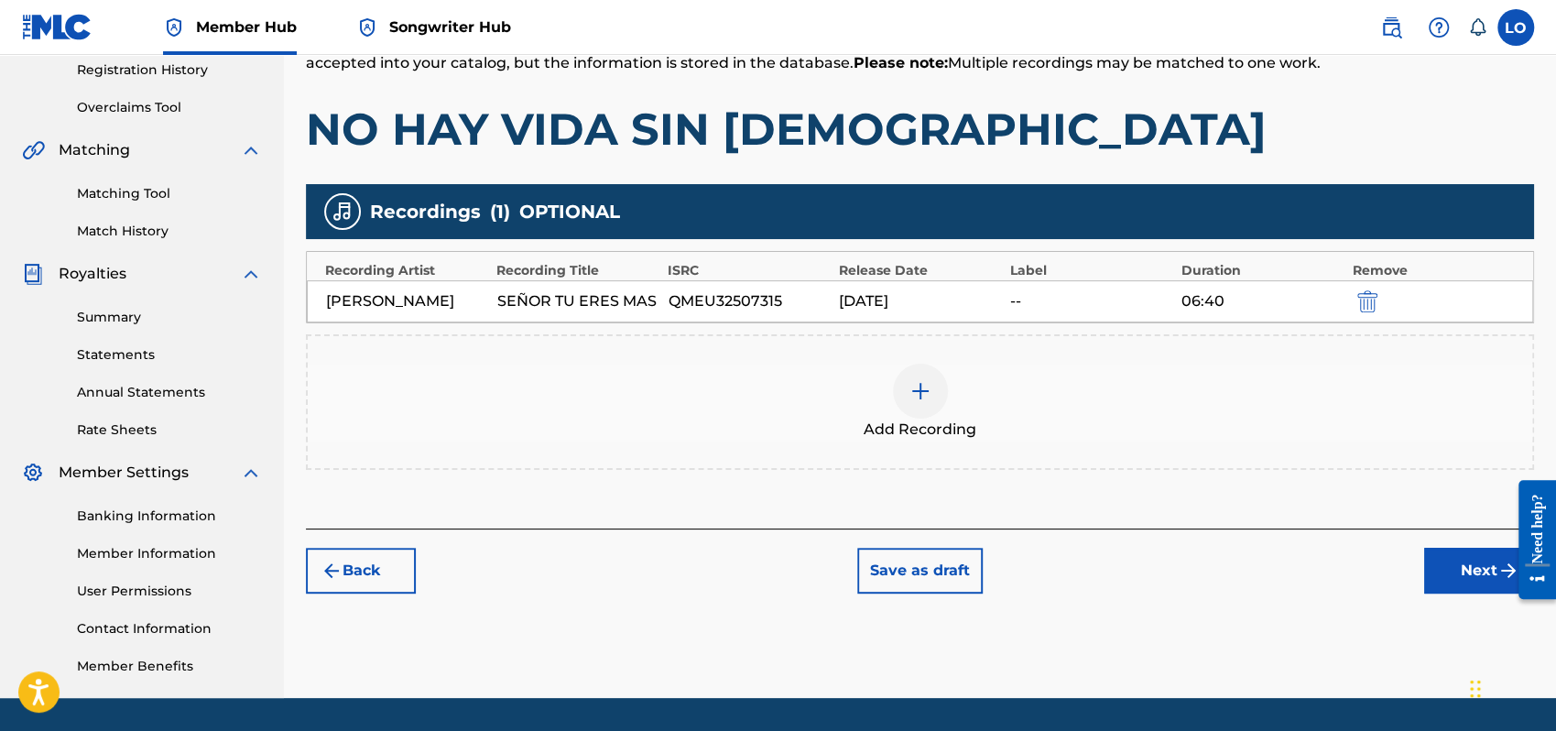
scroll to position [404, 0]
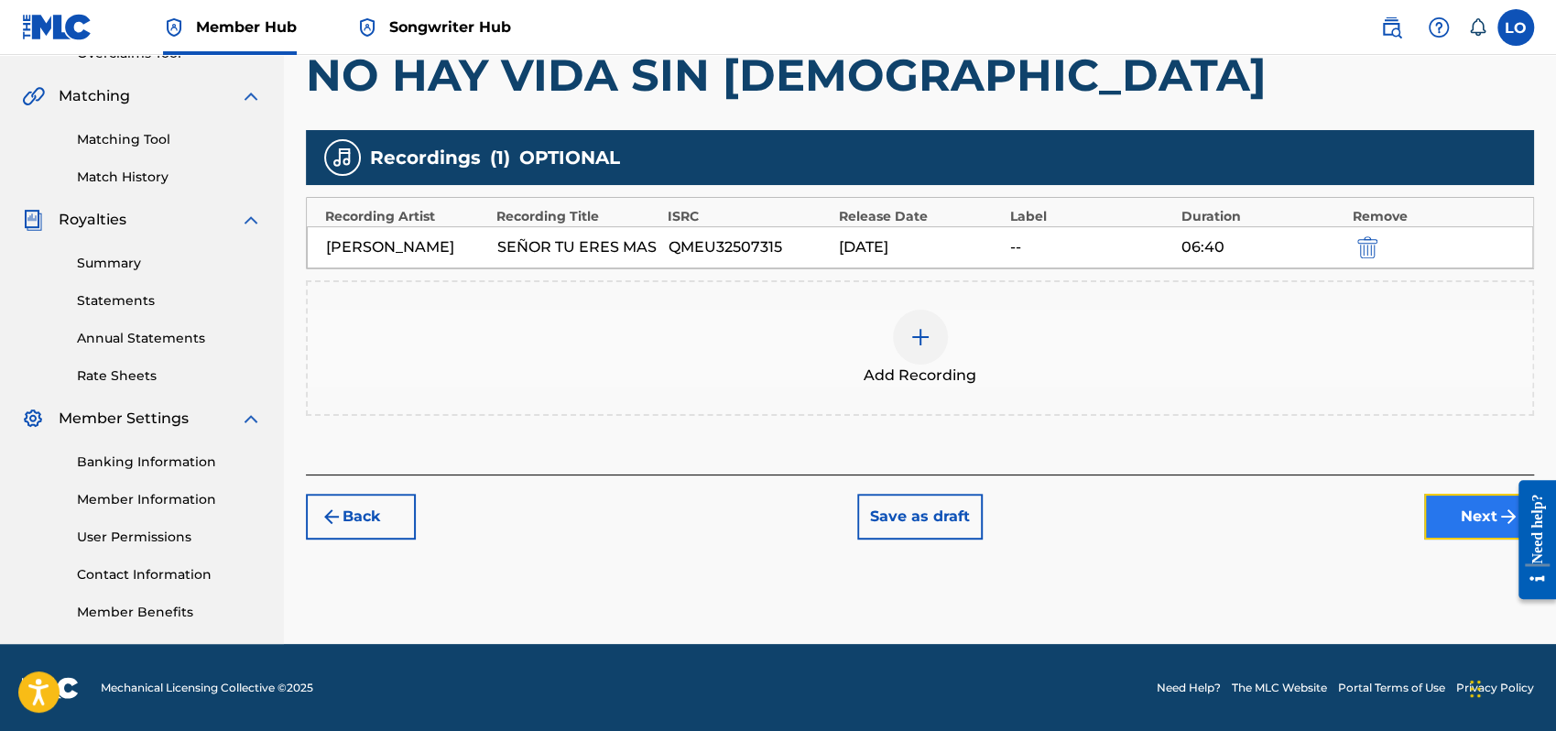
click at [1484, 515] on button "Next" at bounding box center [1479, 517] width 110 height 46
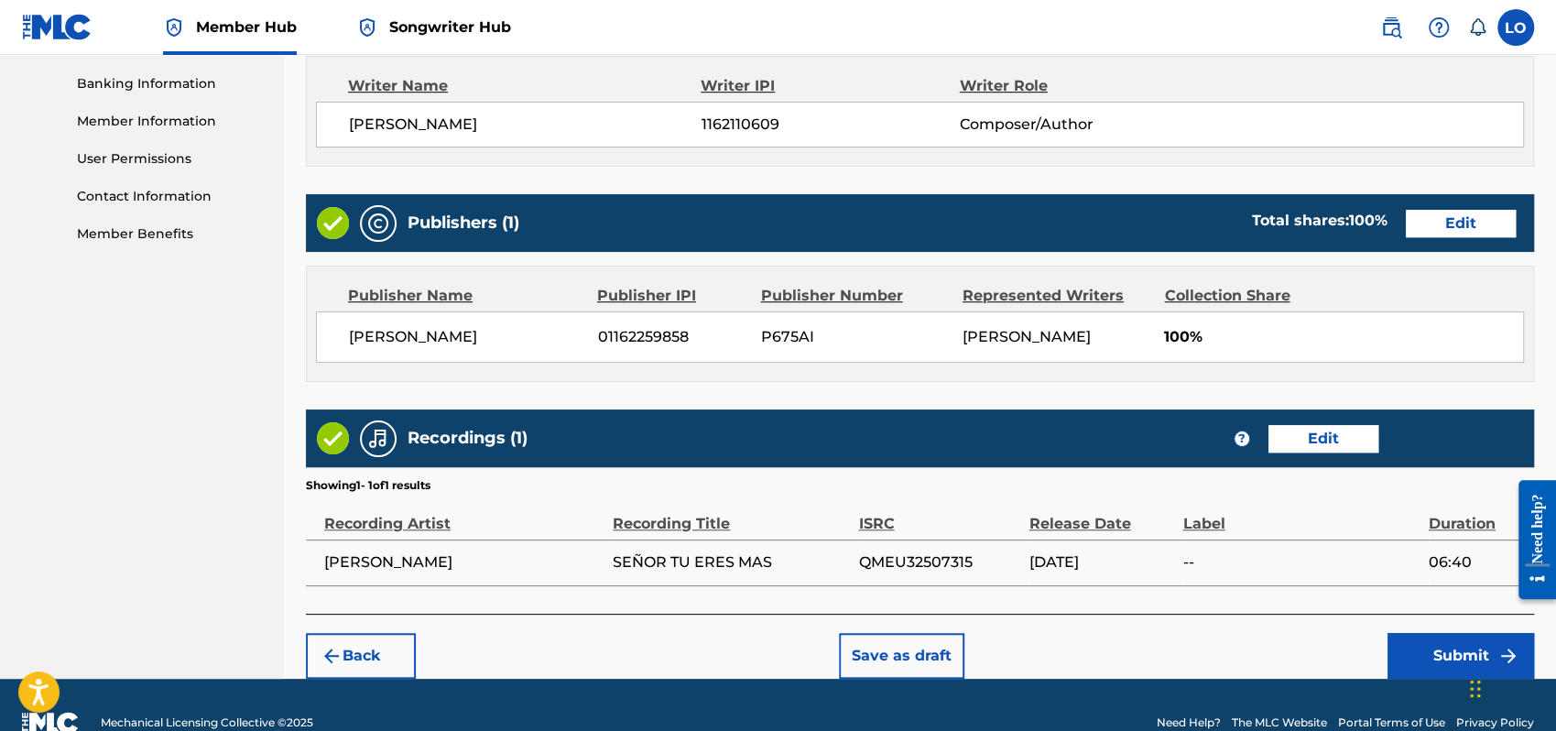
scroll to position [816, 0]
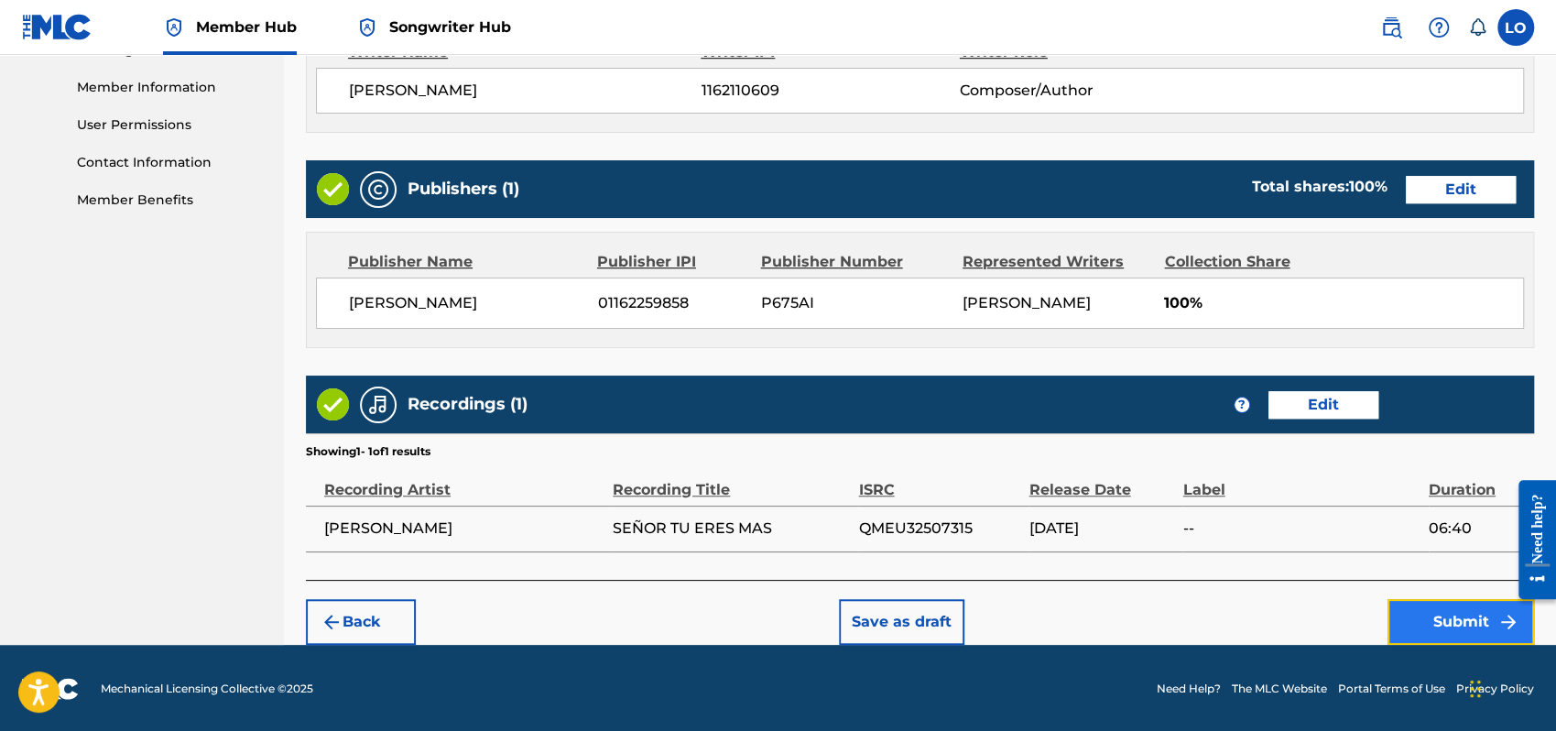
click at [1465, 619] on button "Submit" at bounding box center [1461, 622] width 147 height 46
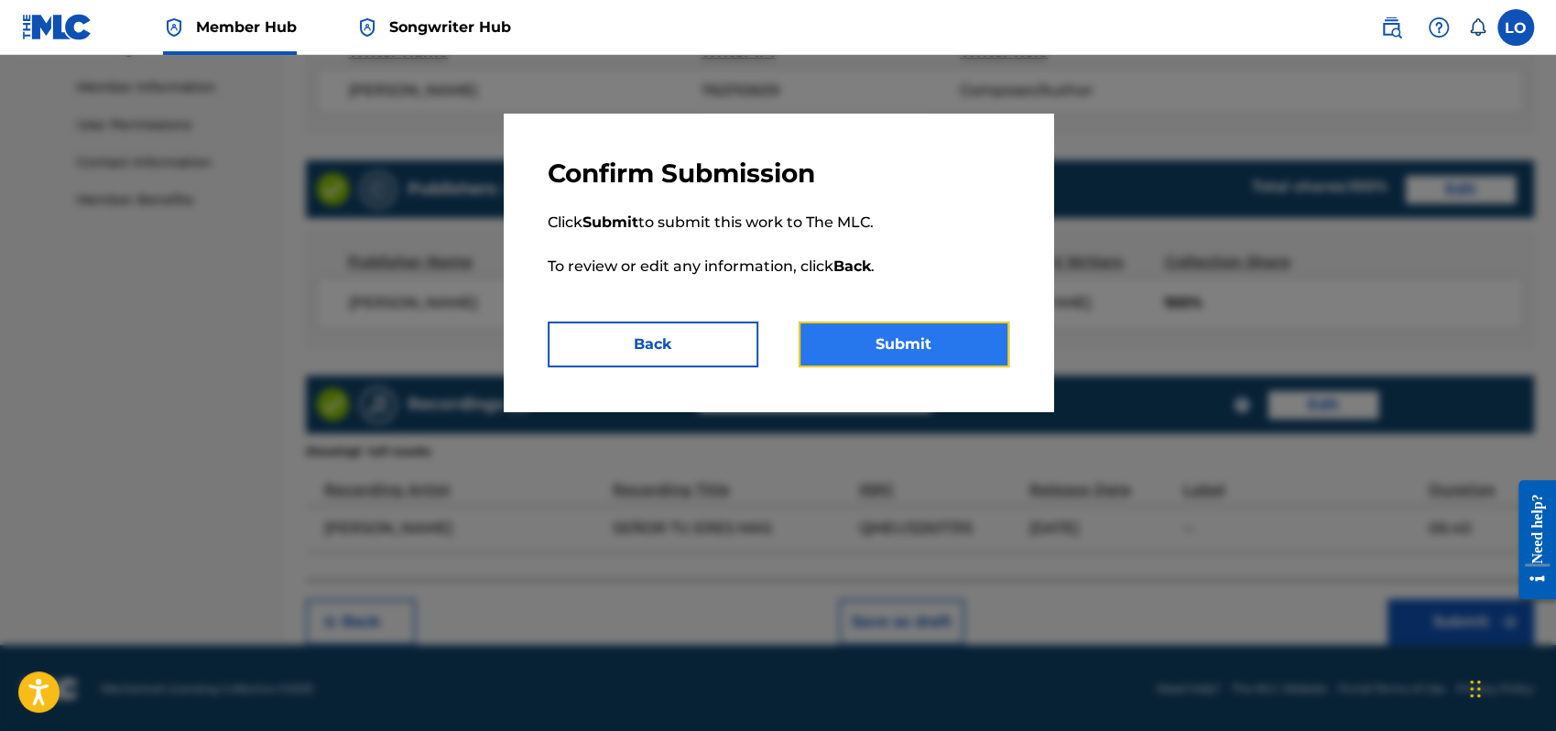
click at [922, 346] on button "Submit" at bounding box center [904, 345] width 211 height 46
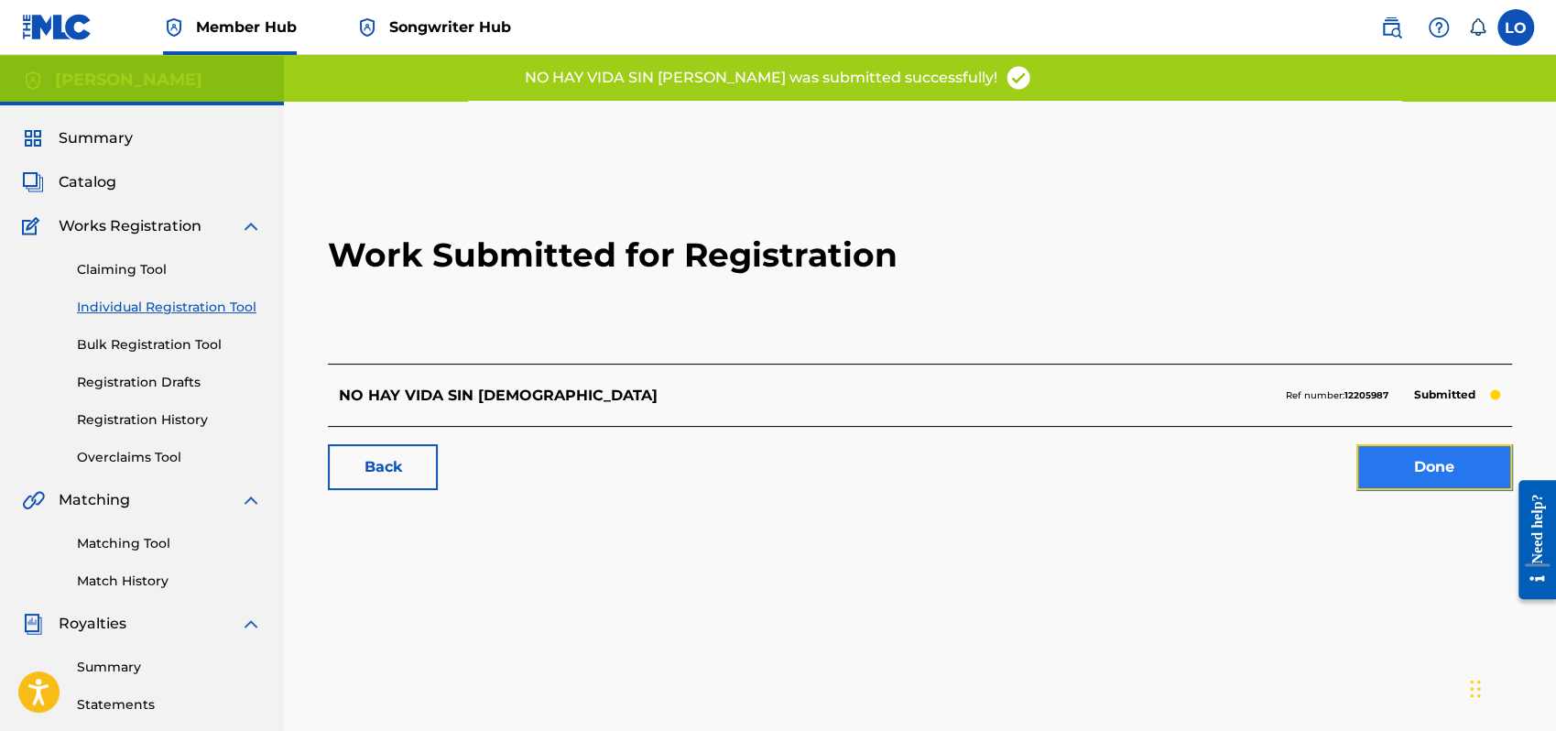
click at [1431, 475] on link "Done" at bounding box center [1435, 467] width 156 height 46
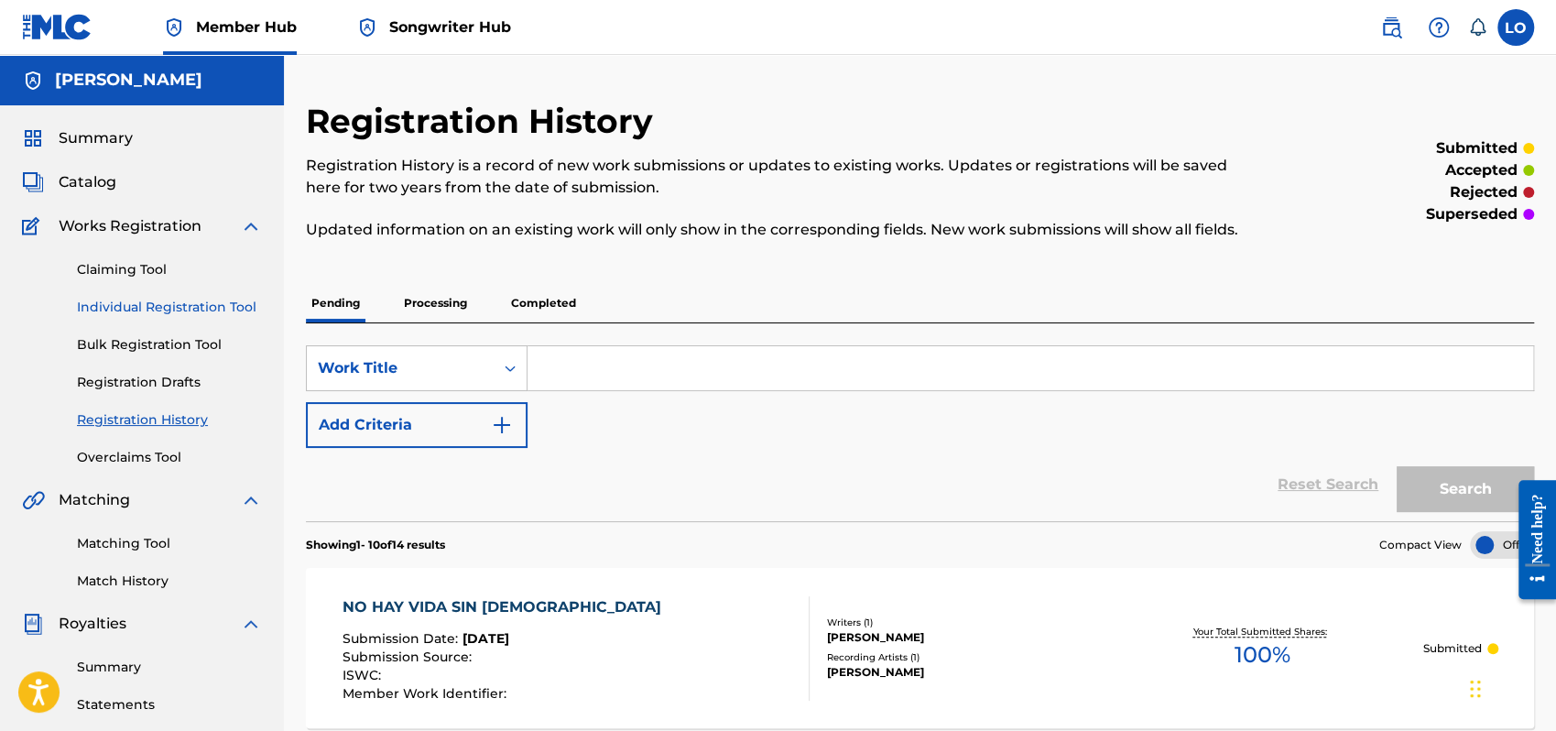
click at [142, 310] on link "Individual Registration Tool" at bounding box center [169, 307] width 185 height 19
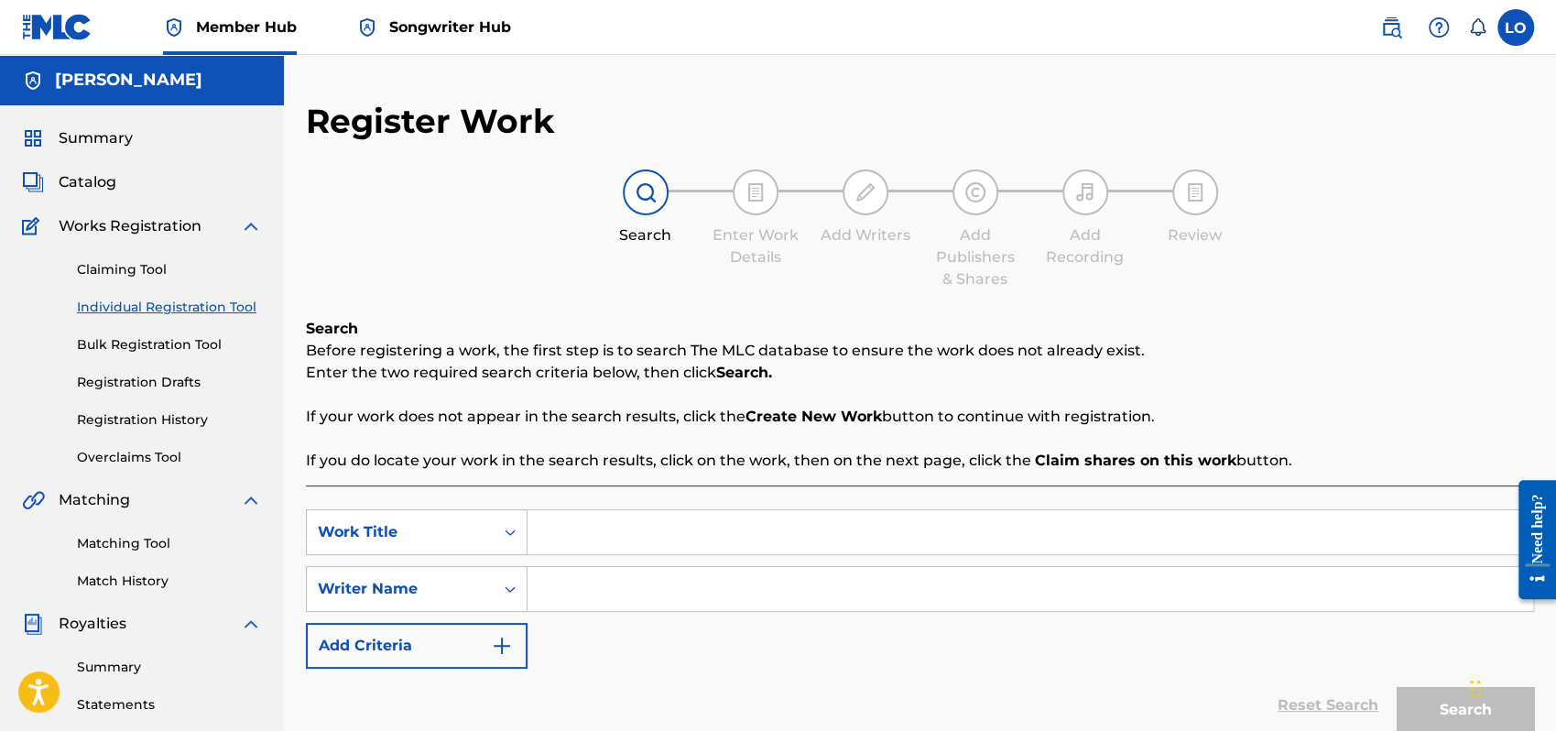
click at [564, 533] on input "Search Form" at bounding box center [1031, 532] width 1006 height 44
click at [560, 601] on input "Search Form" at bounding box center [1031, 589] width 1006 height 44
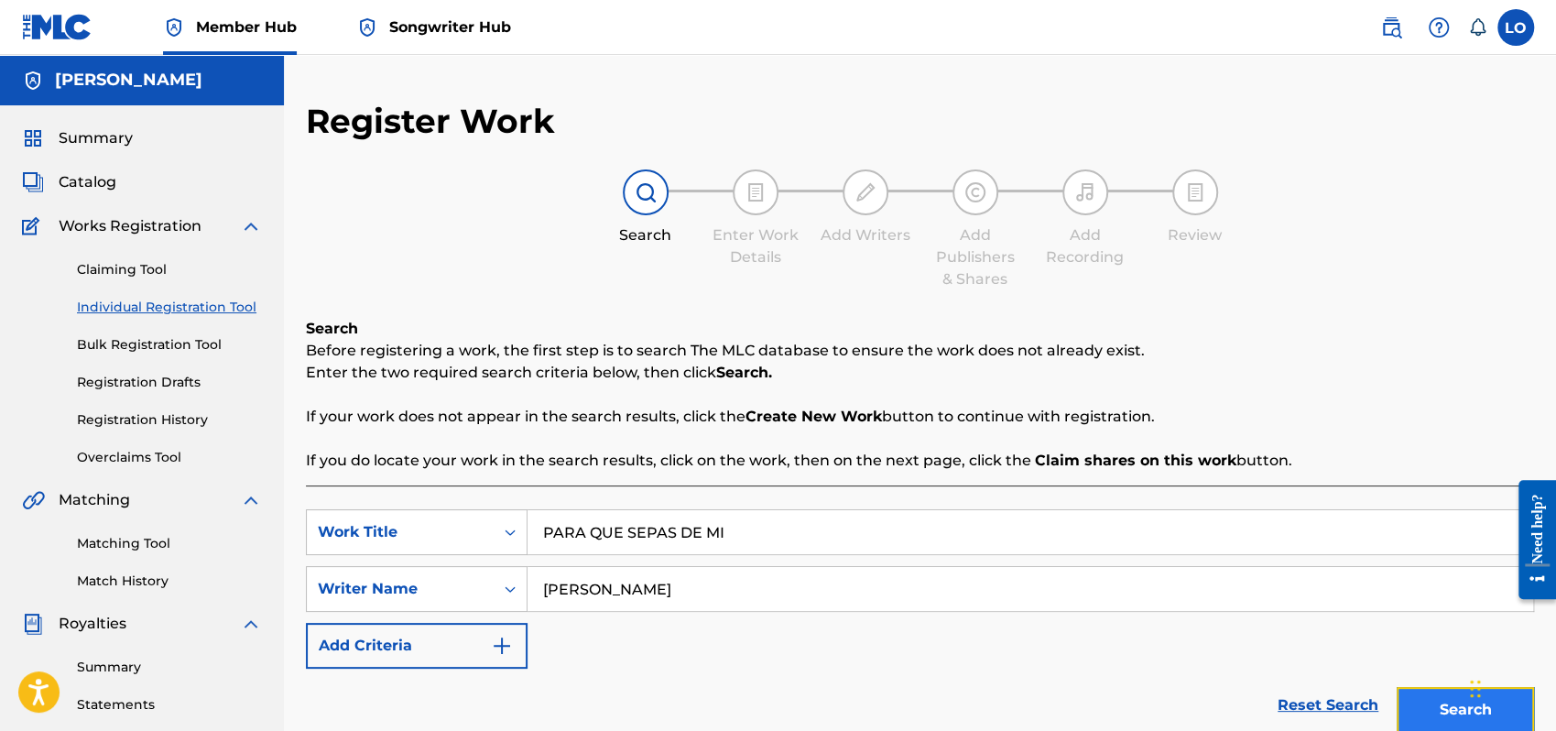
click at [1414, 704] on button "Search" at bounding box center [1465, 710] width 137 height 46
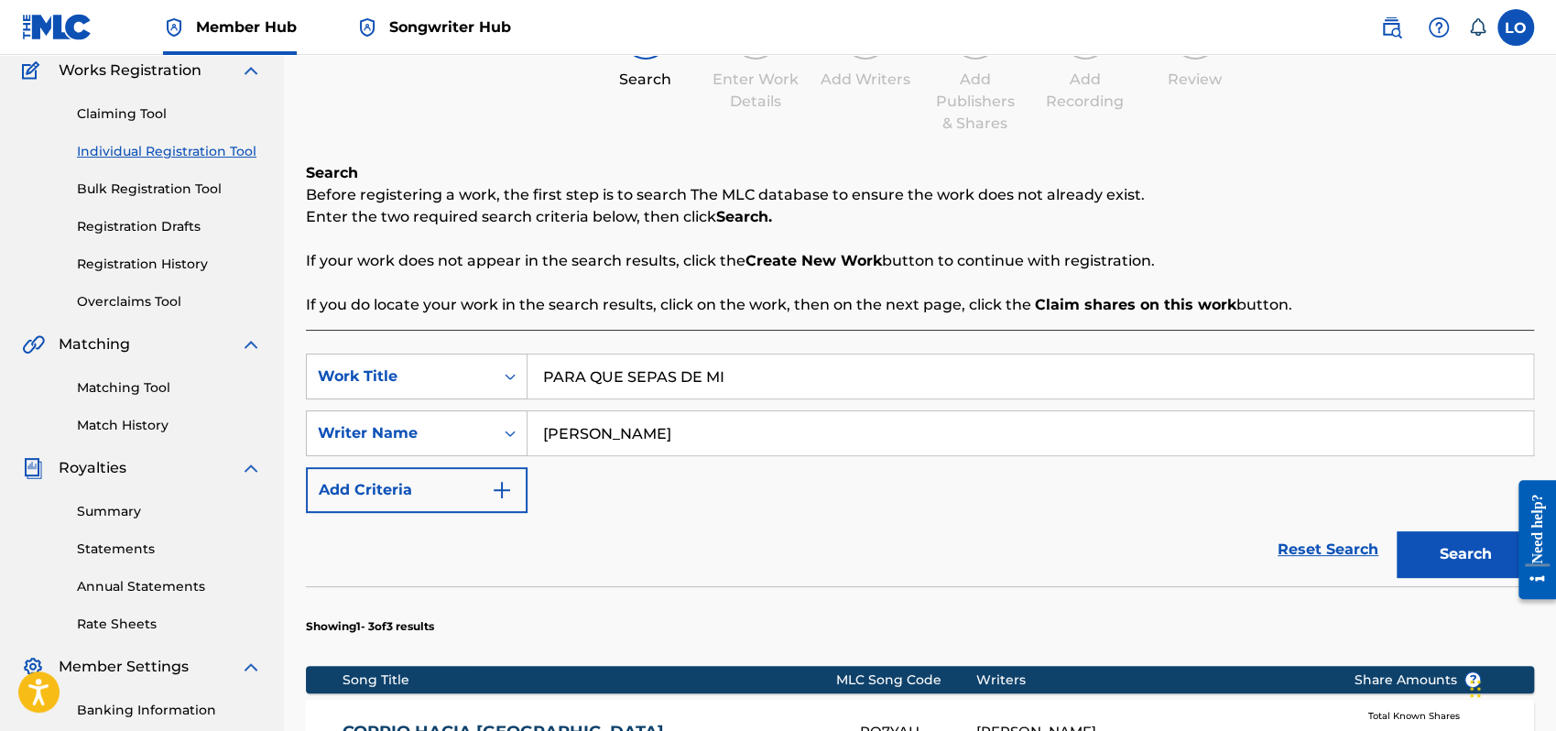
scroll to position [147, 0]
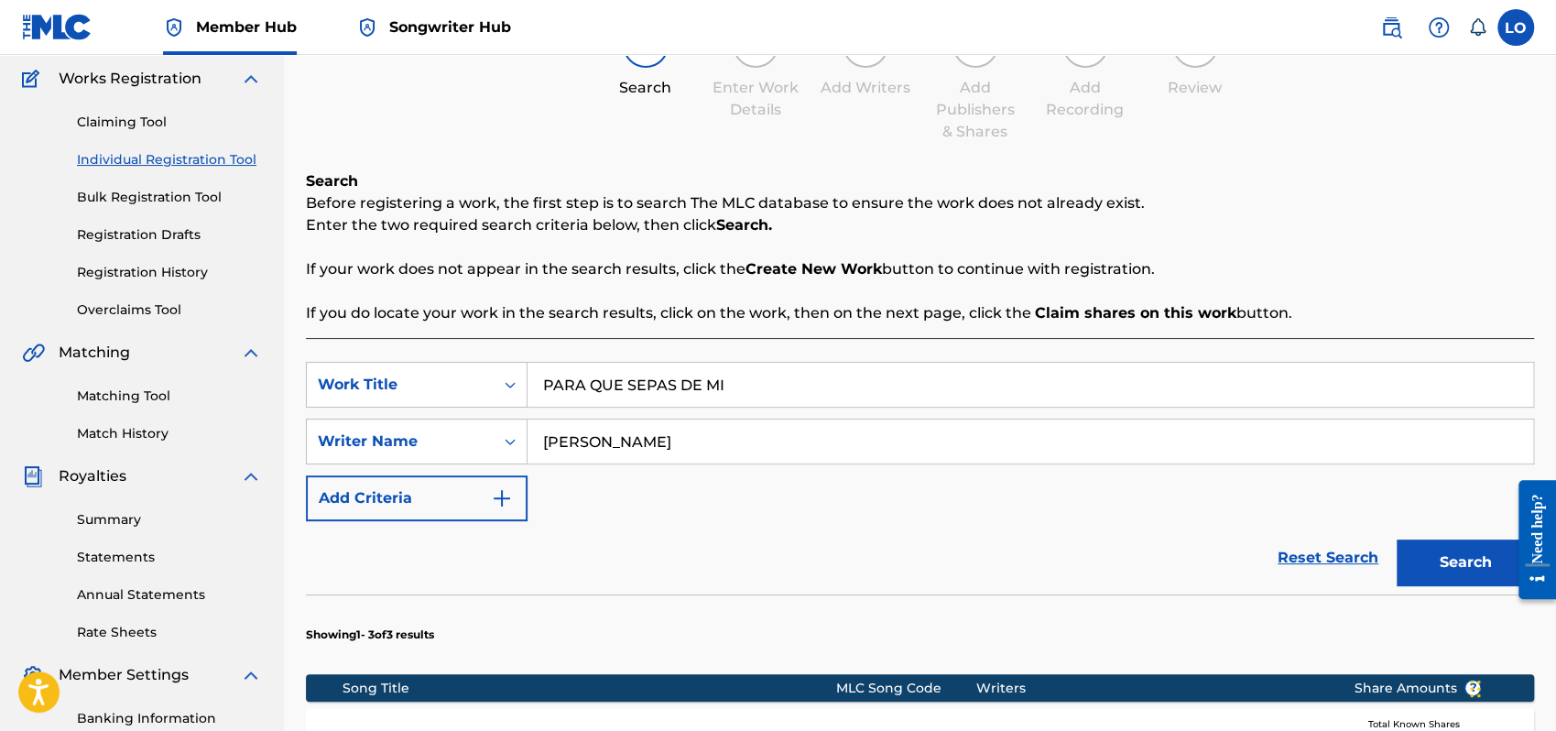
drag, startPoint x: 1553, startPoint y: 304, endPoint x: 1559, endPoint y: 404, distance: 100.1
click at [1555, 404] on html "Accessibility Screen-Reader Guide, Feedback, and Issue Reporting | New window C…" at bounding box center [778, 218] width 1556 height 731
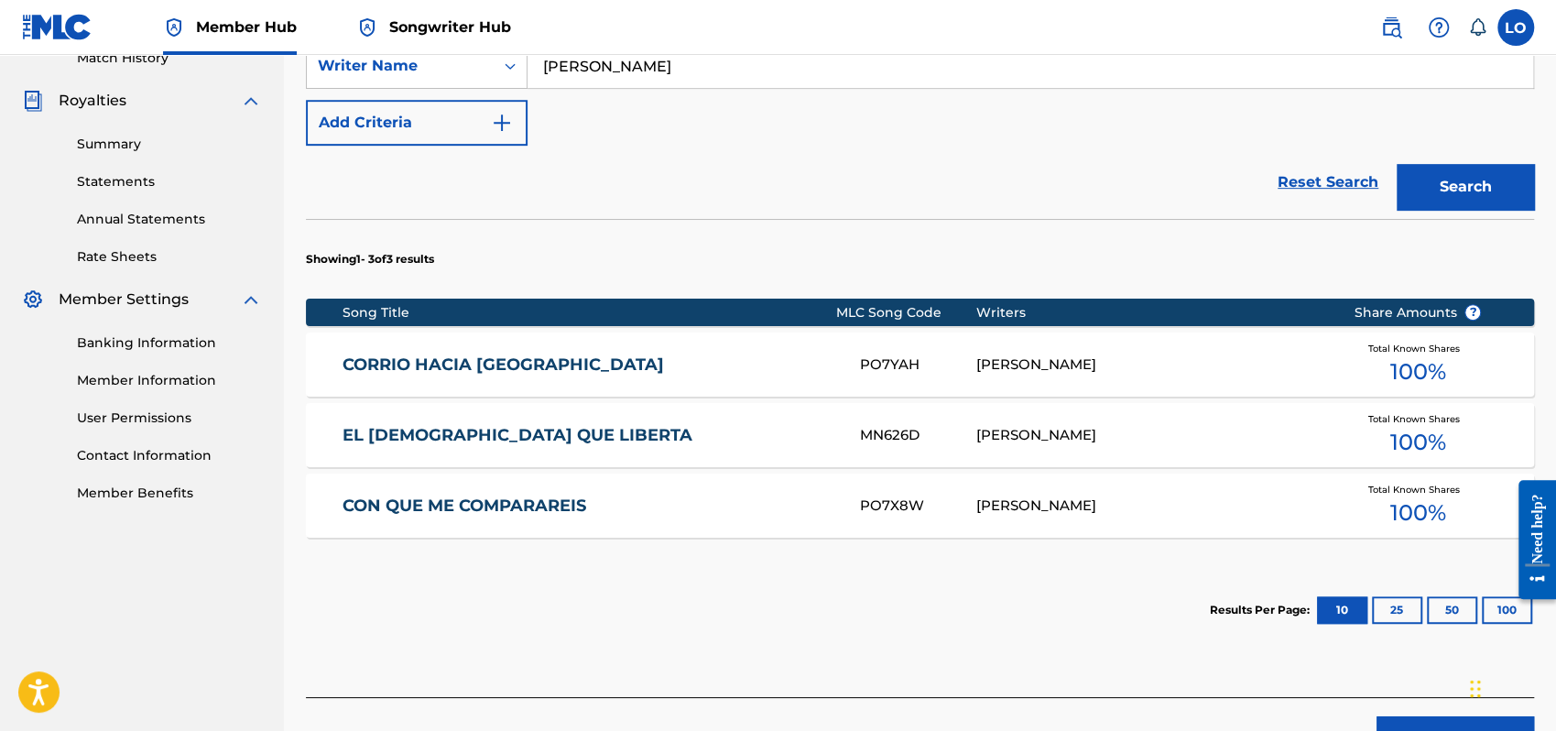
scroll to position [641, 0]
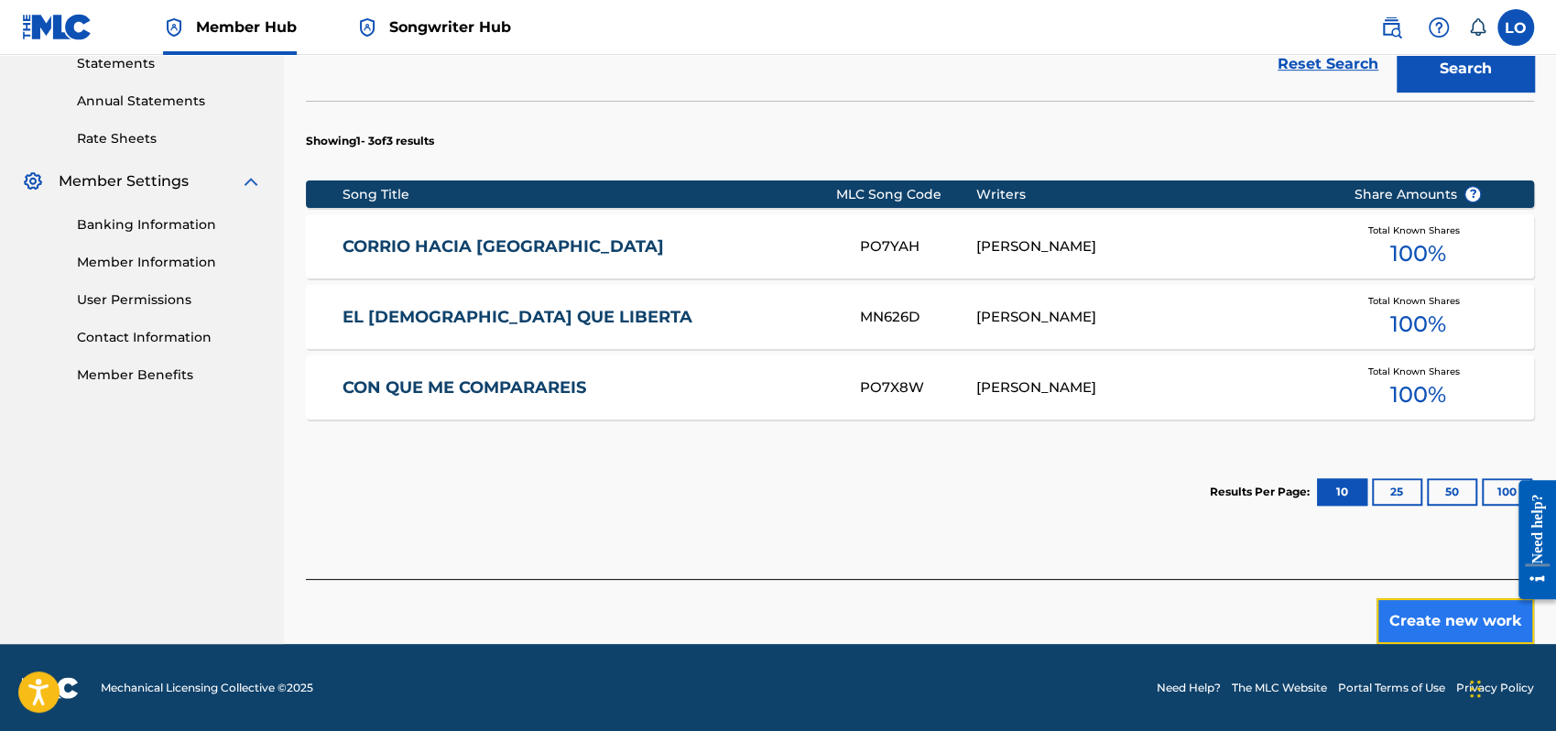
click at [1451, 617] on button "Create new work" at bounding box center [1456, 621] width 158 height 46
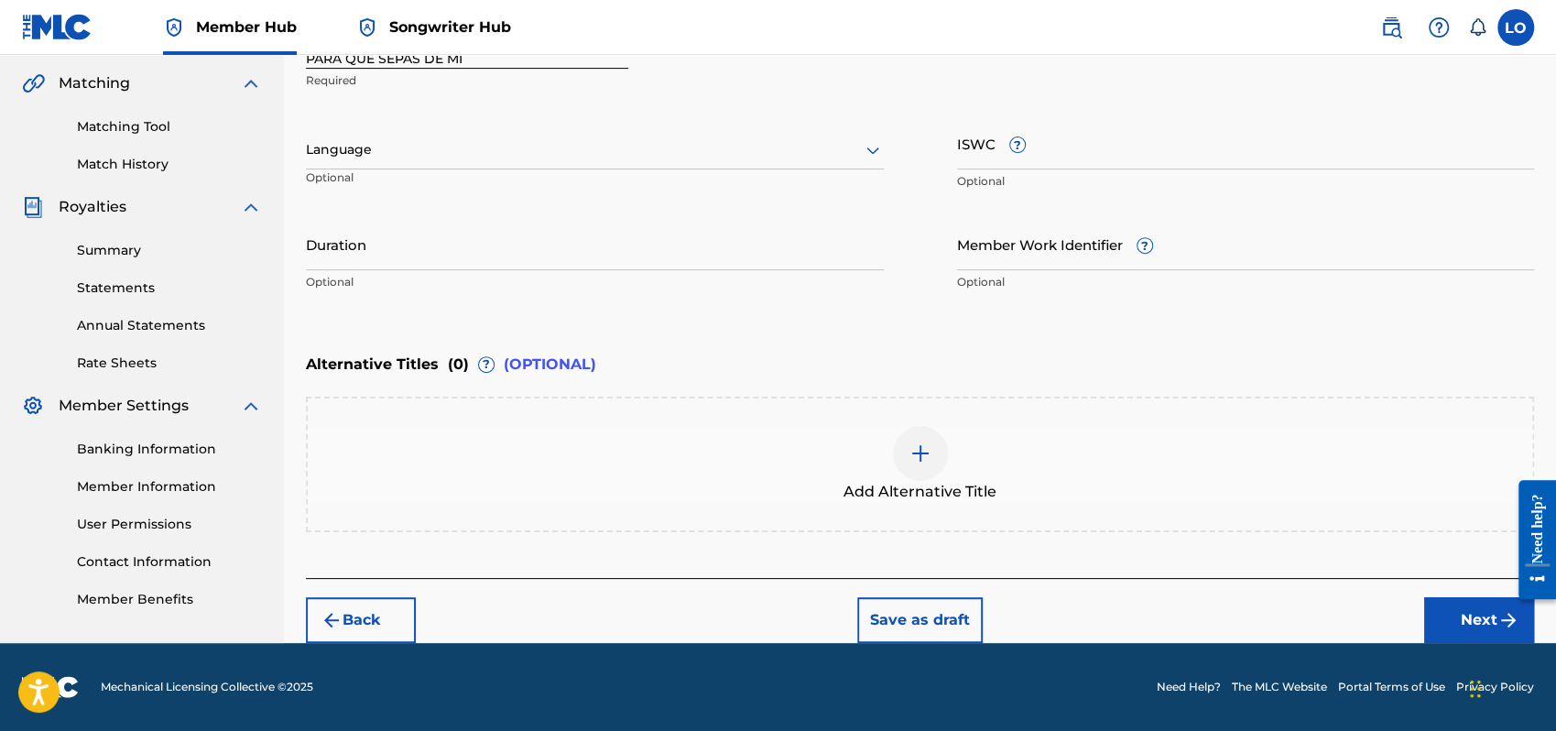
scroll to position [415, 0]
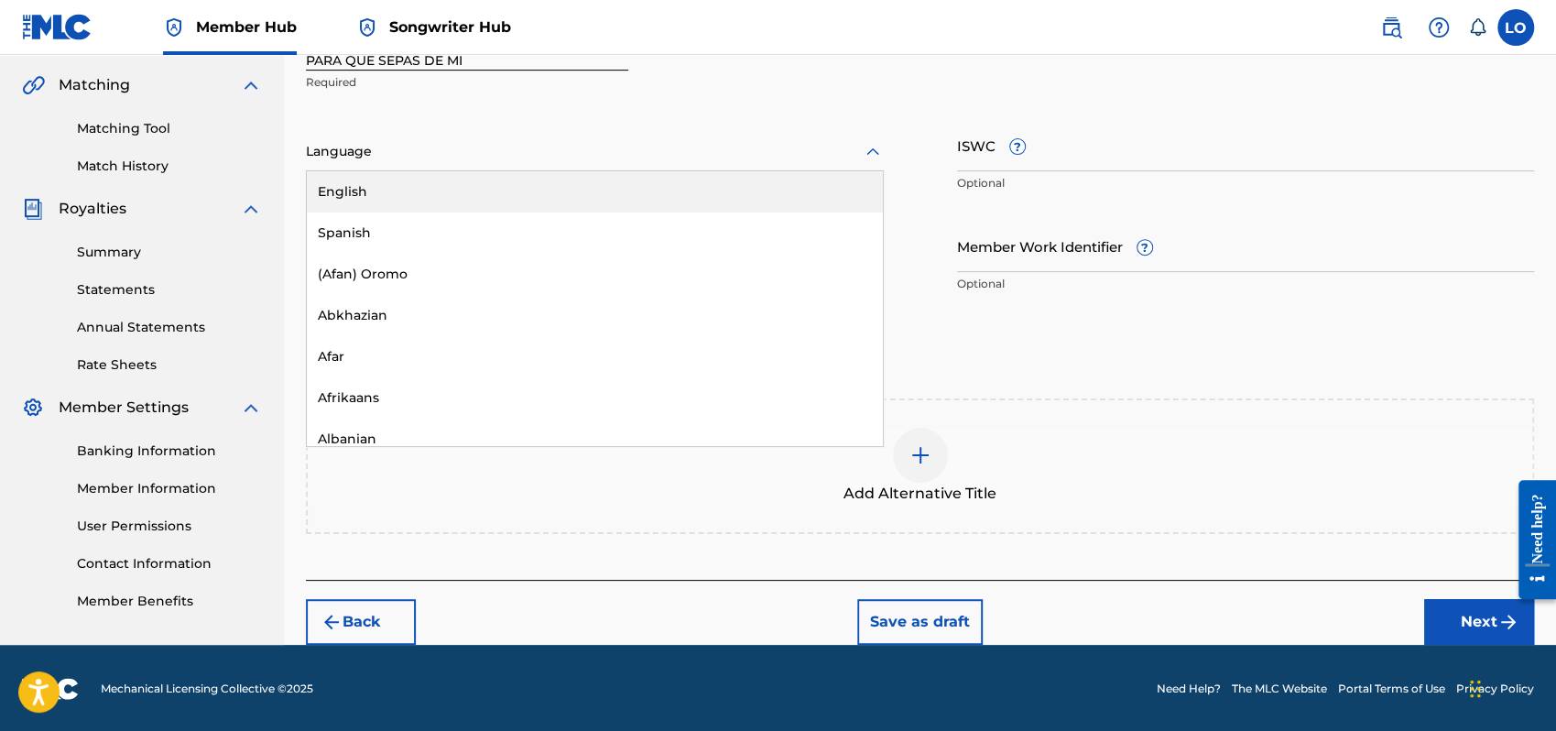
click at [871, 146] on icon at bounding box center [873, 152] width 22 height 22
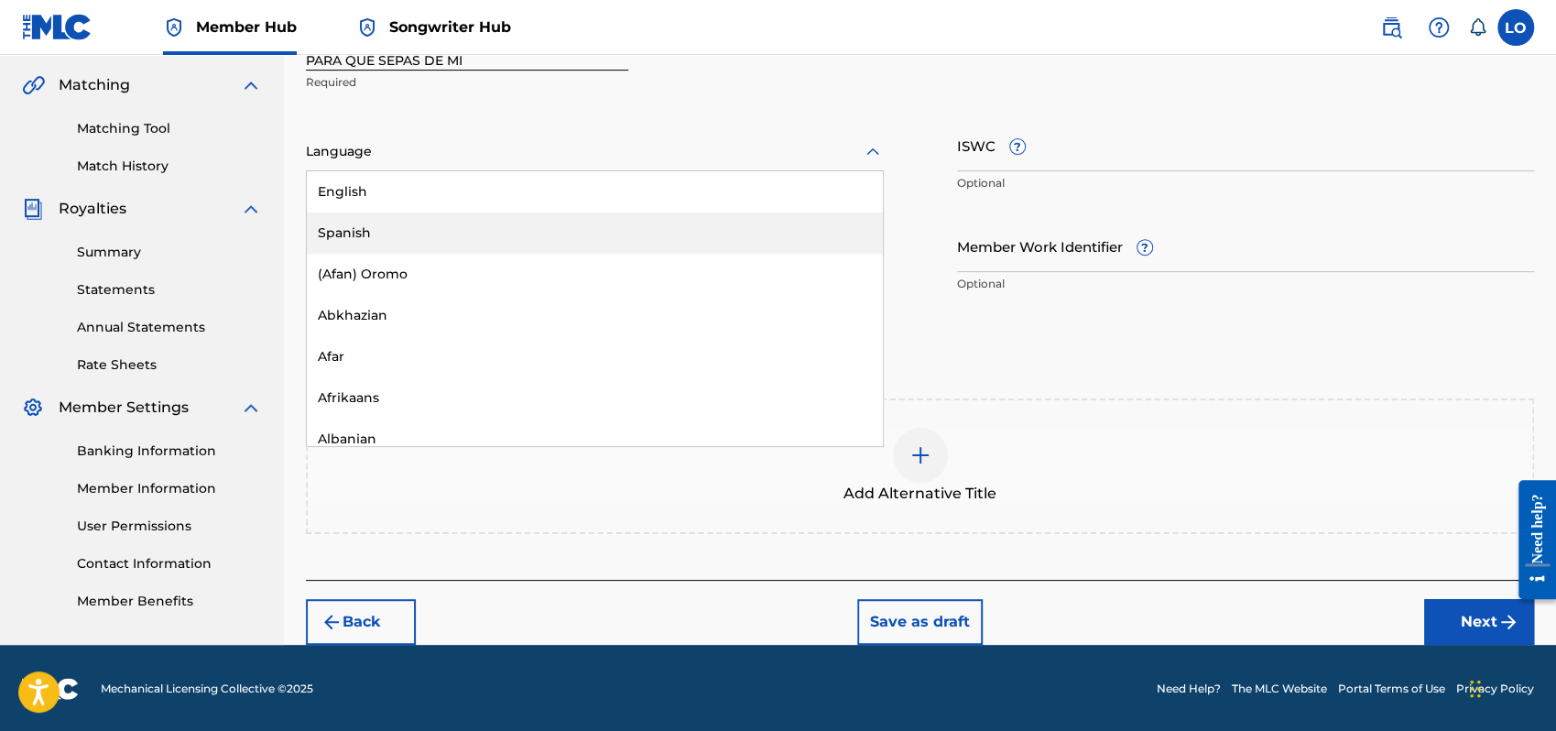
click at [403, 229] on div "Spanish" at bounding box center [595, 233] width 576 height 41
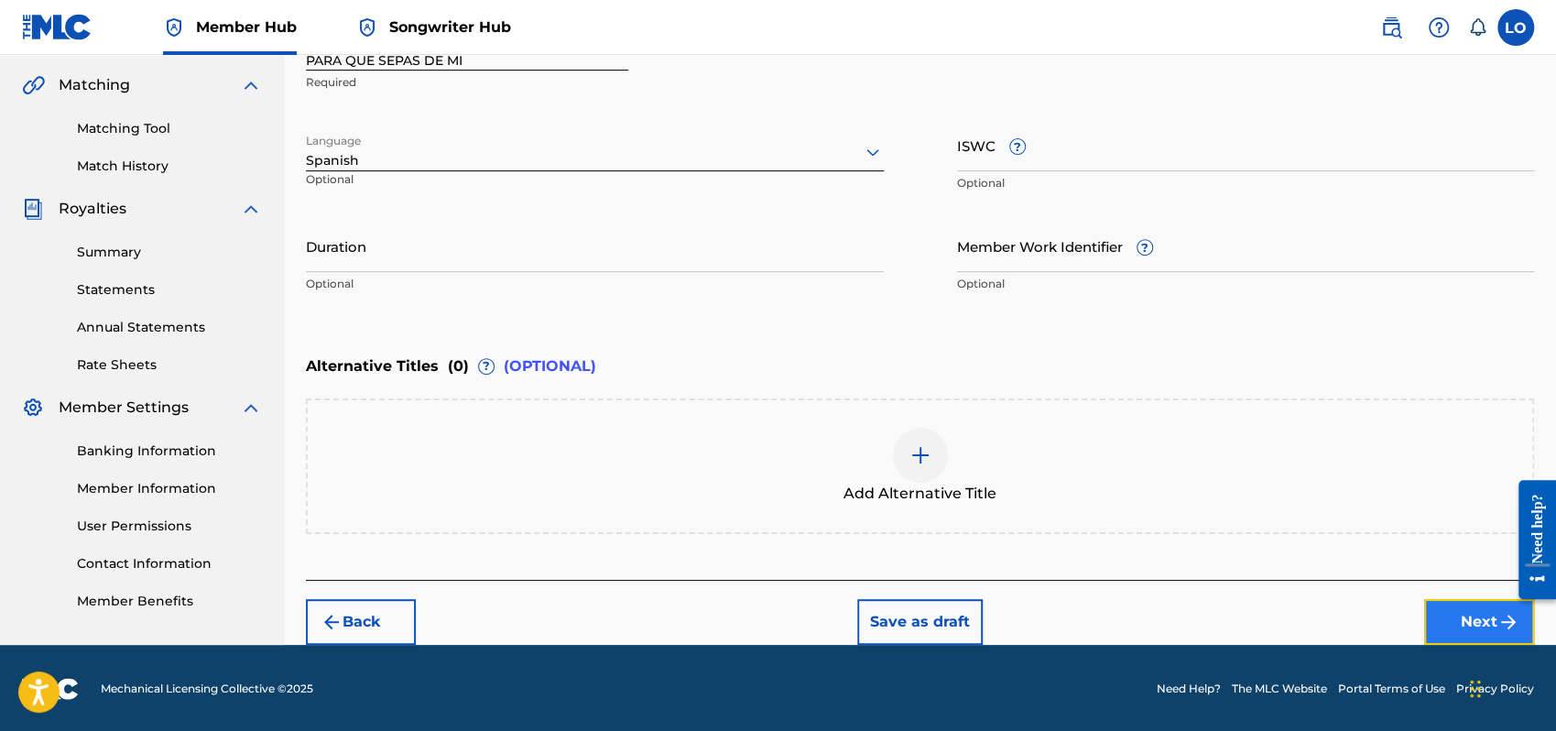
click at [1438, 608] on button "Next" at bounding box center [1479, 622] width 110 height 46
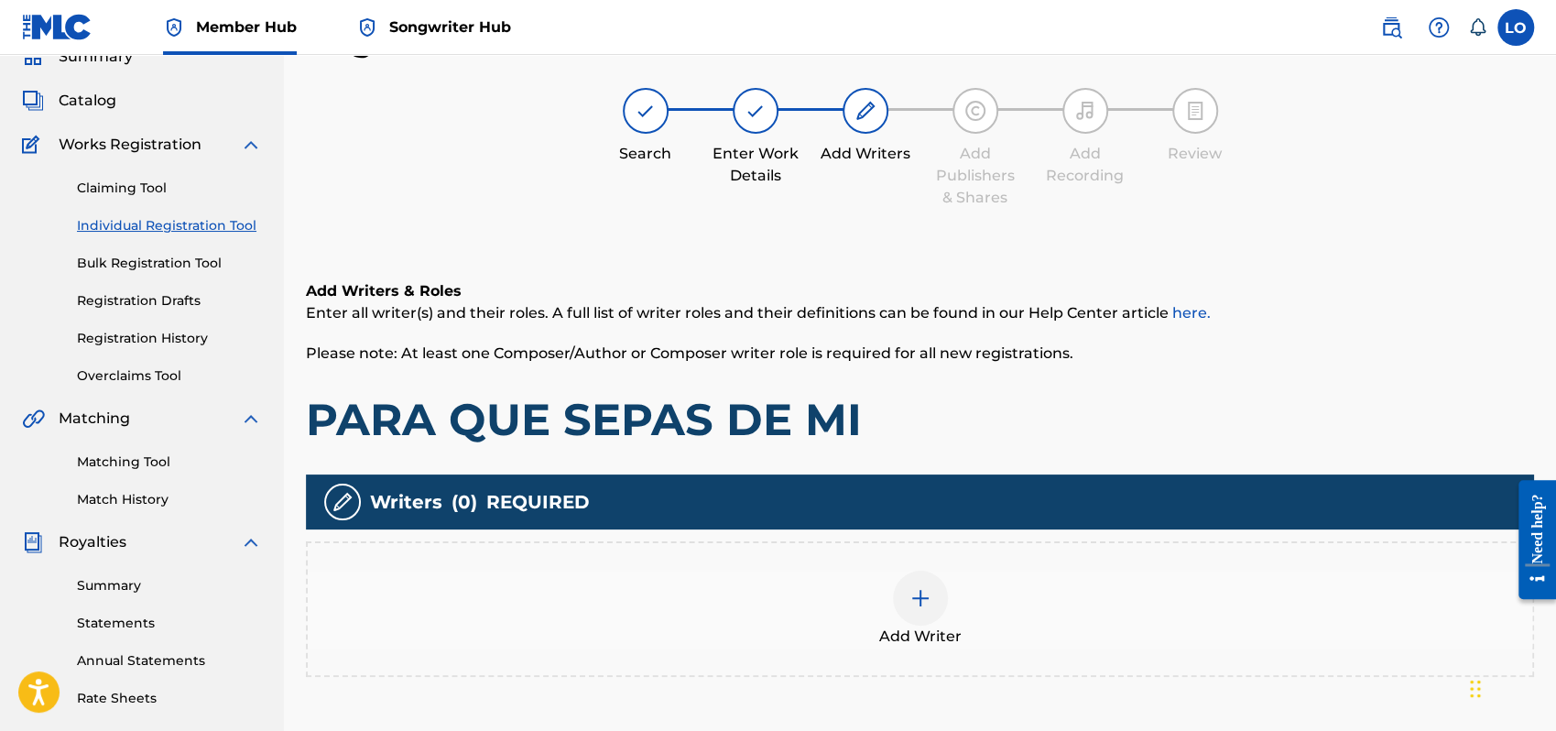
scroll to position [249, 0]
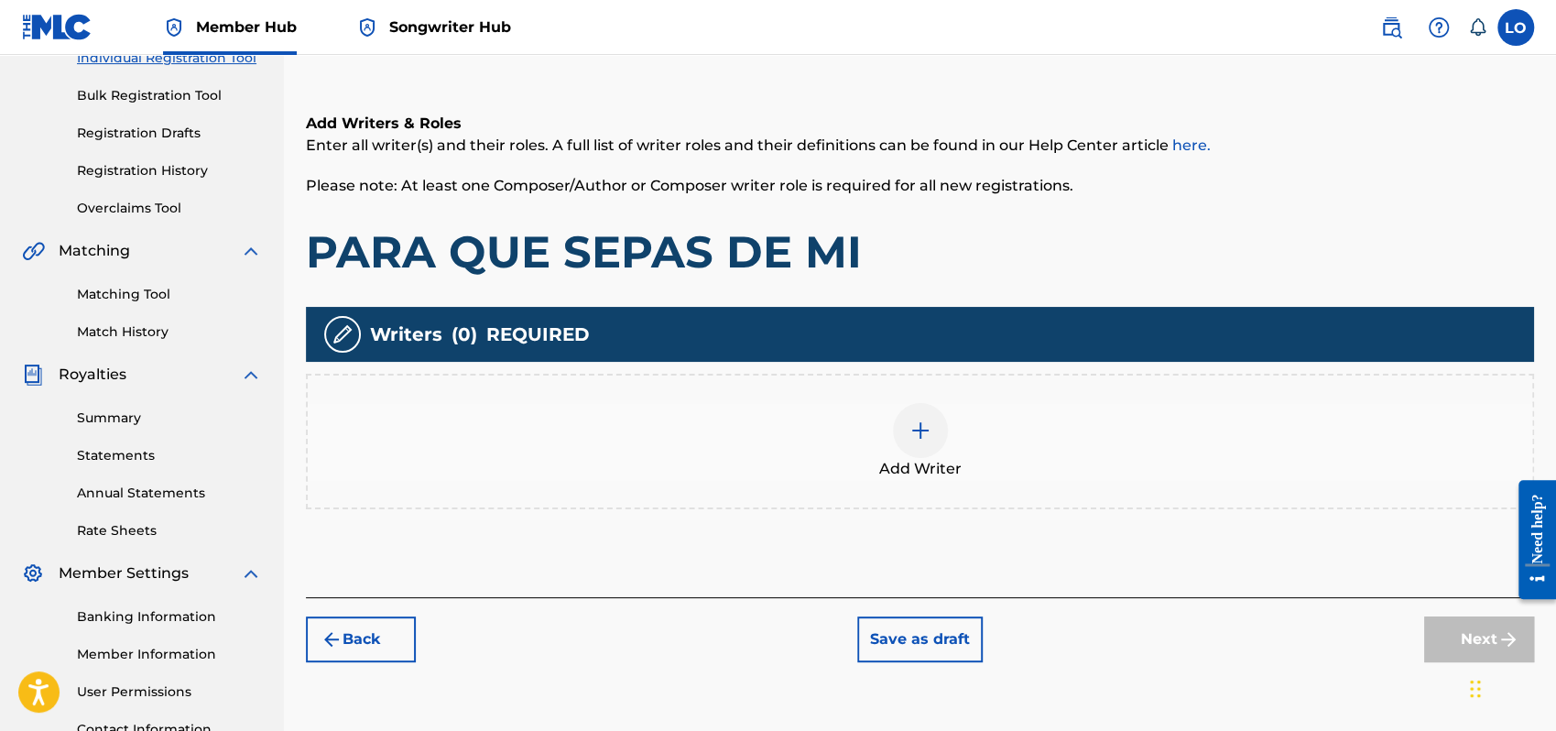
click at [933, 437] on div at bounding box center [920, 430] width 55 height 55
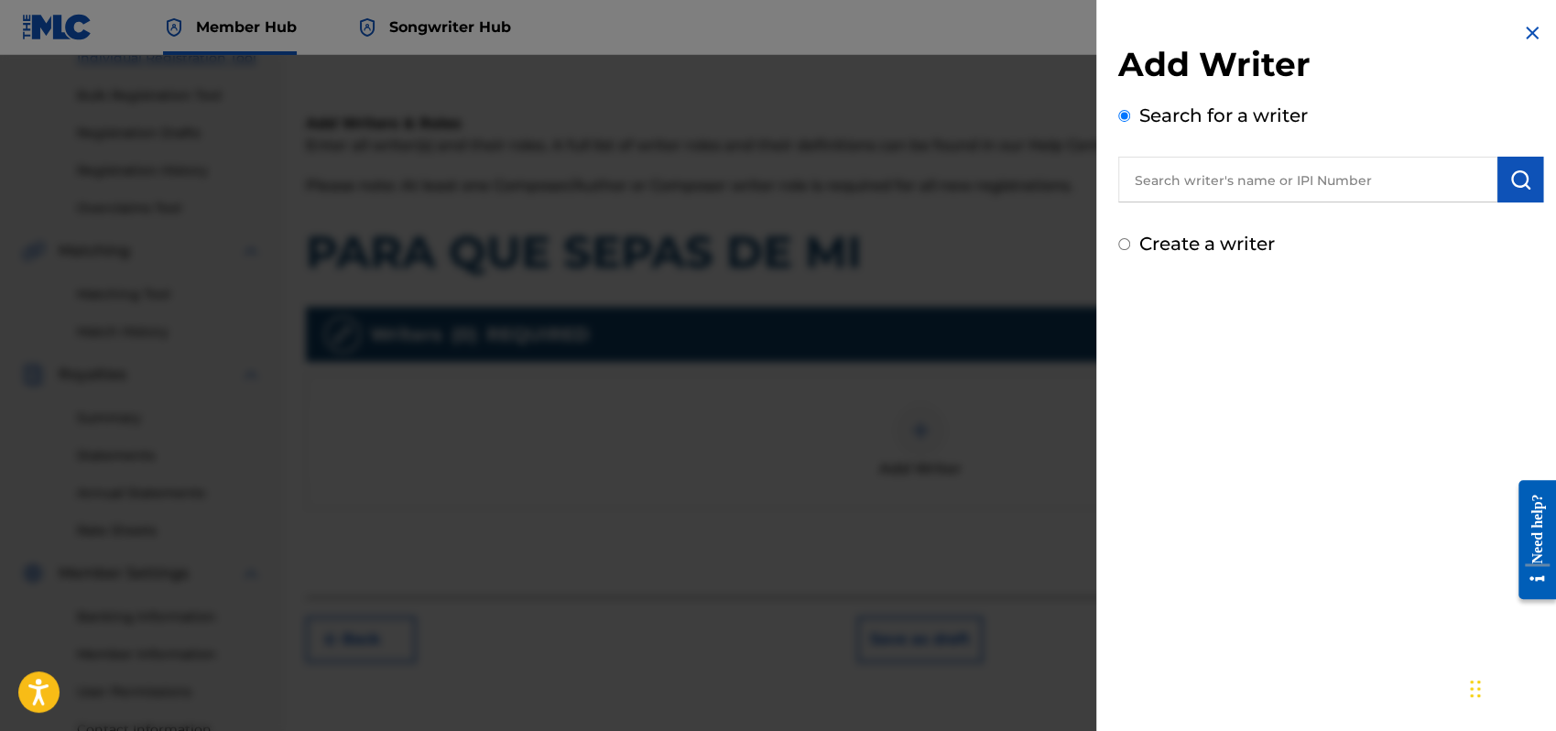
click at [1124, 245] on input "Create a writer" at bounding box center [1125, 244] width 12 height 12
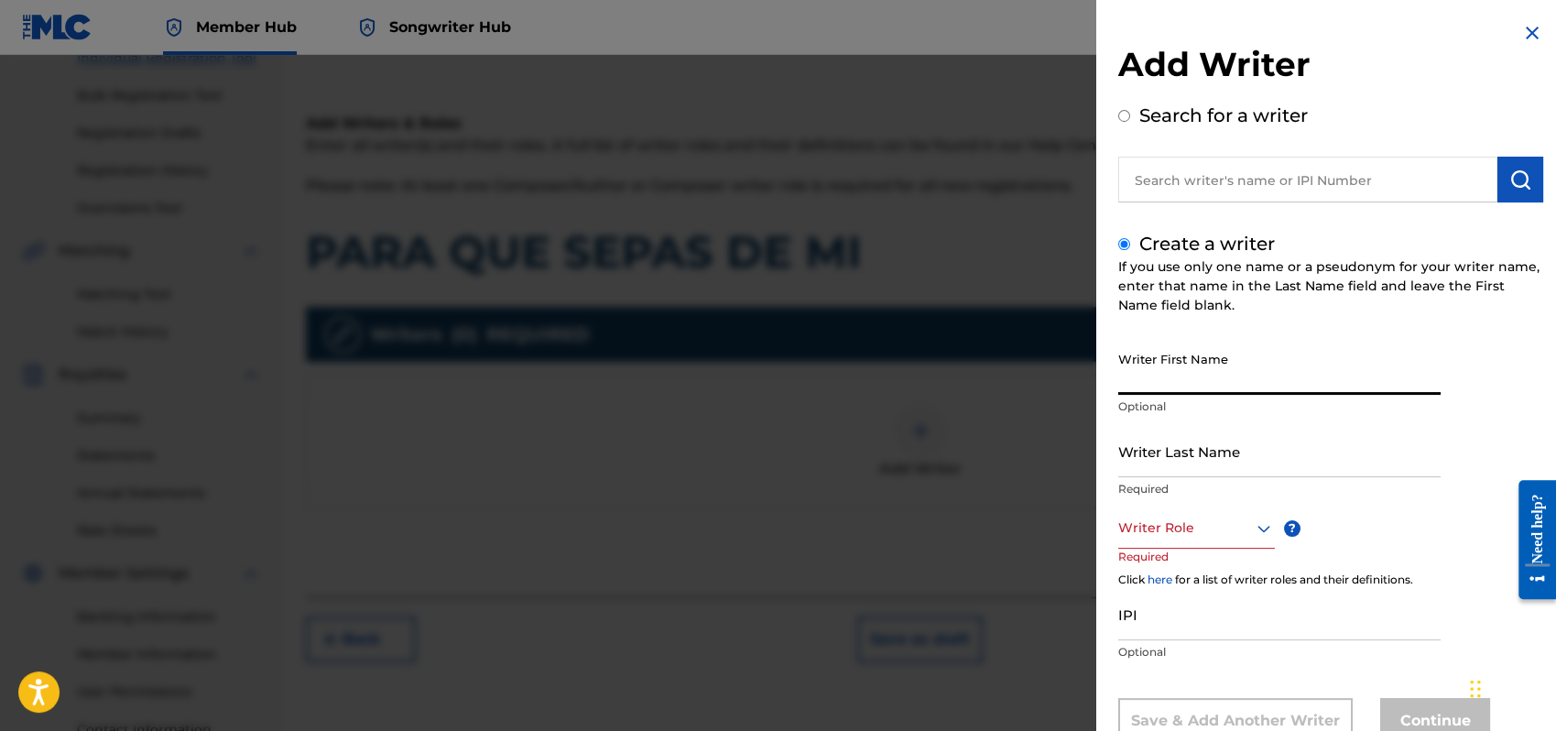
click at [1164, 376] on input "Writer First Name" at bounding box center [1280, 369] width 322 height 52
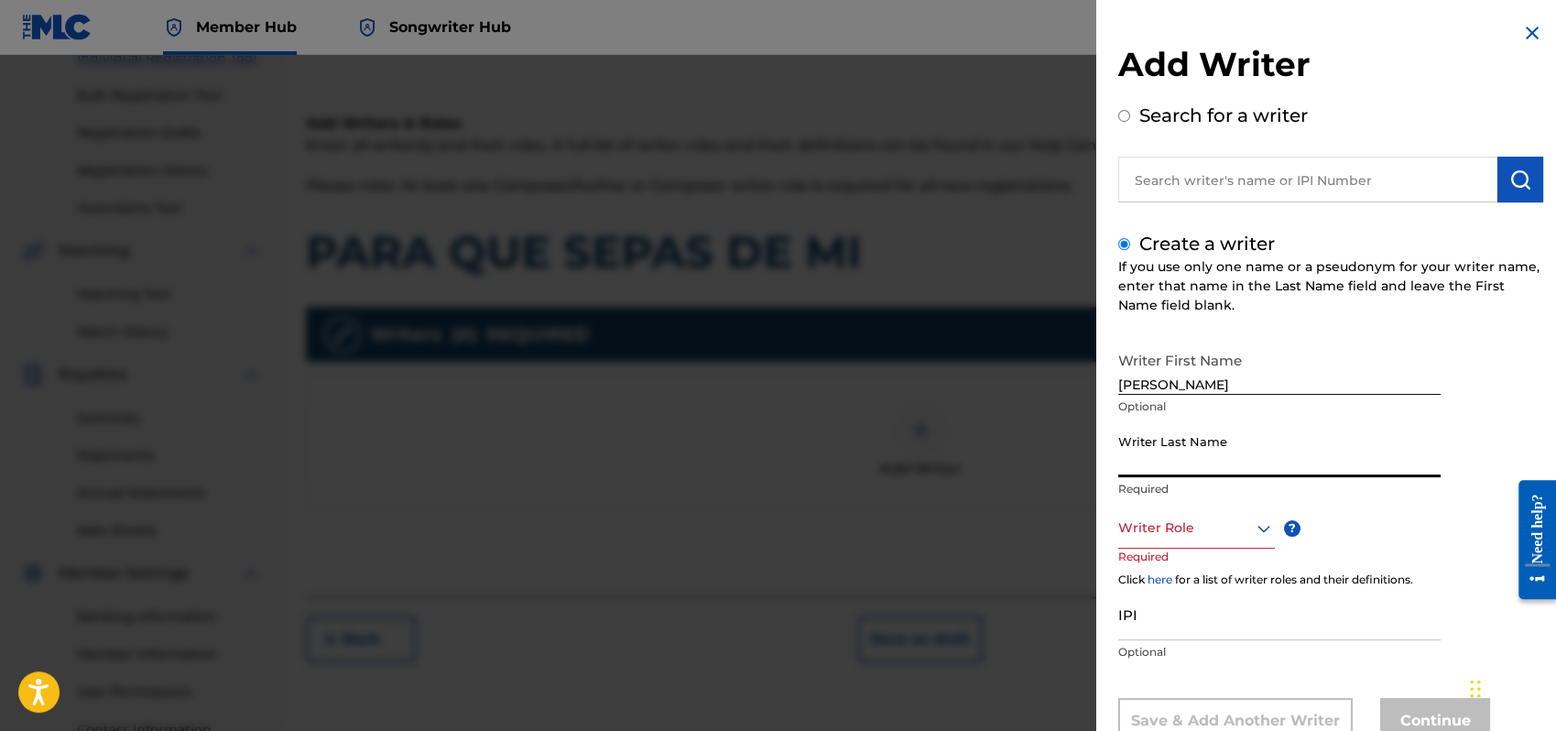
click at [1161, 456] on input "Writer Last Name" at bounding box center [1280, 451] width 322 height 52
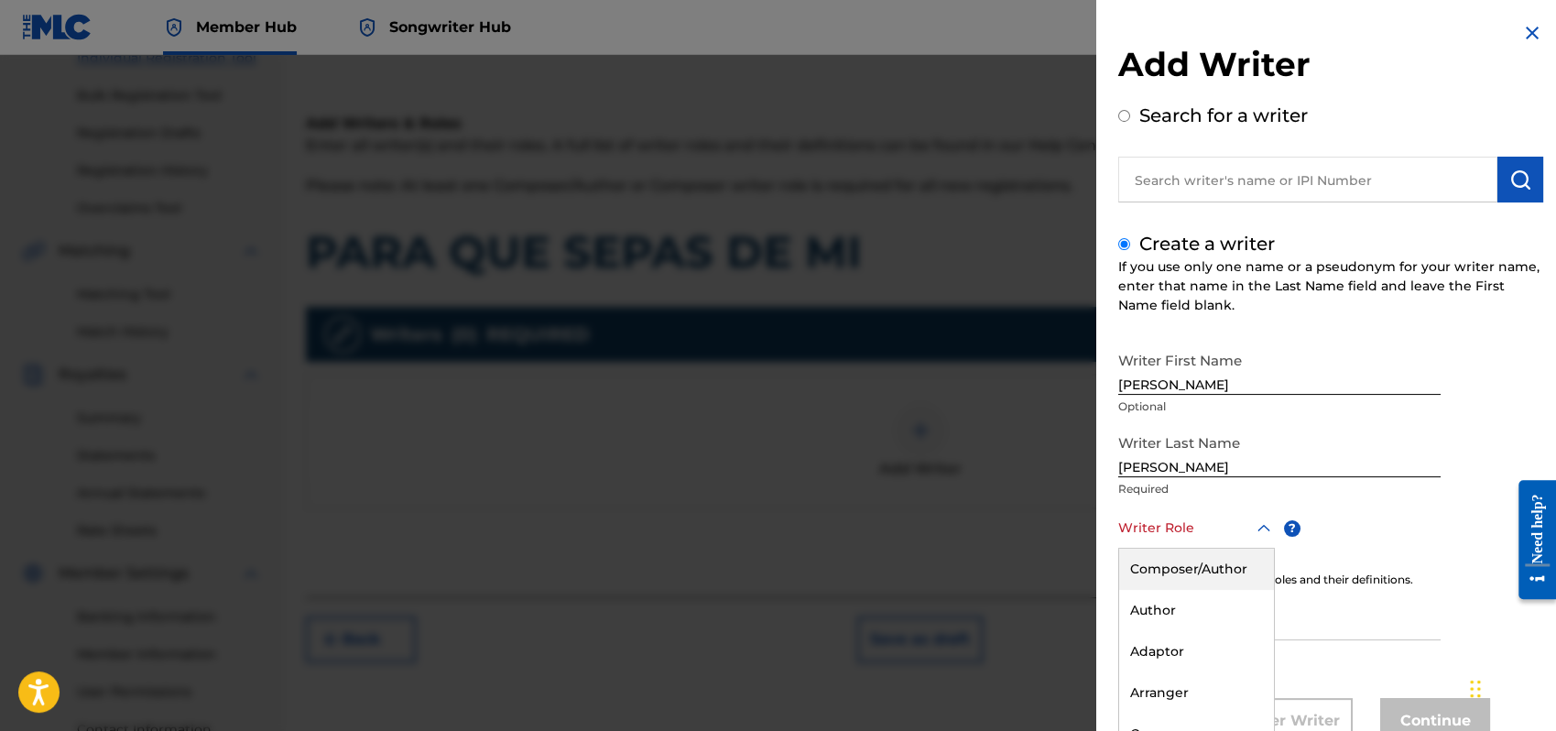
scroll to position [61, 0]
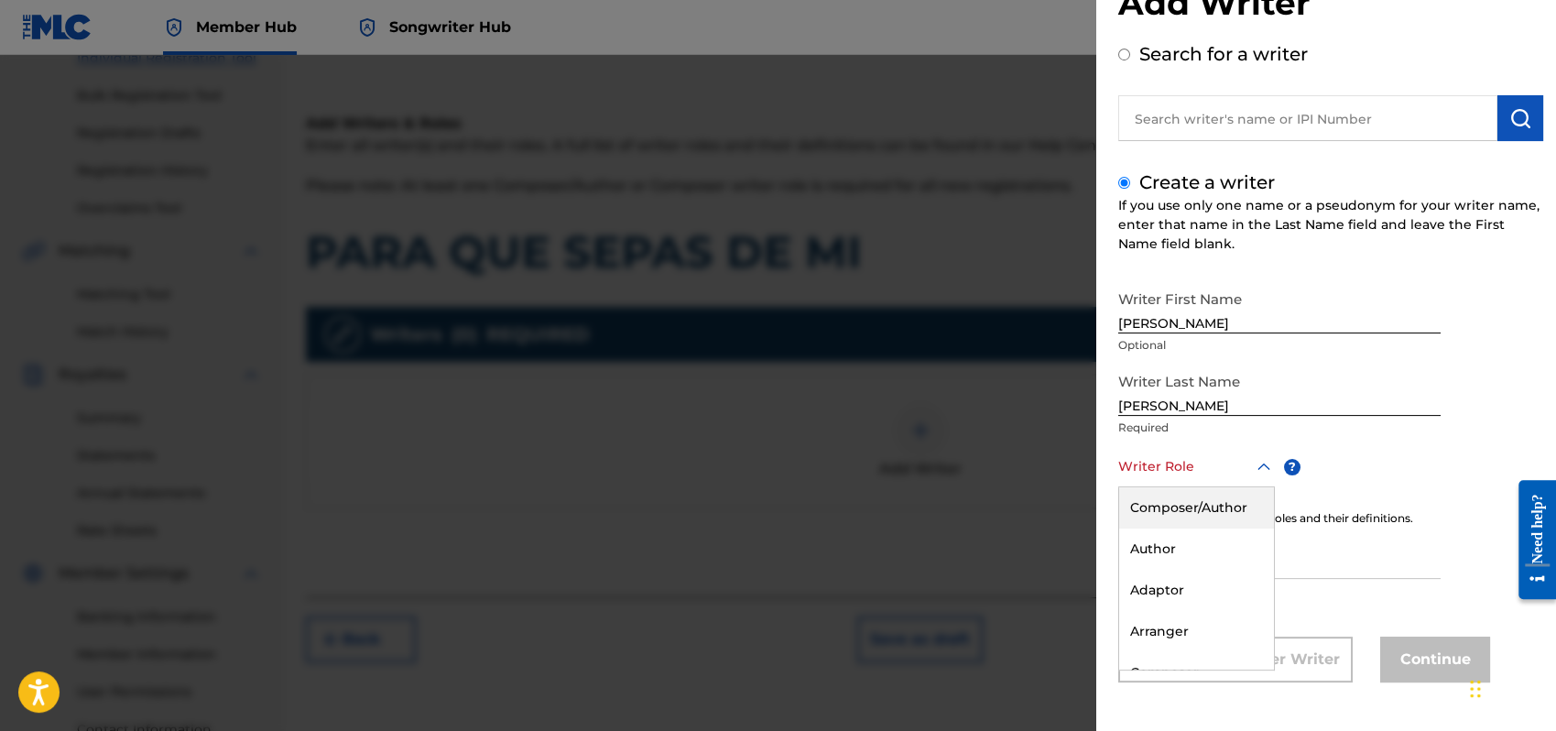
click at [1264, 487] on div "8 results available. Use Up and Down to choose options, press Enter to select t…" at bounding box center [1197, 466] width 157 height 41
click at [1176, 498] on div "Composer/Author" at bounding box center [1196, 507] width 155 height 41
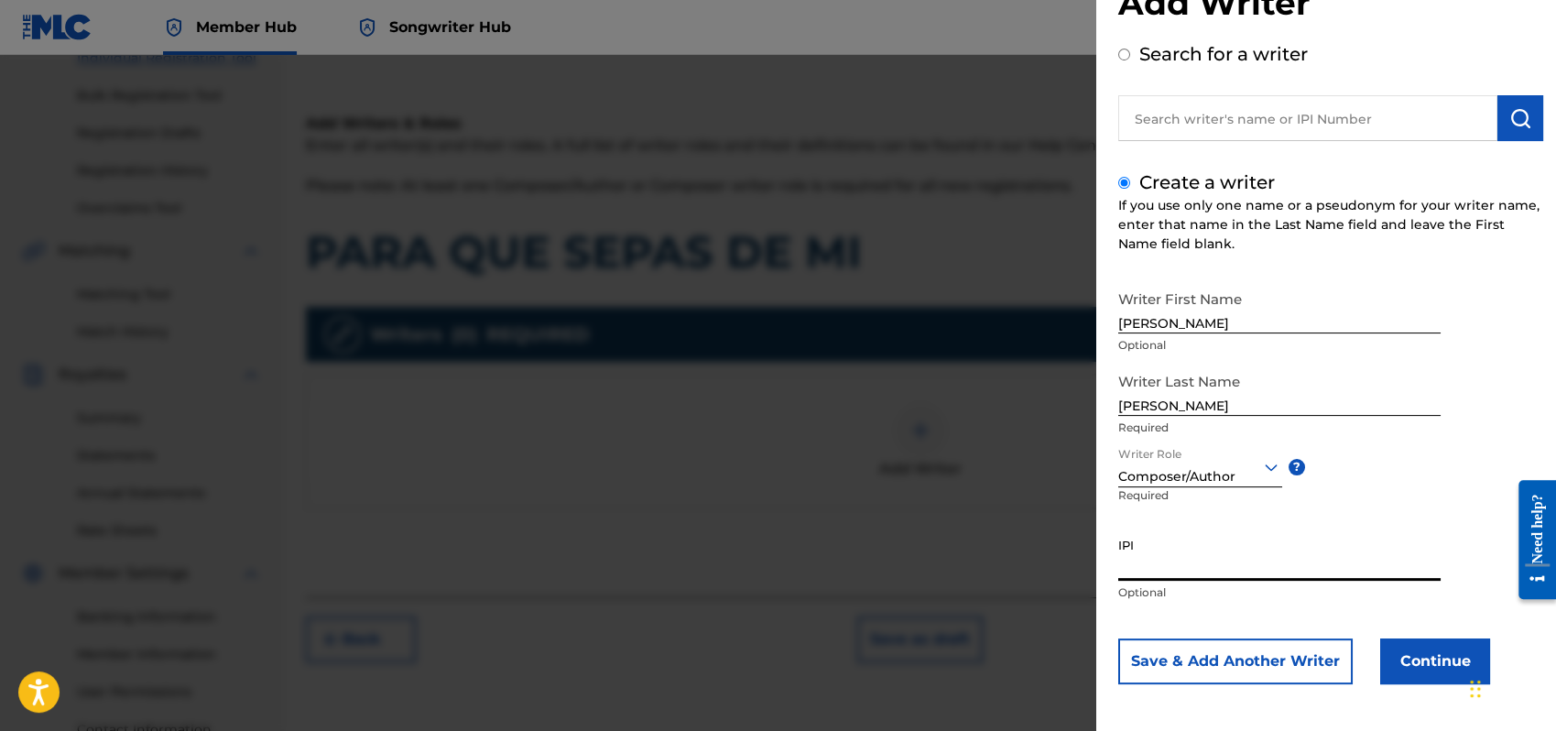
click at [1124, 563] on input "IPI" at bounding box center [1280, 555] width 322 height 52
click at [1465, 656] on iframe "Widget de chat" at bounding box center [1511, 687] width 92 height 88
click at [1442, 651] on button "Continue" at bounding box center [1436, 661] width 110 height 46
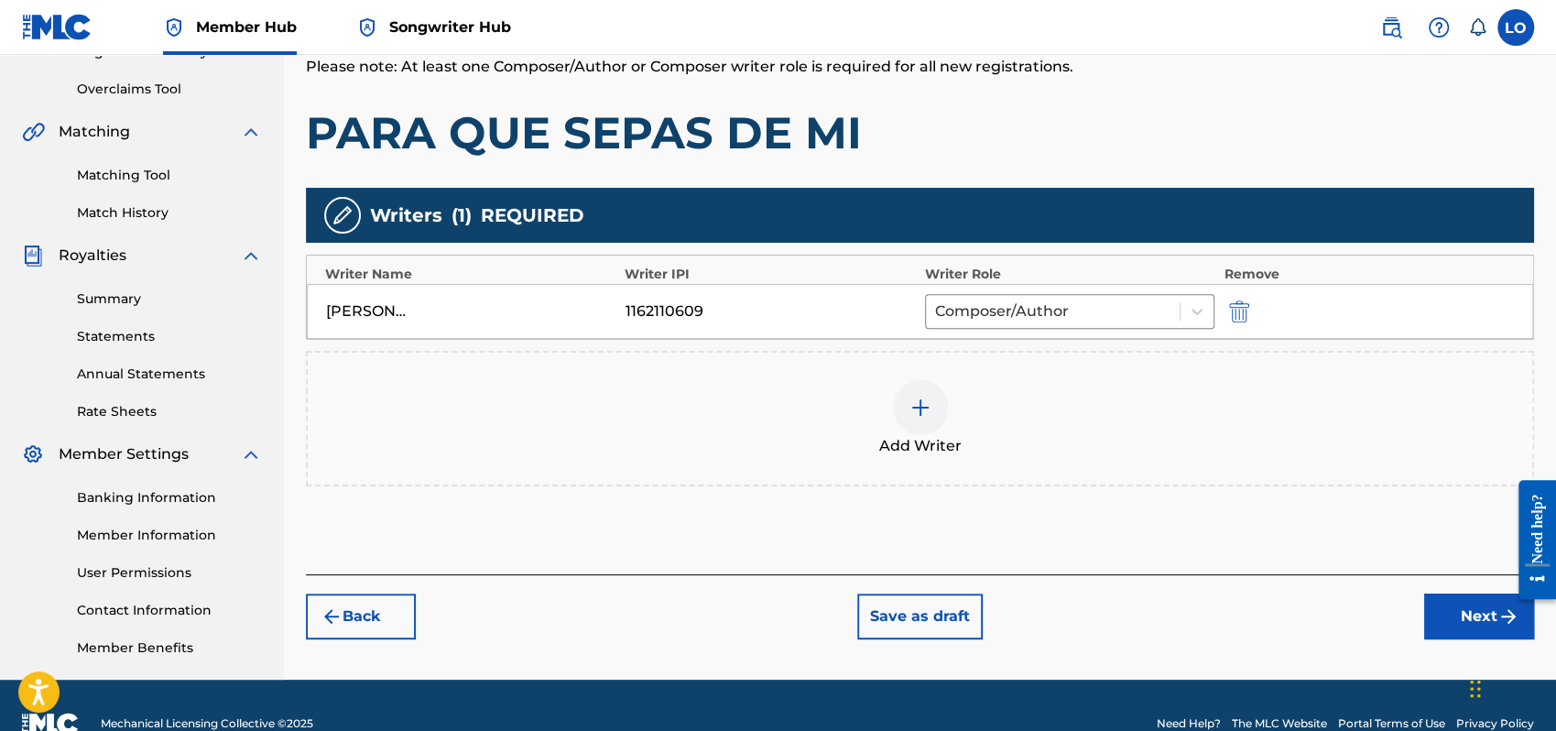
scroll to position [404, 0]
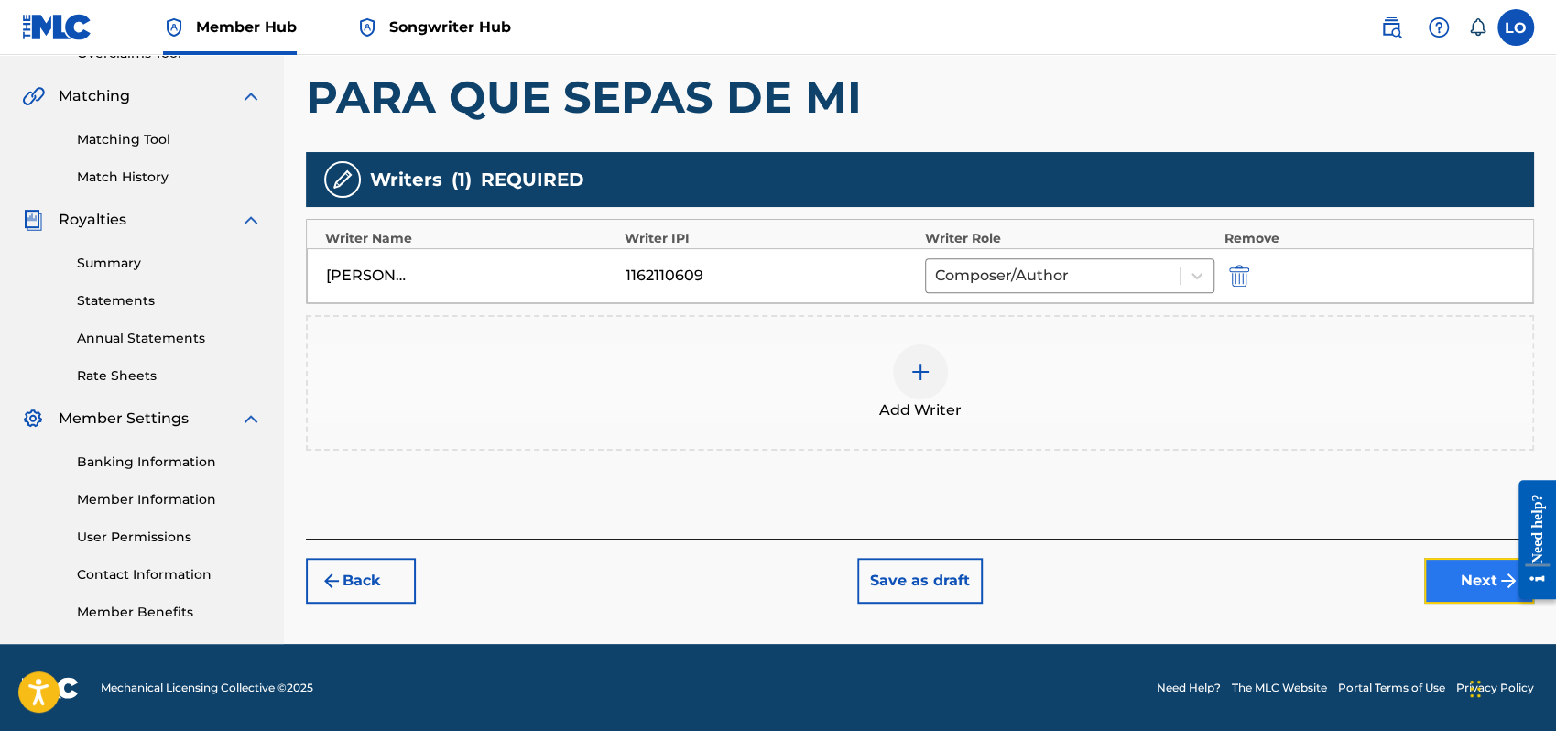
click at [1473, 569] on button "Next" at bounding box center [1479, 581] width 110 height 46
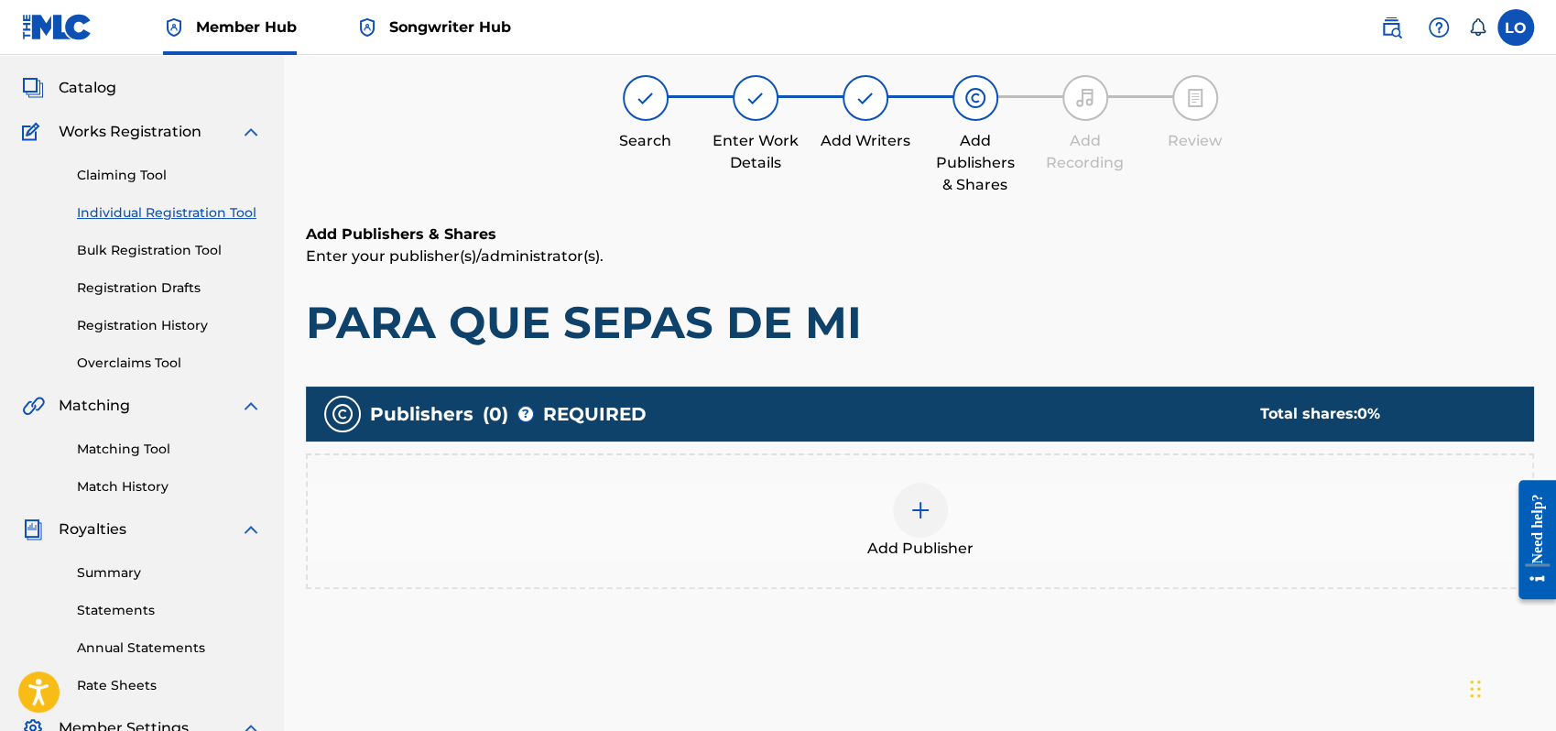
scroll to position [82, 0]
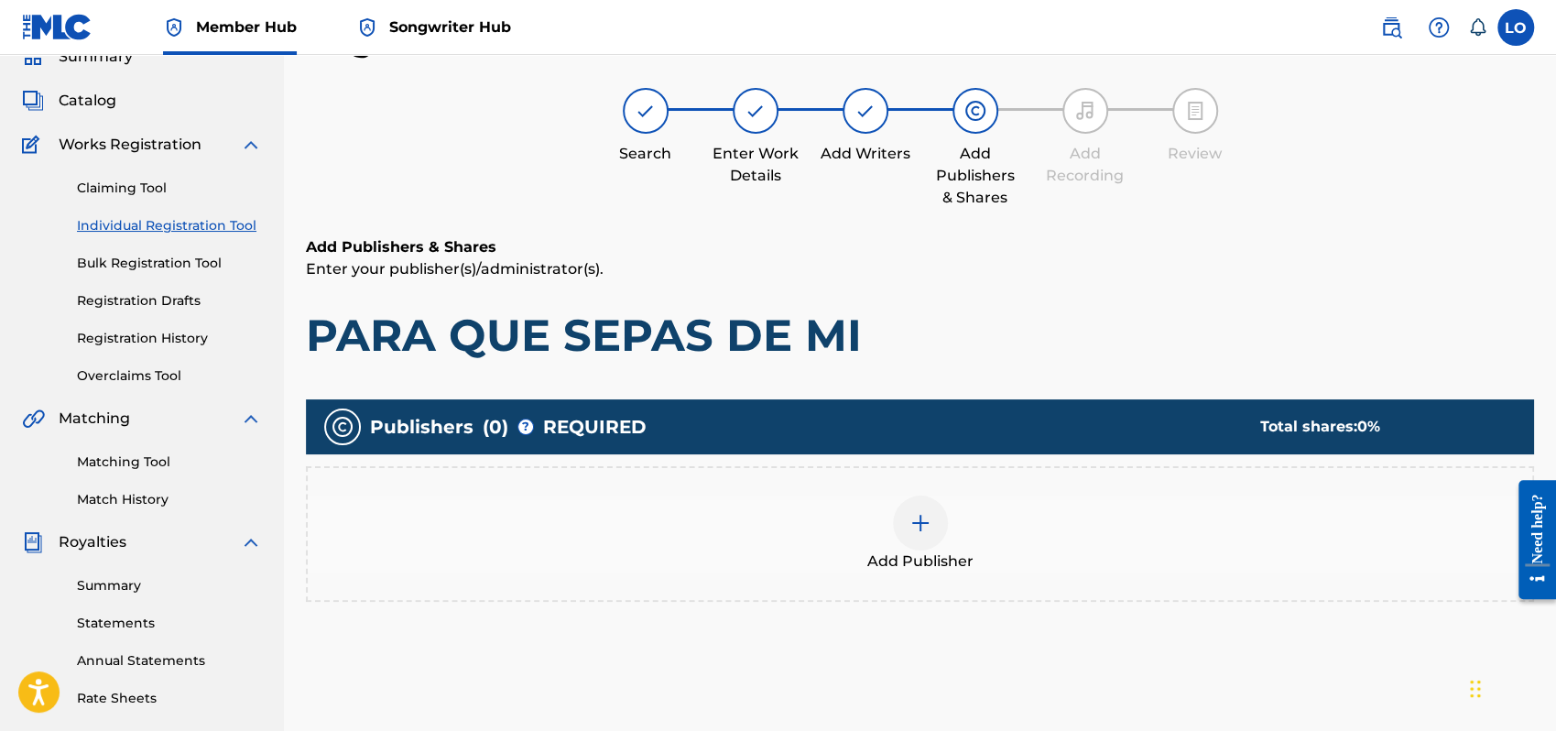
click at [927, 515] on img at bounding box center [921, 523] width 22 height 22
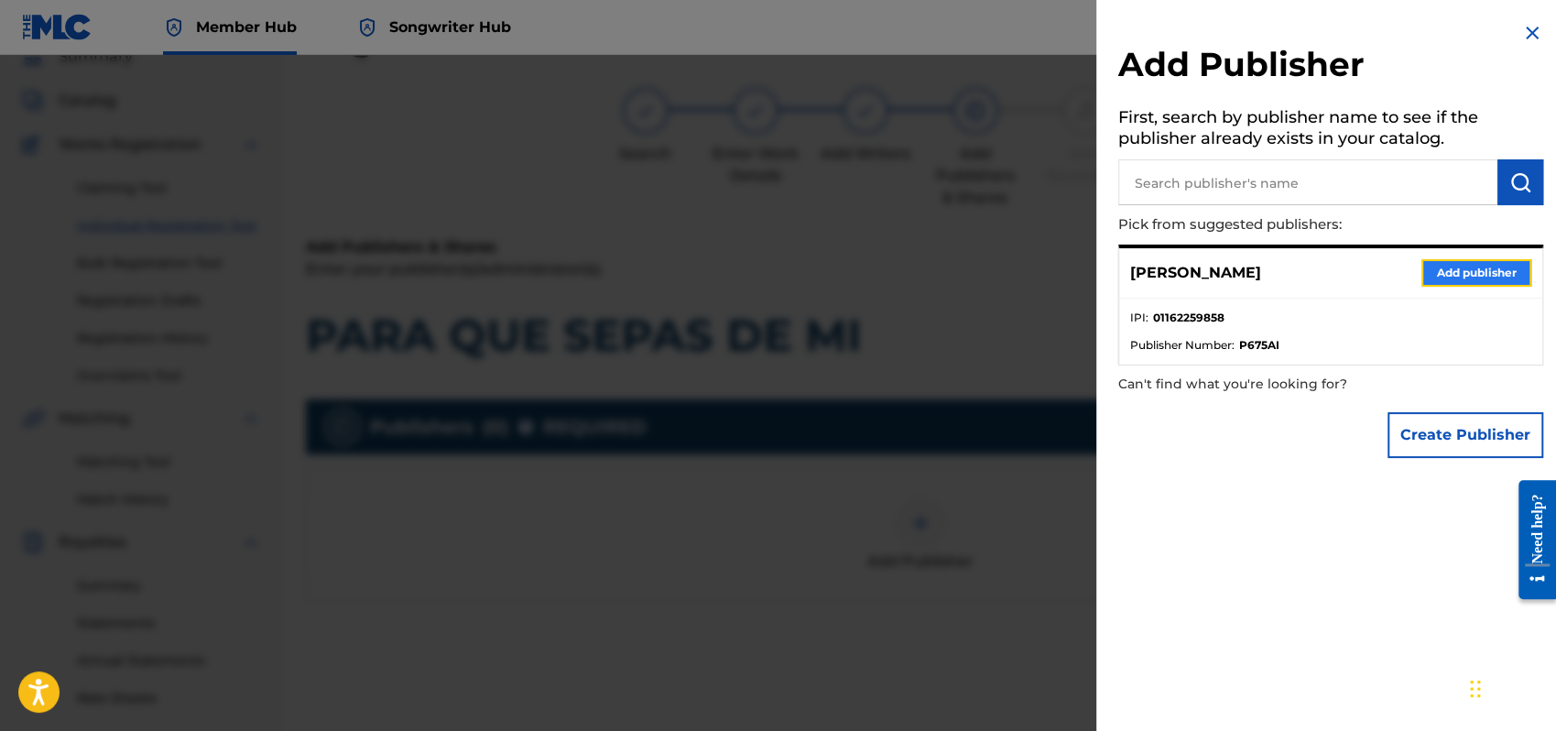
click at [1485, 275] on button "Add publisher" at bounding box center [1477, 272] width 110 height 27
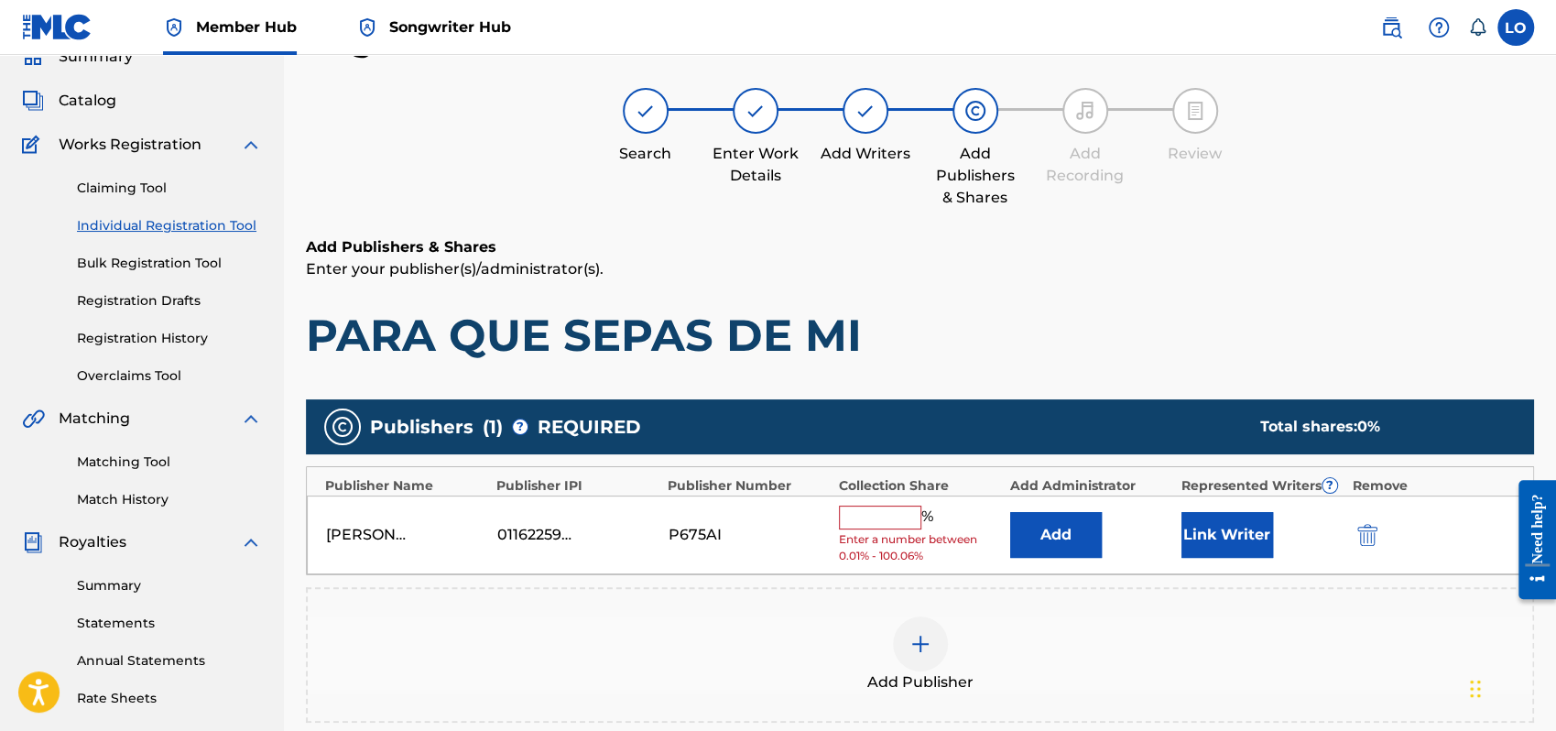
click at [890, 509] on input "text" at bounding box center [880, 518] width 82 height 24
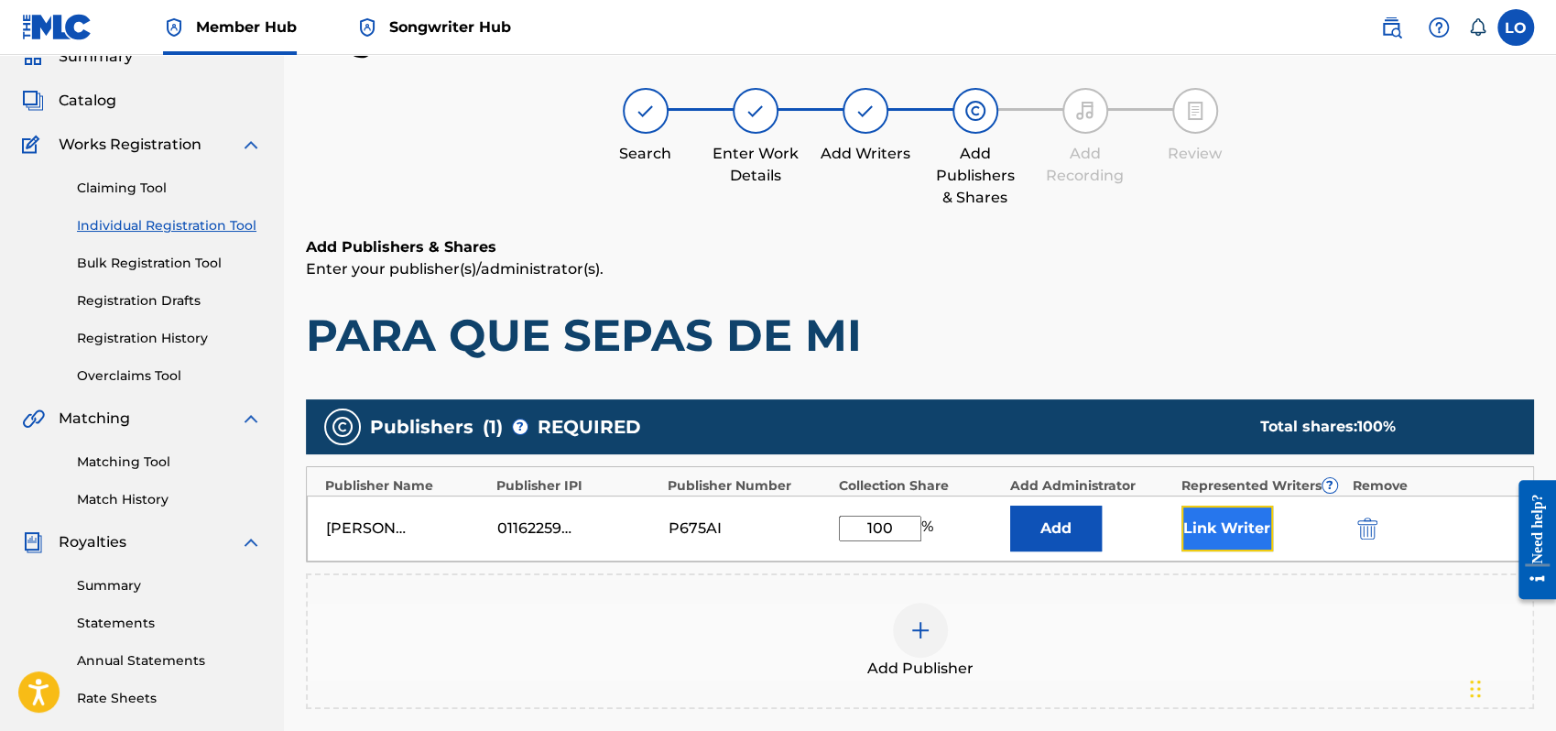
click at [1235, 515] on button "Link Writer" at bounding box center [1228, 529] width 92 height 46
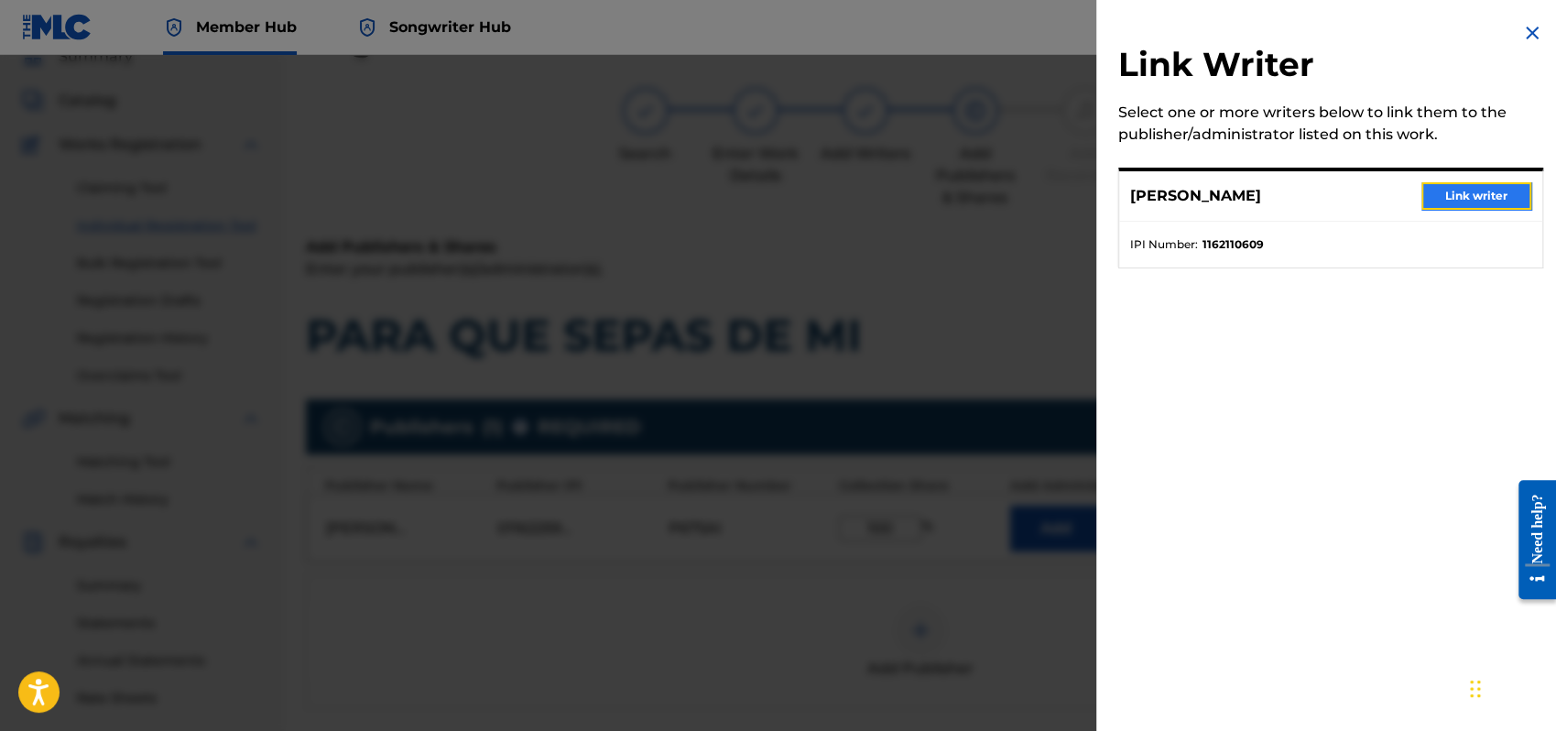
click at [1479, 197] on button "Link writer" at bounding box center [1477, 195] width 110 height 27
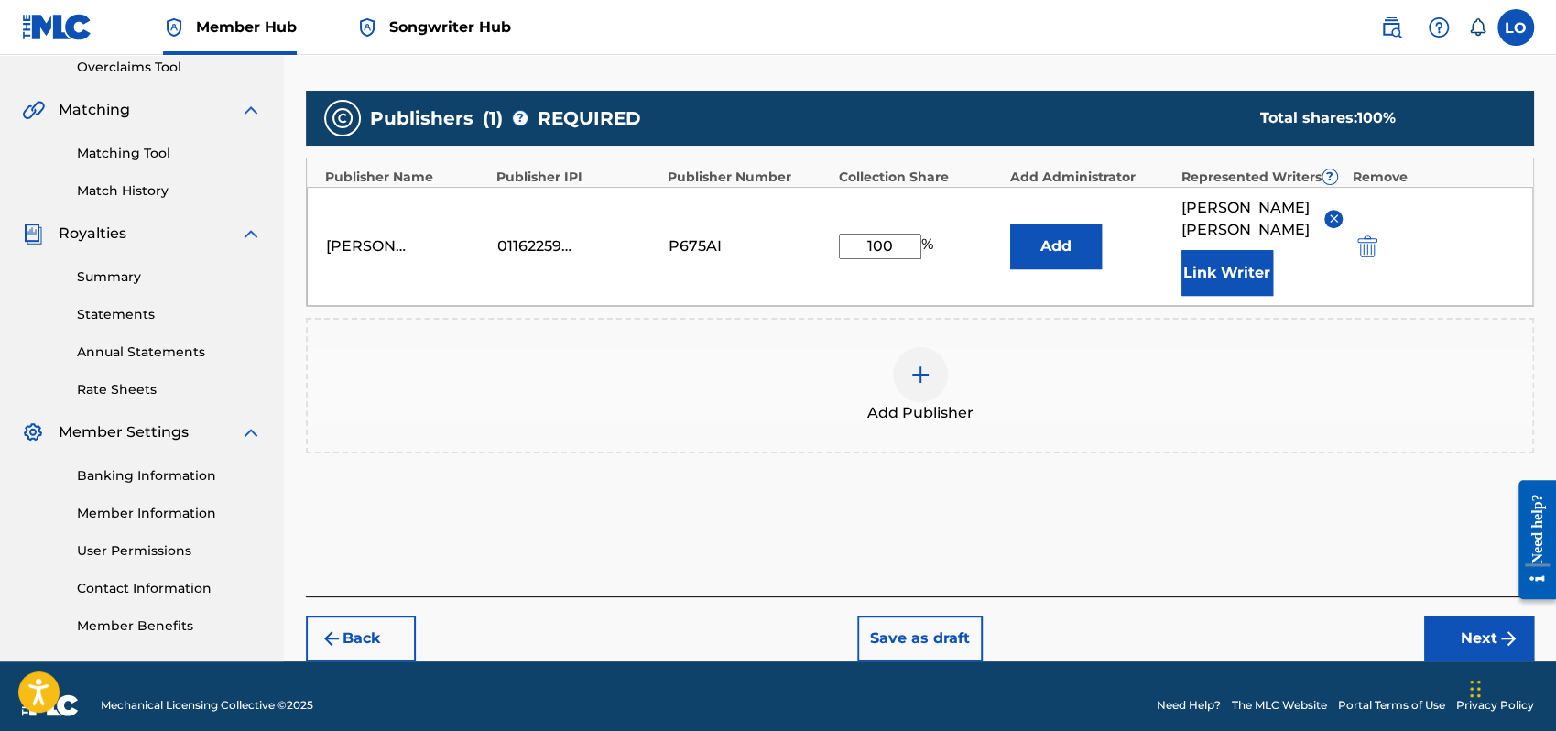
scroll to position [404, 0]
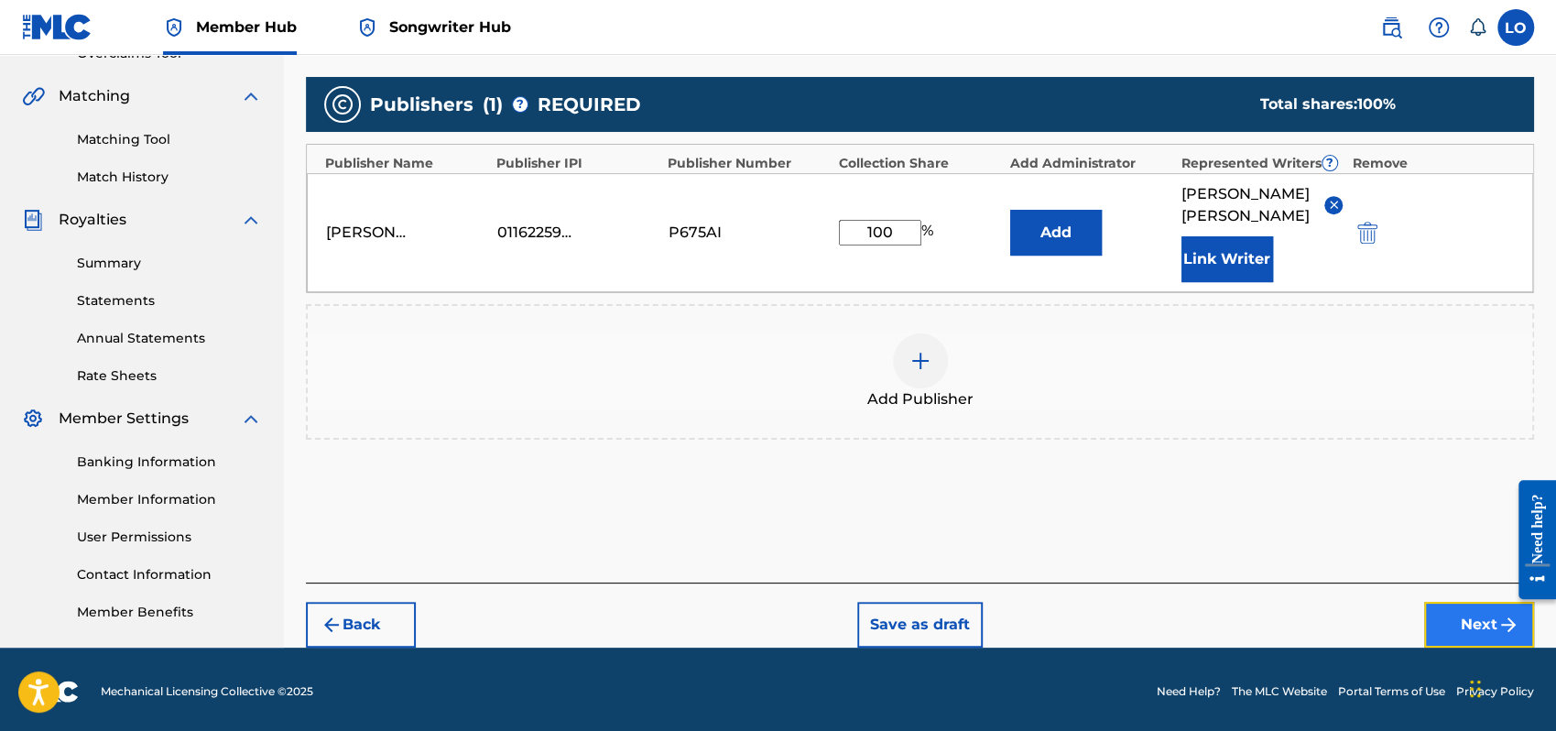
click at [1479, 602] on button "Next" at bounding box center [1479, 625] width 110 height 46
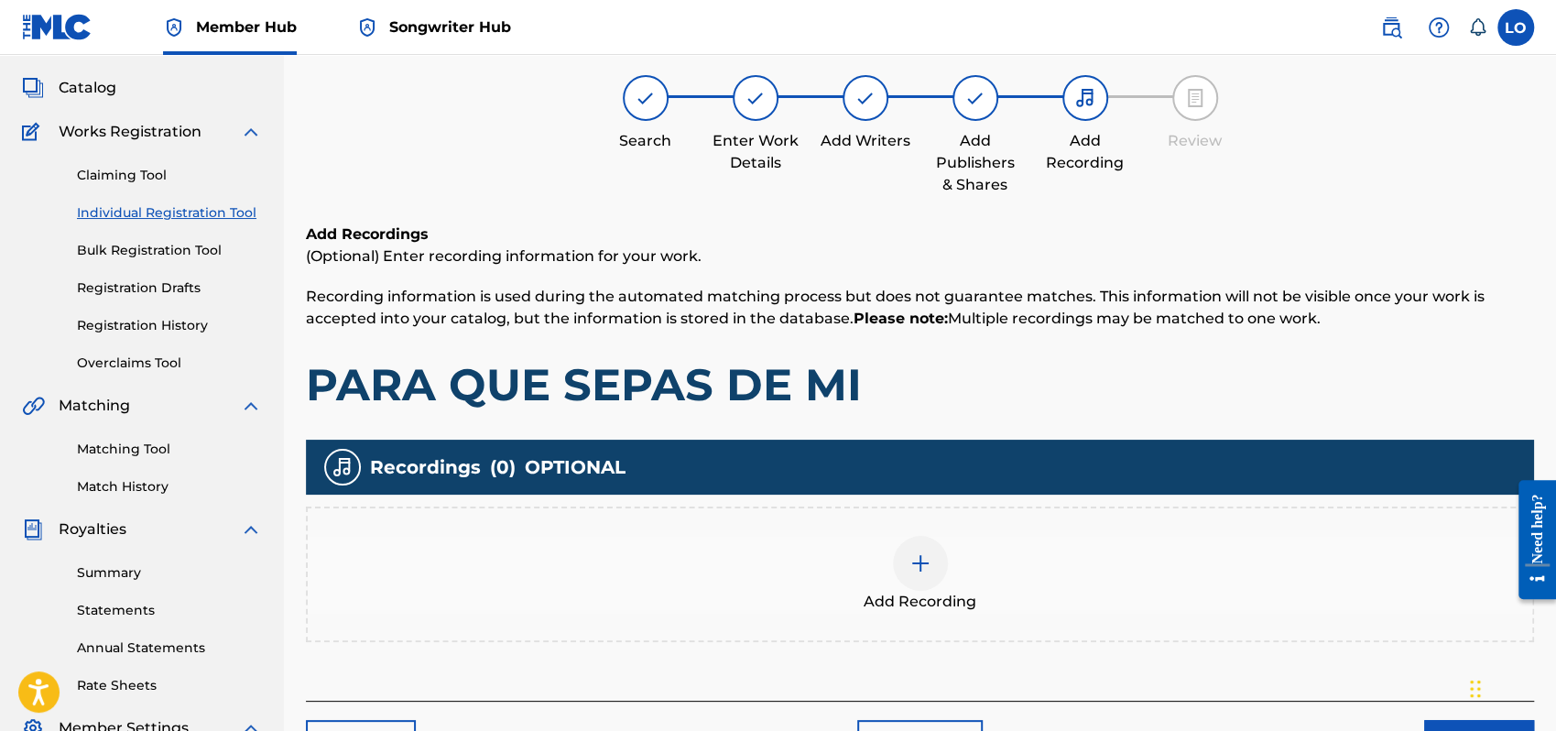
scroll to position [82, 0]
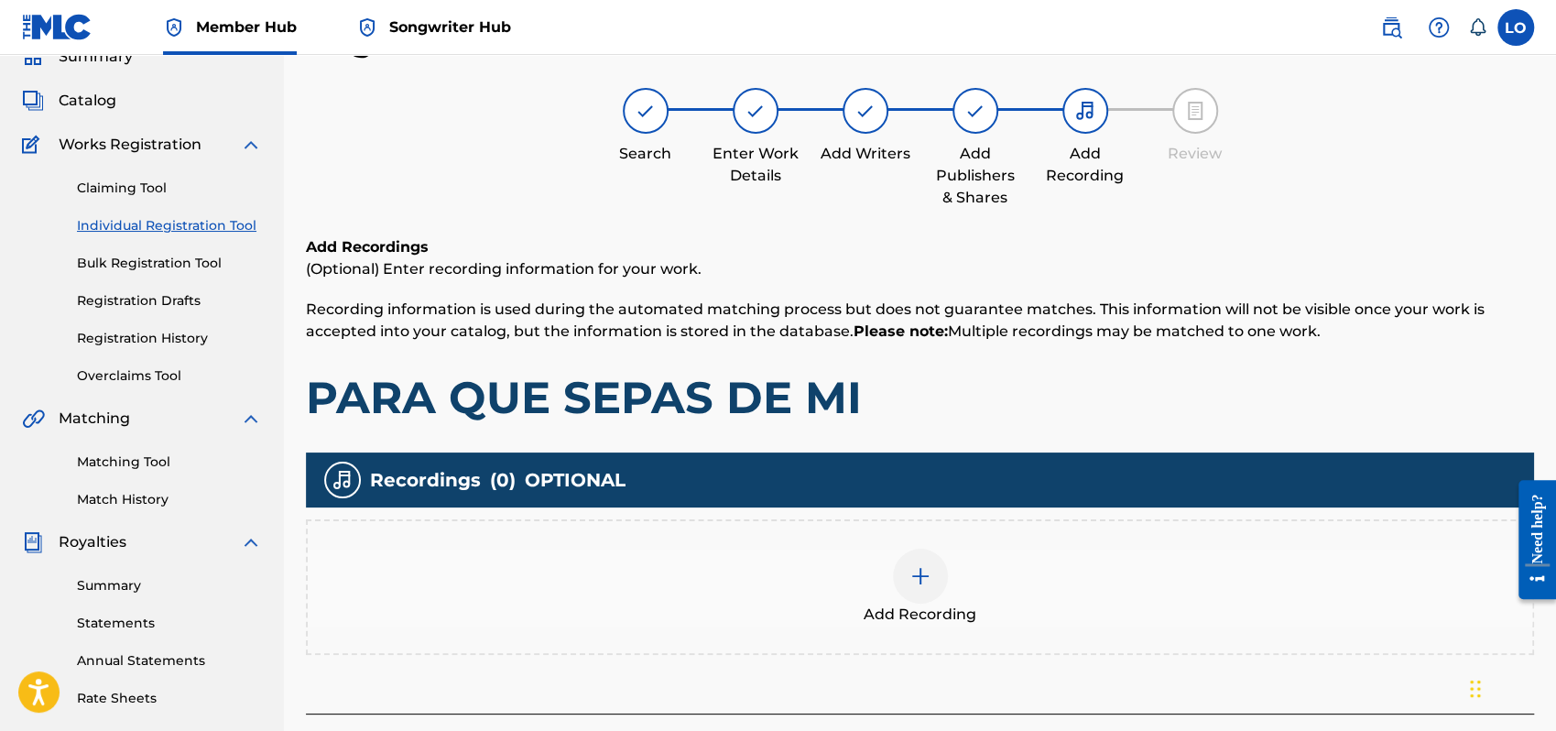
click at [914, 577] on img at bounding box center [921, 576] width 22 height 22
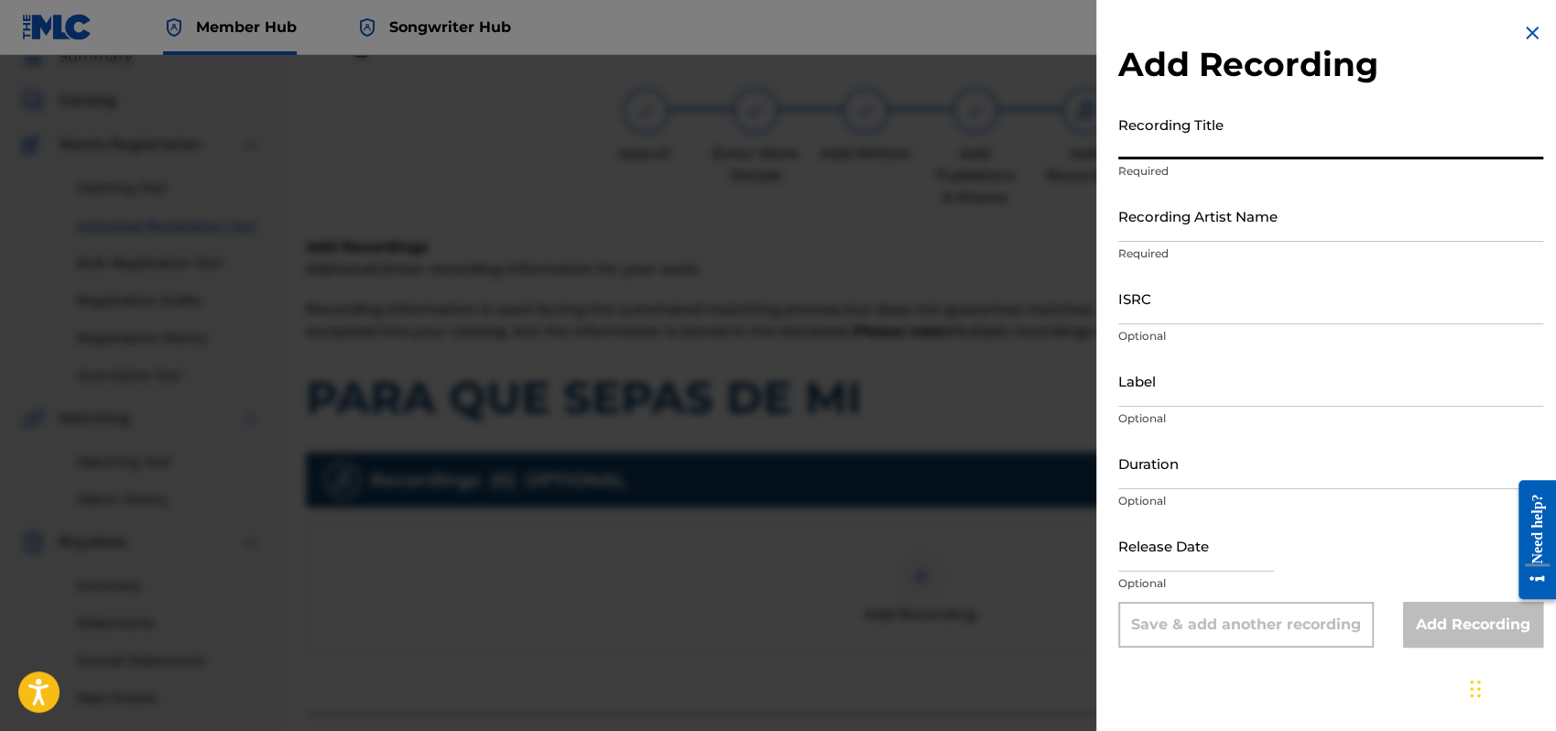
click at [1146, 146] on input "Recording Title" at bounding box center [1331, 133] width 425 height 52
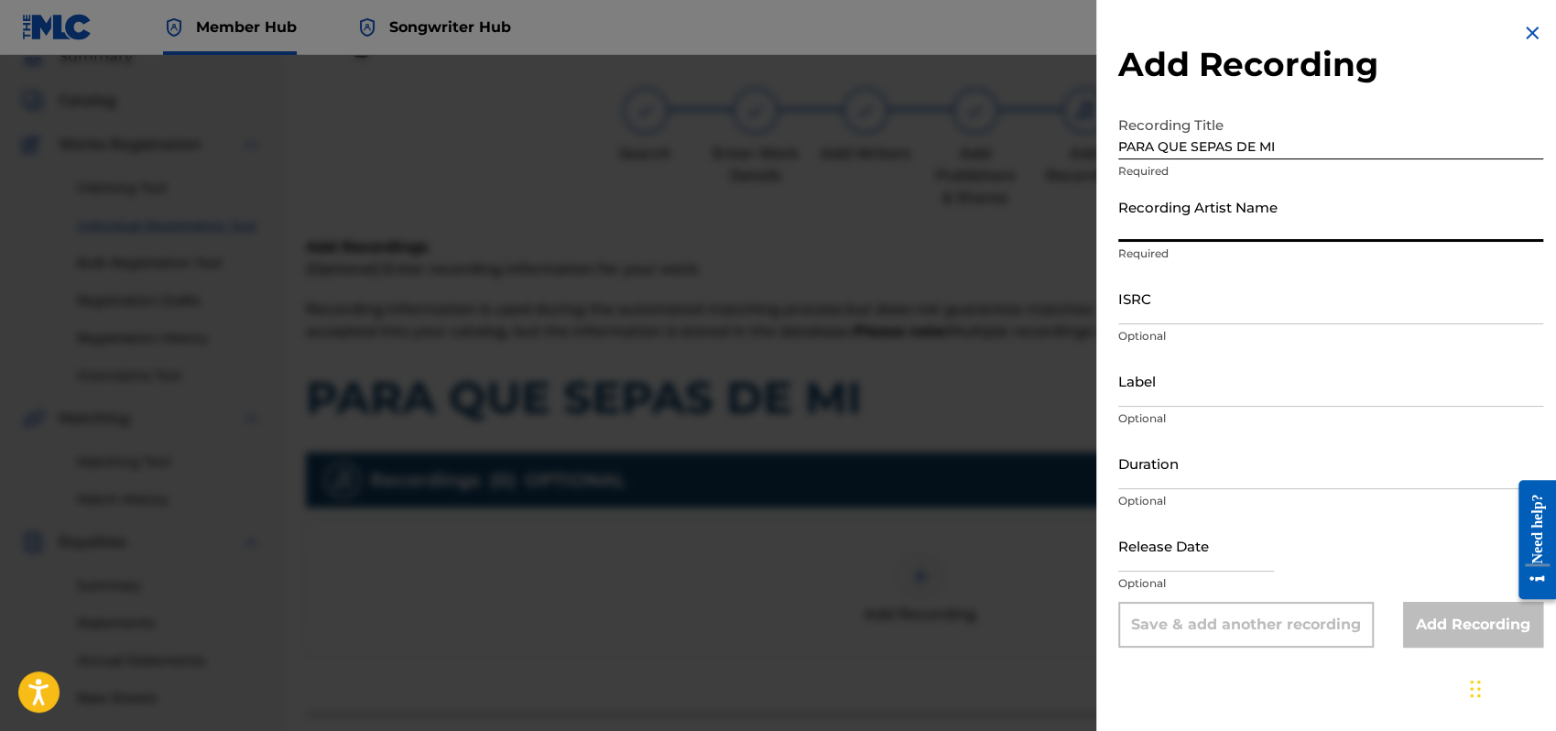
click at [1144, 224] on input "Recording Artist Name" at bounding box center [1331, 216] width 425 height 52
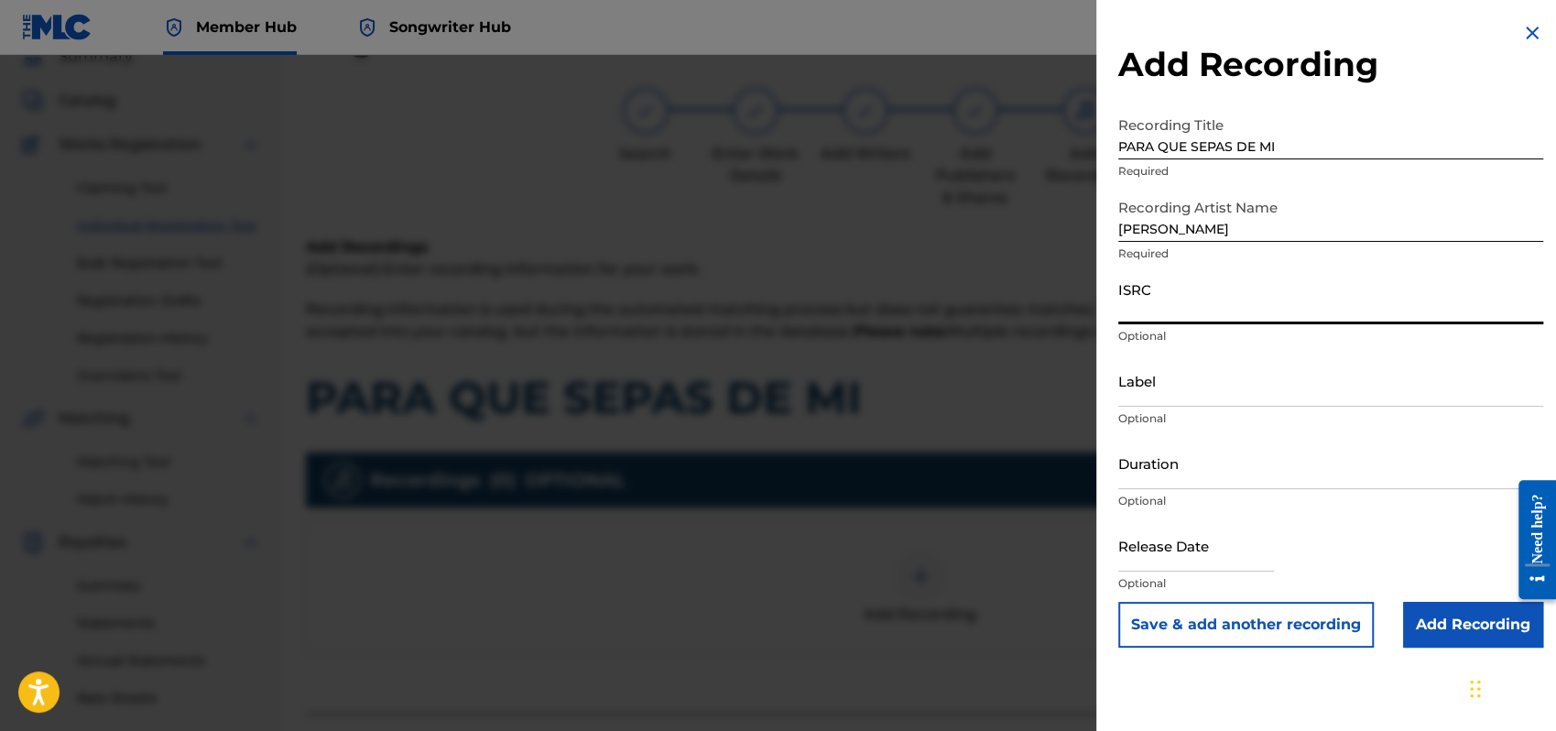
click at [1133, 308] on input "ISRC" at bounding box center [1331, 298] width 425 height 52
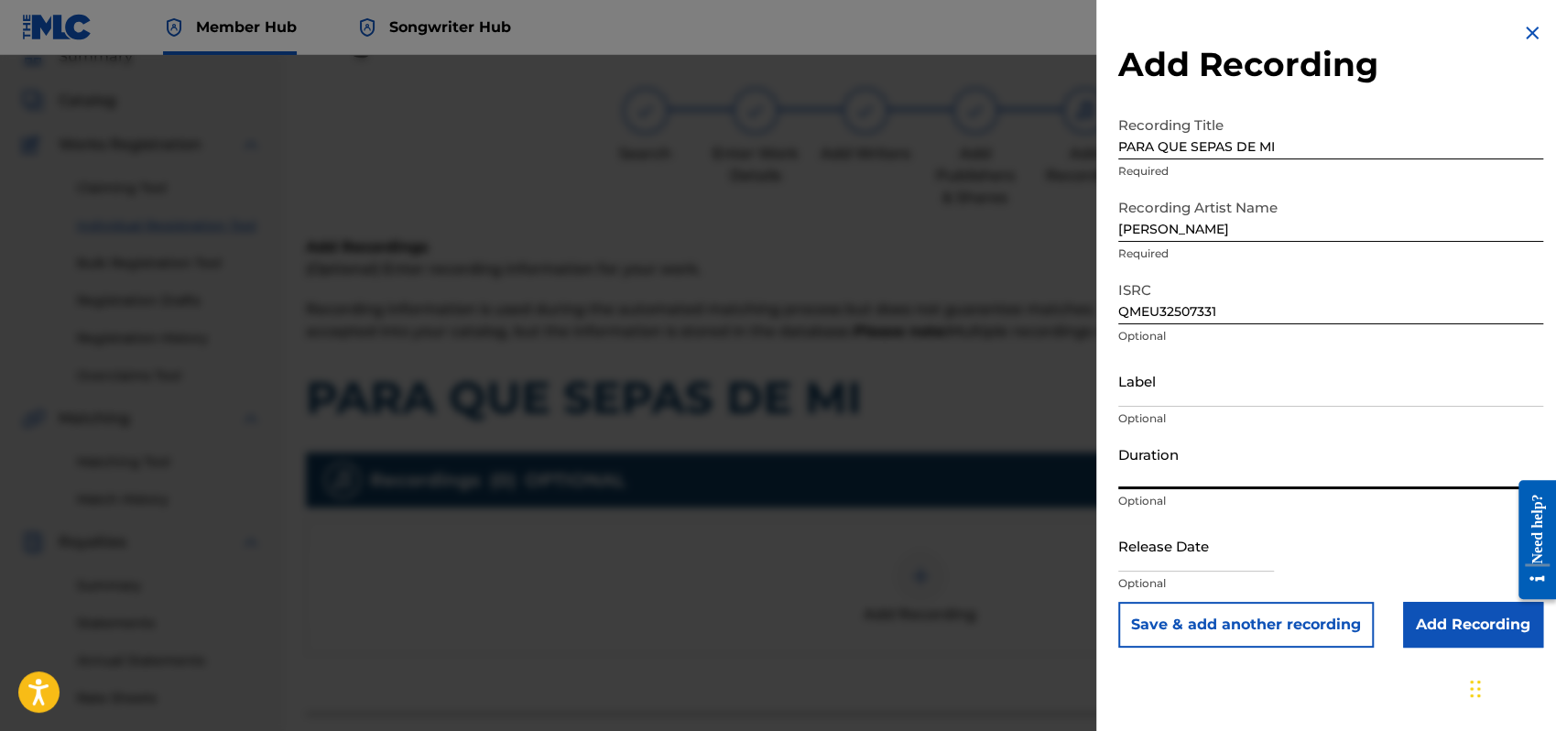
click at [1151, 475] on input "Duration" at bounding box center [1331, 463] width 425 height 52
click at [1163, 555] on input "text" at bounding box center [1197, 545] width 156 height 52
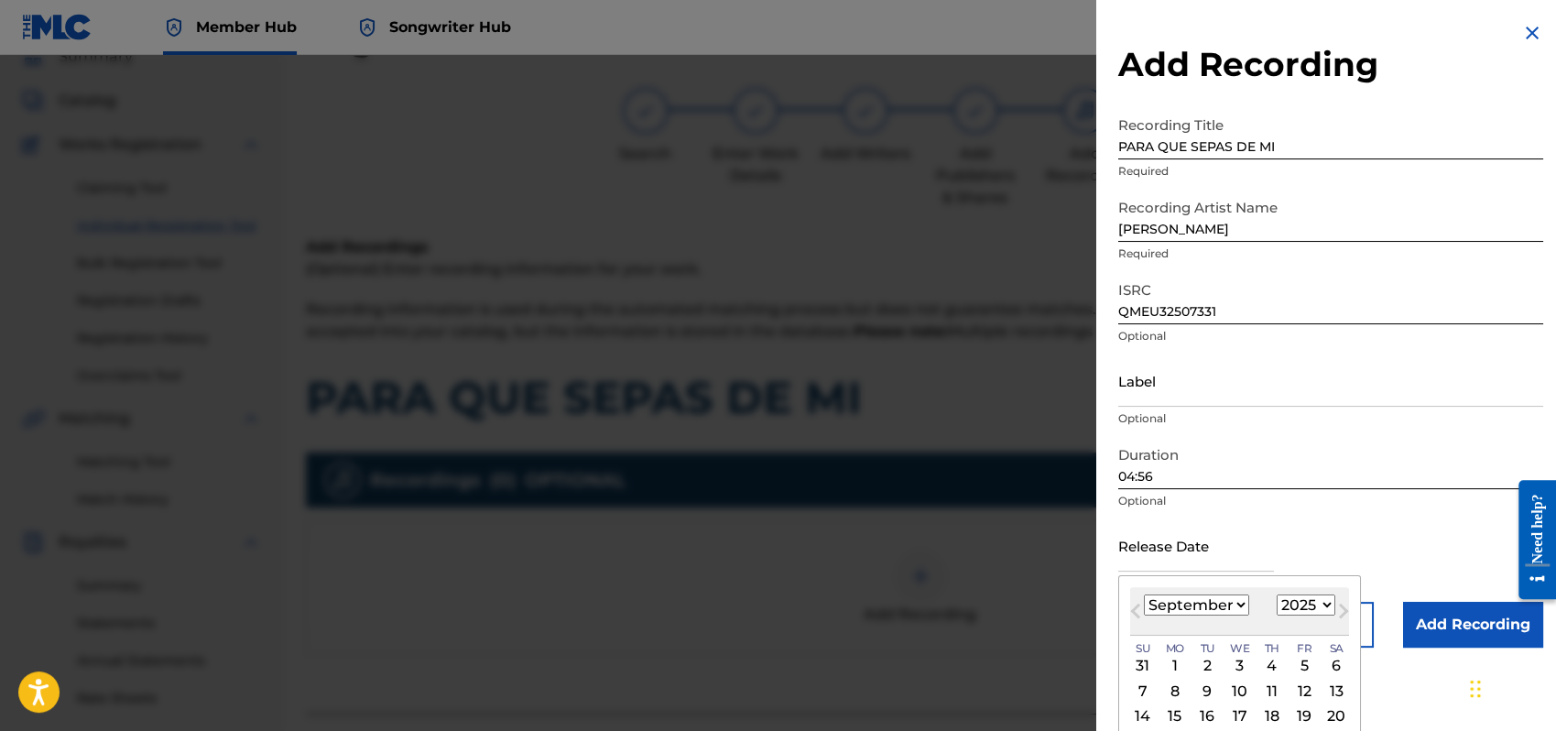
click at [1241, 610] on select "January February March April May June July August September October November De…" at bounding box center [1196, 605] width 105 height 21
click at [1144, 595] on select "January February March April May June July August September October November De…" at bounding box center [1196, 605] width 105 height 21
click at [1239, 669] on div "1" at bounding box center [1240, 666] width 22 height 22
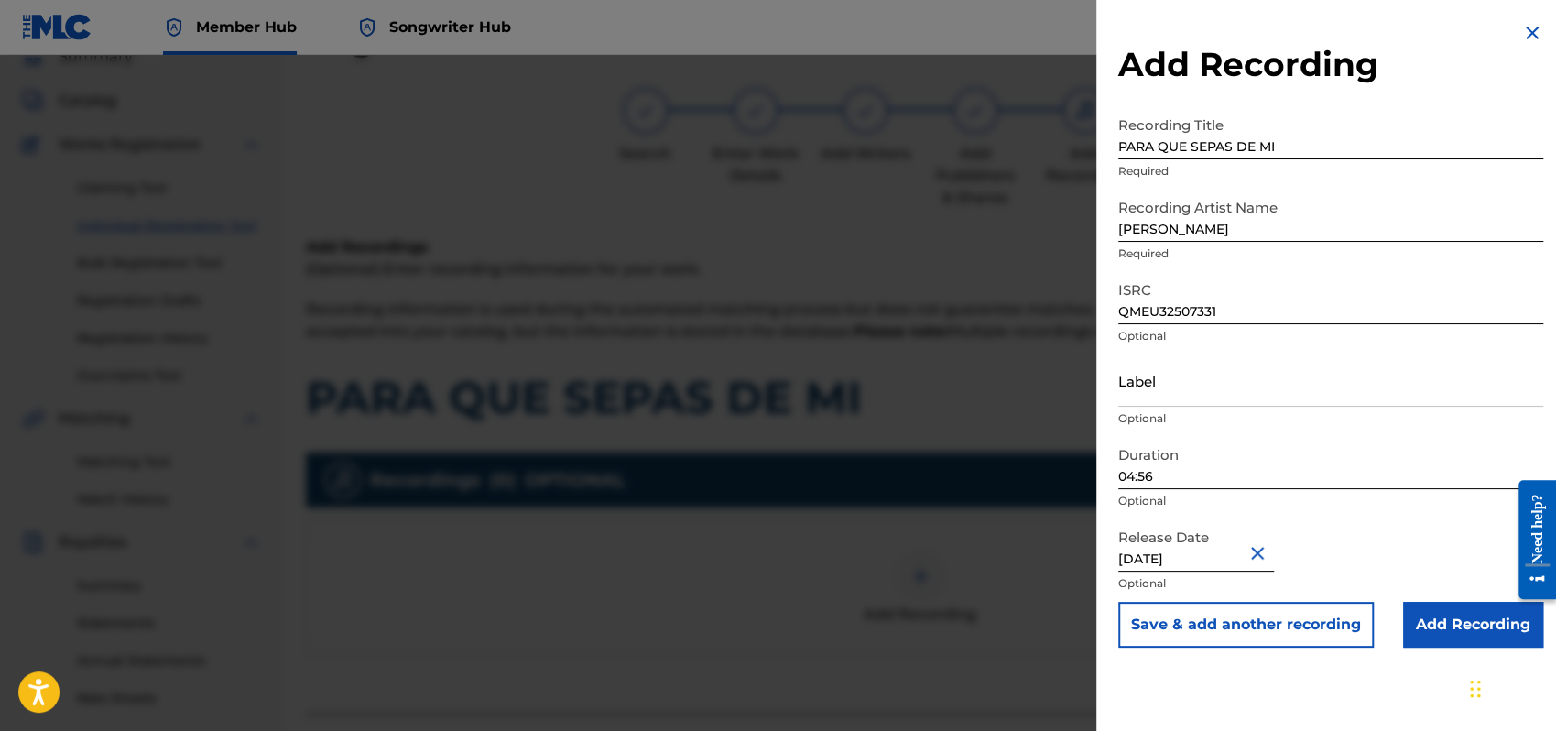
click at [1389, 544] on div "Release Date [DATE] Optional" at bounding box center [1331, 560] width 425 height 82
click at [1439, 613] on input "Add Recording" at bounding box center [1473, 625] width 140 height 46
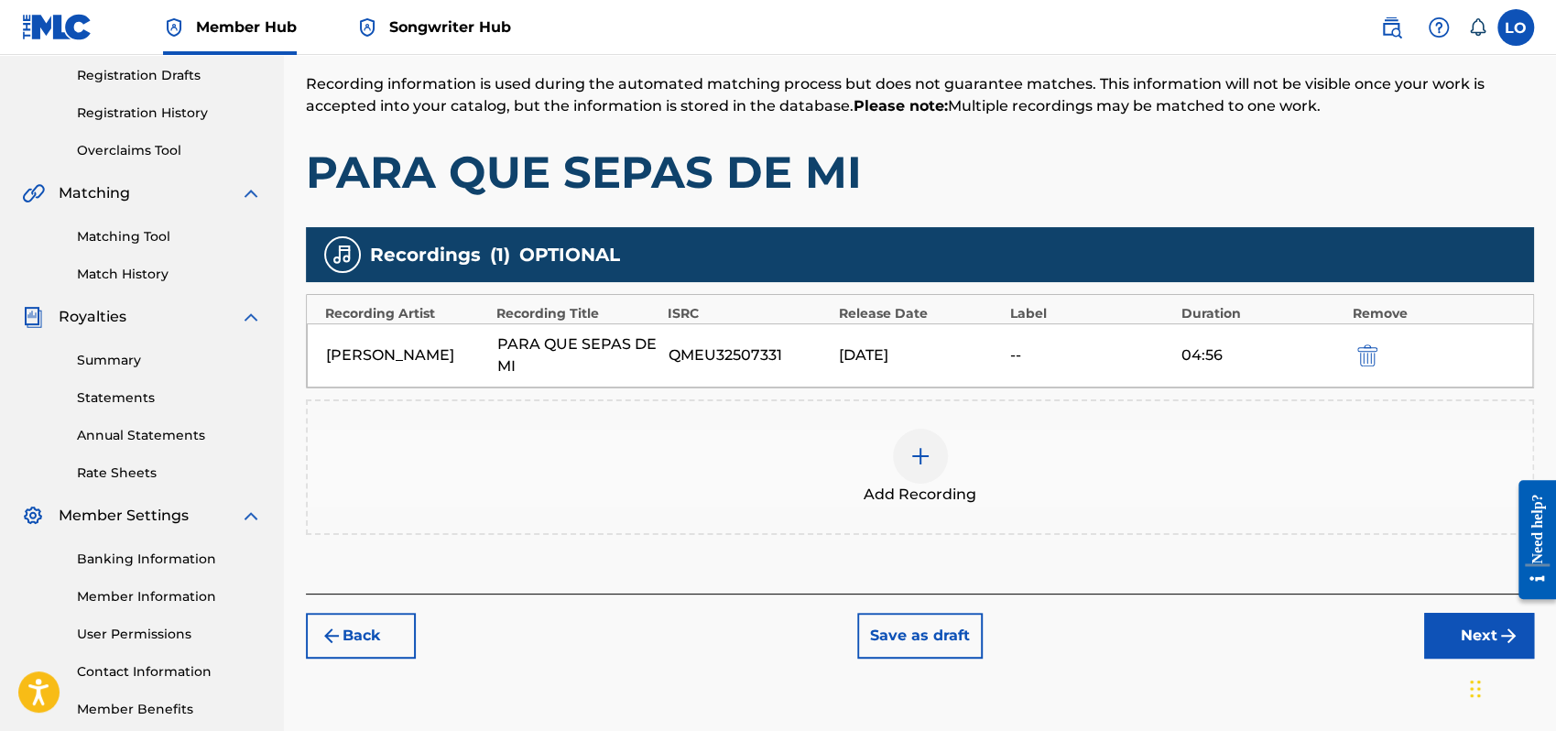
scroll to position [399, 0]
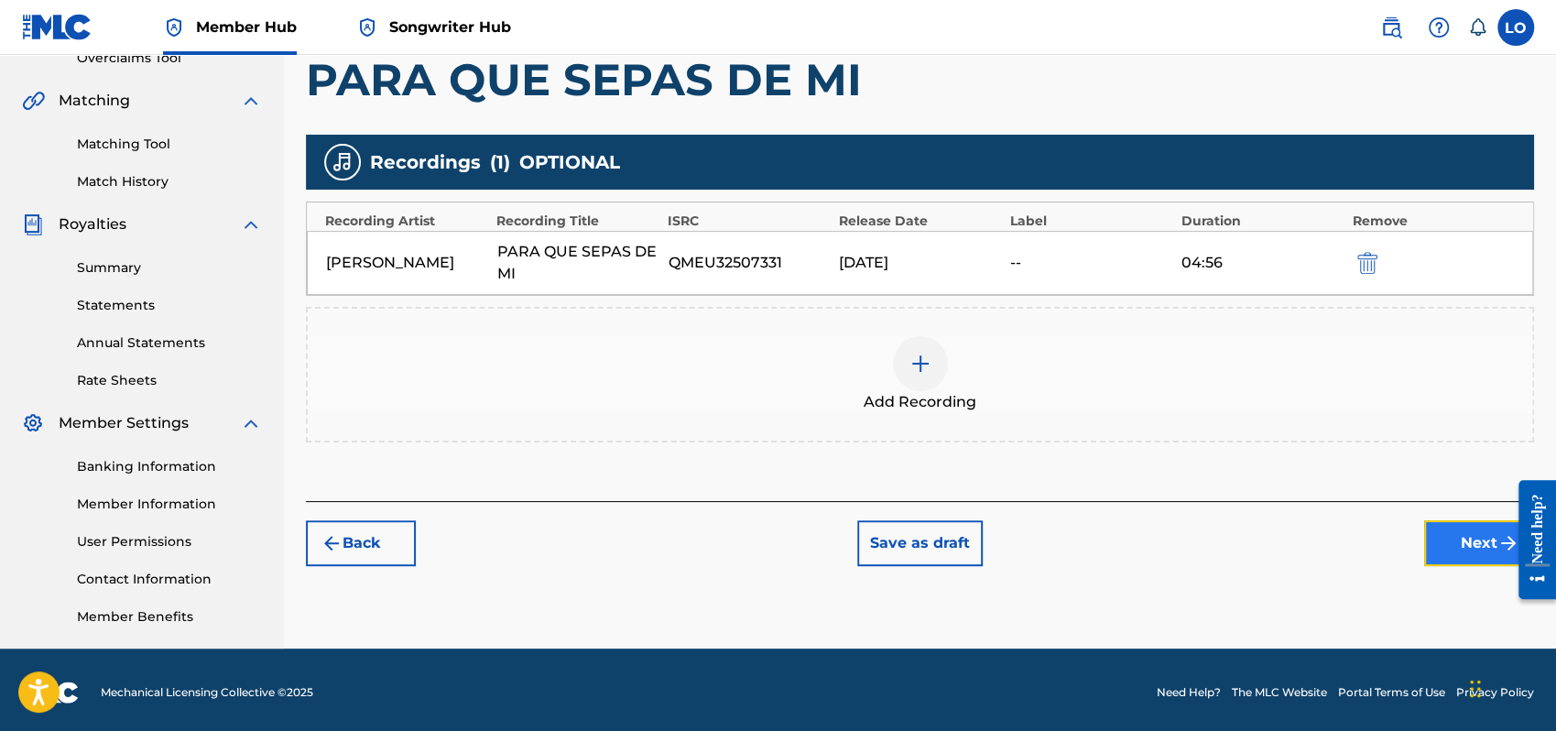
click at [1477, 541] on button "Next" at bounding box center [1479, 543] width 110 height 46
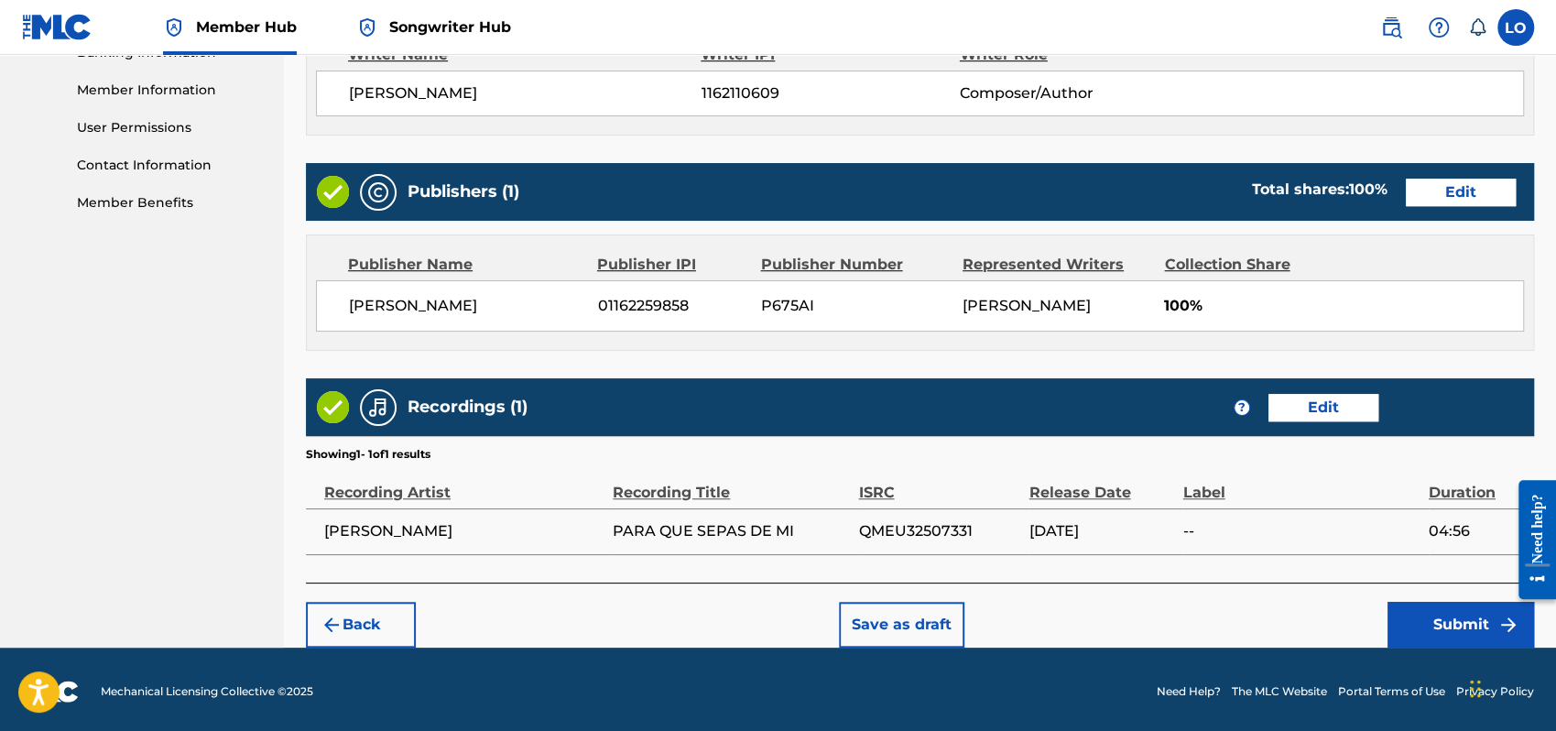
scroll to position [816, 0]
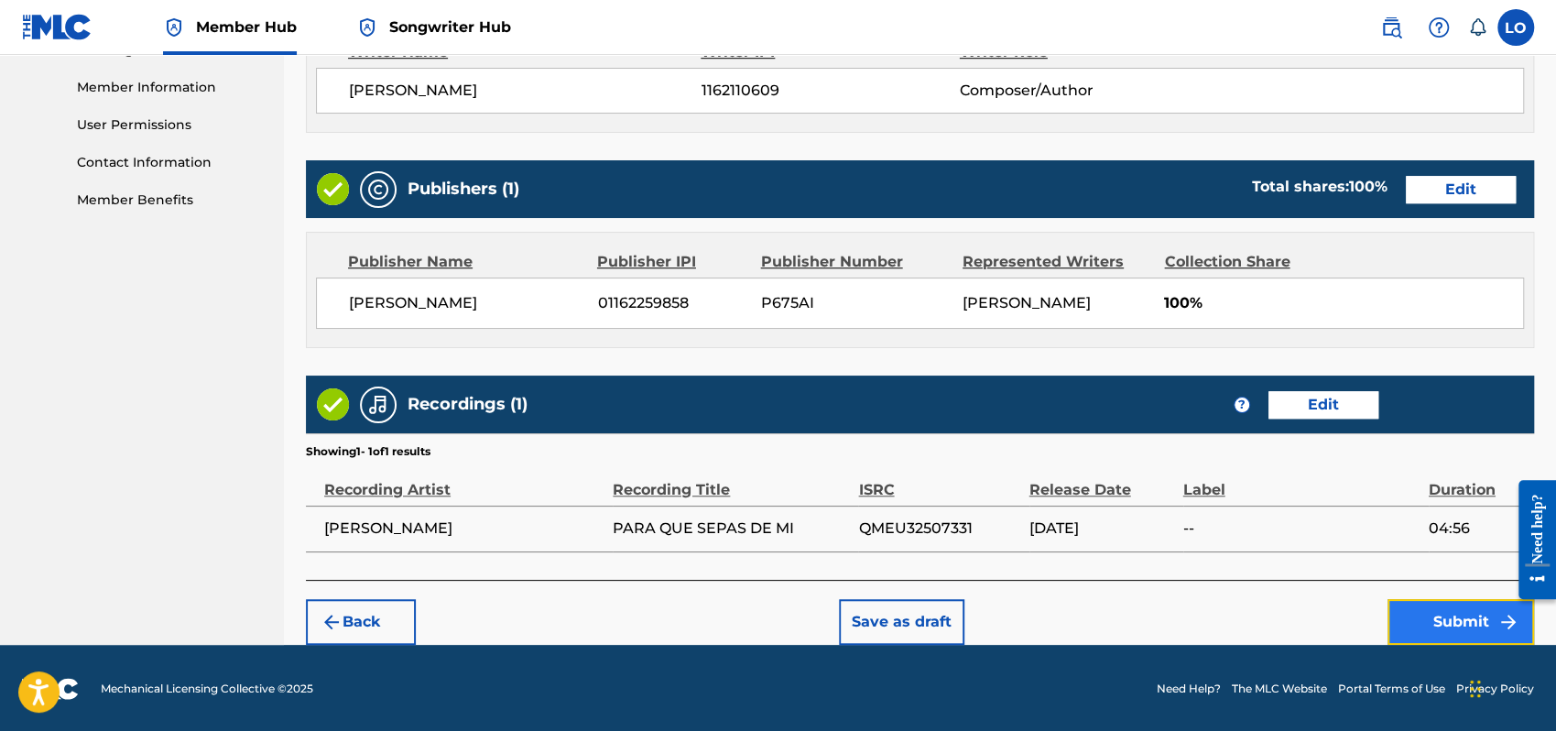
click at [1473, 606] on button "Submit" at bounding box center [1461, 622] width 147 height 46
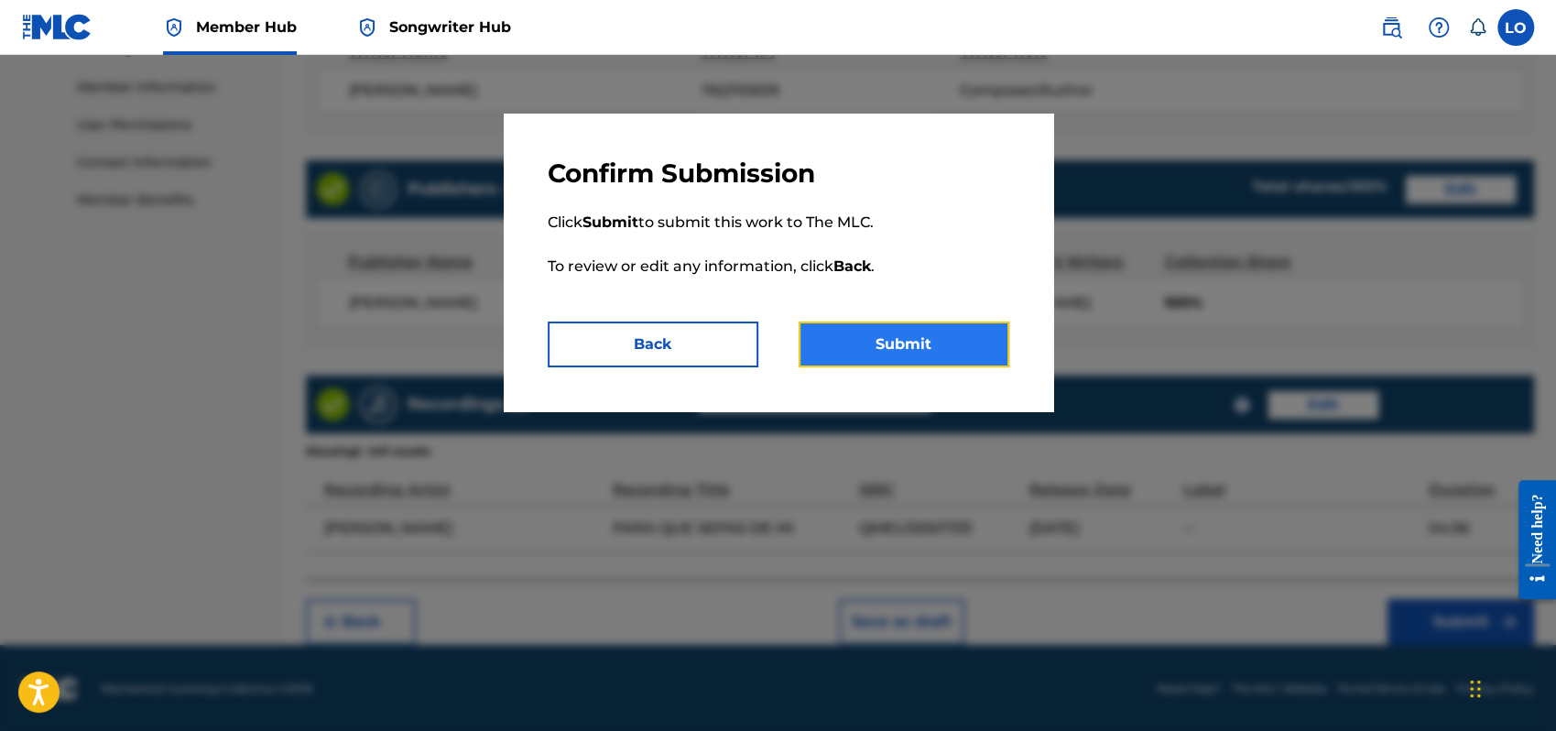
click at [962, 338] on button "Submit" at bounding box center [904, 345] width 211 height 46
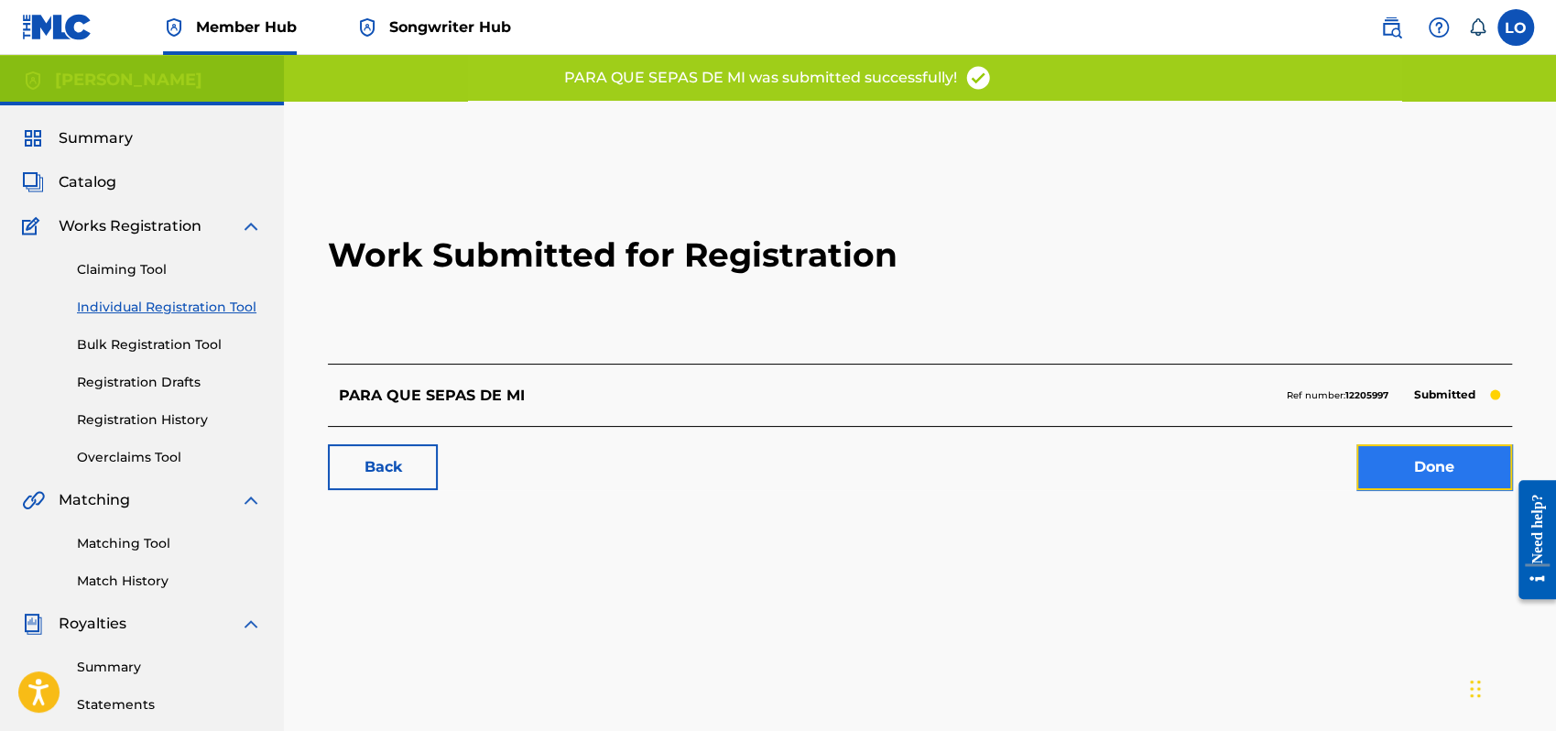
click at [1471, 470] on link "Done" at bounding box center [1435, 467] width 156 height 46
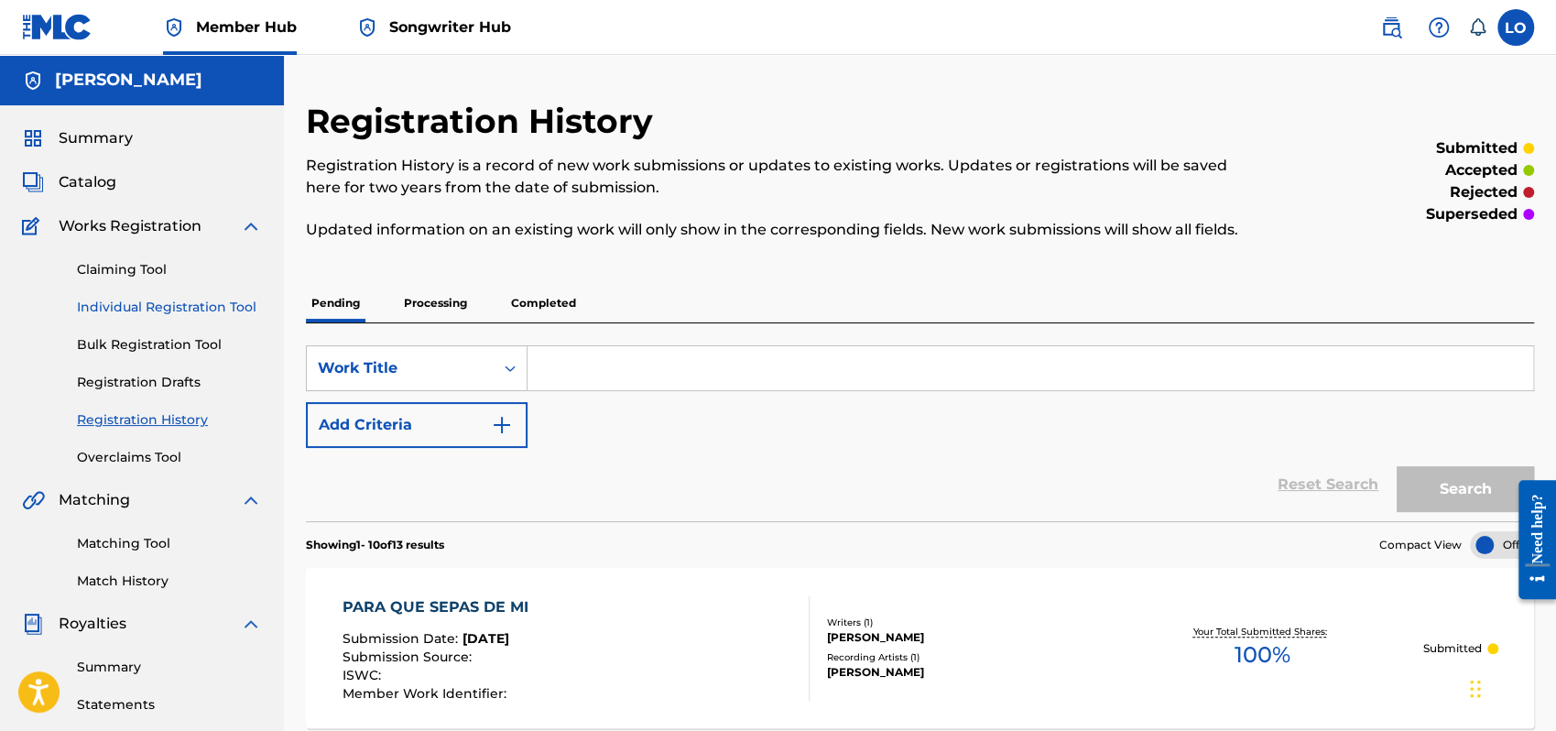
click at [151, 302] on link "Individual Registration Tool" at bounding box center [169, 307] width 185 height 19
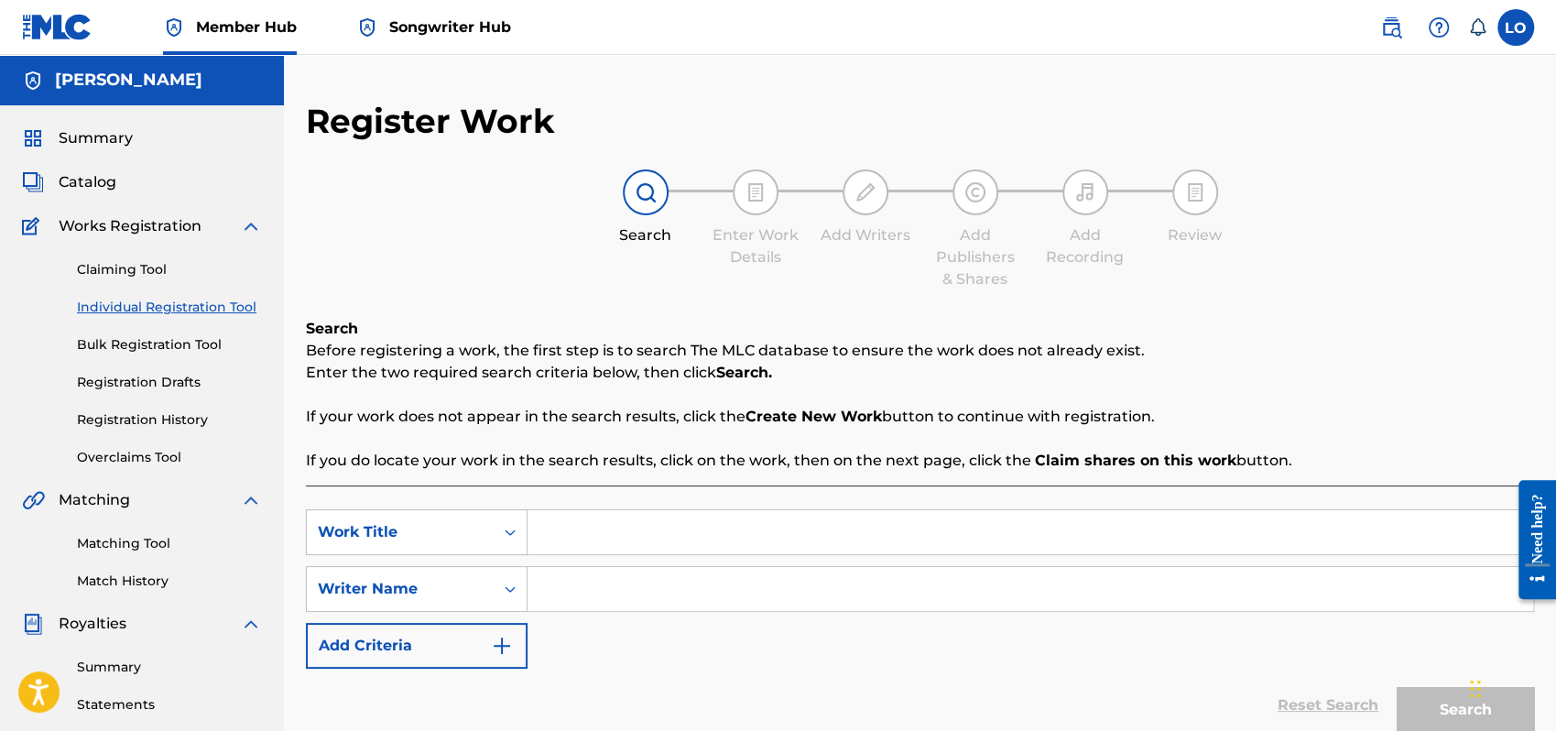
click at [608, 539] on input "Search Form" at bounding box center [1031, 532] width 1006 height 44
click at [585, 595] on input "Search Form" at bounding box center [1031, 589] width 1006 height 44
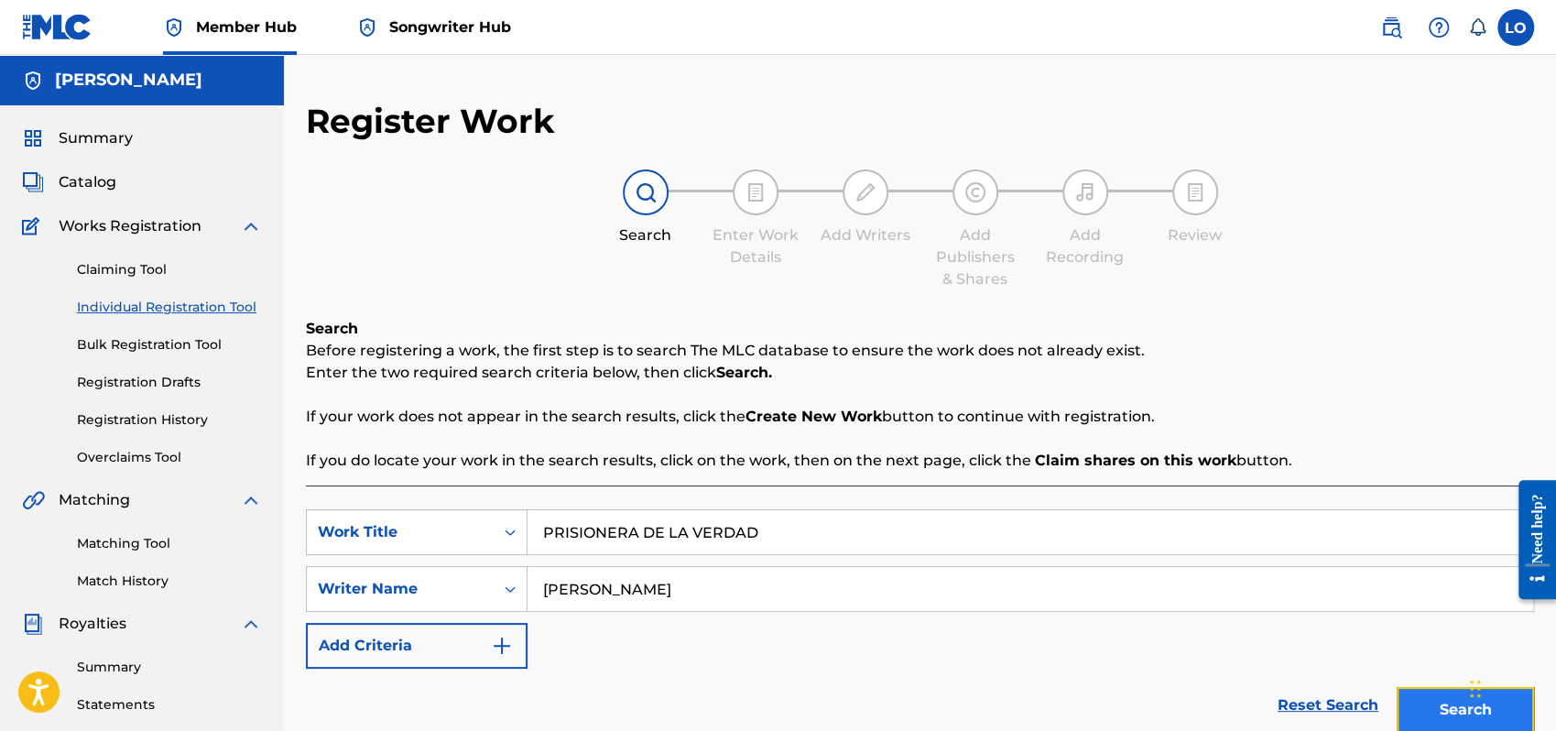
click at [1431, 705] on button "Search" at bounding box center [1465, 710] width 137 height 46
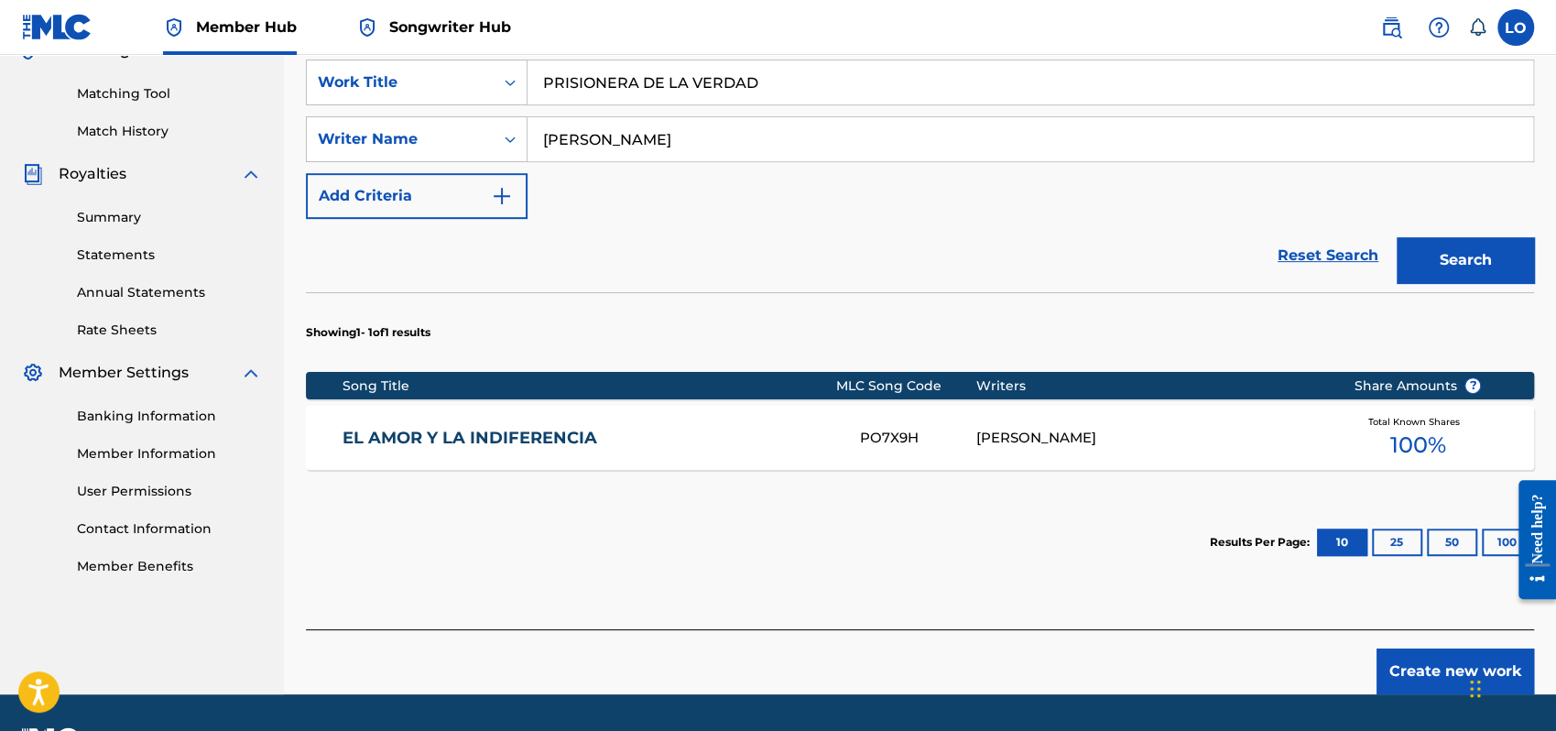
scroll to position [451, 0]
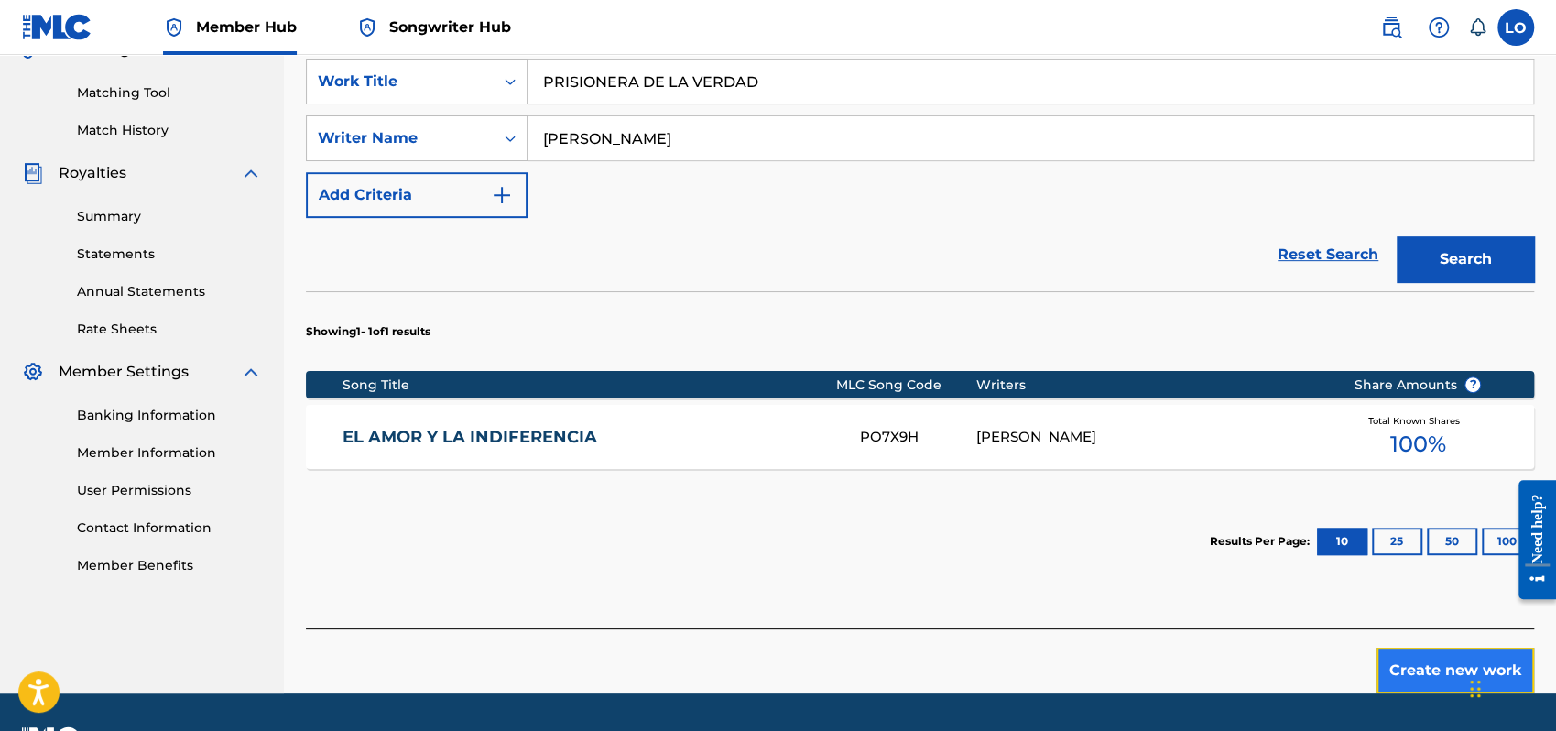
click at [1402, 670] on button "Create new work" at bounding box center [1456, 671] width 158 height 46
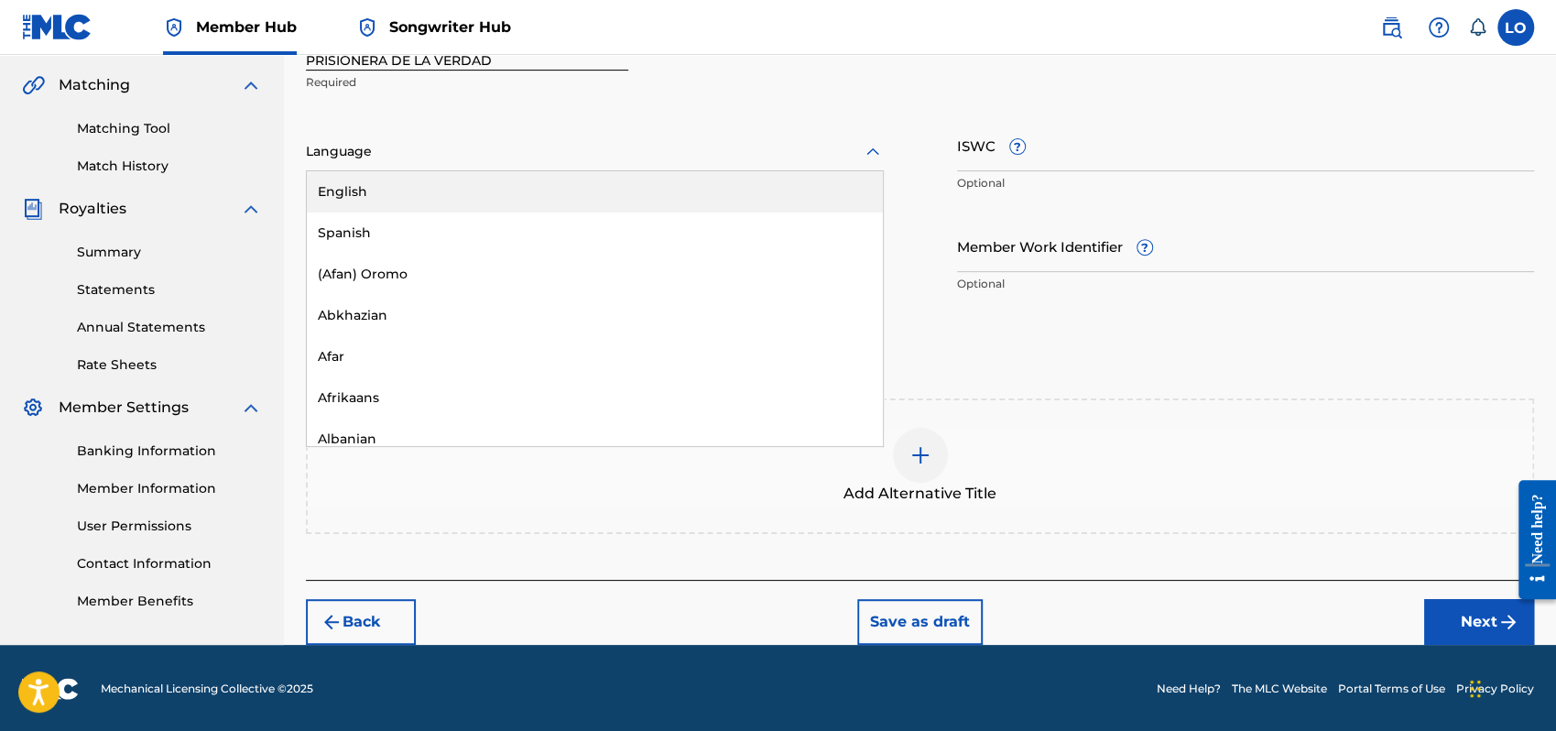
click at [874, 148] on icon at bounding box center [873, 152] width 22 height 22
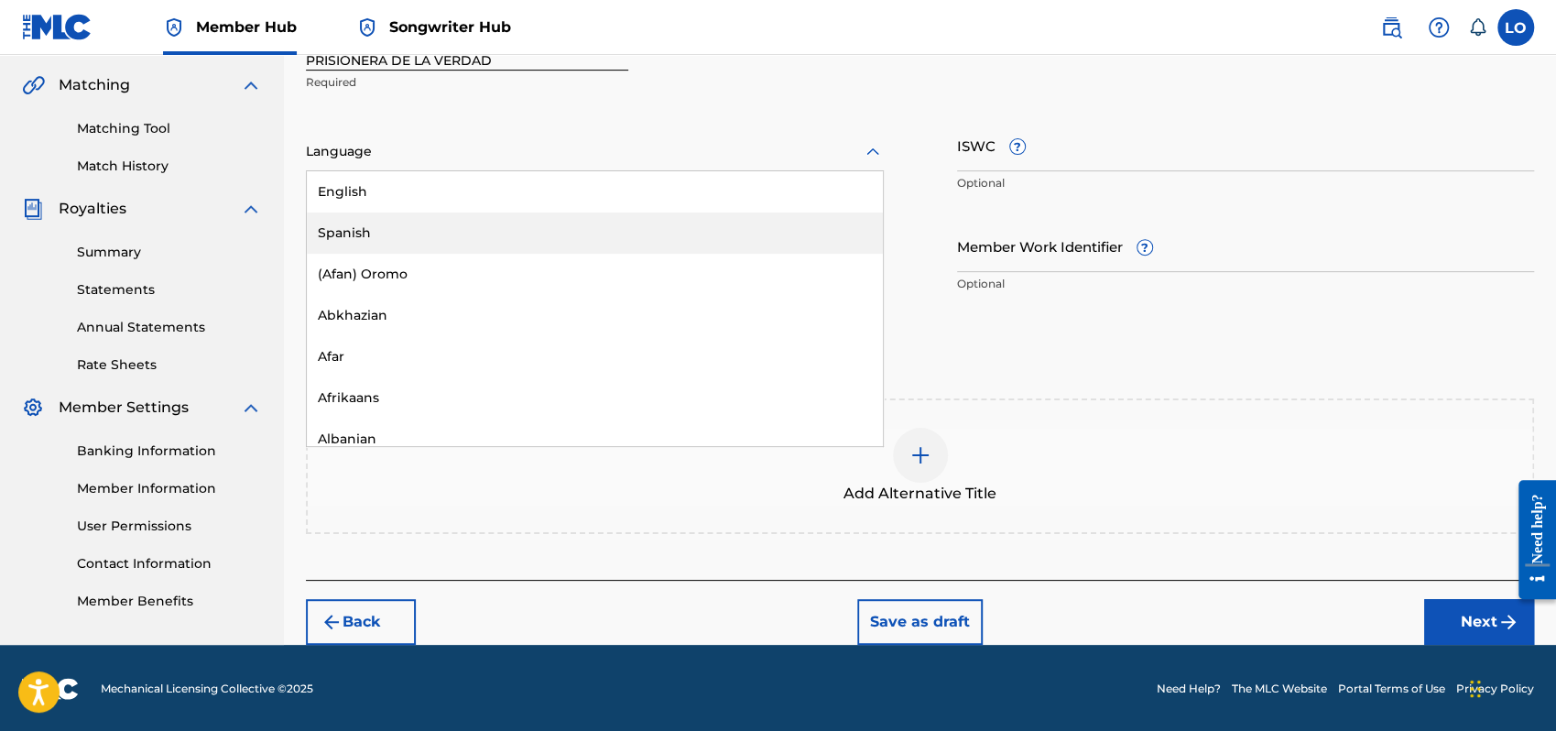
click at [358, 231] on div "Spanish" at bounding box center [595, 233] width 576 height 41
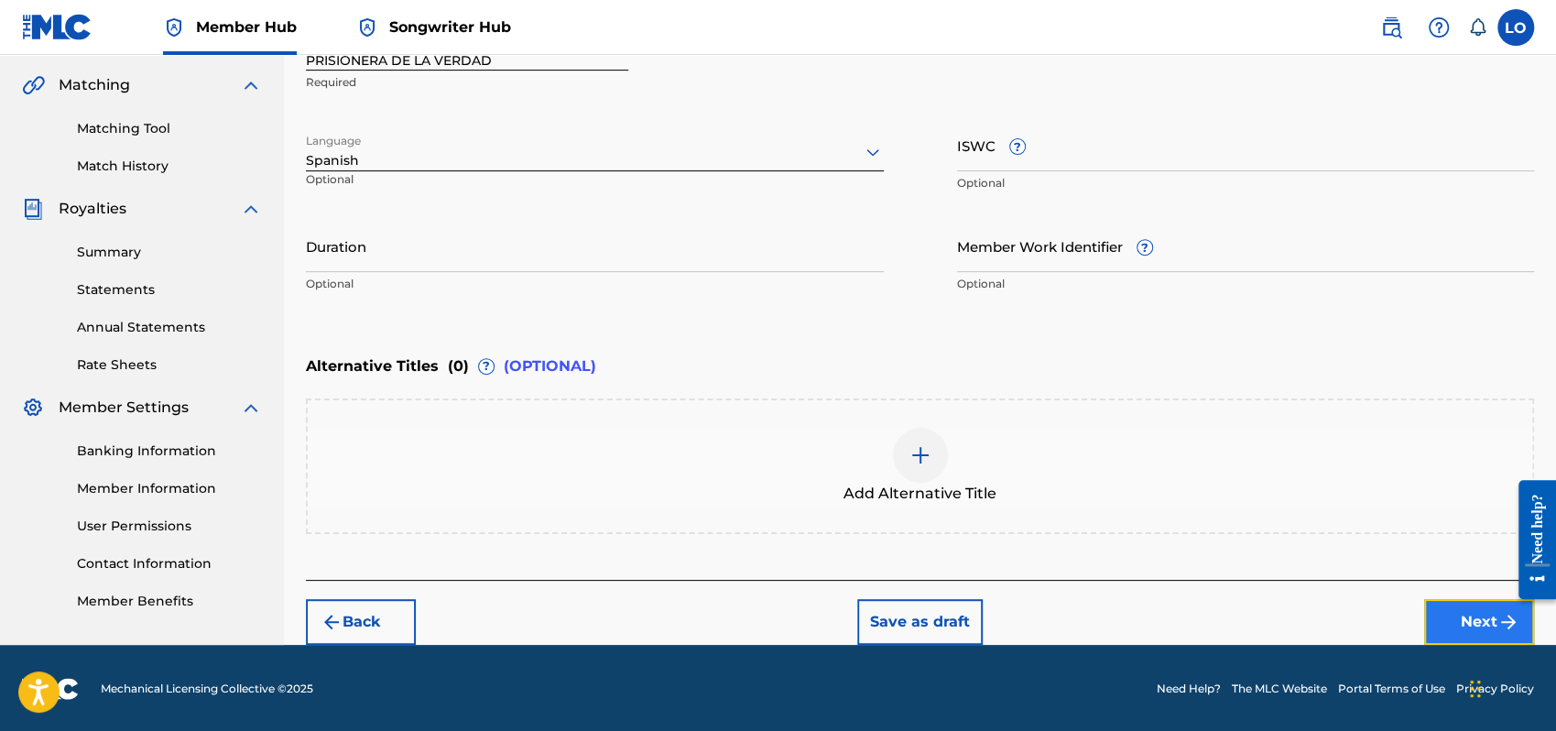
click at [1448, 608] on button "Next" at bounding box center [1479, 622] width 110 height 46
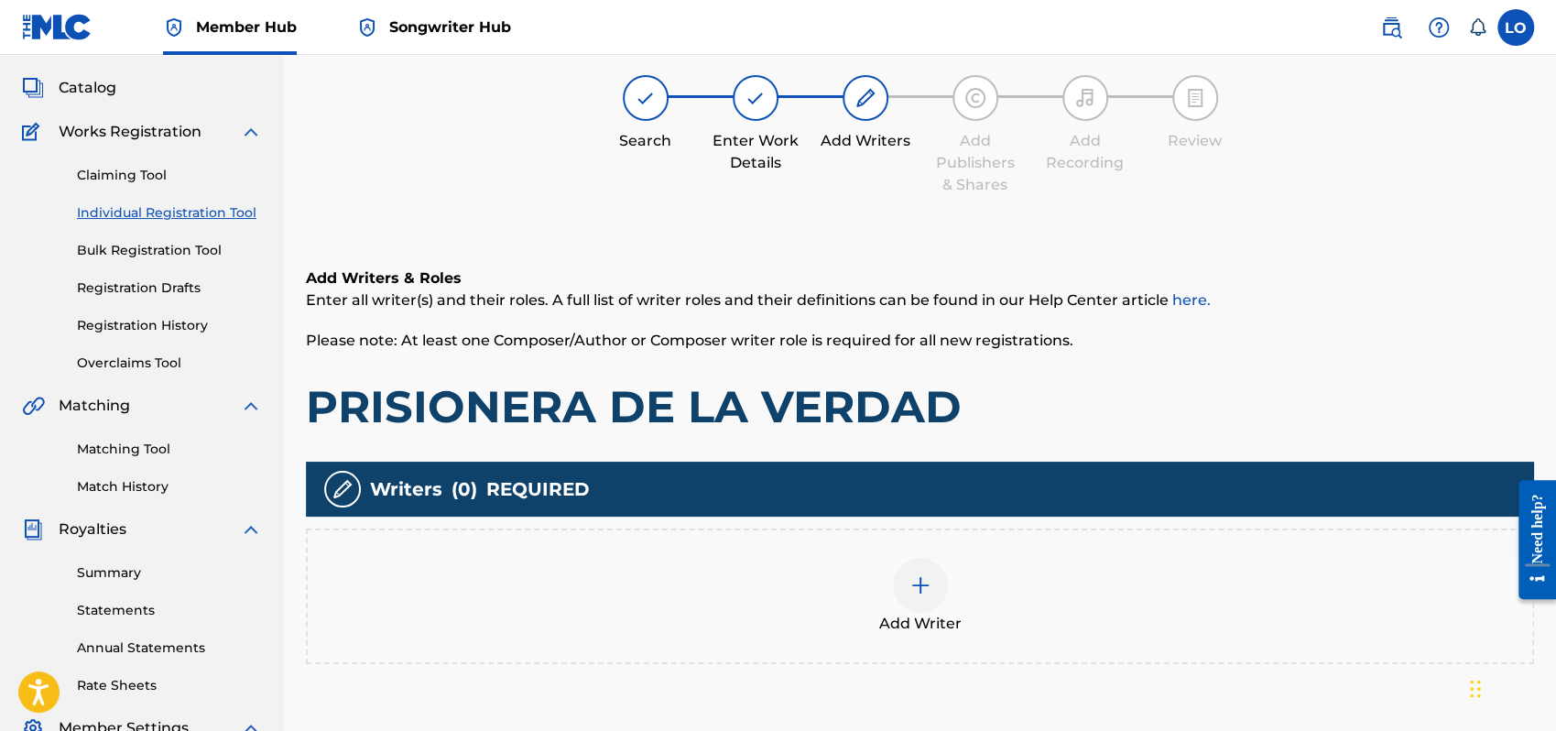
scroll to position [82, 0]
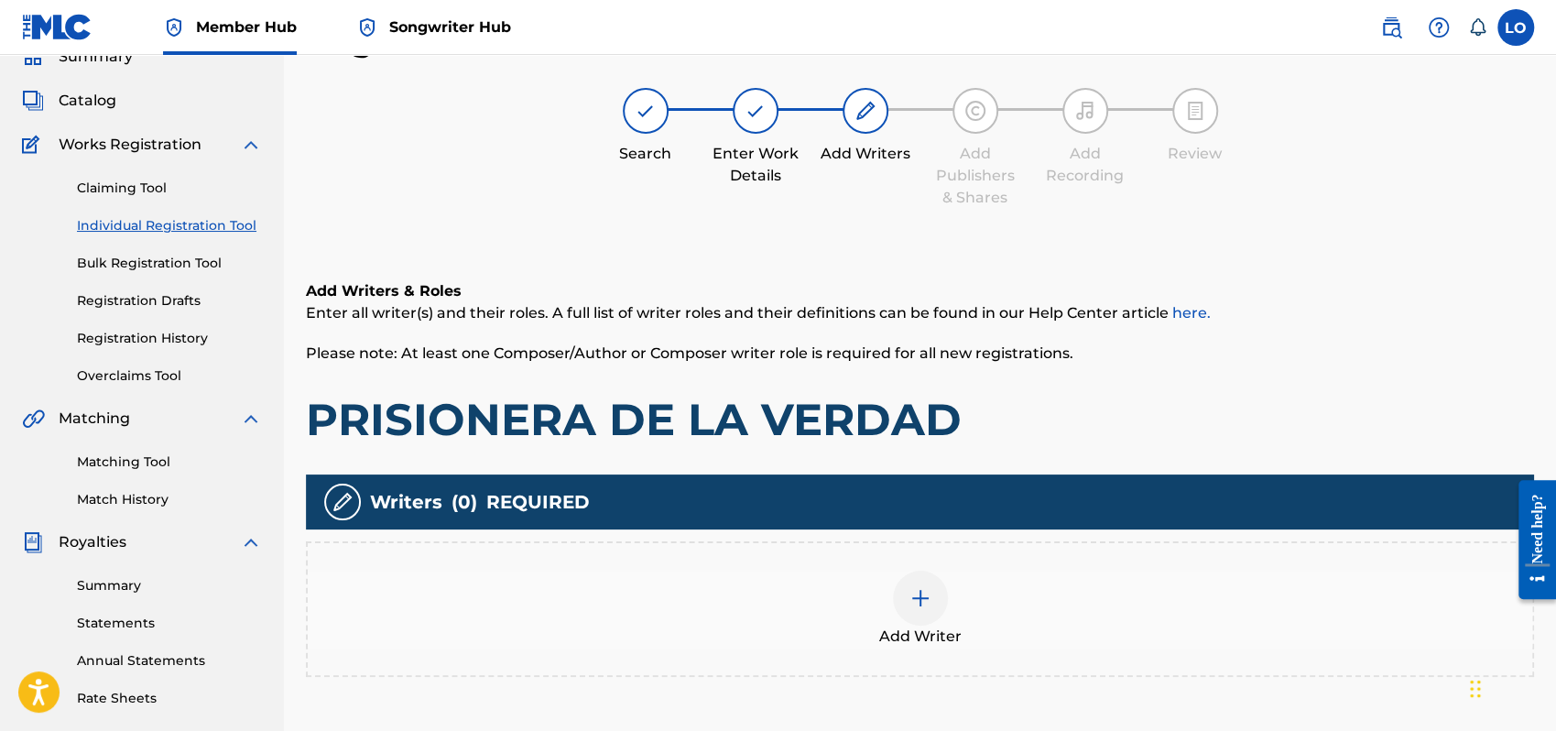
click at [924, 602] on img at bounding box center [921, 598] width 22 height 22
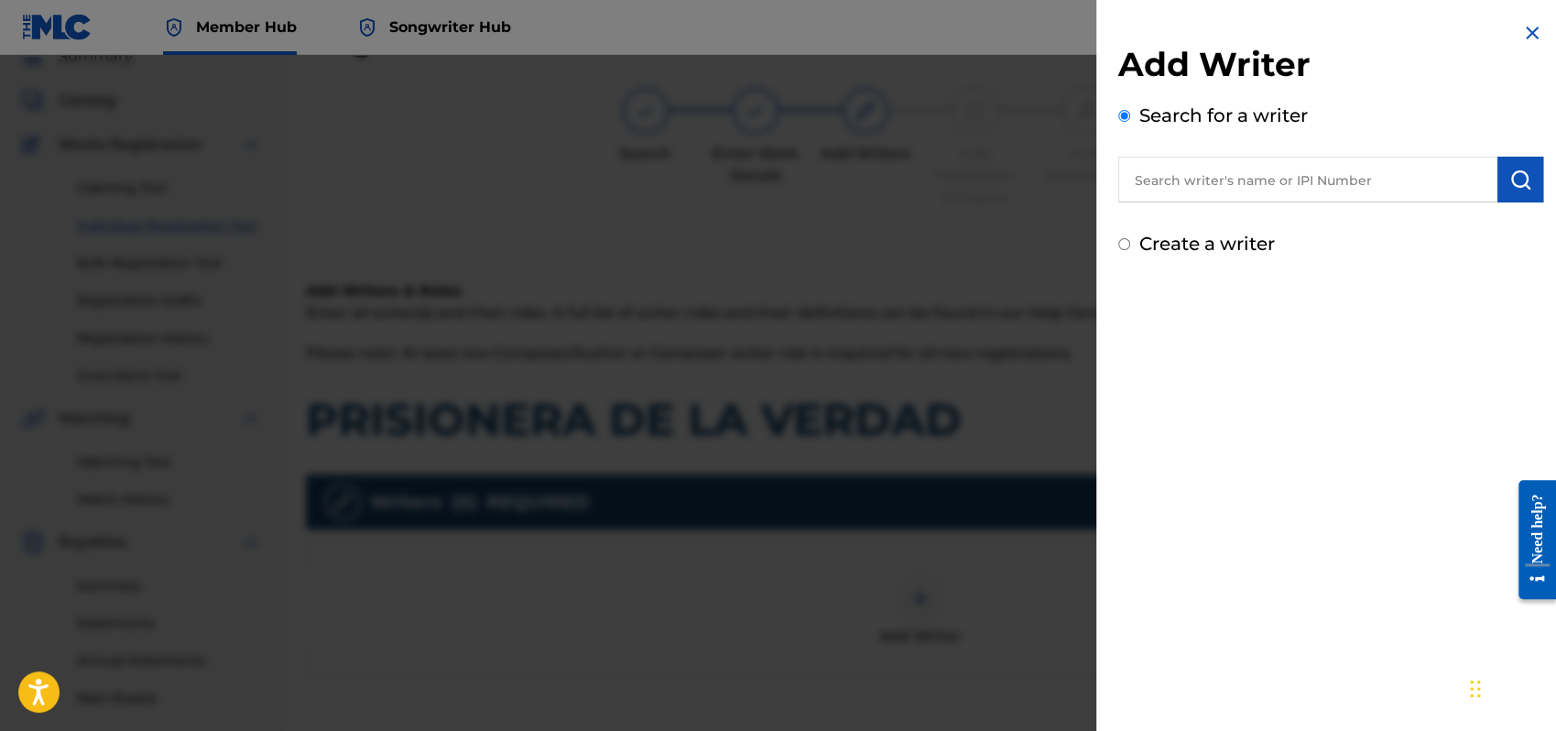
click at [1119, 246] on input "Create a writer" at bounding box center [1125, 244] width 12 height 12
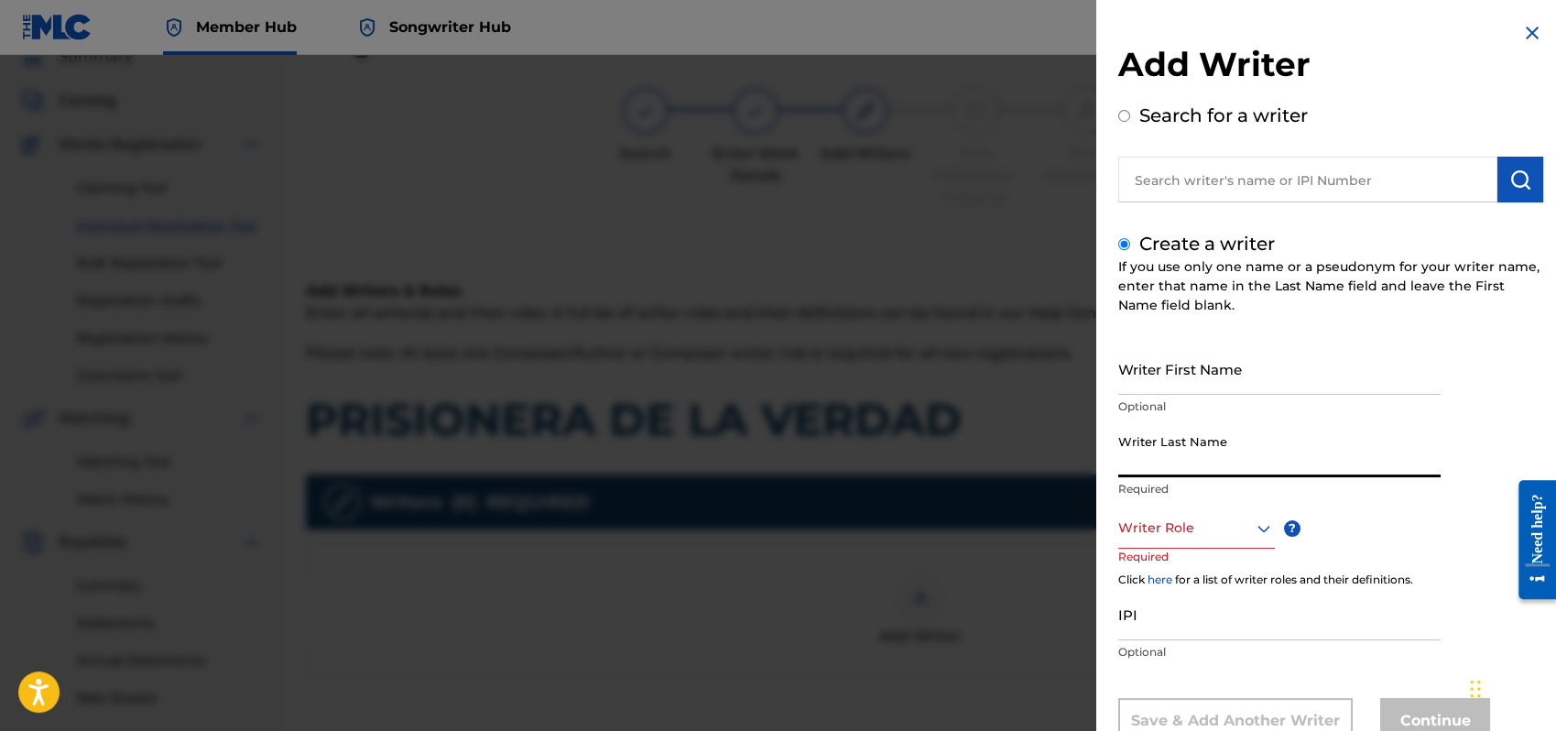
click at [1152, 459] on input "Writer Last Name" at bounding box center [1280, 451] width 322 height 52
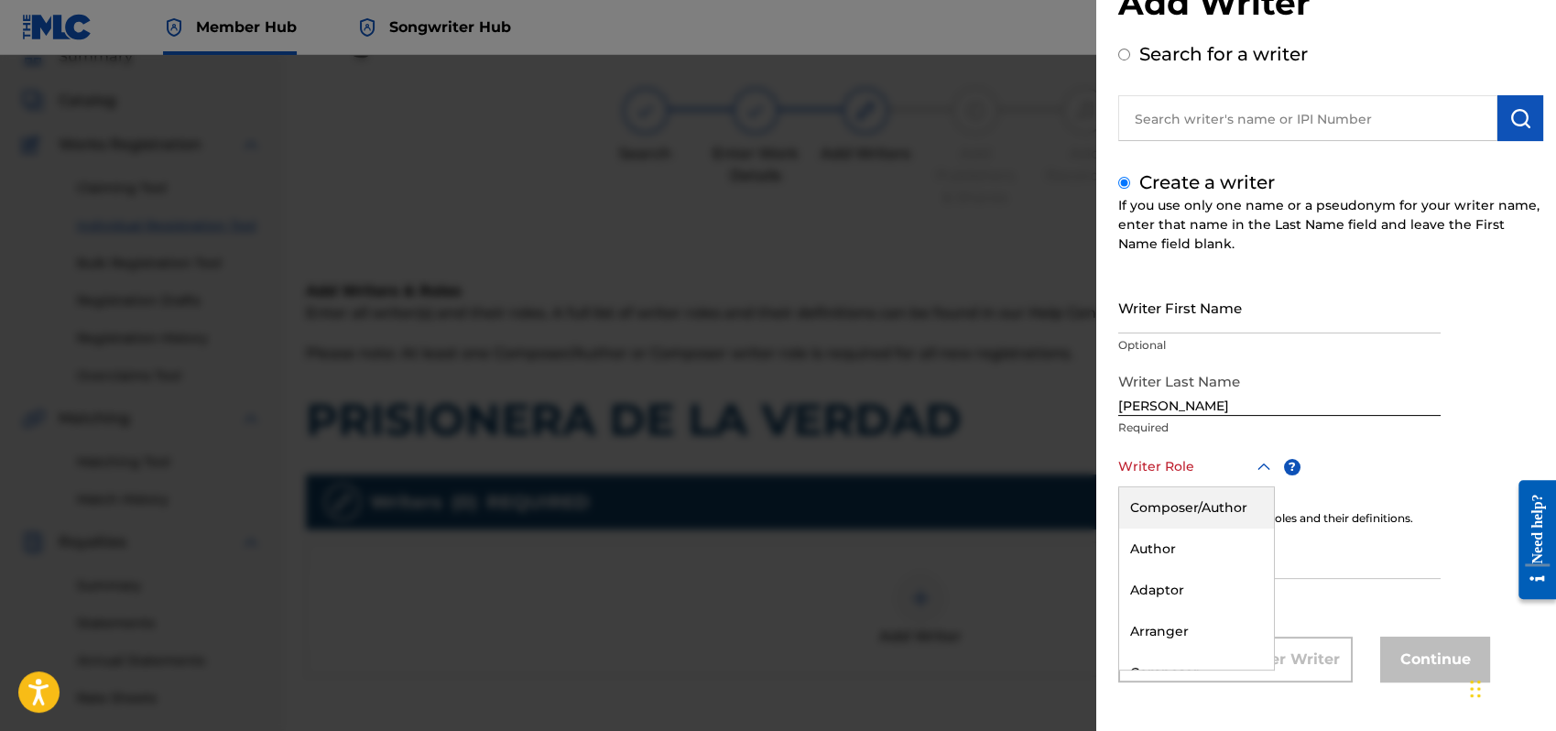
click at [1266, 487] on div "8 results available. Use Up and Down to choose options, press Enter to select t…" at bounding box center [1197, 466] width 157 height 41
click at [1152, 502] on div "Composer/Author" at bounding box center [1196, 507] width 155 height 41
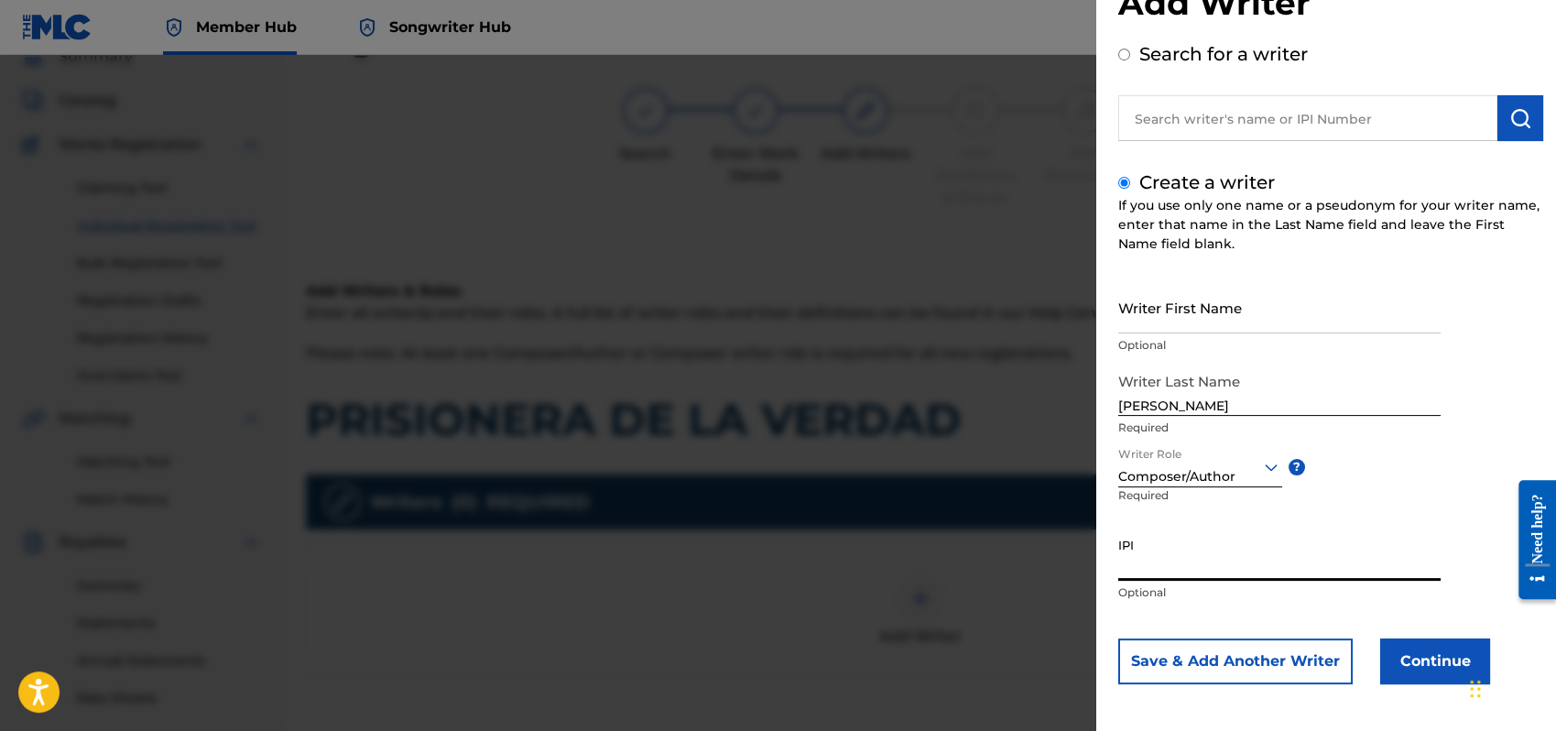
click at [1151, 566] on input "IPI" at bounding box center [1280, 555] width 322 height 52
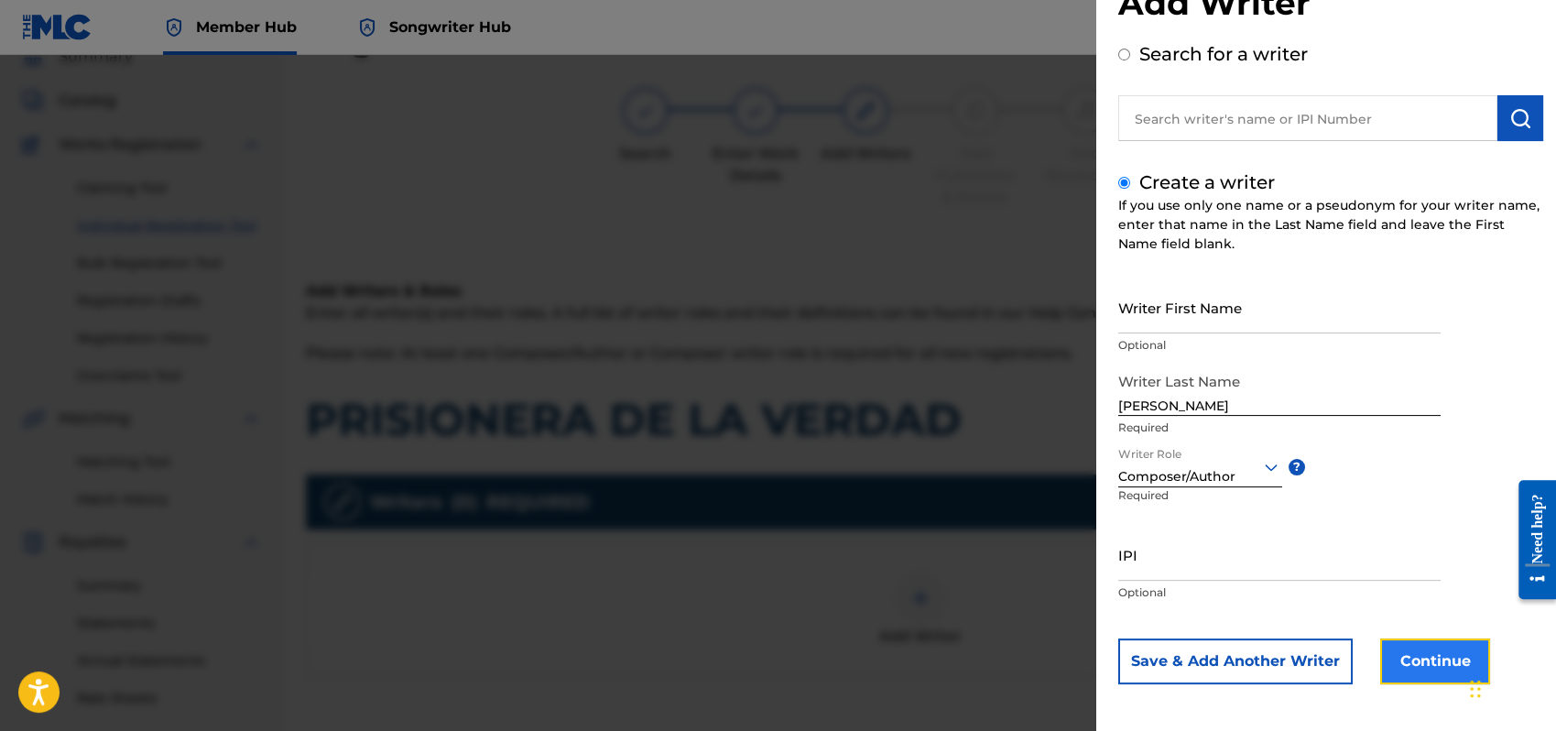
click at [1420, 649] on button "Continue" at bounding box center [1436, 661] width 110 height 46
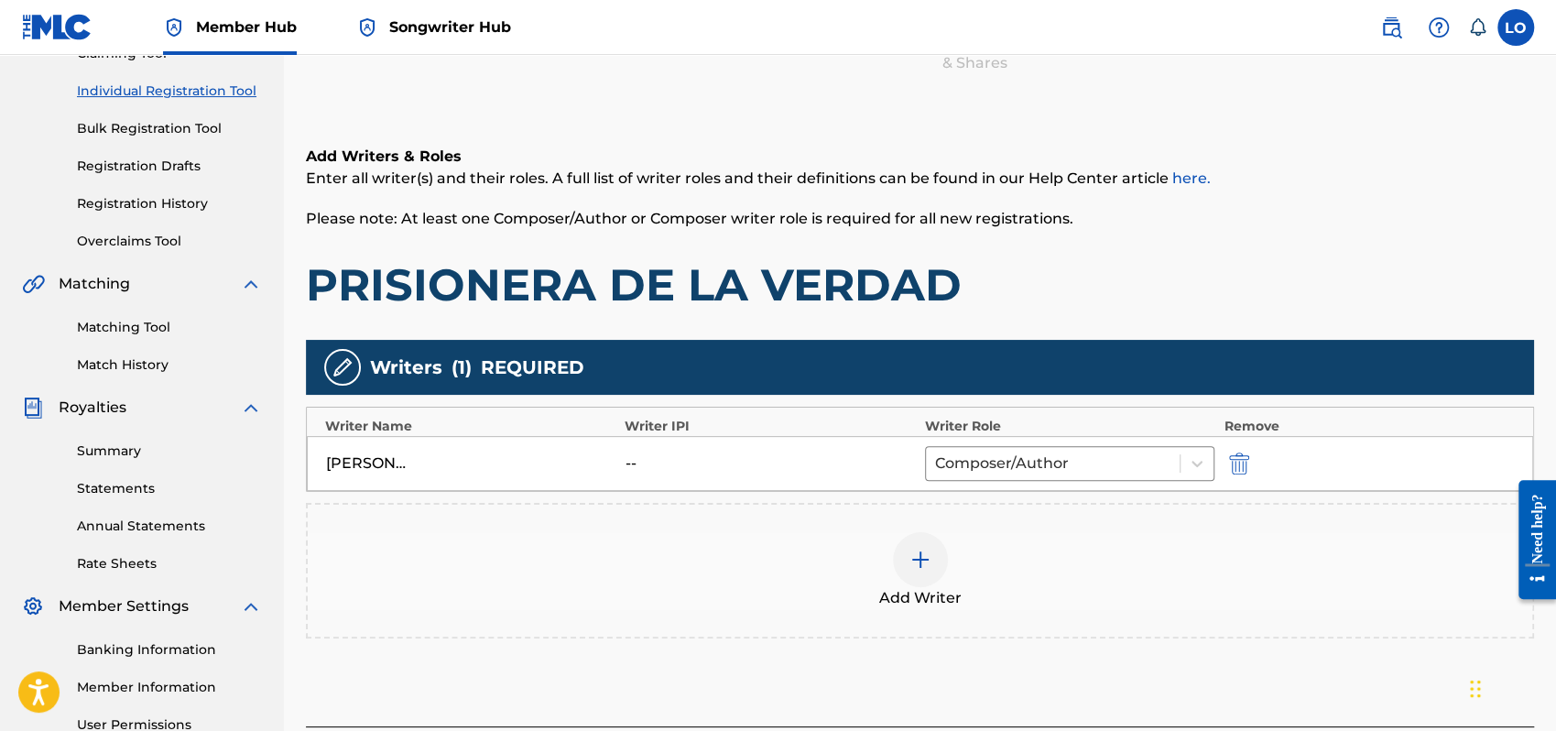
scroll to position [219, 0]
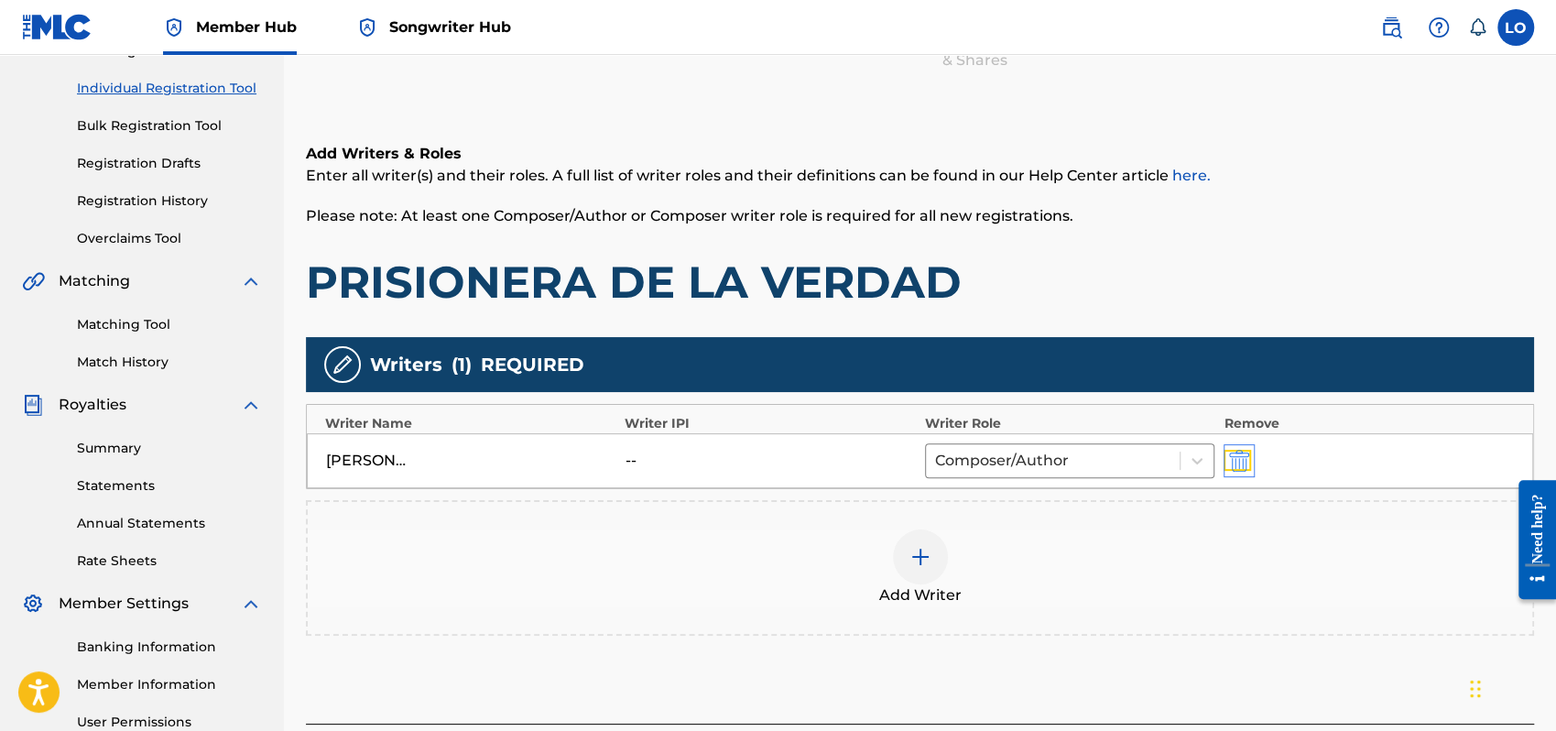
click at [1240, 455] on img "submit" at bounding box center [1239, 461] width 20 height 22
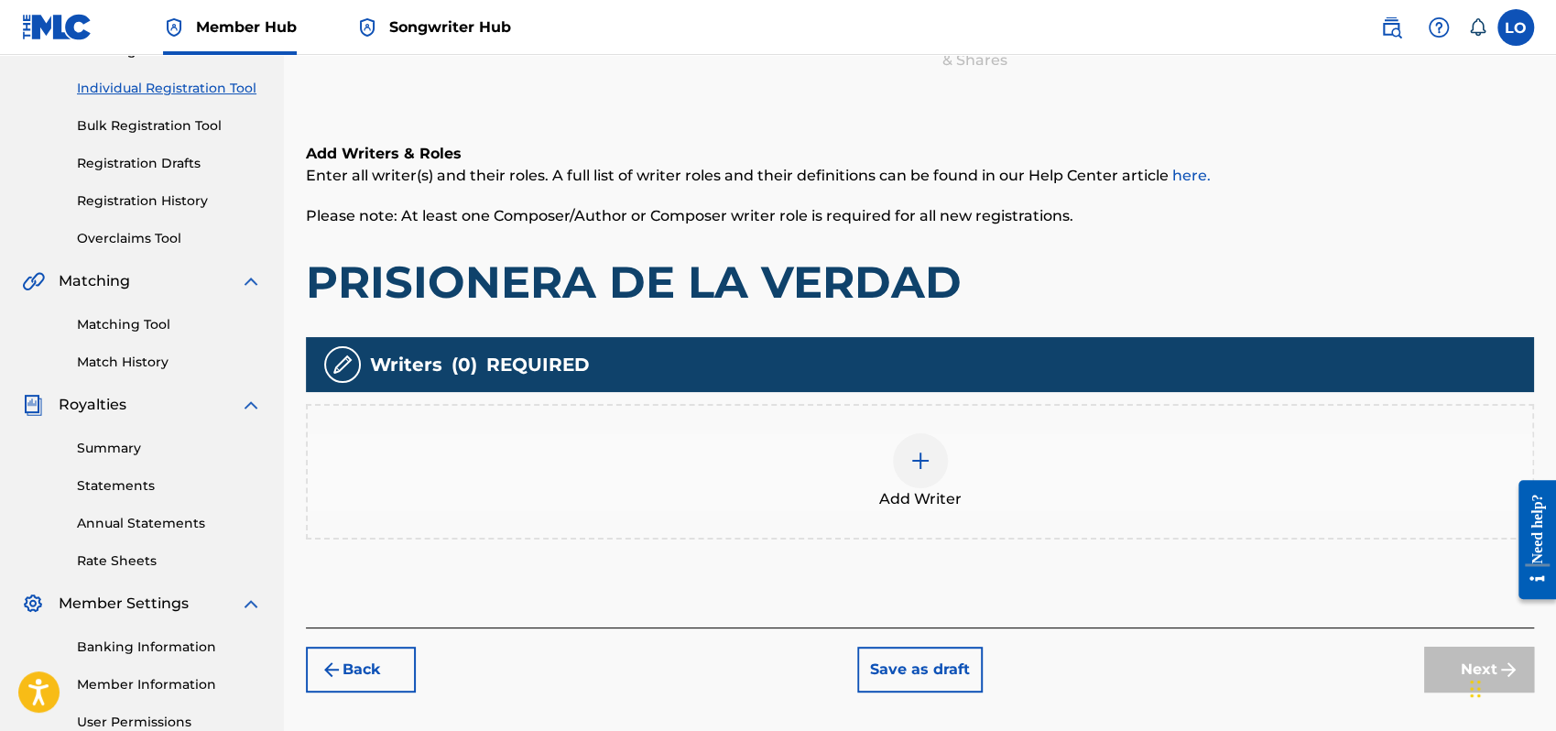
click at [926, 462] on img at bounding box center [921, 461] width 22 height 22
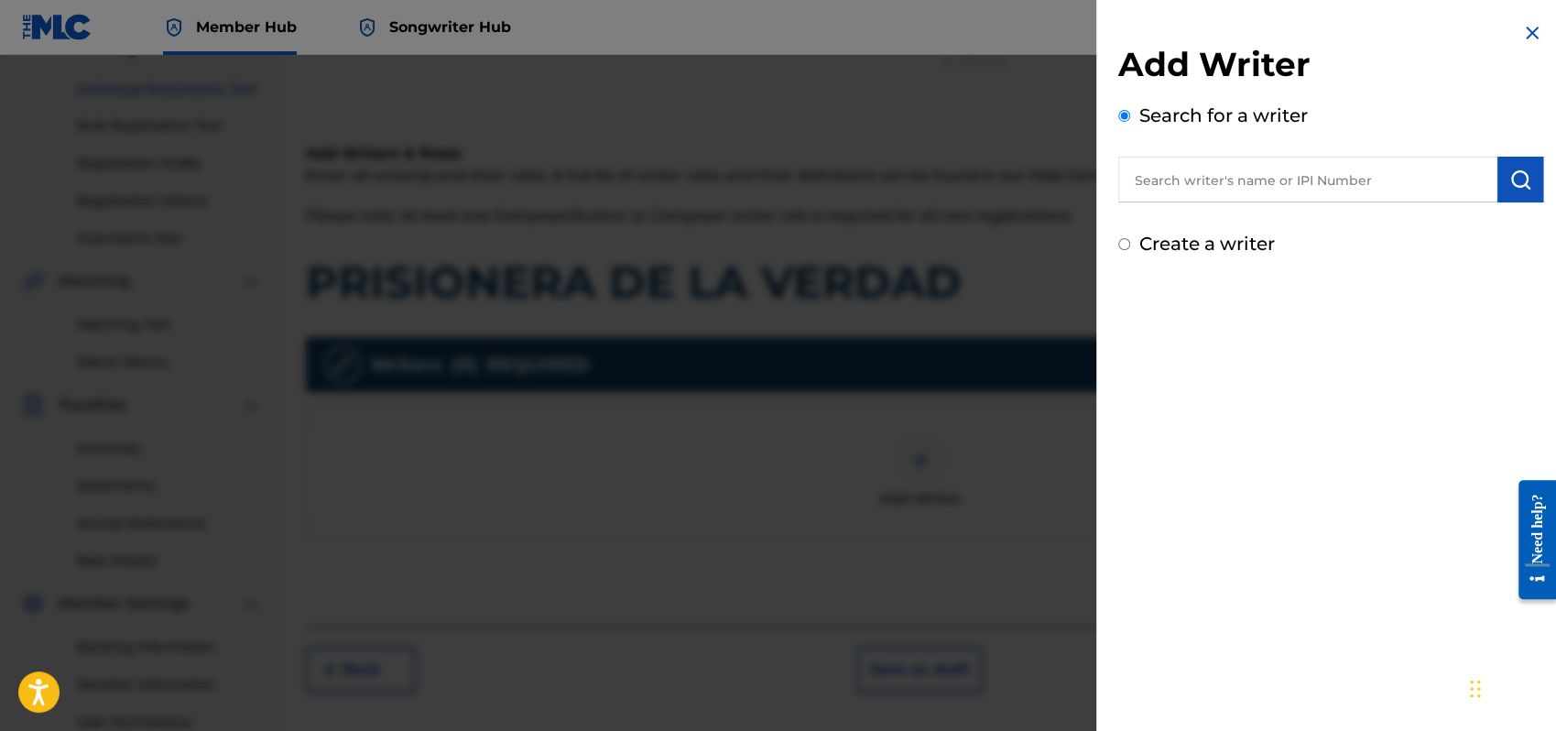
click at [1124, 244] on input "Create a writer" at bounding box center [1125, 244] width 12 height 12
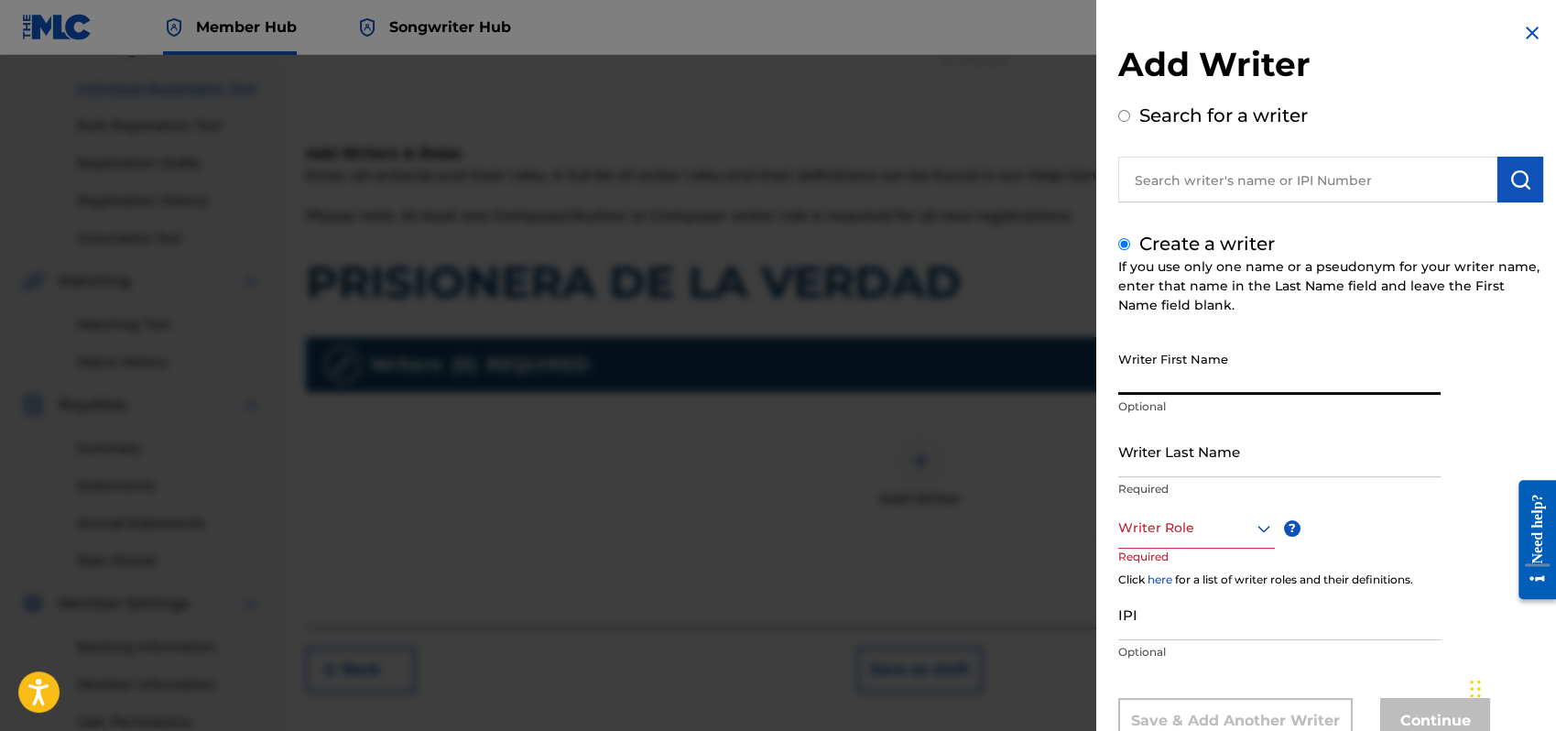
click at [1169, 392] on input "Writer First Name" at bounding box center [1280, 369] width 322 height 52
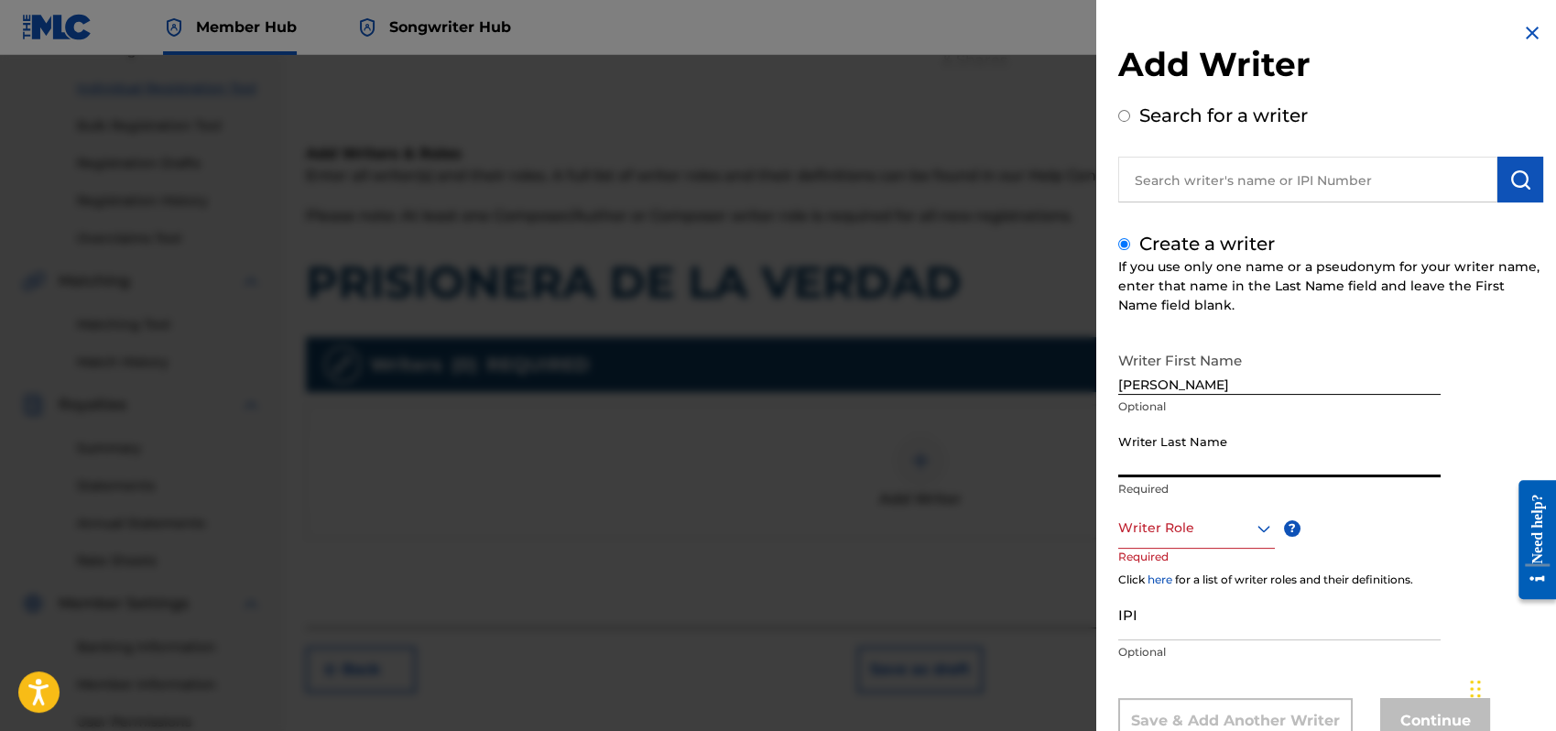
click at [1132, 455] on input "Writer Last Name" at bounding box center [1280, 451] width 322 height 52
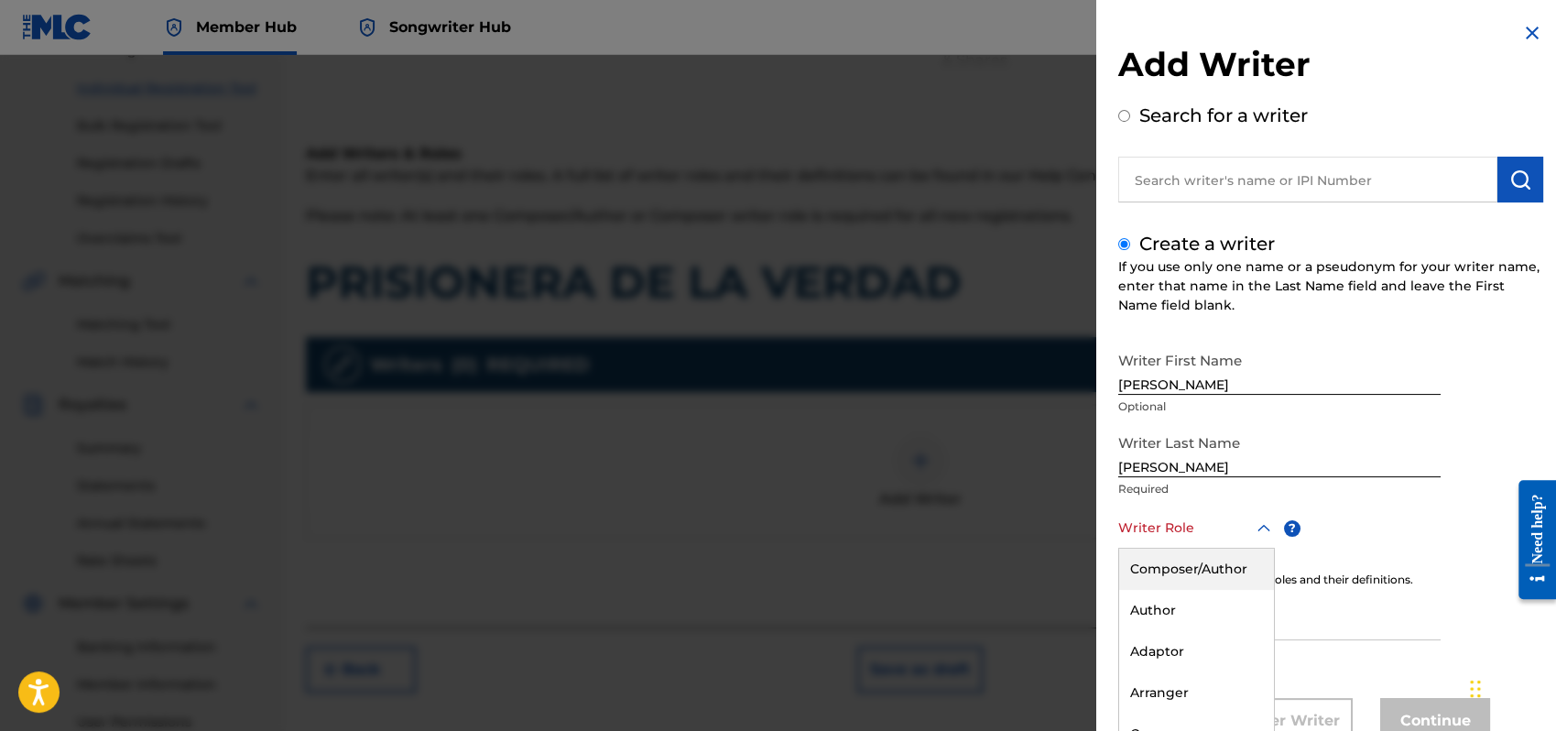
scroll to position [61, 0]
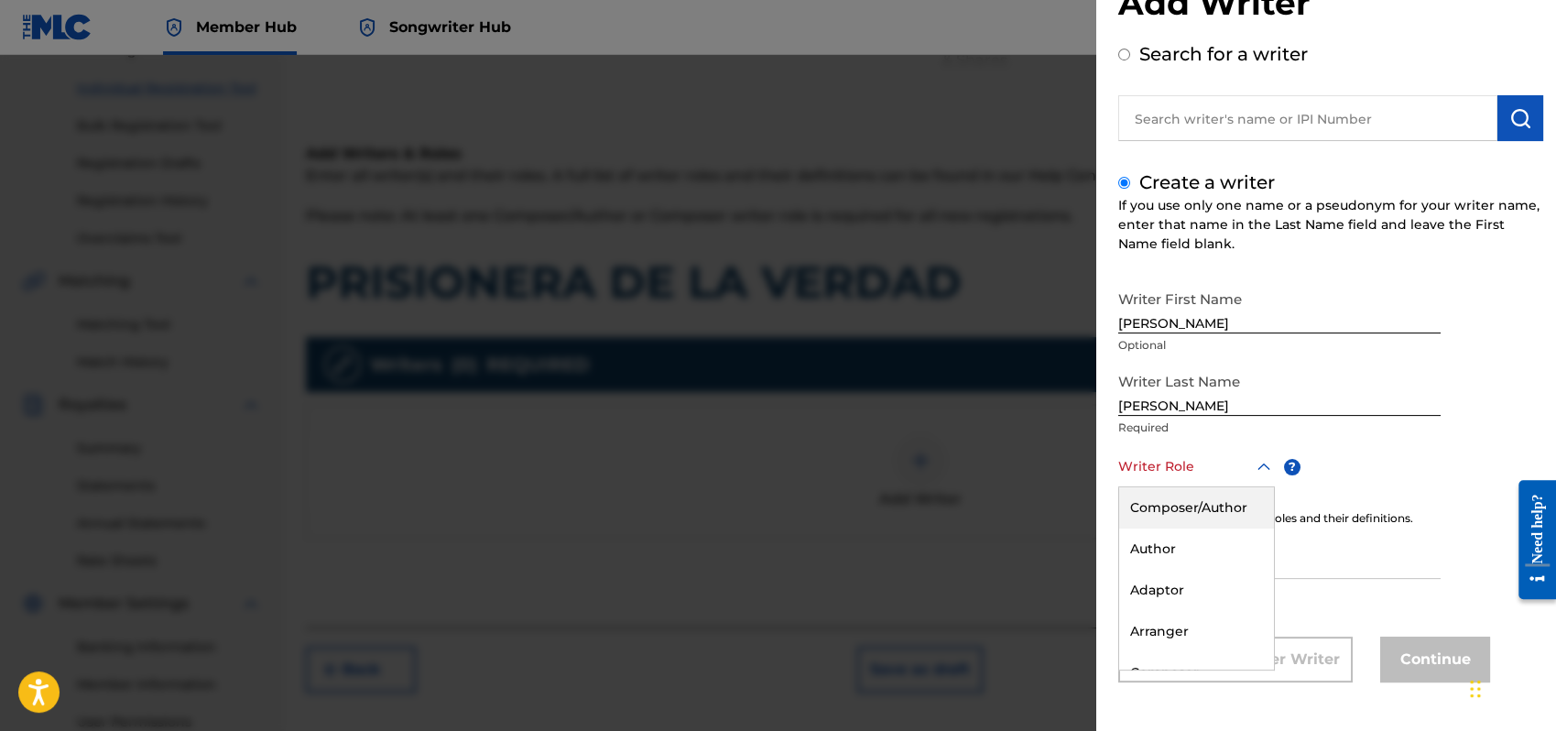
click at [1262, 487] on div "8 results available. Use Up and Down to choose options, press Enter to select t…" at bounding box center [1197, 466] width 157 height 41
click at [1148, 506] on div "Composer/Author" at bounding box center [1196, 507] width 155 height 41
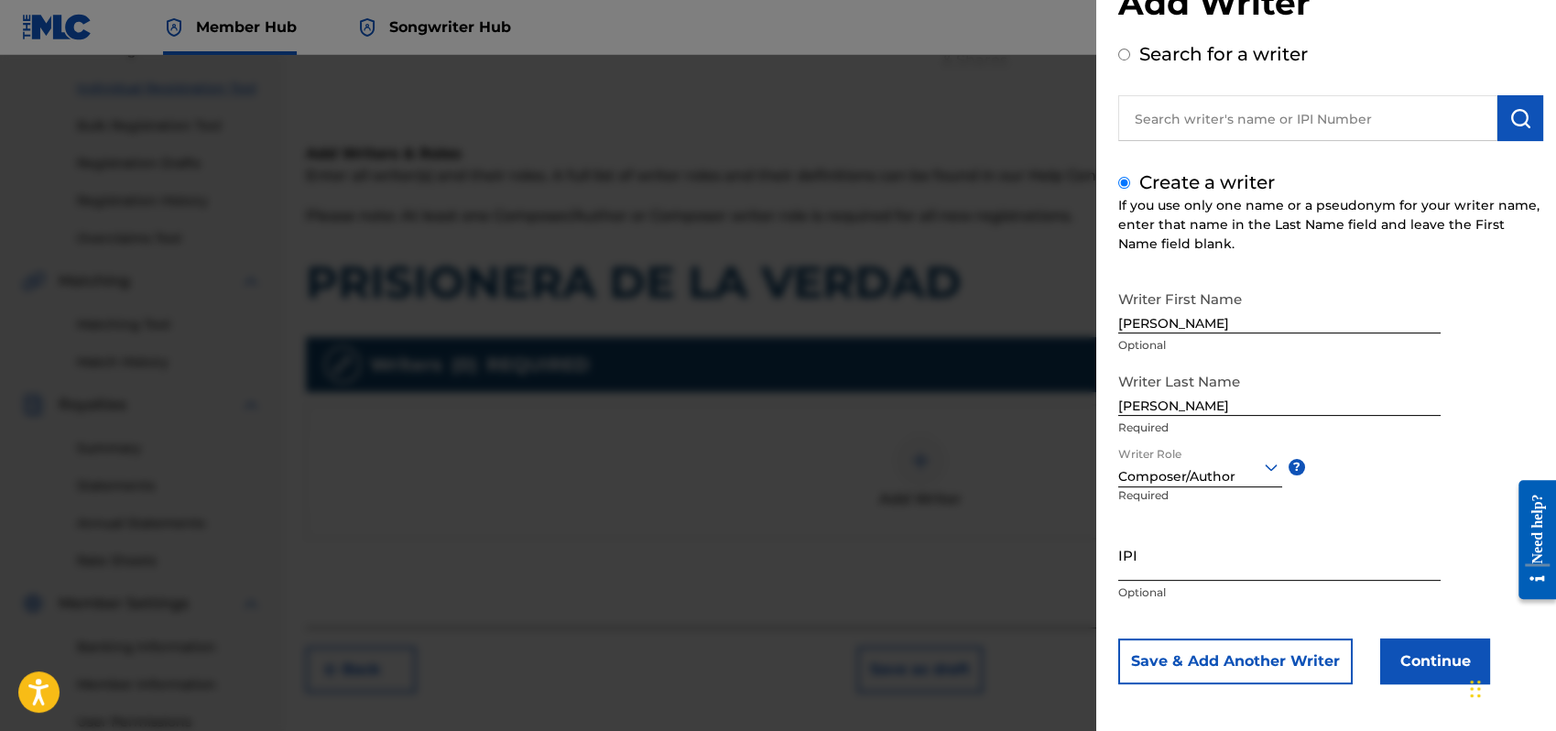
click at [1126, 556] on input "IPI" at bounding box center [1280, 555] width 322 height 52
click at [1451, 641] on button "Continue" at bounding box center [1436, 661] width 110 height 46
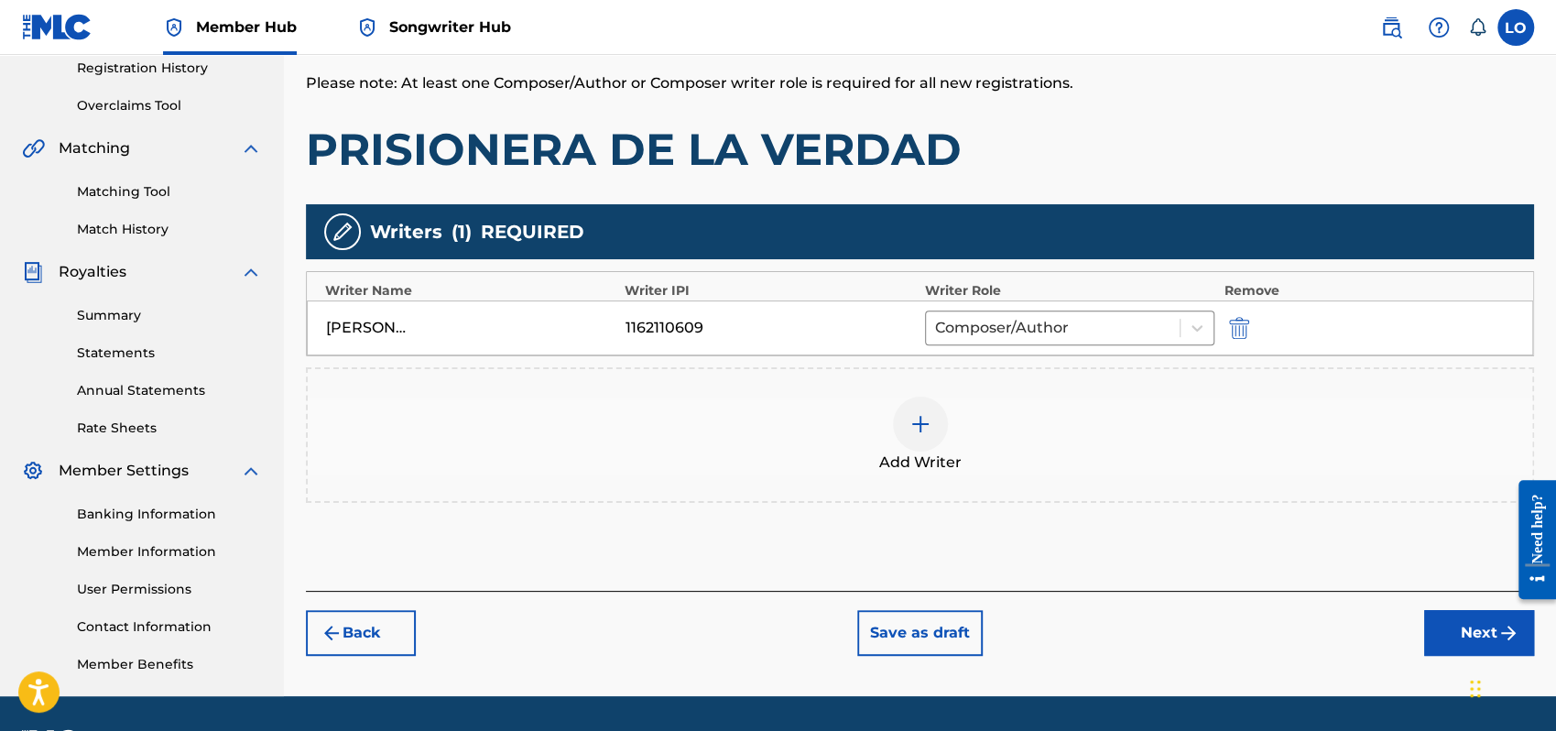
scroll to position [404, 0]
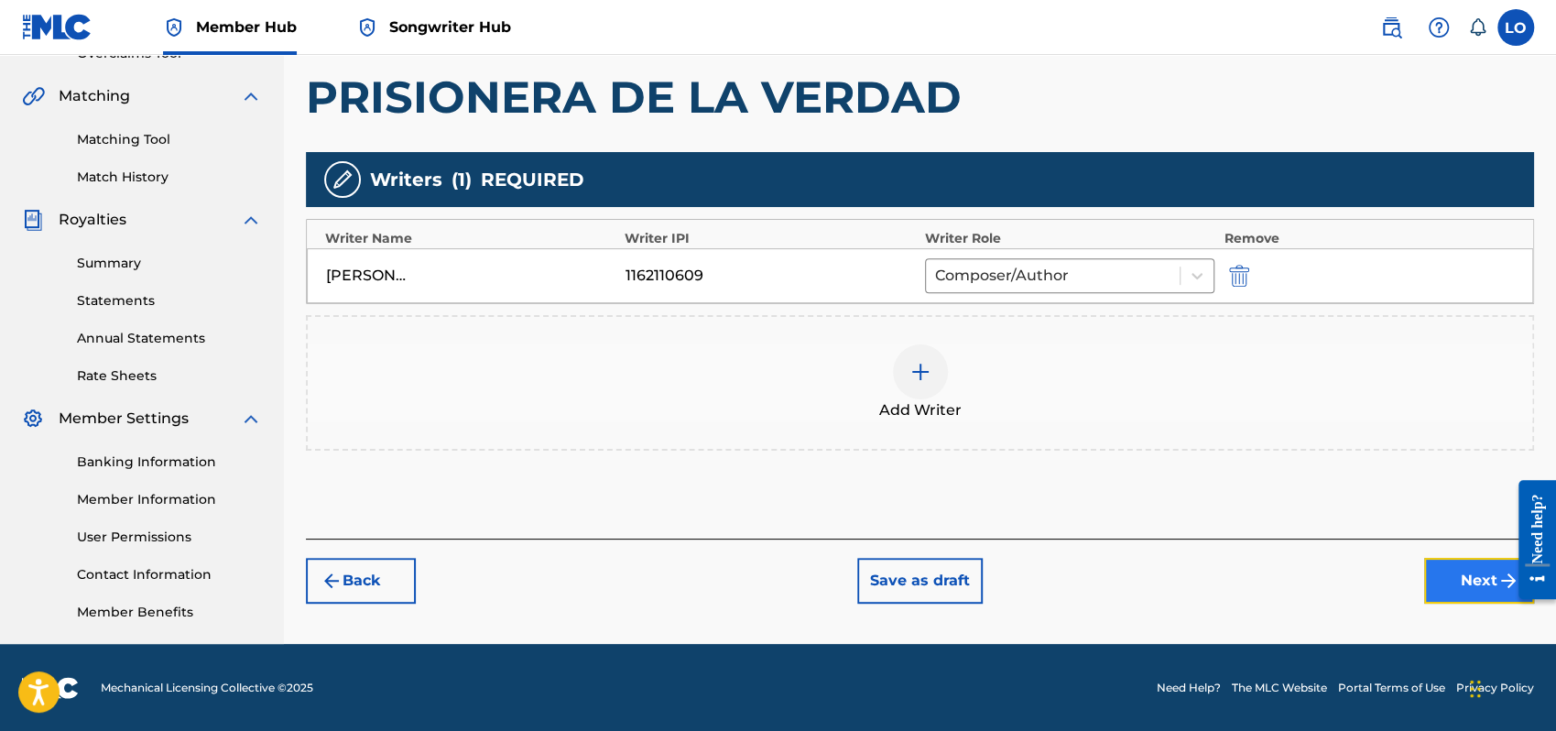
click at [1466, 563] on button "Next" at bounding box center [1479, 581] width 110 height 46
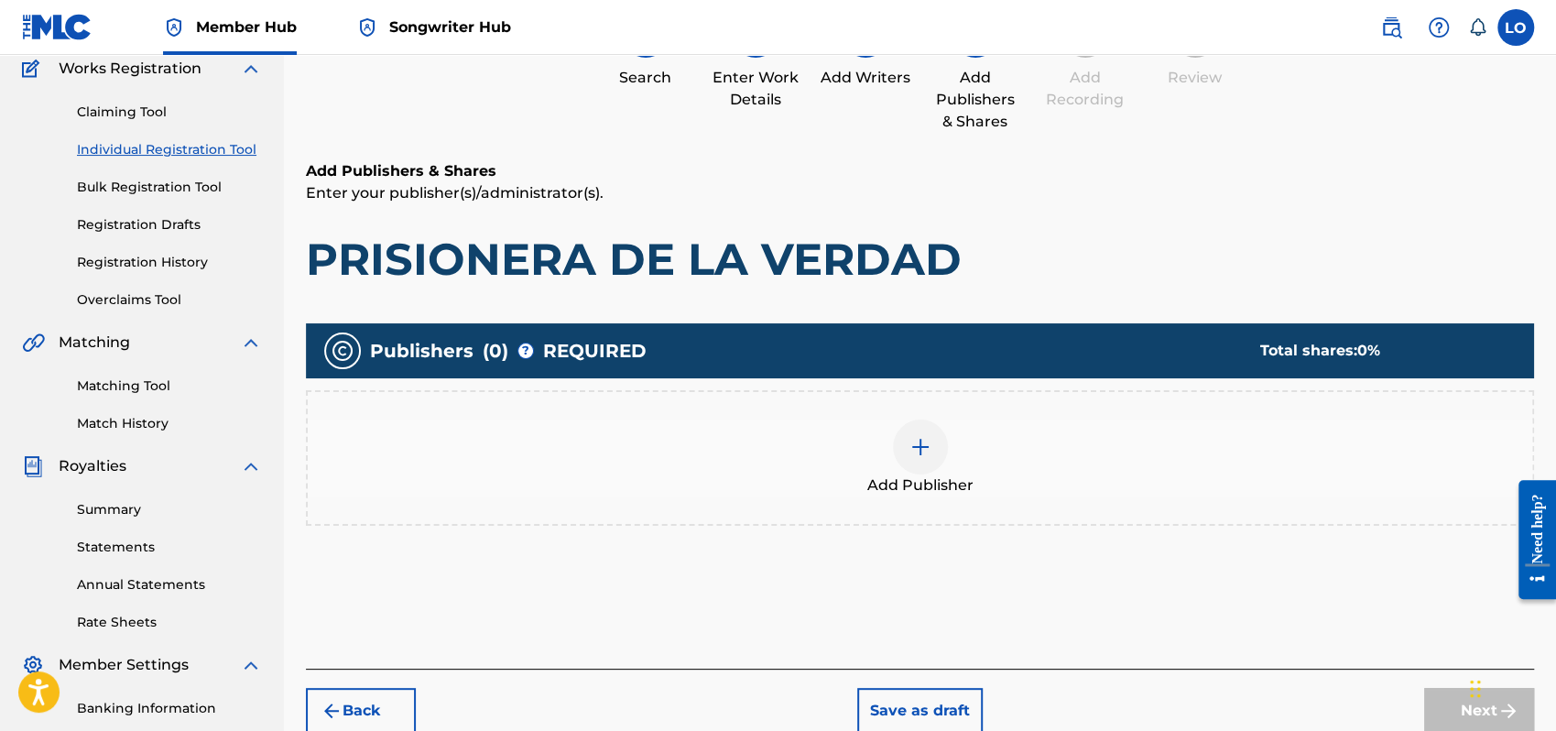
scroll to position [82, 0]
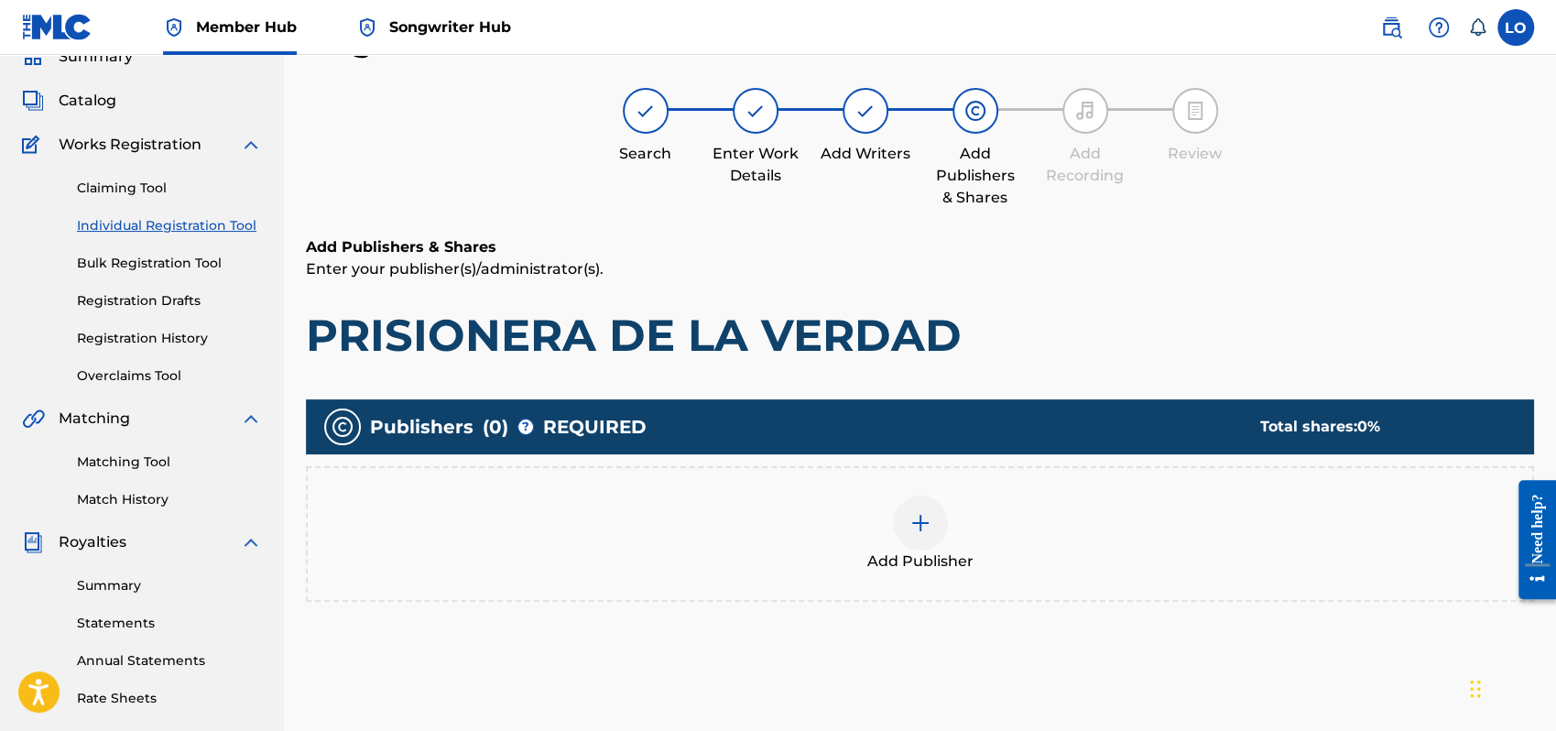
click at [923, 521] on img at bounding box center [921, 523] width 22 height 22
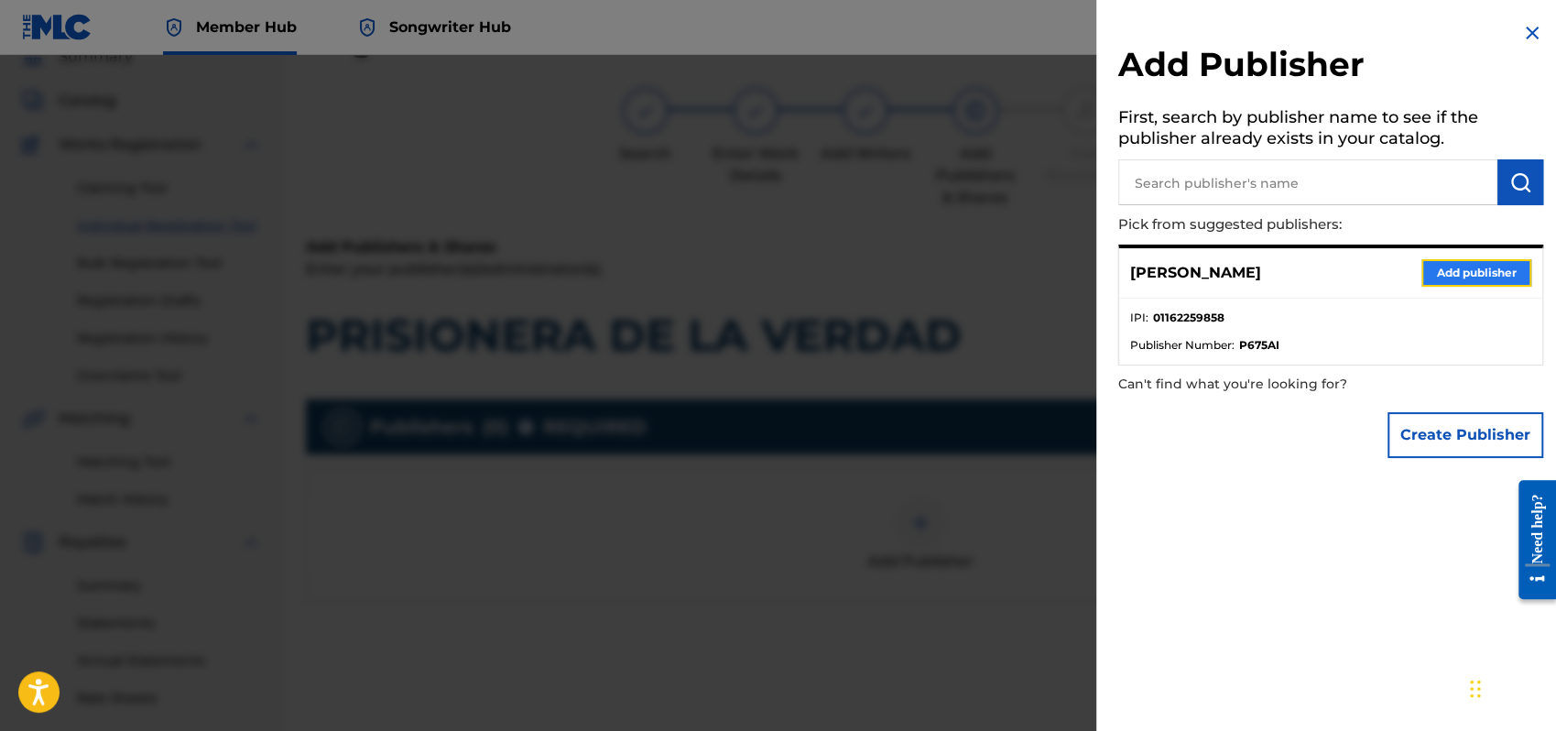
click at [1465, 263] on button "Add publisher" at bounding box center [1477, 272] width 110 height 27
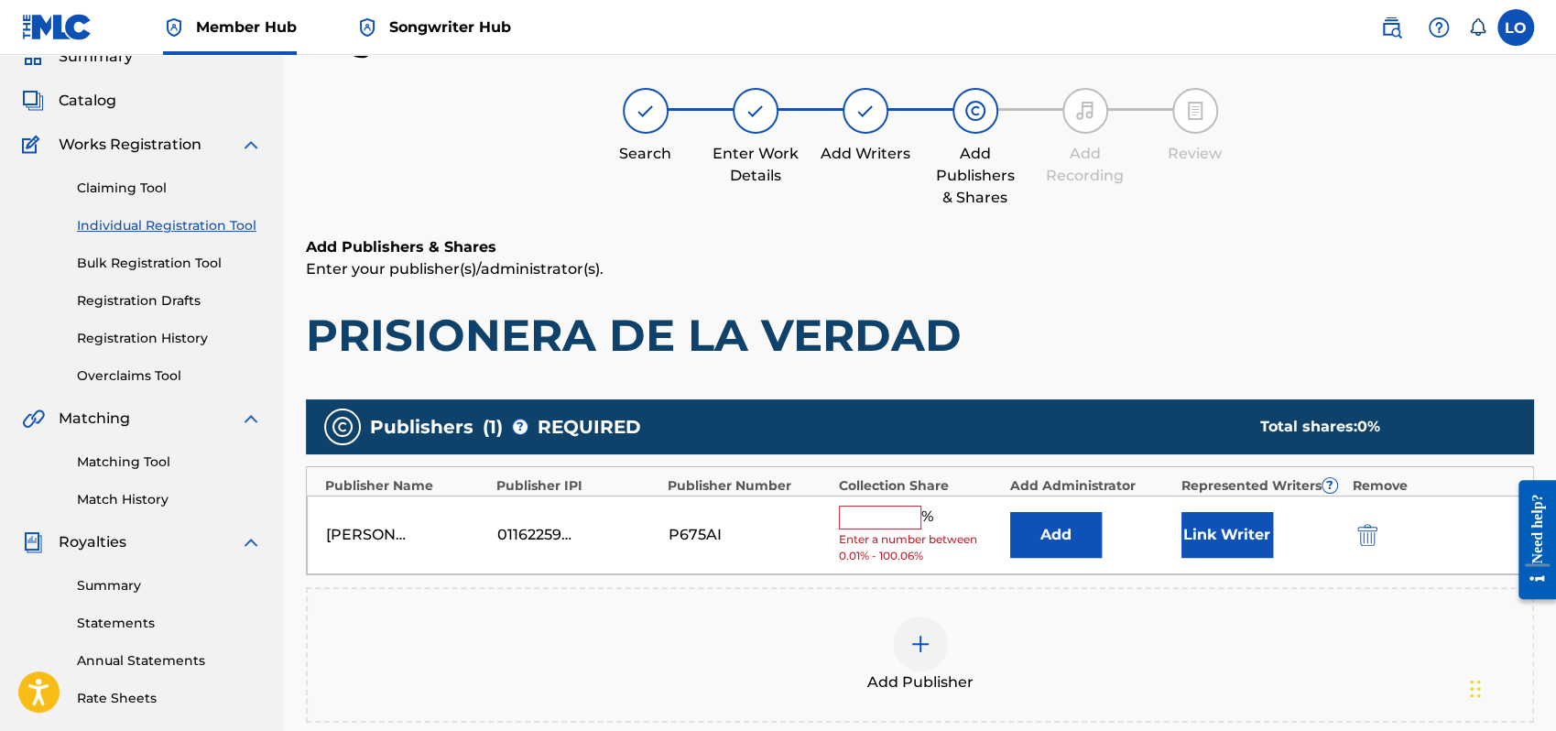
click at [873, 520] on input "text" at bounding box center [880, 518] width 82 height 24
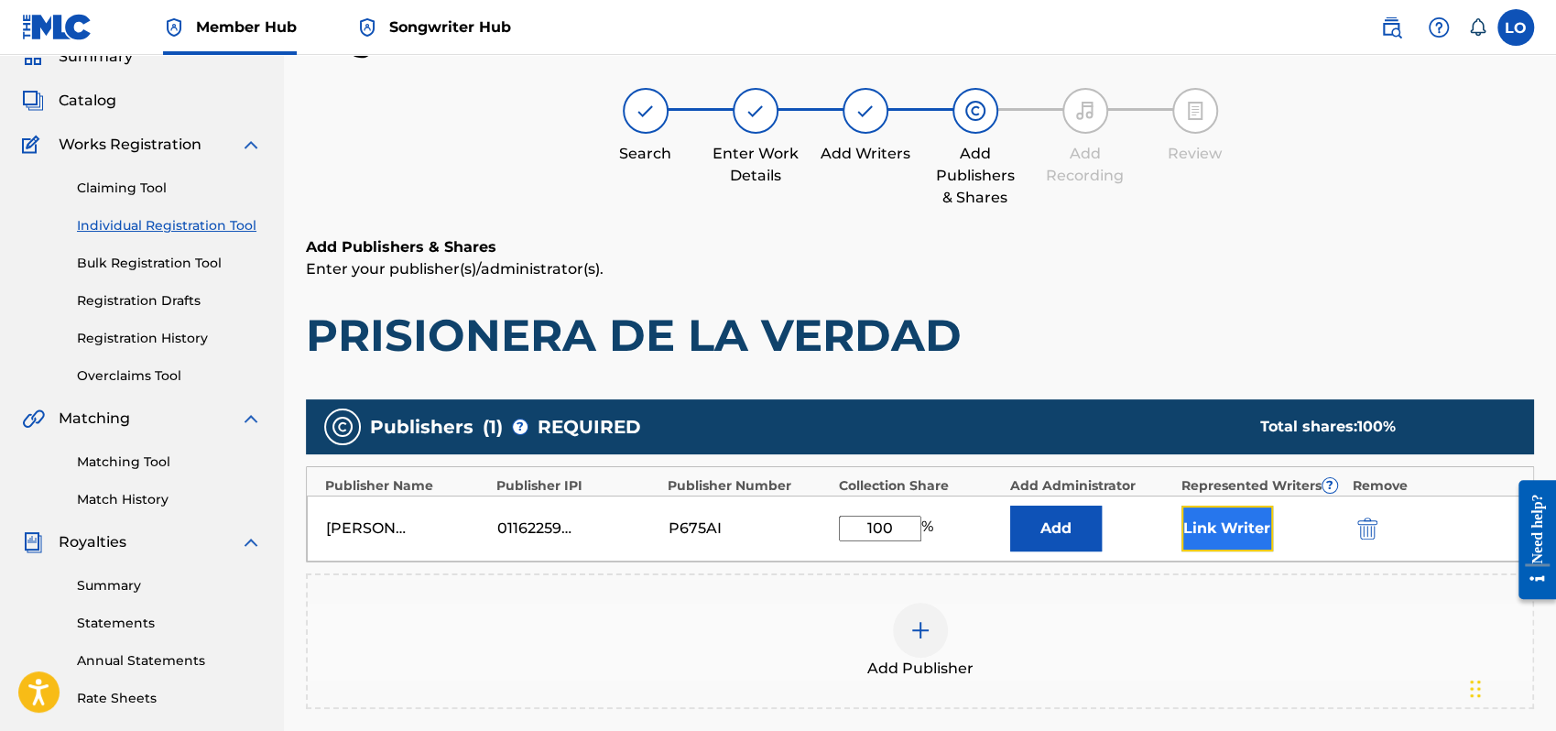
click at [1236, 526] on button "Link Writer" at bounding box center [1228, 529] width 92 height 46
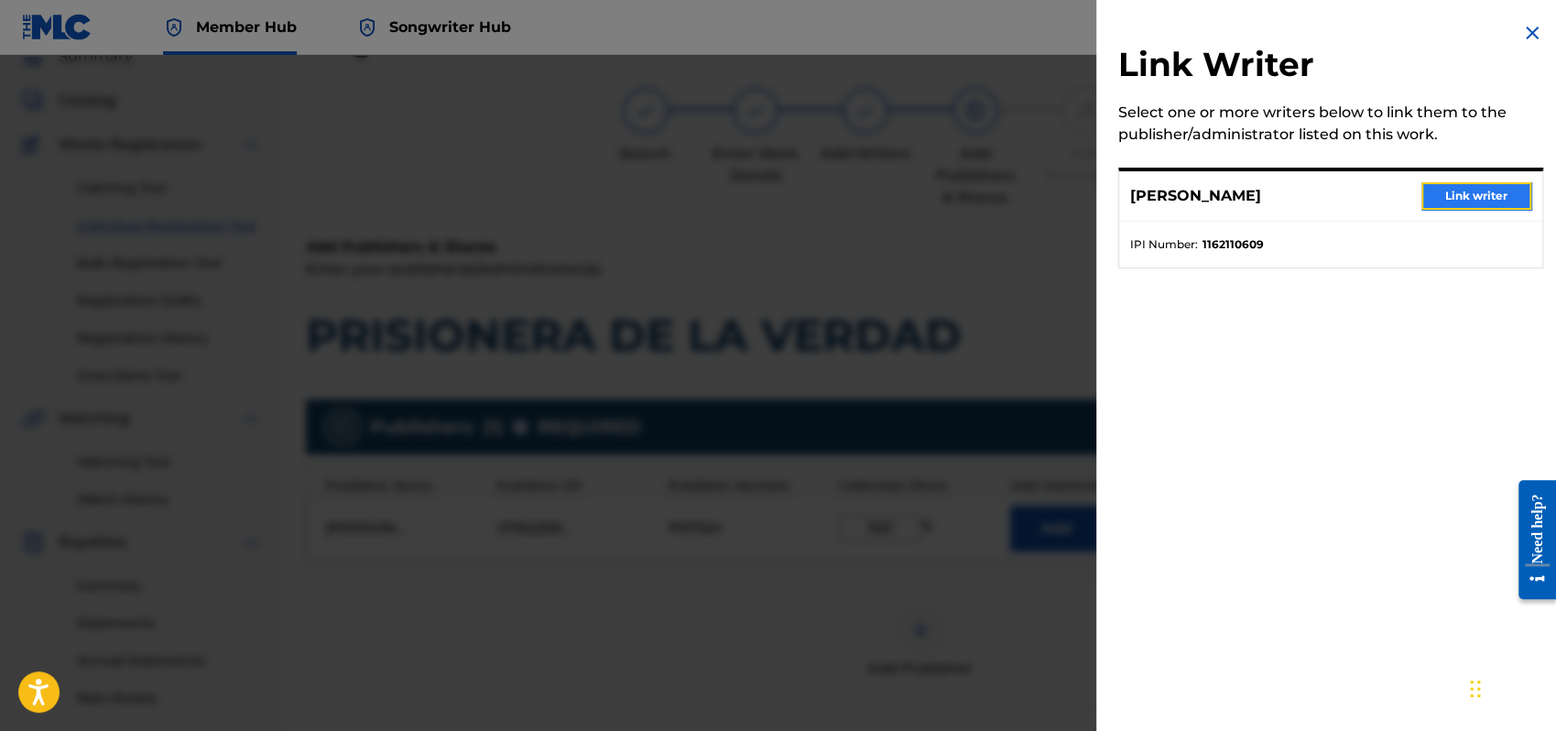
click at [1457, 196] on button "Link writer" at bounding box center [1477, 195] width 110 height 27
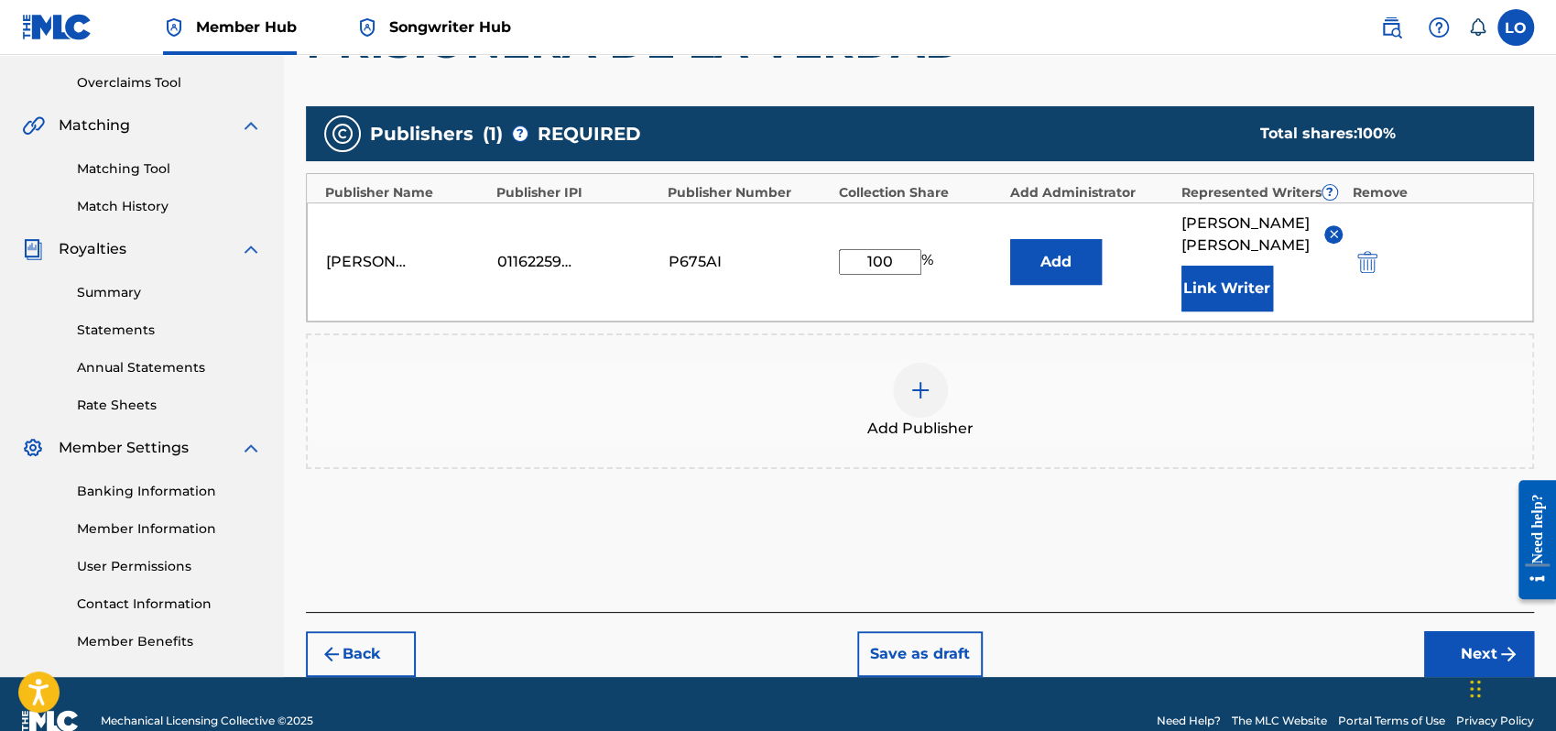
scroll to position [404, 0]
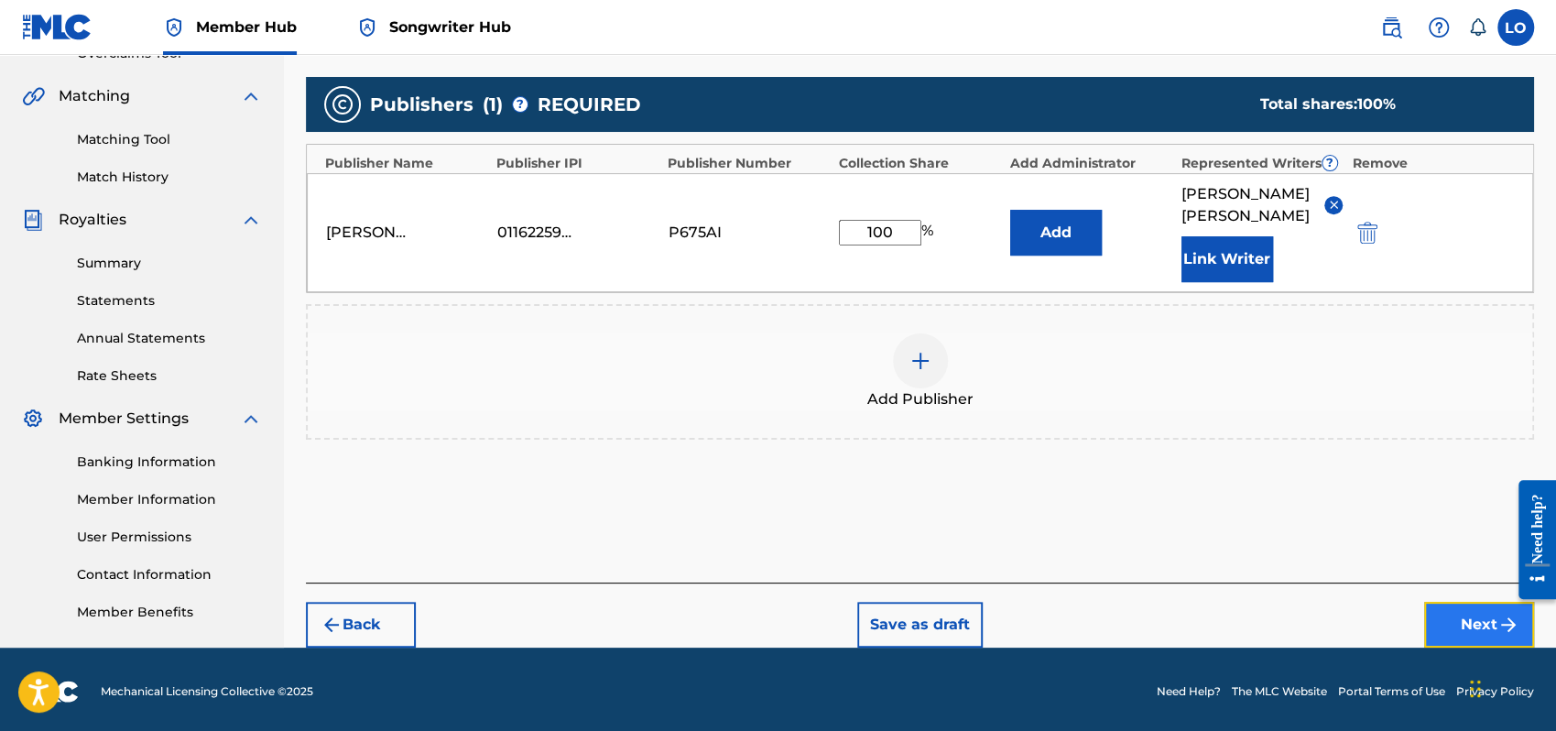
click at [1454, 602] on button "Next" at bounding box center [1479, 625] width 110 height 46
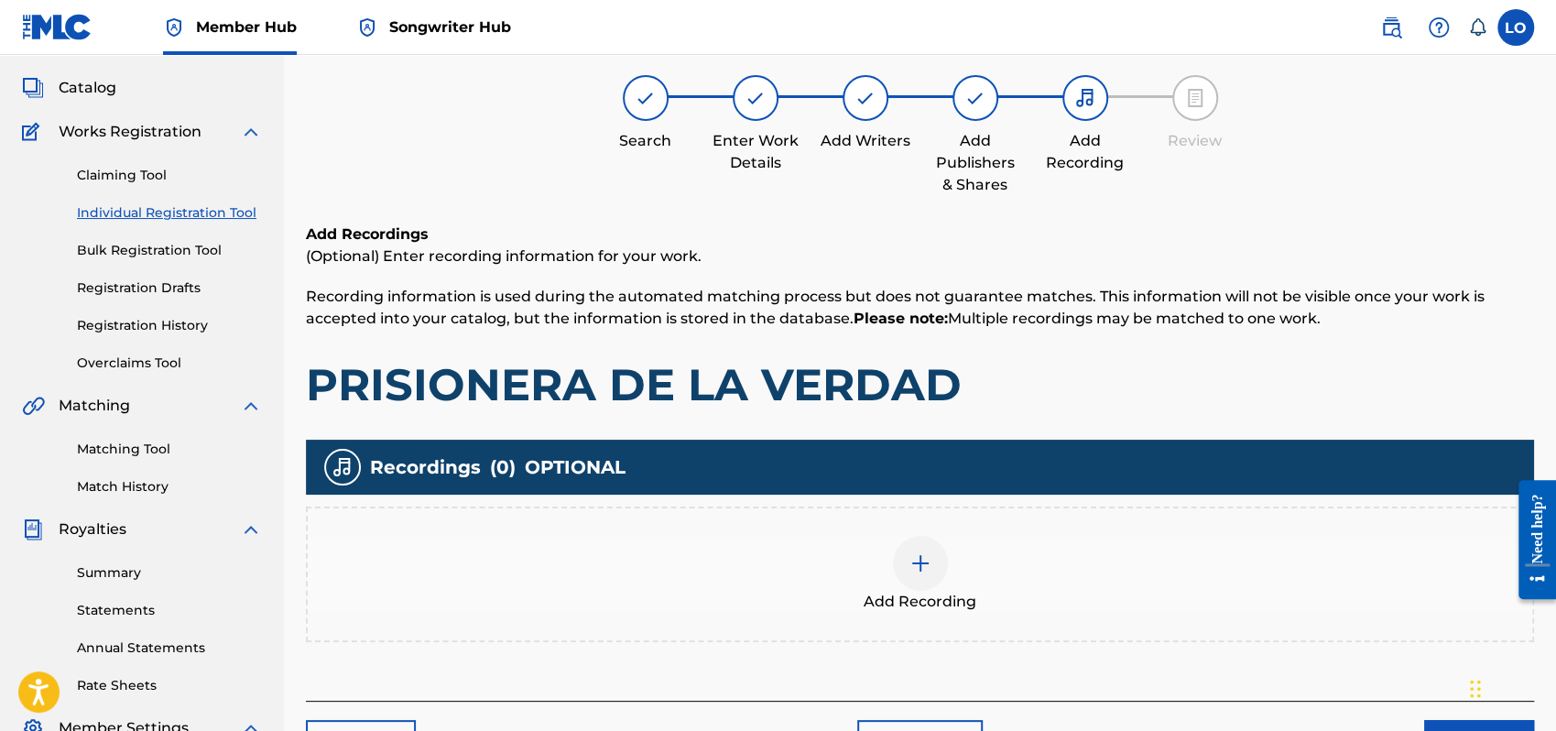
scroll to position [82, 0]
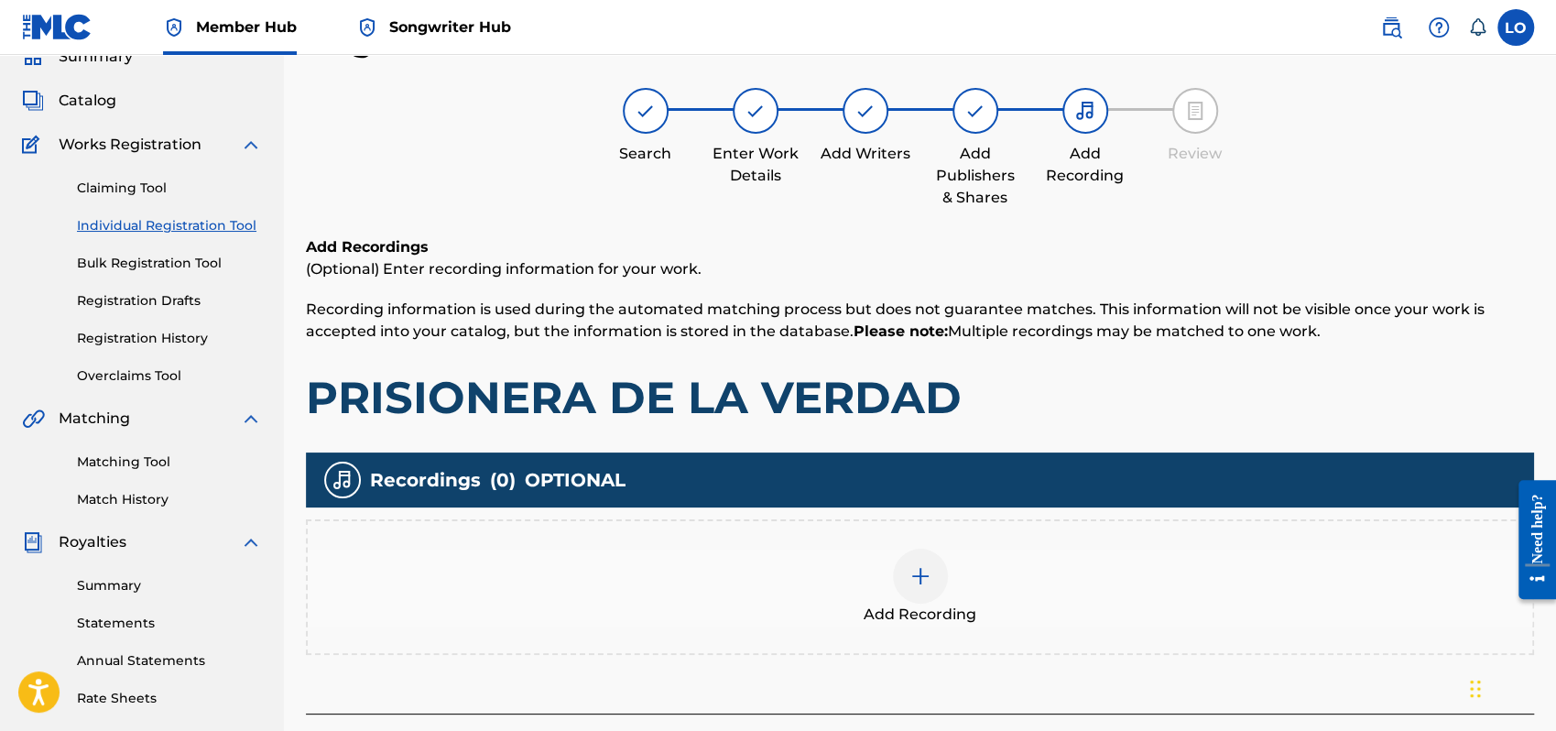
click at [928, 573] on img at bounding box center [921, 576] width 22 height 22
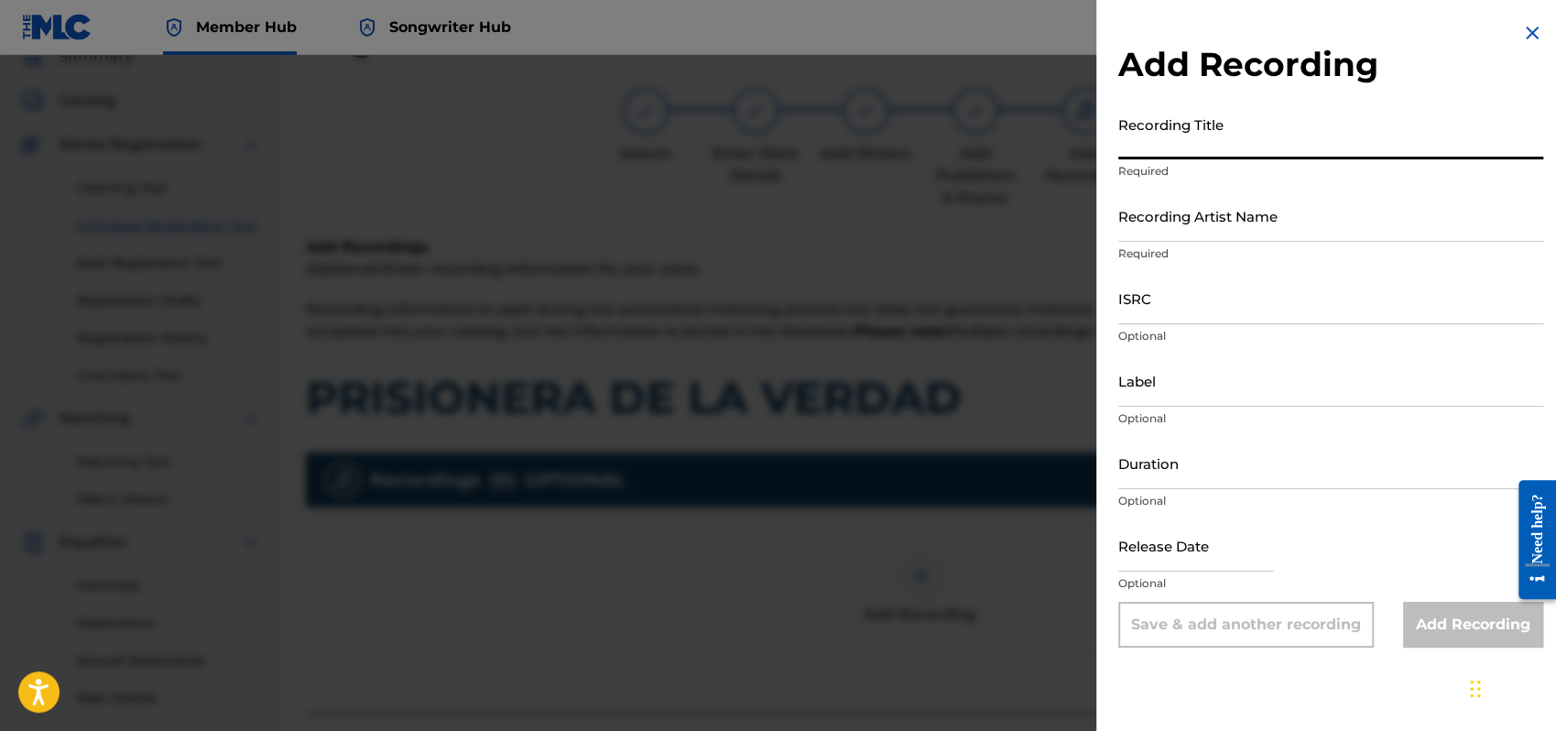
click at [1167, 132] on input "Recording Title" at bounding box center [1331, 133] width 425 height 52
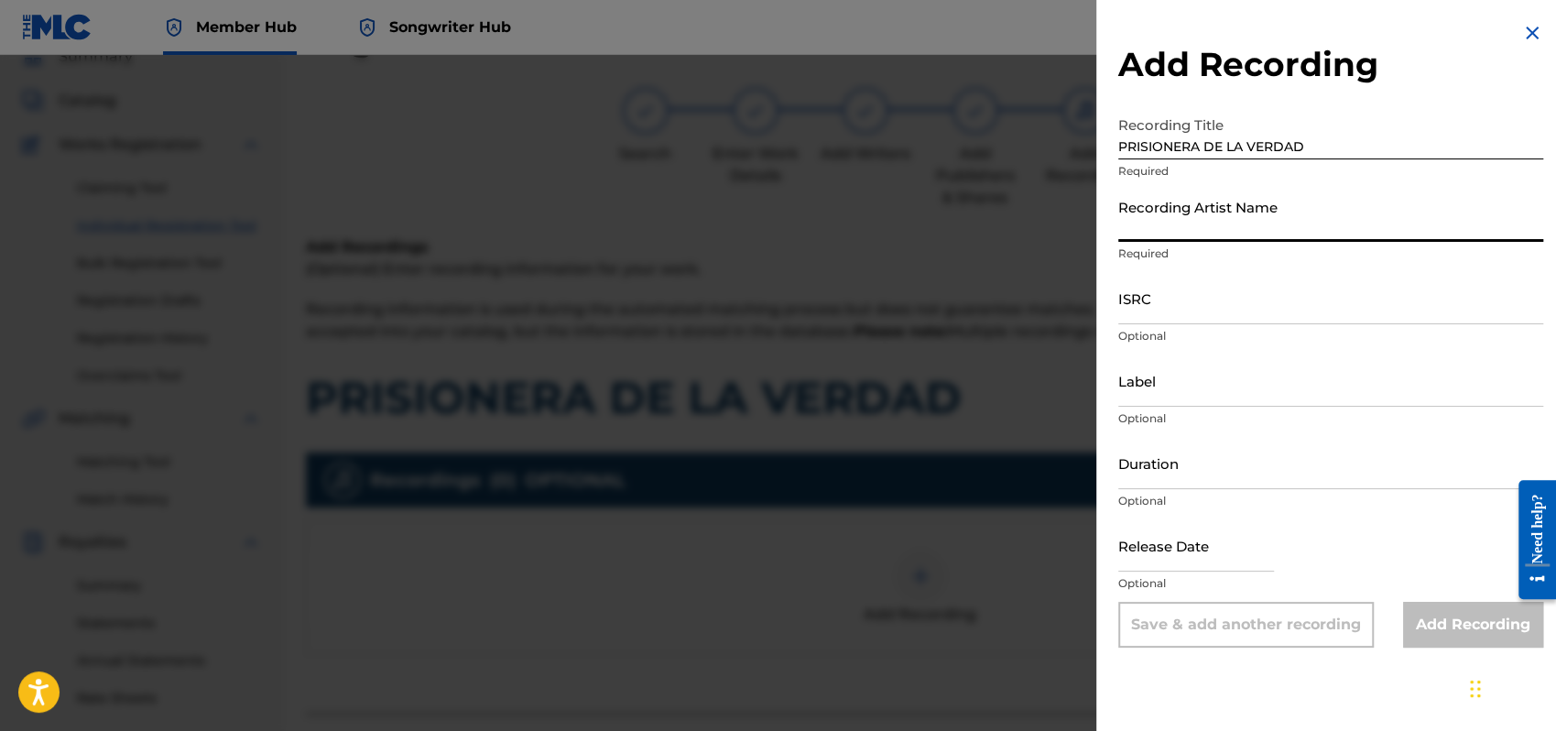
click at [1195, 221] on input "Recording Artist Name" at bounding box center [1331, 216] width 425 height 52
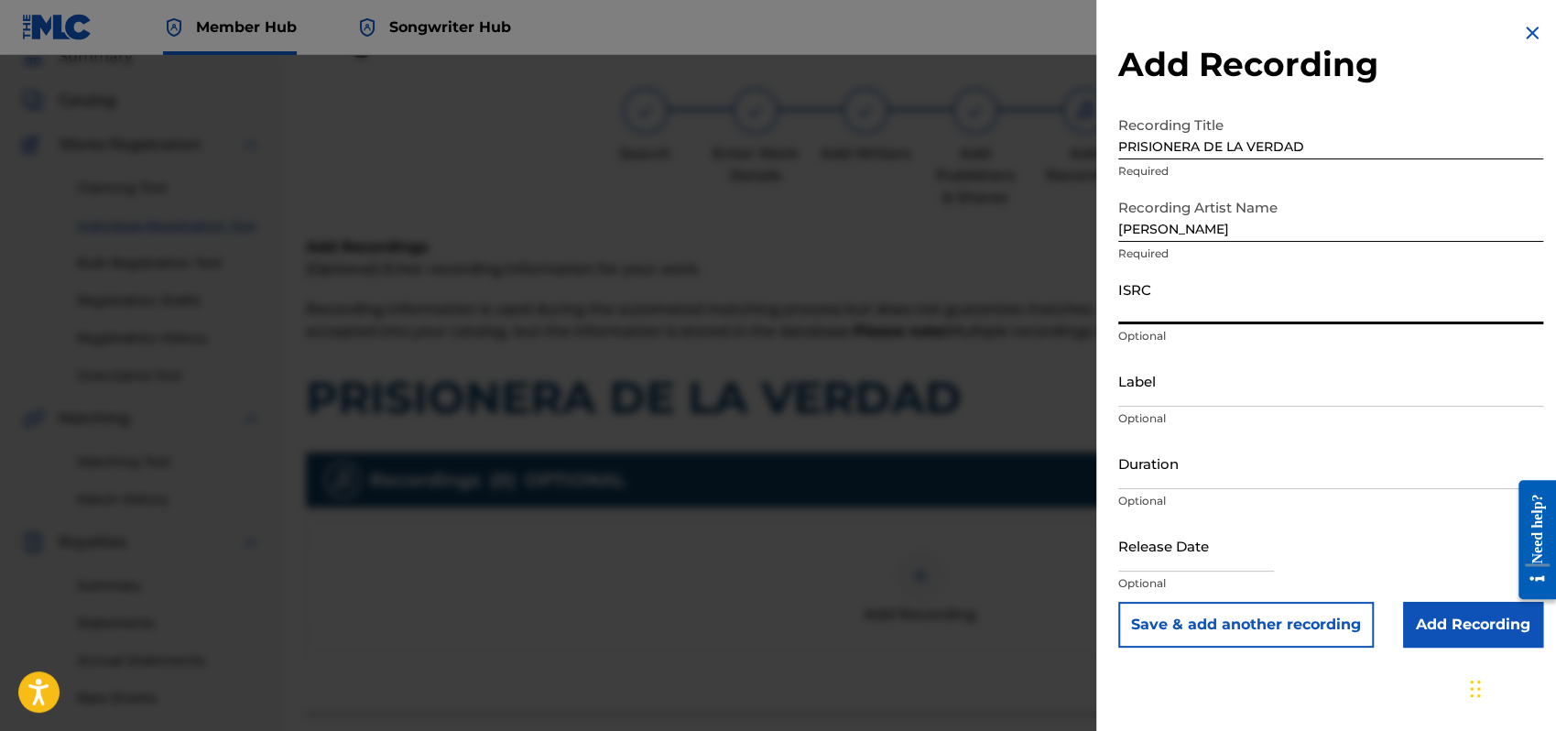
click at [1135, 314] on input "ISRC" at bounding box center [1331, 298] width 425 height 52
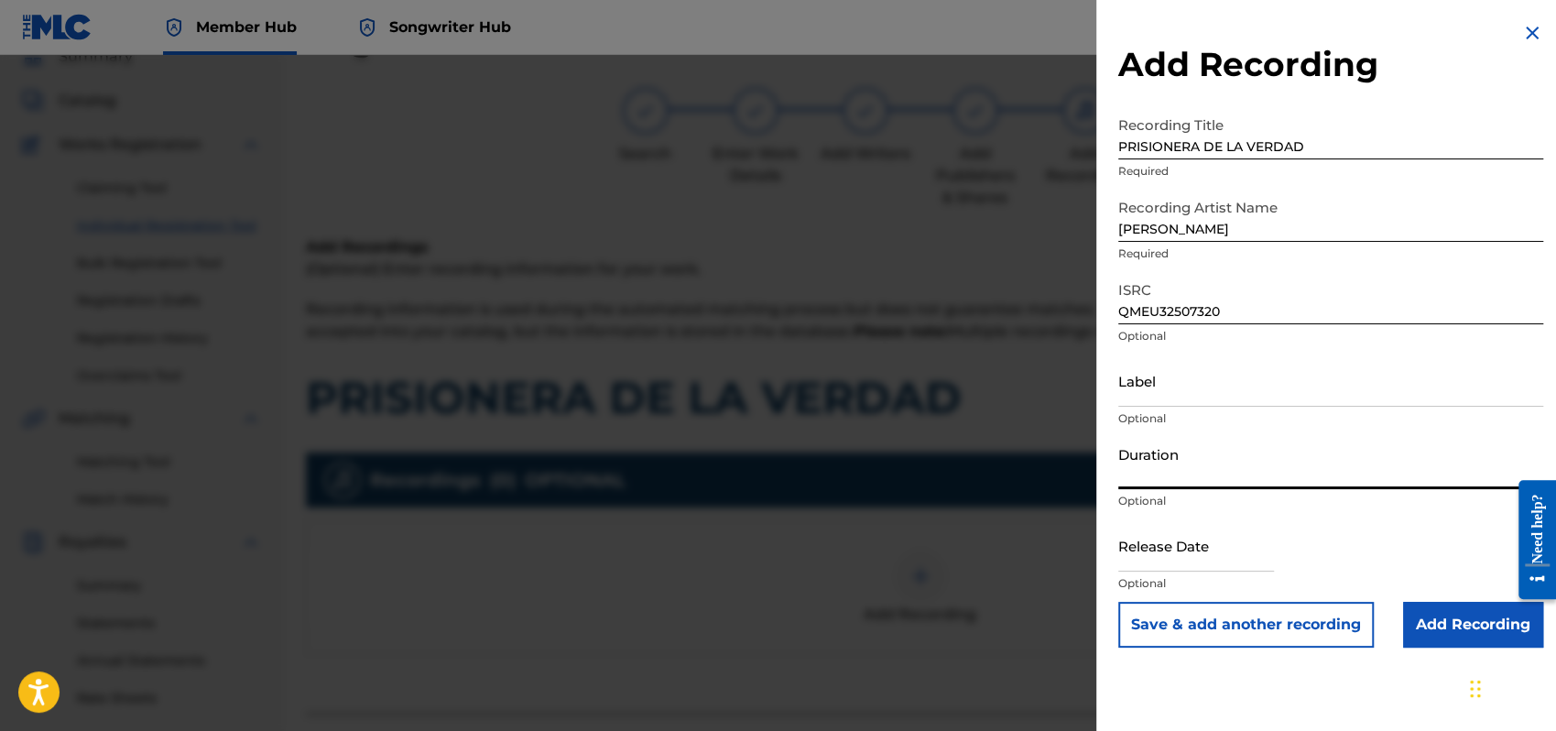
click at [1142, 468] on input "Duration" at bounding box center [1331, 463] width 425 height 52
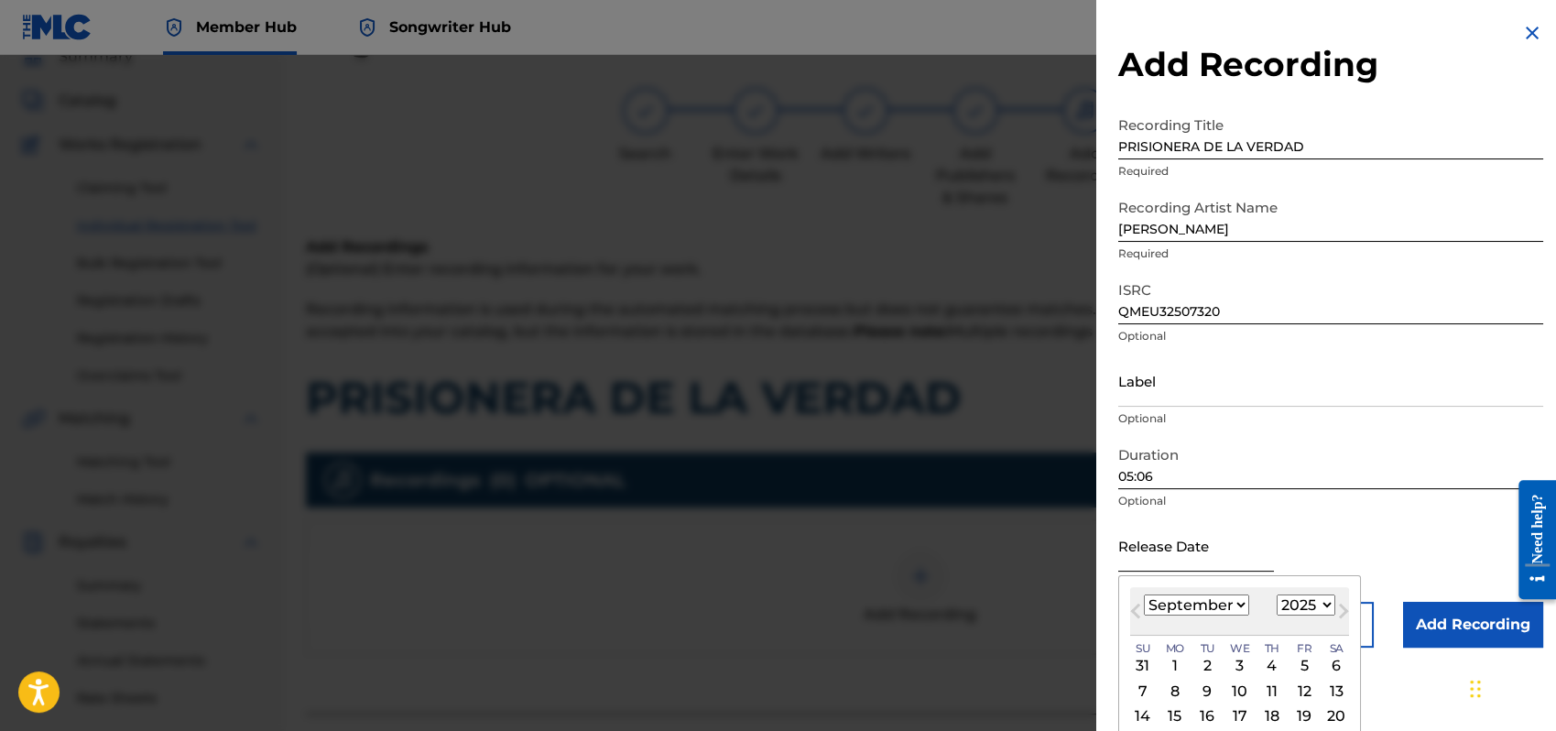
click at [1162, 556] on input "text" at bounding box center [1197, 545] width 156 height 52
click at [1240, 603] on select "January February March April May June July August September October November De…" at bounding box center [1196, 605] width 105 height 21
click at [1144, 595] on select "January February March April May June July August September October November De…" at bounding box center [1196, 605] width 105 height 21
click at [1239, 660] on div "1" at bounding box center [1240, 666] width 22 height 22
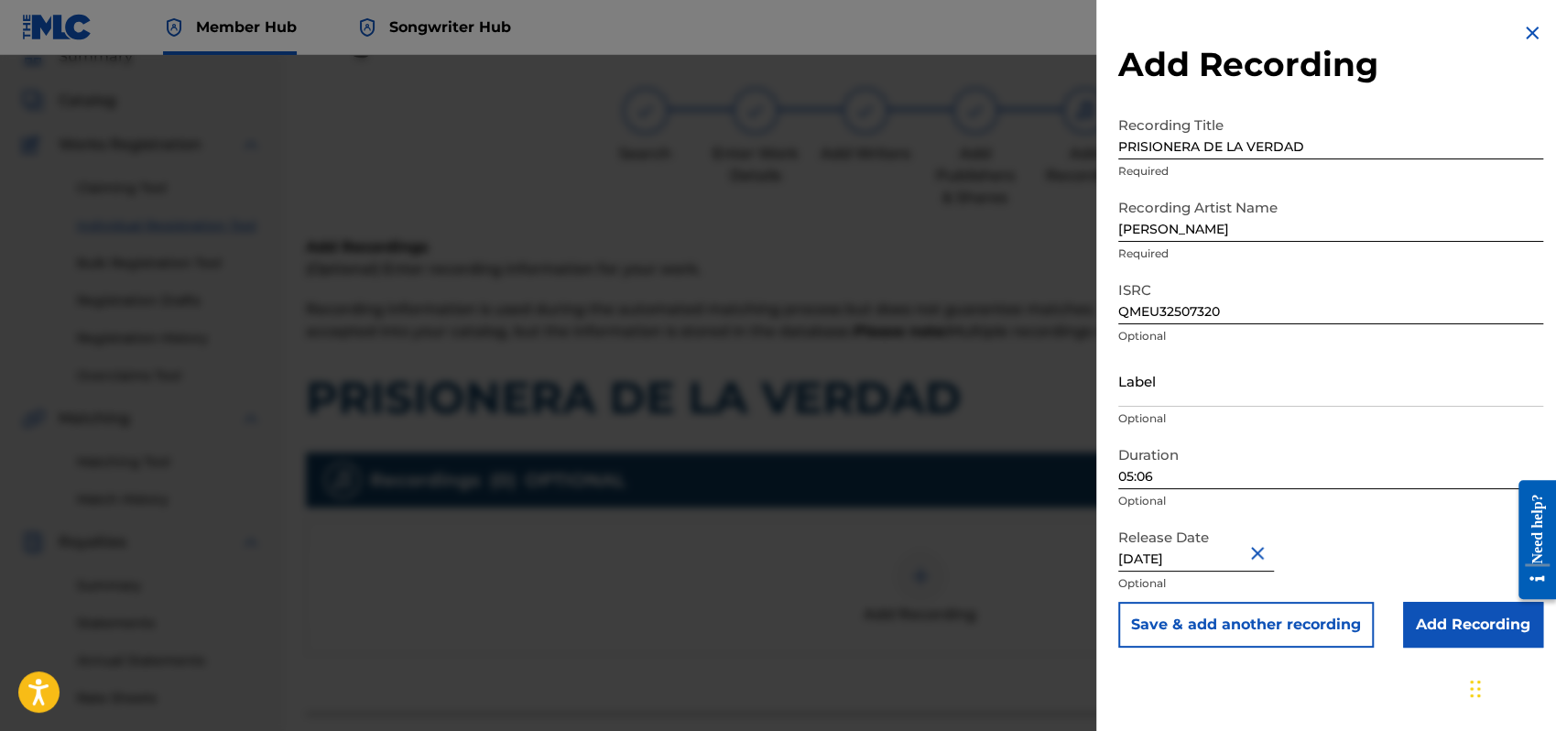
click at [1364, 538] on div "Release Date [DATE] Optional" at bounding box center [1331, 560] width 425 height 82
click at [1454, 619] on input "Add Recording" at bounding box center [1473, 625] width 140 height 46
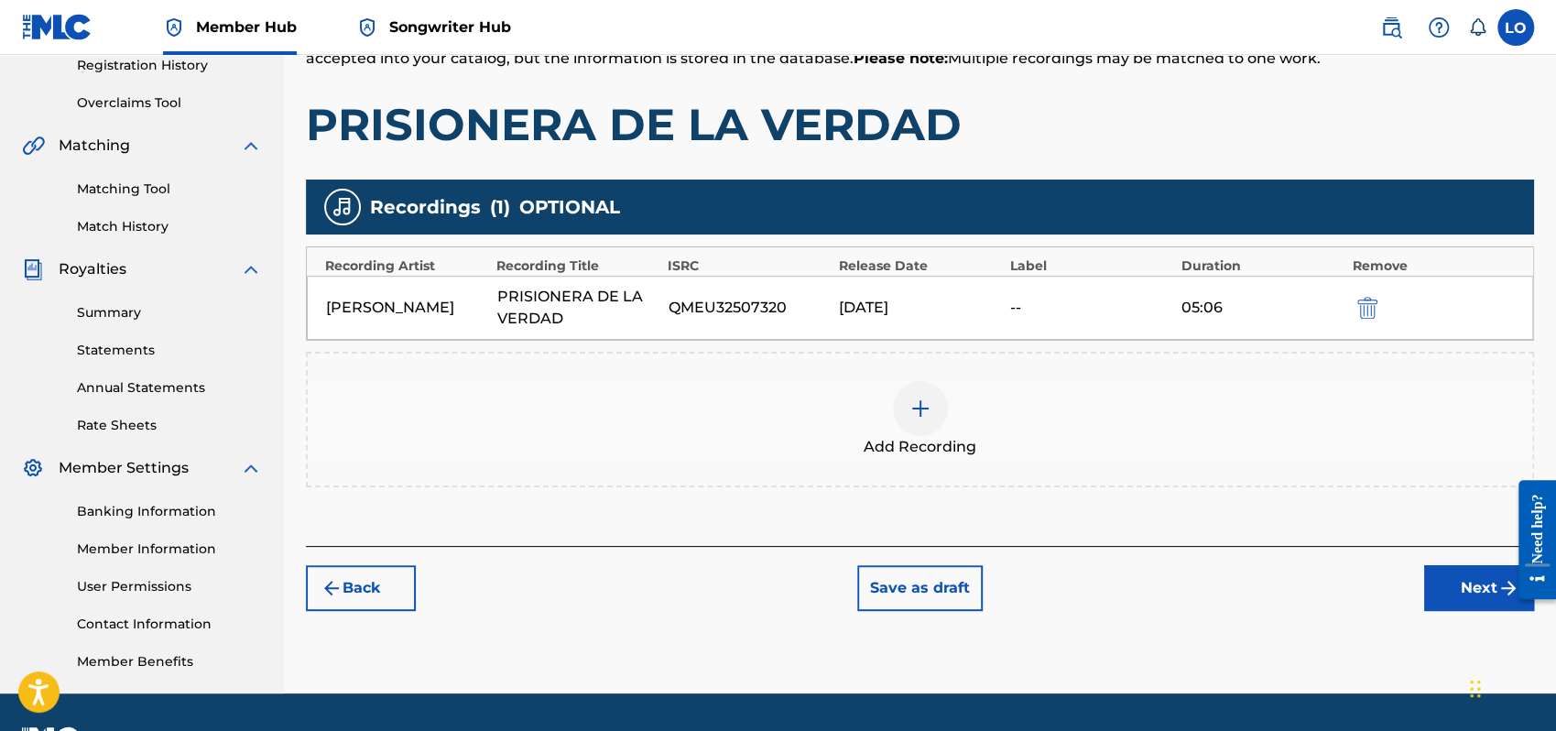
scroll to position [404, 0]
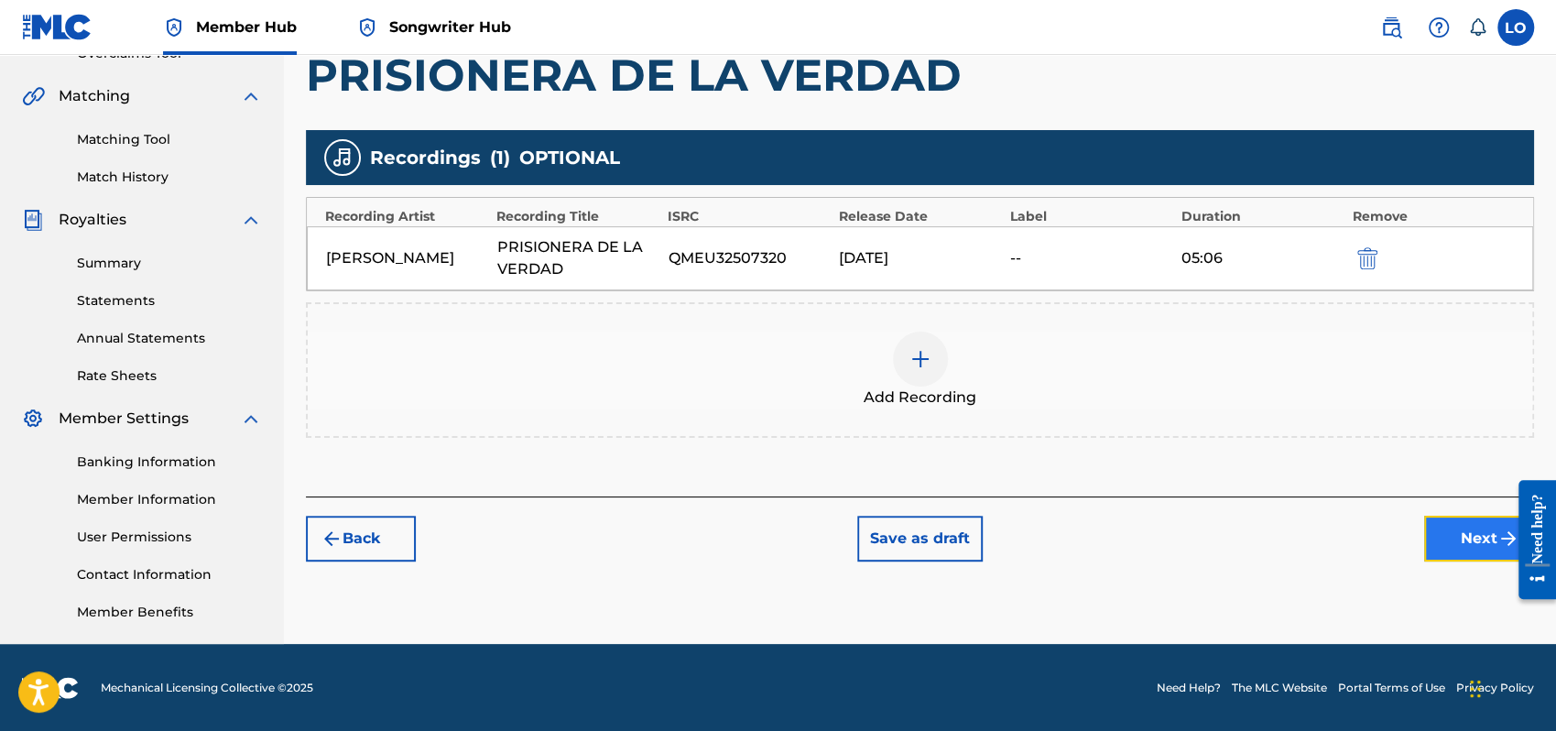
click at [1452, 533] on button "Next" at bounding box center [1479, 539] width 110 height 46
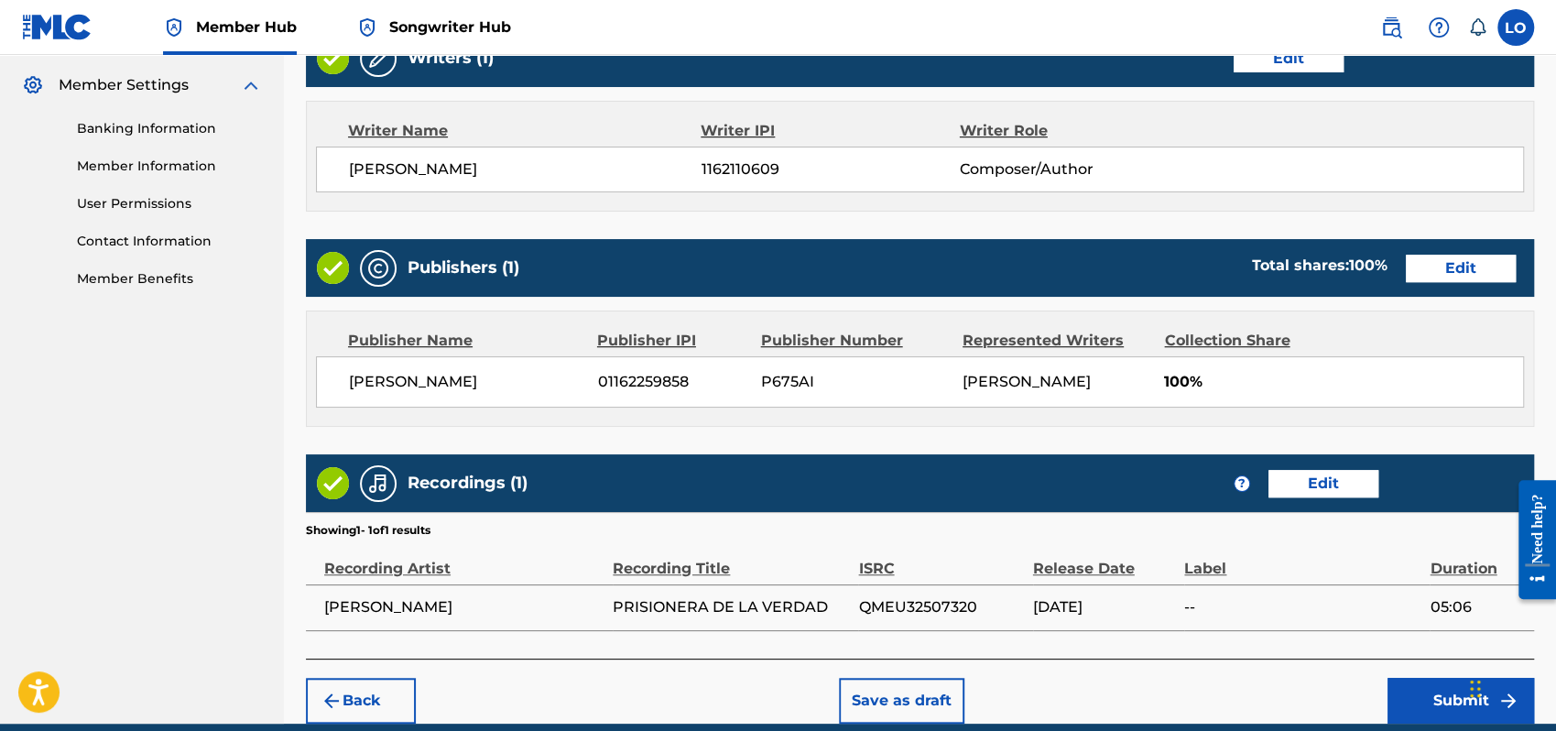
scroll to position [816, 0]
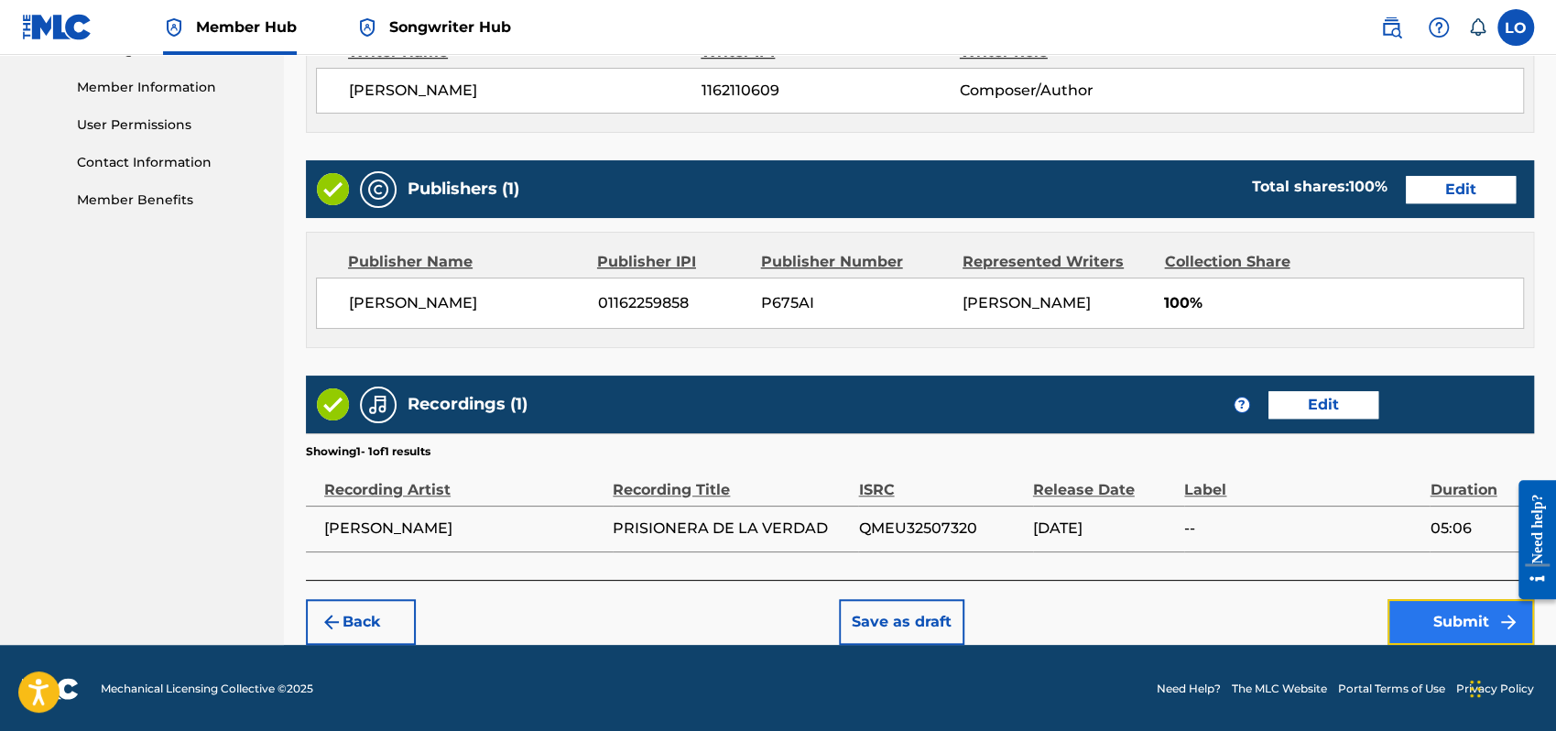
click at [1429, 624] on button "Submit" at bounding box center [1461, 622] width 147 height 46
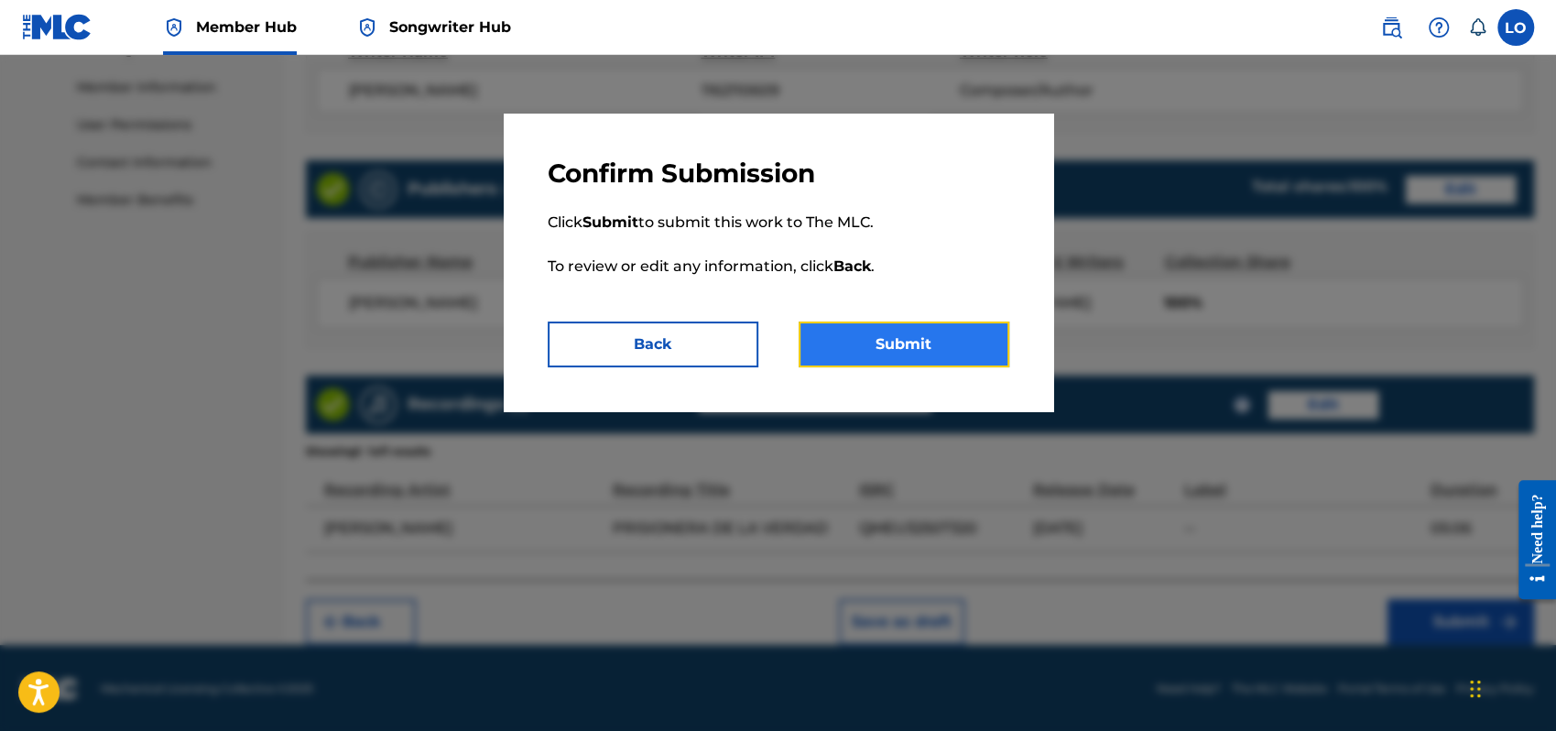
click at [865, 348] on button "Submit" at bounding box center [904, 345] width 211 height 46
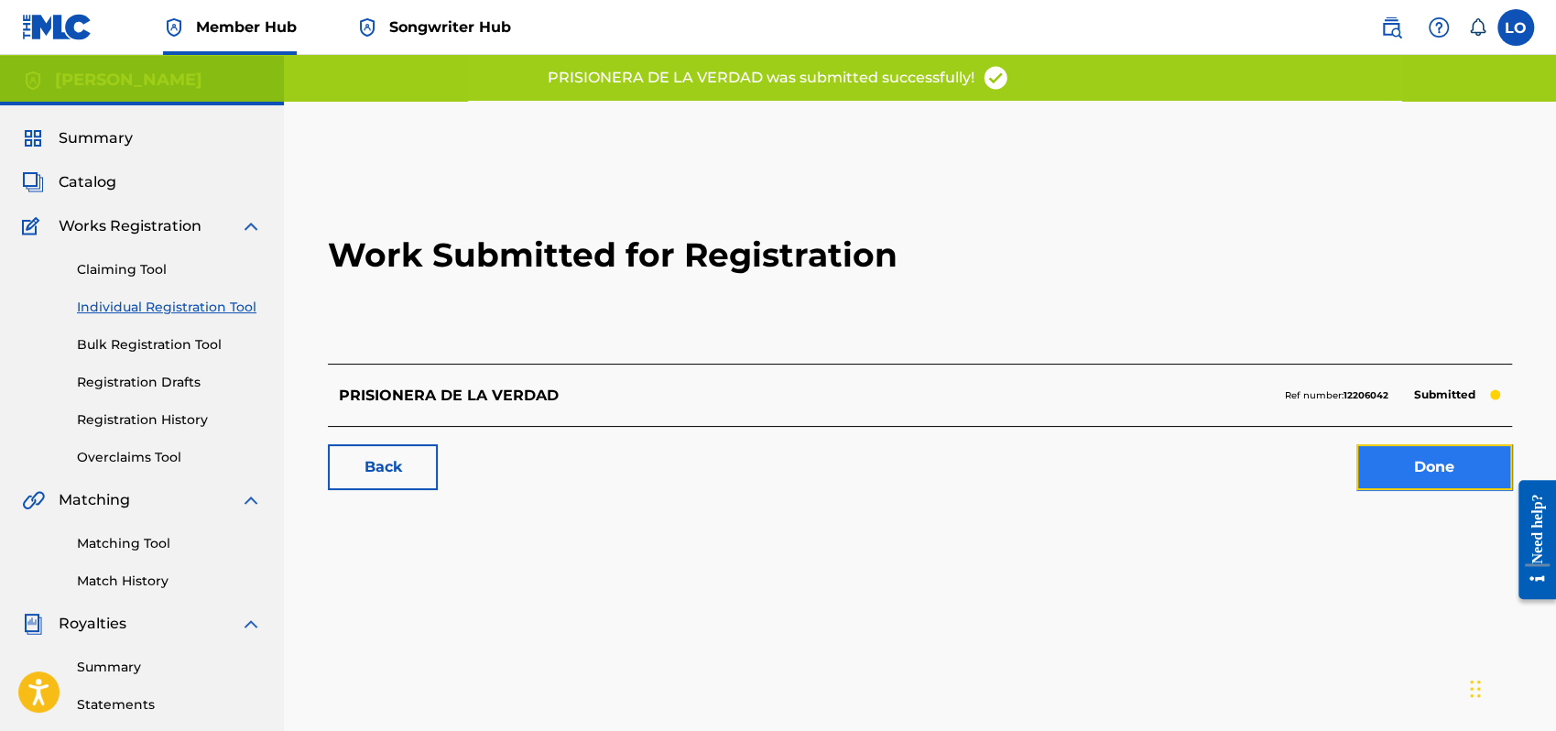
click at [1424, 464] on link "Done" at bounding box center [1435, 467] width 156 height 46
